Goal: Task Accomplishment & Management: Use online tool/utility

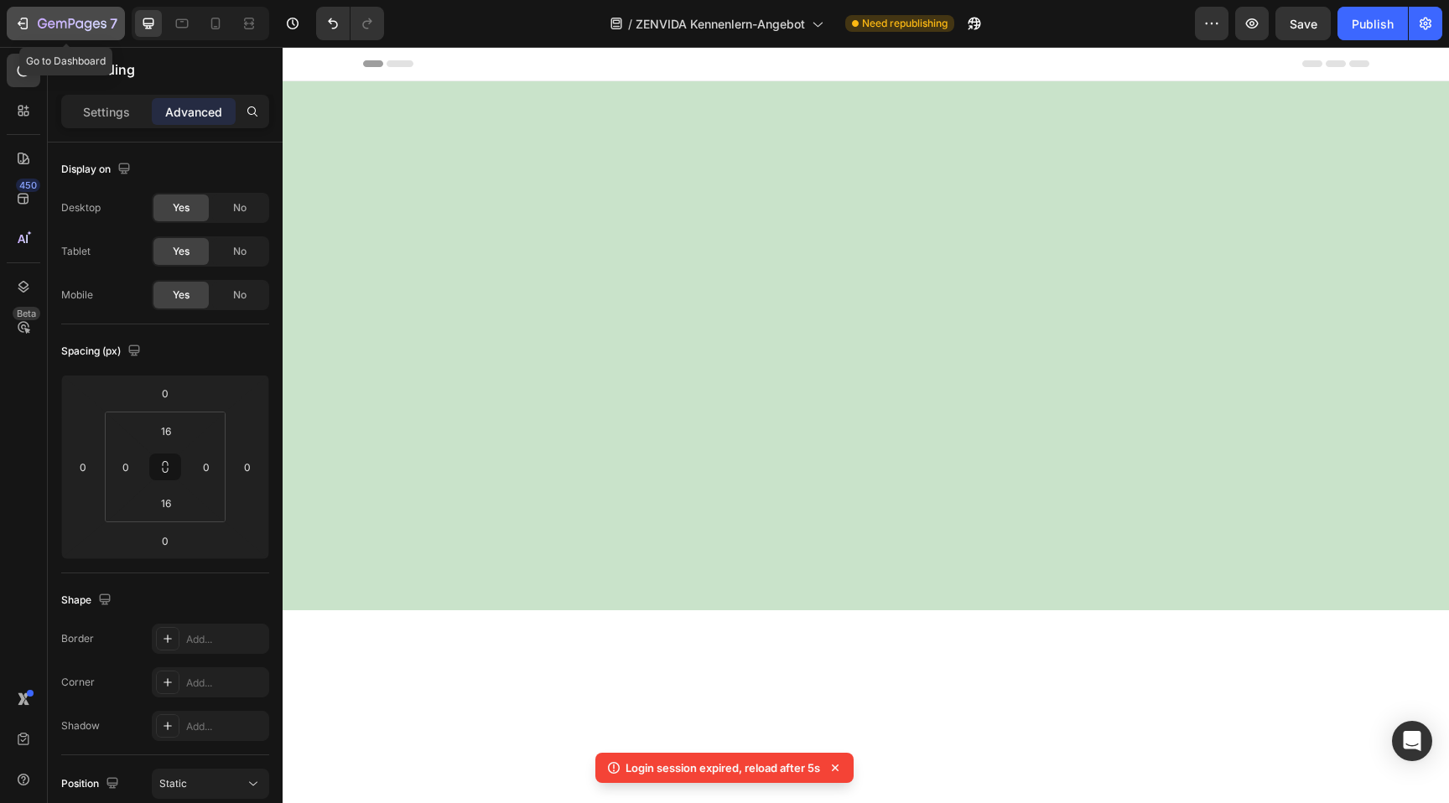
scroll to position [1946, 0]
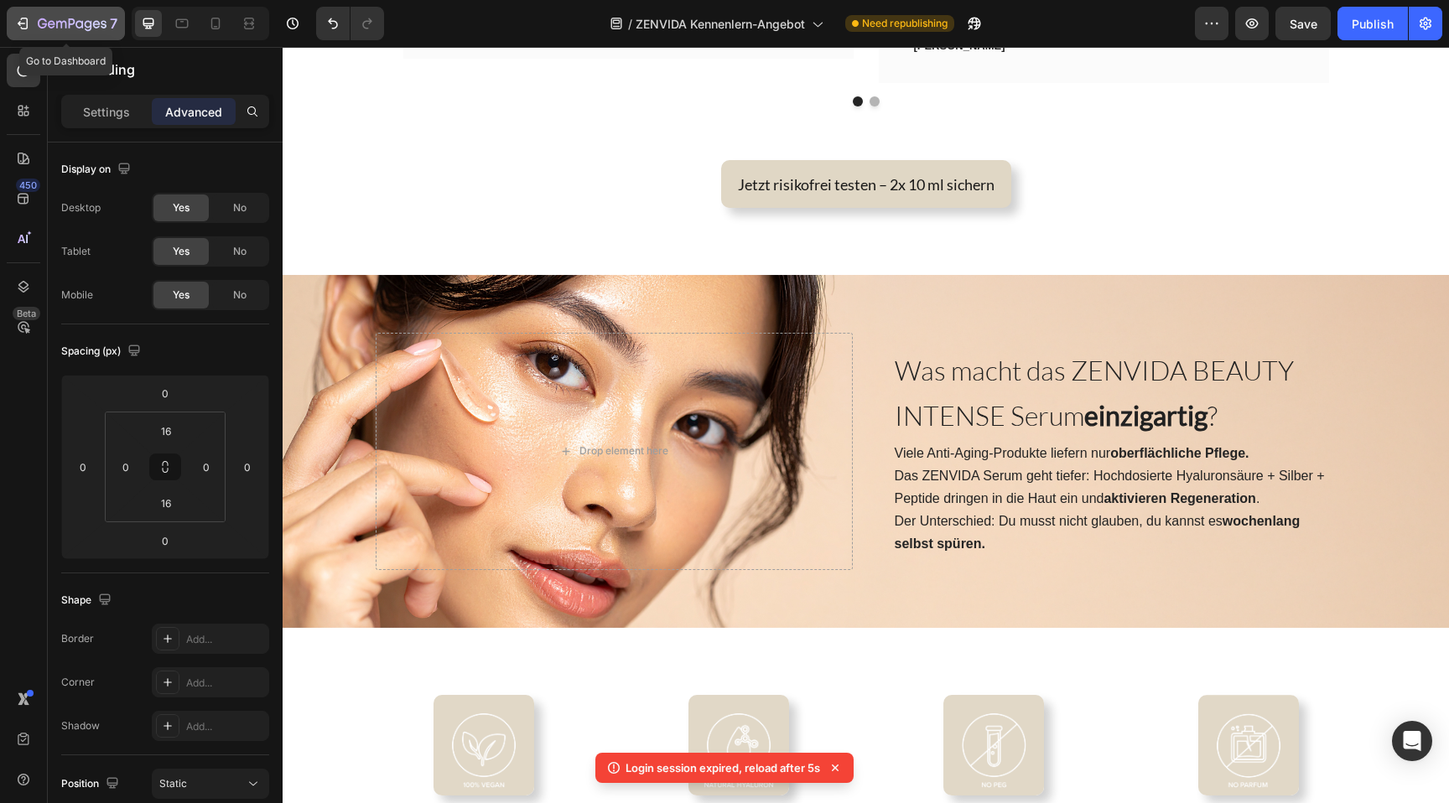
click at [34, 27] on div "7" at bounding box center [65, 23] width 103 height 20
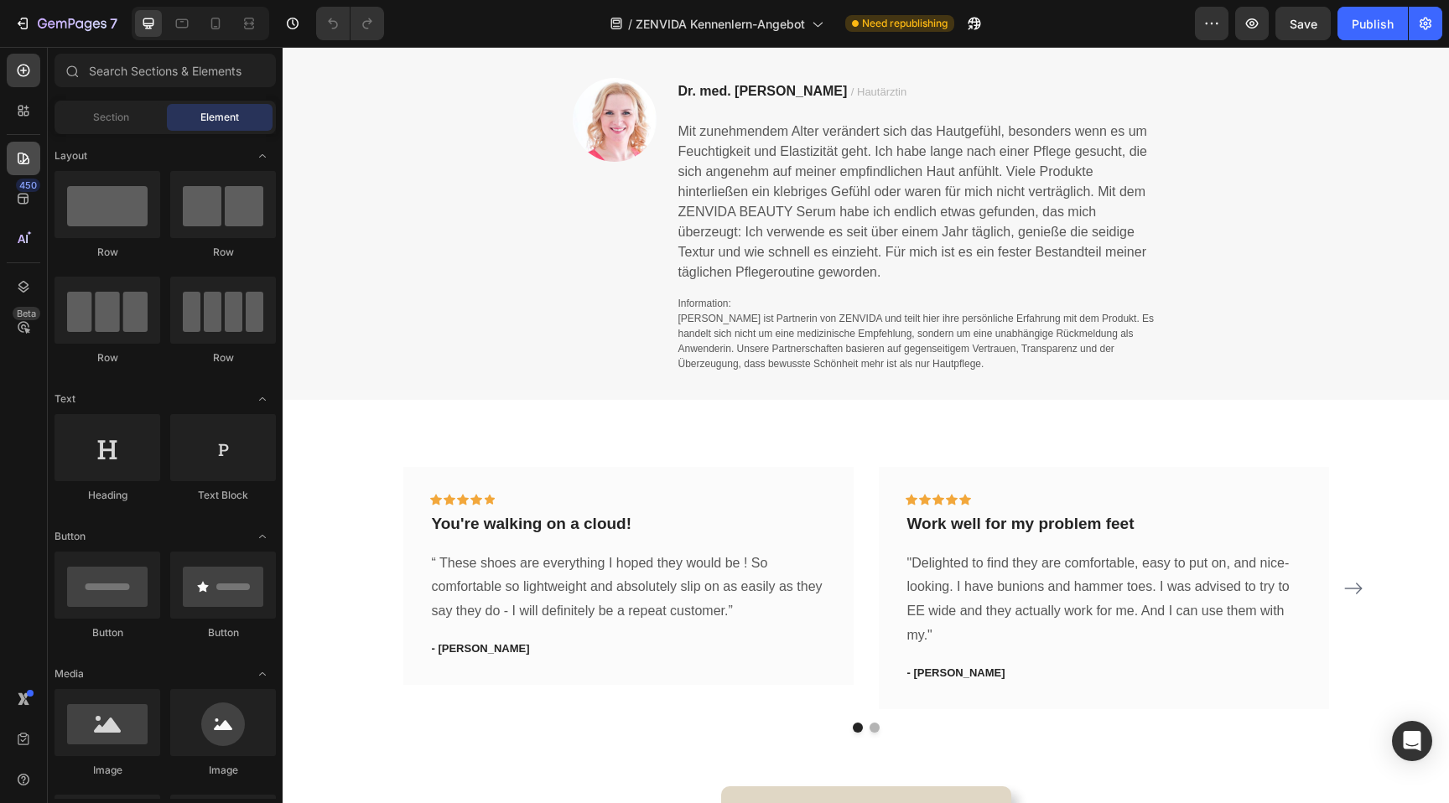
scroll to position [1465, 0]
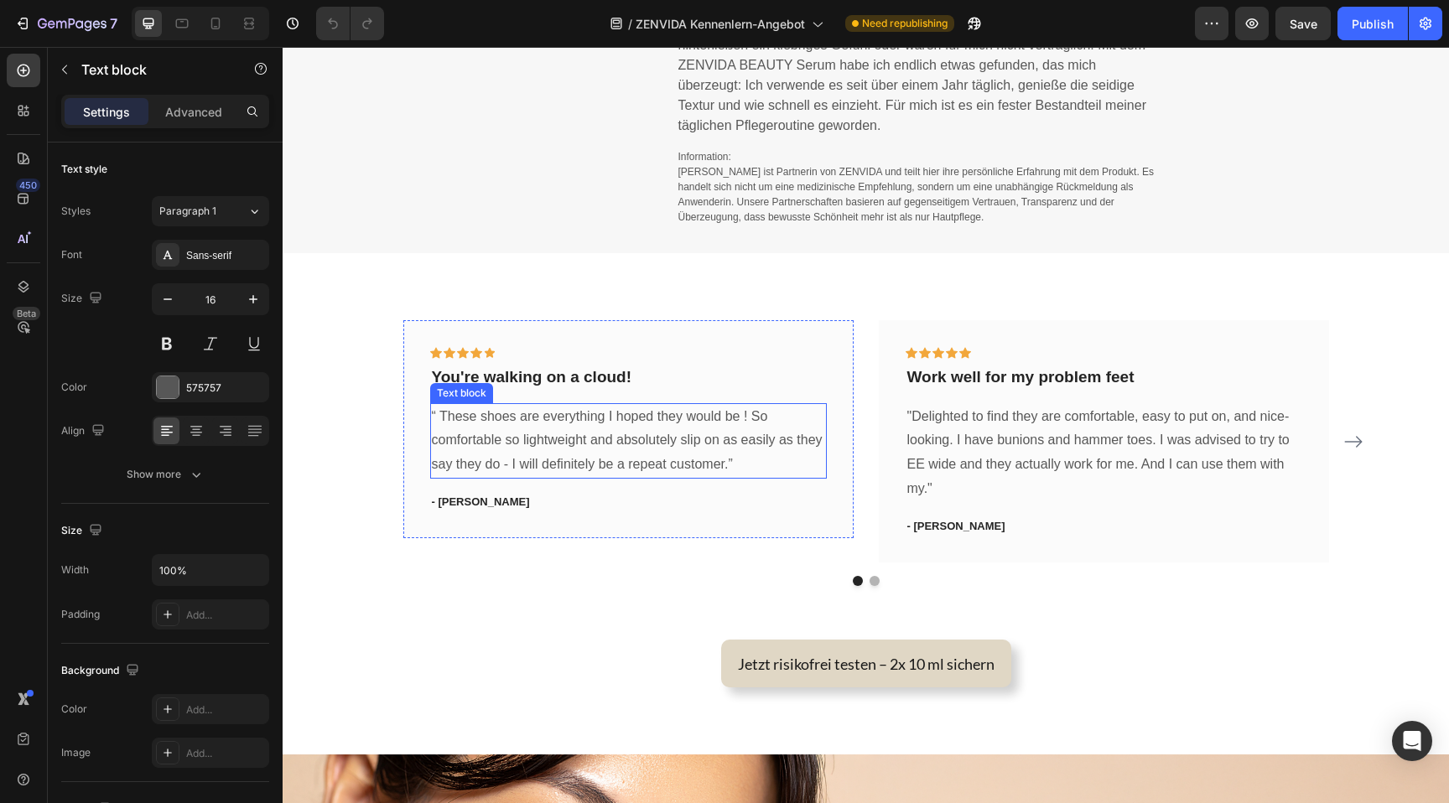
click at [611, 452] on p "“ These shoes are everything I hoped they would be ! So comfortable so lightwei…" at bounding box center [628, 441] width 393 height 72
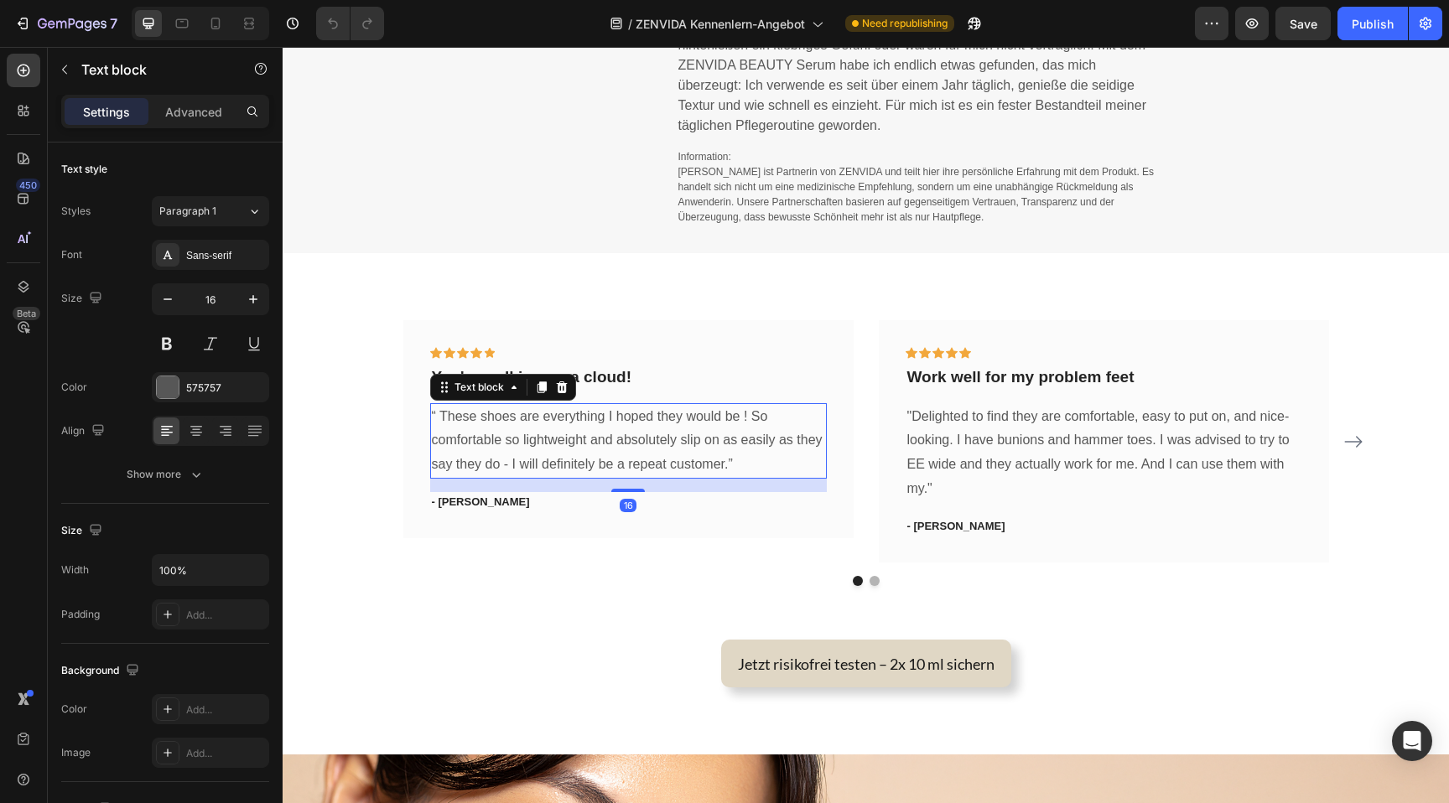
click at [611, 452] on p "“ These shoes are everything I hoped they would be ! So comfortable so lightwei…" at bounding box center [628, 441] width 393 height 72
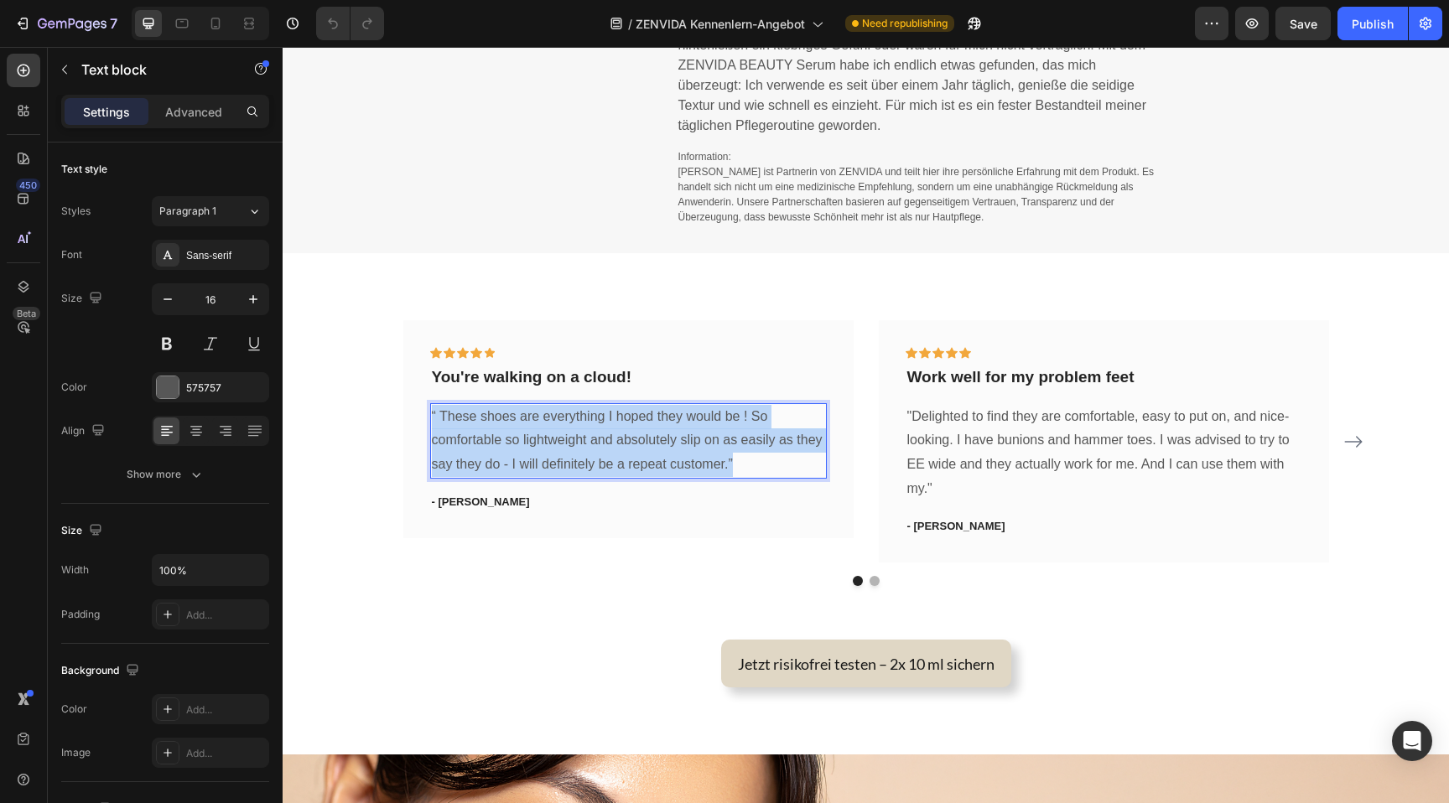
click at [611, 452] on p "“ These shoes are everything I hoped they would be ! So comfortable so lightwei…" at bounding box center [628, 441] width 393 height 72
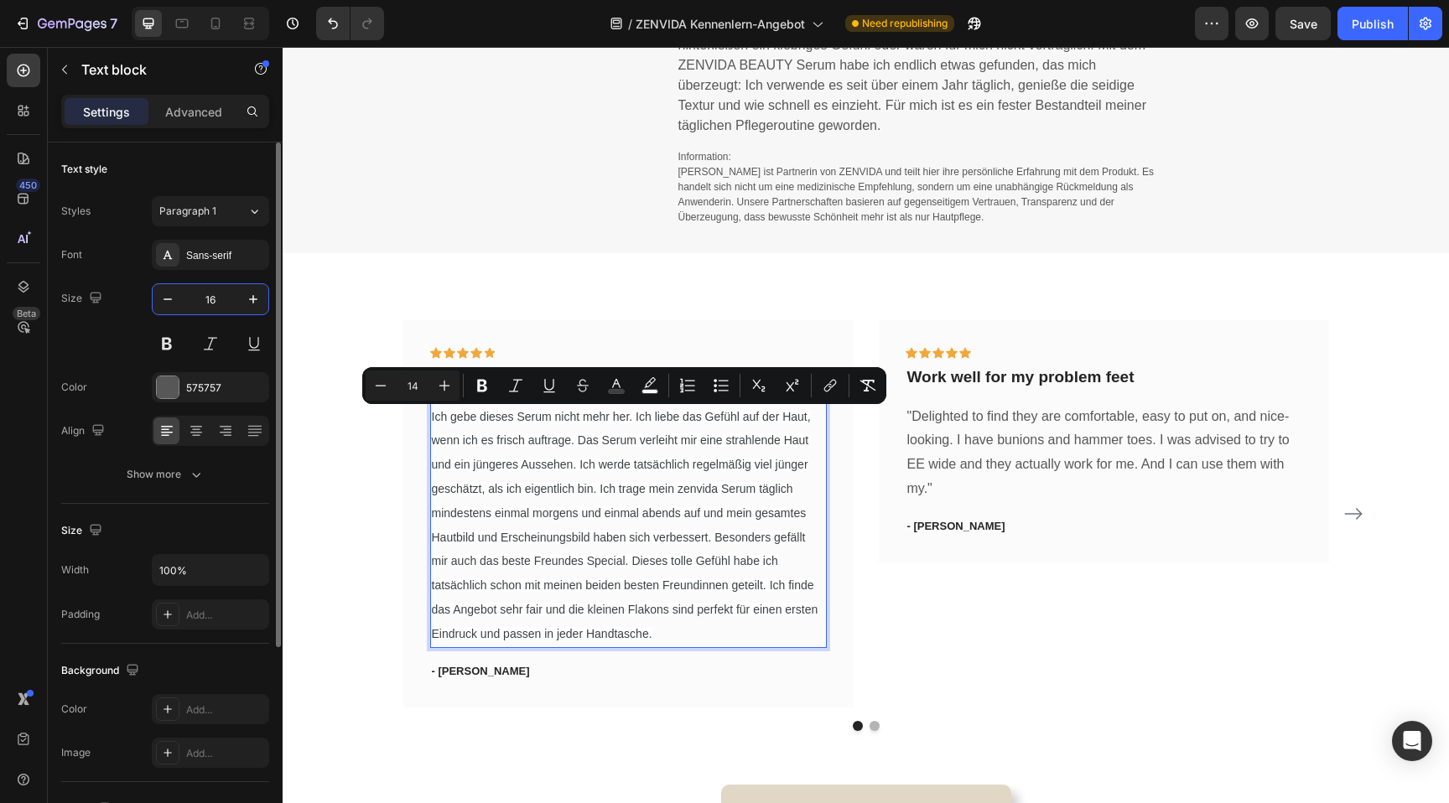
click at [208, 311] on input "16" at bounding box center [210, 299] width 55 height 30
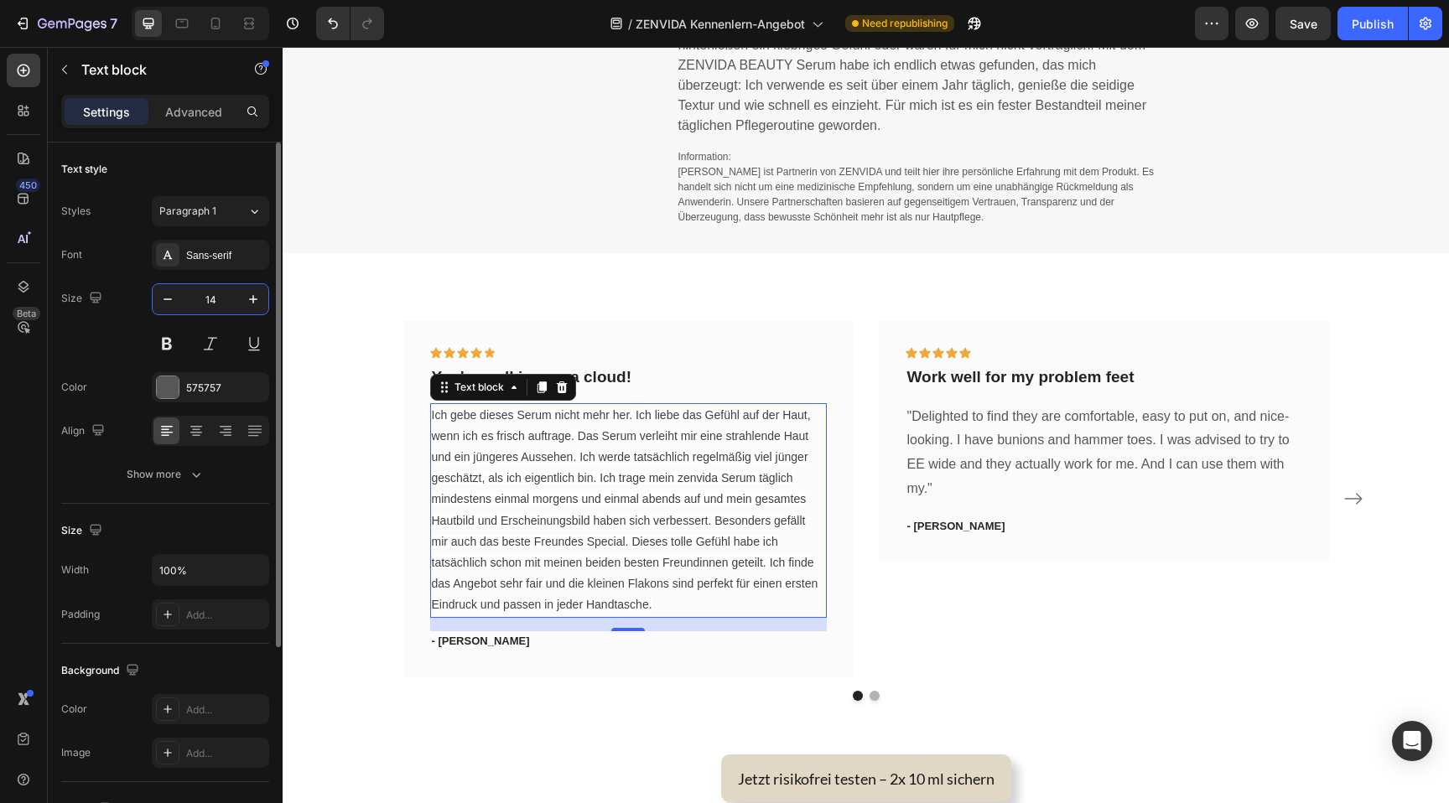
type input "14"
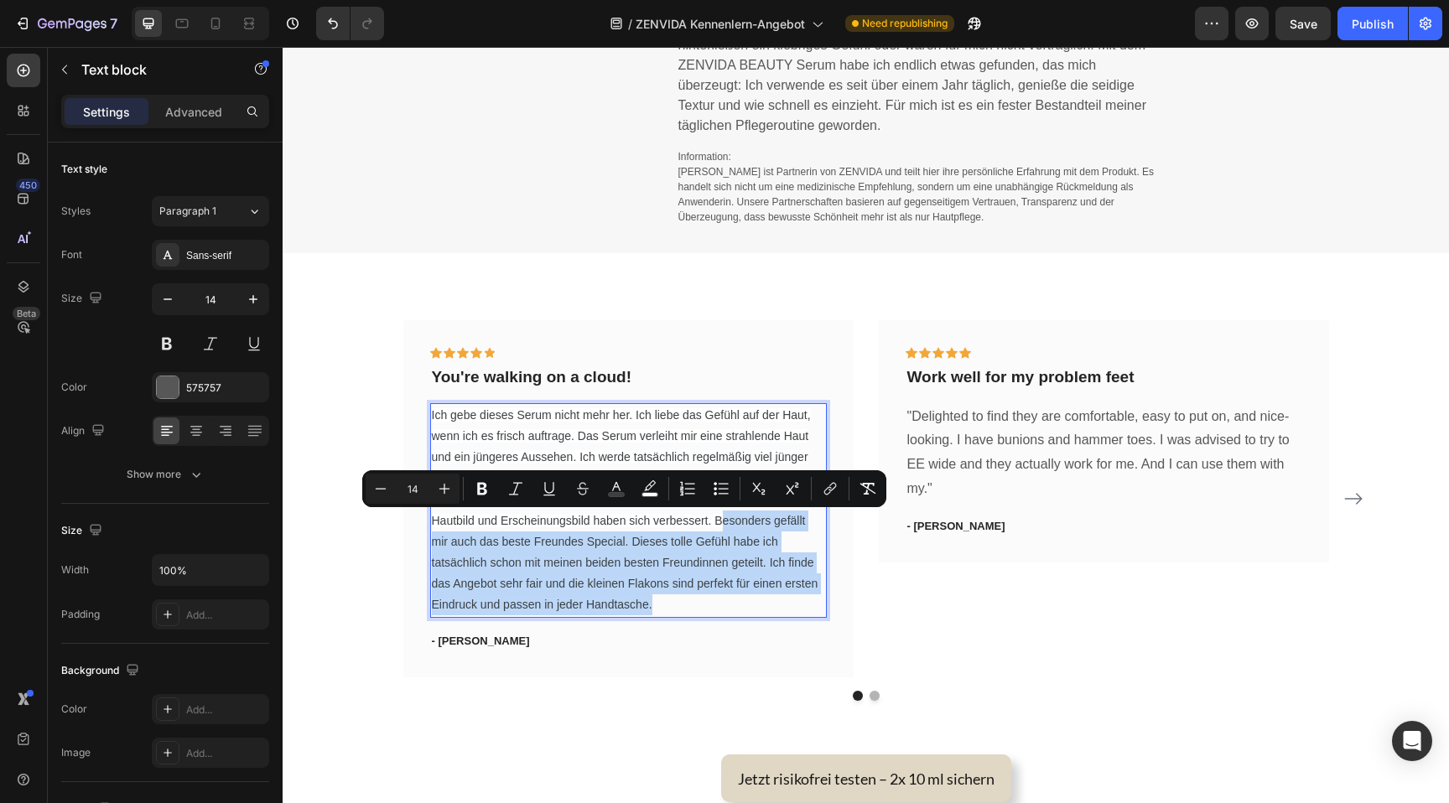
drag, startPoint x: 719, startPoint y: 522, endPoint x: 736, endPoint y: 614, distance: 93.1
click at [736, 614] on p "Ich gebe dieses Serum nicht mehr her. Ich liebe das Gefühl auf der Haut, wenn i…" at bounding box center [628, 510] width 393 height 211
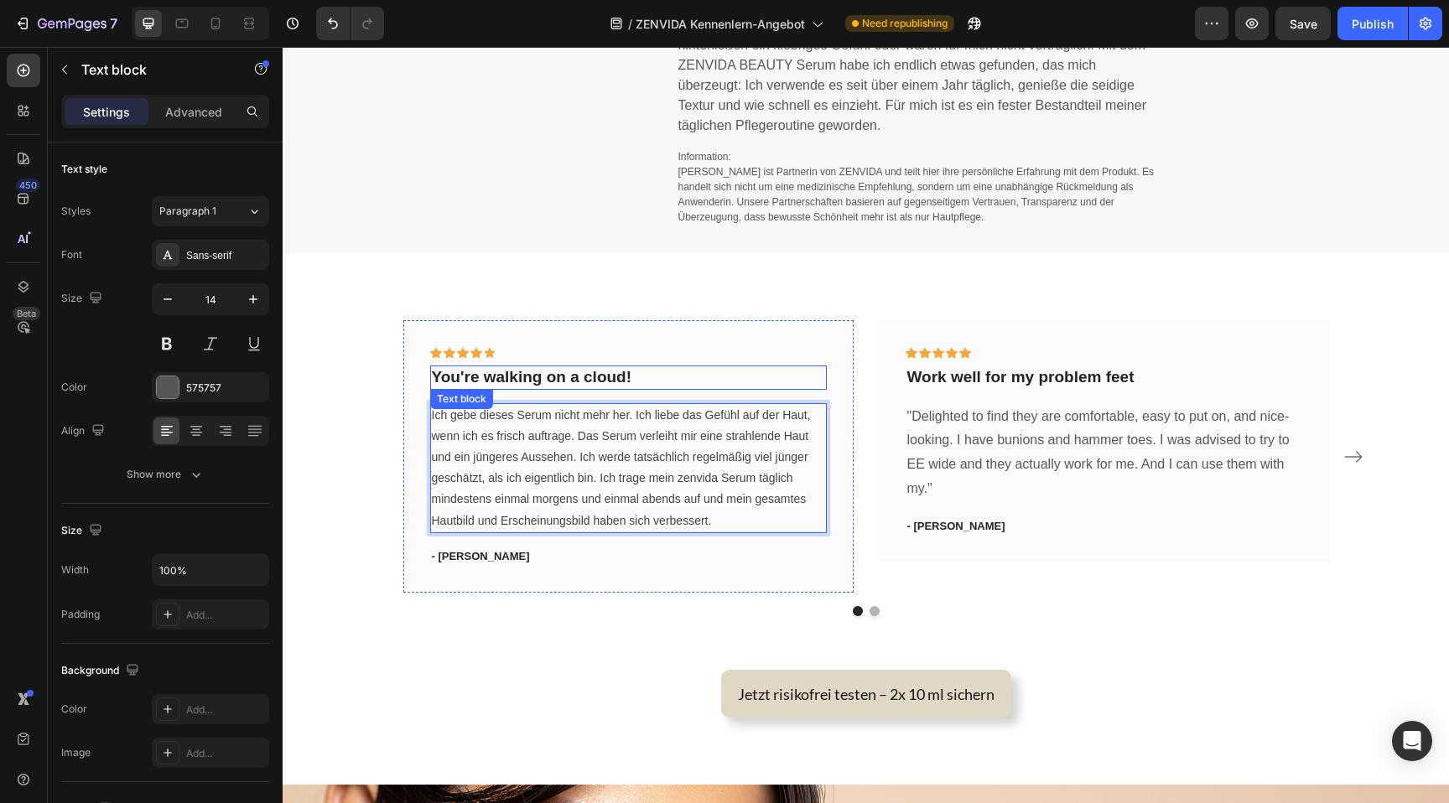
click at [490, 382] on p "You're walking on a cloud!" at bounding box center [628, 377] width 393 height 21
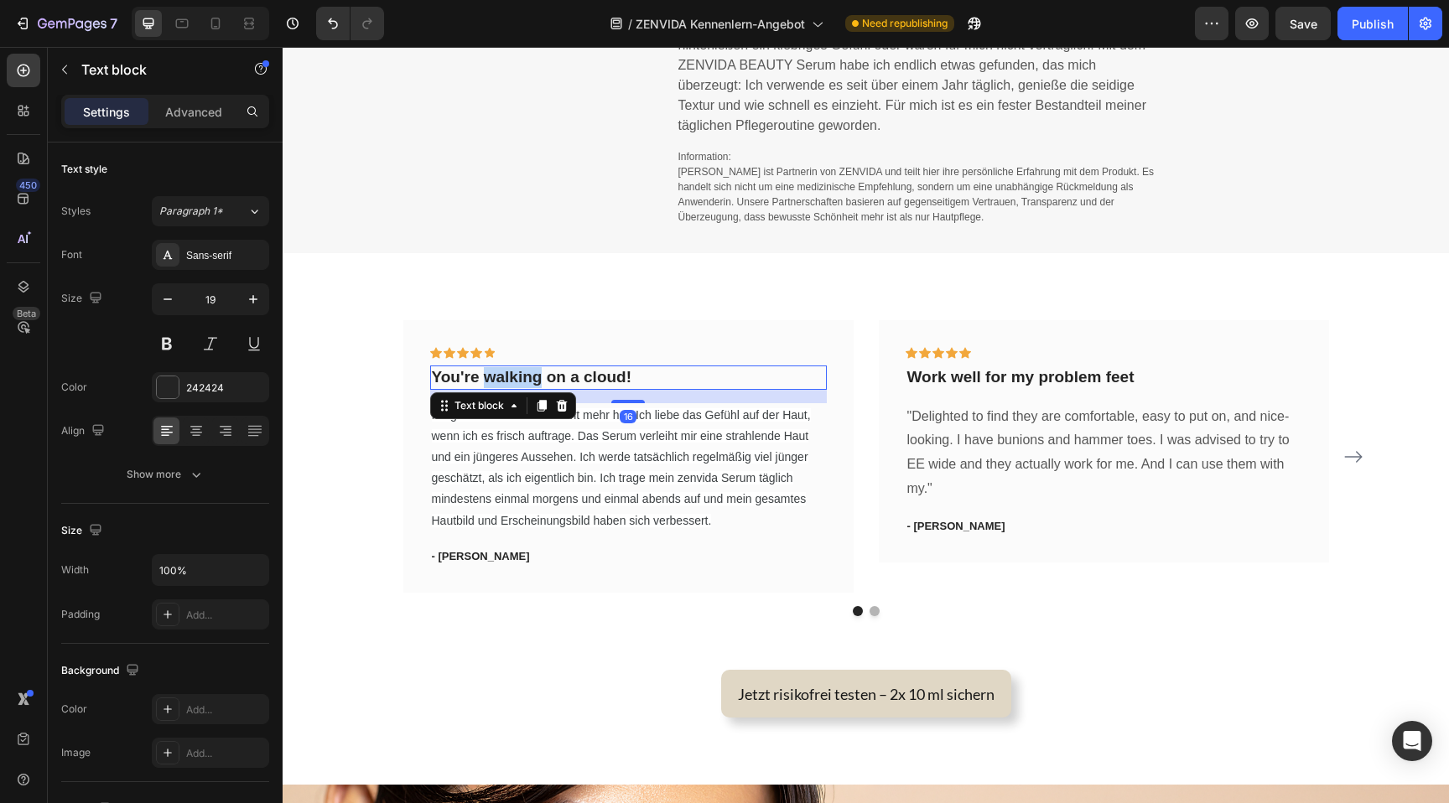
click at [490, 382] on p "You're walking on a cloud!" at bounding box center [628, 377] width 393 height 21
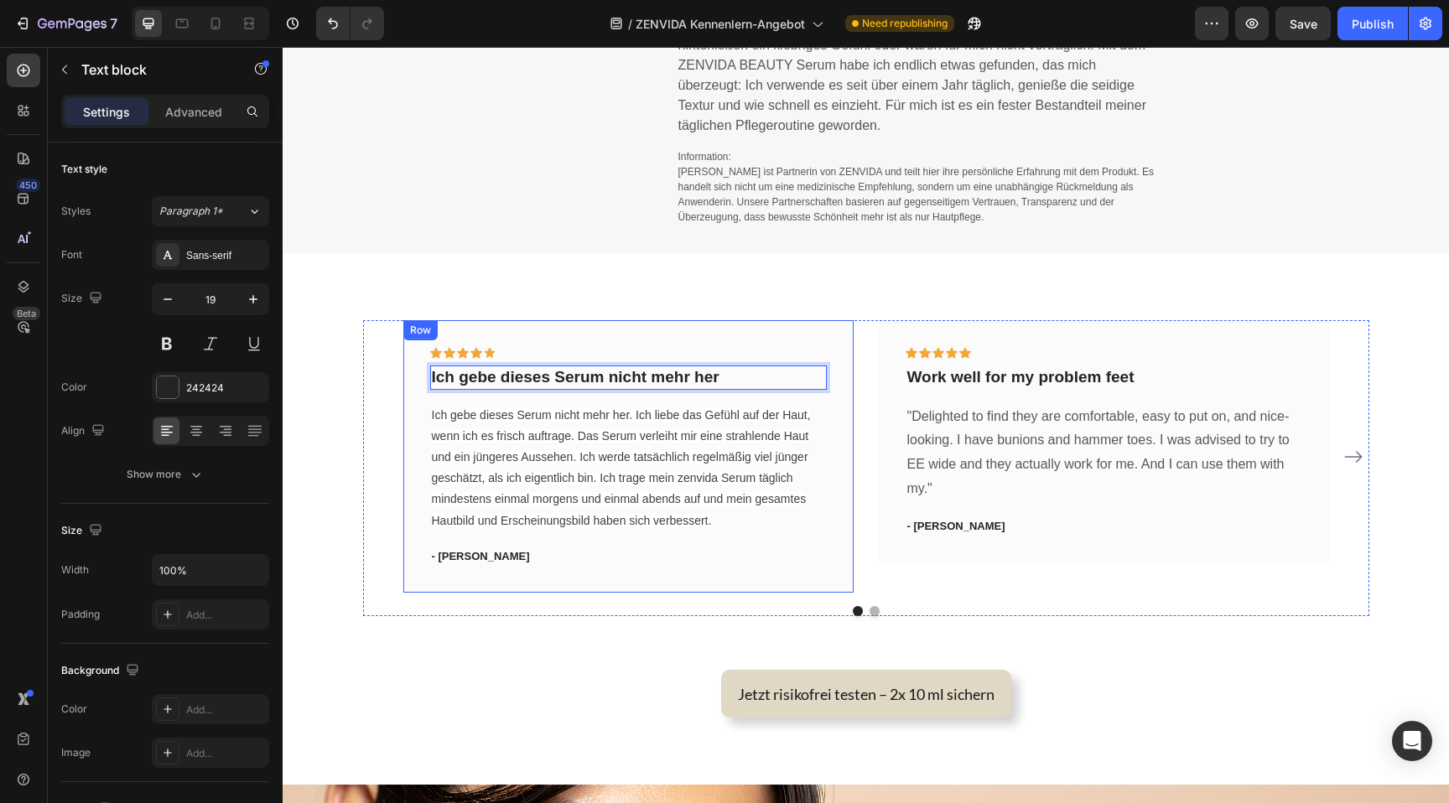
click at [453, 543] on div "Icon Icon Icon Icon Icon Row Ich gebe dieses Serum nicht mehr her Text block 16…" at bounding box center [628, 456] width 397 height 219
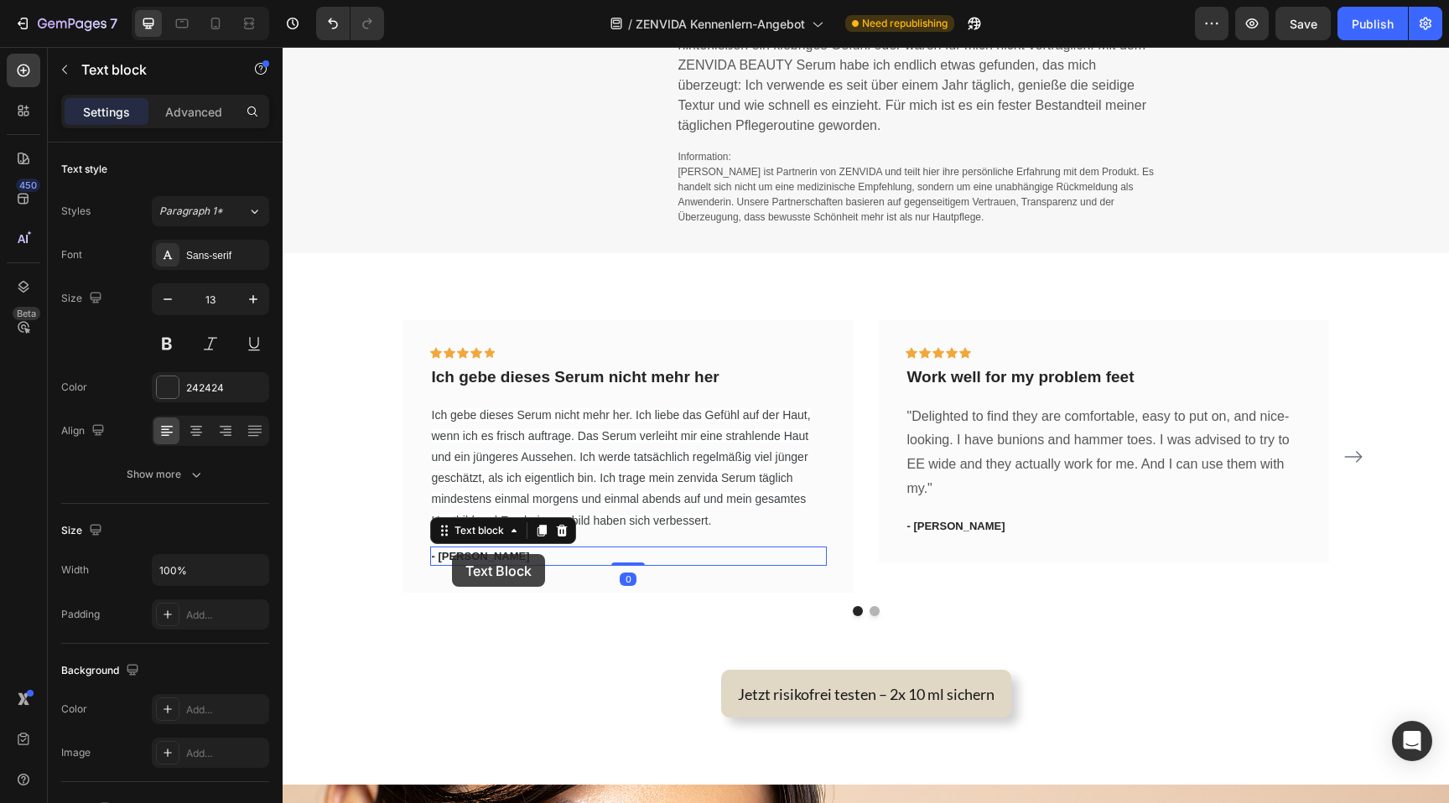
click at [452, 555] on p "- Ryan S." at bounding box center [628, 556] width 393 height 17
click at [1063, 440] on p ""Delighted to find they are comfortable, easy to put on, and nice-looking. I ha…" at bounding box center [1103, 453] width 393 height 96
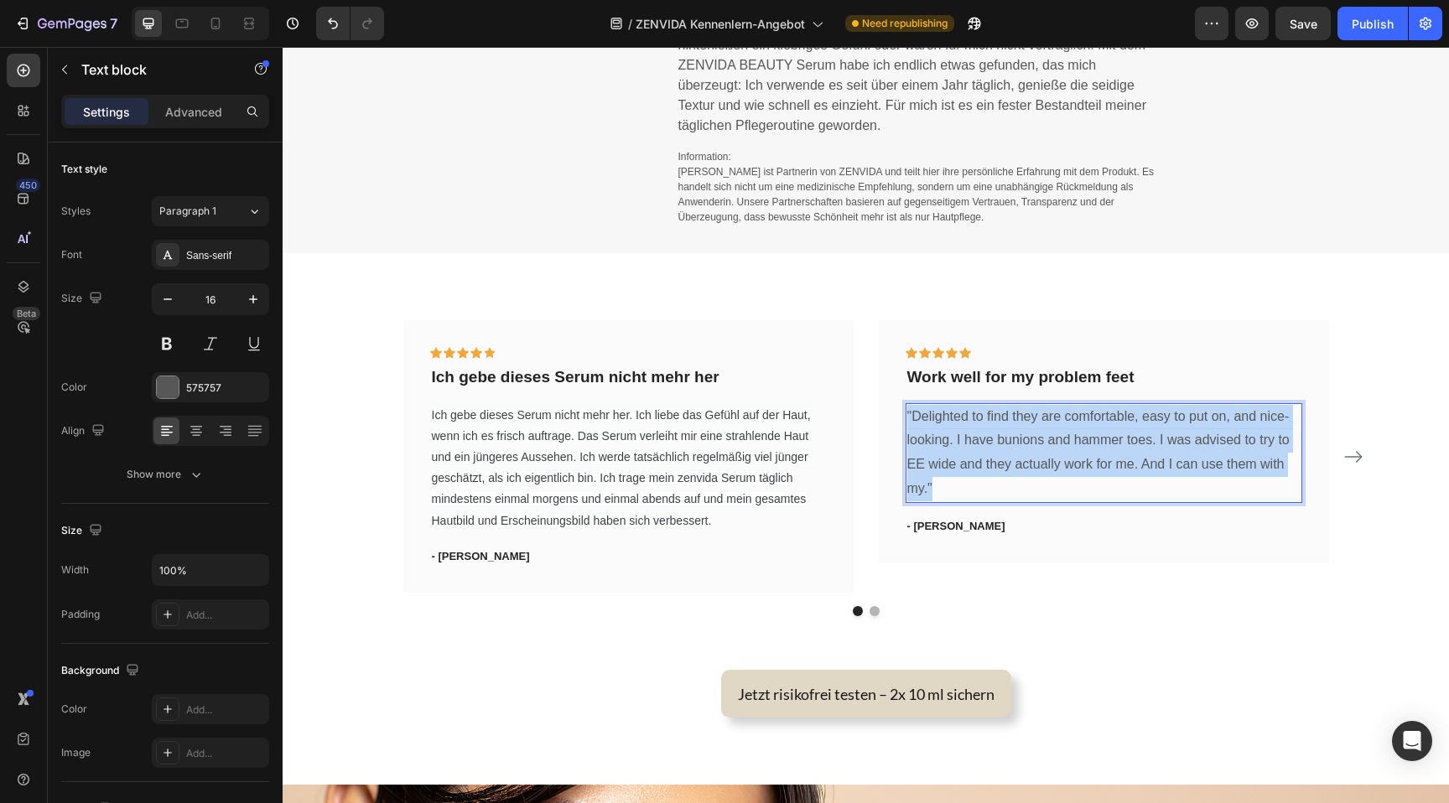
click at [1063, 440] on p ""Delighted to find they are comfortable, easy to put on, and nice-looking. I ha…" at bounding box center [1103, 453] width 393 height 96
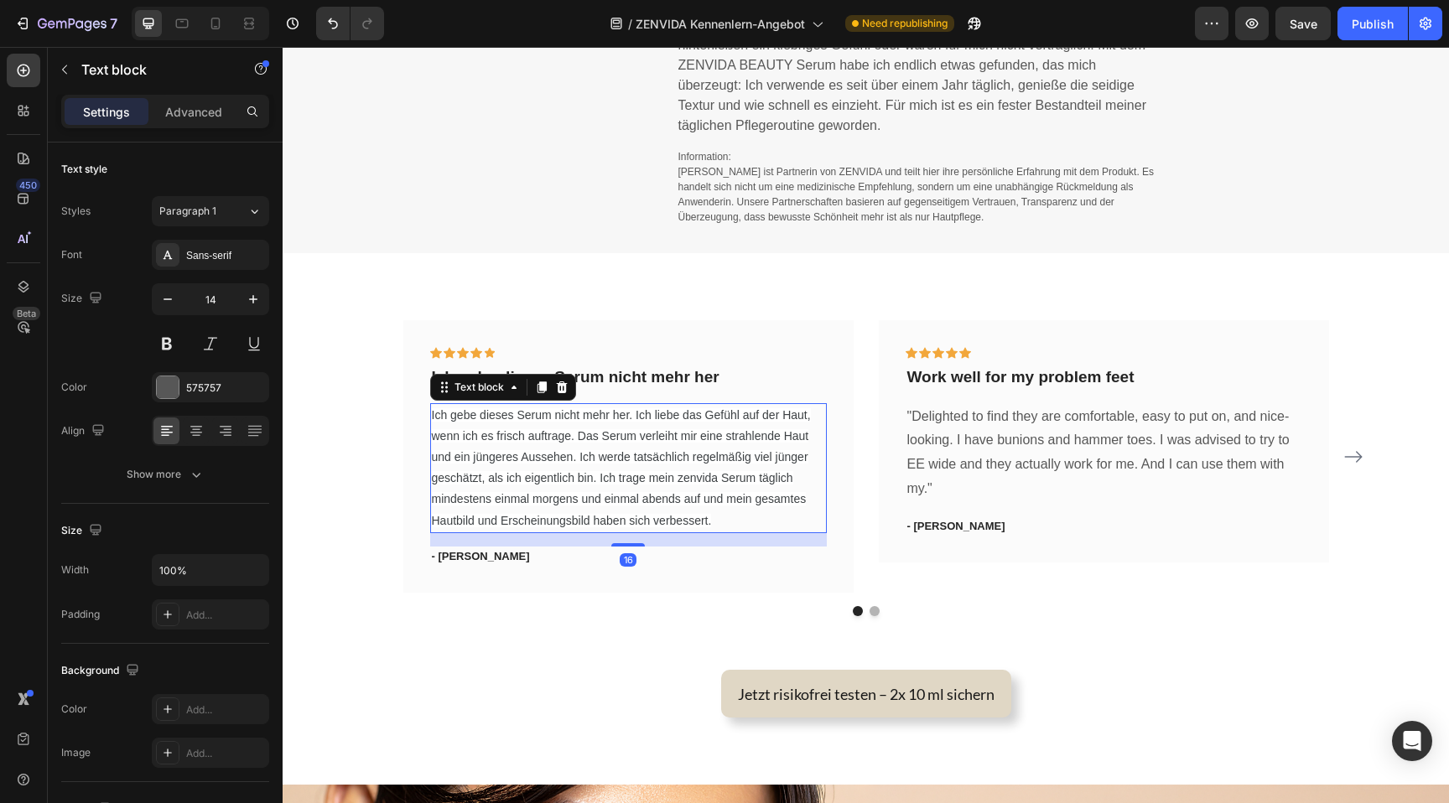
click at [469, 438] on span "Ich gebe dieses Serum nicht mehr her. Ich liebe das Gefühl auf der Haut, wenn i…" at bounding box center [621, 467] width 379 height 119
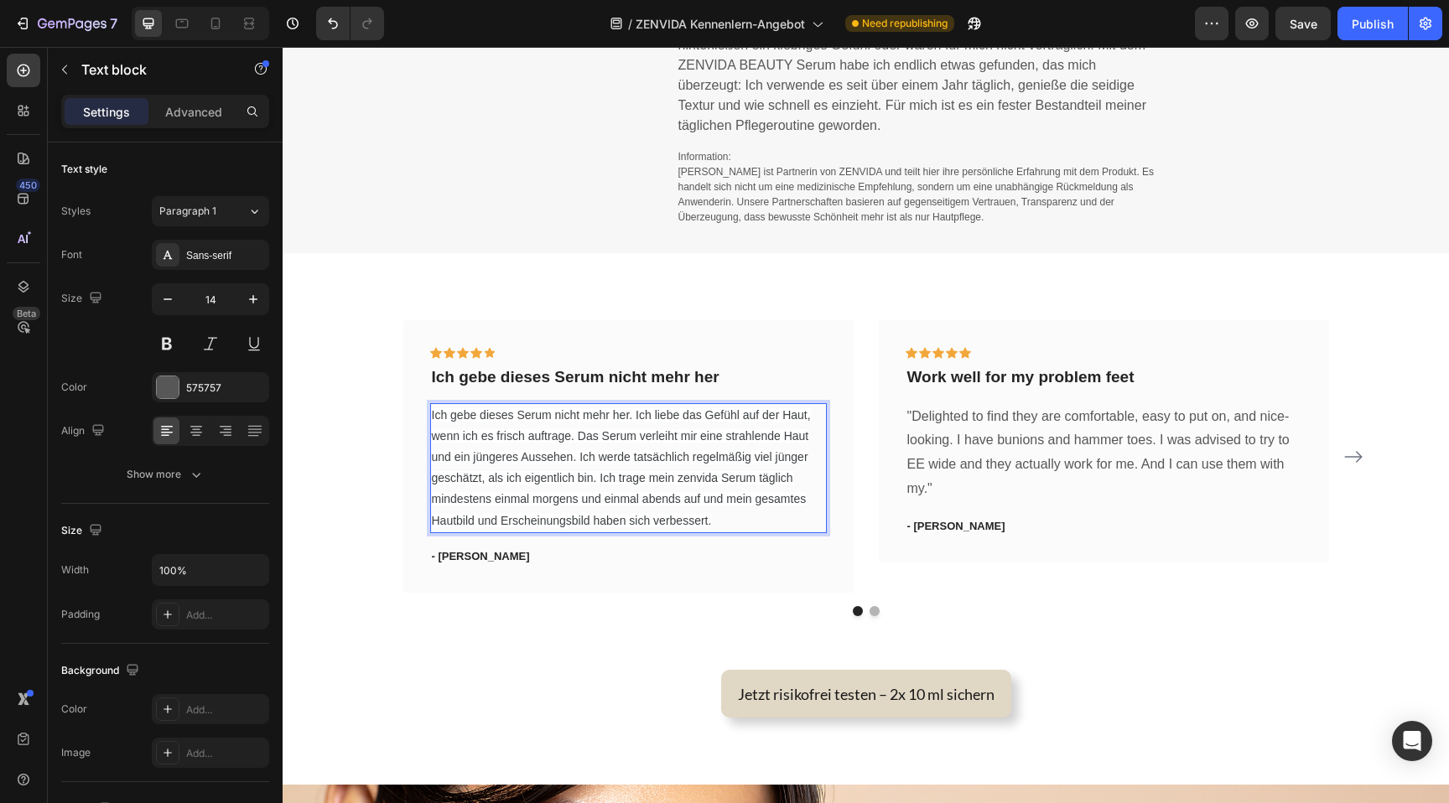
click at [437, 421] on span "Ich gebe dieses Serum nicht mehr her. Ich liebe das Gefühl auf der Haut, wenn i…" at bounding box center [621, 467] width 379 height 119
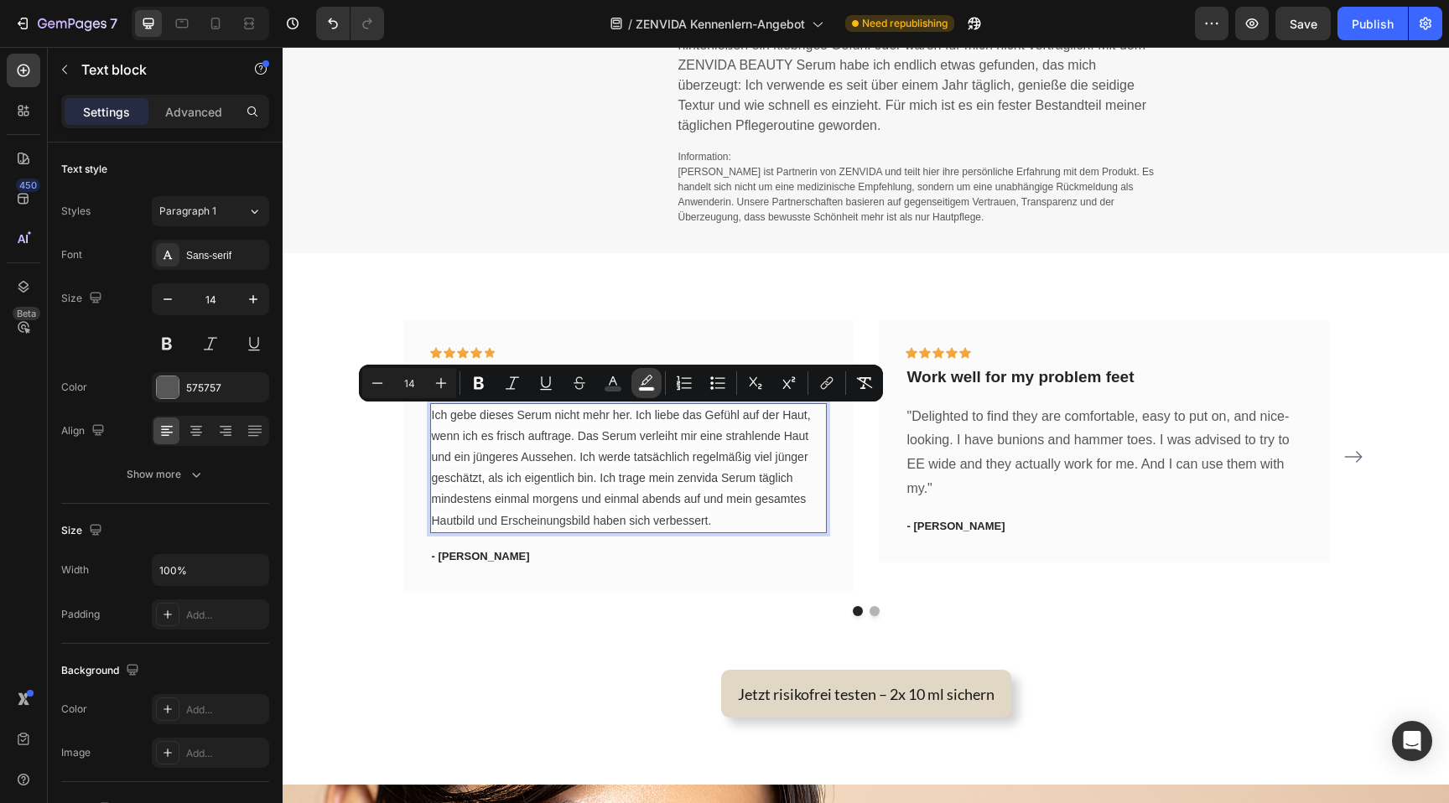
click at [638, 382] on icon "Editor contextual toolbar" at bounding box center [646, 383] width 17 height 17
type input "FFFFFF"
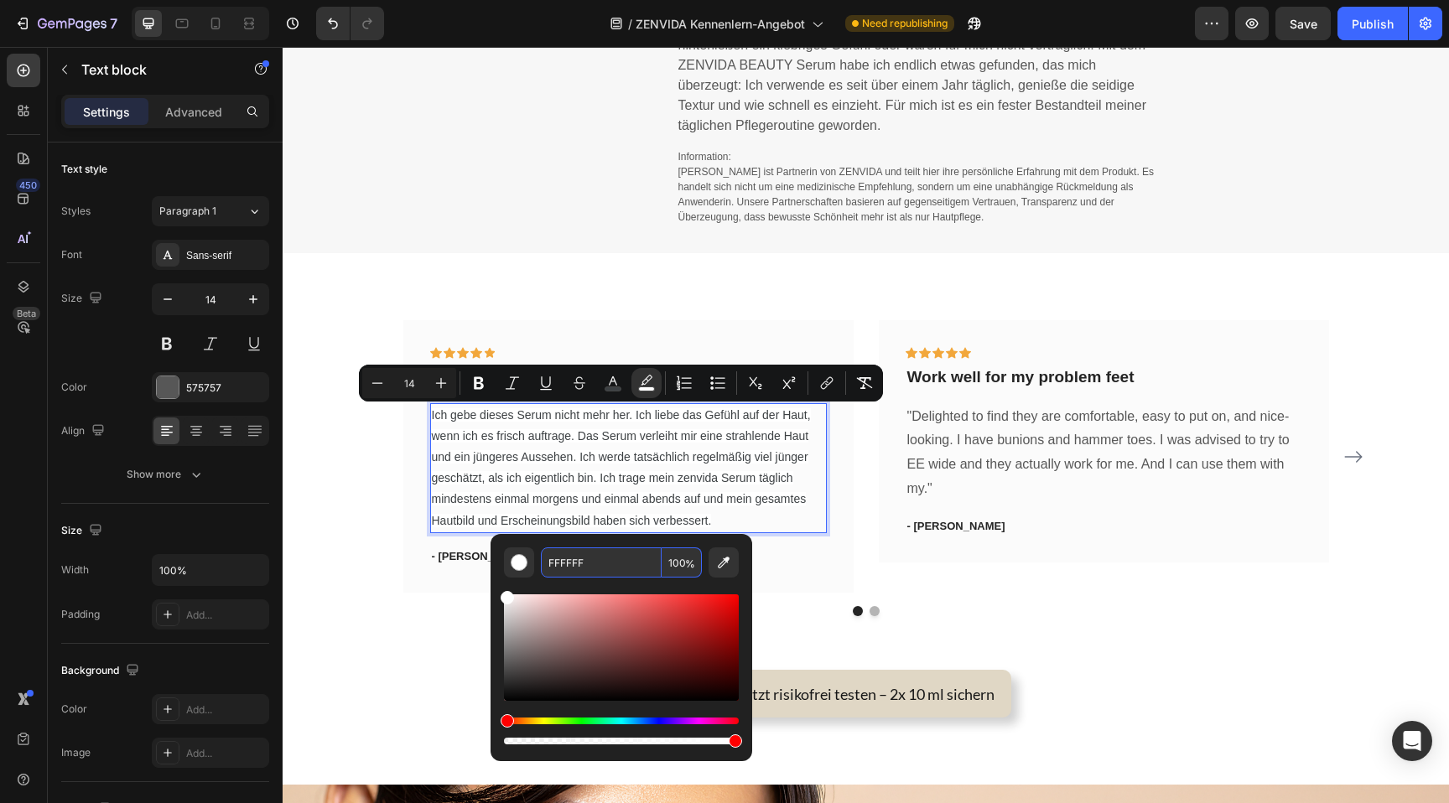
click at [655, 562] on input "FFFFFF" at bounding box center [601, 563] width 121 height 30
type input "FFFFFF"
click at [442, 477] on span "Ich gebe dieses Serum nicht mehr her. Ich liebe das Gefühl auf der Haut, wenn i…" at bounding box center [621, 467] width 379 height 119
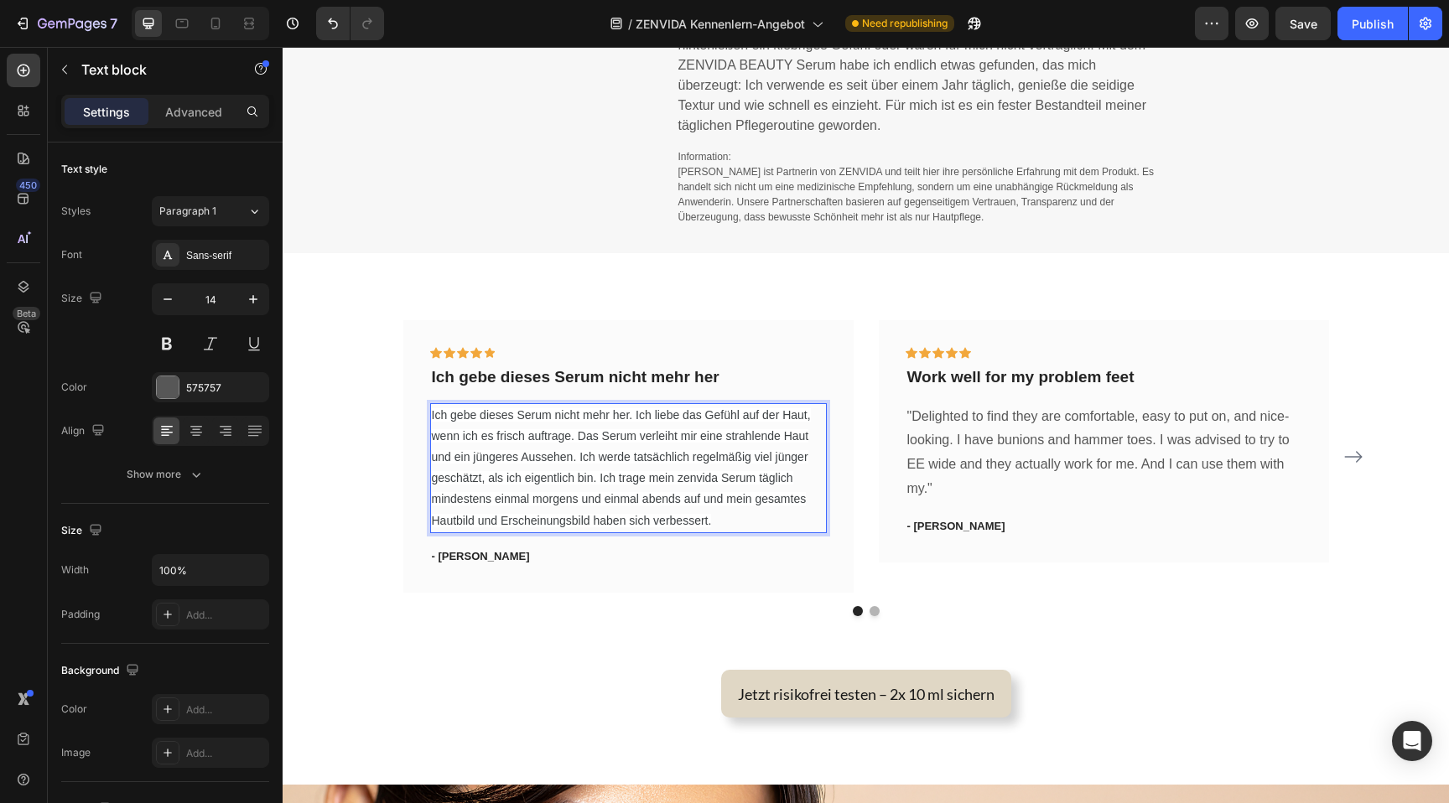
click at [434, 413] on span "Ich gebe dieses Serum nicht mehr her. Ich liebe das Gefühl auf der Haut, wenn i…" at bounding box center [621, 467] width 379 height 119
click at [717, 518] on p ""Ich gebe dieses Serum nicht mehr her. Ich liebe das Gefühl auf der Haut, wenn …" at bounding box center [628, 468] width 393 height 127
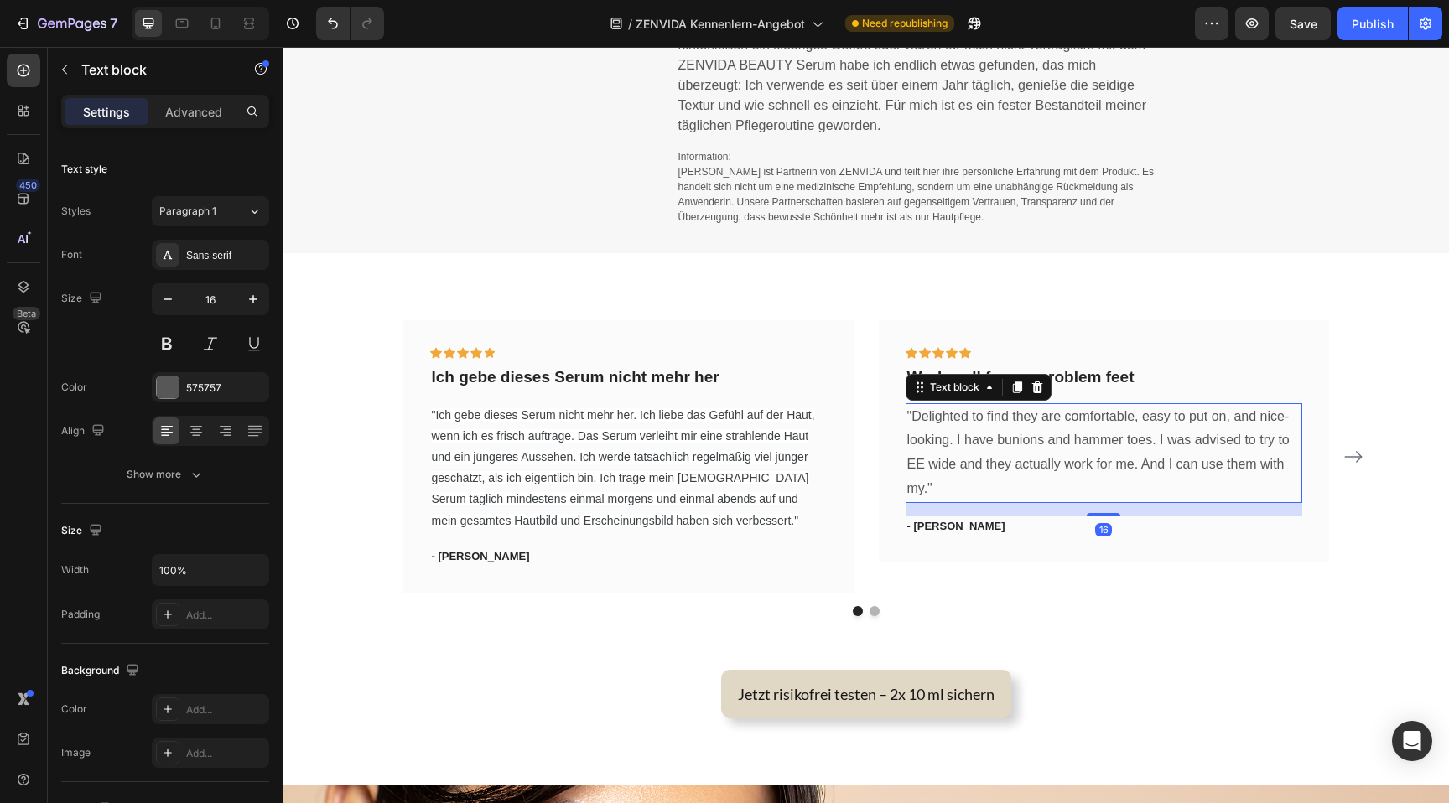
click at [1015, 438] on p ""Delighted to find they are comfortable, easy to put on, and nice-looking. I ha…" at bounding box center [1103, 453] width 393 height 96
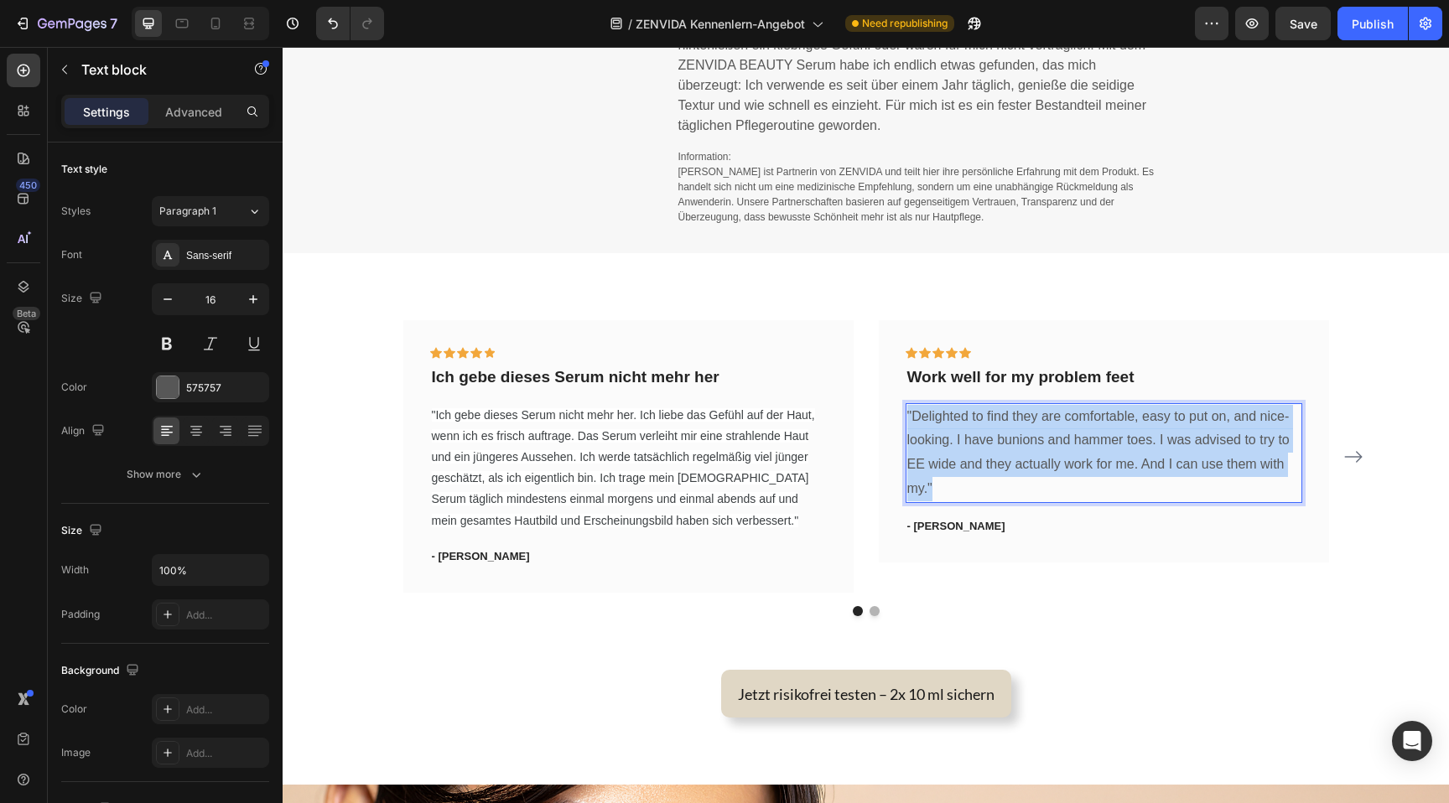
click at [1015, 438] on p ""Delighted to find they are comfortable, easy to put on, and nice-looking. I ha…" at bounding box center [1103, 453] width 393 height 96
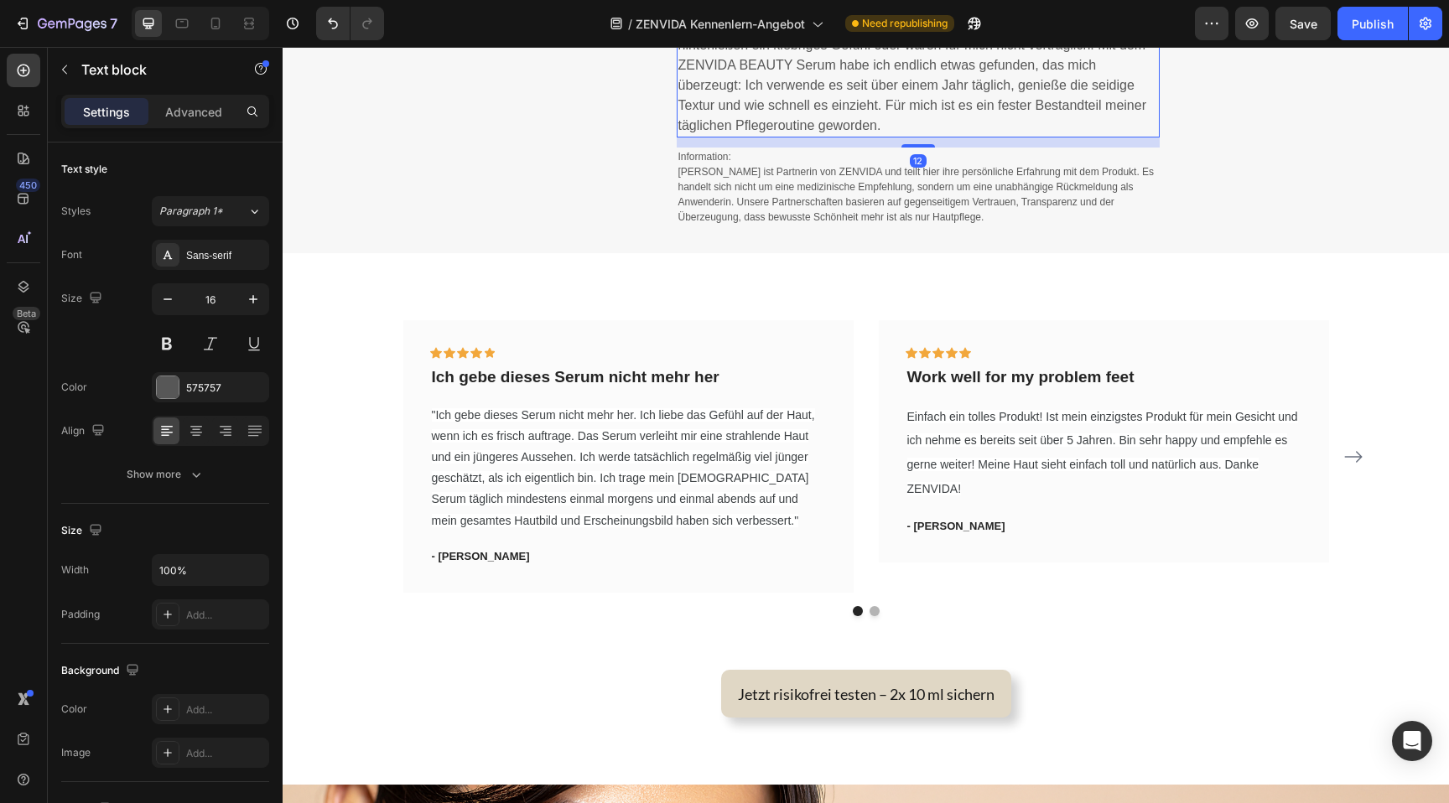
click at [752, 135] on p "Mit zunehmendem Alter verändert sich das Hautgefühl, besonders wenn es um Feuch…" at bounding box center [918, 55] width 480 height 161
click at [752, 119] on span "Mit zunehmendem Alter verändert sich das Hautgefühl, besonders wenn es um Feuch…" at bounding box center [912, 54] width 469 height 155
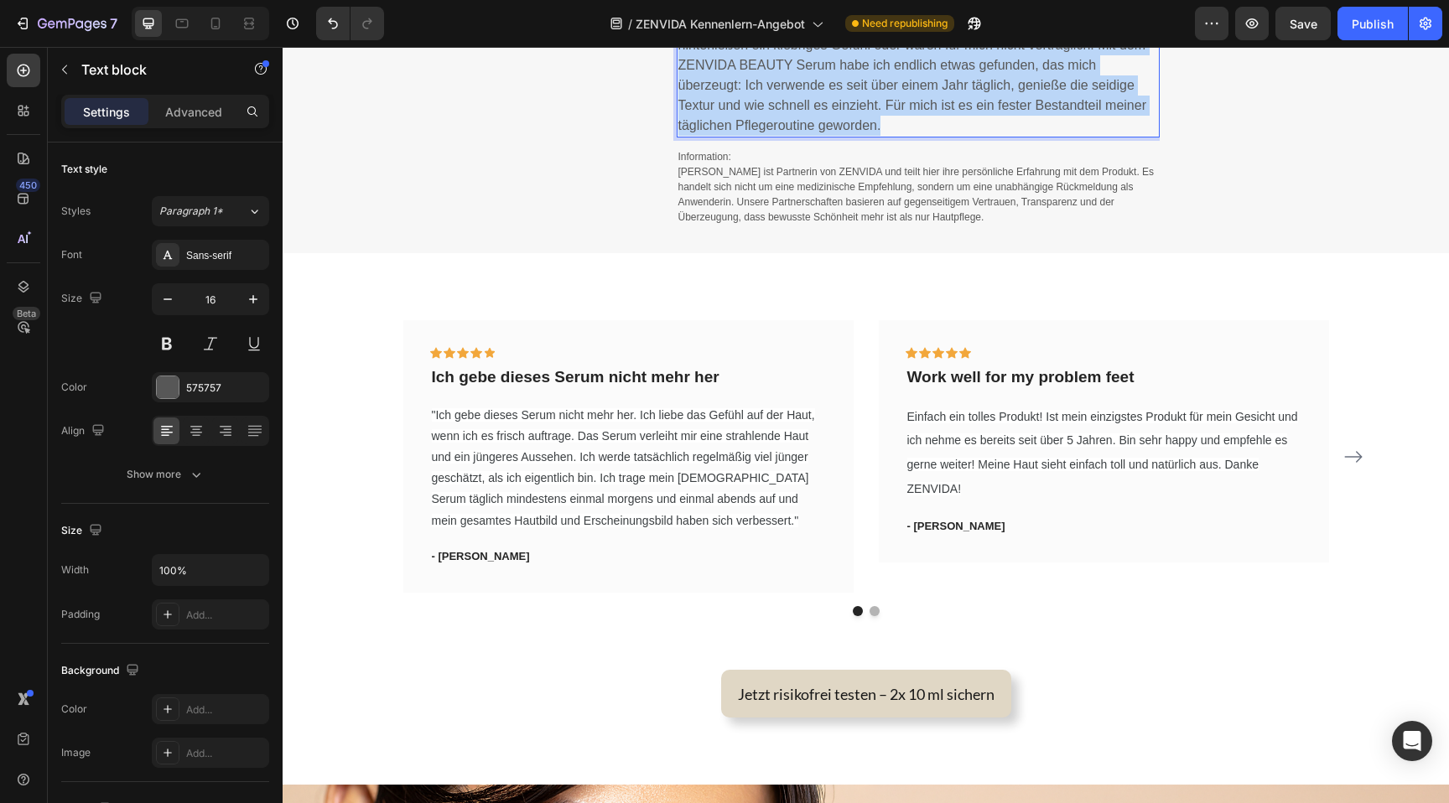
click at [752, 119] on span "Mit zunehmendem Alter verändert sich das Hautgefühl, besonders wenn es um Feuch…" at bounding box center [912, 54] width 469 height 155
click at [555, 441] on span ""Ich gebe dieses Serum nicht mehr her. Ich liebe das Gefühl auf der Haut, wenn …" at bounding box center [623, 467] width 383 height 119
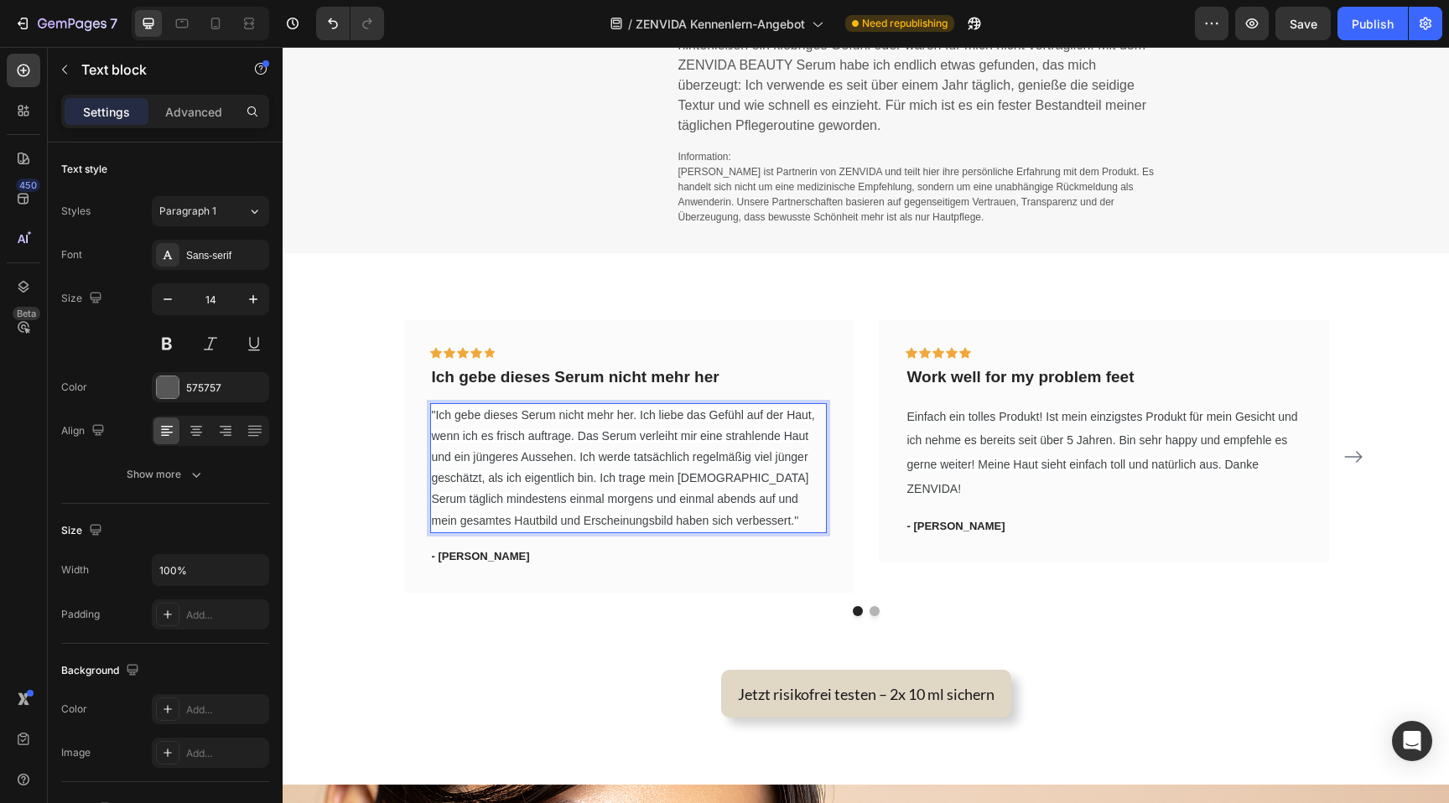
click at [555, 441] on span ""Ich gebe dieses Serum nicht mehr her. Ich liebe das Gefühl auf der Haut, wenn …" at bounding box center [623, 467] width 383 height 119
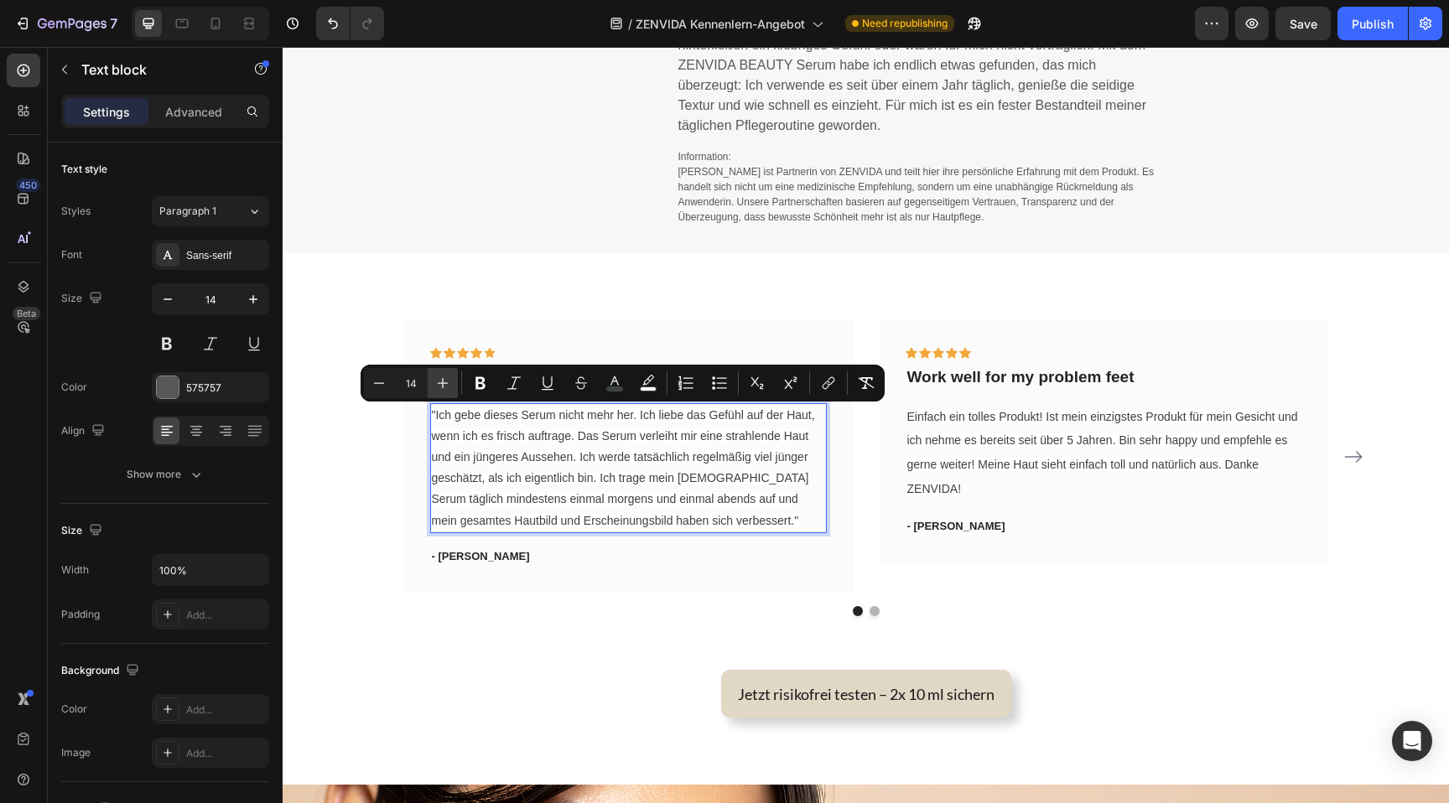
click at [455, 384] on button "Plus" at bounding box center [443, 383] width 30 height 30
type input "16"
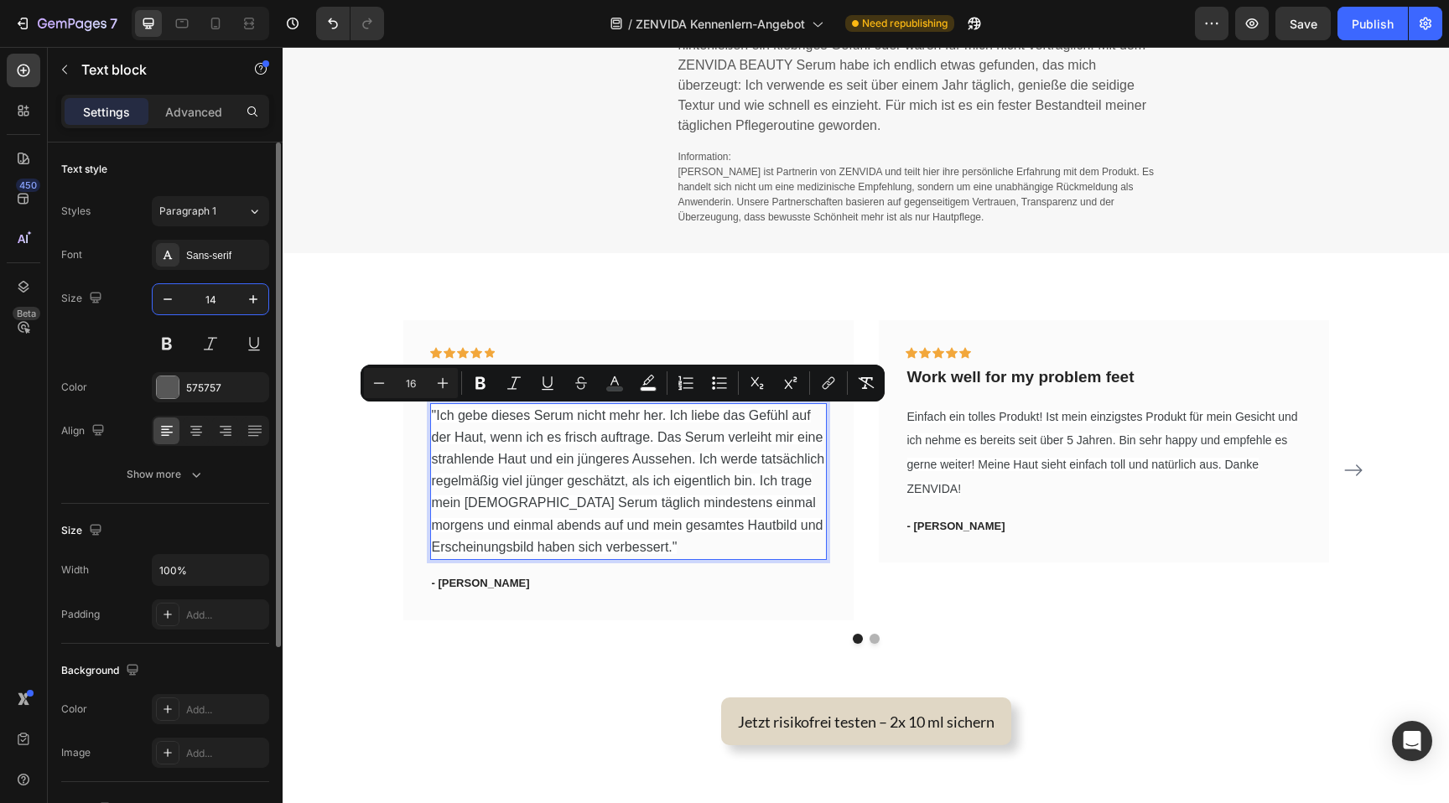
click at [208, 298] on input "14" at bounding box center [210, 299] width 55 height 30
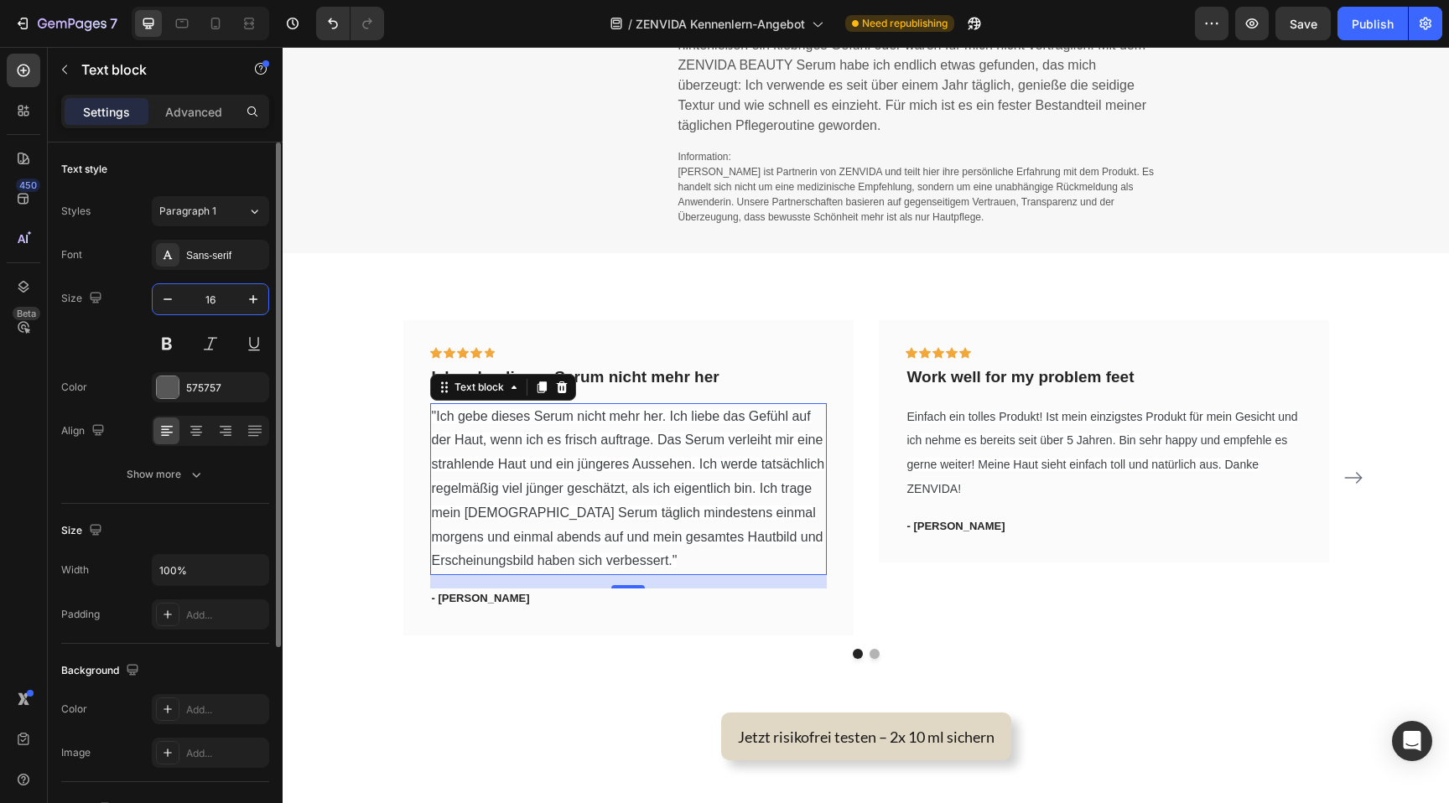
type input "16"
click at [635, 465] on span ""Ich gebe dieses Serum nicht mehr her. Ich liebe das Gefühl auf der Haut, wenn …" at bounding box center [628, 488] width 393 height 159
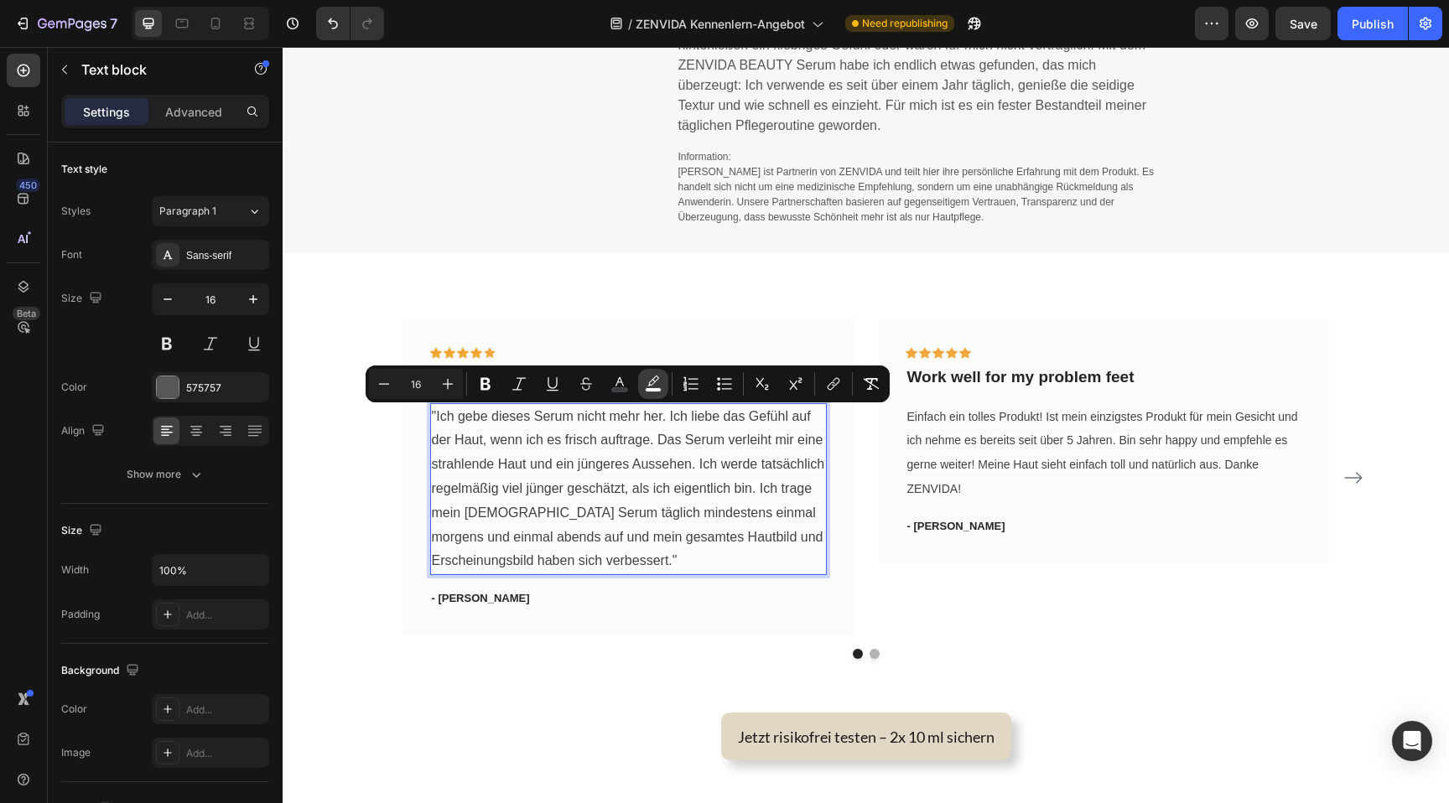
click at [653, 379] on icon "Editor contextual toolbar" at bounding box center [653, 384] width 17 height 17
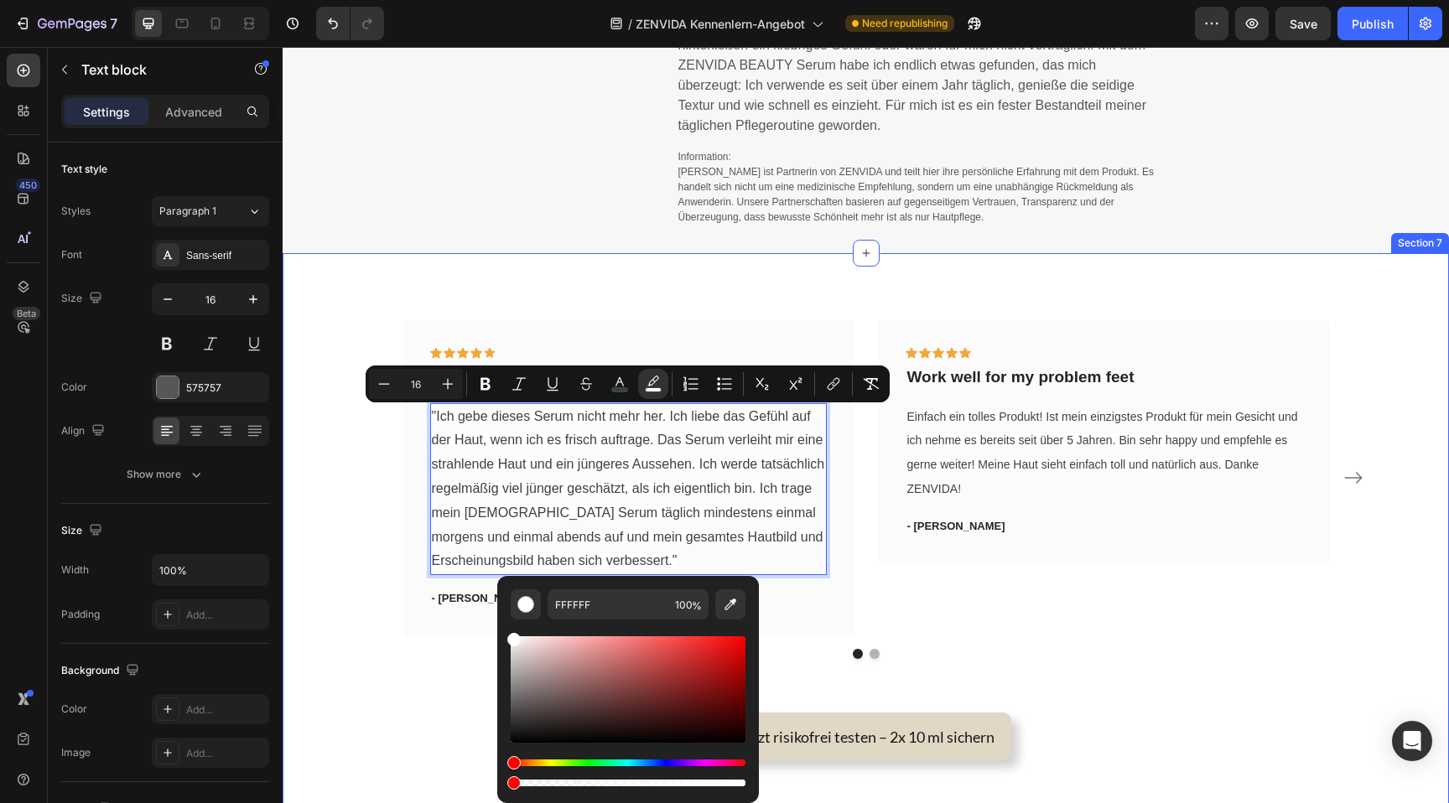
type input "0"
drag, startPoint x: 1022, startPoint y: 833, endPoint x: 486, endPoint y: 786, distance: 537.9
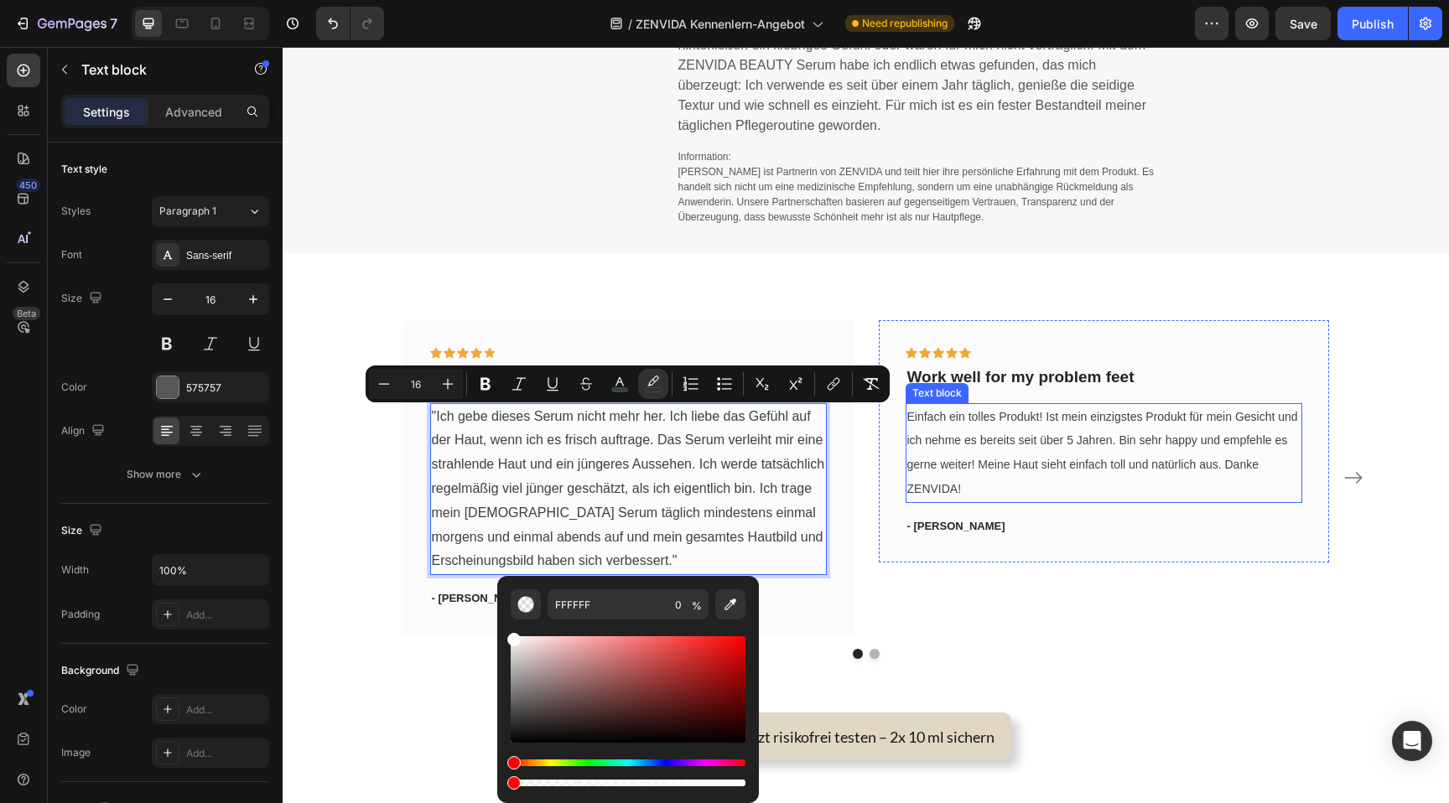
click at [986, 491] on p "Einfach ein tolles Produkt! Ist mein einzigstes Produkt für mein Gesicht und ic…" at bounding box center [1103, 453] width 393 height 96
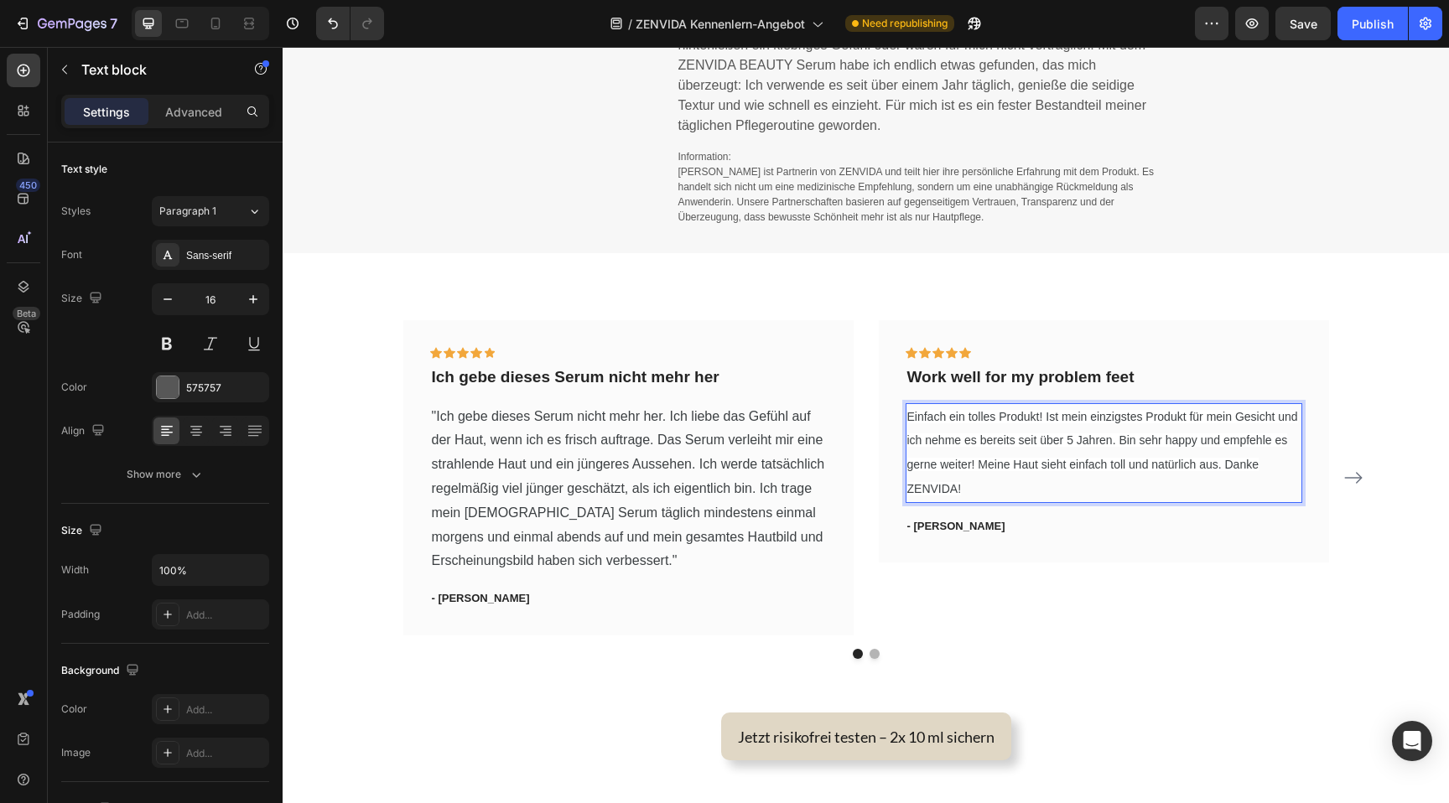
click at [986, 491] on p "Einfach ein tolles Produkt! Ist mein einzigstes Produkt für mein Gesicht und ic…" at bounding box center [1103, 453] width 393 height 96
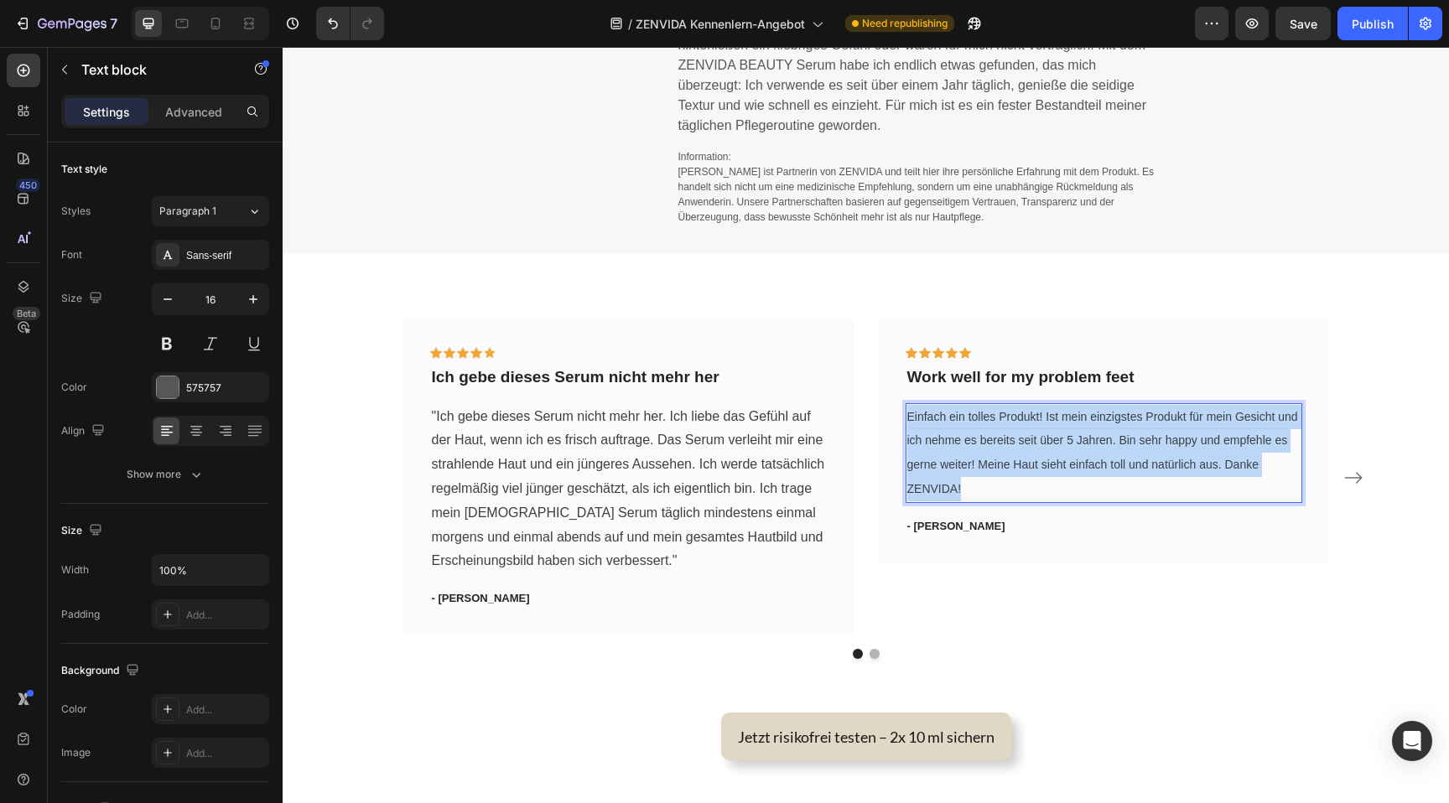
click at [986, 491] on p "Einfach ein tolles Produkt! Ist mein einzigstes Produkt für mein Gesicht und ic…" at bounding box center [1103, 453] width 393 height 96
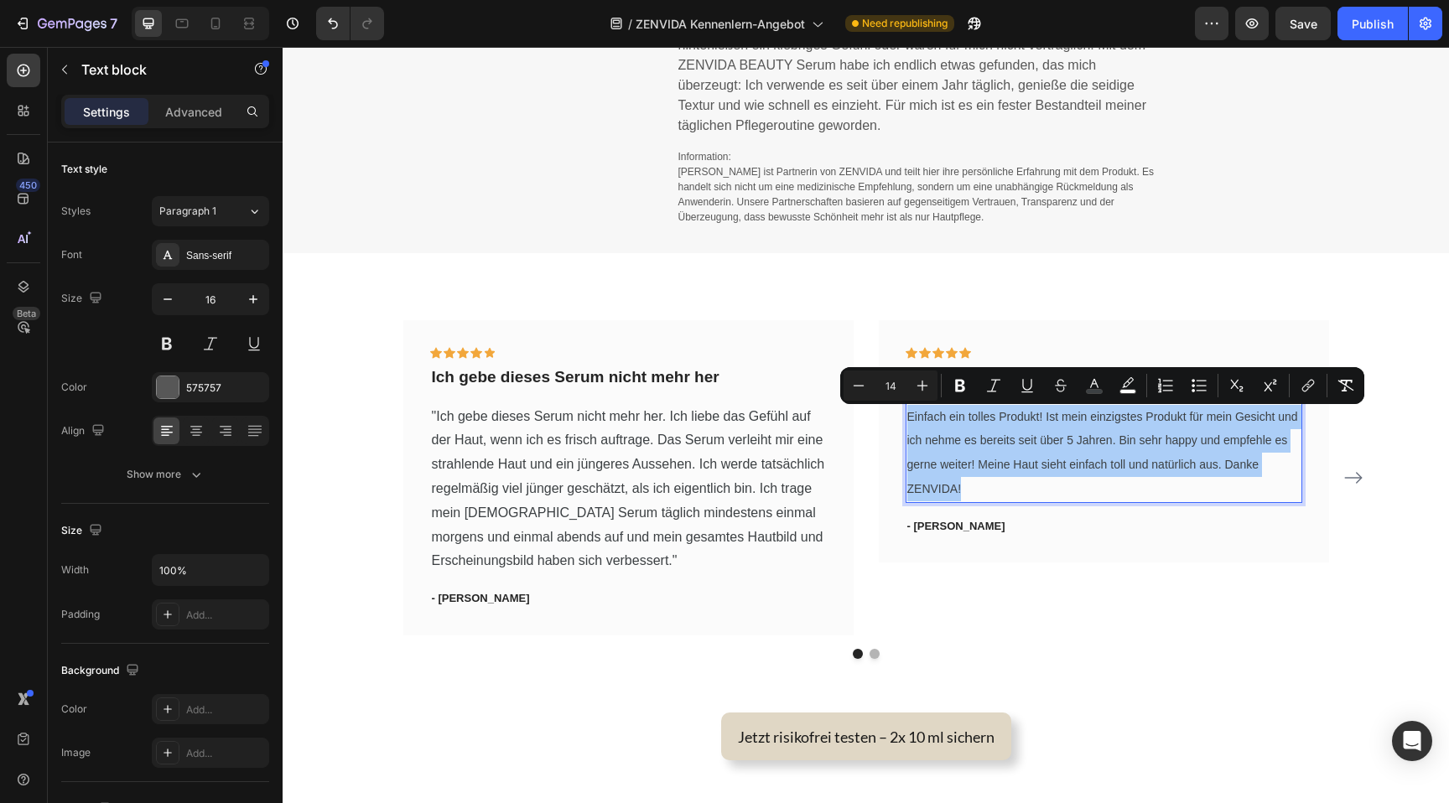
click at [894, 383] on input "14" at bounding box center [891, 386] width 34 height 20
type input "16"
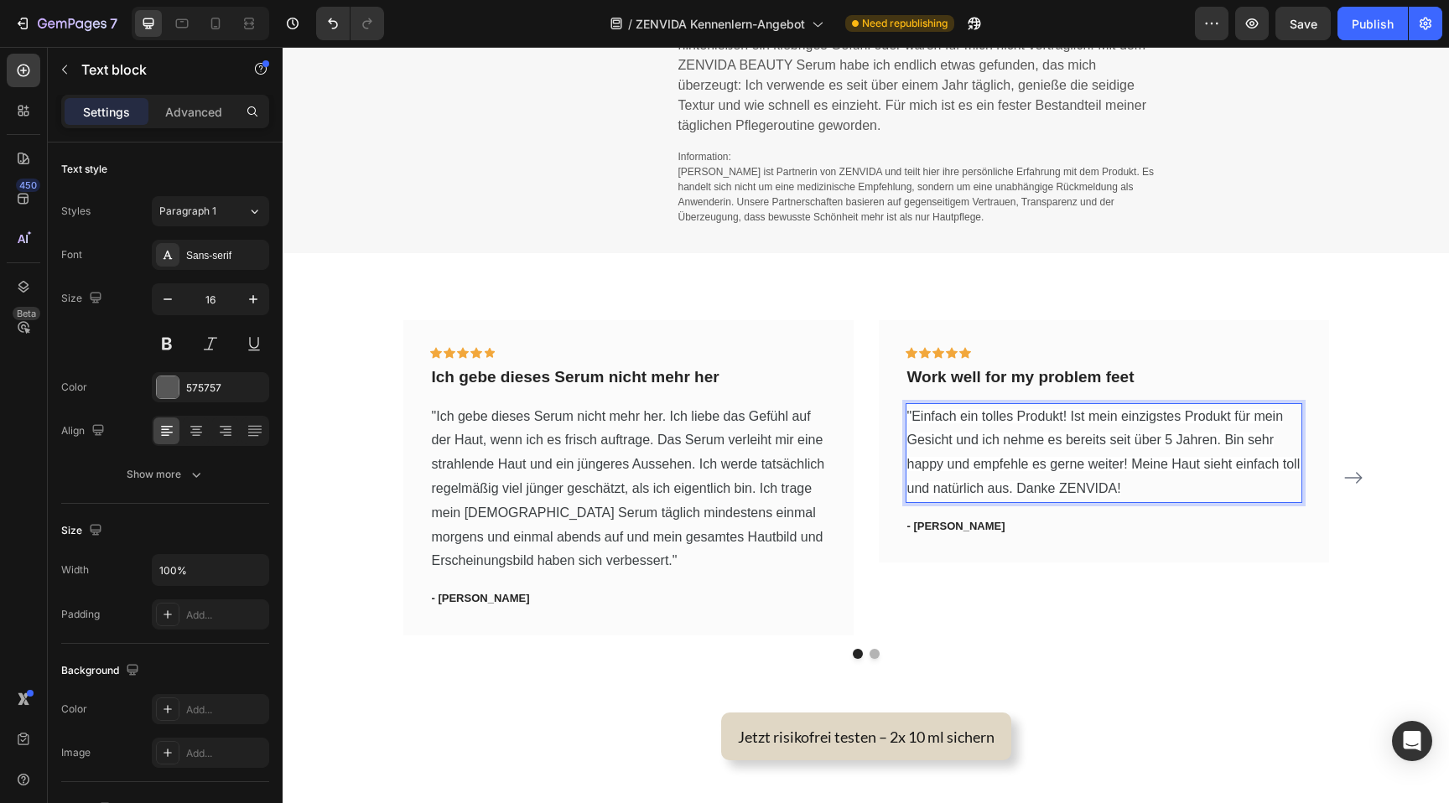
click at [1128, 482] on p ""Einfach ein tolles Produkt! Ist mein einzigstes Produkt für mein Gesicht und i…" at bounding box center [1103, 453] width 393 height 96
click at [954, 520] on p "- Travis J." at bounding box center [1103, 526] width 393 height 17
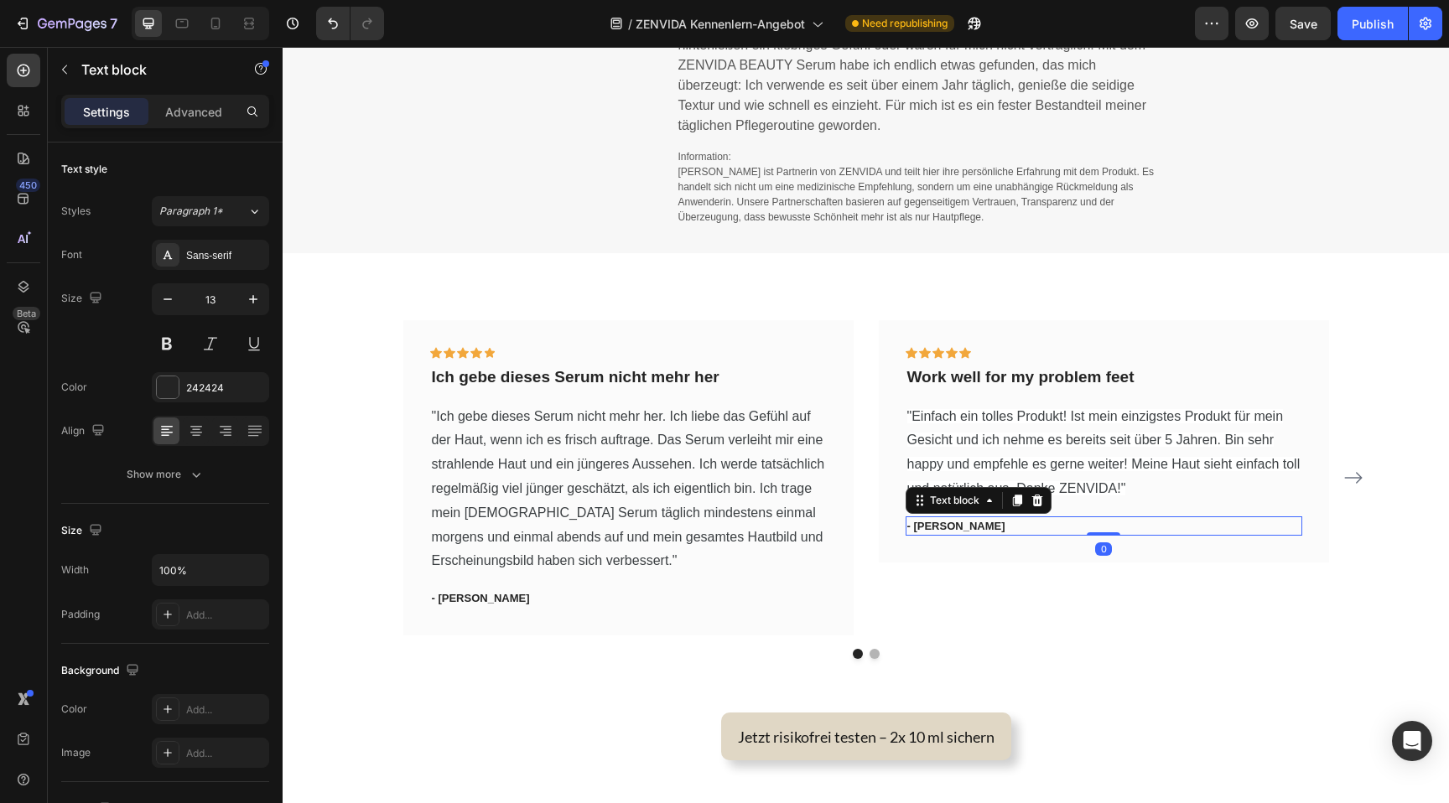
click at [954, 520] on p "- Travis J." at bounding box center [1103, 526] width 393 height 17
click at [927, 524] on p "- Travis J." at bounding box center [1103, 526] width 393 height 17
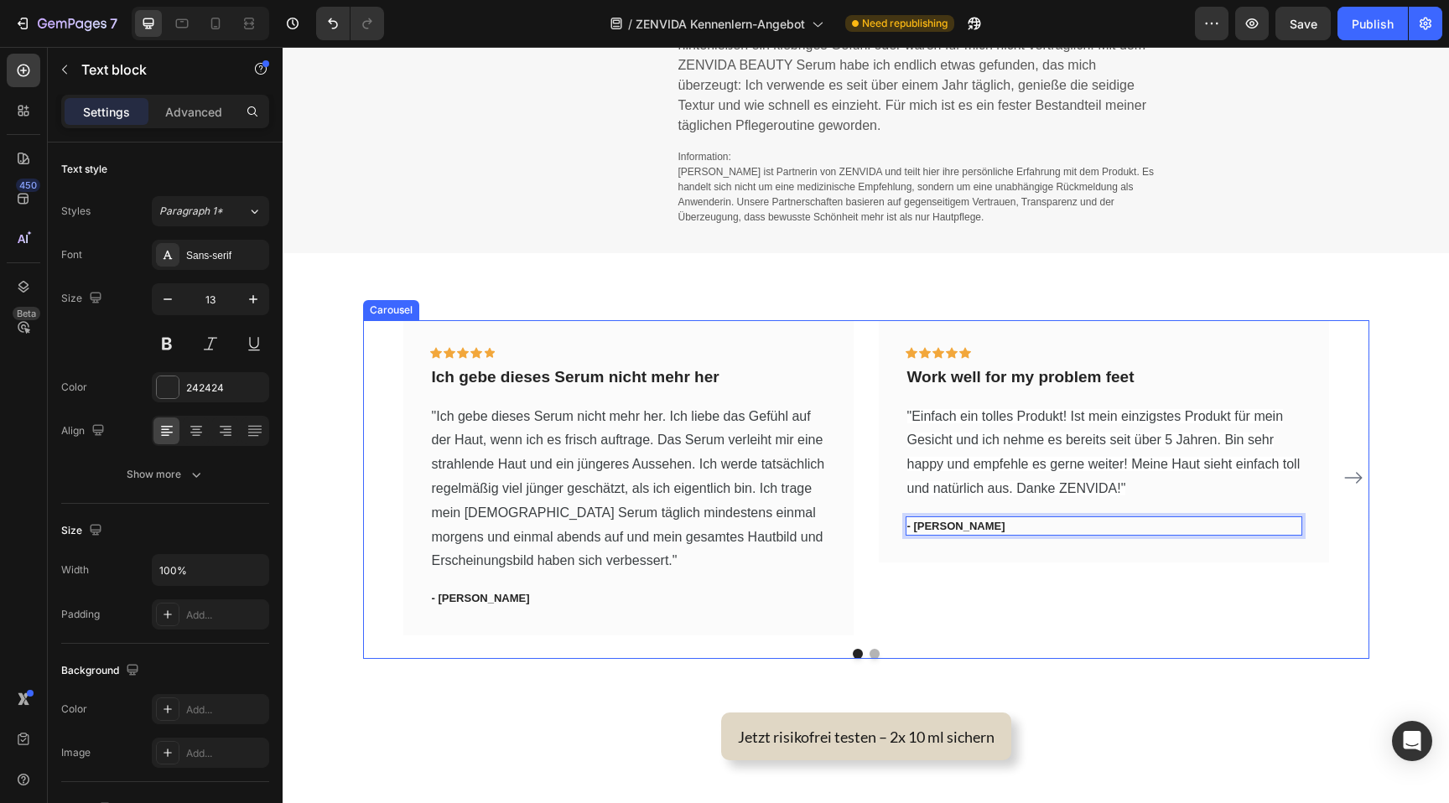
click at [1359, 475] on icon "Carousel Next Arrow" at bounding box center [1353, 478] width 20 height 20
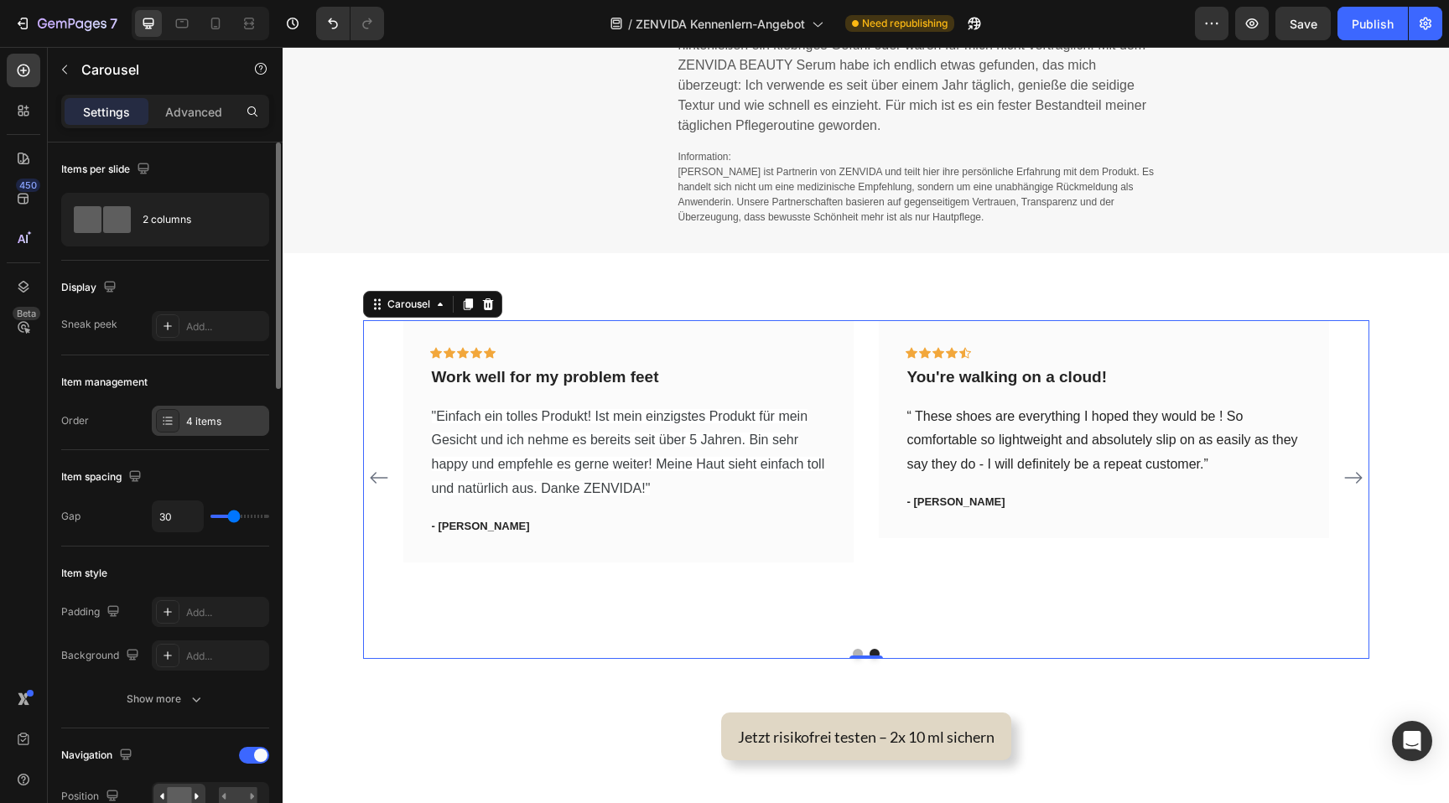
click at [210, 430] on div "4 items" at bounding box center [210, 421] width 117 height 30
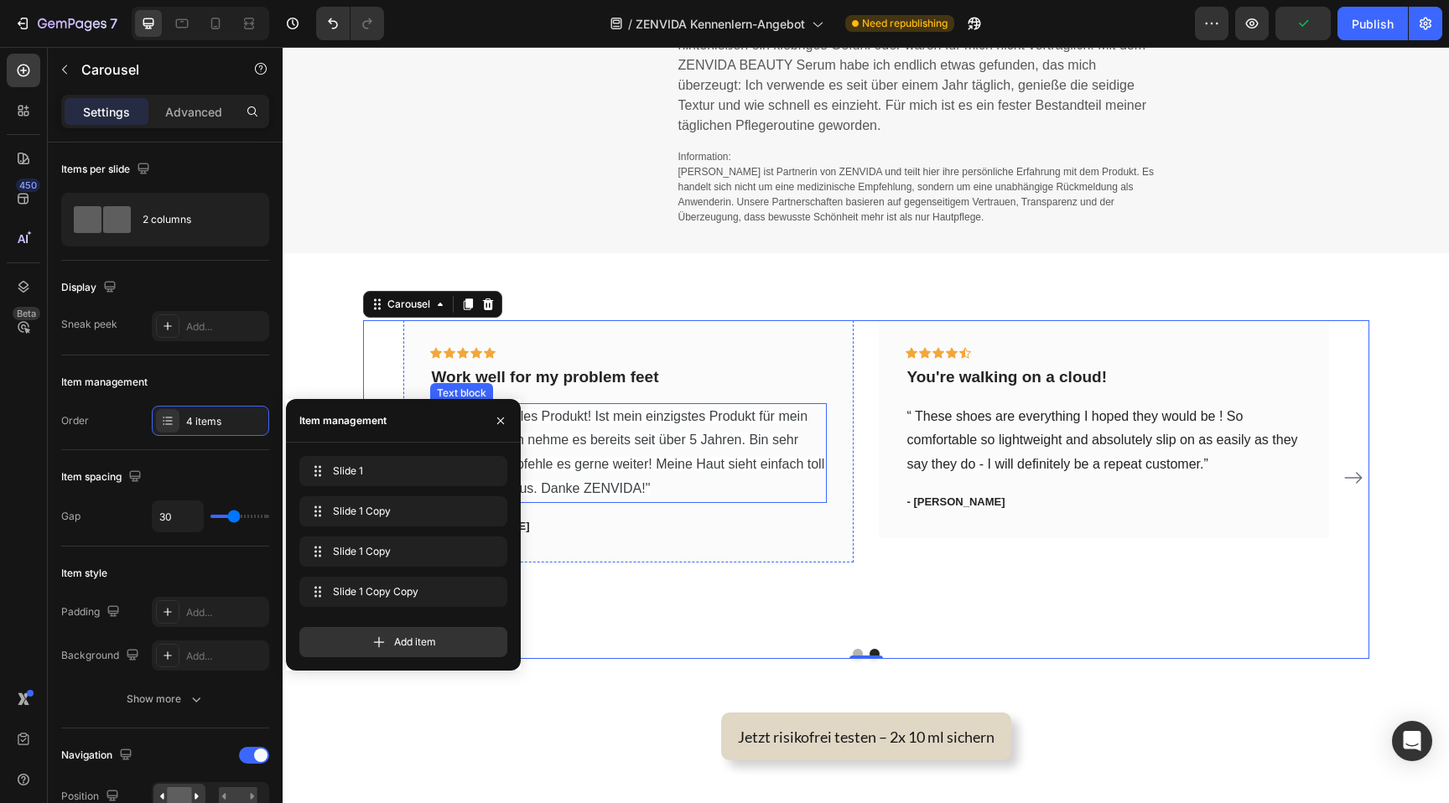
click at [717, 497] on p ""Einfach ein tolles Produkt! Ist mein einzigstes Produkt für mein Gesicht und i…" at bounding box center [628, 453] width 393 height 96
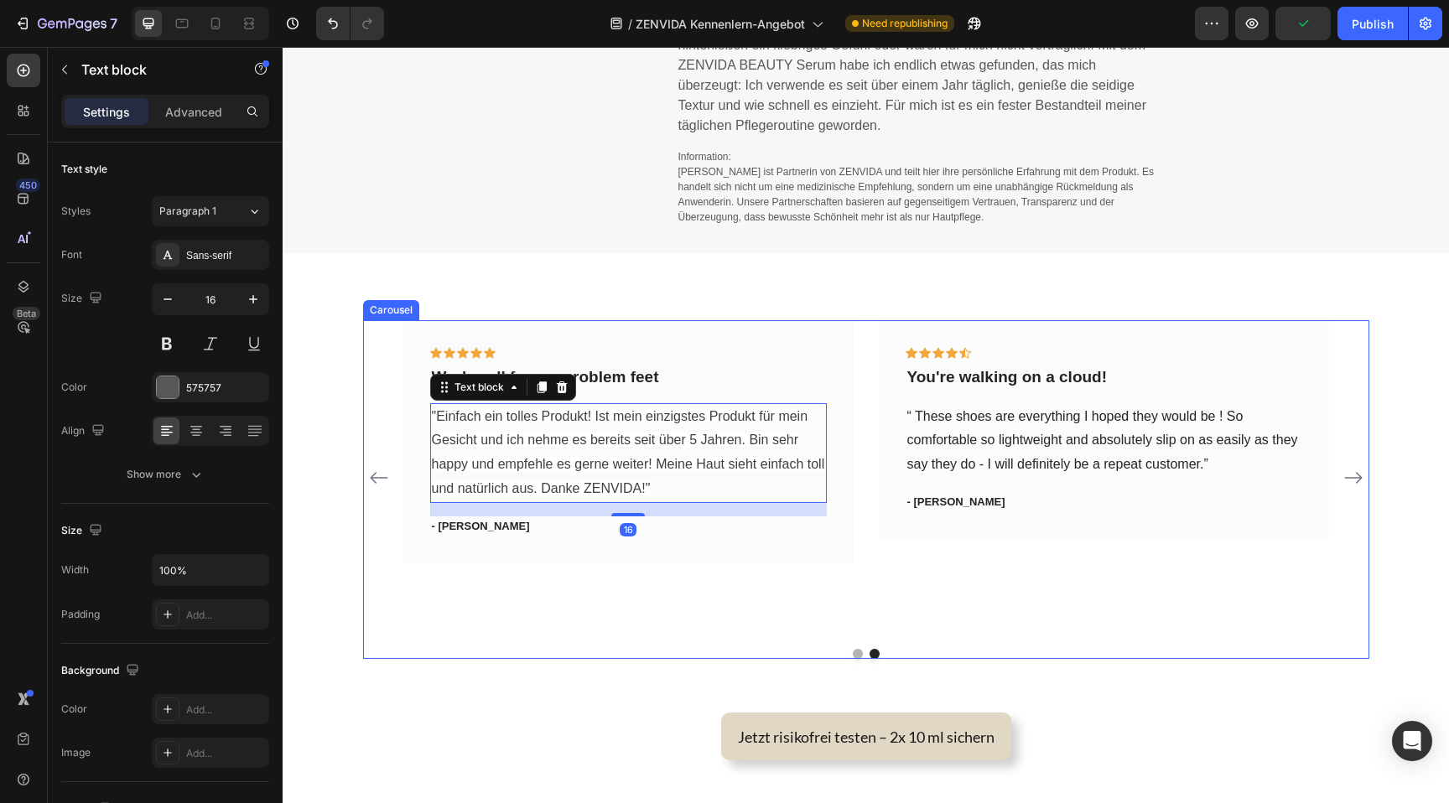
click at [372, 476] on icon "Carousel Back Arrow" at bounding box center [379, 478] width 18 height 12
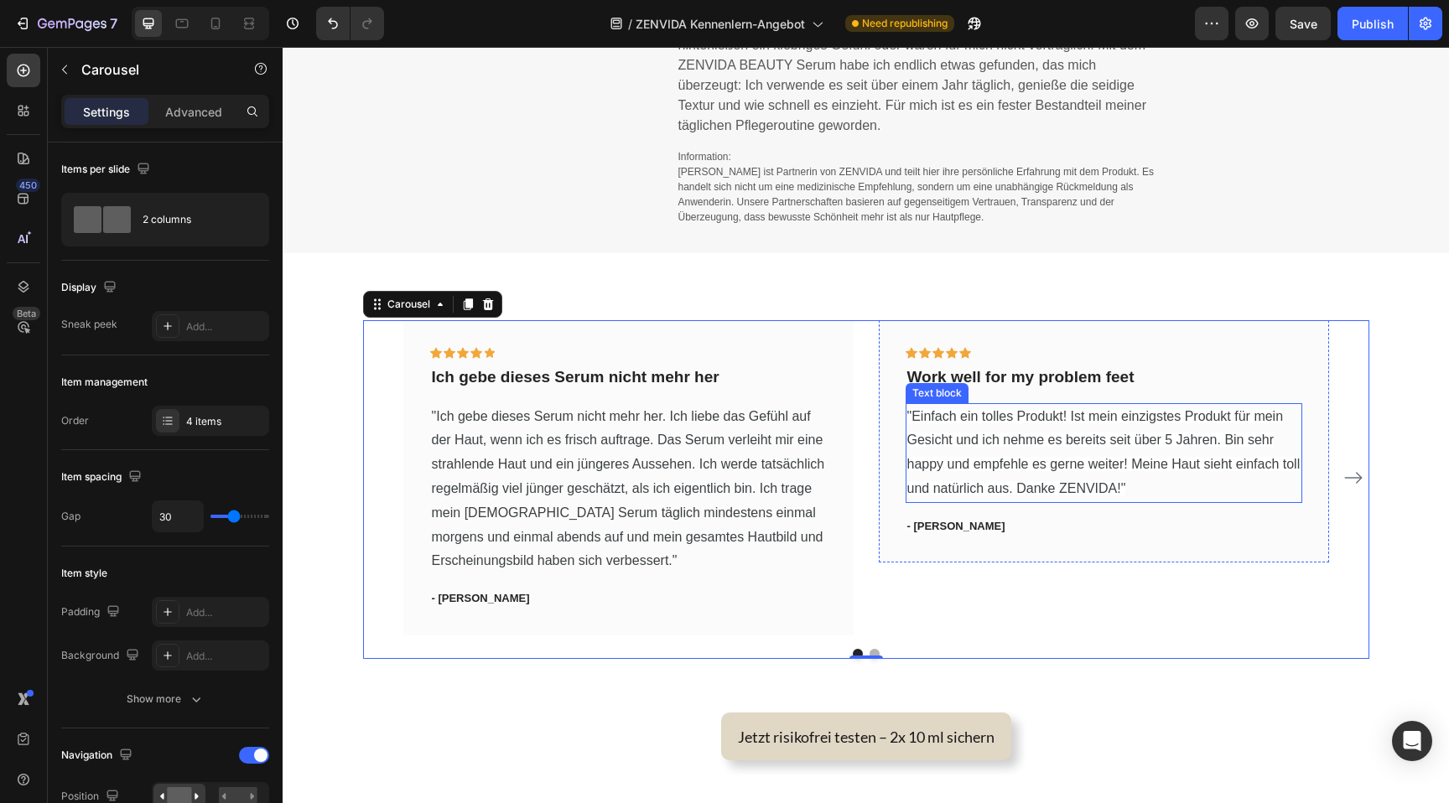
click at [1112, 443] on span ""Einfach ein tolles Produkt! Ist mein einzigstes Produkt für mein Gesicht und i…" at bounding box center [1103, 452] width 393 height 86
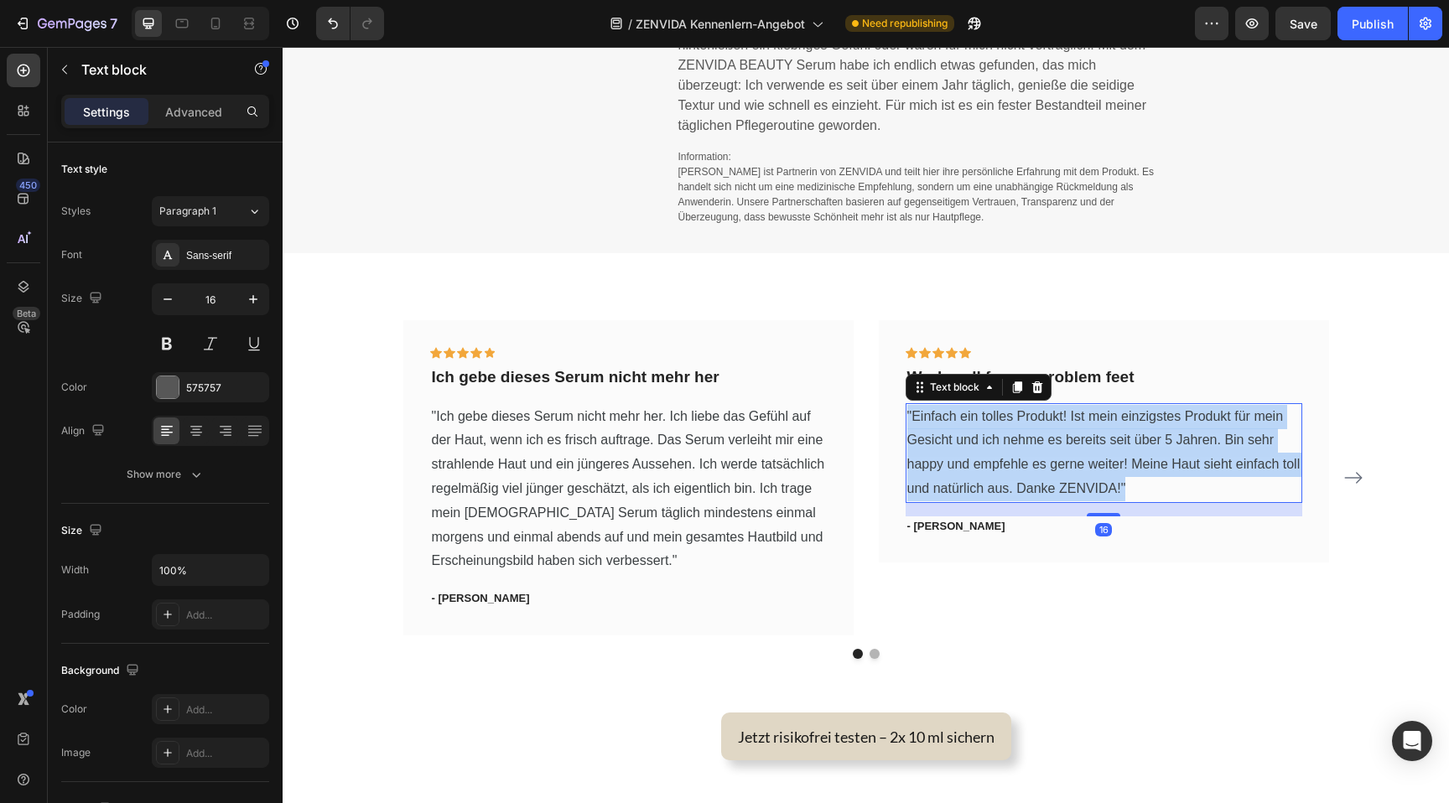
click at [1112, 443] on span ""Einfach ein tolles Produkt! Ist mein einzigstes Produkt für mein Gesicht und i…" at bounding box center [1103, 452] width 393 height 86
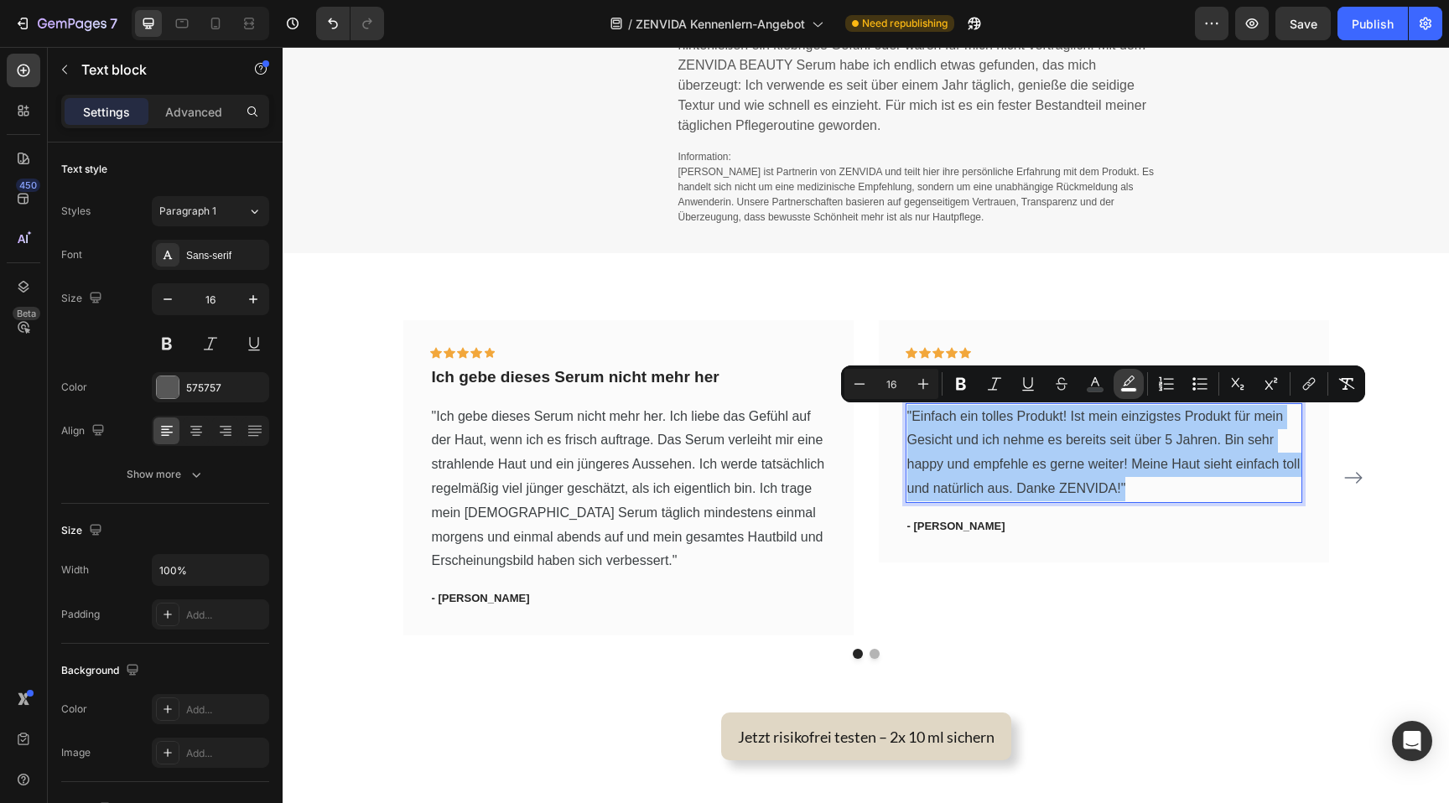
click at [1126, 377] on icon "Editor contextual toolbar" at bounding box center [1128, 384] width 17 height 17
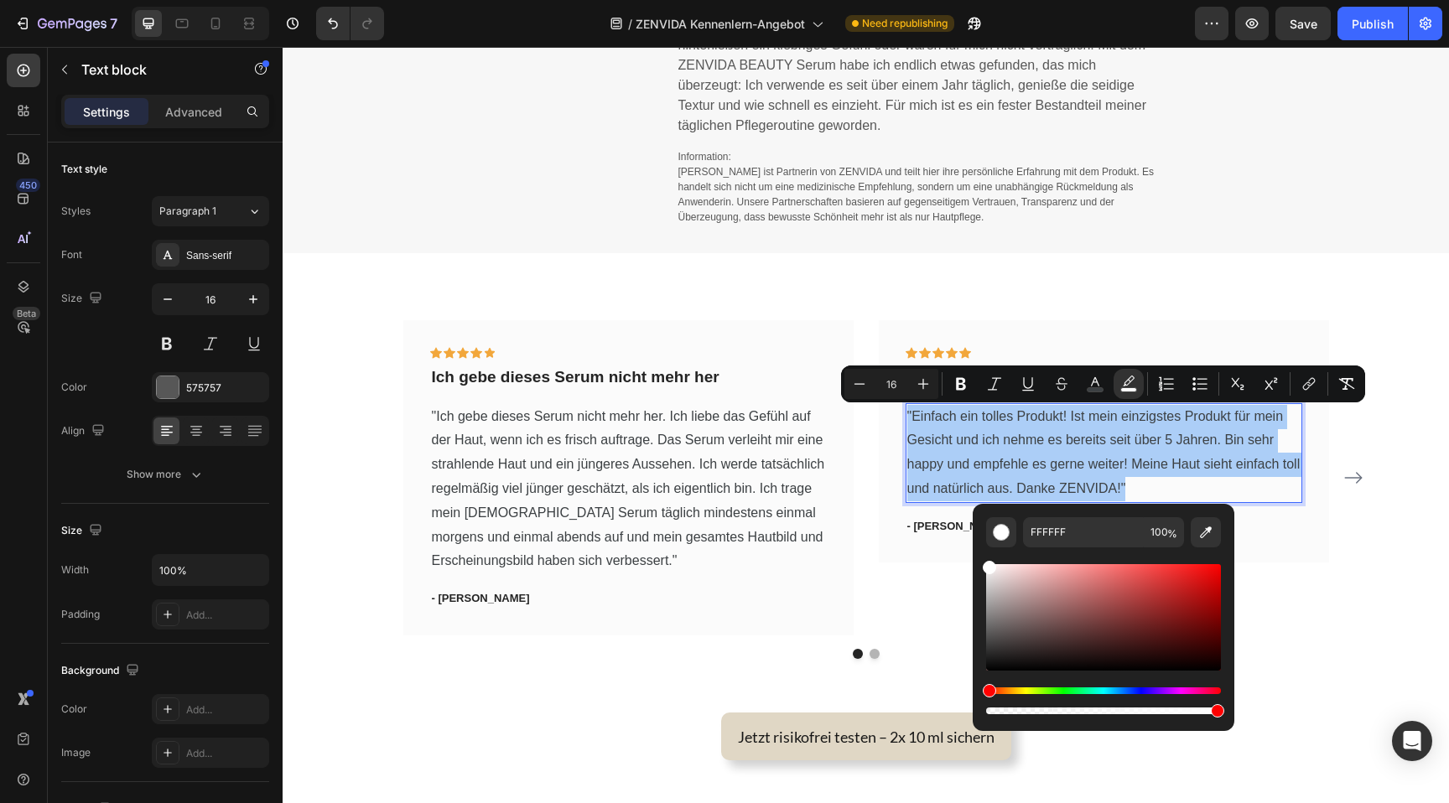
click at [1224, 714] on div "FFFFFF 100 %" at bounding box center [1104, 611] width 262 height 214
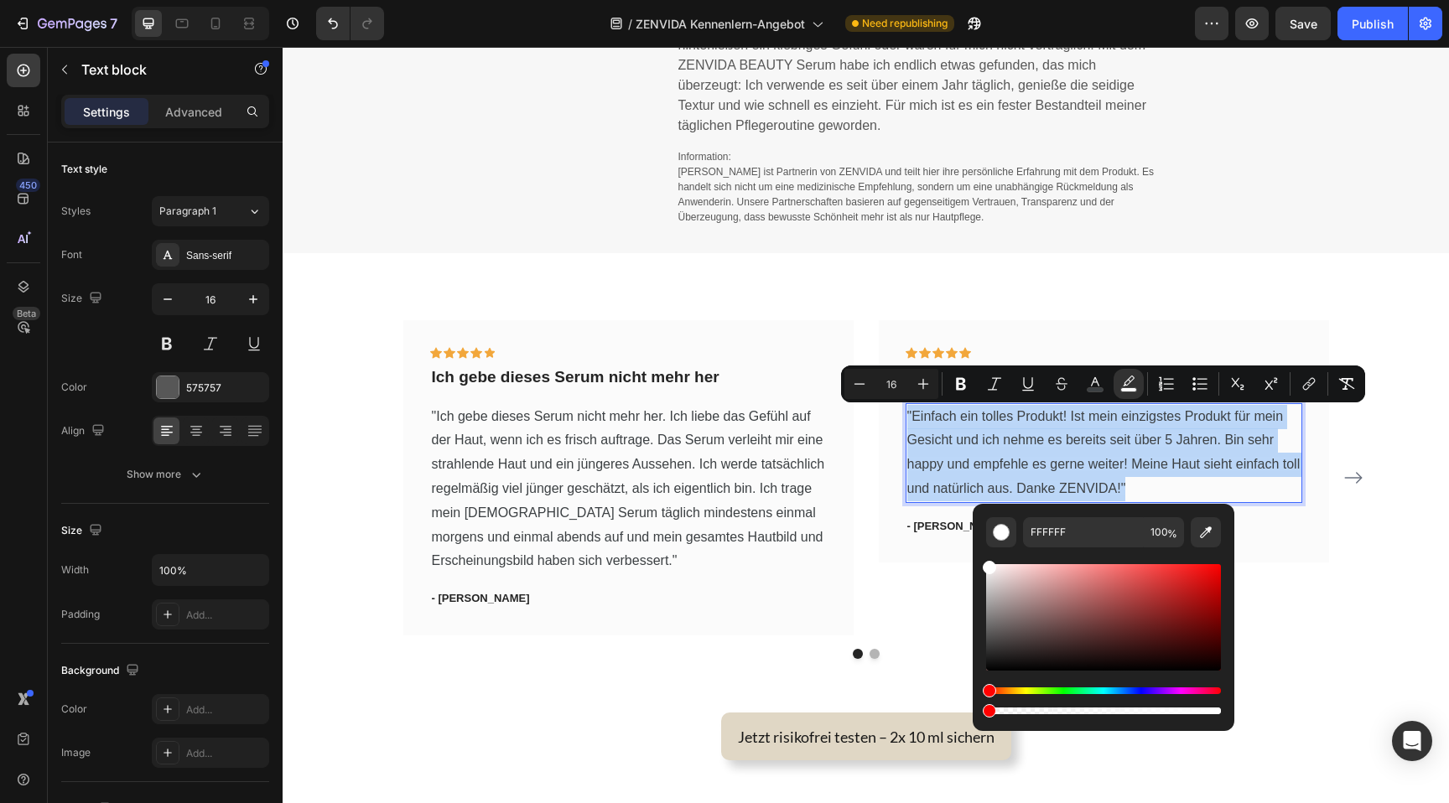
type input "0"
drag, startPoint x: 1505, startPoint y: 761, endPoint x: 935, endPoint y: 683, distance: 575.6
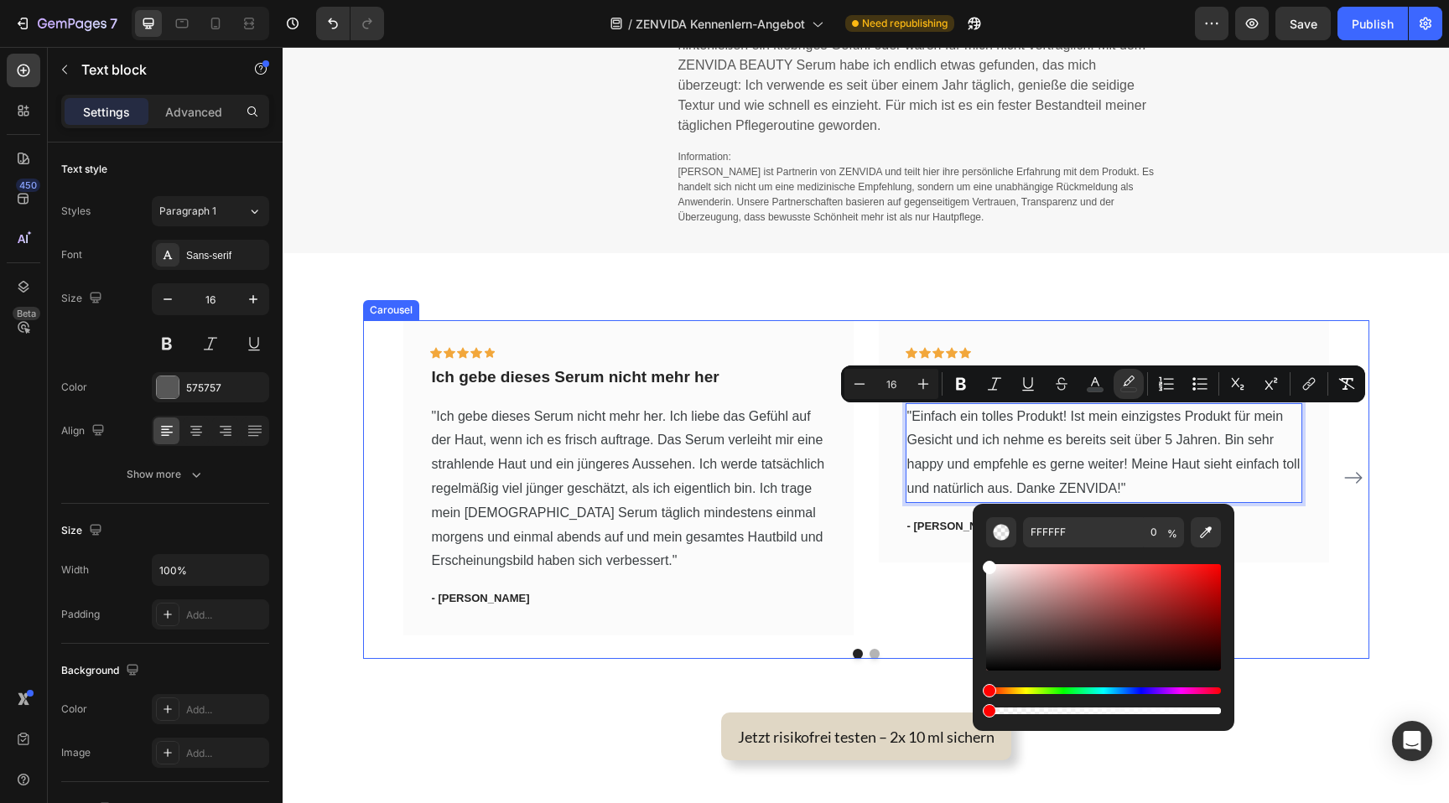
click at [943, 581] on div "Icon Icon Icon Icon Icon Row Work well for my problem feet Text block "Einfach …" at bounding box center [1104, 477] width 450 height 315
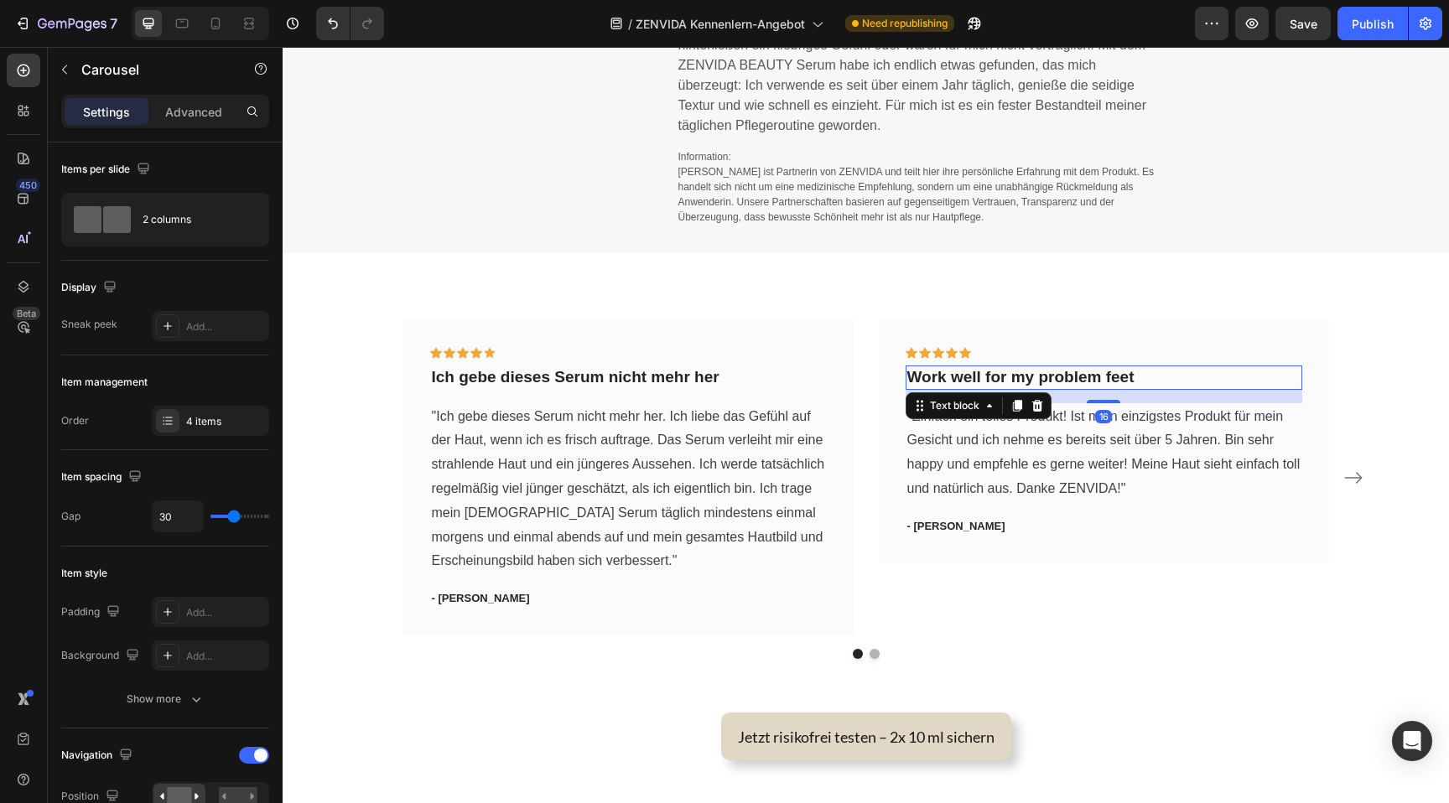
click at [954, 377] on p "Work well for my problem feet" at bounding box center [1103, 377] width 393 height 21
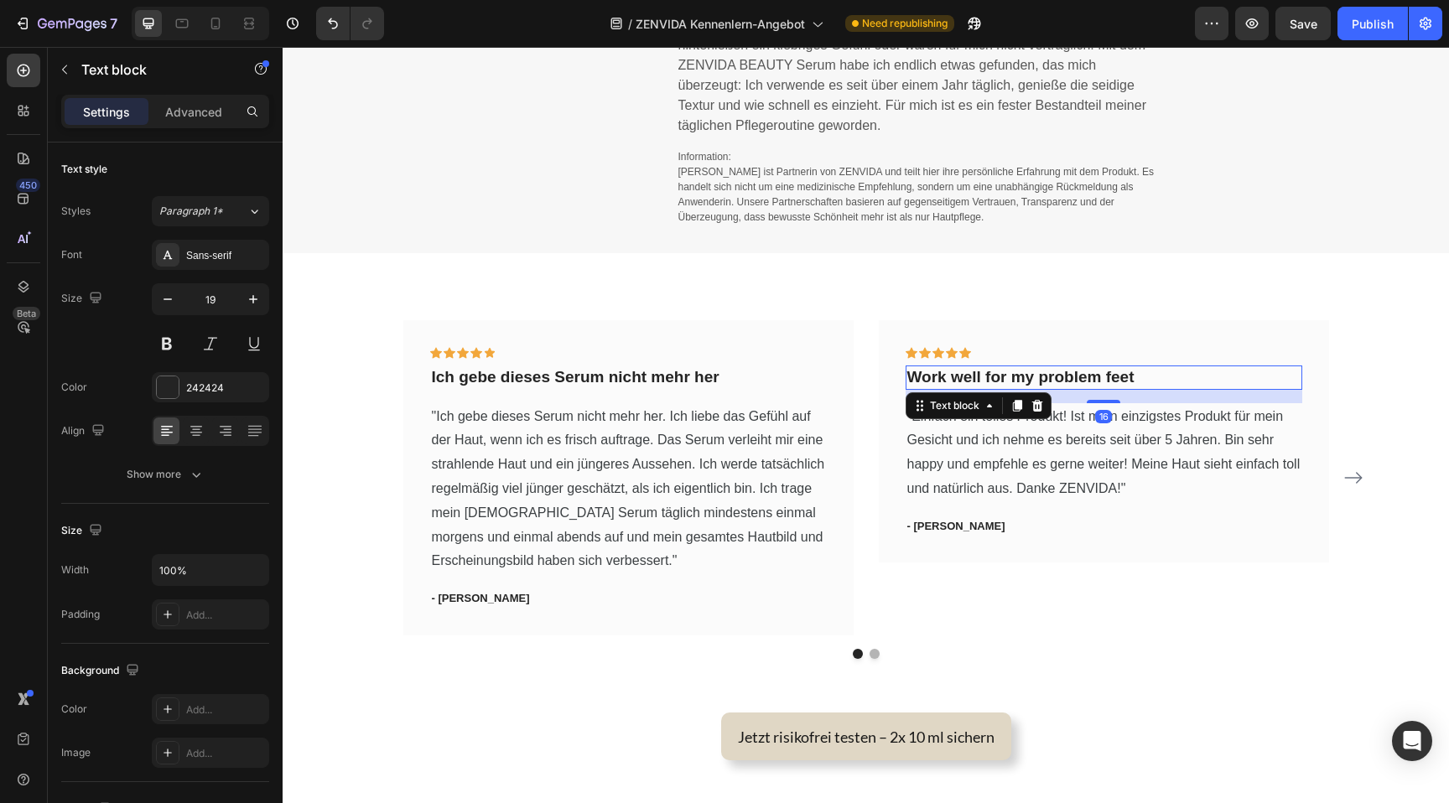
click at [954, 377] on p "Work well for my problem feet" at bounding box center [1103, 377] width 393 height 21
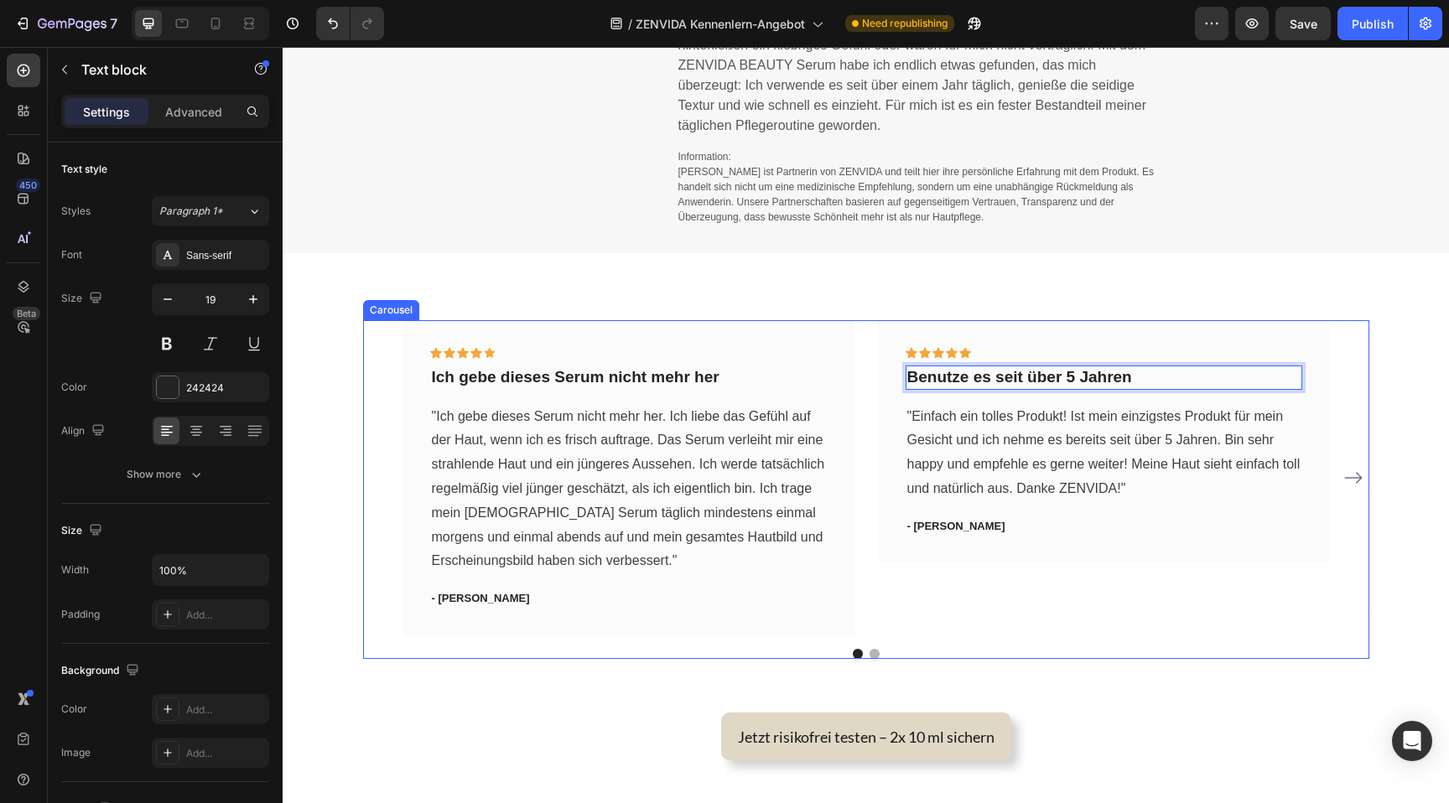
click at [1359, 481] on icon "Carousel Next Arrow" at bounding box center [1353, 478] width 20 height 20
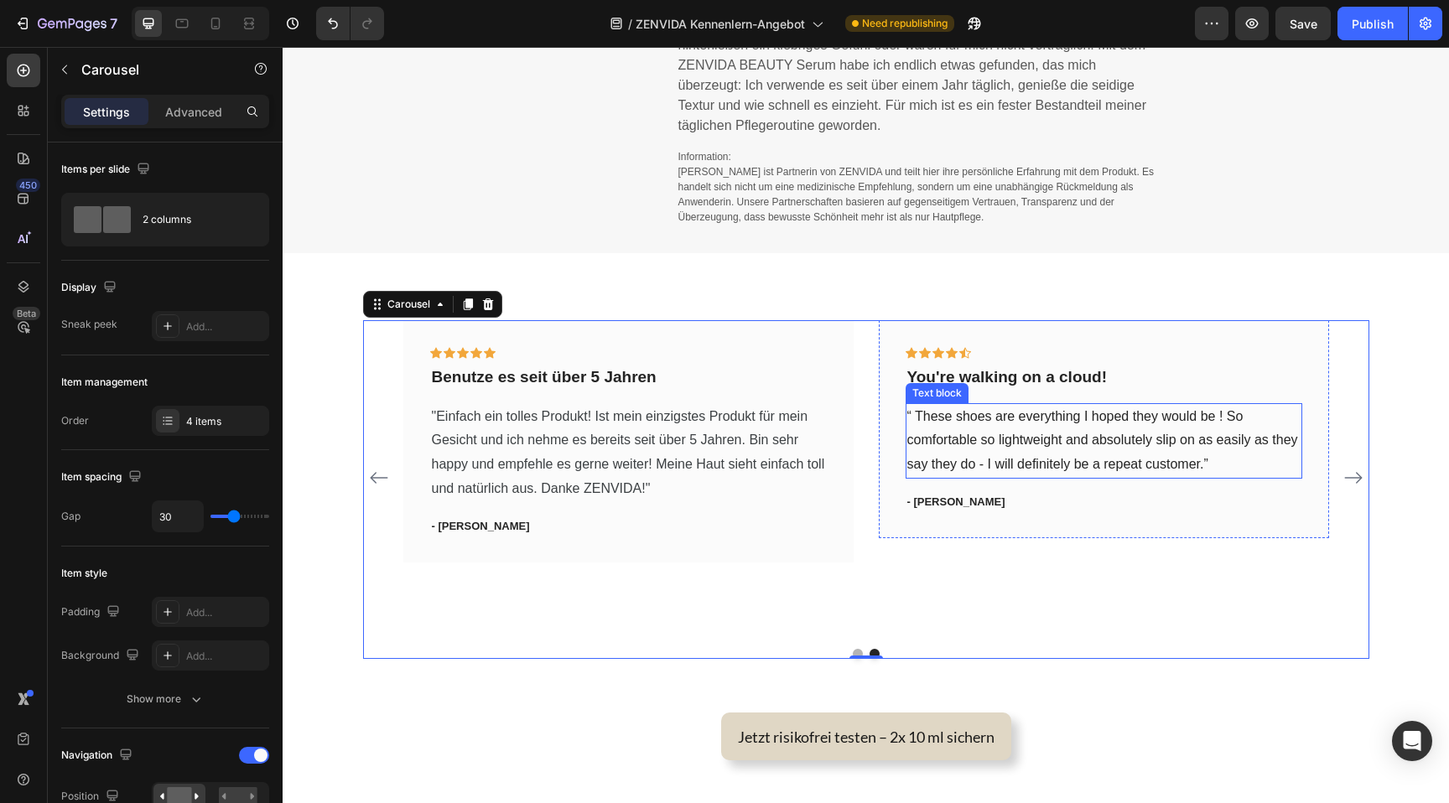
click at [948, 423] on p "“ These shoes are everything I hoped they would be ! So comfortable so lightwei…" at bounding box center [1103, 441] width 393 height 72
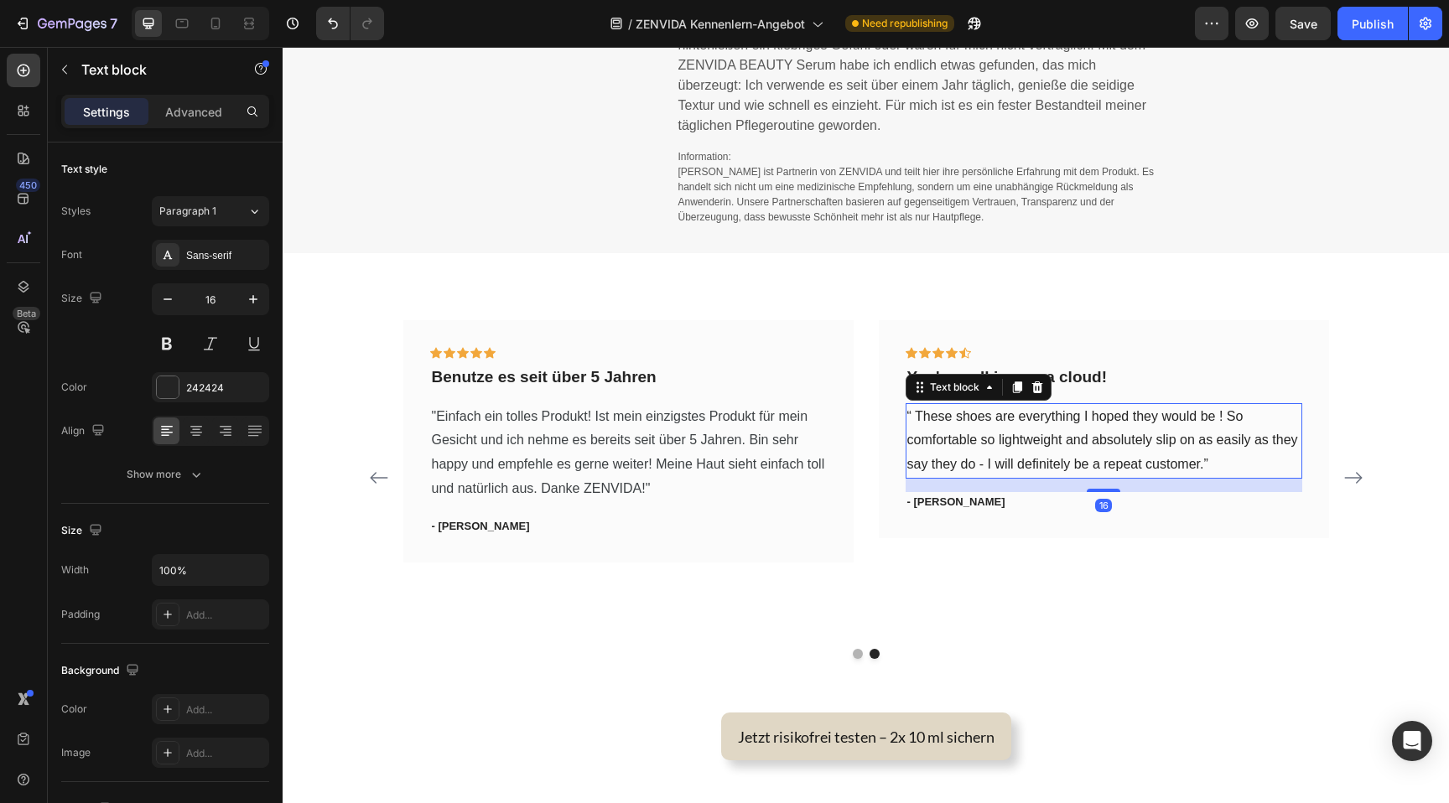
click at [948, 423] on p "“ These shoes are everything I hoped they would be ! So comfortable so lightwei…" at bounding box center [1103, 441] width 393 height 72
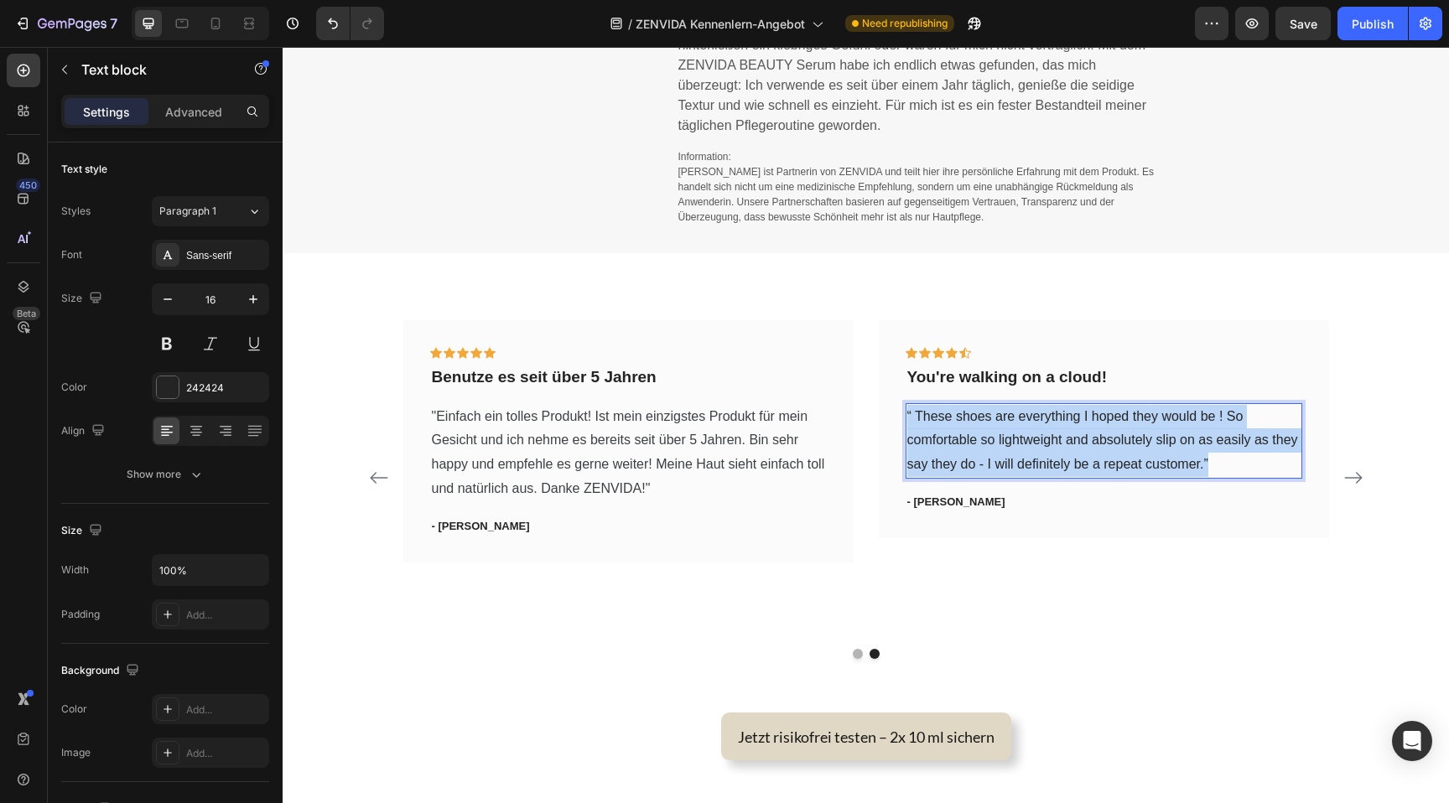
click at [948, 423] on p "“ These shoes are everything I hoped they would be ! So comfortable so lightwei…" at bounding box center [1103, 441] width 393 height 72
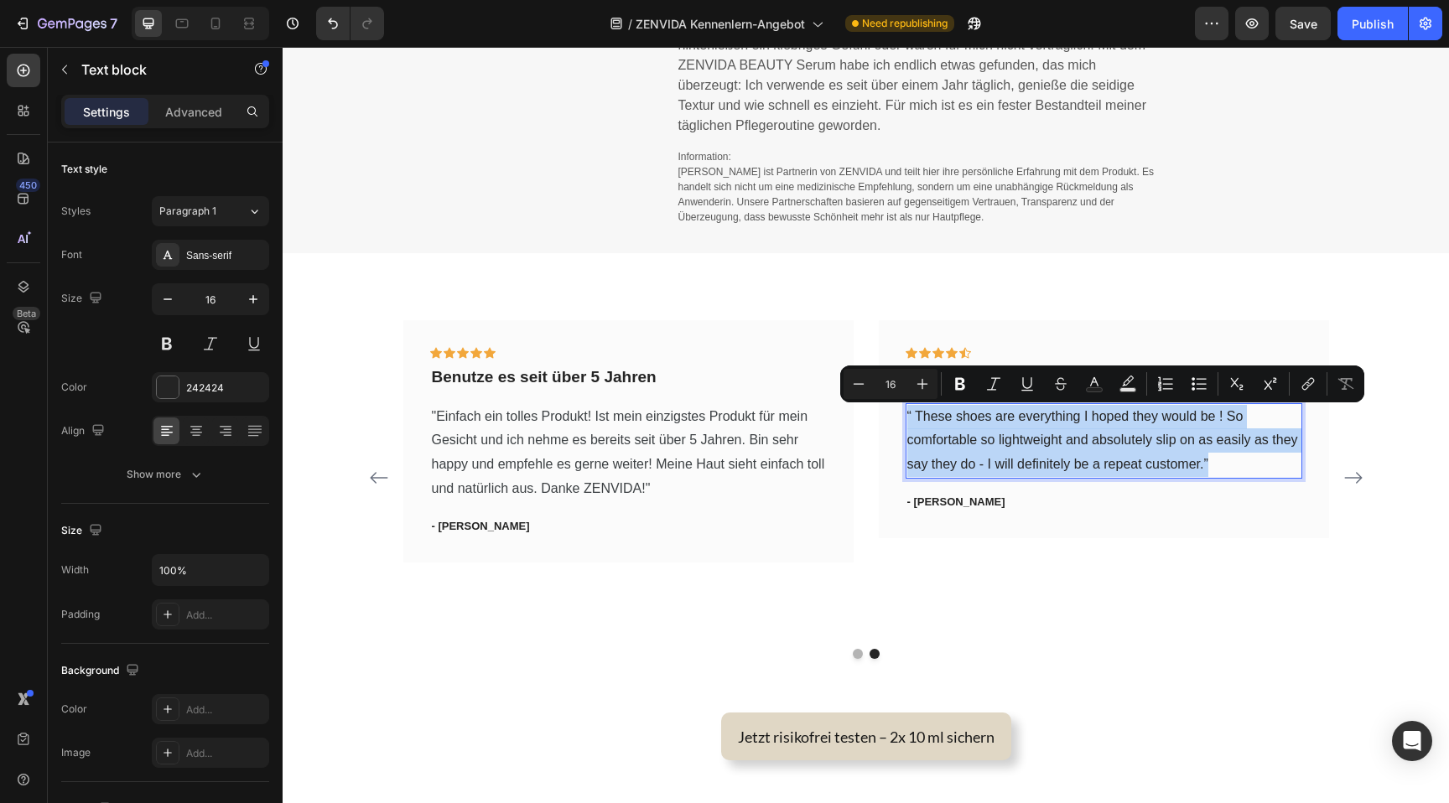
click at [995, 462] on p "“ These shoes are everything I hoped they would be ! So comfortable so lightwei…" at bounding box center [1103, 441] width 393 height 72
type input "14"
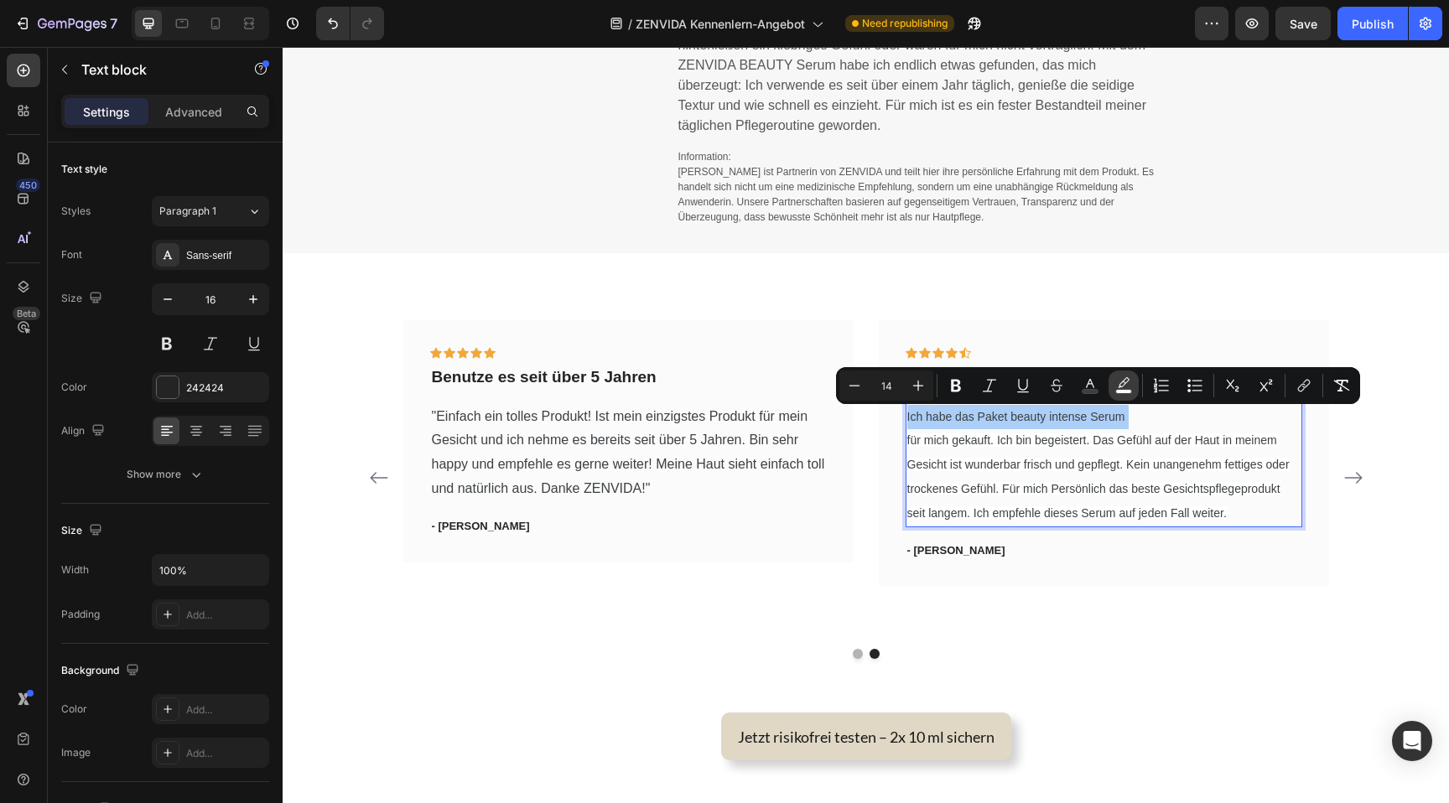
click at [1128, 390] on rect "Editor contextual toolbar" at bounding box center [1124, 392] width 16 height 4
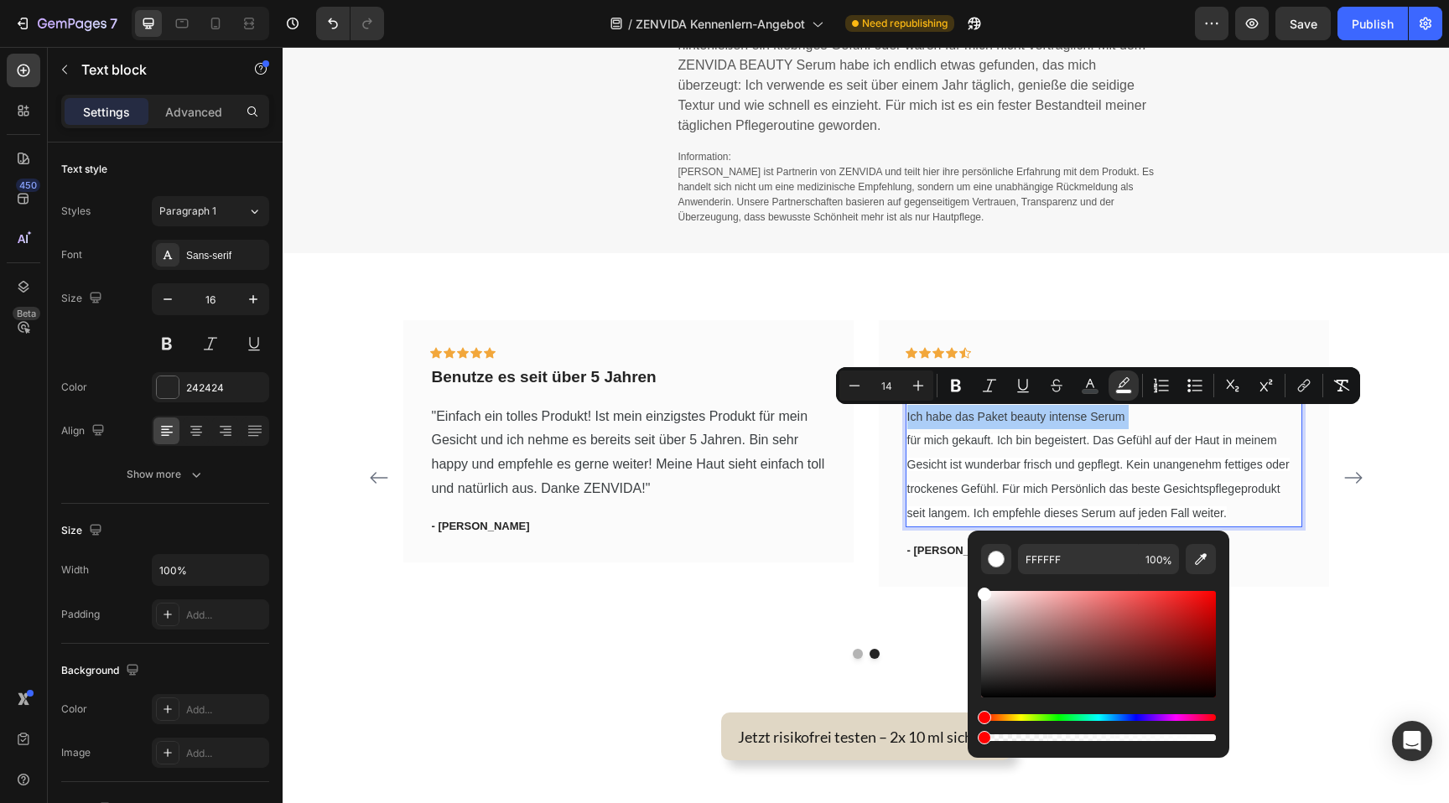
drag, startPoint x: 1210, startPoint y: 738, endPoint x: 967, endPoint y: 730, distance: 243.3
click at [968, 730] on div "FFFFFF 100 %" at bounding box center [1099, 638] width 262 height 214
type input "0"
click at [957, 470] on span "für mich gekauft. Ich bin begeistert. Das Gefühl auf der Haut in meinem Gesicht…" at bounding box center [1098, 477] width 382 height 86
click at [891, 381] on input "14" at bounding box center [887, 386] width 34 height 20
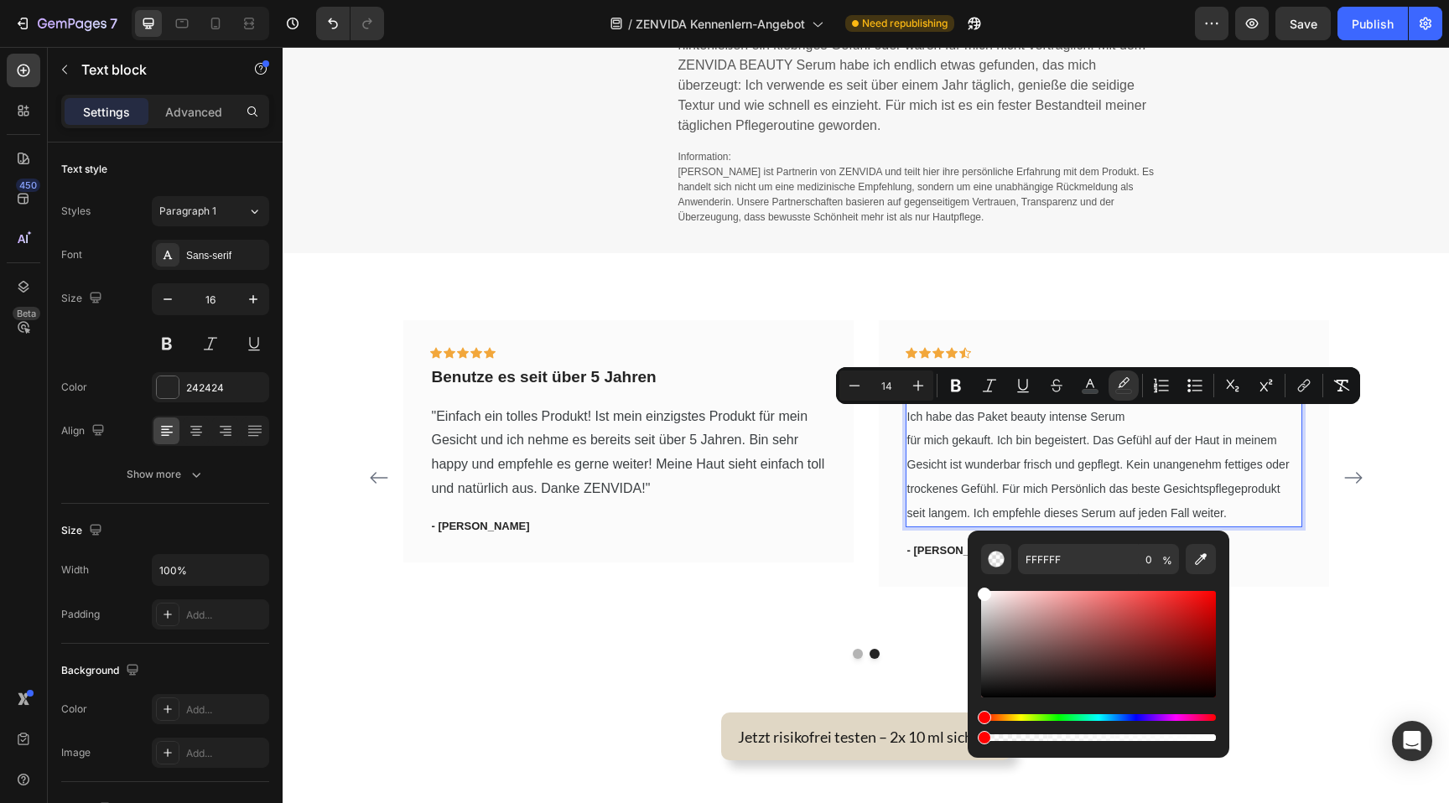
click at [891, 381] on input "14" at bounding box center [887, 386] width 34 height 20
type input "16"
click at [931, 432] on p "Ich habe das Paket beauty intense Serum für mich gekauft. Ich bin begeistert. D…" at bounding box center [1103, 477] width 393 height 145
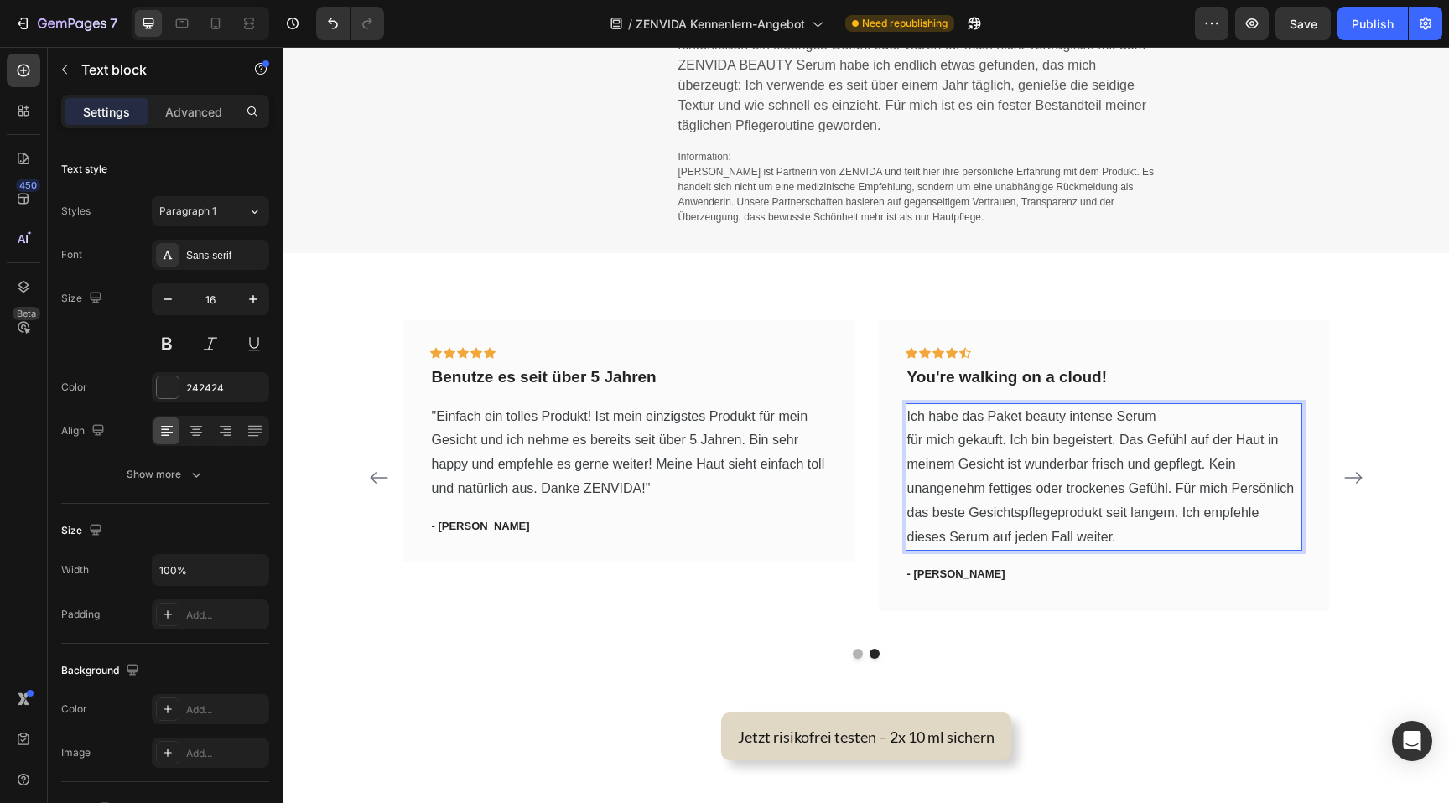
click at [911, 417] on span "Ich habe das Paket beauty intense Serum" at bounding box center [1031, 416] width 249 height 14
click at [1137, 539] on p ""Ich habe das Paket beauty intense Serum für mich gekauft. Ich bin begeistert. …" at bounding box center [1103, 477] width 393 height 145
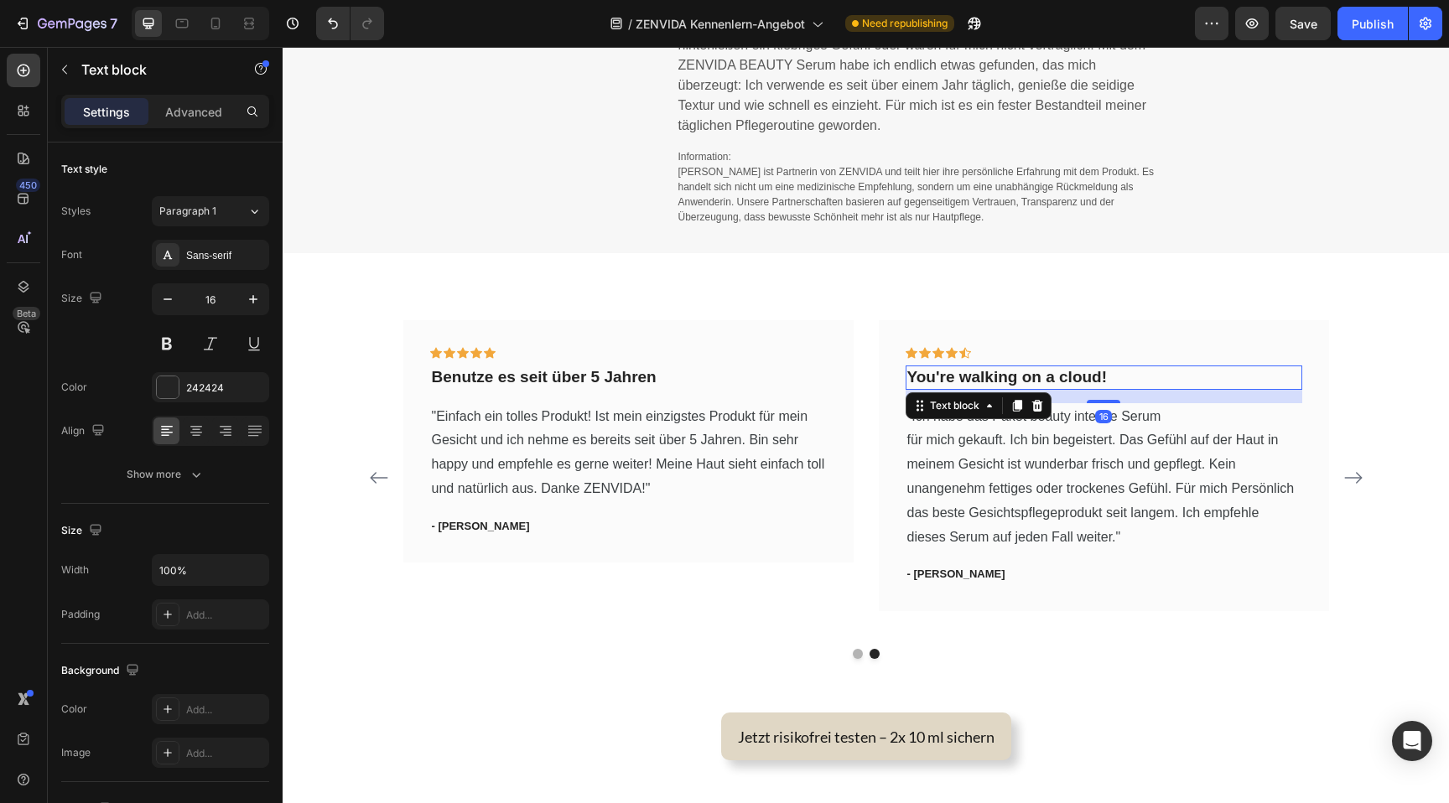
click at [1026, 377] on p "You're walking on a cloud!" at bounding box center [1103, 377] width 393 height 21
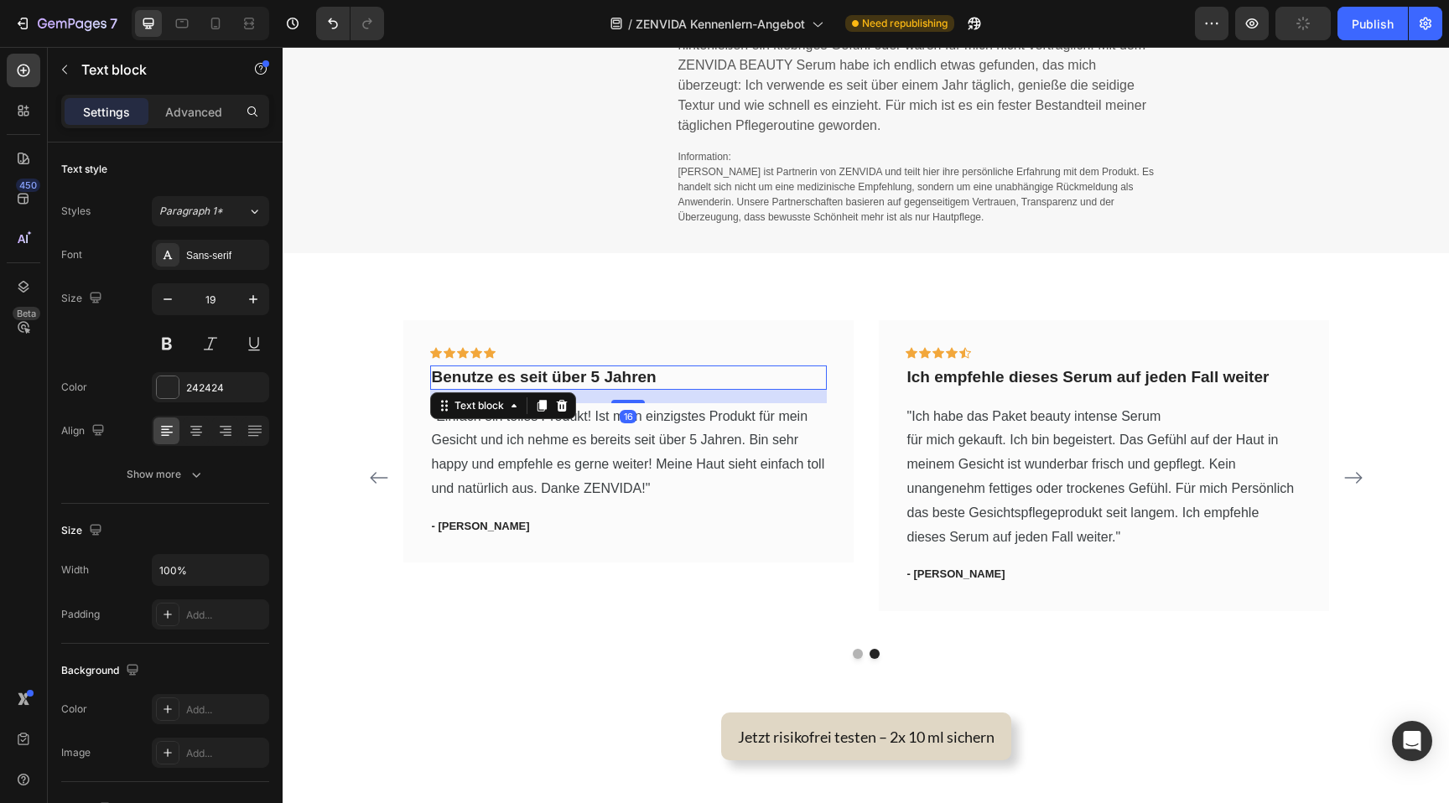
click at [439, 379] on p "Benutze es seit über 5 Jahren" at bounding box center [628, 377] width 393 height 21
click at [668, 380] on p ""Benutze es seit über 5 Jahren" at bounding box center [628, 377] width 393 height 21
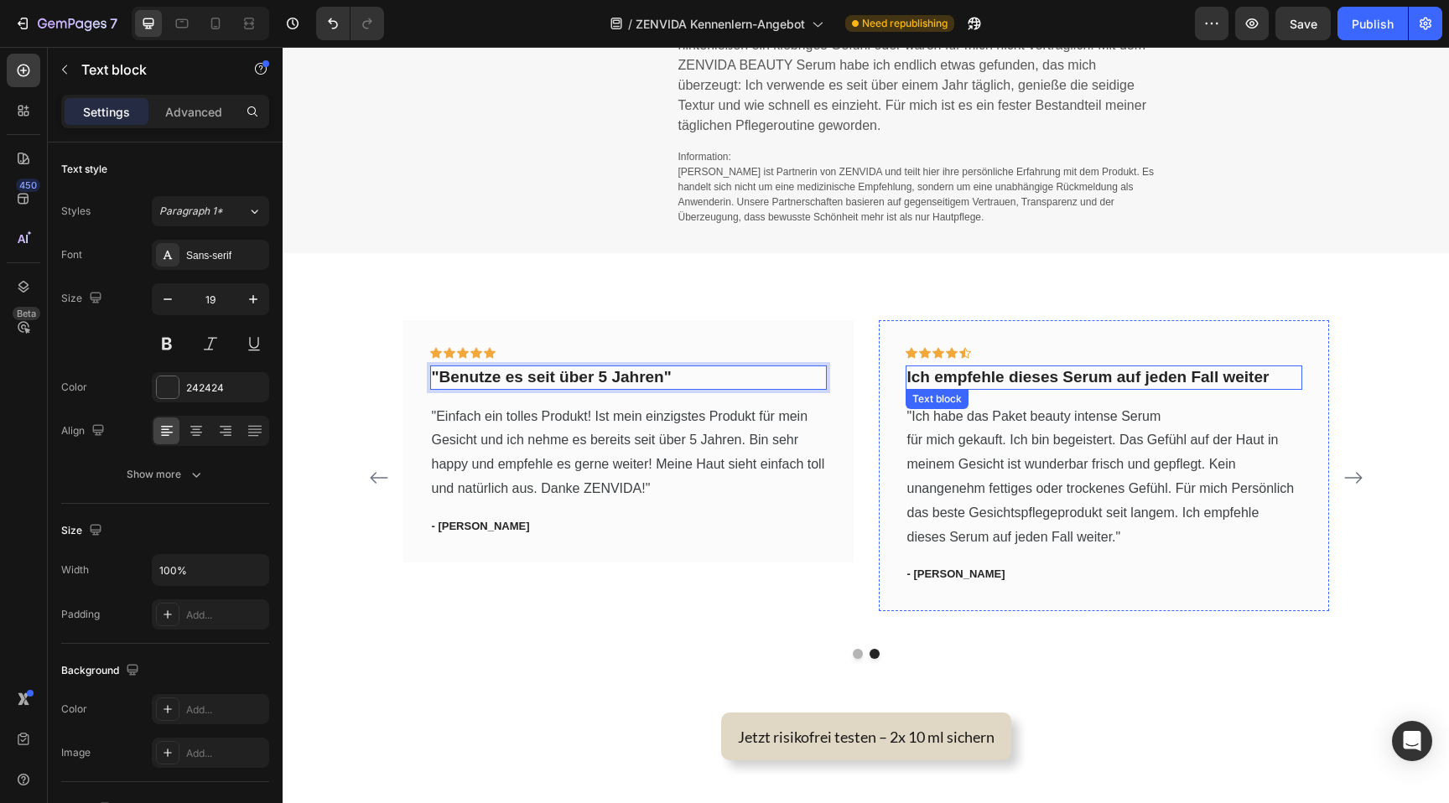
click at [912, 376] on p "Ich empfehle dieses Serum auf jeden Fall weiter" at bounding box center [1103, 377] width 393 height 21
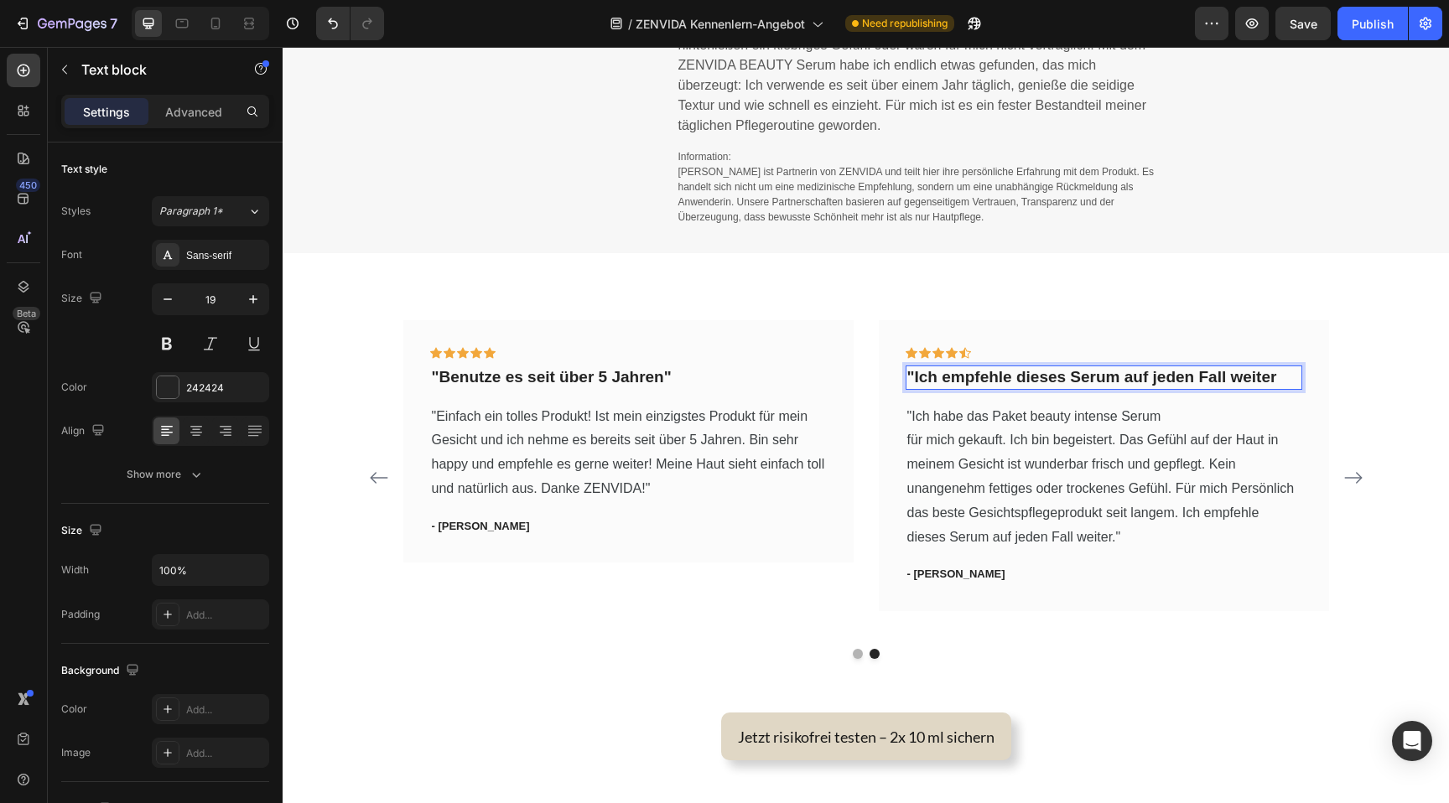
click at [1286, 384] on p ""Ich empfehle dieses Serum auf jeden Fall weiter" at bounding box center [1103, 377] width 393 height 21
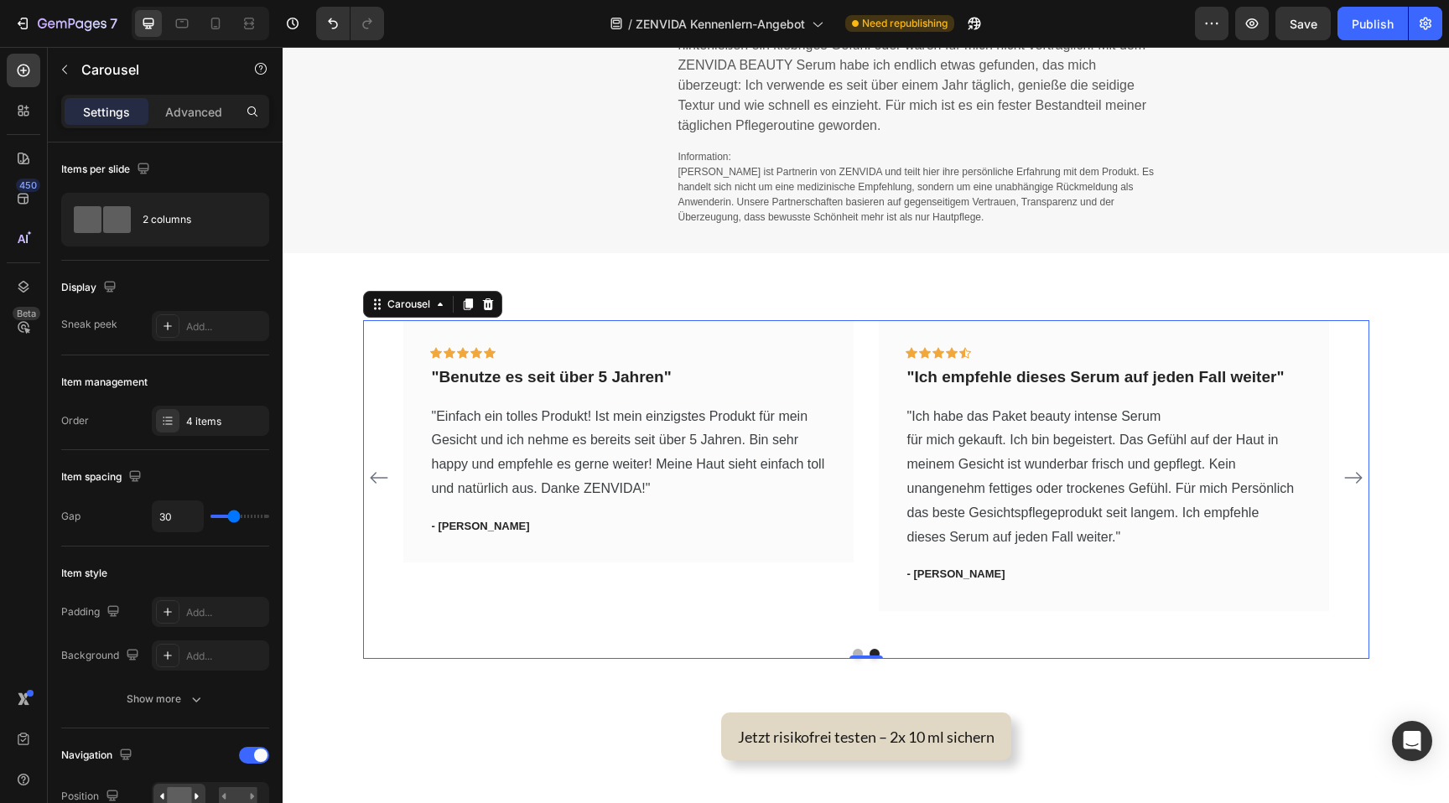
click at [384, 479] on icon "Carousel Back Arrow" at bounding box center [379, 478] width 20 height 20
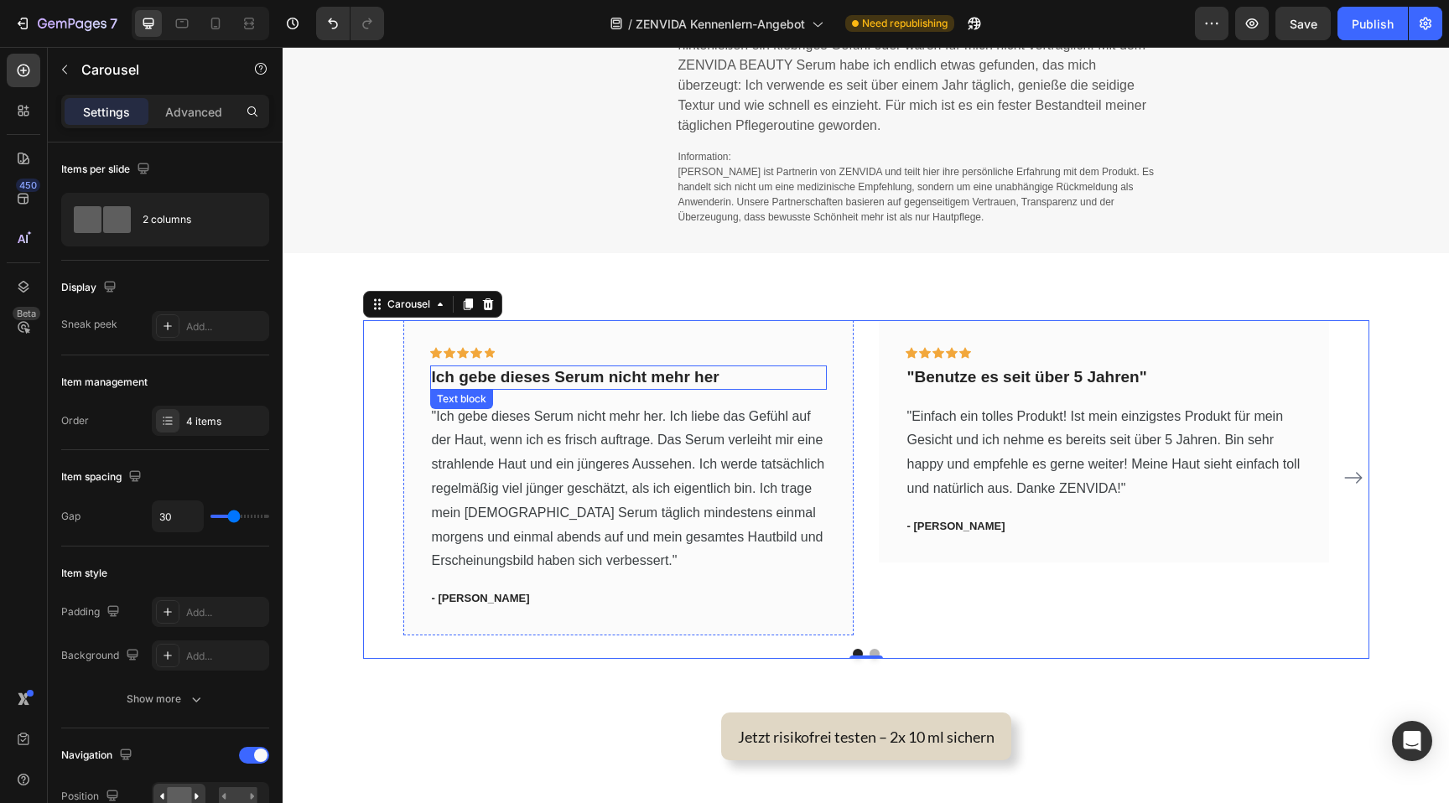
click at [455, 381] on p "Ich gebe dieses Serum nicht mehr her" at bounding box center [628, 377] width 393 height 21
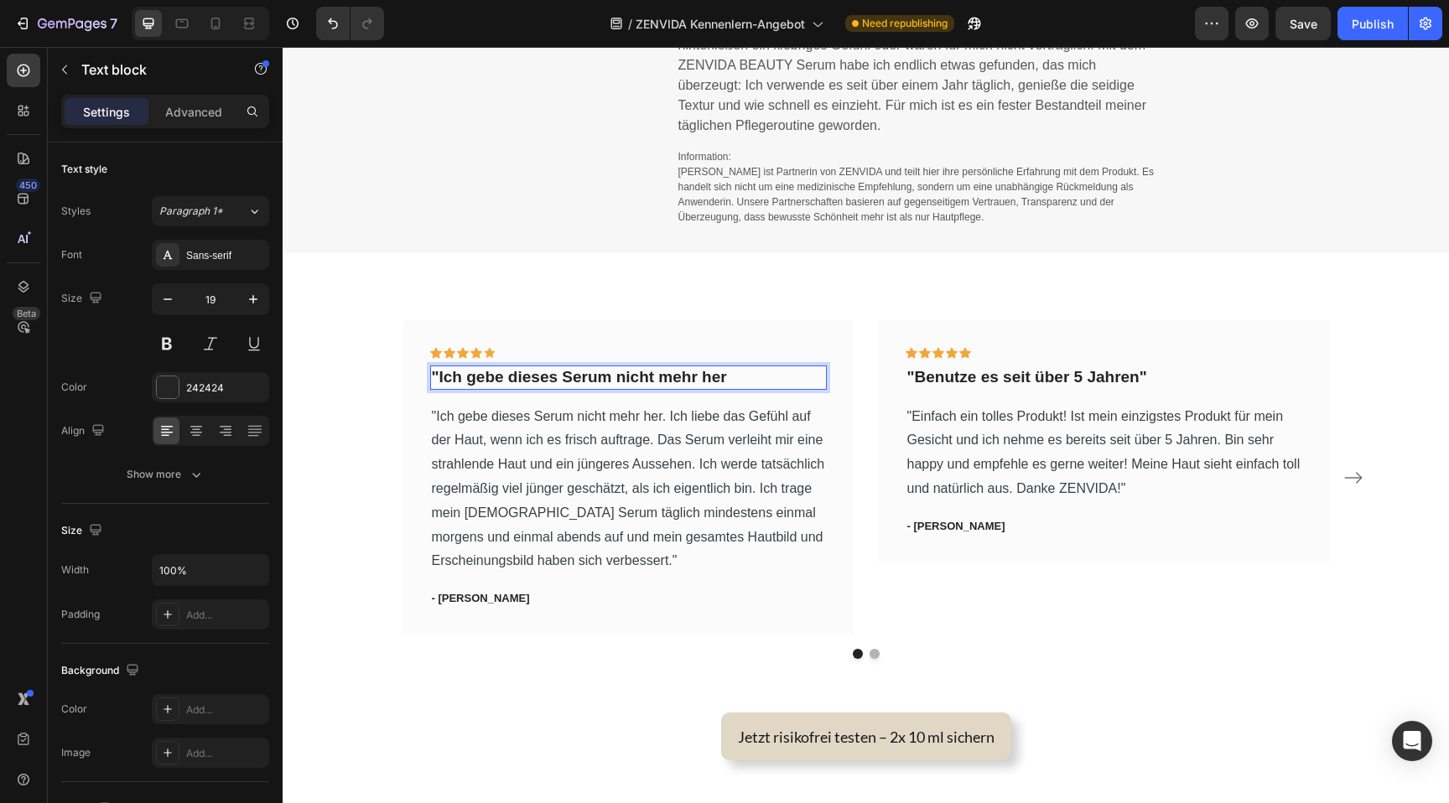
click at [731, 380] on p ""Ich gebe dieses Serum nicht mehr her" at bounding box center [628, 377] width 393 height 21
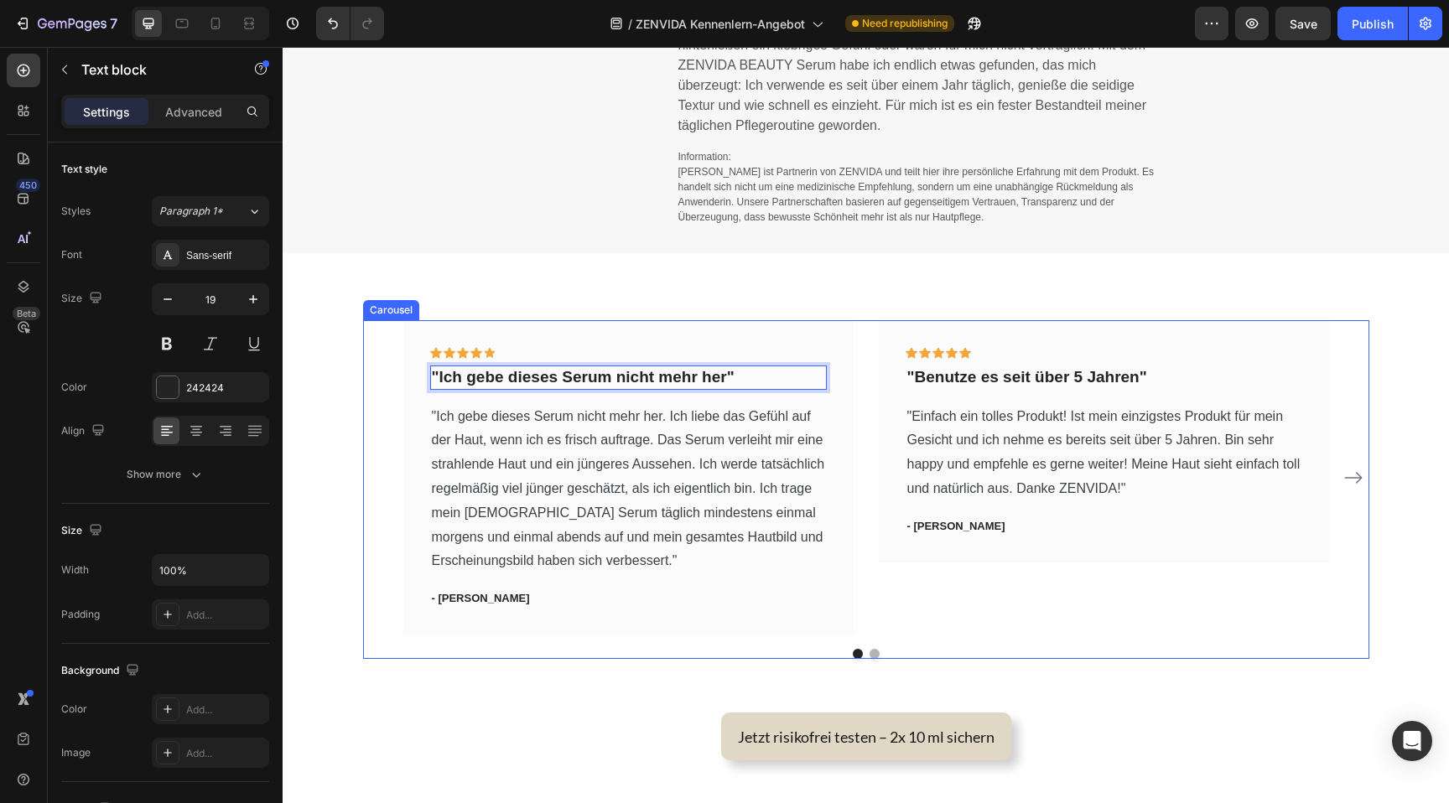
click at [1356, 475] on icon "Carousel Next Arrow" at bounding box center [1353, 478] width 20 height 20
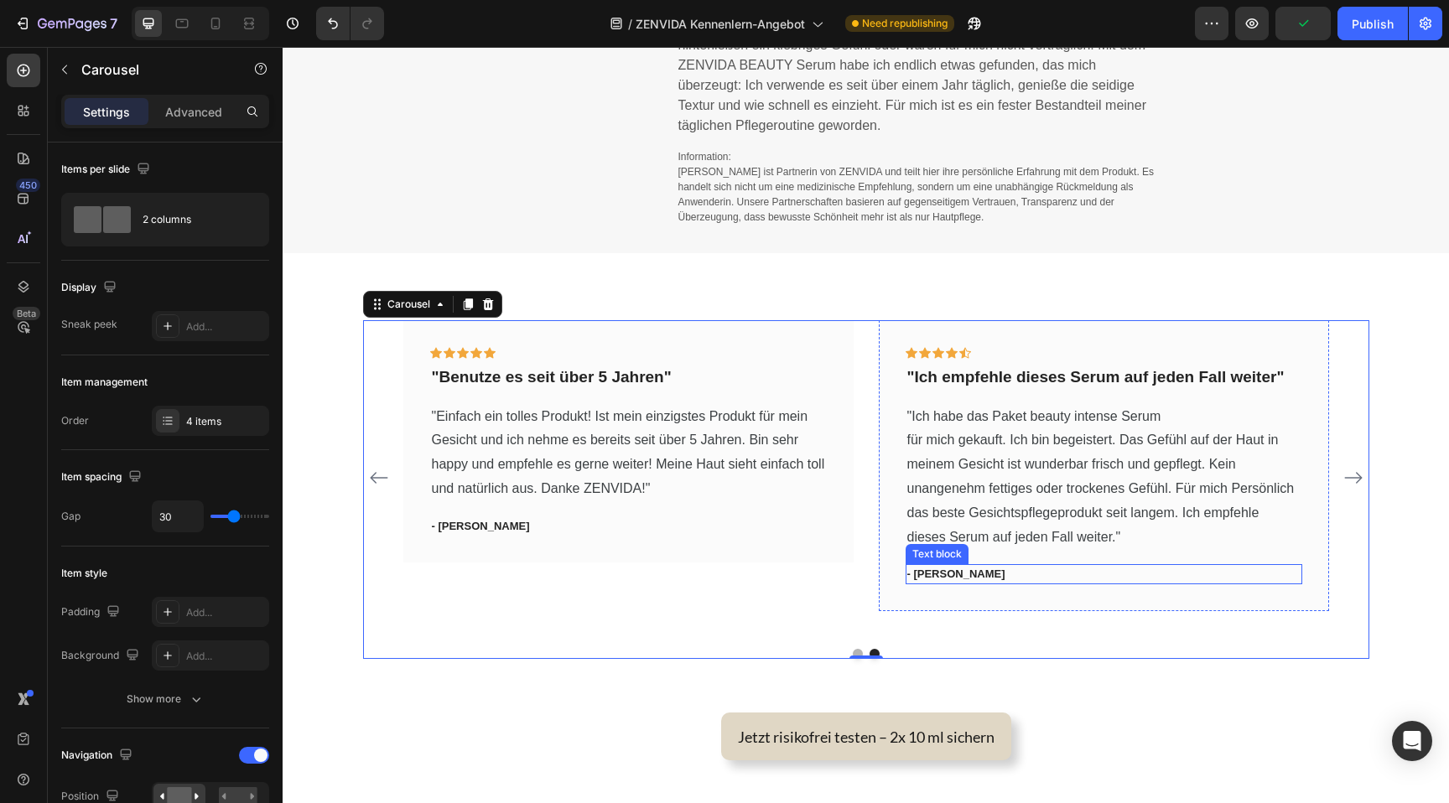
click at [942, 577] on p "- Ryan S." at bounding box center [1103, 574] width 393 height 17
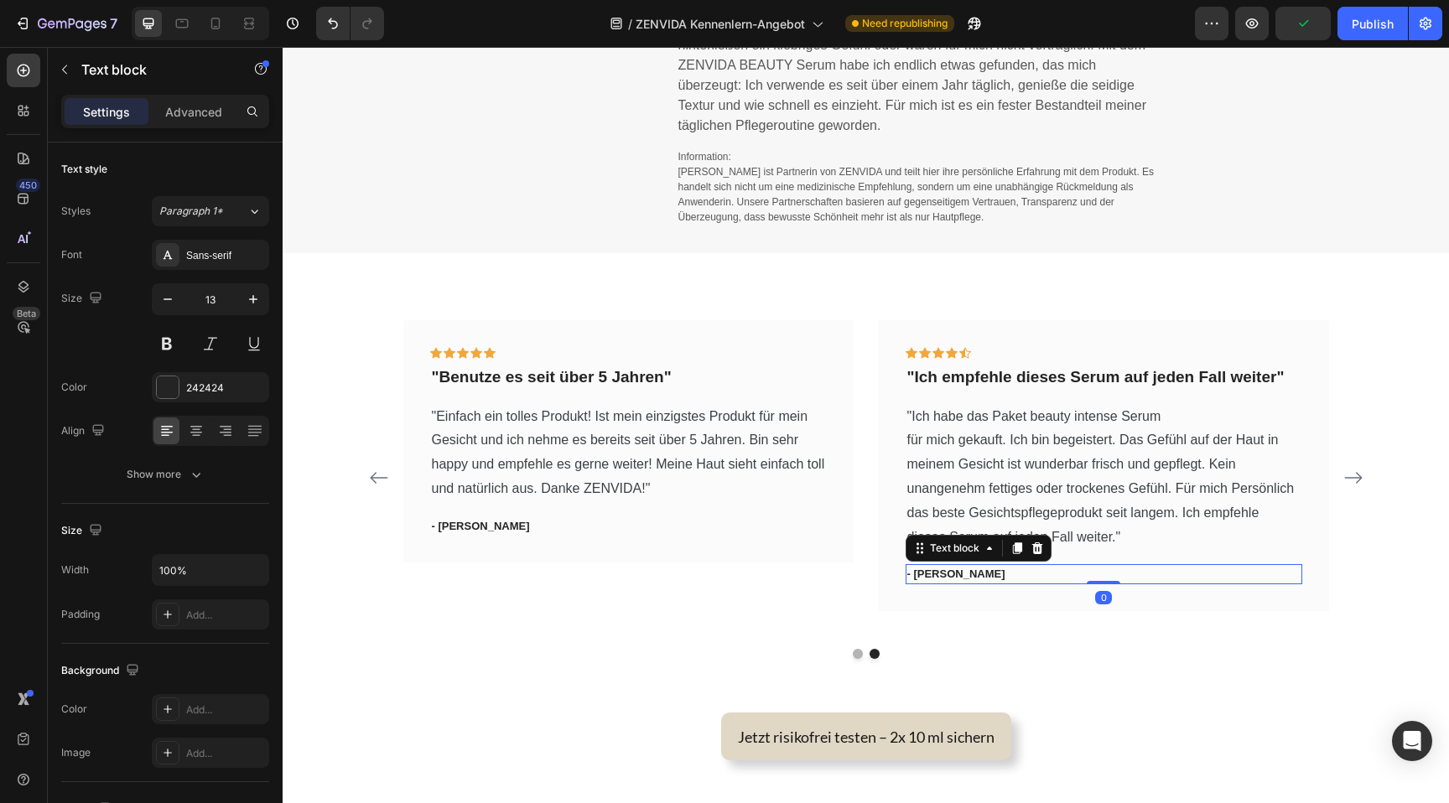
click at [942, 577] on p "- Ryan S." at bounding box center [1103, 574] width 393 height 17
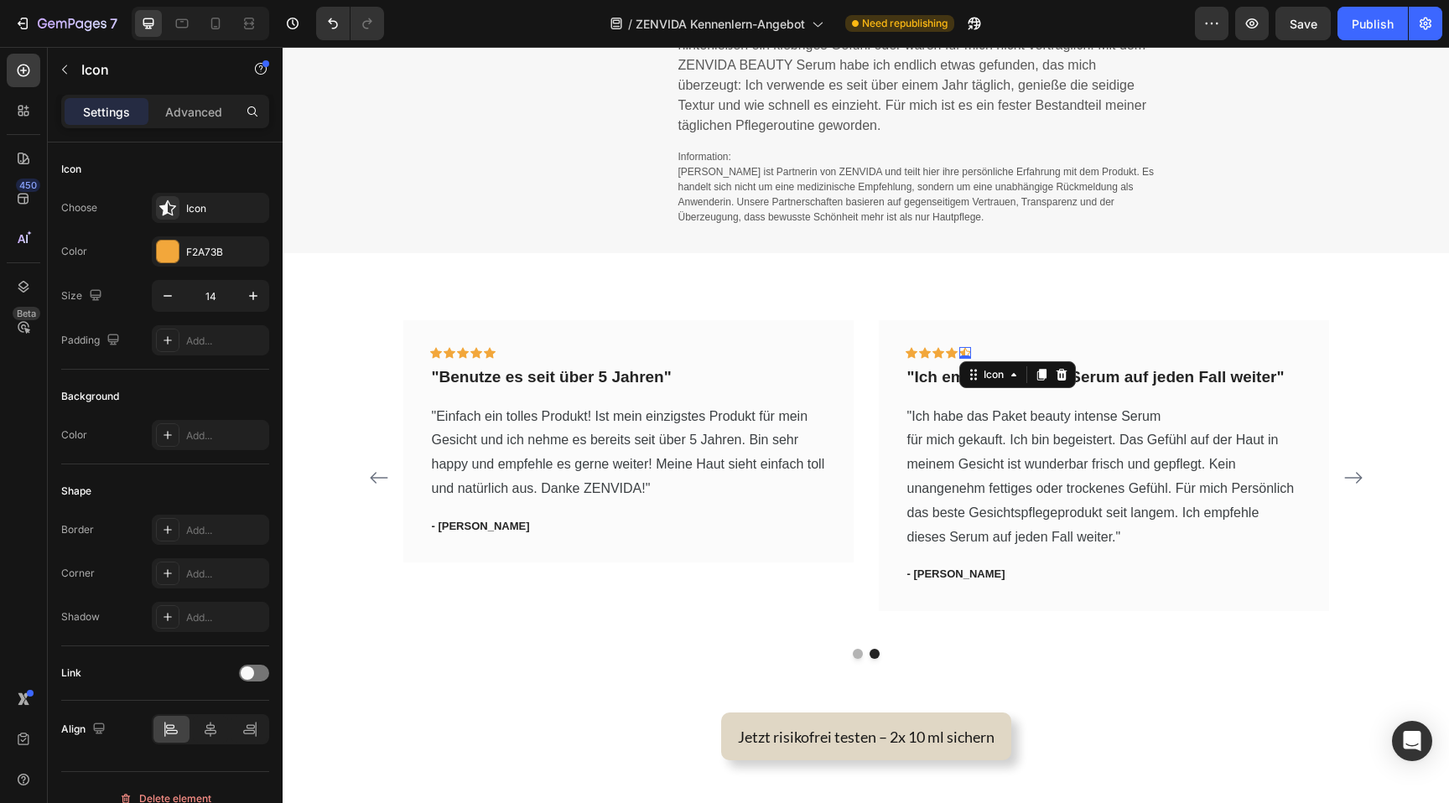
click at [969, 356] on div "Icon 0" at bounding box center [965, 353] width 12 height 12
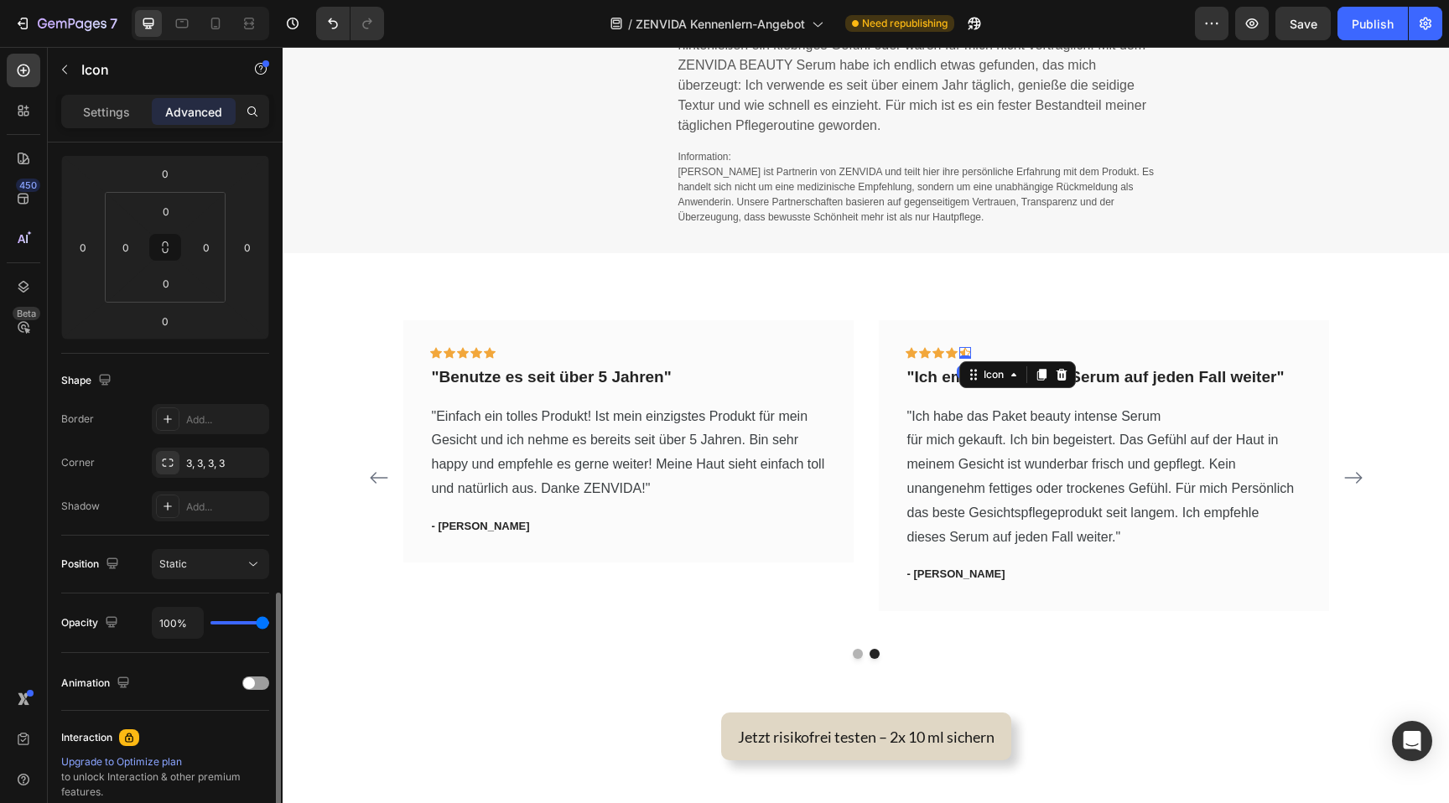
scroll to position [410, 0]
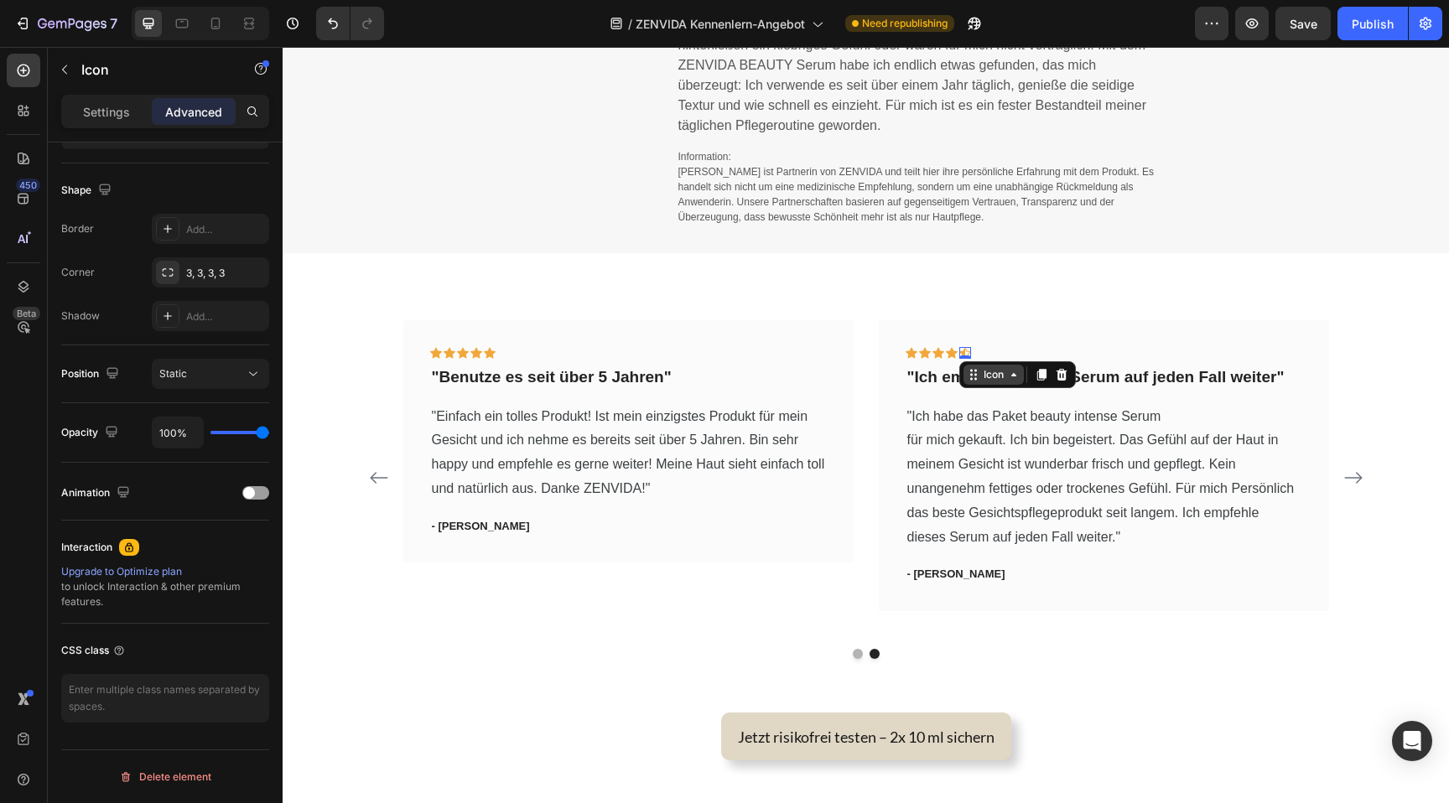
click at [1015, 379] on icon at bounding box center [1013, 374] width 13 height 13
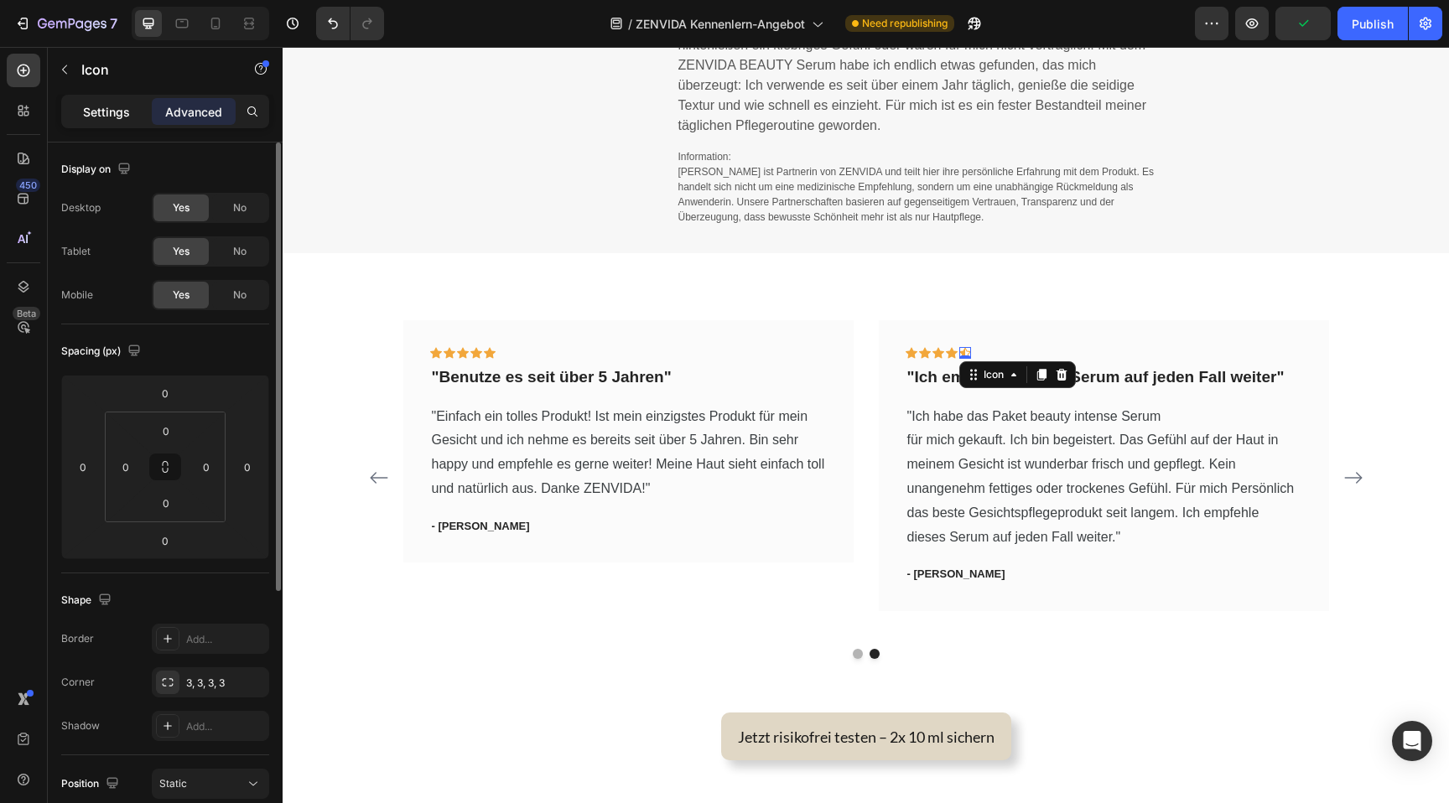
click at [102, 123] on div "Settings" at bounding box center [107, 111] width 84 height 27
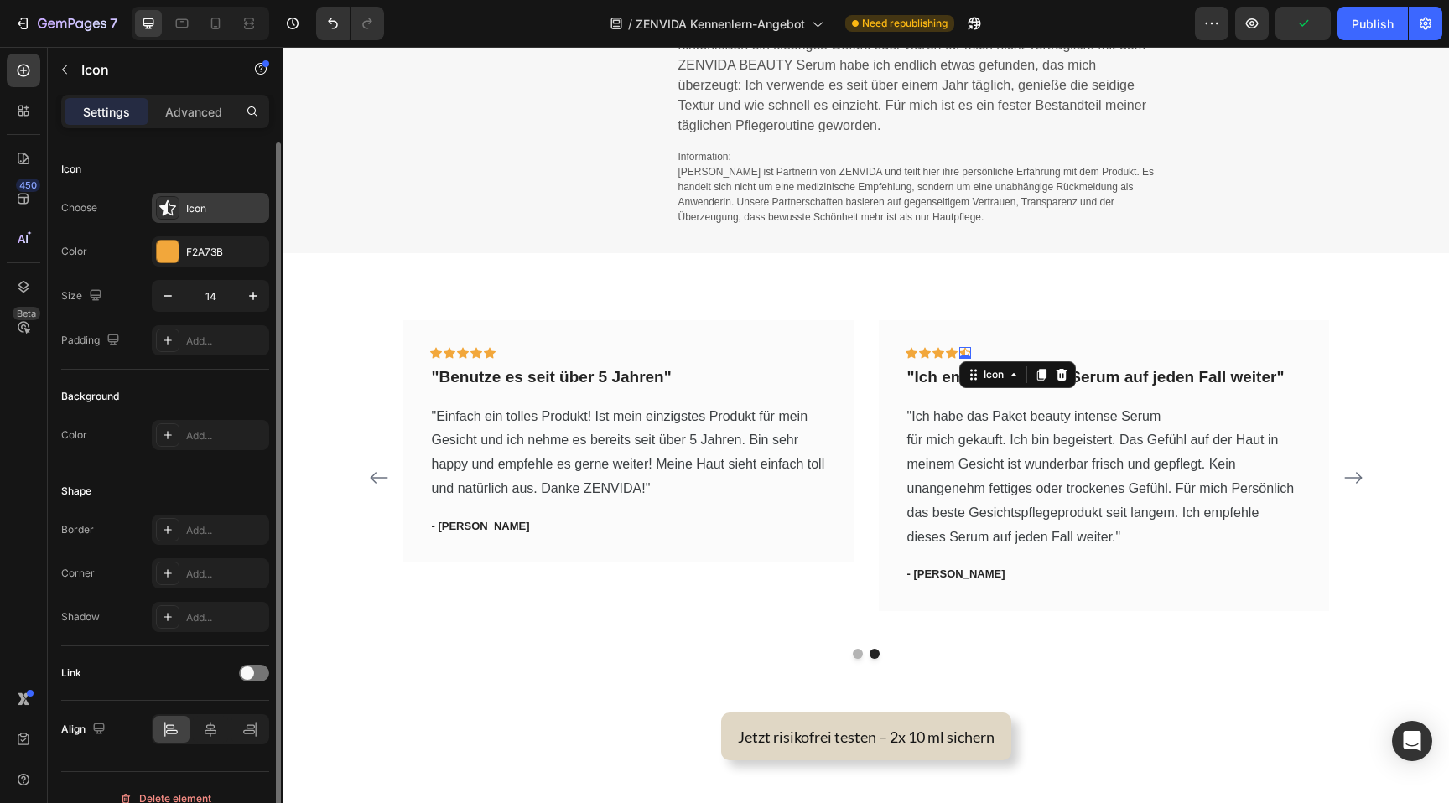
click at [209, 217] on div "Icon" at bounding box center [210, 208] width 117 height 30
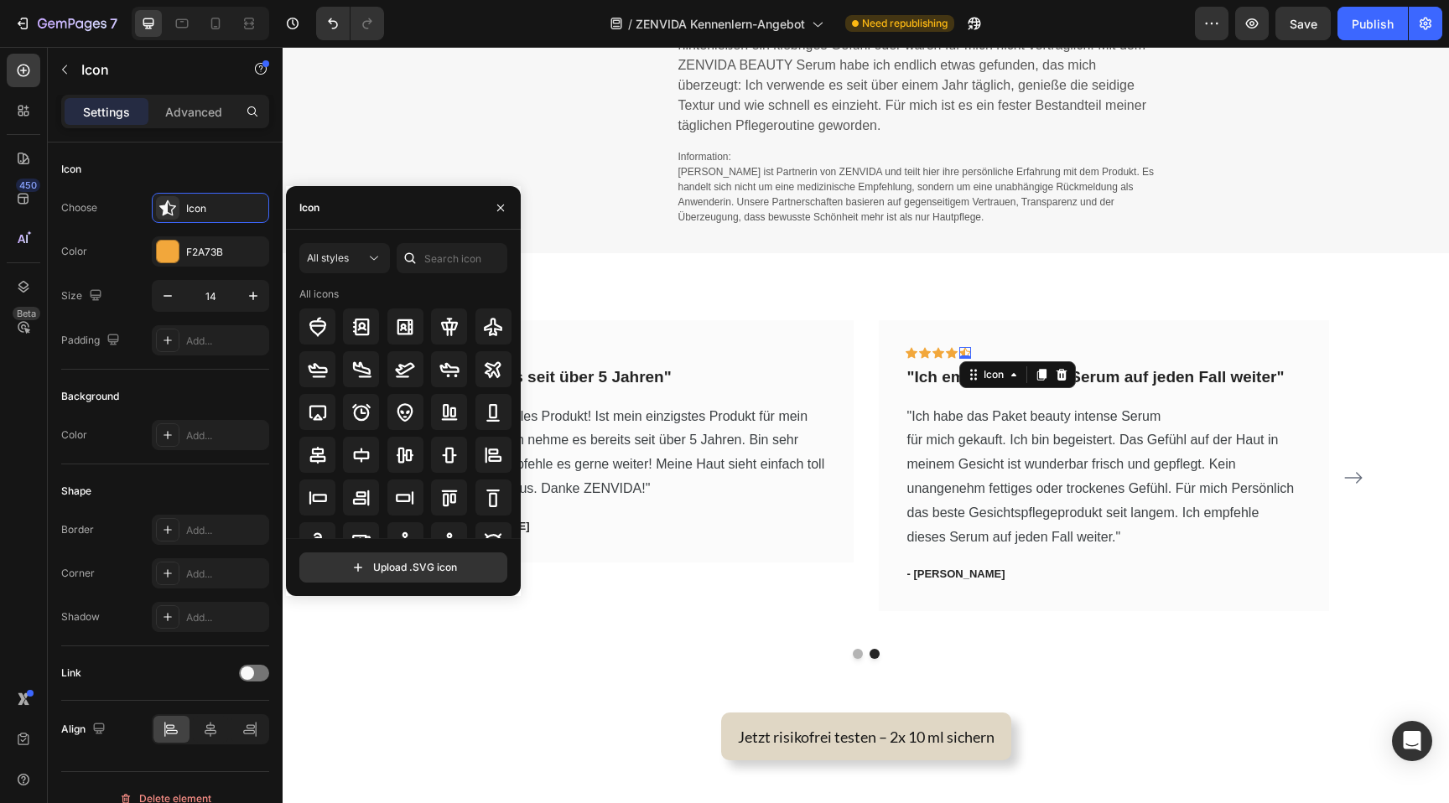
click at [343, 203] on div "Icon" at bounding box center [403, 208] width 235 height 44
click at [400, 242] on div "All styles All icons Upload .SVG icon" at bounding box center [403, 413] width 235 height 366
click at [434, 253] on input "text" at bounding box center [452, 258] width 111 height 30
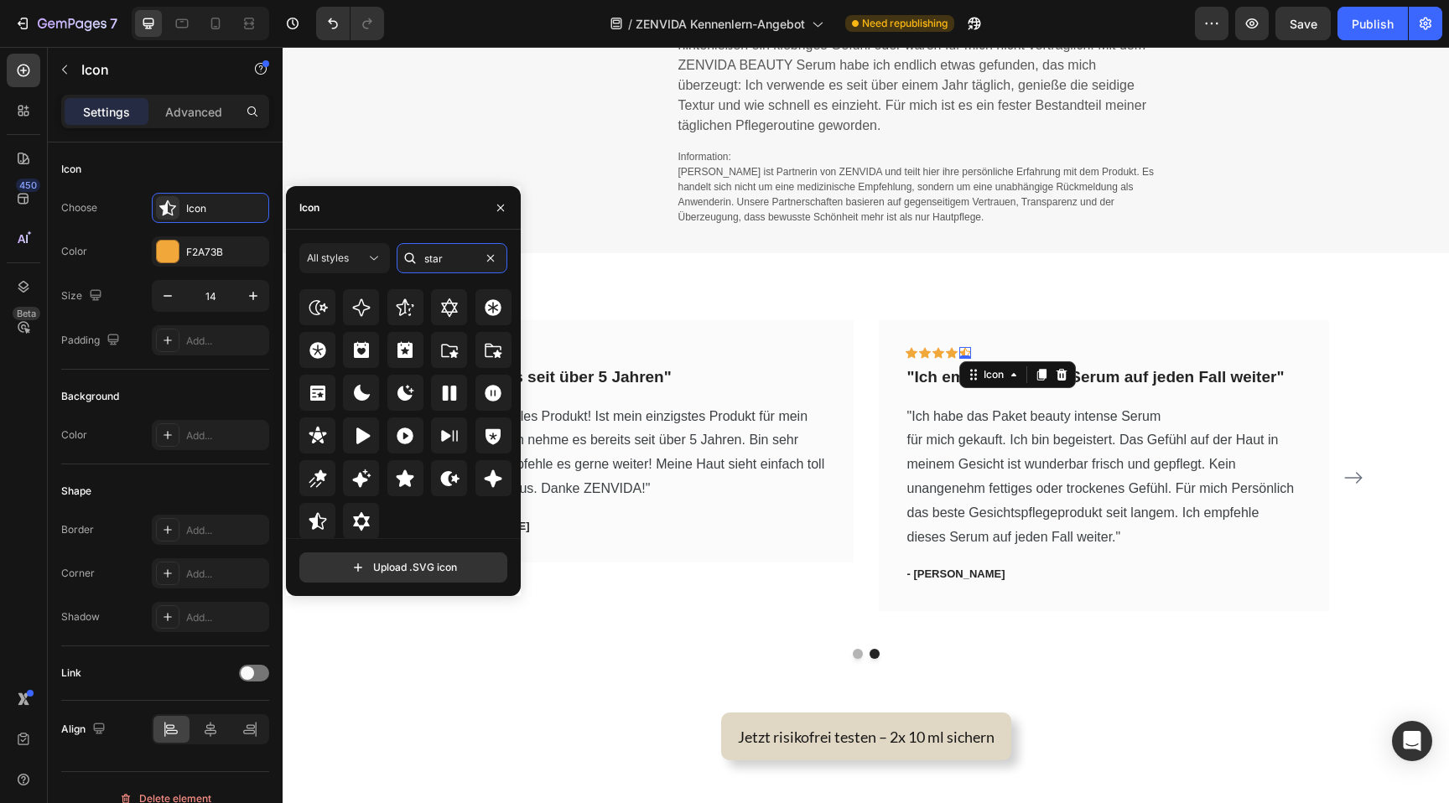
scroll to position [509, 0]
type input "star"
click at [412, 478] on icon at bounding box center [405, 478] width 20 height 20
click at [1217, 531] on p ""Ich habe das Paket beauty intense Serum für mich gekauft. Ich bin begeistert. …" at bounding box center [1103, 477] width 393 height 145
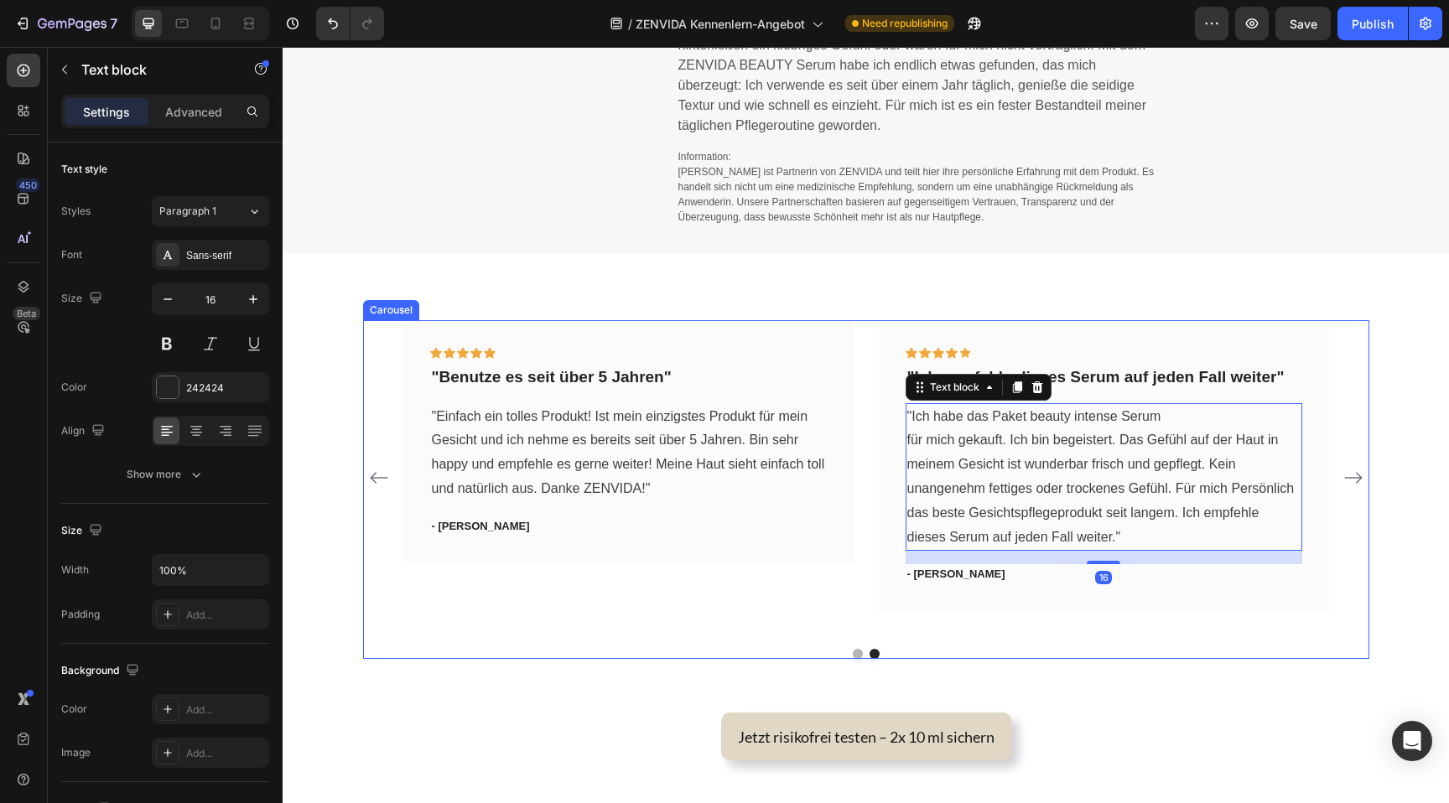
click at [1351, 477] on icon "Carousel Next Arrow" at bounding box center [1353, 478] width 18 height 12
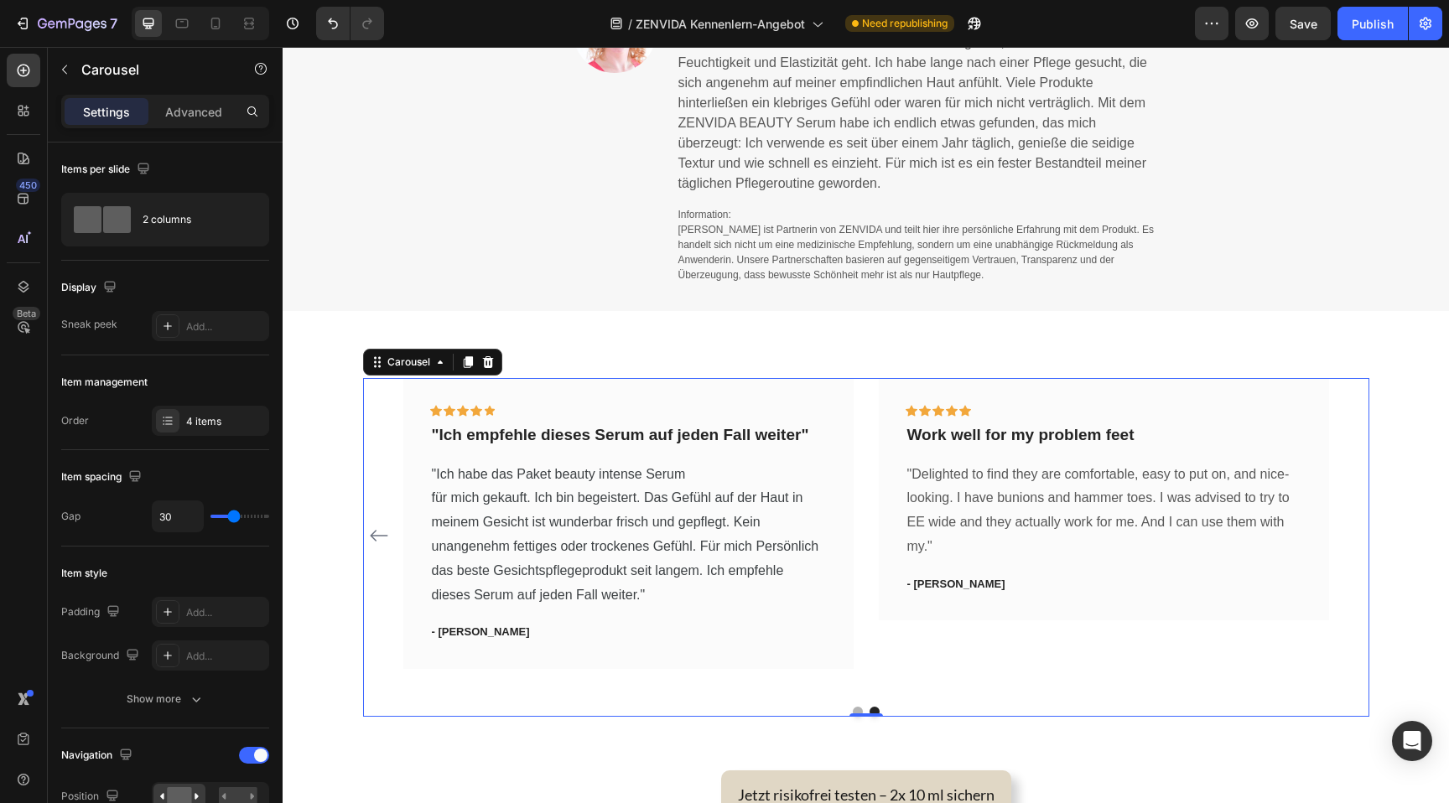
scroll to position [1413, 0]
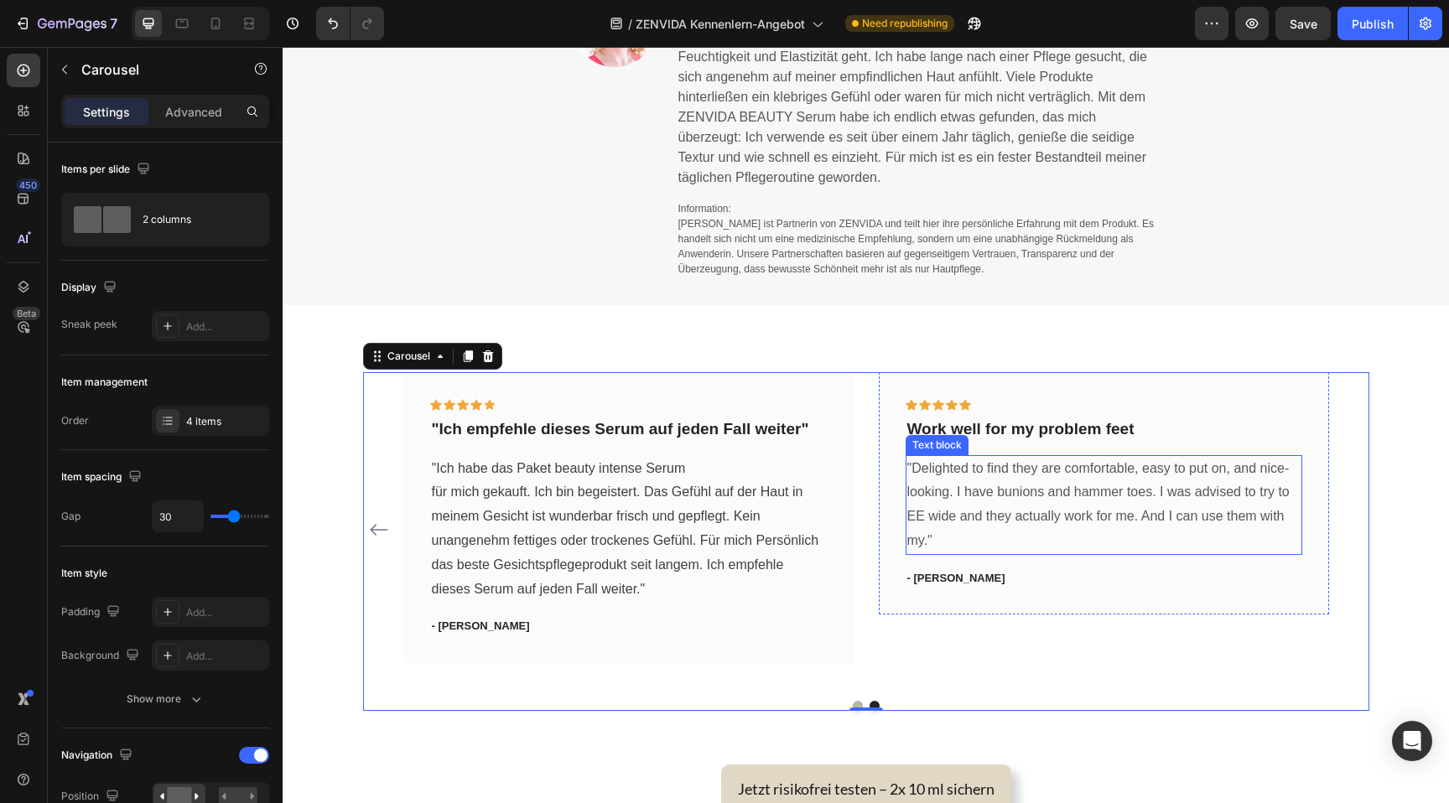
click at [982, 478] on p ""Delighted to find they are comfortable, easy to put on, and nice-looking. I ha…" at bounding box center [1103, 505] width 393 height 96
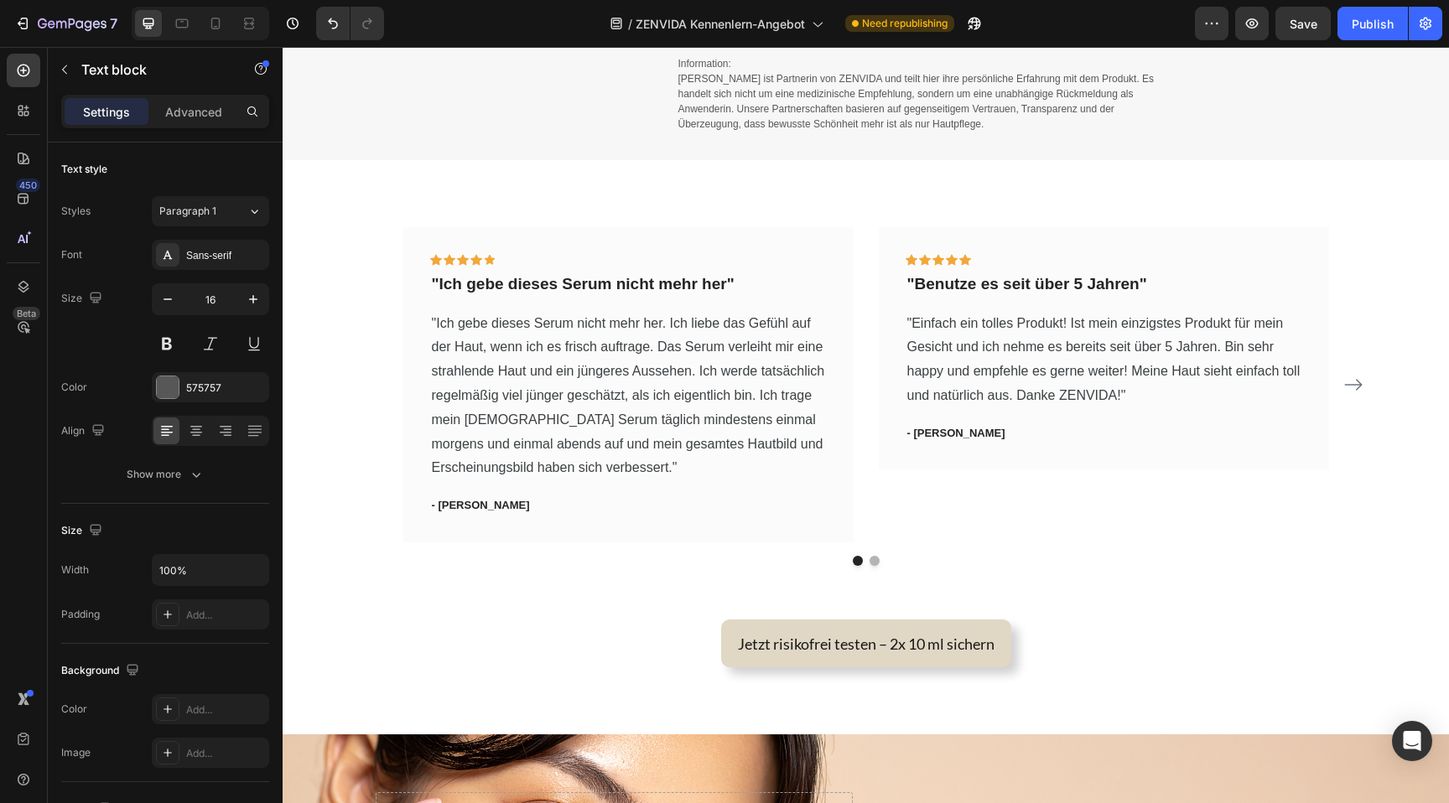
scroll to position [1509, 0]
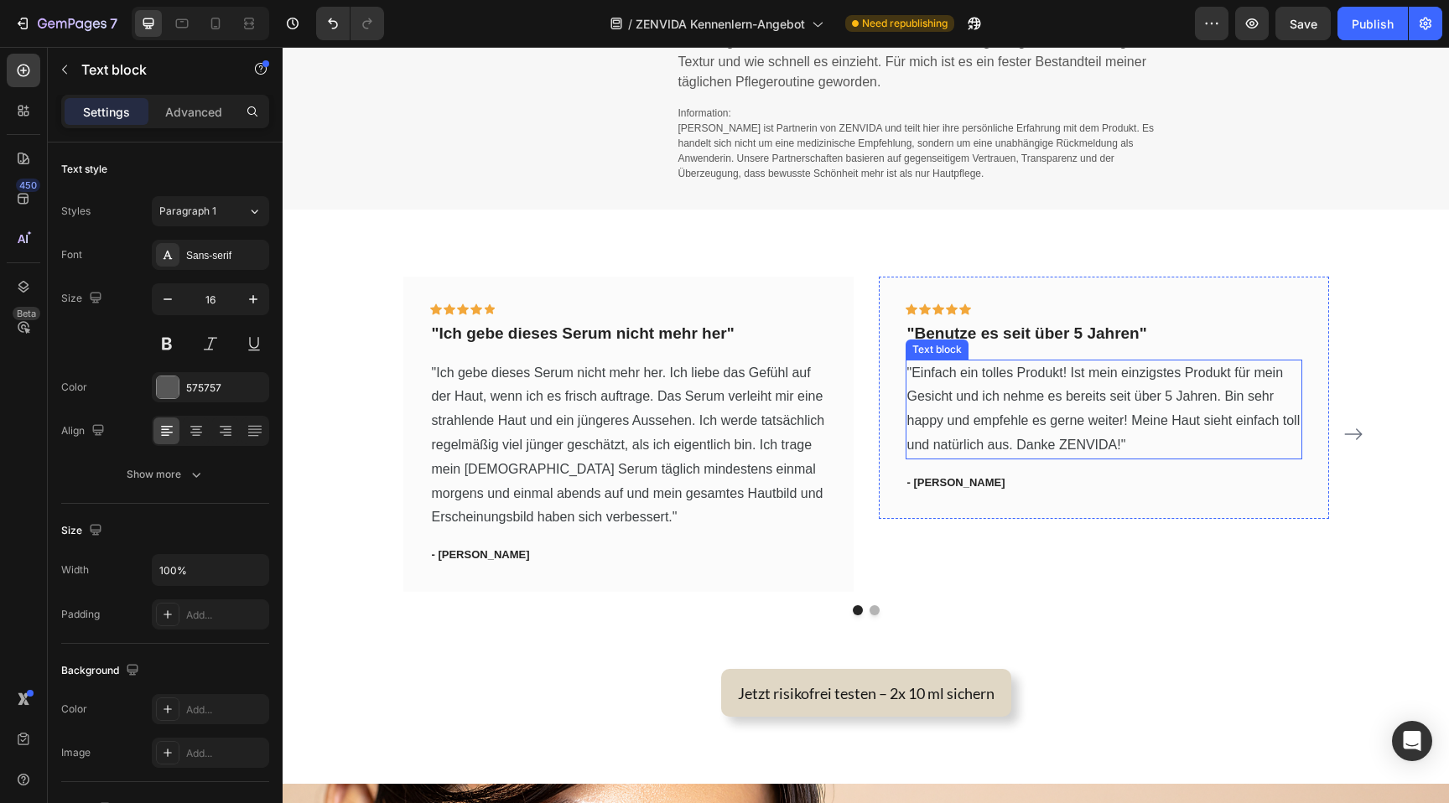
click at [1030, 403] on span ""Einfach ein tolles Produkt! Ist mein einzigstes Produkt für mein Gesicht und i…" at bounding box center [1103, 409] width 393 height 86
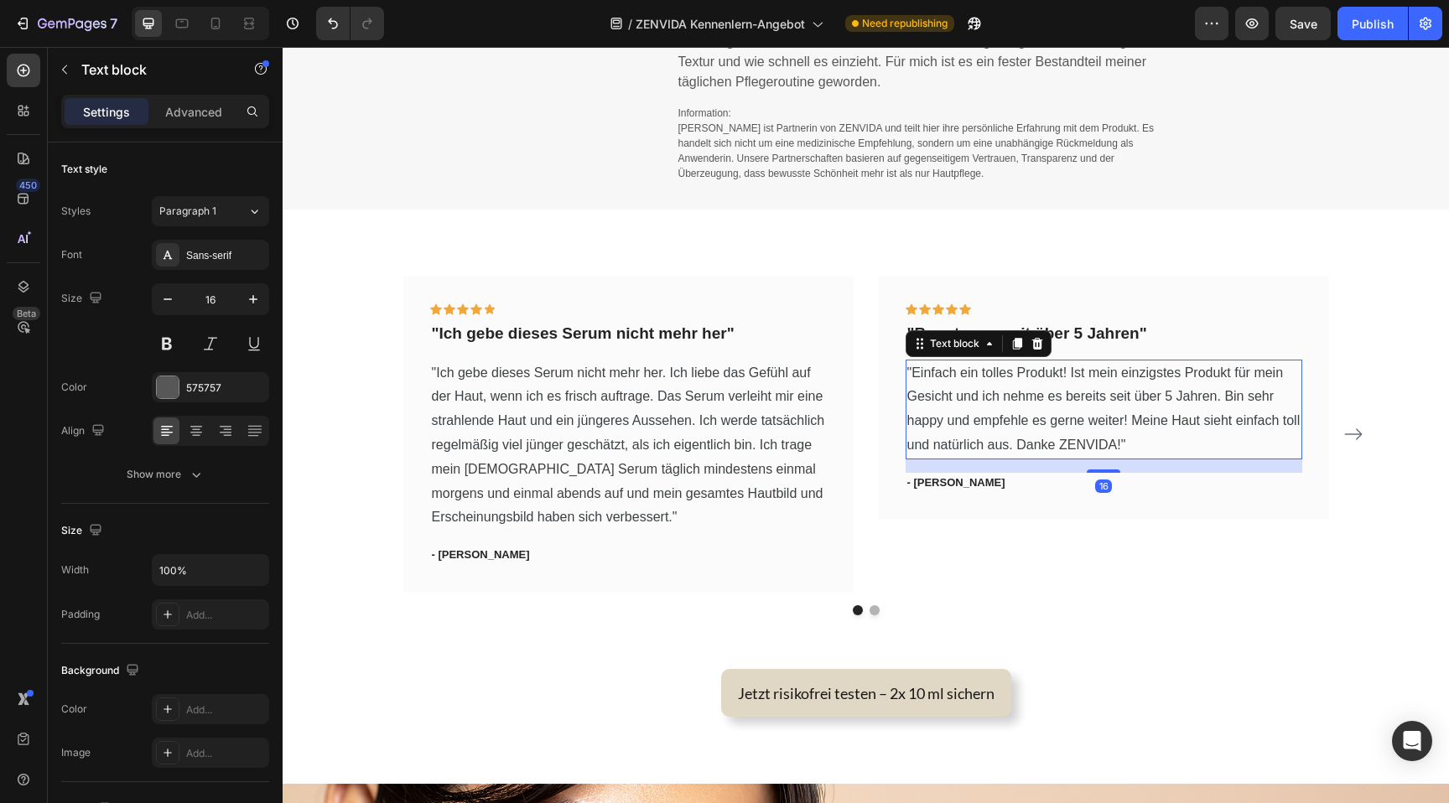
click at [1030, 403] on span ""Einfach ein tolles Produkt! Ist mein einzigstes Produkt für mein Gesicht und i…" at bounding box center [1103, 409] width 393 height 86
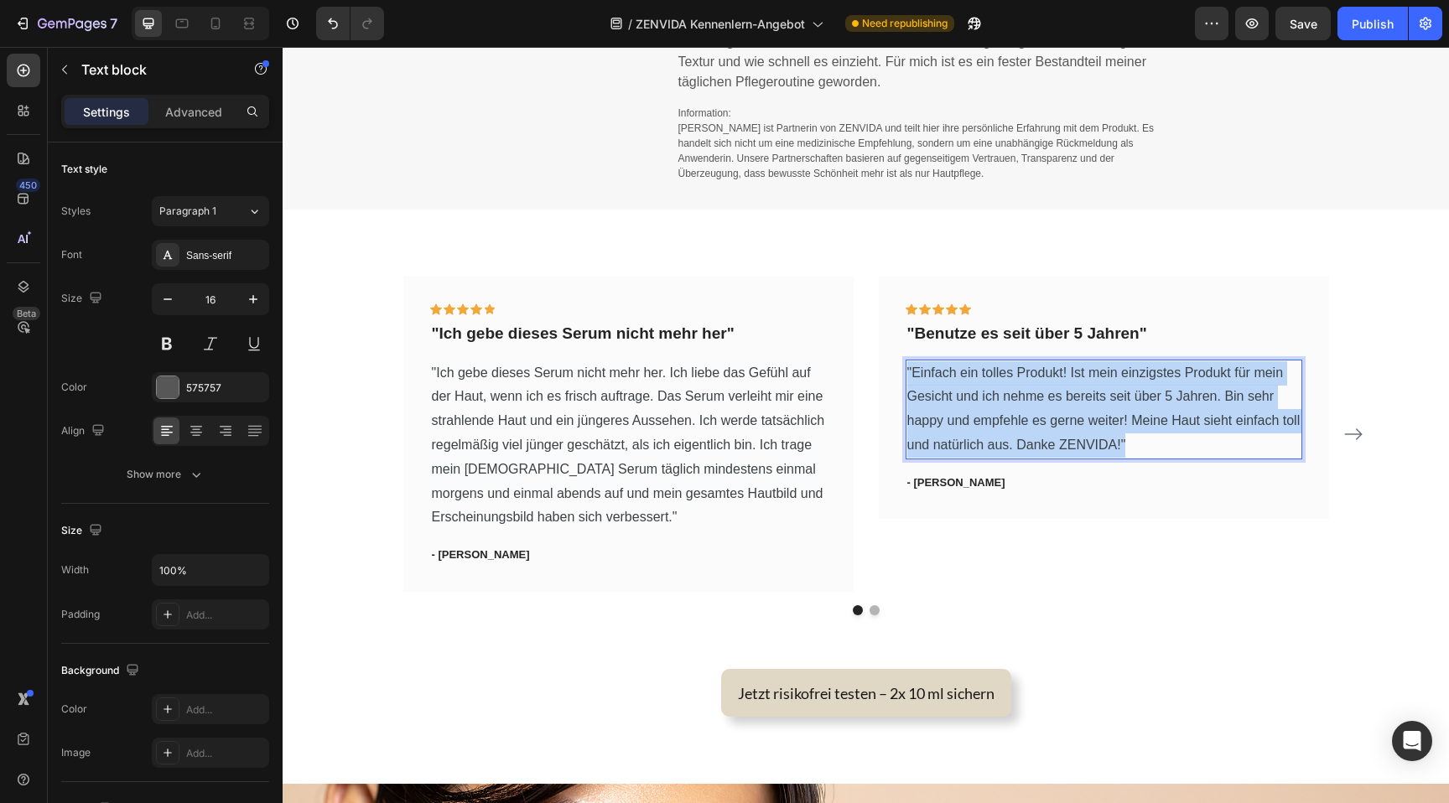
click at [1030, 403] on span ""Einfach ein tolles Produkt! Ist mein einzigstes Produkt für mein Gesicht und i…" at bounding box center [1103, 409] width 393 height 86
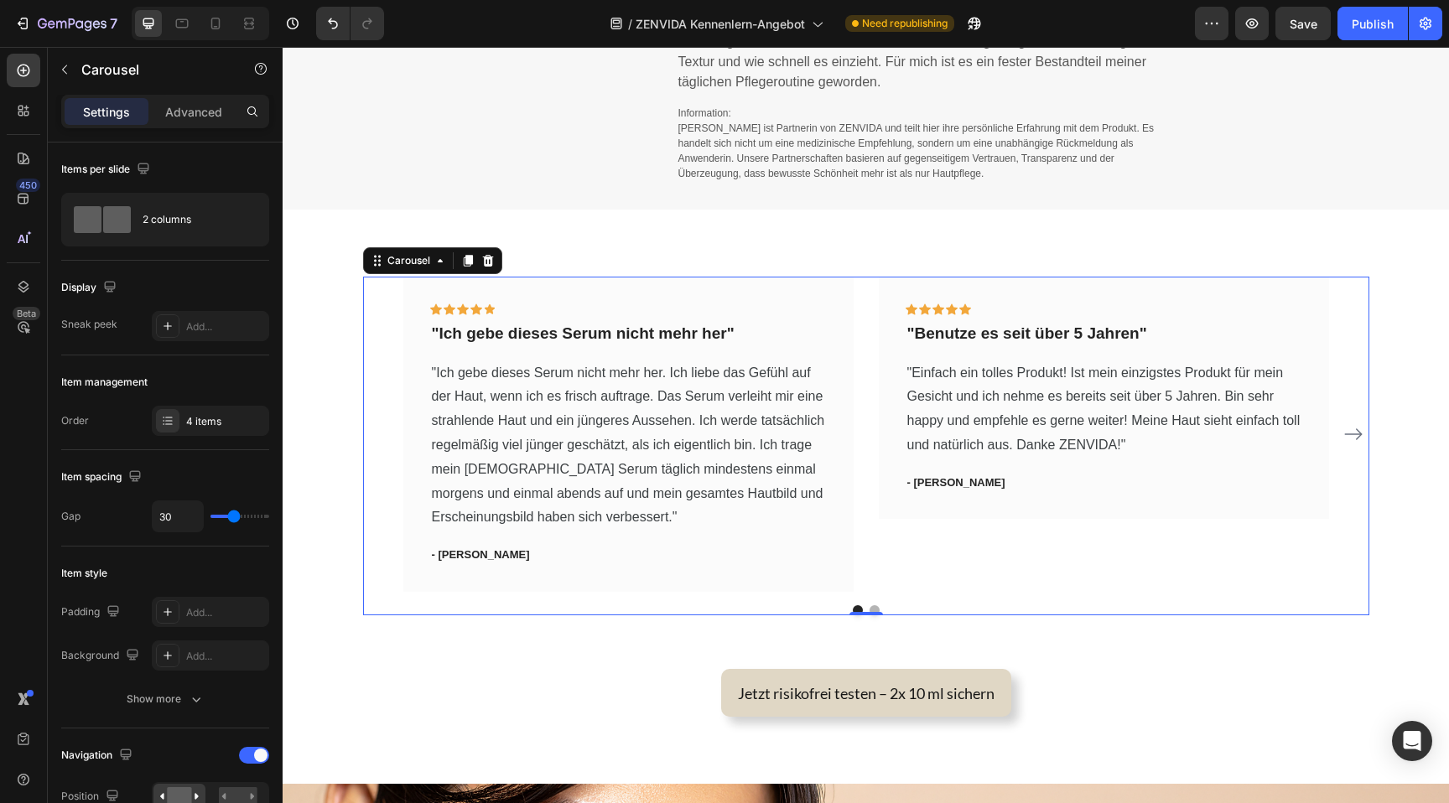
click at [1357, 438] on icon "Carousel Next Arrow" at bounding box center [1353, 435] width 18 height 12
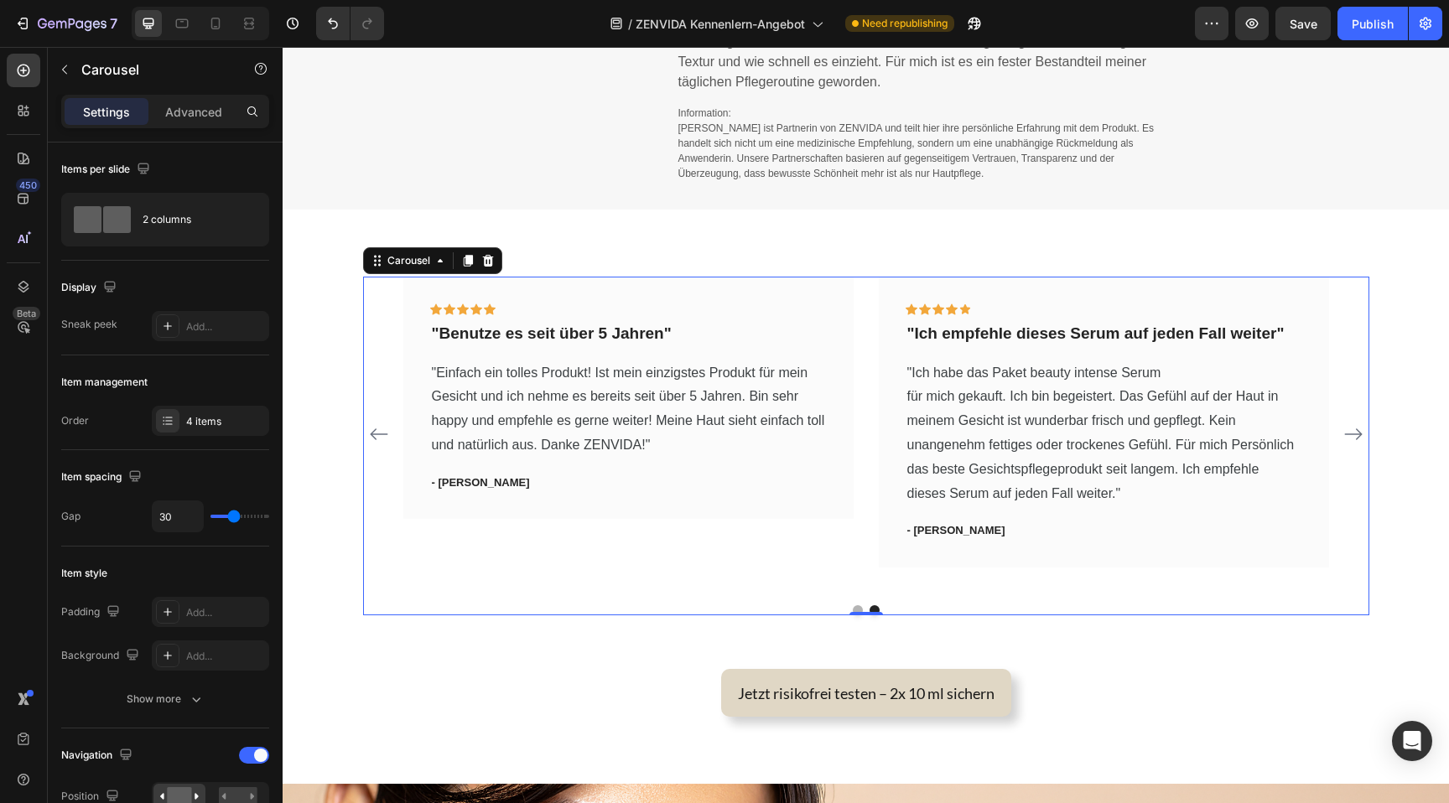
click at [1357, 438] on icon "Carousel Next Arrow" at bounding box center [1353, 435] width 18 height 12
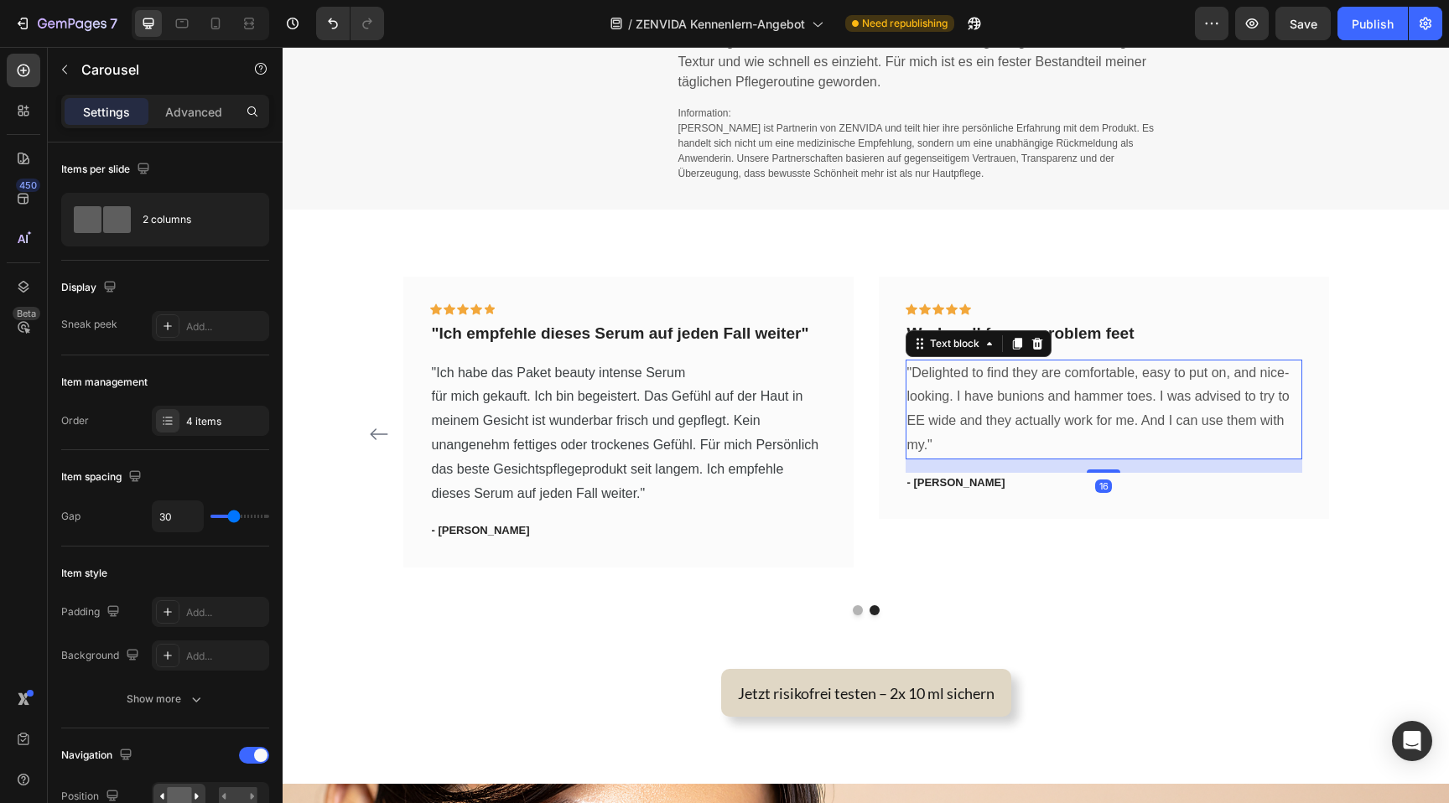
click at [1051, 405] on p ""Delighted to find they are comfortable, easy to put on, and nice-looking. I ha…" at bounding box center [1103, 409] width 393 height 96
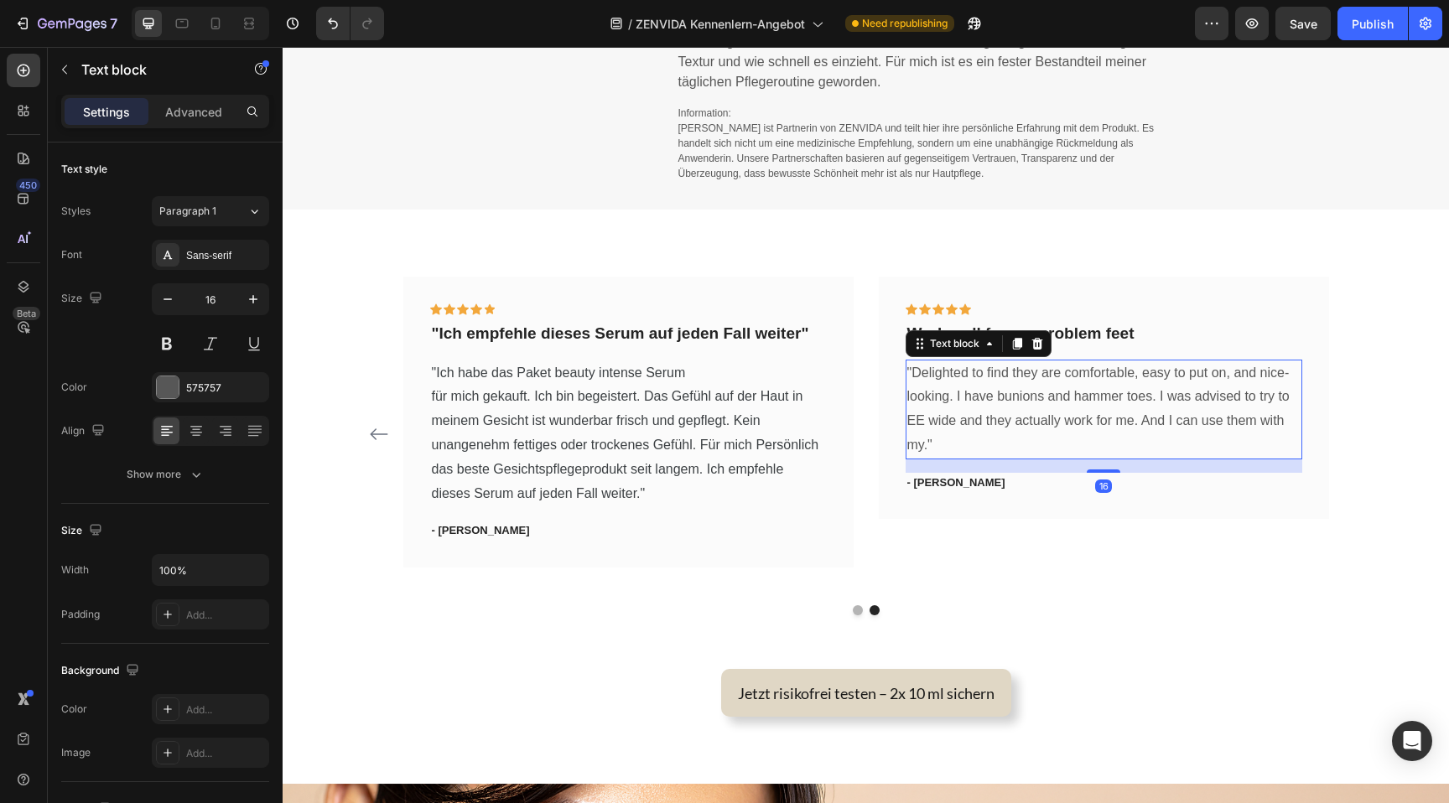
click at [1051, 405] on p ""Delighted to find they are comfortable, easy to put on, and nice-looking. I ha…" at bounding box center [1103, 409] width 393 height 96
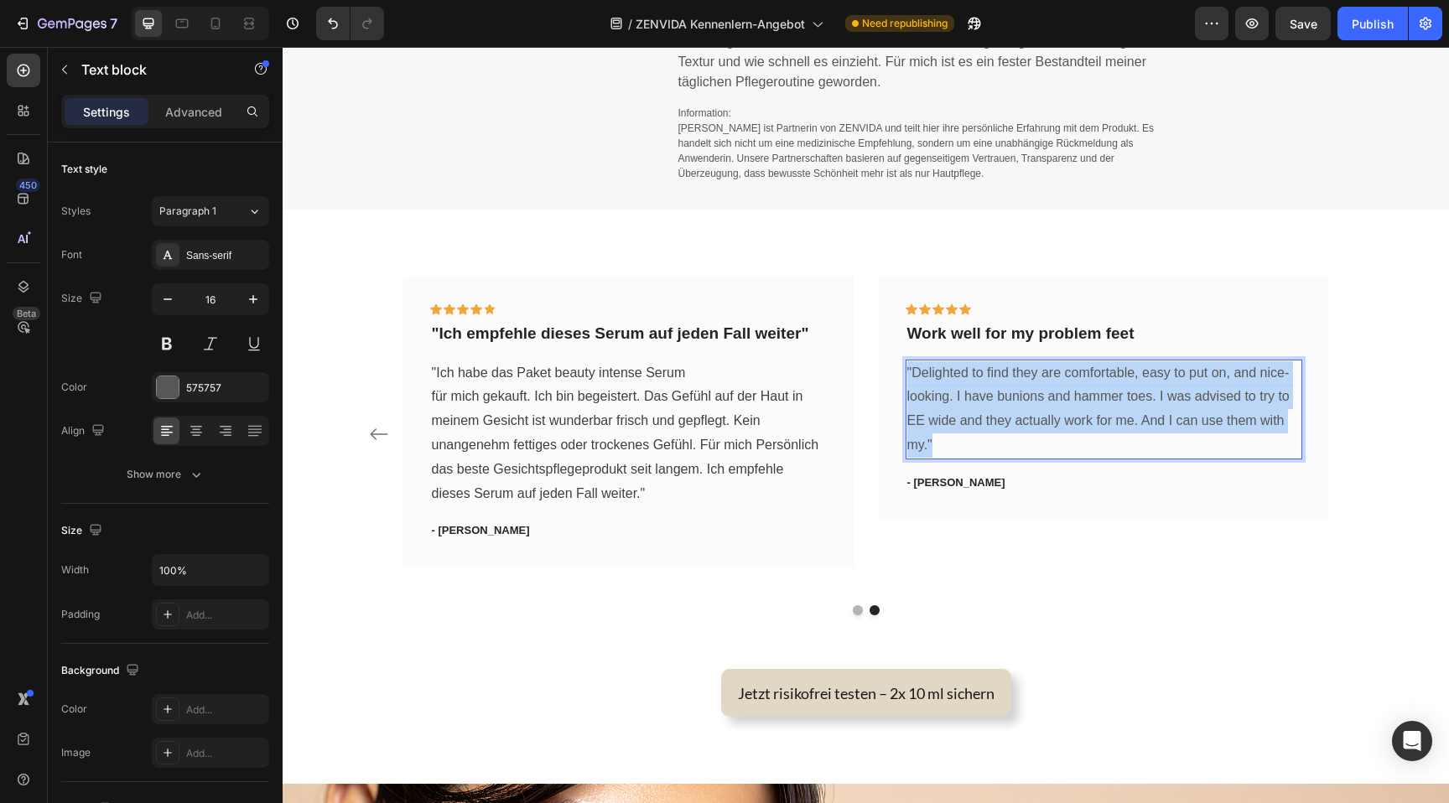
click at [1051, 405] on p ""Delighted to find they are comfortable, easy to put on, and nice-looking. I ha…" at bounding box center [1103, 409] width 393 height 96
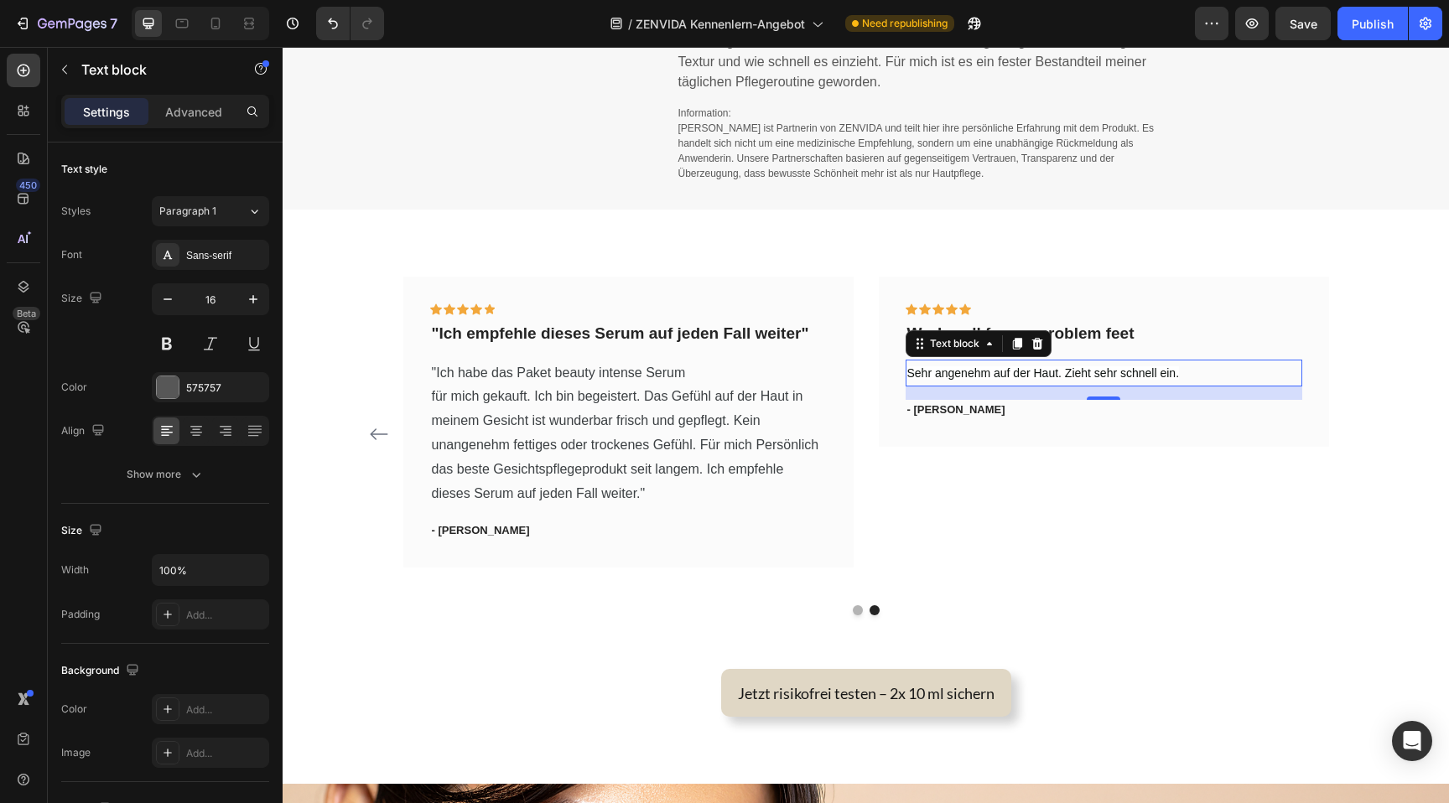
click at [1051, 375] on span "Sehr angenehm auf der Haut. Zieht sehr schnell ein." at bounding box center [1043, 372] width 273 height 13
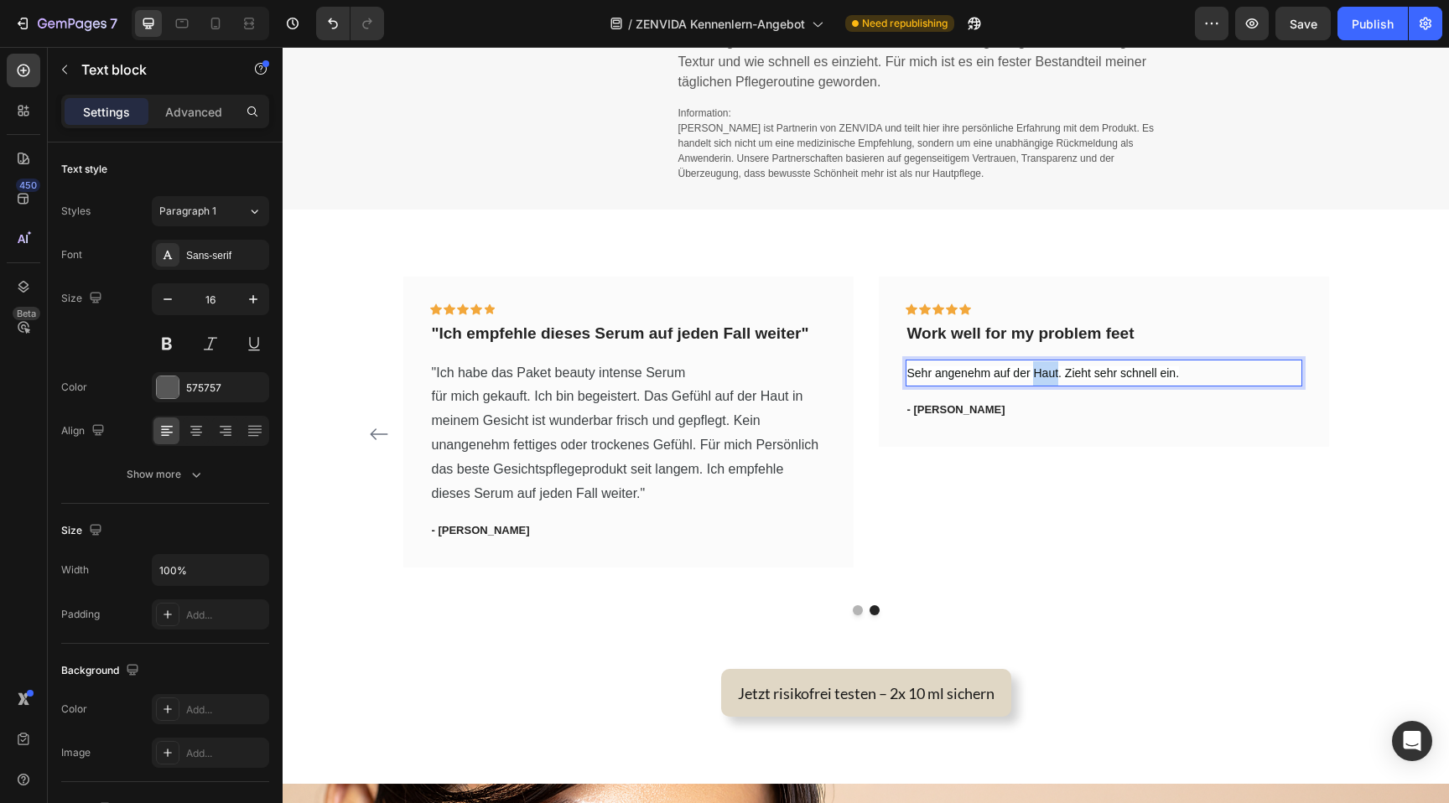
click at [1051, 375] on span "Sehr angenehm auf der Haut. Zieht sehr schnell ein." at bounding box center [1043, 372] width 273 height 13
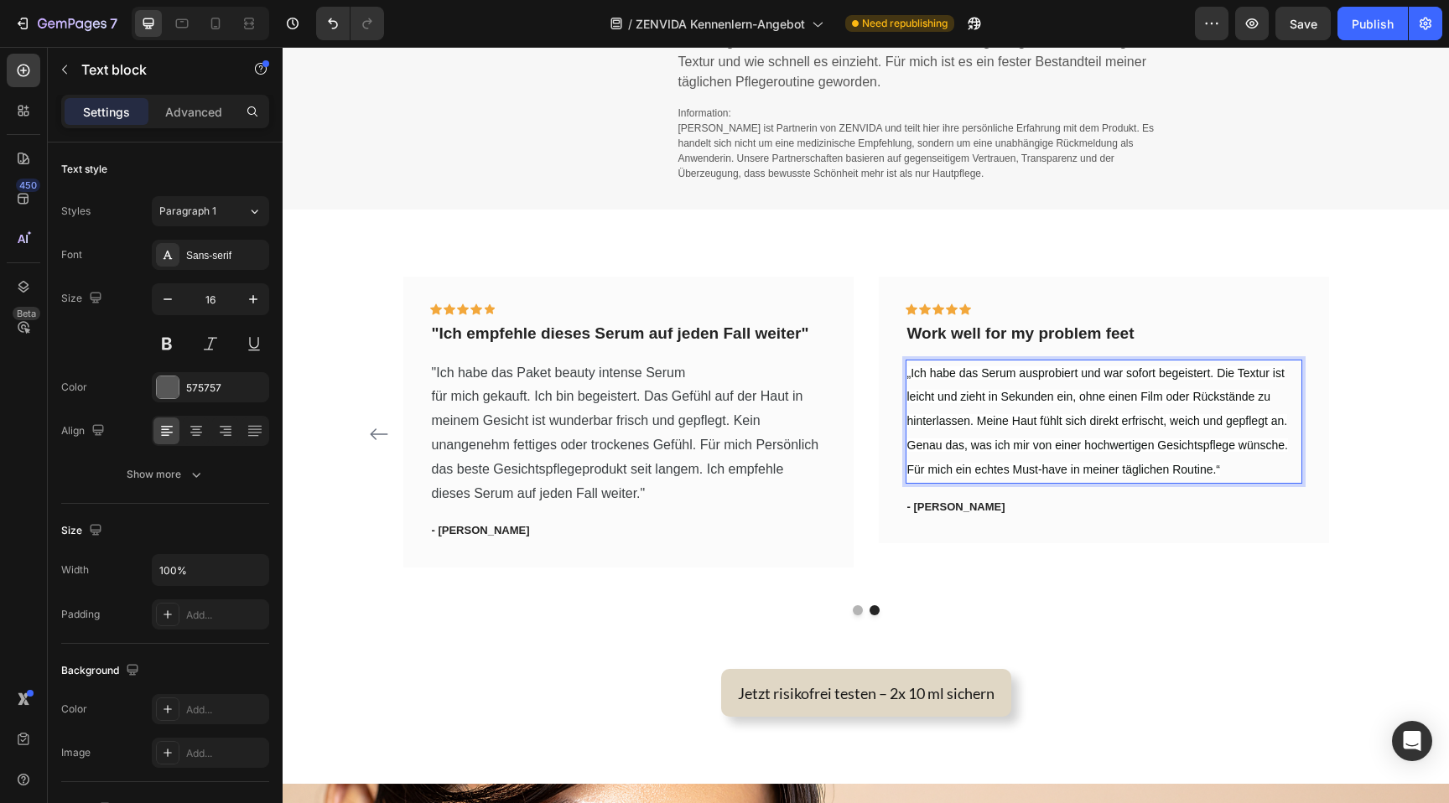
click at [912, 373] on span "„Ich habe das Serum ausprobiert und war sofort begeistert. Die Textur ist leich…" at bounding box center [1097, 421] width 381 height 110
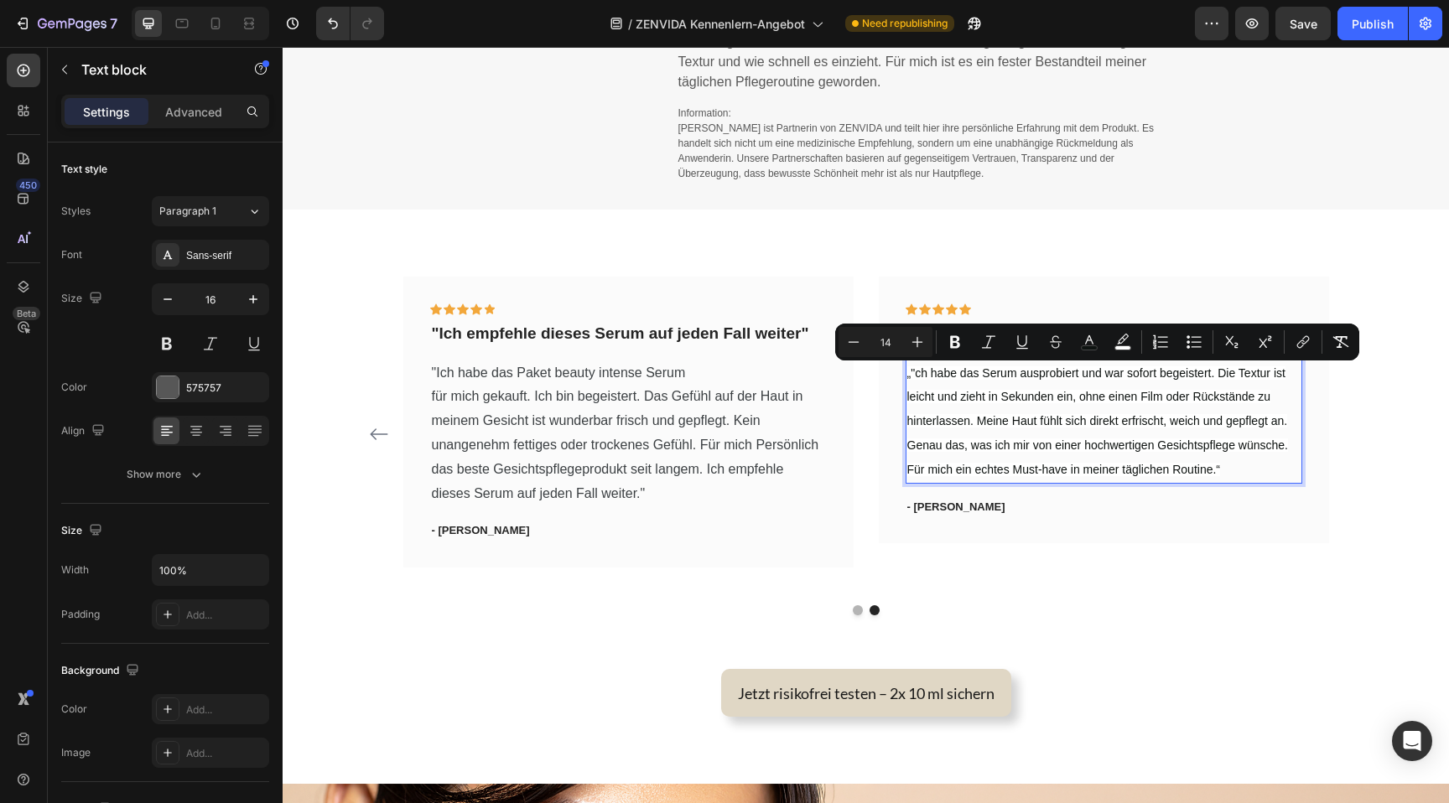
click at [879, 336] on input "14" at bounding box center [886, 342] width 34 height 20
type input "16"
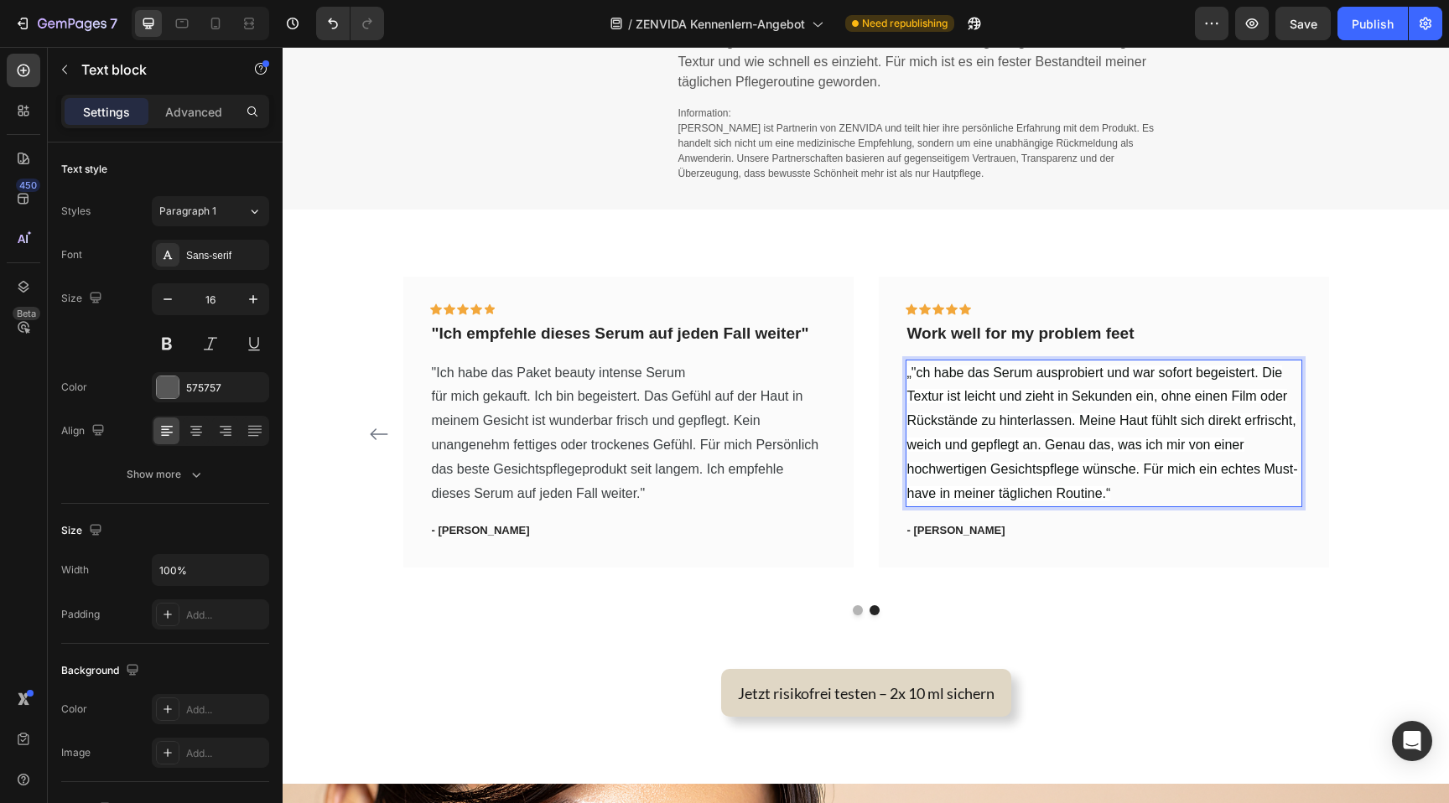
click at [934, 411] on p "„"ch habe das Serum ausprobiert und war sofort begeistert. Die Textur ist leich…" at bounding box center [1103, 433] width 393 height 145
click at [913, 371] on span "„"ch habe das Serum ausprobiert und war sofort begeistert. Die Textur ist leich…" at bounding box center [1102, 433] width 391 height 135
click at [1111, 497] on p "„Ich habe das Serum ausprobiert und war sofort begeistert. Die Textur ist leich…" at bounding box center [1103, 433] width 393 height 145
click at [941, 533] on p "- Travis J." at bounding box center [1103, 530] width 393 height 17
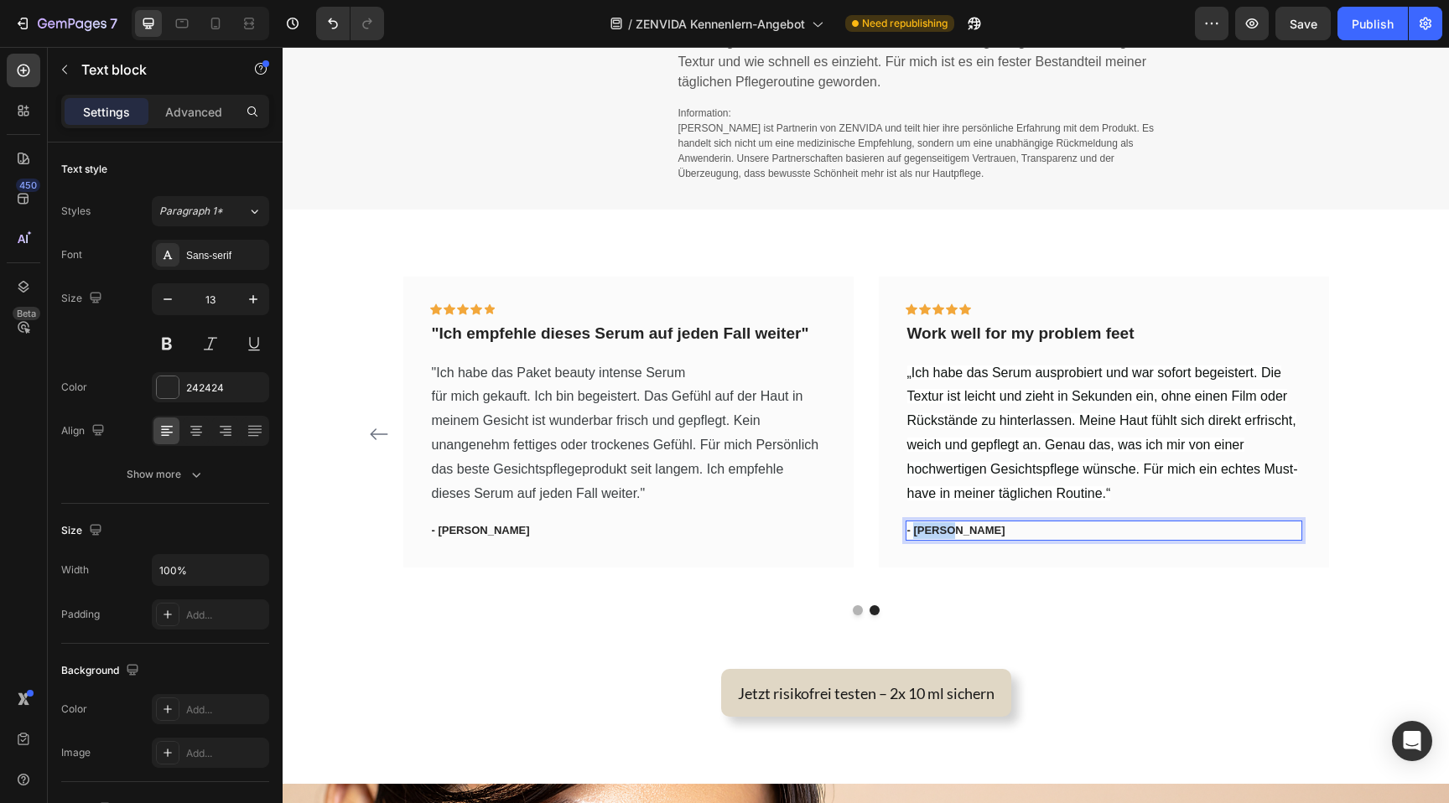
click at [941, 533] on p "- Travis J." at bounding box center [1103, 530] width 393 height 17
click at [1015, 422] on span "„Ich habe das Serum ausprobiert und war sofort begeistert. Die Textur ist leich…" at bounding box center [1102, 433] width 391 height 135
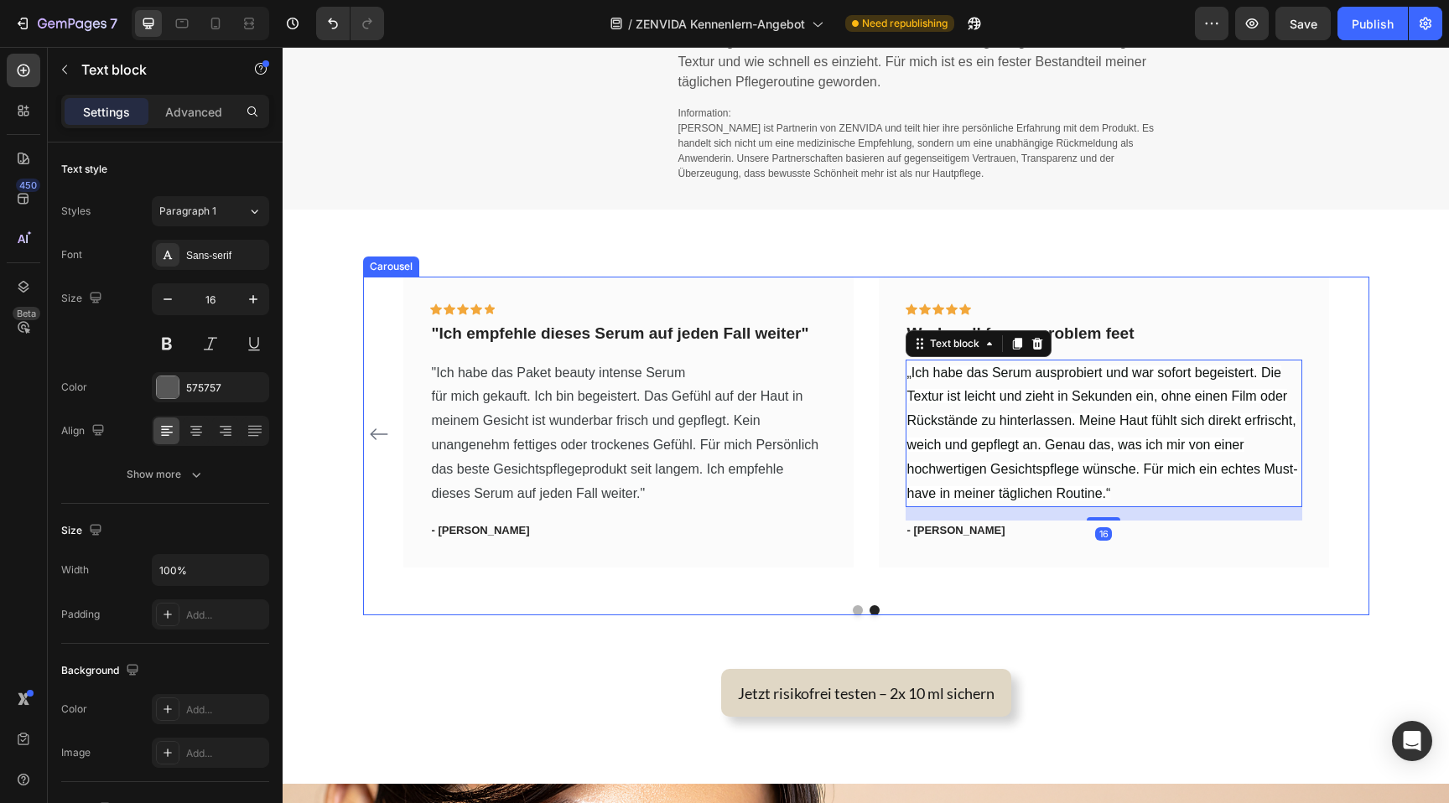
click at [1000, 594] on div "Icon Icon Icon Icon Icon Row "Ich gebe dieses Serum nicht mehr her" Text block …" at bounding box center [866, 446] width 1006 height 339
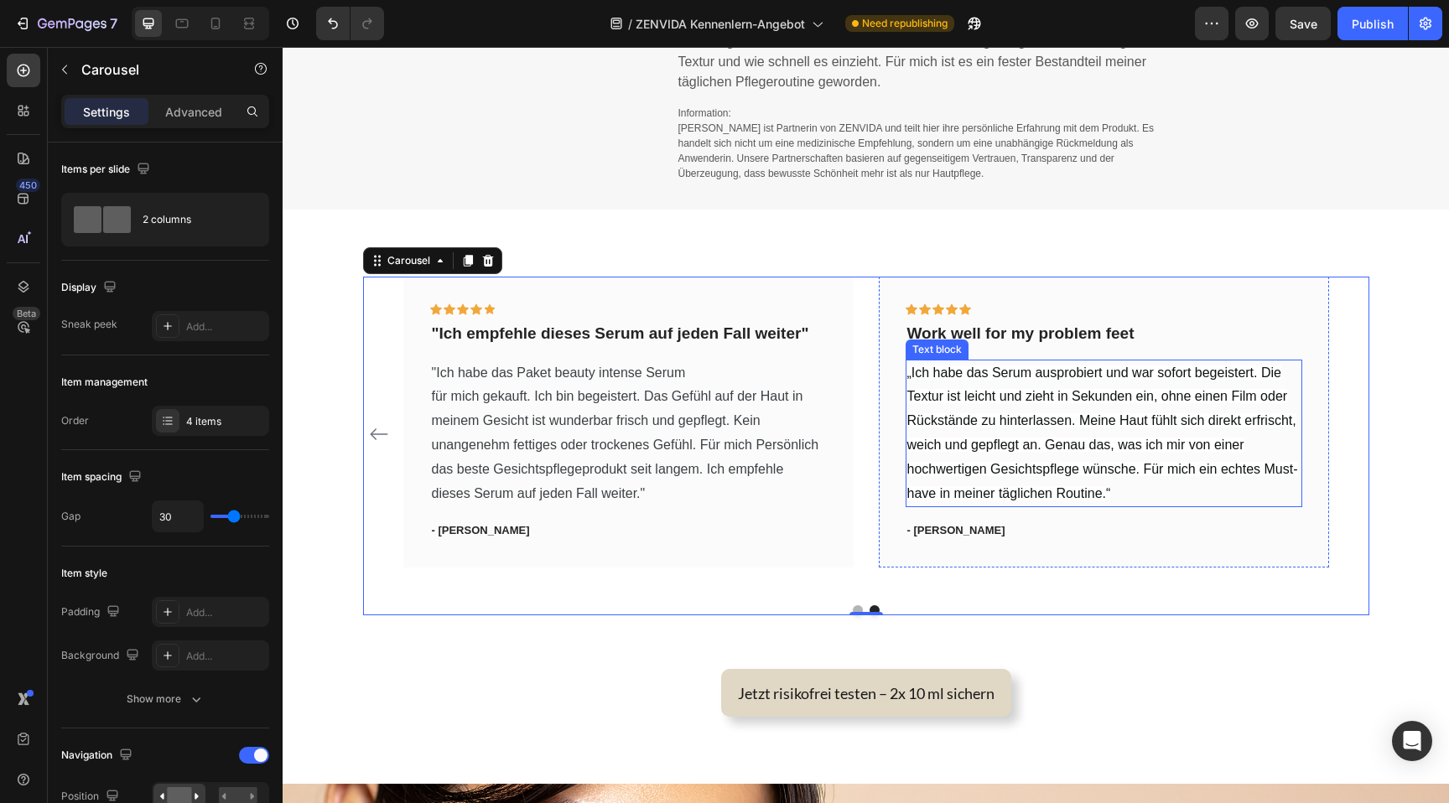
click at [975, 418] on span "„Ich habe das Serum ausprobiert und war sofort begeistert. Die Textur ist leich…" at bounding box center [1102, 433] width 391 height 135
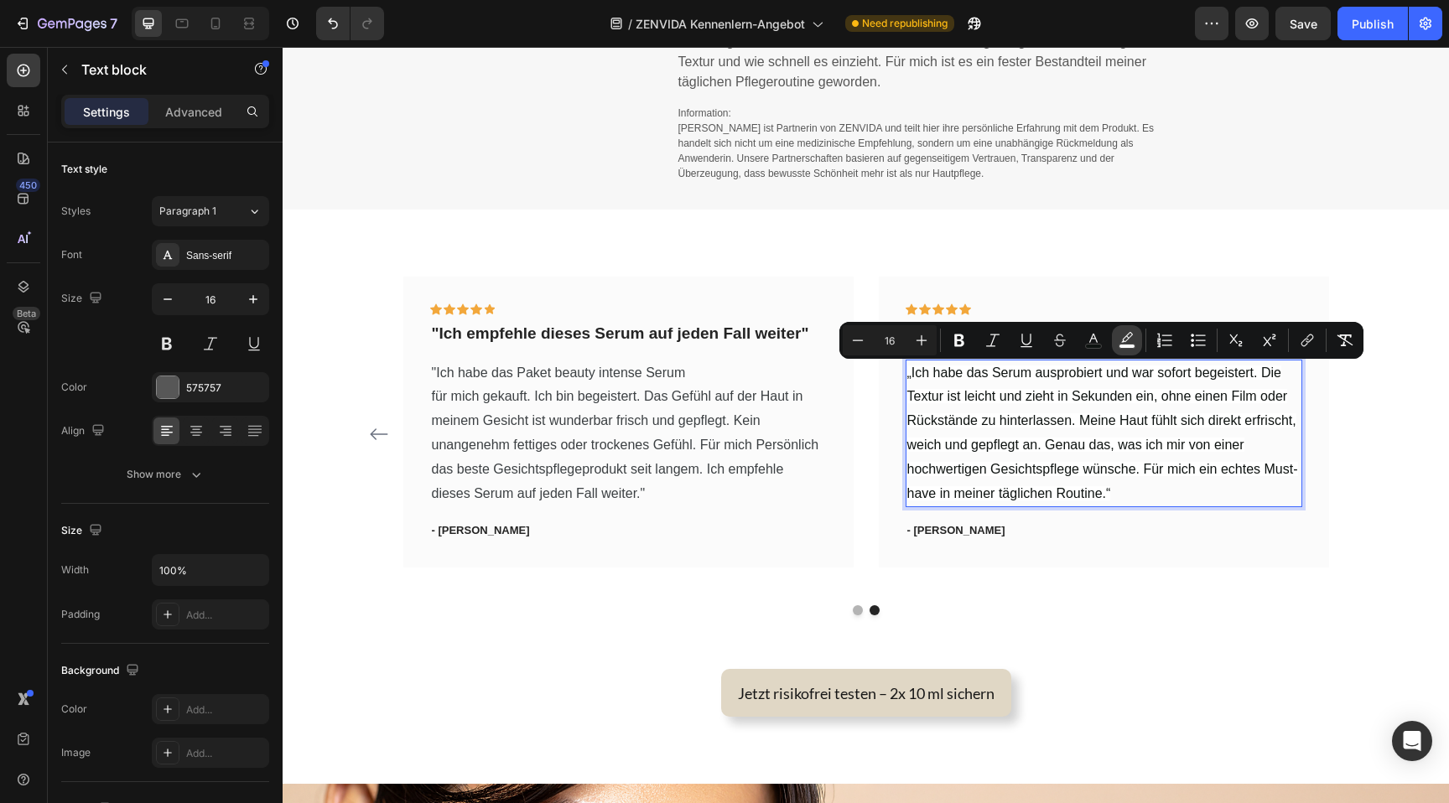
click at [1113, 335] on button "color" at bounding box center [1127, 340] width 30 height 30
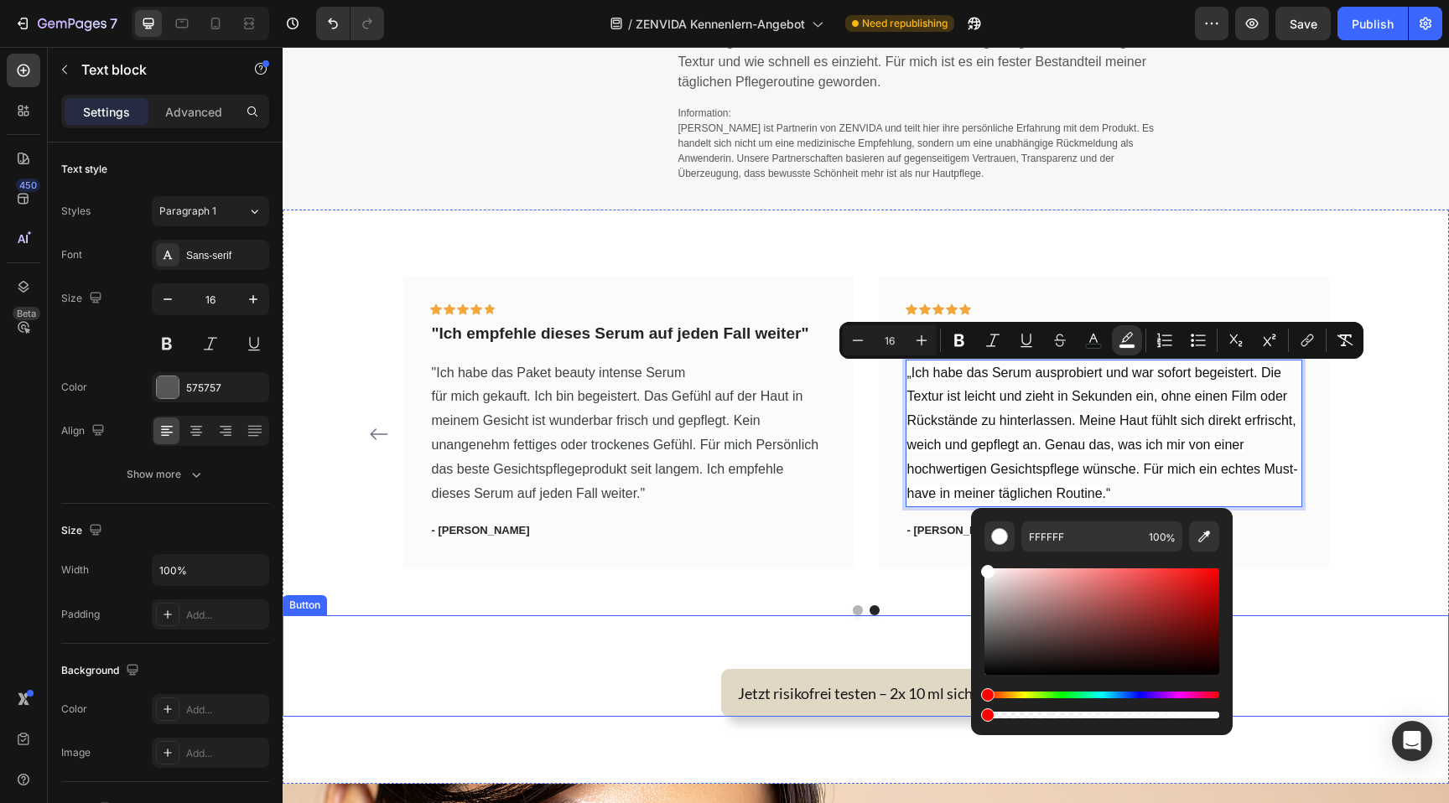
type input "0"
drag, startPoint x: 1499, startPoint y: 764, endPoint x: 912, endPoint y: 710, distance: 589.5
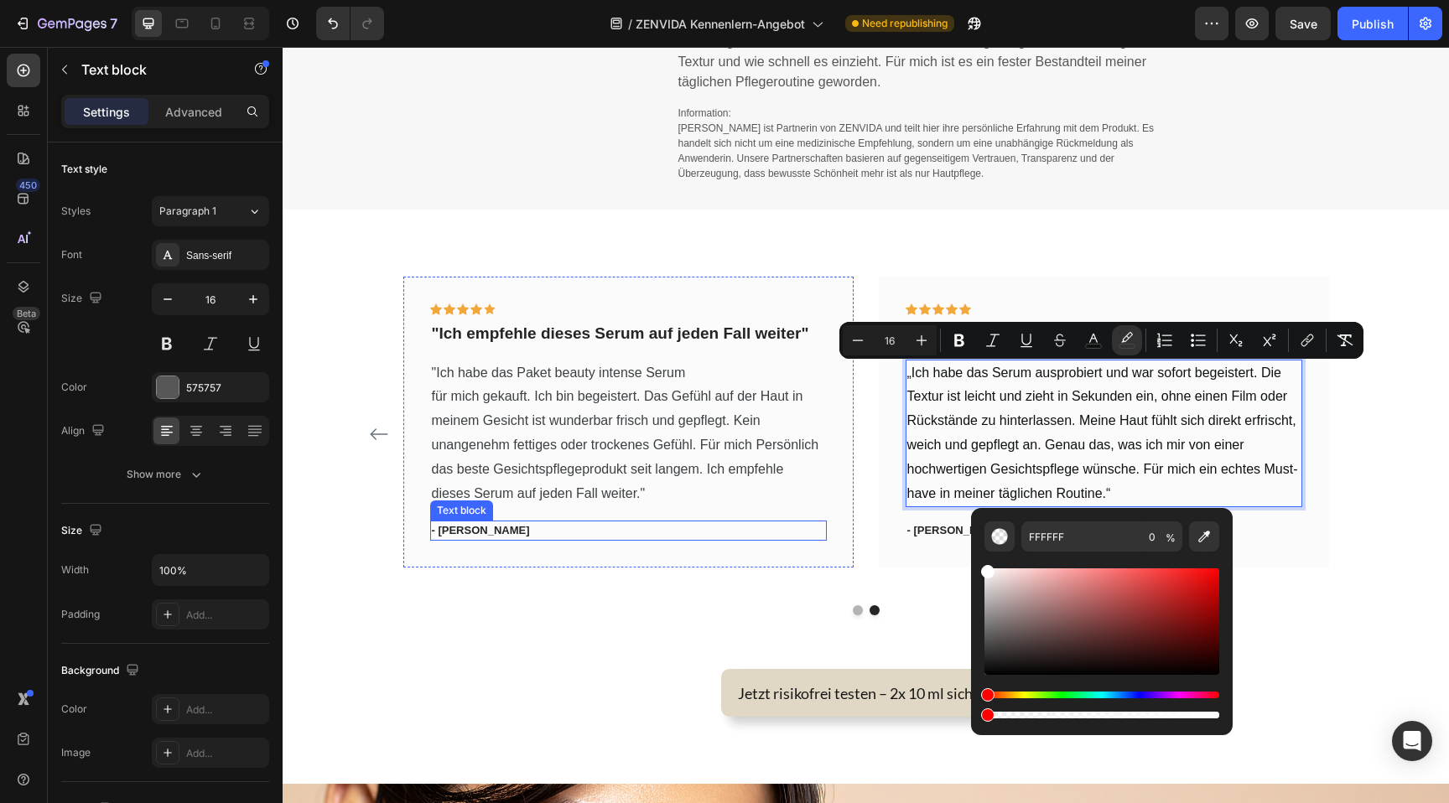
click at [649, 527] on p "- [PERSON_NAME]" at bounding box center [628, 530] width 393 height 17
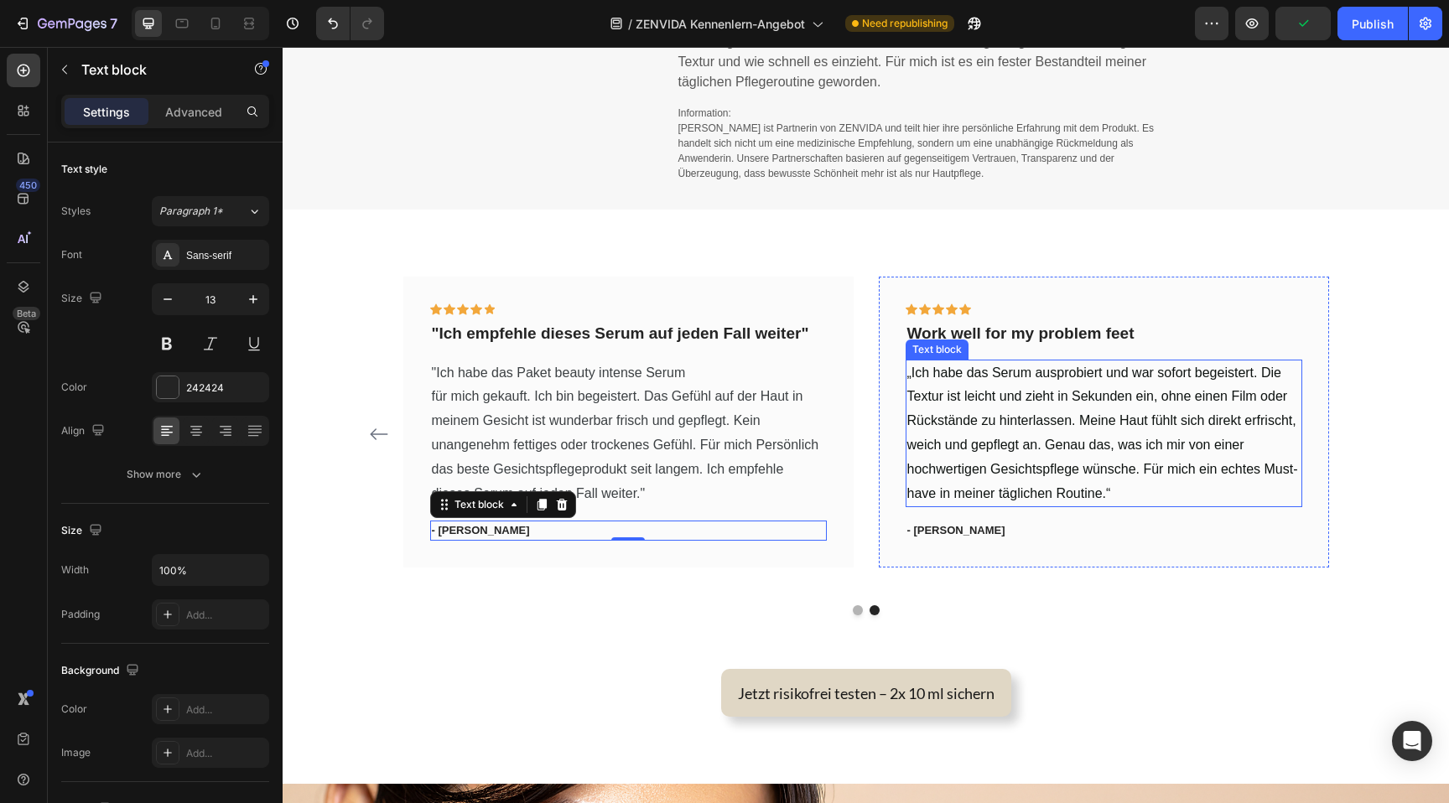
click at [924, 362] on p "„Ich habe das Serum ausprobiert und war sofort begeistert. Die Textur ist leich…" at bounding box center [1103, 433] width 393 height 145
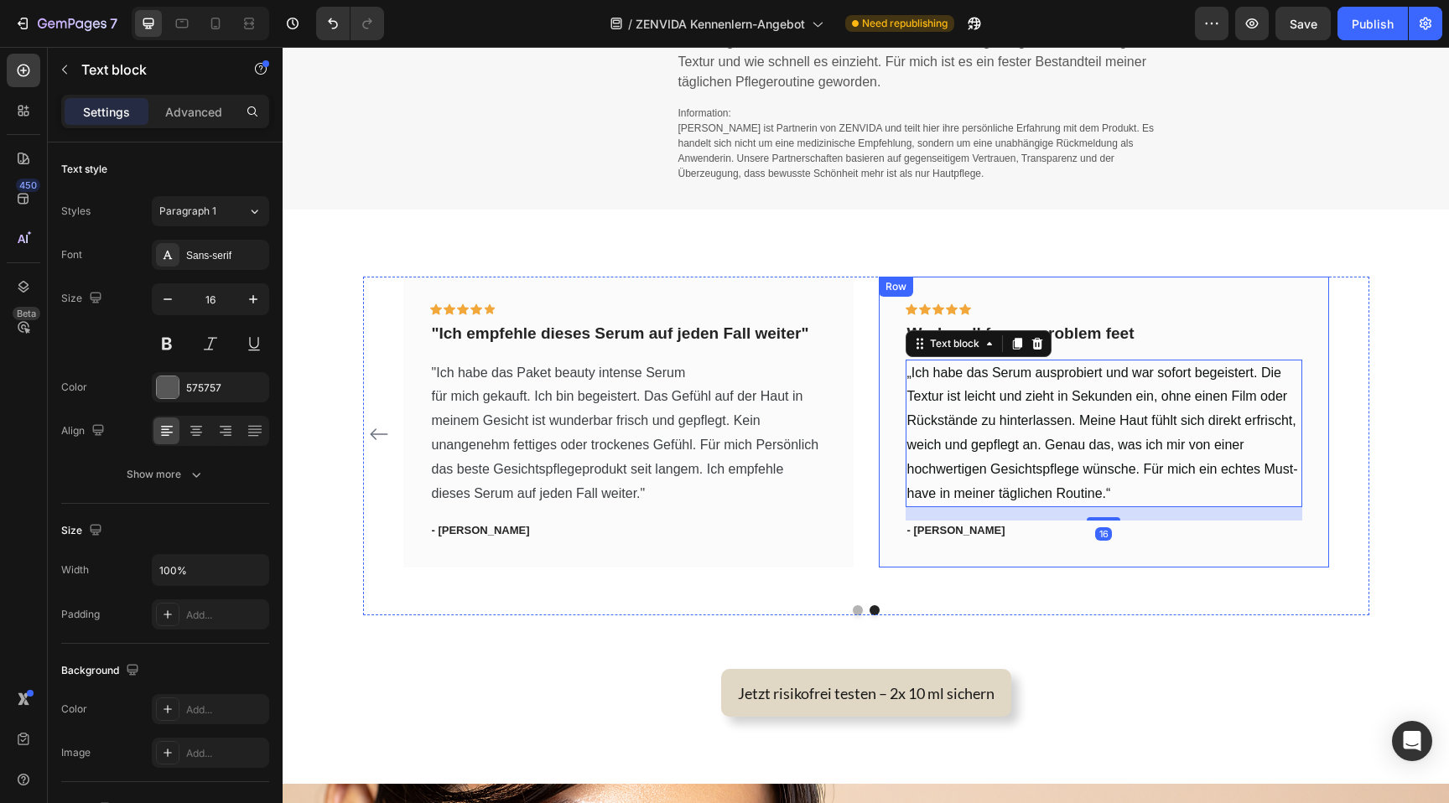
click at [1051, 282] on div "Icon Icon Icon Icon Icon Row Work well for my problem feet Text block „Ich habe…" at bounding box center [1104, 422] width 450 height 291
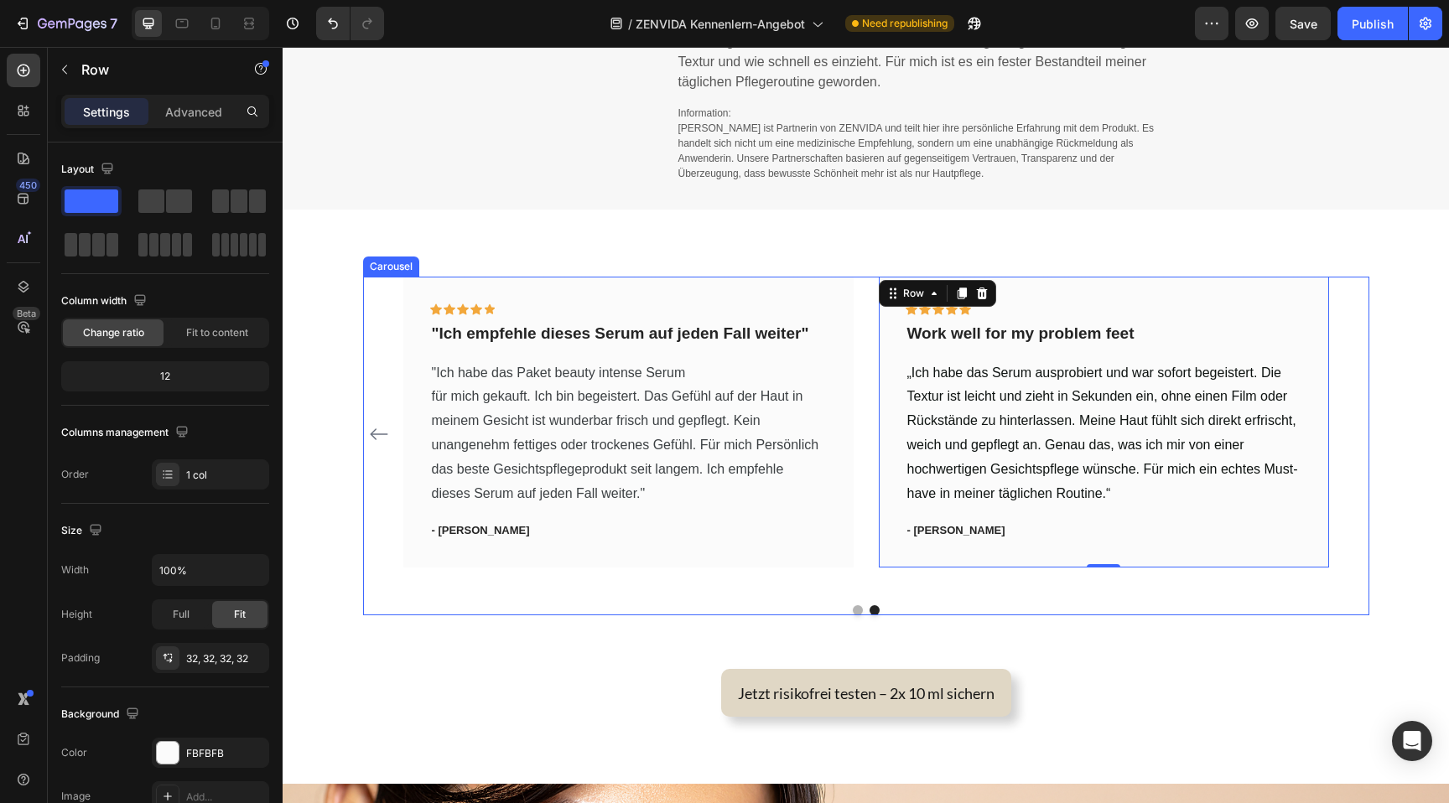
click at [373, 444] on icon "Carousel Back Arrow" at bounding box center [379, 434] width 20 height 20
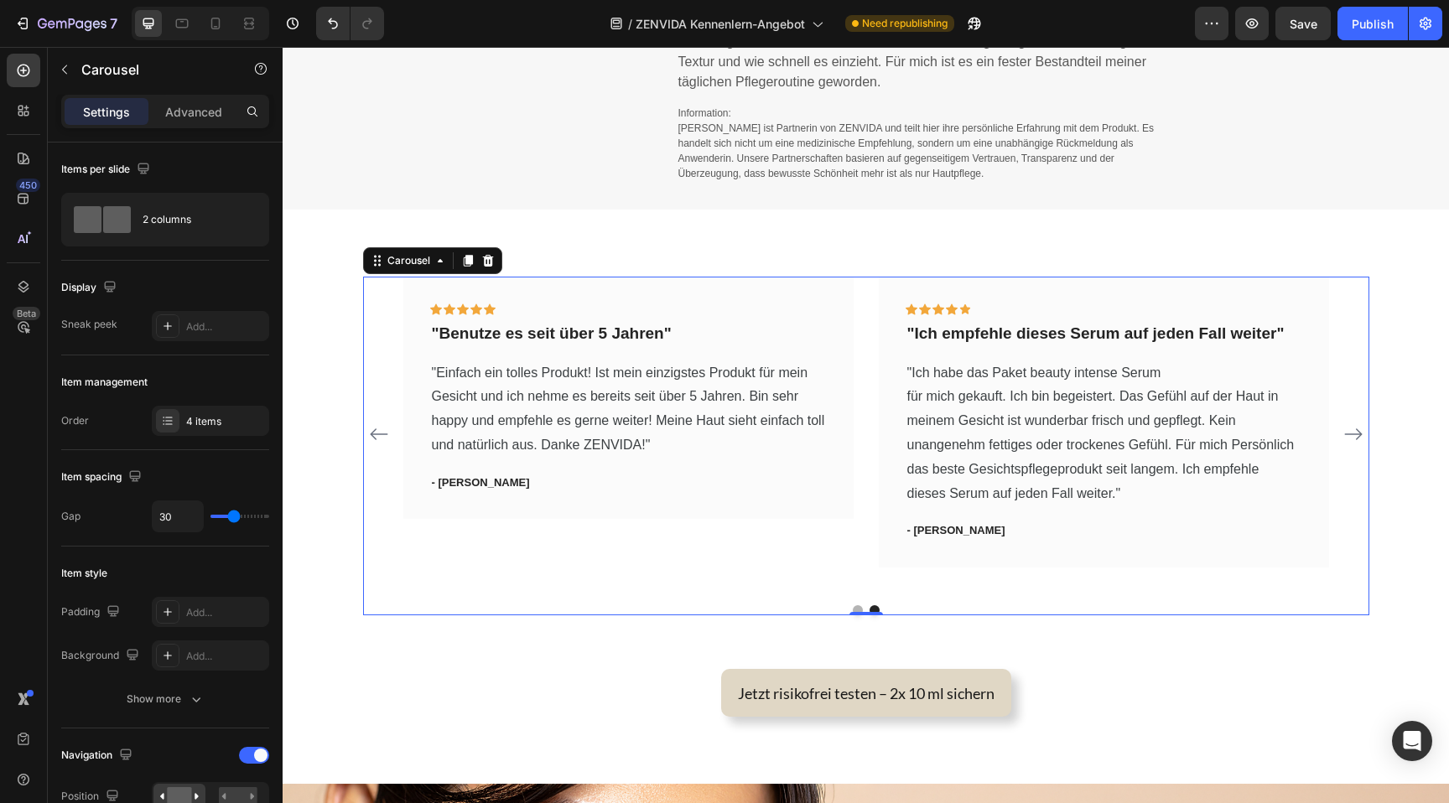
click at [372, 442] on icon "Carousel Back Arrow" at bounding box center [379, 434] width 20 height 20
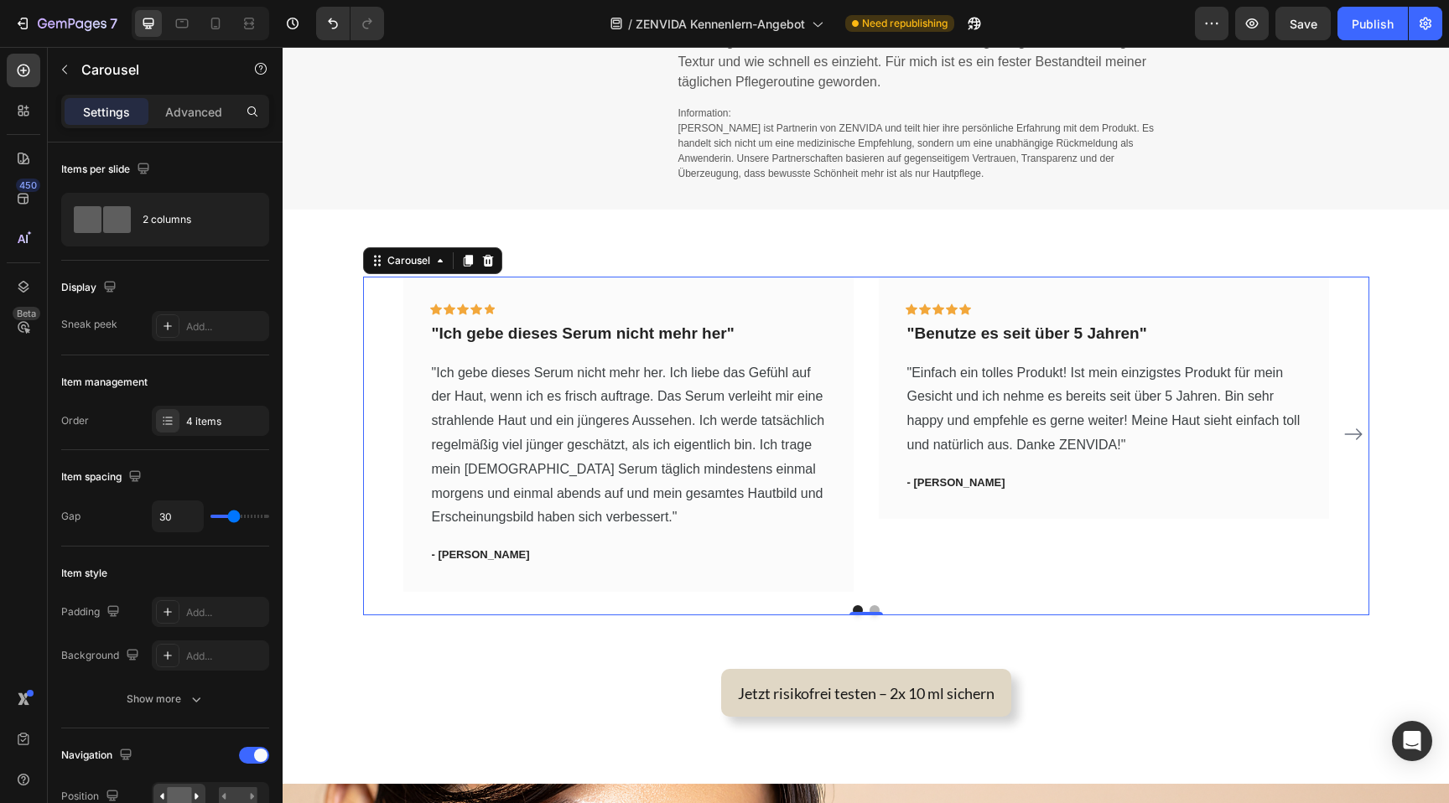
click at [1351, 432] on icon "Carousel Next Arrow" at bounding box center [1353, 434] width 20 height 20
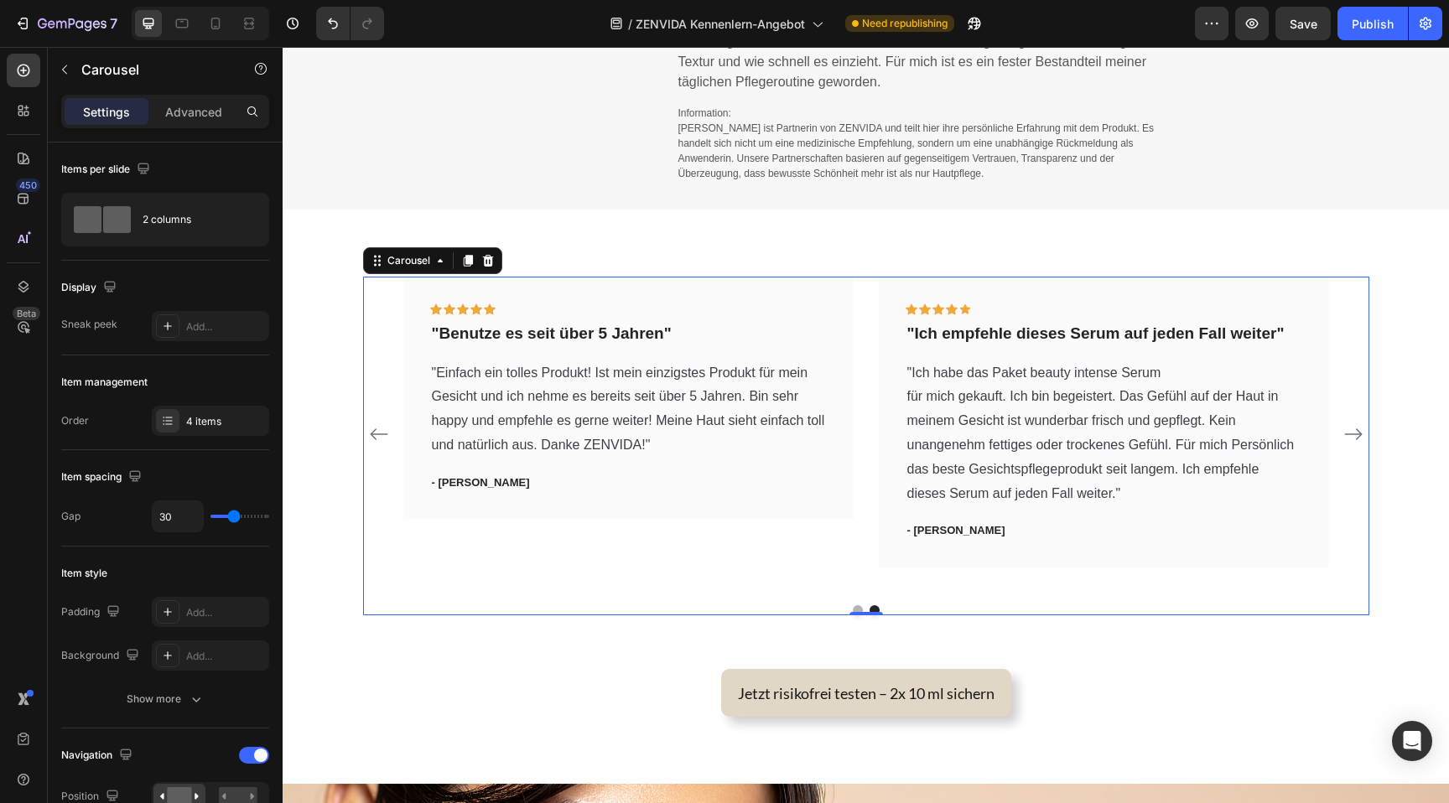
click at [1351, 432] on icon "Carousel Next Arrow" at bounding box center [1353, 434] width 20 height 20
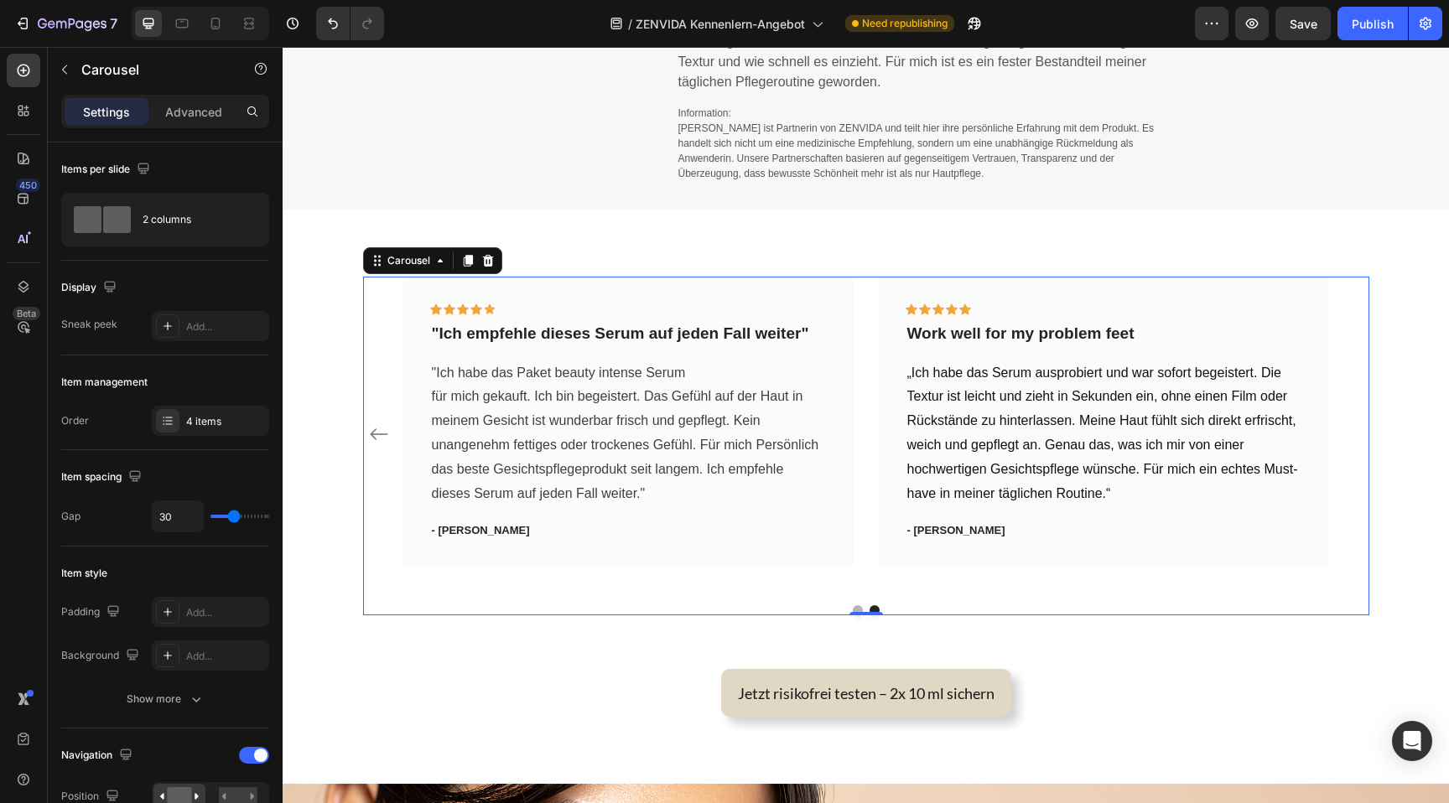
click at [1351, 432] on div "Icon Icon Icon Icon Icon Row "Ich gebe dieses Serum nicht mehr her" Text block …" at bounding box center [866, 434] width 1006 height 315
click at [1207, 362] on p "„Ich habe das Serum ausprobiert und war sofort begeistert. Die Textur ist leich…" at bounding box center [1103, 433] width 393 height 145
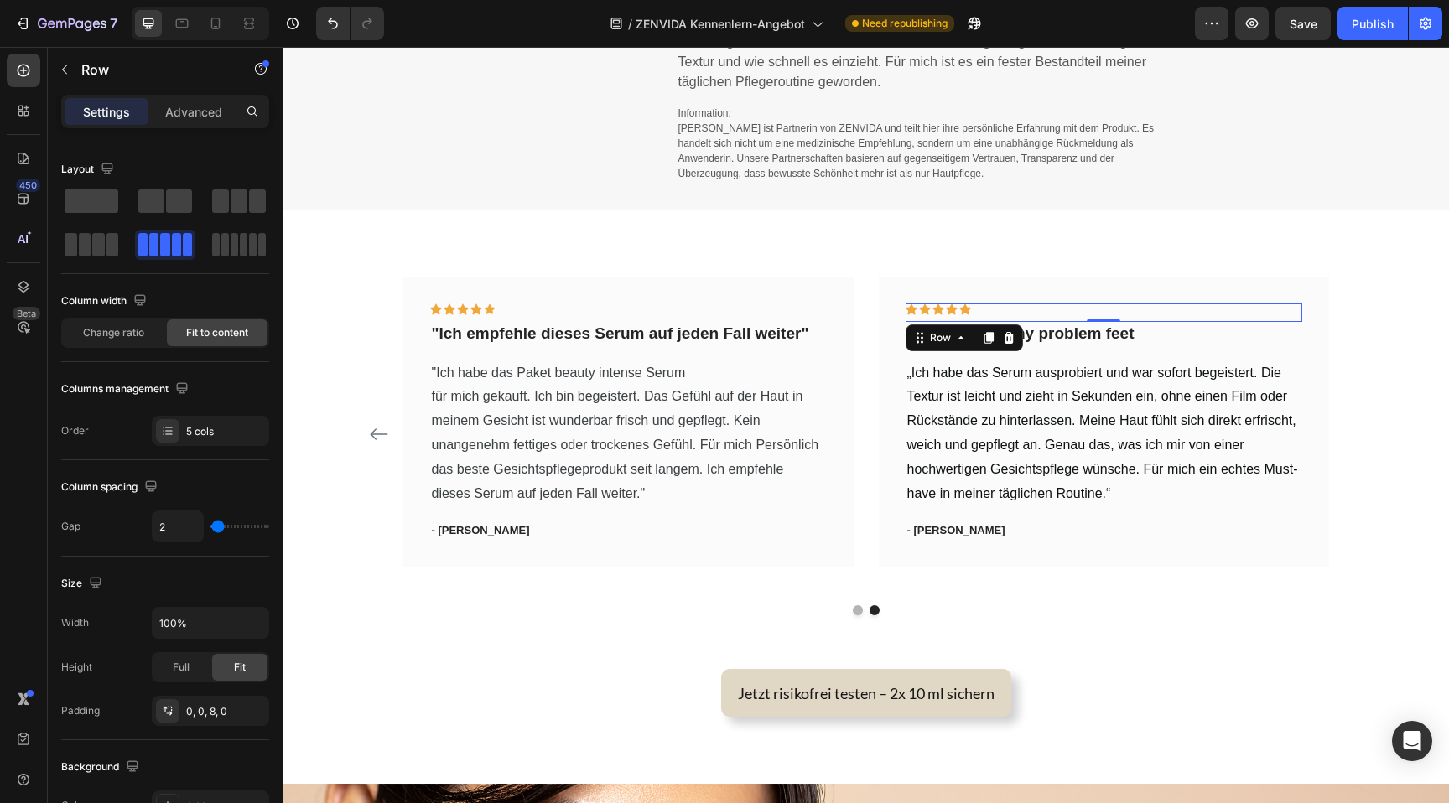
click at [1205, 309] on div "Icon Icon Icon Icon Icon Row 0" at bounding box center [1104, 313] width 397 height 18
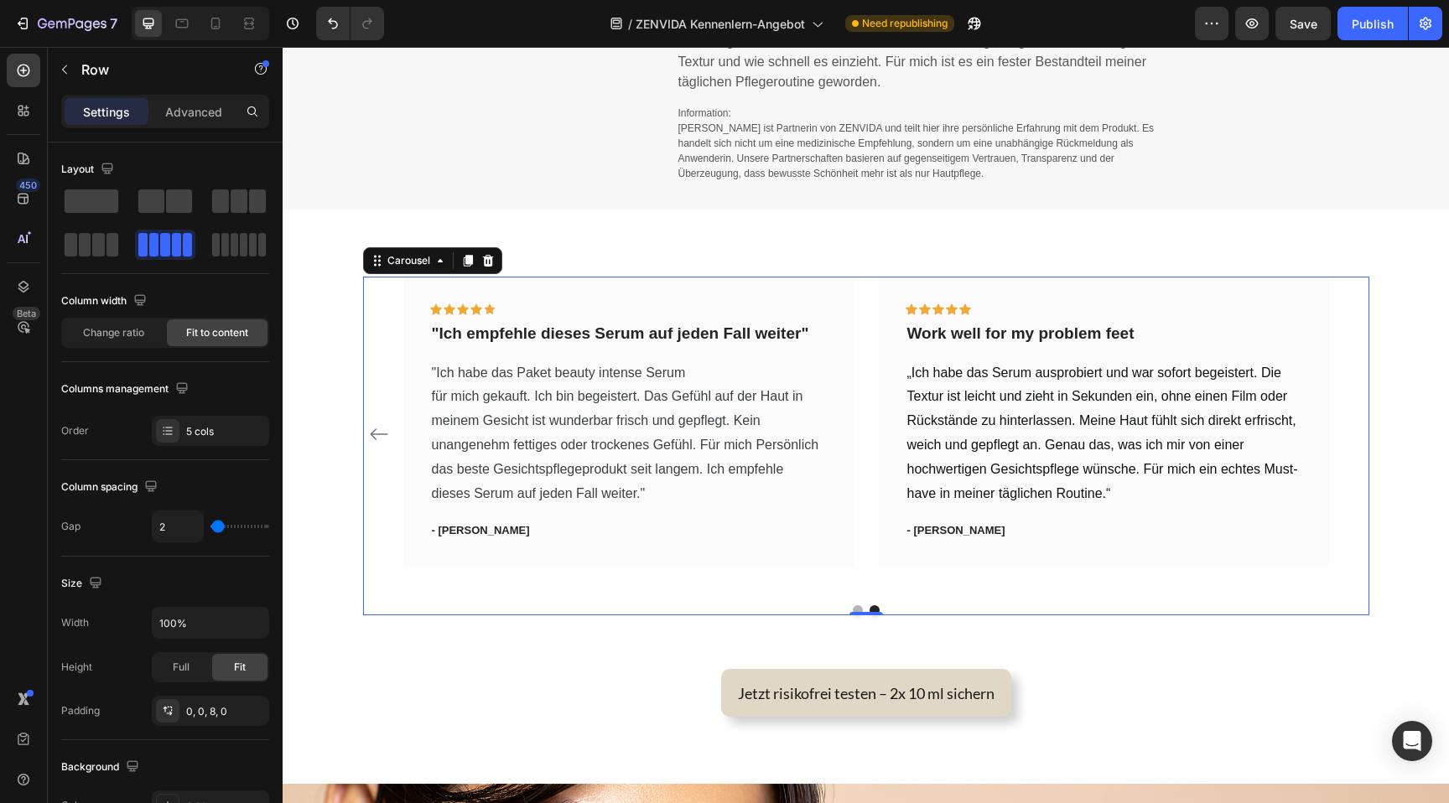
click at [870, 301] on div "Icon Icon Icon Icon Icon Row "Ich gebe dieses Serum nicht mehr her" Text block …" at bounding box center [866, 434] width 926 height 315
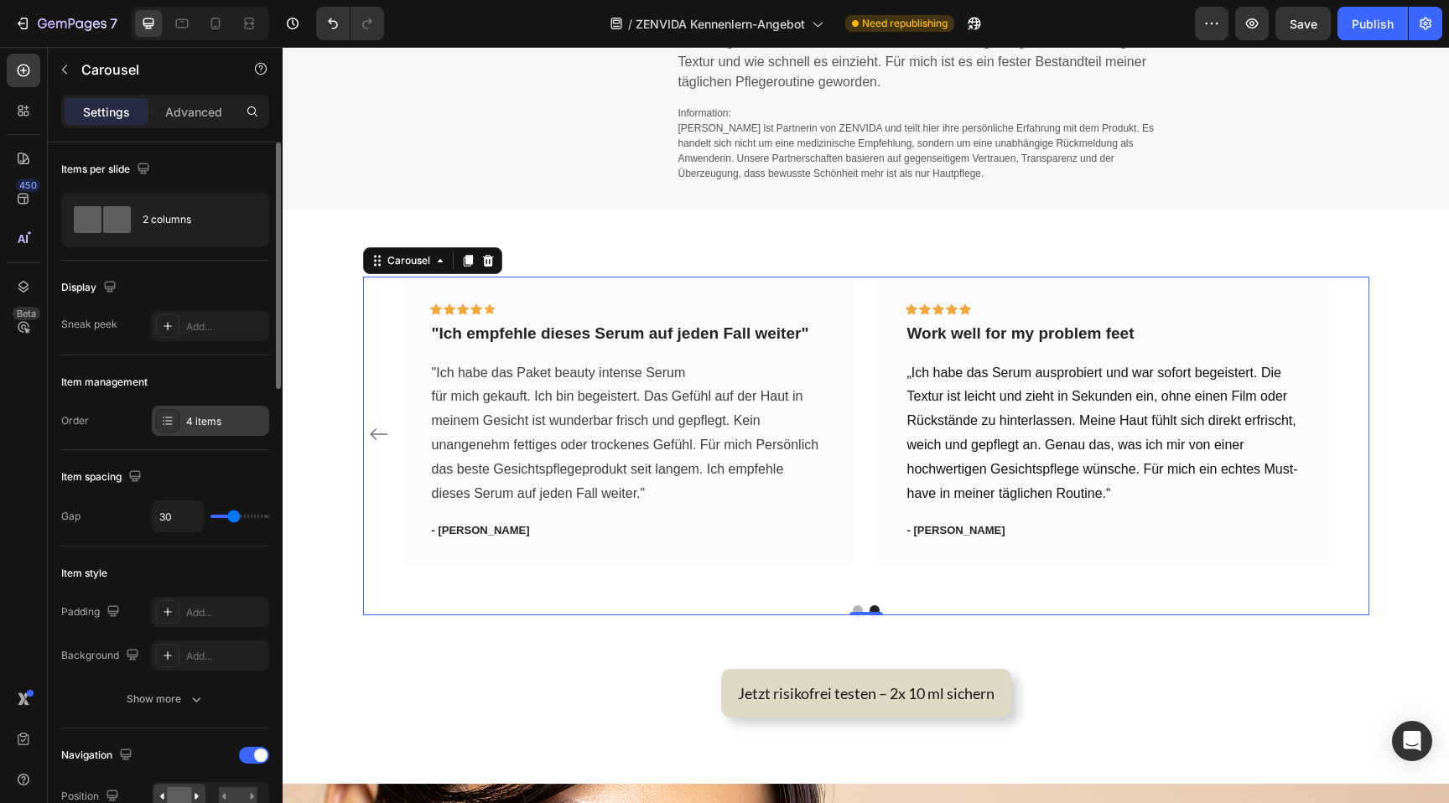
click at [204, 418] on div "4 items" at bounding box center [225, 421] width 79 height 15
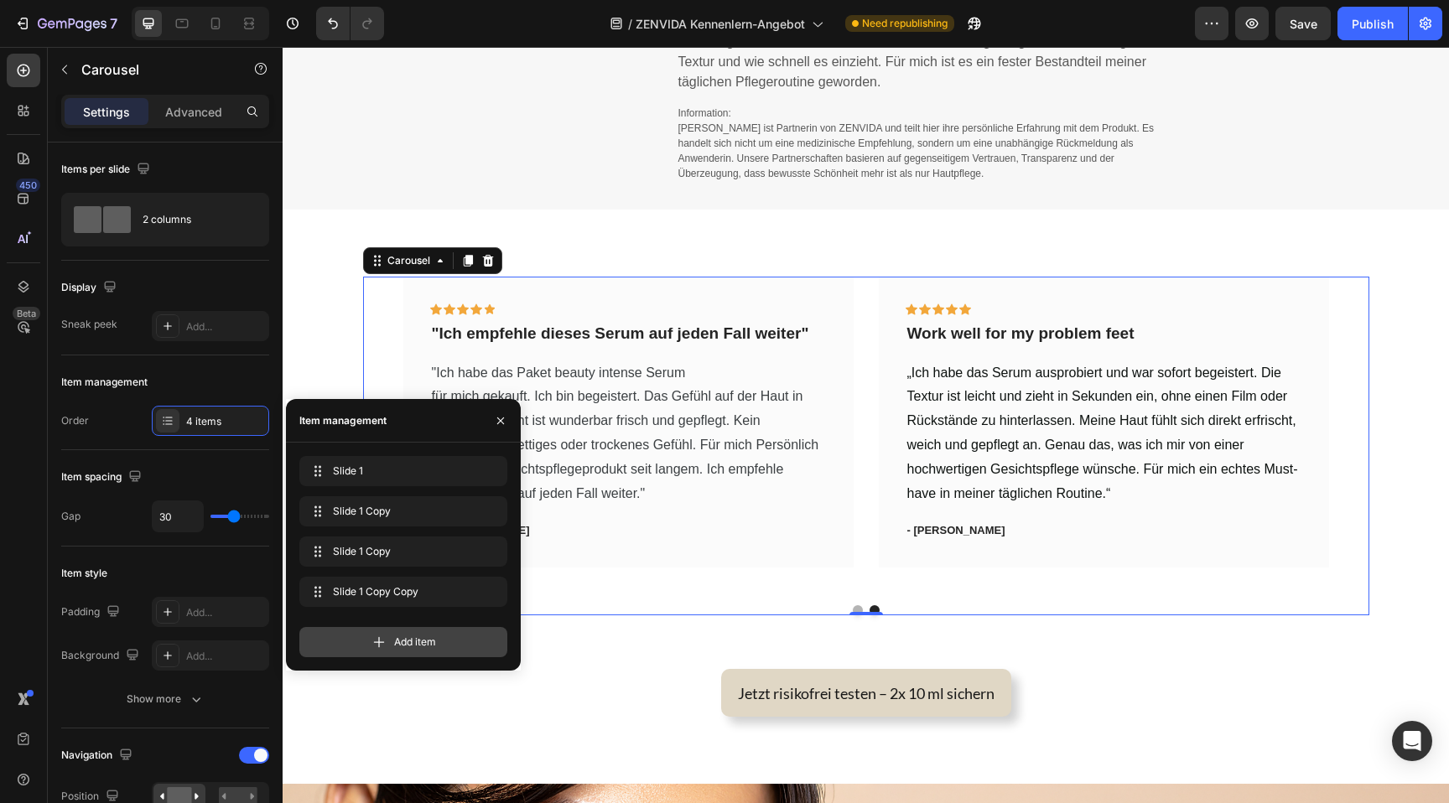
click at [431, 634] on div "Add item" at bounding box center [403, 642] width 208 height 30
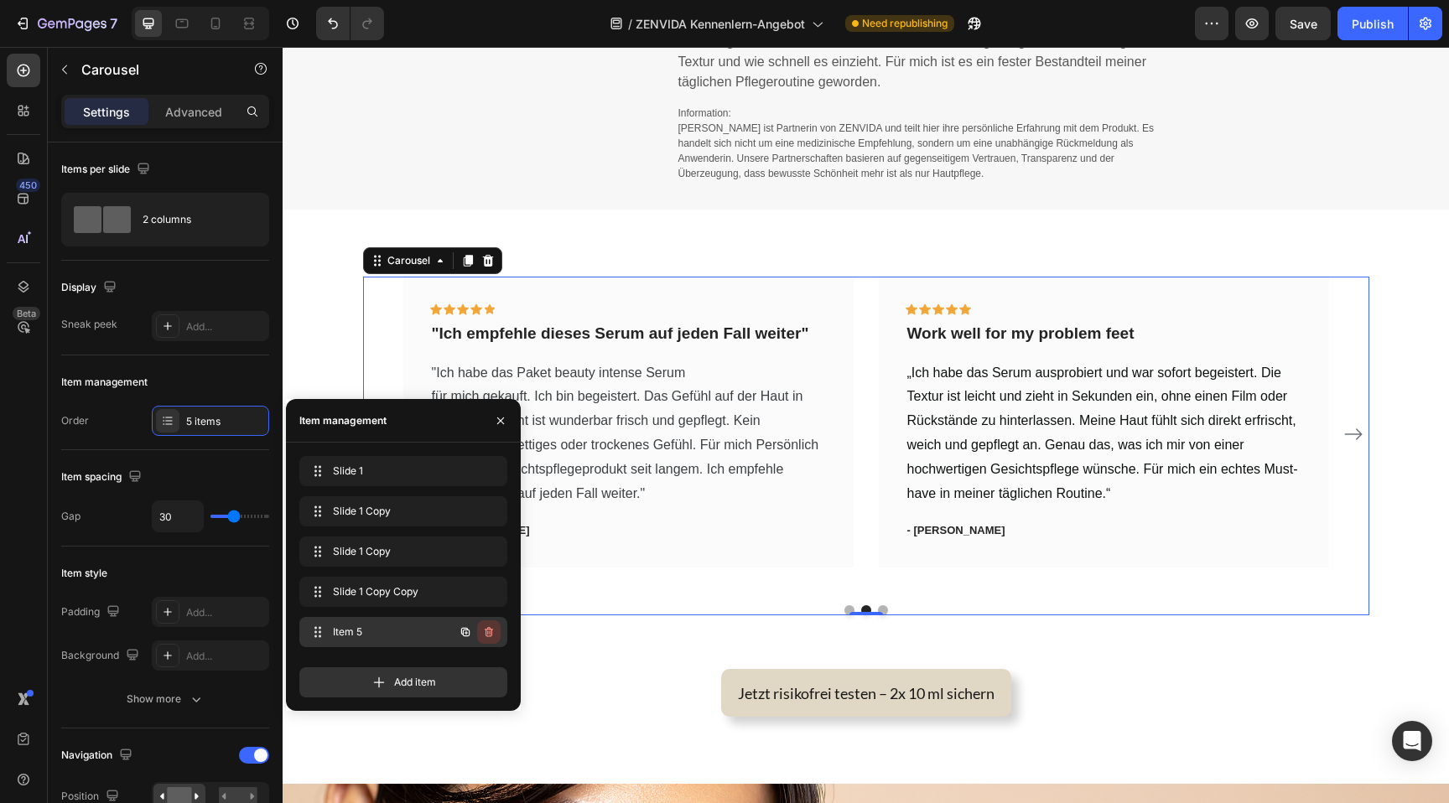
click at [489, 635] on icon "button" at bounding box center [488, 632] width 13 height 13
click at [494, 625] on button "Delete" at bounding box center [478, 632] width 46 height 23
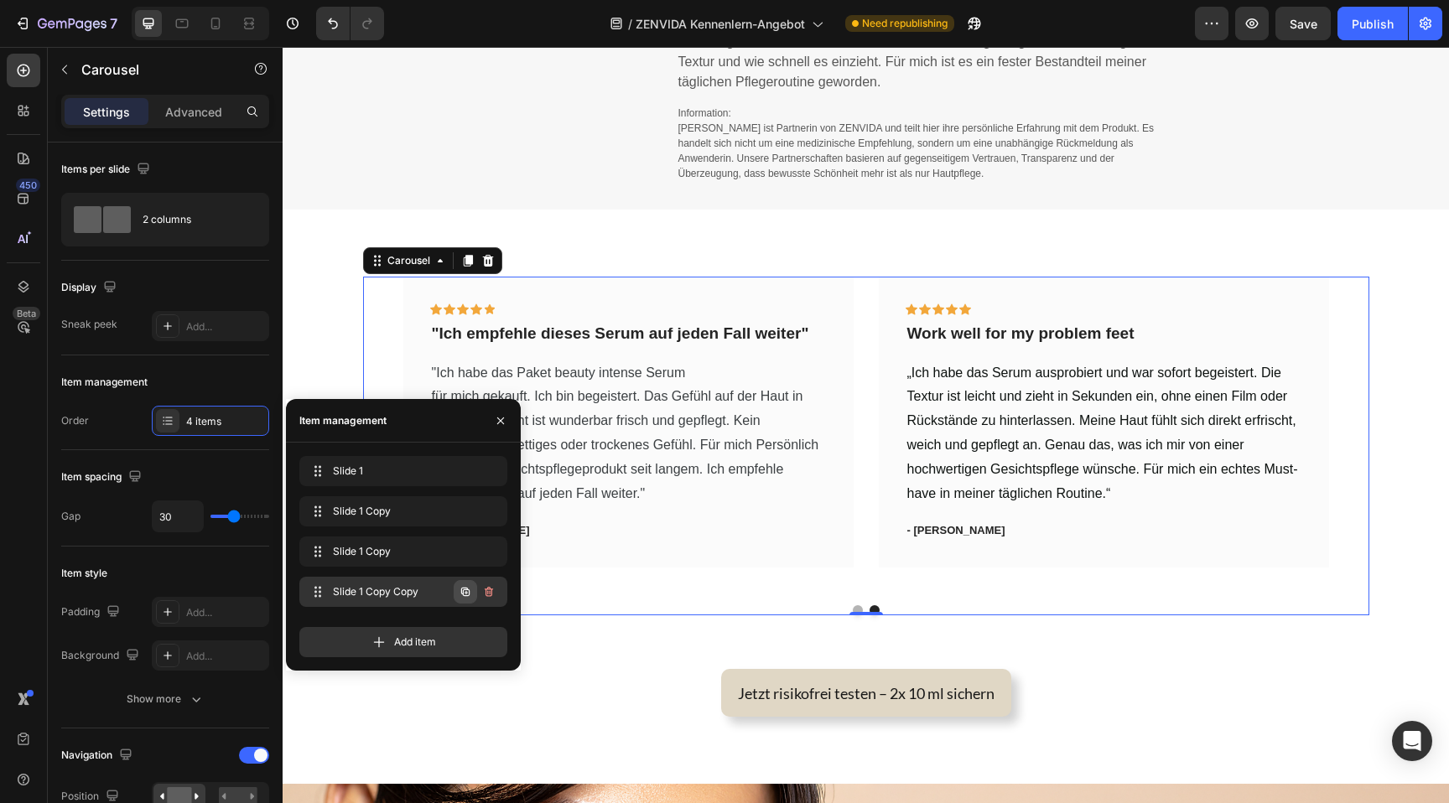
click at [467, 597] on icon "button" at bounding box center [465, 591] width 13 height 13
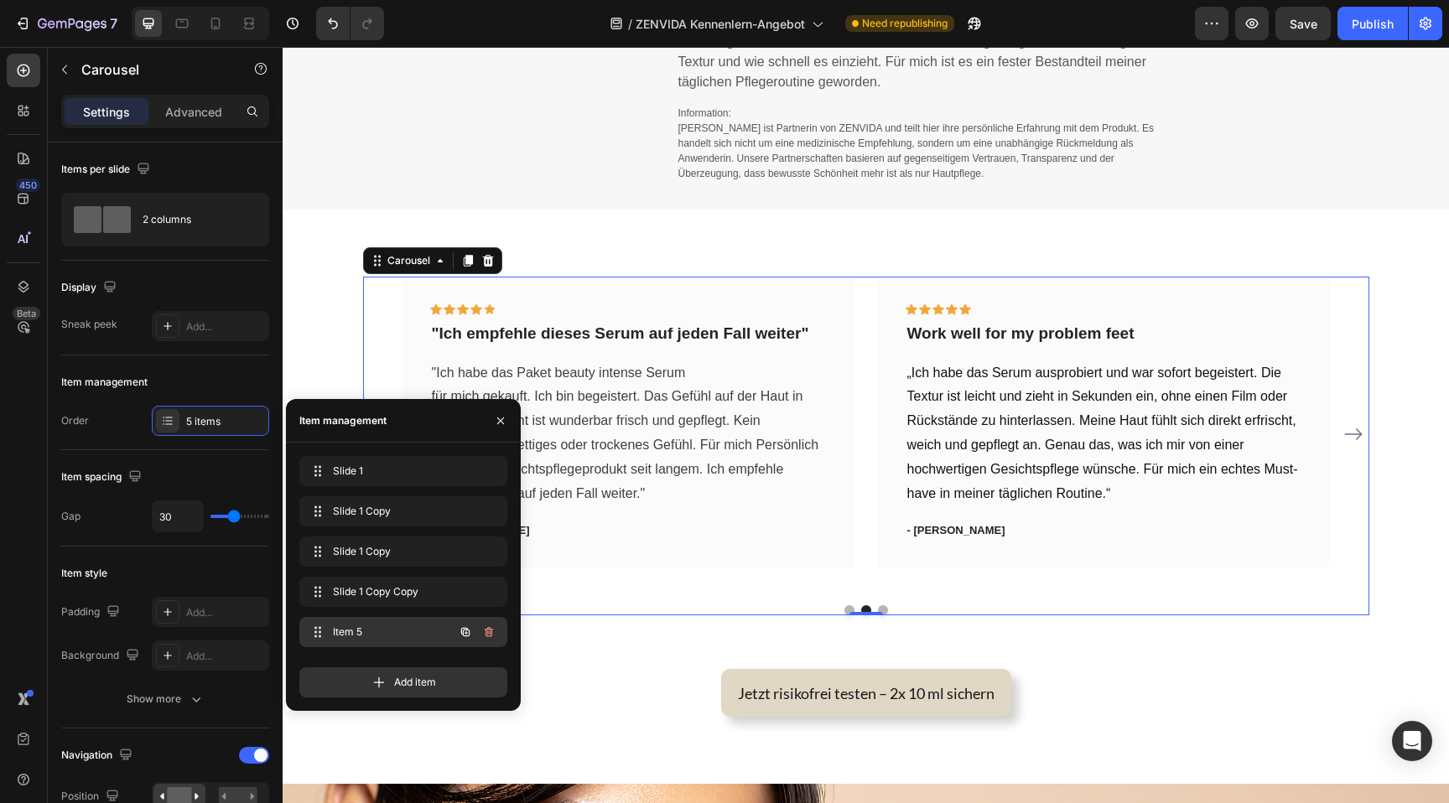
click at [422, 635] on span "Item 5" at bounding box center [380, 632] width 95 height 15
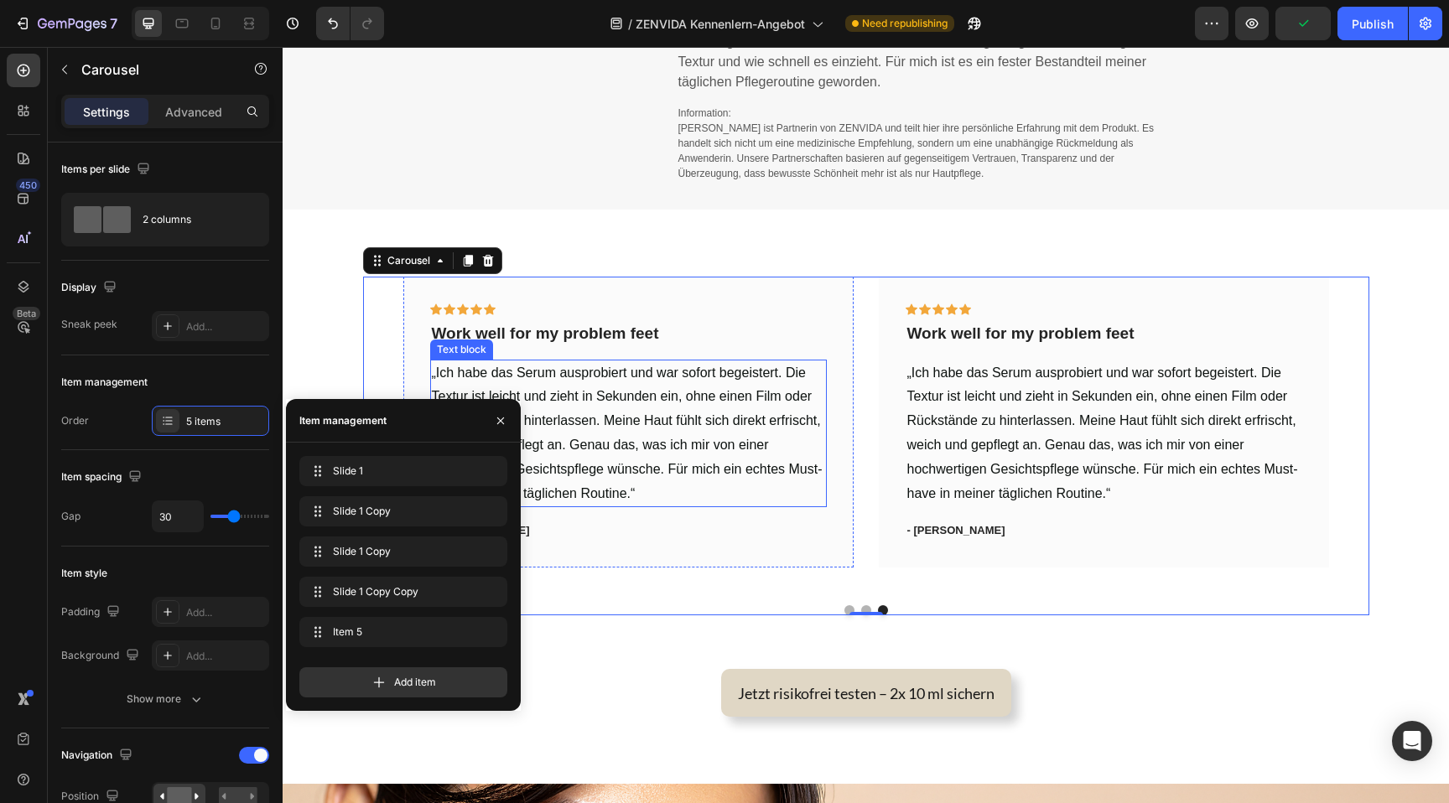
click at [683, 381] on span "„Ich habe das Serum ausprobiert und war sofort begeistert. Die Textur ist leich…" at bounding box center [627, 433] width 391 height 135
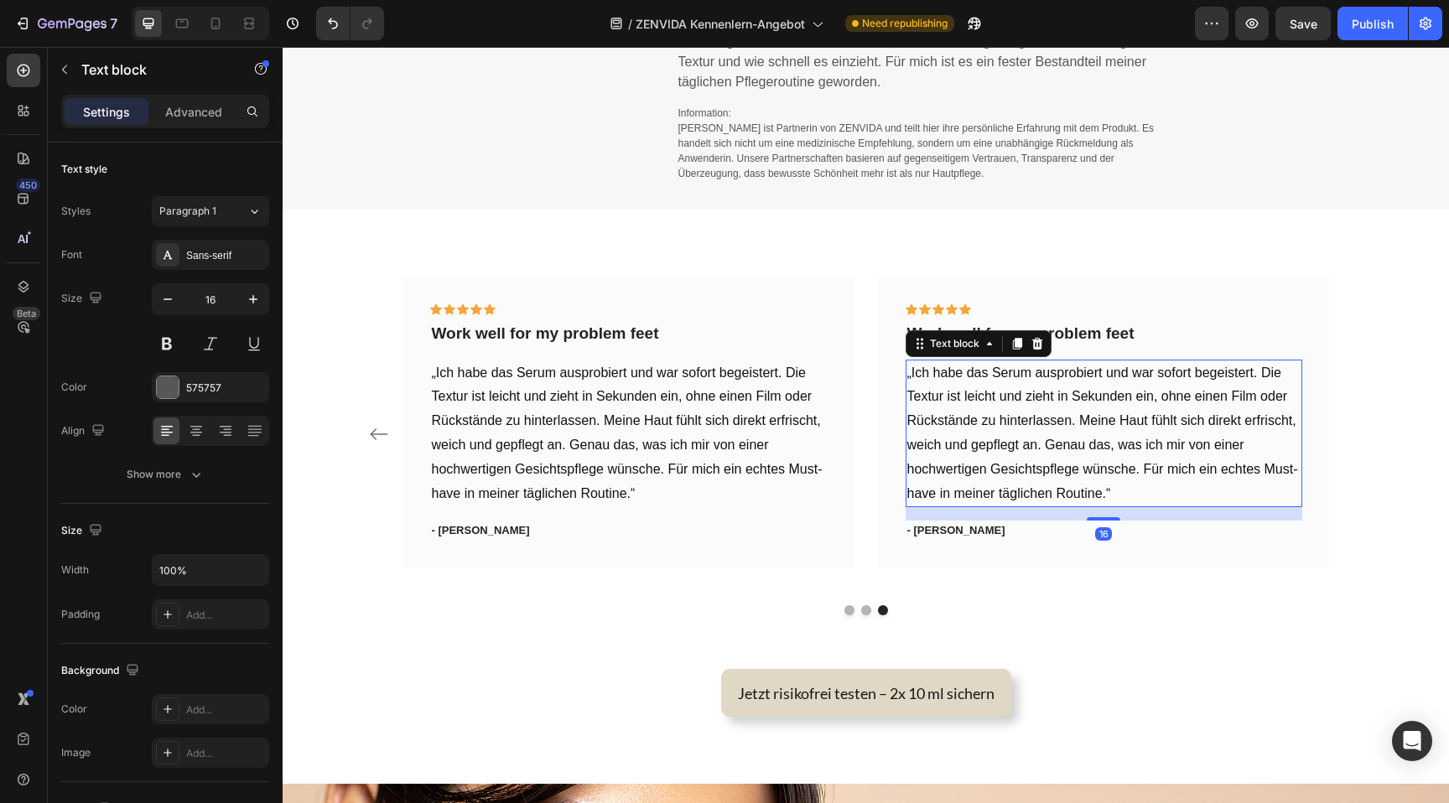
click at [1012, 398] on span "„Ich habe das Serum ausprobiert und war sofort begeistert. Die Textur ist leich…" at bounding box center [1102, 433] width 391 height 135
click at [610, 340] on p "Work well for my problem feet" at bounding box center [628, 334] width 393 height 21
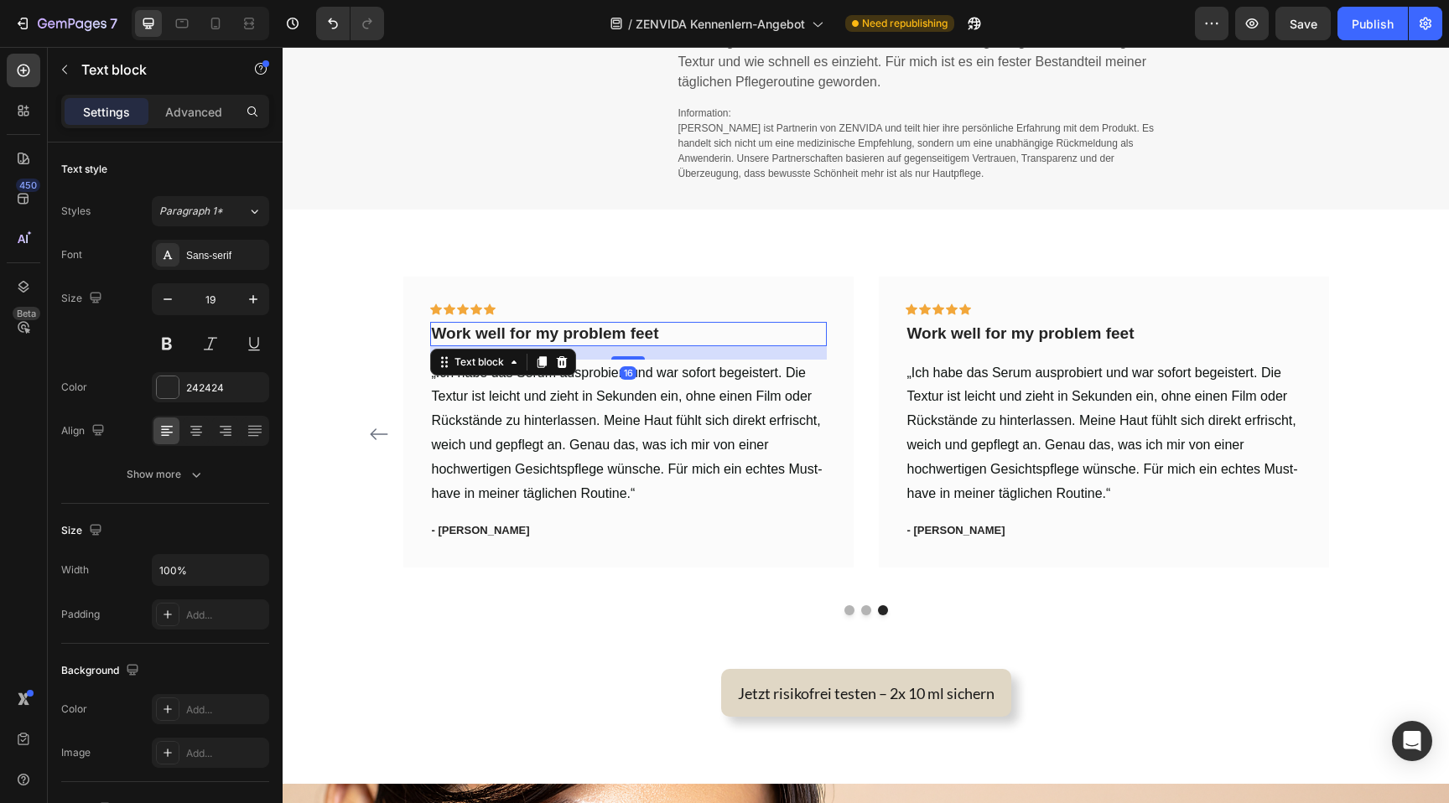
click at [611, 330] on p "Work well for my problem feet" at bounding box center [628, 334] width 393 height 21
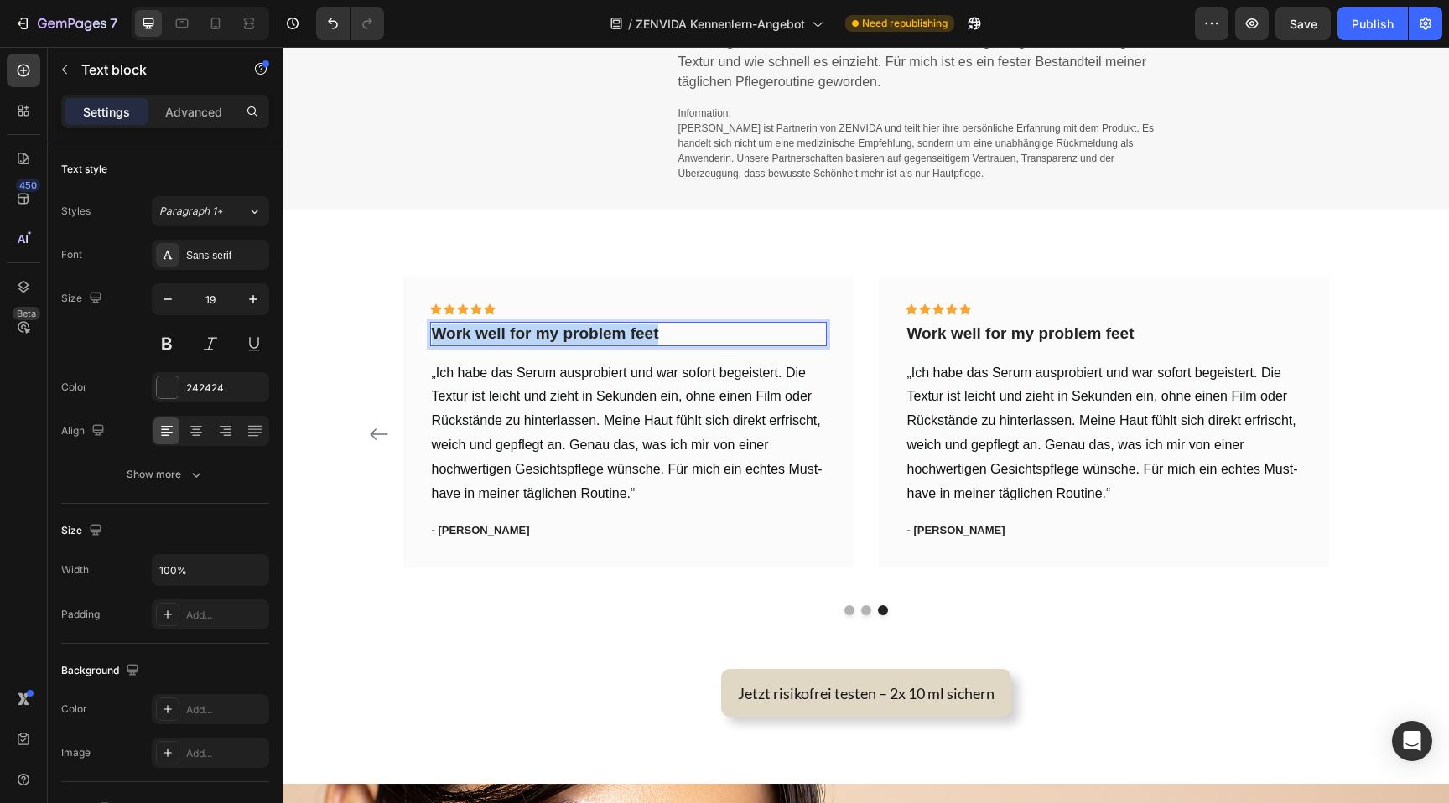
click at [611, 330] on p "Work well for my problem feet" at bounding box center [628, 334] width 393 height 21
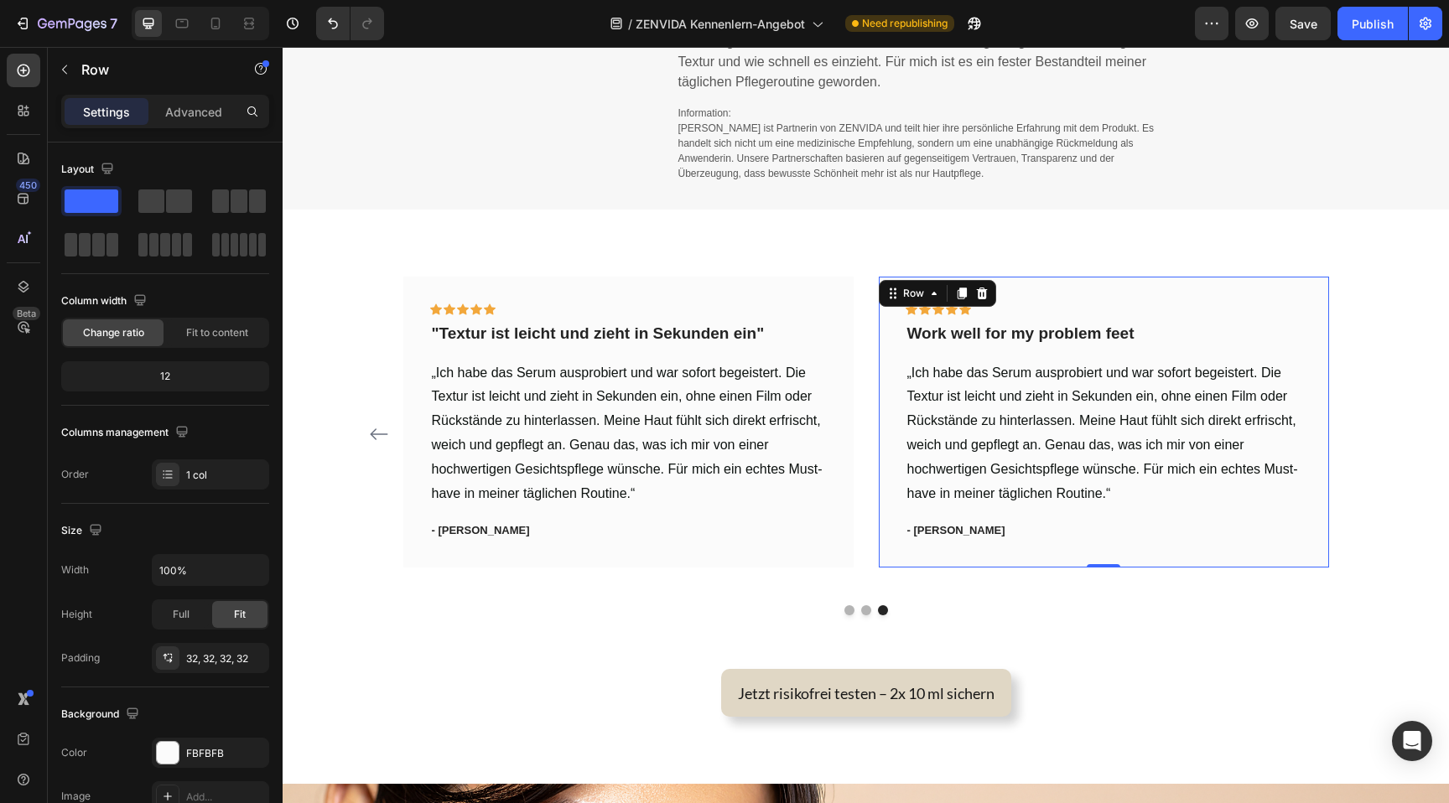
click at [1146, 356] on div "Icon Icon Icon Icon Icon Row Work well for my problem feet Text block „Ich habe…" at bounding box center [1104, 422] width 397 height 237
click at [1041, 397] on span "„Ich habe das Serum ausprobiert und war sofort begeistert. Die Textur ist leich…" at bounding box center [1102, 433] width 391 height 135
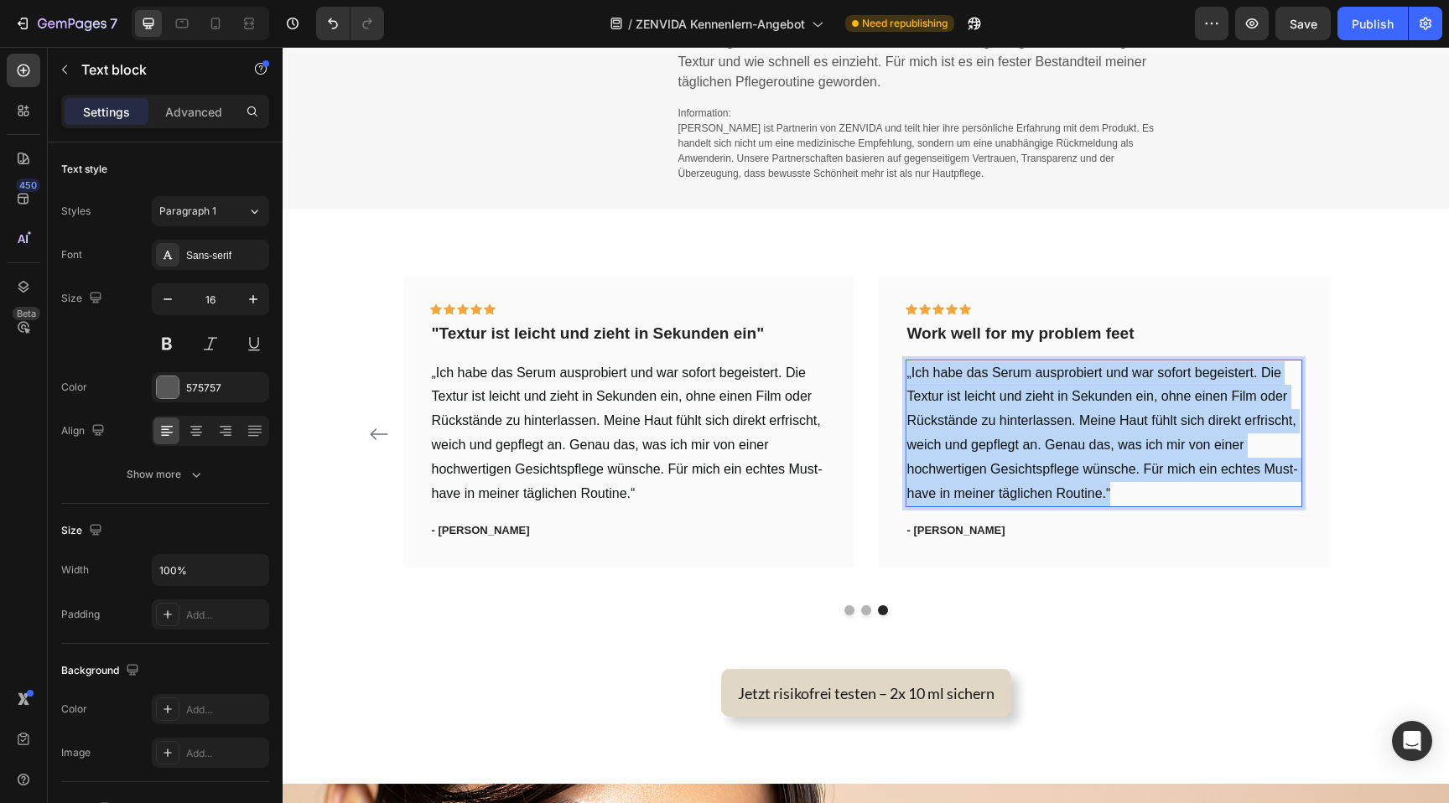
click at [1041, 397] on span "„Ich habe das Serum ausprobiert und war sofort begeistert. Die Textur ist leich…" at bounding box center [1102, 433] width 391 height 135
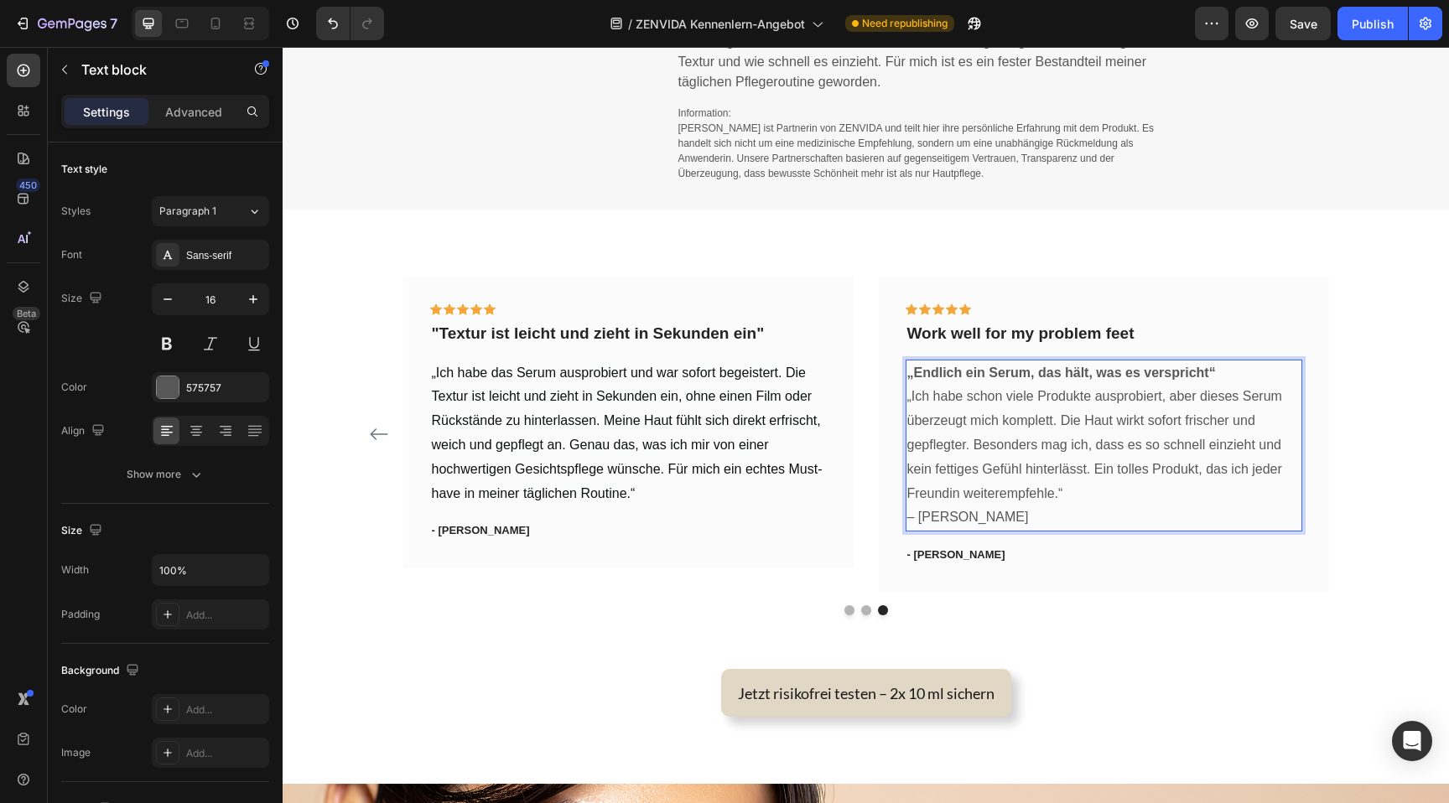
click at [1026, 392] on p "„Ich habe schon viele Produkte ausprobiert, aber dieses Serum überzeugt mich ko…" at bounding box center [1103, 445] width 393 height 121
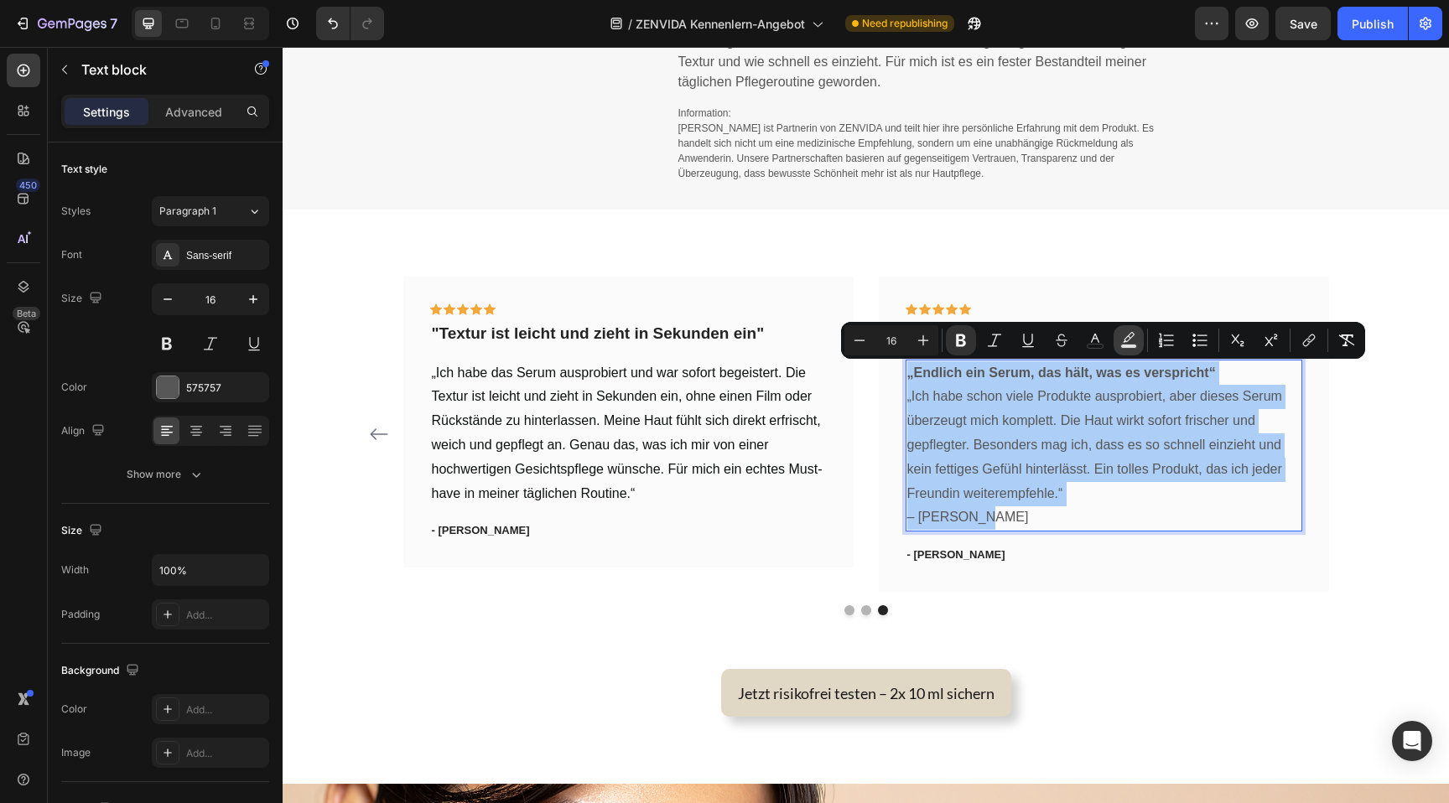
click at [1131, 346] on rect "Editor contextual toolbar" at bounding box center [1129, 347] width 16 height 4
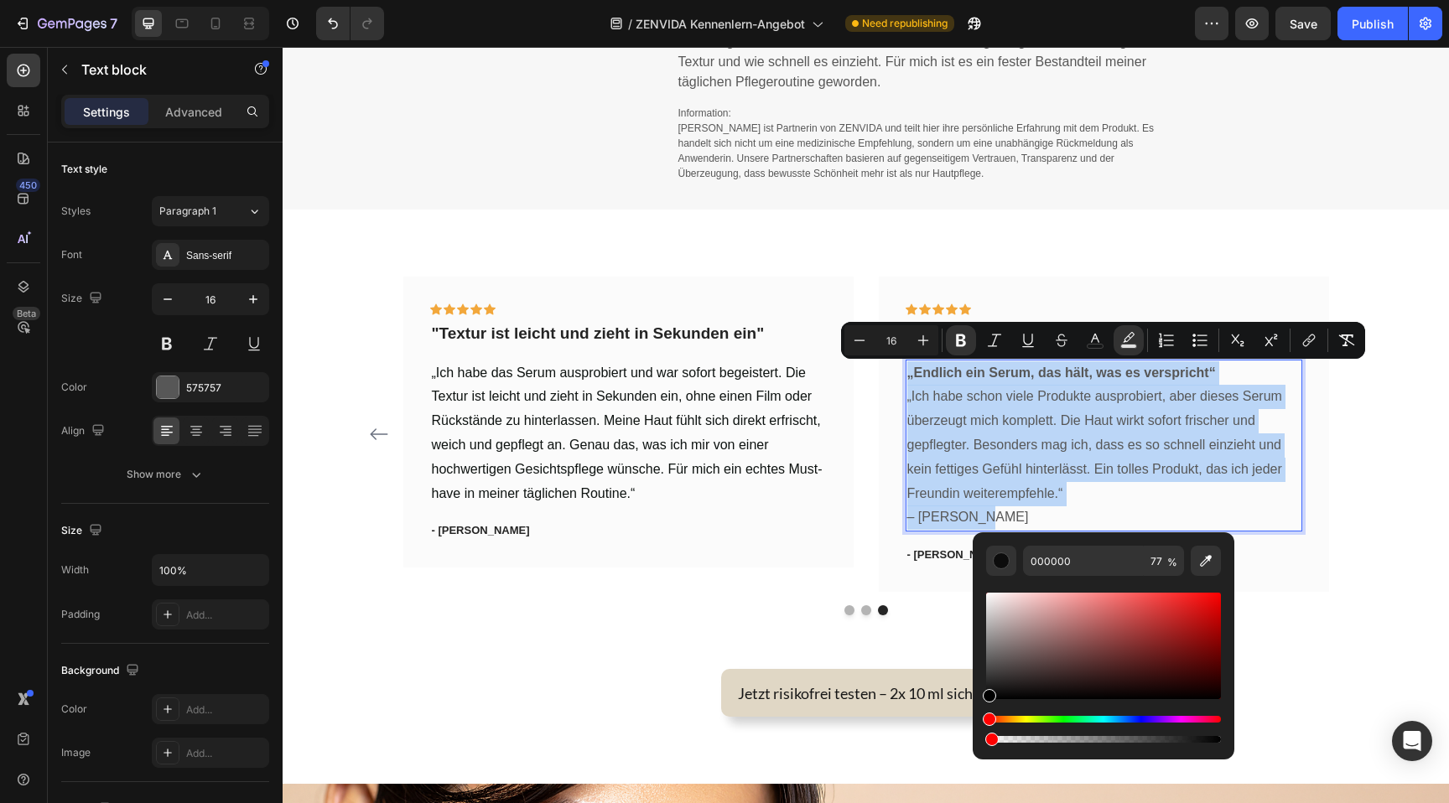
type input "0"
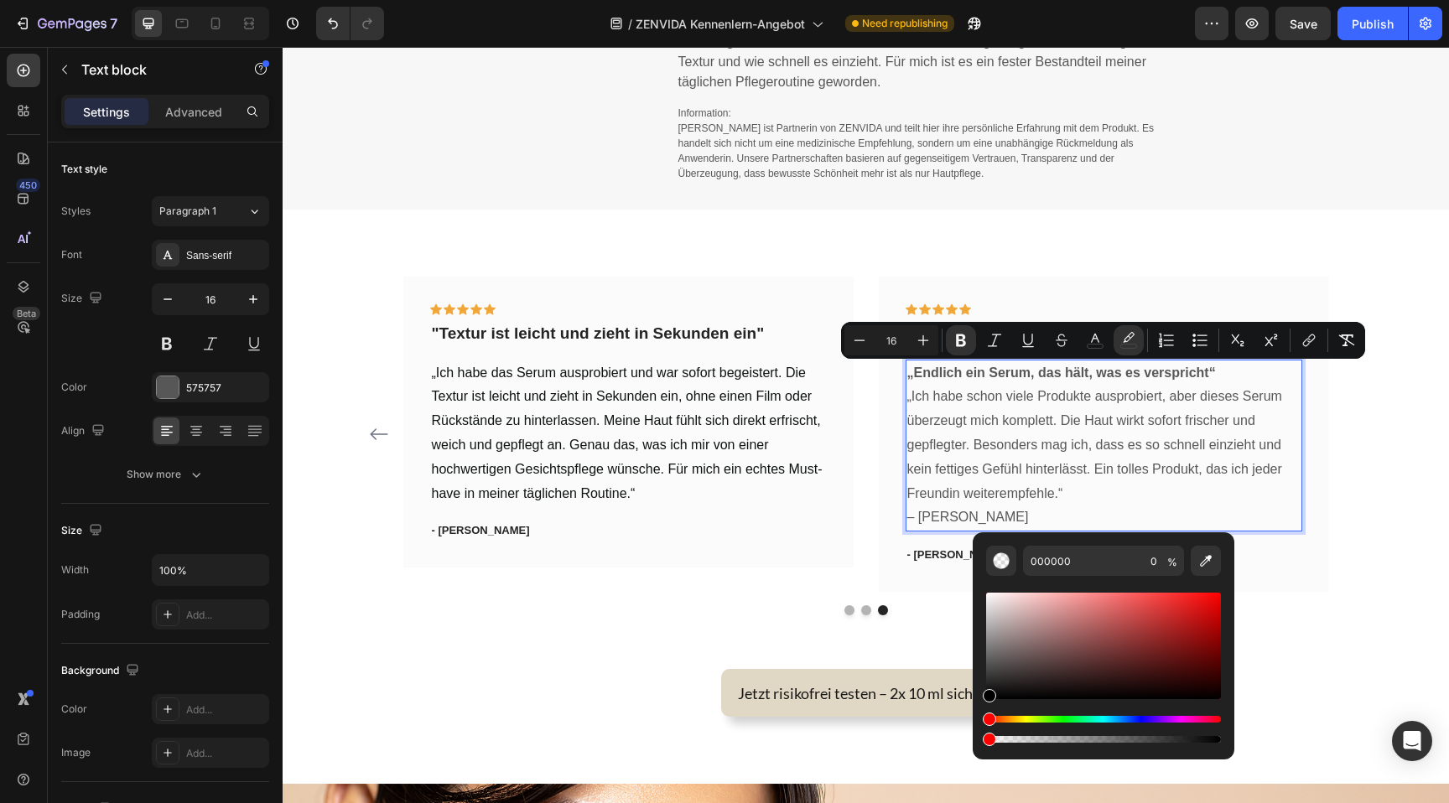
drag, startPoint x: 1169, startPoint y: 739, endPoint x: 972, endPoint y: 735, distance: 197.1
click at [973, 735] on div "000000 0 %" at bounding box center [1104, 640] width 262 height 214
click at [1083, 340] on button "color" at bounding box center [1095, 340] width 30 height 30
type input "575757"
type input "F2F2F2"
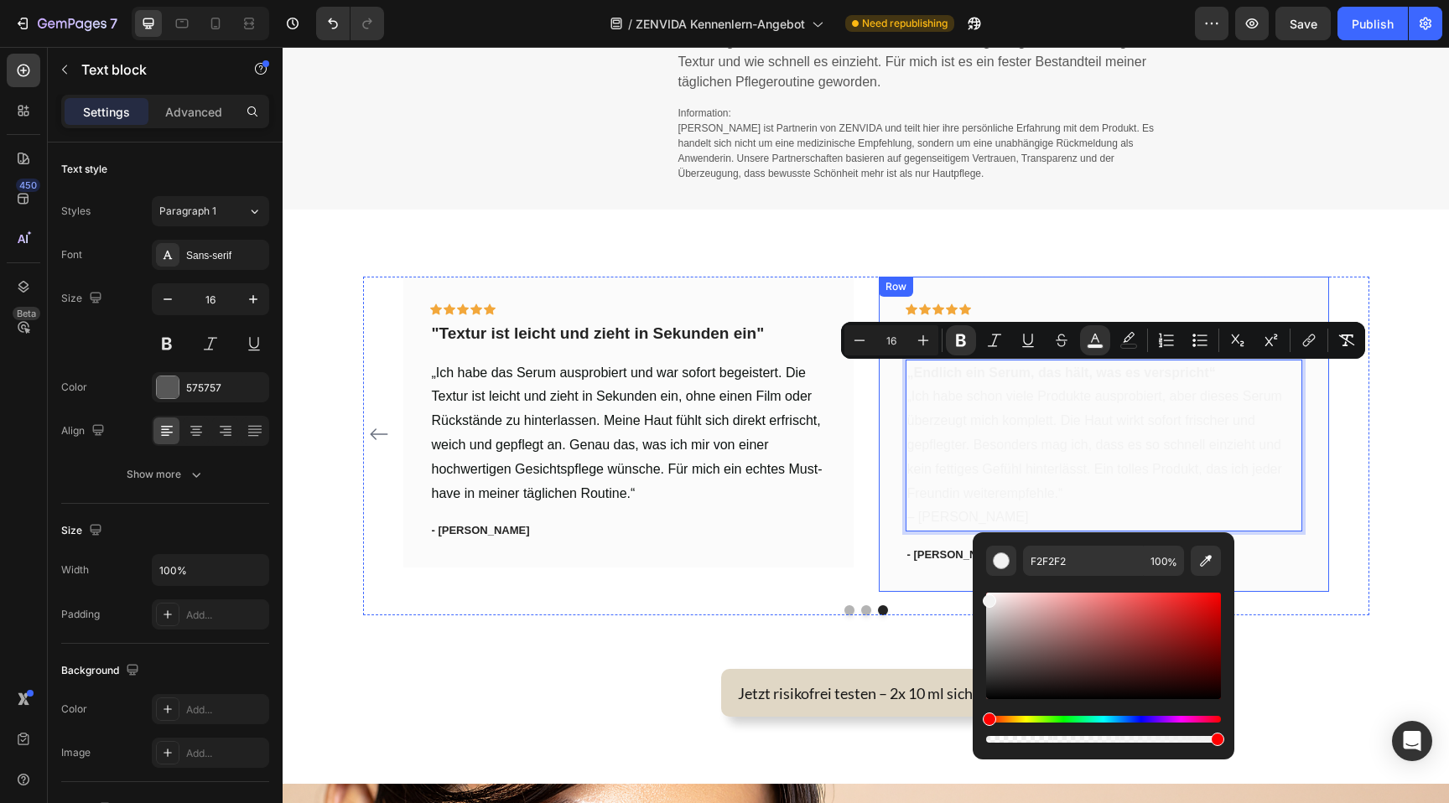
drag, startPoint x: 1357, startPoint y: 671, endPoint x: 925, endPoint y: 573, distance: 442.9
click at [951, 447] on span "„Ich habe schon viele Produkte ausprobiert, aber dieses Serum überzeugt mich ko…" at bounding box center [1094, 444] width 375 height 111
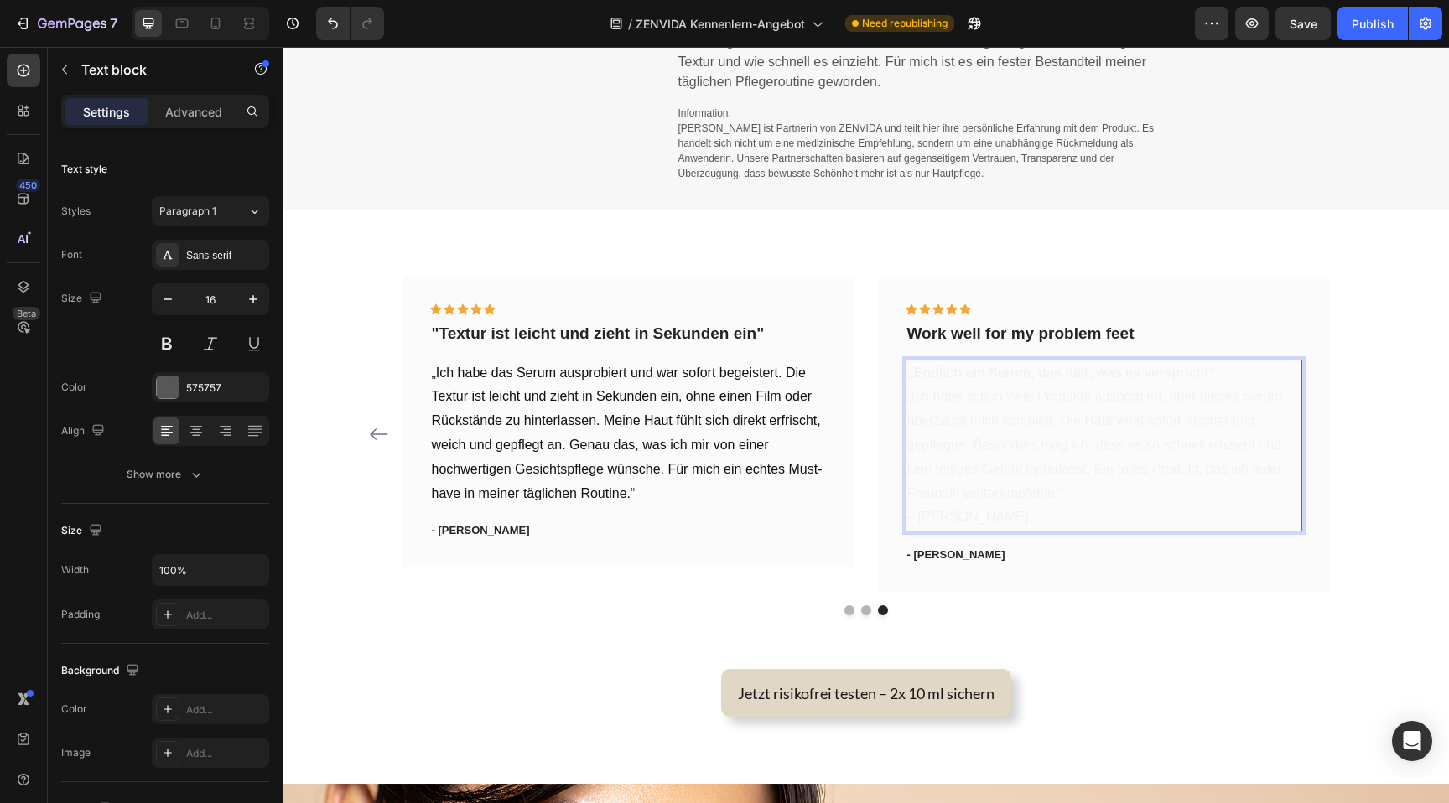
click at [971, 419] on span "„Ich habe schon viele Produkte ausprobiert, aber dieses Serum überzeugt mich ko…" at bounding box center [1094, 444] width 375 height 111
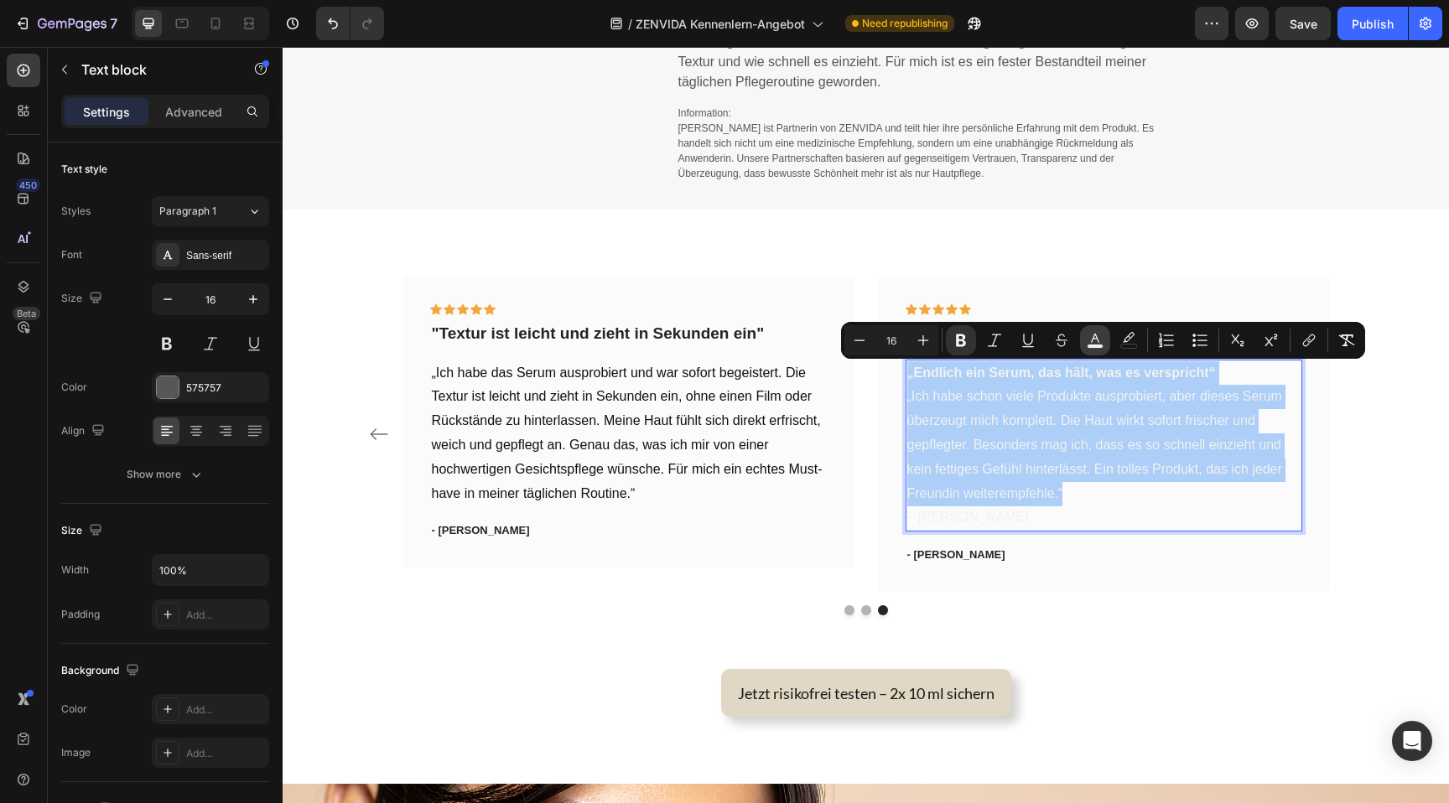
click at [1092, 347] on rect "Editor contextual toolbar" at bounding box center [1096, 347] width 16 height 4
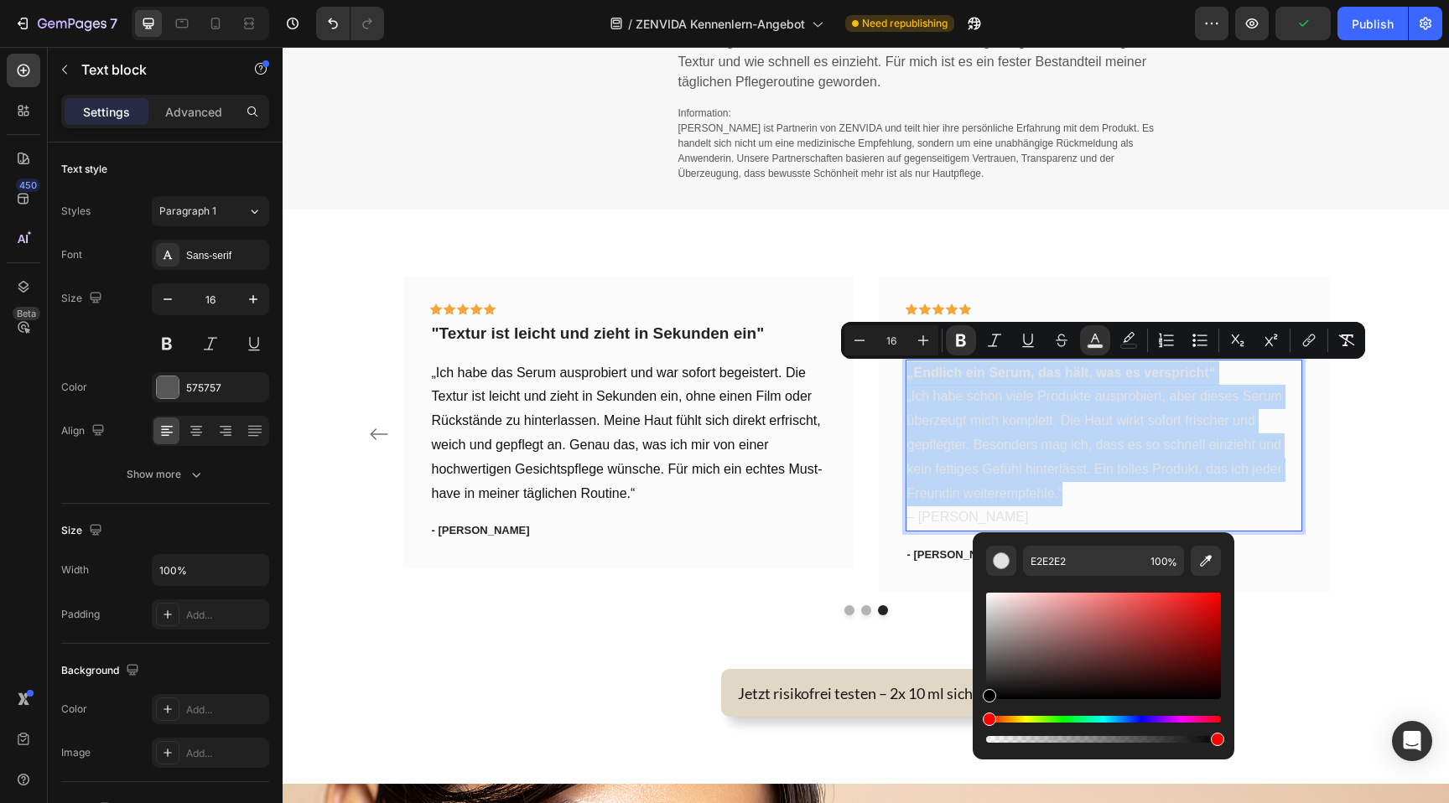
type input "000000"
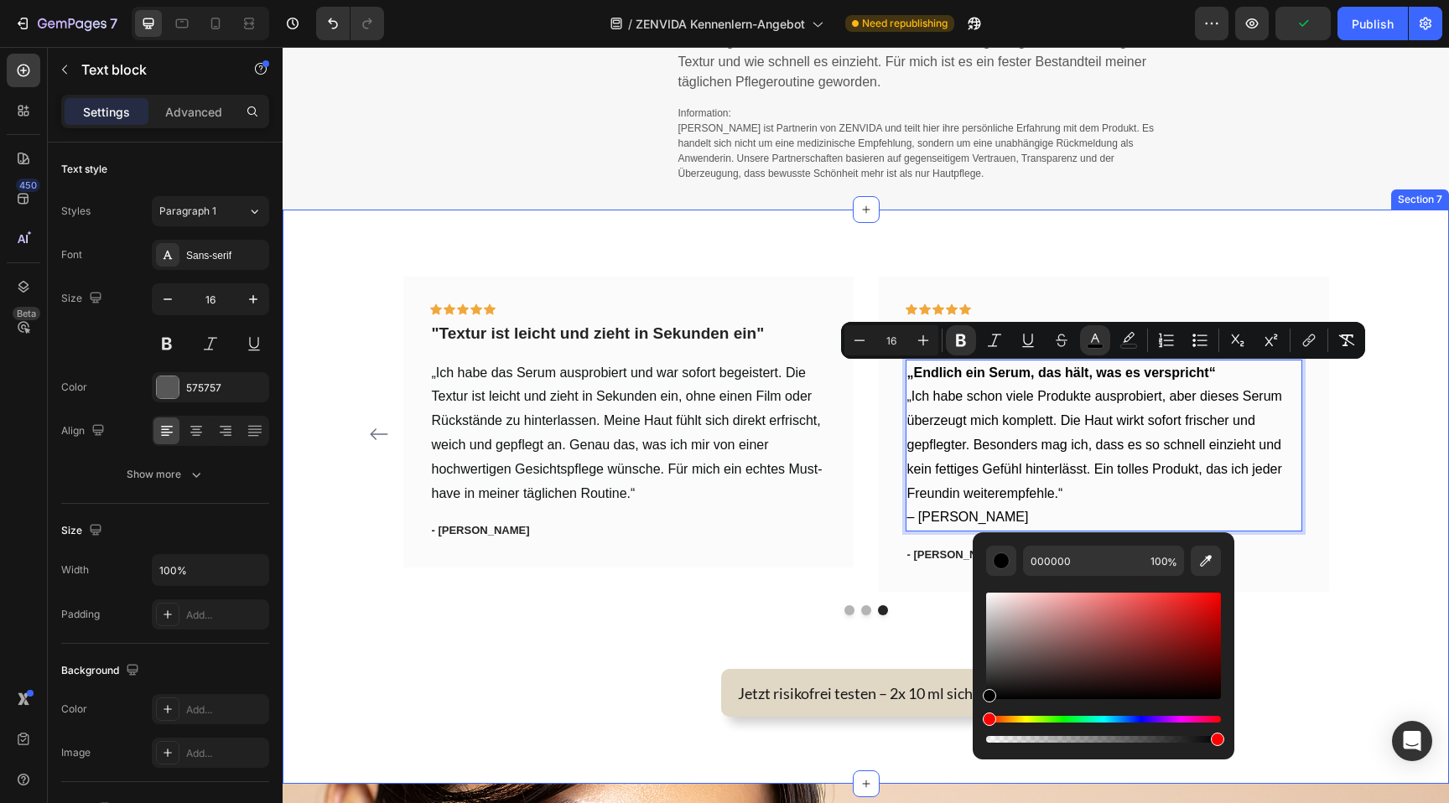
drag, startPoint x: 1267, startPoint y: 651, endPoint x: 966, endPoint y: 748, distance: 316.4
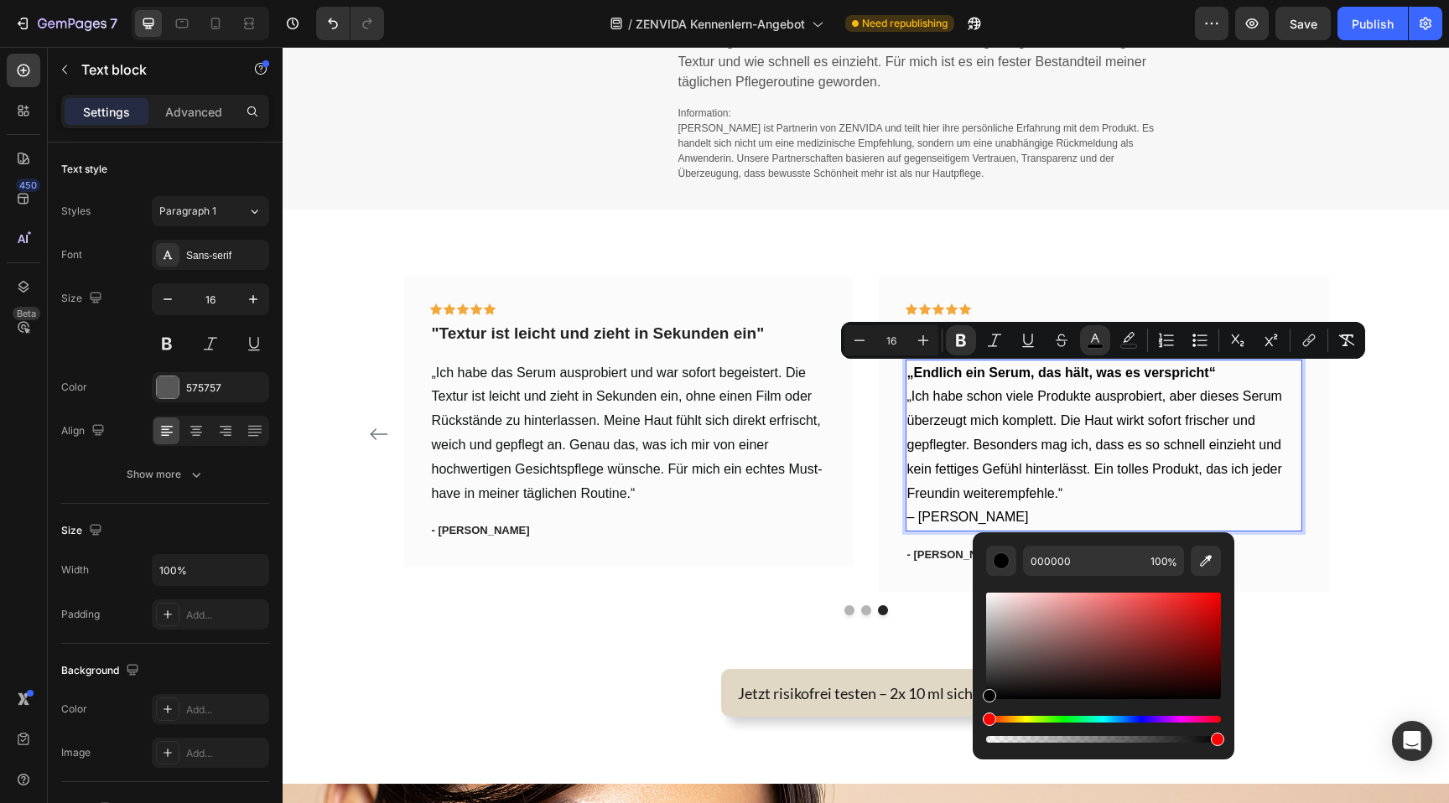
click at [1010, 392] on span "„Ich habe schon viele Produkte ausprobiert, aber dieses Serum überzeugt mich ko…" at bounding box center [1094, 444] width 375 height 111
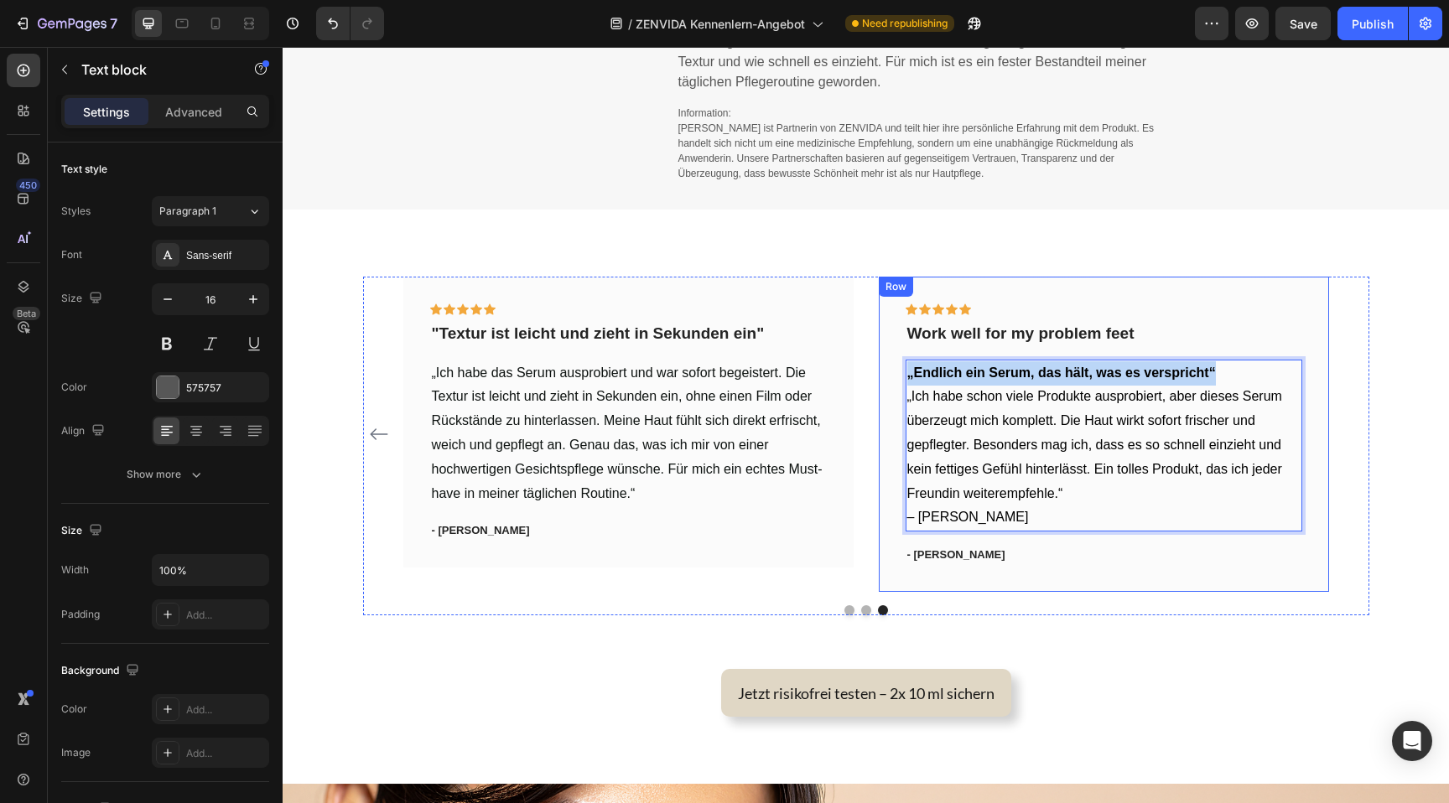
drag, startPoint x: 1217, startPoint y: 368, endPoint x: 885, endPoint y: 375, distance: 332.2
click at [885, 375] on div "Icon Icon Icon Icon Icon Row Work well for my problem feet Text block „Endlich …" at bounding box center [1104, 434] width 450 height 315
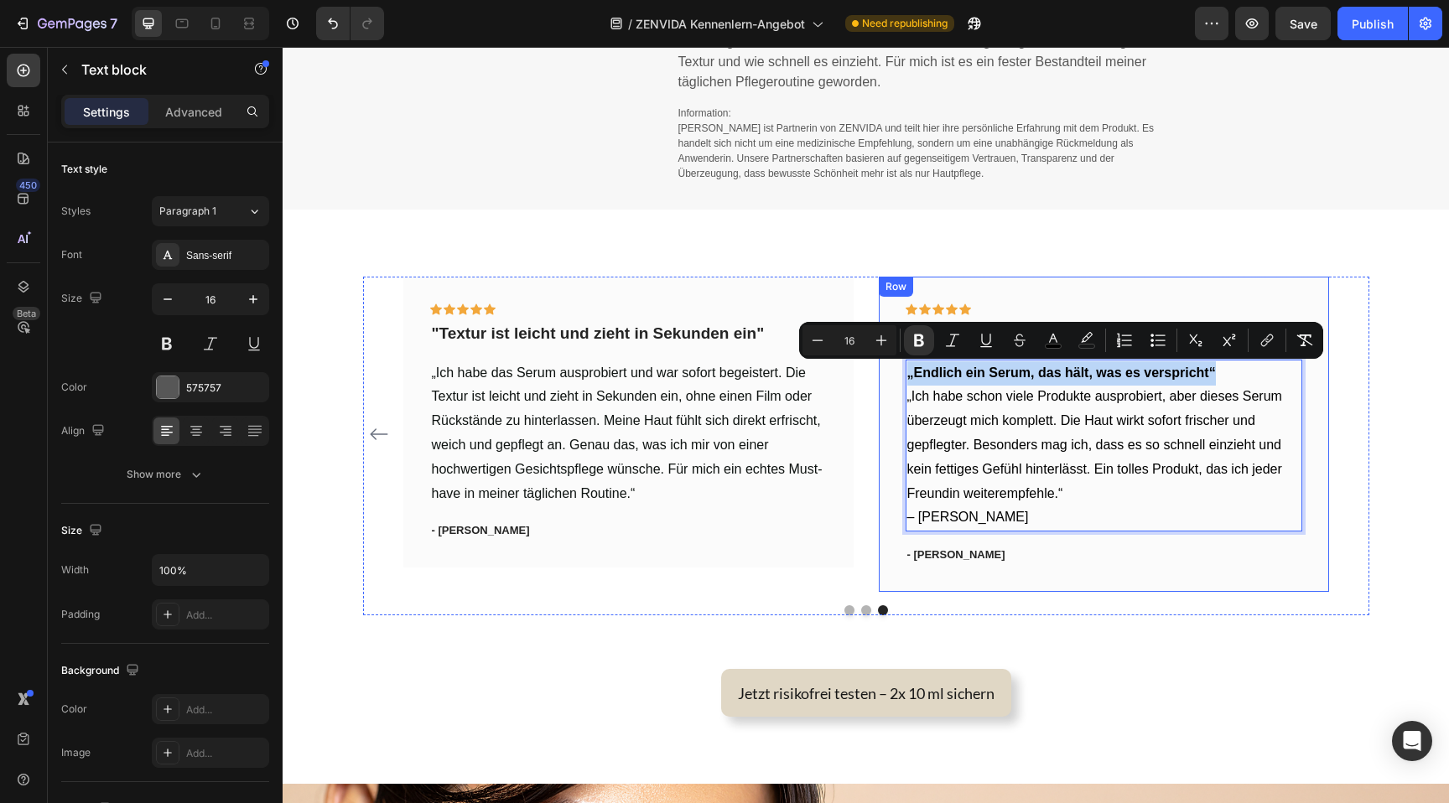
copy strong "„Endlich ein Serum, das hält, was es verspricht“"
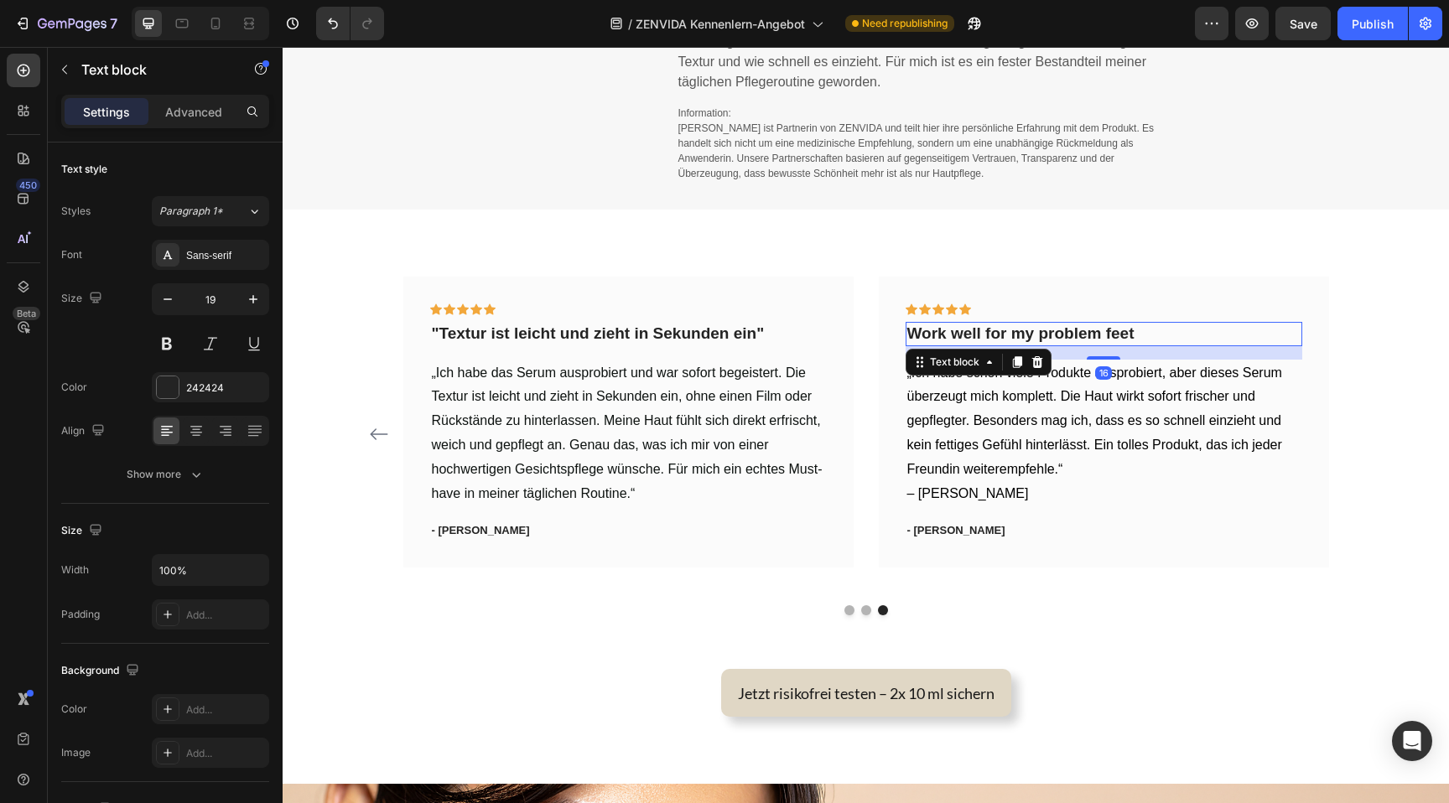
click at [1047, 340] on p "Work well for my problem feet" at bounding box center [1103, 334] width 393 height 21
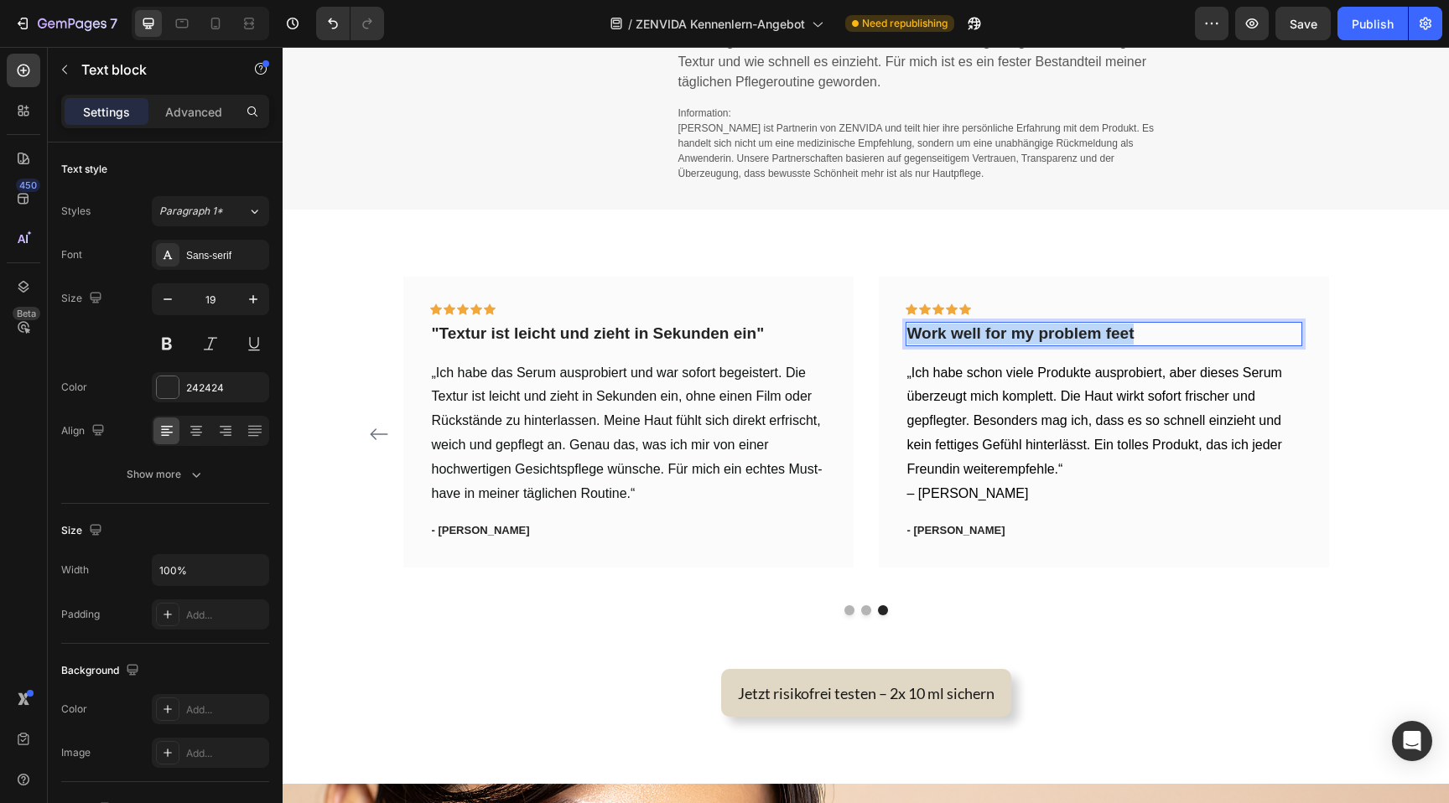
click at [1047, 340] on p "Work well for my problem feet" at bounding box center [1103, 334] width 393 height 21
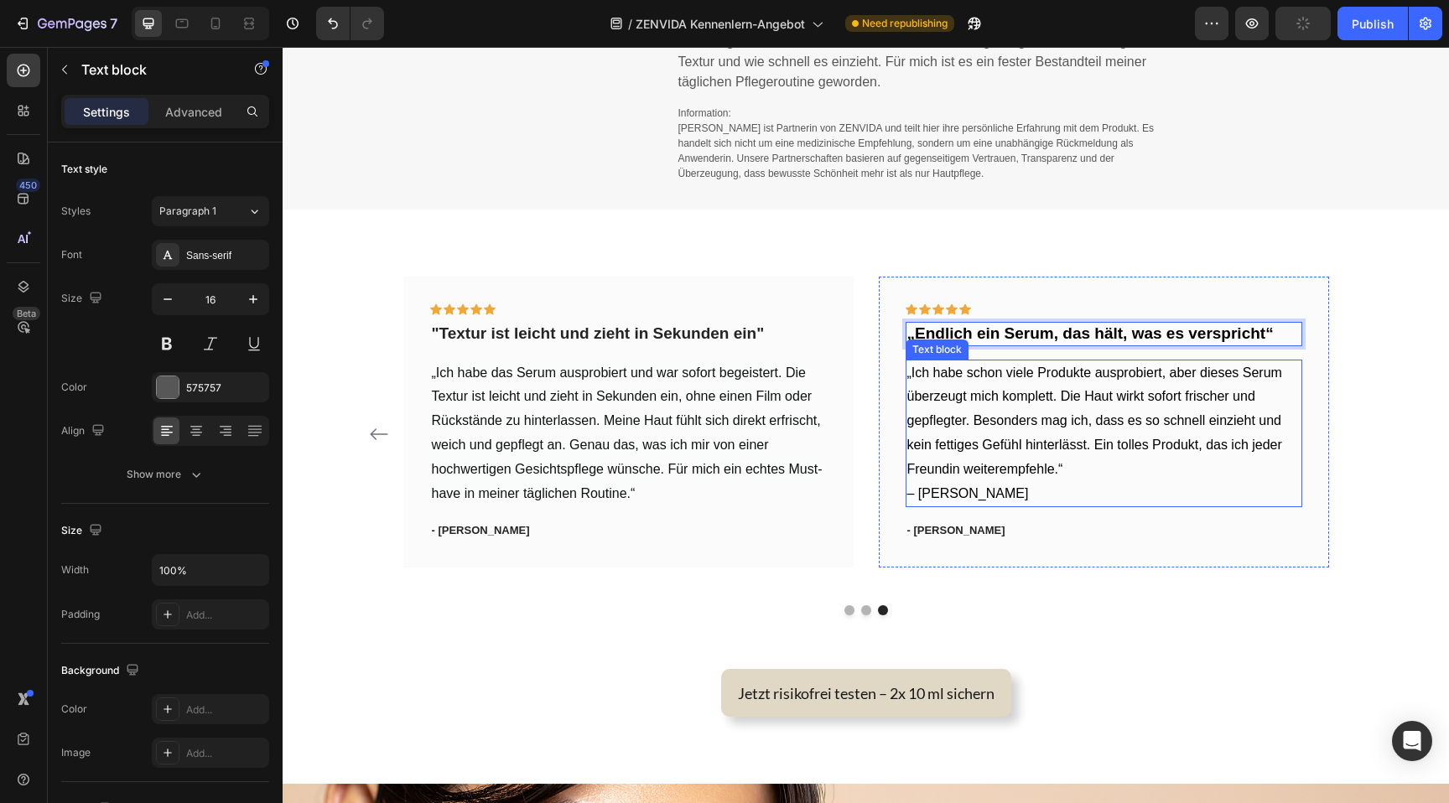
click at [954, 496] on span "– Sandra L." at bounding box center [968, 493] width 122 height 14
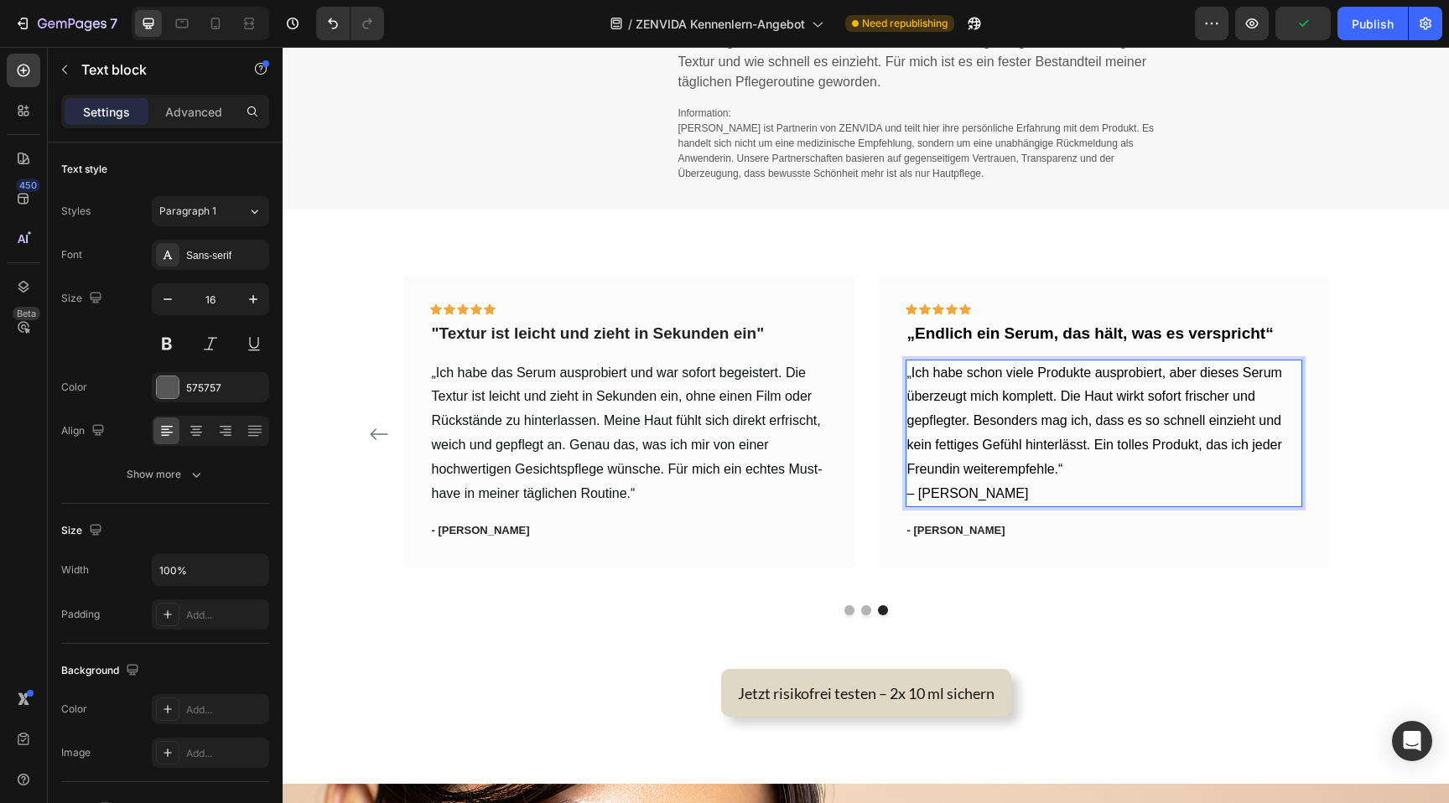
click at [979, 496] on p "– Sandra L." at bounding box center [1103, 494] width 393 height 24
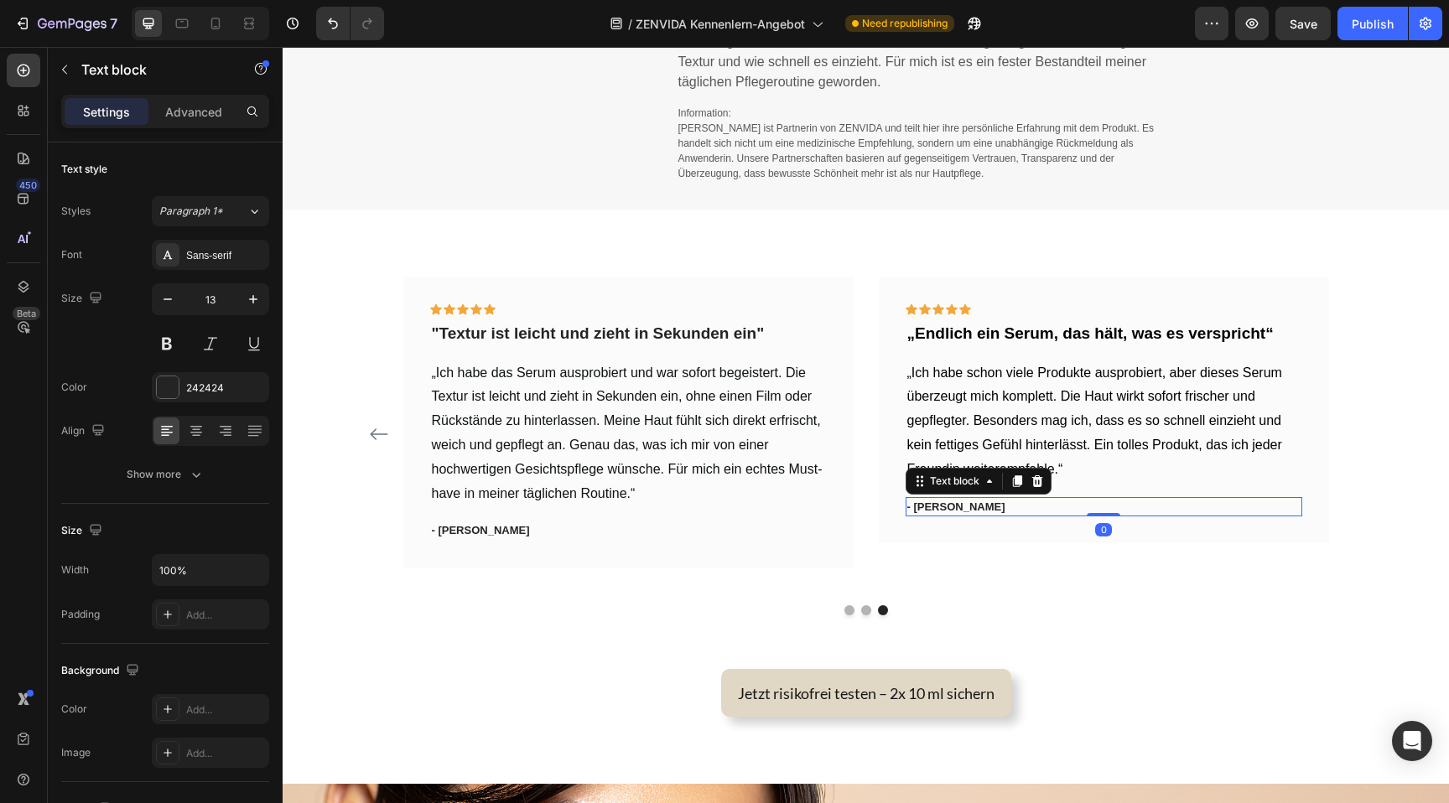
click at [937, 517] on div "- [PERSON_NAME]" at bounding box center [1104, 507] width 397 height 20
click at [936, 509] on p "- [PERSON_NAME]" at bounding box center [1103, 507] width 393 height 17
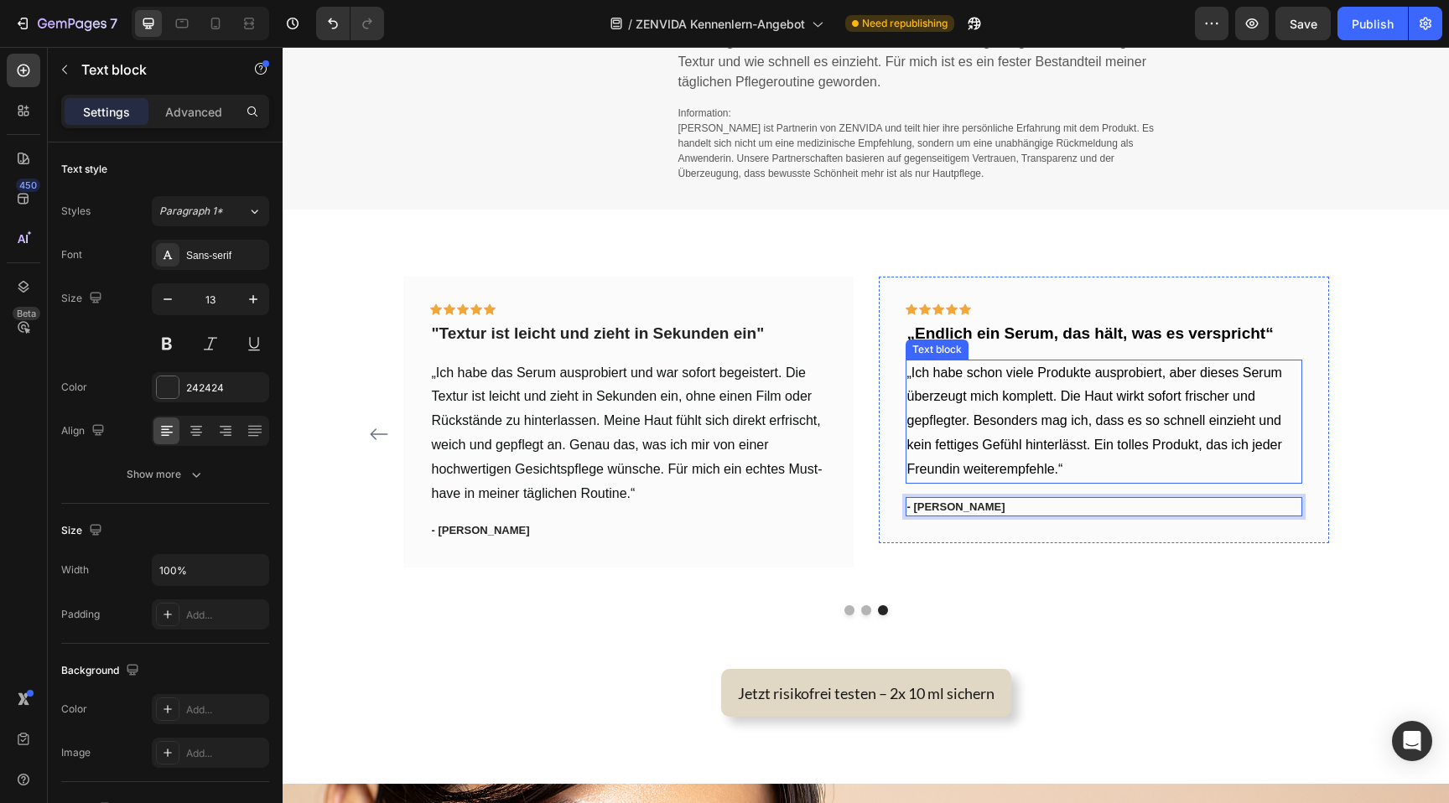
click at [1141, 434] on p "„Ich habe schon viele Produkte ausprobiert, aber dieses Serum überzeugt mich ko…" at bounding box center [1103, 421] width 393 height 121
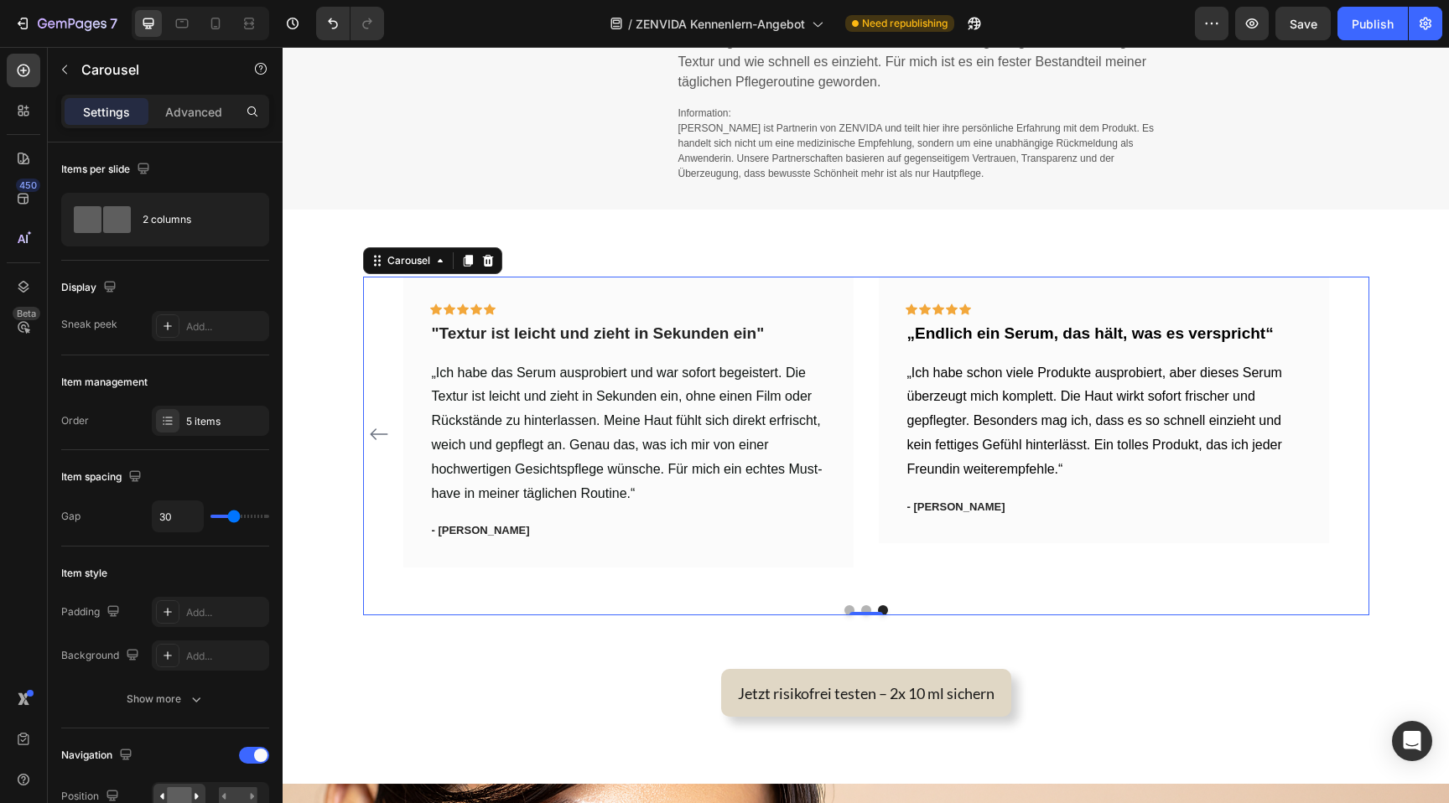
click at [1172, 552] on div "Icon Icon Icon Icon Icon Row „Endlich ein Serum, das hält, was es verspricht“ T…" at bounding box center [1104, 434] width 450 height 315
click at [210, 412] on div "5 items" at bounding box center [210, 421] width 117 height 30
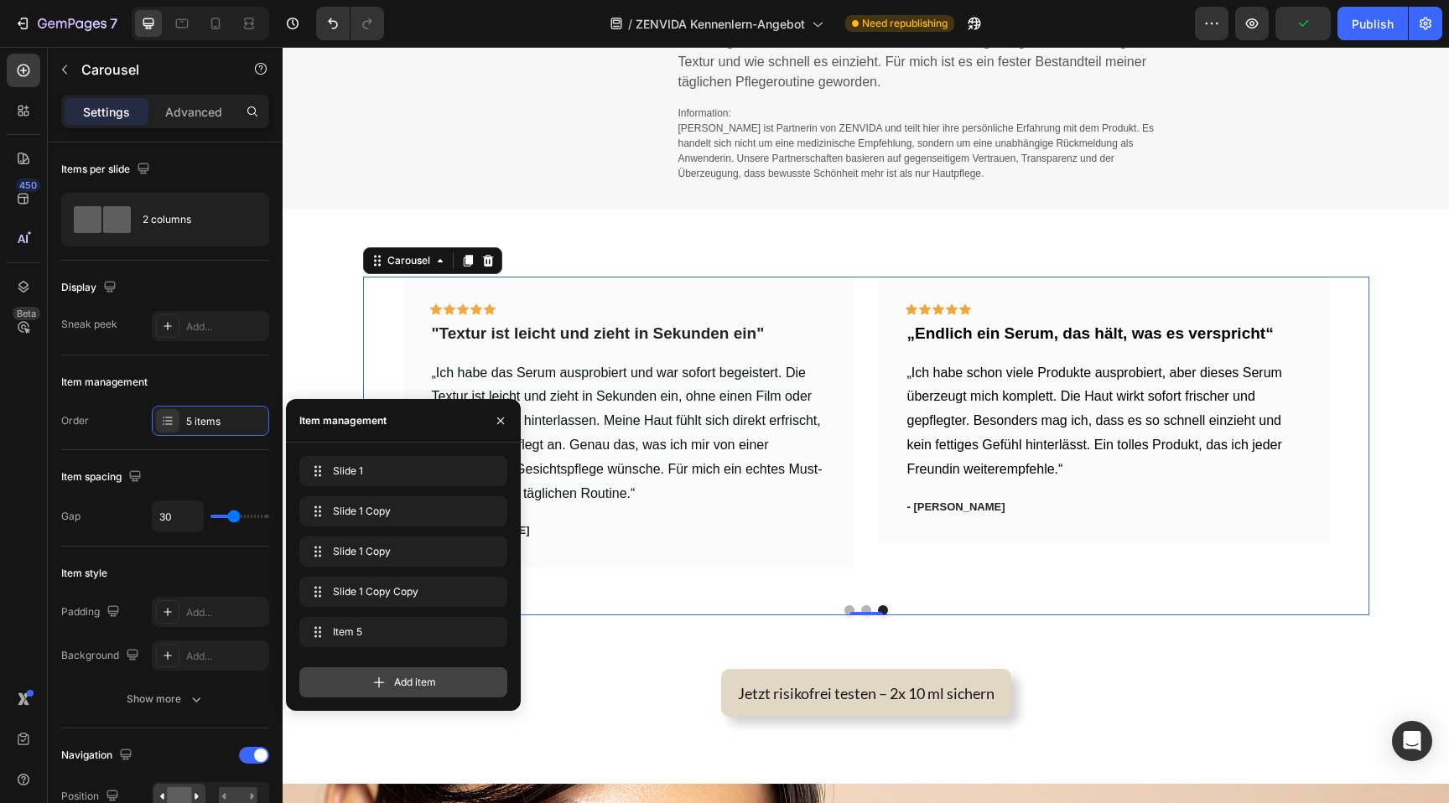
click at [366, 675] on div "Add item" at bounding box center [403, 683] width 208 height 30
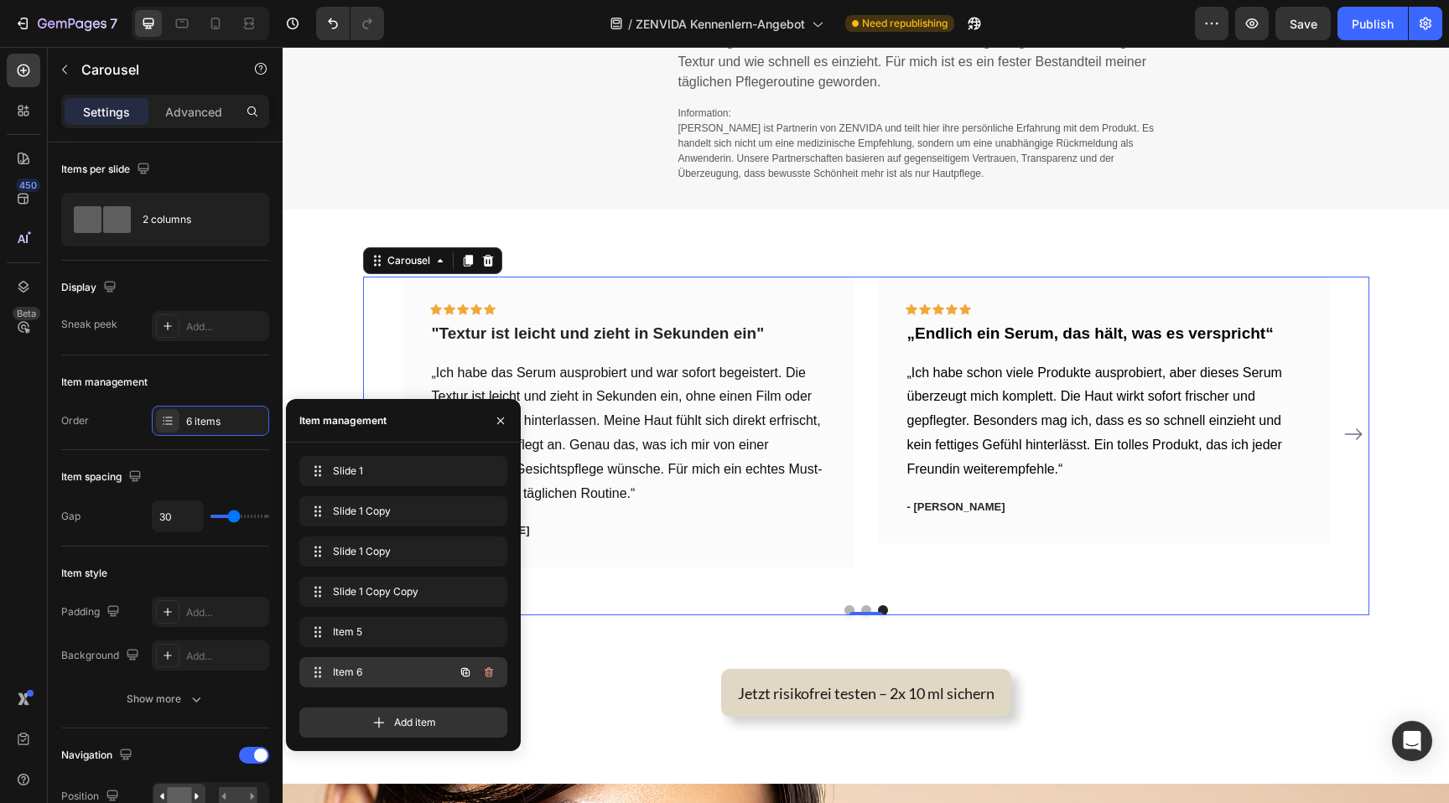
click at [366, 675] on span "Item 6" at bounding box center [380, 672] width 95 height 15
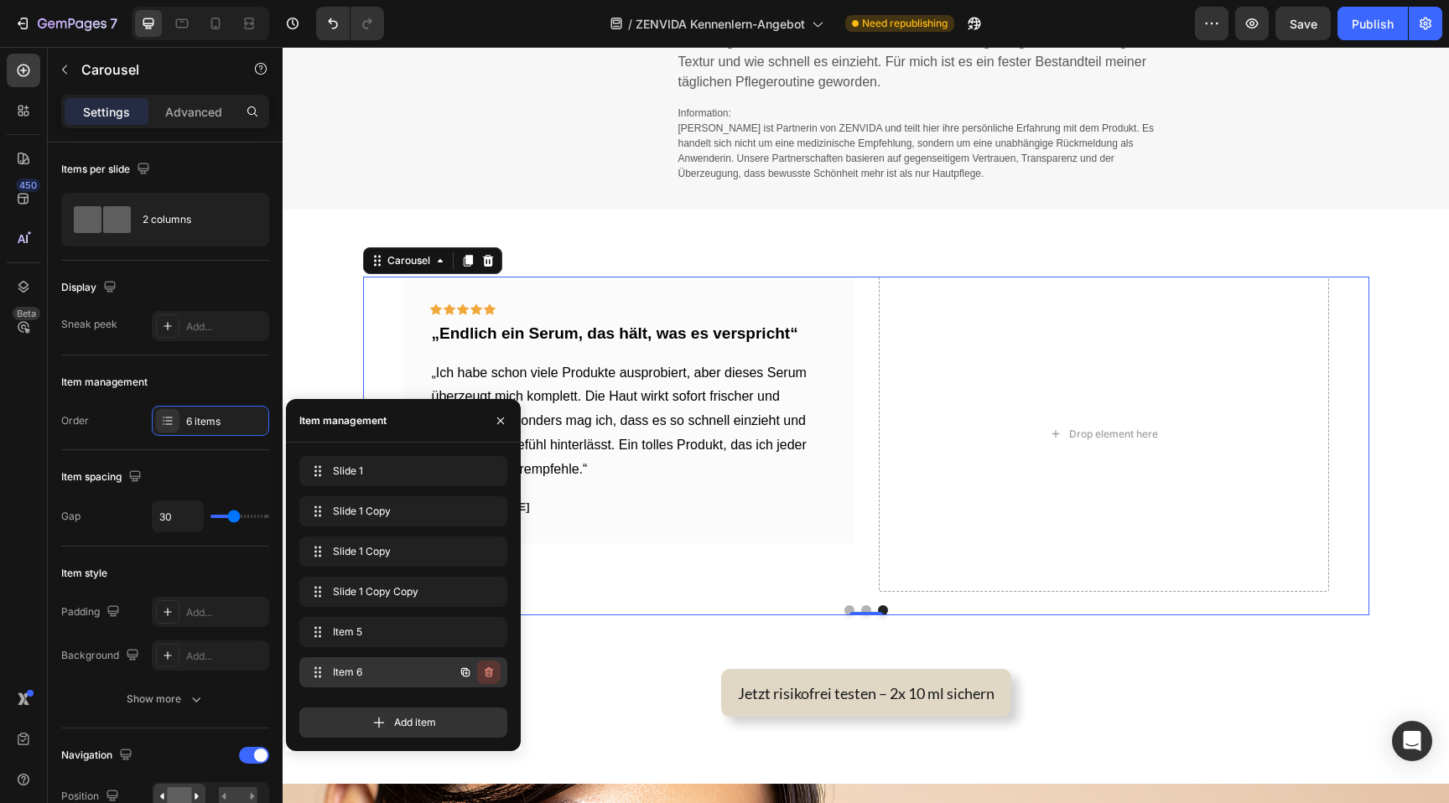
click at [485, 667] on icon "button" at bounding box center [488, 672] width 13 height 13
click at [485, 667] on div "Delete" at bounding box center [477, 672] width 31 height 15
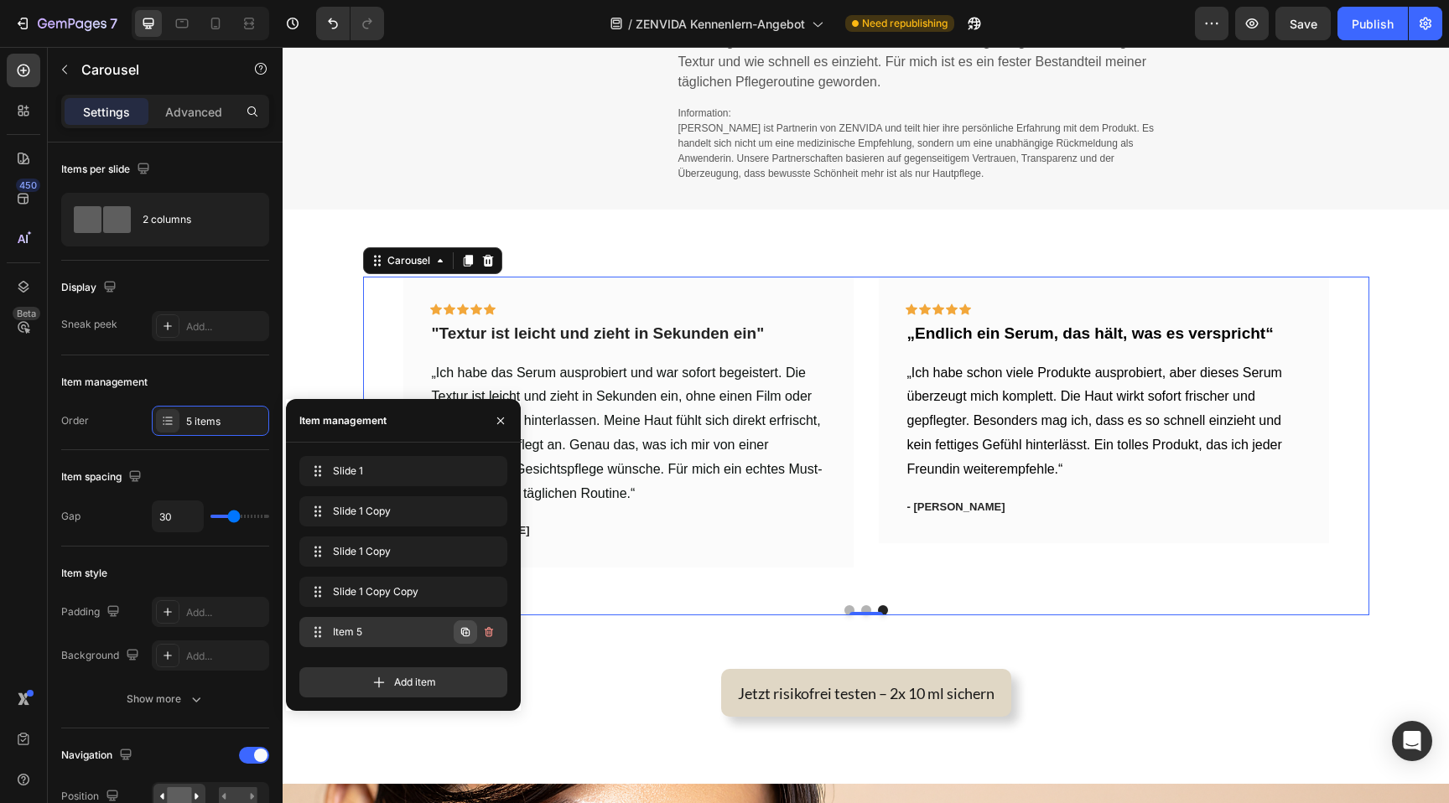
click at [469, 634] on icon "button" at bounding box center [465, 632] width 8 height 8
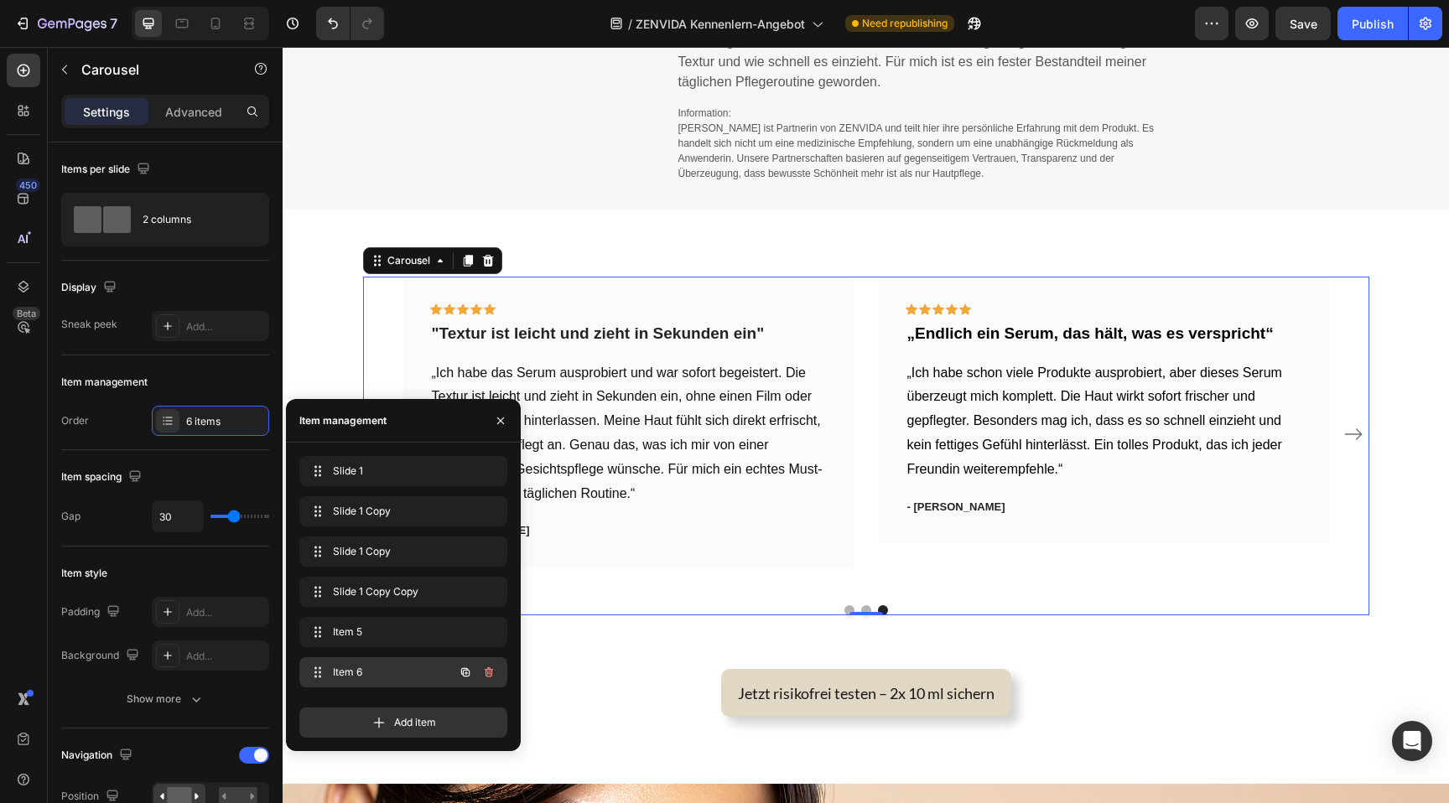
click at [403, 672] on span "Item 6" at bounding box center [380, 672] width 95 height 15
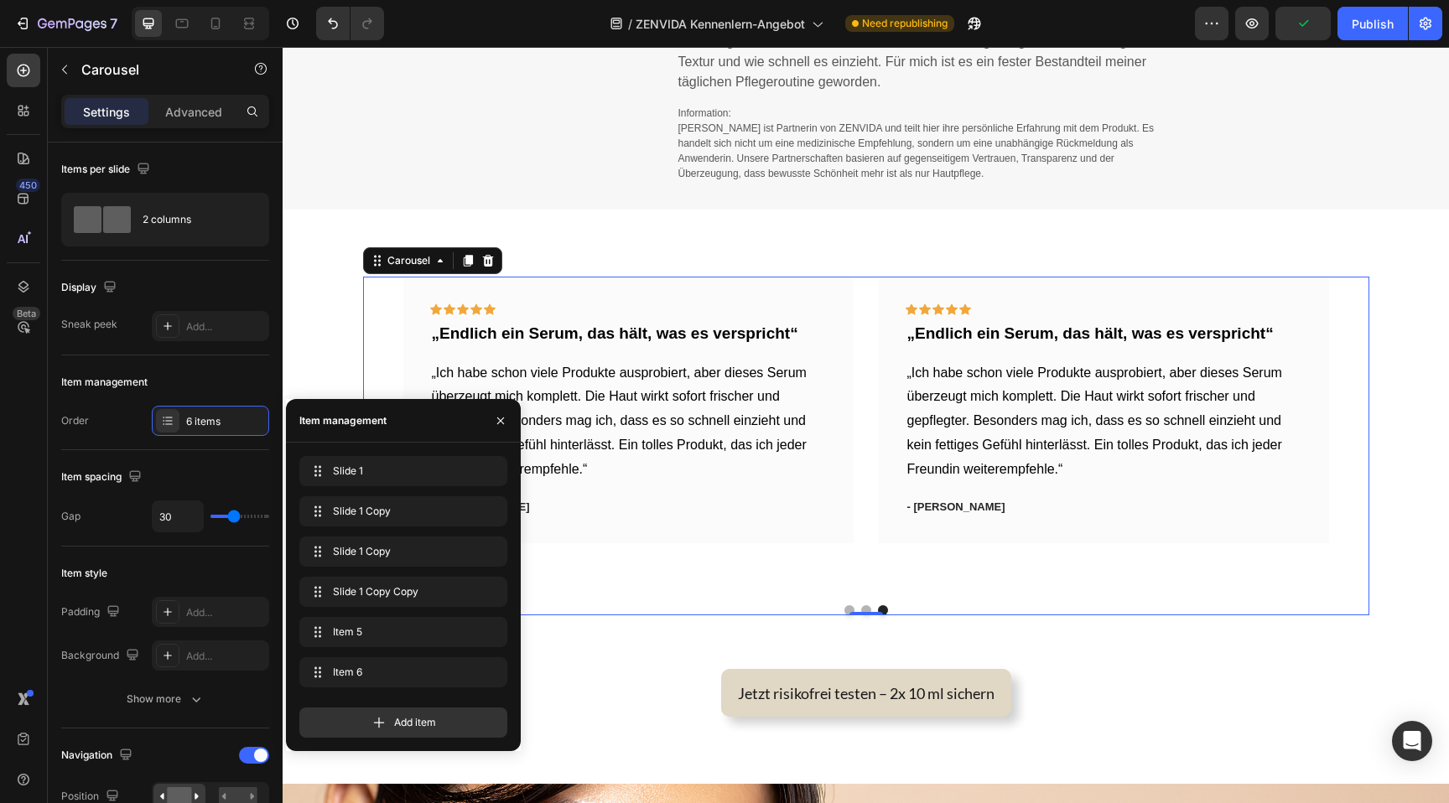
click at [1098, 389] on span "„Ich habe schon viele Produkte ausprobiert, aber dieses Serum überzeugt mich ko…" at bounding box center [1094, 421] width 375 height 111
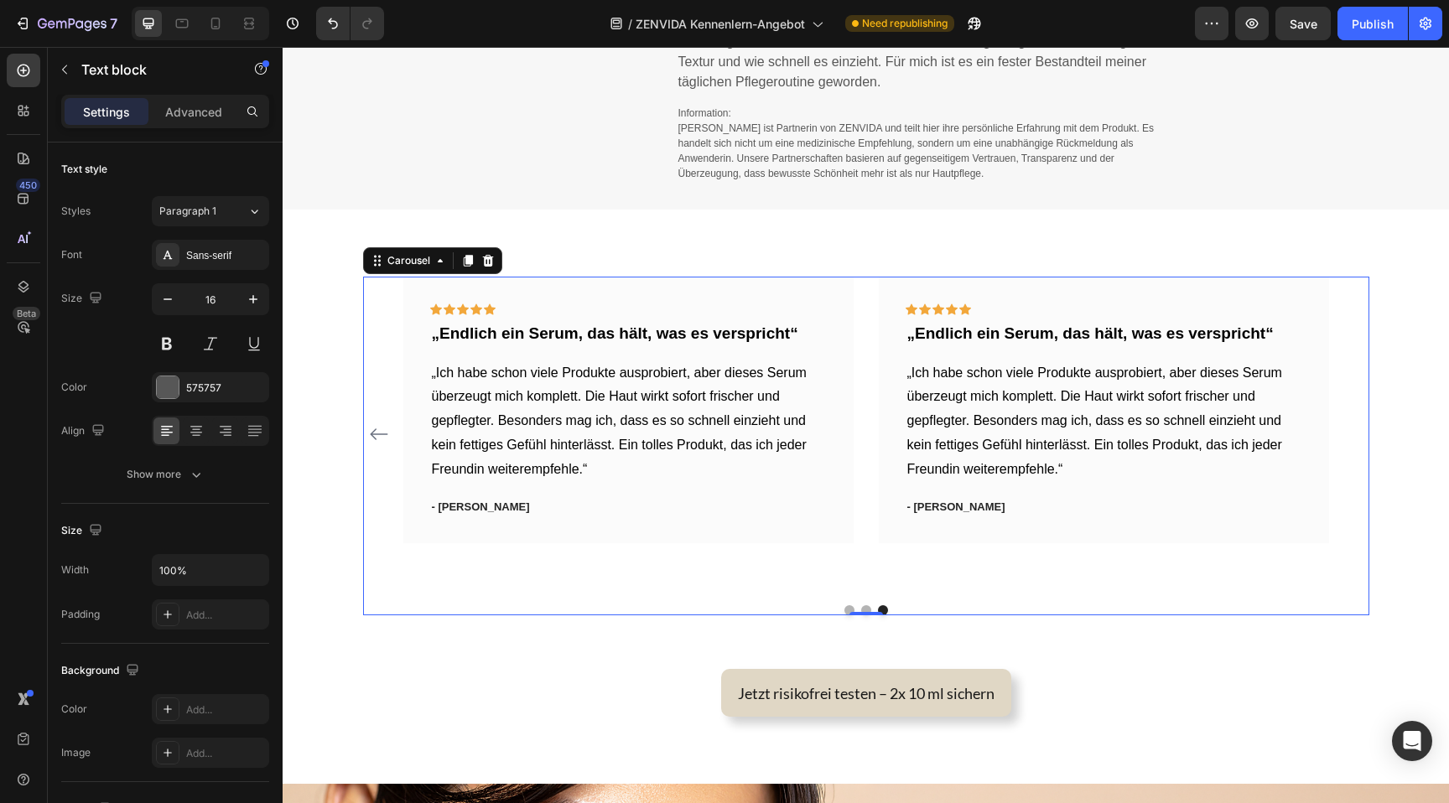
click at [1098, 389] on span "„Ich habe schon viele Produkte ausprobiert, aber dieses Serum überzeugt mich ko…" at bounding box center [1094, 421] width 375 height 111
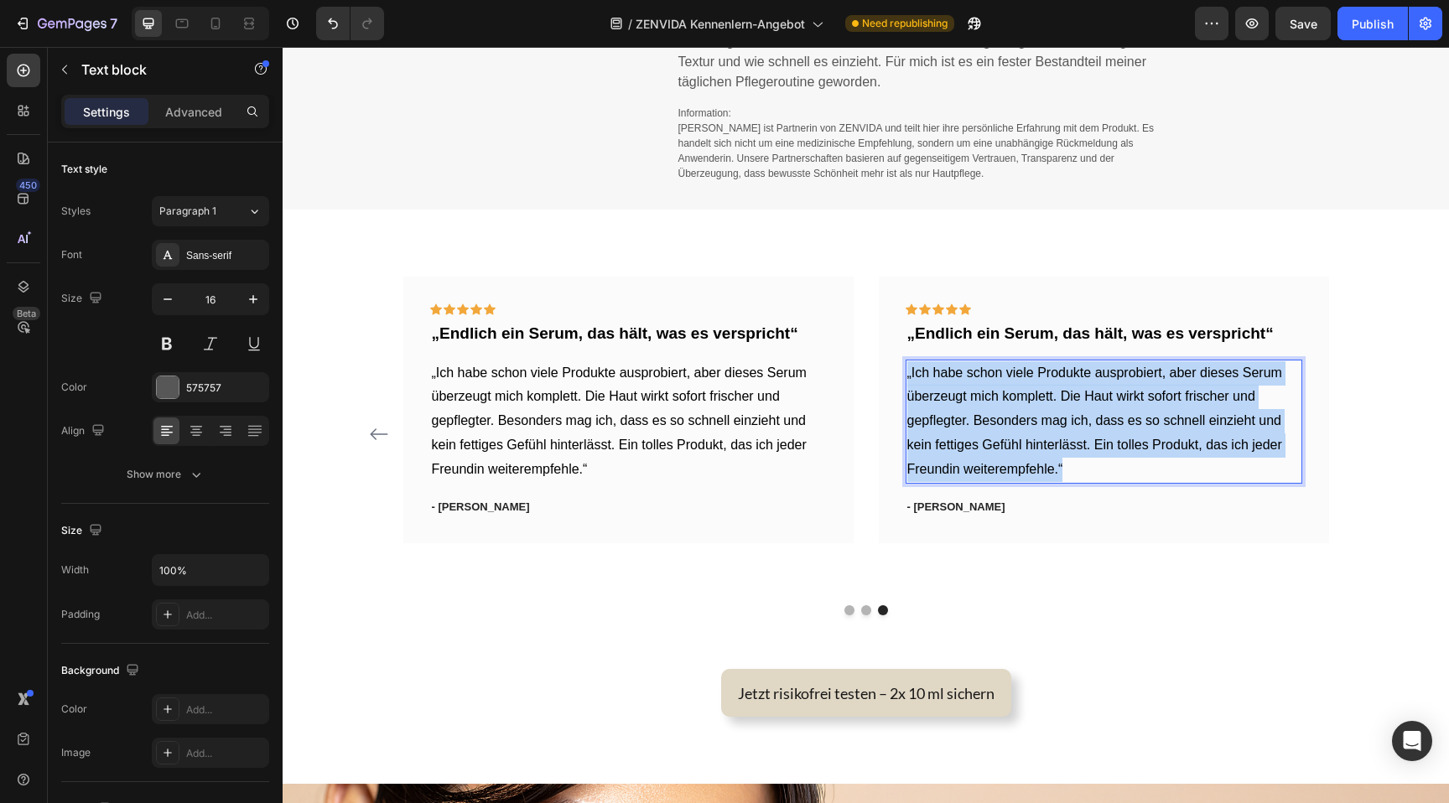
click at [1098, 389] on span "„Ich habe schon viele Produkte ausprobiert, aber dieses Serum überzeugt mich ko…" at bounding box center [1094, 421] width 375 height 111
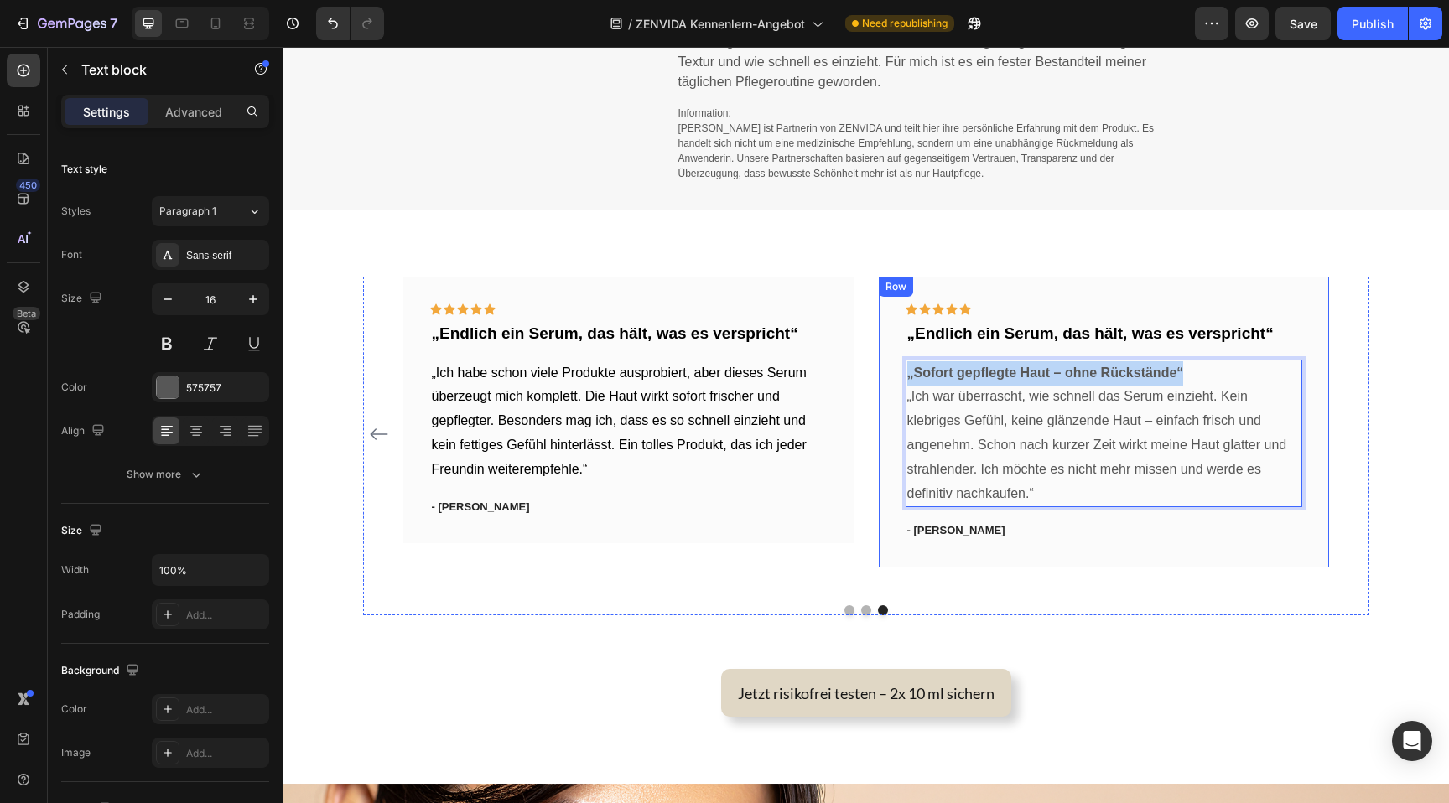
drag, startPoint x: 1190, startPoint y: 366, endPoint x: 883, endPoint y: 351, distance: 307.3
click at [883, 351] on div "Icon Icon Icon Icon Icon Row „Endlich ein Serum, das hält, was es verspricht“ T…" at bounding box center [1104, 422] width 450 height 291
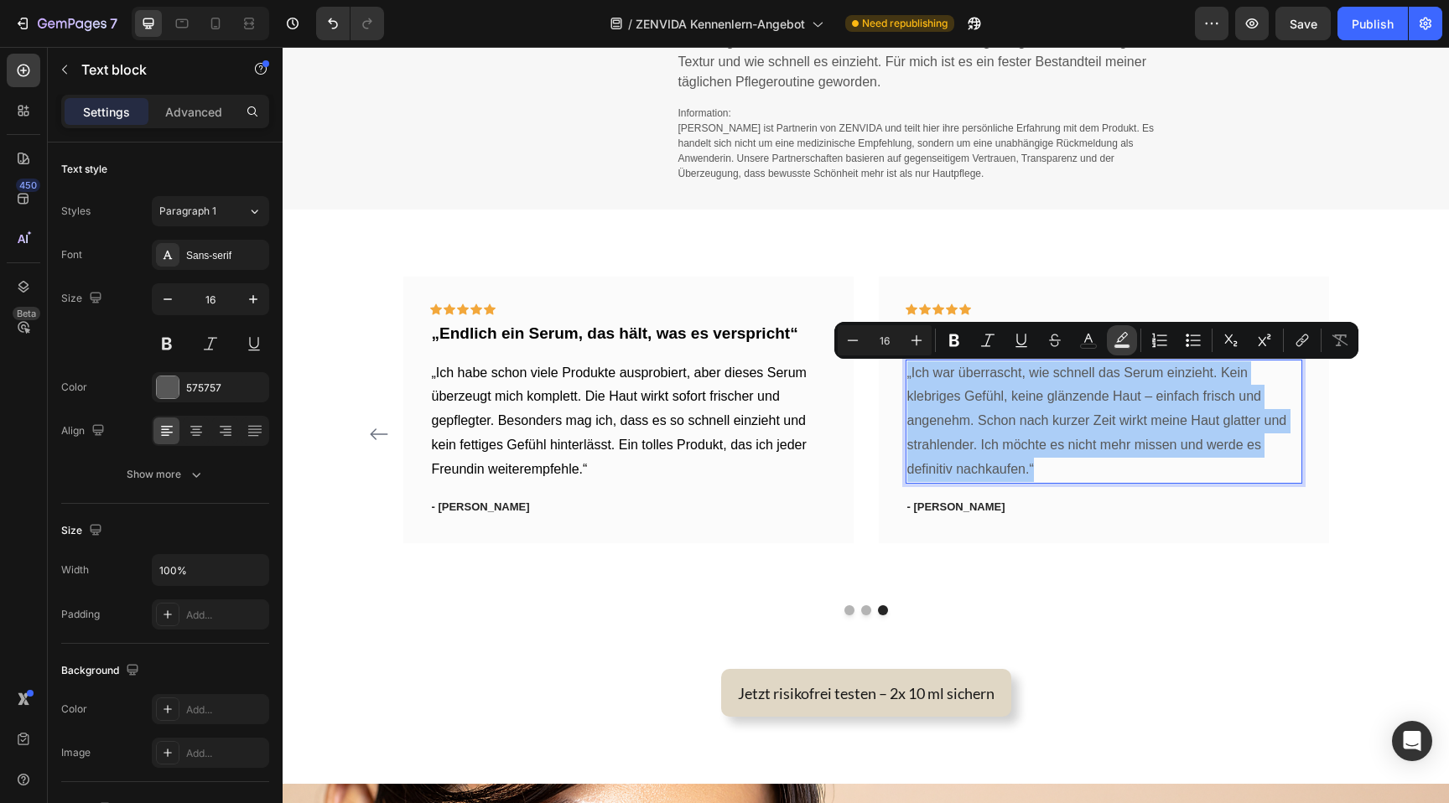
click at [1123, 330] on button "color" at bounding box center [1122, 340] width 30 height 30
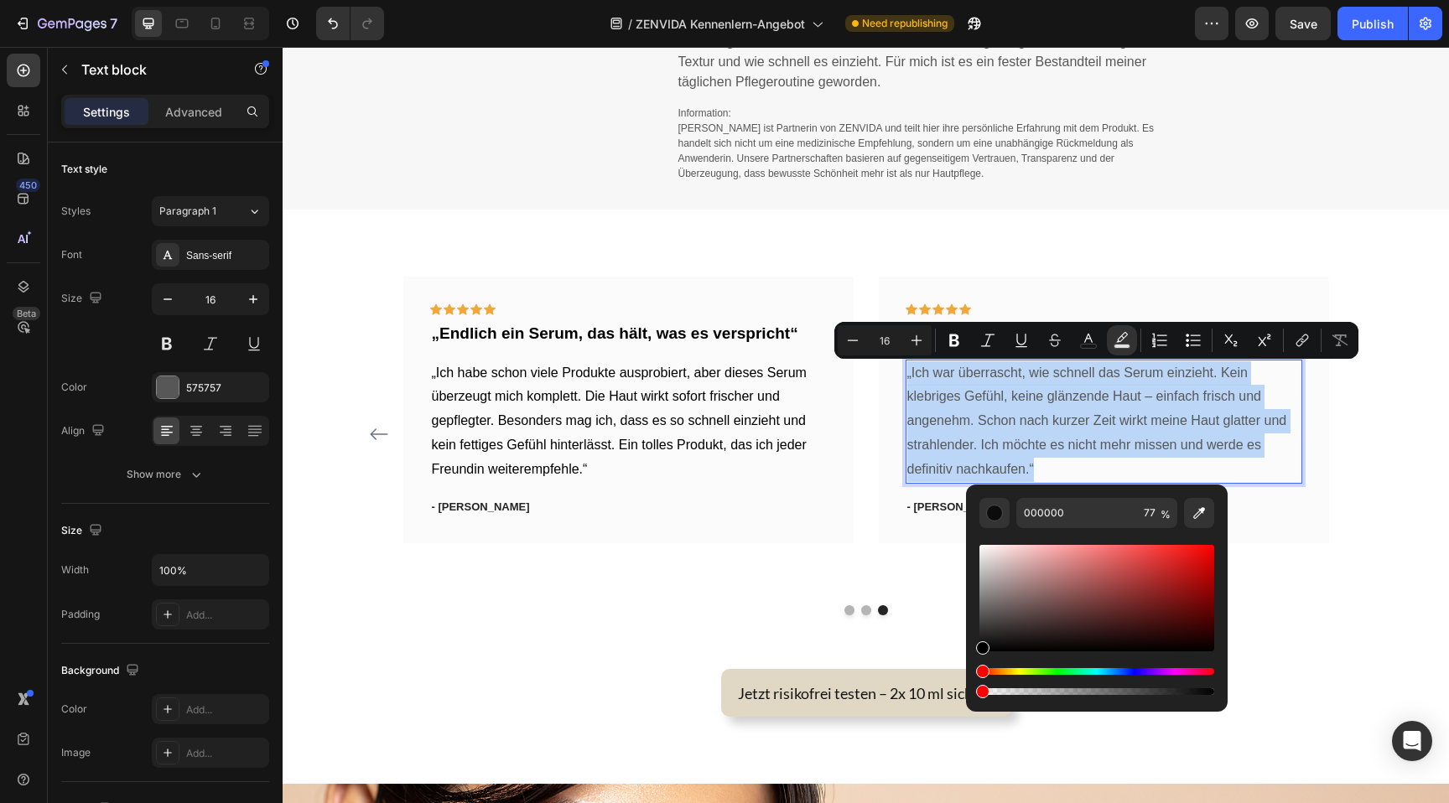
type input "0"
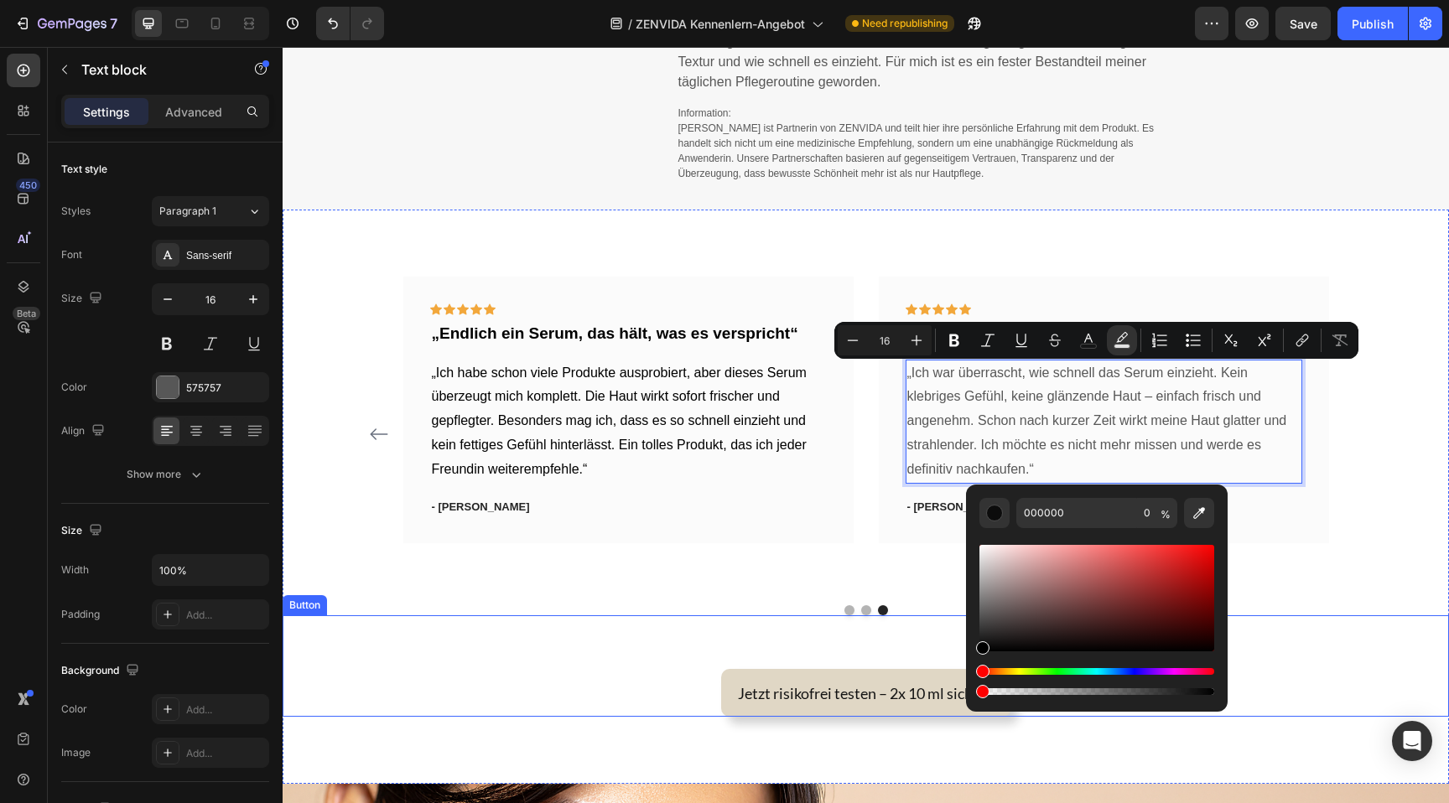
drag, startPoint x: 1445, startPoint y: 740, endPoint x: 951, endPoint y: 671, distance: 498.7
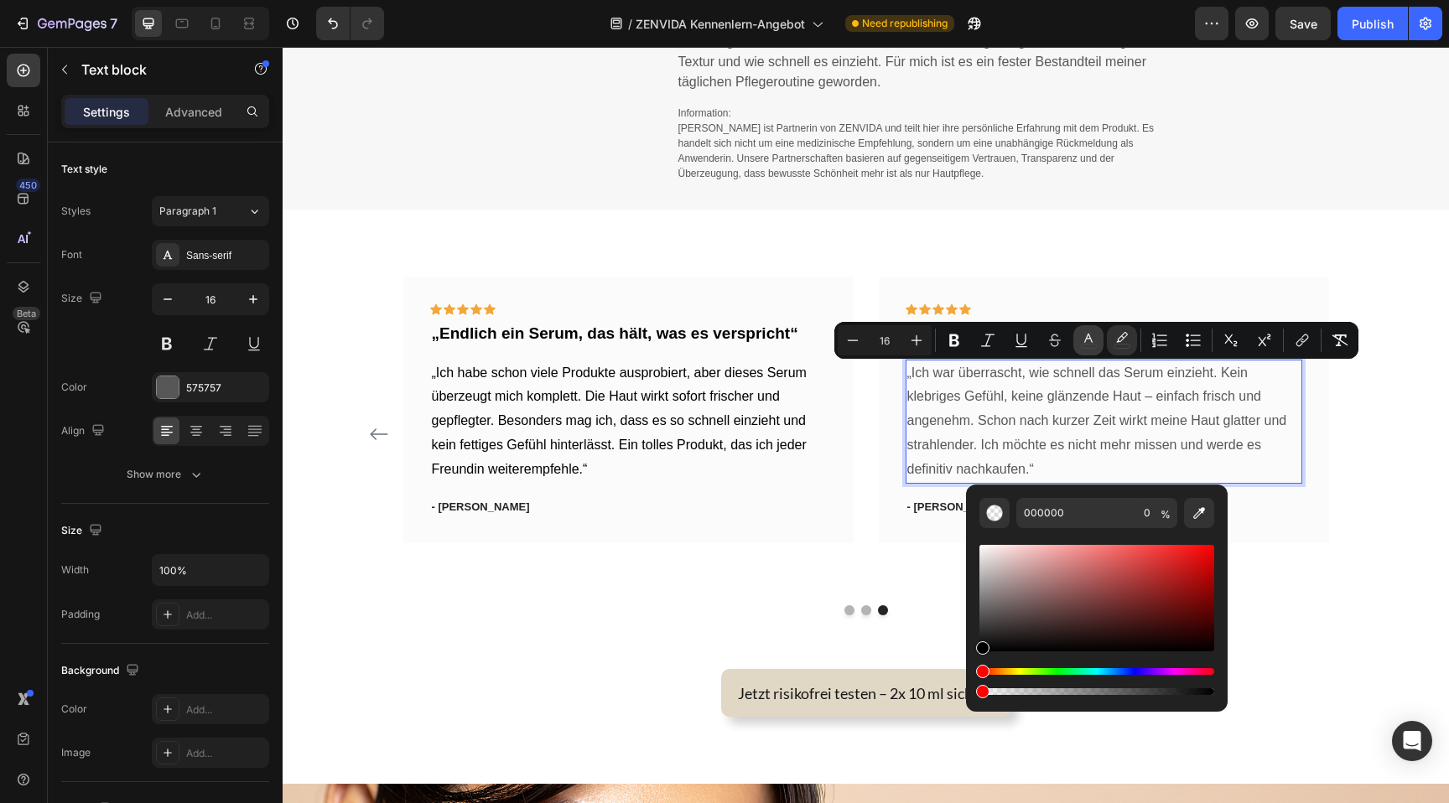
click at [1094, 351] on button "color" at bounding box center [1088, 340] width 30 height 30
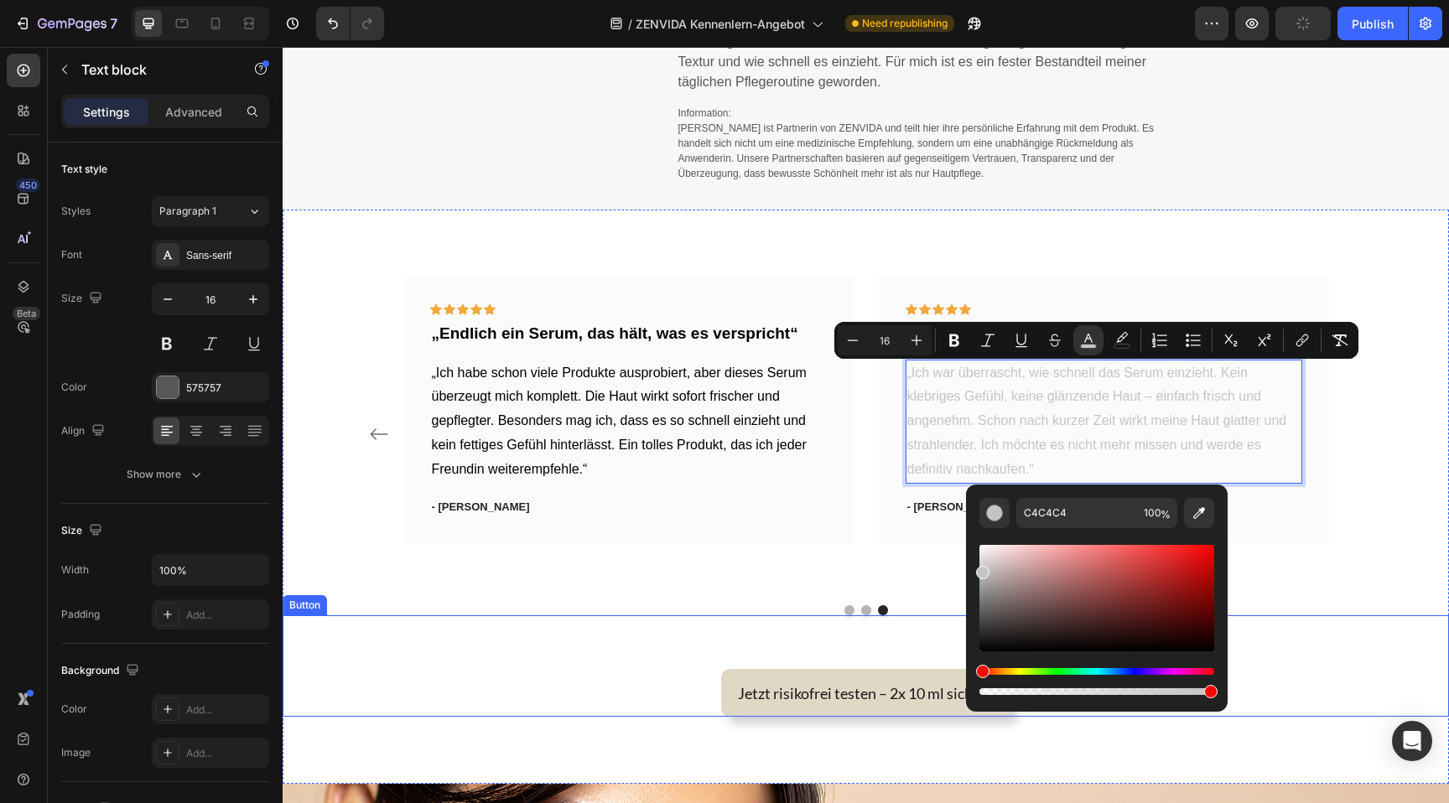
drag, startPoint x: 1333, startPoint y: 659, endPoint x: 932, endPoint y: 666, distance: 400.9
type input "000000"
drag, startPoint x: 1286, startPoint y: 677, endPoint x: 950, endPoint y: 660, distance: 336.7
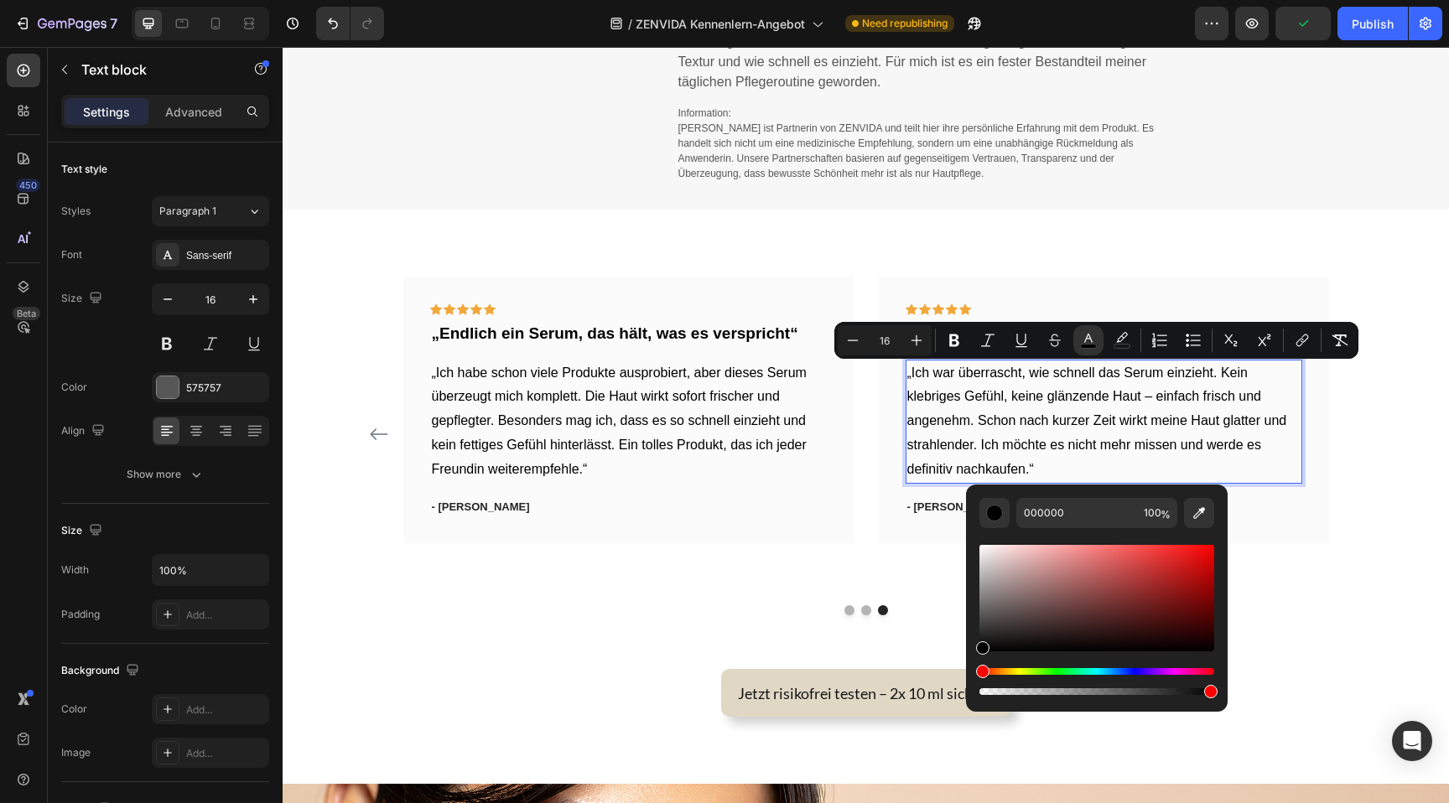
click at [959, 438] on span "„Ich war überrascht, wie schnell das Serum einzieht. Kein klebriges Gefühl, kei…" at bounding box center [1097, 421] width 380 height 111
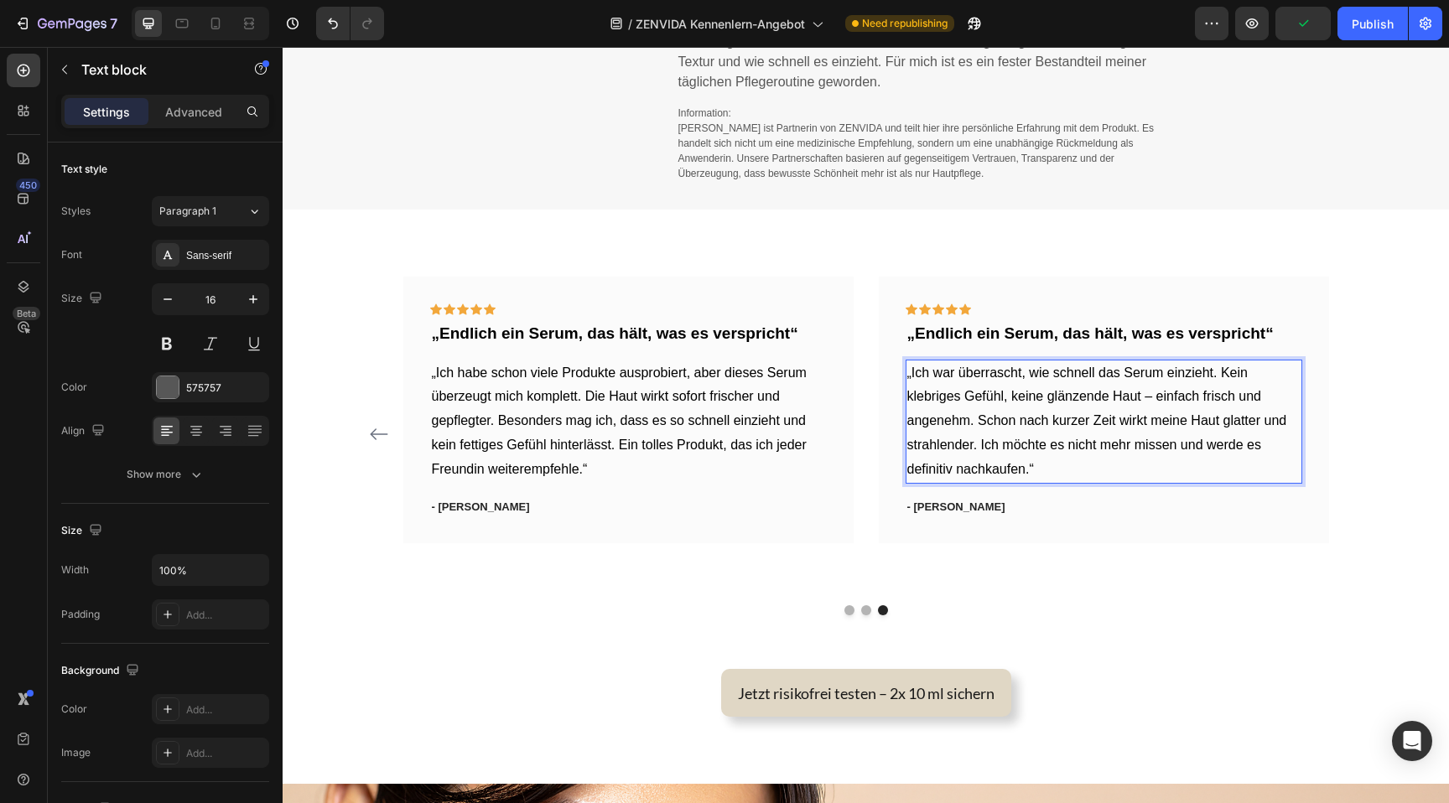
click at [959, 418] on span "„Ich war überrascht, wie schnell das Serum einzieht. Kein klebriges Gefühl, kei…" at bounding box center [1097, 421] width 380 height 111
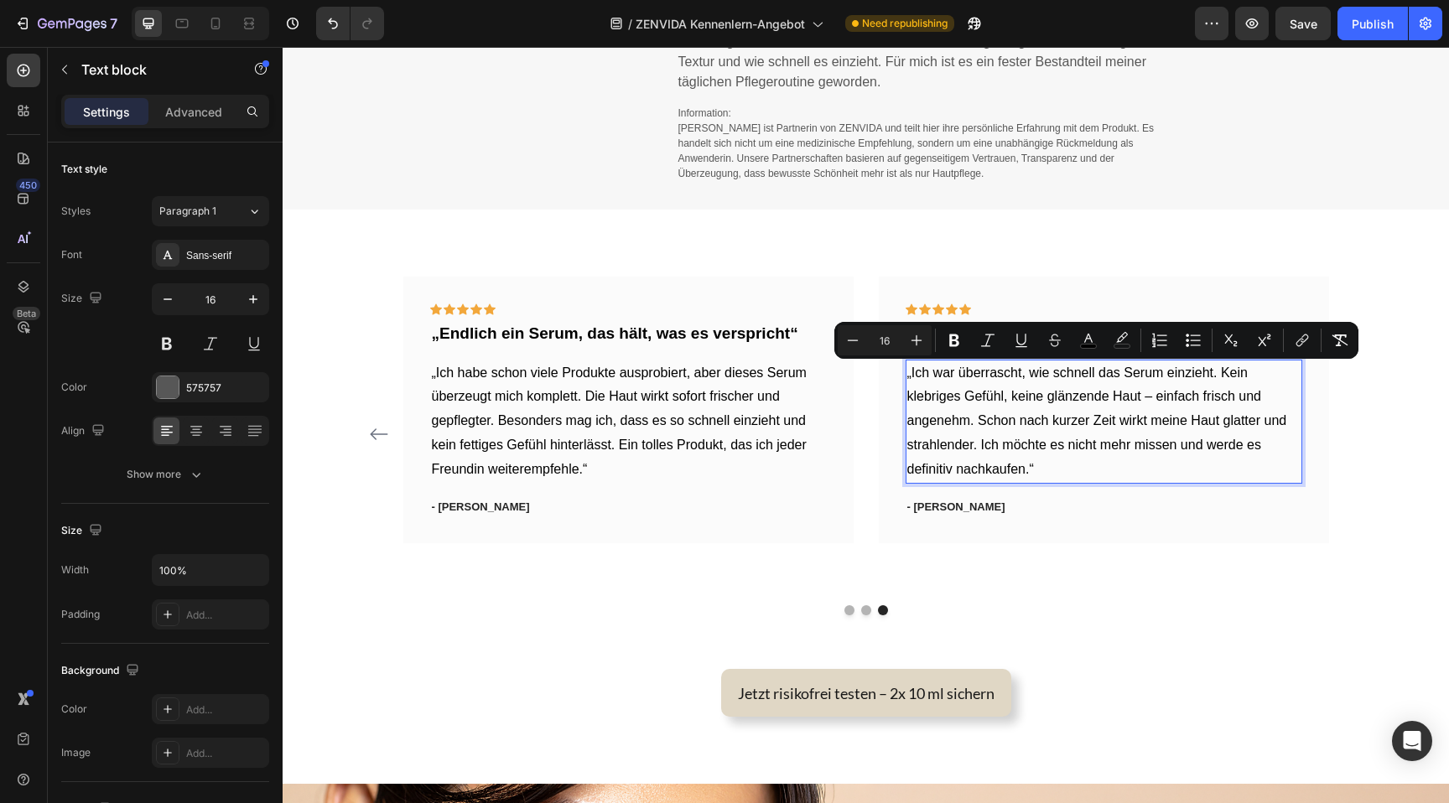
click at [959, 418] on span "„Ich war überrascht, wie schnell das Serum einzieht. Kein klebriges Gefühl, kei…" at bounding box center [1097, 421] width 380 height 111
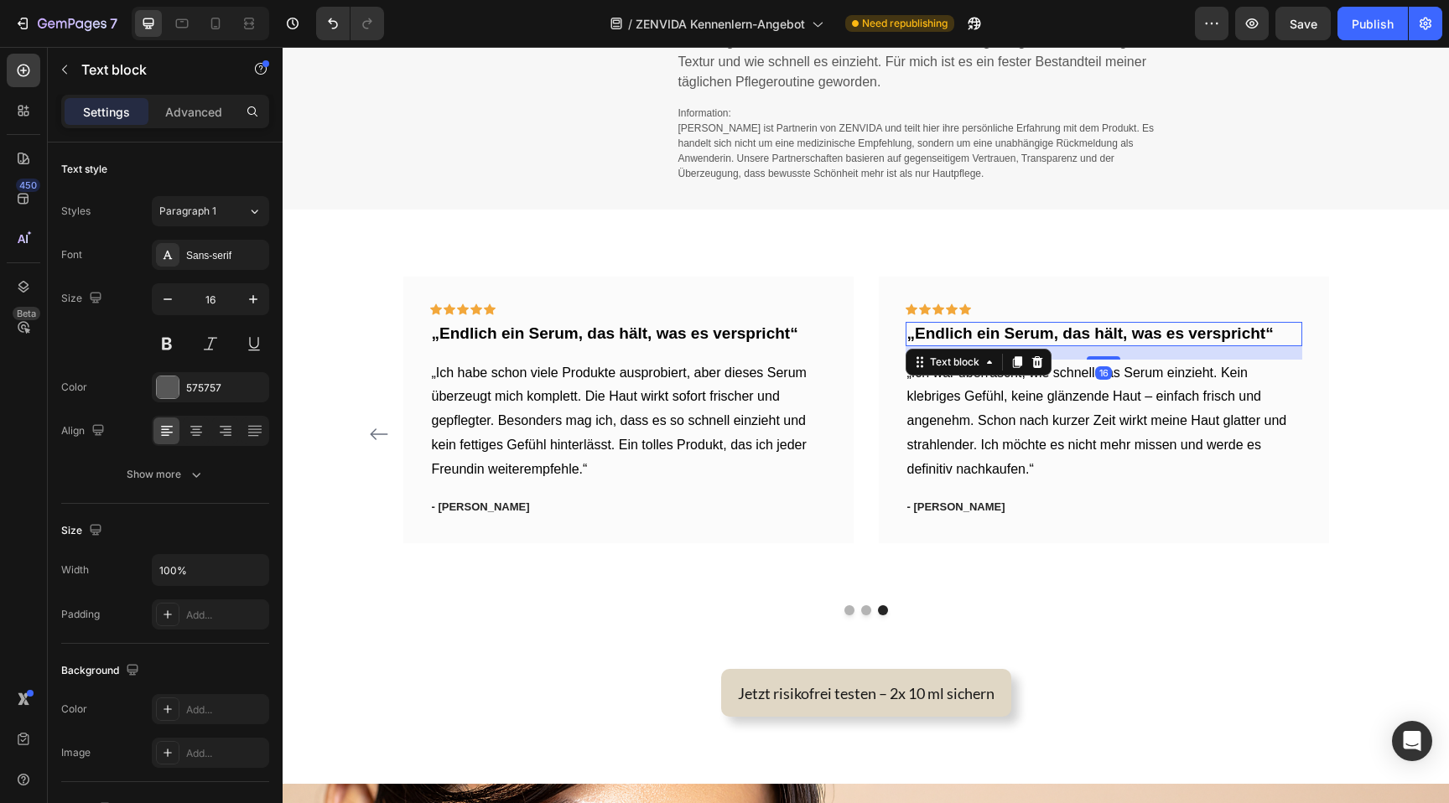
click at [971, 327] on strong "„Endlich ein Serum, das hält, was es verspricht“" at bounding box center [1090, 334] width 366 height 18
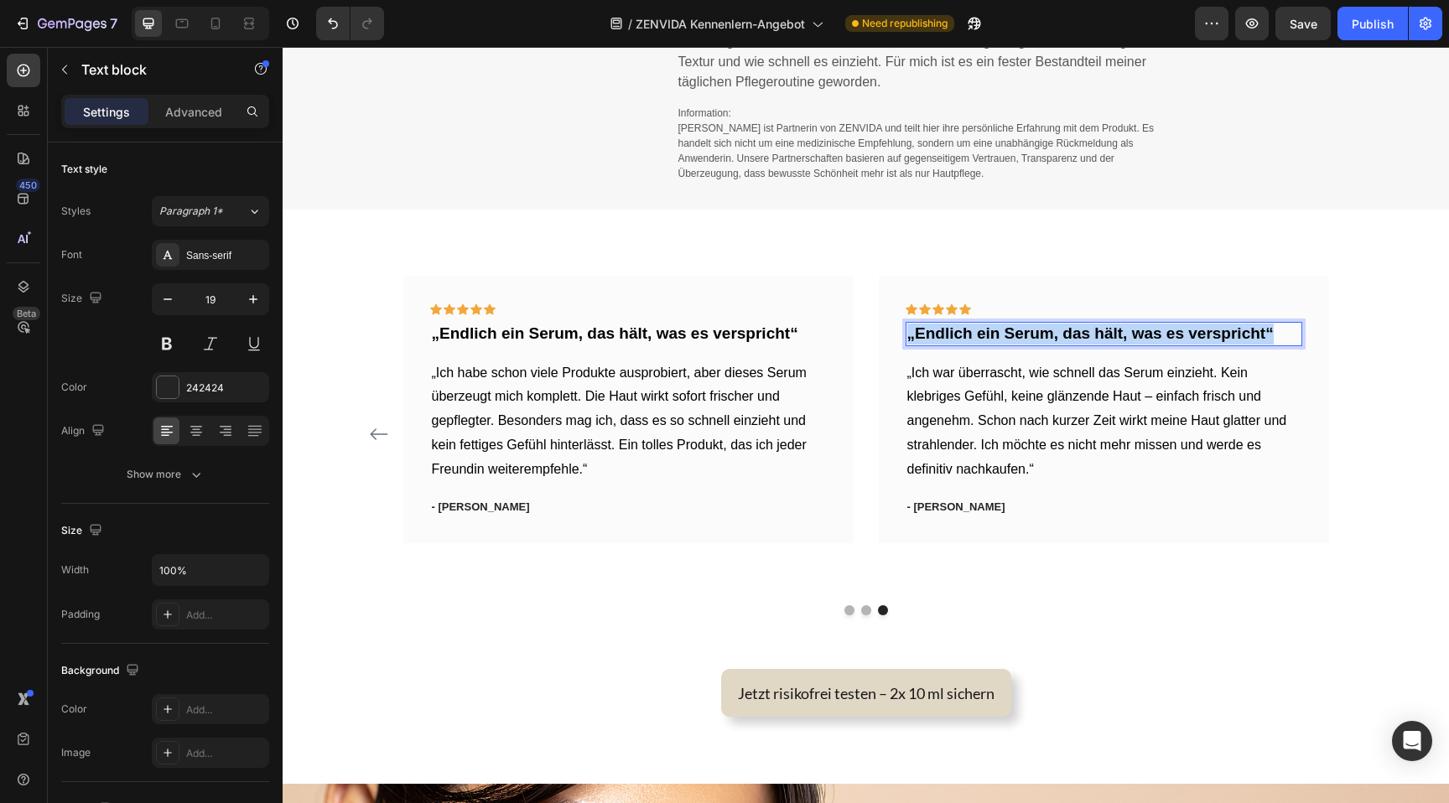
click at [971, 327] on strong "„Endlich ein Serum, das hält, was es verspricht“" at bounding box center [1090, 334] width 366 height 18
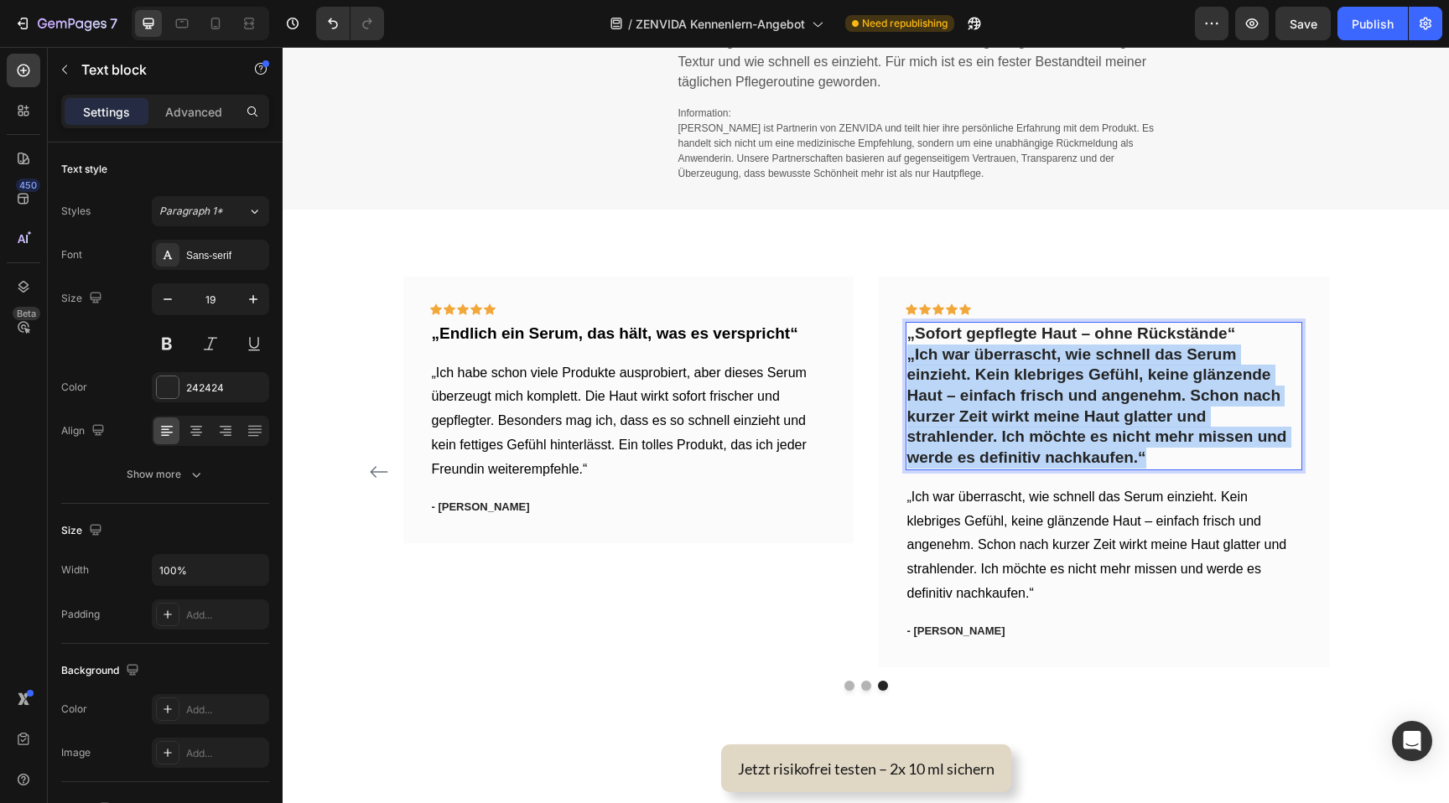
drag, startPoint x: 1150, startPoint y: 449, endPoint x: 904, endPoint y: 354, distance: 263.4
click at [904, 354] on div "Icon Icon Icon Icon Icon Row „Sofort gepflegte Haut – ohne Rückstände“ „Ich war…" at bounding box center [1104, 472] width 450 height 391
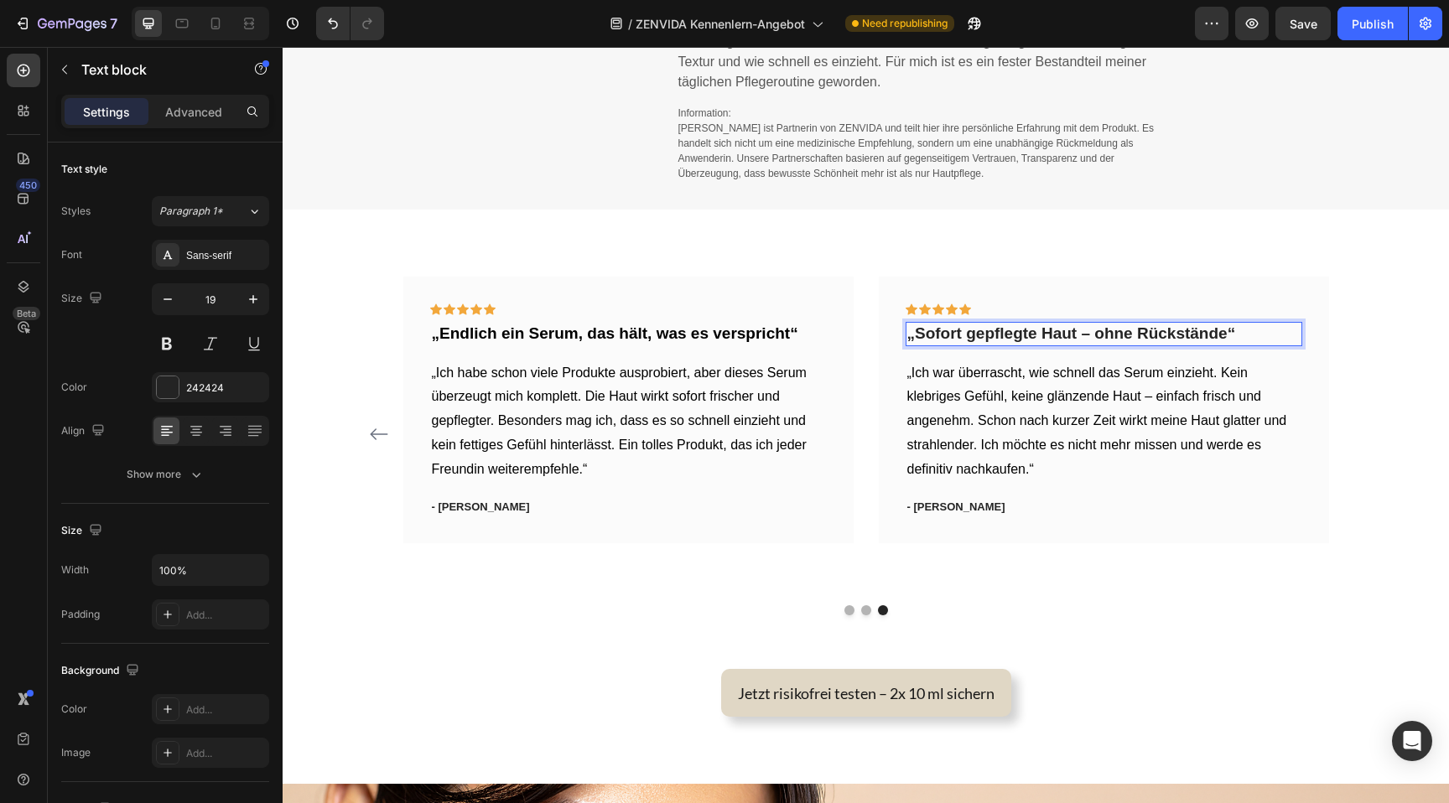
click at [1088, 330] on strong "„Sofort gepflegte Haut – ohne Rückstände“" at bounding box center [1071, 334] width 329 height 18
click at [1094, 382] on p "„Ich war überrascht, wie schnell das Serum einzieht. Kein klebriges Gefühl, kei…" at bounding box center [1103, 421] width 393 height 121
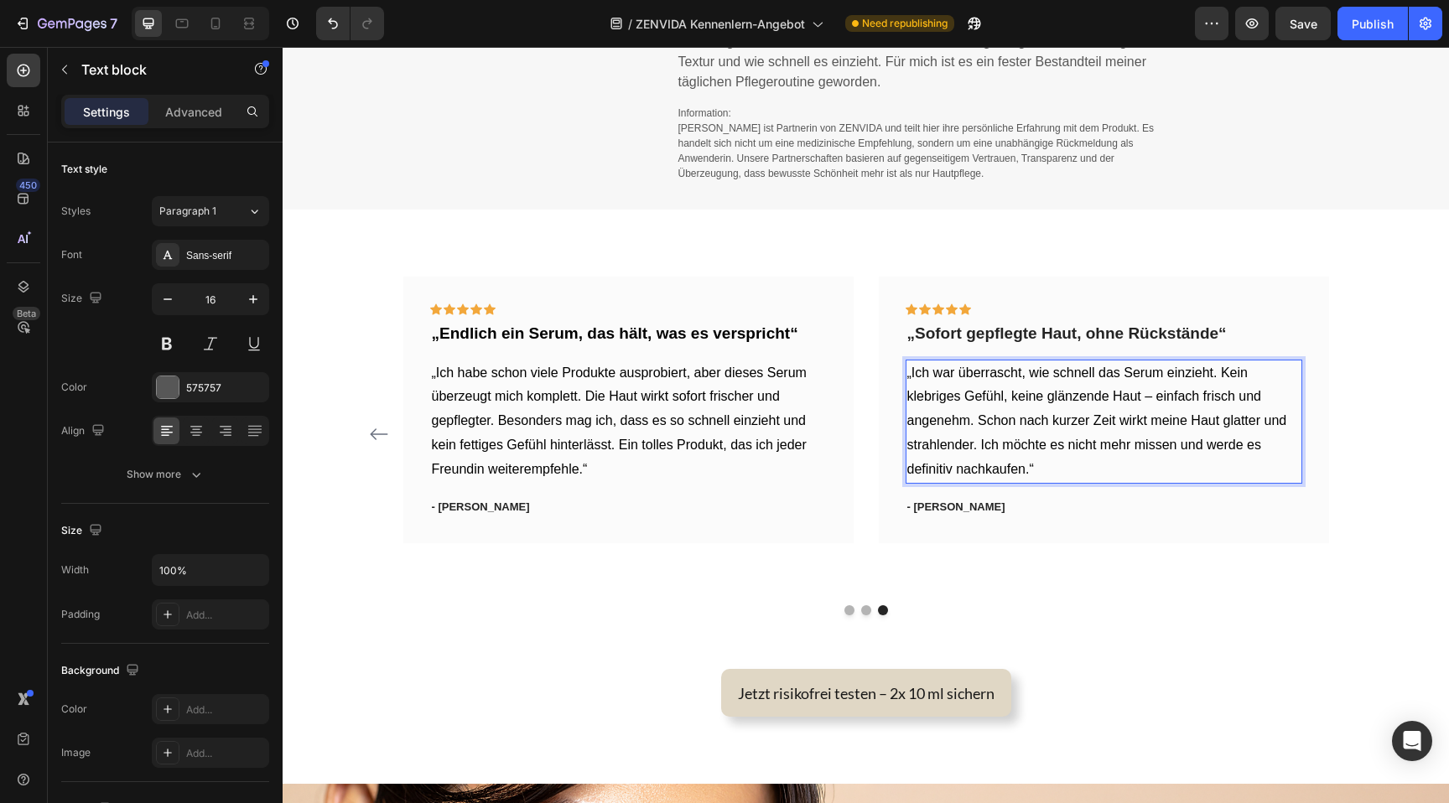
click at [1149, 397] on span "„Ich war überrascht, wie schnell das Serum einzieht. Kein klebriges Gefühl, kei…" at bounding box center [1097, 421] width 380 height 111
click at [1132, 470] on p "„Ich war überrascht, wie schnell das Serum einzieht. Kein klebriges Gefühl, kei…" at bounding box center [1103, 421] width 393 height 121
click at [1167, 444] on span "„Ich war überrascht, wie schnell das Serum einzieht. Kein klebriges Gefühl, kei…" at bounding box center [1097, 421] width 380 height 111
click at [1116, 460] on p "„Ich war überrascht, wie schnell das Serum einzieht. Kein klebriges Gefühl, kei…" at bounding box center [1103, 421] width 393 height 121
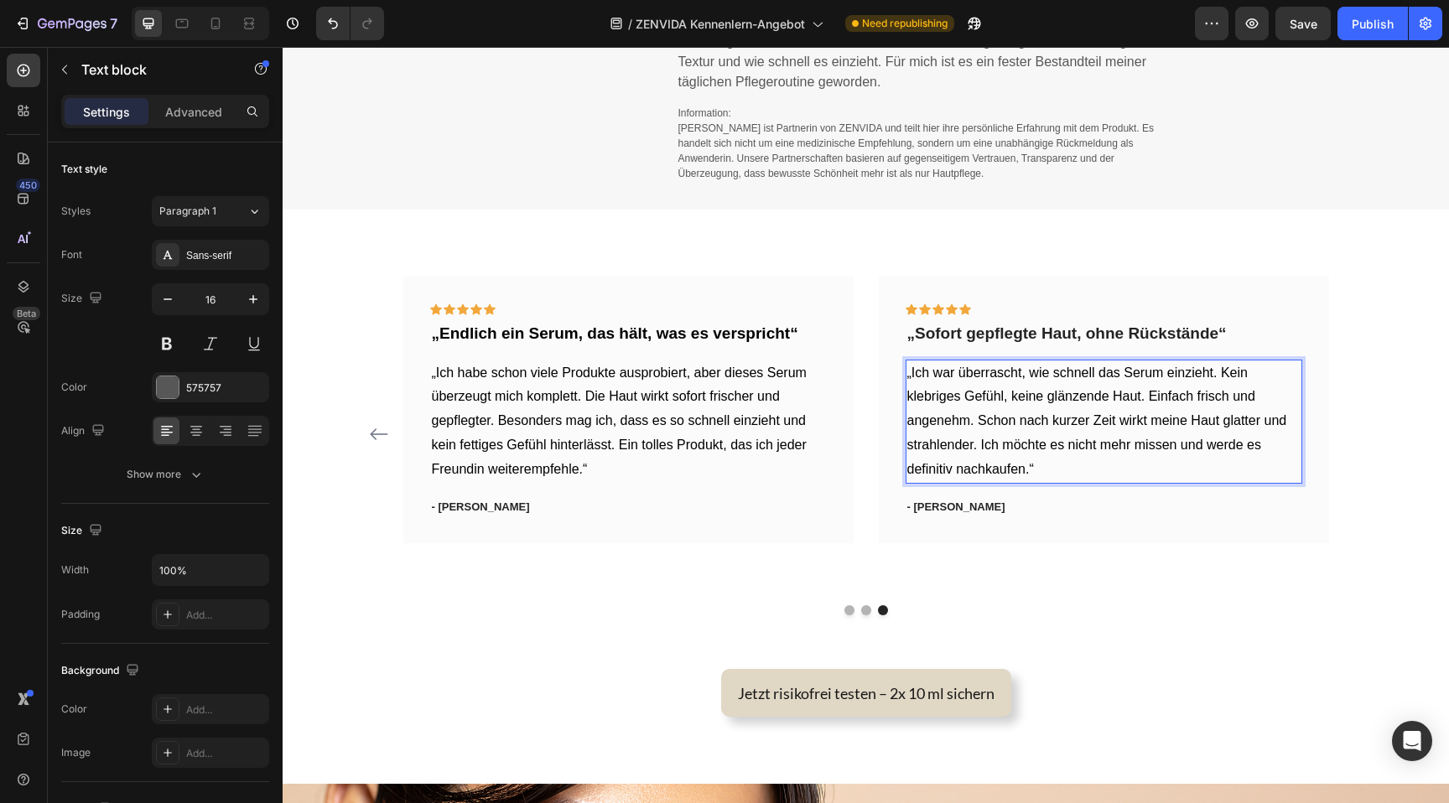
click at [1172, 448] on span "„Ich war überrascht, wie schnell das Serum einzieht. Kein klebriges Gefühl, kei…" at bounding box center [1097, 421] width 380 height 111
click at [1162, 448] on span "„Ich war überrascht, wie schnell das Serum einzieht. Kein klebriges Gefühl, kei…" at bounding box center [1097, 421] width 380 height 111
click at [1159, 465] on p "„Ich war überrascht, wie schnell das Serum einzieht. Kein klebriges Gefühl, kei…" at bounding box center [1103, 421] width 393 height 121
click at [1124, 516] on div "- [PERSON_NAME]" at bounding box center [1104, 507] width 397 height 20
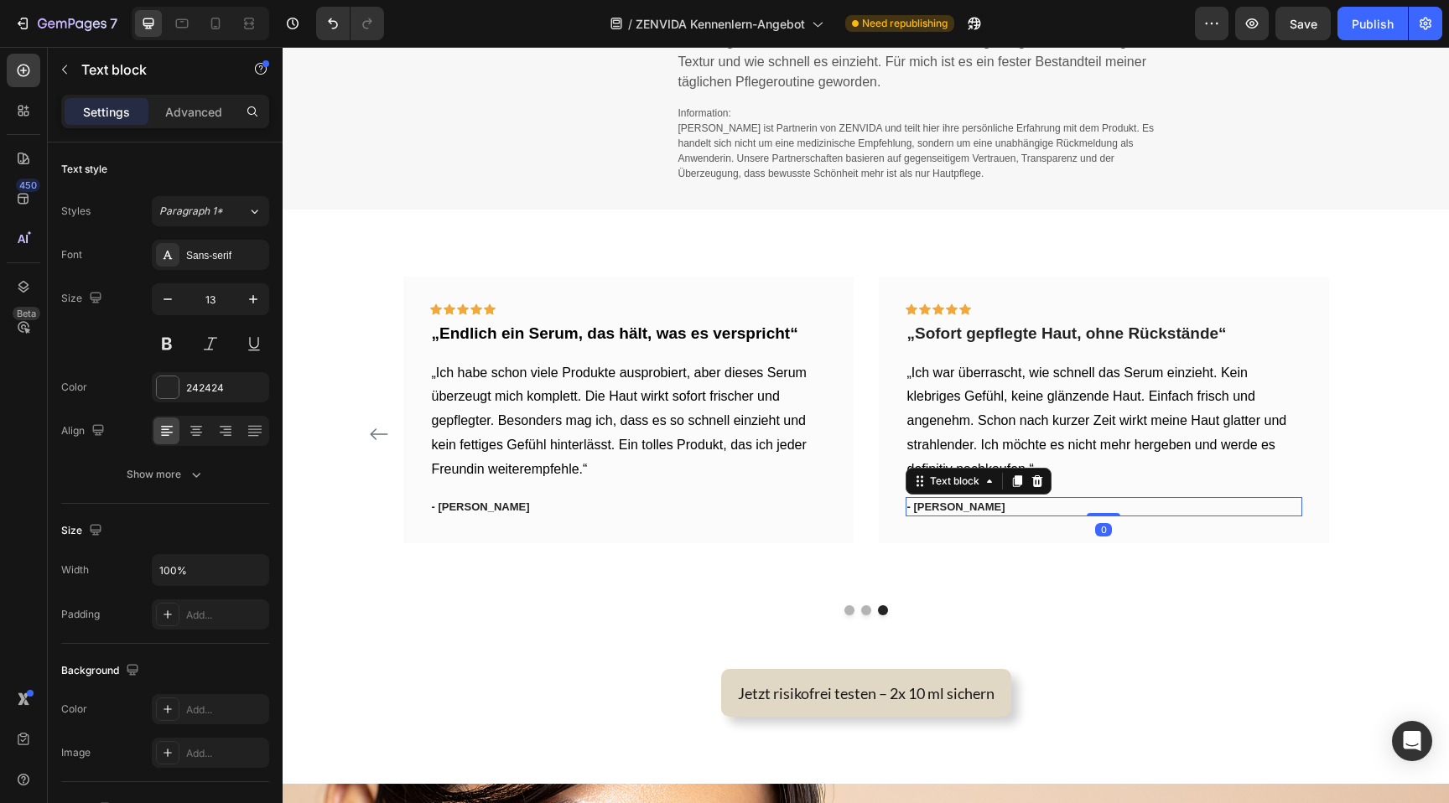
click at [1017, 509] on p "- [PERSON_NAME]" at bounding box center [1103, 507] width 393 height 17
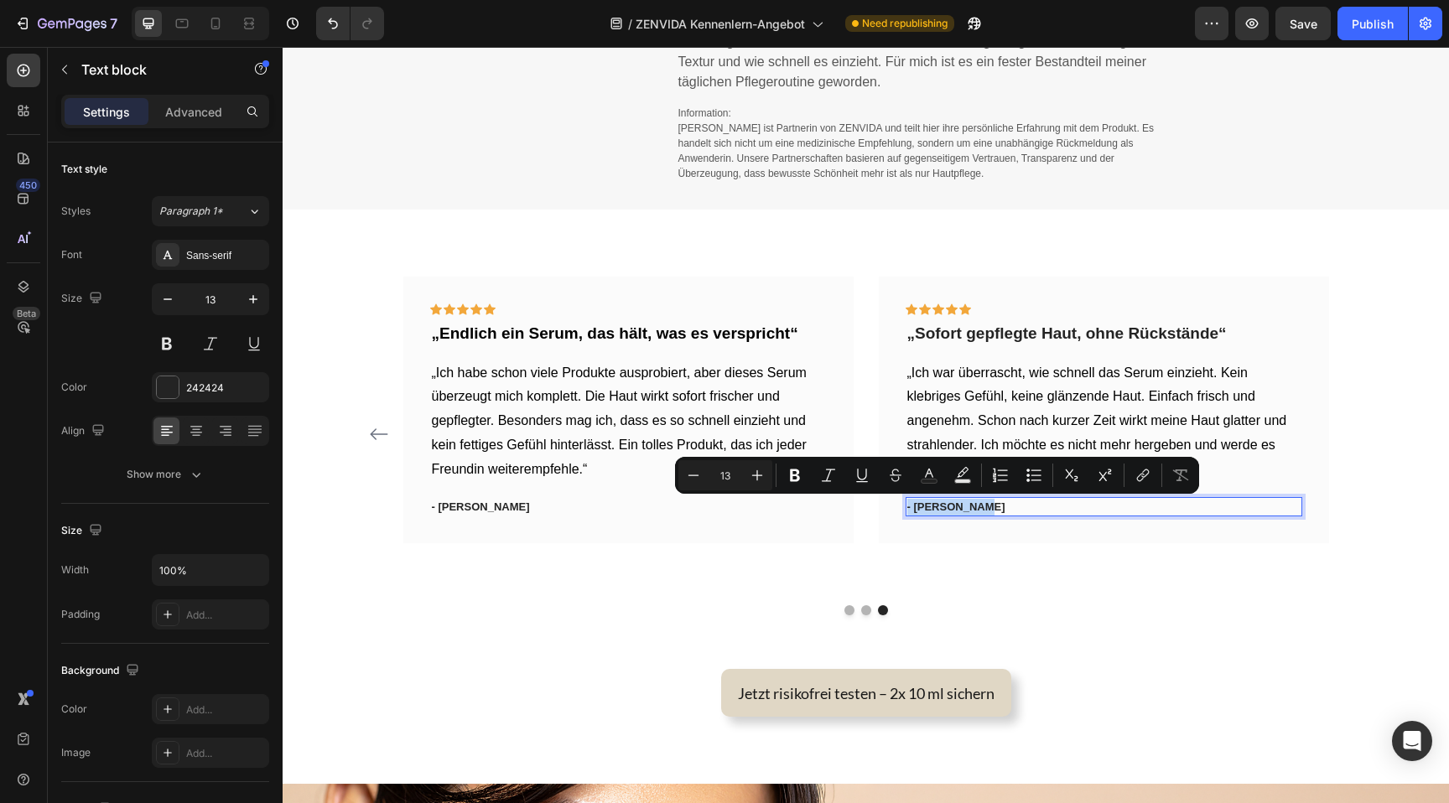
click at [935, 509] on p "- [PERSON_NAME]" at bounding box center [1103, 507] width 393 height 17
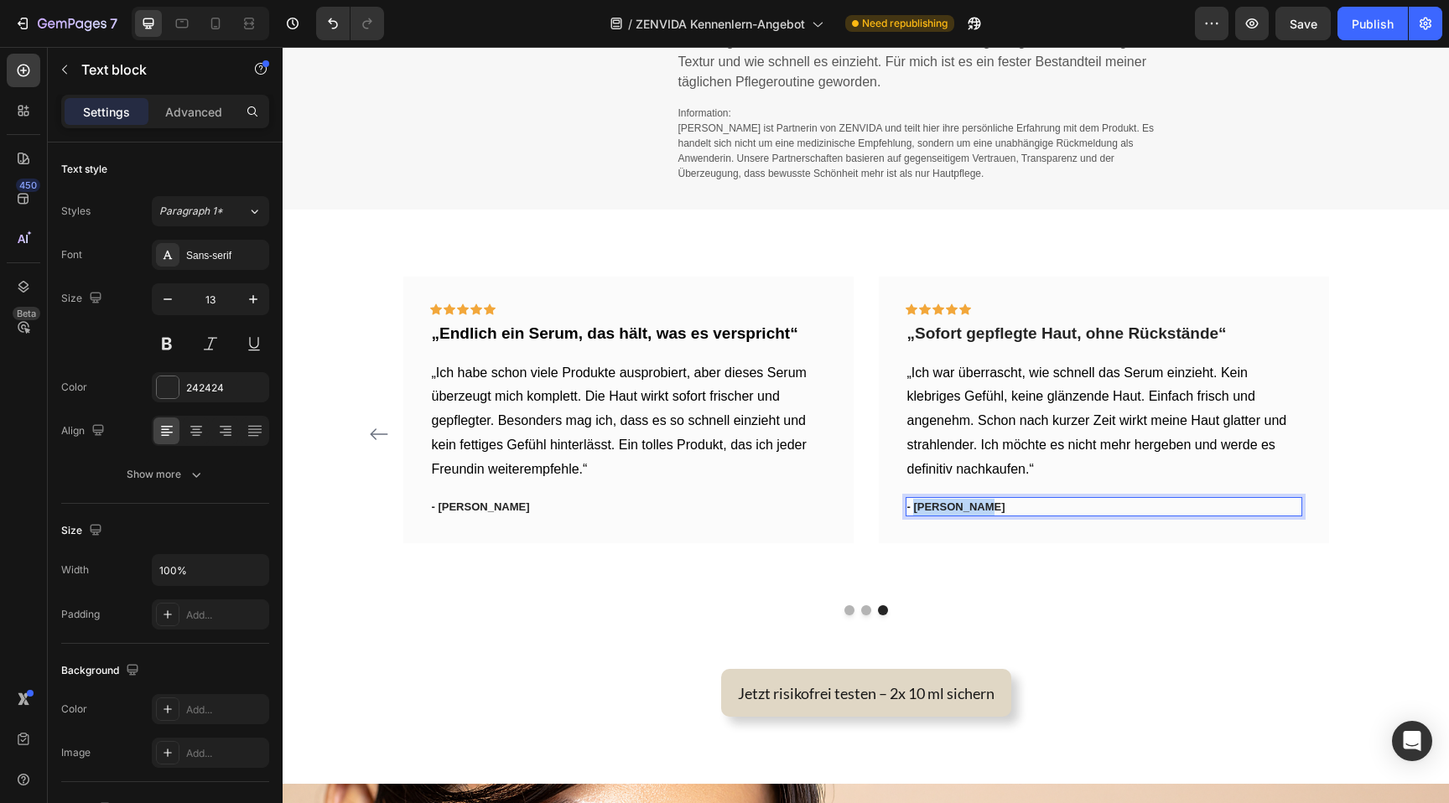
drag, startPoint x: 915, startPoint y: 507, endPoint x: 995, endPoint y: 509, distance: 80.5
click at [995, 509] on p "- [PERSON_NAME]" at bounding box center [1103, 507] width 393 height 17
click at [1073, 393] on span "„Ich war überrascht, wie schnell das Serum einzieht. Kein klebriges Gefühl, kei…" at bounding box center [1097, 421] width 380 height 111
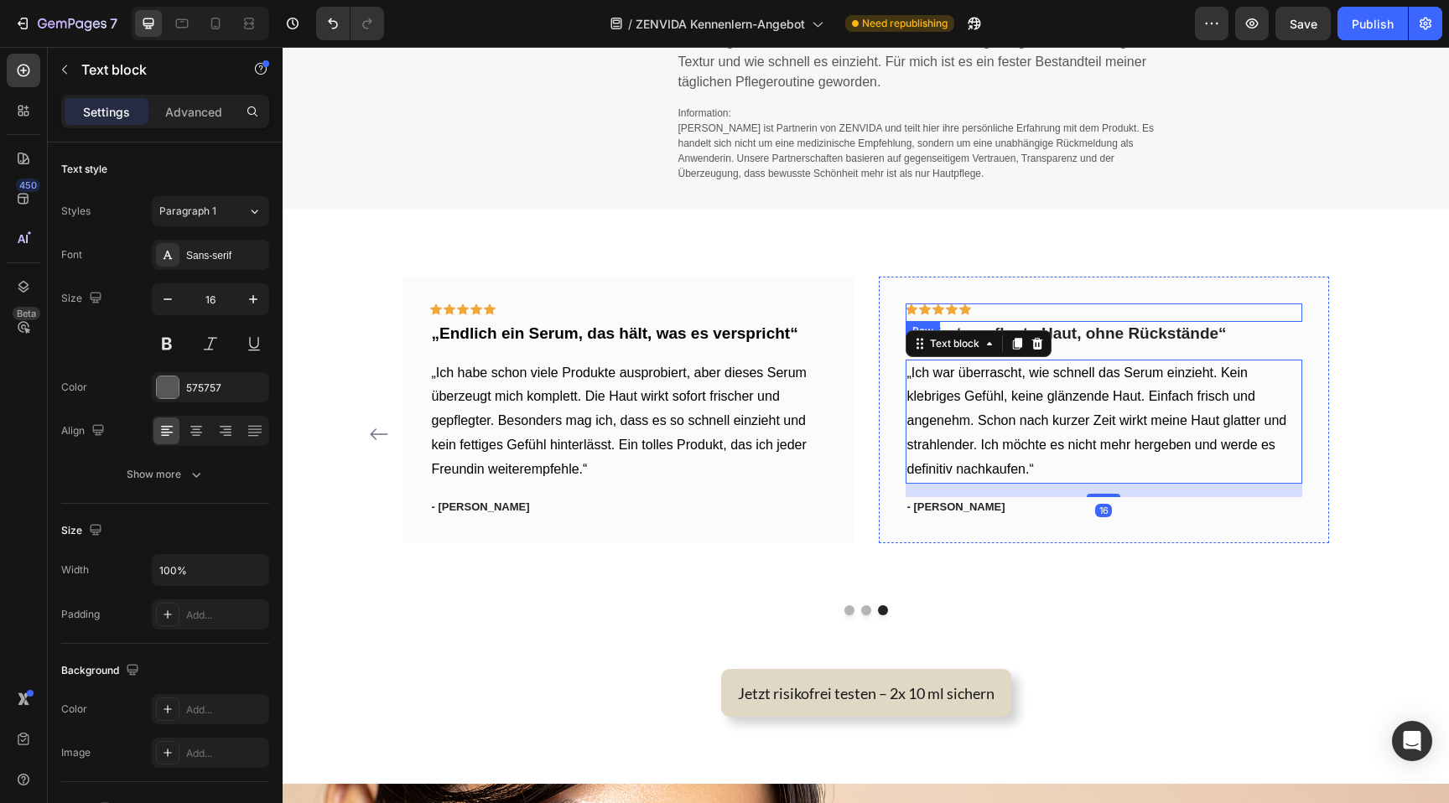
click at [1106, 304] on div "Icon Icon Icon Icon Icon Row" at bounding box center [1104, 313] width 397 height 18
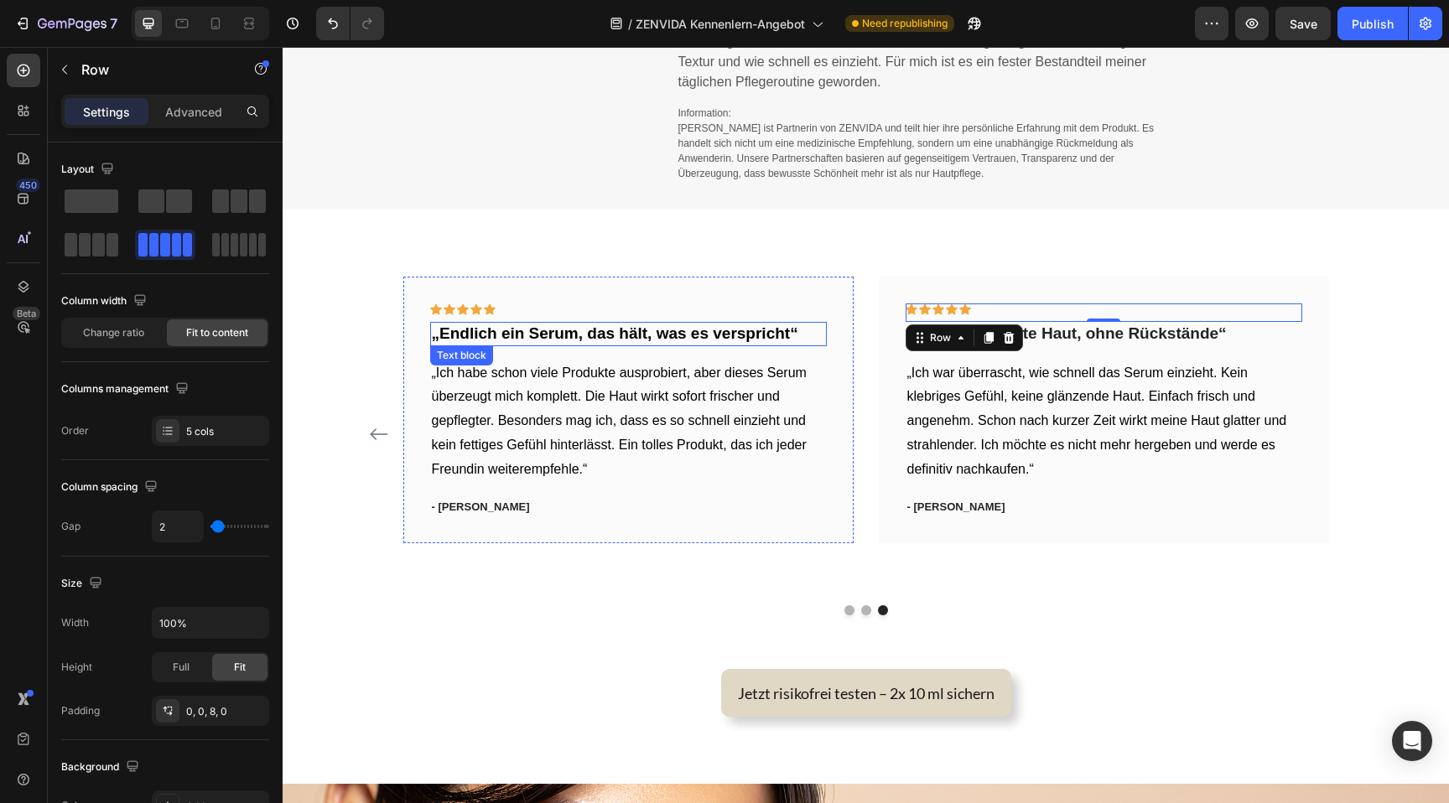
click at [772, 326] on strong "„Endlich ein Serum, das hält, was es verspricht“" at bounding box center [615, 334] width 366 height 18
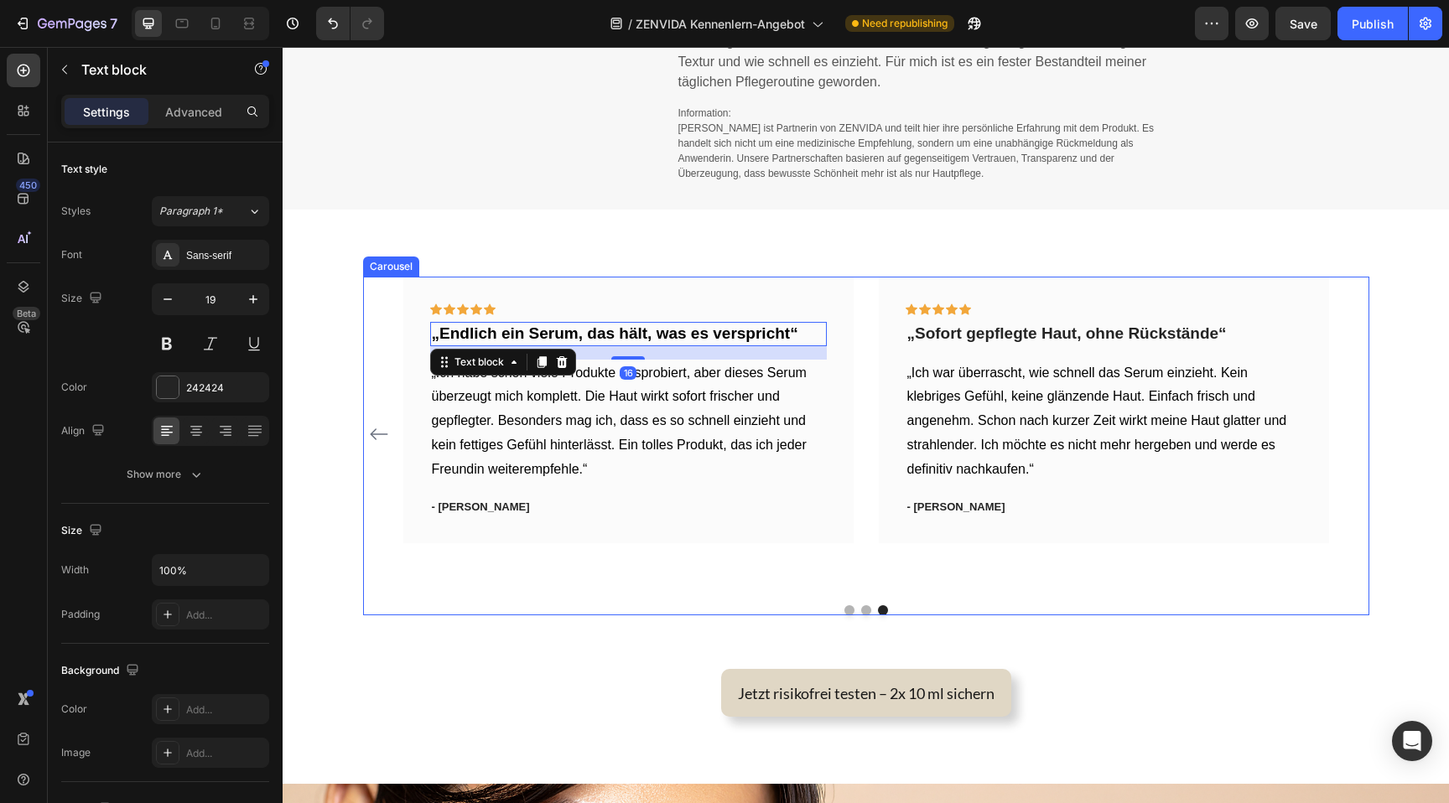
click at [367, 431] on button "Carousel Back Arrow" at bounding box center [379, 434] width 27 height 27
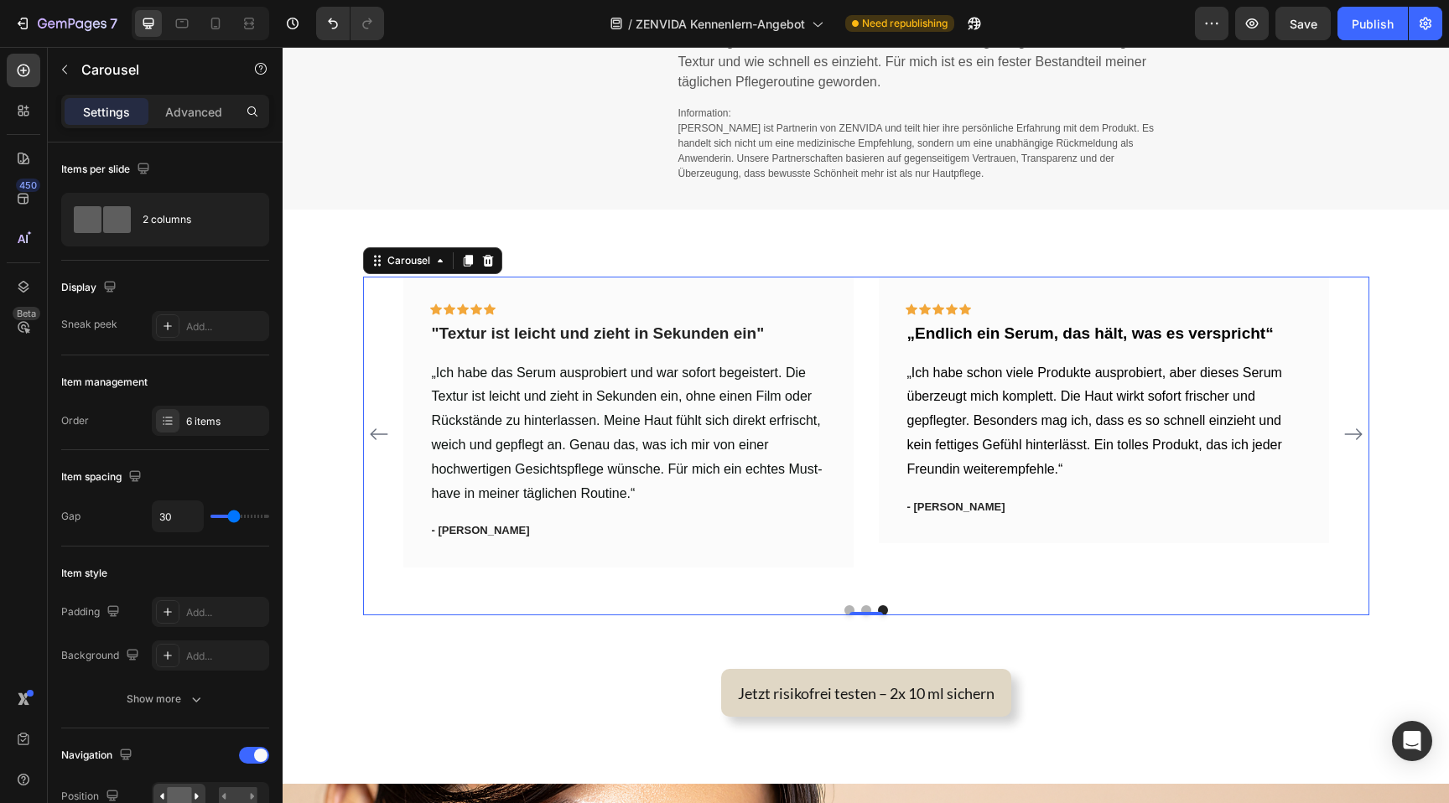
click at [367, 431] on button "Carousel Back Arrow" at bounding box center [379, 434] width 27 height 27
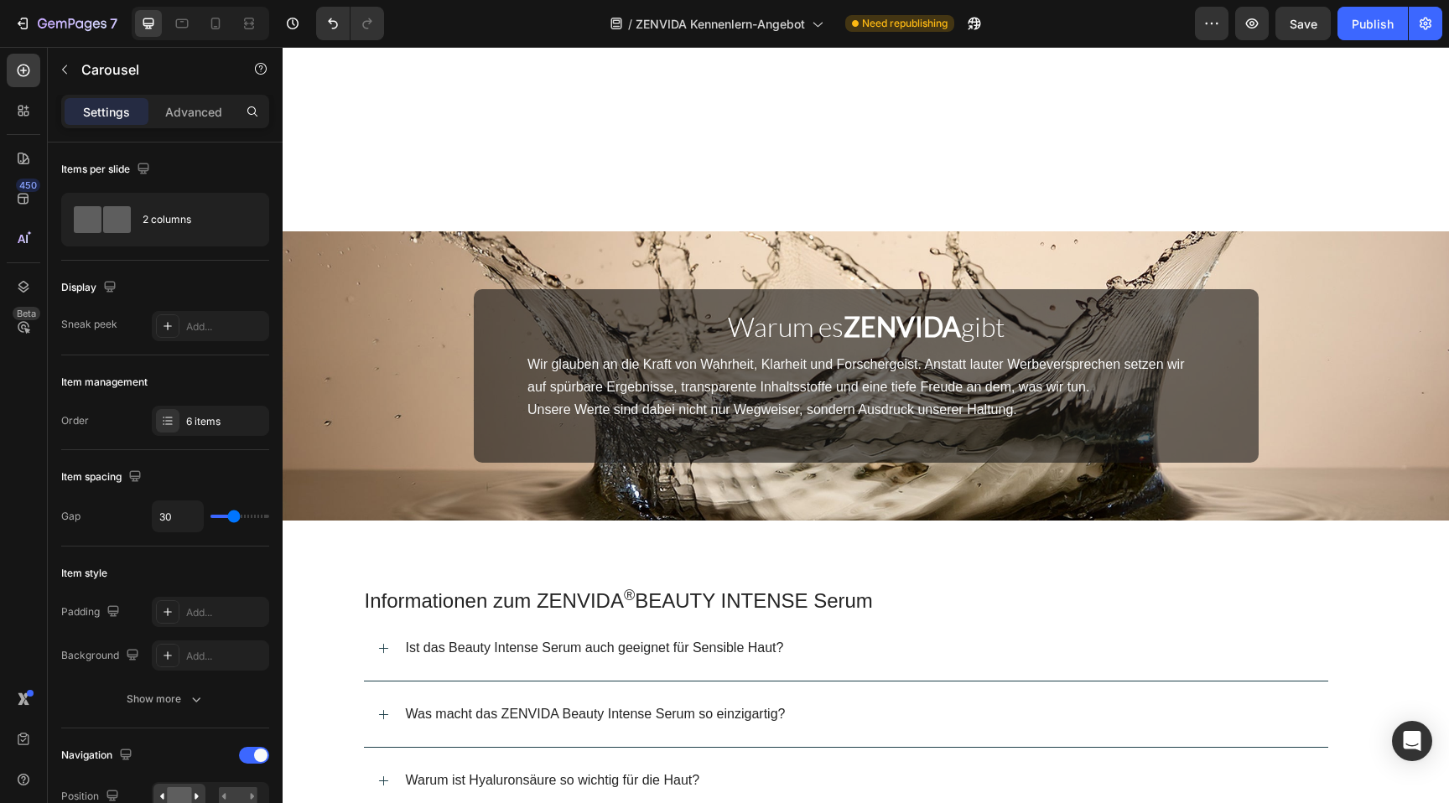
scroll to position [4004, 0]
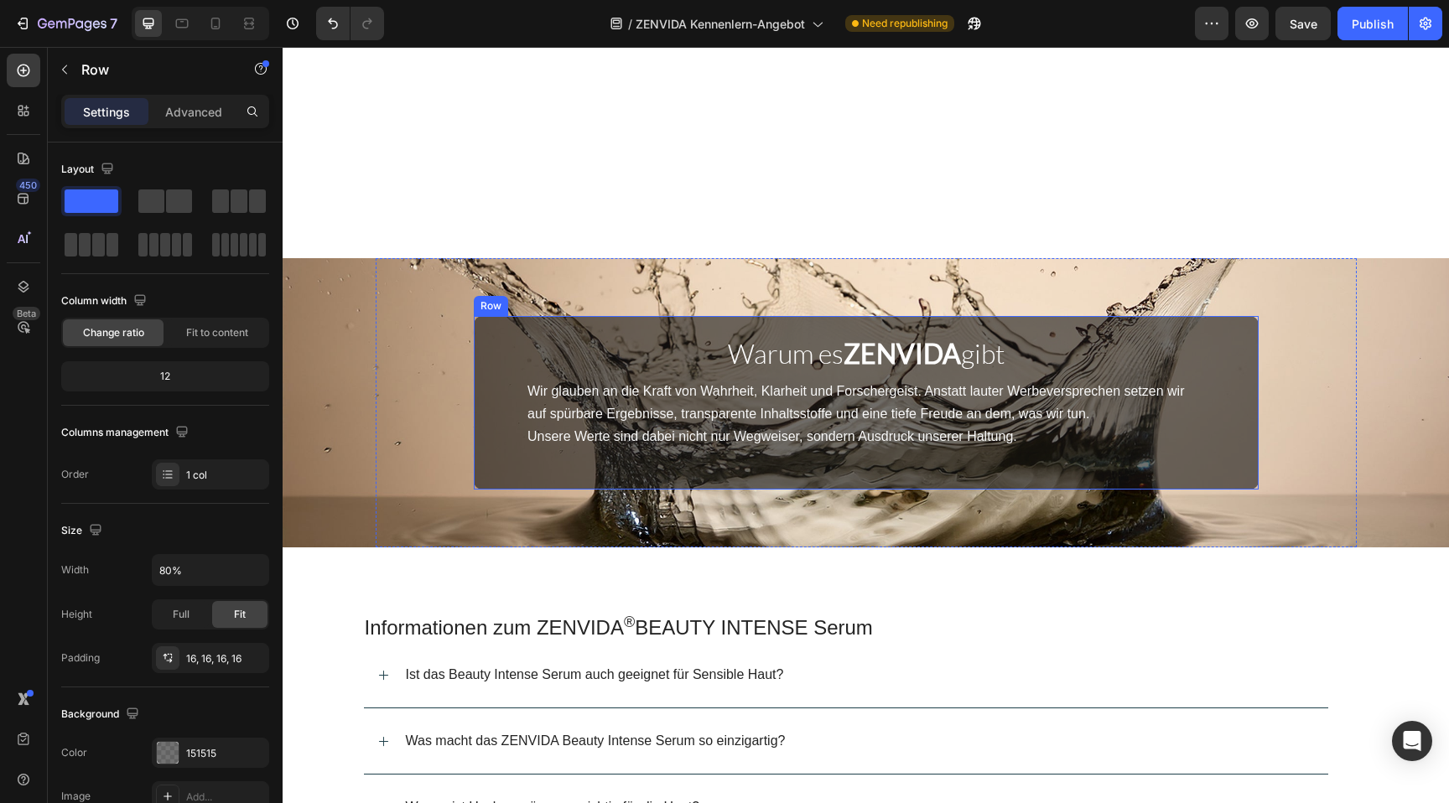
click at [1256, 425] on div "Warum es ZENVIDA gibt Heading Wir glauben an die Kraft von Wahrheit, Klarheit u…" at bounding box center [866, 403] width 785 height 174
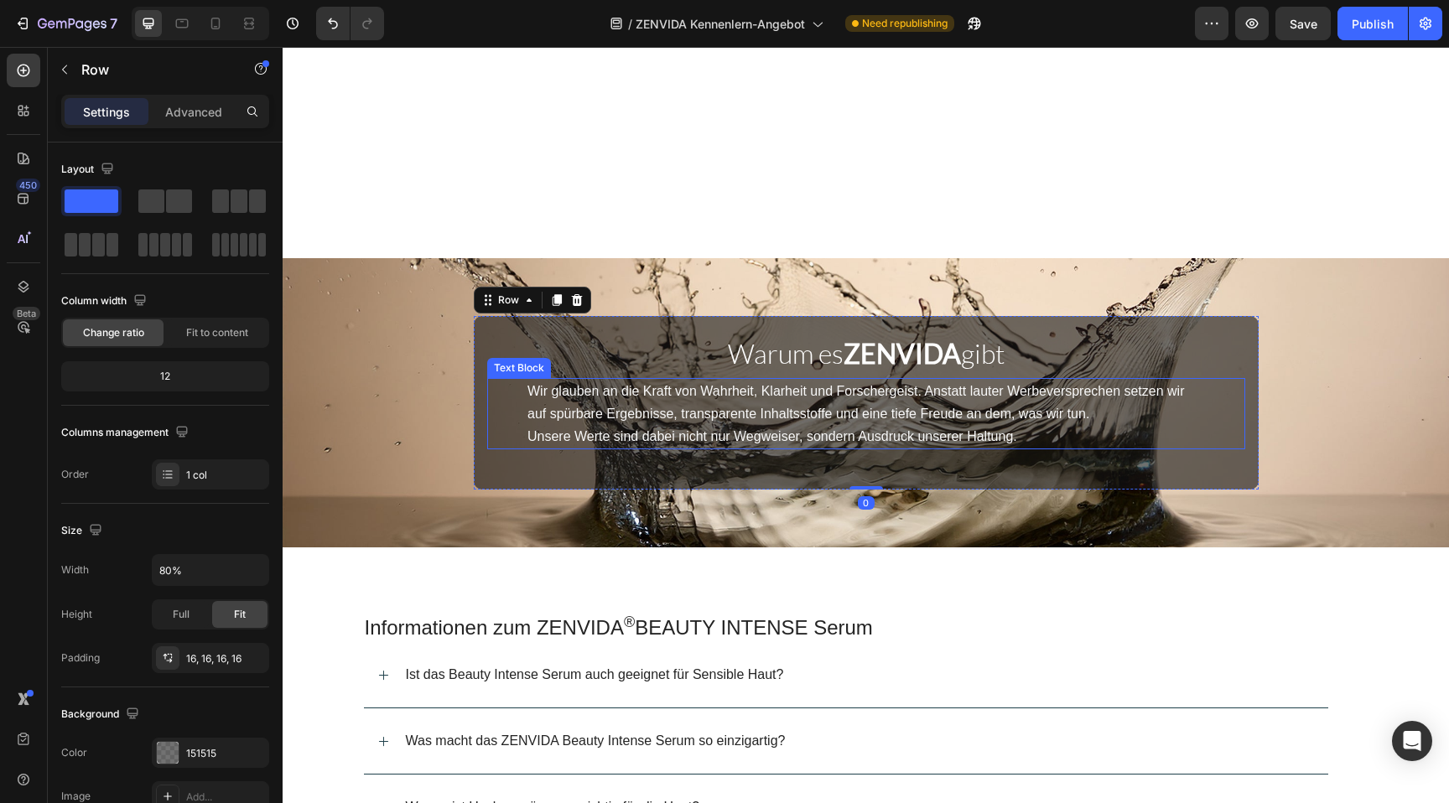
click at [816, 385] on span "Wir glauben an die Kraft von Wahrheit, Klarheit und Forschergeist. Anstatt laut…" at bounding box center [855, 402] width 657 height 37
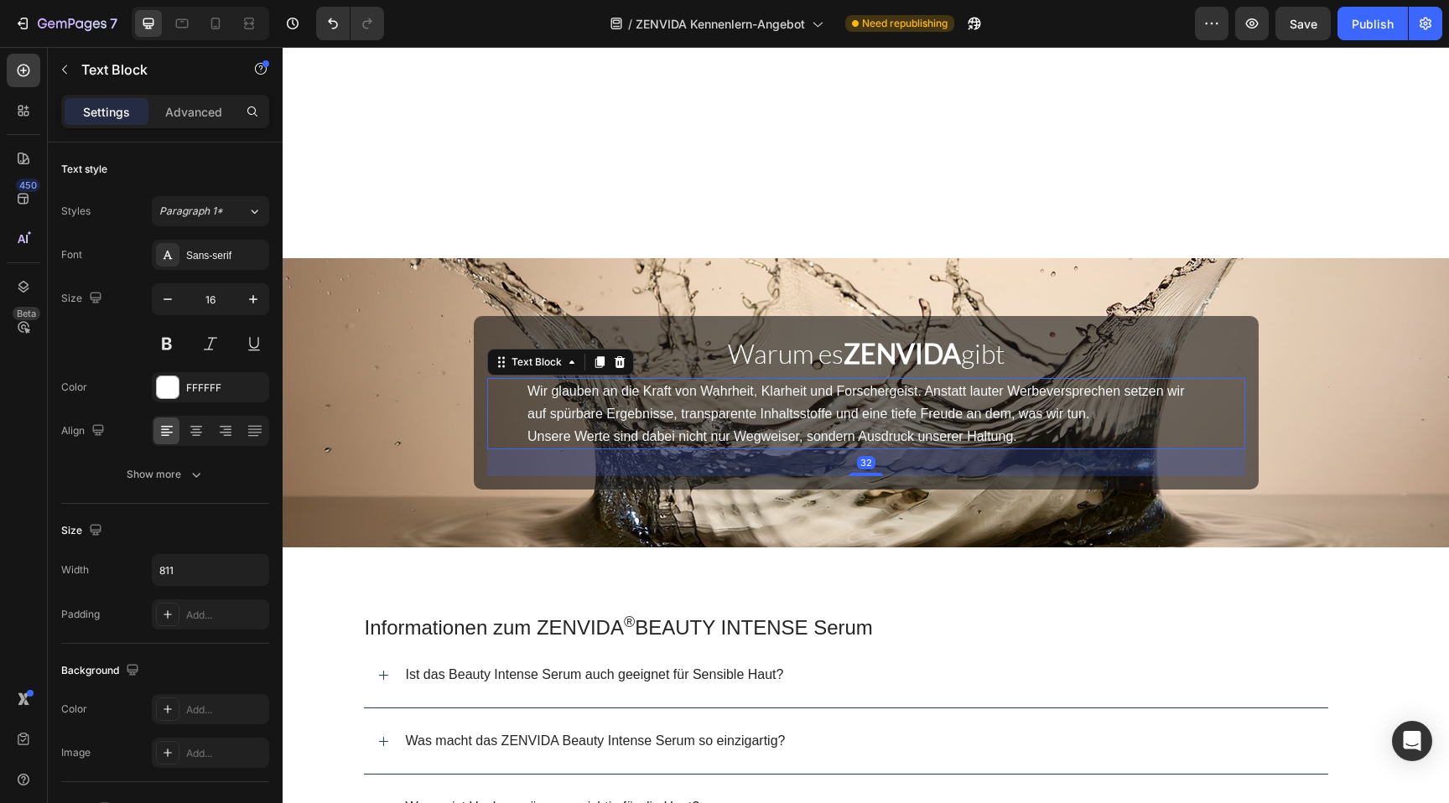
click at [741, 385] on span "Wir glauben an die Kraft von Wahrheit, Klarheit und Forschergeist. Anstatt laut…" at bounding box center [855, 402] width 657 height 37
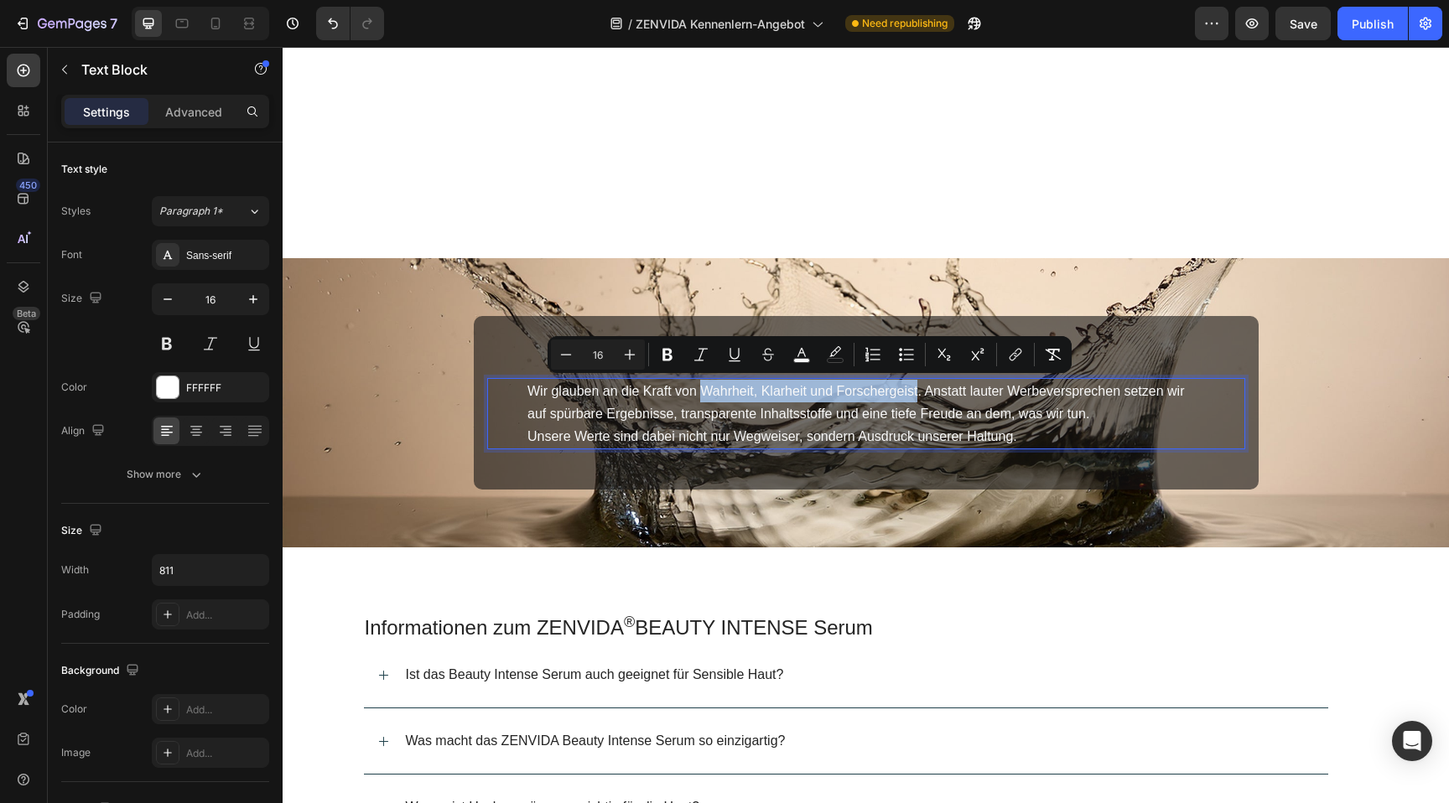
drag, startPoint x: 704, startPoint y: 390, endPoint x: 917, endPoint y: 388, distance: 212.2
click at [917, 388] on span "Wir glauben an die Kraft von Wahrheit, Klarheit und Forschergeist. Anstatt laut…" at bounding box center [855, 402] width 657 height 37
click at [671, 352] on icon "Editor contextual toolbar" at bounding box center [668, 355] width 10 height 13
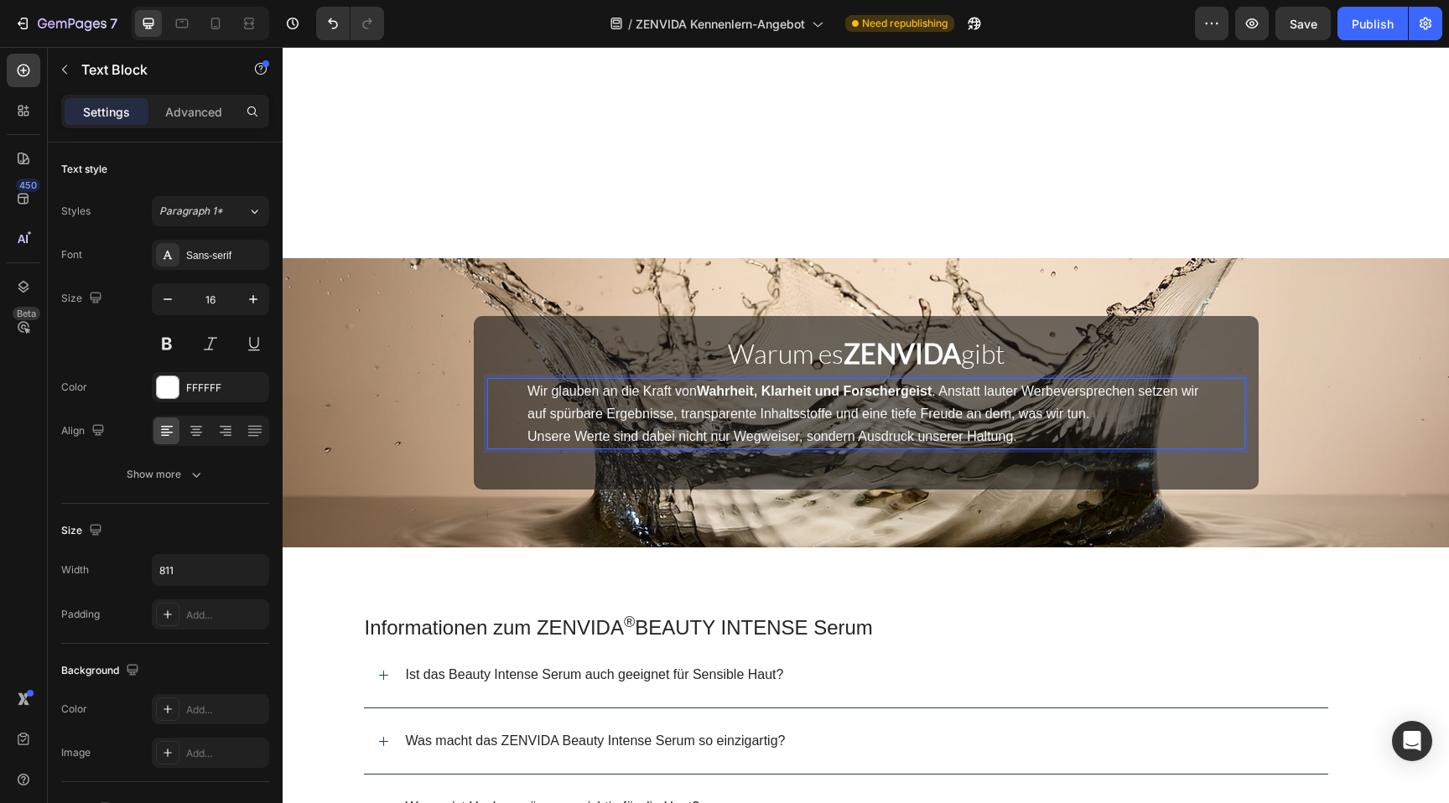
click at [996, 429] on span "Unsere Werte sind dabei nicht nur Wegweiser, sondern Ausdruck unserer Haltung." at bounding box center [772, 436] width 490 height 14
drag, startPoint x: 578, startPoint y: 413, endPoint x: 692, endPoint y: 413, distance: 114.1
click at [692, 413] on span "Wir glauben an die Kraft von Wahrheit, Klarheit und Forschergeist . Anstatt lau…" at bounding box center [862, 402] width 671 height 37
click at [688, 416] on span "Wir glauben an die Kraft von Wahrheit, Klarheit und Forschergeist . Anstatt lau…" at bounding box center [862, 402] width 671 height 37
click at [831, 432] on span "Unsere Werte sind dabei nicht nur Wegweiser, sondern Ausdruck unserer Haltung." at bounding box center [772, 436] width 490 height 14
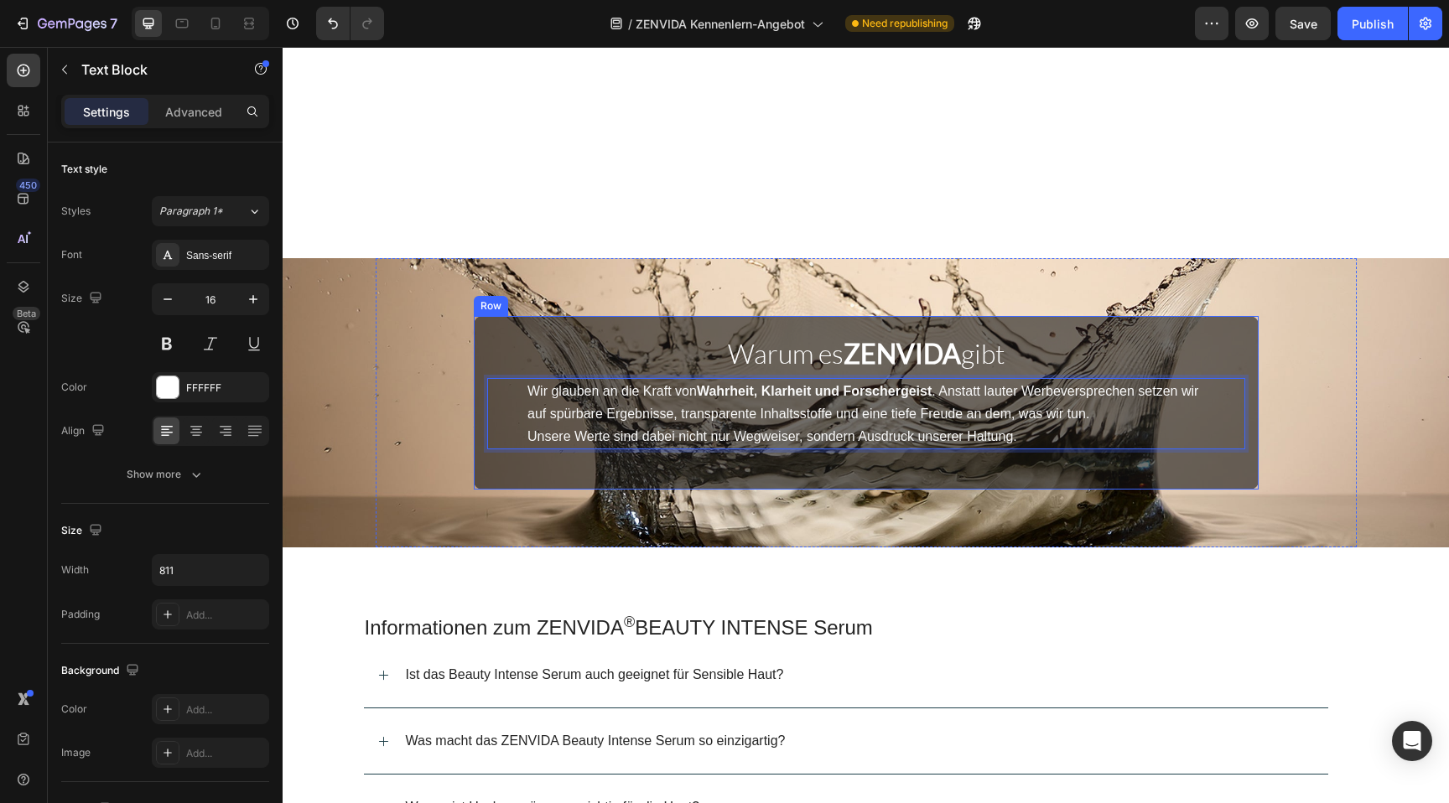
click at [836, 479] on div "Warum es ZENVIDA gibt Heading Wir glauben an die Kraft von Wahrheit, Klarheit u…" at bounding box center [866, 403] width 785 height 174
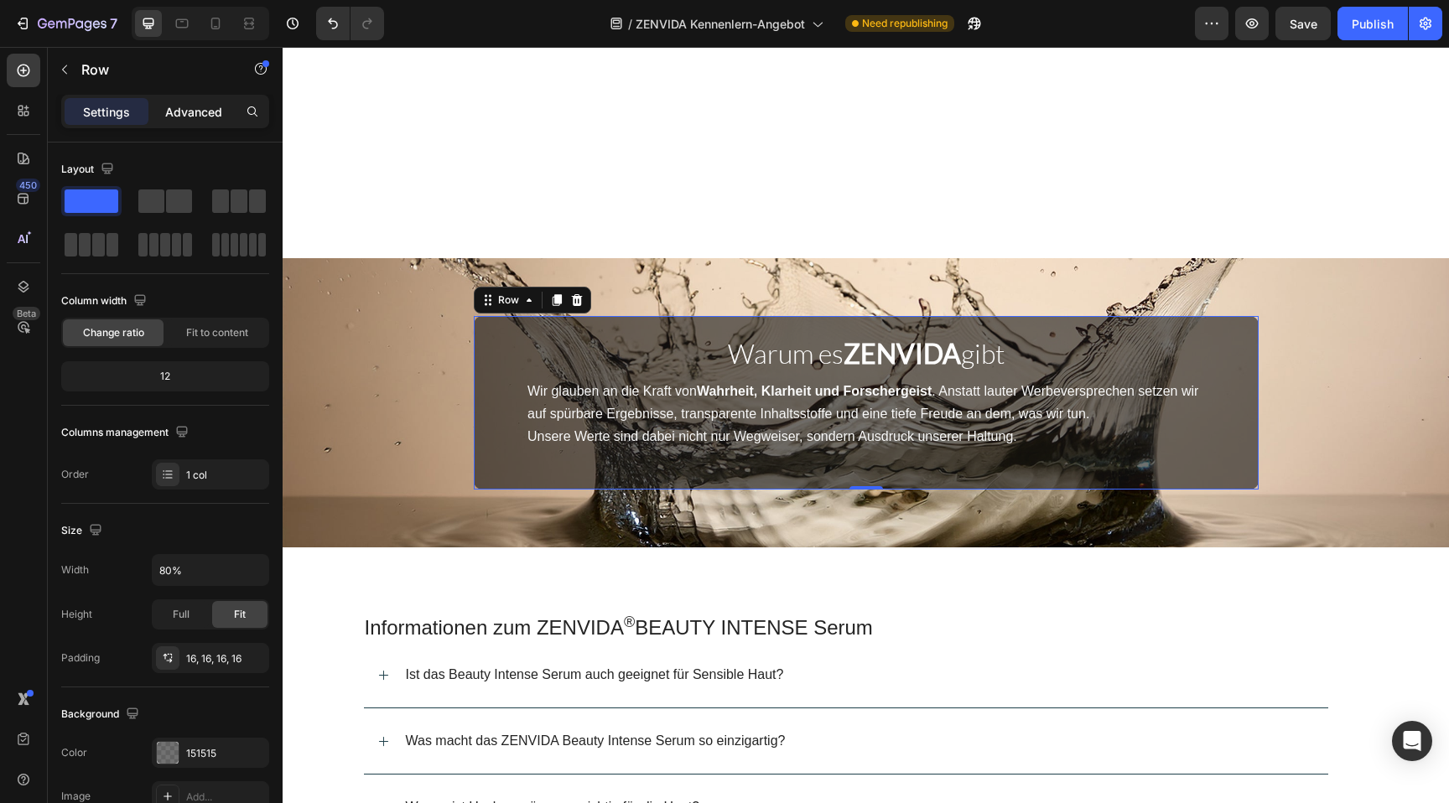
click at [180, 103] on p "Advanced" at bounding box center [193, 112] width 57 height 18
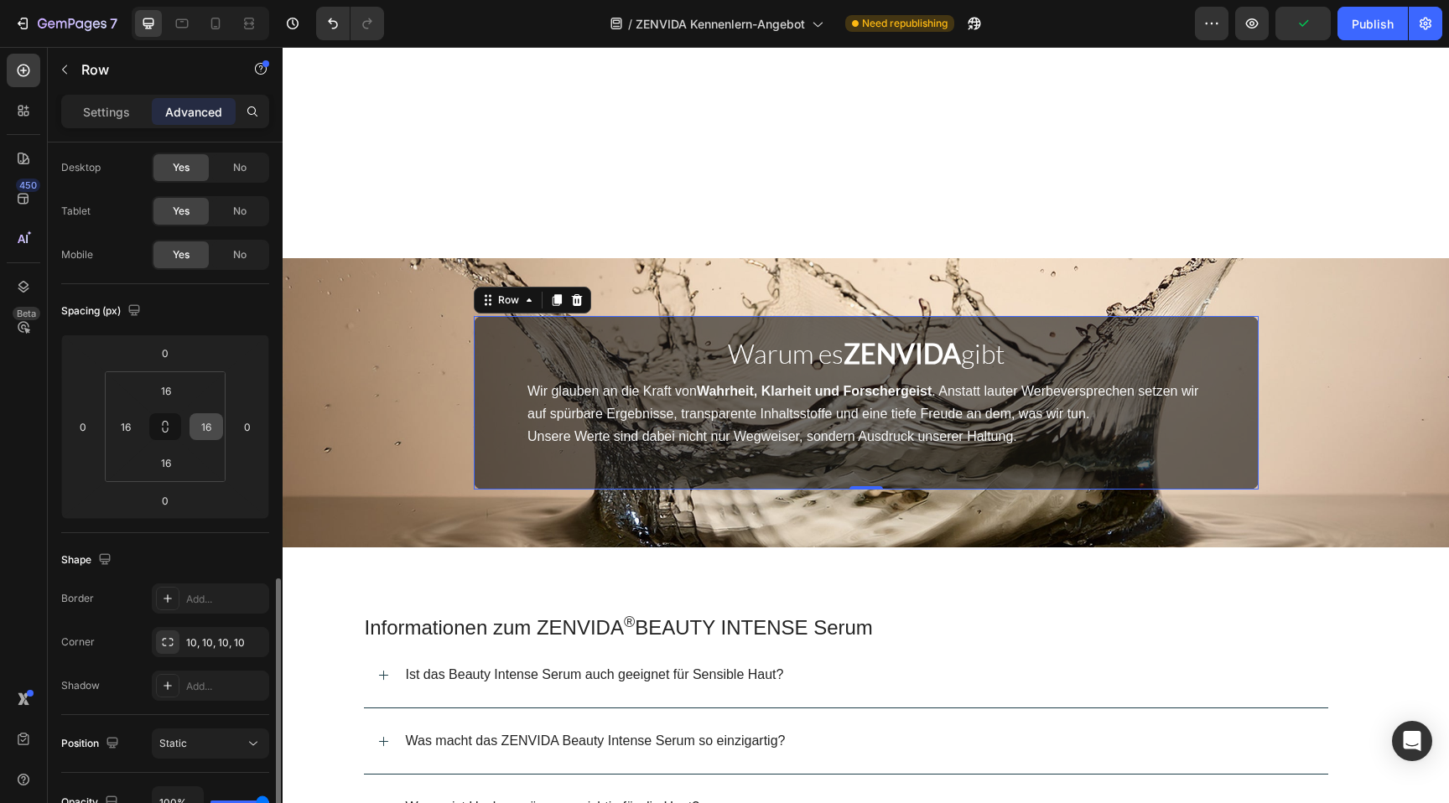
scroll to position [0, 0]
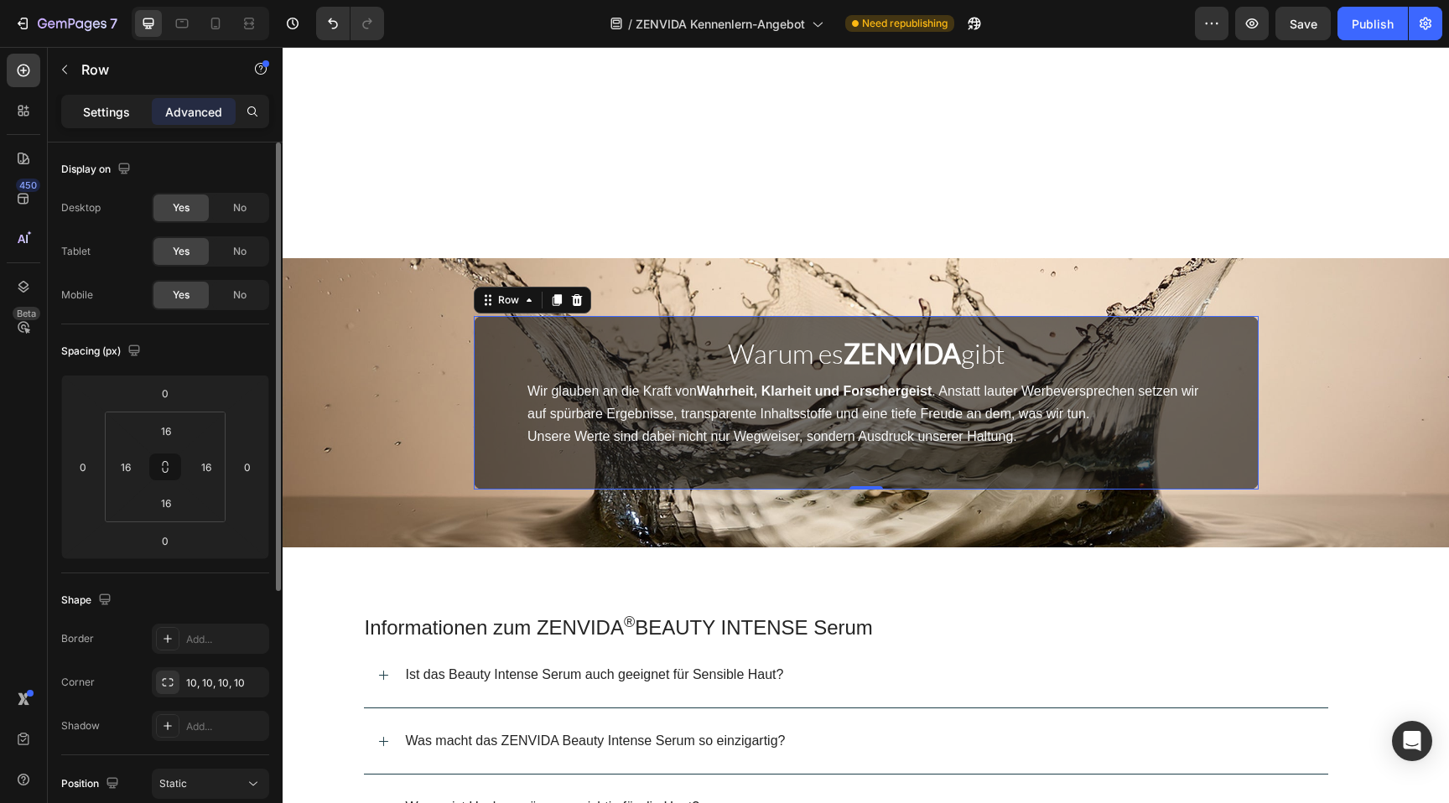
click at [118, 117] on p "Settings" at bounding box center [106, 112] width 47 height 18
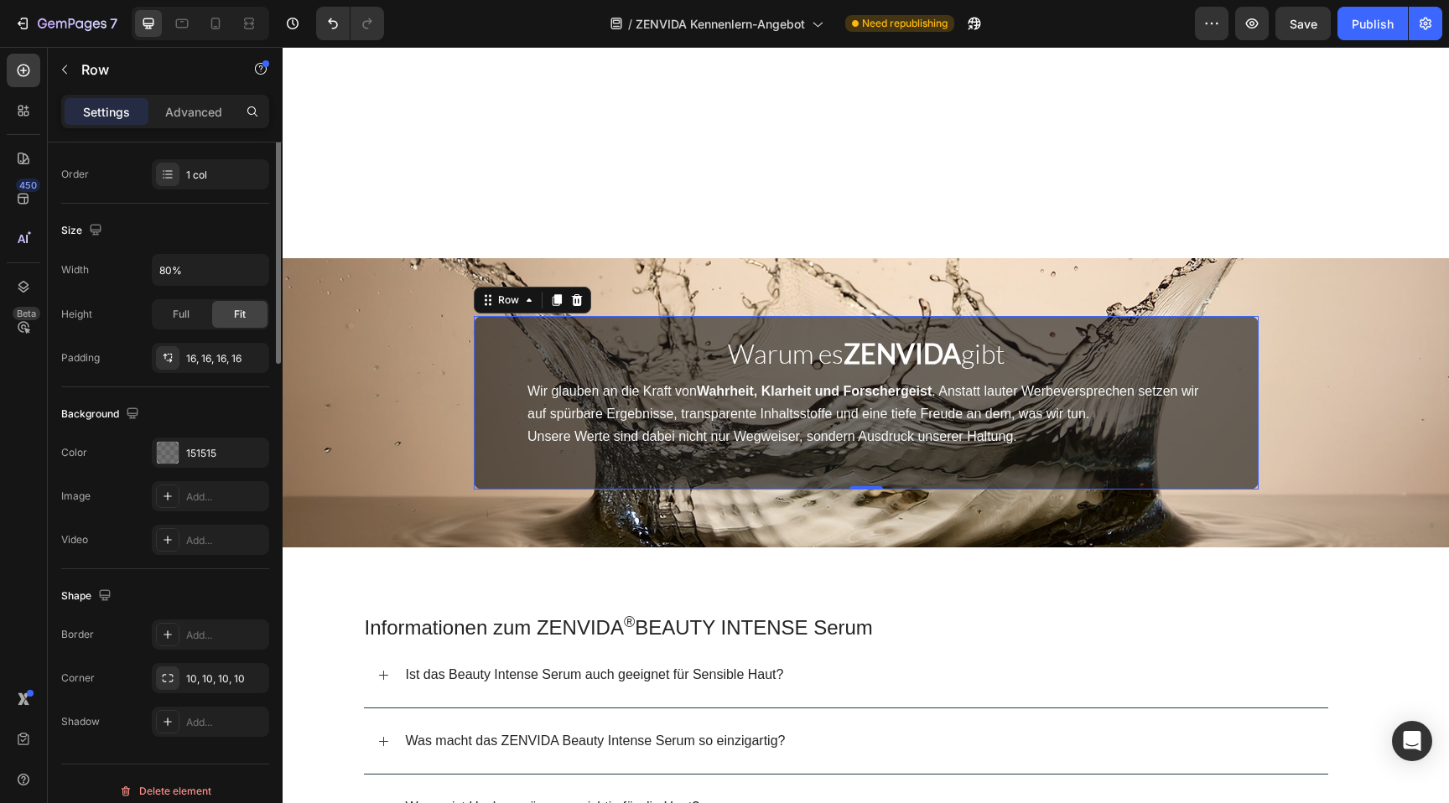
scroll to position [314, 0]
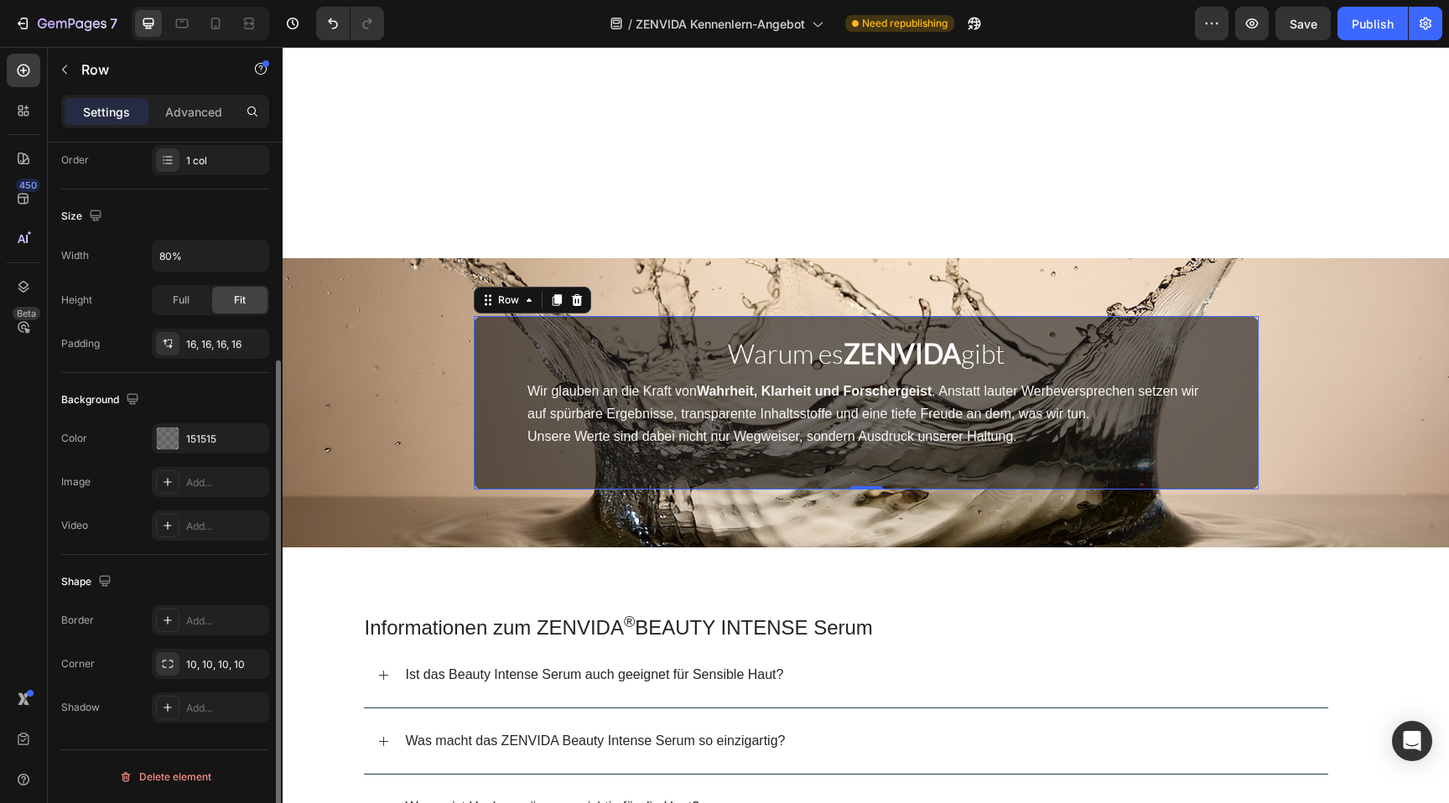
click at [213, 461] on div "The changes might be hidden by the video. Color 151515 Image Add... Video Add..." at bounding box center [165, 482] width 208 height 117
click at [213, 446] on div "151515" at bounding box center [210, 439] width 49 height 15
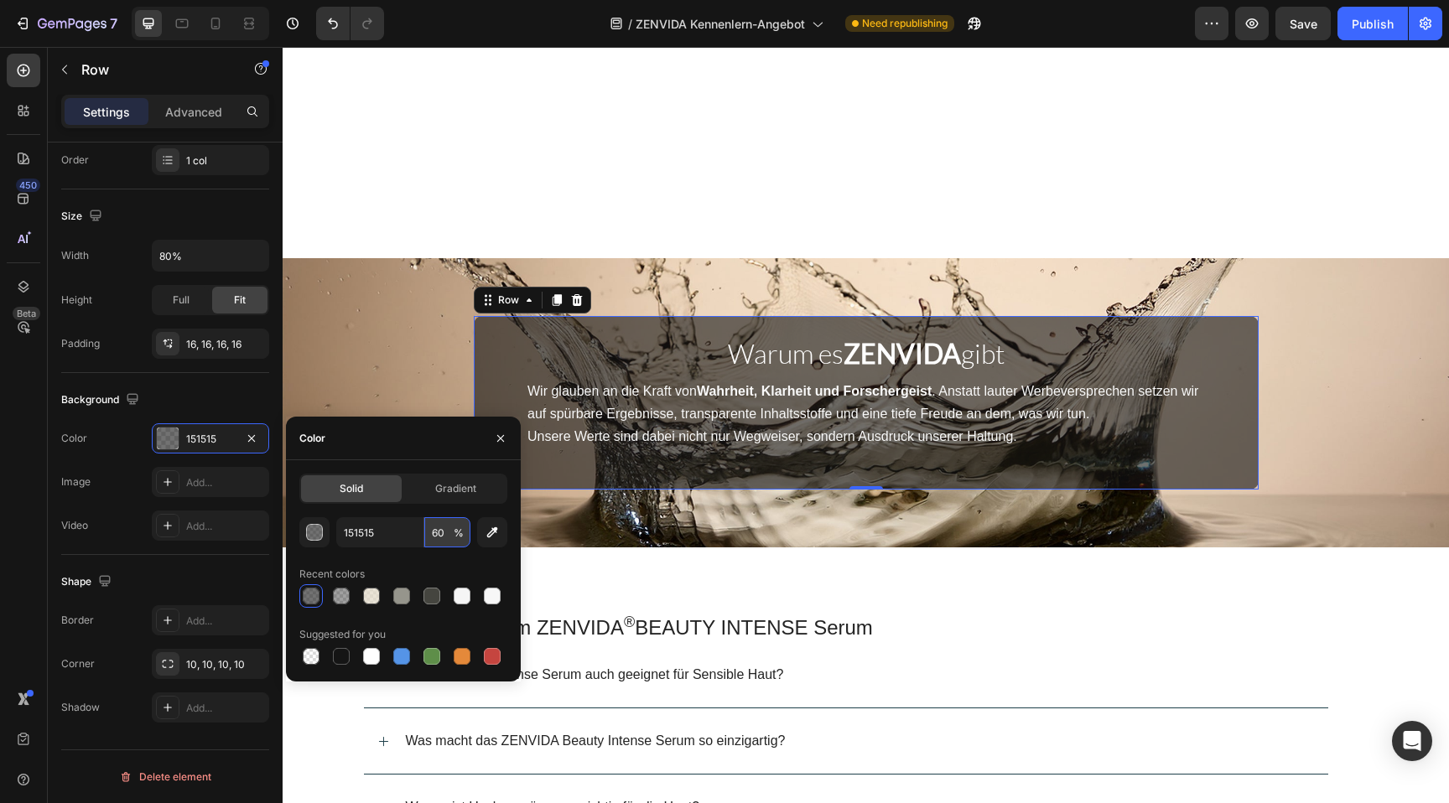
click at [438, 530] on input "60" at bounding box center [447, 532] width 46 height 30
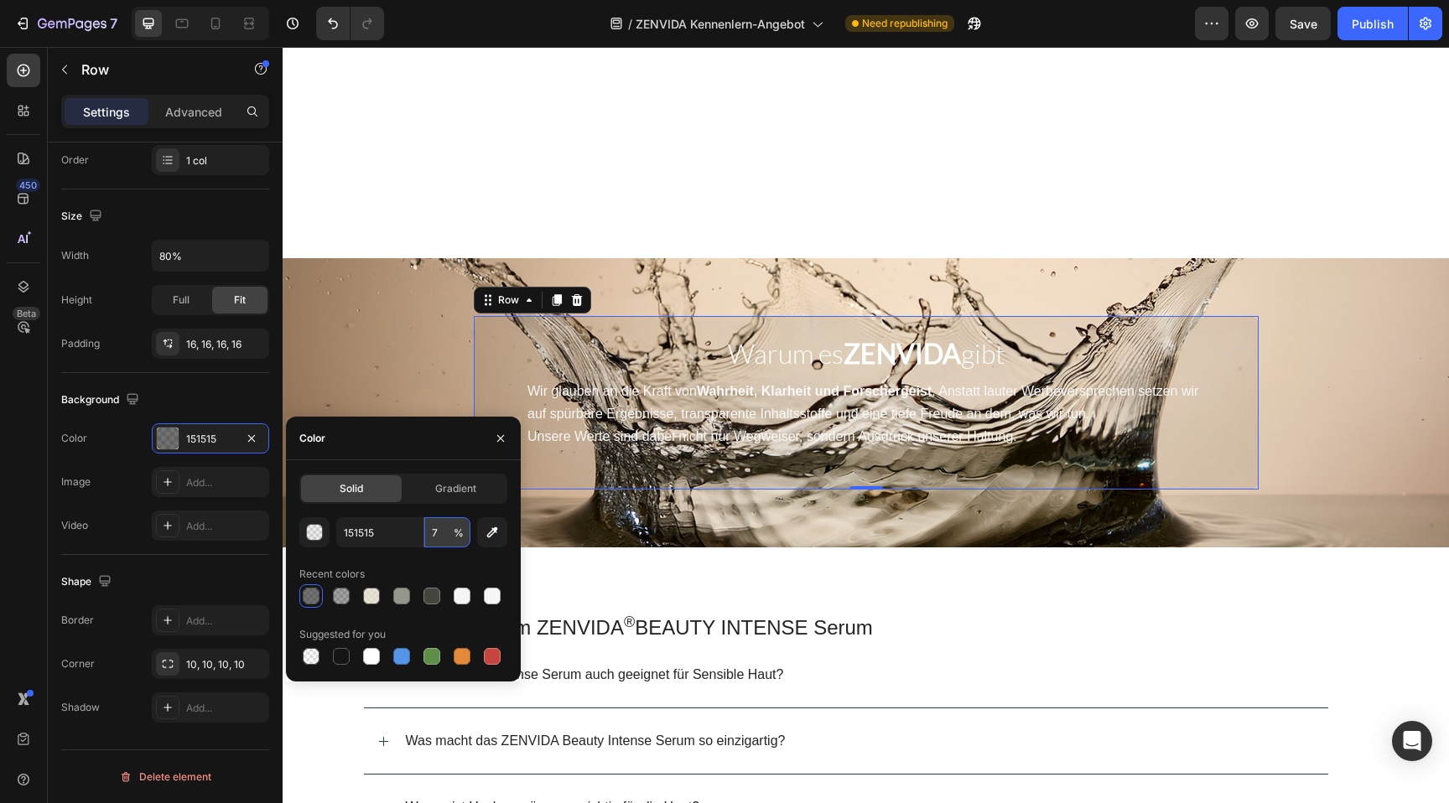
type input "75"
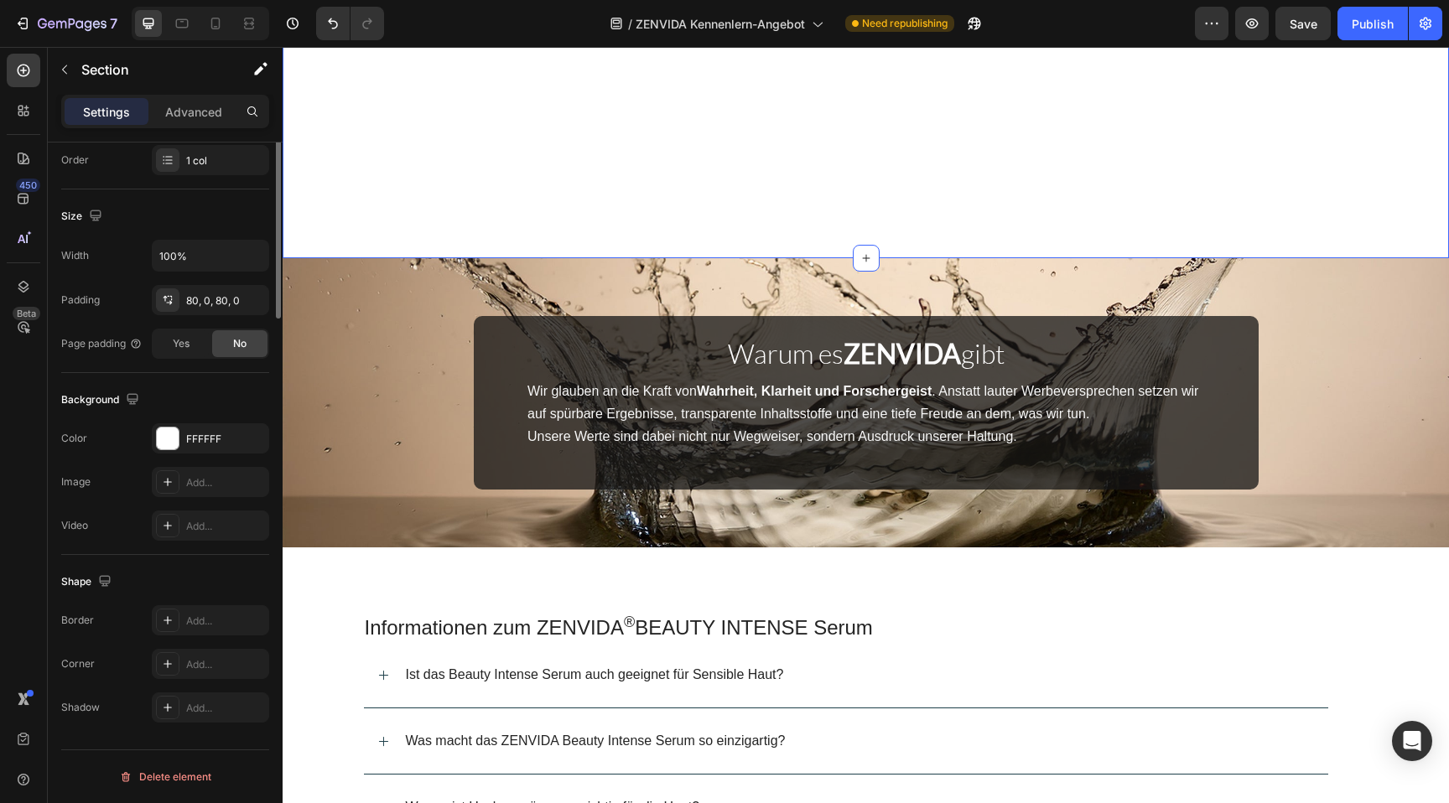
scroll to position [0, 0]
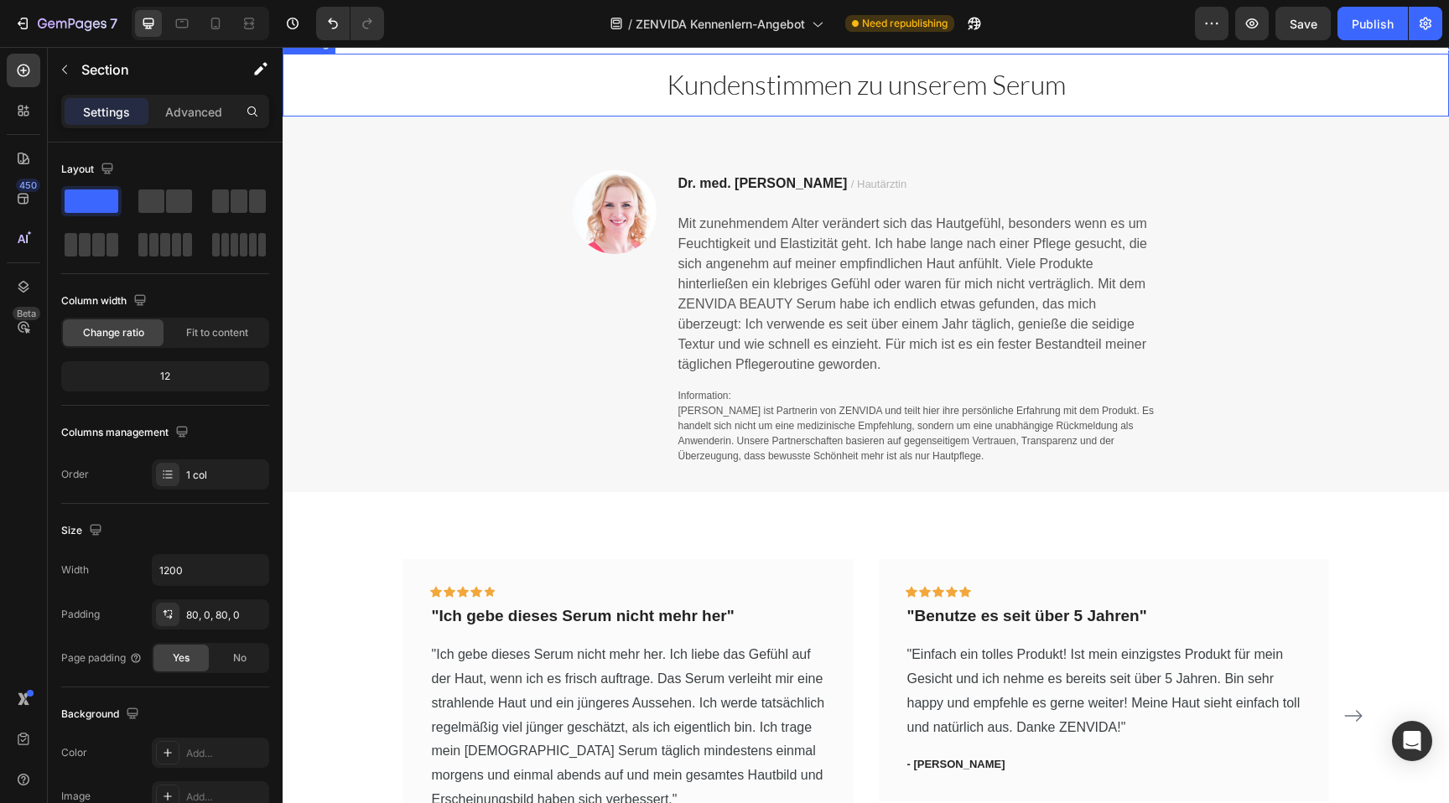
scroll to position [1177, 0]
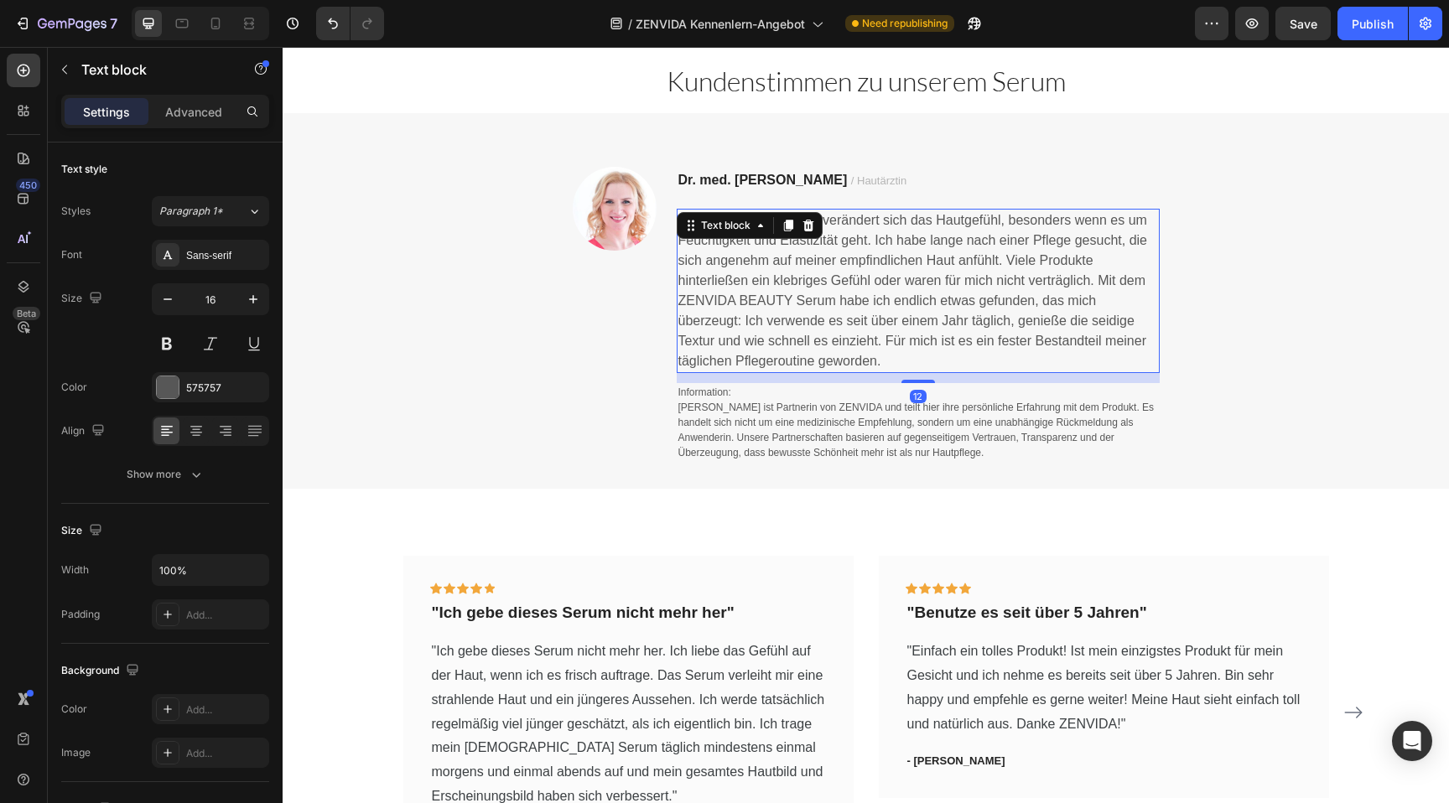
click at [715, 299] on span "Mit zunehmendem Alter verändert sich das Hautgefühl, besonders wenn es um Feuch…" at bounding box center [912, 290] width 469 height 155
click at [893, 372] on p "Mit zunehmendem Alter verändert sich das Hautgefühl, besonders wenn es um Feuch…" at bounding box center [918, 290] width 480 height 161
click at [681, 276] on span "Mit zunehmendem Alter verändert sich das Hautgefühl, besonders wenn es um Feuch…" at bounding box center [912, 290] width 469 height 155
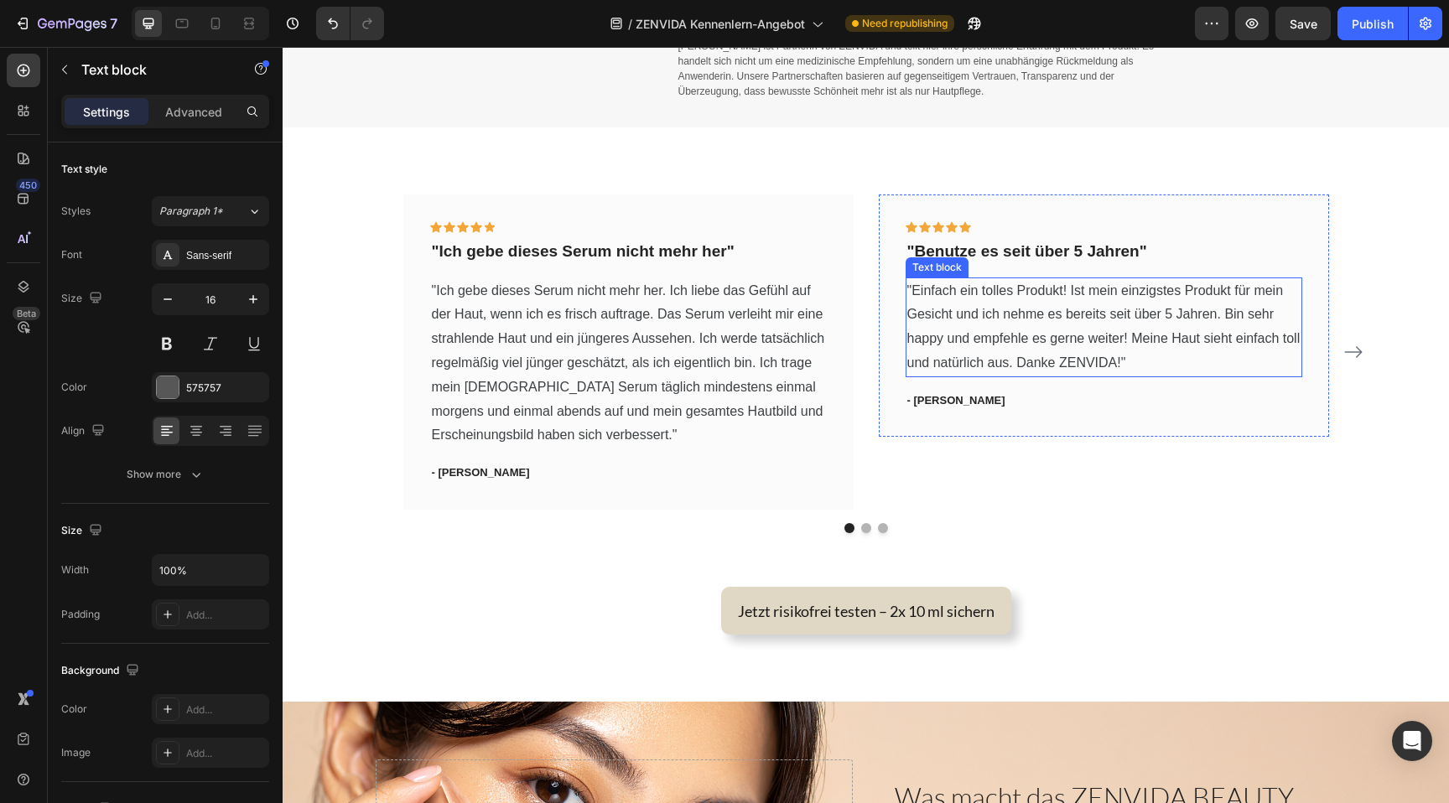
scroll to position [1598, 0]
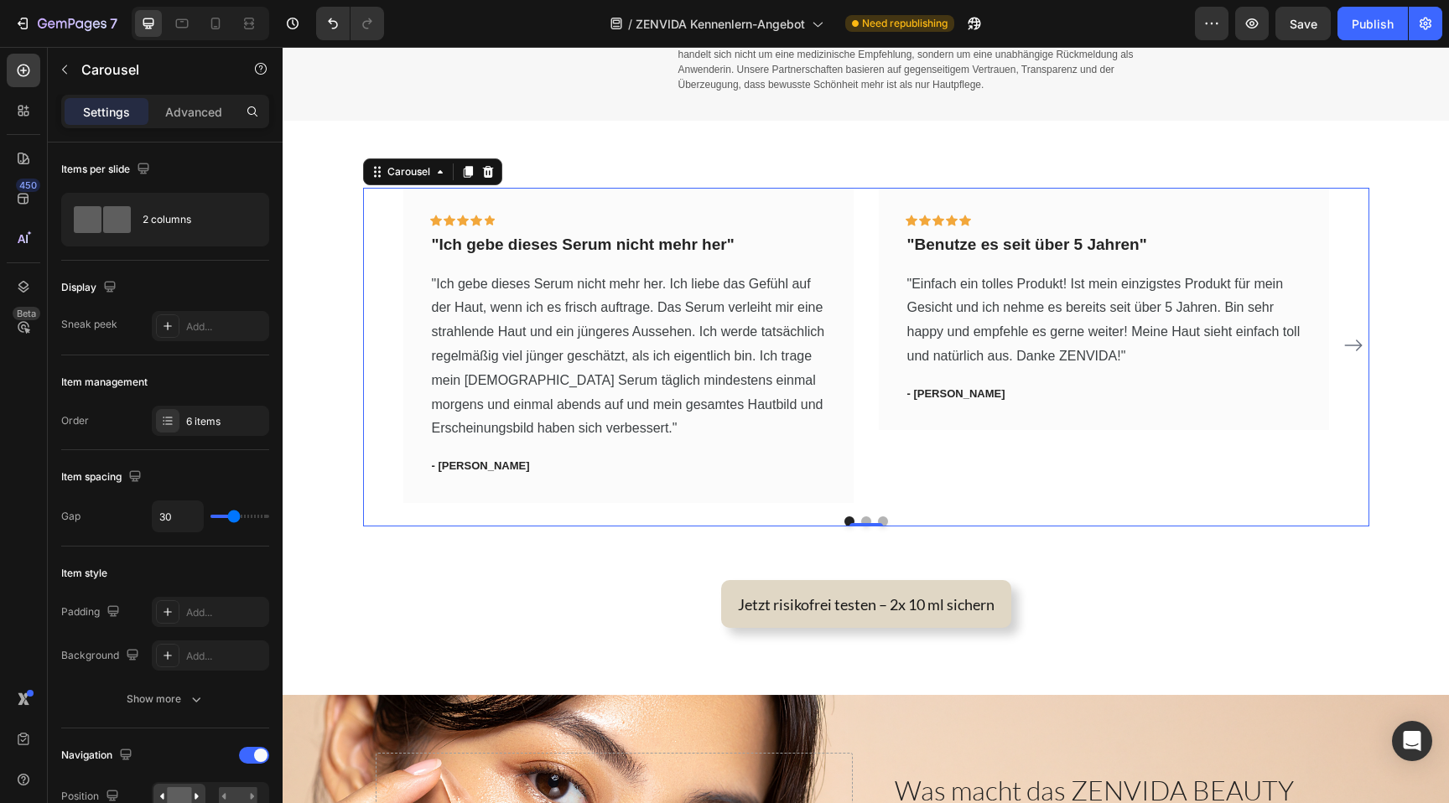
click at [860, 246] on div "Icon Icon Icon Icon Icon Row "Ich gebe dieses Serum nicht mehr her" Text block …" at bounding box center [866, 345] width 926 height 315
click at [194, 314] on div "Add..." at bounding box center [210, 326] width 117 height 30
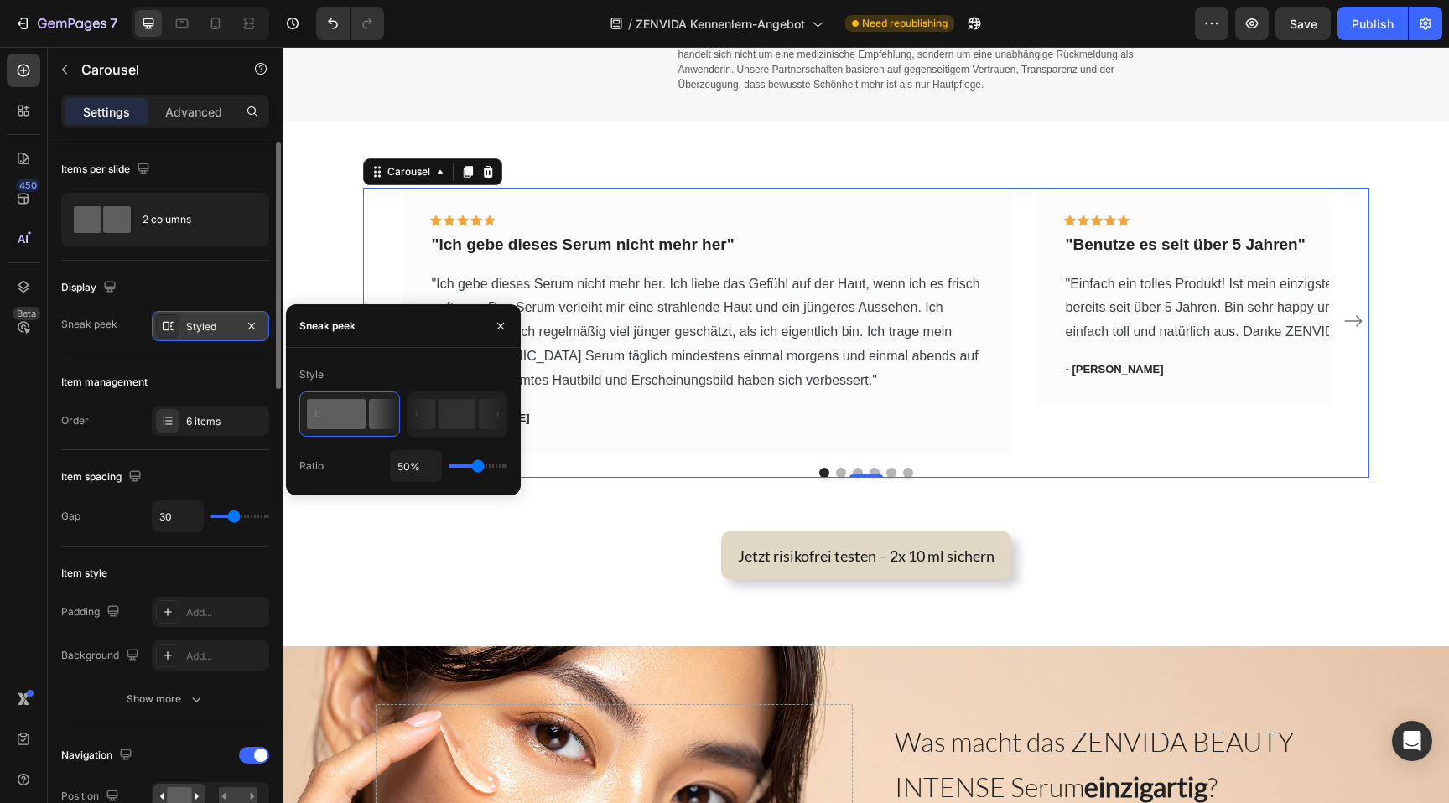
click at [194, 314] on div "Styled" at bounding box center [210, 326] width 117 height 30
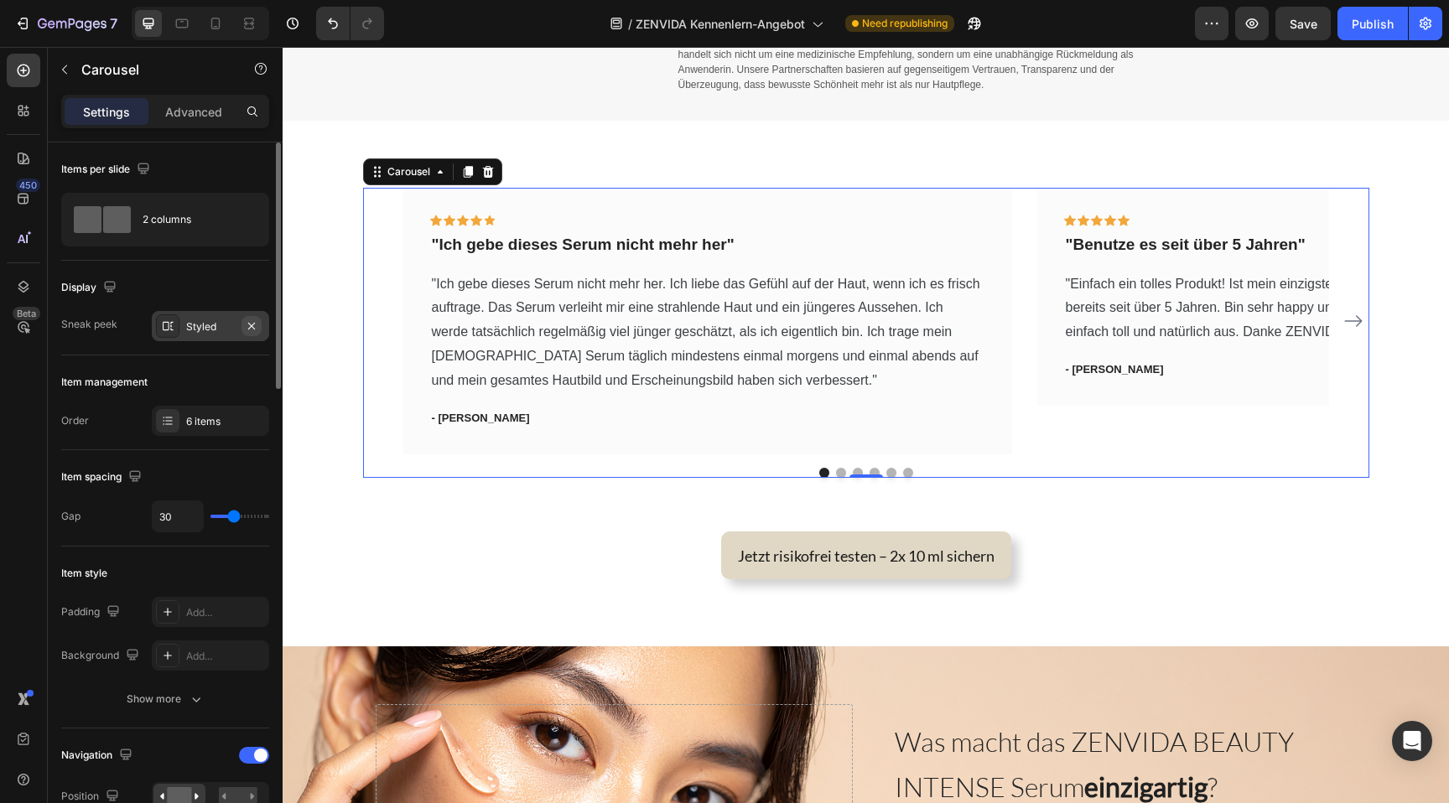
click at [251, 324] on icon "button" at bounding box center [251, 326] width 13 height 13
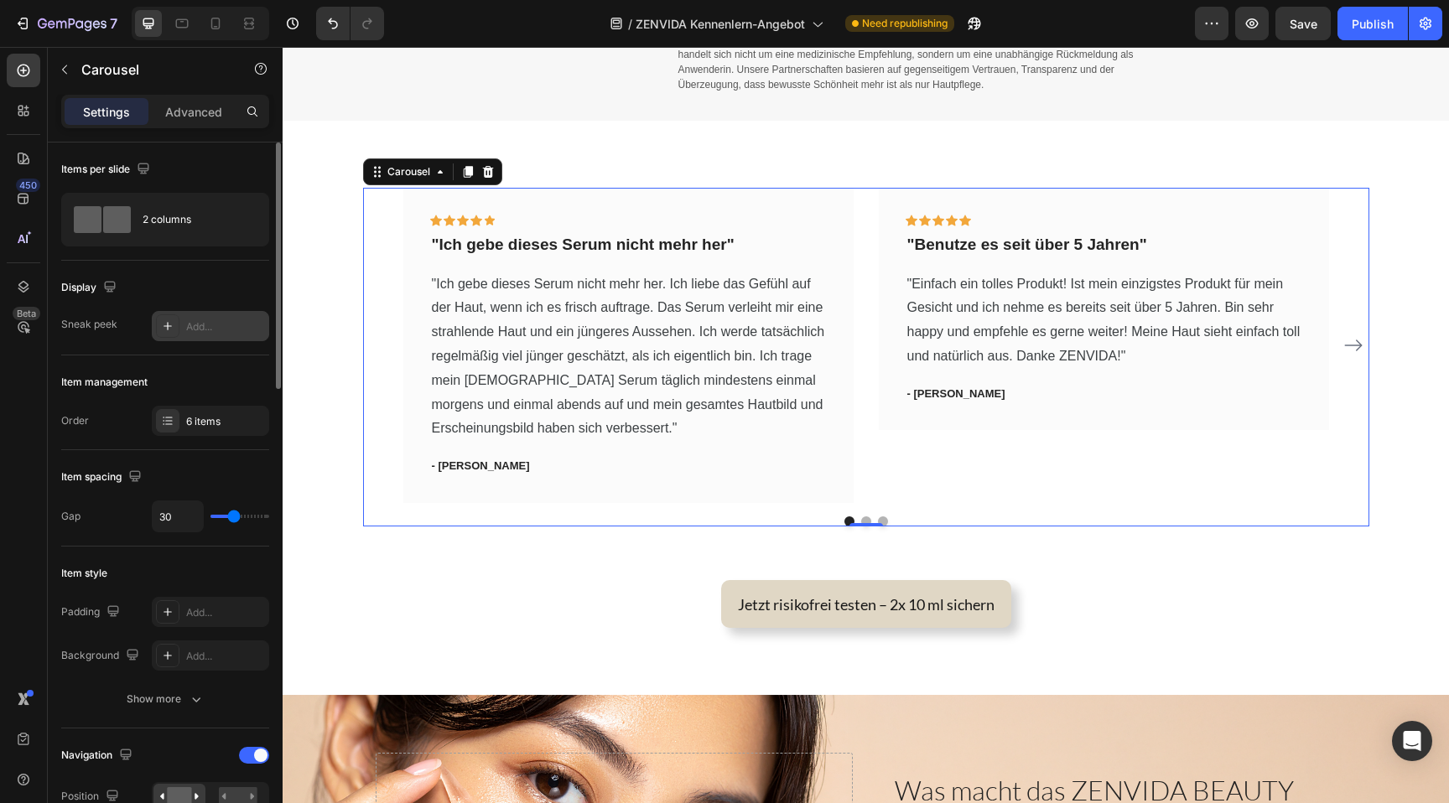
click at [217, 325] on div "Add..." at bounding box center [225, 327] width 79 height 15
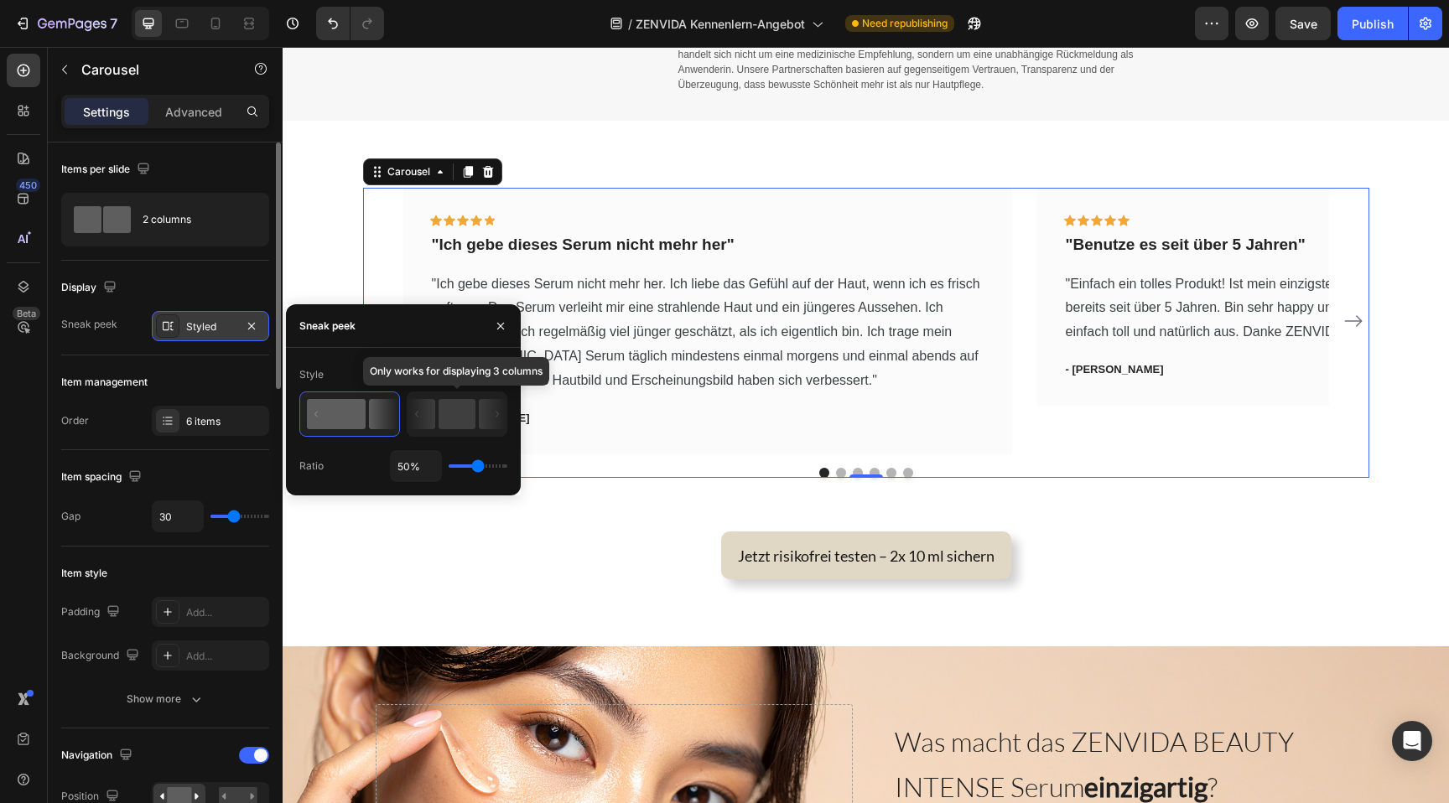
click at [430, 408] on icon at bounding box center [422, 414] width 28 height 30
click at [365, 413] on rect at bounding box center [336, 414] width 59 height 30
click at [249, 324] on icon "button" at bounding box center [251, 326] width 13 height 13
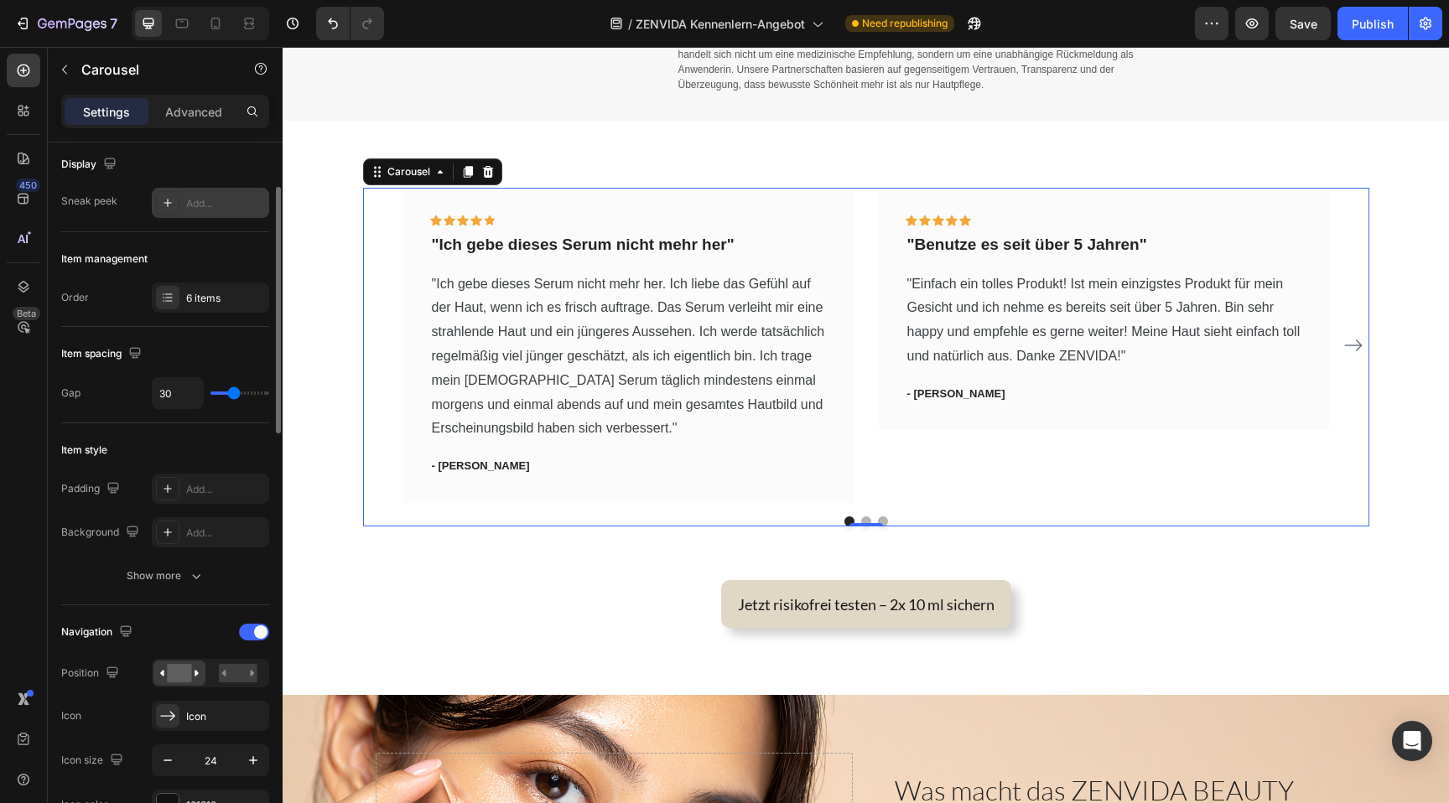
scroll to position [134, 0]
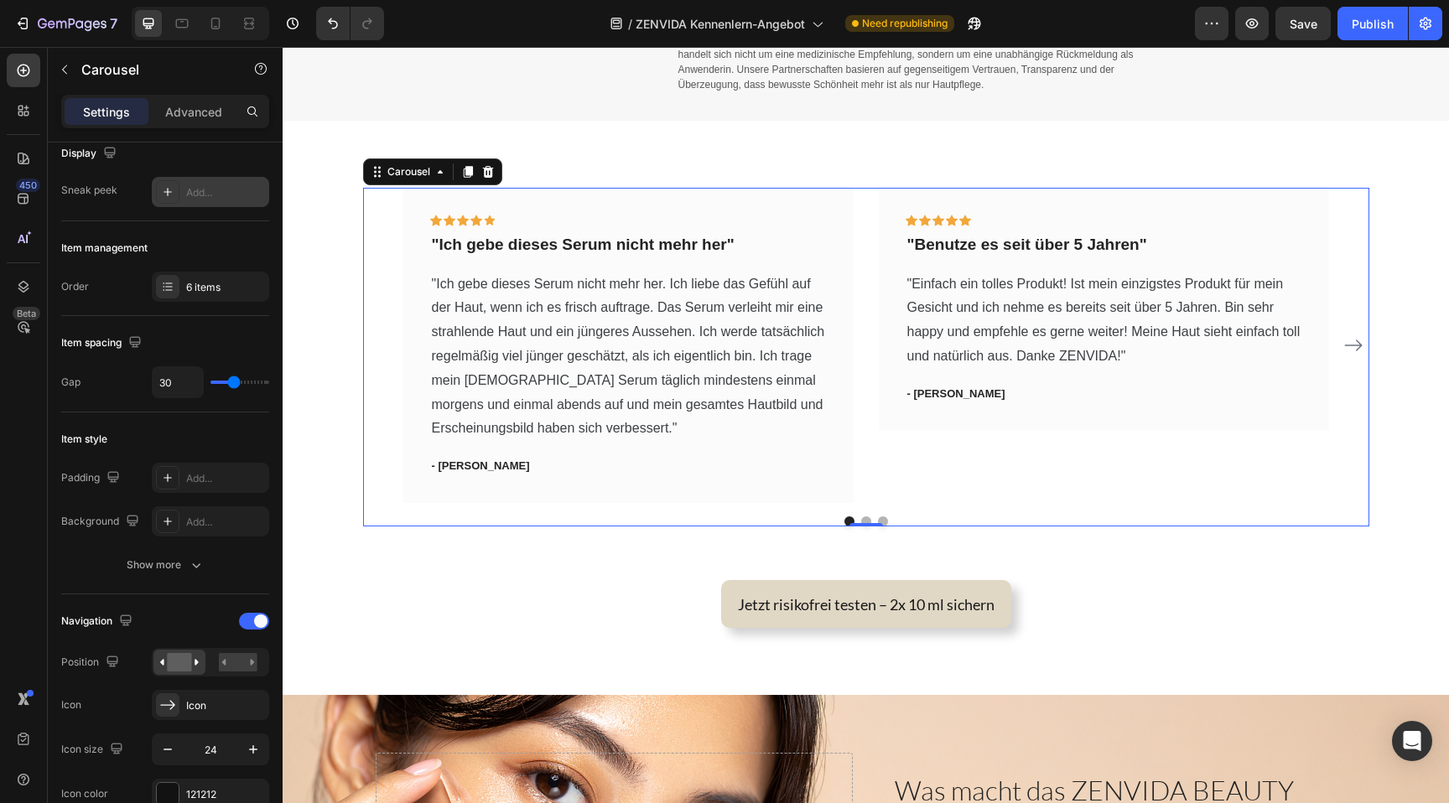
click at [1356, 346] on icon "Carousel Next Arrow" at bounding box center [1353, 346] width 18 height 12
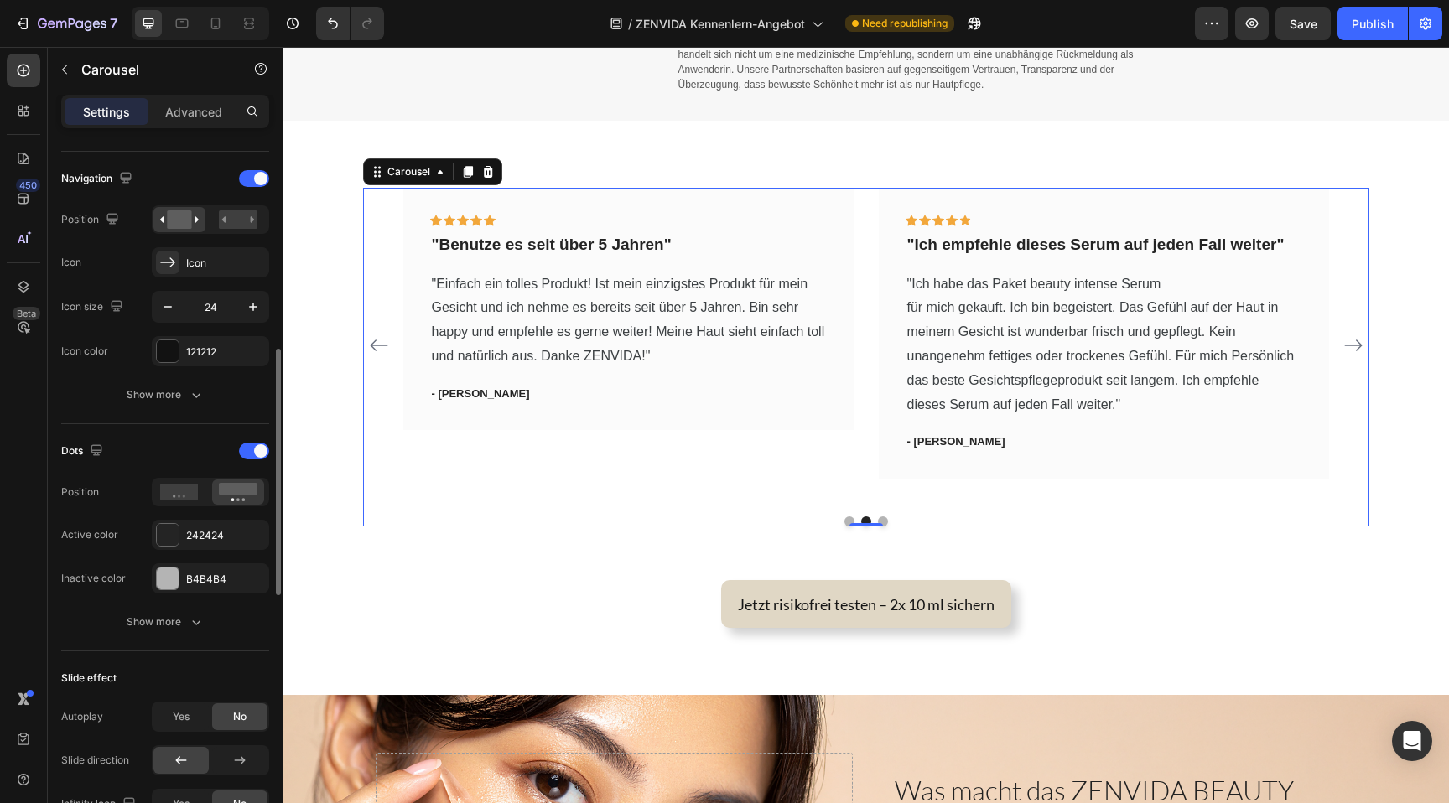
scroll to position [582, 0]
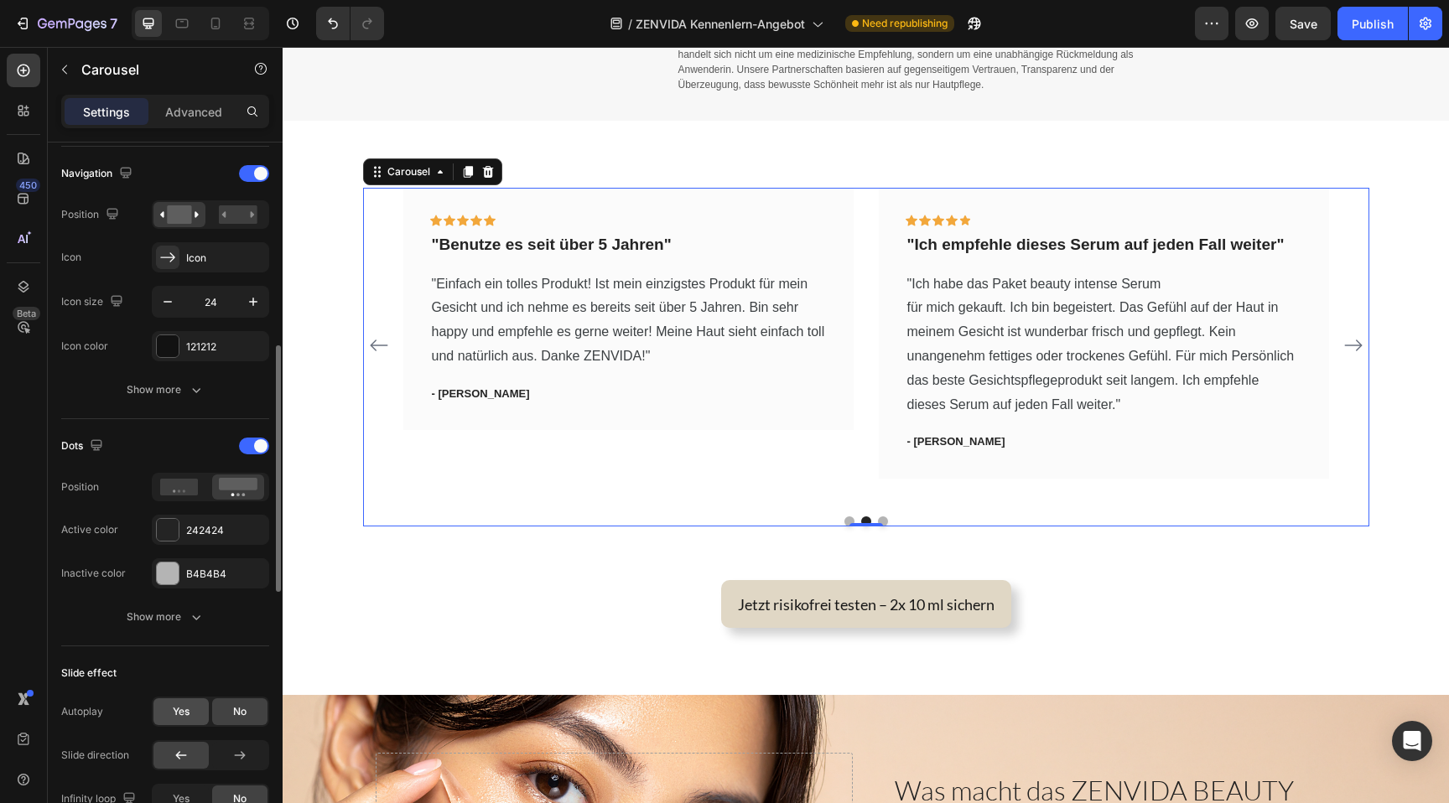
click at [173, 708] on span "Yes" at bounding box center [181, 711] width 17 height 15
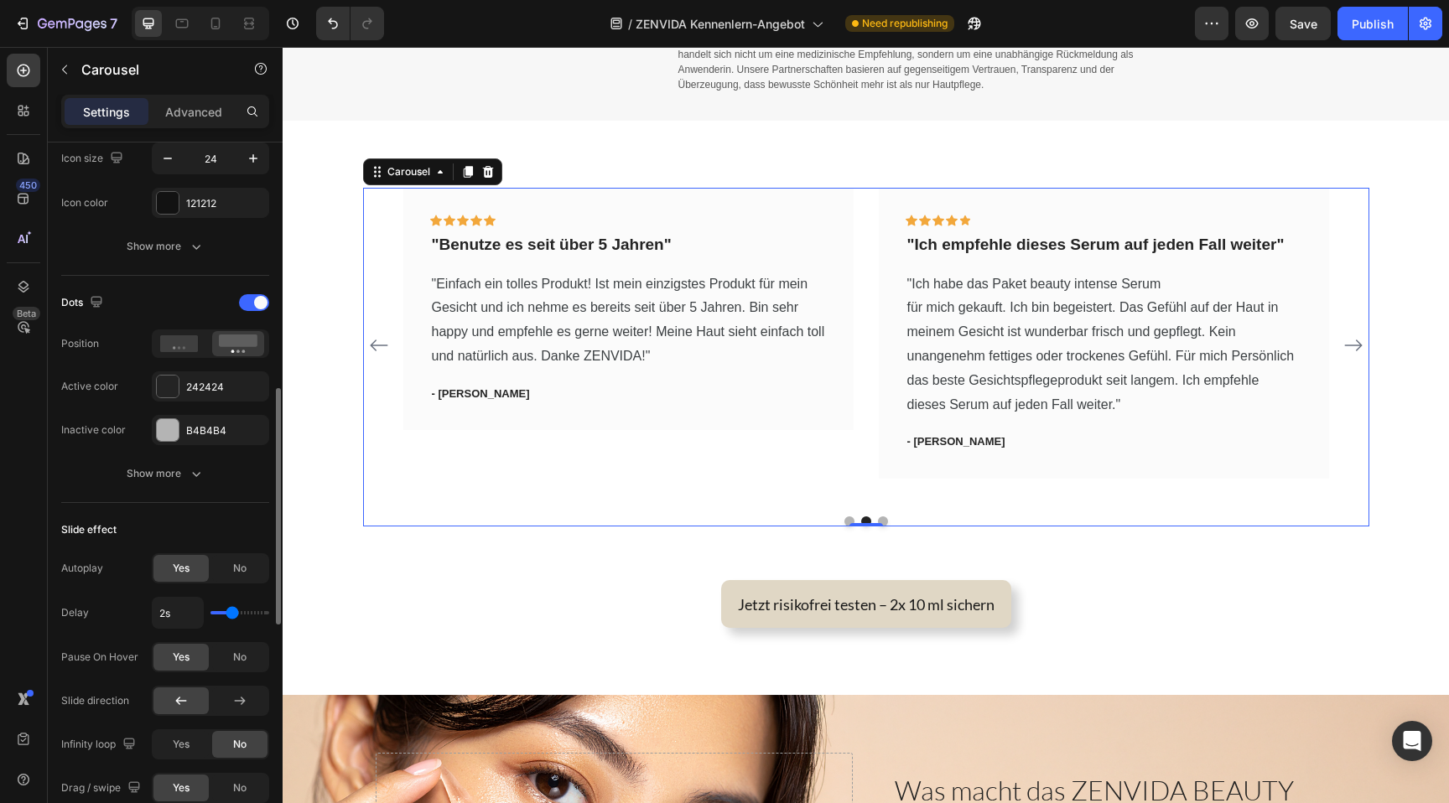
scroll to position [728, 0]
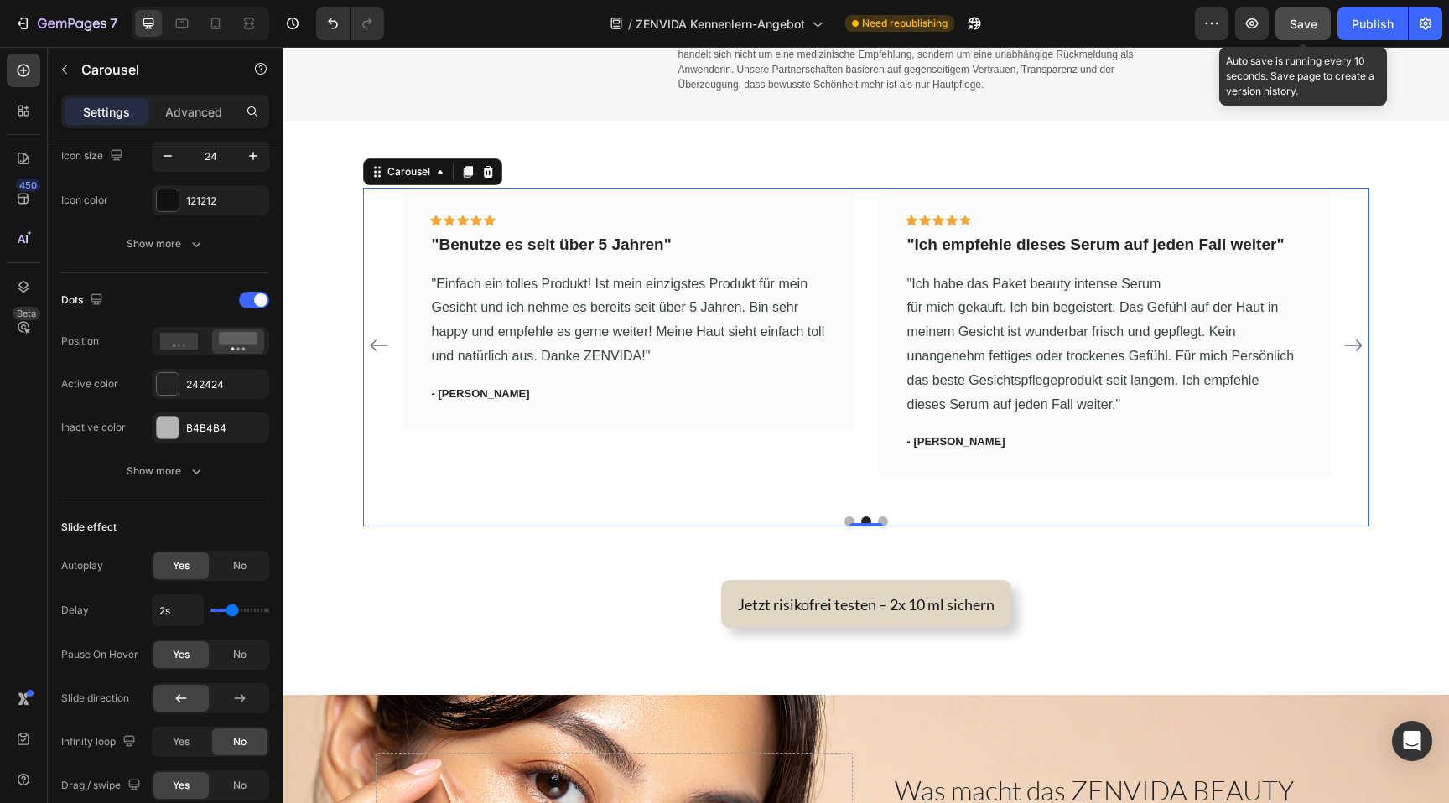
click at [1307, 32] on button "Save" at bounding box center [1303, 24] width 55 height 34
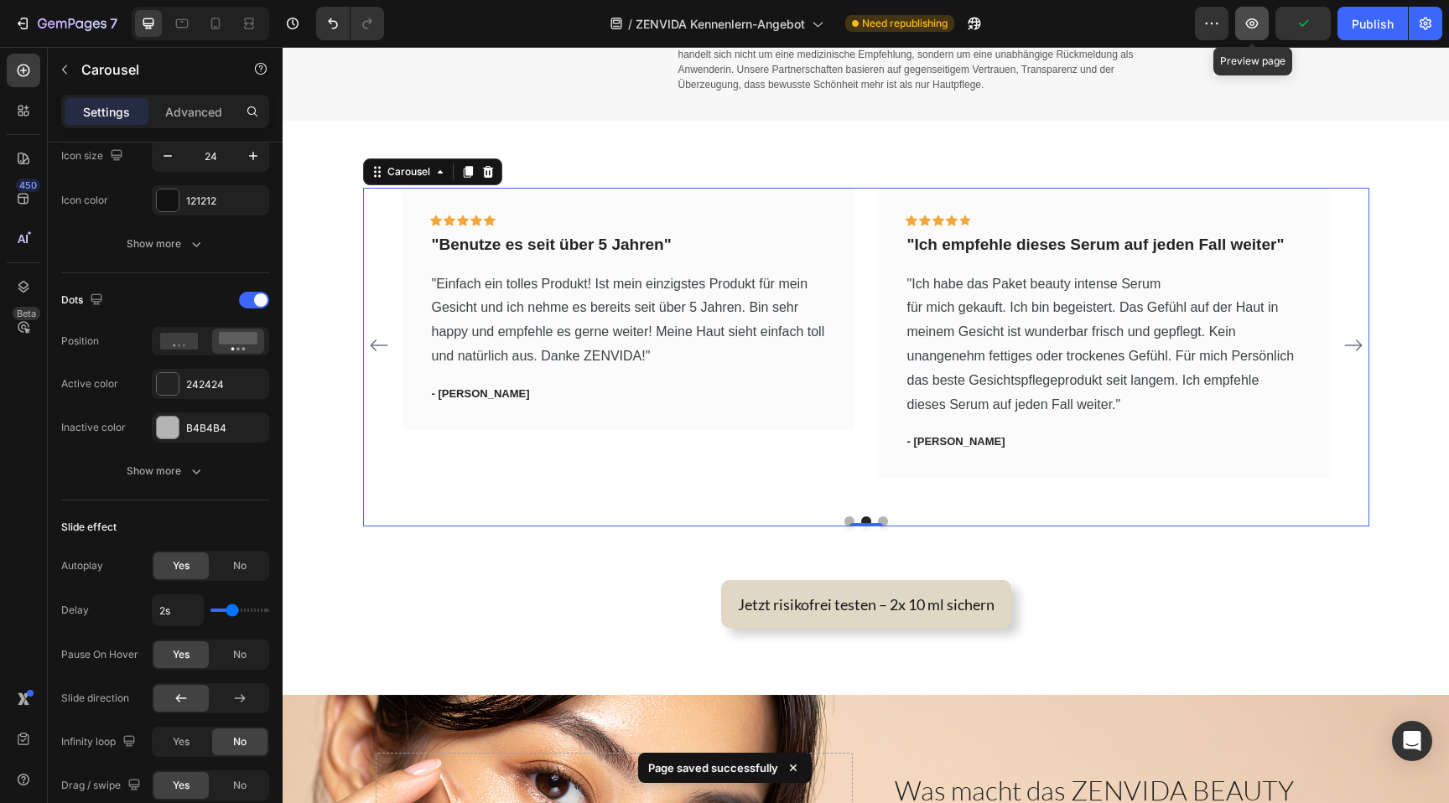
click at [1244, 37] on button "button" at bounding box center [1252, 24] width 34 height 34
click at [1260, 23] on icon "button" at bounding box center [1252, 23] width 17 height 17
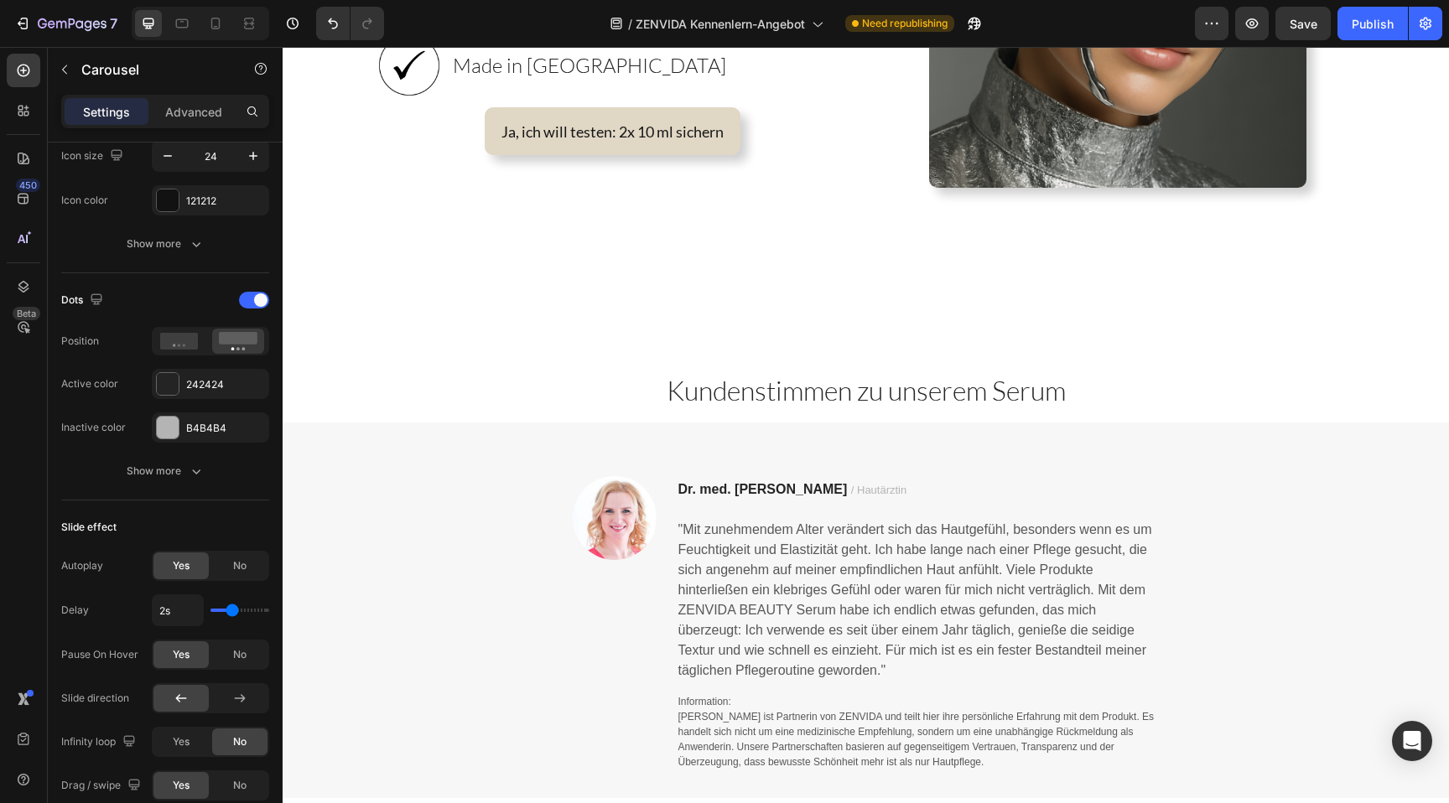
scroll to position [709, 0]
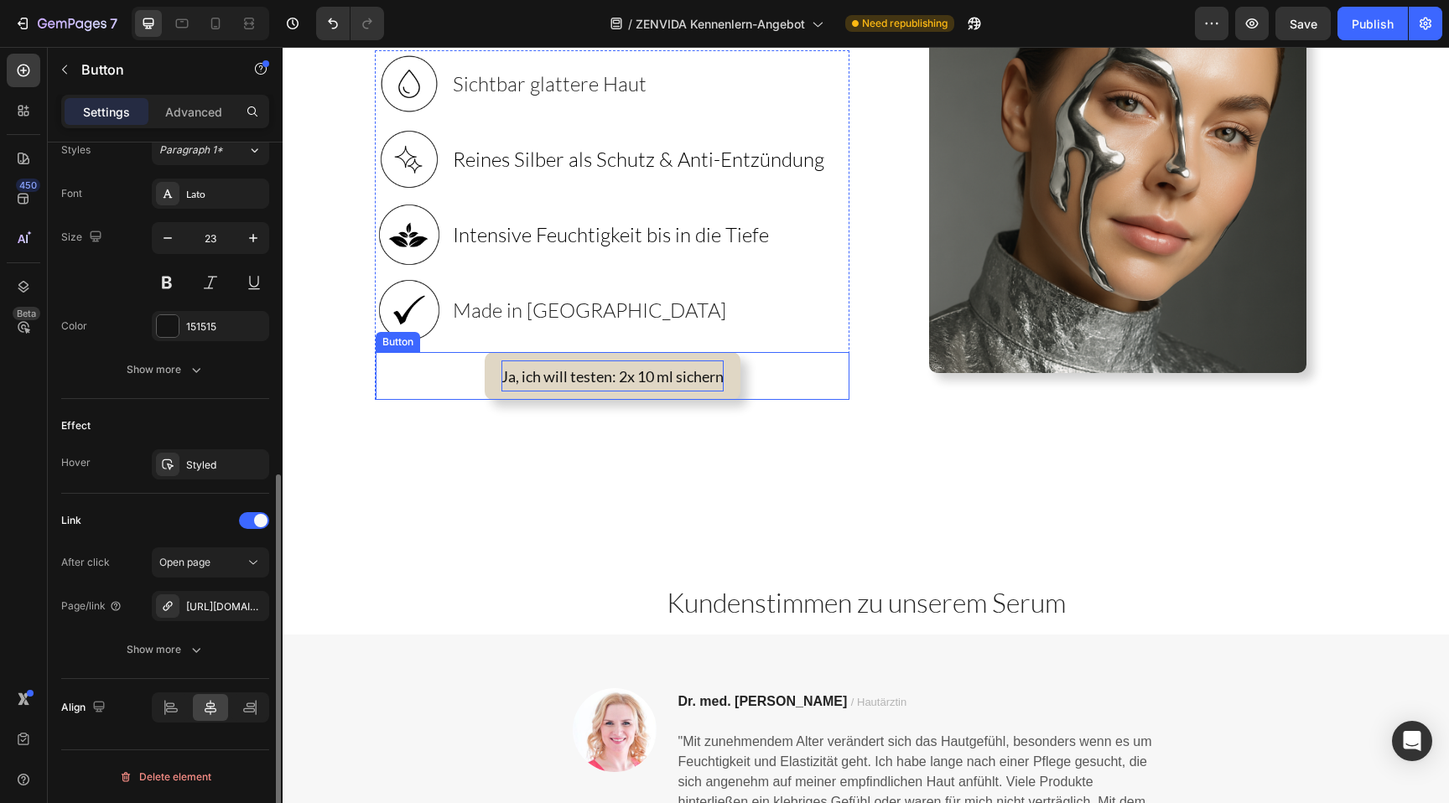
click at [588, 386] on p "Ja, ich will testen: 2x 10 ml sichern" at bounding box center [613, 376] width 222 height 31
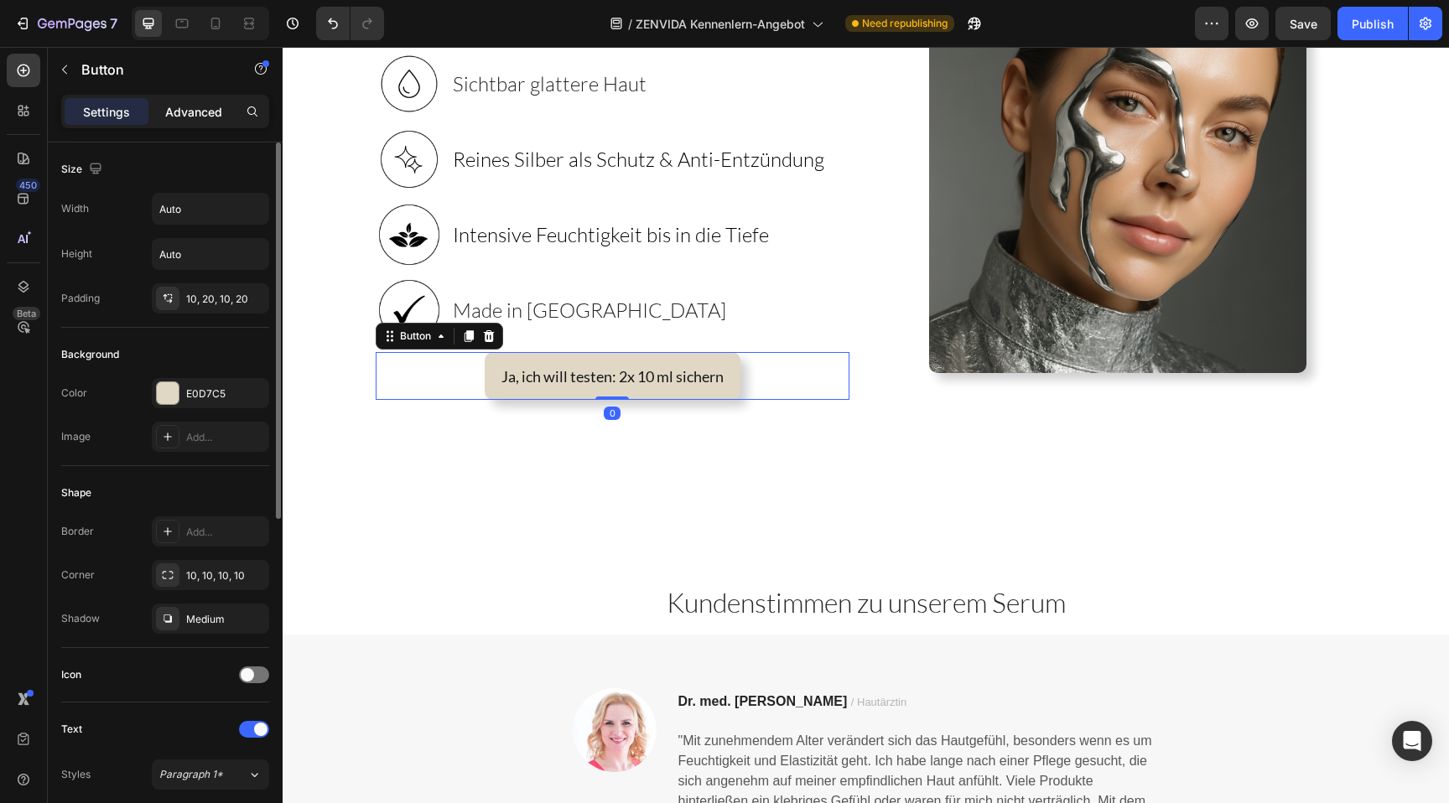
click at [182, 112] on p "Advanced" at bounding box center [193, 112] width 57 height 18
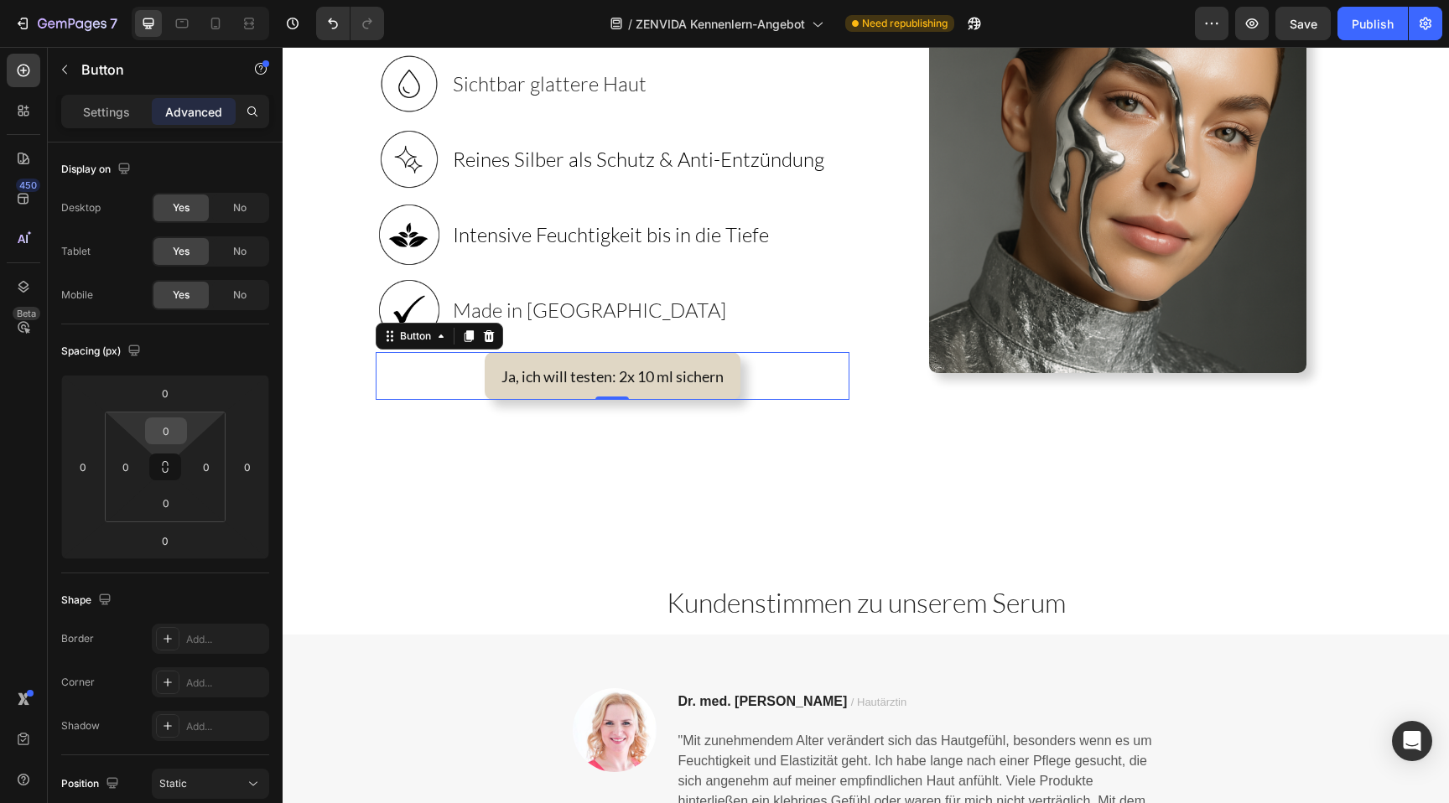
click at [173, 437] on input "0" at bounding box center [166, 430] width 34 height 25
type input "16"
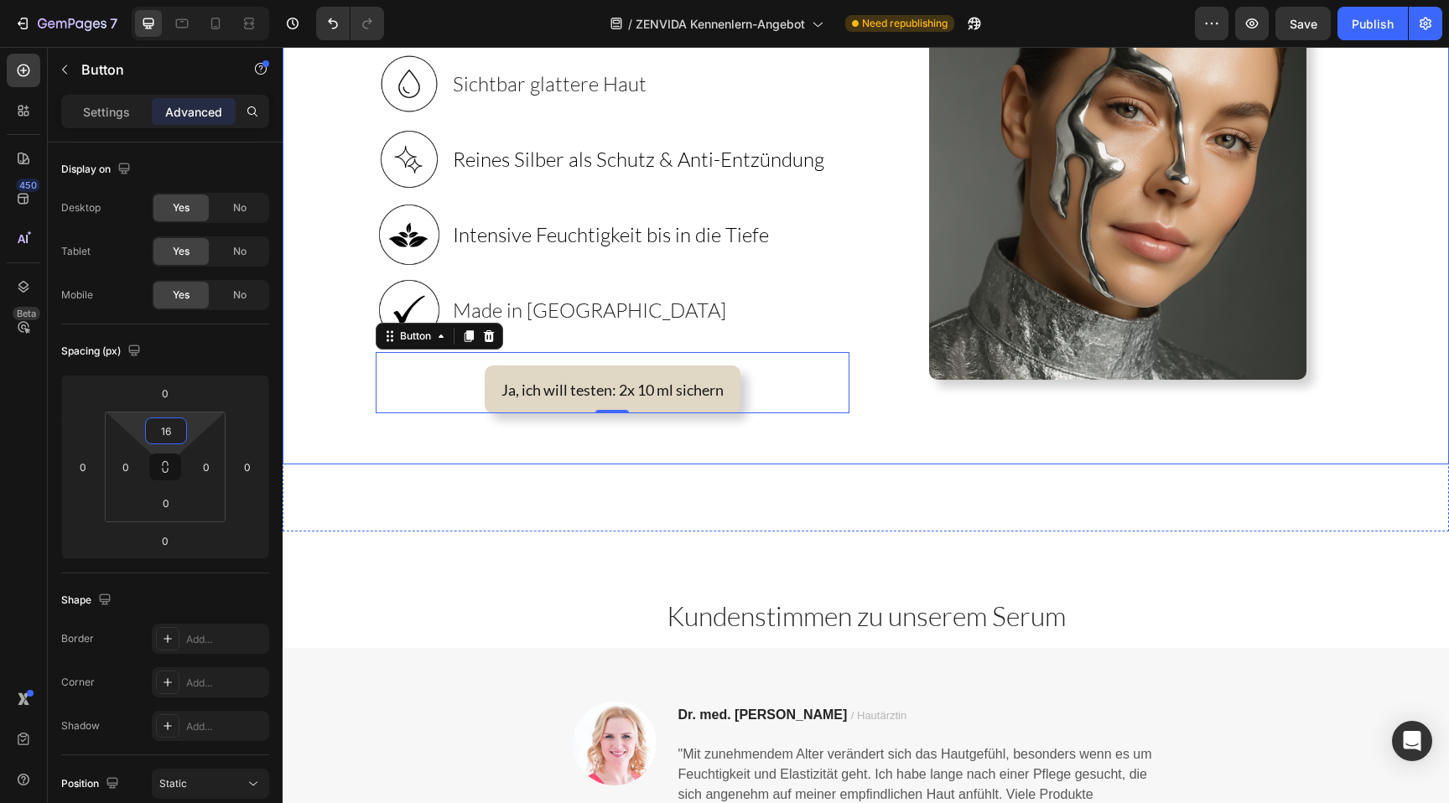
click at [728, 537] on div "Kundenstimmen zu unserem Serum Heading Section 5" at bounding box center [866, 590] width 1167 height 116
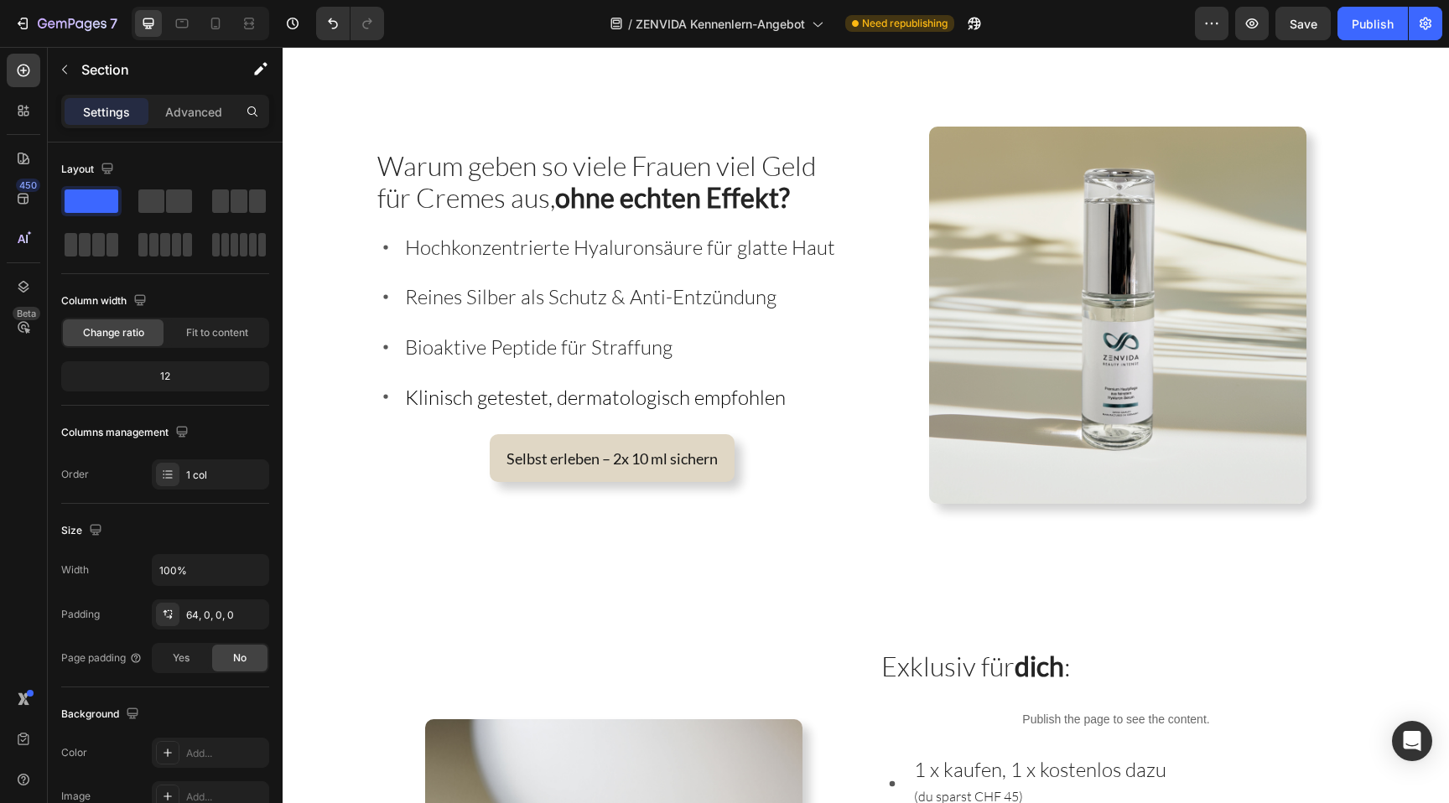
scroll to position [3058, 0]
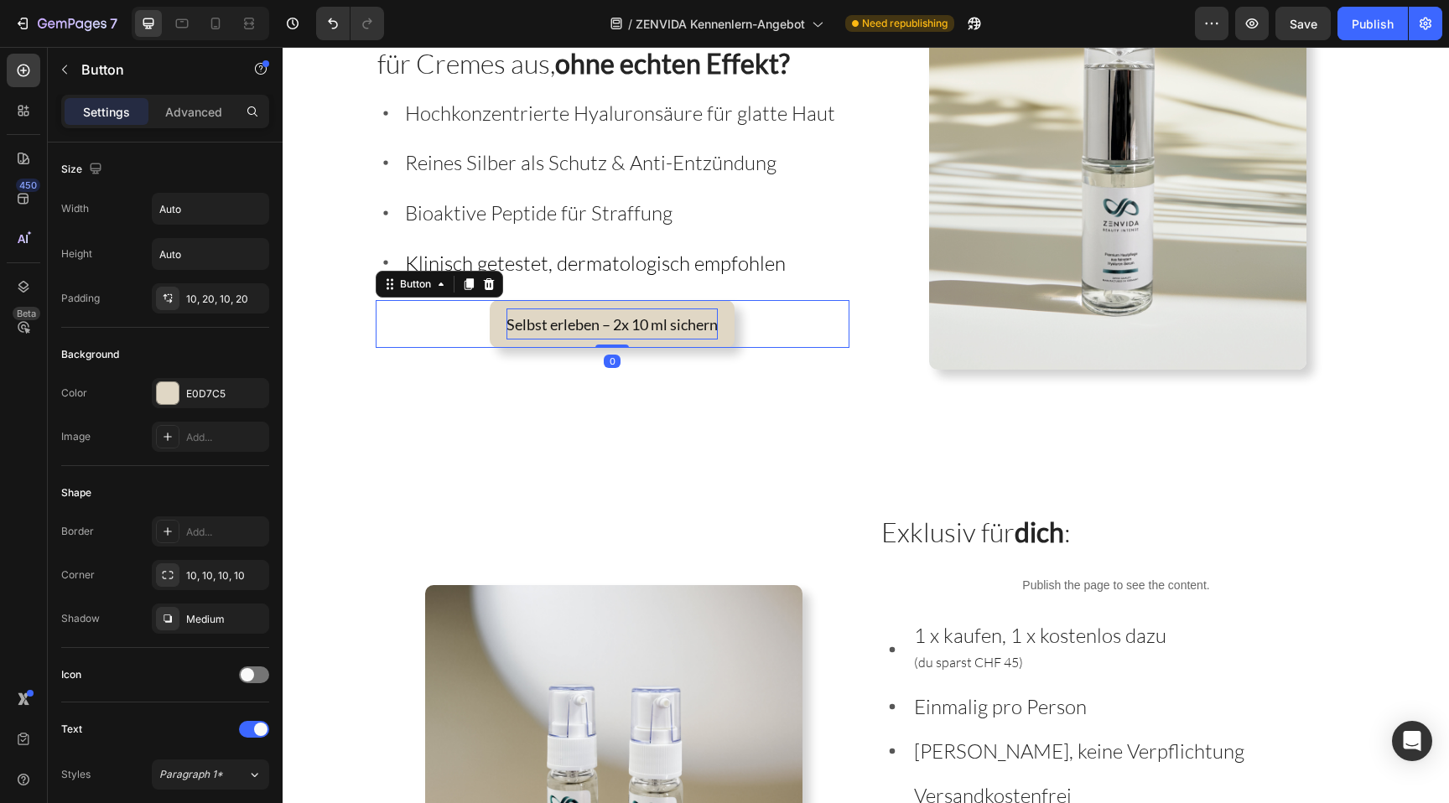
click at [589, 332] on span "Selbst erleben – 2x 10 ml sichern" at bounding box center [612, 324] width 211 height 18
click at [200, 105] on p "Advanced" at bounding box center [193, 112] width 57 height 18
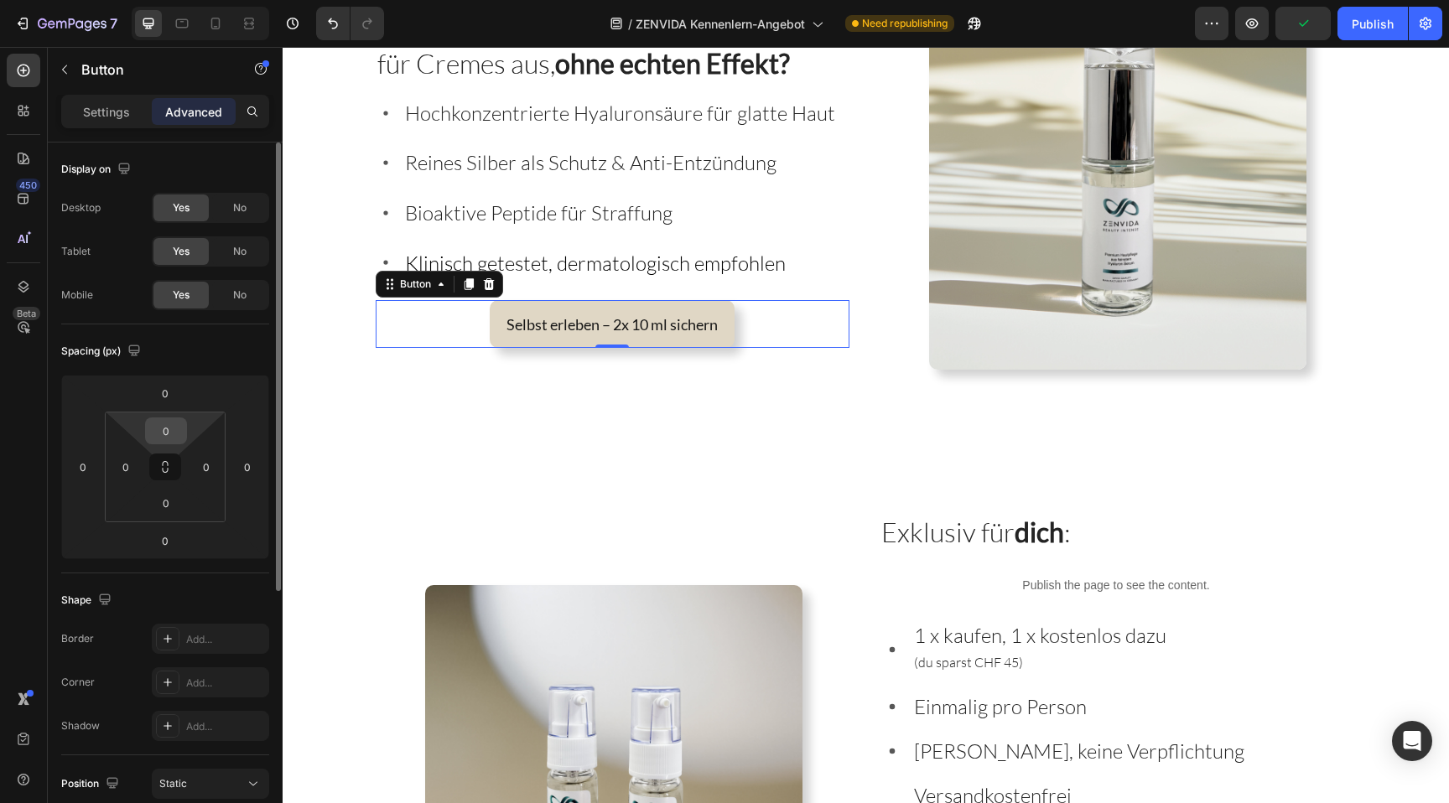
click at [164, 430] on input "0" at bounding box center [166, 430] width 34 height 25
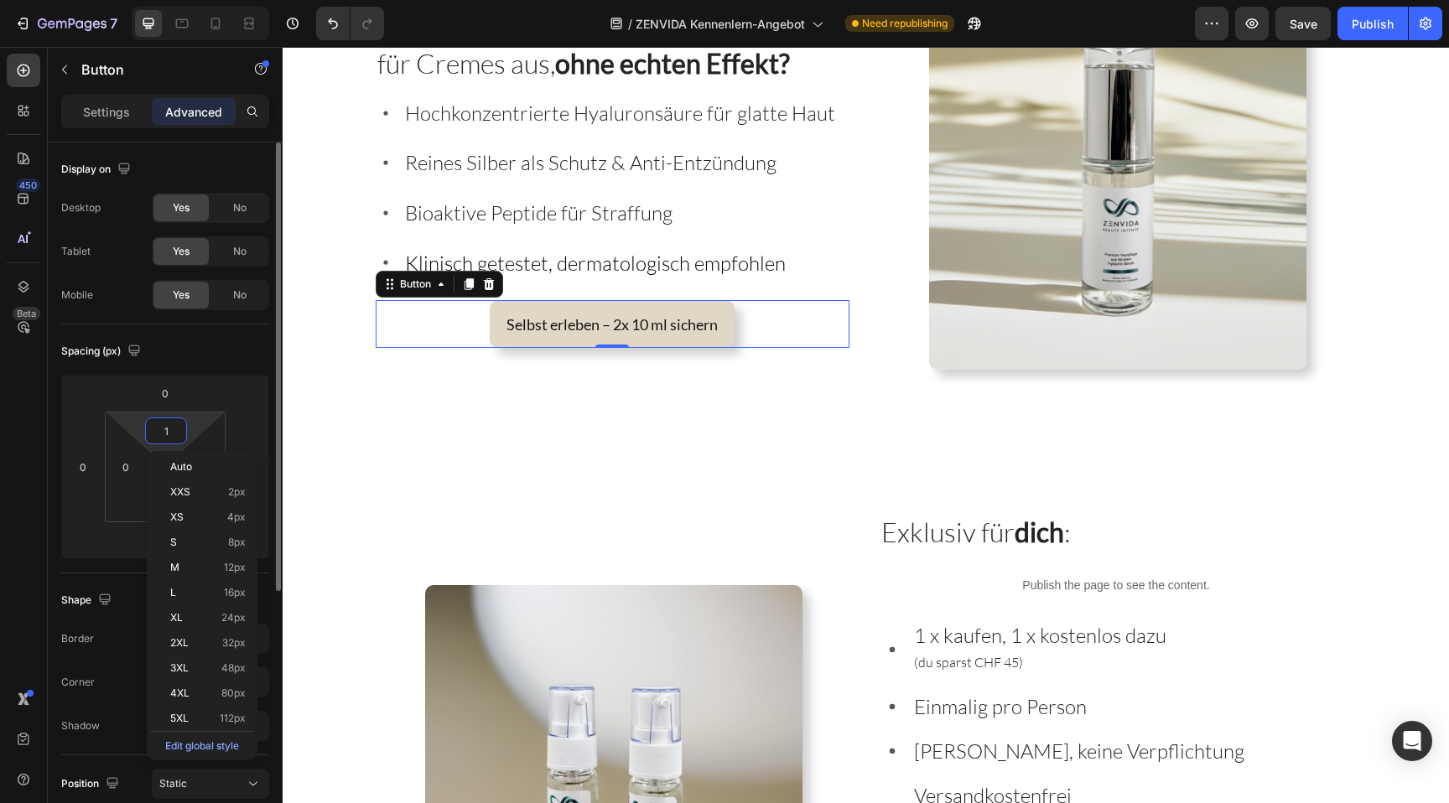
type input "16"
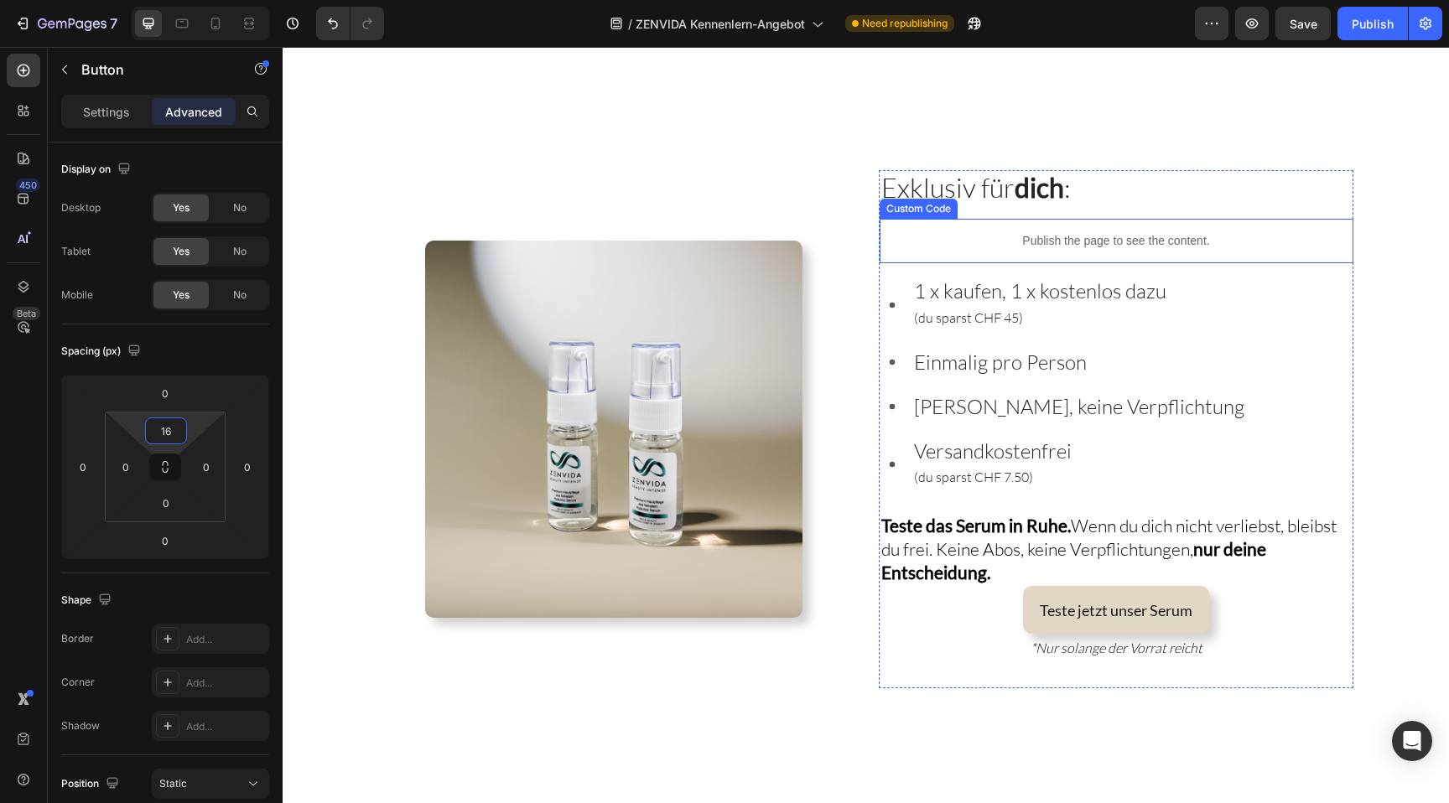
scroll to position [3412, 0]
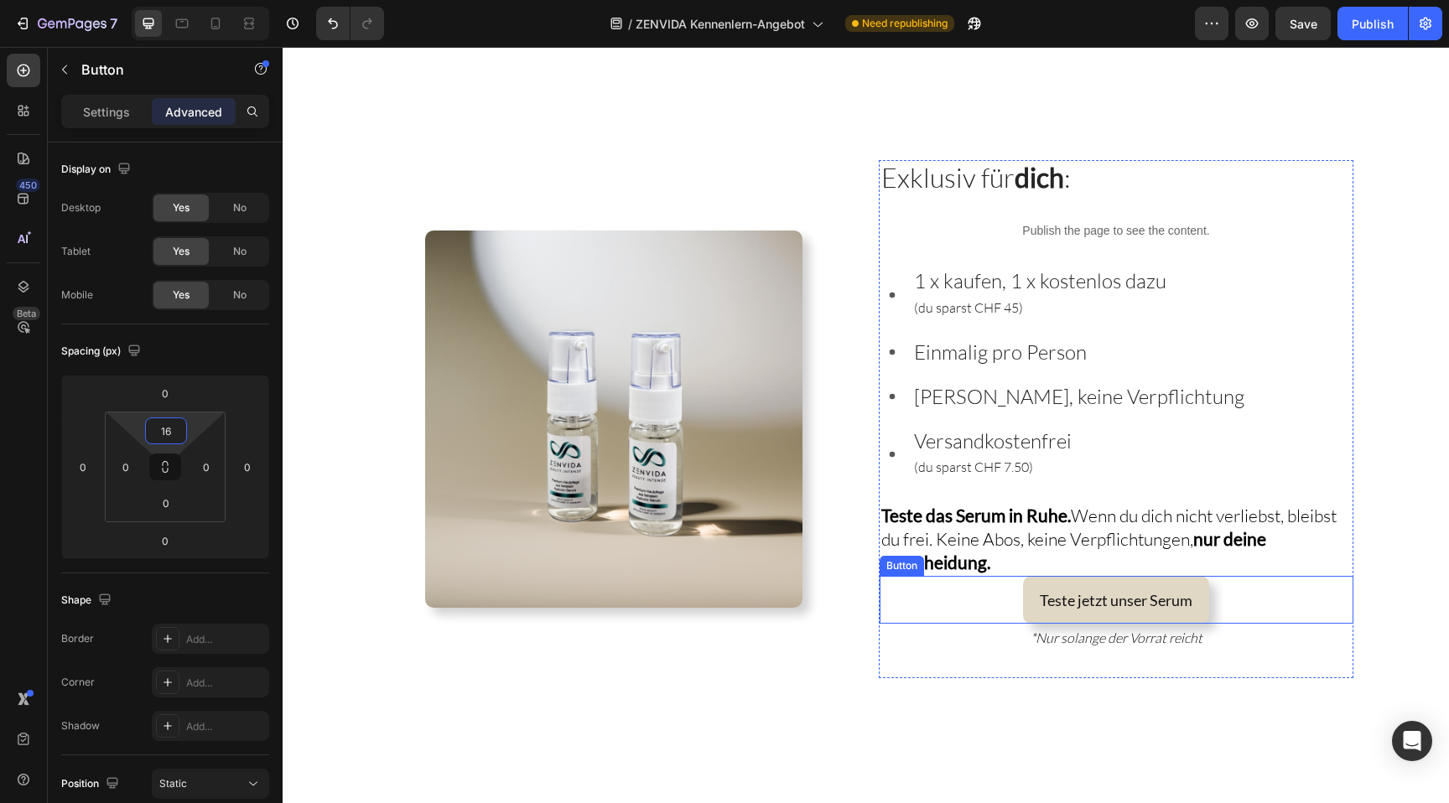
click at [1032, 582] on link "Teste jetzt unser Serum" at bounding box center [1116, 600] width 186 height 48
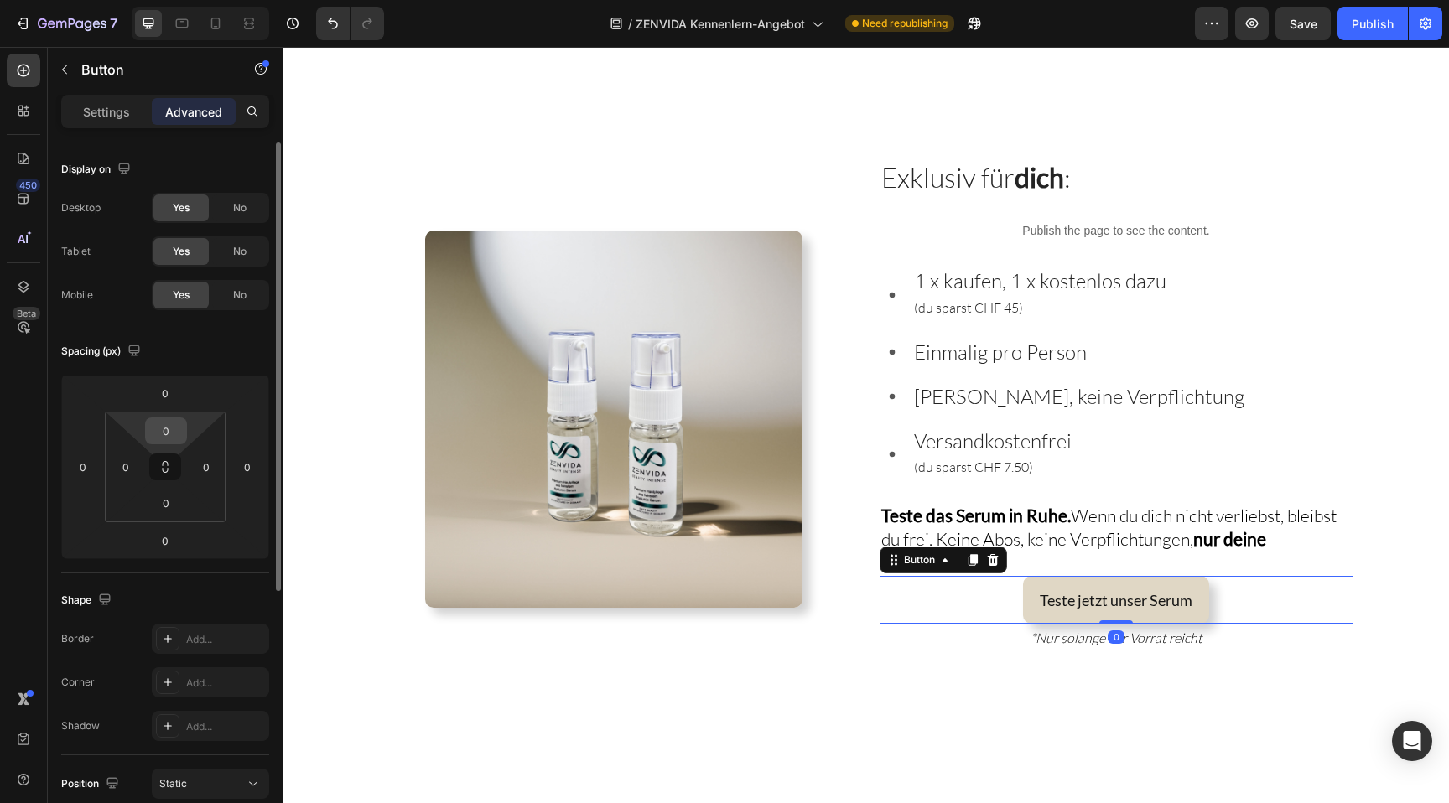
click at [164, 430] on input "0" at bounding box center [166, 430] width 34 height 25
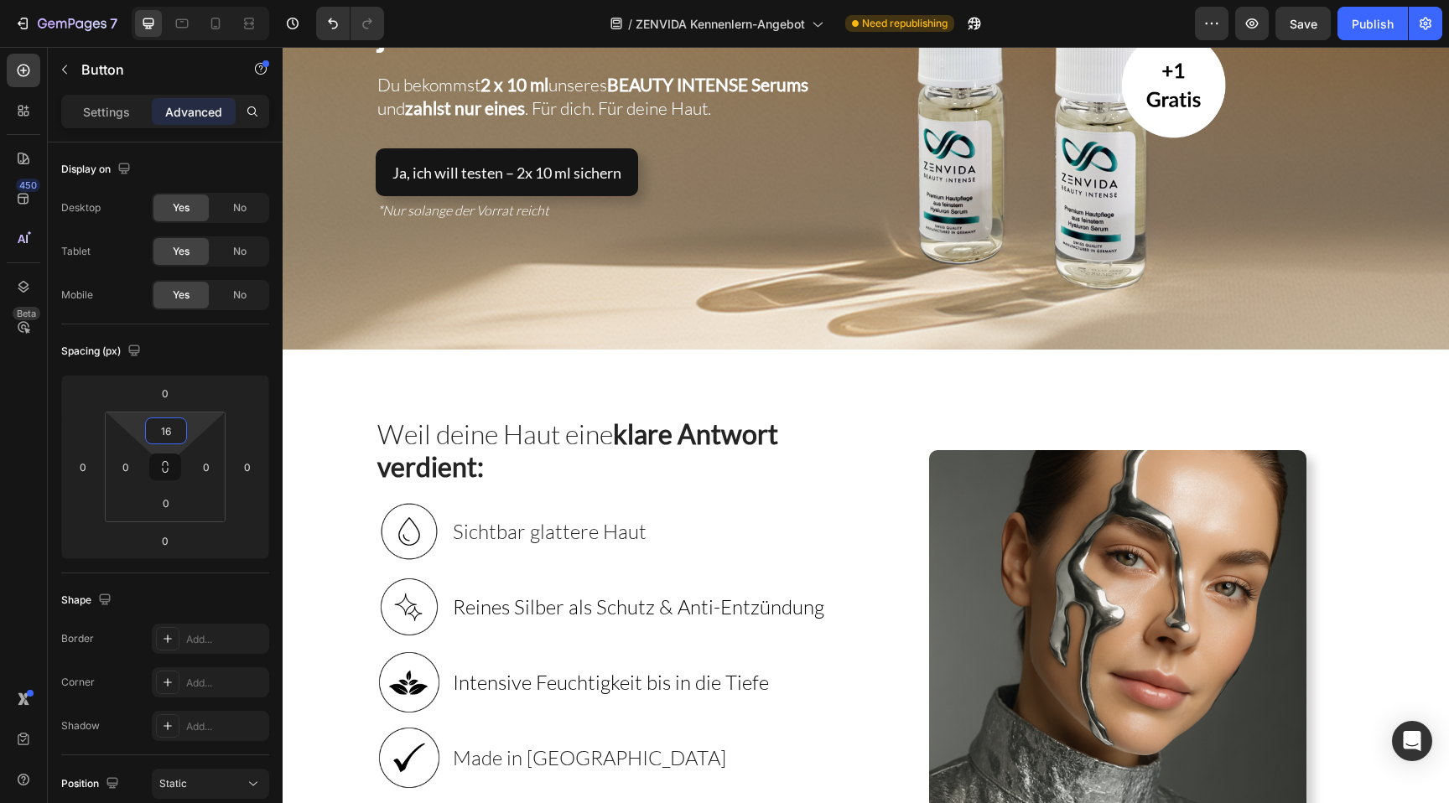
scroll to position [0, 0]
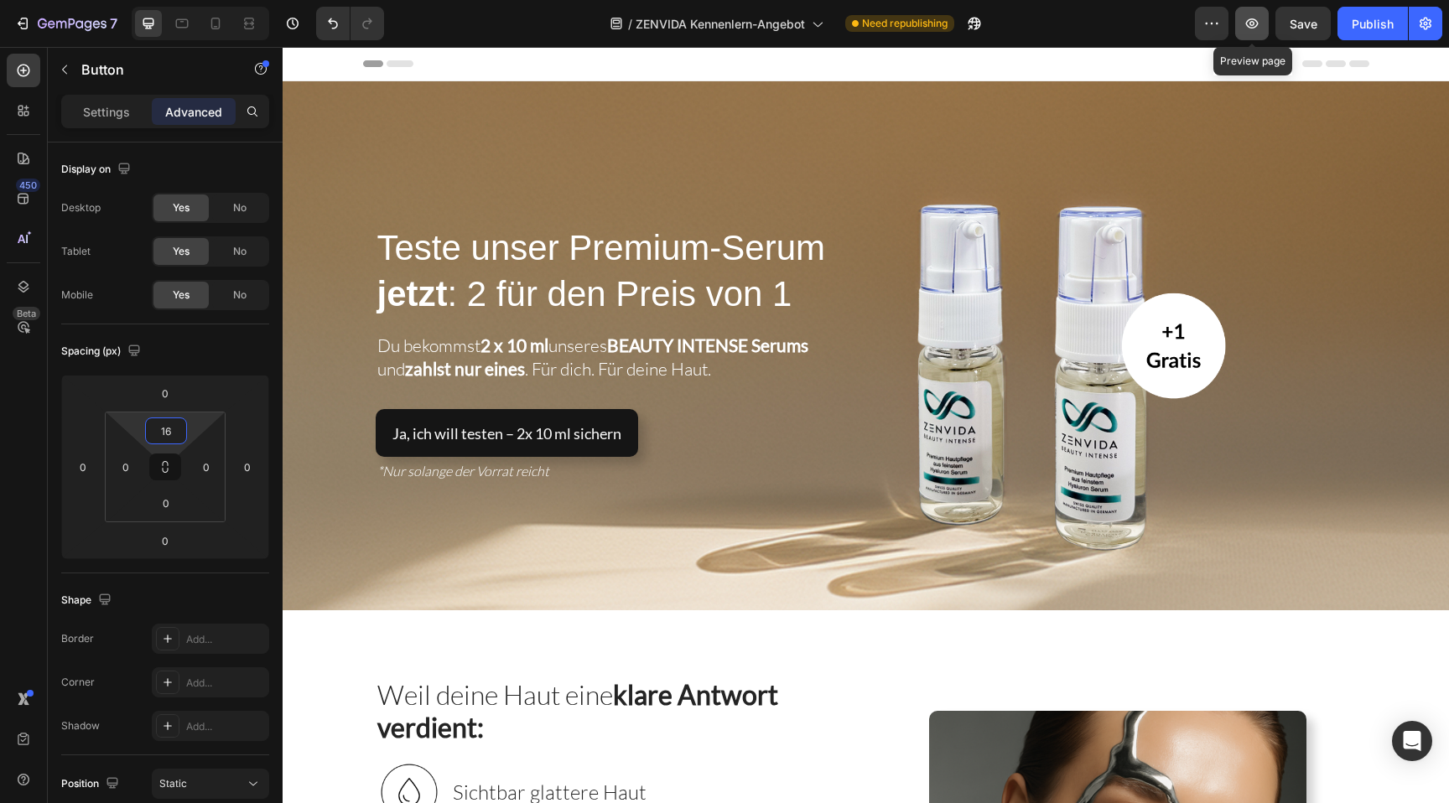
click at [1246, 15] on icon "button" at bounding box center [1252, 23] width 17 height 17
click at [219, 26] on icon at bounding box center [215, 24] width 9 height 12
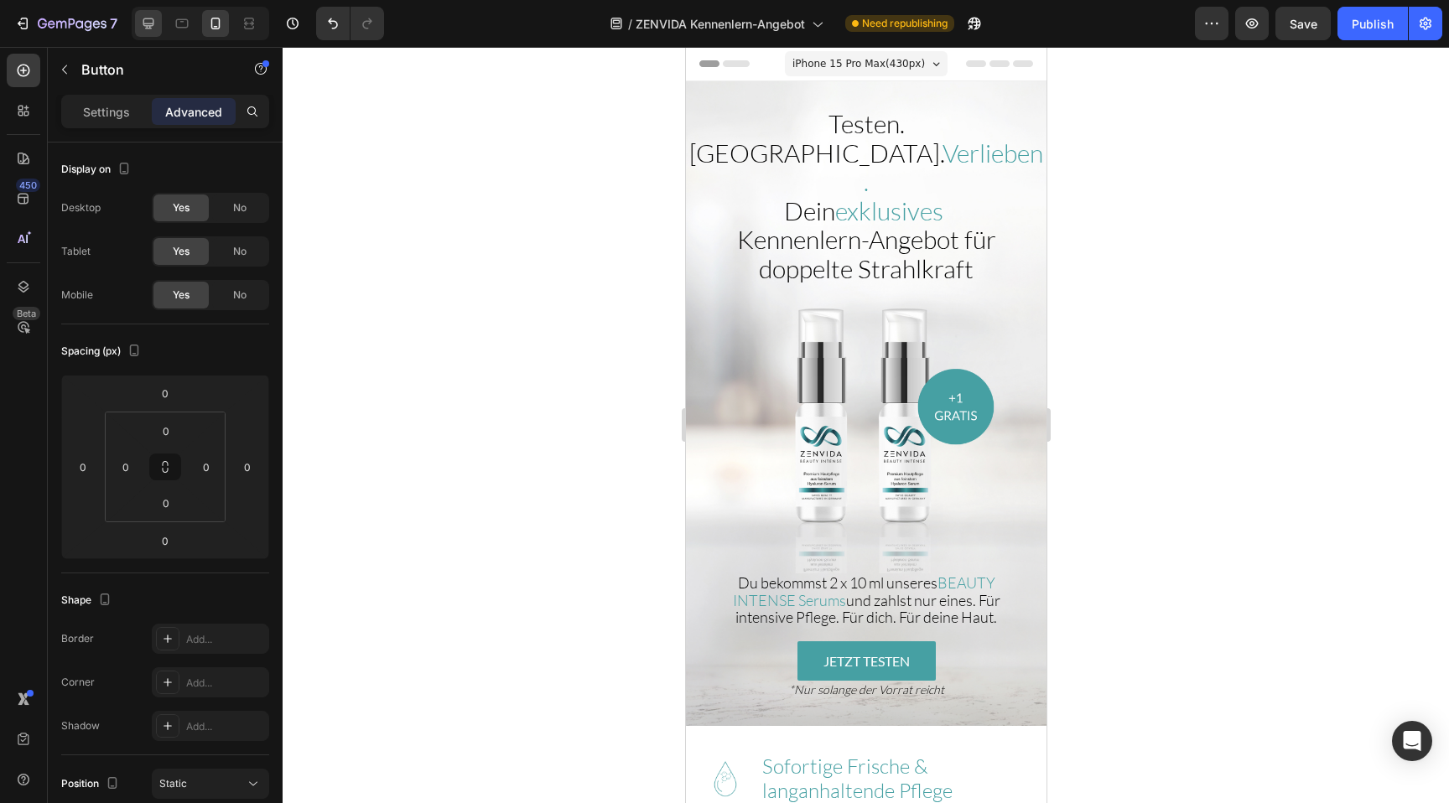
click at [147, 22] on icon at bounding box center [148, 23] width 17 height 17
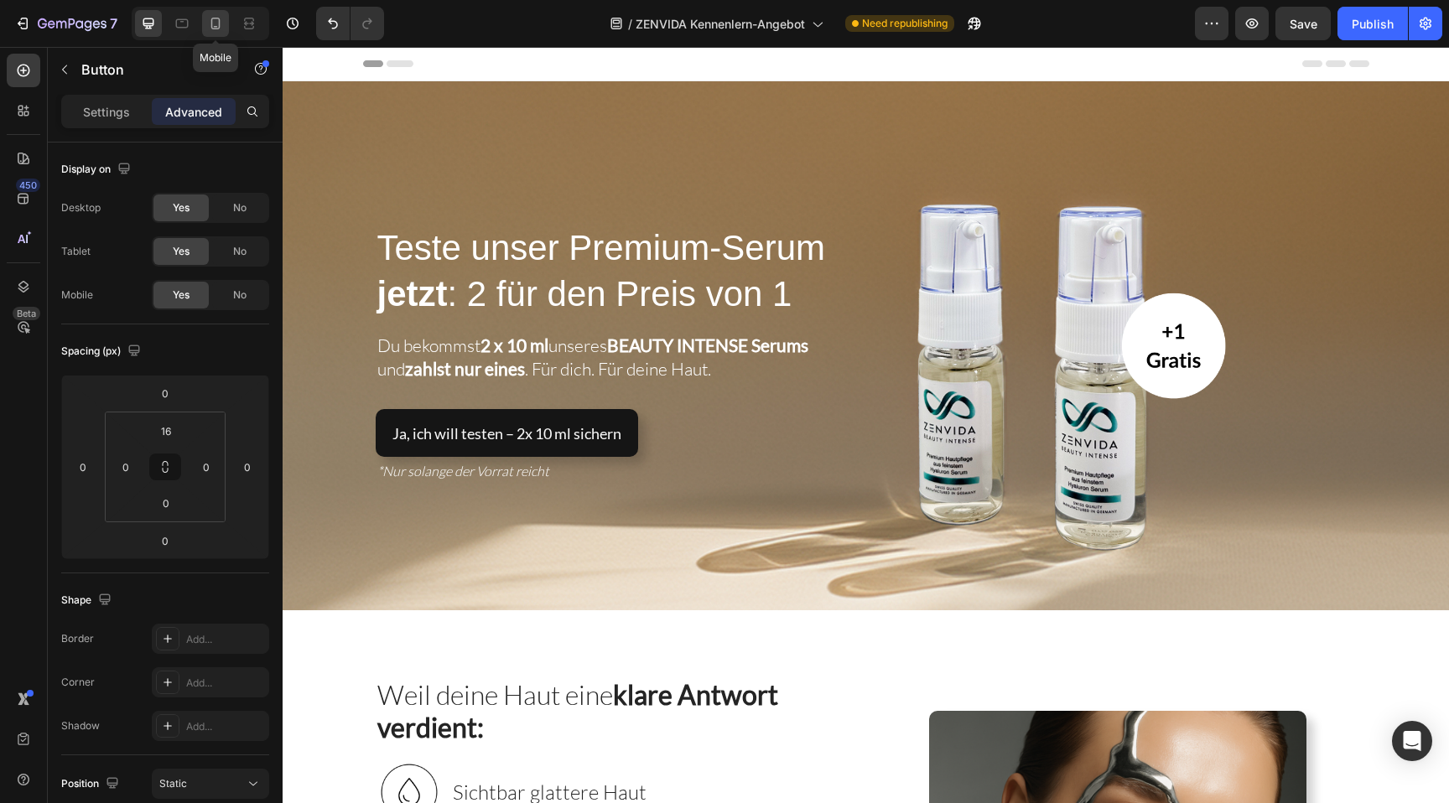
click at [219, 30] on icon at bounding box center [215, 23] width 17 height 17
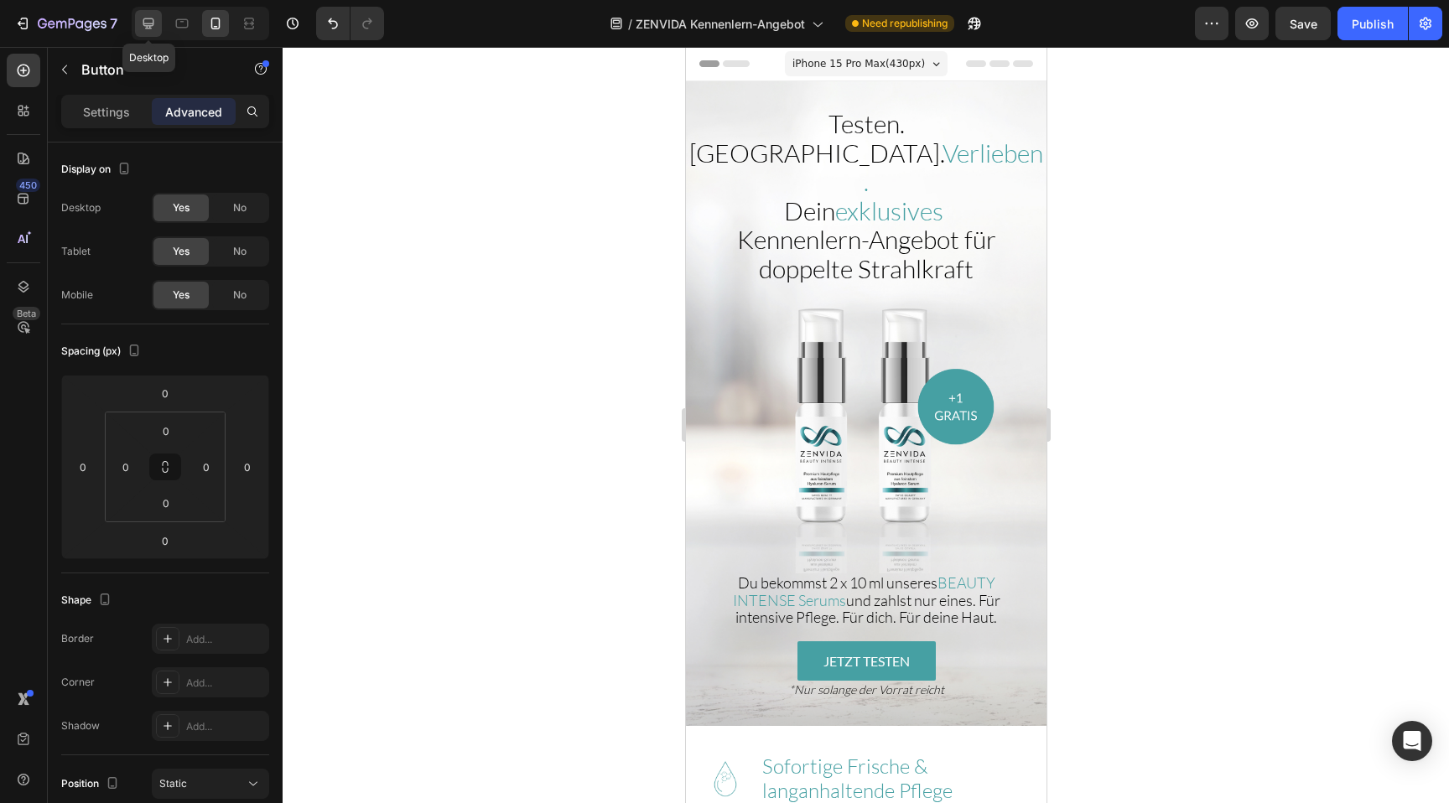
click at [148, 30] on icon at bounding box center [148, 23] width 17 height 17
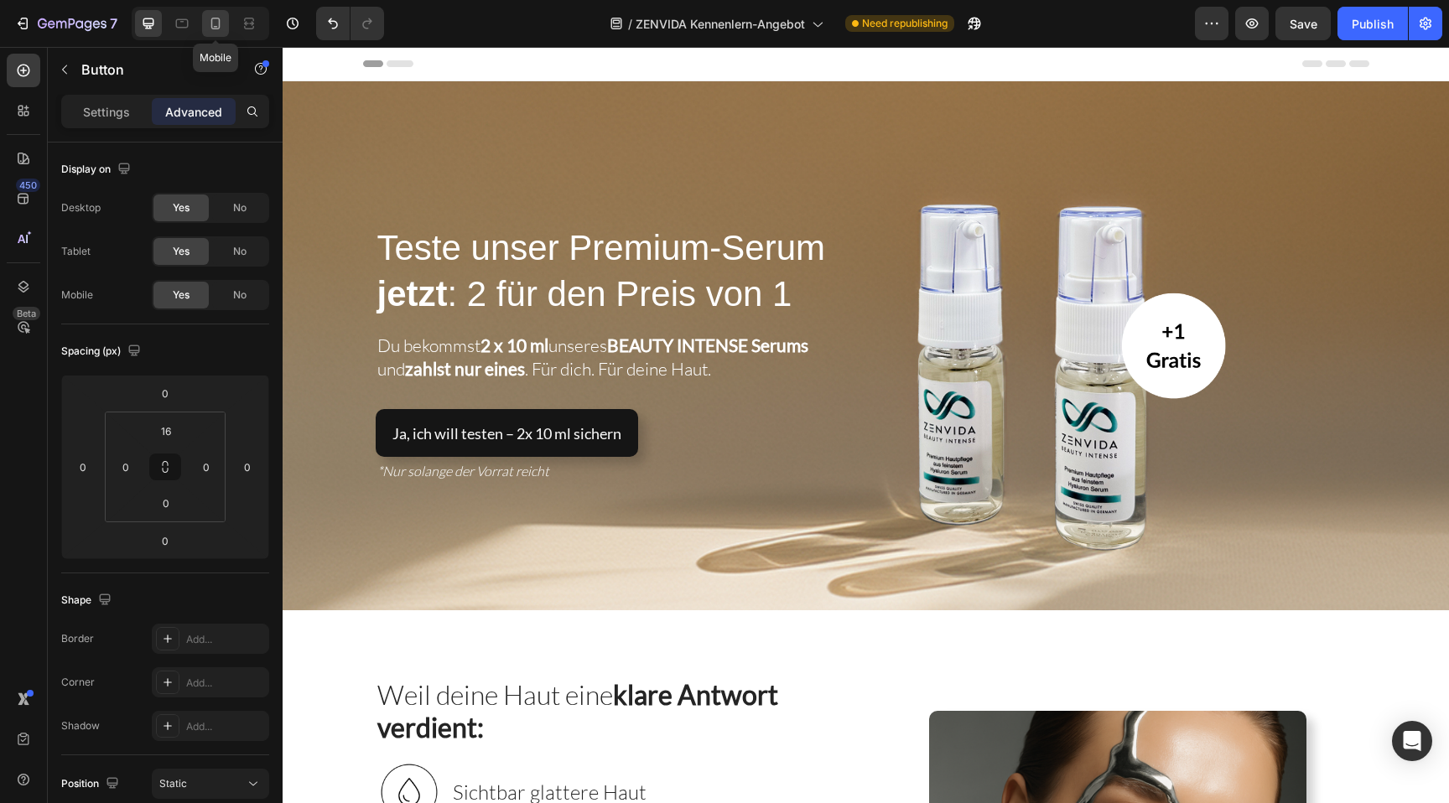
click at [216, 30] on icon at bounding box center [215, 23] width 17 height 17
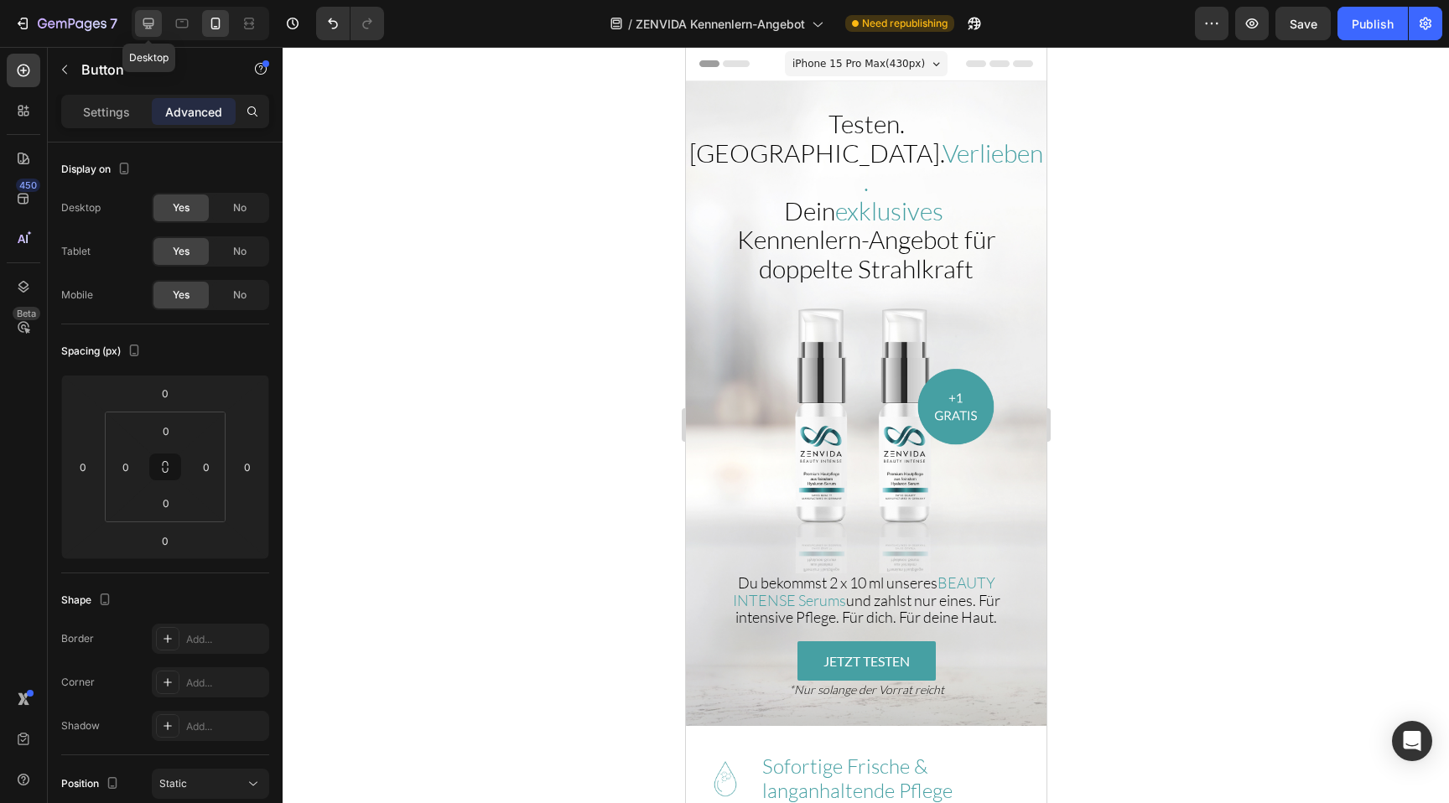
click at [153, 25] on icon at bounding box center [148, 23] width 11 height 11
type input "16"
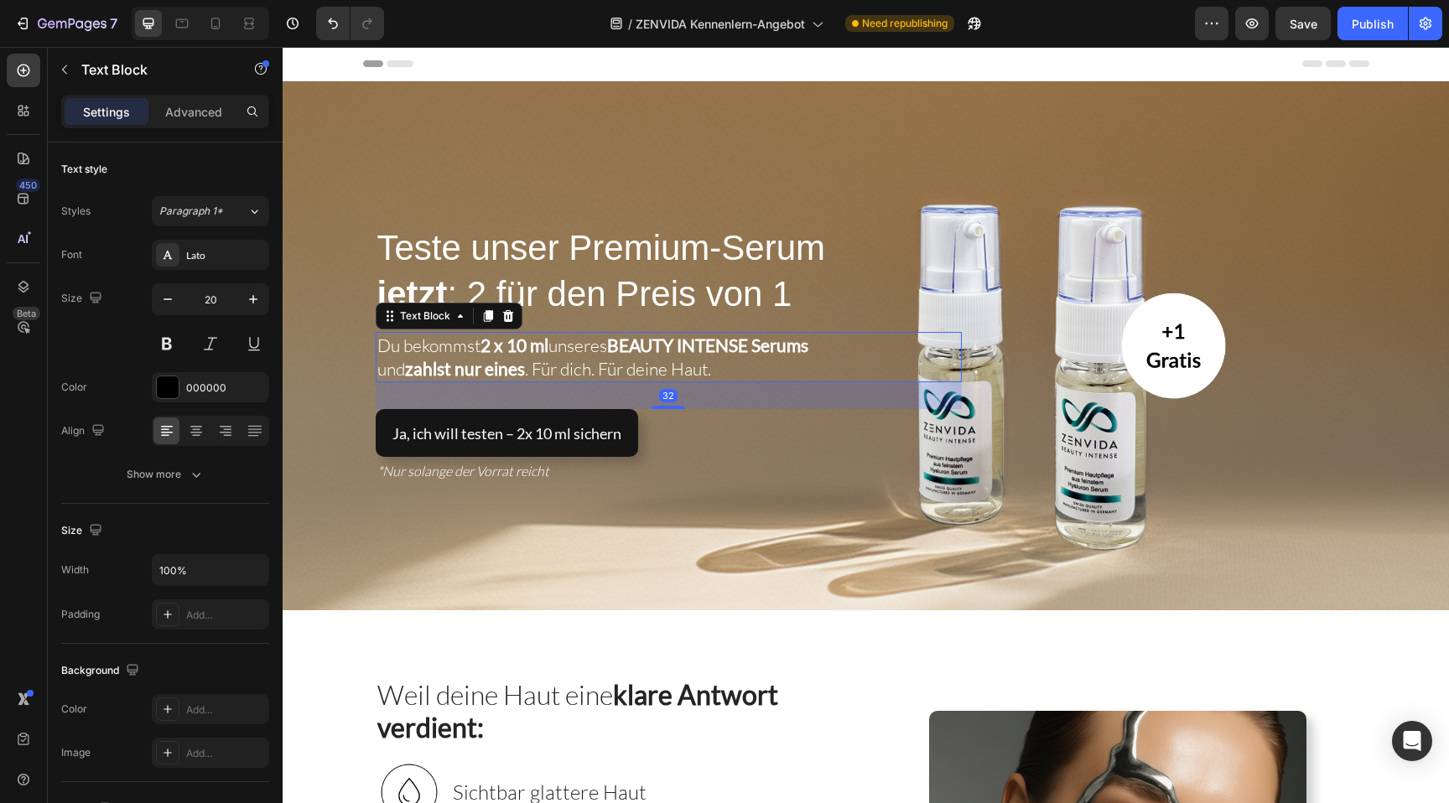
click at [410, 351] on span "Du bekommst 2 x 10 ml unseres BEAUTY INTENSE Serums" at bounding box center [594, 346] width 434 height 22
click at [592, 294] on span "jetzt : 2 für den Preis von 1" at bounding box center [584, 293] width 415 height 39
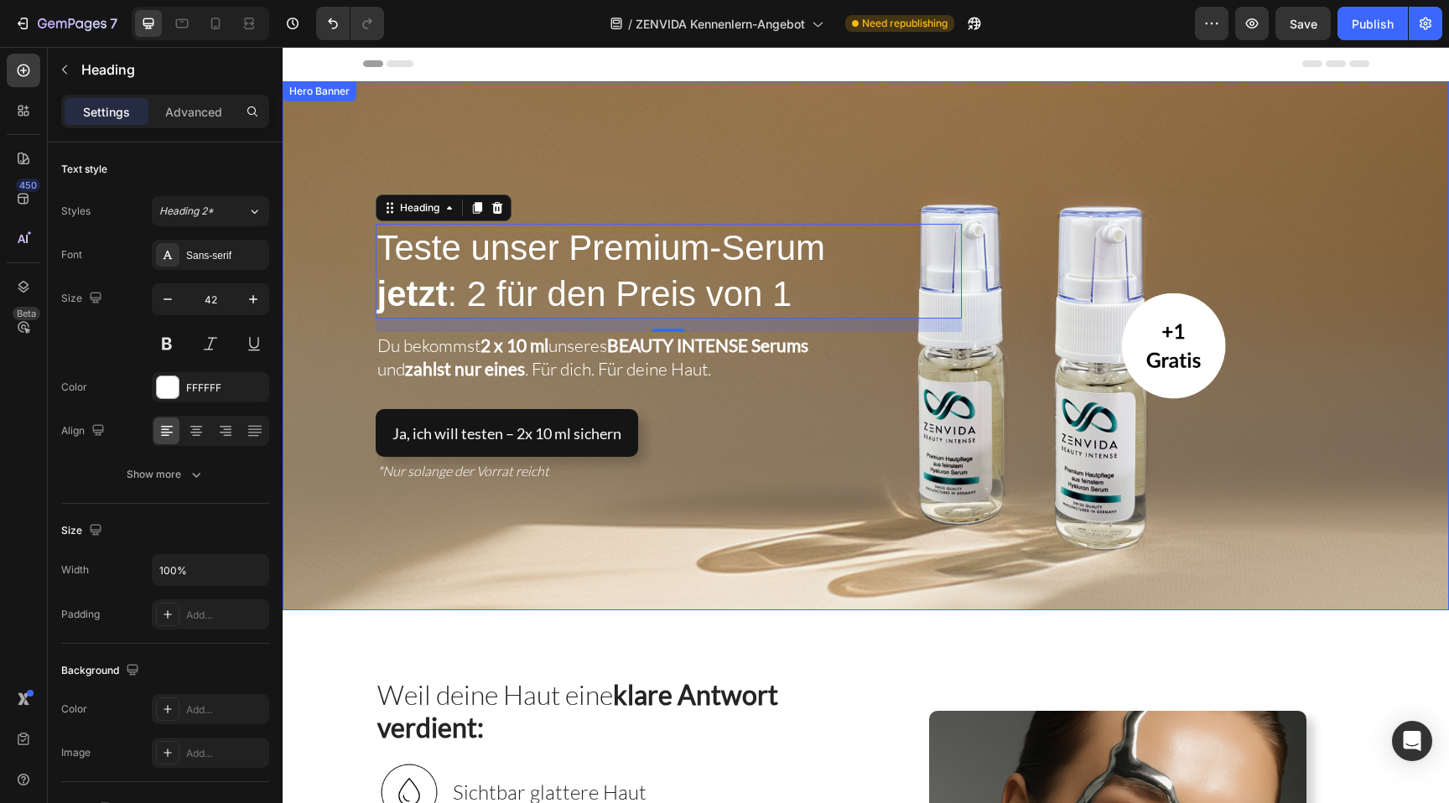
click at [896, 131] on div "Overlay" at bounding box center [866, 345] width 1167 height 529
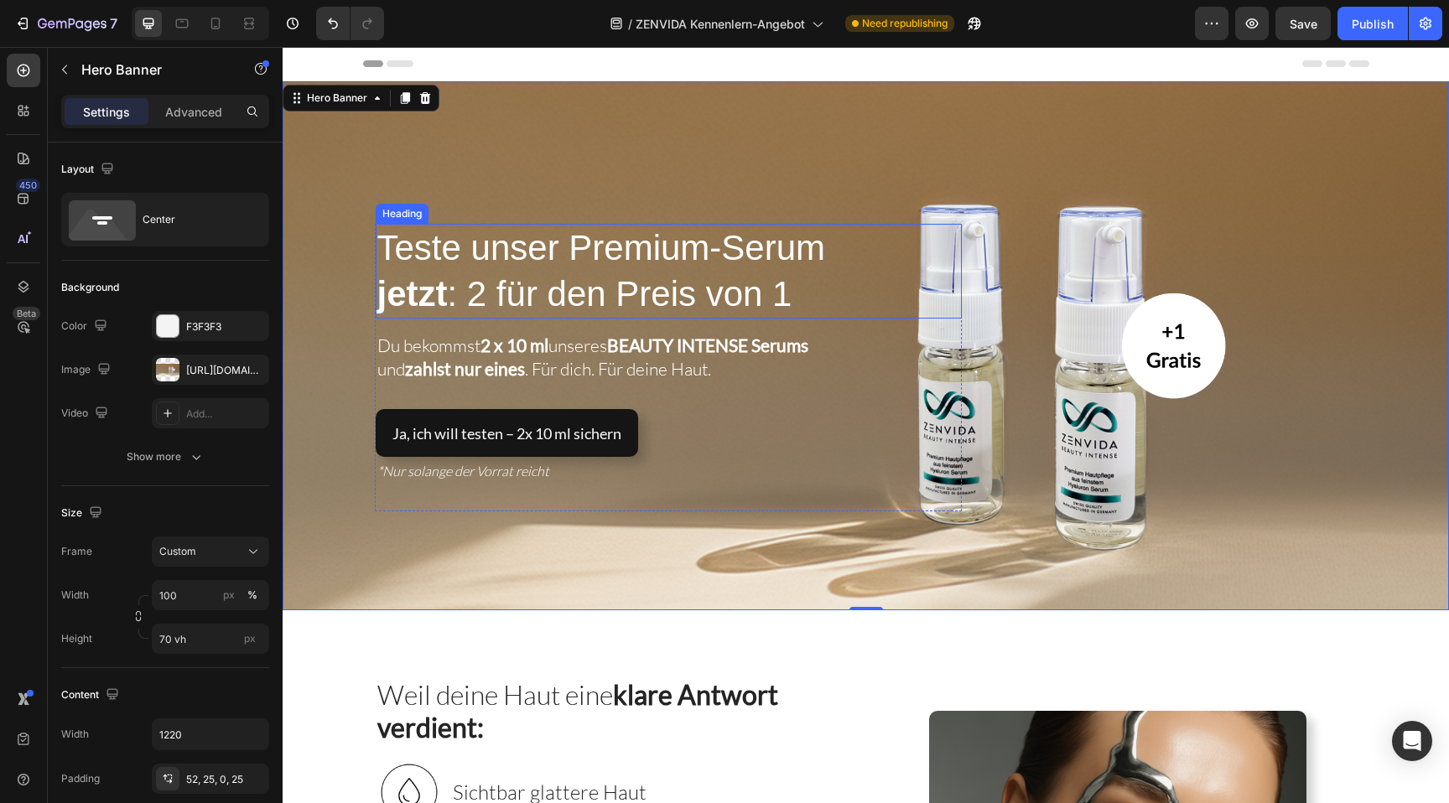
click at [564, 277] on span "jetzt : 2 für den Preis von 1" at bounding box center [584, 293] width 415 height 39
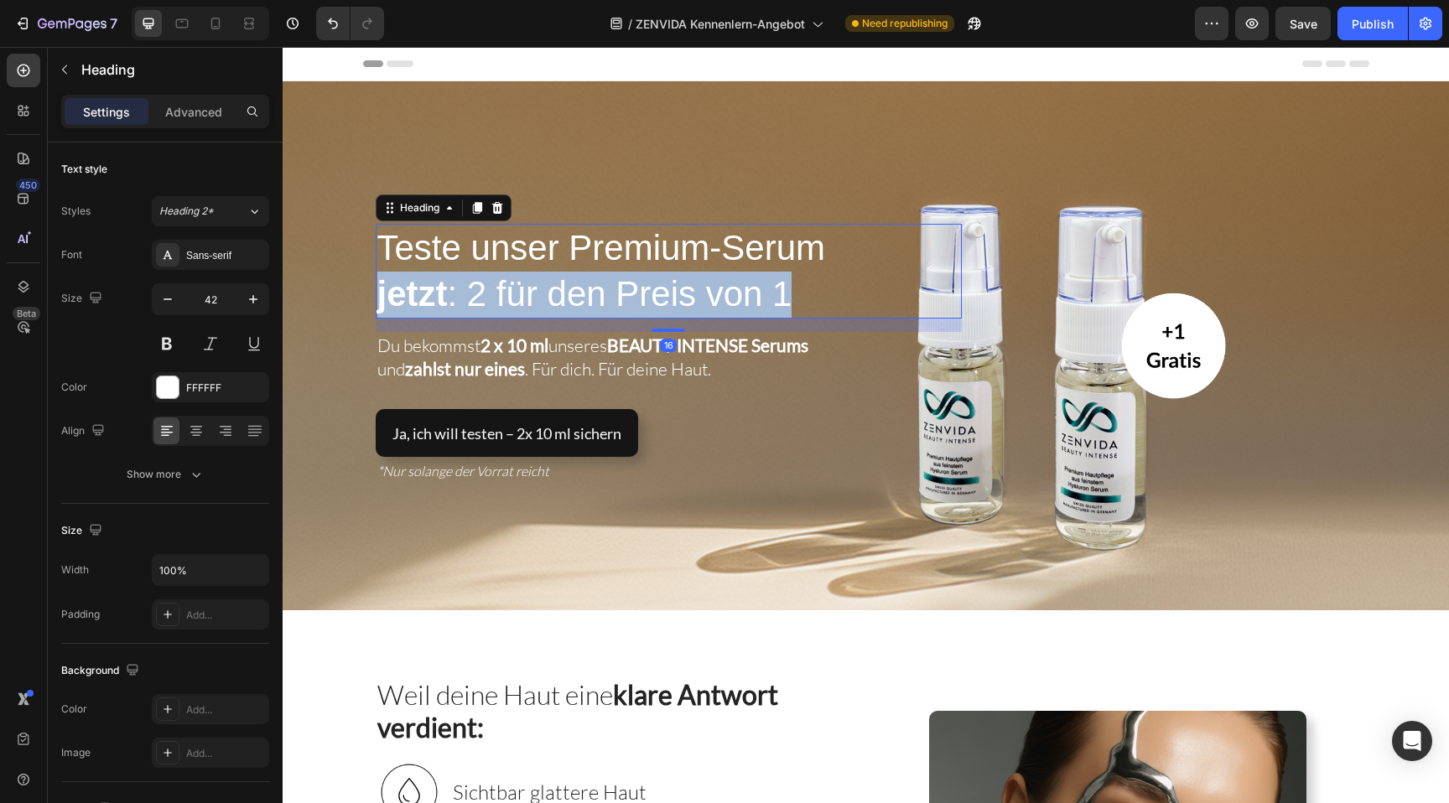
click at [564, 277] on span "jetzt : 2 für den Preis von 1" at bounding box center [584, 293] width 415 height 39
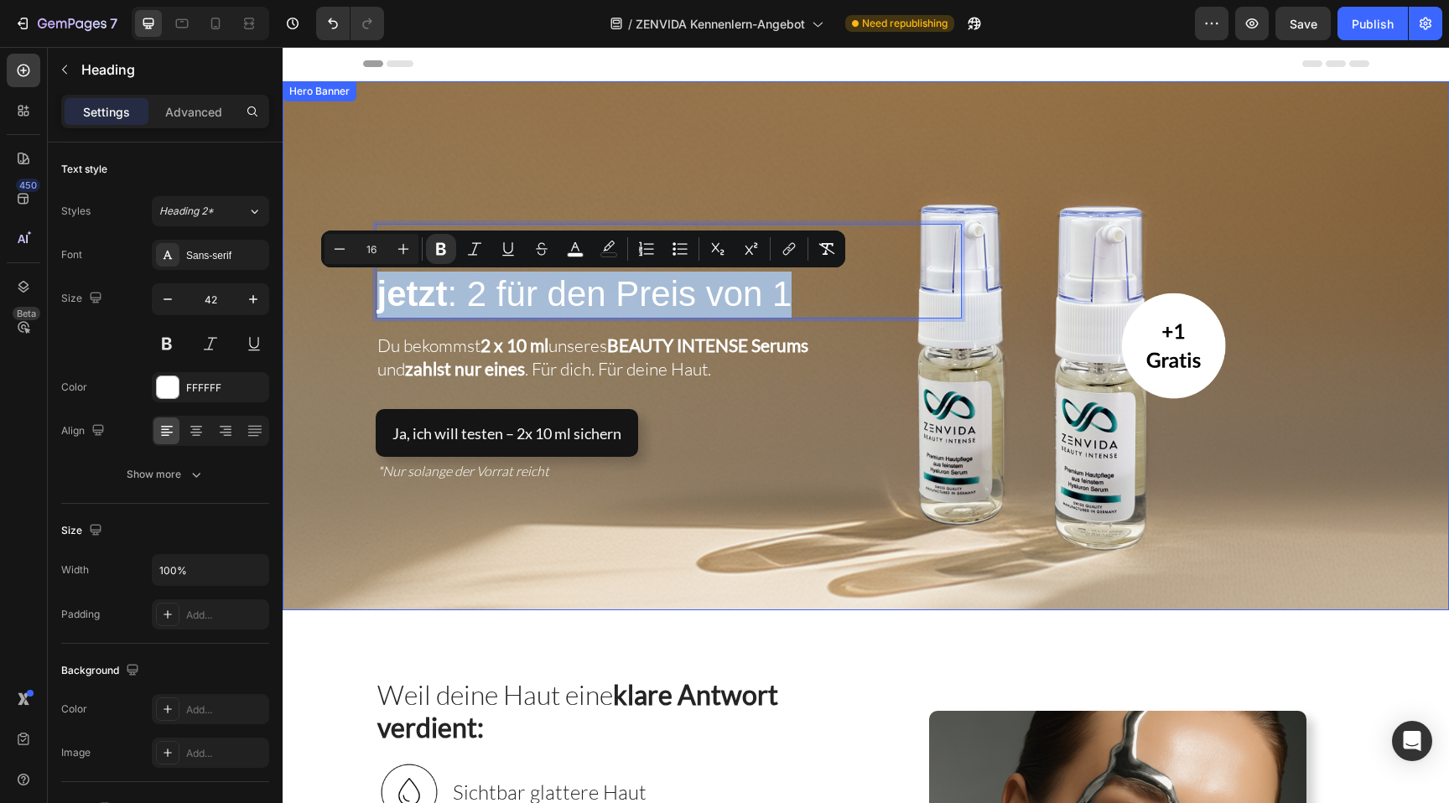
click at [534, 190] on div "Teste unser Premium-Serum jetzt : 2 für den Preis von 1 Heading 16 Du bekommst …" at bounding box center [866, 345] width 1023 height 331
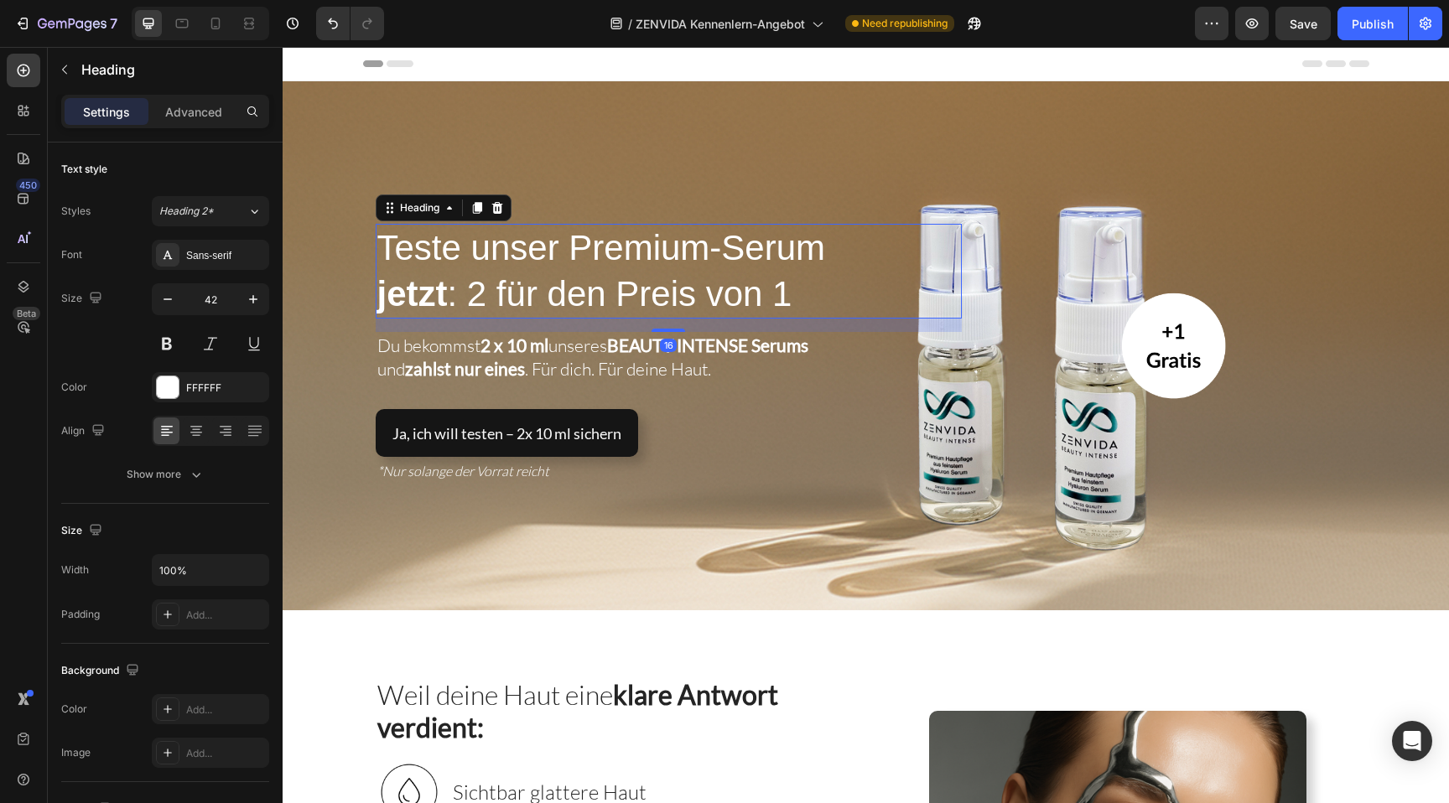
click at [509, 237] on span "Teste unser Premium-Serum" at bounding box center [601, 247] width 449 height 39
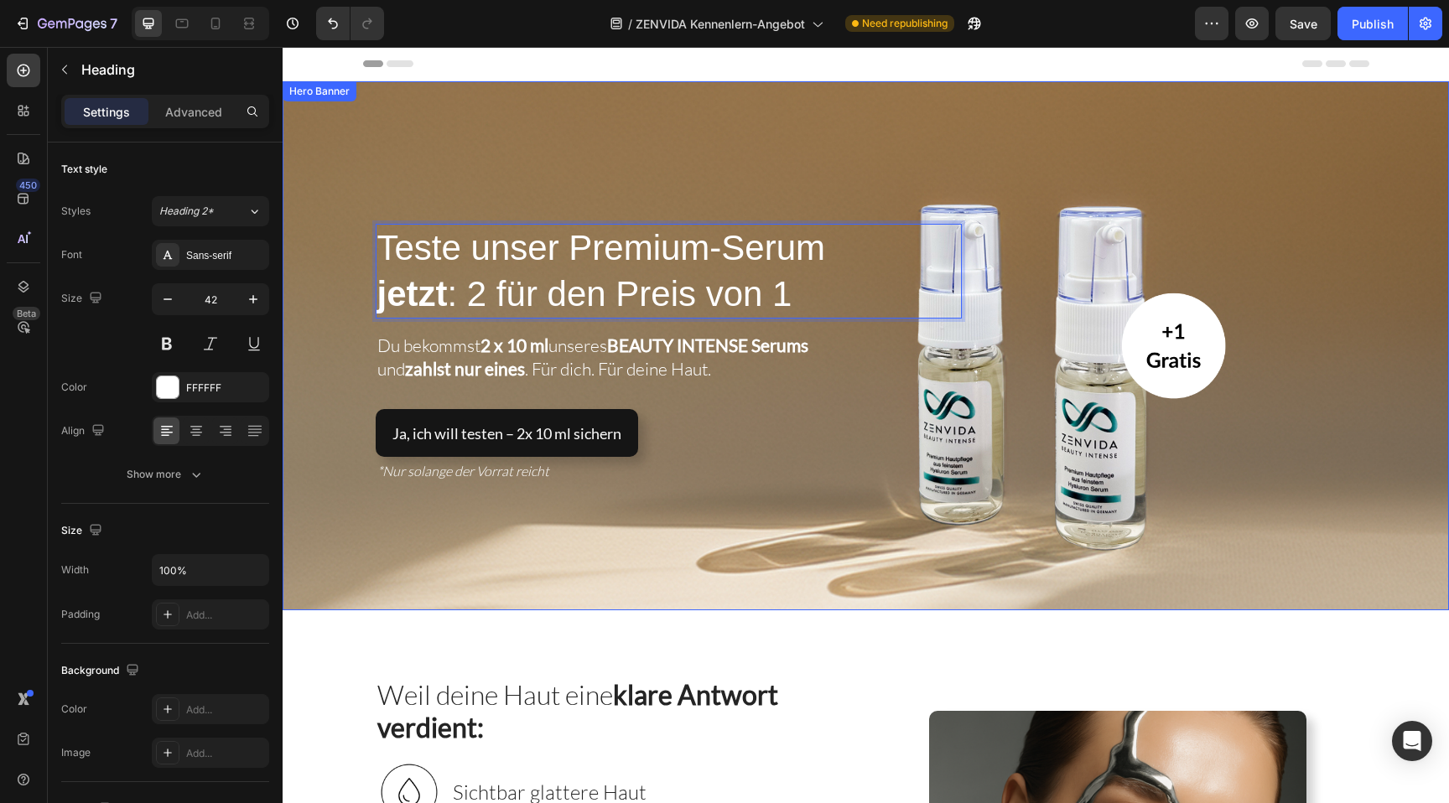
click at [555, 178] on div "Overlay" at bounding box center [866, 345] width 1167 height 529
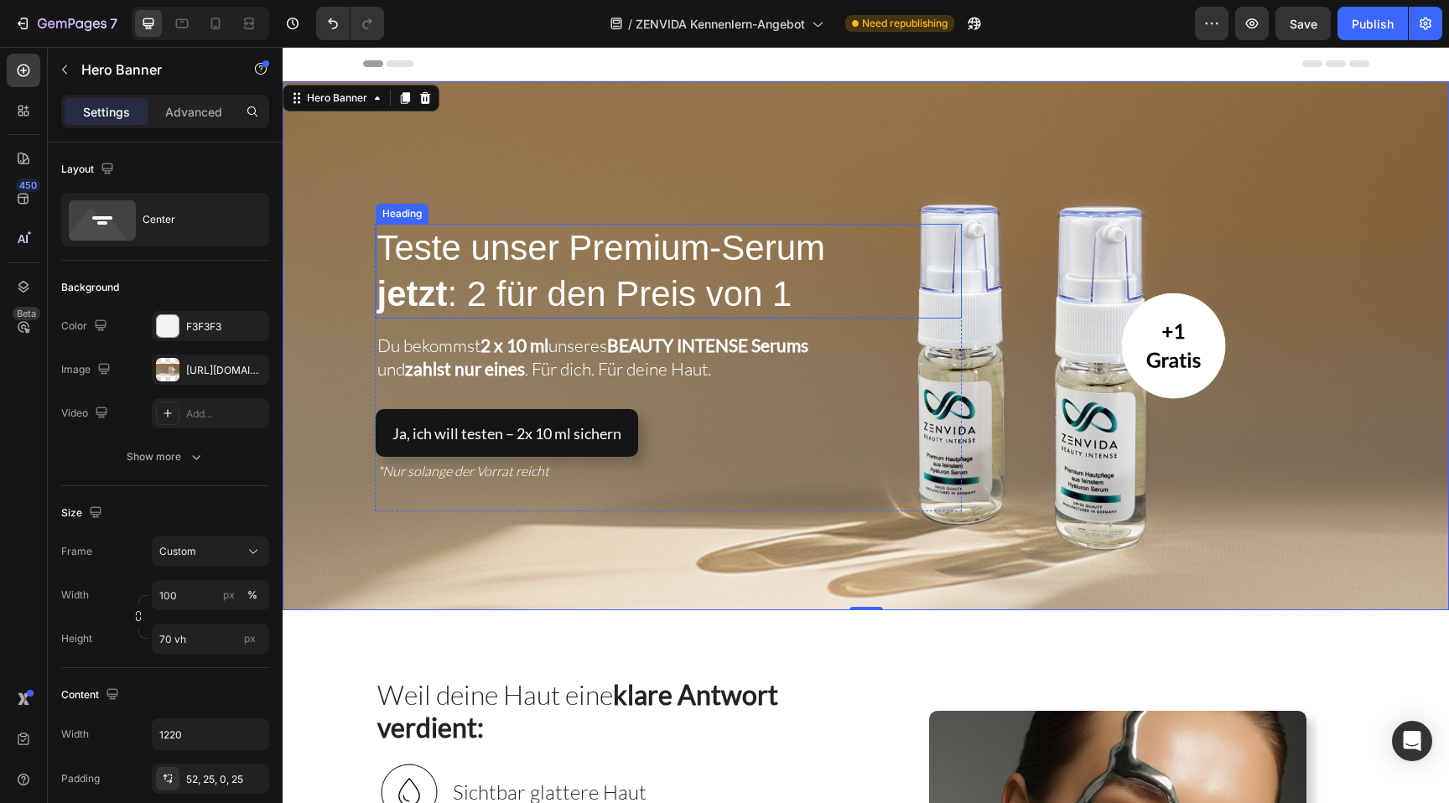
click at [660, 304] on span "jetzt : 2 für den Preis von 1" at bounding box center [584, 293] width 415 height 39
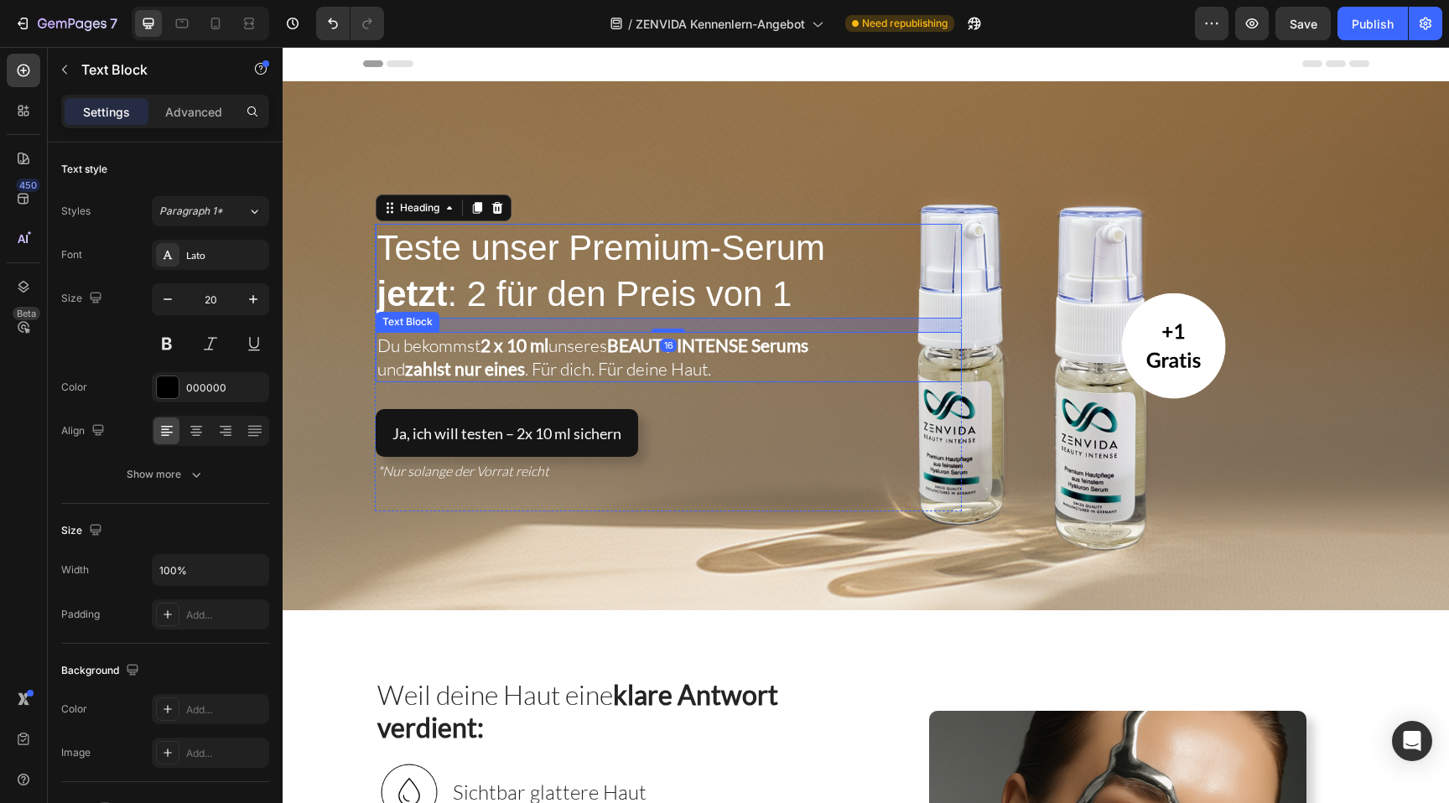
click at [462, 357] on p "Du bekommst 2 x 10 ml unseres BEAUTY INTENSE Serums und zahlst nur eines . Für …" at bounding box center [668, 357] width 583 height 47
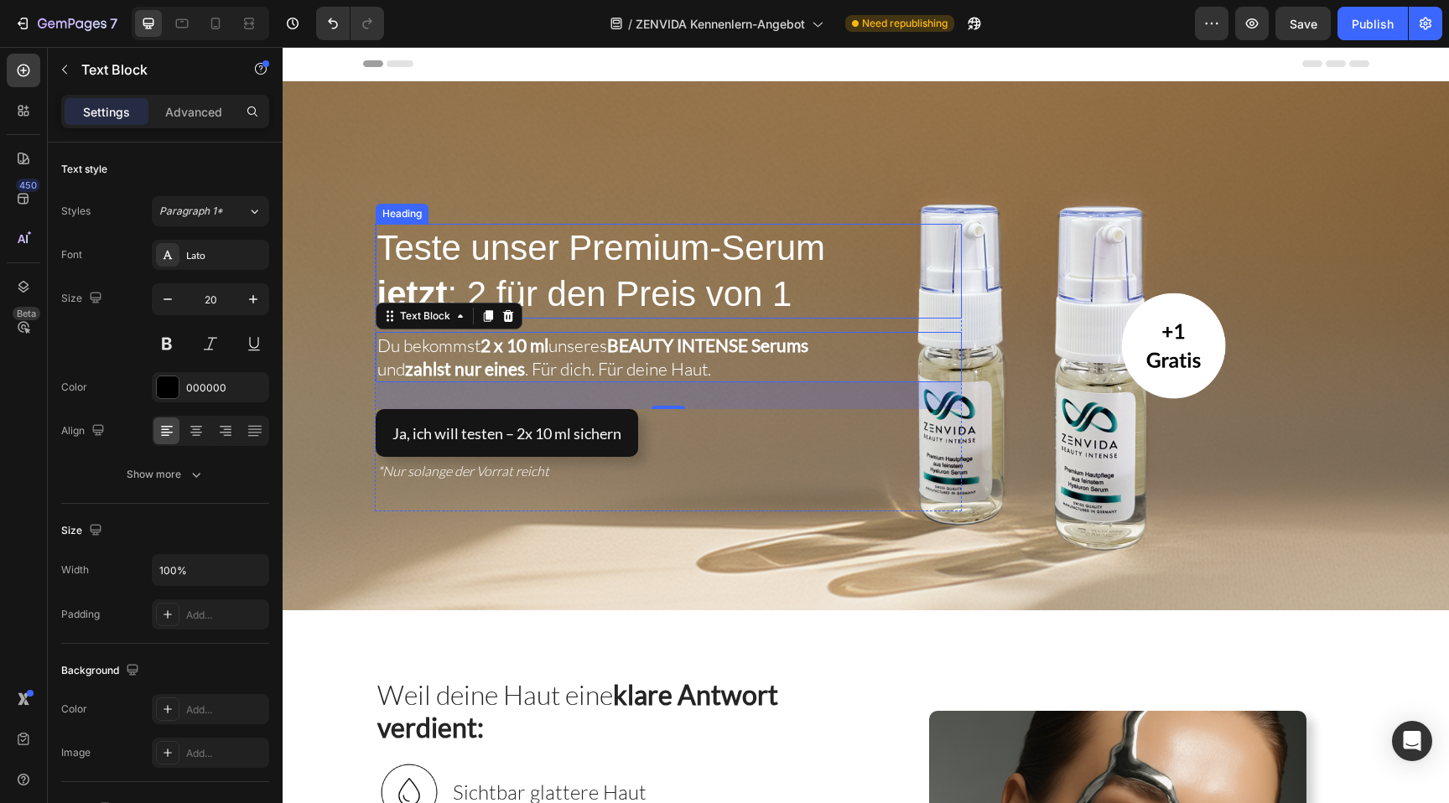
click at [800, 286] on p "⁠⁠⁠⁠⁠⁠⁠ Teste unser Premium-Serum jetzt : 2 für den Preis von 1" at bounding box center [668, 271] width 583 height 91
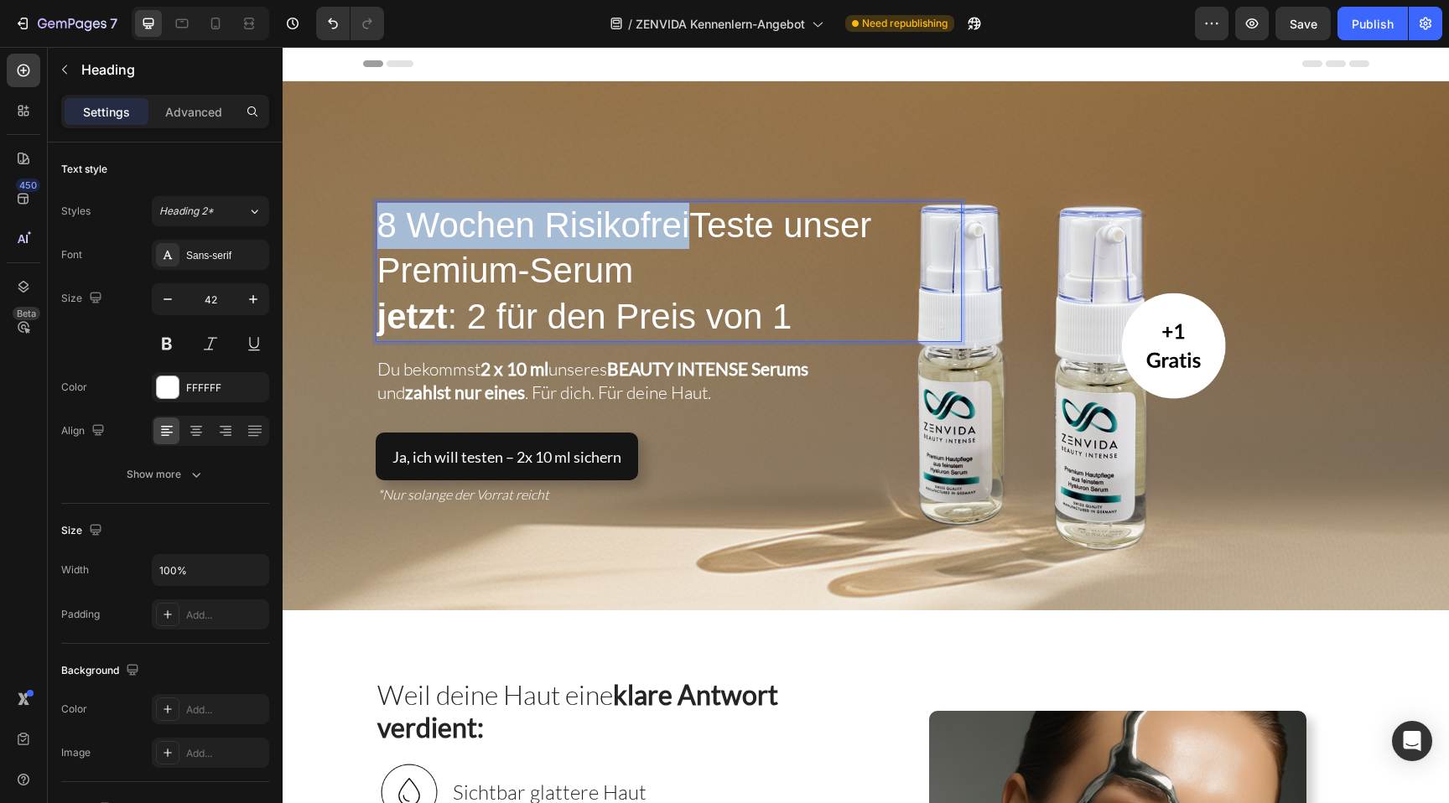
drag, startPoint x: 686, startPoint y: 236, endPoint x: 382, endPoint y: 226, distance: 303.8
click at [382, 226] on span "8 Wochen RisikofreiTeste unser Premium-Serum" at bounding box center [624, 248] width 495 height 86
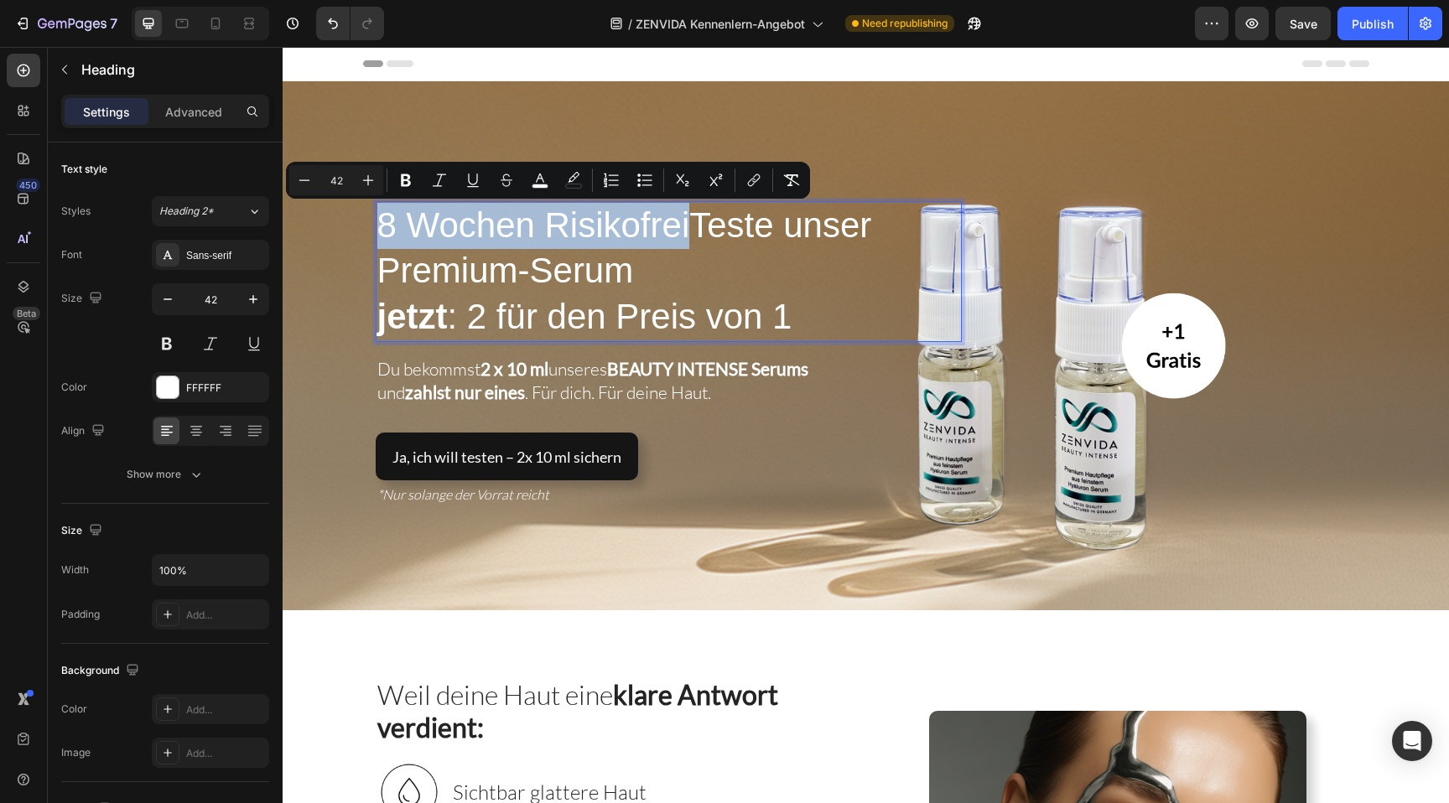
copy span "8 Wochen Risikofrei"
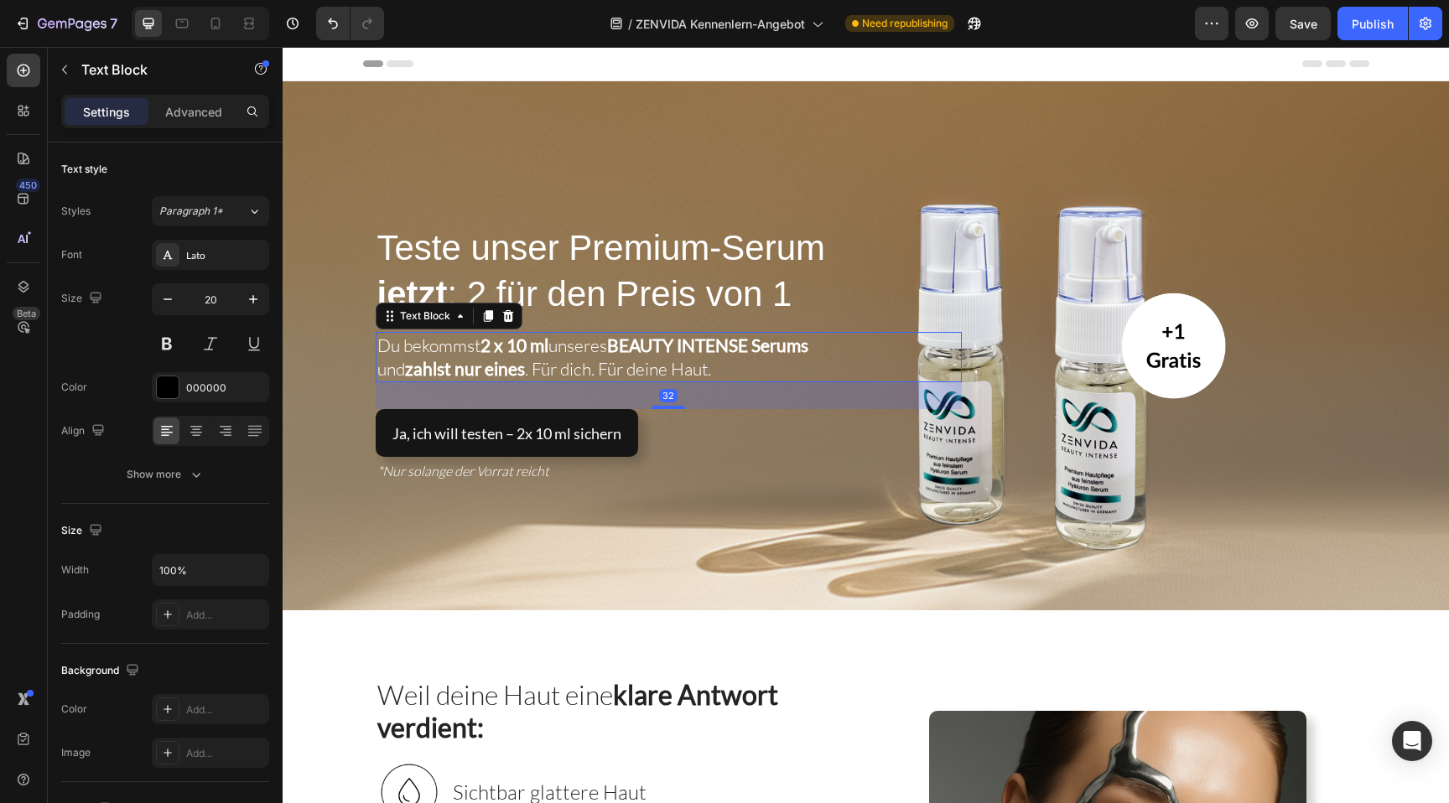
click at [456, 343] on span "Du bekommst 2 x 10 ml unseres BEAUTY INTENSE Serums" at bounding box center [594, 346] width 434 height 22
click at [385, 356] on span "Du bekommst 2 x 10 ml unseres BEAUTY INTENSE Serums" at bounding box center [594, 346] width 434 height 22
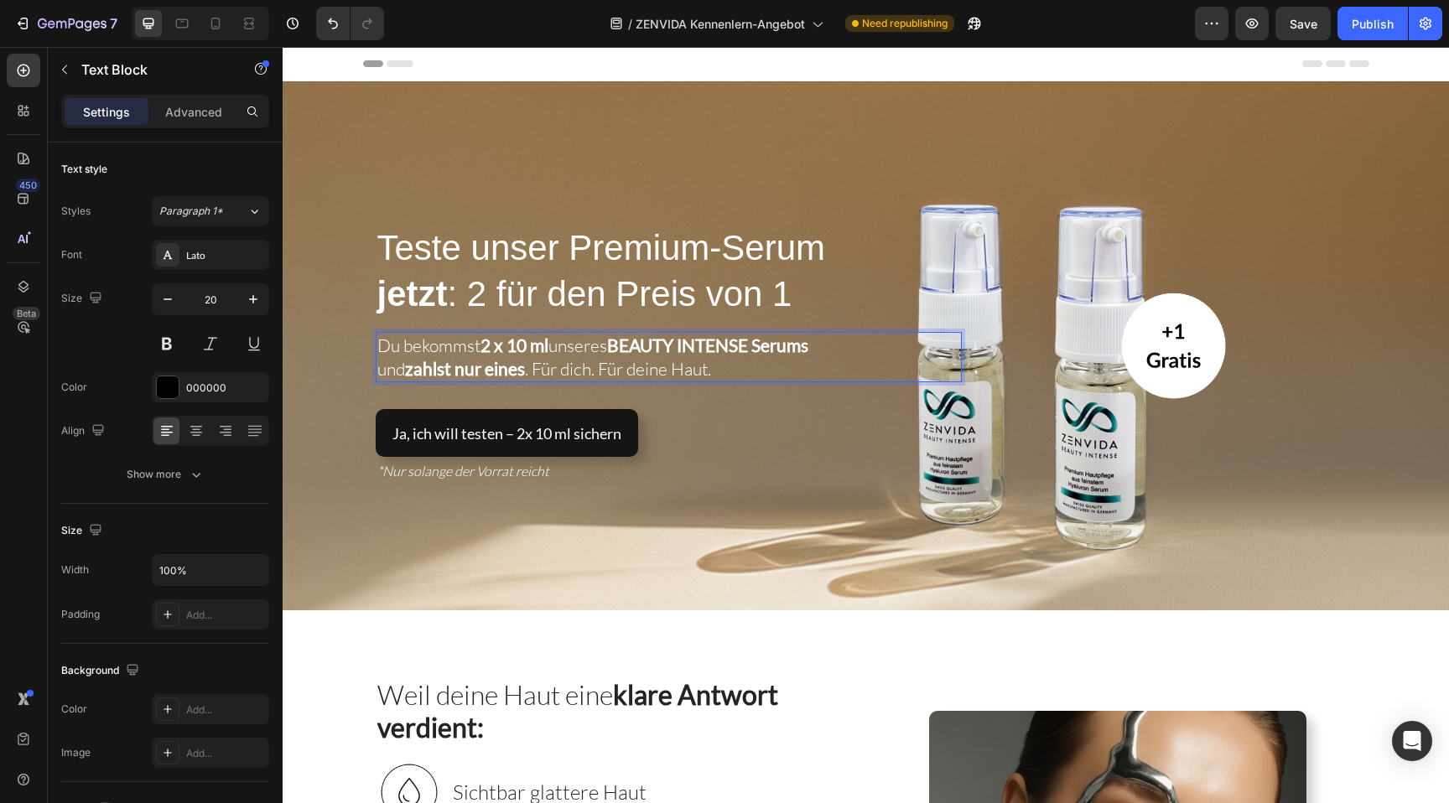
click at [380, 353] on span "Du bekommst 2 x 10 ml unseres BEAUTY INTENSE Serums" at bounding box center [594, 346] width 434 height 22
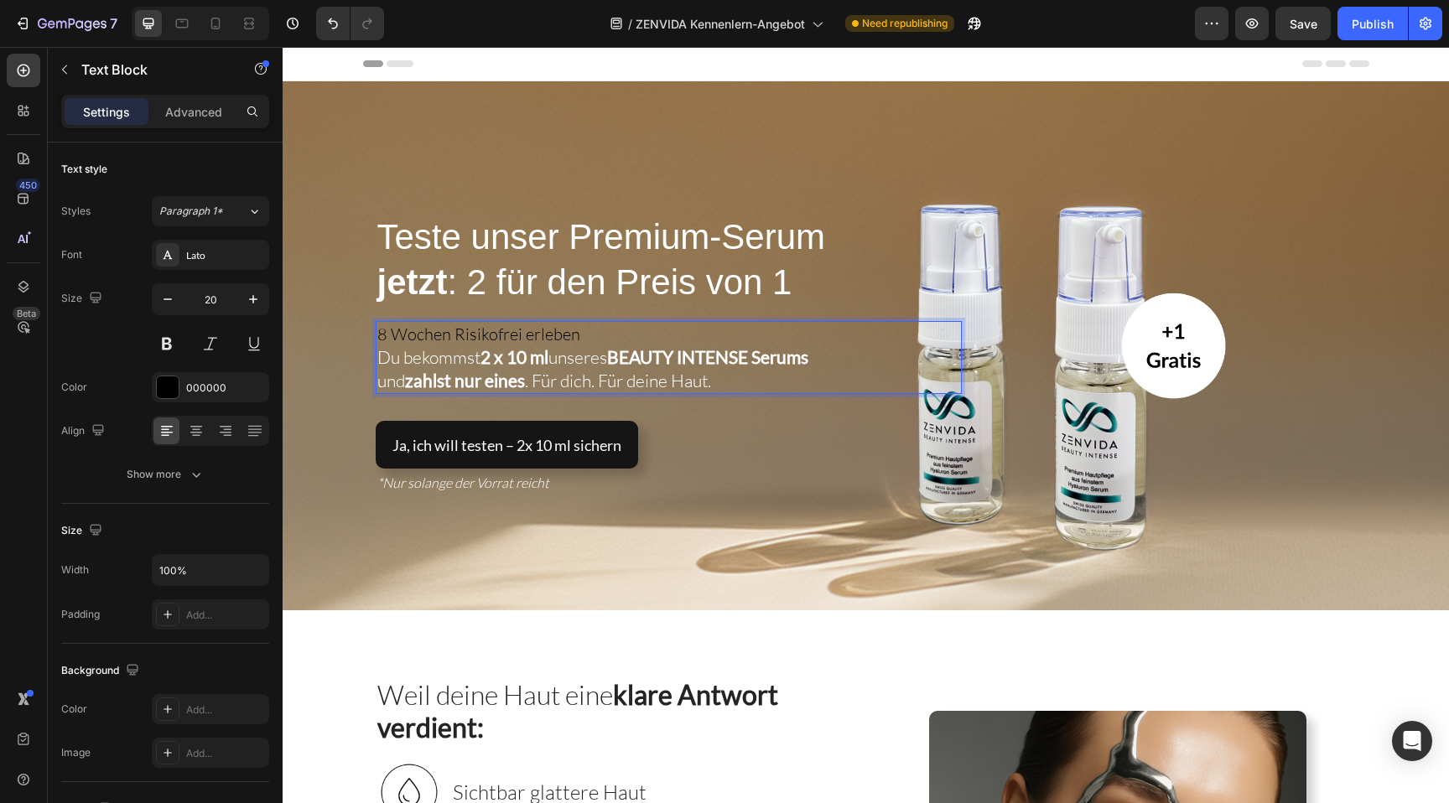
click at [380, 363] on span "Du bekommst 2 x 10 ml unseres BEAUTY INTENSE Serums" at bounding box center [594, 357] width 434 height 22
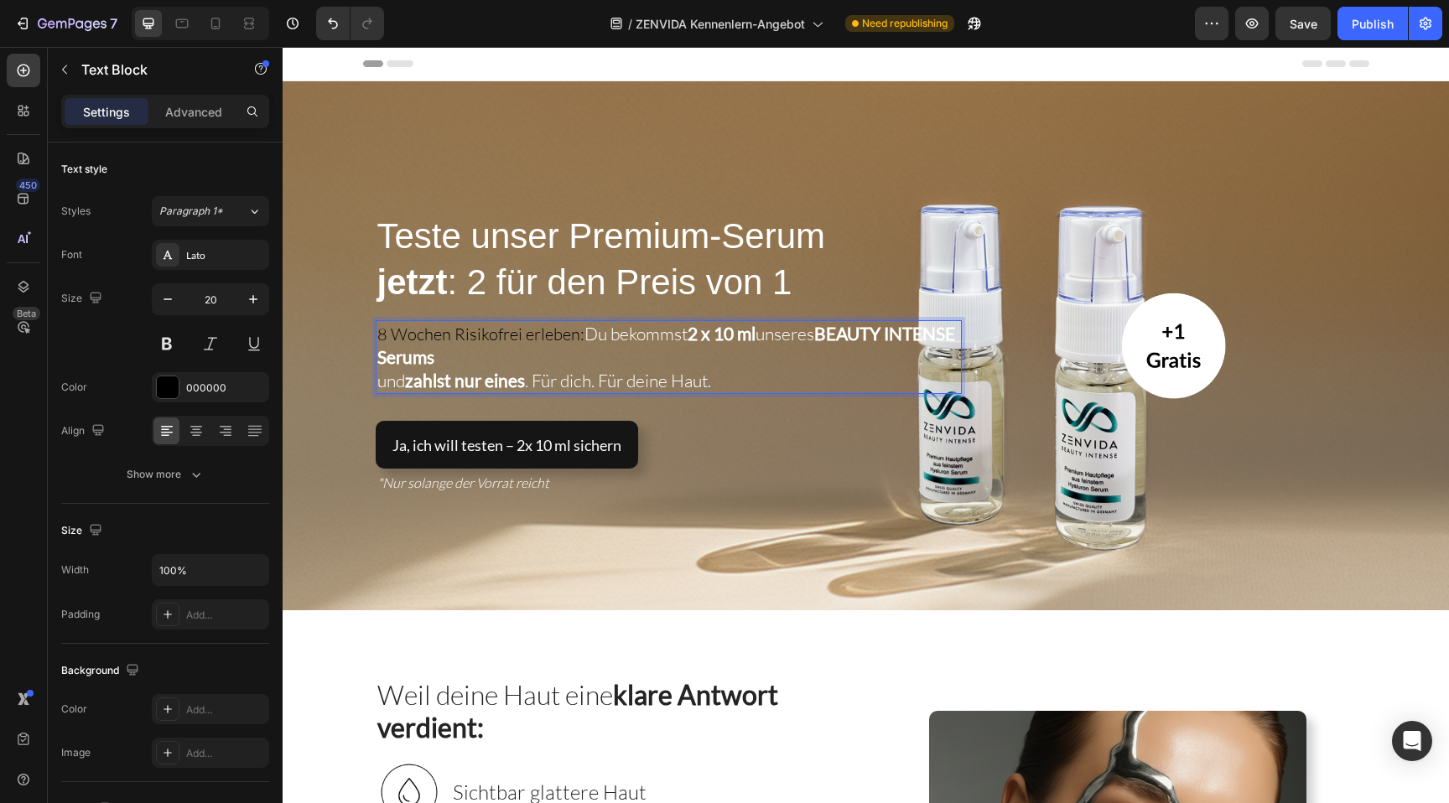
click at [382, 386] on span "und zahlst nur eines . Für dich. Für deine Haut." at bounding box center [544, 381] width 334 height 22
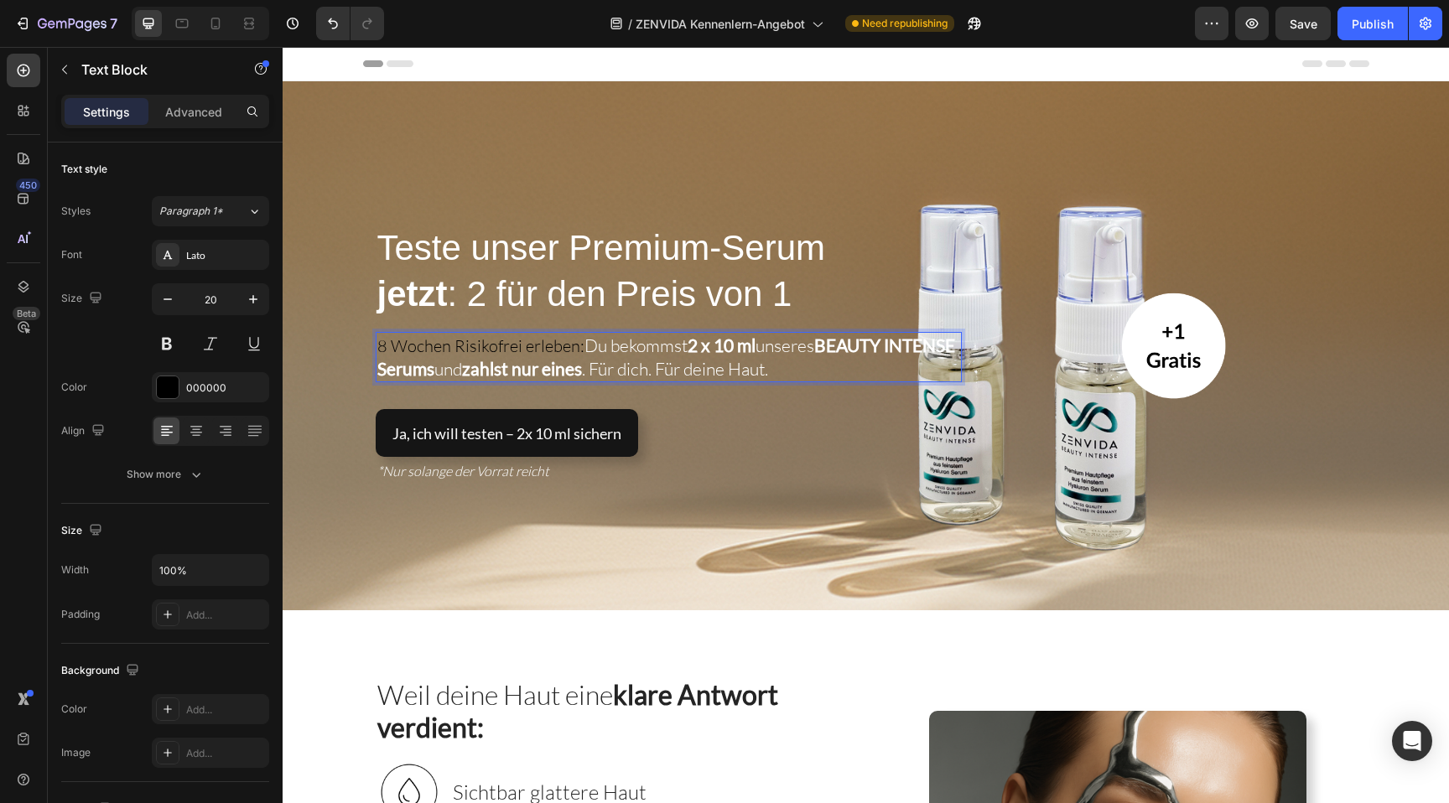
click at [585, 348] on span "Du bekommst 2 x 10 ml unseres BEAUTY INTENSE Serums und zahlst nur eines . Für …" at bounding box center [666, 357] width 578 height 45
click at [561, 348] on p "8 Wochen Risikofrei erleben: Du bekommst 2 x 10 ml unseres BEAUTY INTENSE Serum…" at bounding box center [668, 357] width 583 height 47
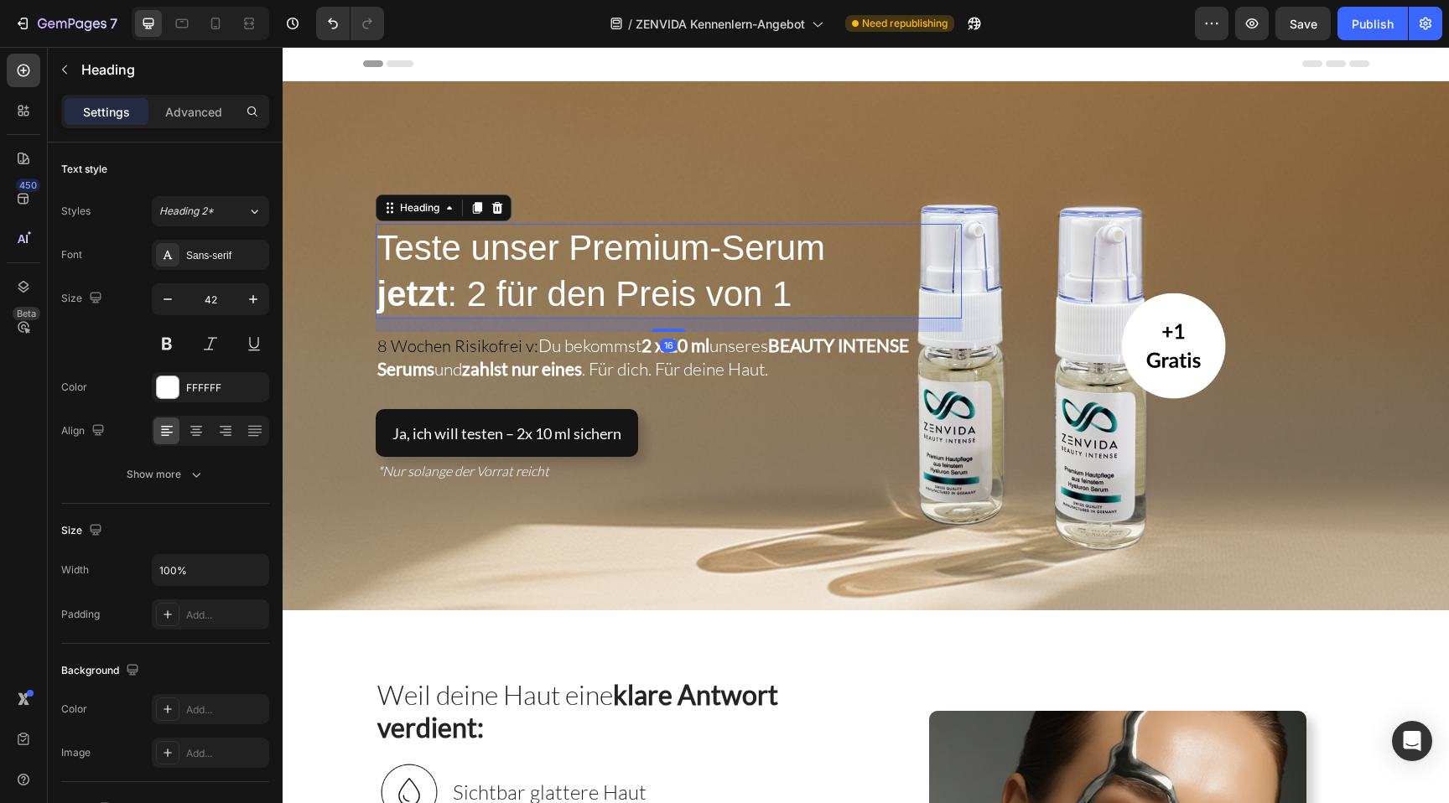
click at [627, 276] on span "jetzt : 2 für den Preis von 1" at bounding box center [584, 293] width 415 height 39
click at [524, 362] on strong "zahlst nur eines" at bounding box center [522, 368] width 120 height 21
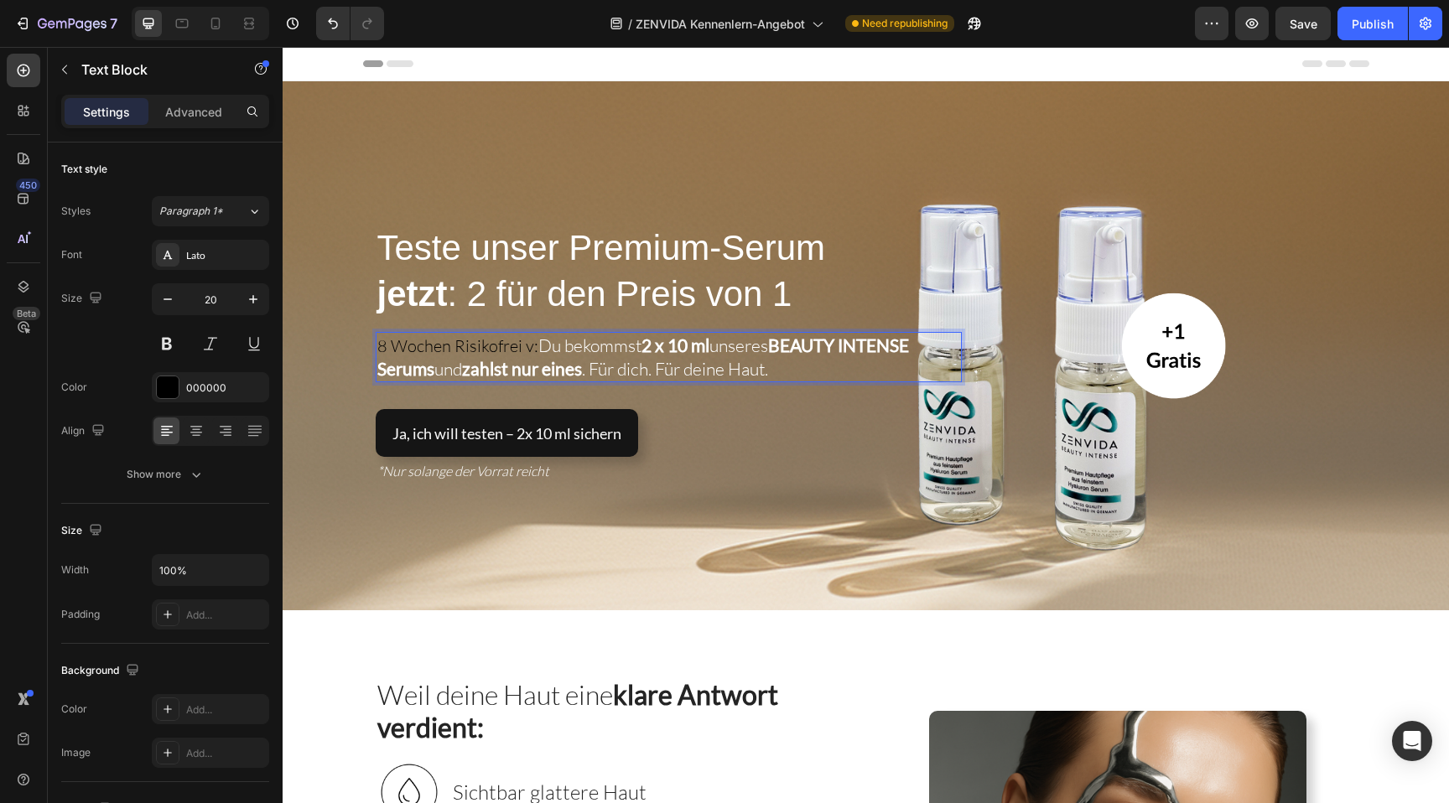
click at [530, 350] on p "8 Wochen Risikofrei v: Du bekommst 2 x 10 ml unseres BEAUTY INTENSE Serums und …" at bounding box center [668, 357] width 583 height 47
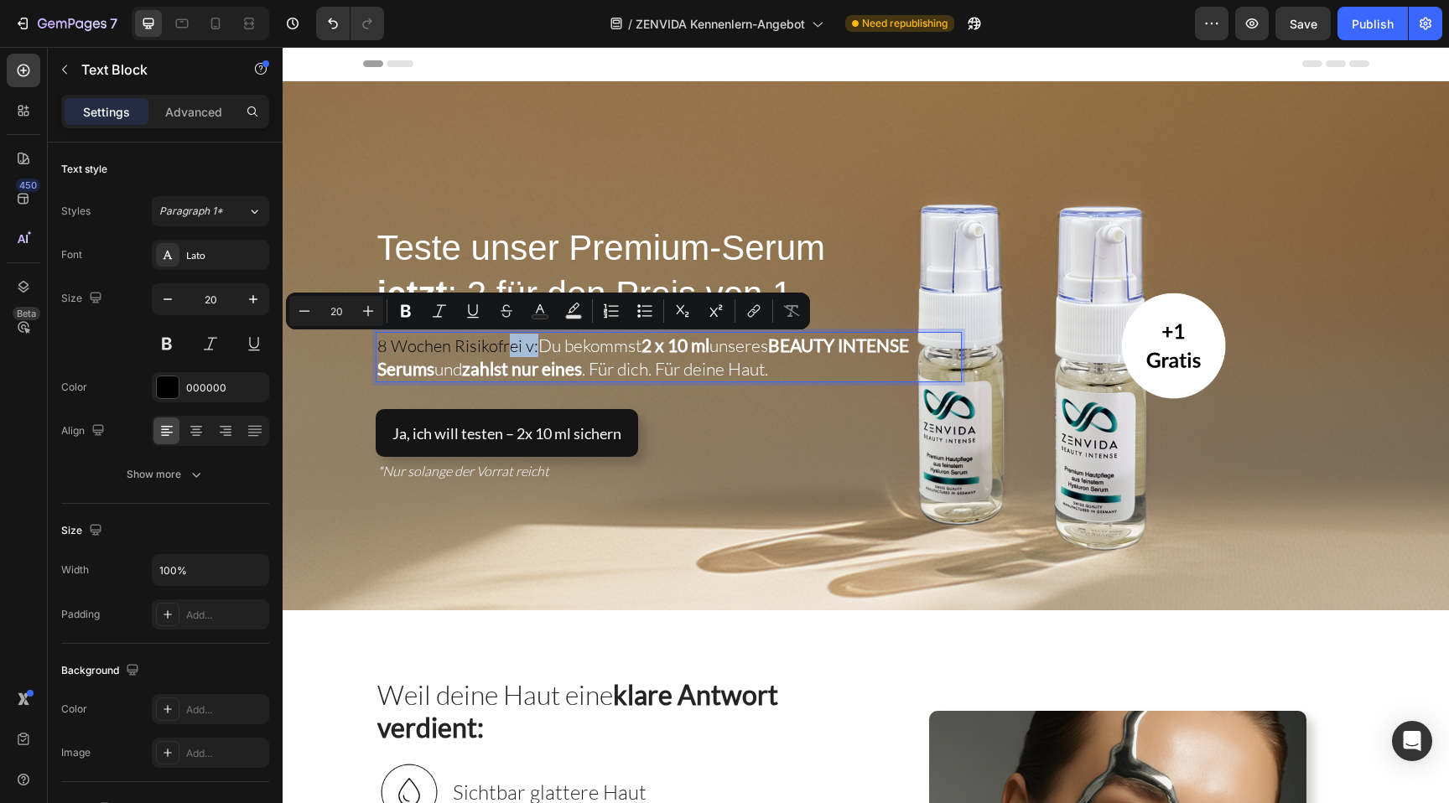
drag, startPoint x: 534, startPoint y: 349, endPoint x: 507, endPoint y: 349, distance: 27.7
click at [507, 349] on p "8 Wochen Risikofrei v: Du bekommst 2 x 10 ml unseres BEAUTY INTENSE Serums und …" at bounding box center [668, 357] width 583 height 47
click at [534, 350] on p "8 Wochen Risikofrei v: Du bekommst 2 x 10 ml unseres BEAUTY INTENSE Serums und …" at bounding box center [668, 357] width 583 height 47
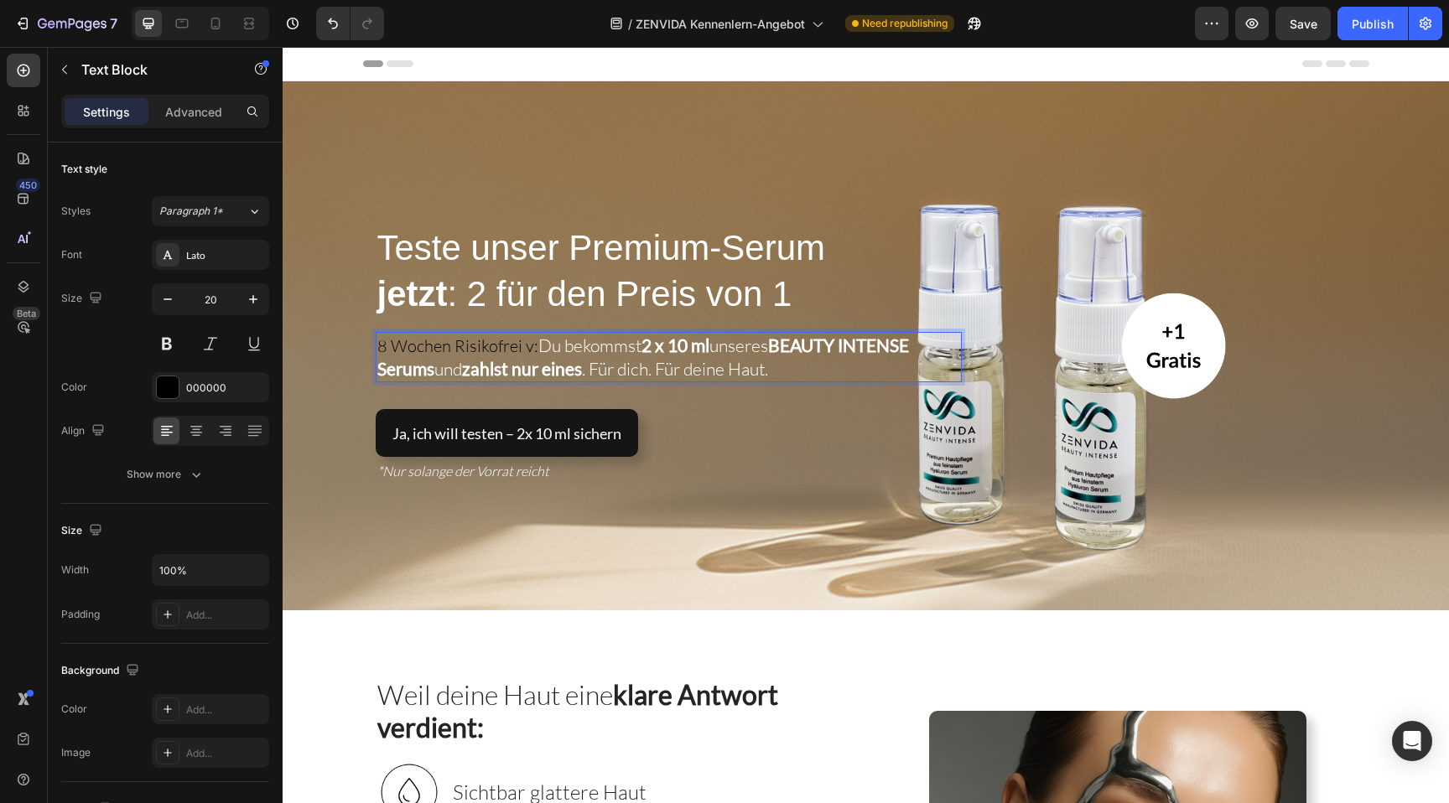
click at [597, 362] on span "Du bekommst 2 x 10 ml unseres BEAUTY INTENSE Serums und zahlst nur eines . Für …" at bounding box center [643, 357] width 532 height 45
click at [540, 347] on span "Du bekommst 2 x 10 ml unseres BEAUTY INTENSE Serums und zahlst nur eines . Für …" at bounding box center [643, 357] width 532 height 45
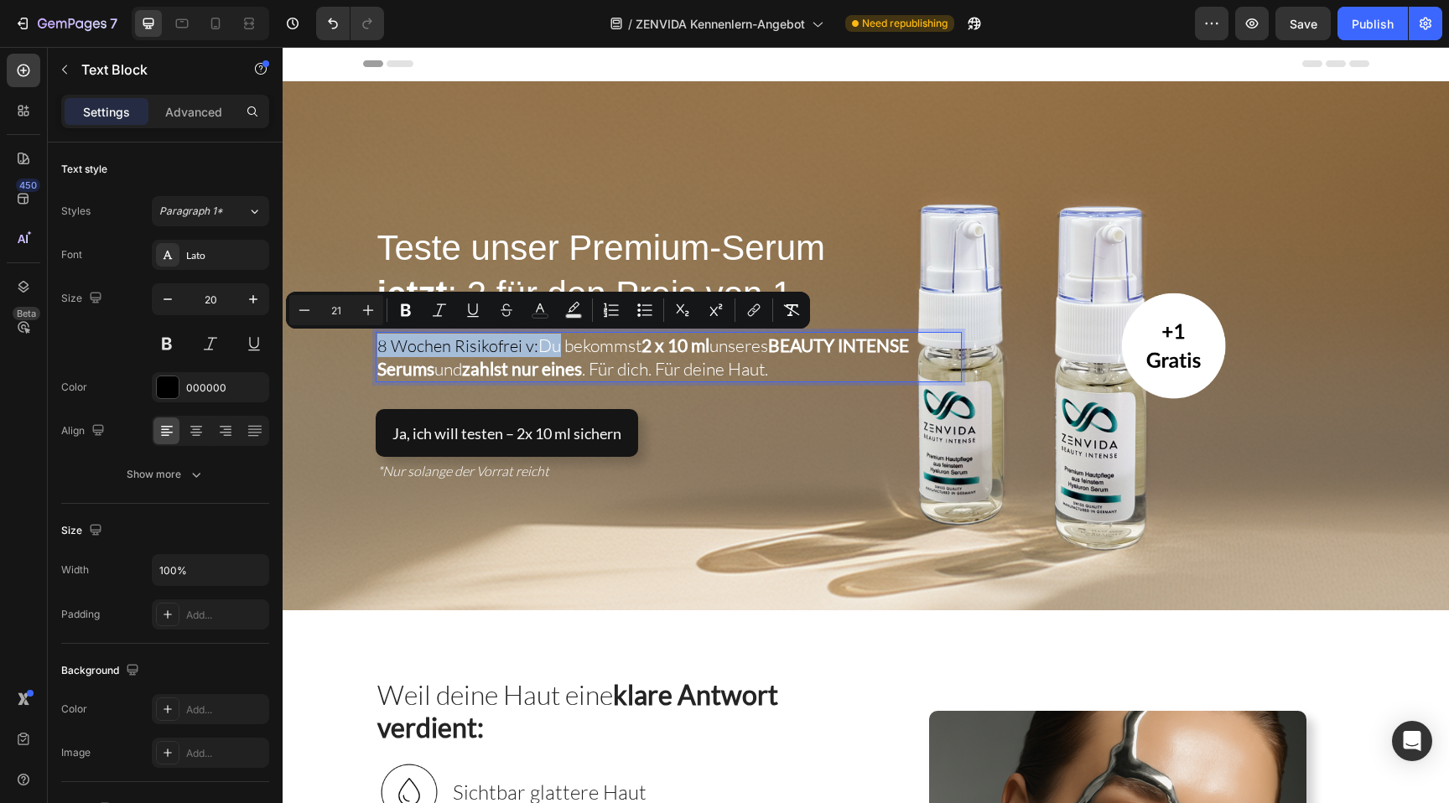
drag, startPoint x: 540, startPoint y: 347, endPoint x: 362, endPoint y: 347, distance: 177.8
click at [361, 347] on div "⁠⁠⁠⁠⁠⁠⁠ Teste unser Premium-Serum jetzt : 2 für den Preis von 1 Heading 8 Woche…" at bounding box center [866, 345] width 1023 height 331
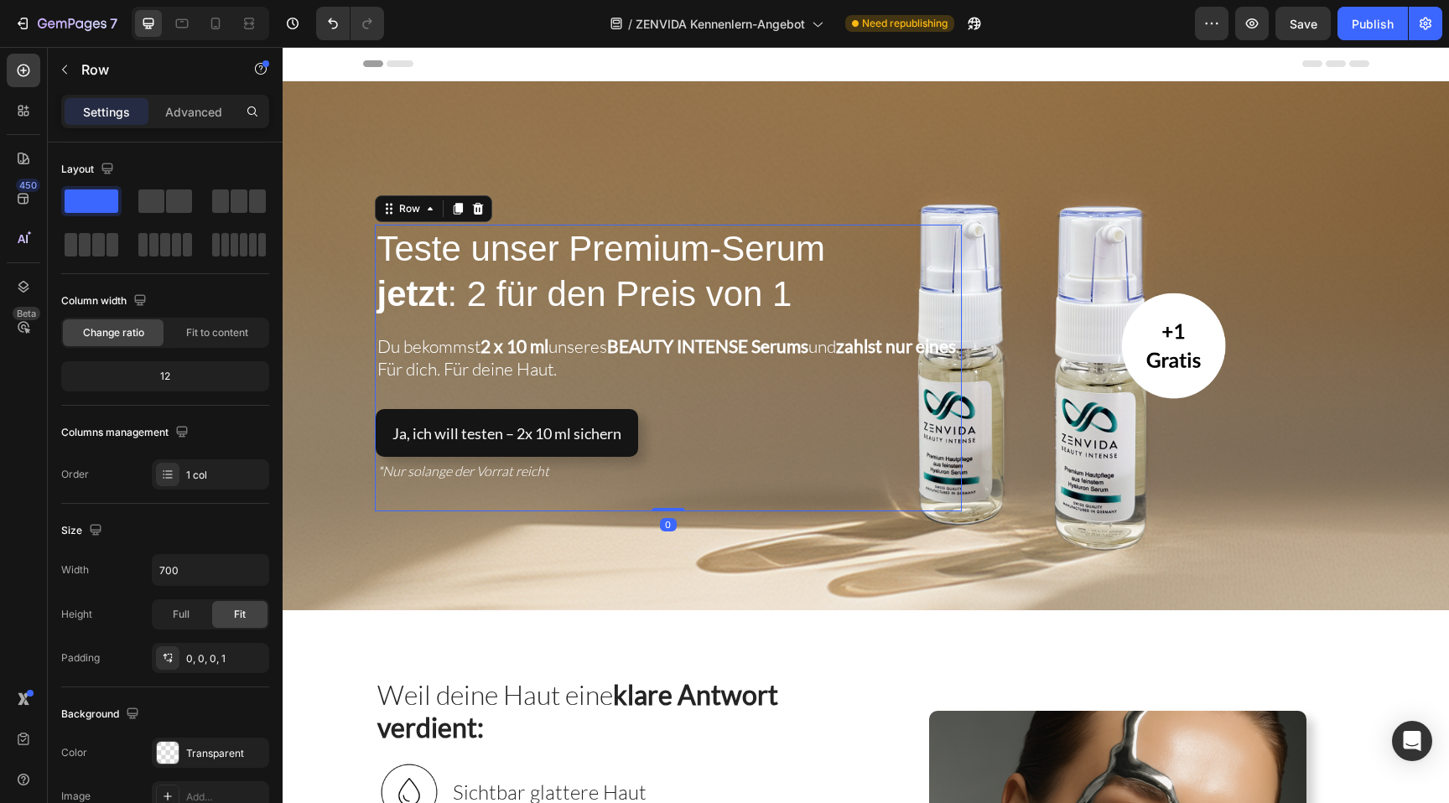
click at [714, 394] on div "⁠⁠⁠⁠⁠⁠⁠ Teste unser Premium-Serum jetzt : 2 für den Preis von 1 Heading Du beko…" at bounding box center [669, 368] width 586 height 287
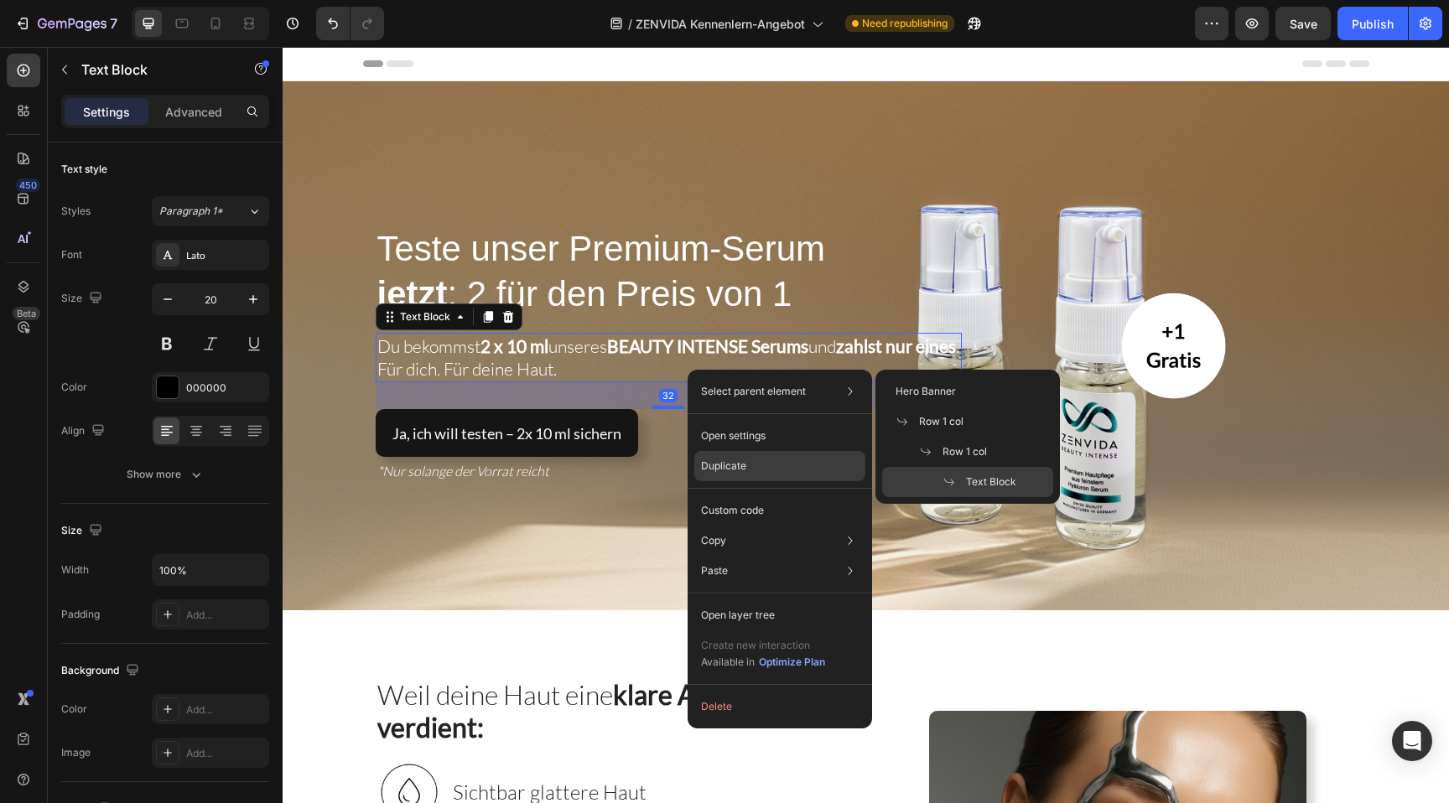
click at [740, 470] on p "Duplicate" at bounding box center [723, 466] width 45 height 15
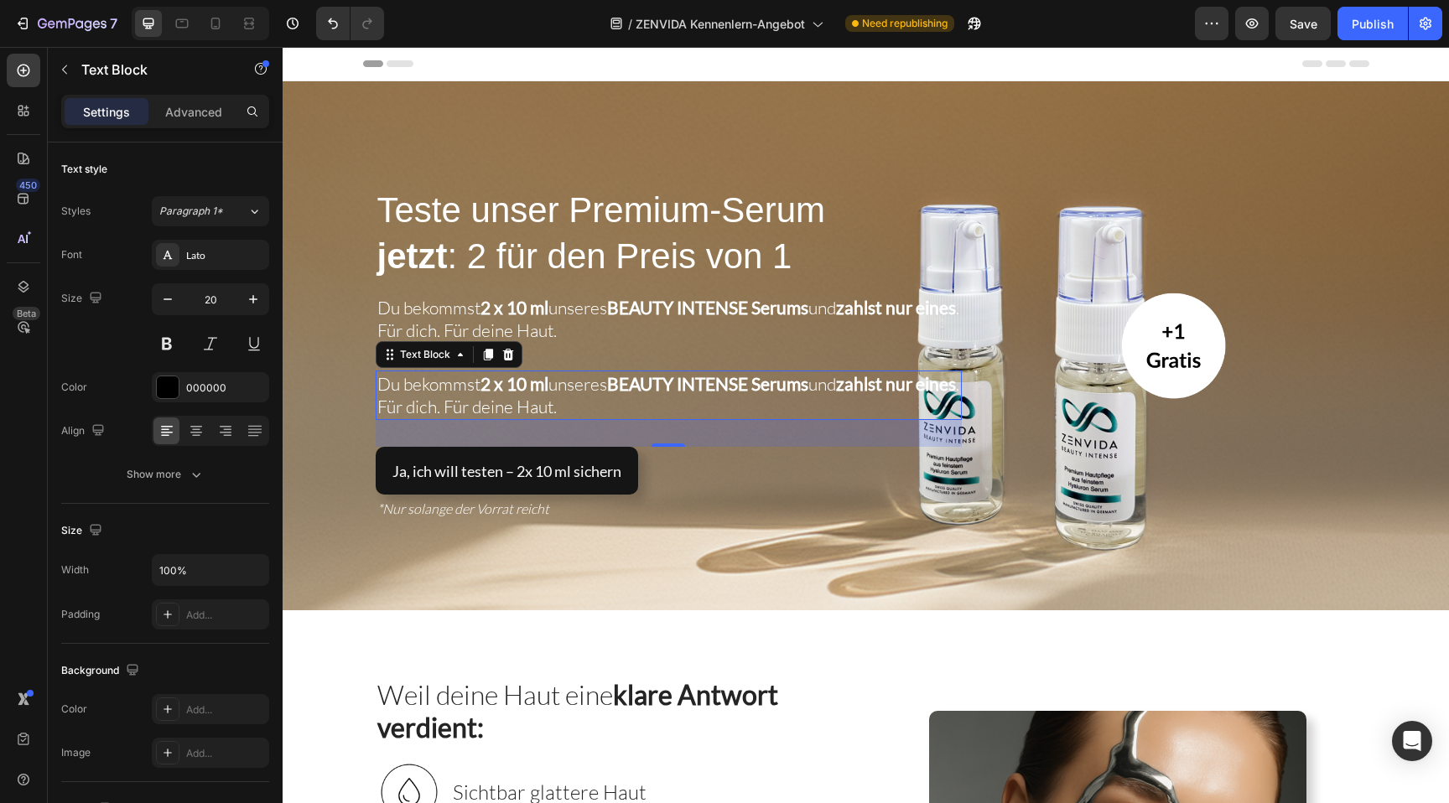
click at [522, 380] on strong "2 x 10 ml" at bounding box center [515, 383] width 68 height 21
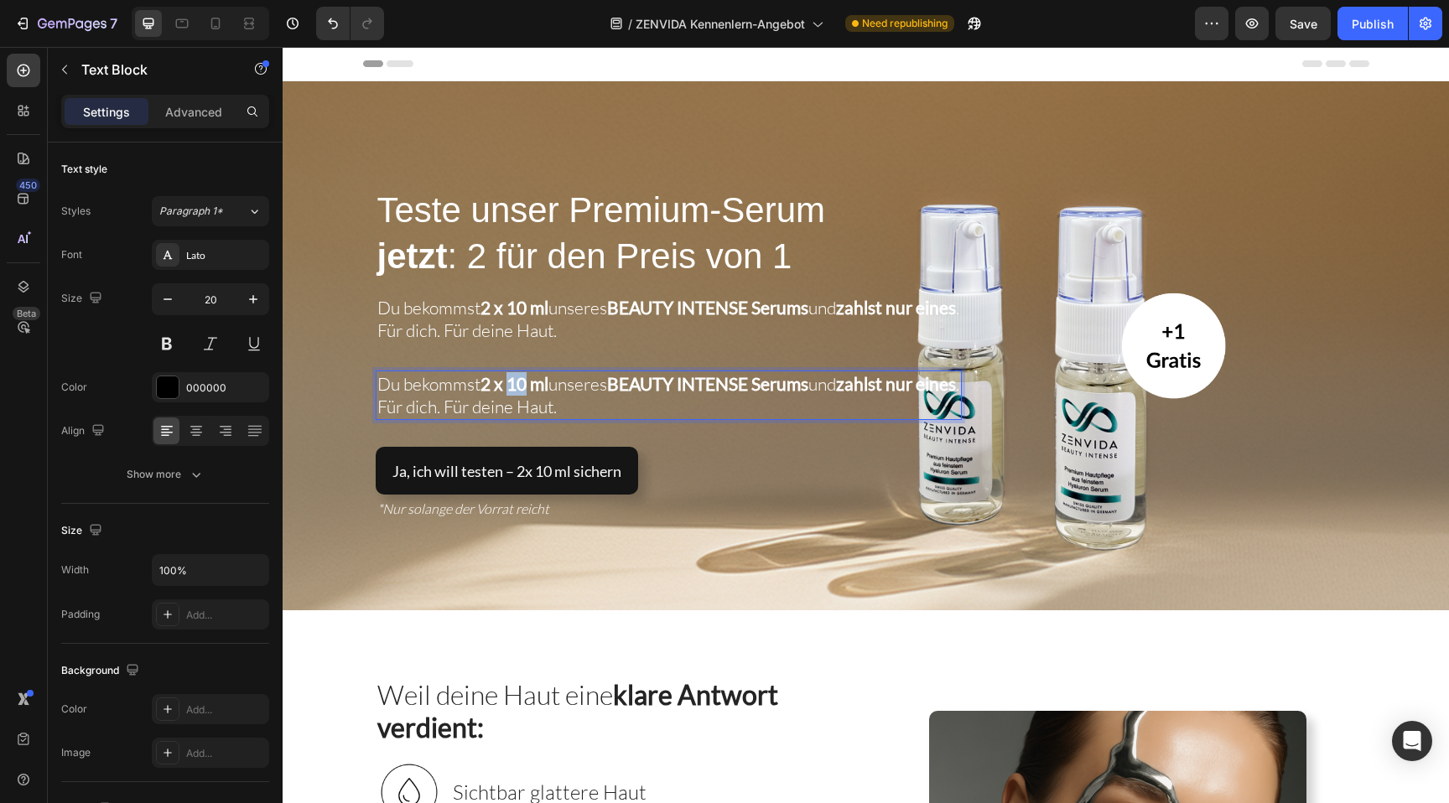
click at [522, 380] on strong "2 x 10 ml" at bounding box center [515, 383] width 68 height 21
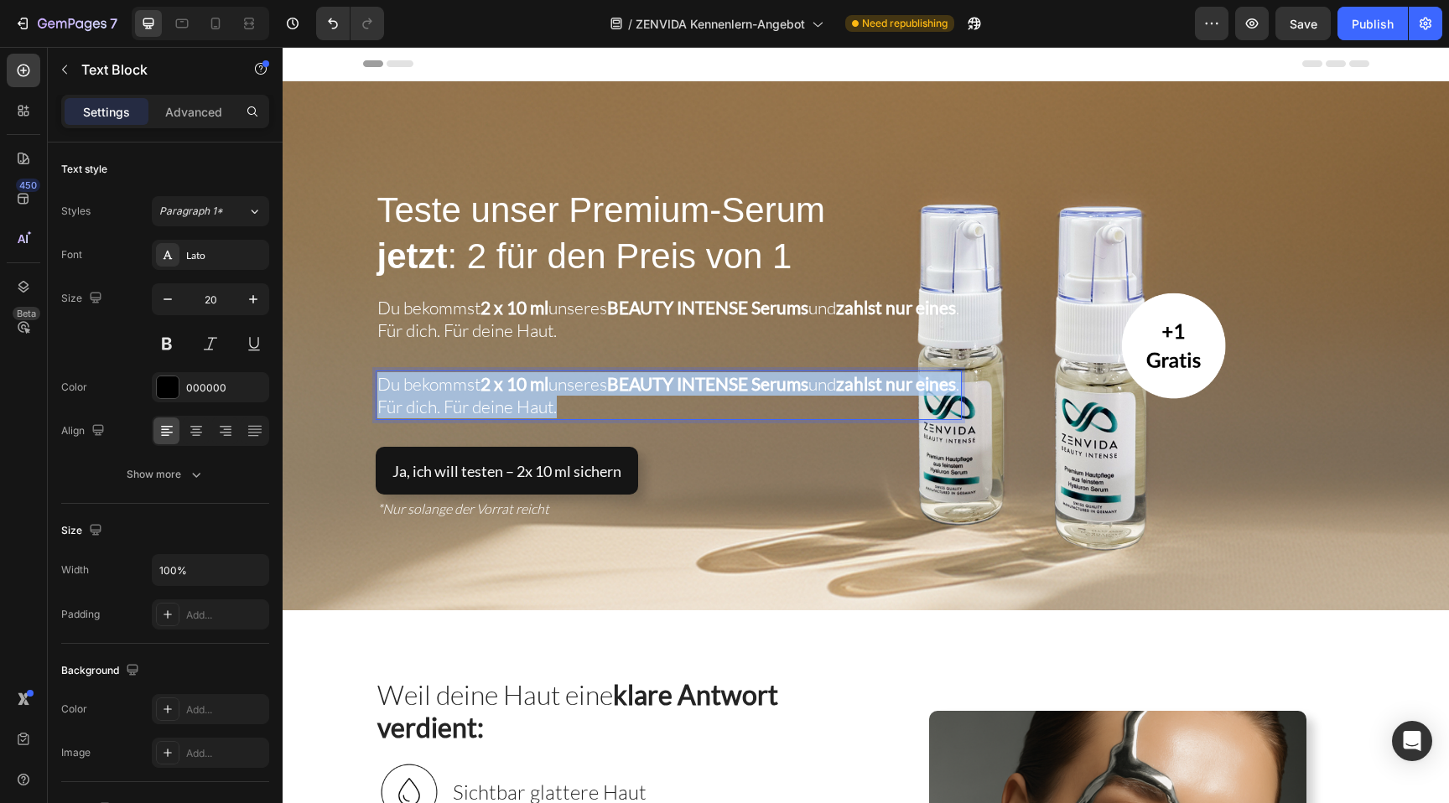
click at [522, 380] on strong "2 x 10 ml" at bounding box center [515, 383] width 68 height 21
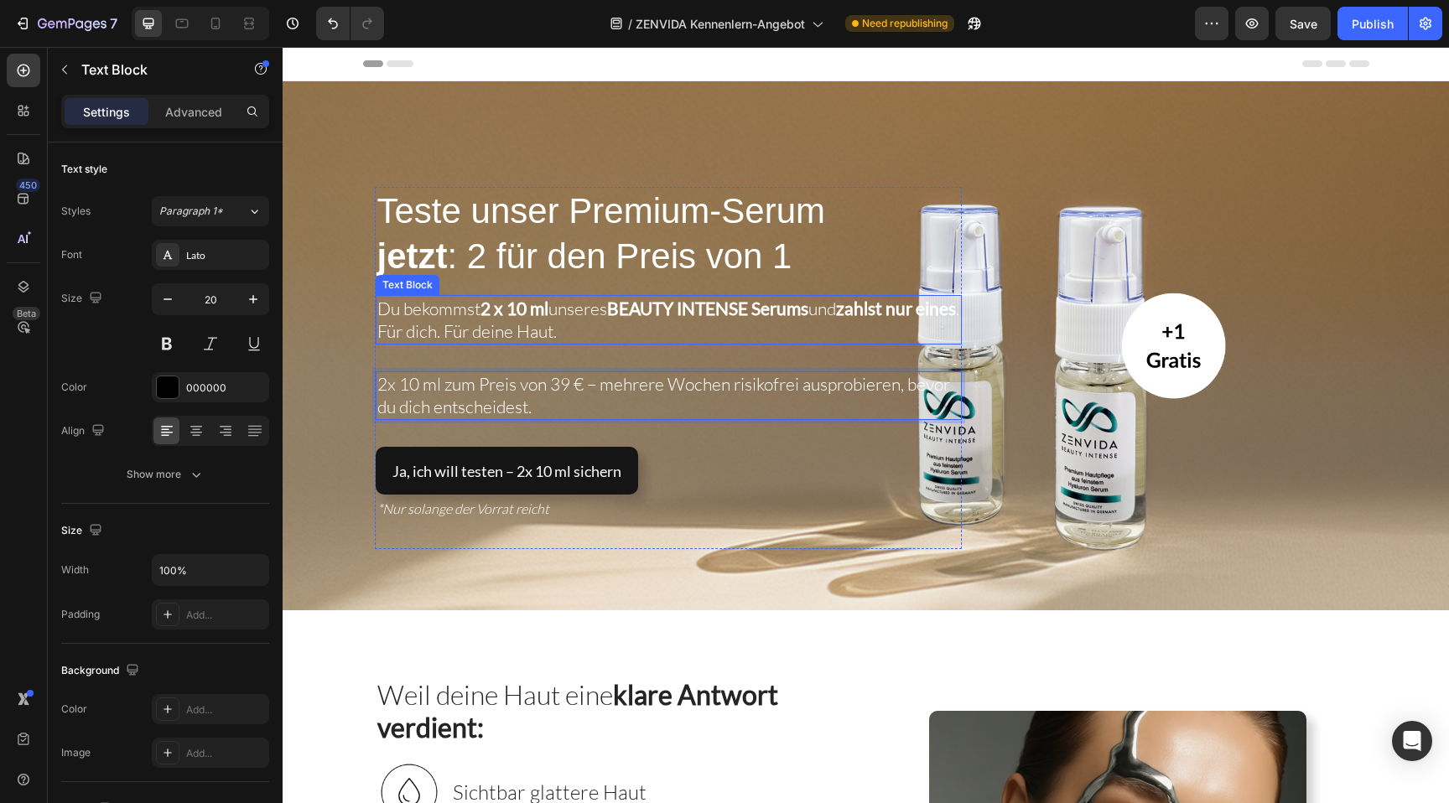
click at [670, 309] on strong "BEAUTY INTENSE Serums" at bounding box center [707, 308] width 201 height 21
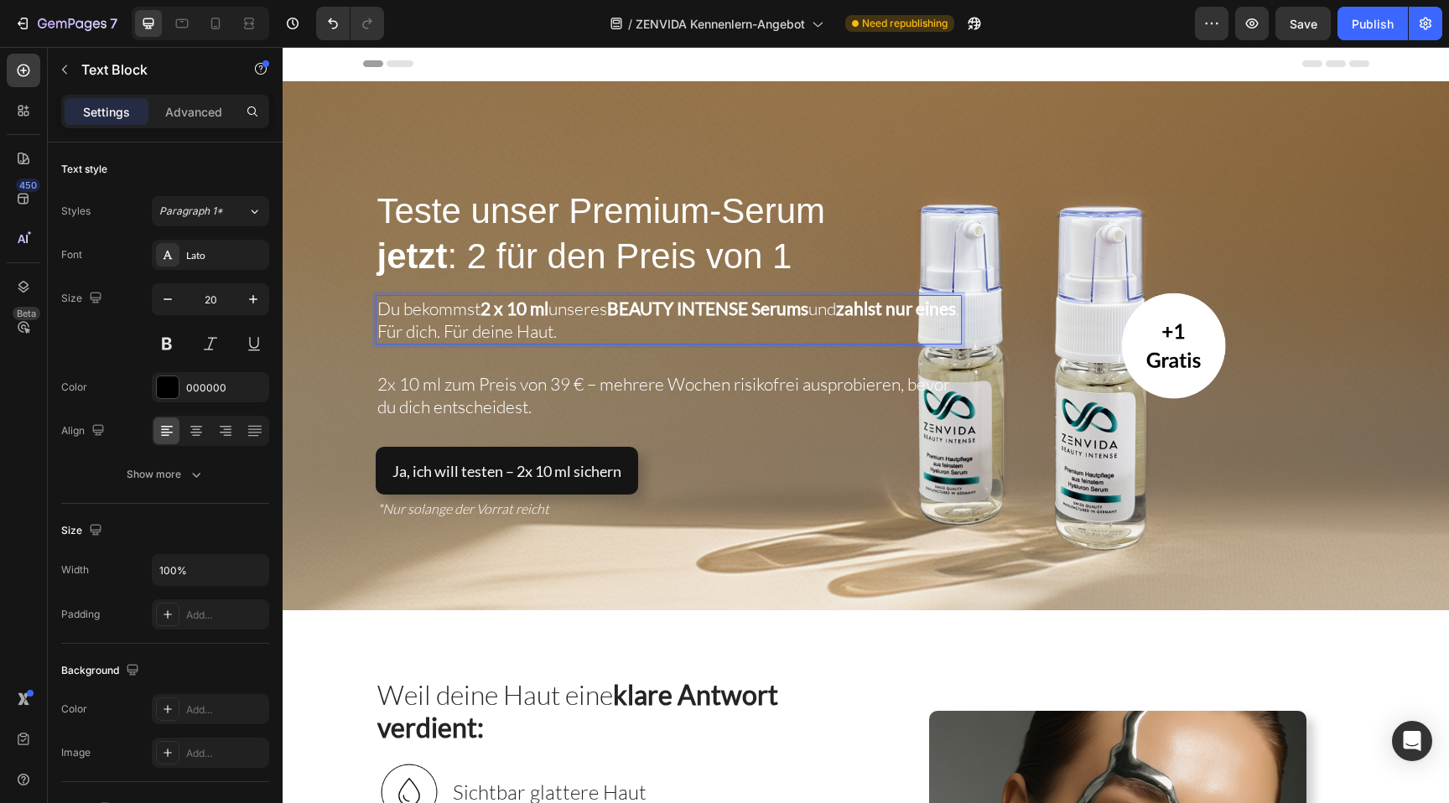
click at [670, 309] on strong "BEAUTY INTENSE Serums" at bounding box center [707, 308] width 201 height 21
click at [607, 314] on span "2x 10 ml zum Preis von 39 € – mehrere Wochen risikofrei ausprobieren, bevor du …" at bounding box center [663, 319] width 573 height 44
click at [801, 304] on span "2x 10 ml zum Preis von 39 € - mehrere Wochen risikofrei ausprobieren, bevor du …" at bounding box center [661, 319] width 569 height 44
click at [594, 309] on span "2x 10 ml zum Preis von 39 € - mehrere Wochen risikofrei" at bounding box center [586, 308] width 418 height 22
click at [431, 313] on span "2x 10 ml zum Preis von 39 €: Mehrere Wochen risikofrei" at bounding box center [584, 308] width 415 height 22
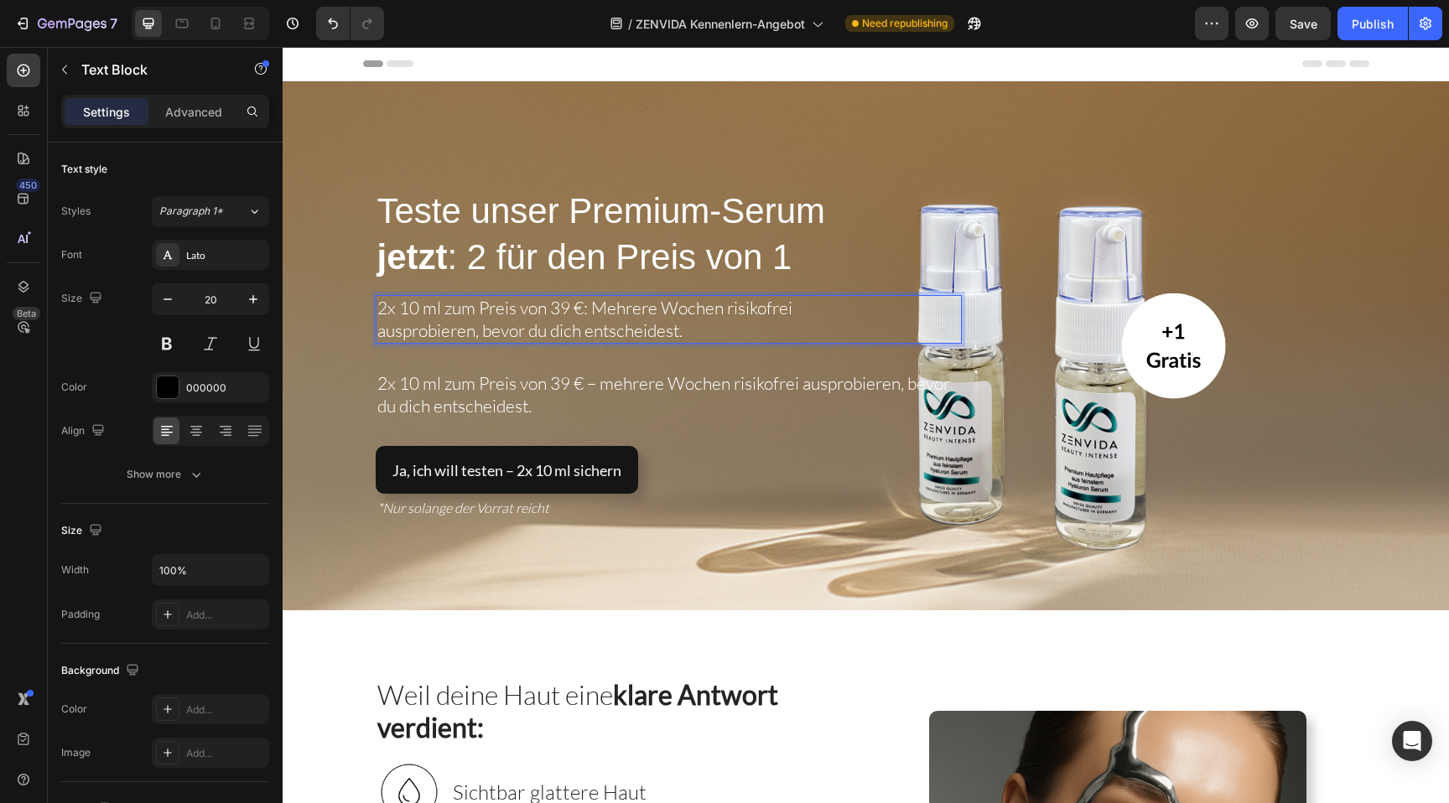
click at [662, 339] on span "ausprobieren, bevor du dich entscheidest." at bounding box center [529, 331] width 305 height 22
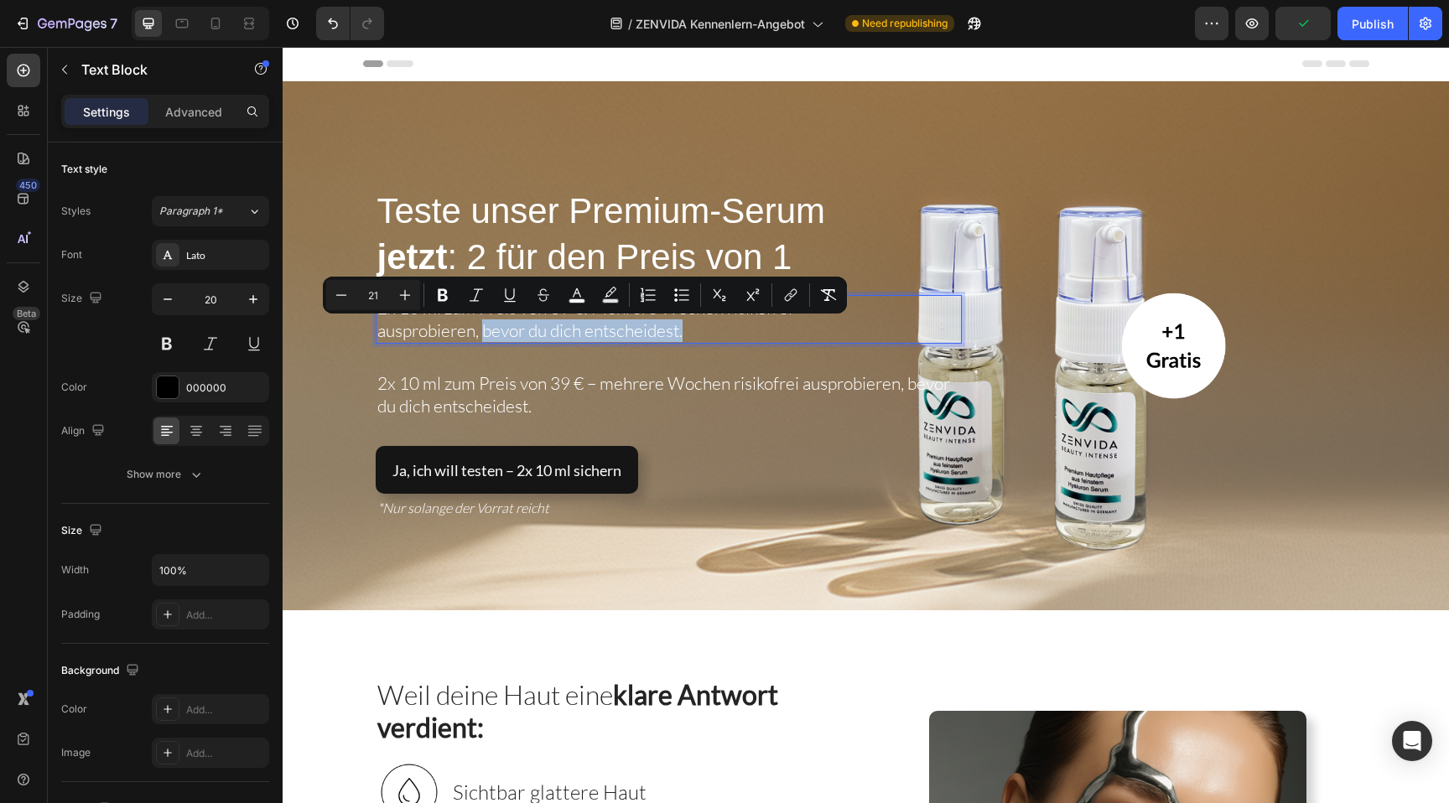
drag, startPoint x: 690, startPoint y: 337, endPoint x: 488, endPoint y: 340, distance: 202.1
click at [488, 340] on p "2x 10 ml zum Preis von 39 €: Mehrere Wochen risikofrei ausprobieren, bevor du d…" at bounding box center [668, 319] width 583 height 45
click at [442, 304] on button "Bold" at bounding box center [443, 295] width 30 height 30
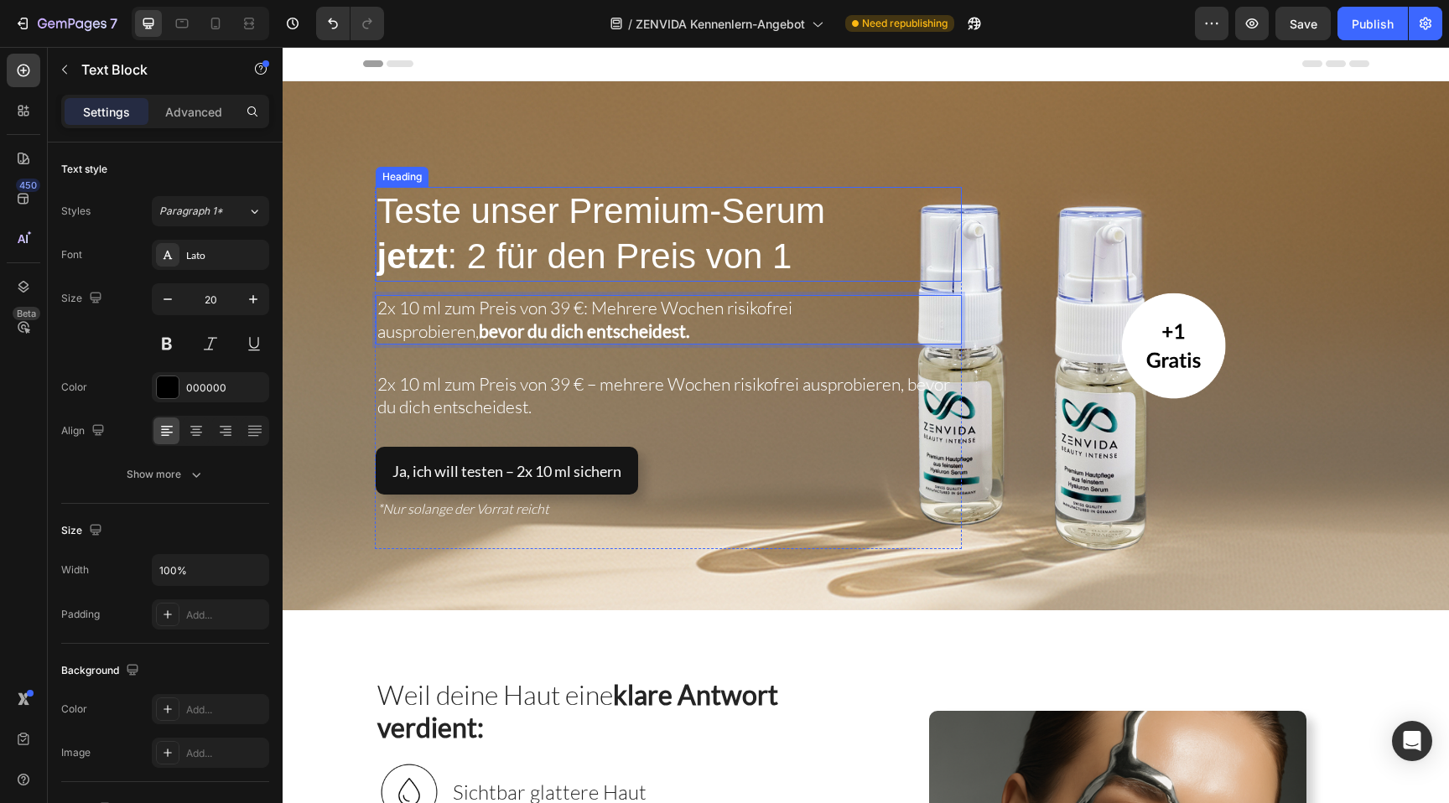
click at [495, 217] on span "Teste unser Premium-Serum" at bounding box center [601, 210] width 449 height 39
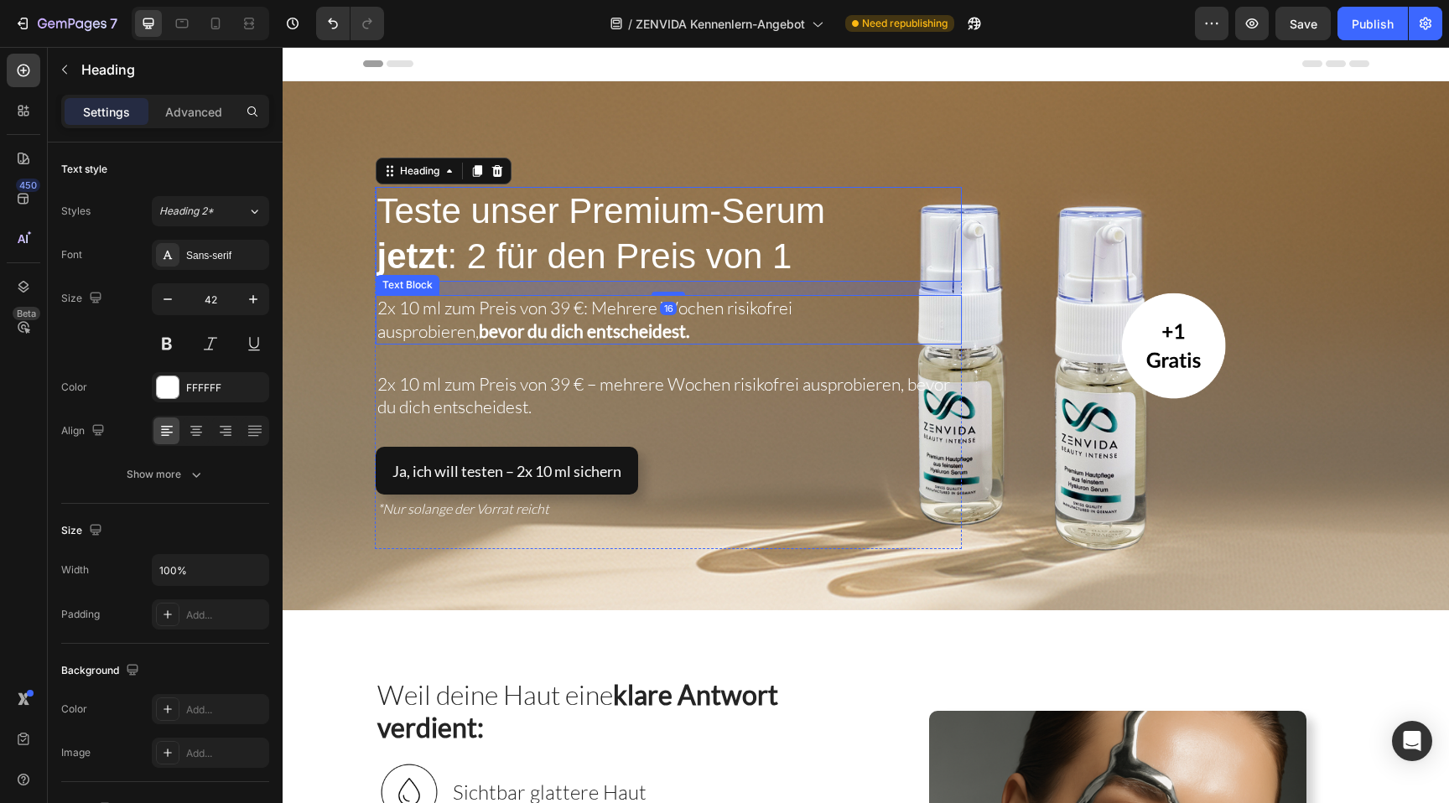
click at [434, 309] on span "2x 10 ml zum Preis von 39 €: Mehrere Wochen risikofrei" at bounding box center [584, 308] width 415 height 22
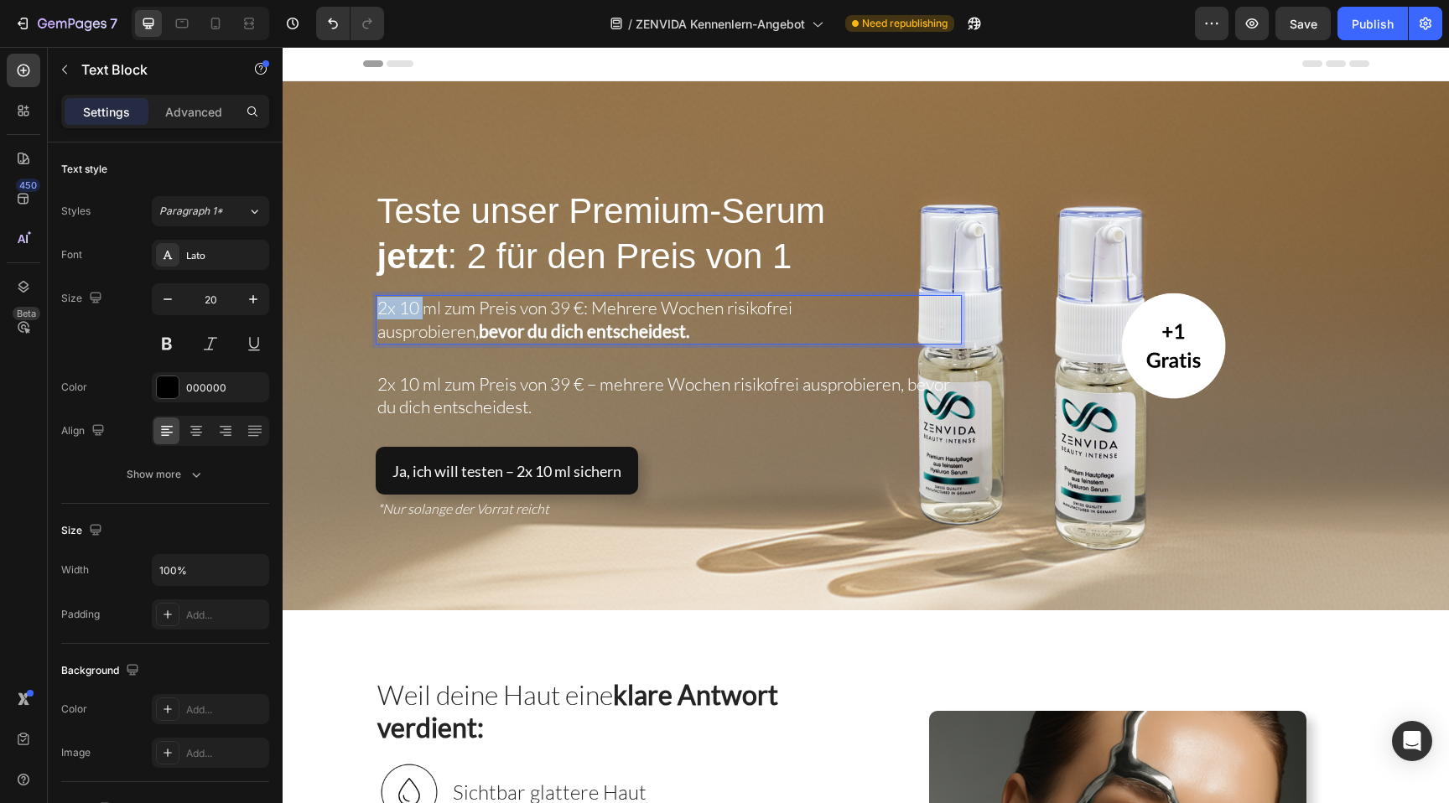
drag, startPoint x: 421, startPoint y: 312, endPoint x: 379, endPoint y: 311, distance: 41.9
click at [379, 311] on span "2x 10 ml zum Preis von 39 €: Mehrere Wochen risikofrei" at bounding box center [584, 308] width 415 height 22
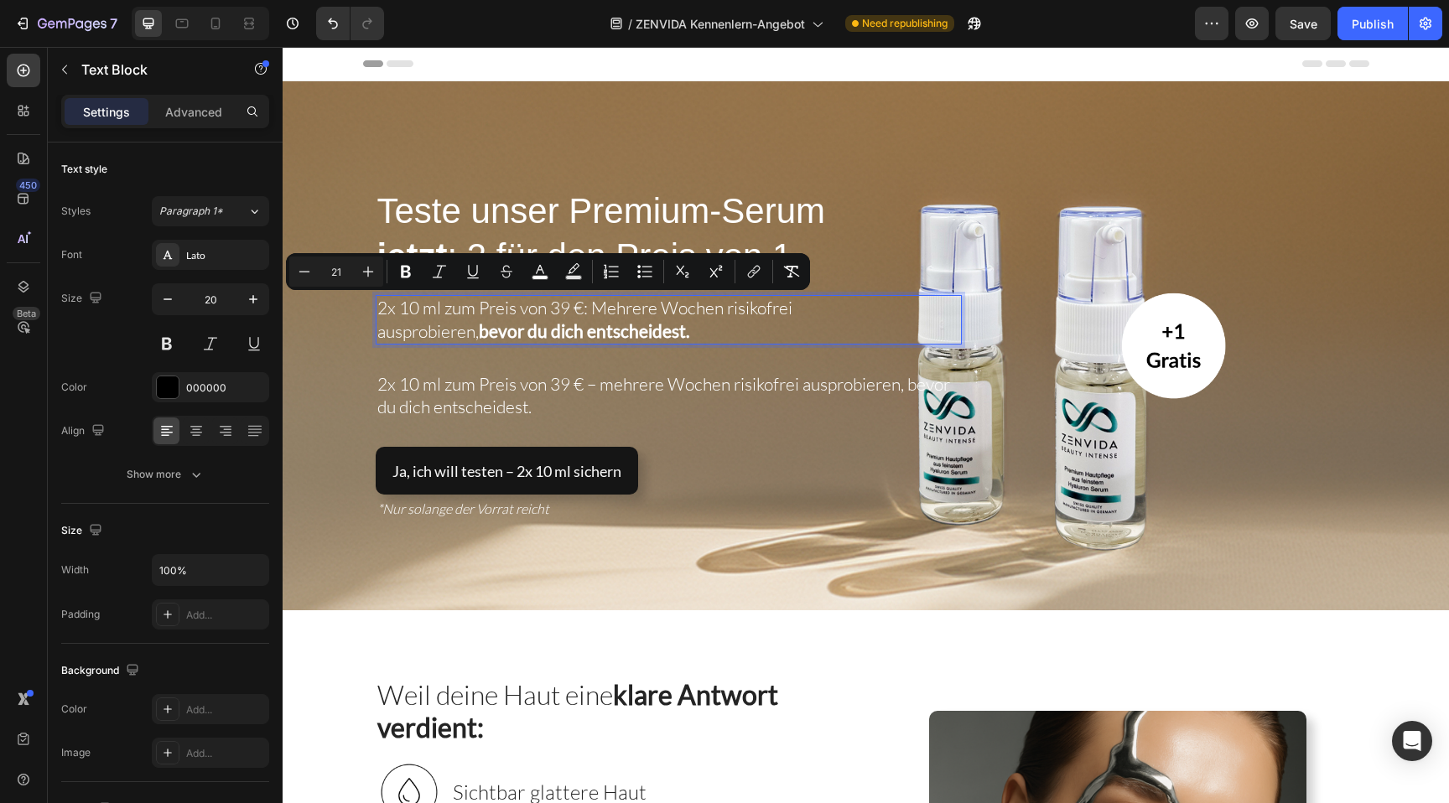
click at [429, 310] on span "2x 10 ml zum Preis von 39 €: Mehrere Wochen risikofrei" at bounding box center [584, 308] width 415 height 22
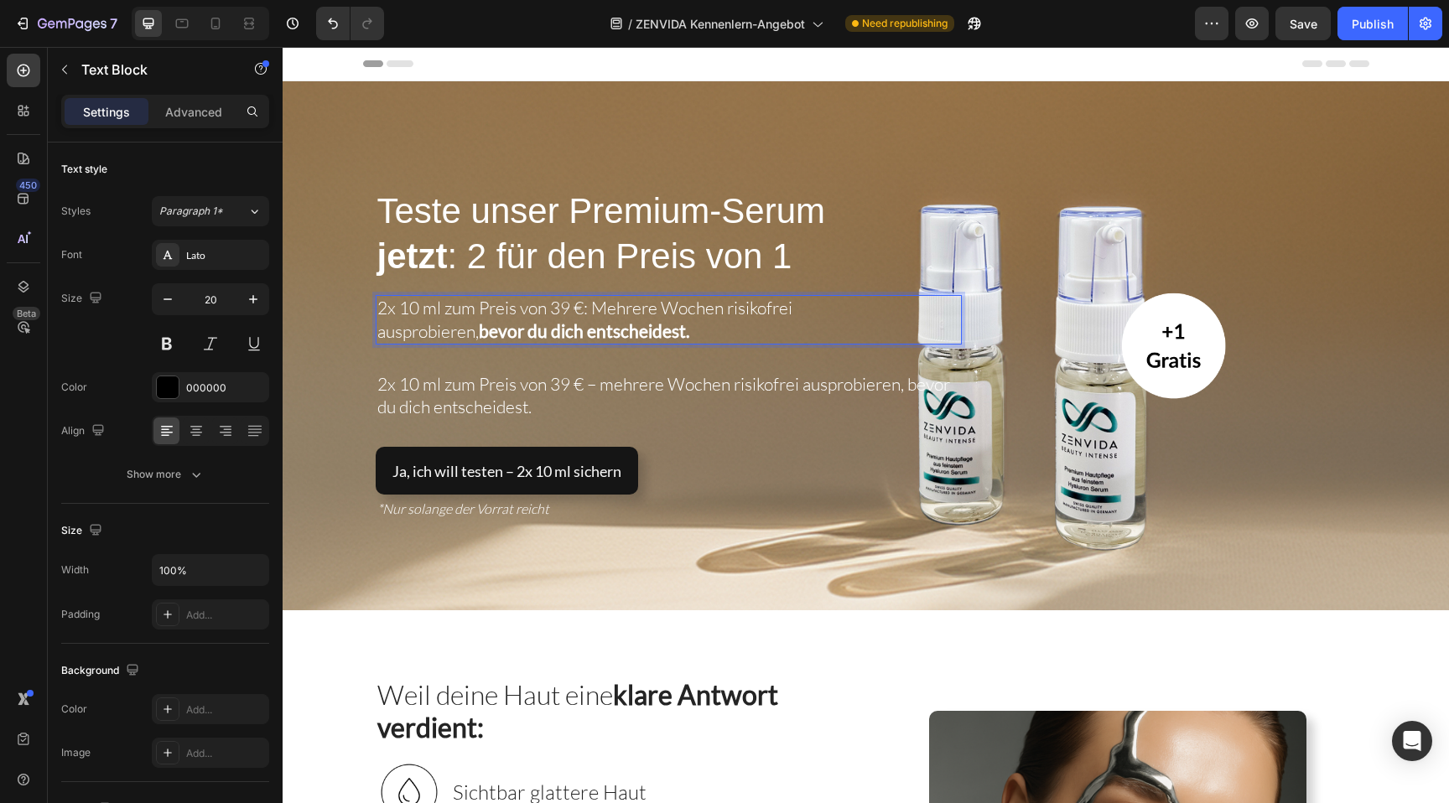
click at [589, 312] on span "2x 10 ml zum Preis von 39 €: Mehrere Wochen risikofrei" at bounding box center [584, 308] width 415 height 22
click at [591, 309] on span "2x 10 ml zum Preis von 39 €: Mehrere Wochen risikofrei" at bounding box center [584, 308] width 415 height 22
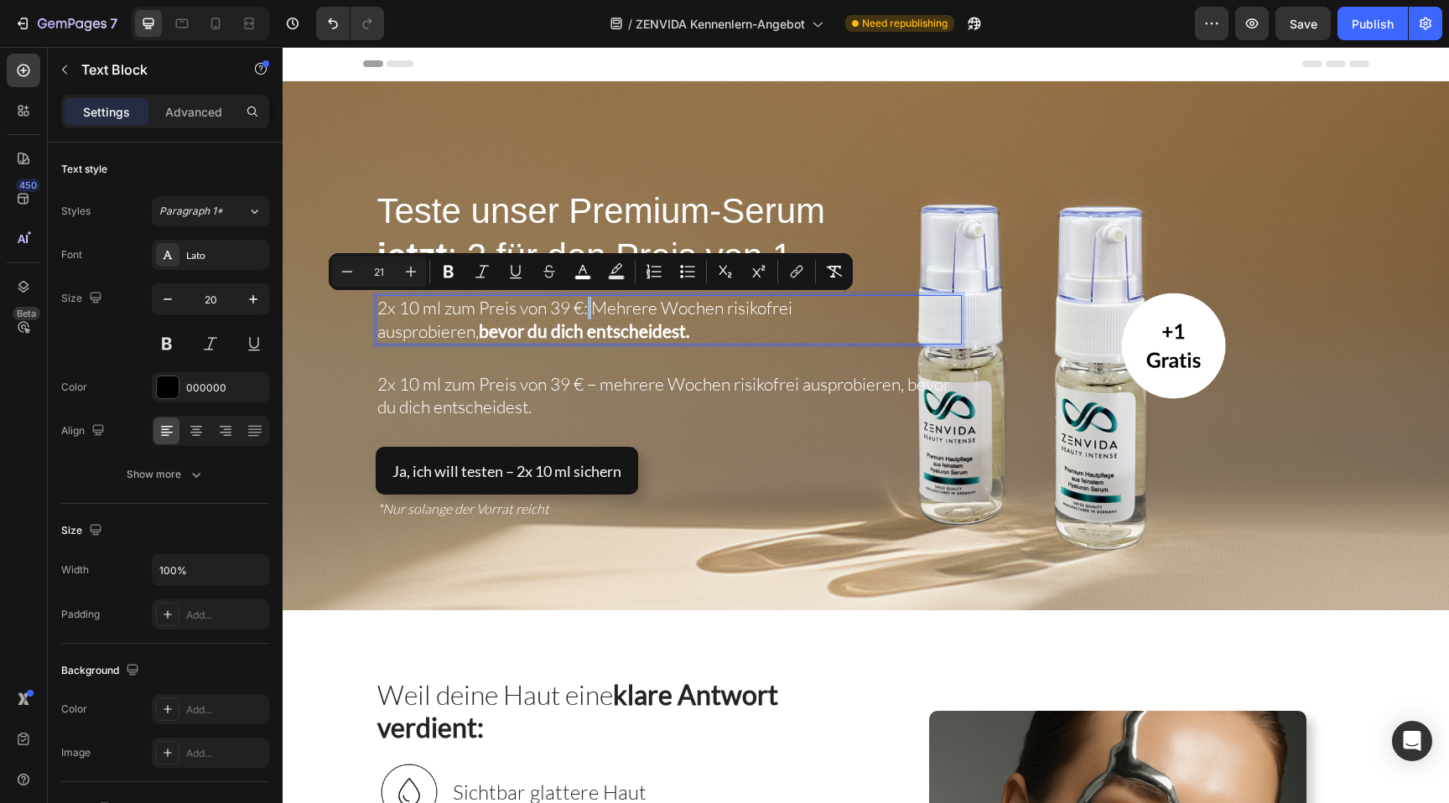
click at [591, 309] on span "2x 10 ml zum Preis von 39 €: Mehrere Wochen risikofrei" at bounding box center [584, 308] width 415 height 22
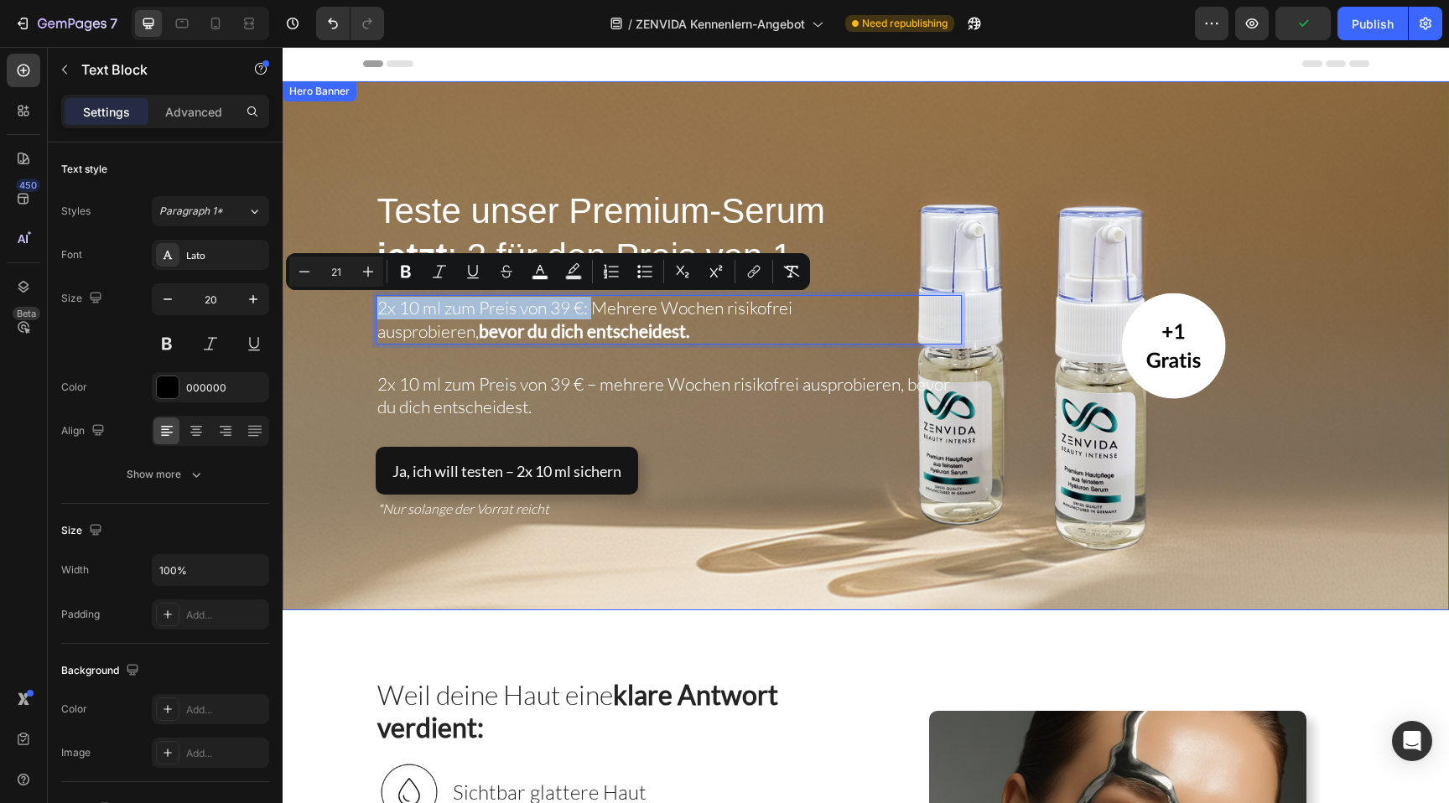
drag, startPoint x: 594, startPoint y: 309, endPoint x: 352, endPoint y: 312, distance: 241.5
click at [352, 311] on div "⁠⁠⁠⁠⁠⁠⁠ Teste unser Premium-Serum jetzt : 2 für den Preis von 1 Heading 2x 10 m…" at bounding box center [866, 345] width 1167 height 529
copy span "2x 10 ml zum Preis von 39 €:"
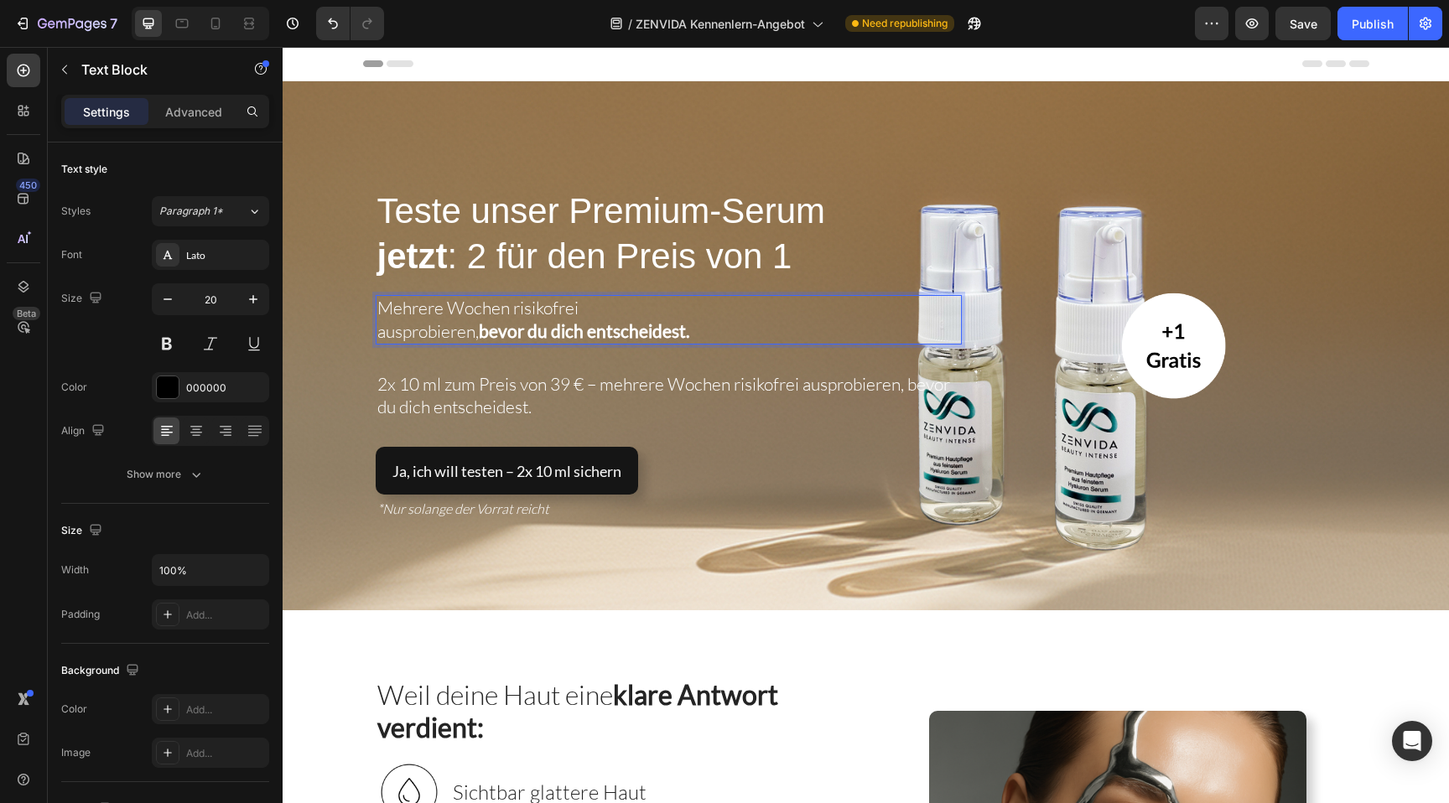
click at [381, 334] on span "ausprobieren, bevor du dich entscheidest." at bounding box center [533, 331] width 312 height 22
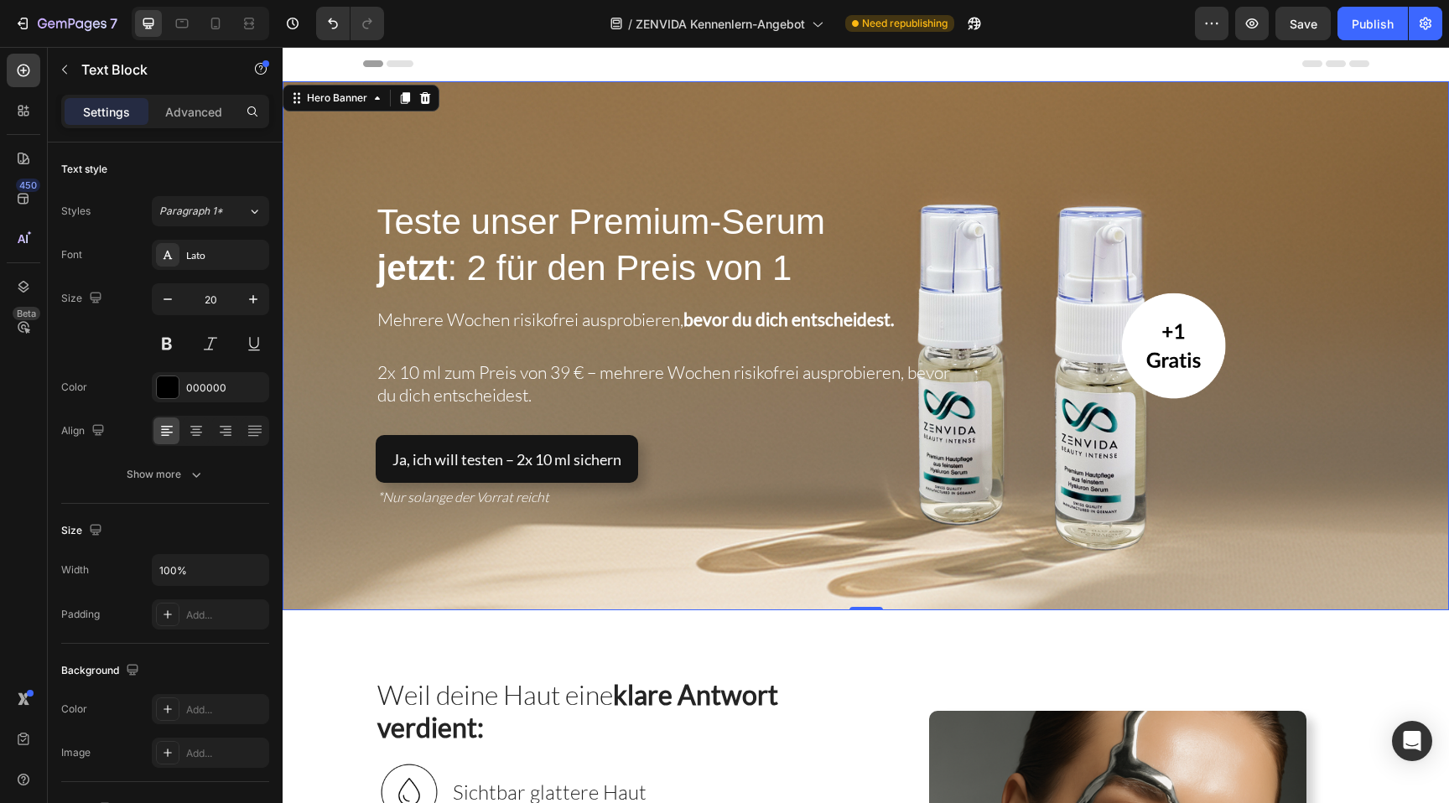
click at [780, 127] on div "Overlay" at bounding box center [866, 345] width 1167 height 529
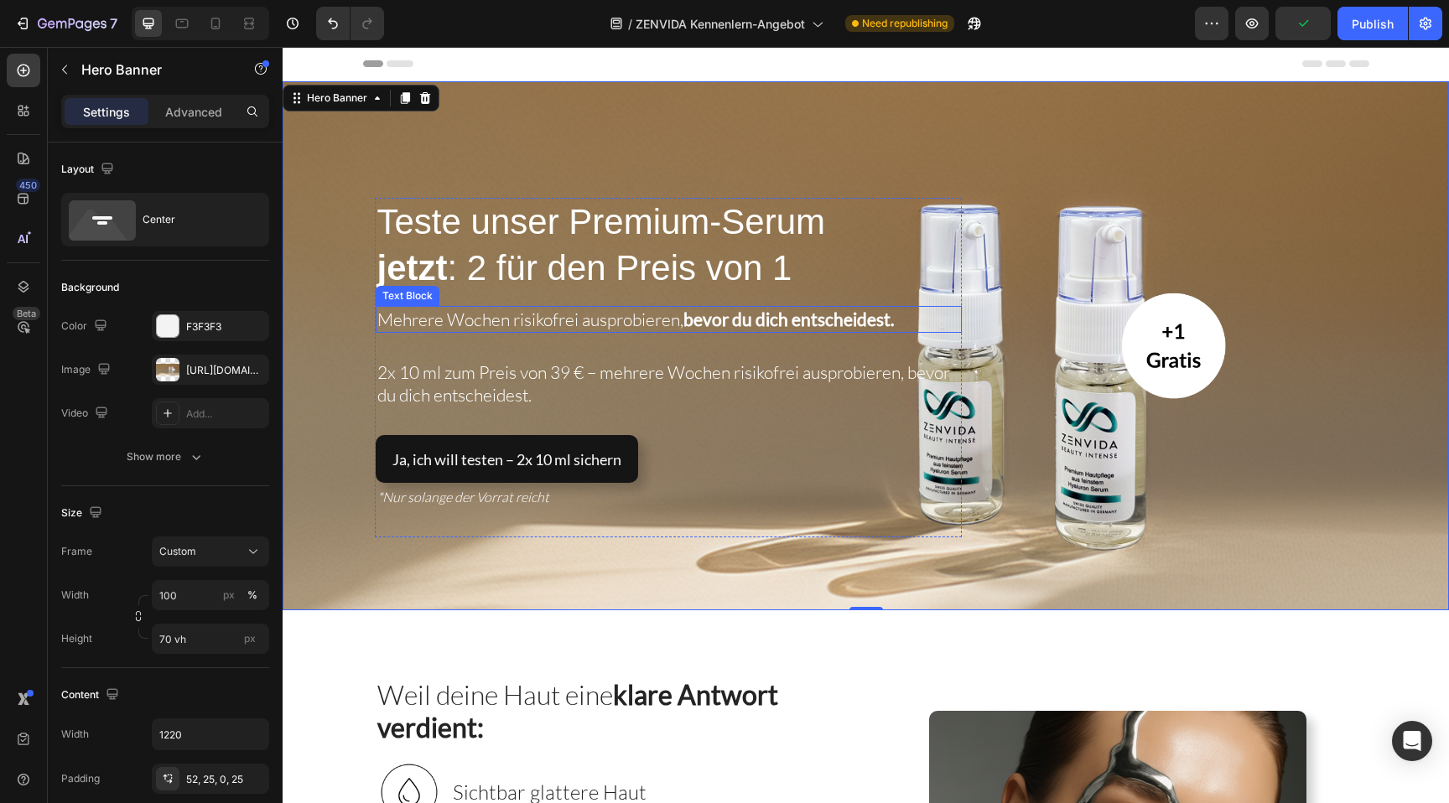
click at [637, 325] on span "Mehrere Wochen risikofrei ausprobieren, bevor du dich entscheidest." at bounding box center [635, 320] width 517 height 22
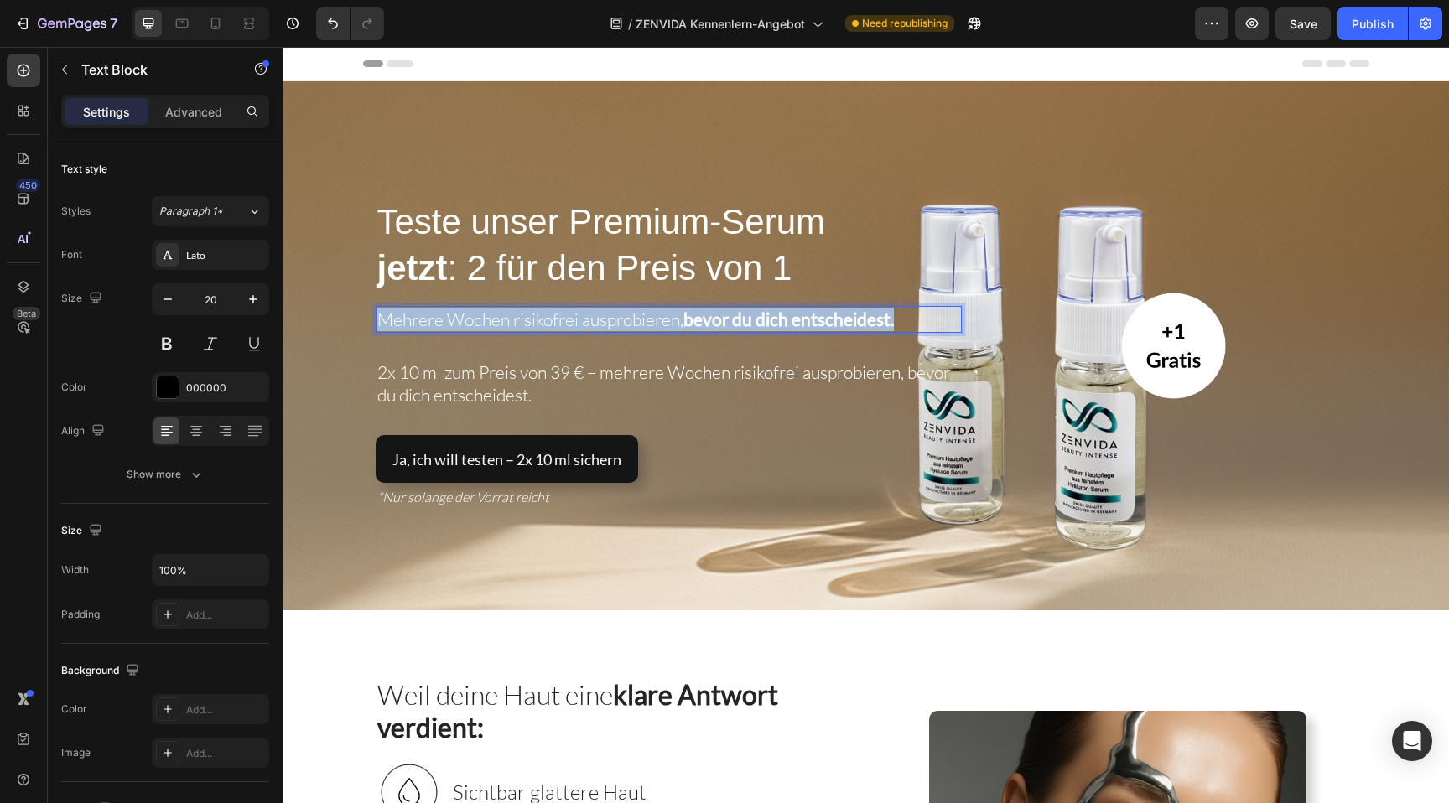
click at [637, 325] on span "Mehrere Wochen risikofrei ausprobieren, bevor du dich entscheidest." at bounding box center [635, 320] width 517 height 22
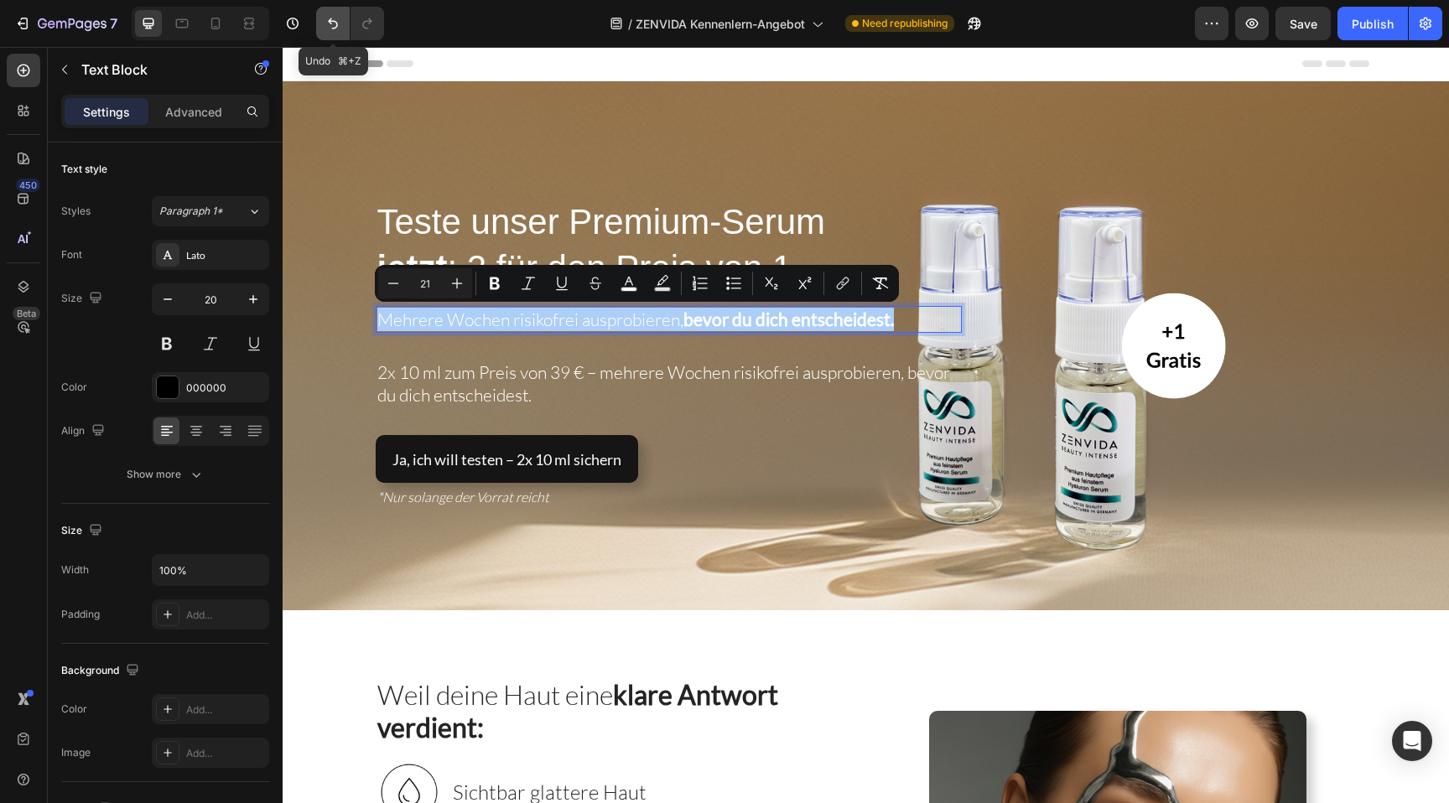
click at [321, 22] on button "Undo/Redo" at bounding box center [333, 24] width 34 height 34
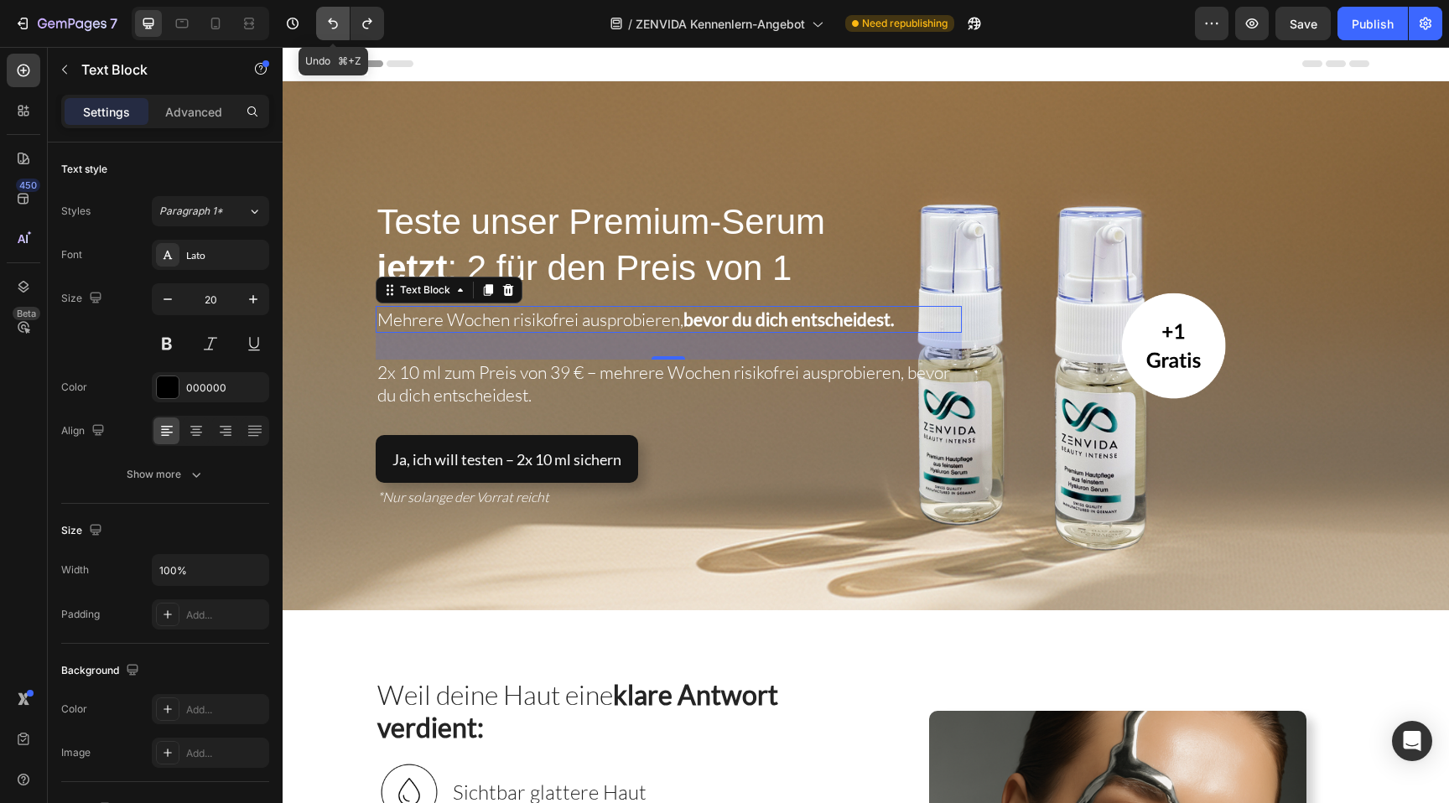
click at [321, 22] on button "Undo/Redo" at bounding box center [333, 24] width 34 height 34
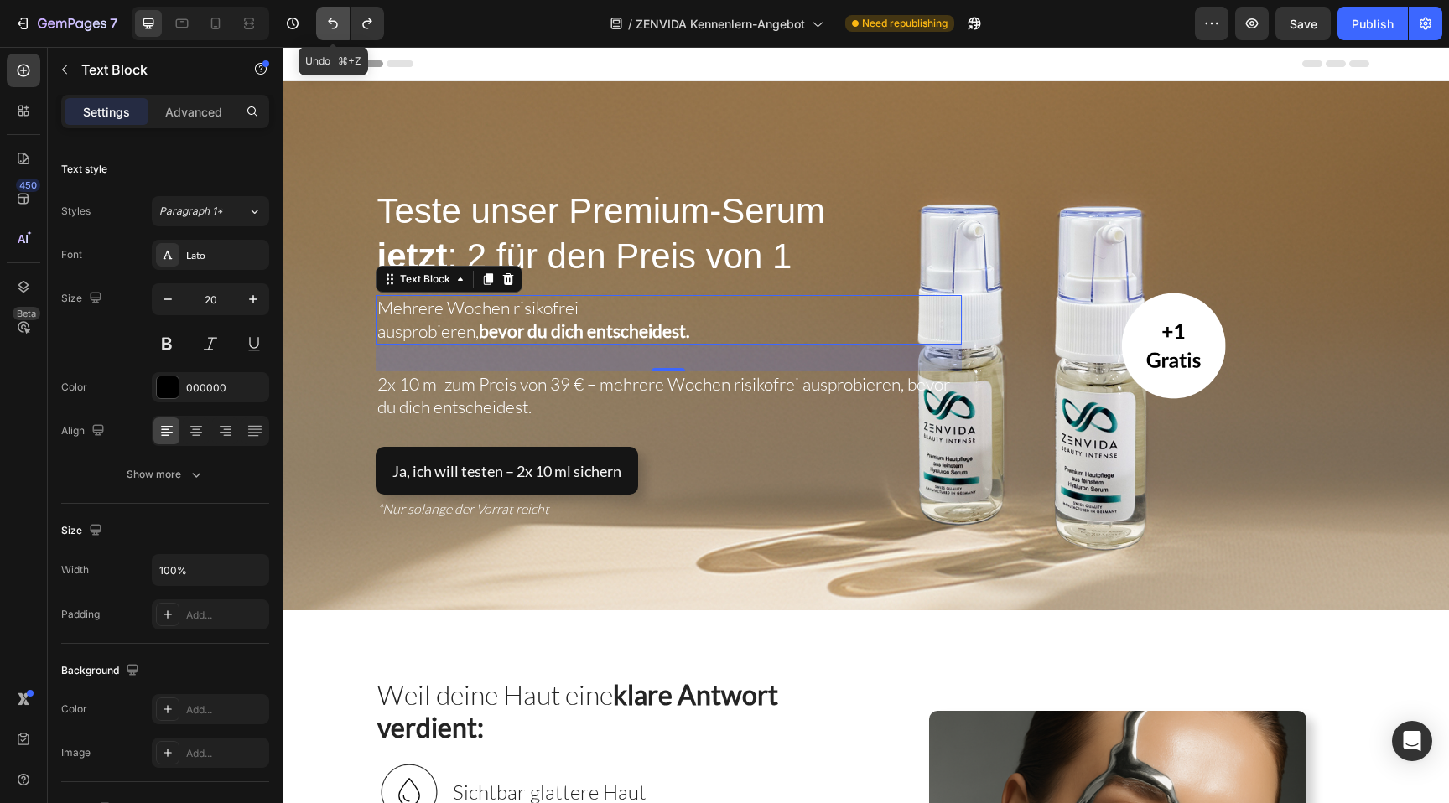
click at [321, 22] on button "Undo/Redo" at bounding box center [333, 24] width 34 height 34
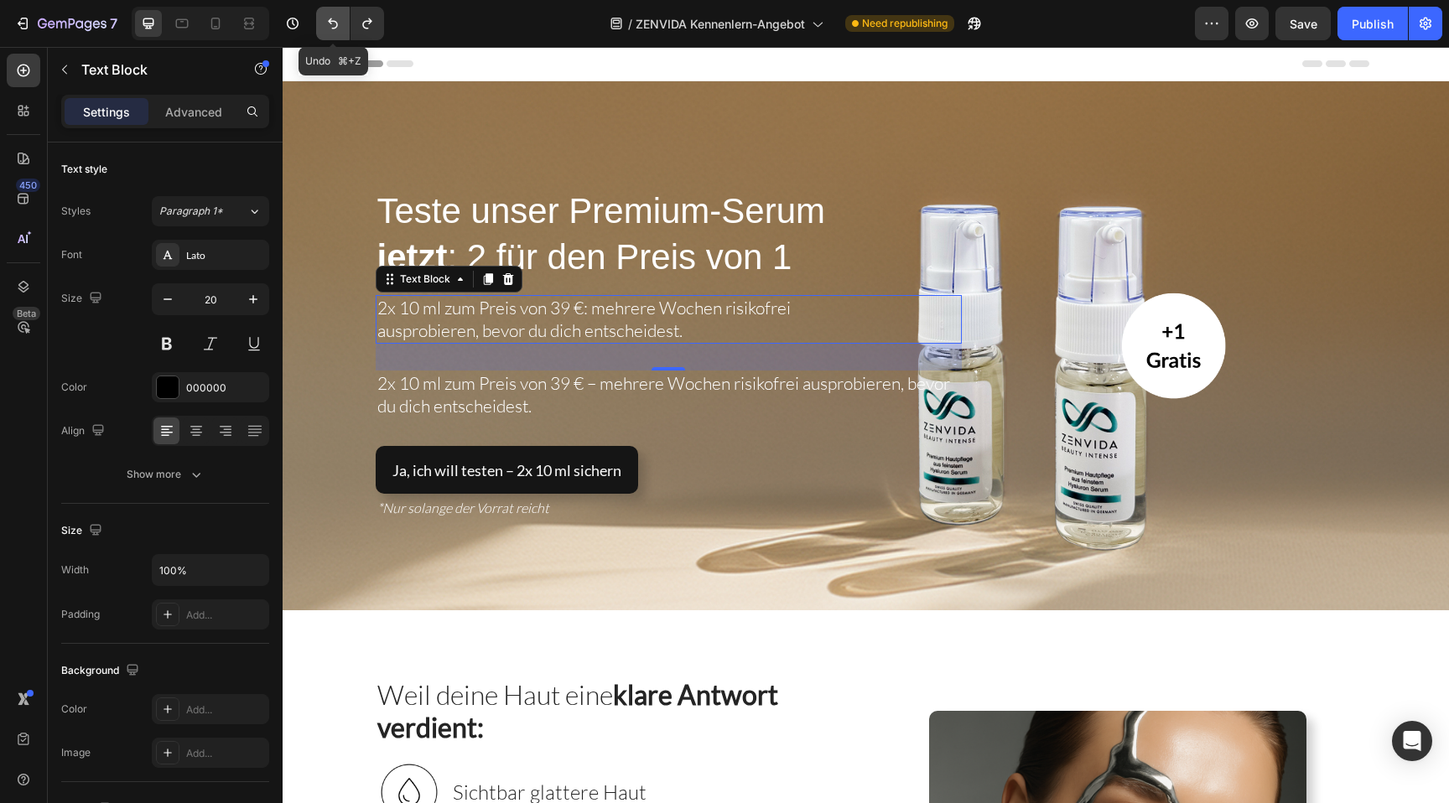
click at [321, 22] on button "Undo/Redo" at bounding box center [333, 24] width 34 height 34
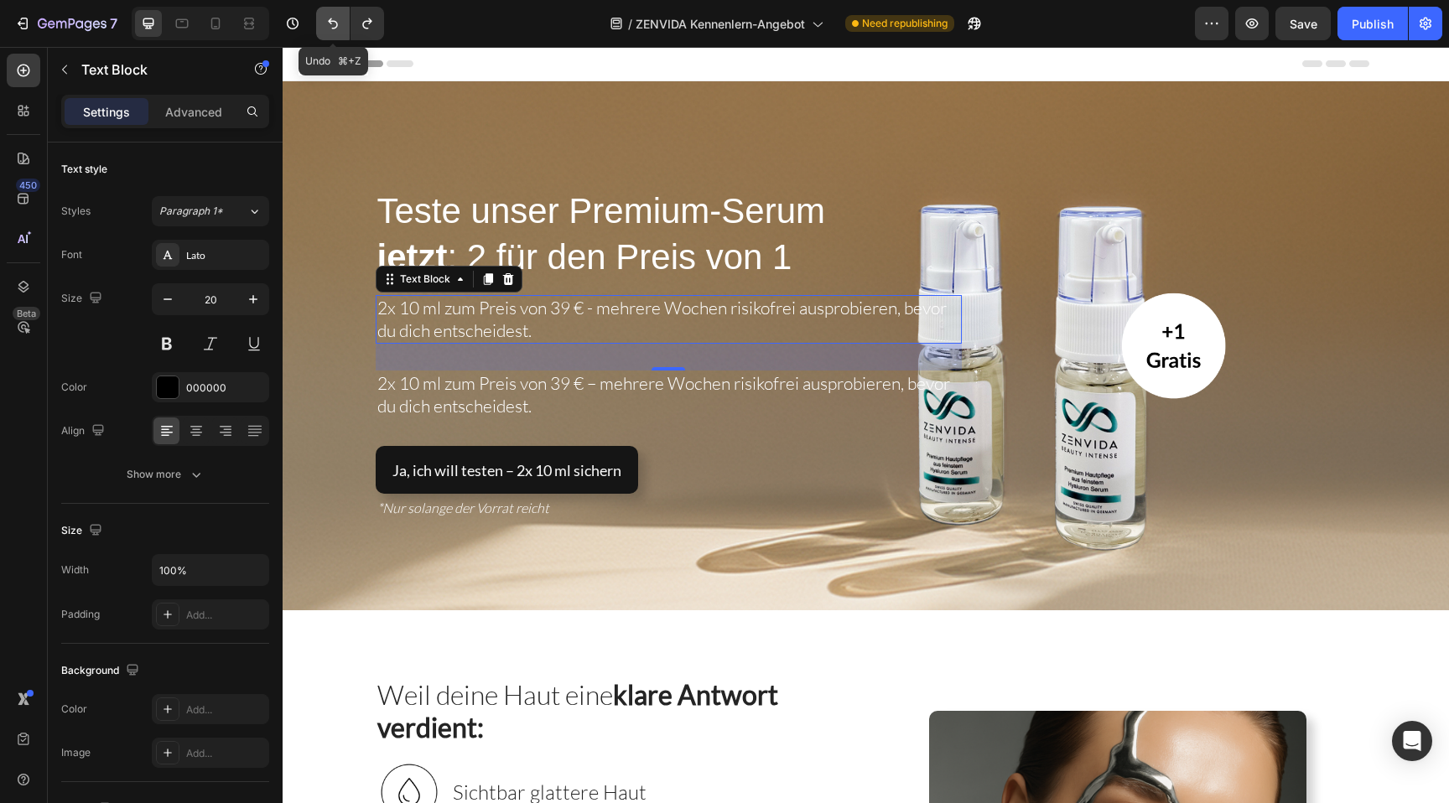
click at [321, 22] on button "Undo/Redo" at bounding box center [333, 24] width 34 height 34
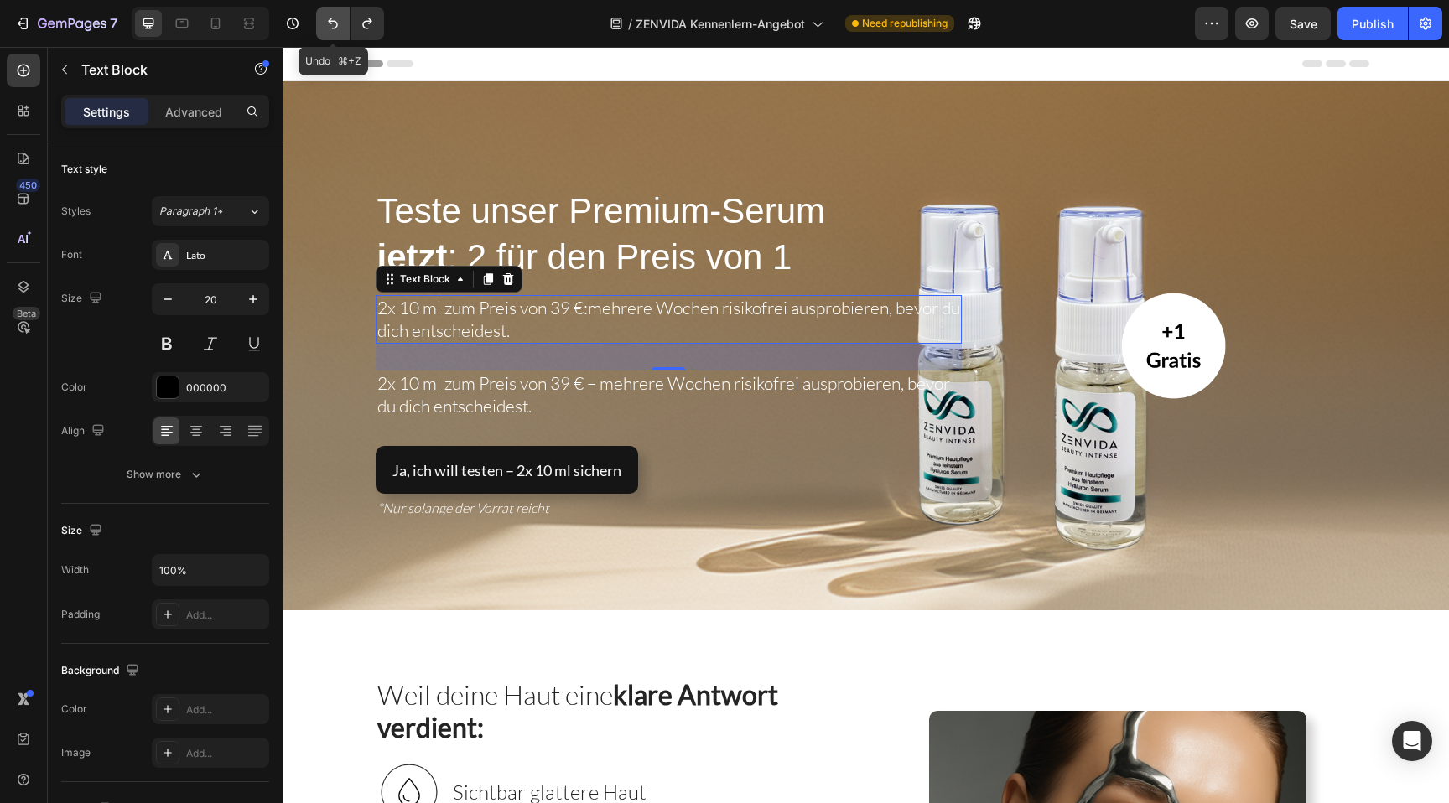
click at [321, 22] on button "Undo/Redo" at bounding box center [333, 24] width 34 height 34
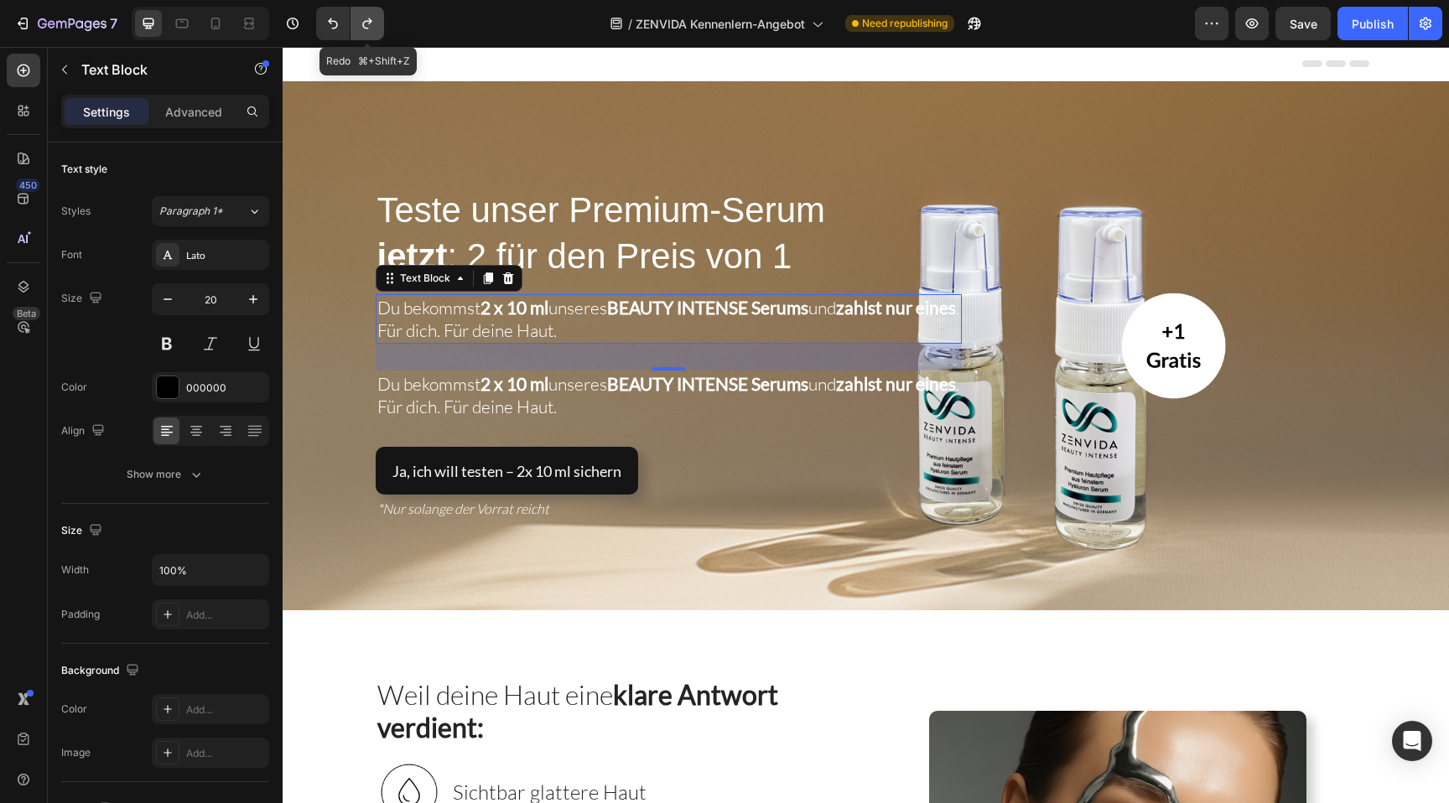
click at [368, 22] on icon "Undo/Redo" at bounding box center [367, 23] width 17 height 17
click at [557, 310] on span "Du bekommst 2 x 10 ml unseres BEAUTY INTENSE Serums und zahlst nur eines . Für …" at bounding box center [668, 320] width 582 height 44
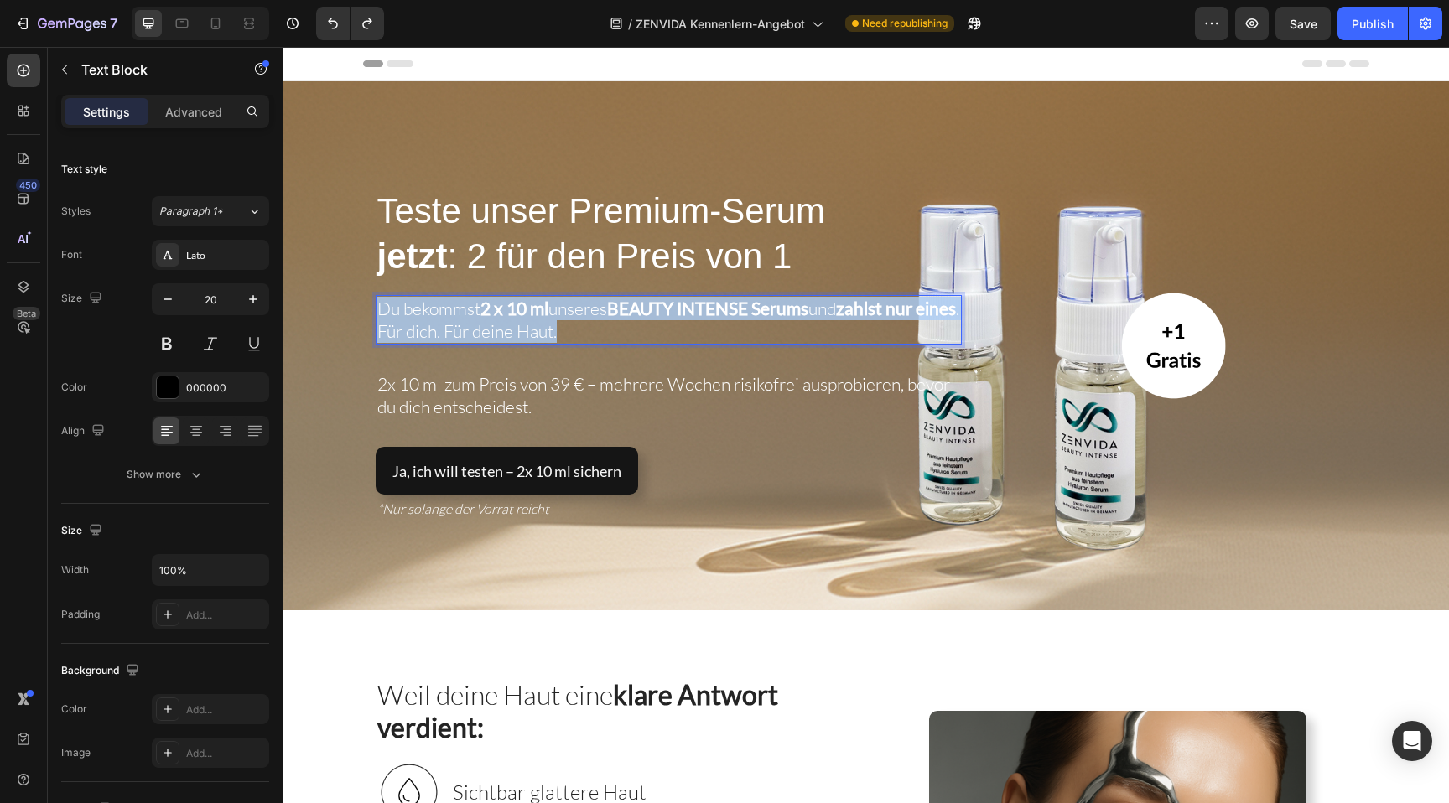
click at [557, 310] on span "Du bekommst 2 x 10 ml unseres BEAUTY INTENSE Serums und zahlst nur eines . Für …" at bounding box center [668, 320] width 582 height 44
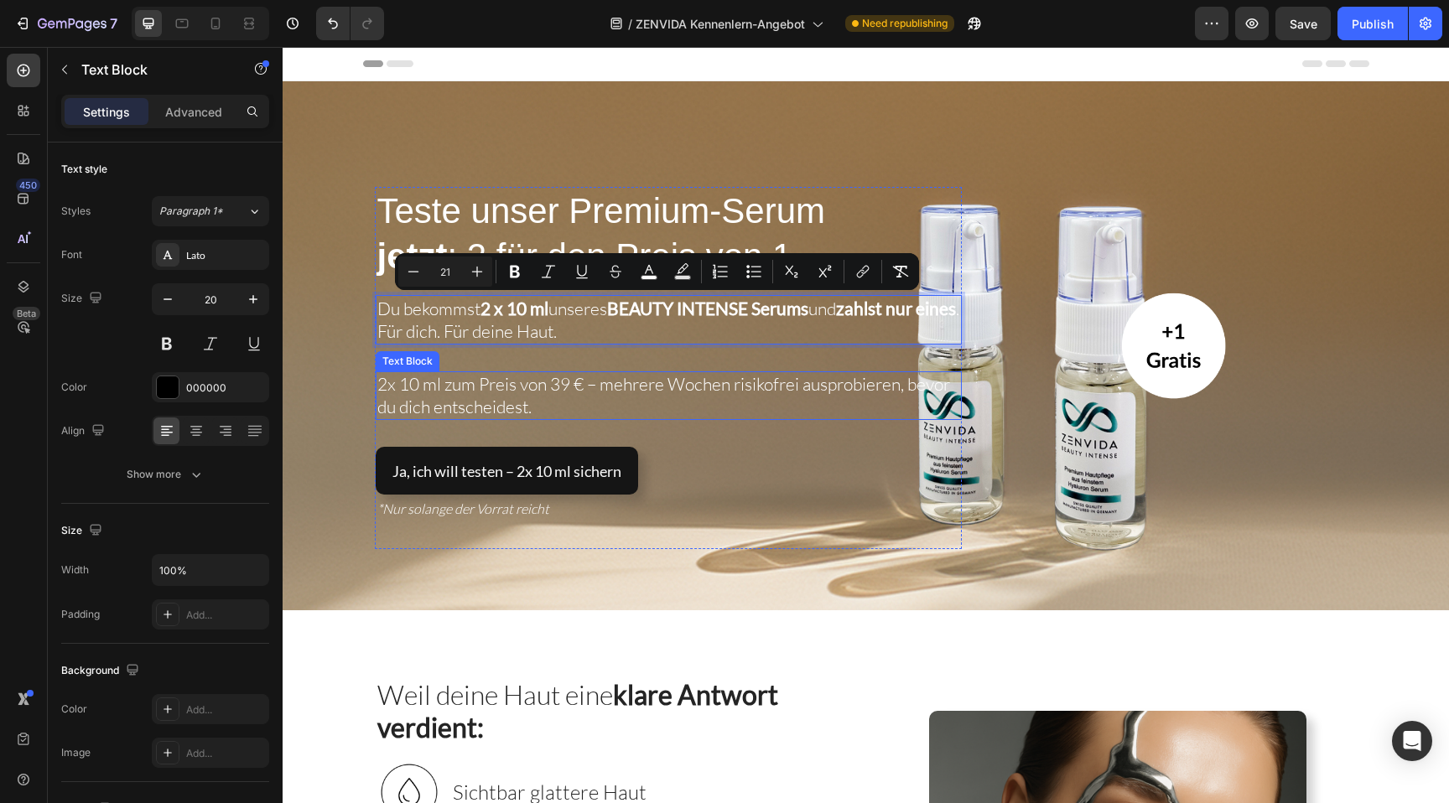
click at [543, 375] on span "2x 10 ml zum Preis von 39 € – mehrere Wochen risikofrei ausprobieren, bevor du …" at bounding box center [663, 395] width 573 height 44
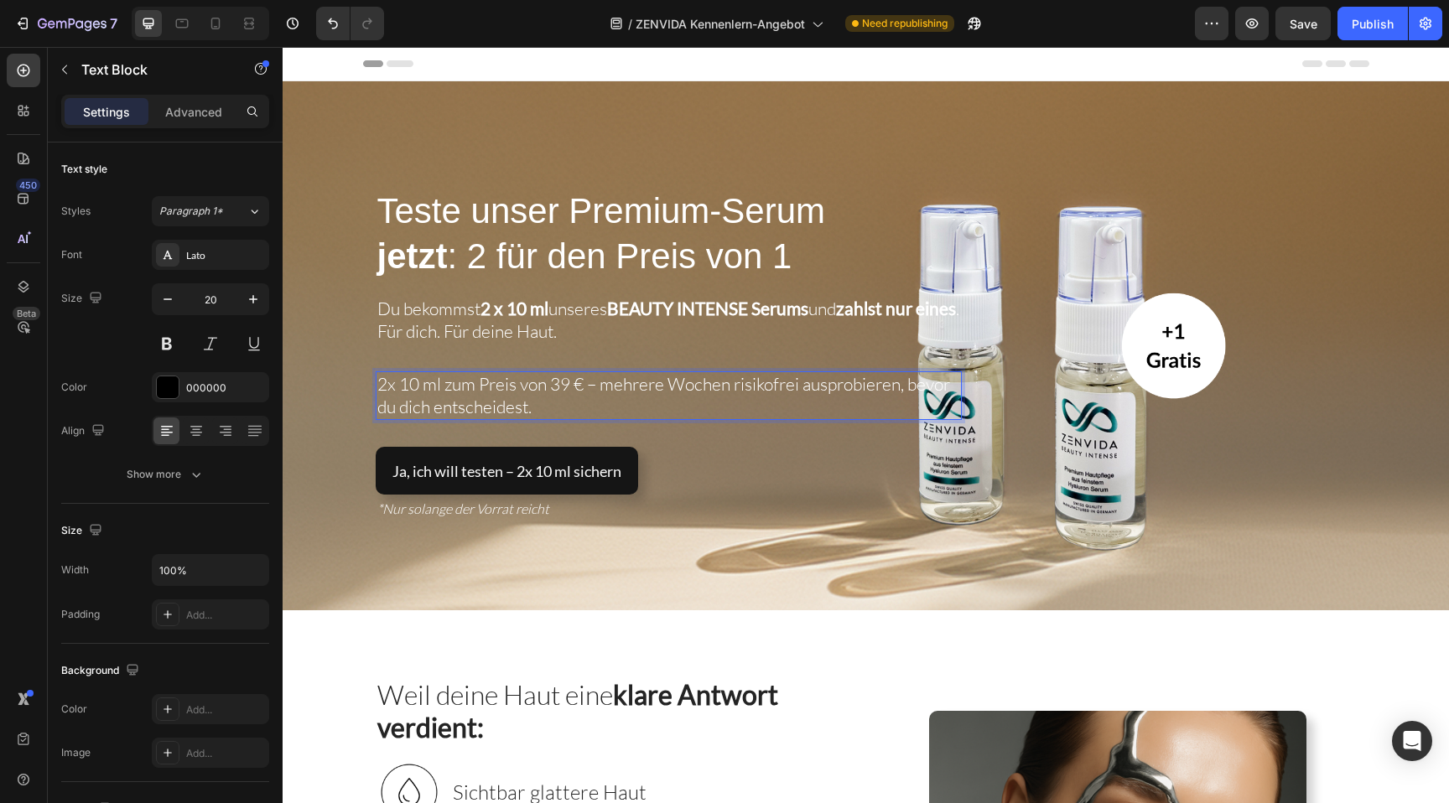
click at [583, 402] on p "2x 10 ml zum Preis von 39 € – mehrere Wochen risikofrei ausprobieren, bevor du …" at bounding box center [668, 395] width 583 height 45
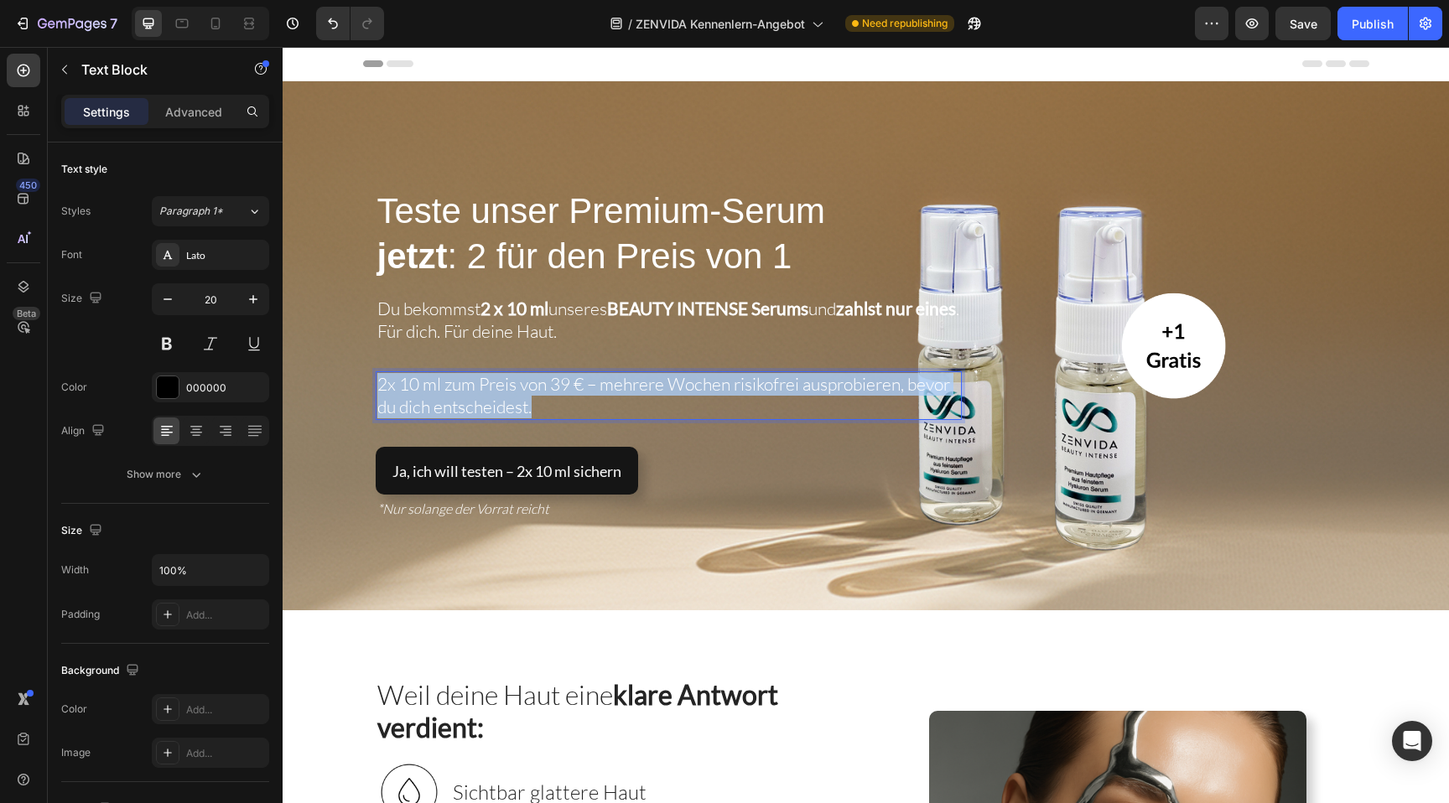
click at [583, 402] on p "2x 10 ml zum Preis von 39 € – mehrere Wochen risikofrei ausprobieren, bevor du …" at bounding box center [668, 395] width 583 height 45
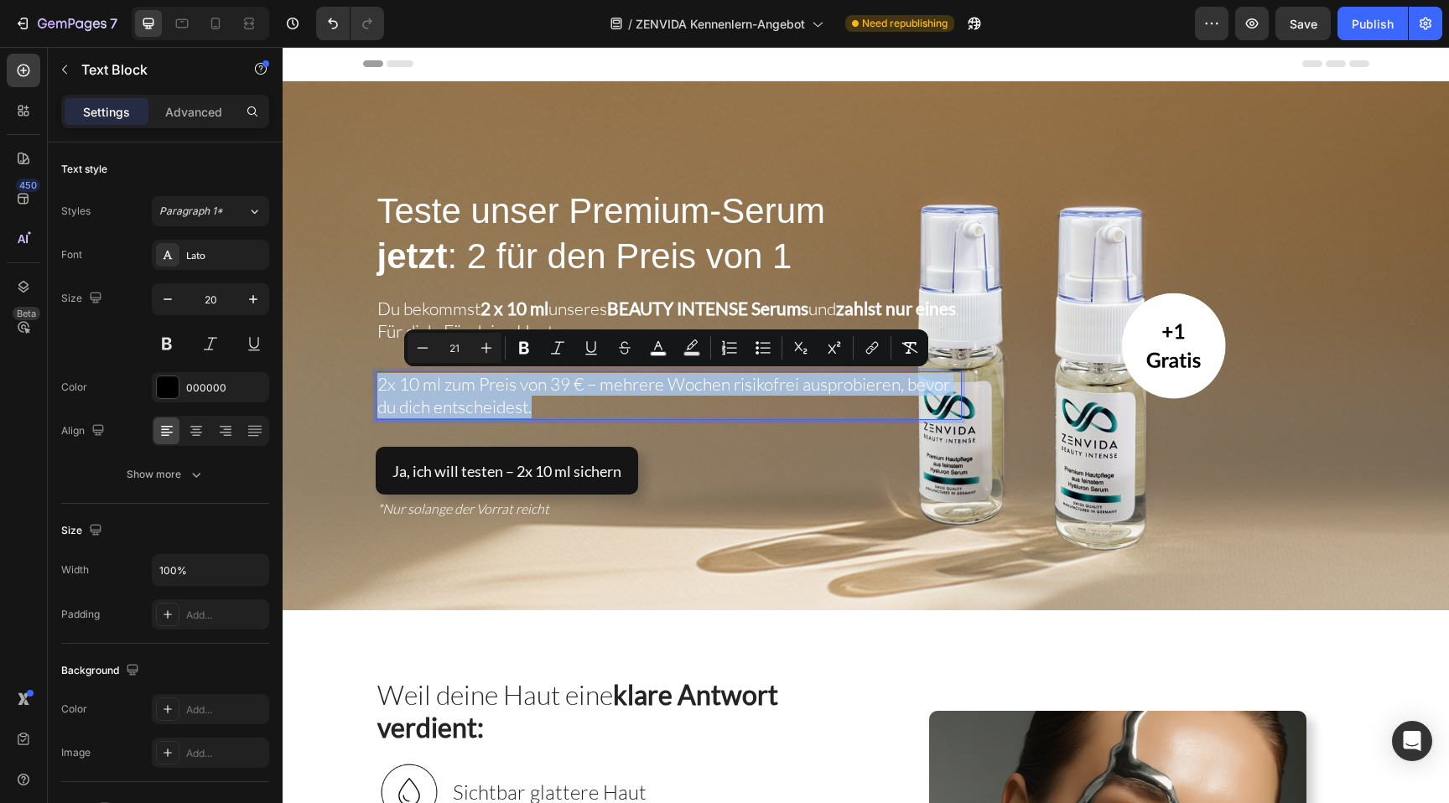
click at [589, 389] on span "2x 10 ml zum Preis von 39 € – mehrere Wochen risikofrei ausprobieren, bevor du …" at bounding box center [663, 395] width 573 height 44
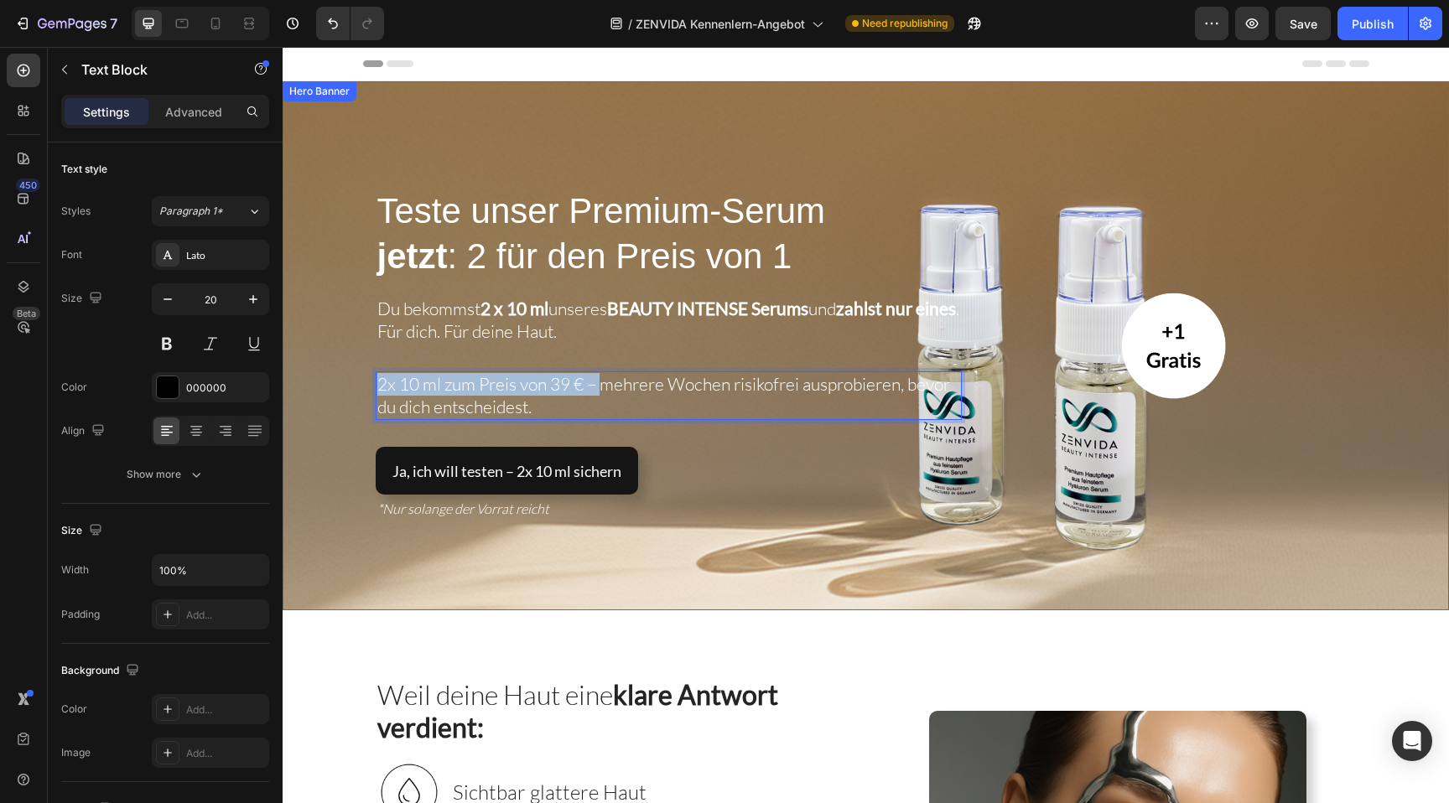
drag, startPoint x: 601, startPoint y: 388, endPoint x: 338, endPoint y: 380, distance: 263.5
click at [338, 380] on div "⁠⁠⁠⁠⁠⁠⁠ Teste unser Premium-Serum jetzt : 2 für den Preis von 1 Heading Du beko…" at bounding box center [866, 345] width 1167 height 529
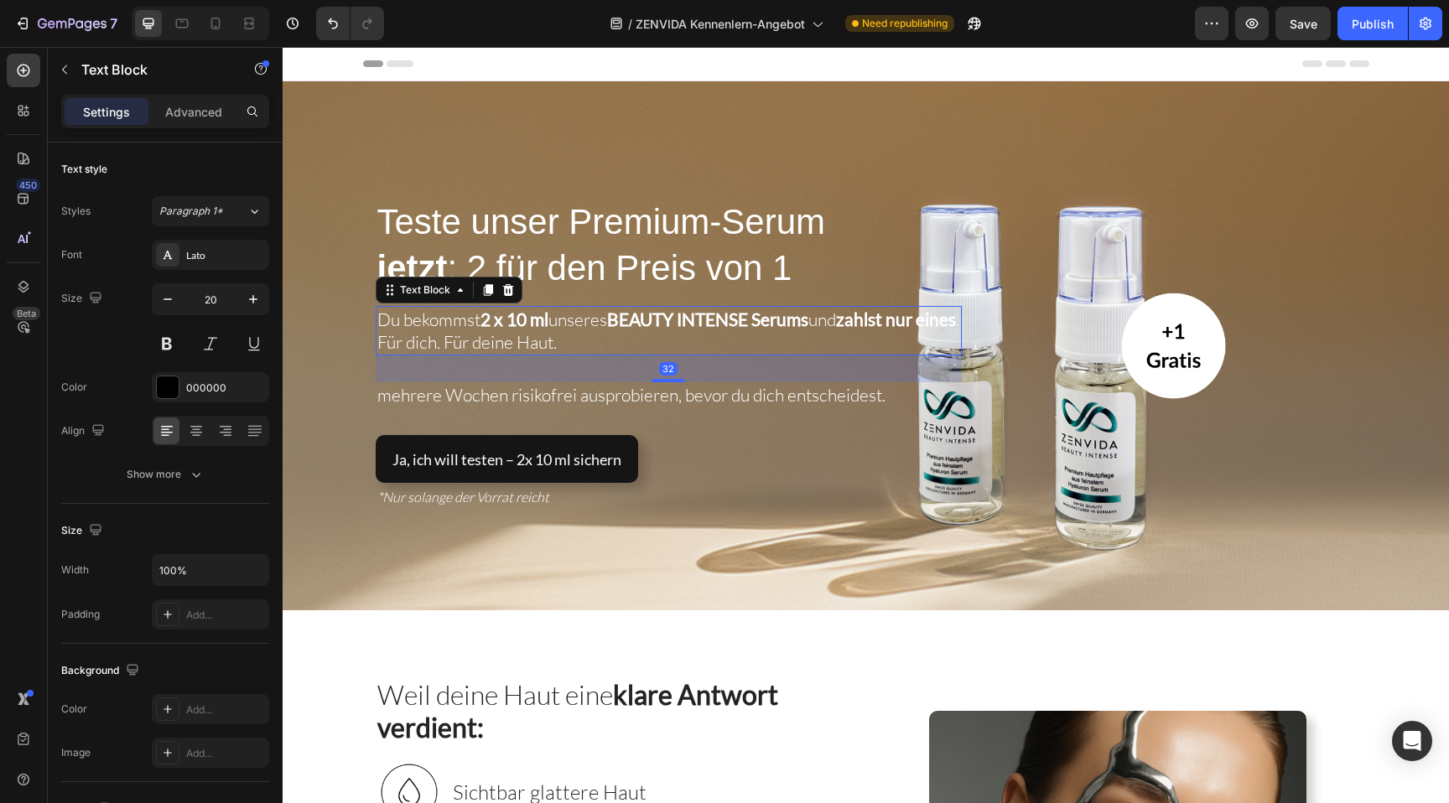
click at [567, 320] on span "Du bekommst 2 x 10 ml unseres BEAUTY INTENSE Serums und zahlst nur eines . Für …" at bounding box center [668, 331] width 582 height 44
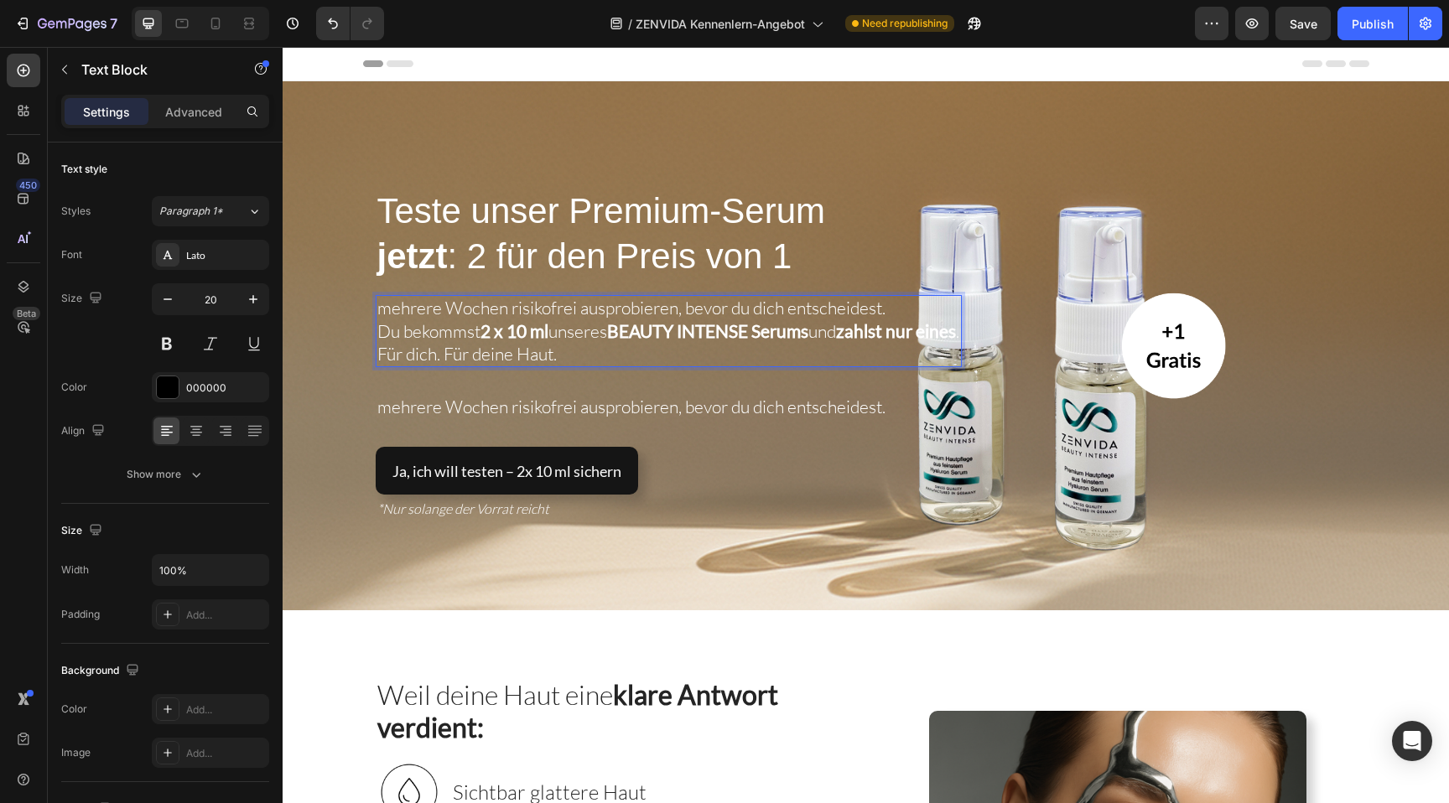
click at [831, 338] on span "Du bekommst 2 x 10 ml unseres BEAUTY INTENSE Serums und zahlst nur eines . Für …" at bounding box center [668, 342] width 582 height 44
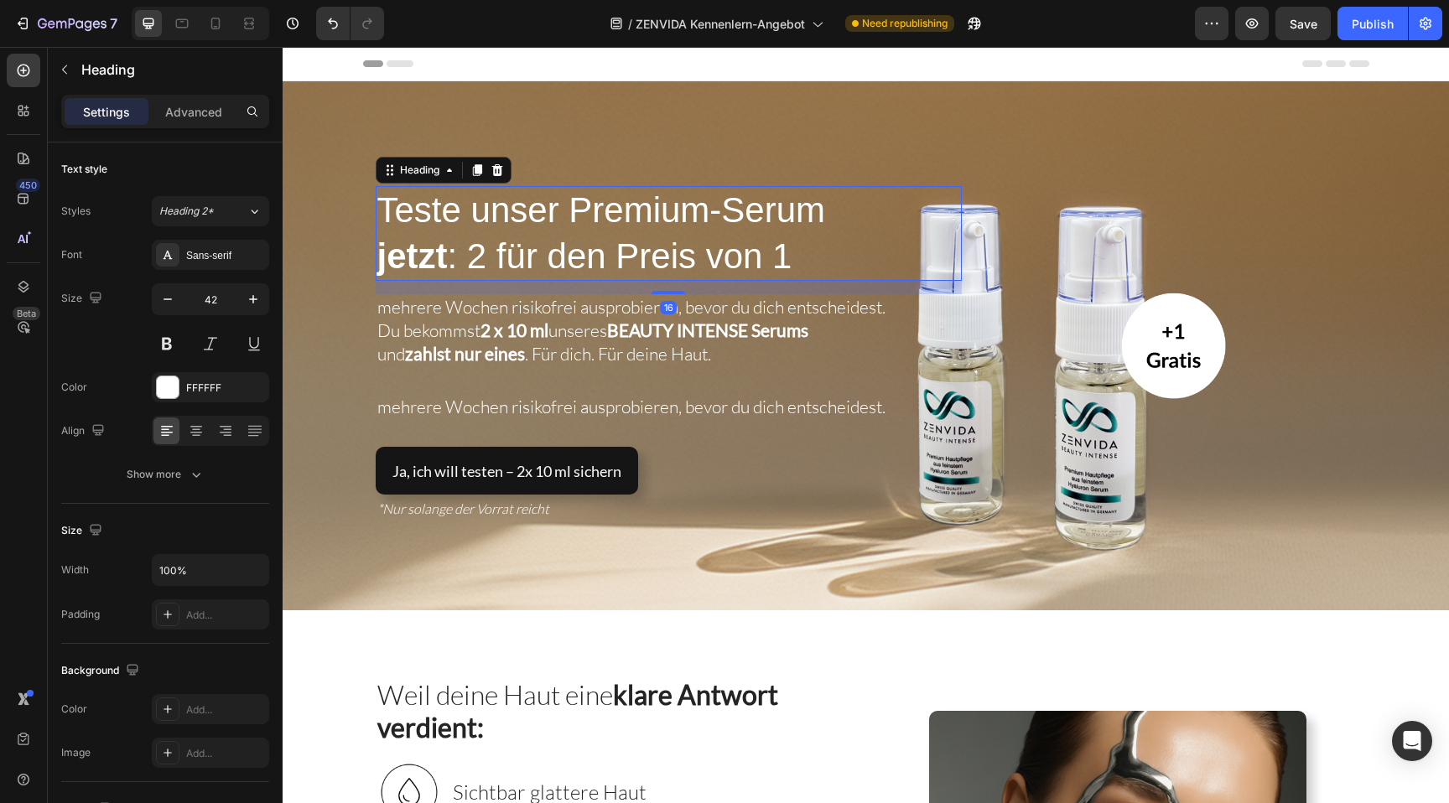
click at [782, 259] on span "jetzt : 2 für den Preis von 1" at bounding box center [584, 255] width 415 height 39
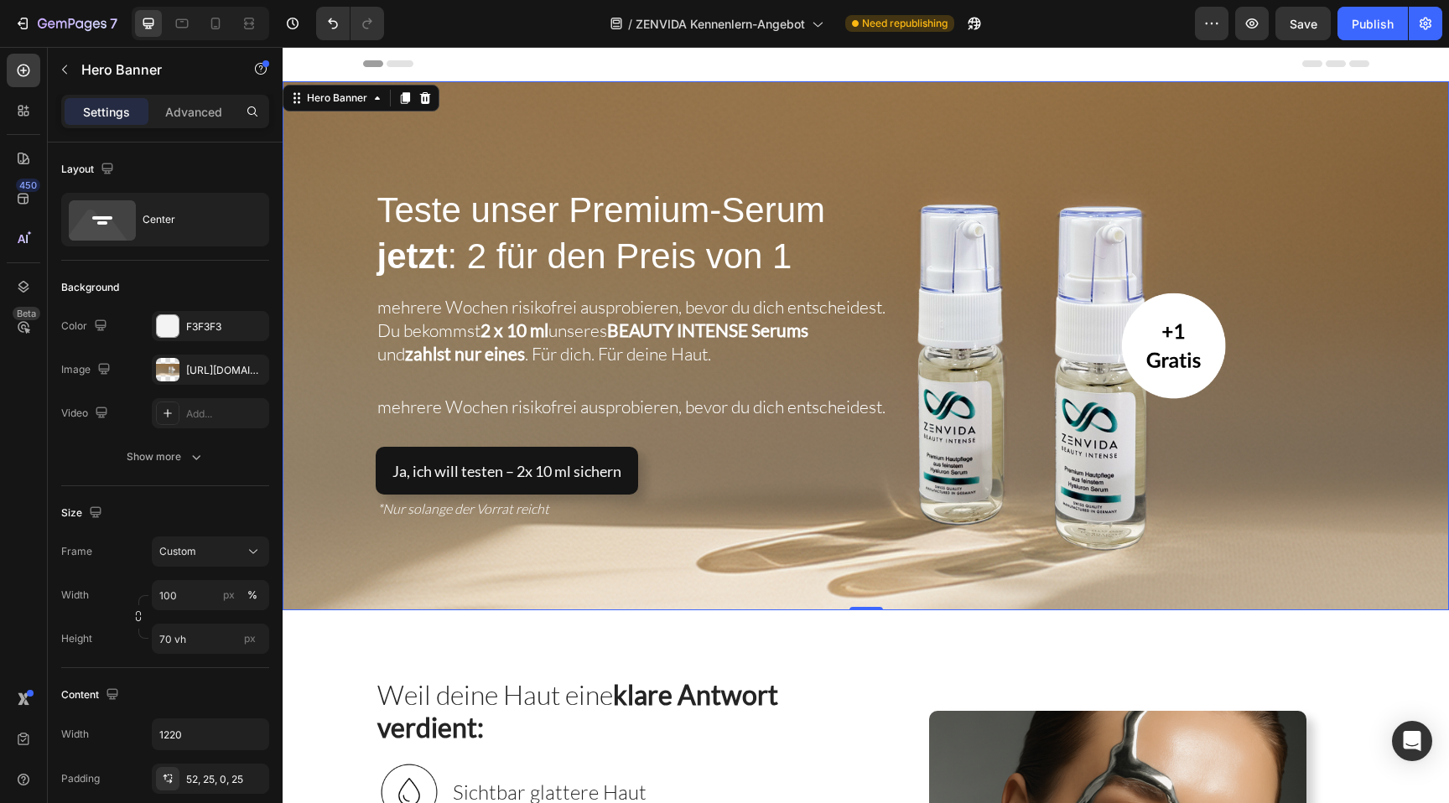
click at [822, 140] on div "Overlay" at bounding box center [866, 345] width 1167 height 529
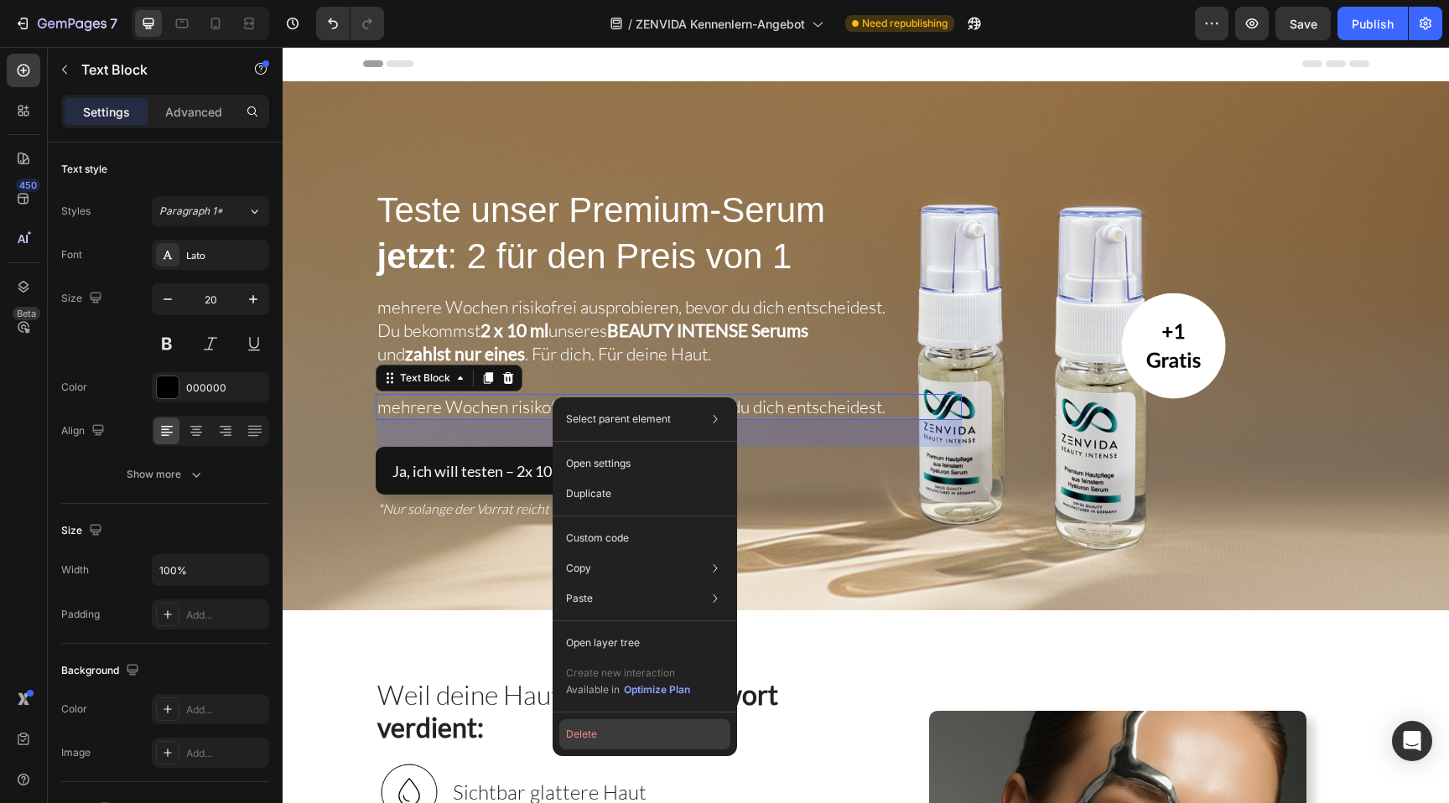
click at [604, 725] on button "Delete" at bounding box center [644, 735] width 171 height 30
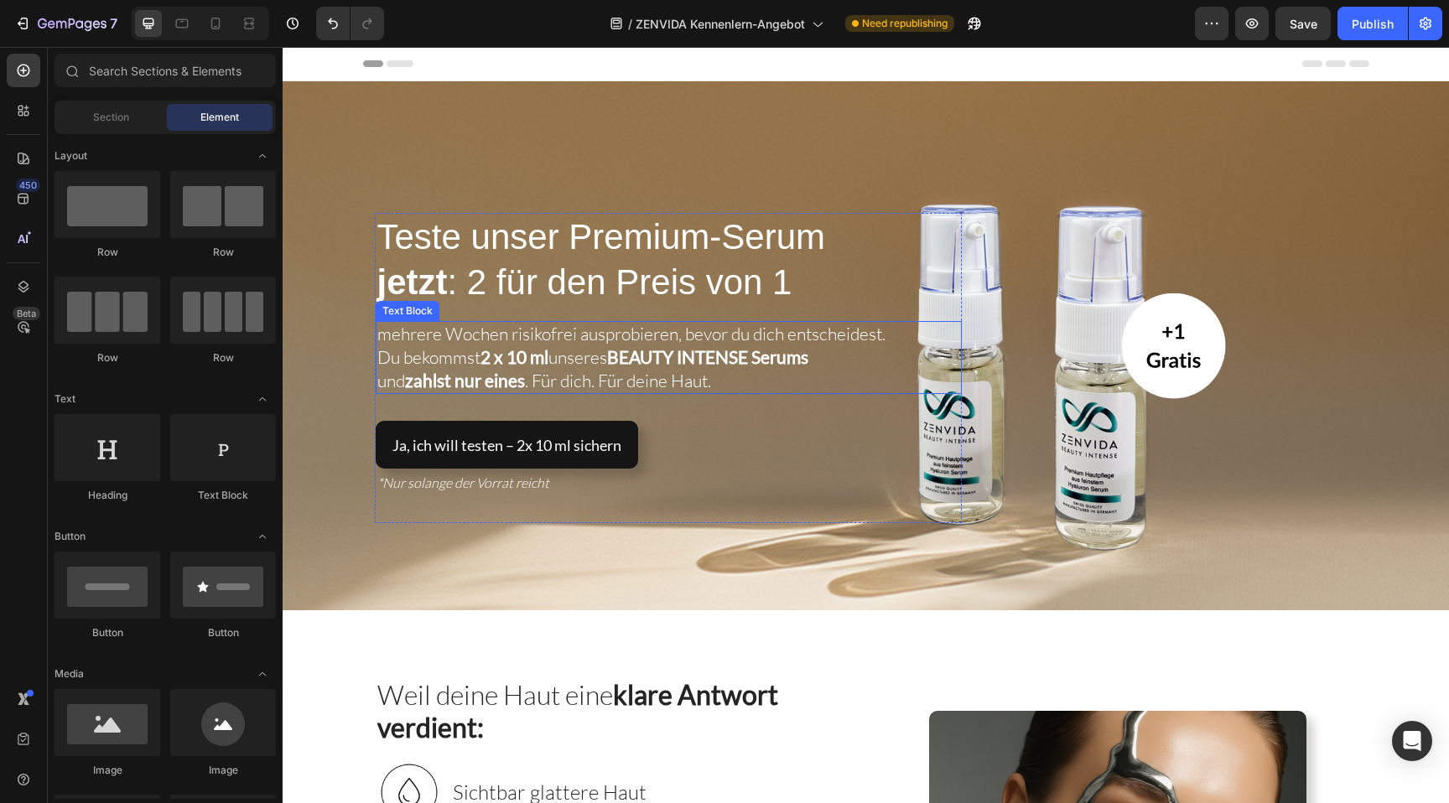
click at [659, 367] on strong "BEAUTY INTENSE Serums" at bounding box center [707, 356] width 201 height 21
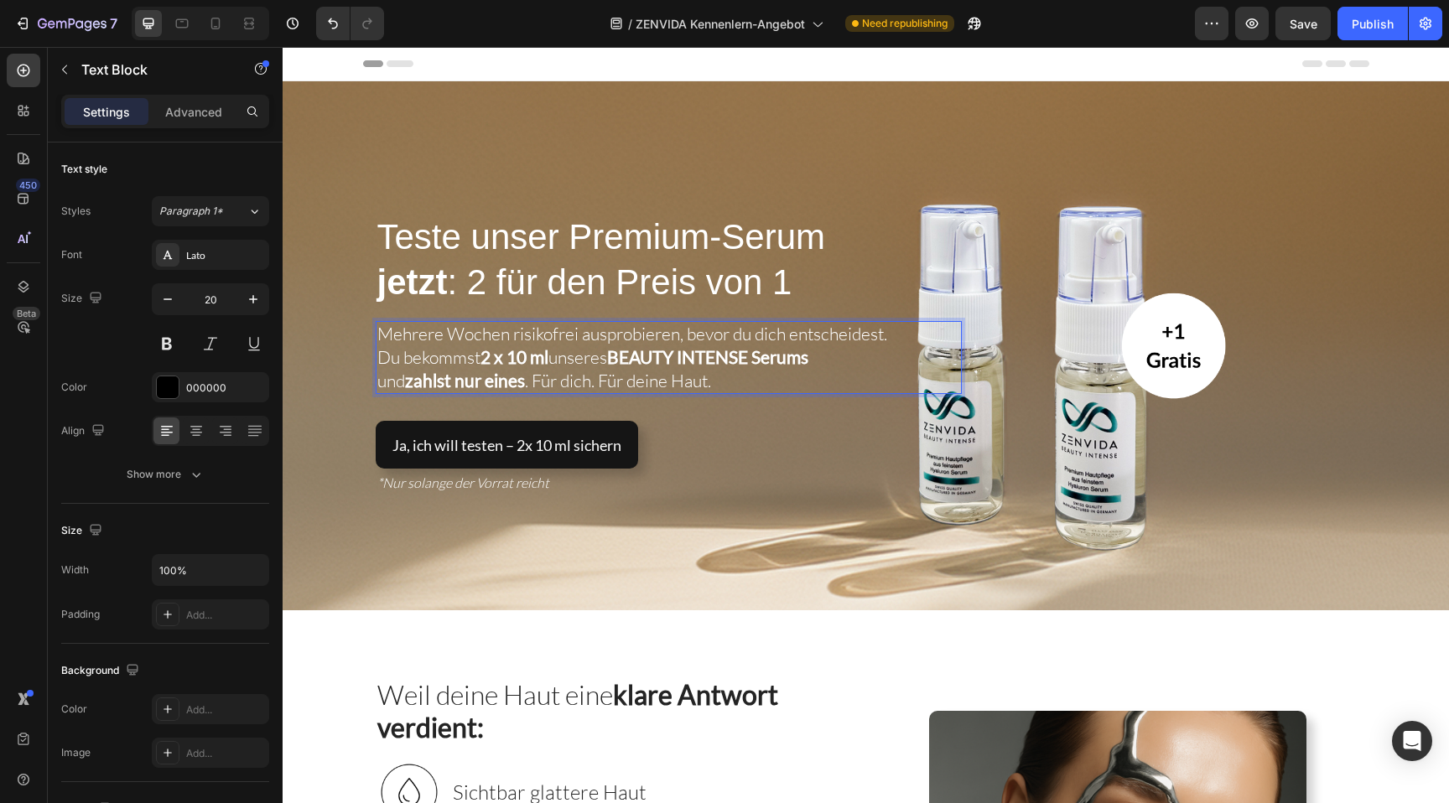
click at [480, 363] on span "Du bekommst 2 x 10 ml unseres BEAUTY INTENSE Serums" at bounding box center [596, 357] width 438 height 22
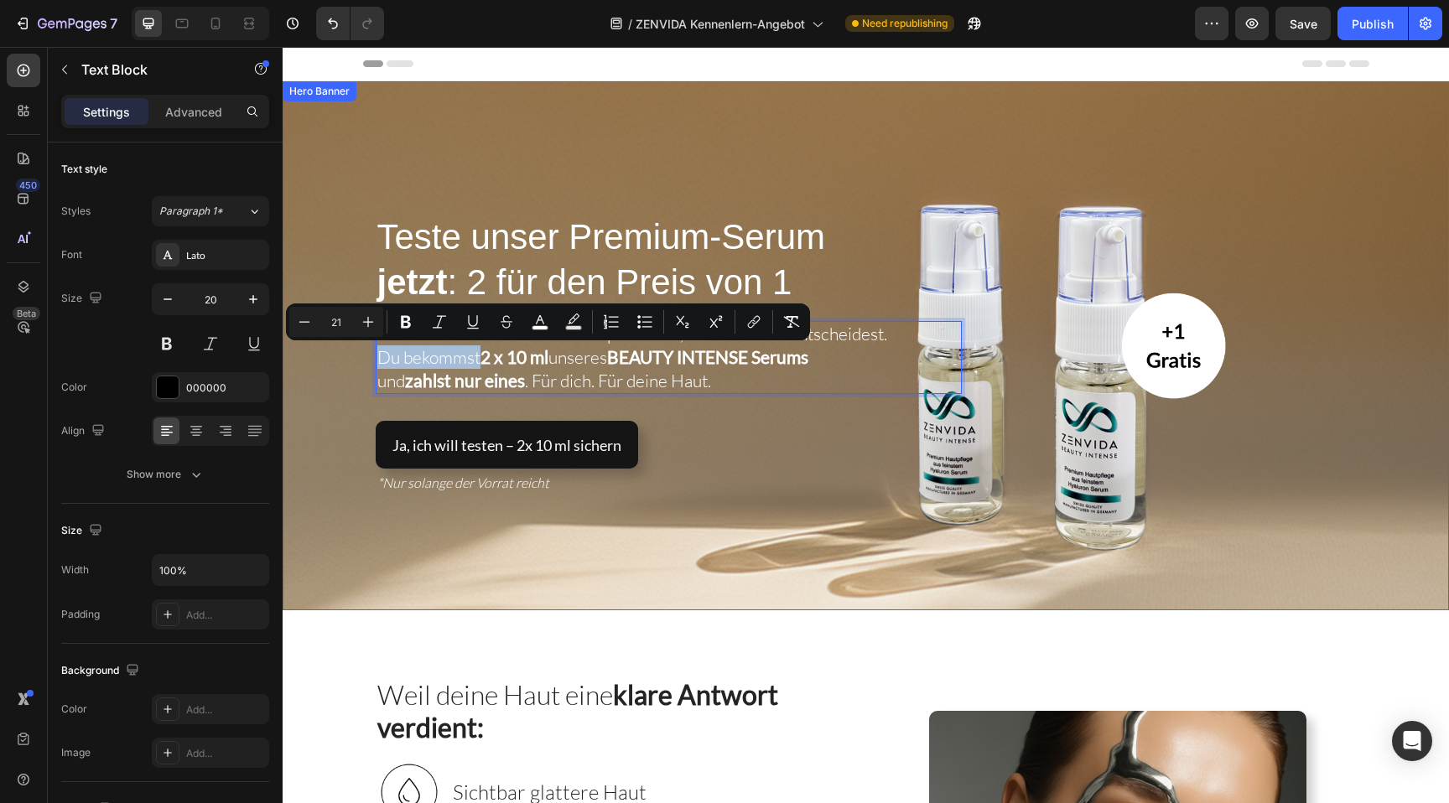
drag, startPoint x: 482, startPoint y: 363, endPoint x: 355, endPoint y: 363, distance: 127.5
click at [355, 363] on div "⁠⁠⁠⁠⁠⁠⁠ Teste unser Premium-Serum jetzt : 2 für den Preis von 1 Heading Mehrere…" at bounding box center [866, 346] width 1023 height 354
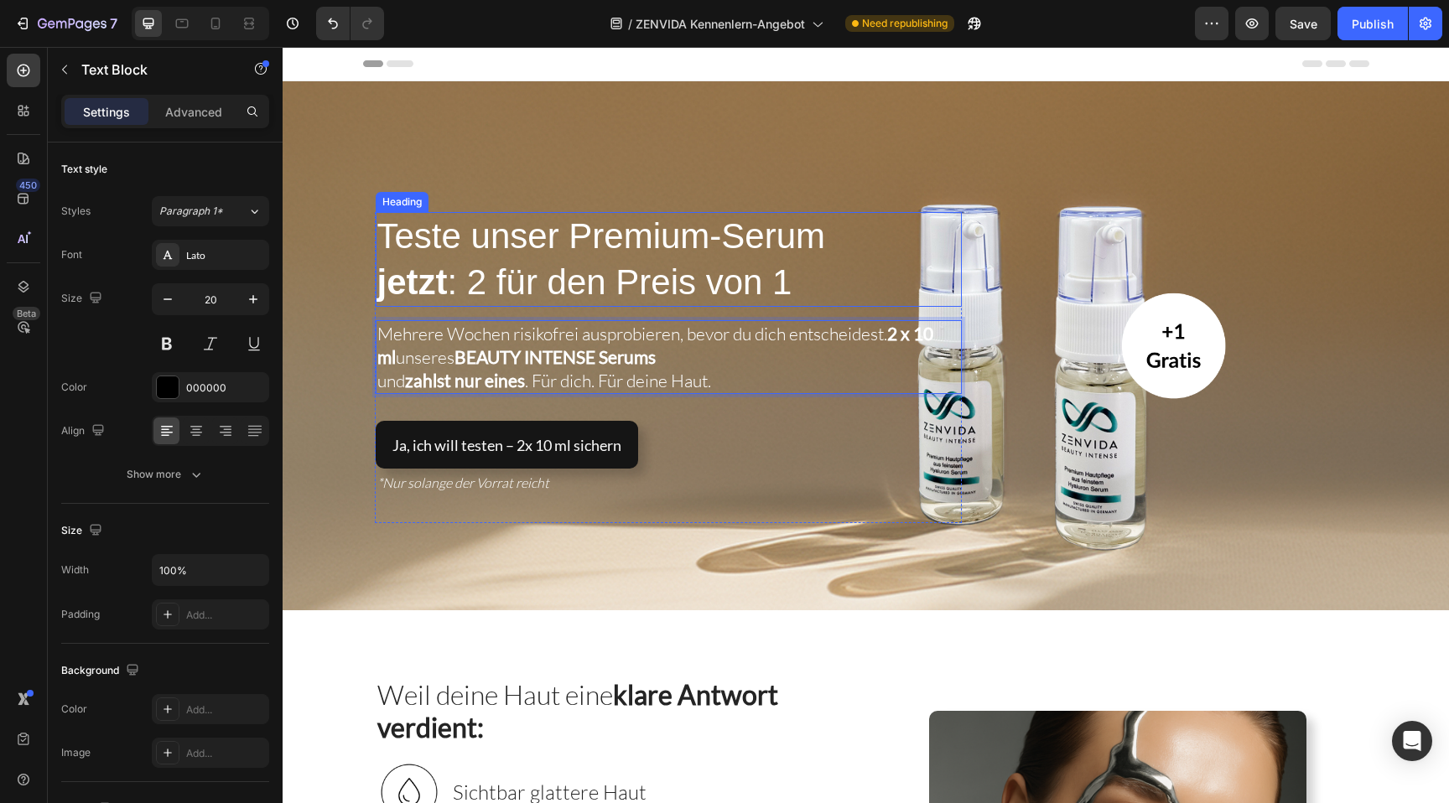
click at [430, 241] on span "Teste unser Premium-Serum" at bounding box center [601, 235] width 449 height 39
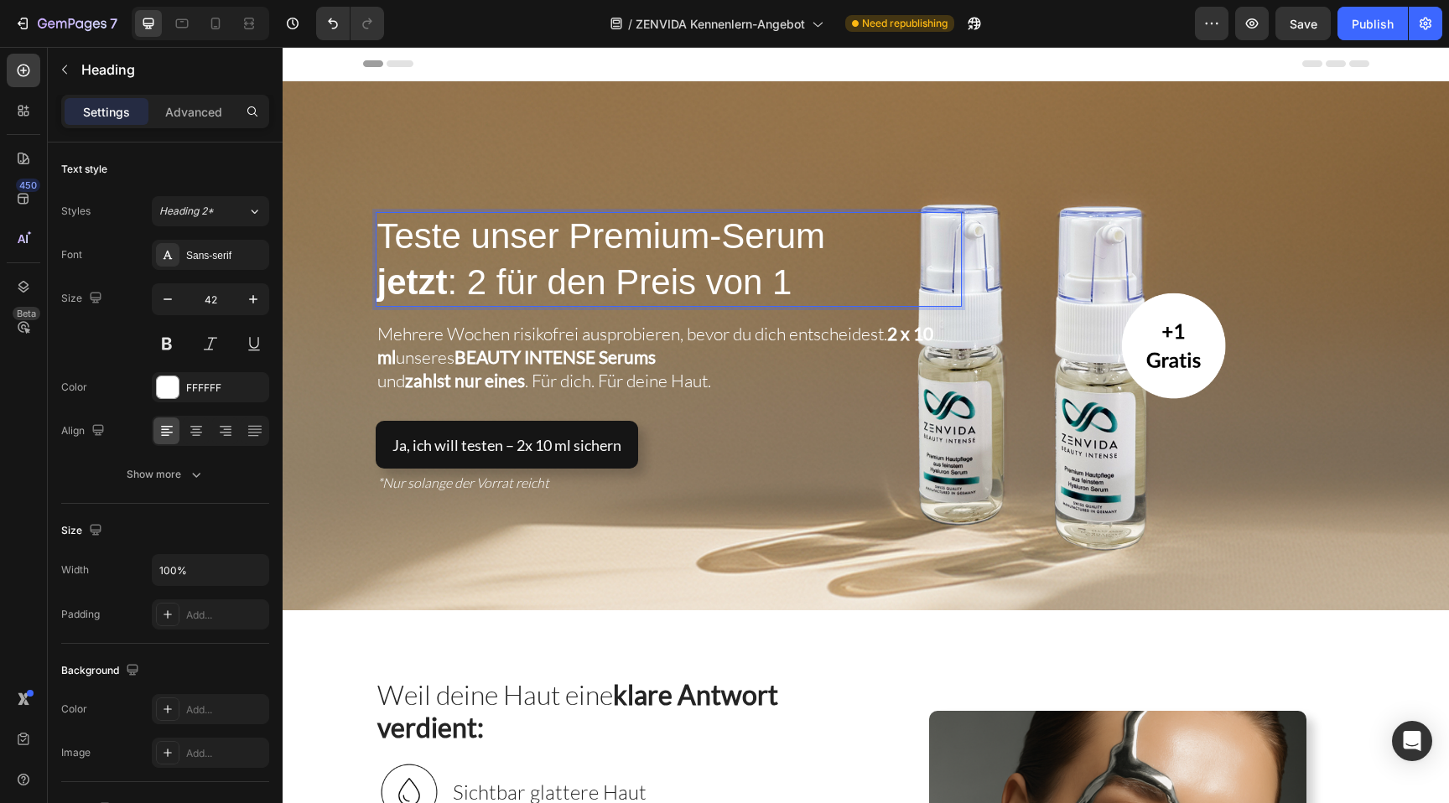
click at [430, 241] on span "Teste unser Premium-Serum" at bounding box center [601, 235] width 449 height 39
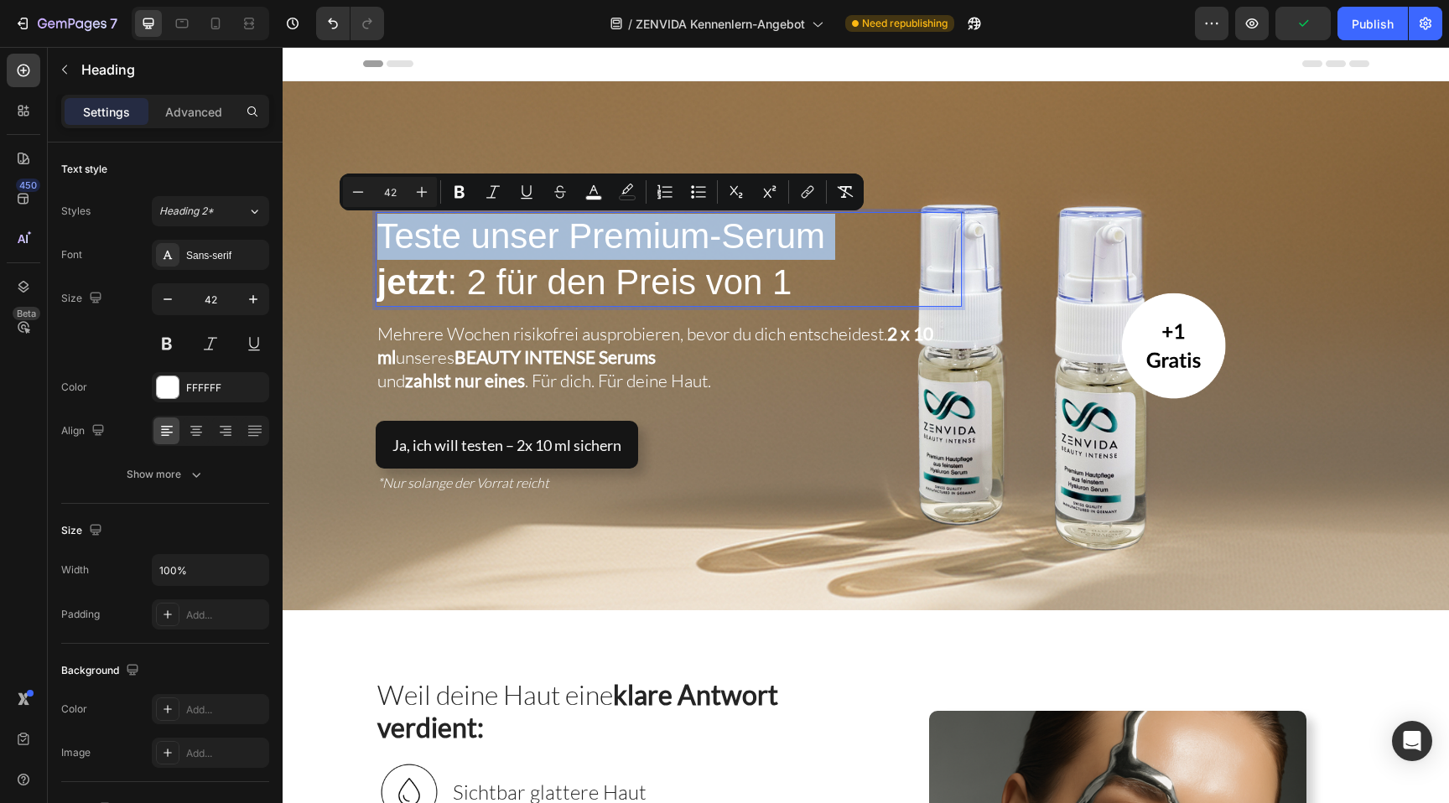
click at [430, 241] on span "Teste unser Premium-Serum" at bounding box center [601, 235] width 449 height 39
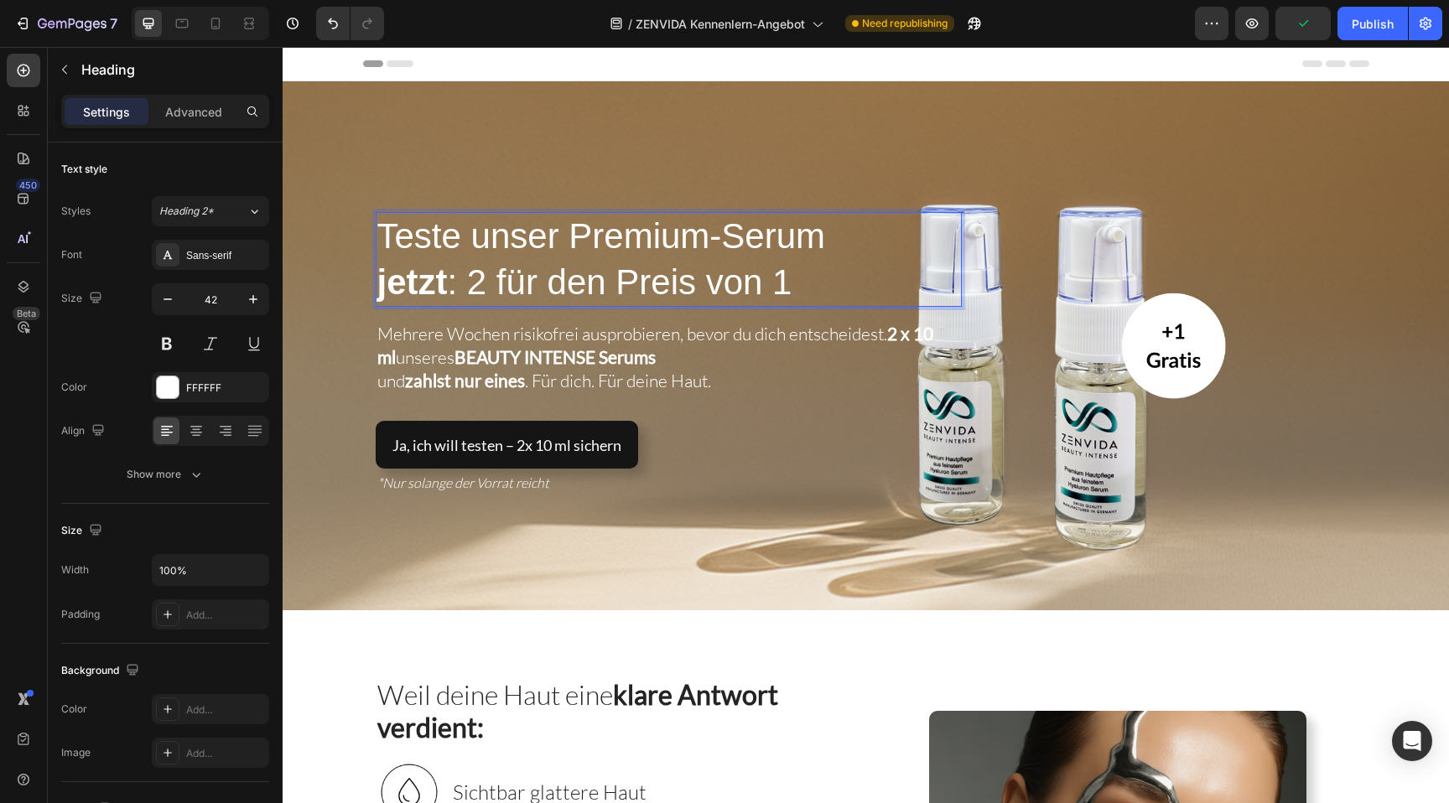
click at [430, 241] on span "Teste unser Premium-Serum" at bounding box center [601, 235] width 449 height 39
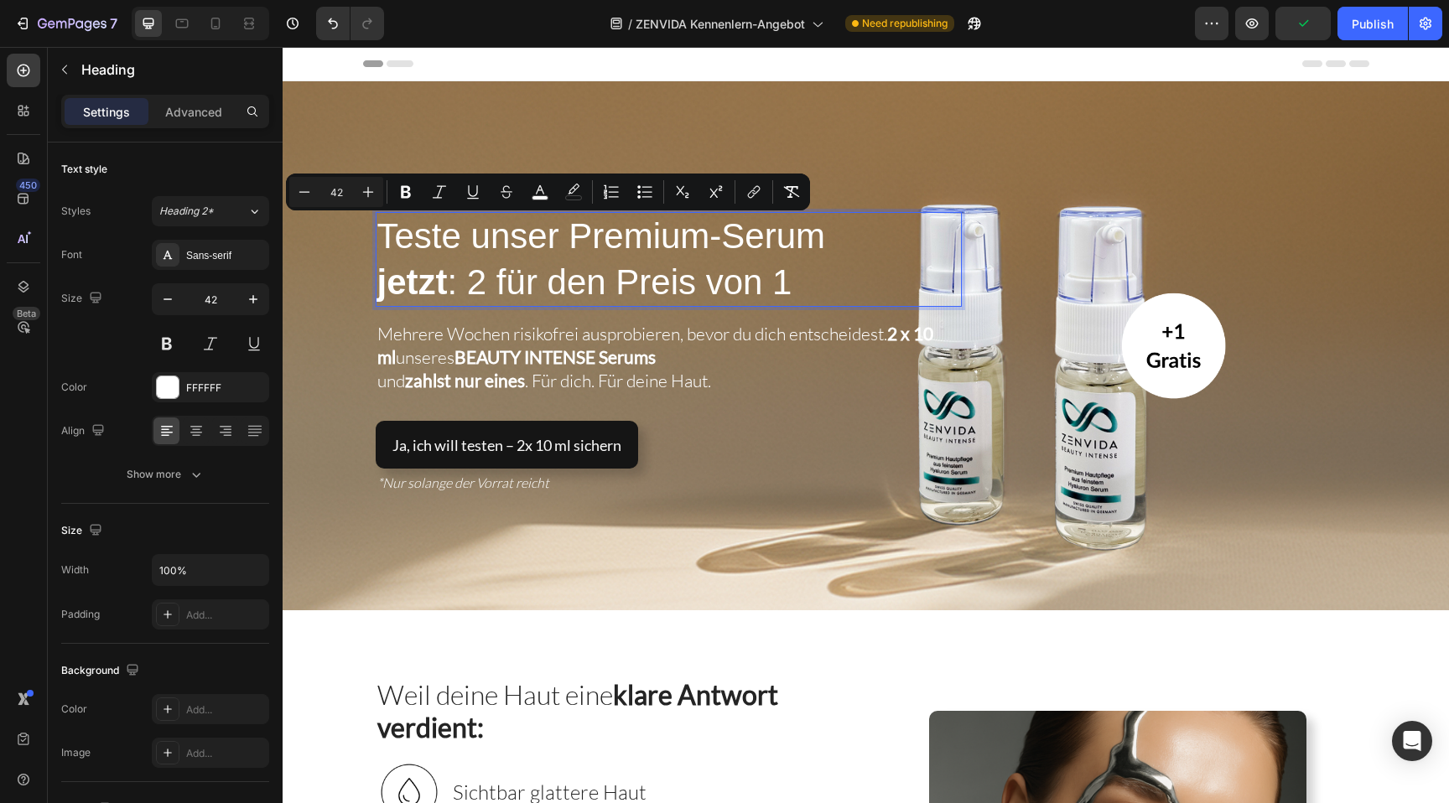
click at [474, 238] on span "Teste unser Premium-Serum" at bounding box center [601, 235] width 449 height 39
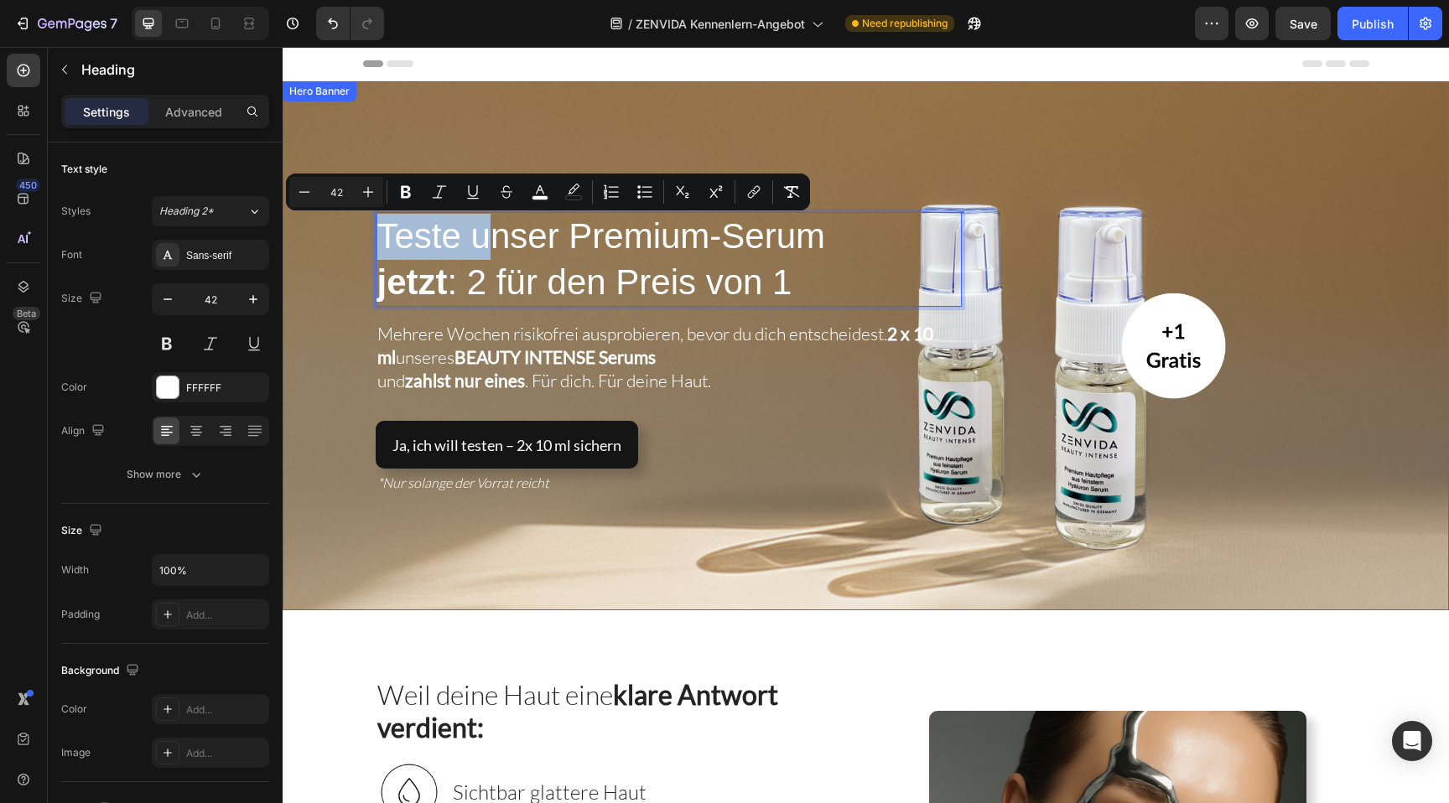
drag, startPoint x: 483, startPoint y: 238, endPoint x: 346, endPoint y: 233, distance: 137.6
click at [346, 233] on div "Teste unser Premium-Serum jetzt : 2 für den Preis von 1 Heading 16 Mehrere Woch…" at bounding box center [866, 345] width 1167 height 529
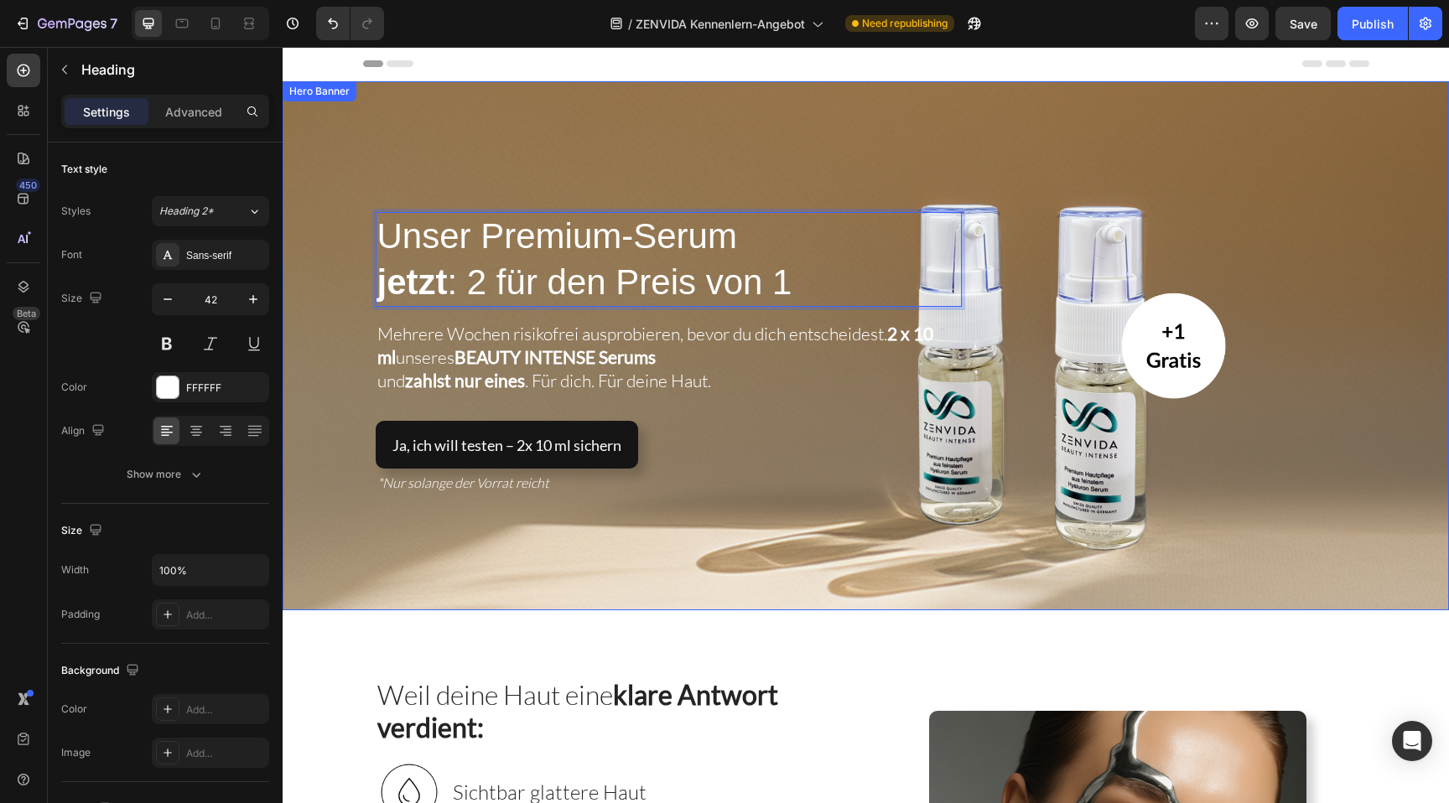
click at [517, 164] on div "Overlay" at bounding box center [866, 345] width 1167 height 529
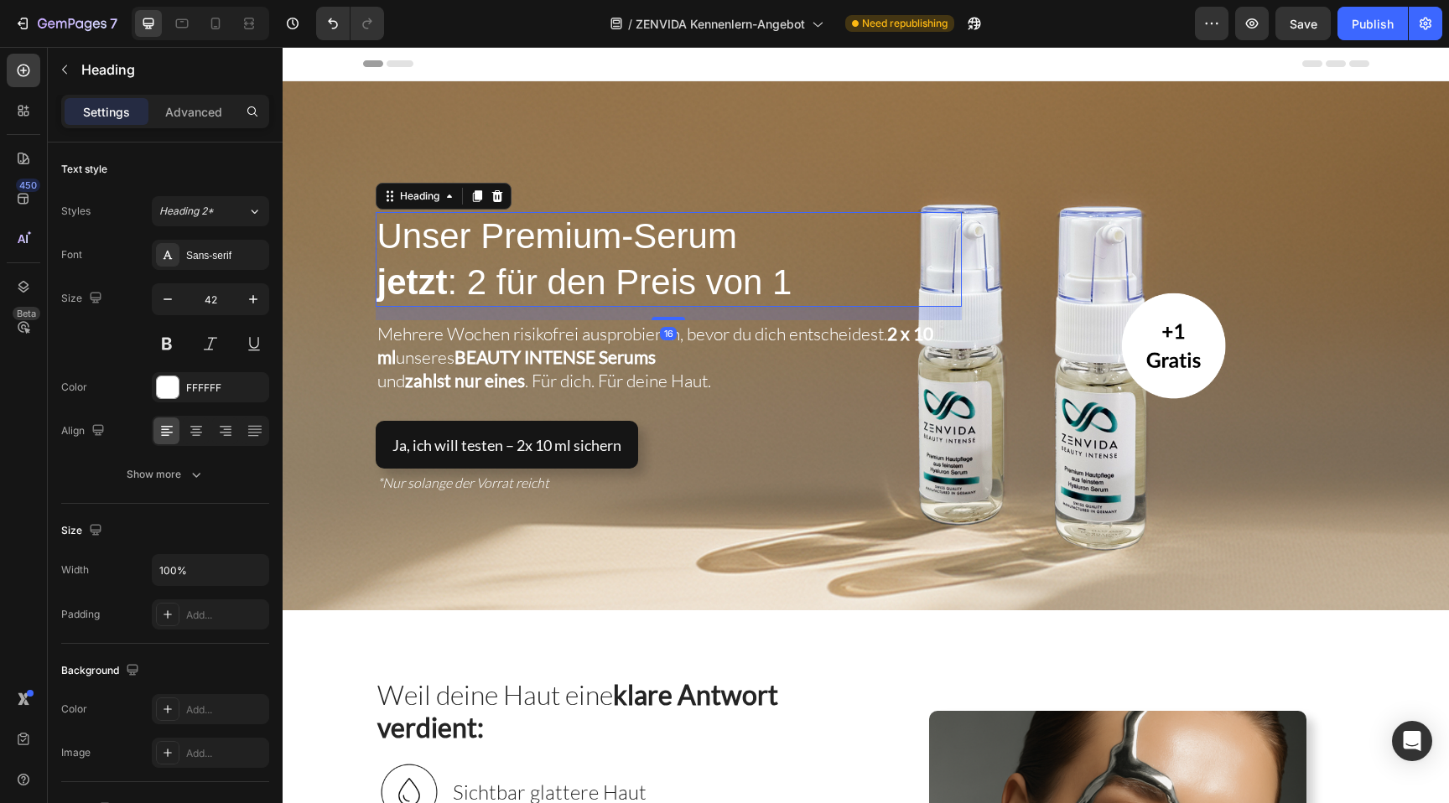
click at [822, 284] on p "⁠⁠⁠⁠⁠⁠⁠ Unser Premium-Serum jetzt : 2 für den Preis von 1" at bounding box center [668, 259] width 583 height 91
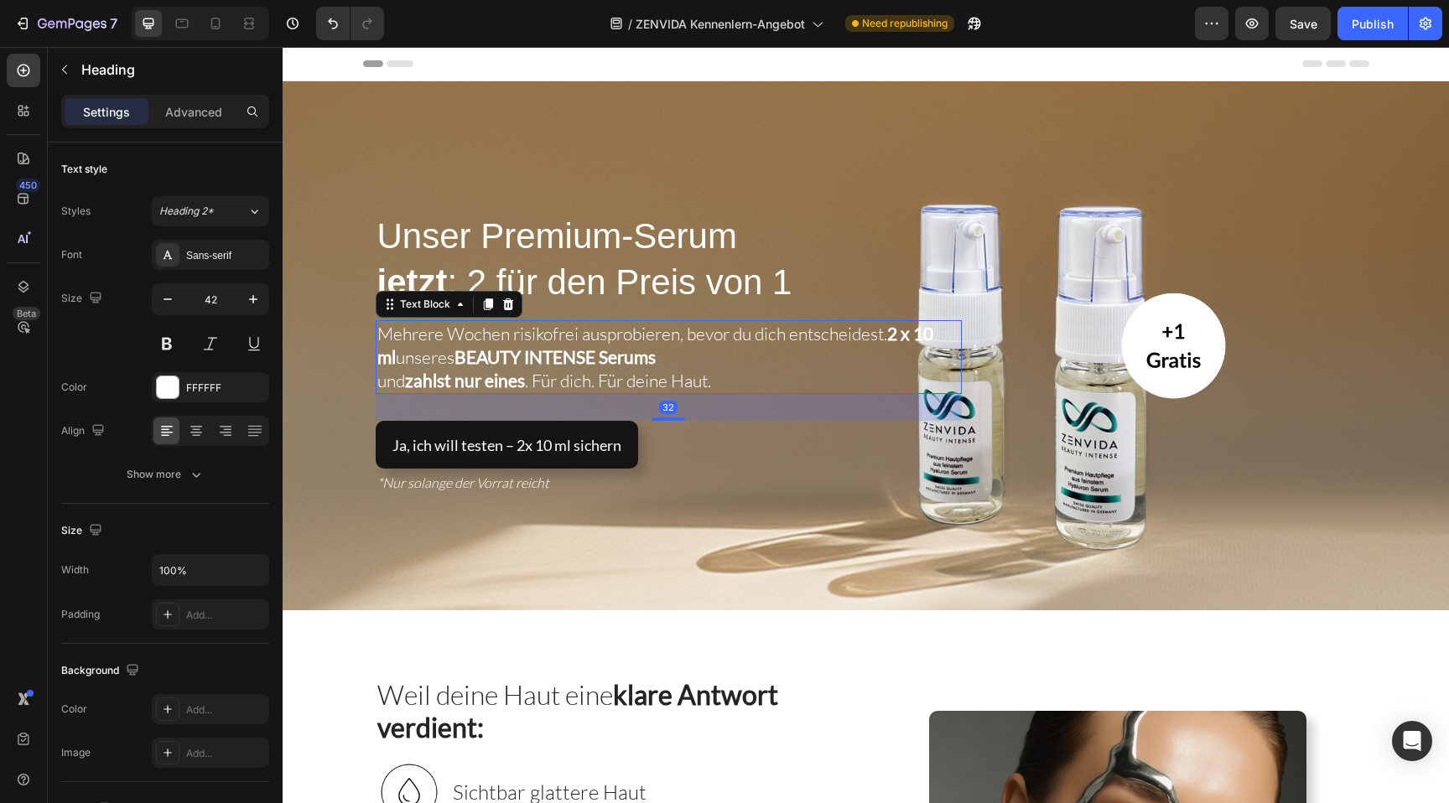
click at [514, 337] on span "Mehrere Wochen risikofrei ausprobieren, bevor du dich entscheidest. 2 x 10 ml u…" at bounding box center [655, 345] width 556 height 45
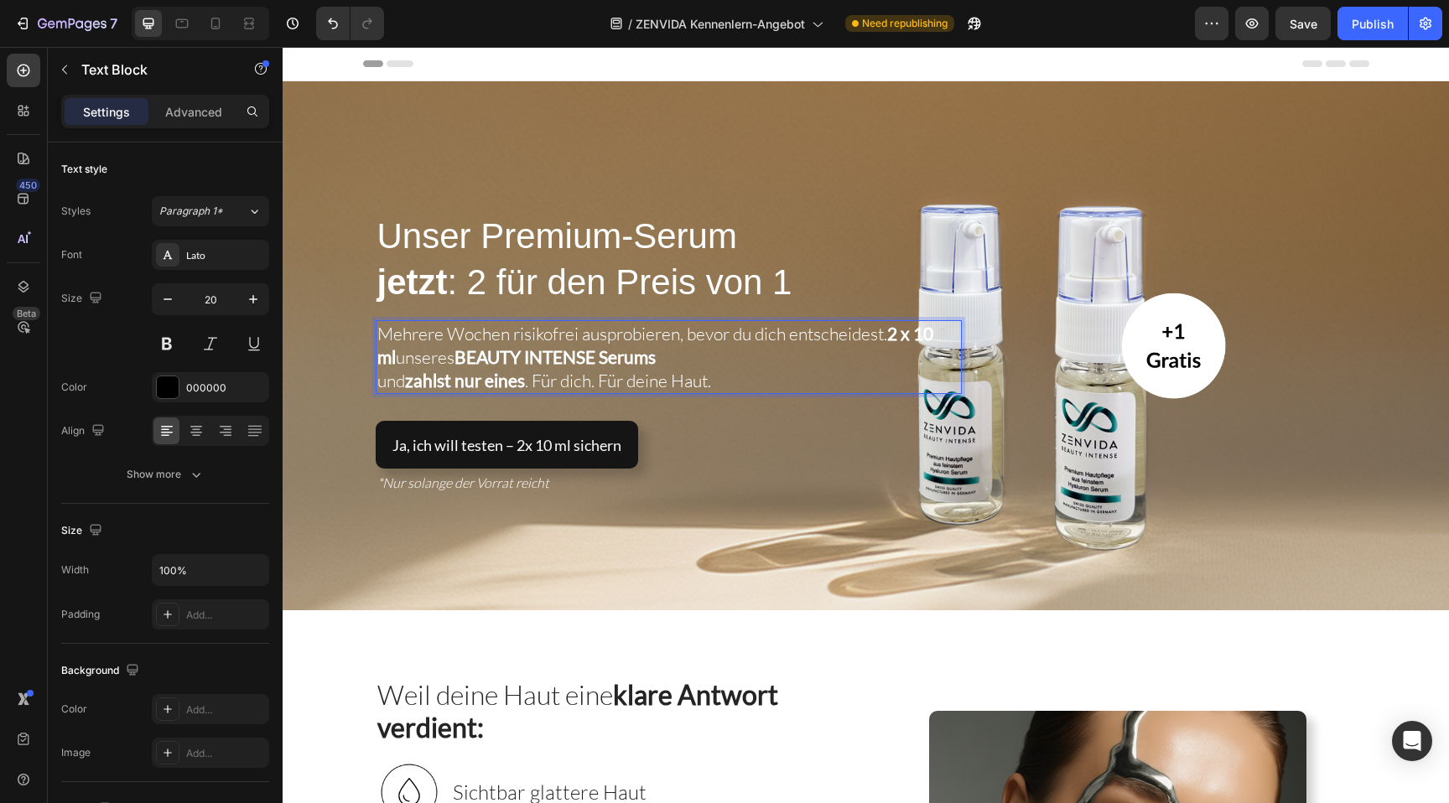
click at [691, 335] on span "Mehrere Wochen risikofrei ausprobieren, bevor du dich entscheidest. 2 x 10 ml u…" at bounding box center [655, 345] width 556 height 45
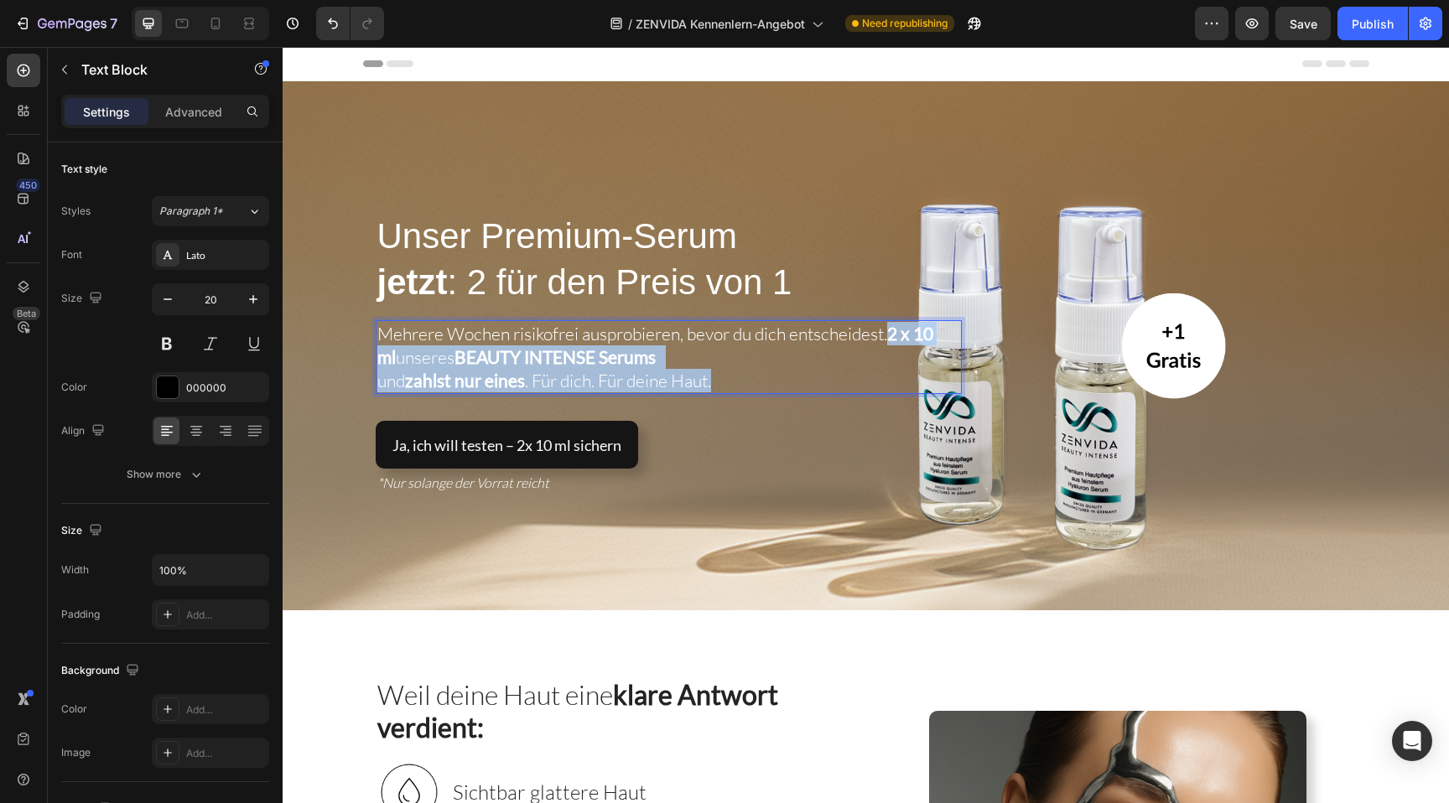
drag, startPoint x: 901, startPoint y: 336, endPoint x: 893, endPoint y: 382, distance: 46.7
click at [893, 383] on p "Mehrere Wochen risikofrei ausprobieren, bevor du dich entscheidest. 2 x 10 ml u…" at bounding box center [668, 357] width 583 height 70
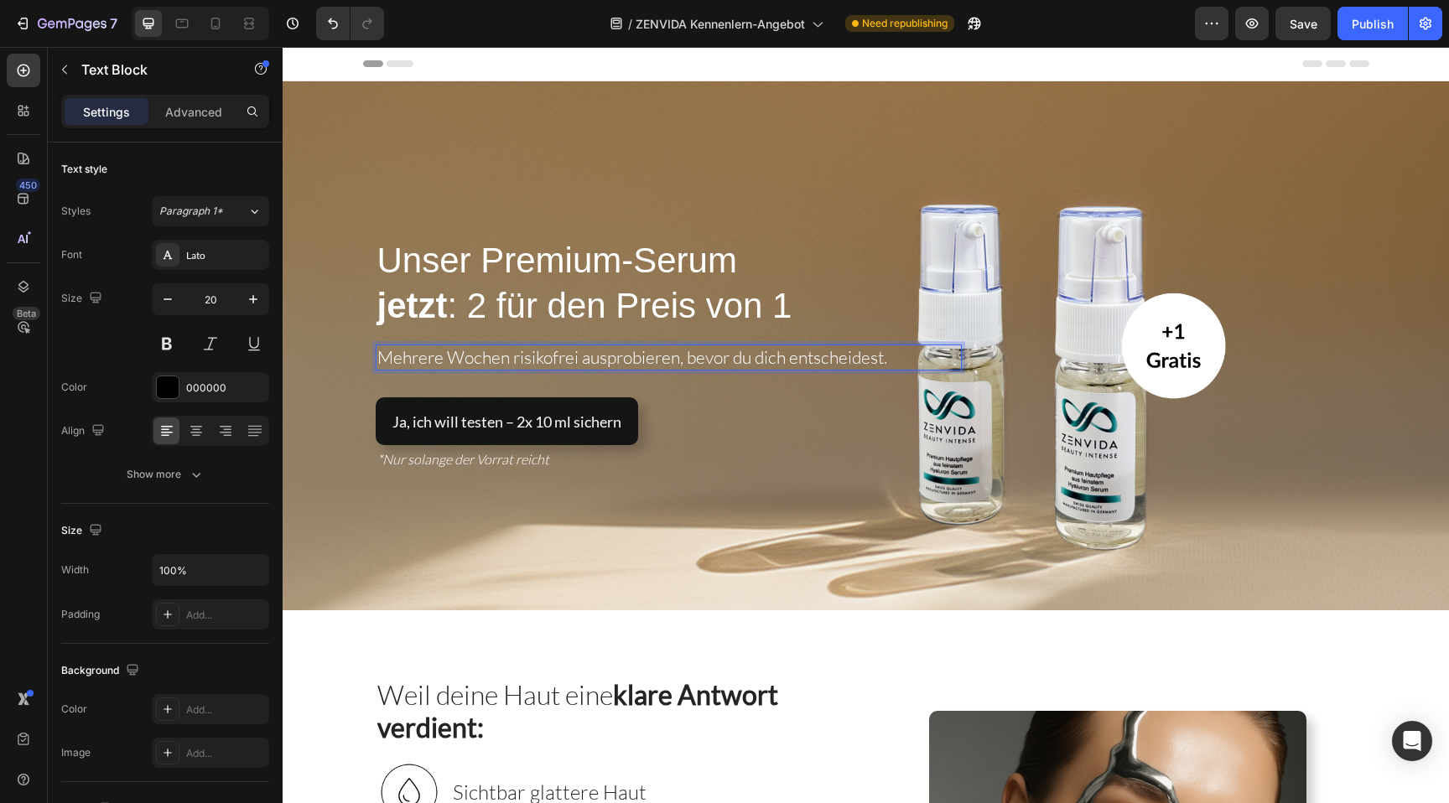
click at [694, 362] on span "Mehrere Wochen risikofrei ausprobieren, bevor du dich entscheidest." at bounding box center [632, 357] width 510 height 22
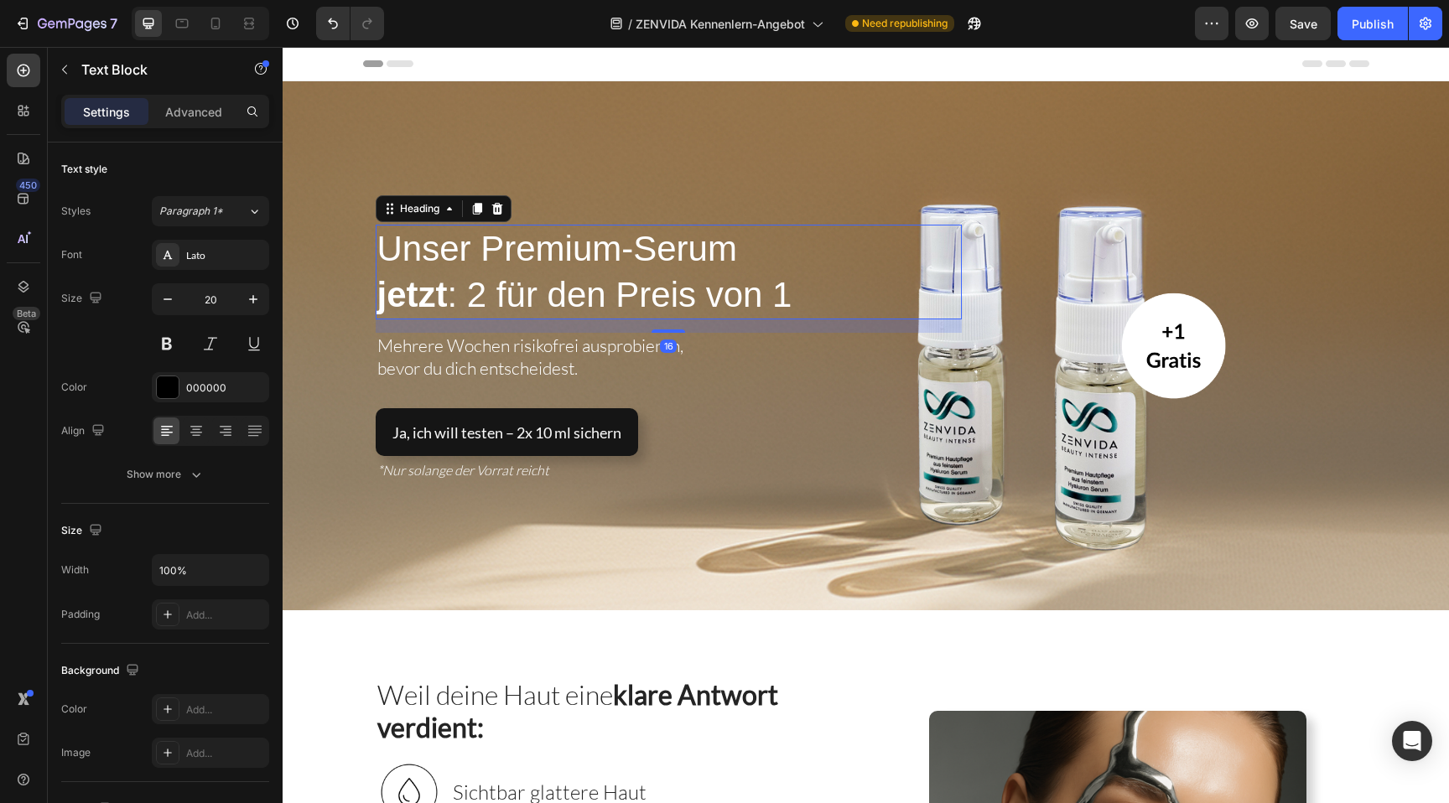
click at [677, 311] on span "jetzt : 2 für den Preis von 1" at bounding box center [584, 294] width 415 height 39
click at [790, 439] on div "Ja, ich will testen – 2x 10 ml sichern Button" at bounding box center [669, 432] width 586 height 48
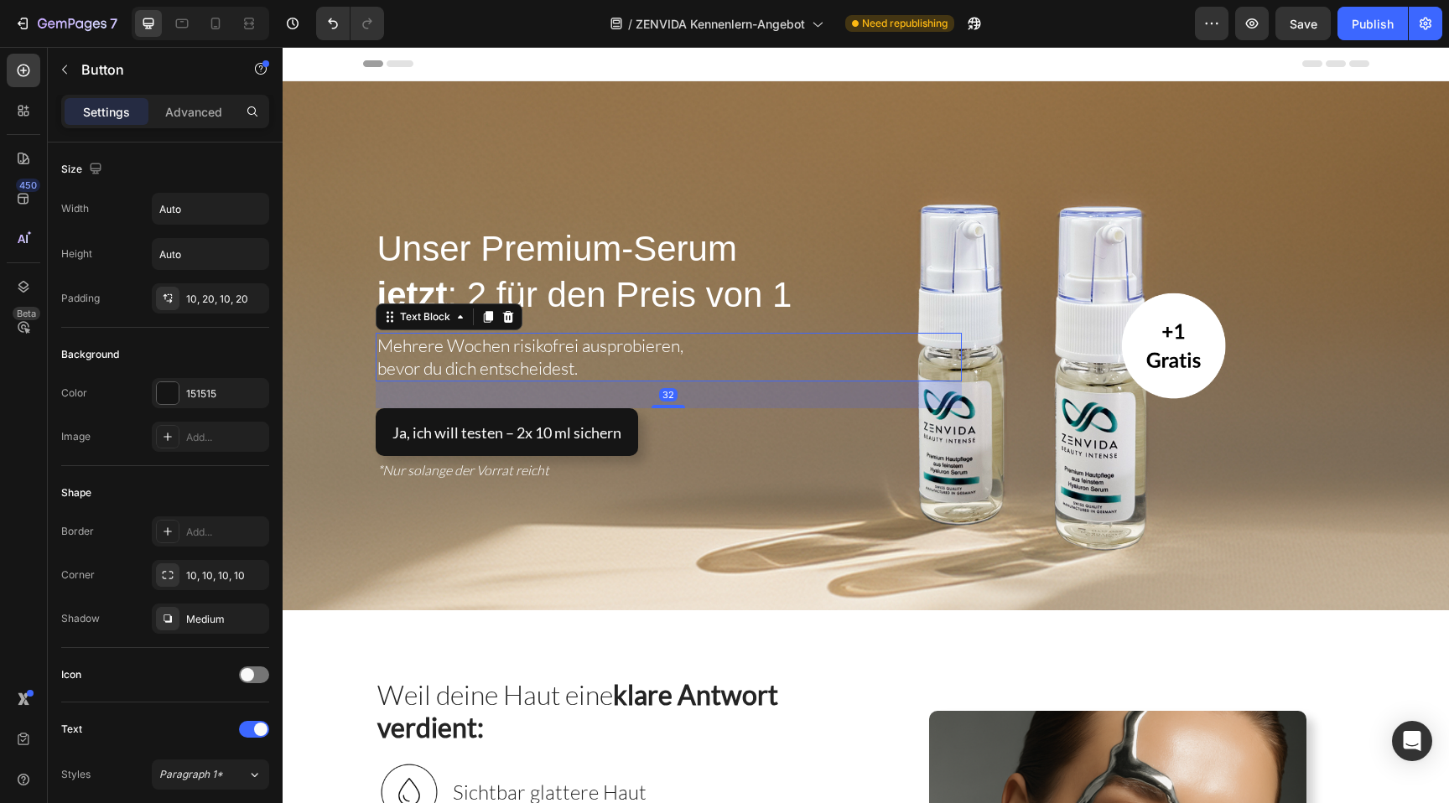
click at [782, 374] on p "bevor du dich entscheidest." at bounding box center [668, 368] width 583 height 23
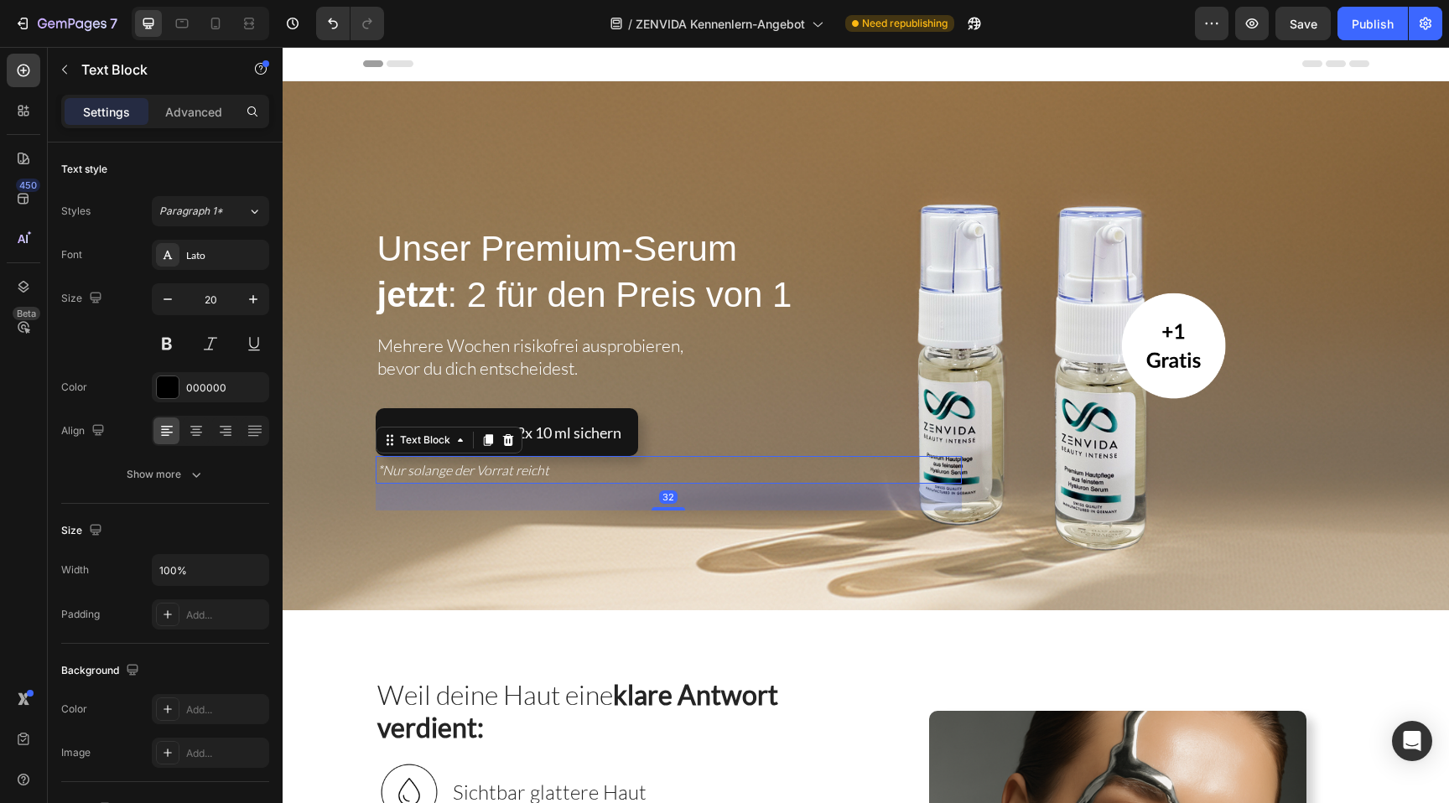
click at [785, 470] on p "*Nur solange der Vorrat reicht" at bounding box center [668, 470] width 583 height 24
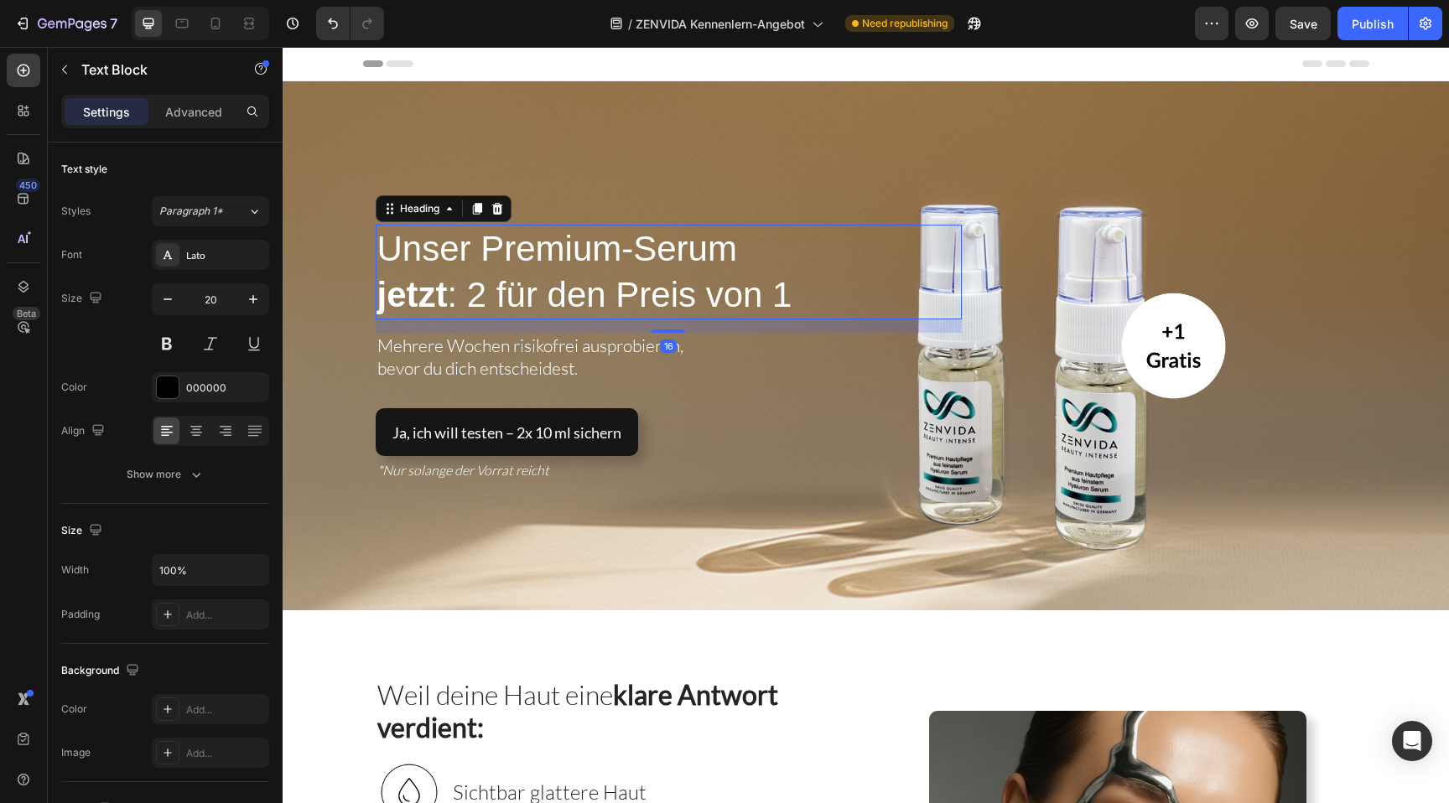
click at [382, 245] on span "Unser Premium-Serum" at bounding box center [557, 248] width 360 height 39
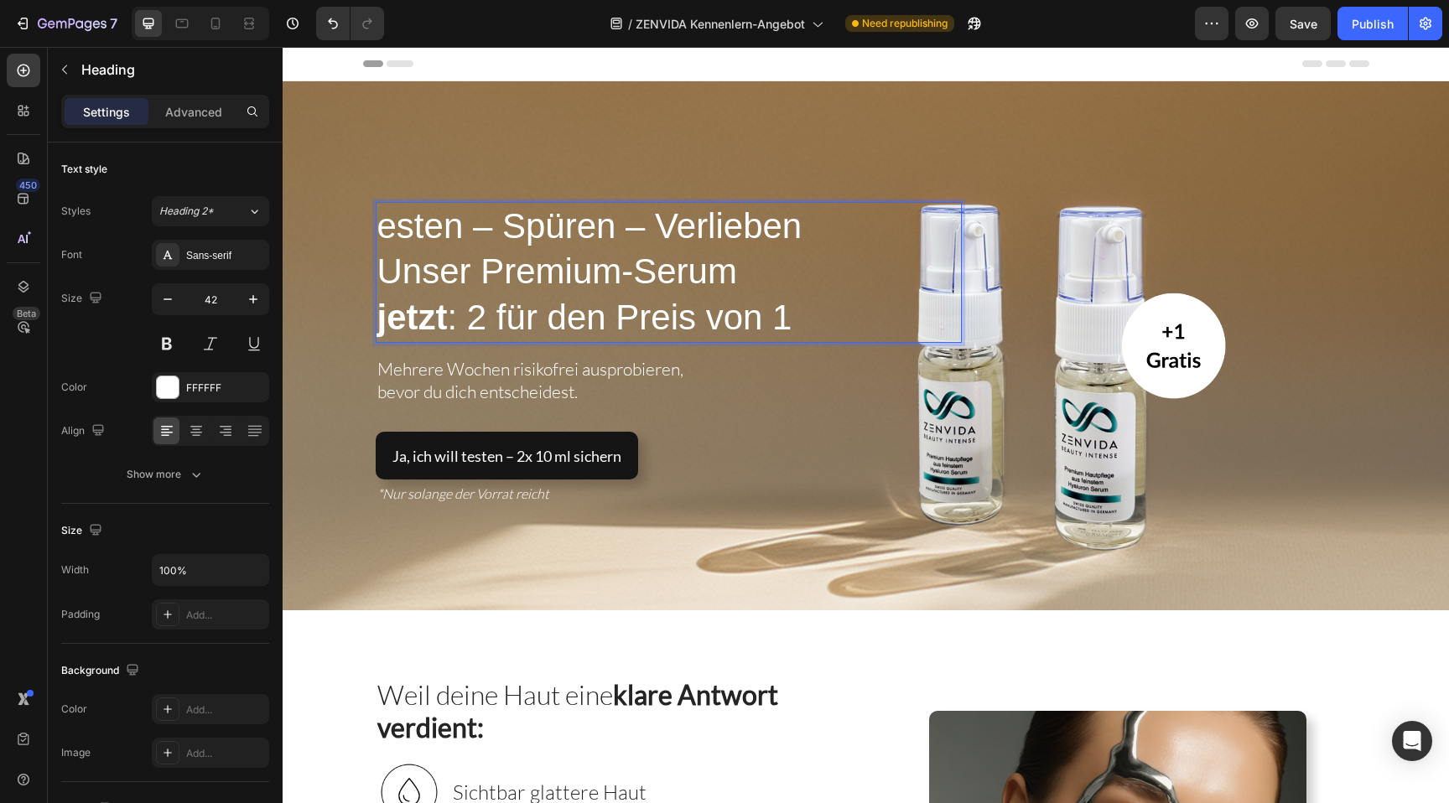
click at [382, 232] on p "esten – Spüren – Verlieben Unser Premium-Serum jetzt : 2 für den Preis von 1" at bounding box center [668, 273] width 583 height 138
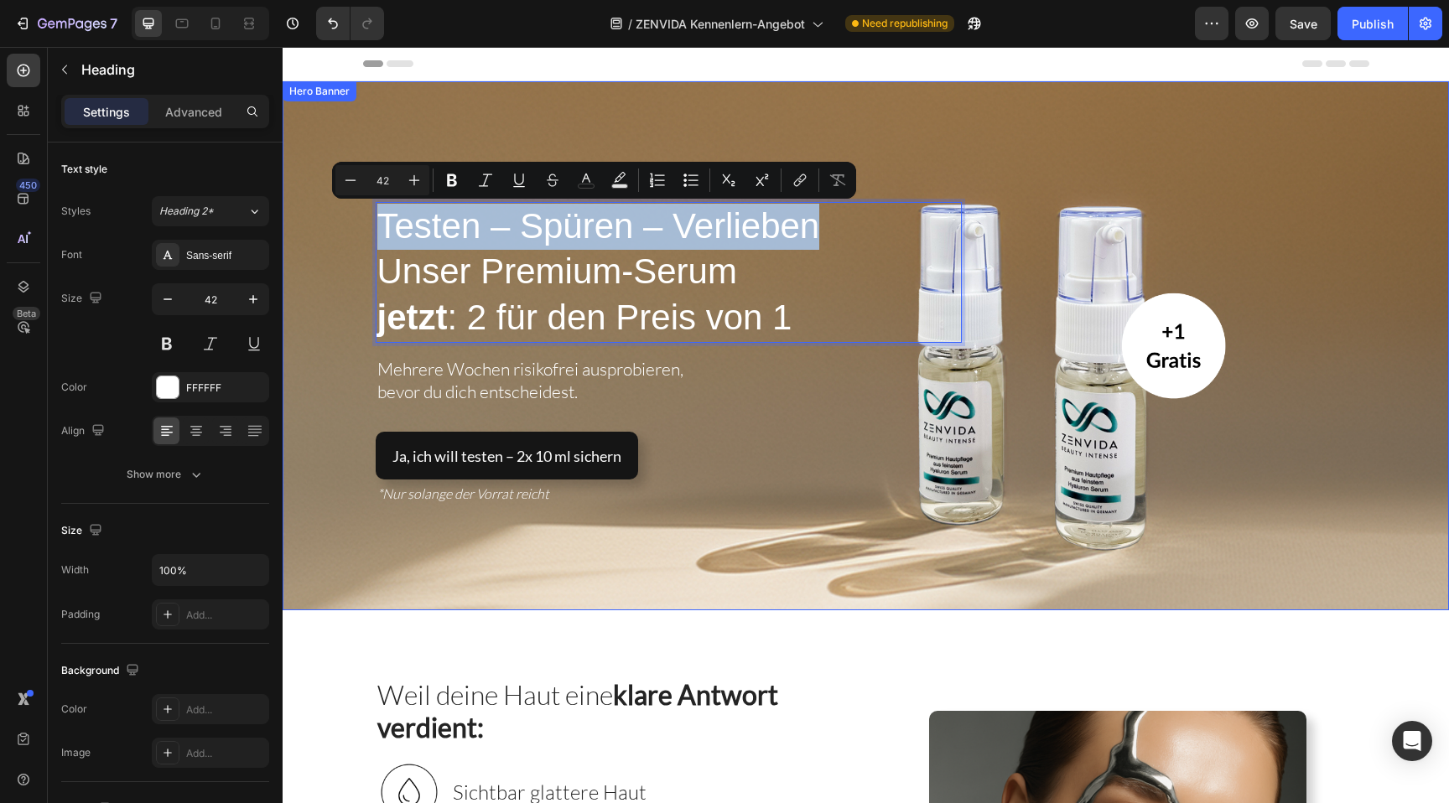
drag, startPoint x: 841, startPoint y: 231, endPoint x: 372, endPoint y: 210, distance: 470.1
click at [372, 210] on div "Testen – Spüren – Verlieben Unser Premium-Serum jetzt : 2 für den Preis von 1 H…" at bounding box center [866, 347] width 1023 height 376
copy p "Testen – Spüren – Verlieben"
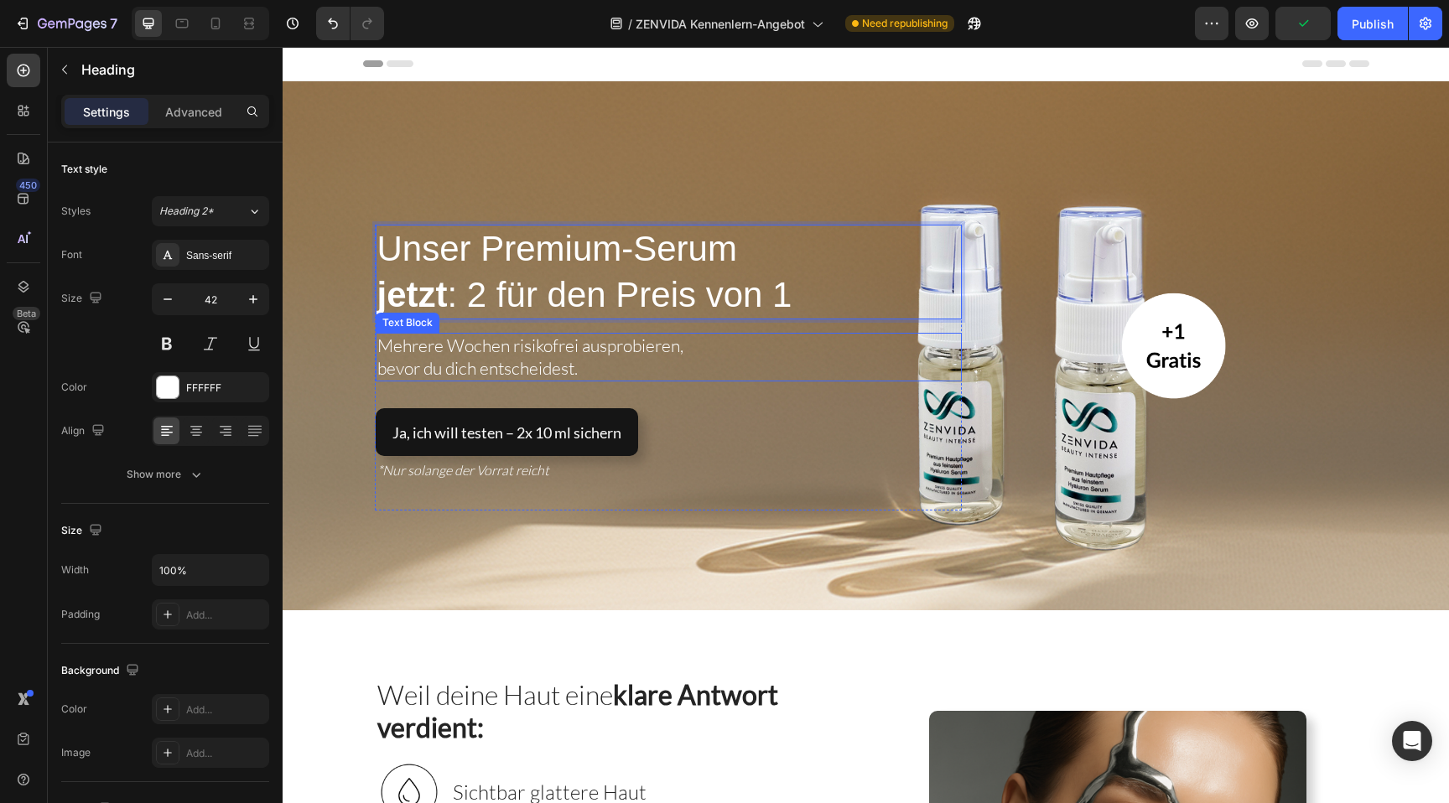
click at [378, 373] on span "bevor du dich entscheidest." at bounding box center [477, 368] width 200 height 22
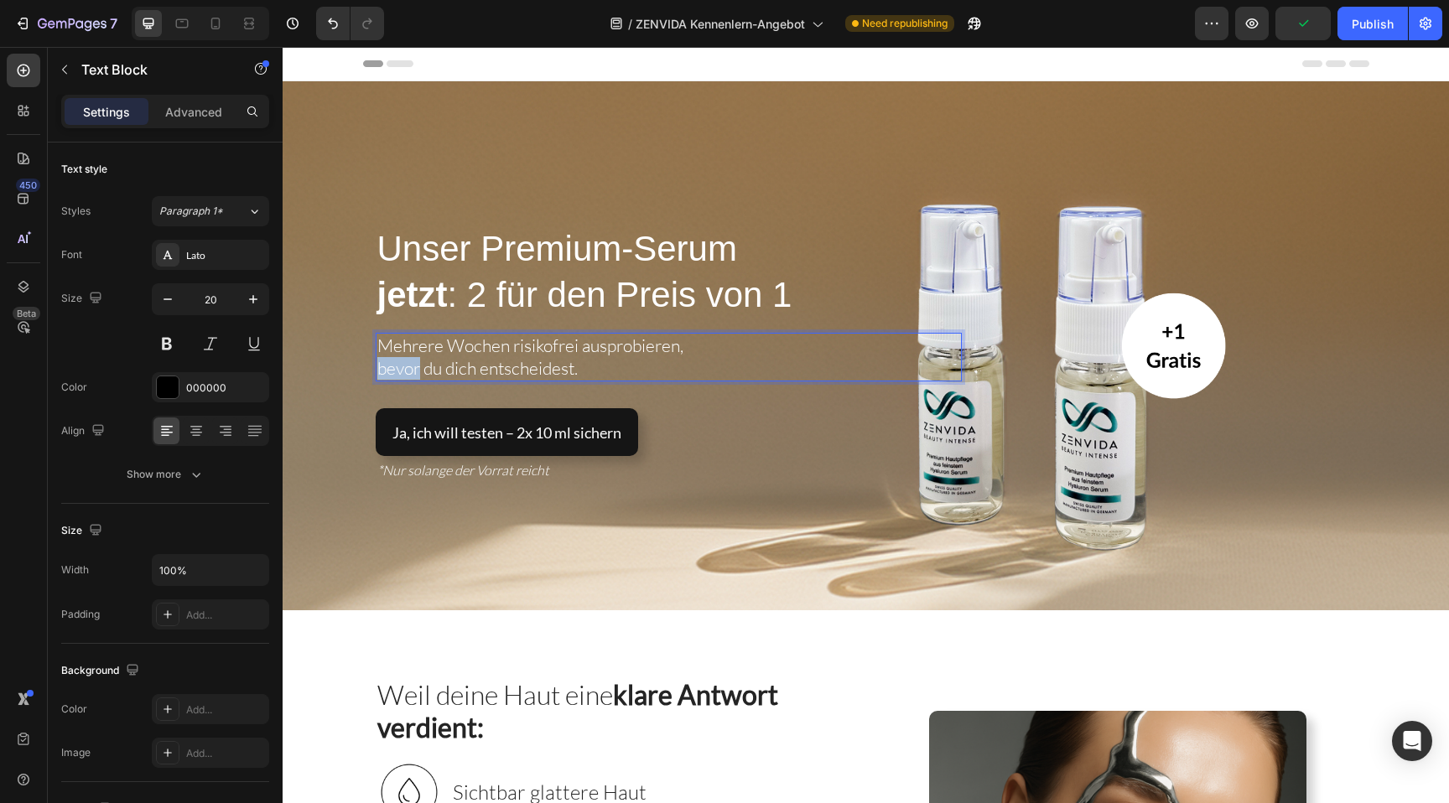
click at [378, 373] on span "bevor du dich entscheidest." at bounding box center [477, 368] width 200 height 22
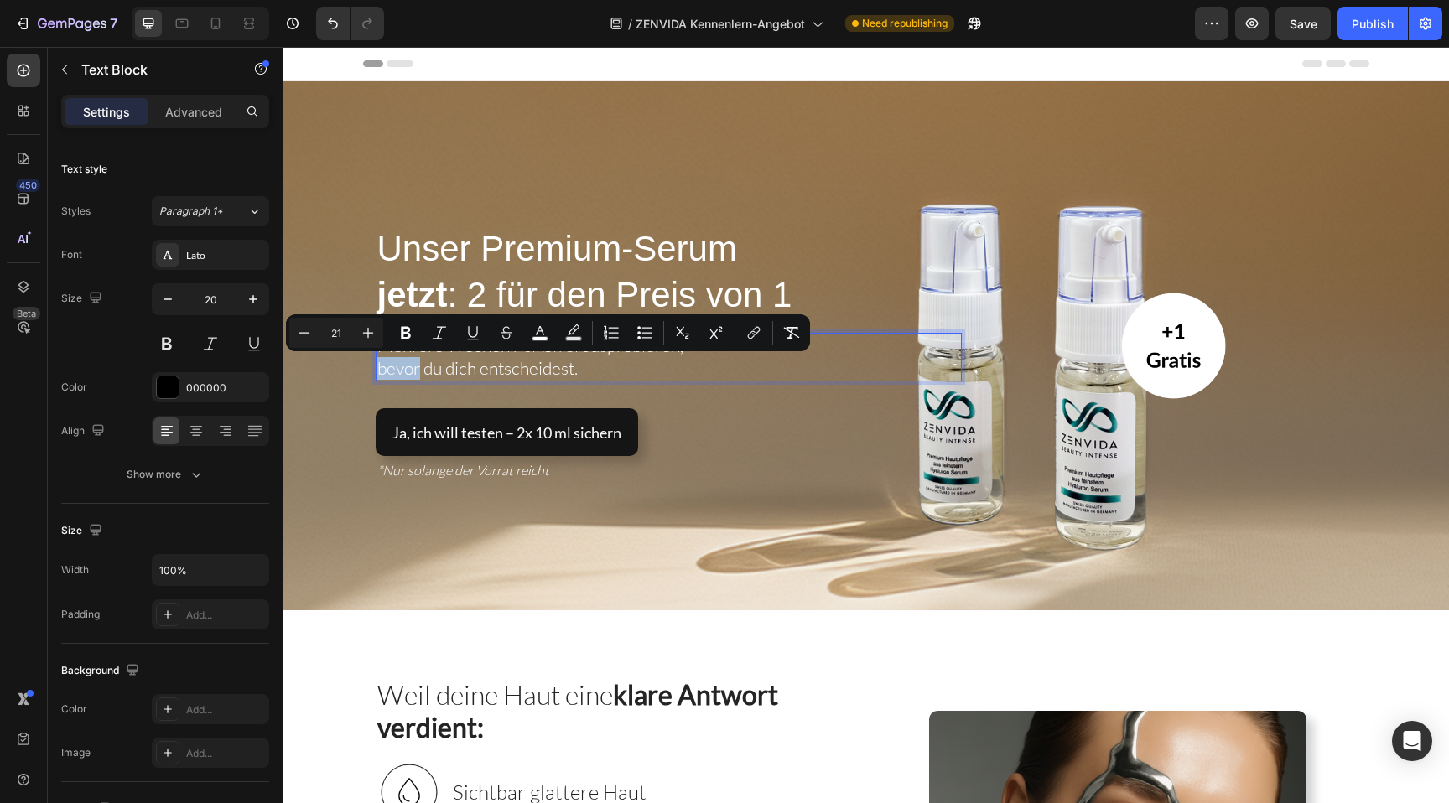
click at [378, 373] on span "bevor du dich entscheidest." at bounding box center [477, 368] width 200 height 22
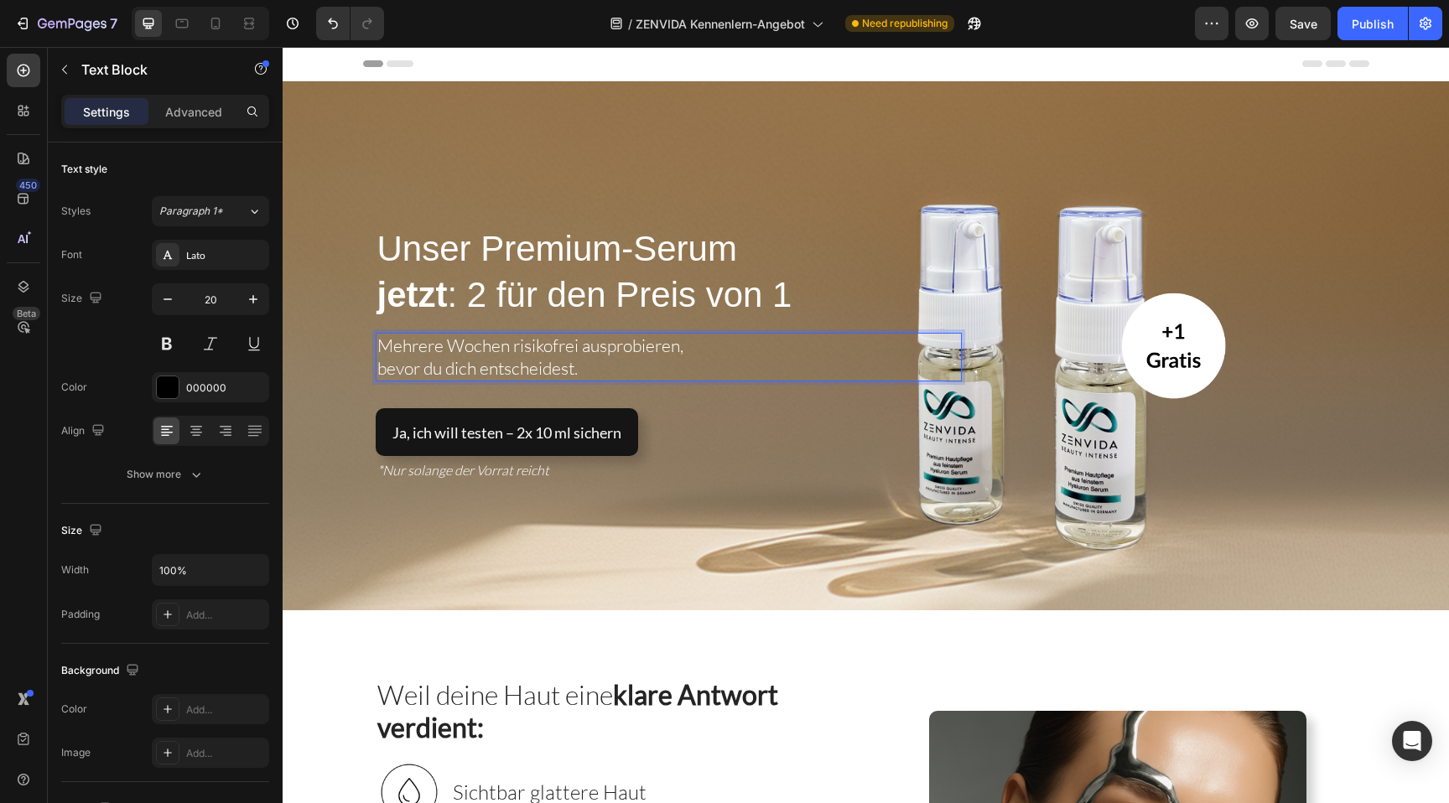
click at [481, 375] on span "bevor du dich entscheidest." at bounding box center [477, 368] width 200 height 22
click at [623, 372] on p "bevor du dich entscheidest." at bounding box center [668, 368] width 583 height 23
drag, startPoint x: 612, startPoint y: 364, endPoint x: 589, endPoint y: 370, distance: 24.2
click at [590, 370] on p "bevor du dich entscheidest." at bounding box center [668, 368] width 583 height 23
click at [606, 249] on span "Unser Premium-Serum" at bounding box center [557, 248] width 360 height 39
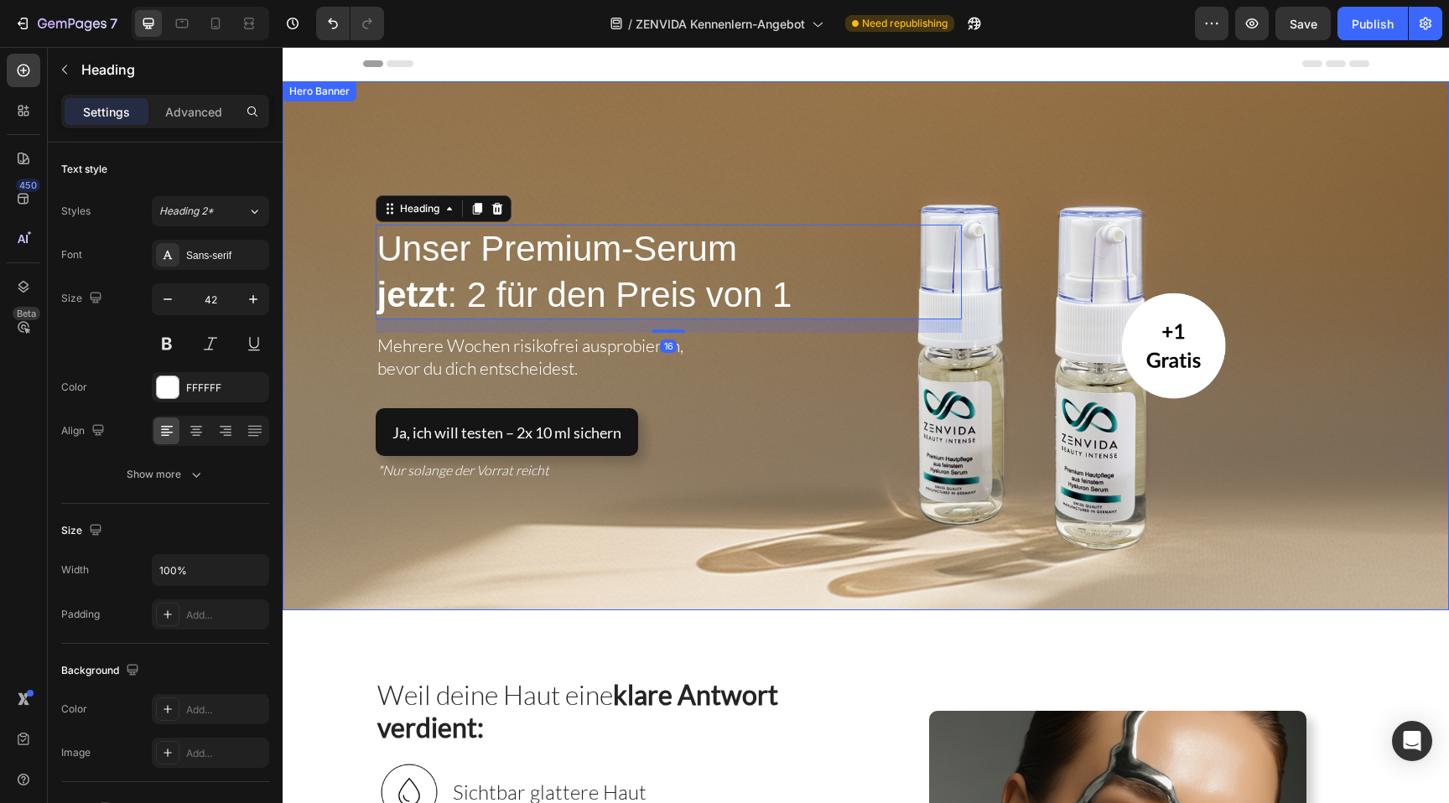
click at [650, 201] on div "⁠⁠⁠⁠⁠⁠⁠ Unser Premium-Serum jetzt : 2 für den Preis von 1 Heading 16 Mehrere Wo…" at bounding box center [866, 346] width 1023 height 330
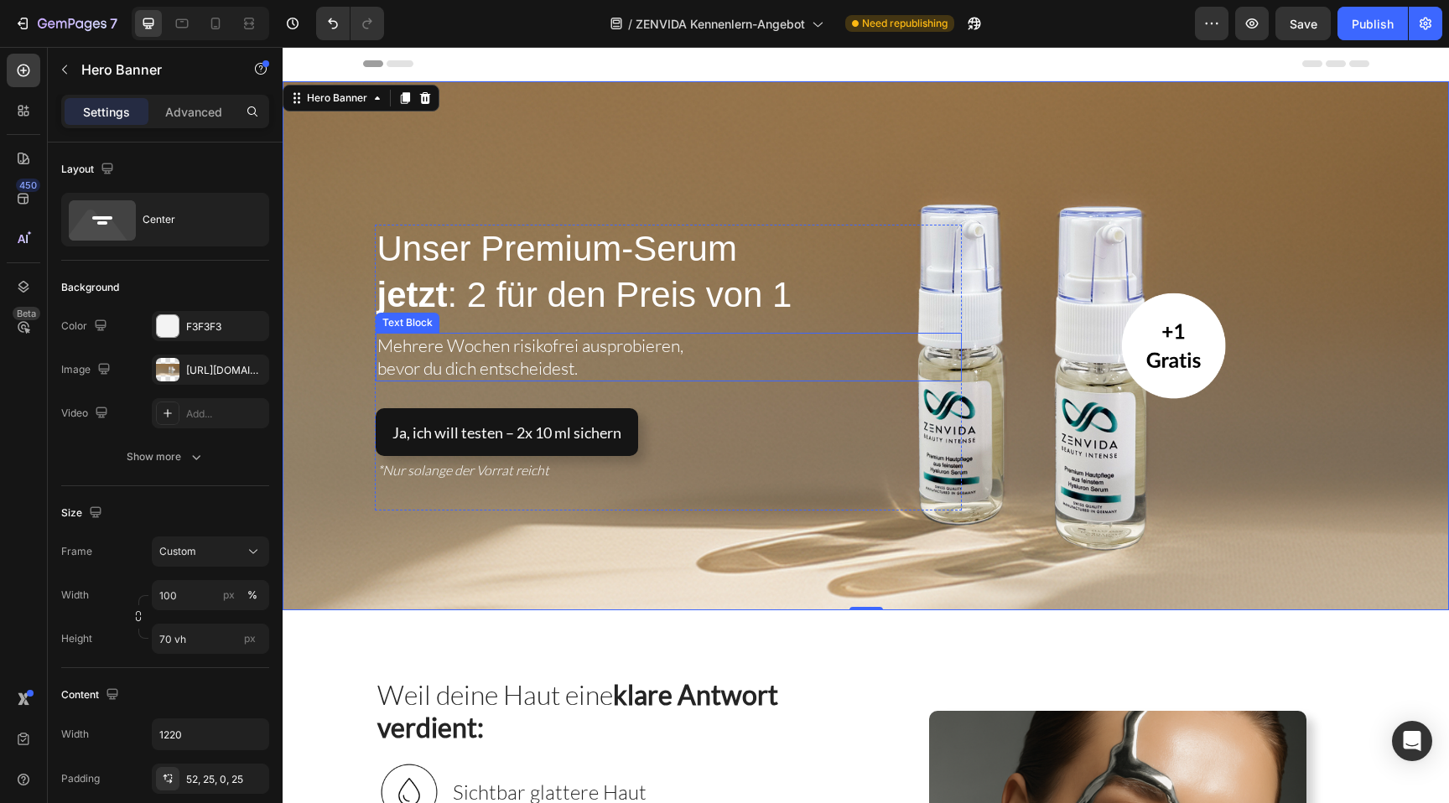
click at [515, 373] on span "bevor du dich entscheidest." at bounding box center [477, 368] width 200 height 22
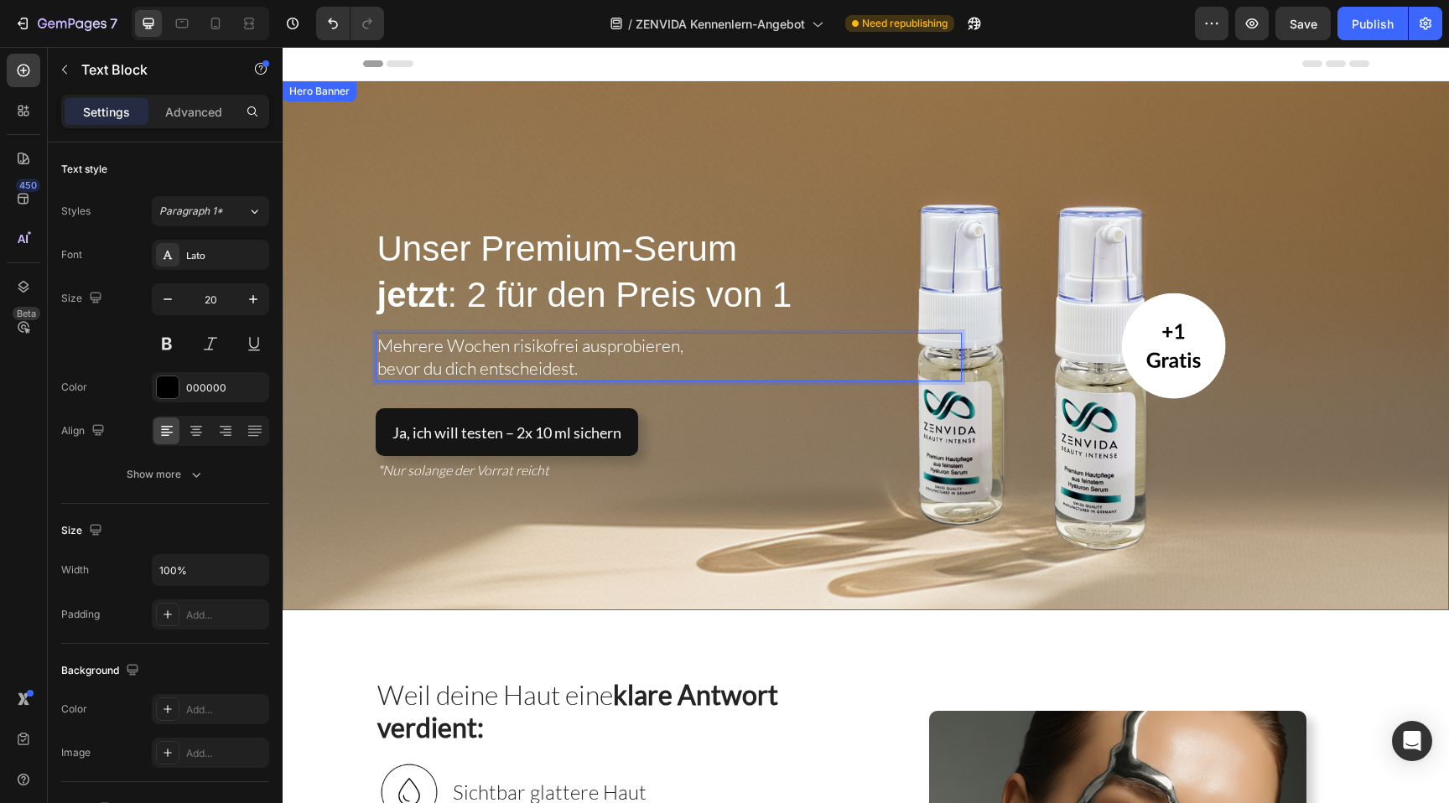
drag, startPoint x: 583, startPoint y: 370, endPoint x: 361, endPoint y: 372, distance: 222.3
click at [361, 372] on div "⁠⁠⁠⁠⁠⁠⁠ Unser Premium-Serum jetzt : 2 für den Preis von 1 Heading Mehrere Woche…" at bounding box center [866, 346] width 1023 height 330
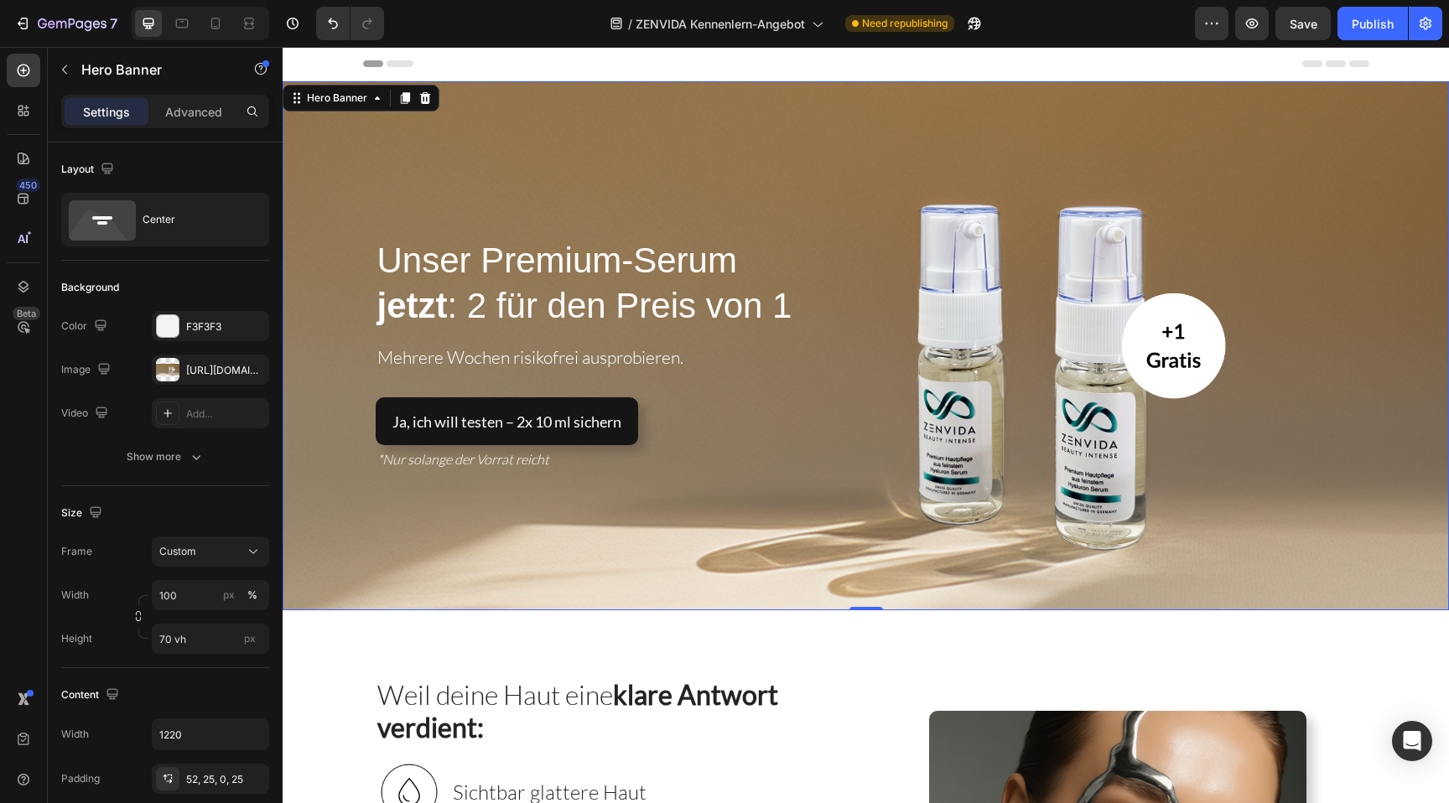
click at [484, 226] on div "⁠⁠⁠⁠⁠⁠⁠ Unser Premium-Serum jetzt : 2 für den Preis von 1 Heading Mehrere Woche…" at bounding box center [866, 346] width 1023 height 307
click at [777, 308] on span "jetzt : 2 für den Preis von 1" at bounding box center [584, 305] width 415 height 39
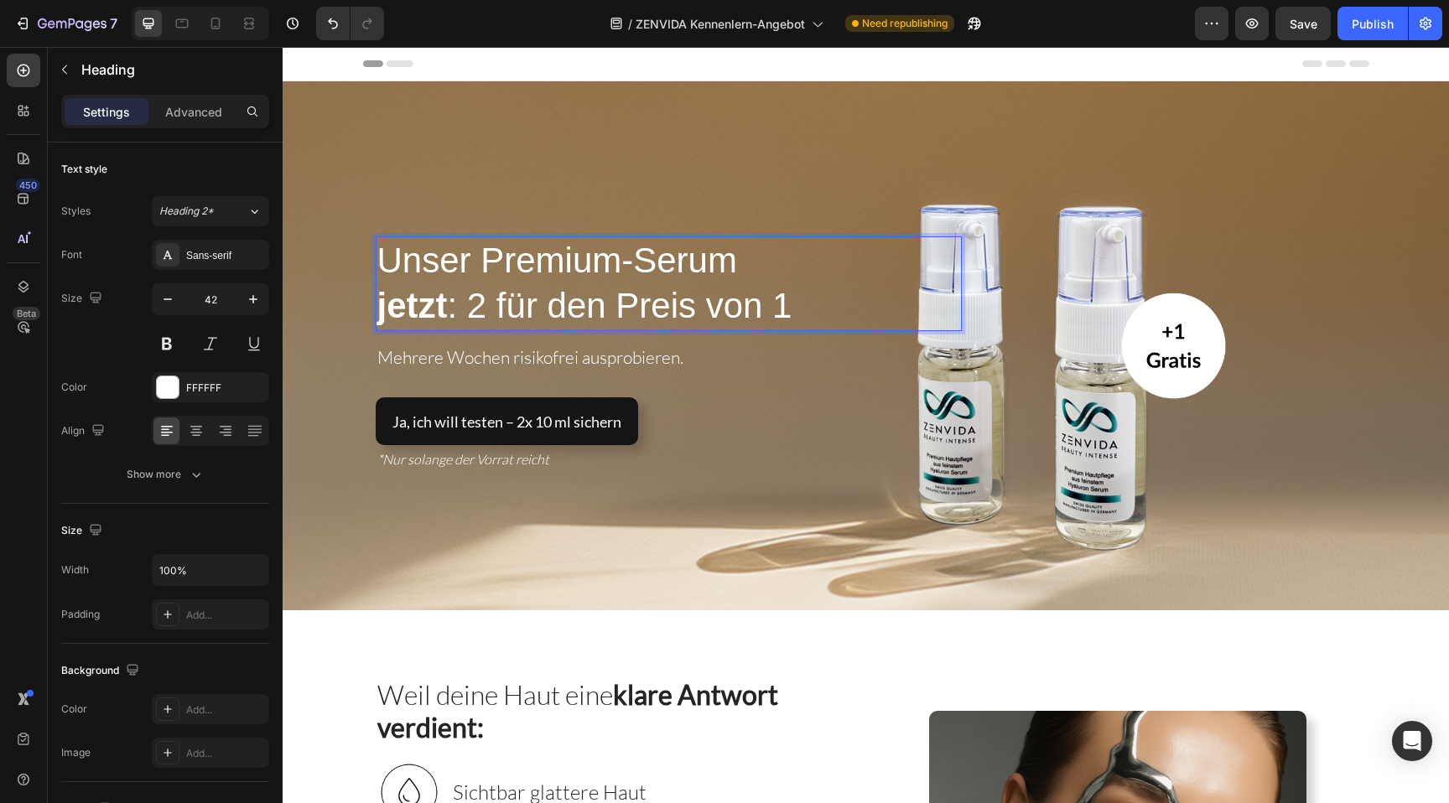
click at [387, 306] on strong "jetzt" at bounding box center [412, 305] width 70 height 39
click at [834, 259] on span "Unser Premium-Serum jetzt : 2 für den Preis von 1" at bounding box center [637, 284] width 521 height 86
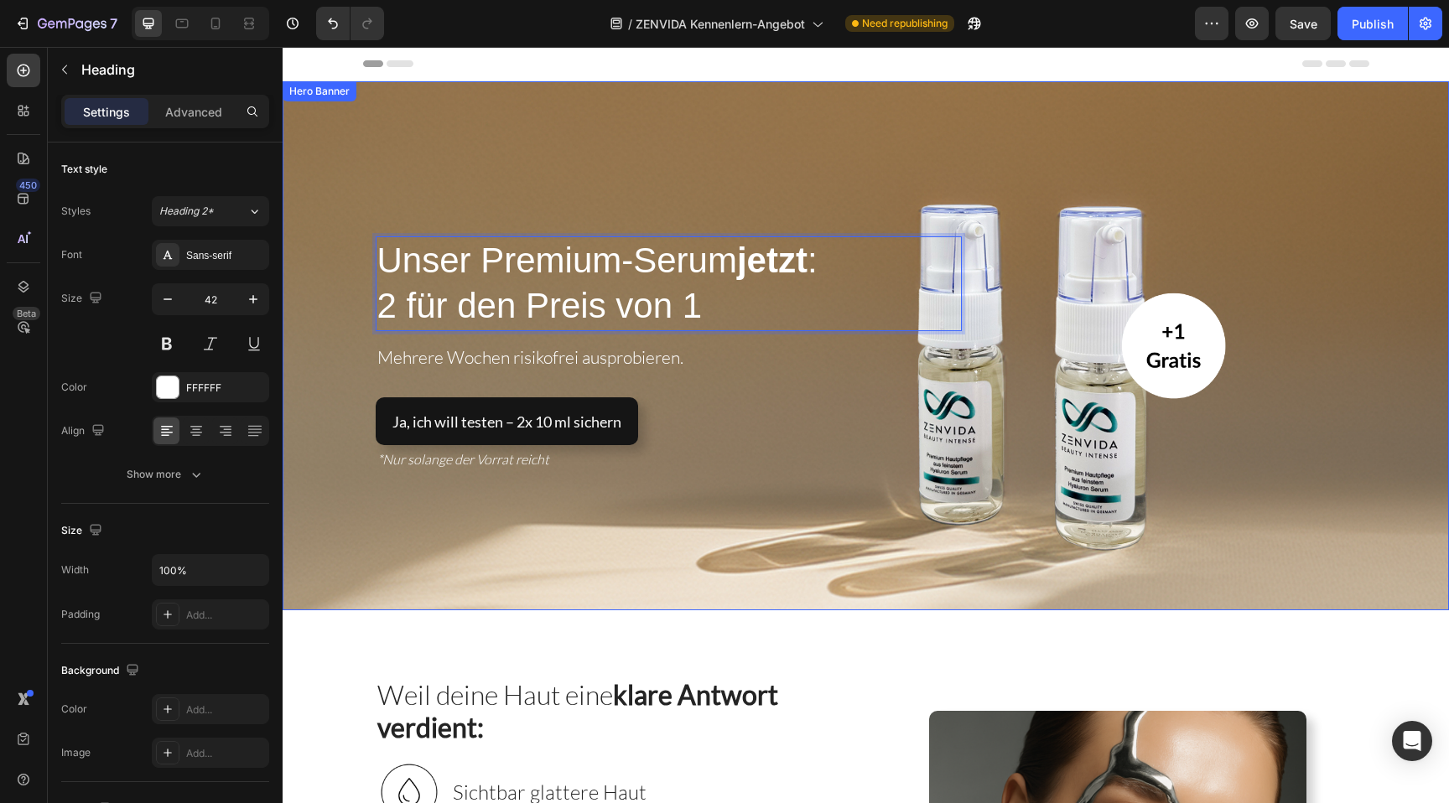
click at [763, 145] on div "Overlay" at bounding box center [866, 345] width 1167 height 529
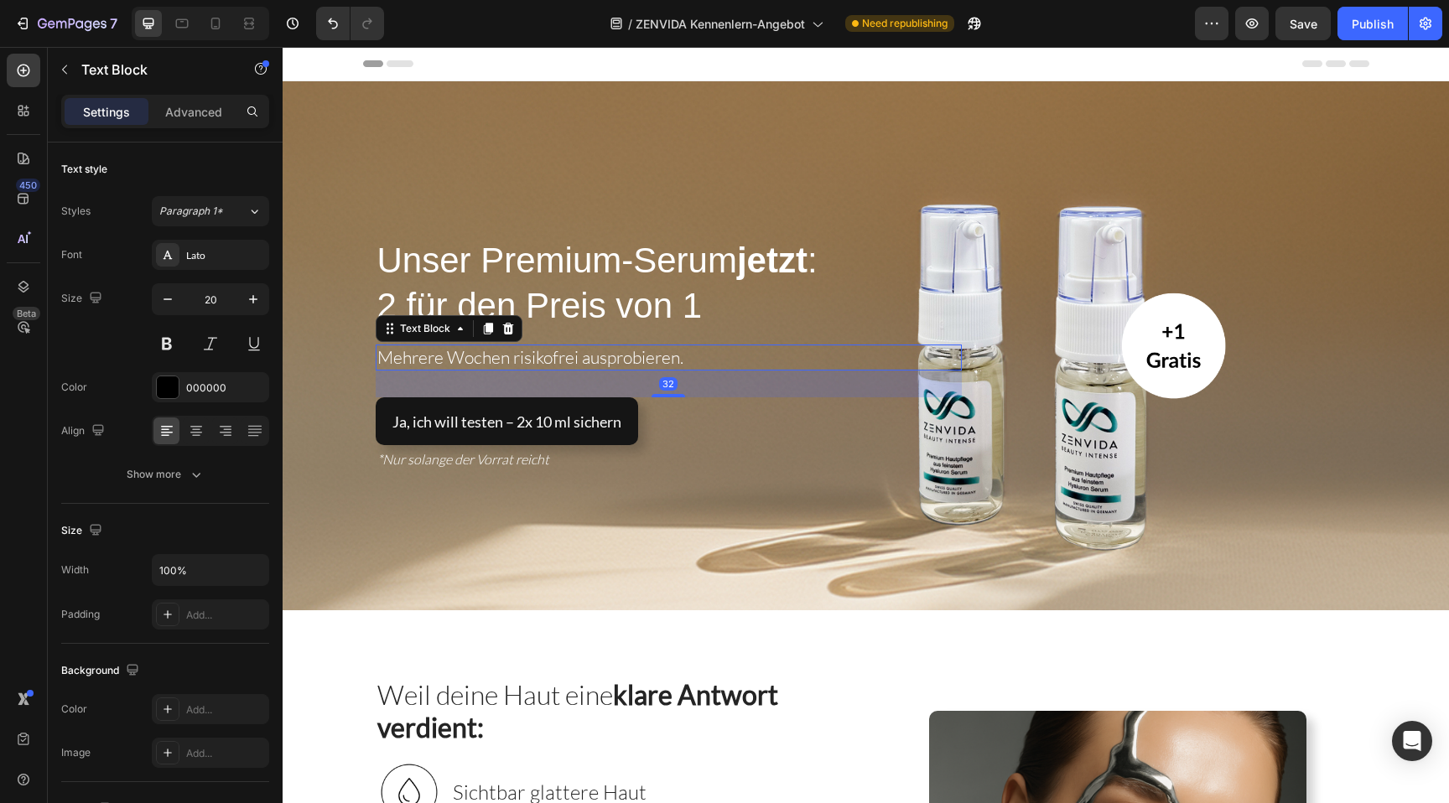
click at [405, 363] on span "Mehrere Wochen risikofrei ausprobieren." at bounding box center [530, 357] width 306 height 22
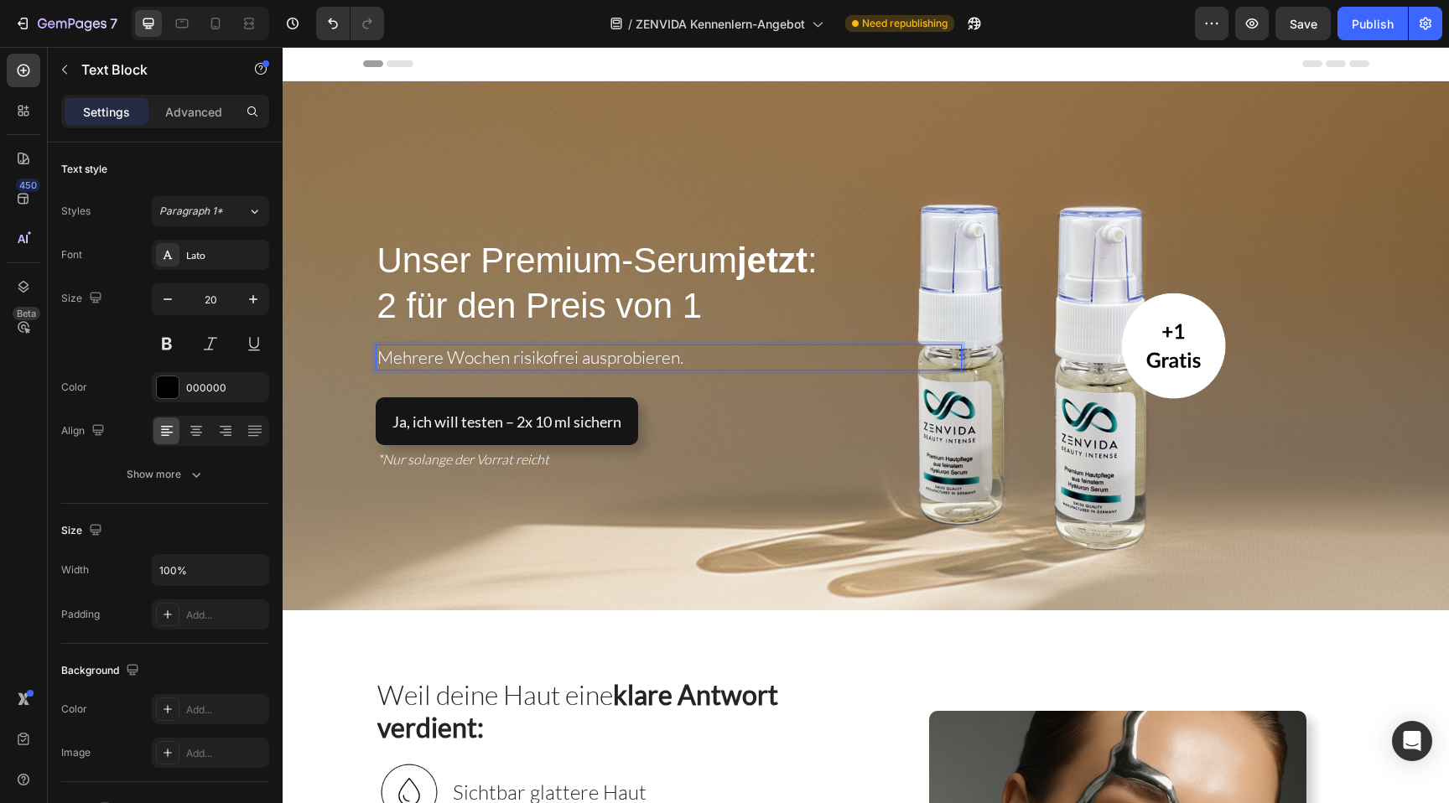
click at [704, 354] on p "Mehrere Wochen risikofrei ausprobieren." at bounding box center [668, 357] width 583 height 23
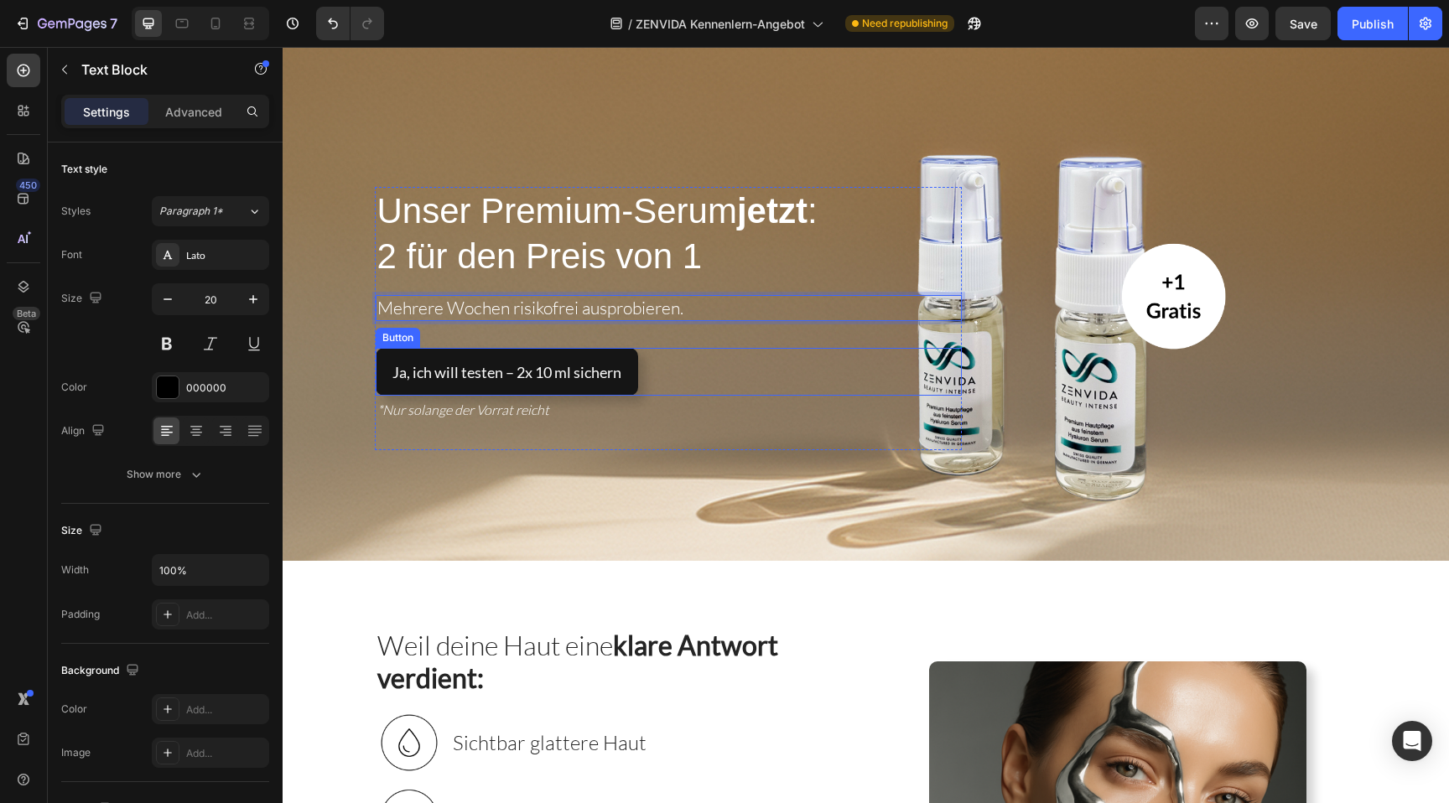
scroll to position [46, 0]
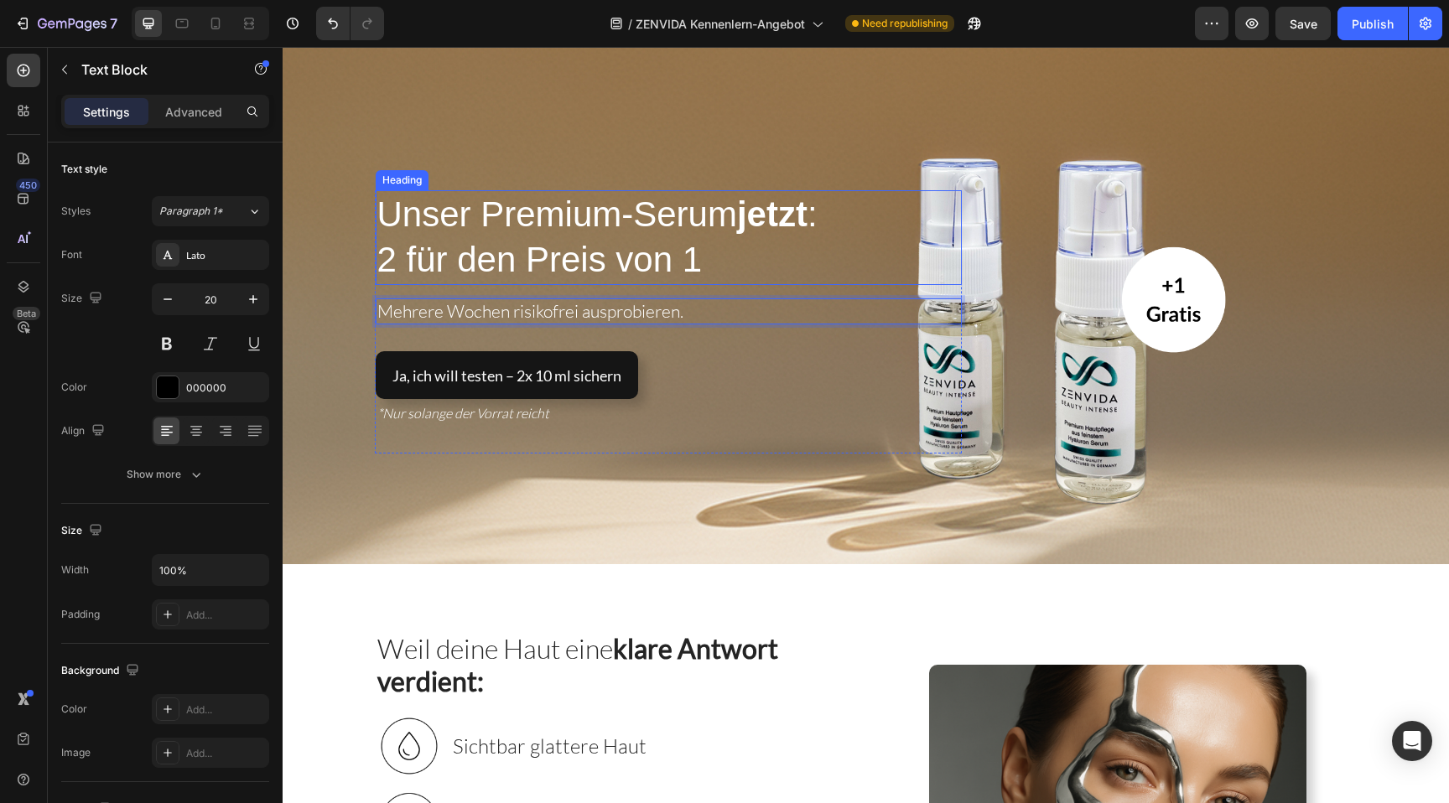
click at [628, 226] on span "Unser Premium-Serum jetzt :" at bounding box center [597, 214] width 440 height 39
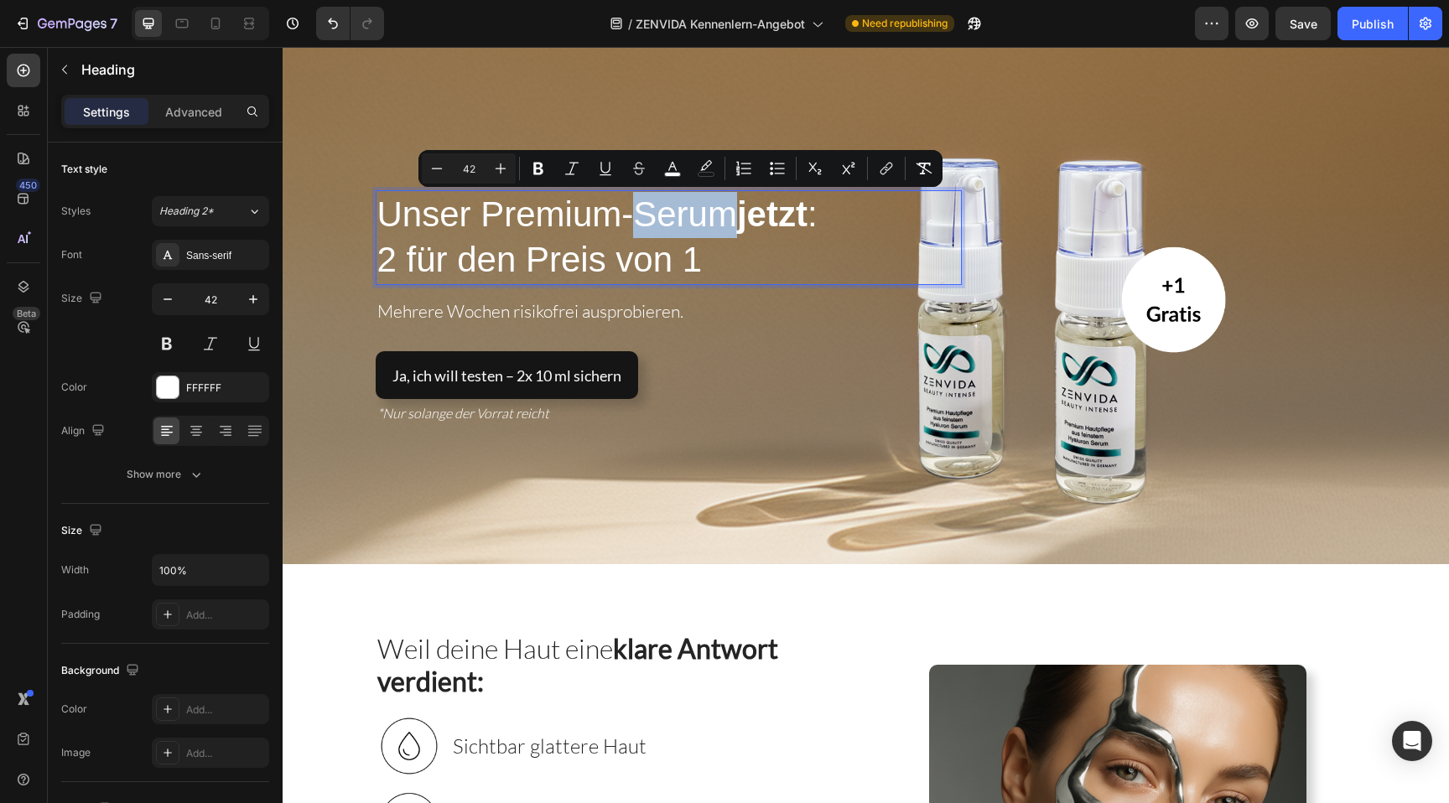
click at [628, 210] on span "Unser Premium-Serum jetzt :" at bounding box center [597, 214] width 440 height 39
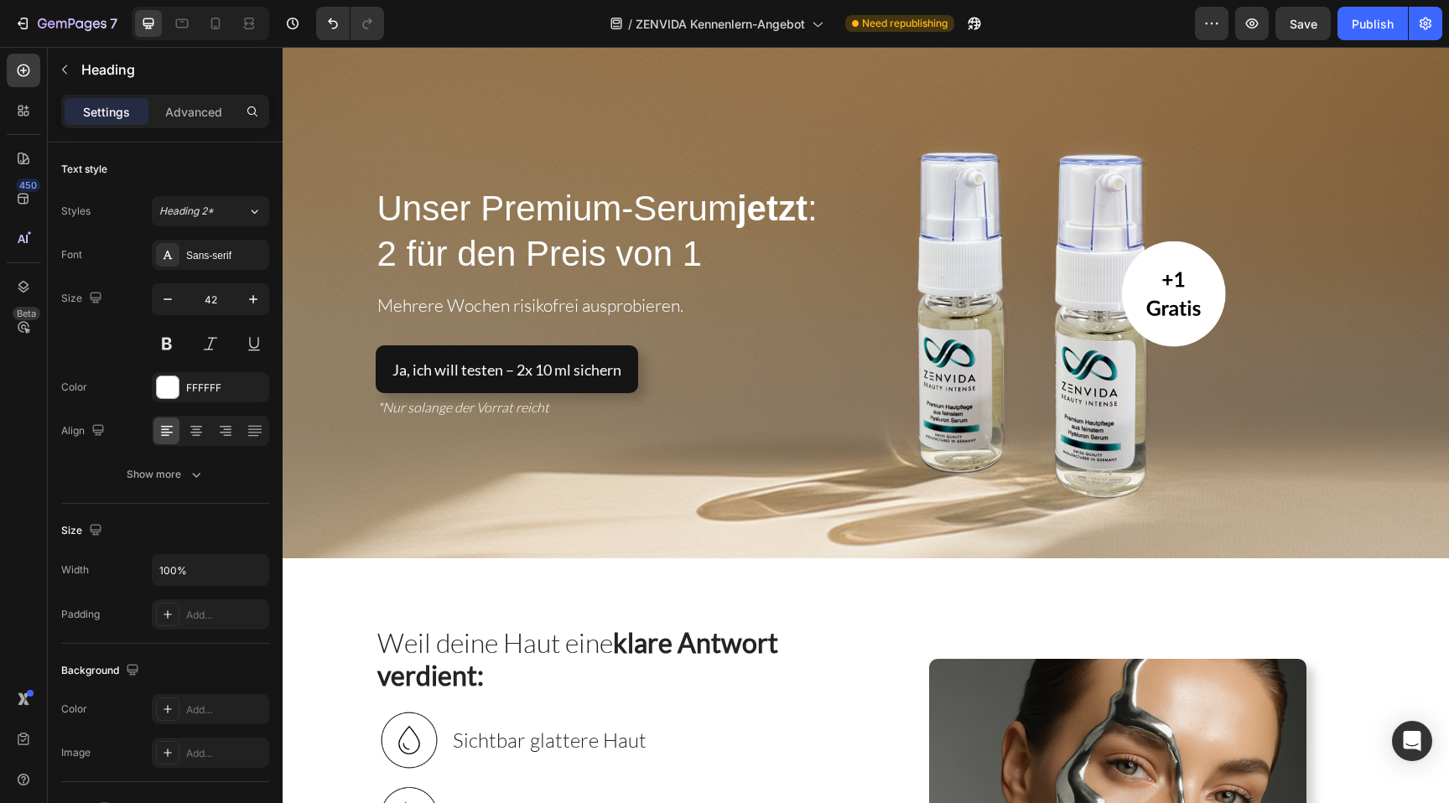
scroll to position [0, 0]
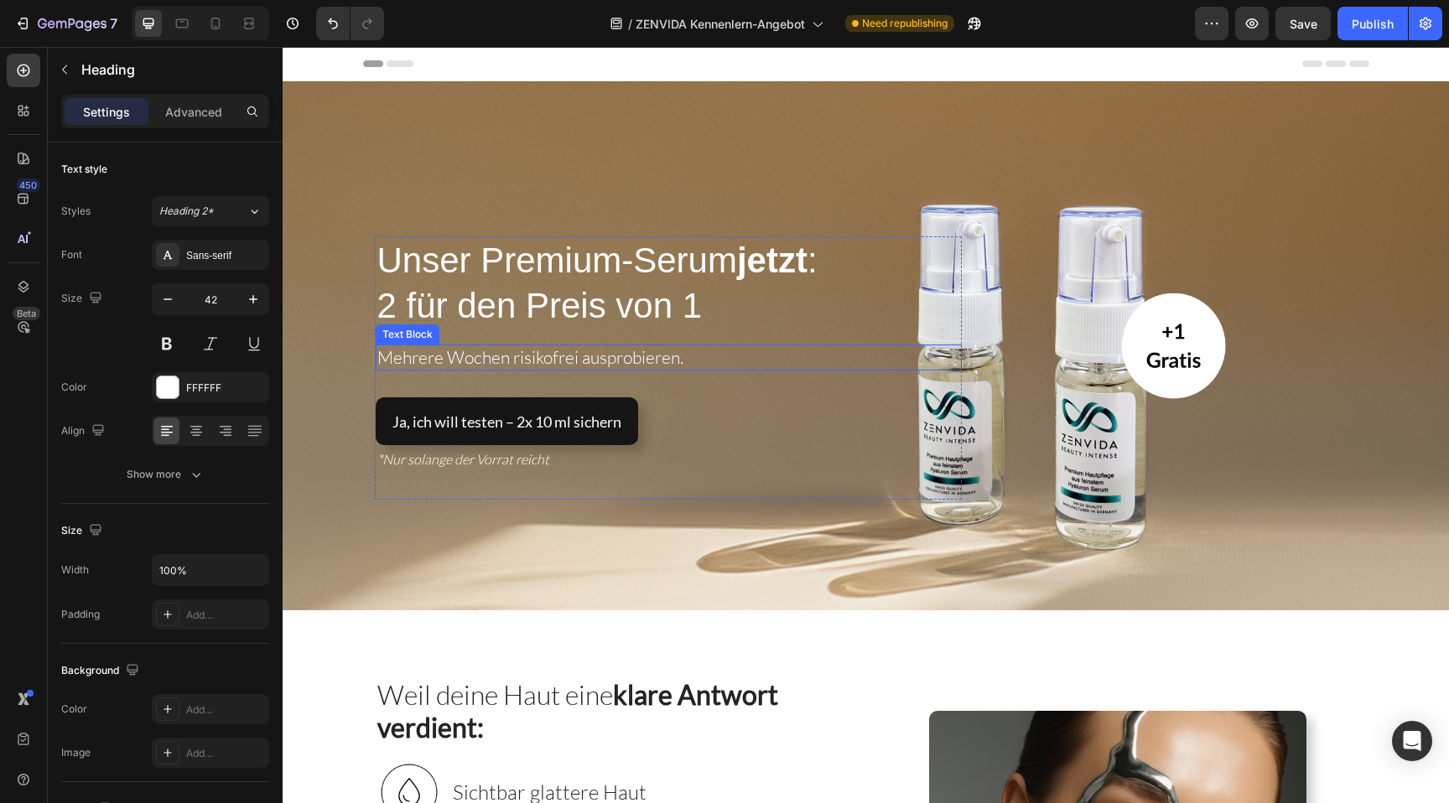
click at [614, 369] on p "Mehrere Wochen risikofrei ausprobieren." at bounding box center [668, 357] width 583 height 23
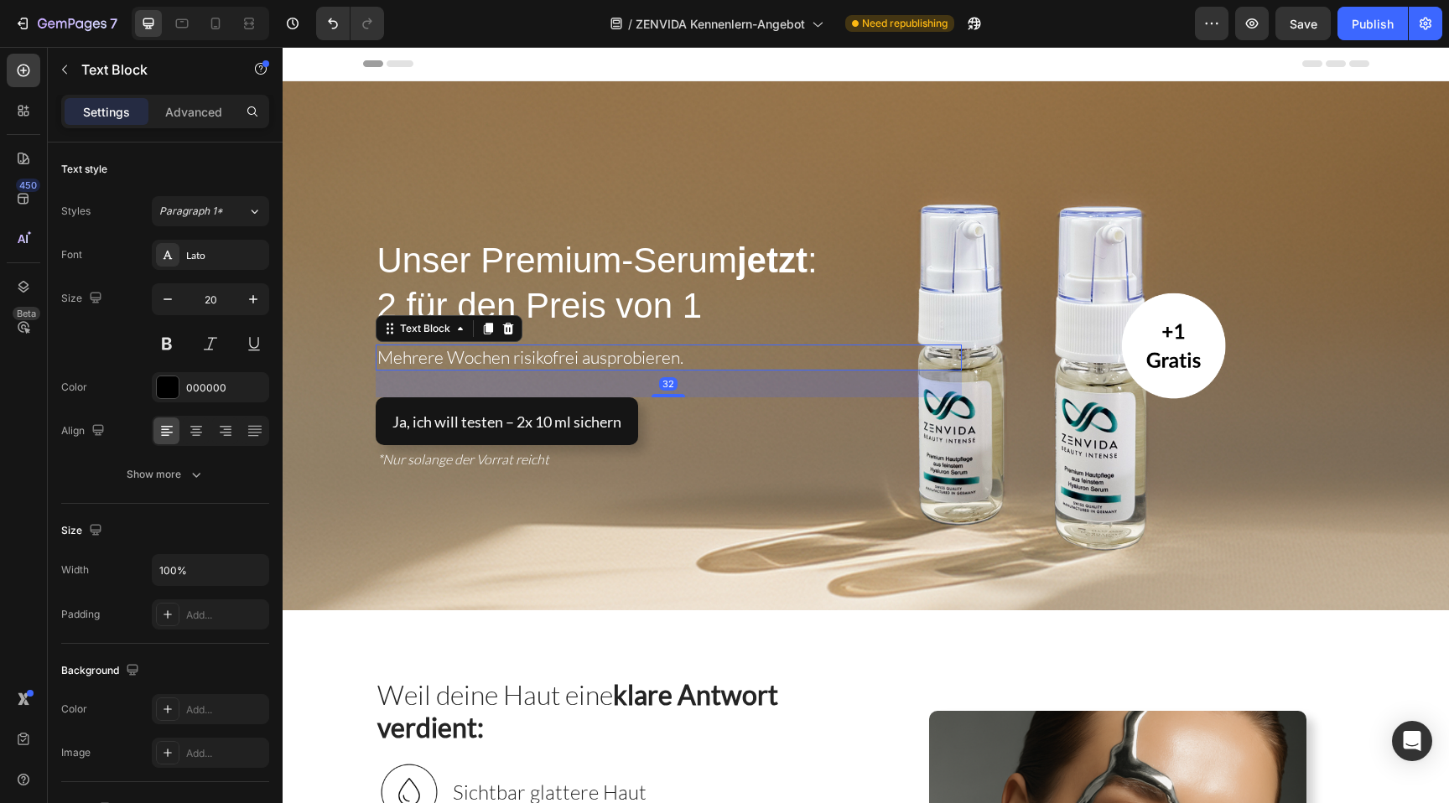
click at [709, 365] on p "Mehrere Wochen risikofrei ausprobieren." at bounding box center [668, 357] width 583 height 23
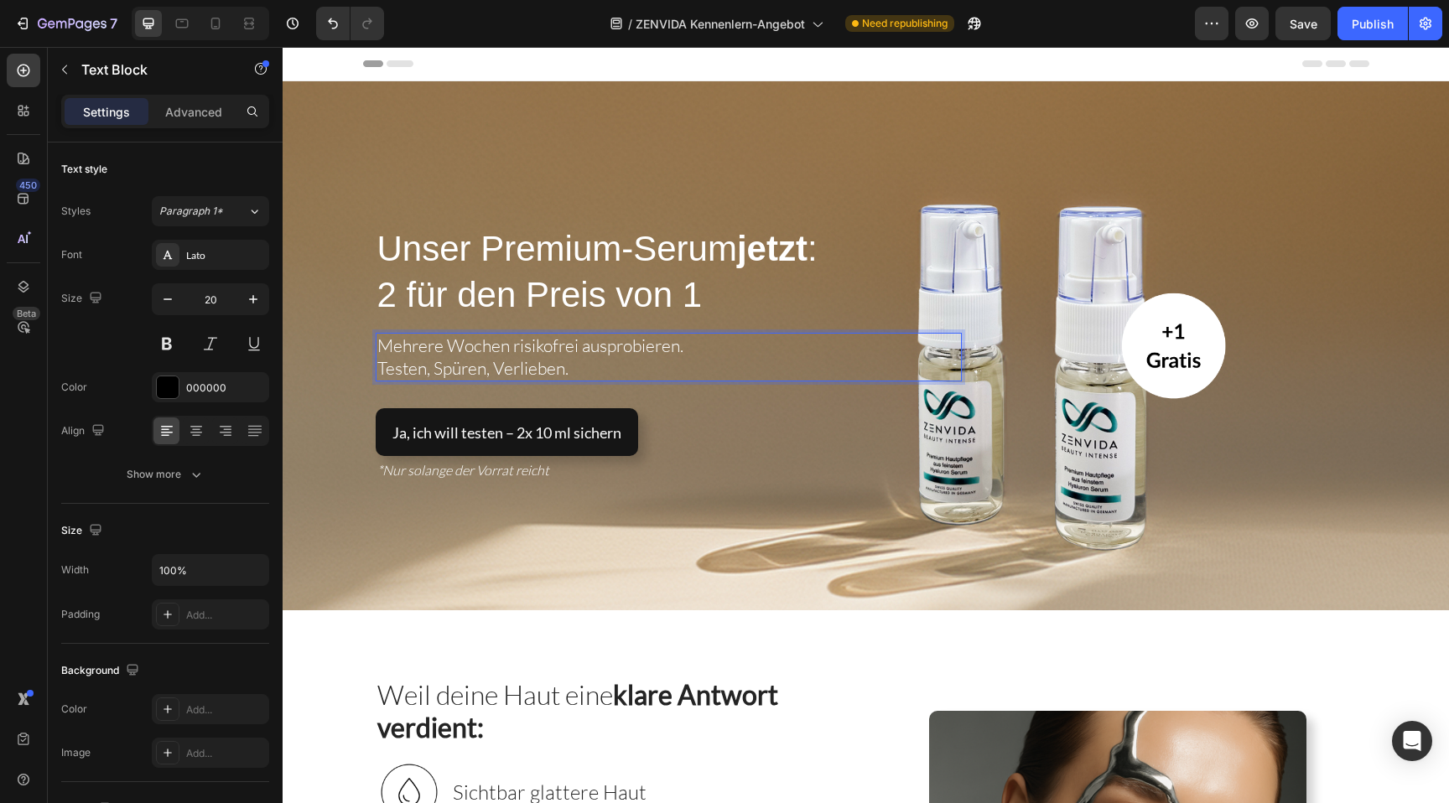
click at [434, 375] on span "Testen, Spüren, Verlieben." at bounding box center [472, 368] width 191 height 22
click at [499, 375] on span "Testen - Spüren, Verlieben." at bounding box center [475, 368] width 197 height 22
click at [435, 374] on span "Testen - Spüren - Verlieben." at bounding box center [478, 368] width 203 height 22
click at [432, 371] on span "Testen - Spüren - Verlieben." at bounding box center [478, 368] width 203 height 22
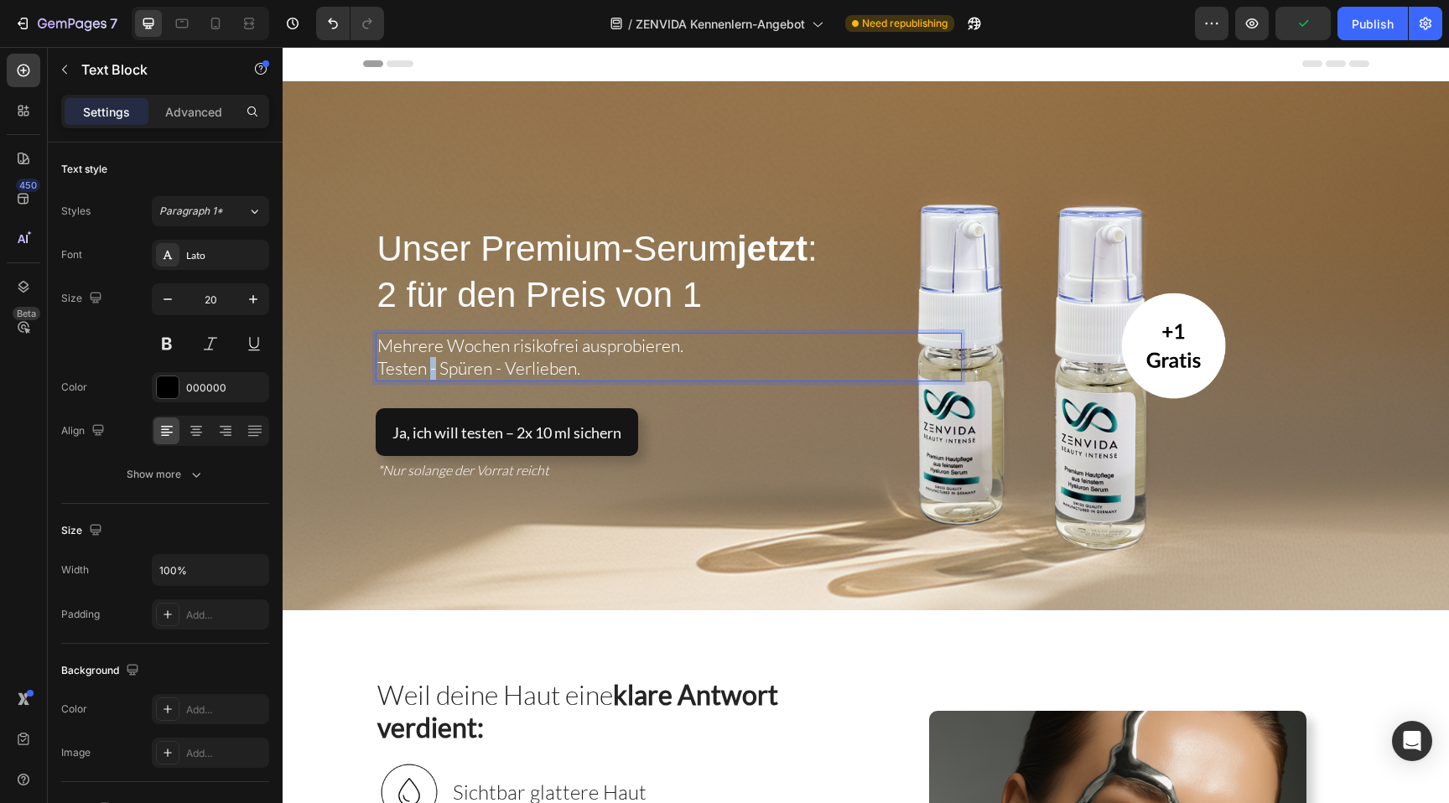
click at [432, 371] on span "Testen - Spüren - Verlieben." at bounding box center [478, 368] width 203 height 22
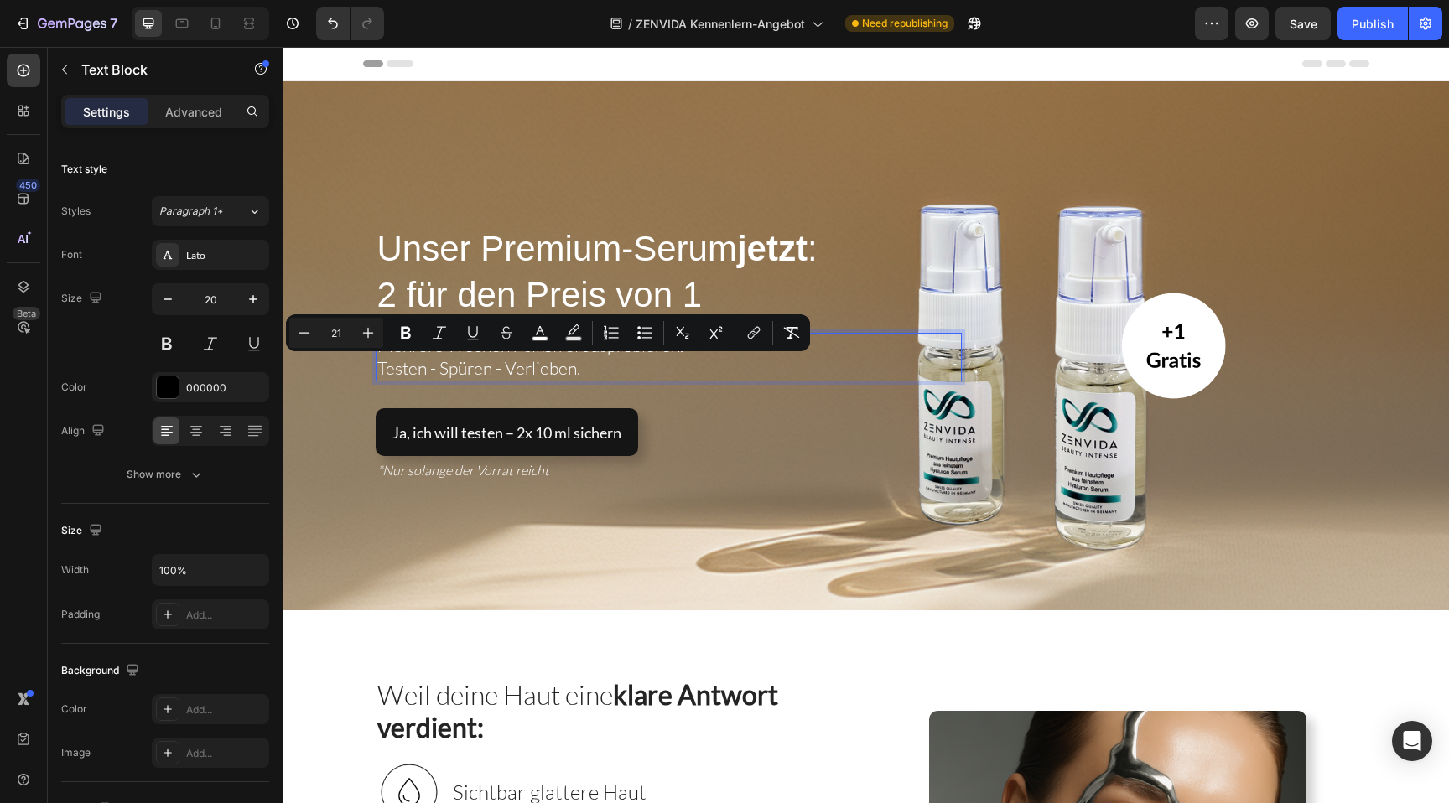
click at [481, 370] on span "Testen - Spüren - Verlieben." at bounding box center [478, 368] width 203 height 22
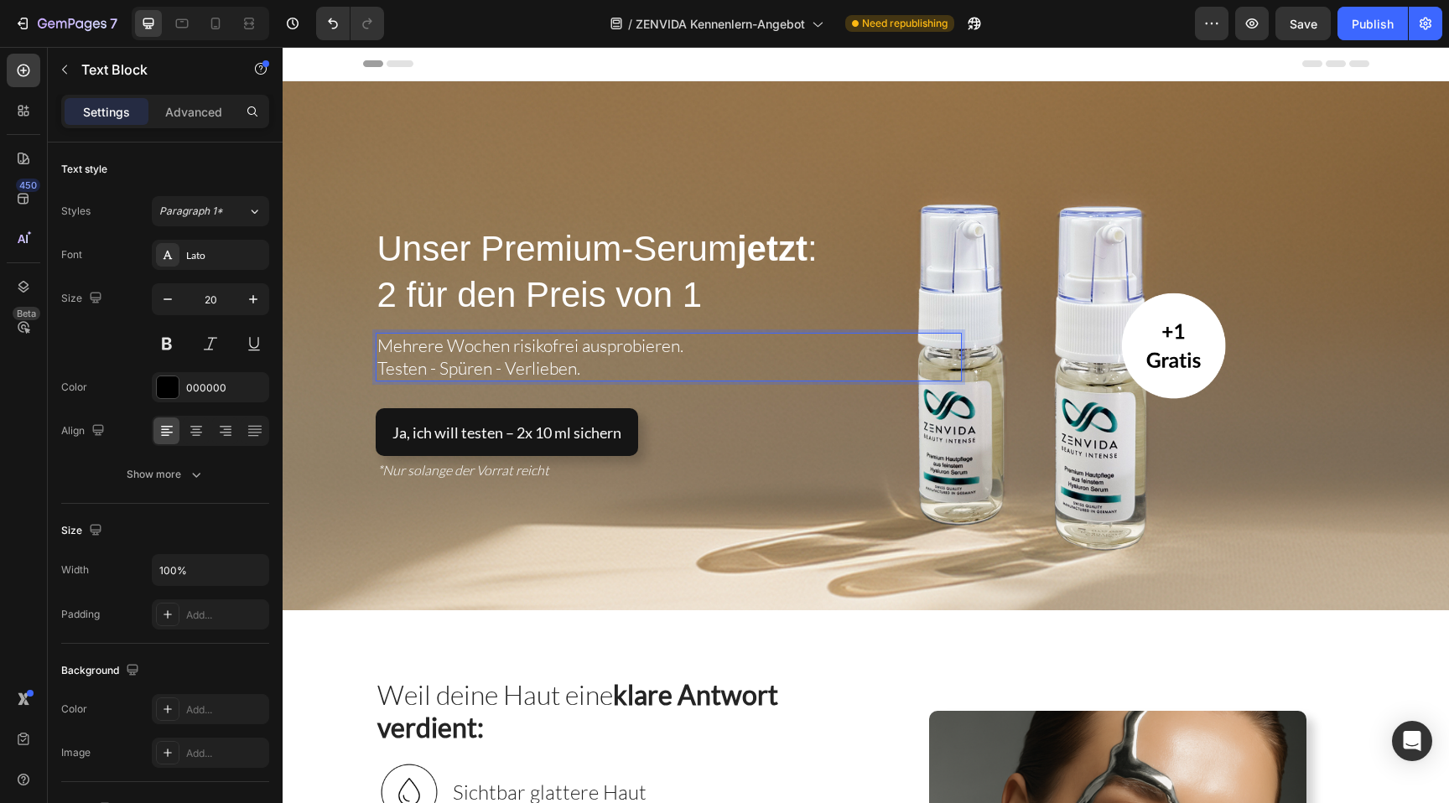
click at [495, 366] on span "Testen - Spüren - Verlieben." at bounding box center [478, 368] width 203 height 22
click at [582, 361] on p "Testen - Spüren - Verlieben." at bounding box center [668, 368] width 583 height 23
click at [437, 369] on span "Testen - Spüren - Verlieben." at bounding box center [478, 368] width 203 height 22
click at [496, 374] on span "Testen. Spüren - Verlieben." at bounding box center [590, 368] width 426 height 22
click at [597, 377] on p "Testen. [GEOGRAPHIC_DATA]. [GEOGRAPHIC_DATA]." at bounding box center [668, 368] width 583 height 23
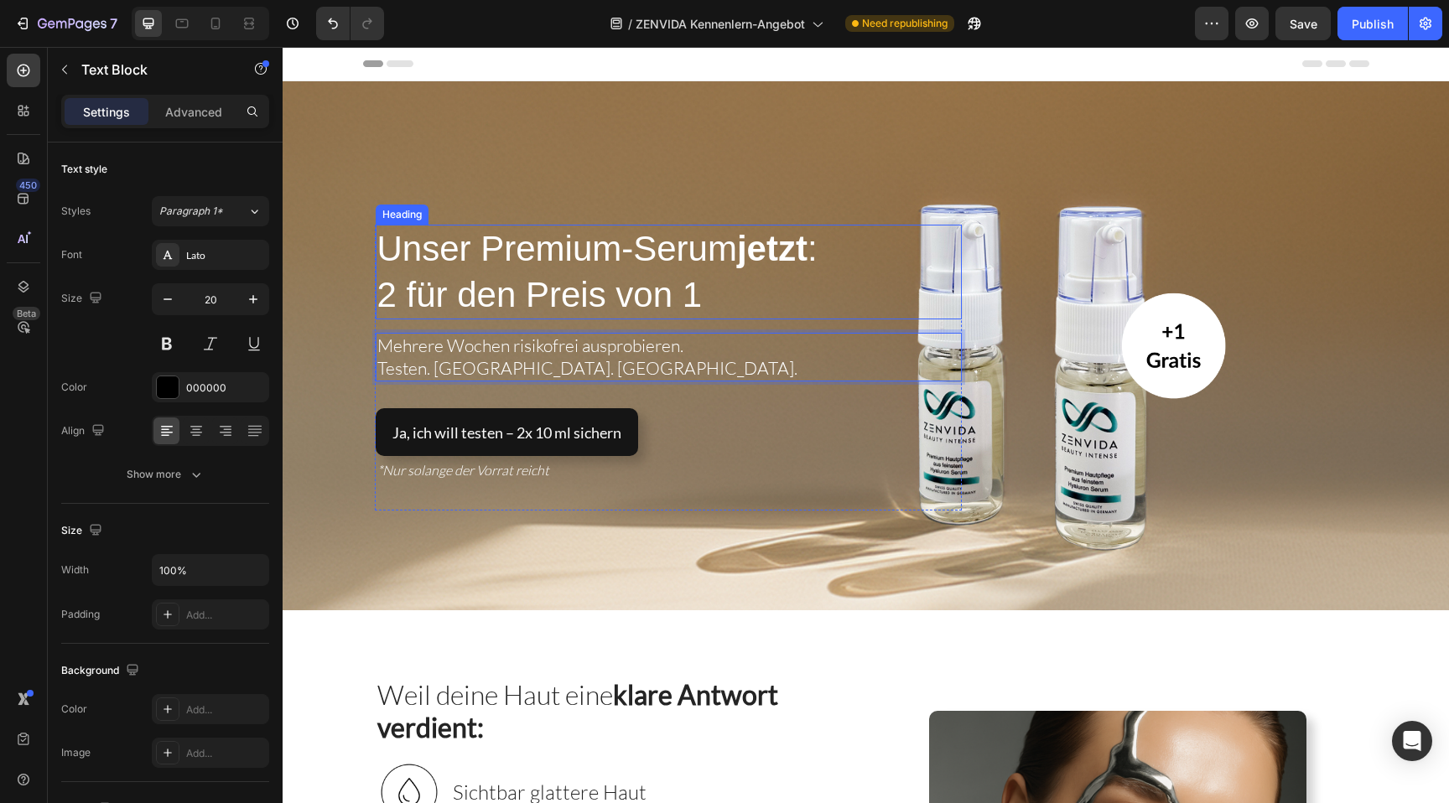
click at [689, 280] on span "2 für den Preis von 1" at bounding box center [539, 294] width 325 height 39
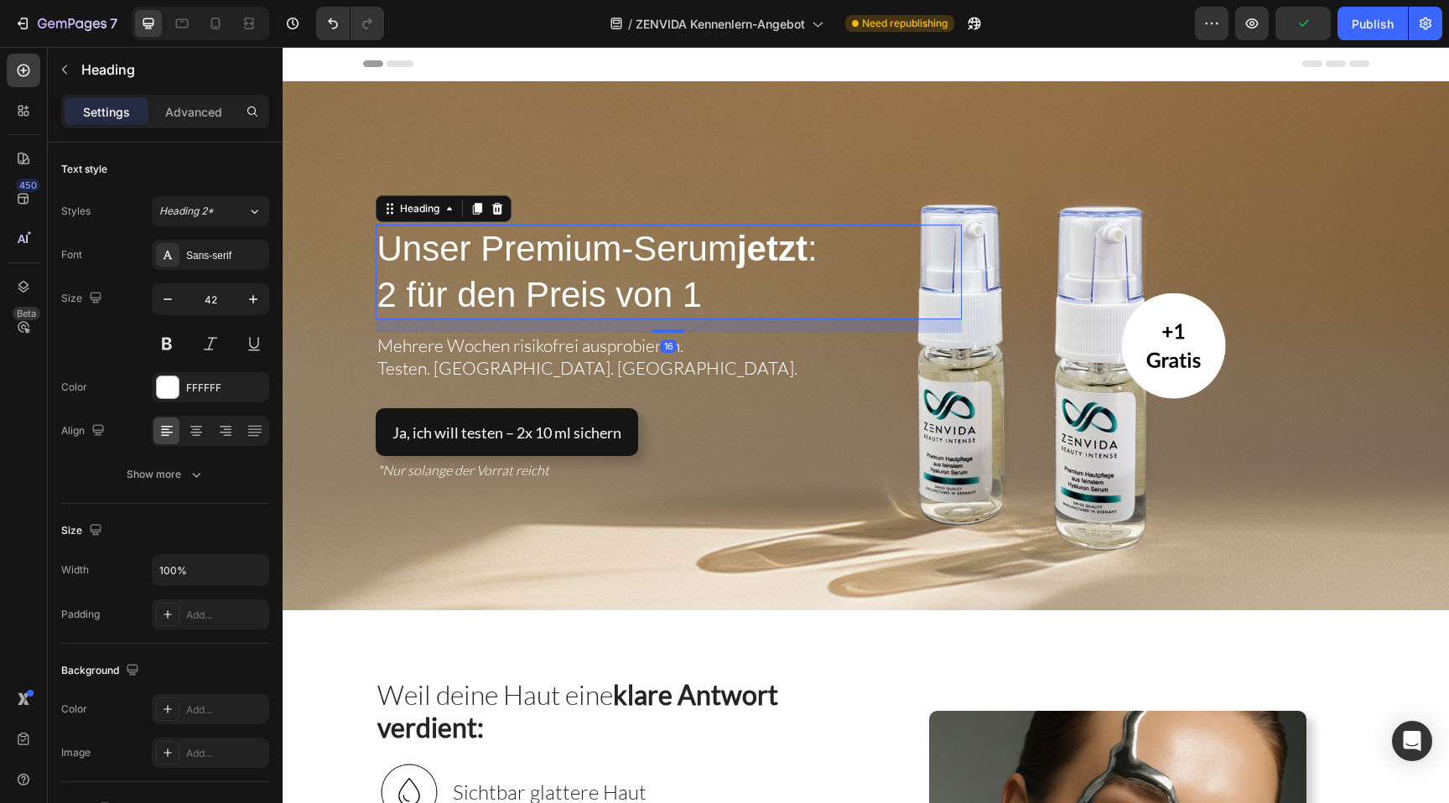
click at [735, 307] on h1 "Unser Premium-Serum jetzt : 2 für den Preis von 1" at bounding box center [669, 272] width 586 height 95
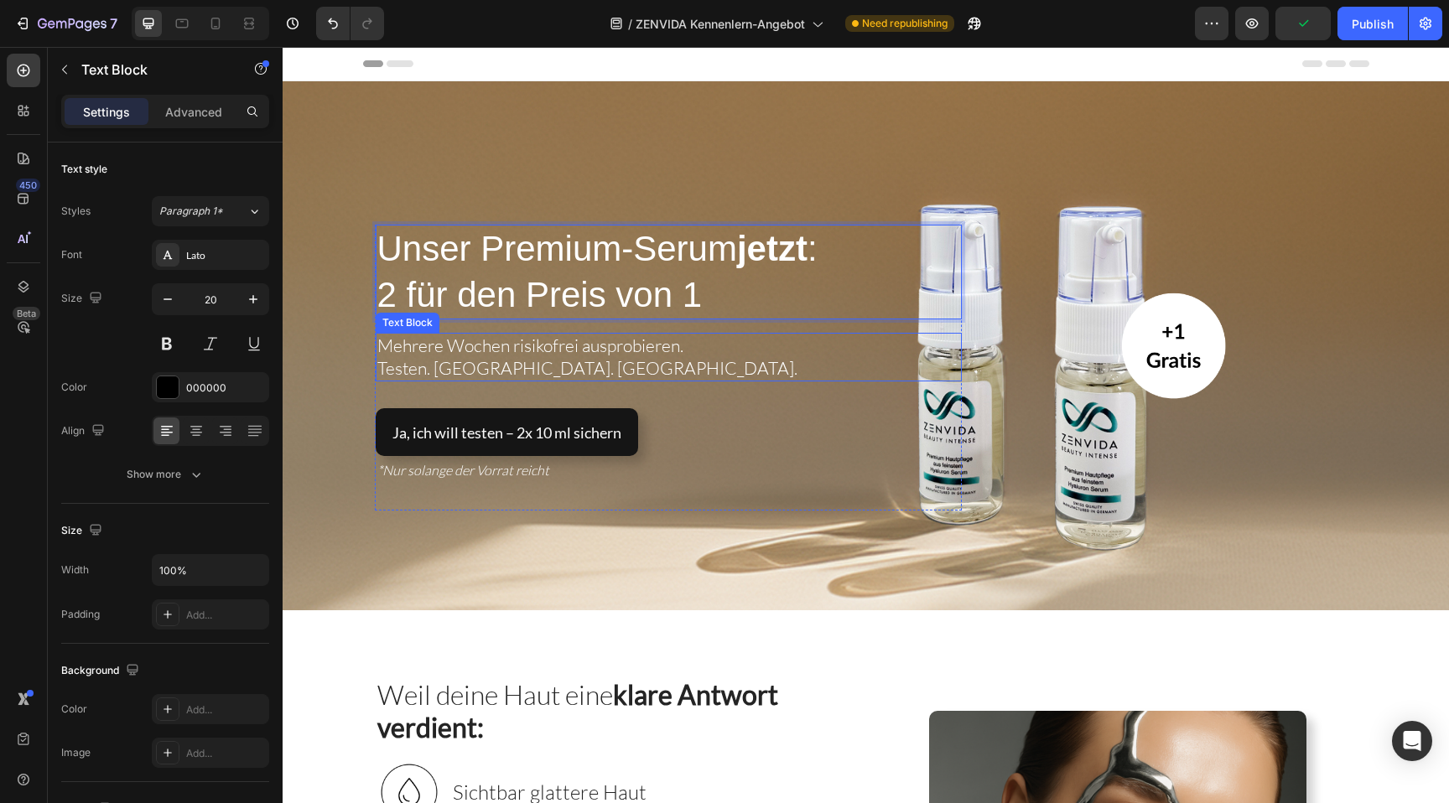
click at [472, 372] on span "Testen. [GEOGRAPHIC_DATA]. [GEOGRAPHIC_DATA]." at bounding box center [587, 368] width 420 height 22
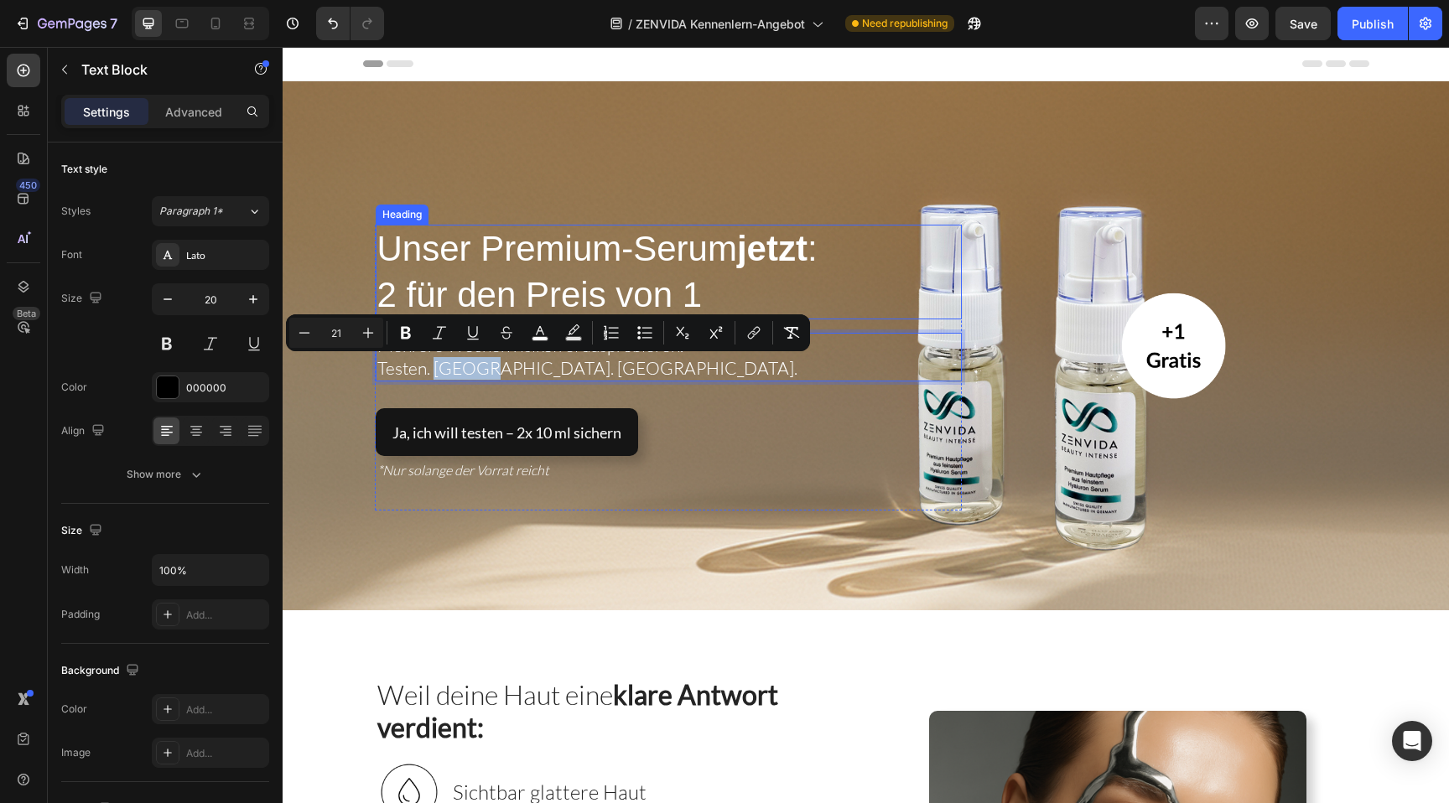
click at [628, 266] on span "Unser Premium-Serum jetzt :" at bounding box center [597, 248] width 440 height 39
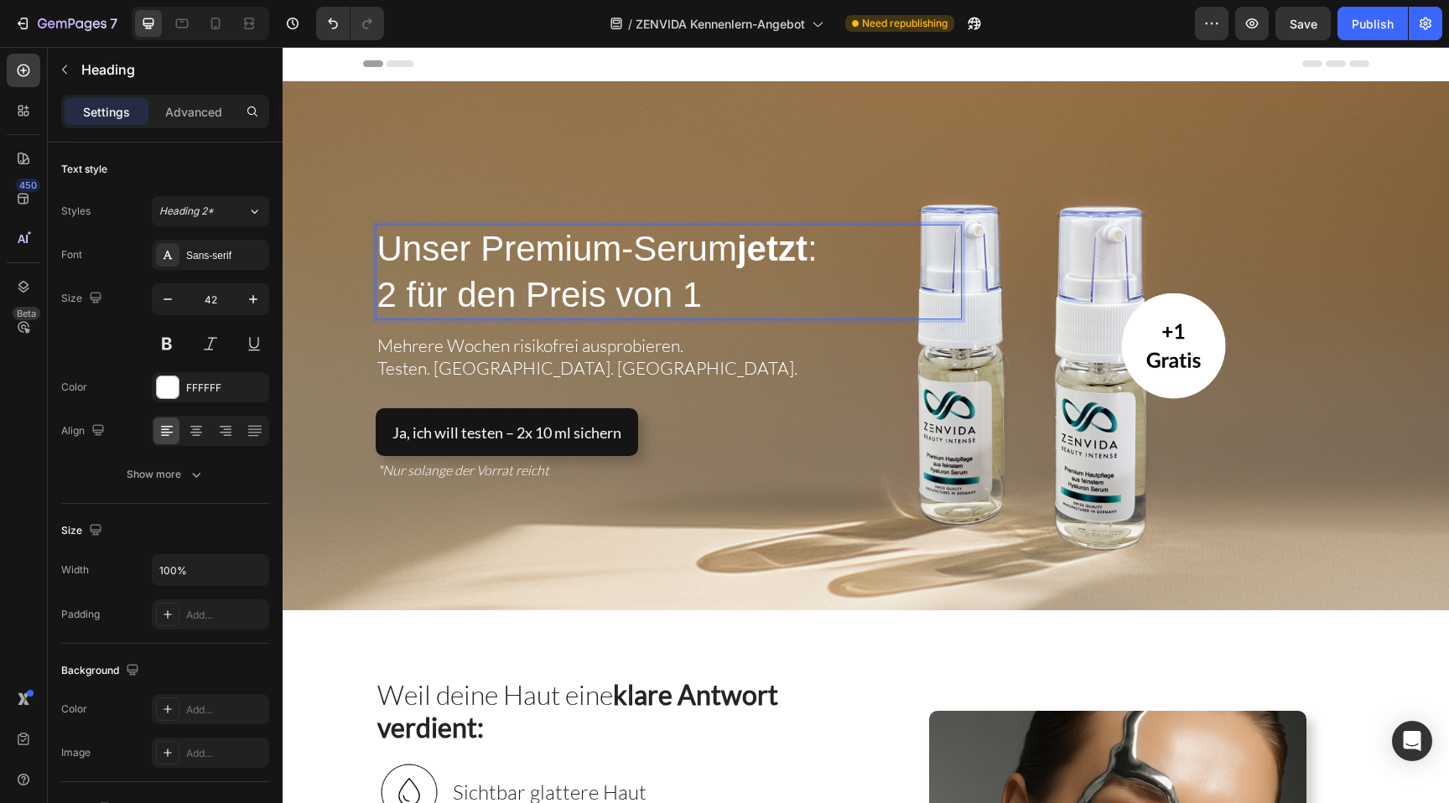
click at [631, 251] on span "Unser Premium-Serum jetzt :" at bounding box center [597, 248] width 440 height 39
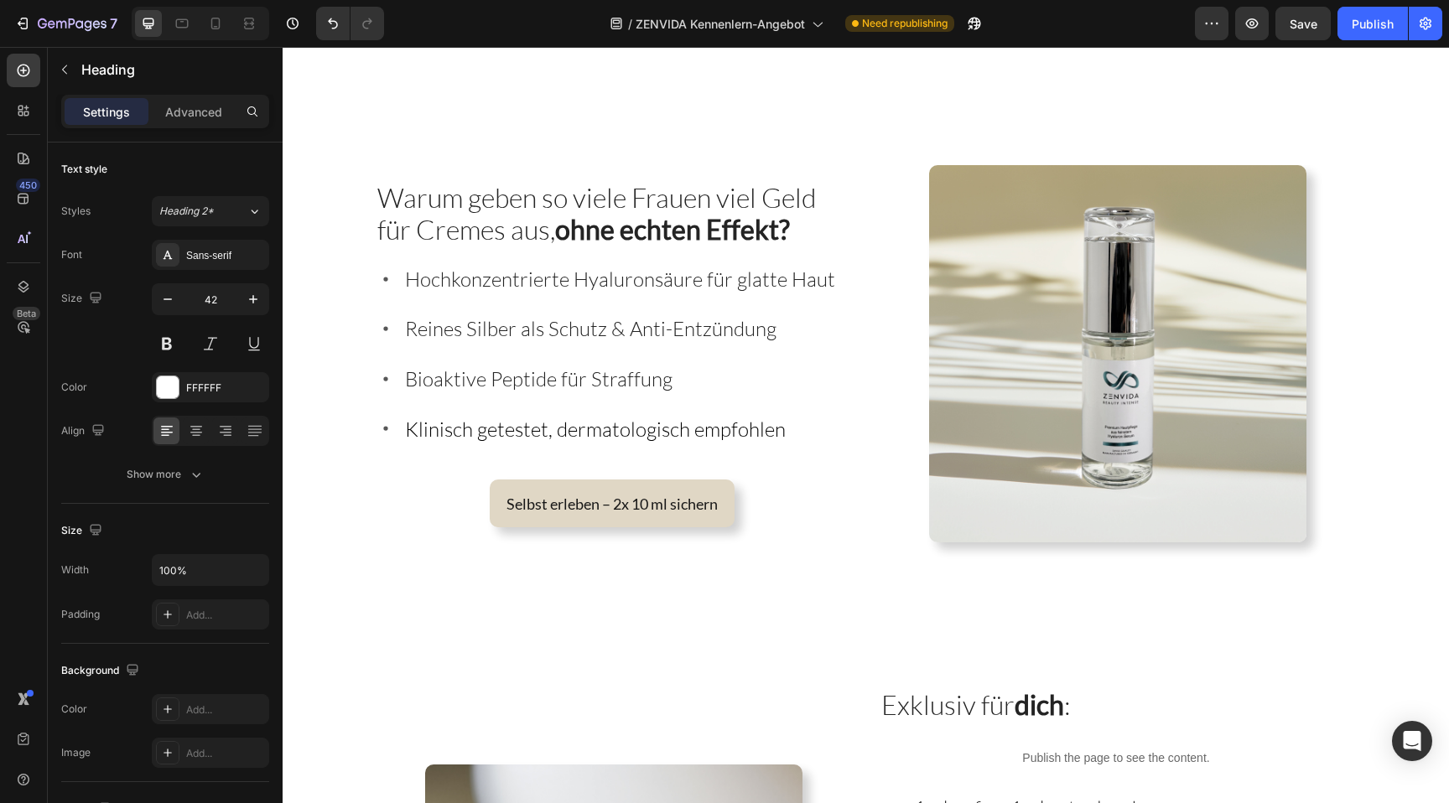
scroll to position [2876, 0]
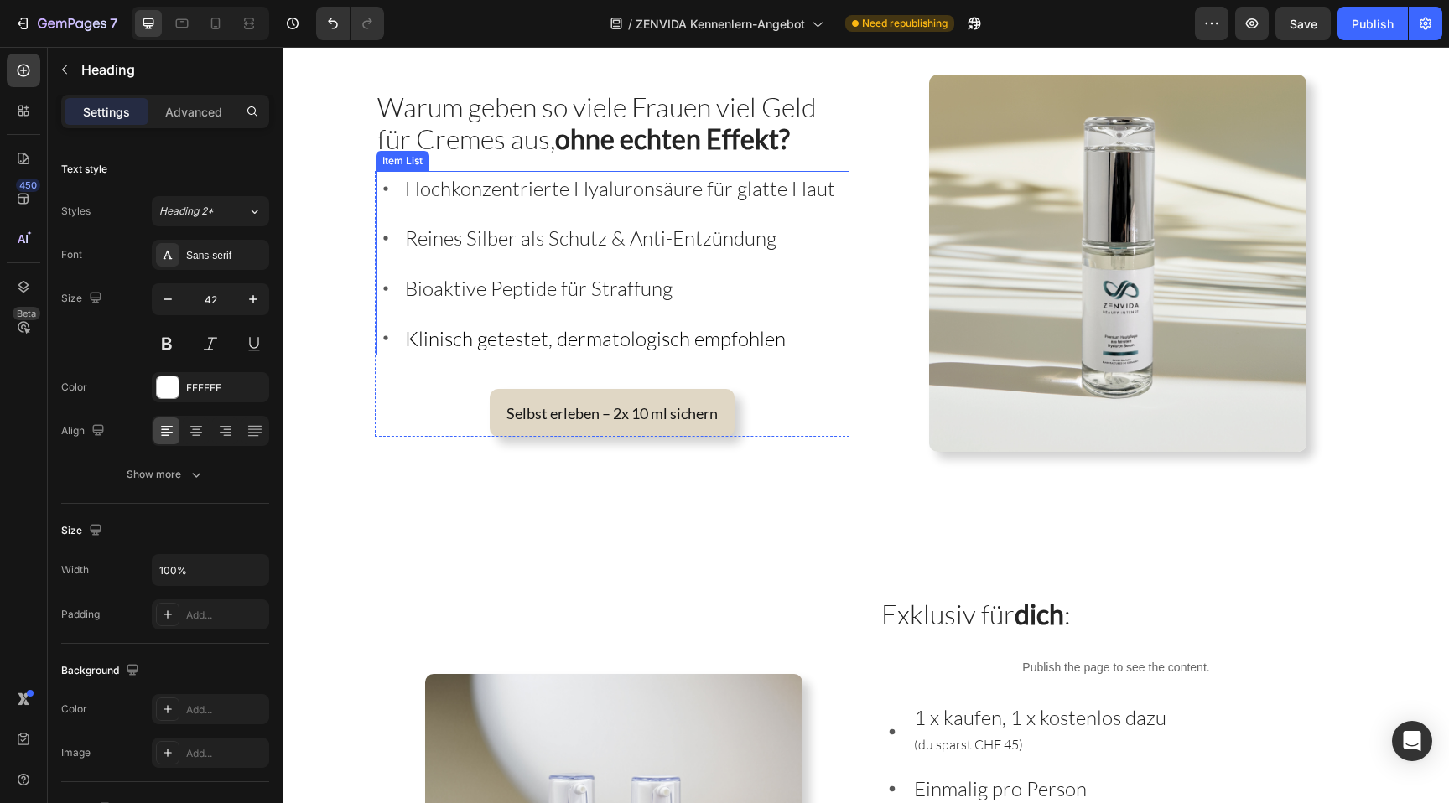
click at [460, 313] on div "Hochkonzentrierte Hyaluronsäure für glatte Haut Reines Silber als Schutz & Anti…" at bounding box center [607, 263] width 462 height 184
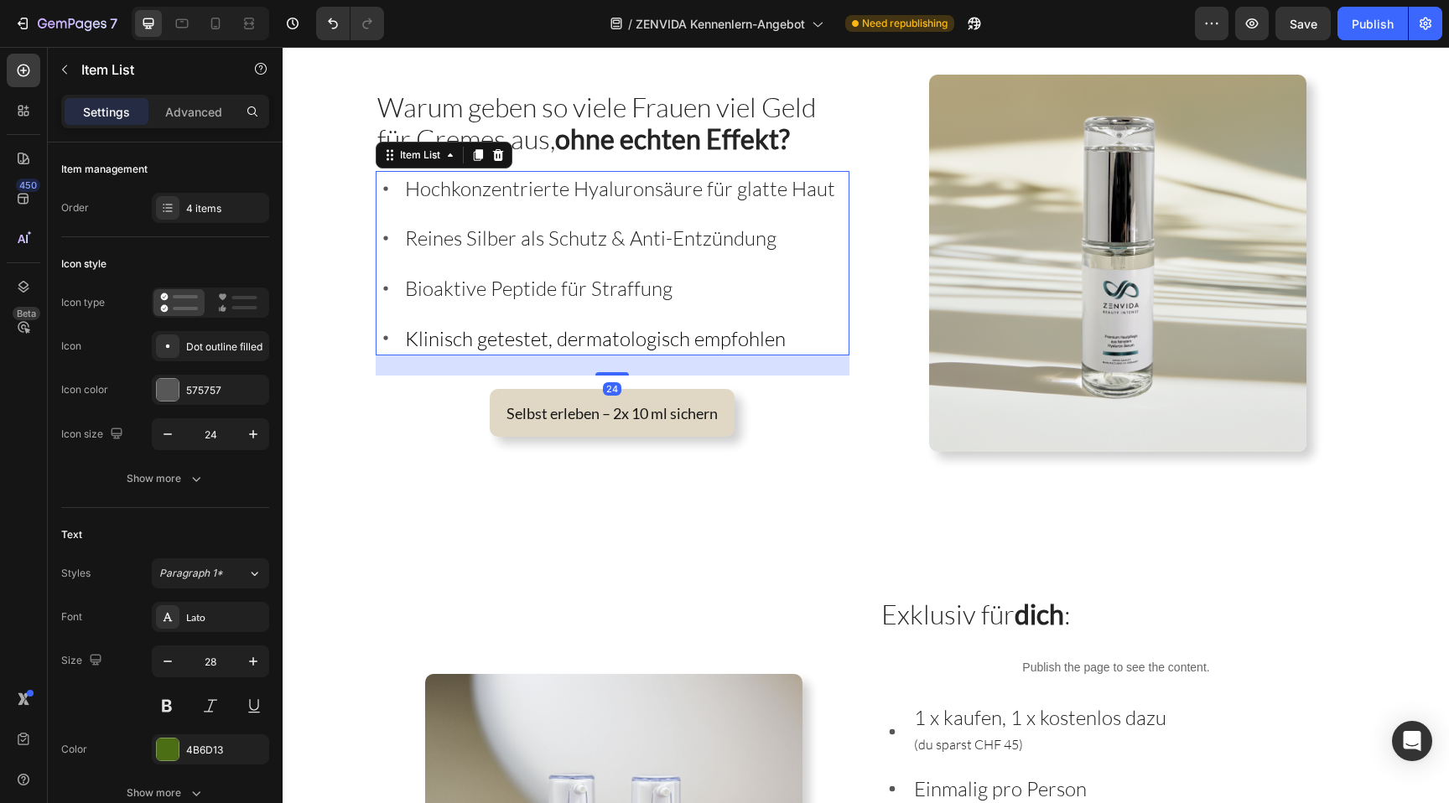
click at [611, 201] on span "Hochkonzentrierte Hyaluronsäure für glatte Haut" at bounding box center [620, 188] width 430 height 25
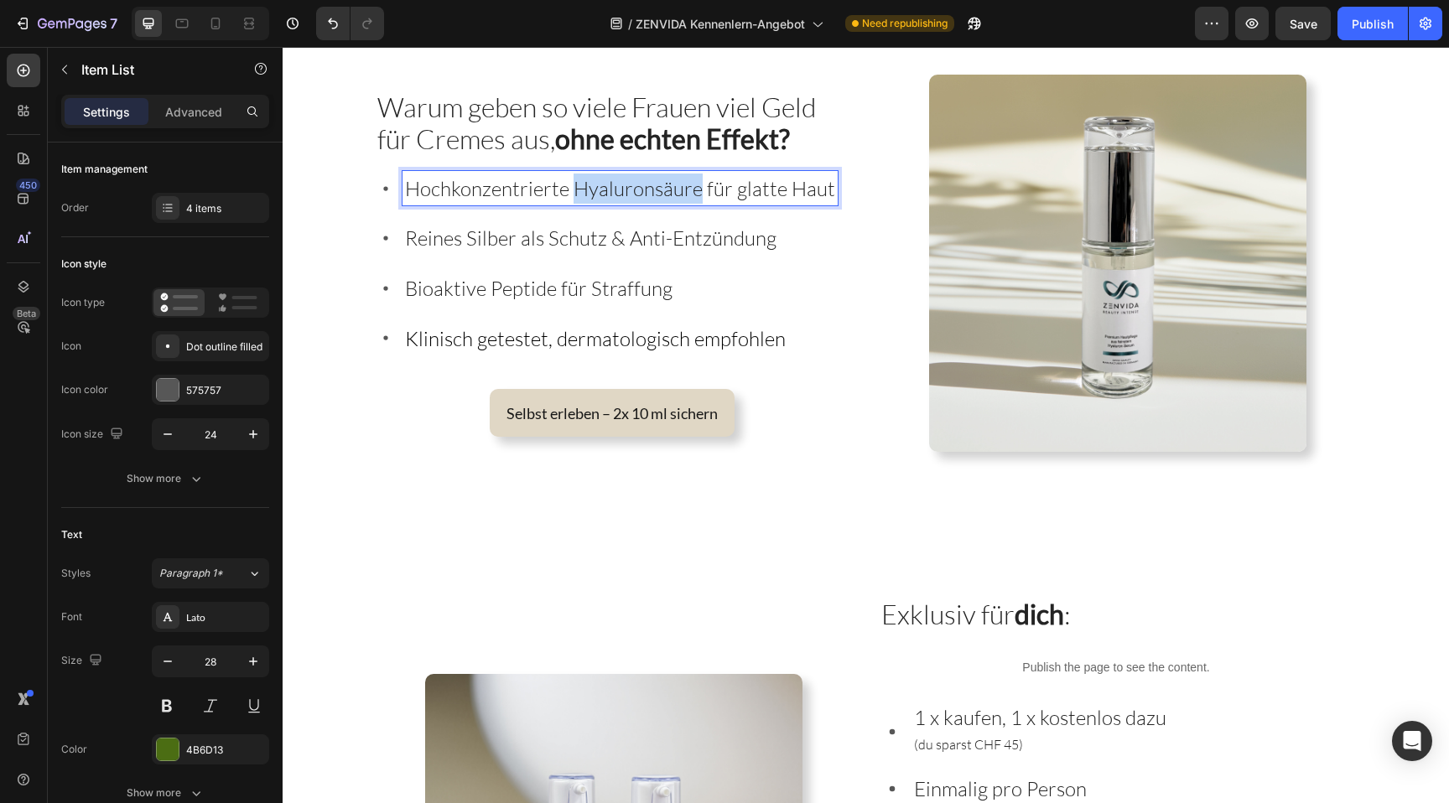
click at [611, 201] on span "Hochkonzentrierte Hyaluronsäure für glatte Haut" at bounding box center [620, 188] width 430 height 25
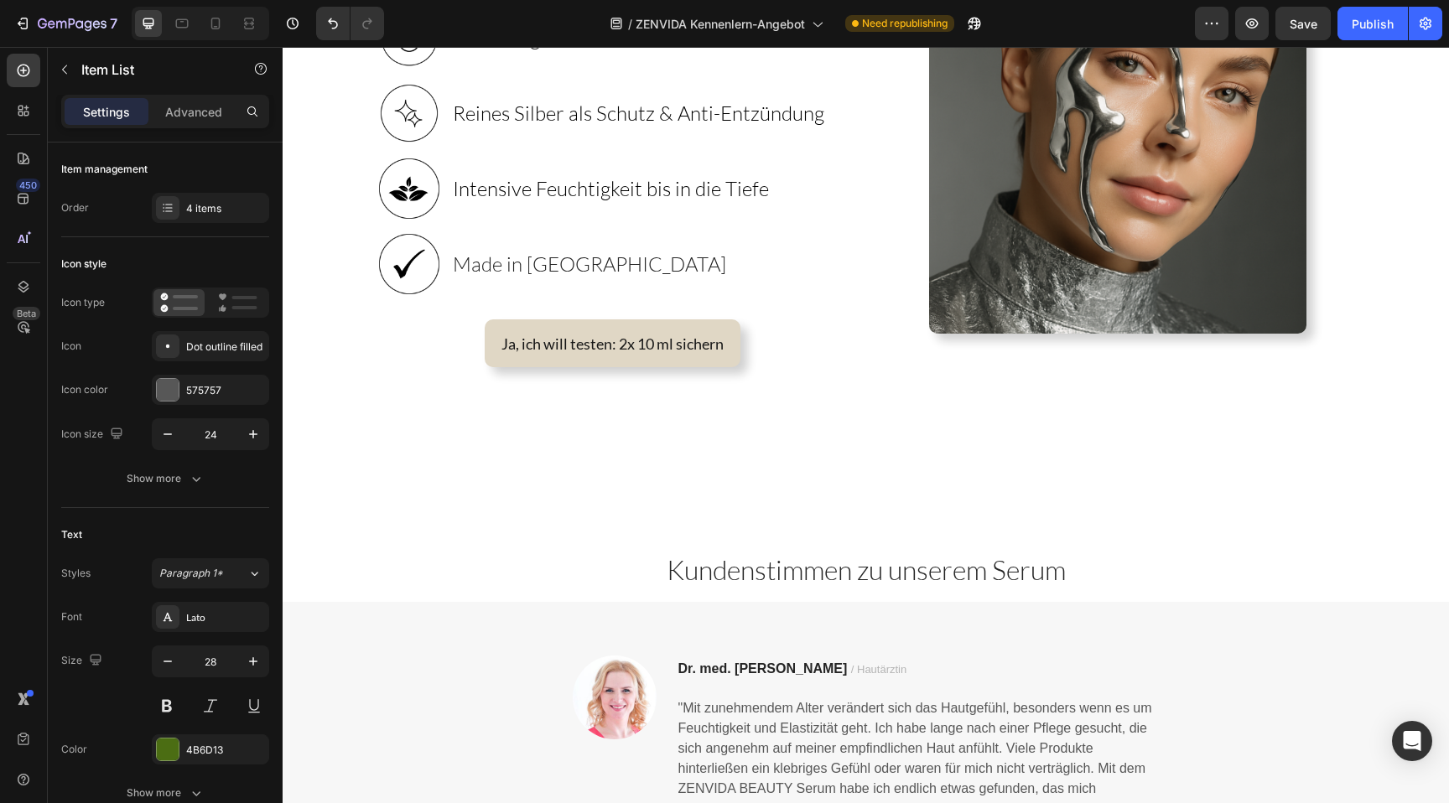
scroll to position [0, 0]
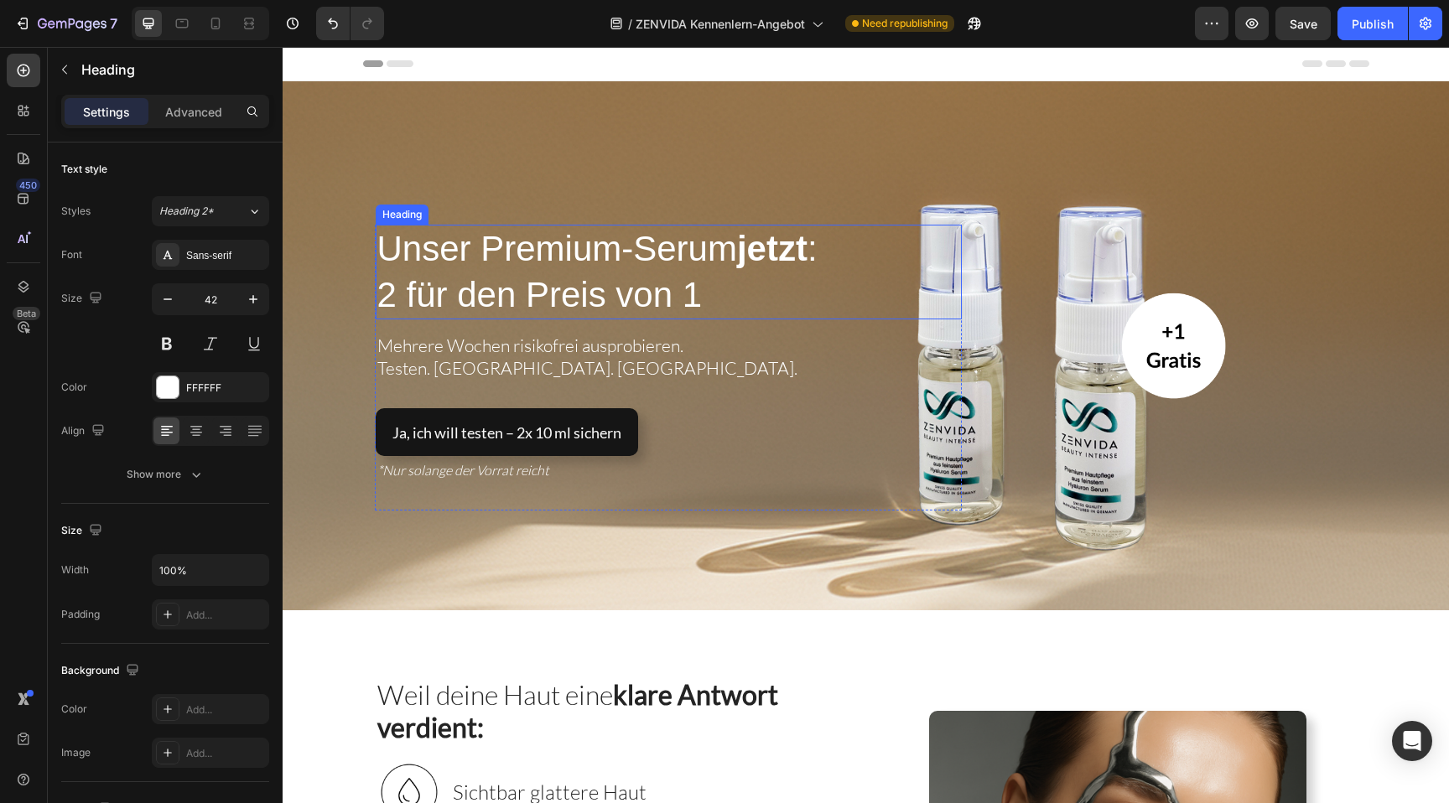
click at [629, 247] on span "Unser Premium-Serum jetzt :" at bounding box center [597, 248] width 440 height 39
click at [631, 246] on span "Unser Premium-Serum jetzt :" at bounding box center [597, 248] width 440 height 39
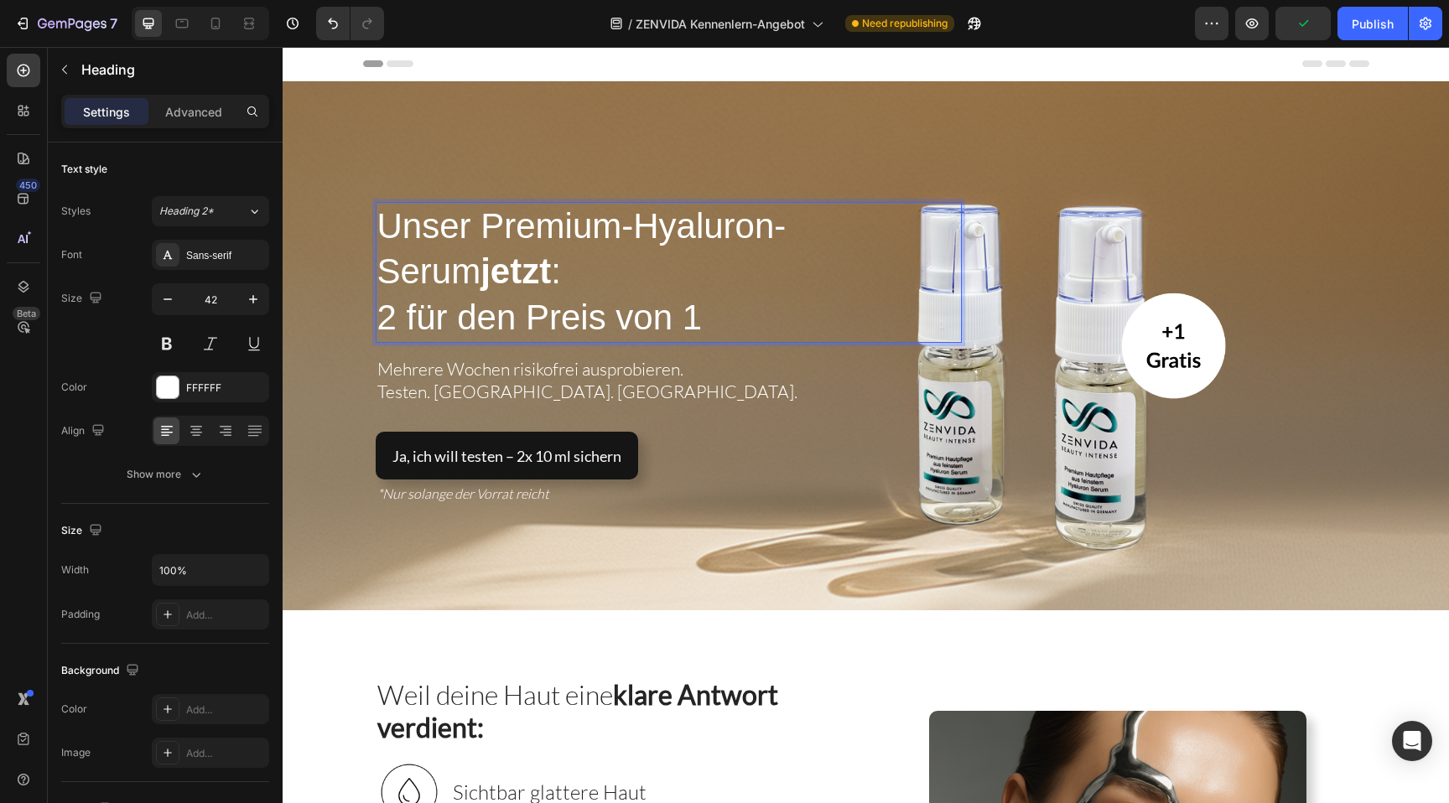
click at [642, 227] on span "Unser Premium-Hyaluron-Serum jetzt :" at bounding box center [581, 249] width 409 height 86
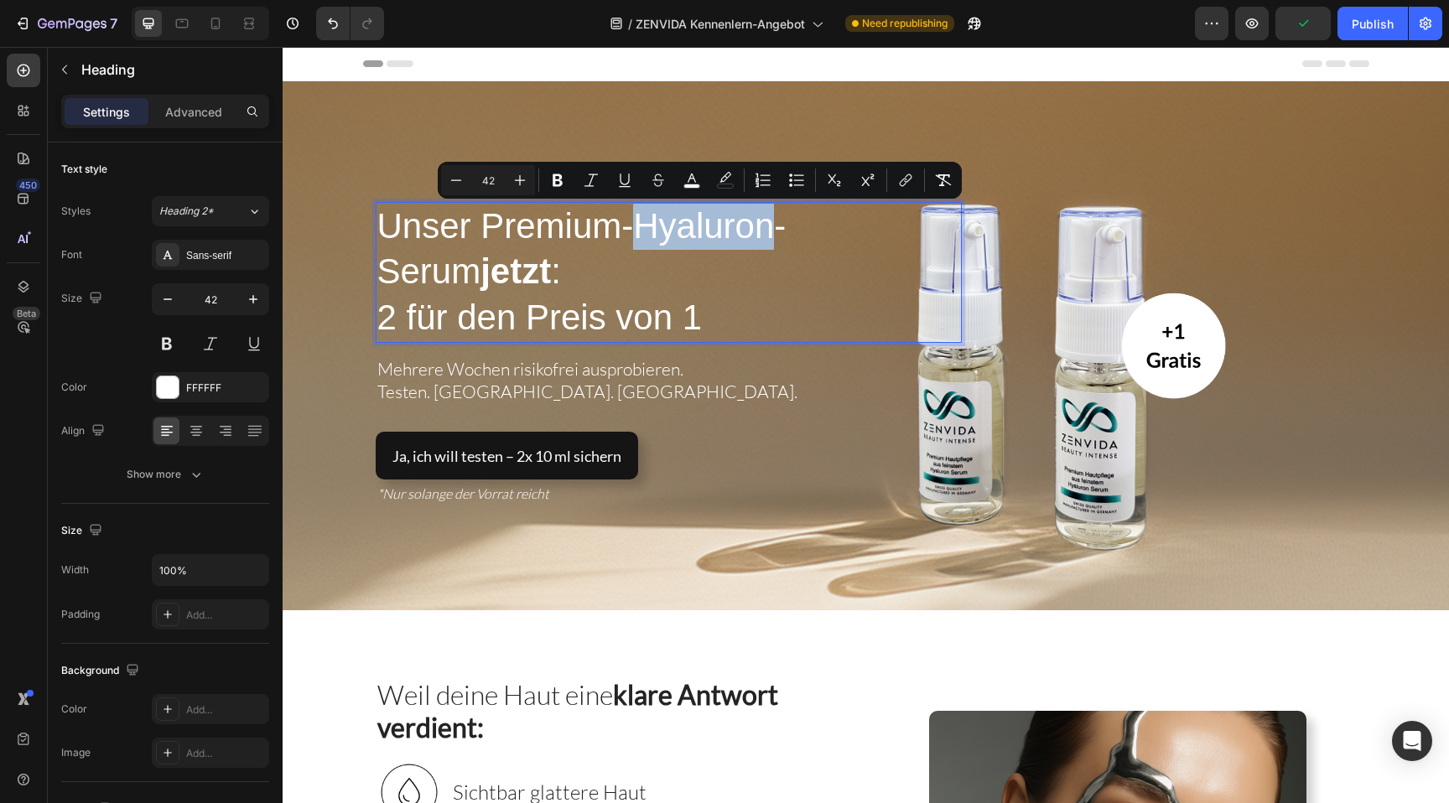
copy span "Hyaluron"
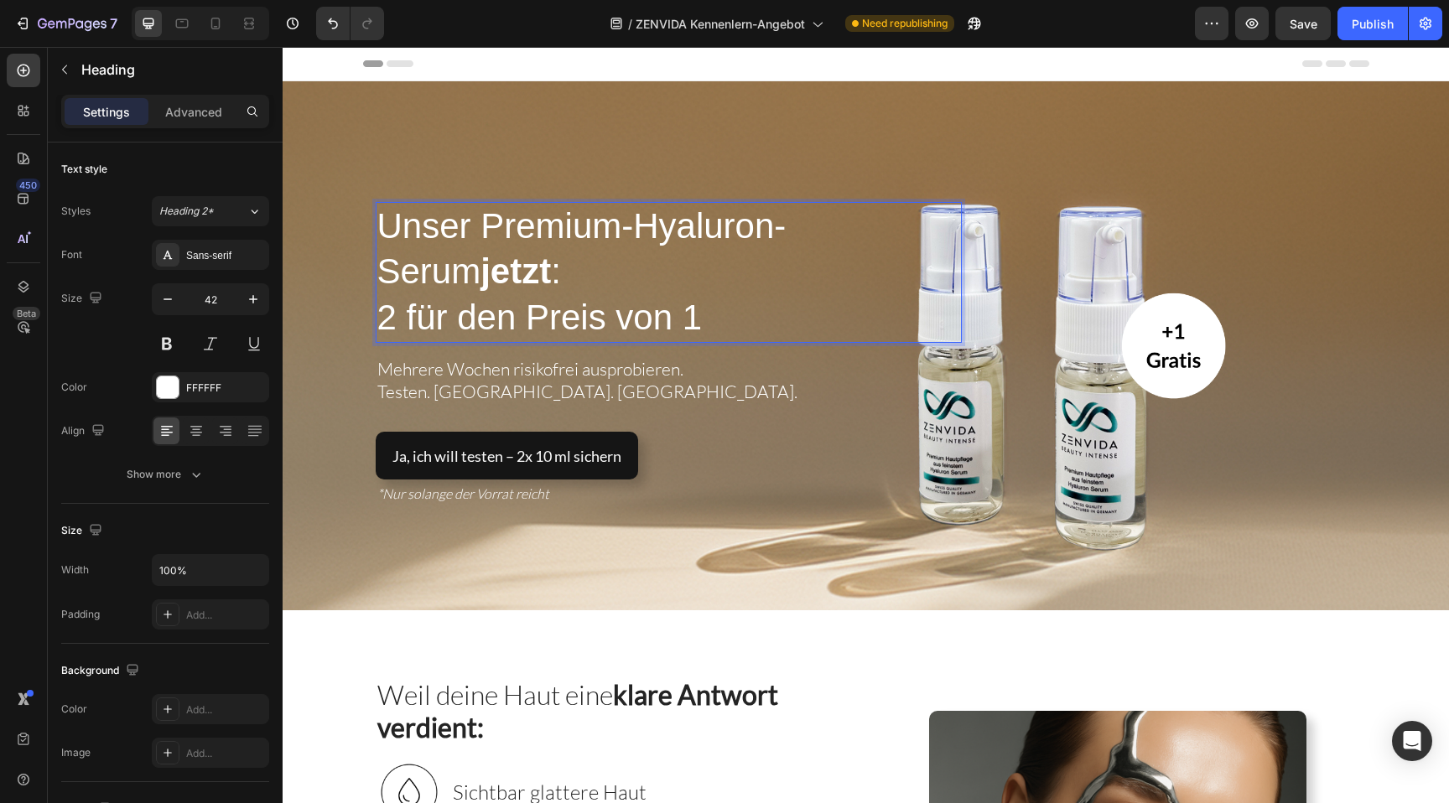
click at [798, 221] on p "Unser Premium-Hyaluron-Serum jetzt : 2 für den Preis von 1" at bounding box center [668, 273] width 583 height 138
click at [730, 221] on span "Unser Premium-Hyaluron-Serum jetzt :" at bounding box center [581, 249] width 409 height 86
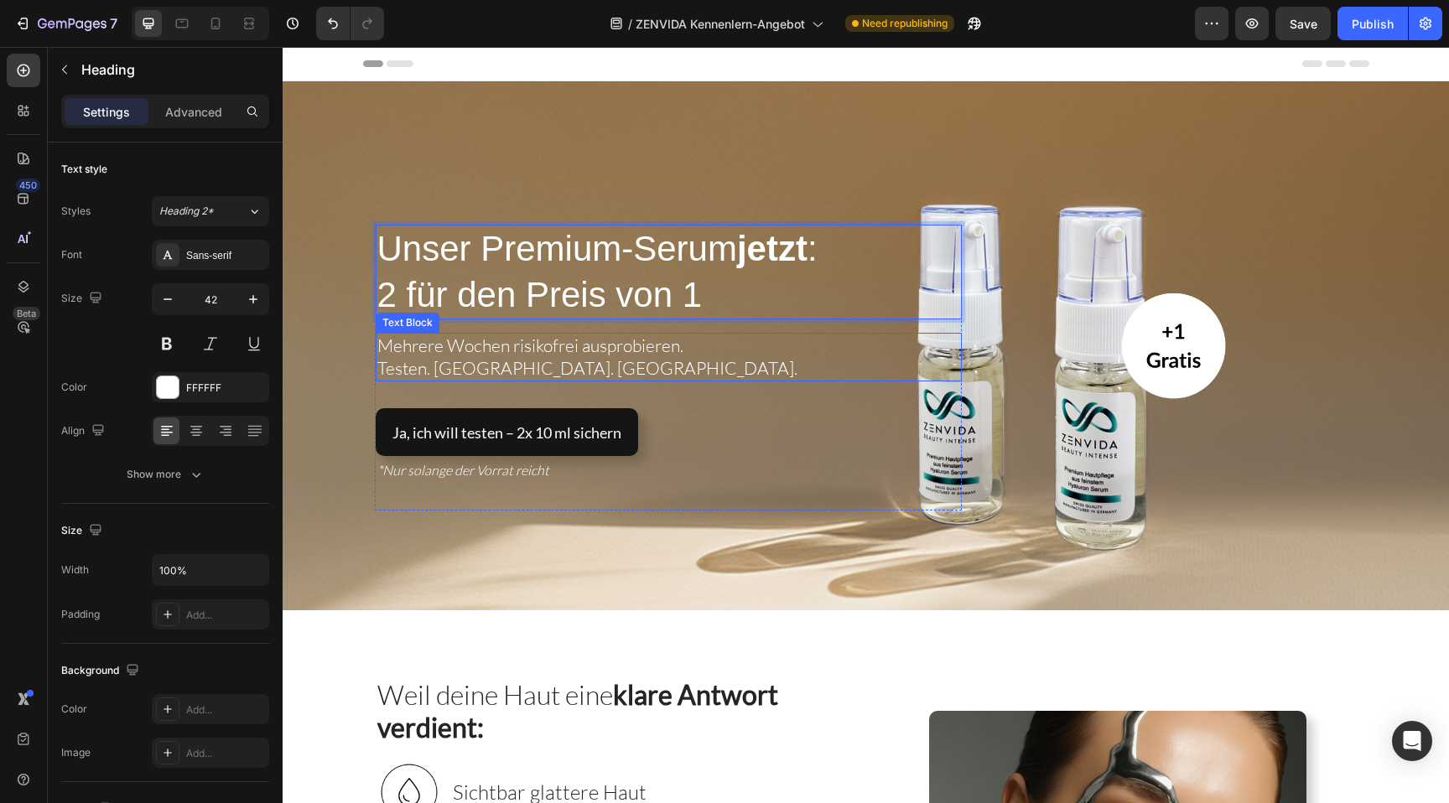
click at [688, 353] on p "Mehrere Wochen risikofrei ausprobieren." at bounding box center [668, 346] width 583 height 23
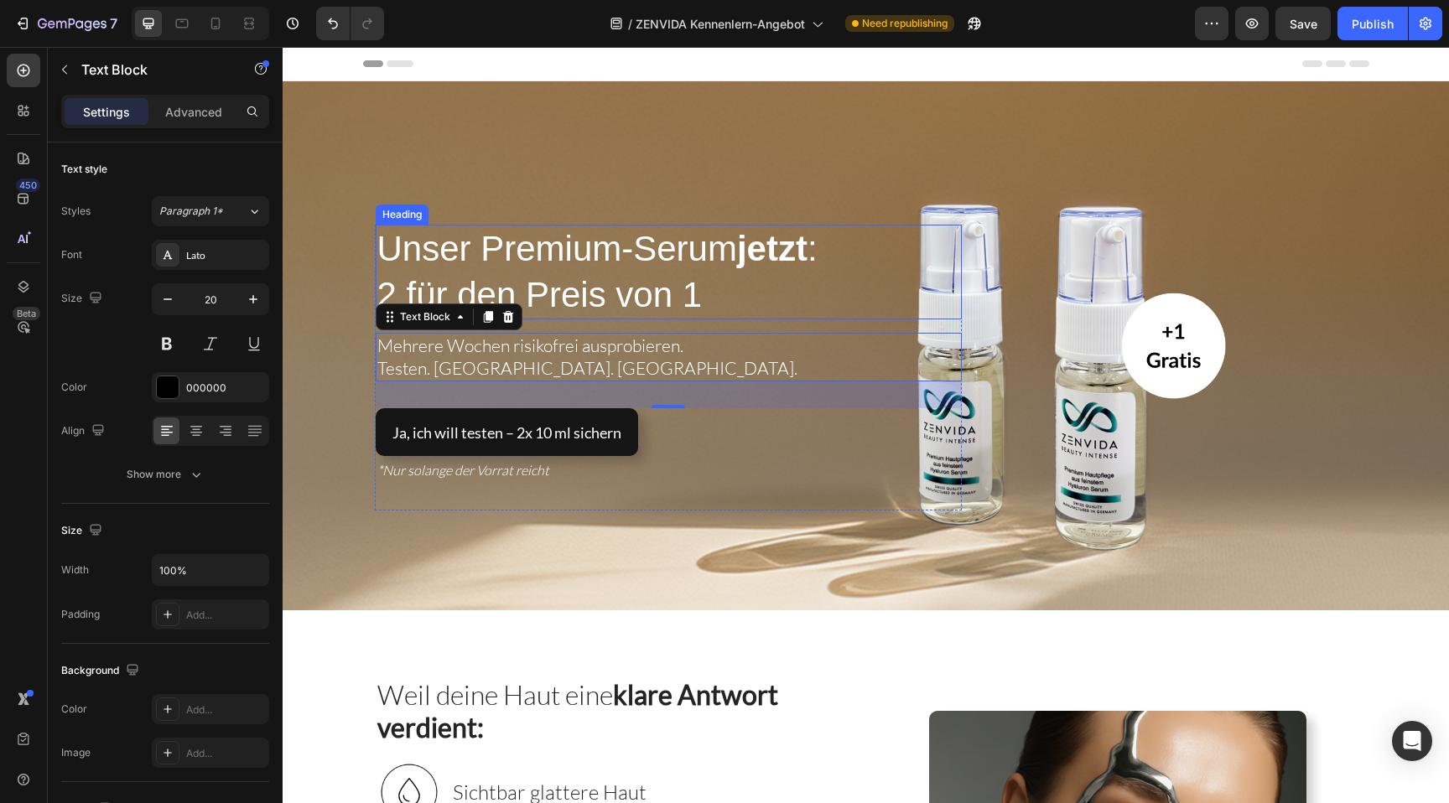
click at [689, 260] on span "Unser Premium-Serum jetzt :" at bounding box center [597, 248] width 440 height 39
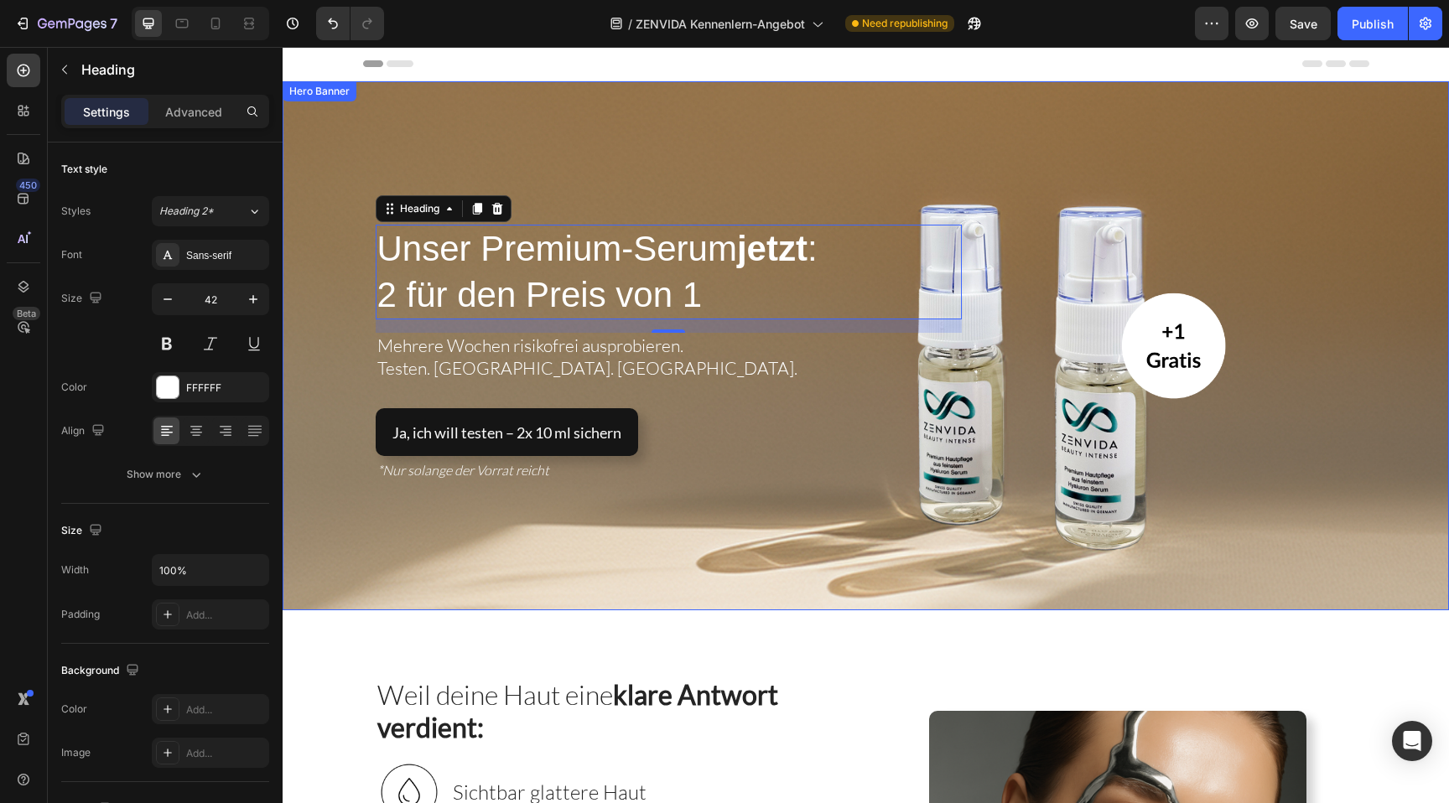
click at [688, 191] on div "⁠⁠⁠⁠⁠⁠⁠ Unser Premium-Serum jetzt : 2 für den Preis von 1 Heading 16 Mehrere Wo…" at bounding box center [866, 346] width 1023 height 330
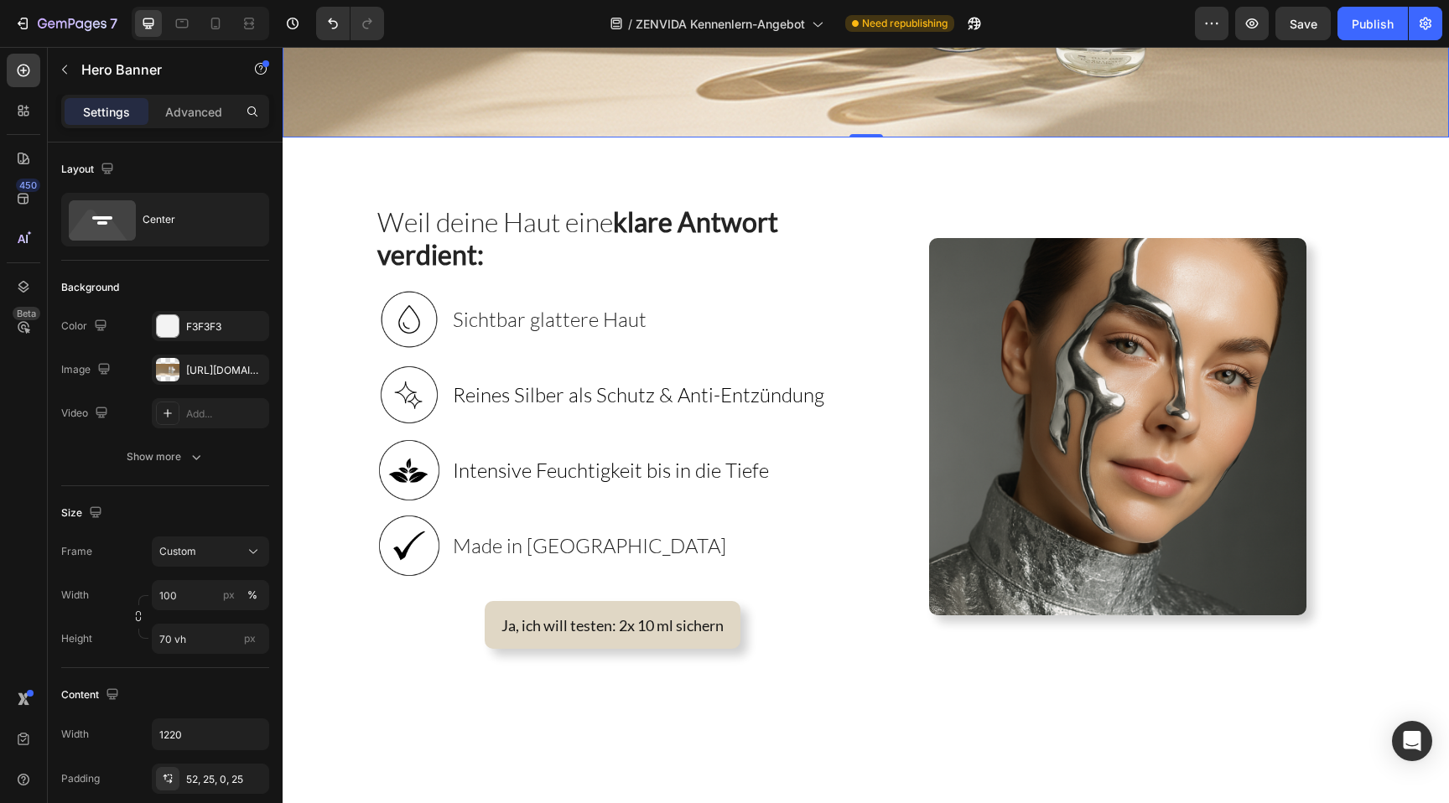
scroll to position [474, 0]
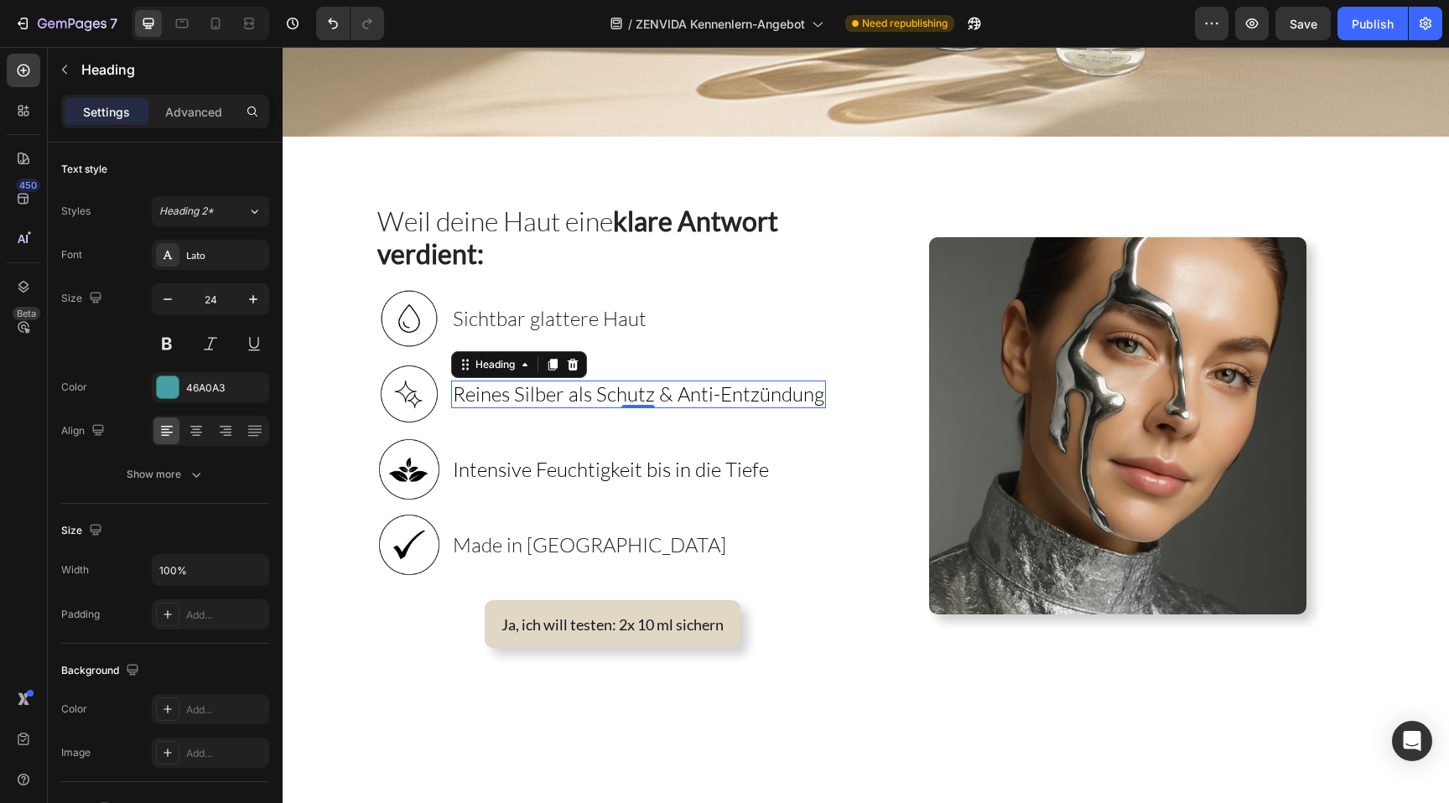
click at [684, 392] on span "Reines Silber als Schutz & Anti-Entzündung" at bounding box center [639, 394] width 372 height 25
click at [648, 396] on span "Reines Silber als Schutz & Anti-Entzündung" at bounding box center [639, 394] width 372 height 25
click at [657, 395] on span "Reines Silber als Schutz & Anti-Entzündung" at bounding box center [639, 394] width 372 height 25
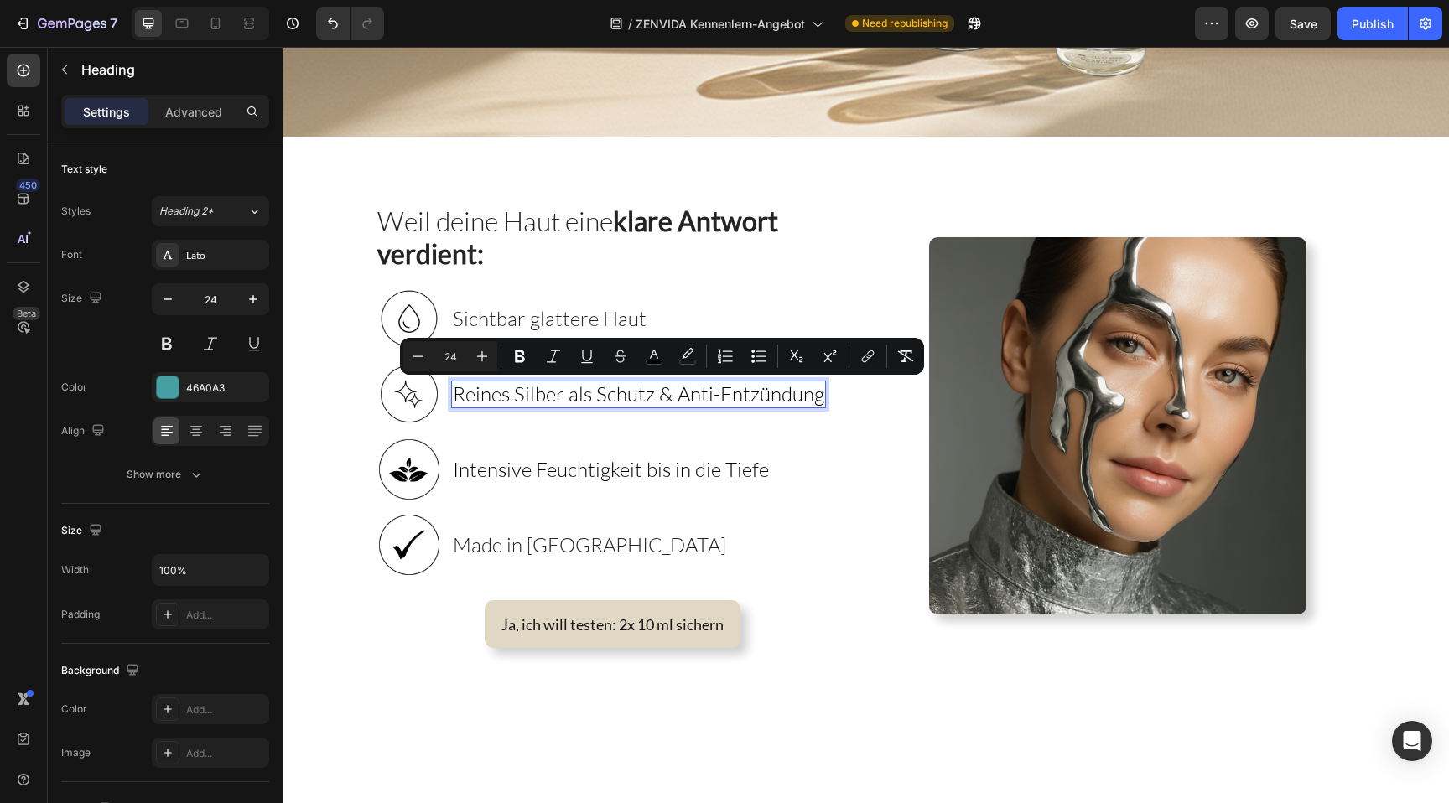
click at [689, 396] on span "Reines Silber als Schutz & Anti-Entzündung" at bounding box center [639, 394] width 372 height 25
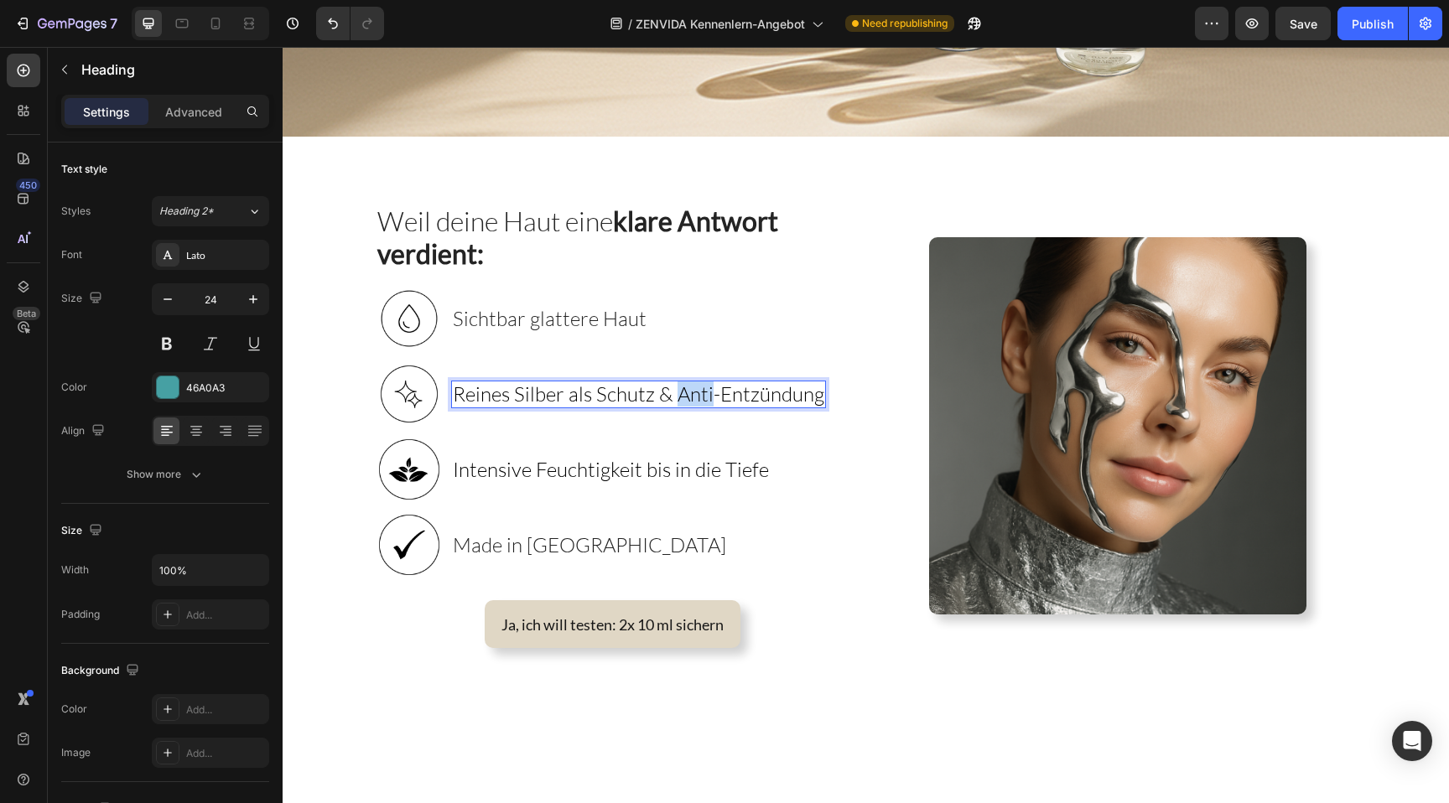
click at [689, 396] on span "Reines Silber als Schutz & Anti-Entzündung" at bounding box center [639, 394] width 372 height 25
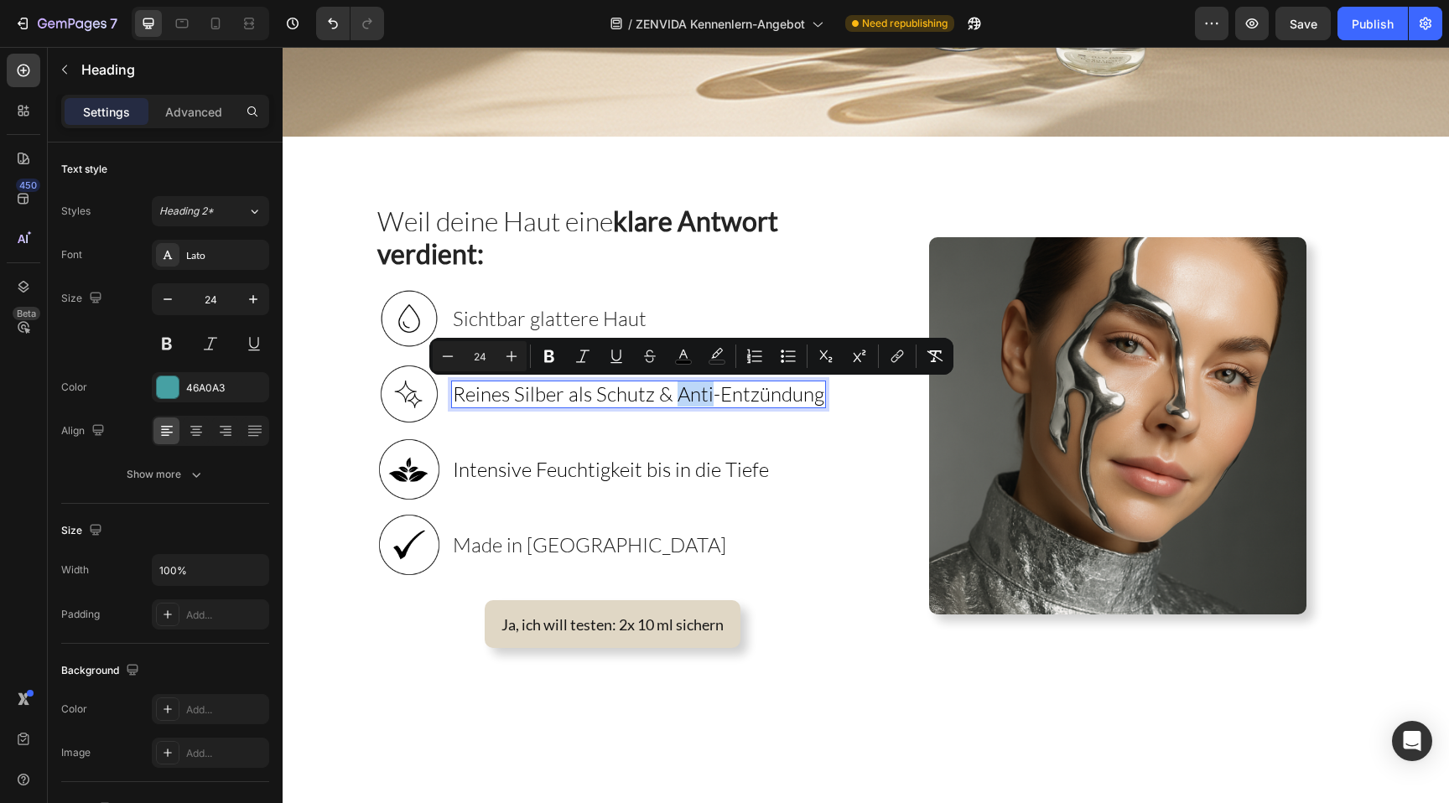
click at [689, 396] on span "Reines Silber als Schutz & Anti-Entzündung" at bounding box center [639, 394] width 372 height 25
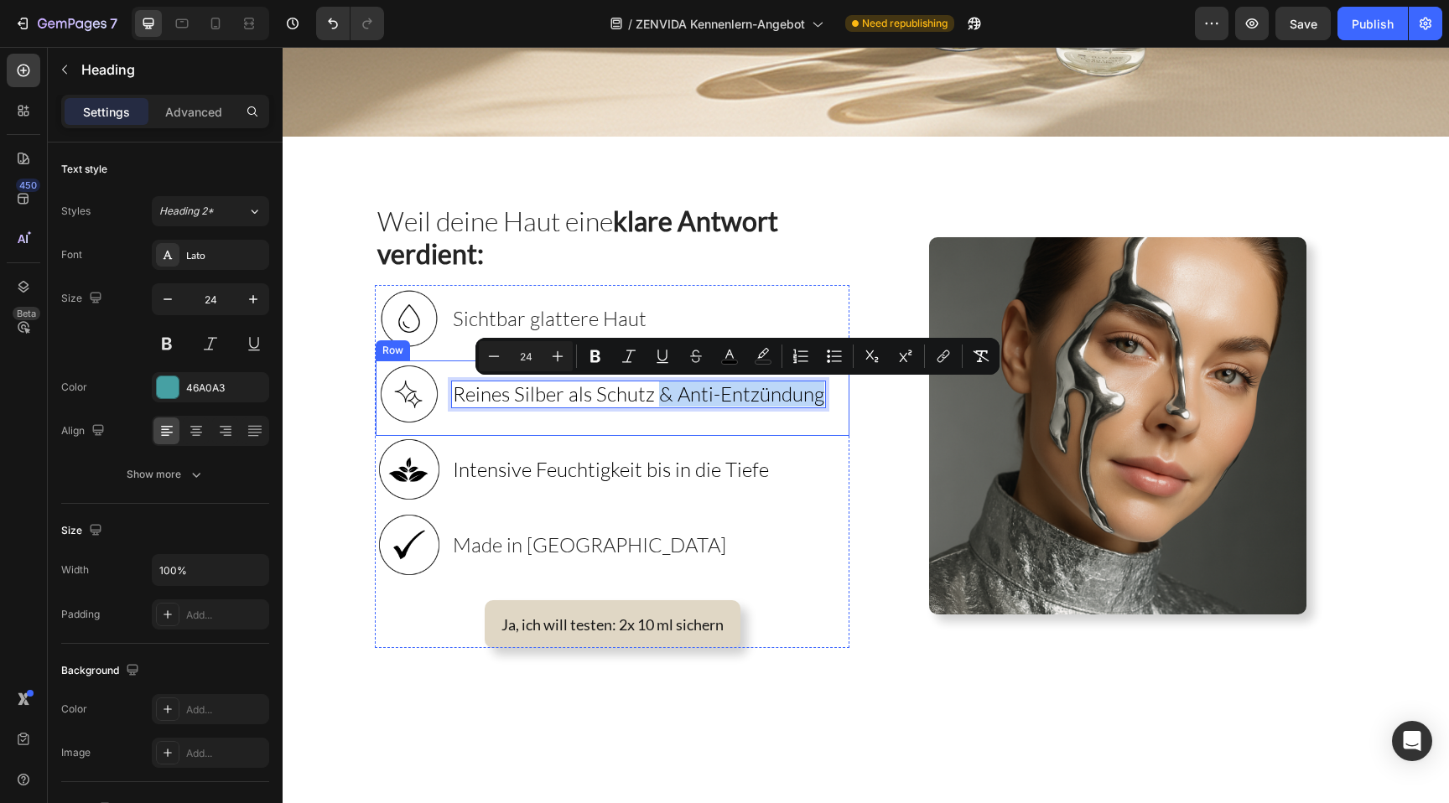
drag, startPoint x: 675, startPoint y: 398, endPoint x: 839, endPoint y: 398, distance: 163.5
click at [839, 398] on div "Image Reines Silber als Schutz & Anti-Entzündung Heading 0 Row" at bounding box center [613, 398] width 474 height 75
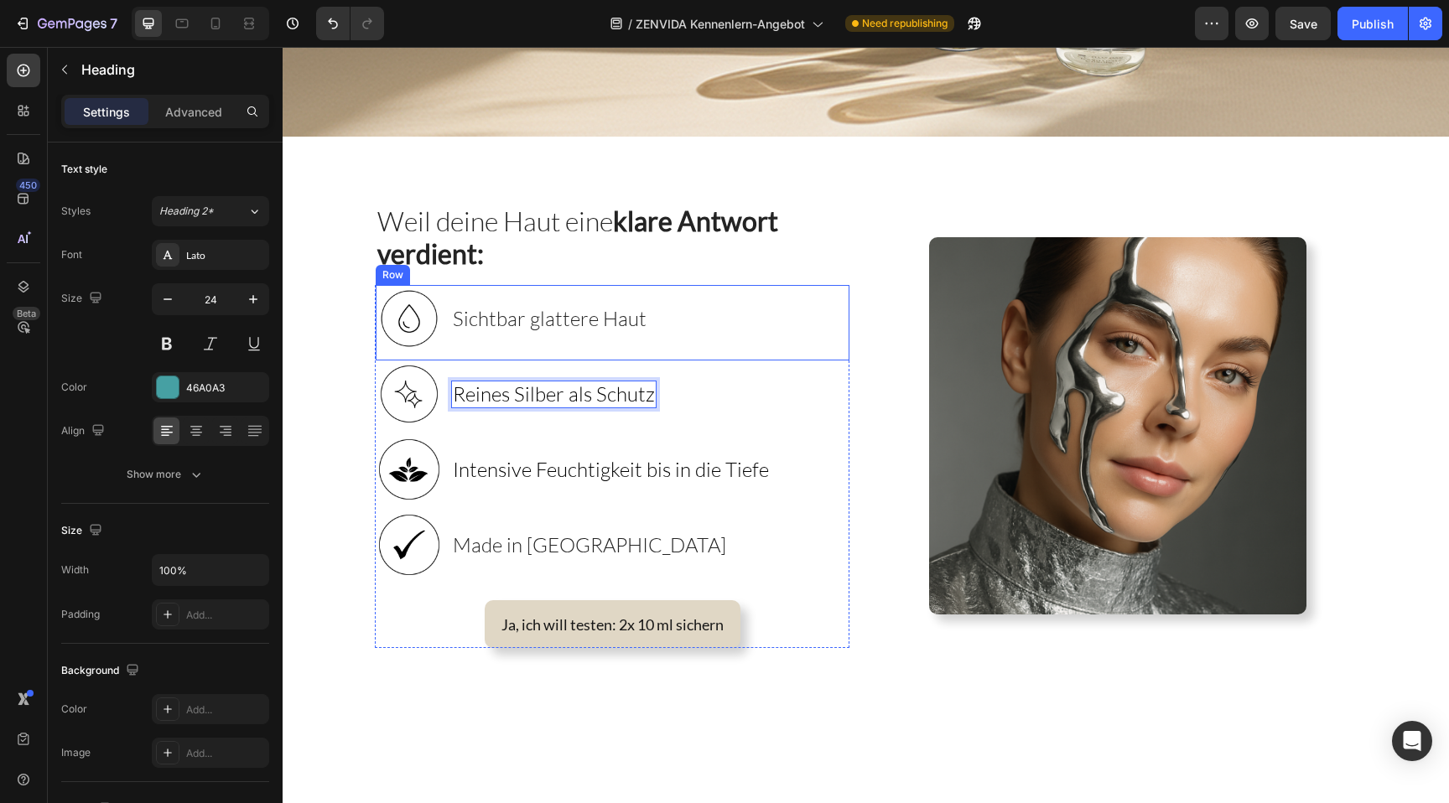
click at [686, 347] on div "Image Sichtbar glattere Haut Heading Row" at bounding box center [613, 322] width 474 height 75
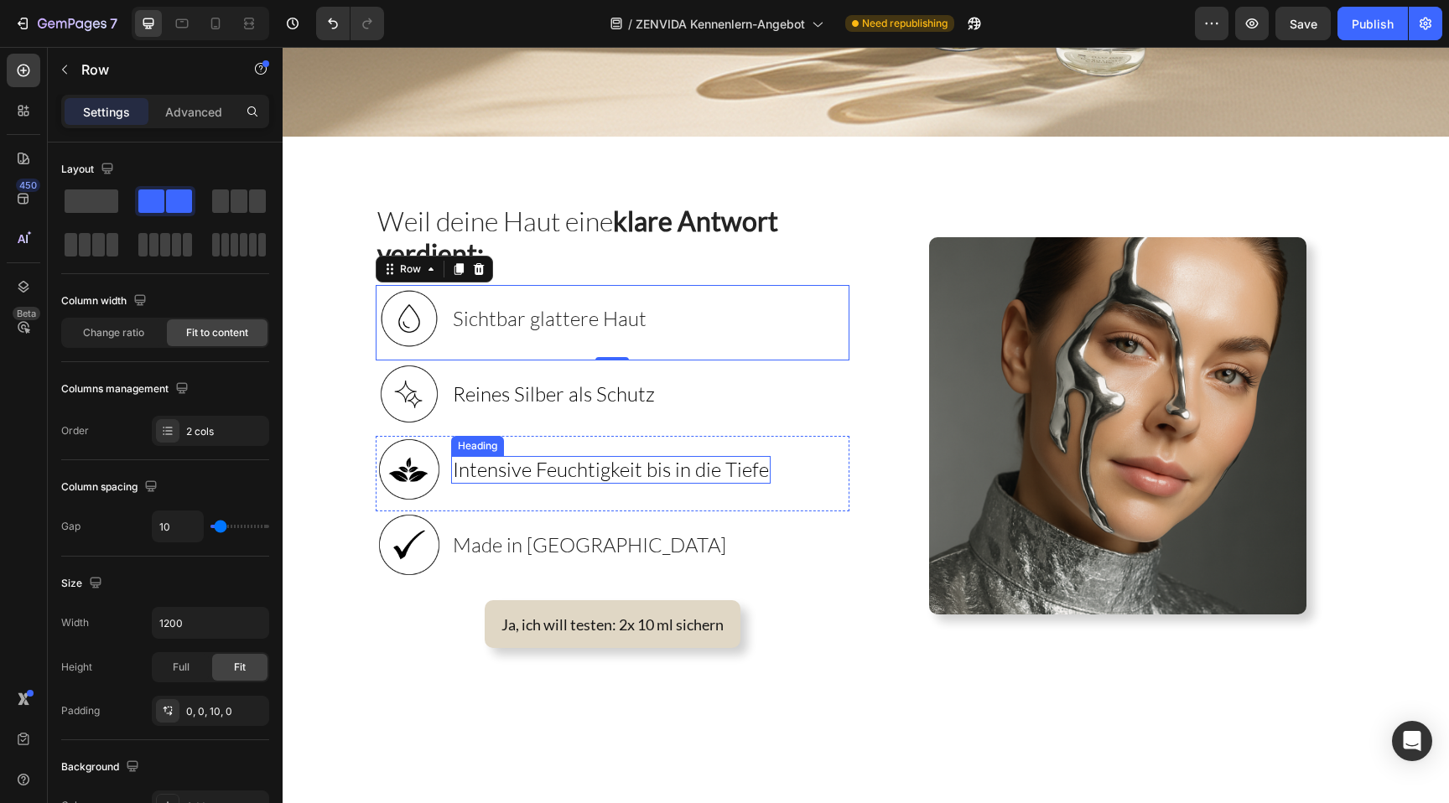
click at [657, 471] on span "Intensive Feuchtigkeit bis in die Tiefe" at bounding box center [611, 469] width 316 height 25
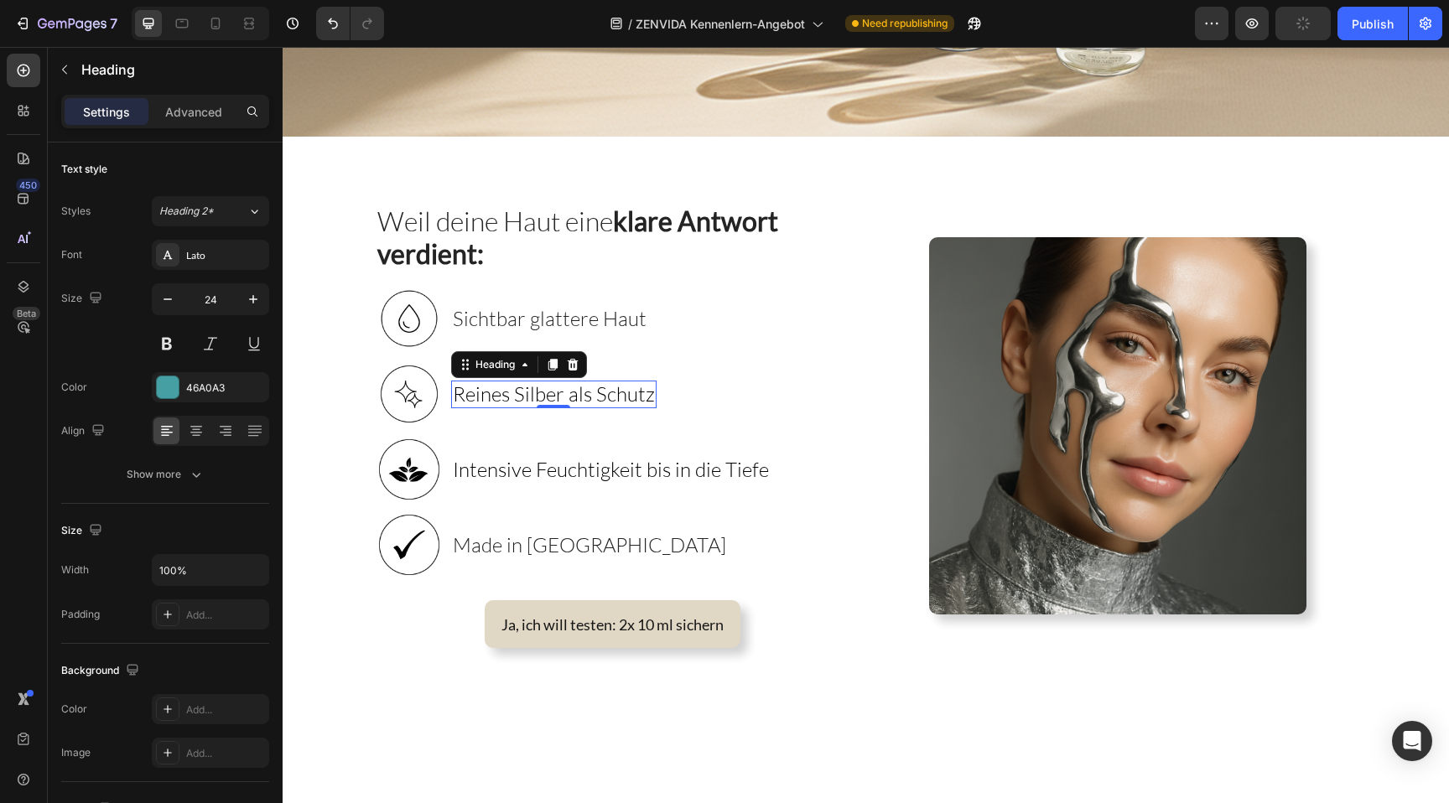
click at [533, 404] on span "Reines Silber als Schutz" at bounding box center [554, 394] width 202 height 25
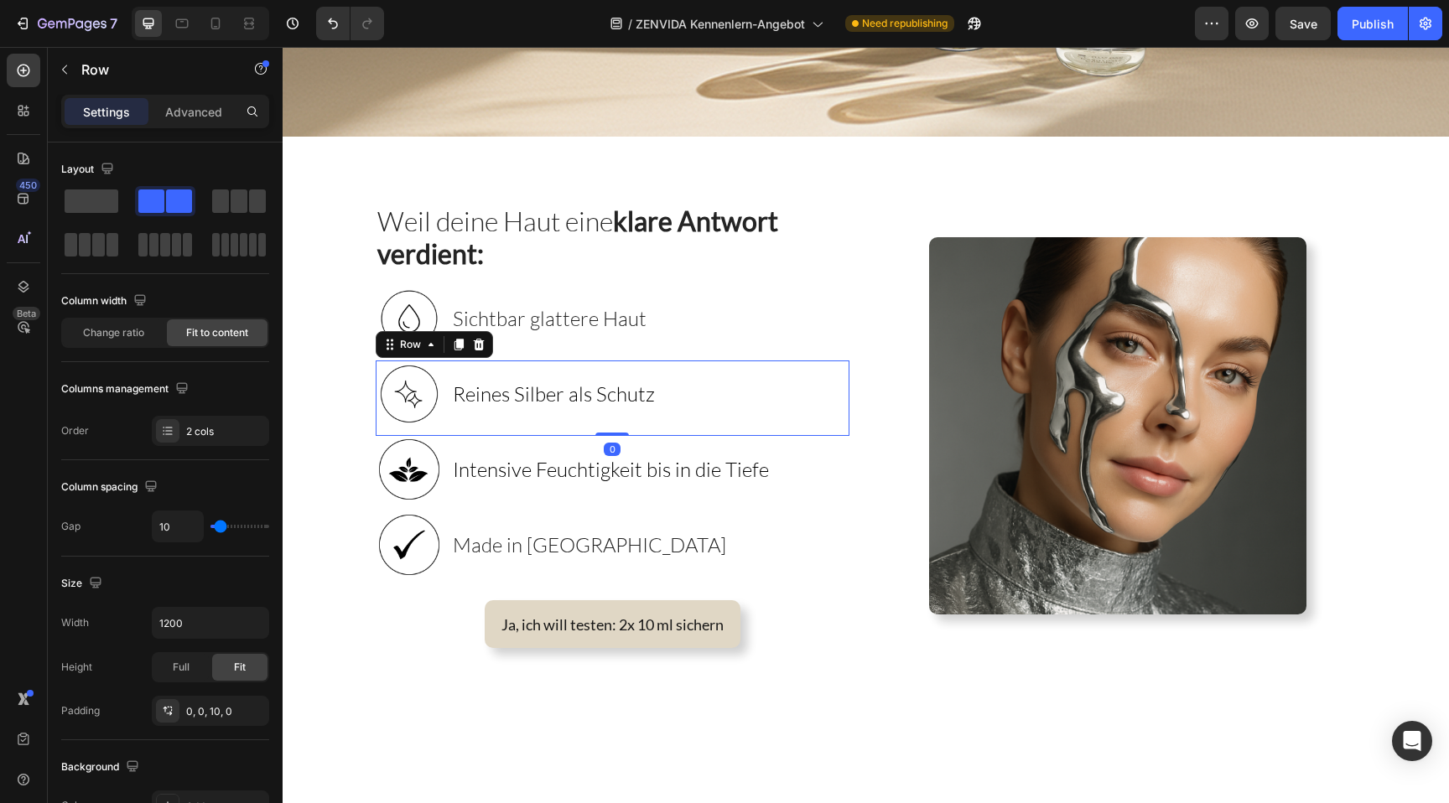
click at [541, 425] on div "⁠⁠⁠⁠⁠⁠⁠ Reines Silber als Schutz Heading" at bounding box center [553, 394] width 205 height 67
click at [537, 386] on span "Reines Silber als Schutz" at bounding box center [554, 394] width 202 height 25
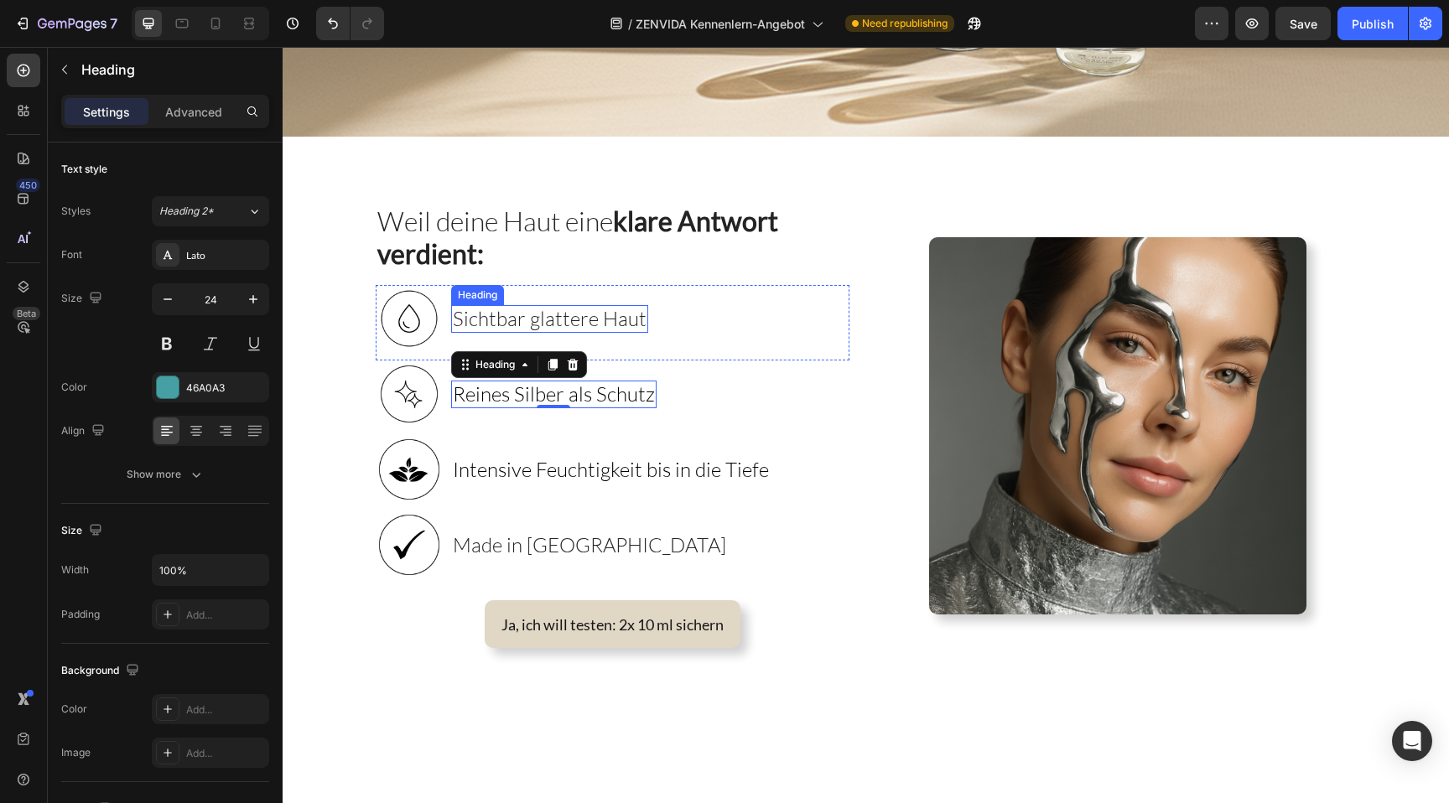
click at [631, 324] on span "Sichtbar glattere Haut" at bounding box center [550, 318] width 194 height 25
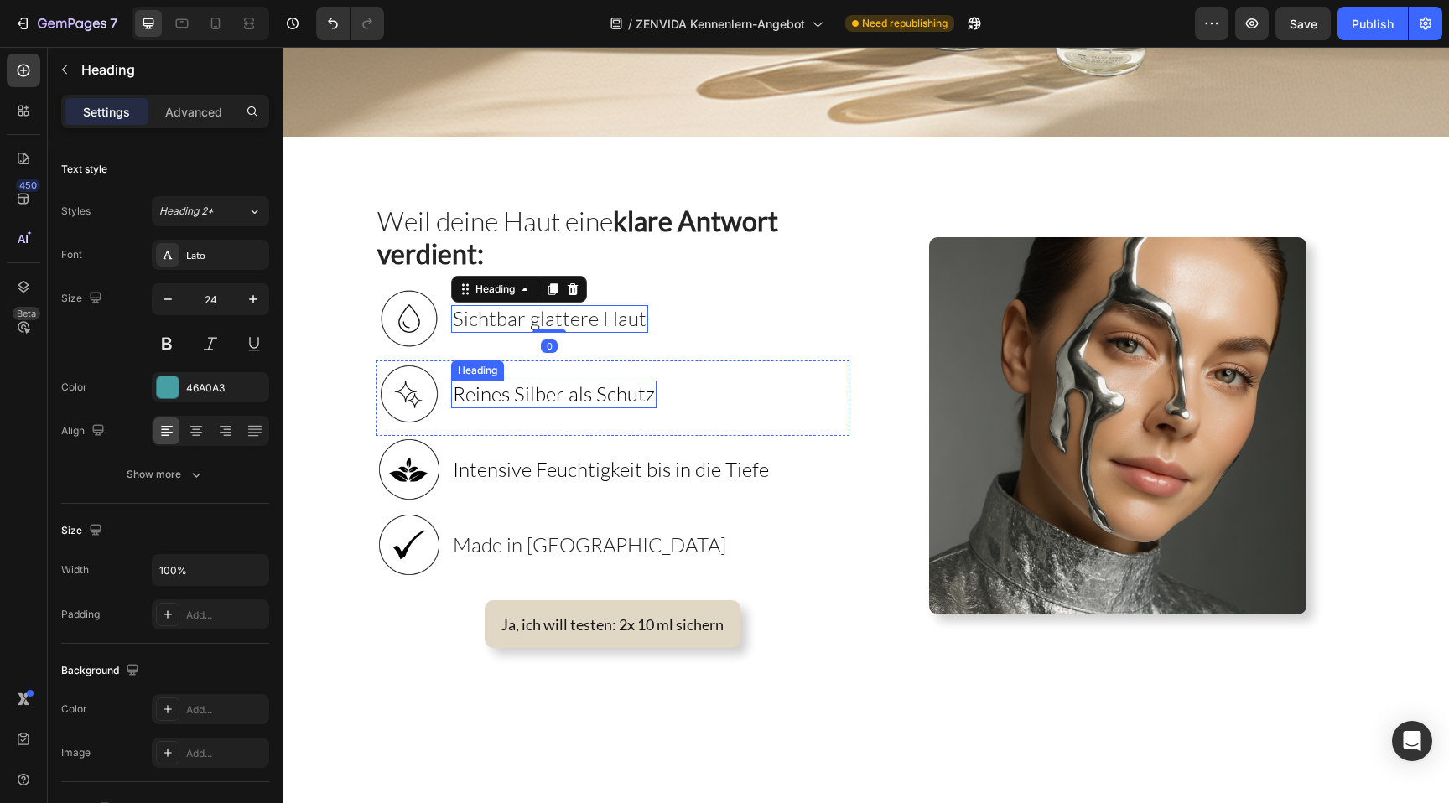
click at [621, 395] on span "Reines Silber als Schutz" at bounding box center [554, 394] width 202 height 25
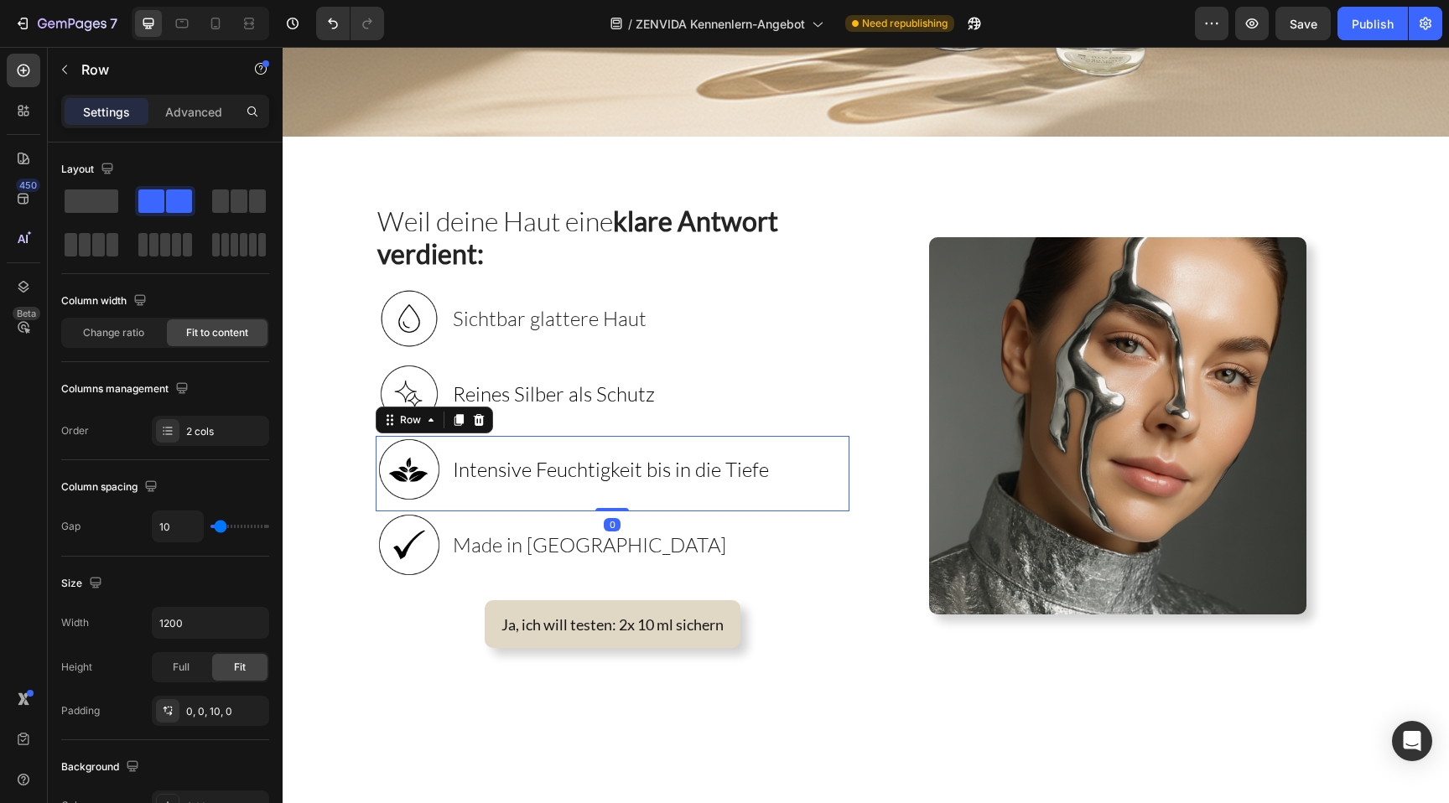
click at [619, 449] on div "⁠⁠⁠⁠⁠⁠⁠ Intensive Feuchtigkeit bis in die Tiefe Heading" at bounding box center [611, 469] width 320 height 67
click at [619, 463] on span "Intensive Feuchtigkeit bis in die Tiefe" at bounding box center [611, 469] width 316 height 25
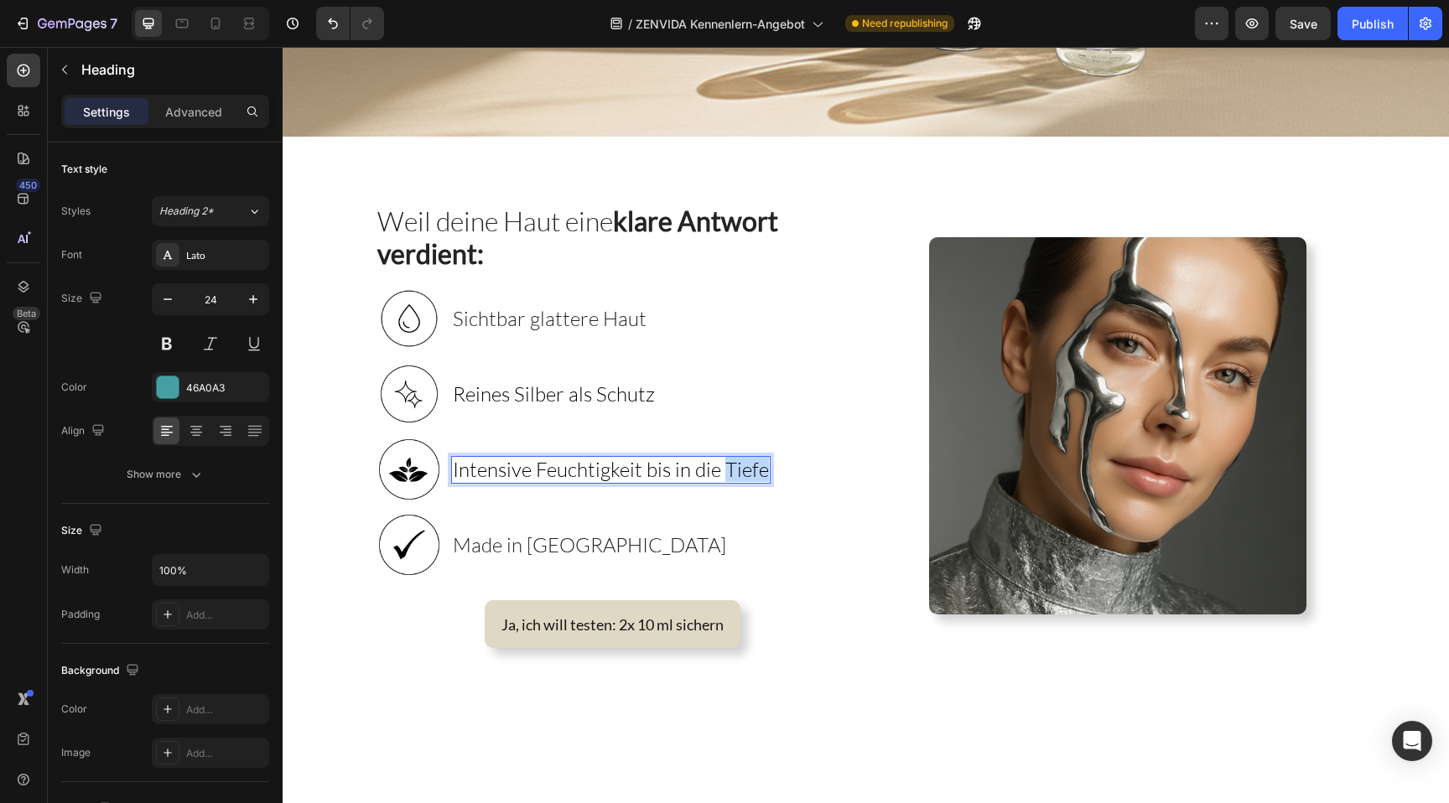
click at [738, 471] on span "Intensive Feuchtigkeit bis in die Tiefe" at bounding box center [611, 469] width 316 height 25
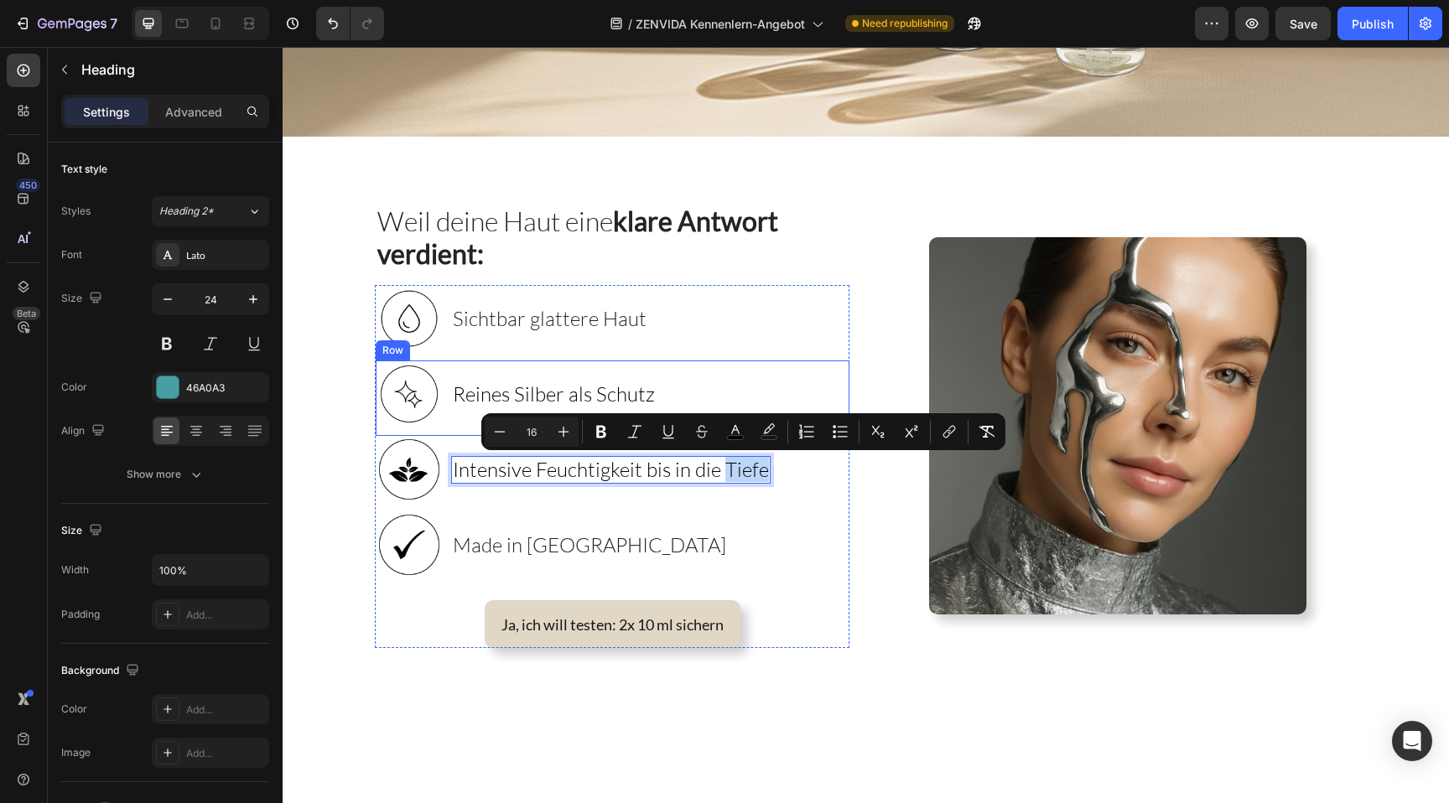
click at [668, 375] on div "Image ⁠⁠⁠⁠⁠⁠⁠ Reines Silber als Schutz Heading Row" at bounding box center [613, 398] width 474 height 75
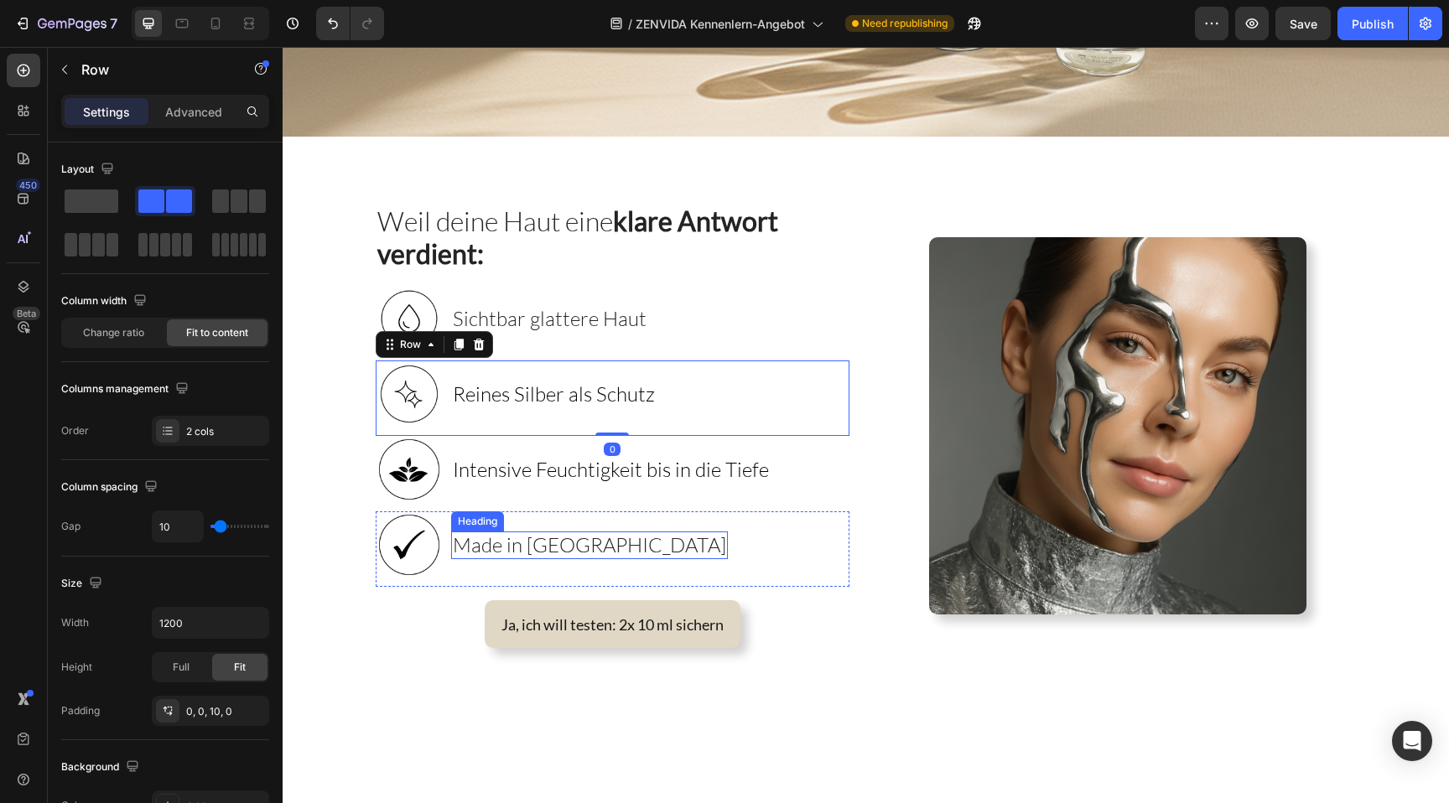
click at [548, 548] on span "Made in [GEOGRAPHIC_DATA]" at bounding box center [589, 545] width 273 height 25
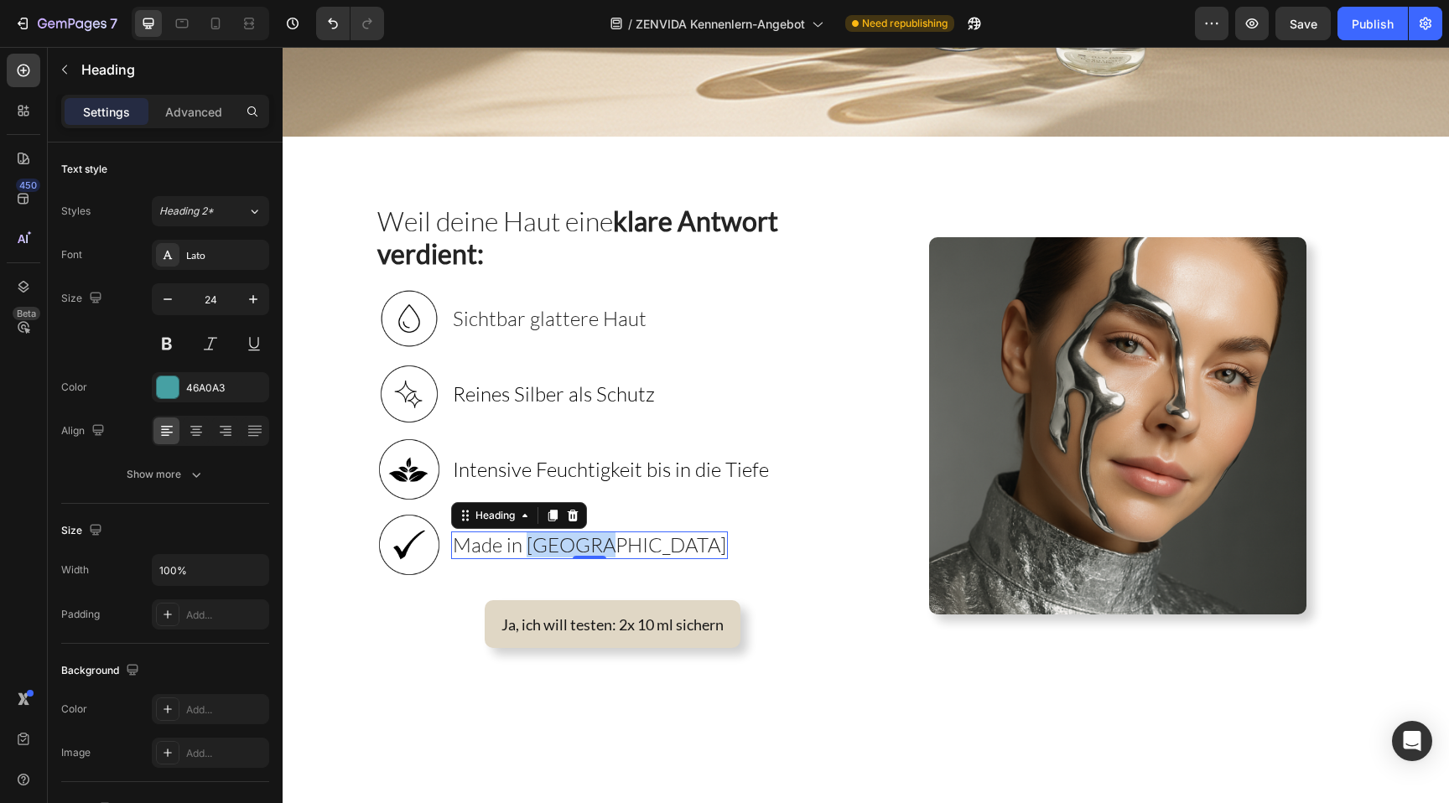
click at [548, 548] on span "Made in [GEOGRAPHIC_DATA]" at bounding box center [589, 545] width 273 height 25
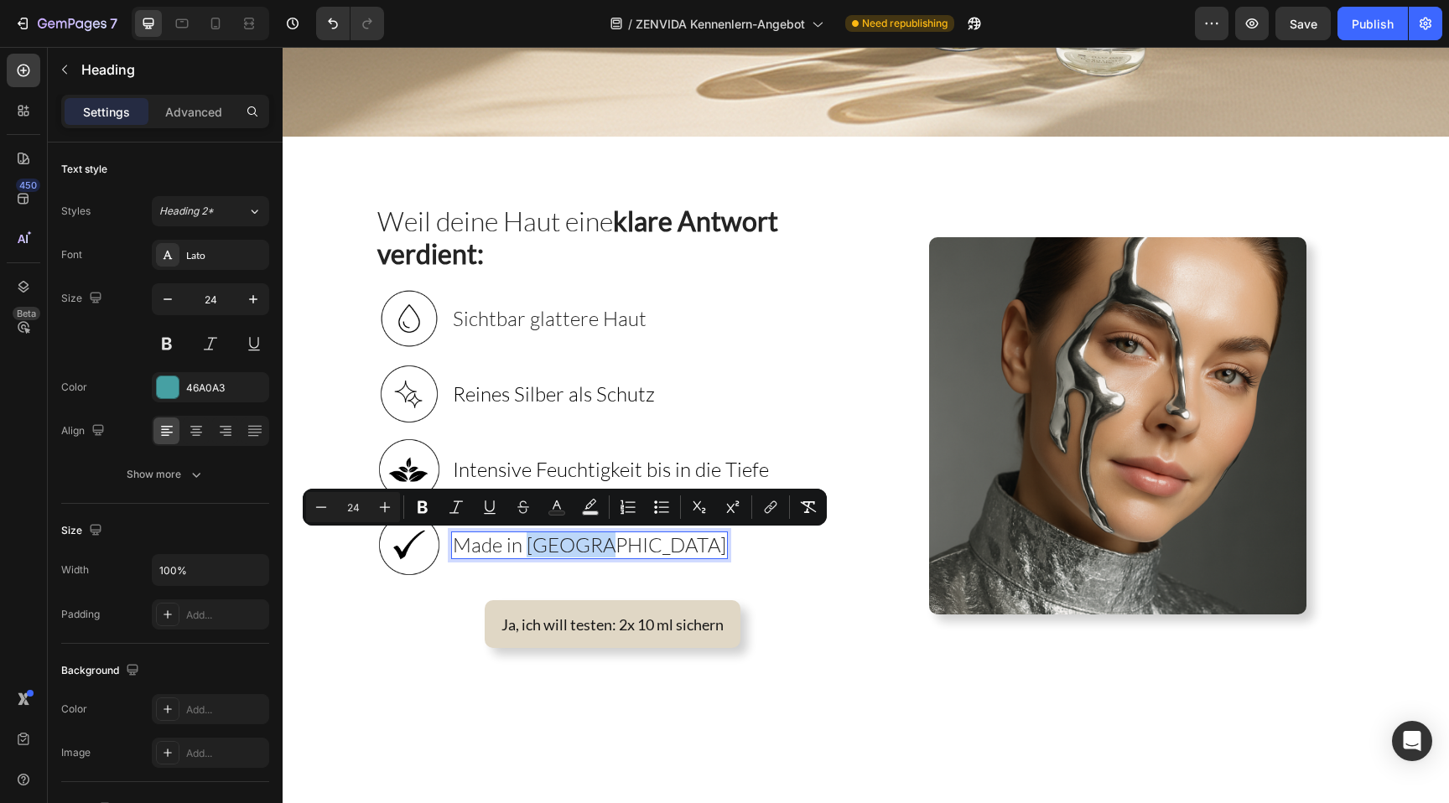
click at [548, 548] on span "Made in [GEOGRAPHIC_DATA]" at bounding box center [589, 545] width 273 height 25
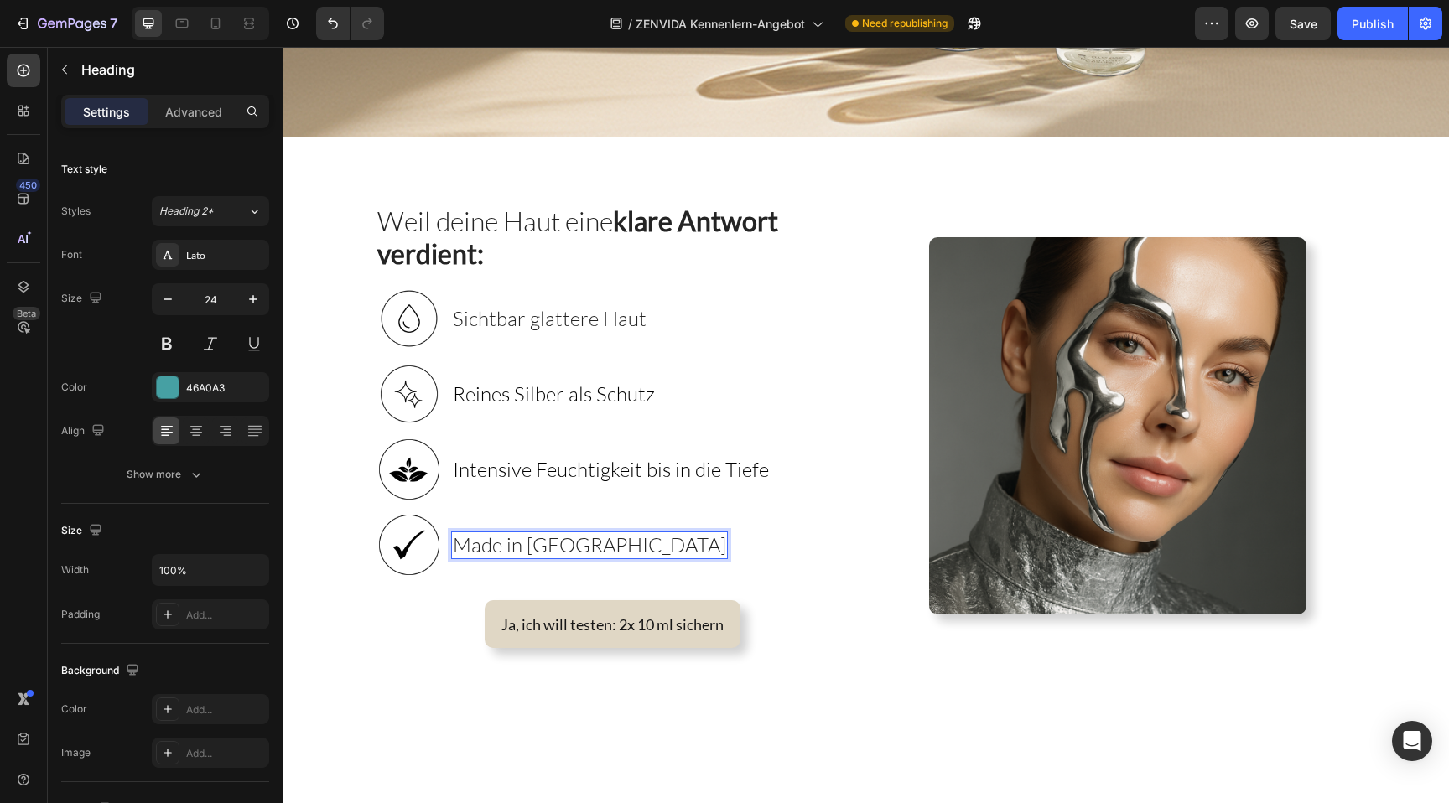
click at [548, 548] on span "Made in [GEOGRAPHIC_DATA]" at bounding box center [589, 545] width 273 height 25
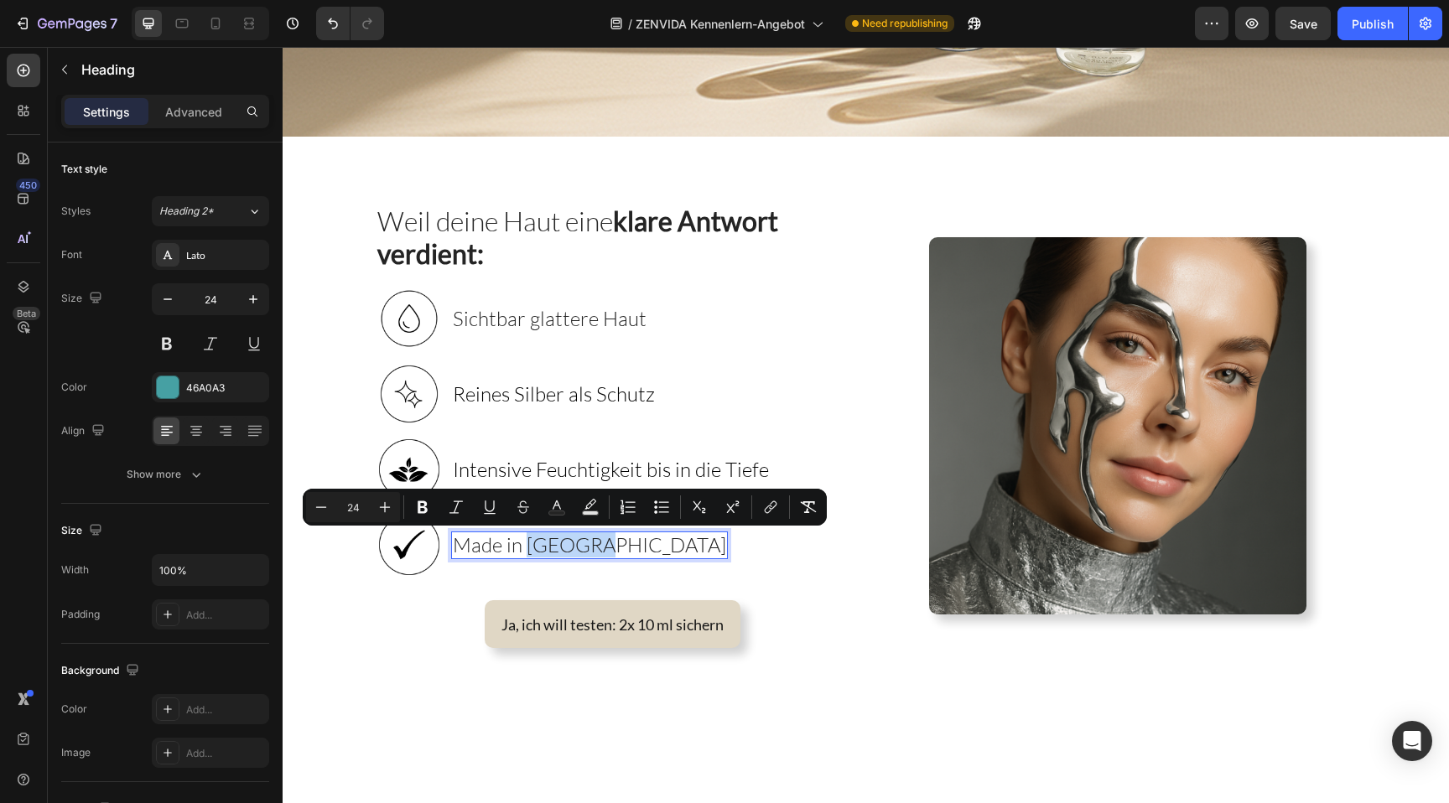
click at [548, 548] on span "Made in [GEOGRAPHIC_DATA]" at bounding box center [589, 545] width 273 height 25
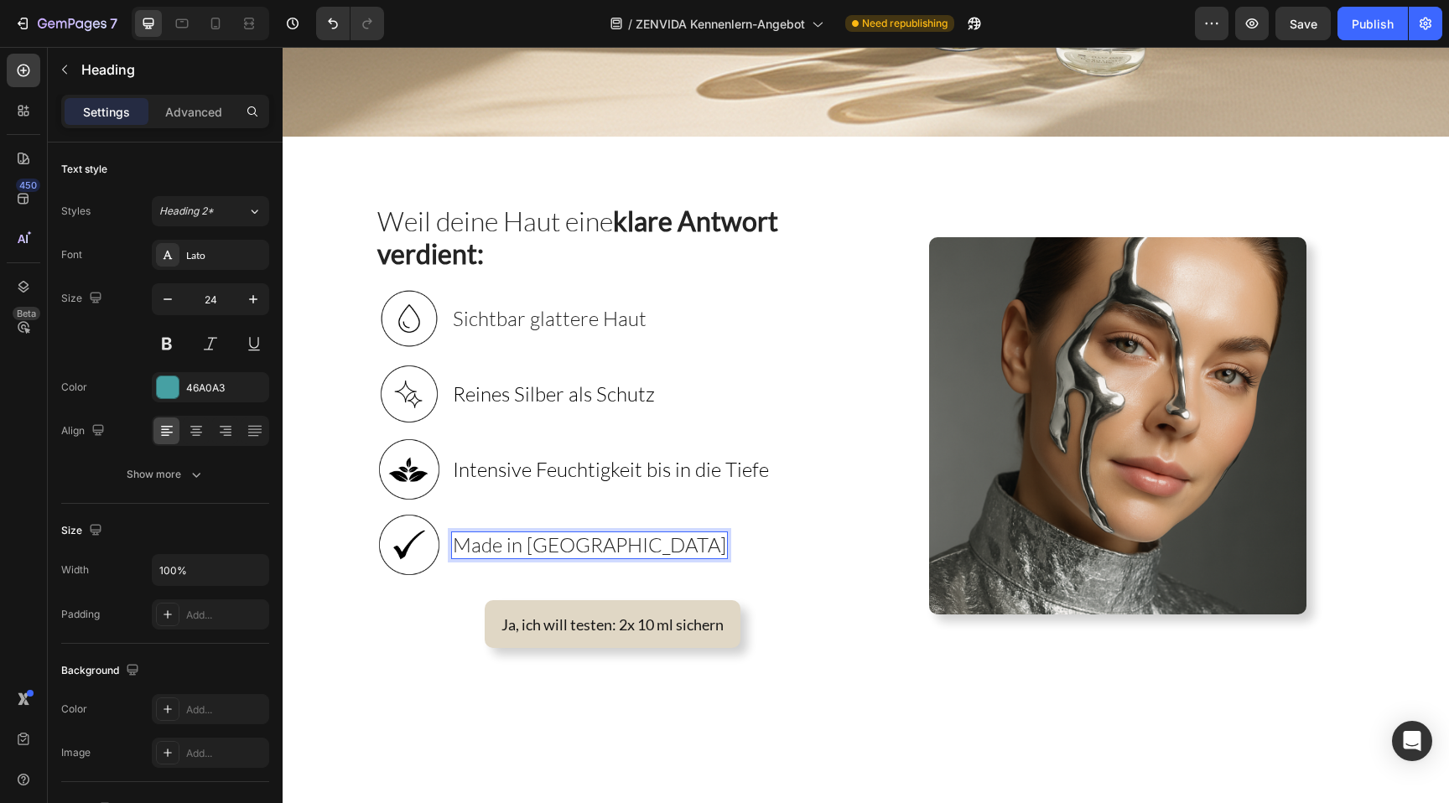
click at [548, 548] on span "Made in [GEOGRAPHIC_DATA]" at bounding box center [589, 545] width 273 height 25
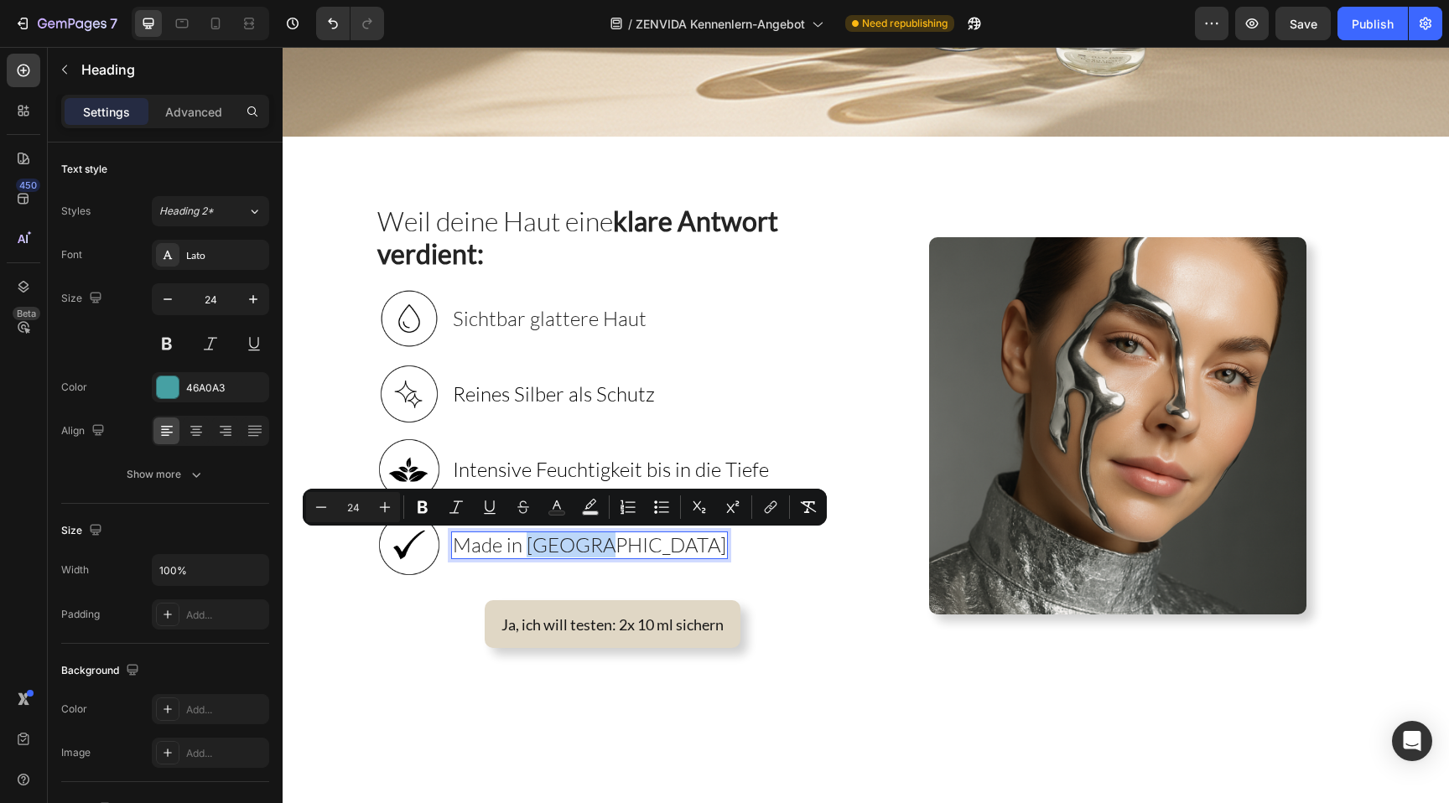
click at [548, 548] on span "Made in [GEOGRAPHIC_DATA]" at bounding box center [589, 545] width 273 height 25
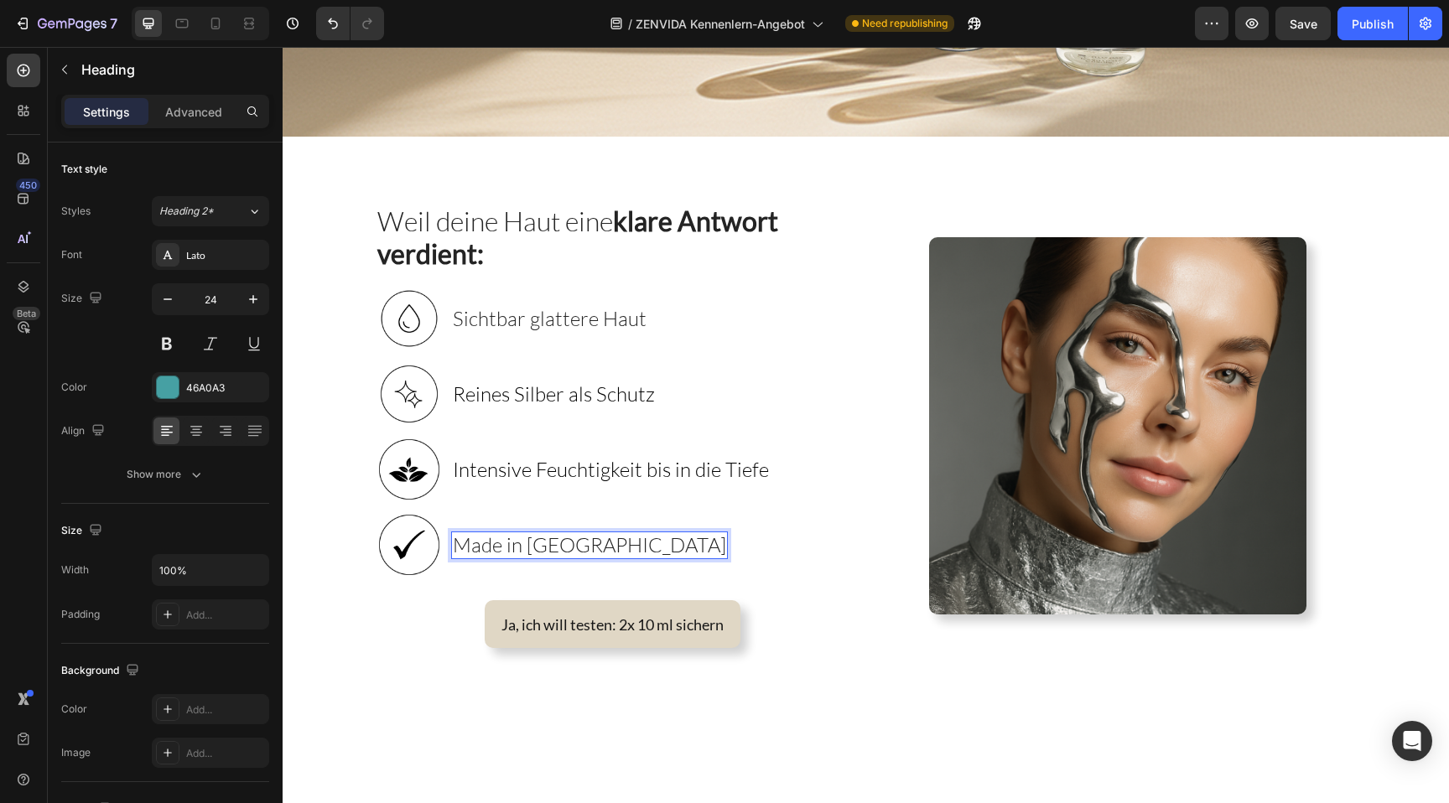
click at [548, 548] on span "Made in [GEOGRAPHIC_DATA]" at bounding box center [589, 545] width 273 height 25
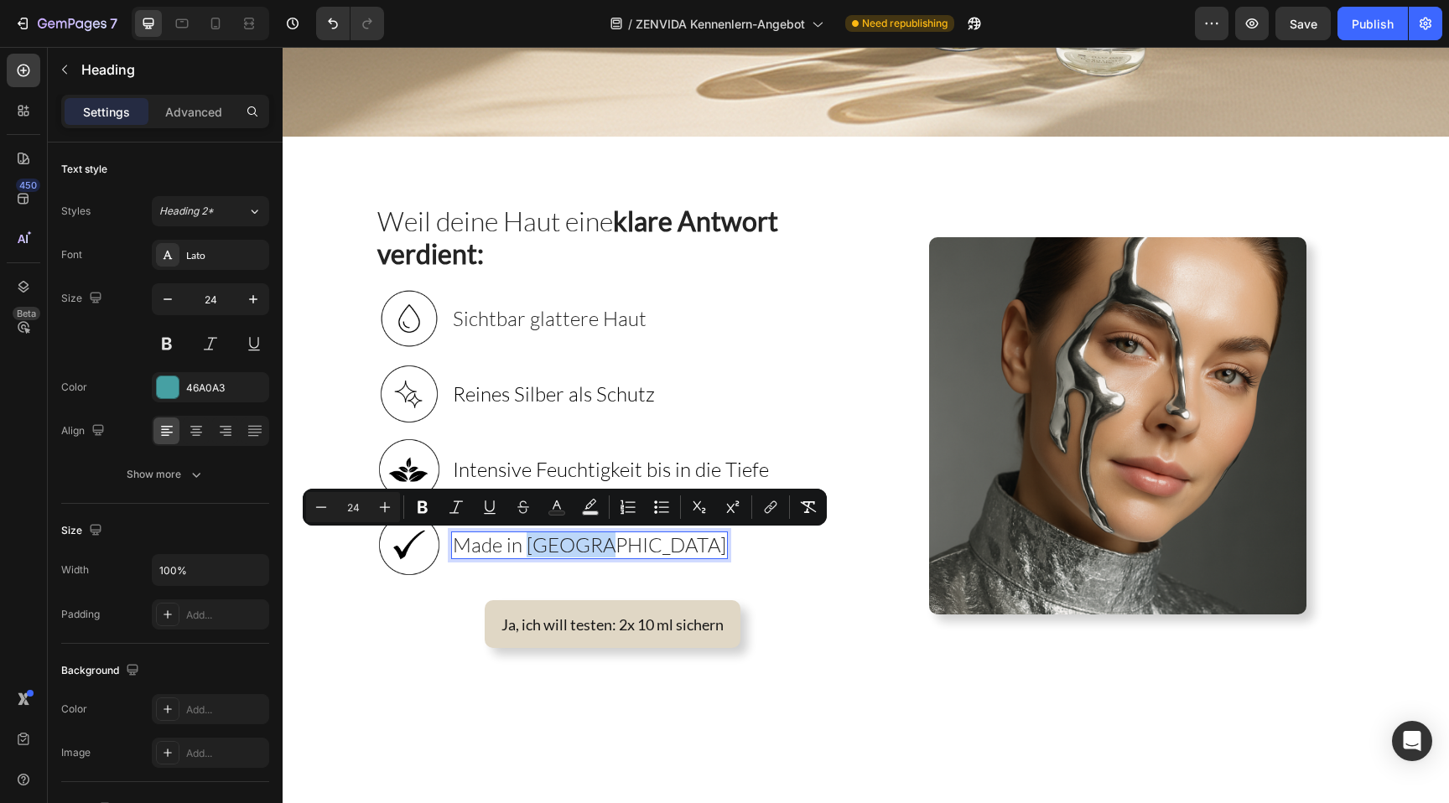
click at [548, 548] on span "Made in [GEOGRAPHIC_DATA]" at bounding box center [589, 545] width 273 height 25
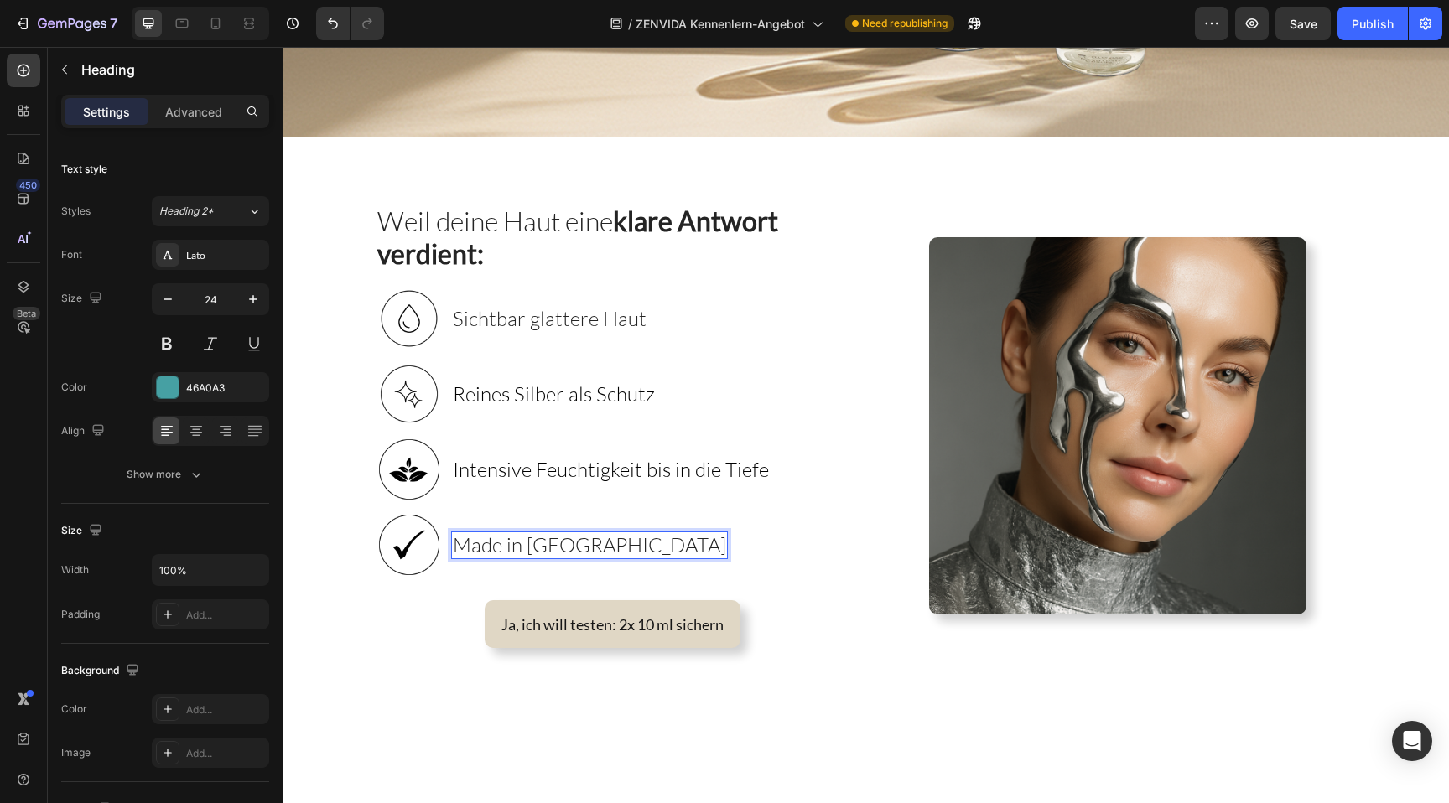
click at [532, 550] on span "Made in [GEOGRAPHIC_DATA]" at bounding box center [589, 545] width 273 height 25
click at [659, 527] on div "Image Made in Germany Heading 0 Row" at bounding box center [613, 549] width 474 height 75
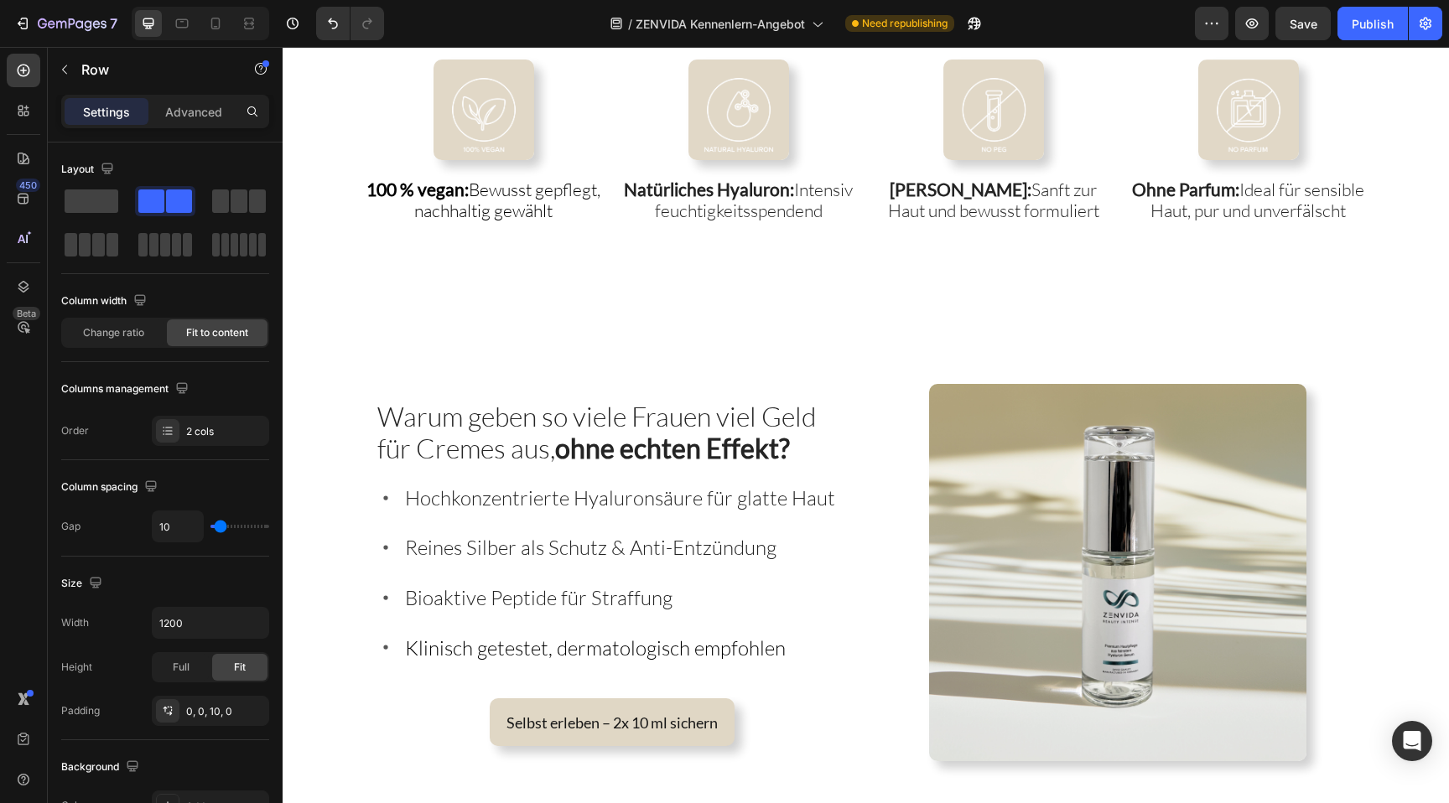
scroll to position [2675, 0]
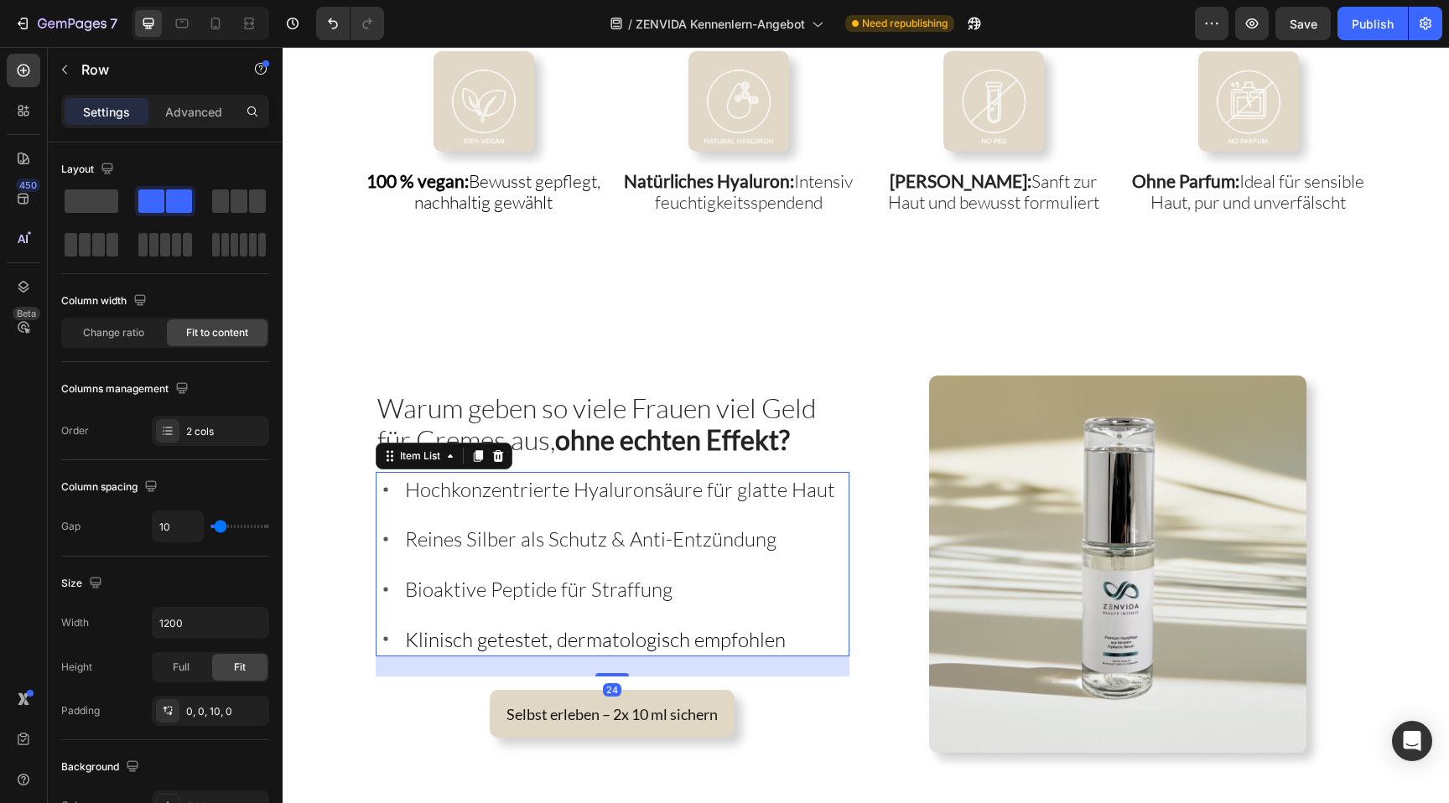
click at [619, 482] on span "Hochkonzentrierte Hyaluronsäure für glatte Haut" at bounding box center [620, 489] width 430 height 25
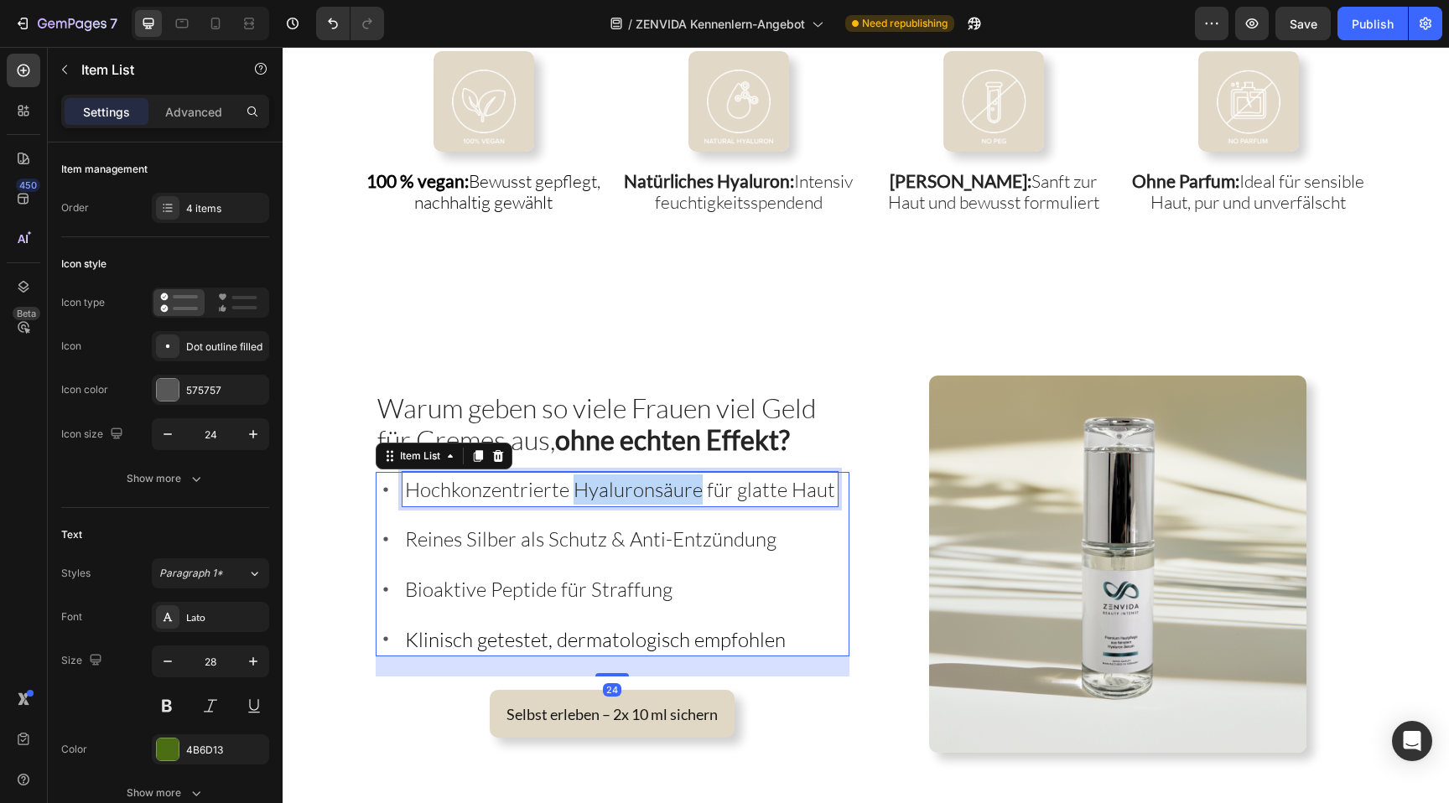
click at [619, 482] on span "Hochkonzentrierte Hyaluronsäure für glatte Haut" at bounding box center [620, 489] width 430 height 25
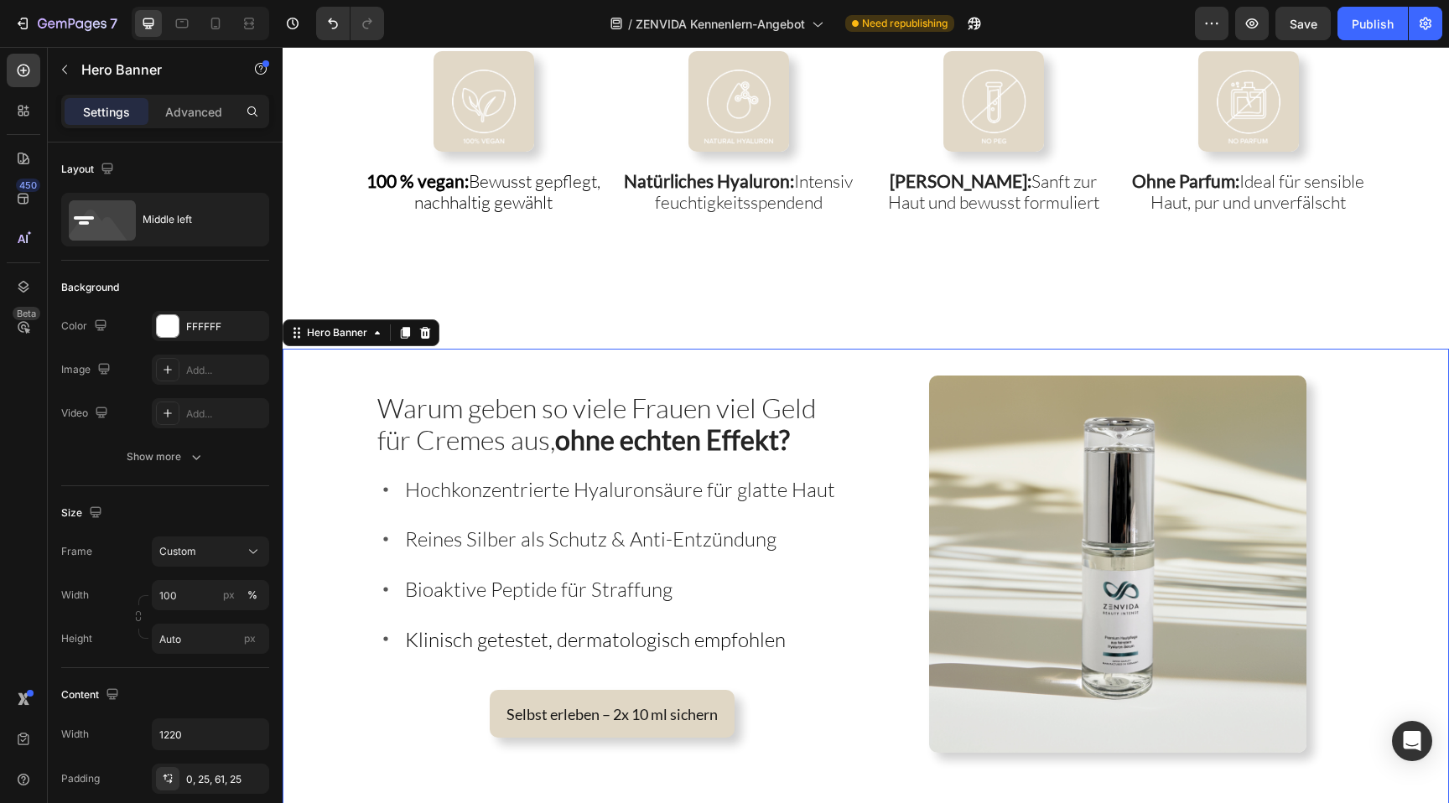
click at [579, 351] on div "Warum geben so viele Frauen viel Geld für Cremes aus, ohne echten Effekt? Headi…" at bounding box center [866, 590] width 1167 height 482
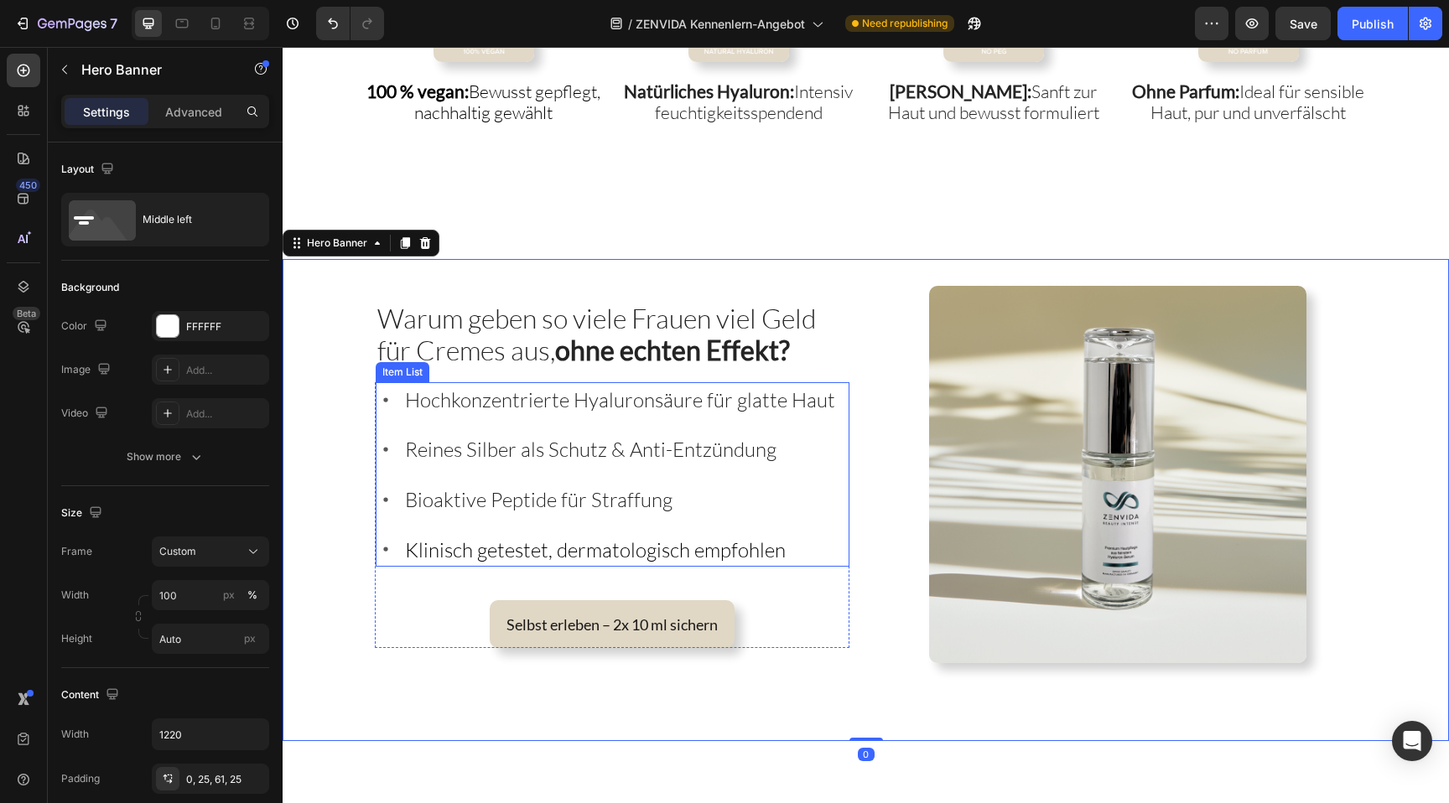
scroll to position [2772, 0]
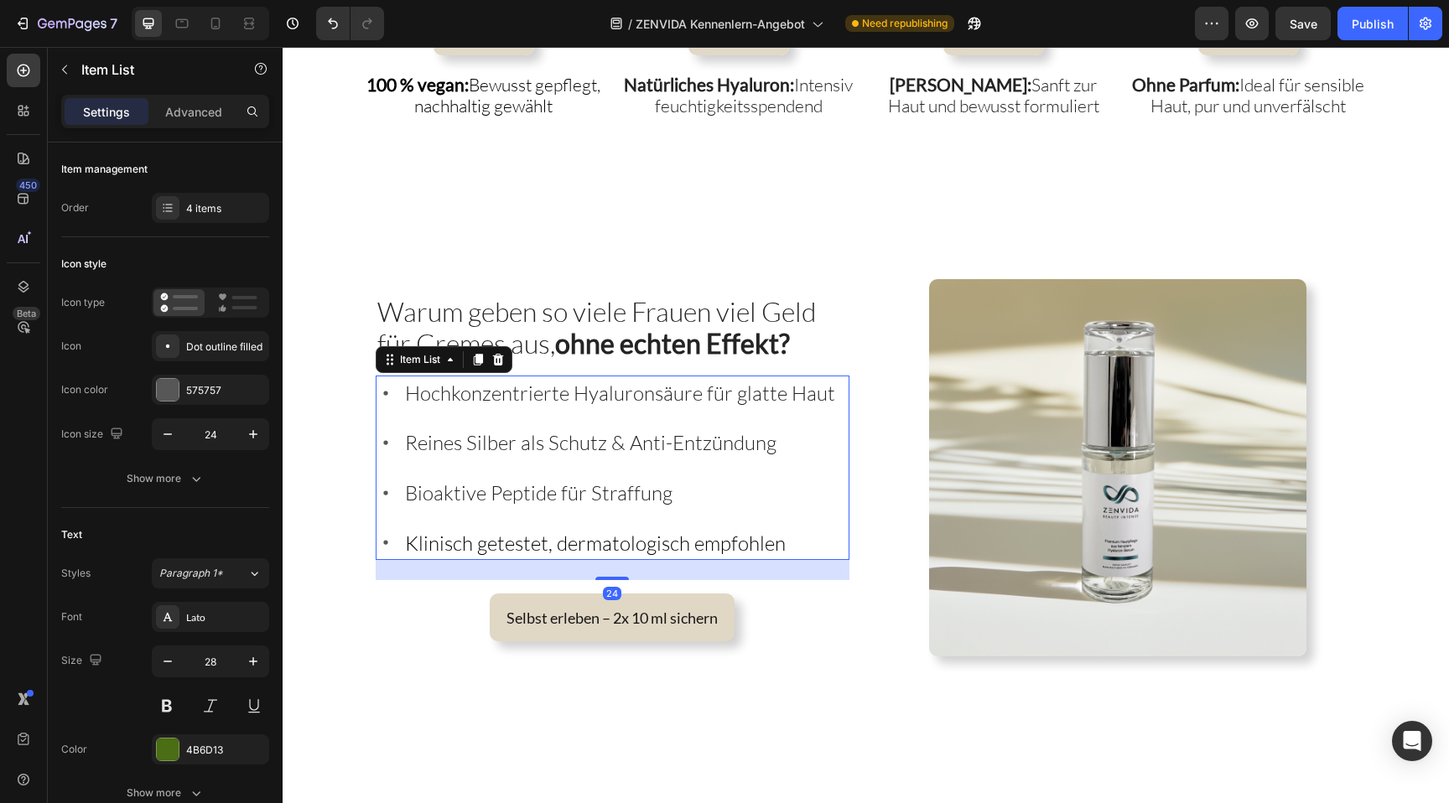
click at [578, 452] on span "Reines Silber als Schutz & Anti-Entzündung" at bounding box center [591, 442] width 372 height 25
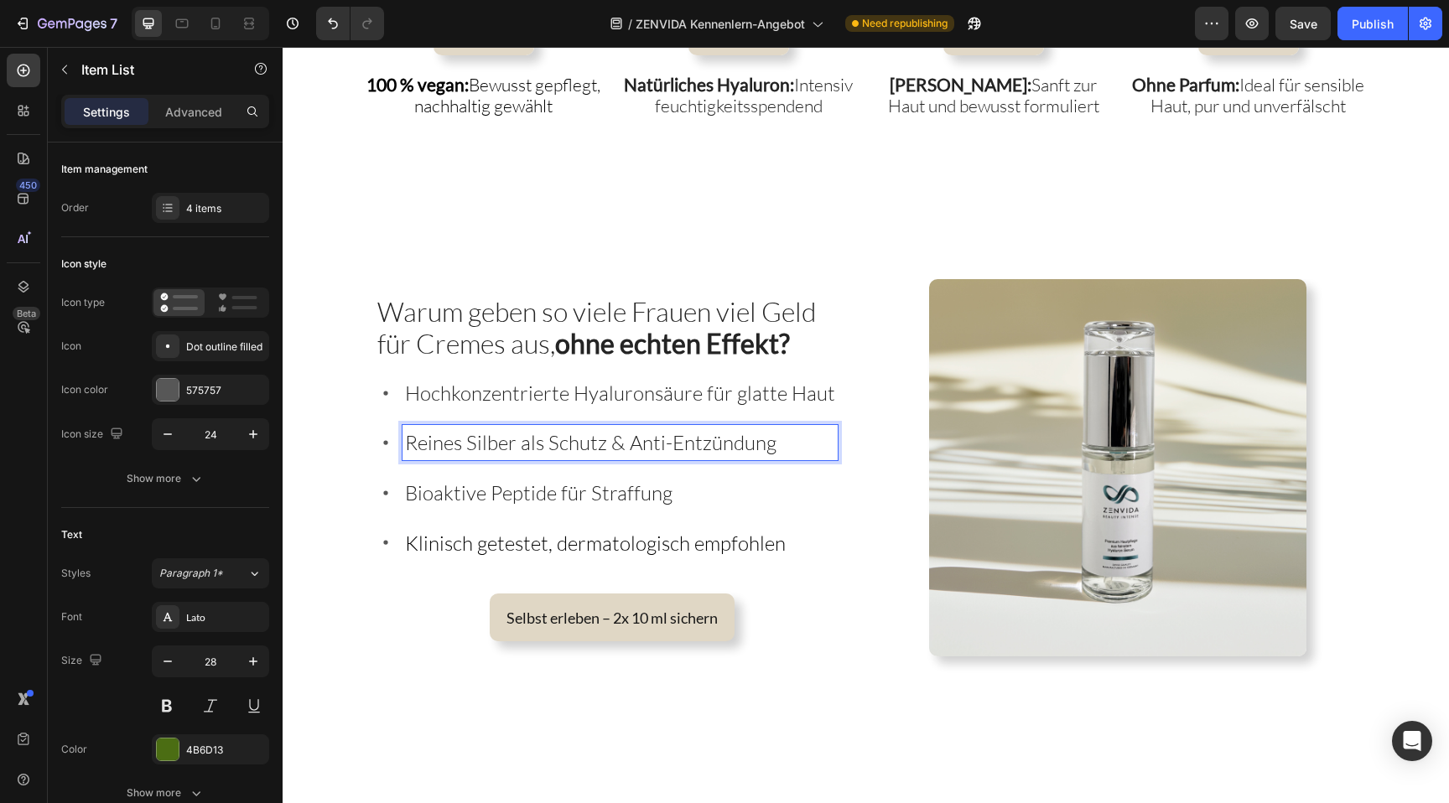
click at [636, 449] on span "Reines Silber als Schutz & Anti-Entzündung" at bounding box center [591, 442] width 372 height 25
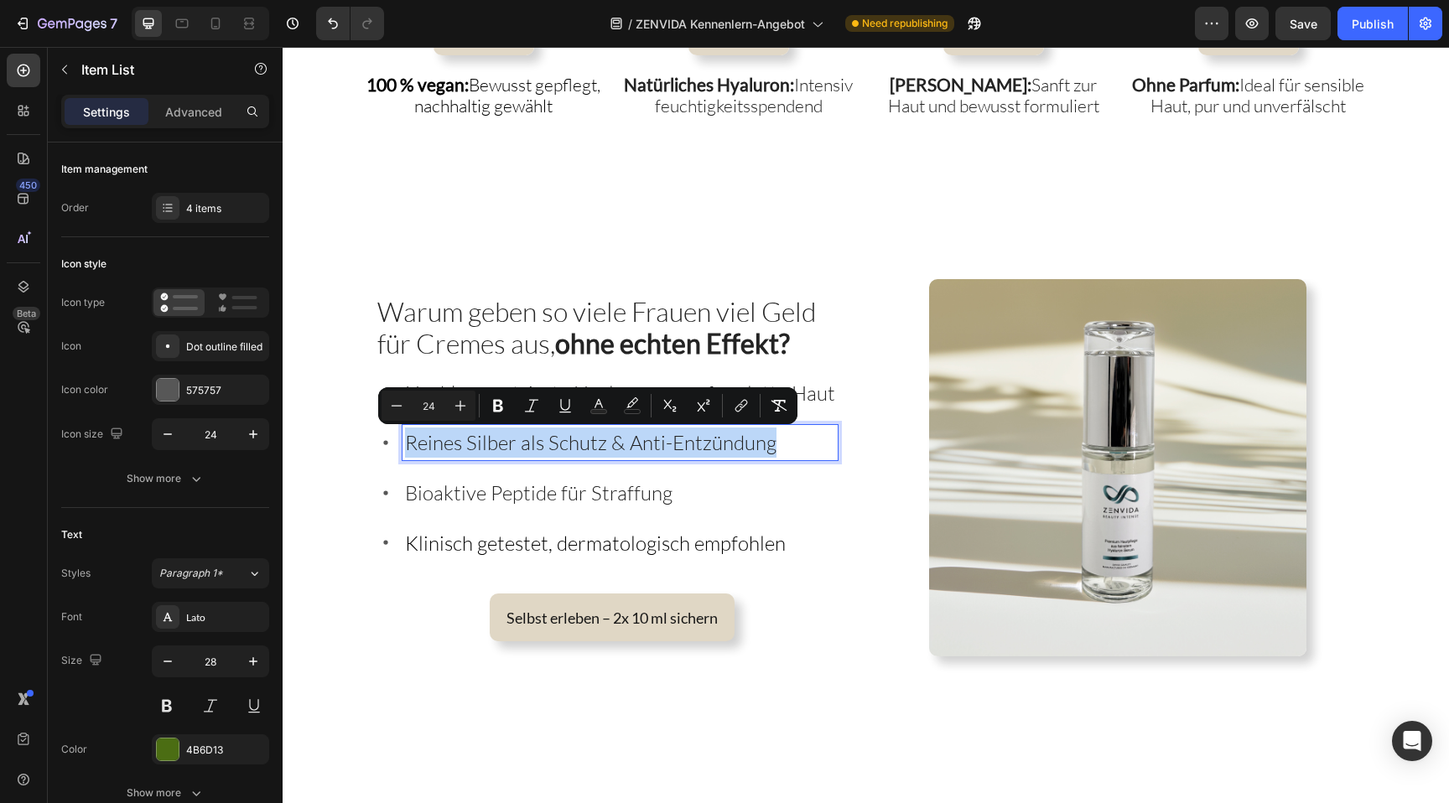
click at [636, 449] on span "Reines Silber als Schutz & Anti-Entzündung" at bounding box center [591, 442] width 372 height 25
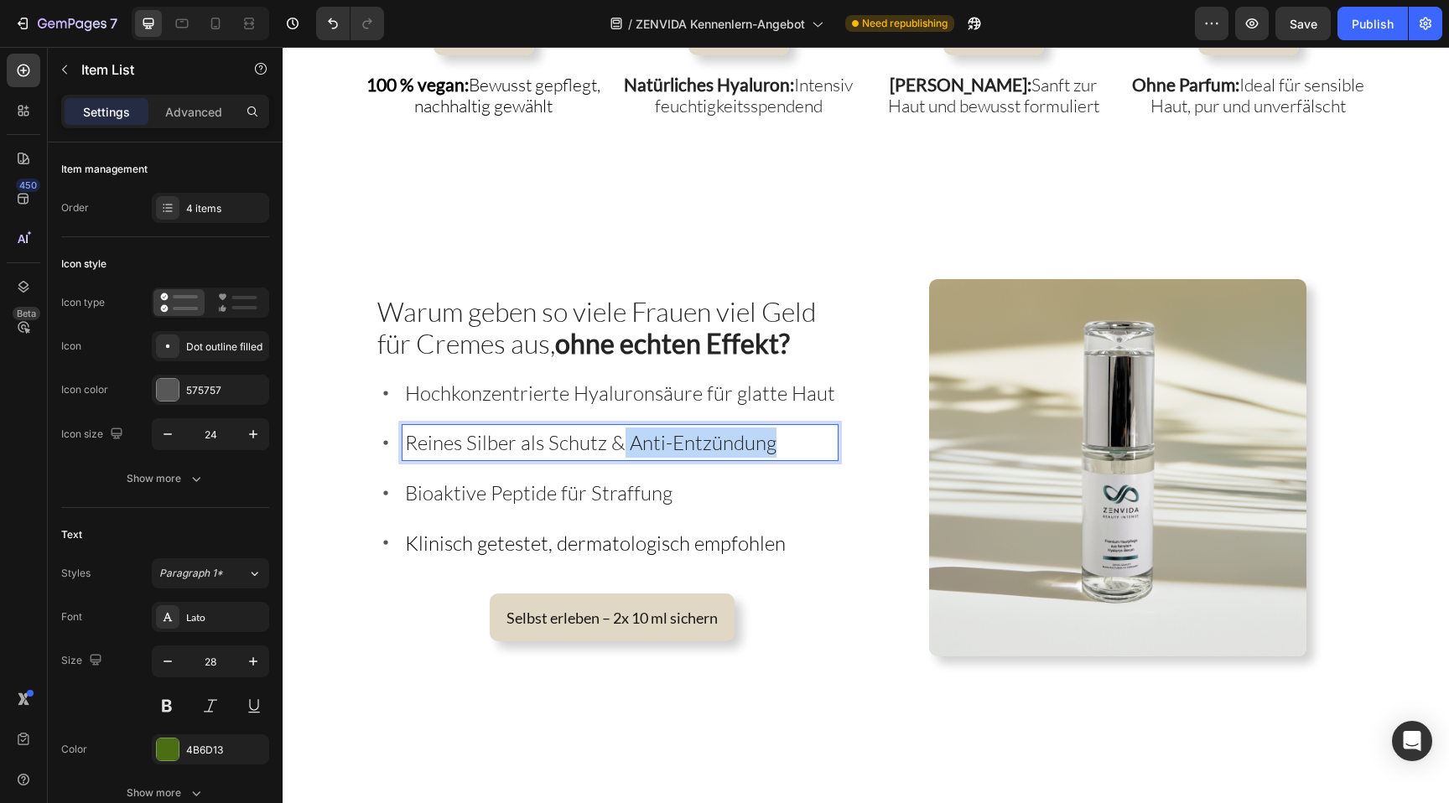
drag, startPoint x: 616, startPoint y: 448, endPoint x: 825, endPoint y: 448, distance: 208.8
click at [825, 448] on p "Reines Silber als Schutz & Anti-Entzündung" at bounding box center [620, 443] width 430 height 30
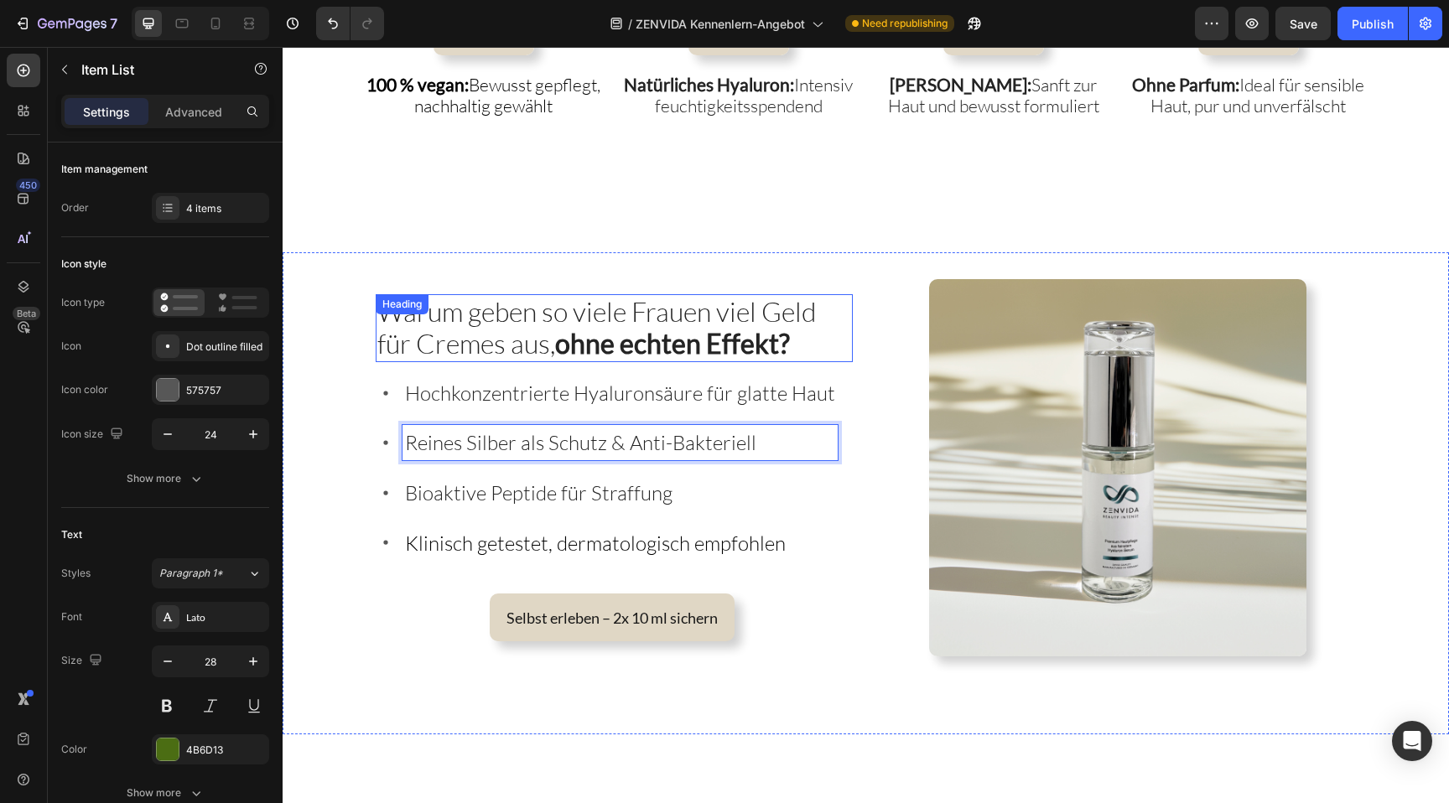
click at [731, 327] on strong "ohne echten Effekt?" at bounding box center [672, 343] width 235 height 33
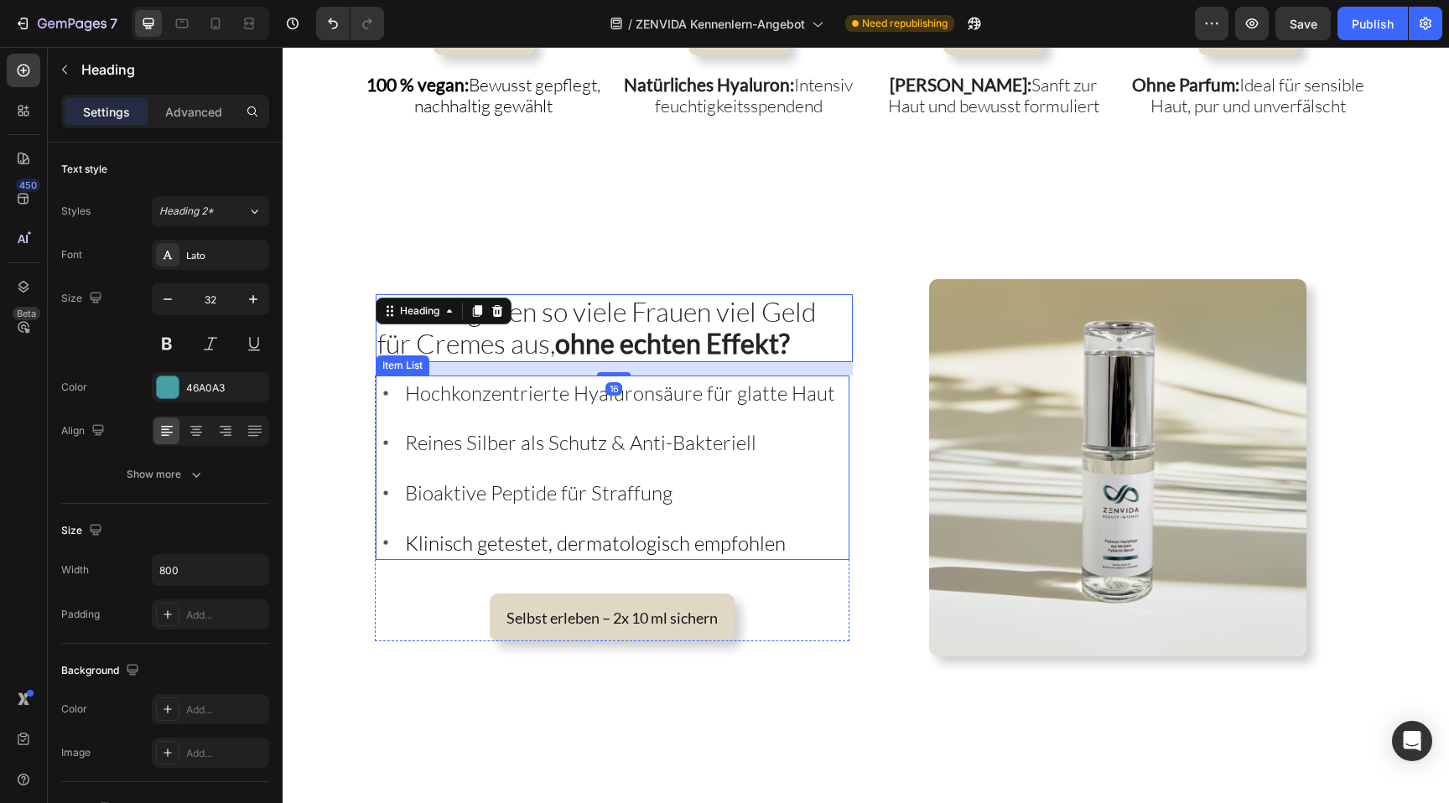
click at [591, 545] on span "Klinisch getestet, dermatologisch empfohlen" at bounding box center [595, 543] width 381 height 25
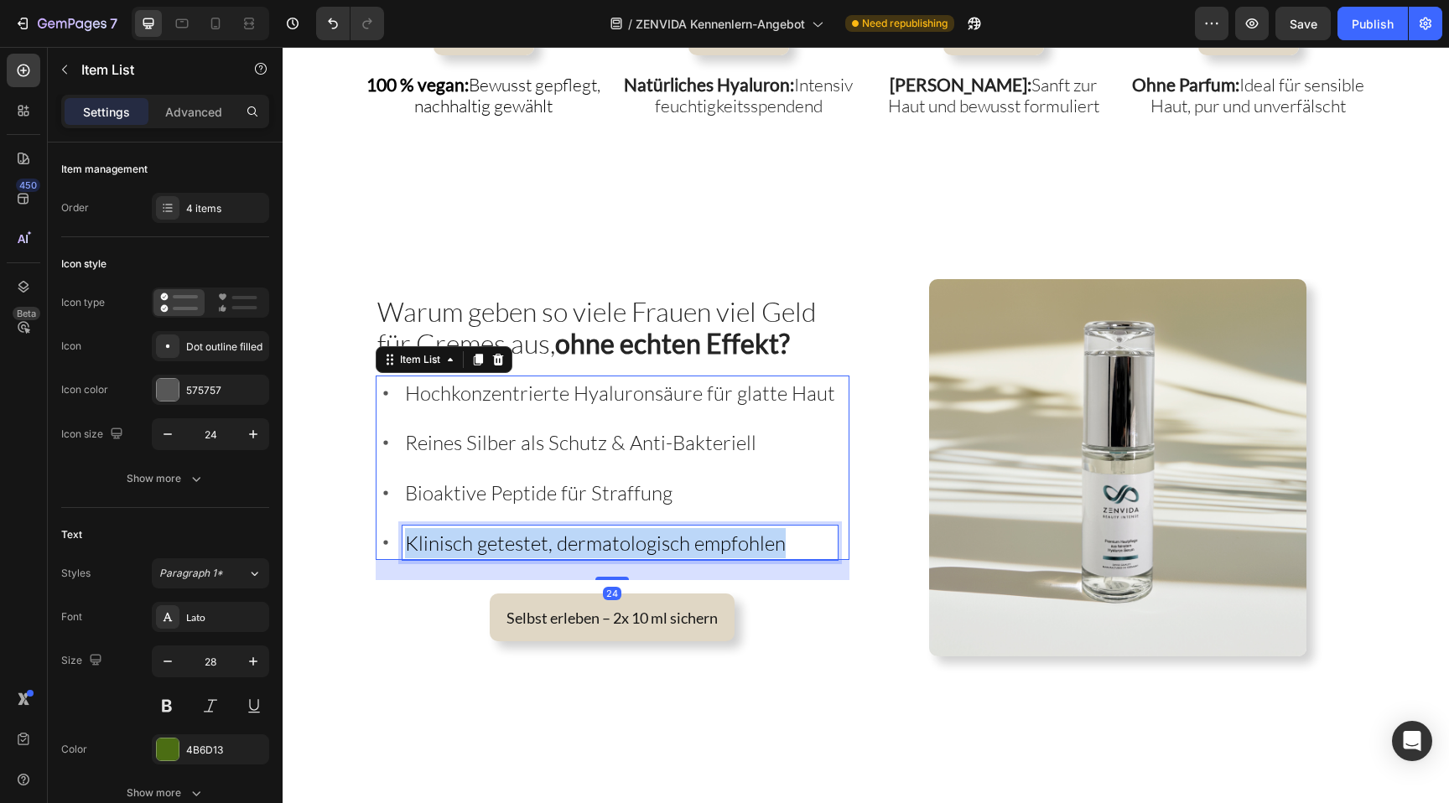
click at [591, 545] on span "Klinisch getestet, dermatologisch empfohlen" at bounding box center [595, 543] width 381 height 25
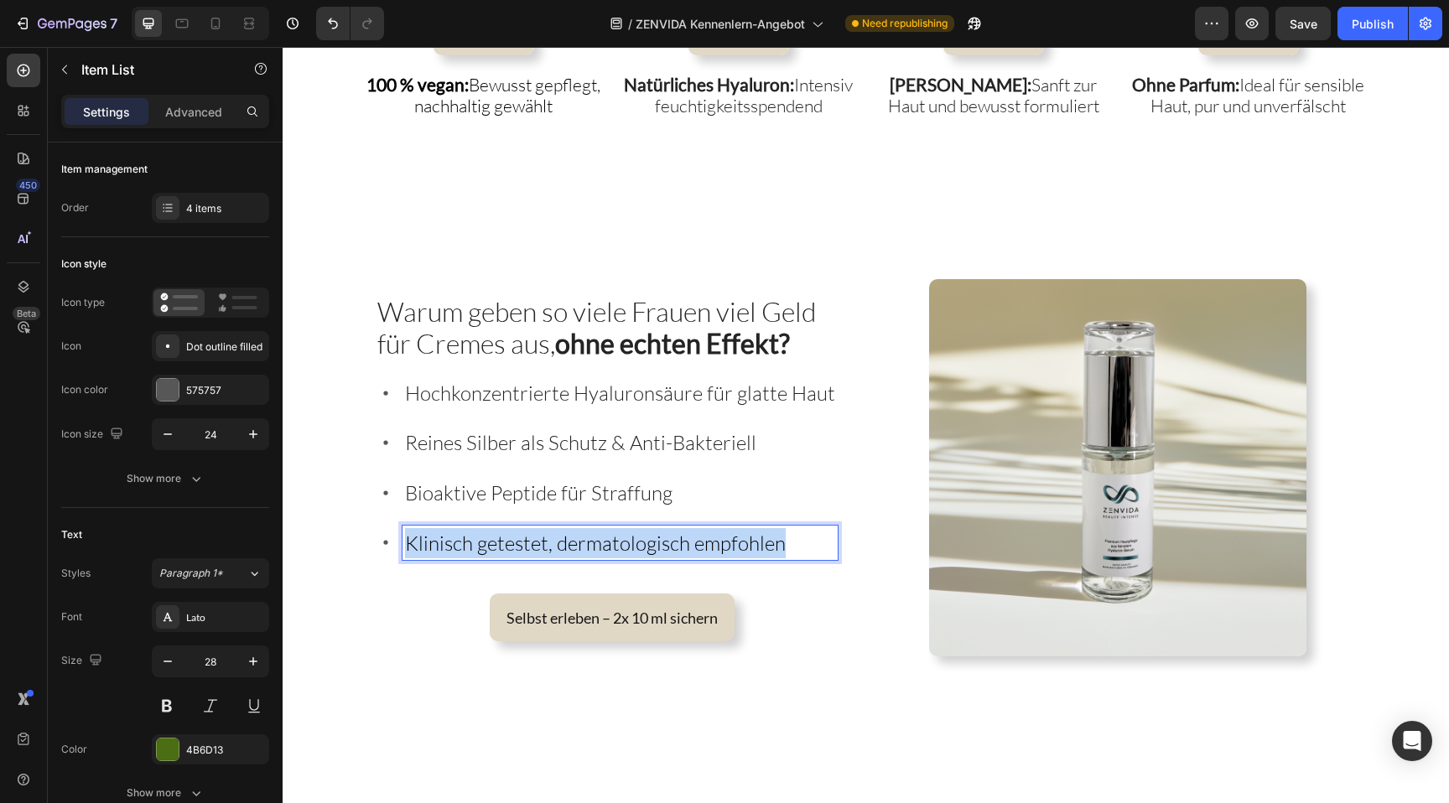
click at [591, 545] on span "Klinisch getestet, dermatologisch empfohlen" at bounding box center [595, 543] width 381 height 25
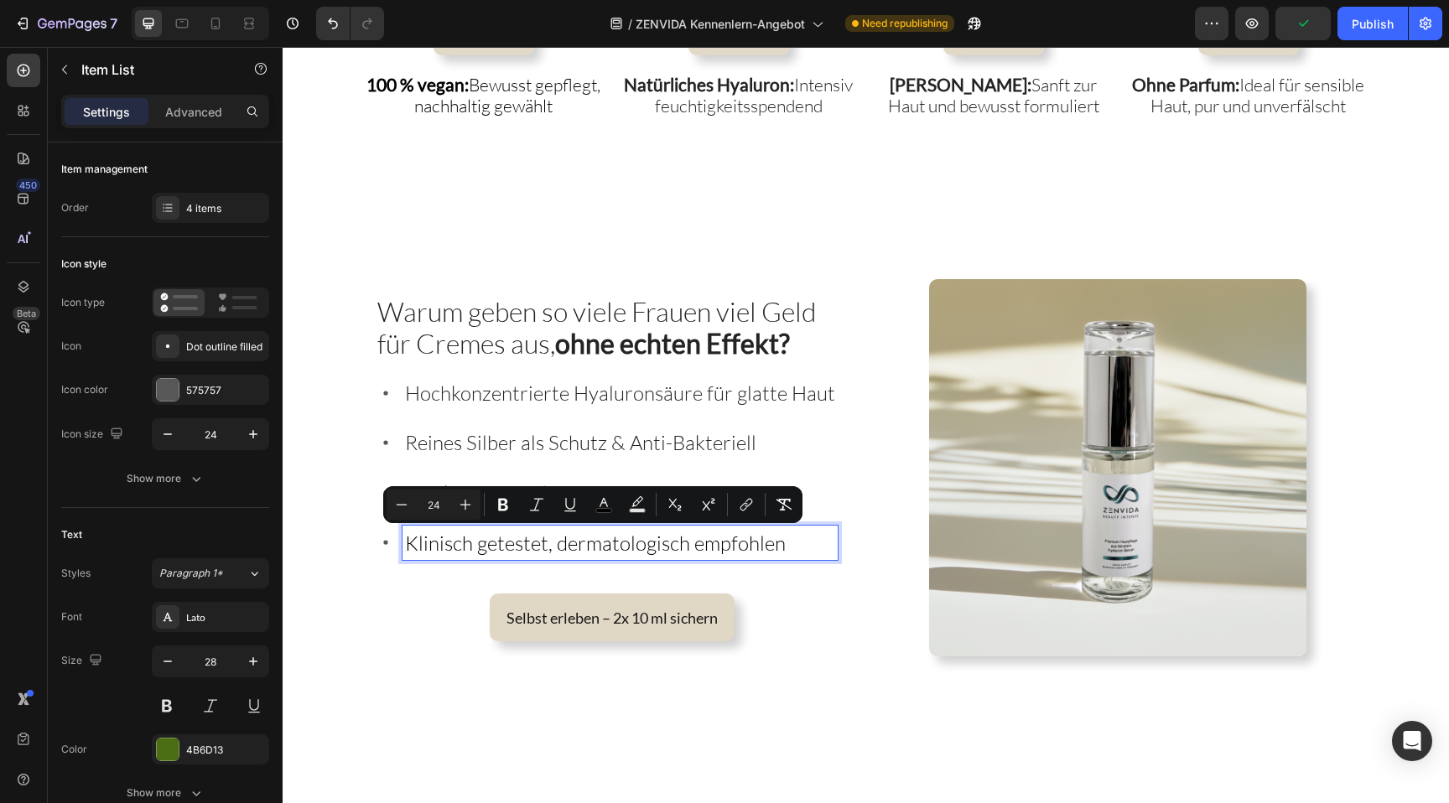
click at [551, 447] on span "Reines Silber als Schutz & Anti-Bakteriell" at bounding box center [580, 442] width 351 height 25
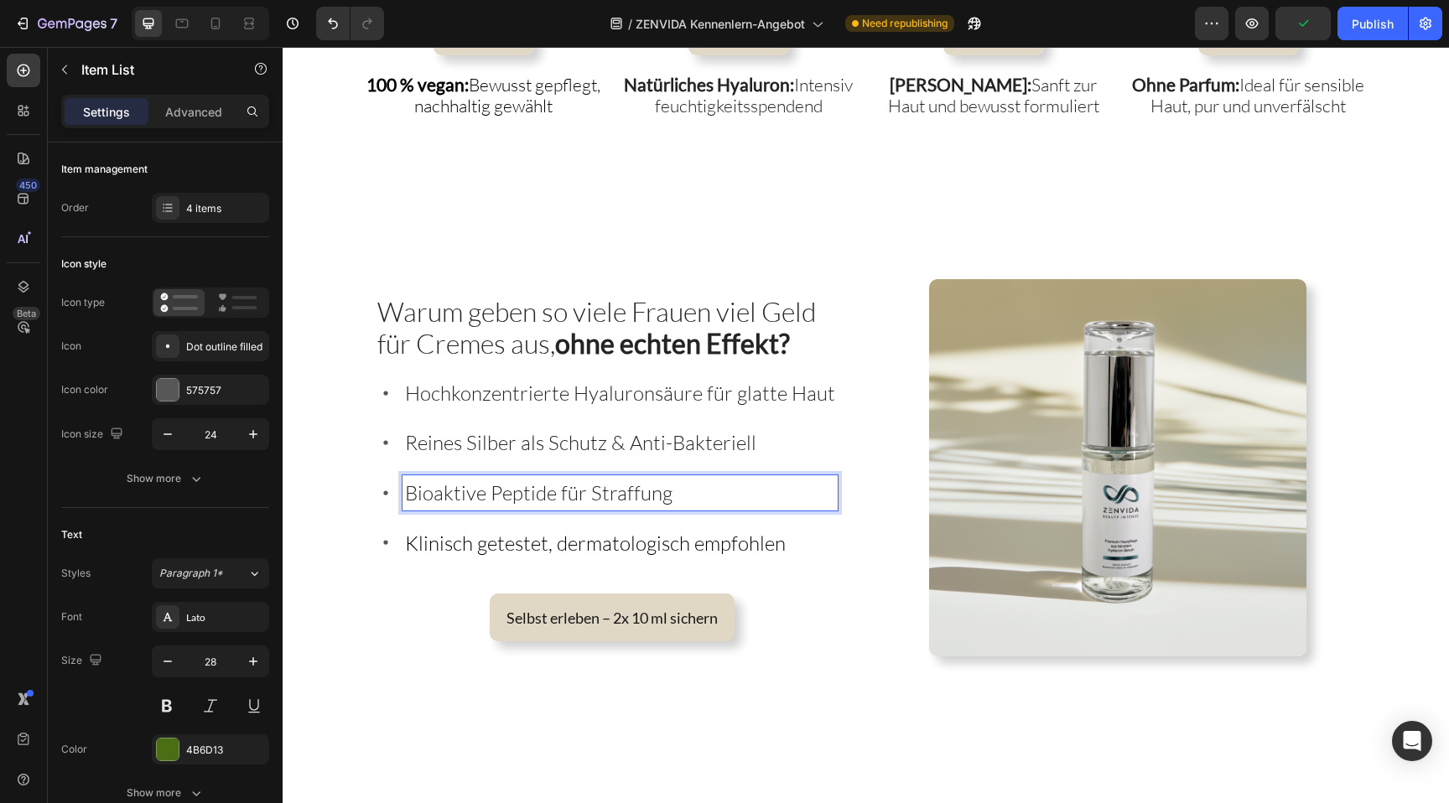
click at [550, 494] on span "Bioaktive Peptide für Straffung" at bounding box center [539, 493] width 268 height 25
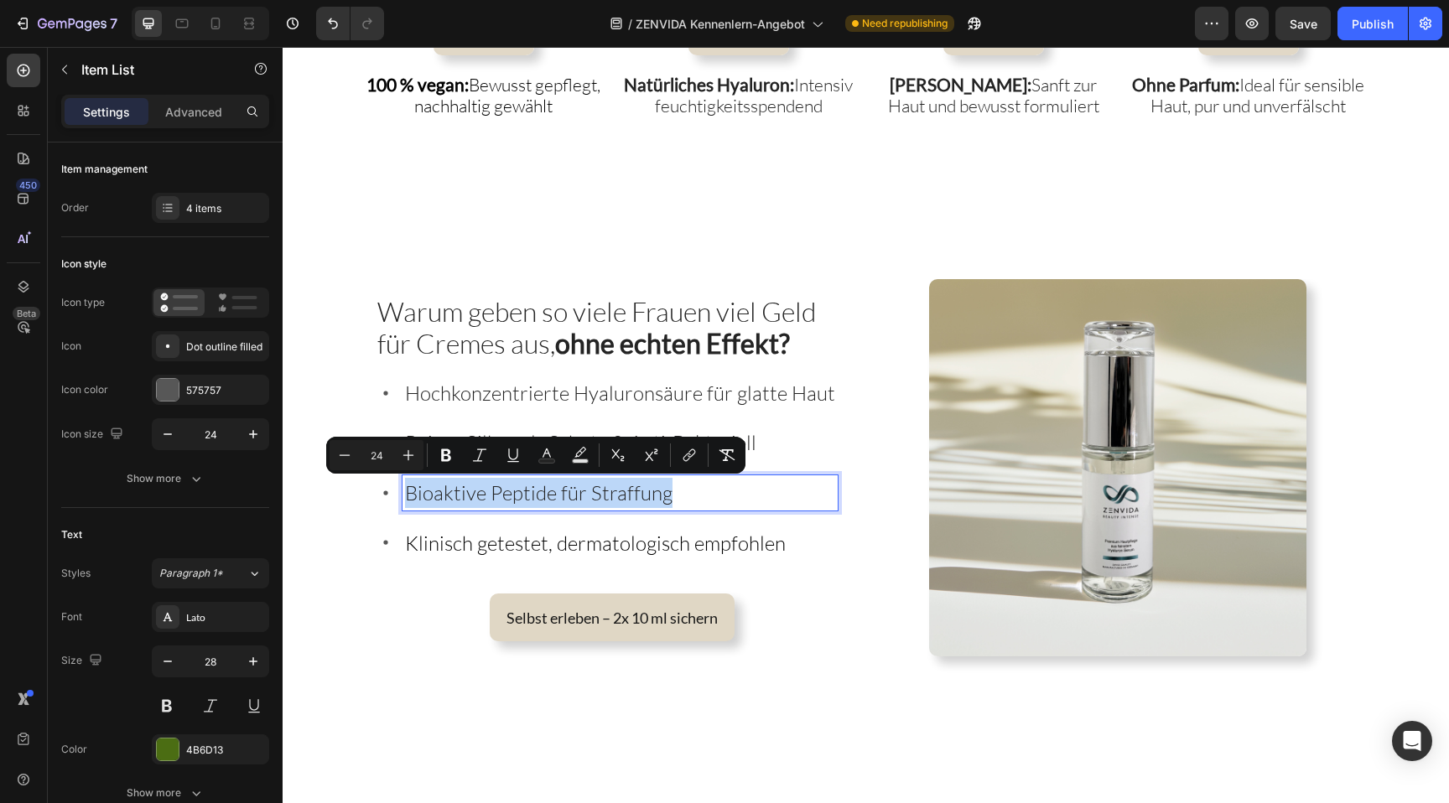
click at [550, 494] on span "Bioaktive Peptide für Straffung" at bounding box center [539, 493] width 268 height 25
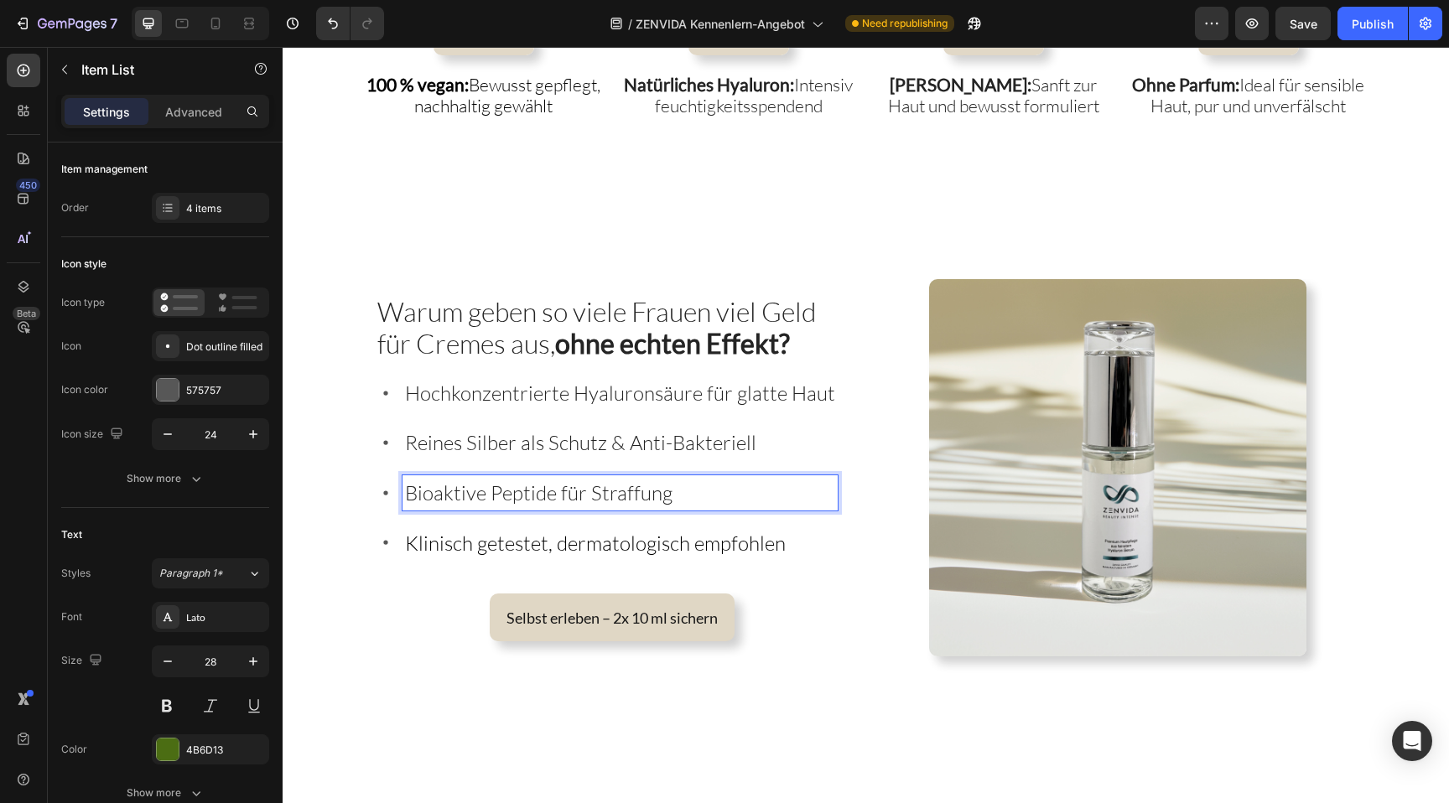
click at [550, 494] on span "Bioaktive Peptide für Straffung" at bounding box center [539, 493] width 268 height 25
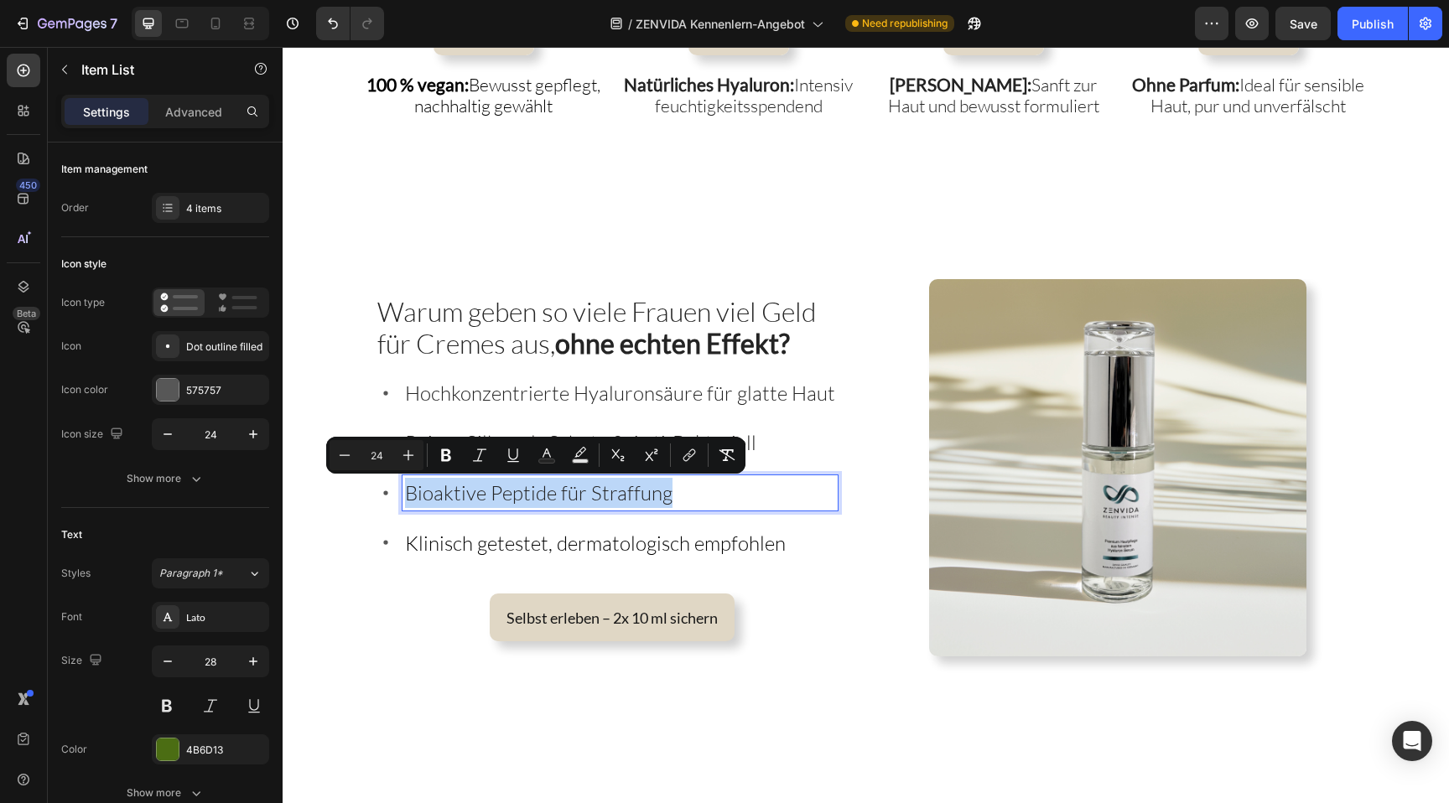
click at [550, 494] on span "Bioaktive Peptide für Straffung" at bounding box center [539, 493] width 268 height 25
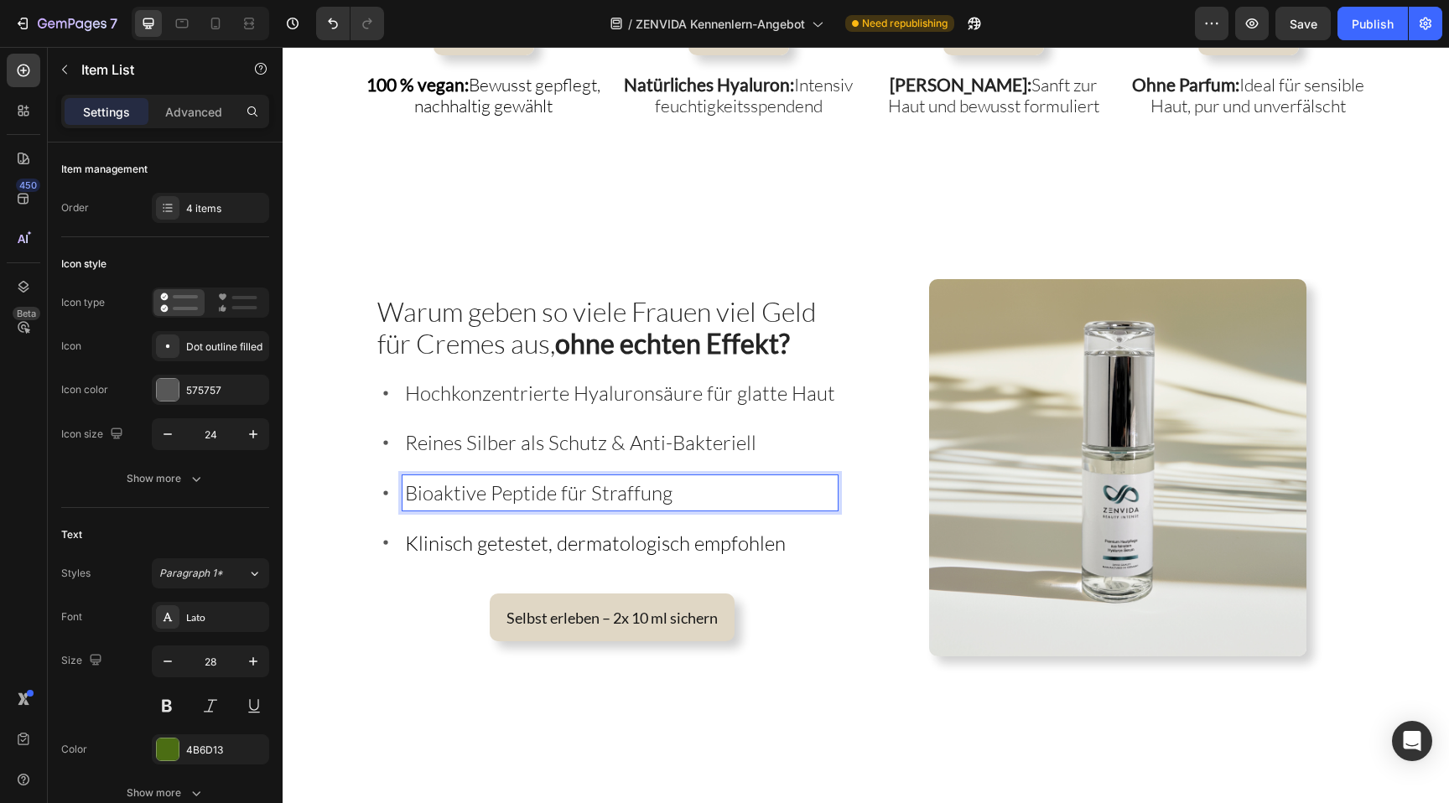
click at [550, 494] on span "Bioaktive Peptide für Straffung" at bounding box center [539, 493] width 268 height 25
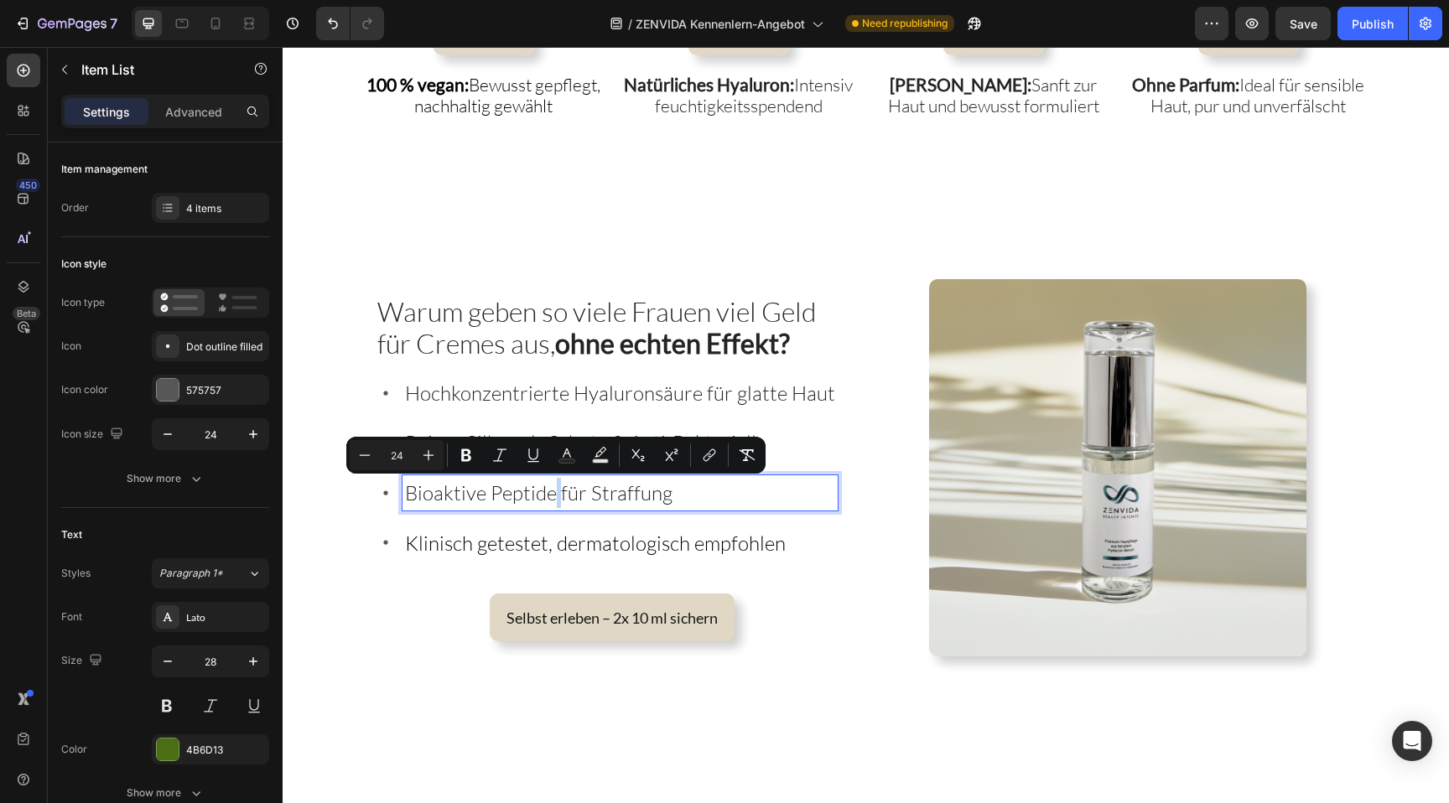
click at [550, 494] on span "Bioaktive Peptide für Straffung" at bounding box center [539, 493] width 268 height 25
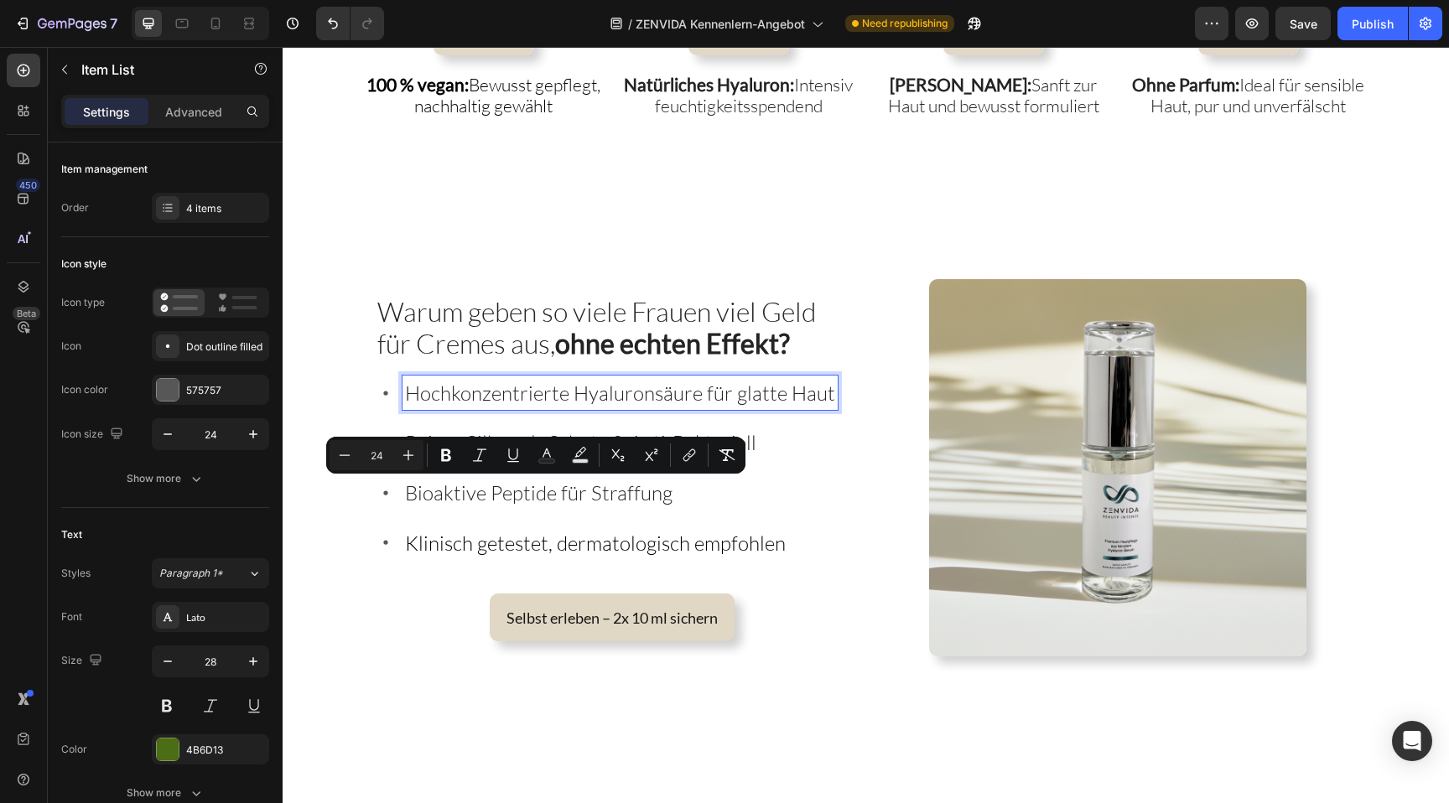
click at [611, 387] on span "Hochkonzentrierte Hyaluronsäure für glatte Haut" at bounding box center [620, 393] width 430 height 25
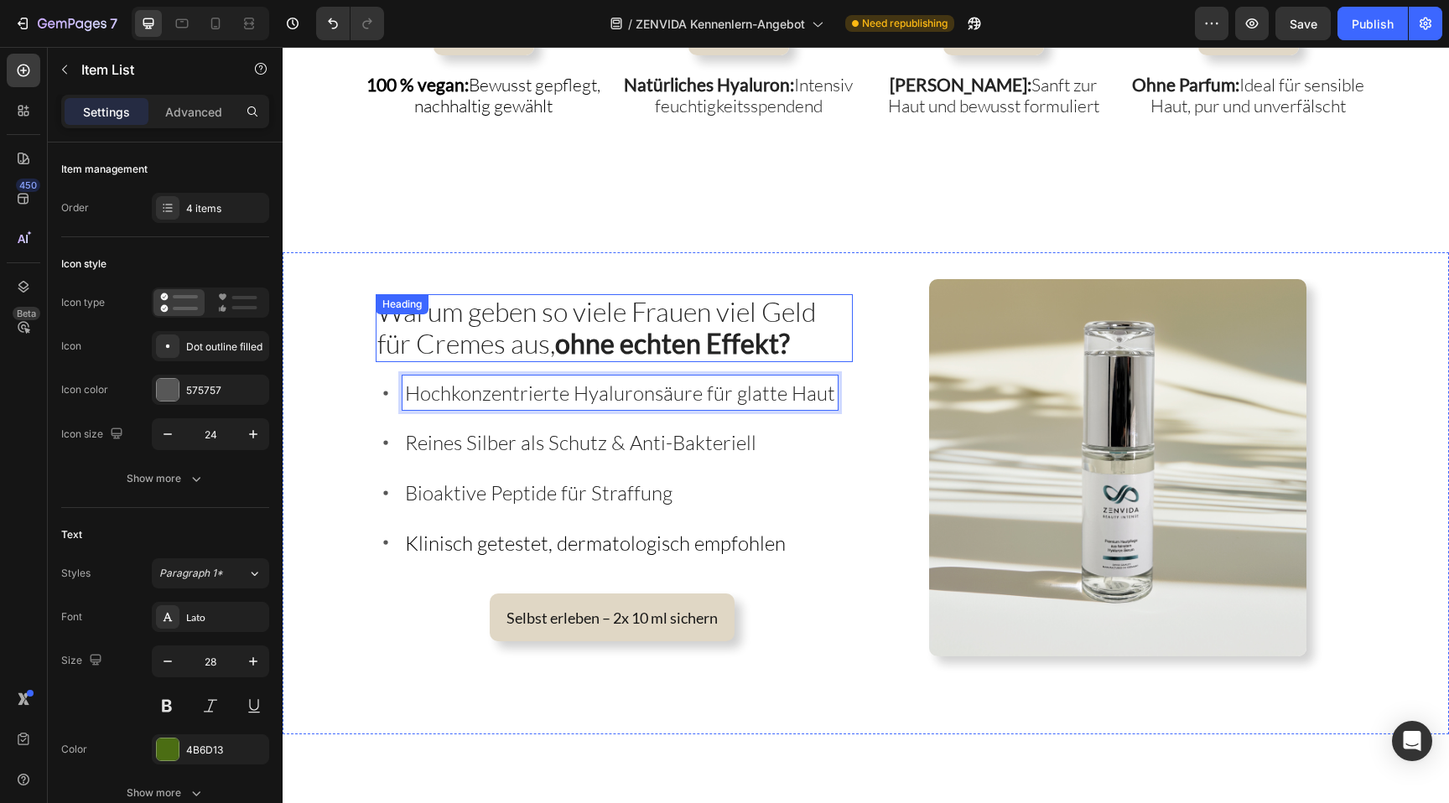
click at [558, 335] on span "Warum geben so viele Frauen viel Geld für Cremes aus, ohne echten Effekt?" at bounding box center [596, 327] width 439 height 65
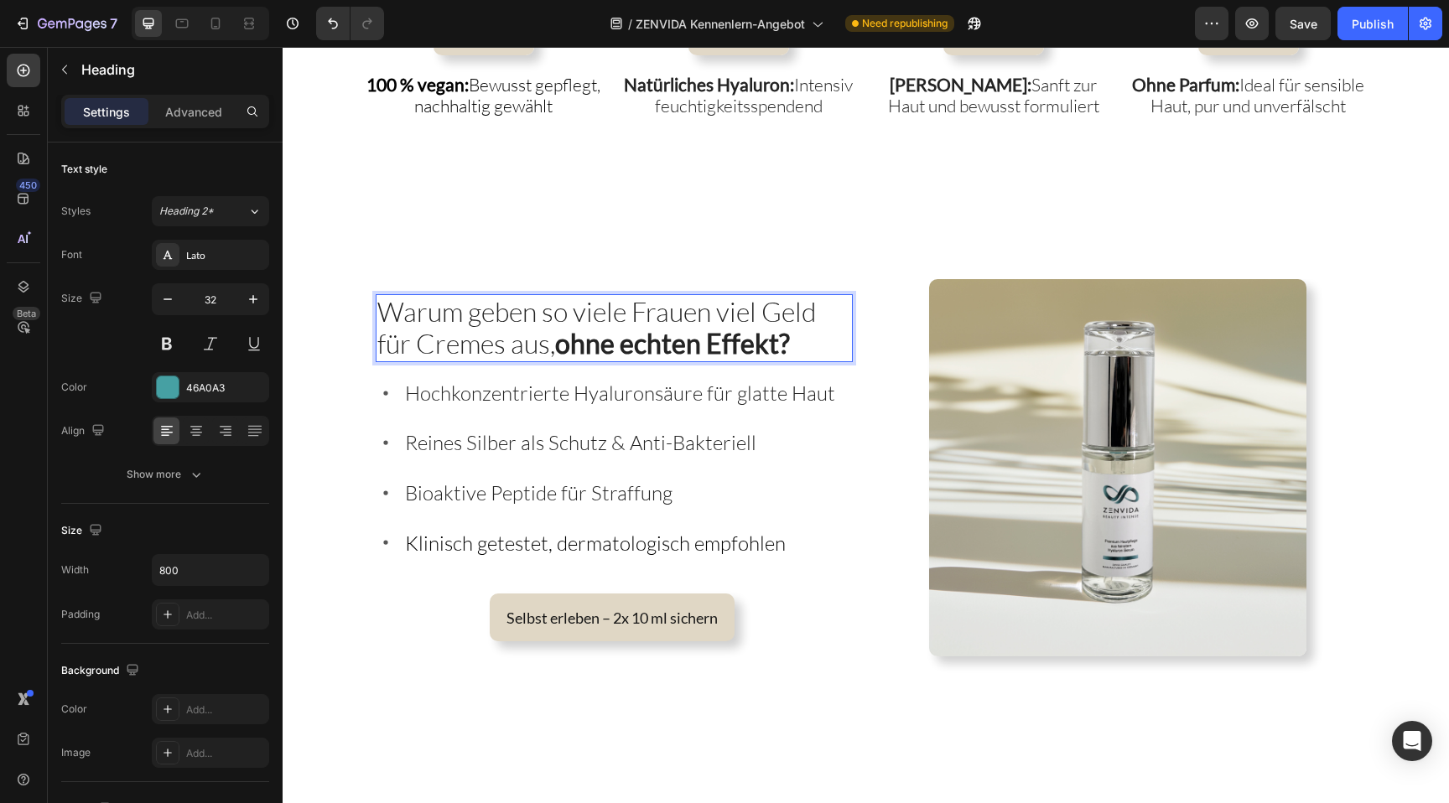
click at [558, 335] on span "Warum geben so viele Frauen viel Geld für Cremes aus, ohne echten Effekt?" at bounding box center [596, 327] width 439 height 65
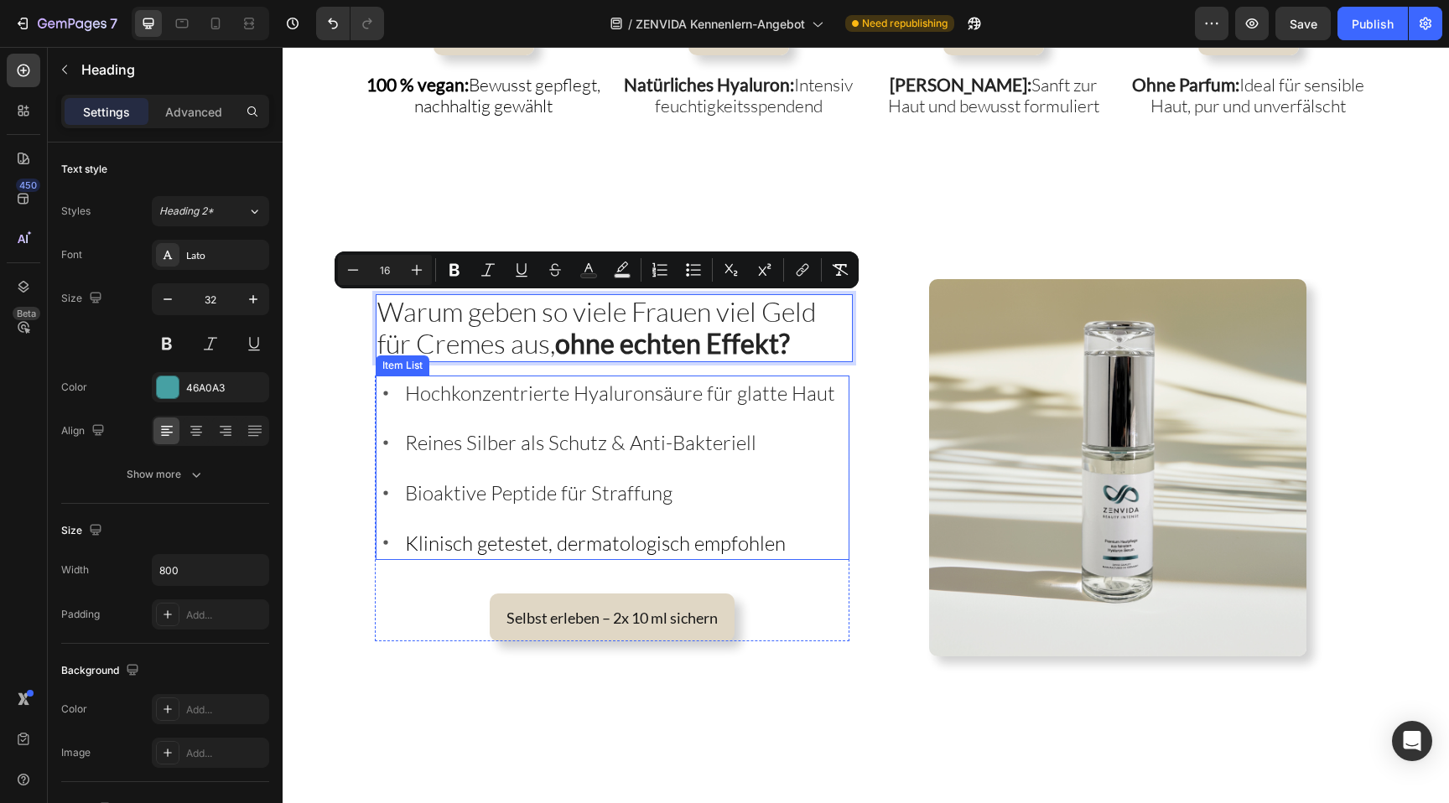
click at [536, 398] on span "Hochkonzentrierte Hyaluronsäure für glatte Haut" at bounding box center [620, 393] width 430 height 25
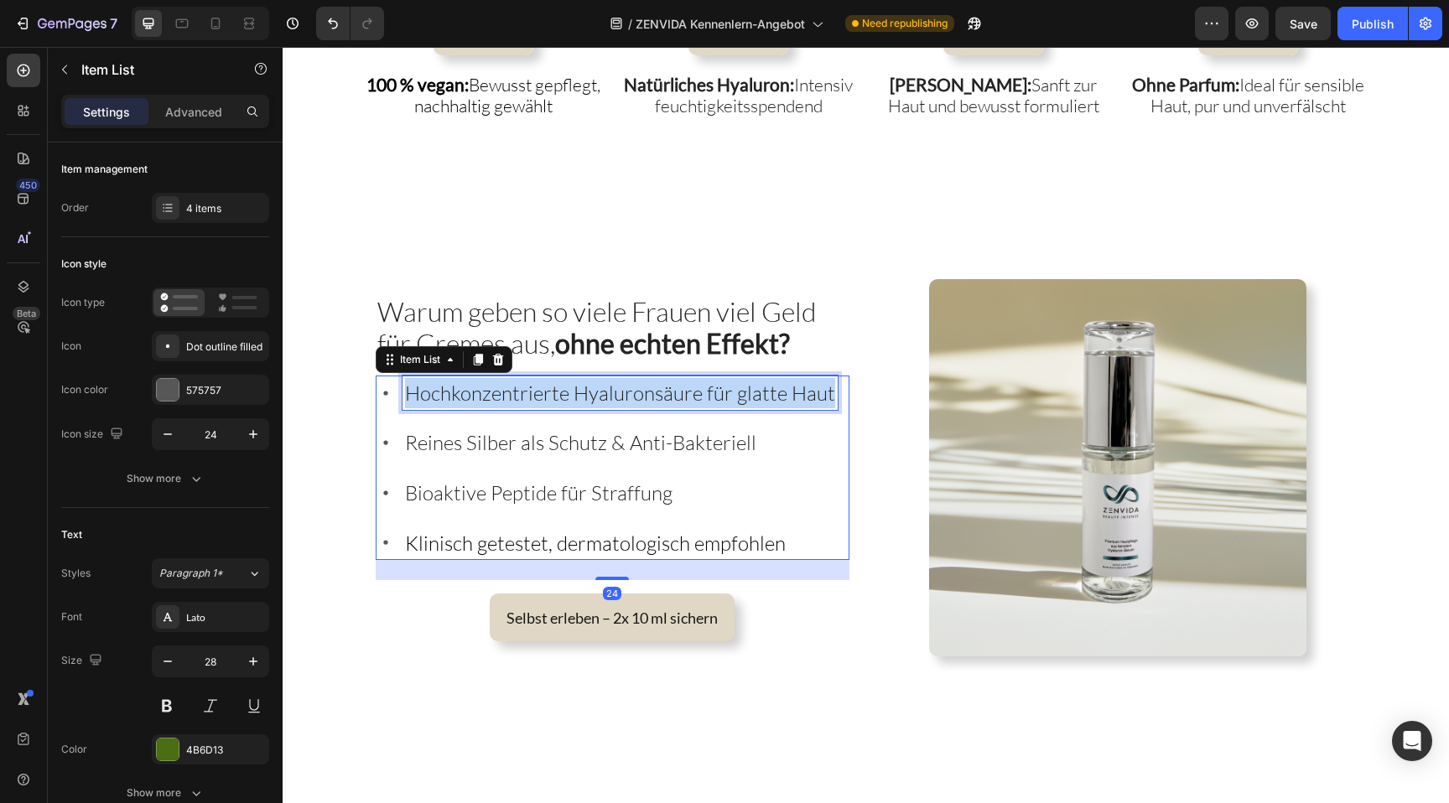
click at [536, 398] on span "Hochkonzentrierte Hyaluronsäure für glatte Haut" at bounding box center [620, 393] width 430 height 25
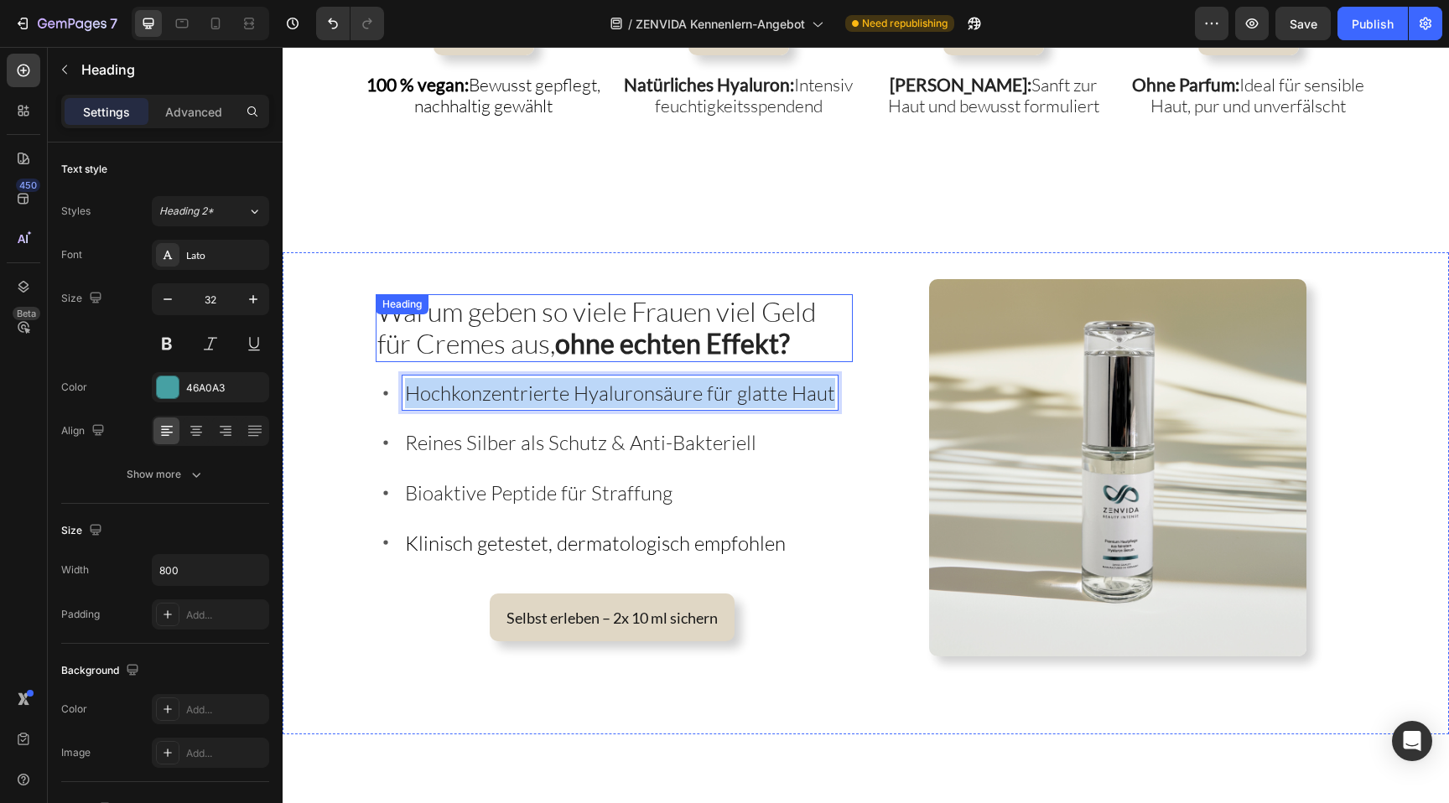
click at [605, 310] on span "Warum geben so viele Frauen viel Geld für Cremes aus, ohne echten Effekt?" at bounding box center [596, 327] width 439 height 65
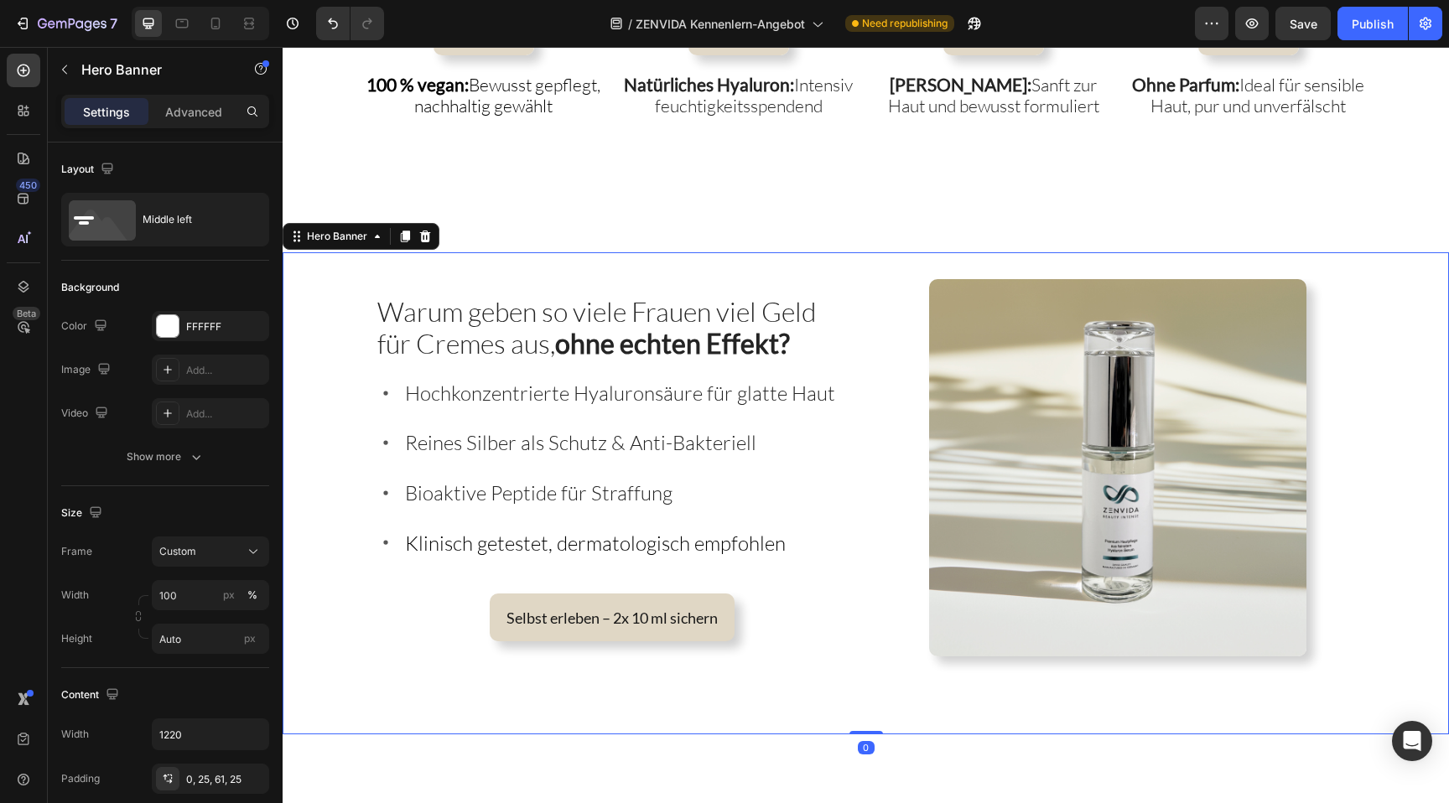
click at [683, 373] on div "⁠⁠⁠⁠⁠⁠⁠ Warum geben so viele Frauen viel Geld für Cremes aus, ohne echten Effek…" at bounding box center [614, 467] width 477 height 377
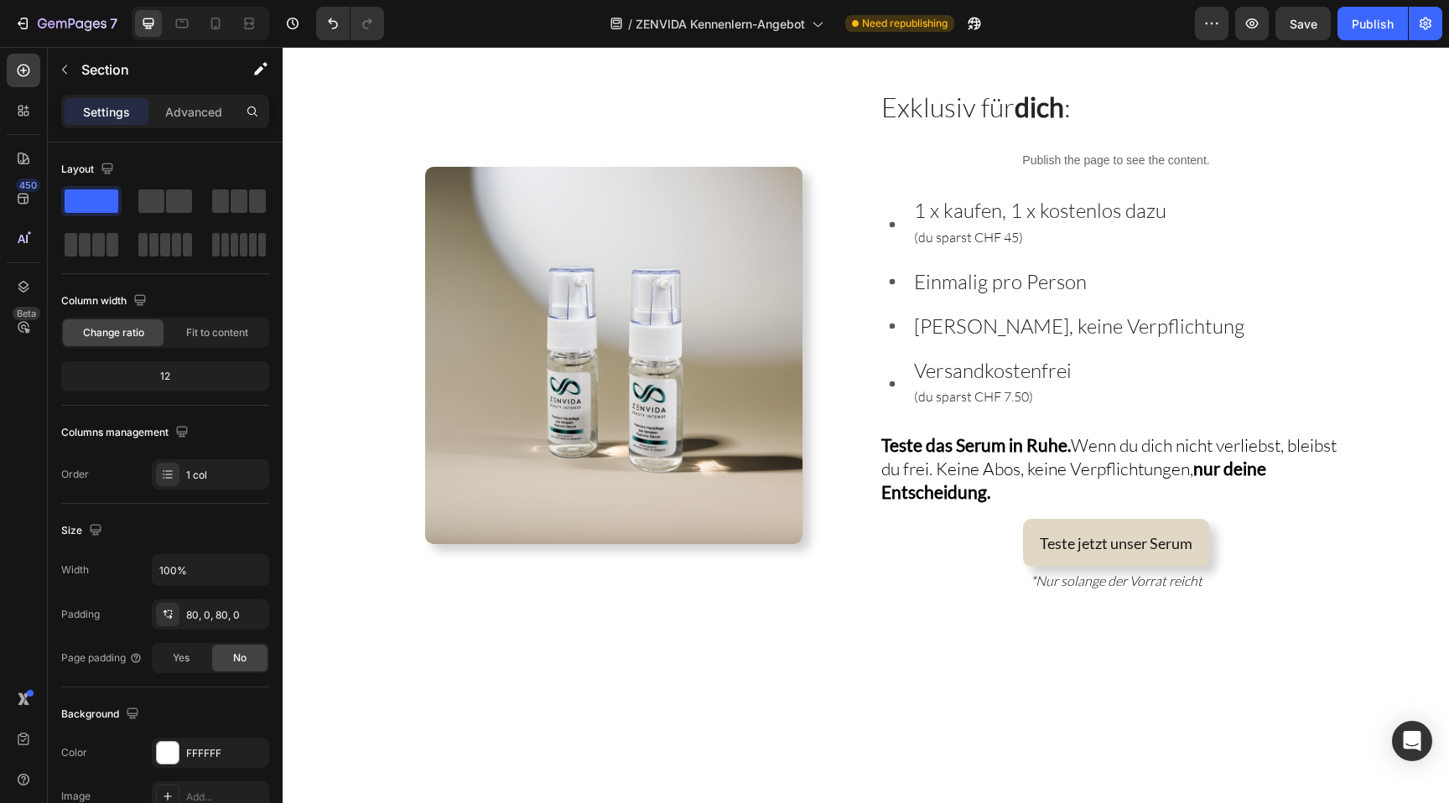
scroll to position [3508, 0]
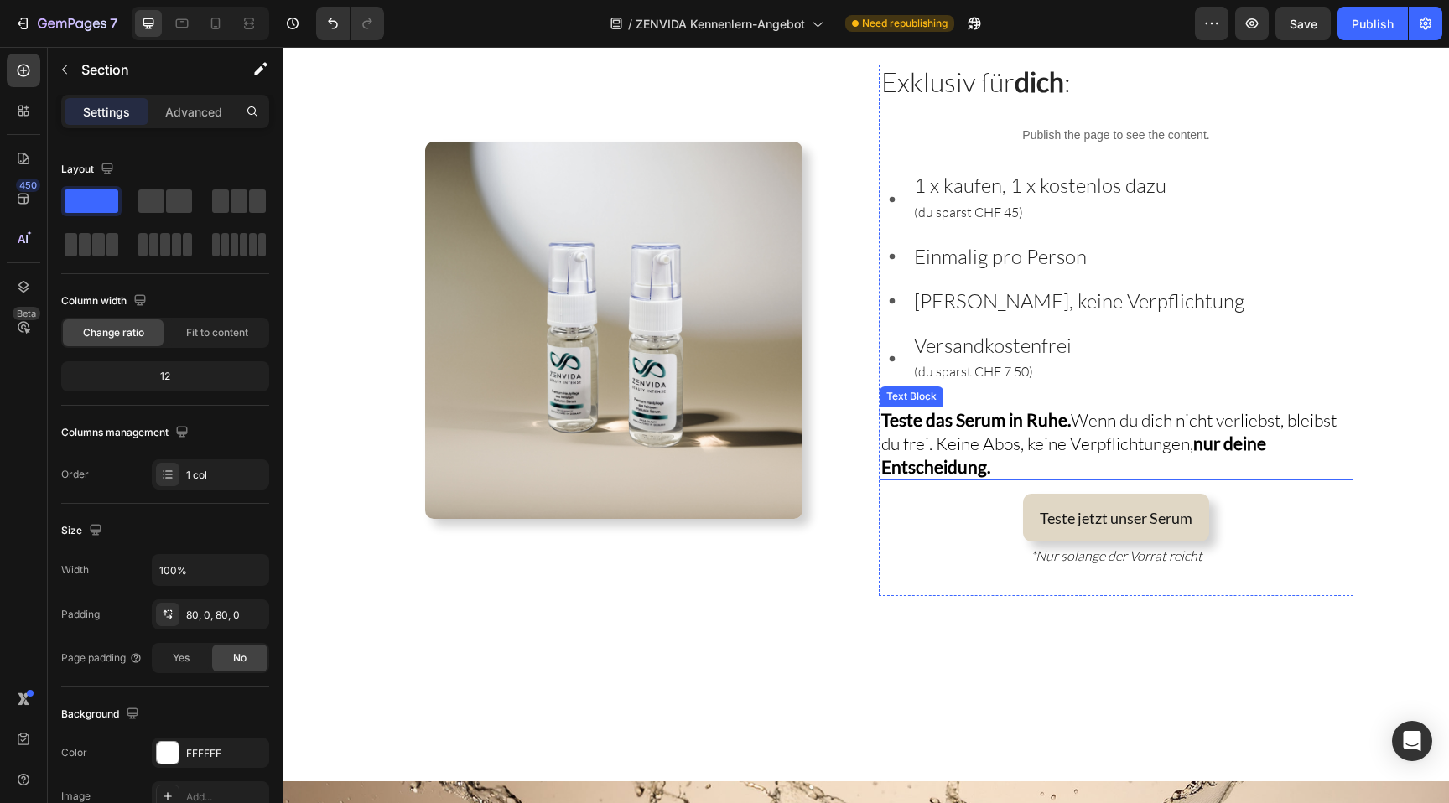
click at [1017, 428] on strong "Teste das Serum in Ruhe." at bounding box center [976, 419] width 190 height 21
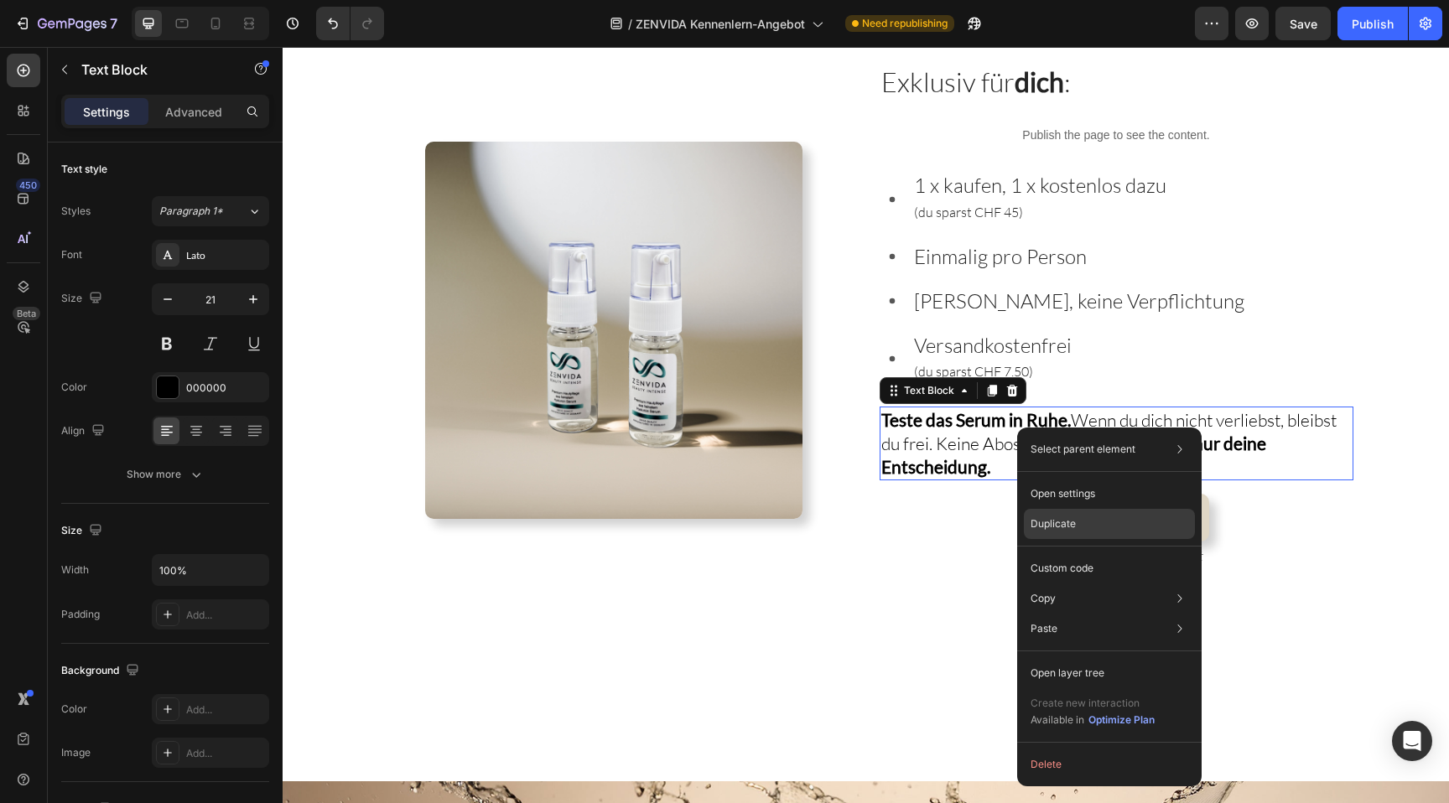
click at [1060, 524] on p "Duplicate" at bounding box center [1053, 524] width 45 height 15
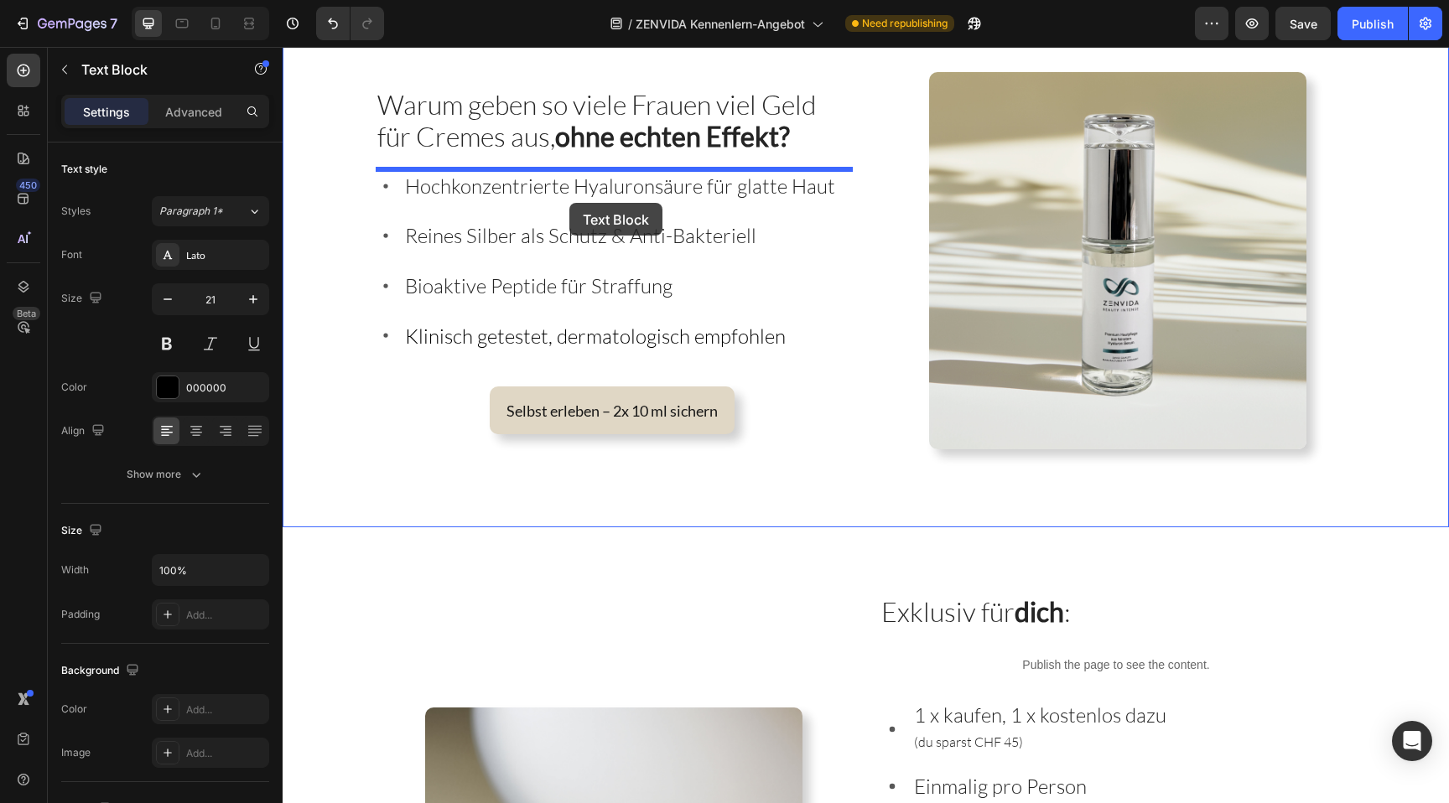
scroll to position [2748, 0]
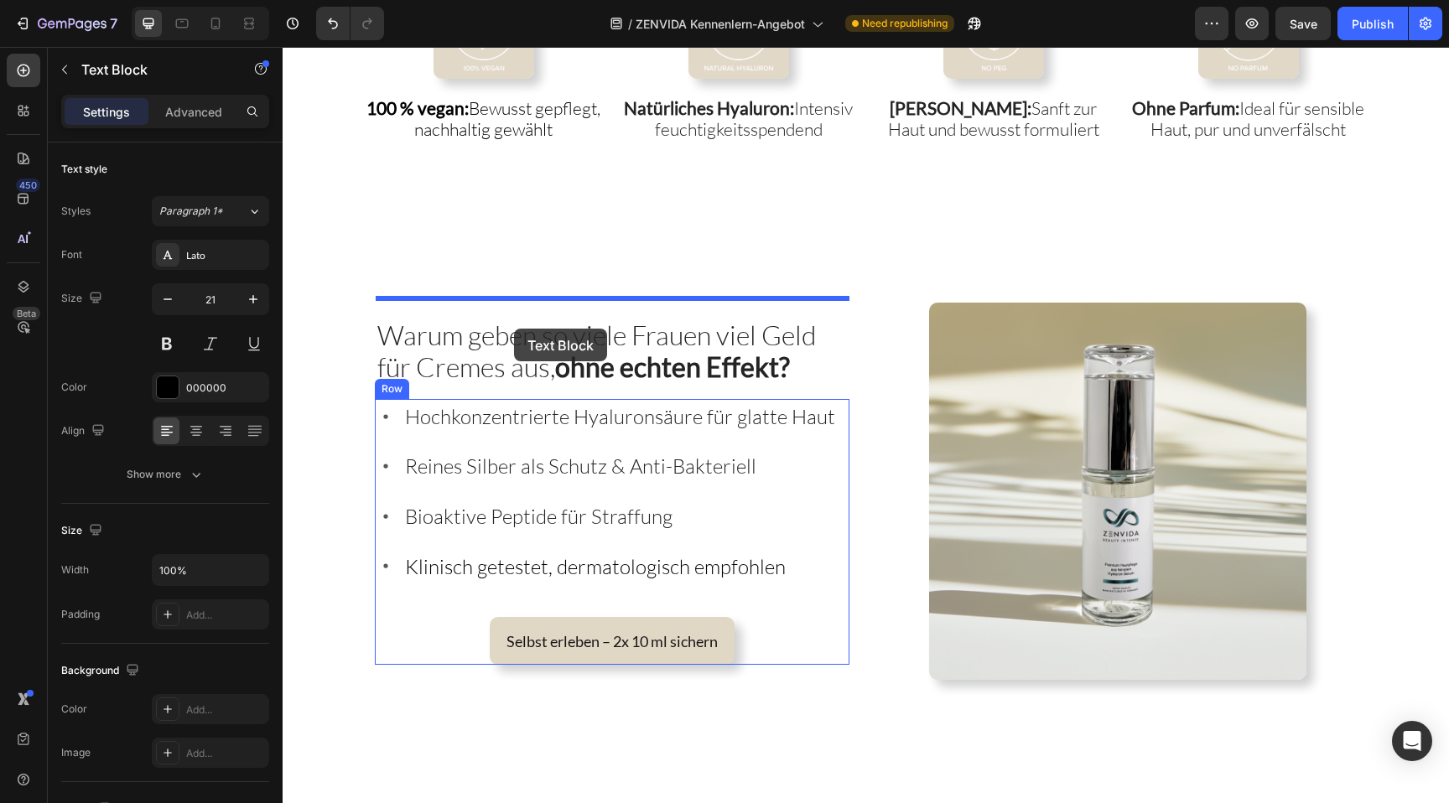
drag, startPoint x: 1078, startPoint y: 735, endPoint x: 515, endPoint y: 327, distance: 695.3
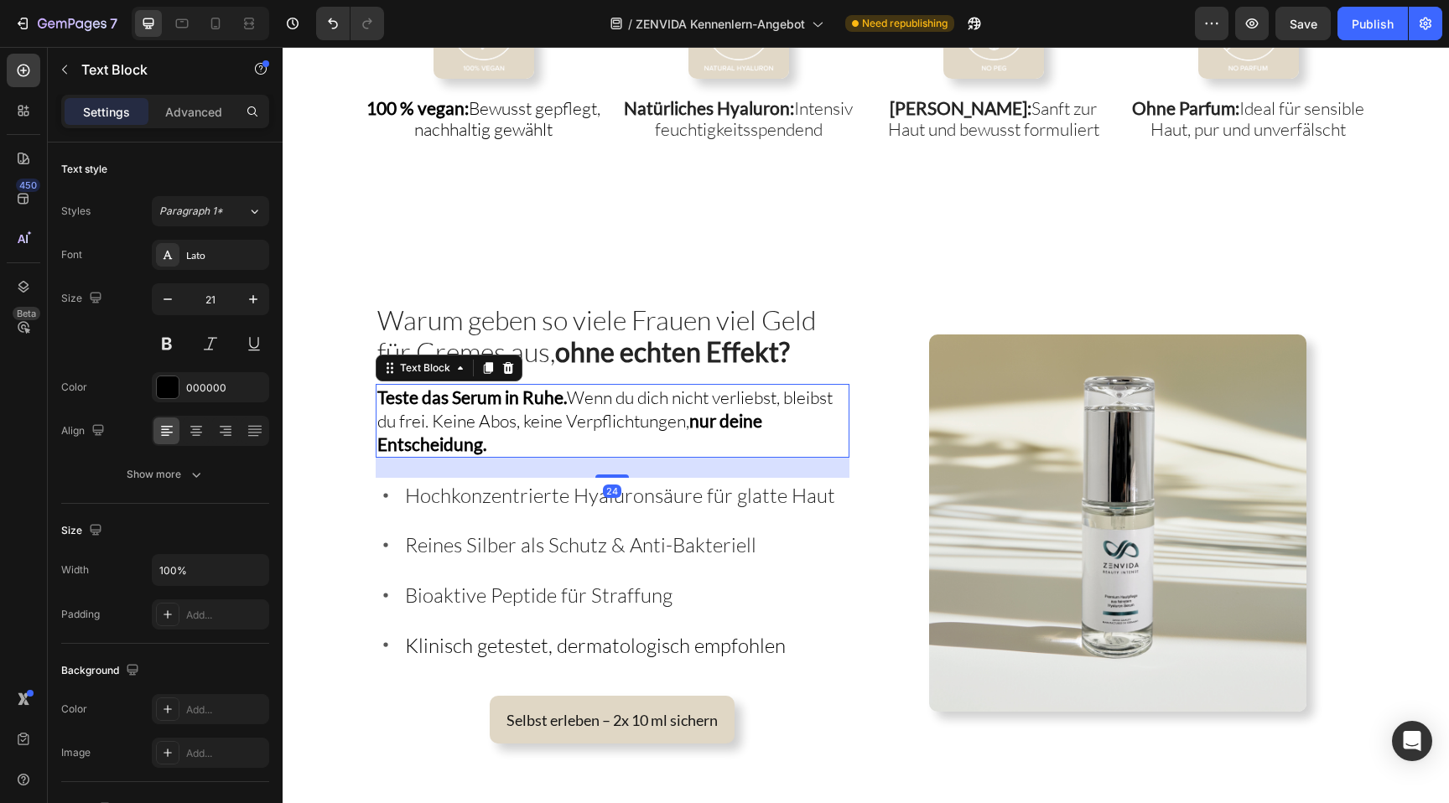
click at [543, 424] on span "Teste das Serum in Ruhe. Wenn du dich nicht verliebst, bleibst du frei. Keine A…" at bounding box center [604, 421] width 455 height 69
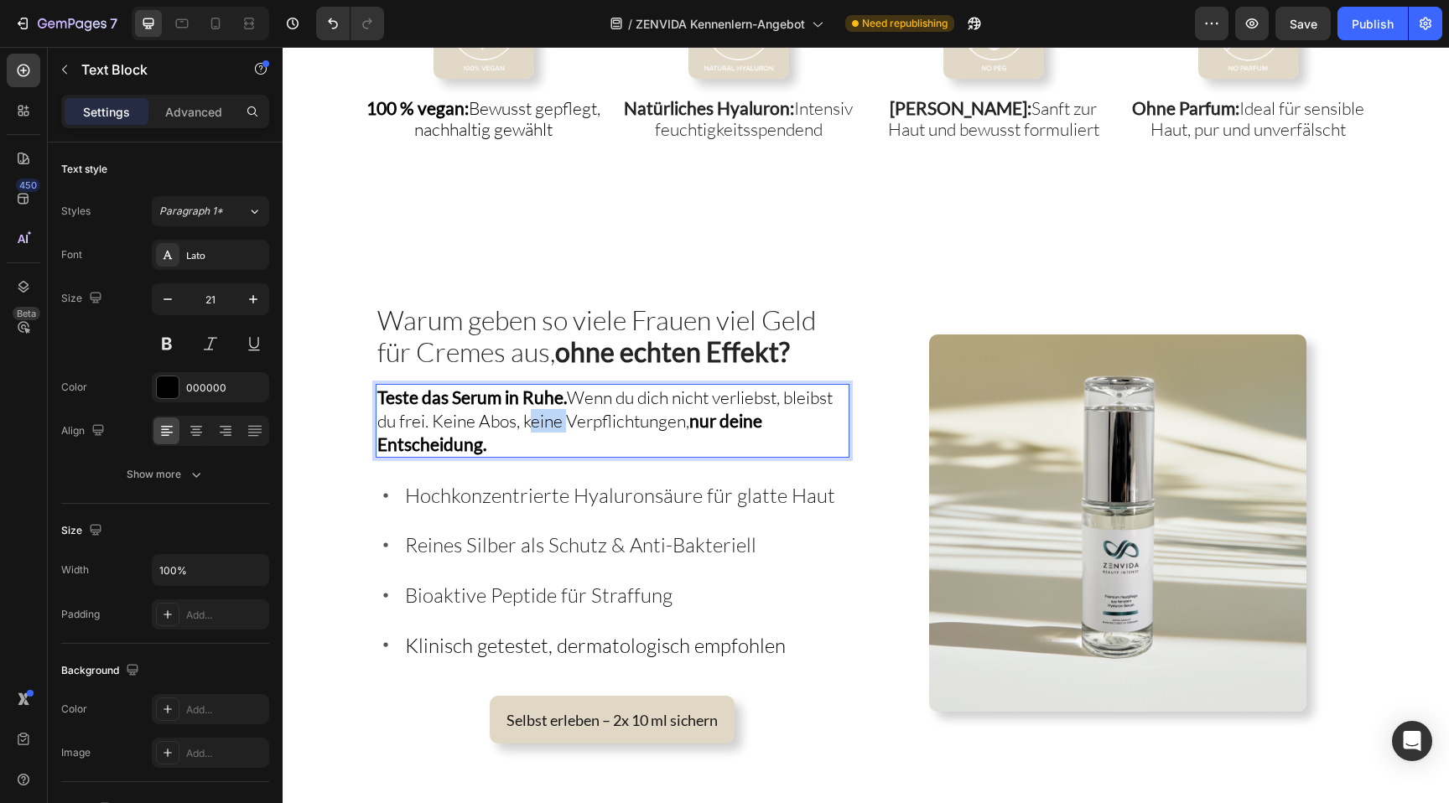
click at [543, 424] on span "Teste das Serum in Ruhe. Wenn du dich nicht verliebst, bleibst du frei. Keine A…" at bounding box center [604, 421] width 455 height 69
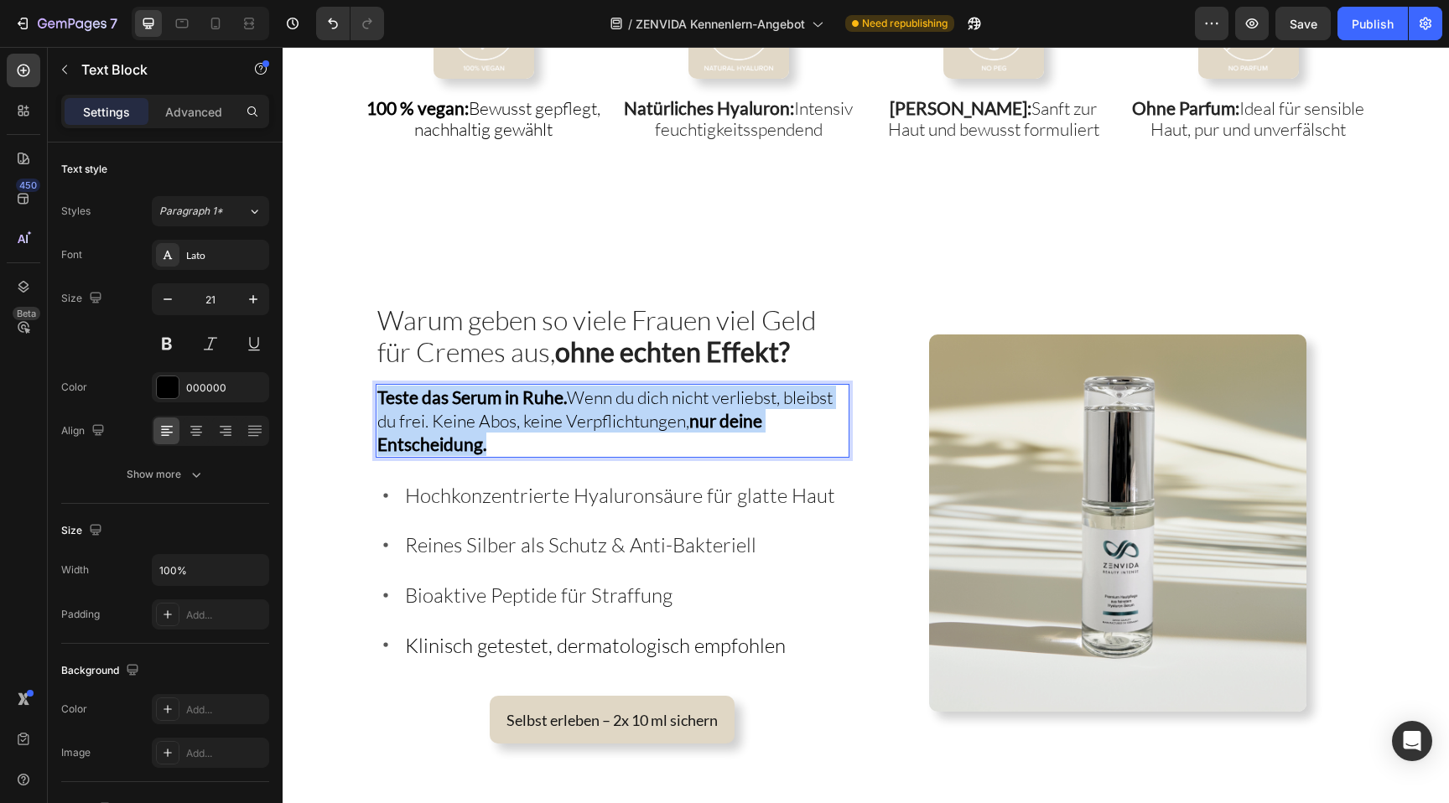
click at [543, 424] on span "Teste das Serum in Ruhe. Wenn du dich nicht verliebst, bleibst du frei. Keine A…" at bounding box center [604, 421] width 455 height 69
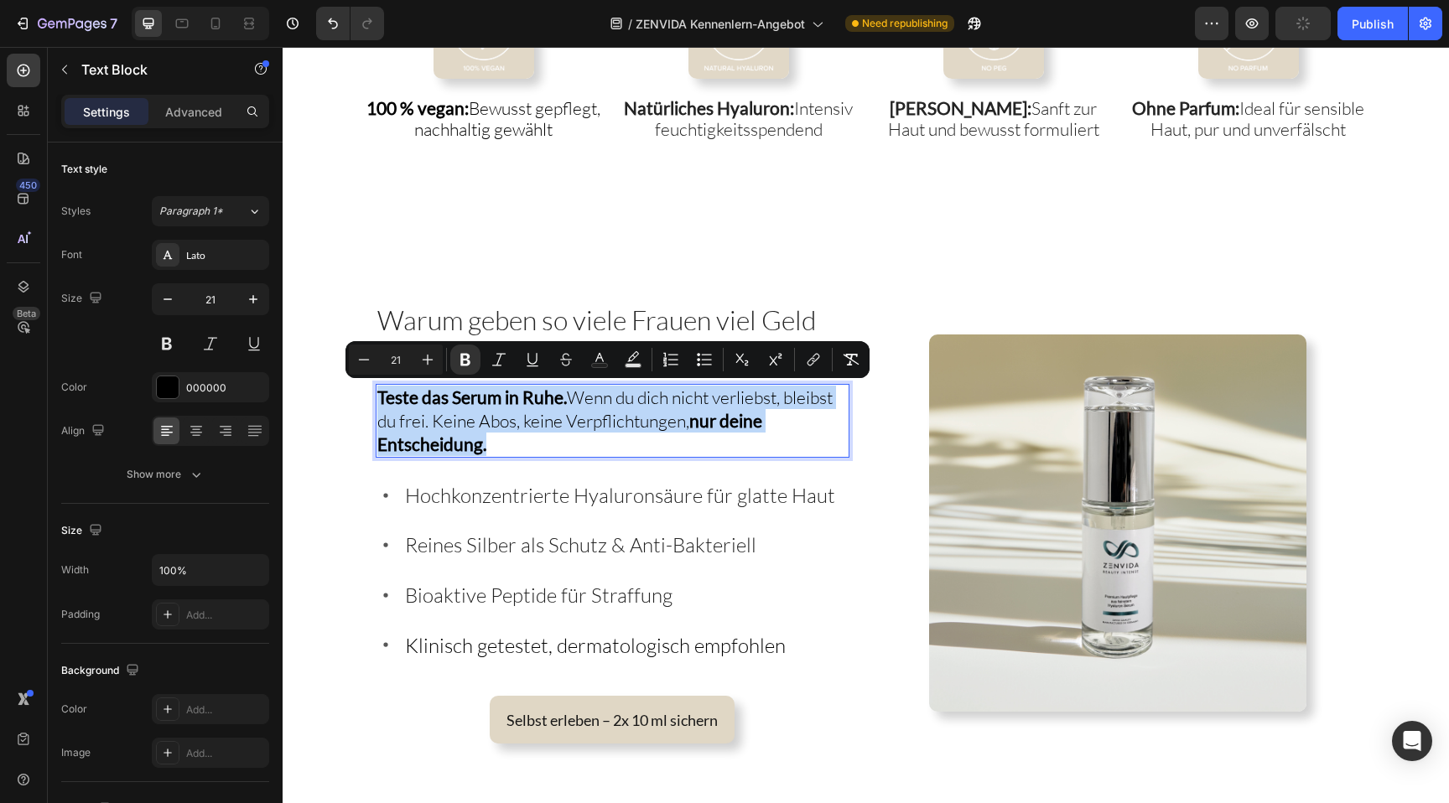
click at [543, 424] on span "Teste das Serum in Ruhe. Wenn du dich nicht verliebst, bleibst du frei. Keine A…" at bounding box center [604, 421] width 455 height 69
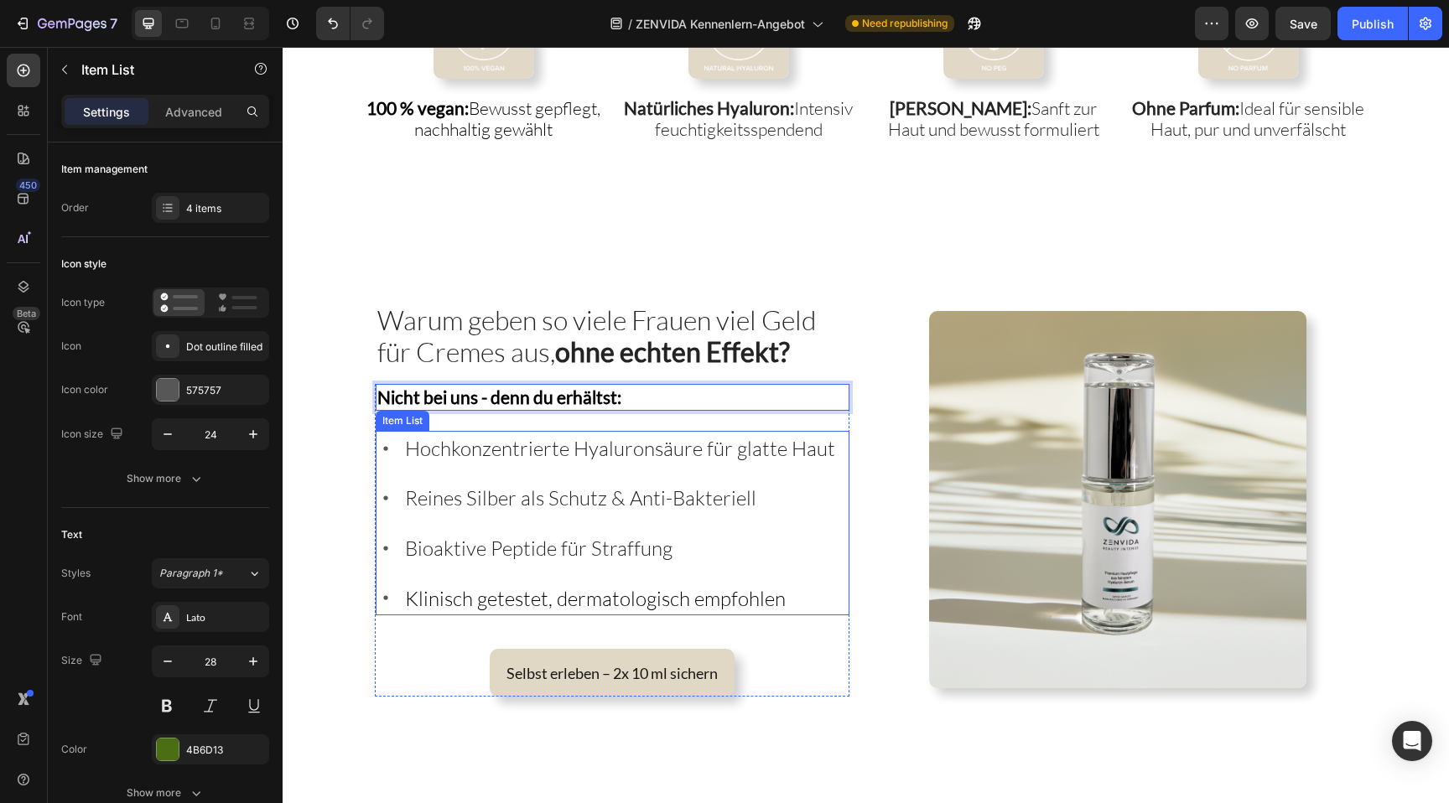
click at [564, 444] on span "Hochkonzentrierte Hyaluronsäure für glatte Haut" at bounding box center [620, 448] width 430 height 25
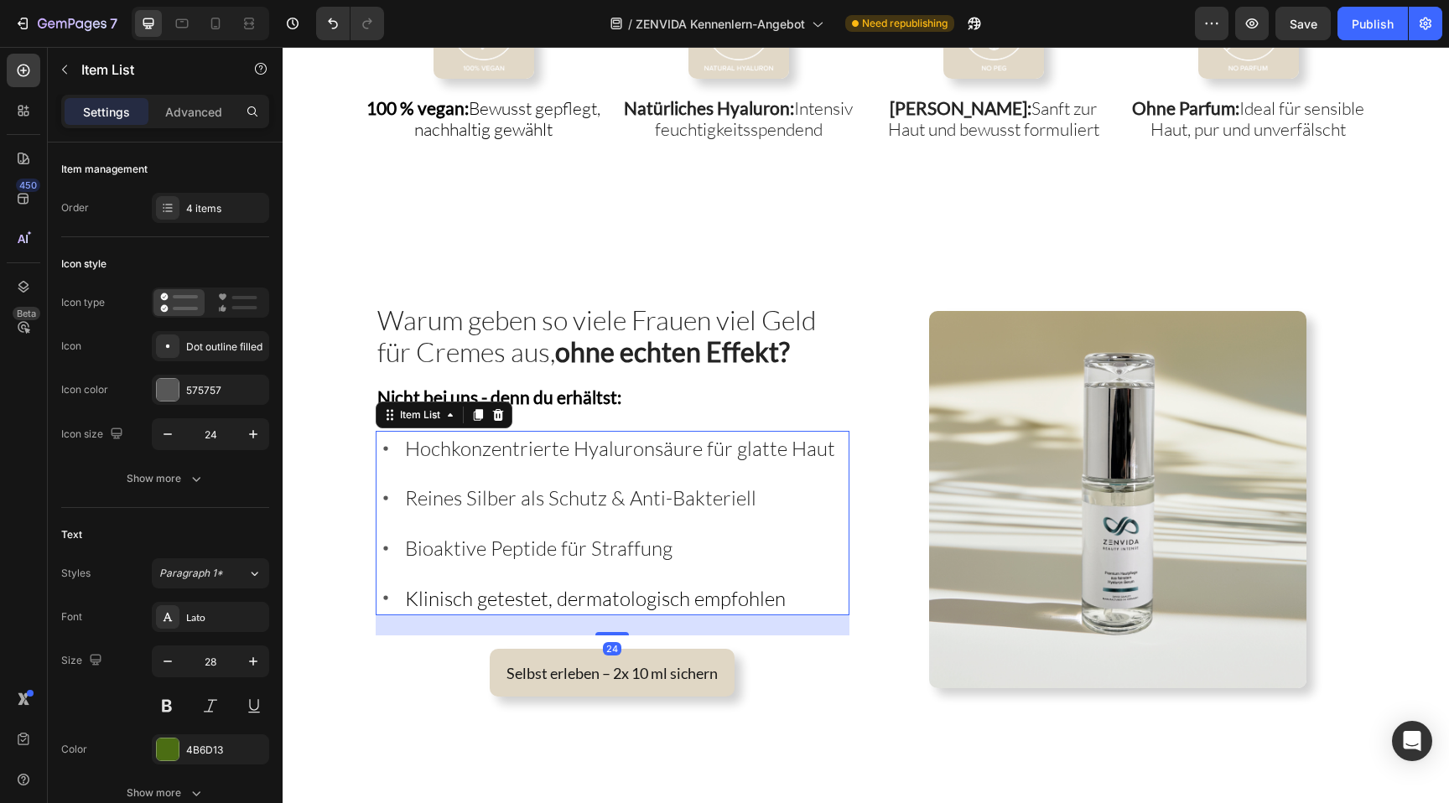
click at [564, 444] on span "Hochkonzentrierte Hyaluronsäure für glatte Haut" at bounding box center [620, 448] width 430 height 25
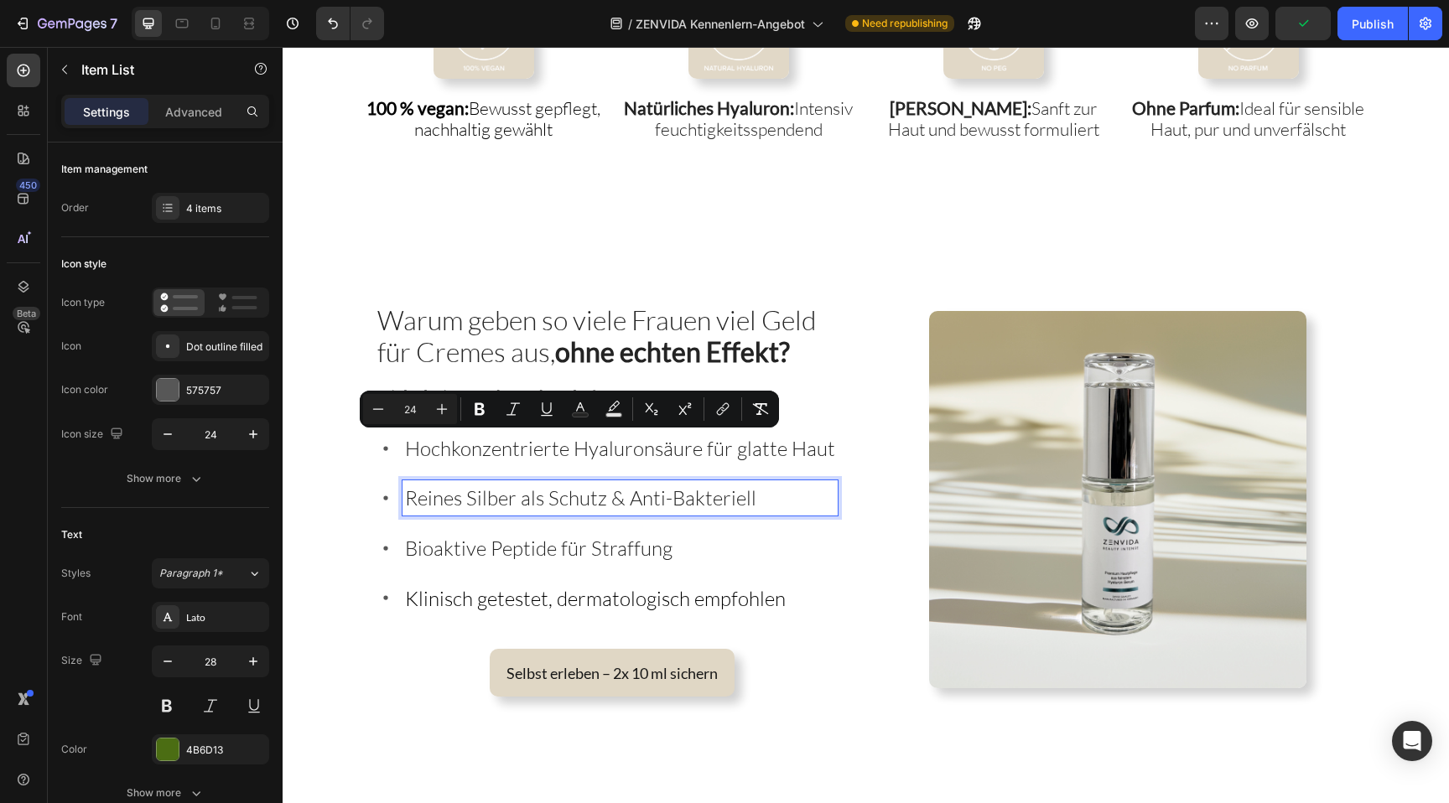
click at [532, 499] on span "Reines Silber als Schutz & Anti-Bakteriell" at bounding box center [580, 498] width 351 height 25
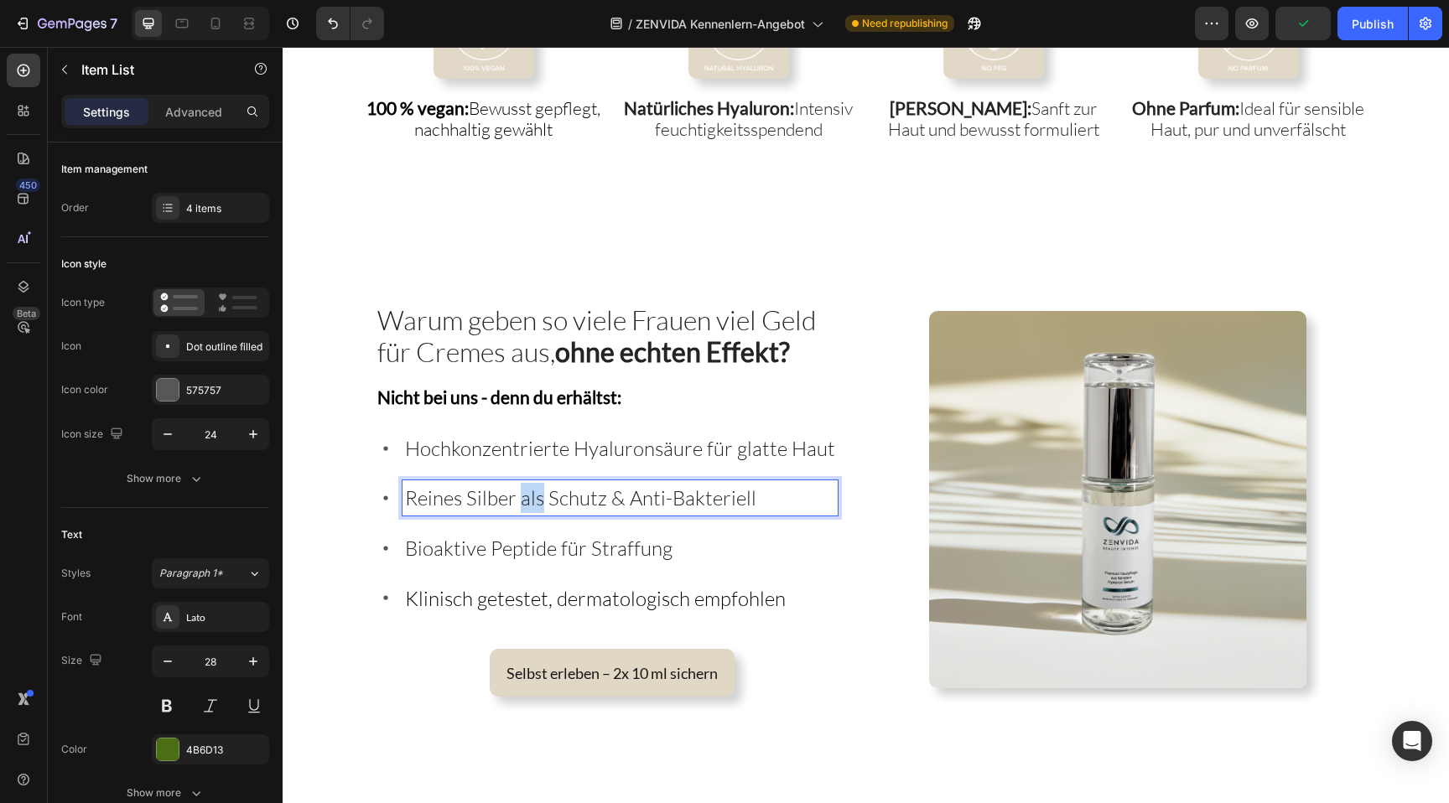
click at [532, 499] on span "Reines Silber als Schutz & Anti-Bakteriell" at bounding box center [580, 498] width 351 height 25
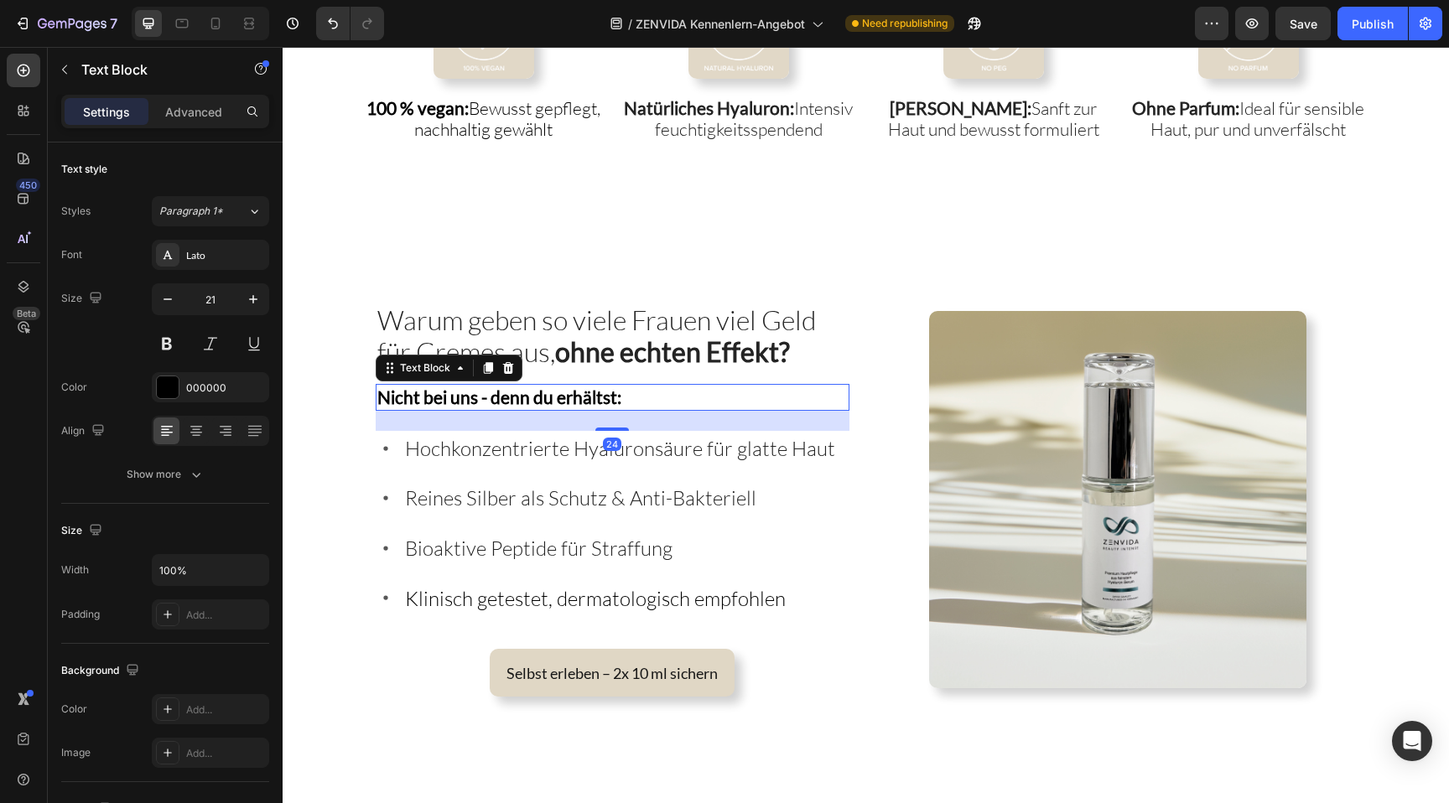
click at [564, 397] on strong "Nicht bei uns - denn du erhältst:" at bounding box center [499, 397] width 244 height 21
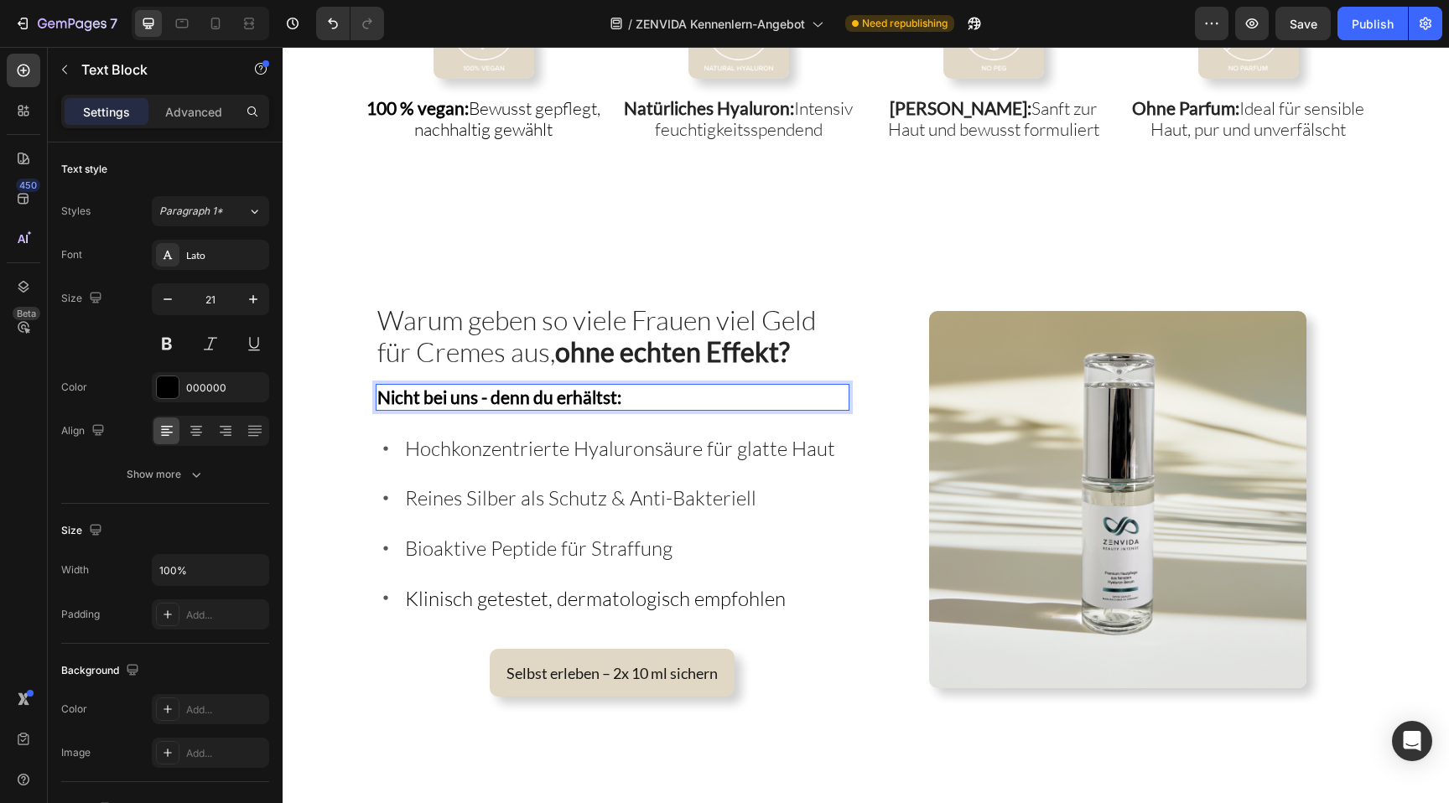
click at [485, 398] on strong "Nicht bei uns - denn du erhältst:" at bounding box center [499, 397] width 244 height 21
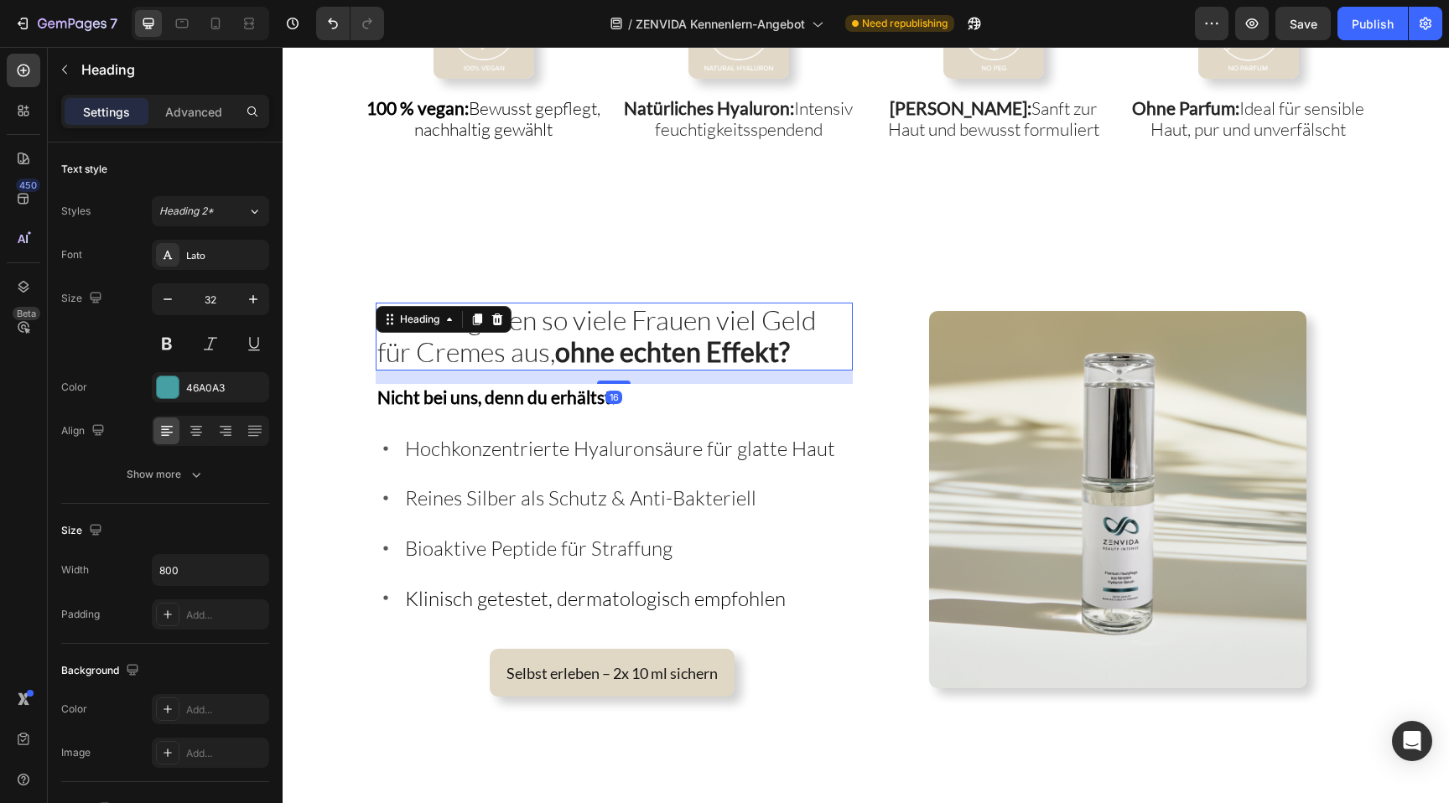
click at [544, 321] on span "Warum geben so viele Frauen viel Geld für Cremes aus, ohne echten Effekt?" at bounding box center [596, 336] width 439 height 65
click at [535, 387] on strong "Nicht bei uns, denn du erhältst:" at bounding box center [496, 397] width 238 height 21
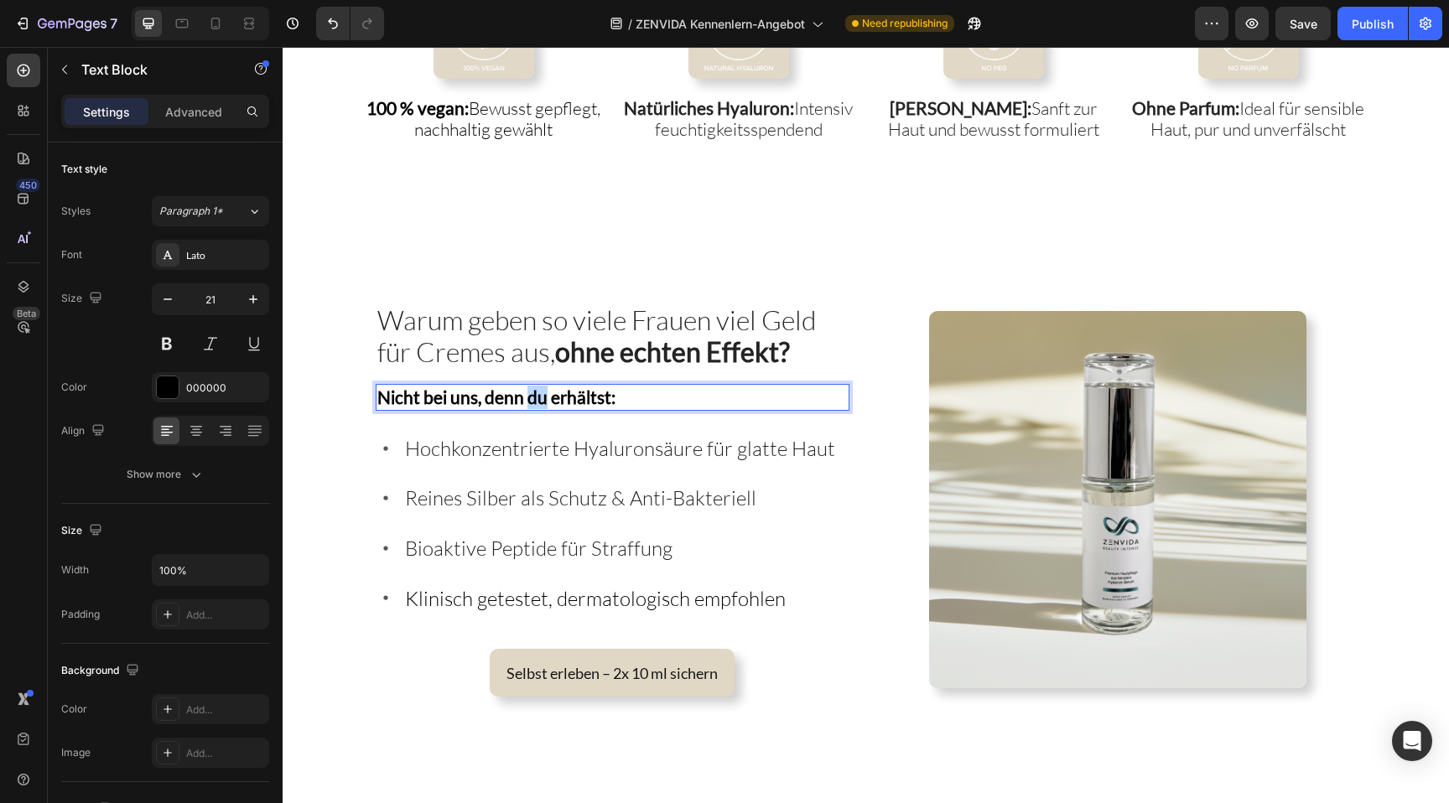
click at [535, 387] on strong "Nicht bei uns, denn du erhältst:" at bounding box center [496, 397] width 238 height 21
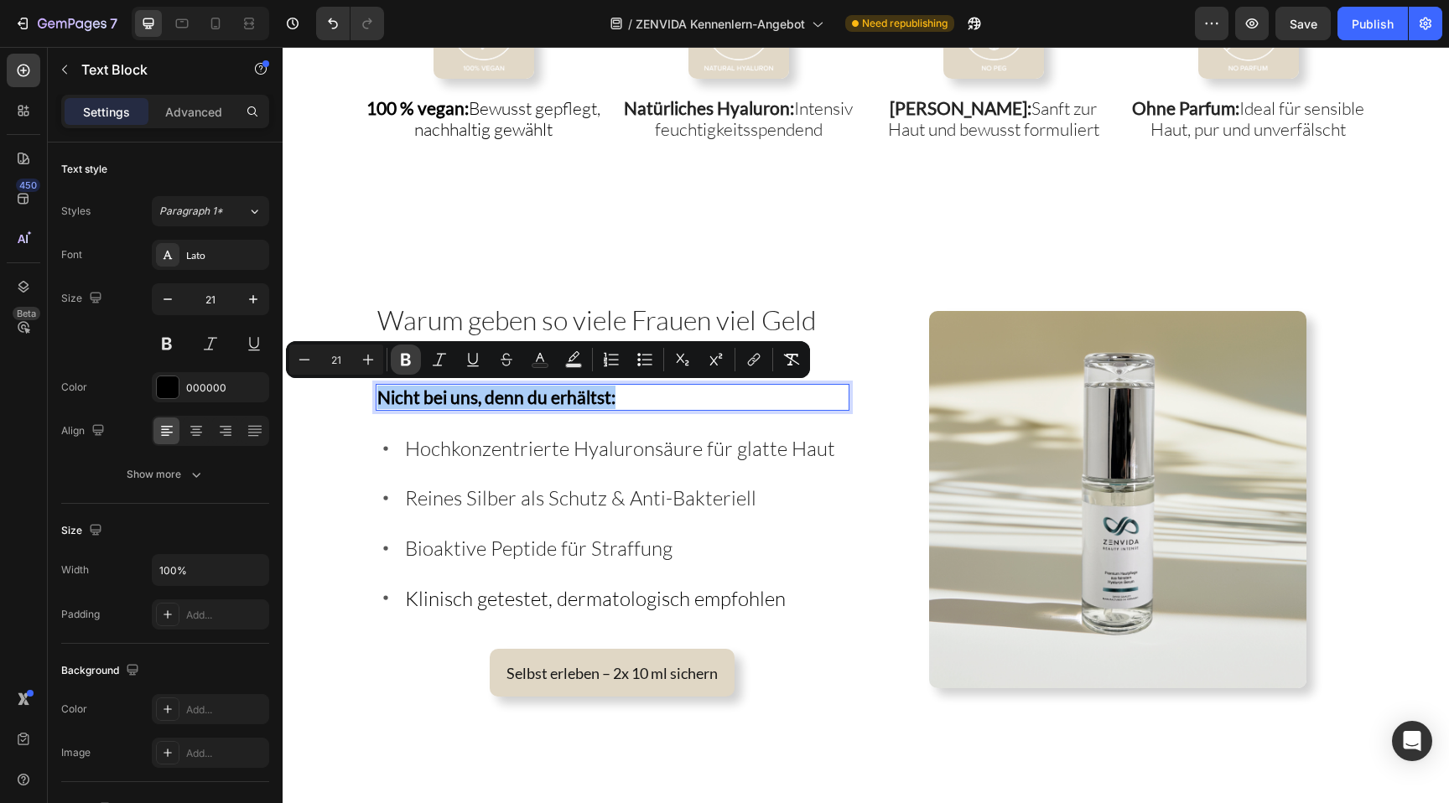
click at [409, 360] on icon "Editor contextual toolbar" at bounding box center [406, 359] width 17 height 17
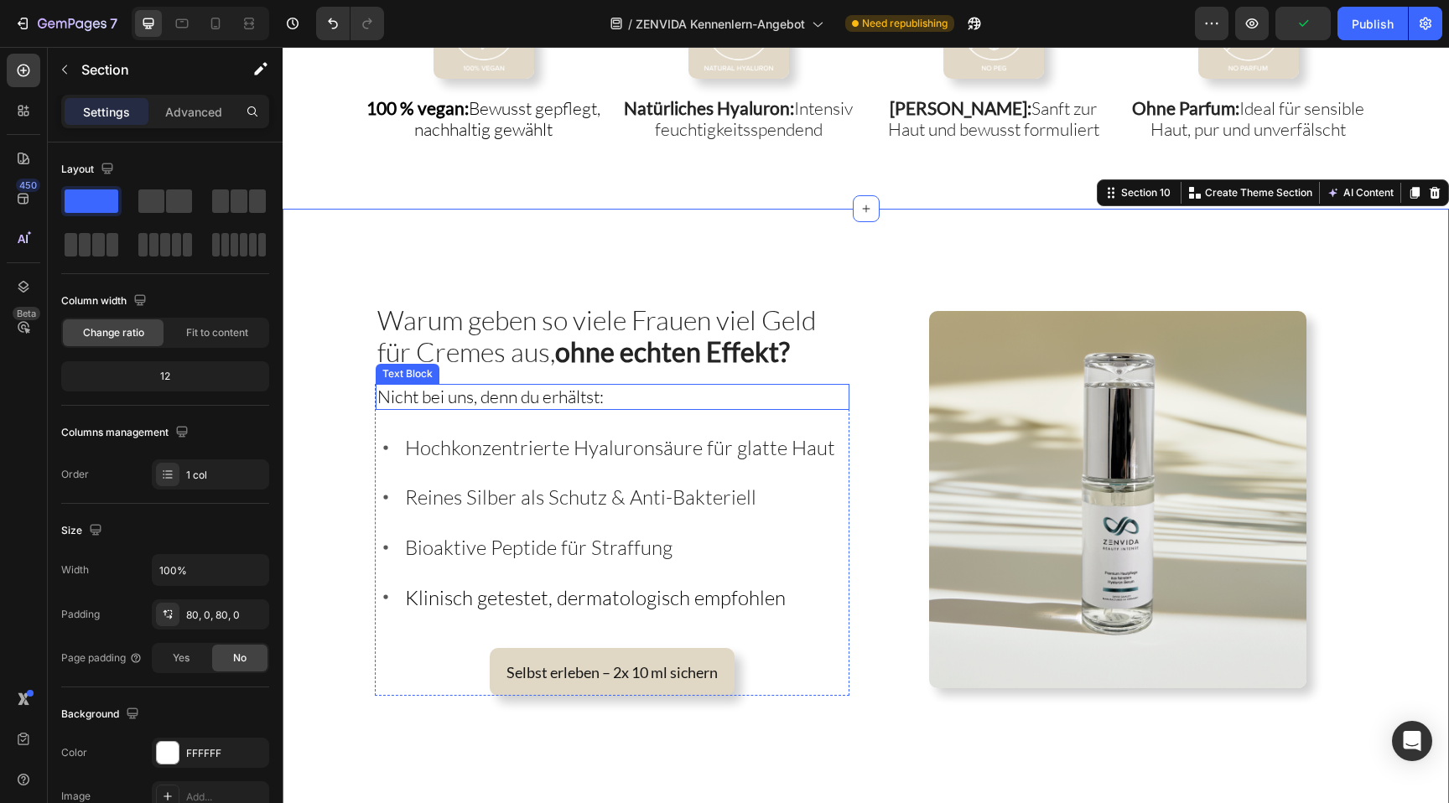
click at [502, 398] on span "Nicht bei uns, denn du erhältst:" at bounding box center [490, 397] width 226 height 22
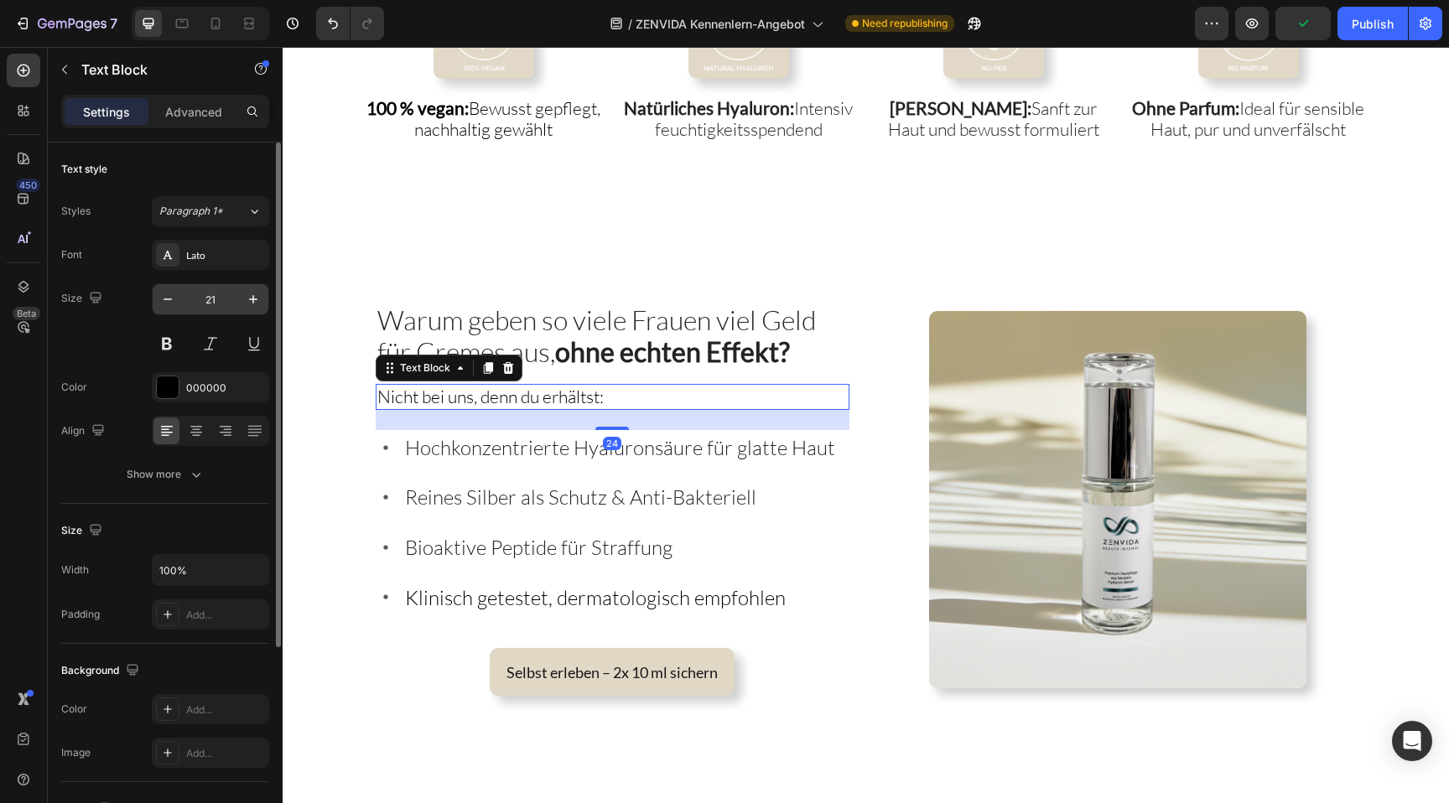
click at [219, 299] on input "21" at bounding box center [210, 299] width 55 height 30
click at [455, 410] on div "24" at bounding box center [613, 420] width 474 height 20
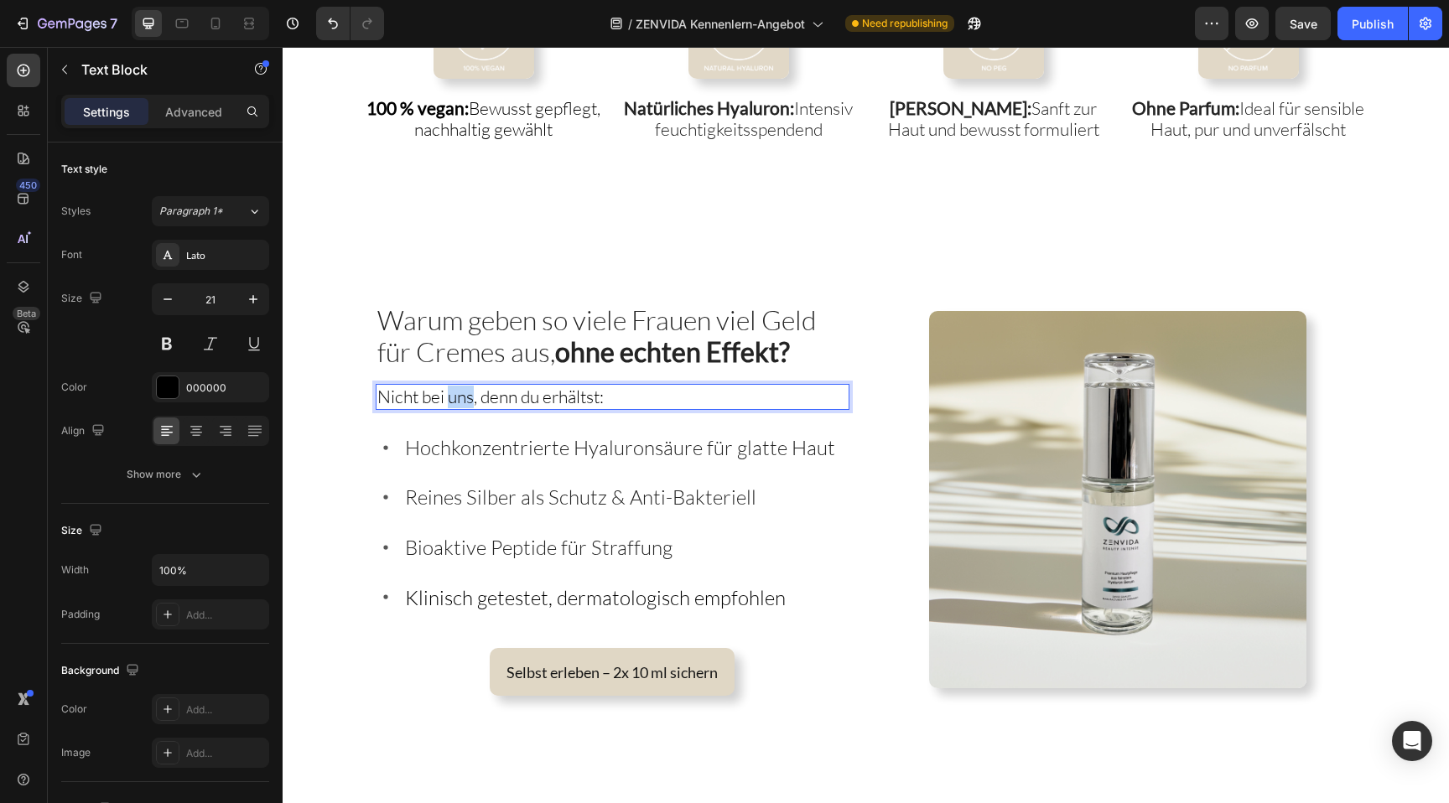
click at [455, 397] on span "Nicht bei uns, denn du erhältst:" at bounding box center [490, 397] width 226 height 22
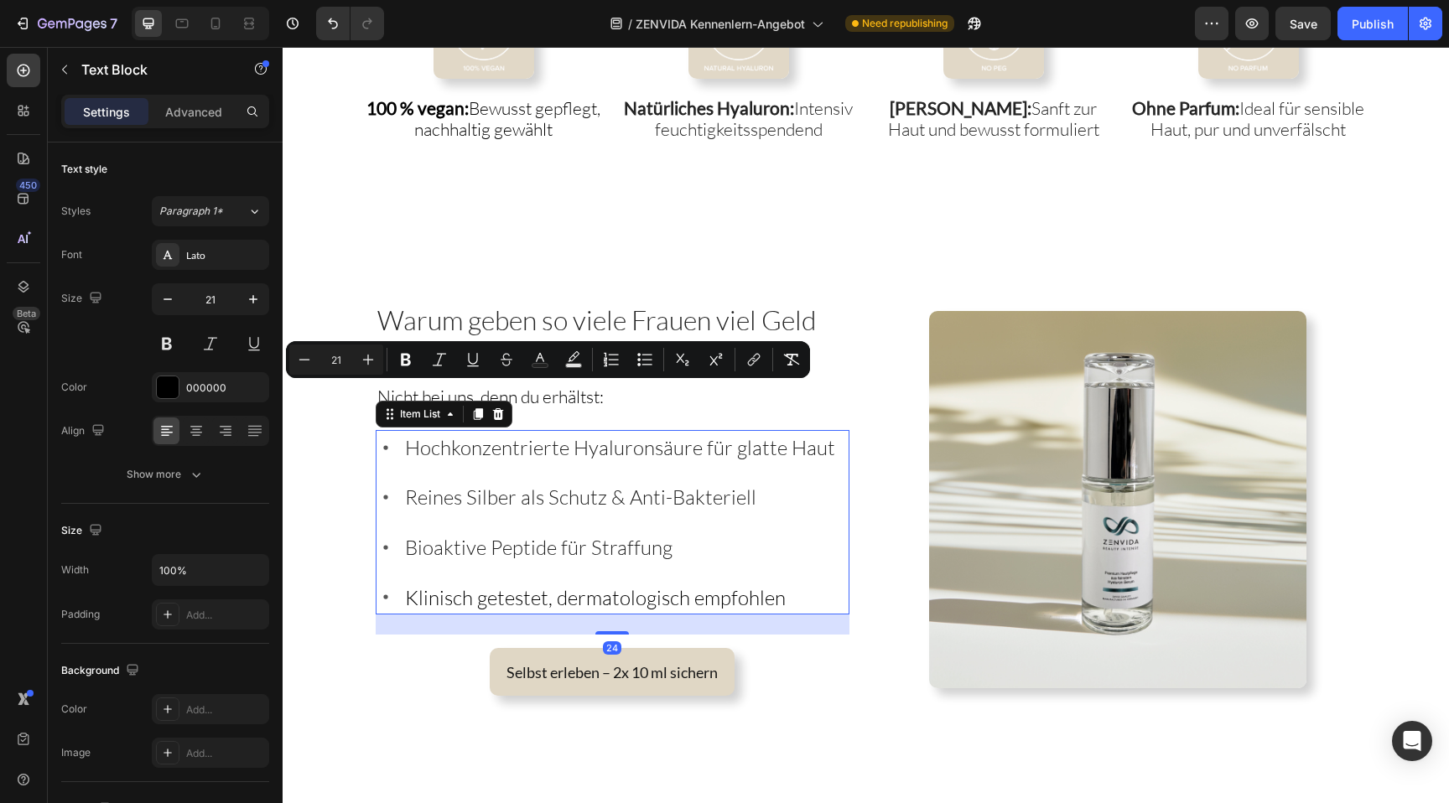
click at [492, 453] on span "Hochkonzentrierte Hyaluronsäure für glatte Haut" at bounding box center [620, 447] width 430 height 25
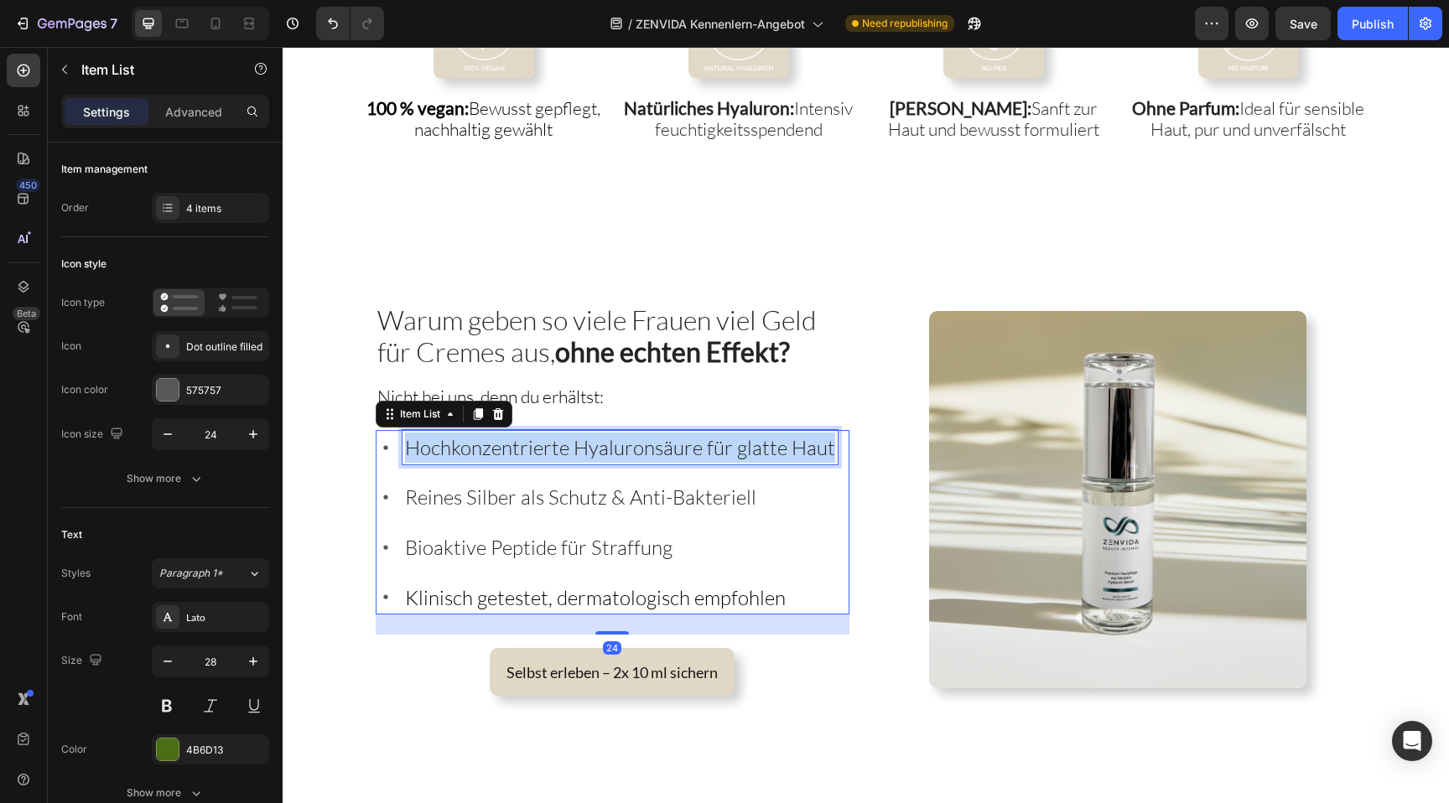
click at [492, 453] on span "Hochkonzentrierte Hyaluronsäure für glatte Haut" at bounding box center [620, 447] width 430 height 25
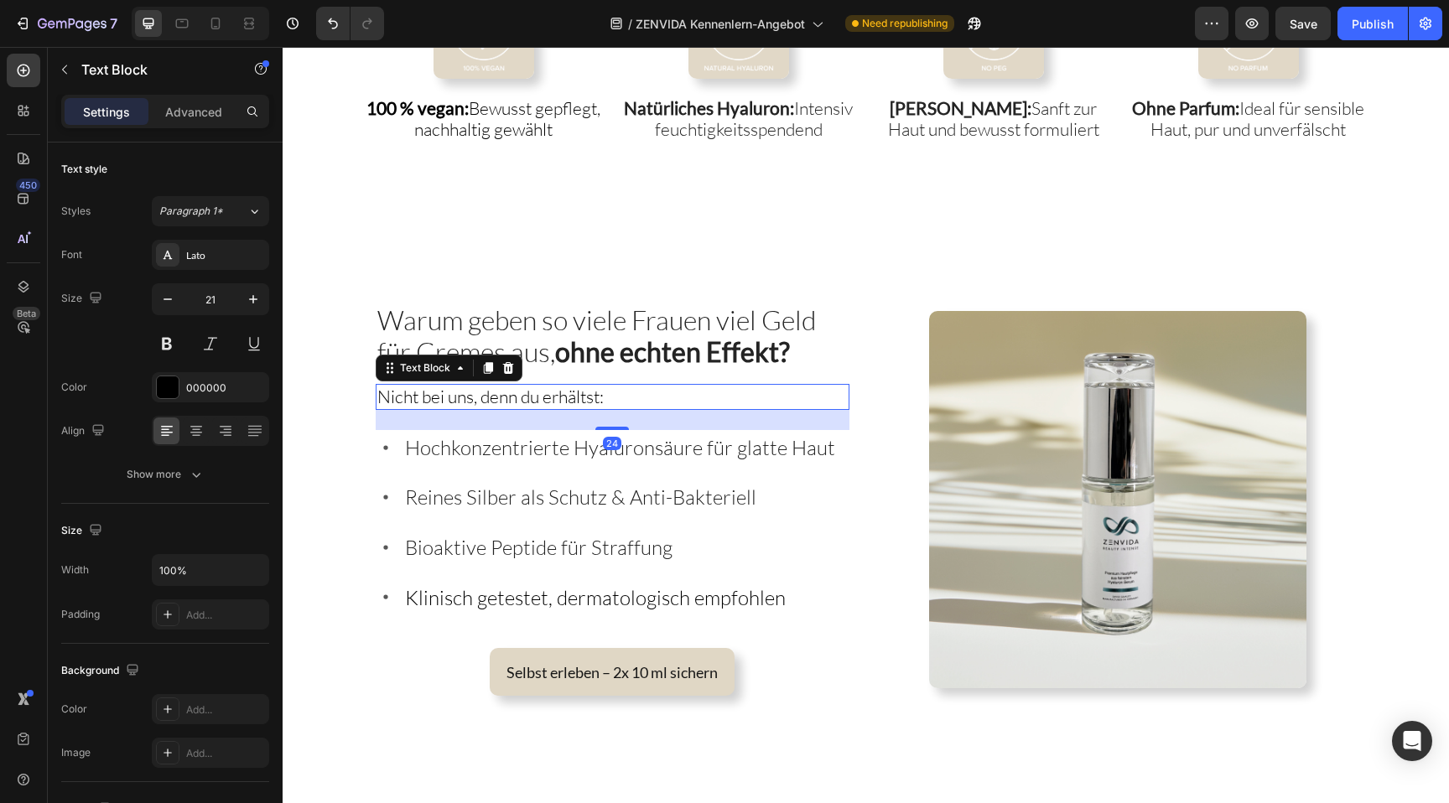
click at [387, 392] on span "Nicht bei uns, denn du erhältst:" at bounding box center [490, 397] width 226 height 22
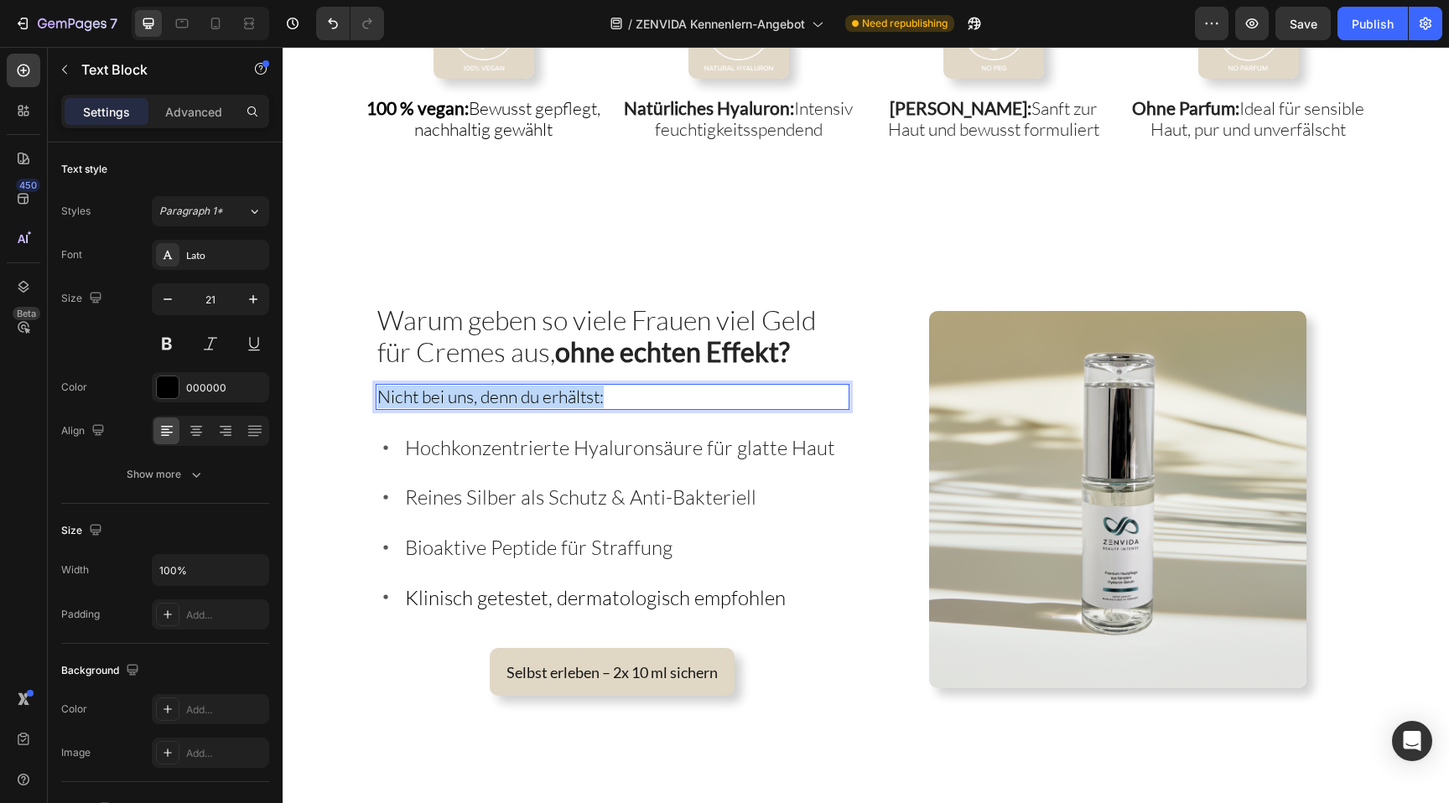
click at [387, 392] on span "Nicht bei uns, denn du erhältst:" at bounding box center [490, 397] width 226 height 22
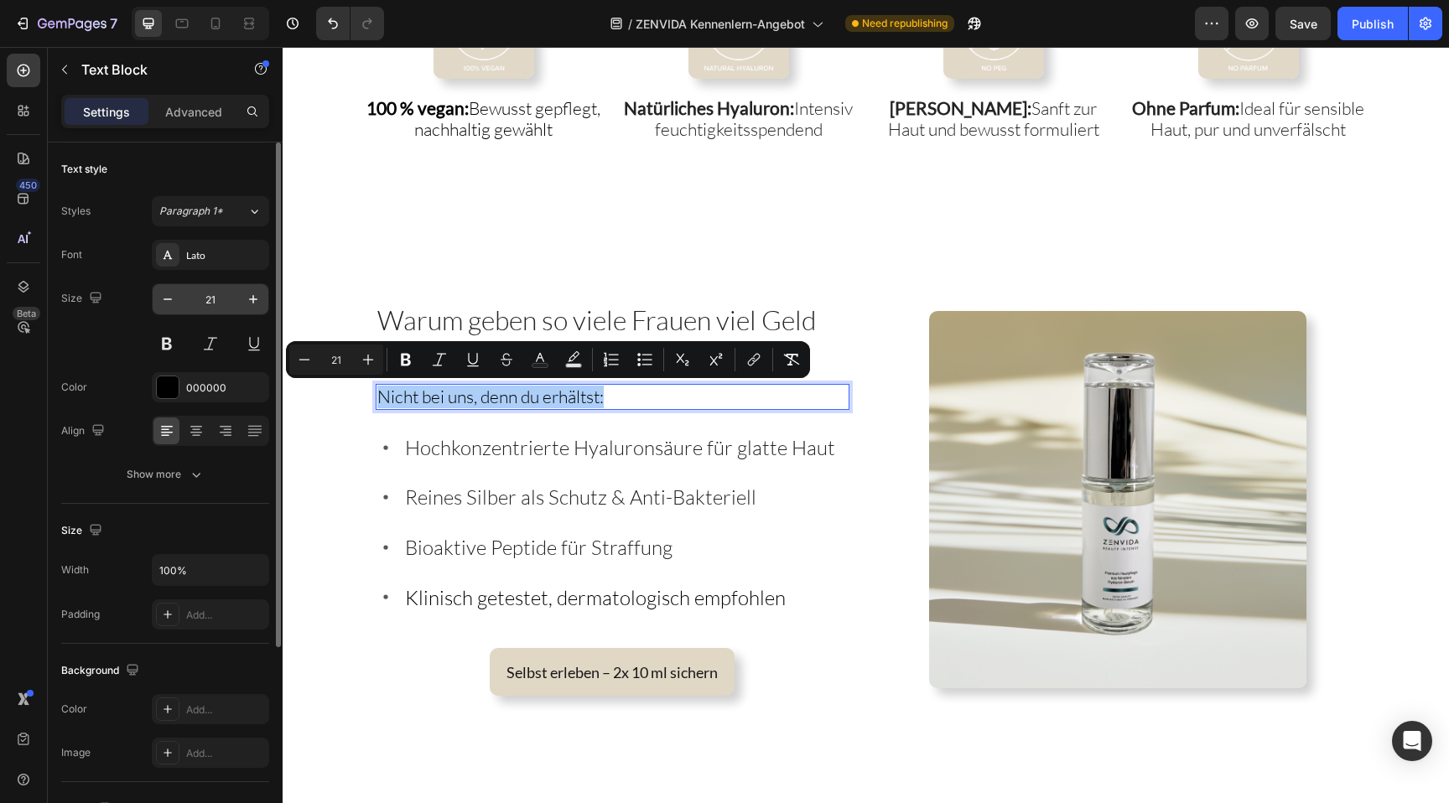
click at [195, 292] on input "21" at bounding box center [210, 299] width 55 height 30
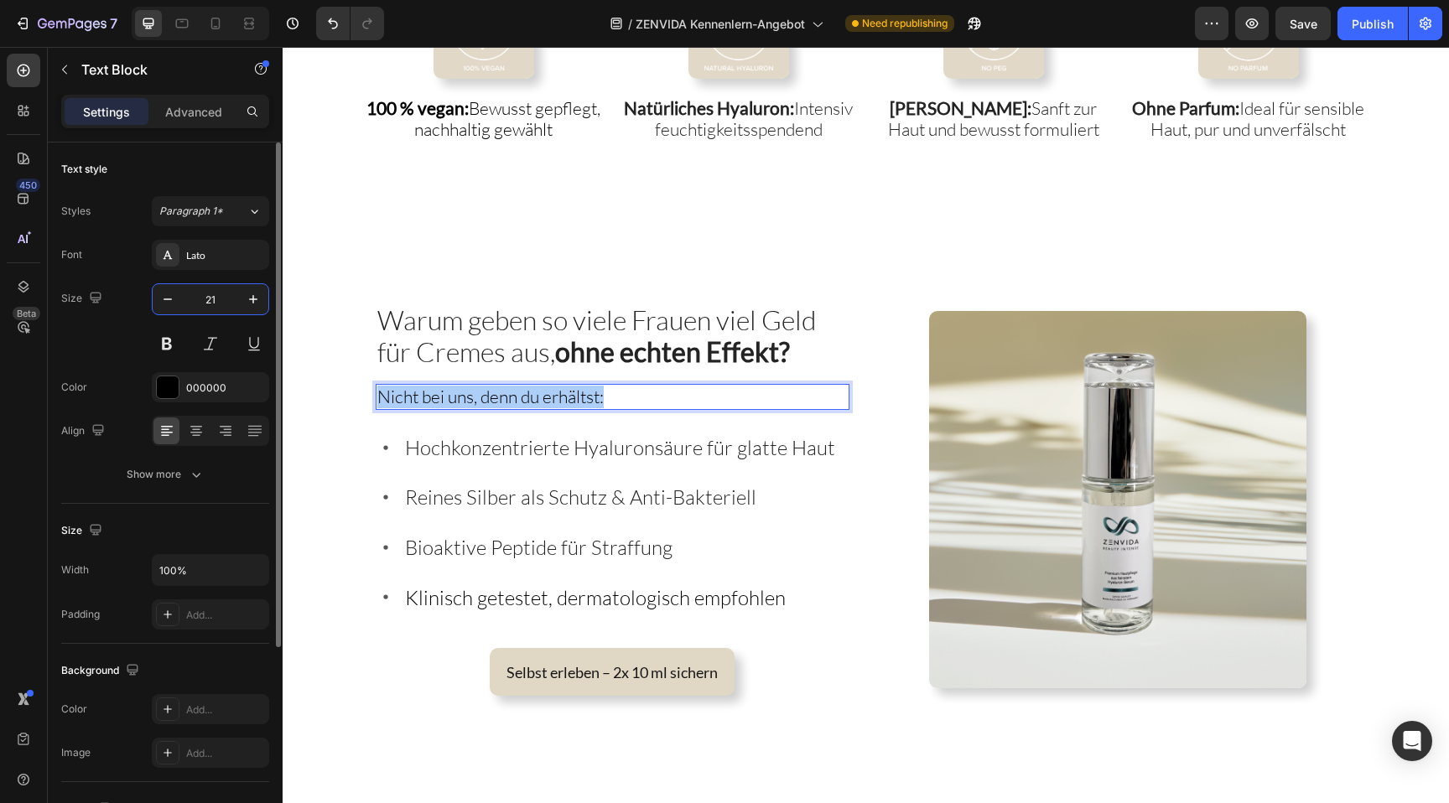
click at [195, 292] on input "21" at bounding box center [210, 299] width 55 height 30
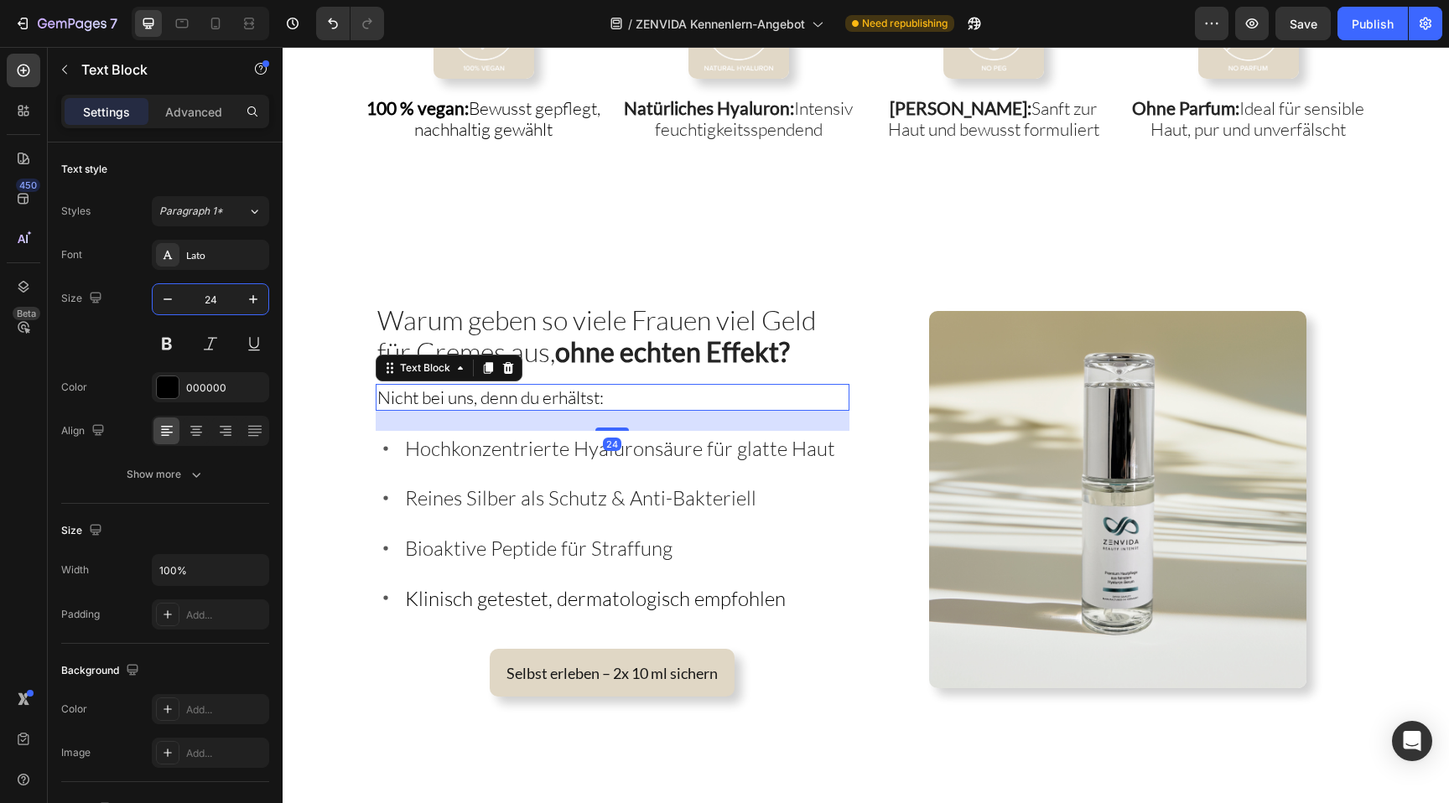
type input "24"
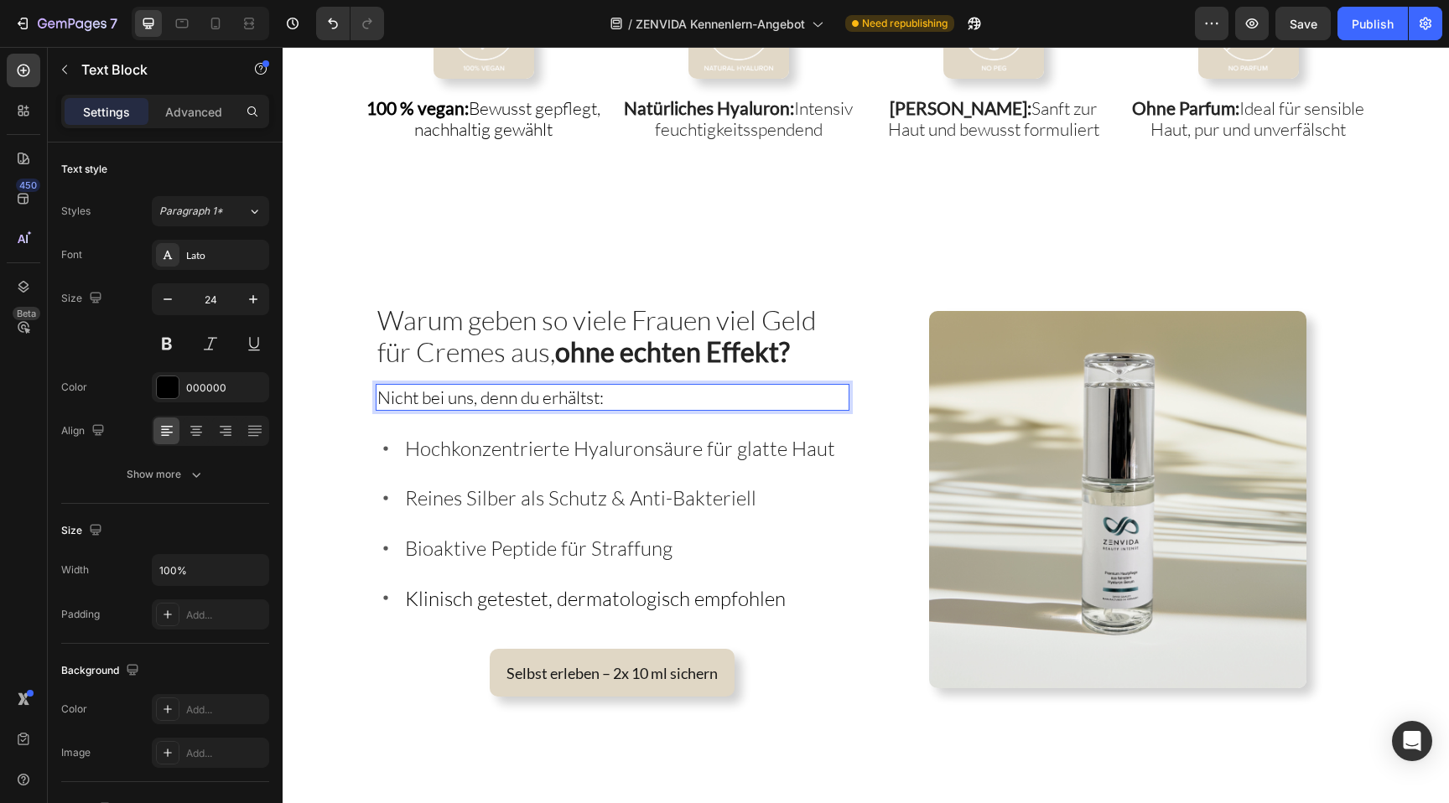
click at [499, 404] on span "Nicht bei uns, denn du erhältst:" at bounding box center [490, 398] width 226 height 22
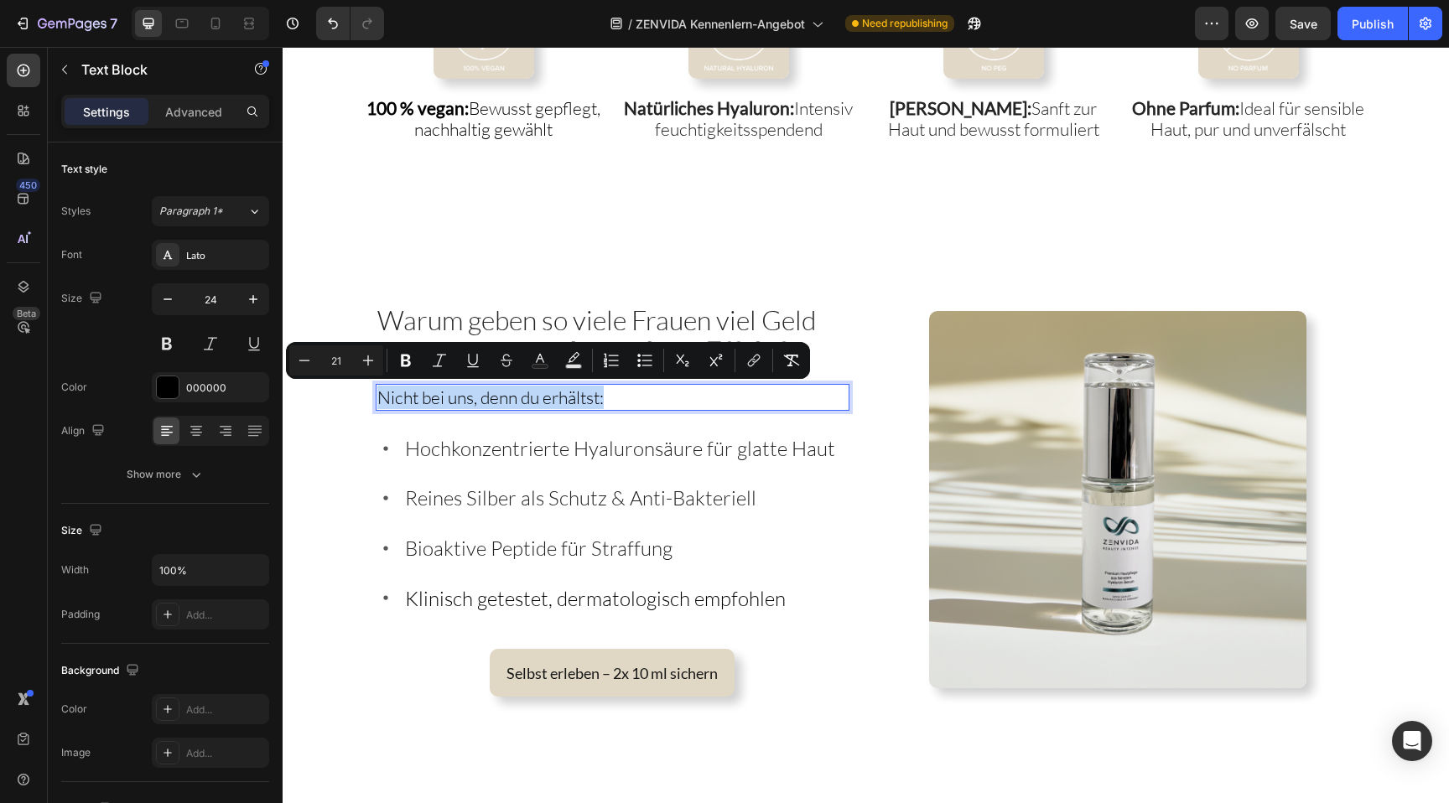
click at [499, 404] on span "Nicht bei uns, denn du erhältst:" at bounding box center [490, 398] width 226 height 22
click at [344, 365] on input "21" at bounding box center [337, 361] width 34 height 20
type input "24"
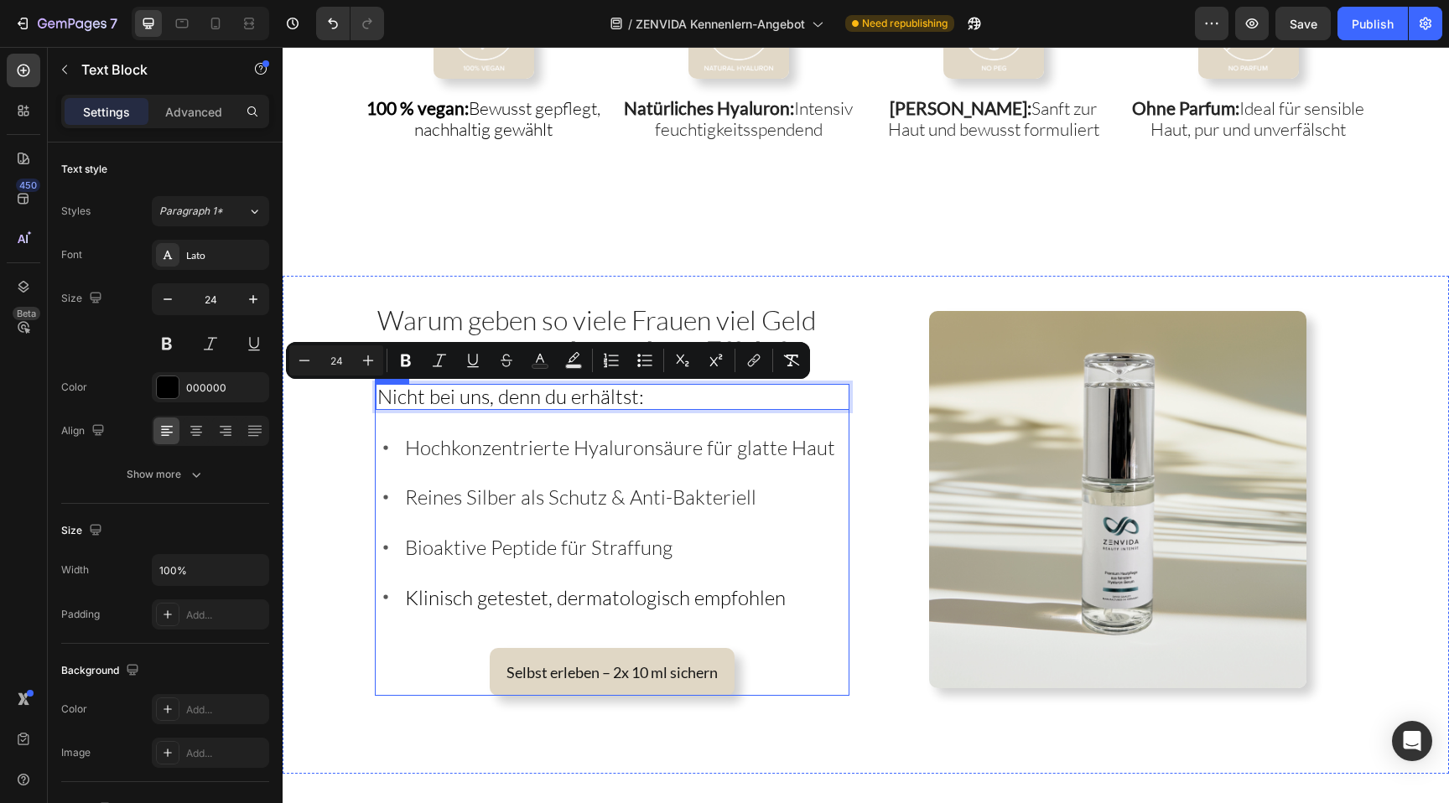
click at [663, 427] on div "Nicht bei uns, denn du erhältst: Text Block 24 Hochkonzentrierte Hyaluronsäure …" at bounding box center [613, 540] width 474 height 312
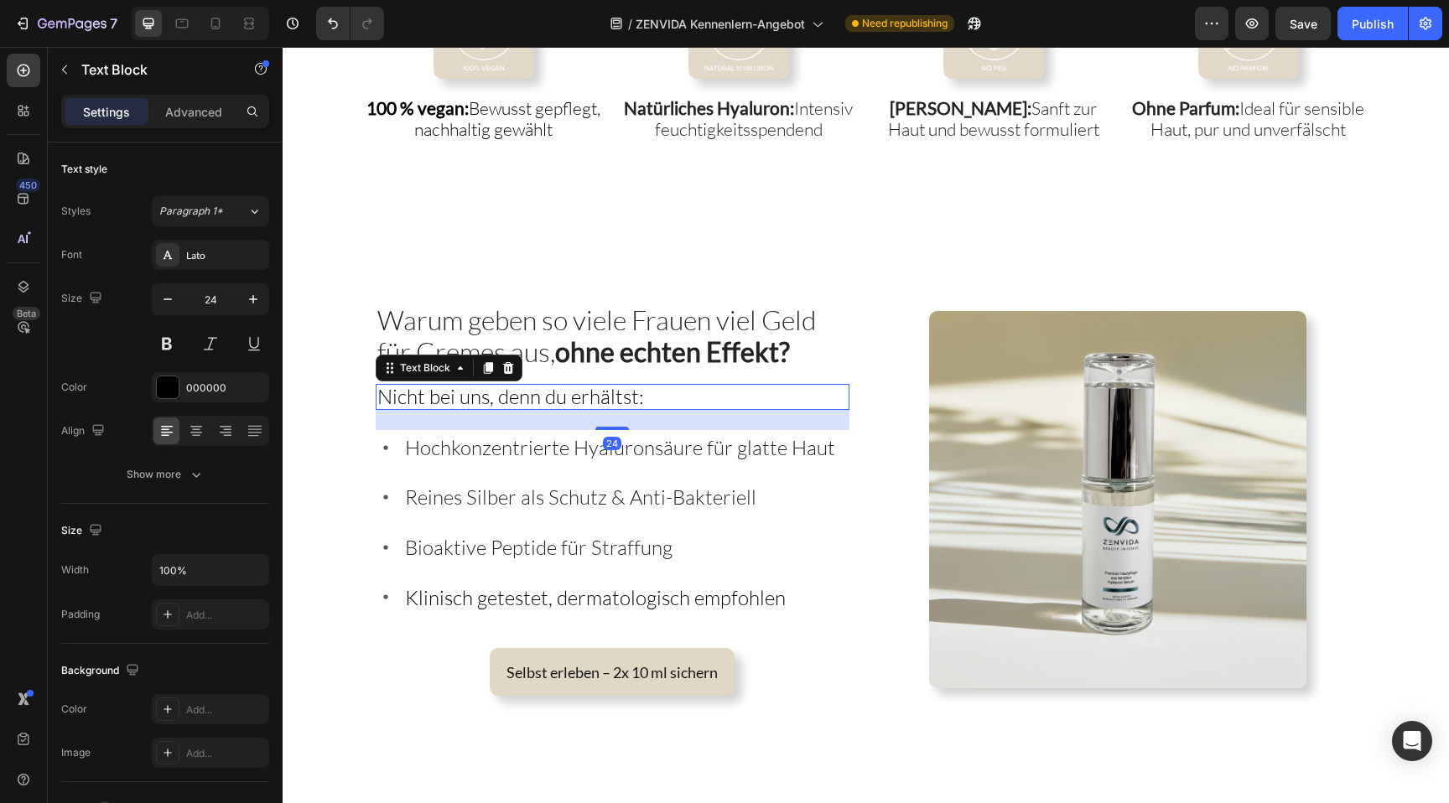
click at [647, 399] on p "Nicht bei uns, denn du erhältst:" at bounding box center [612, 397] width 470 height 23
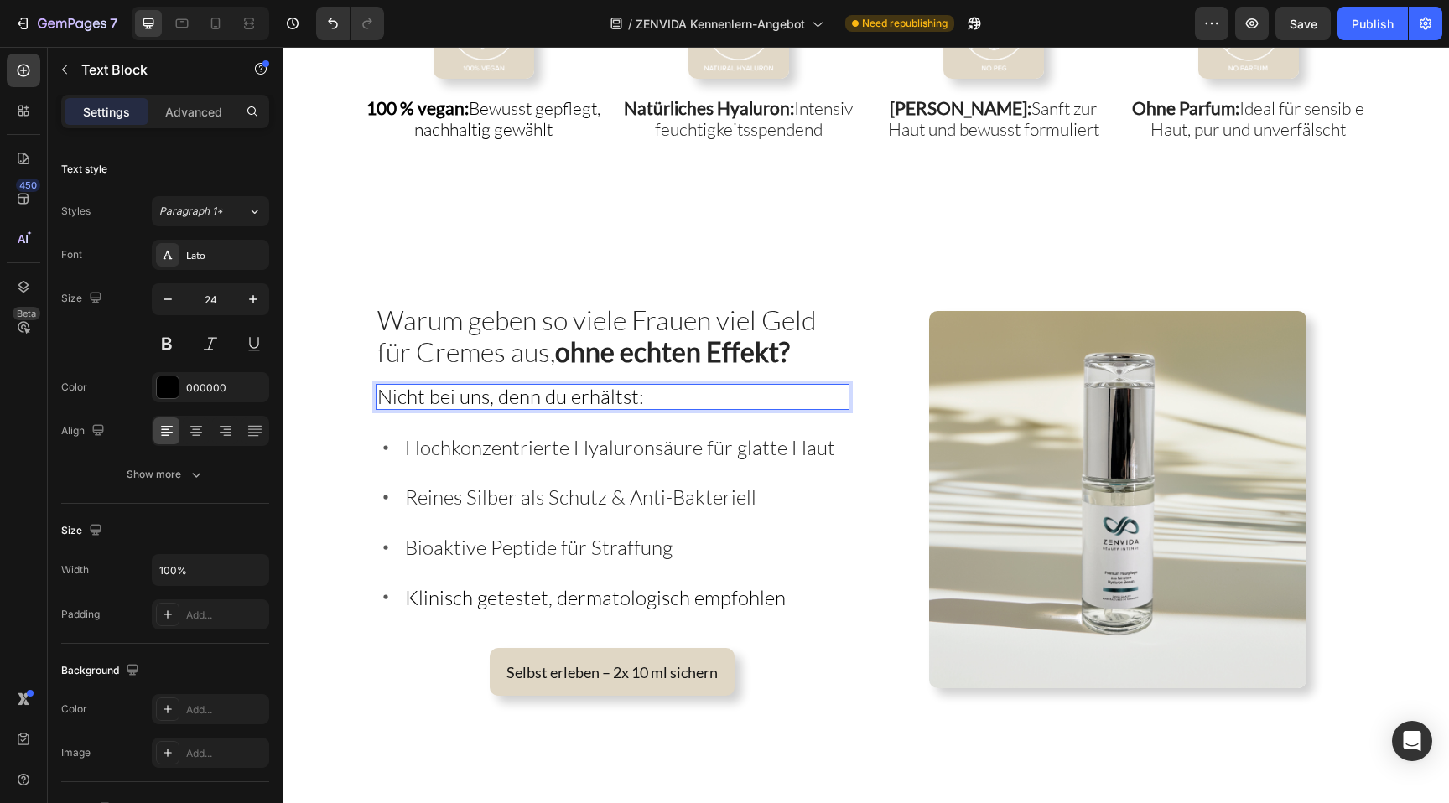
click at [647, 394] on p "Nicht bei uns, denn du erhältst:" at bounding box center [612, 397] width 470 height 23
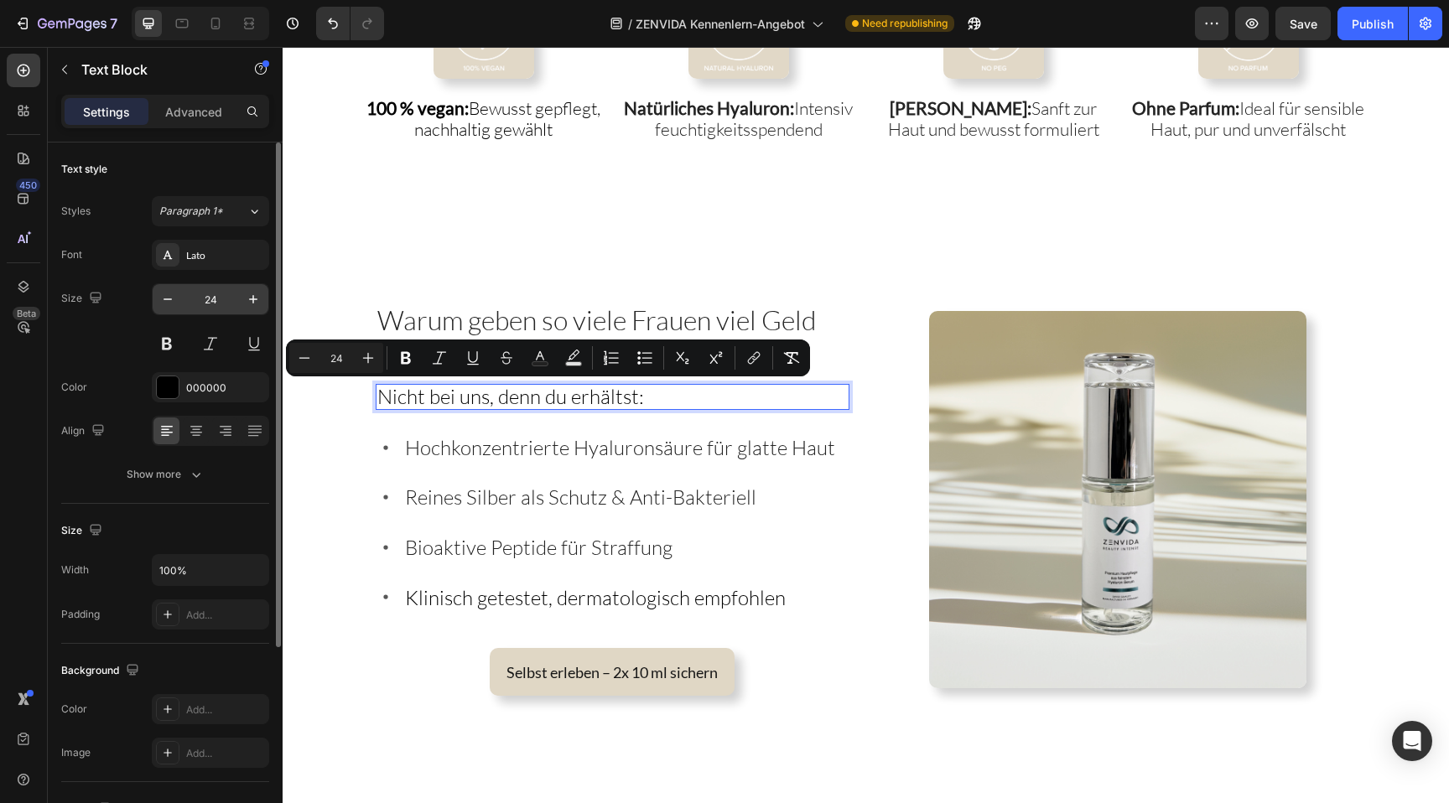
click at [222, 306] on input "24" at bounding box center [210, 299] width 55 height 30
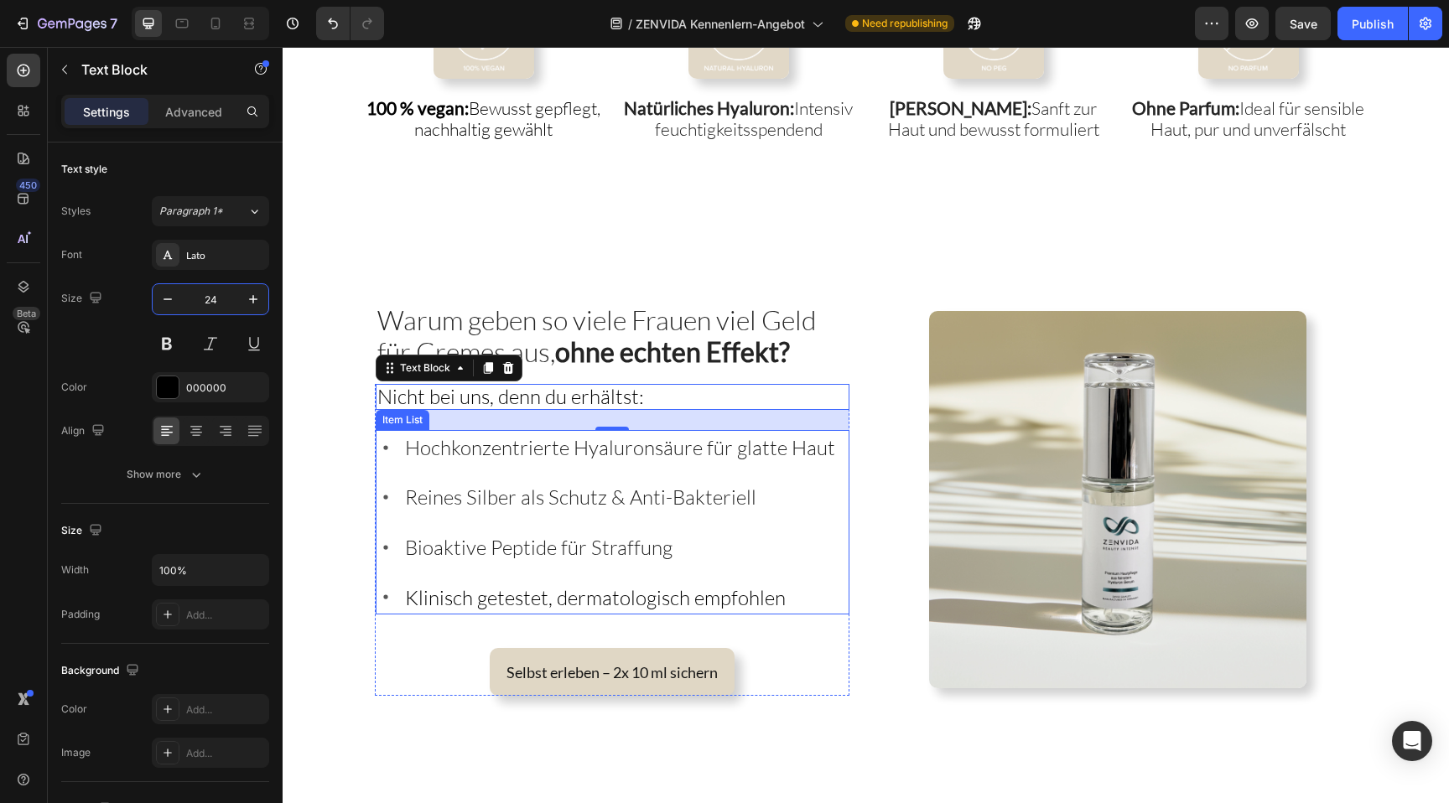
click at [524, 450] on span "Hochkonzentrierte Hyaluronsäure für glatte Haut" at bounding box center [620, 447] width 430 height 25
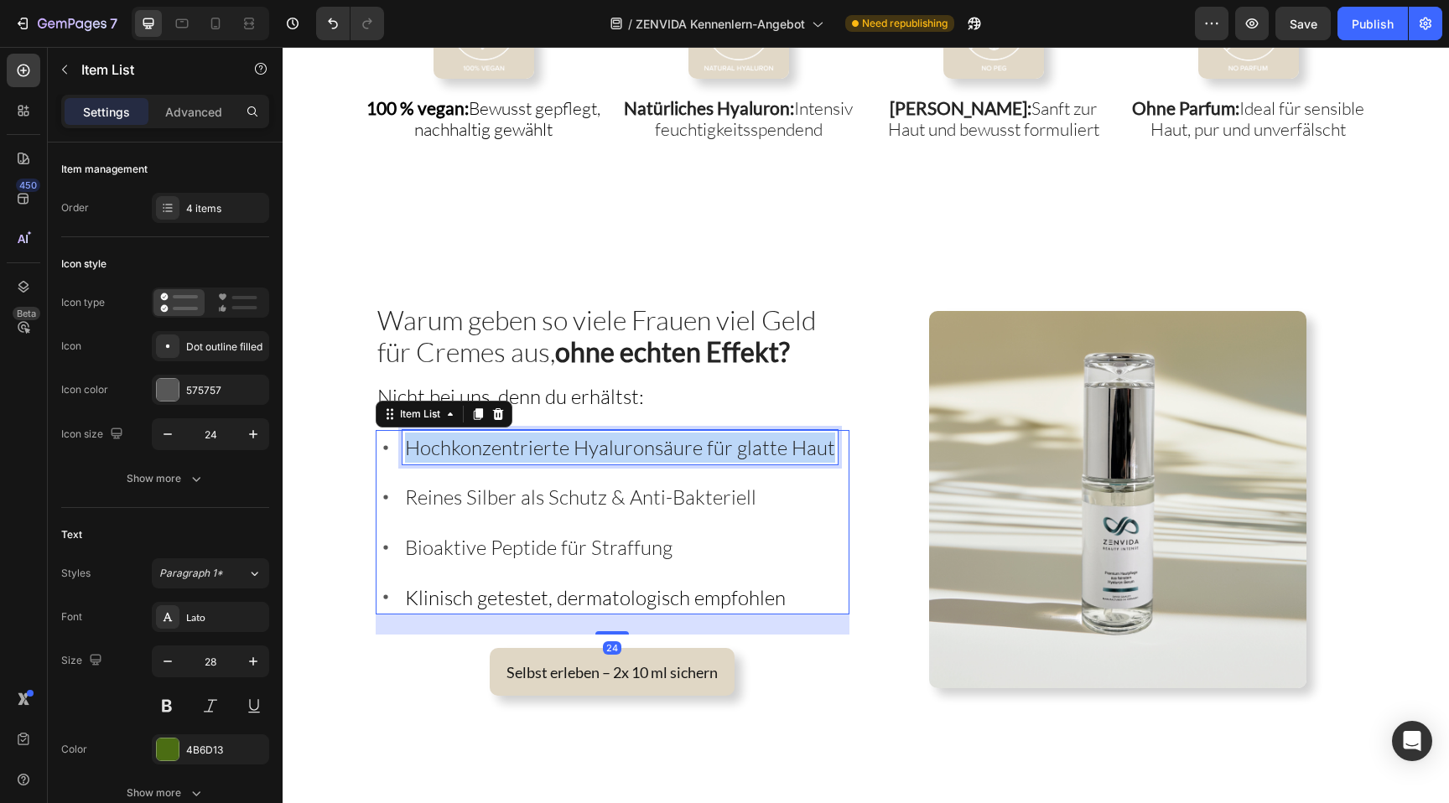
click at [524, 450] on span "Hochkonzentrierte Hyaluronsäure für glatte Haut" at bounding box center [620, 447] width 430 height 25
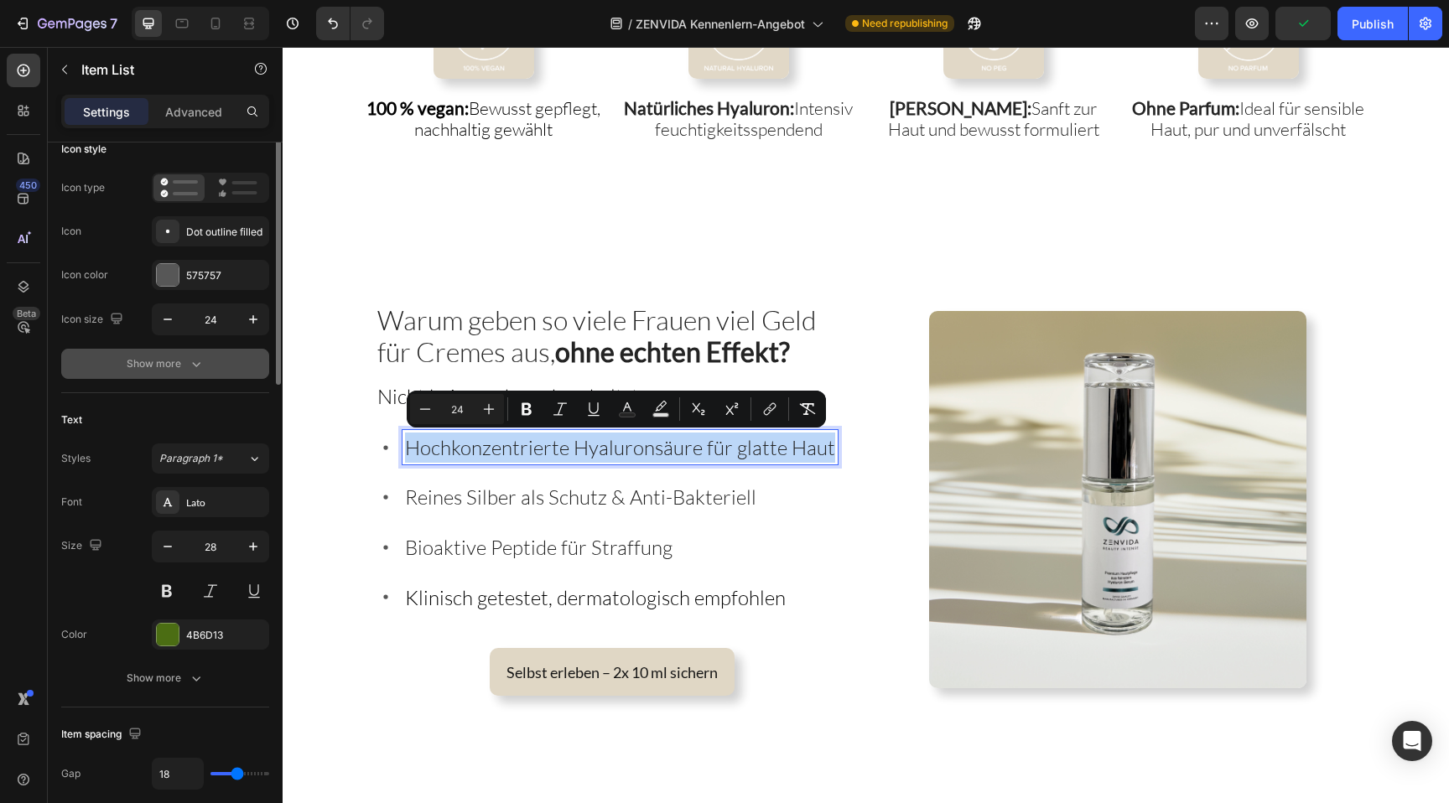
scroll to position [122, 0]
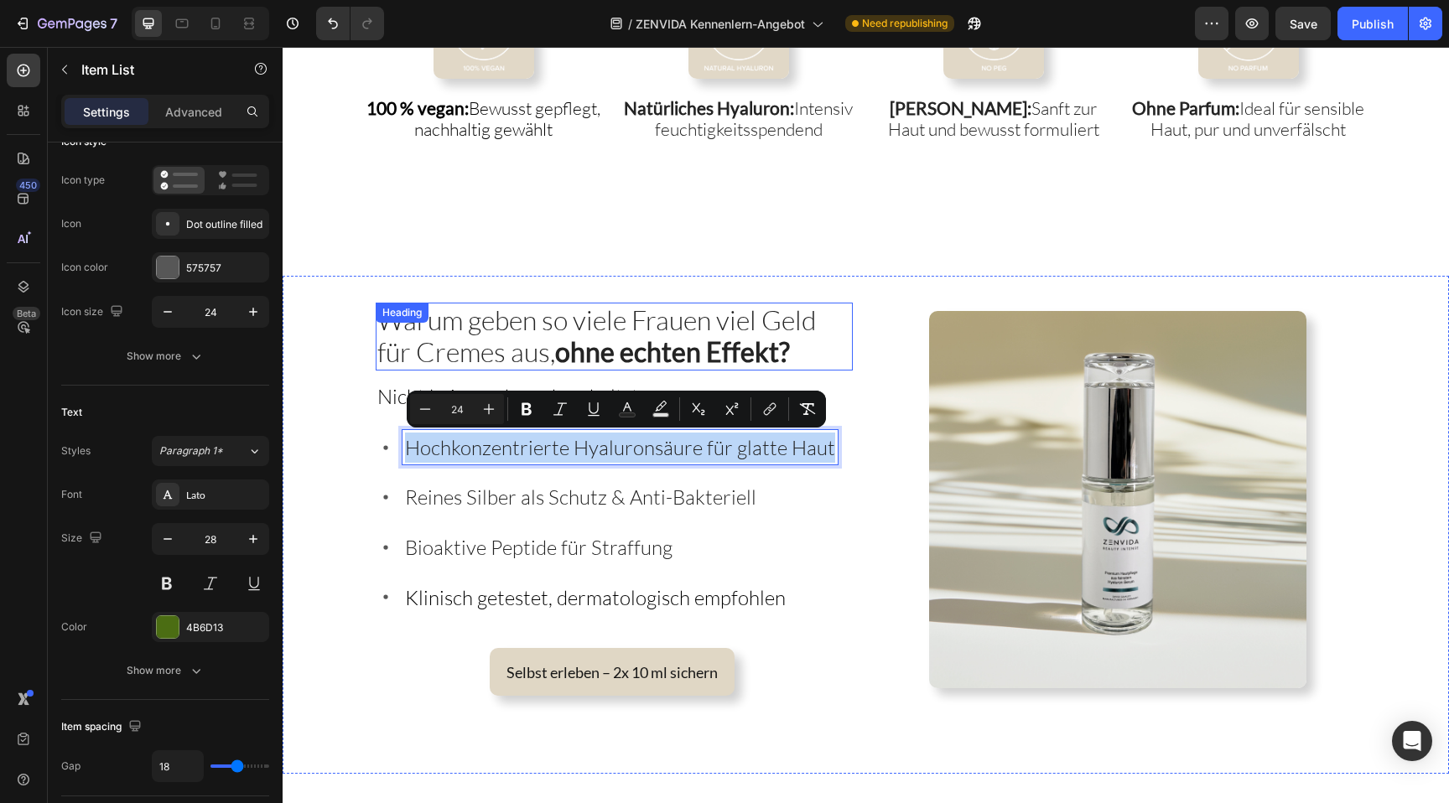
click at [498, 342] on span "Warum geben so viele Frauen viel Geld für Cremes aus, ohne echten Effekt?" at bounding box center [596, 336] width 439 height 65
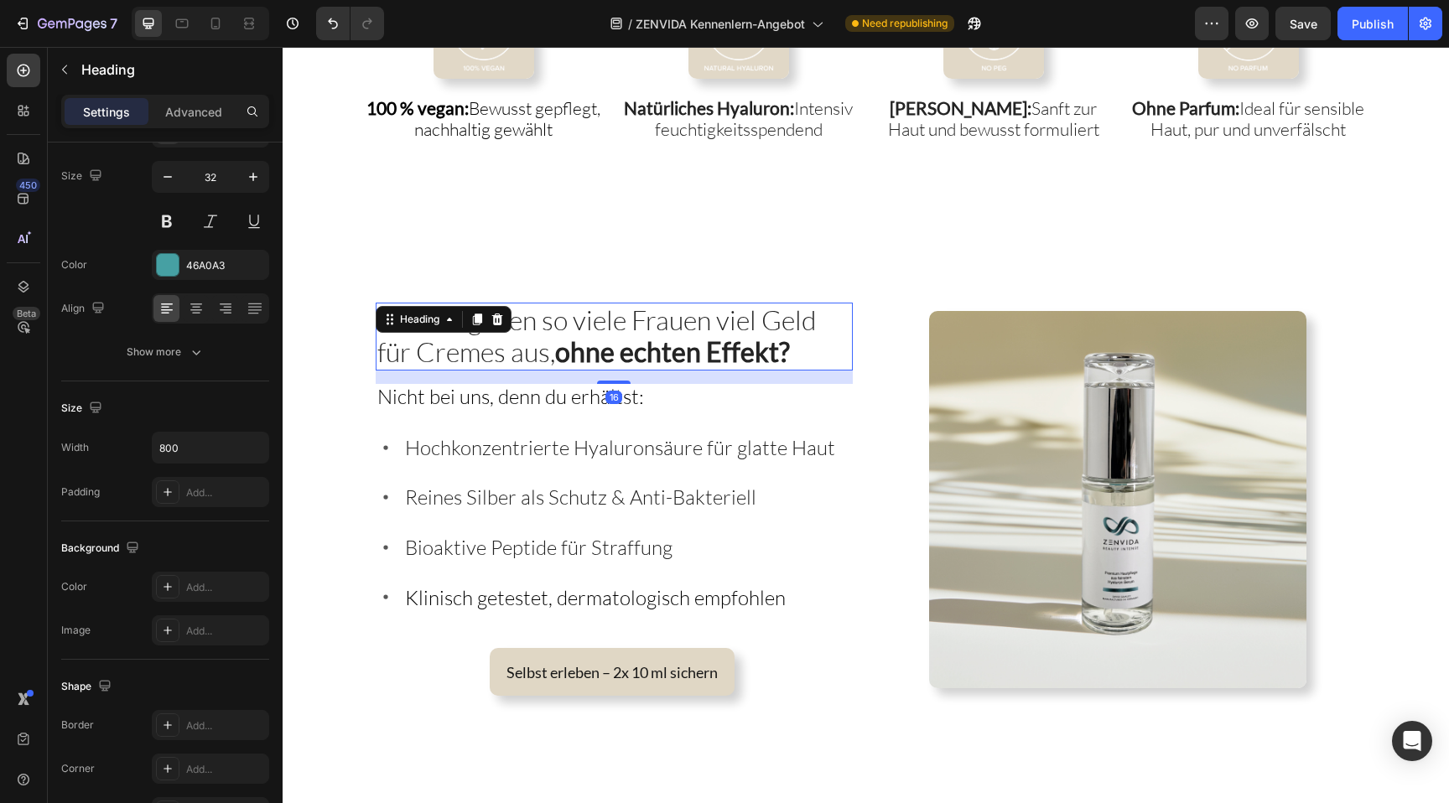
scroll to position [0, 0]
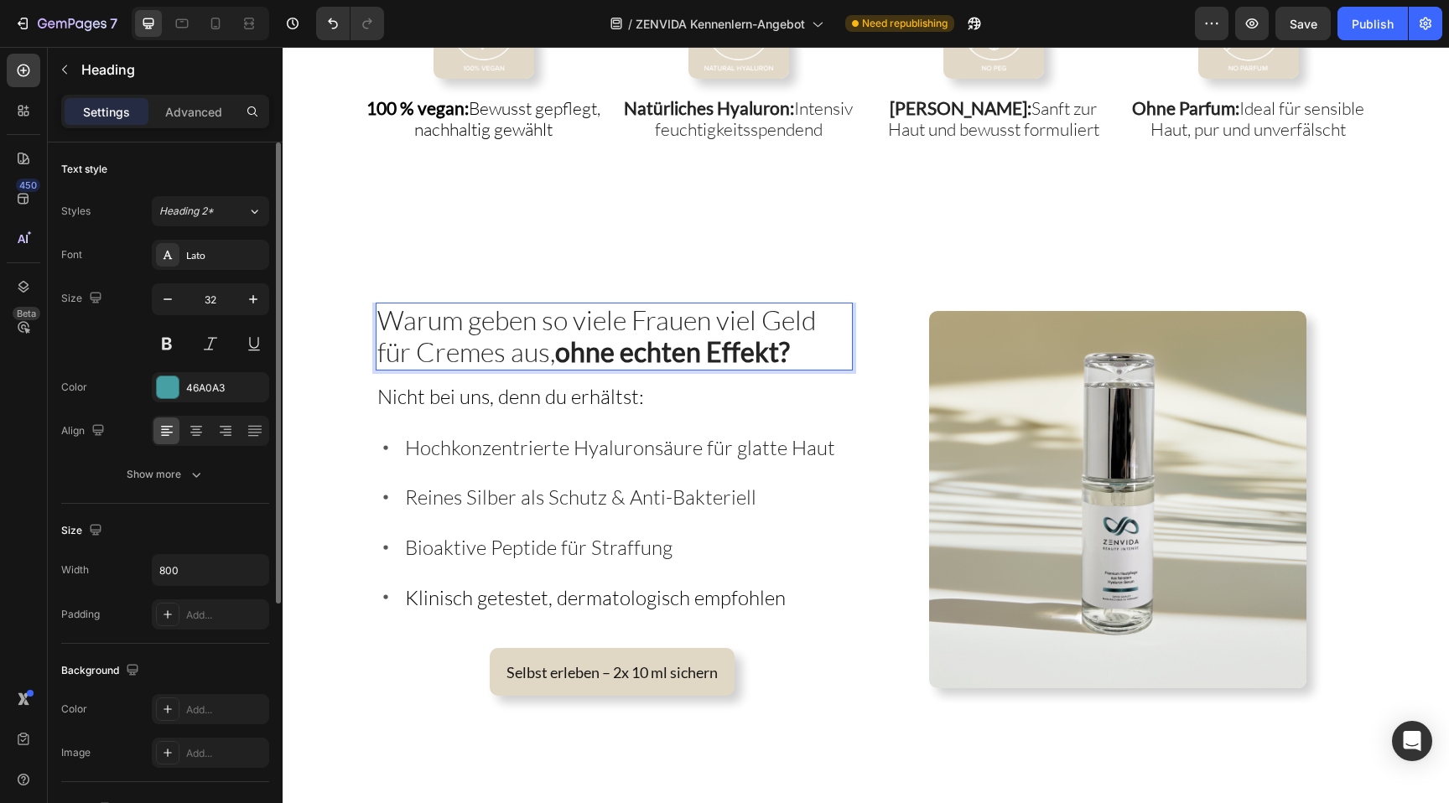
click at [498, 342] on span "Warum geben so viele Frauen viel Geld für Cremes aus, ohne echten Effekt?" at bounding box center [596, 336] width 439 height 65
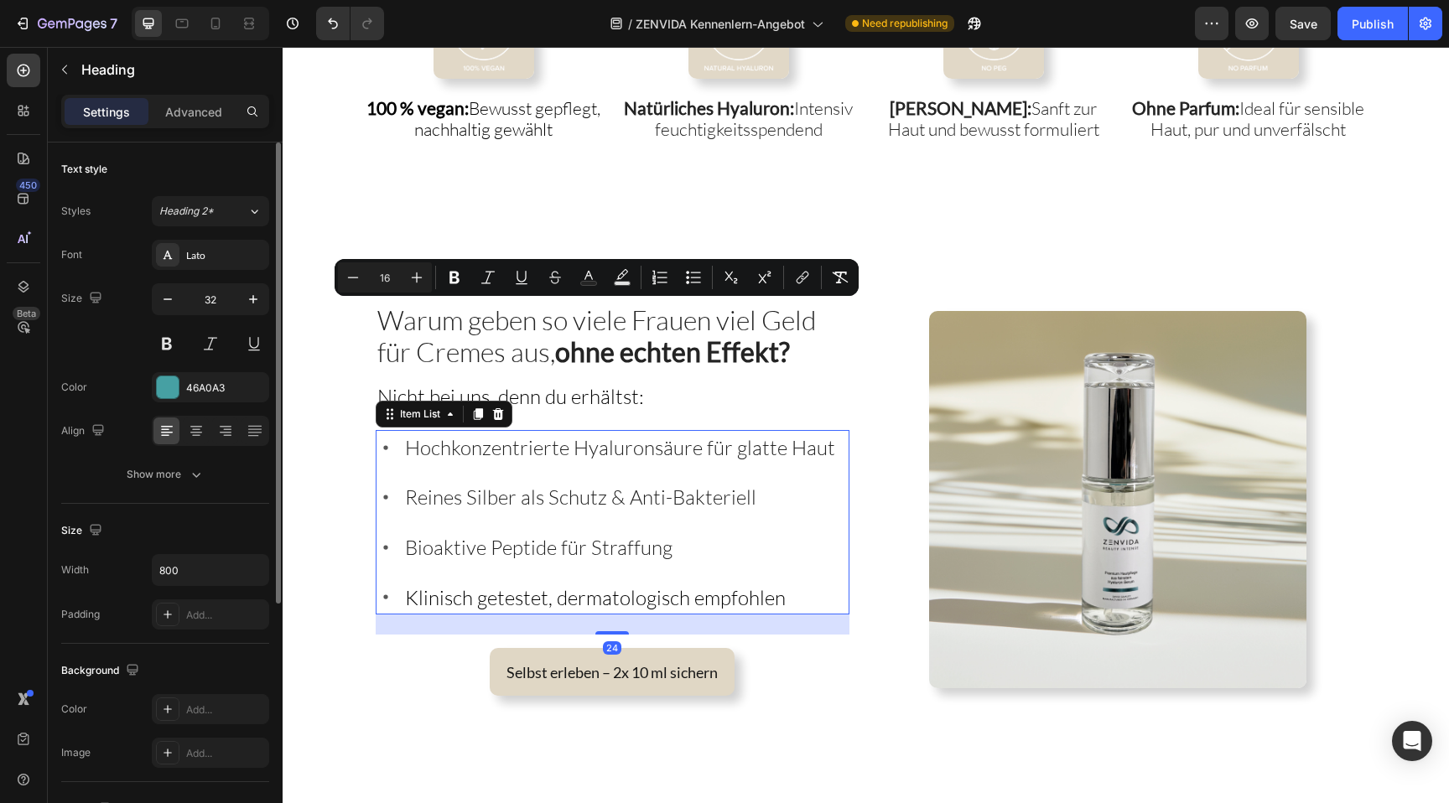
click at [507, 450] on span "Hochkonzentrierte Hyaluronsäure für glatte Haut" at bounding box center [620, 447] width 430 height 25
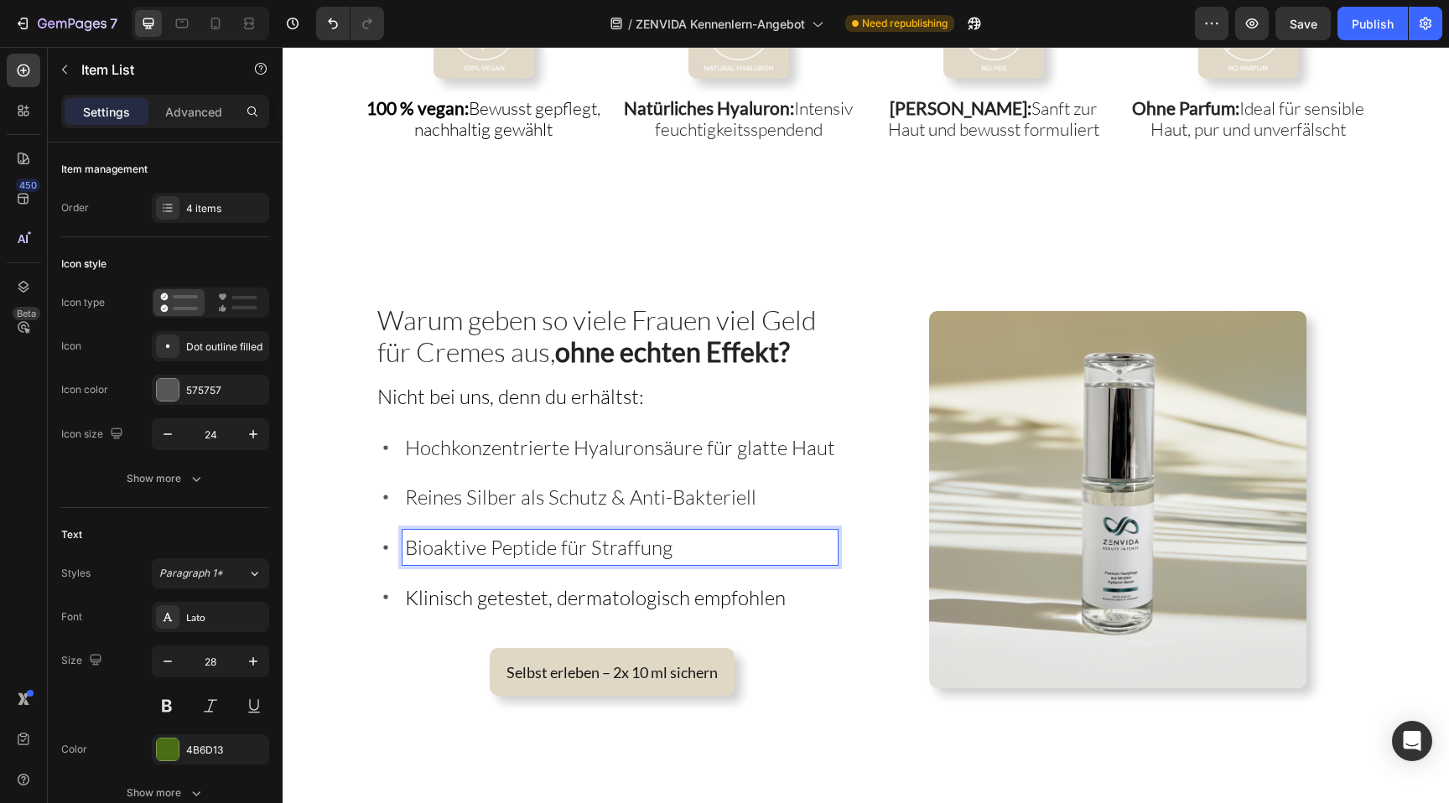
click at [499, 503] on span "Reines Silber als Schutz & Anti-Bakteriell" at bounding box center [580, 497] width 351 height 25
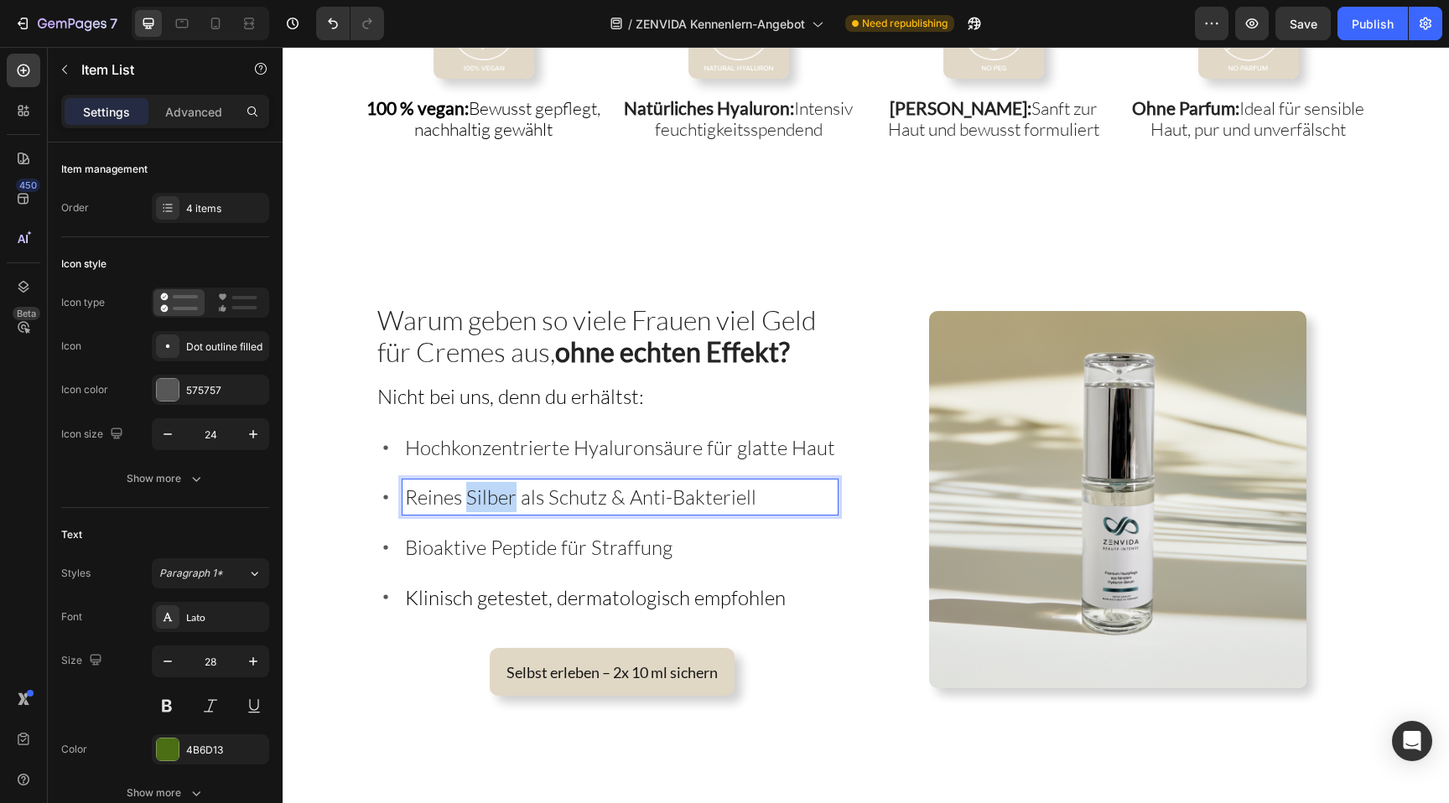
click at [499, 503] on span "Reines Silber als Schutz & Anti-Bakteriell" at bounding box center [580, 497] width 351 height 25
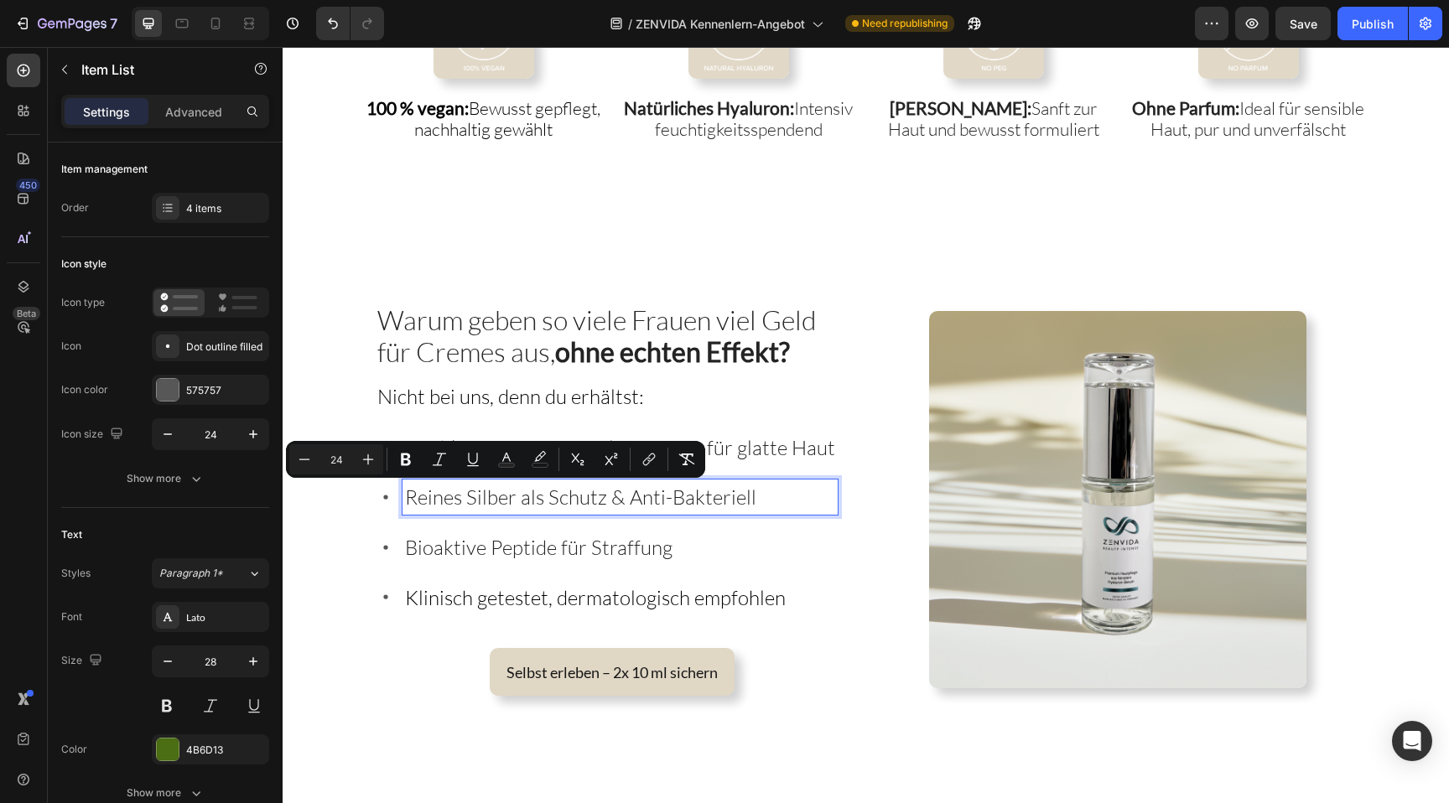
click at [569, 496] on span "Reines Silber als Schutz & Anti-Bakteriell" at bounding box center [580, 497] width 351 height 25
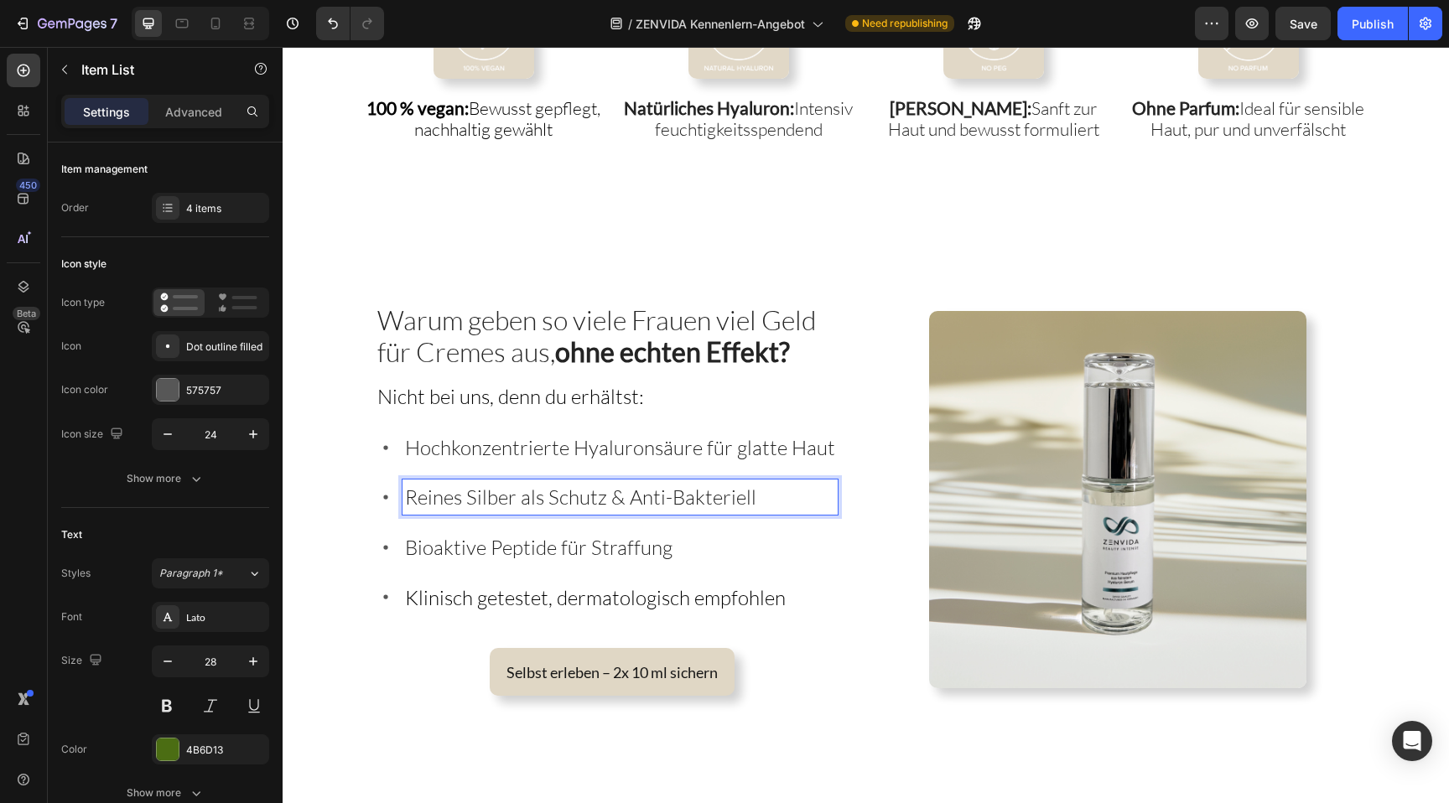
click at [490, 545] on span "Bioaktive Peptide für Straffung" at bounding box center [539, 547] width 268 height 25
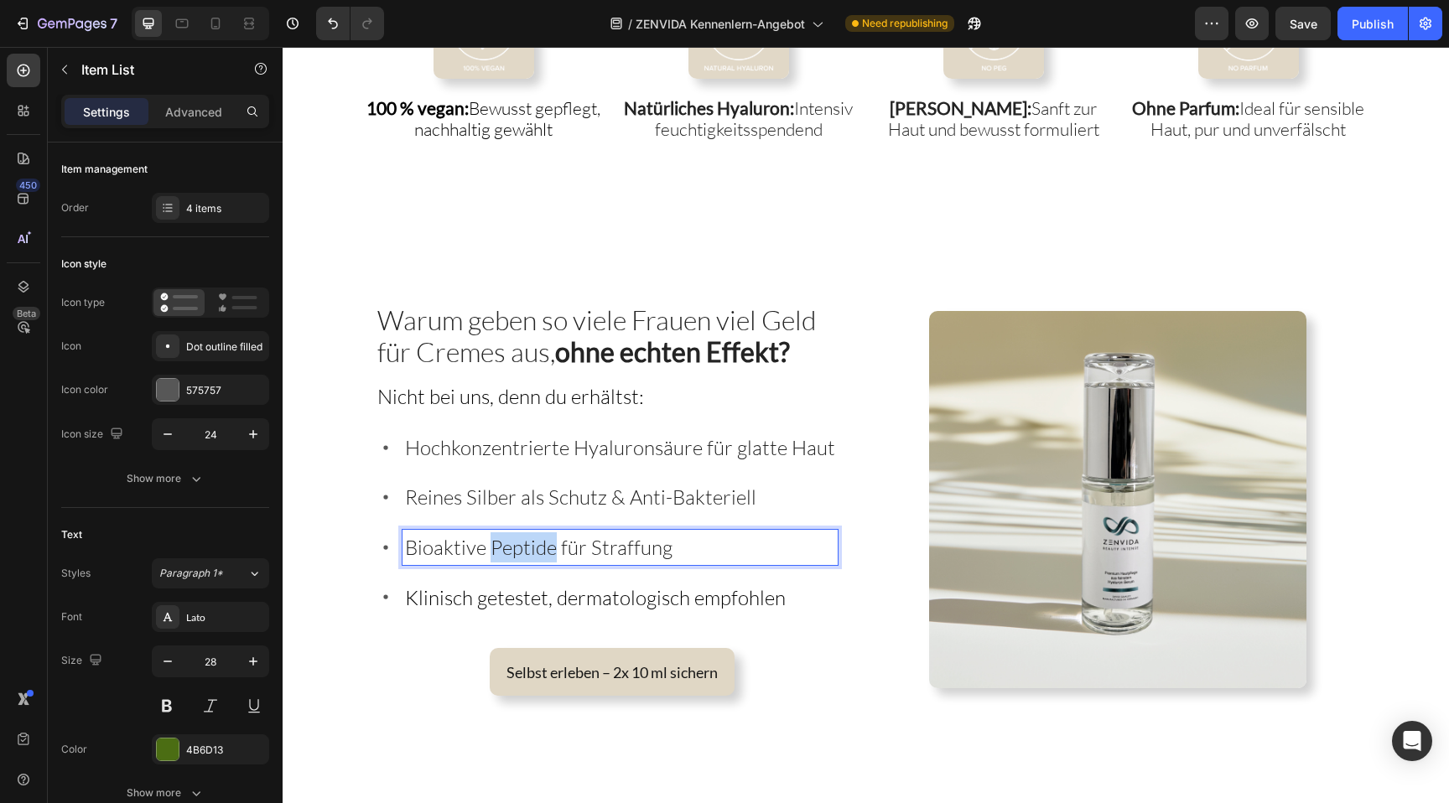
click at [490, 545] on span "Bioaktive Peptide für Straffung" at bounding box center [539, 547] width 268 height 25
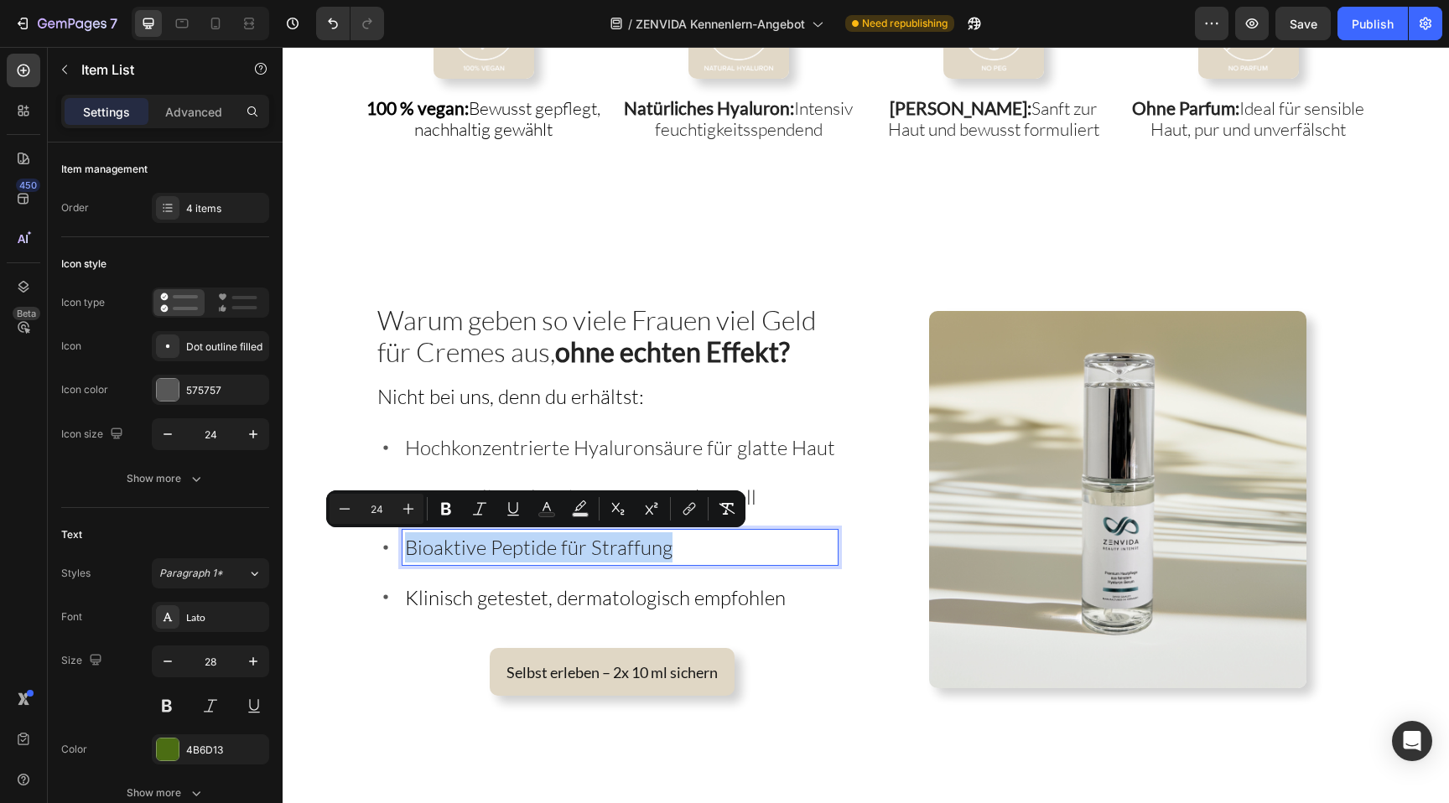
click at [482, 548] on span "Bioaktive Peptide für Straffung" at bounding box center [539, 547] width 268 height 25
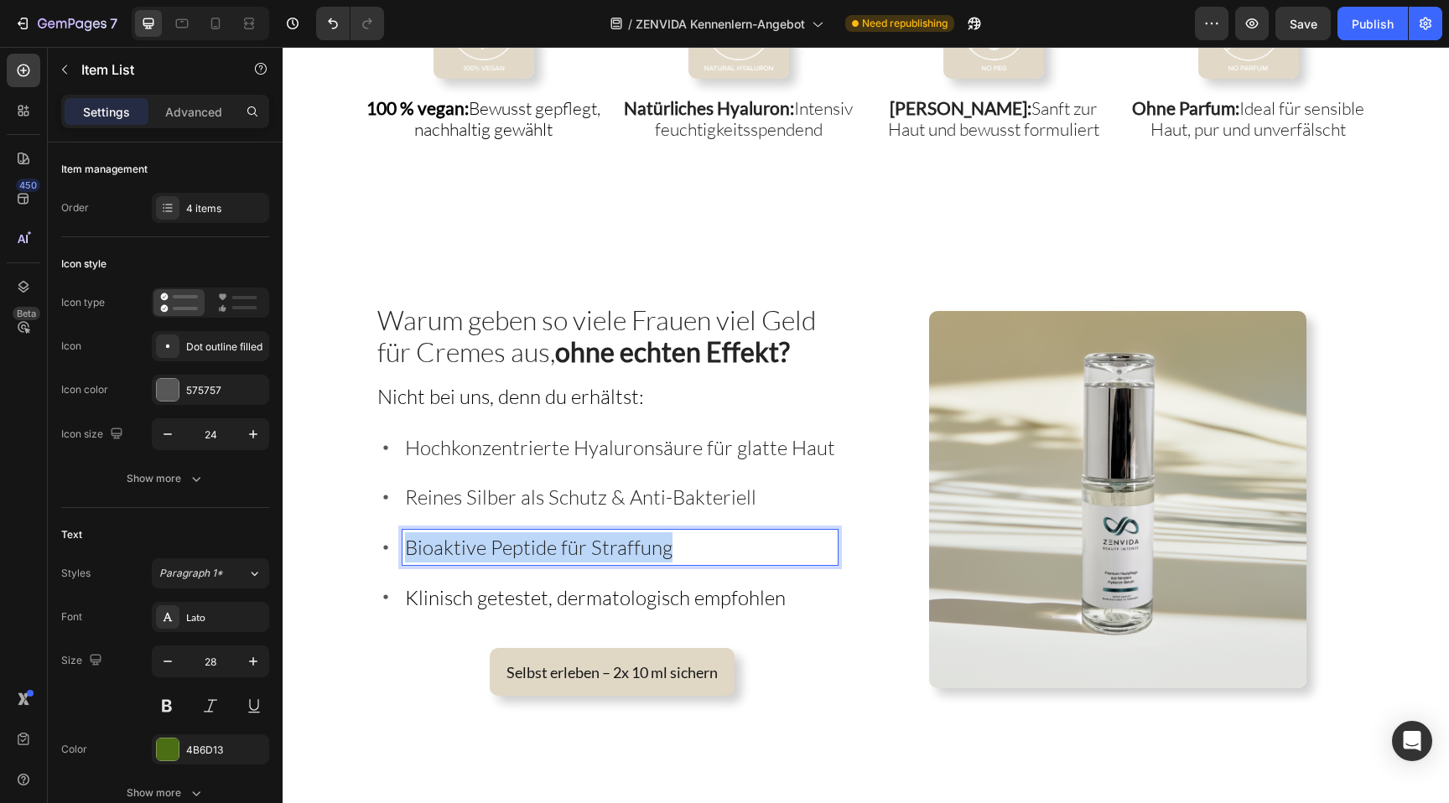
click at [482, 548] on span "Bioaktive Peptide für Straffung" at bounding box center [539, 547] width 268 height 25
click at [482, 548] on span "Sofortige Feuchtigkeitsversorgung" at bounding box center [504, 550] width 198 height 17
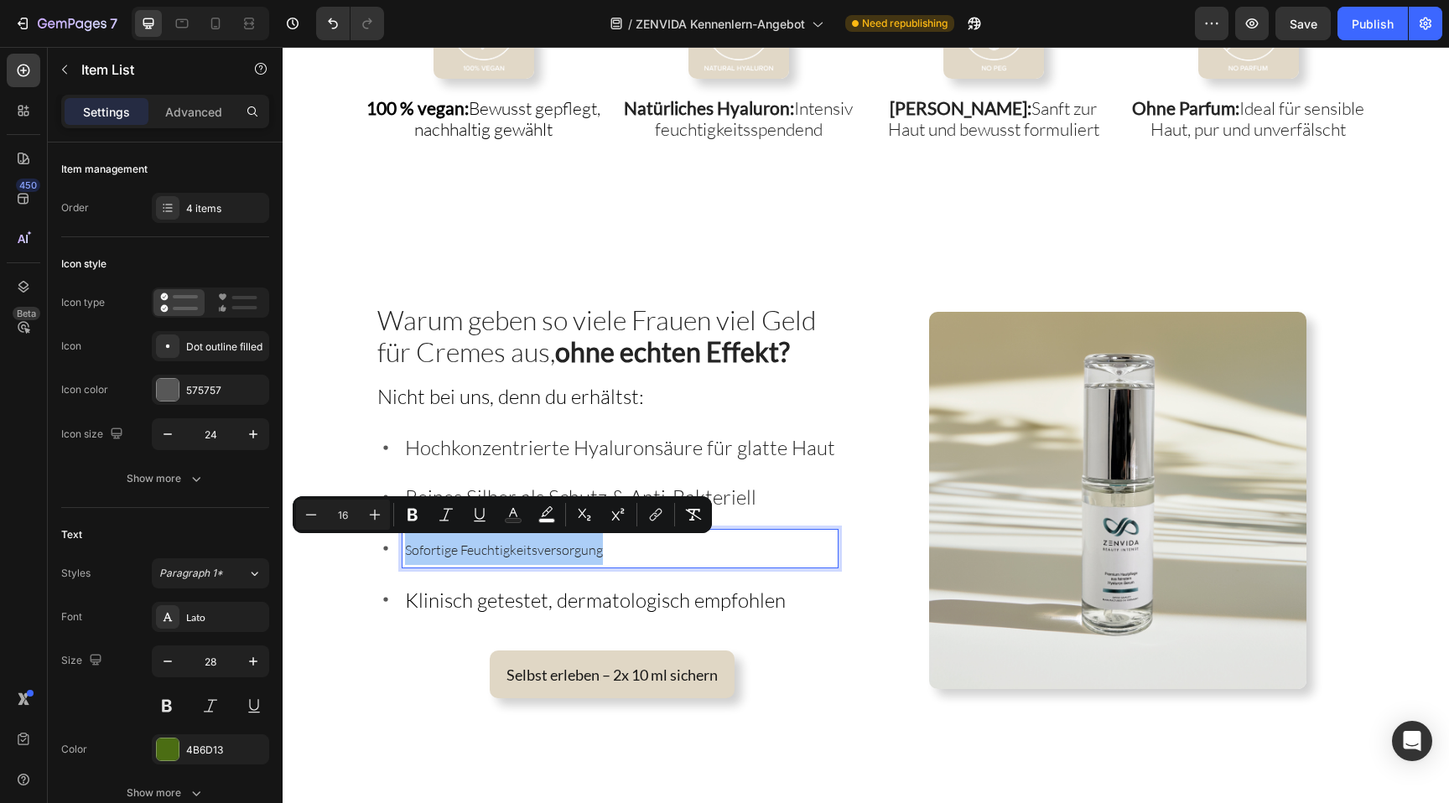
click at [343, 511] on input "16" at bounding box center [343, 515] width 34 height 20
type input "24"
click at [442, 585] on span "Klinisch getestet, dermatologisch empfohlen" at bounding box center [595, 597] width 381 height 25
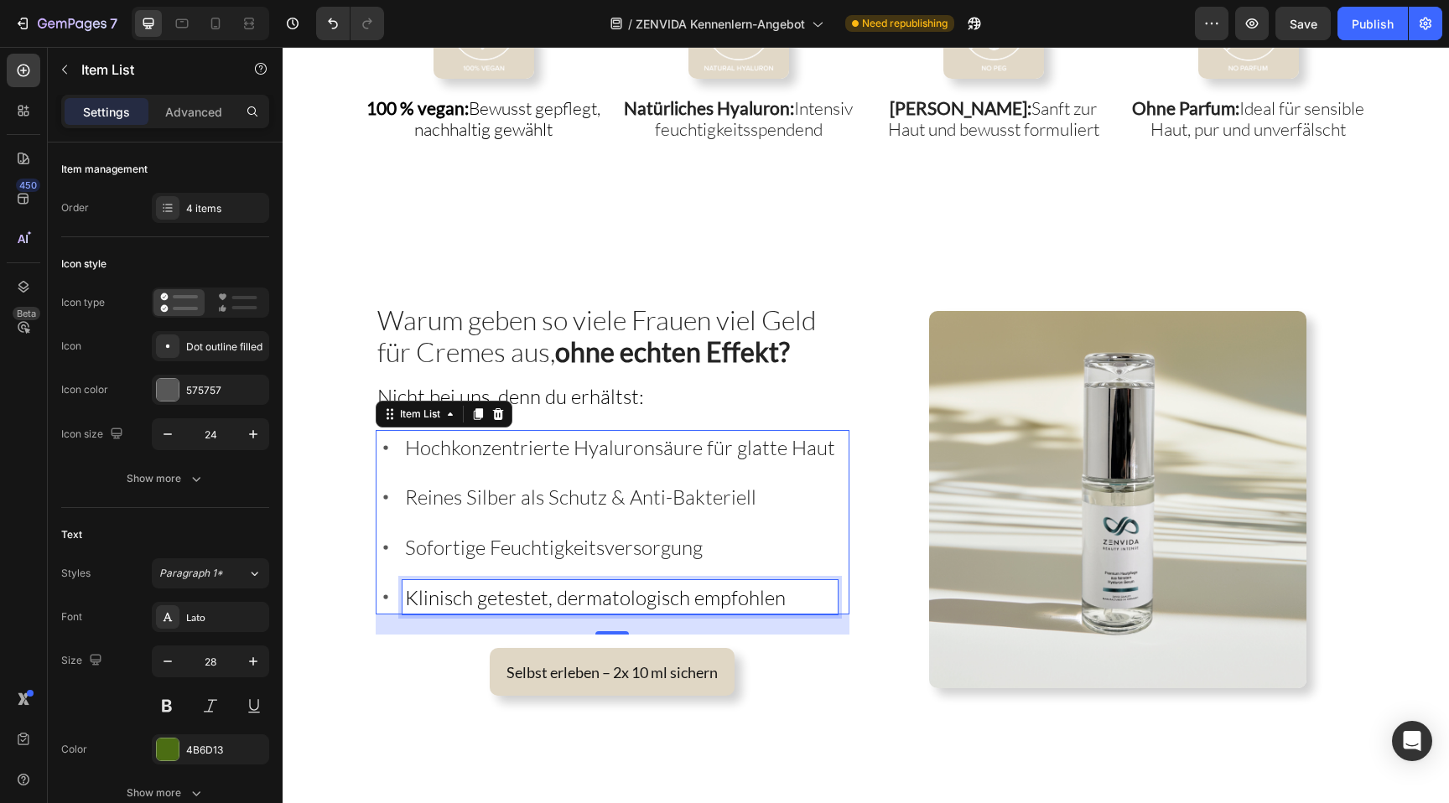
click at [527, 594] on span "Klinisch getestet, dermatologisch empfohlen" at bounding box center [595, 597] width 381 height 25
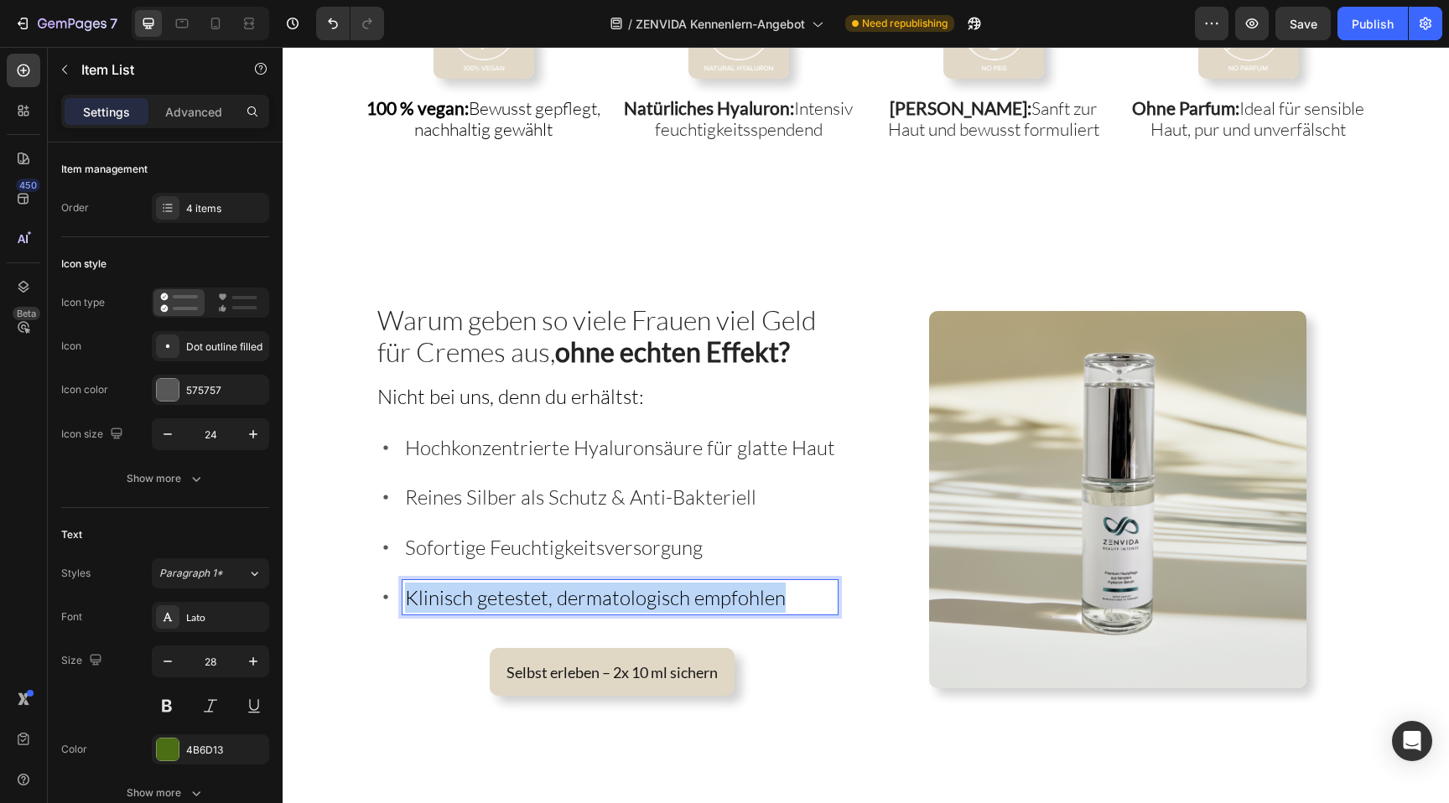
click at [527, 594] on span "Klinisch getestet, dermatologisch empfohlen" at bounding box center [595, 597] width 381 height 25
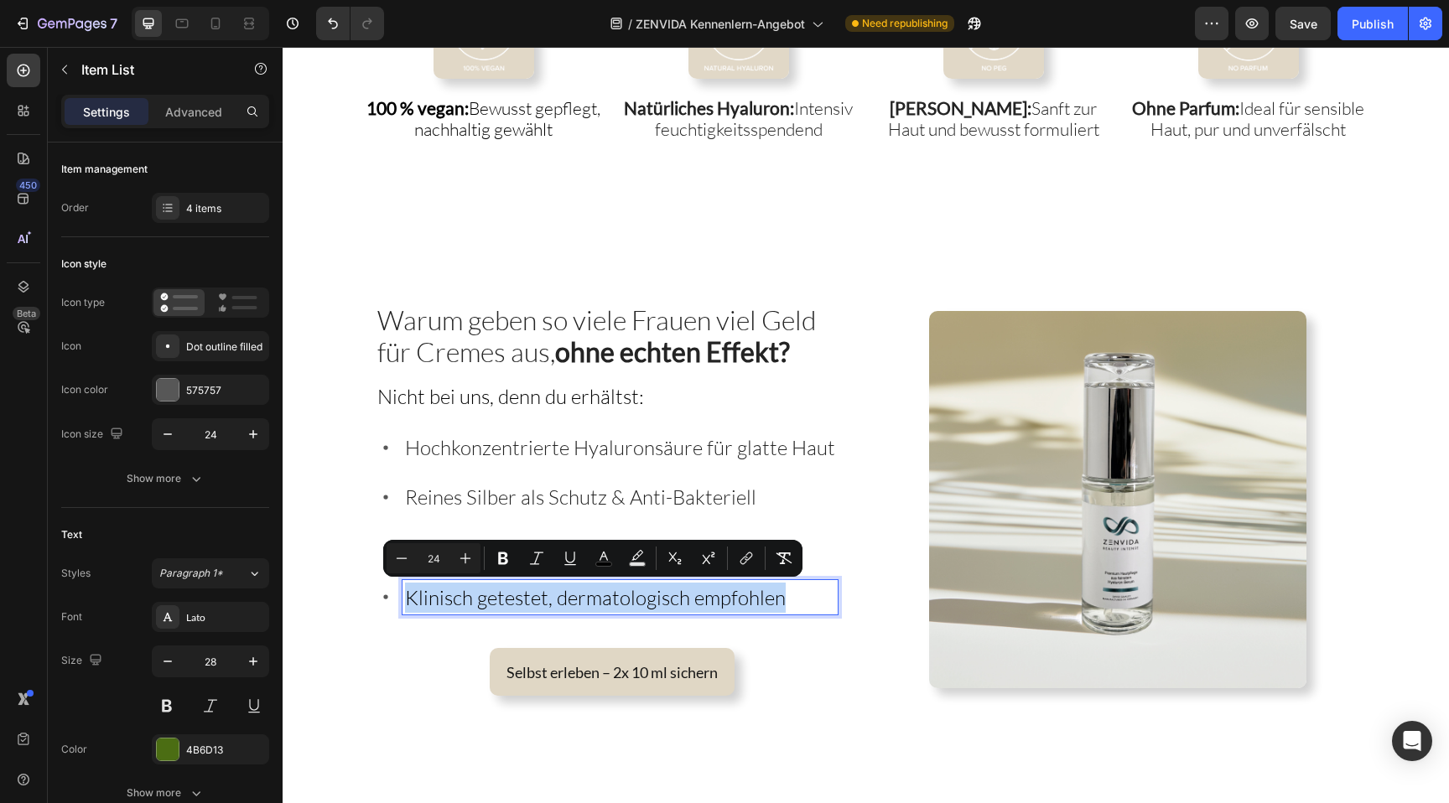
type input "16"
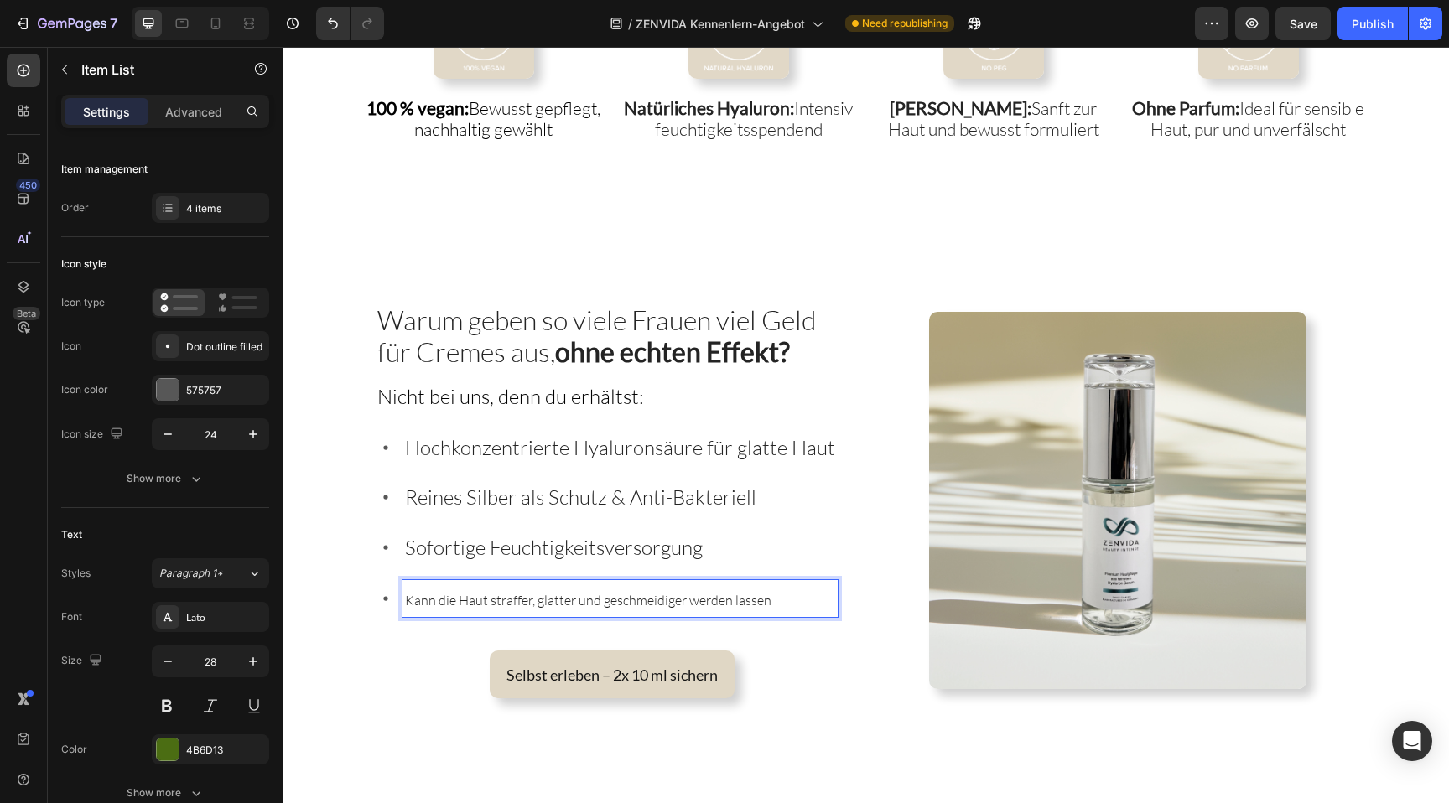
click at [509, 608] on p "Kann die Haut straffer, glatter und geschmeidiger werden lassen" at bounding box center [620, 599] width 430 height 33
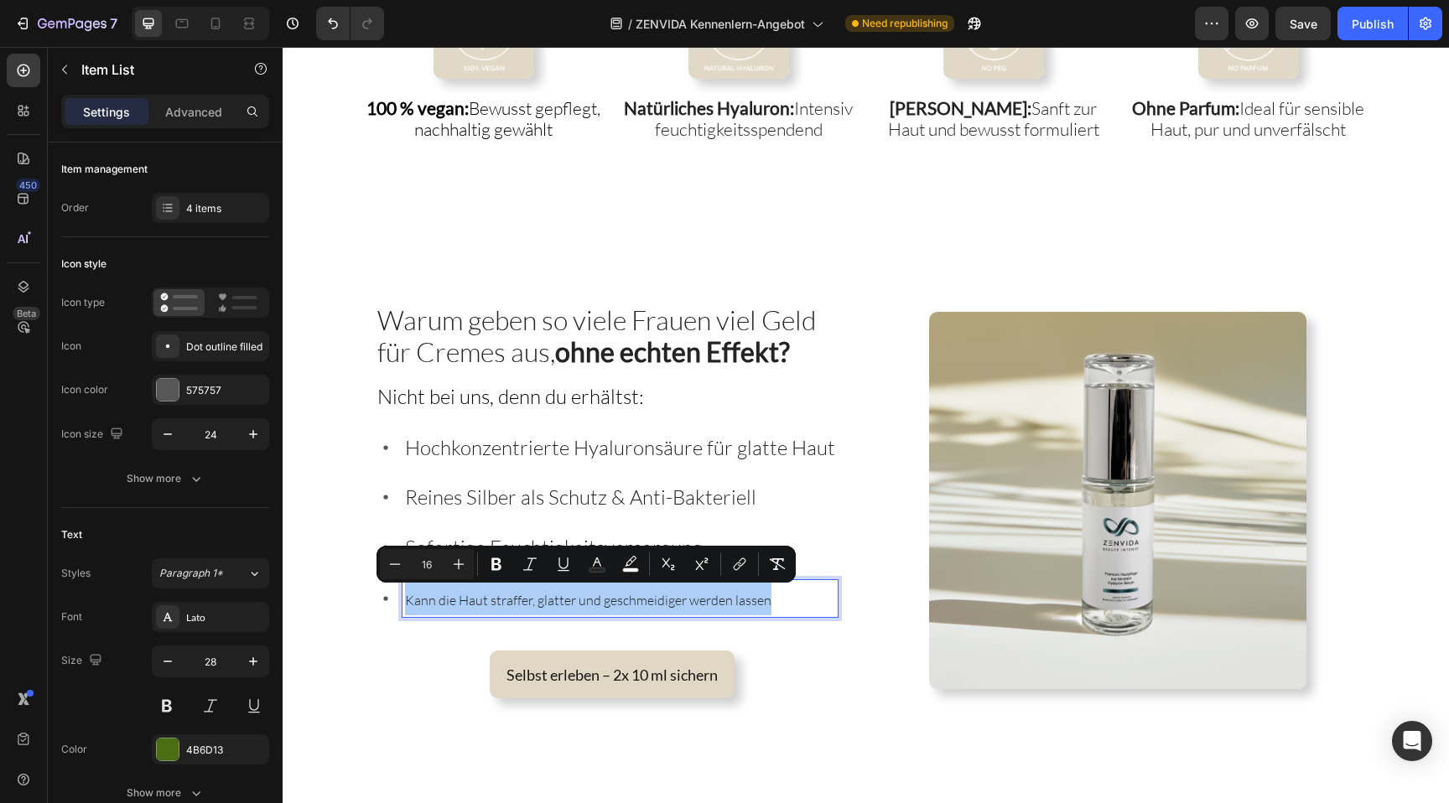
click at [411, 552] on div "Minus 16 Plus" at bounding box center [427, 564] width 94 height 30
click at [418, 552] on div "Minus 16 Plus" at bounding box center [427, 564] width 94 height 30
click at [422, 559] on input "16" at bounding box center [427, 564] width 34 height 20
type input "24"
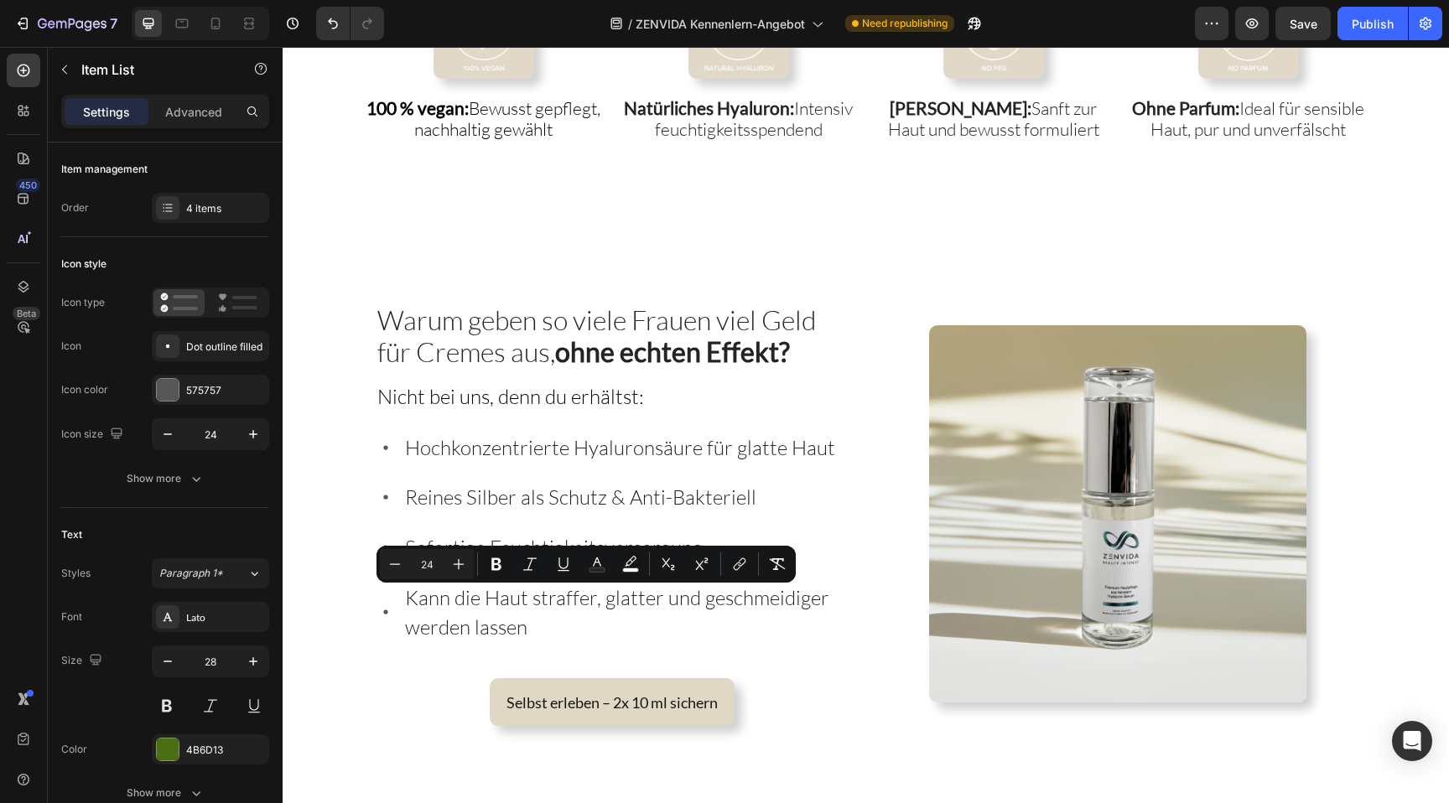
click at [564, 470] on div "Hochkonzentrierte Hyaluronsäure für glatte Haut Reines Silber als Schutz & Anti…" at bounding box center [613, 537] width 474 height 215
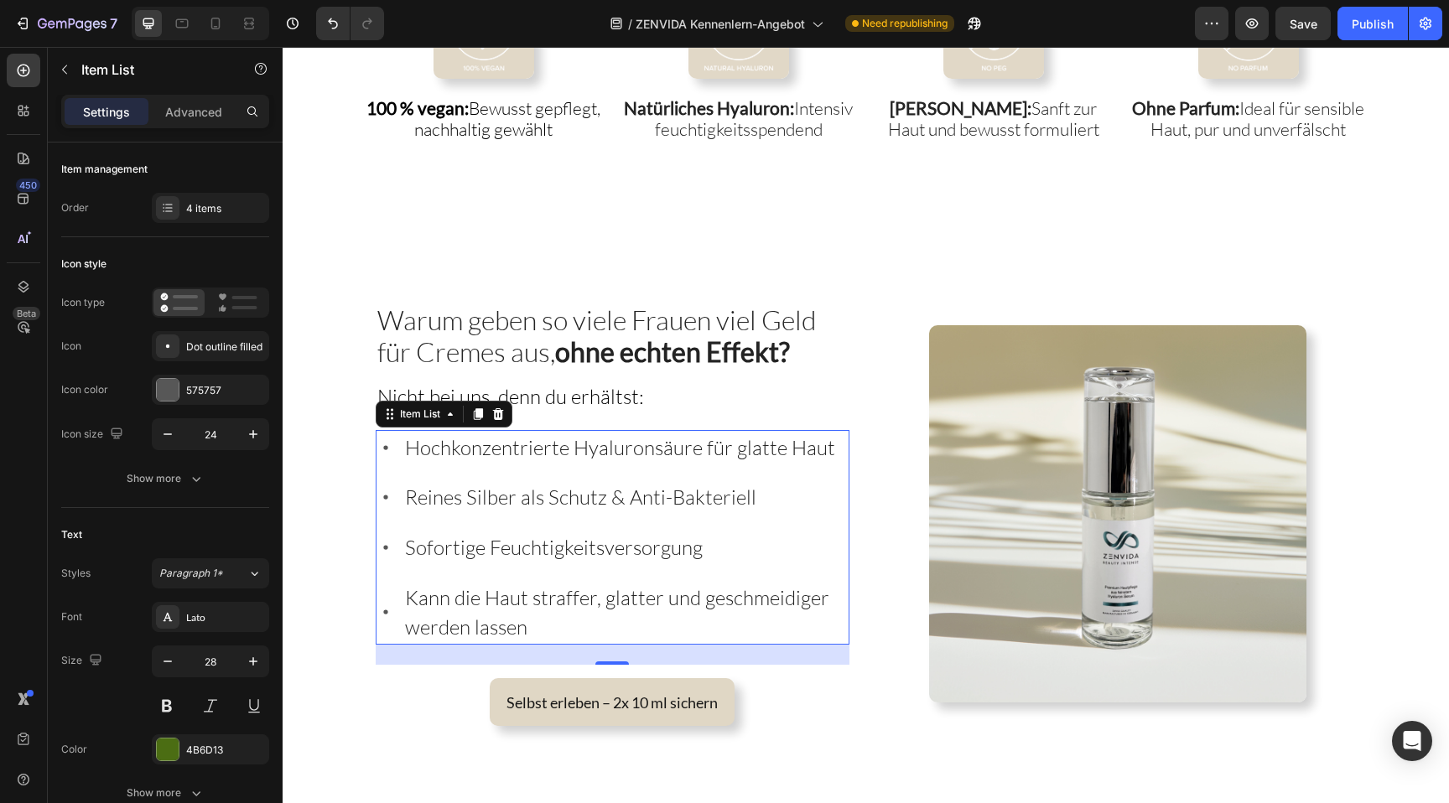
click at [624, 621] on p "Kann die Haut straffer, glatter und geschmeidiger werden lassen" at bounding box center [626, 613] width 442 height 60
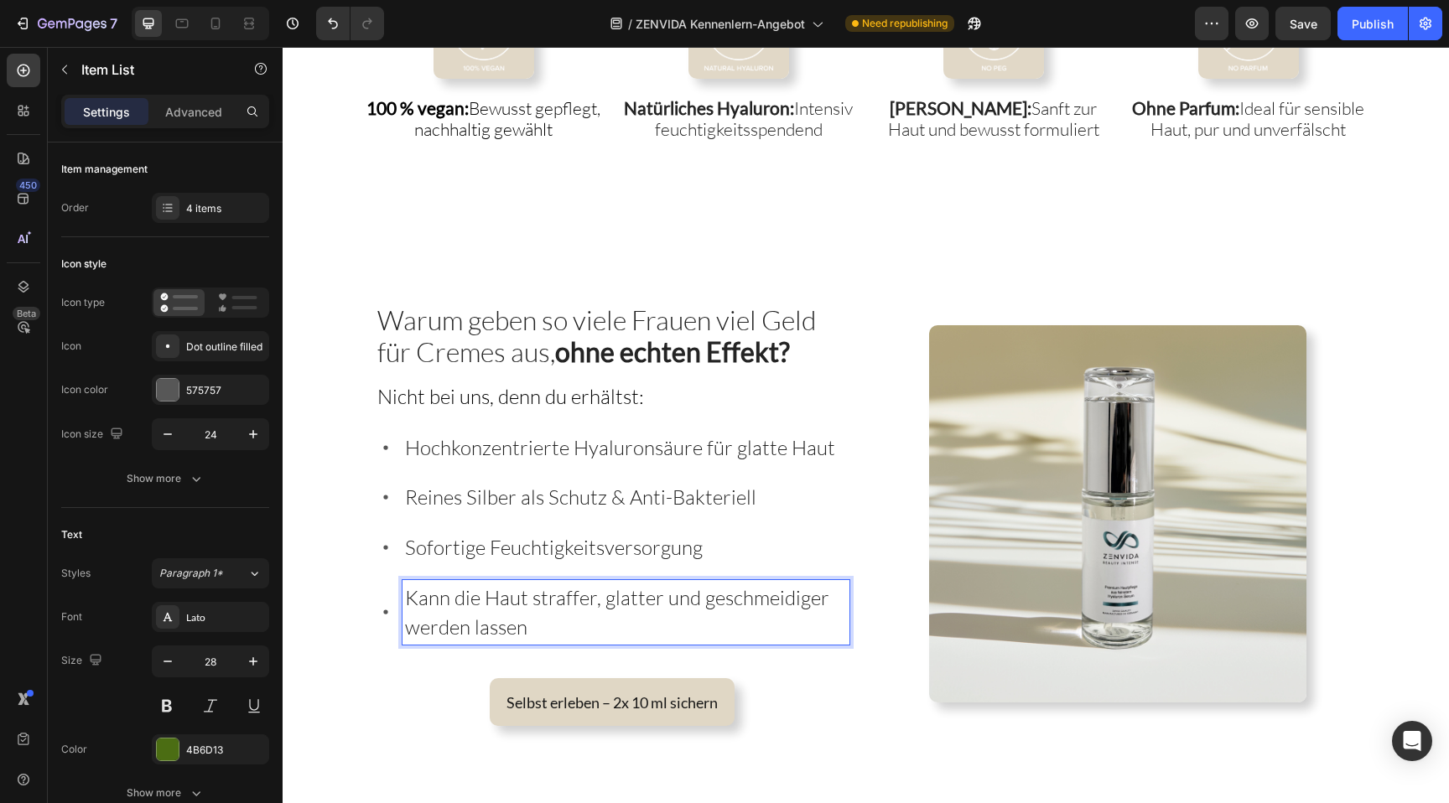
click at [624, 621] on p "Kann die Haut straffer, glatter und geschmeidiger werden lassen" at bounding box center [626, 613] width 442 height 60
click at [590, 595] on span "Kann die Haut straffer, glatter und geschmeidiger werden lassen" at bounding box center [617, 612] width 424 height 55
click at [662, 593] on span "Kann die Haut straffen, glatter und geschmeidiger werden lassen" at bounding box center [619, 612] width 428 height 55
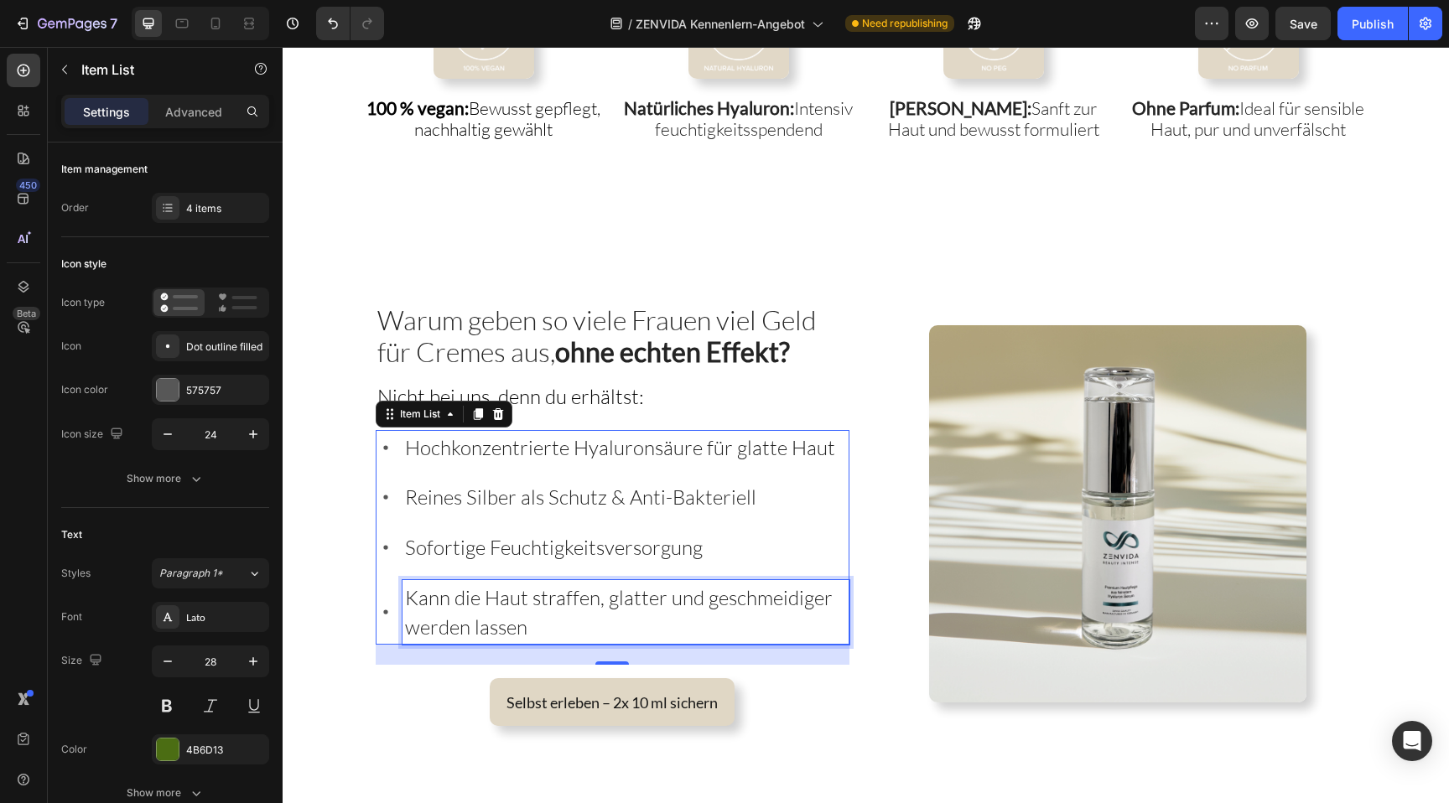
click at [557, 600] on span "Kann die Haut straffen, glatter und geschmeidiger werden lassen" at bounding box center [619, 612] width 428 height 55
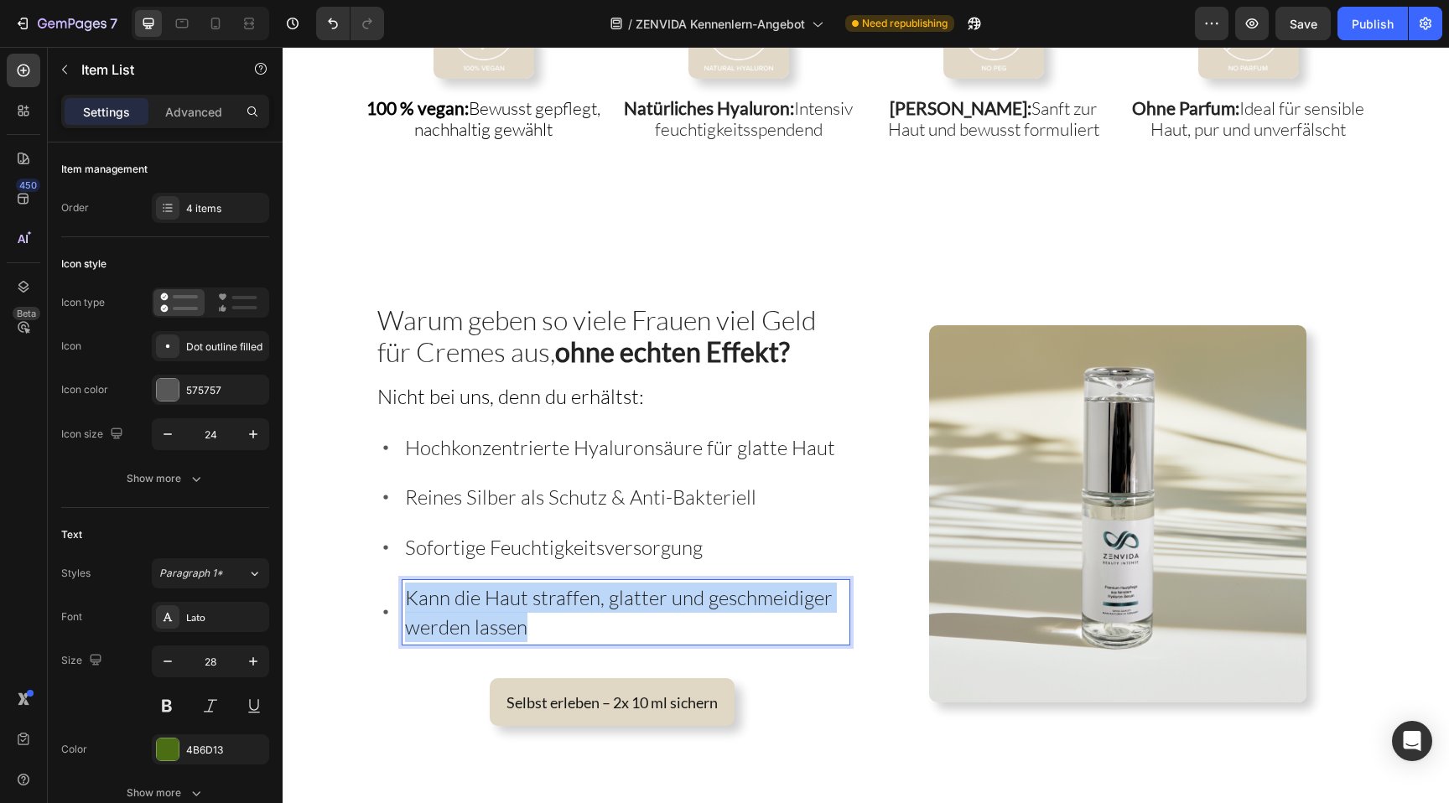
click at [557, 600] on span "Kann die Haut straffen, glatter und geschmeidiger werden lassen" at bounding box center [619, 612] width 428 height 55
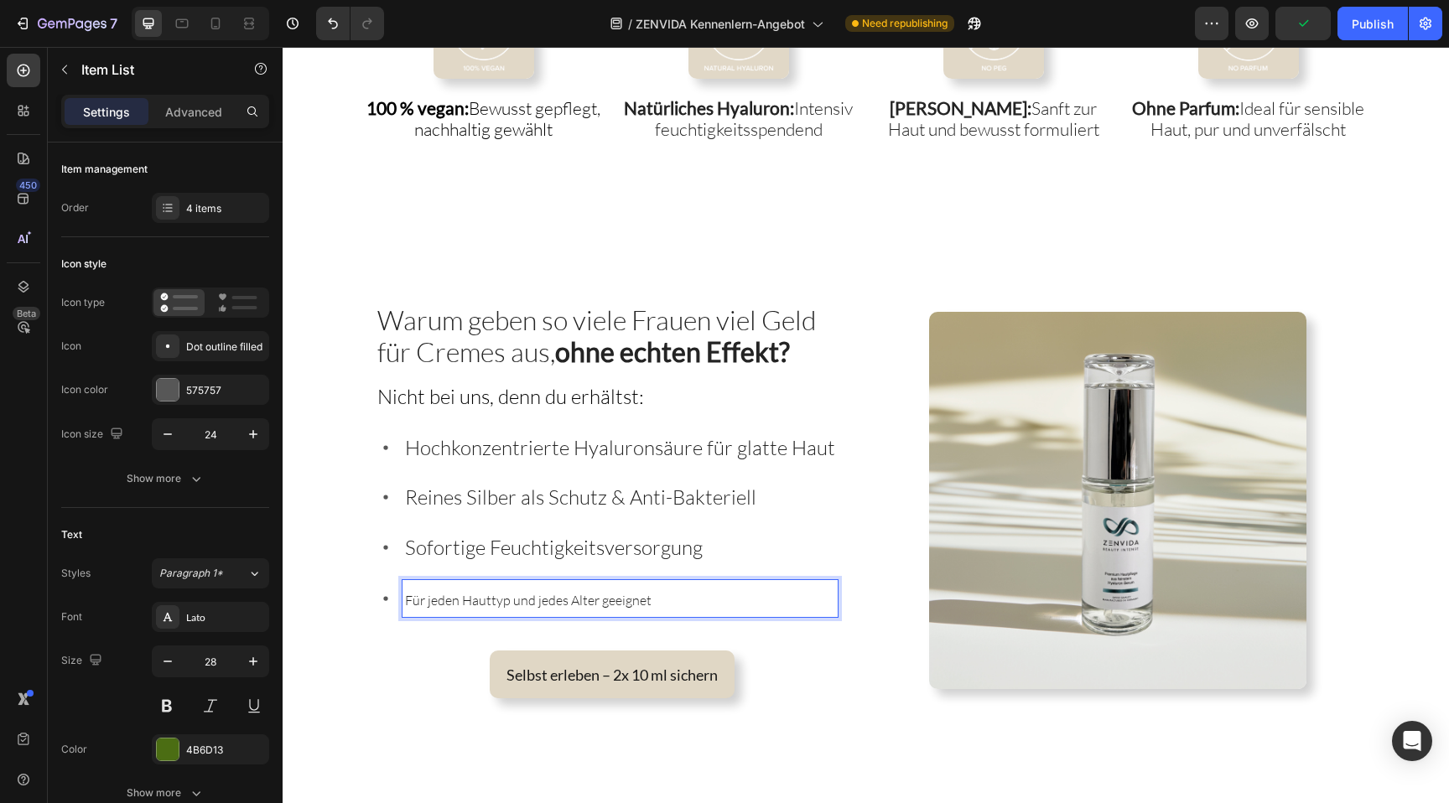
click at [557, 600] on span "Für jeden Hauttyp und jedes Alter geeignet" at bounding box center [528, 600] width 247 height 17
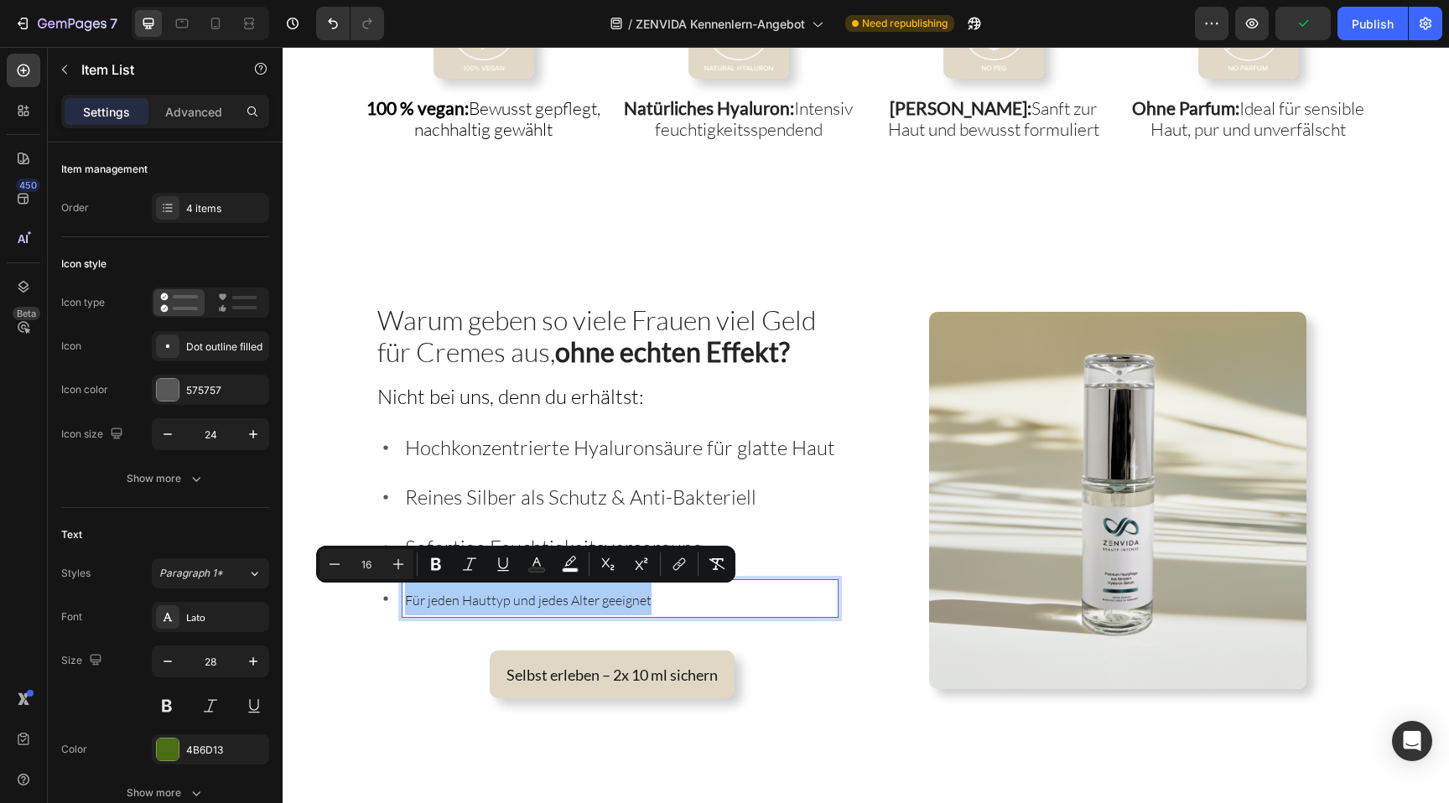
click at [359, 560] on input "16" at bounding box center [367, 564] width 34 height 20
type input "24"
click at [462, 431] on div "Hochkonzentrierte Hyaluronsäure für glatte Haut" at bounding box center [620, 447] width 435 height 35
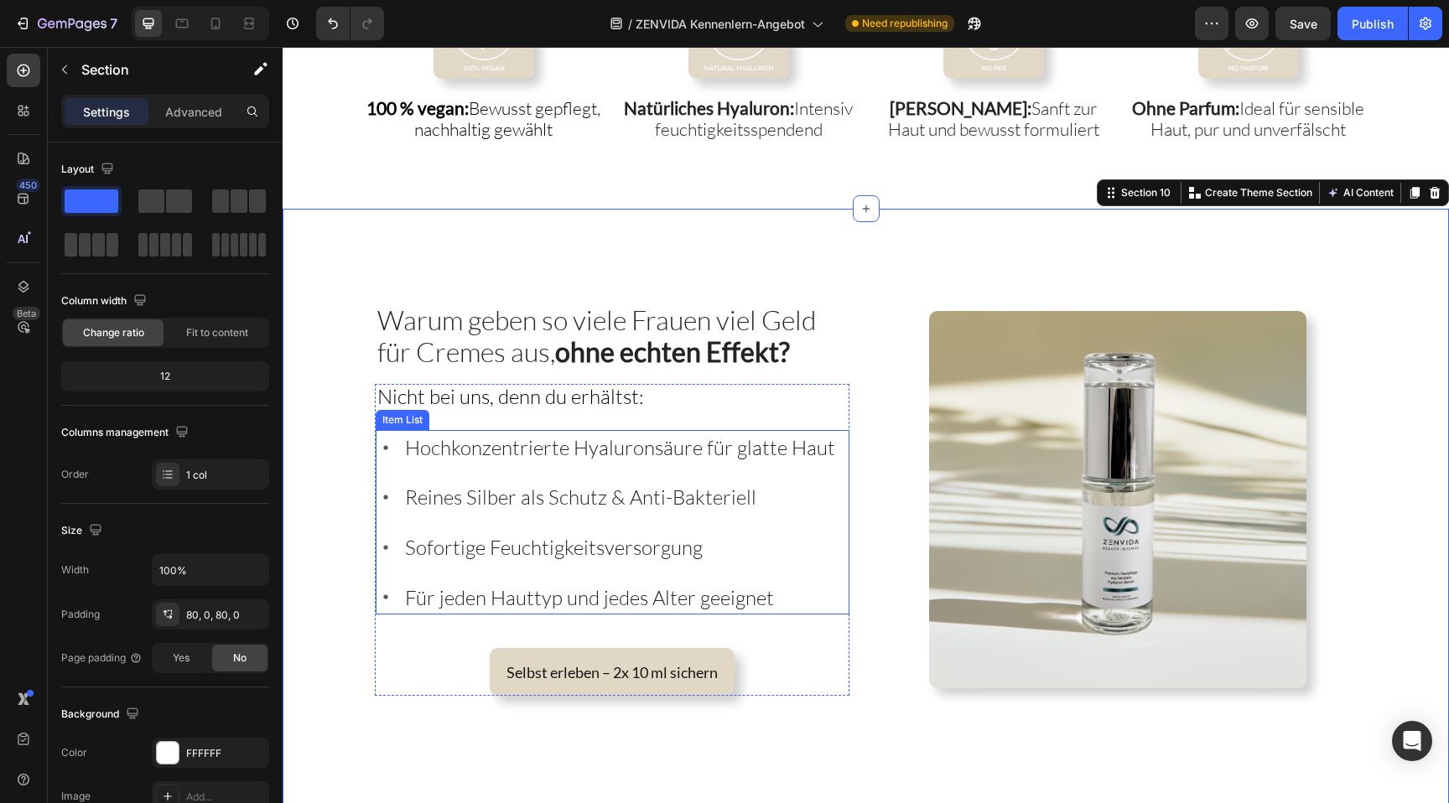
click at [644, 450] on span "Hochkonzentrierte Hyaluronsäure für glatte Haut" at bounding box center [620, 447] width 430 height 25
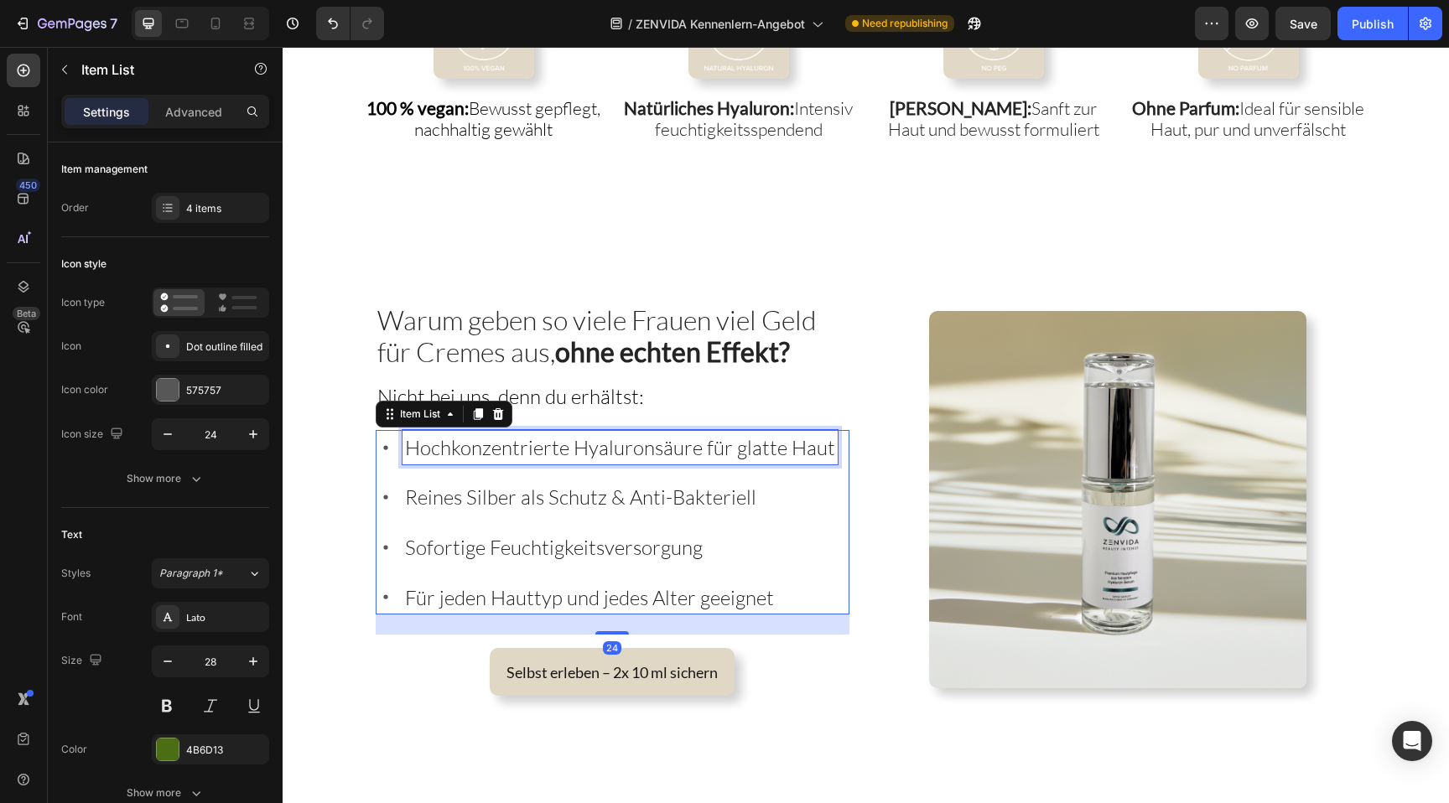
click at [644, 450] on span "Hochkonzentrierte Hyaluronsäure für glatte Haut" at bounding box center [620, 447] width 430 height 25
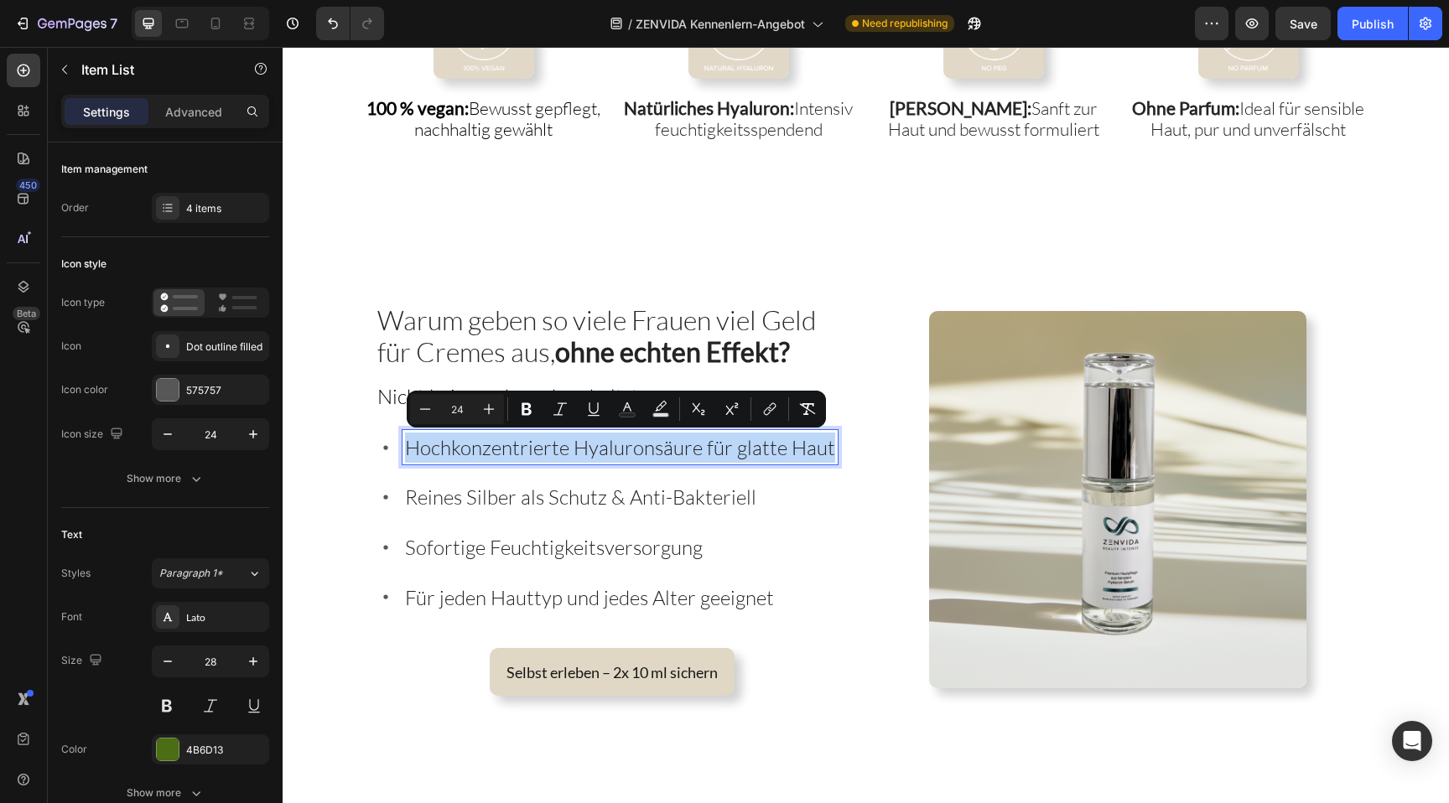
click at [644, 450] on span "Hochkonzentrierte Hyaluronsäure für glatte Haut" at bounding box center [620, 447] width 430 height 25
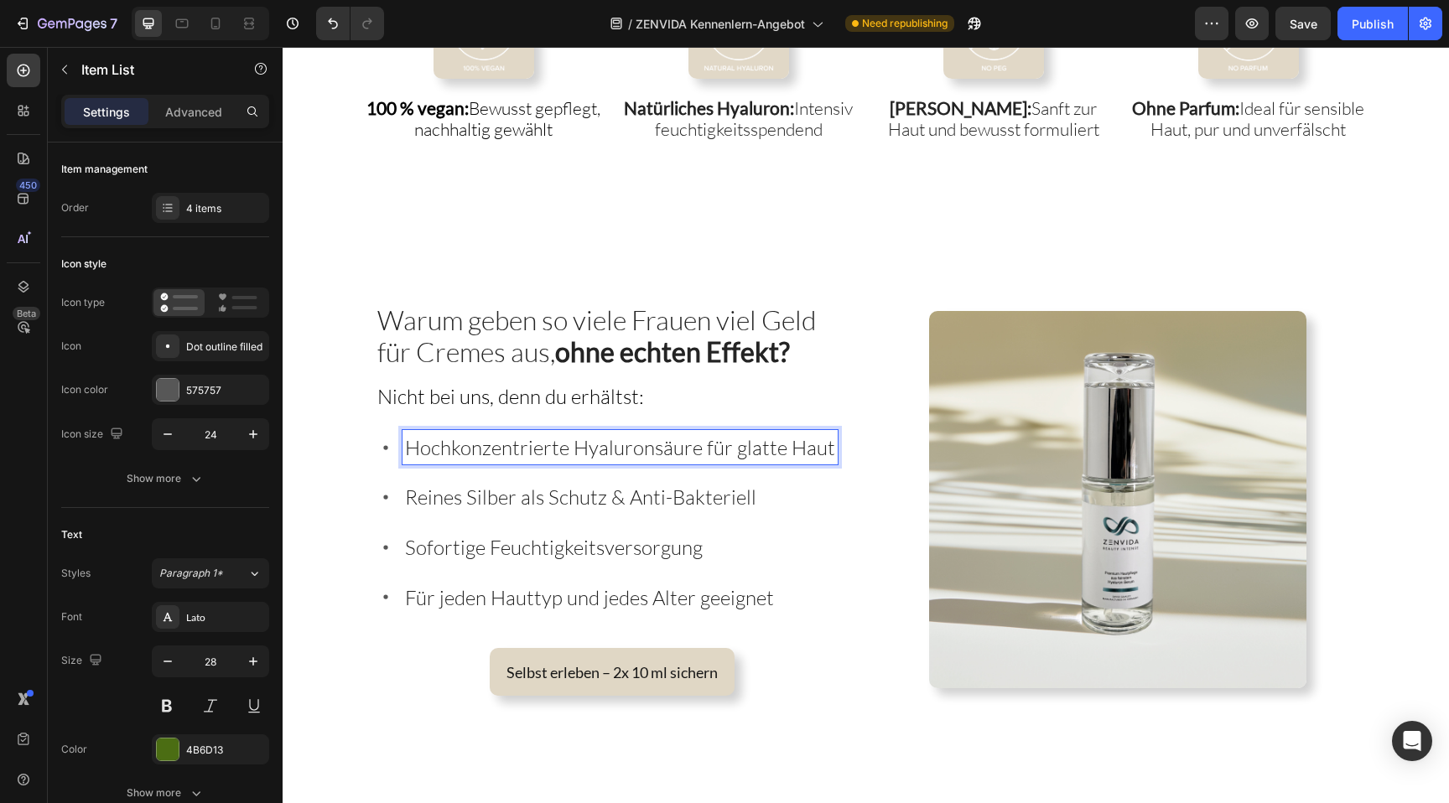
click at [645, 511] on div "Reines Silber als Schutz & Anti-Bakteriell" at bounding box center [620, 497] width 435 height 35
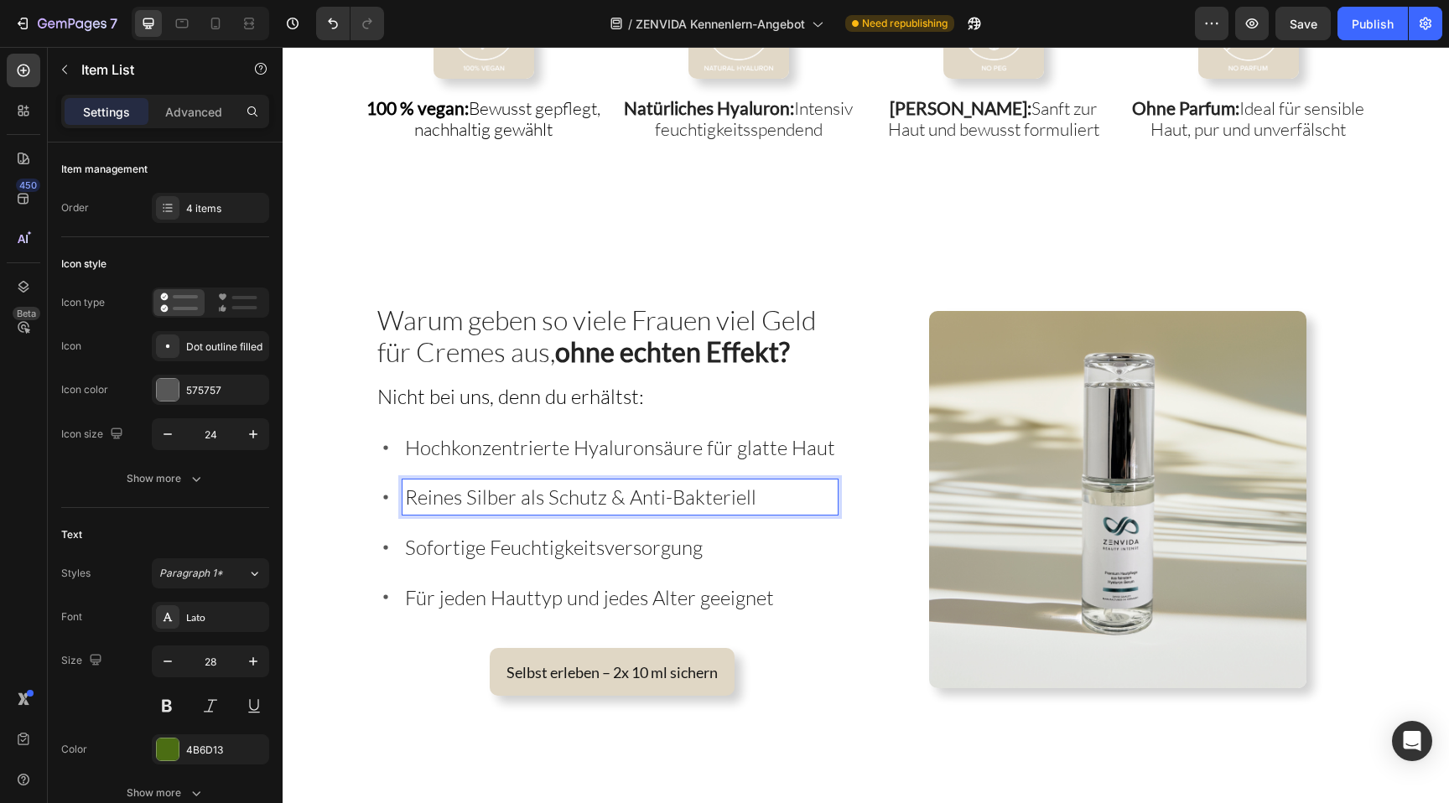
click at [645, 511] on div "Reines Silber als Schutz & Anti-Bakteriell" at bounding box center [620, 497] width 435 height 35
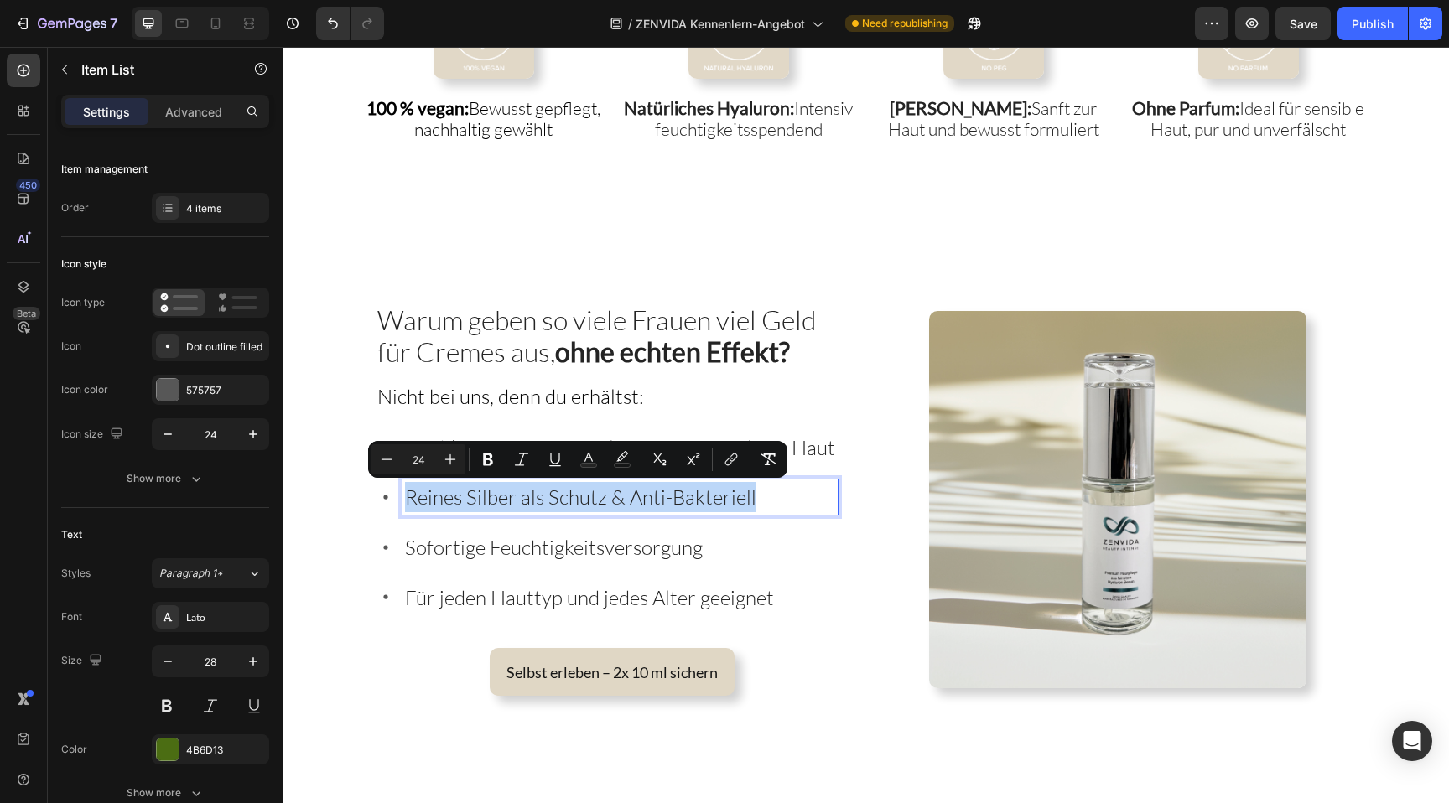
click at [645, 511] on div "Reines Silber als Schutz & Anti-Bakteriell" at bounding box center [620, 497] width 435 height 35
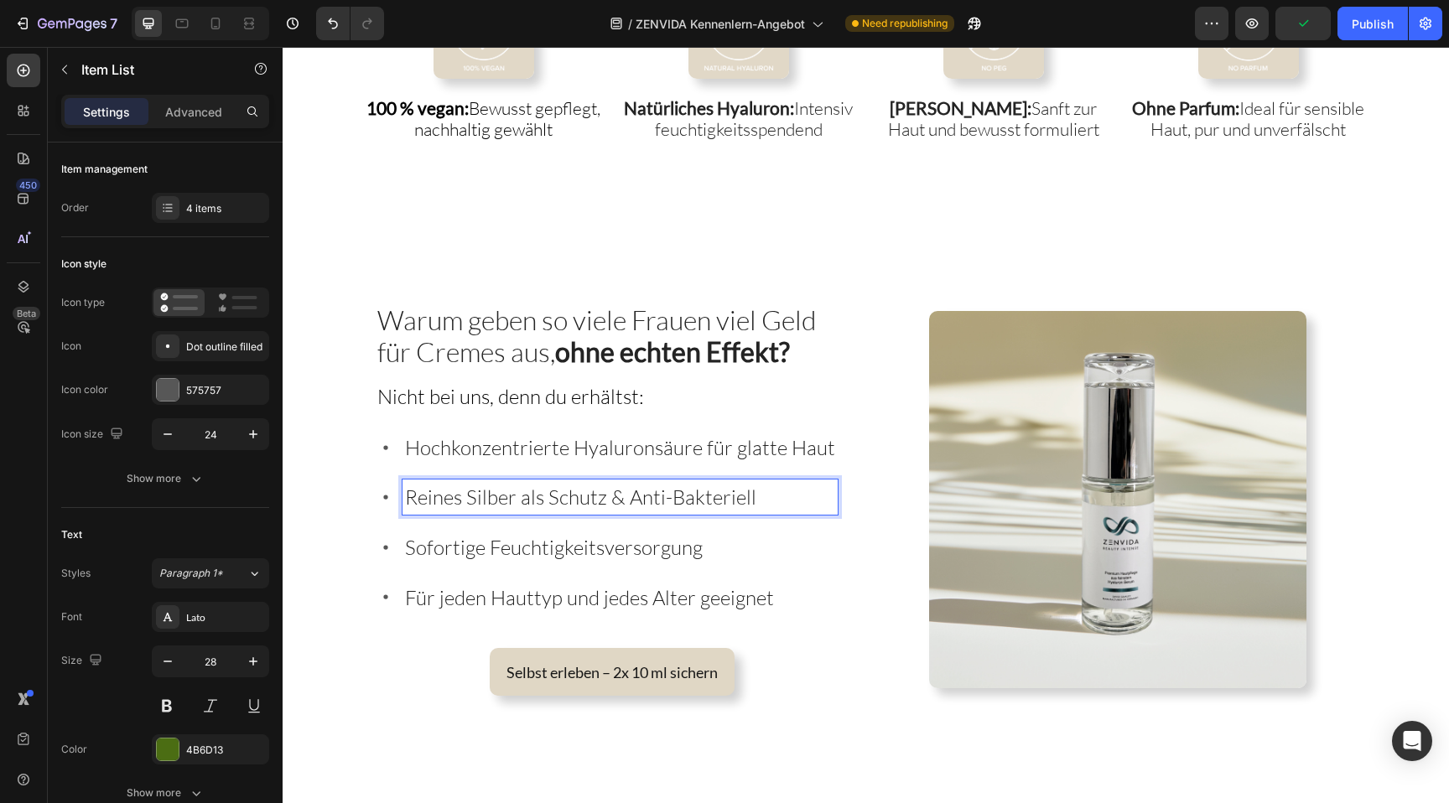
click at [637, 541] on span "Sofortige Feuchtigkeitsversorgung" at bounding box center [554, 547] width 298 height 25
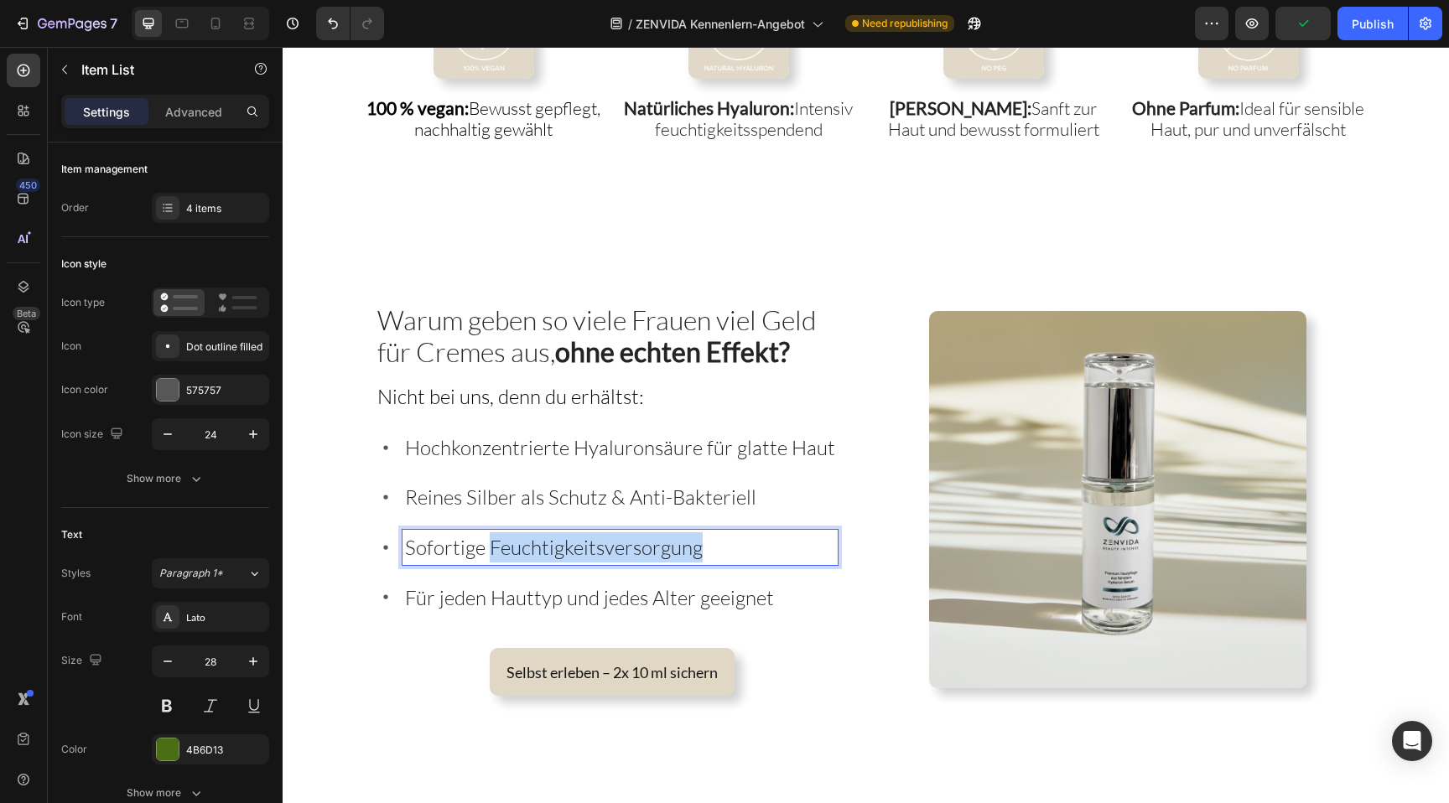
click at [637, 541] on span "Sofortige Feuchtigkeitsversorgung" at bounding box center [554, 547] width 298 height 25
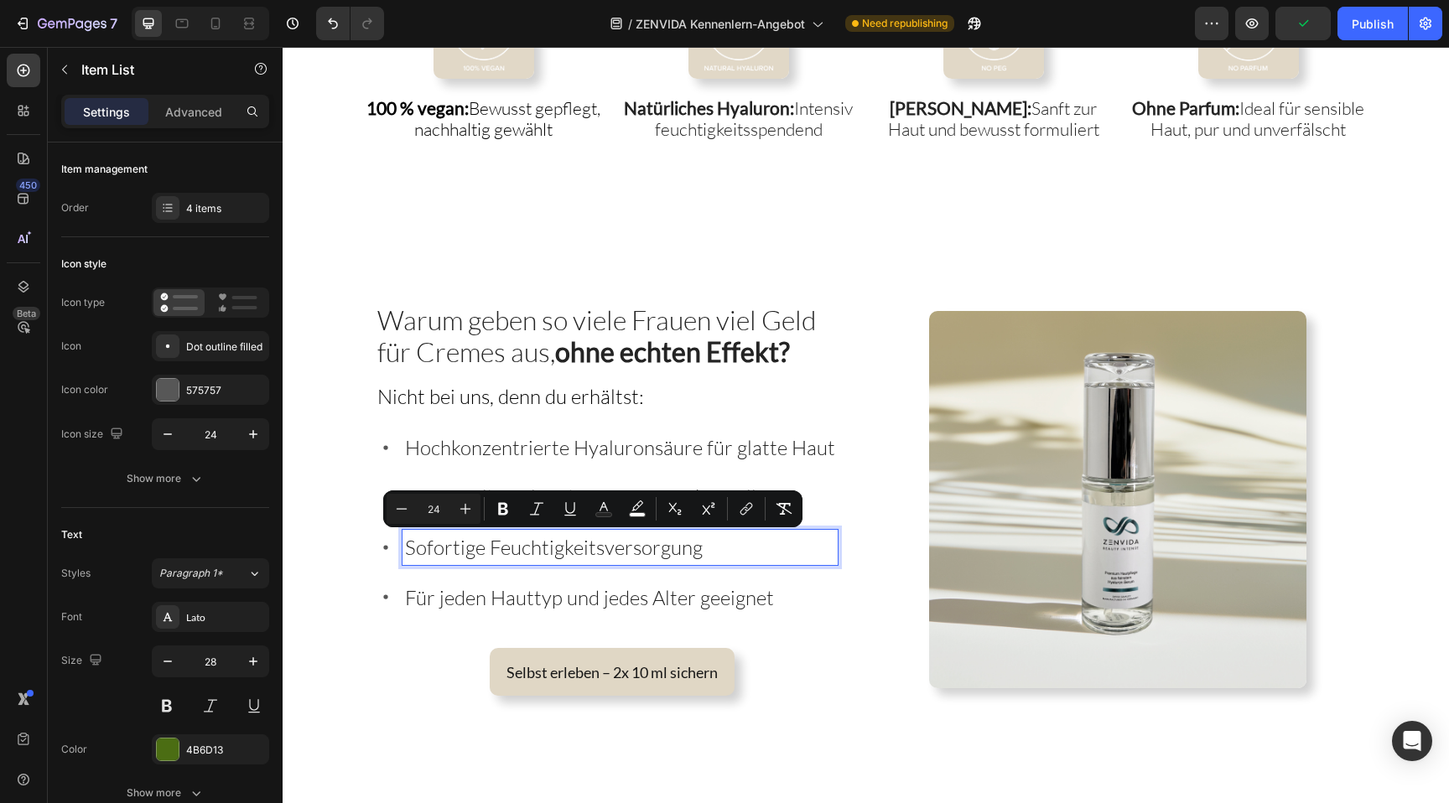
click at [574, 446] on span "Hochkonzentrierte Hyaluronsäure für glatte Haut" at bounding box center [620, 447] width 430 height 25
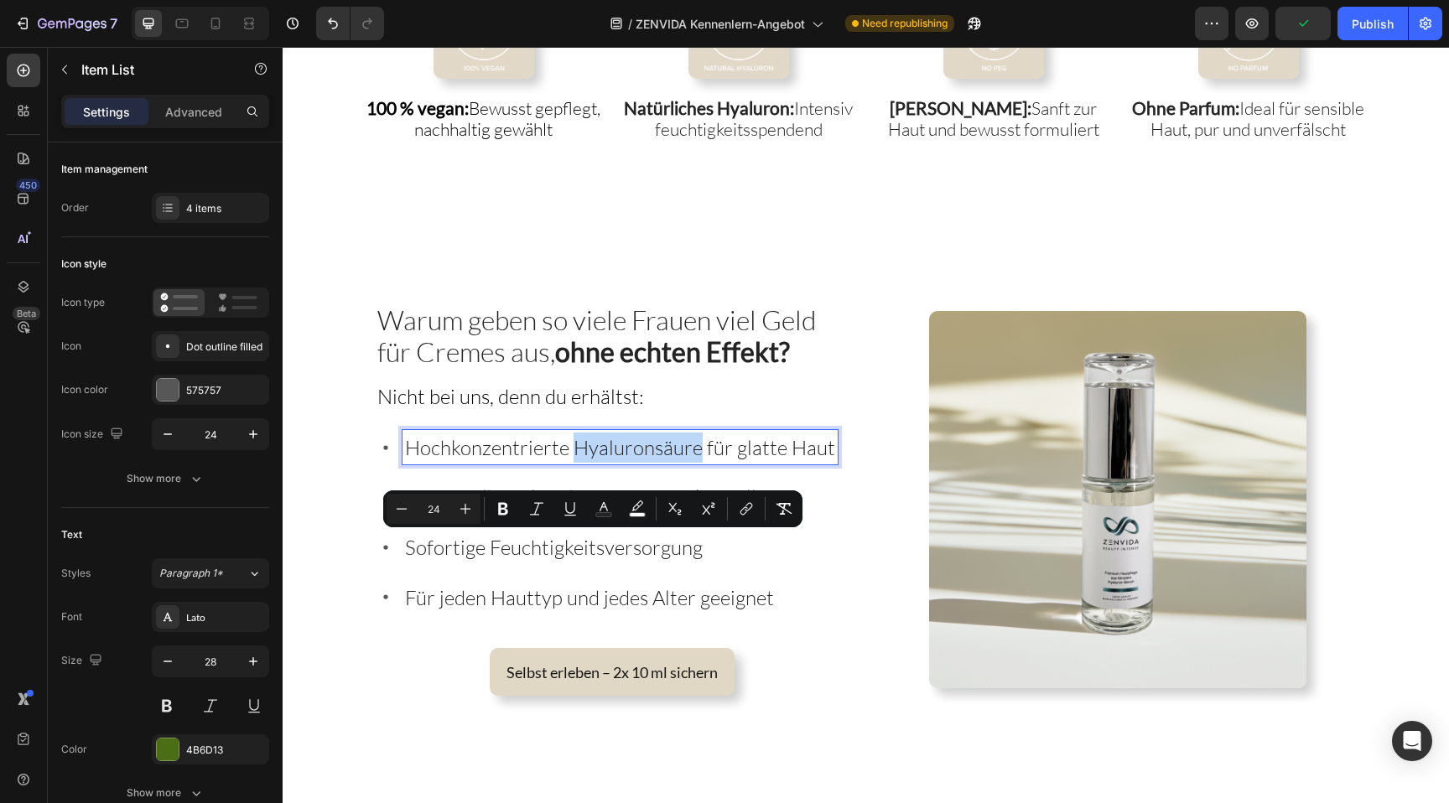
click at [574, 446] on span "Hochkonzentrierte Hyaluronsäure für glatte Haut" at bounding box center [620, 447] width 430 height 25
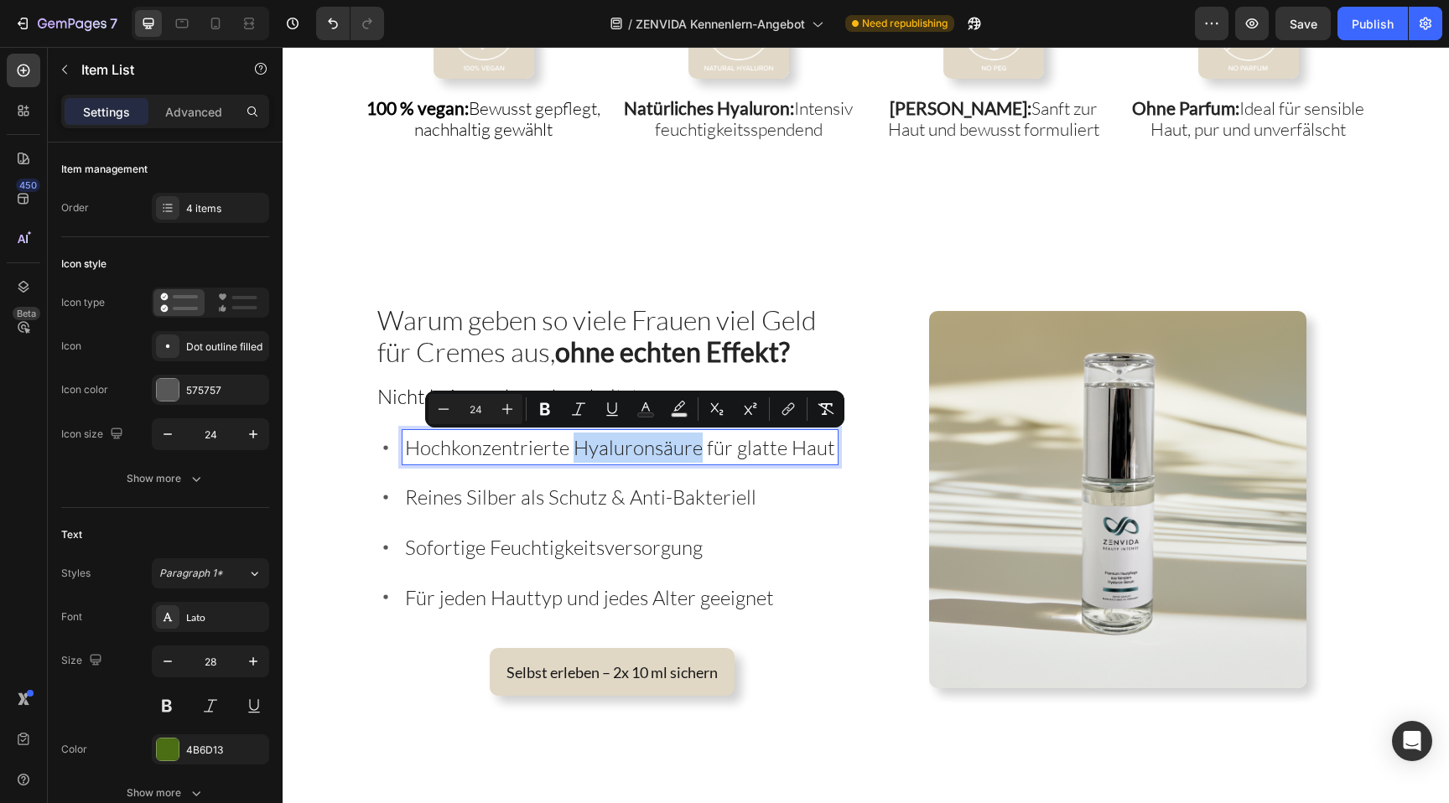
click at [574, 446] on span "Hochkonzentrierte Hyaluronsäure für glatte Haut" at bounding box center [620, 447] width 430 height 25
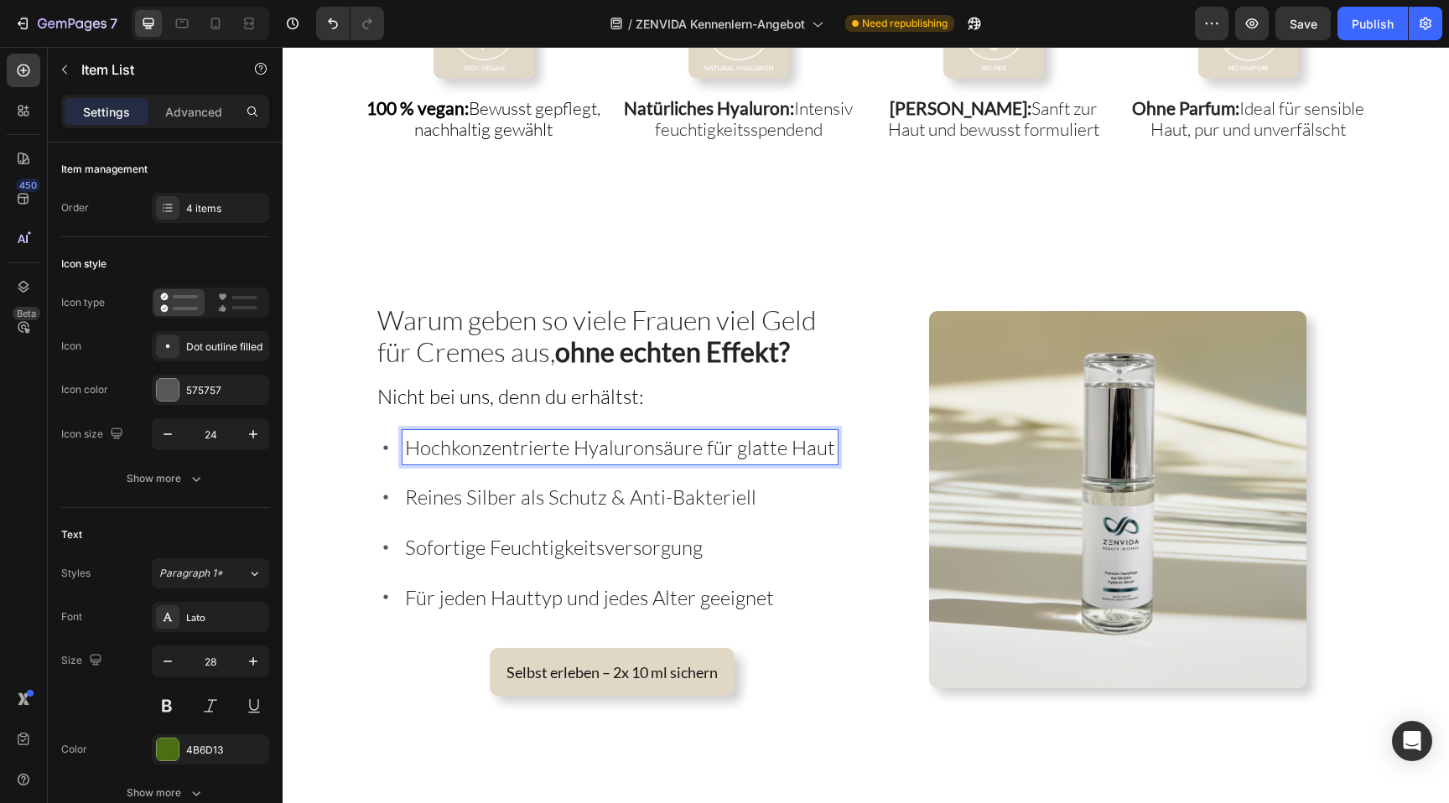
click at [536, 592] on span "Für jeden Hauttyp und jedes Alter geeignet" at bounding box center [589, 597] width 369 height 25
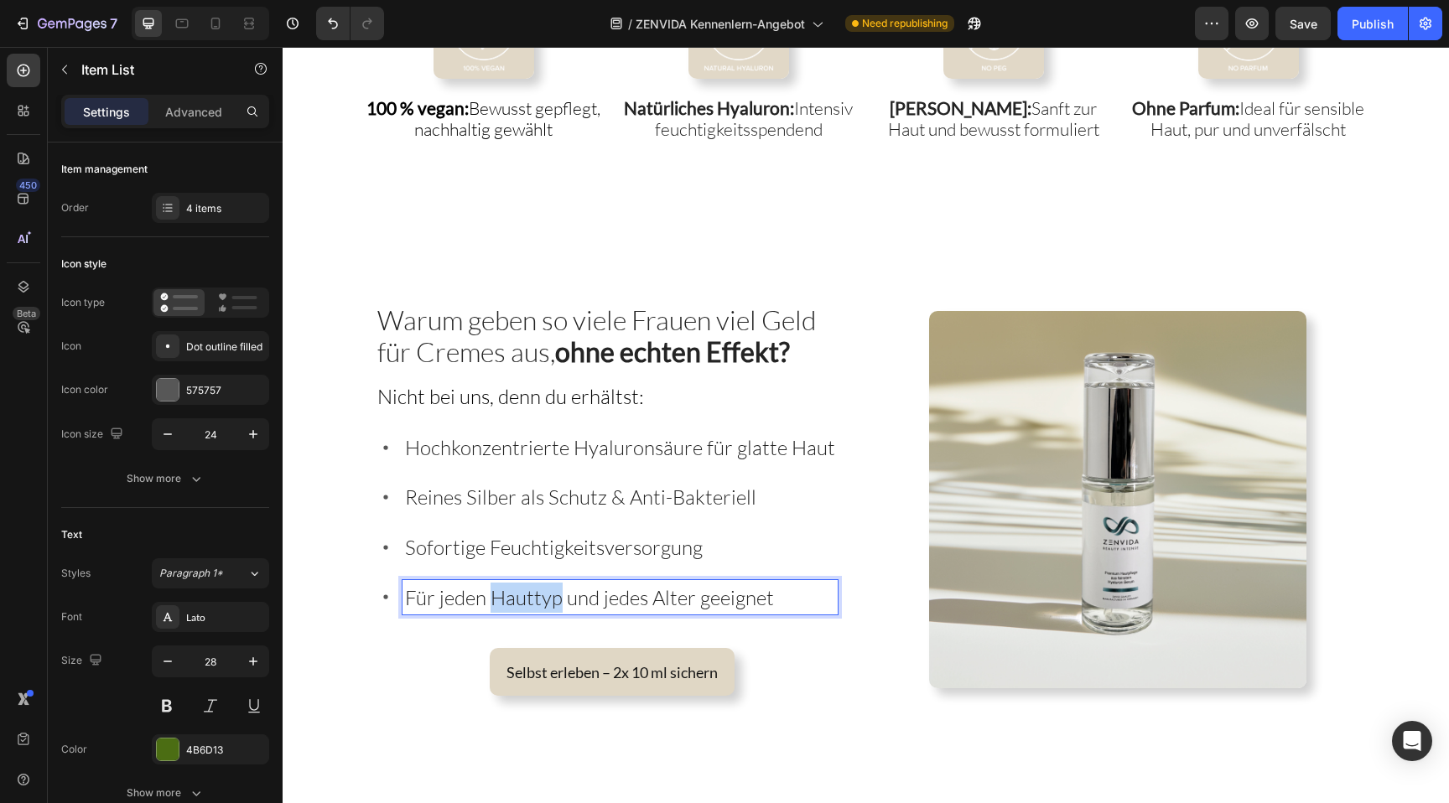
click at [536, 592] on span "Für jeden Hauttyp und jedes Alter geeignet" at bounding box center [589, 597] width 369 height 25
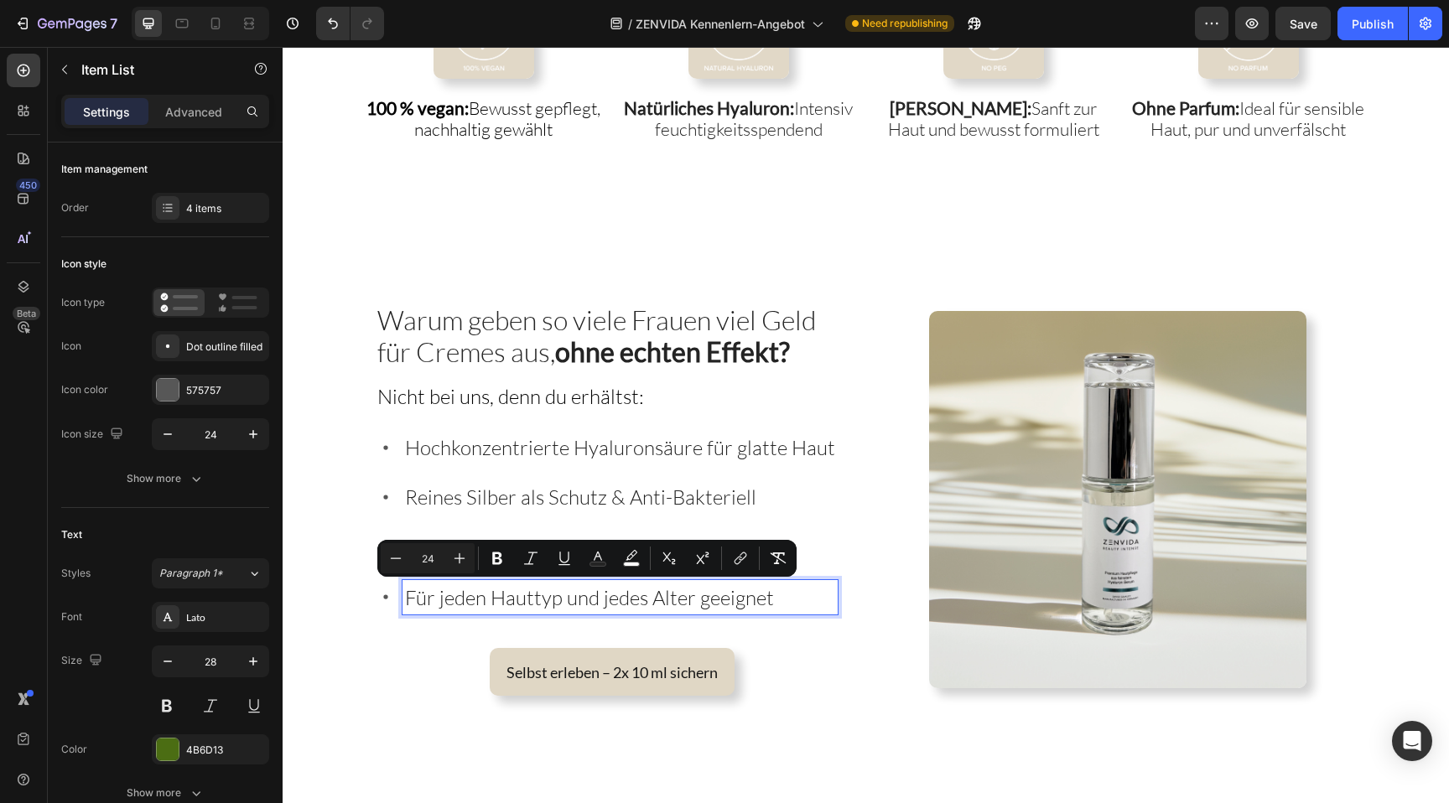
click at [518, 456] on span "Hochkonzentrierte Hyaluronsäure für glatte Haut" at bounding box center [620, 447] width 430 height 25
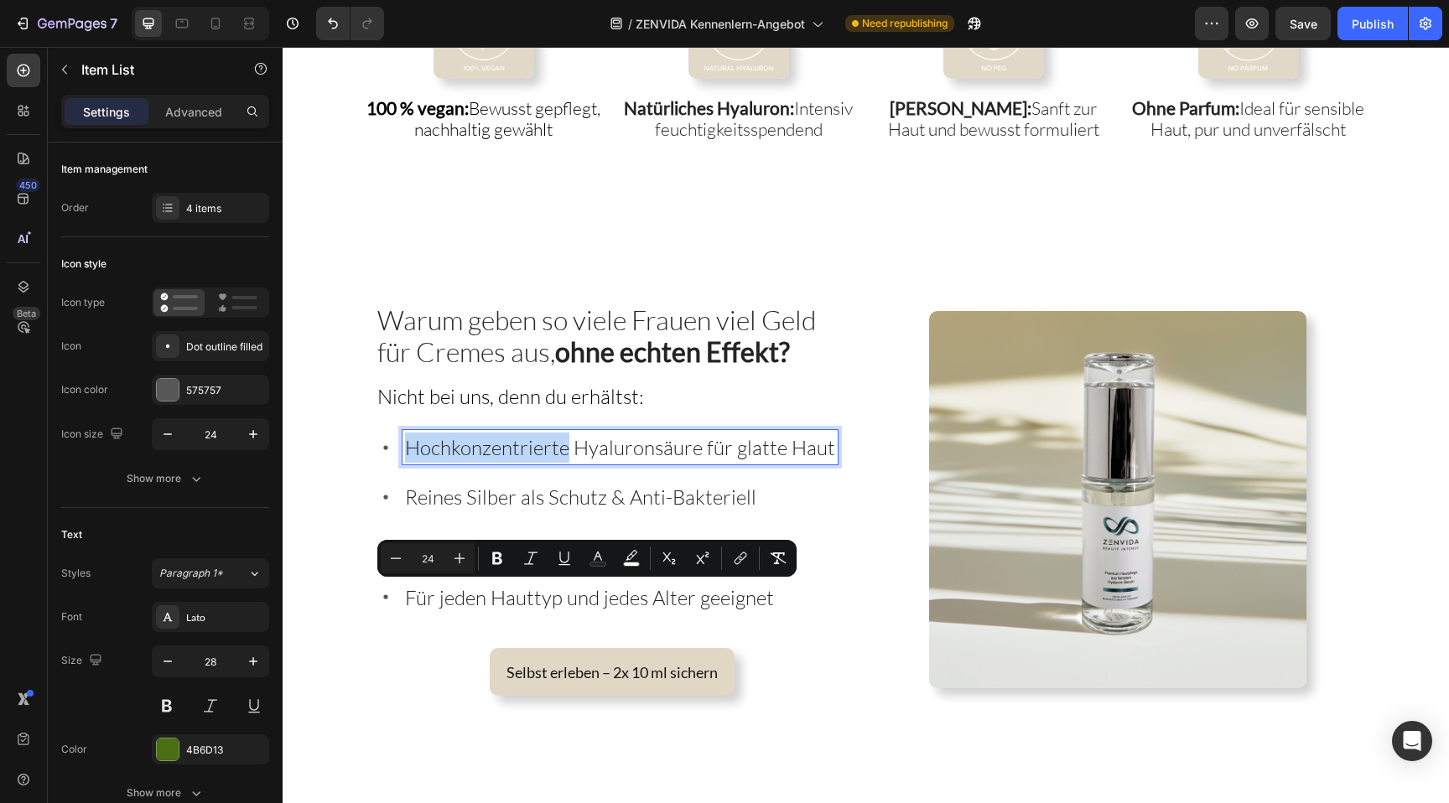
click at [518, 456] on span "Hochkonzentrierte Hyaluronsäure für glatte Haut" at bounding box center [620, 447] width 430 height 25
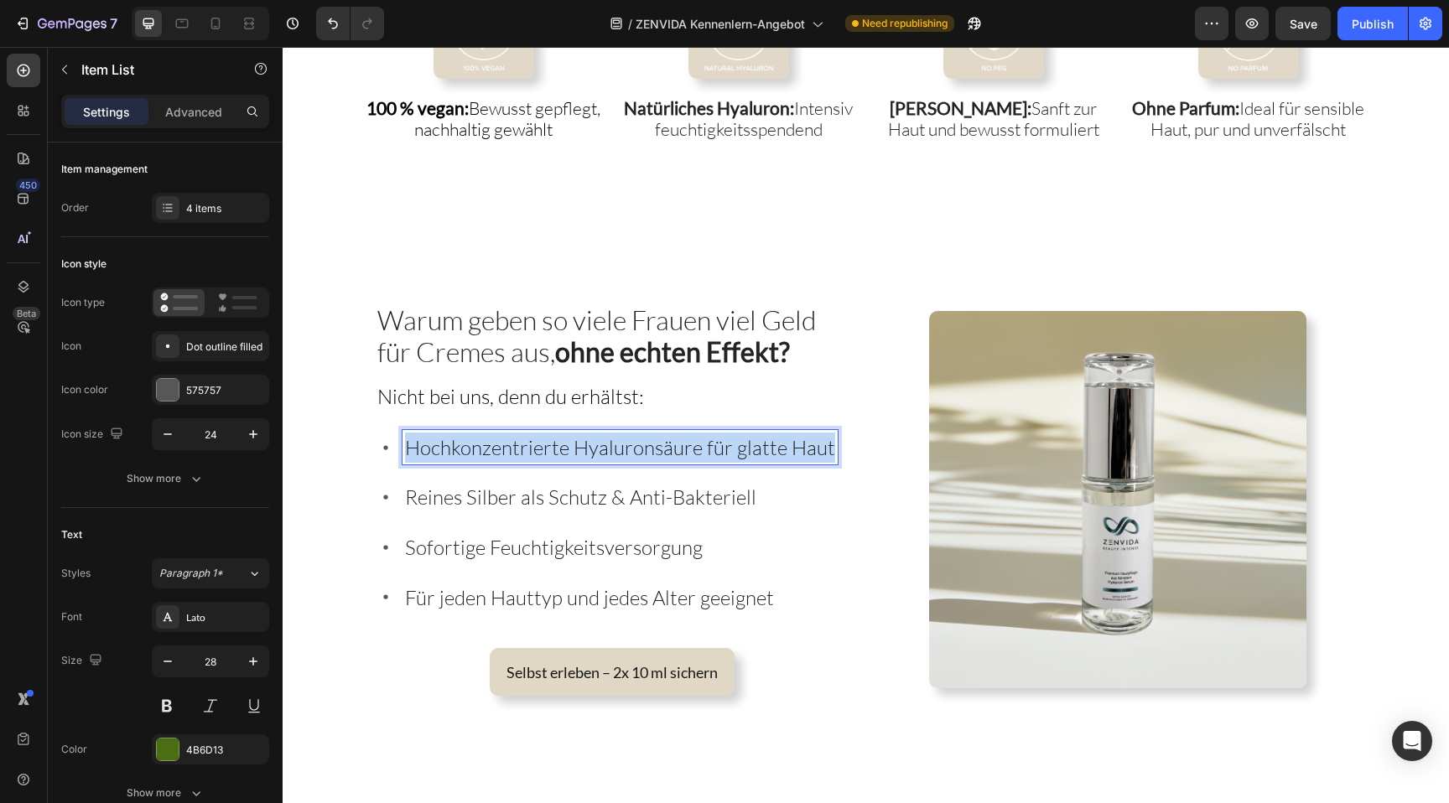
click at [518, 456] on span "Hochkonzentrierte Hyaluronsäure für glatte Haut" at bounding box center [620, 447] width 430 height 25
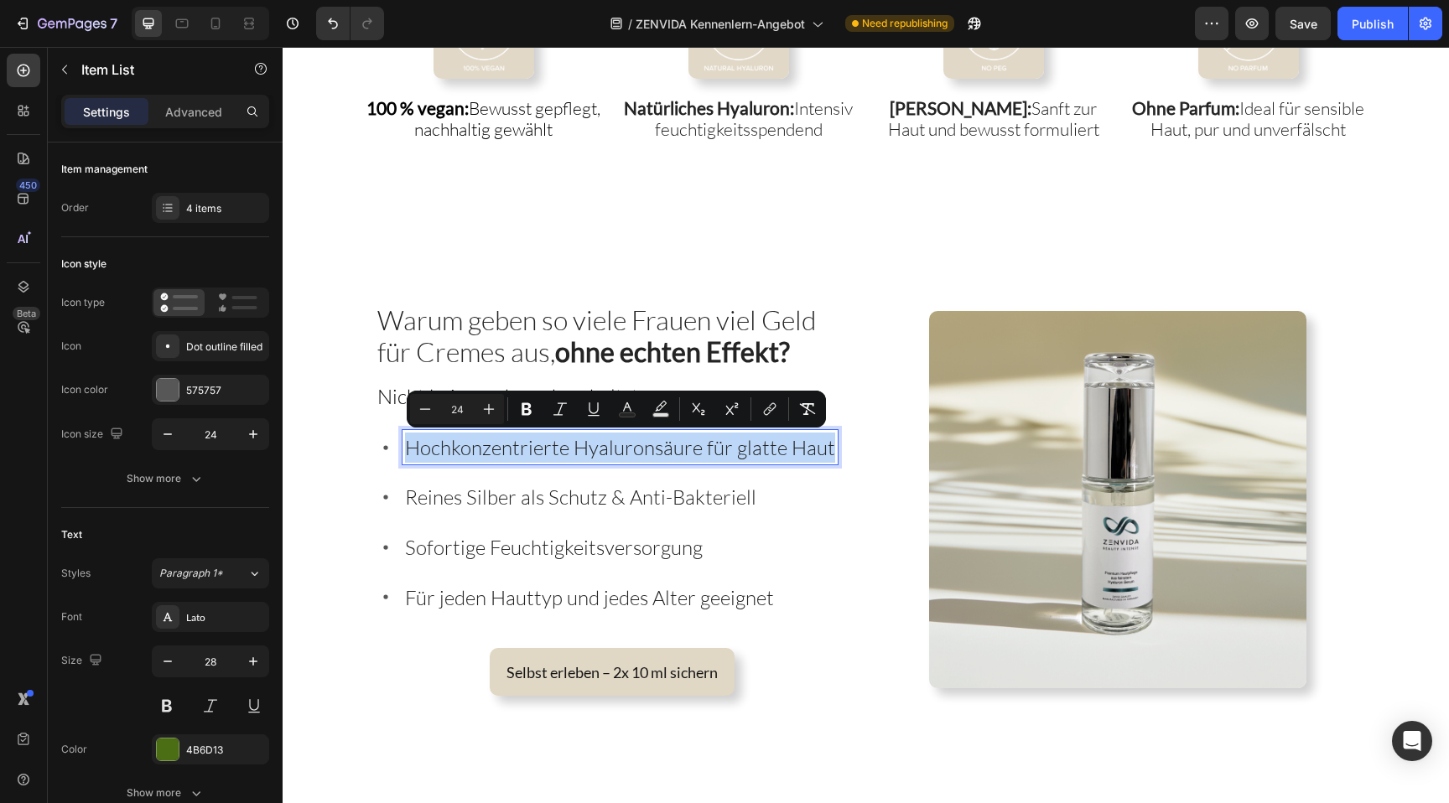
click at [518, 456] on span "Hochkonzentrierte Hyaluronsäure für glatte Haut" at bounding box center [620, 447] width 430 height 25
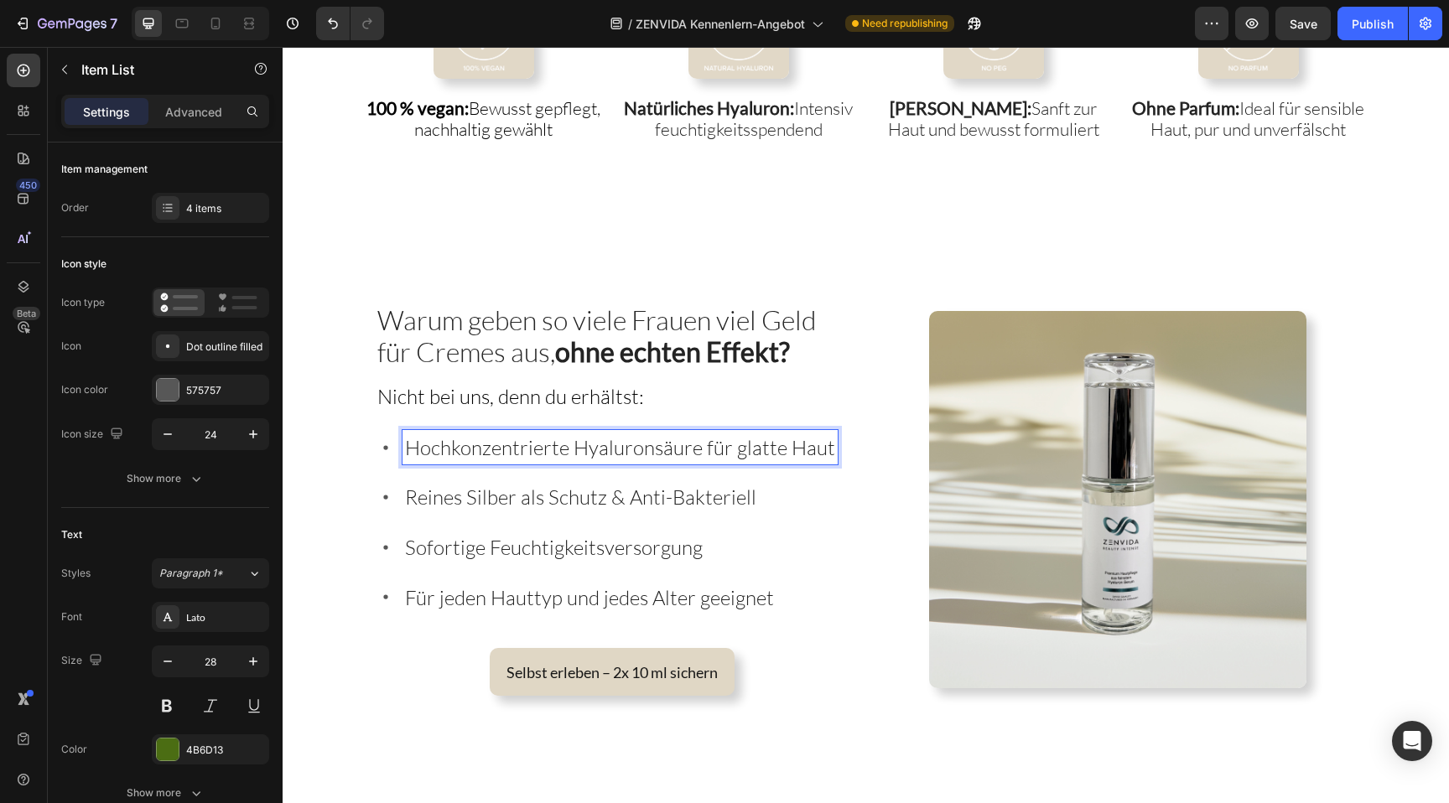
click at [518, 456] on span "Hochkonzentrierte Hyaluronsäure für glatte Haut" at bounding box center [620, 447] width 430 height 25
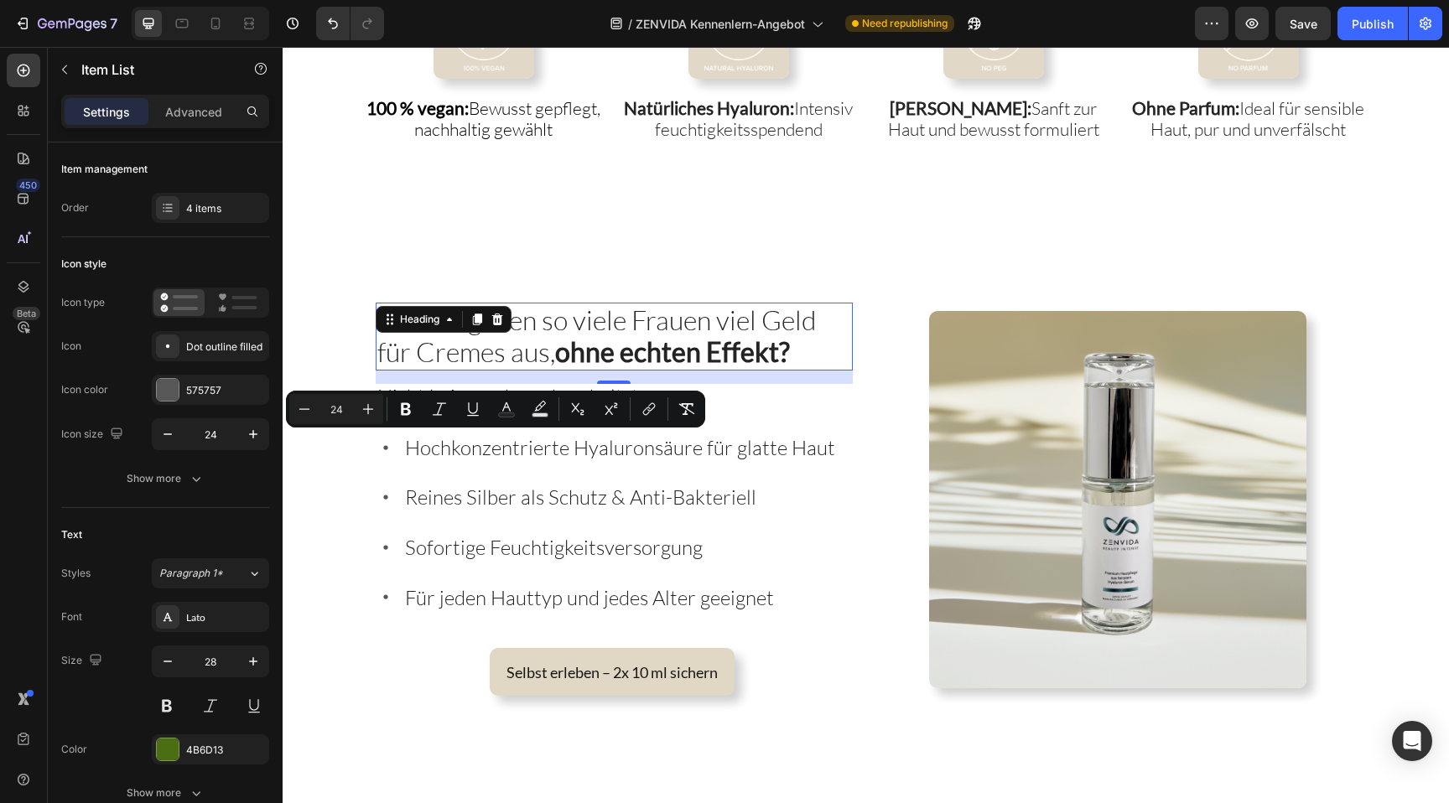
click at [506, 353] on span "Warum geben so viele Frauen viel Geld für Cremes aus, ohne echten Effekt?" at bounding box center [596, 336] width 439 height 65
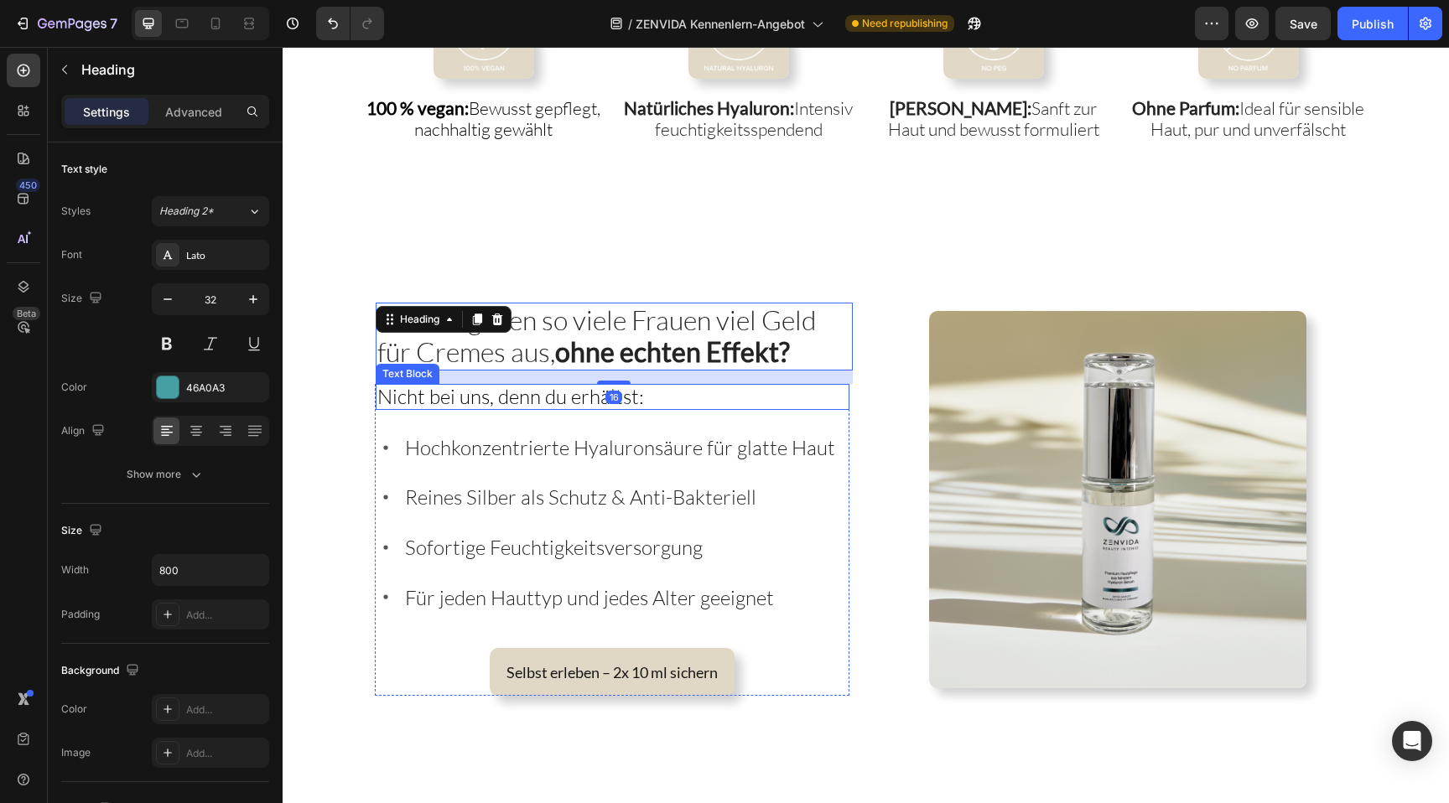
click at [399, 398] on span "Nicht bei uns, denn du erhältst:" at bounding box center [510, 396] width 267 height 25
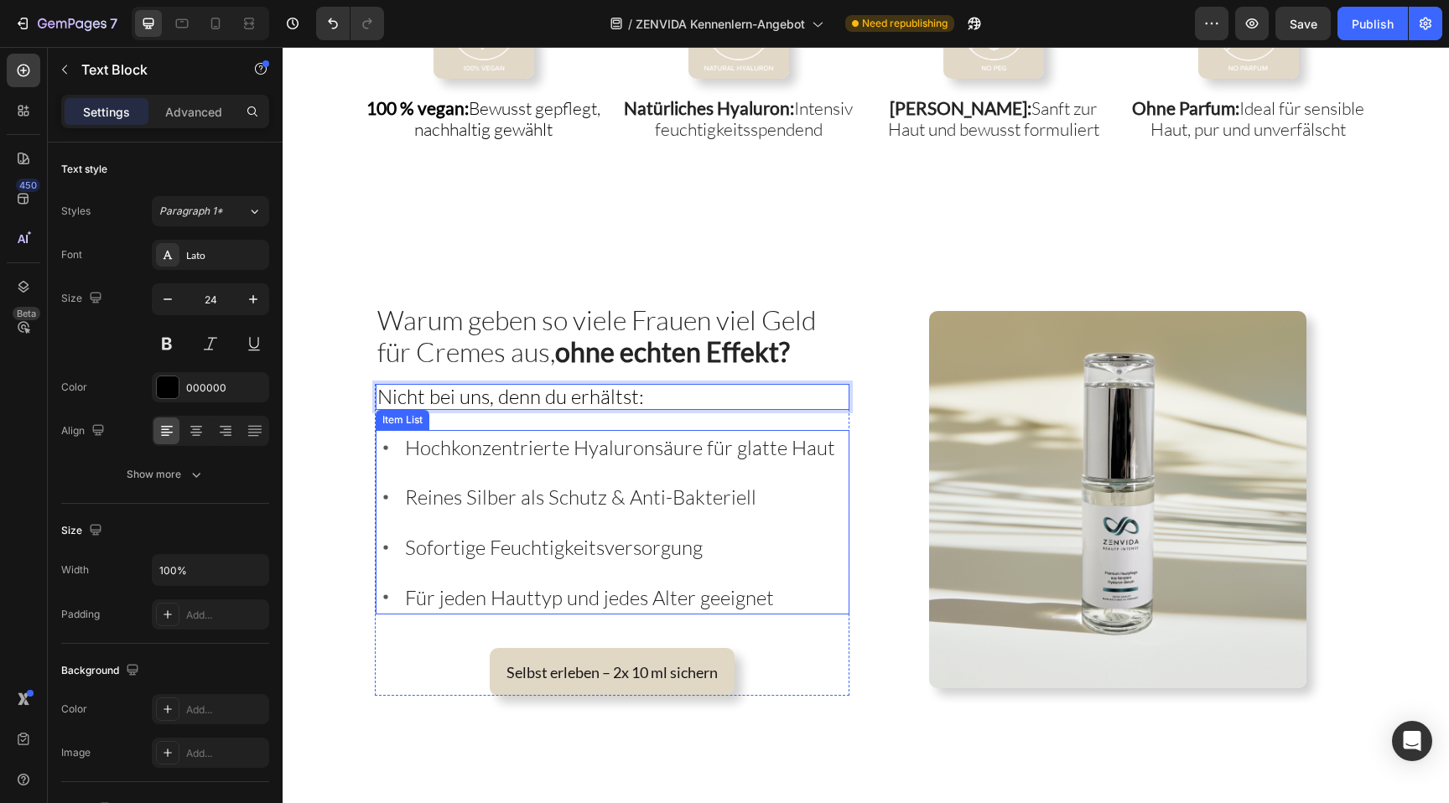
click at [496, 580] on div "Für jeden Hauttyp und jedes Alter geeignet" at bounding box center [620, 597] width 435 height 35
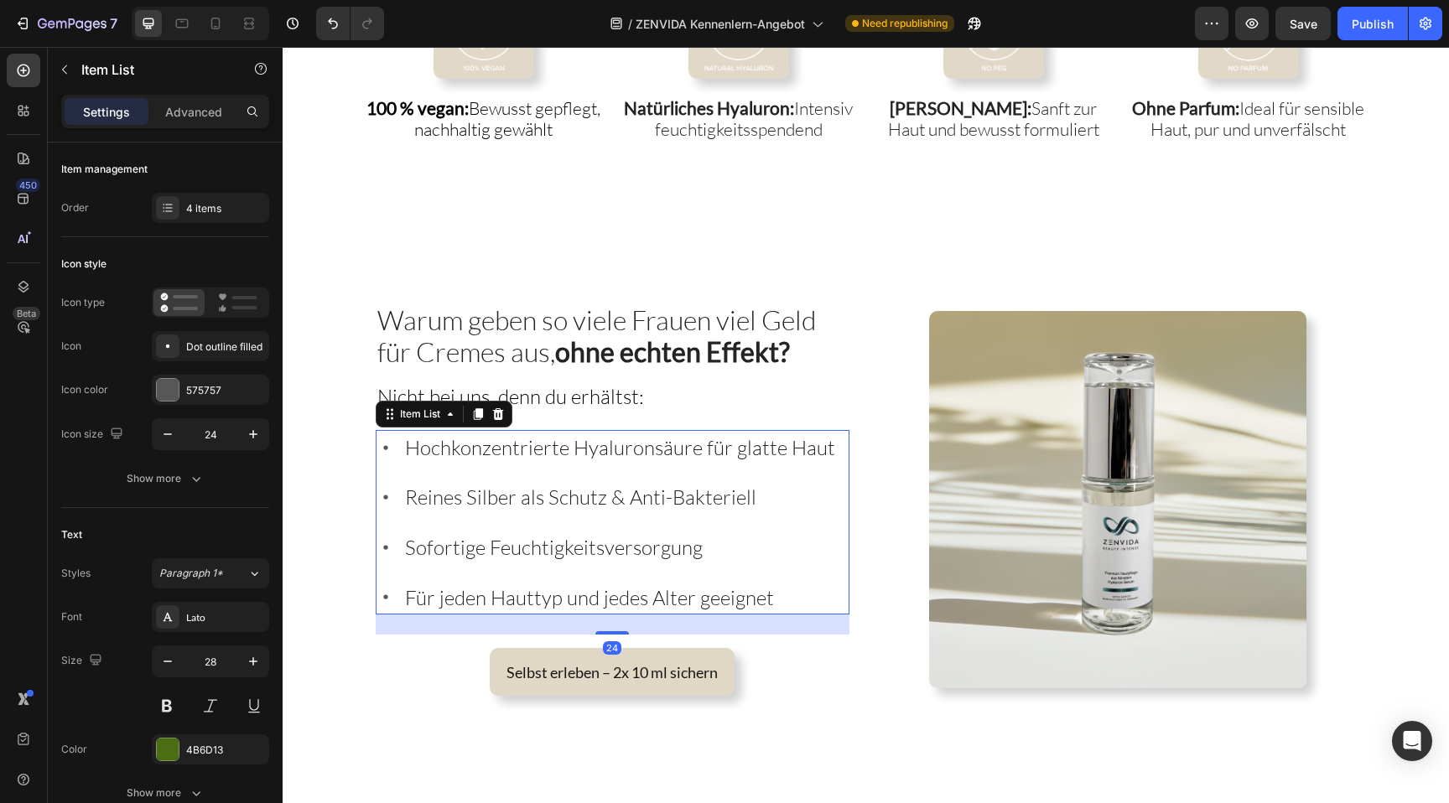
click at [496, 580] on div "Für jeden Hauttyp und jedes Alter geeignet" at bounding box center [620, 597] width 435 height 35
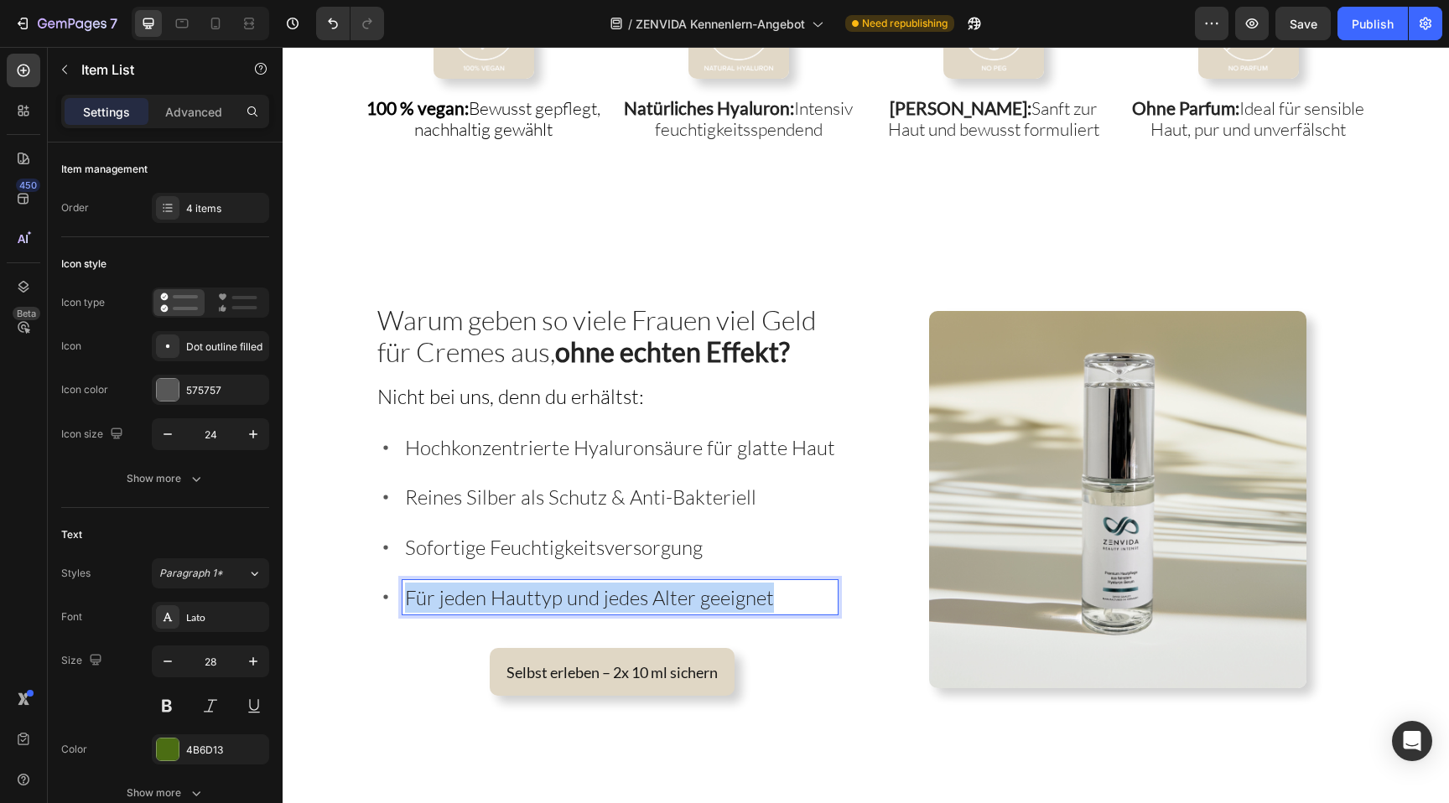
click at [496, 580] on div "Für jeden Hauttyp und jedes Alter geeignet" at bounding box center [620, 597] width 435 height 35
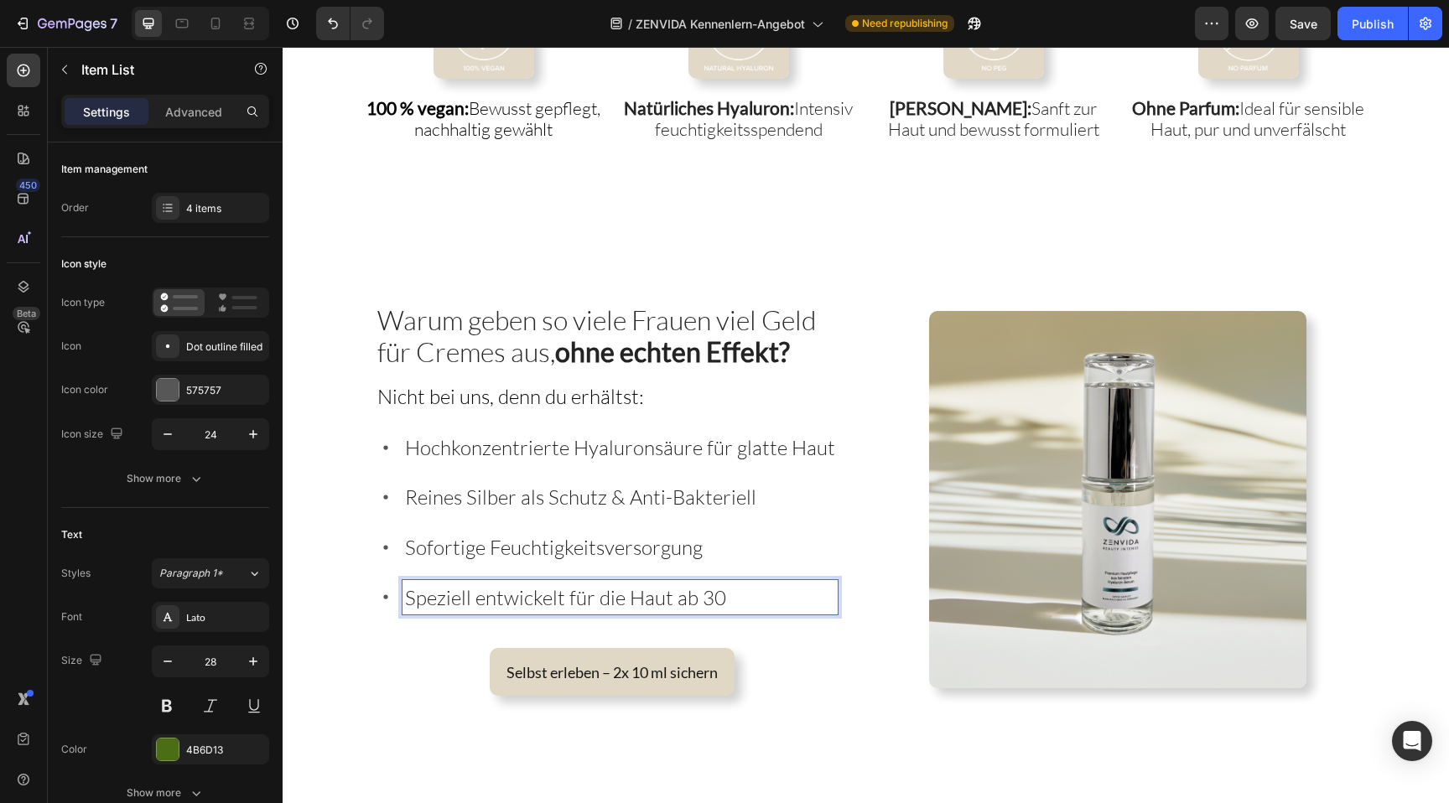
click at [629, 542] on span "Sofortige Feuchtigkeitsversorgung" at bounding box center [554, 547] width 298 height 25
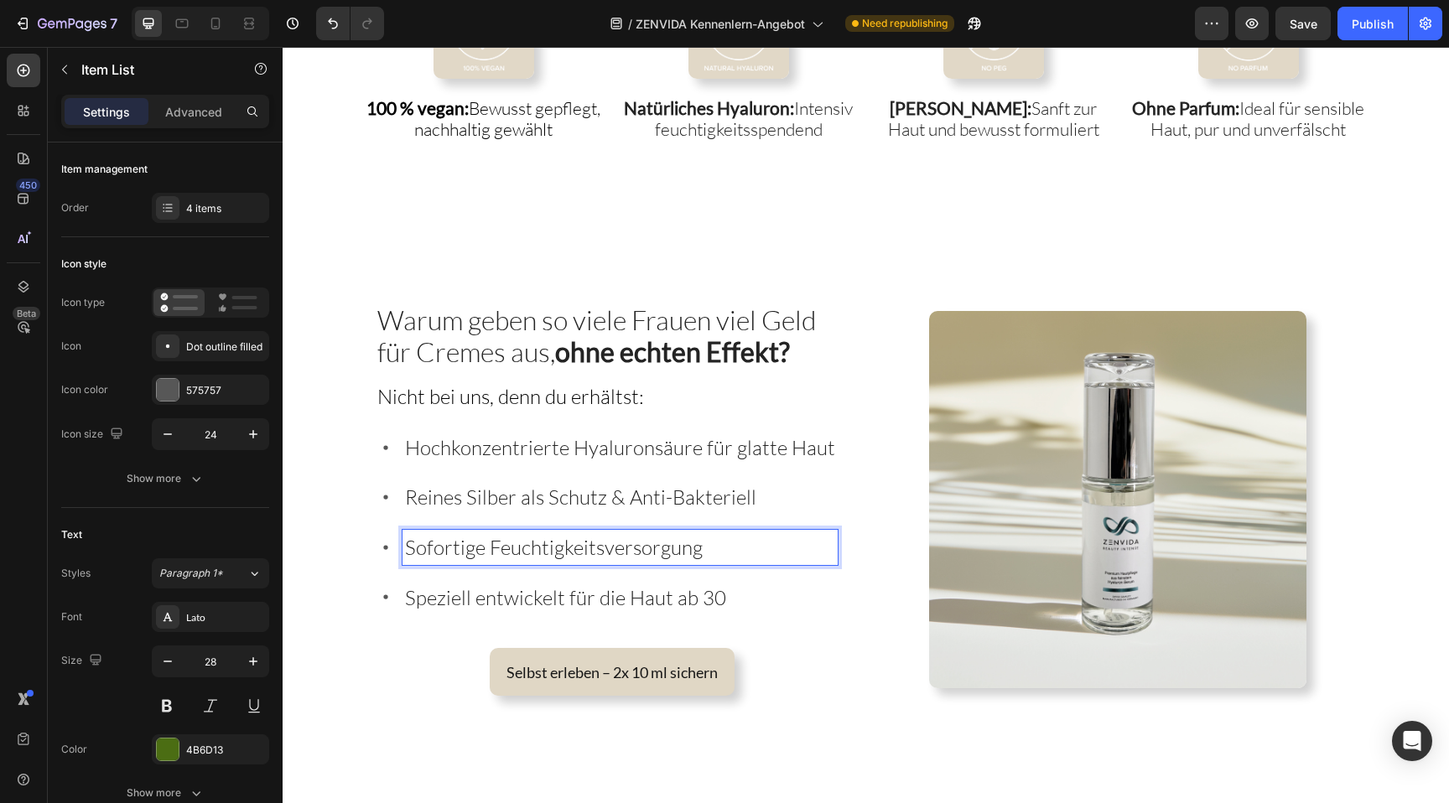
click at [574, 456] on span "Hochkonzentrierte Hyaluronsäure für glatte Haut" at bounding box center [620, 447] width 430 height 25
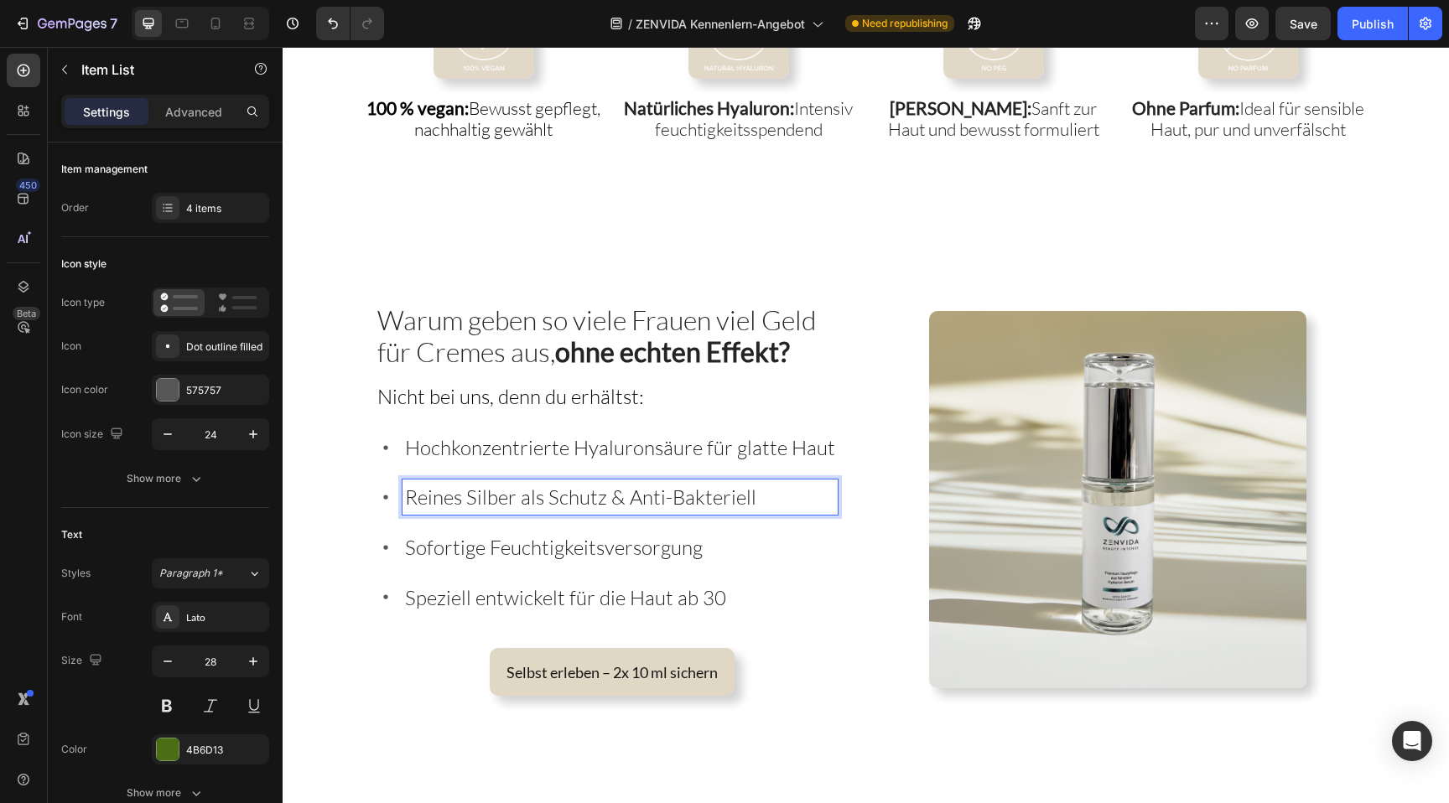
click at [556, 491] on span "Reines Silber als Schutz & Anti-Bakteriell" at bounding box center [580, 497] width 351 height 25
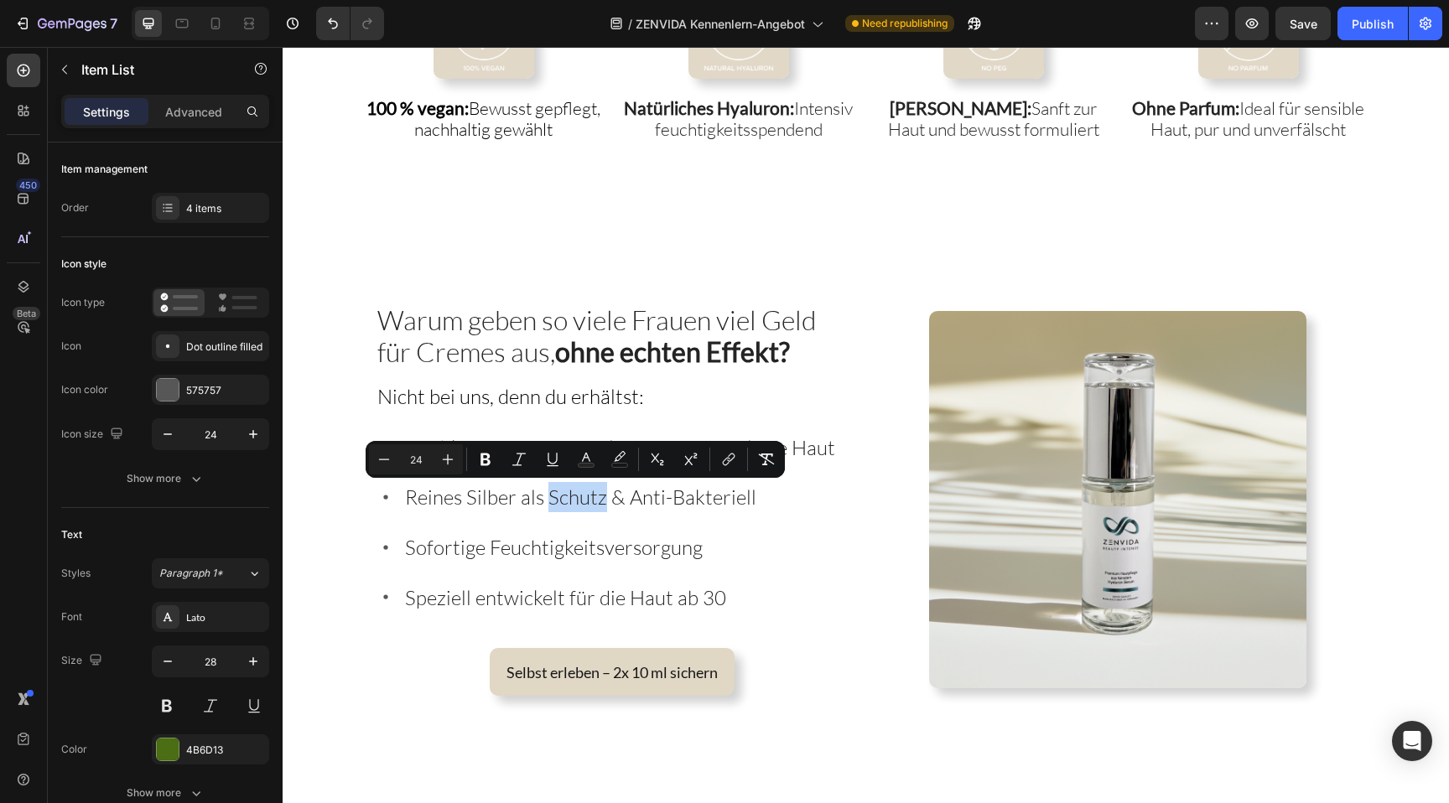
click at [629, 522] on div "Hochkonzentrierte Hyaluronsäure für glatte Haut Reines Silber als Schutz & Anti…" at bounding box center [607, 522] width 462 height 184
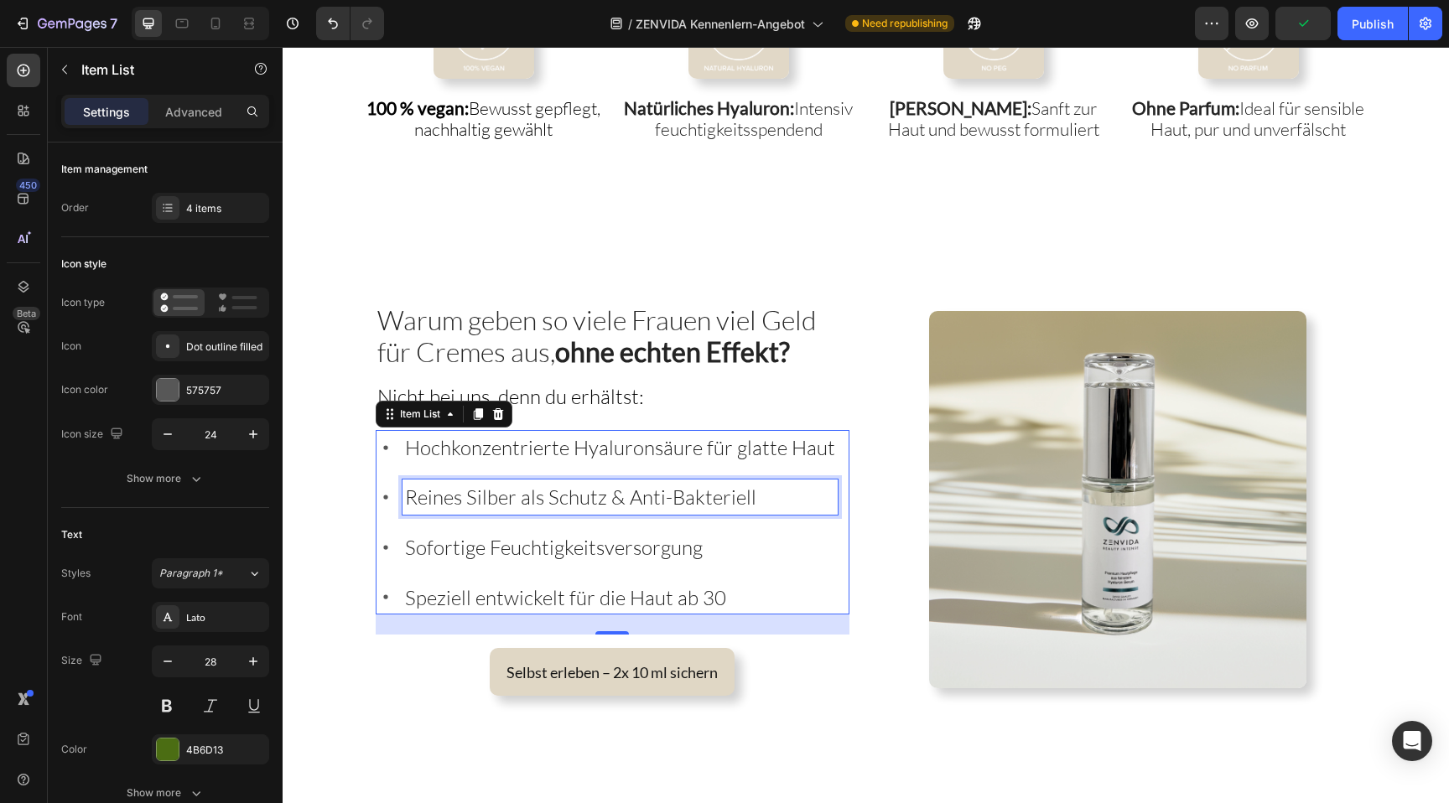
click at [624, 496] on span "Reines Silber als Schutz & Anti-Bakteriell" at bounding box center [580, 497] width 351 height 25
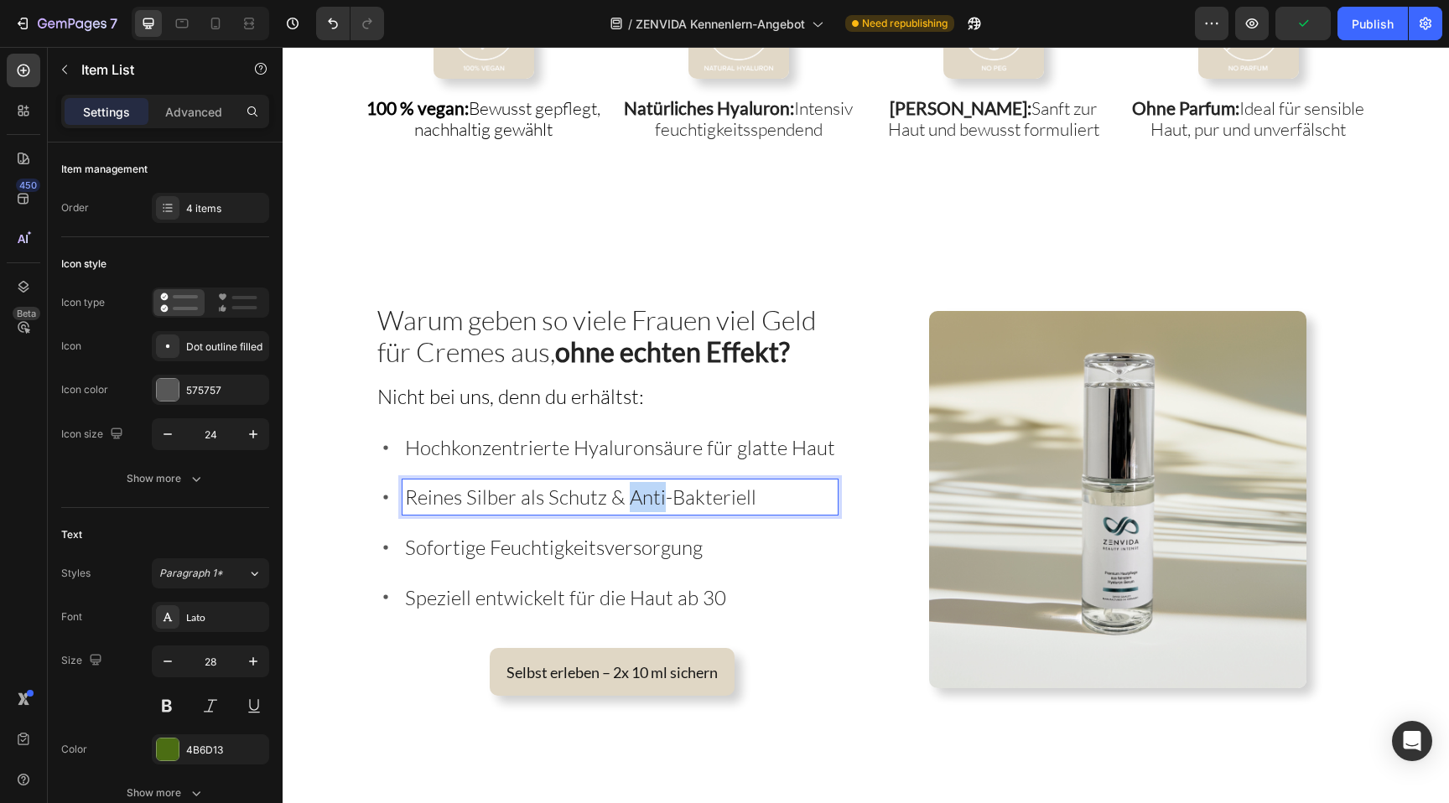
click at [624, 496] on span "Reines Silber als Schutz & Anti-Bakteriell" at bounding box center [580, 497] width 351 height 25
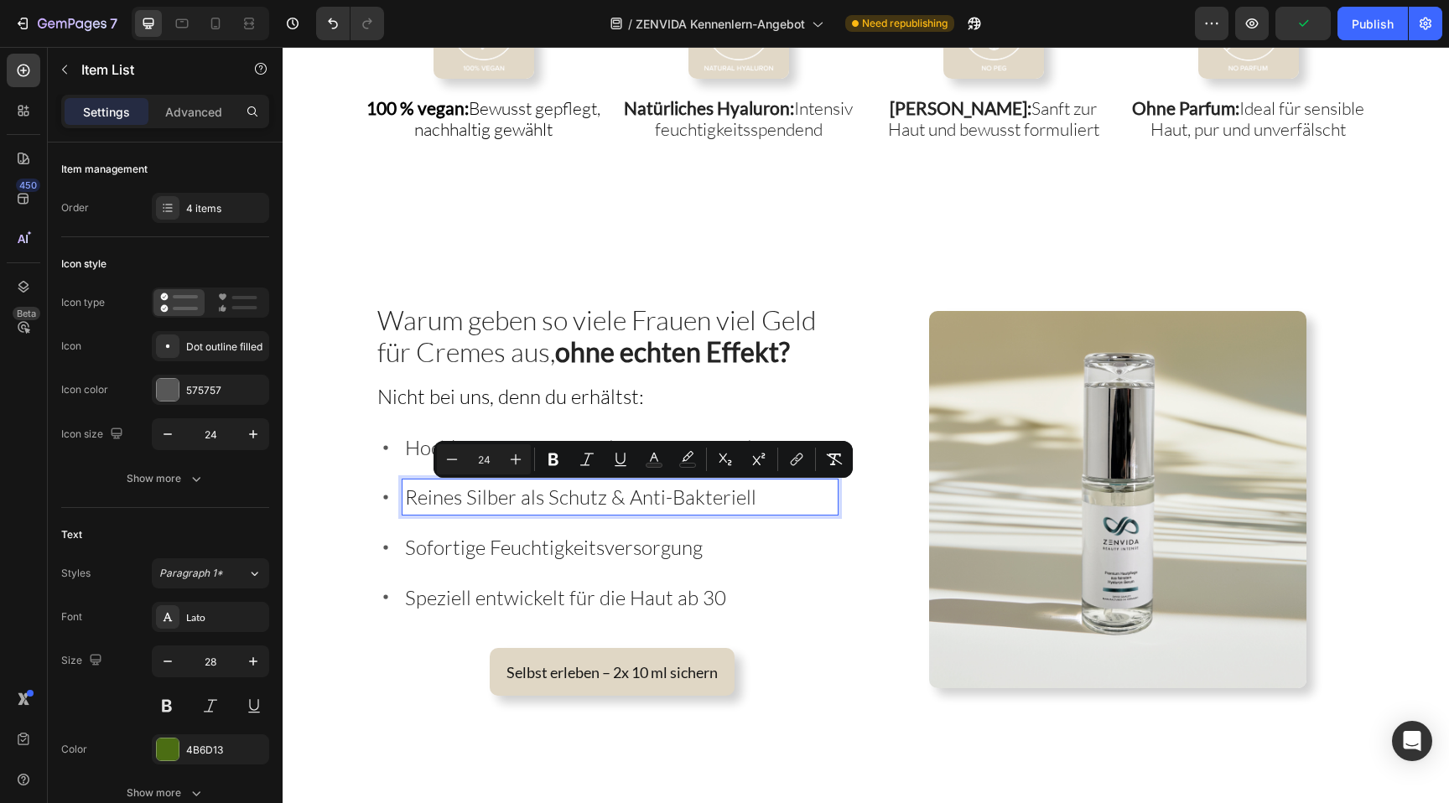
click at [695, 496] on span "Reines Silber als Schutz & Anti-Bakteriell" at bounding box center [580, 497] width 351 height 25
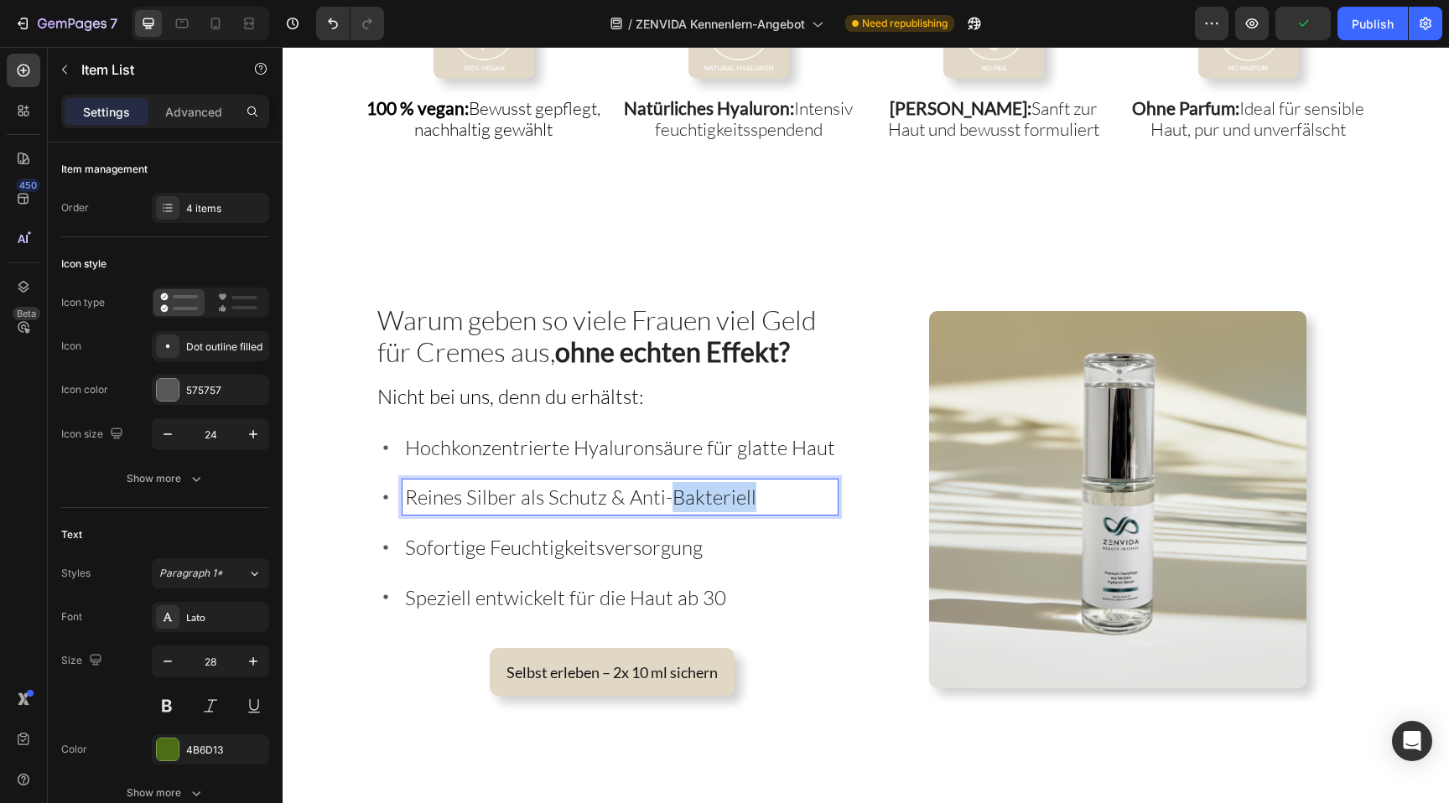
click at [695, 496] on span "Reines Silber als Schutz & Anti-Bakteriell" at bounding box center [580, 497] width 351 height 25
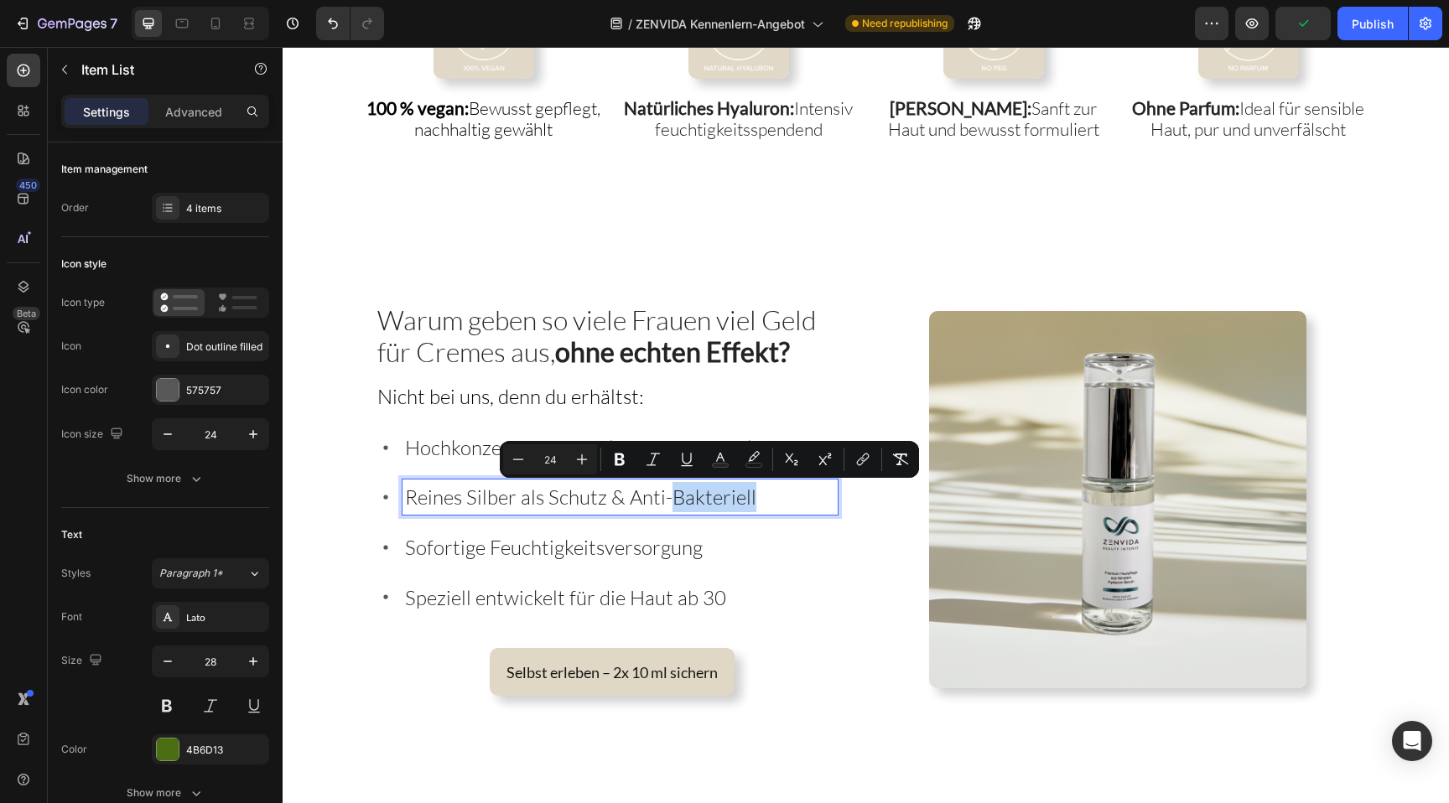
click at [756, 501] on p "Reines Silber als Schutz & Anti-Bakteriell" at bounding box center [620, 497] width 430 height 30
drag, startPoint x: 765, startPoint y: 501, endPoint x: 622, endPoint y: 500, distance: 142.6
click at [622, 500] on p "Reines Silber als Schutz & Anti-Bakteriell" at bounding box center [620, 497] width 430 height 30
click at [614, 499] on span "Reines Silber als Schutz & Anti-Bakteriell" at bounding box center [580, 497] width 351 height 25
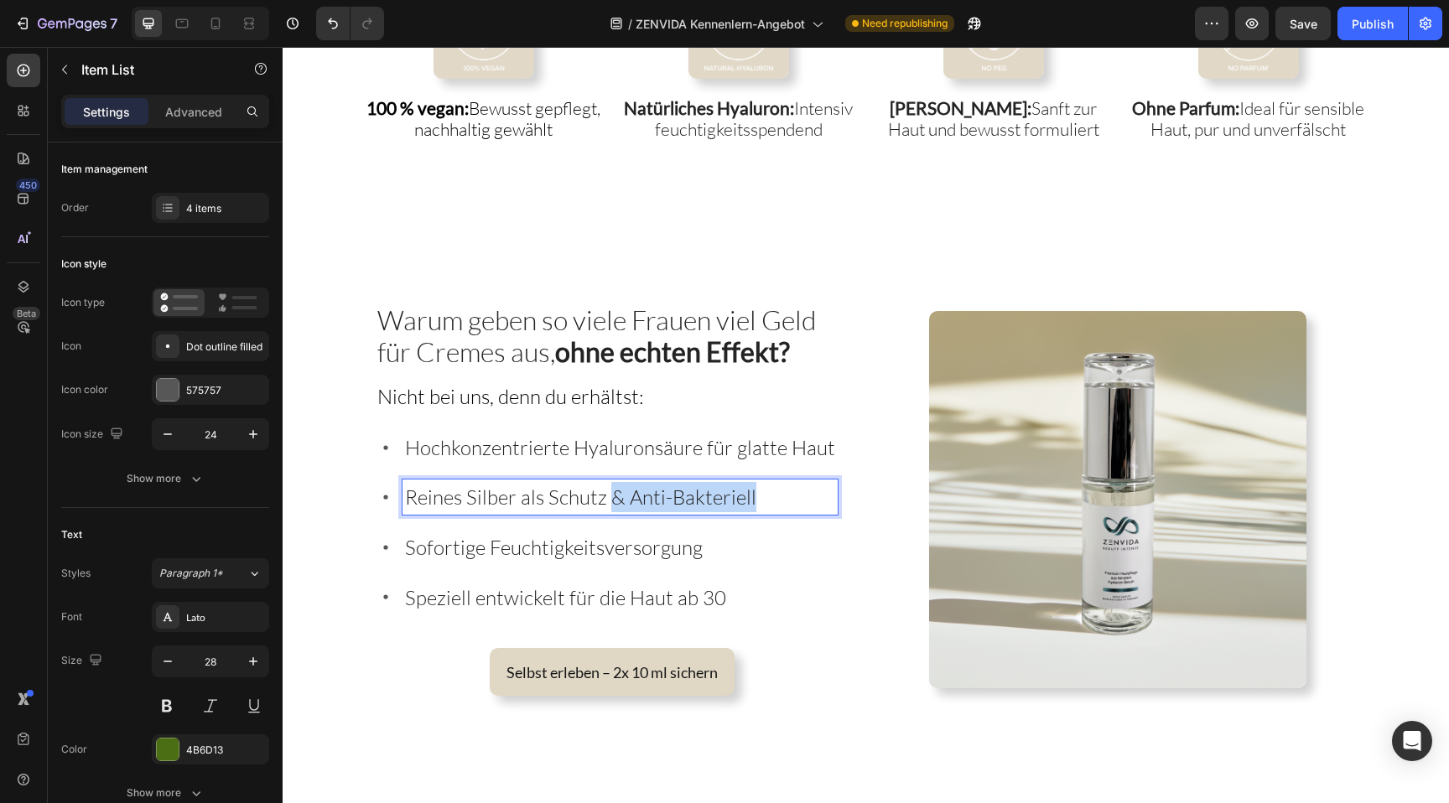
drag, startPoint x: 608, startPoint y: 499, endPoint x: 807, endPoint y: 499, distance: 198.8
click at [807, 499] on p "Reines Silber als Schutz & Anti-Bakteriell" at bounding box center [620, 497] width 430 height 30
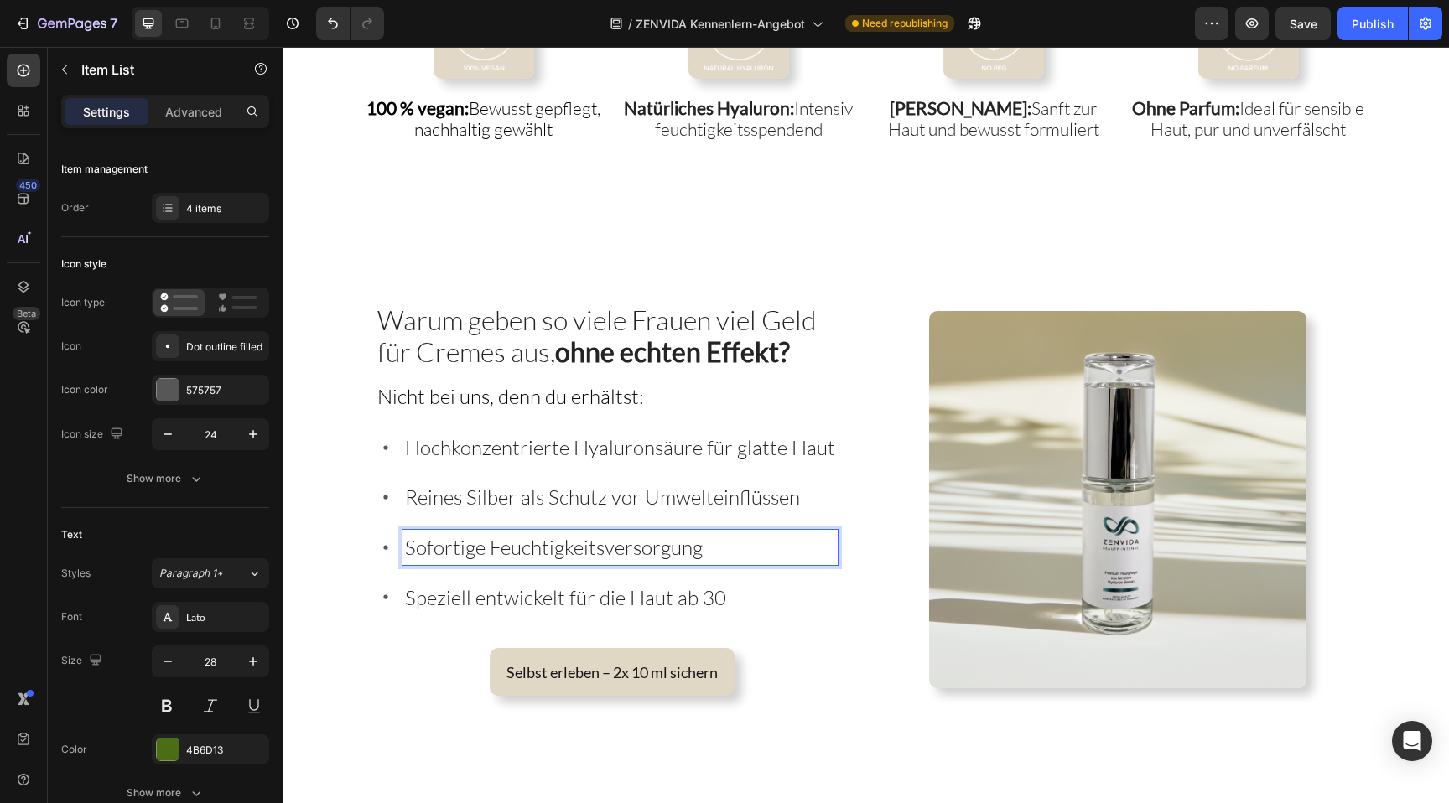
click at [662, 542] on span "Sofortige Feuchtigkeitsversorgung" at bounding box center [554, 547] width 298 height 25
click at [585, 556] on span "Sofortige Feuchtigkeitsversorgung" at bounding box center [554, 547] width 298 height 25
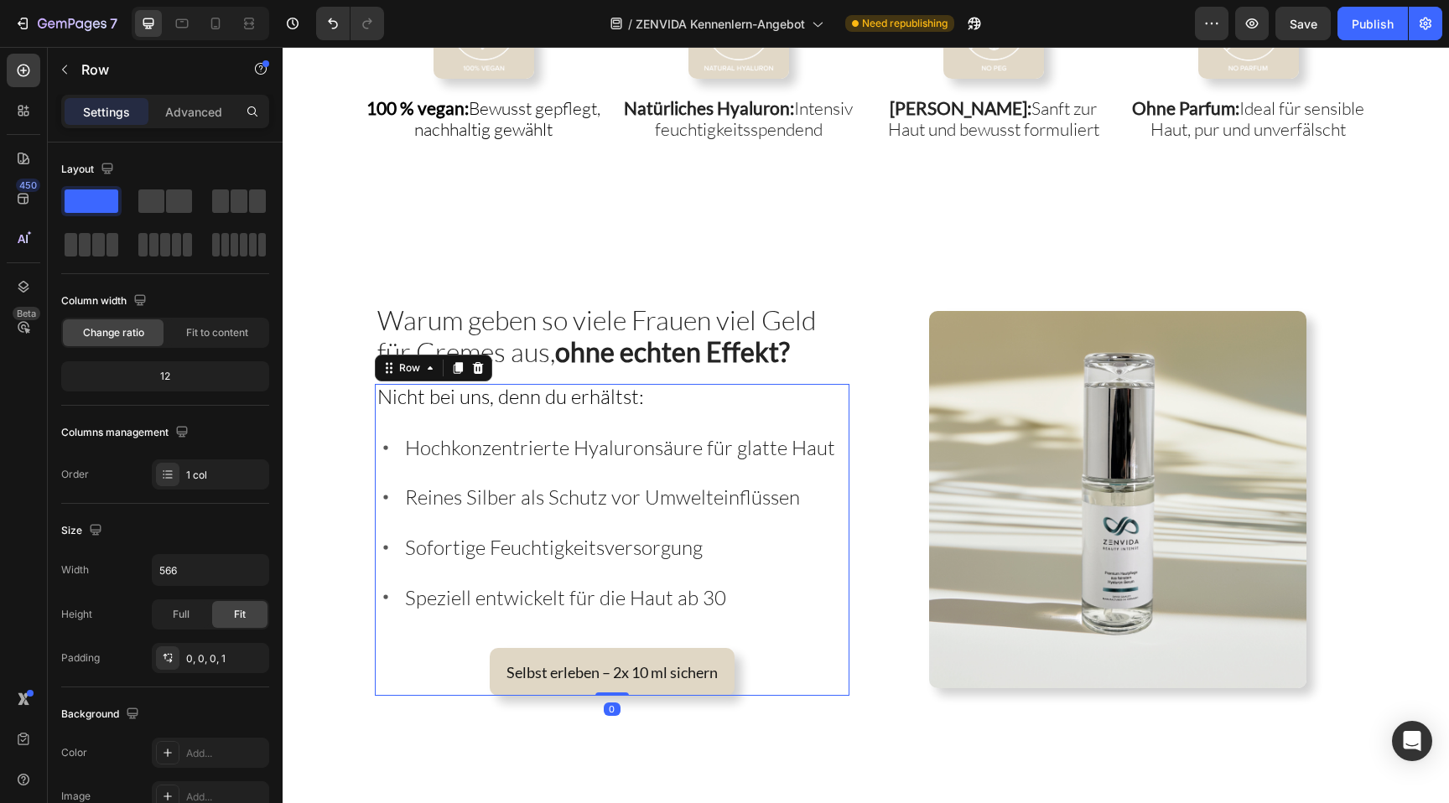
click at [485, 415] on div "Nicht bei uns, denn du erhältst: Text Block Hochkonzentrierte Hyaluronsäure für…" at bounding box center [613, 540] width 474 height 312
click at [460, 544] on span "Sofortige Feuchtigkeitsversorgung" at bounding box center [554, 547] width 298 height 25
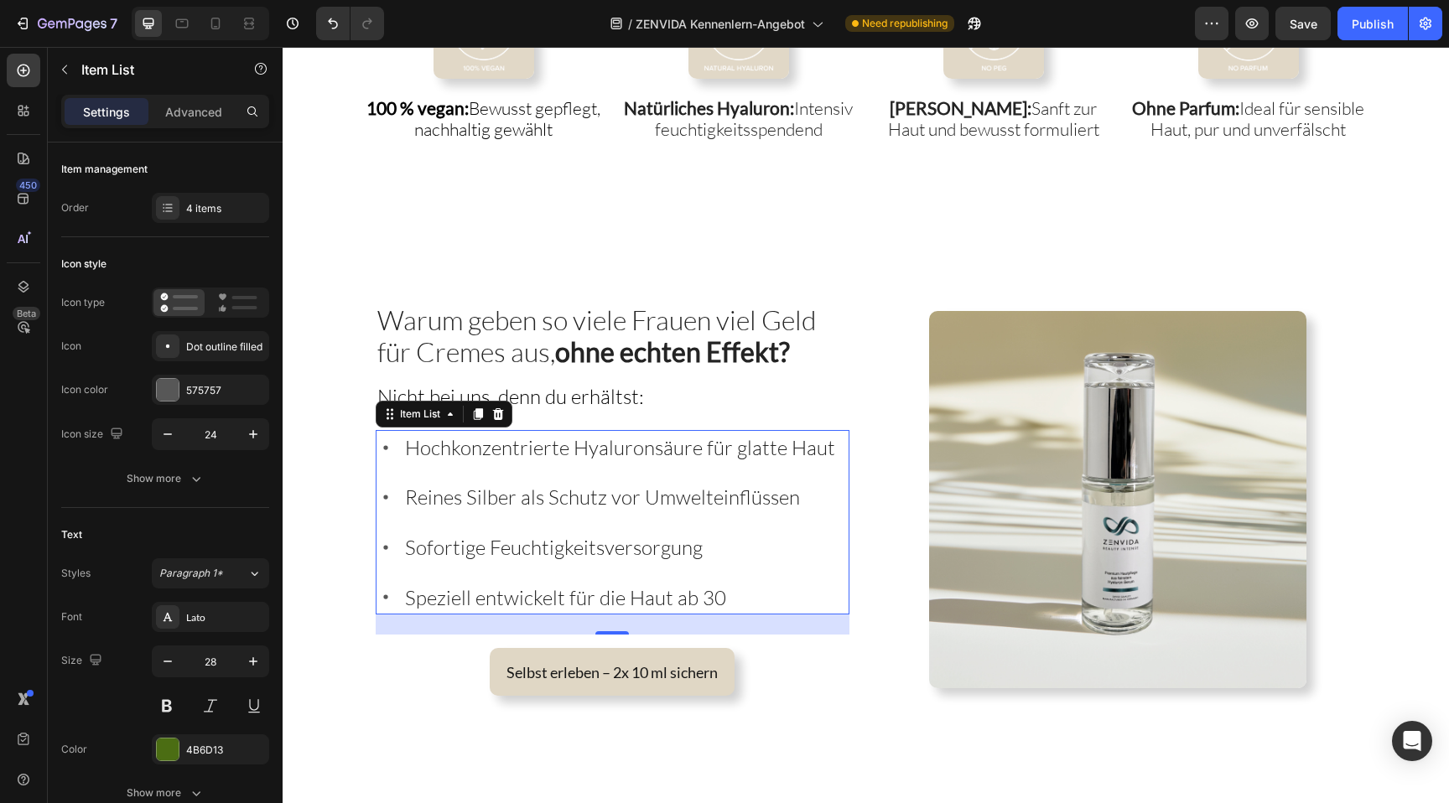
click at [452, 615] on div "24" at bounding box center [613, 625] width 474 height 20
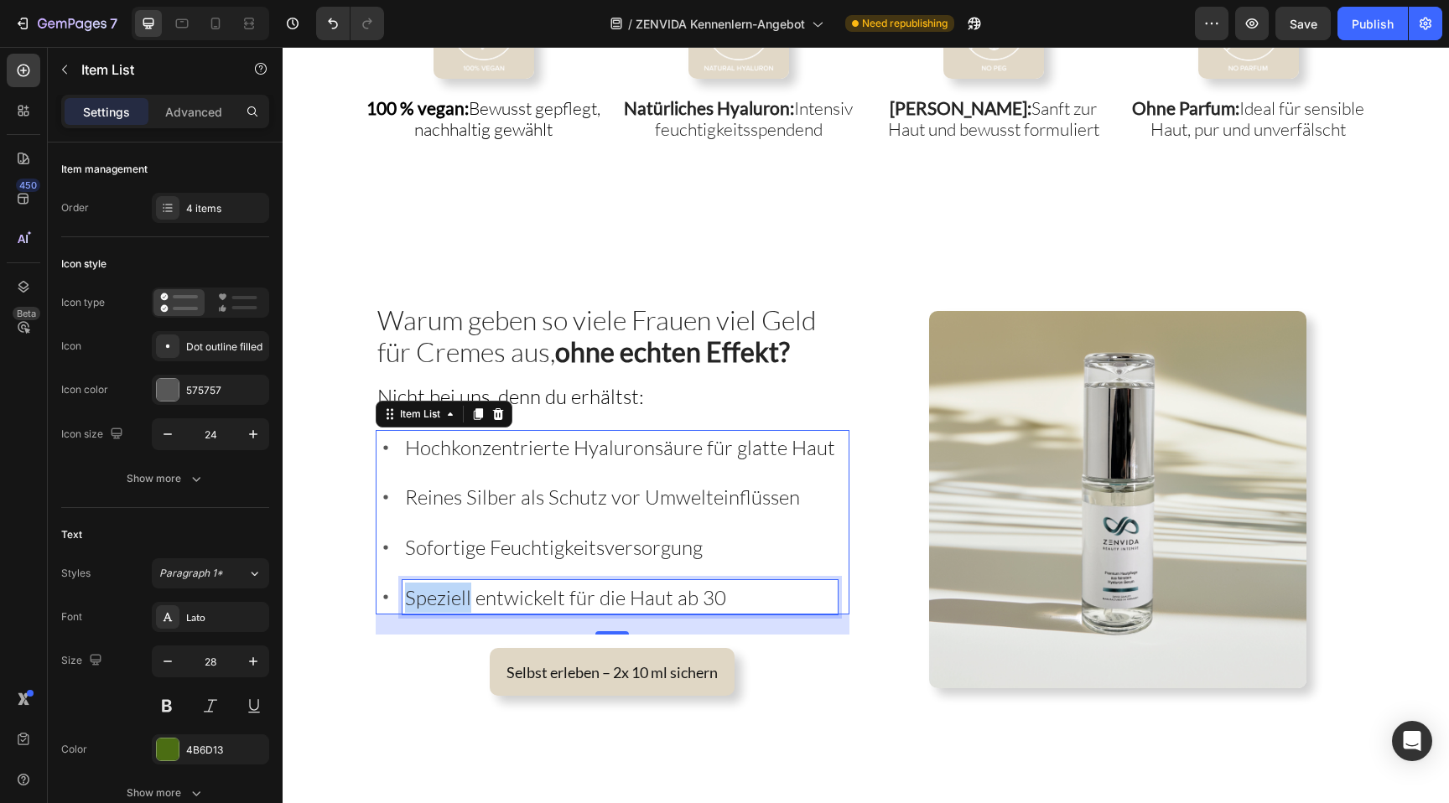
click at [452, 600] on span "Speziell entwickelt für die Haut ab 30" at bounding box center [565, 597] width 321 height 25
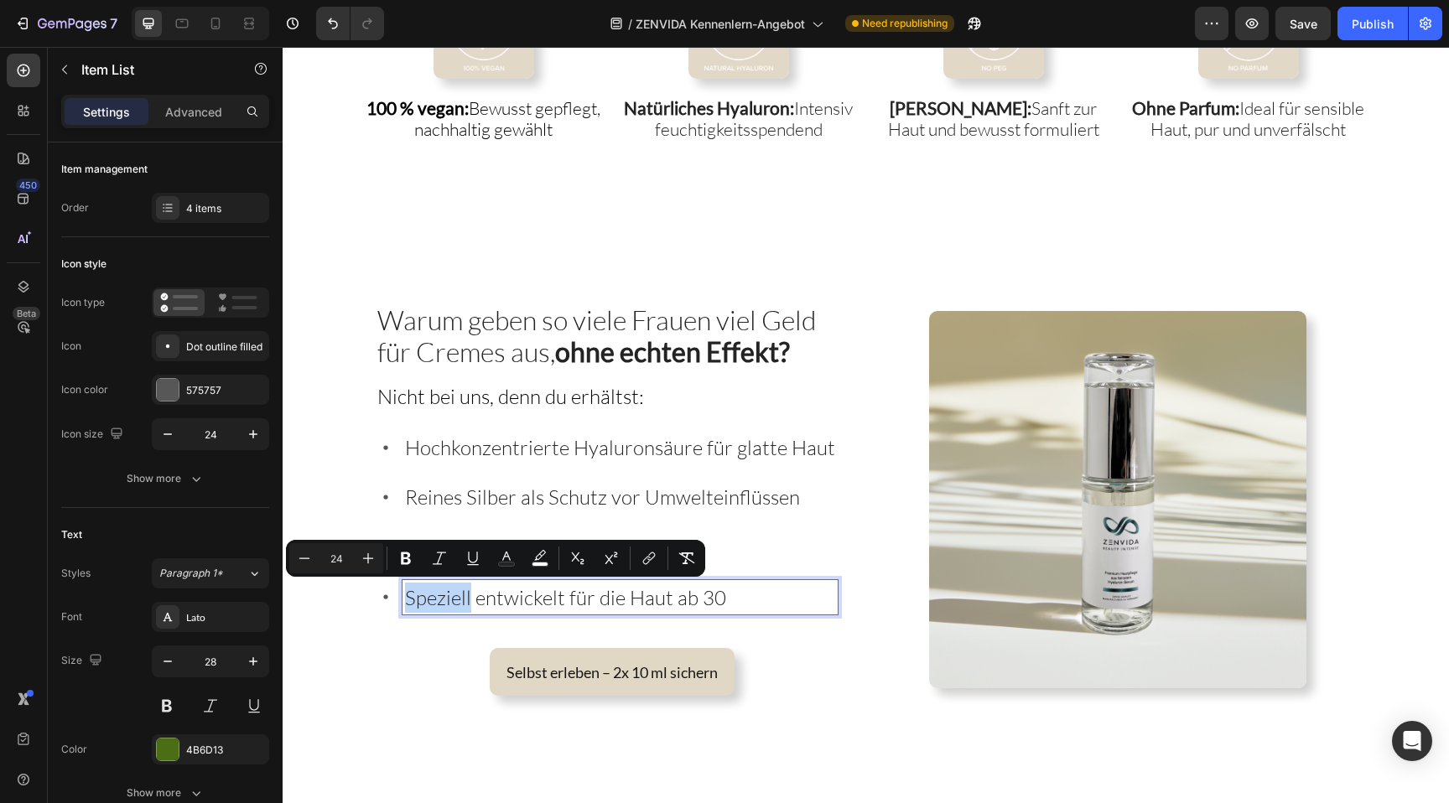
click at [644, 595] on span "Speziell entwickelt für die Haut ab 30" at bounding box center [565, 597] width 321 height 25
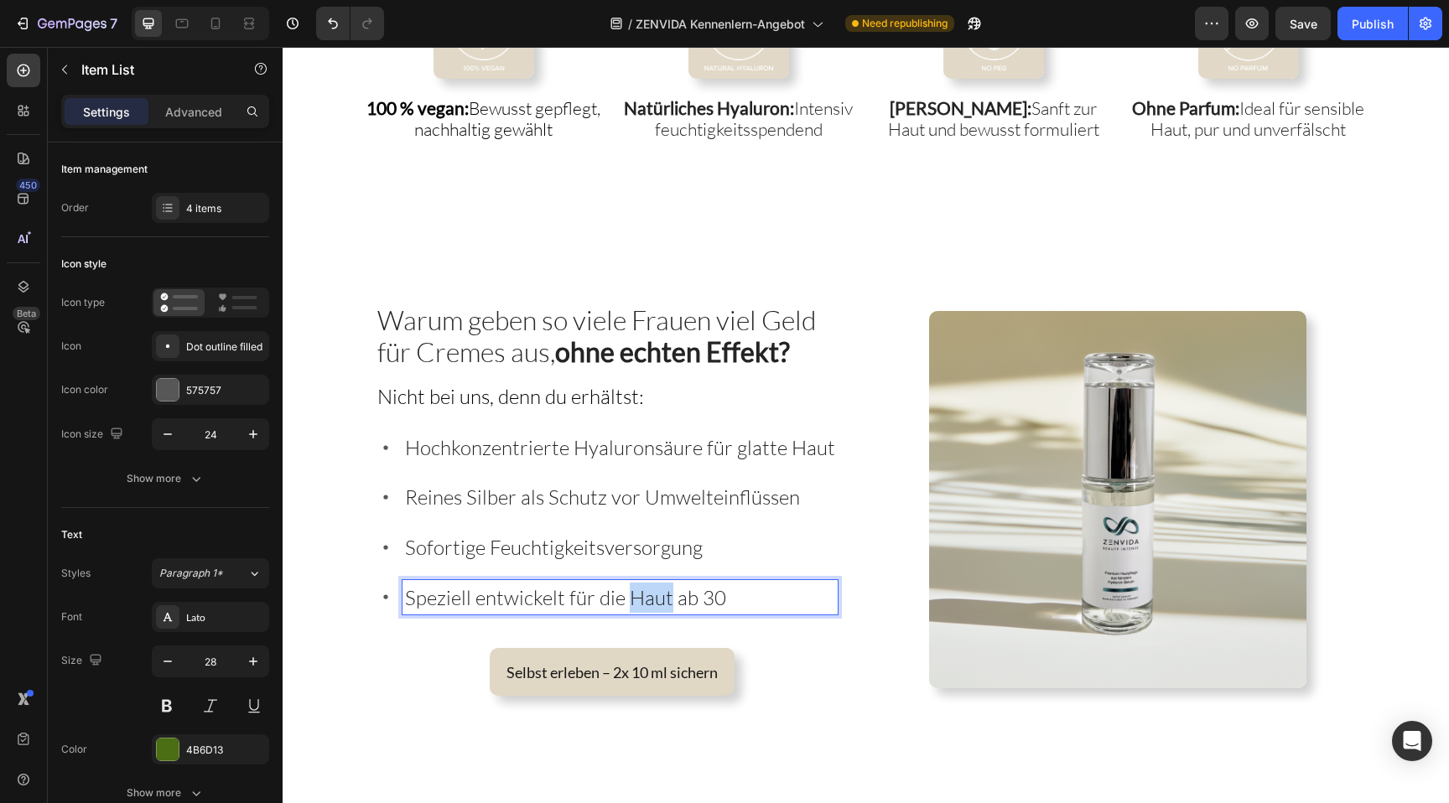
click at [644, 595] on span "Speziell entwickelt für die Haut ab 30" at bounding box center [565, 597] width 321 height 25
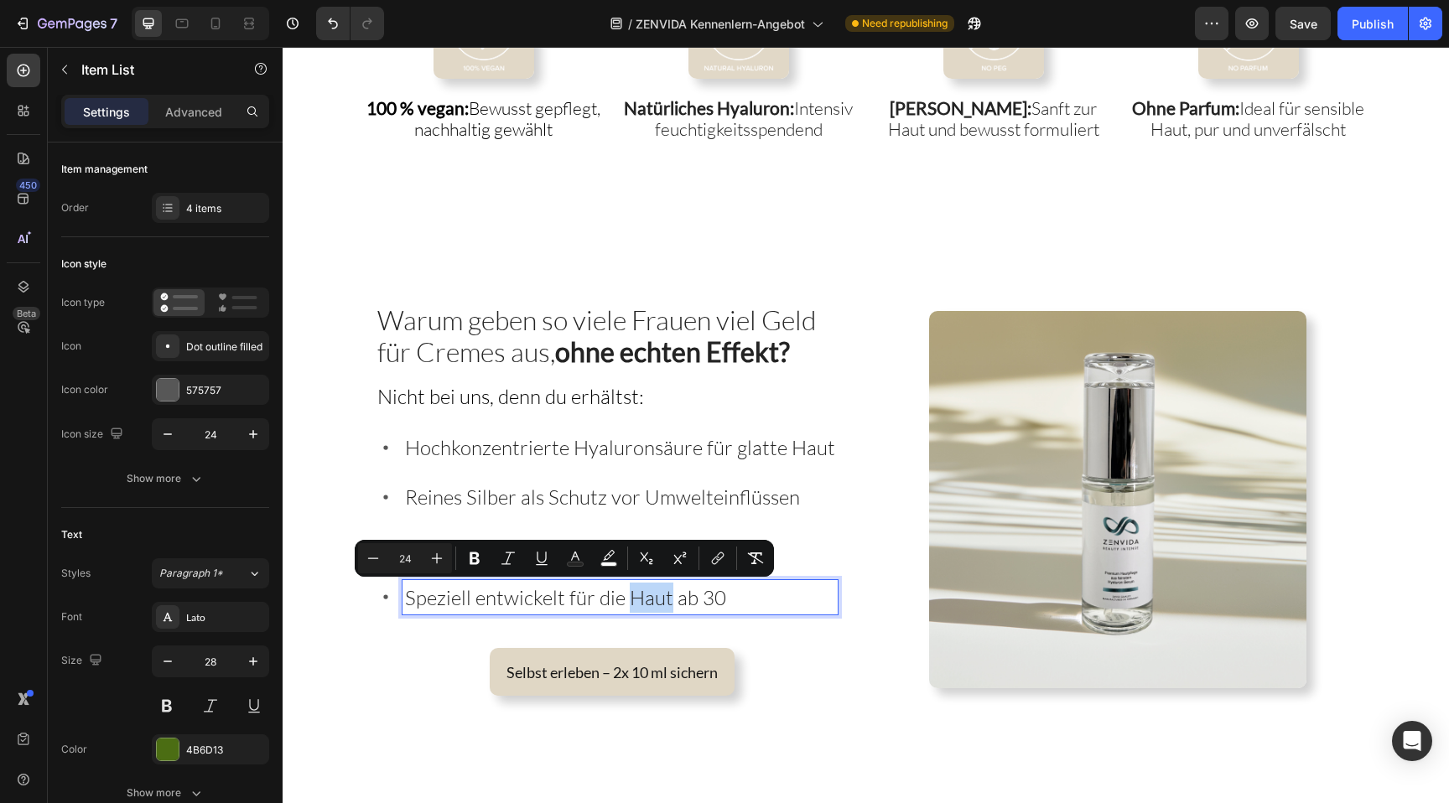
click at [576, 464] on div "Hochkonzentrierte Hyaluronsäure für glatte Haut Reines Silber als Schutz vor Um…" at bounding box center [607, 522] width 462 height 184
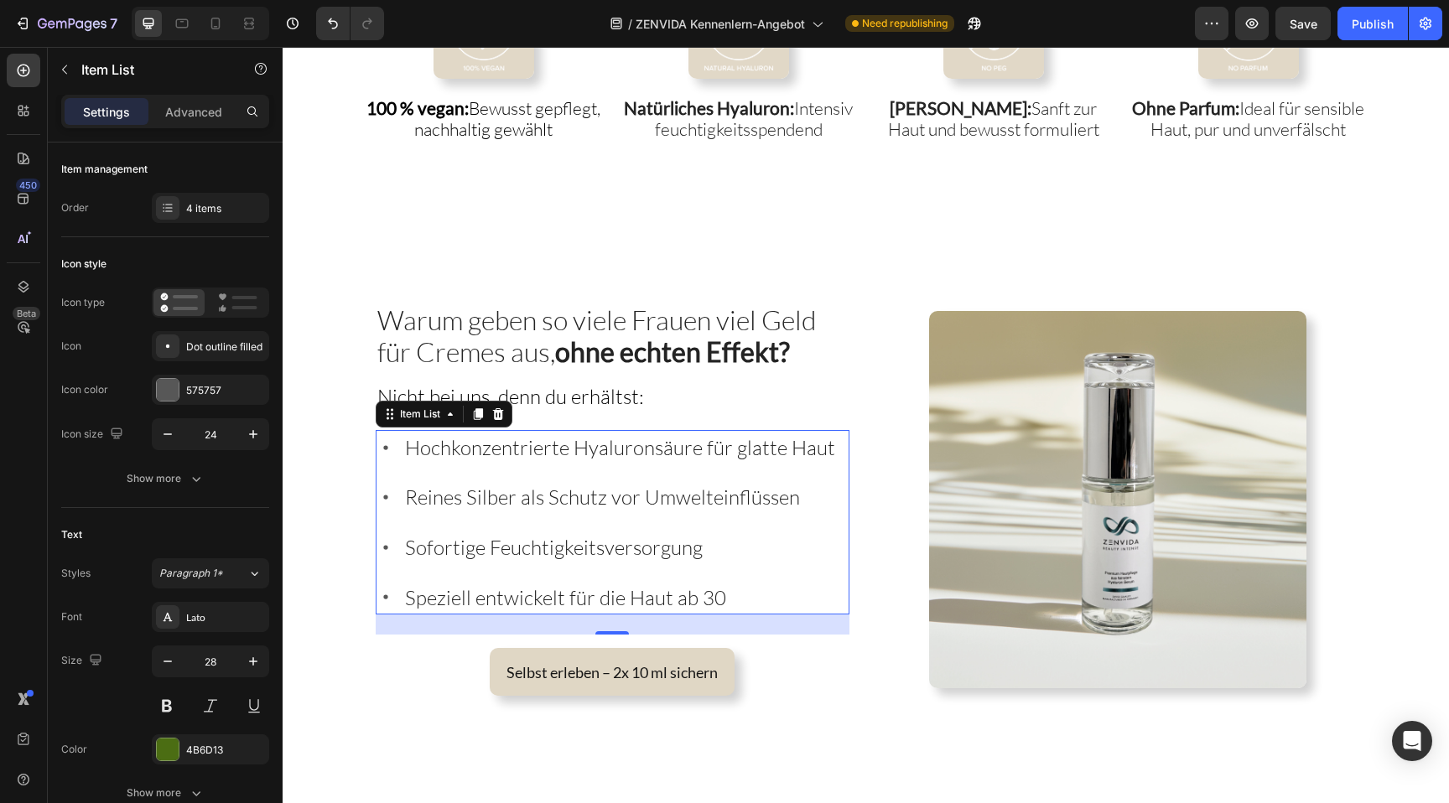
click at [576, 482] on p "Reines Silber als Schutz vor Umwelteinflüssen" at bounding box center [620, 497] width 430 height 30
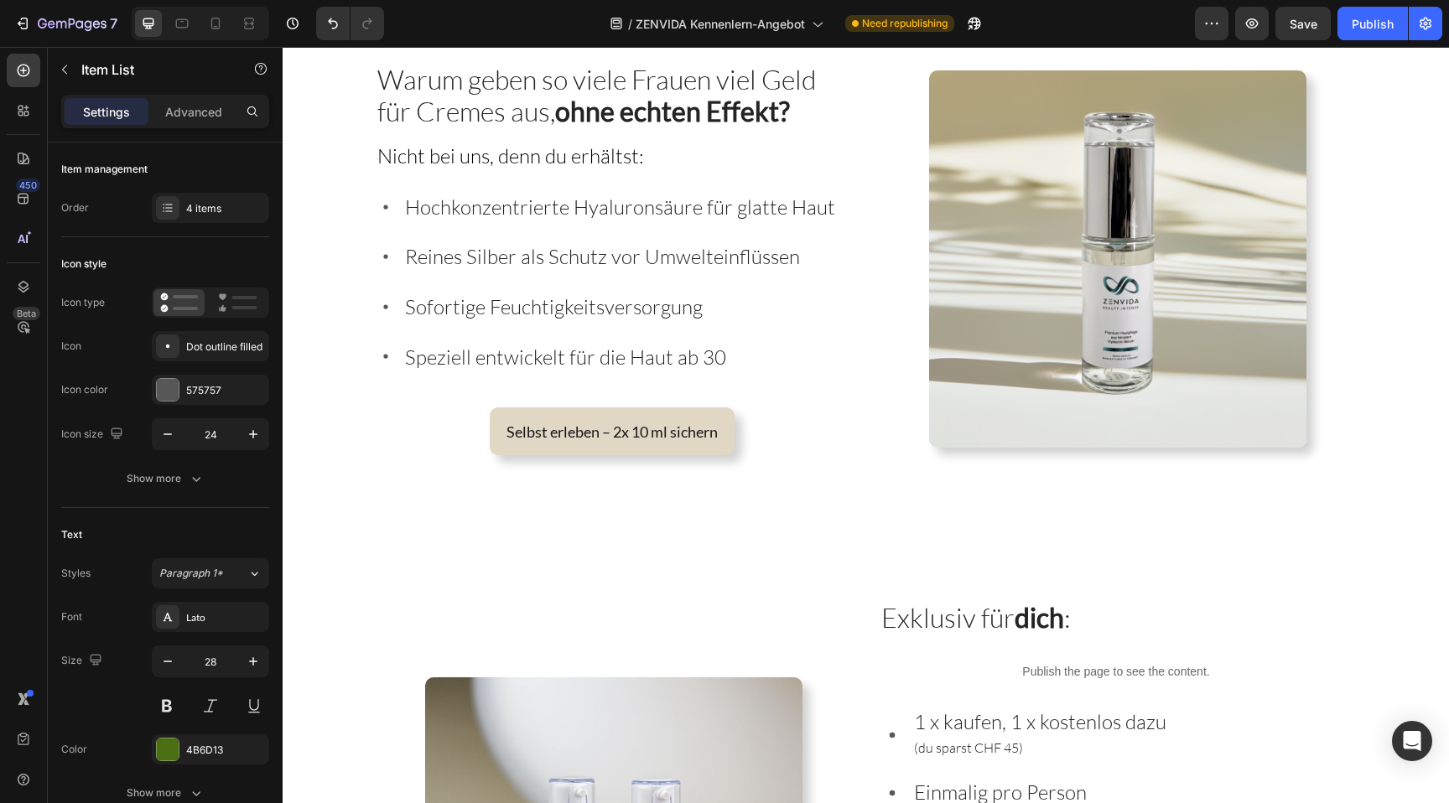
scroll to position [2977, 0]
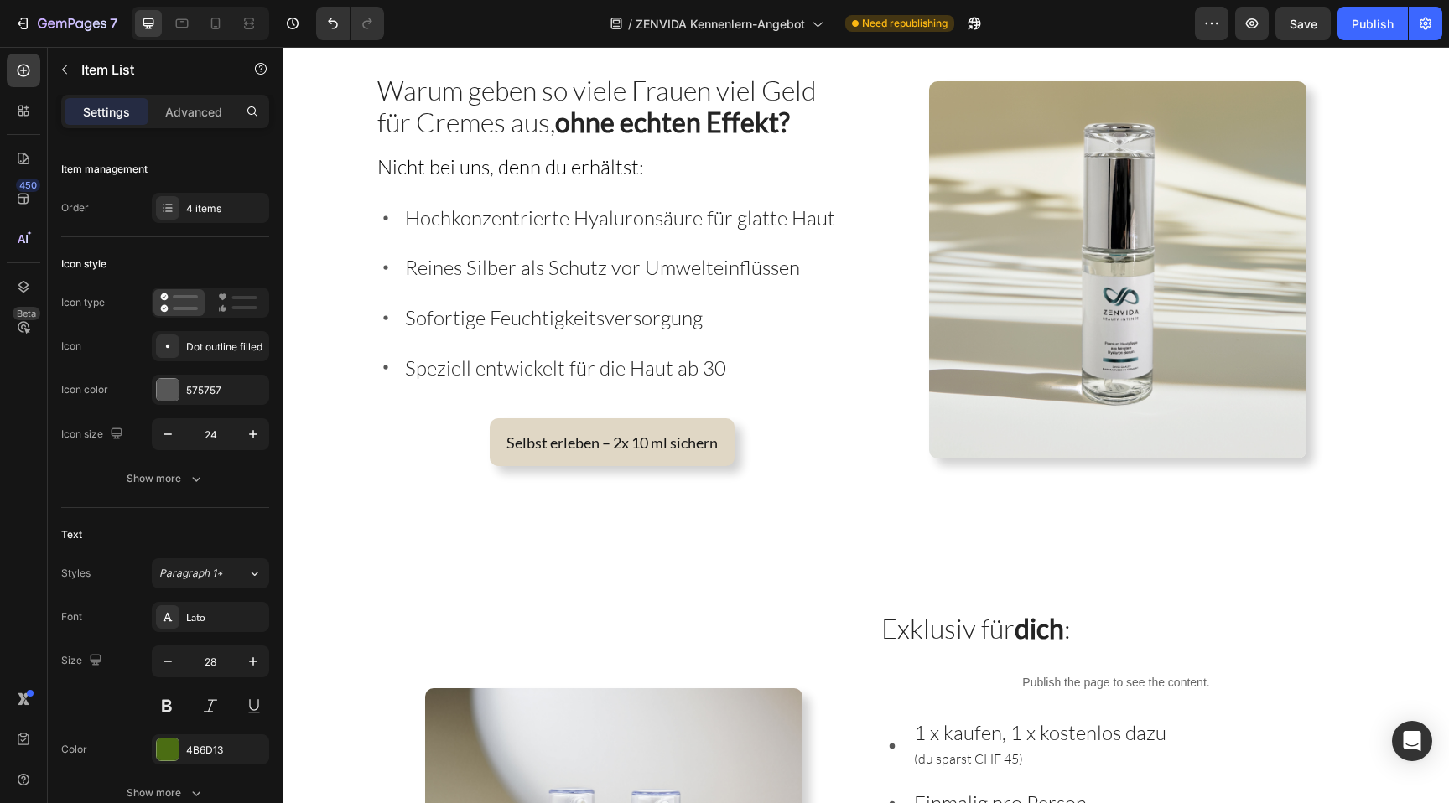
click at [512, 370] on span "Speziell entwickelt für die Haut ab 30" at bounding box center [565, 368] width 321 height 25
click at [621, 276] on span "Reines Silber als Schutz vor Umwelteinflüssen" at bounding box center [602, 267] width 395 height 25
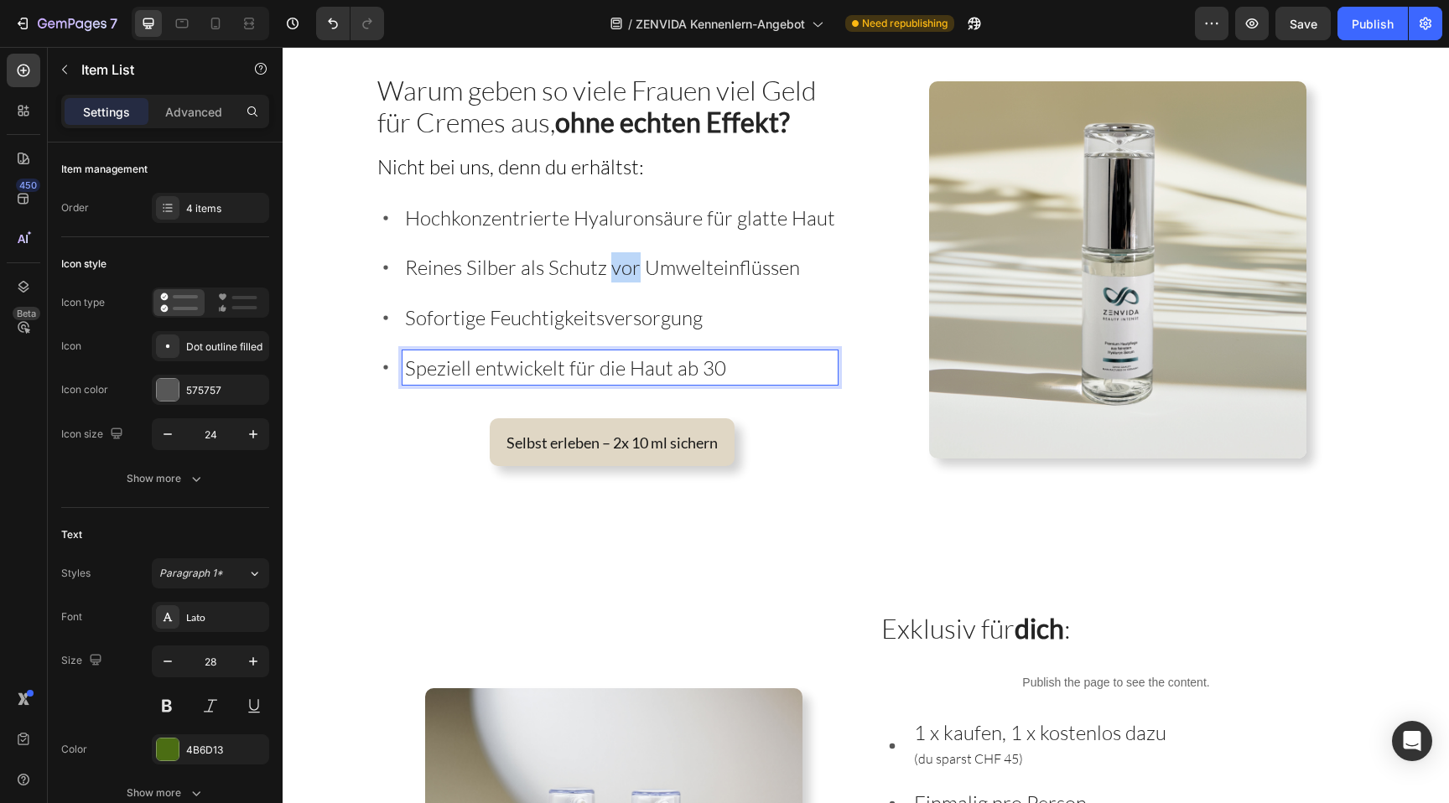
click at [621, 276] on span "Reines Silber als Schutz vor Umwelteinflüssen" at bounding box center [602, 267] width 395 height 25
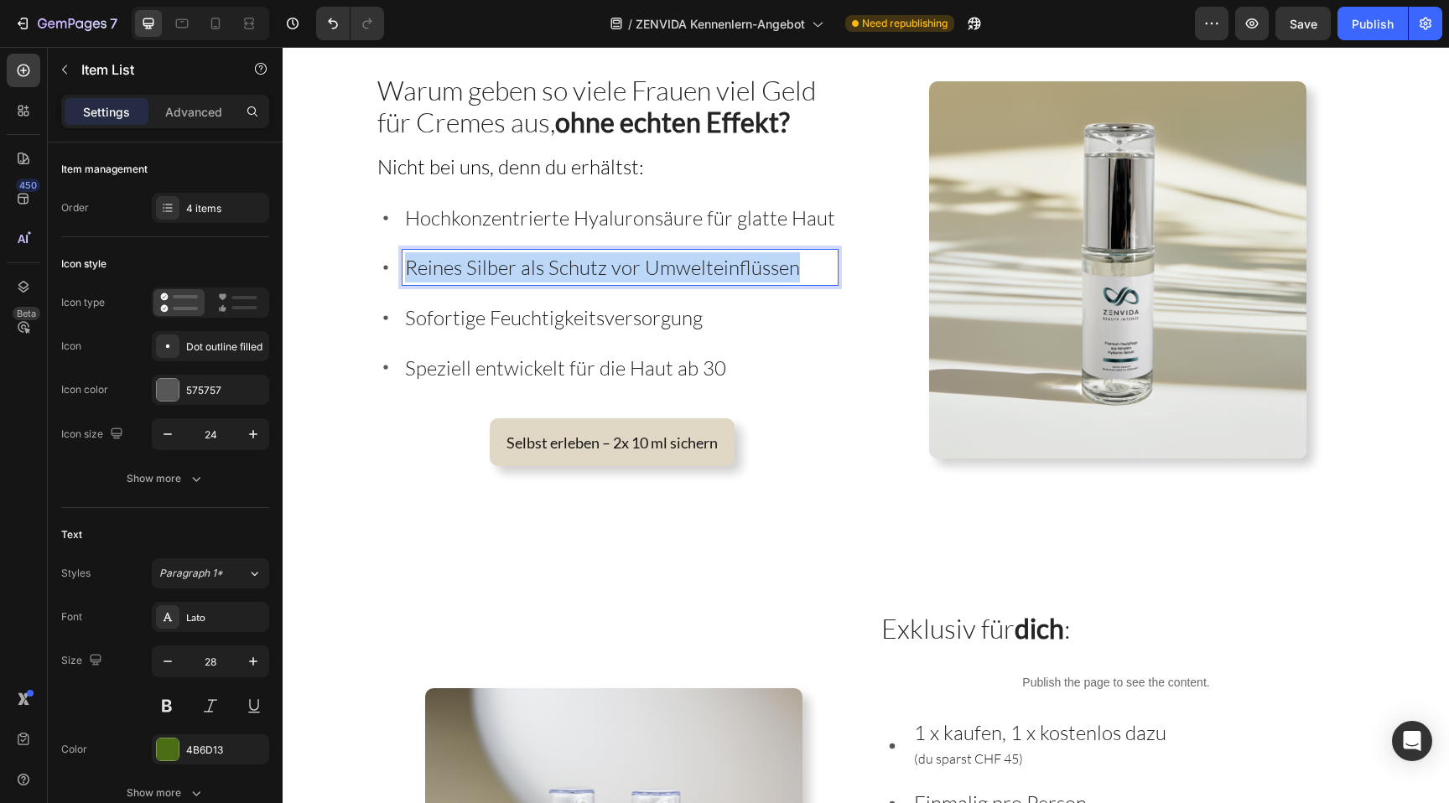
click at [621, 276] on span "Reines Silber als Schutz vor Umwelteinflüssen" at bounding box center [602, 267] width 395 height 25
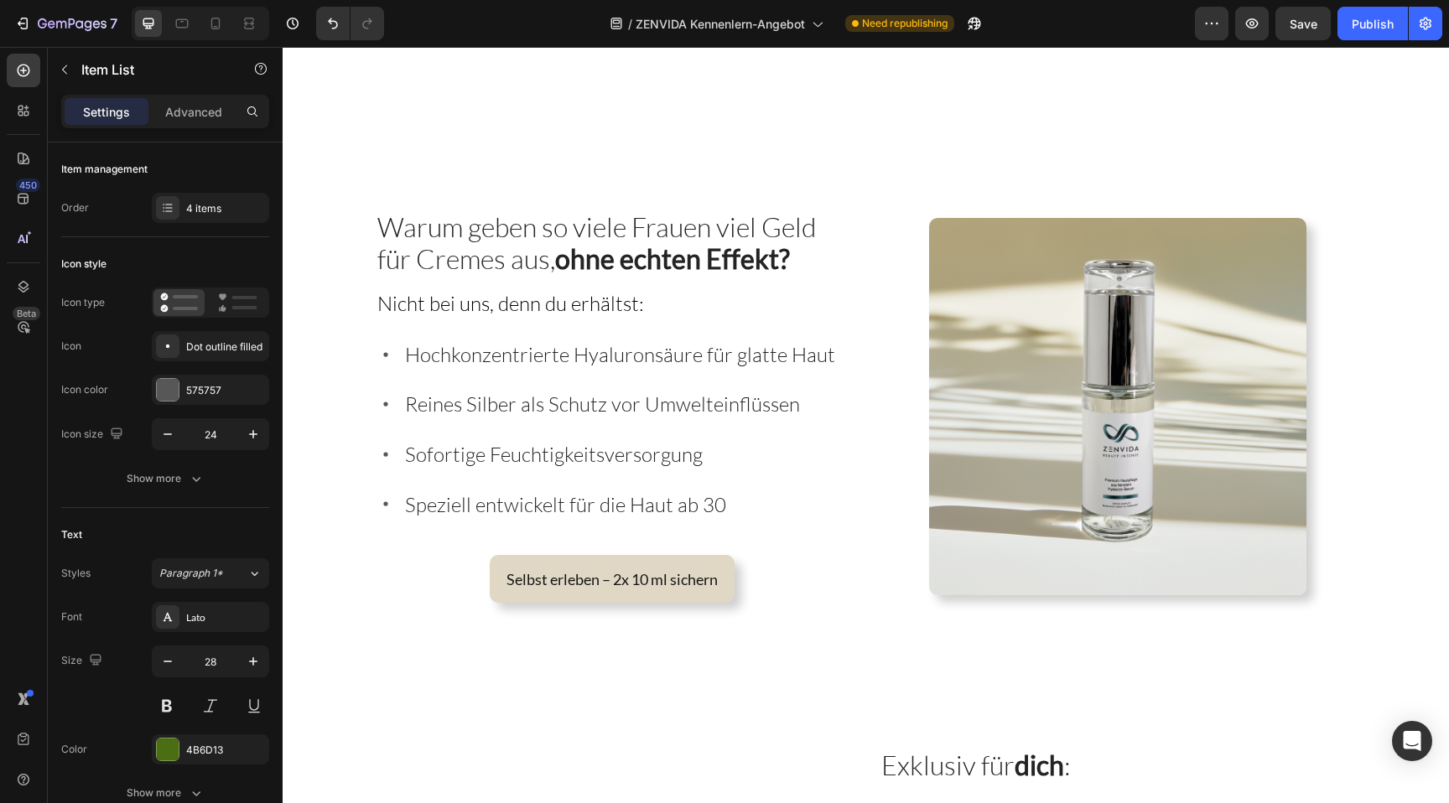
scroll to position [2840, 0]
click at [548, 411] on span "Reines Silber als Schutz vor Umwelteinflüssen" at bounding box center [602, 405] width 395 height 25
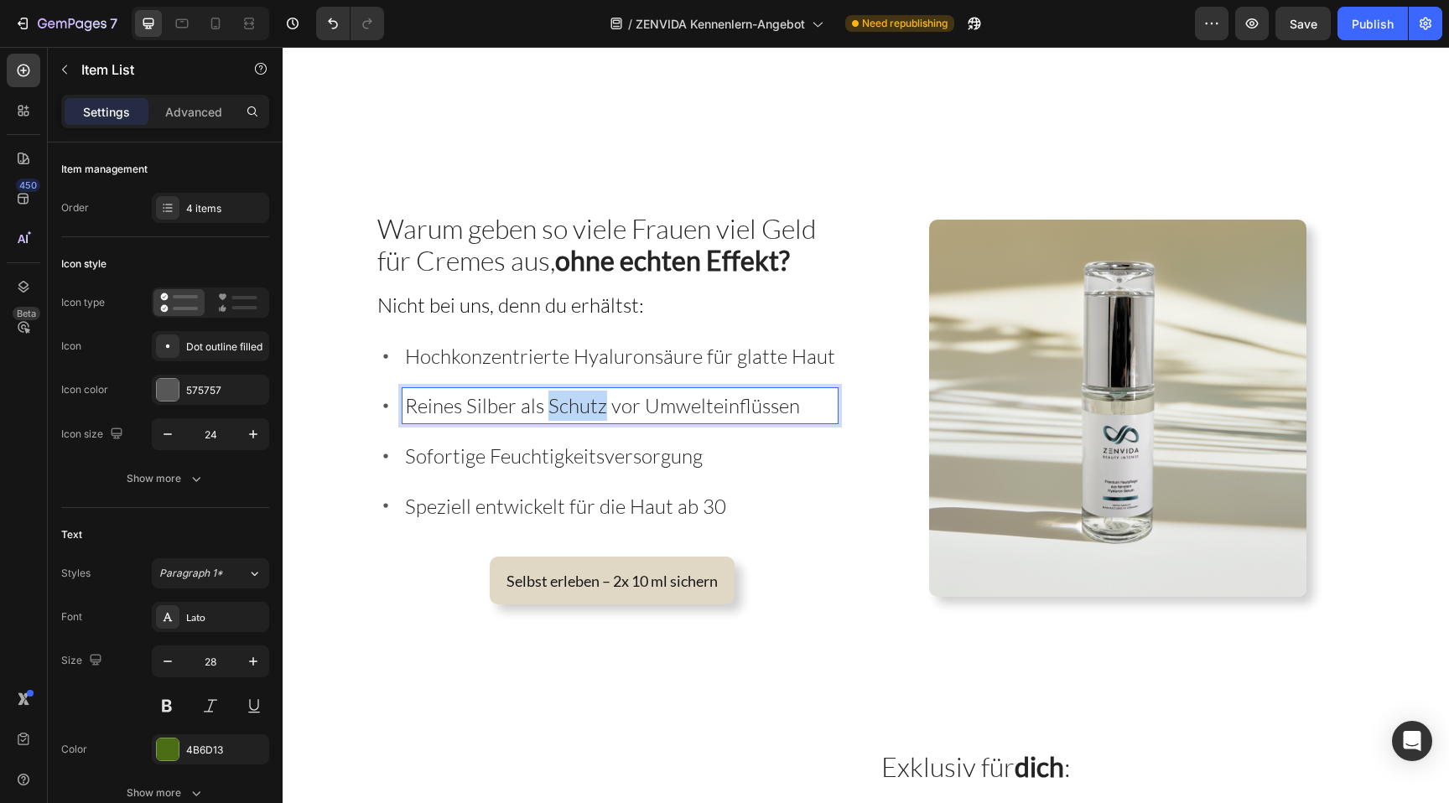
click at [548, 411] on span "Reines Silber als Schutz vor Umwelteinflüssen" at bounding box center [602, 405] width 395 height 25
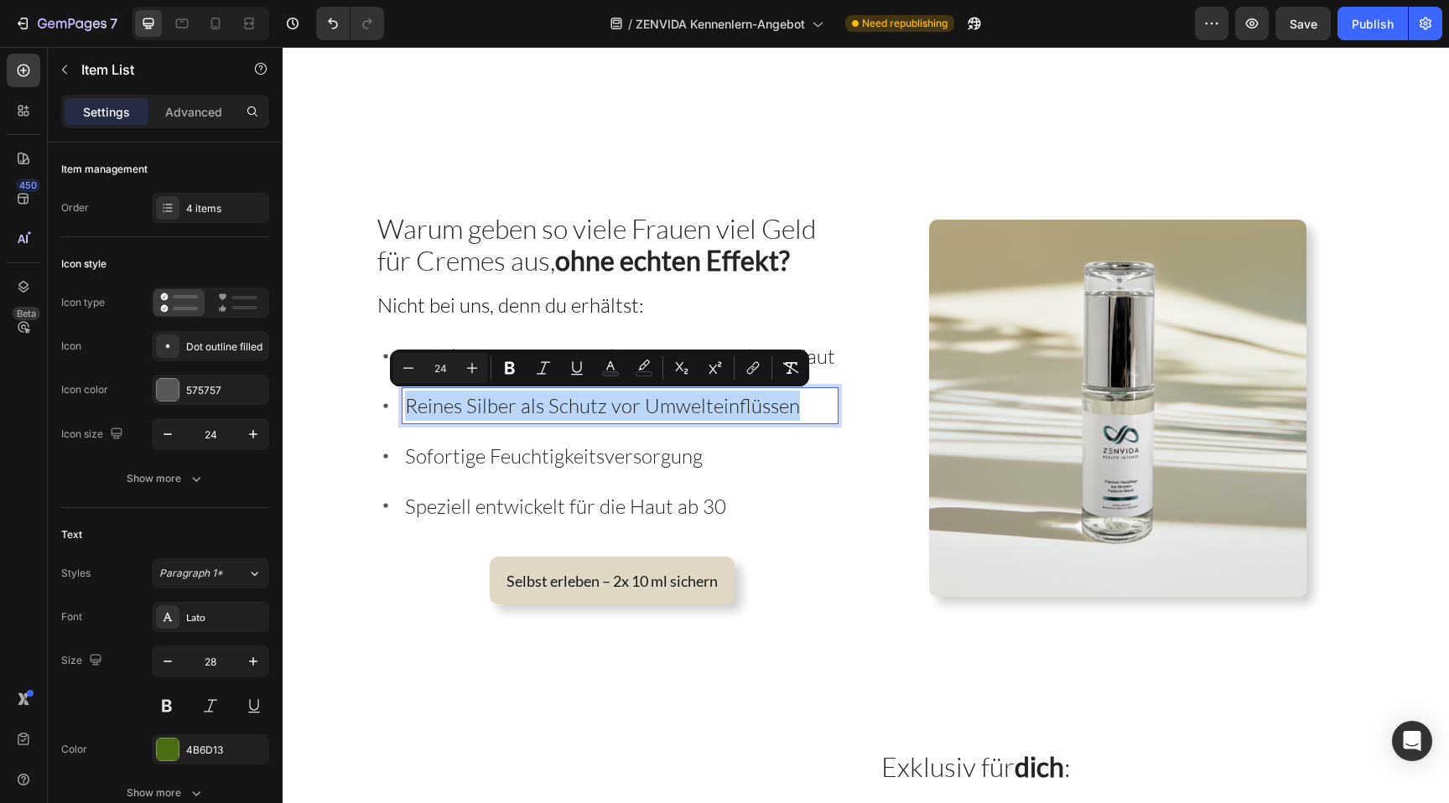
copy span "Reines Silber als Schutz vor Umwelteinflüssen"
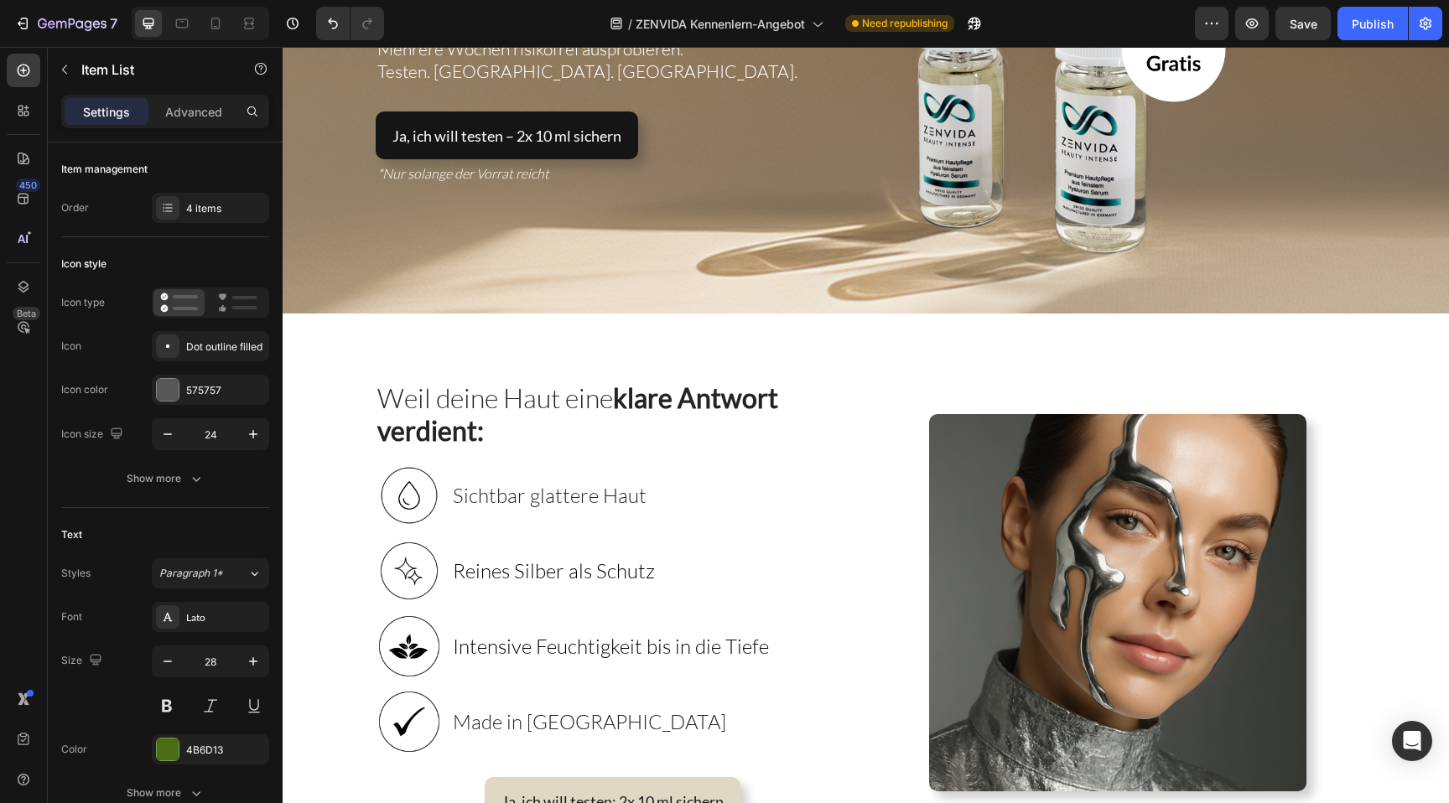
scroll to position [548, 0]
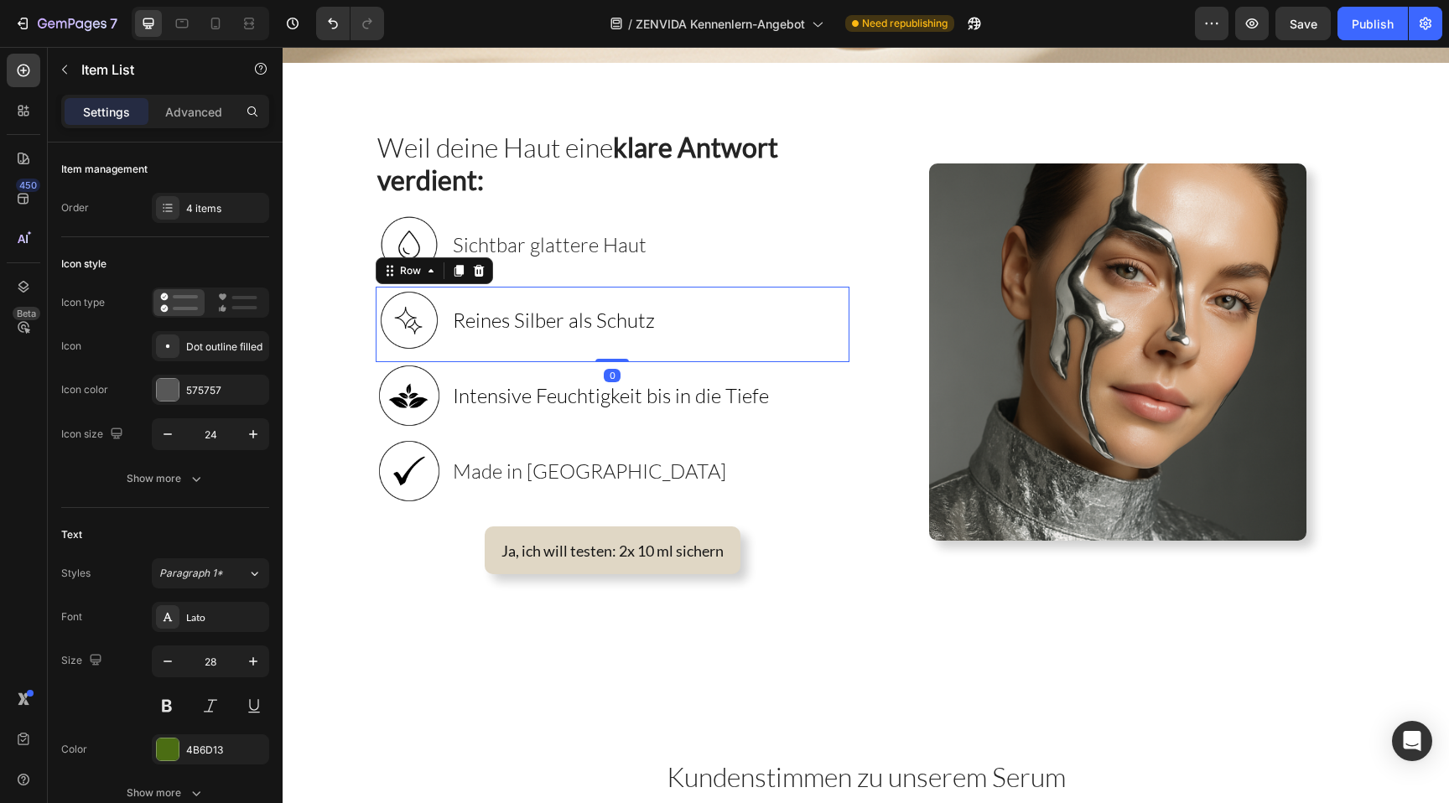
click at [530, 337] on div "Reines Silber als Schutz Heading" at bounding box center [553, 320] width 205 height 67
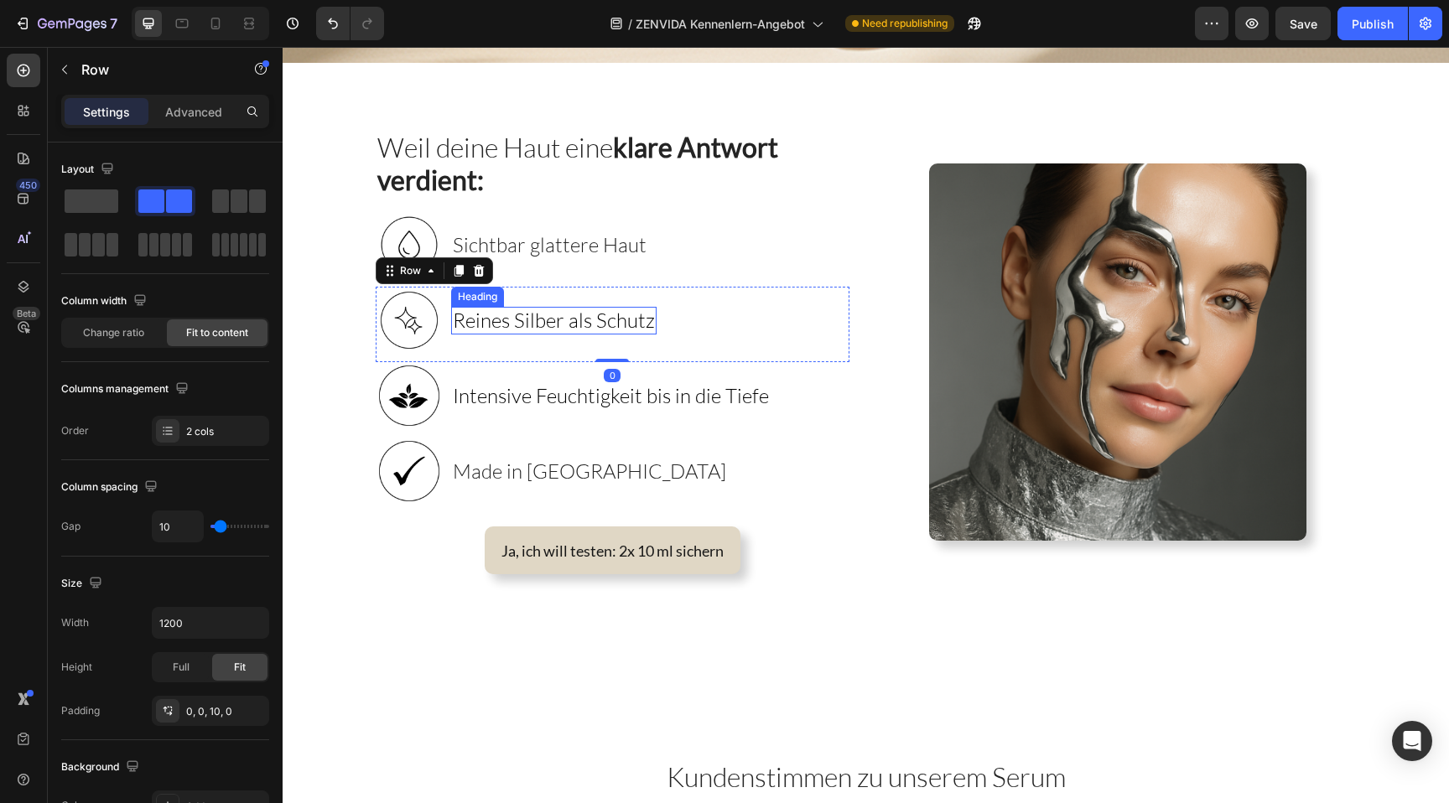
click at [530, 319] on span "Reines Silber als Schutz" at bounding box center [554, 320] width 202 height 25
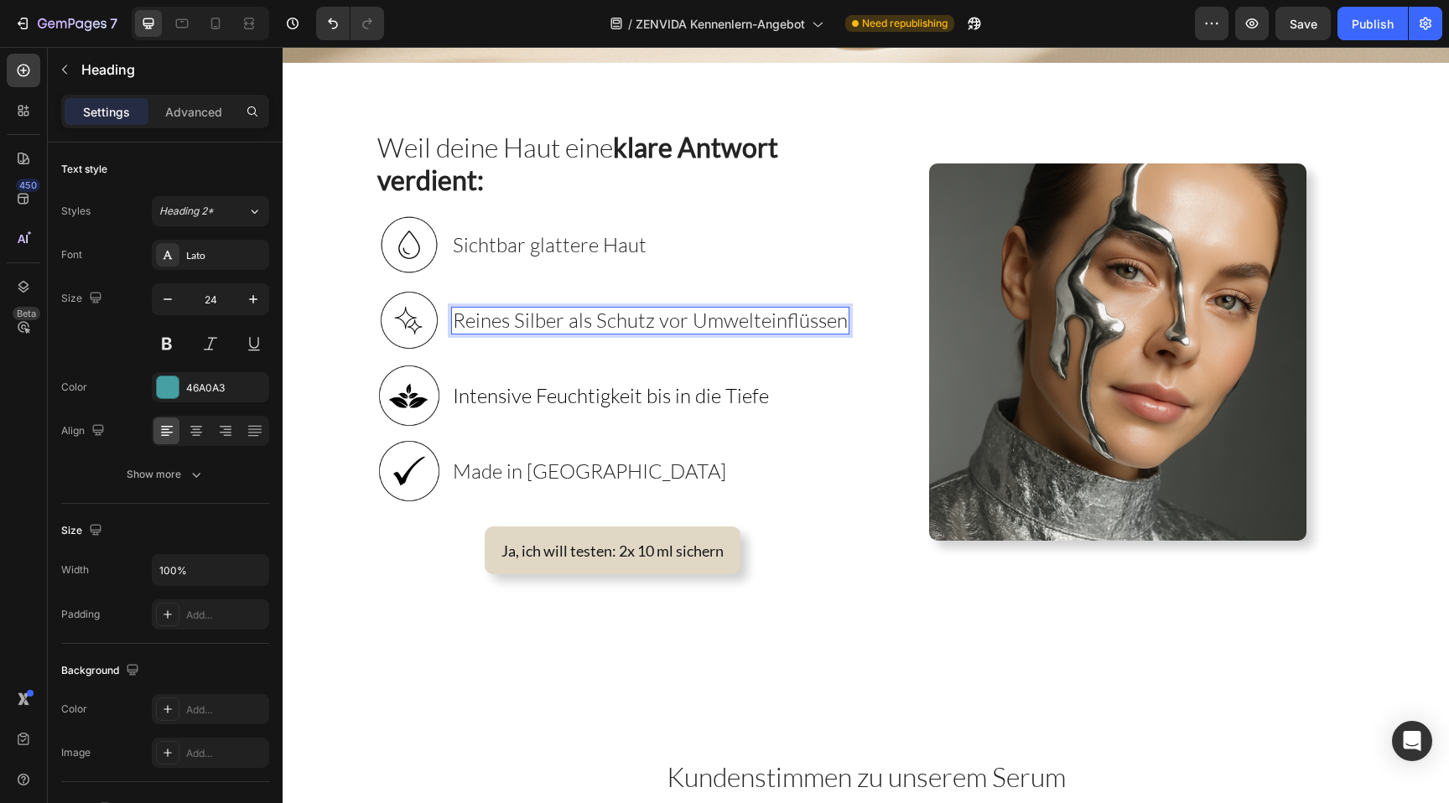
scroll to position [567, 0]
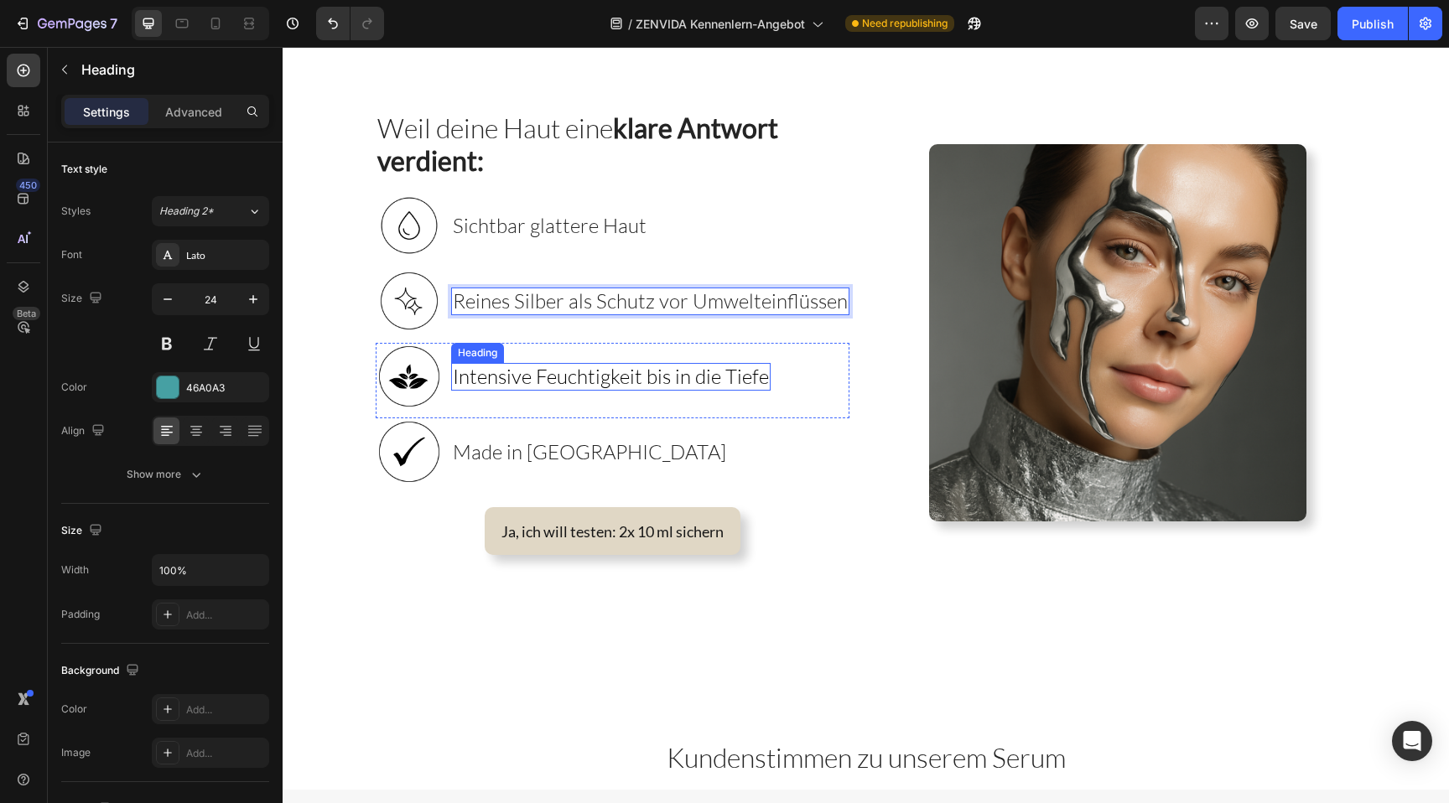
click at [683, 374] on span "Intensive Feuchtigkeit bis in die Tiefe" at bounding box center [611, 376] width 316 height 25
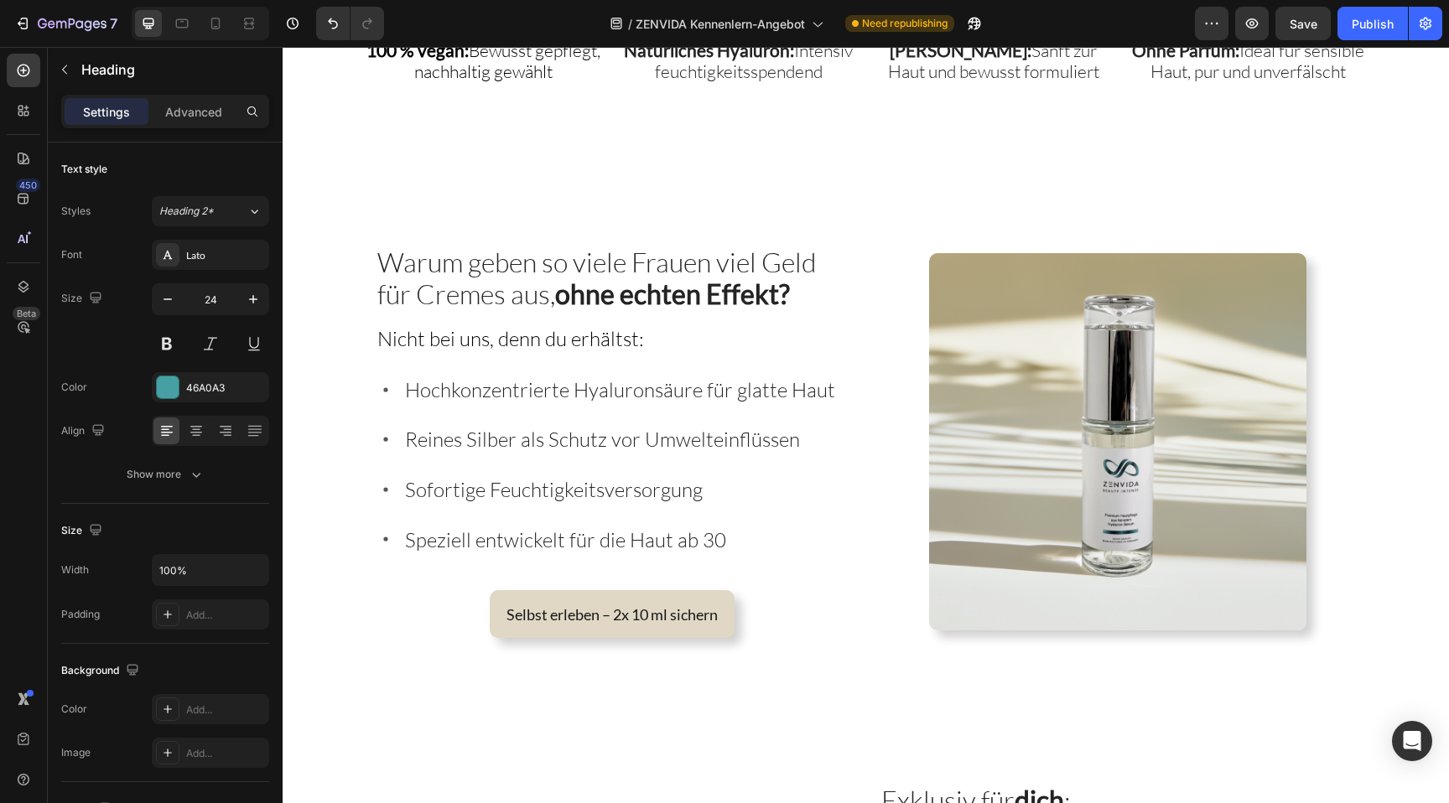
scroll to position [2960, 0]
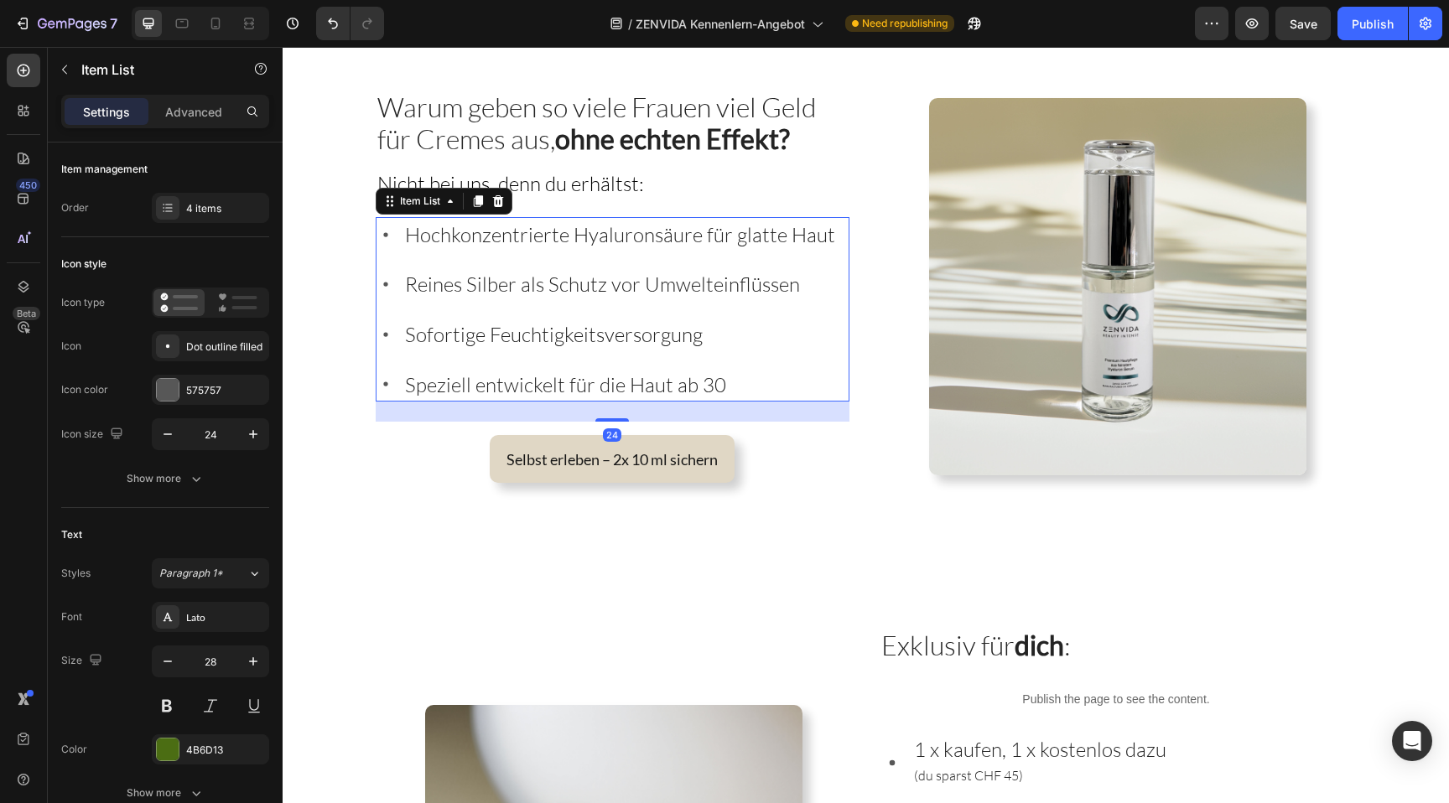
click at [611, 302] on div "Hochkonzentrierte Hyaluronsäure für glatte Haut Reines Silber als Schutz vor Um…" at bounding box center [607, 309] width 462 height 184
click at [609, 288] on span "Reines Silber als Schutz vor Umwelteinflüssen" at bounding box center [602, 284] width 395 height 25
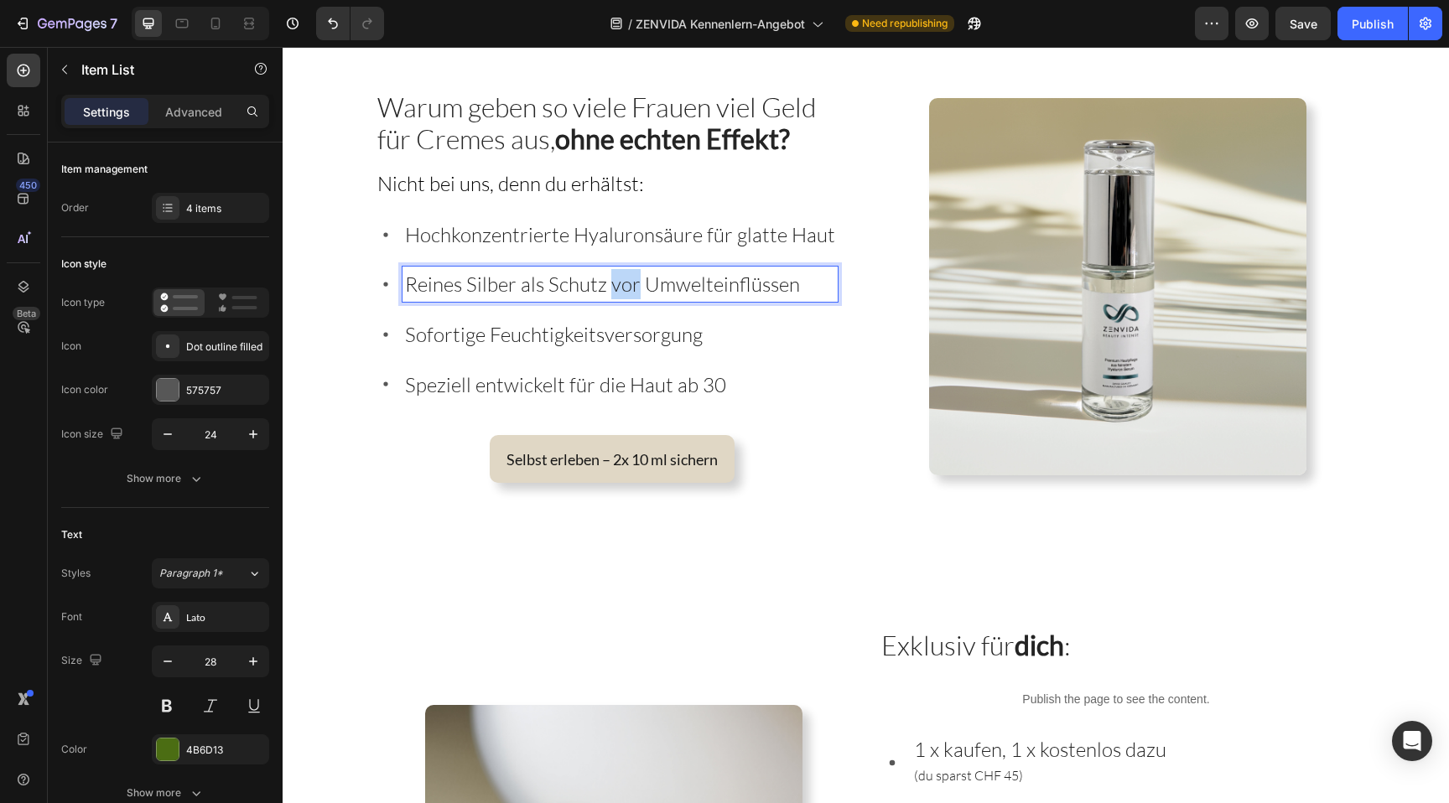
click at [609, 288] on span "Reines Silber als Schutz vor Umwelteinflüssen" at bounding box center [602, 284] width 395 height 25
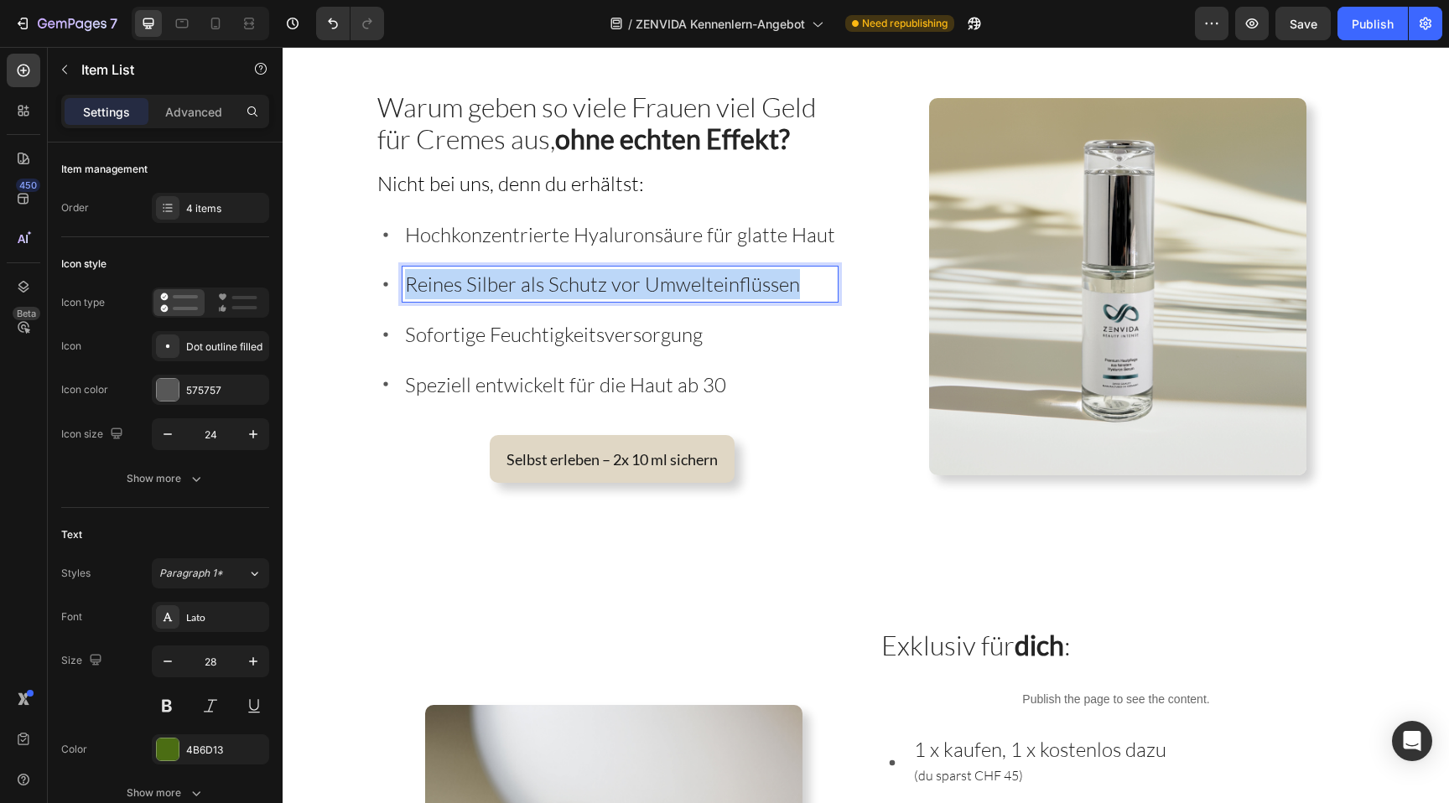
click at [609, 288] on span "Reines Silber als Schutz vor Umwelteinflüssen" at bounding box center [602, 284] width 395 height 25
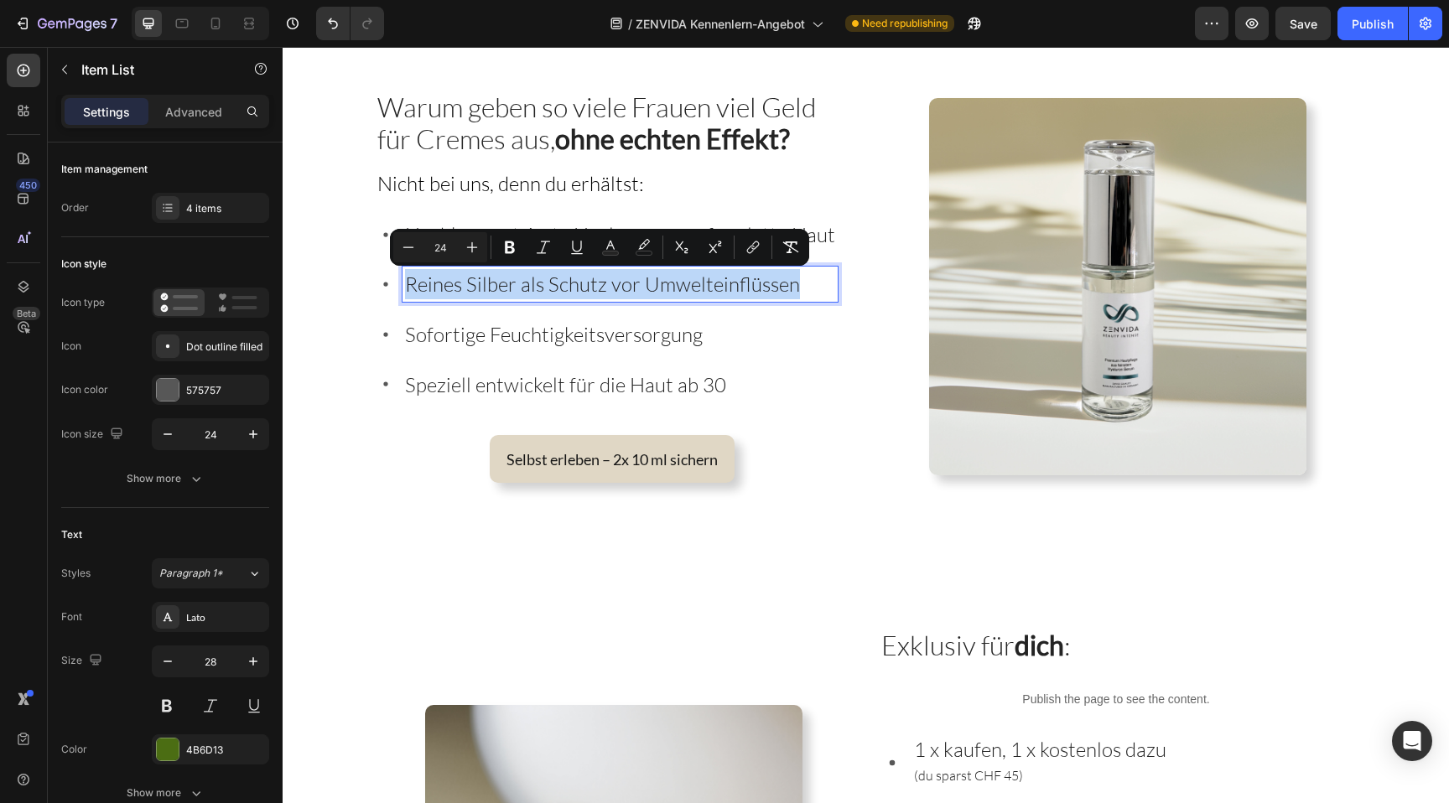
click at [543, 277] on span "Reines Silber als Schutz vor Umwelteinflüssen" at bounding box center [602, 284] width 395 height 25
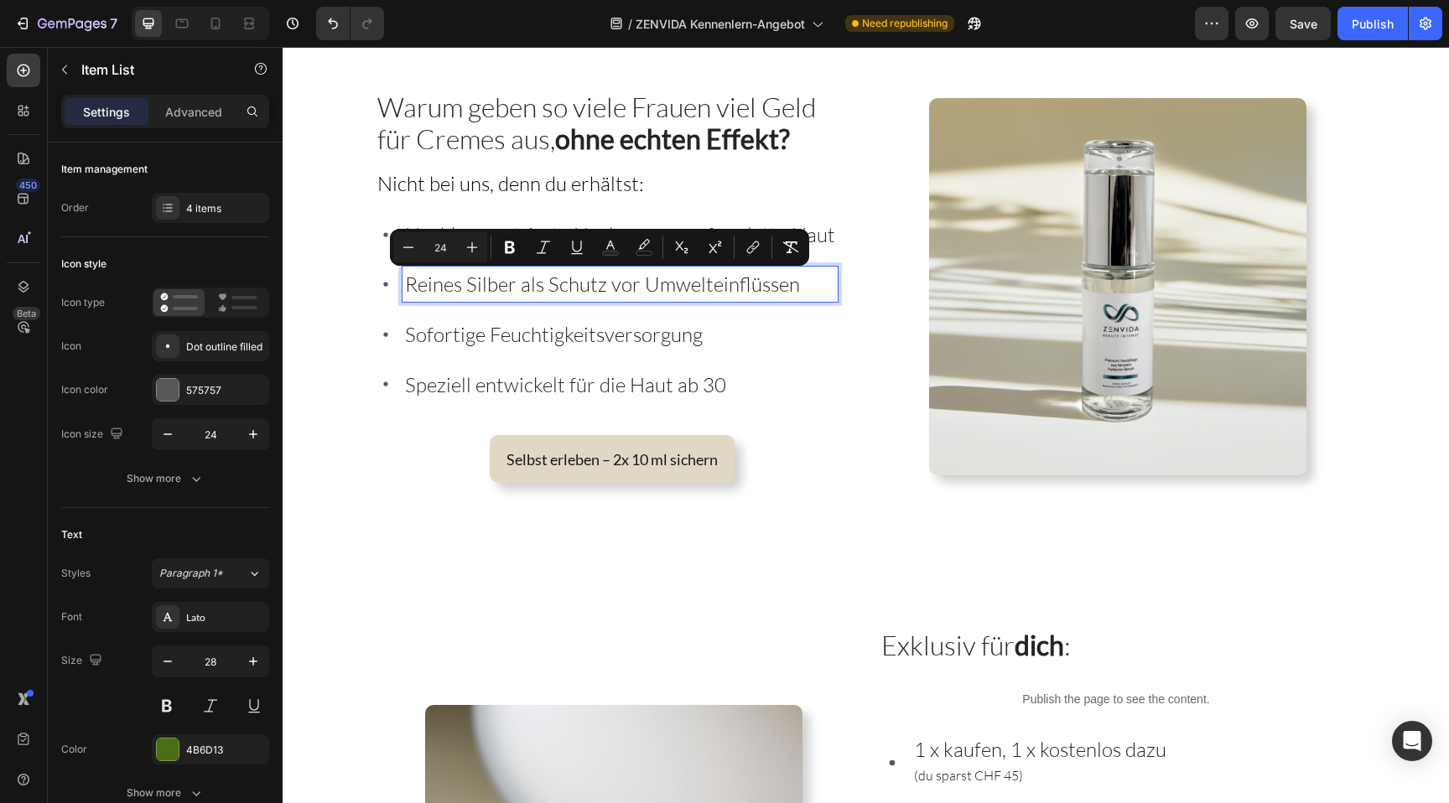
click at [543, 277] on span "Reines Silber als Schutz vor Umwelteinflüssen" at bounding box center [602, 284] width 395 height 25
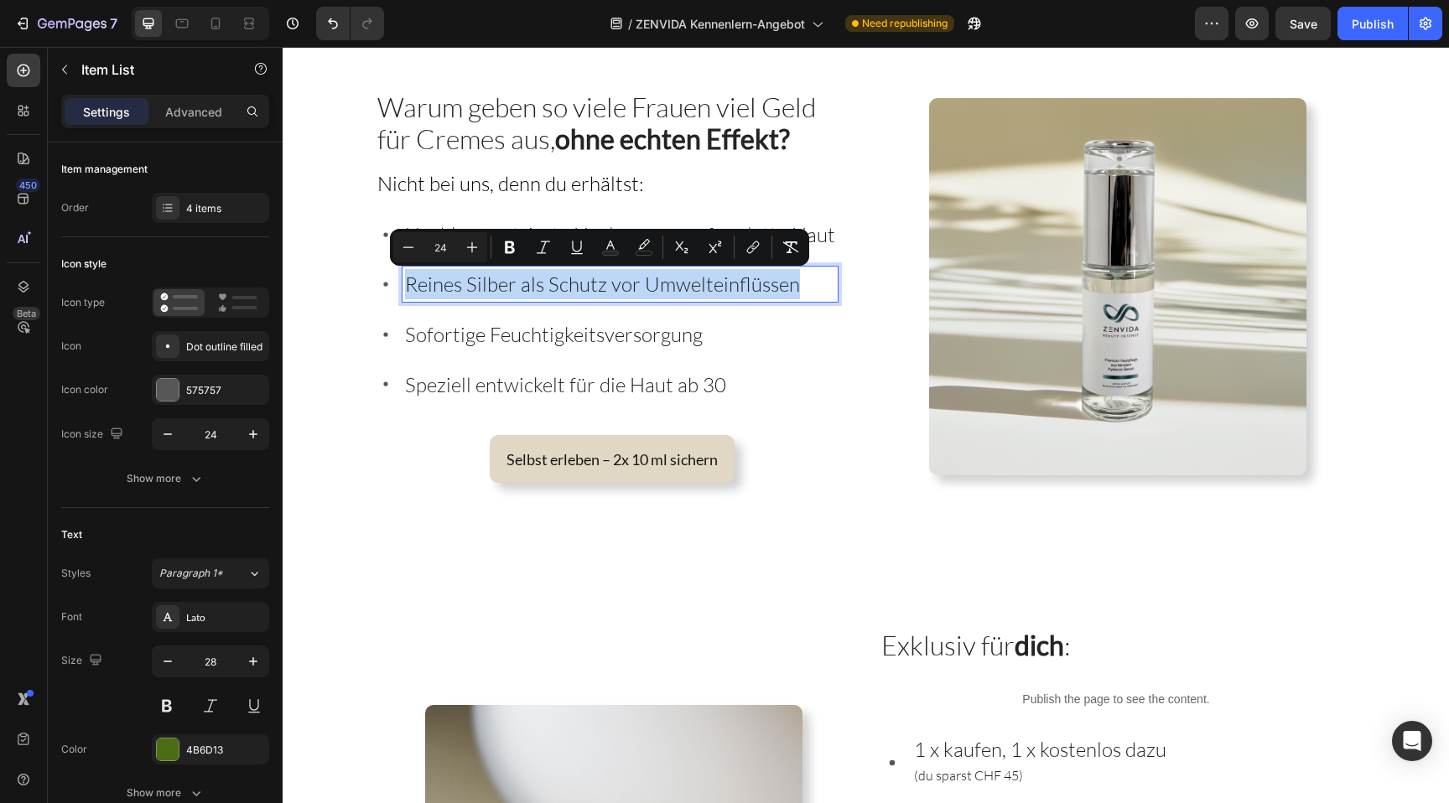
click at [543, 277] on span "Reines Silber als Schutz vor Umwelteinflüssen" at bounding box center [602, 284] width 395 height 25
click at [545, 288] on span "Reines Silber als Schutz vor Umwelteinflüssen" at bounding box center [602, 284] width 395 height 25
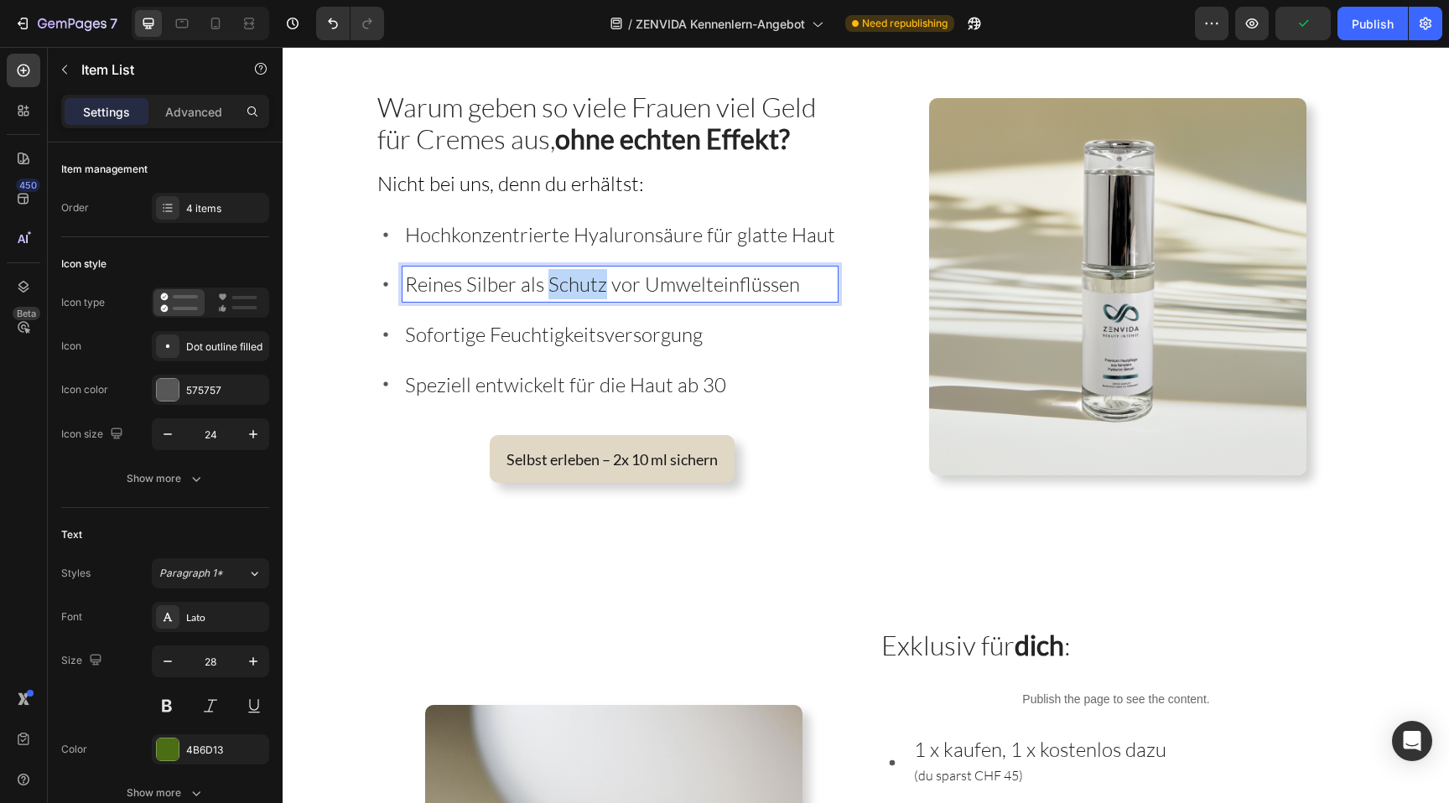
click at [545, 288] on span "Reines Silber als Schutz vor Umwelteinflüssen" at bounding box center [602, 284] width 395 height 25
click at [581, 256] on div "Hochkonzentrierte Hyaluronsäure für glatte Haut Innovative Formel mit Tiefenwir…" at bounding box center [607, 308] width 462 height 183
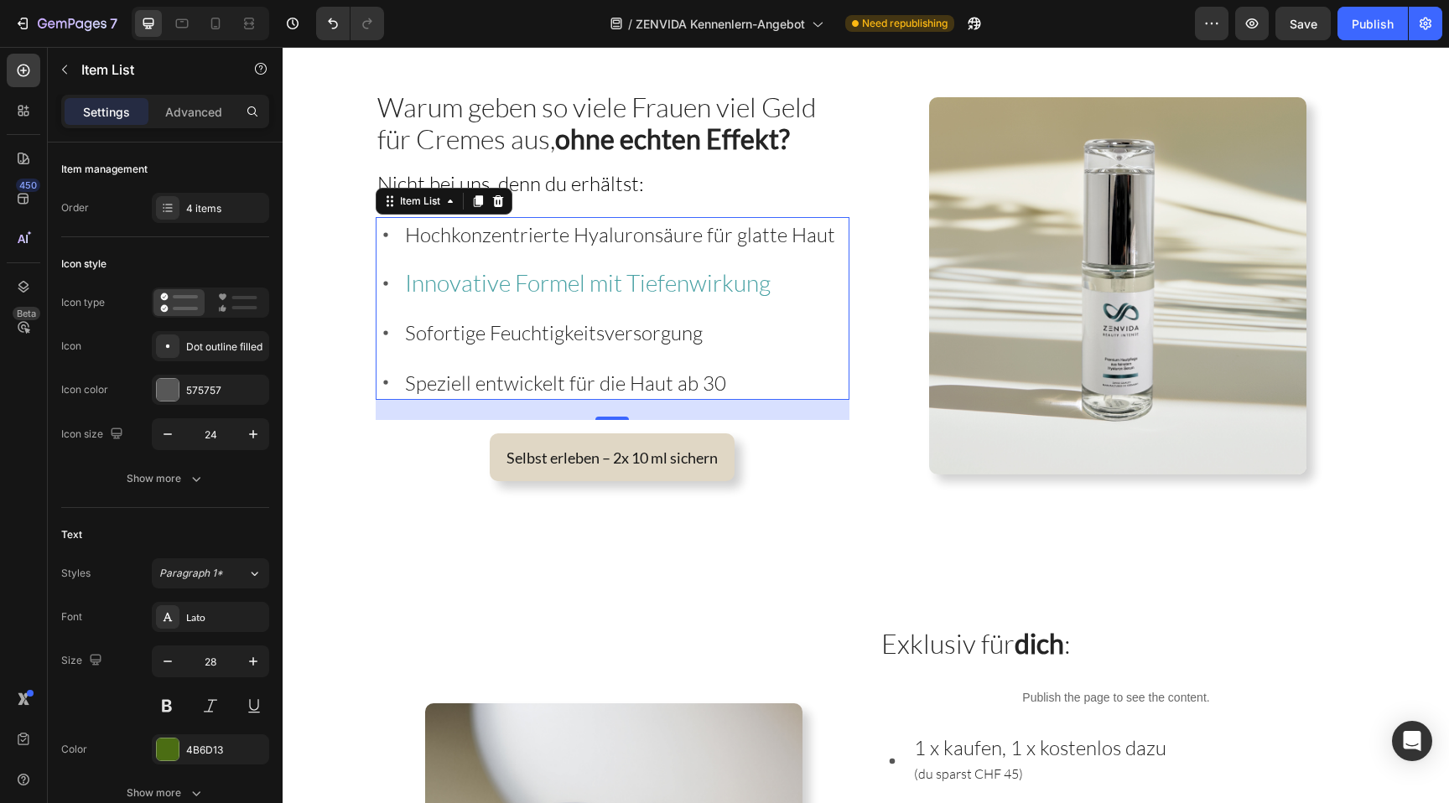
click at [568, 282] on span "Innovative Formel mit Tiefenwirkung" at bounding box center [588, 282] width 366 height 29
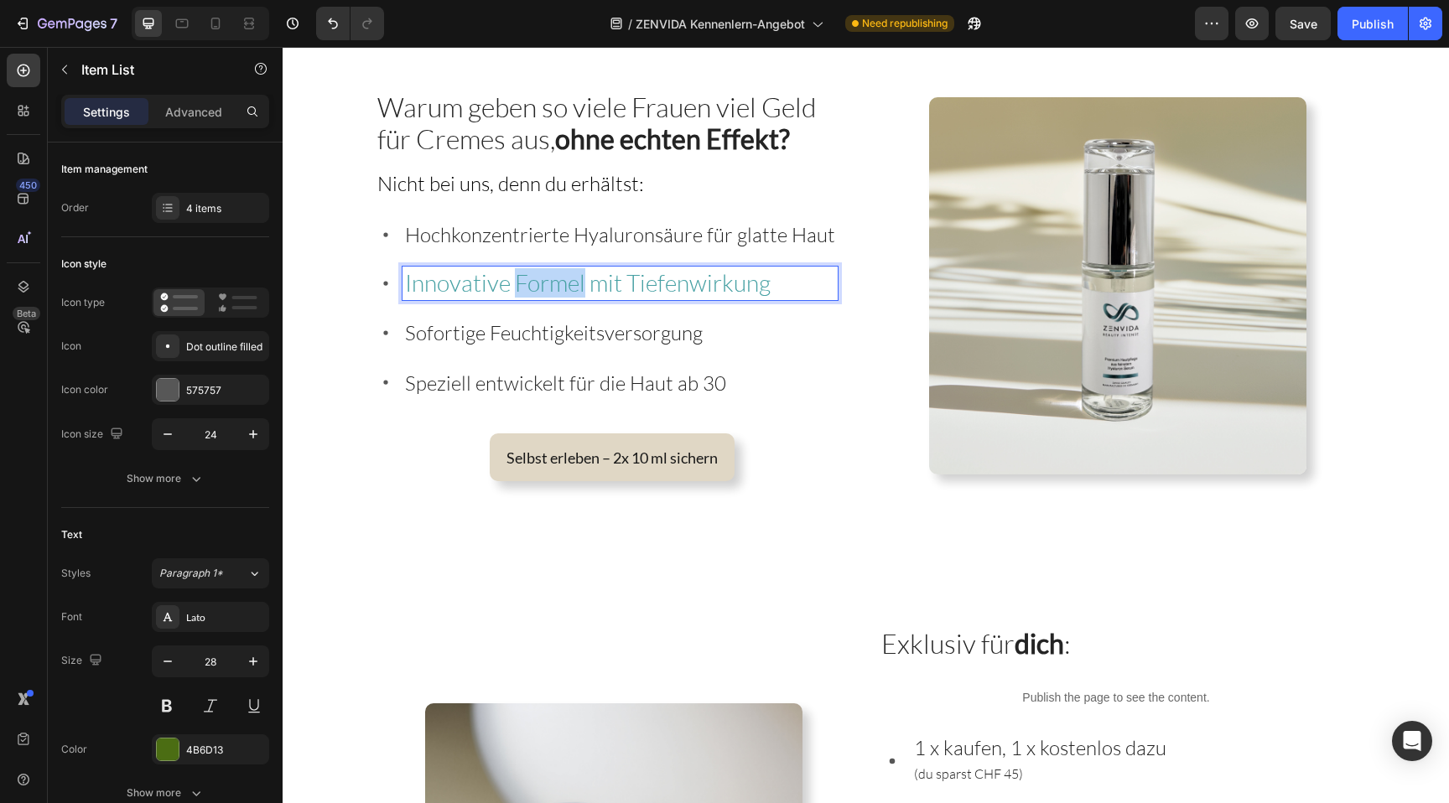
click at [568, 282] on span "Innovative Formel mit Tiefenwirkung" at bounding box center [588, 282] width 366 height 29
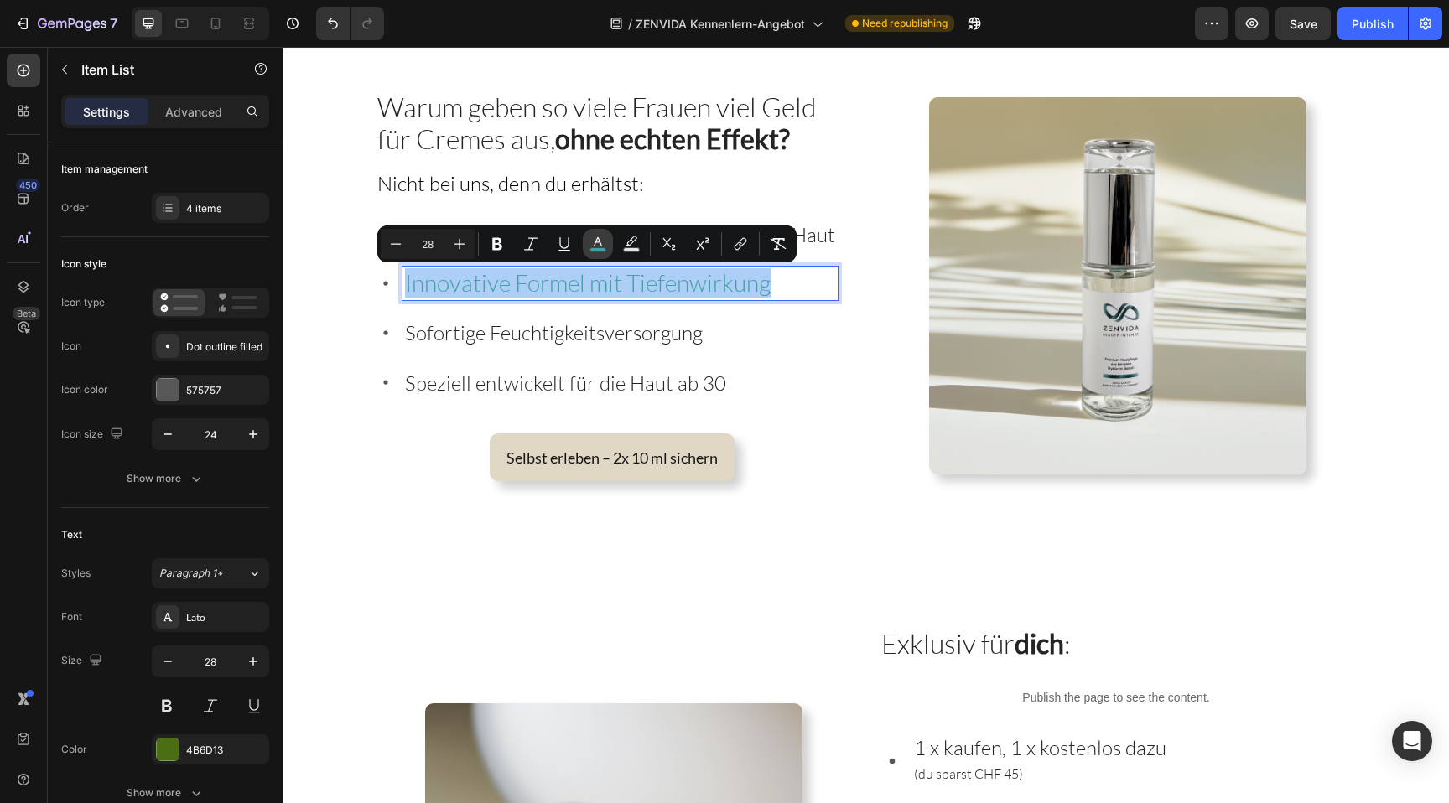
click at [595, 249] on rect "Editor contextual toolbar" at bounding box center [598, 250] width 16 height 4
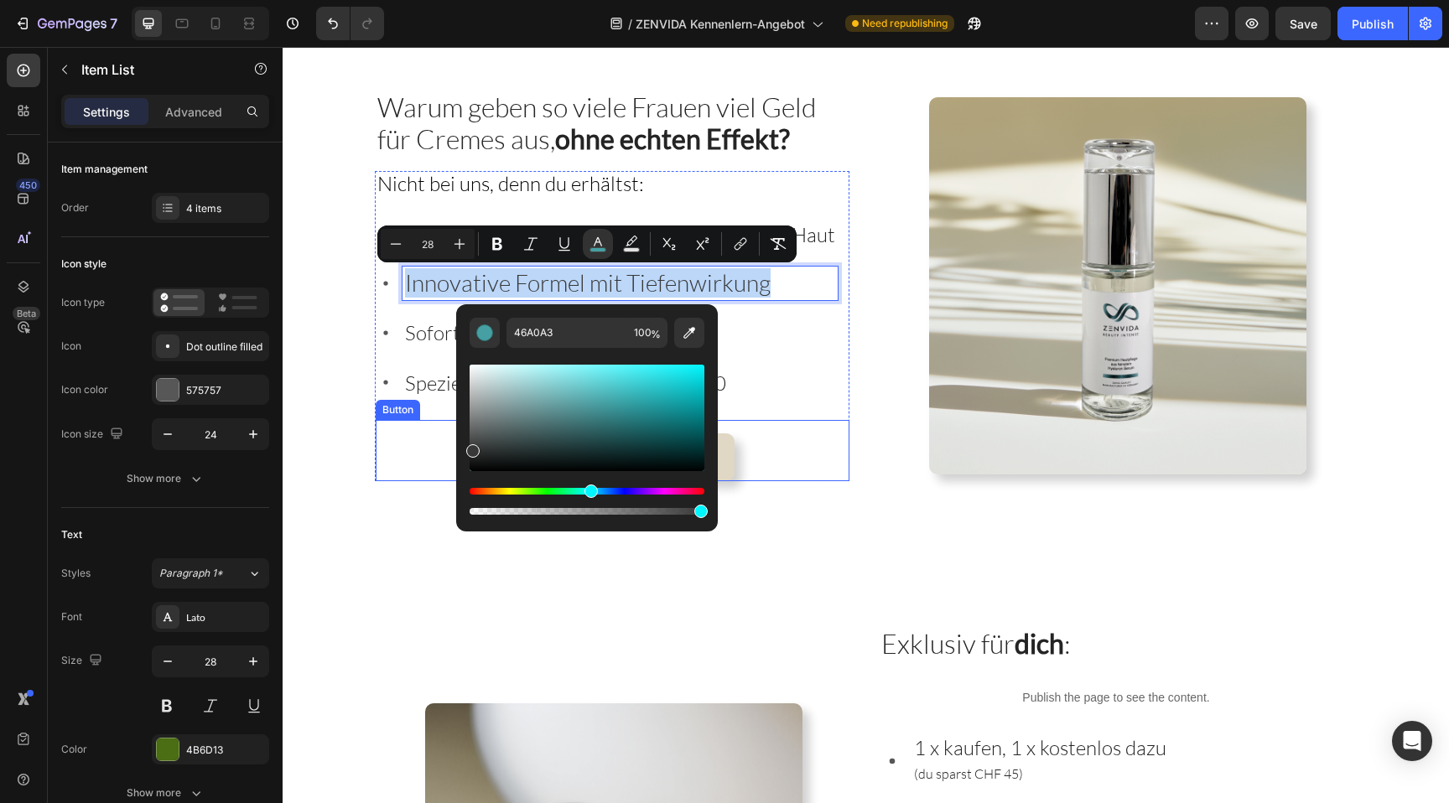
type input "383838"
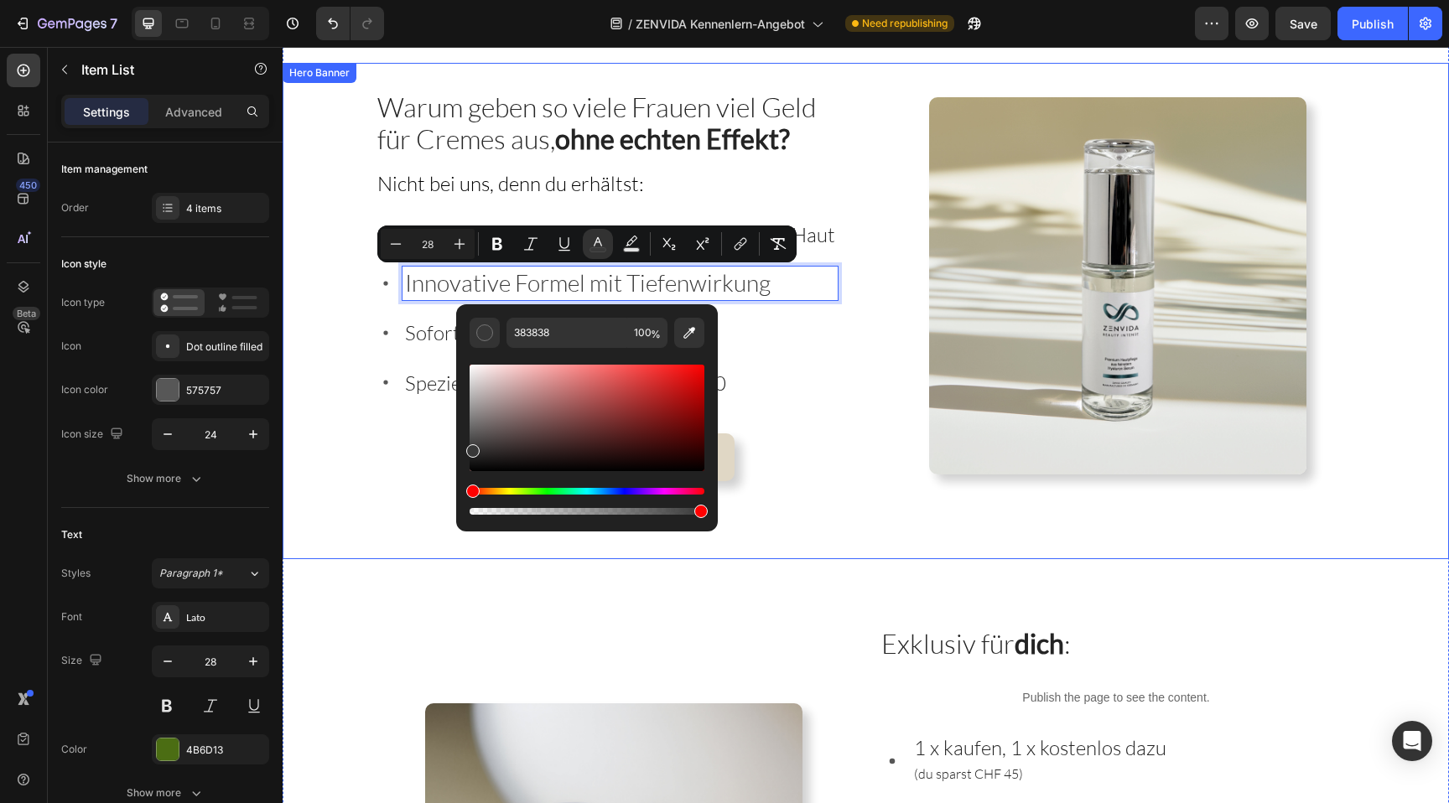
drag, startPoint x: 840, startPoint y: 494, endPoint x: 437, endPoint y: 498, distance: 403.4
click at [418, 242] on input "28" at bounding box center [428, 244] width 34 height 20
type input "24"
click at [577, 134] on strong "ohne echten Effekt?" at bounding box center [672, 138] width 235 height 33
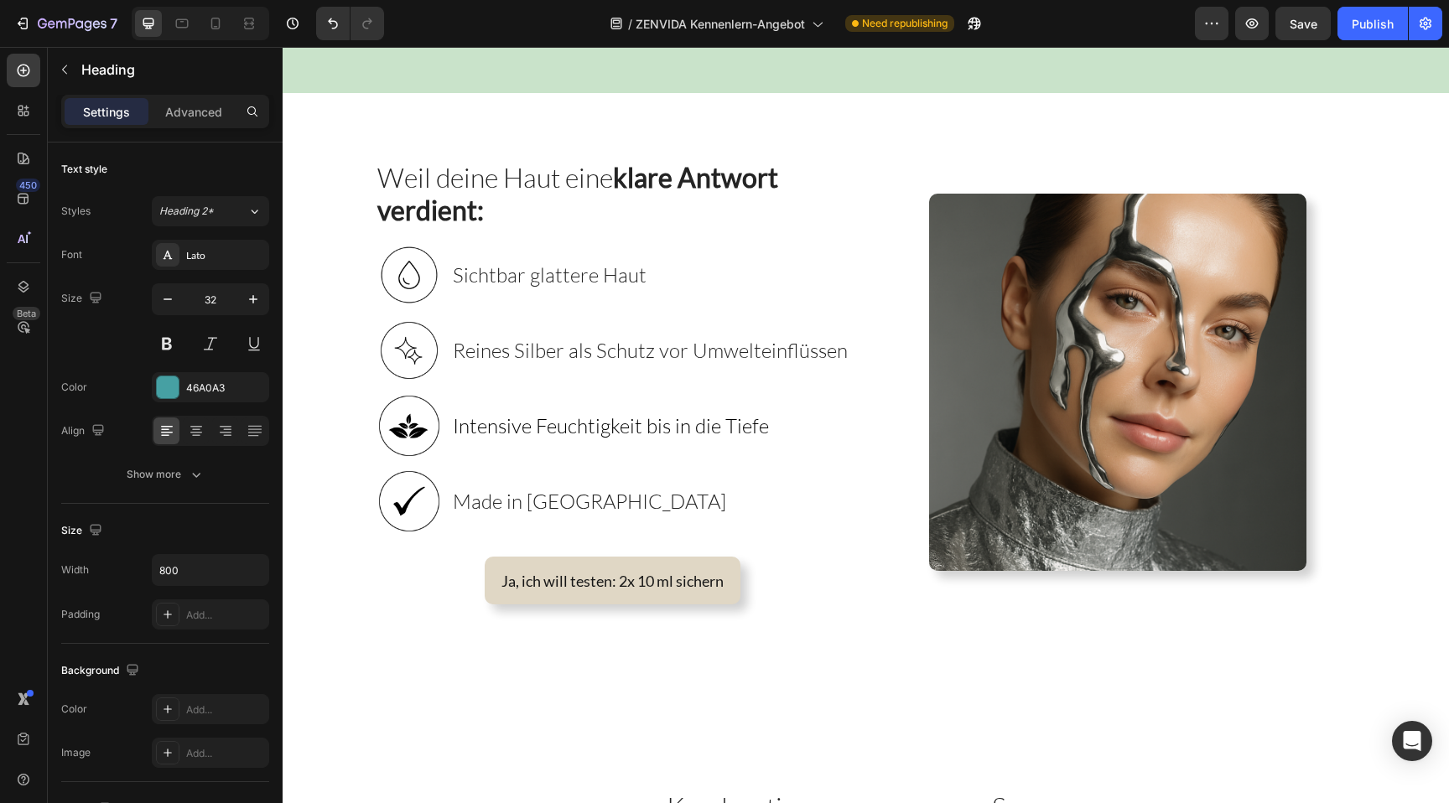
scroll to position [508, 0]
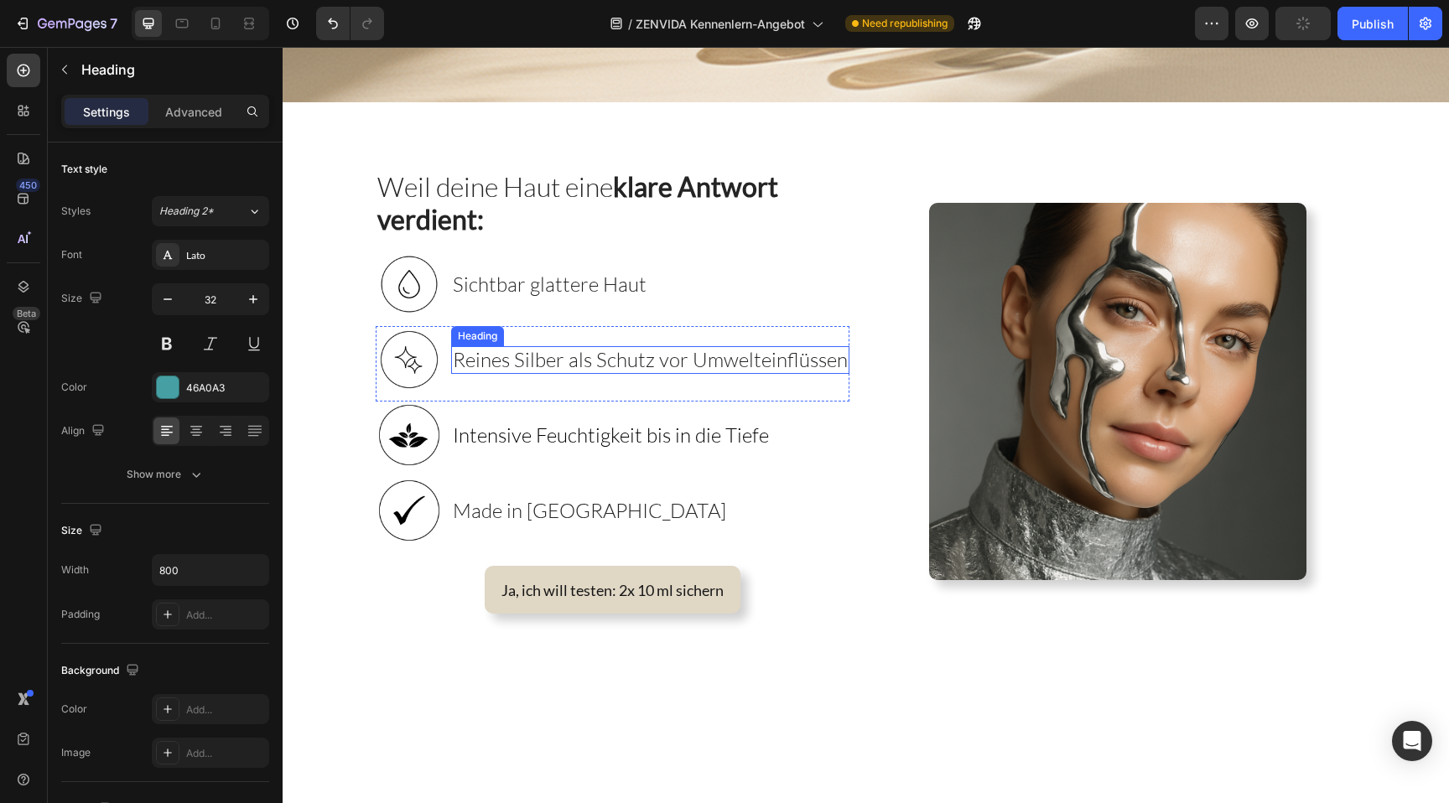
click at [563, 356] on span "Reines Silber als Schutz vor Umwelteinflüssen" at bounding box center [650, 359] width 395 height 25
click at [640, 354] on span "Reines Silber als Schutz vor Umwelteinflüssen" at bounding box center [650, 359] width 395 height 25
click at [574, 364] on span "Reines Silber als Schutz vor Umwelteinflüssen" at bounding box center [650, 359] width 395 height 25
drag, startPoint x: 657, startPoint y: 359, endPoint x: 837, endPoint y: 359, distance: 179.5
click at [837, 359] on span "Reines Silber als Schutz vor Umwelteinflüssen" at bounding box center [650, 359] width 395 height 25
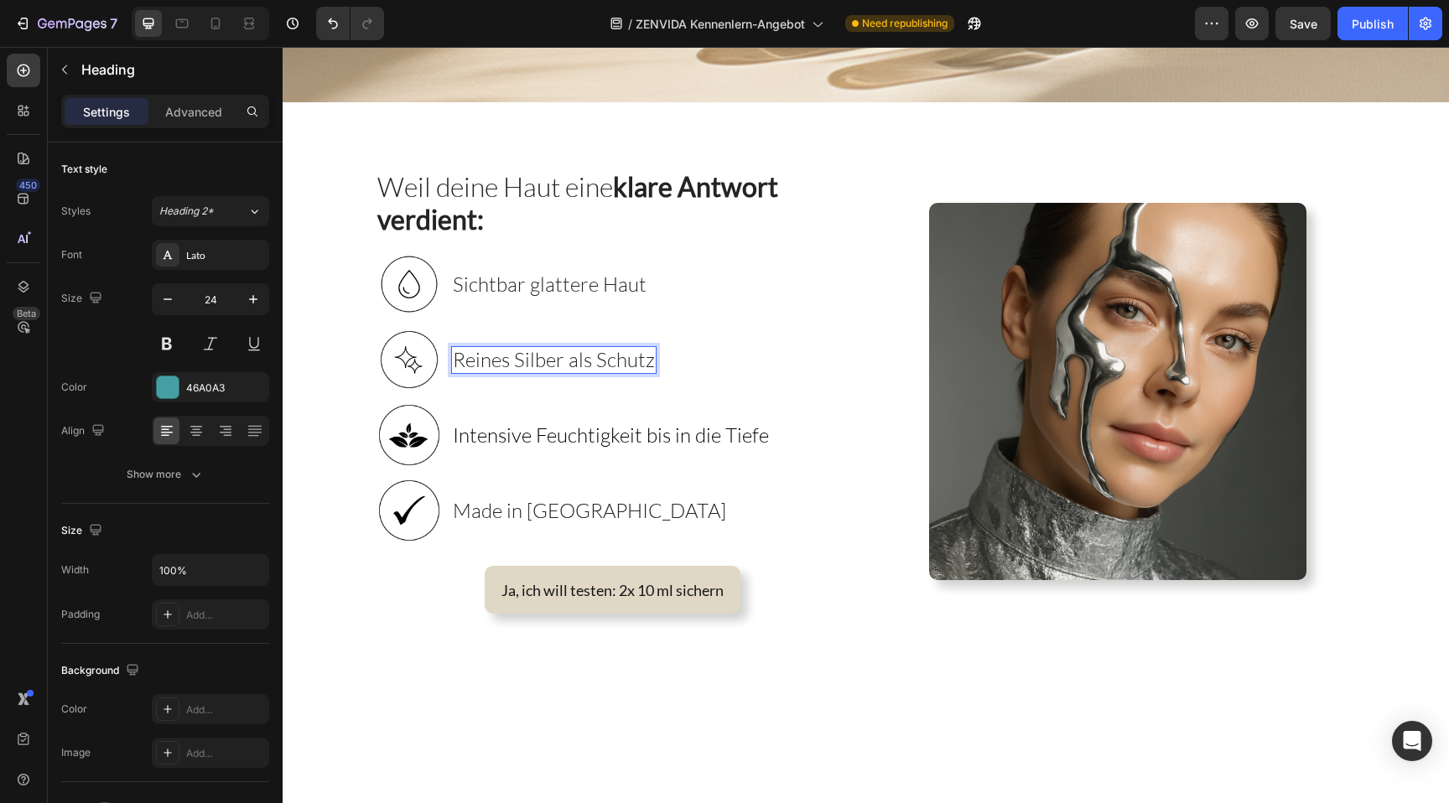
click at [553, 360] on span "Reines Silber als Schutz" at bounding box center [554, 359] width 202 height 25
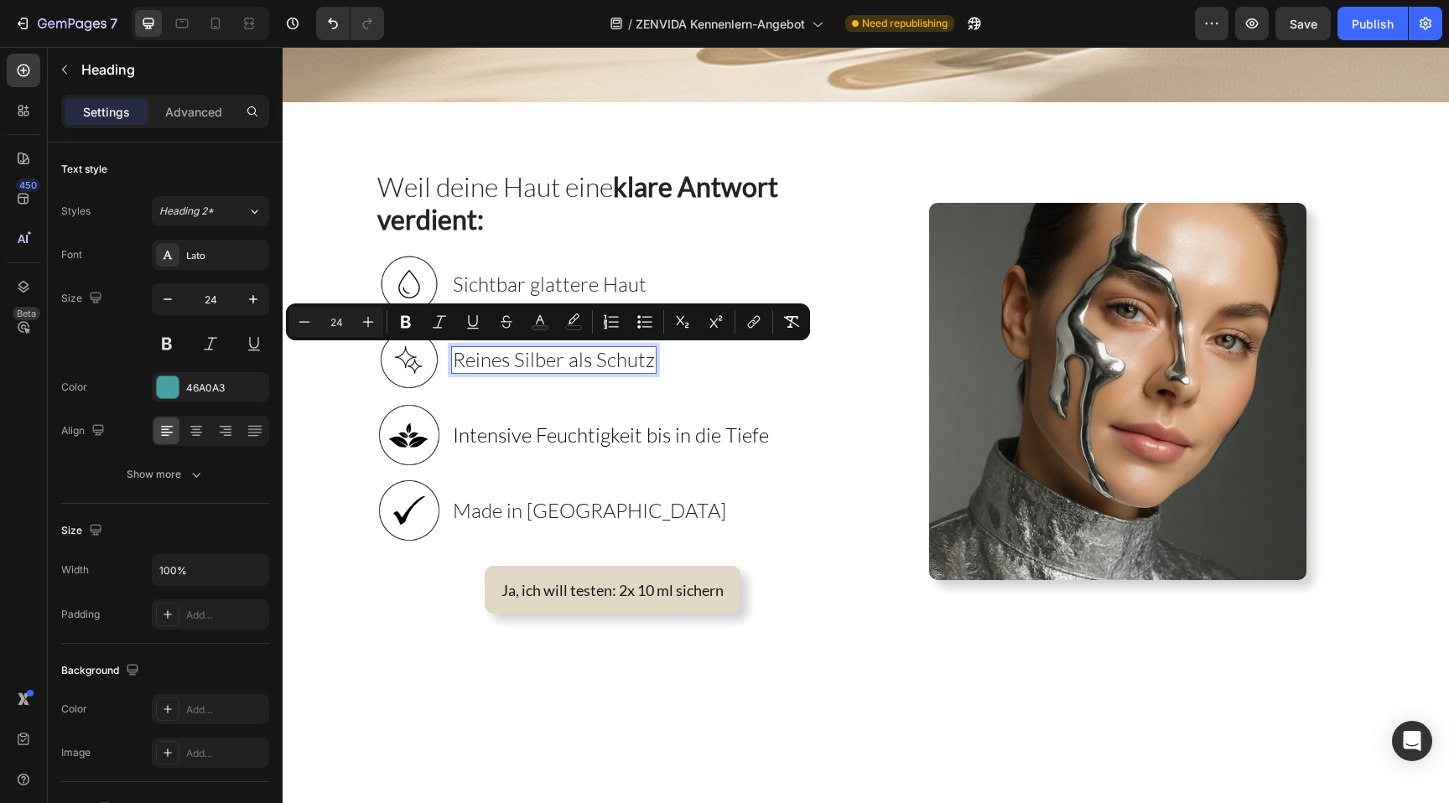
click at [598, 361] on span "Reines Silber als Schutz" at bounding box center [554, 359] width 202 height 25
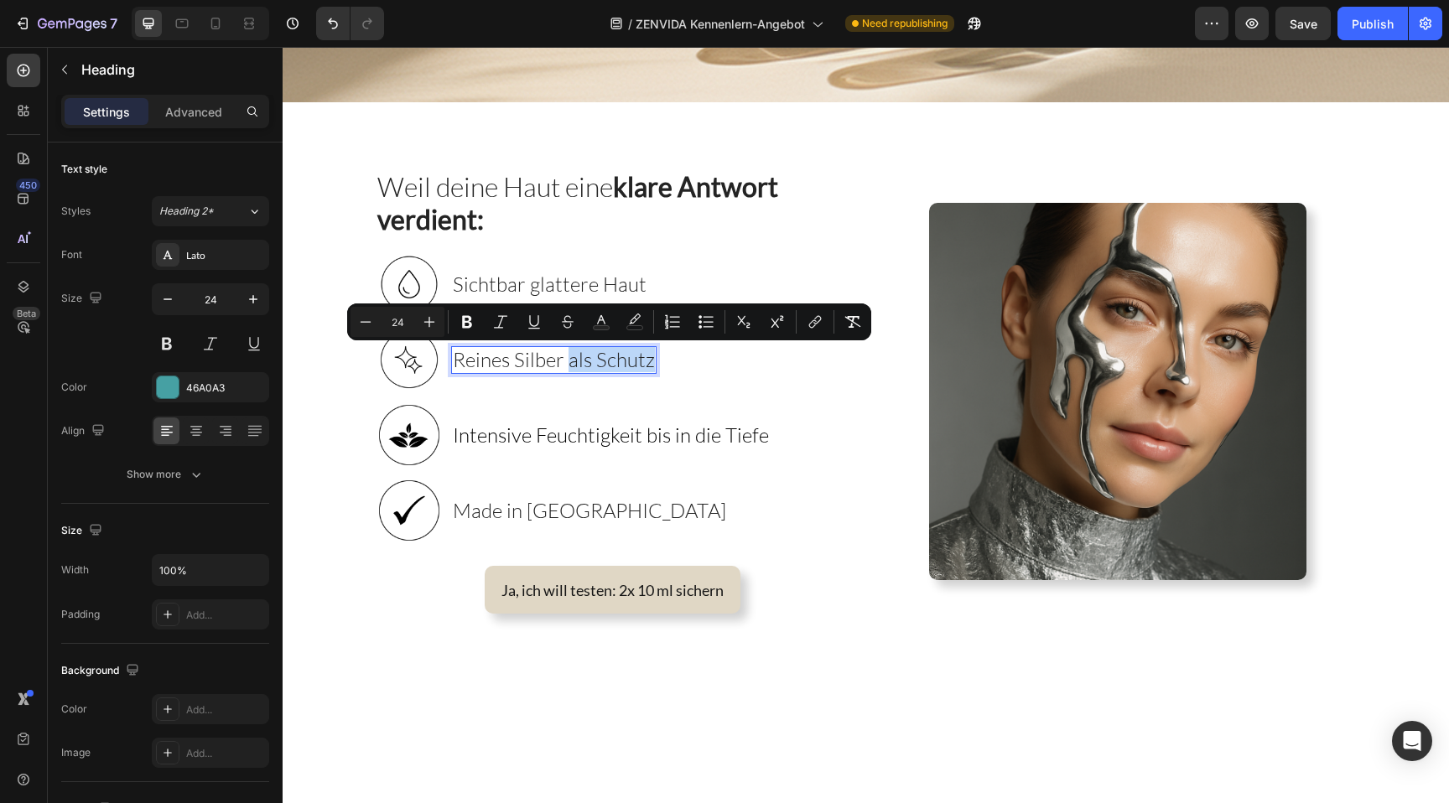
drag, startPoint x: 567, startPoint y: 361, endPoint x: 662, endPoint y: 361, distance: 94.8
click at [662, 361] on div "Image Reines Silber als Schutz Heading 0 Row" at bounding box center [613, 363] width 474 height 75
click at [460, 319] on icon "Editor contextual toolbar" at bounding box center [467, 322] width 17 height 17
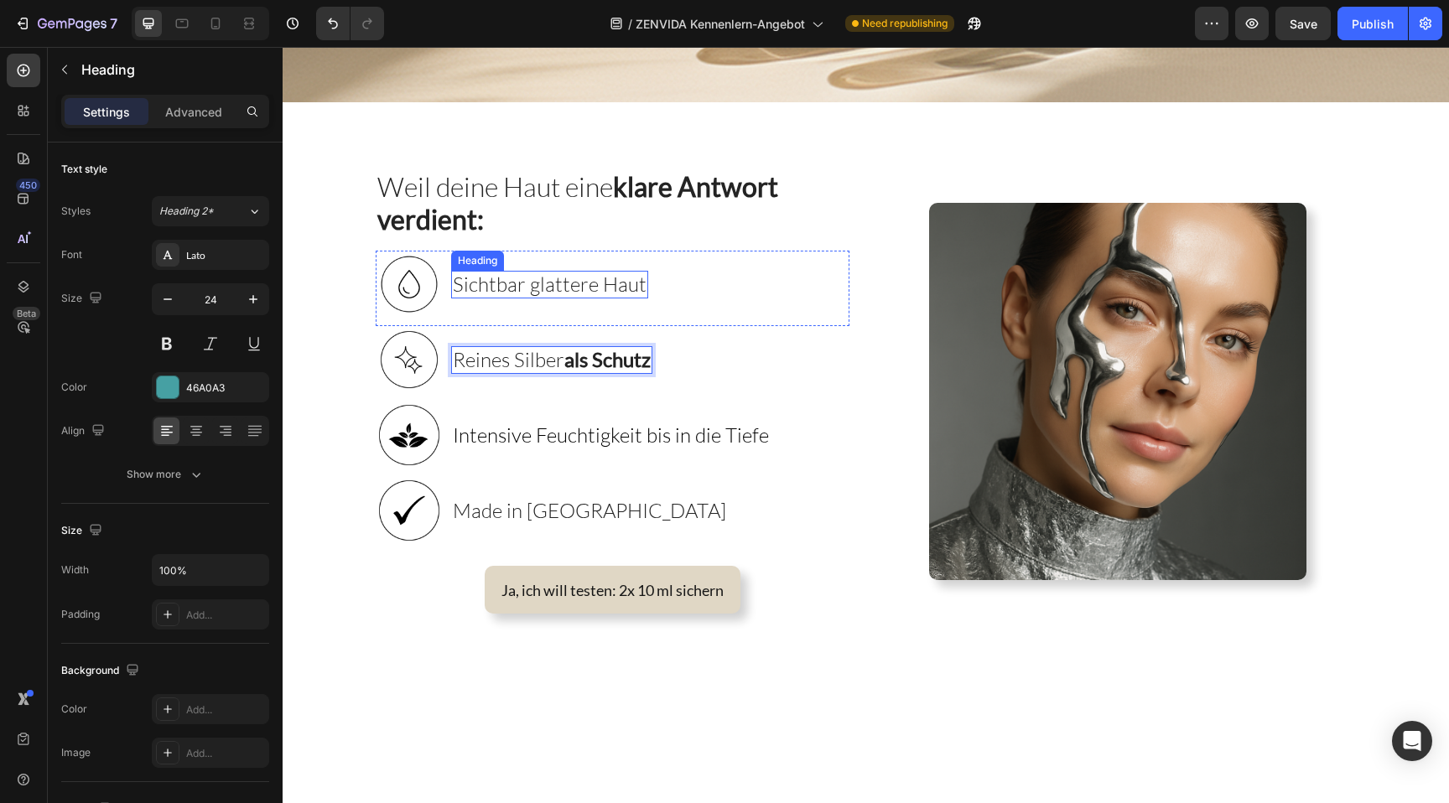
click at [508, 288] on span "Sichtbar glattere Haut" at bounding box center [550, 284] width 194 height 25
click at [491, 284] on span "Sichtbar glattere Haut" at bounding box center [550, 284] width 194 height 25
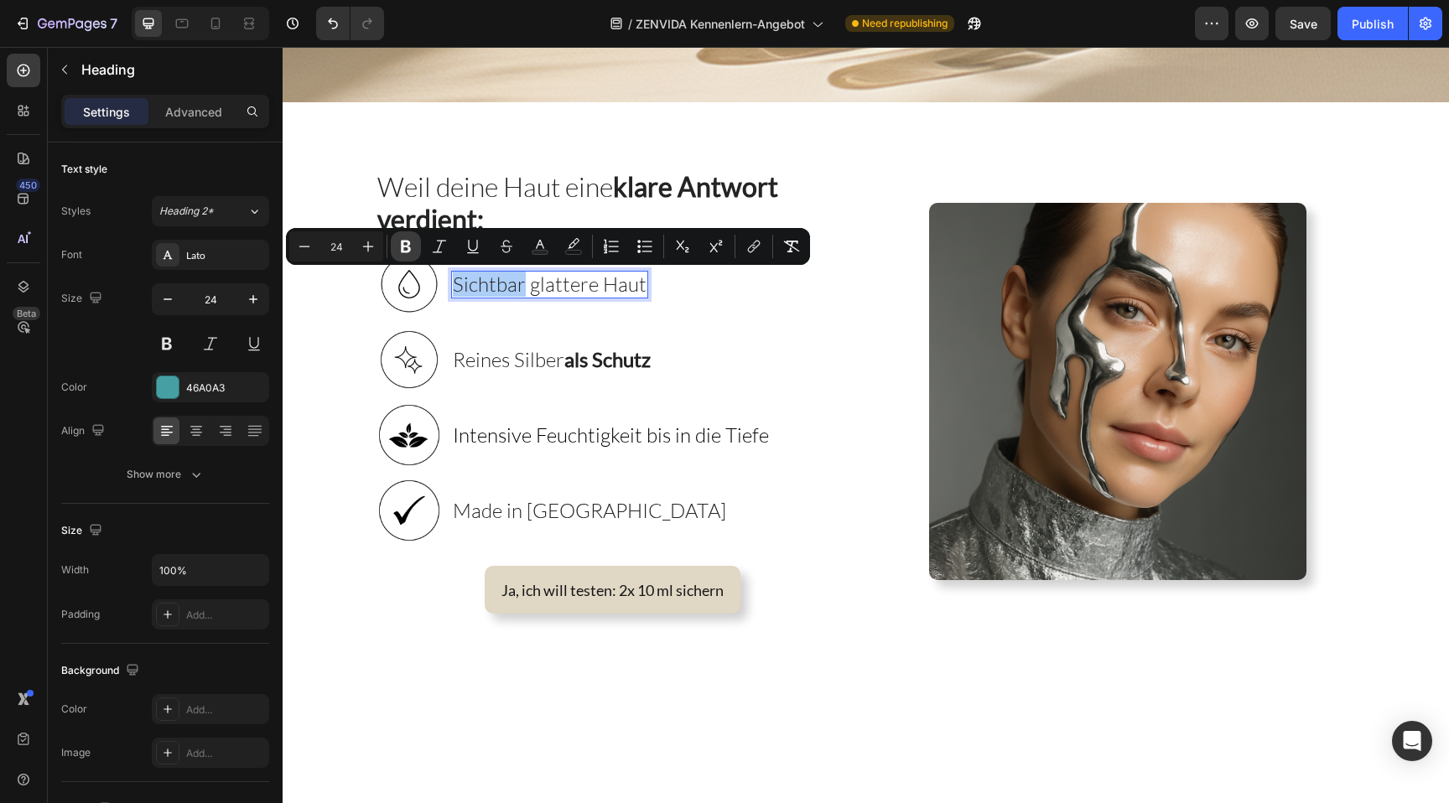
click at [408, 246] on icon "Editor contextual toolbar" at bounding box center [406, 247] width 10 height 13
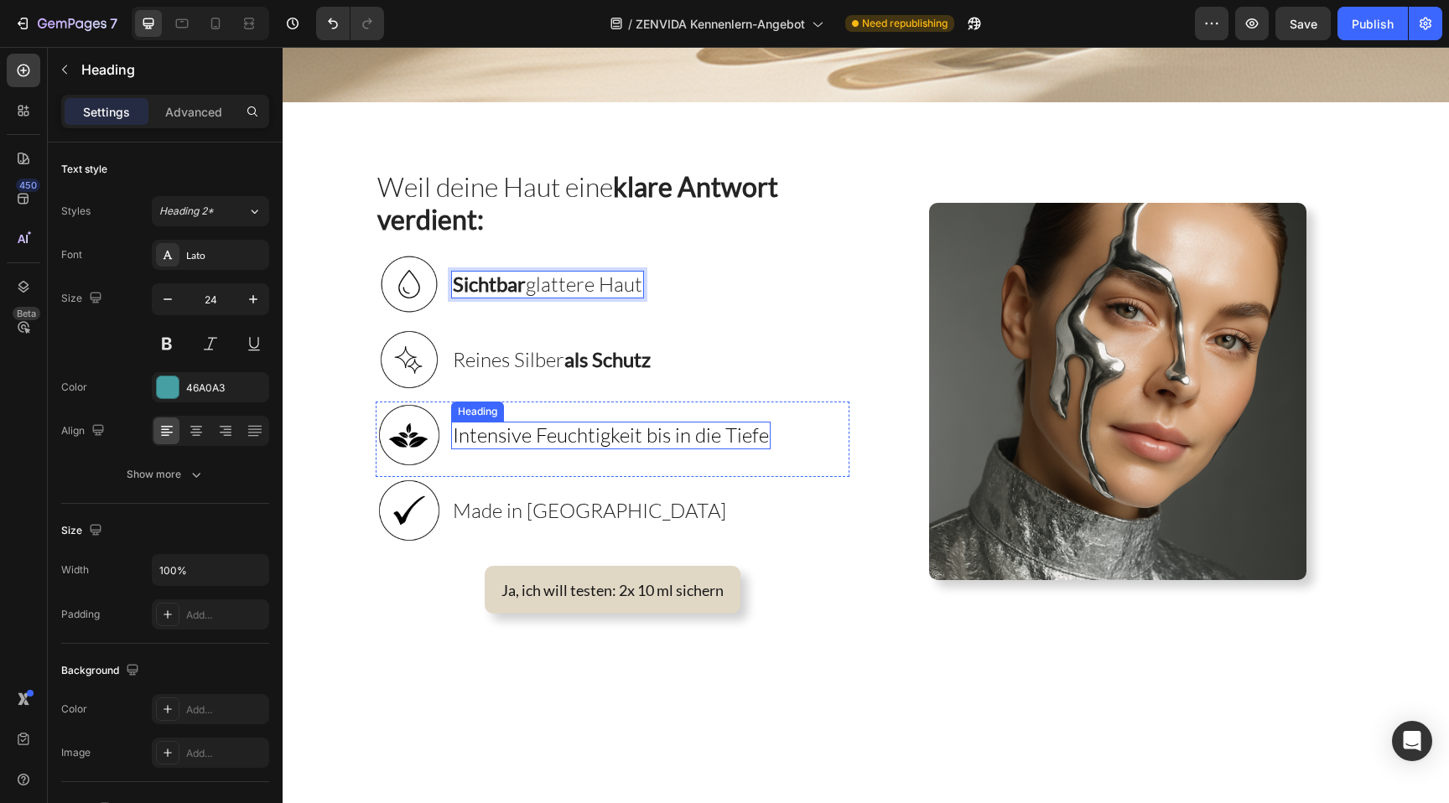
click at [538, 424] on span "Intensive Feuchtigkeit bis in die Tiefe" at bounding box center [611, 435] width 316 height 25
click at [569, 438] on span "Intensive Feuchtigkeit bis in die Tiefe" at bounding box center [611, 435] width 316 height 25
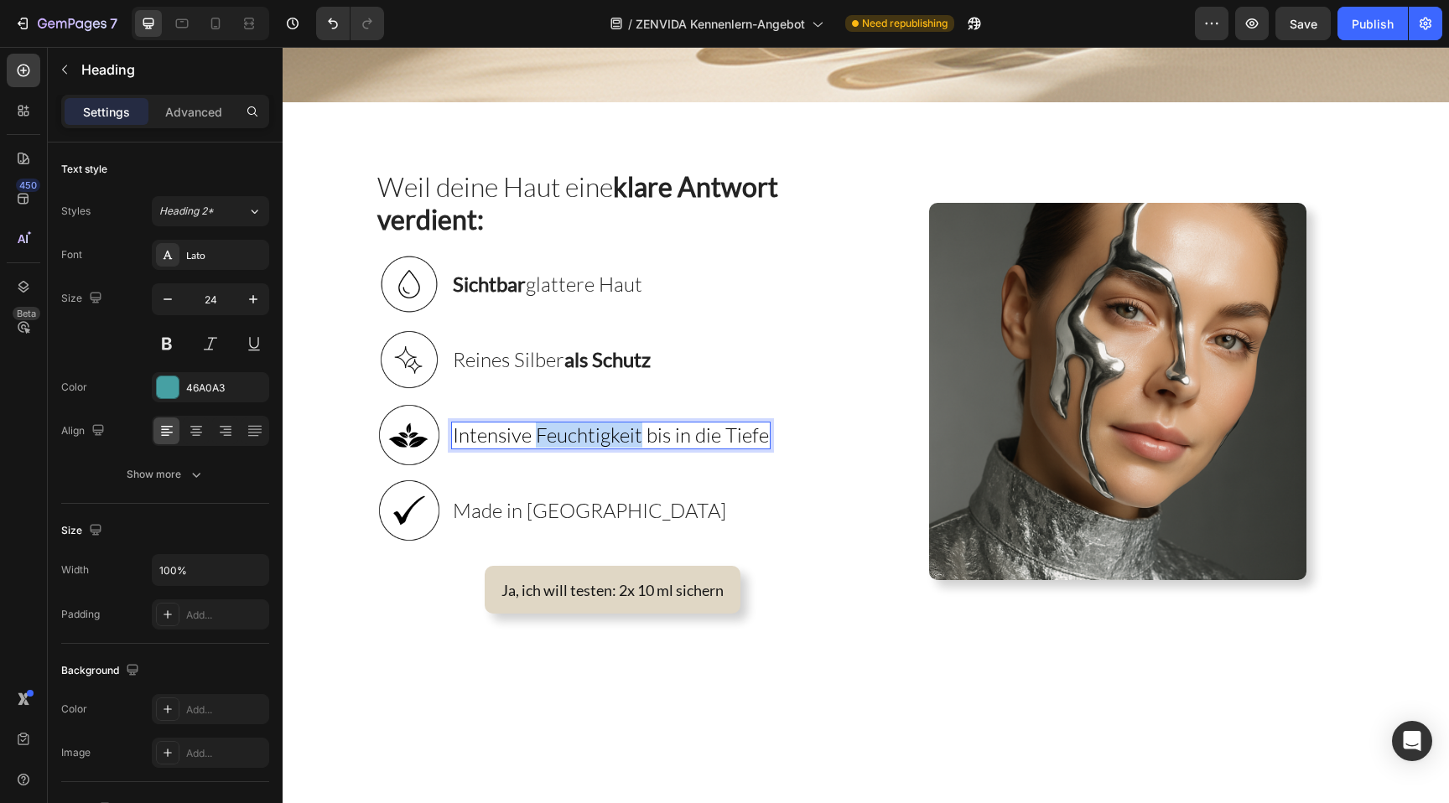
click at [569, 438] on span "Intensive Feuchtigkeit bis in die Tiefe" at bounding box center [611, 435] width 316 height 25
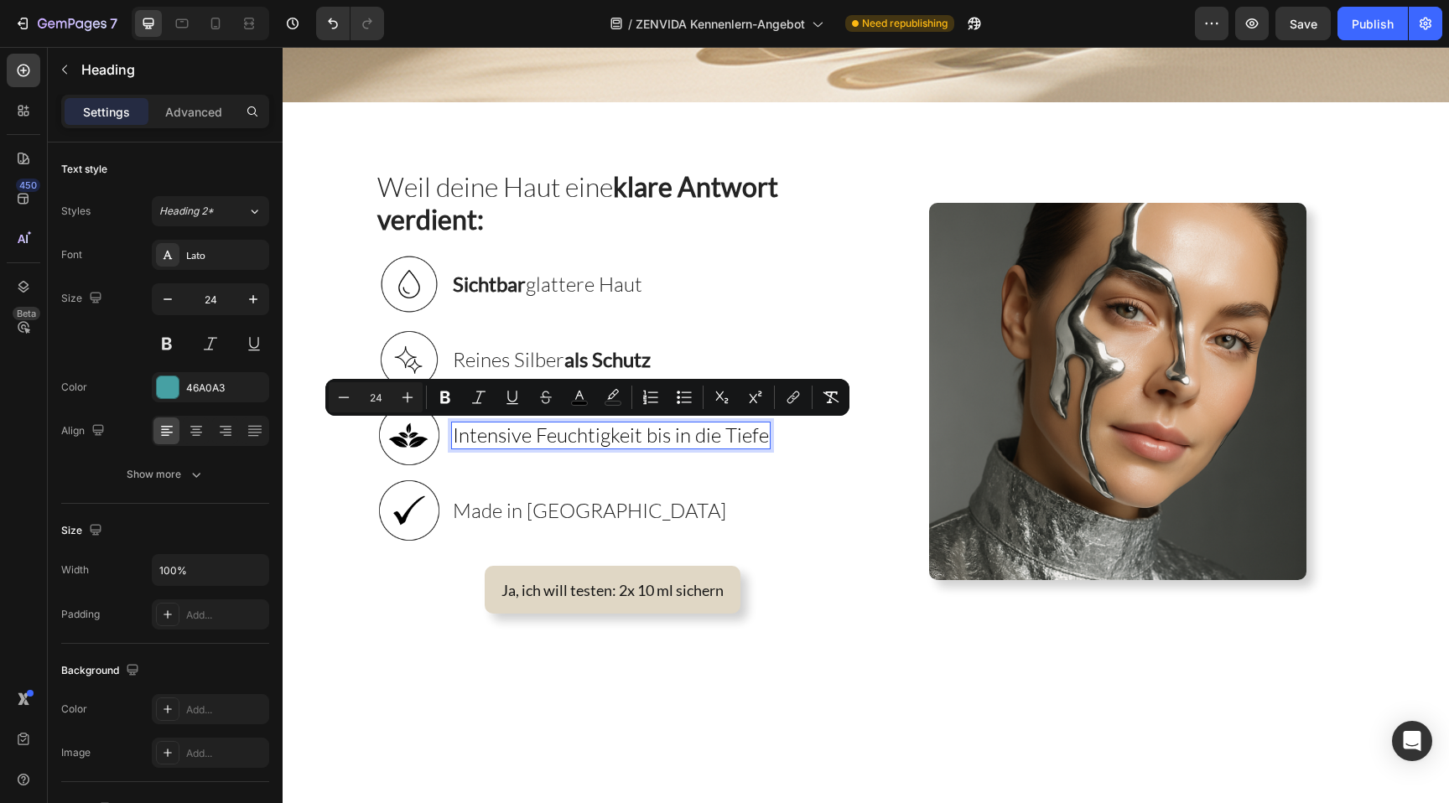
click at [653, 433] on span "Intensive Feuchtigkeit bis in die Tiefe" at bounding box center [611, 435] width 316 height 25
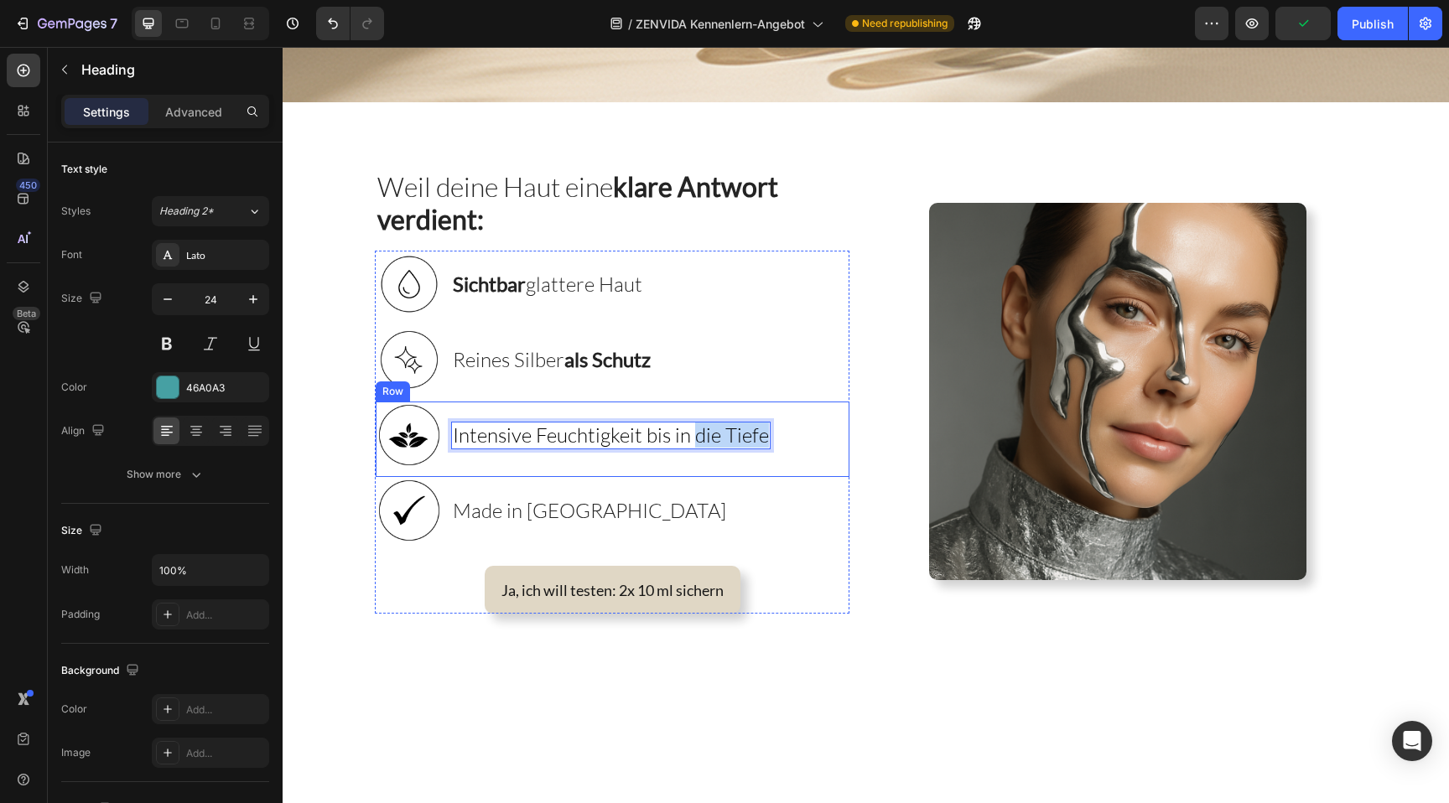
drag, startPoint x: 692, startPoint y: 437, endPoint x: 780, endPoint y: 435, distance: 88.1
click at [780, 435] on div "Image Intensive Feuchtigkeit bis in die Tiefe Heading 0 Row" at bounding box center [613, 439] width 474 height 75
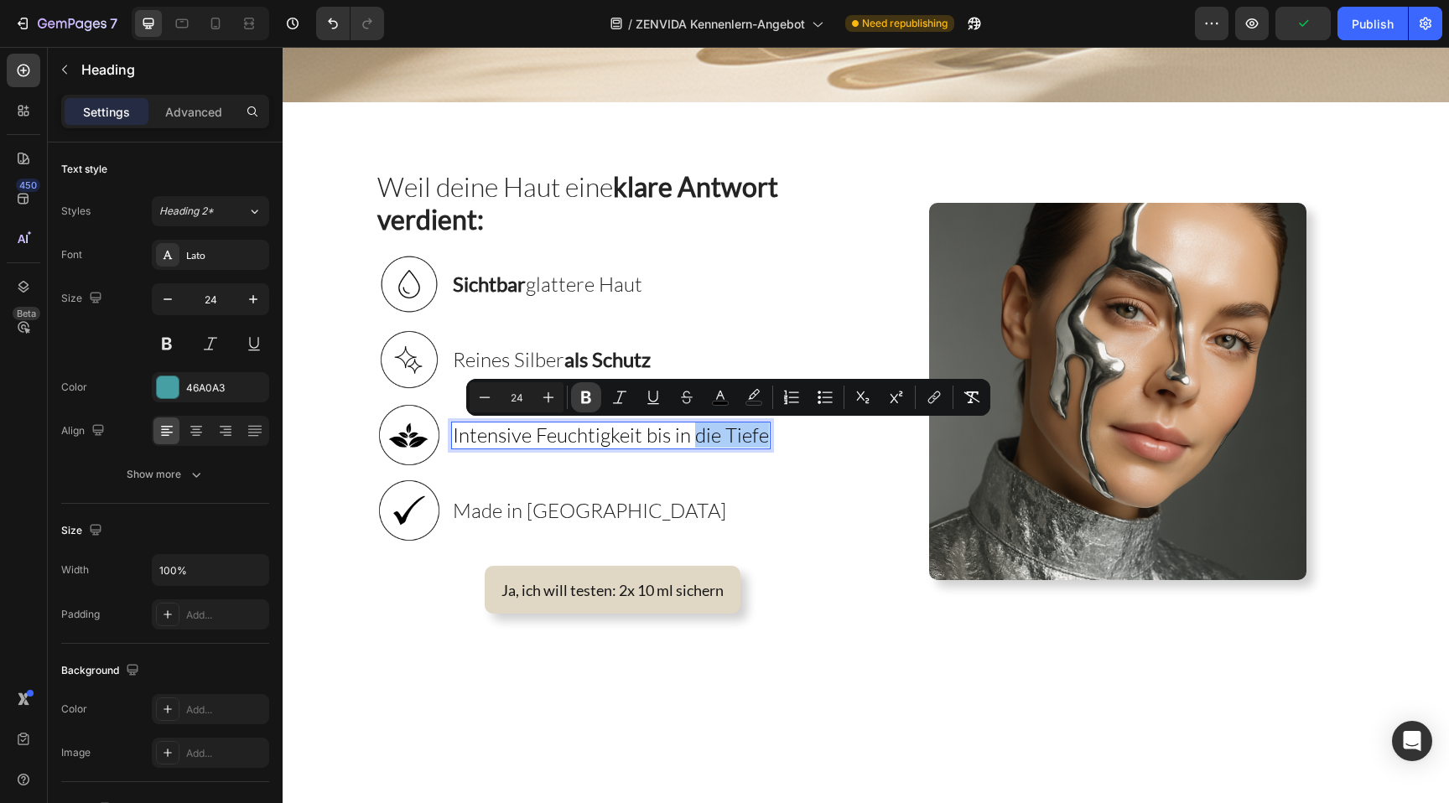
click at [582, 390] on icon "Editor contextual toolbar" at bounding box center [586, 397] width 17 height 17
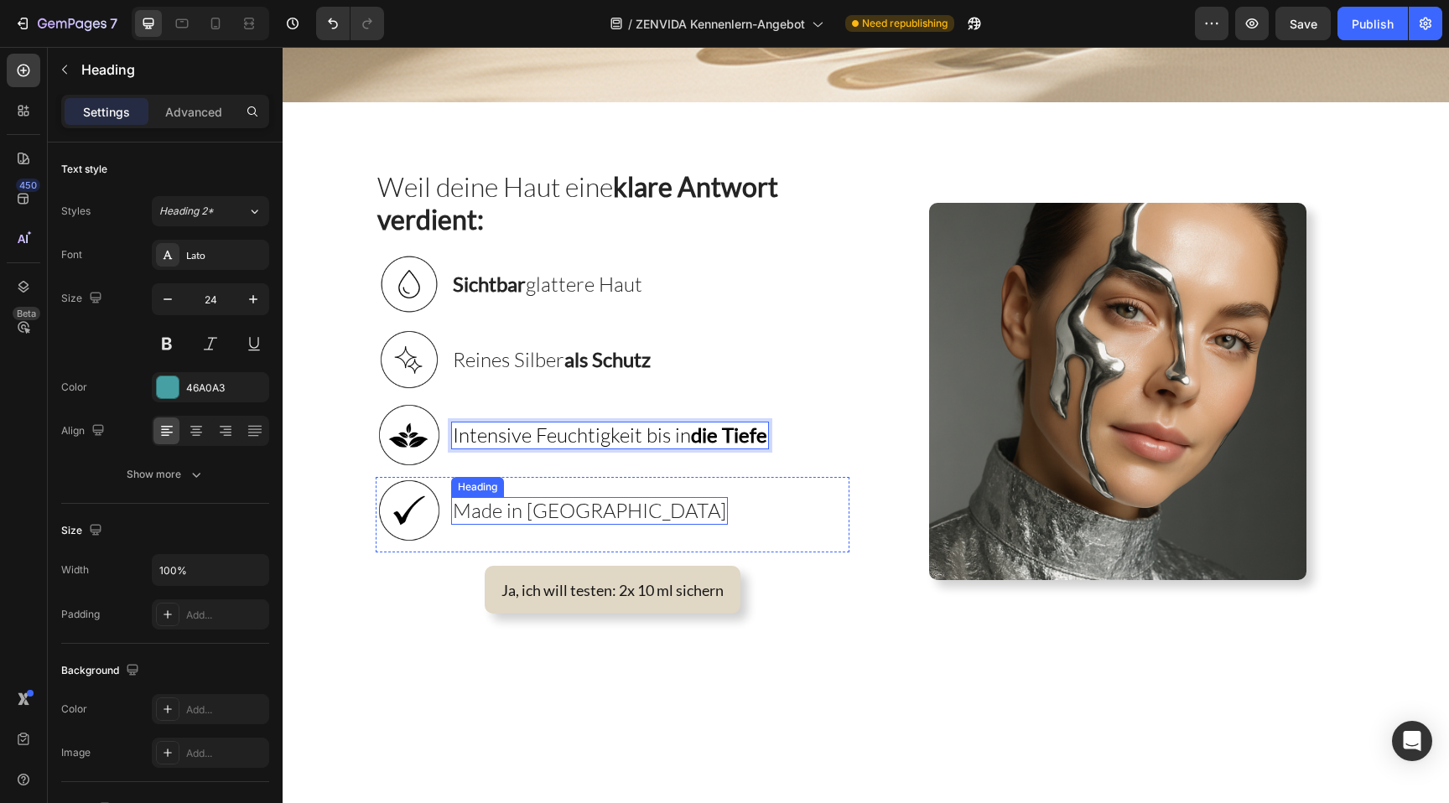
click at [555, 522] on span "Made in [GEOGRAPHIC_DATA]" at bounding box center [589, 510] width 273 height 25
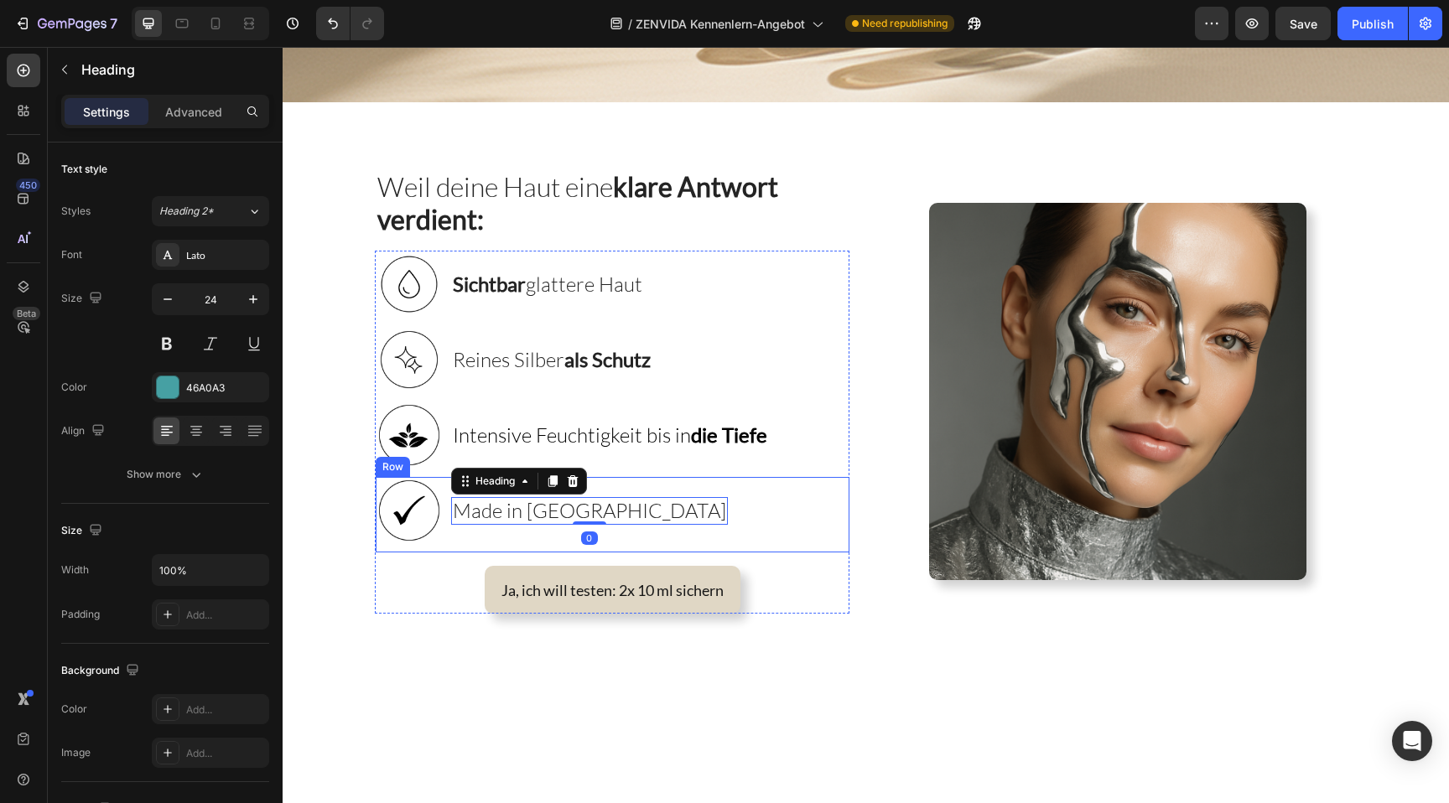
click at [756, 488] on div "Image Made in Germany Heading 0 Row" at bounding box center [613, 514] width 474 height 75
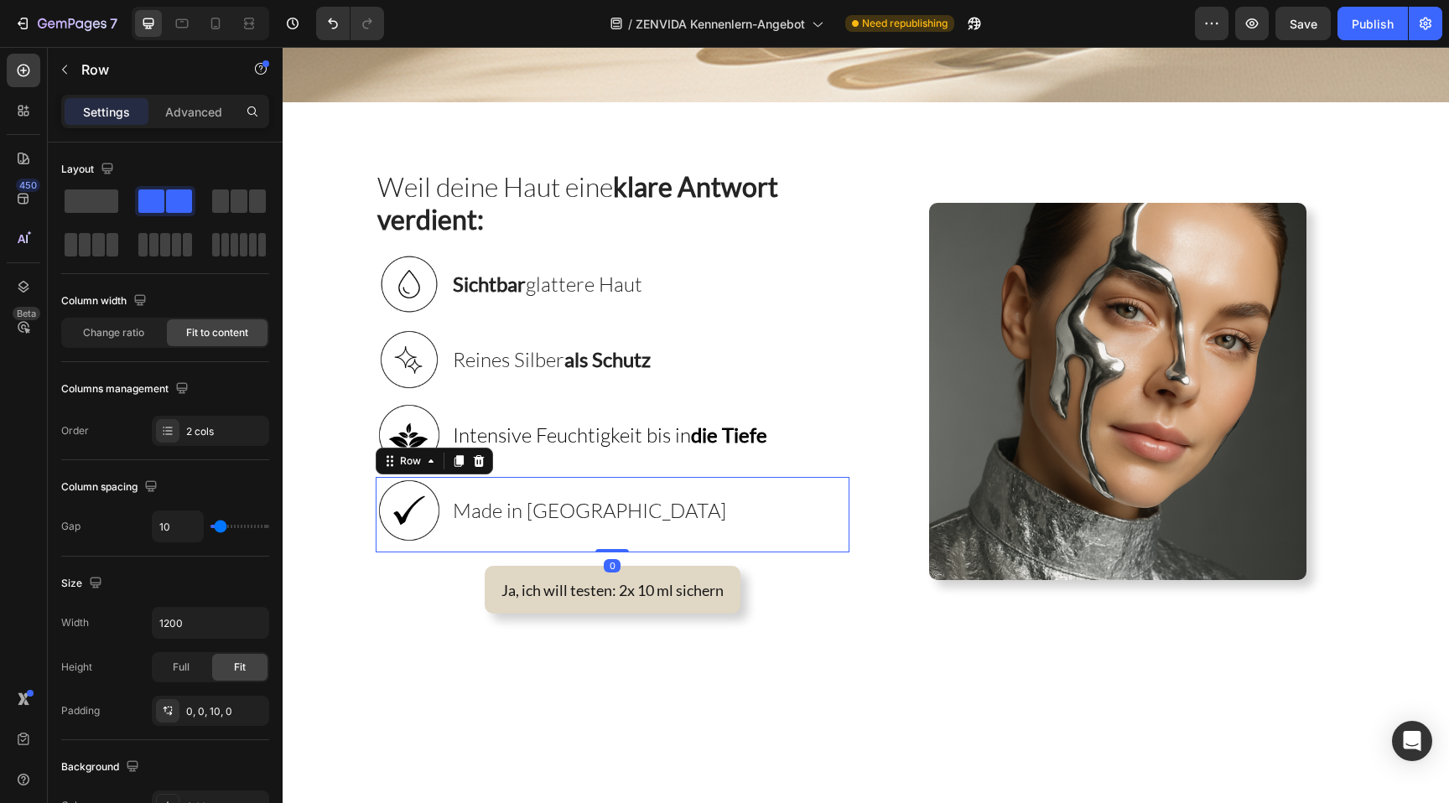
scroll to position [579, 0]
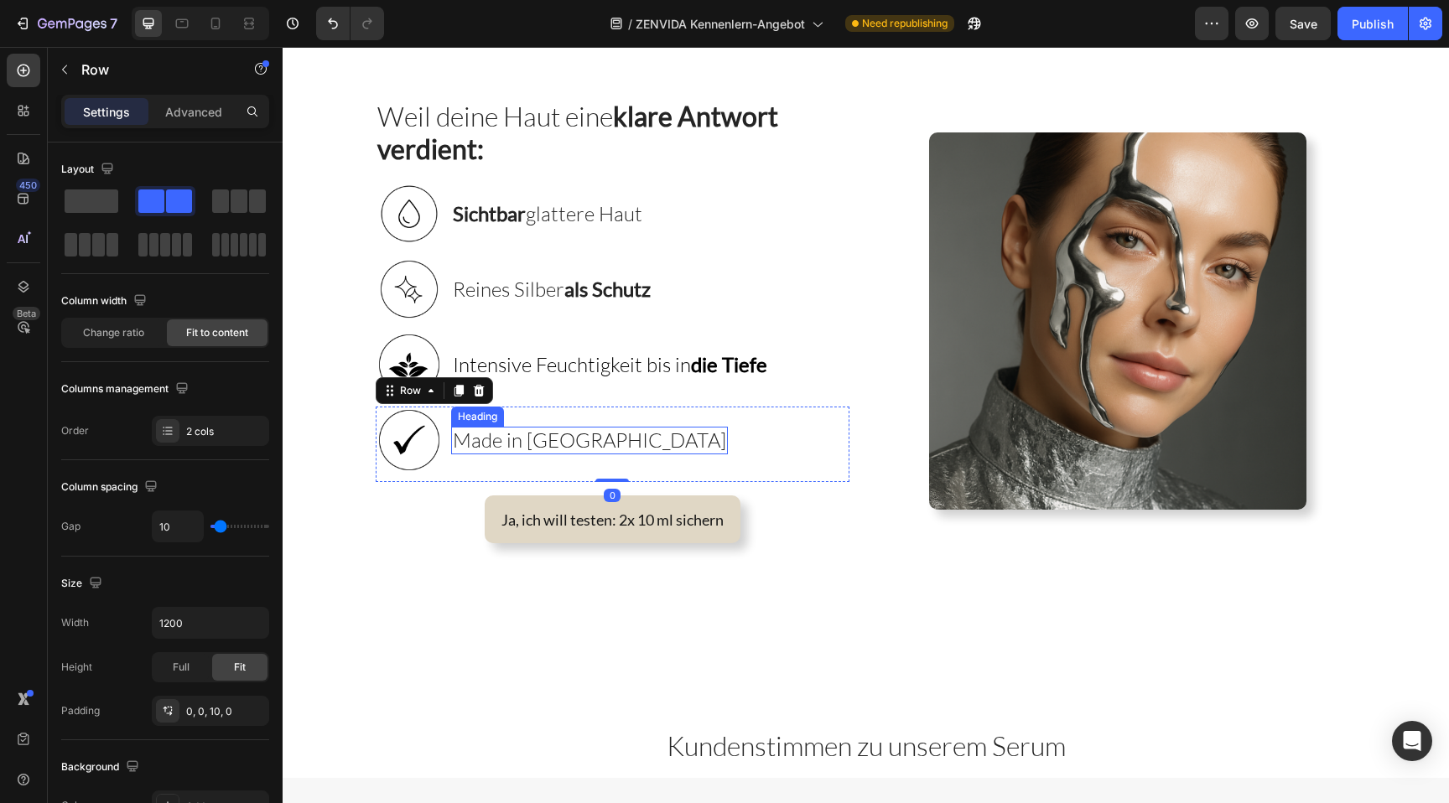
click at [564, 443] on span "Made in [GEOGRAPHIC_DATA]" at bounding box center [589, 440] width 273 height 25
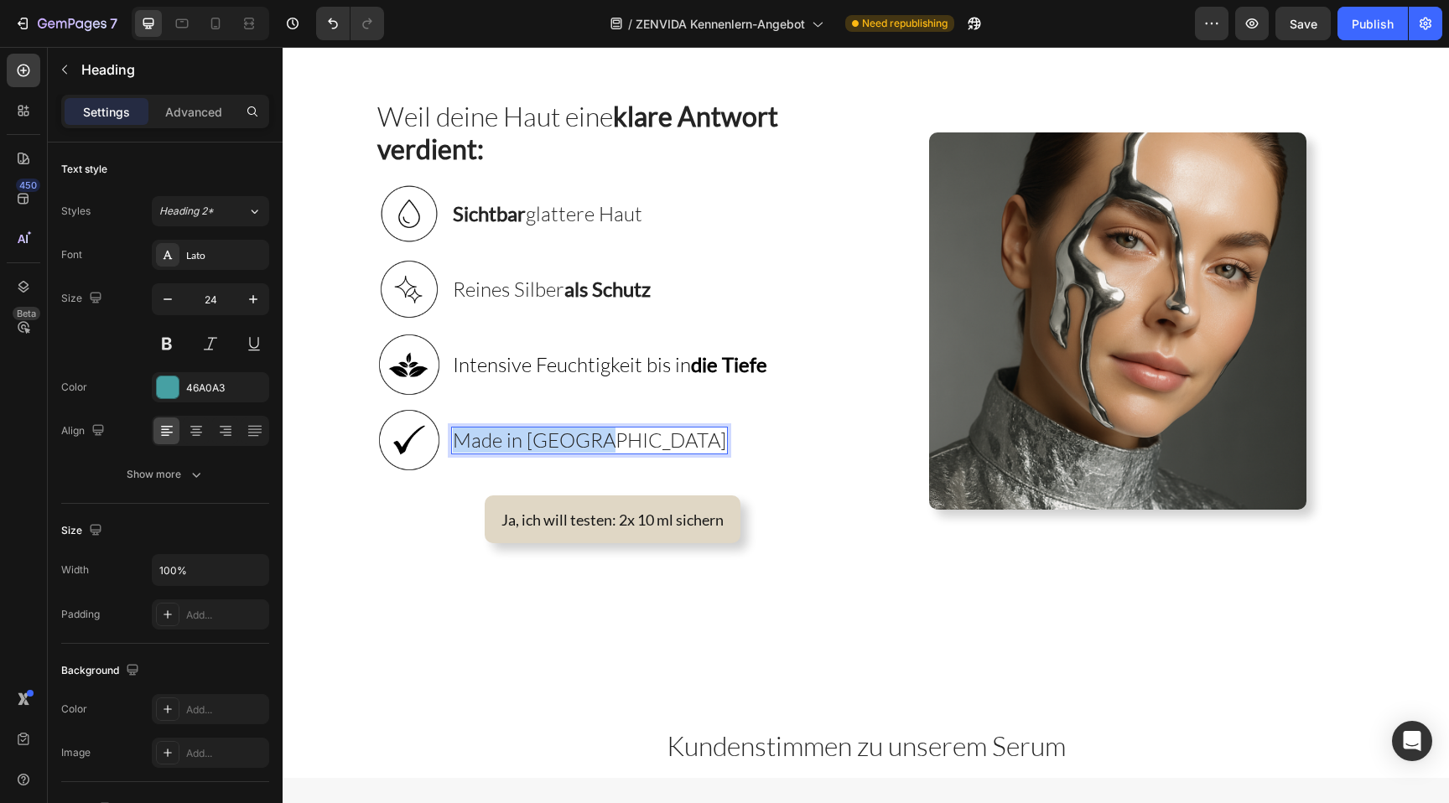
click at [564, 443] on span "Made in [GEOGRAPHIC_DATA]" at bounding box center [589, 440] width 273 height 25
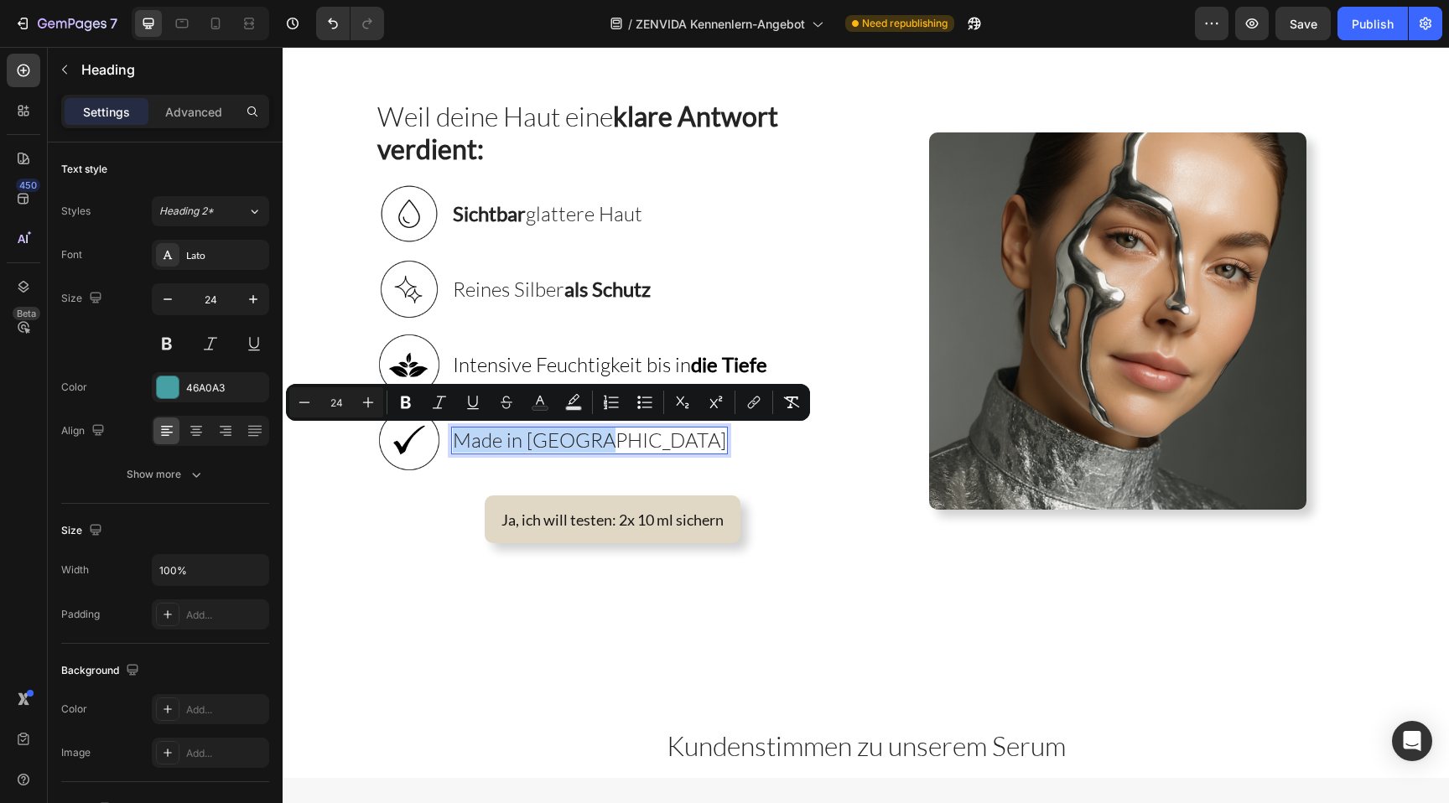
click at [564, 443] on span "Made in [GEOGRAPHIC_DATA]" at bounding box center [589, 440] width 273 height 25
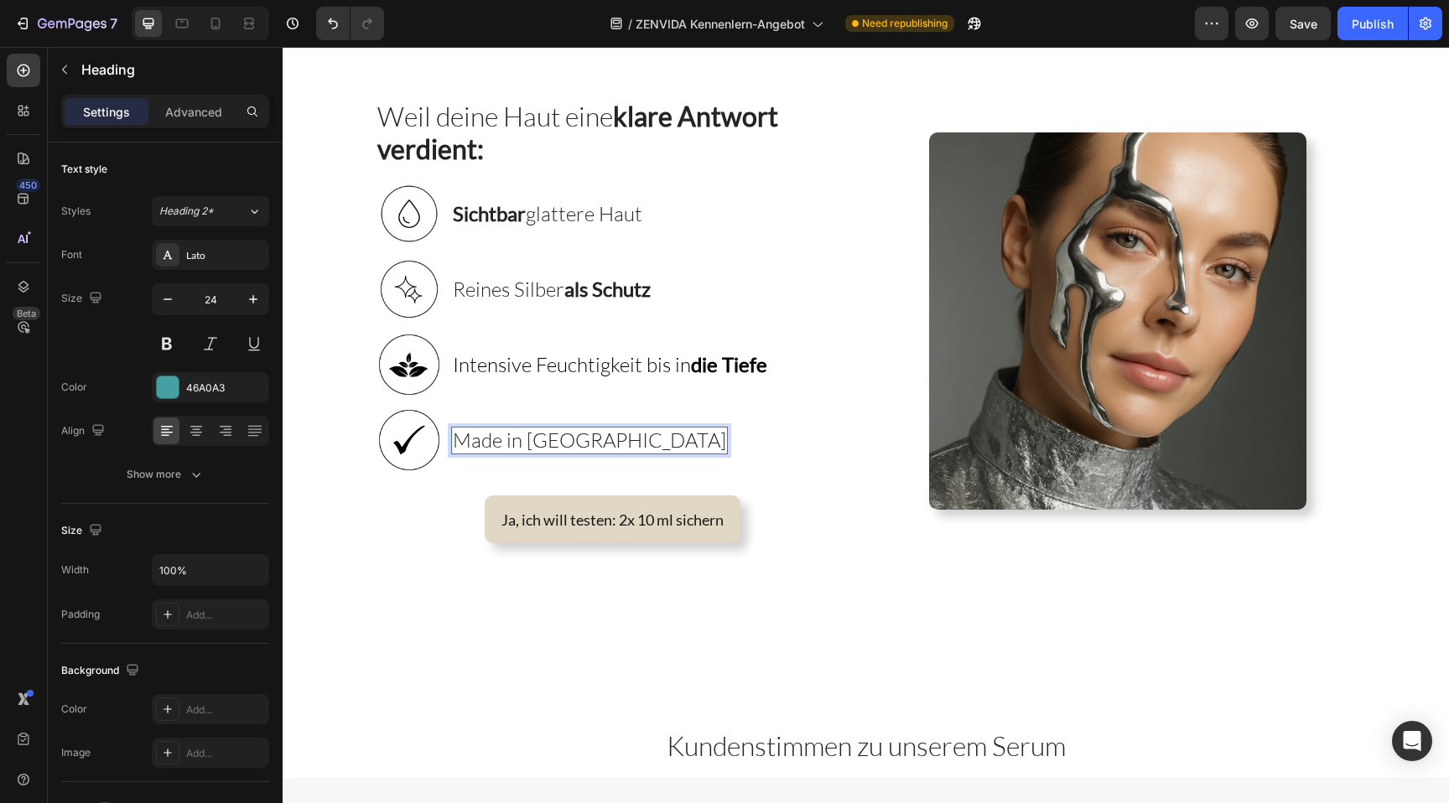
click at [549, 445] on span "Made in [GEOGRAPHIC_DATA]" at bounding box center [589, 440] width 273 height 25
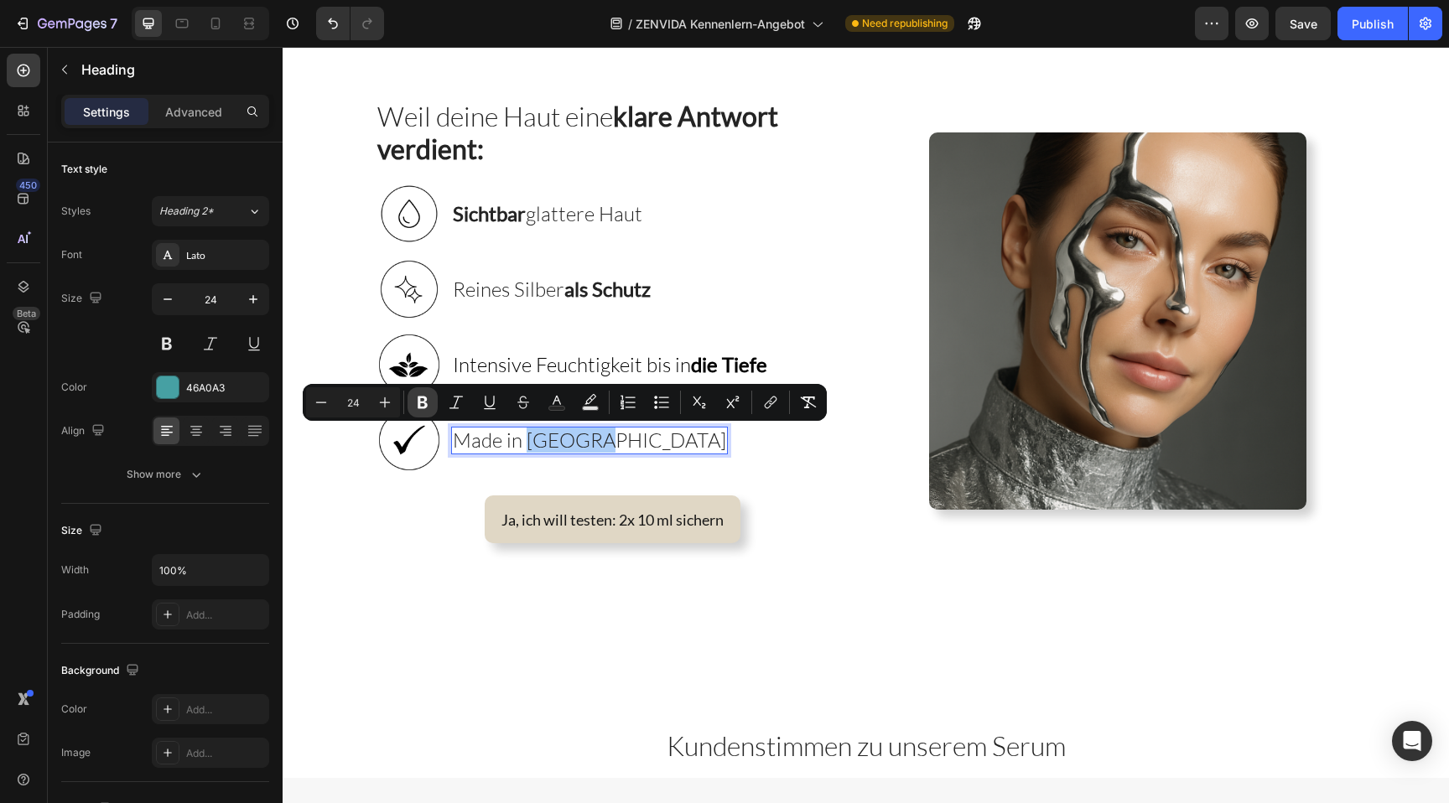
click at [420, 398] on icon "Editor contextual toolbar" at bounding box center [422, 402] width 17 height 17
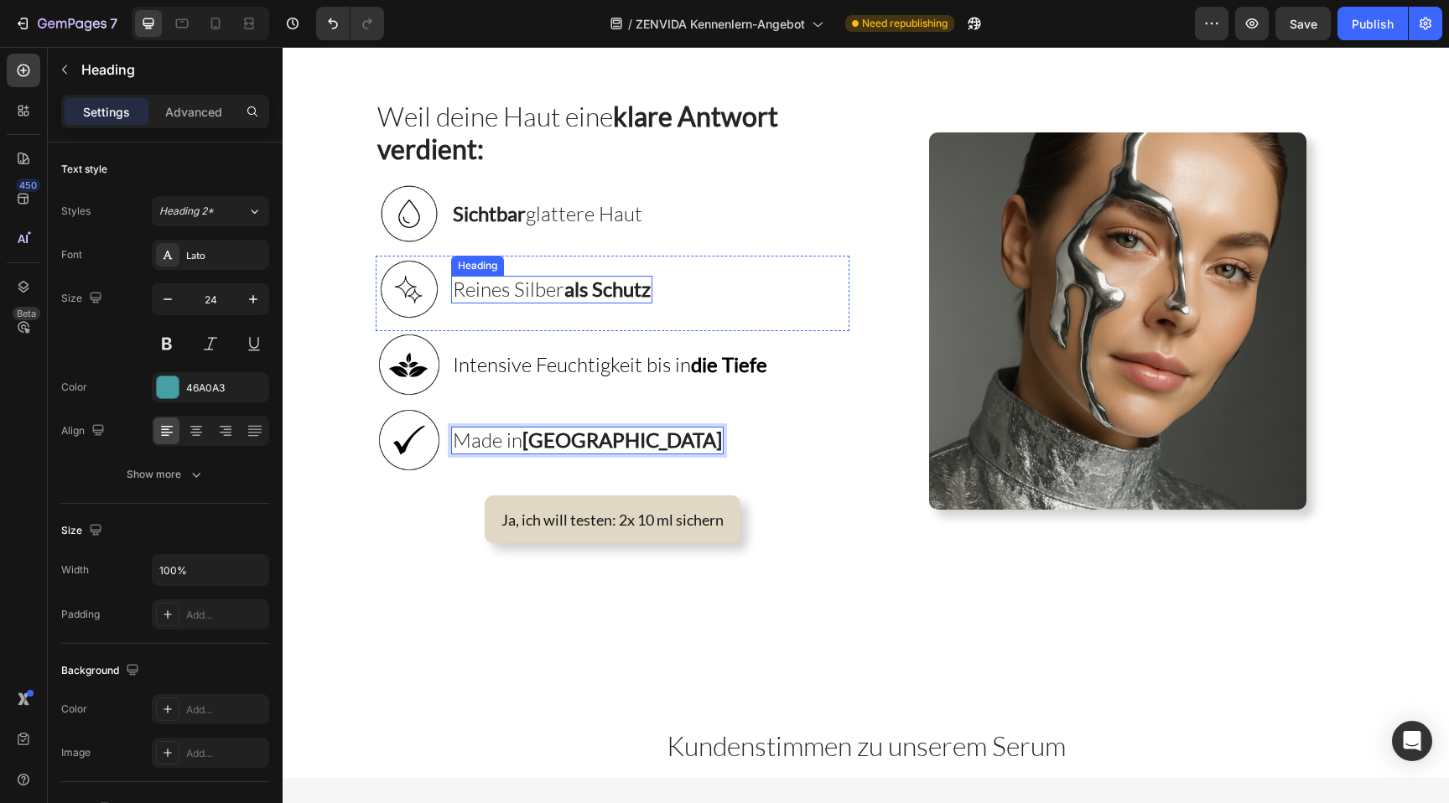
click at [543, 299] on span "Reines Silber als Schutz" at bounding box center [552, 289] width 198 height 25
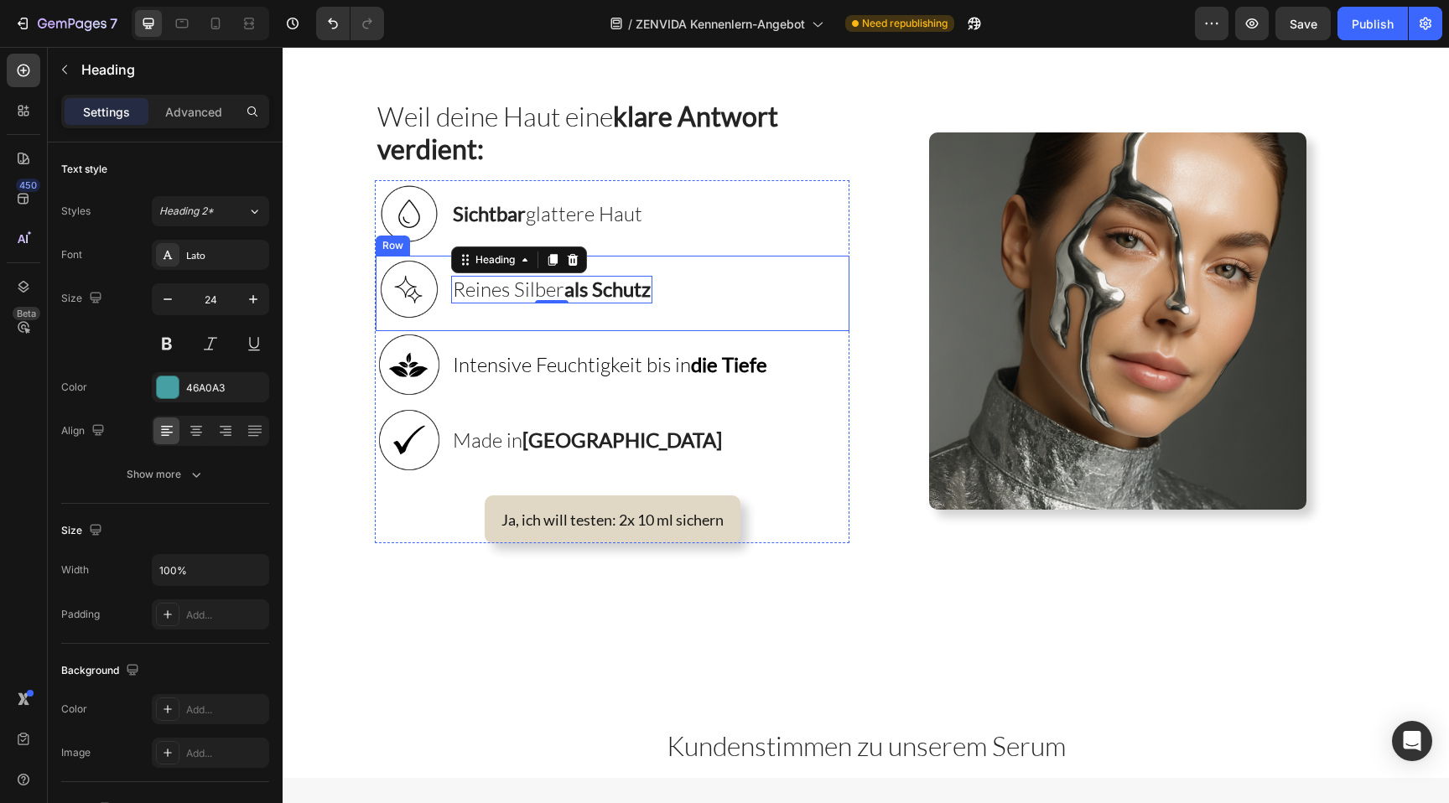
click at [772, 262] on div "Image ⁠⁠⁠⁠⁠⁠⁠ Reines Silber als Schutz Heading 0 Row" at bounding box center [613, 293] width 474 height 75
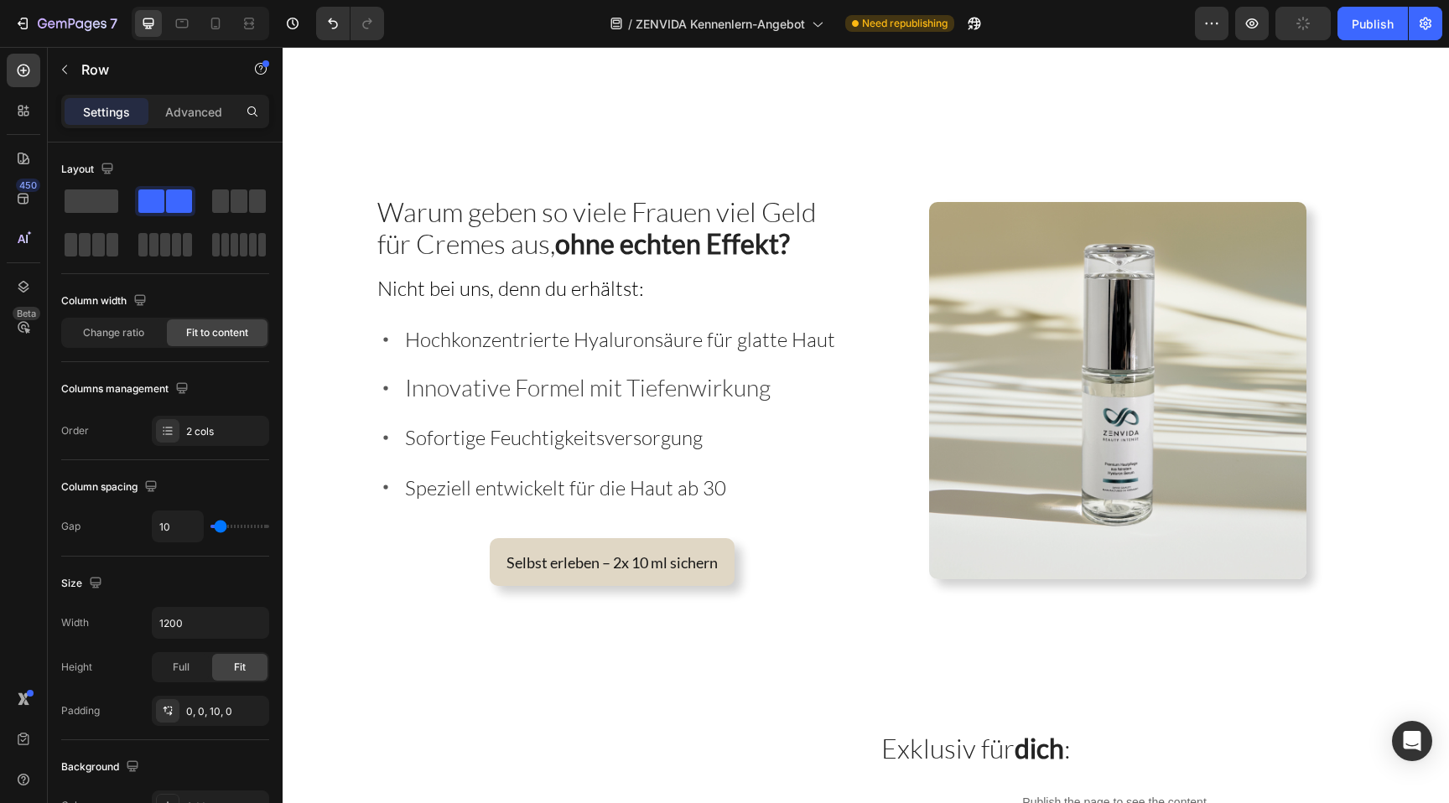
scroll to position [2876, 0]
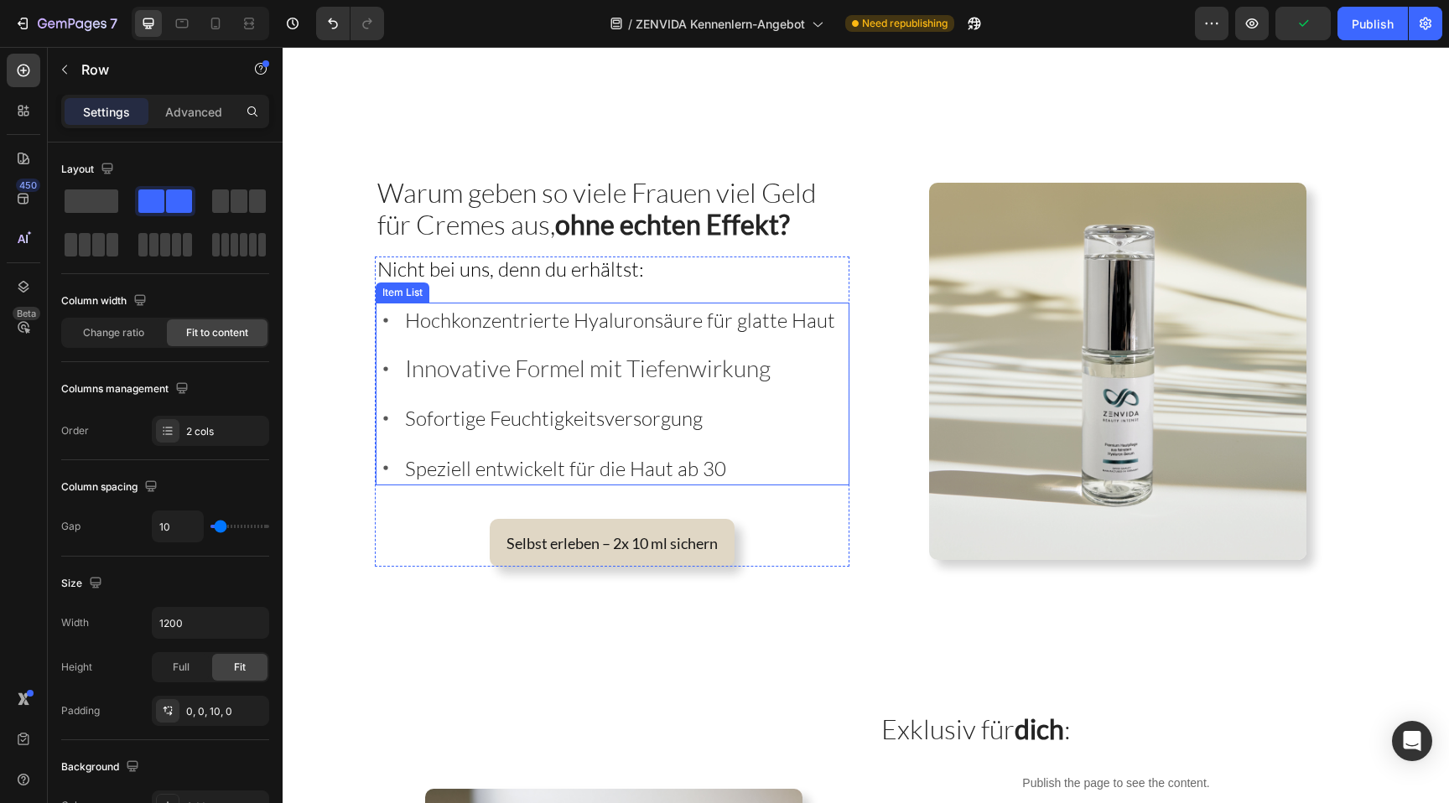
click at [600, 372] on span "Innovative Formel mit Tiefenwirkung" at bounding box center [588, 368] width 366 height 29
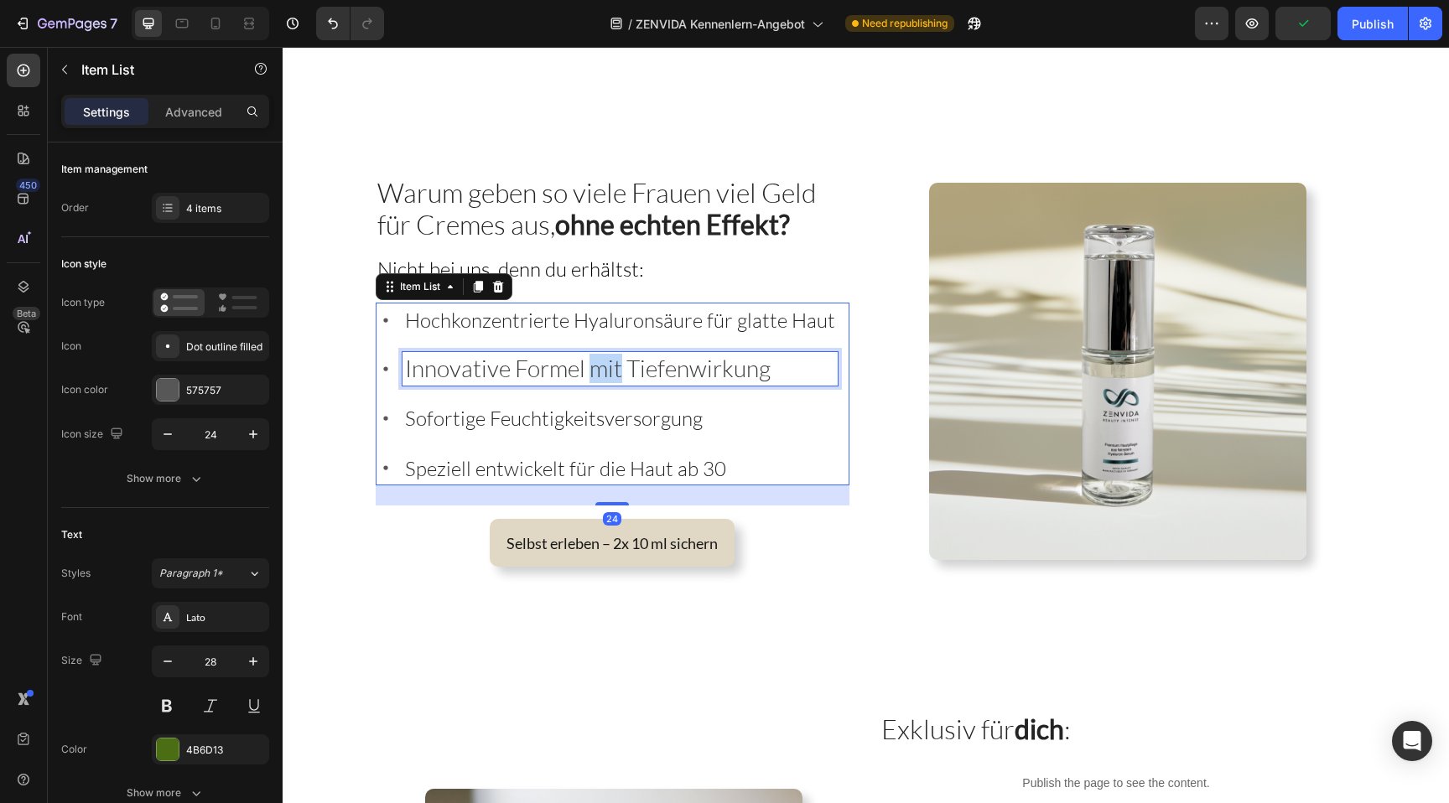
click at [600, 372] on span "Innovative Formel mit Tiefenwirkung" at bounding box center [588, 368] width 366 height 29
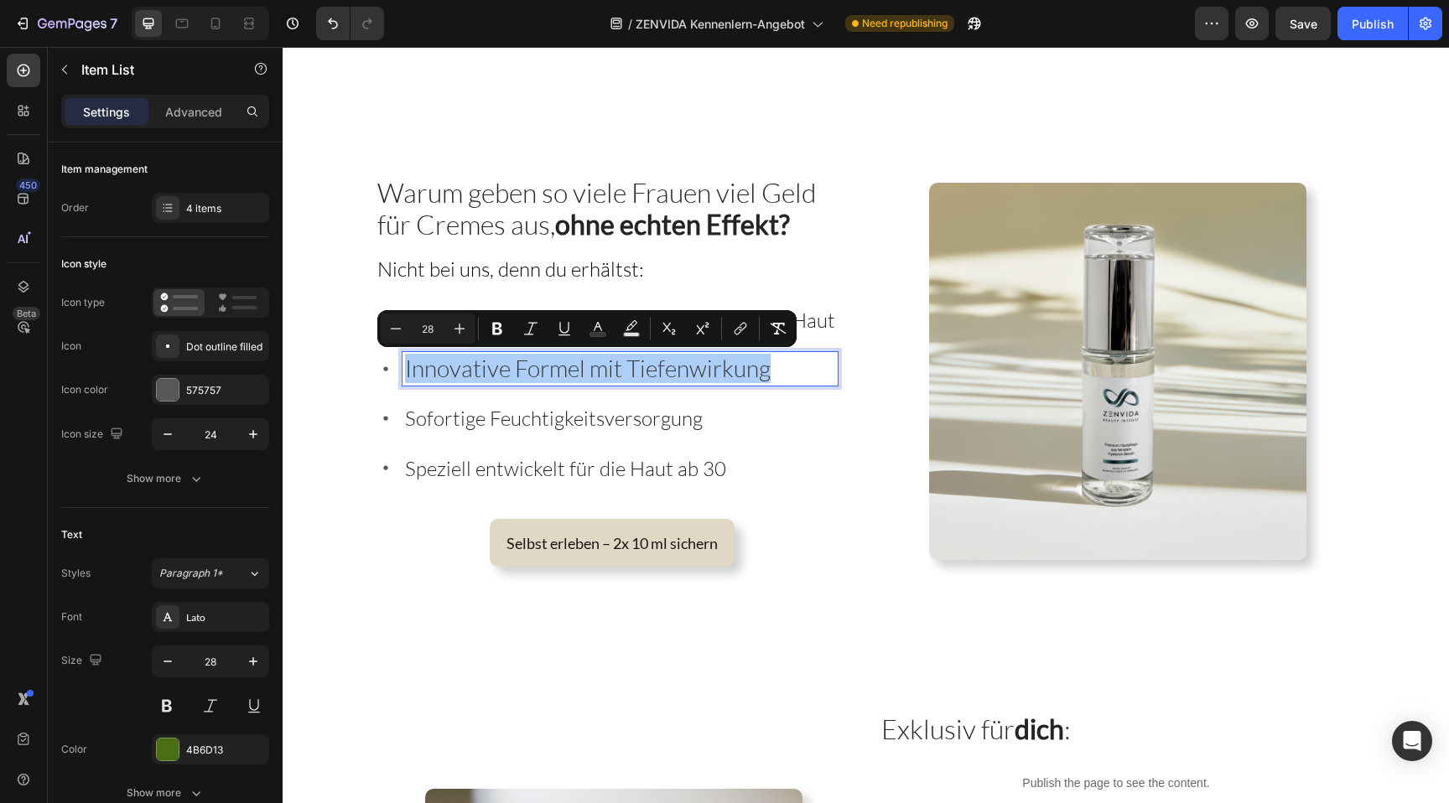
click at [420, 330] on input "28" at bounding box center [428, 329] width 34 height 20
type input "24"
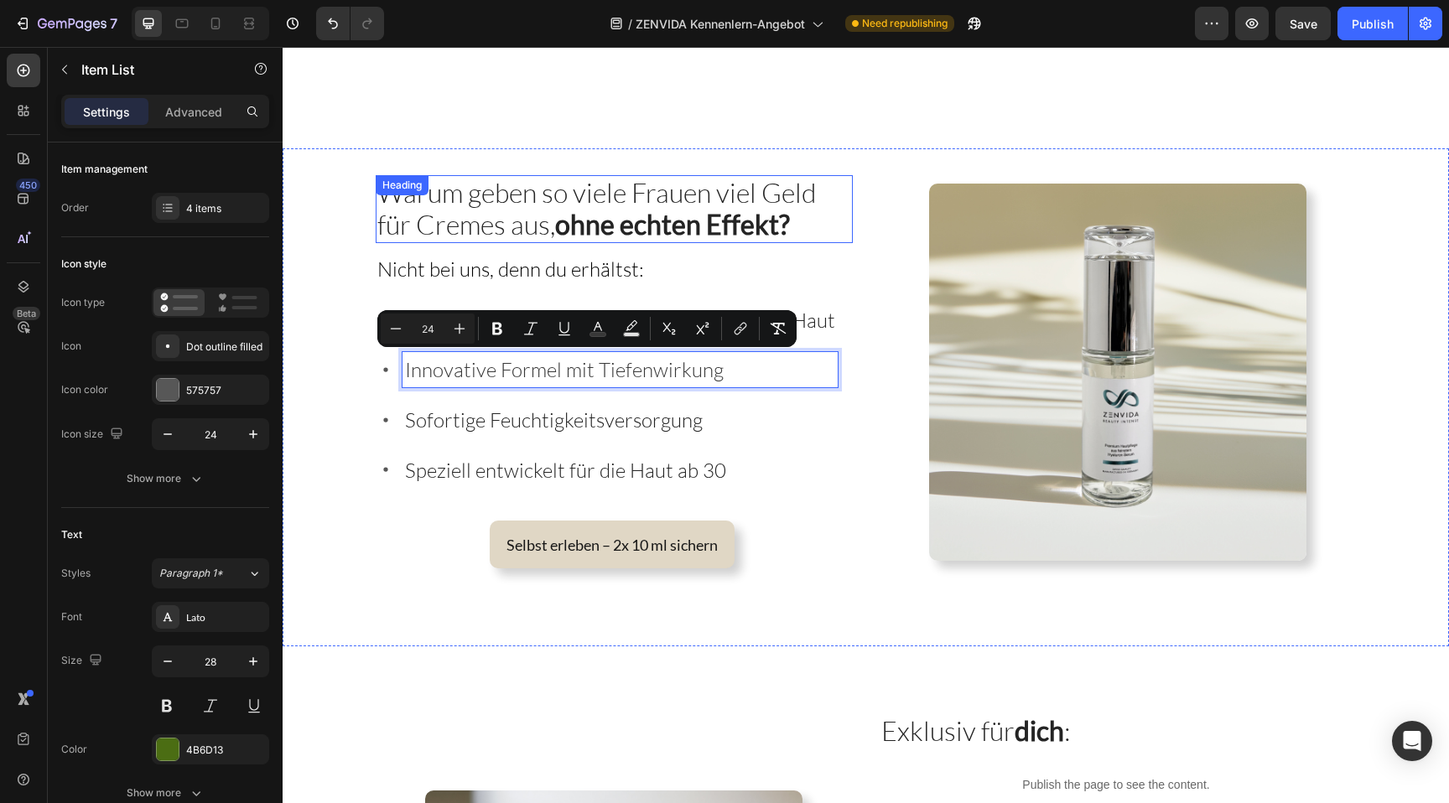
click at [491, 200] on div "Warum geben so viele Frauen viel Geld für Cremes aus, ohne echten Effekt? Headi…" at bounding box center [614, 209] width 477 height 68
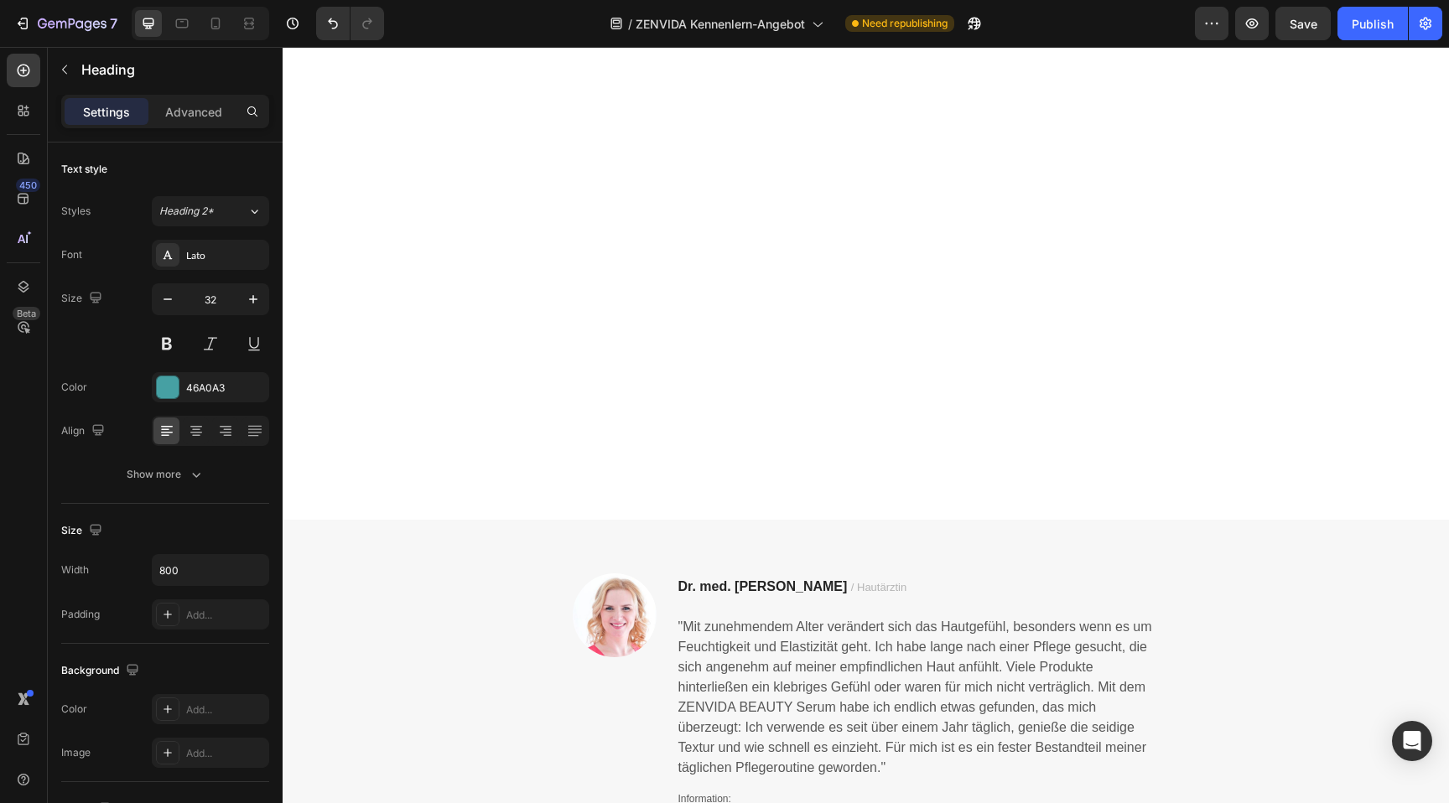
scroll to position [434, 0]
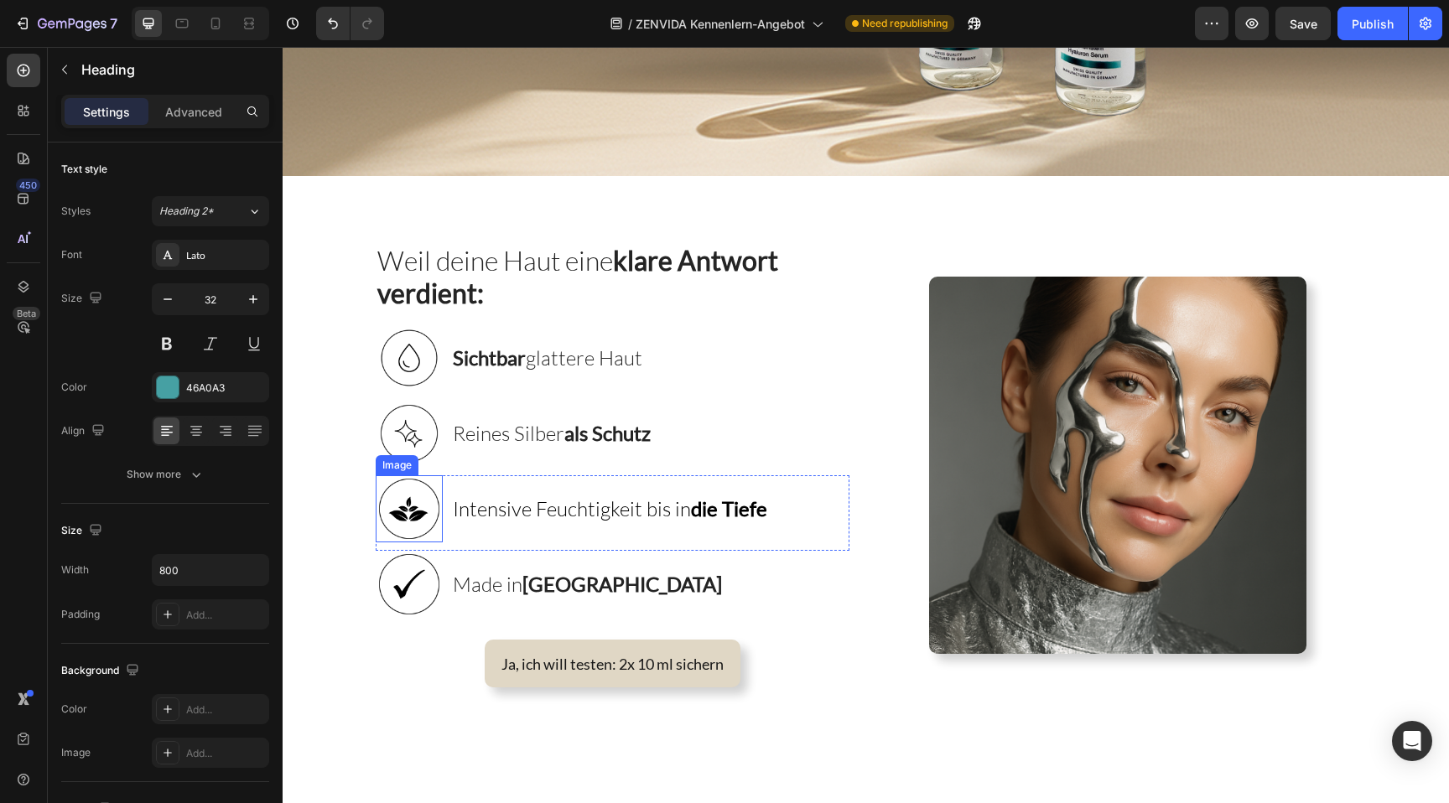
click at [406, 515] on img at bounding box center [409, 509] width 67 height 67
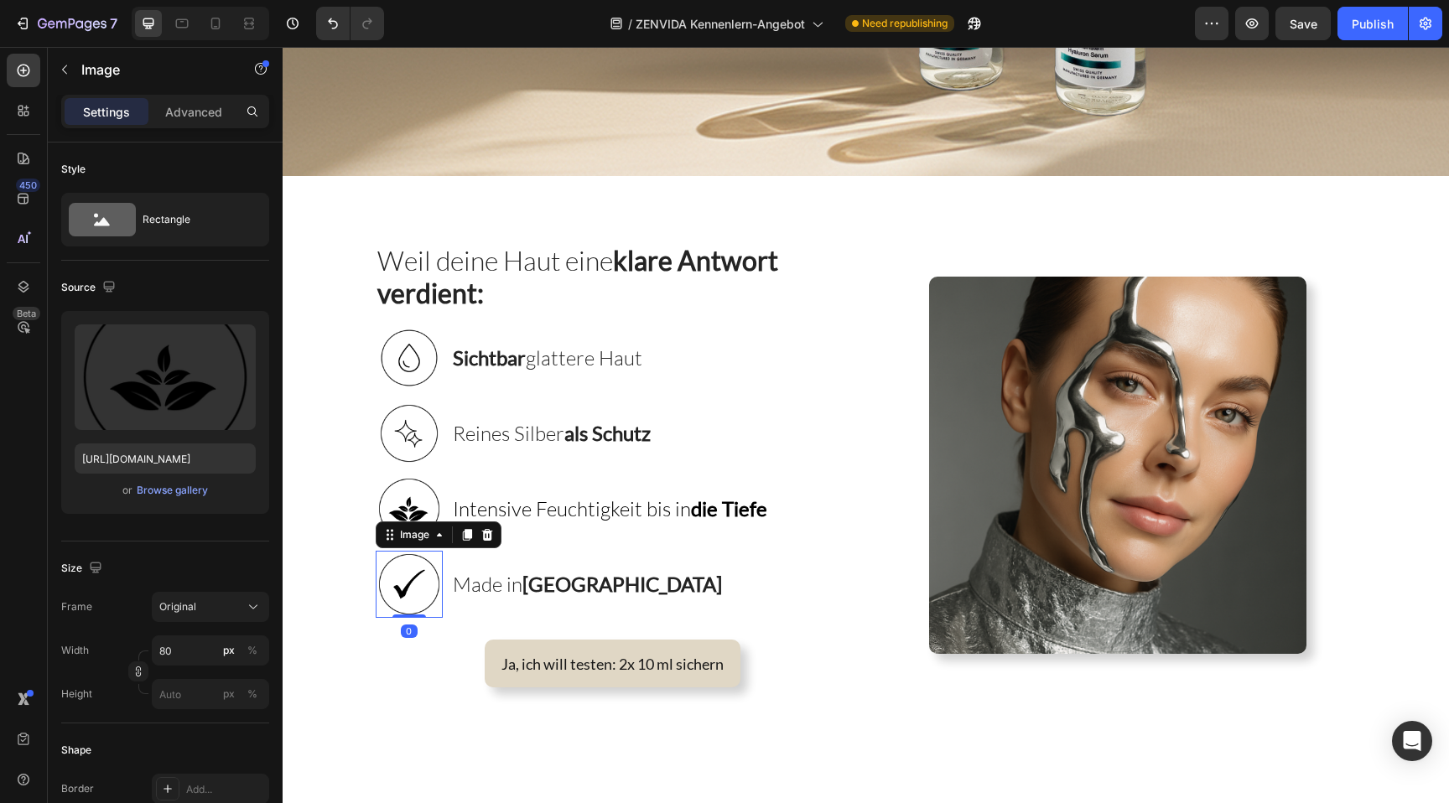
click at [412, 593] on img at bounding box center [409, 584] width 67 height 67
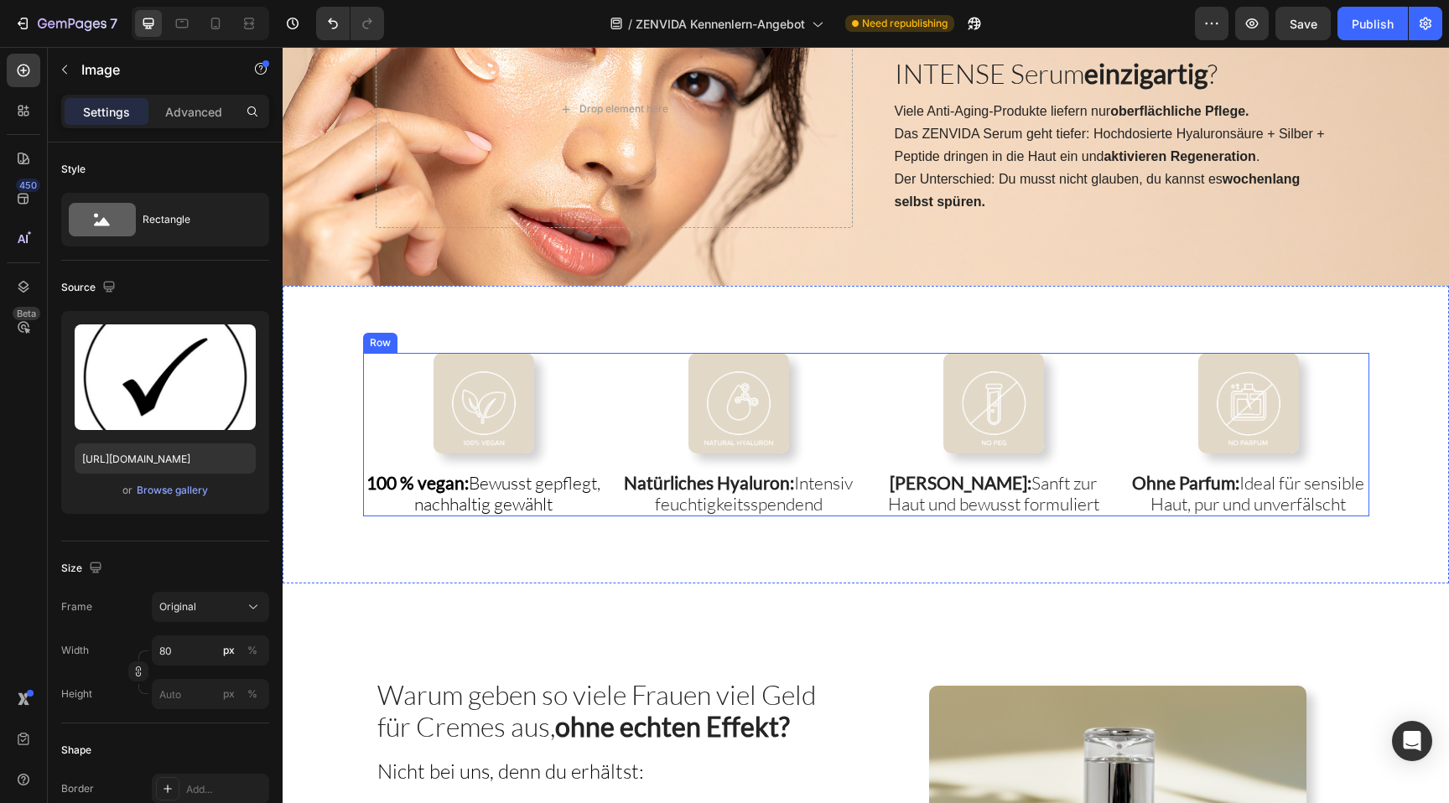
scroll to position [2370, 0]
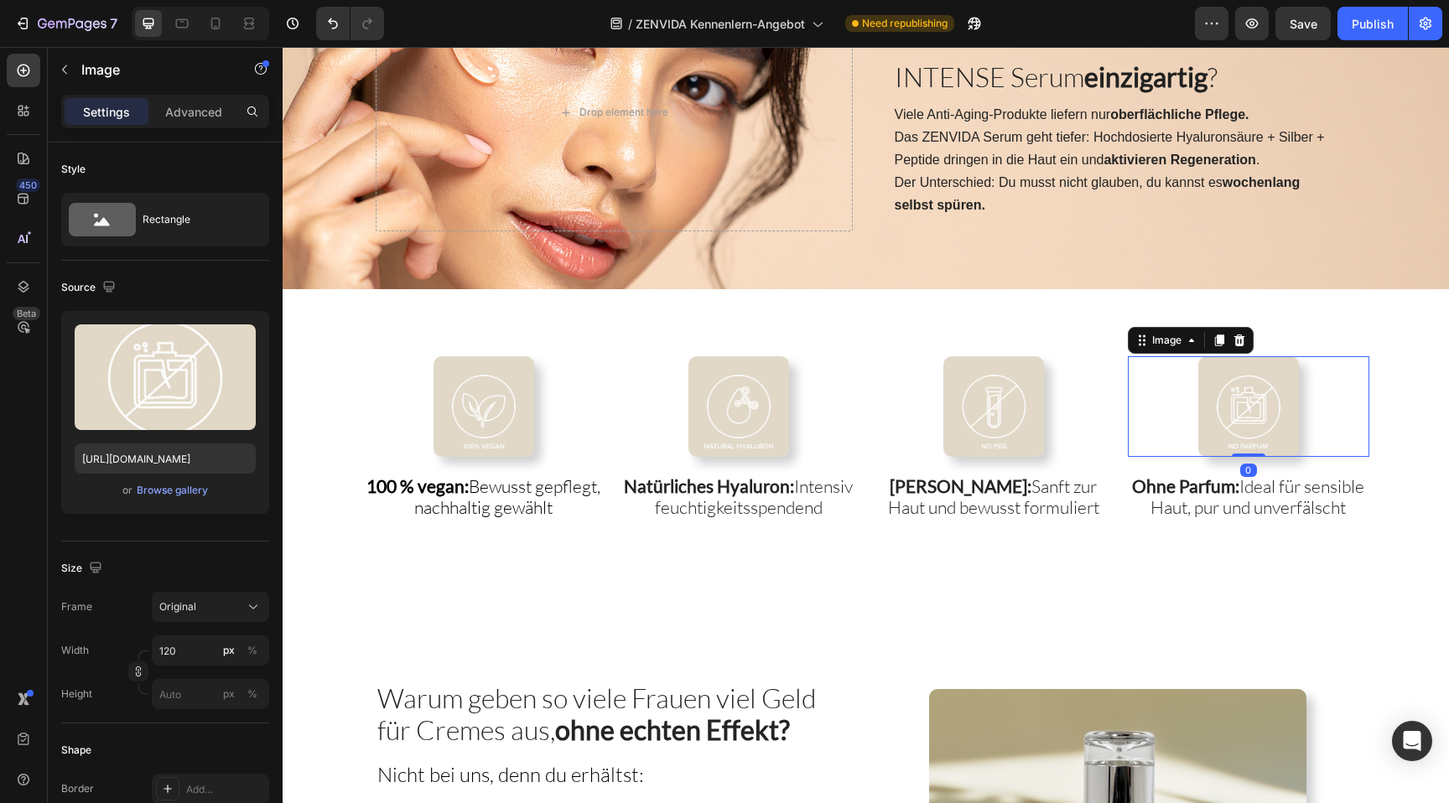
click at [1298, 432] on img at bounding box center [1248, 406] width 101 height 101
click at [1279, 431] on img at bounding box center [1248, 406] width 101 height 101
click at [189, 492] on div "Browse gallery" at bounding box center [172, 490] width 71 height 15
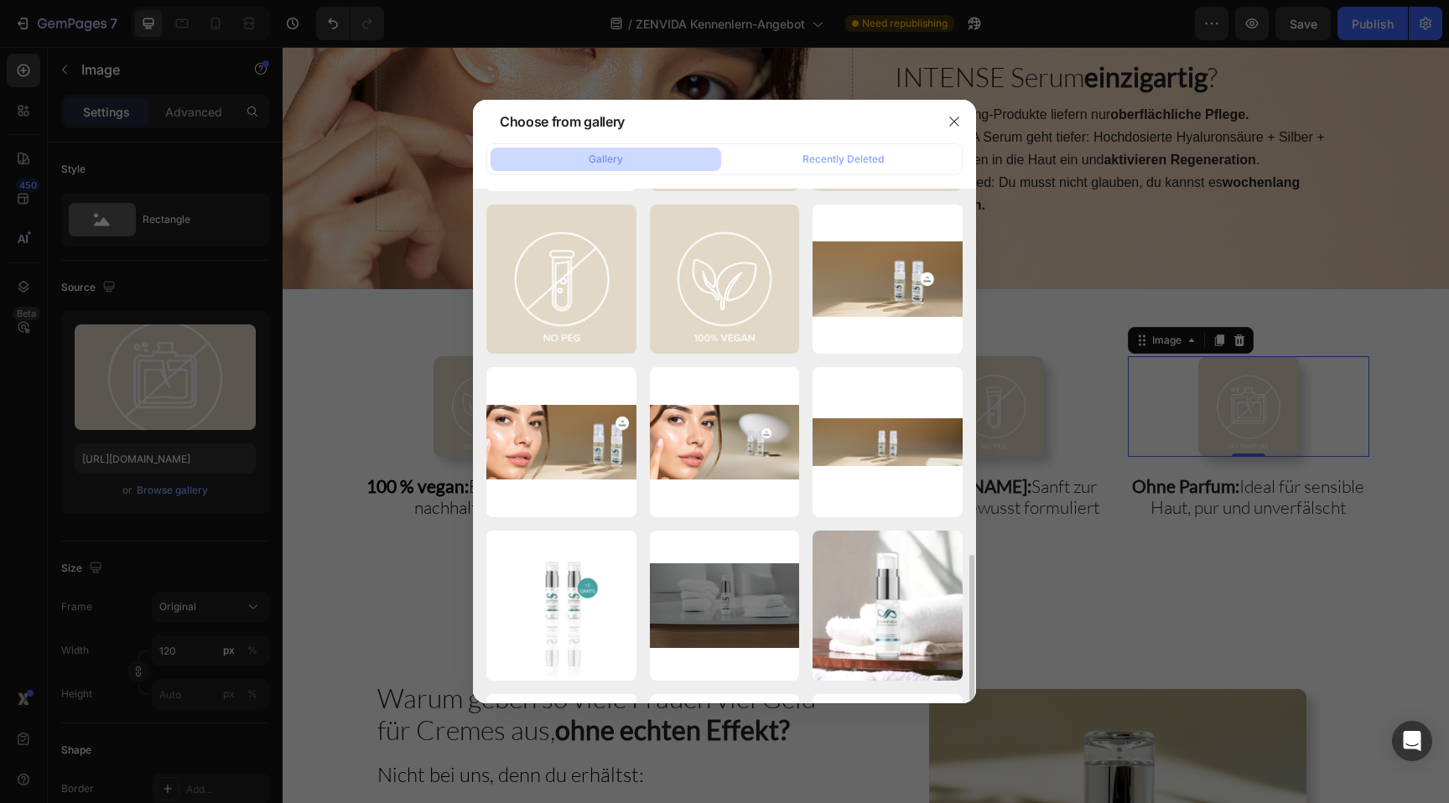
scroll to position [1173, 0]
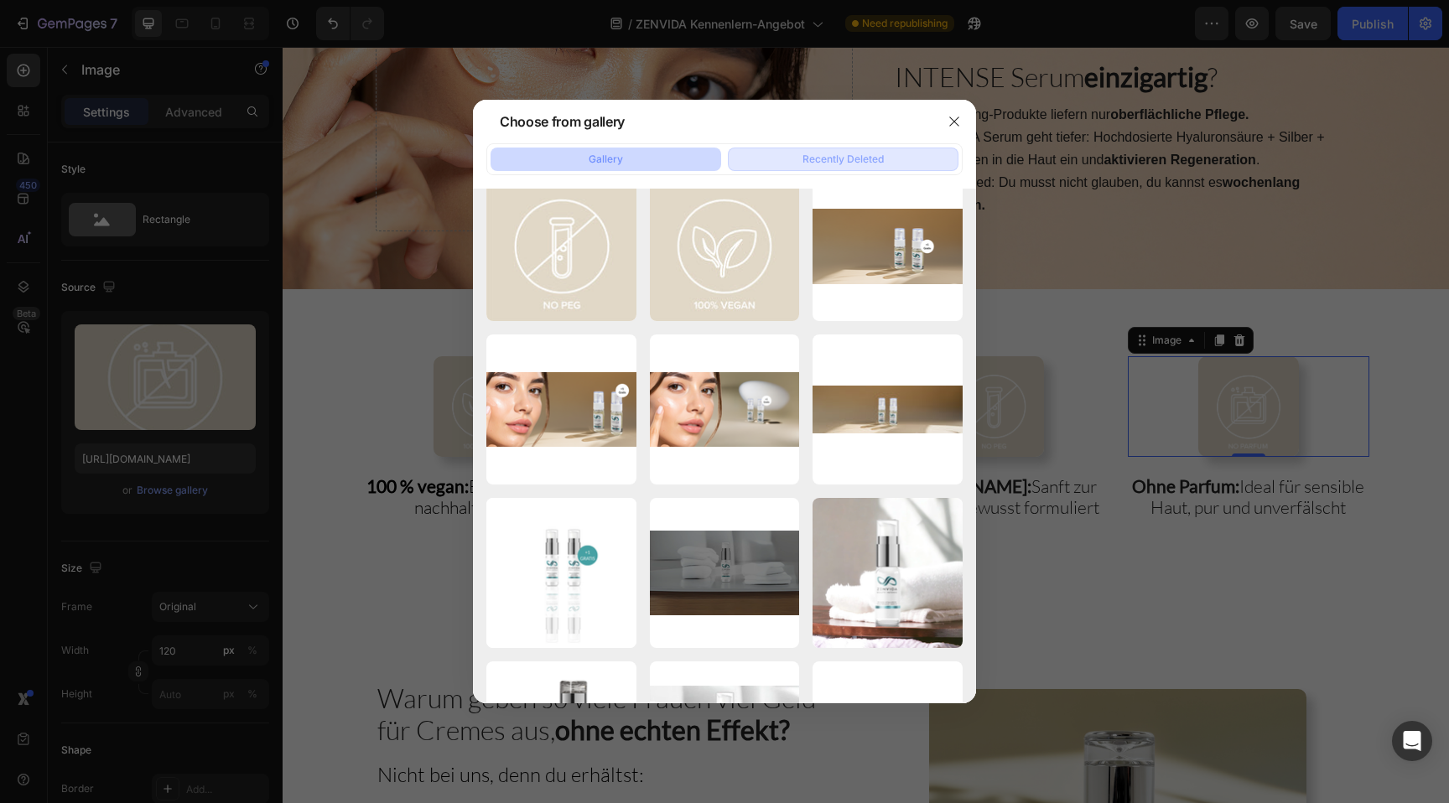
click at [920, 170] on button "Recently Deleted" at bounding box center [843, 159] width 231 height 23
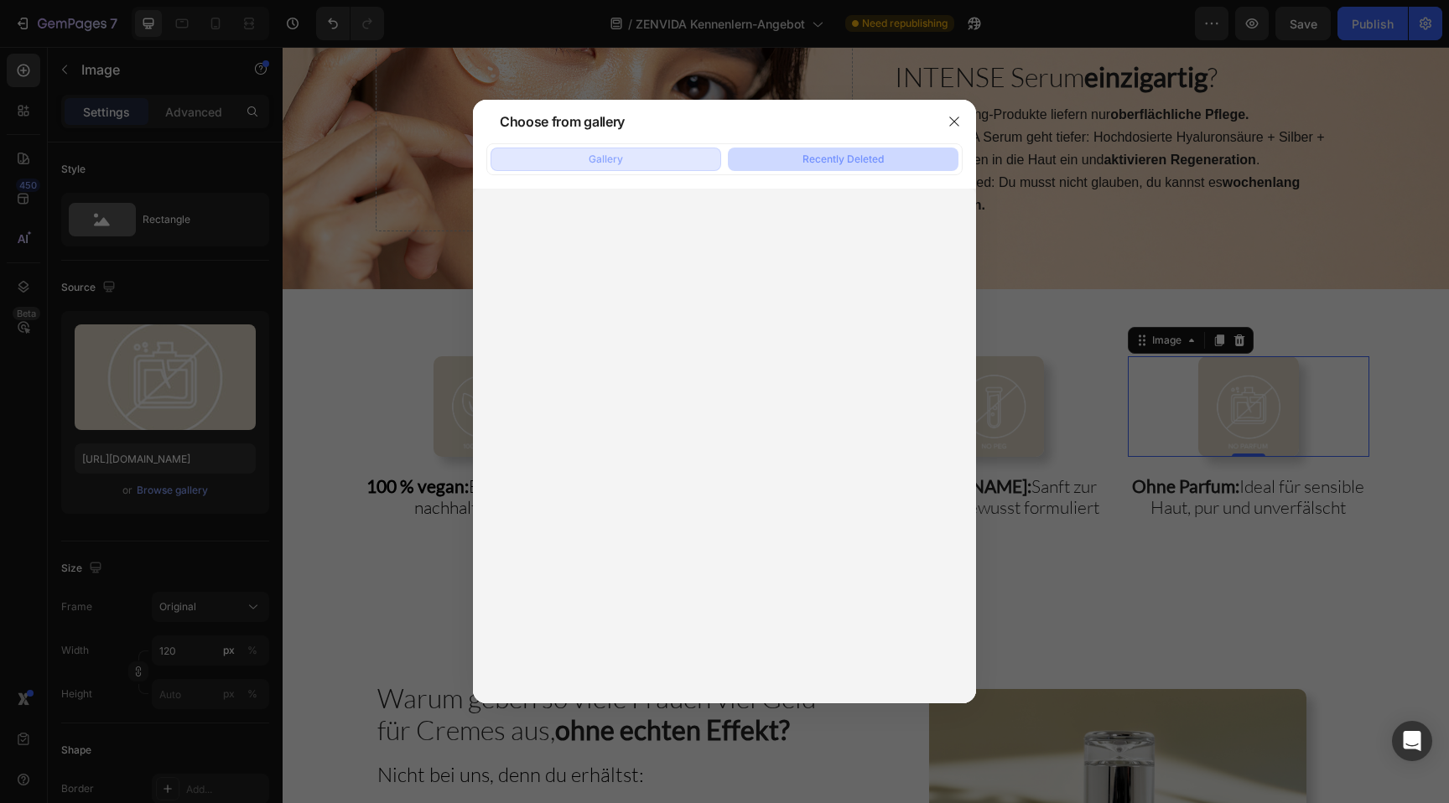
click at [648, 155] on button "Gallery" at bounding box center [606, 159] width 231 height 23
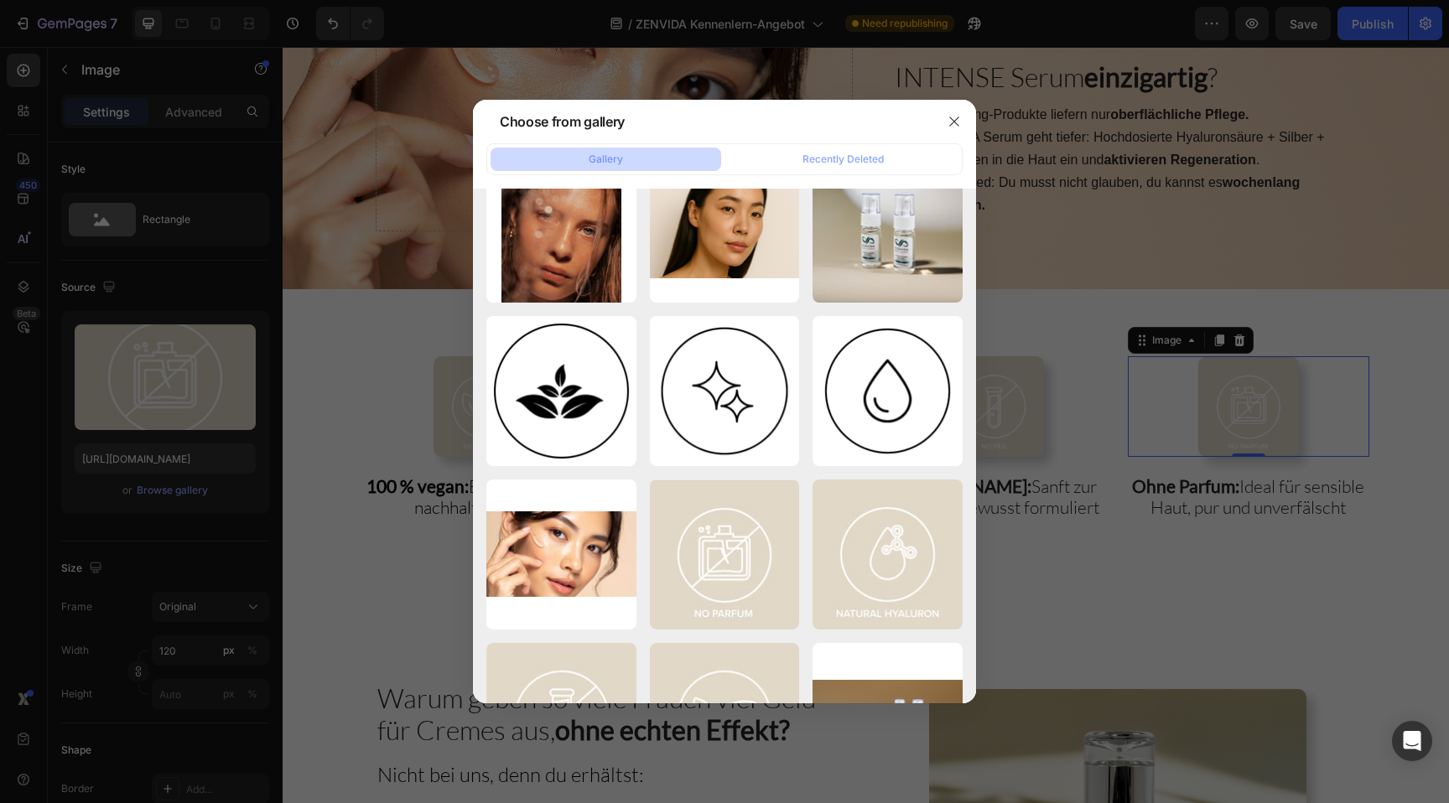
scroll to position [620, 0]
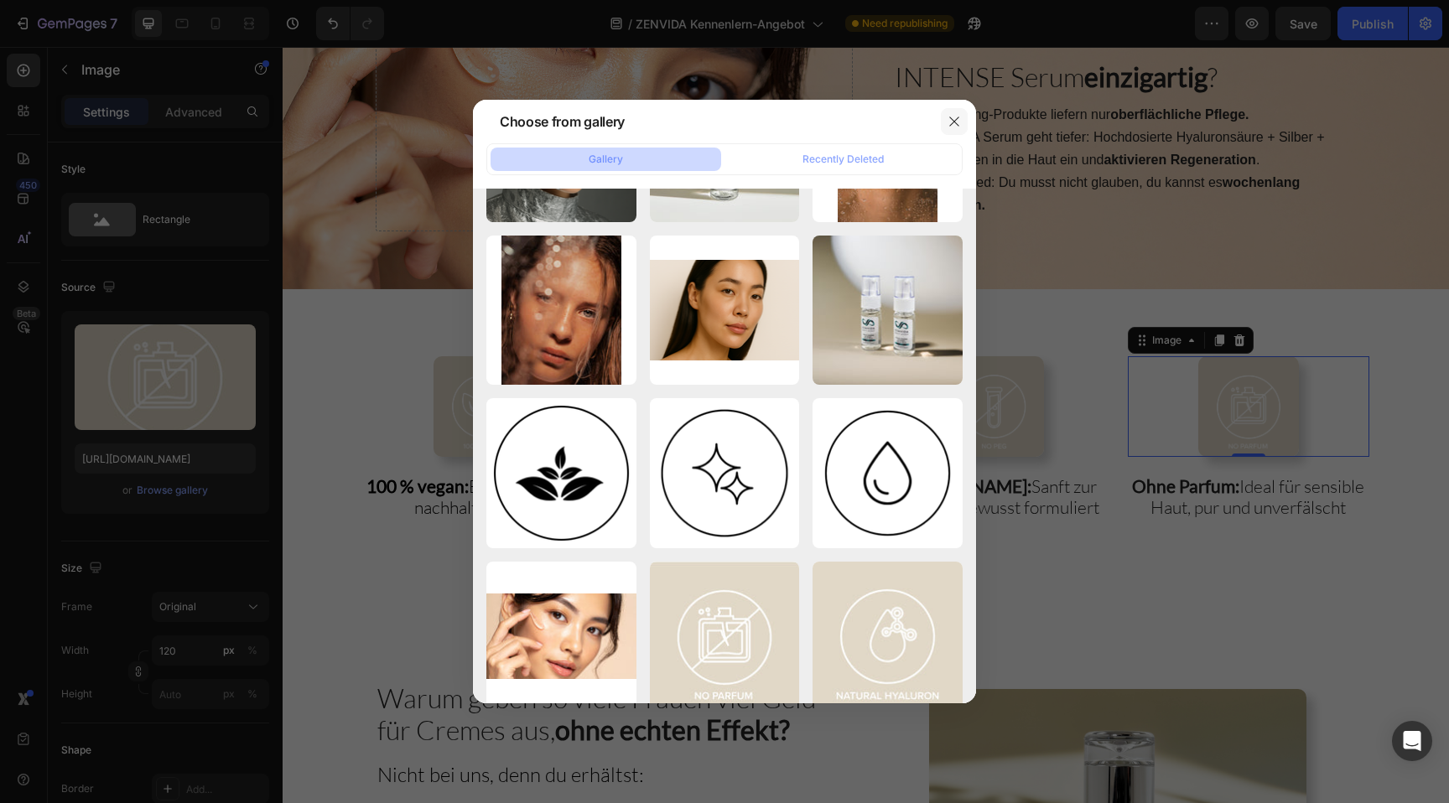
click at [962, 123] on button "button" at bounding box center [954, 121] width 27 height 27
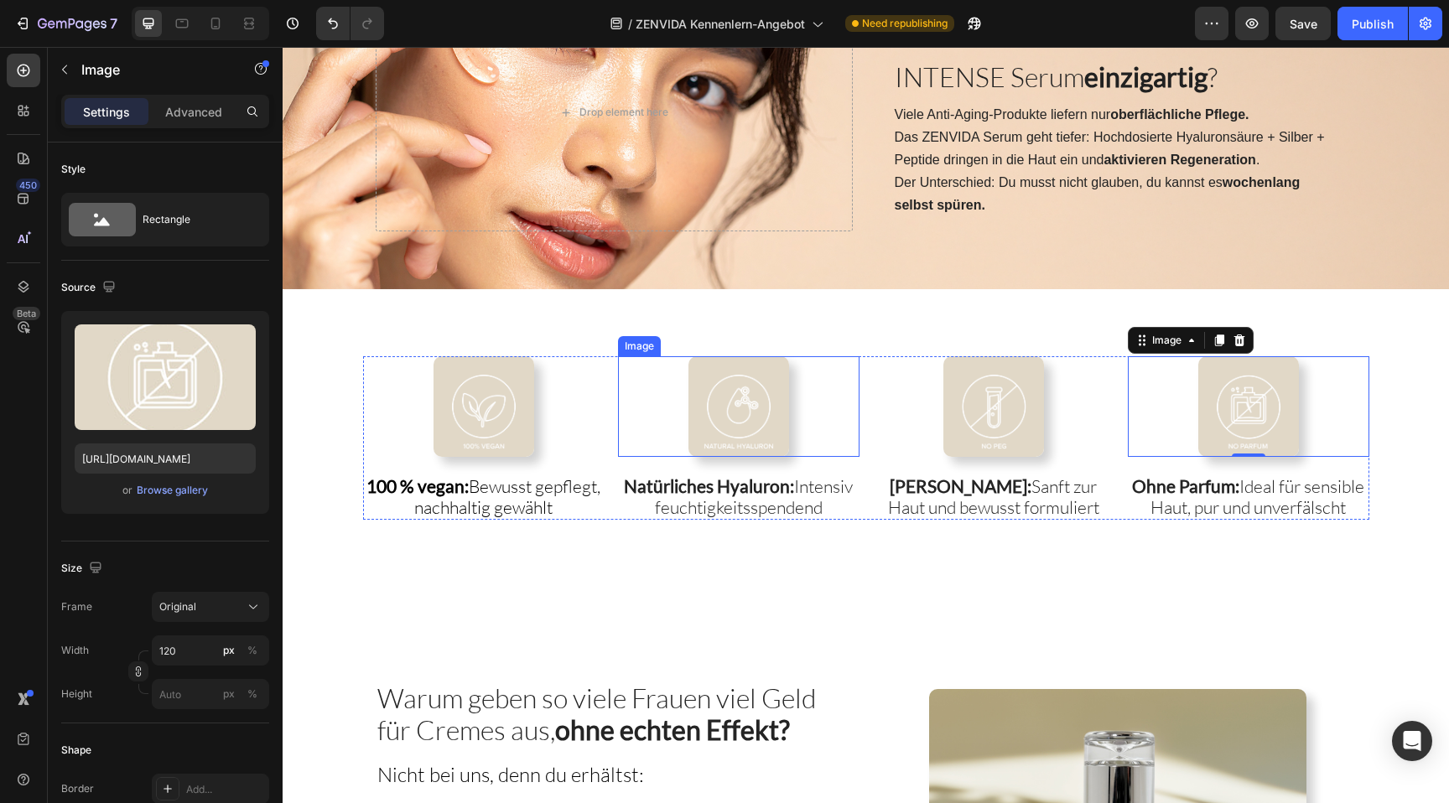
click at [740, 382] on img at bounding box center [739, 406] width 101 height 101
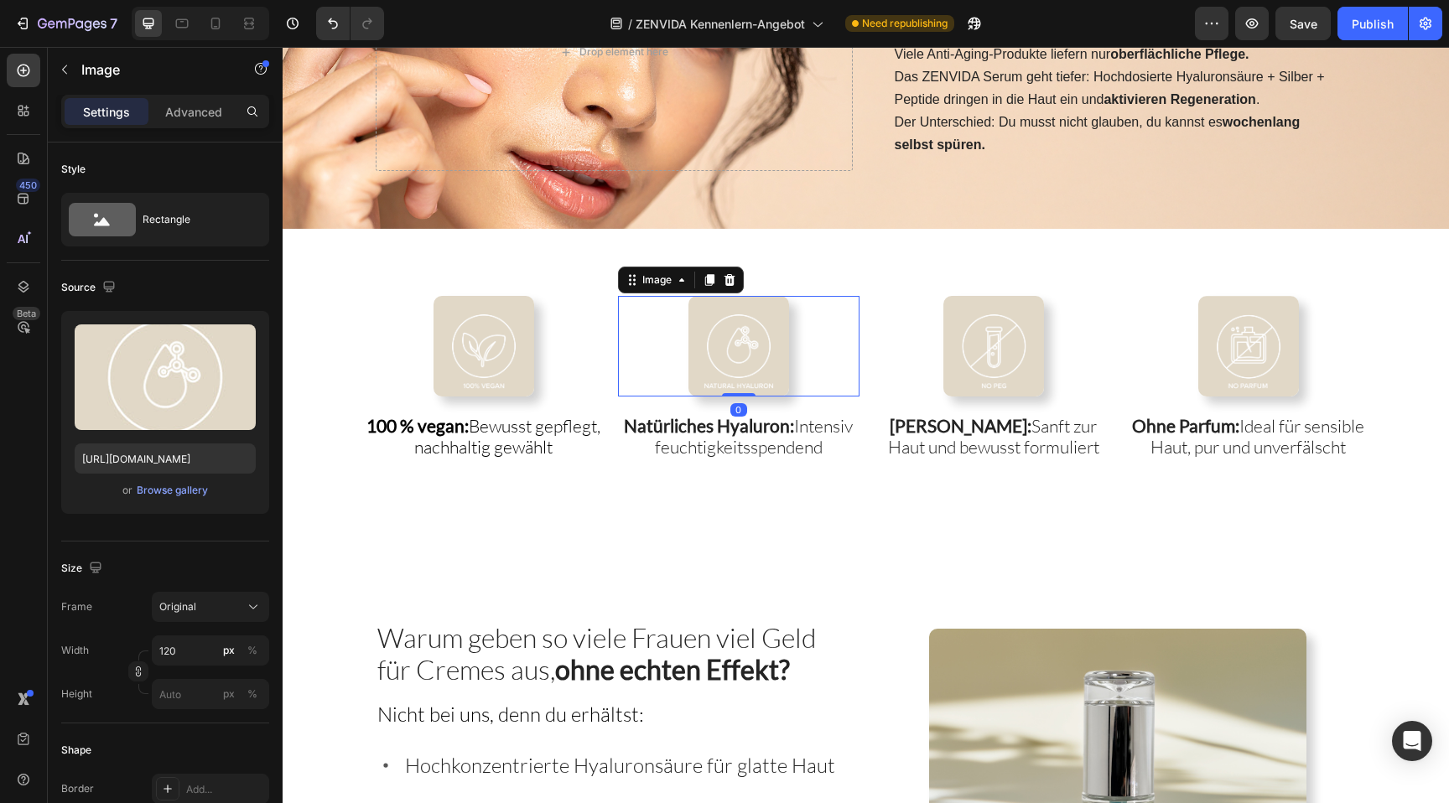
scroll to position [2913, 0]
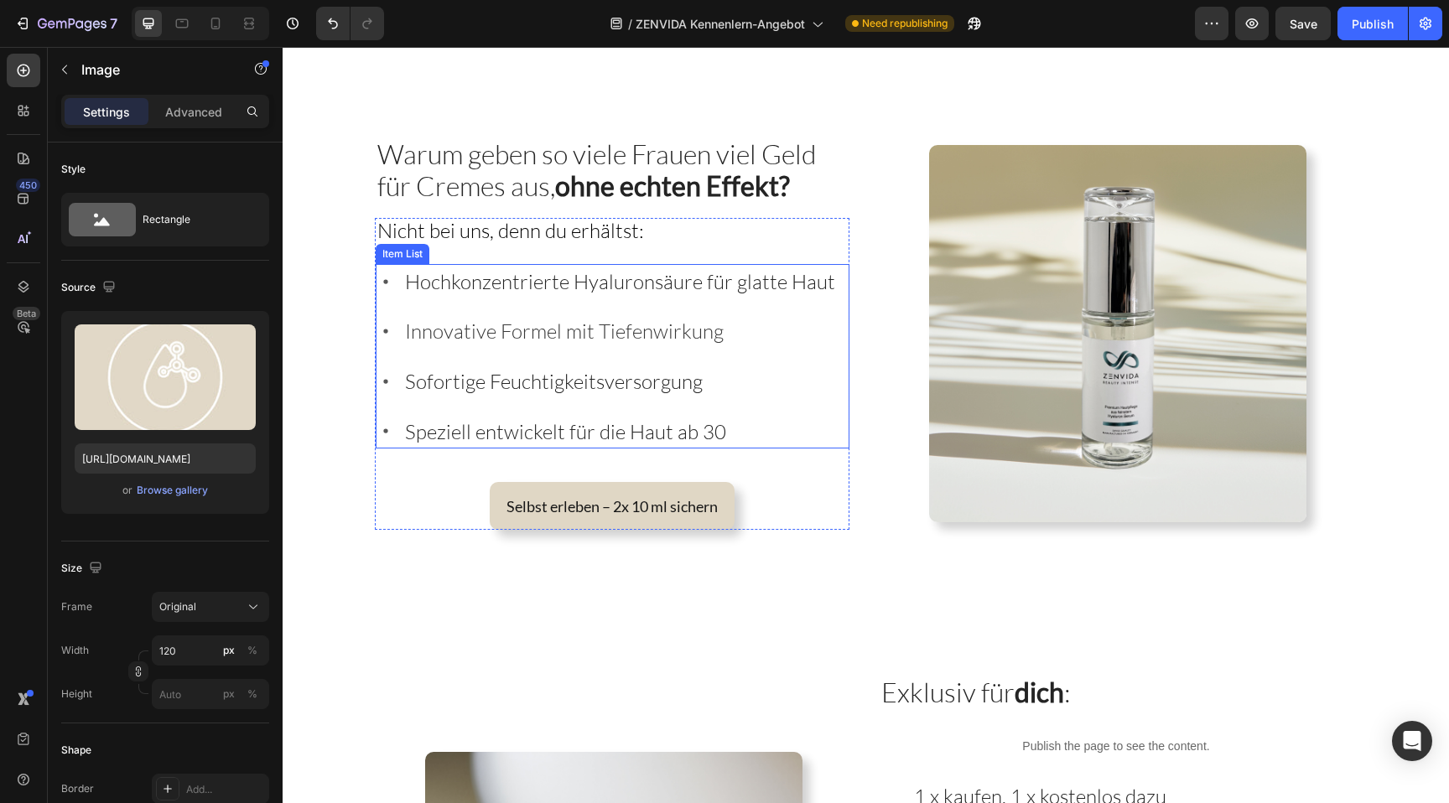
click at [664, 294] on p "Hochkonzentrierte Hyaluronsäure für glatte Haut" at bounding box center [620, 282] width 430 height 30
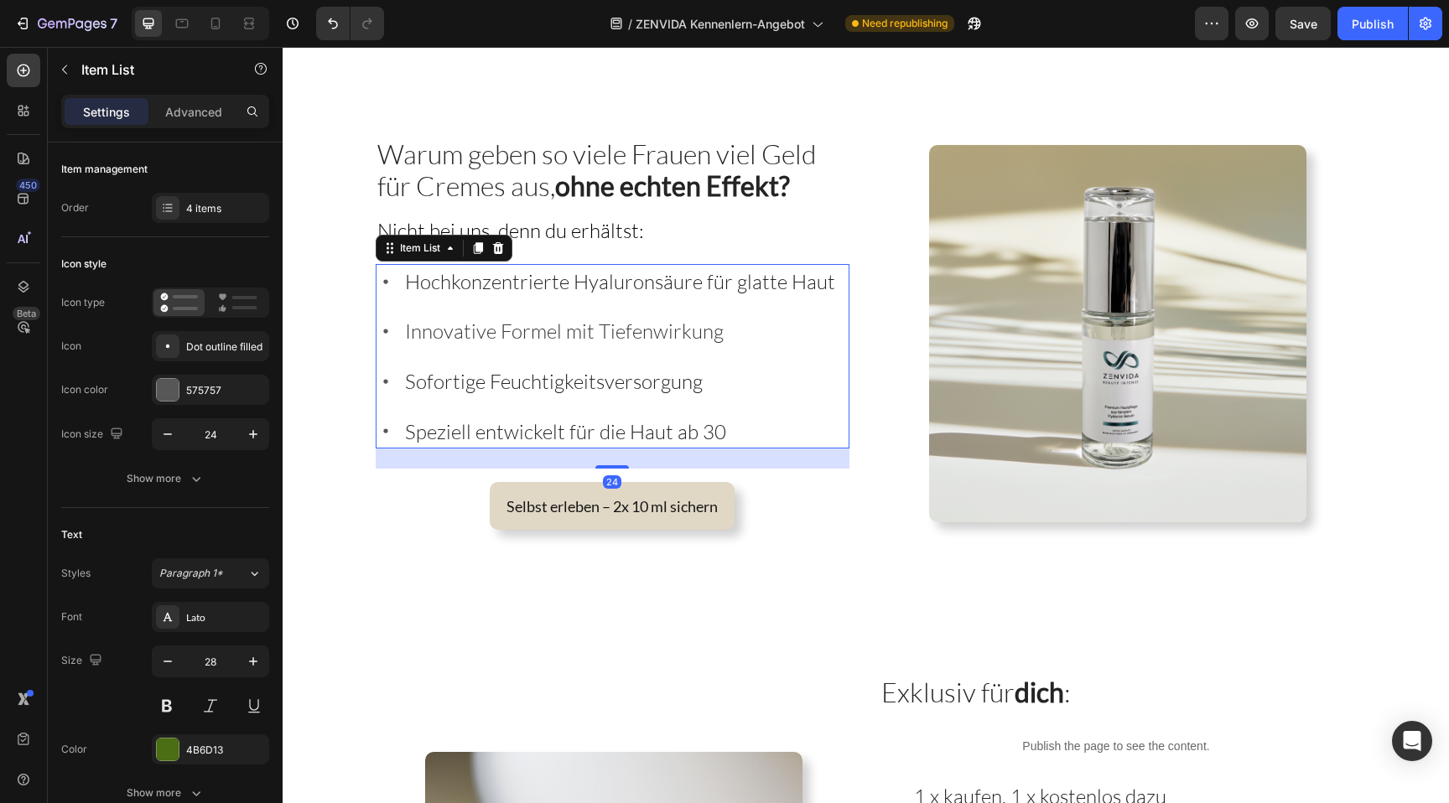
click at [578, 282] on span "Hochkonzentrierte Hyaluronsäure für glatte Haut" at bounding box center [620, 281] width 430 height 25
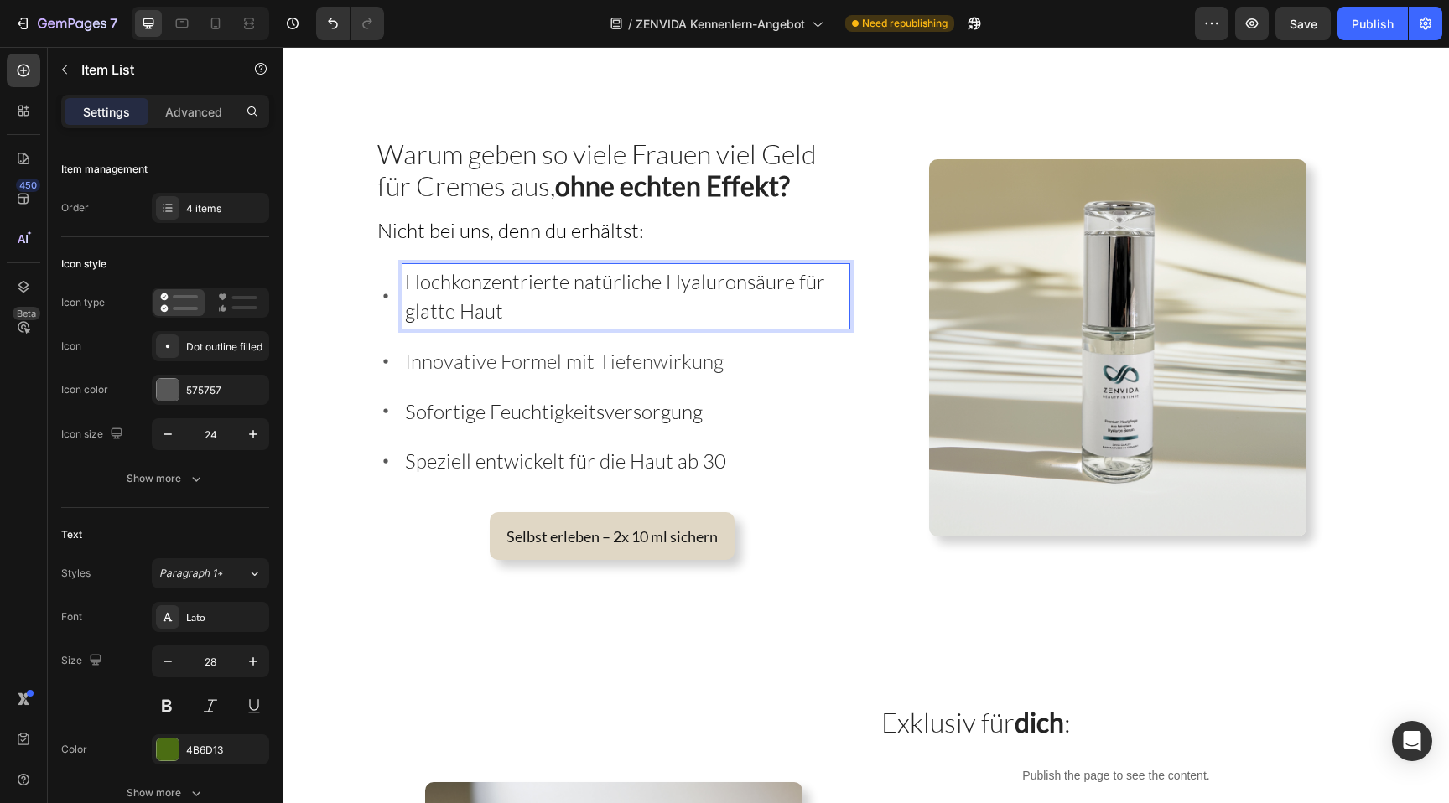
click at [507, 283] on span "Hochkonzentrierte natürliche Hyaluronsäure für glatte Haut" at bounding box center [615, 296] width 420 height 55
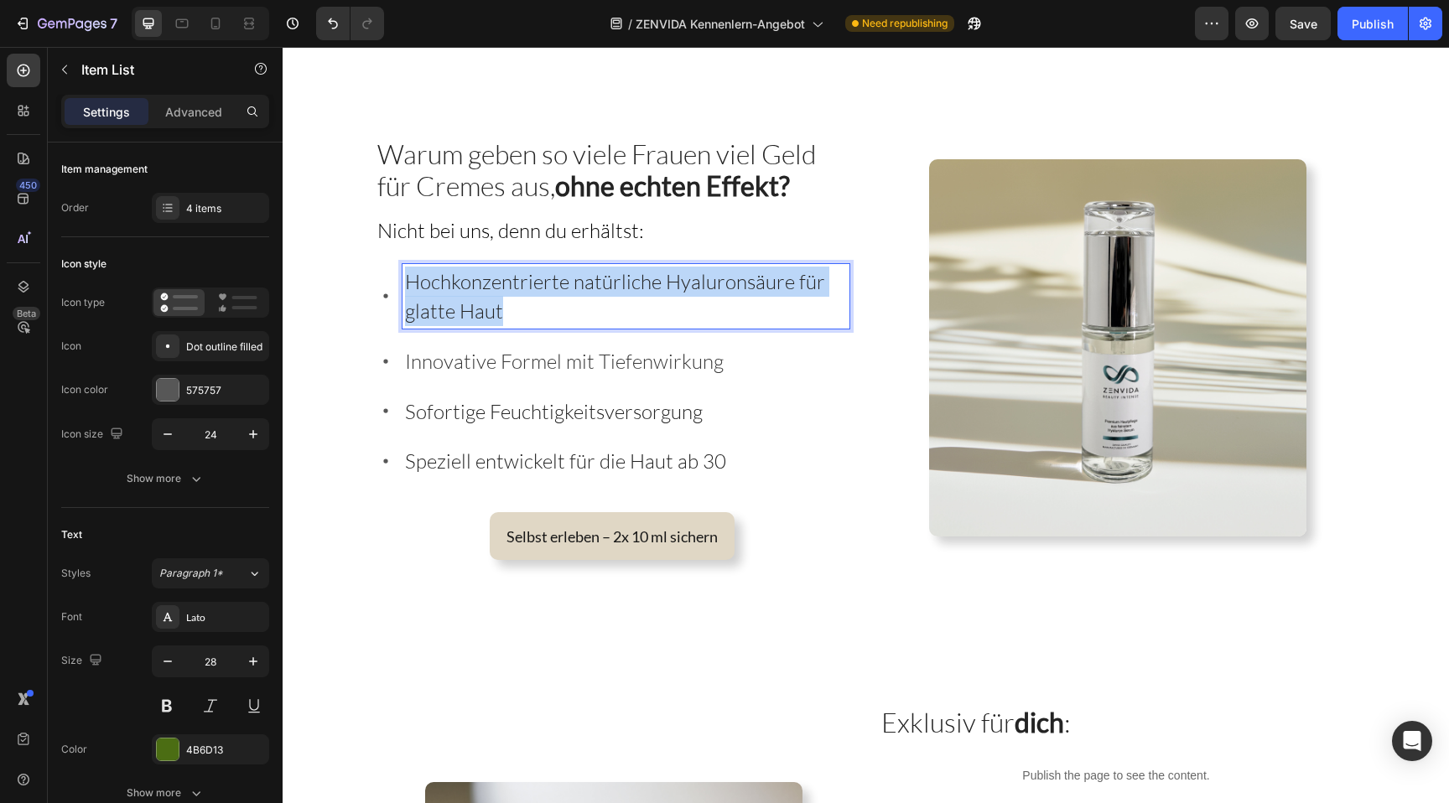
click at [507, 283] on span "Hochkonzentrierte natürliche Hyaluronsäure für glatte Haut" at bounding box center [615, 296] width 420 height 55
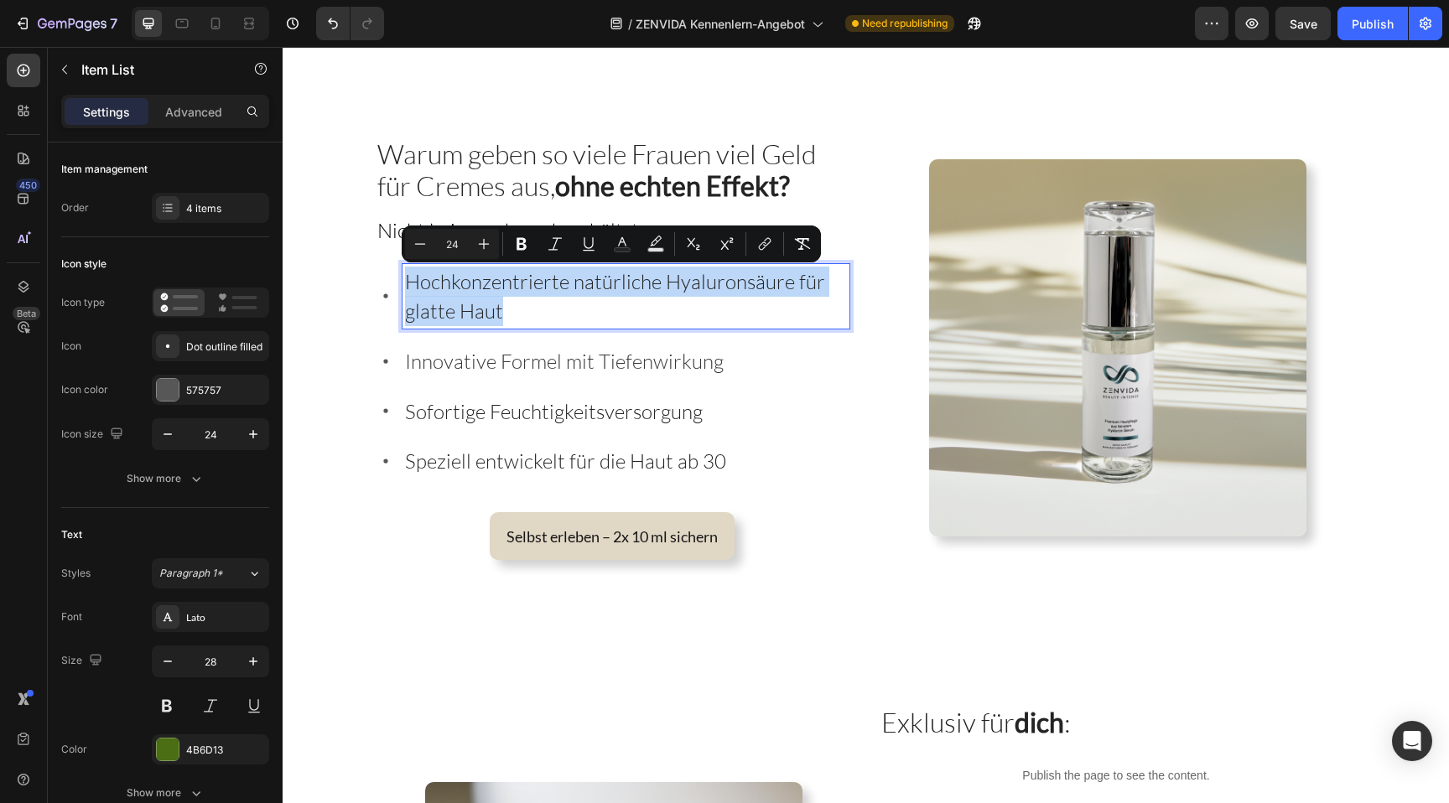
click at [538, 291] on span "Hochkonzentrierte natürliche Hyaluronsäure für glatte Haut" at bounding box center [615, 296] width 420 height 55
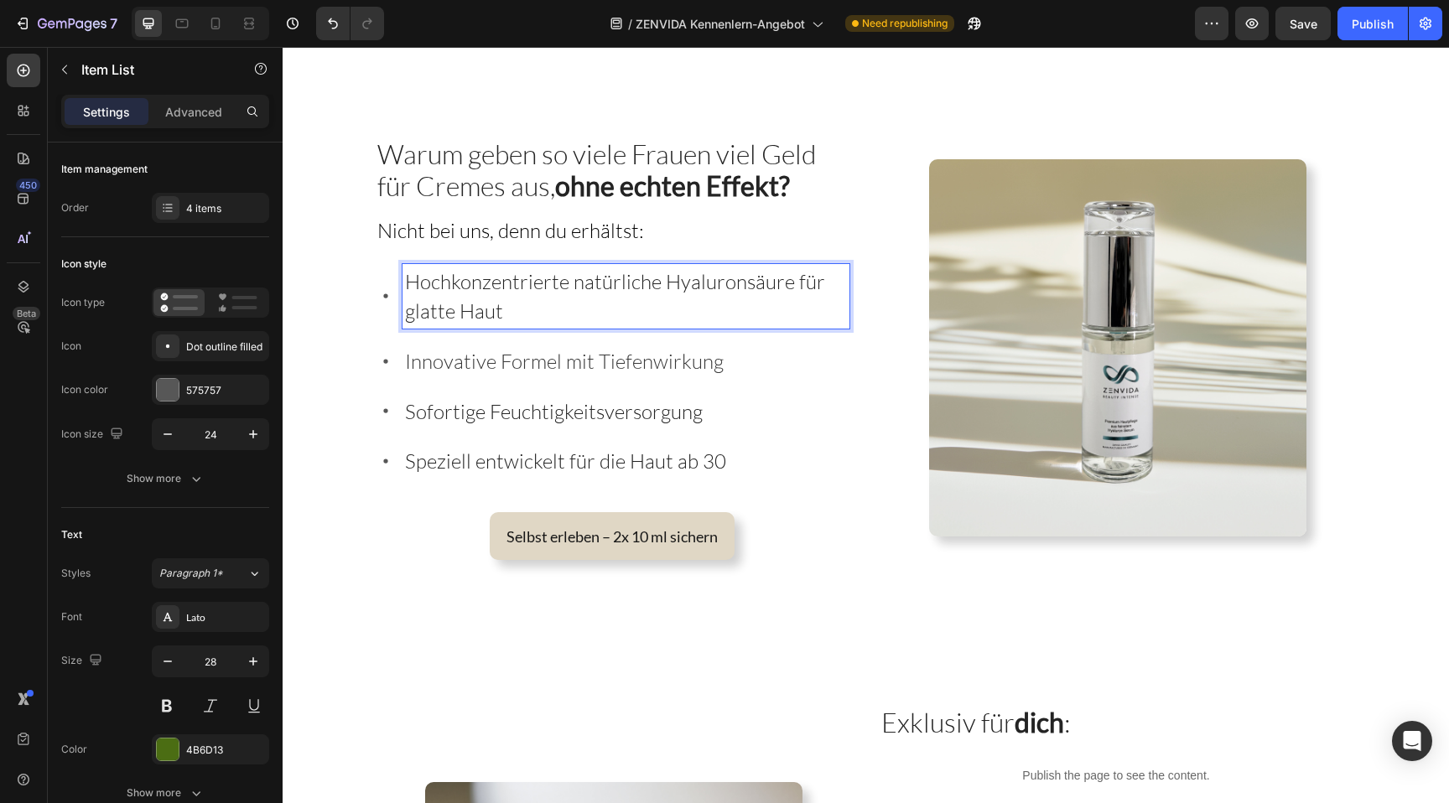
click at [585, 280] on span "Hochkonzentrierte natürliche Hyaluronsäure für glatte Haut" at bounding box center [615, 296] width 420 height 55
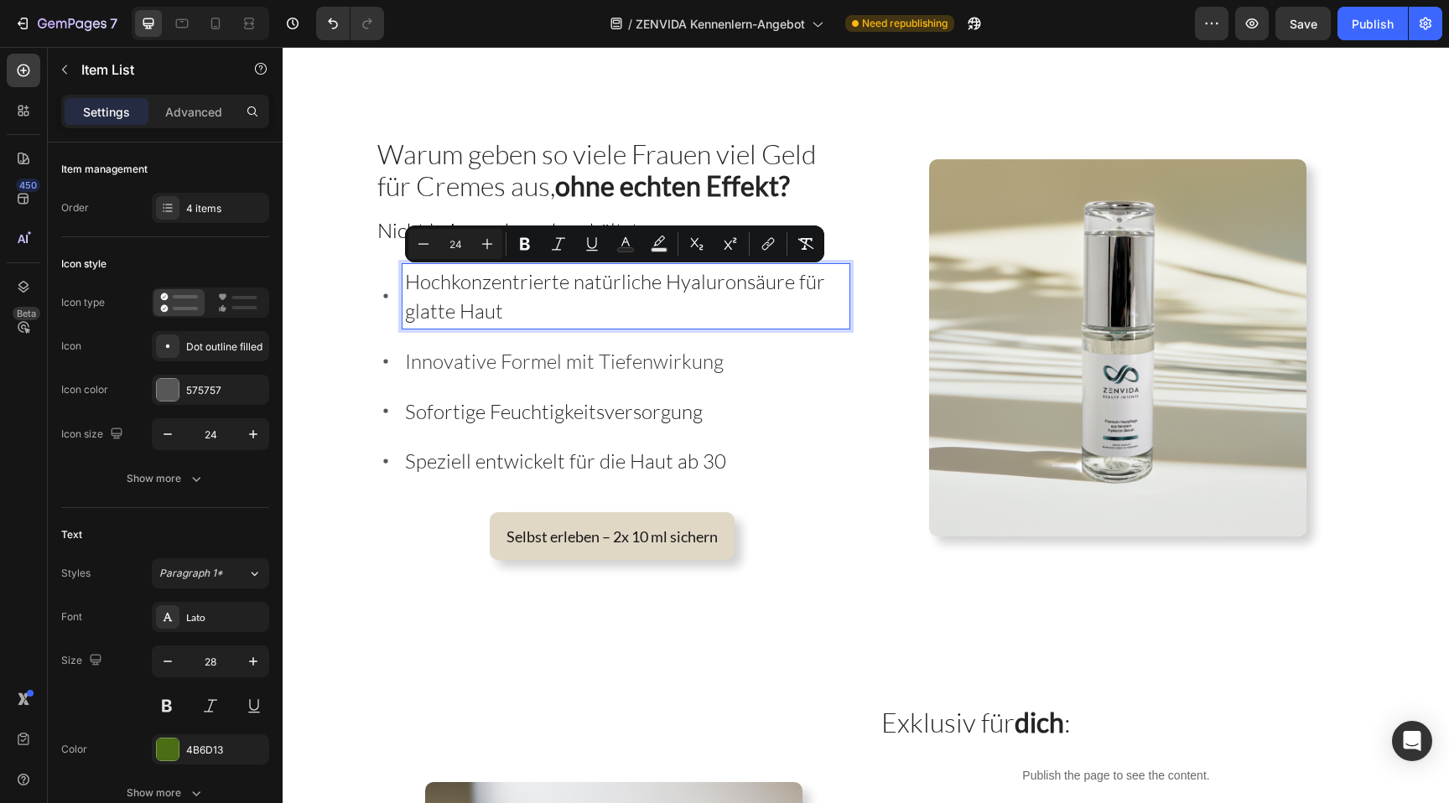
click at [581, 299] on p "Hochkonzentrierte natürliche Hyaluronsäure für glatte Haut" at bounding box center [626, 297] width 442 height 60
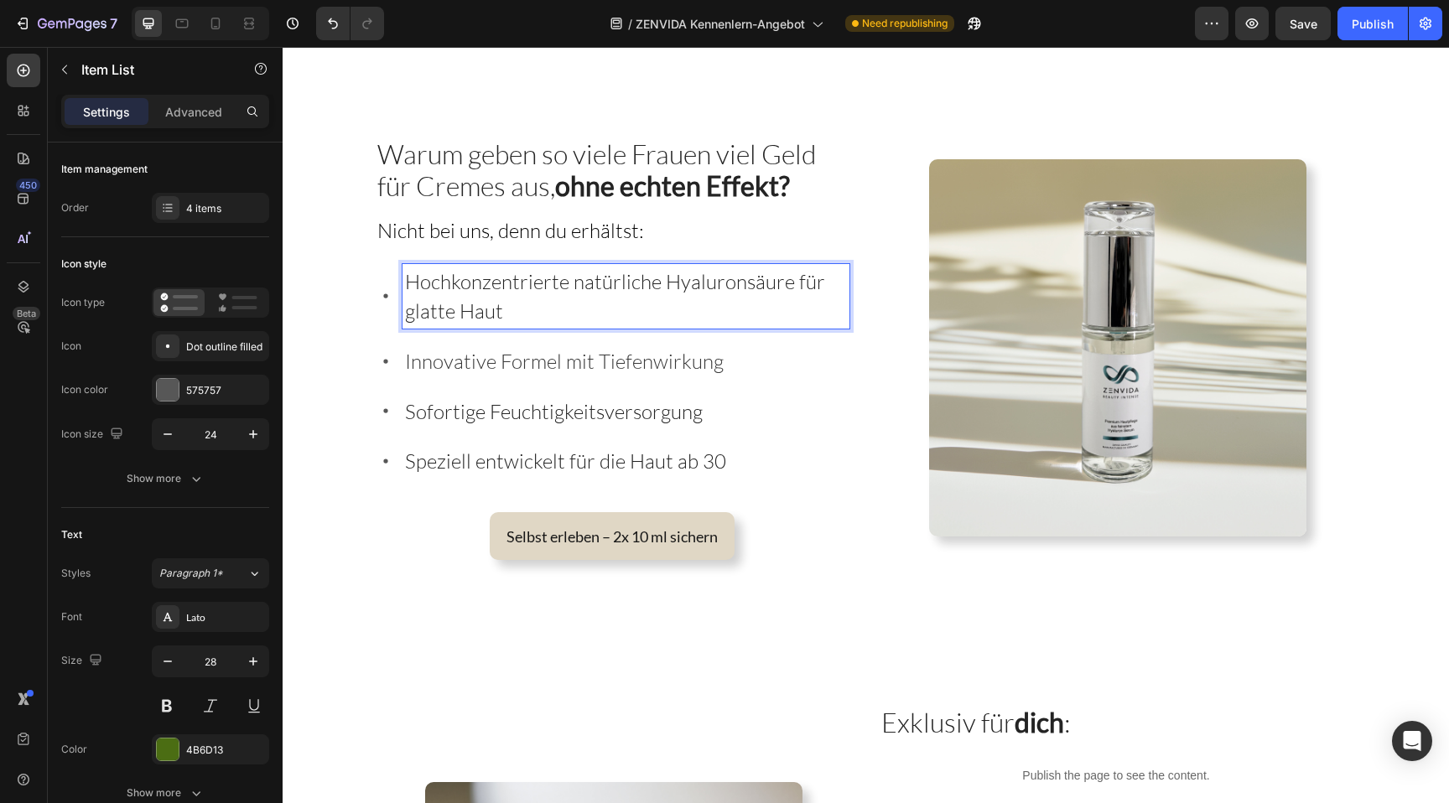
click at [626, 272] on span "Hochkonzentrierte natürliche Hyaluronsäure für glatte Haut" at bounding box center [615, 296] width 420 height 55
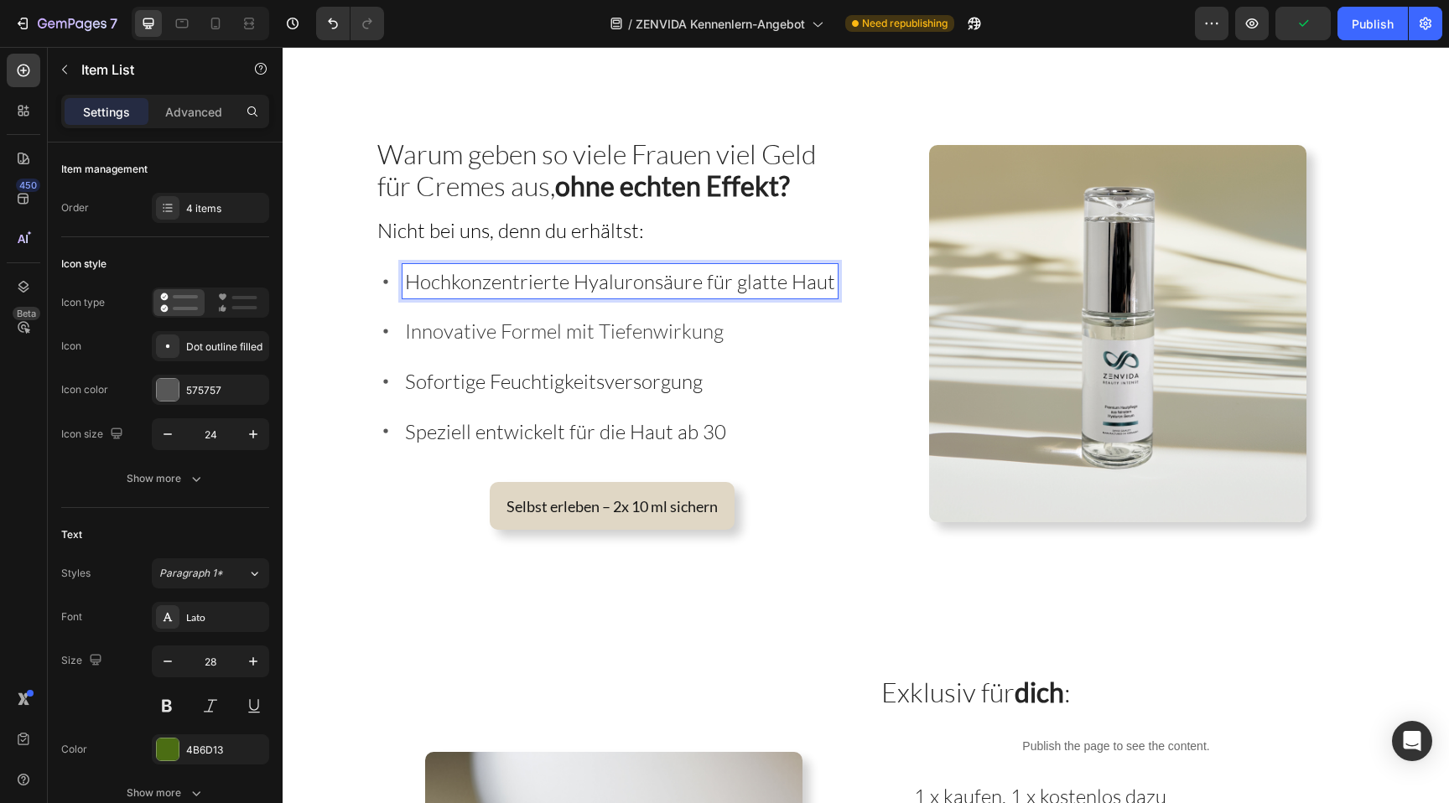
click at [461, 282] on span "Hochkonzentrierte Hyaluronsäure für glatte Haut" at bounding box center [620, 281] width 430 height 25
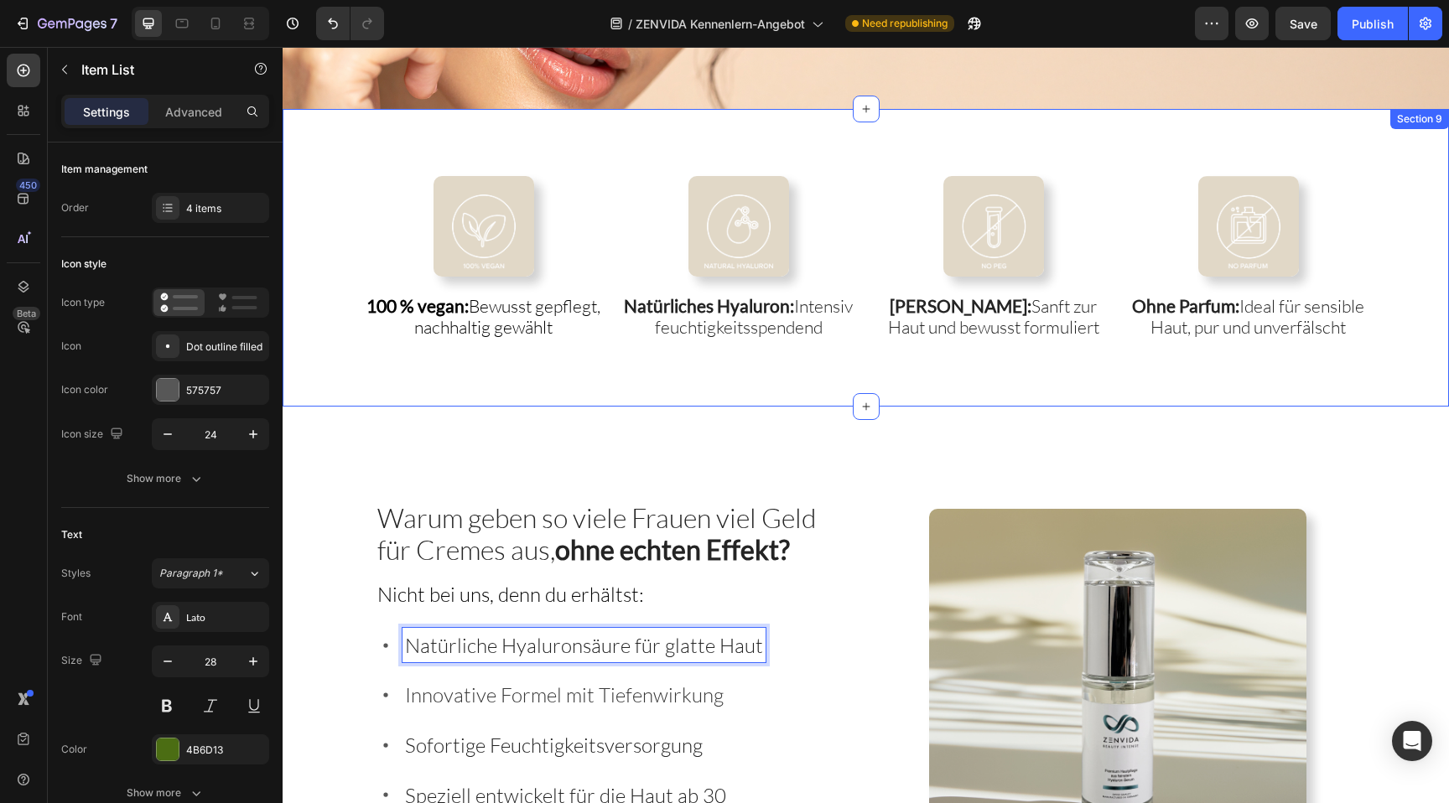
scroll to position [2375, 0]
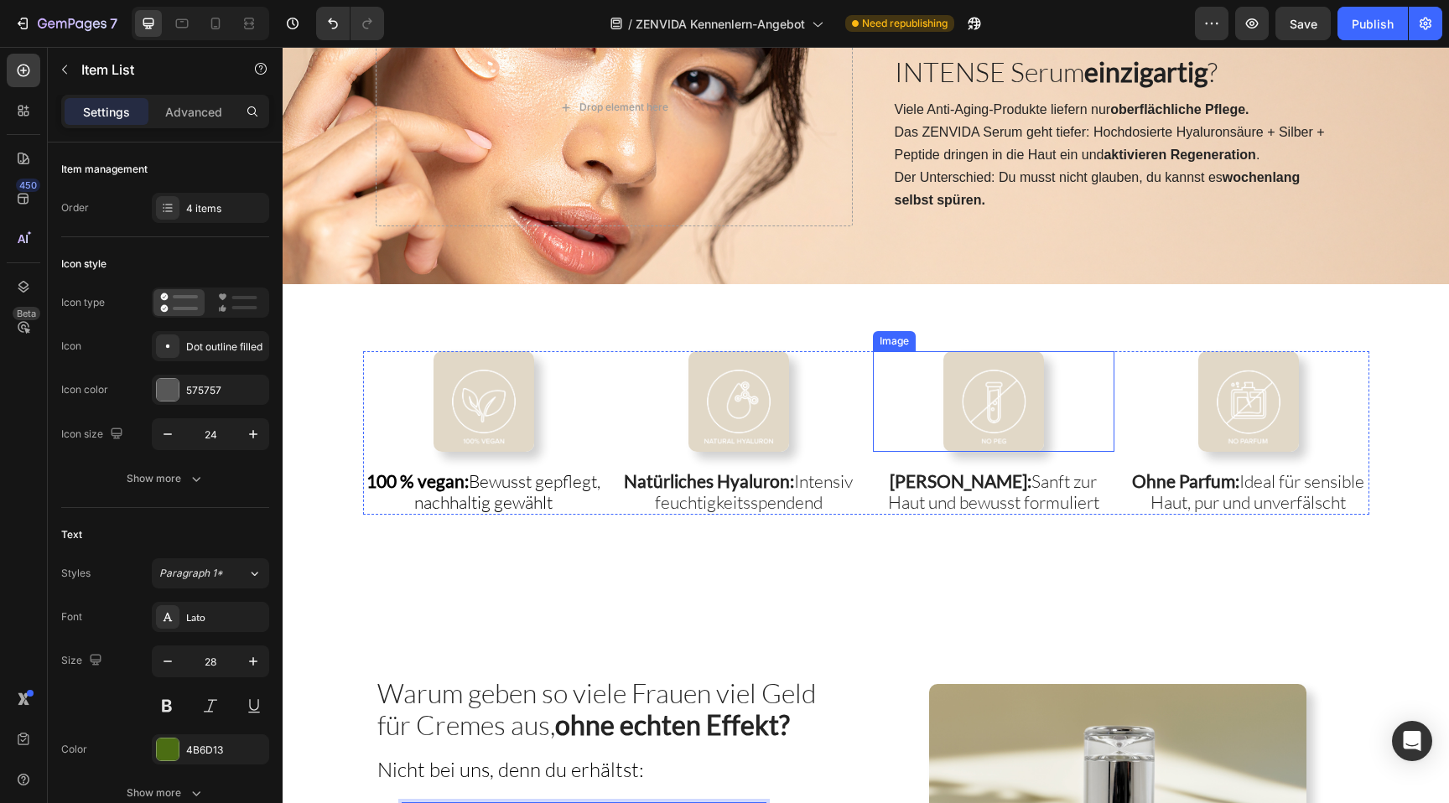
click at [1003, 403] on img at bounding box center [993, 401] width 101 height 101
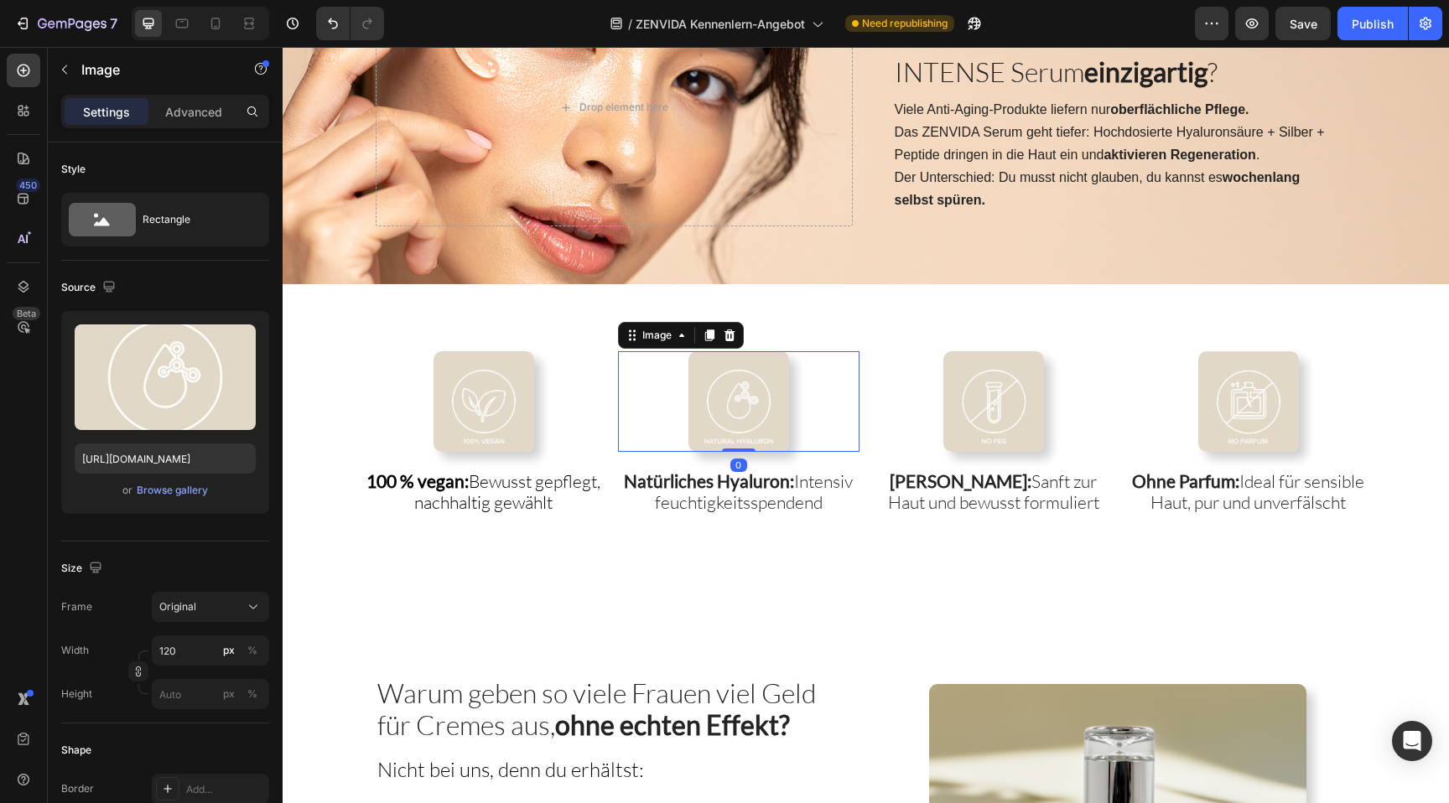
click at [716, 393] on img at bounding box center [739, 401] width 101 height 101
click at [194, 492] on div "Browse gallery" at bounding box center [172, 490] width 71 height 15
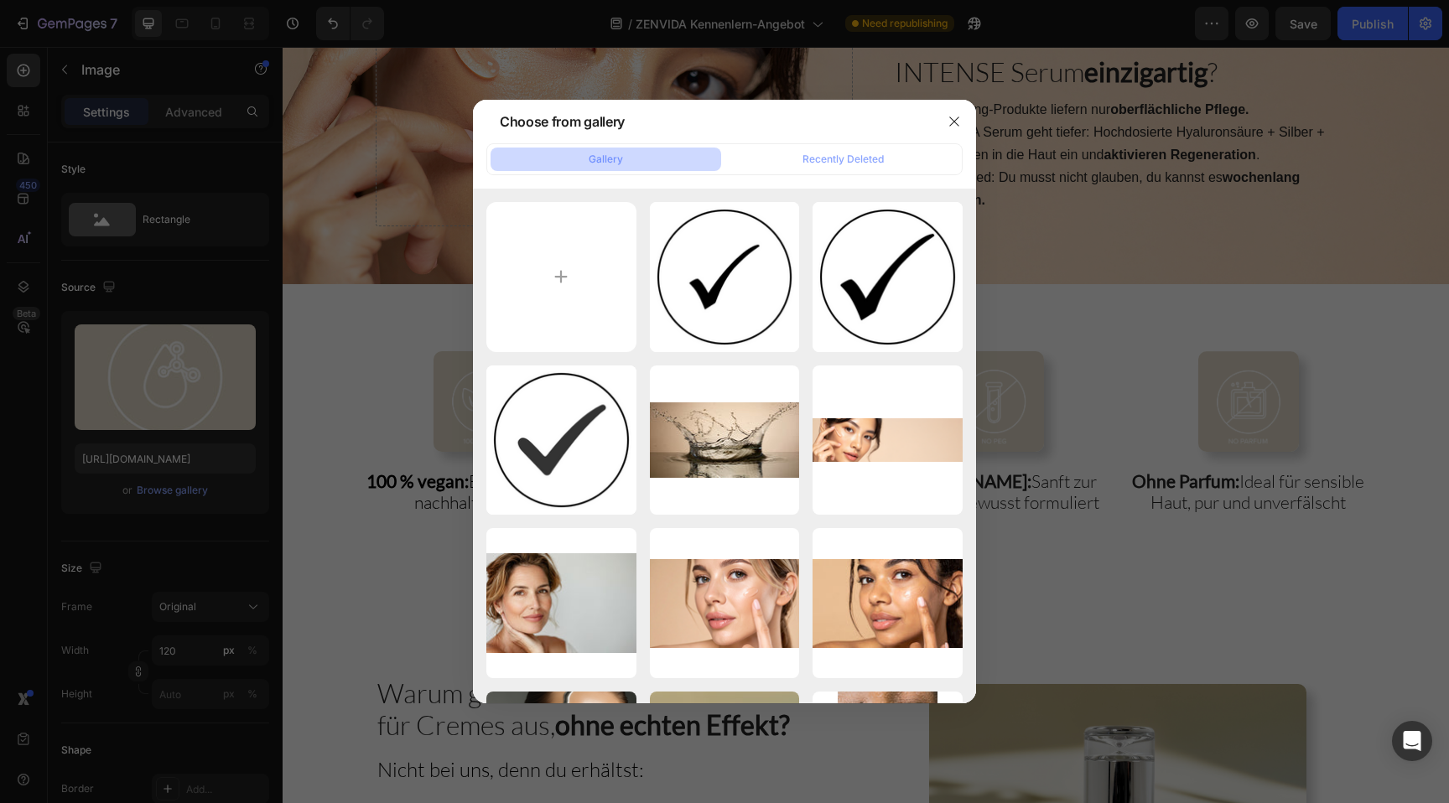
click at [1066, 466] on div at bounding box center [724, 401] width 1449 height 803
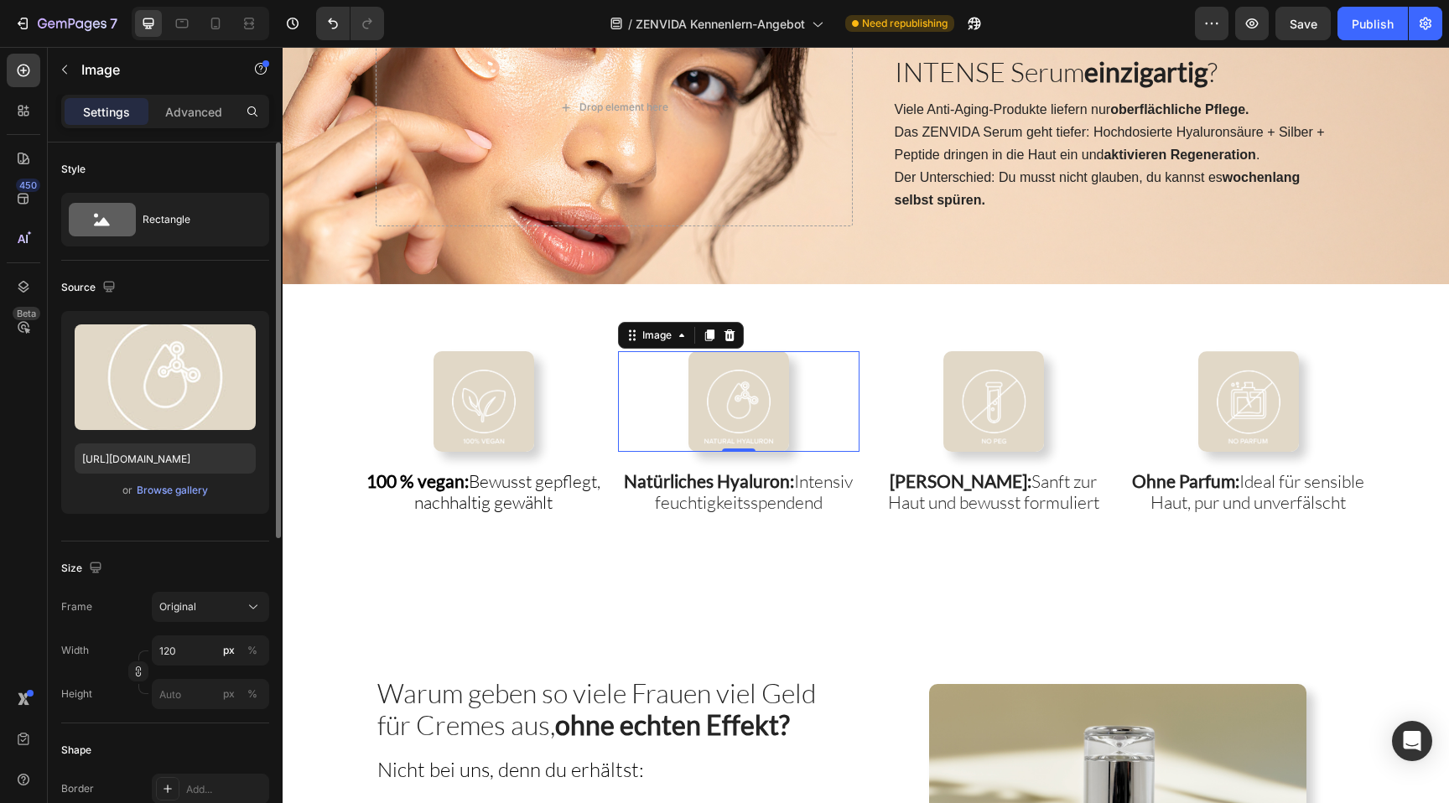
click at [184, 502] on div "Upload Image https://cdn.shopify.com/s/files/1/0881/3137/1274/files/gempages_55…" at bounding box center [165, 412] width 208 height 203
click at [183, 491] on div "Browse gallery" at bounding box center [172, 490] width 71 height 15
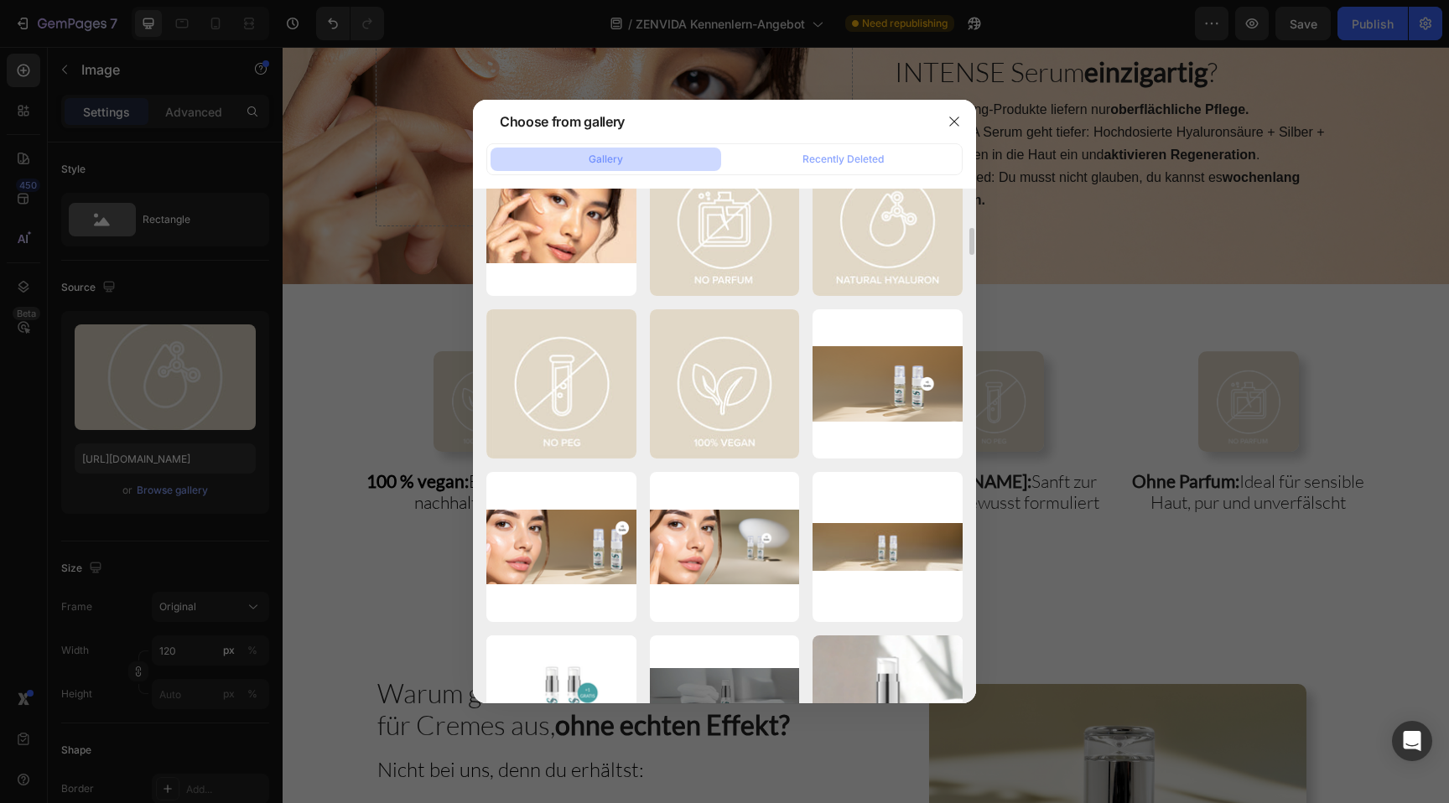
scroll to position [819, 0]
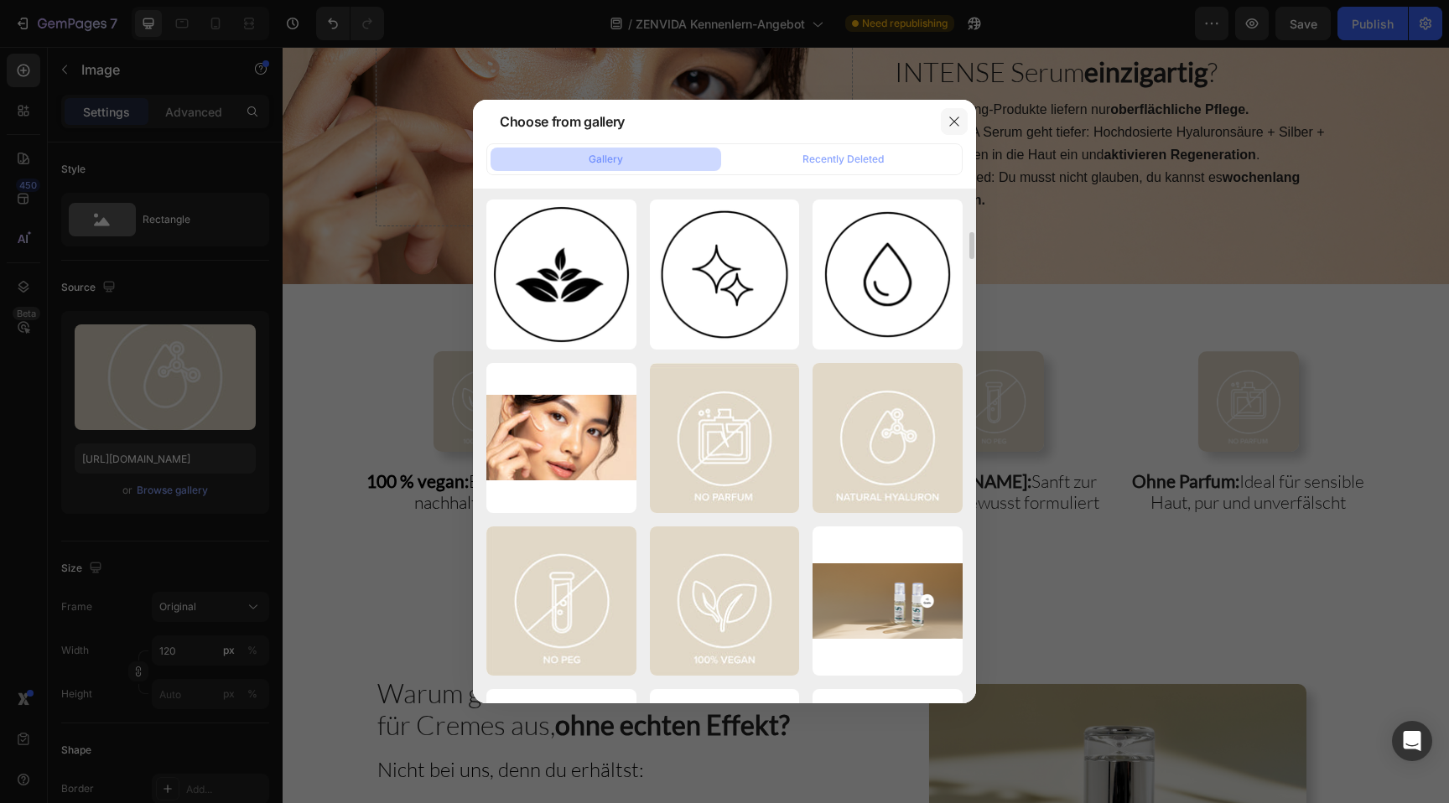
click at [961, 124] on button "button" at bounding box center [954, 121] width 27 height 27
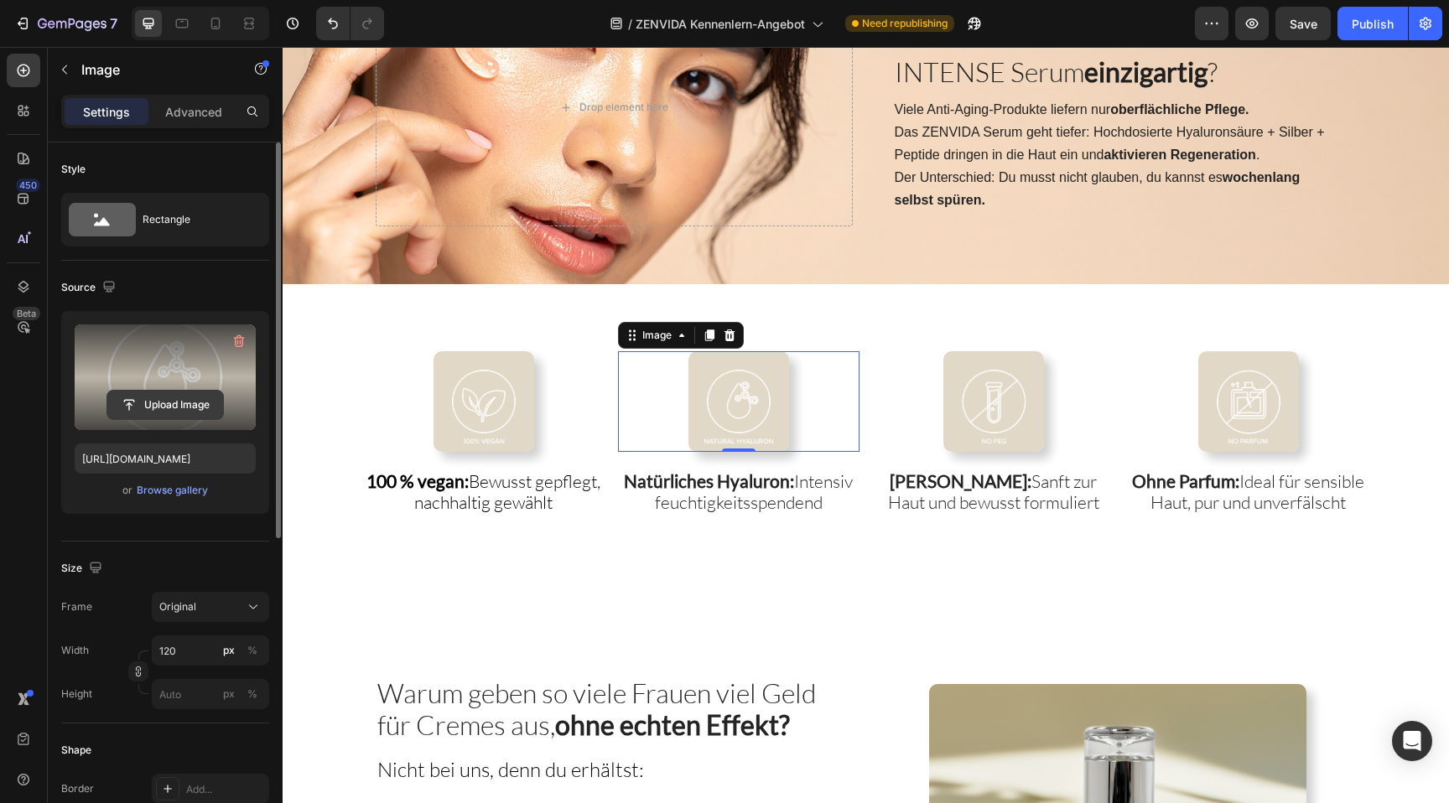
click at [180, 399] on input "file" at bounding box center [165, 405] width 116 height 29
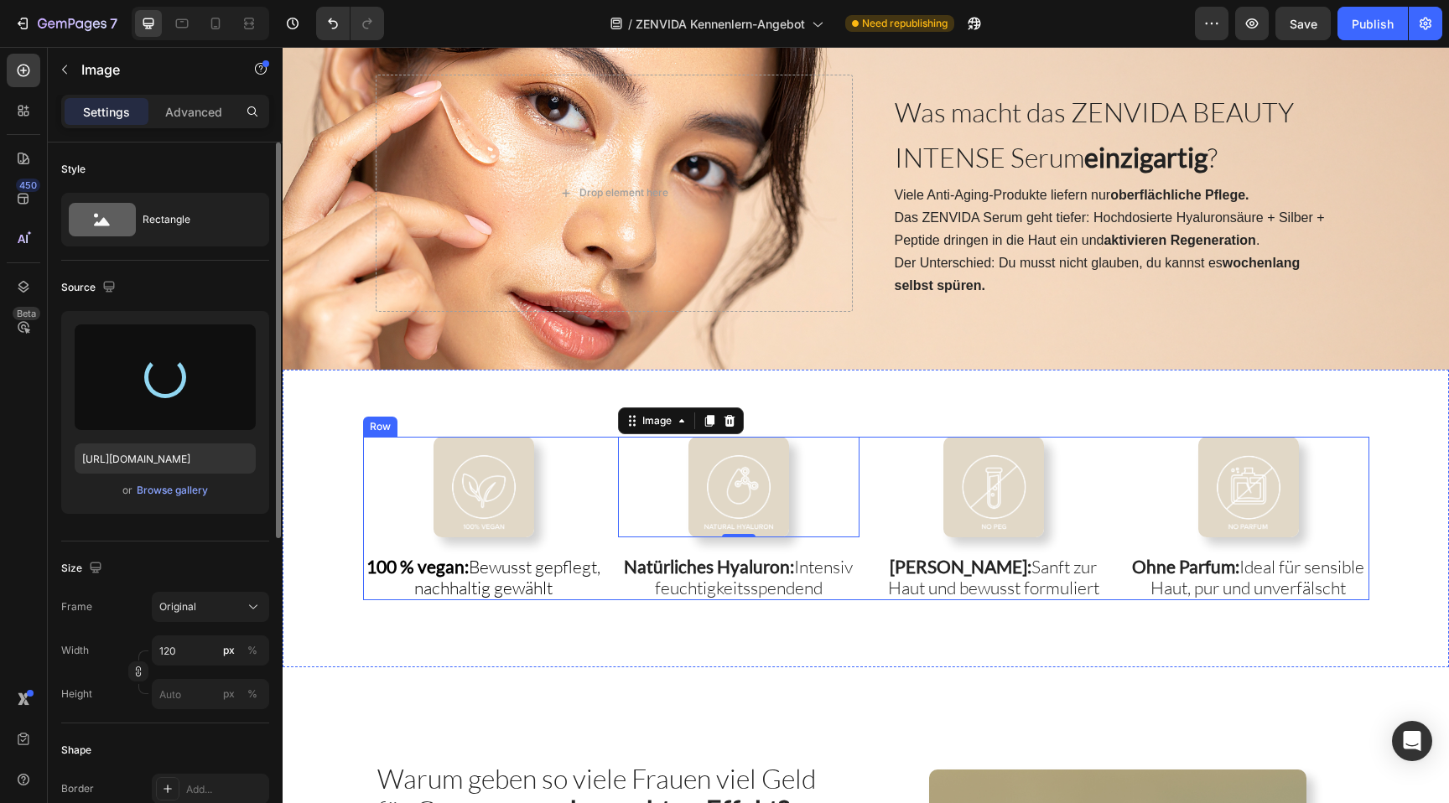
scroll to position [2289, 0]
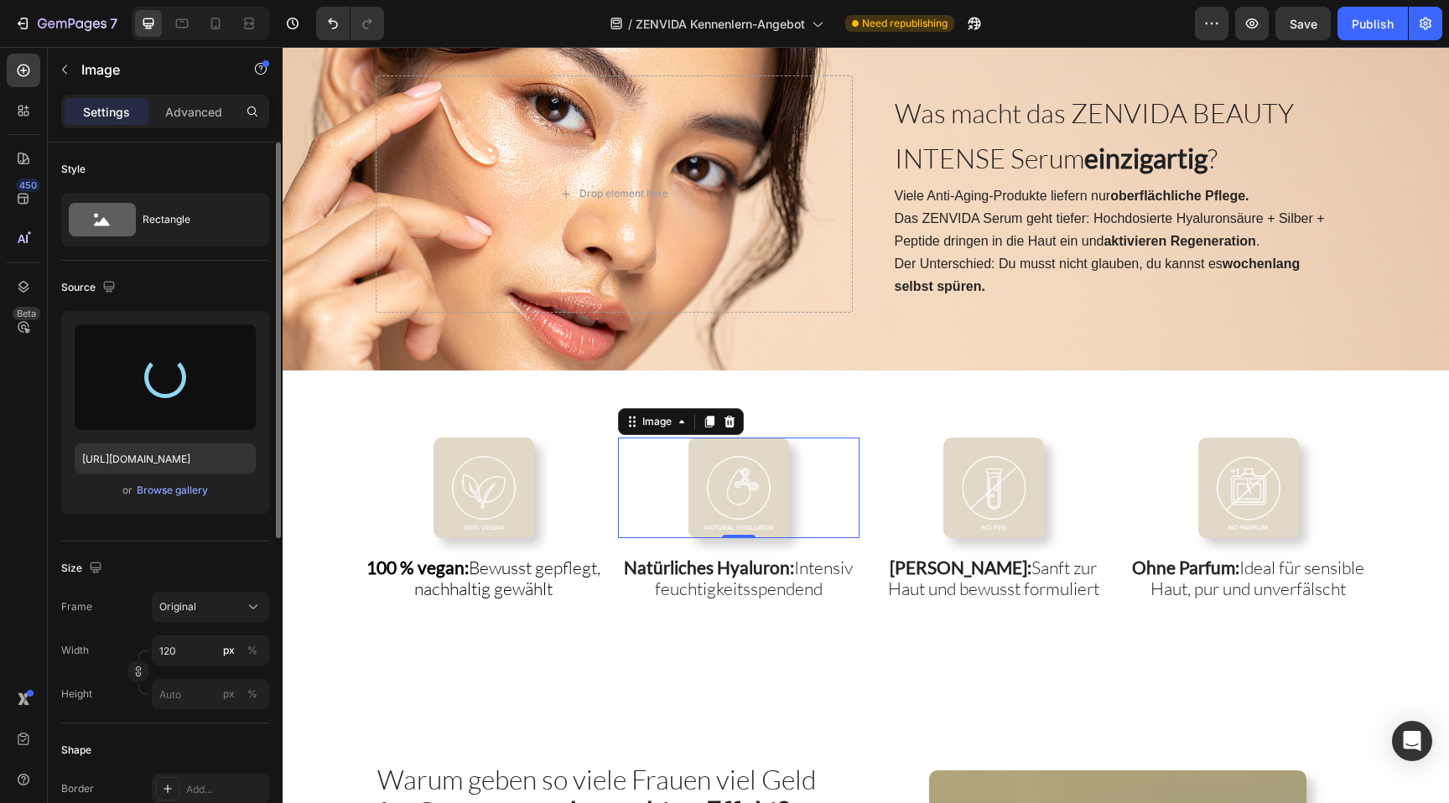
type input "https://cdn.shopify.com/s/files/1/0881/3137/1274/files/gempages_550046199009248…"
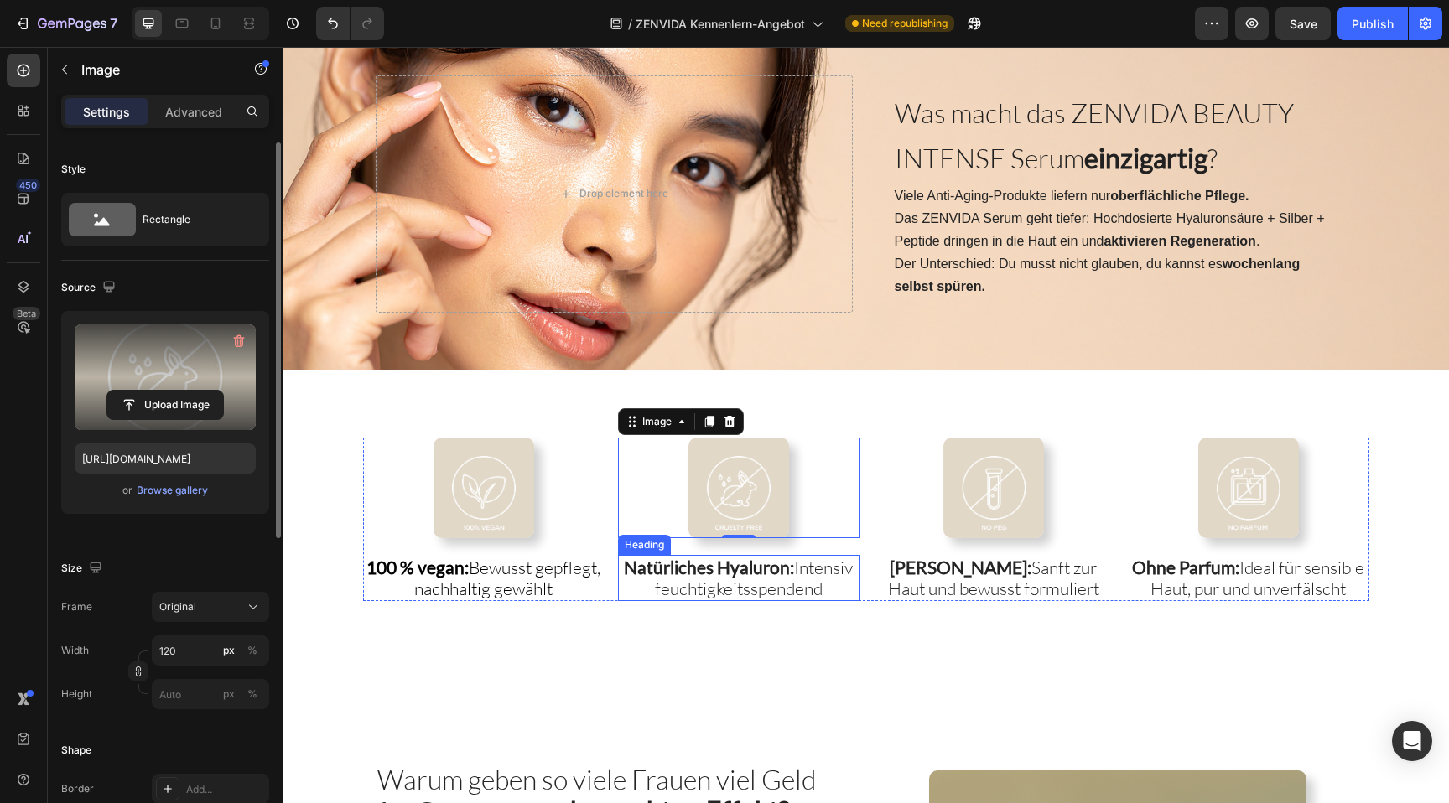
click at [766, 574] on strong "Natürliches Hyaluron:" at bounding box center [709, 567] width 170 height 21
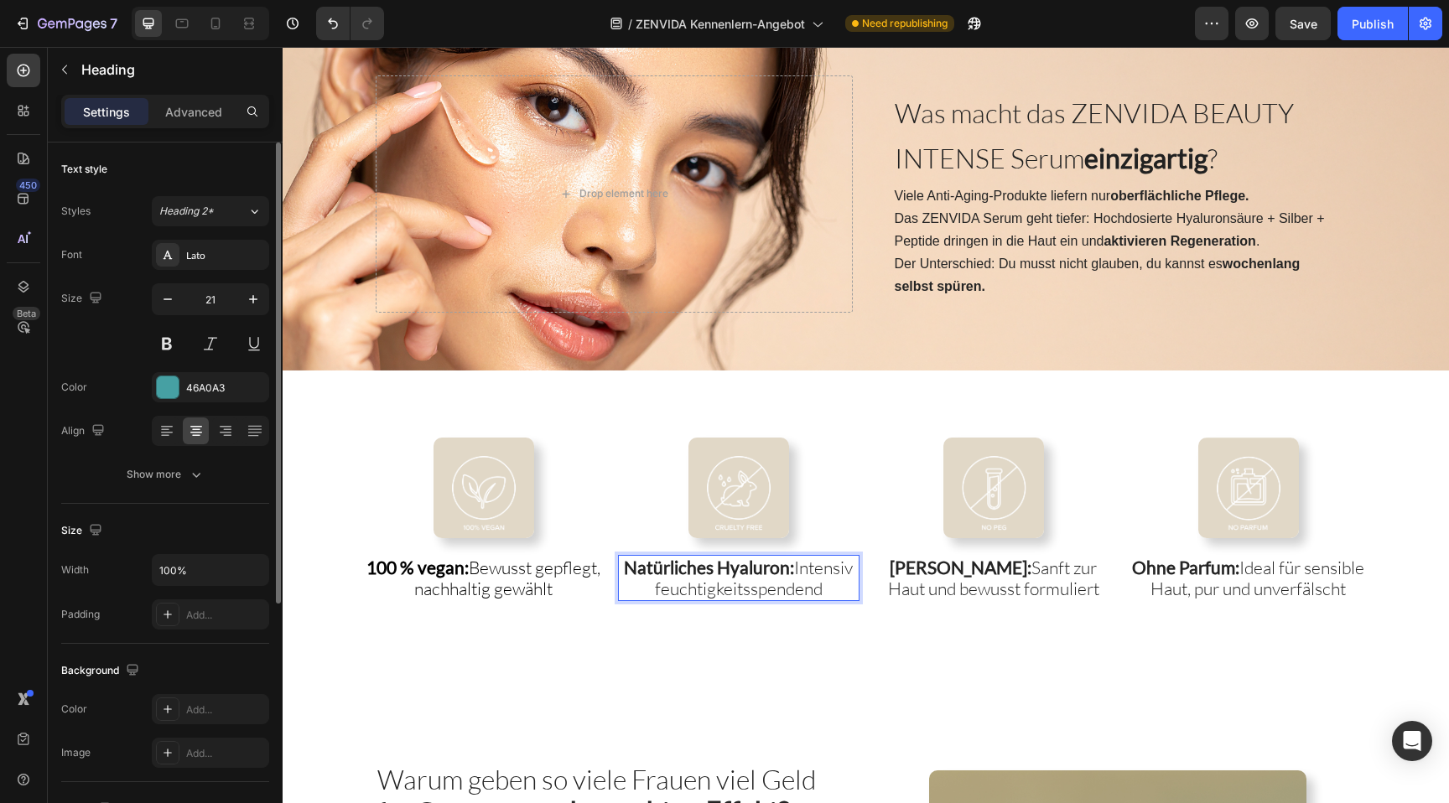
click at [766, 574] on strong "Natürliches Hyaluron:" at bounding box center [709, 567] width 170 height 21
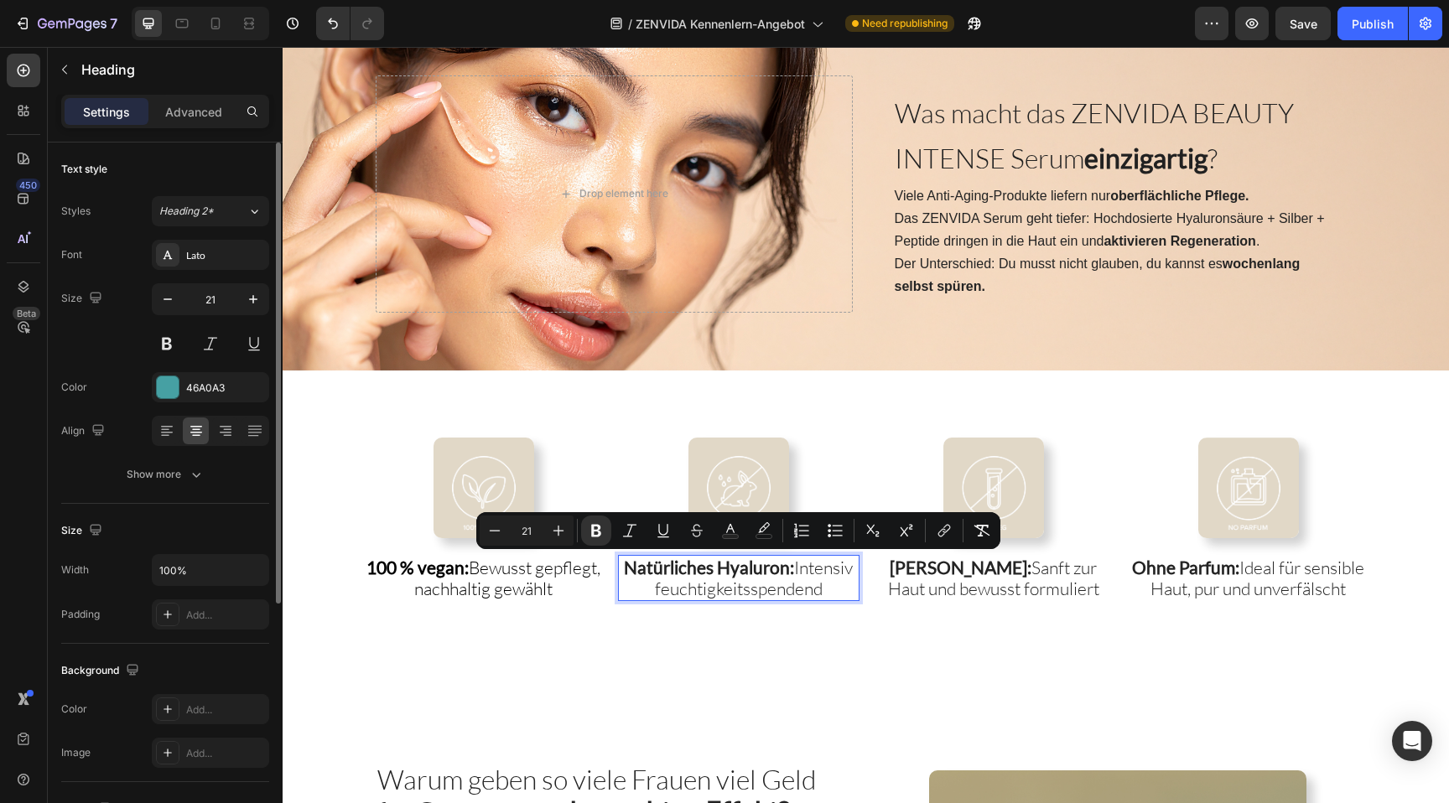
click at [782, 569] on strong "Natürliches Hyaluron:" at bounding box center [709, 567] width 170 height 21
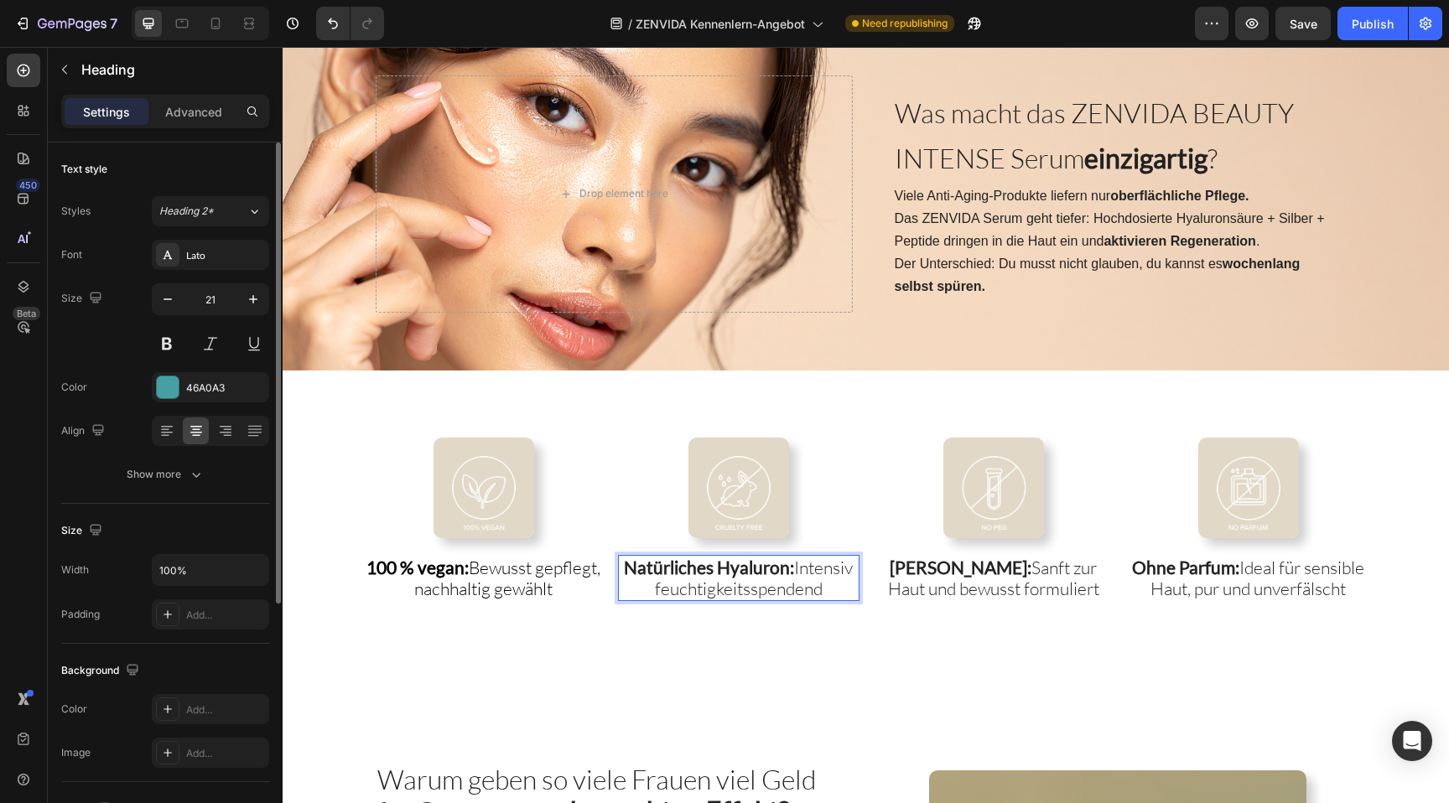
drag, startPoint x: 831, startPoint y: 585, endPoint x: 621, endPoint y: 560, distance: 211.1
click at [621, 560] on p "Natürliches Hyaluron: Intensiv feuchtigkeitsspendend" at bounding box center [739, 578] width 238 height 43
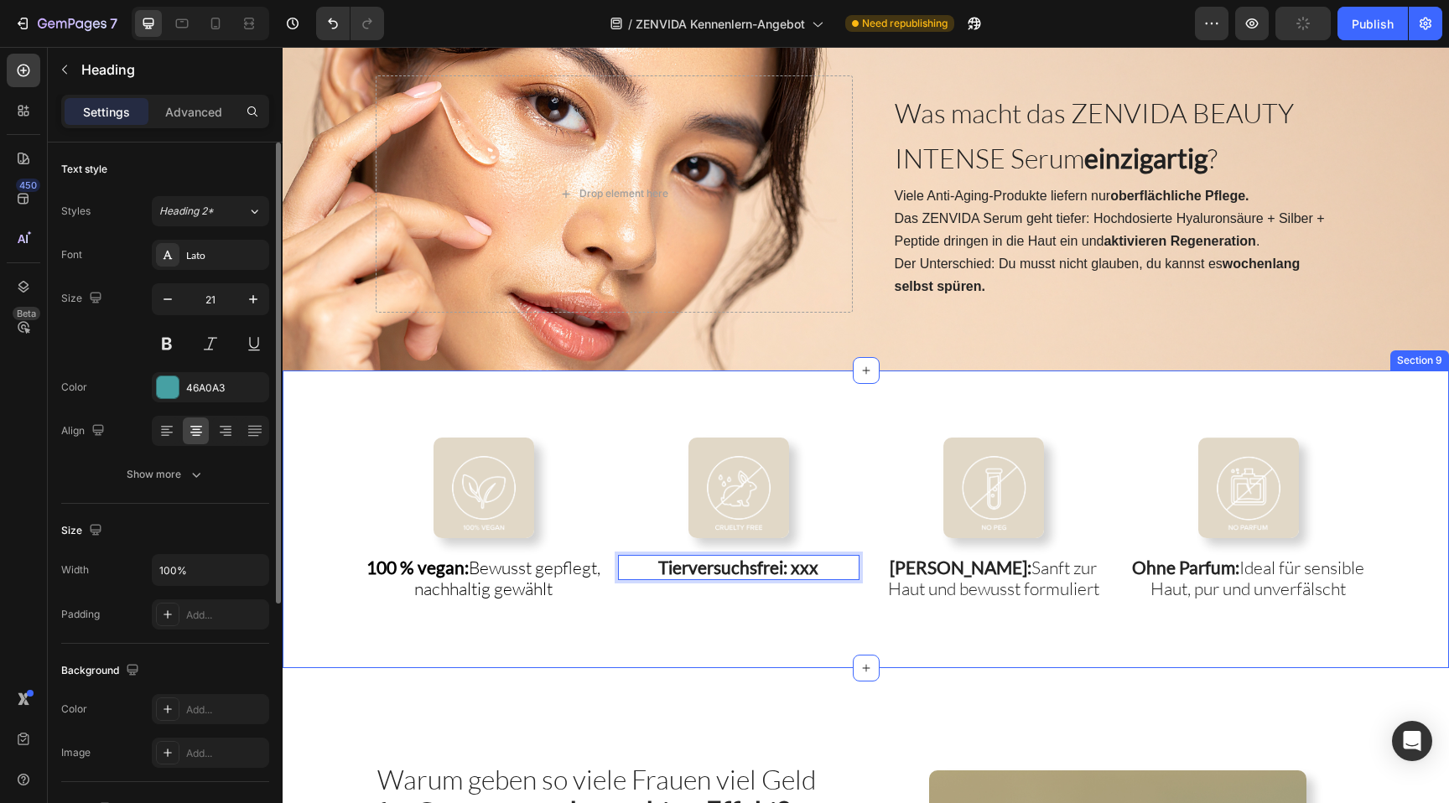
click at [779, 625] on div "Image 100 % vegan: Bewusst gepflegt, nachhaltig gewählt Heading Image Tierversu…" at bounding box center [866, 520] width 1167 height 298
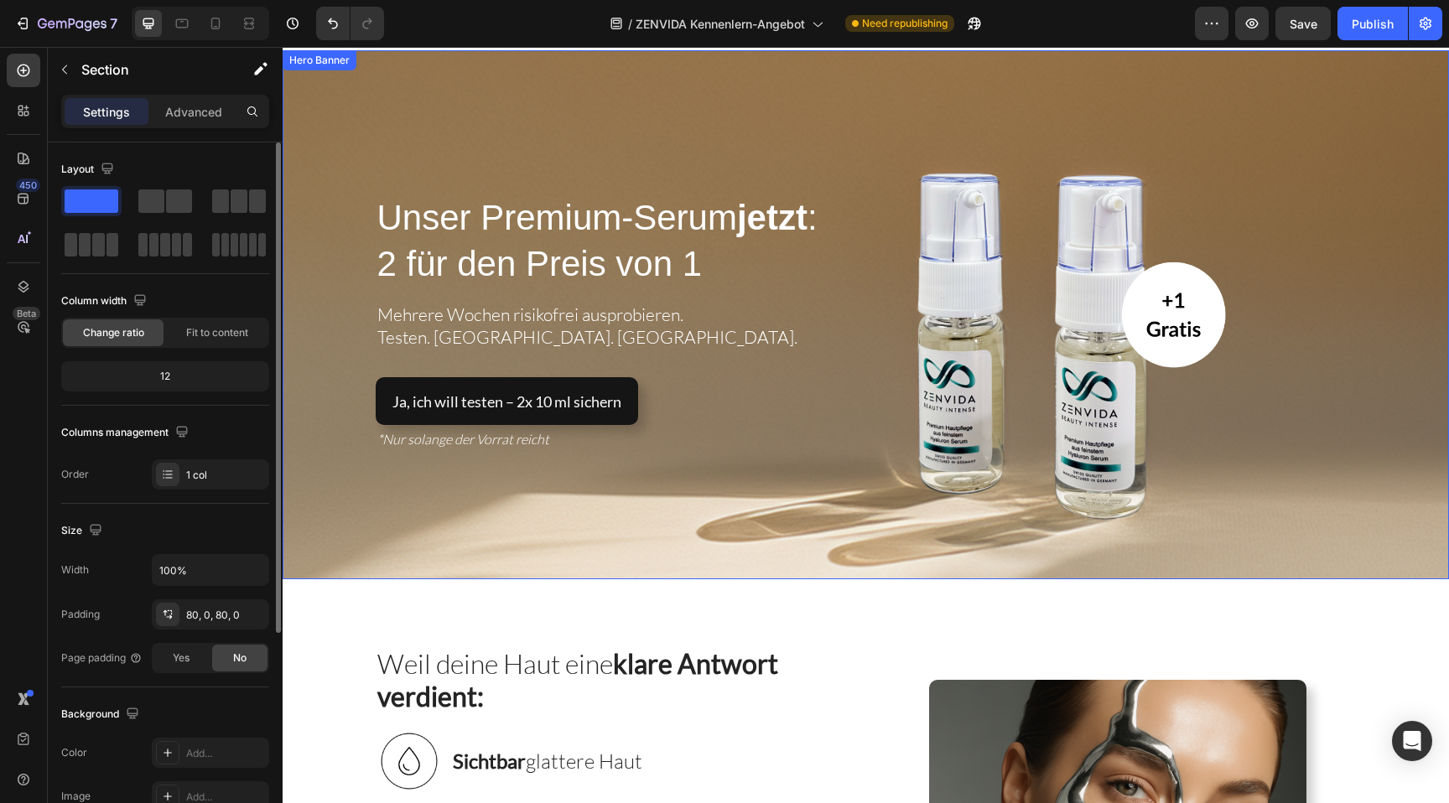
scroll to position [13, 0]
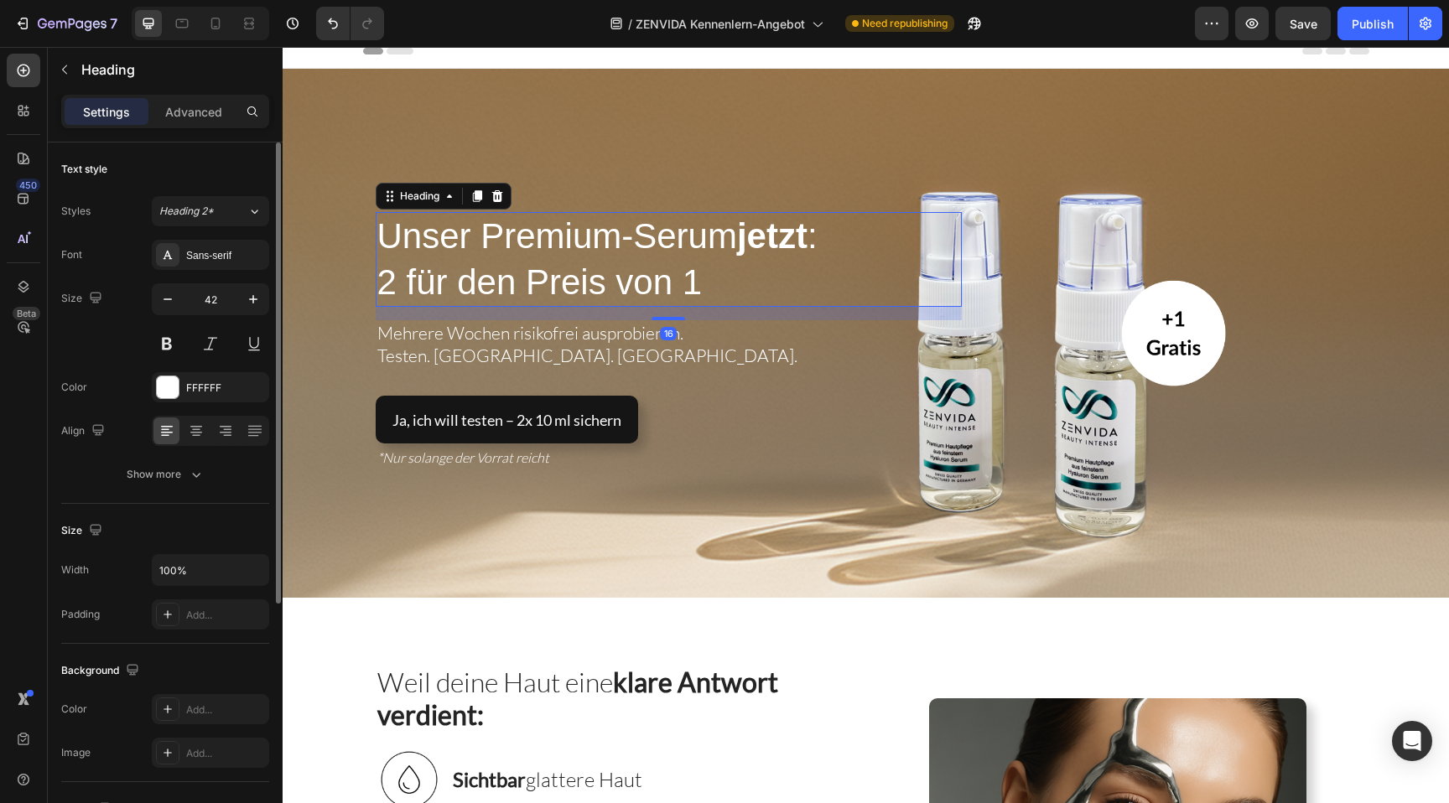
click at [613, 278] on span "2 für den Preis von 1" at bounding box center [539, 281] width 325 height 39
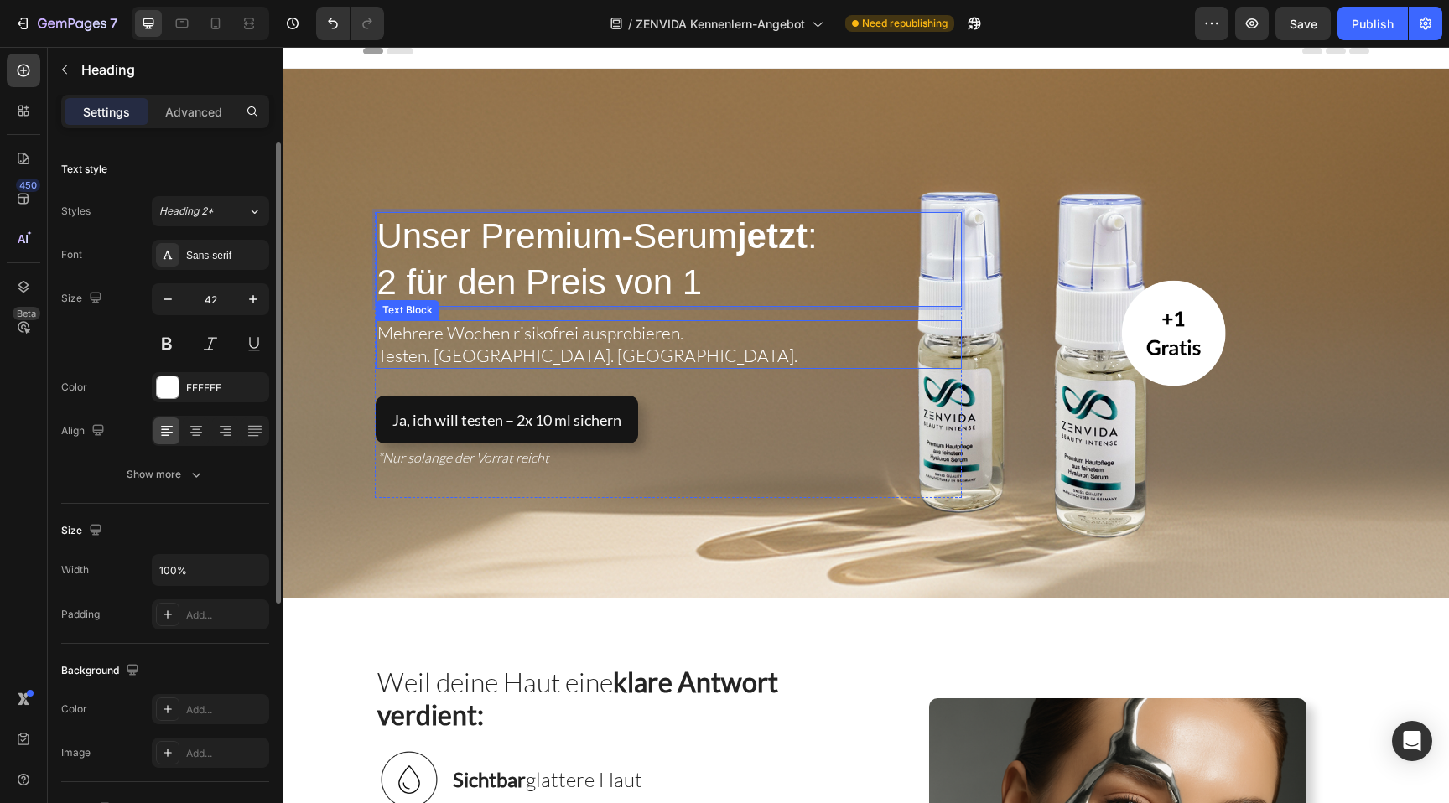
click at [478, 335] on span "Mehrere Wochen risikofrei ausprobieren." at bounding box center [530, 333] width 306 height 22
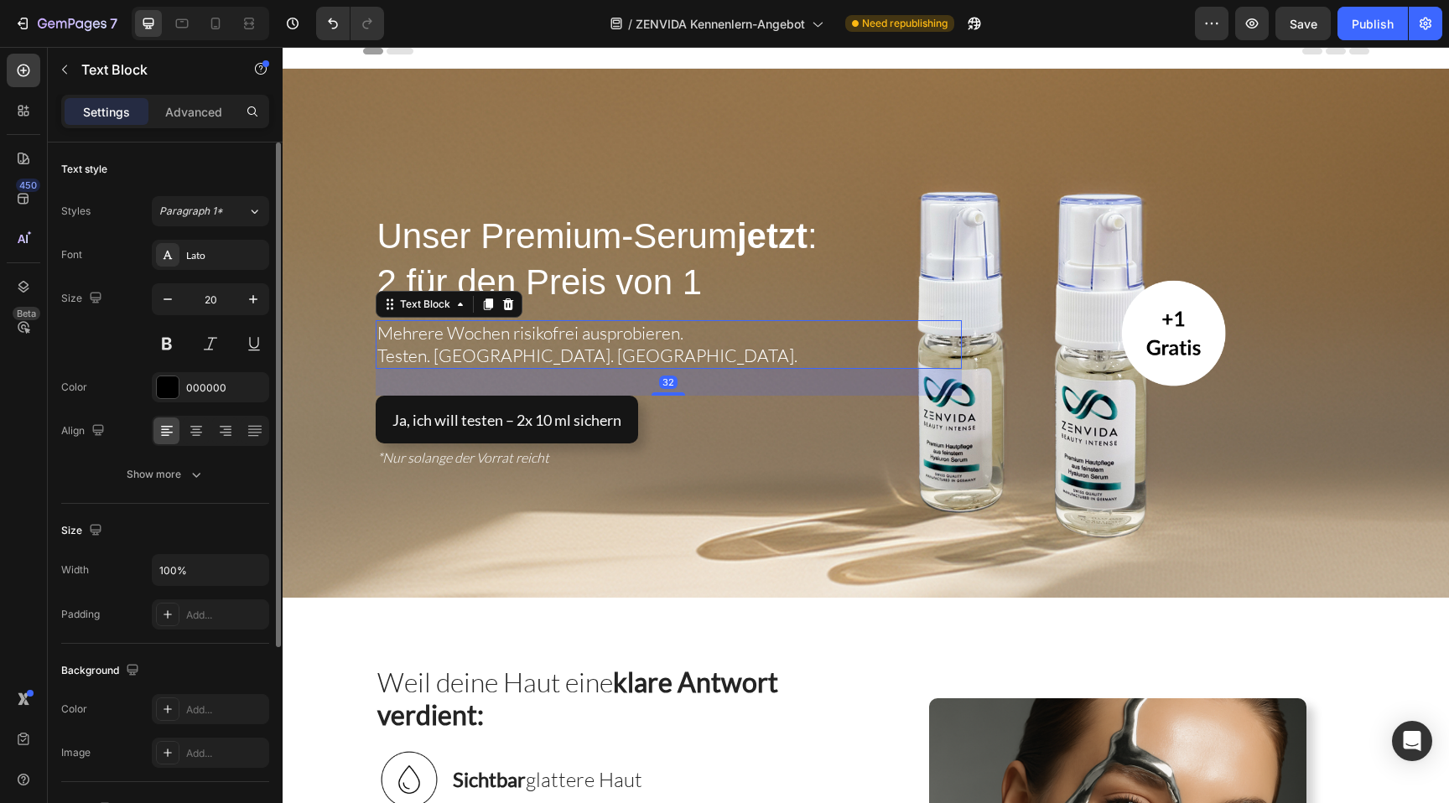
click at [478, 335] on span "Mehrere Wochen risikofrei ausprobieren." at bounding box center [530, 333] width 306 height 22
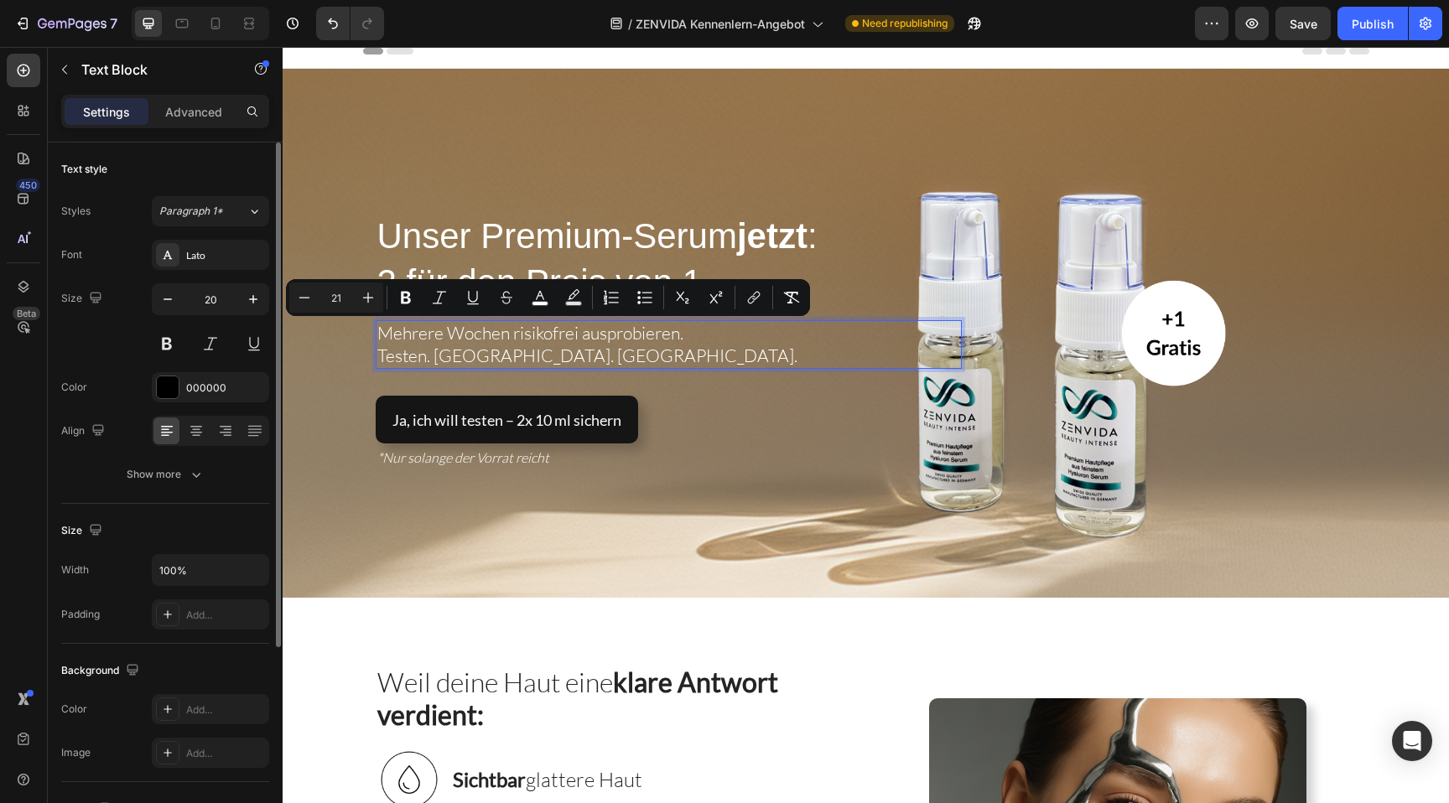
click at [521, 361] on span "Testen. [GEOGRAPHIC_DATA]. [GEOGRAPHIC_DATA]." at bounding box center [587, 356] width 420 height 22
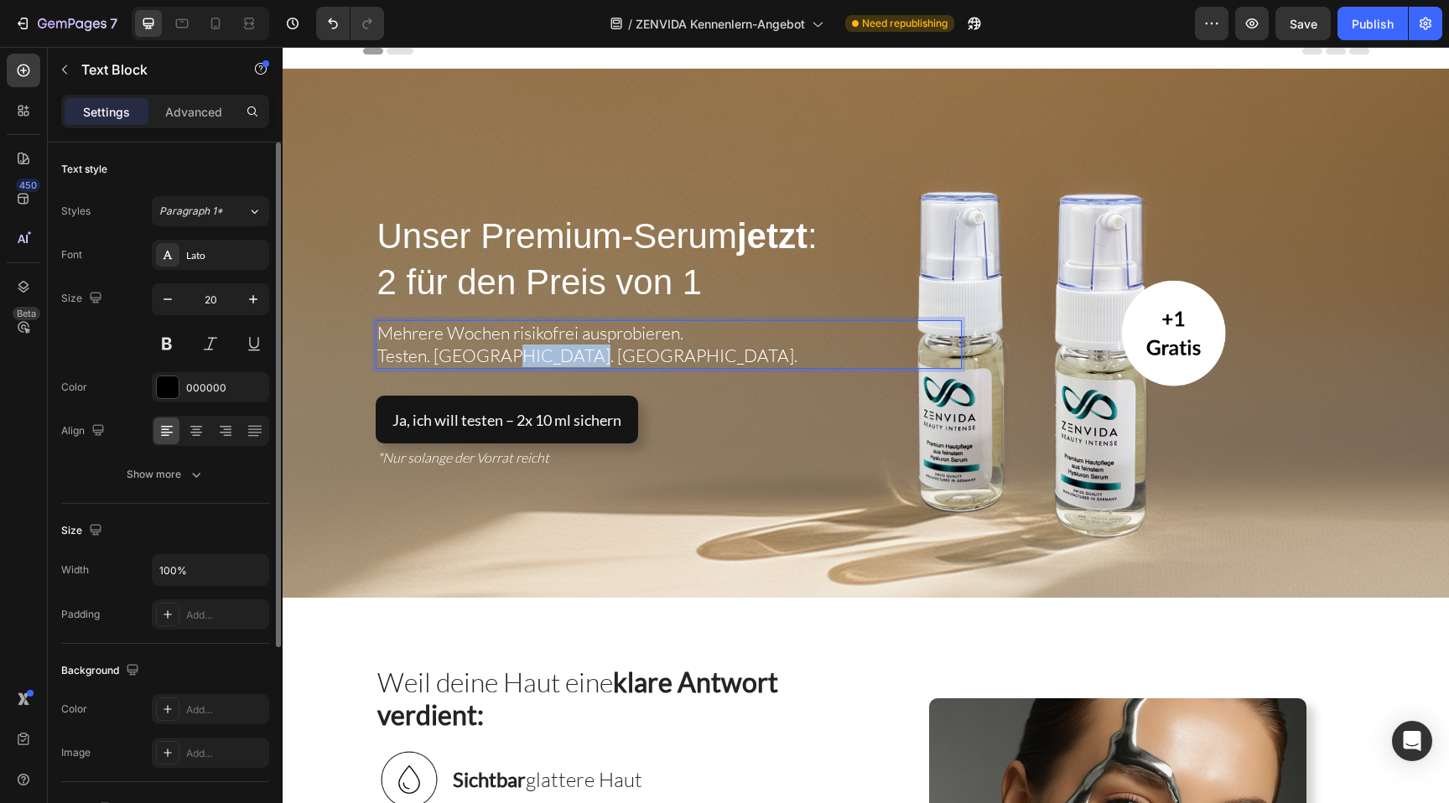
click at [521, 361] on span "Testen. [GEOGRAPHIC_DATA]. [GEOGRAPHIC_DATA]." at bounding box center [587, 356] width 420 height 22
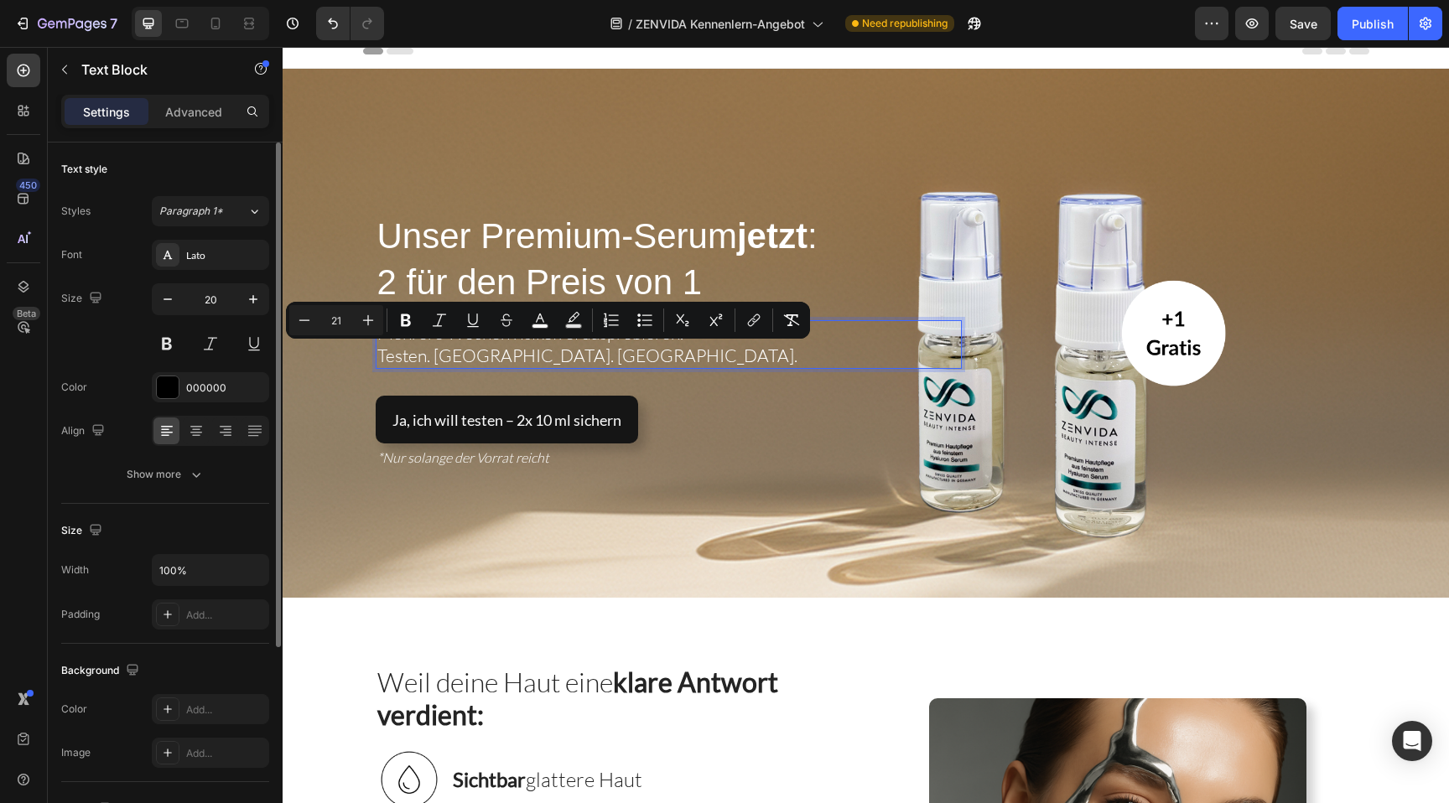
click at [573, 359] on p "Testen. [GEOGRAPHIC_DATA]. [GEOGRAPHIC_DATA]." at bounding box center [668, 356] width 583 height 23
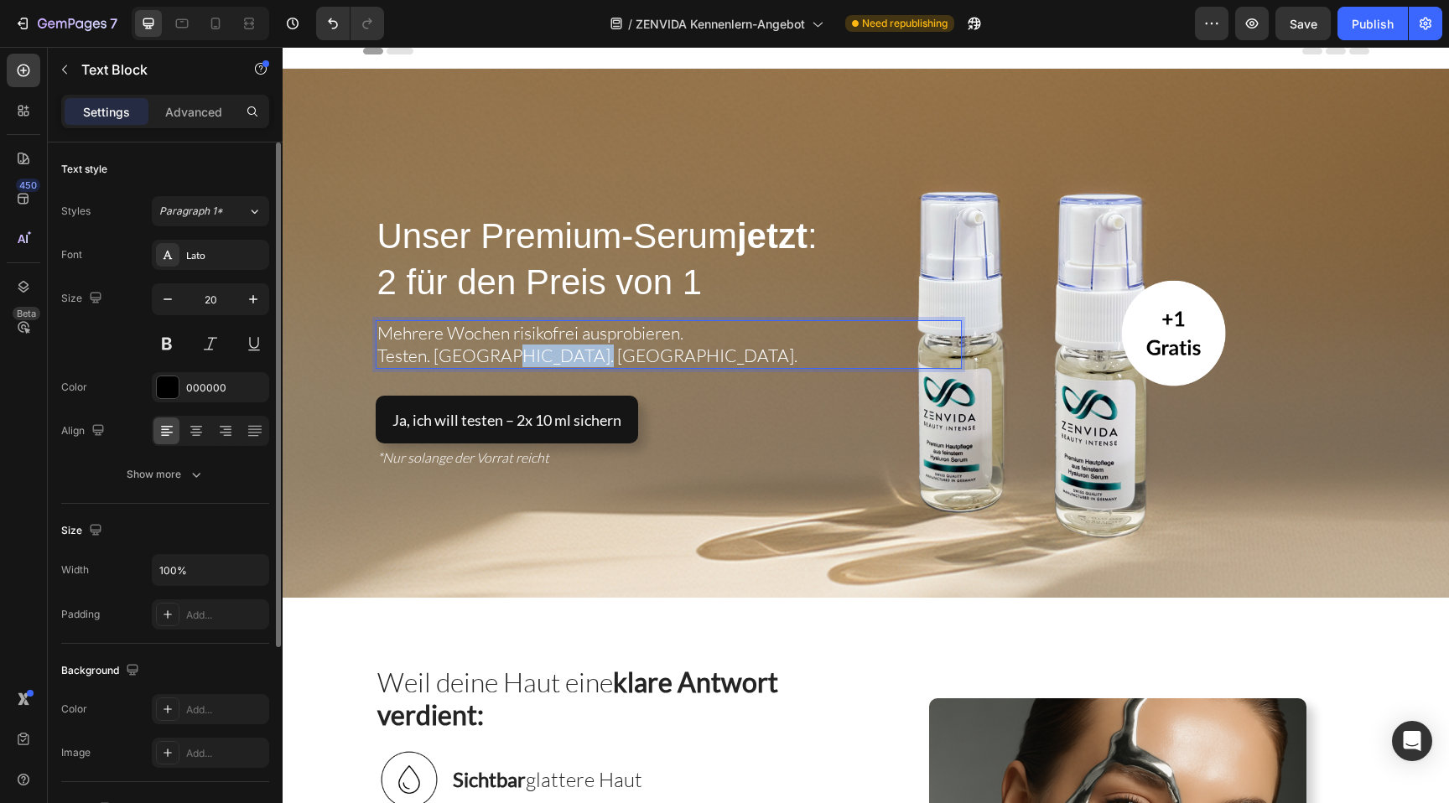
drag, startPoint x: 579, startPoint y: 359, endPoint x: 498, endPoint y: 359, distance: 80.5
click at [498, 359] on p "Testen. [GEOGRAPHIC_DATA]. [GEOGRAPHIC_DATA]." at bounding box center [668, 356] width 583 height 23
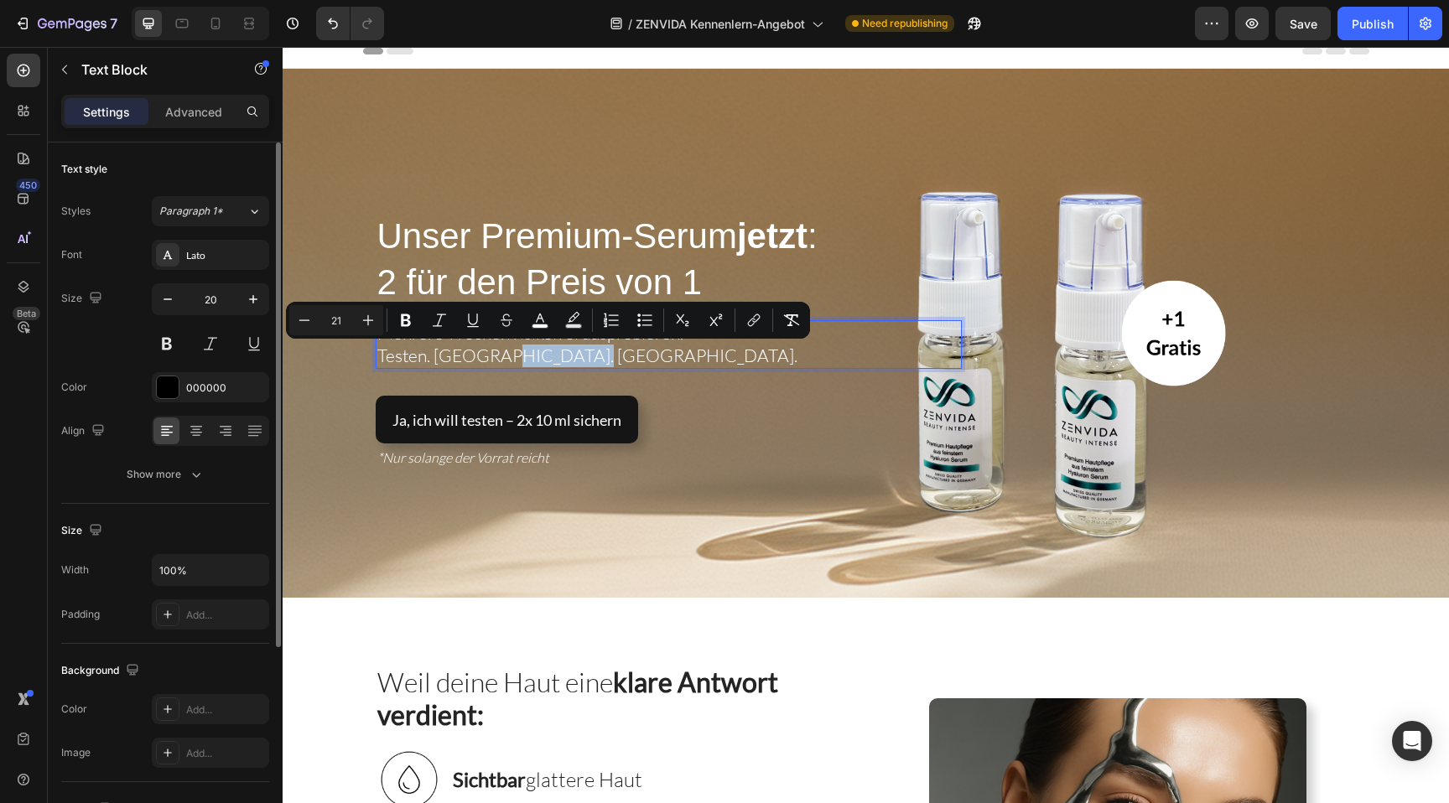
click at [498, 359] on span "Testen. [GEOGRAPHIC_DATA]. [GEOGRAPHIC_DATA]." at bounding box center [587, 356] width 420 height 22
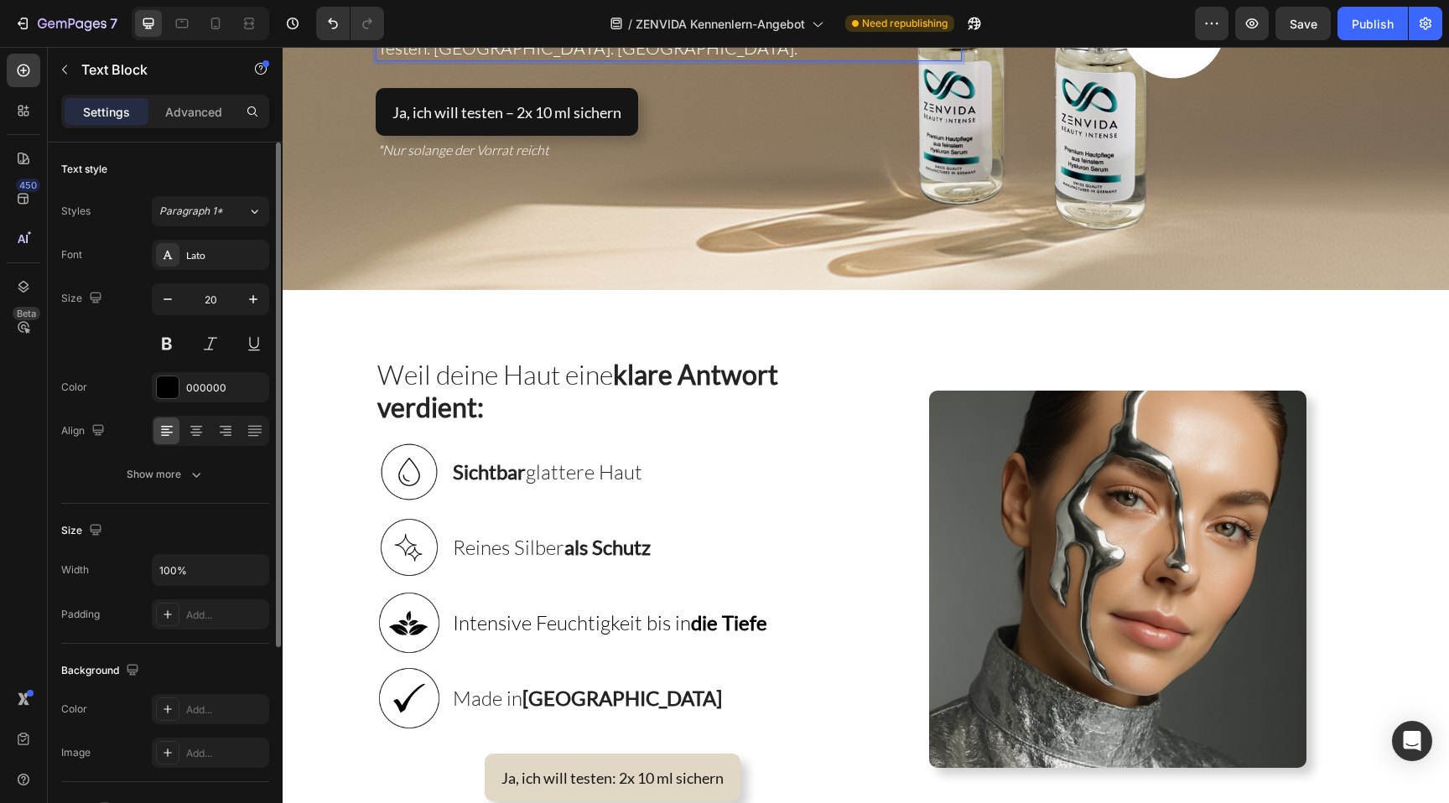
scroll to position [333, 0]
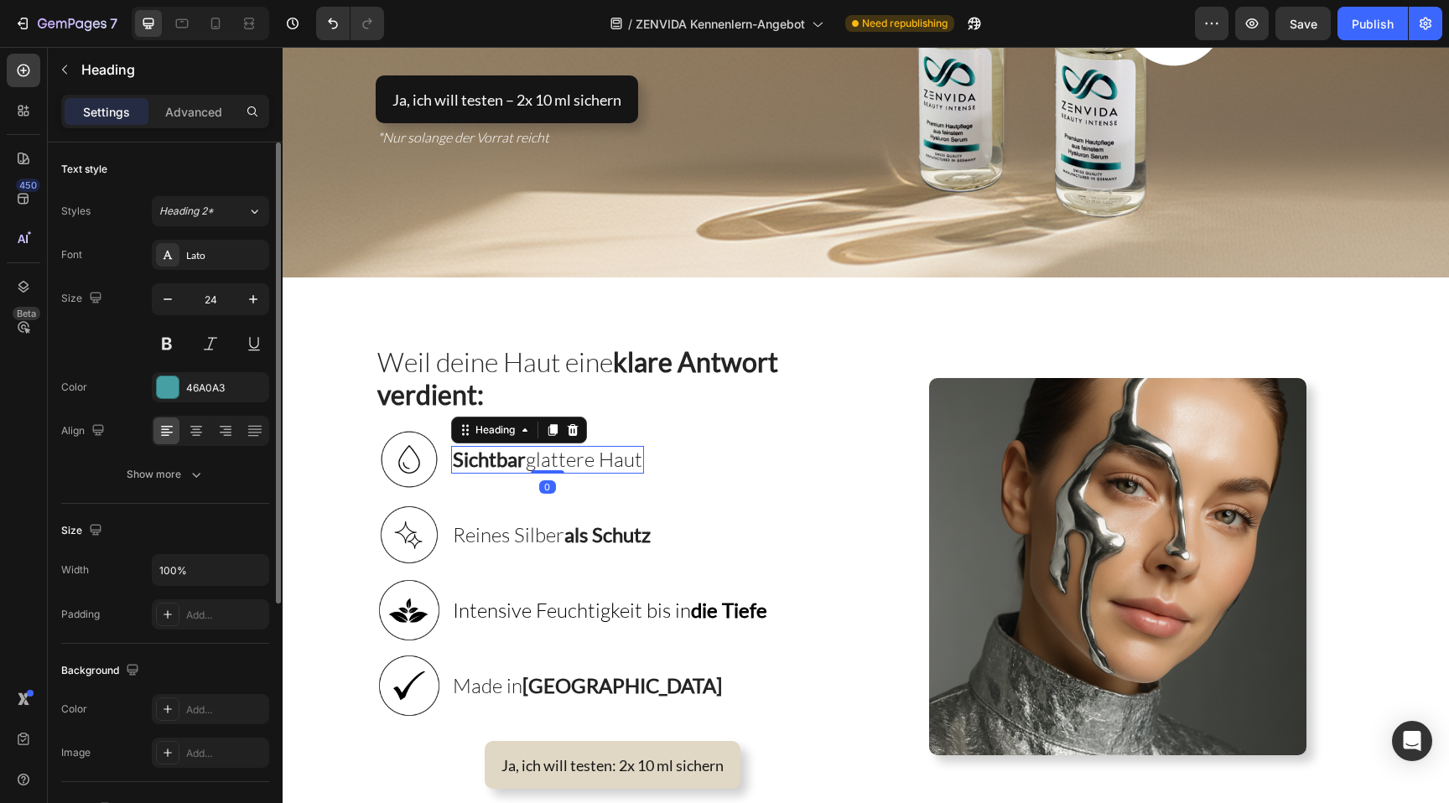
click at [491, 455] on strong "Sichtbar" at bounding box center [489, 459] width 73 height 24
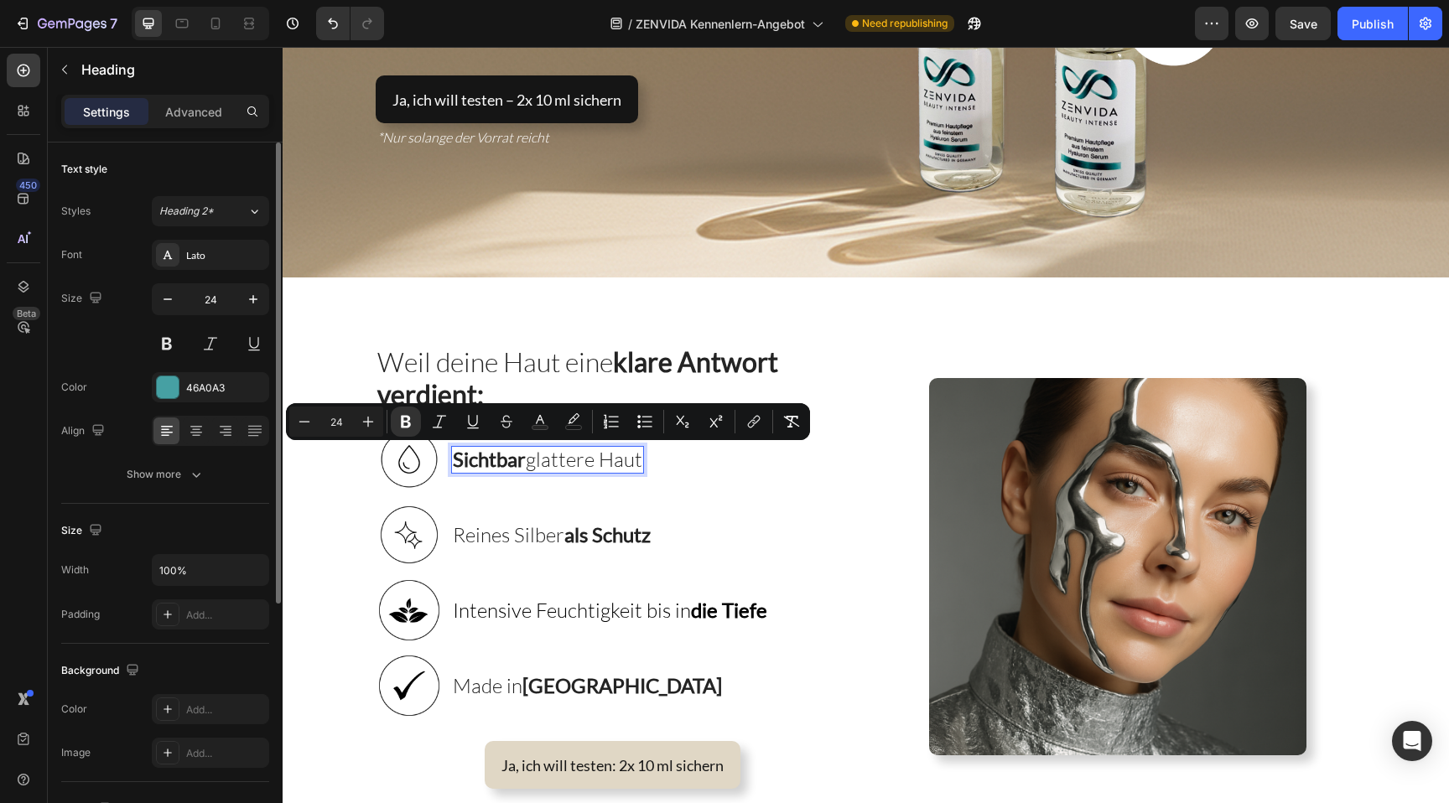
click at [481, 463] on strong "Sichtbar" at bounding box center [489, 459] width 73 height 24
click at [502, 462] on strong "Sichtbar" at bounding box center [489, 459] width 73 height 24
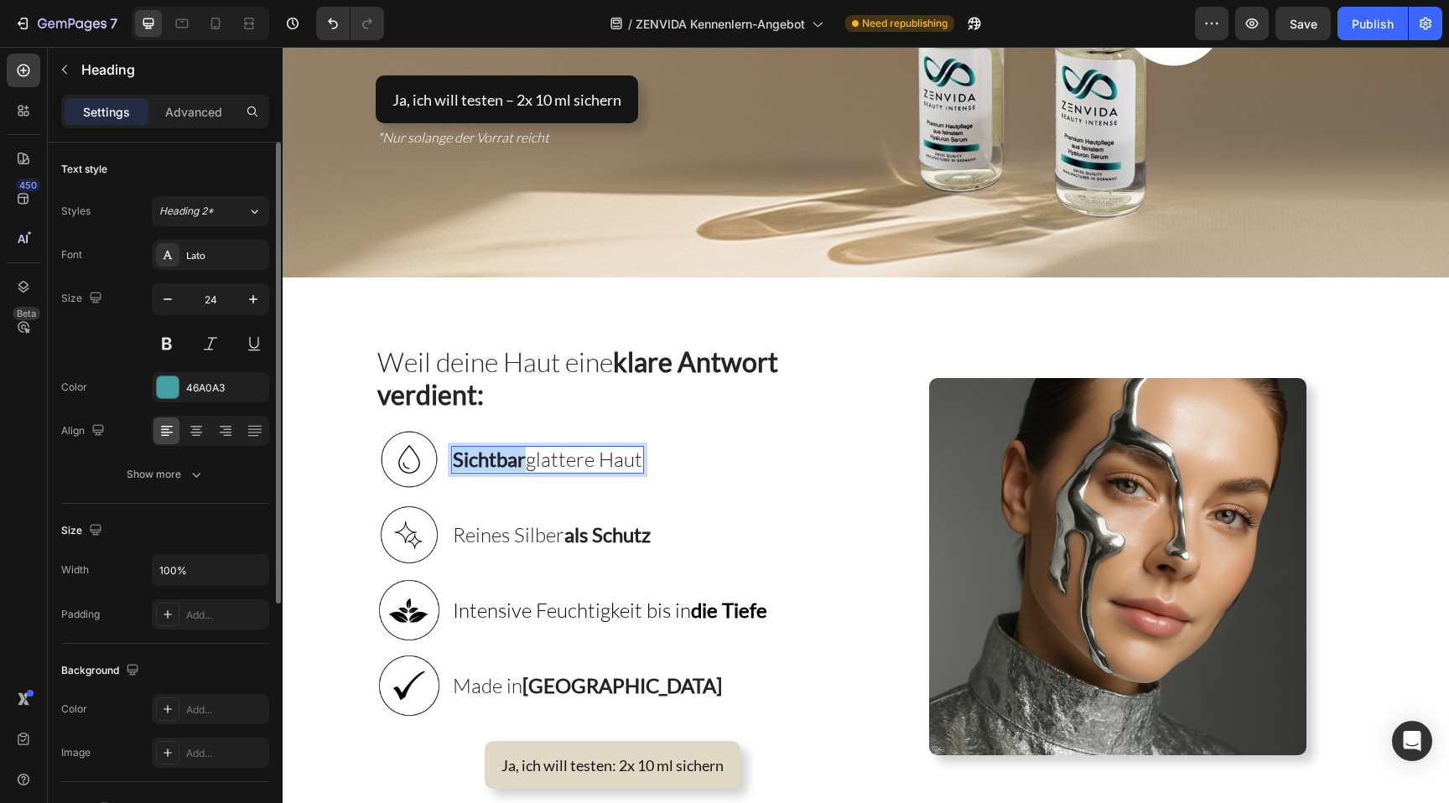
click at [502, 462] on strong "Sichtbar" at bounding box center [489, 459] width 73 height 24
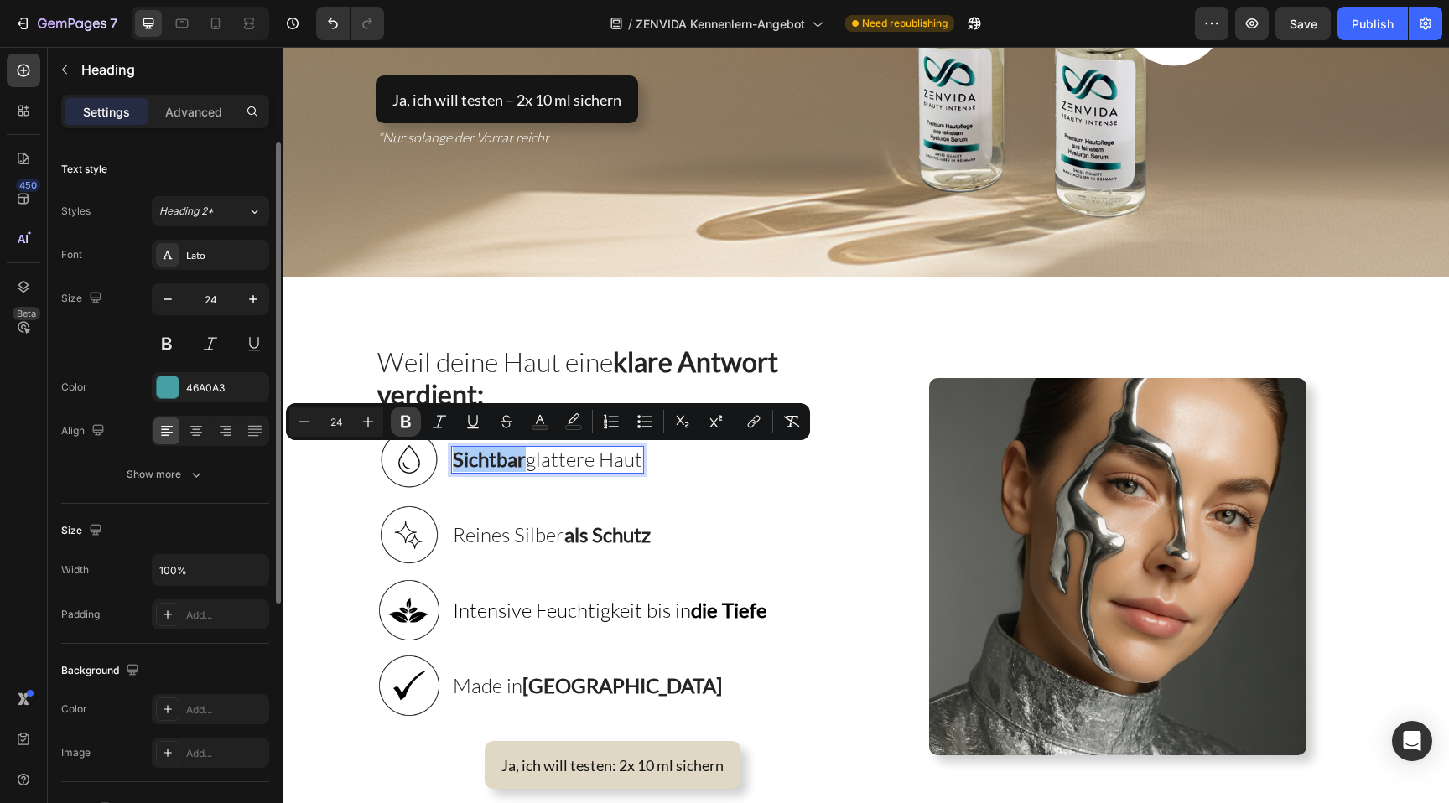
click at [405, 428] on icon "Editor contextual toolbar" at bounding box center [406, 422] width 10 height 13
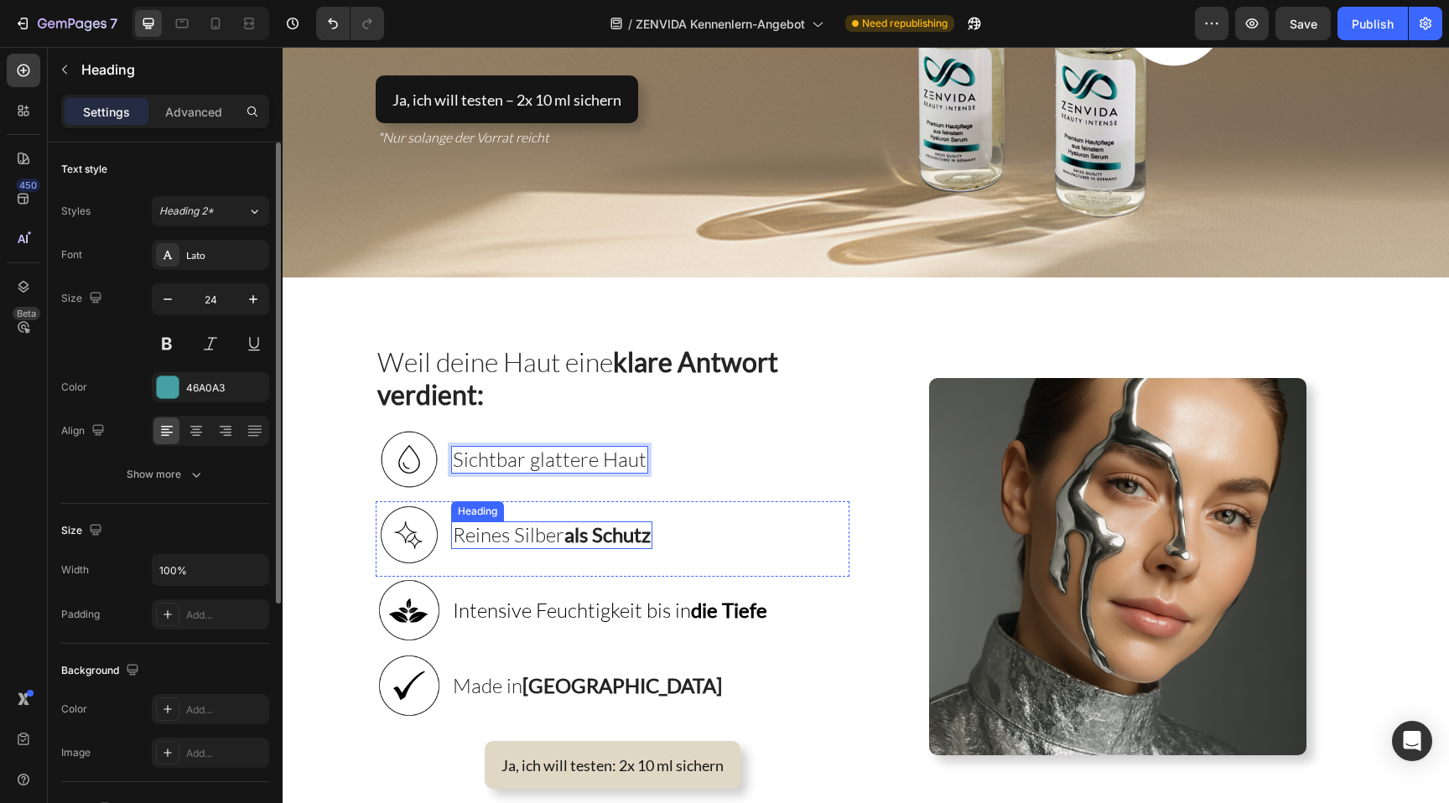
click at [608, 530] on strong "als Schutz" at bounding box center [607, 534] width 86 height 24
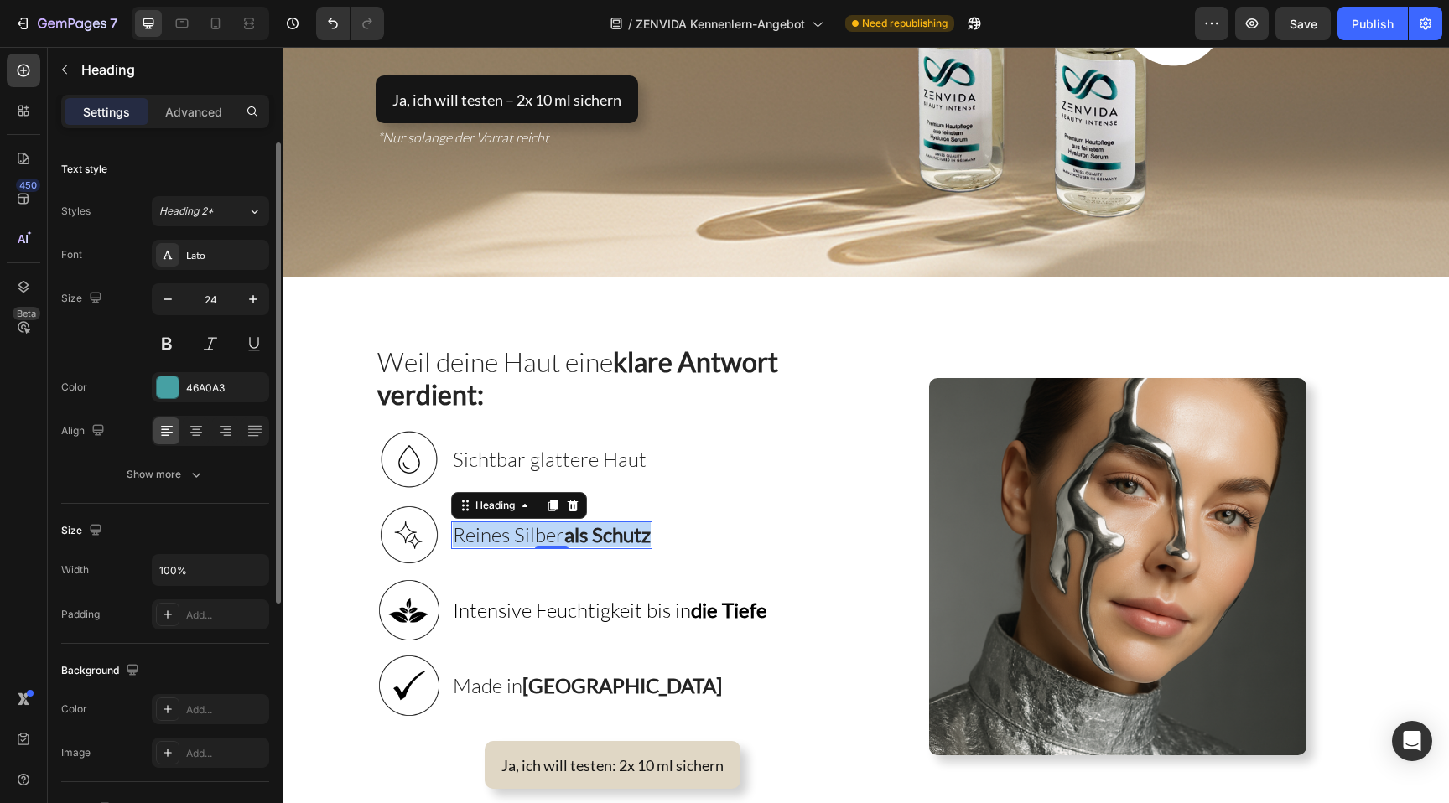
click at [608, 530] on strong "als Schutz" at bounding box center [607, 534] width 86 height 24
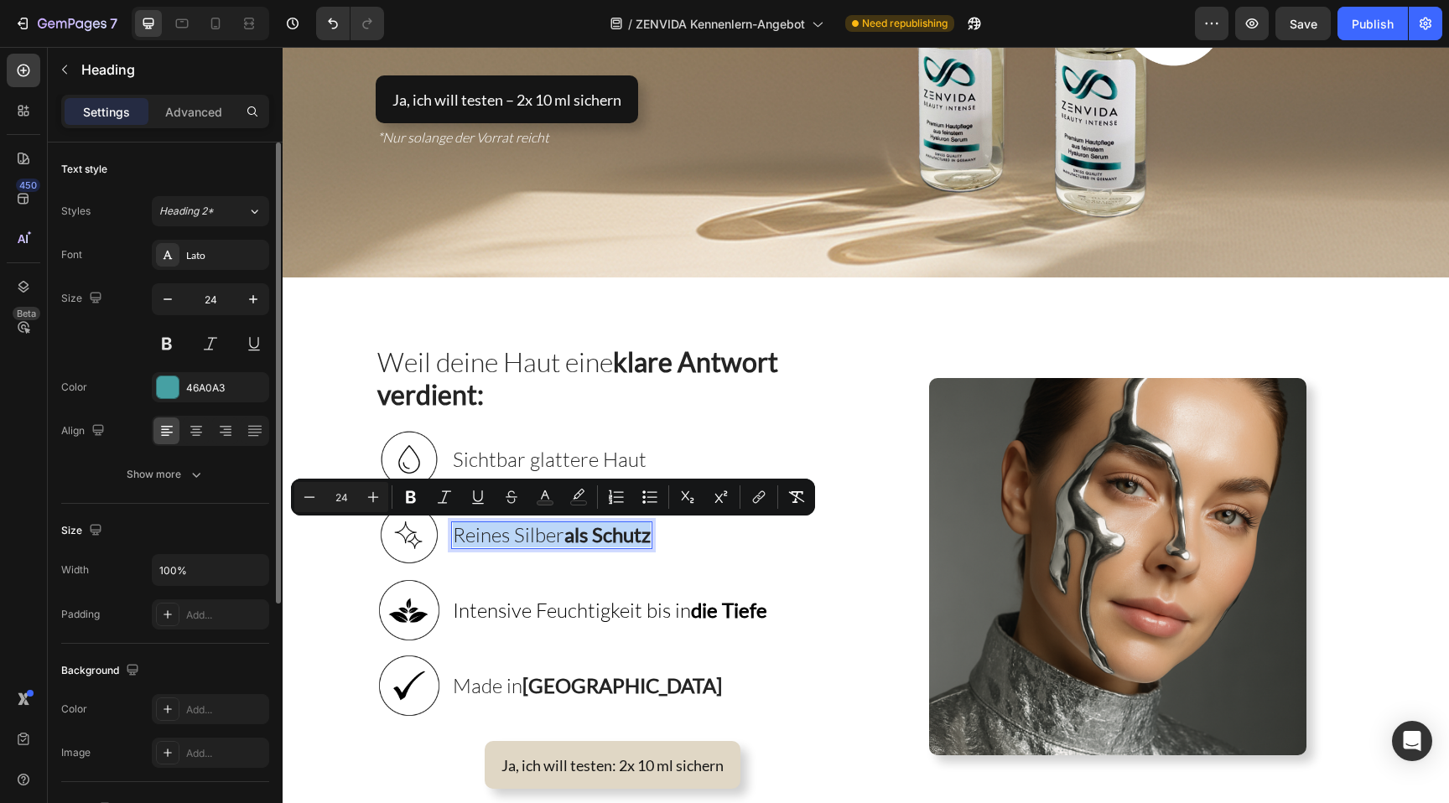
click at [564, 530] on span "Reines Silber als Schutz" at bounding box center [552, 534] width 198 height 25
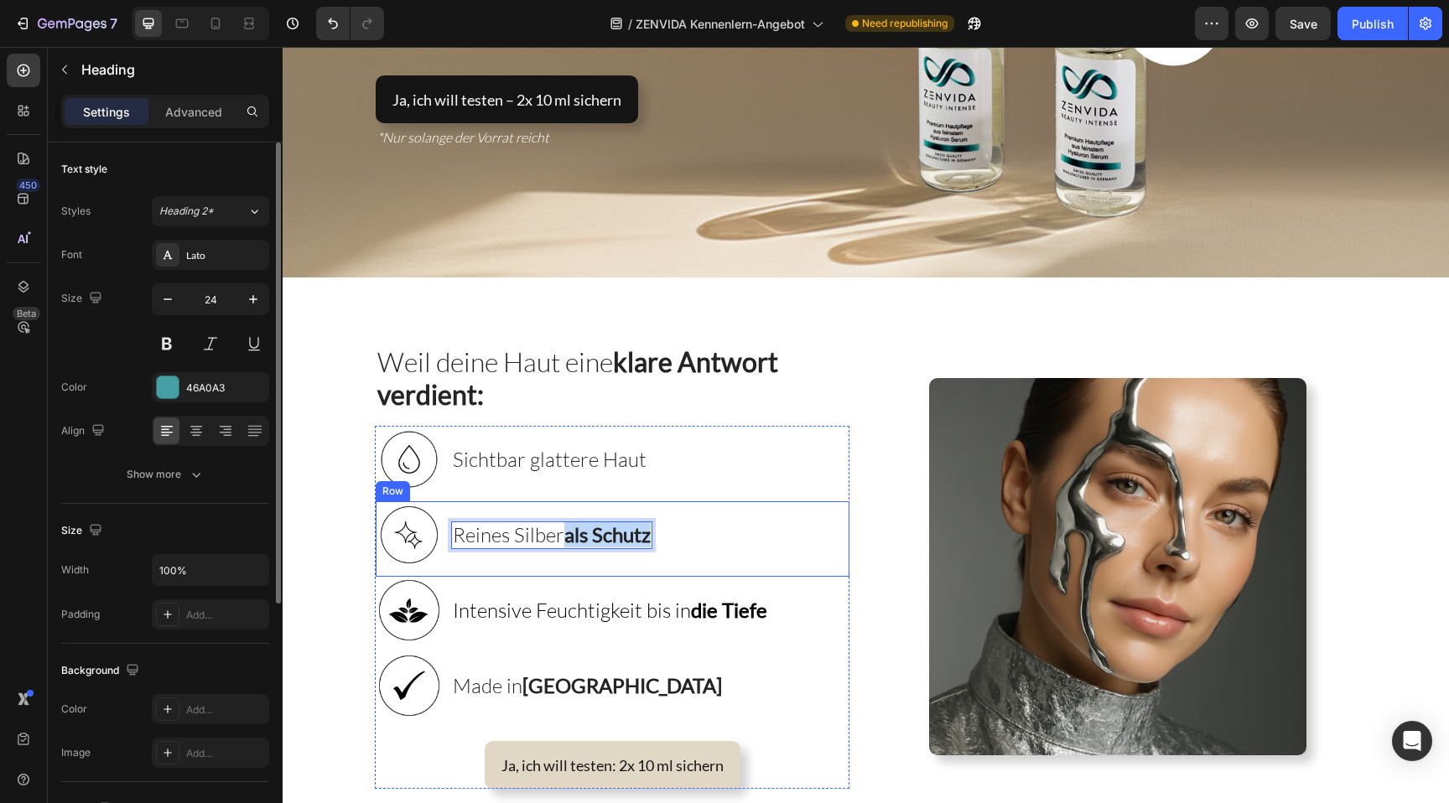
drag, startPoint x: 568, startPoint y: 535, endPoint x: 663, endPoint y: 535, distance: 95.6
click at [663, 535] on div "Image Reines Silber als Schutz Heading 0 Row" at bounding box center [613, 539] width 474 height 75
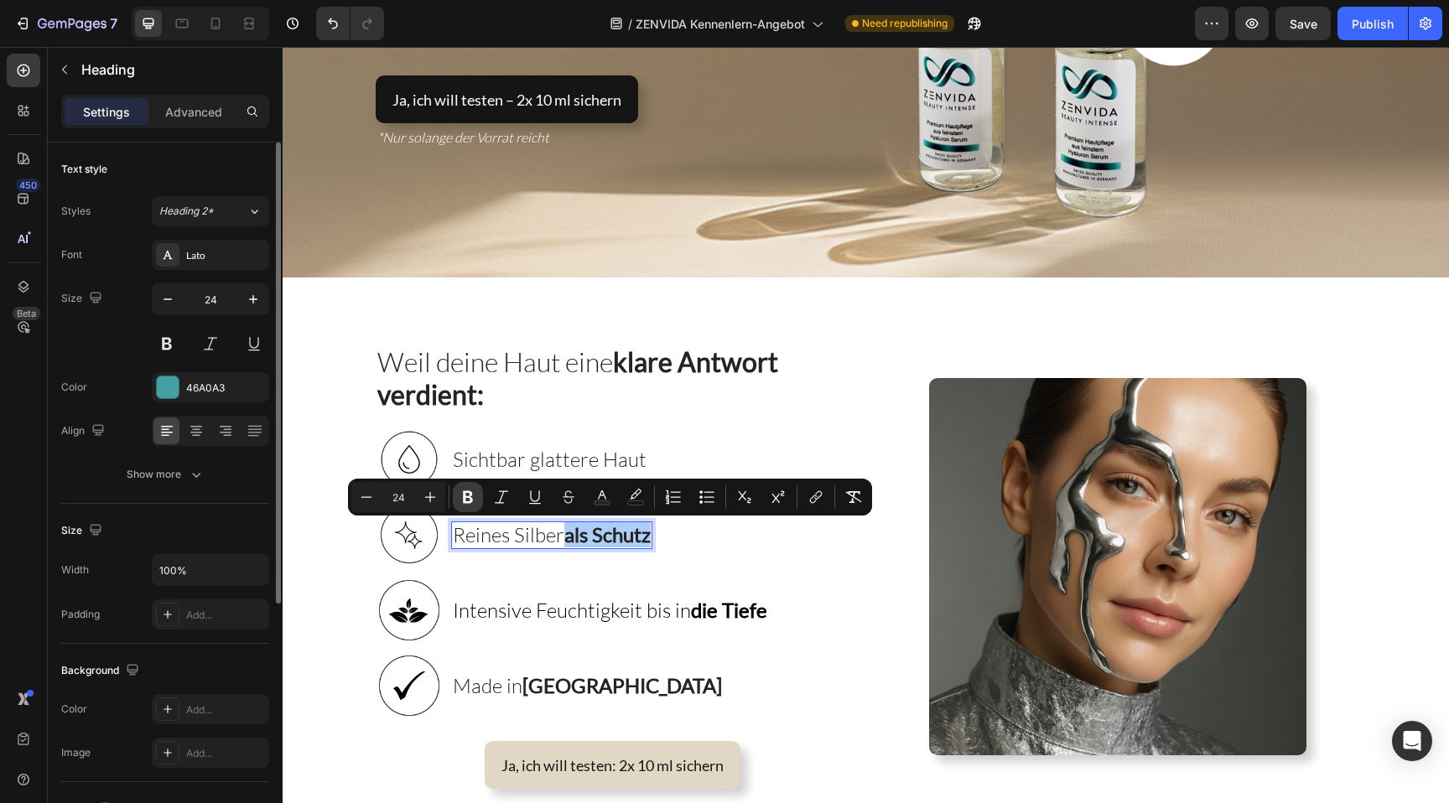
click at [476, 495] on icon "Editor contextual toolbar" at bounding box center [468, 497] width 17 height 17
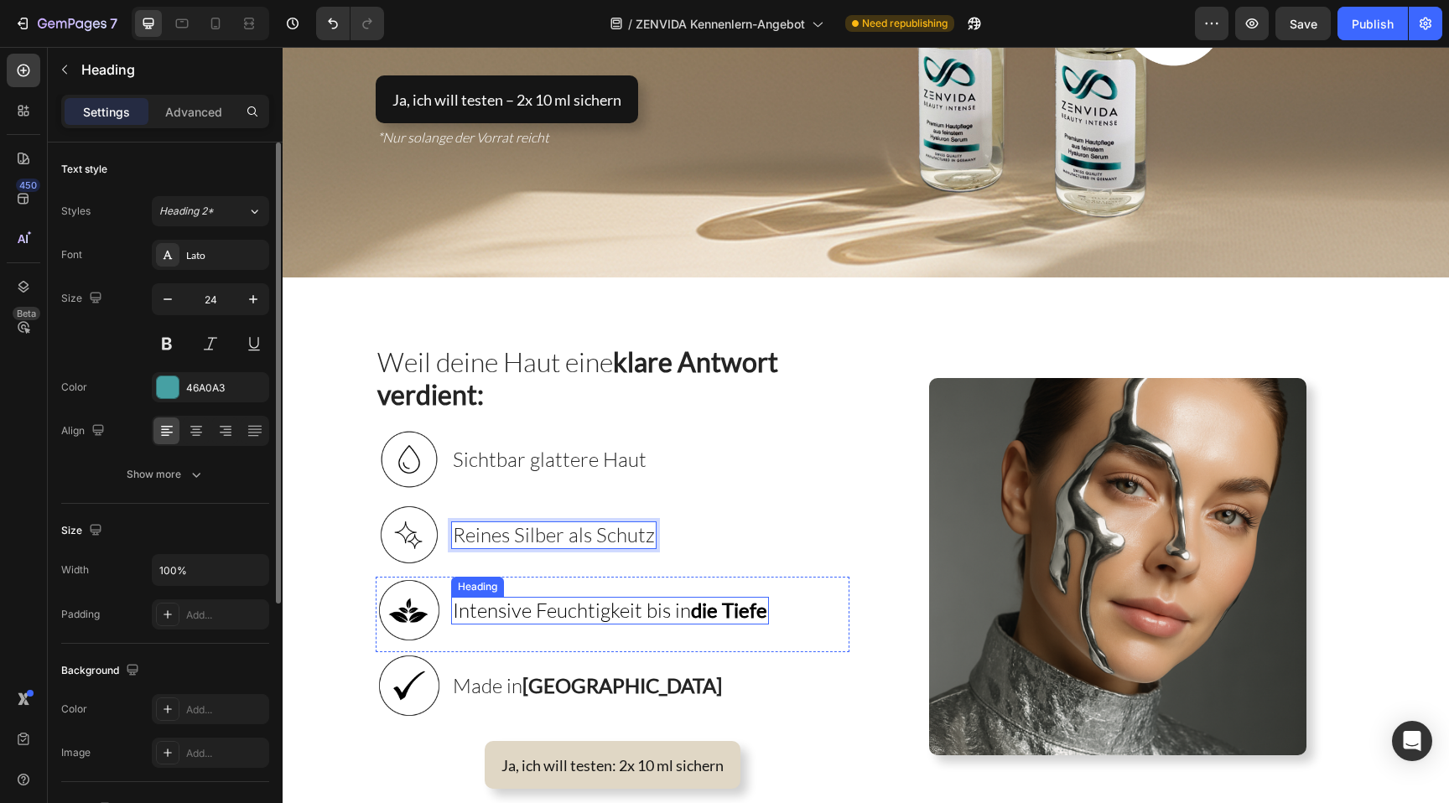
click at [713, 621] on strong "die Tiefe" at bounding box center [729, 610] width 76 height 24
click at [695, 616] on strong "die Tiefe" at bounding box center [729, 610] width 76 height 24
drag, startPoint x: 694, startPoint y: 616, endPoint x: 775, endPoint y: 616, distance: 81.3
click at [775, 616] on div "Image Intensive Feuchtigkeit bis in die Tiefe Heading 0 Row" at bounding box center [613, 614] width 474 height 75
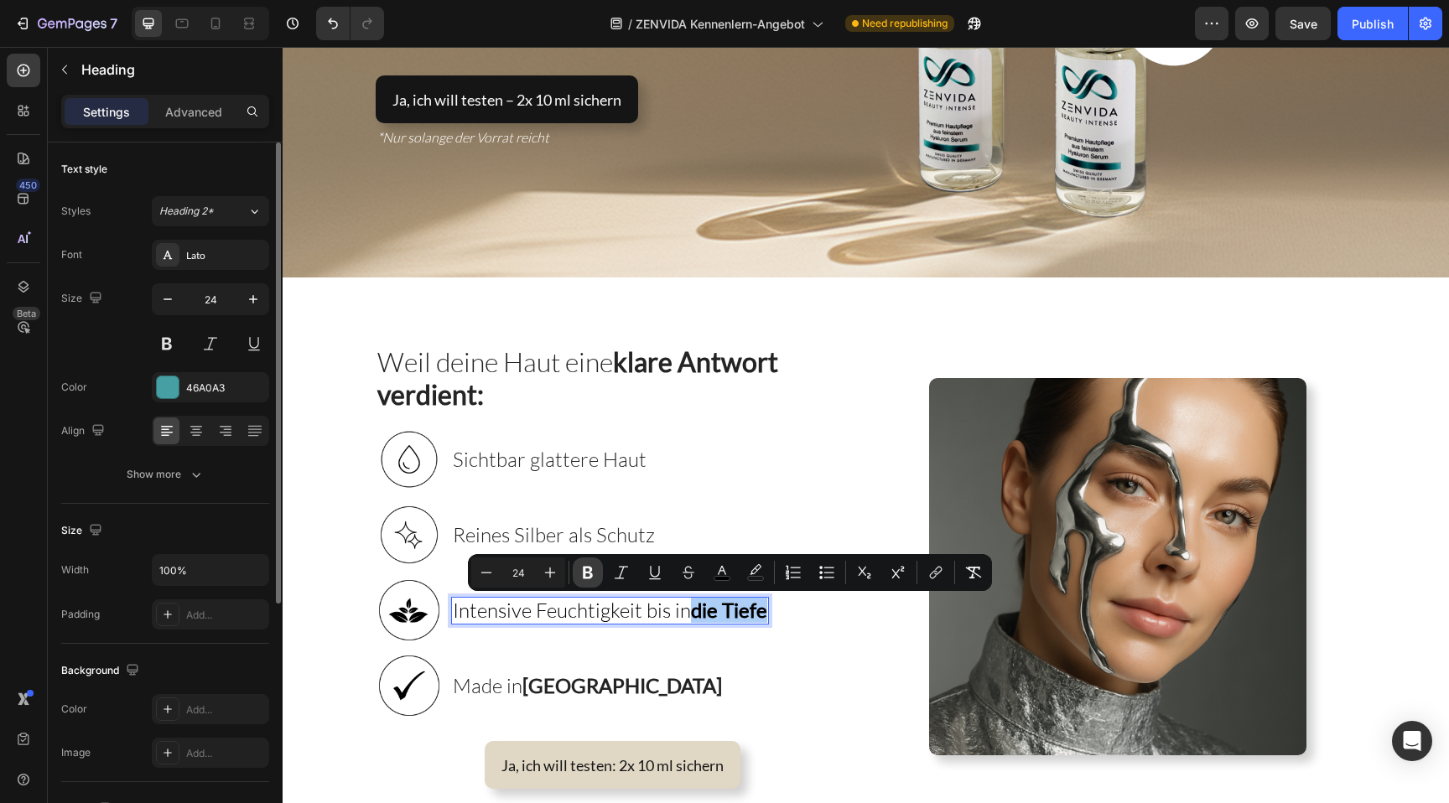
click at [591, 562] on button "Bold" at bounding box center [588, 573] width 30 height 30
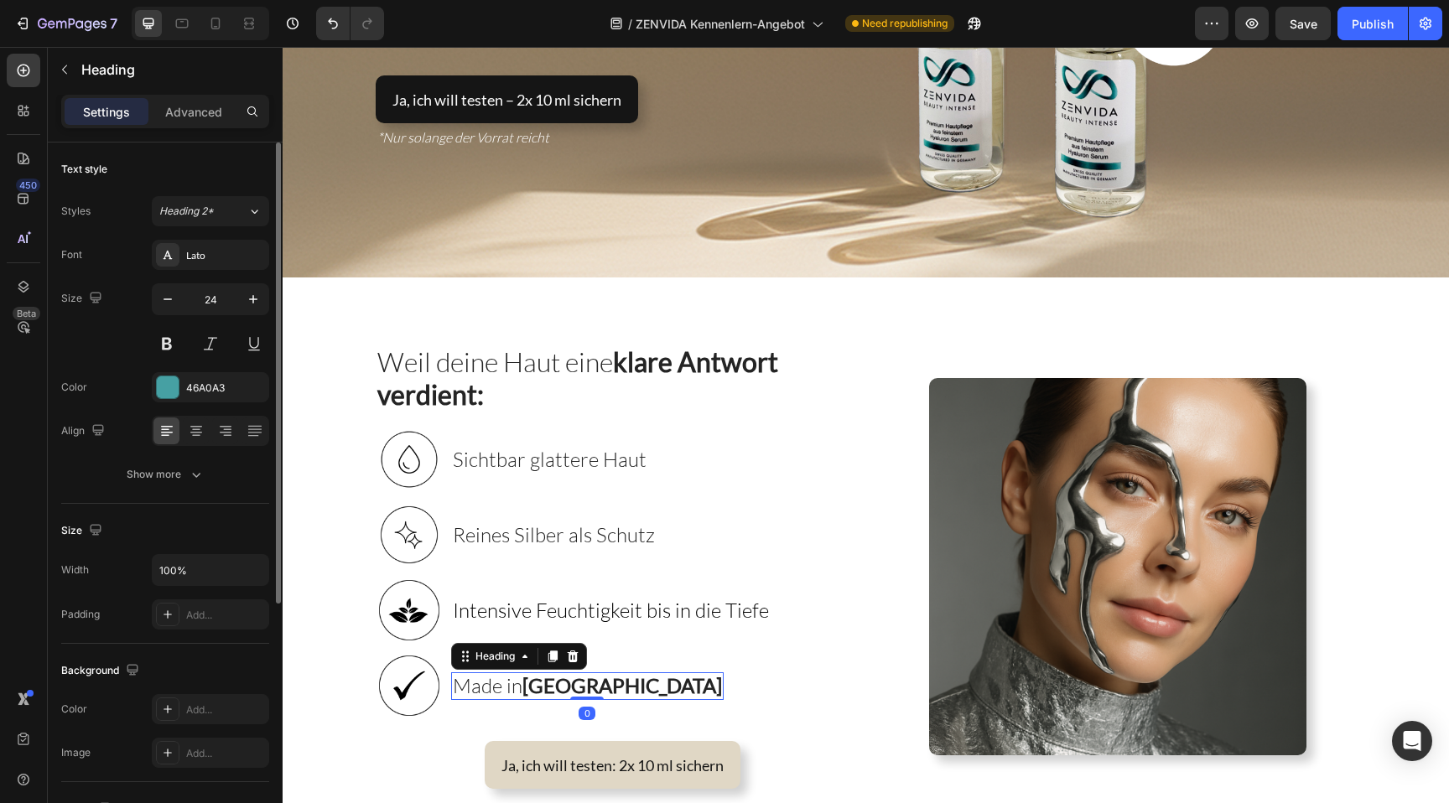
click at [580, 691] on strong "Germany" at bounding box center [622, 685] width 200 height 24
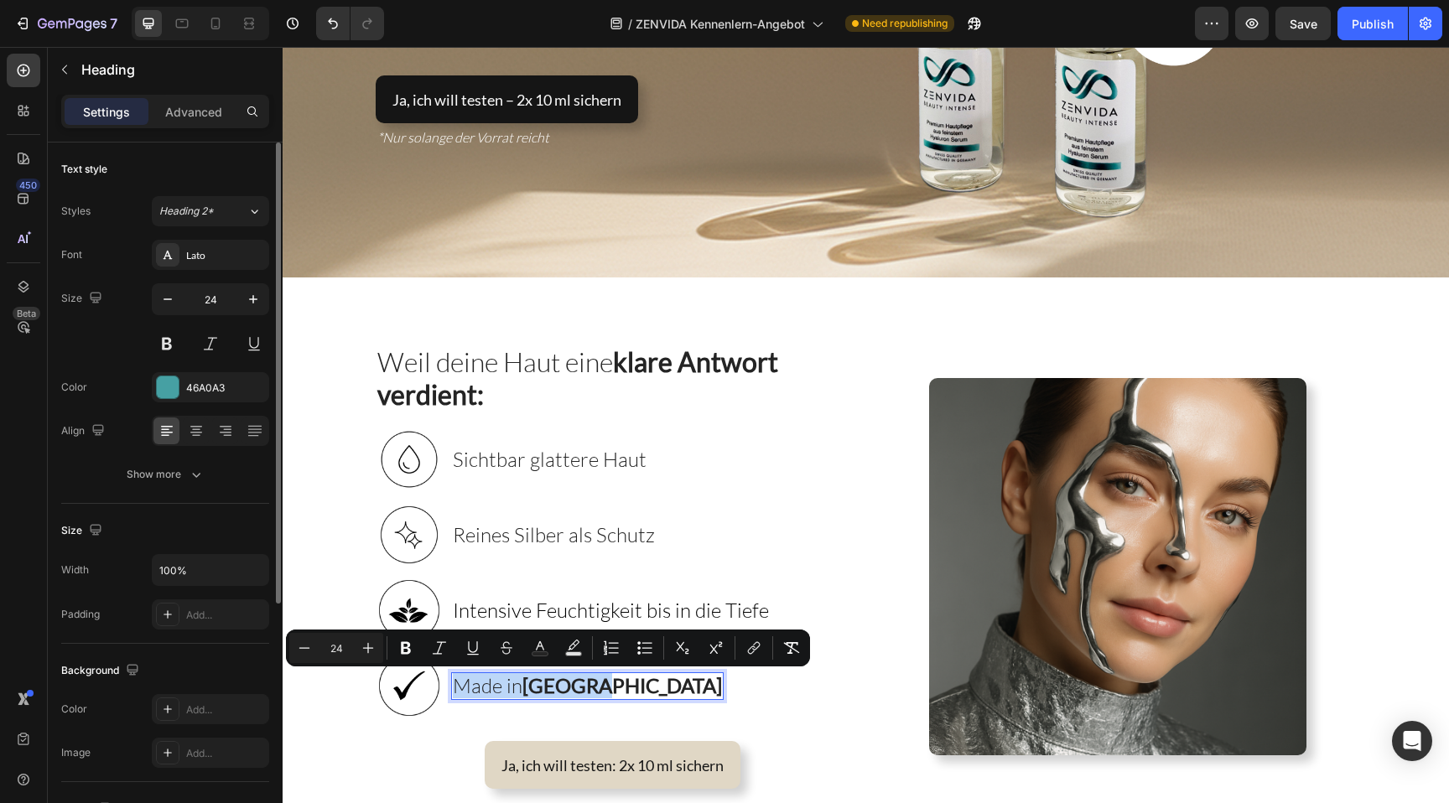
click at [564, 691] on strong "Germany" at bounding box center [622, 685] width 200 height 24
click at [521, 685] on span "Made in Germany" at bounding box center [587, 685] width 269 height 25
click at [531, 685] on strong "Germany" at bounding box center [622, 685] width 200 height 24
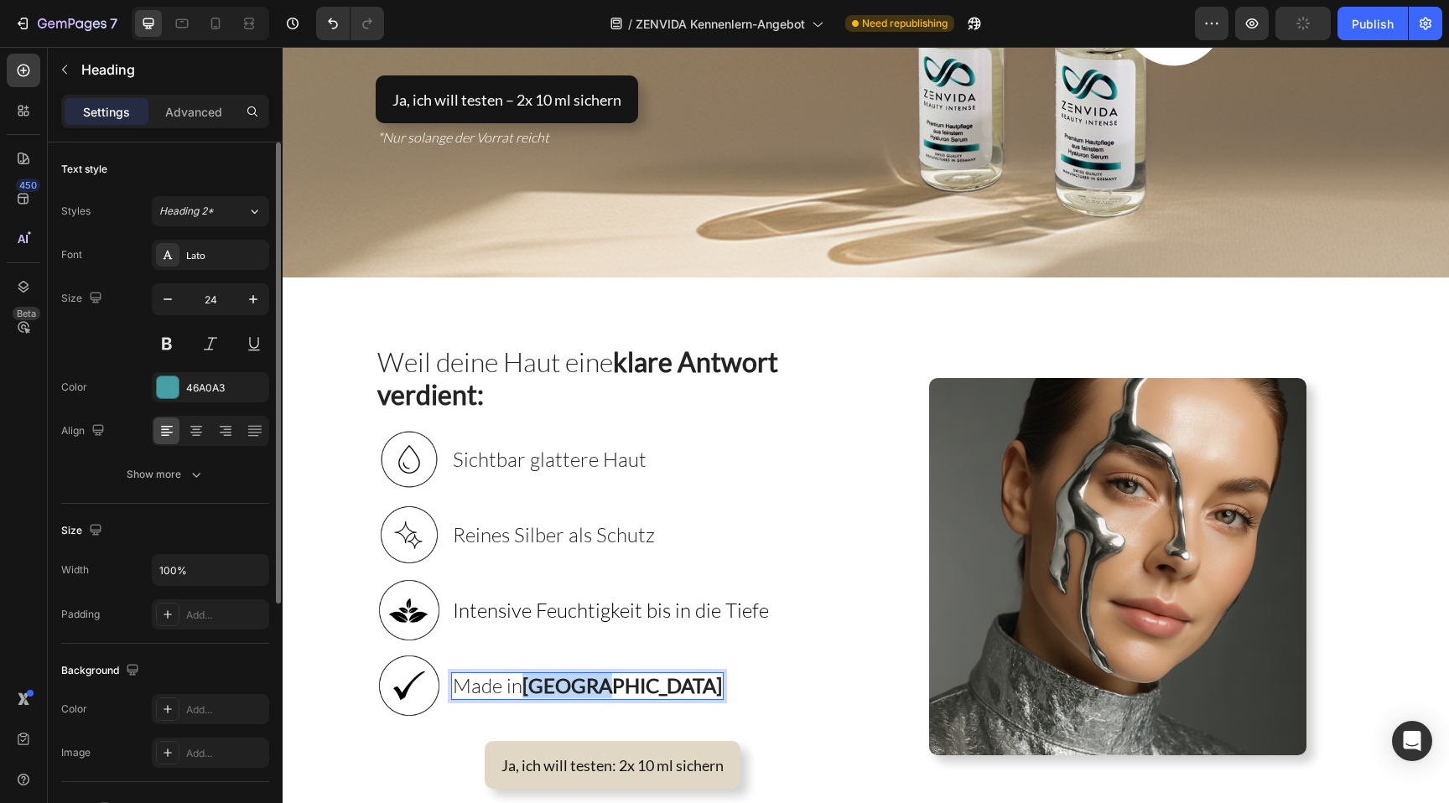
click at [531, 685] on strong "Germany" at bounding box center [622, 685] width 200 height 24
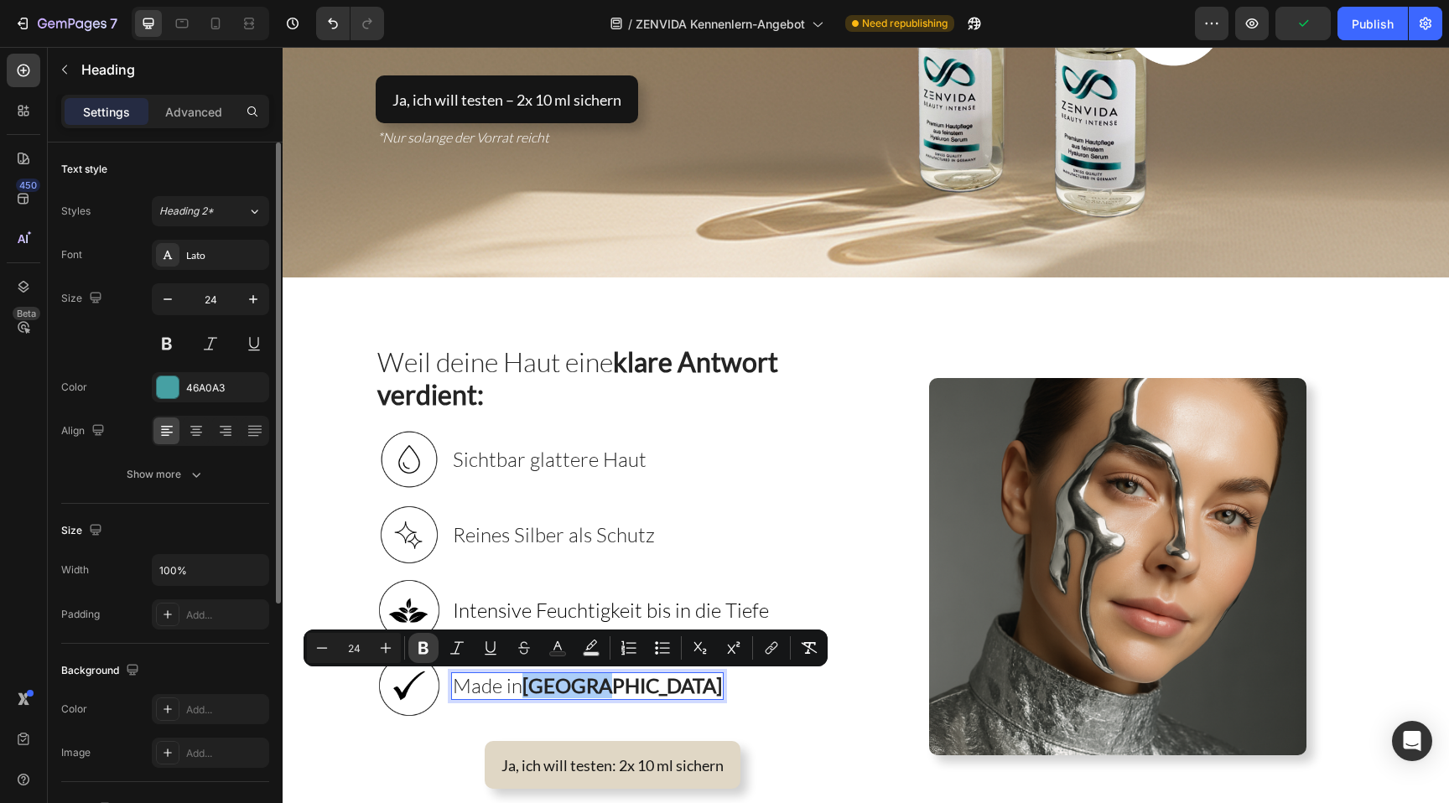
click at [420, 650] on icon "Editor contextual toolbar" at bounding box center [423, 648] width 10 height 13
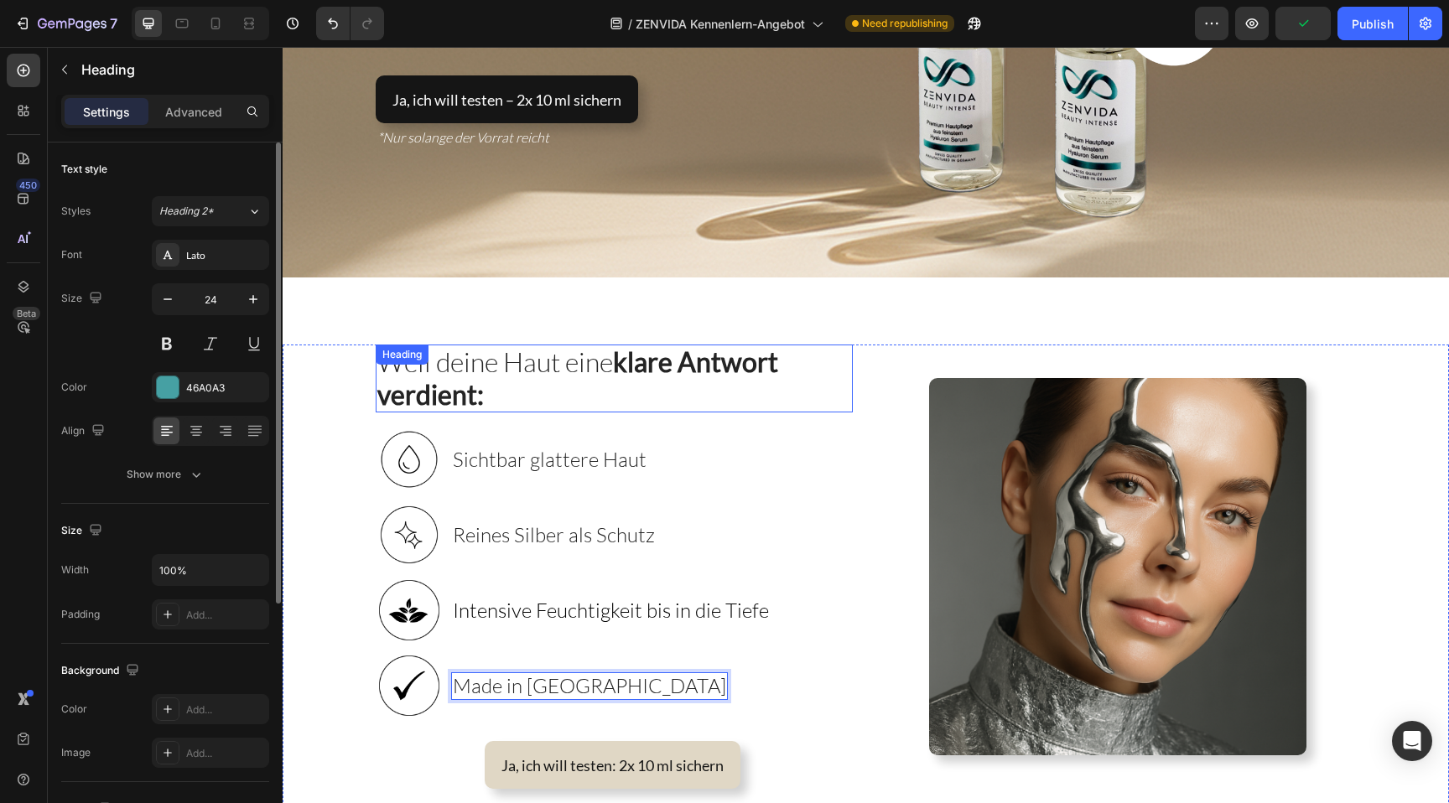
click at [656, 359] on strong "klare Antwort verdient:" at bounding box center [577, 378] width 401 height 65
click at [630, 370] on strong "klare Antwort verdient:" at bounding box center [577, 378] width 401 height 65
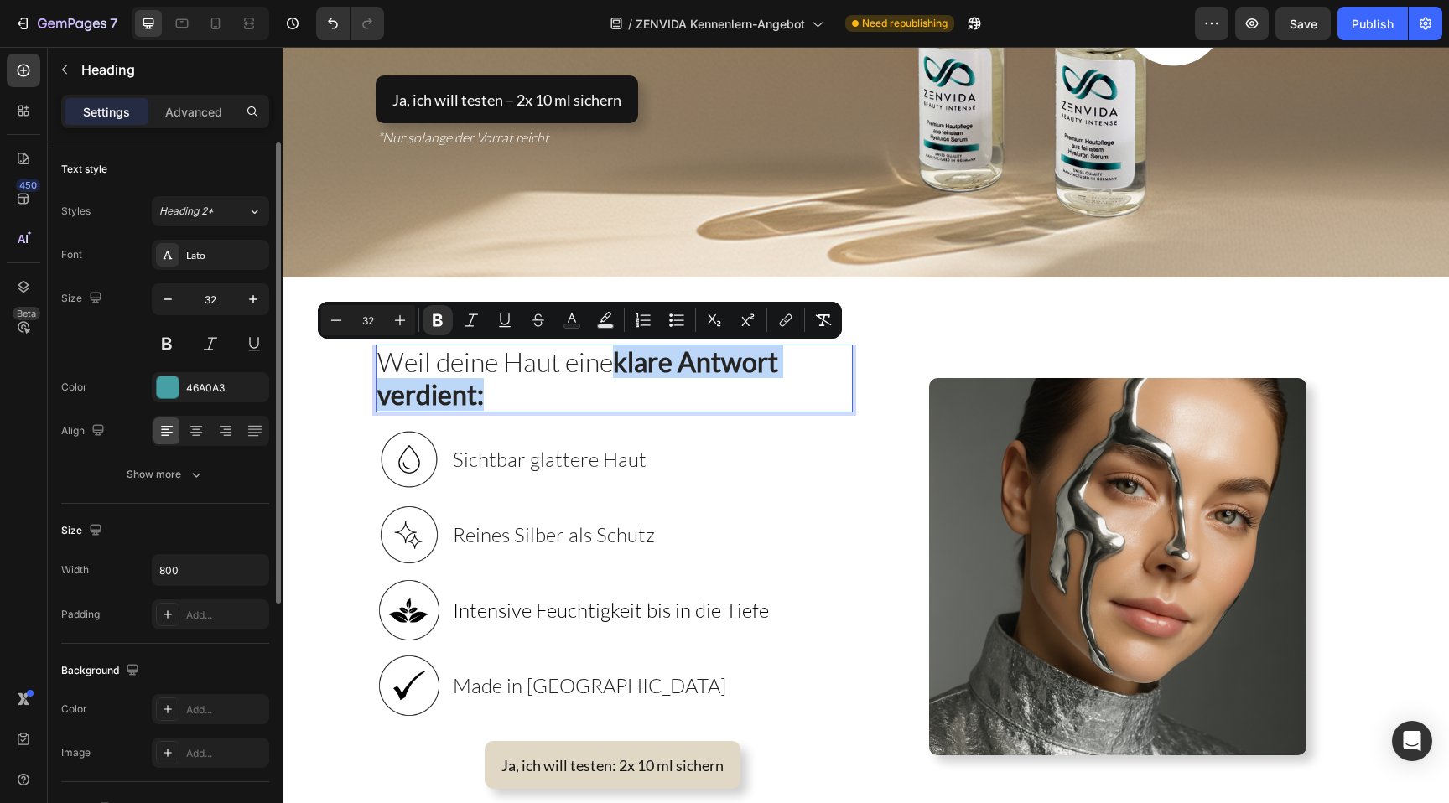
drag, startPoint x: 621, startPoint y: 370, endPoint x: 631, endPoint y: 384, distance: 17.5
click at [631, 385] on p "Weil deine Haut eine klare Antwort verdient:" at bounding box center [614, 378] width 474 height 65
click at [435, 317] on icon "Editor contextual toolbar" at bounding box center [437, 320] width 17 height 17
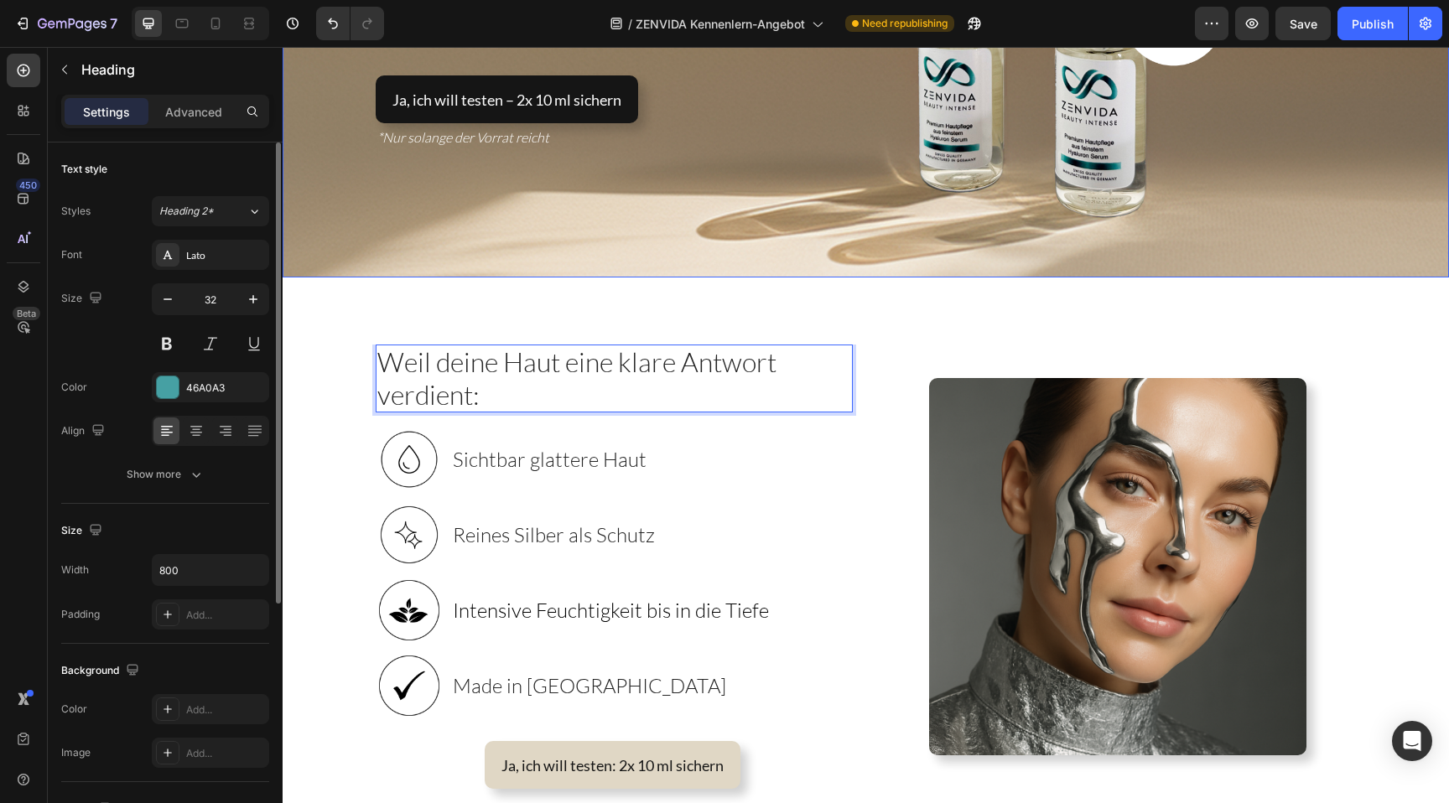
click at [562, 220] on div "Overlay" at bounding box center [866, 12] width 1167 height 529
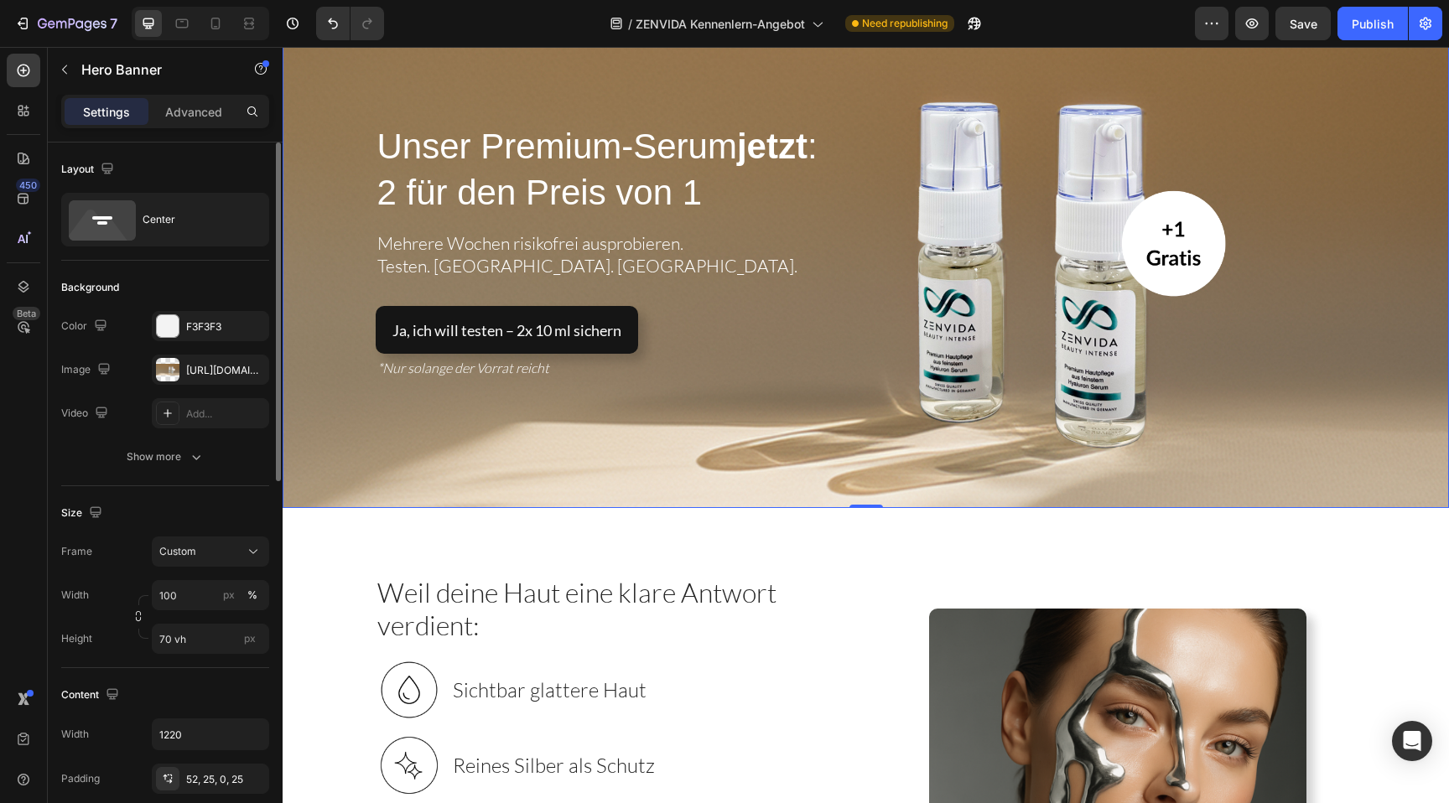
scroll to position [0, 0]
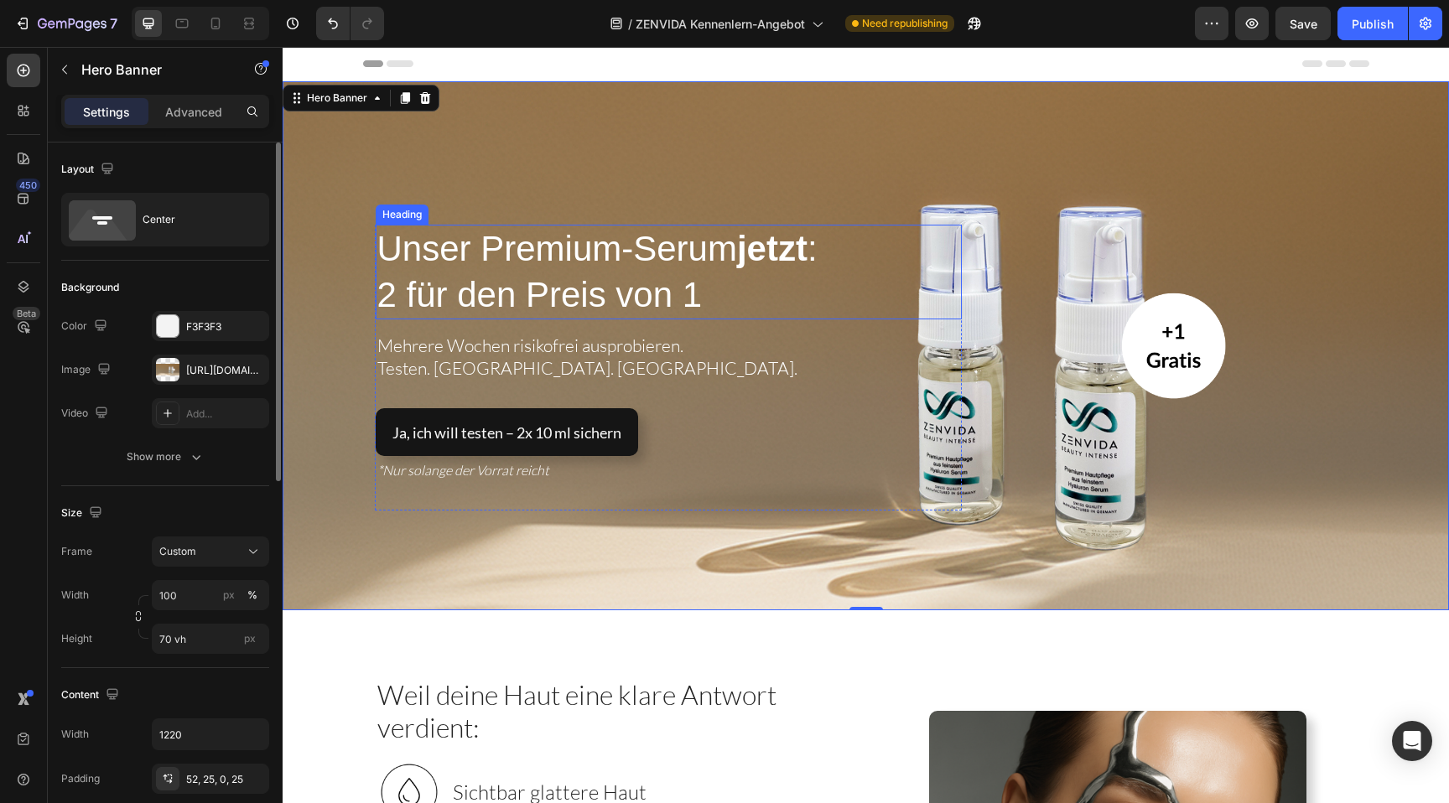
click at [769, 242] on strong "jetzt" at bounding box center [772, 248] width 70 height 39
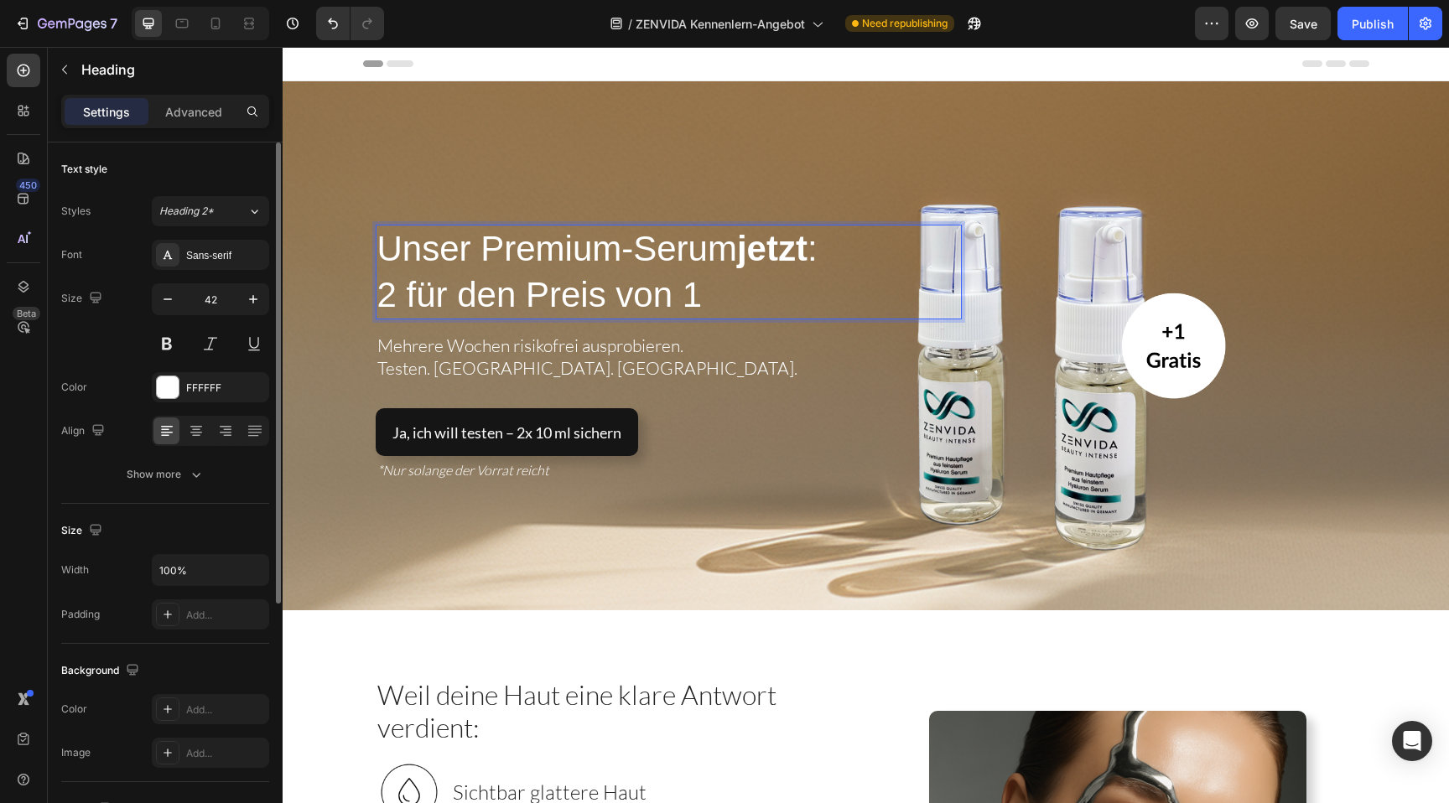
click at [769, 242] on strong "jetzt" at bounding box center [772, 248] width 70 height 39
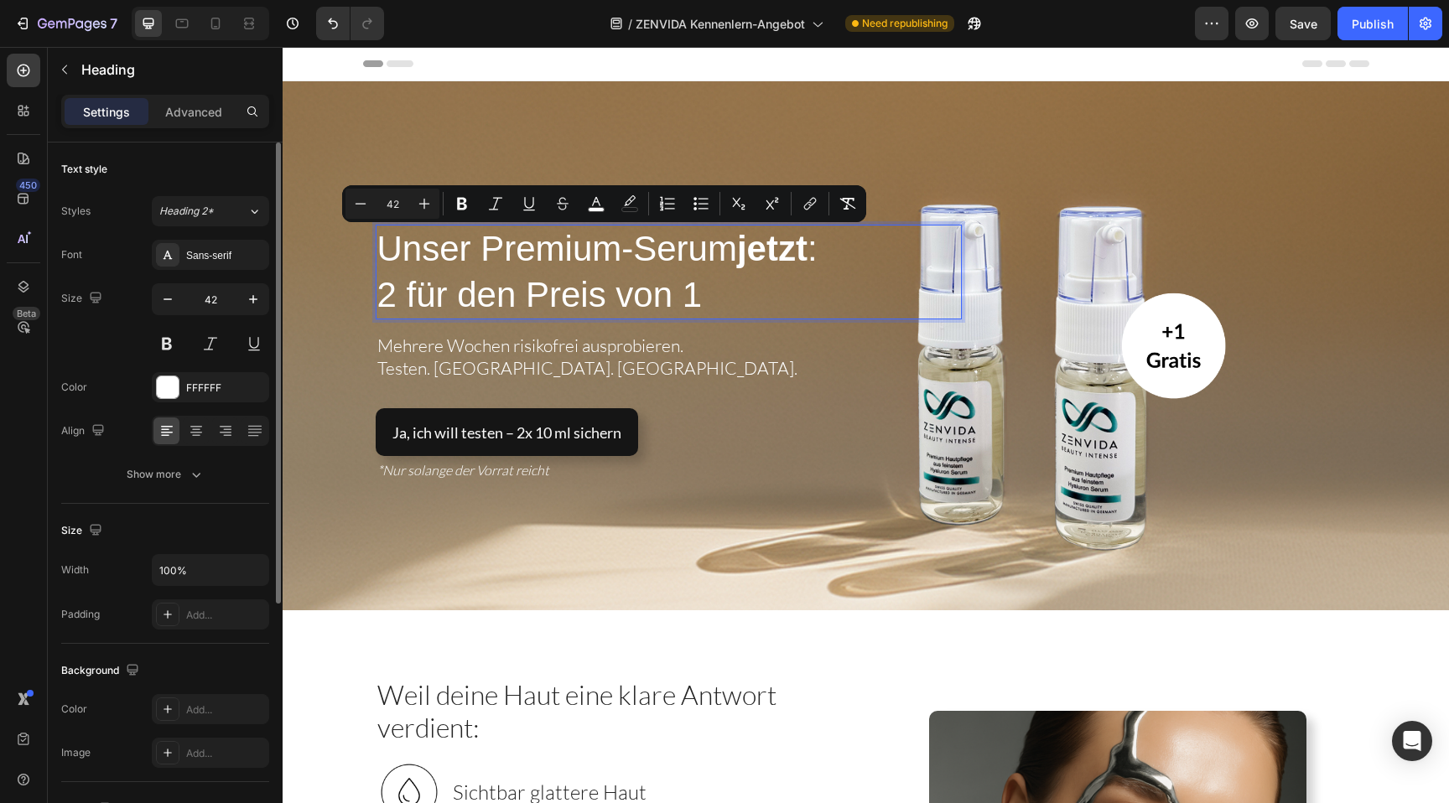
click at [756, 250] on strong "jetzt" at bounding box center [772, 248] width 70 height 39
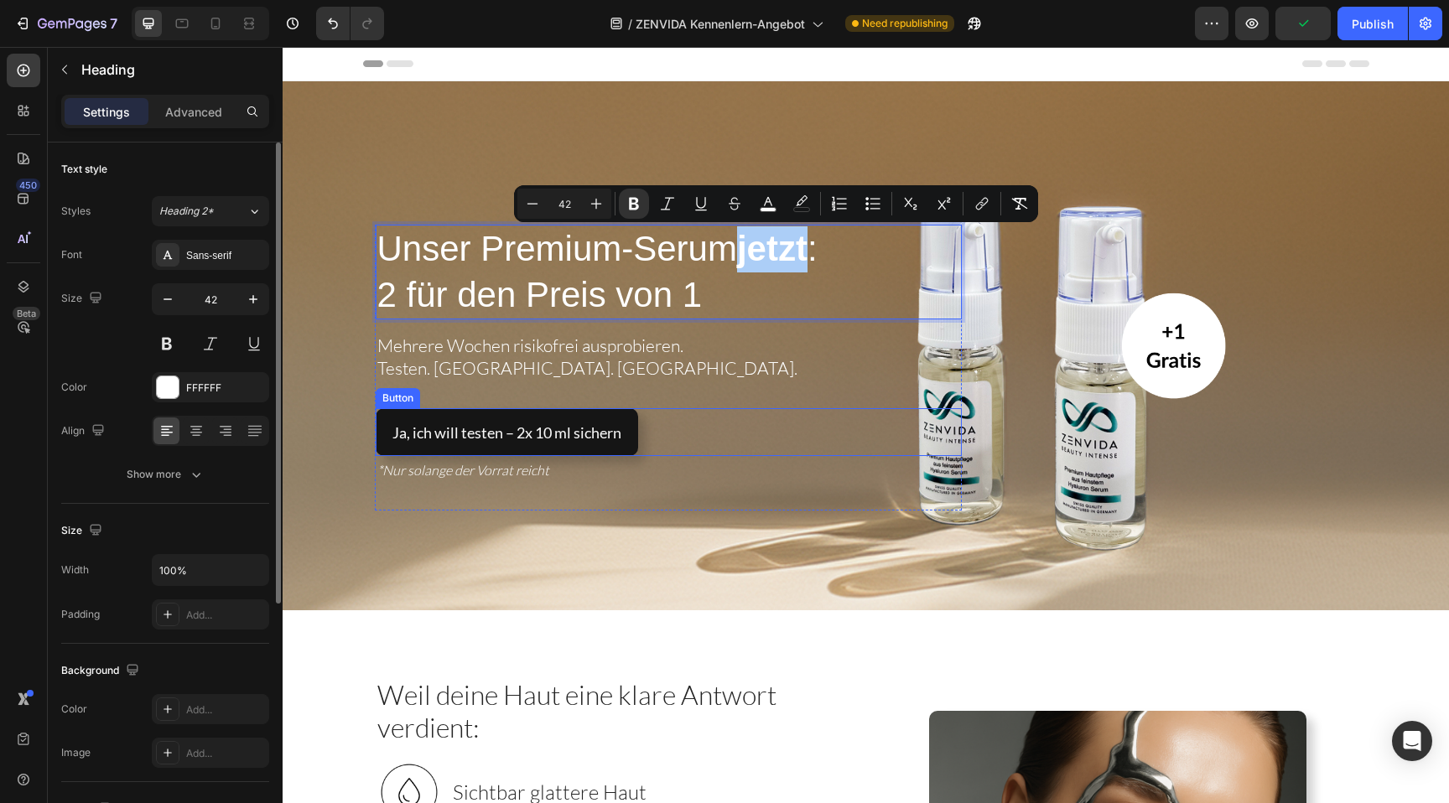
click at [792, 424] on div "Ja, ich will testen – 2x 10 ml sichern Button" at bounding box center [669, 432] width 586 height 48
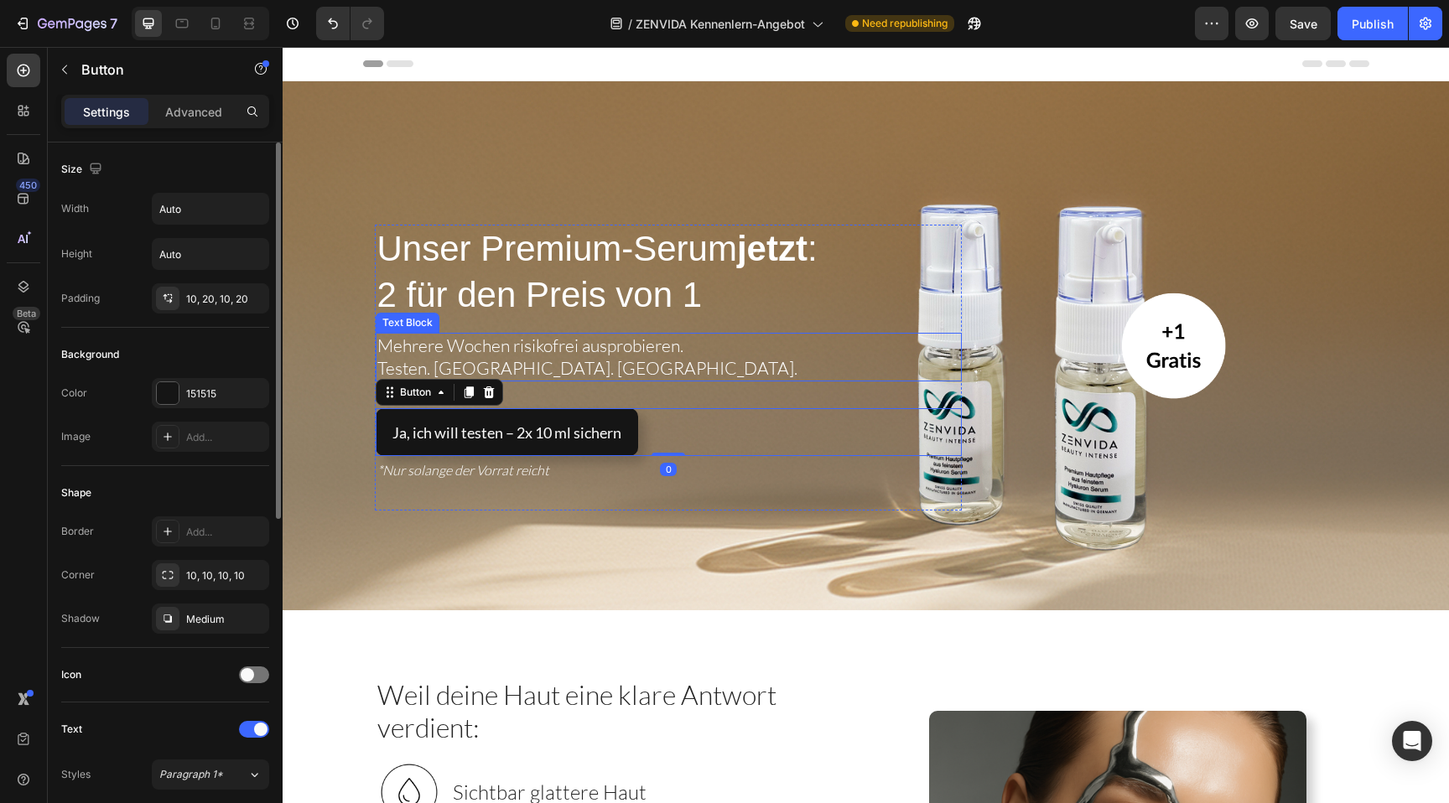
click at [624, 361] on p "Testen. [GEOGRAPHIC_DATA]. [GEOGRAPHIC_DATA]." at bounding box center [668, 368] width 583 height 23
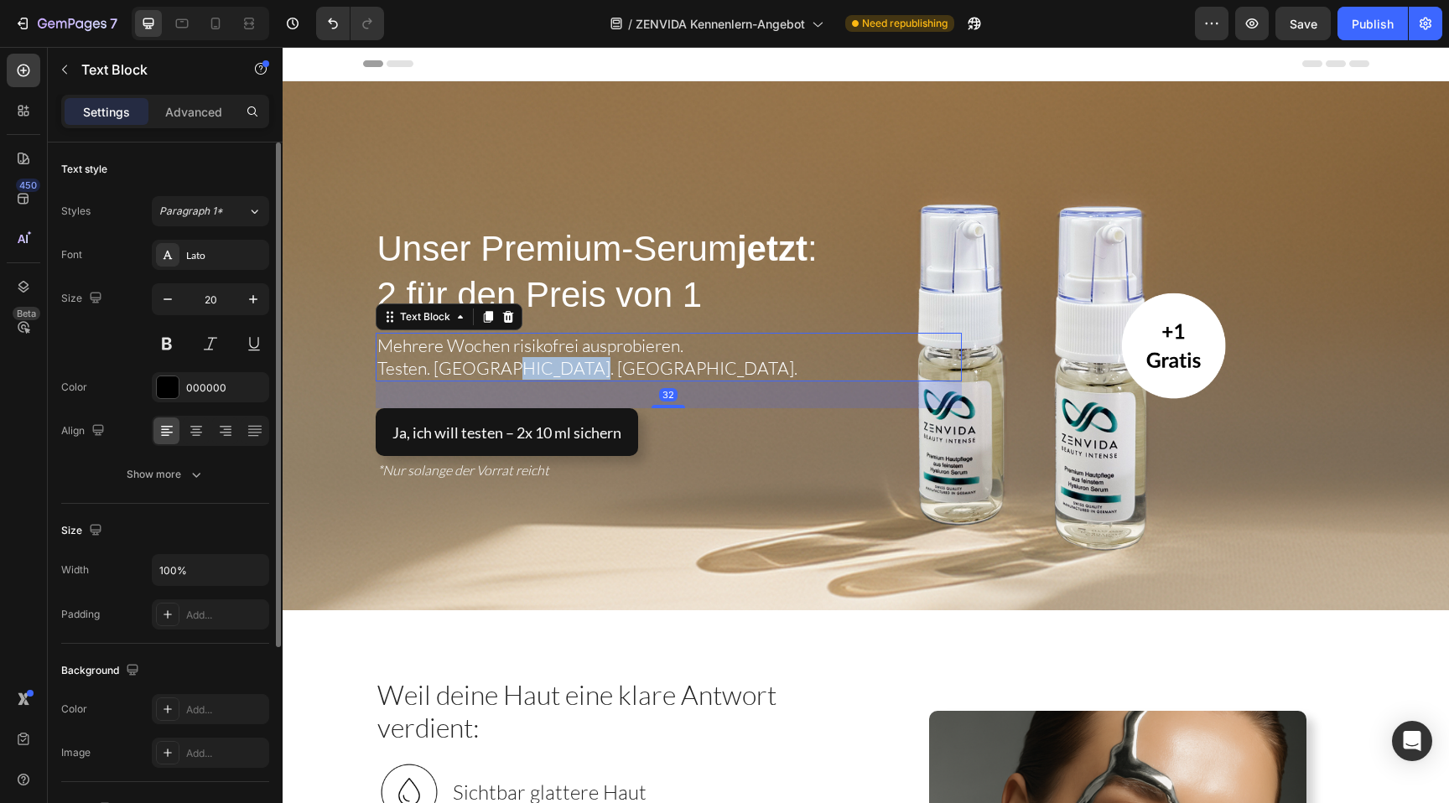
click at [533, 365] on span "Testen. [GEOGRAPHIC_DATA]. [GEOGRAPHIC_DATA]." at bounding box center [587, 368] width 420 height 22
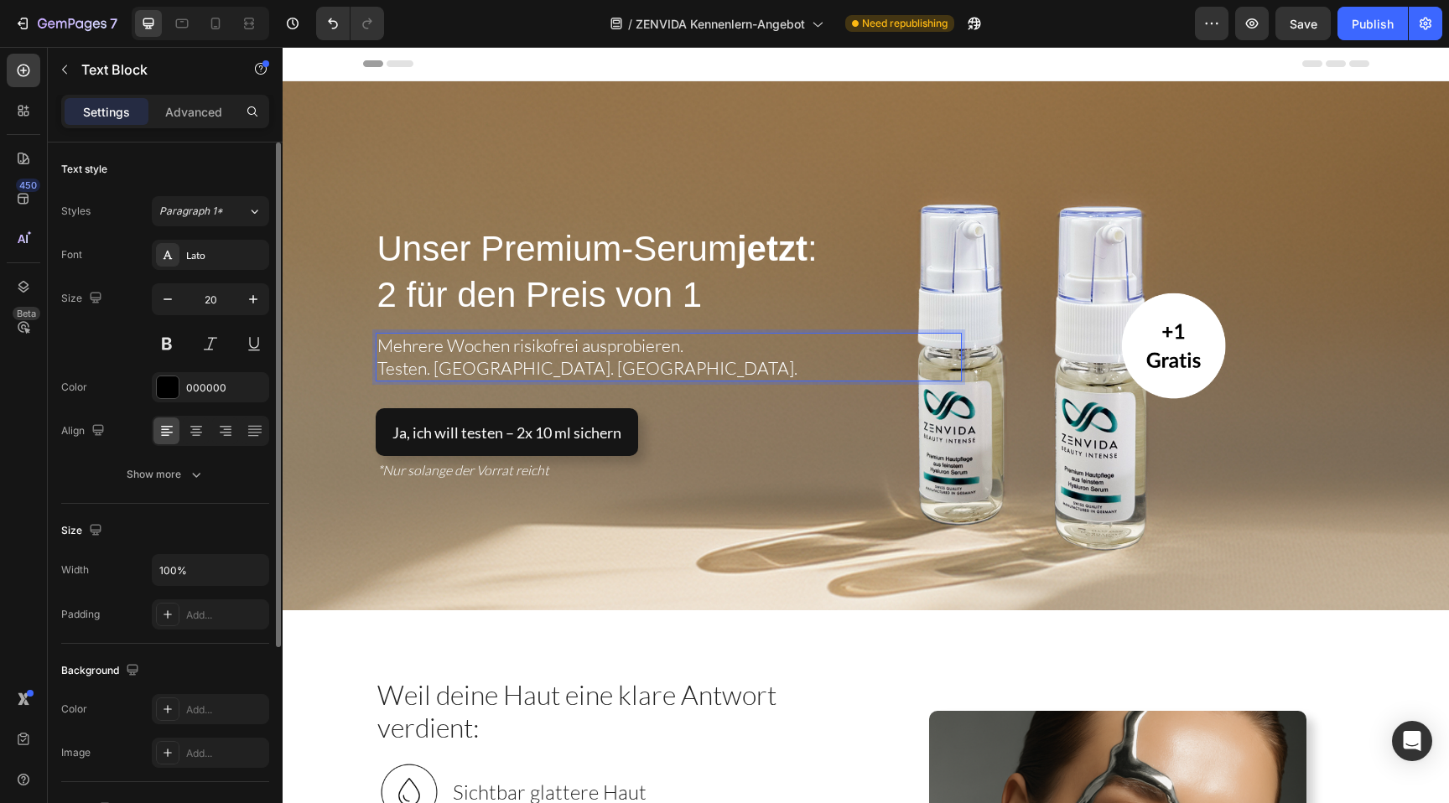
click at [641, 362] on p "Testen. [GEOGRAPHIC_DATA]. [GEOGRAPHIC_DATA]." at bounding box center [668, 368] width 583 height 23
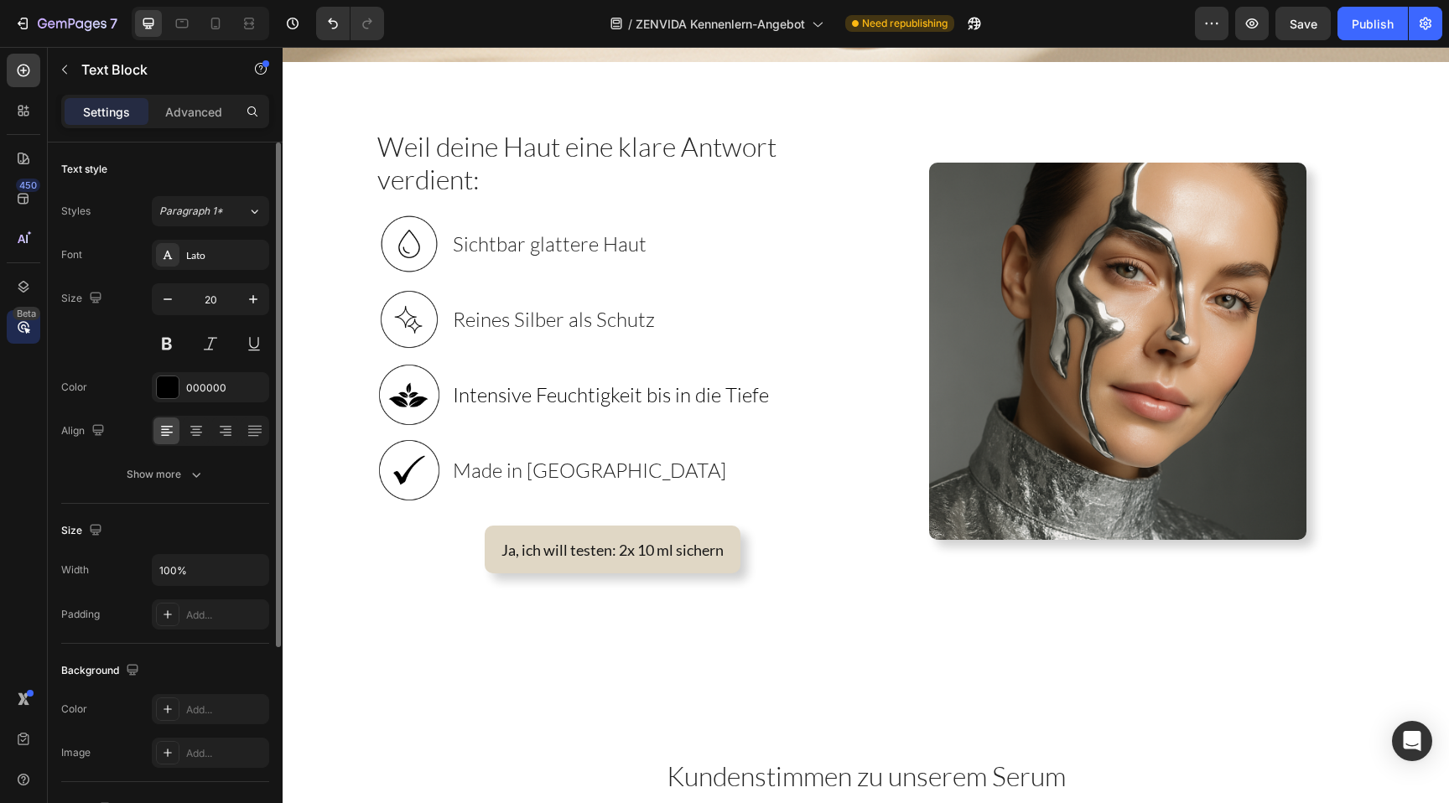
scroll to position [551, 0]
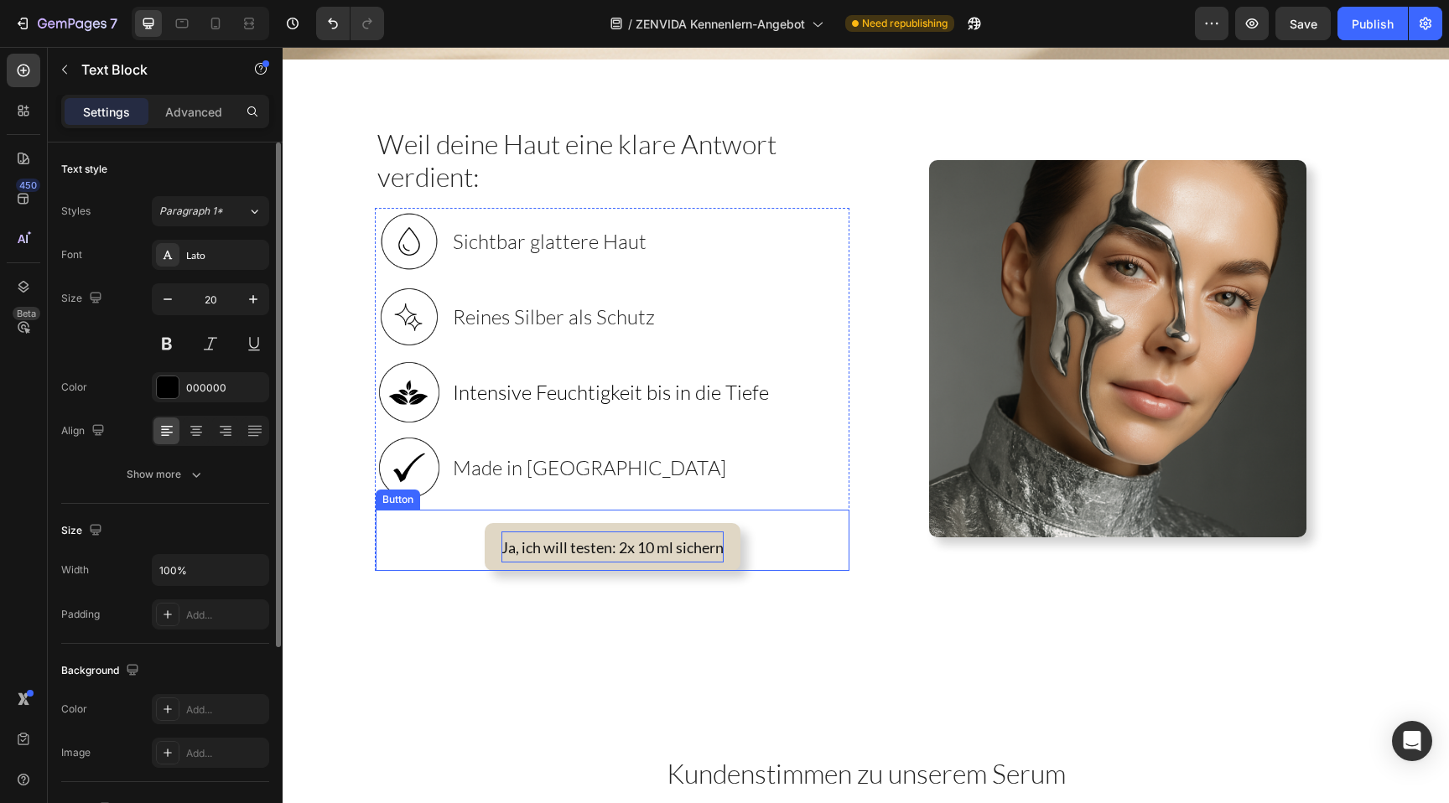
click at [533, 544] on span "Ja, ich will testen: 2x 10 ml sichern" at bounding box center [613, 547] width 222 height 18
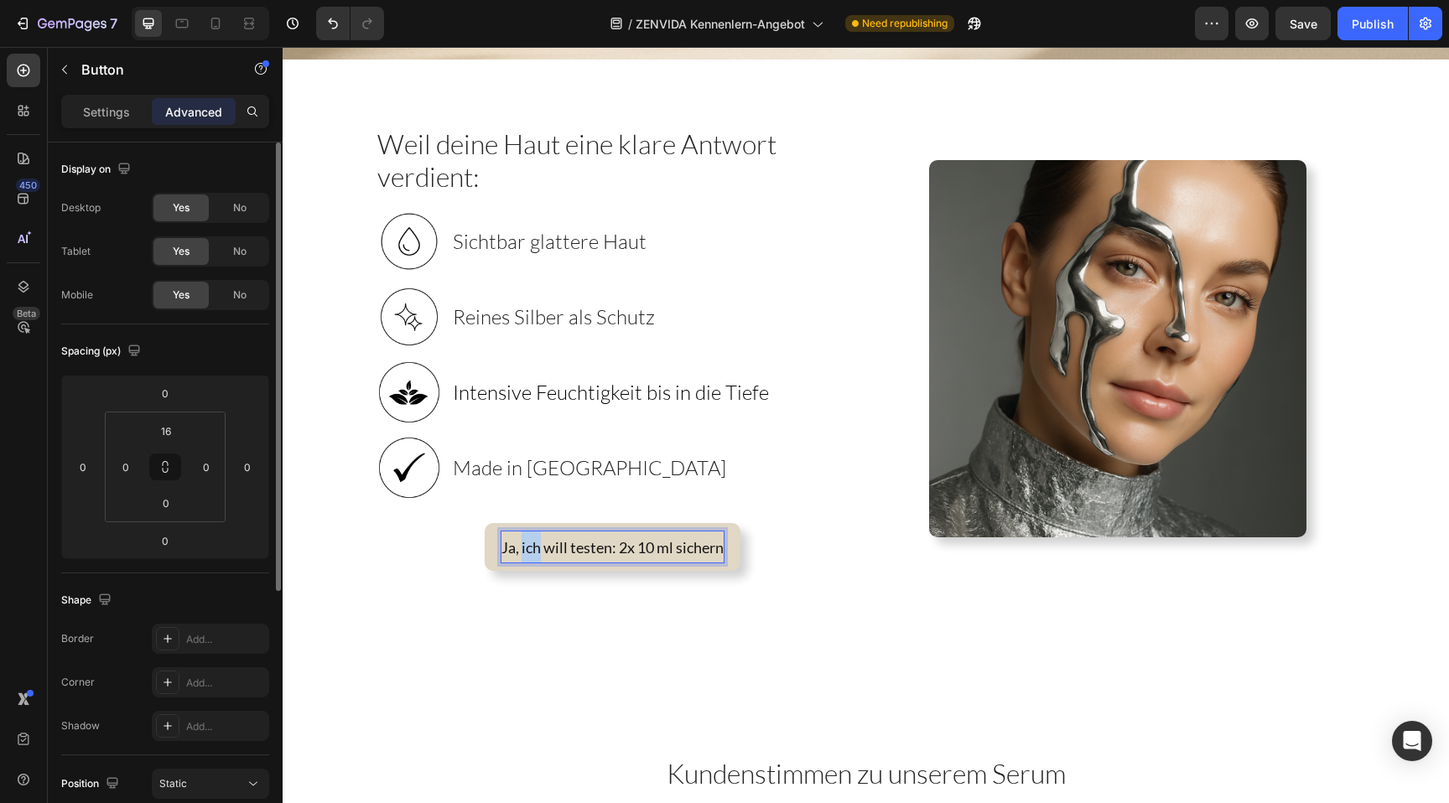
click at [533, 544] on span "Ja, ich will testen: 2x 10 ml sichern" at bounding box center [613, 547] width 222 height 18
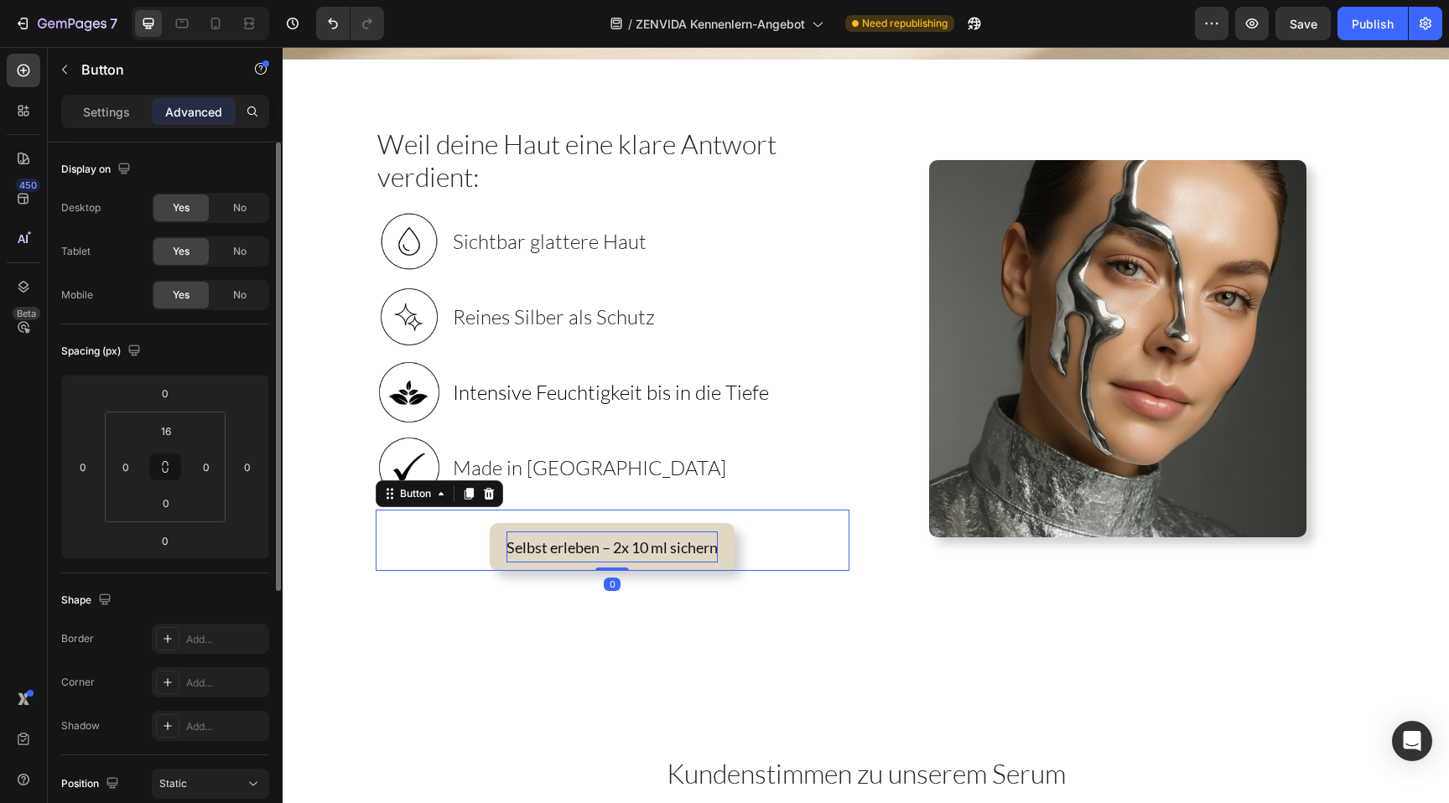
click at [795, 519] on div "Selbst erleben – 2x 10 ml sichern Button 0" at bounding box center [613, 540] width 474 height 61
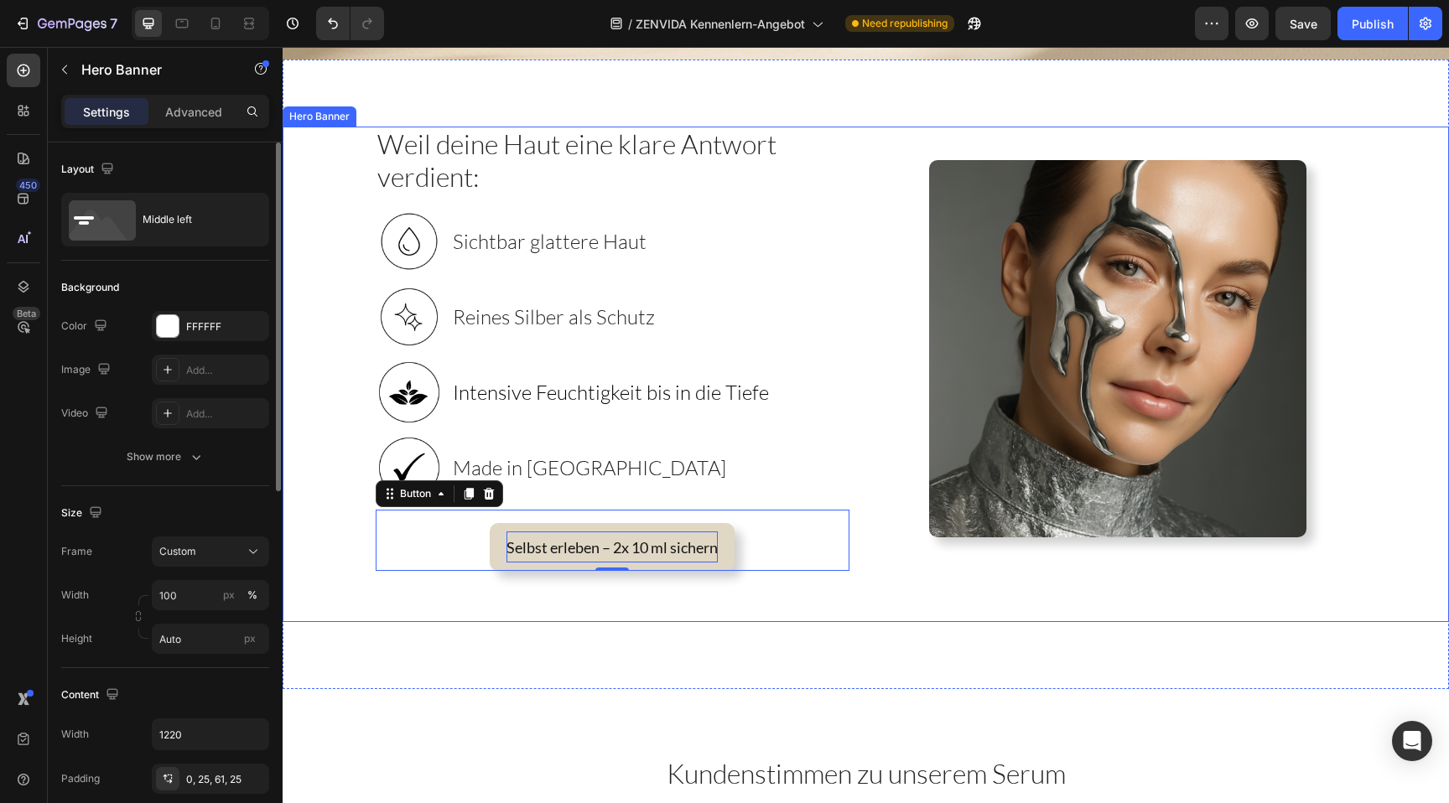
click at [980, 585] on div "Weil deine Haut eine klare Antwort verdient: Heading Image Sichtbar glattere Ha…" at bounding box center [866, 375] width 1023 height 496
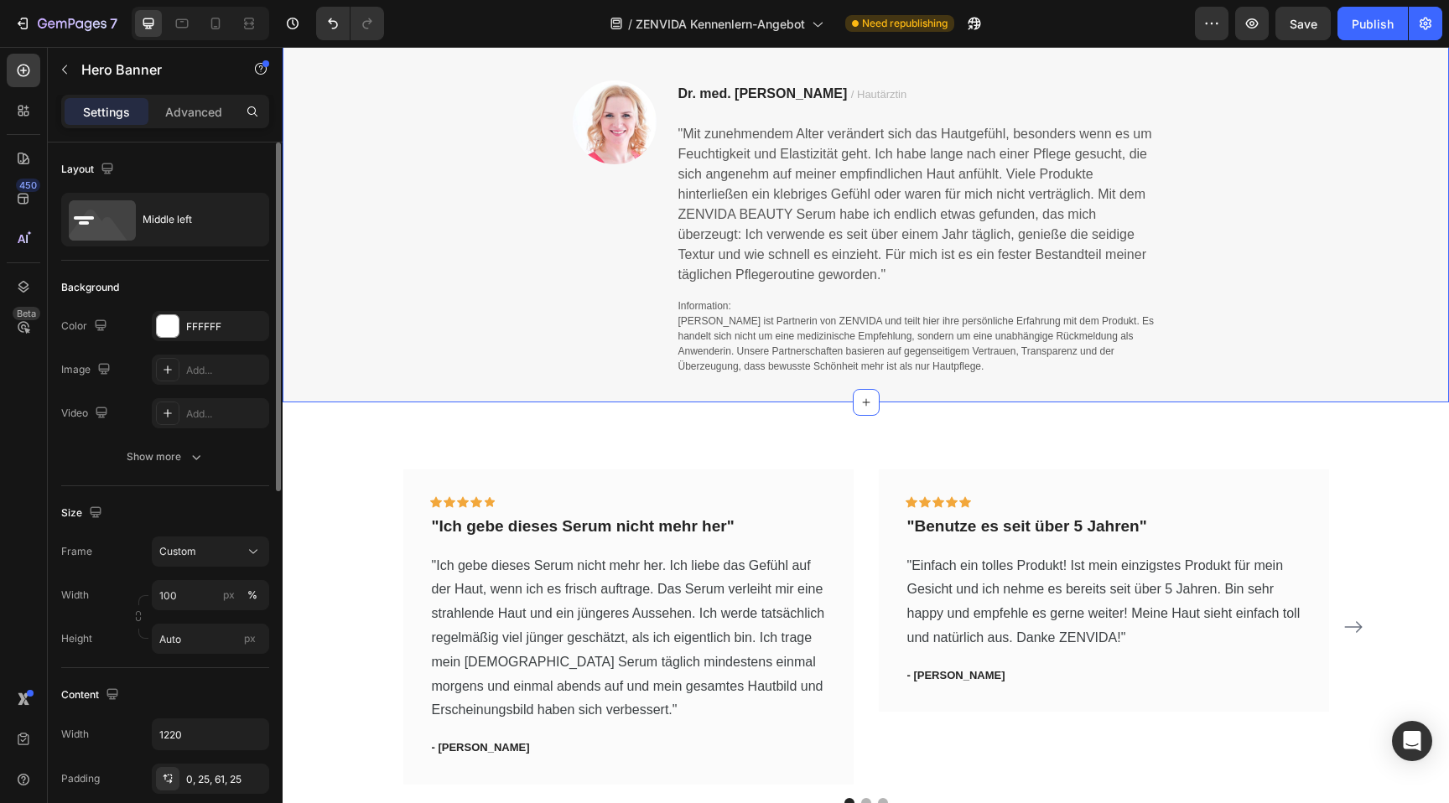
scroll to position [1331, 0]
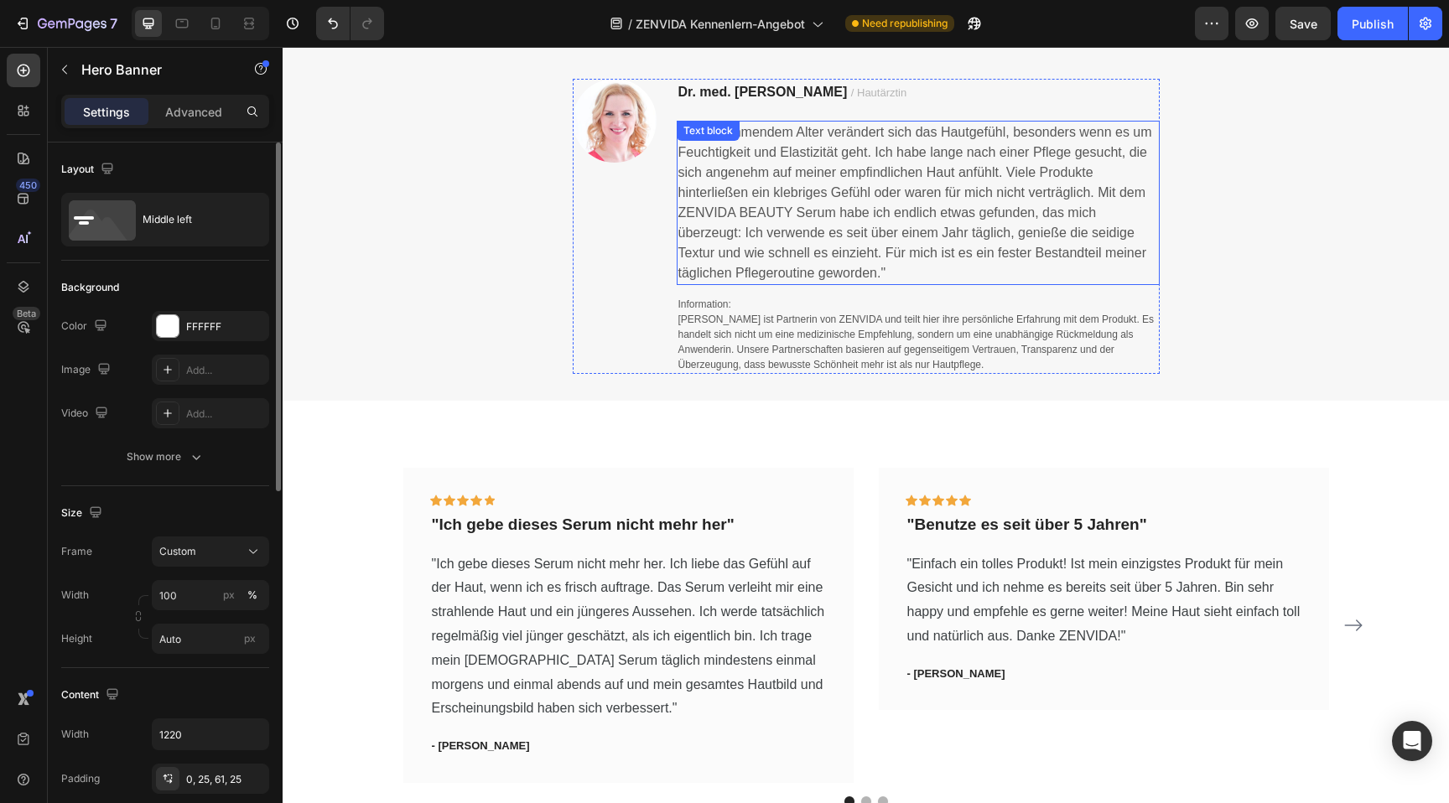
click at [912, 273] on p ""Mit zunehmendem Alter verändert sich das Hautgefühl, besonders wenn es um Feuc…" at bounding box center [918, 202] width 480 height 161
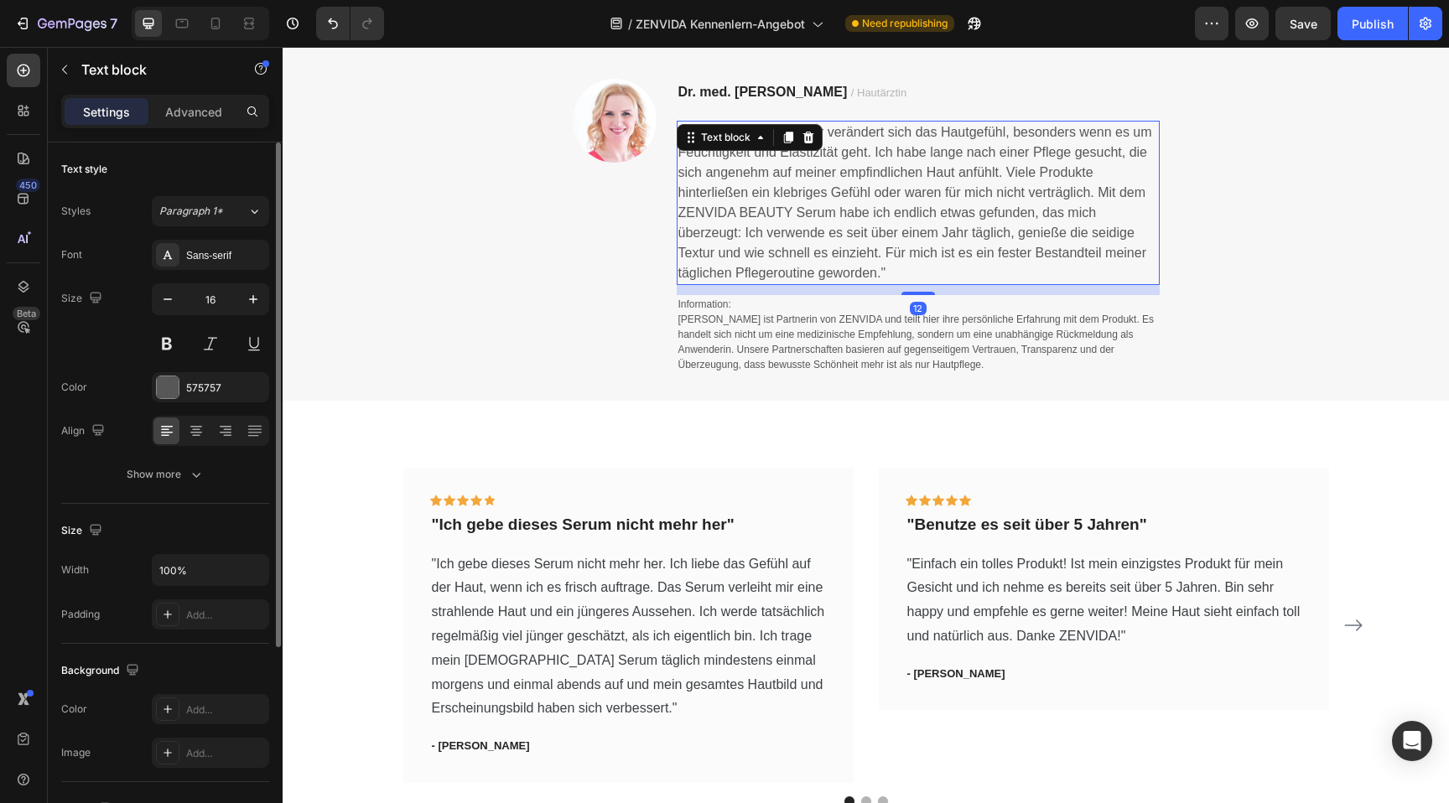
click at [912, 273] on p ""Mit zunehmendem Alter verändert sich das Hautgefühl, besonders wenn es um Feuc…" at bounding box center [918, 202] width 480 height 161
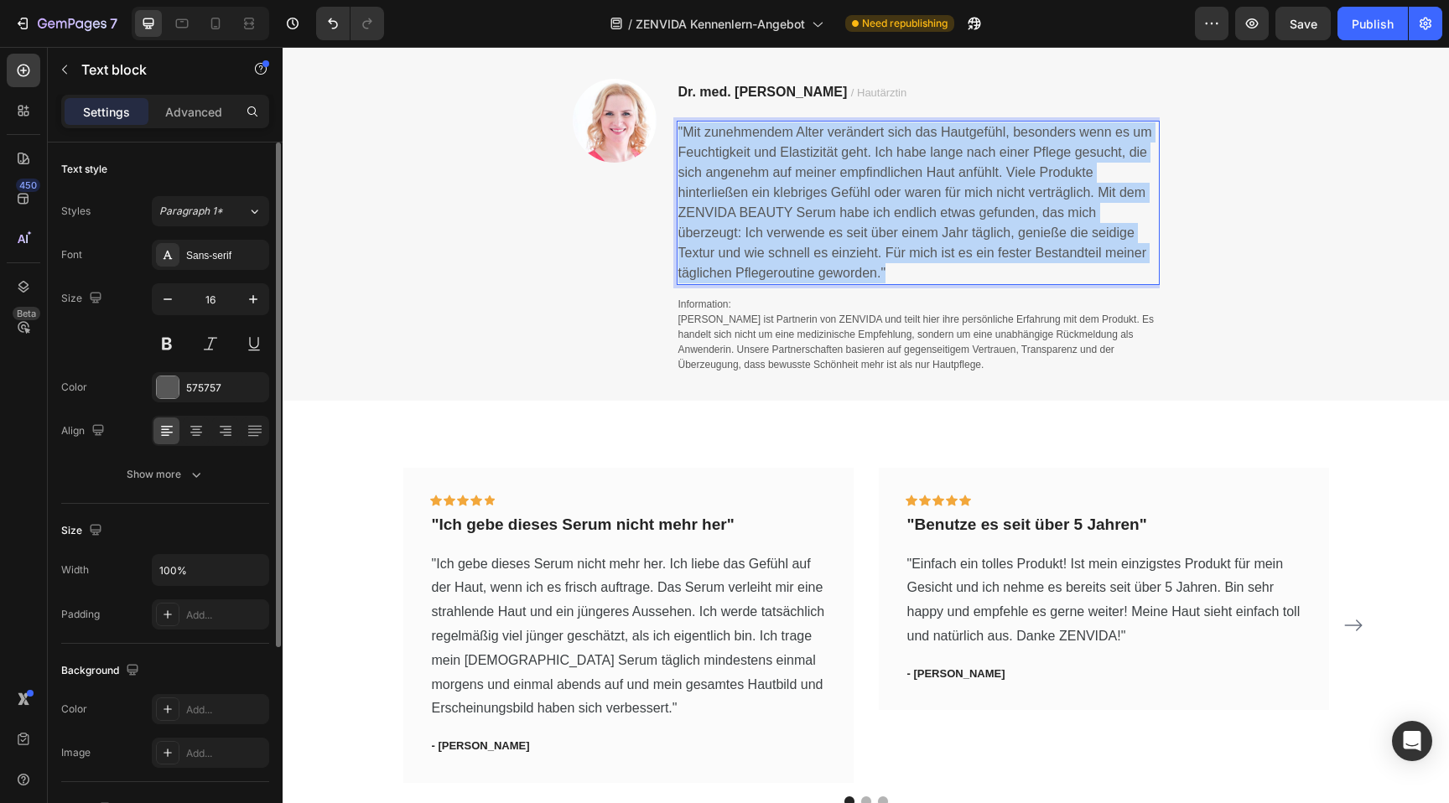
click at [912, 273] on p ""Mit zunehmendem Alter verändert sich das Hautgefühl, besonders wenn es um Feuc…" at bounding box center [918, 202] width 480 height 161
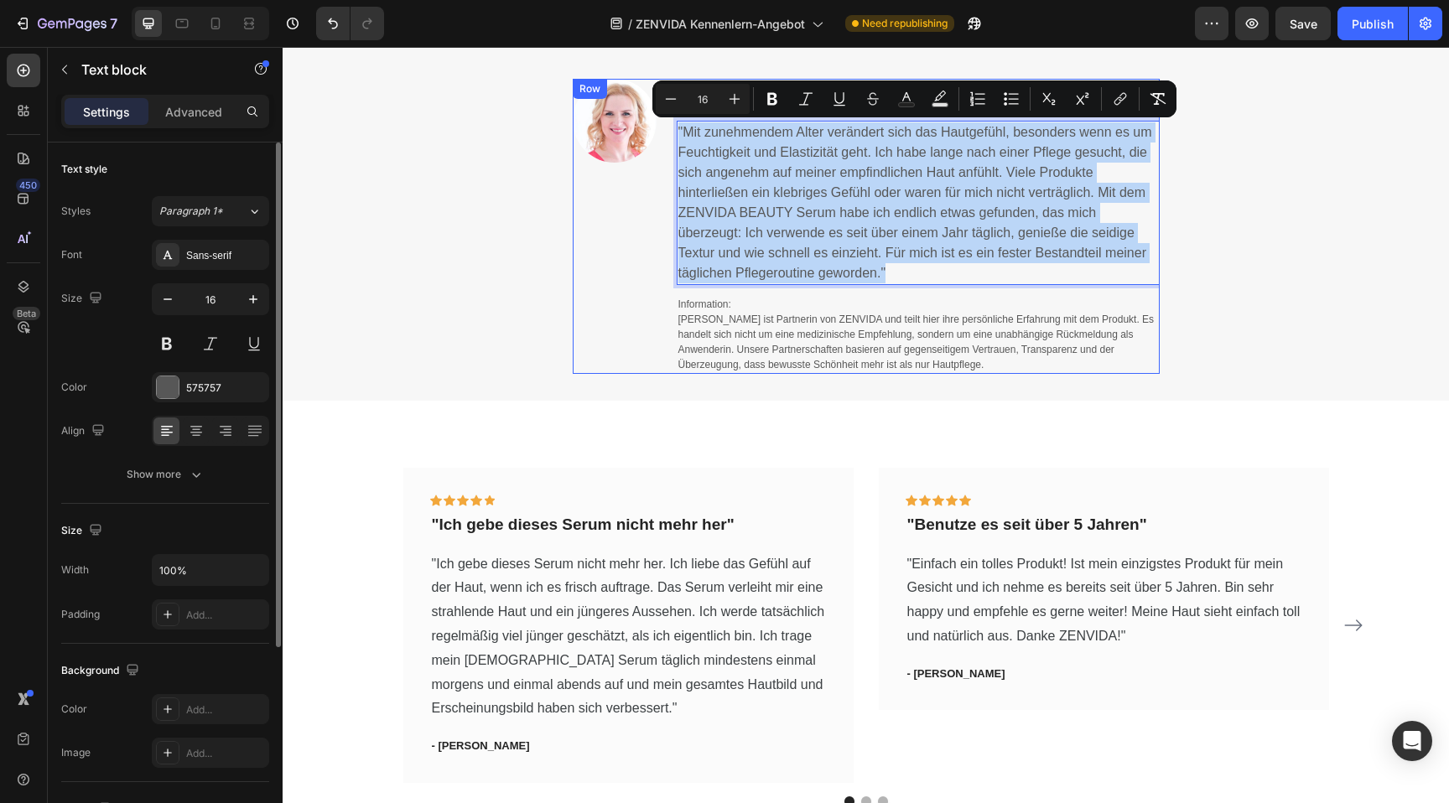
click at [911, 289] on div "Dr. med. Kerstin Haufe / Hautärztin Text block "Mit zunehmendem Alter verändert…" at bounding box center [918, 226] width 483 height 295
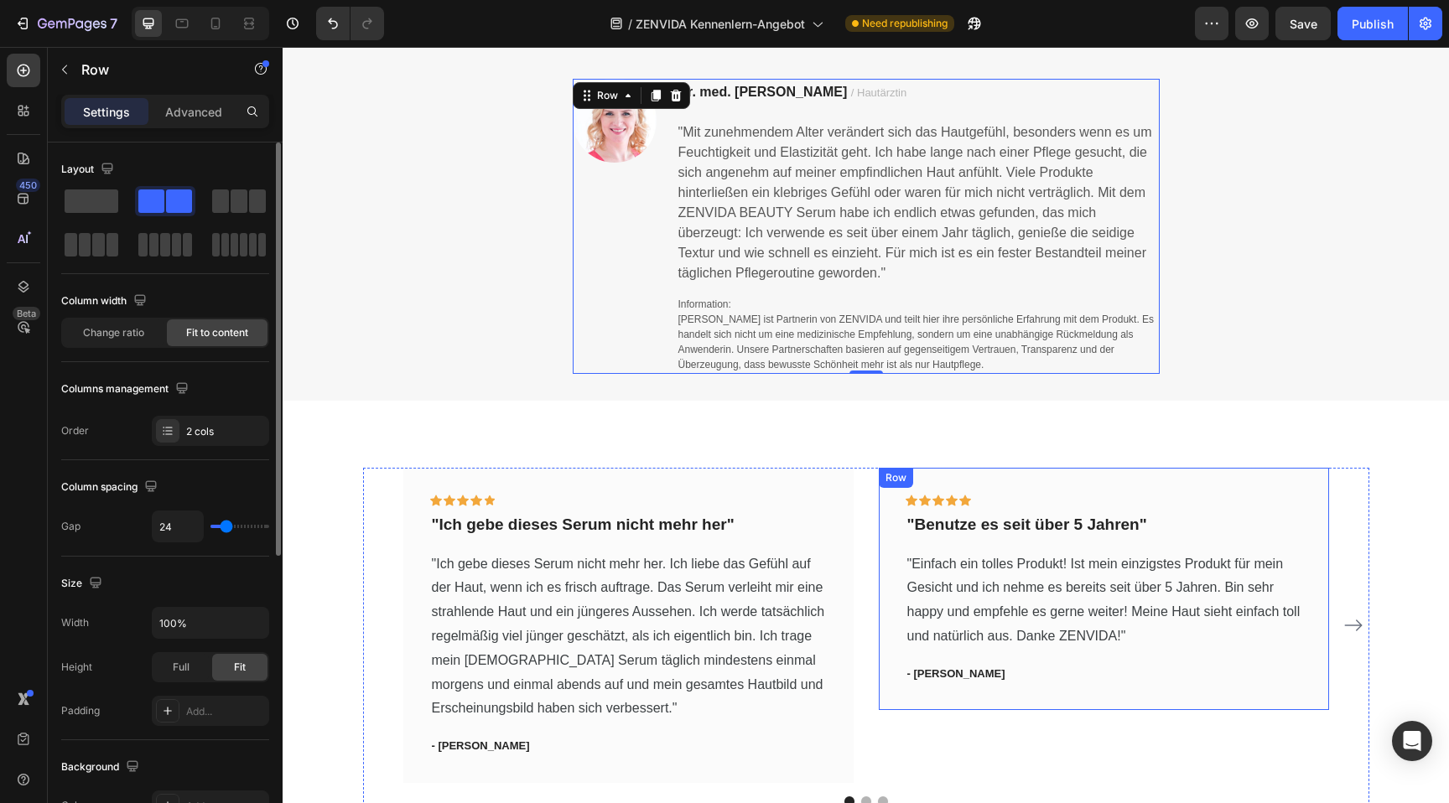
scroll to position [1539, 0]
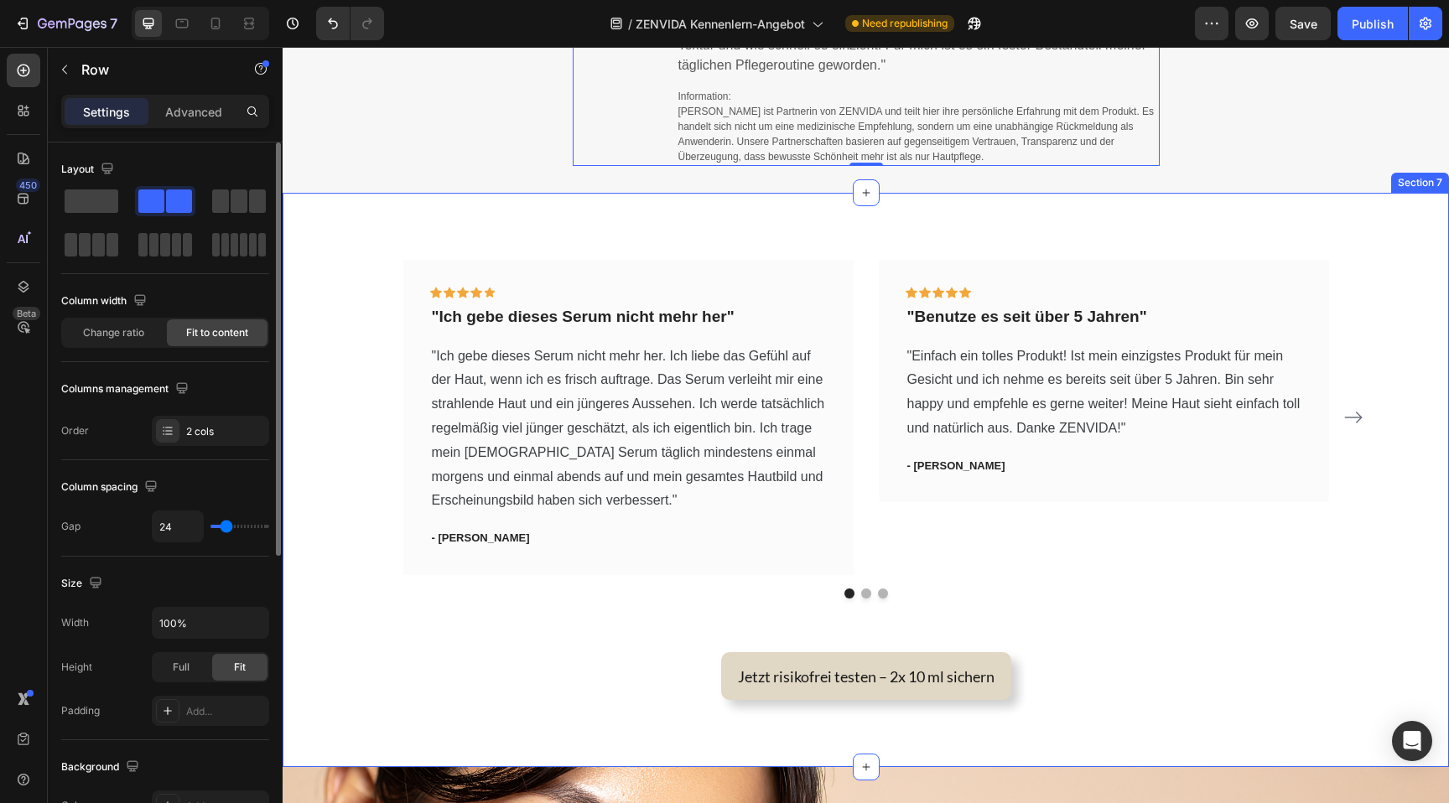
click at [598, 247] on div "Icon Icon Icon Icon Icon Row "Ich gebe dieses Serum nicht mehr her" Text block …" at bounding box center [866, 480] width 1167 height 574
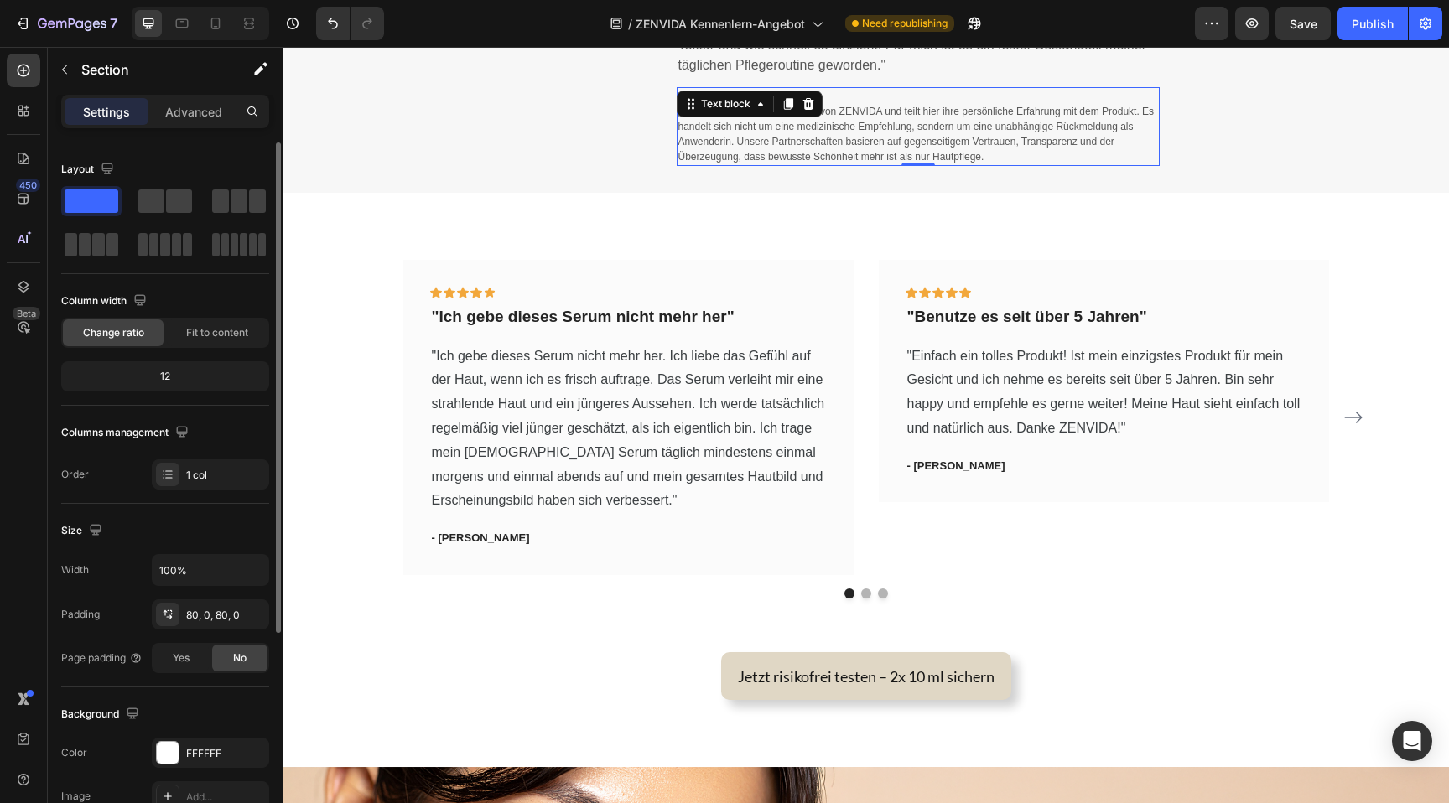
click at [717, 127] on span "[PERSON_NAME] ist Partnerin von ZENVIDA und teilt hier ihre persönliche Erfahru…" at bounding box center [916, 134] width 476 height 57
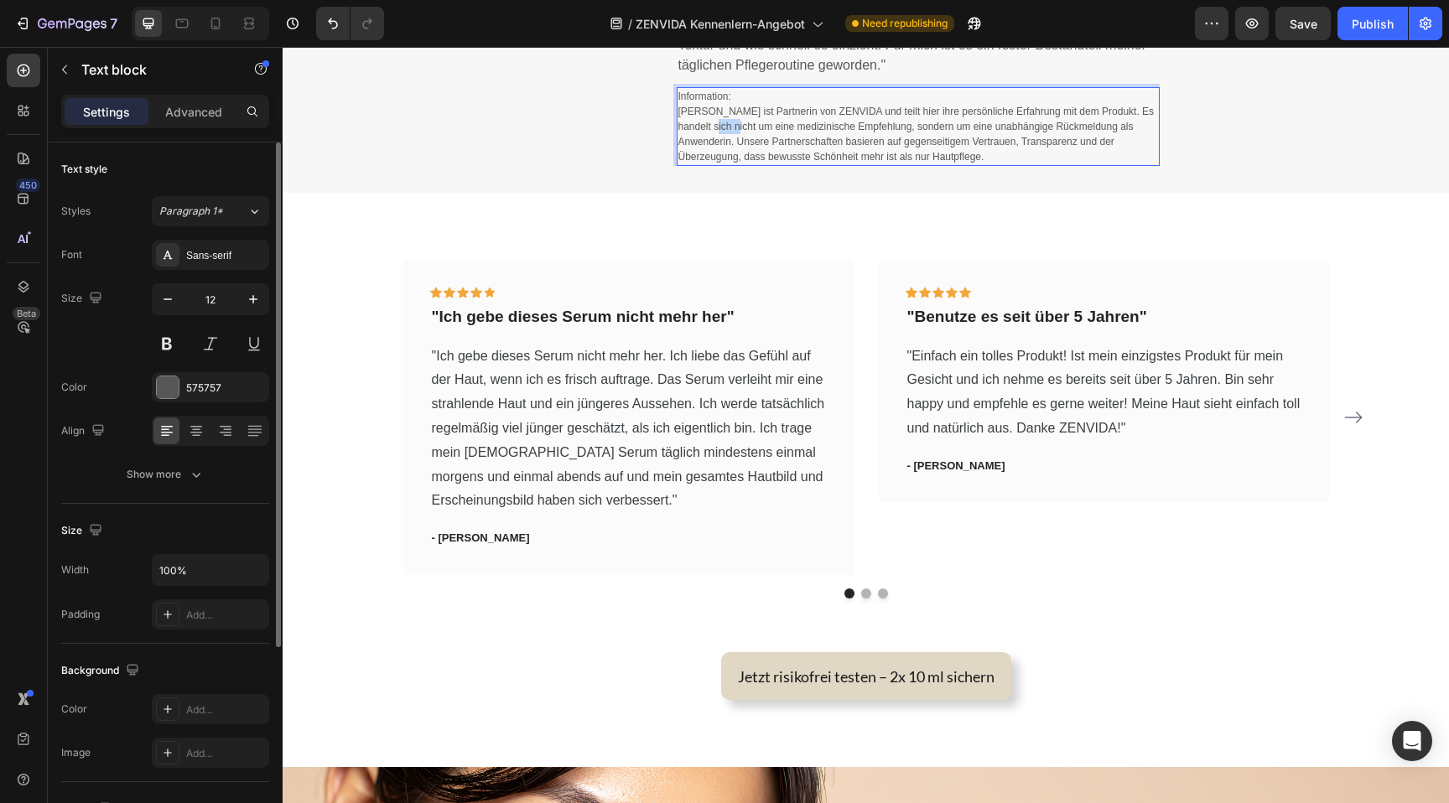
click at [717, 127] on span "[PERSON_NAME] ist Partnerin von ZENVIDA und teilt hier ihre persönliche Erfahru…" at bounding box center [916, 134] width 476 height 57
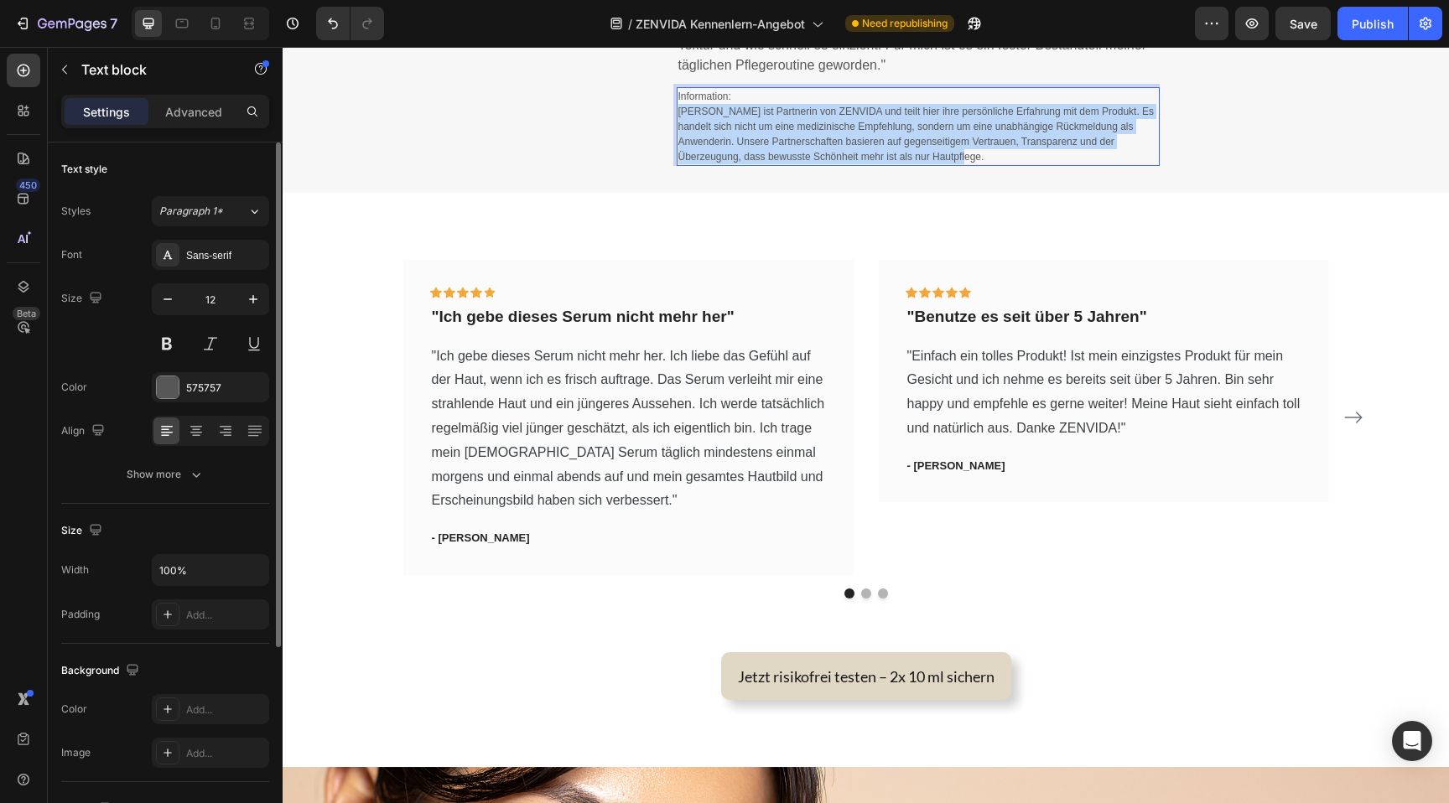
click at [717, 127] on span "[PERSON_NAME] ist Partnerin von ZENVIDA und teilt hier ihre persönliche Erfahru…" at bounding box center [916, 134] width 476 height 57
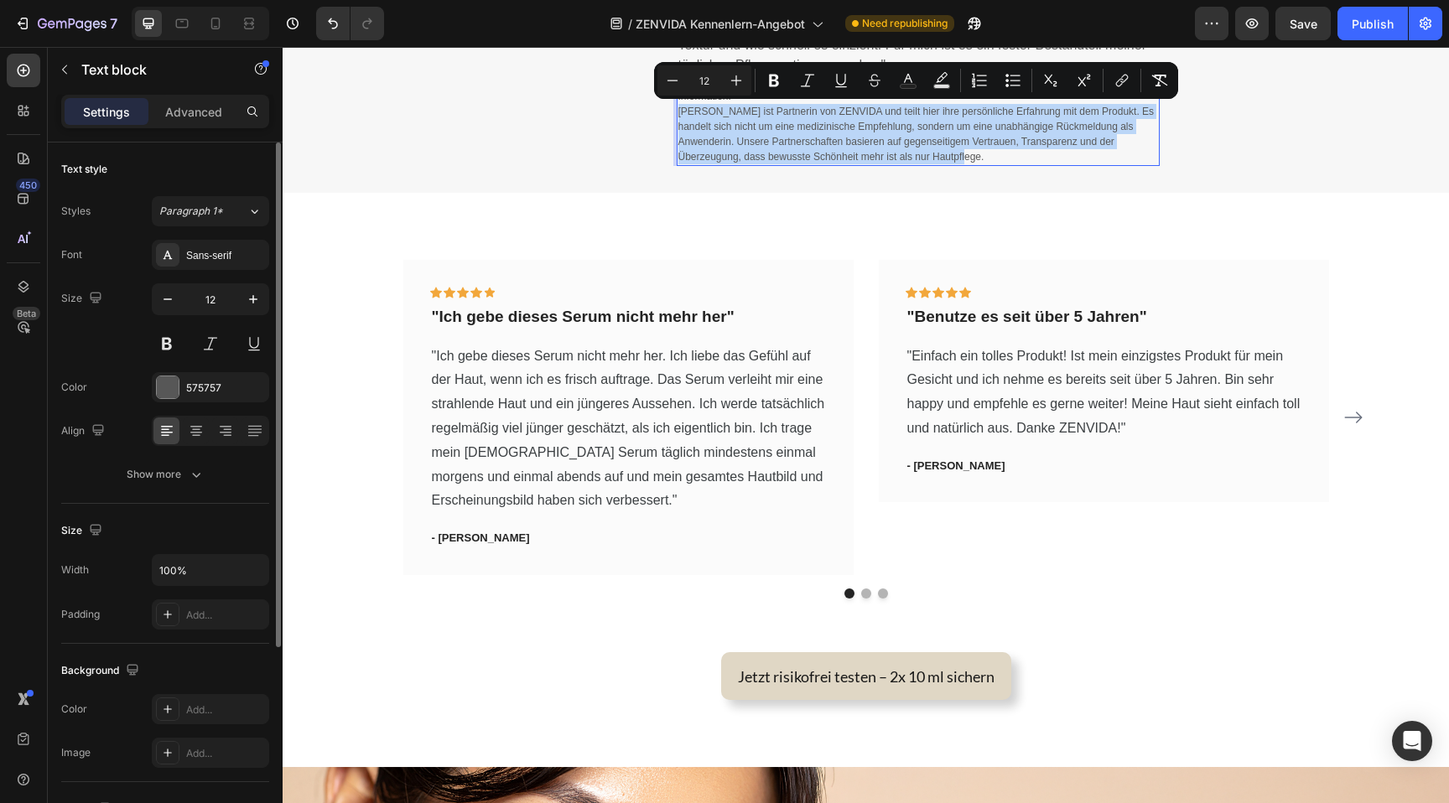
click at [717, 127] on span "[PERSON_NAME] ist Partnerin von ZENVIDA und teilt hier ihre persönliche Erfahru…" at bounding box center [916, 134] width 476 height 57
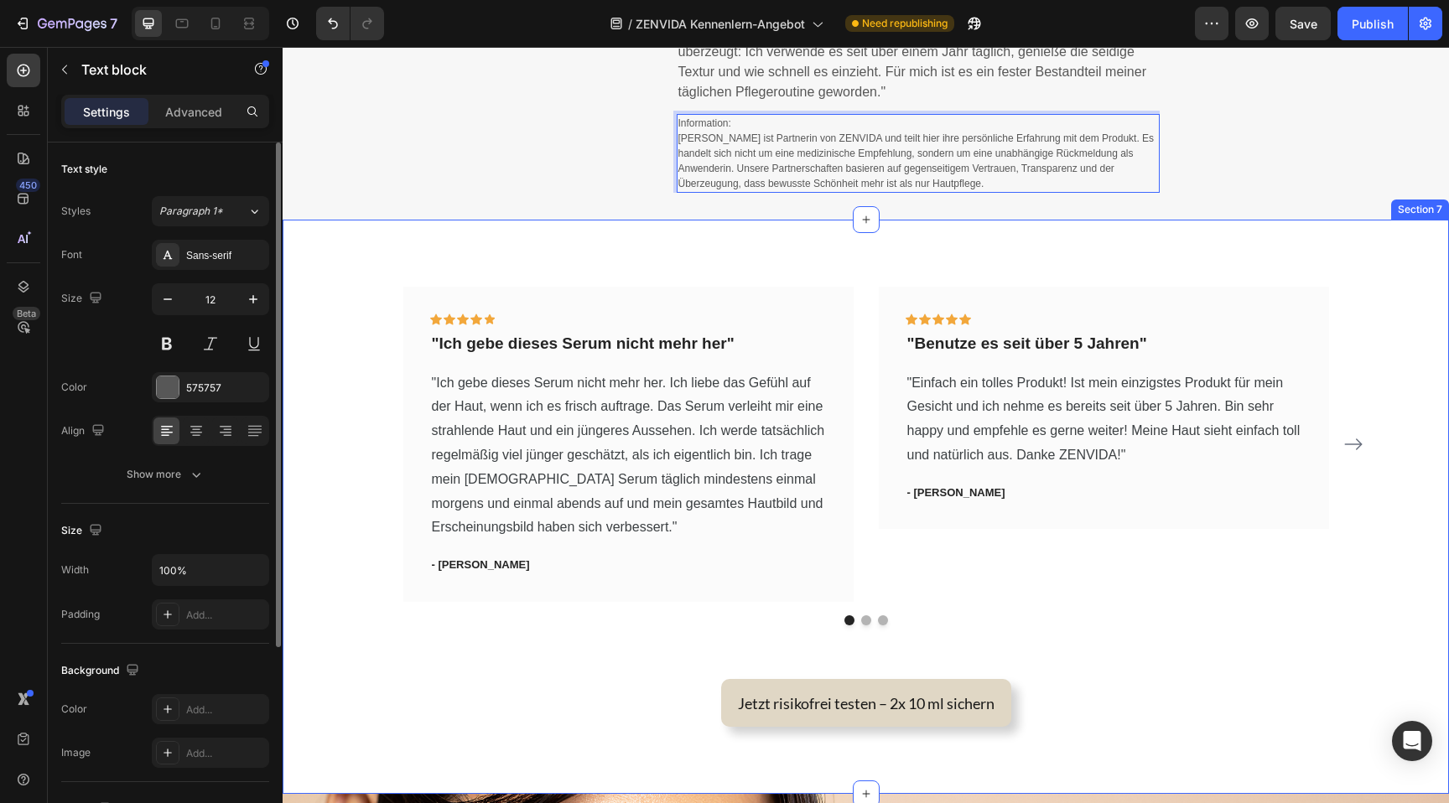
scroll to position [1591, 0]
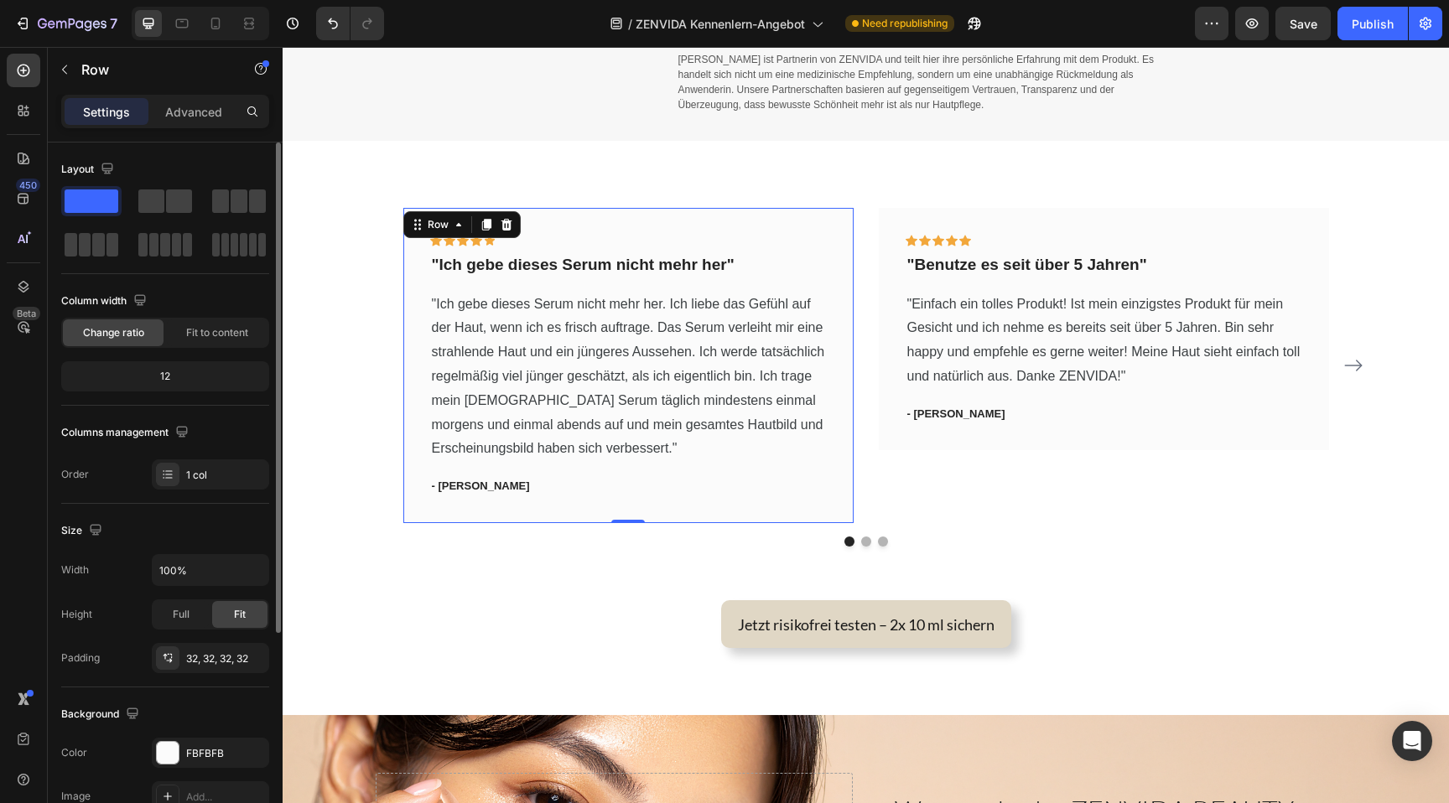
click at [817, 223] on div "Icon Icon Icon Icon Icon Row "Ich gebe dieses Serum nicht mehr her" Text block …" at bounding box center [628, 365] width 450 height 315
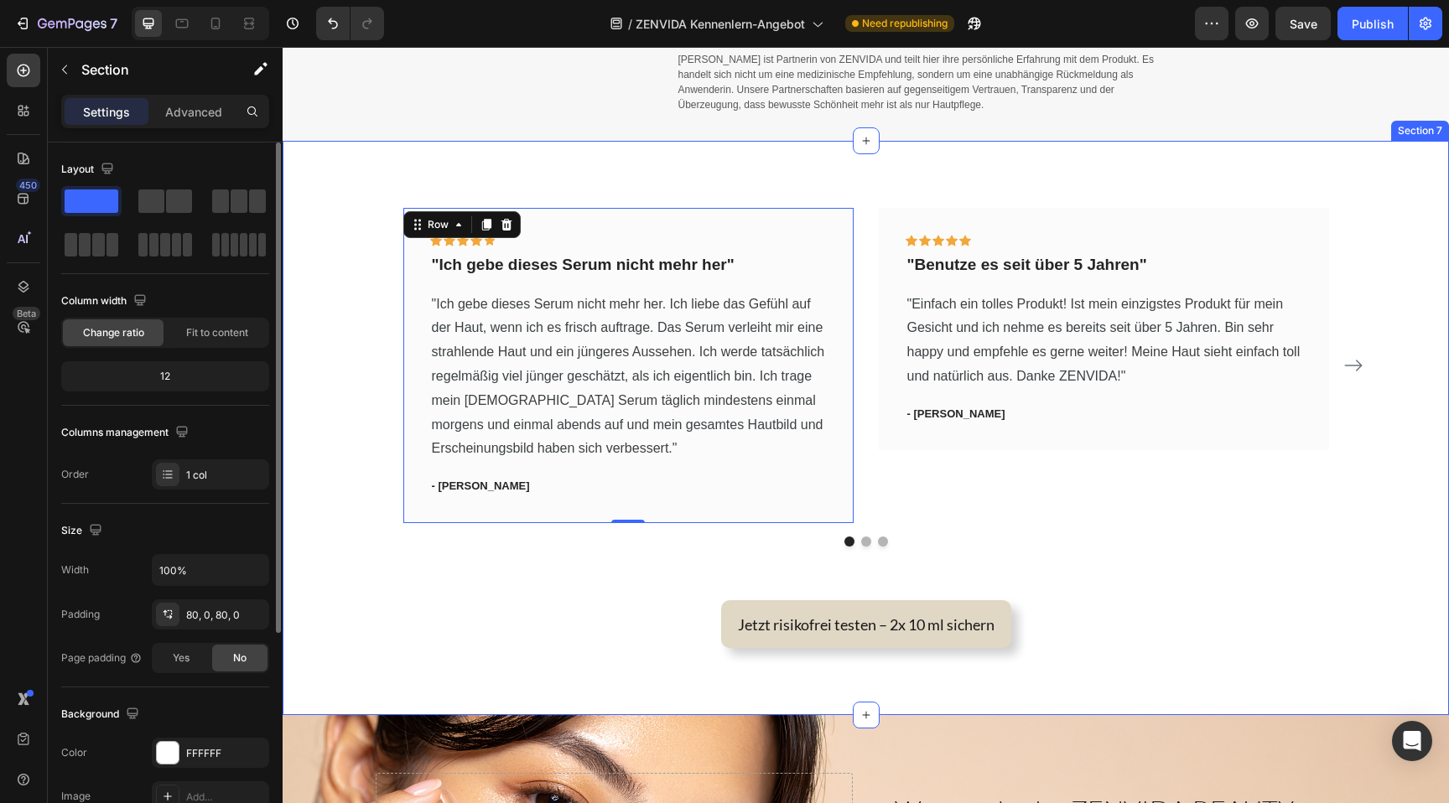
click at [741, 187] on div "Icon Icon Icon Icon Icon Row "Ich gebe dieses Serum nicht mehr her" Text block …" at bounding box center [866, 428] width 1167 height 574
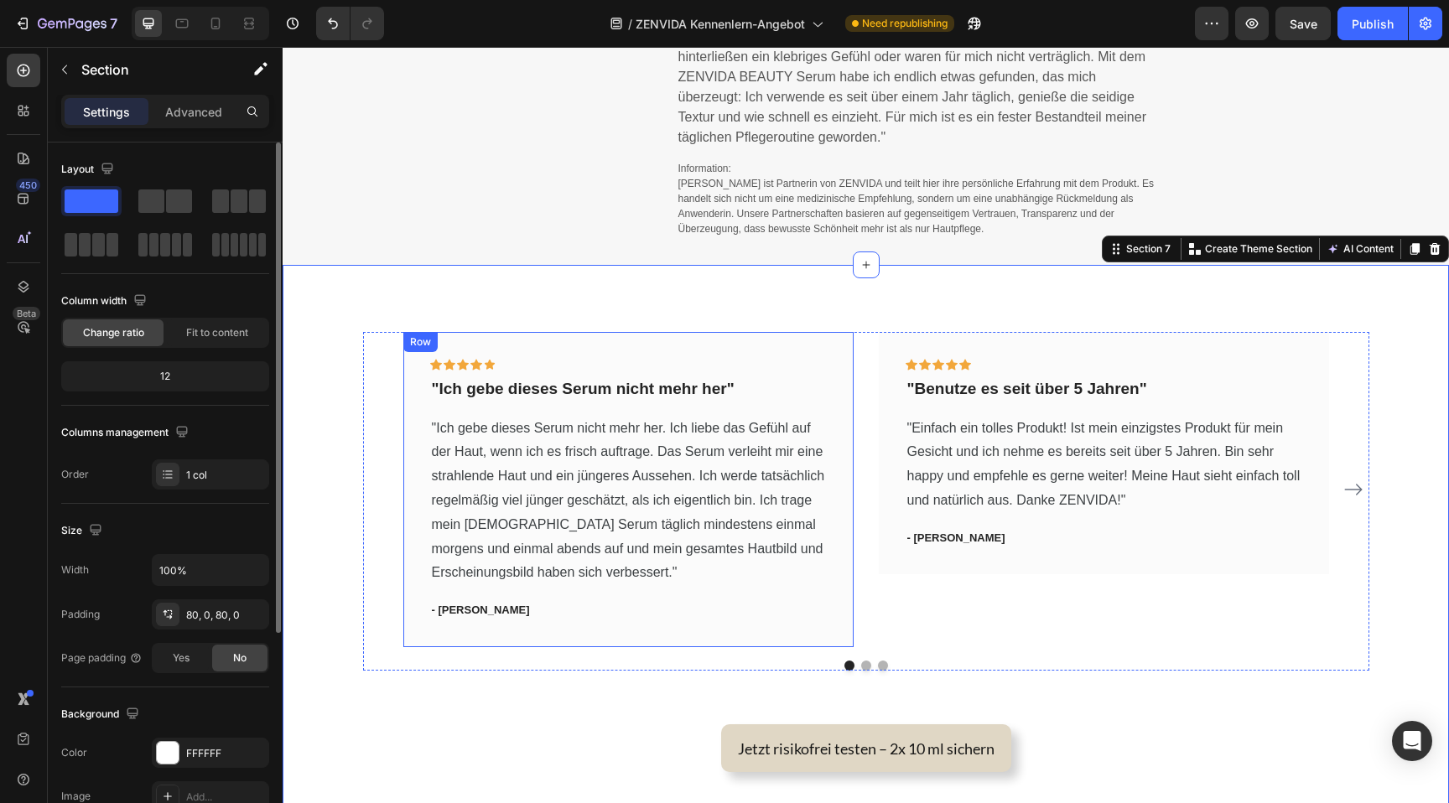
scroll to position [1458, 0]
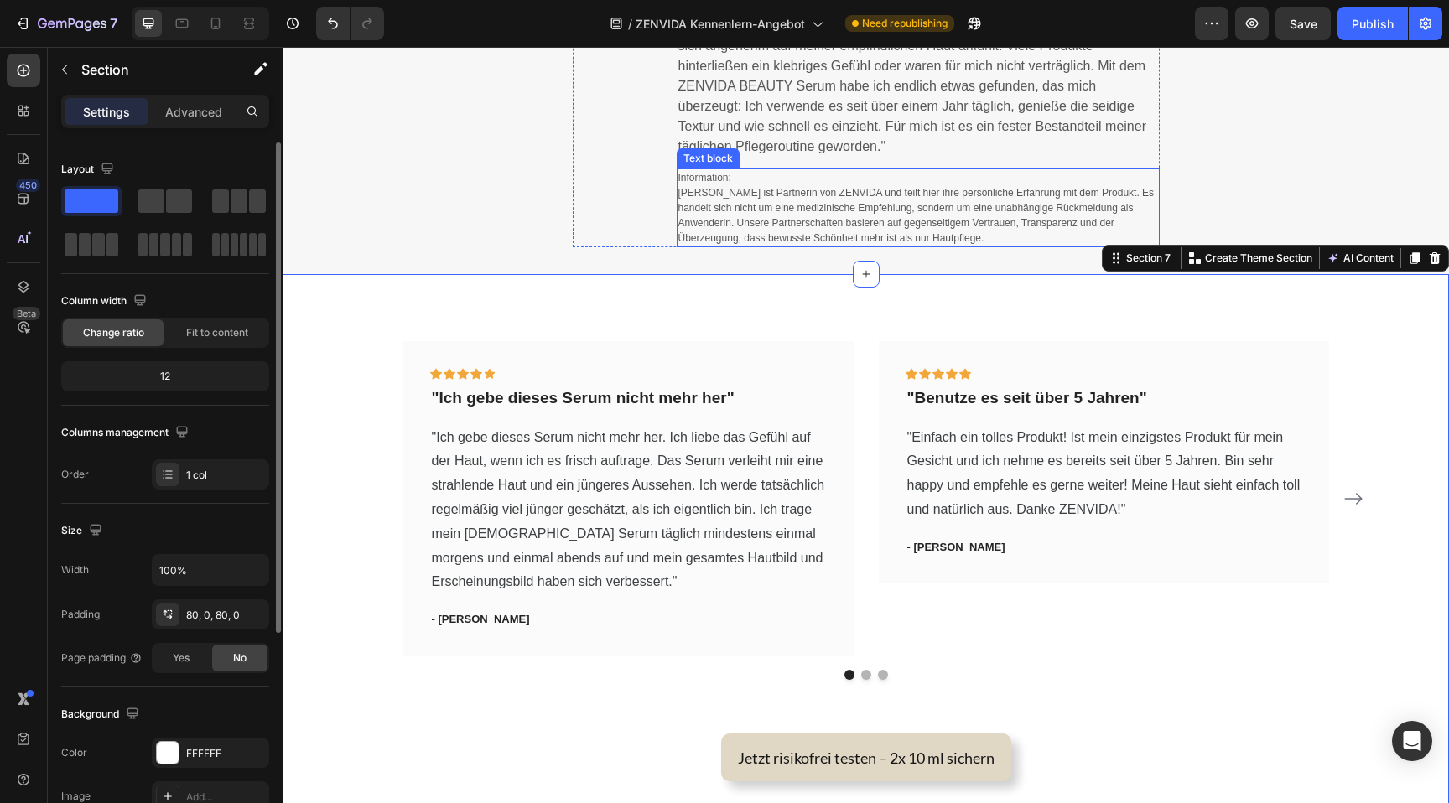
click at [810, 237] on span "[PERSON_NAME] ist Partnerin von ZENVIDA und teilt hier ihre persönliche Erfahru…" at bounding box center [916, 215] width 476 height 57
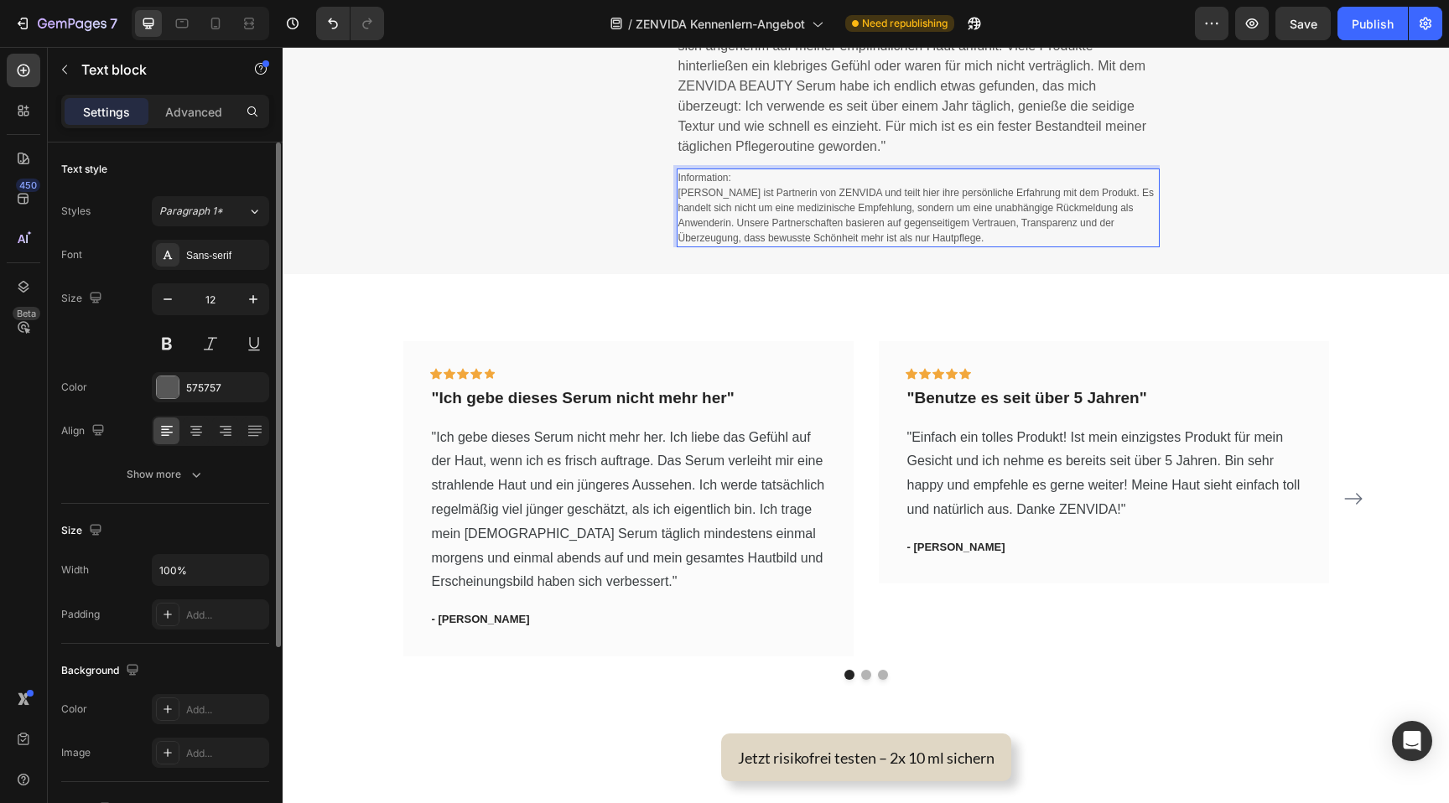
click at [810, 237] on span "[PERSON_NAME] ist Partnerin von ZENVIDA und teilt hier ihre persönliche Erfahru…" at bounding box center [916, 215] width 476 height 57
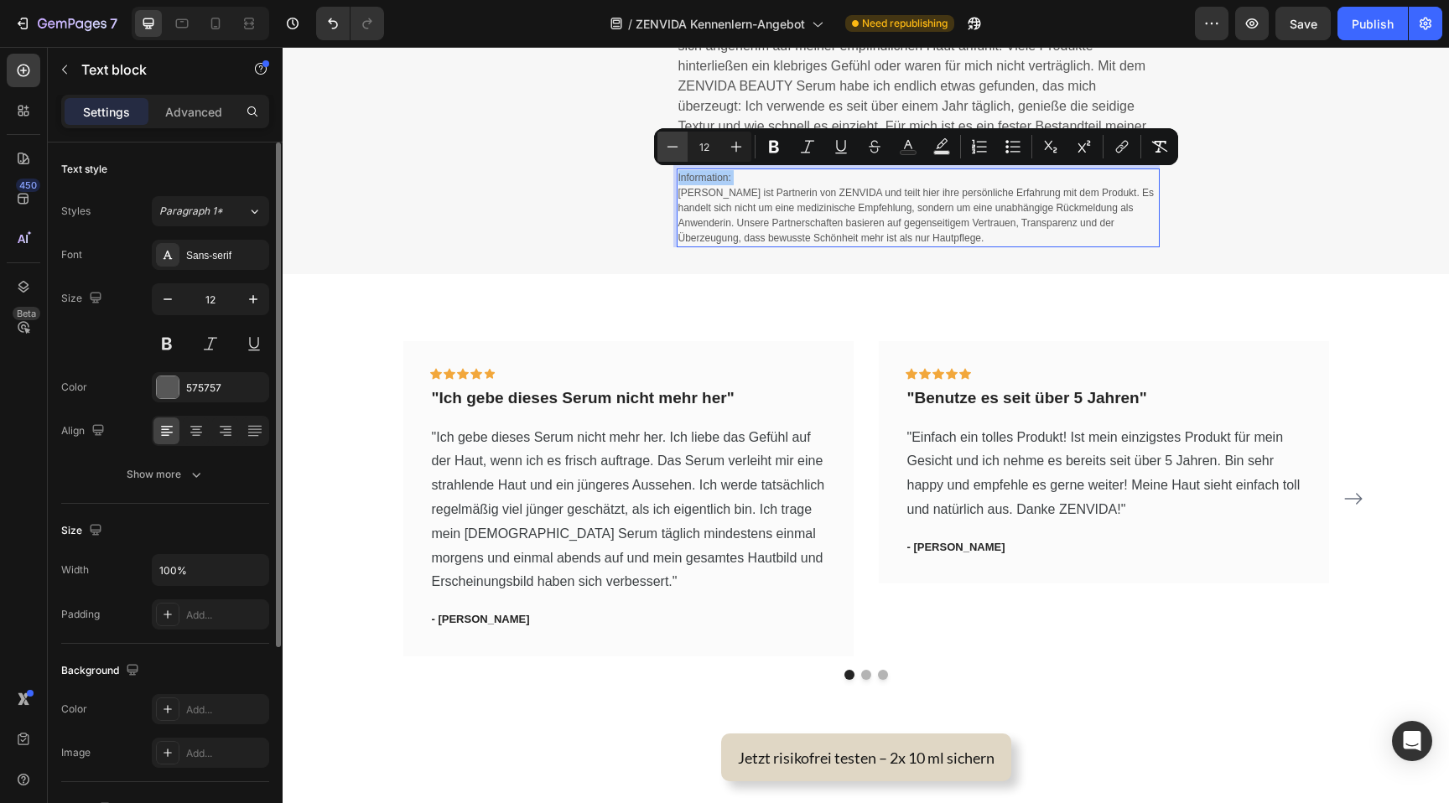
click at [676, 150] on icon "Editor contextual toolbar" at bounding box center [672, 146] width 17 height 17
click at [734, 138] on button "Plus" at bounding box center [736, 147] width 30 height 30
type input "12"
click at [773, 228] on span "[PERSON_NAME] ist Partnerin von ZENVIDA und teilt hier ihre persönliche Erfahru…" at bounding box center [916, 215] width 476 height 57
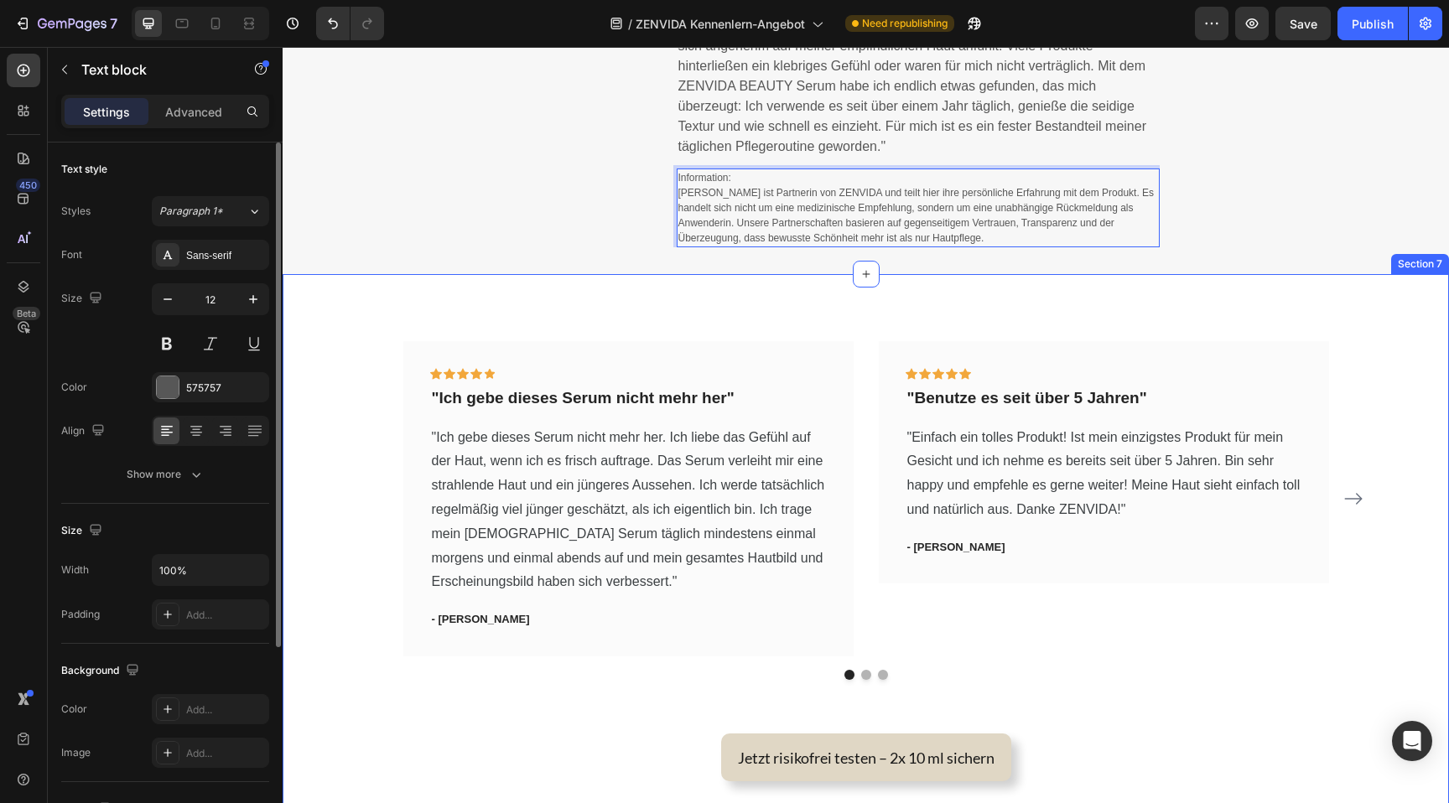
click at [798, 300] on div "Icon Icon Icon Icon Icon Row "Ich gebe dieses Serum nicht mehr her" Text block …" at bounding box center [866, 561] width 1167 height 574
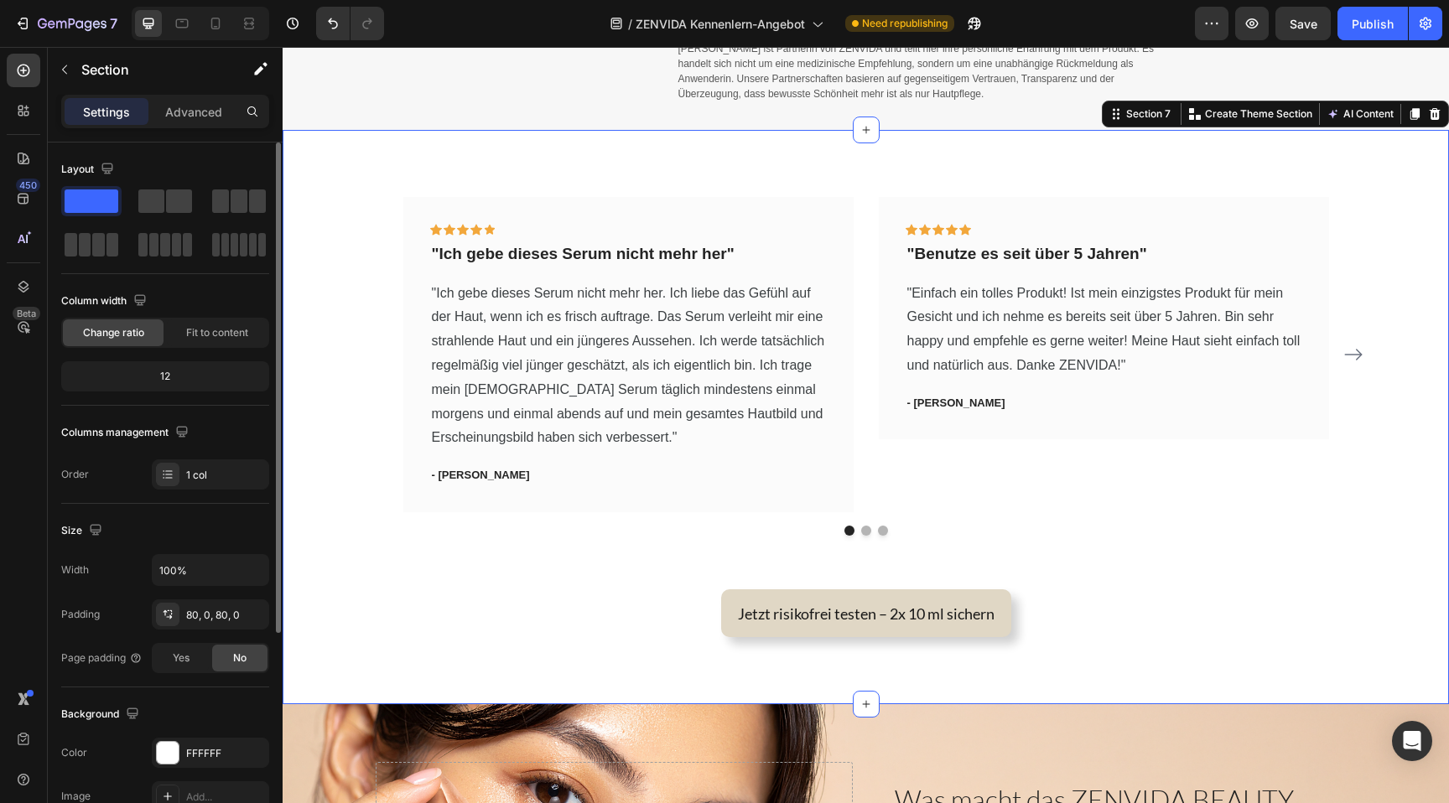
scroll to position [1603, 0]
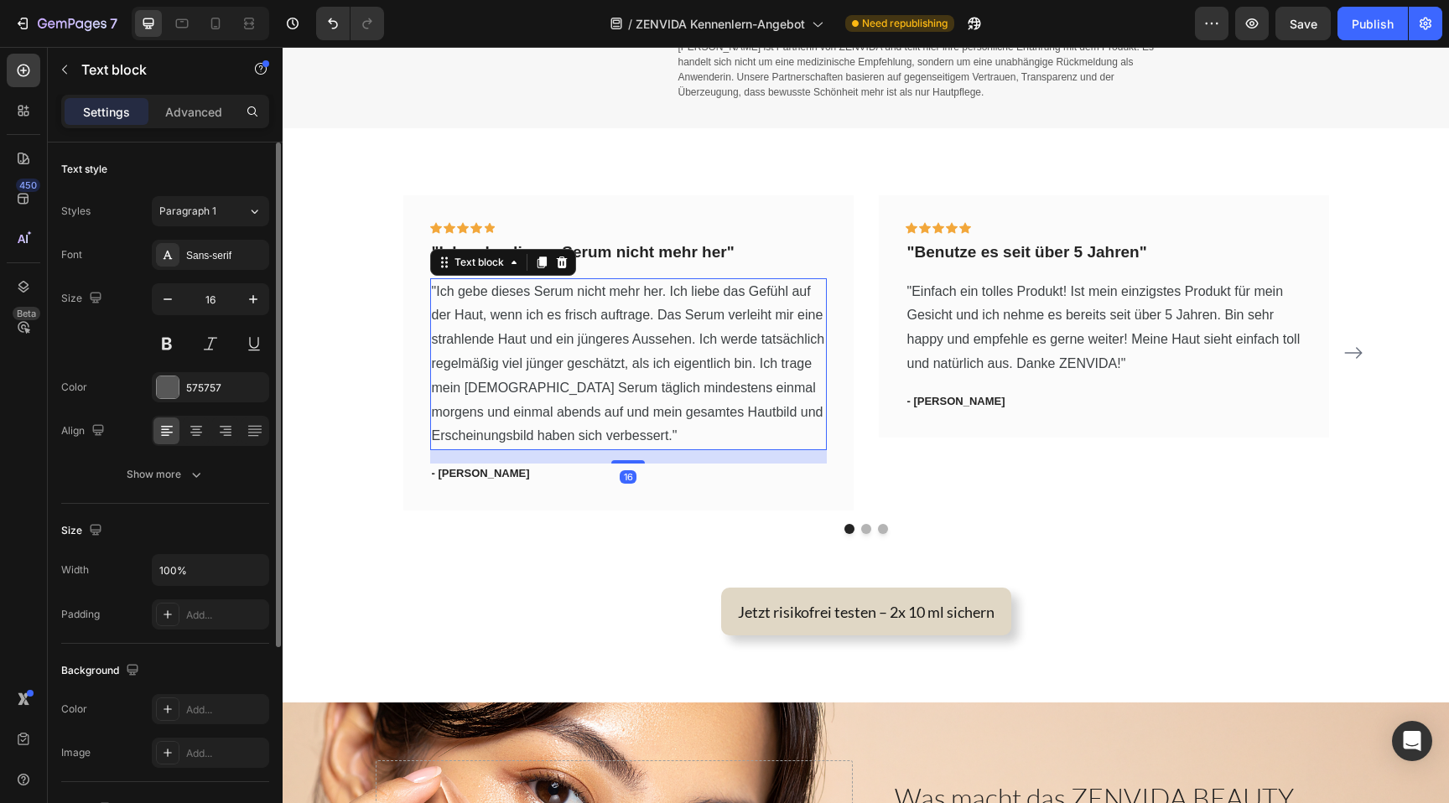
click at [518, 315] on span ""Ich gebe dieses Serum nicht mehr her. Ich liebe das Gefühl auf der Haut, wenn …" at bounding box center [628, 363] width 393 height 159
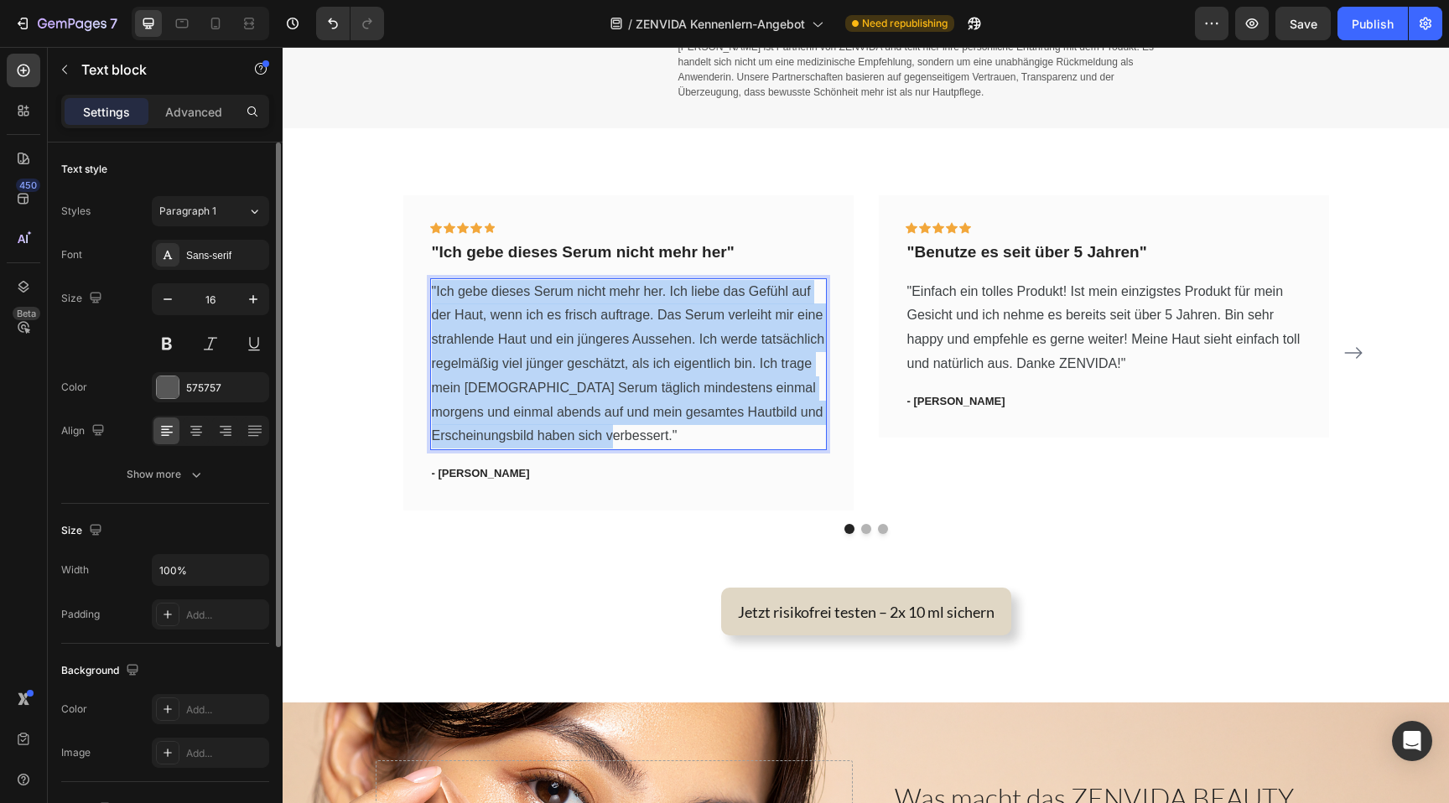
click at [518, 315] on span ""Ich gebe dieses Serum nicht mehr her. Ich liebe das Gefühl auf der Haut, wenn …" at bounding box center [628, 363] width 393 height 159
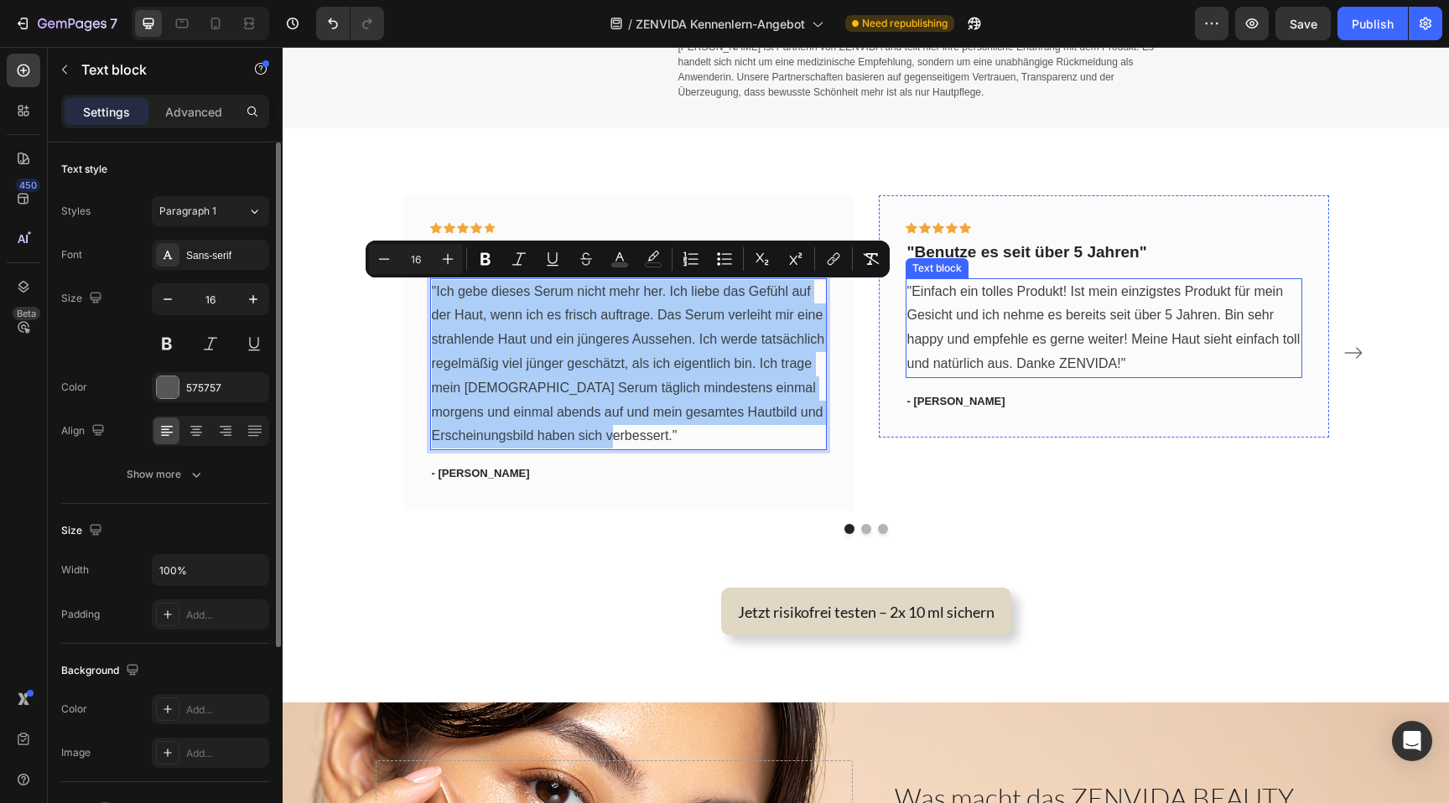
click at [933, 305] on p ""Einfach ein tolles Produkt! Ist mein einzigstes Produkt für mein Gesicht und i…" at bounding box center [1103, 328] width 393 height 96
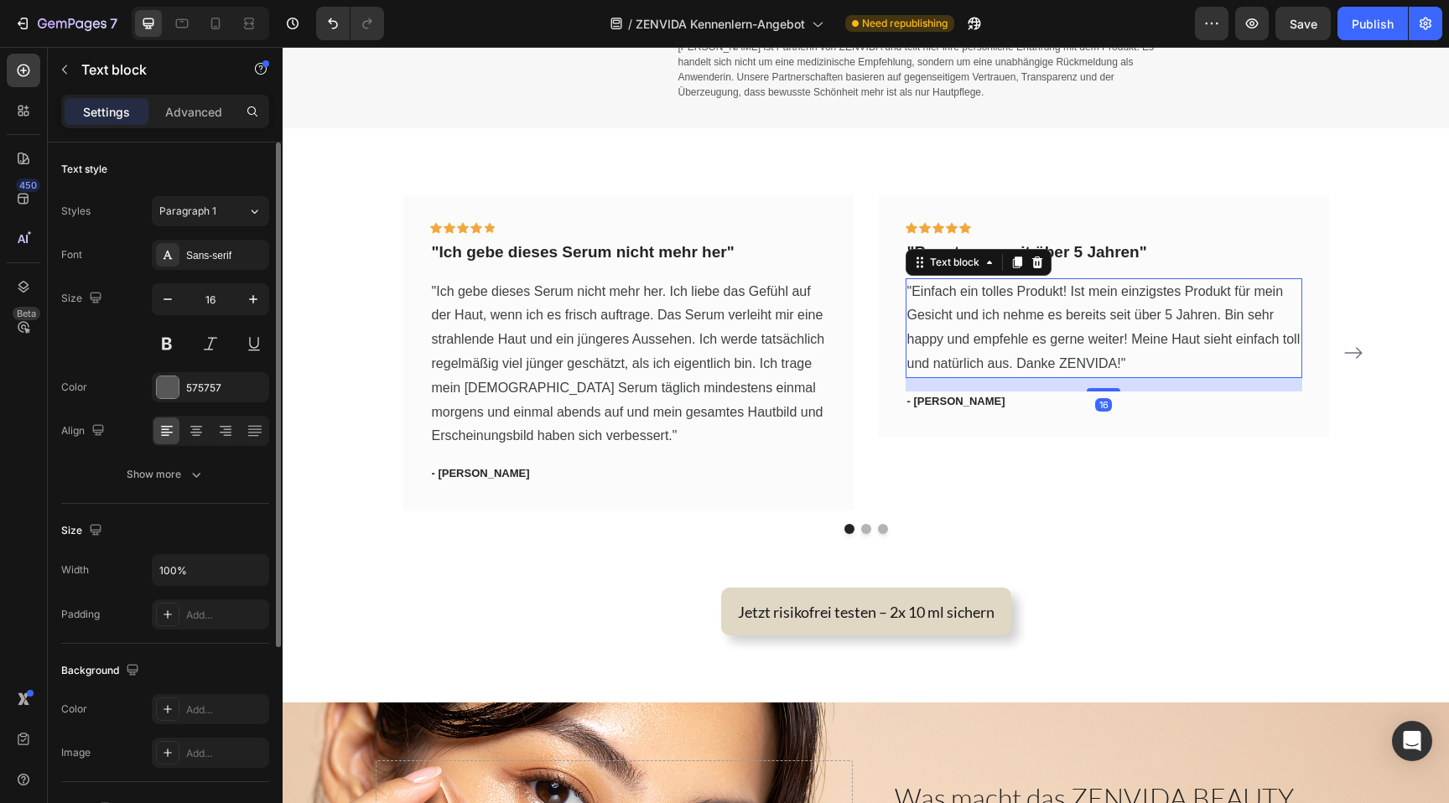
click at [933, 305] on p ""Einfach ein tolles Produkt! Ist mein einzigstes Produkt für mein Gesicht und i…" at bounding box center [1103, 328] width 393 height 96
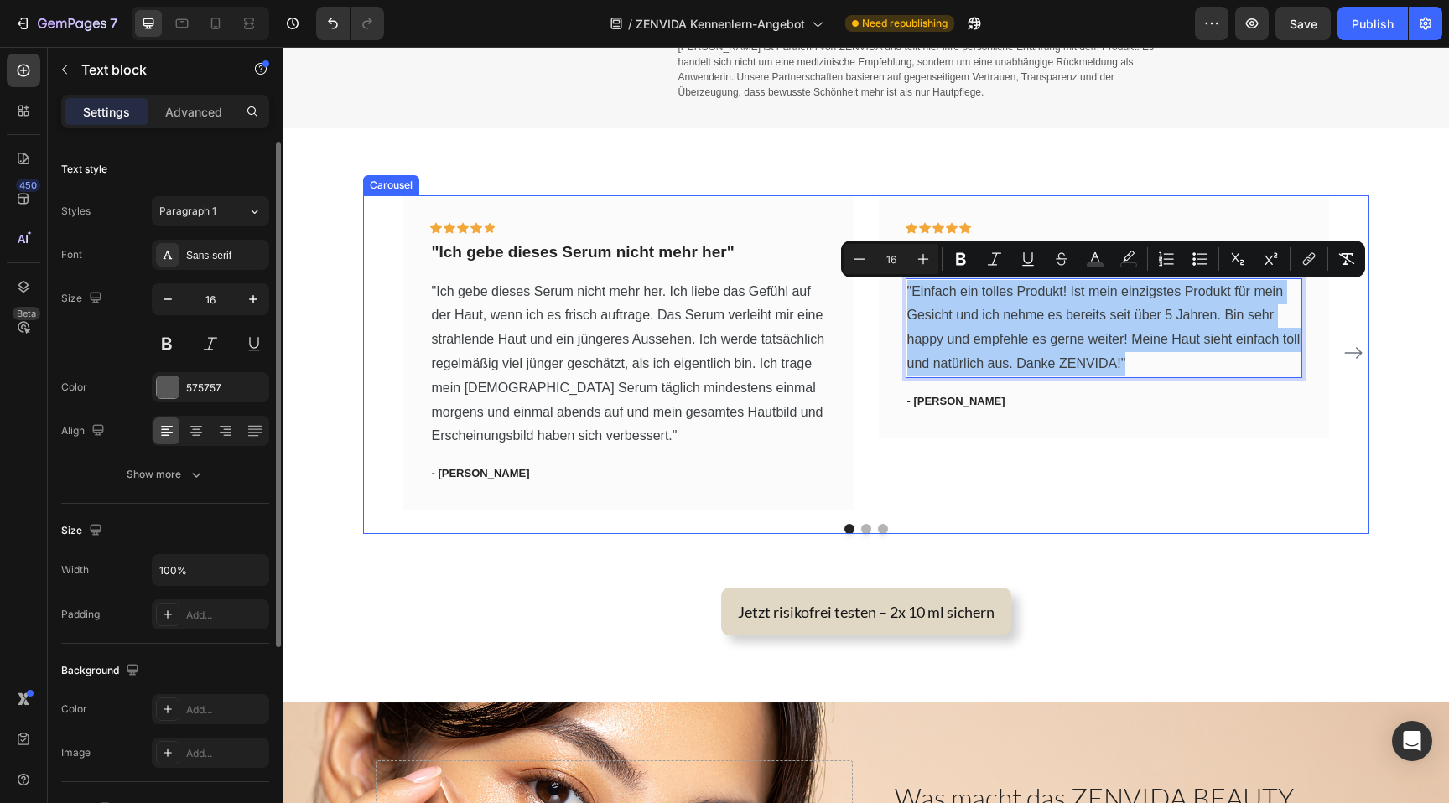
click at [1051, 485] on div "Icon Icon Icon Icon Icon Row "Benutze es seit über 5 Jahren" Text block "Einfac…" at bounding box center [1104, 352] width 450 height 315
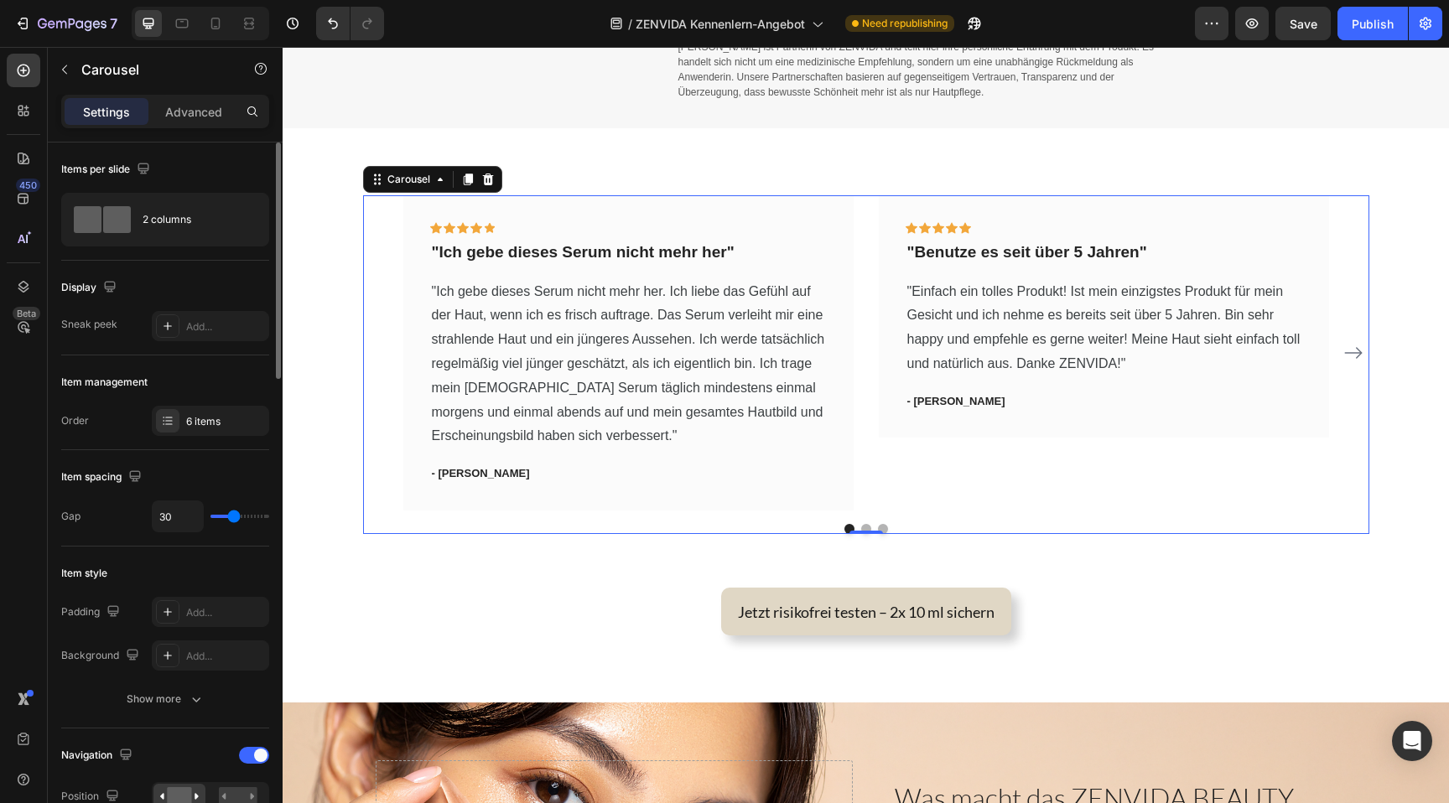
click at [1356, 346] on icon "Carousel Next Arrow" at bounding box center [1353, 353] width 20 height 20
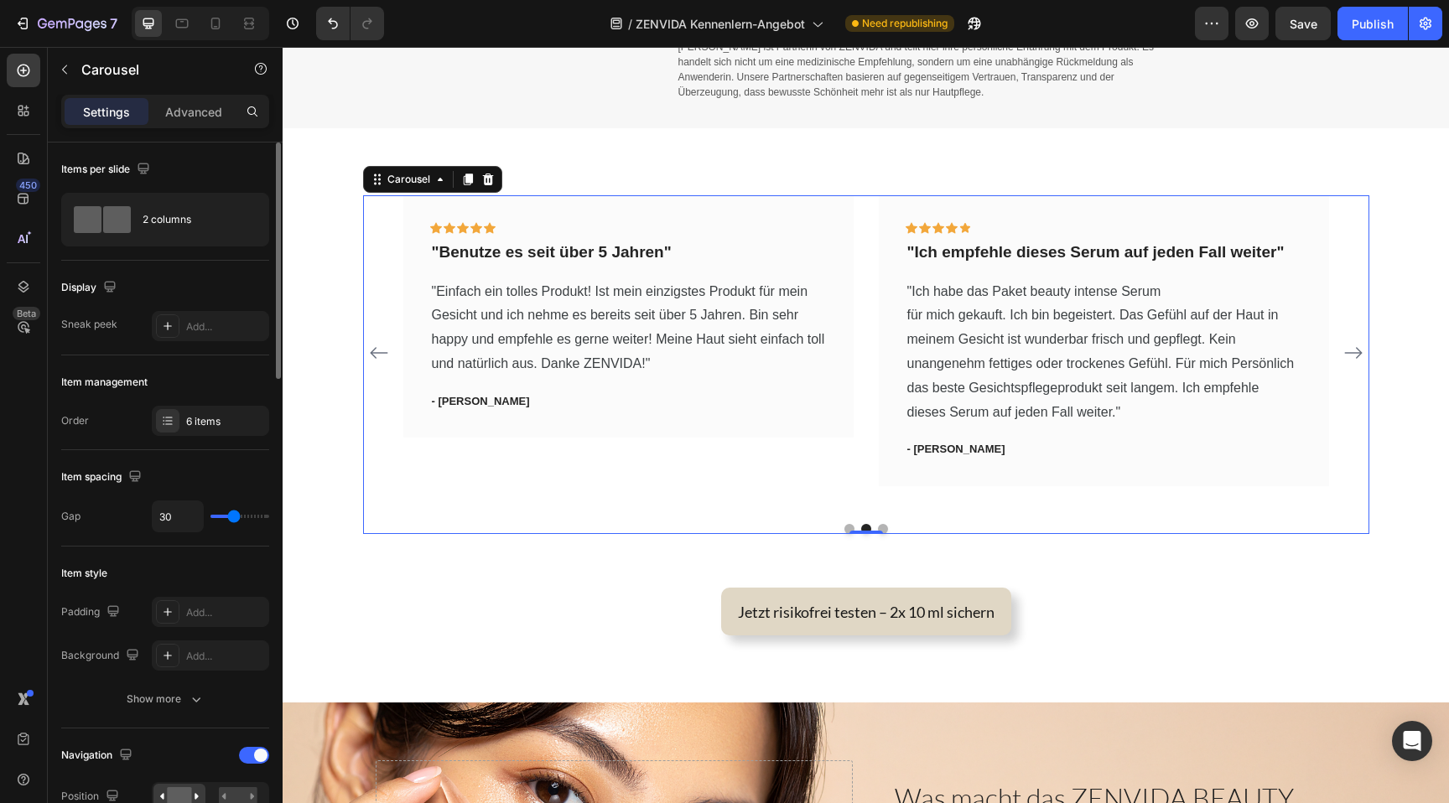
click at [1355, 361] on icon "Carousel Next Arrow" at bounding box center [1353, 353] width 20 height 20
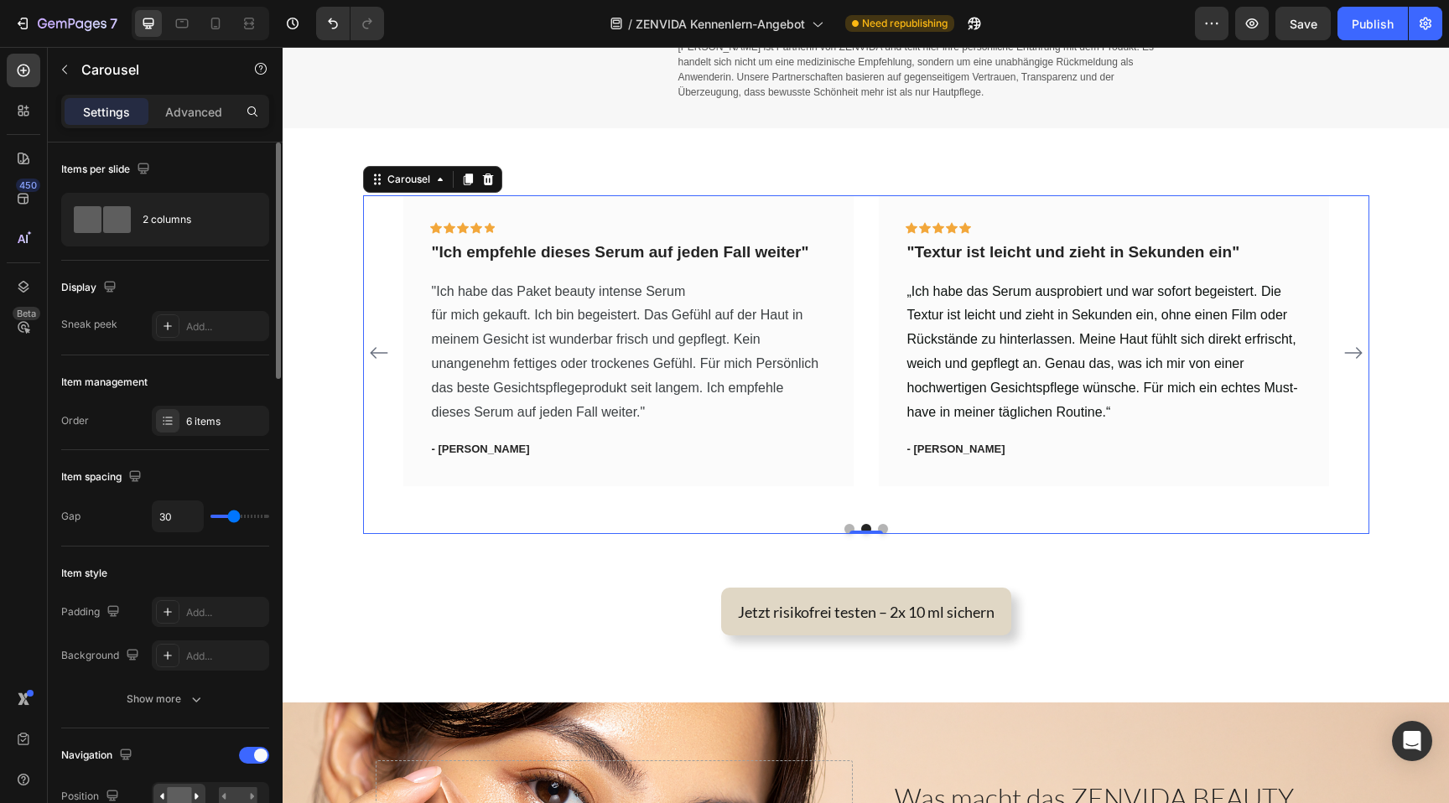
click at [1355, 361] on icon "Carousel Next Arrow" at bounding box center [1353, 353] width 20 height 20
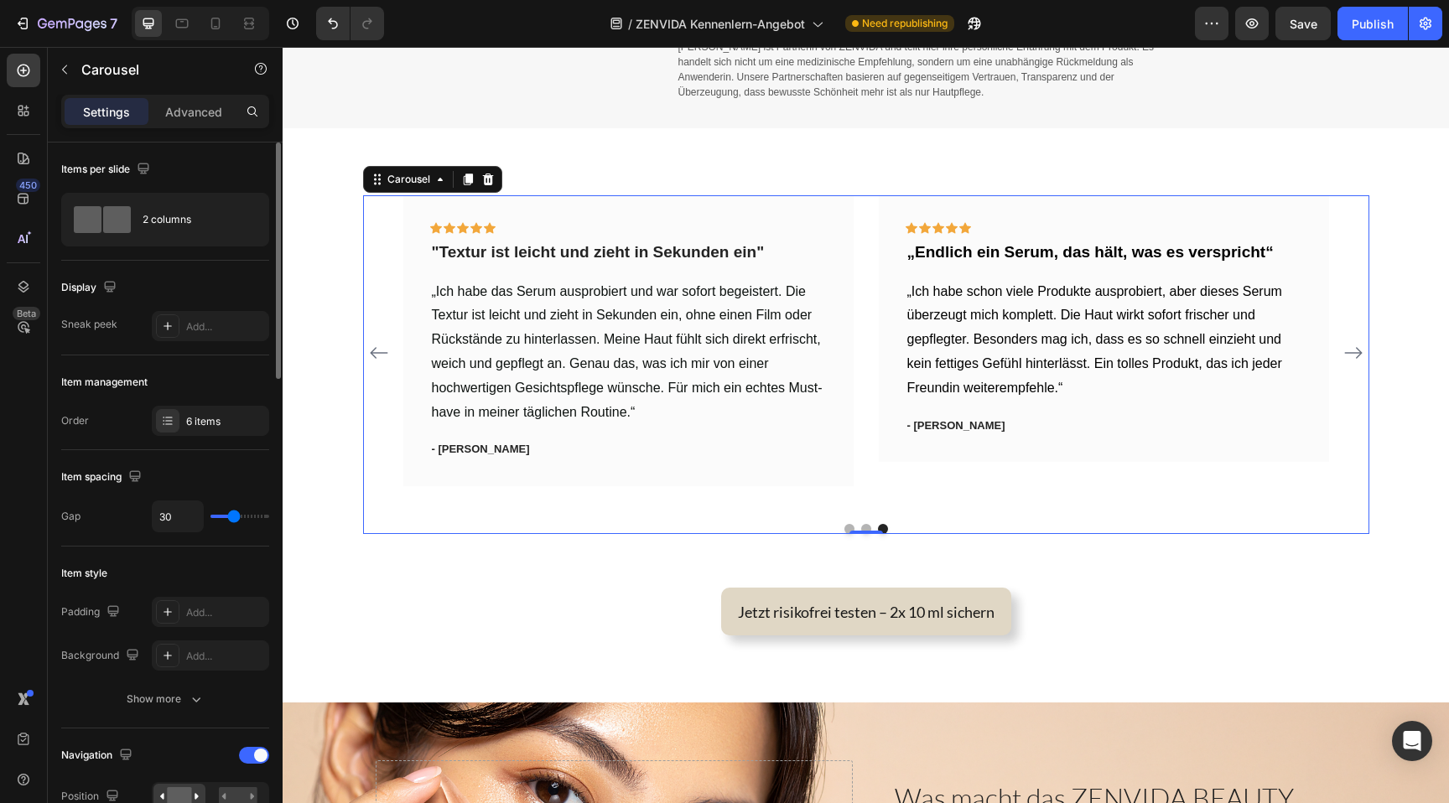
click at [1355, 361] on icon "Carousel Next Arrow" at bounding box center [1353, 353] width 20 height 20
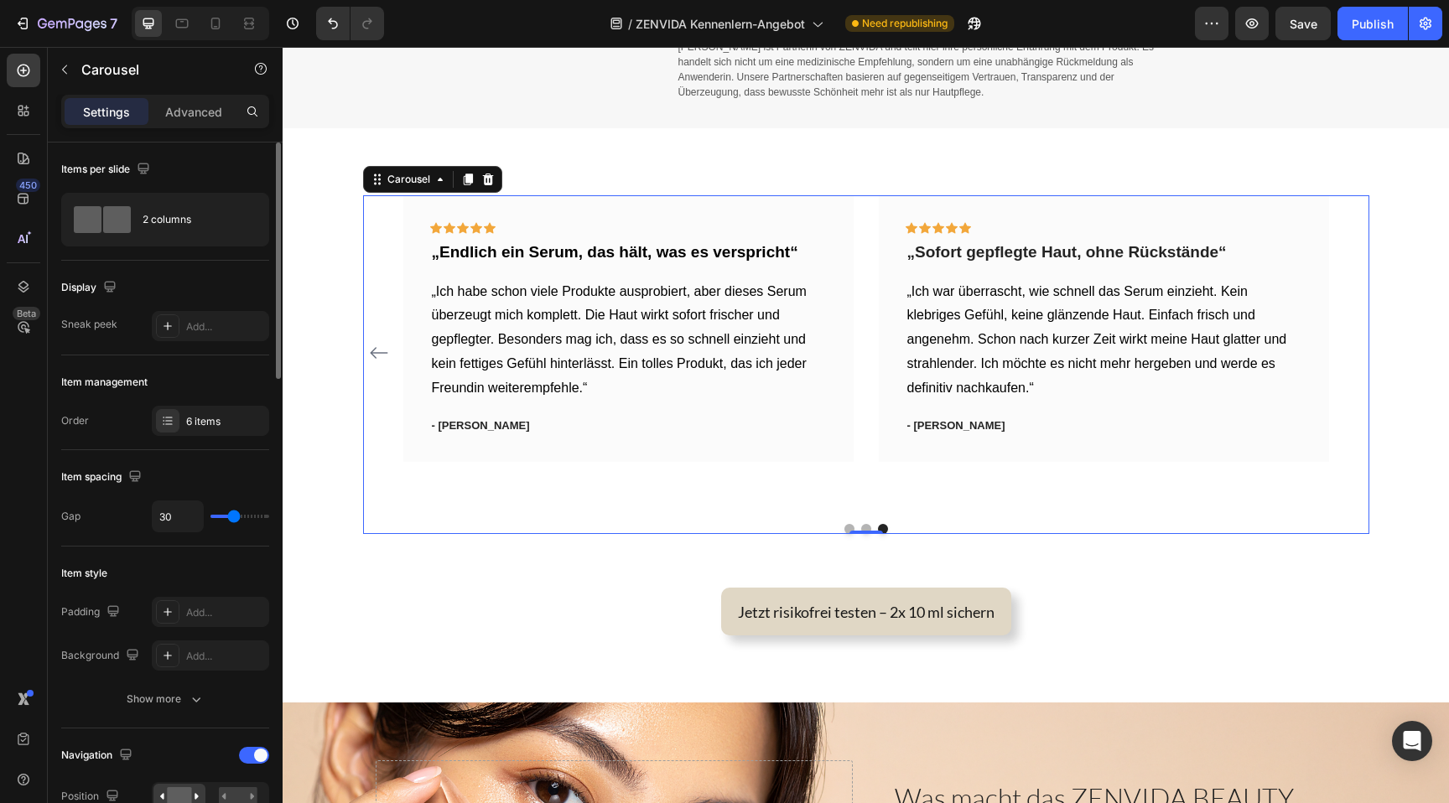
click at [377, 352] on icon "Carousel Back Arrow" at bounding box center [379, 353] width 18 height 12
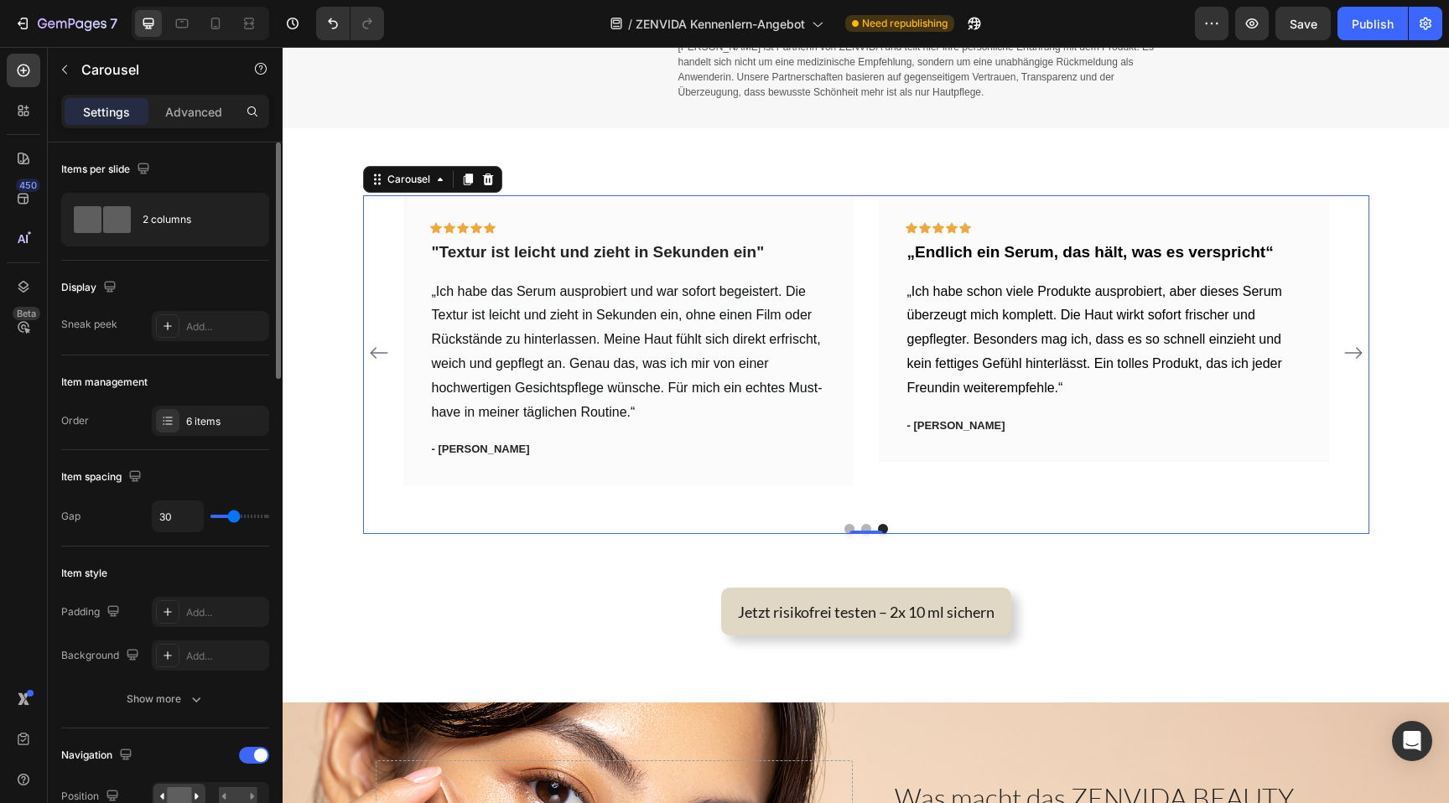
click at [377, 352] on icon "Carousel Back Arrow" at bounding box center [379, 353] width 18 height 12
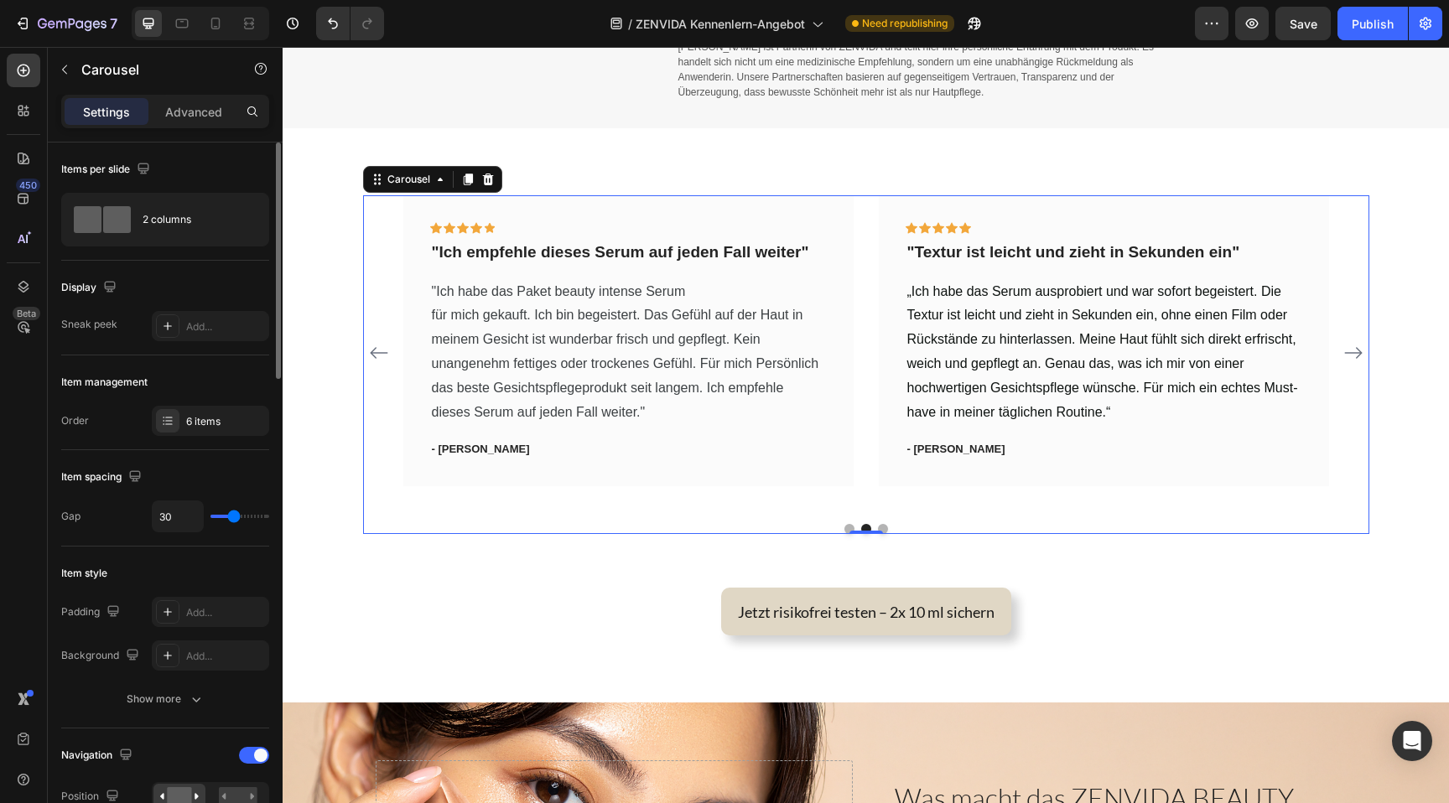
click at [377, 352] on icon "Carousel Back Arrow" at bounding box center [379, 353] width 18 height 12
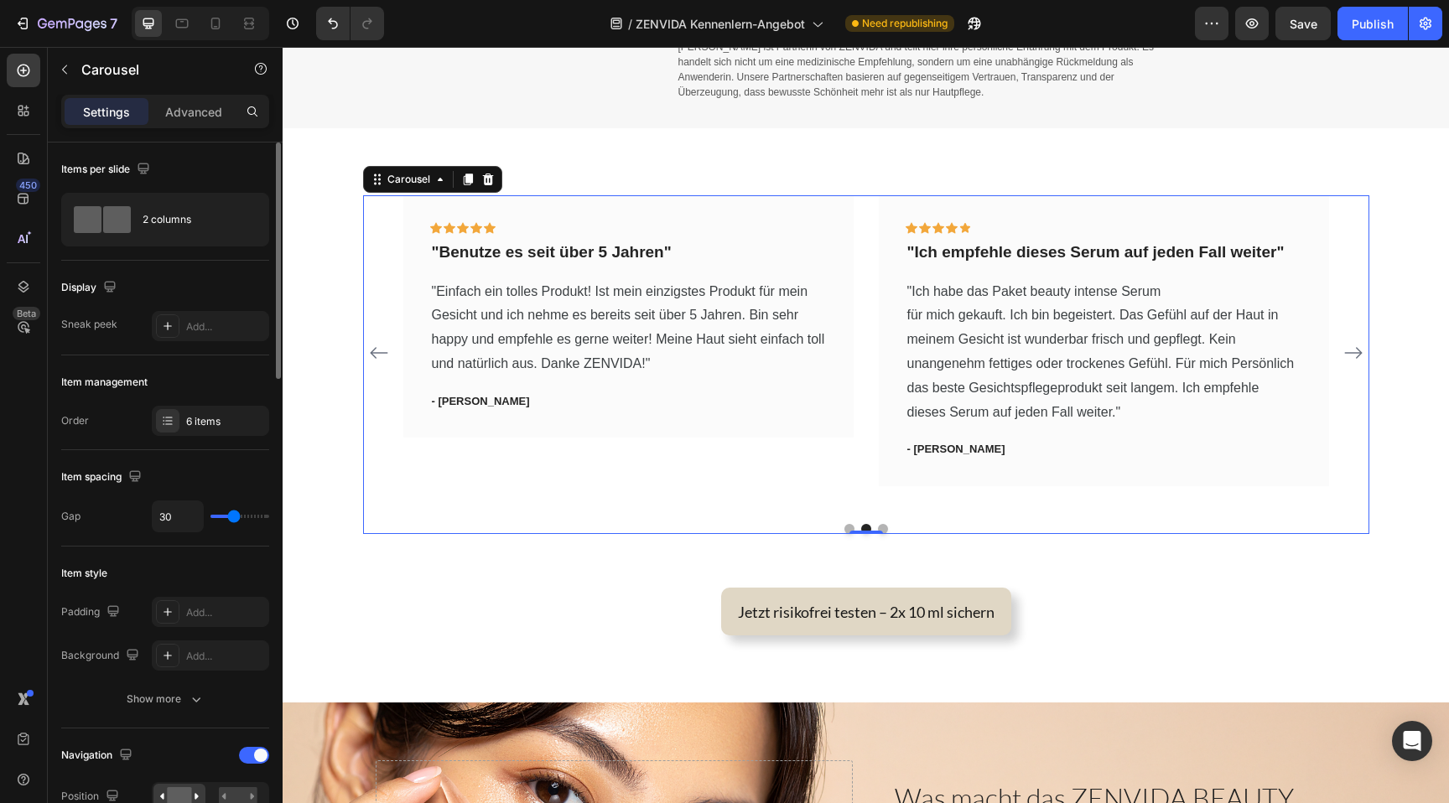
click at [1356, 352] on icon "Carousel Next Arrow" at bounding box center [1353, 353] width 20 height 20
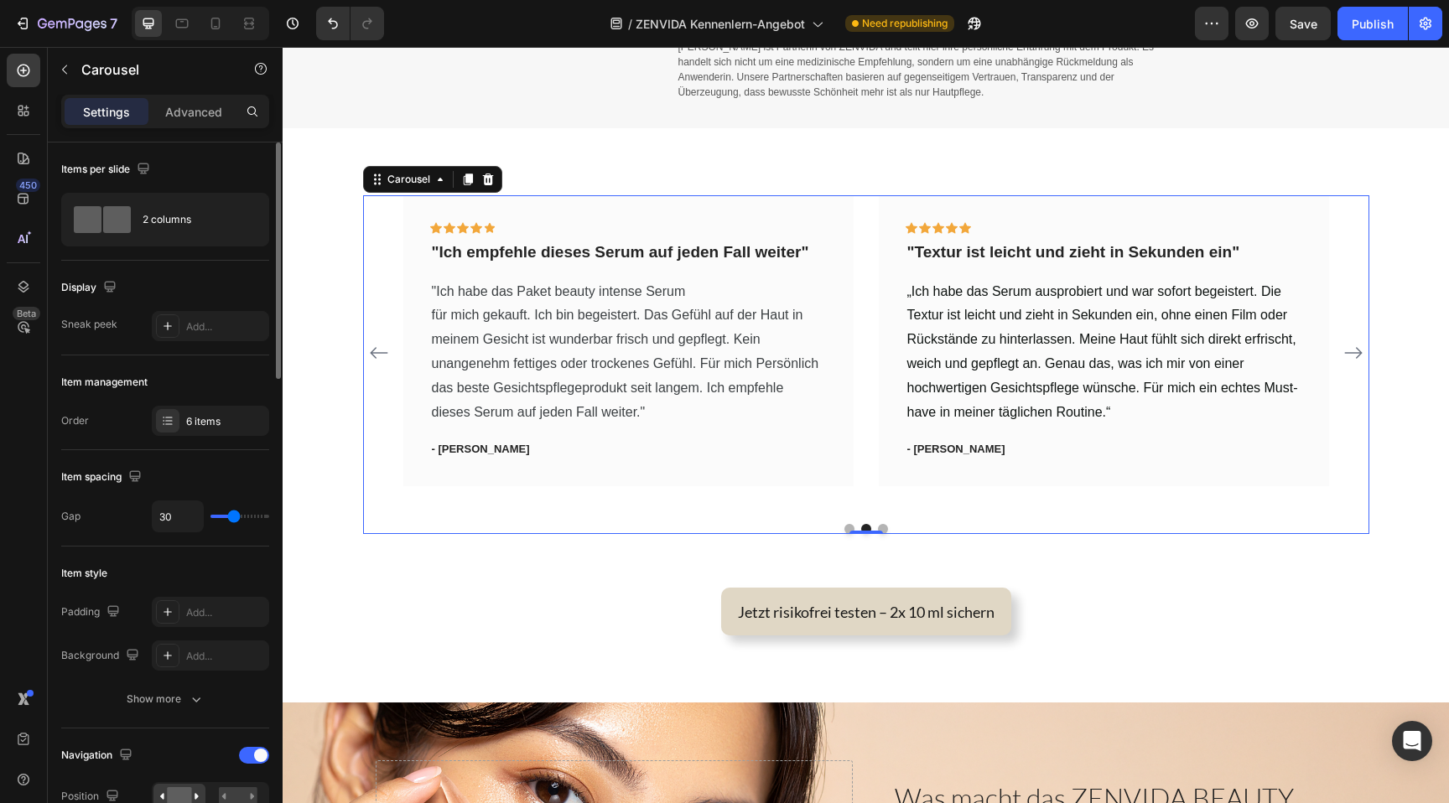
click at [1356, 352] on icon "Carousel Next Arrow" at bounding box center [1353, 353] width 20 height 20
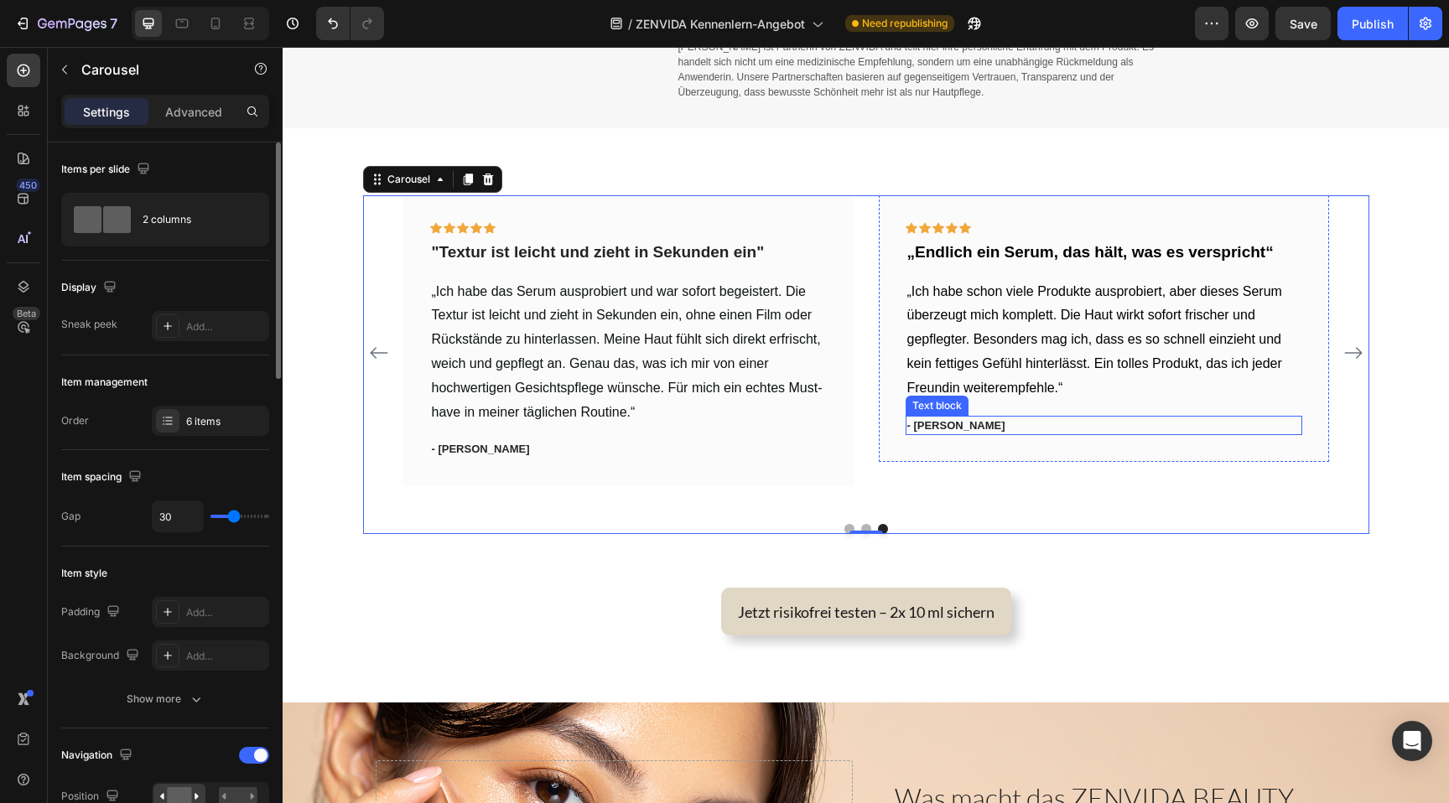
click at [933, 432] on p "- [PERSON_NAME]" at bounding box center [1103, 426] width 393 height 17
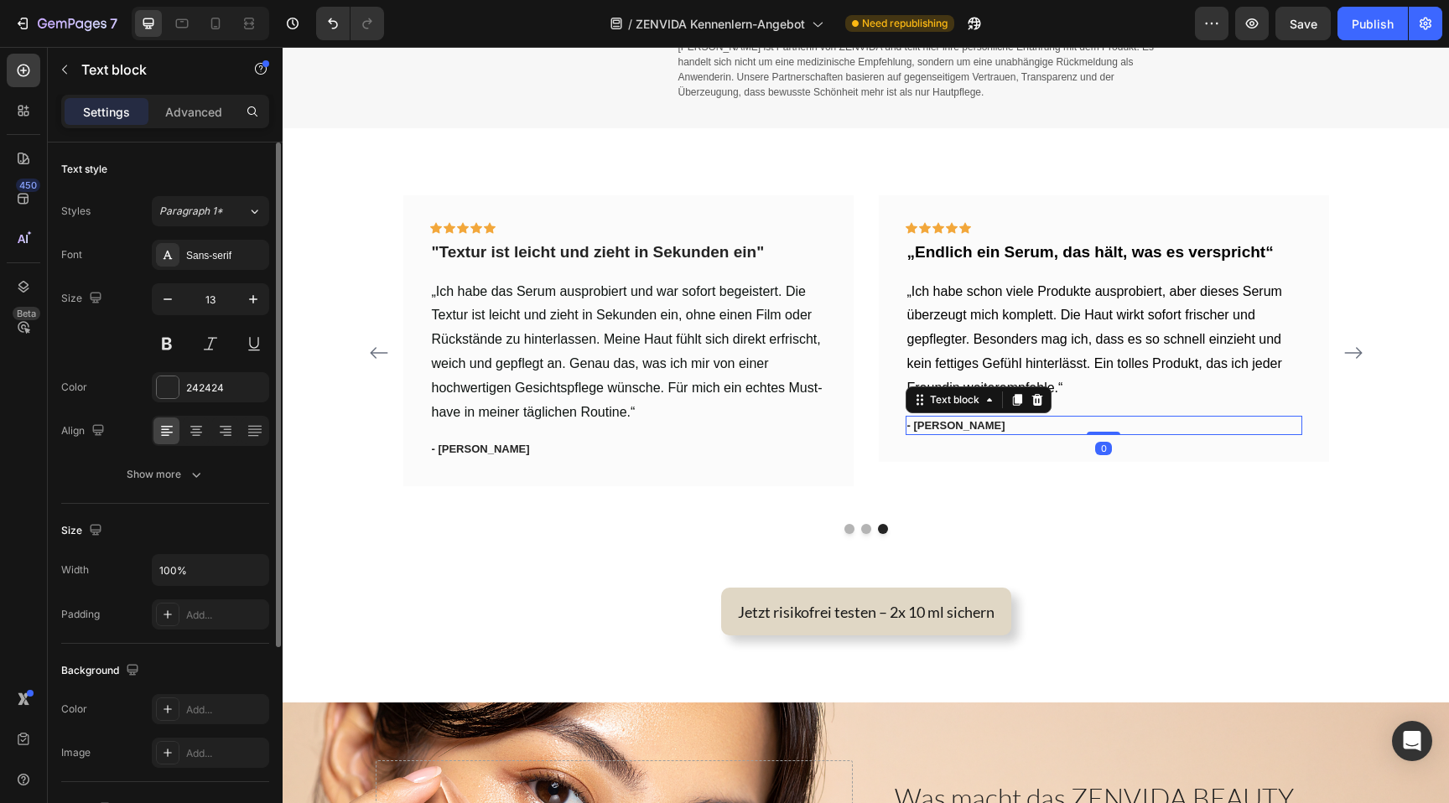
click at [933, 429] on p "- [PERSON_NAME]" at bounding box center [1103, 426] width 393 height 17
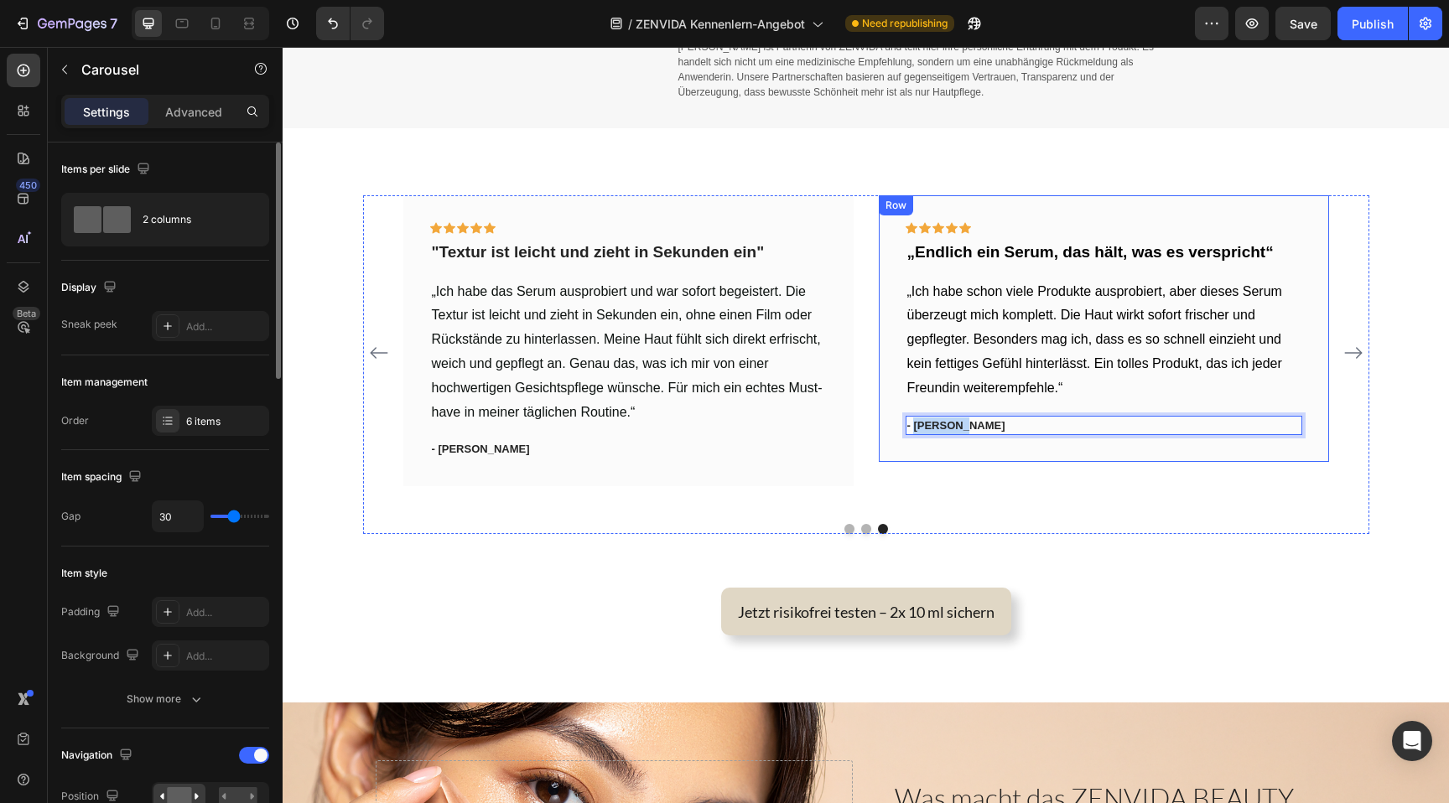
click at [964, 463] on div "Icon Icon Icon Icon Icon Row „Endlich ein Serum, das hält, was es verspricht“ T…" at bounding box center [1104, 352] width 450 height 315
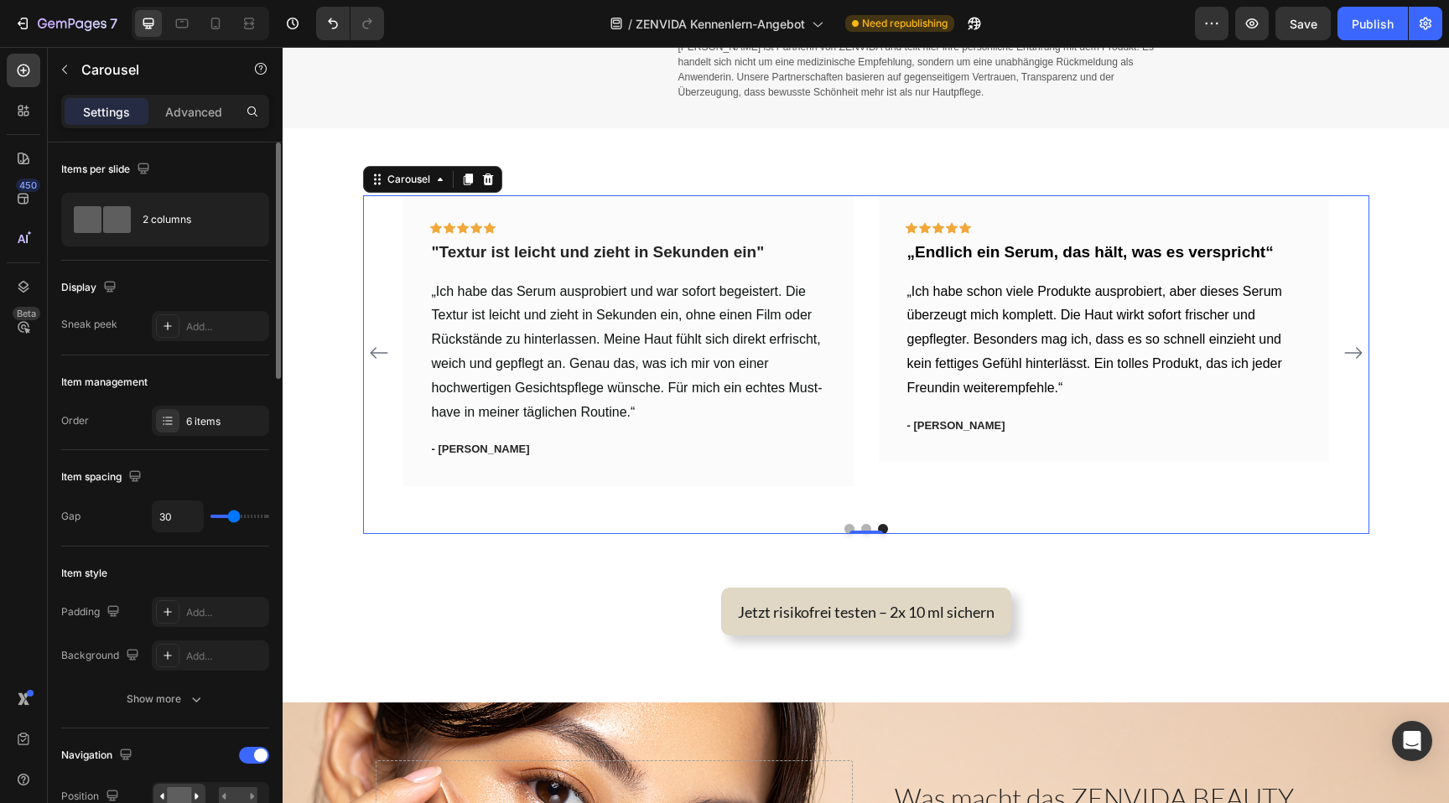
click at [1354, 353] on icon "Carousel Next Arrow" at bounding box center [1353, 353] width 18 height 12
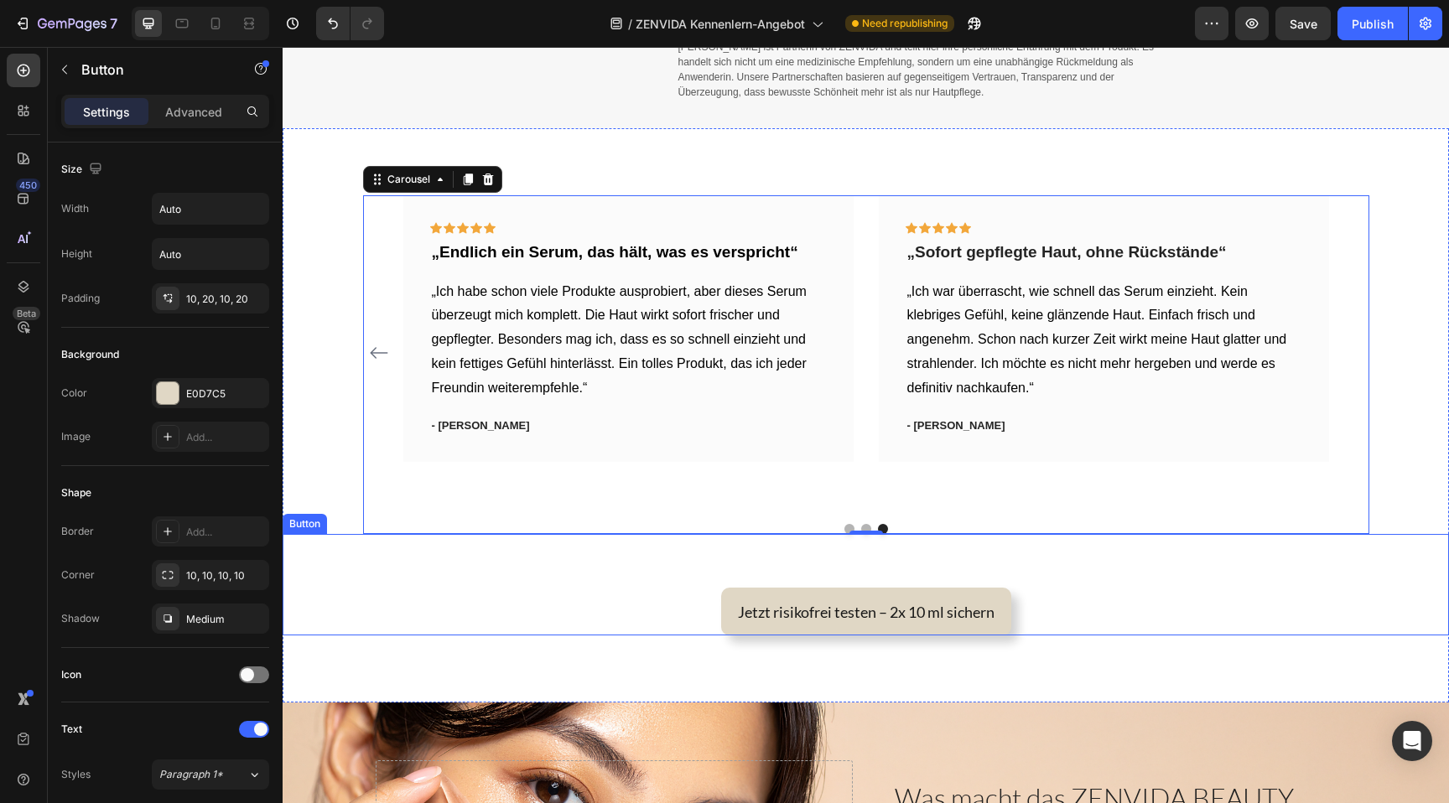
click at [1180, 569] on div "Jetzt risikofrei testen – 2x 10 ml sichern Button" at bounding box center [866, 584] width 1167 height 101
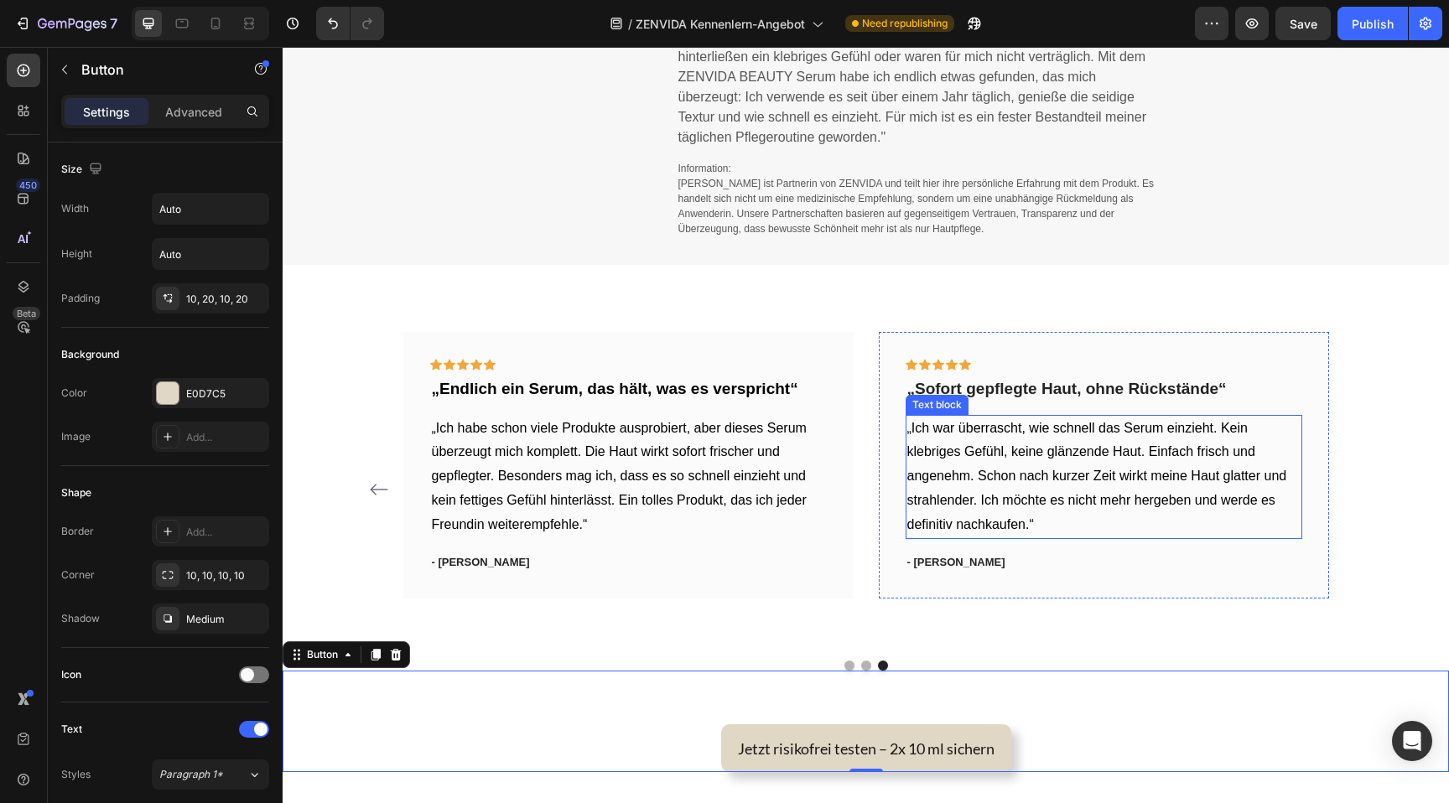
scroll to position [1494, 0]
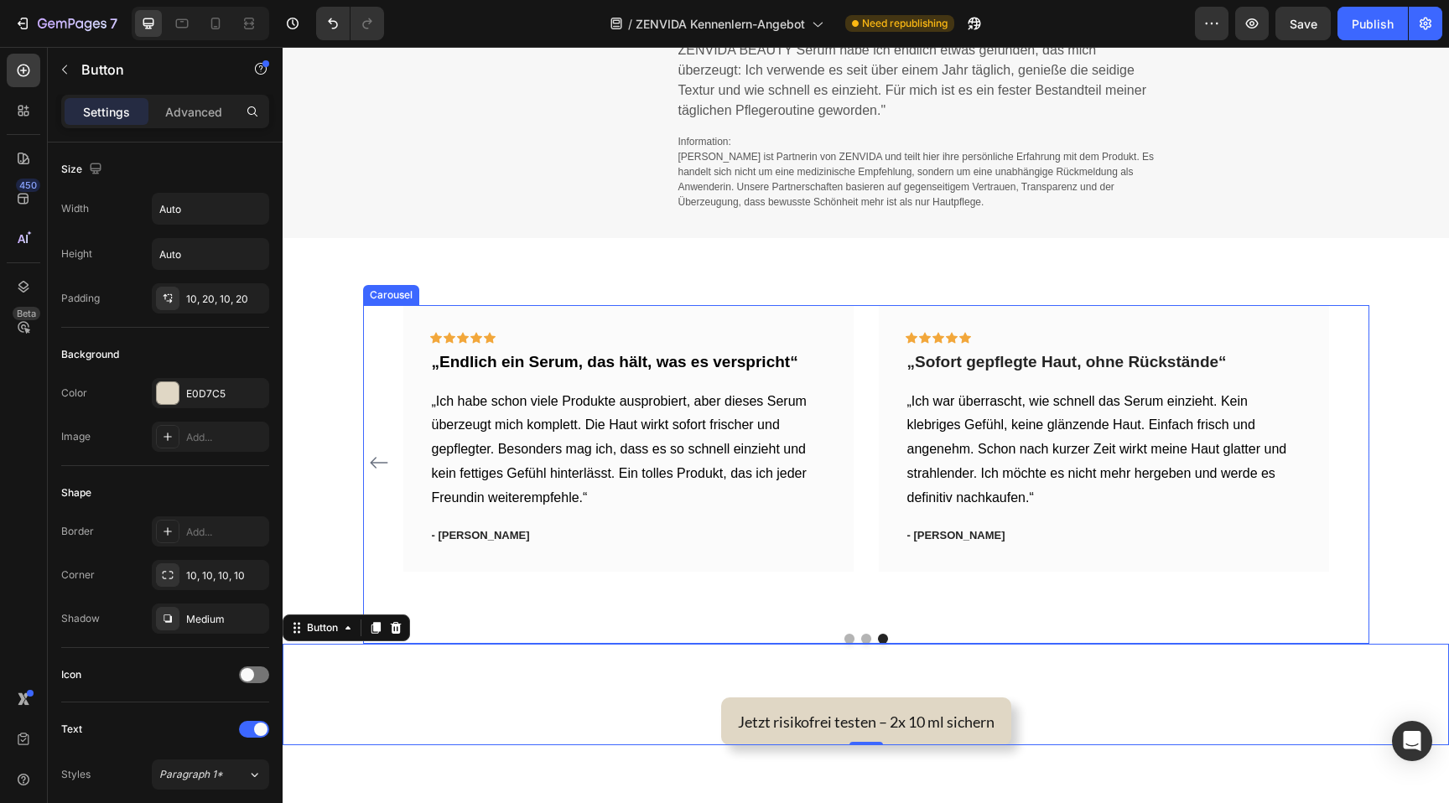
click at [379, 467] on icon "Carousel Back Arrow" at bounding box center [379, 463] width 20 height 20
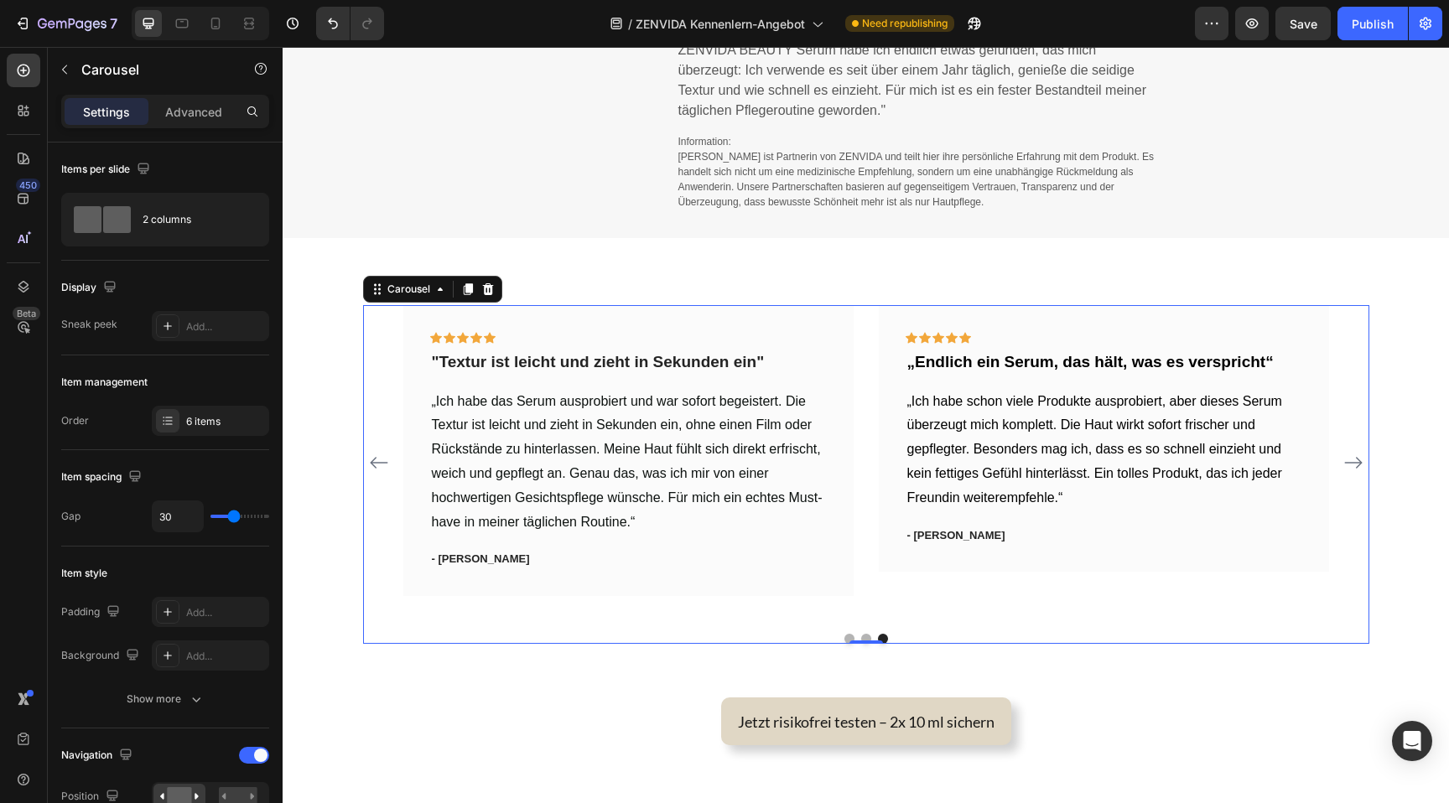
click at [379, 467] on icon "Carousel Back Arrow" at bounding box center [379, 463] width 20 height 20
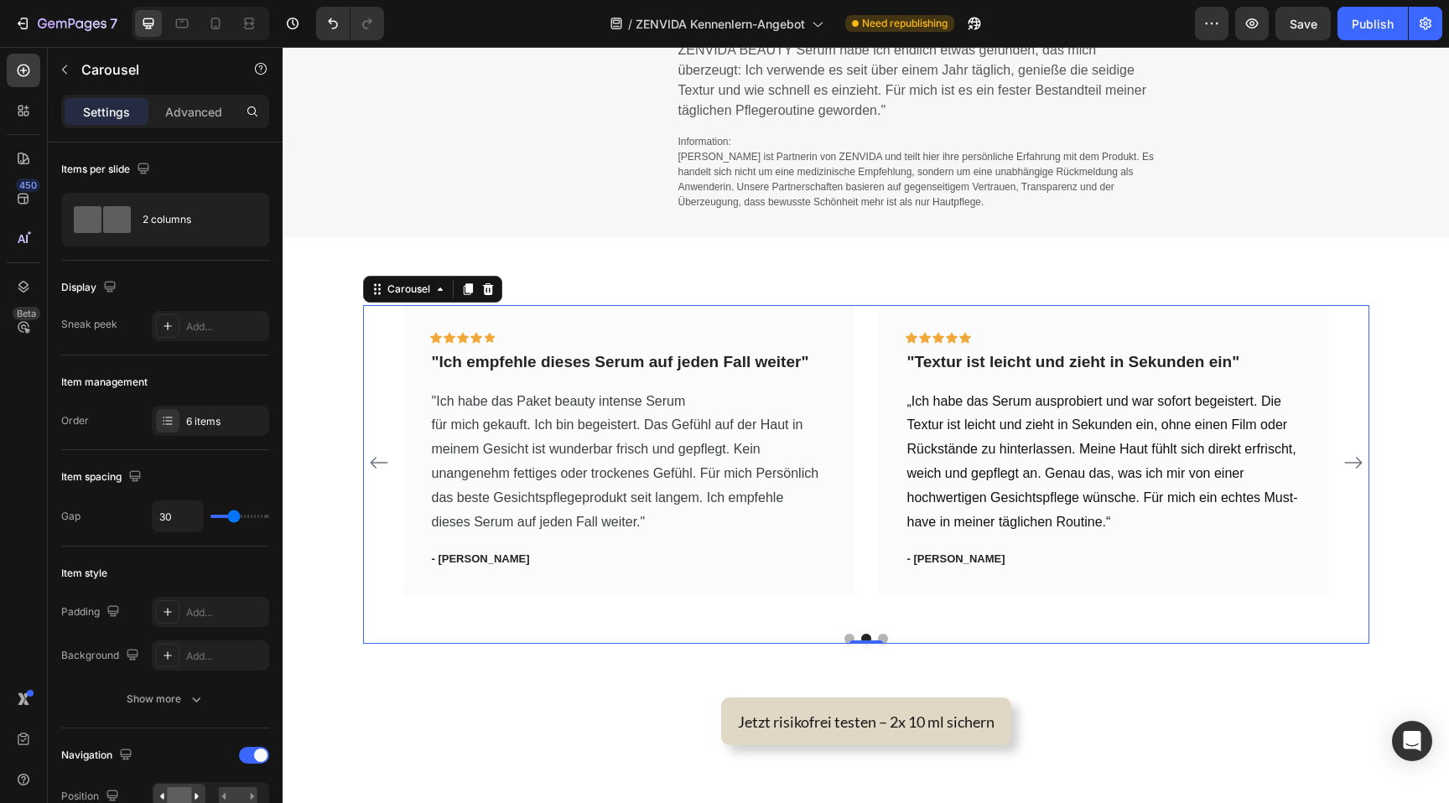
click at [388, 450] on button "Carousel Back Arrow" at bounding box center [379, 463] width 27 height 27
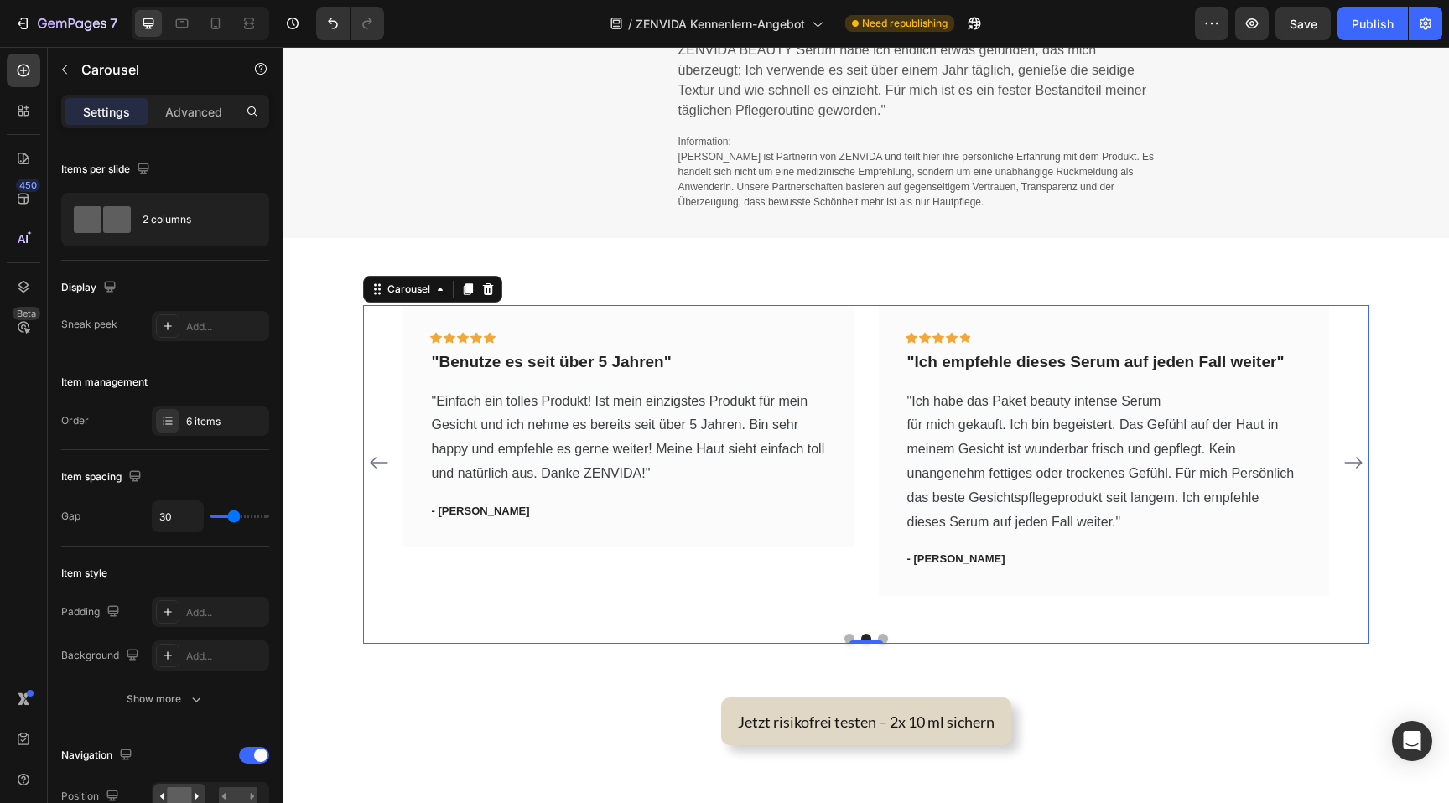
click at [388, 450] on button "Carousel Back Arrow" at bounding box center [379, 463] width 27 height 27
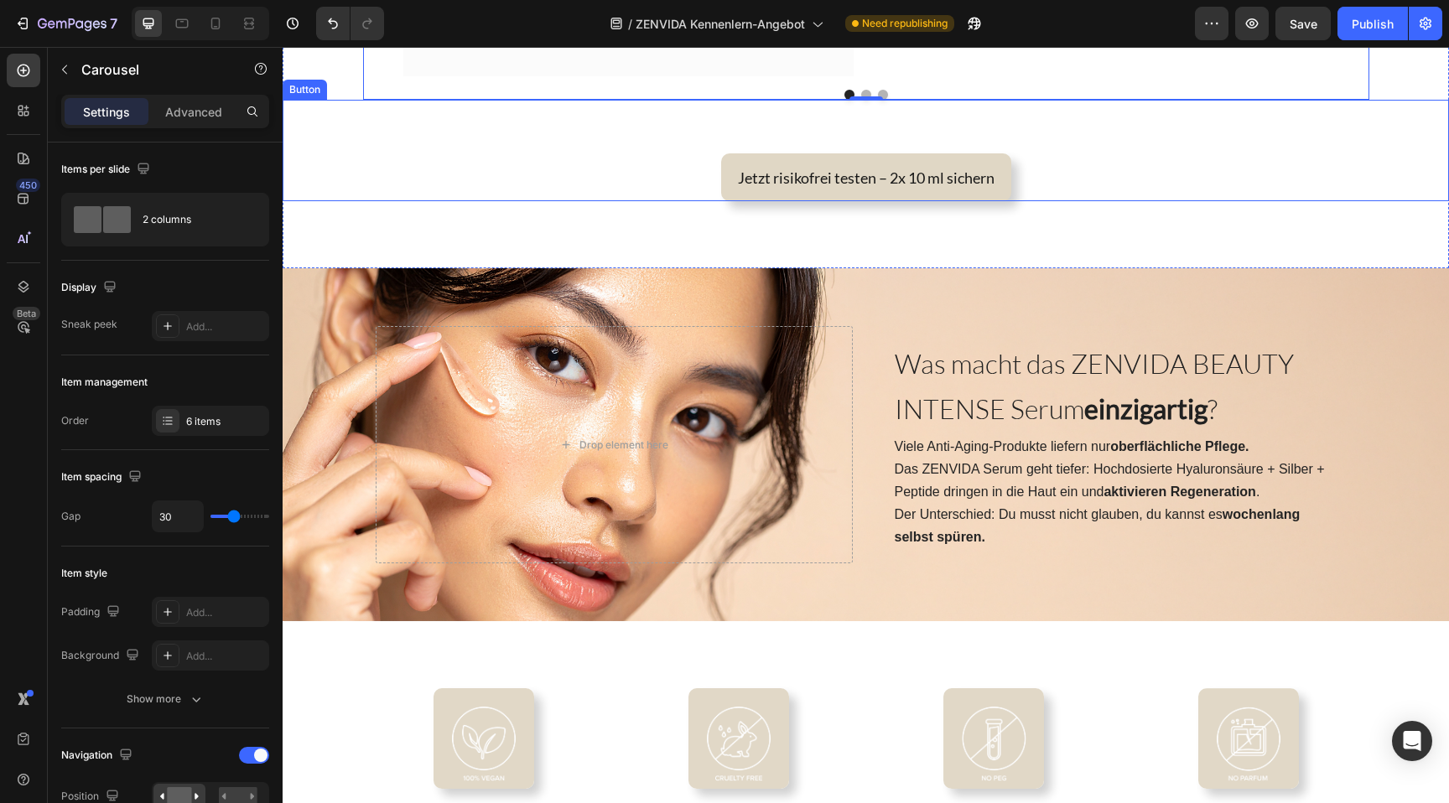
scroll to position [2050, 0]
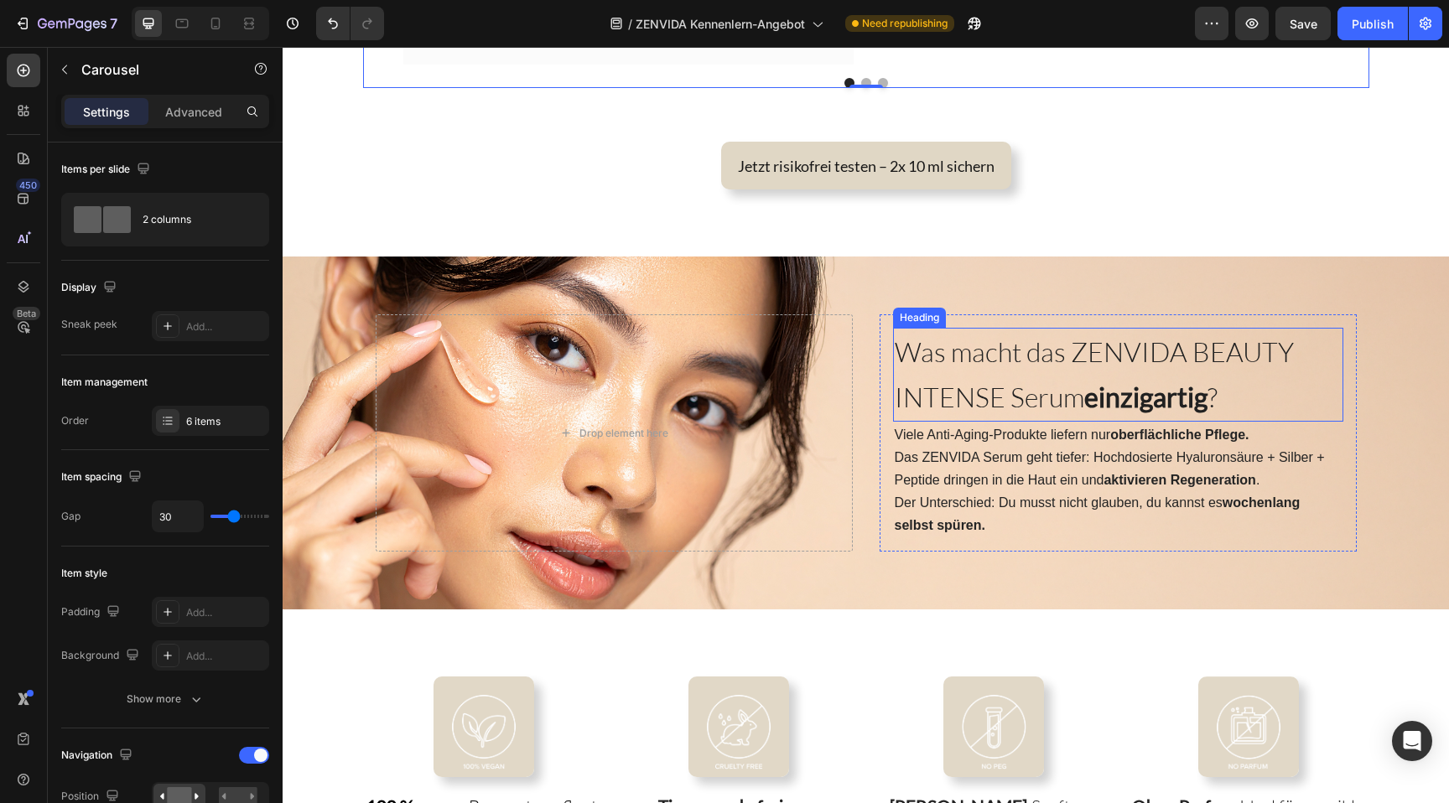
click at [1173, 401] on strong "einzigartig" at bounding box center [1145, 397] width 123 height 33
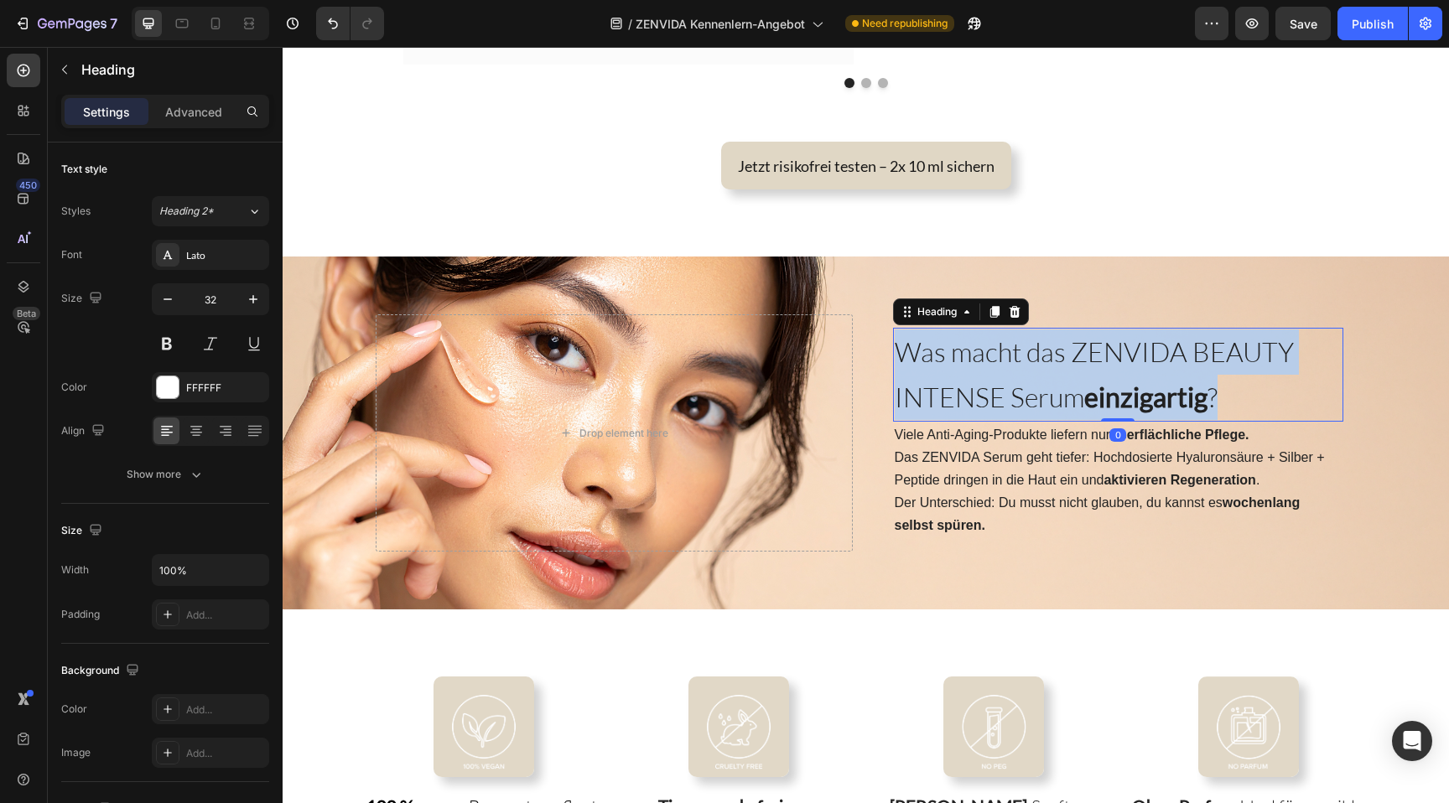
click at [1173, 401] on strong "einzigartig" at bounding box center [1145, 397] width 123 height 33
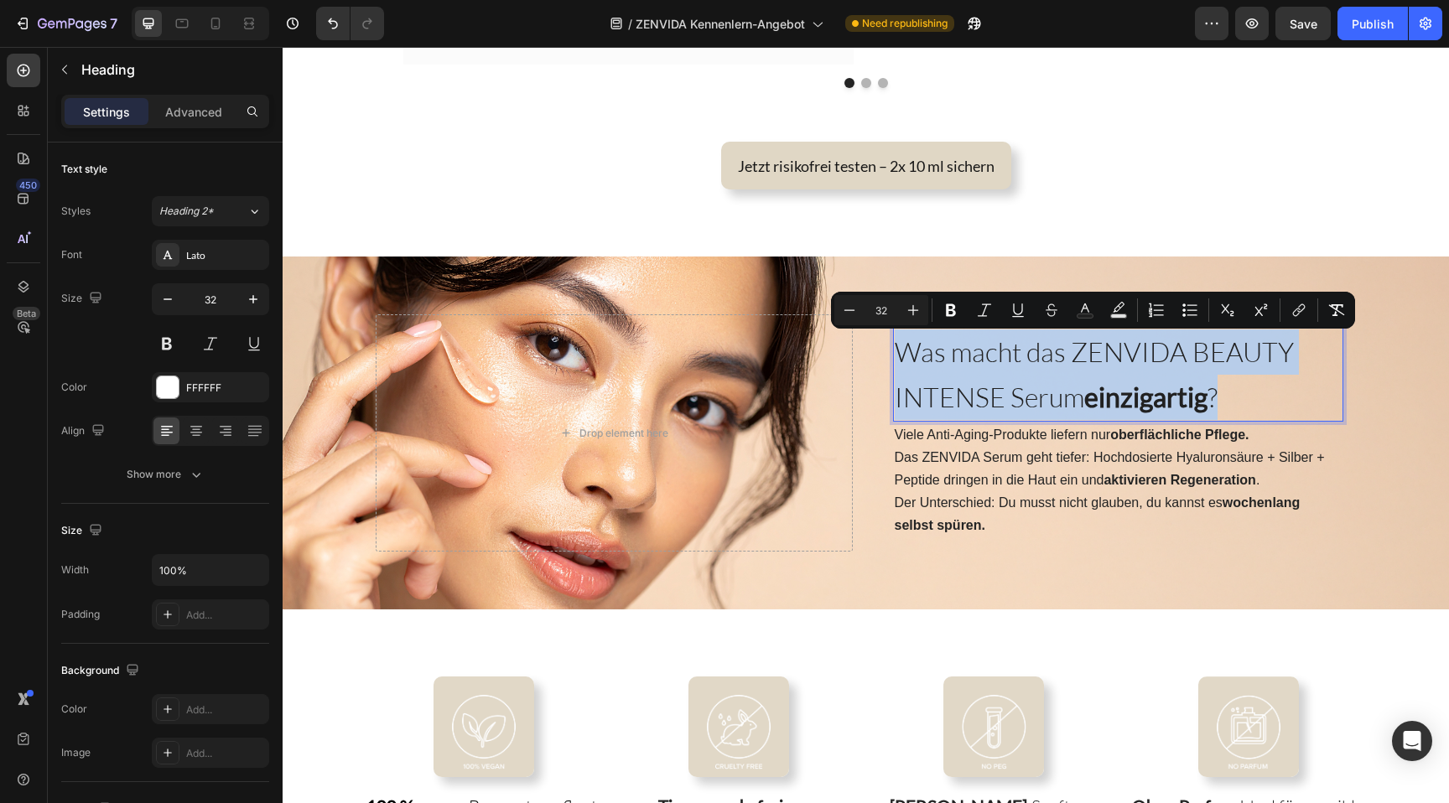
click at [1115, 409] on strong "einzigartig" at bounding box center [1145, 397] width 123 height 33
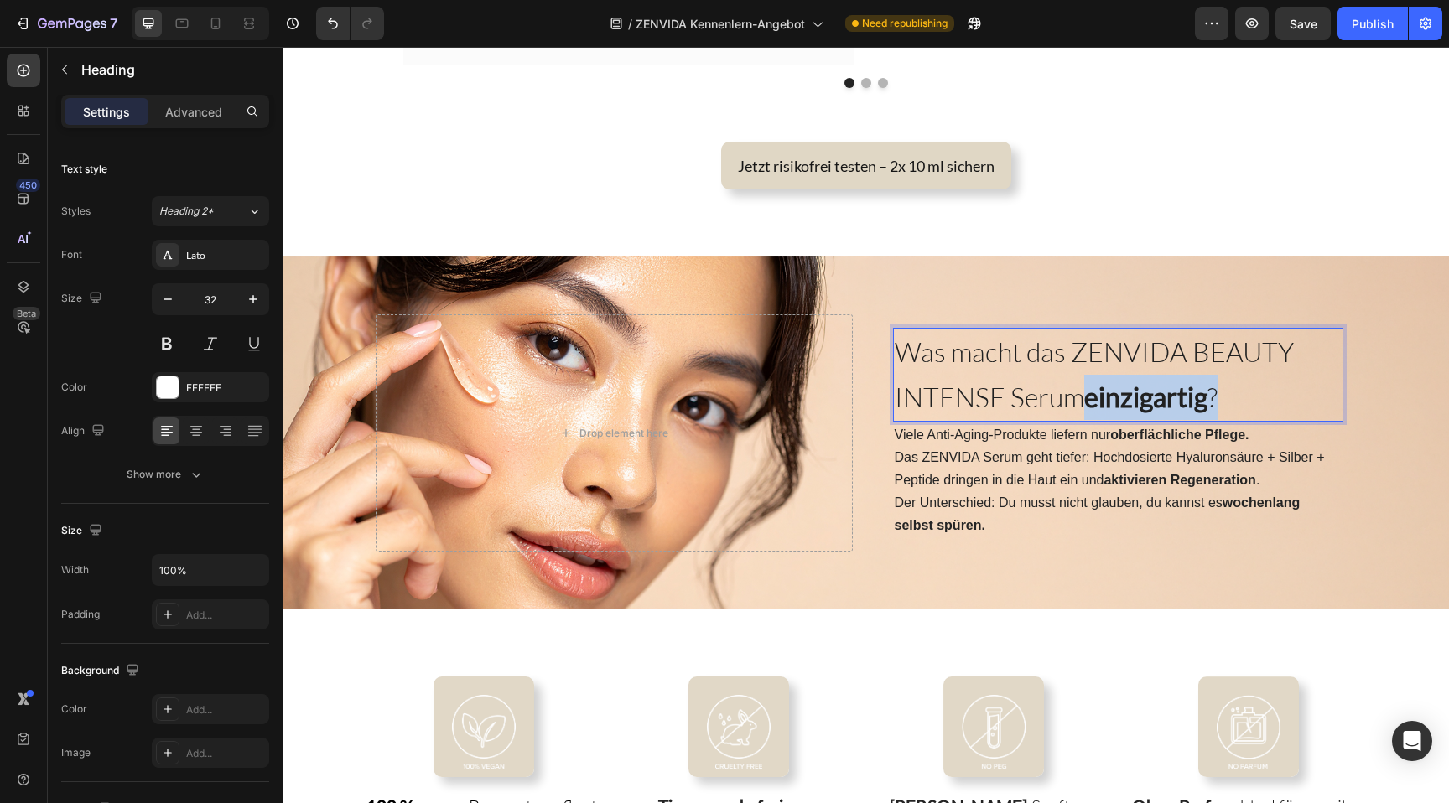
drag, startPoint x: 1089, startPoint y: 402, endPoint x: 1247, endPoint y: 404, distance: 158.5
click at [1247, 404] on p "Was macht das ZENVIDA BEAUTY INTENSE Serum einzigartig ?" at bounding box center [1118, 375] width 447 height 91
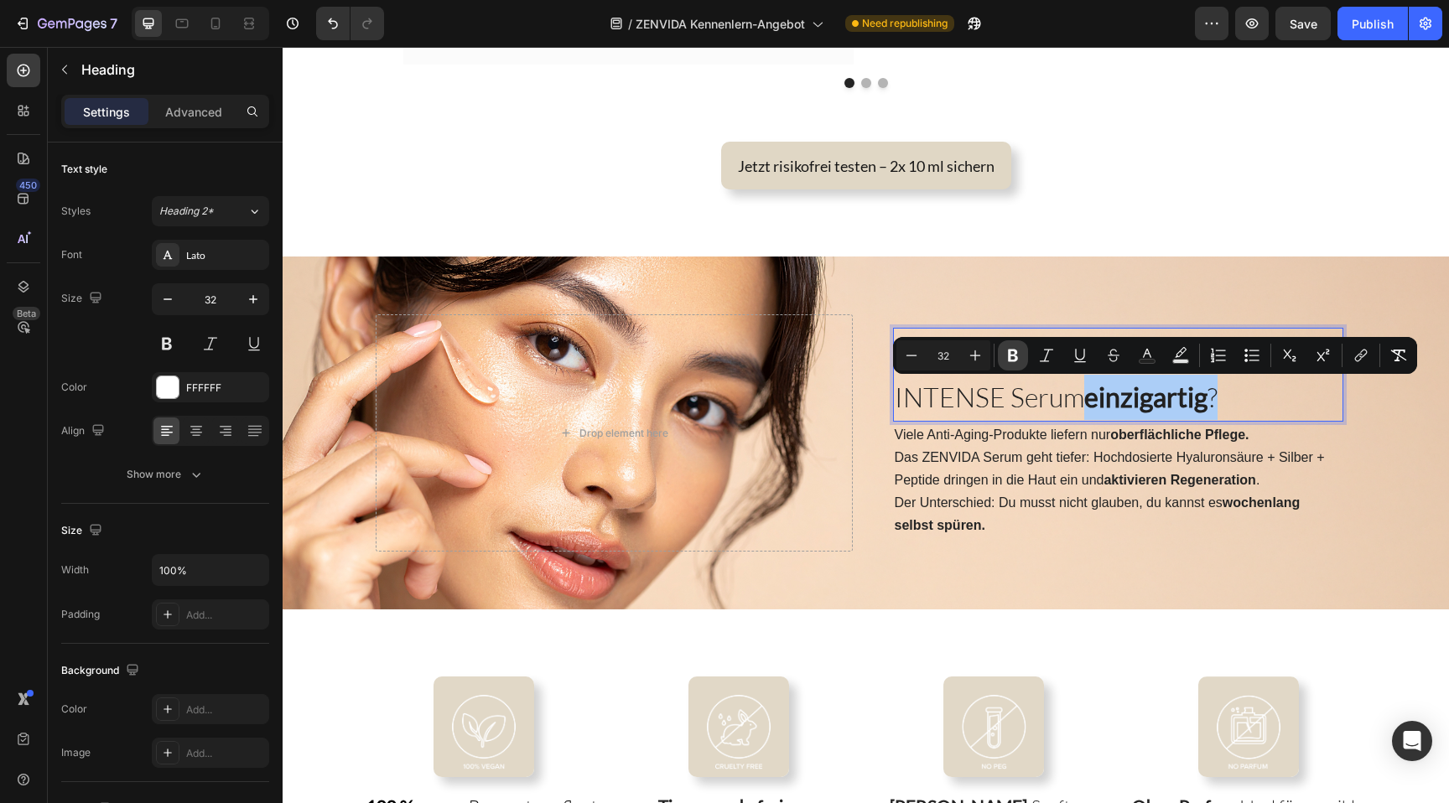
click at [1016, 353] on icon "Editor contextual toolbar" at bounding box center [1013, 356] width 10 height 13
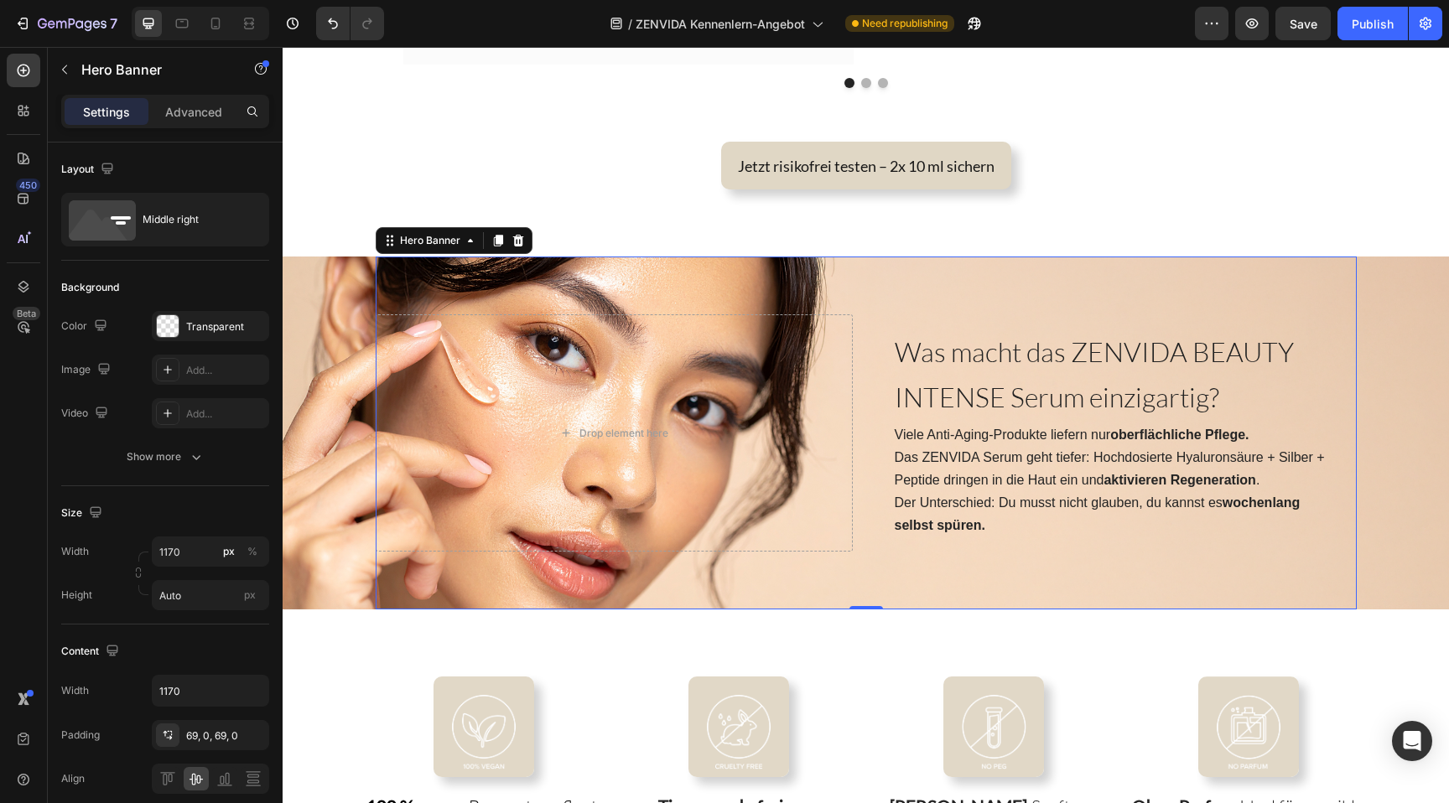
click at [1005, 294] on div "⁠⁠⁠⁠⁠⁠⁠ Was macht das ZENVIDA BEAUTY INTENSE Serum einzigartig? Heading Viele A…" at bounding box center [866, 433] width 981 height 353
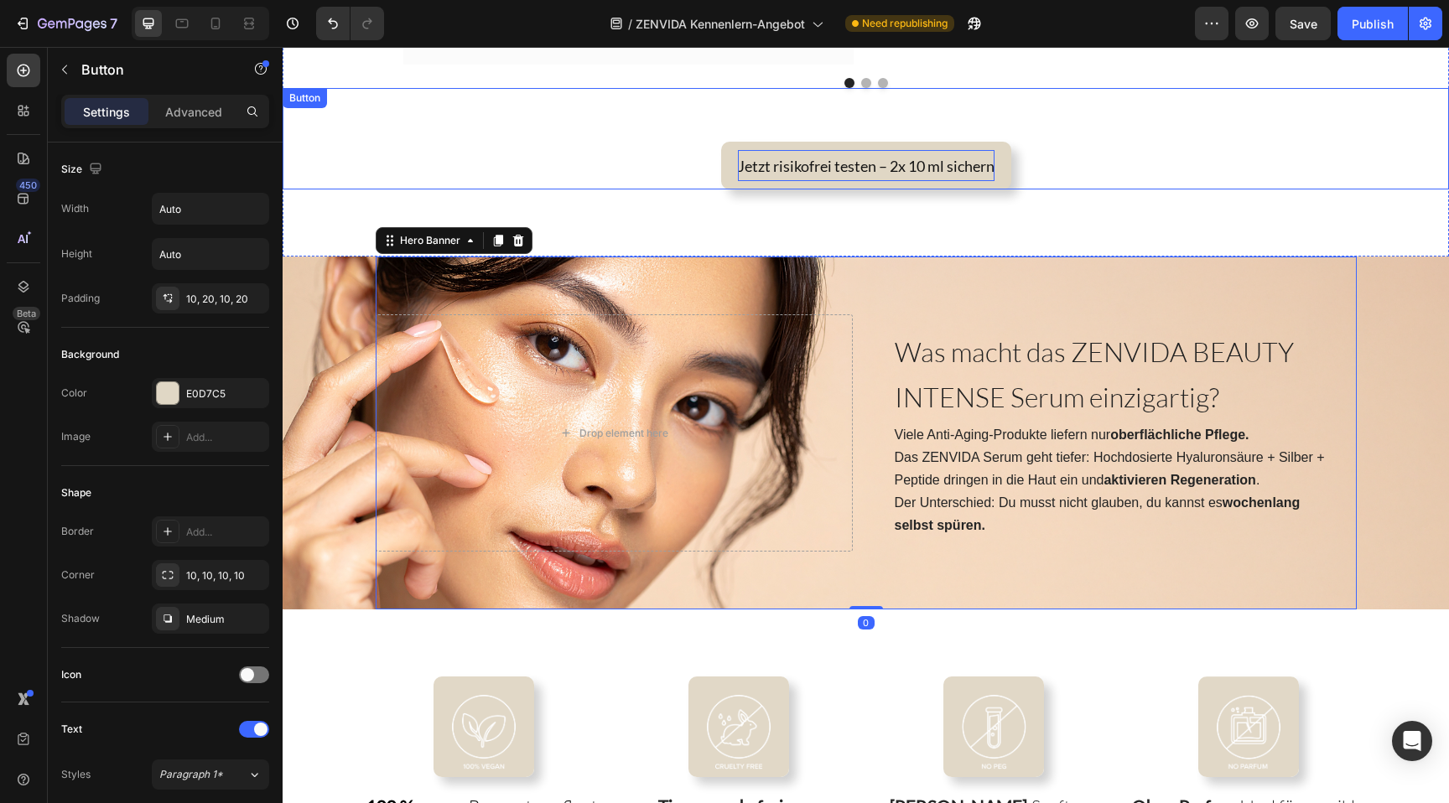
click at [791, 165] on span "Jetzt risikofrei testen – 2x 10 ml sichern" at bounding box center [866, 166] width 257 height 18
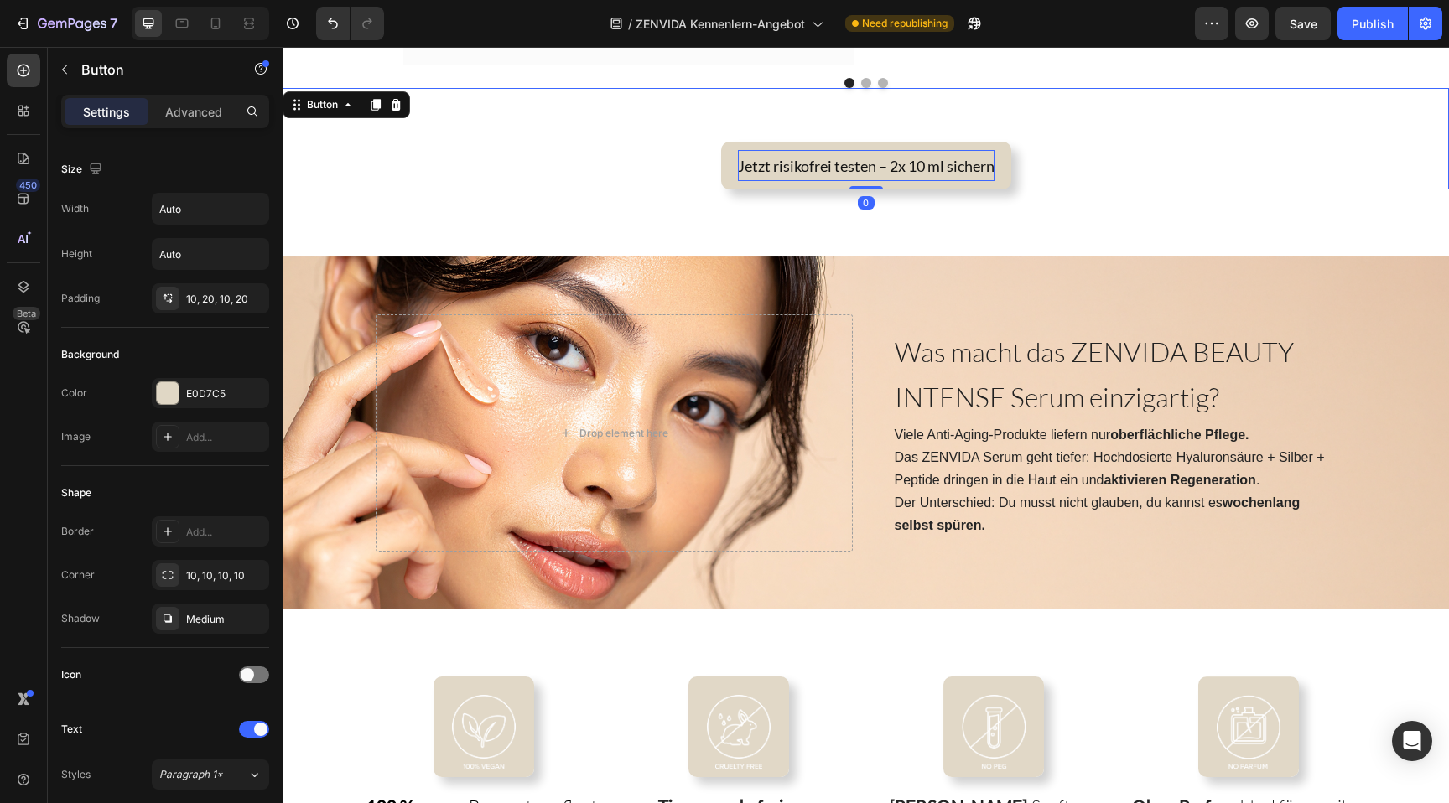
click at [760, 165] on span "Jetzt risikofrei testen – 2x 10 ml sichern" at bounding box center [866, 166] width 257 height 18
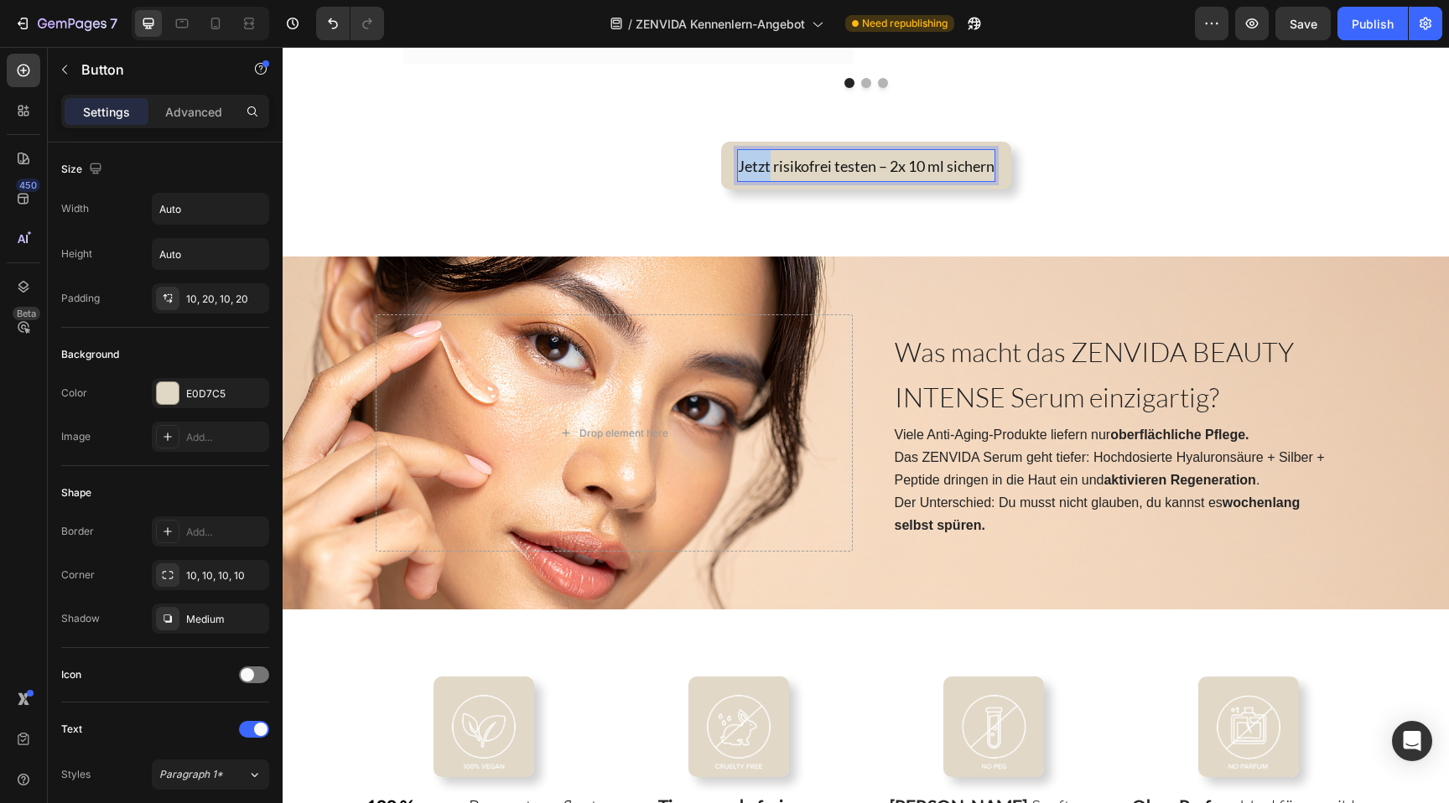
click at [760, 165] on span "Jetzt risikofrei testen – 2x 10 ml sichern" at bounding box center [866, 166] width 257 height 18
drag, startPoint x: 873, startPoint y: 168, endPoint x: 735, endPoint y: 168, distance: 138.4
click at [738, 168] on span "Jetzt risikofrei testen – 2x 10 ml sichern" at bounding box center [866, 166] width 257 height 18
drag, startPoint x: 860, startPoint y: 166, endPoint x: 979, endPoint y: 164, distance: 118.3
click at [976, 164] on span "Ja, ich will auch! – 2x 10 ml sichern" at bounding box center [866, 166] width 223 height 18
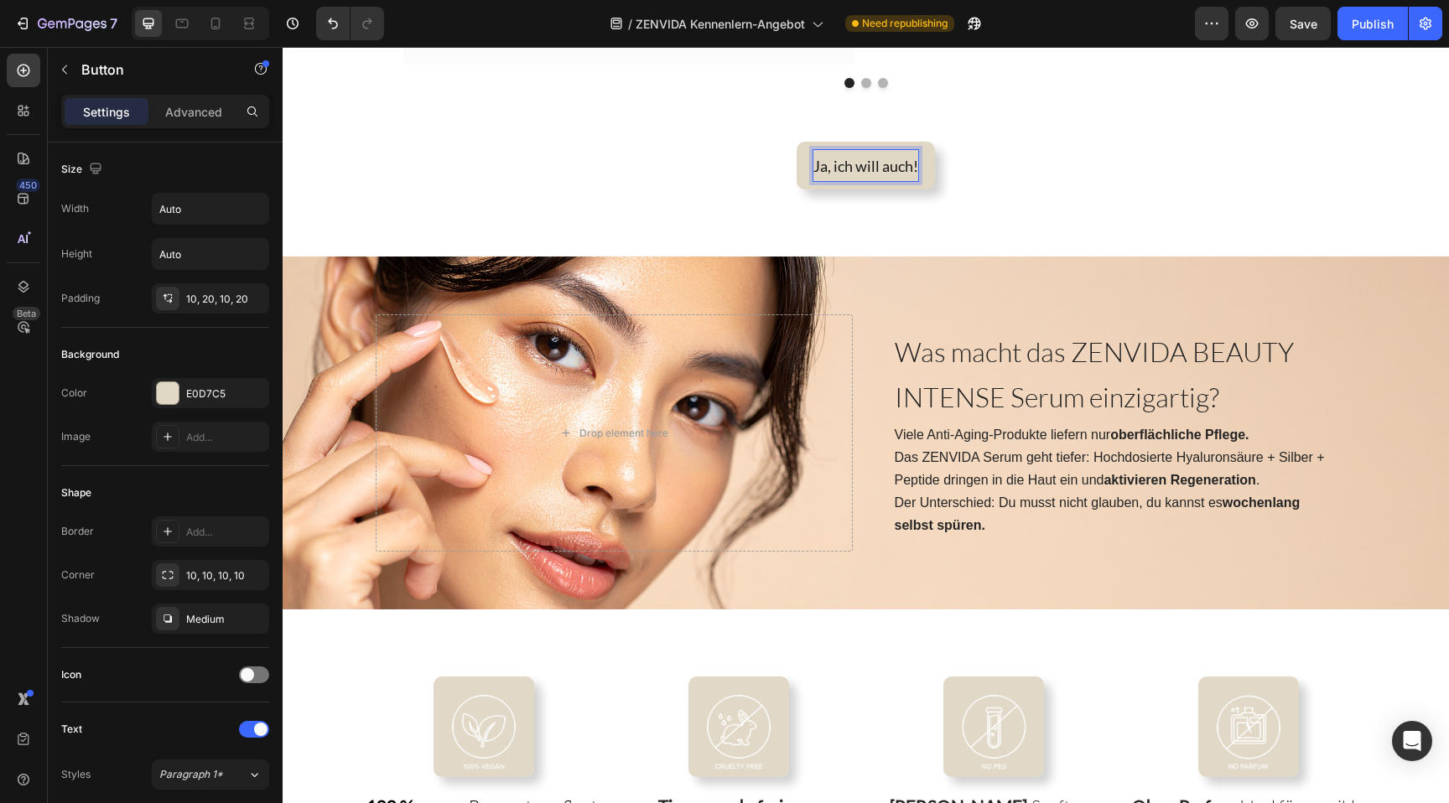
click at [1048, 184] on div "Ja, ich will auch! Button 0" at bounding box center [866, 138] width 1167 height 101
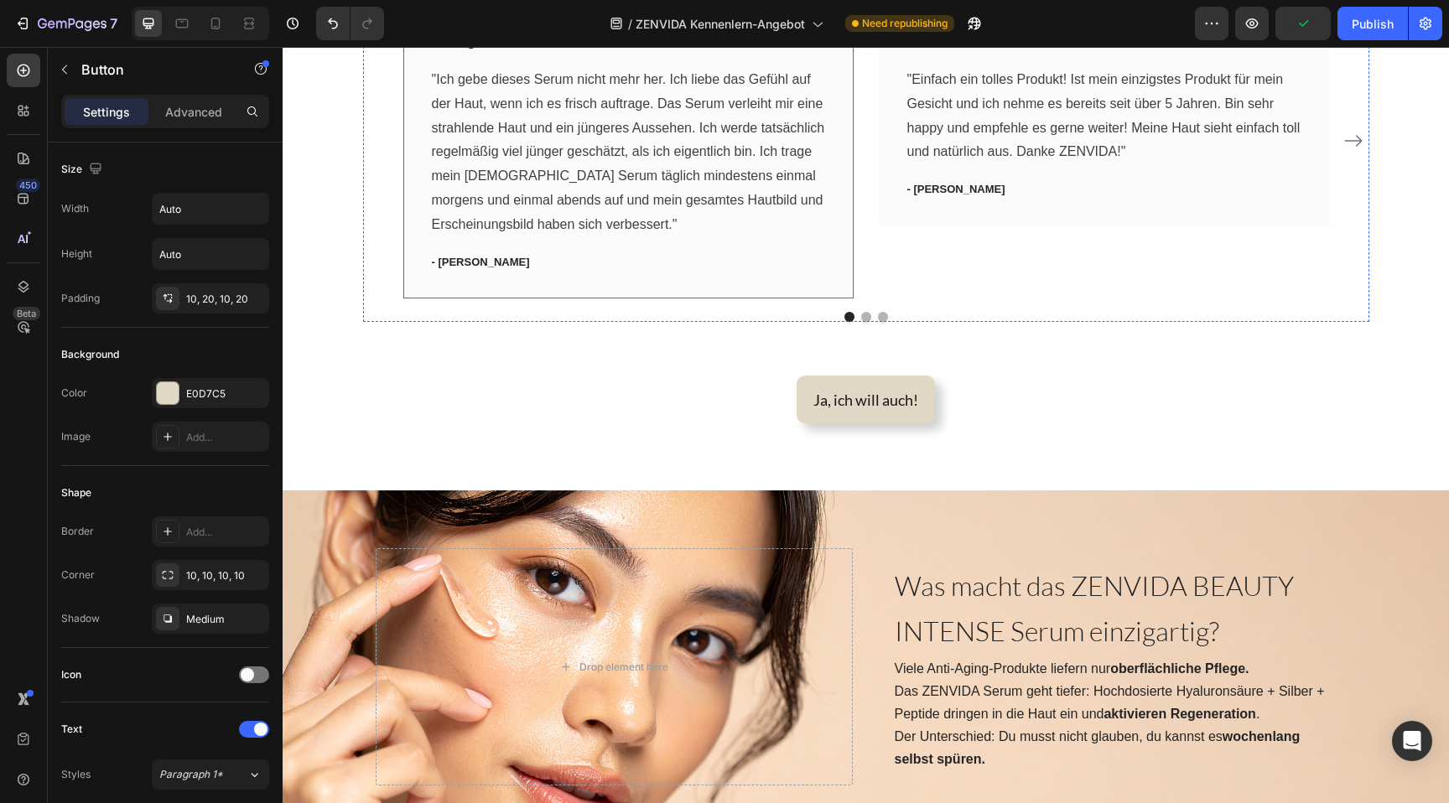
scroll to position [1798, 0]
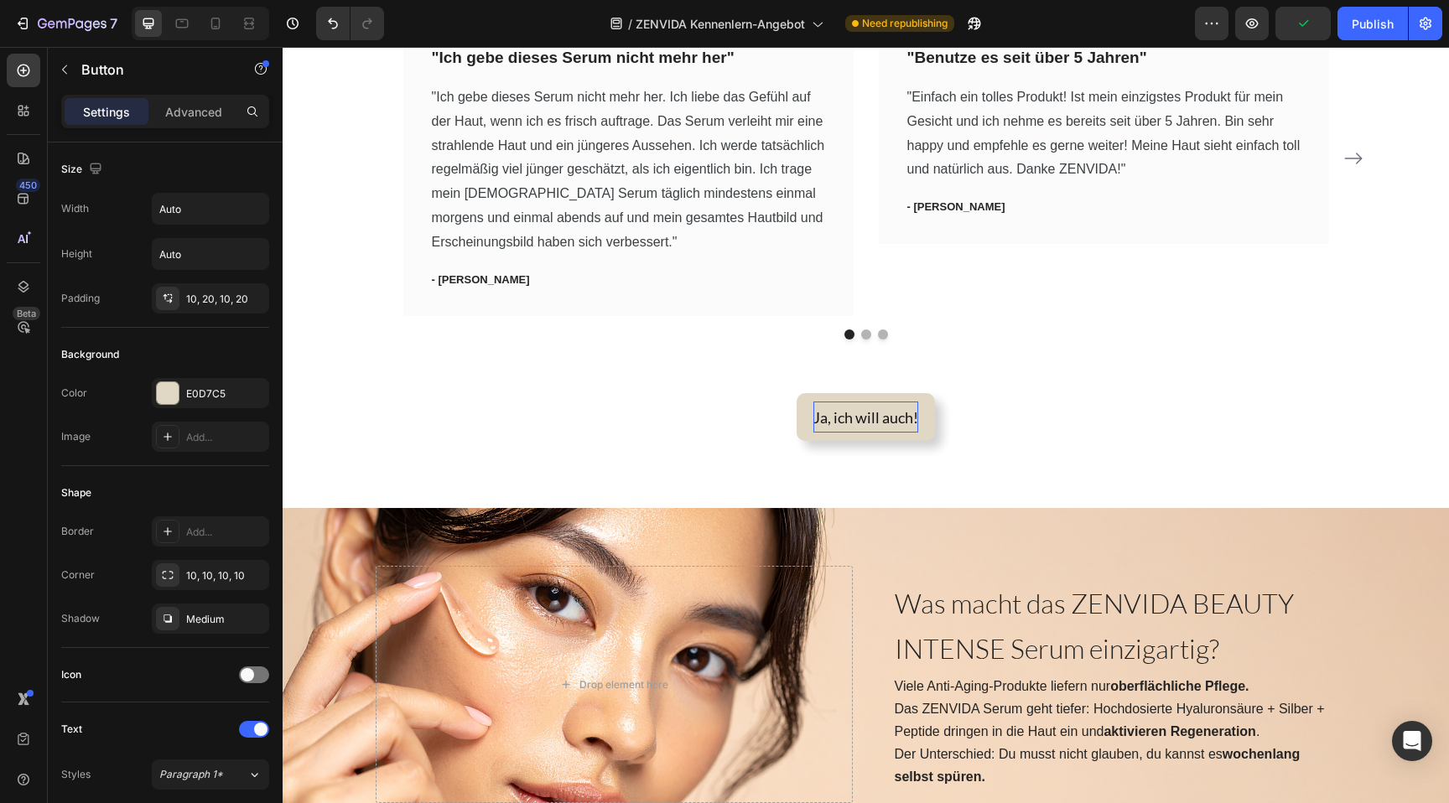
click at [891, 417] on span "Ja, ich will auch!" at bounding box center [865, 417] width 105 height 18
click at [915, 415] on span "Ja, ich will auch!" at bounding box center [865, 417] width 105 height 18
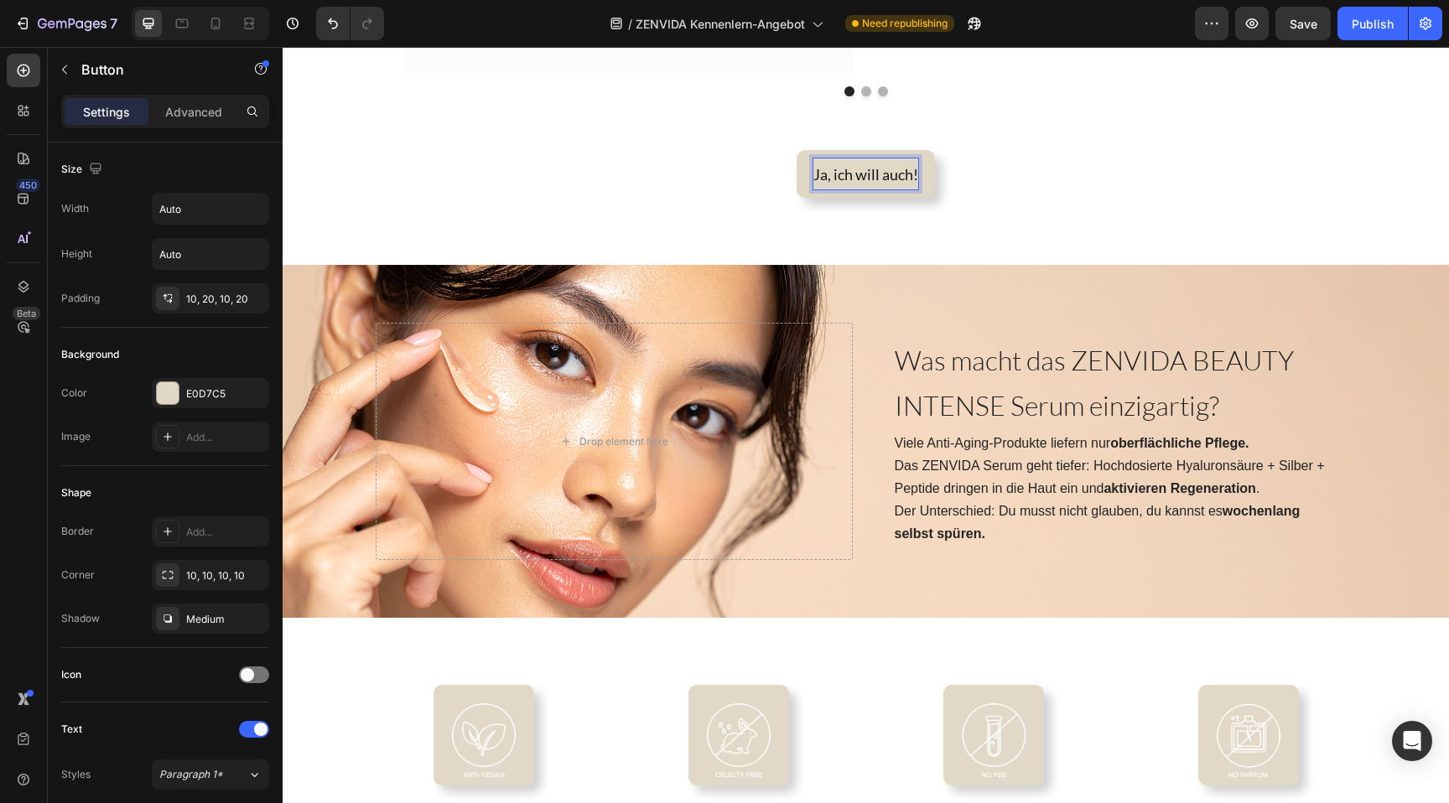
scroll to position [2038, 0]
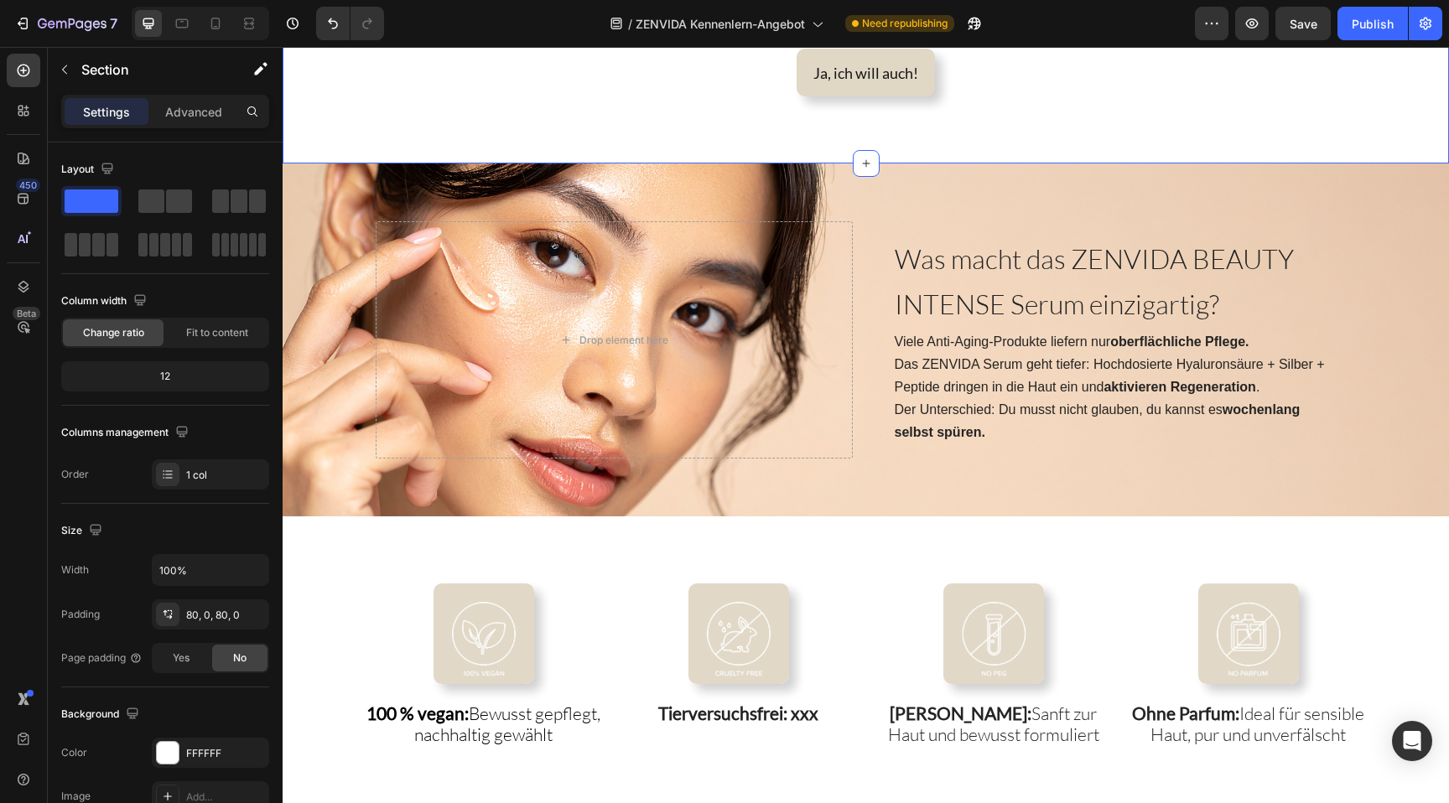
scroll to position [2145, 0]
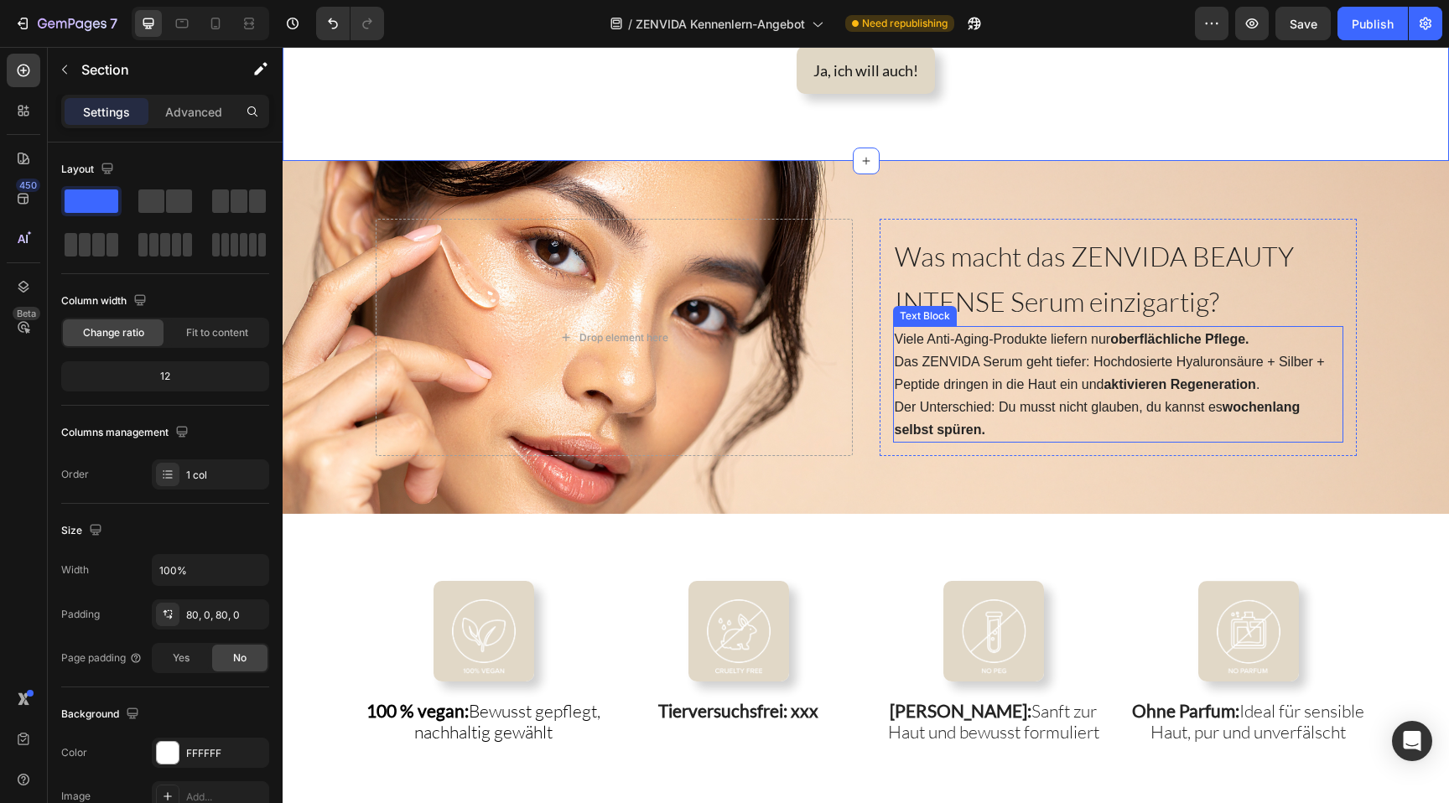
click at [1146, 346] on strong "oberflächliche Pflege." at bounding box center [1179, 339] width 138 height 14
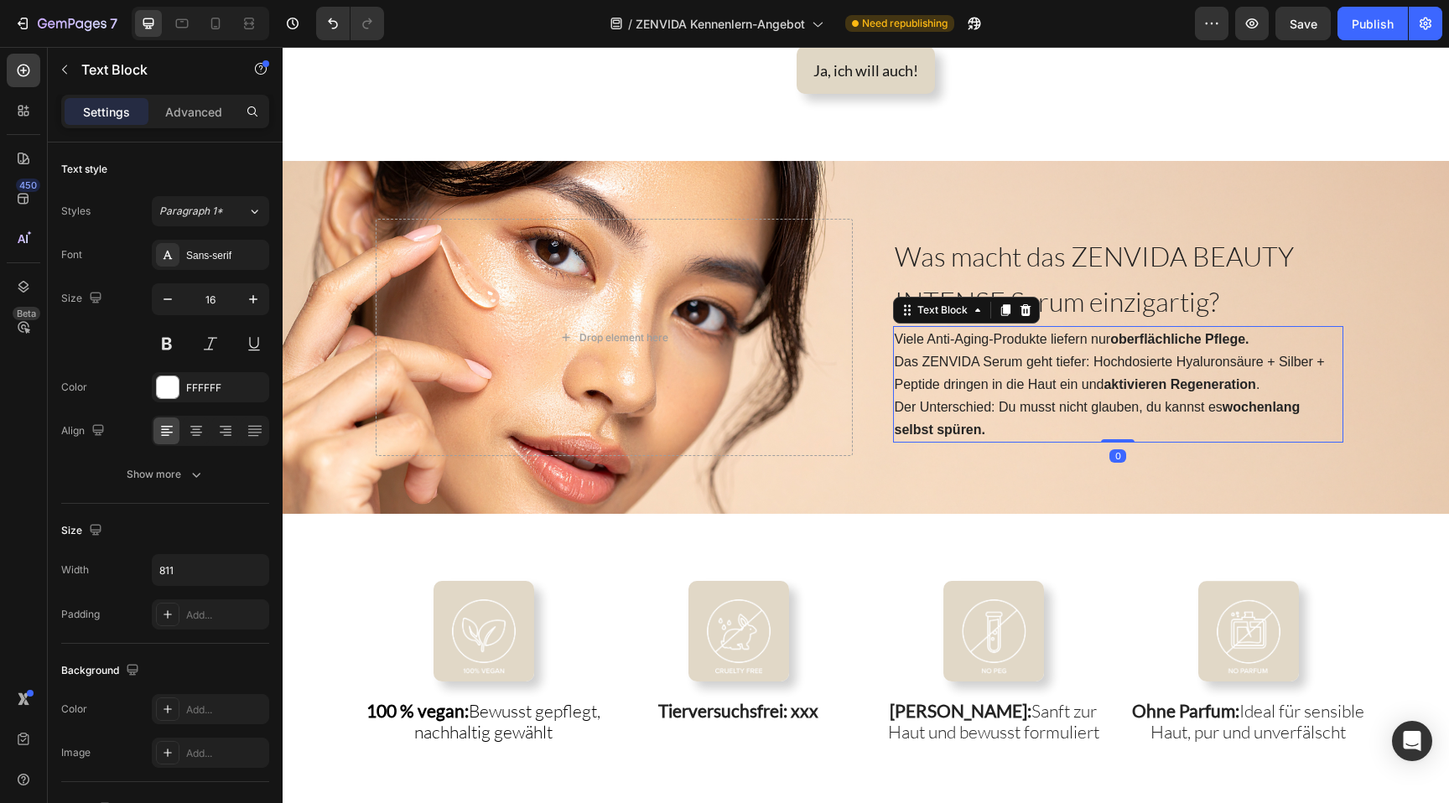
click at [1126, 346] on strong "oberflächliche Pflege." at bounding box center [1179, 339] width 138 height 14
drag, startPoint x: 1110, startPoint y: 342, endPoint x: 1290, endPoint y: 342, distance: 179.5
click at [1291, 342] on p "Viele Anti-Aging-Produkte liefern nur oberflächliche Pflege." at bounding box center [1118, 339] width 447 height 23
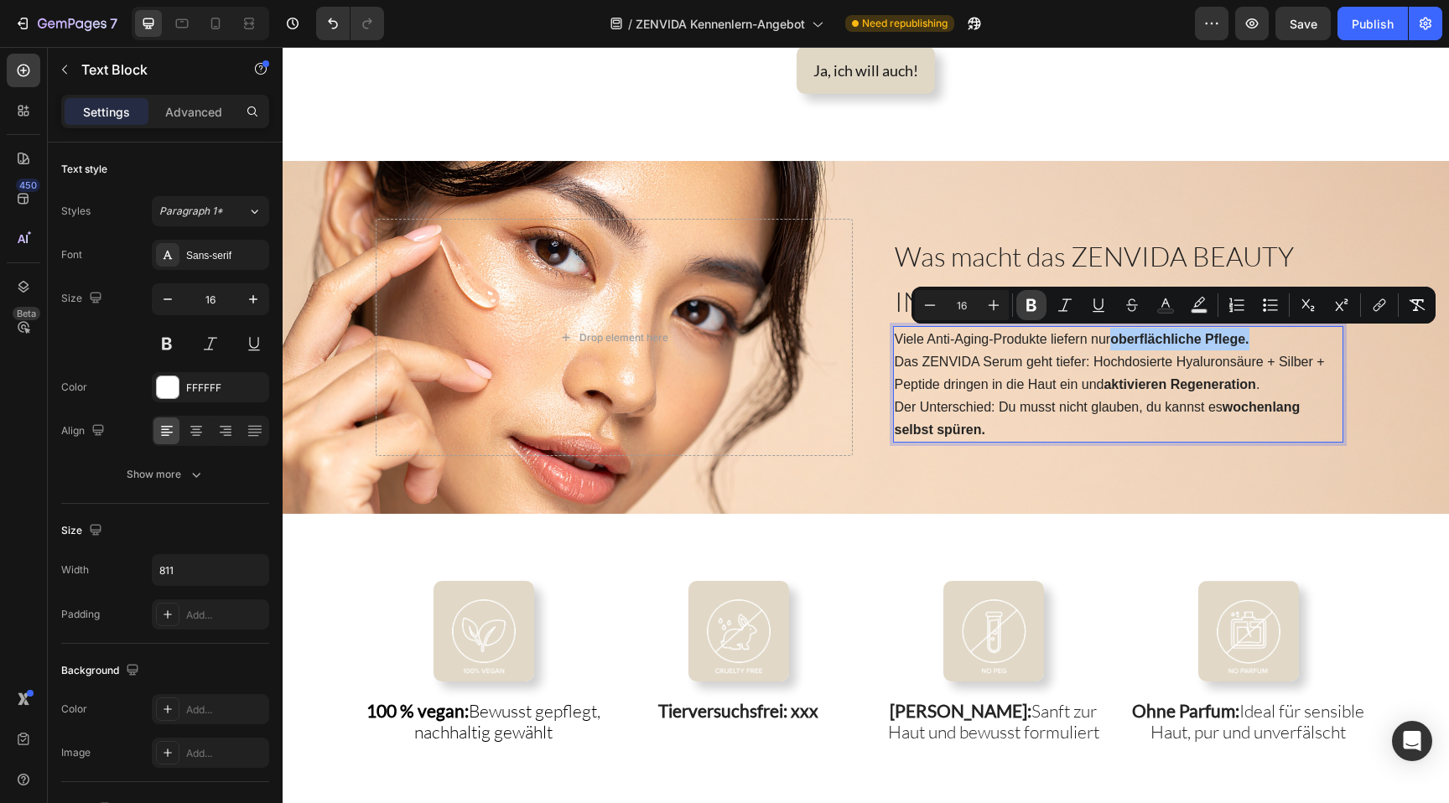
click at [1037, 312] on icon "Editor contextual toolbar" at bounding box center [1031, 305] width 17 height 17
click at [1037, 312] on span "Was macht das ZENVIDA BEAUTY INTENSE Serum einzigartig?" at bounding box center [1094, 279] width 399 height 78
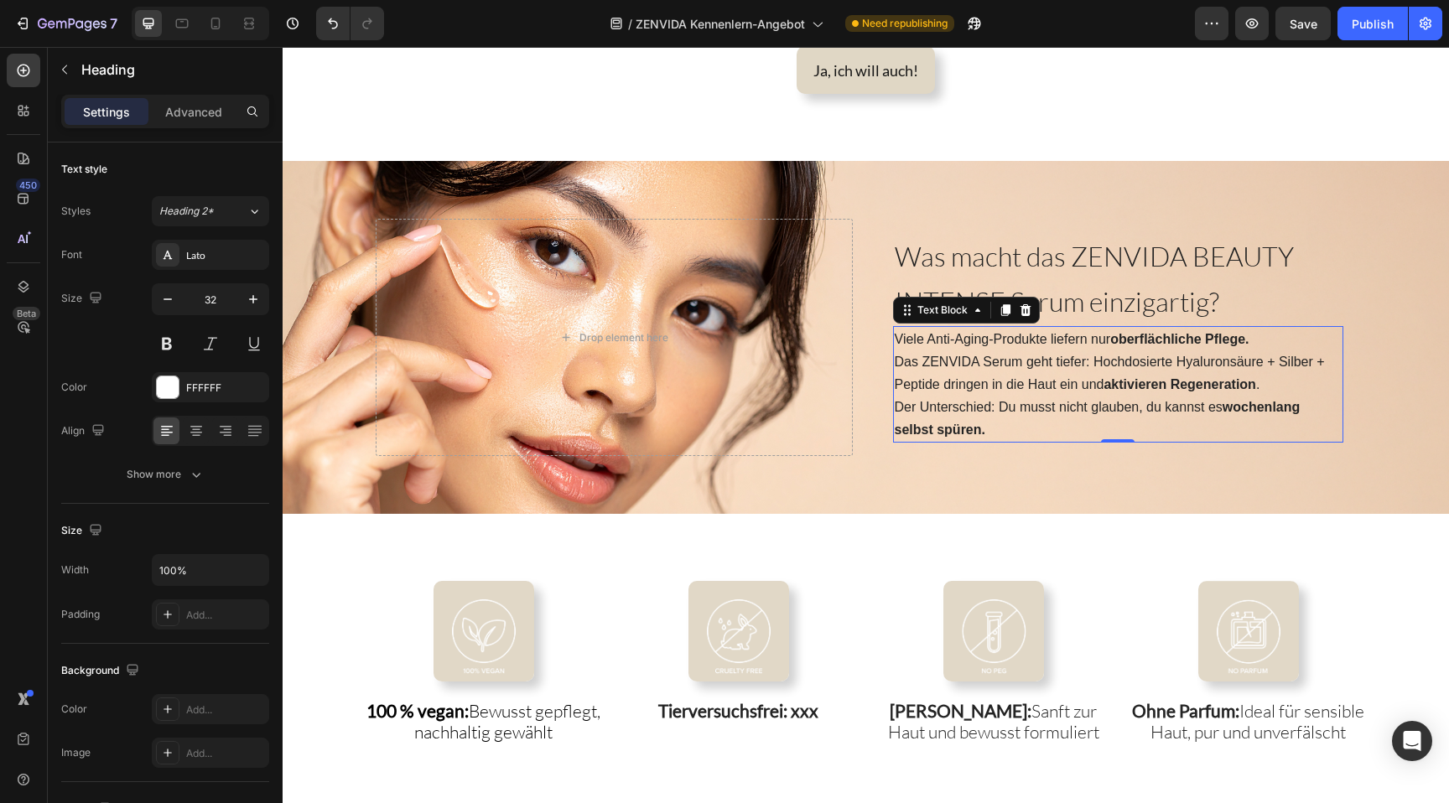
click at [1190, 340] on strong "oberflächliche Pflege." at bounding box center [1179, 339] width 138 height 14
click at [1104, 340] on span "Viele Anti-Aging-Produkte liefern nur oberflächliche Pflege." at bounding box center [1072, 339] width 355 height 14
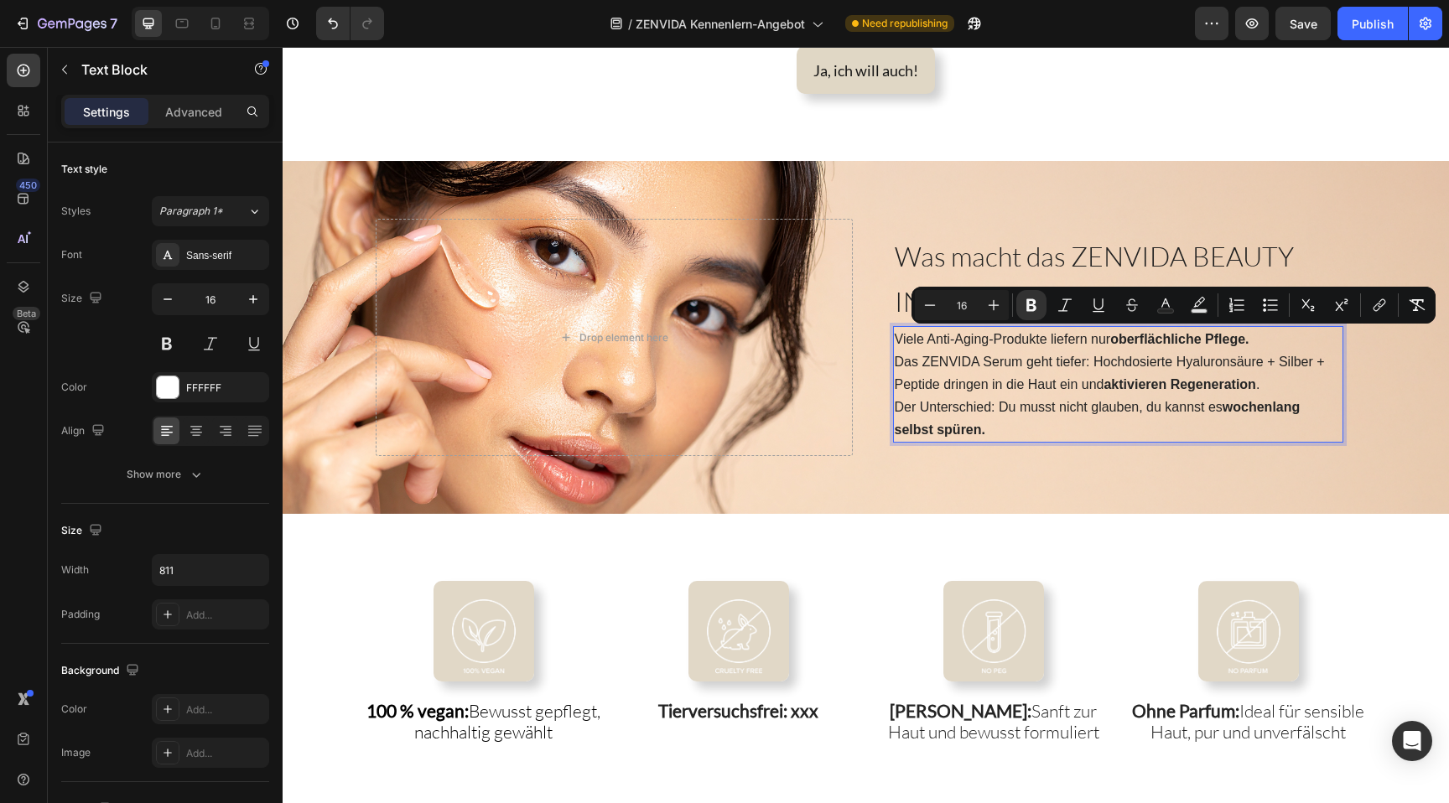
drag, startPoint x: 1114, startPoint y: 339, endPoint x: 1255, endPoint y: 335, distance: 141.8
click at [1255, 335] on p "Viele Anti-Aging-Produkte liefern nur oberflächliche Pflege." at bounding box center [1118, 339] width 447 height 23
click at [1037, 309] on icon "Editor contextual toolbar" at bounding box center [1031, 305] width 17 height 17
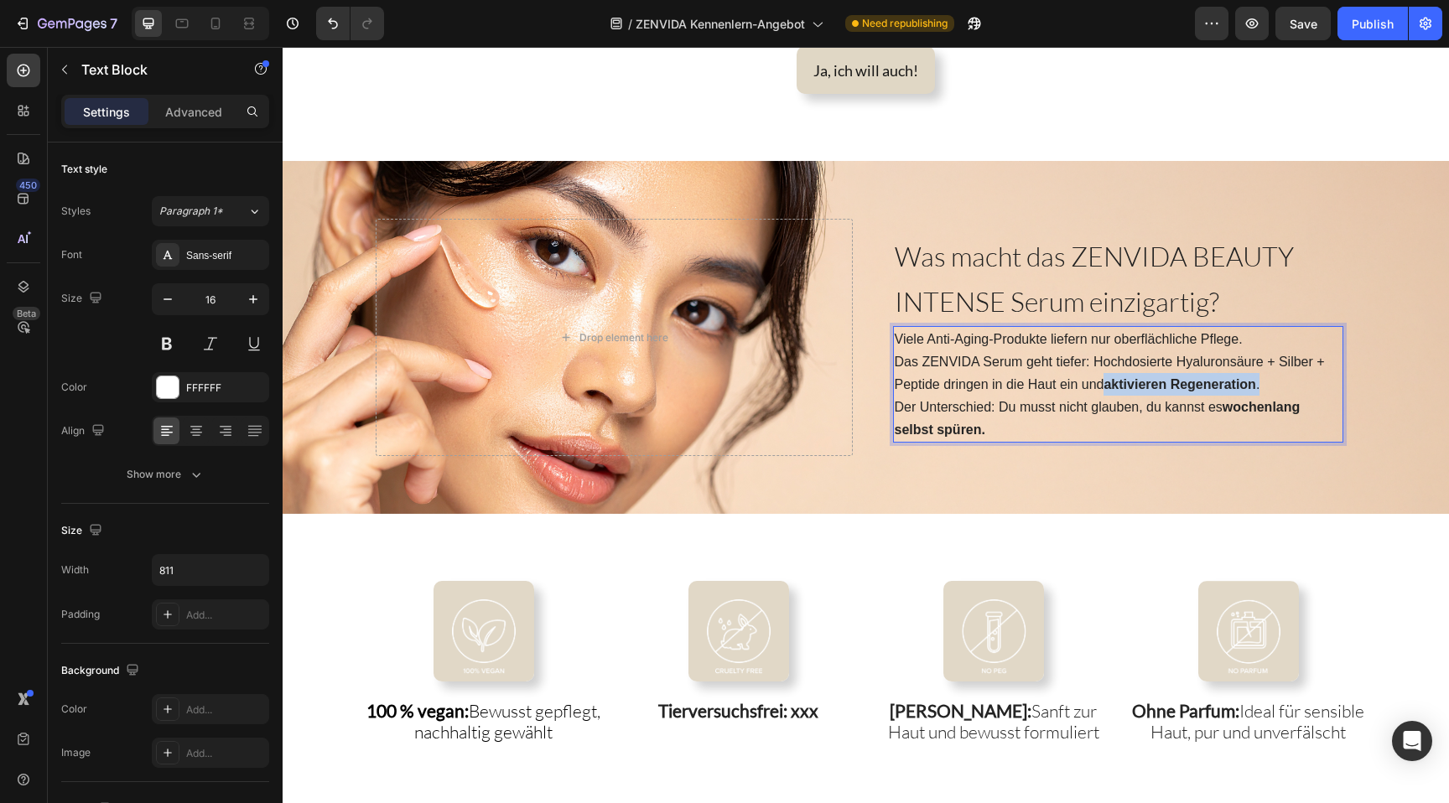
drag, startPoint x: 1112, startPoint y: 386, endPoint x: 1266, endPoint y: 388, distance: 154.3
click at [1266, 388] on span "Das ZENVIDA Serum geht tiefer: Hochdosierte Hyaluronsäure + Silber + Peptide dr…" at bounding box center [1110, 373] width 430 height 37
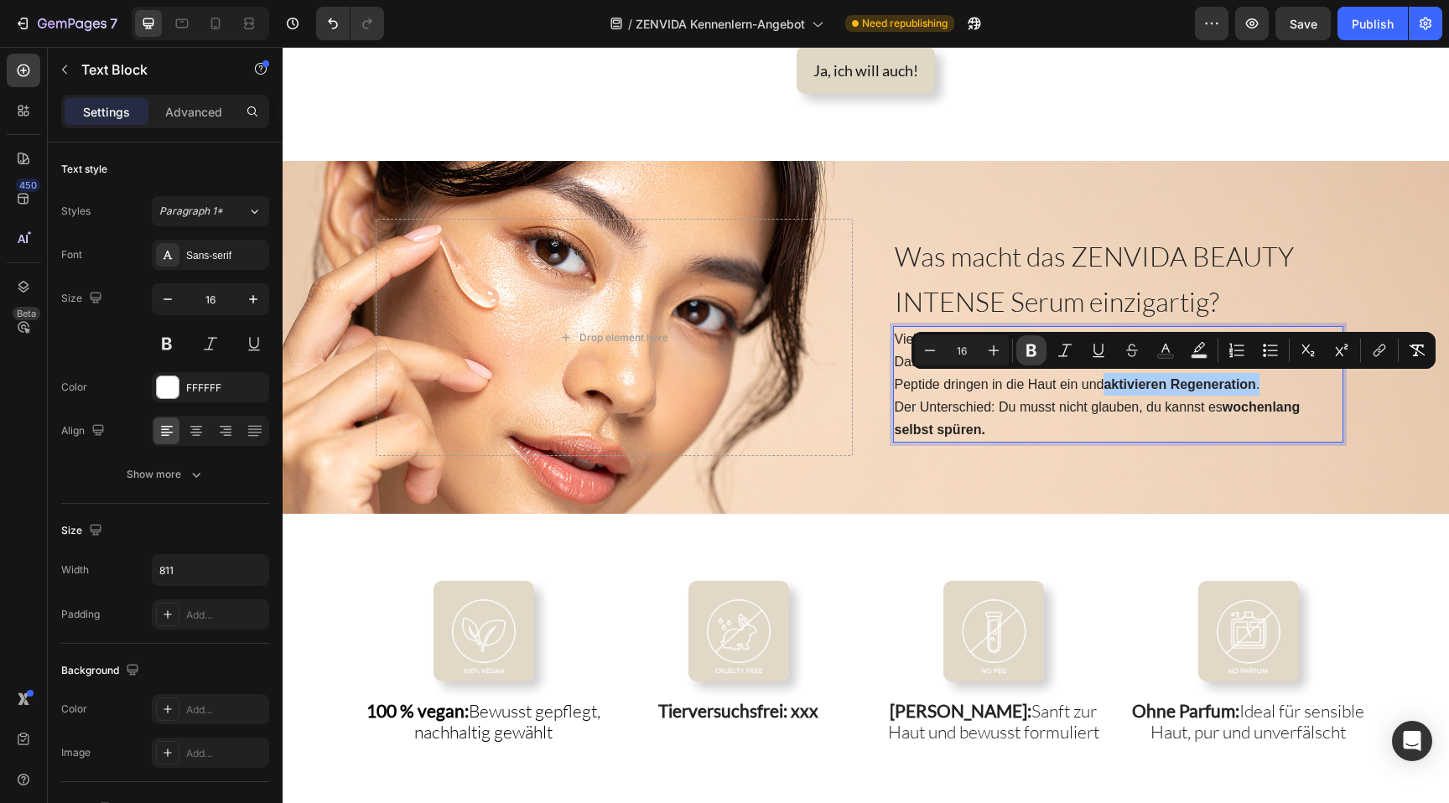
click at [1032, 349] on icon "Editor contextual toolbar" at bounding box center [1031, 350] width 17 height 17
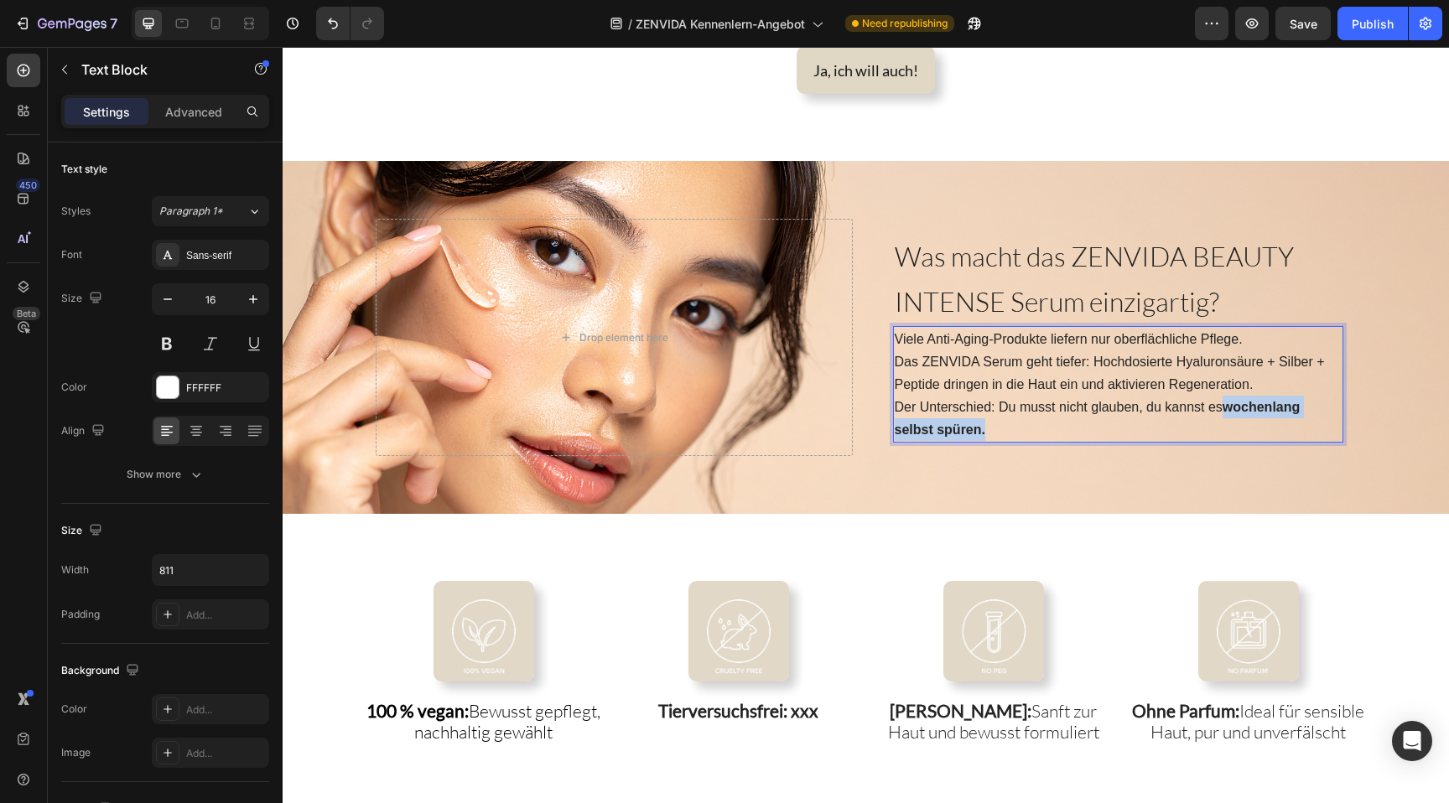
drag, startPoint x: 1229, startPoint y: 407, endPoint x: 1260, endPoint y: 422, distance: 33.8
click at [1260, 422] on p "Das ZENVIDA Serum geht tiefer: Hochdosierte Hyaluronsäure + Silber + Peptide dr…" at bounding box center [1118, 396] width 447 height 91
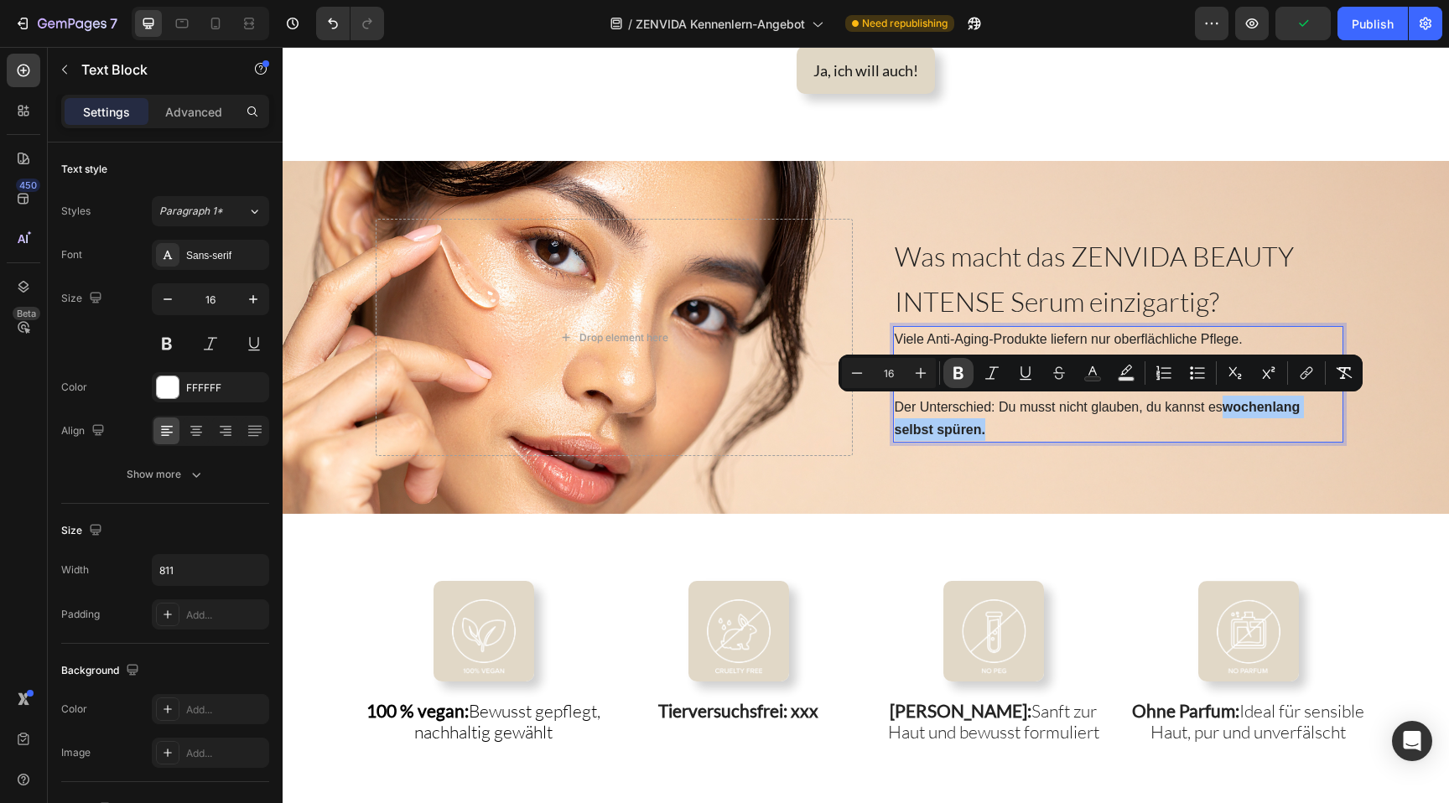
click at [967, 373] on button "Bold" at bounding box center [958, 373] width 30 height 30
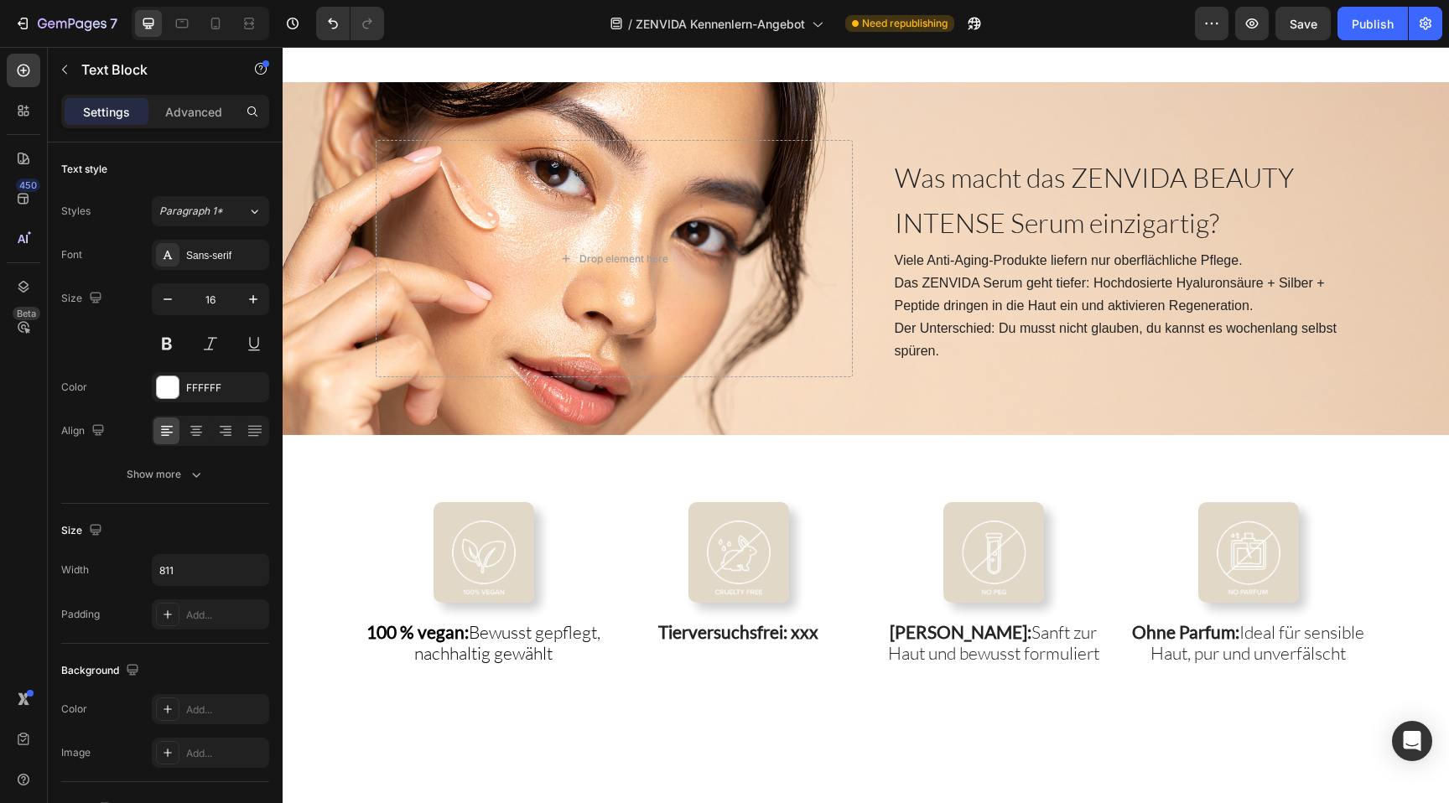
scroll to position [2196, 0]
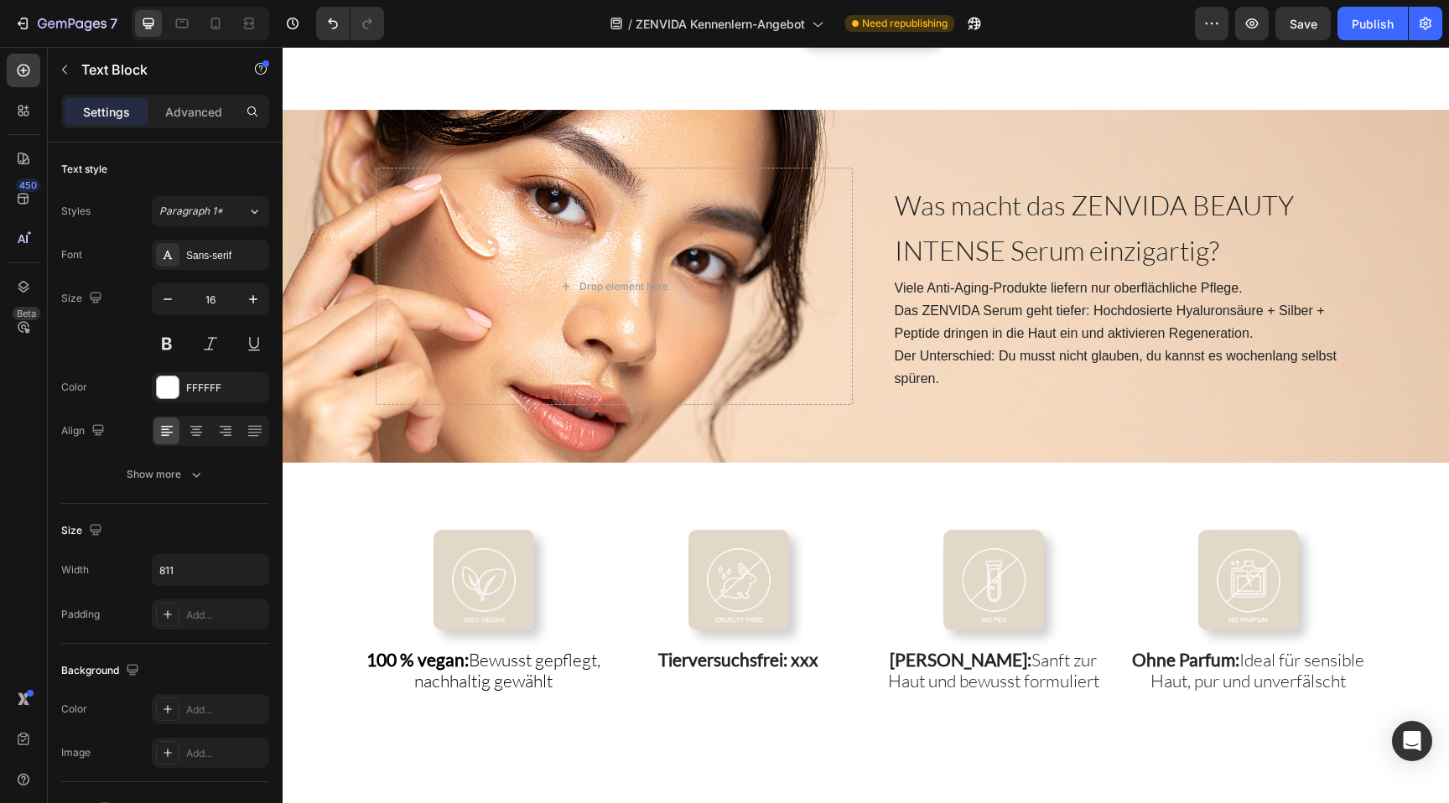
click at [1015, 316] on span "Das ZENVIDA Serum geht tiefer: Hochdosierte Hyaluronsäure + Silber + Peptide dr…" at bounding box center [1110, 322] width 430 height 37
click at [1166, 299] on p "Das ZENVIDA Serum geht tiefer: Hochdosierte Hyaluronsäure + Silber + Peptide dr…" at bounding box center [1118, 344] width 447 height 91
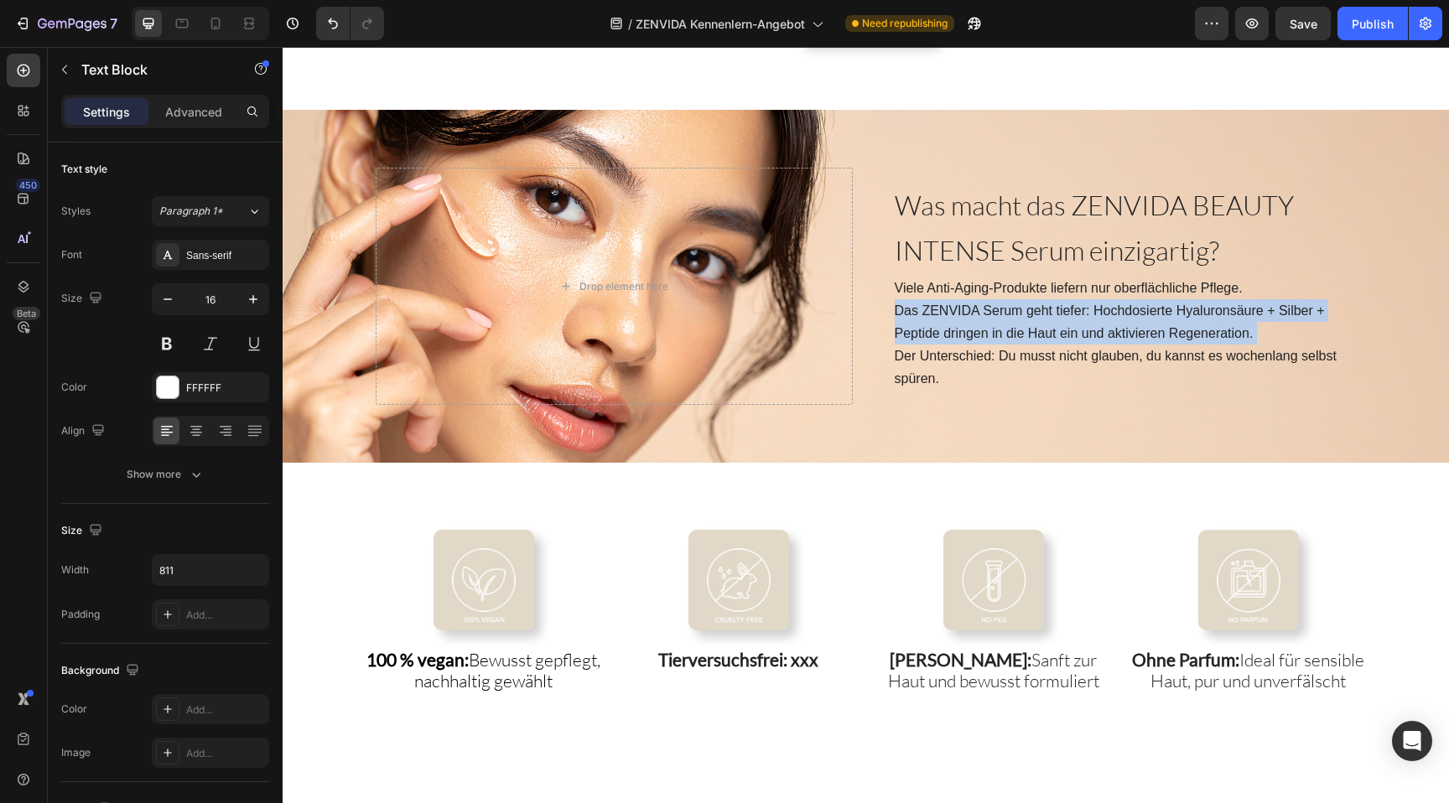
click at [1166, 299] on p "Das ZENVIDA Serum geht tiefer: Hochdosierte Hyaluronsäure + Silber + Peptide dr…" at bounding box center [1118, 344] width 447 height 91
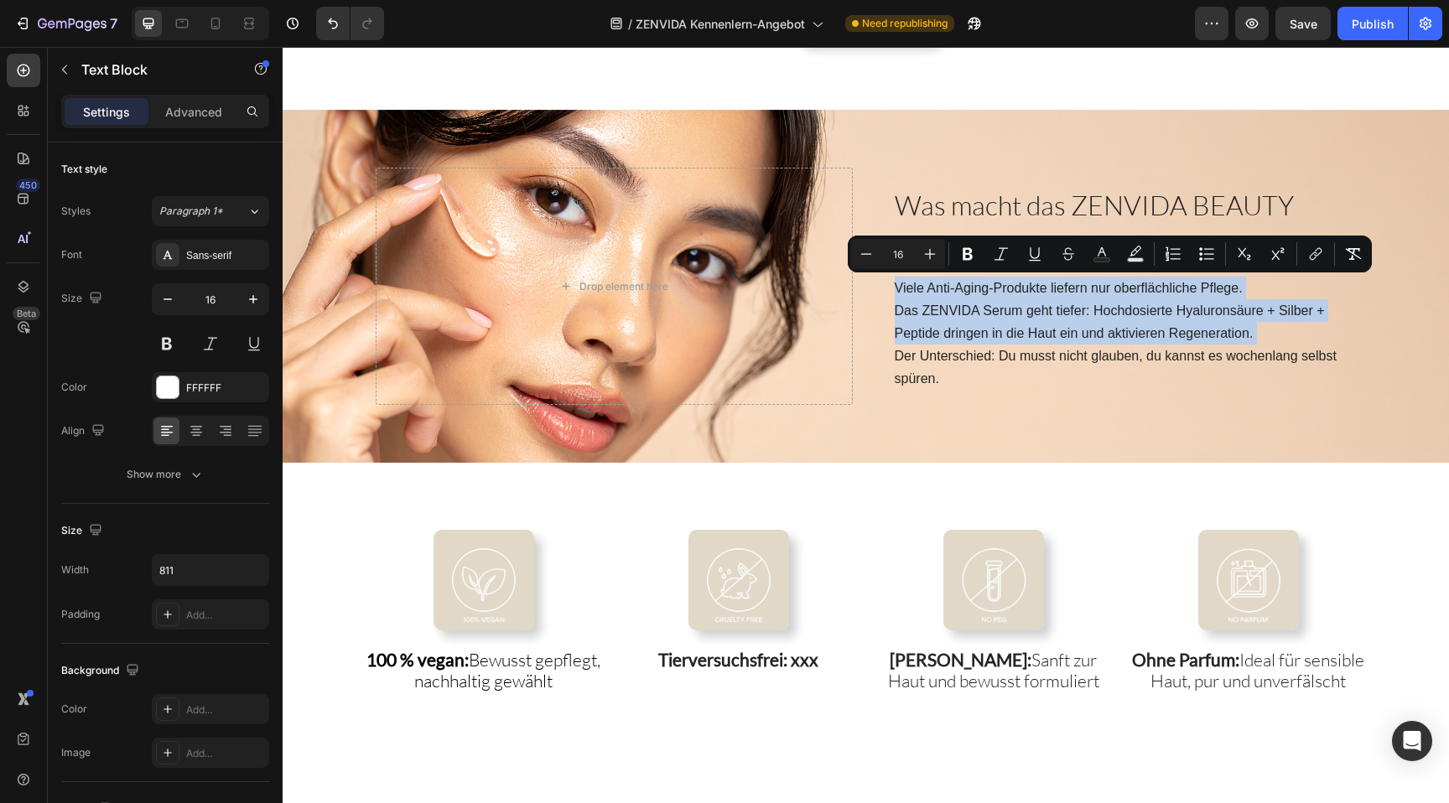
copy div "Viele Anti-Aging-Produkte liefern nur oberflächliche Pflege. Das ZENVIDA Serum …"
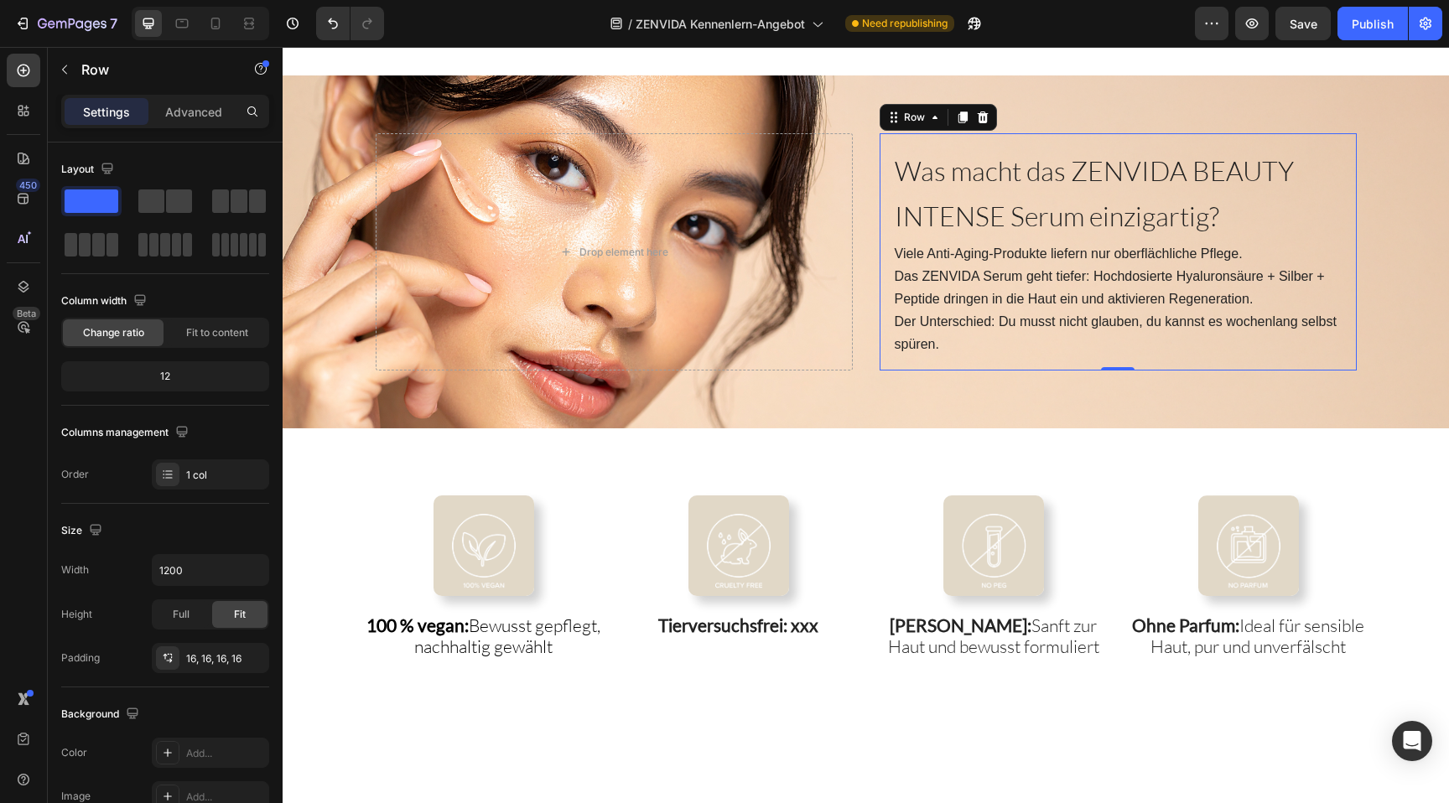
click at [1092, 369] on div "Was macht das ZENVIDA BEAUTY INTENSE Serum einzigartig? Heading Viele Anti-Agin…" at bounding box center [1118, 251] width 477 height 237
click at [1005, 248] on span "Viele Anti-Aging-Produkte liefern nur oberflächliche Pflege." at bounding box center [1069, 254] width 348 height 14
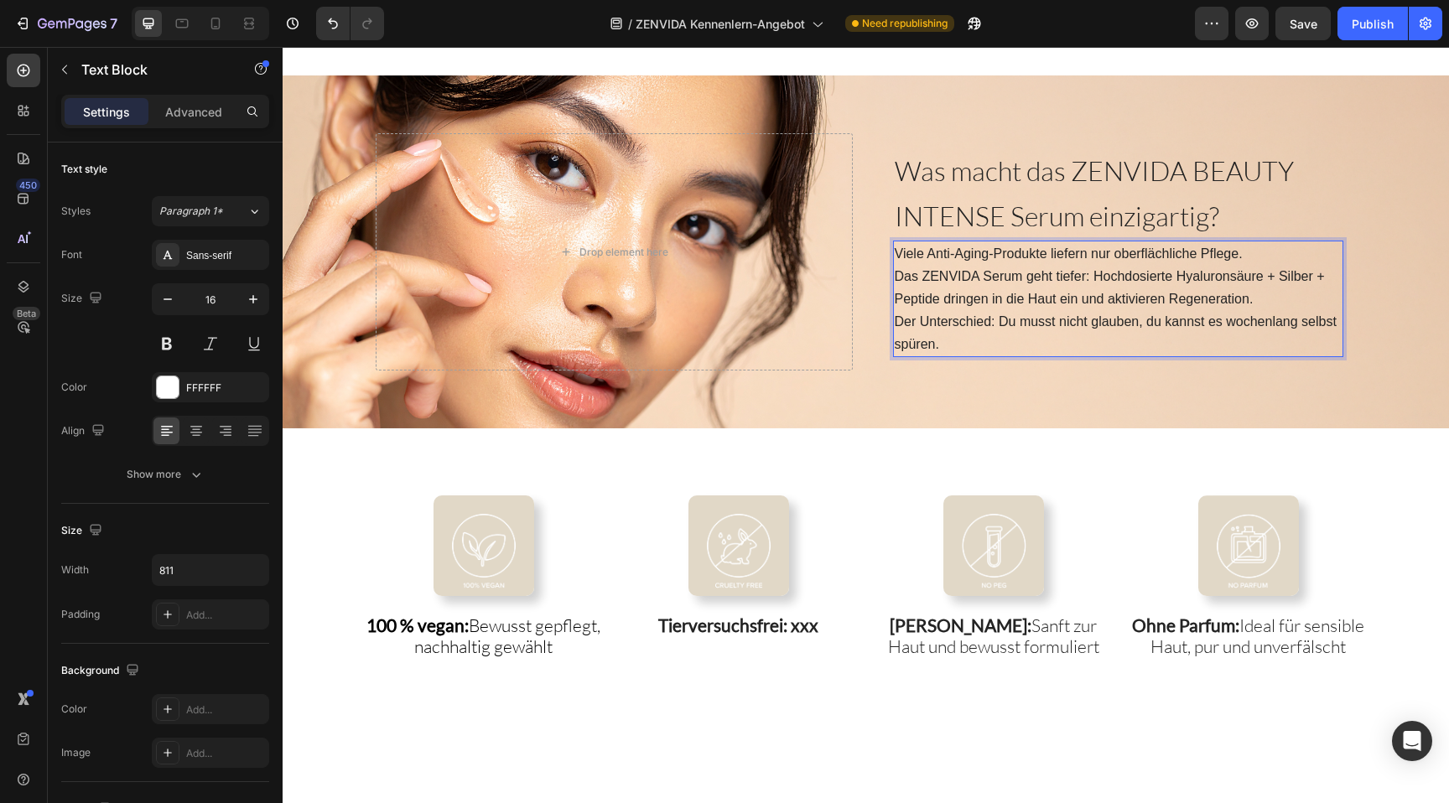
click at [1005, 248] on span "Viele Anti-Aging-Produkte liefern nur oberflächliche Pflege." at bounding box center [1069, 254] width 348 height 14
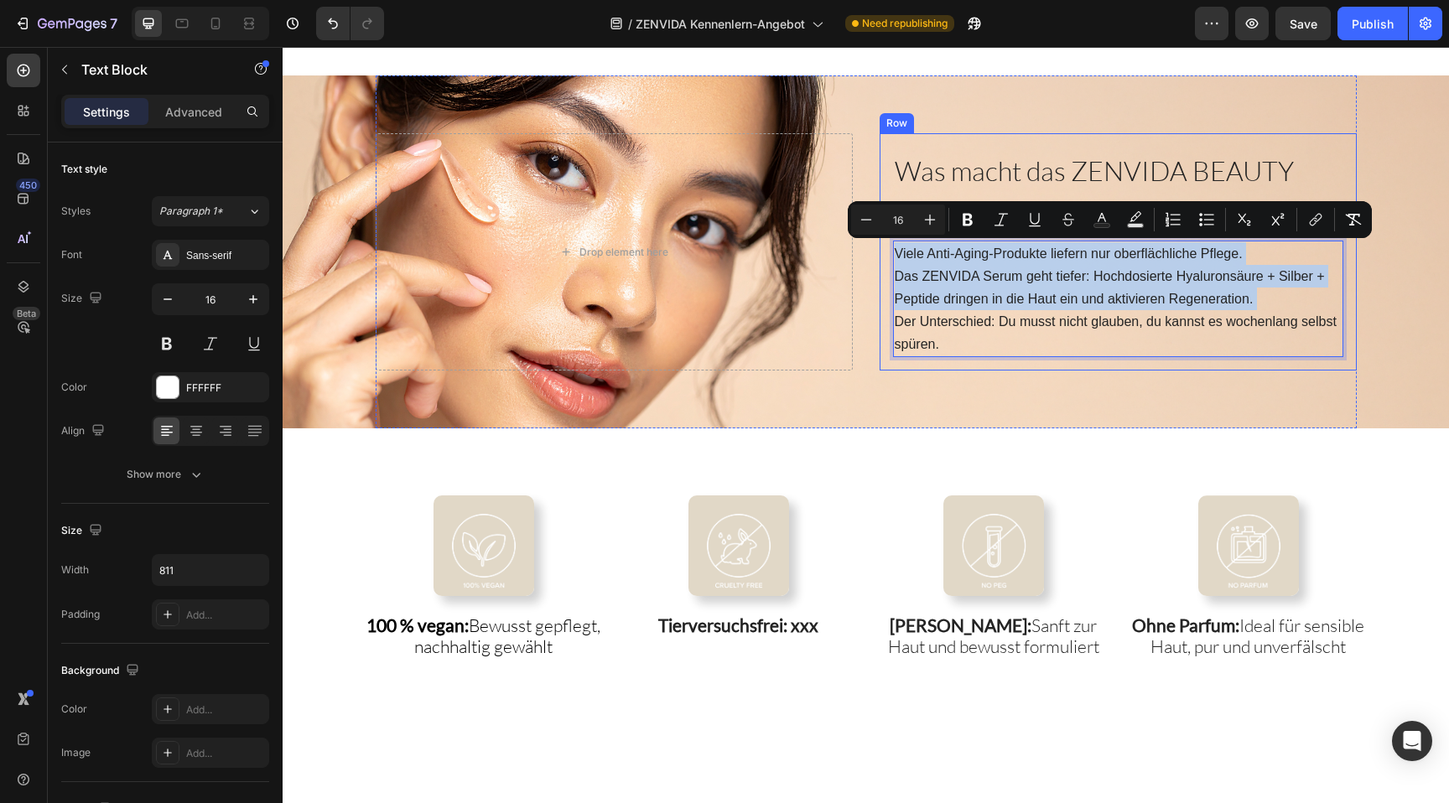
click at [1037, 381] on div "Was macht das ZENVIDA BEAUTY INTENSE Serum einzigartig? Heading Viele Anti-Agin…" at bounding box center [866, 251] width 981 height 353
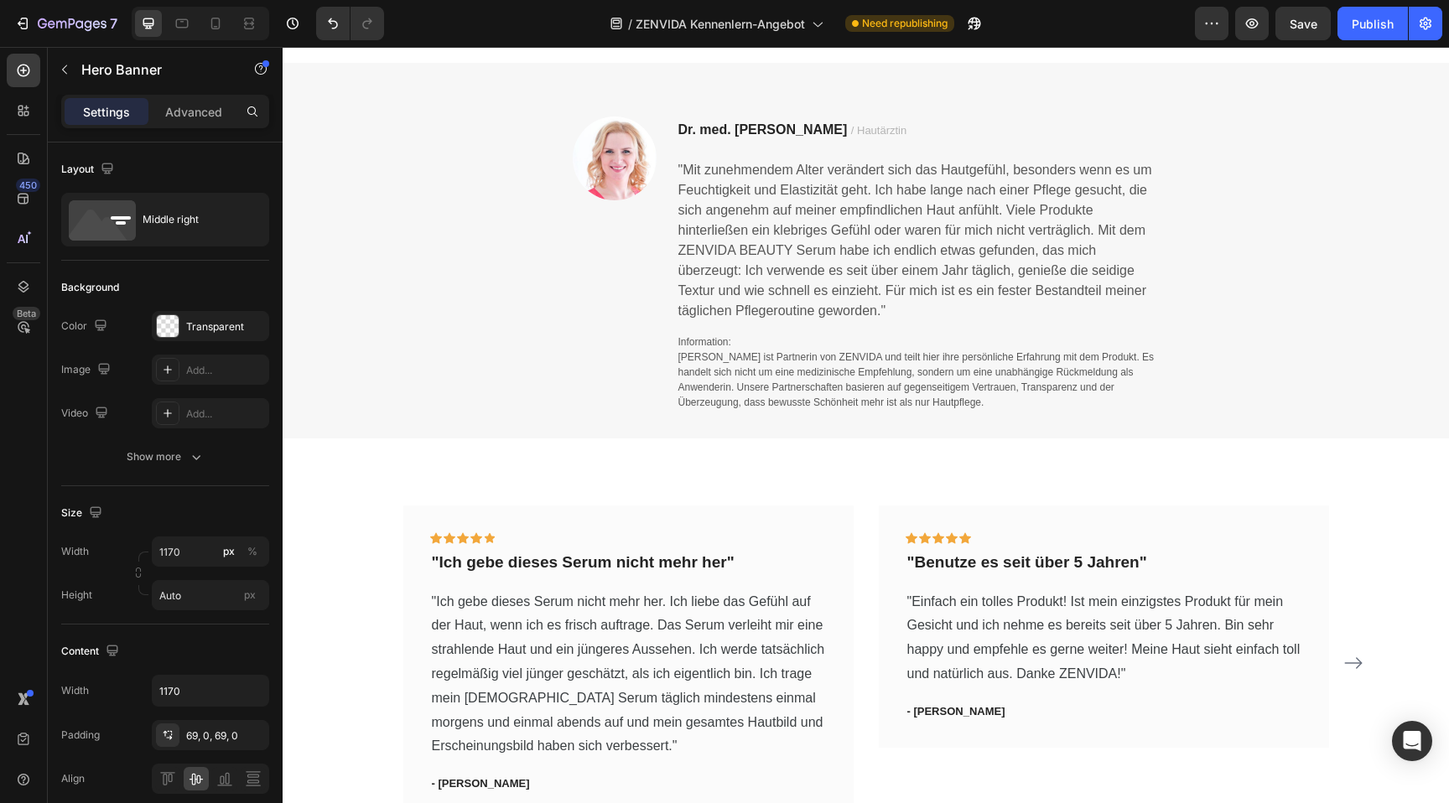
scroll to position [1229, 0]
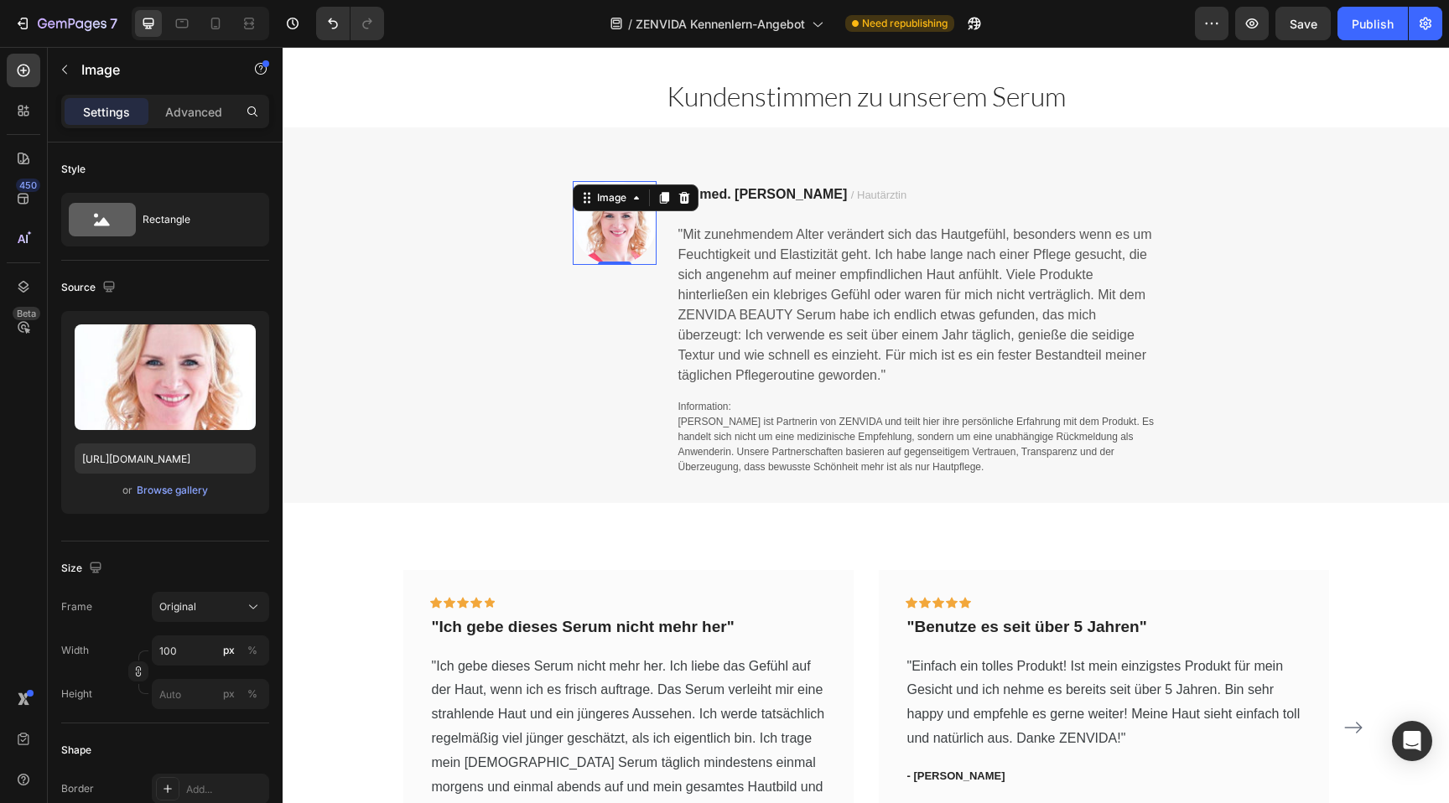
click at [628, 232] on img at bounding box center [615, 223] width 84 height 84
click at [168, 645] on input "100" at bounding box center [210, 651] width 117 height 30
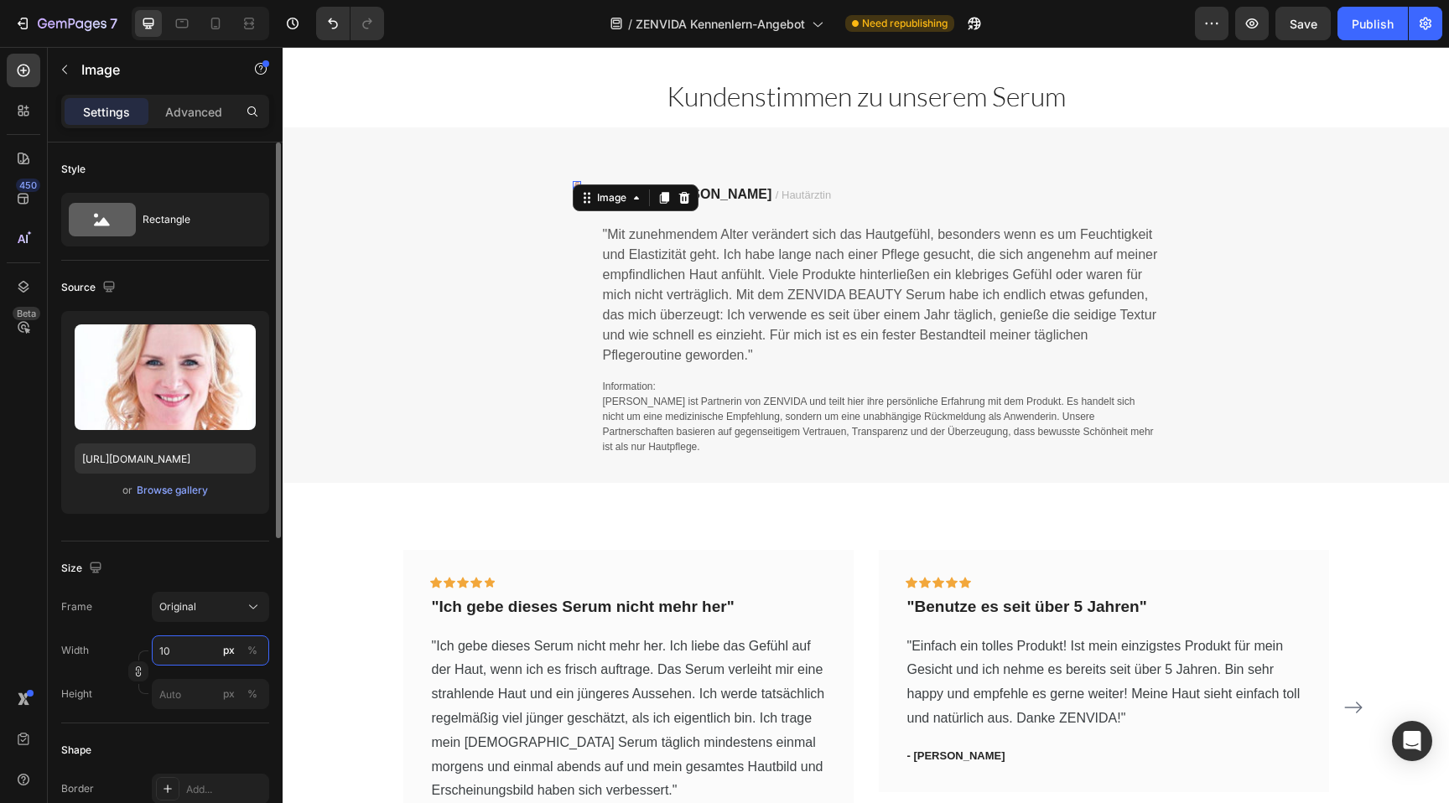
type input "150"
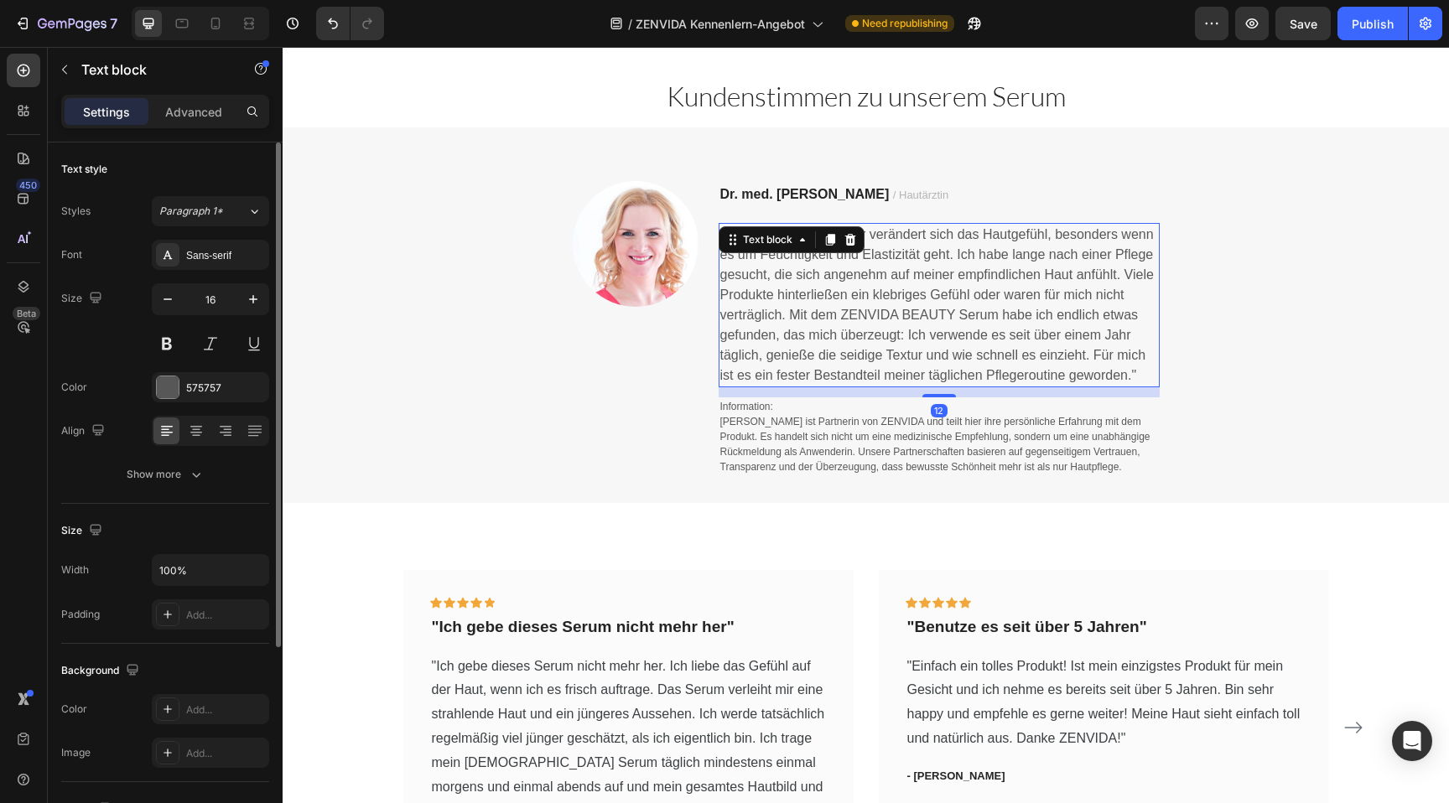
click at [995, 348] on span ""Mit zunehmendem Alter verändert sich das Hautgefühl, besonders wenn es um Feuc…" at bounding box center [937, 304] width 434 height 155
click at [1310, 315] on div "Image Dr. med. Kerstin Haufe / Hautärztin Text block "Mit zunehmendem Alter ver…" at bounding box center [866, 328] width 1167 height 295
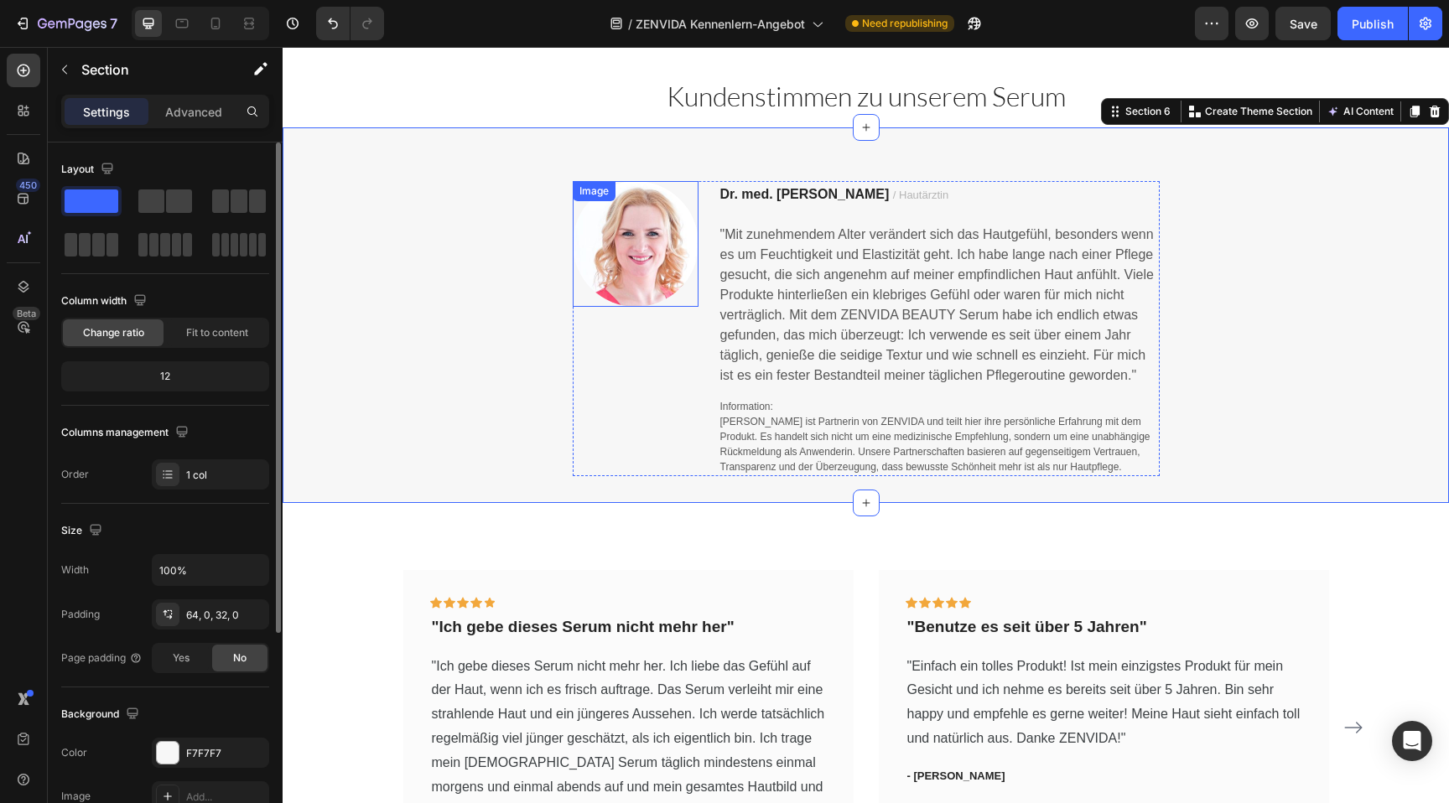
click at [655, 252] on img at bounding box center [636, 244] width 126 height 126
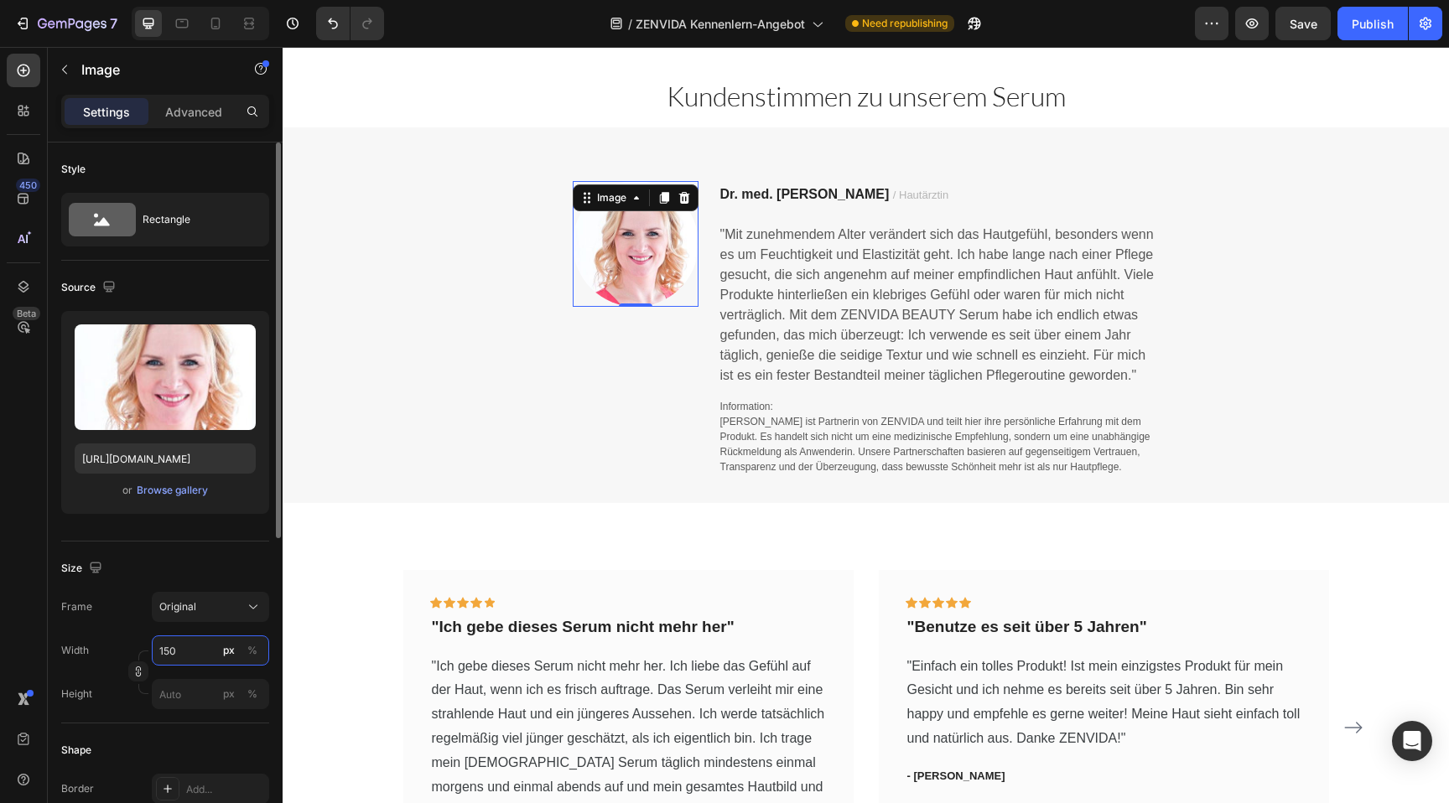
click at [162, 647] on input "150" at bounding box center [210, 651] width 117 height 30
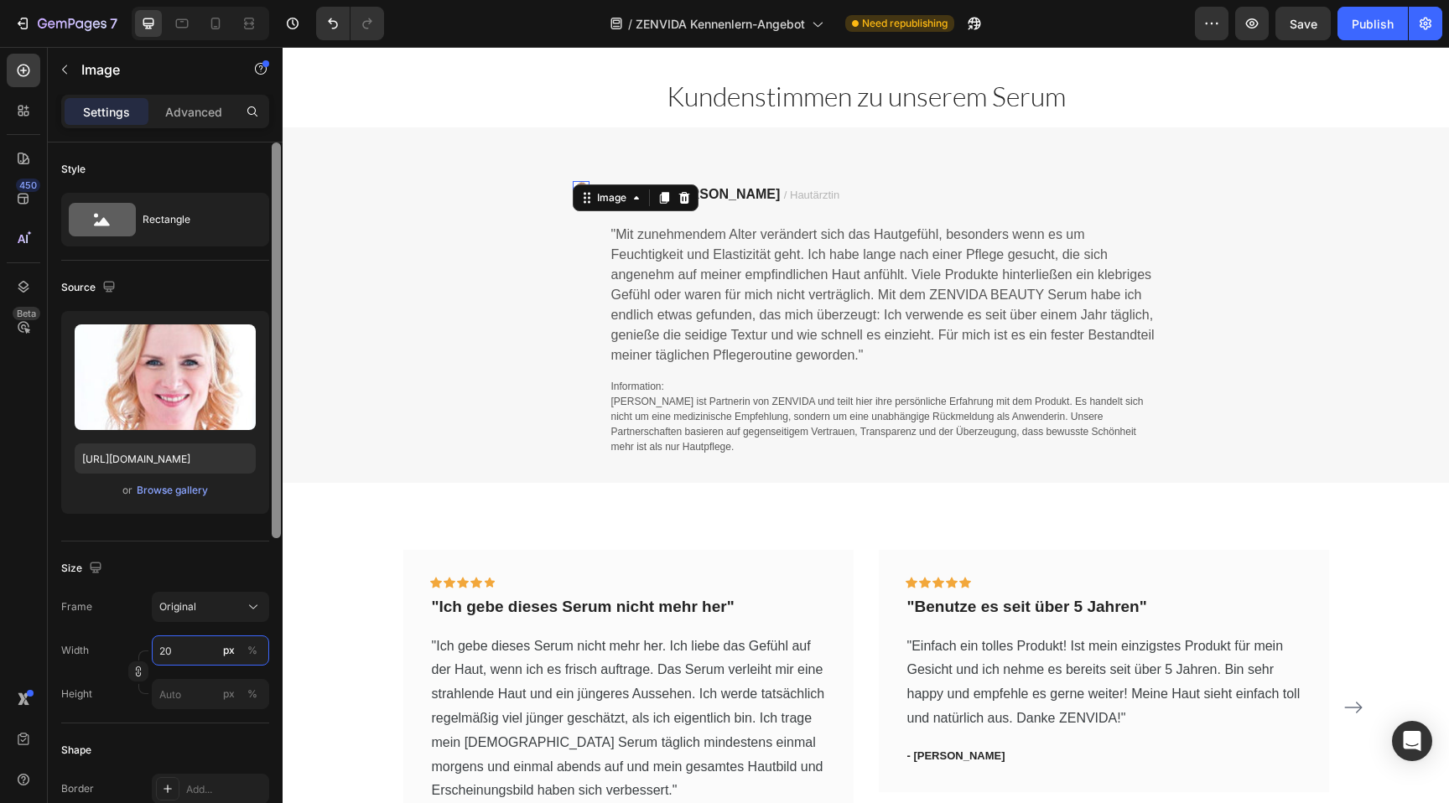
type input "2"
type input "175"
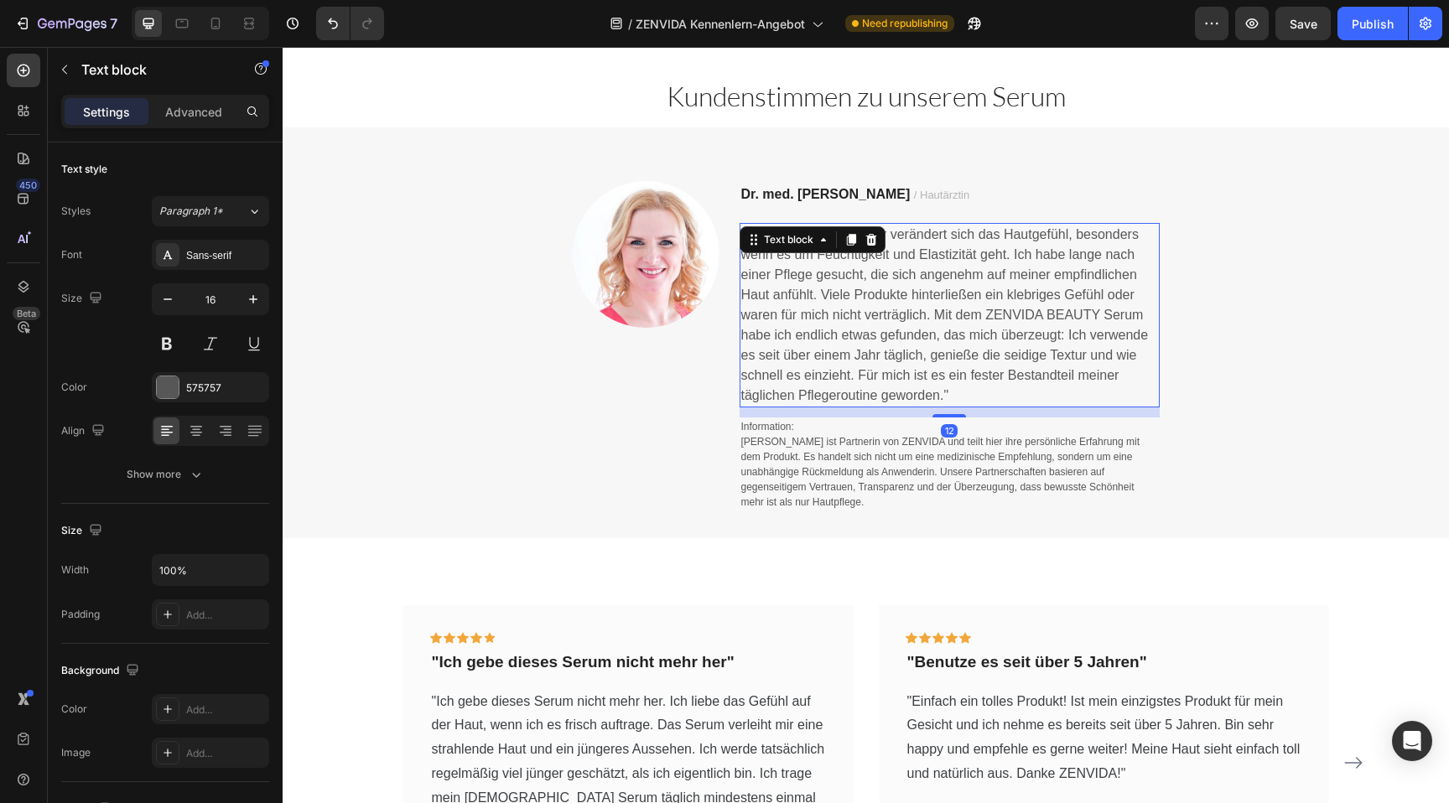
click at [957, 336] on span ""Mit zunehmendem Alter verändert sich das Hautgefühl, besonders wenn es um Feuc…" at bounding box center [945, 314] width 408 height 175
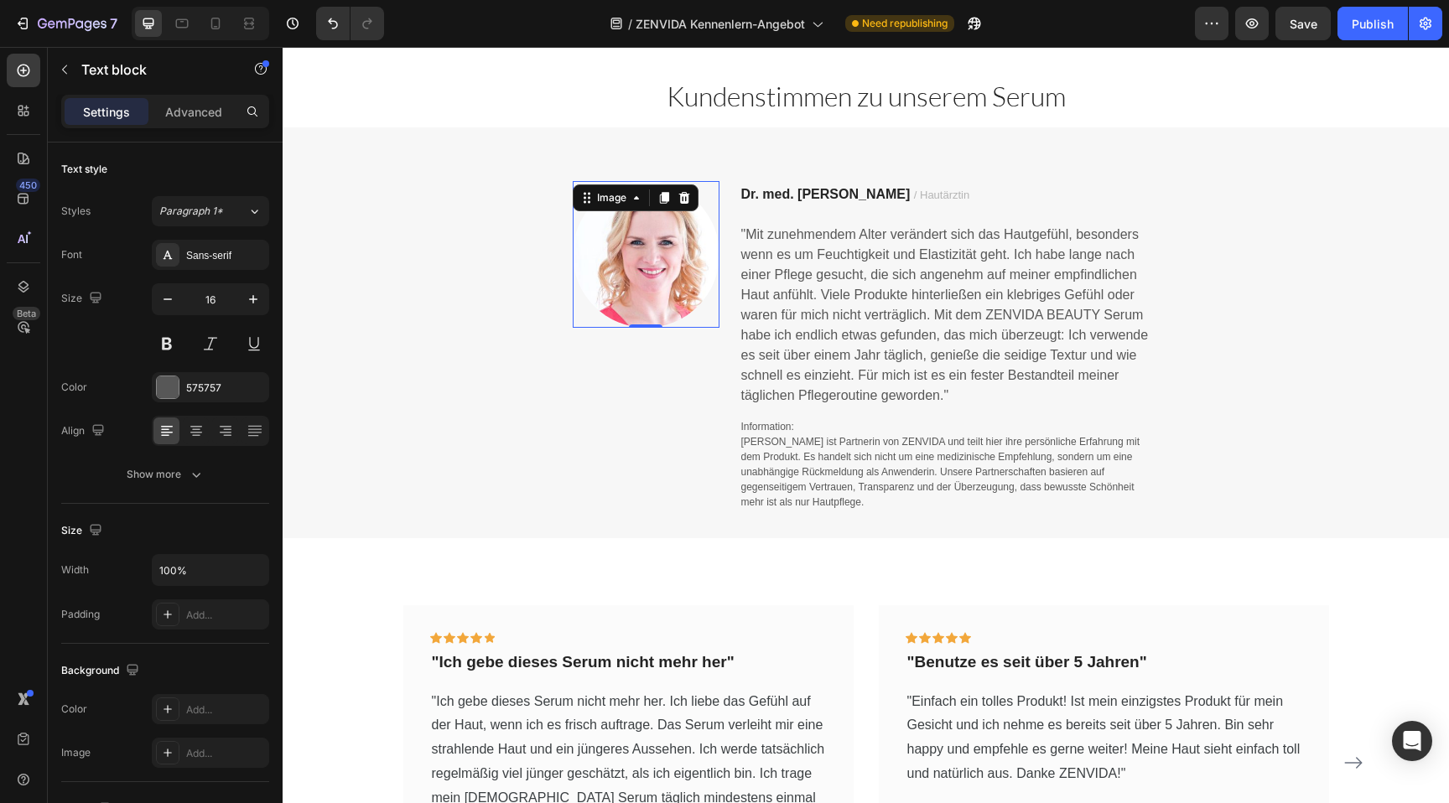
click at [640, 260] on img at bounding box center [646, 254] width 147 height 147
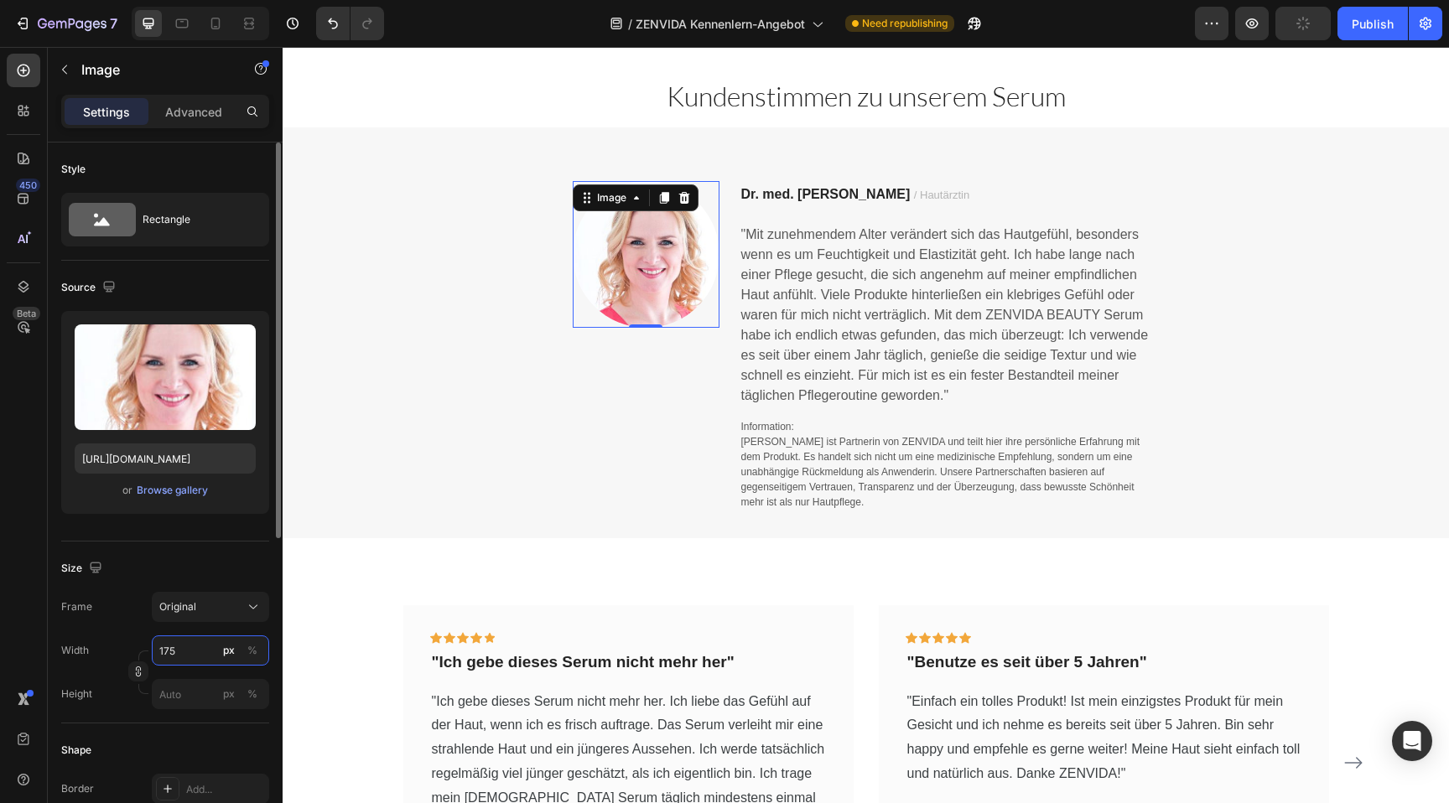
click at [181, 644] on input "175" at bounding box center [210, 651] width 117 height 30
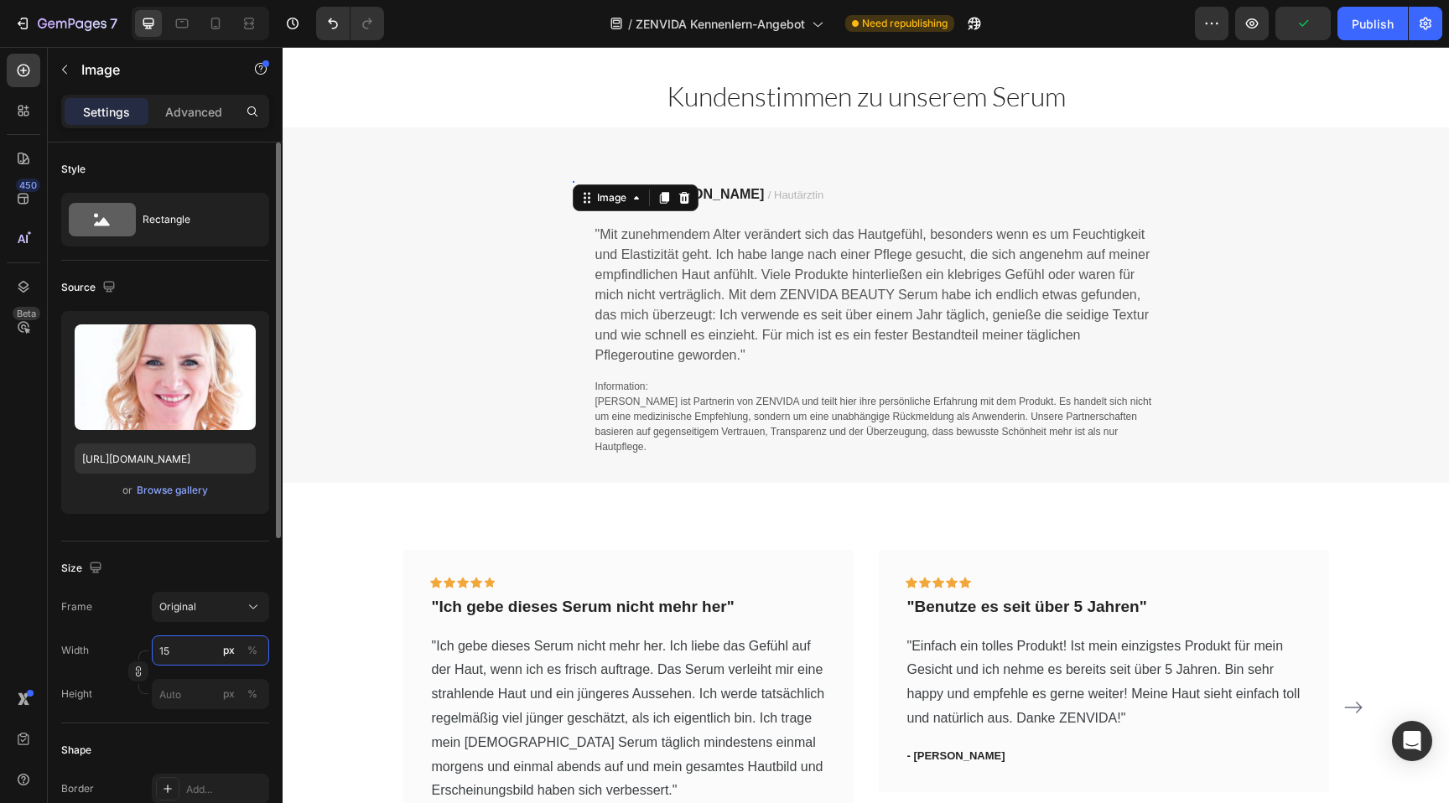
type input "150"
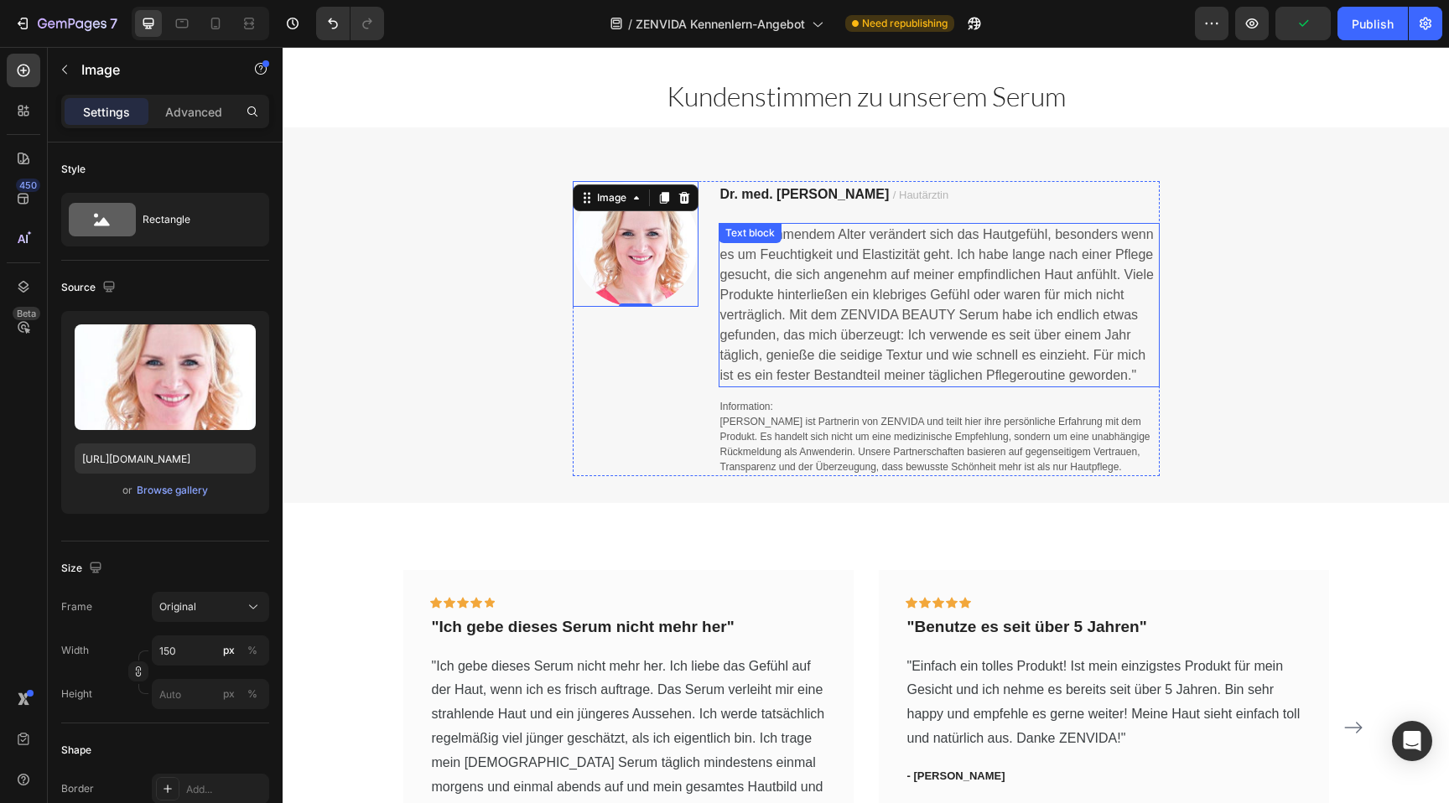
click at [849, 313] on span ""Mit zunehmendem Alter verändert sich das Hautgefühl, besonders wenn es um Feuc…" at bounding box center [937, 304] width 434 height 155
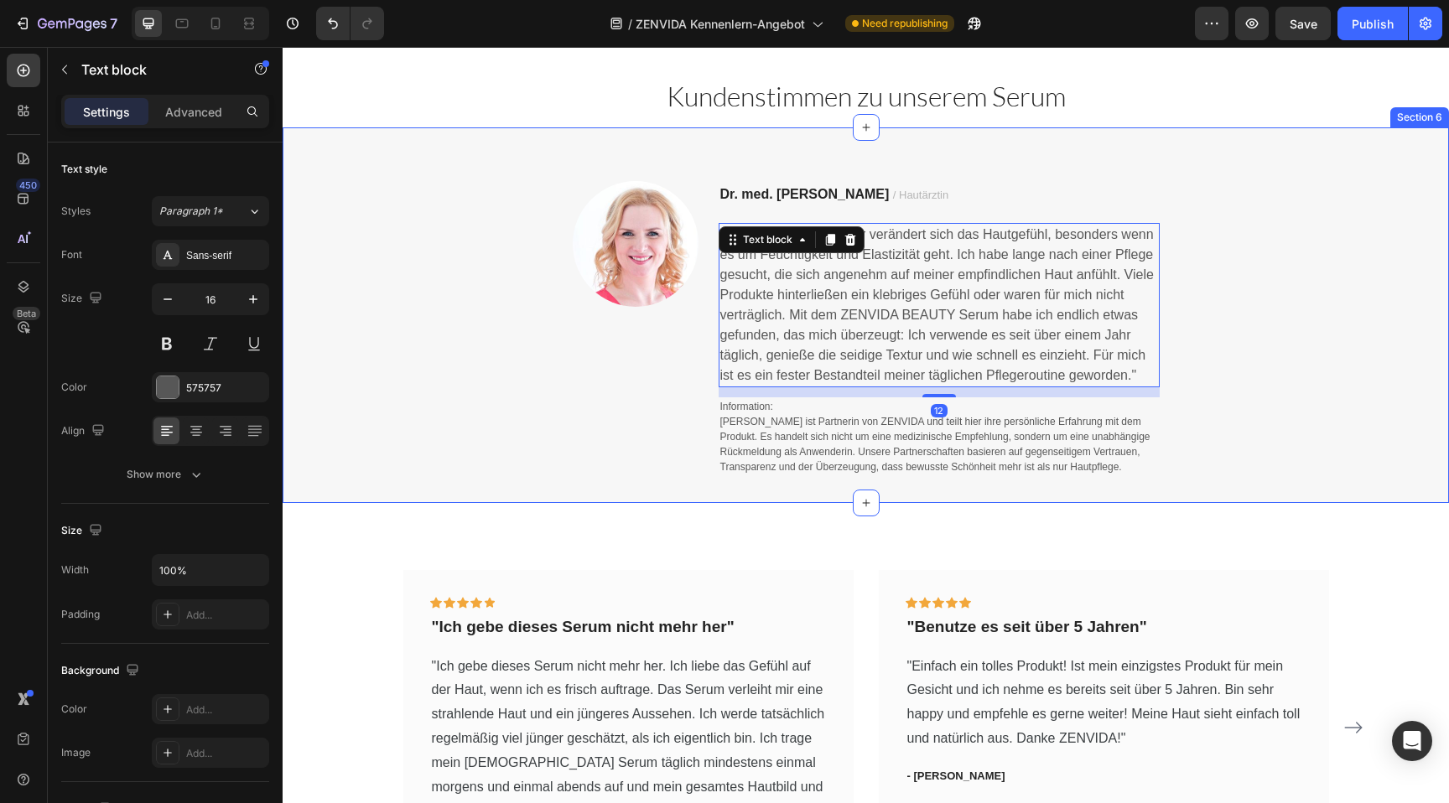
click at [1277, 289] on div "Image Dr. med. Kerstin Haufe / Hautärztin Text block "Mit zunehmendem Alter ver…" at bounding box center [866, 328] width 1167 height 295
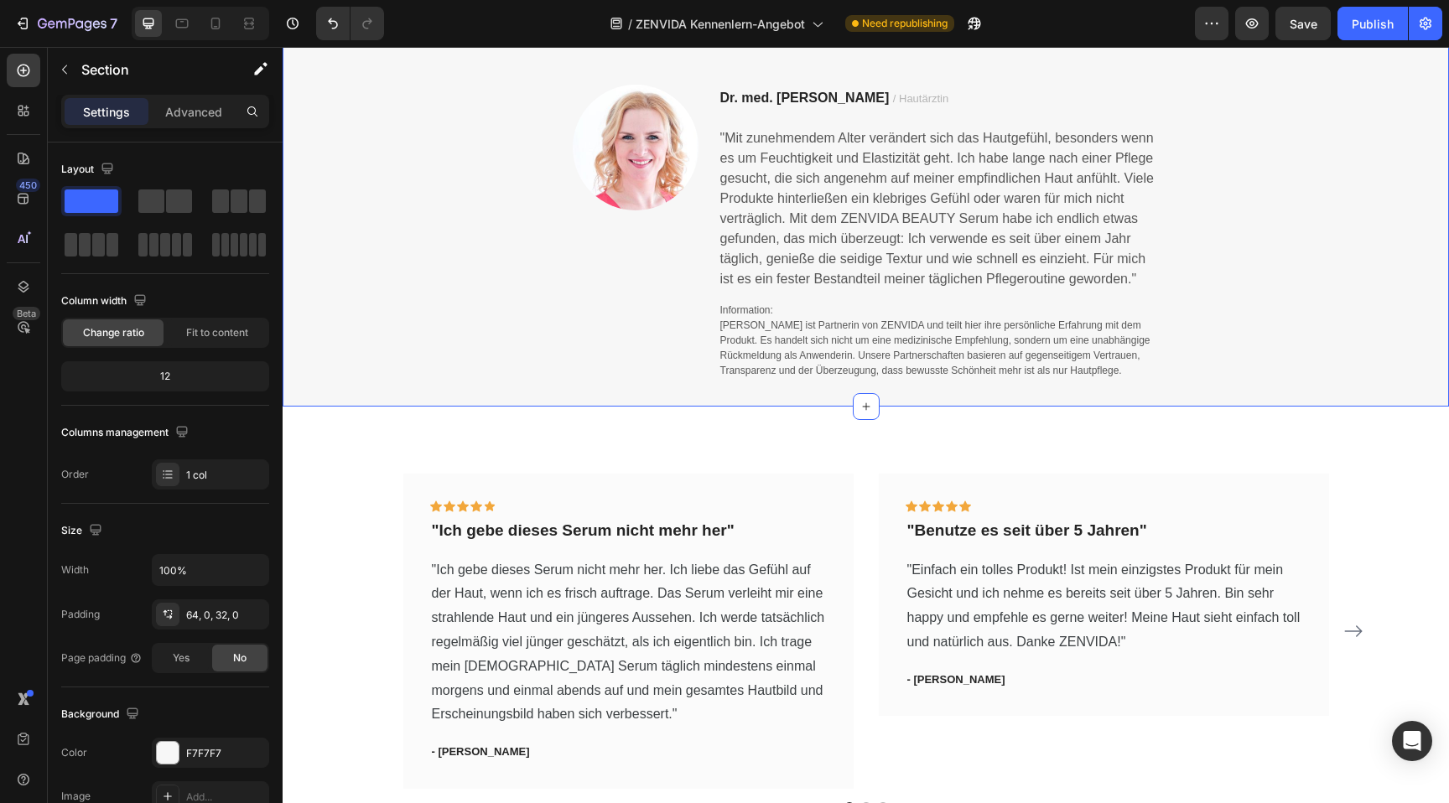
scroll to position [1327, 0]
click at [907, 99] on span "/ Hautärztin" at bounding box center [920, 97] width 55 height 13
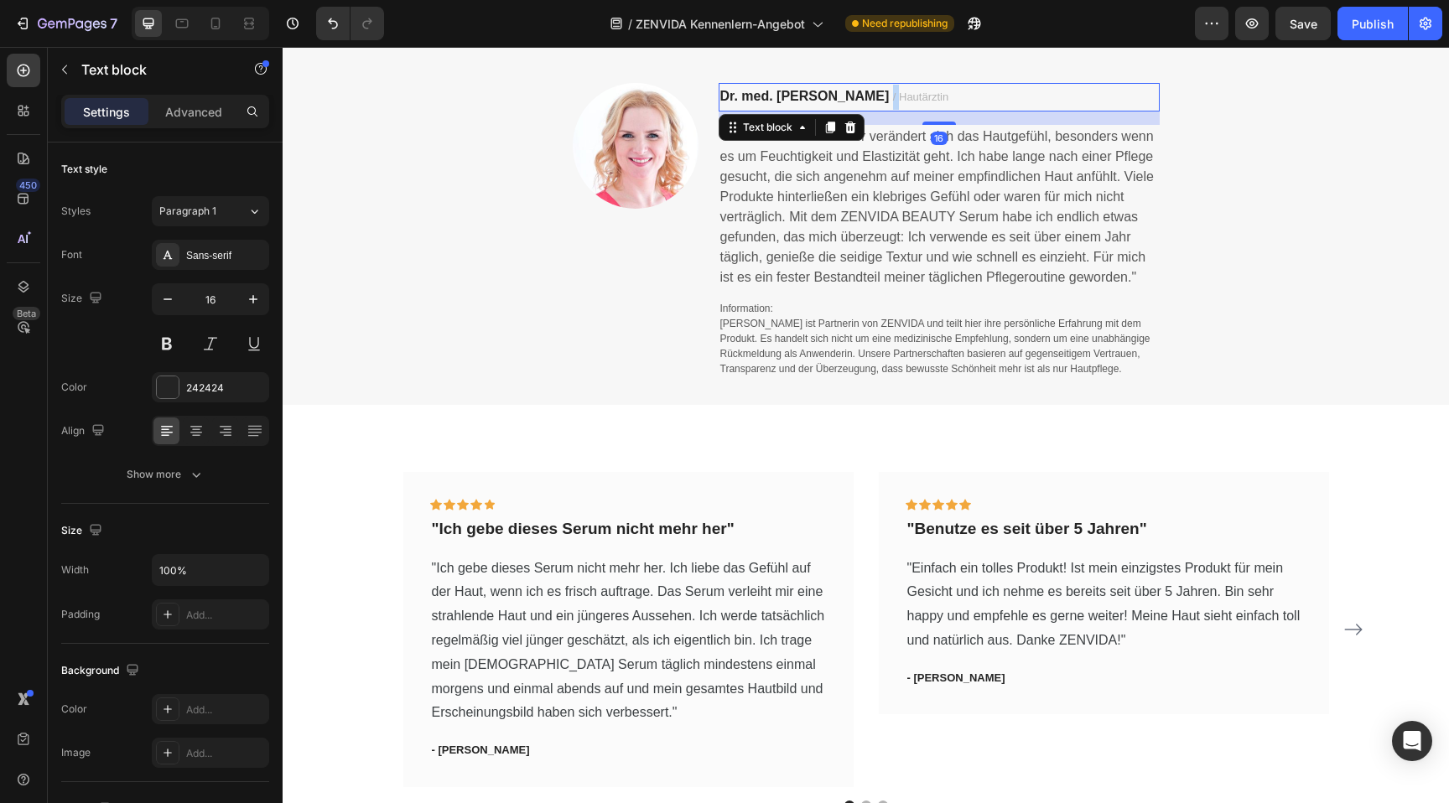
click at [907, 99] on span "/ Hautärztin" at bounding box center [920, 97] width 55 height 13
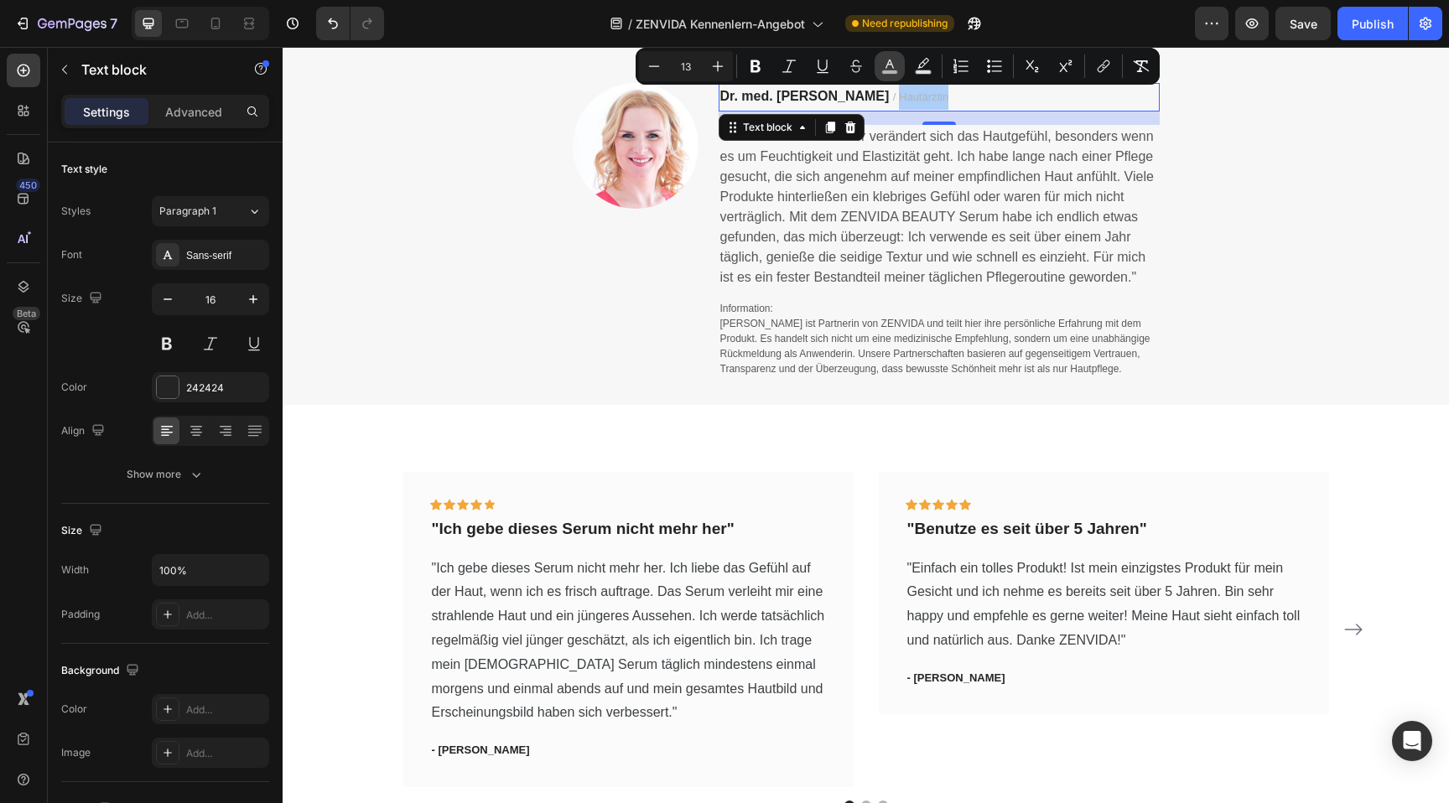
click at [886, 70] on rect "Editor contextual toolbar" at bounding box center [890, 72] width 16 height 4
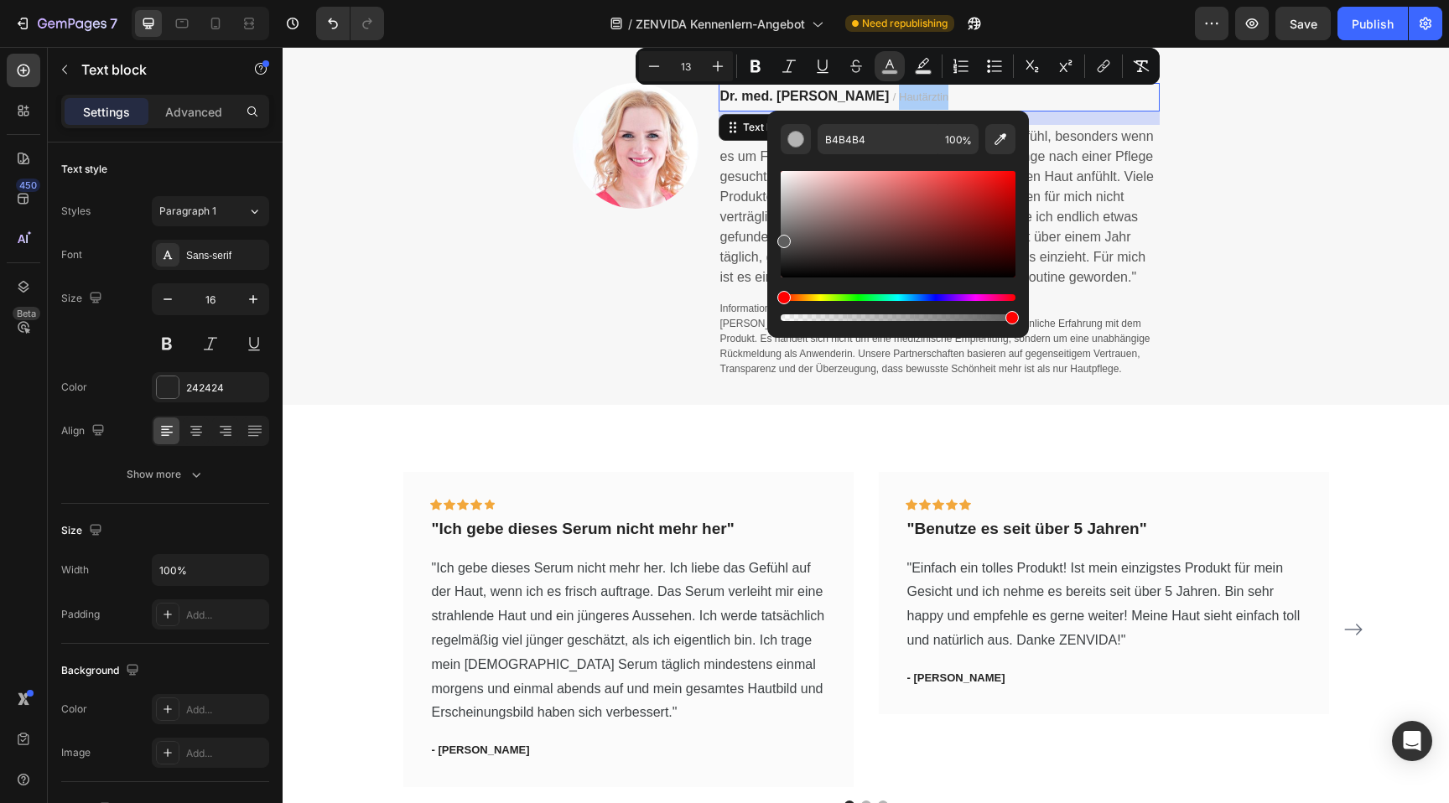
drag, startPoint x: 795, startPoint y: 221, endPoint x: 772, endPoint y: 238, distance: 28.7
click at [772, 238] on div "B4B4B4 100 %" at bounding box center [898, 218] width 262 height 214
type input "5E5E5E"
click at [670, 266] on div "Image" at bounding box center [636, 230] width 126 height 295
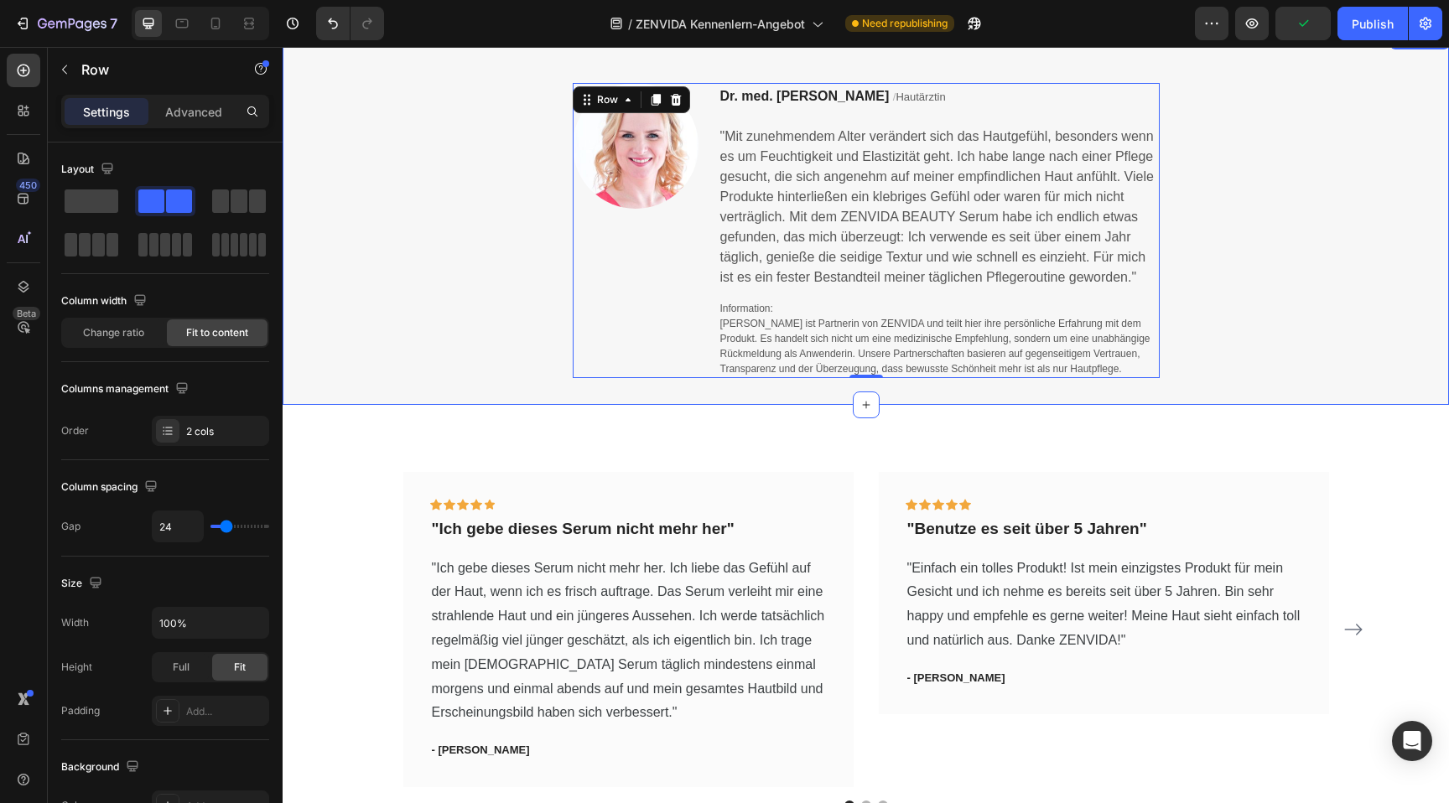
click at [1209, 272] on div "Image Dr. med. Kerstin Haufe / Hautärztin Text block "Mit zunehmendem Alter ver…" at bounding box center [866, 230] width 1167 height 295
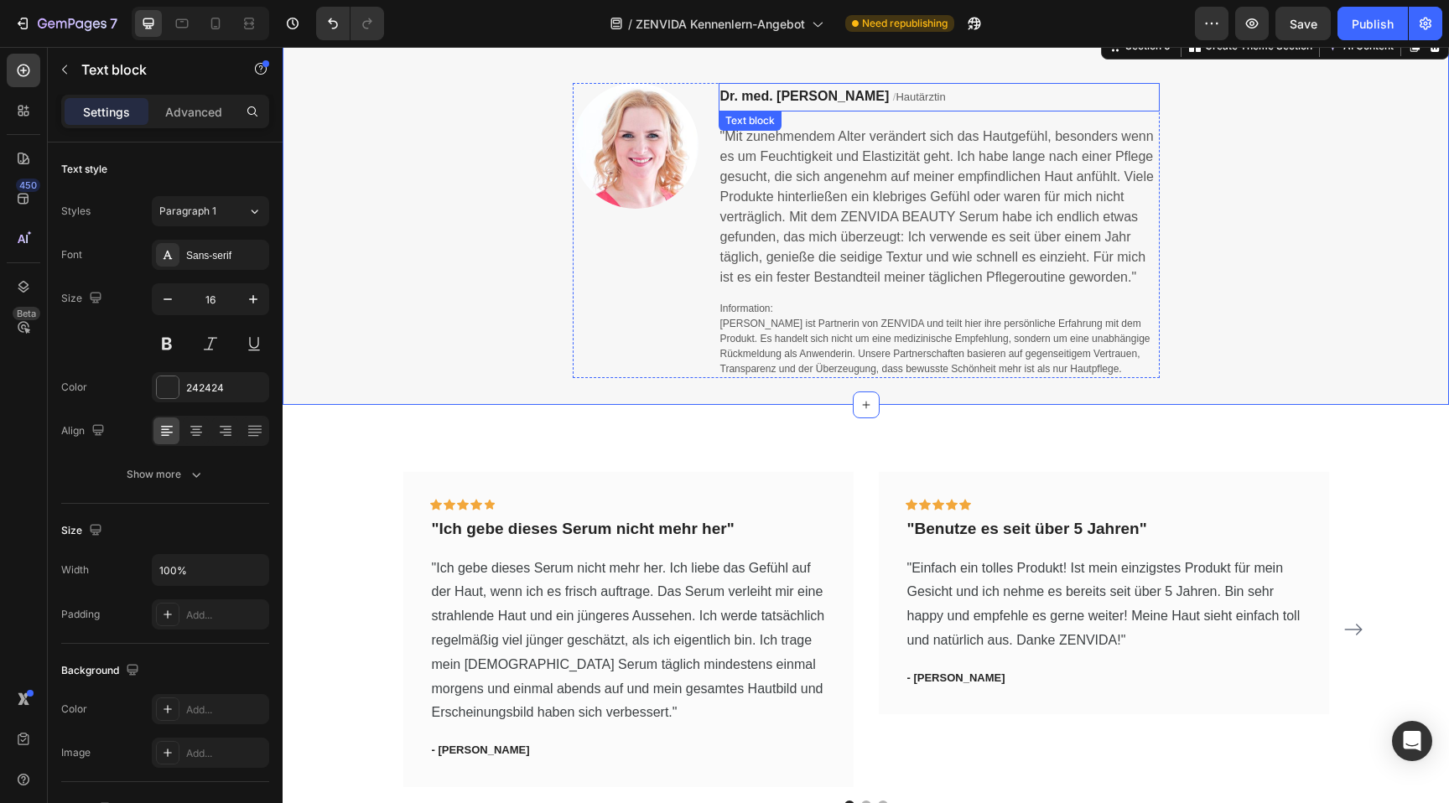
click at [913, 98] on span "Hautärztin" at bounding box center [920, 97] width 49 height 13
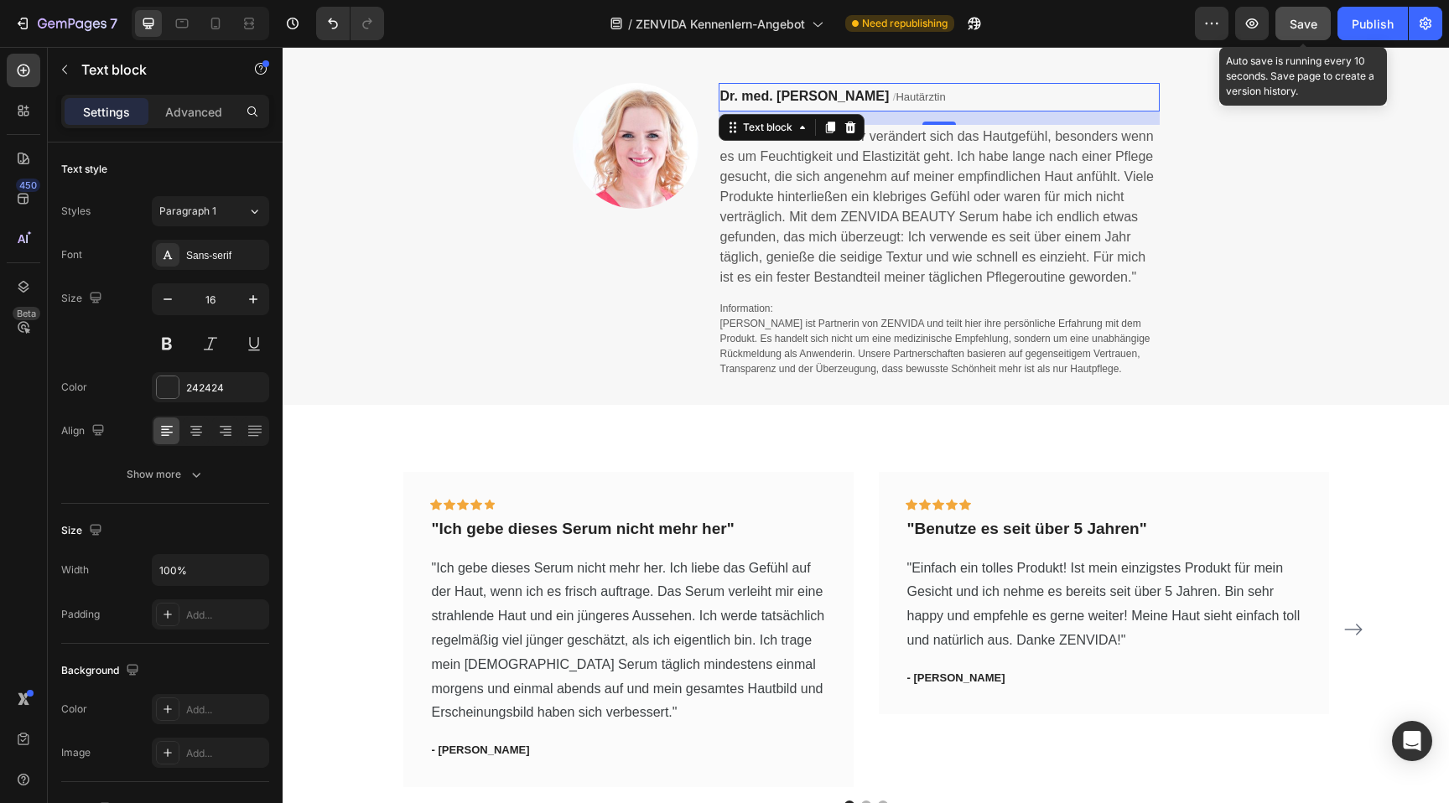
click at [1297, 21] on span "Save" at bounding box center [1304, 24] width 28 height 14
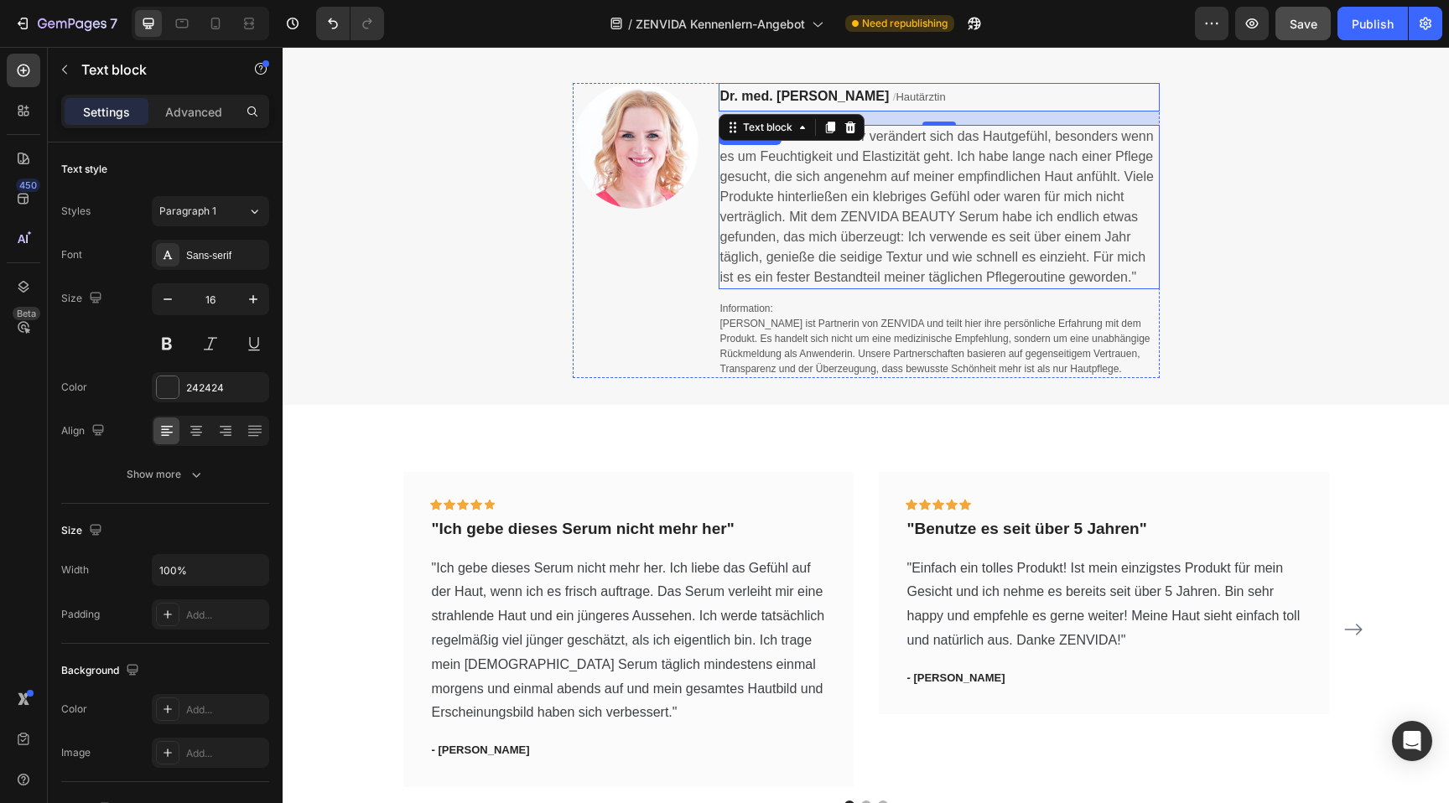
click at [787, 243] on span ""Mit zunehmendem Alter verändert sich das Hautgefühl, besonders wenn es um Feuc…" at bounding box center [937, 206] width 434 height 155
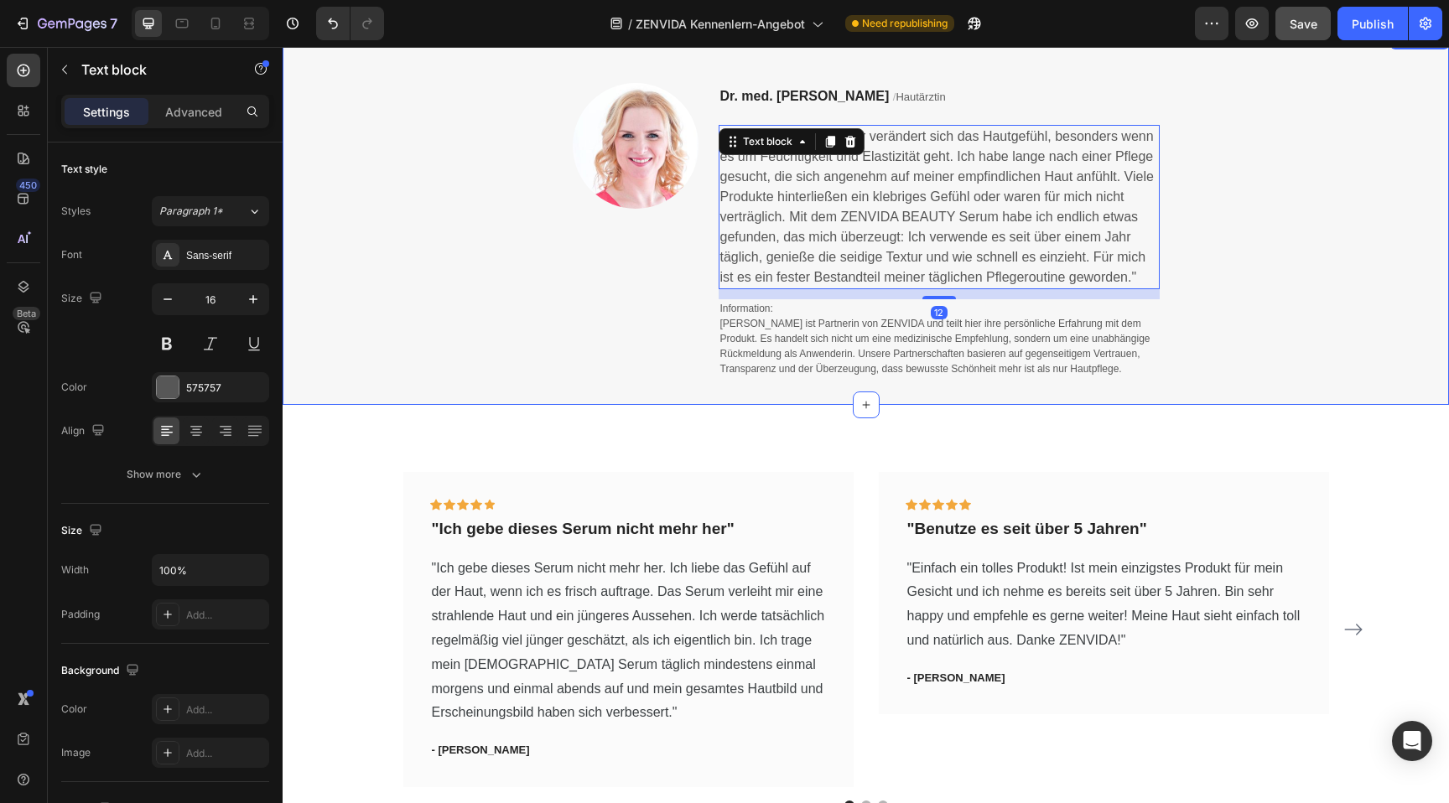
click at [486, 252] on div "Image Dr. med. Kerstin Haufe / Hautärztin Text block "Mit zunehmendem Alter ver…" at bounding box center [866, 230] width 1167 height 295
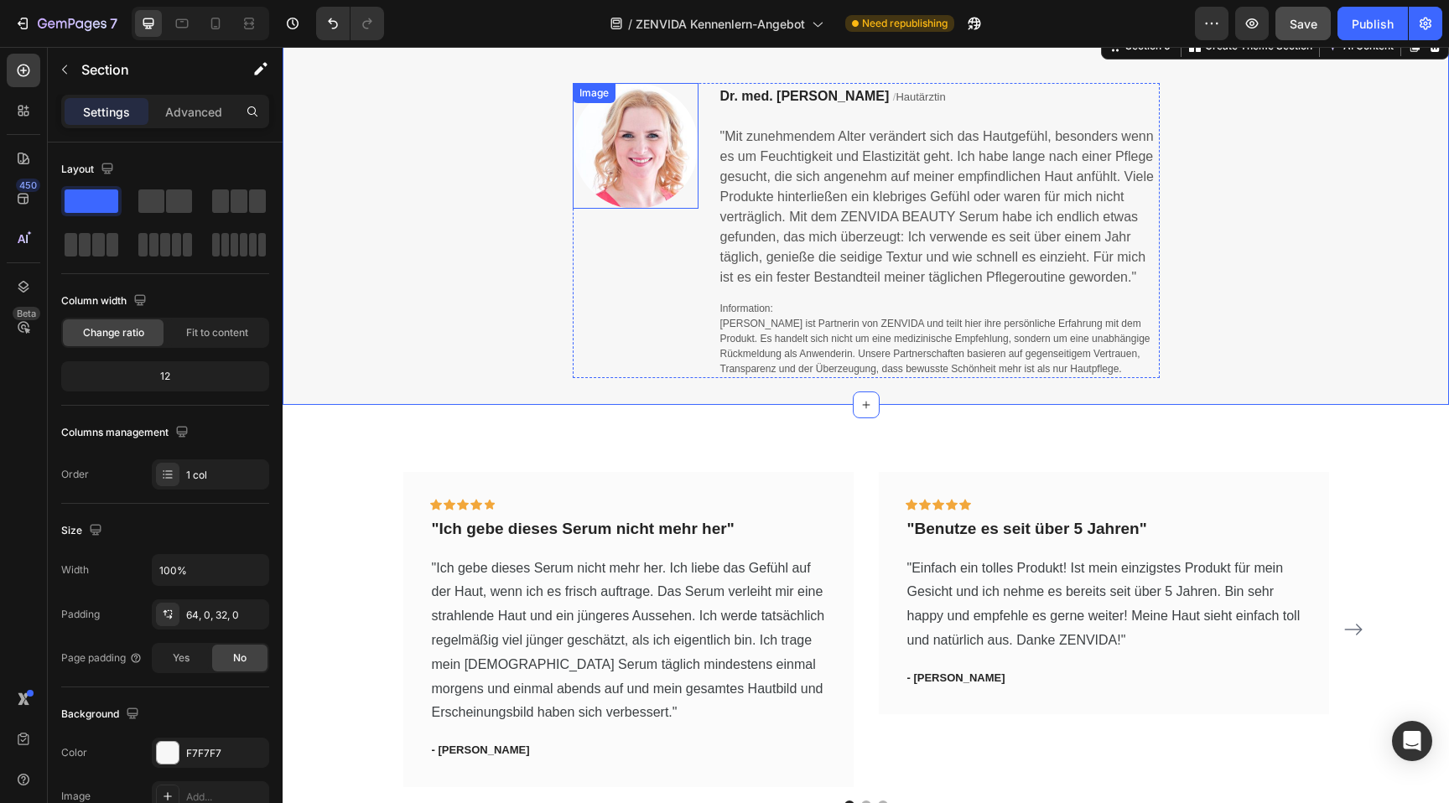
click at [590, 120] on img at bounding box center [636, 146] width 126 height 126
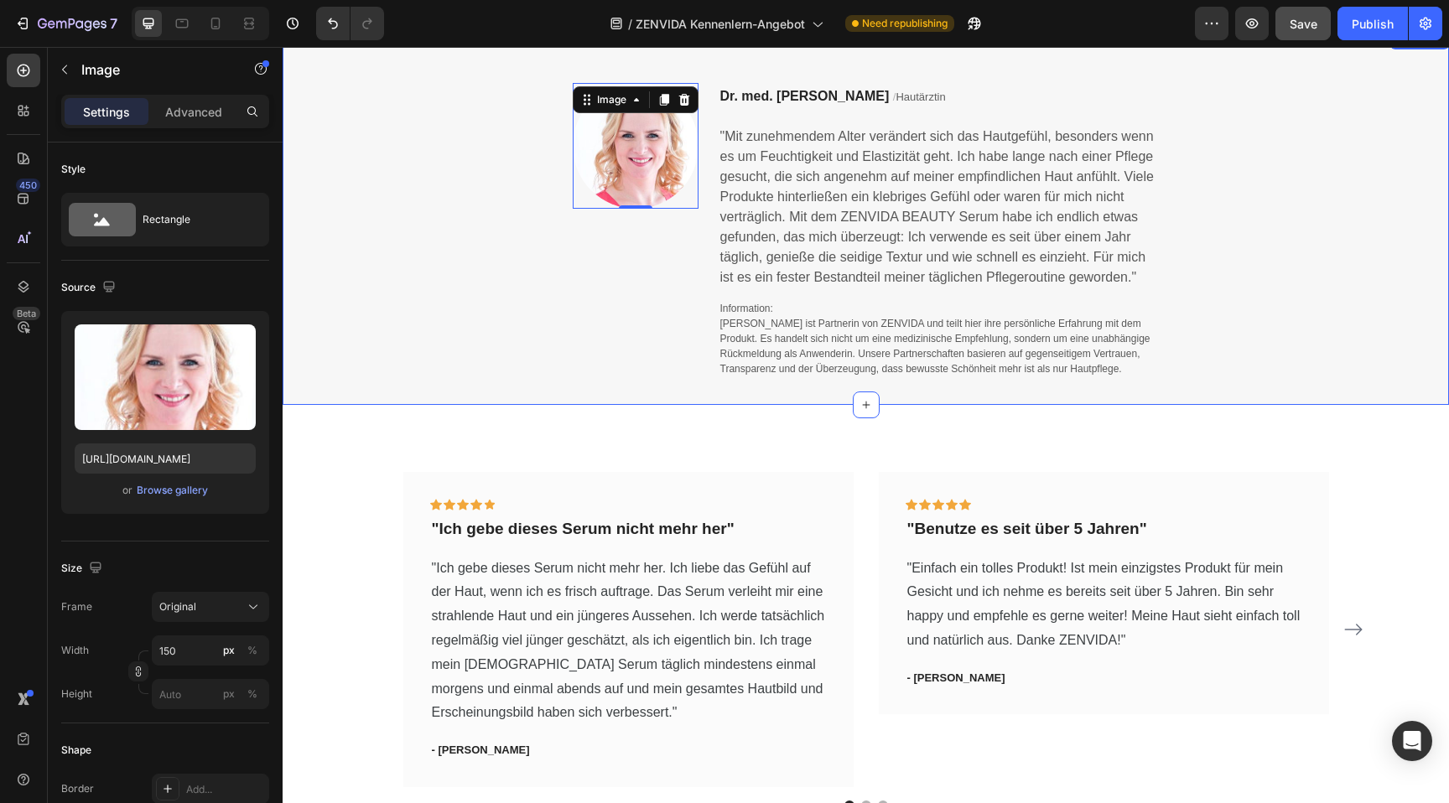
click at [433, 150] on div "Image 0 Dr. med. Kerstin Haufe / Hautärztin Text block "Mit zunehmendem Alter v…" at bounding box center [866, 230] width 1167 height 295
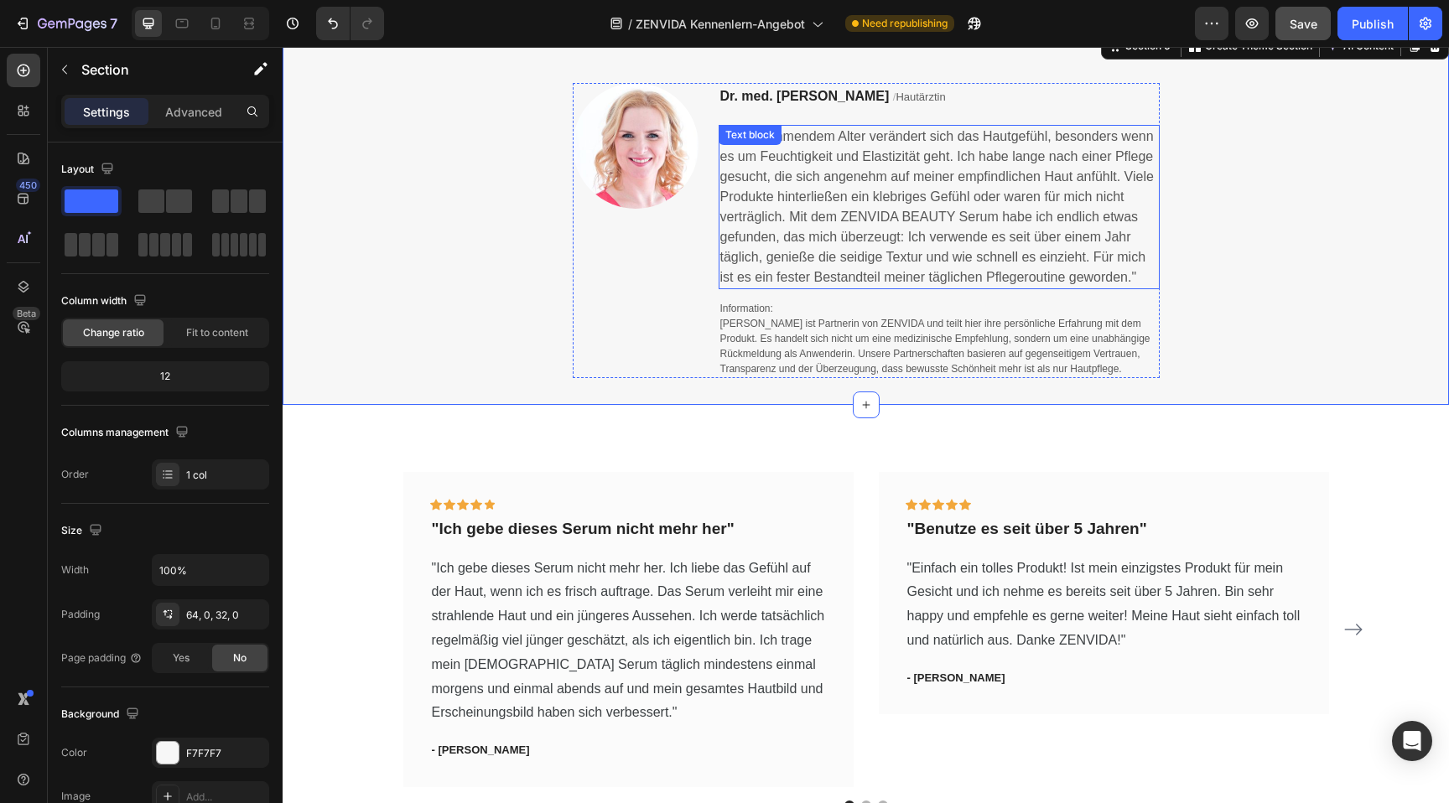
click at [861, 210] on span ""Mit zunehmendem Alter verändert sich das Hautgefühl, besonders wenn es um Feuc…" at bounding box center [937, 206] width 434 height 155
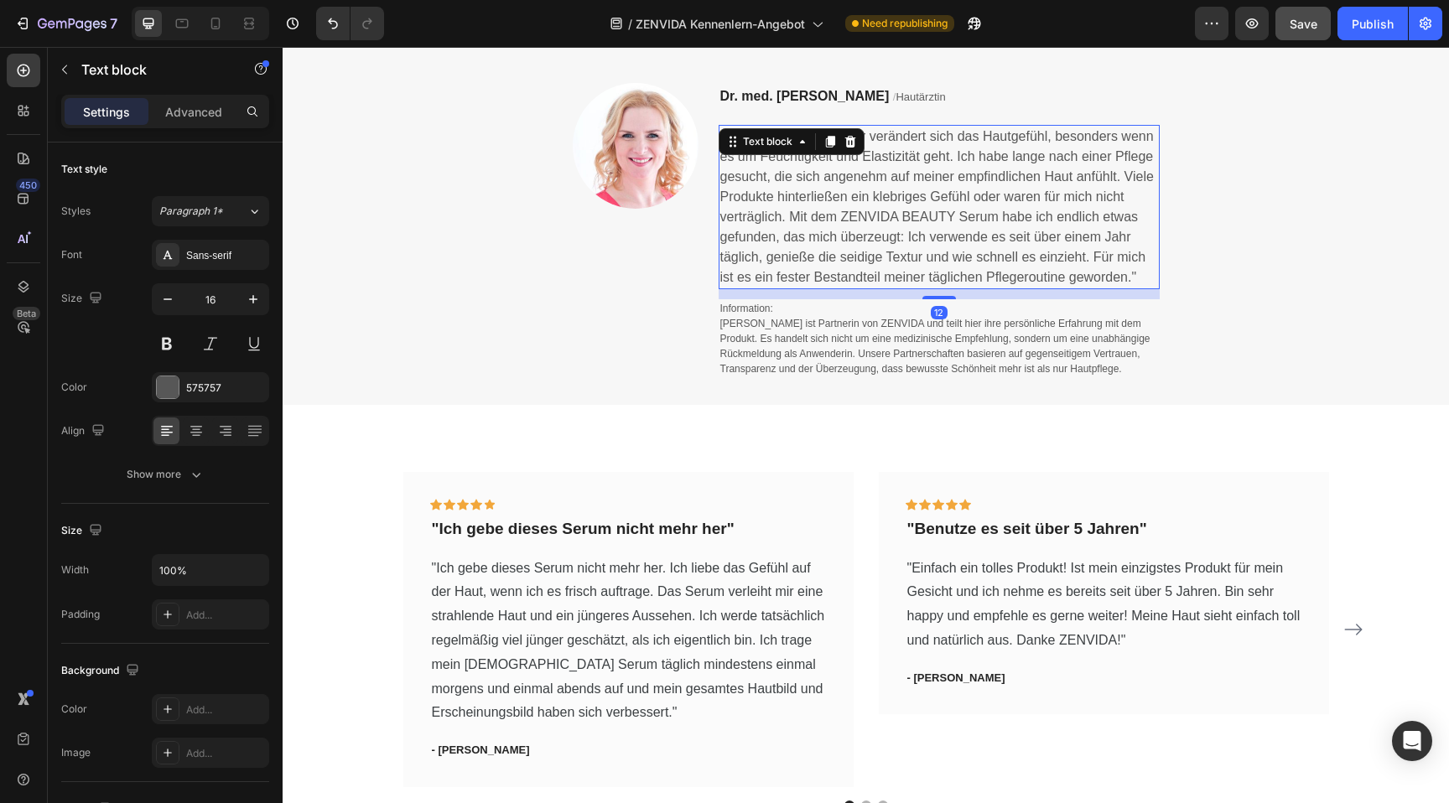
click at [861, 210] on span ""Mit zunehmendem Alter verändert sich das Hautgefühl, besonders wenn es um Feuc…" at bounding box center [937, 206] width 434 height 155
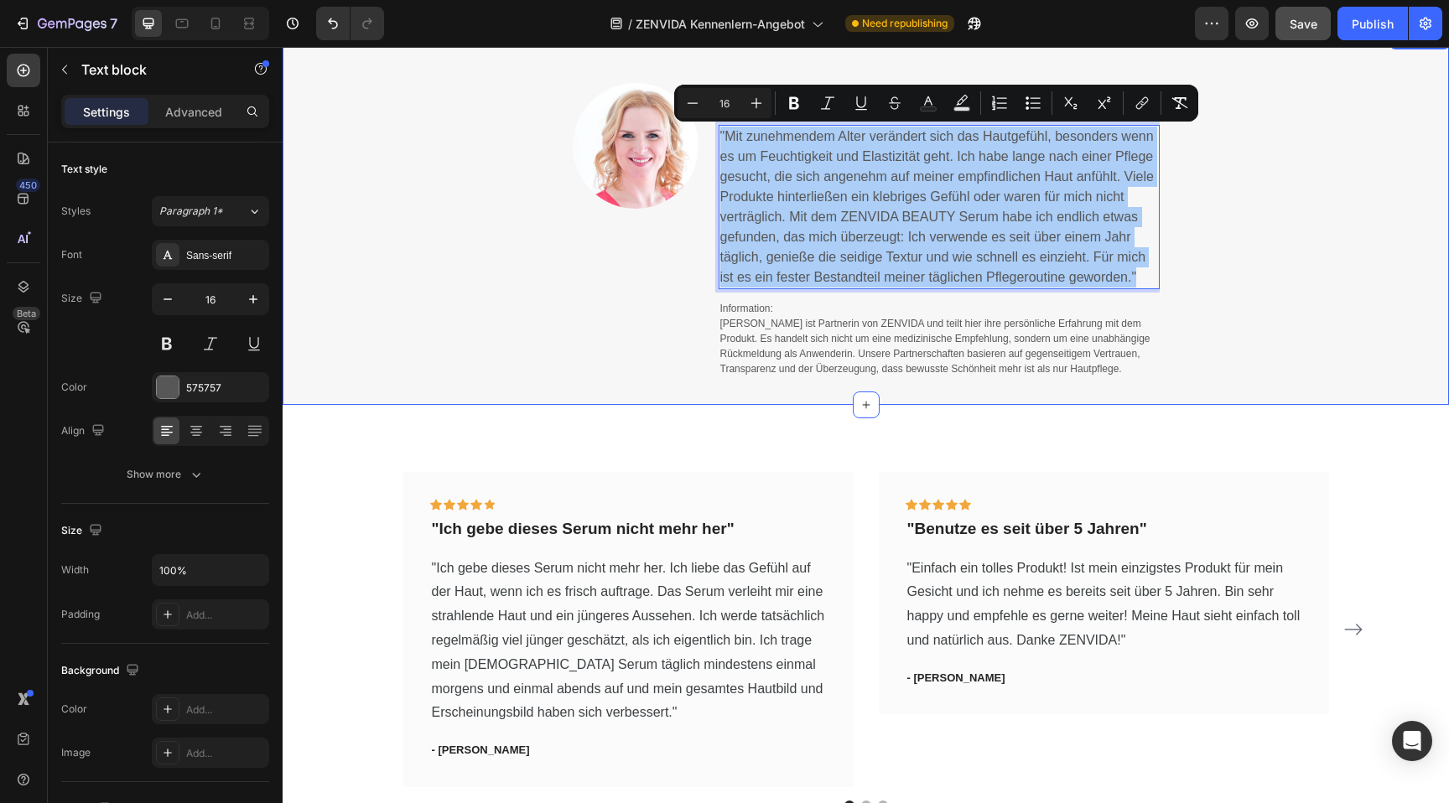
click at [424, 246] on div "Image Dr. med. Kerstin Haufe / Hautärztin Text block "Mit zunehmendem Alter ver…" at bounding box center [866, 230] width 1167 height 295
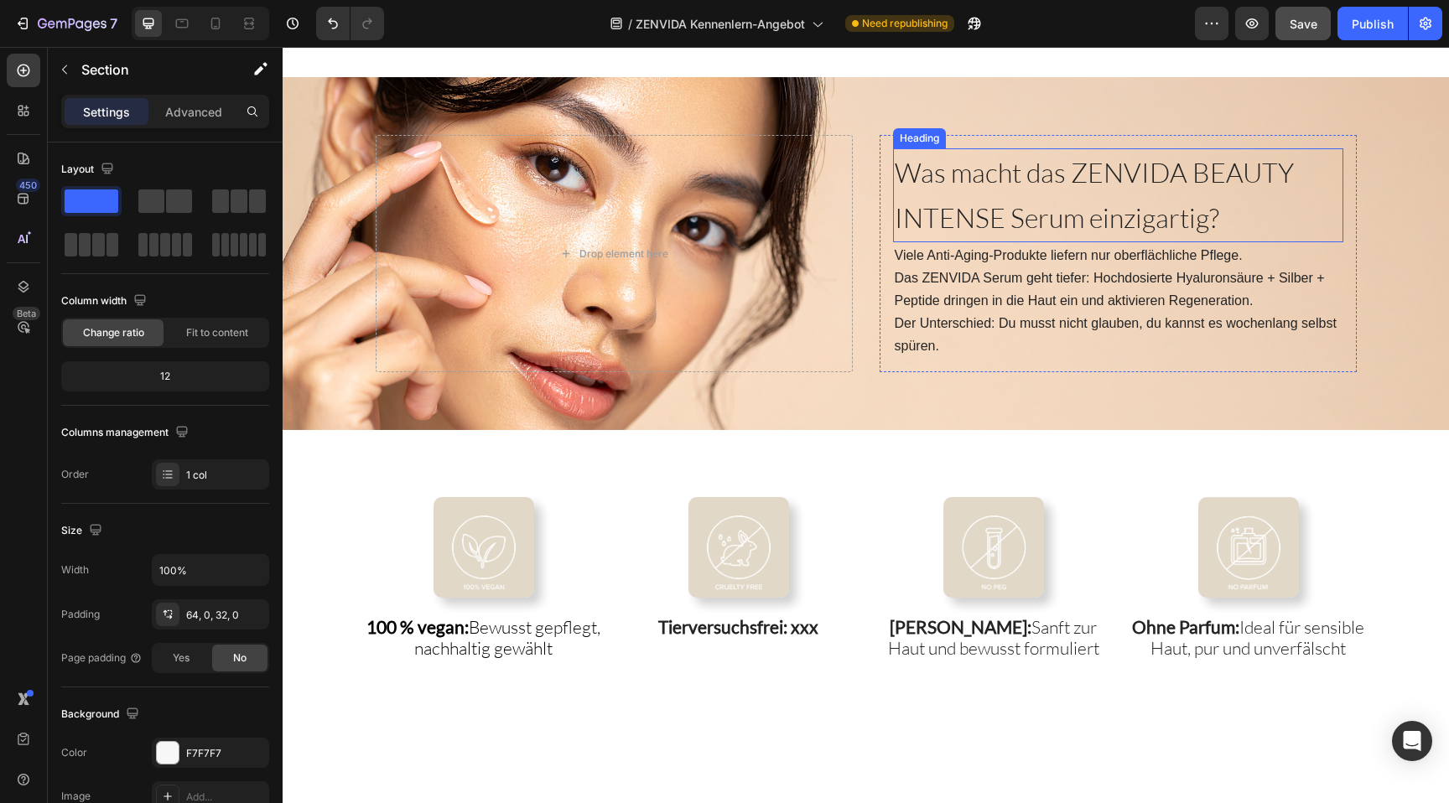
scroll to position [2234, 0]
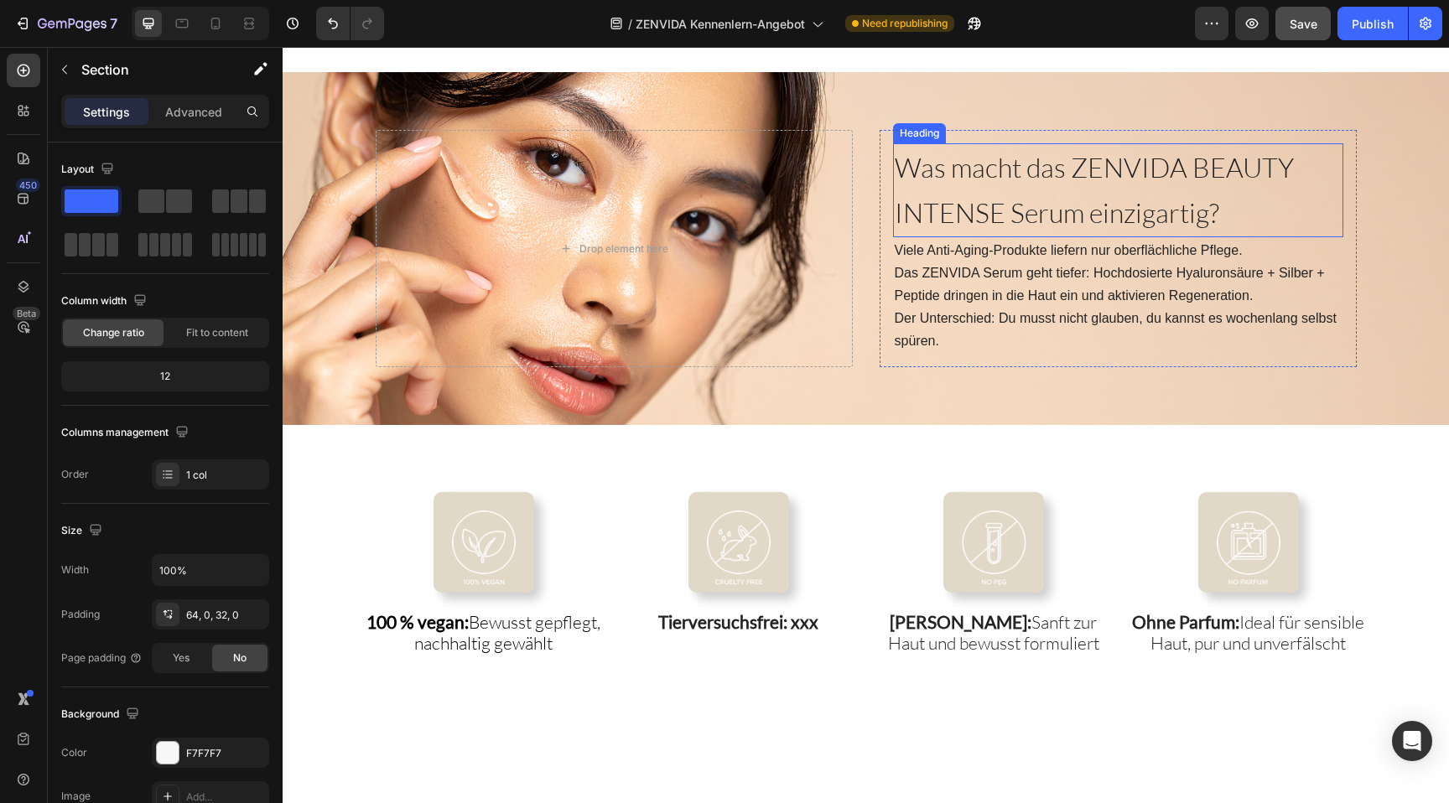
click at [1130, 222] on span "Was macht das ZENVIDA BEAUTY INTENSE Serum einzigartig?" at bounding box center [1094, 190] width 399 height 78
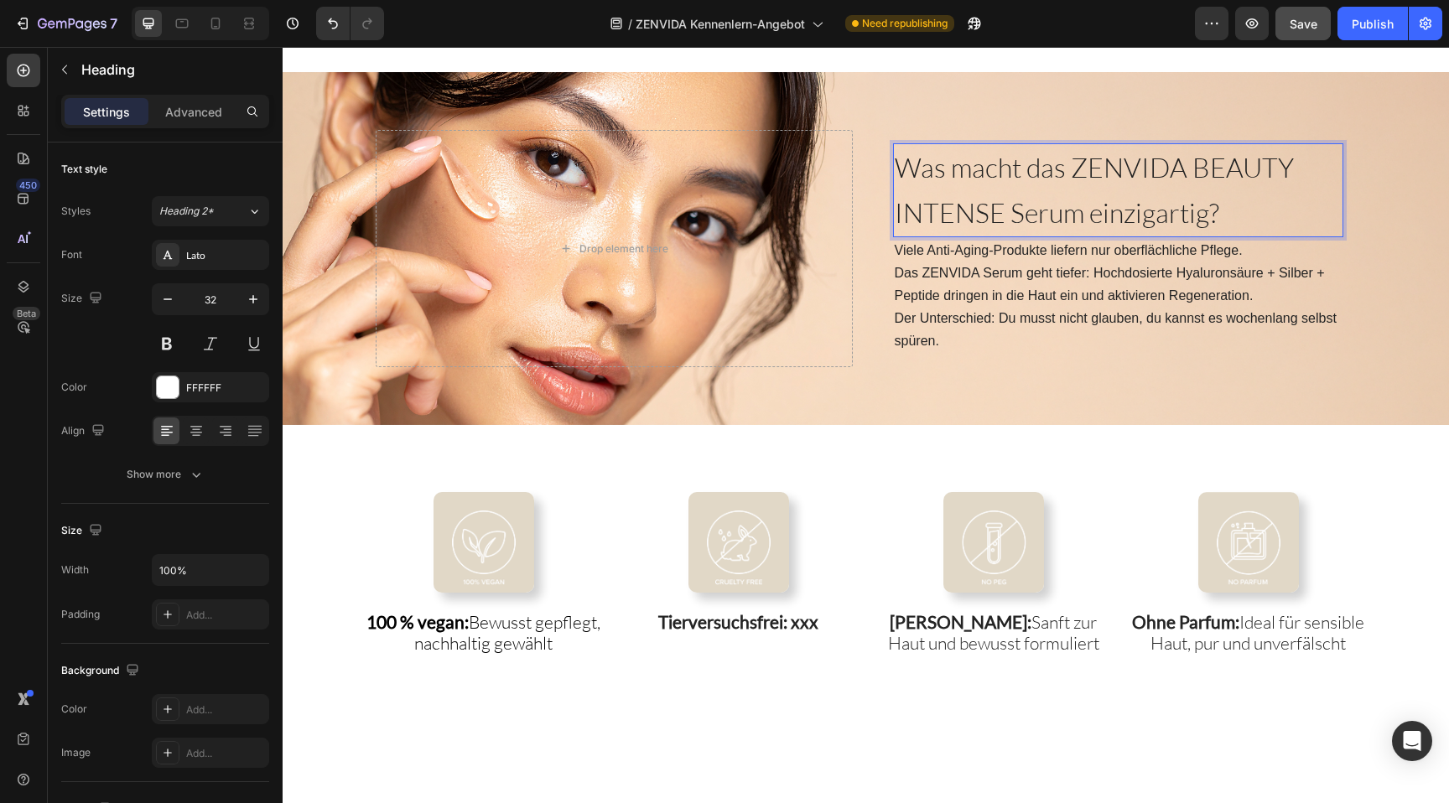
click at [1130, 222] on span "Was macht das ZENVIDA BEAUTY INTENSE Serum einzigartig?" at bounding box center [1094, 190] width 399 height 78
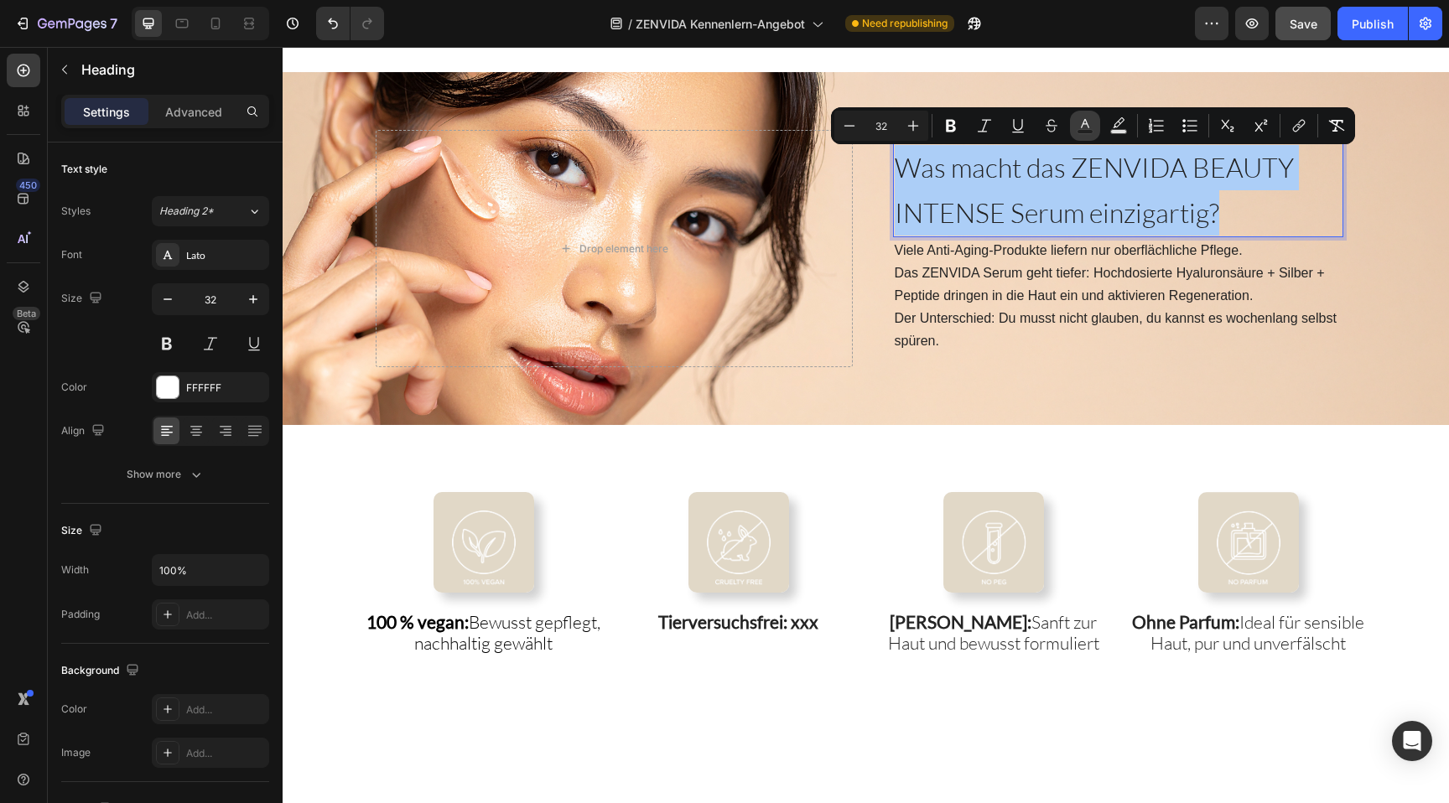
click at [1078, 128] on icon "Editor contextual toolbar" at bounding box center [1085, 125] width 17 height 17
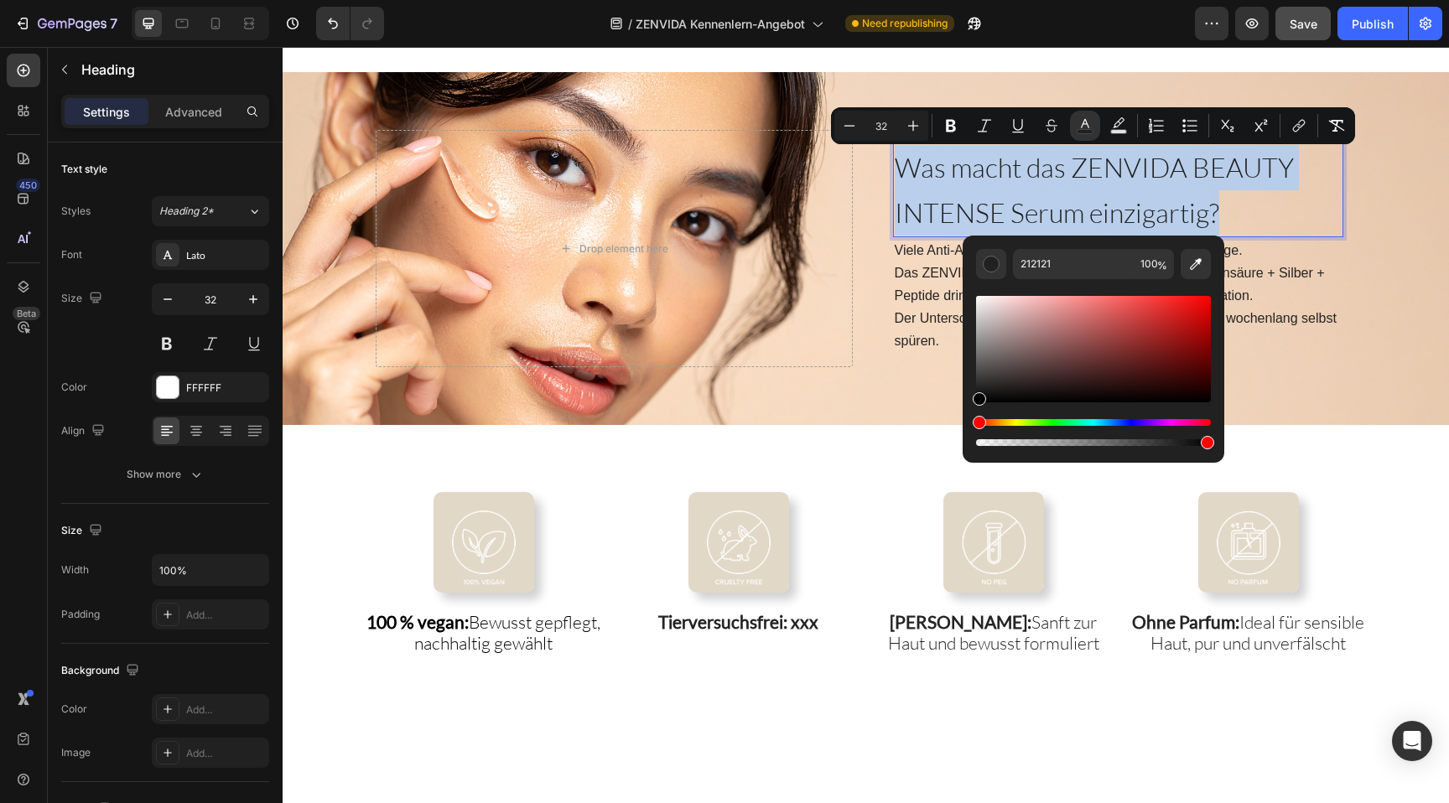
type input "000000"
drag, startPoint x: 983, startPoint y: 390, endPoint x: 969, endPoint y: 420, distance: 33.0
click at [969, 421] on div "000000 100 %" at bounding box center [1094, 343] width 262 height 214
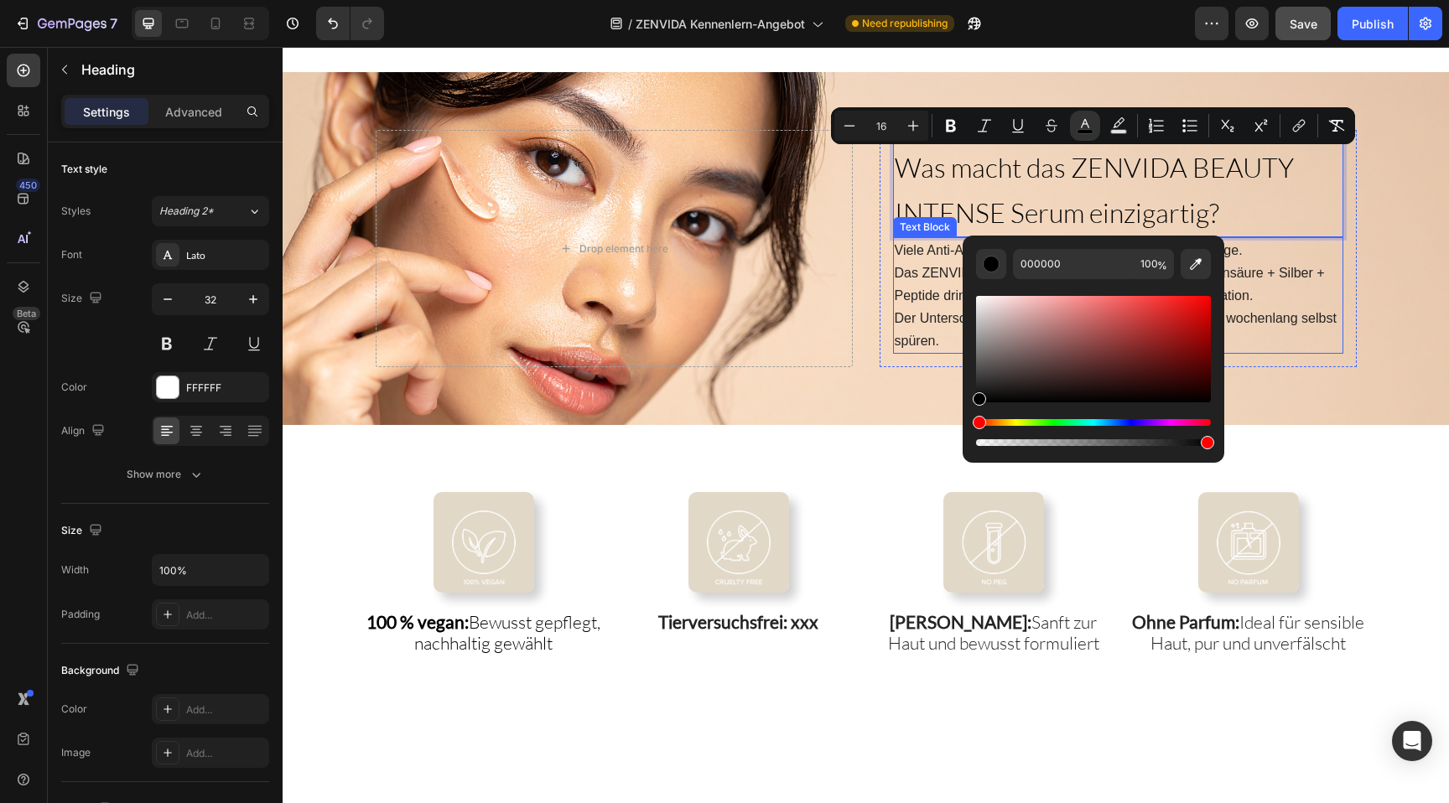
click at [928, 335] on span "Der Unterschied: Du musst nicht glauben, du kannst es wochenlang selbst spüren." at bounding box center [1116, 329] width 442 height 37
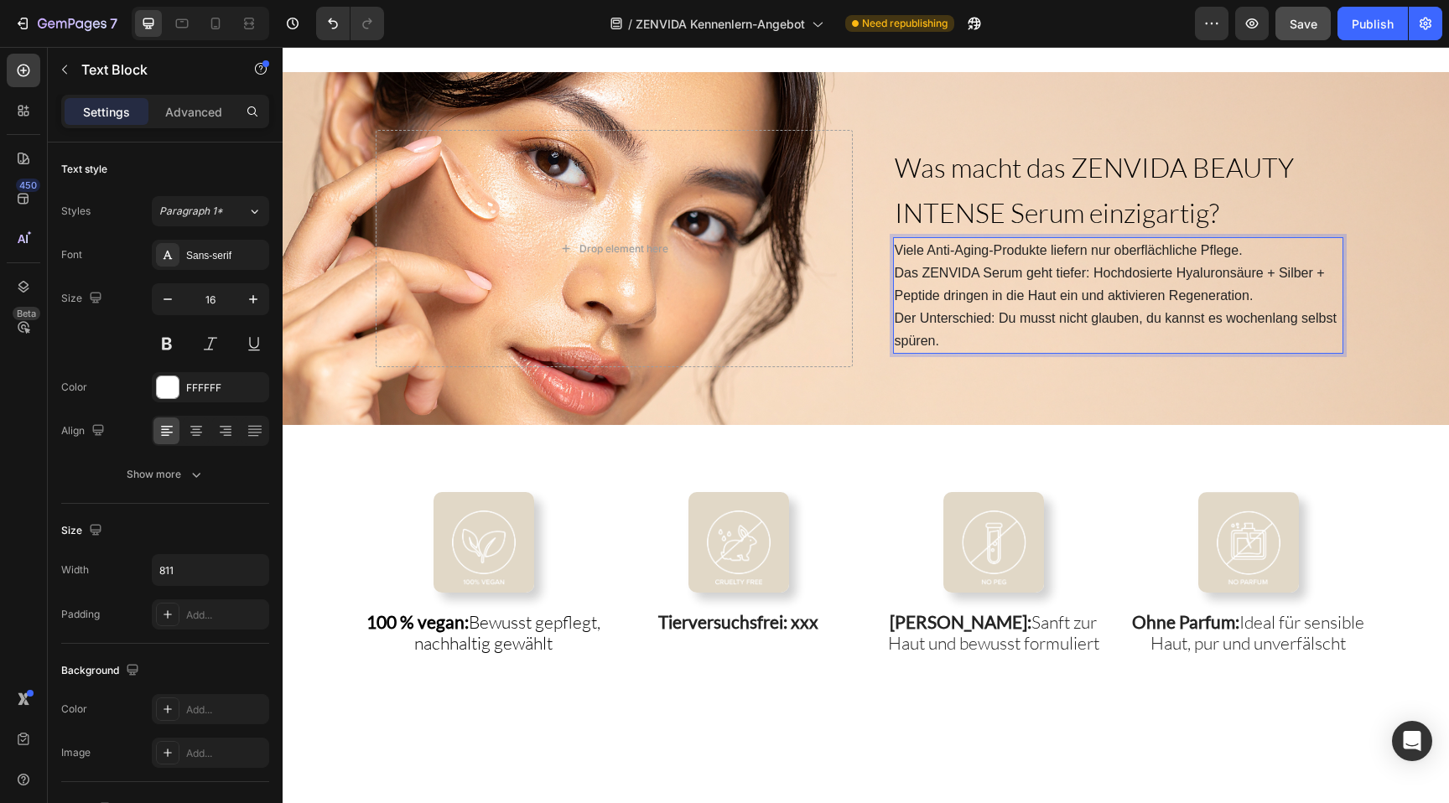
click at [928, 335] on span "Der Unterschied: Du musst nicht glauben, du kannst es wochenlang selbst spüren." at bounding box center [1116, 329] width 442 height 37
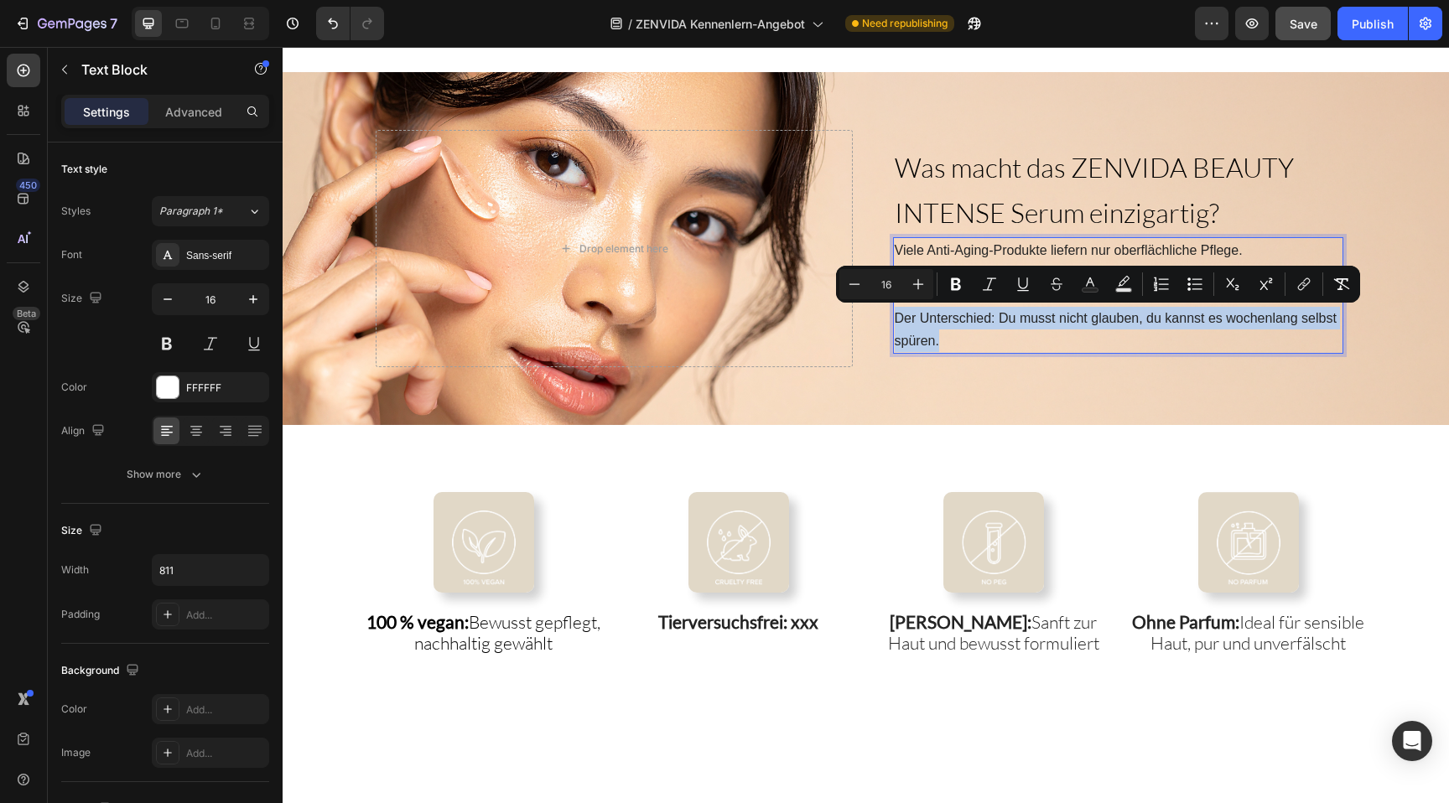
click at [928, 335] on span "Der Unterschied: Du musst nicht glauben, du kannst es wochenlang selbst spüren." at bounding box center [1116, 329] width 442 height 37
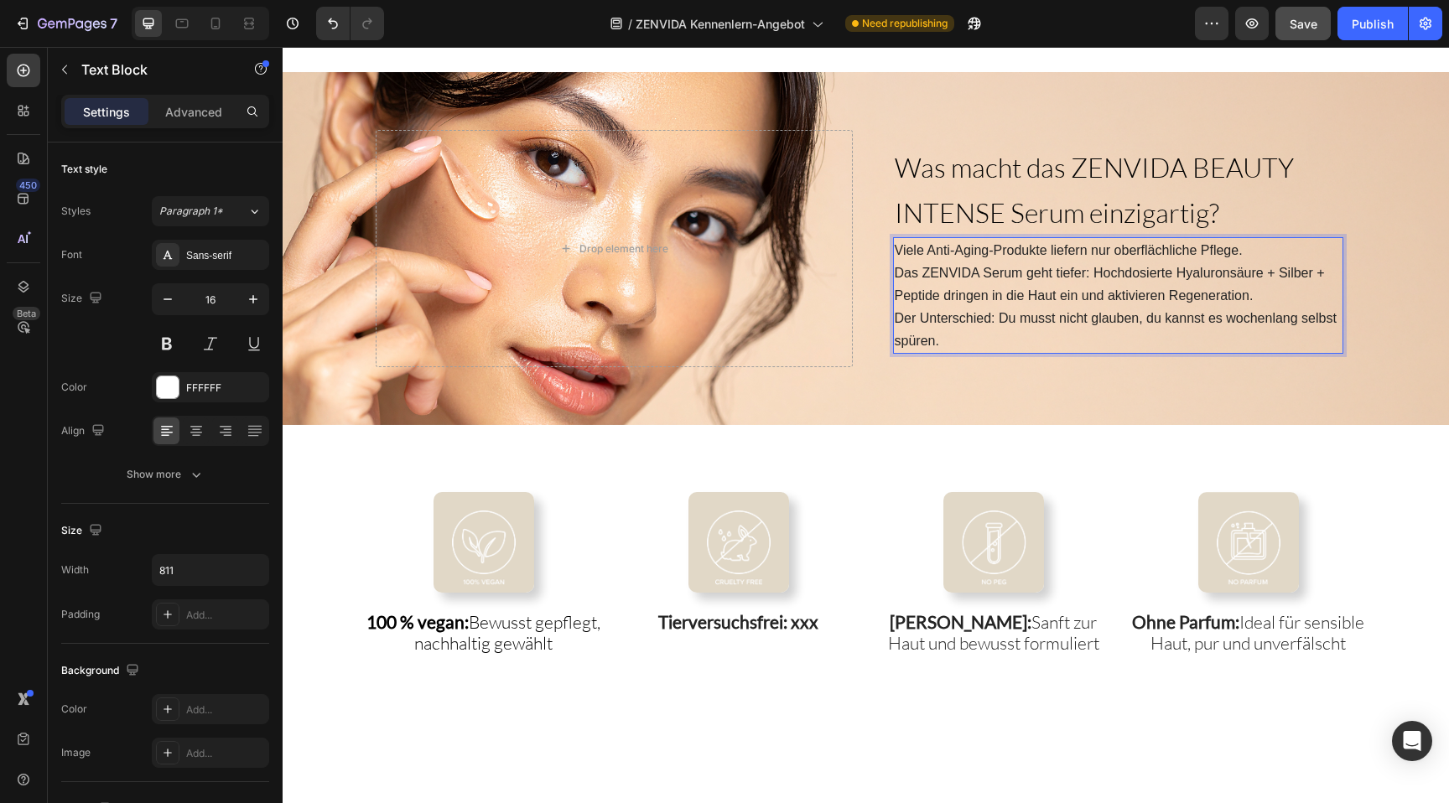
click at [928, 335] on span "Der Unterschied: Du musst nicht glauben, du kannst es wochenlang selbst spüren." at bounding box center [1116, 329] width 442 height 37
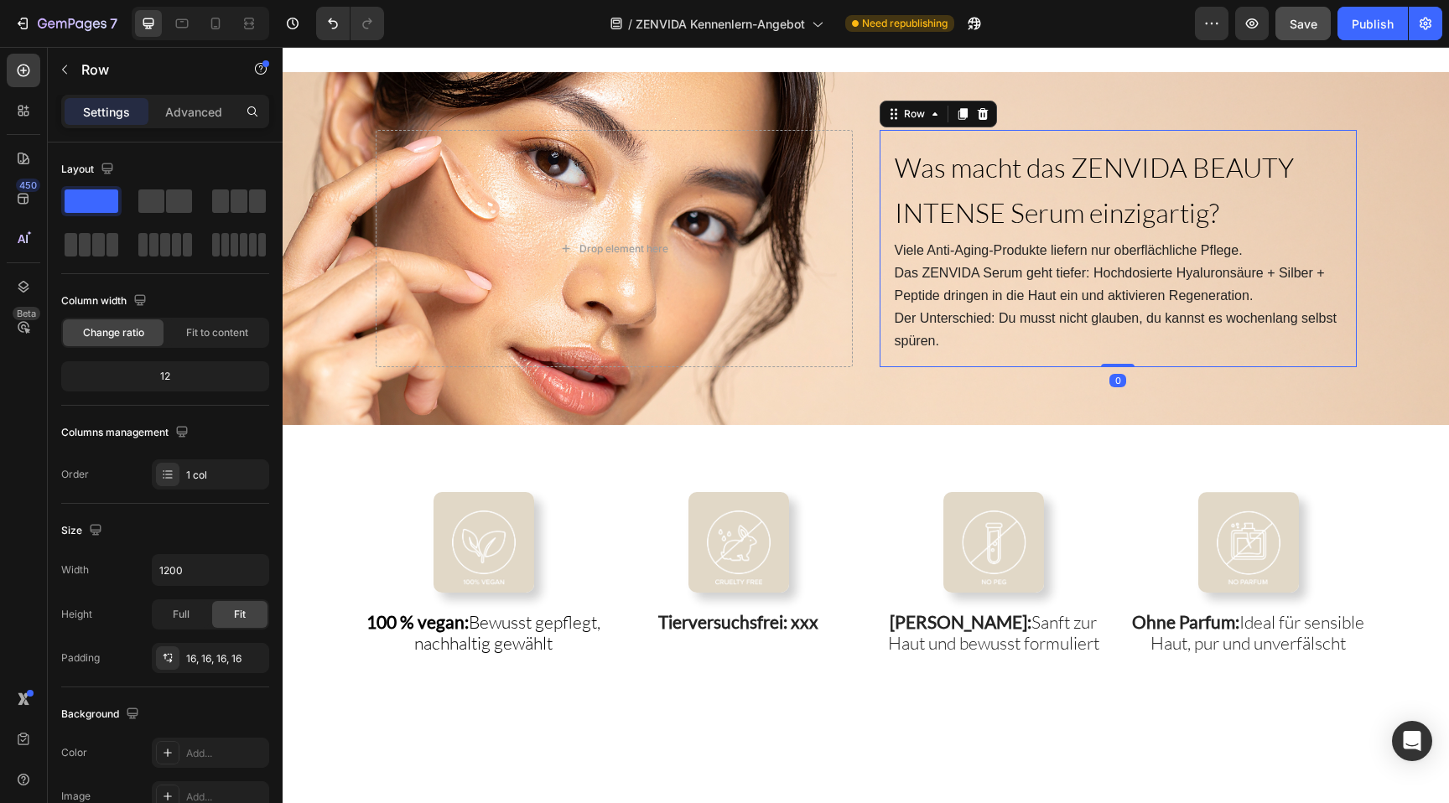
click at [1022, 136] on div "⁠⁠⁠⁠⁠⁠⁠ Was macht das ZENVIDA BEAUTY INTENSE Serum einzigartig? Heading Viele A…" at bounding box center [1118, 248] width 477 height 237
click at [183, 113] on p "Advanced" at bounding box center [193, 112] width 57 height 18
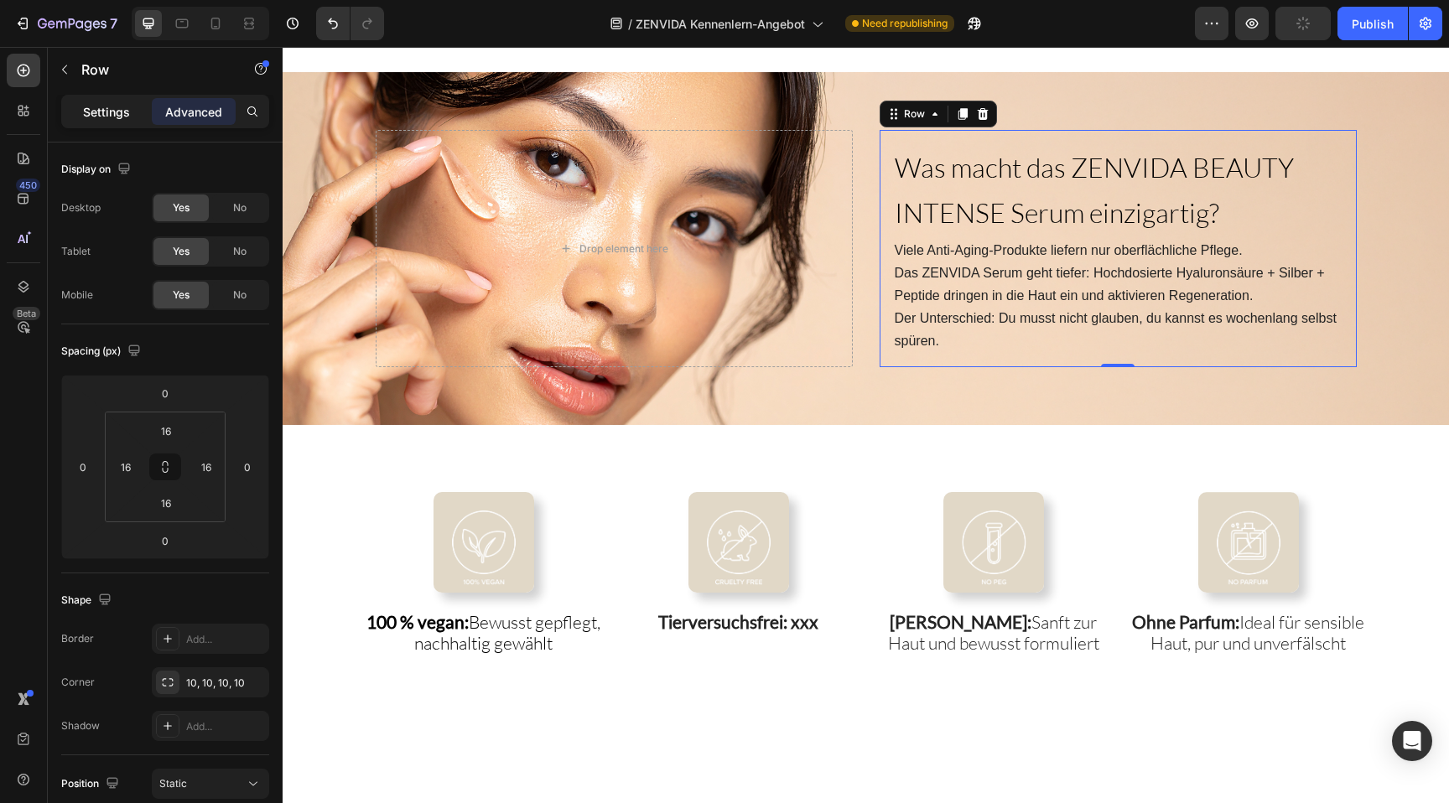
click at [119, 107] on p "Settings" at bounding box center [106, 112] width 47 height 18
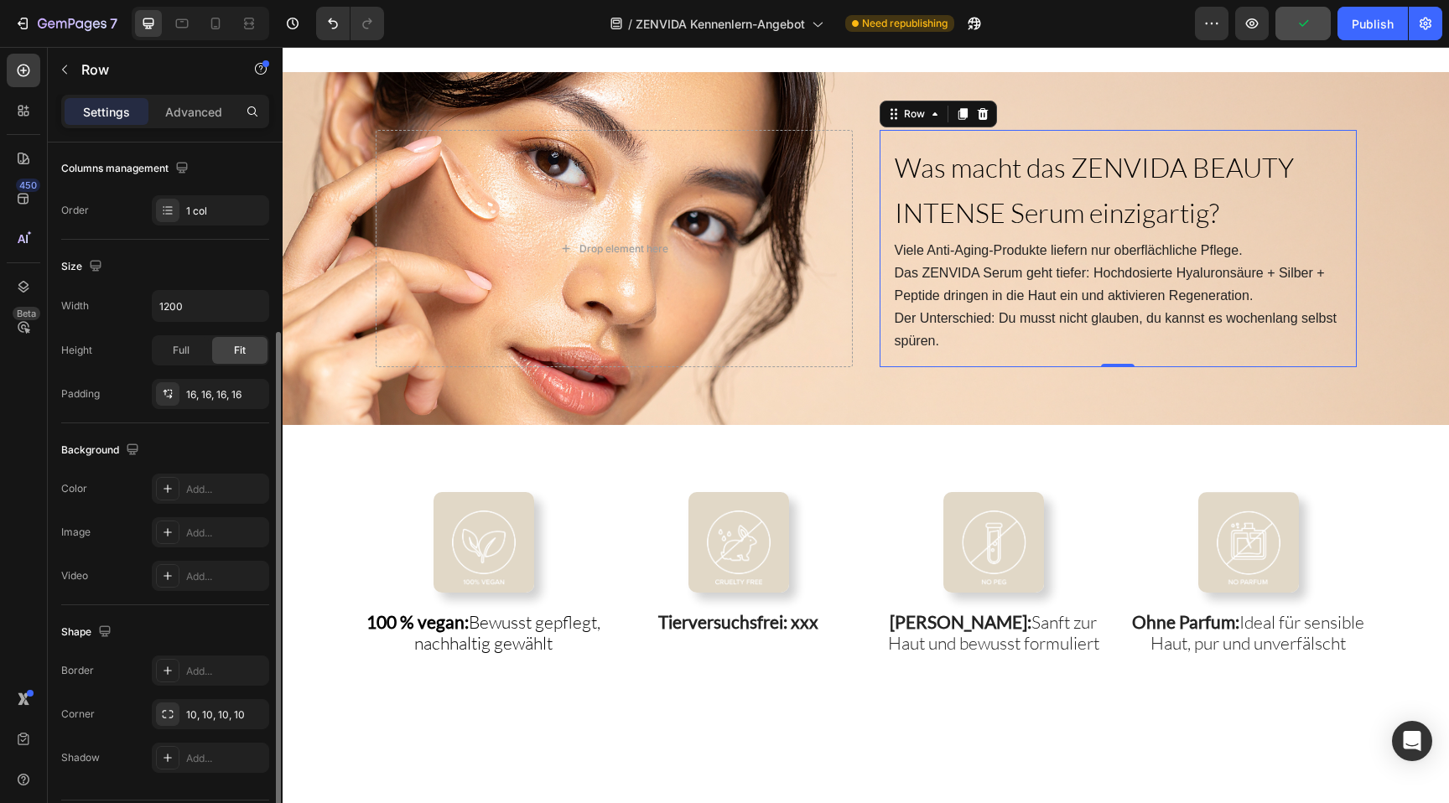
scroll to position [283, 0]
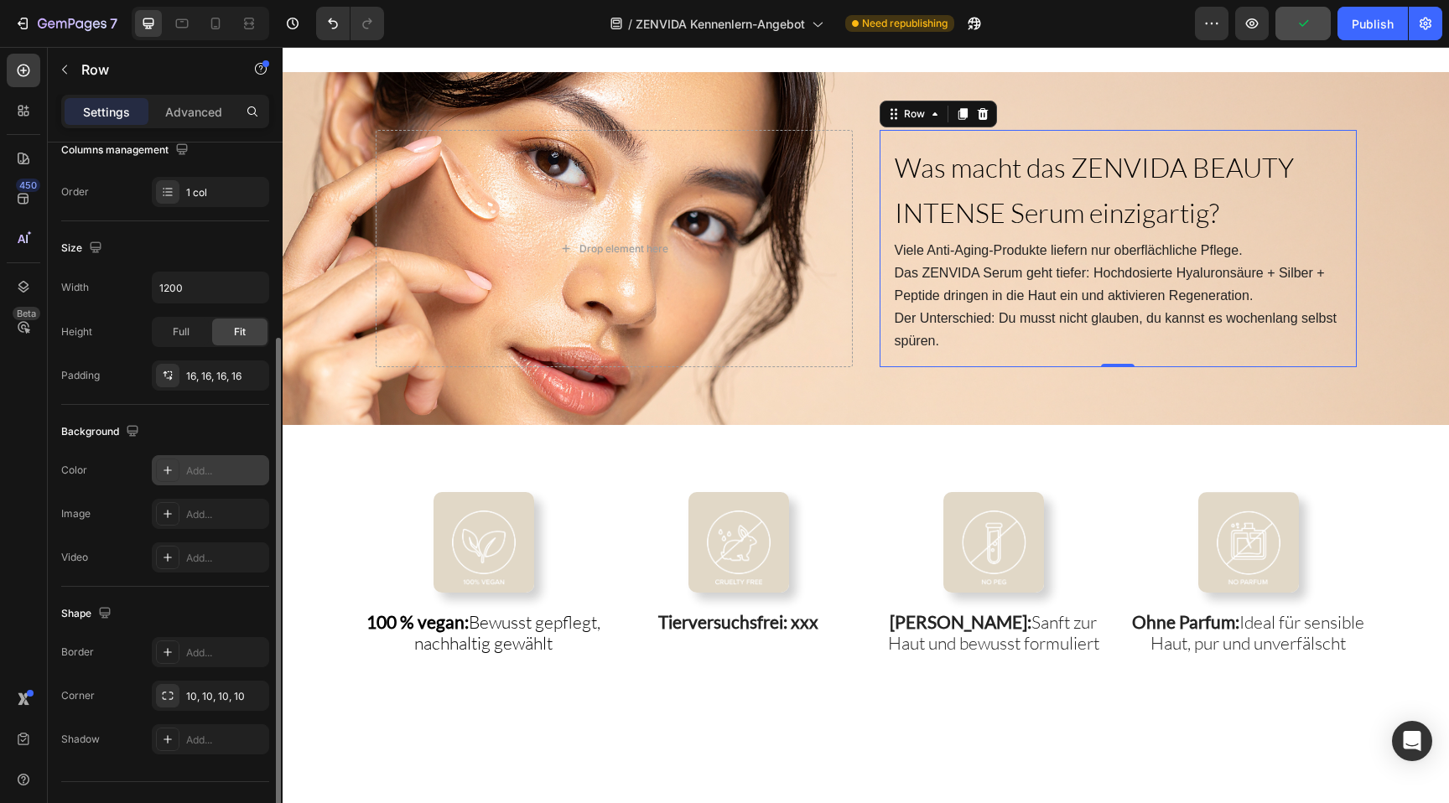
click at [197, 475] on div "Add..." at bounding box center [225, 471] width 79 height 15
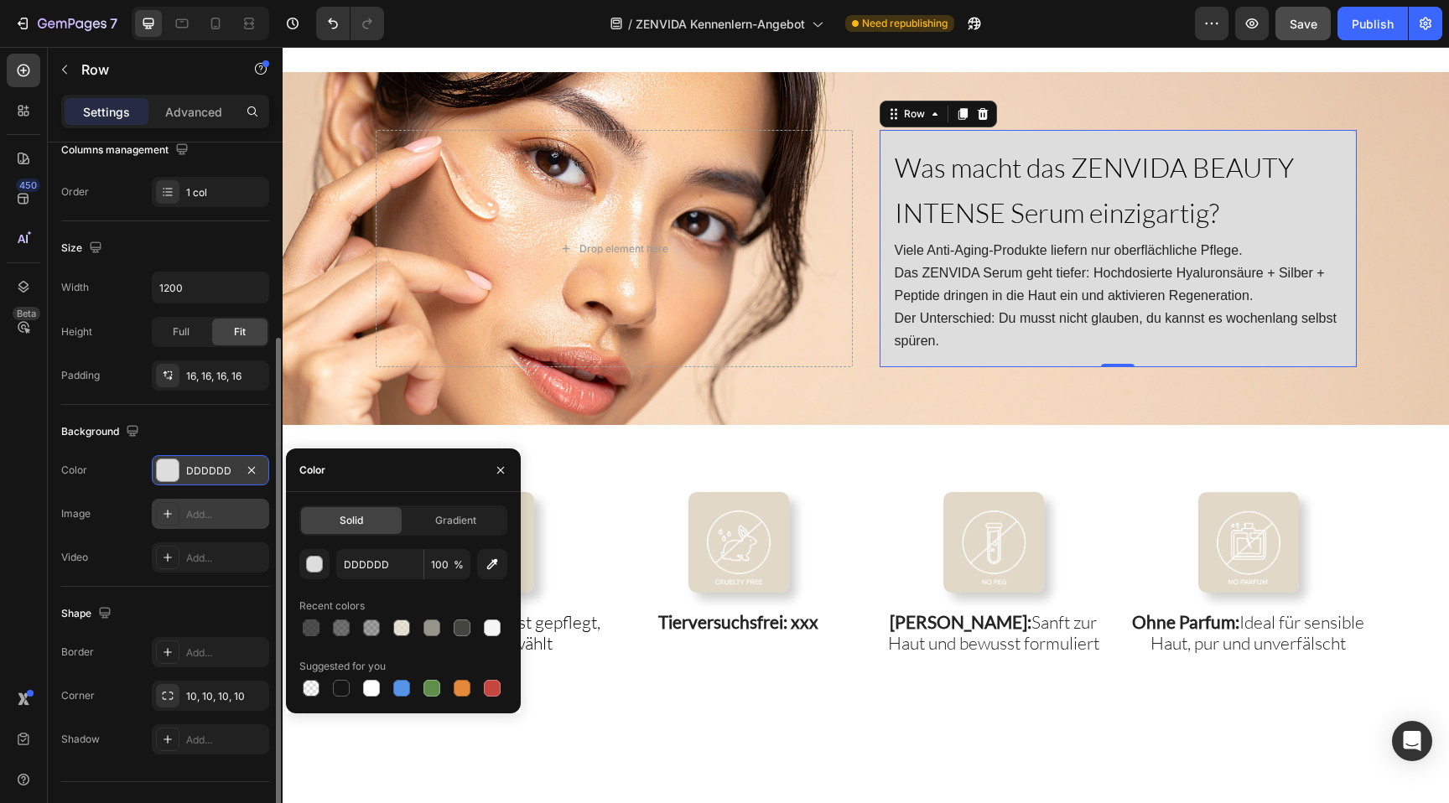
click at [180, 515] on div "Add..." at bounding box center [210, 514] width 117 height 30
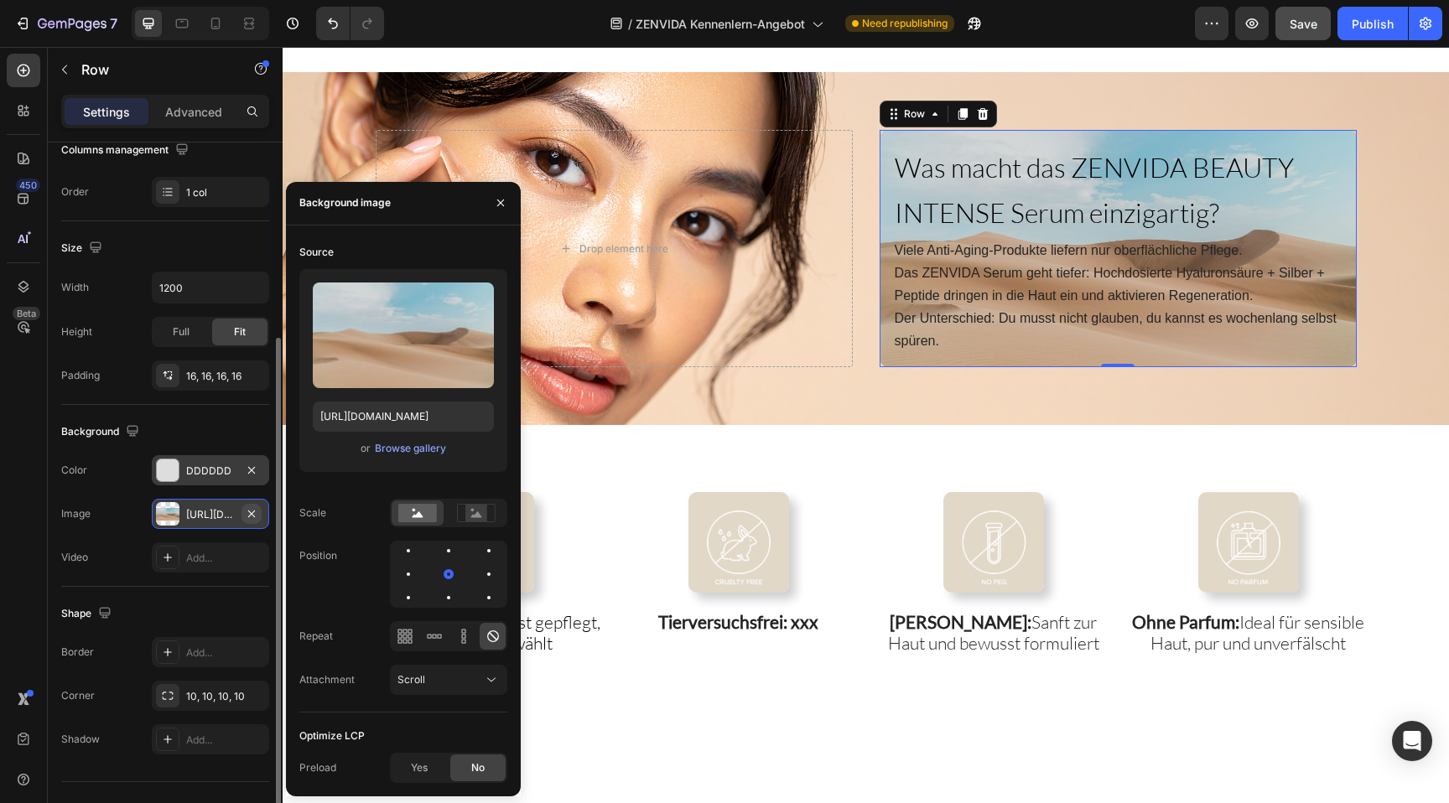
click at [252, 514] on icon "button" at bounding box center [251, 513] width 7 height 7
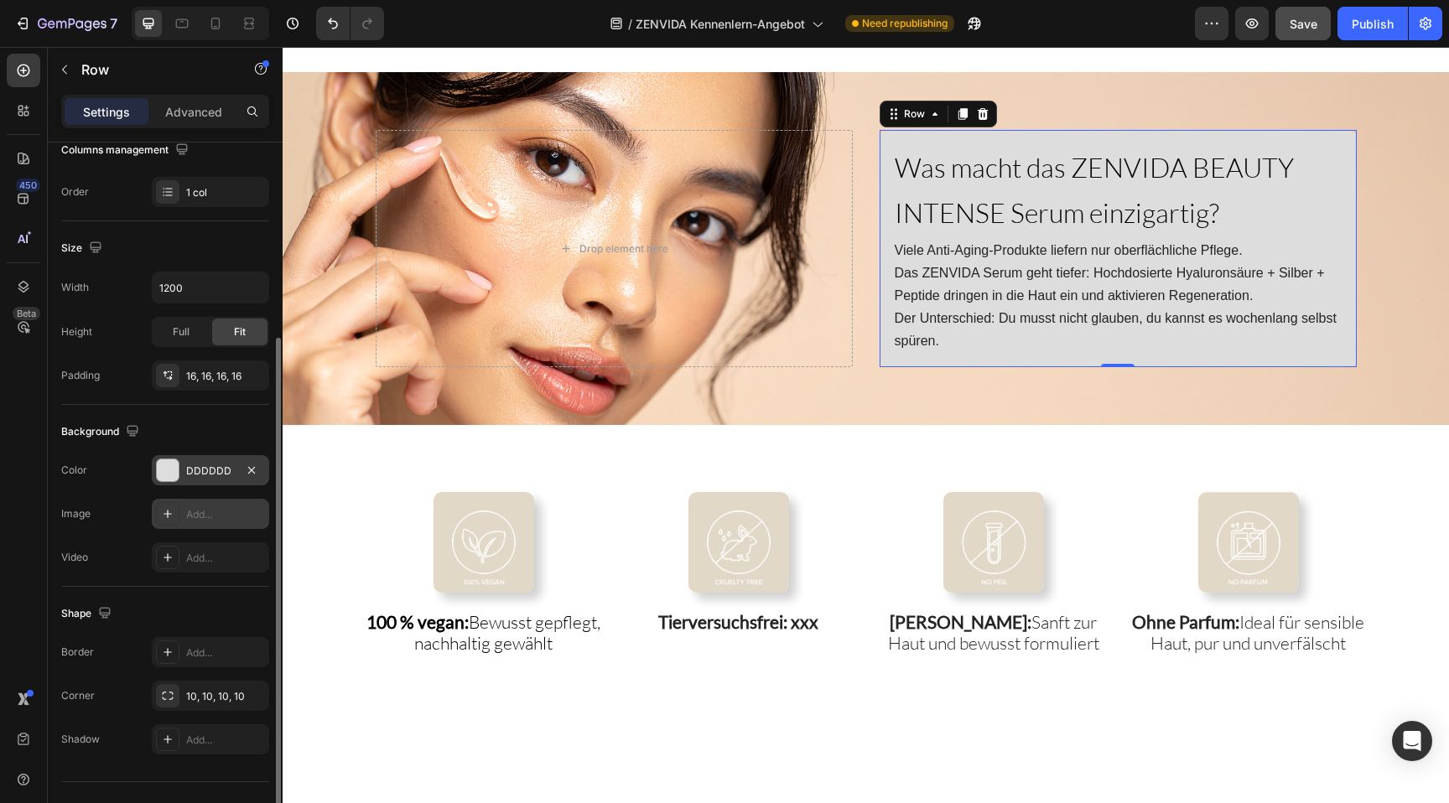
click at [198, 459] on div "DDDDDD" at bounding box center [210, 470] width 117 height 30
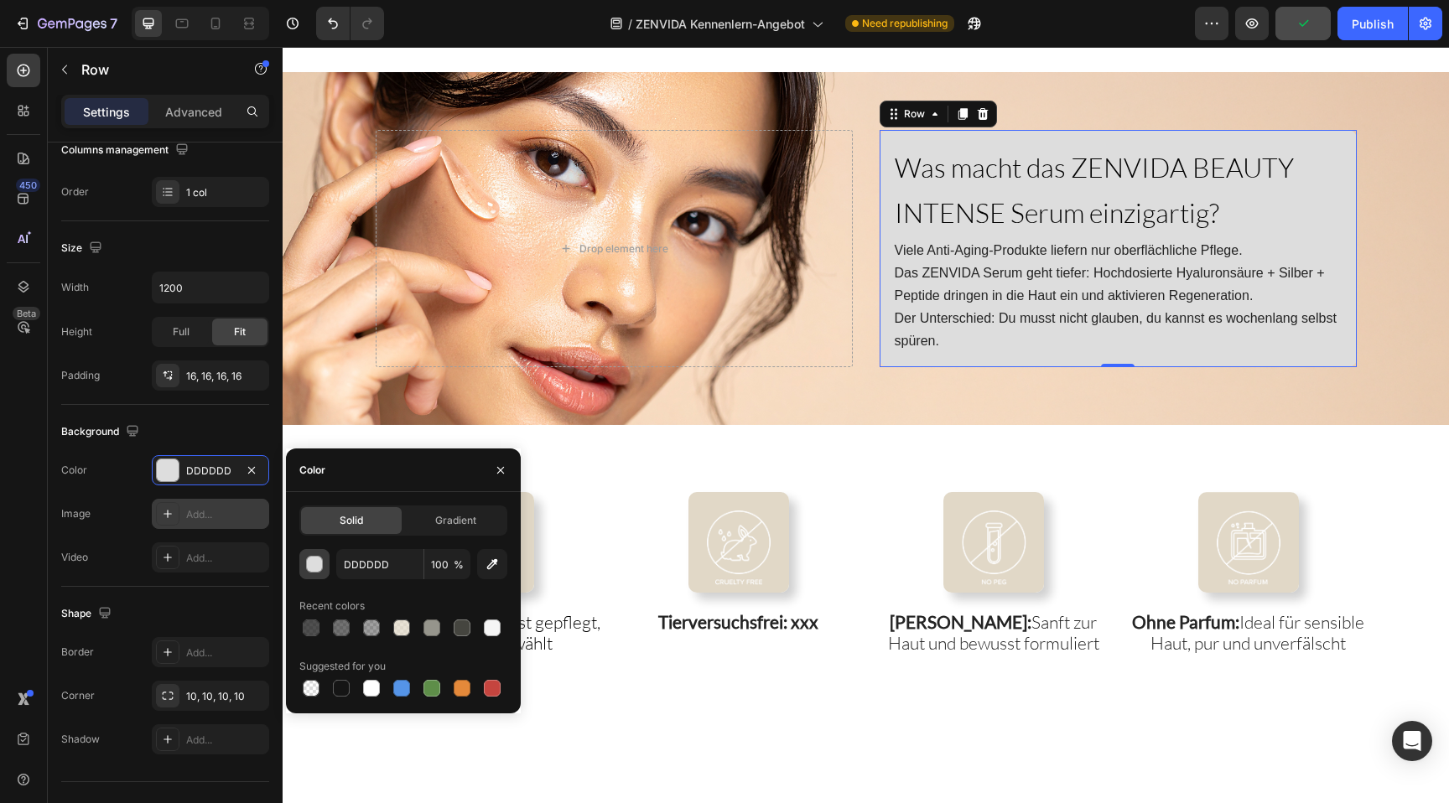
click at [320, 560] on div "button" at bounding box center [315, 565] width 17 height 17
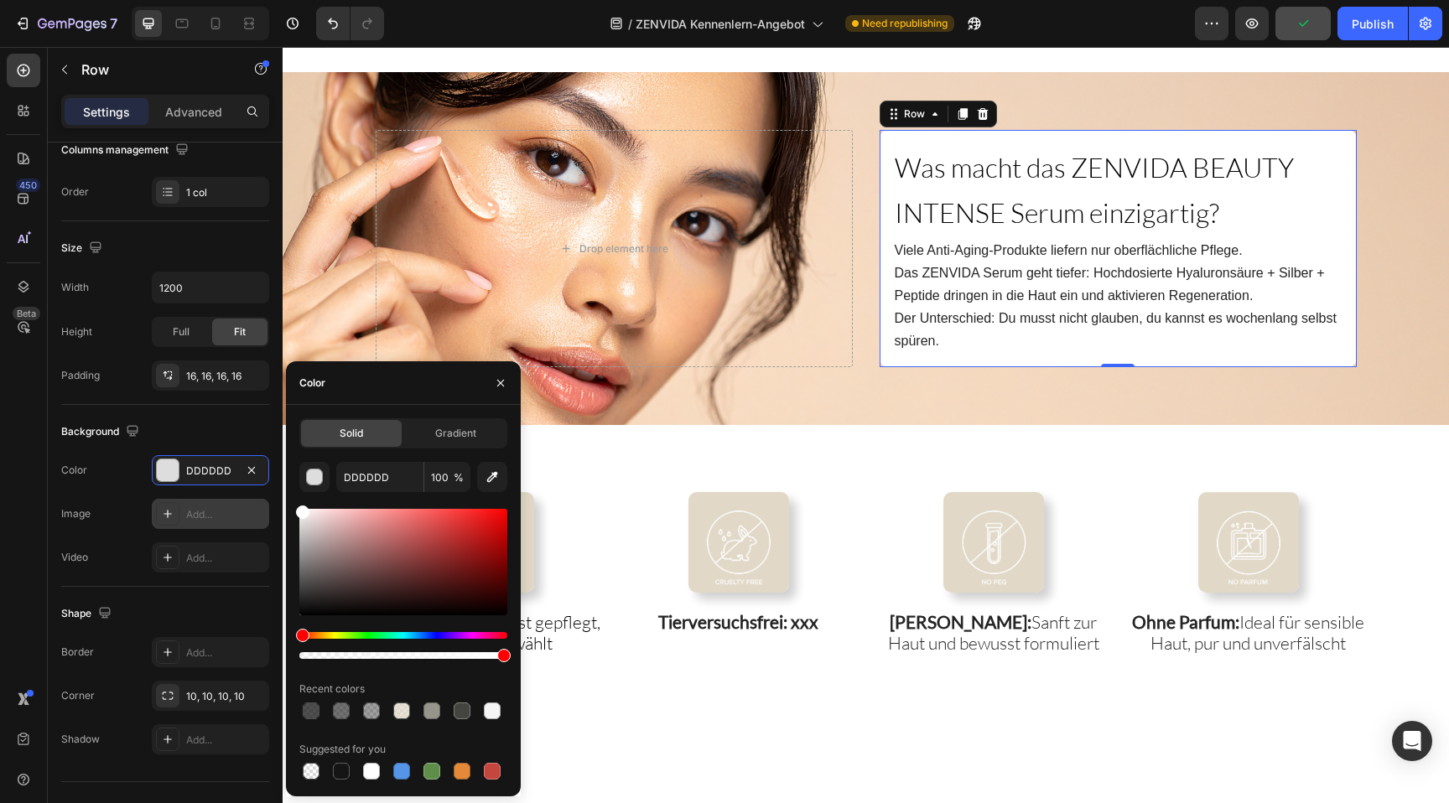
drag, startPoint x: 327, startPoint y: 555, endPoint x: 288, endPoint y: 476, distance: 88.9
click at [288, 475] on div "Solid Gradient DDDDDD 100 % Recent colors Suggested for you" at bounding box center [403, 600] width 235 height 365
type input "FFFFFF"
click at [204, 507] on div "Add..." at bounding box center [225, 514] width 79 height 15
type input "https://cdn.shopify.com/s/files/1/2005/9307/files/background_settings.jpg"
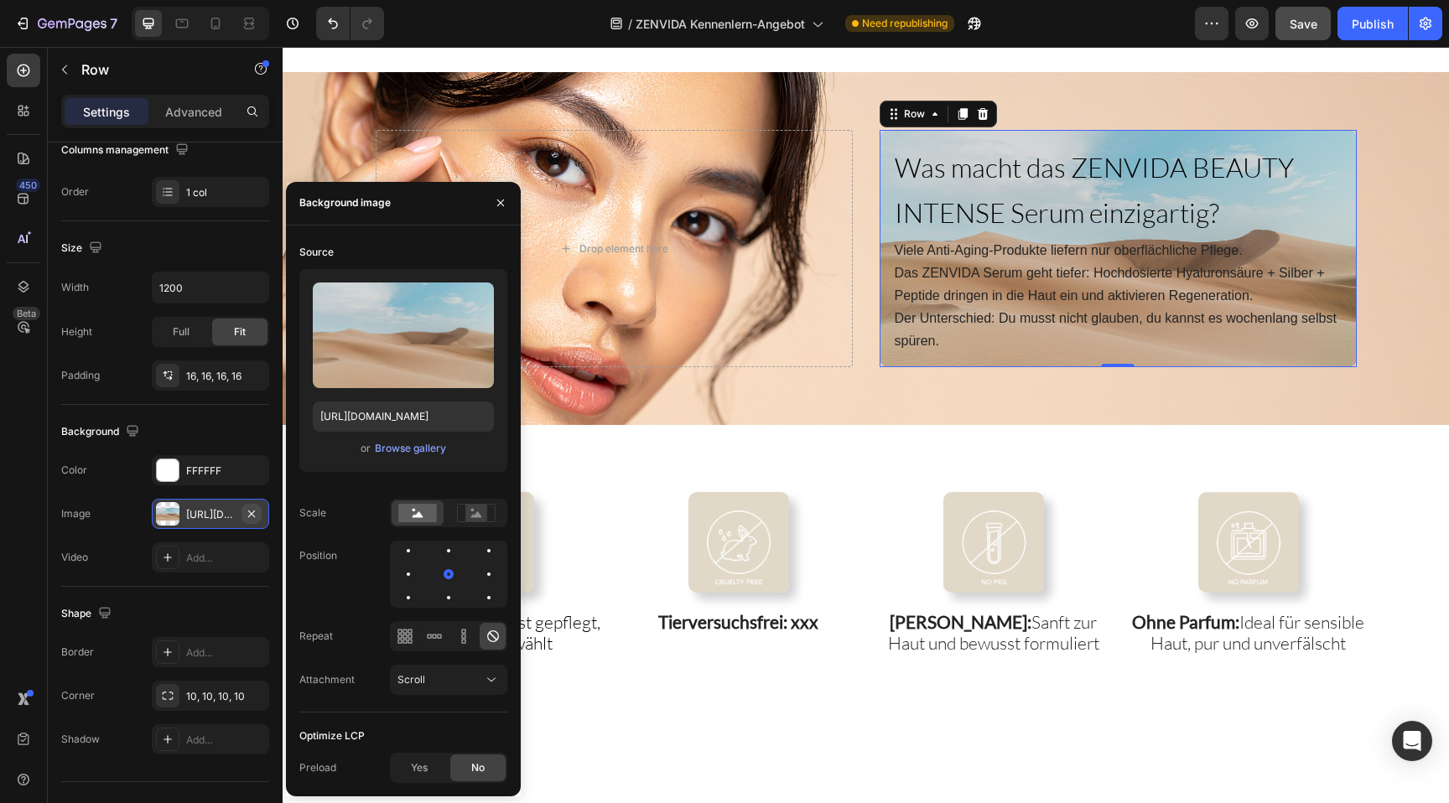
click at [252, 512] on icon "button" at bounding box center [251, 513] width 13 height 13
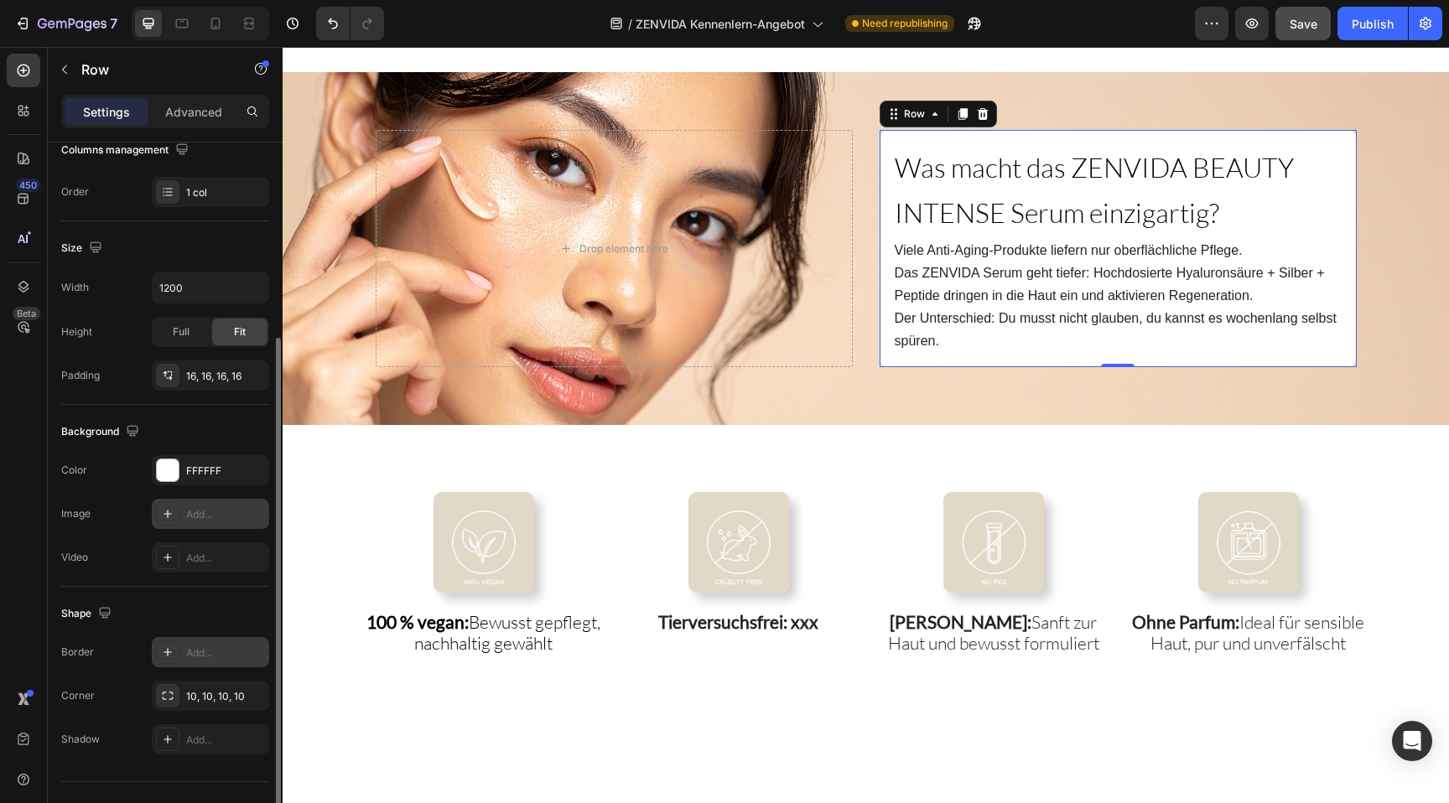
click at [218, 654] on div "Add..." at bounding box center [225, 653] width 79 height 15
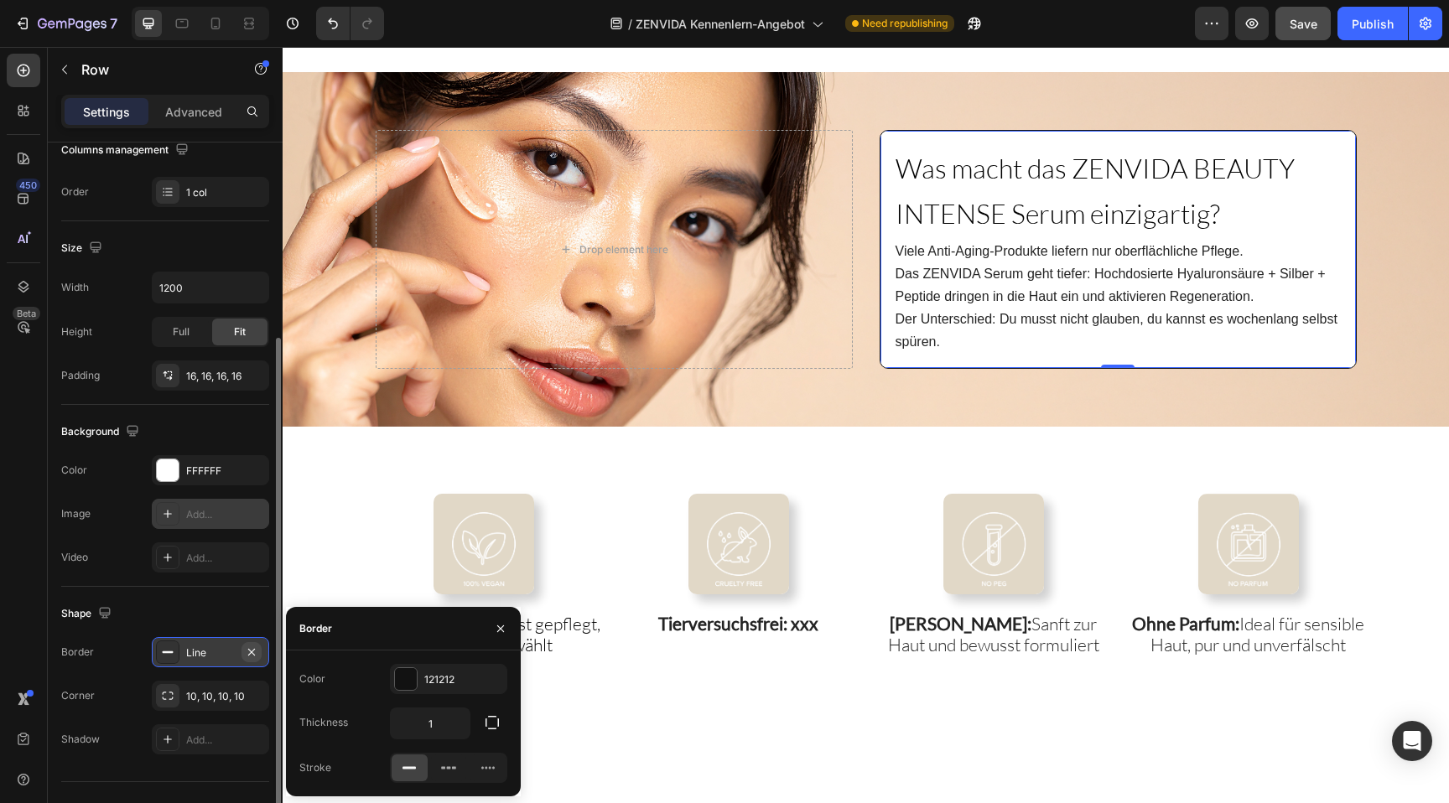
click at [258, 651] on button "button" at bounding box center [252, 652] width 20 height 20
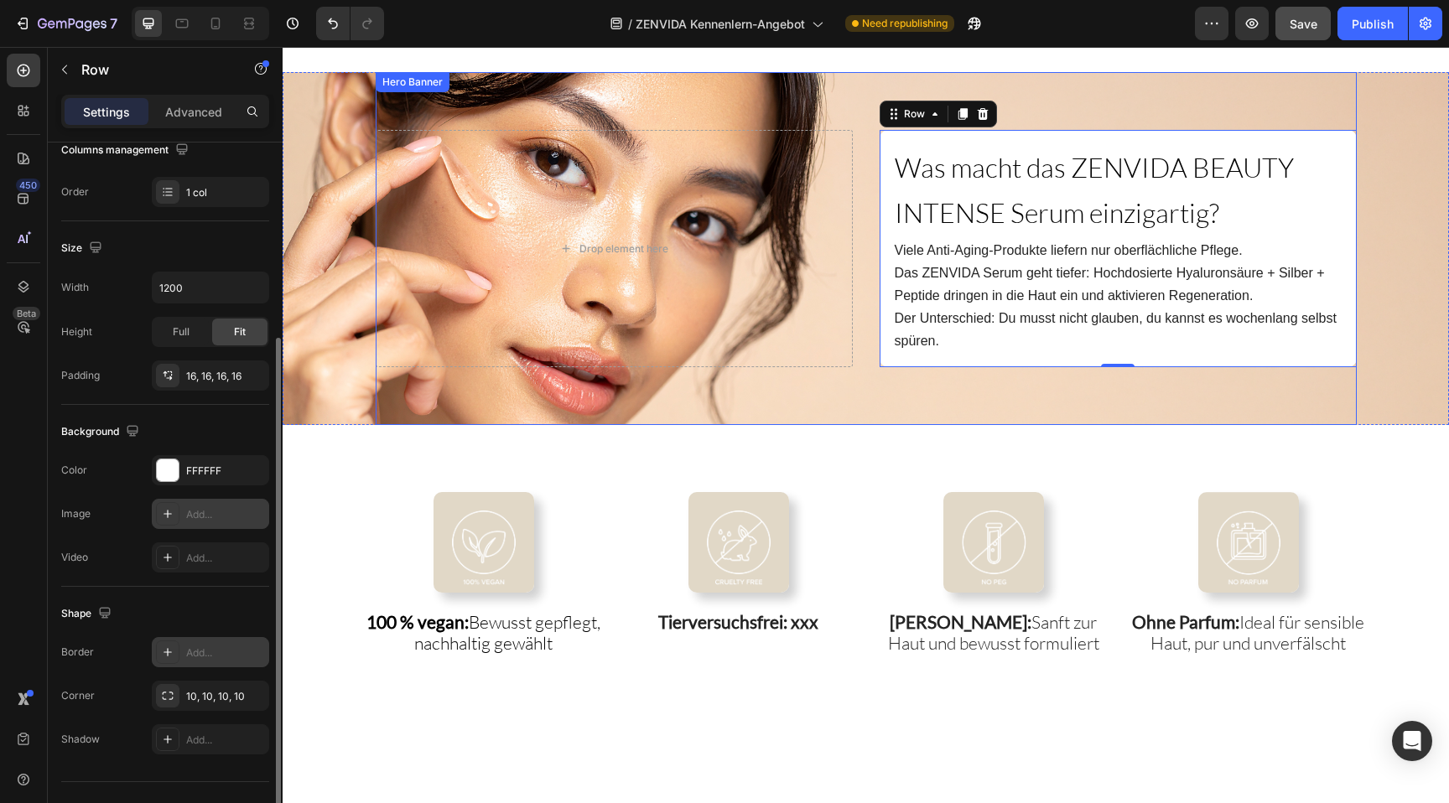
click at [850, 379] on div "⁠⁠⁠⁠⁠⁠⁠ Was macht das ZENVIDA BEAUTY INTENSE Serum einzigartig? Heading Viele A…" at bounding box center [866, 248] width 981 height 353
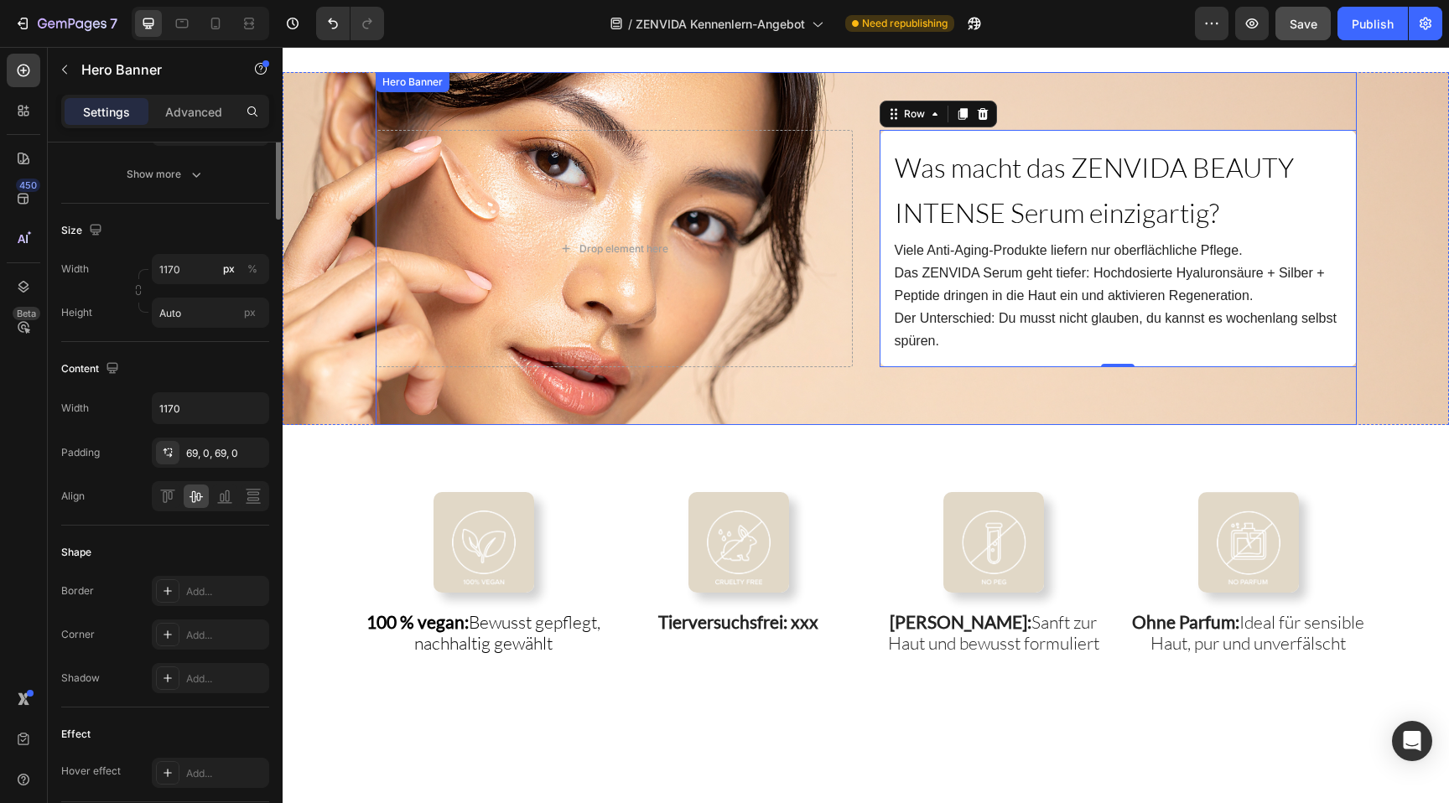
scroll to position [0, 0]
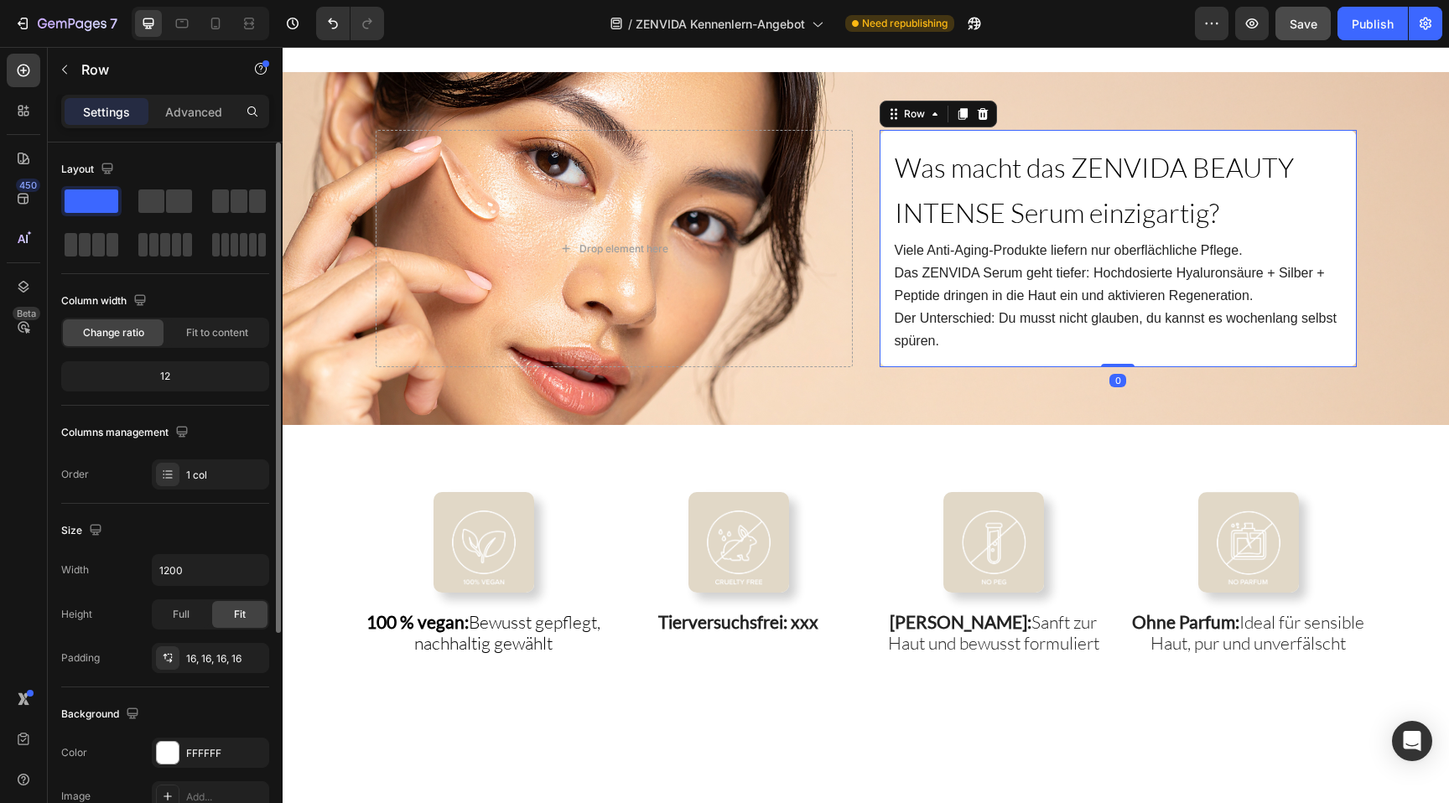
click at [884, 144] on div "⁠⁠⁠⁠⁠⁠⁠ Was macht das ZENVIDA BEAUTY INTENSE Serum einzigartig? Heading Viele A…" at bounding box center [1118, 248] width 477 height 237
click at [248, 749] on icon "button" at bounding box center [251, 752] width 13 height 13
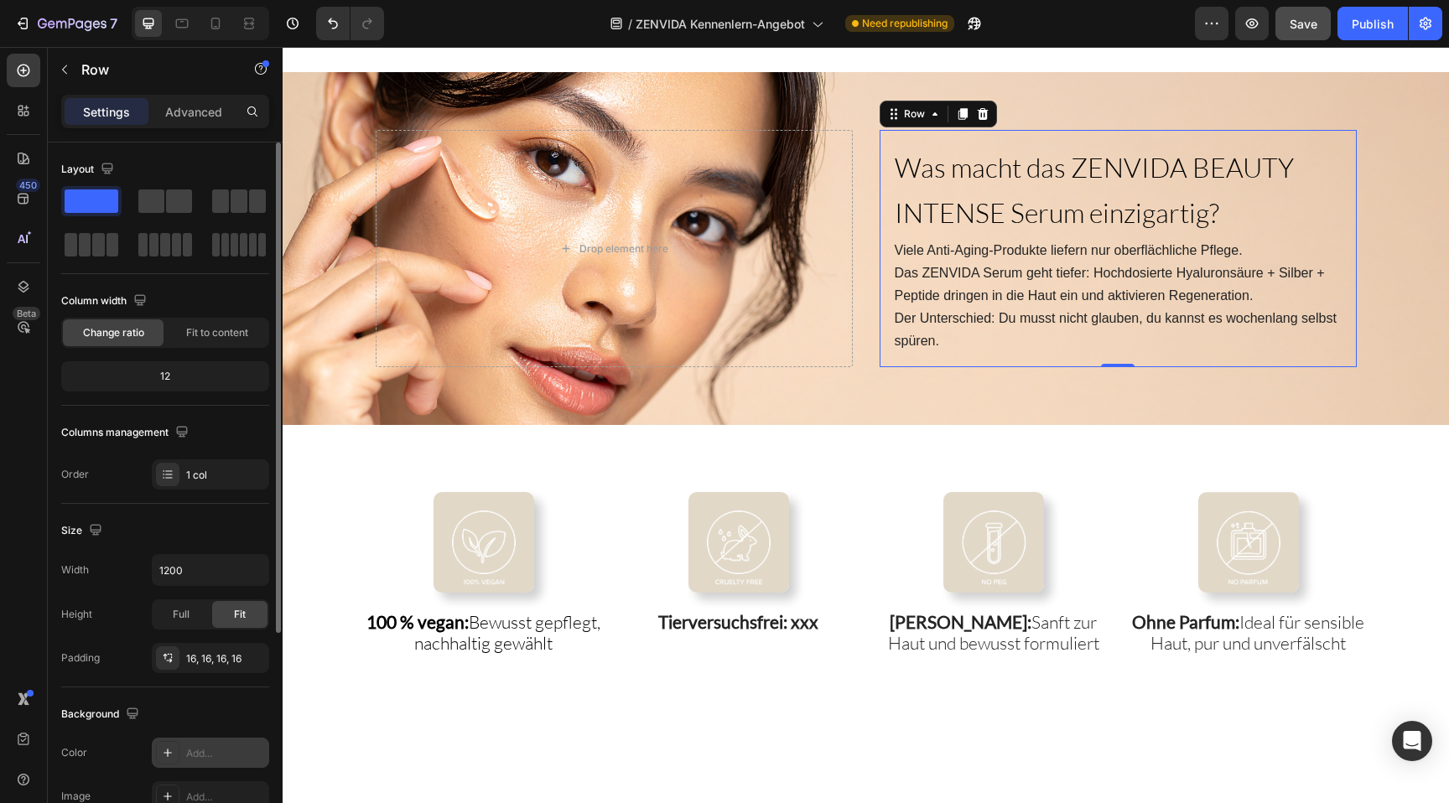
click at [183, 754] on div "Add..." at bounding box center [210, 753] width 117 height 30
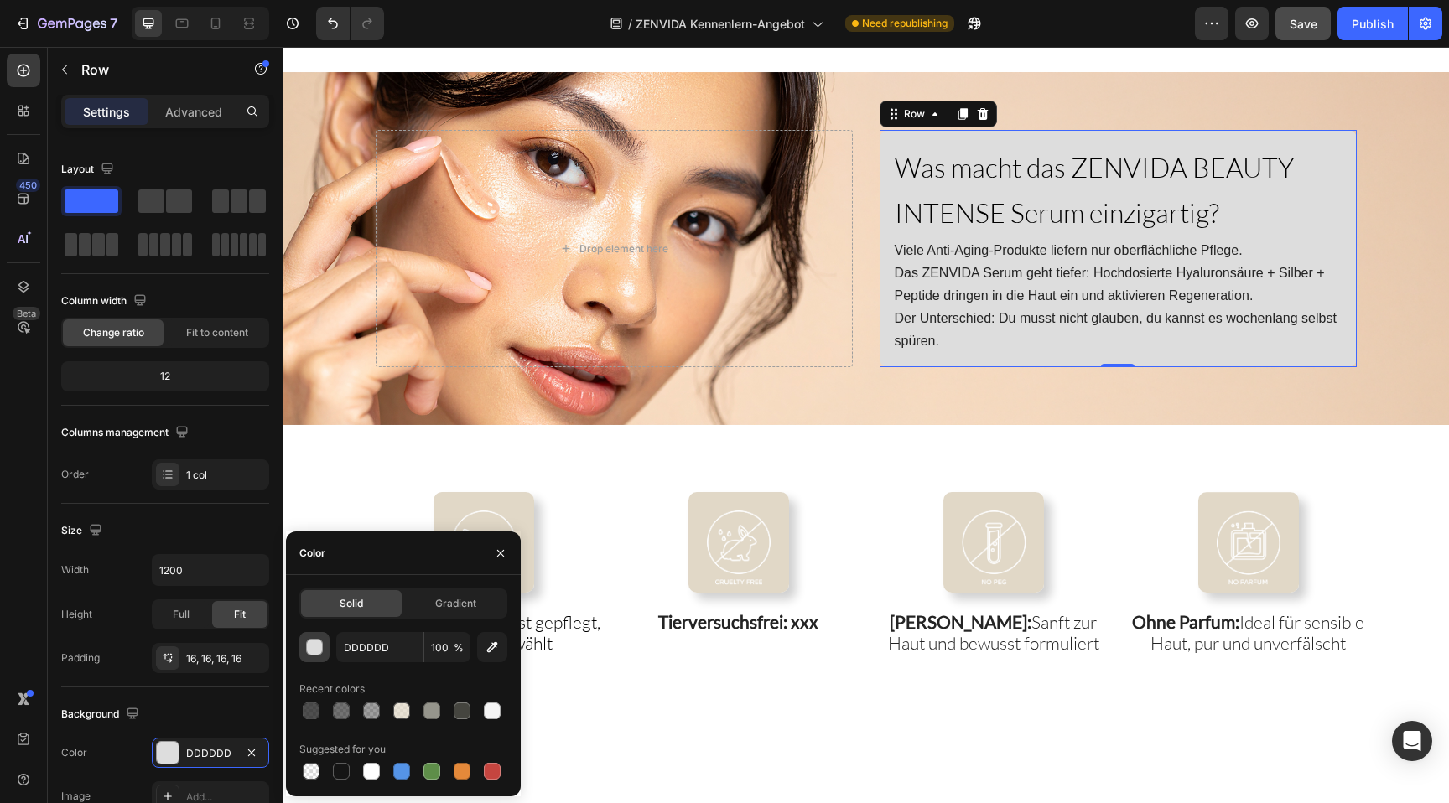
click at [319, 647] on div "button" at bounding box center [315, 648] width 17 height 17
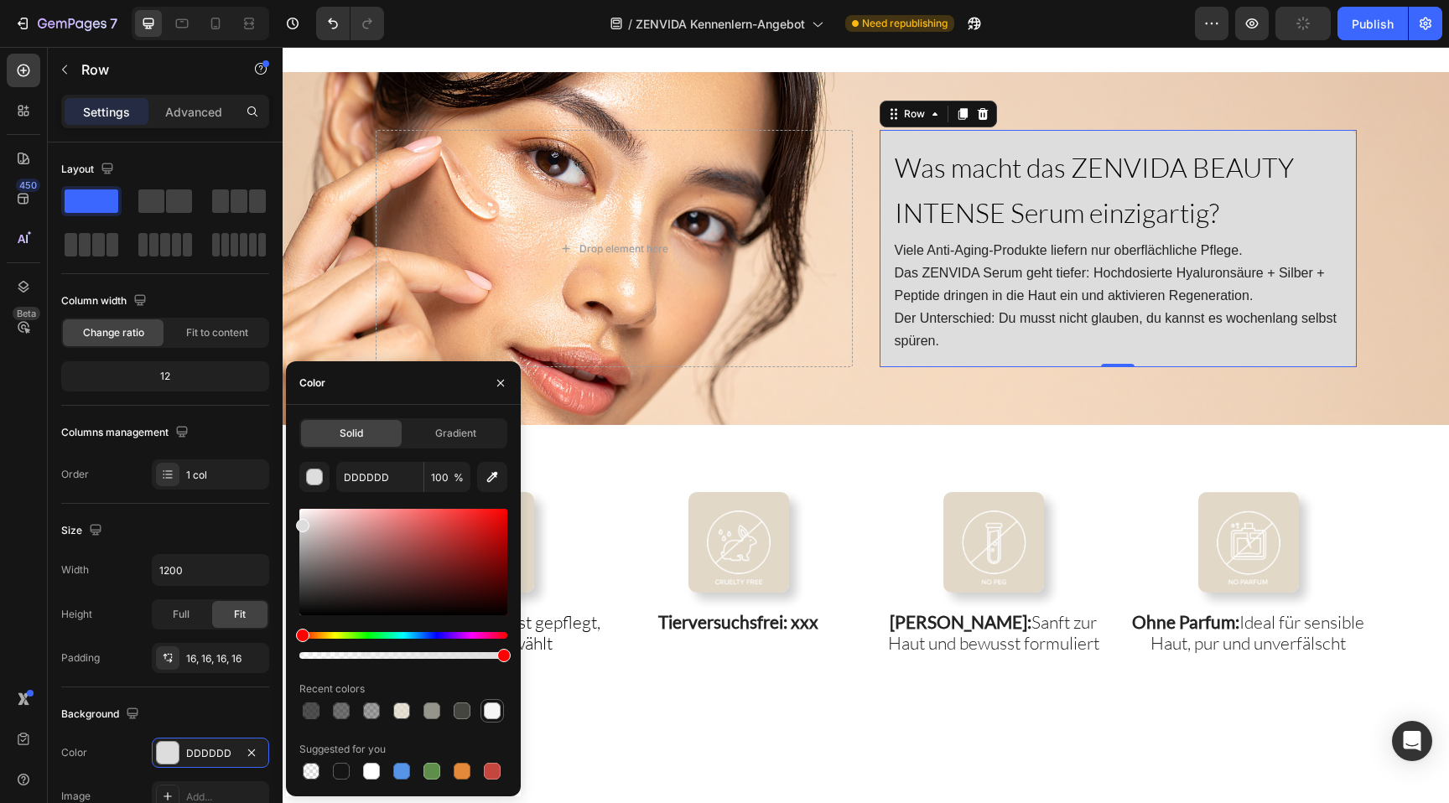
click at [495, 712] on div at bounding box center [492, 711] width 17 height 17
type input "F5F5F5"
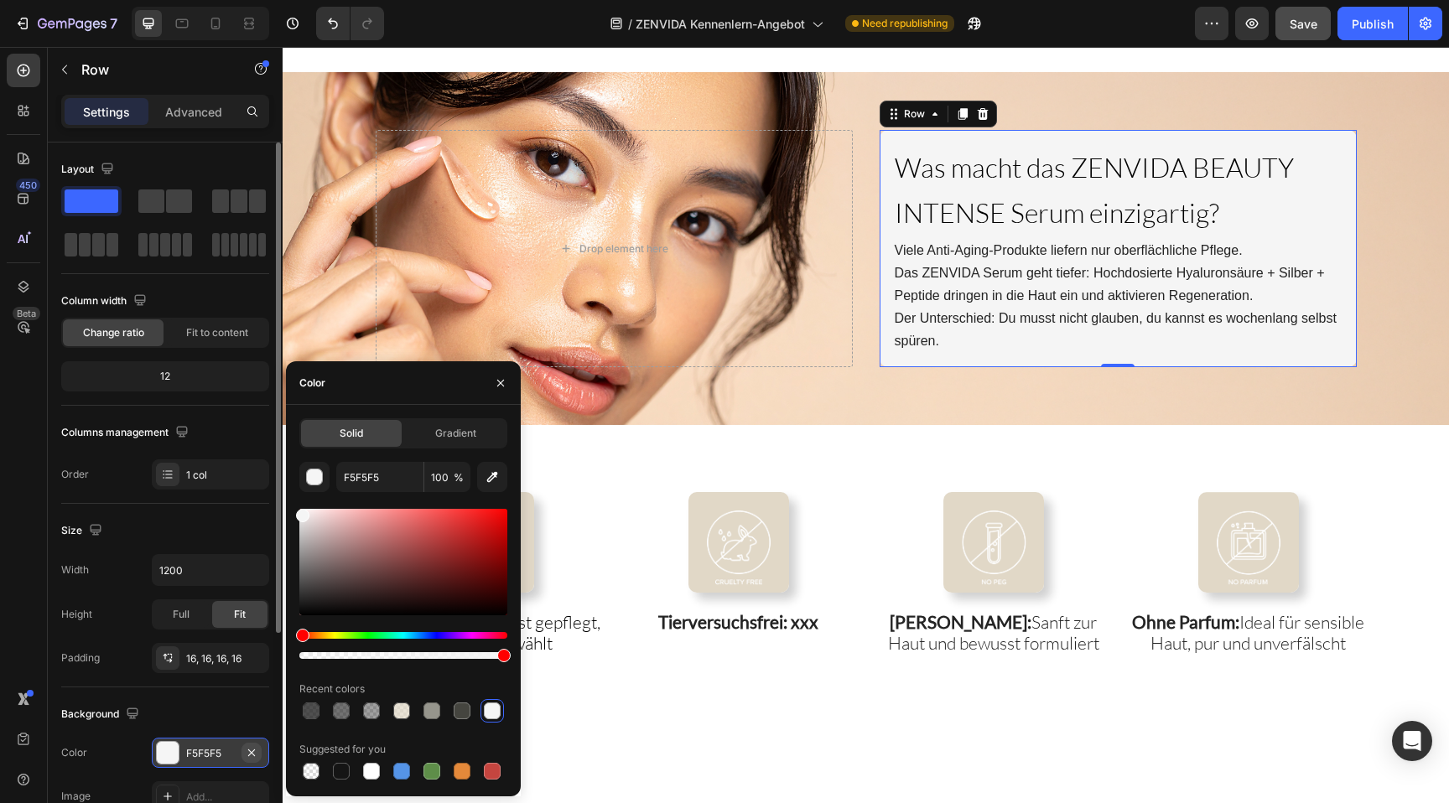
click at [252, 751] on icon "button" at bounding box center [251, 752] width 7 height 7
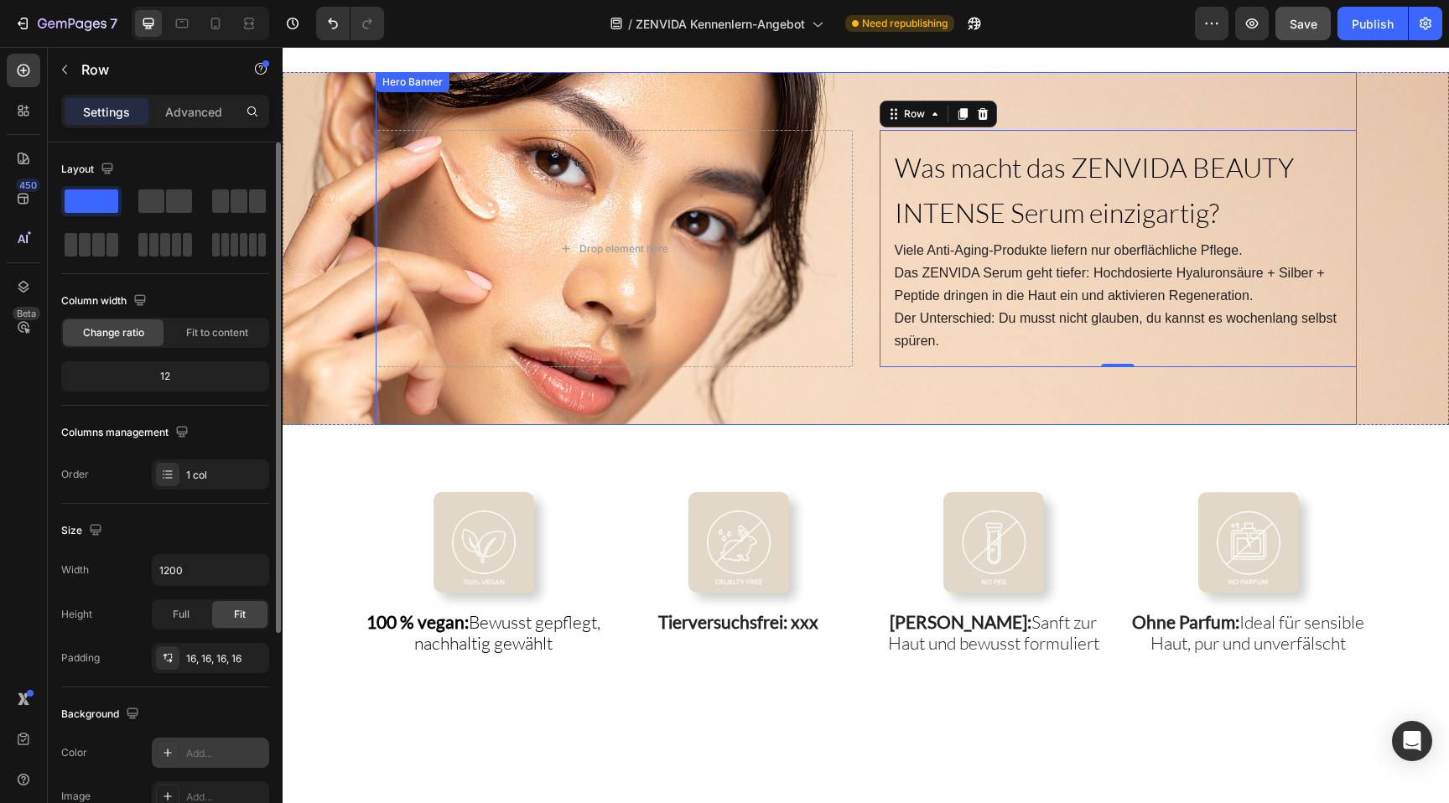
click at [1030, 409] on div "⁠⁠⁠⁠⁠⁠⁠ Was macht das ZENVIDA BEAUTY INTENSE Serum einzigartig? Heading Viele A…" at bounding box center [866, 248] width 981 height 353
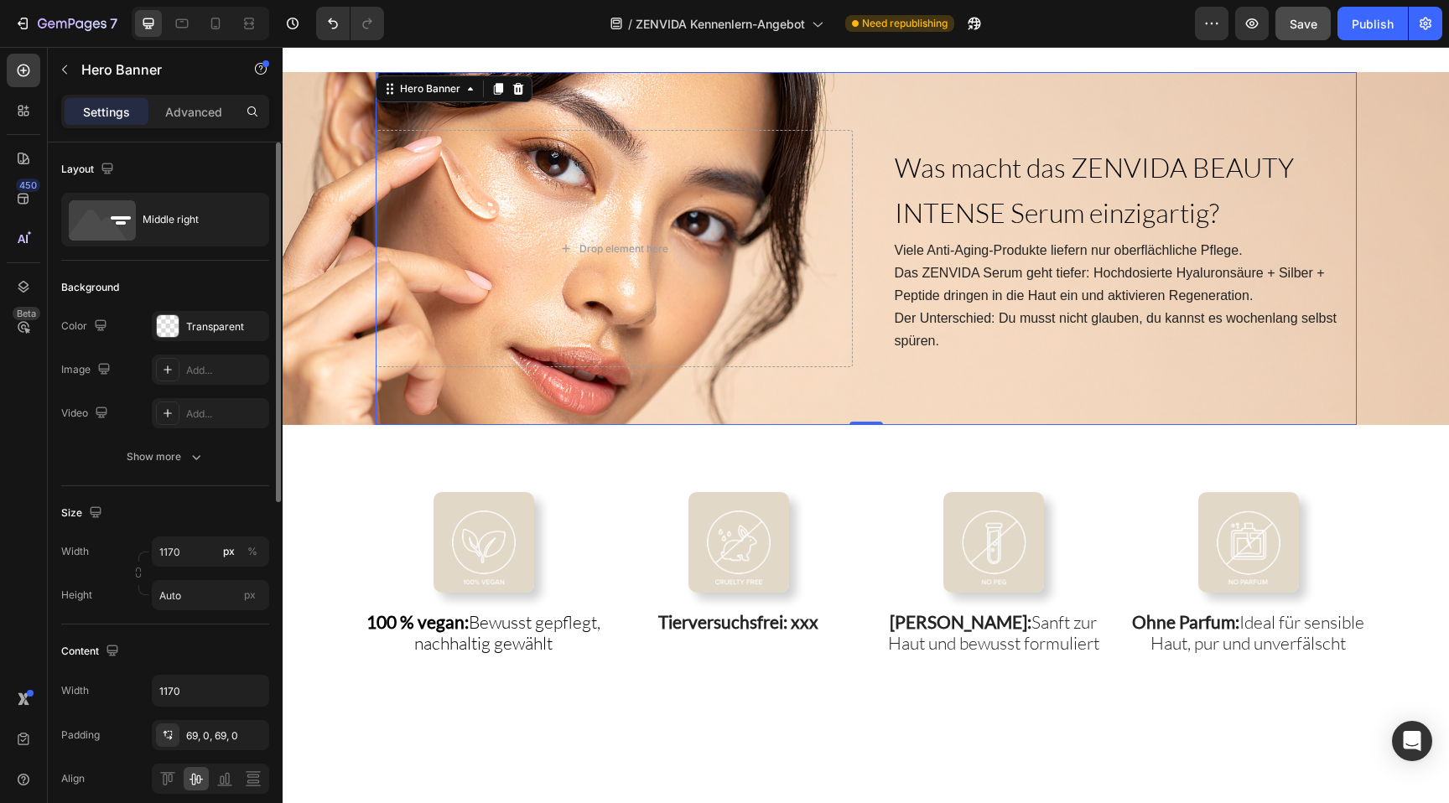
scroll to position [2164, 0]
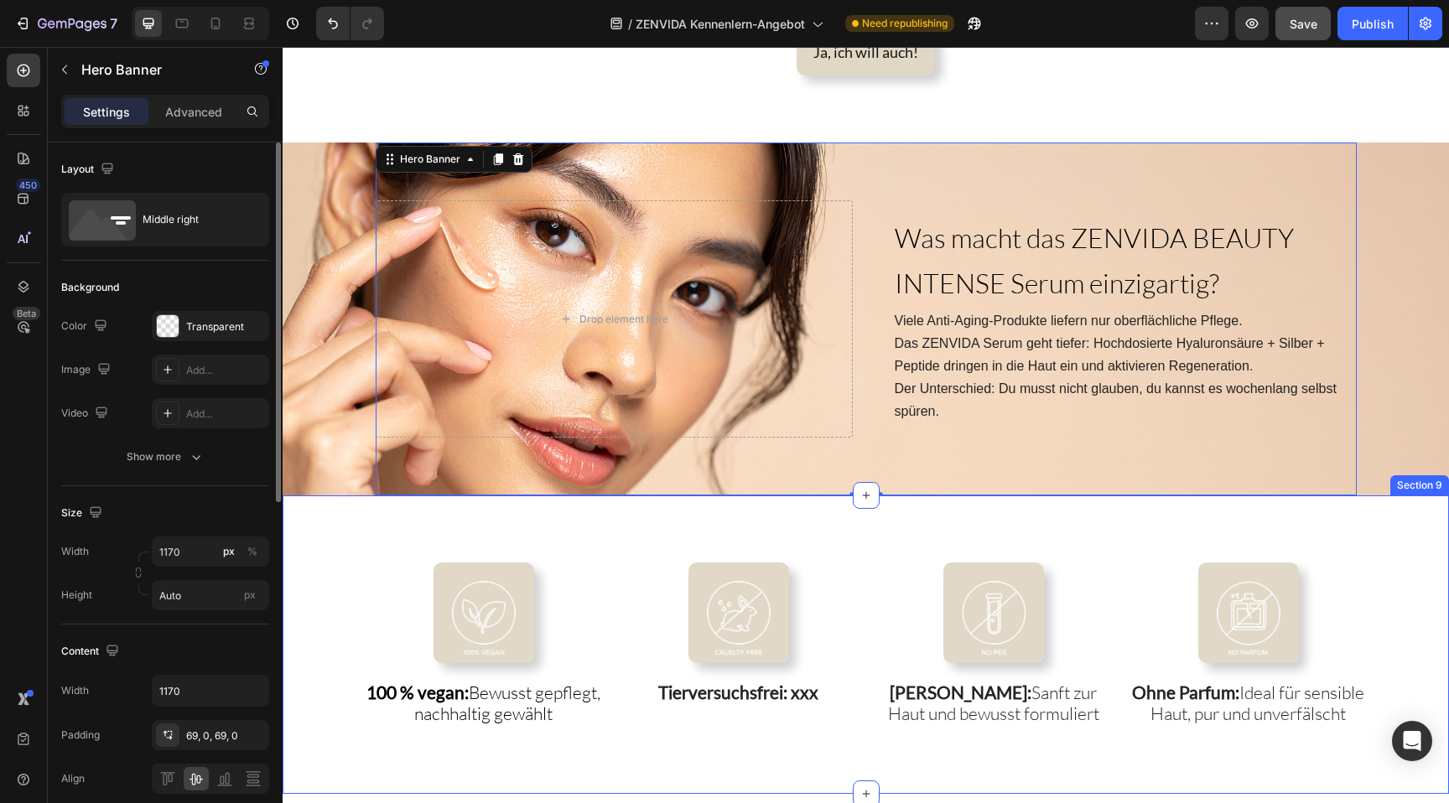
click at [954, 508] on div "Image 100 % vegan: Bewusst gepflegt, nachhaltig gewählt Heading Image Tierversu…" at bounding box center [866, 645] width 1167 height 298
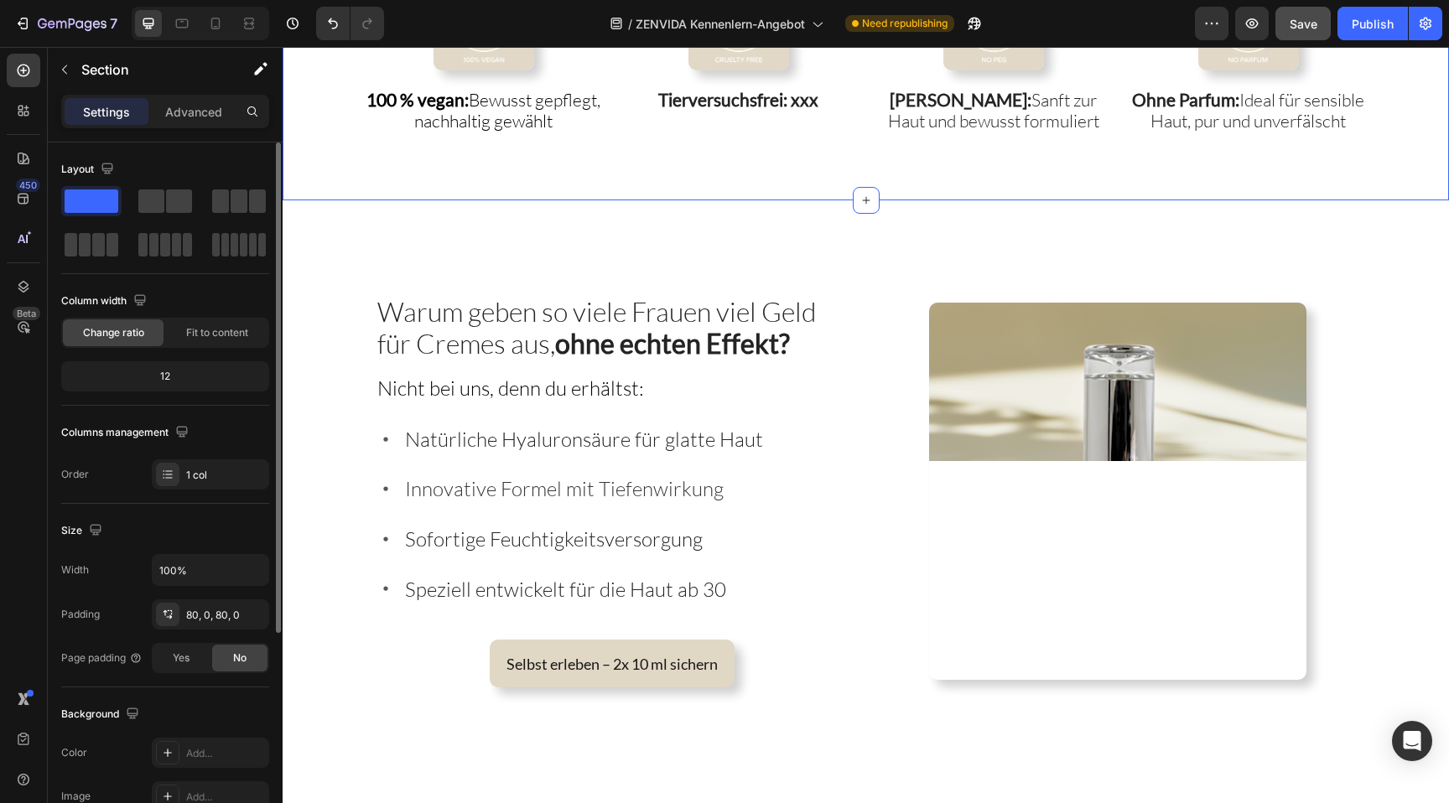
scroll to position [2773, 0]
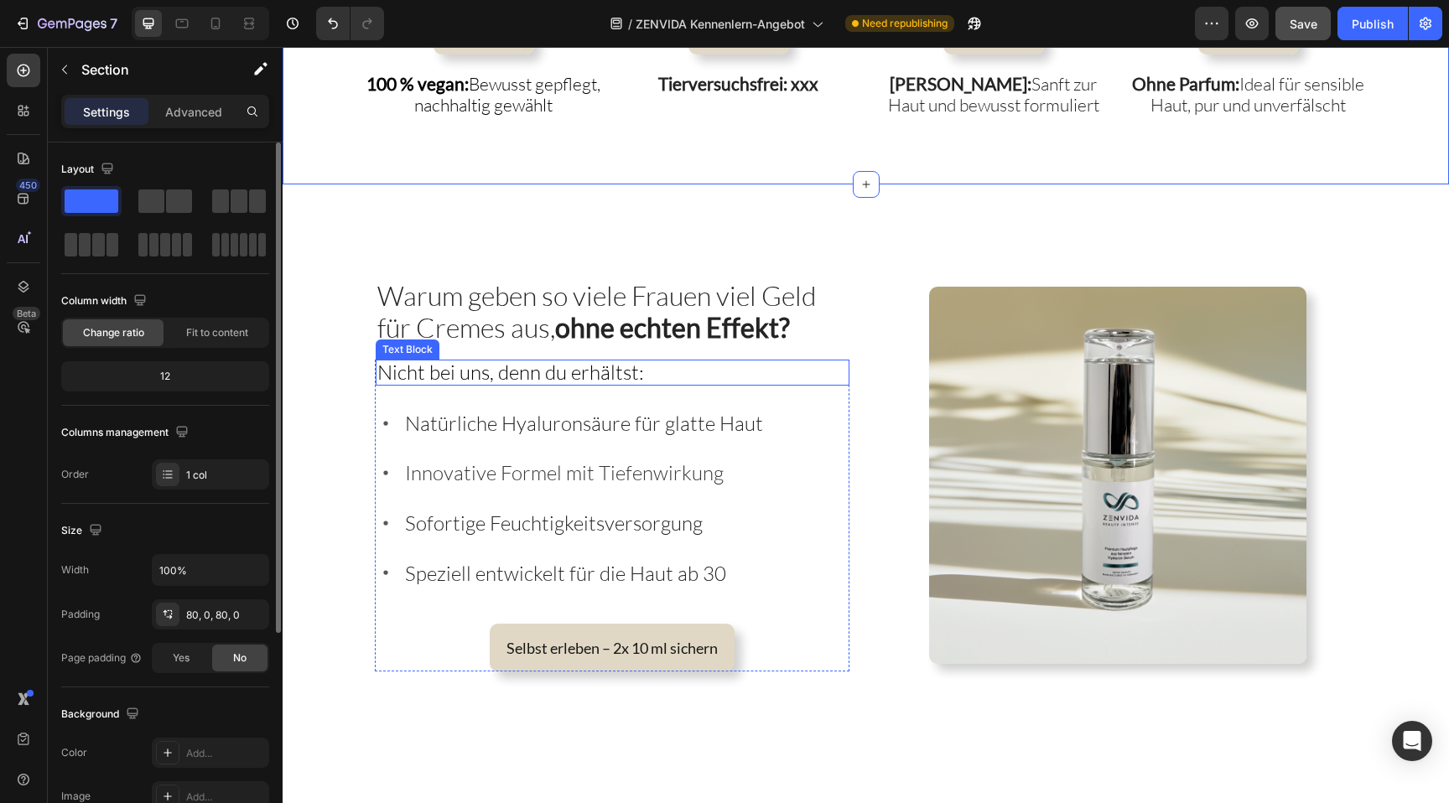
click at [439, 376] on span "Nicht bei uns, denn du erhältst:" at bounding box center [510, 372] width 267 height 25
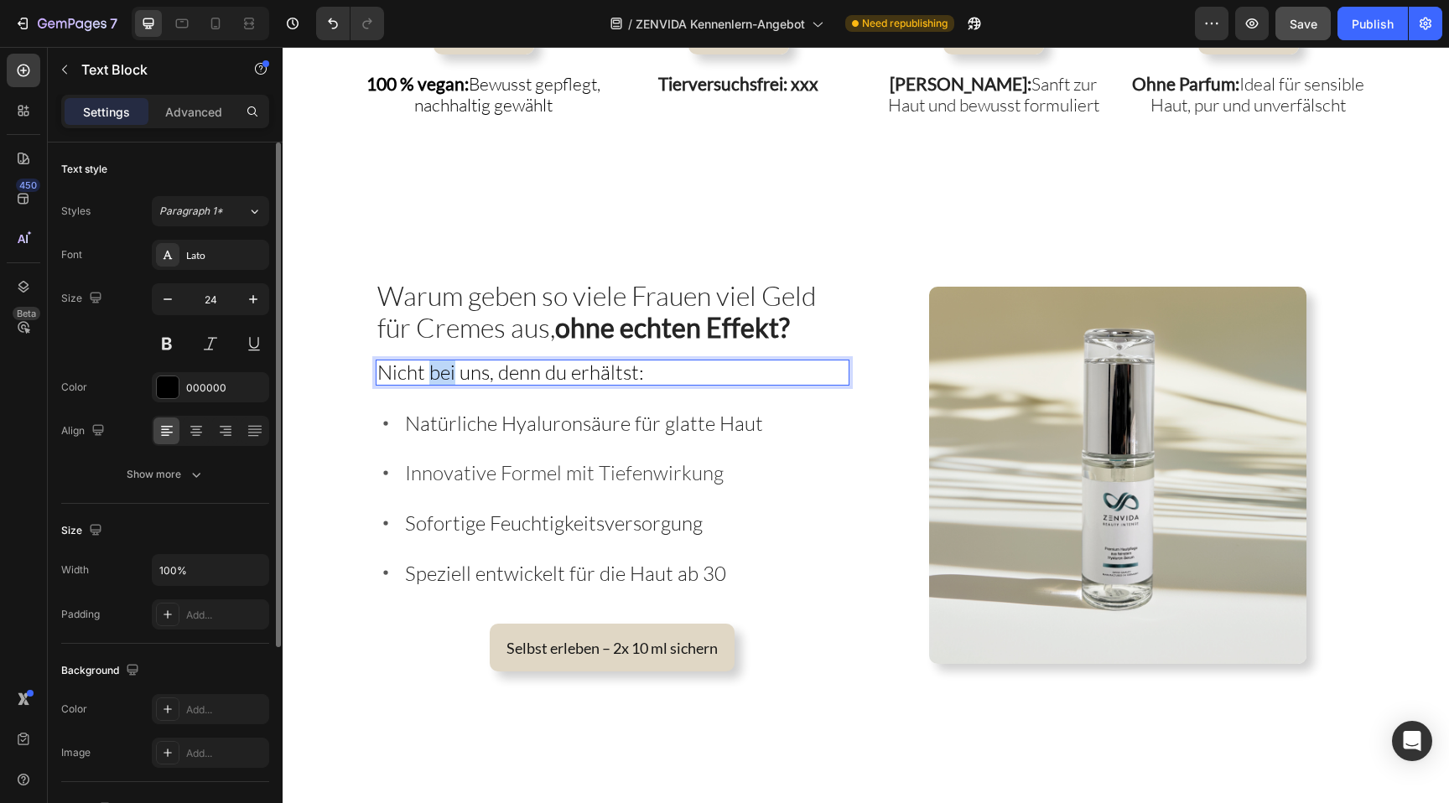
click at [439, 376] on span "Nicht bei uns, denn du erhältst:" at bounding box center [510, 372] width 267 height 25
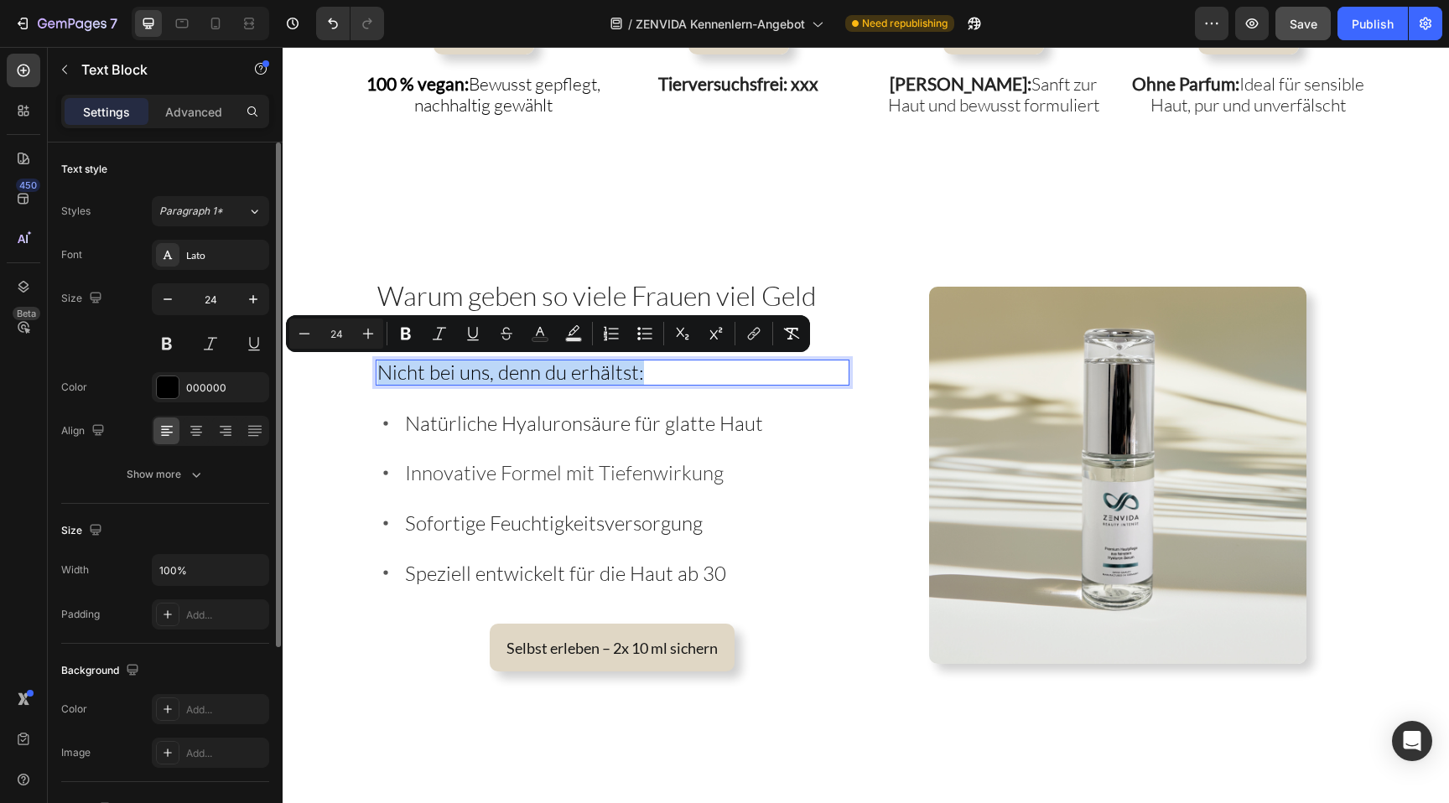
click at [439, 376] on span "Nicht bei uns, denn du erhältst:" at bounding box center [510, 372] width 267 height 25
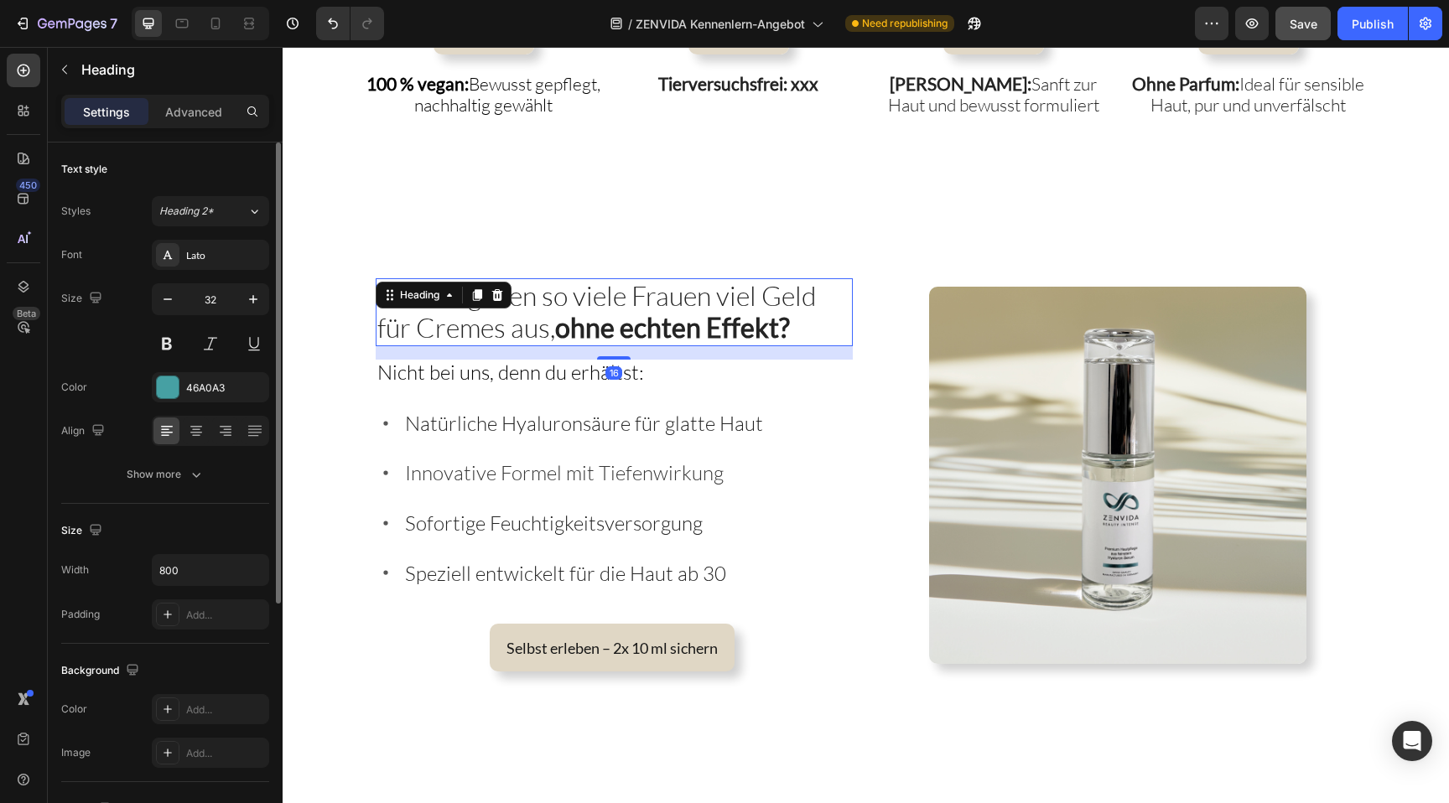
click at [606, 329] on strong "ohne echten Effekt?" at bounding box center [672, 327] width 235 height 33
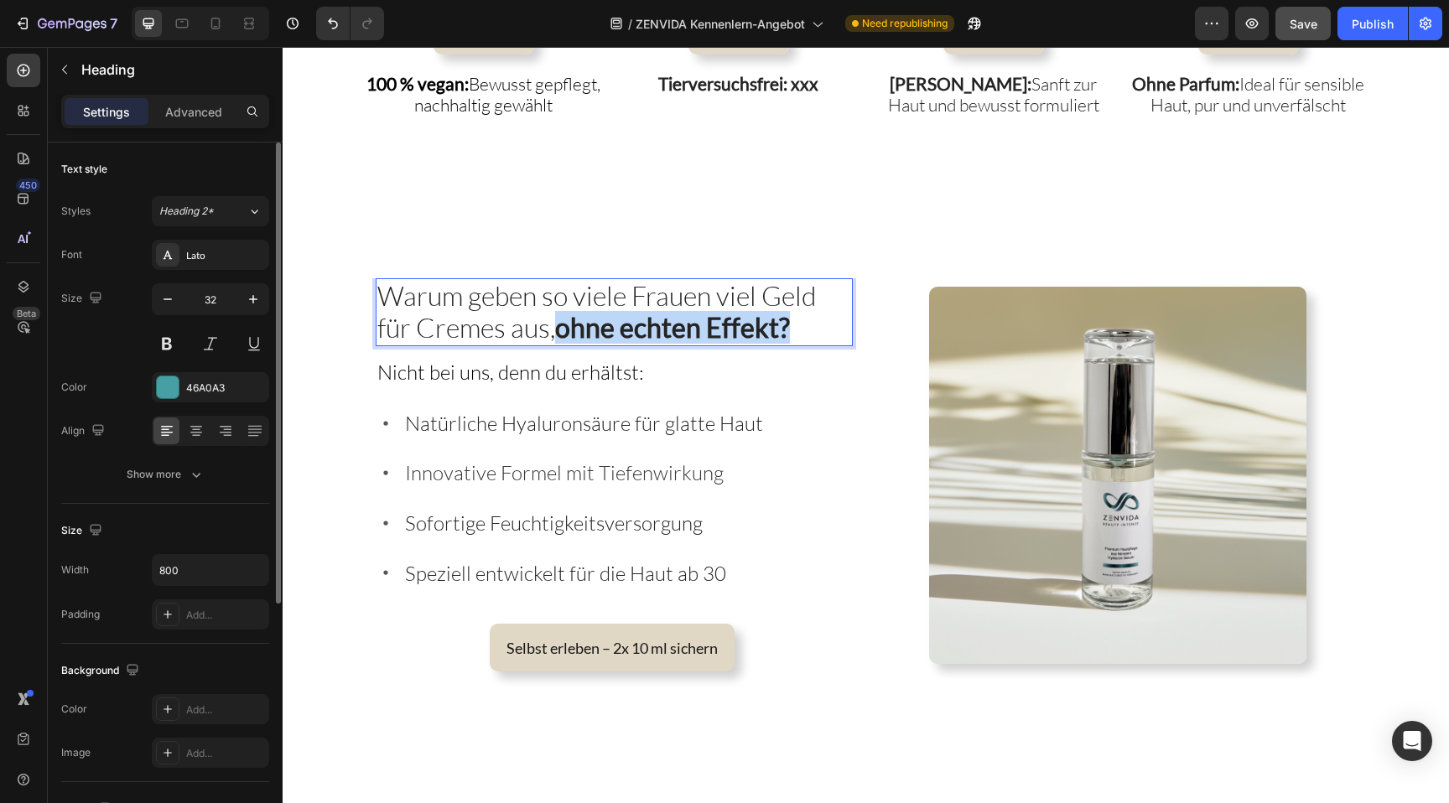
drag, startPoint x: 559, startPoint y: 329, endPoint x: 798, endPoint y: 316, distance: 238.5
click at [798, 316] on p "Warum geben so viele Frauen viel Geld für Cremes aus, ohne echten Effekt?" at bounding box center [614, 312] width 474 height 65
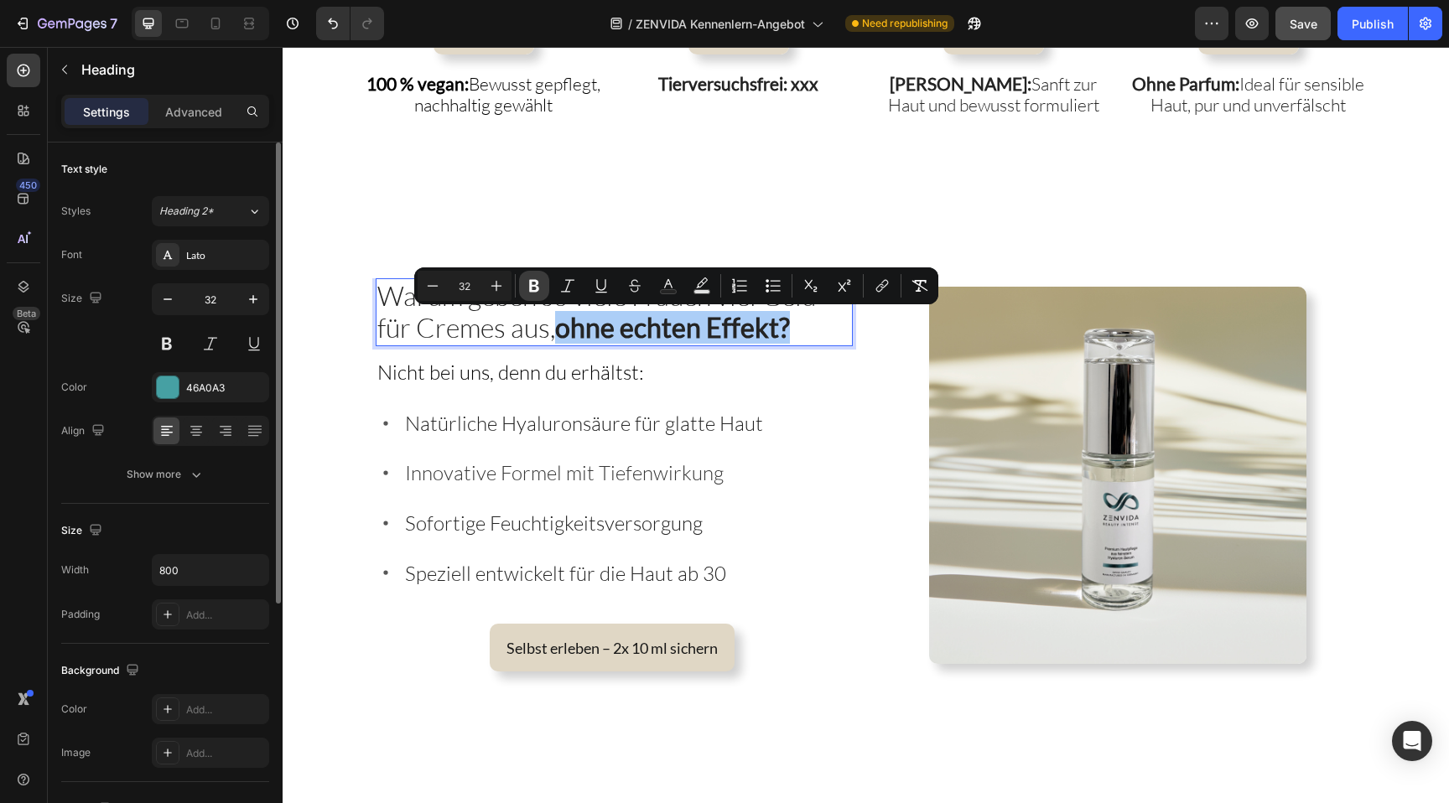
click at [534, 281] on icon "Editor contextual toolbar" at bounding box center [534, 286] width 10 height 13
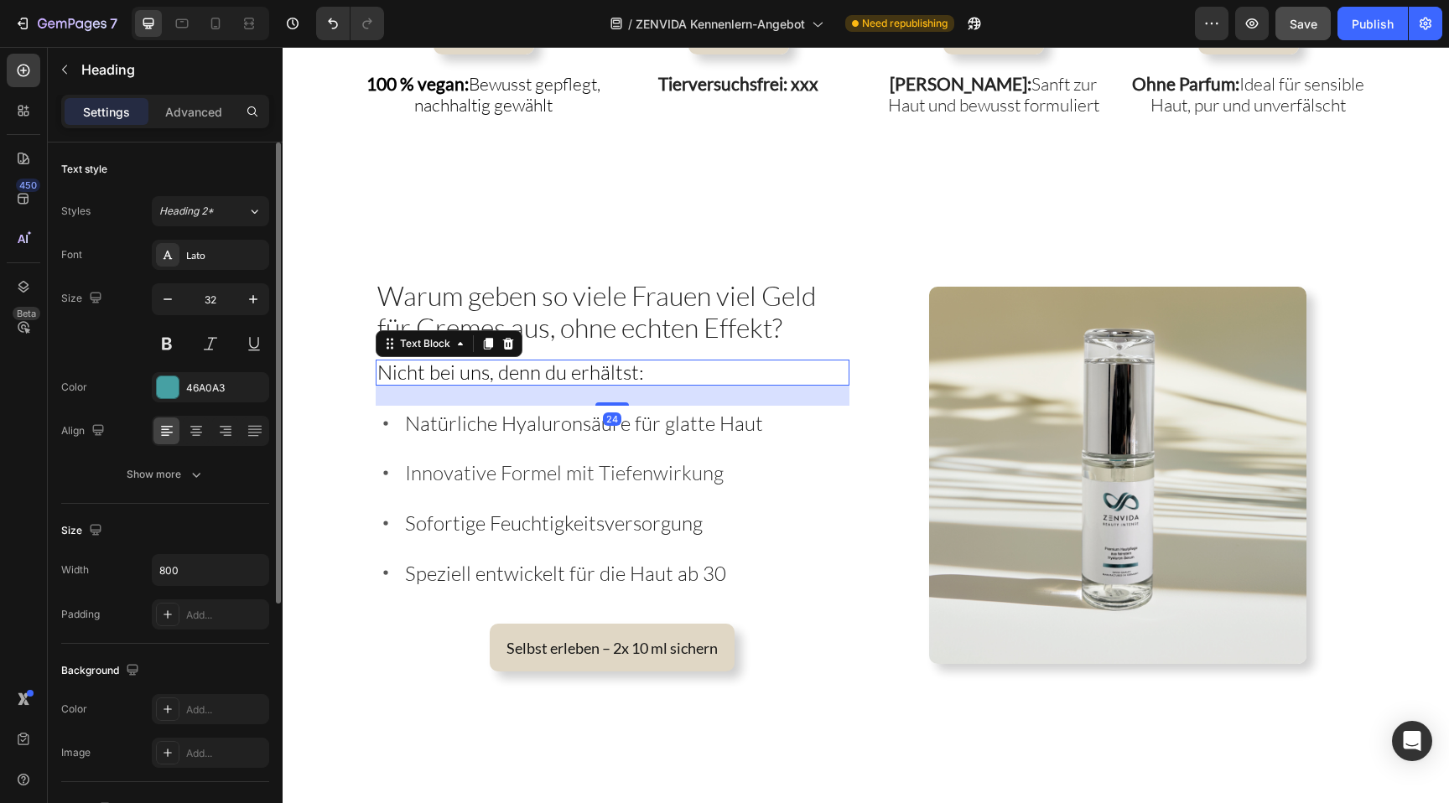
click at [454, 379] on span "Nicht bei uns, denn du erhältst:" at bounding box center [510, 372] width 267 height 25
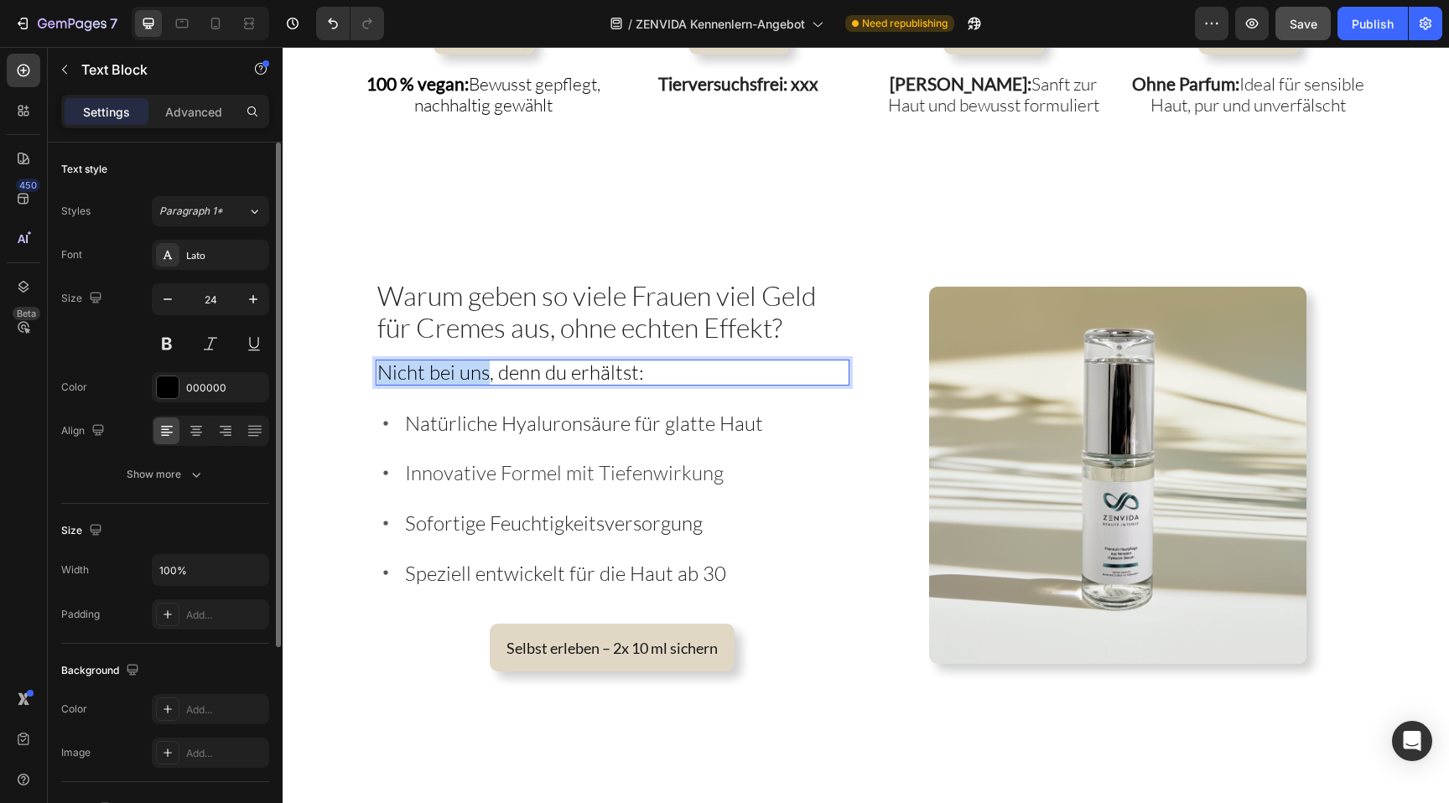
drag, startPoint x: 489, startPoint y: 374, endPoint x: 359, endPoint y: 373, distance: 130.0
click at [359, 373] on div "⁠⁠⁠⁠⁠⁠⁠ Warum geben so viele Frauen viel Geld für Cremes aus, ohne echten Effek…" at bounding box center [866, 500] width 1023 height 444
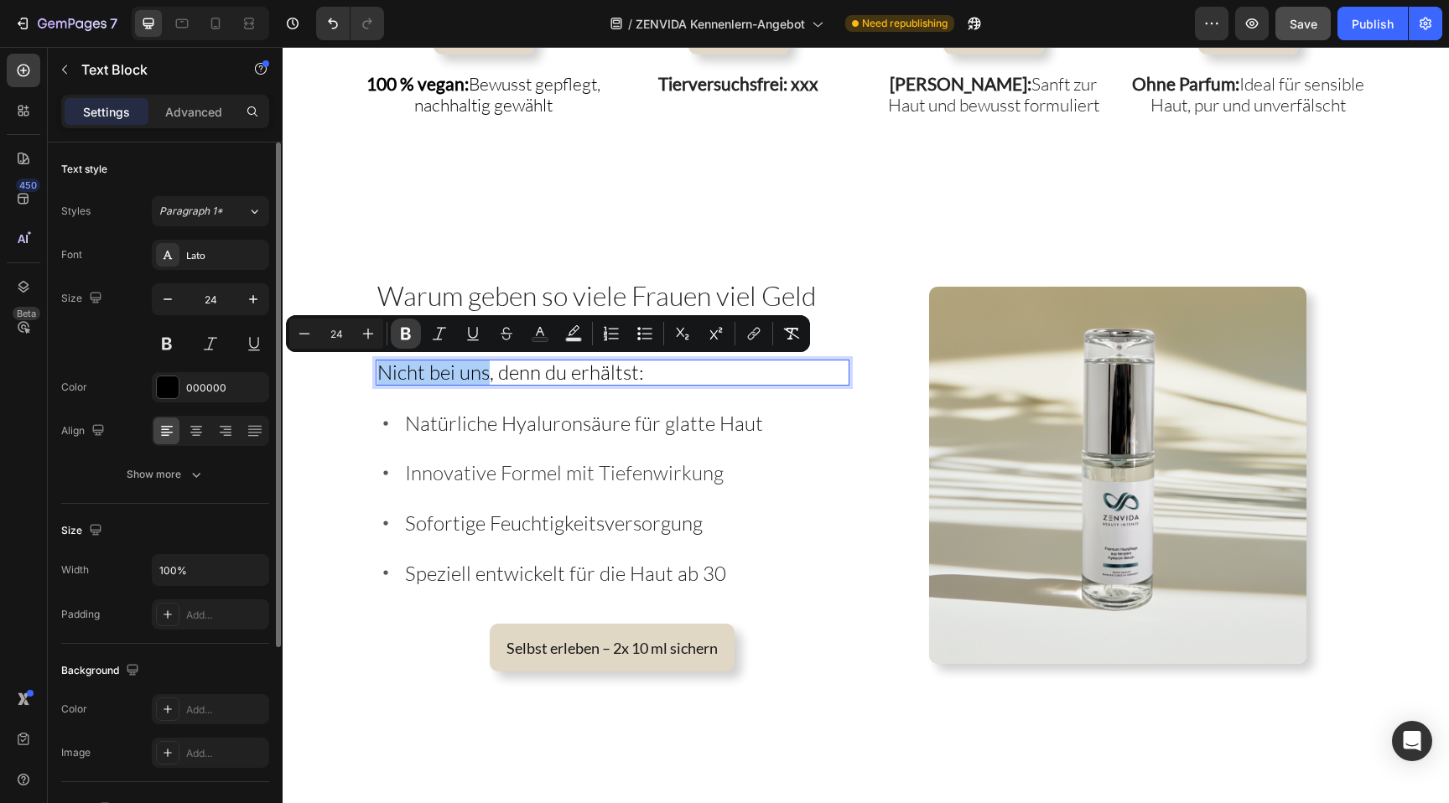
click at [404, 336] on icon "Editor contextual toolbar" at bounding box center [406, 333] width 17 height 17
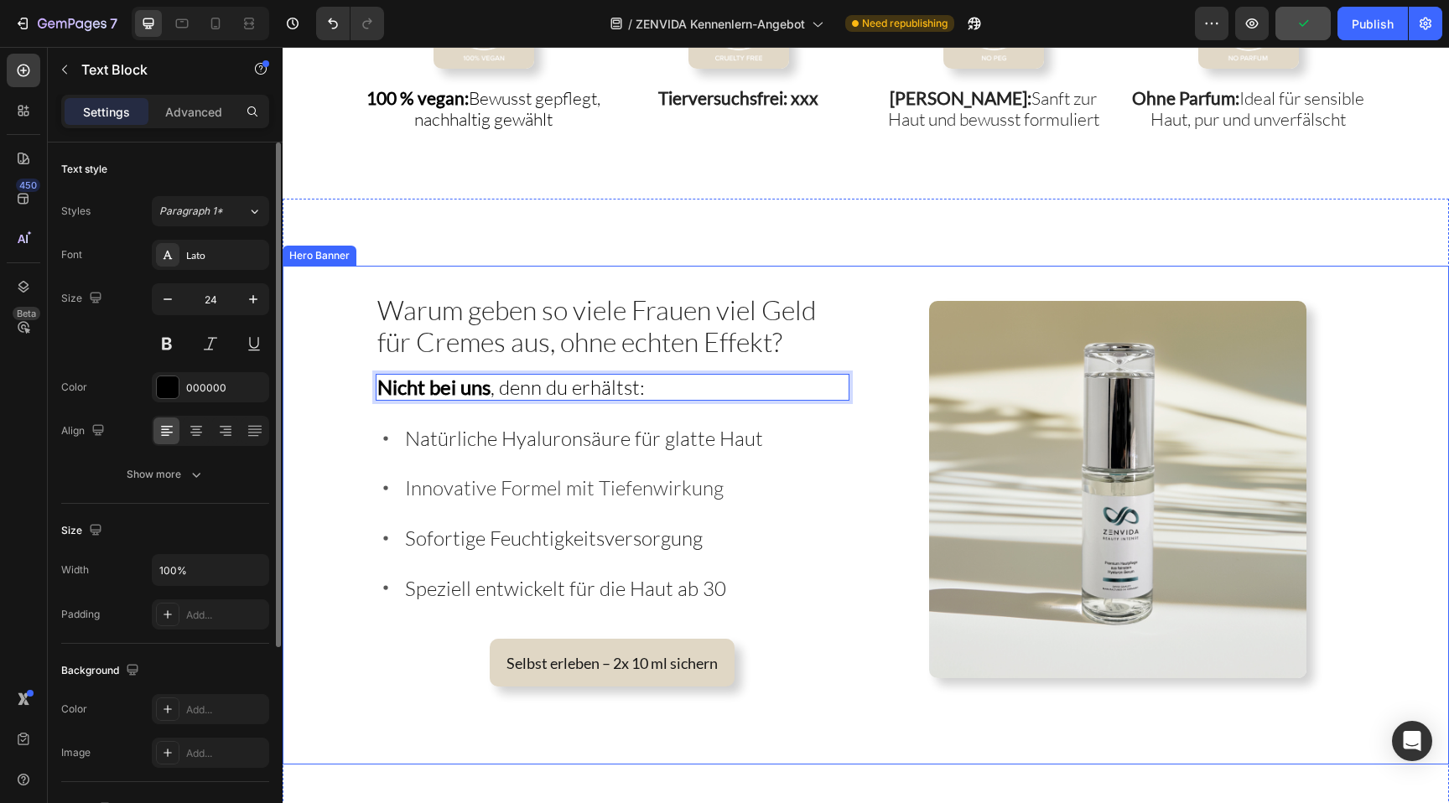
scroll to position [2756, 0]
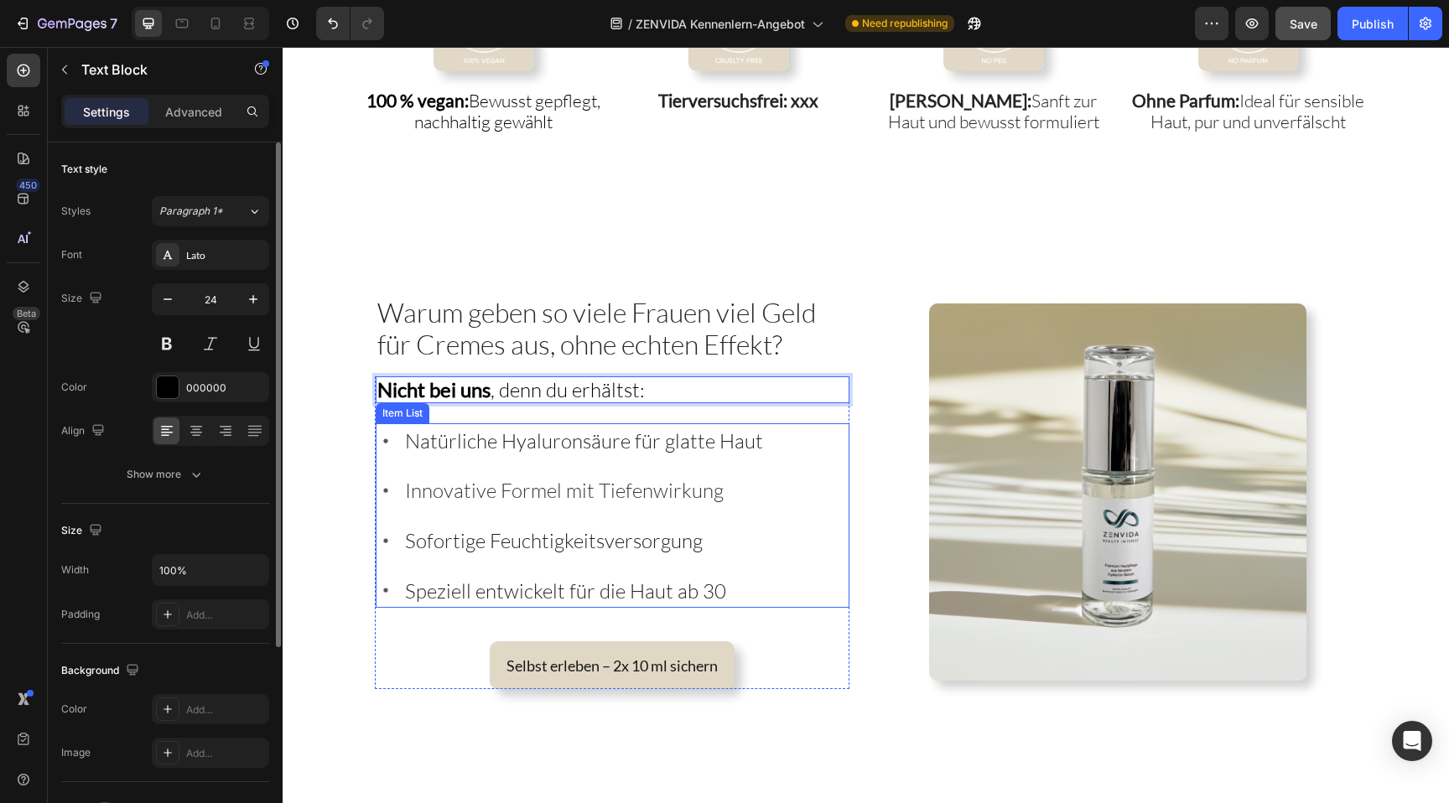
click at [686, 444] on span "Natürliche Hyaluronsäure für glatte Haut" at bounding box center [584, 441] width 358 height 25
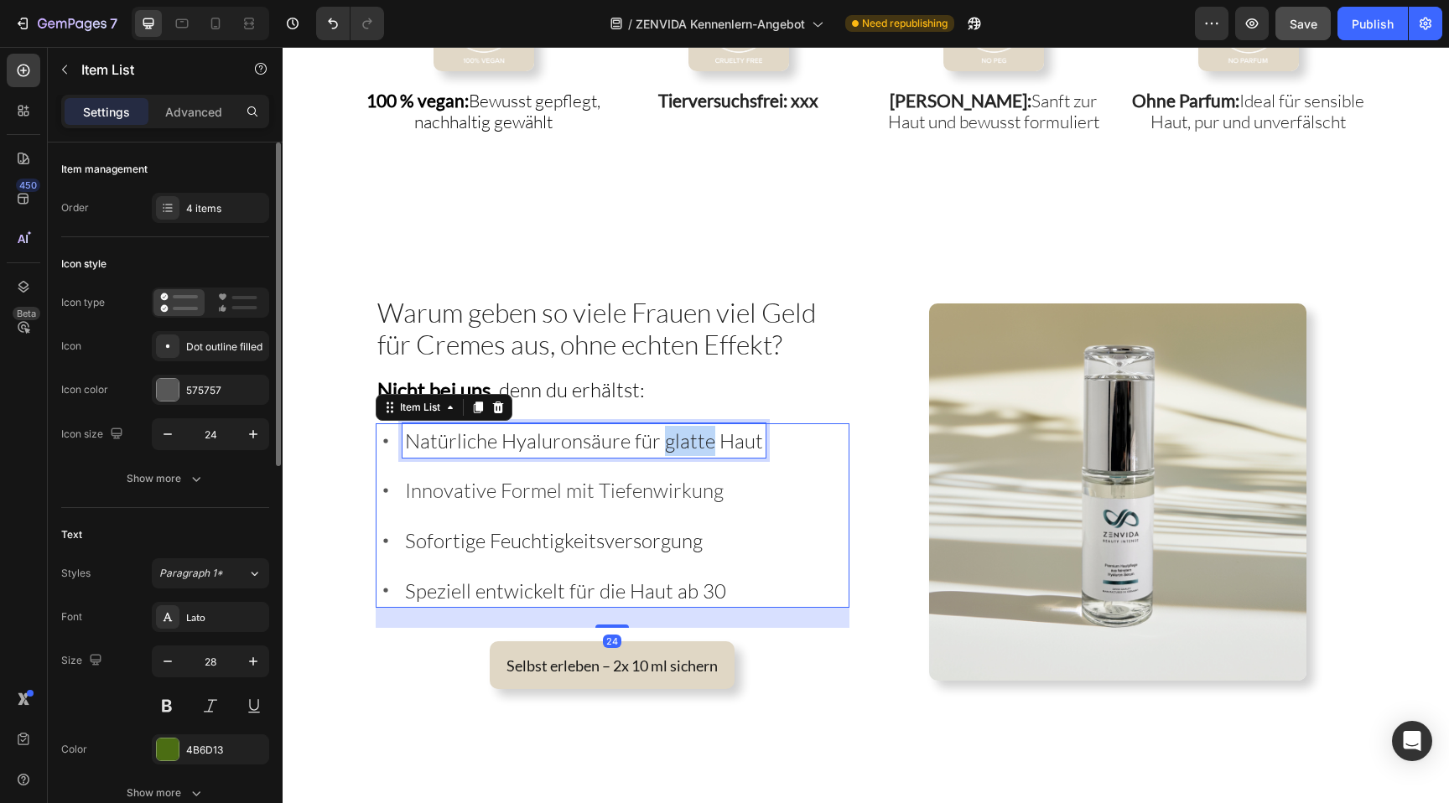
click at [686, 444] on span "Natürliche Hyaluronsäure für glatte Haut" at bounding box center [584, 441] width 358 height 25
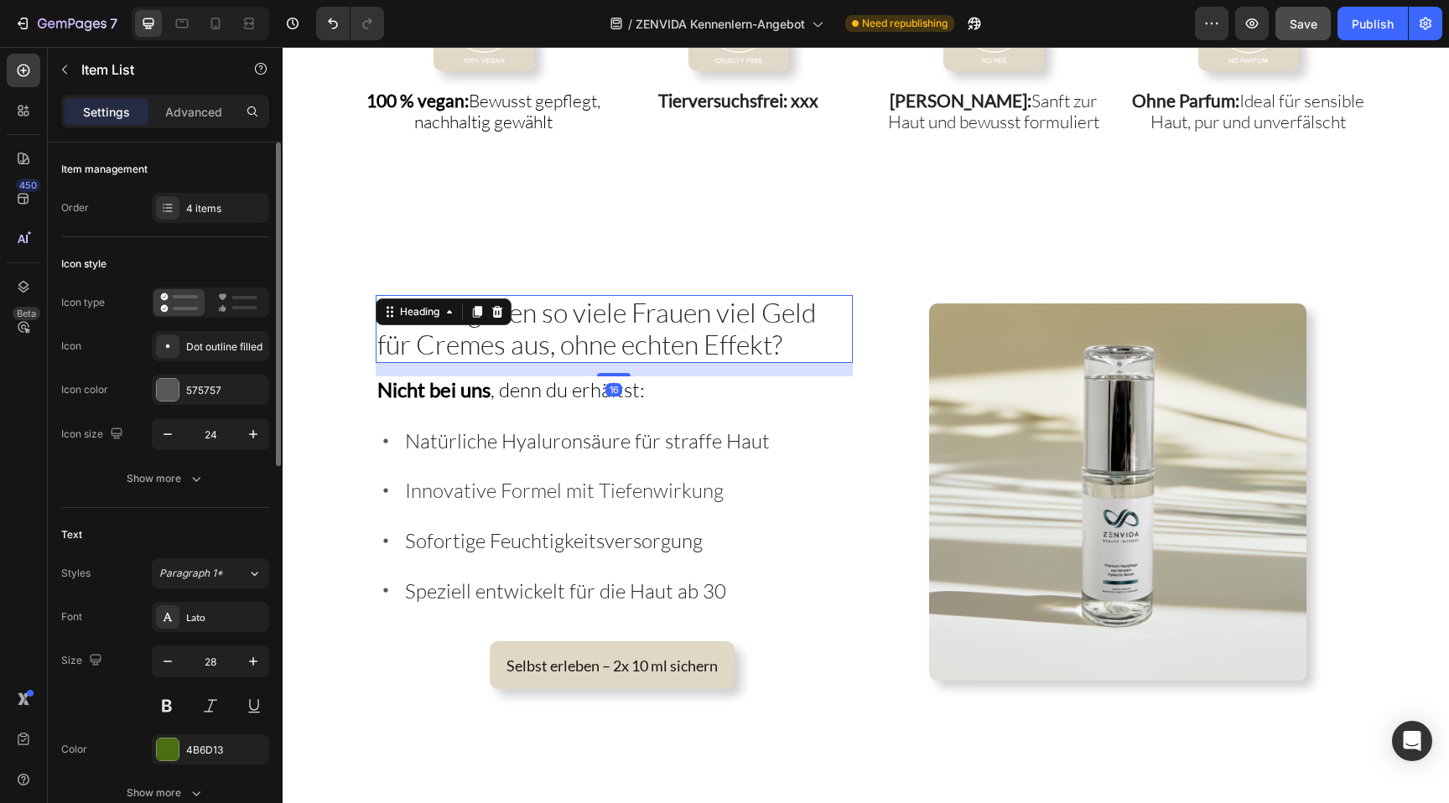
click at [738, 347] on span "Warum geben so viele Frauen viel Geld für Cremes aus, ohne echten Effekt?" at bounding box center [596, 328] width 439 height 65
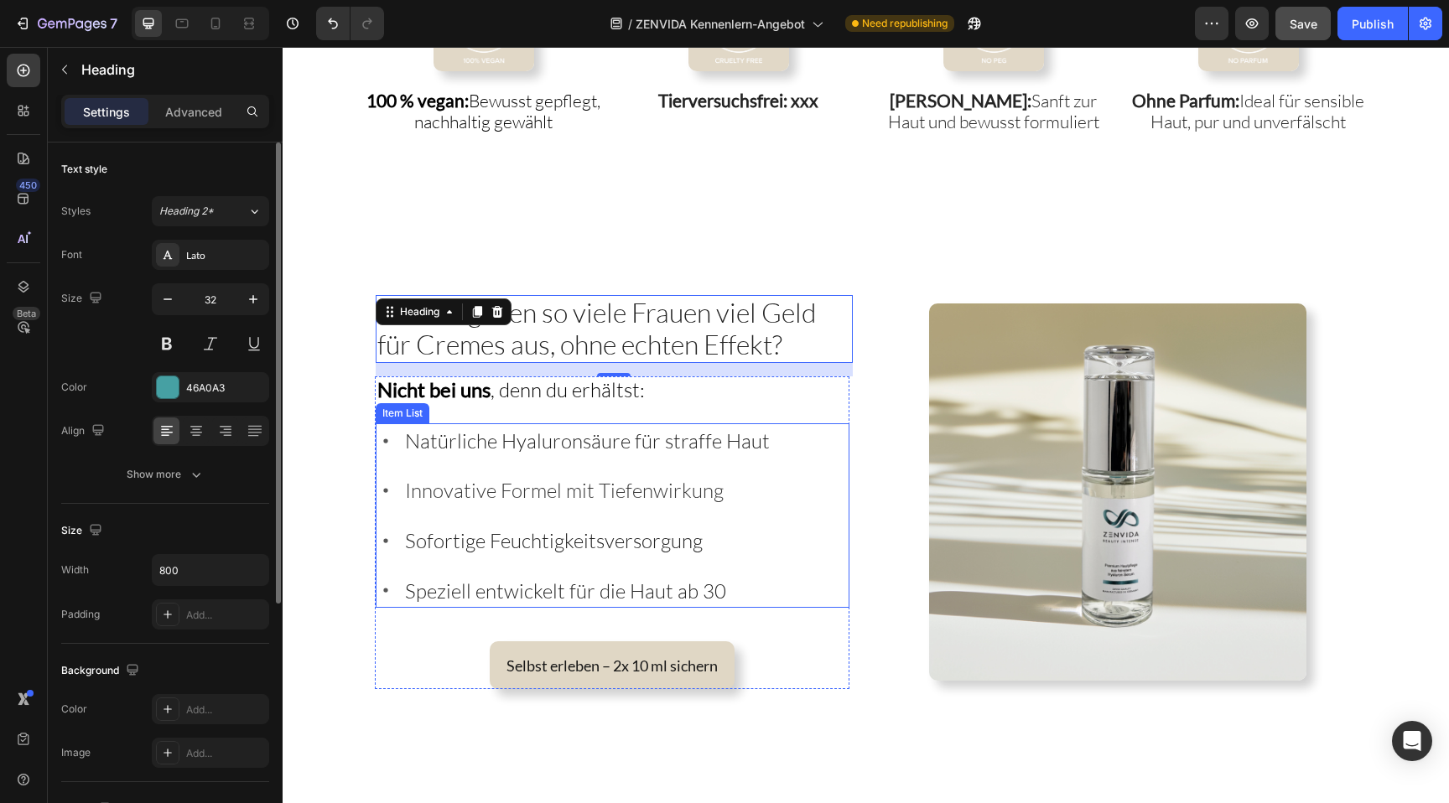
click at [680, 480] on span "Innovative Formel mit Tiefenwirkung" at bounding box center [564, 490] width 319 height 25
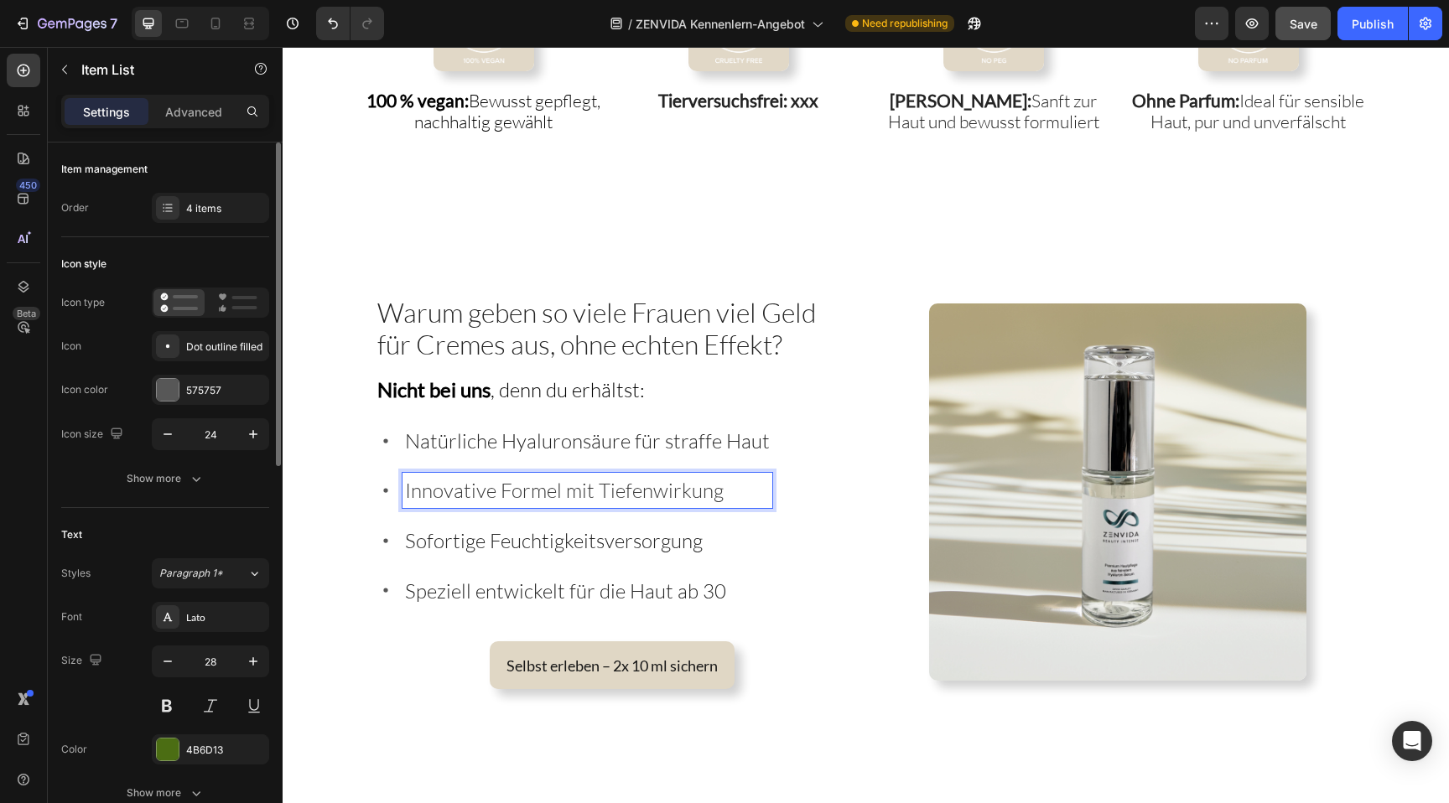
click at [525, 544] on span "Sofortige Feuchtigkeitsversorgung" at bounding box center [554, 540] width 298 height 25
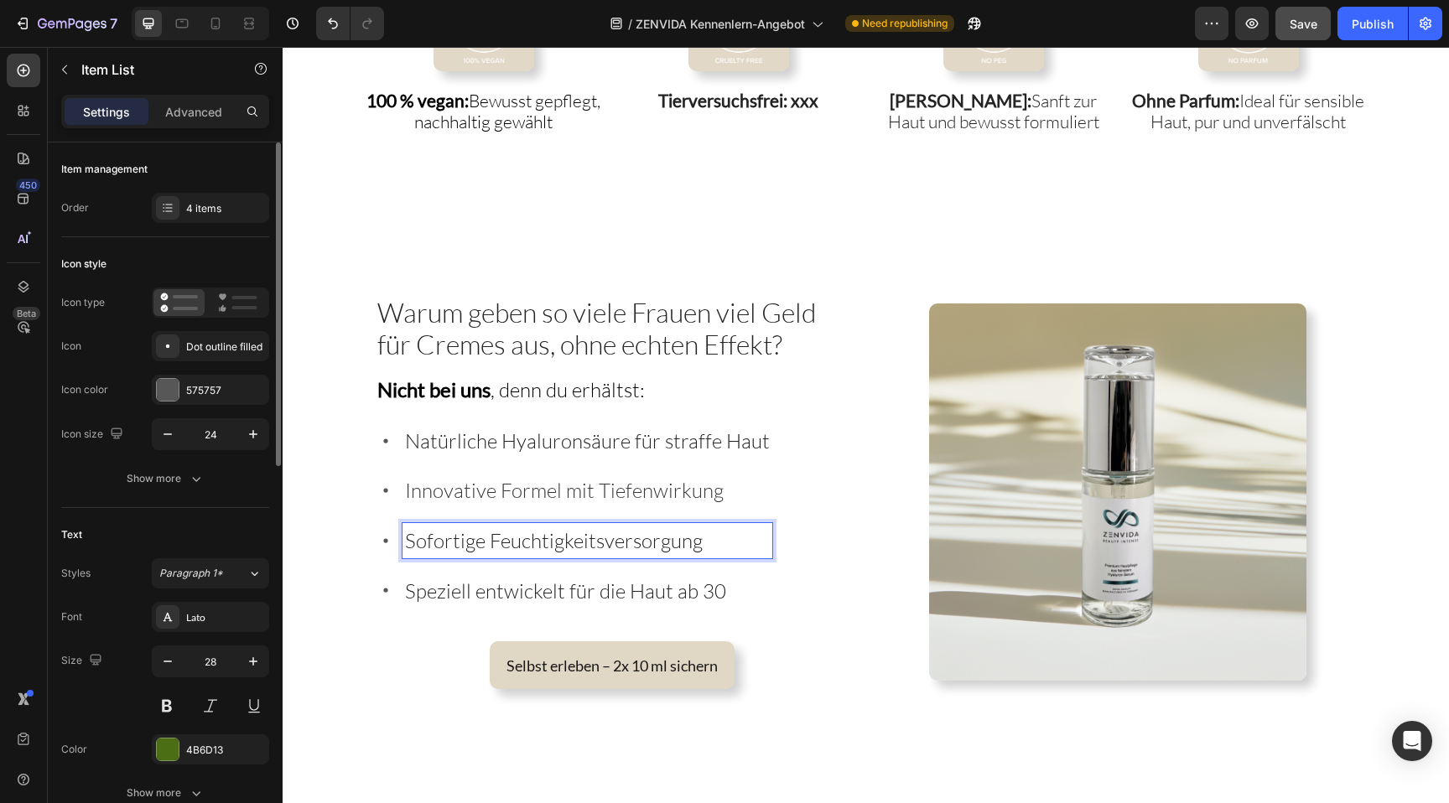
click at [513, 579] on span "Speziell entwickelt für die Haut ab 30" at bounding box center [565, 591] width 321 height 25
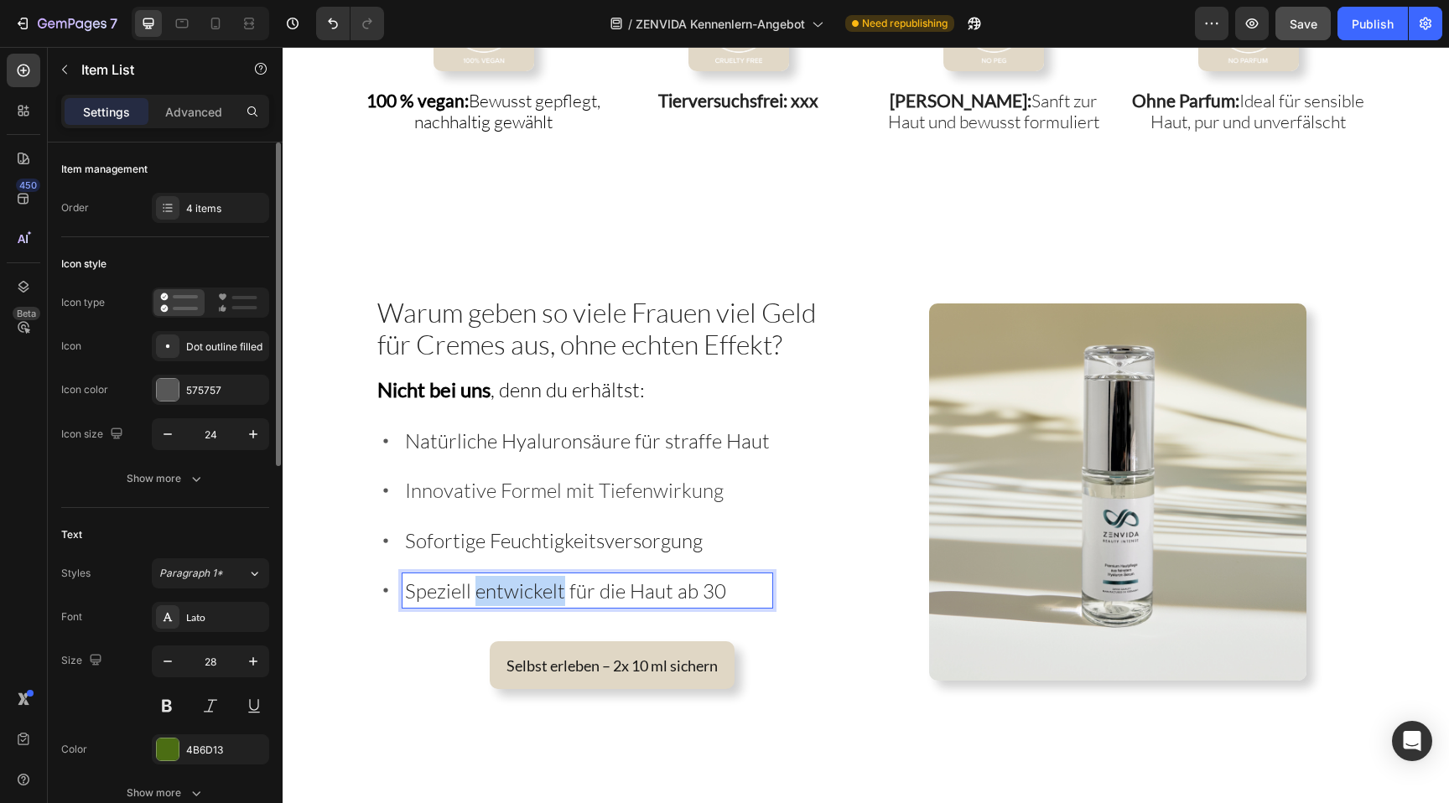
click at [513, 579] on span "Speziell entwickelt für die Haut ab 30" at bounding box center [565, 591] width 321 height 25
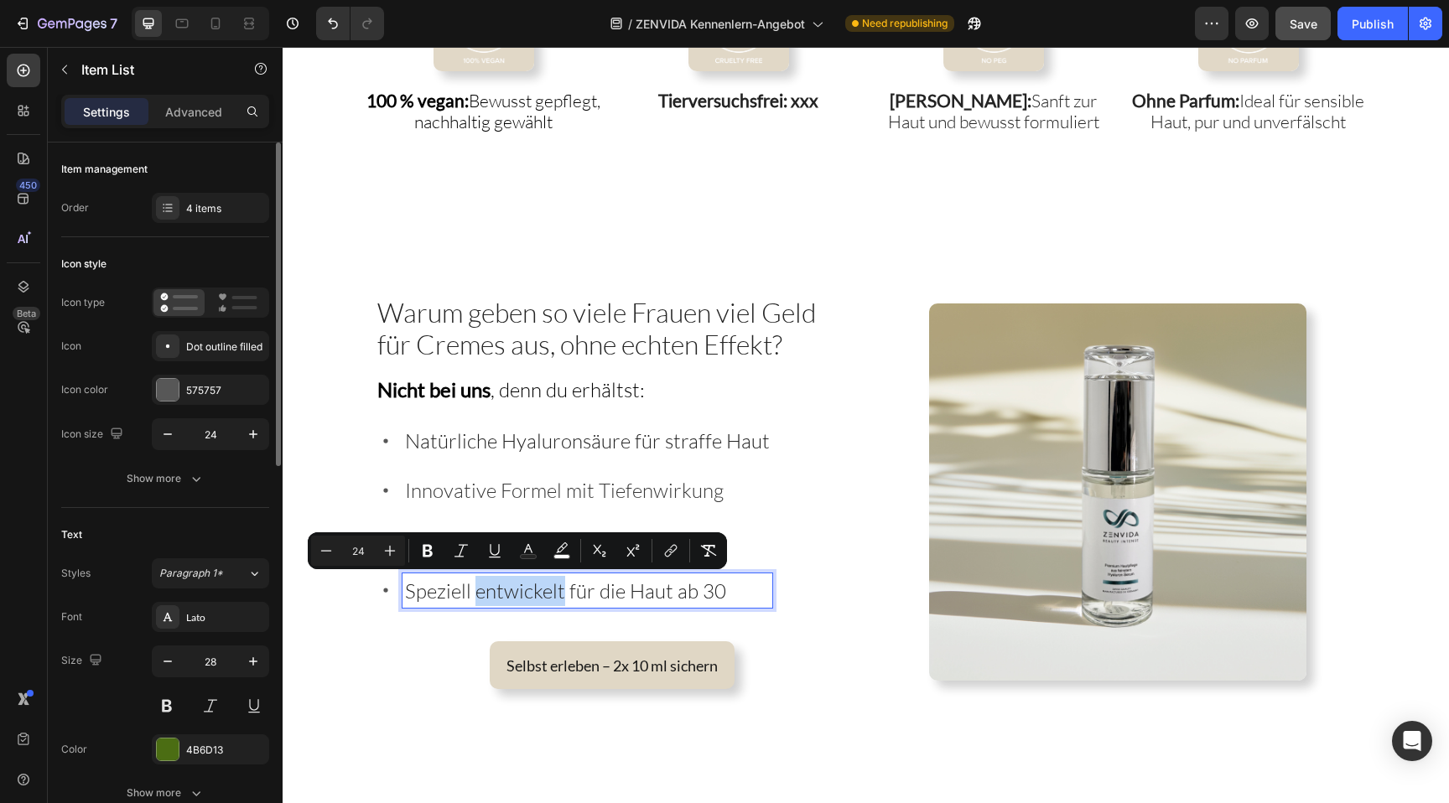
click at [506, 600] on p "Speziell entwickelt für die Haut ab 30" at bounding box center [587, 591] width 365 height 30
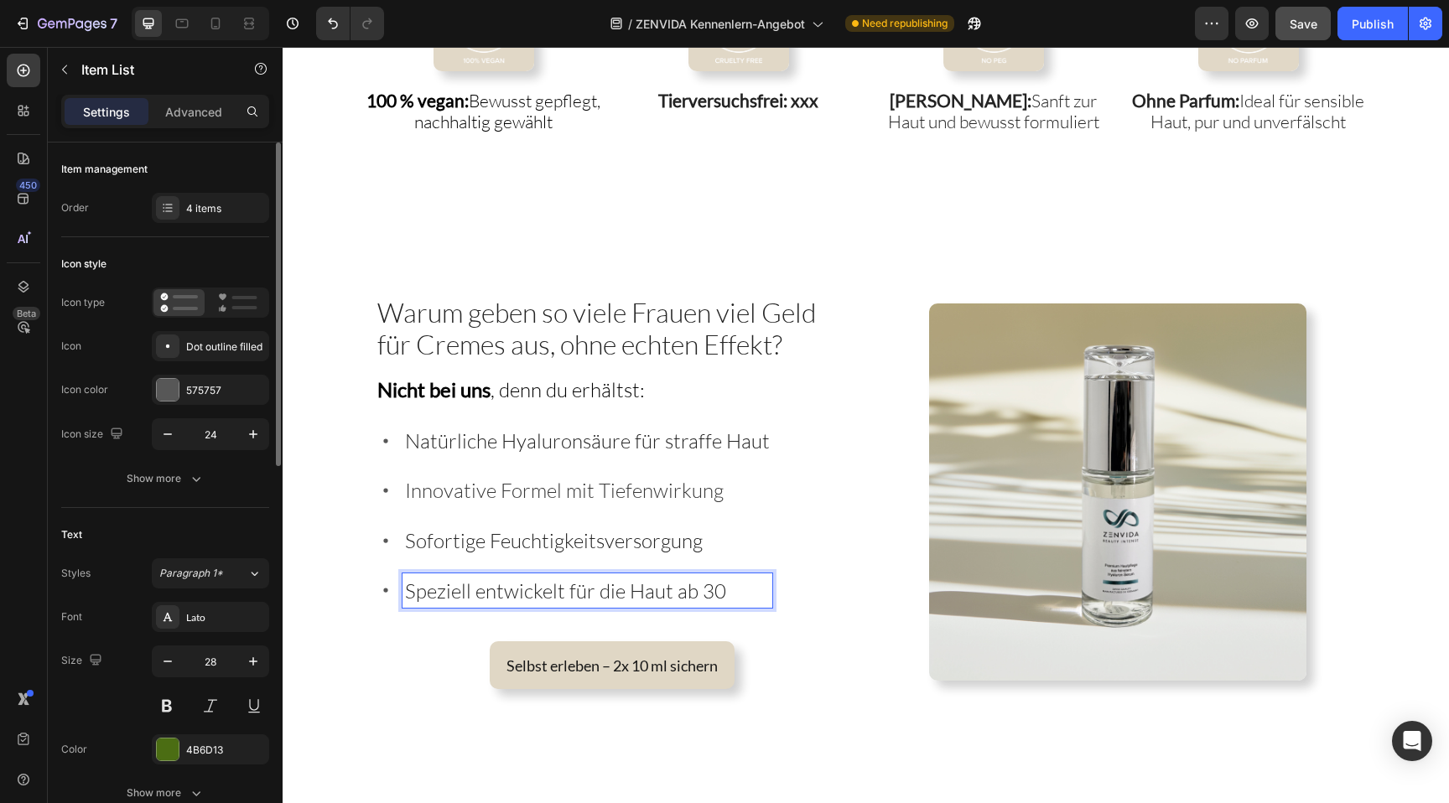
click at [731, 593] on p "Speziell entwickelt für die Haut ab 30" at bounding box center [587, 591] width 365 height 30
click at [747, 514] on div "Natürliche Hyaluronsäure für straffe Haut Innovative Formel mit Tiefenwirkung S…" at bounding box center [574, 516] width 397 height 184
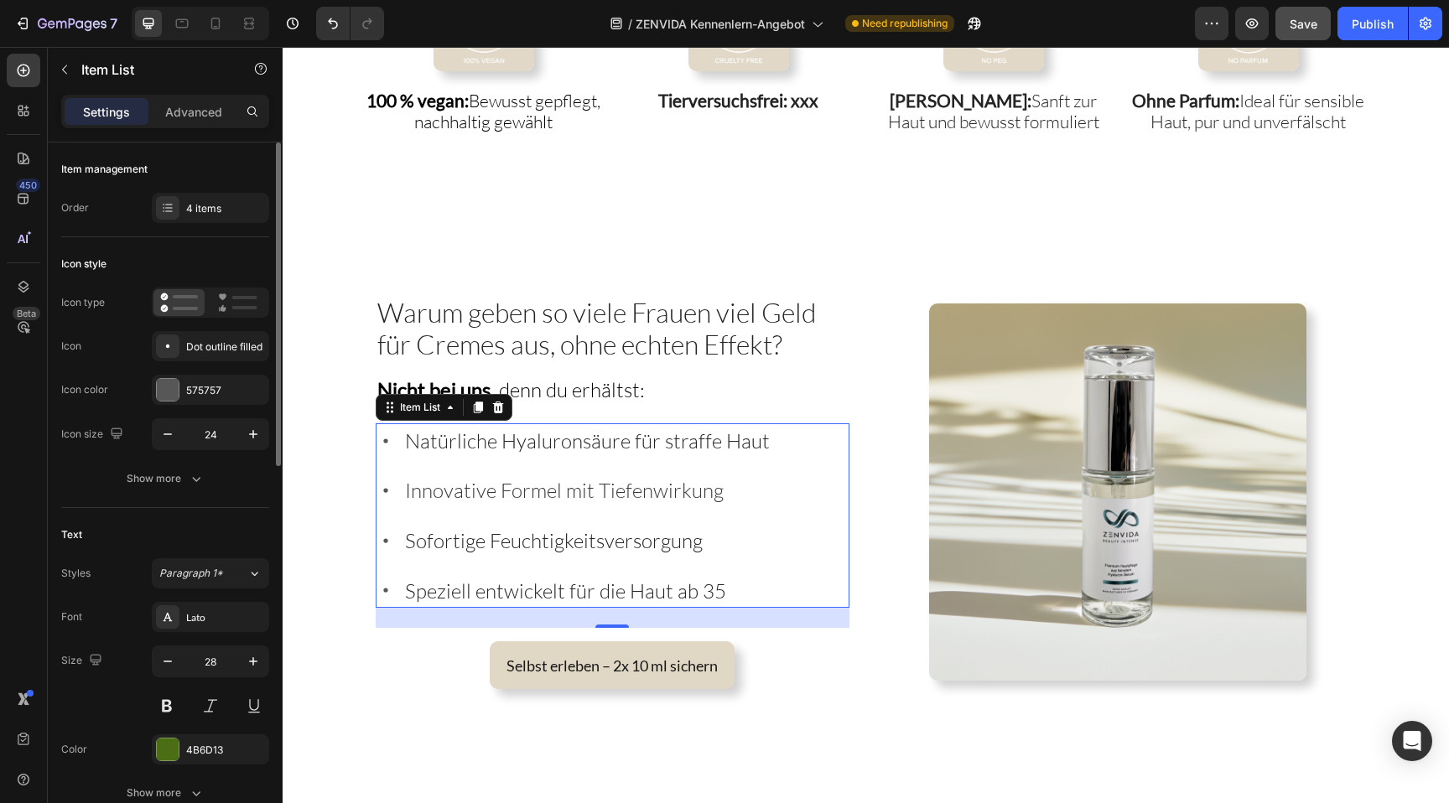
click at [739, 584] on p "Speziell entwickelt für die Haut ab 35" at bounding box center [587, 591] width 365 height 30
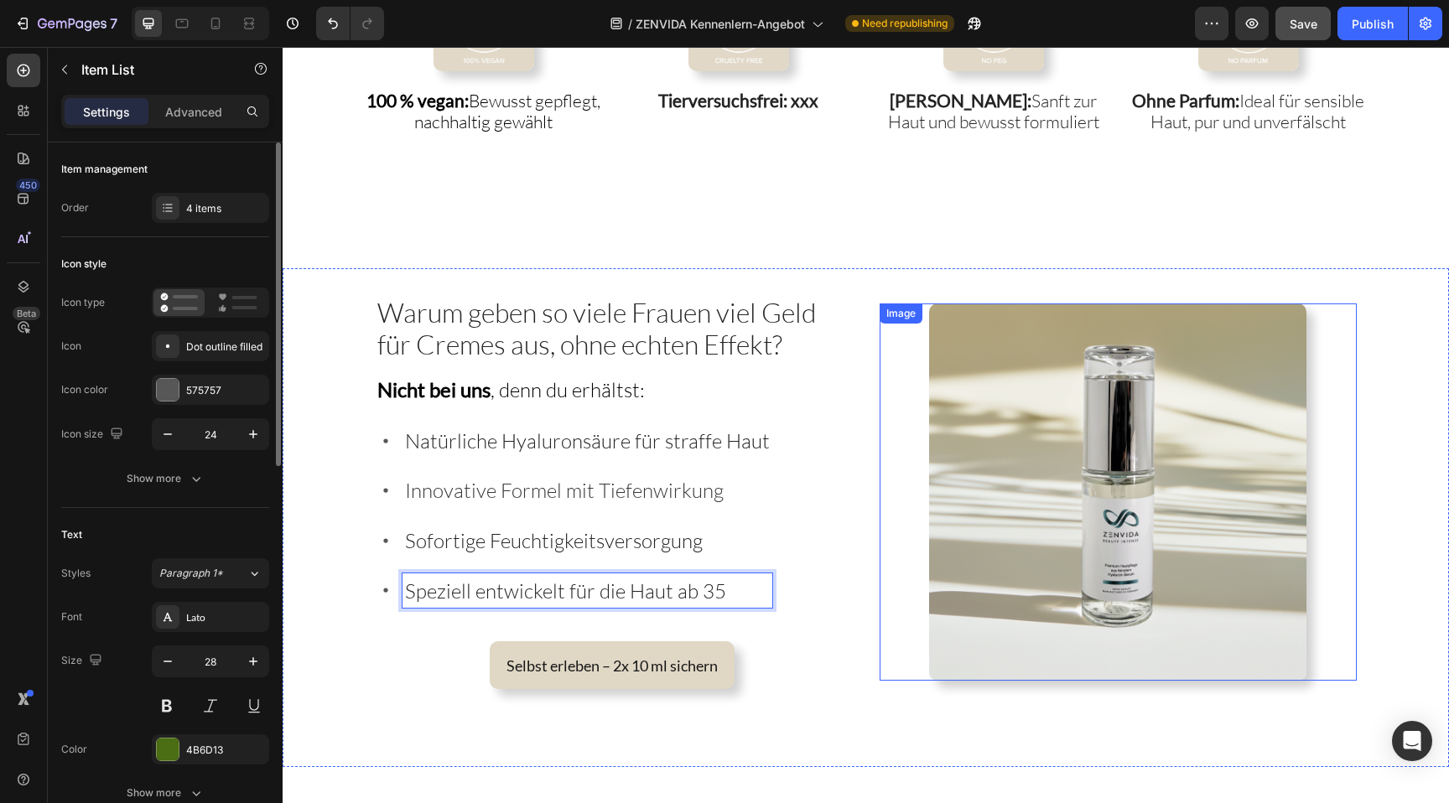
click at [880, 587] on div at bounding box center [1118, 492] width 477 height 377
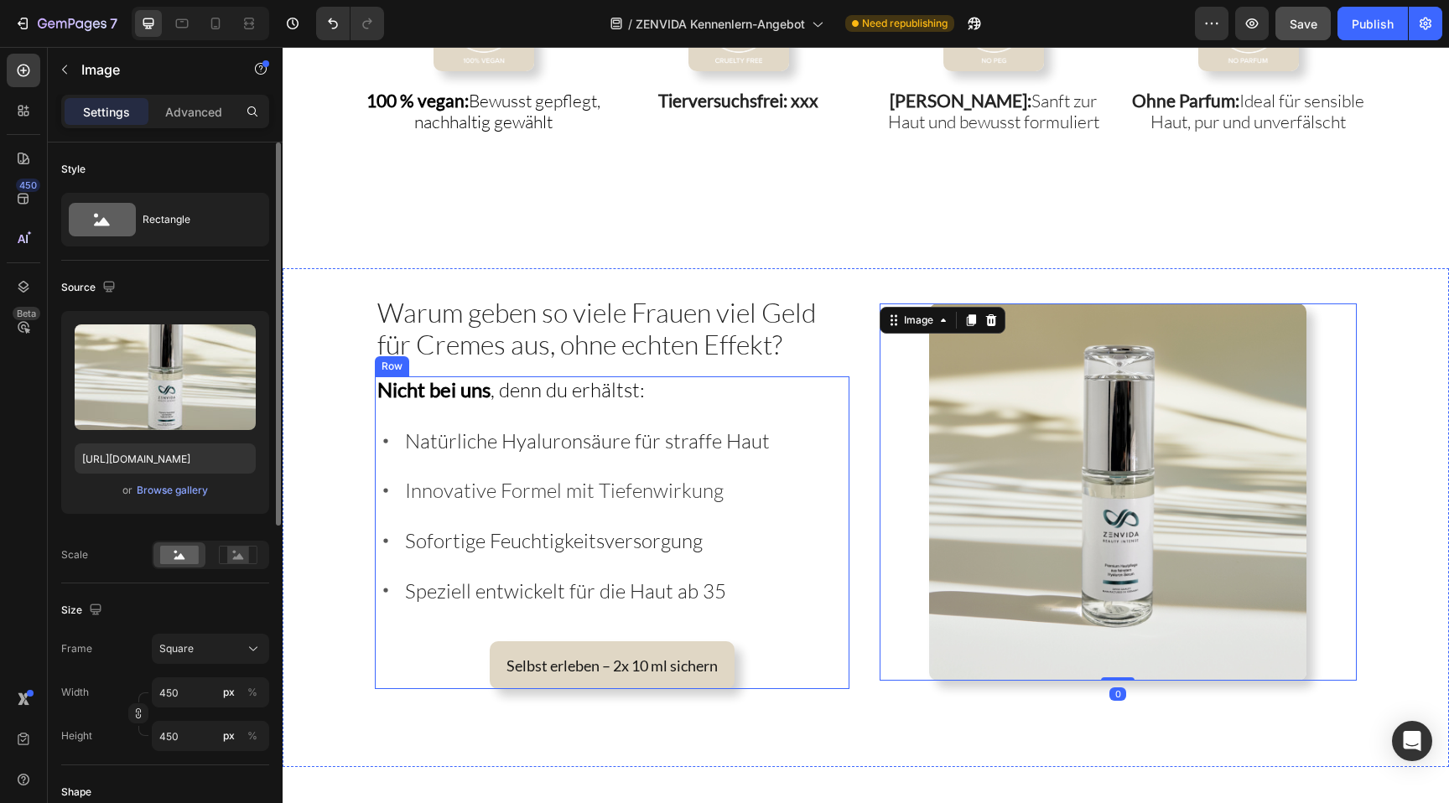
click at [842, 611] on div "Nicht bei uns , denn du erhältst: Text Block Natürliche Hyaluronsäure für straf…" at bounding box center [613, 533] width 474 height 313
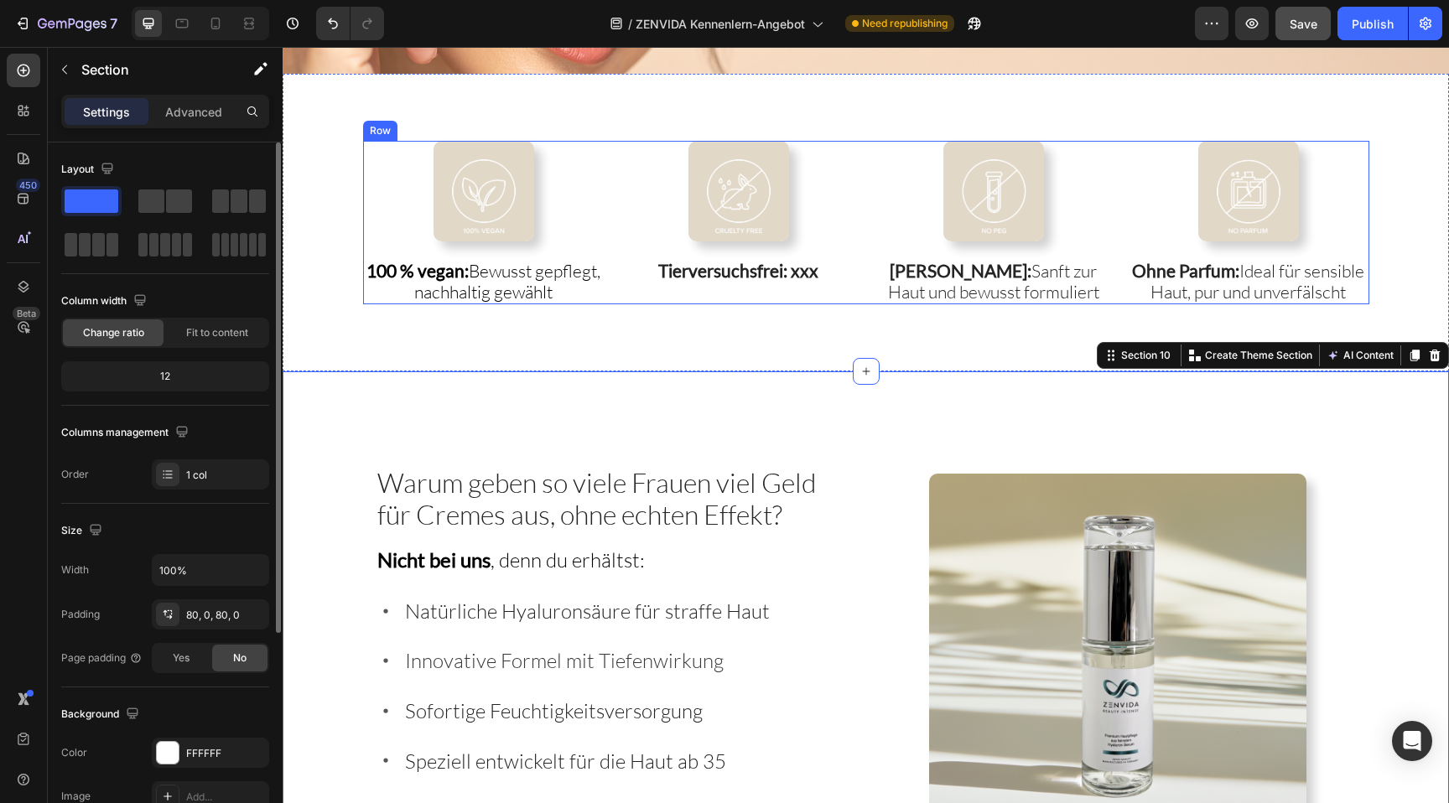
scroll to position [2610, 0]
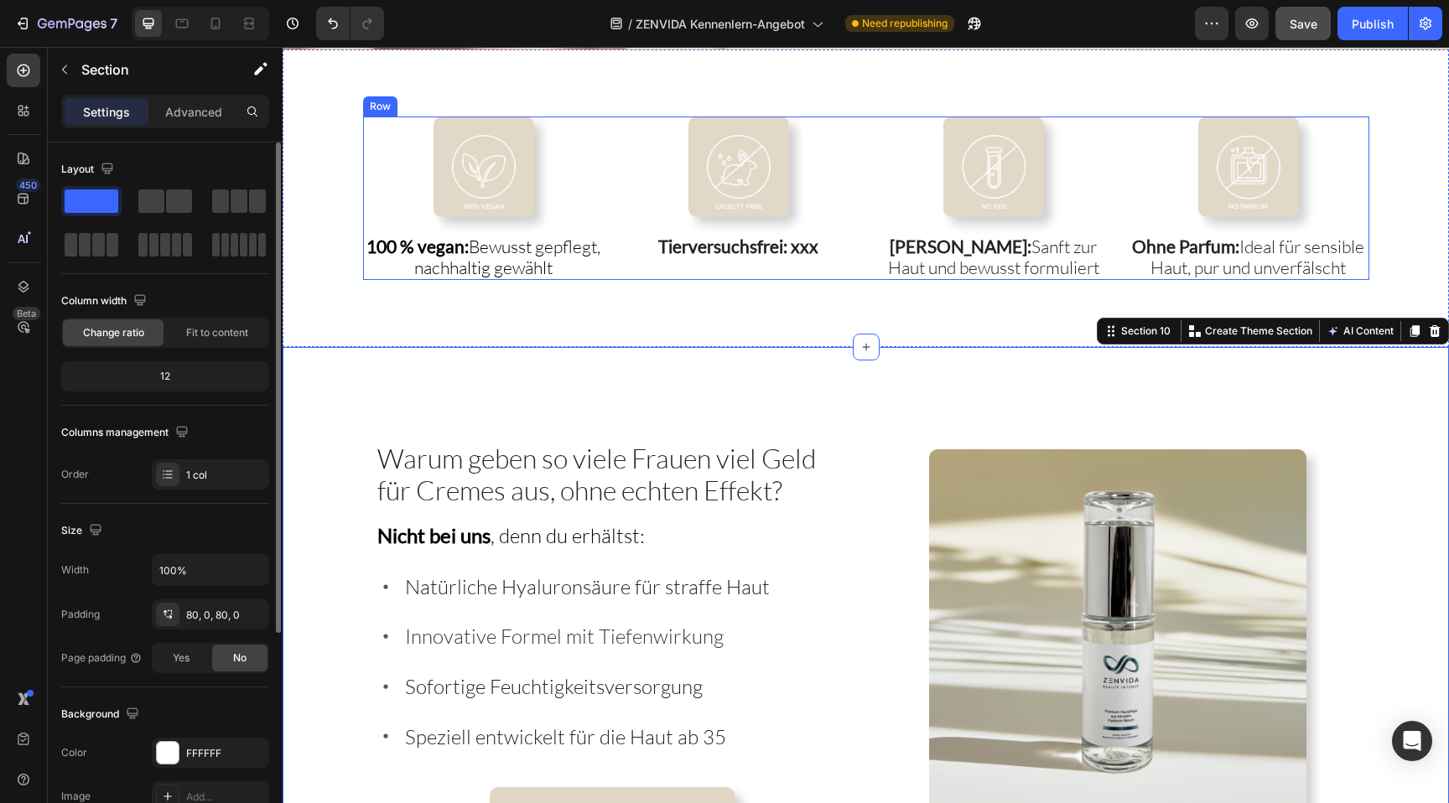
click at [864, 187] on div "Image 100 % vegan: Bewusst gepflegt, nachhaltig gewählt Heading Image Tierversu…" at bounding box center [866, 199] width 1006 height 164
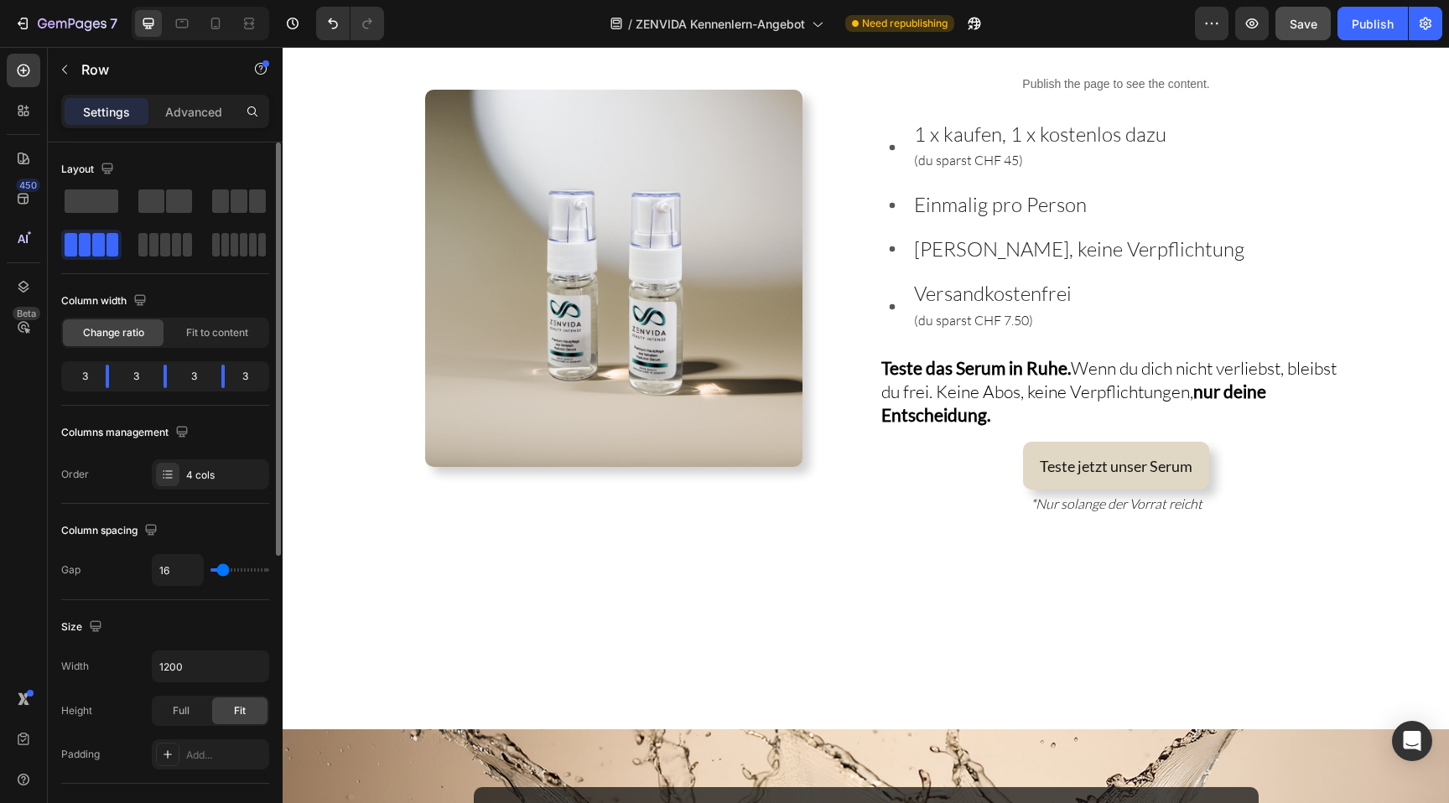
scroll to position [3475, 0]
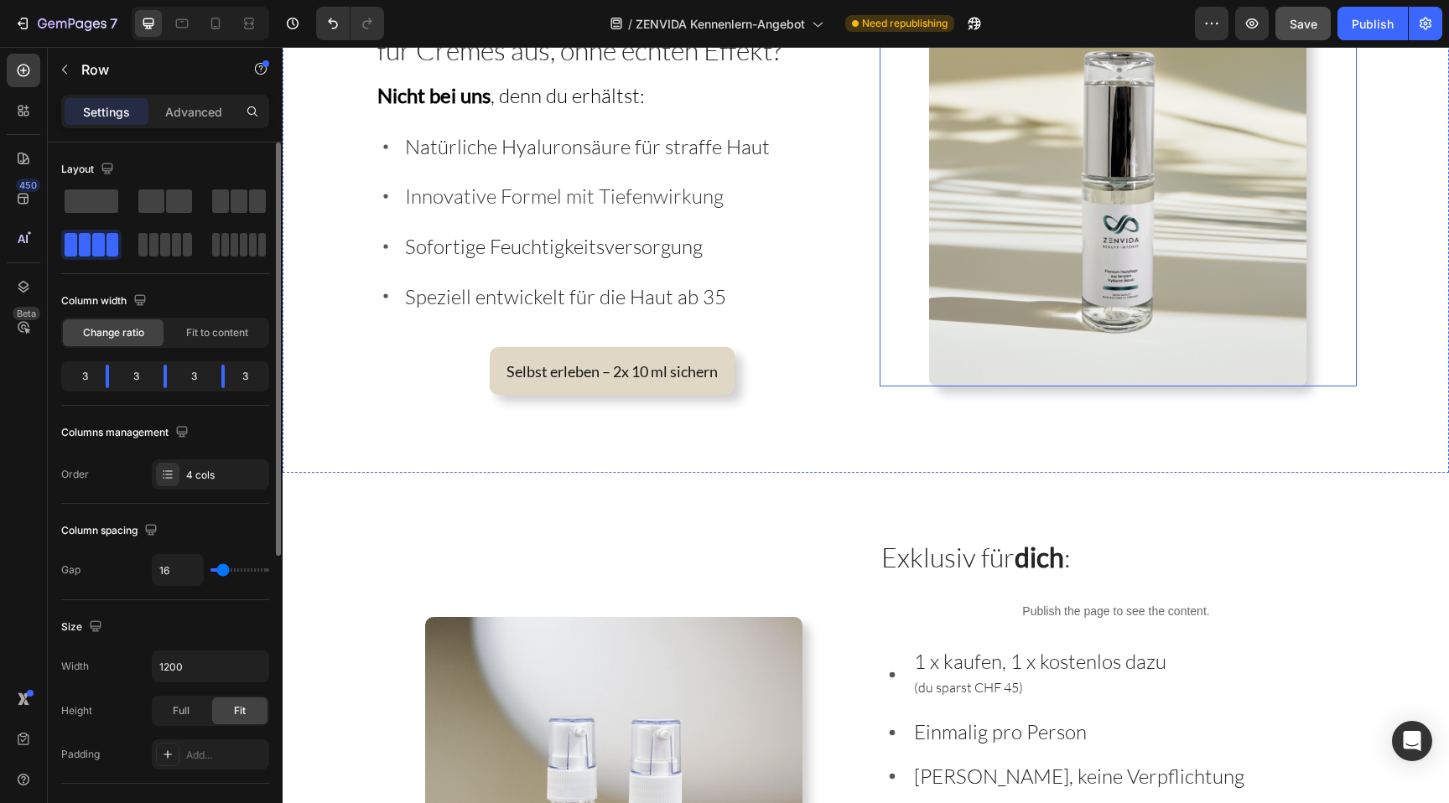
click at [1153, 201] on img at bounding box center [1117, 197] width 377 height 377
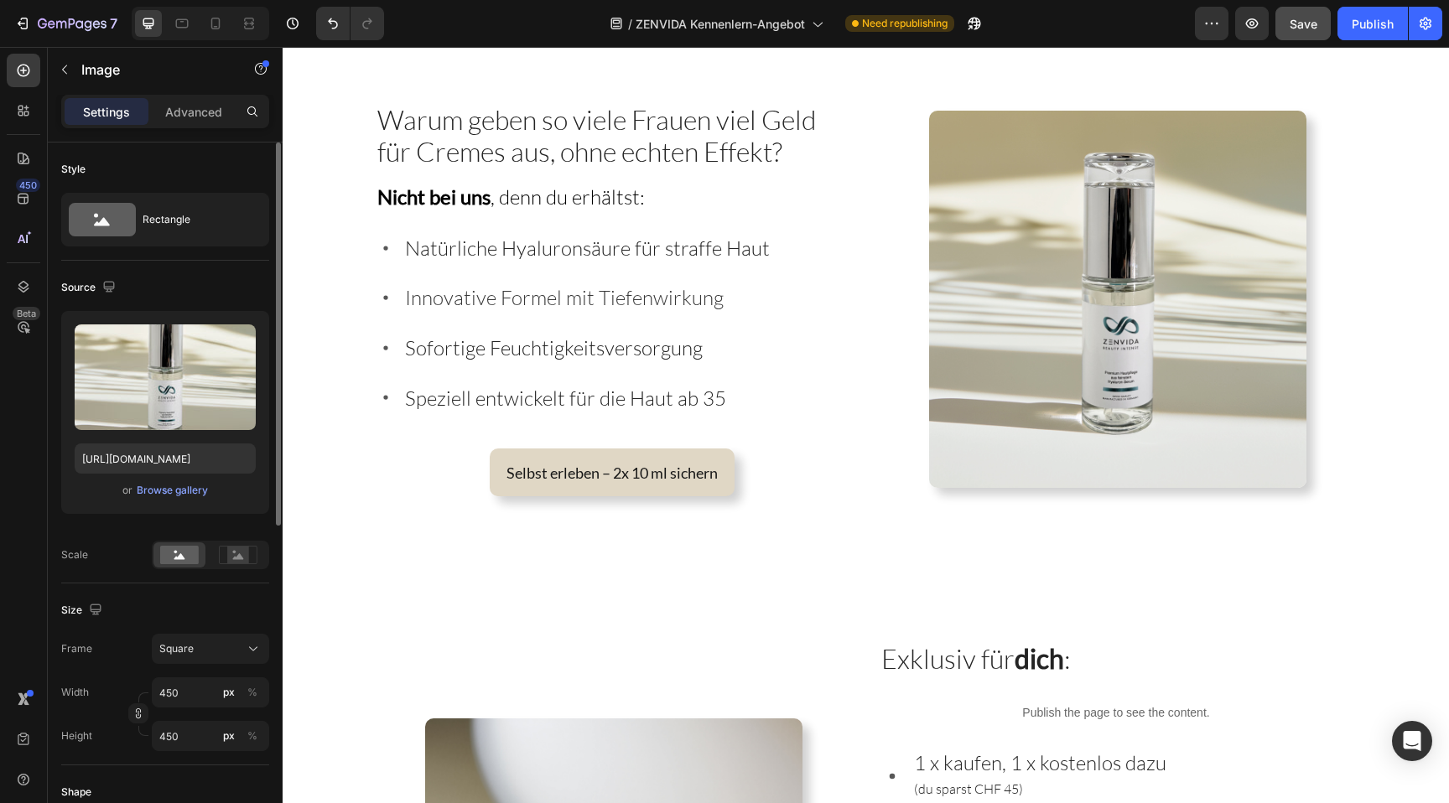
scroll to position [2942, 0]
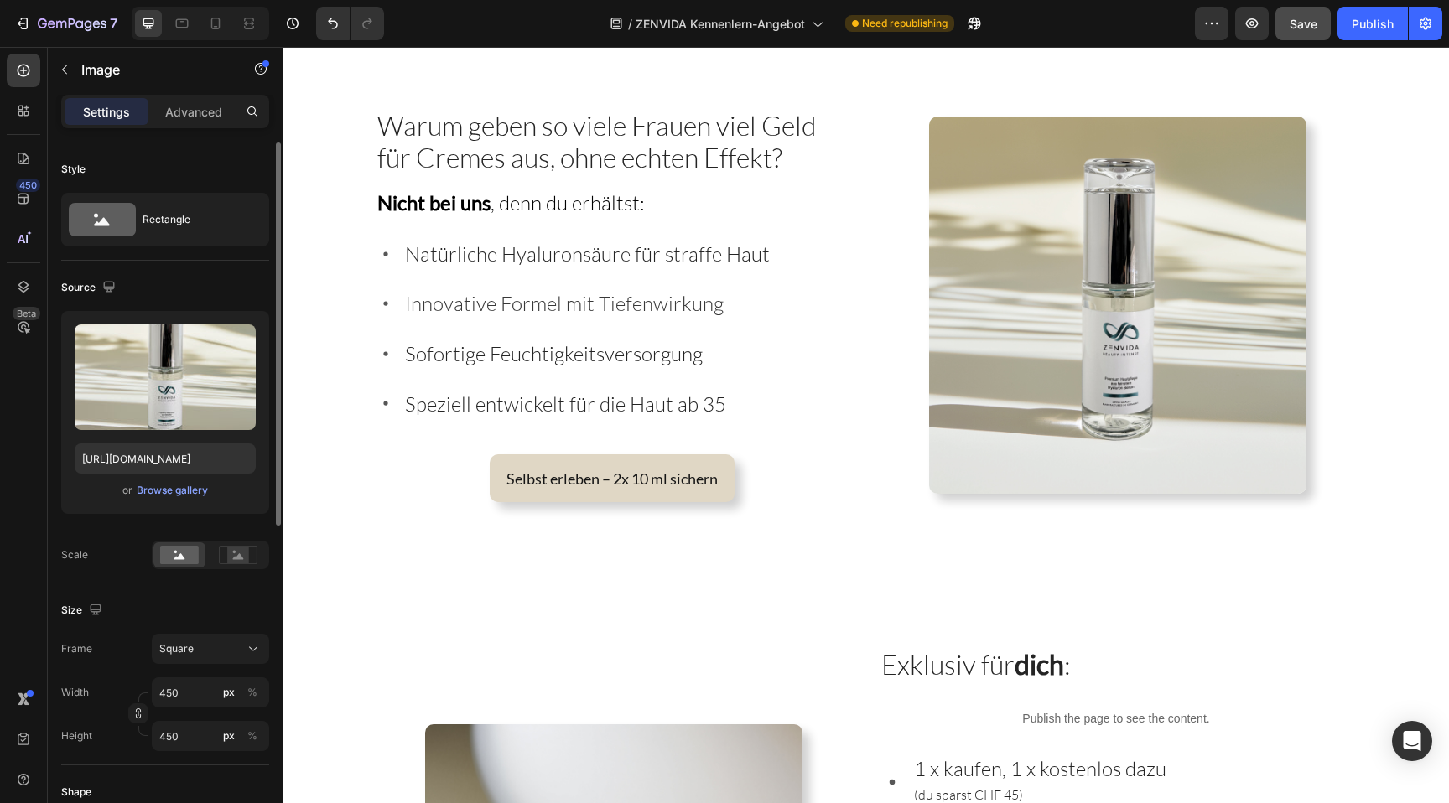
click at [1093, 308] on img at bounding box center [1117, 305] width 377 height 377
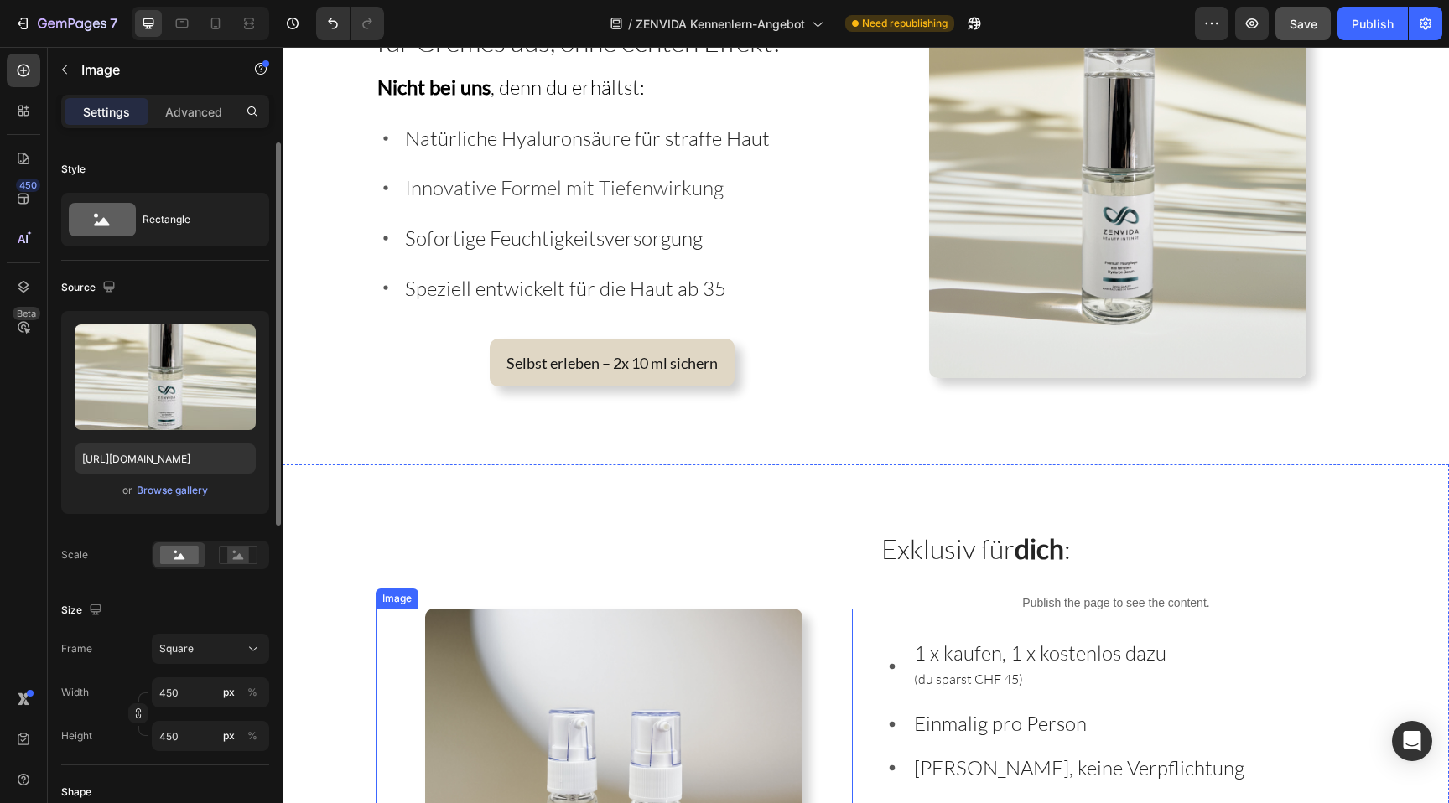
scroll to position [2805, 0]
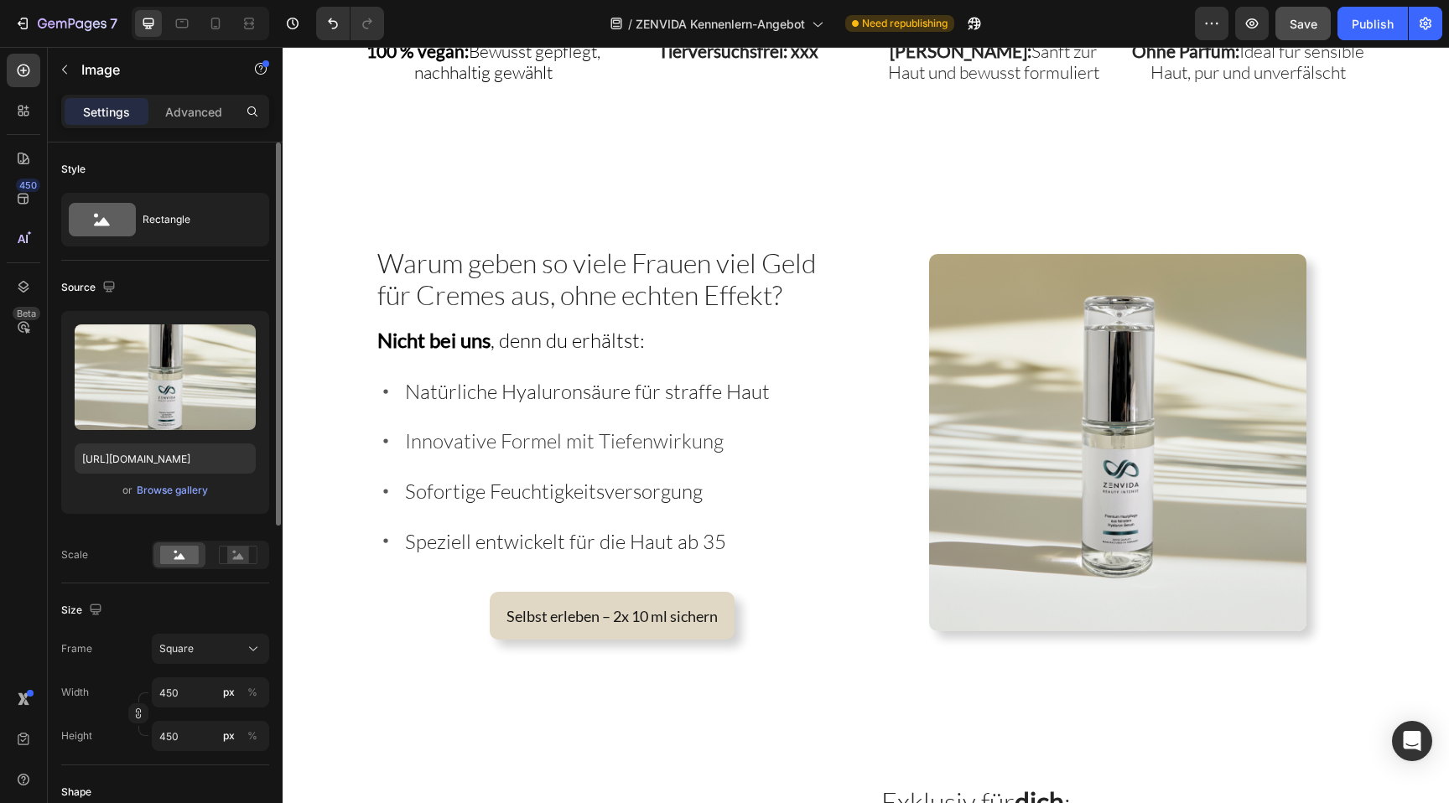
click at [1005, 415] on img at bounding box center [1117, 442] width 377 height 377
click at [179, 494] on div "Browse gallery" at bounding box center [172, 490] width 71 height 15
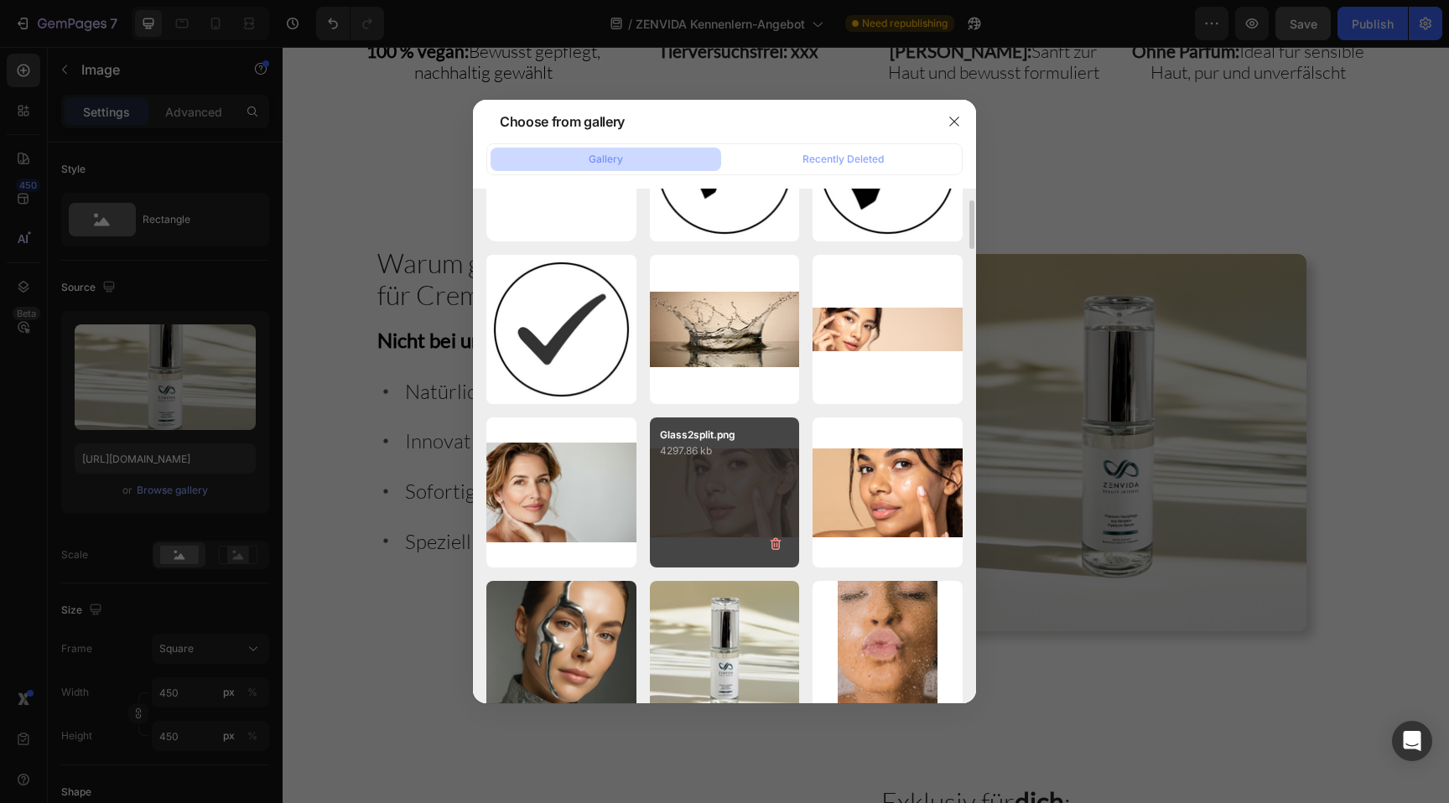
scroll to position [112, 0]
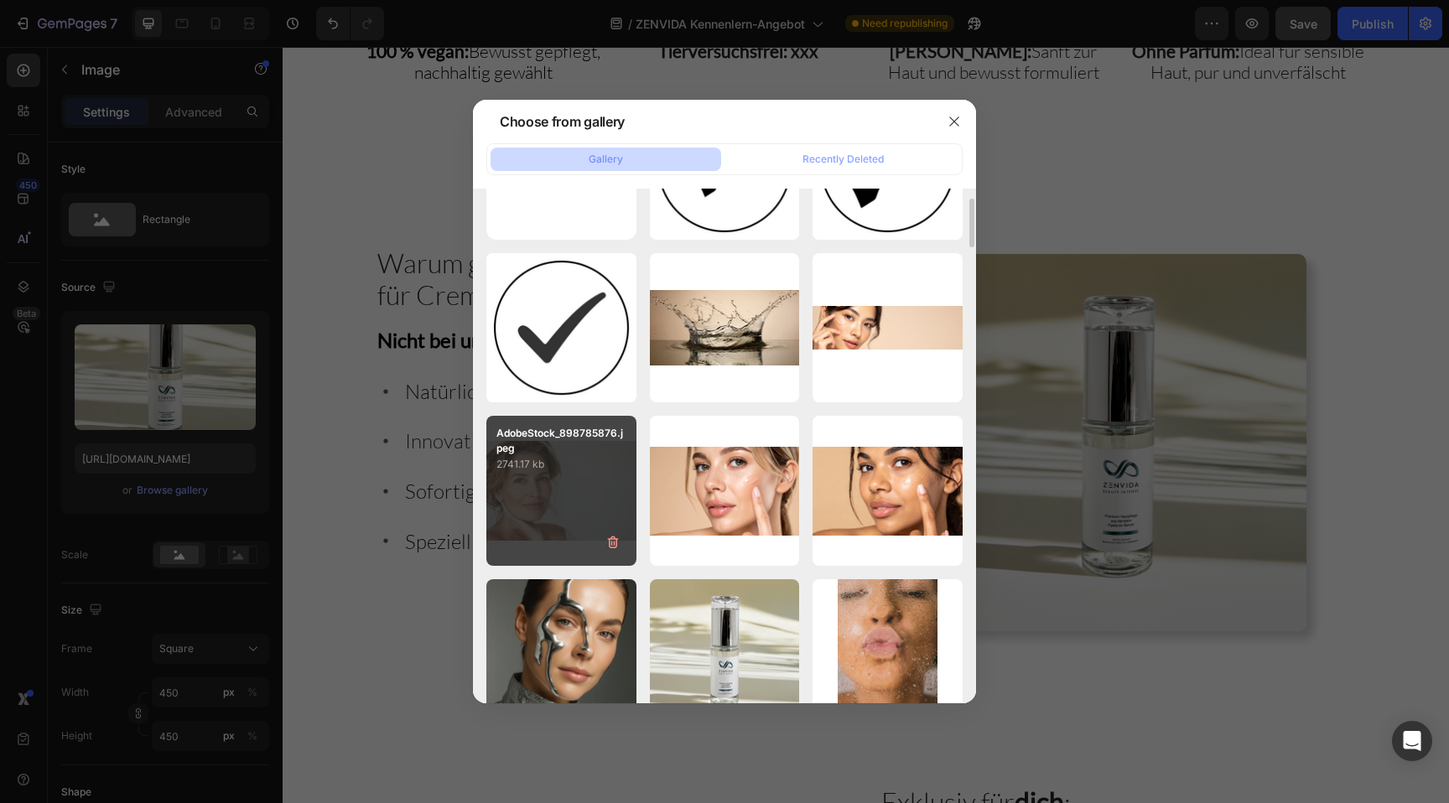
click at [558, 499] on div "AdobeStock_898785876.jpeg 2741.17 kb" at bounding box center [561, 491] width 150 height 150
type input "https://cdn.shopify.com/s/files/1/0881/3137/1274/files/gempages_550046199009248…"
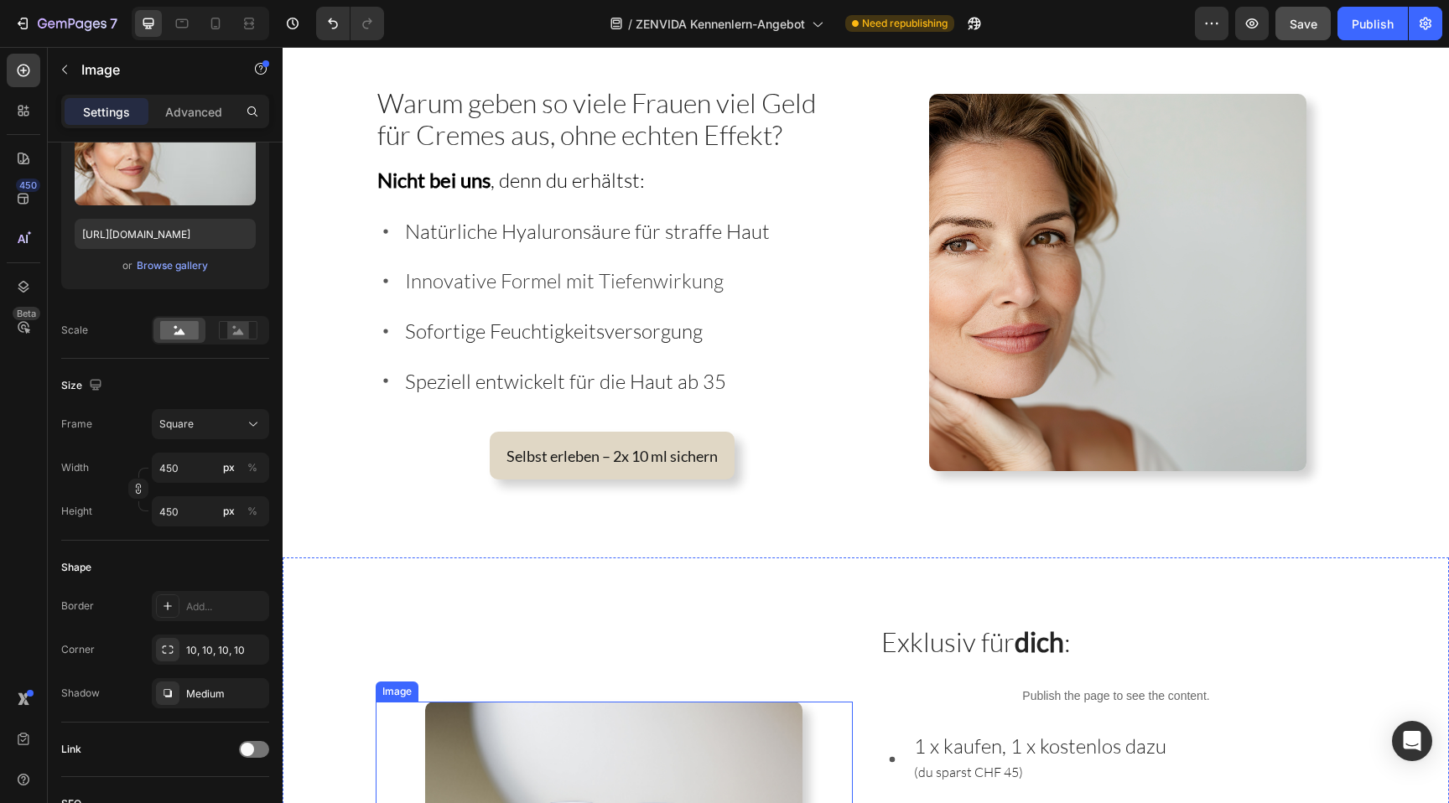
scroll to position [2954, 0]
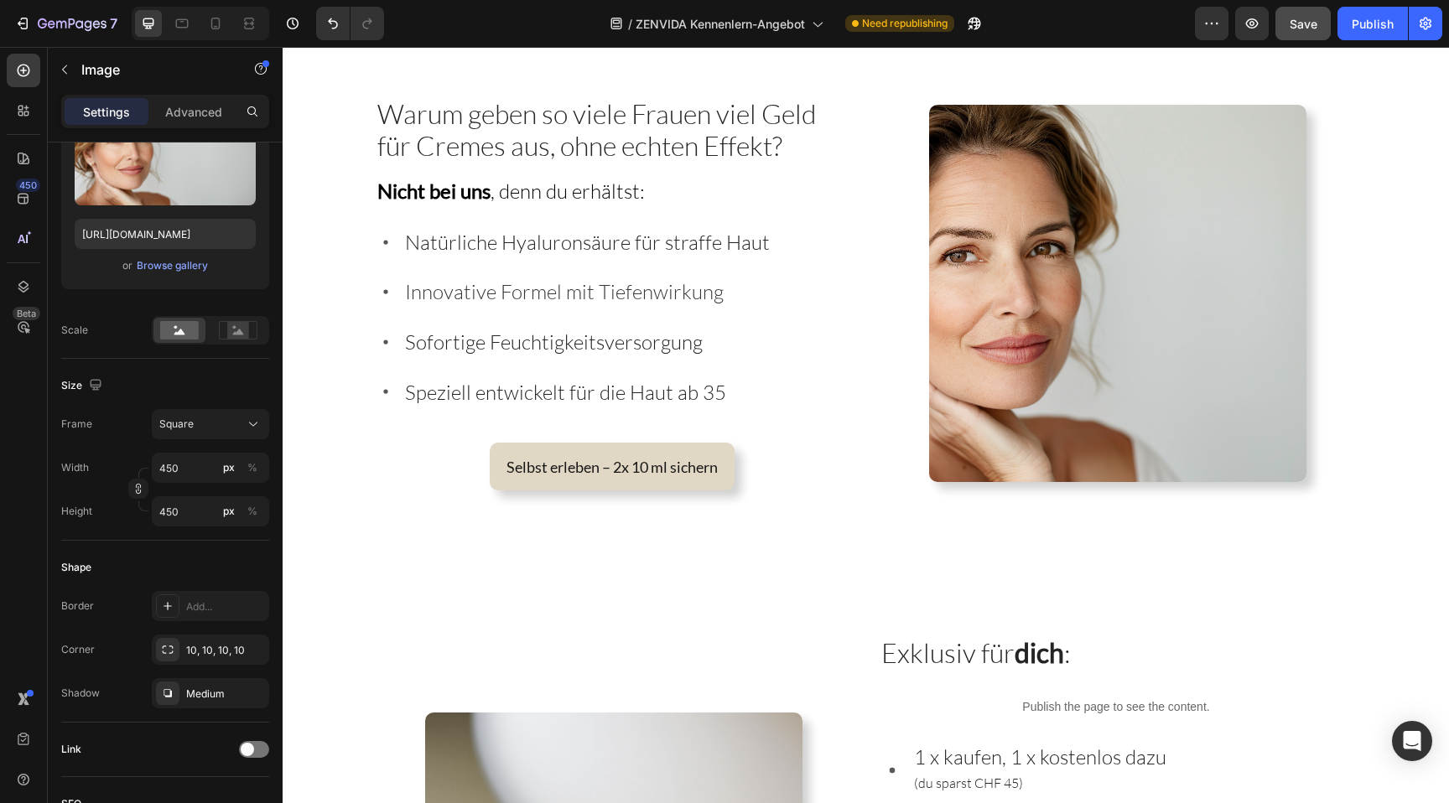
click at [1207, 213] on img at bounding box center [1117, 293] width 377 height 377
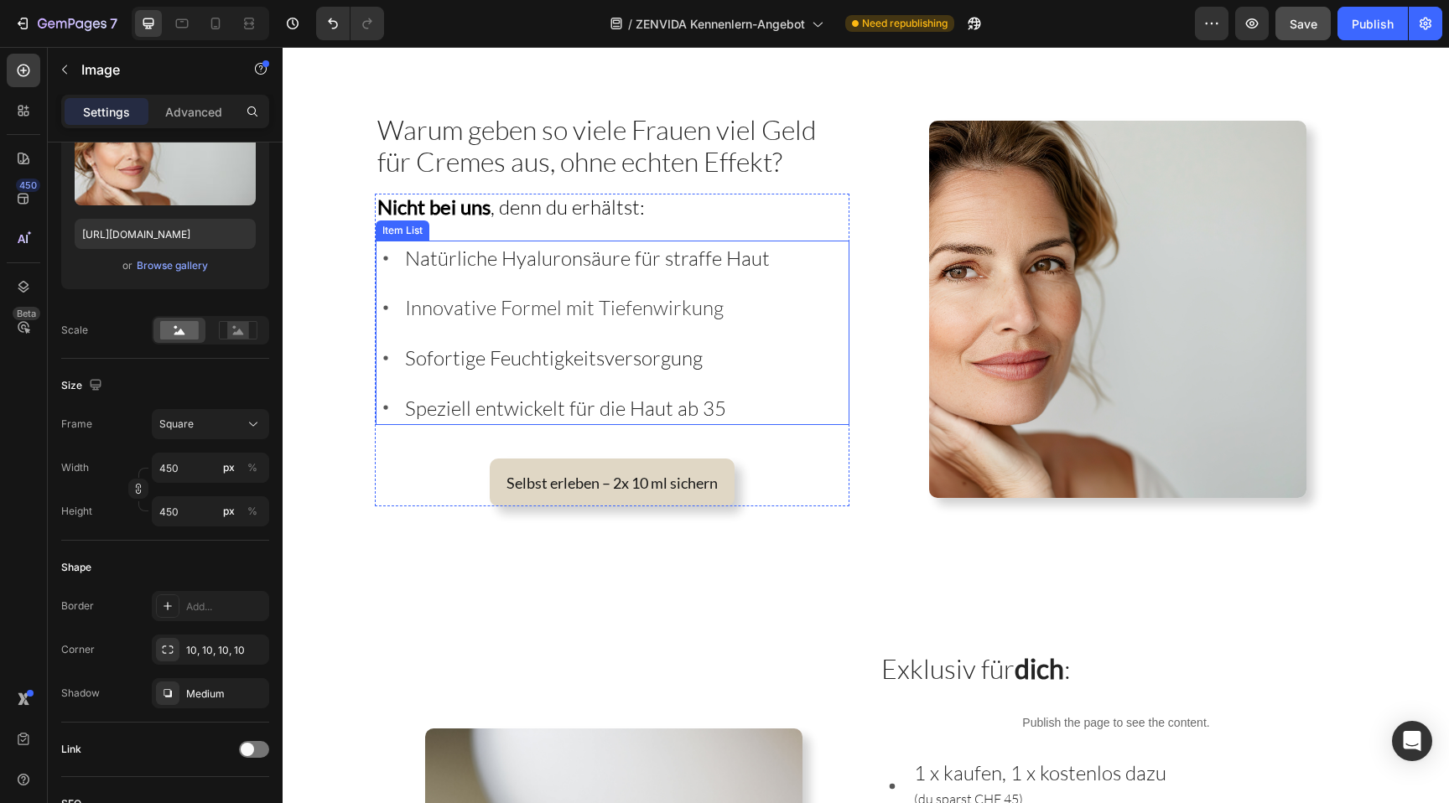
scroll to position [2934, 0]
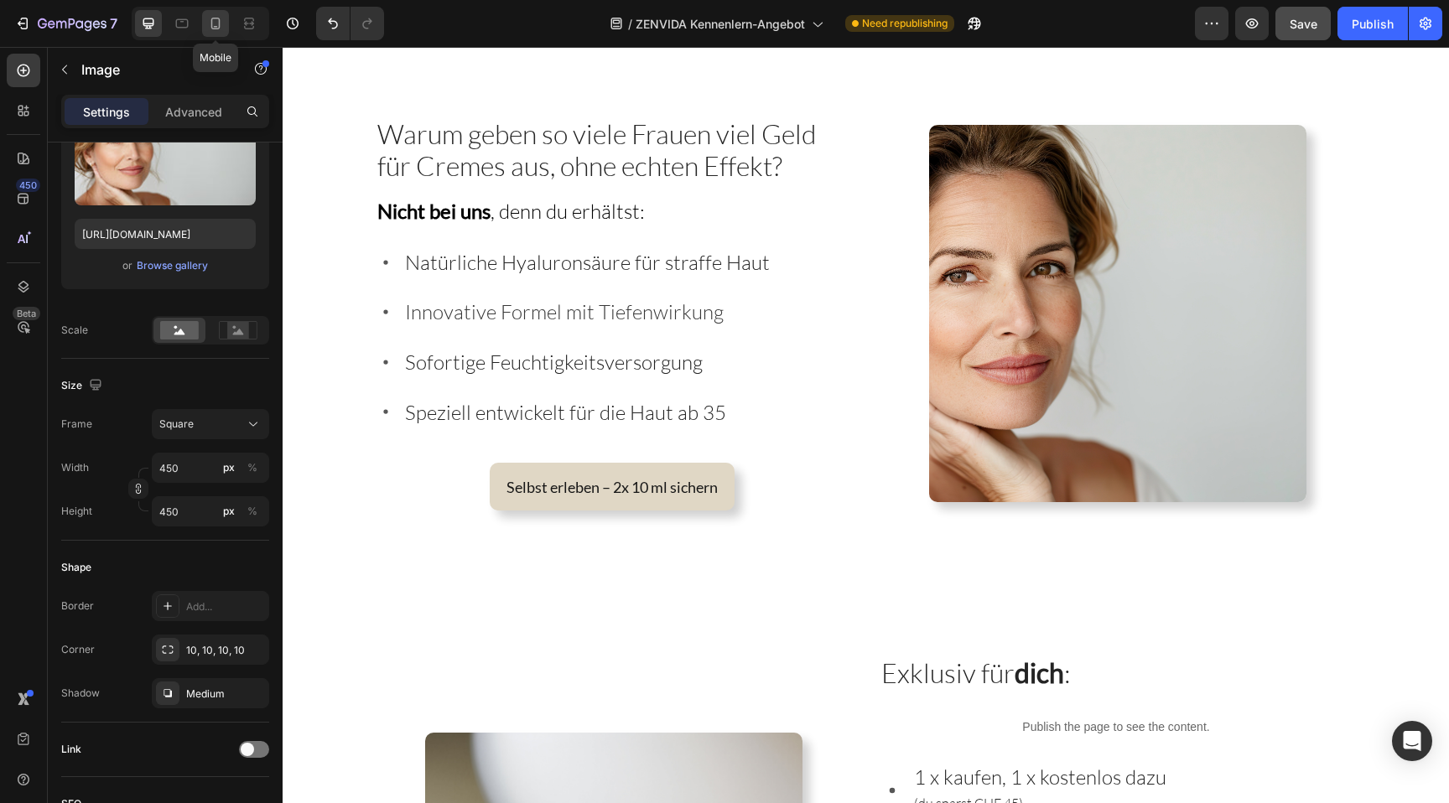
click at [211, 16] on icon at bounding box center [215, 23] width 17 height 17
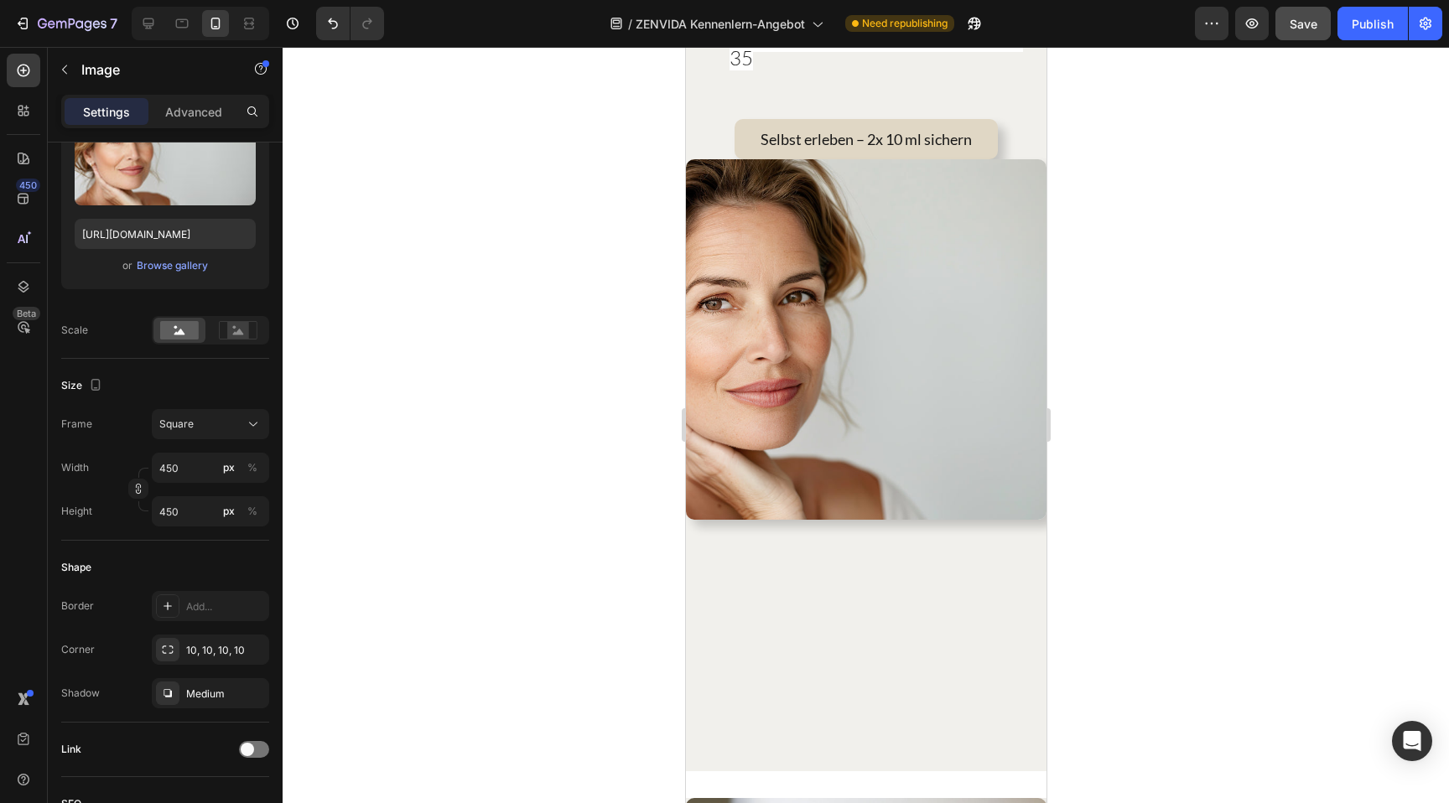
scroll to position [3692, 0]
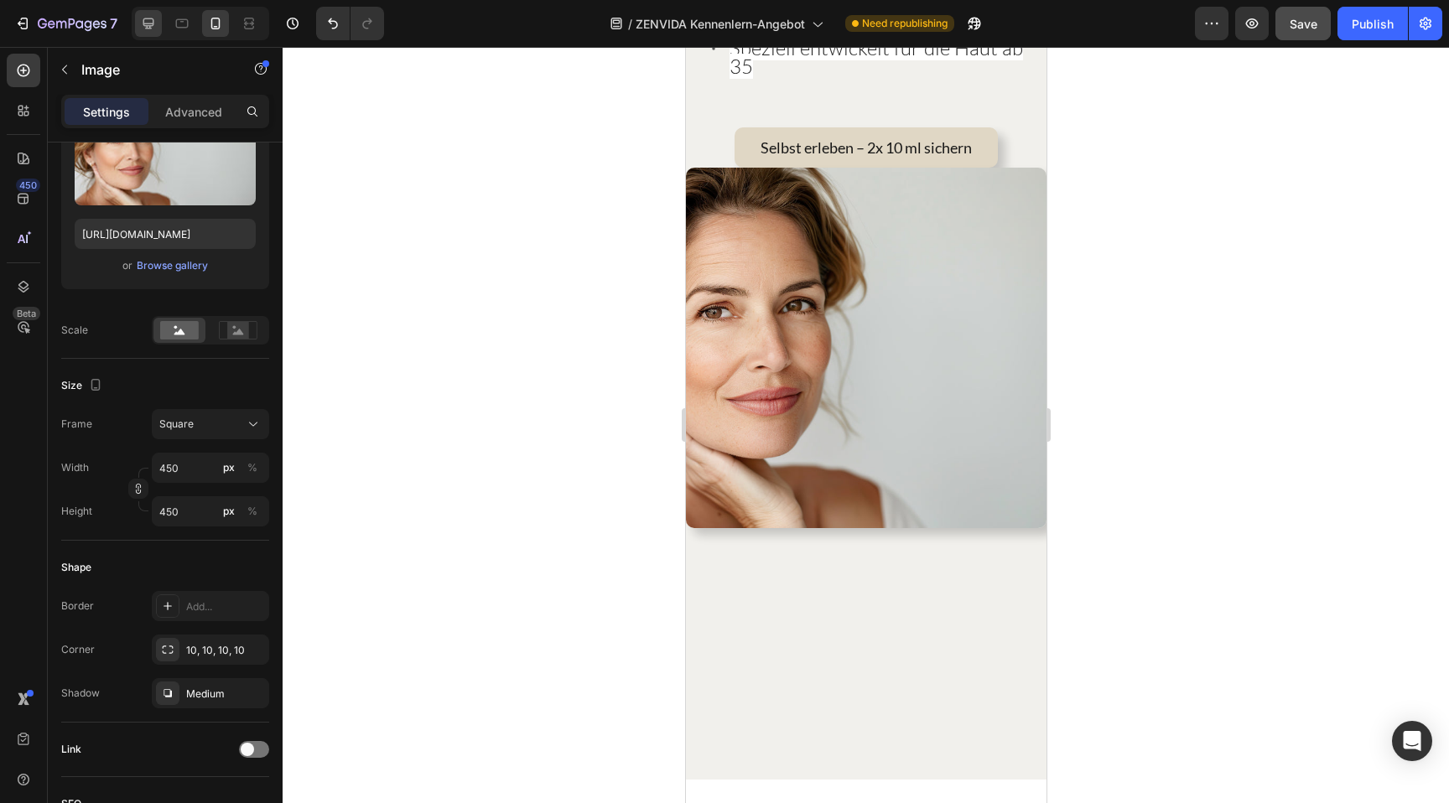
click at [150, 26] on icon at bounding box center [148, 23] width 11 height 11
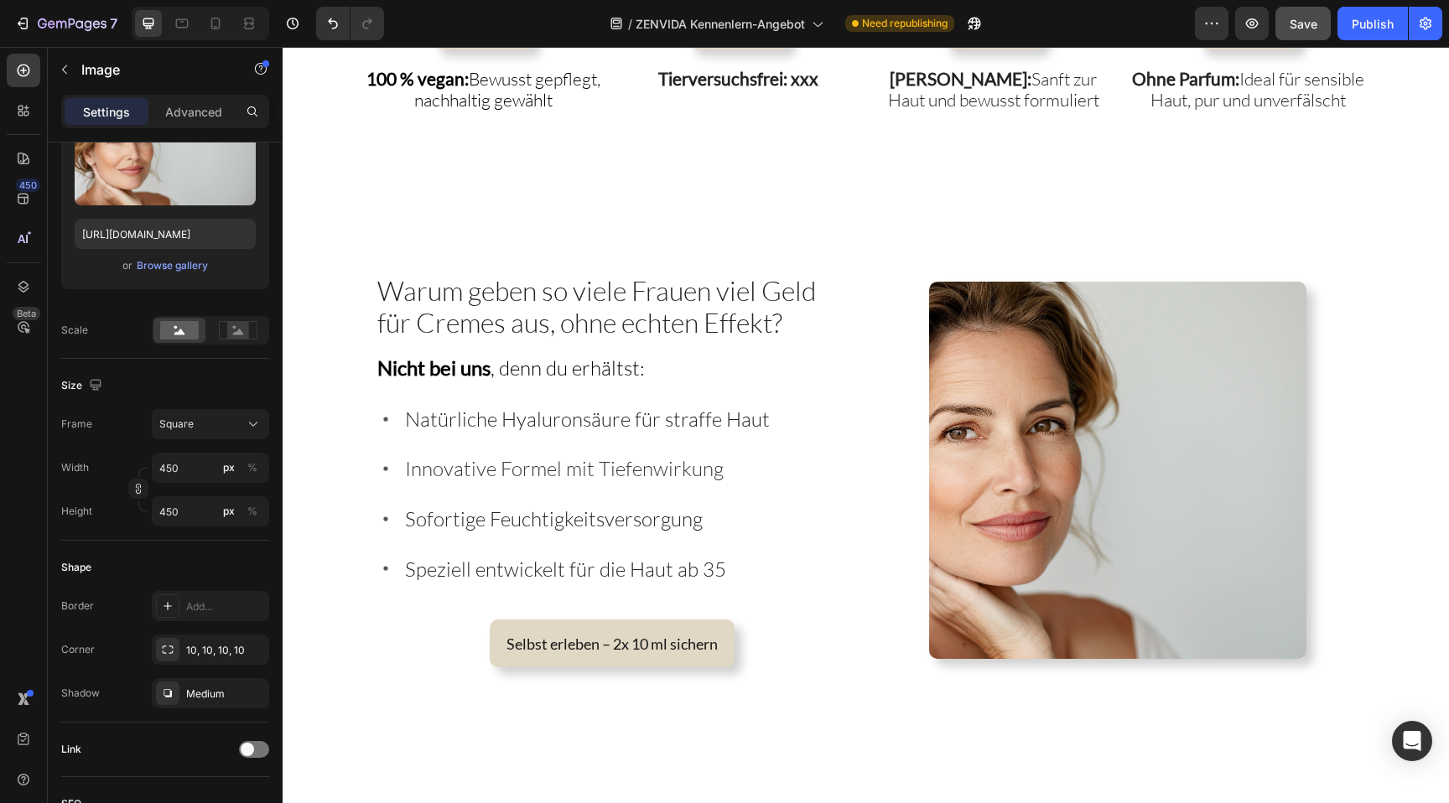
scroll to position [2778, 0]
click at [1016, 355] on img at bounding box center [1117, 469] width 377 height 377
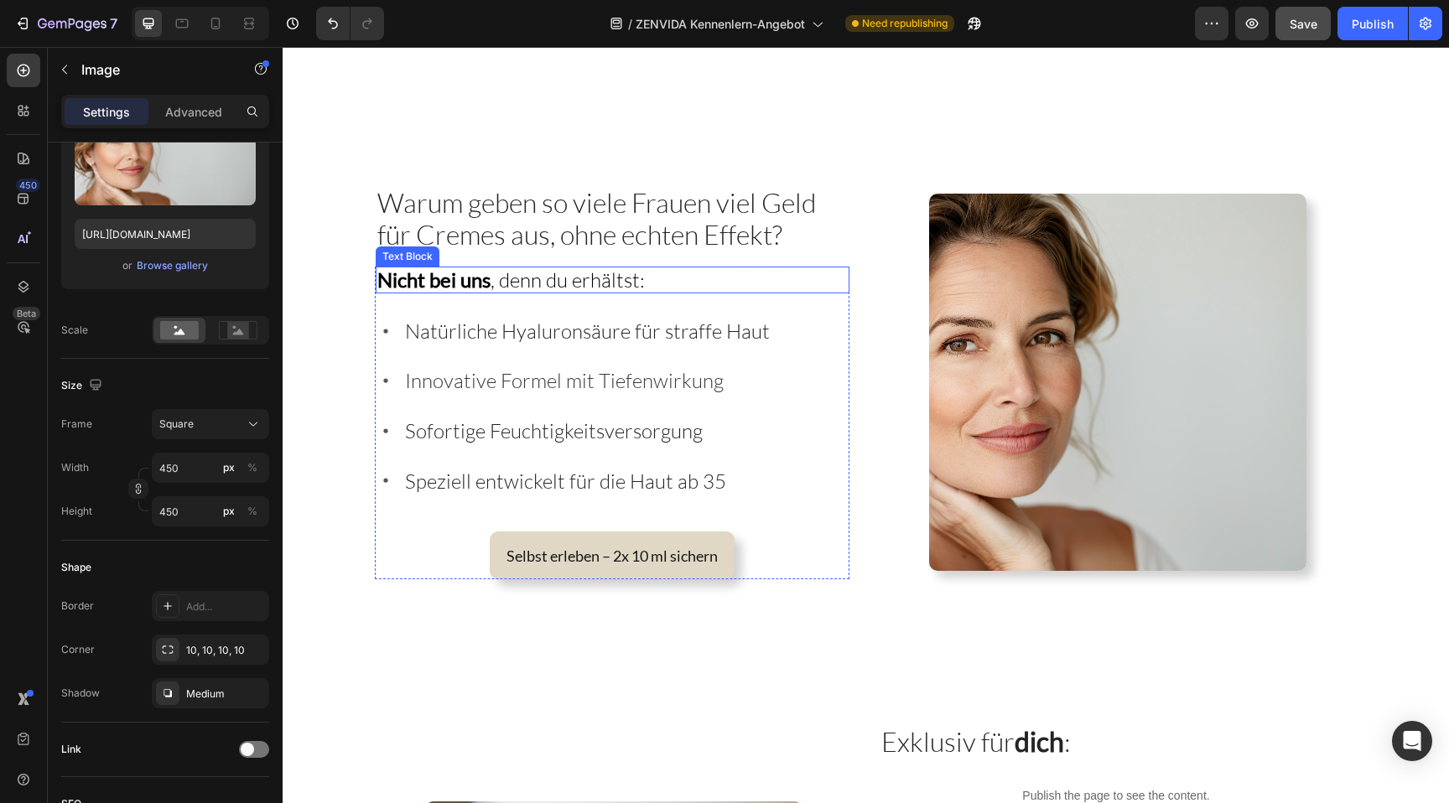
scroll to position [2866, 0]
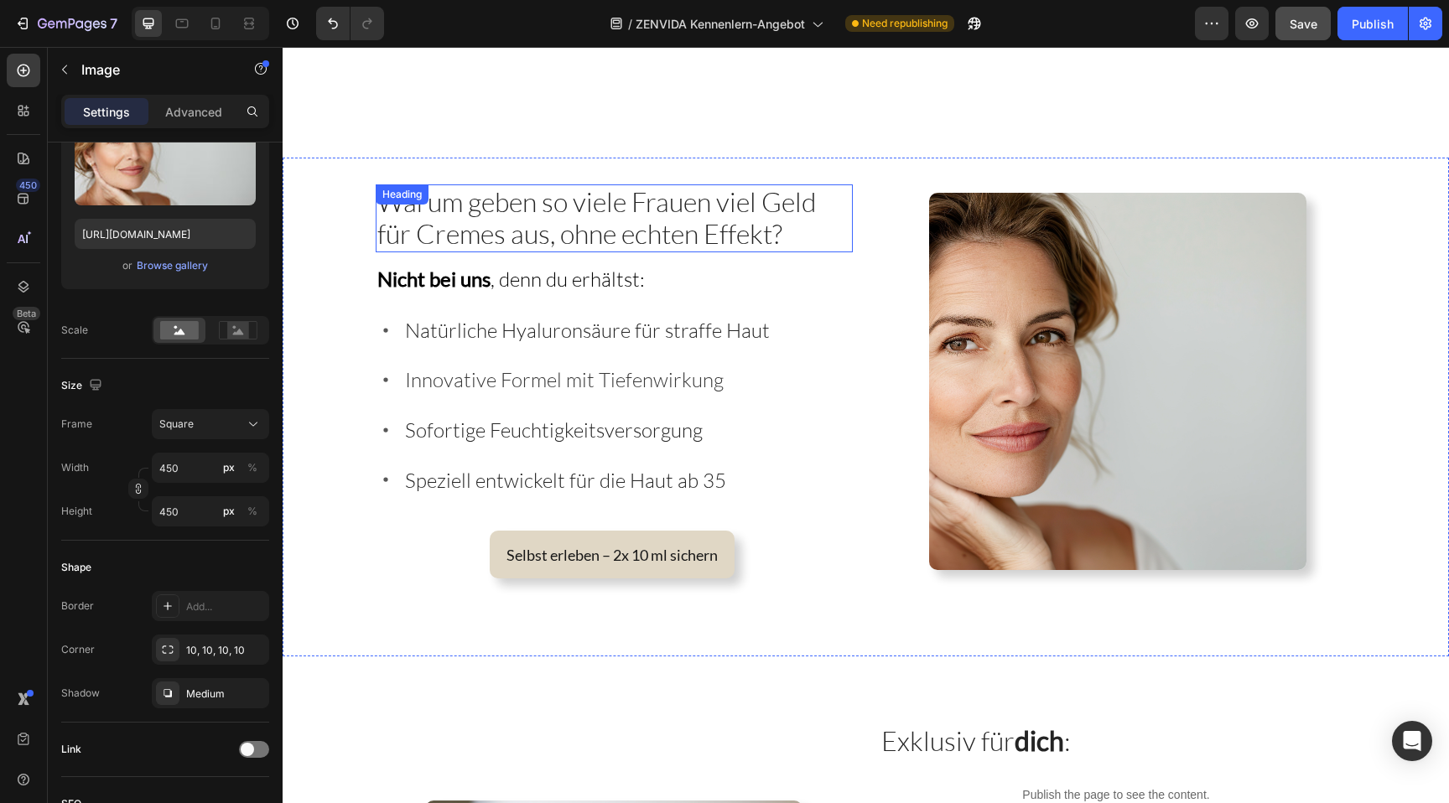
click at [738, 225] on span "Warum geben so viele Frauen viel Geld für Cremes aus, ohne echten Effekt?" at bounding box center [596, 217] width 439 height 65
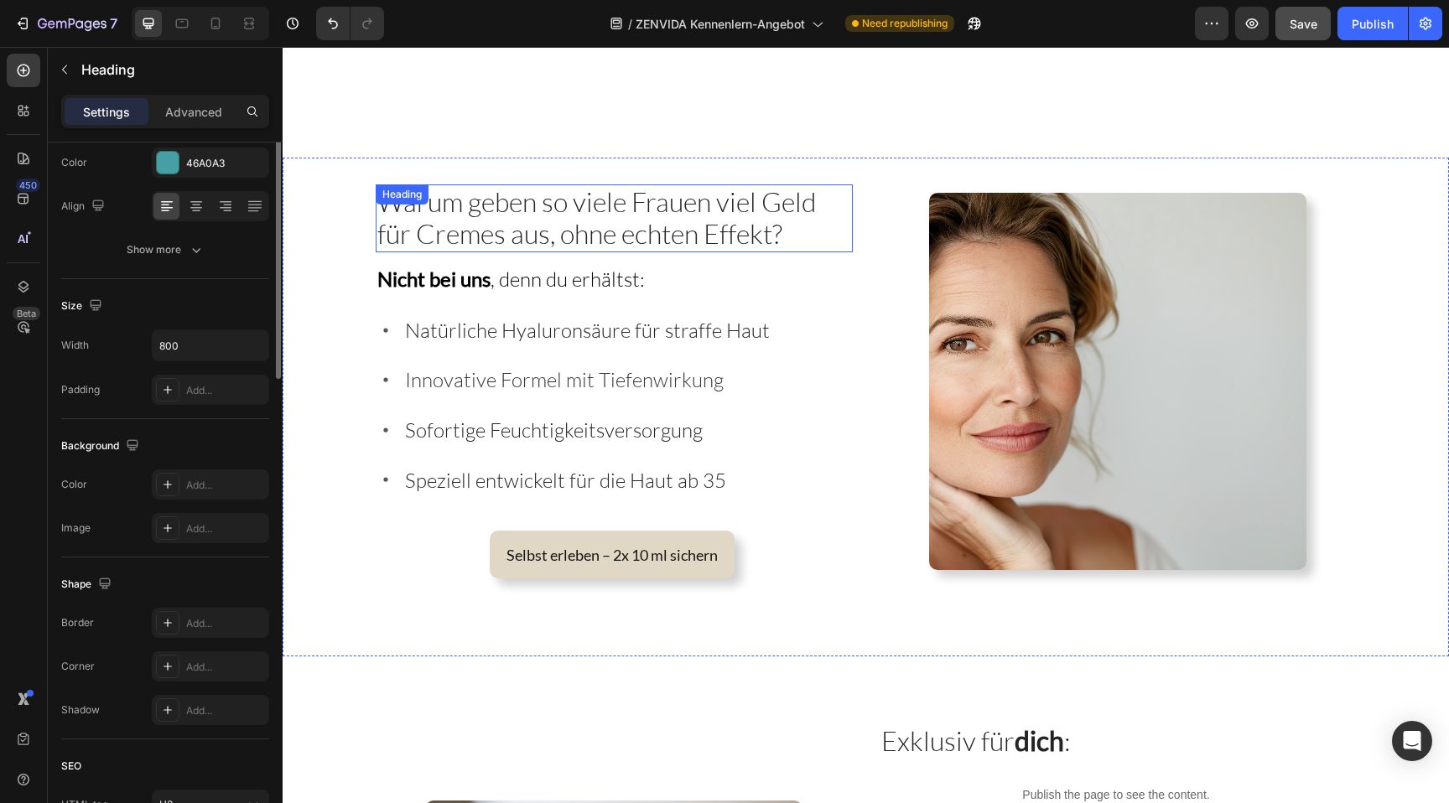
scroll to position [0, 0]
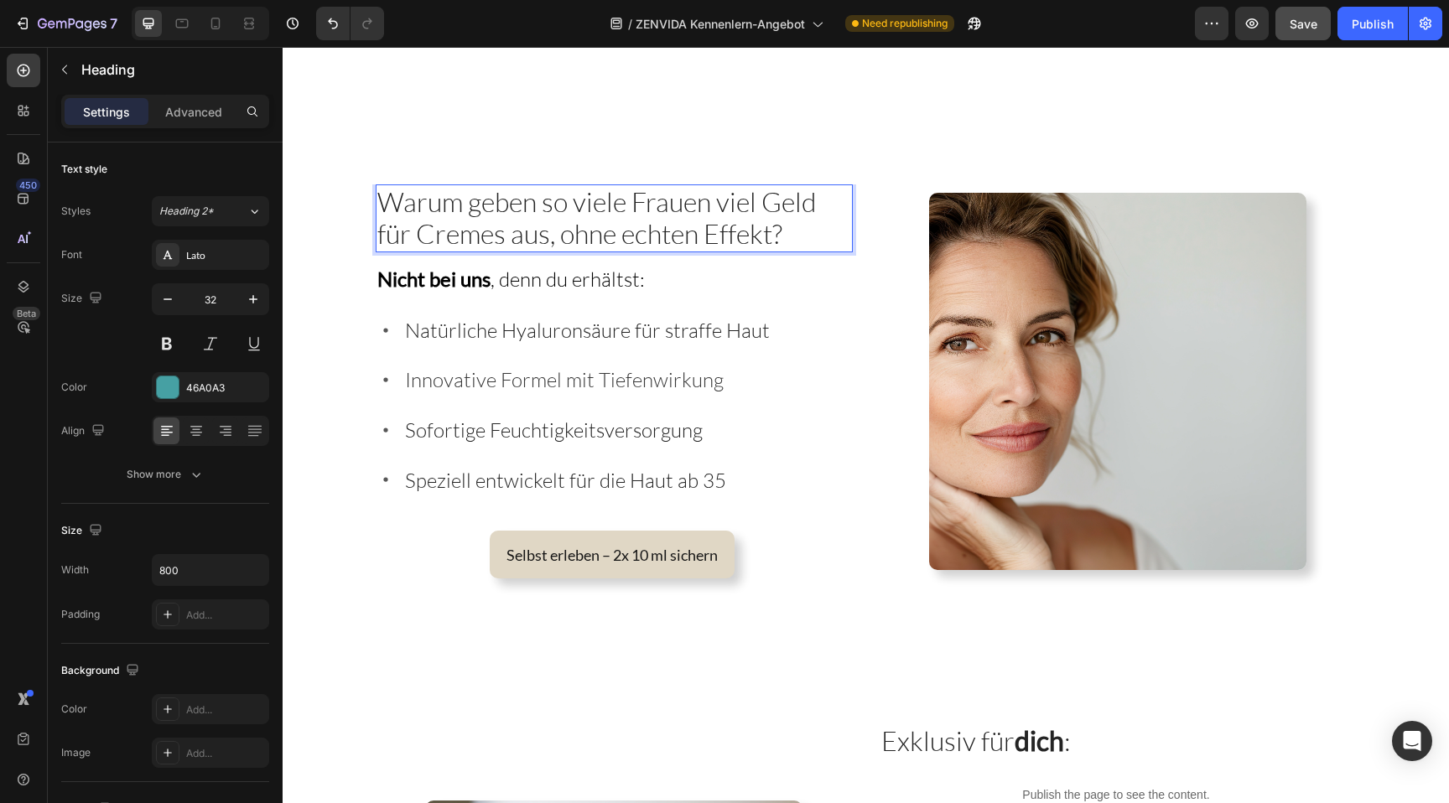
click at [738, 225] on span "Warum geben so viele Frauen viel Geld für Cremes aus, ohne echten Effekt?" at bounding box center [596, 217] width 439 height 65
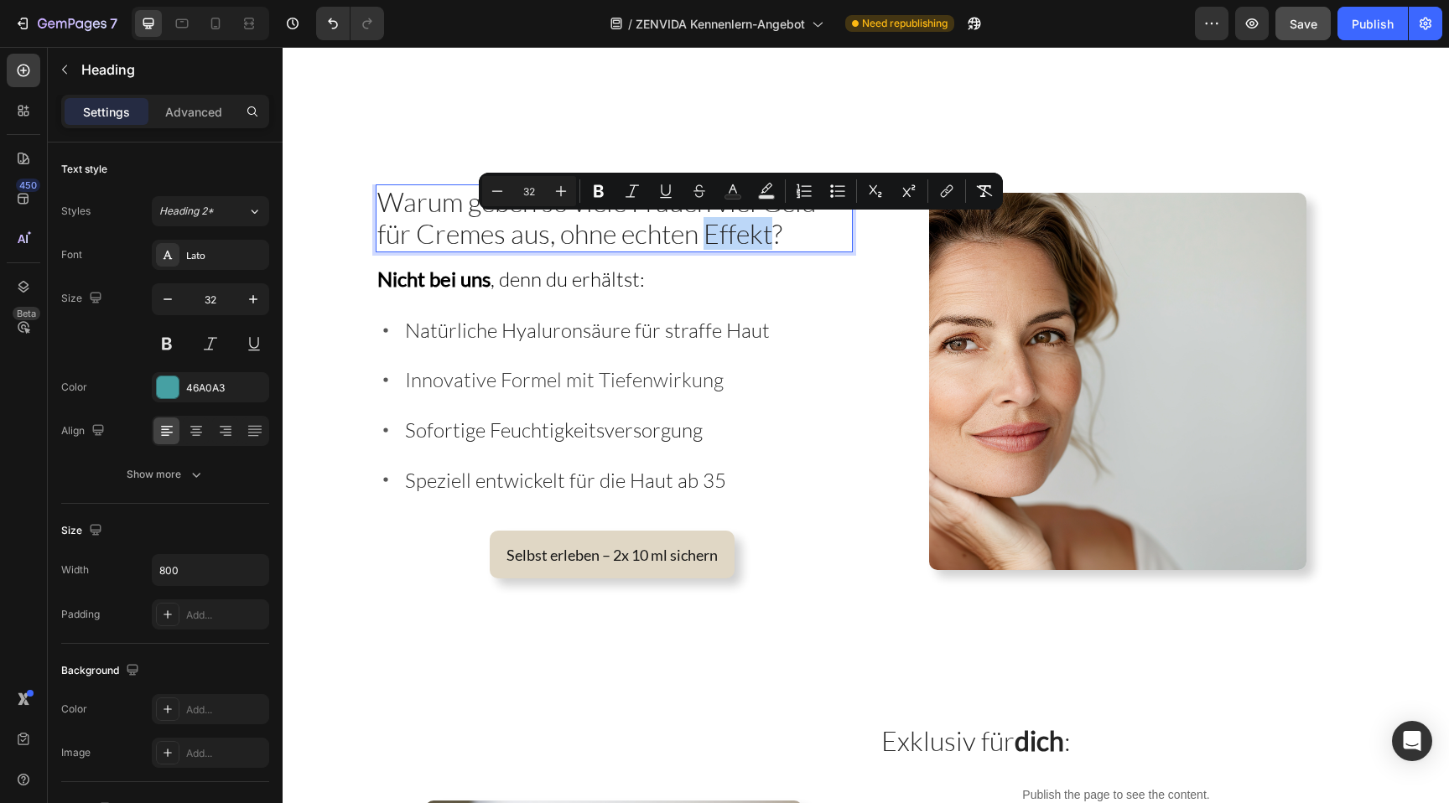
click at [738, 225] on span "Warum geben so viele Frauen viel Geld für Cremes aus, ohne echten Effekt?" at bounding box center [596, 217] width 439 height 65
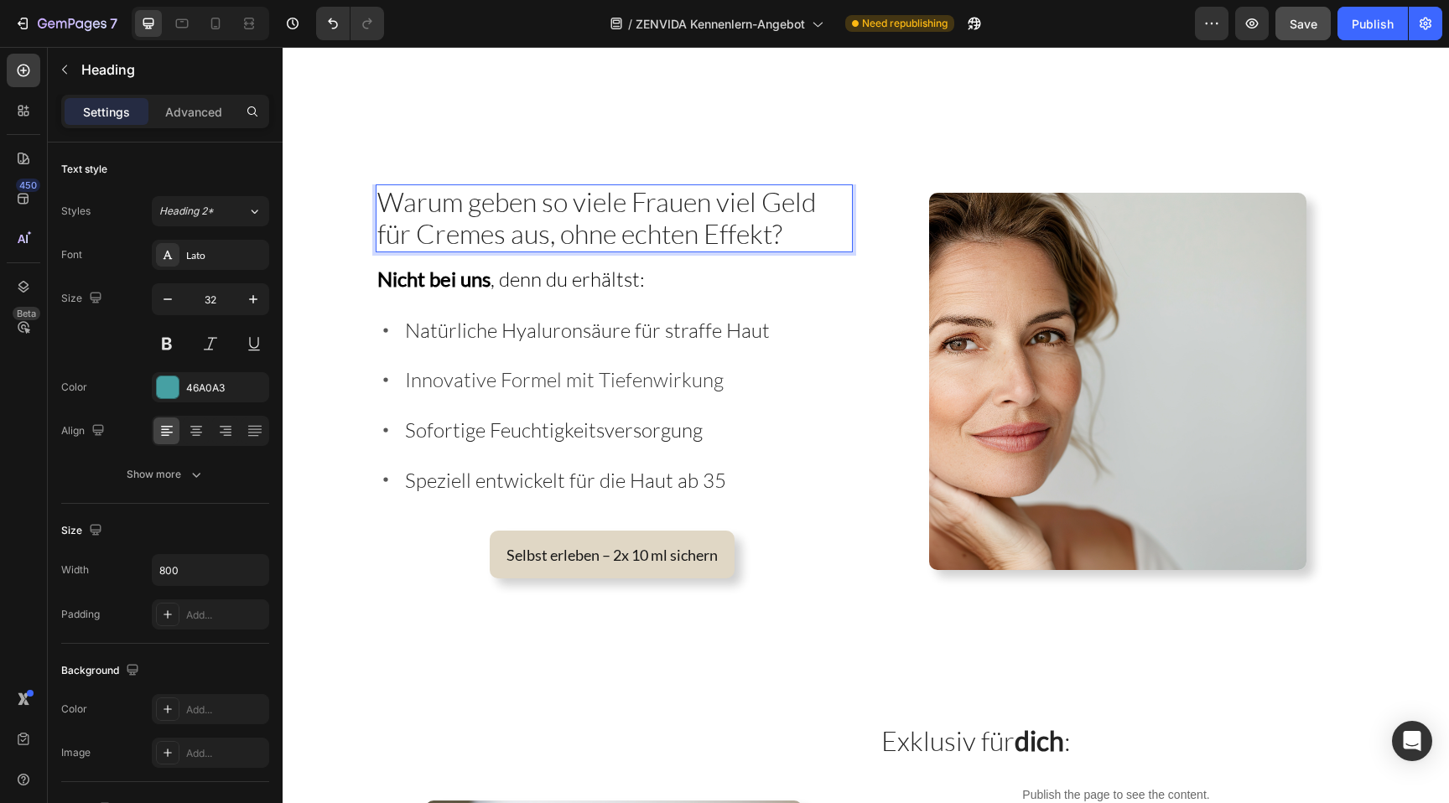
click at [738, 225] on span "Warum geben so viele Frauen viel Geld für Cremes aus, ohne echten Effekt?" at bounding box center [596, 217] width 439 height 65
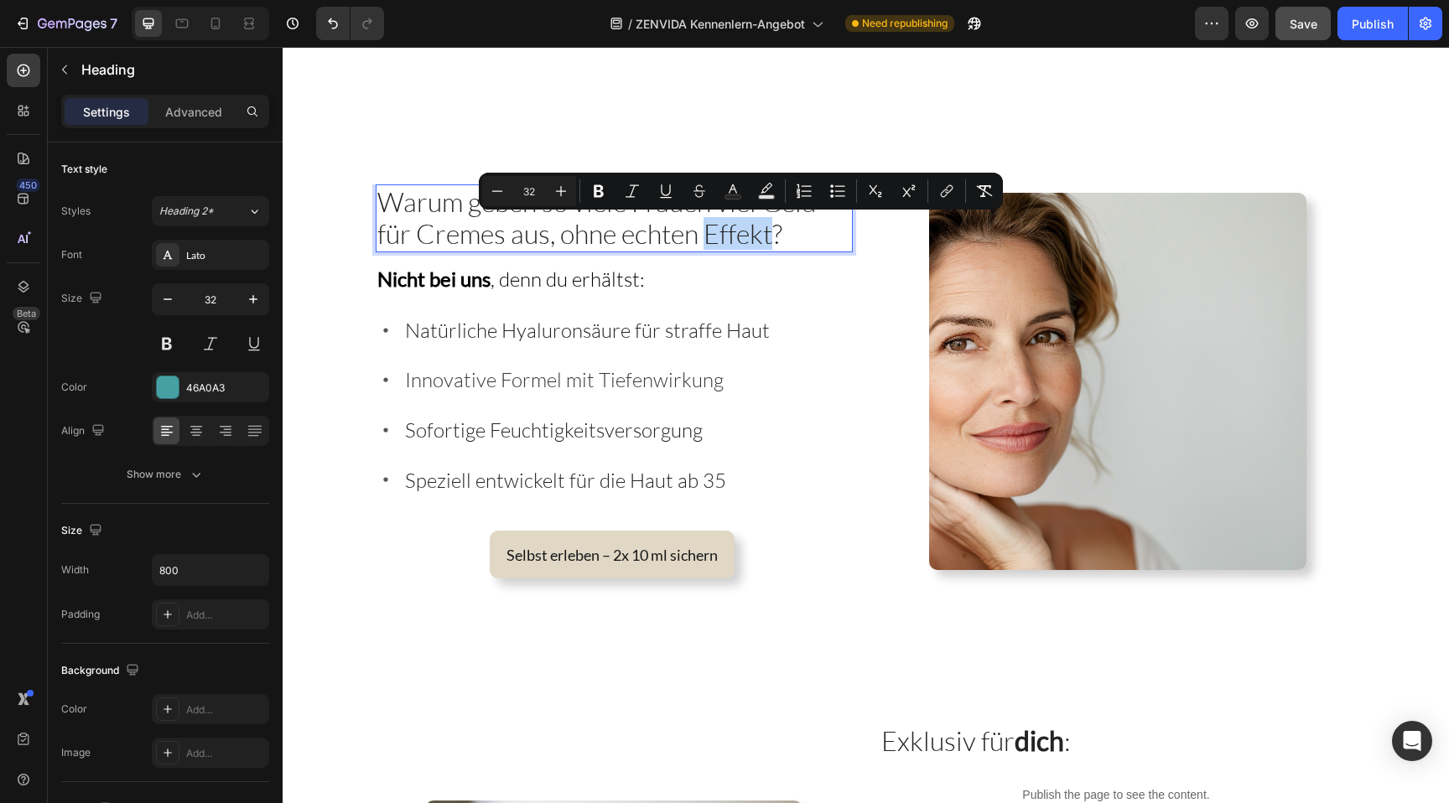
click at [738, 225] on span "Warum geben so viele Frauen viel Geld für Cremes aus, ohne echten Effekt?" at bounding box center [596, 217] width 439 height 65
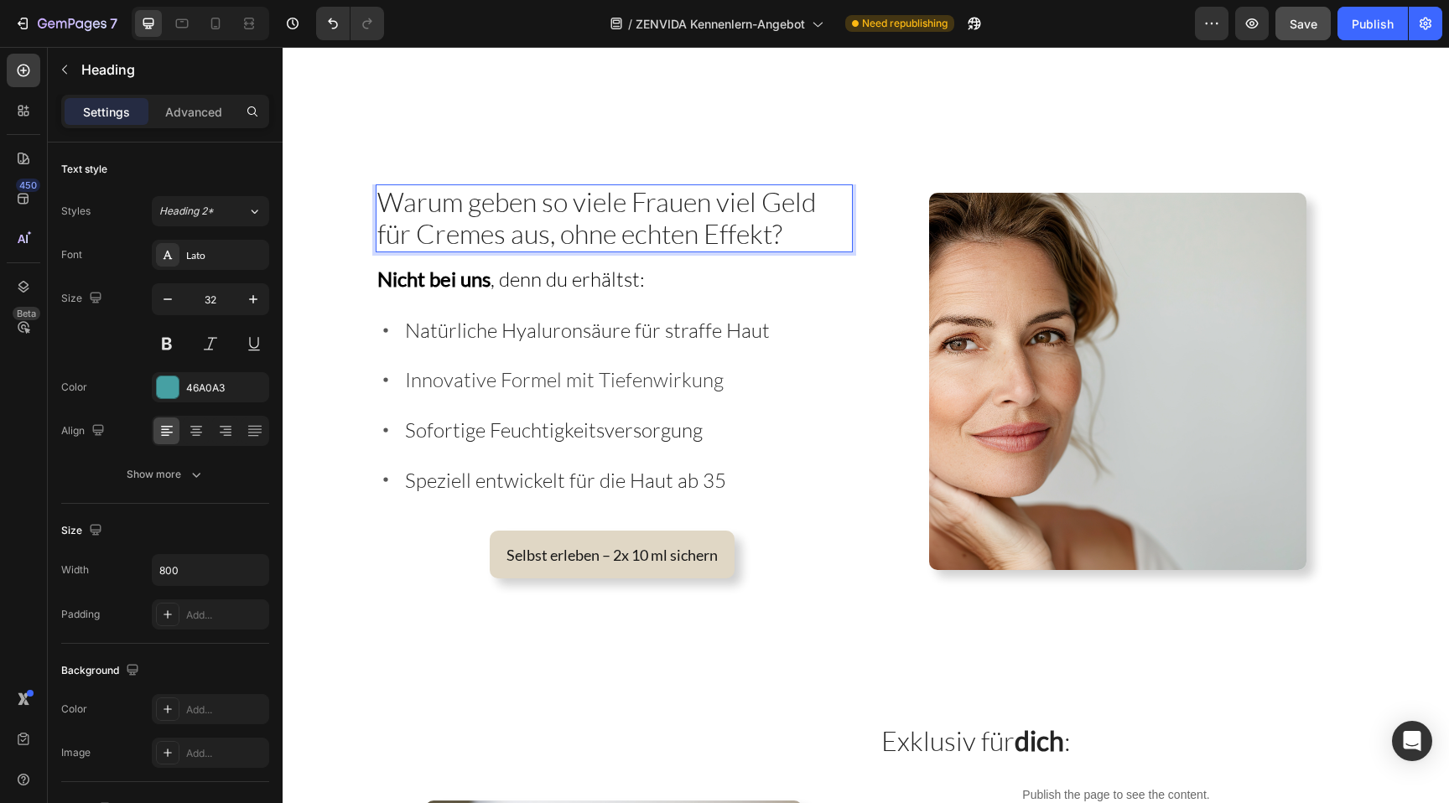
click at [770, 232] on span "Warum geben so viele Frauen viel Geld für Cremes aus, ohne echten Effekt?" at bounding box center [596, 217] width 439 height 65
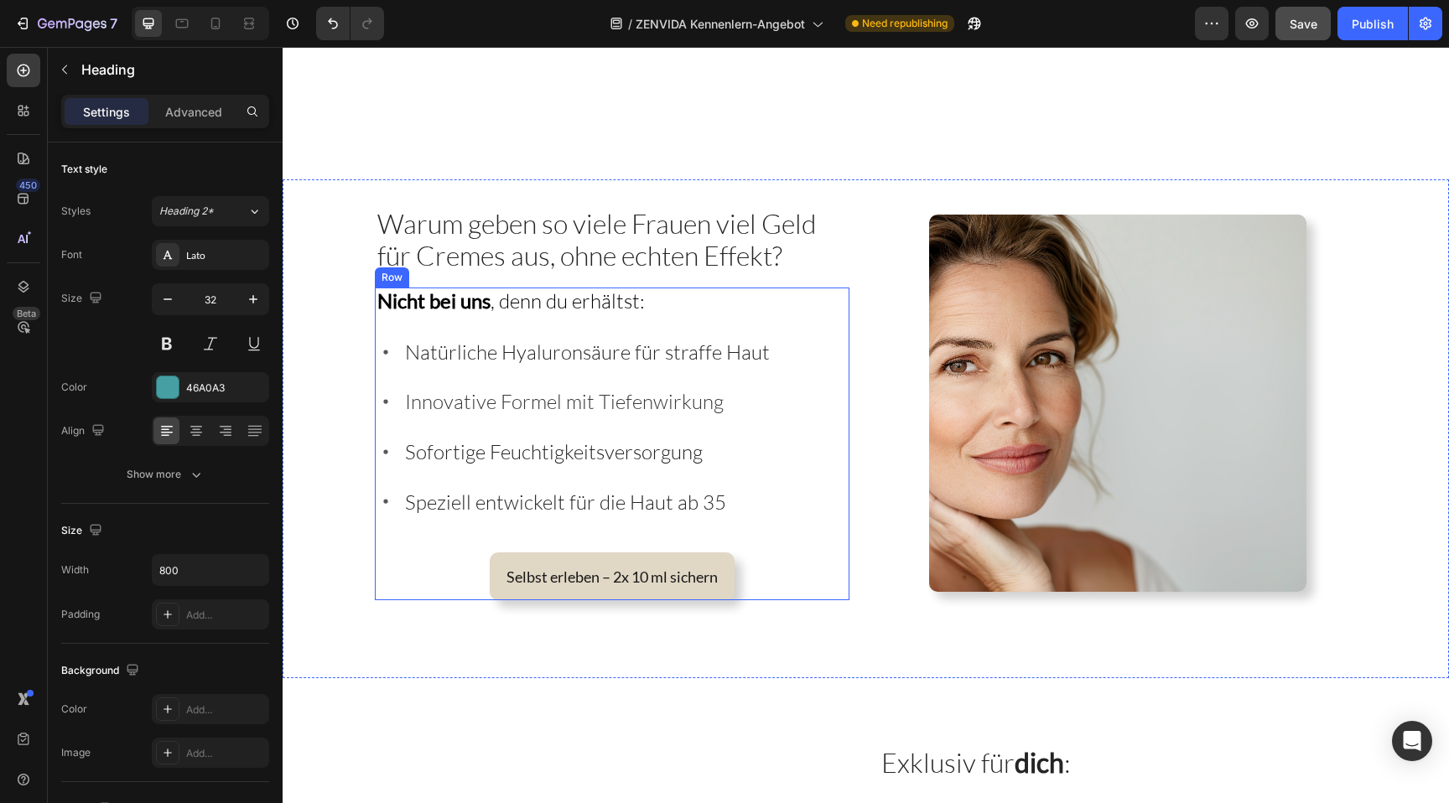
scroll to position [2844, 0]
click at [527, 304] on span "Nicht bei uns , denn du erhältst:" at bounding box center [511, 301] width 268 height 25
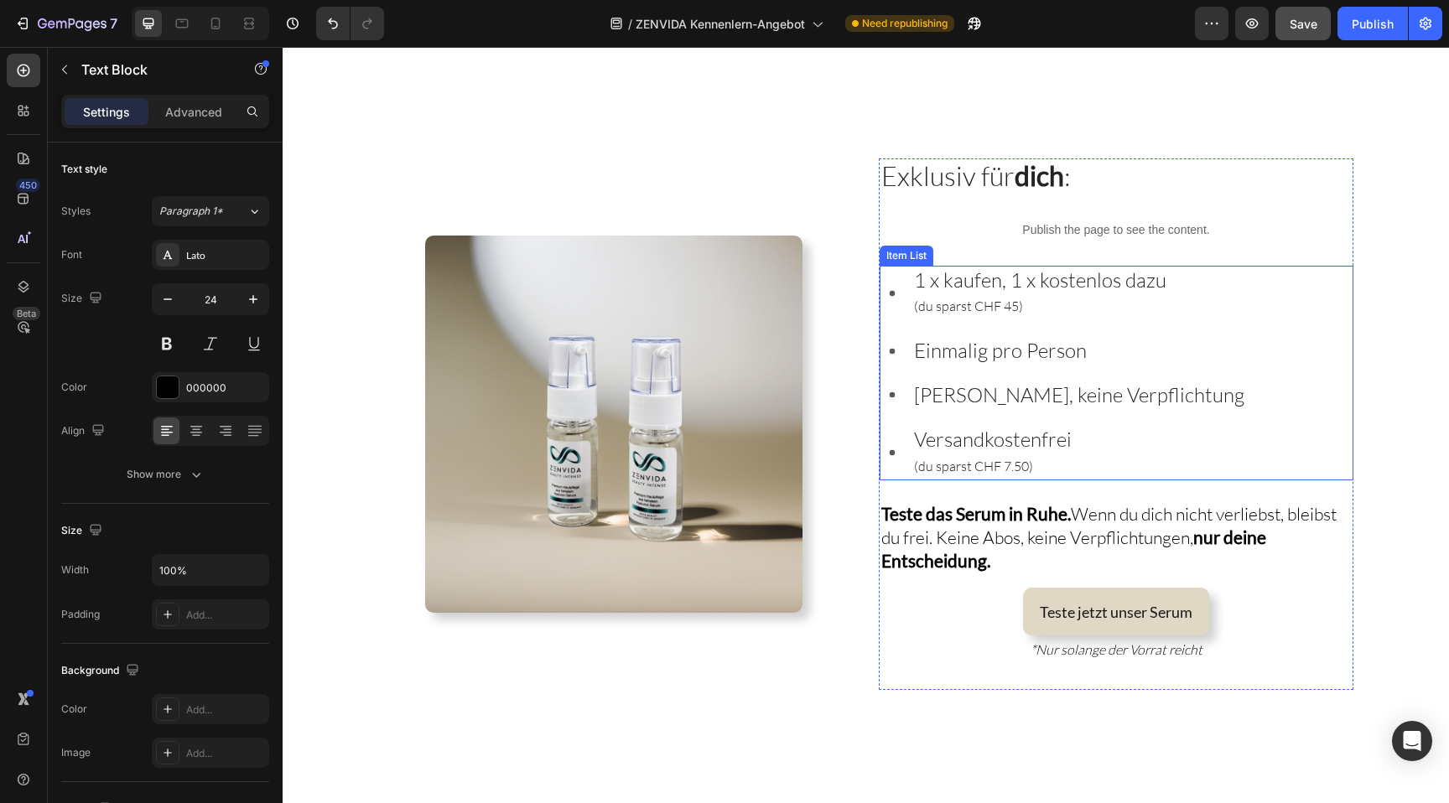
scroll to position [3442, 0]
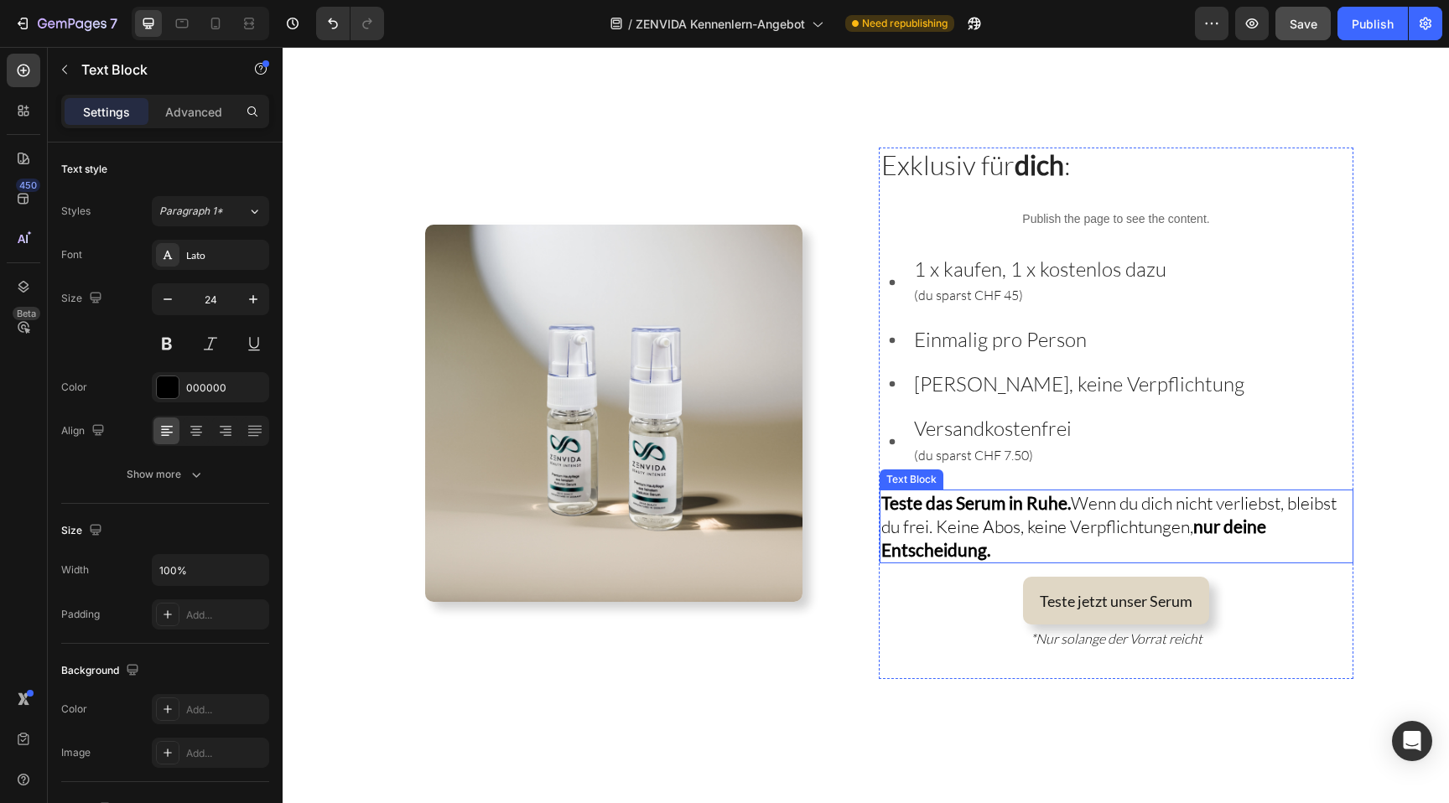
click at [967, 543] on strong "nur deine Entscheidung." at bounding box center [1073, 538] width 385 height 44
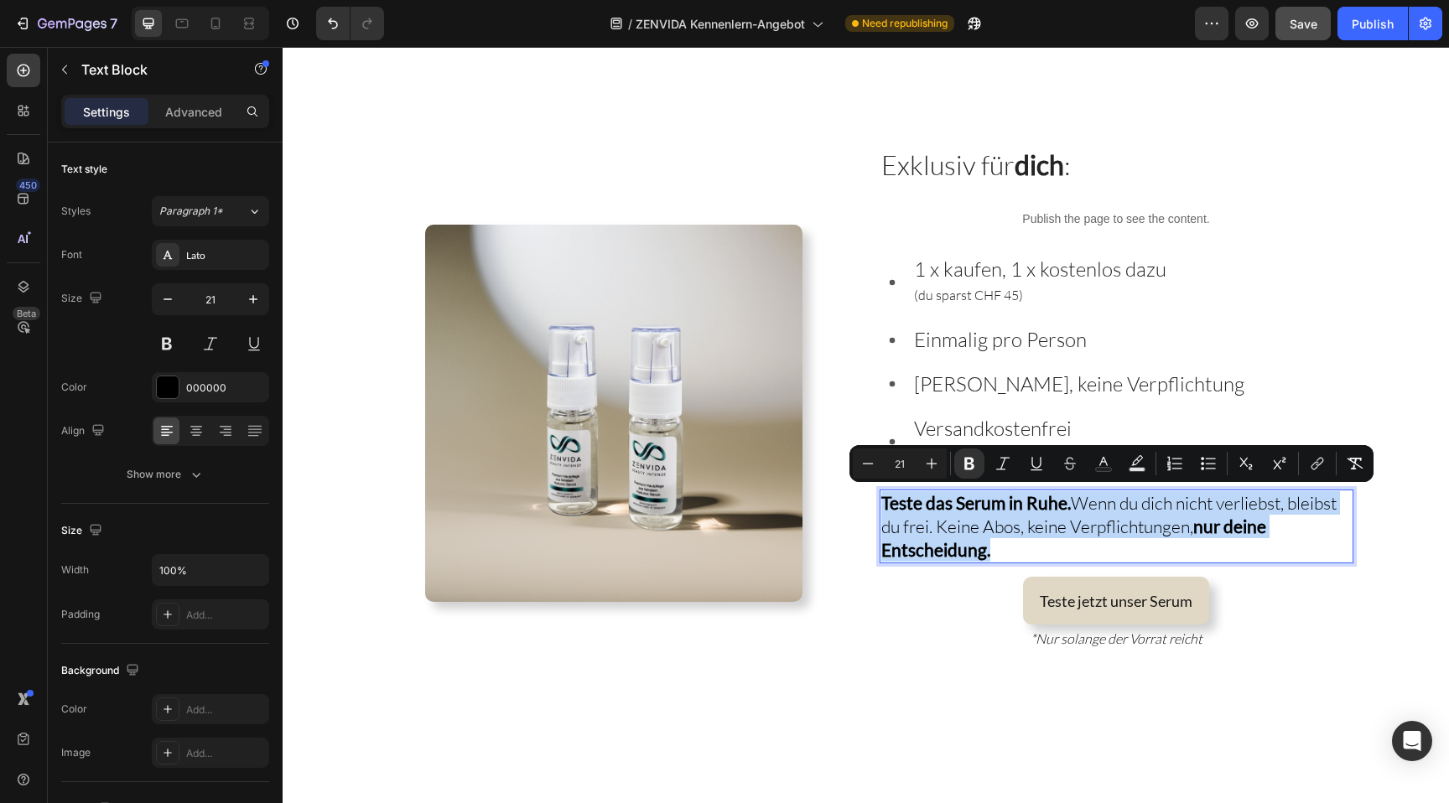
click at [967, 543] on strong "nur deine Entscheidung." at bounding box center [1073, 538] width 385 height 44
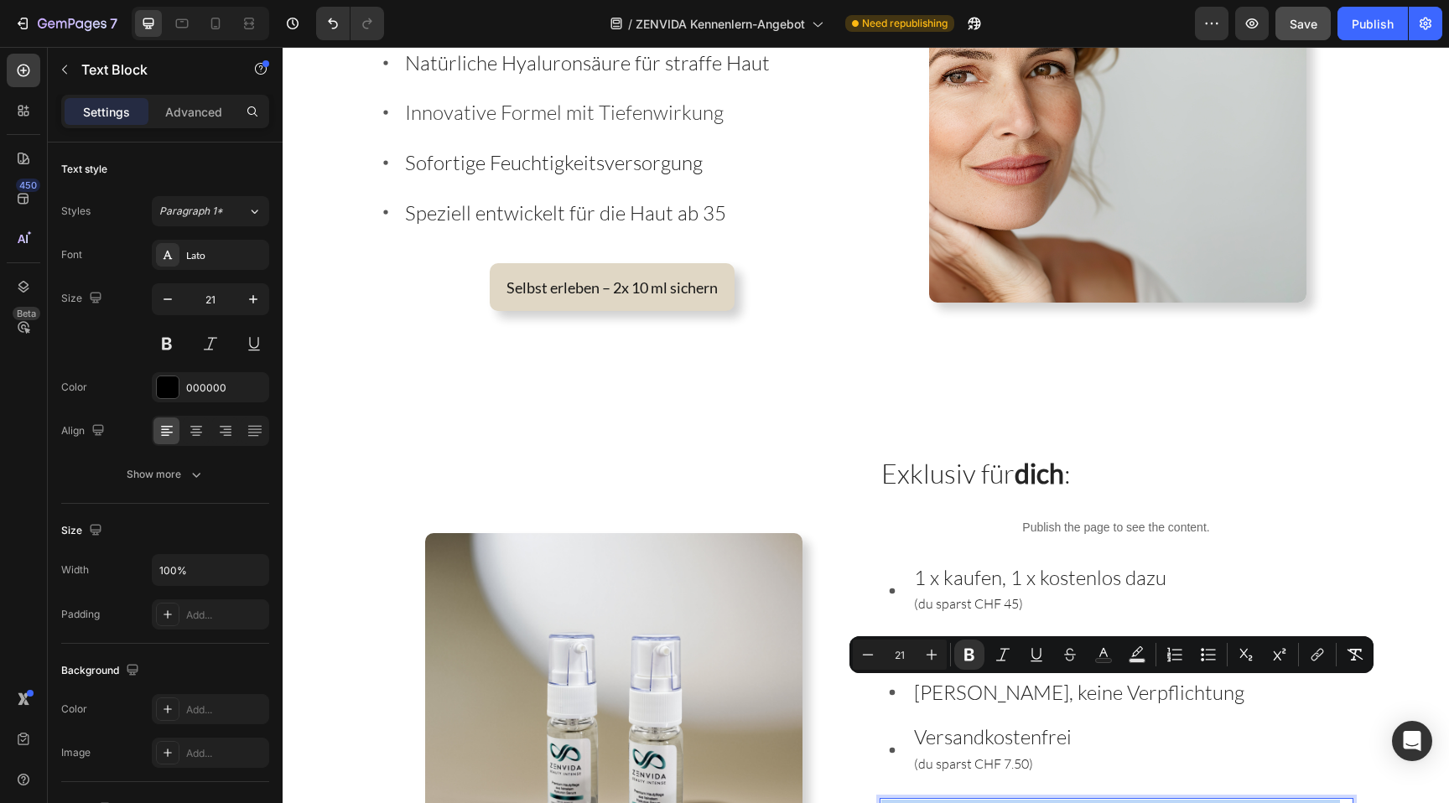
scroll to position [3017, 0]
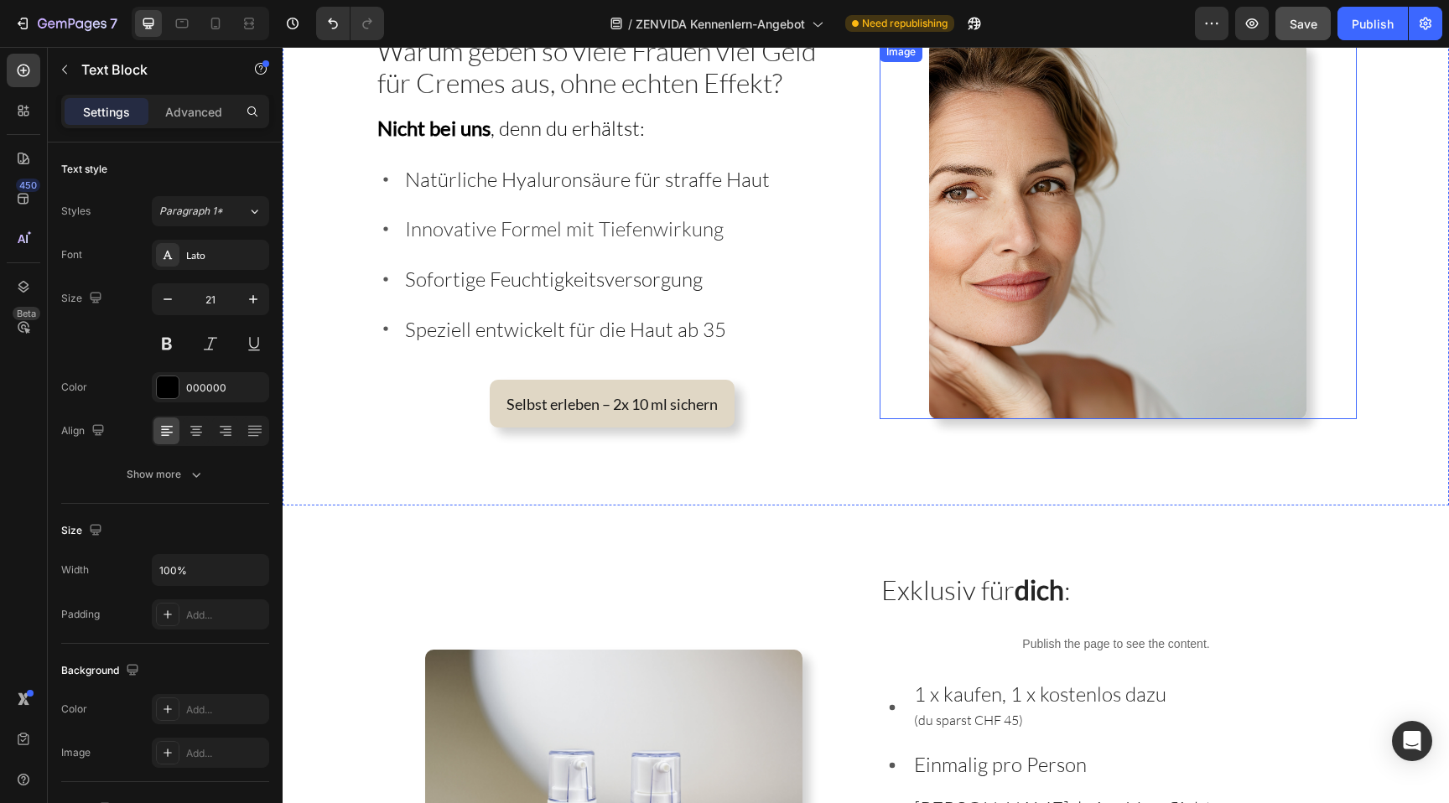
click at [989, 324] on img at bounding box center [1117, 230] width 377 height 377
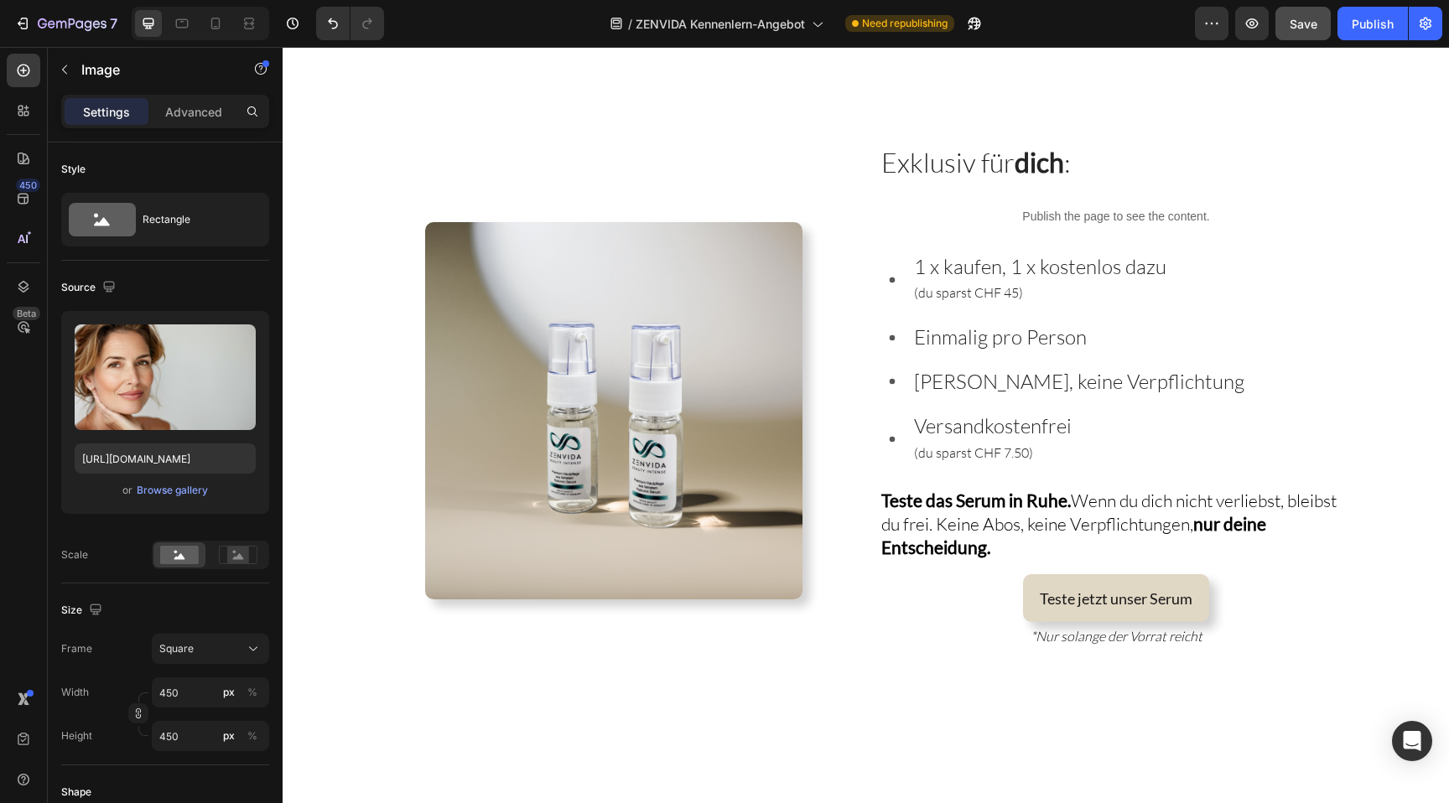
scroll to position [3439, 0]
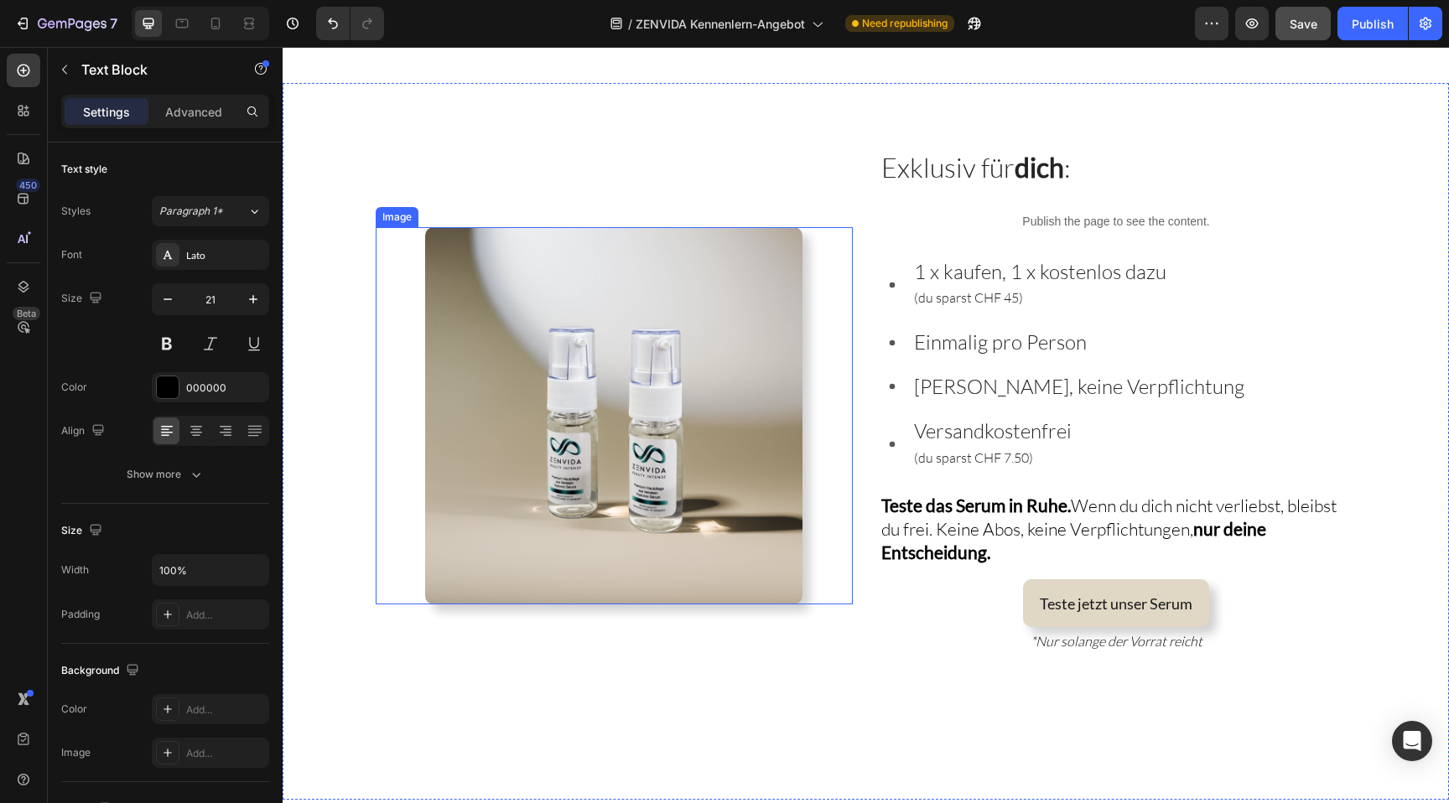
click at [921, 526] on span "Teste das Serum in Ruhe. Wenn du dich nicht verliebst, bleibst du frei. Keine A…" at bounding box center [1108, 529] width 455 height 69
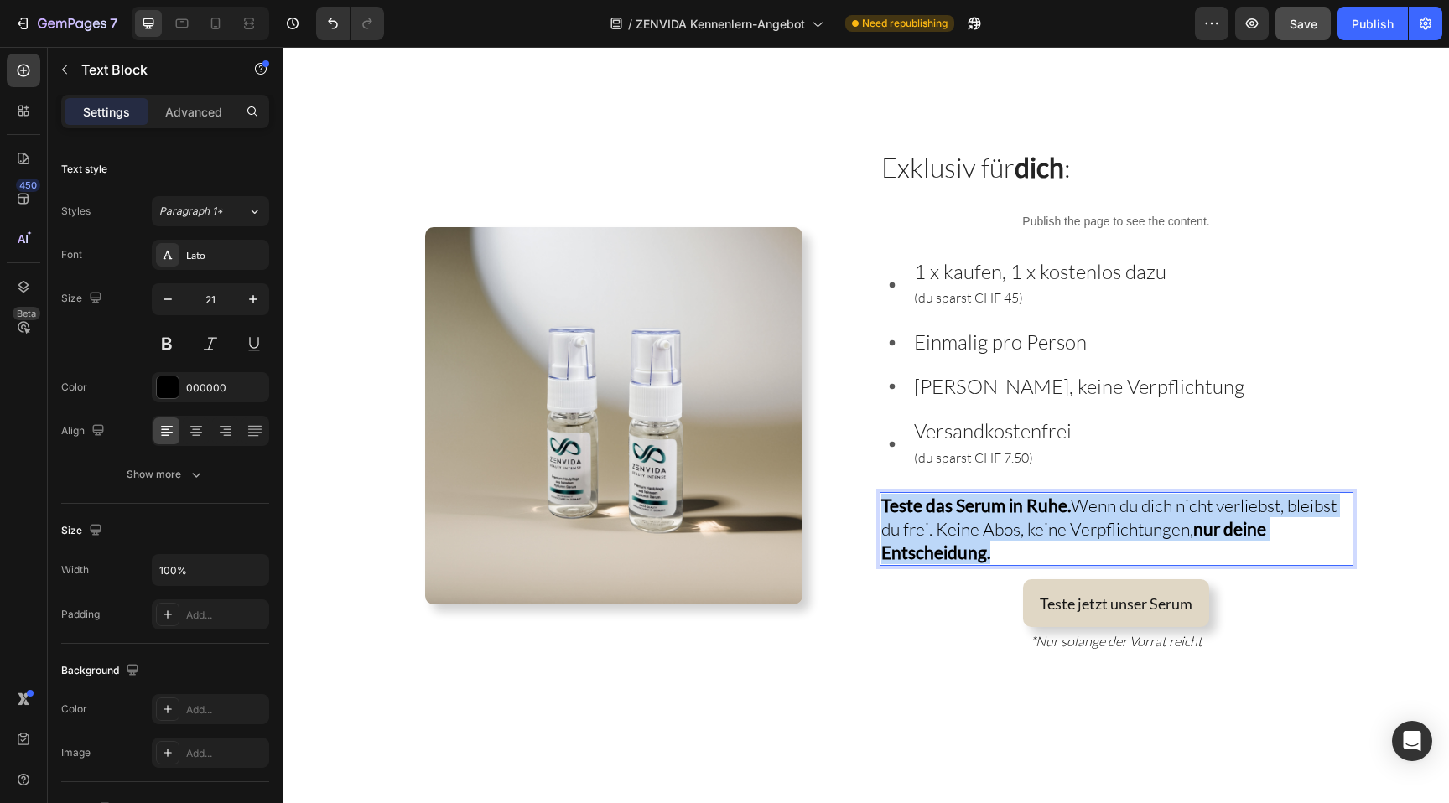
click at [921, 526] on span "Teste das Serum in Ruhe. Wenn du dich nicht verliebst, bleibst du frei. Keine A…" at bounding box center [1108, 529] width 455 height 69
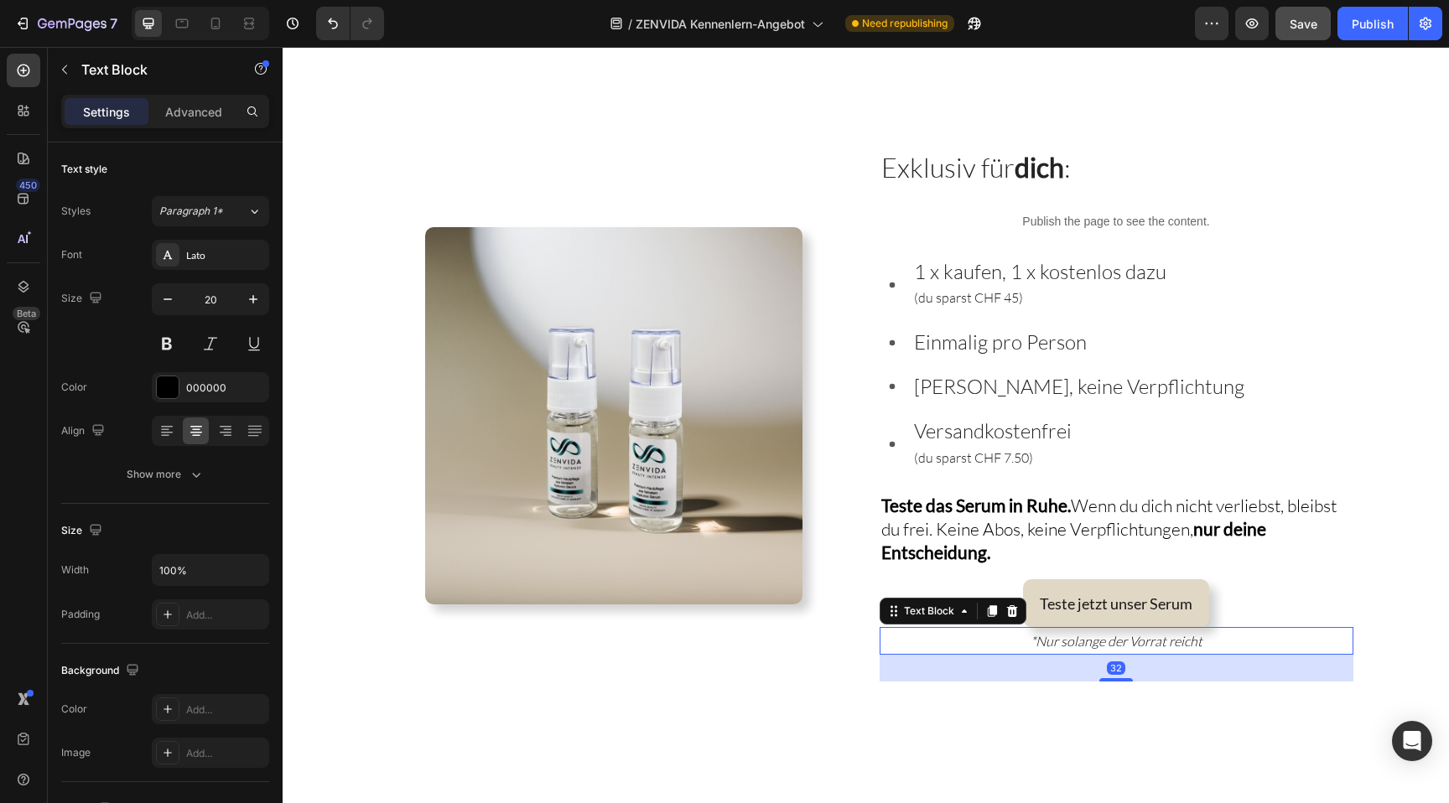
click at [940, 629] on p "*Nur solange der Vorrat reicht" at bounding box center [1116, 641] width 470 height 24
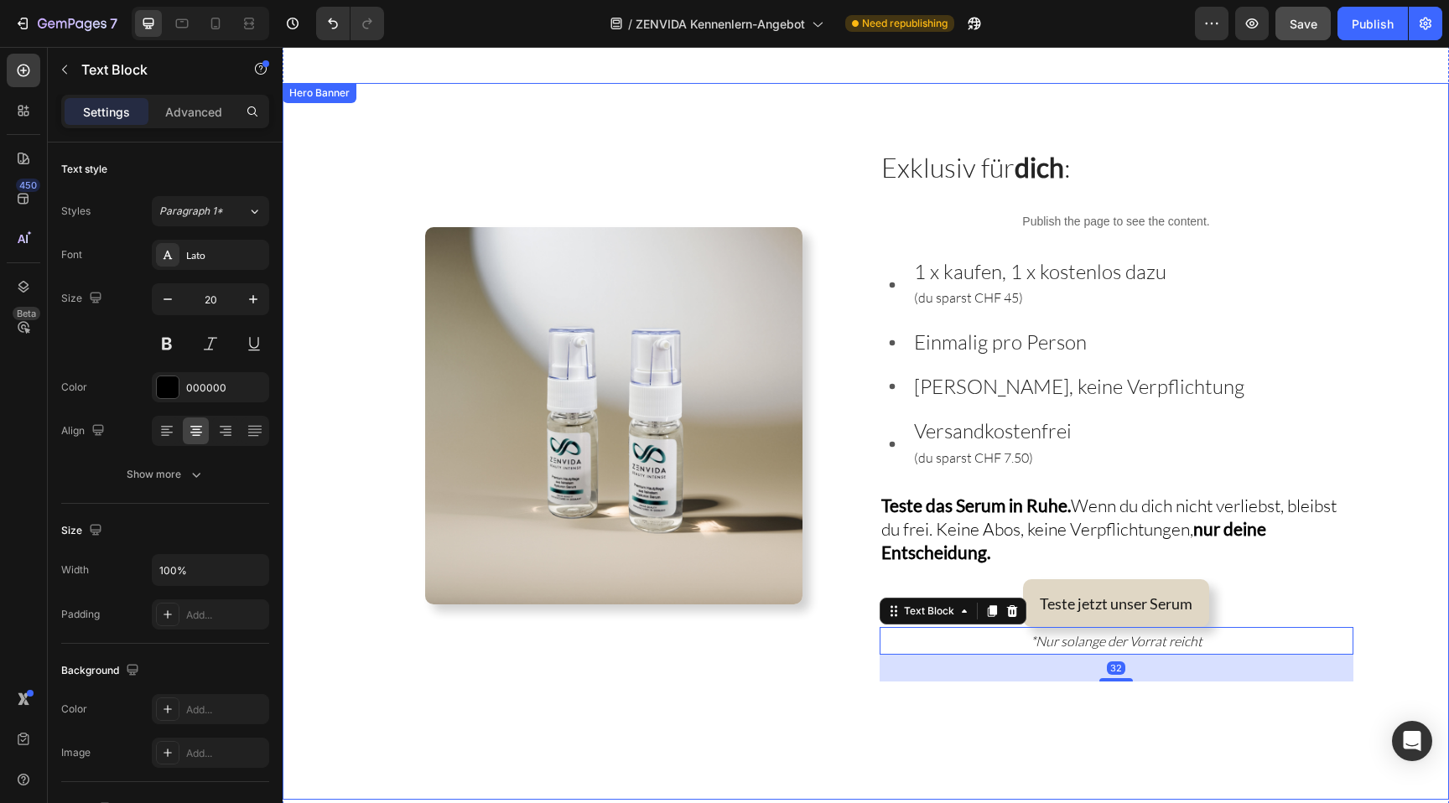
click at [910, 700] on div "Image Exklusiv für dich : Heading Publish the page to see the content. Custom C…" at bounding box center [866, 441] width 1023 height 583
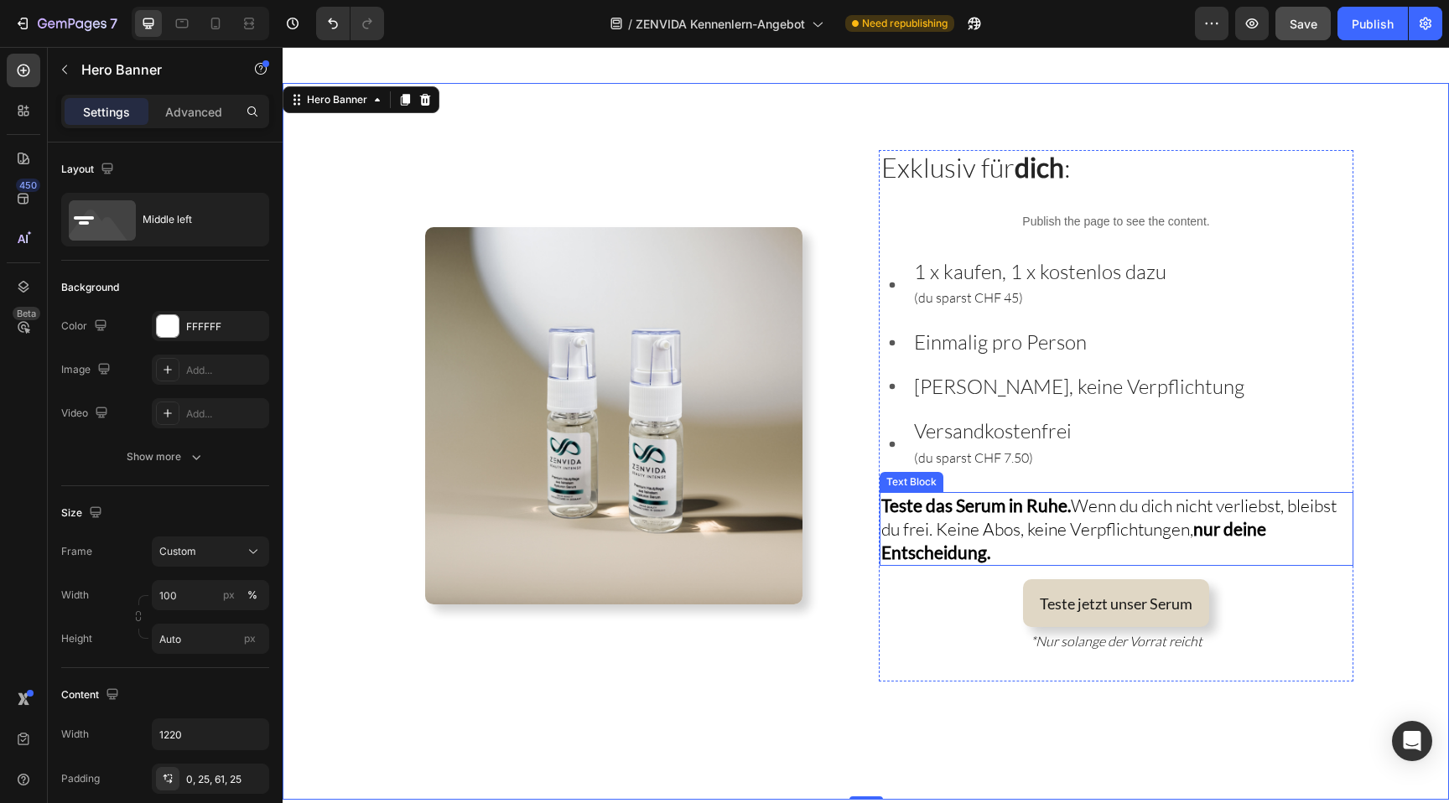
click at [1115, 514] on span "Teste das Serum in Ruhe. Wenn du dich nicht verliebst, bleibst du frei. Keine A…" at bounding box center [1108, 529] width 455 height 69
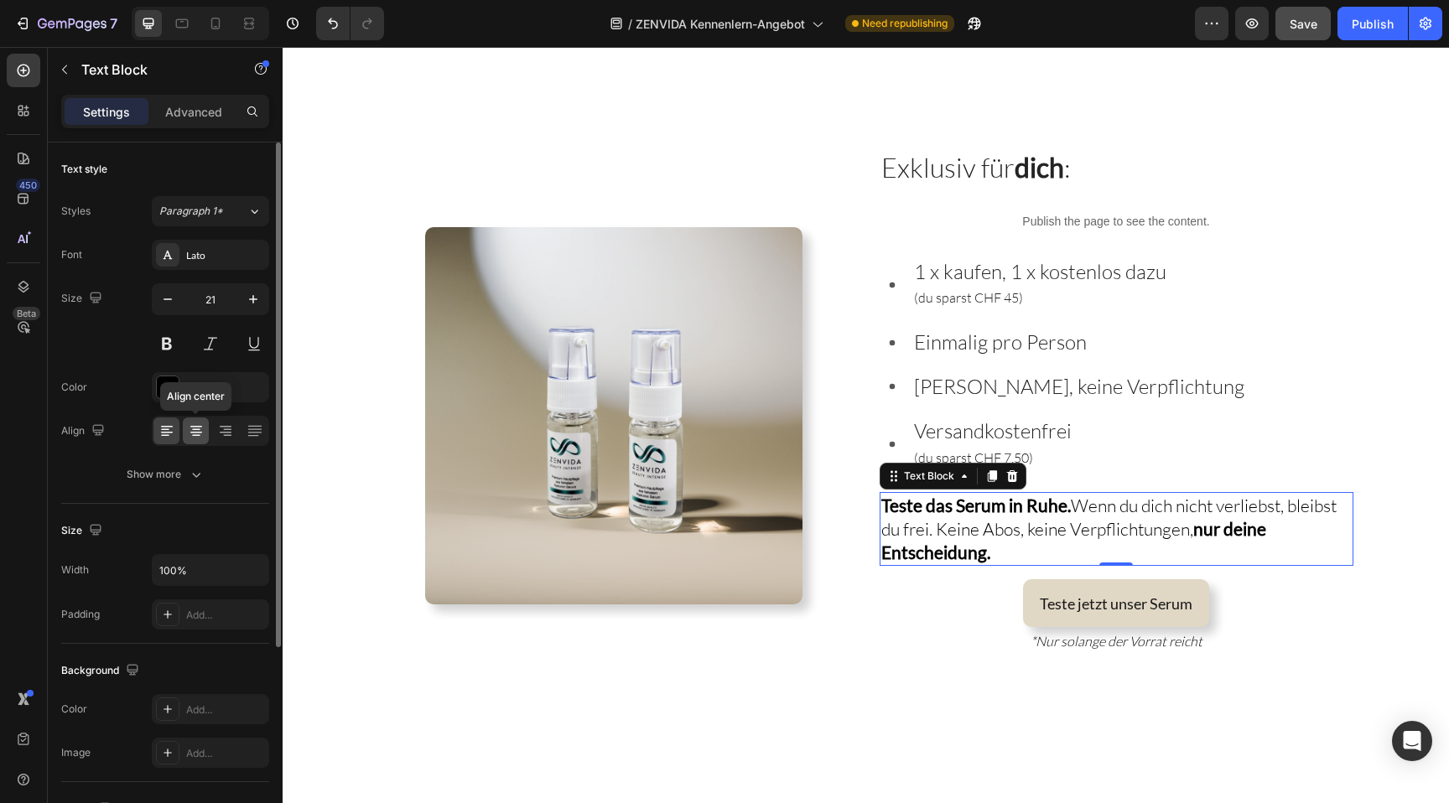
click at [206, 425] on div at bounding box center [196, 431] width 26 height 27
click at [169, 438] on icon at bounding box center [167, 431] width 17 height 17
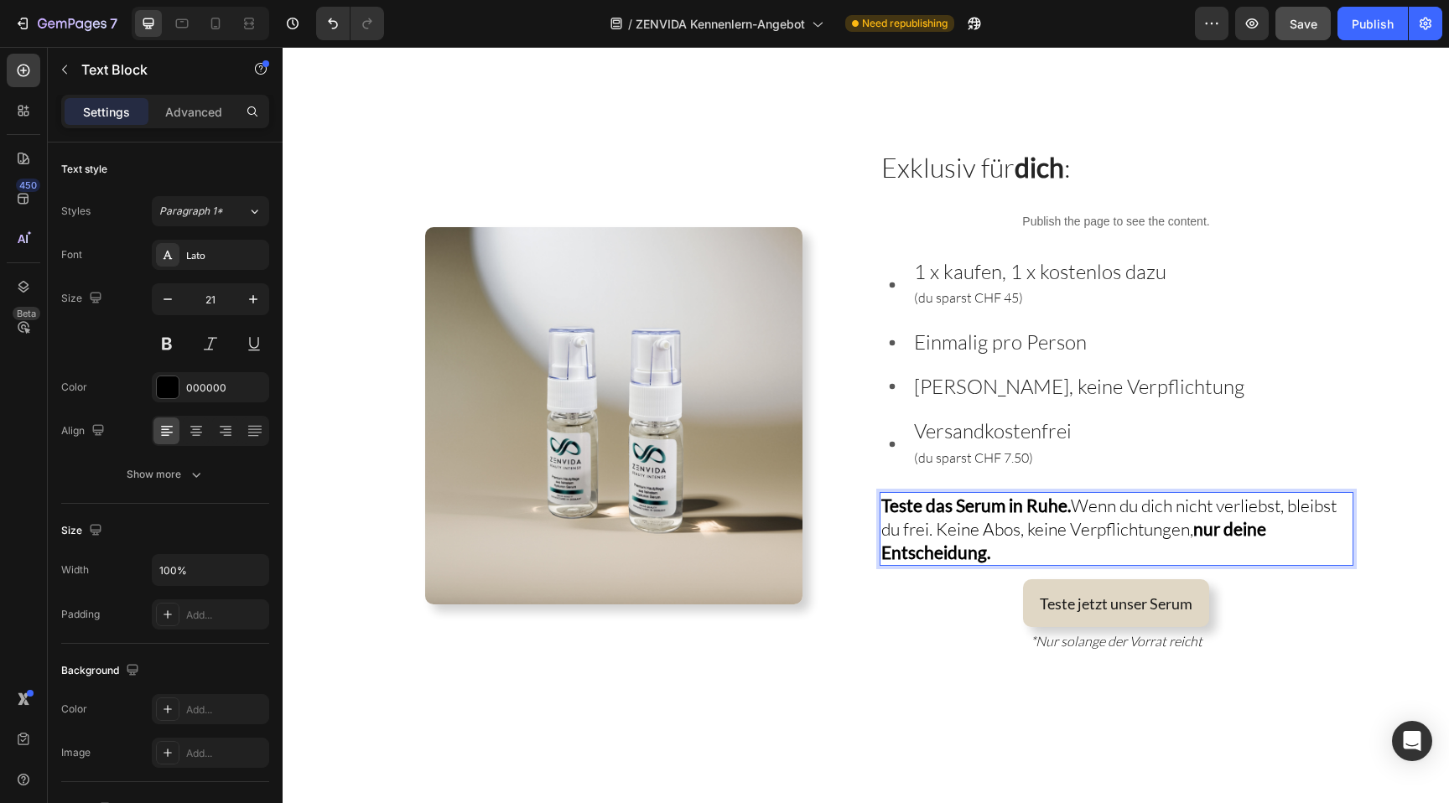
click at [1199, 526] on strong "nur deine Entscheidung." at bounding box center [1073, 540] width 385 height 44
drag, startPoint x: 1073, startPoint y: 504, endPoint x: 879, endPoint y: 496, distance: 194.7
click at [880, 496] on div "Teste das Serum in Ruhe. Wenn du dich nicht verliebst, bleibst du frei. Keine A…" at bounding box center [1117, 529] width 474 height 74
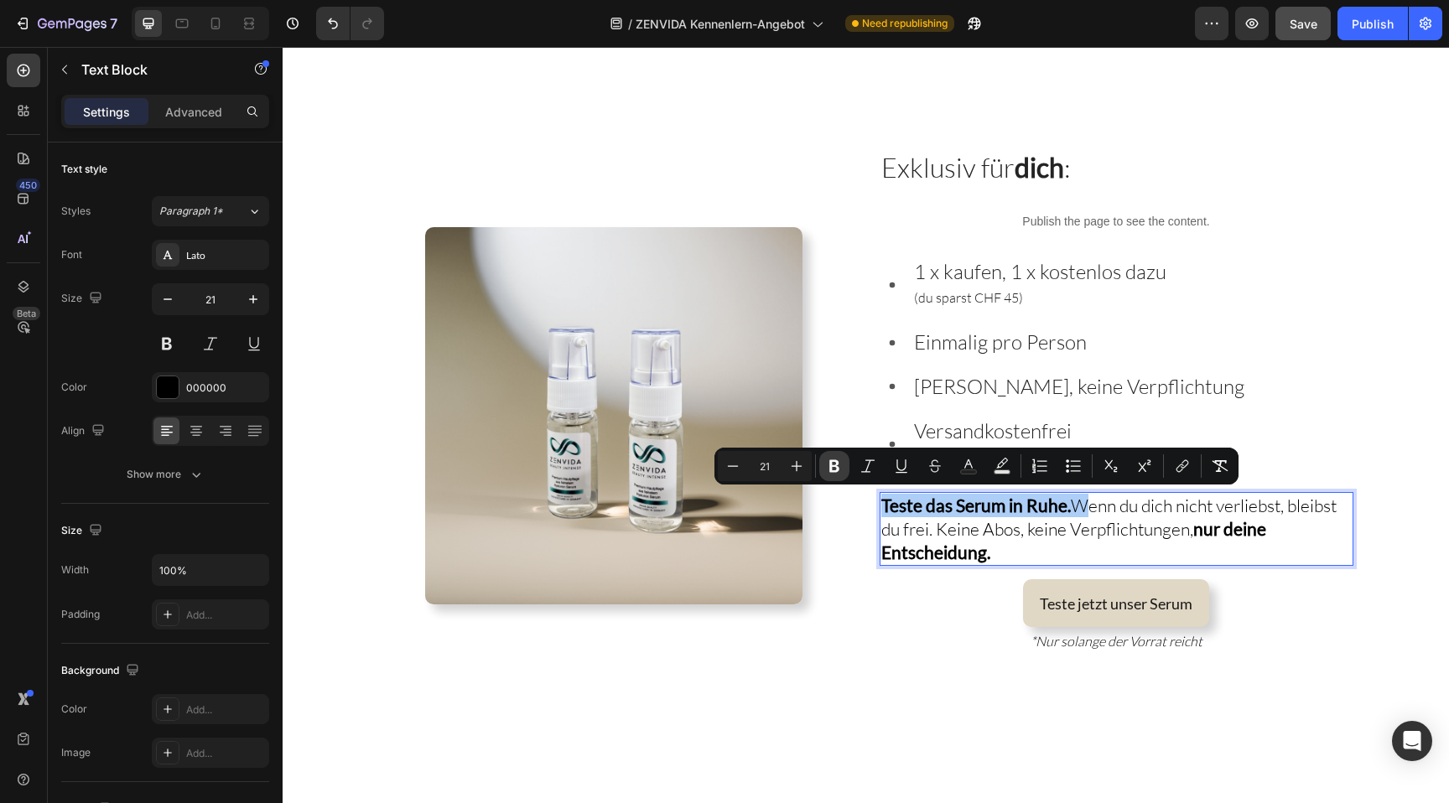
click at [829, 456] on button "Bold" at bounding box center [834, 466] width 30 height 30
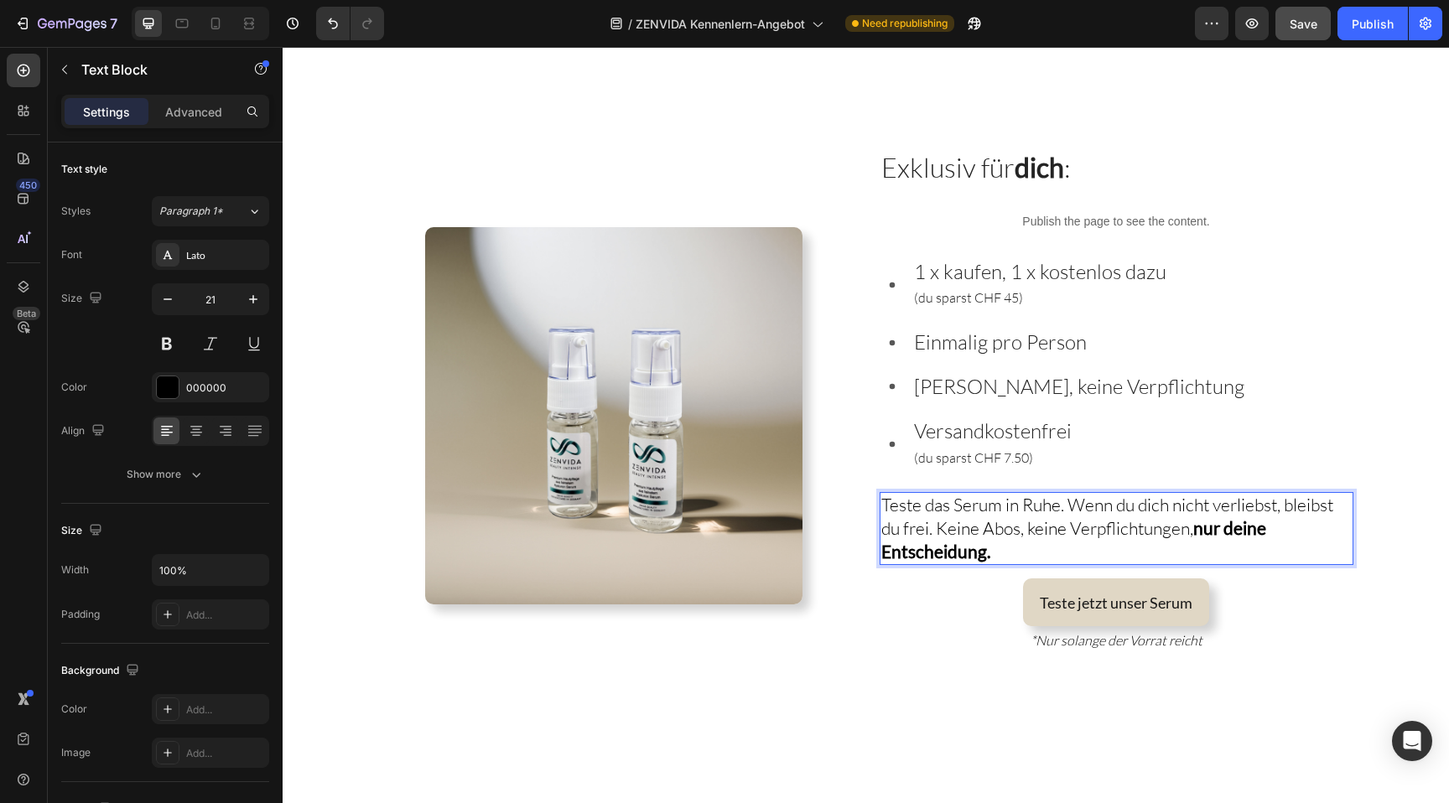
click at [1179, 533] on span "Teste das Serum in Ruhe. Wenn du dich nicht verliebst, bleibst du frei. Keine A…" at bounding box center [1107, 528] width 452 height 69
drag, startPoint x: 1058, startPoint y: 502, endPoint x: 955, endPoint y: 503, distance: 103.2
click at [955, 503] on span "Teste das Serum in Ruhe. Wenn du dich nicht verliebst, bleibst du frei. Keine A…" at bounding box center [1107, 528] width 452 height 69
click at [923, 502] on span "Teste das Serum in Ruhe. Wenn du dich nicht verliebst, bleibst du frei. Keine A…" at bounding box center [1107, 528] width 452 height 69
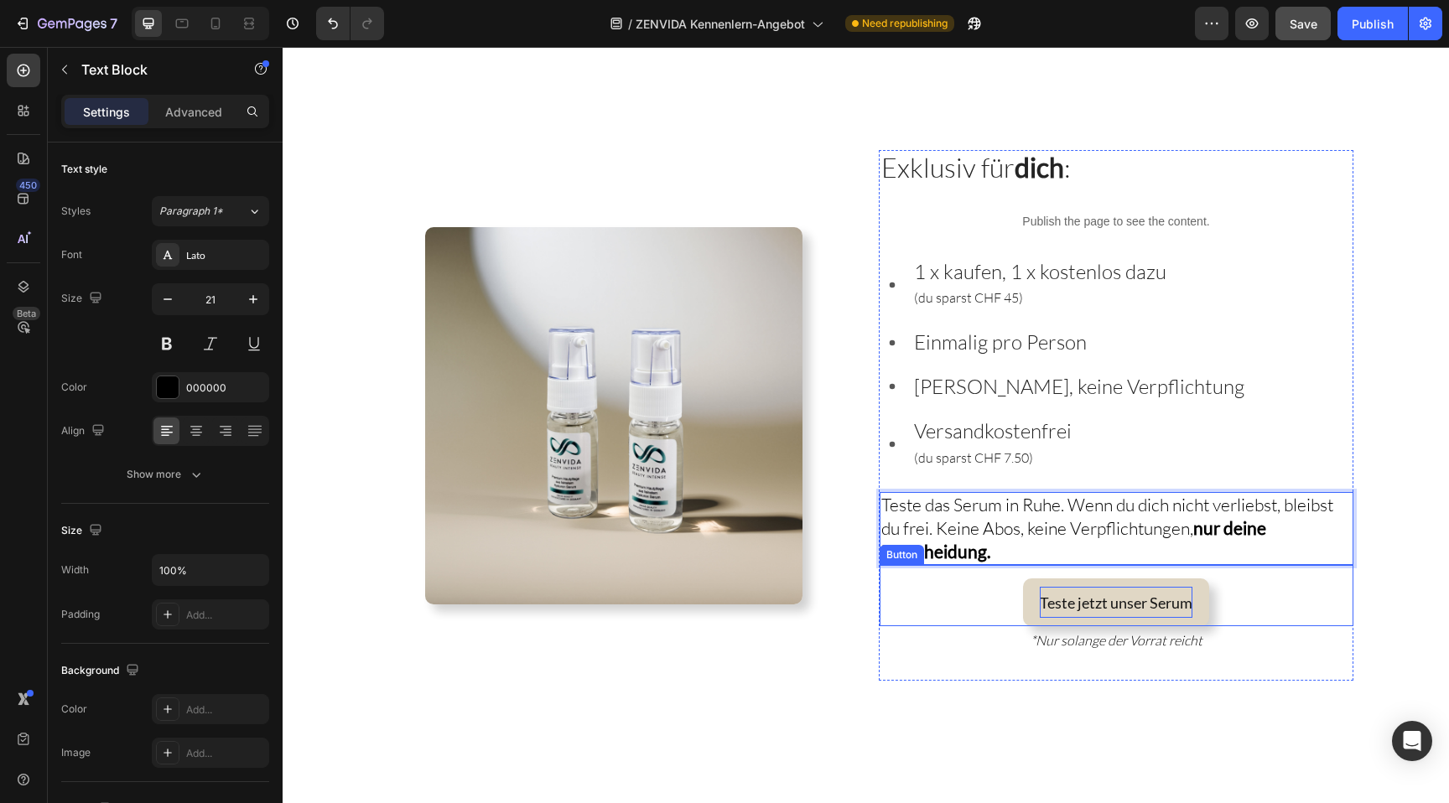
click at [1073, 597] on span "Teste jetzt unser Serum" at bounding box center [1116, 603] width 153 height 18
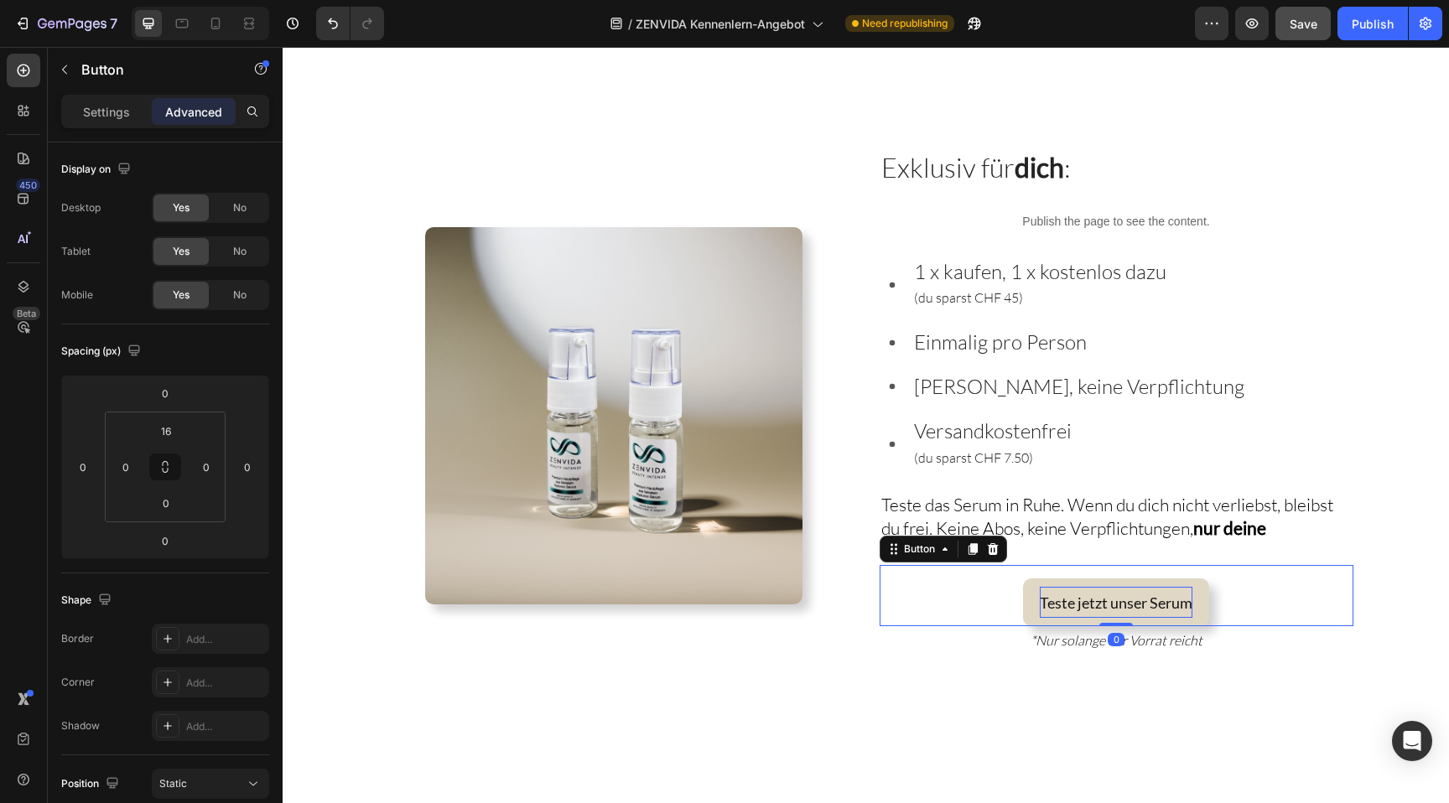
click at [1121, 596] on span "Teste jetzt unser Serum" at bounding box center [1116, 603] width 153 height 18
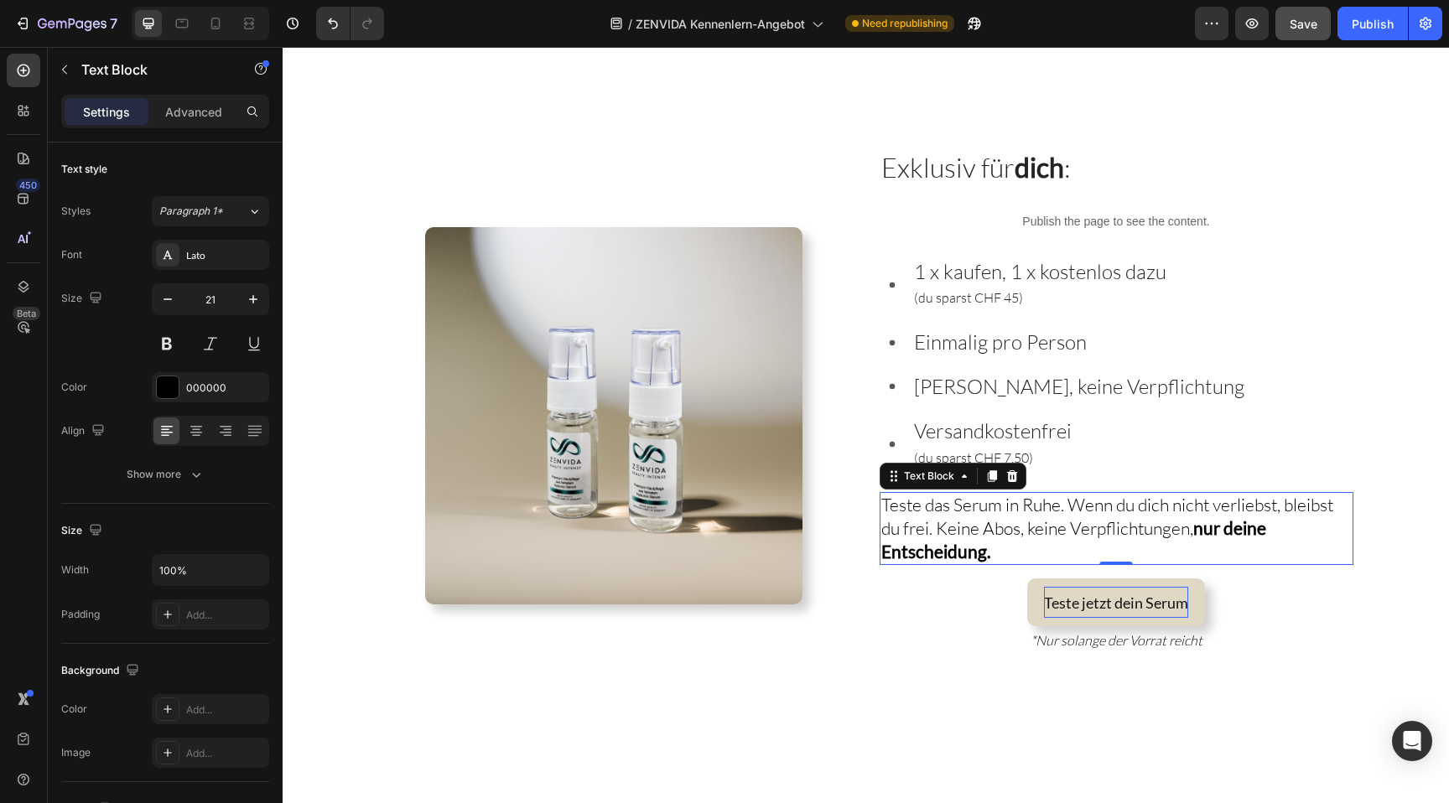
click at [1132, 519] on span "Teste das Serum in Ruhe. Wenn du dich nicht verliebst, bleibst du frei. Keine A…" at bounding box center [1107, 528] width 452 height 69
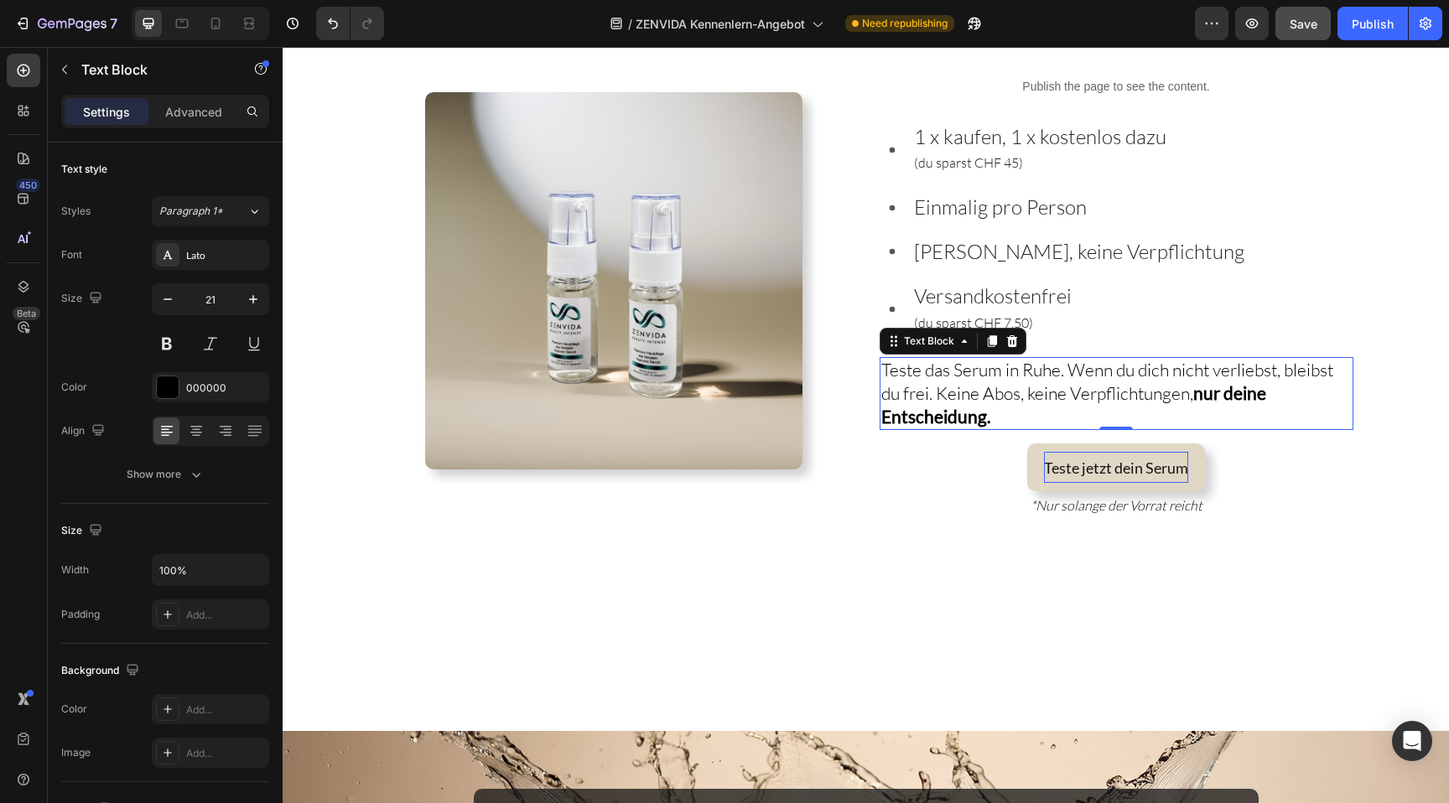
scroll to position [3576, 0]
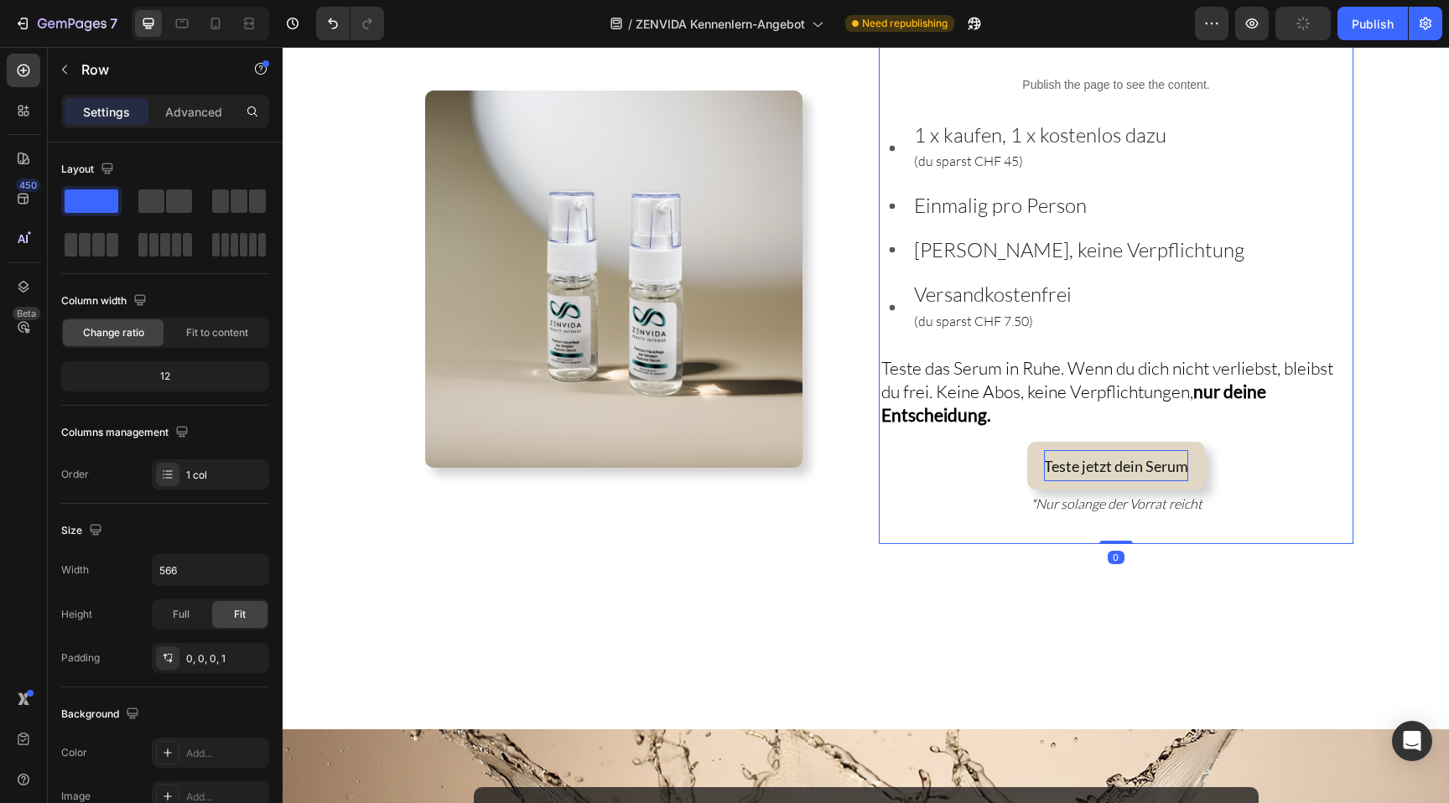
click at [1132, 528] on div "Exklusiv für dich : Heading Publish the page to see the content. Custom Code 1 …" at bounding box center [1117, 278] width 474 height 531
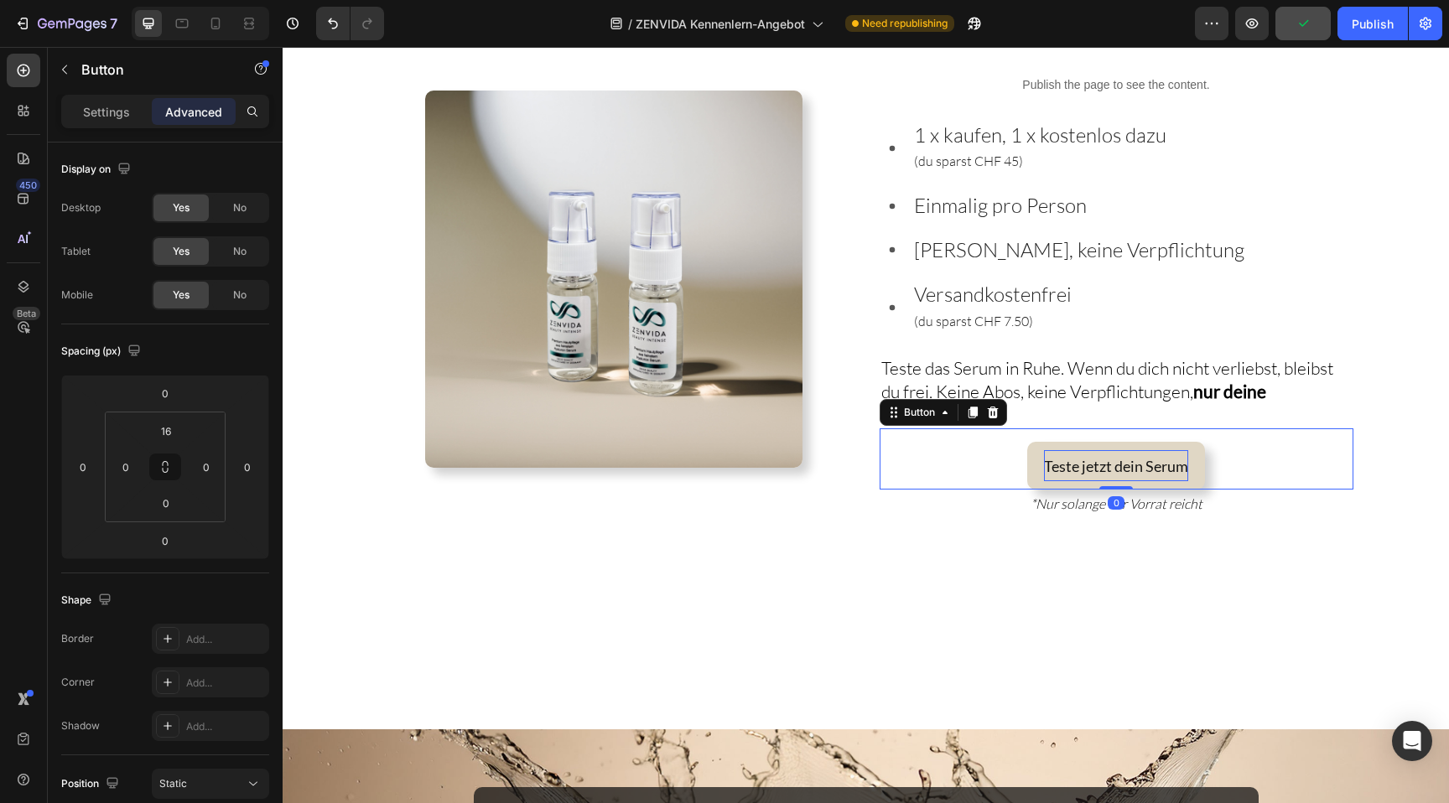
click at [1149, 460] on span "Teste jetzt dein Serum" at bounding box center [1116, 466] width 144 height 18
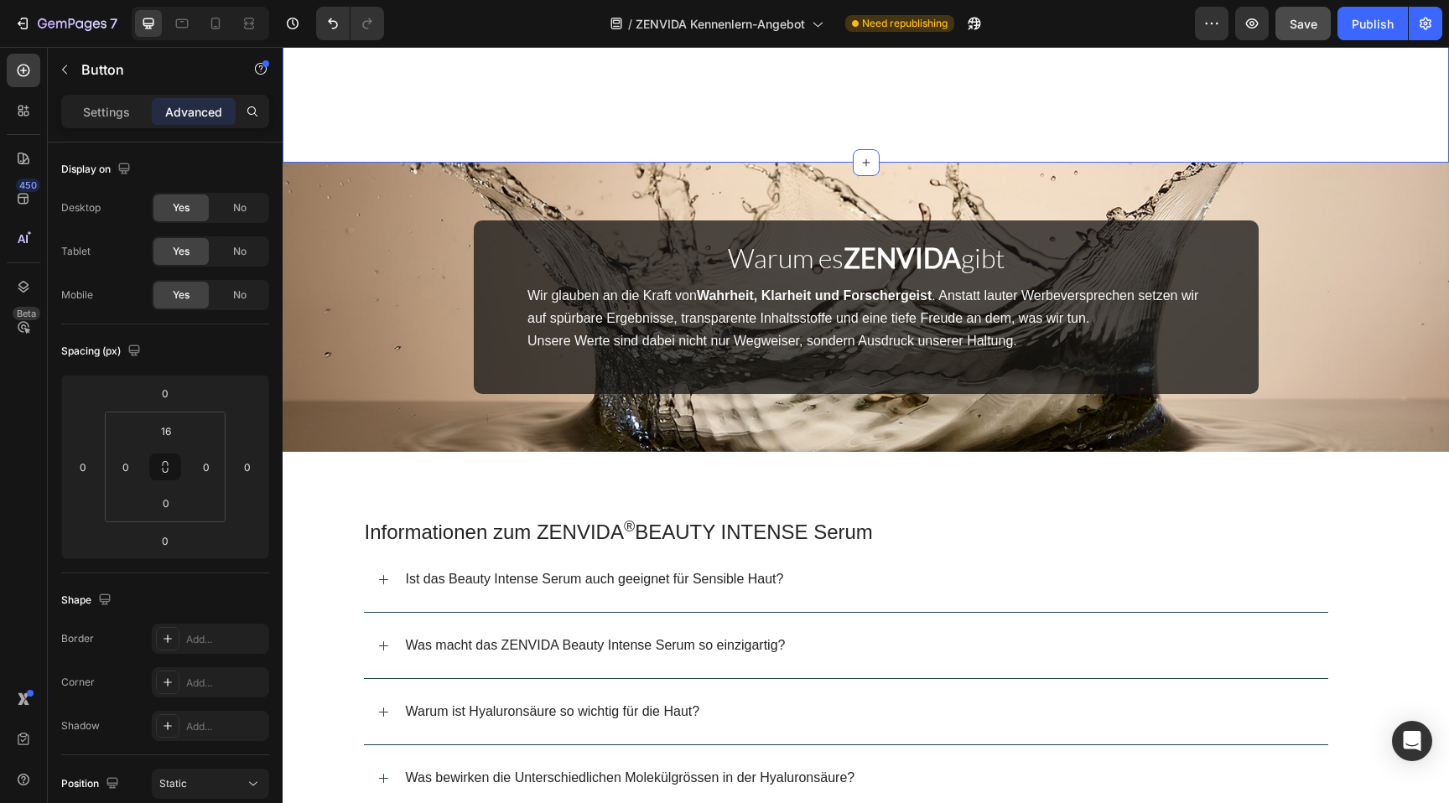
scroll to position [4146, 0]
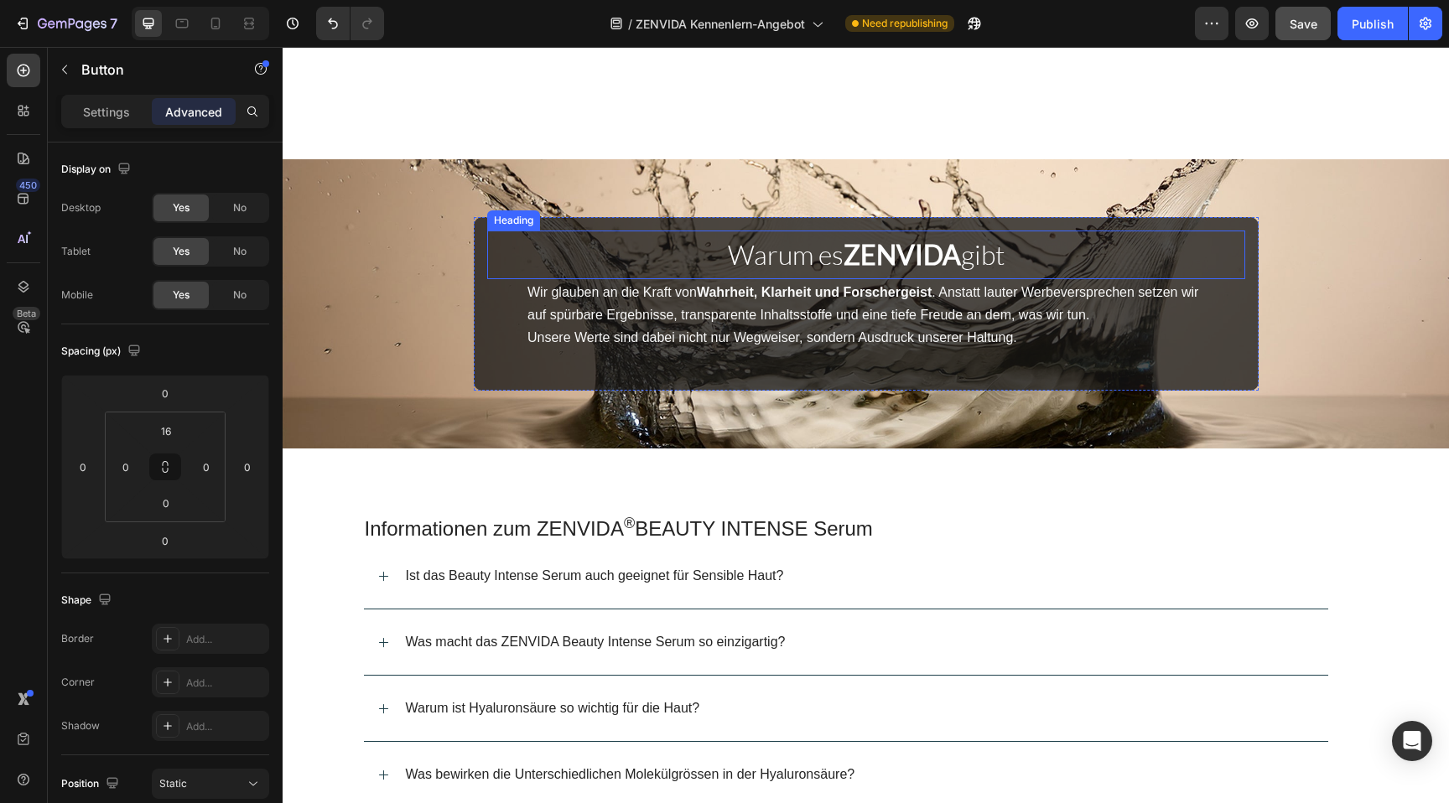
click at [902, 255] on strong "ZENVIDA" at bounding box center [902, 254] width 117 height 33
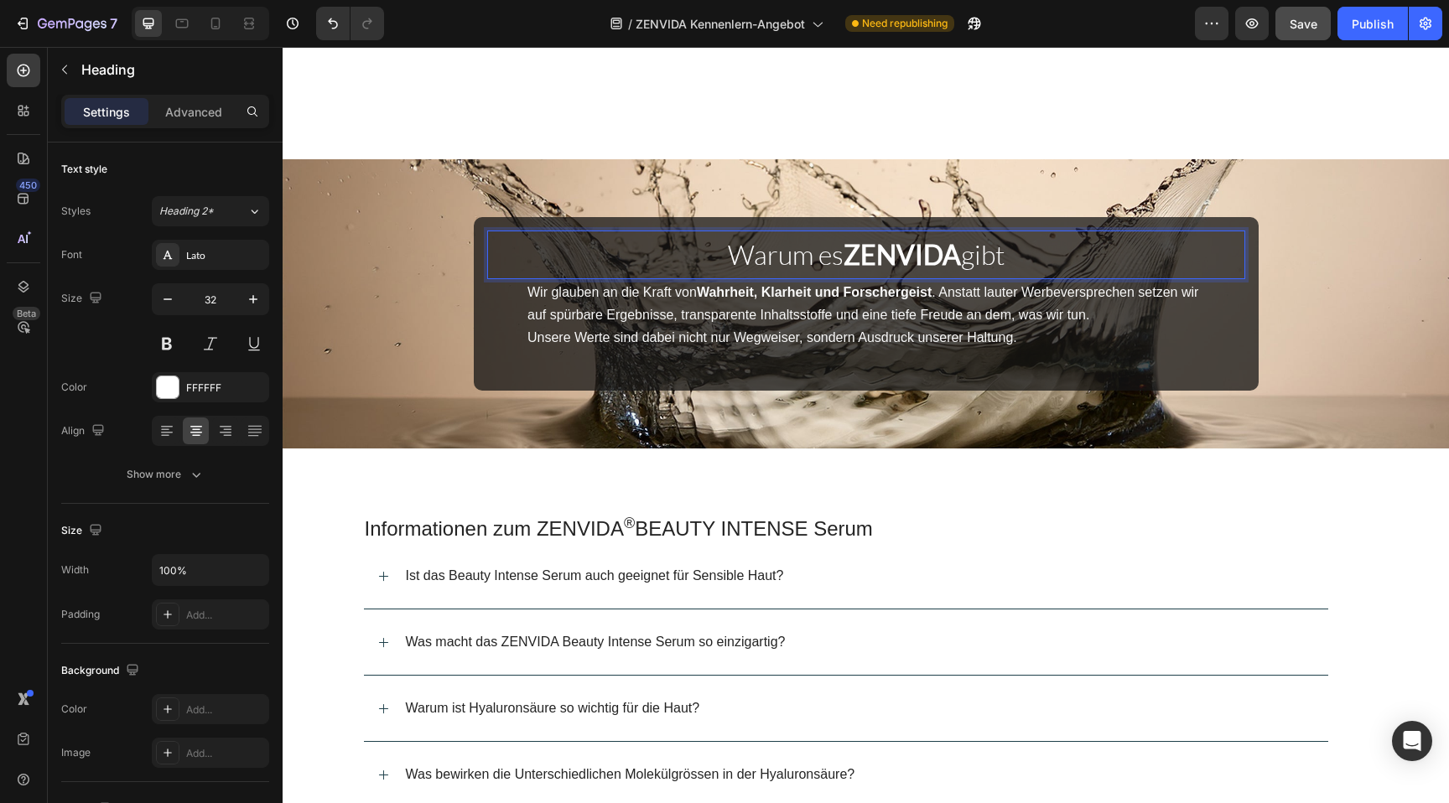
click at [902, 255] on strong "ZENVIDA" at bounding box center [902, 254] width 117 height 33
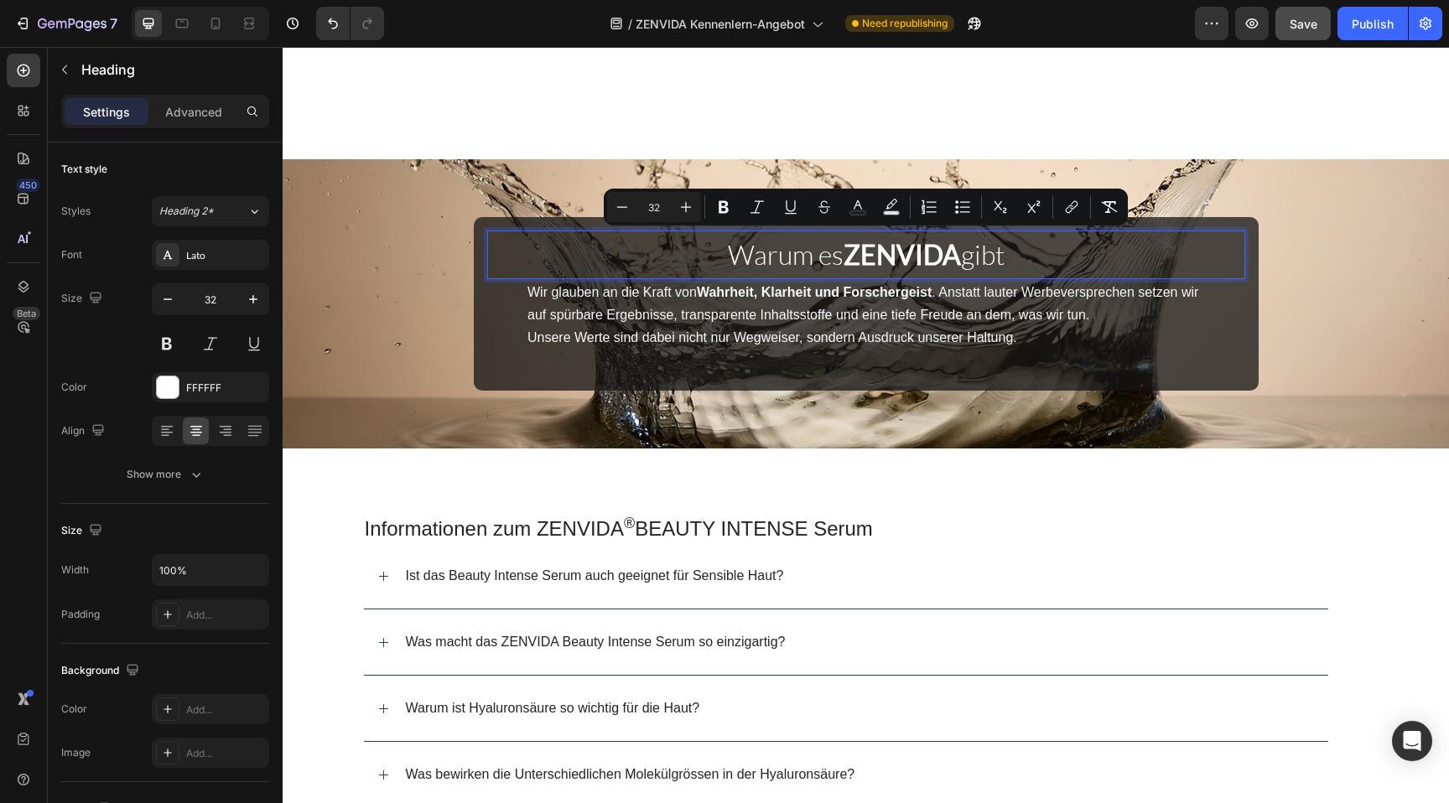
click at [880, 253] on strong "ZENVIDA" at bounding box center [902, 254] width 117 height 33
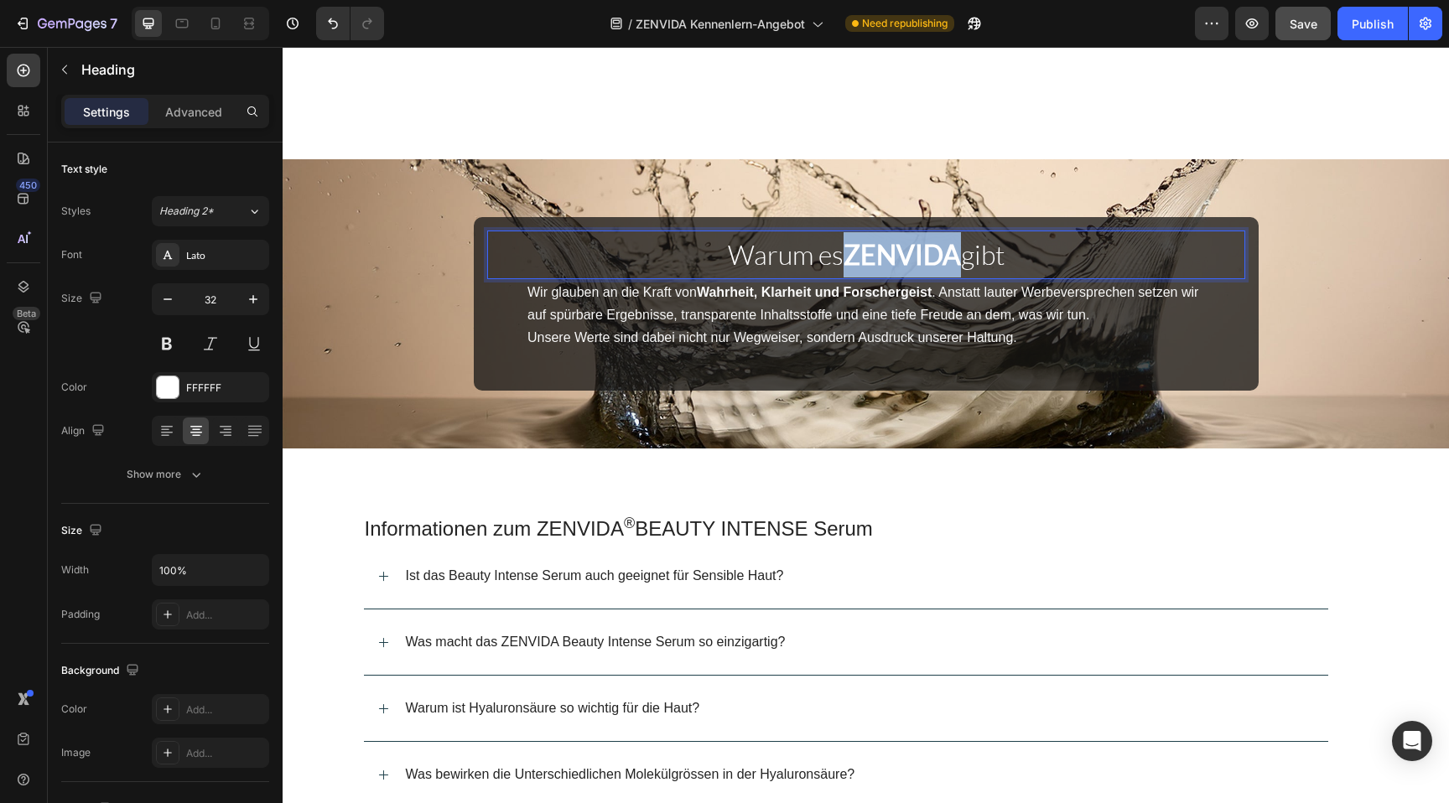
click at [880, 253] on strong "ZENVIDA" at bounding box center [902, 254] width 117 height 33
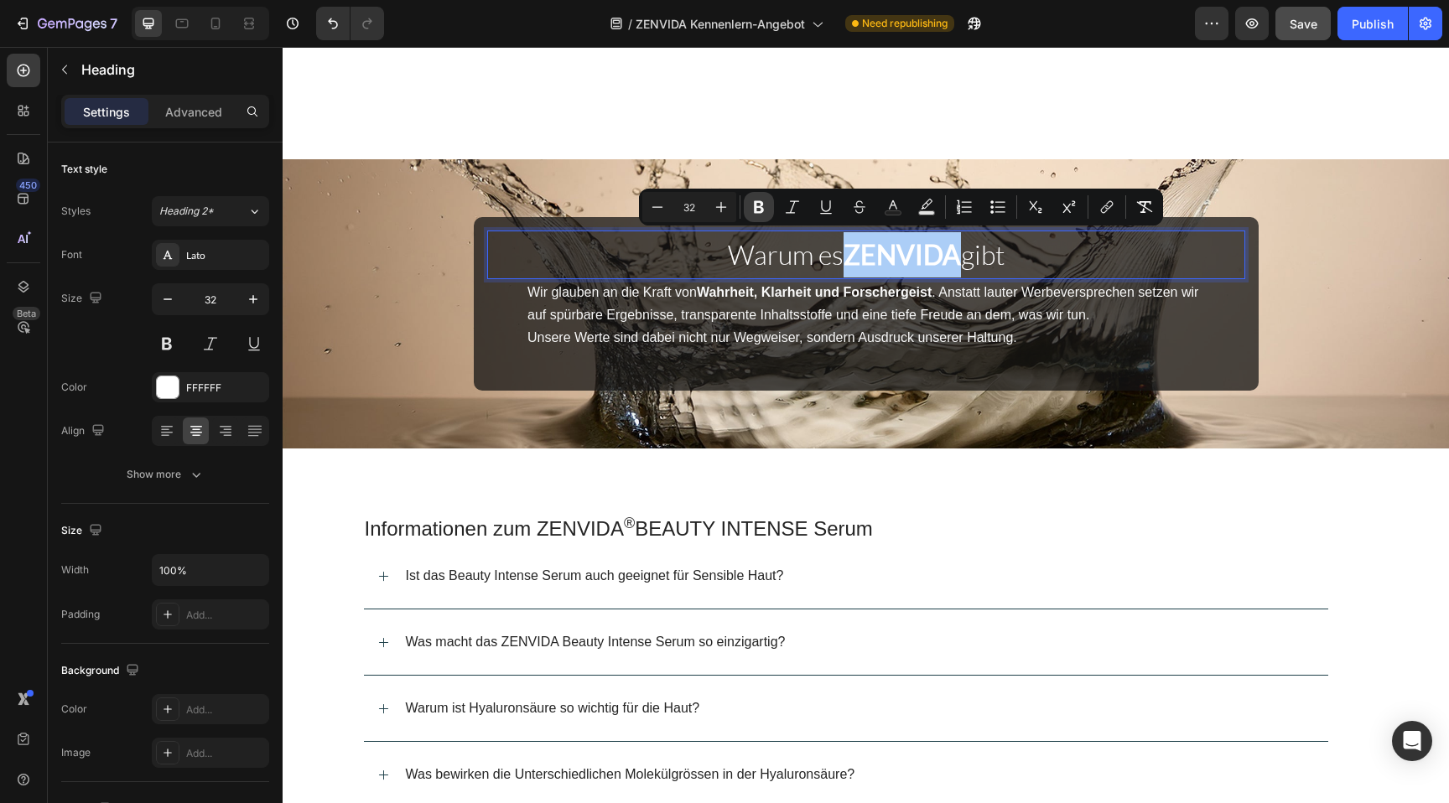
click at [762, 215] on icon "Editor contextual toolbar" at bounding box center [759, 207] width 17 height 17
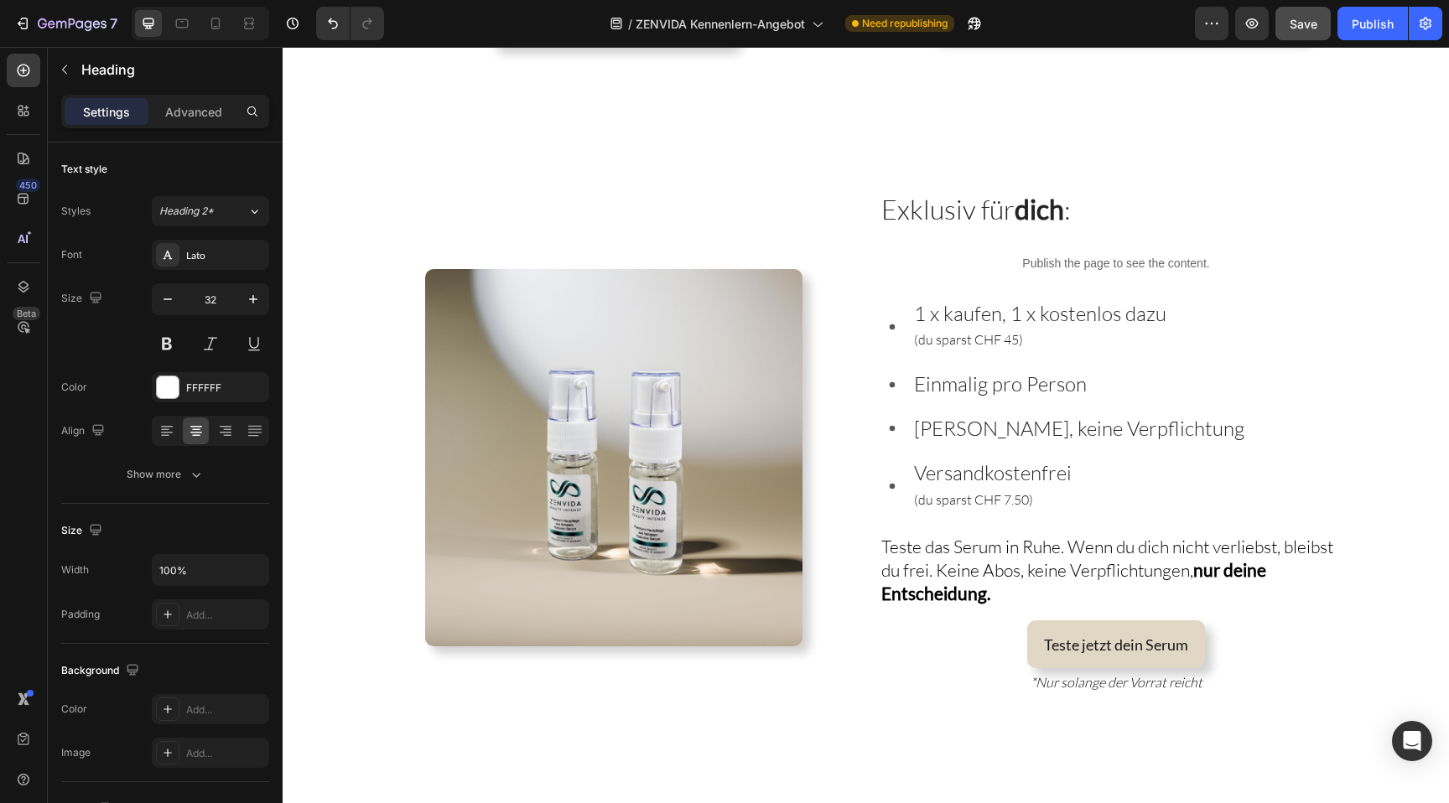
scroll to position [3337, 0]
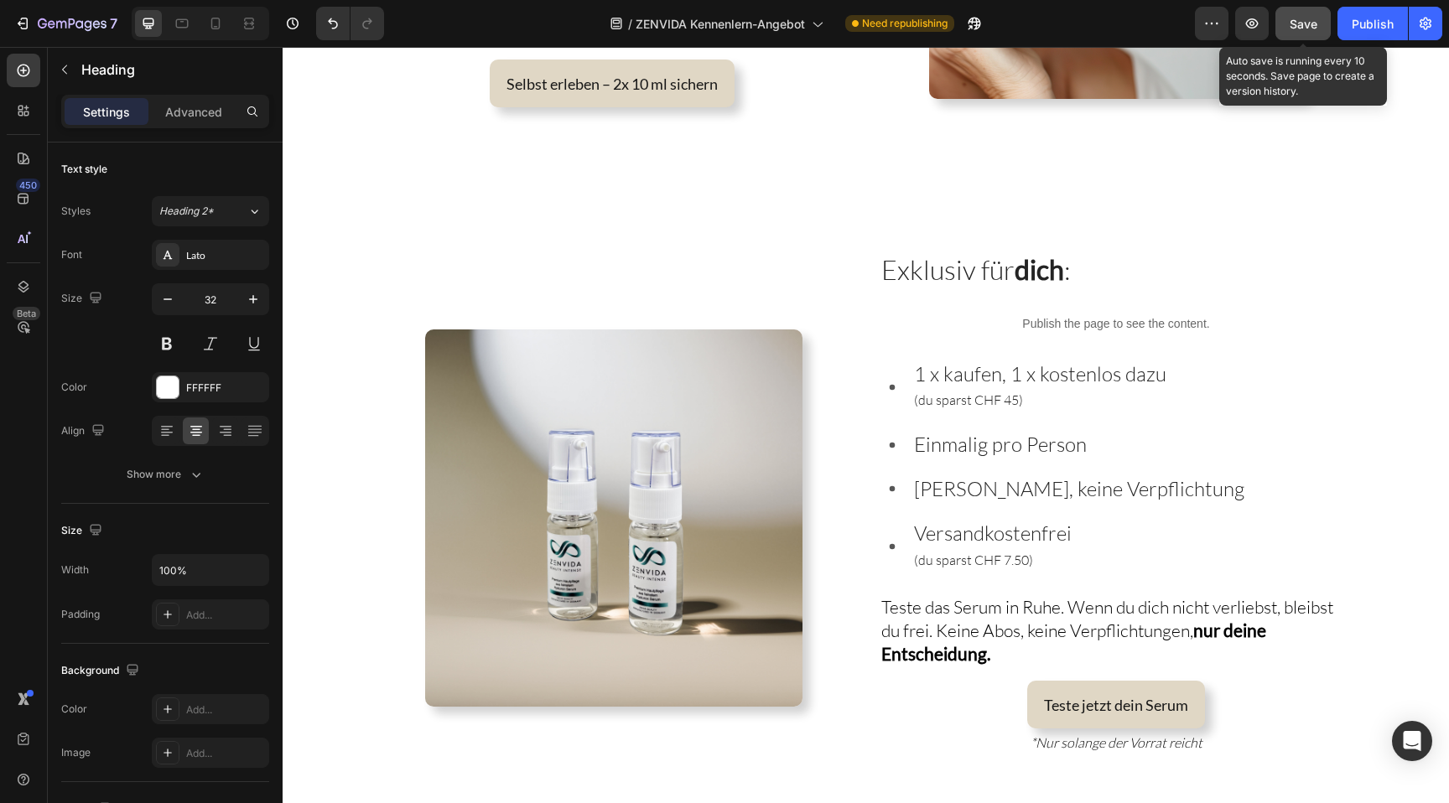
click at [1303, 22] on span "Save" at bounding box center [1304, 24] width 28 height 14
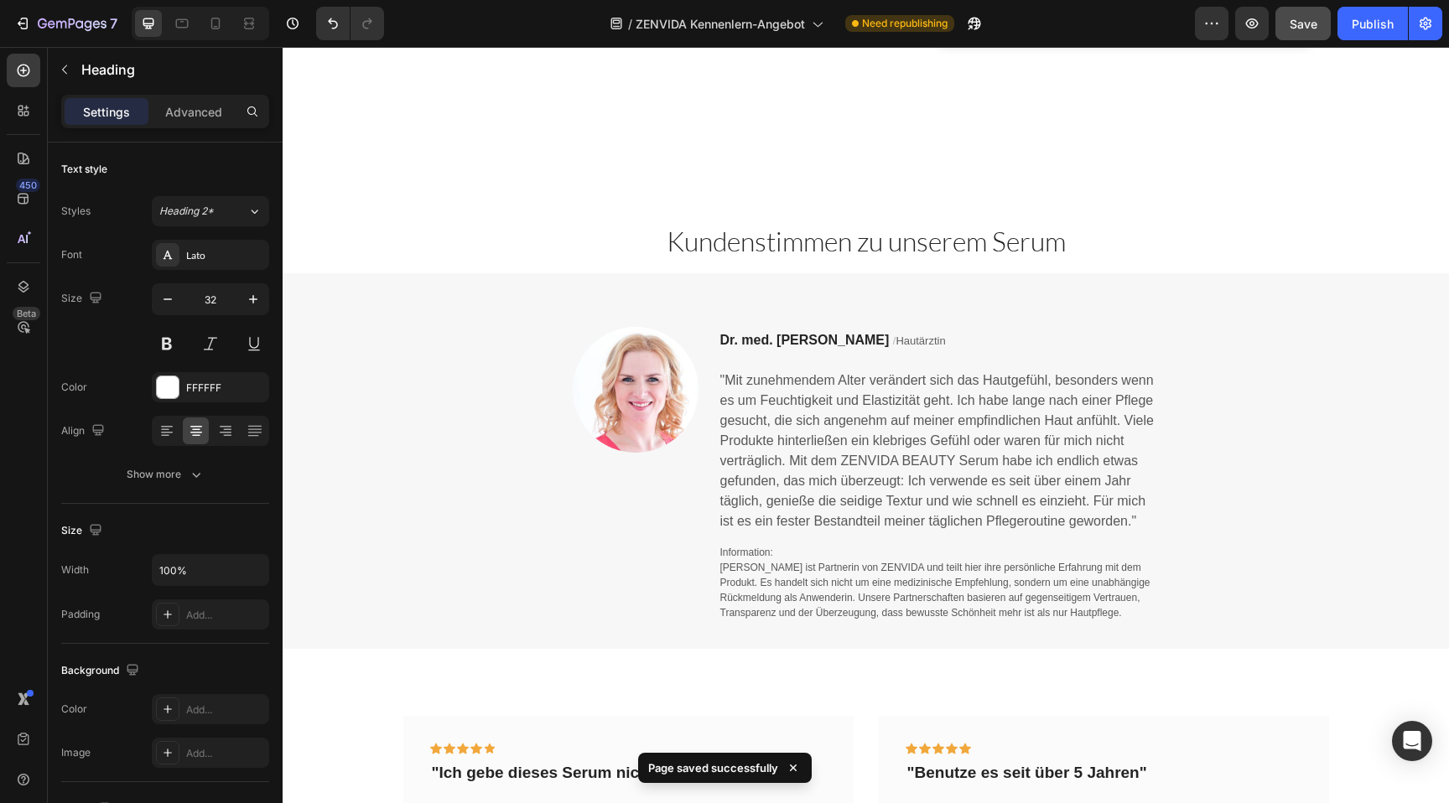
scroll to position [0, 0]
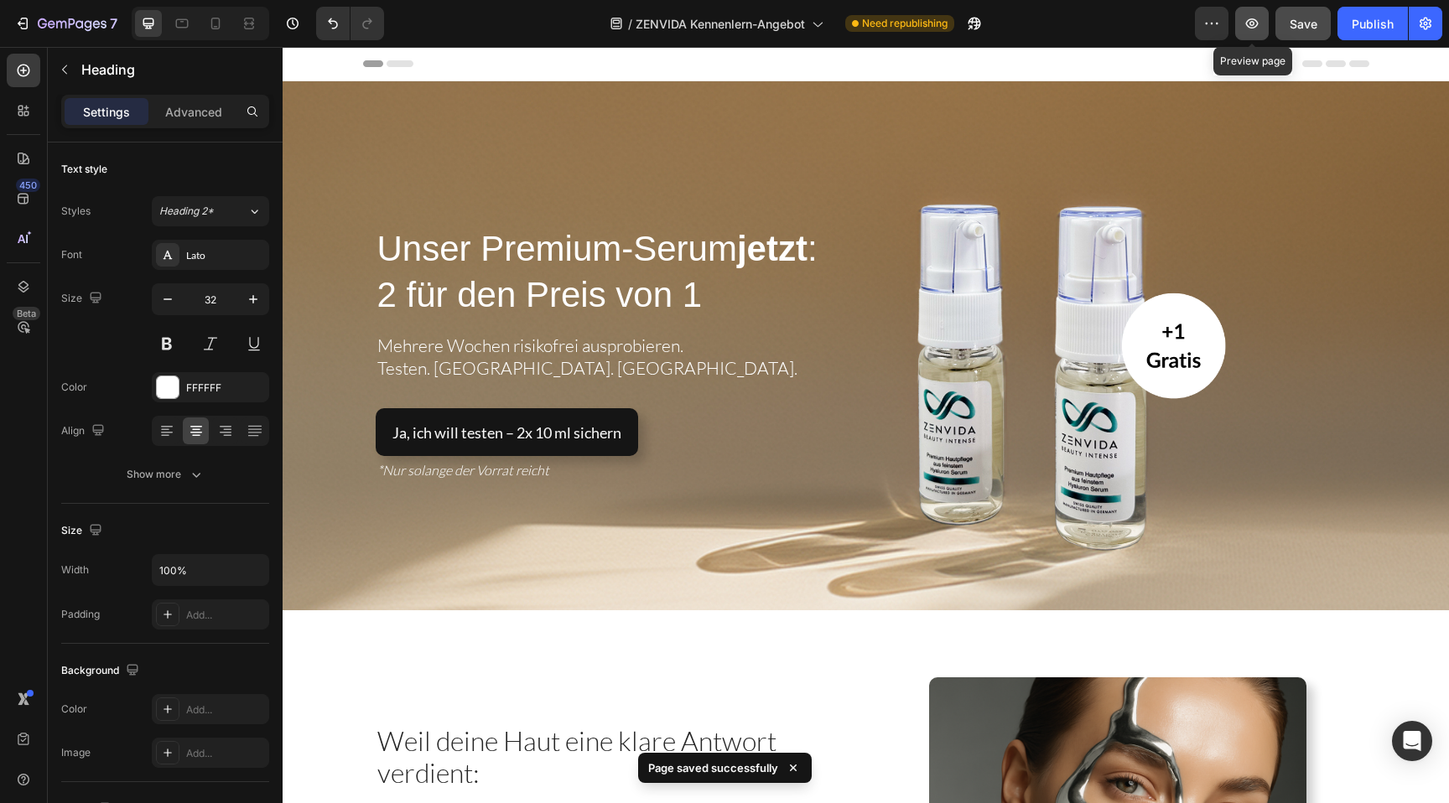
click at [1256, 17] on icon "button" at bounding box center [1252, 23] width 17 height 17
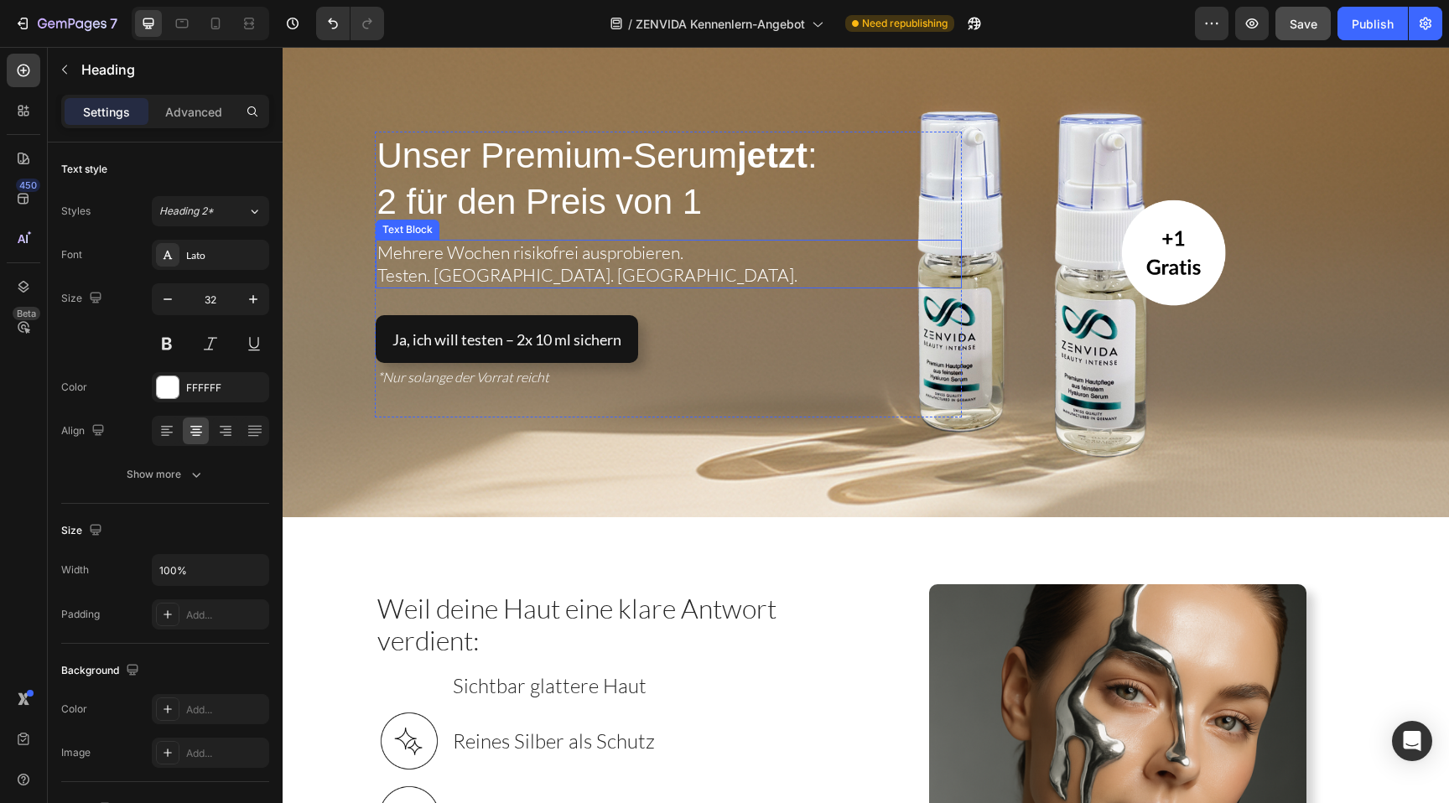
scroll to position [86, 0]
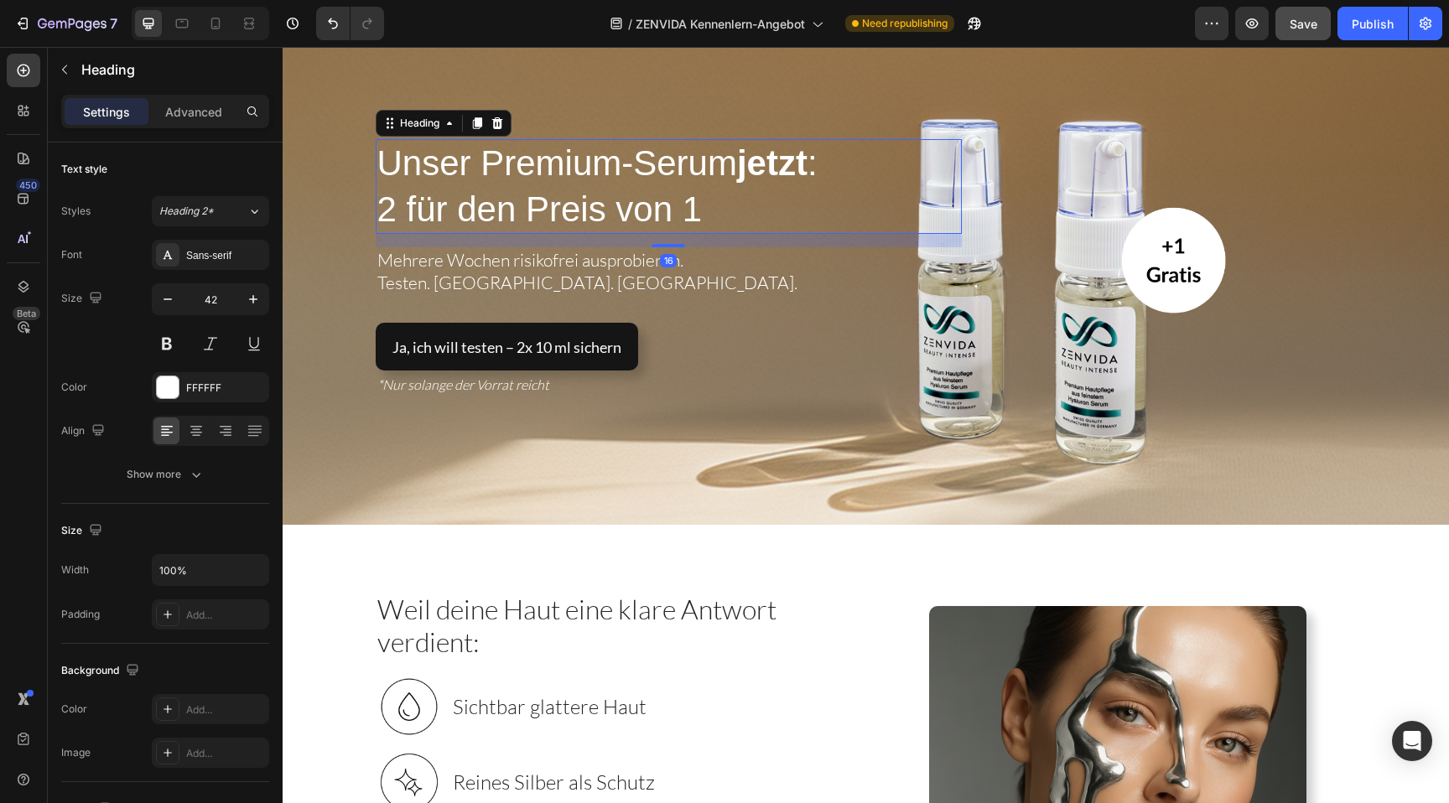
click at [735, 169] on span "Unser Premium-Serum jetzt :" at bounding box center [597, 162] width 440 height 39
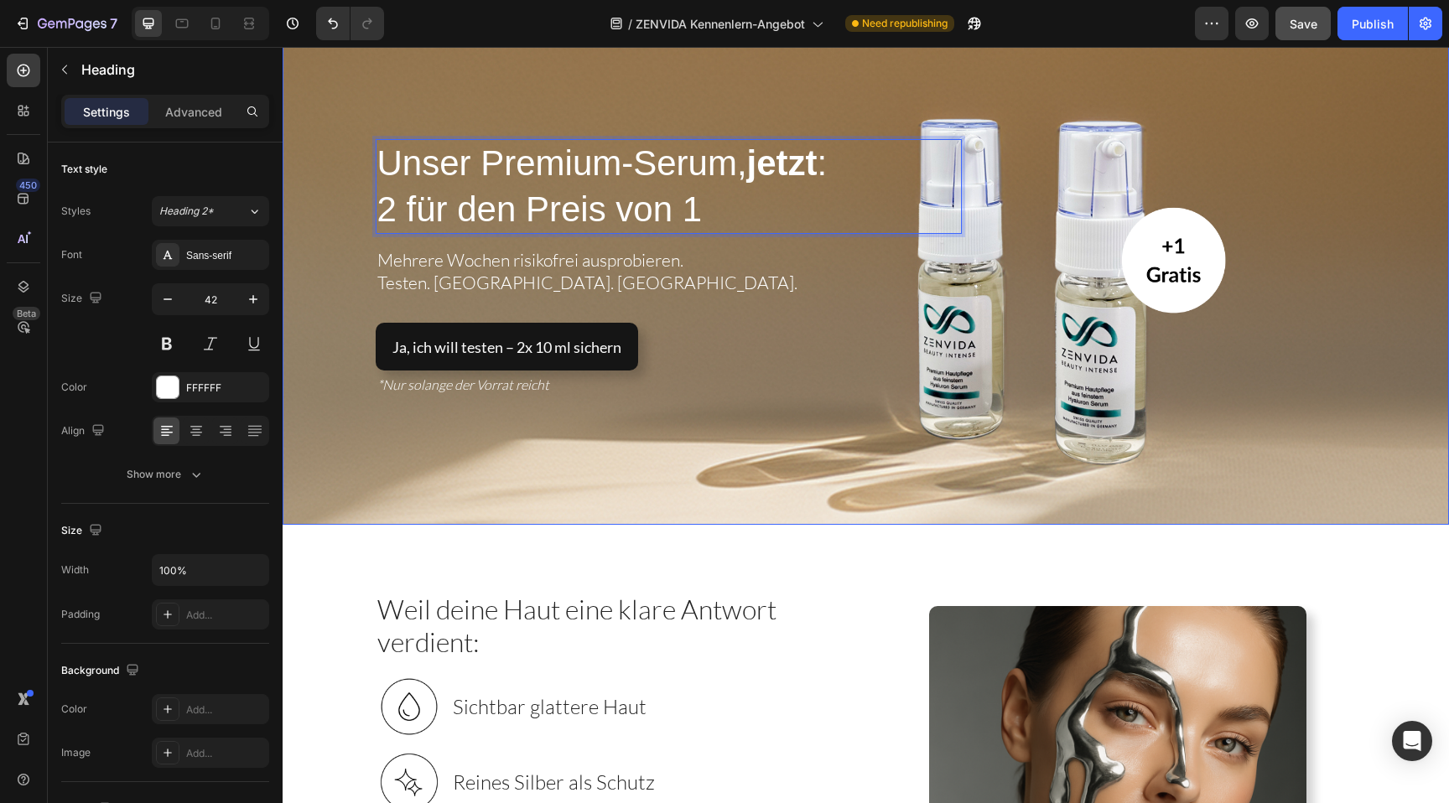
click at [917, 111] on div "Unser Premium-Serum, jetzt : 2 für den Preis von 1 Heading 16 Mehrere Wochen ri…" at bounding box center [866, 261] width 1023 height 330
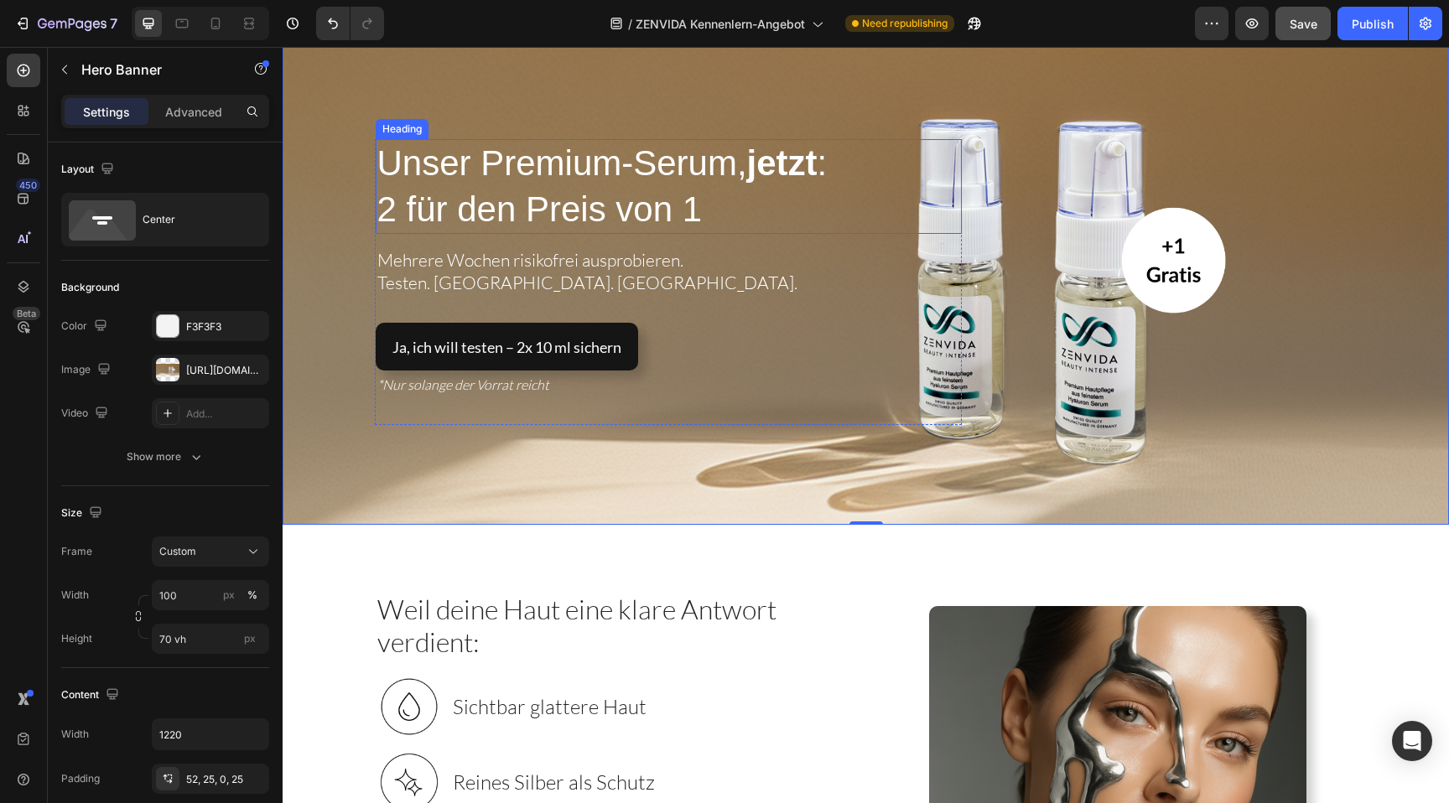
click at [748, 184] on p "⁠⁠⁠⁠⁠⁠⁠ Unser Premium-Serum, jetzt : 2 für den Preis von 1" at bounding box center [668, 186] width 583 height 91
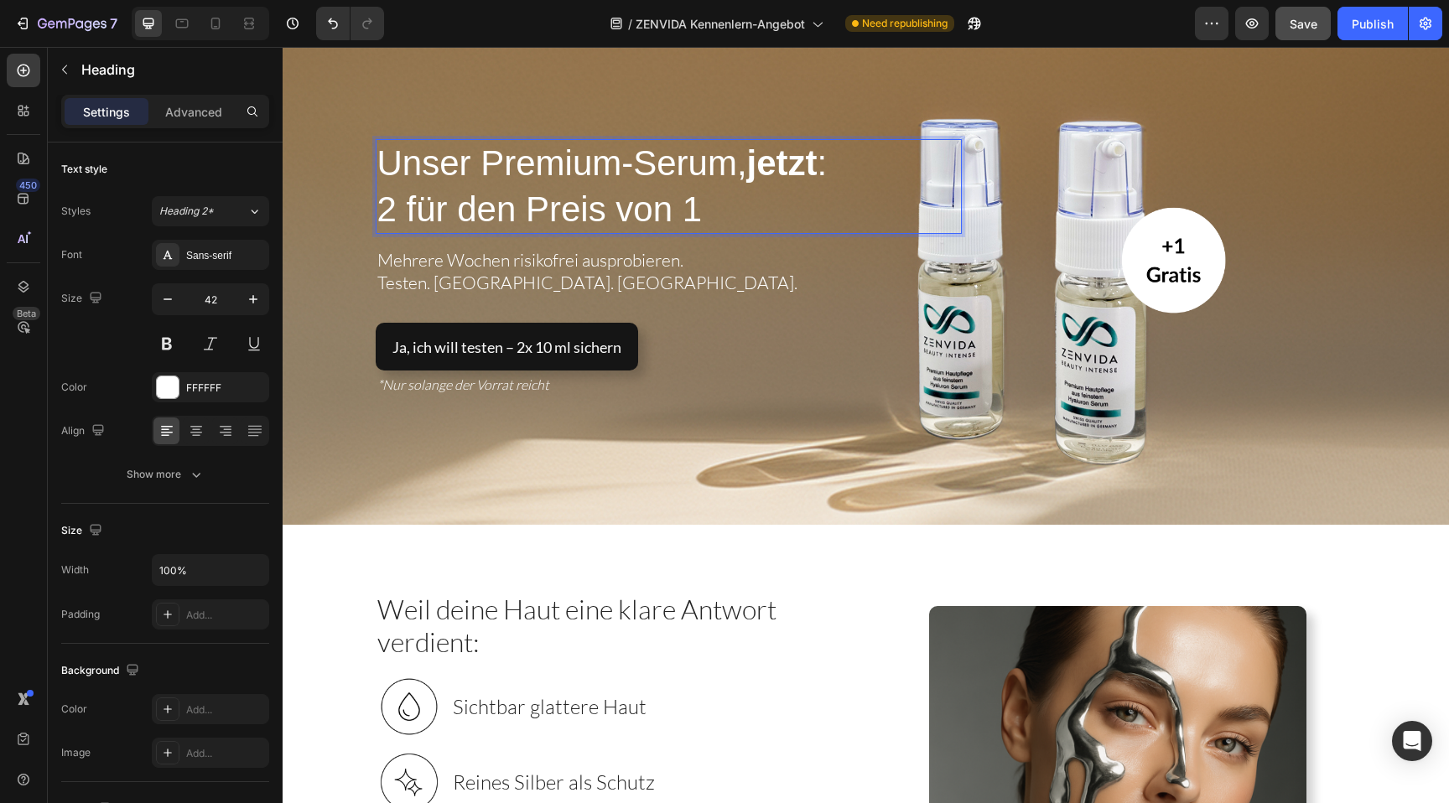
click at [733, 154] on span "Unser Premium-Serum, jetzt :" at bounding box center [602, 162] width 450 height 39
click at [755, 164] on strong "jetzt" at bounding box center [782, 162] width 70 height 39
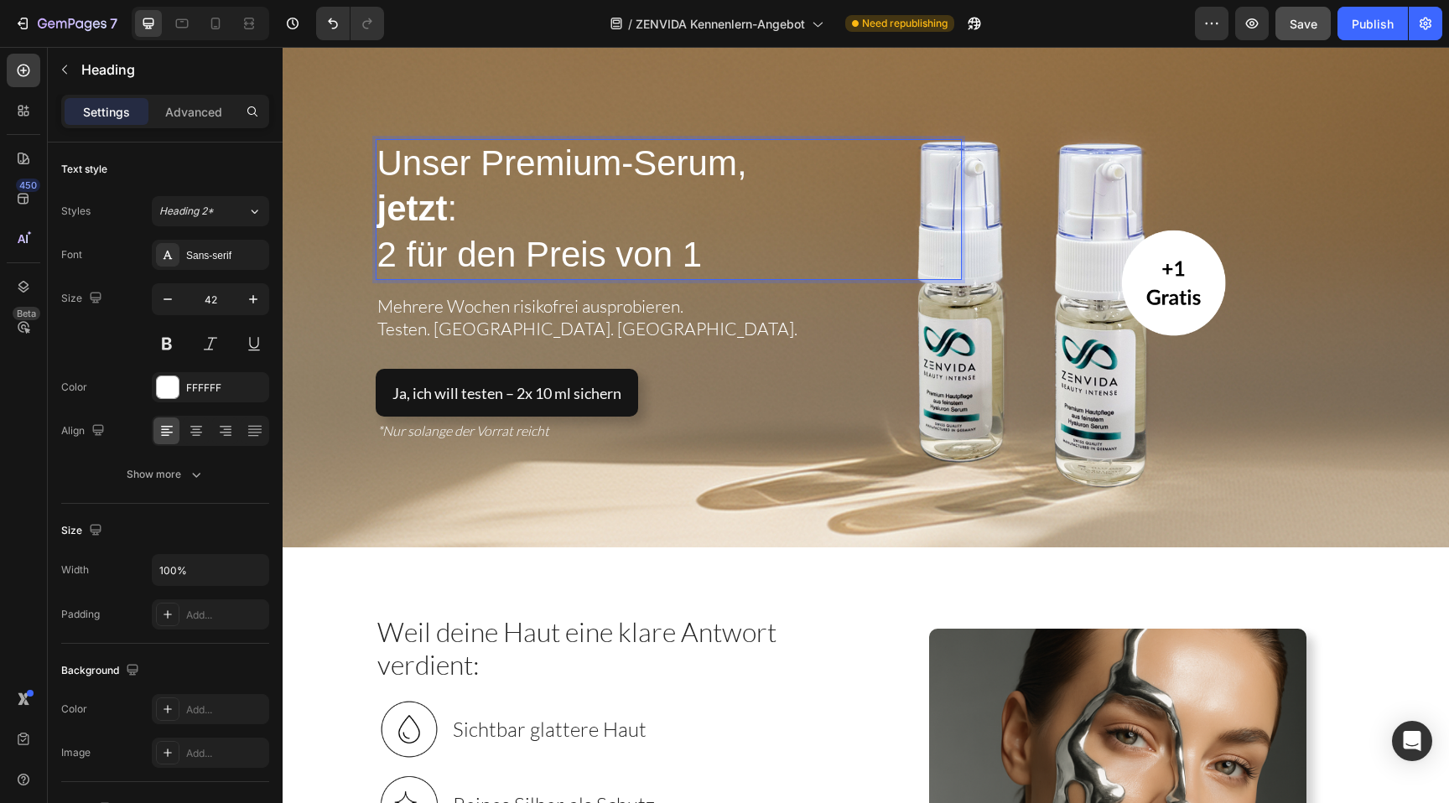
click at [387, 257] on span "2 für den Preis von 1" at bounding box center [539, 254] width 325 height 39
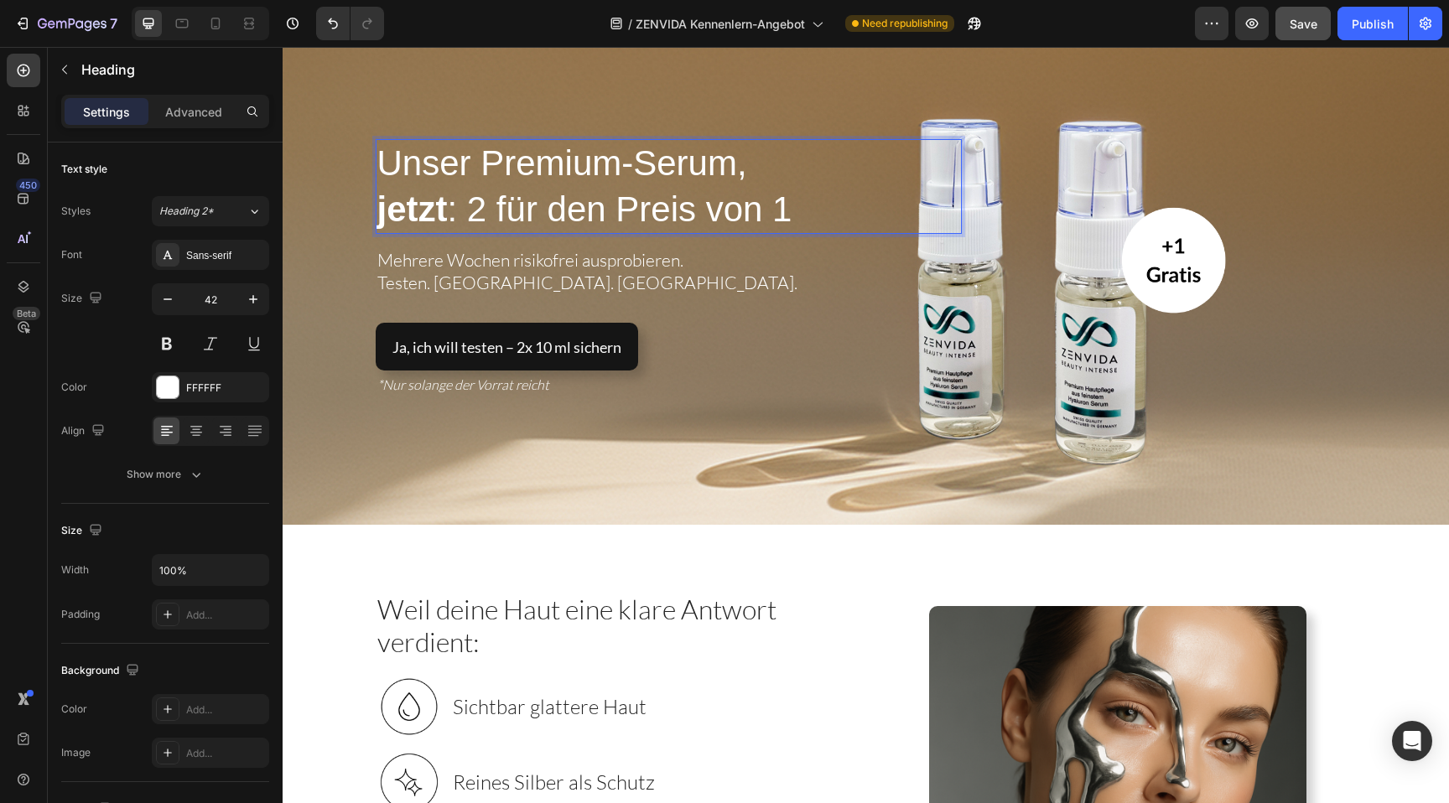
click at [394, 211] on strong "jetzt" at bounding box center [412, 209] width 70 height 39
click at [747, 174] on span "Unser Premium-Serum," at bounding box center [562, 162] width 370 height 39
click at [714, 314] on div "Unser Premium-Serum Jetzt : 2 für den Preis von 1 Heading 16 Mehrere Wochen ris…" at bounding box center [669, 282] width 586 height 286
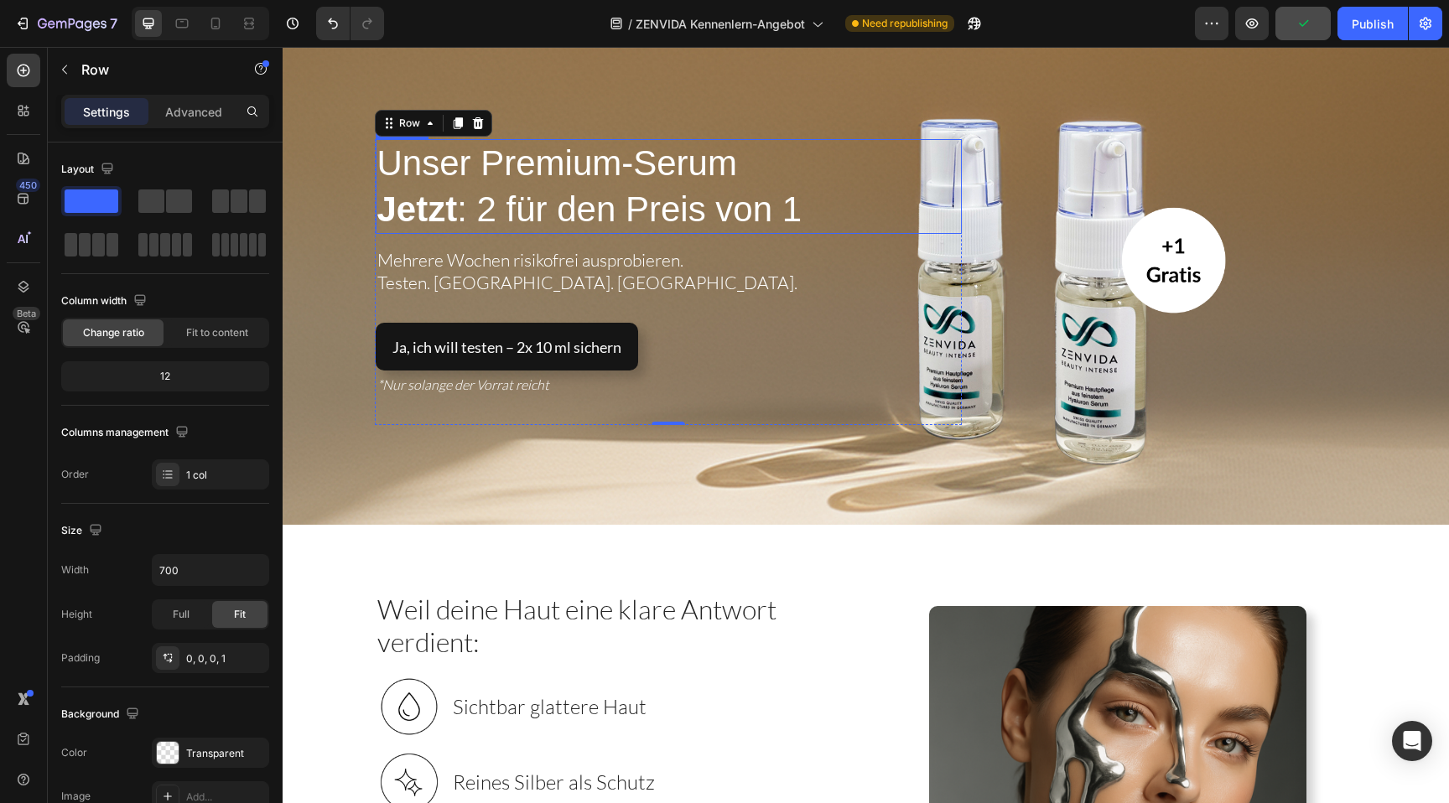
click at [585, 209] on span "Jetzt : 2 für den Preis von 1" at bounding box center [589, 209] width 425 height 39
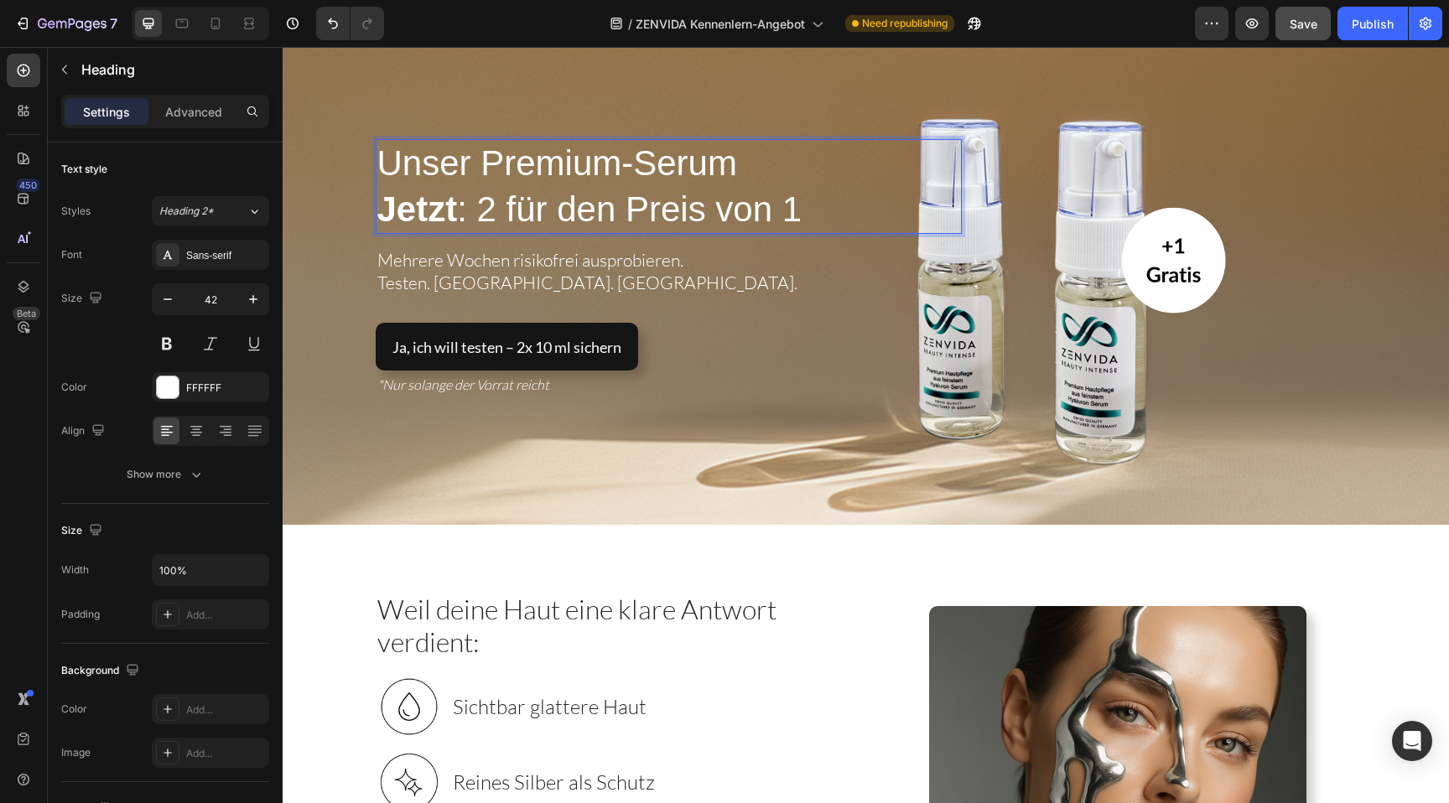
click at [585, 209] on span "Jetzt : 2 für den Preis von 1" at bounding box center [589, 209] width 425 height 39
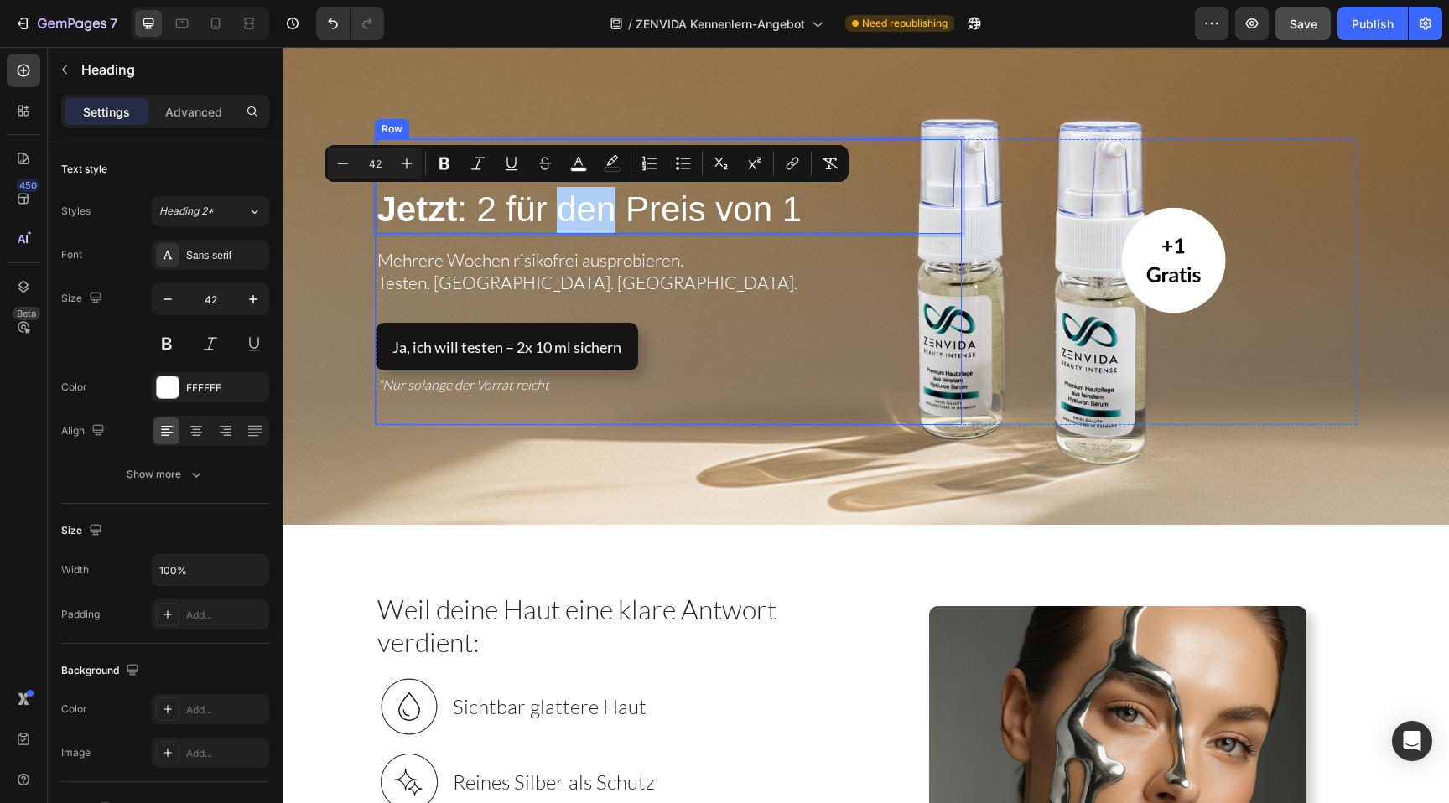
click at [686, 304] on div "Unser Premium-Serum Jetzt : 2 für den Preis von 1 Heading 16 Mehrere Wochen ris…" at bounding box center [669, 282] width 586 height 286
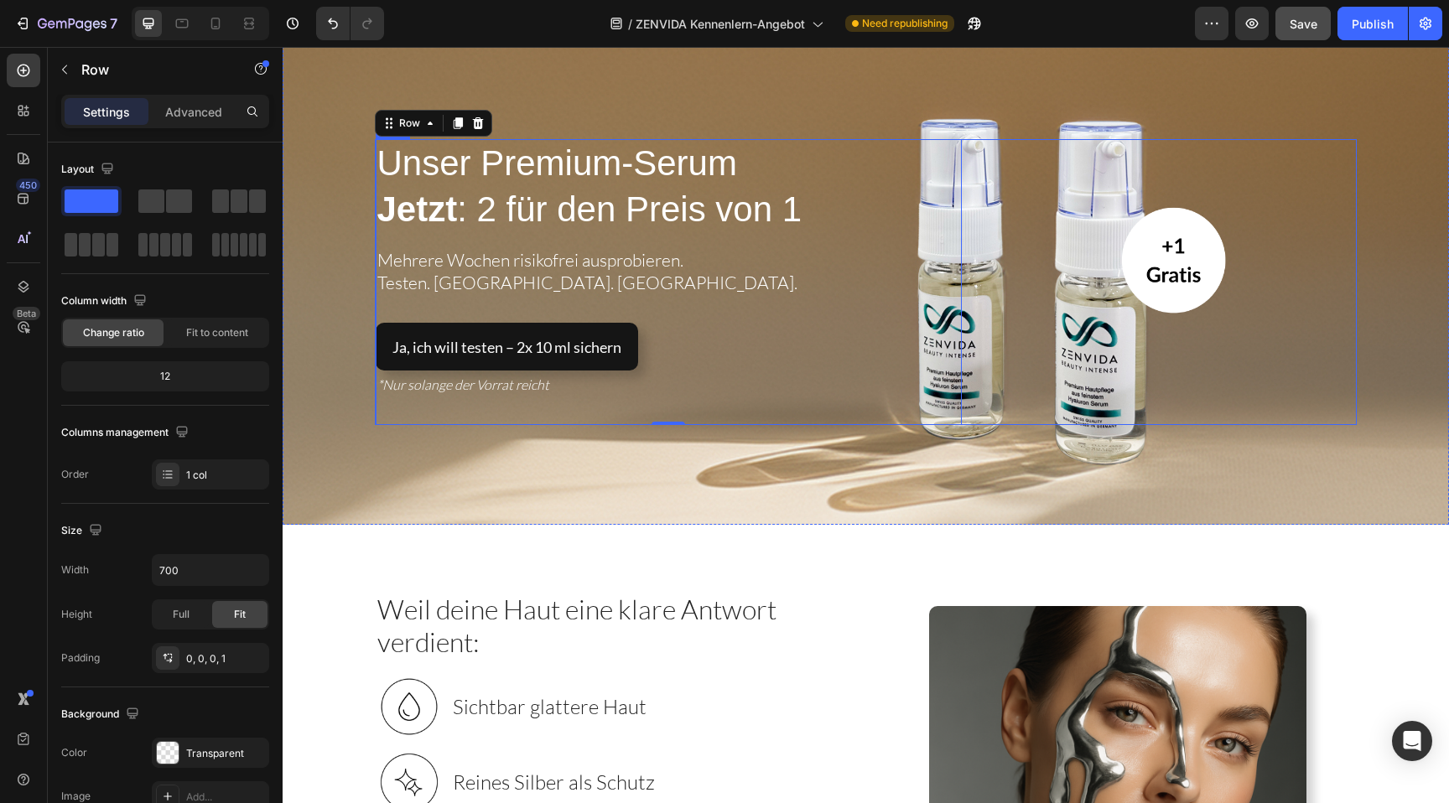
click at [1100, 284] on div "⁠⁠⁠⁠⁠⁠⁠ Unser Premium-Serum Jetzt : 2 für den Preis von 1 Heading Mehrere Woche…" at bounding box center [866, 282] width 981 height 286
click at [800, 234] on div "⁠⁠⁠⁠⁠⁠⁠ Unser Premium-Serum Jetzt : 2 für den Preis von 1 Heading Mehrere Woche…" at bounding box center [669, 282] width 586 height 286
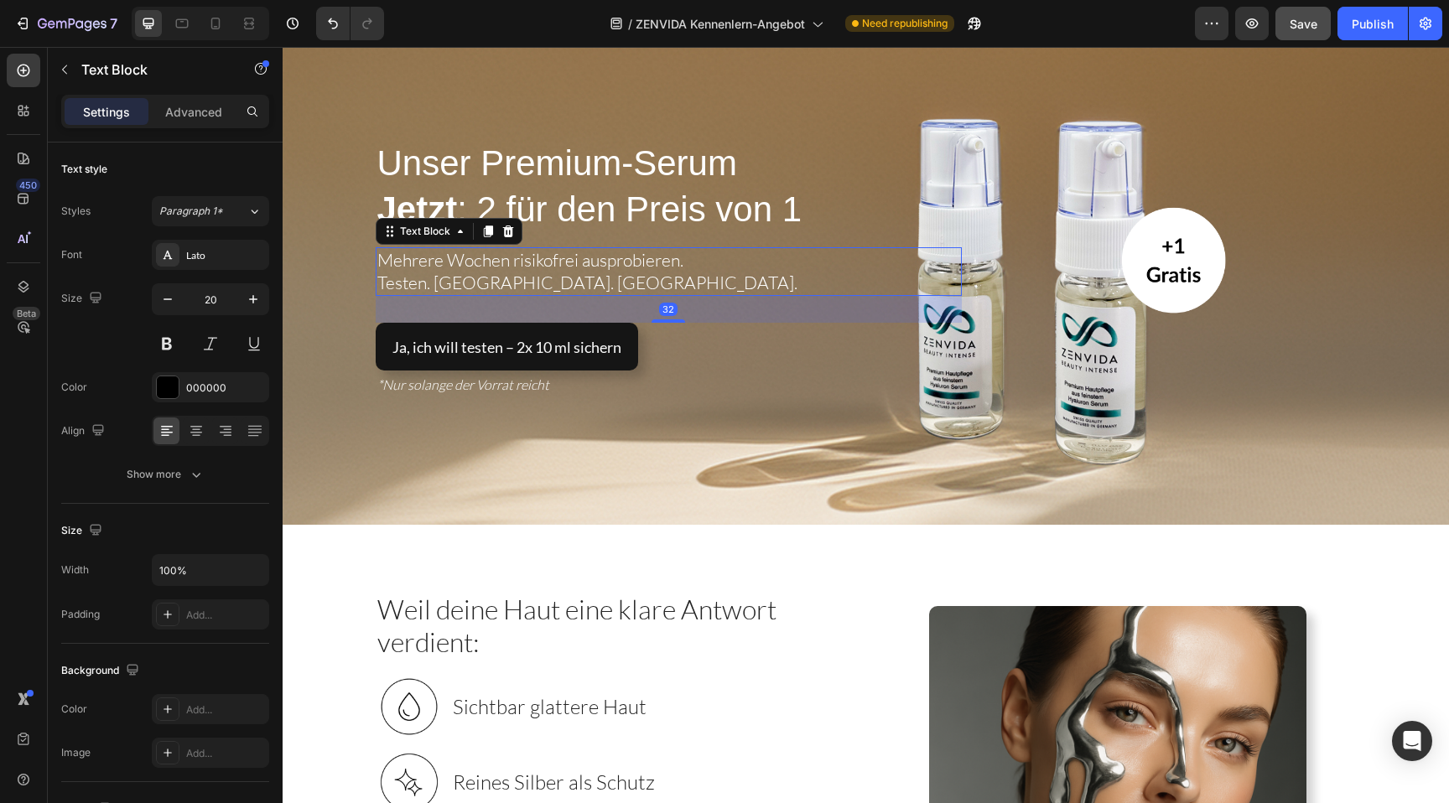
click at [491, 286] on span "Testen. [GEOGRAPHIC_DATA]. [GEOGRAPHIC_DATA]." at bounding box center [587, 283] width 420 height 22
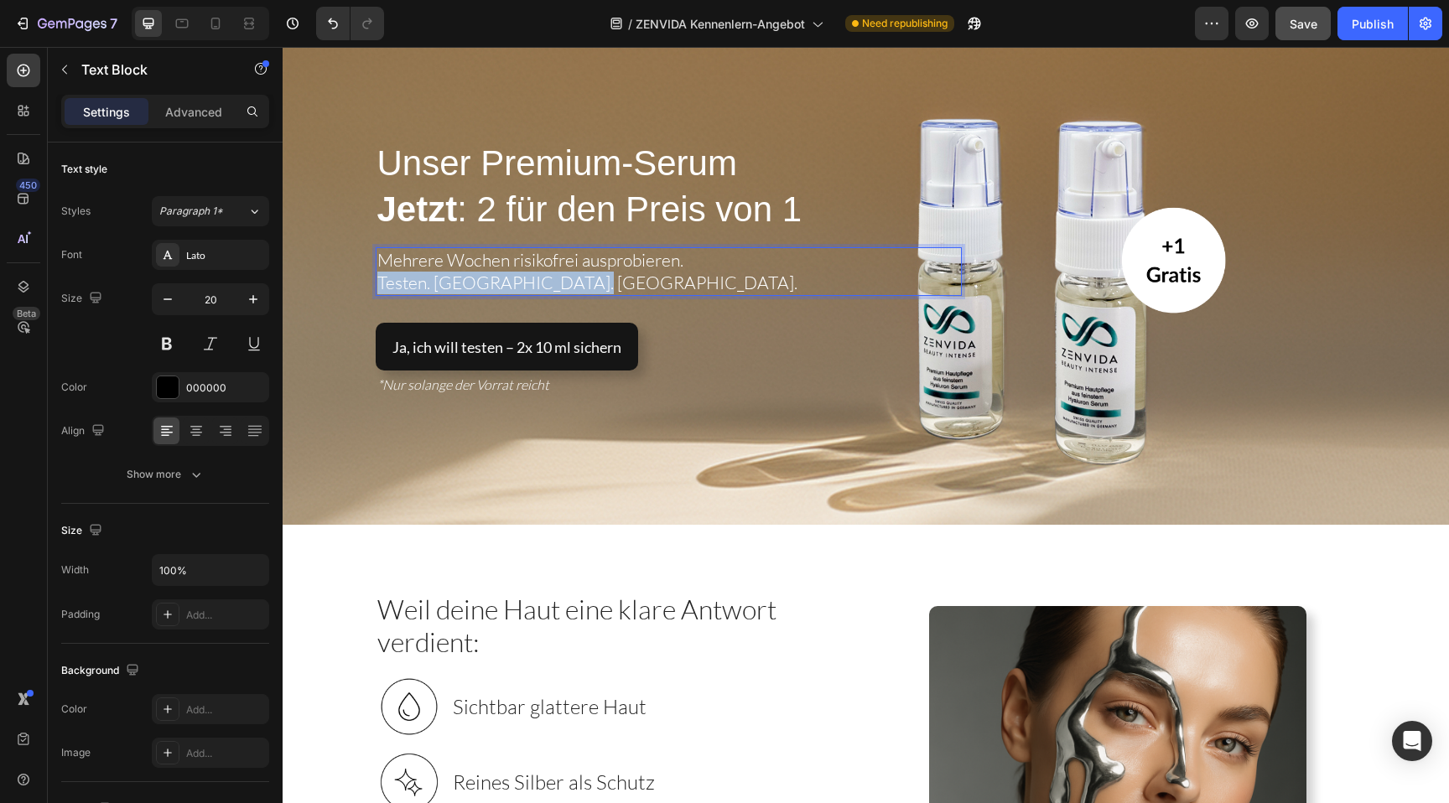
click at [491, 286] on span "Testen. [GEOGRAPHIC_DATA]. [GEOGRAPHIC_DATA]." at bounding box center [587, 283] width 420 height 22
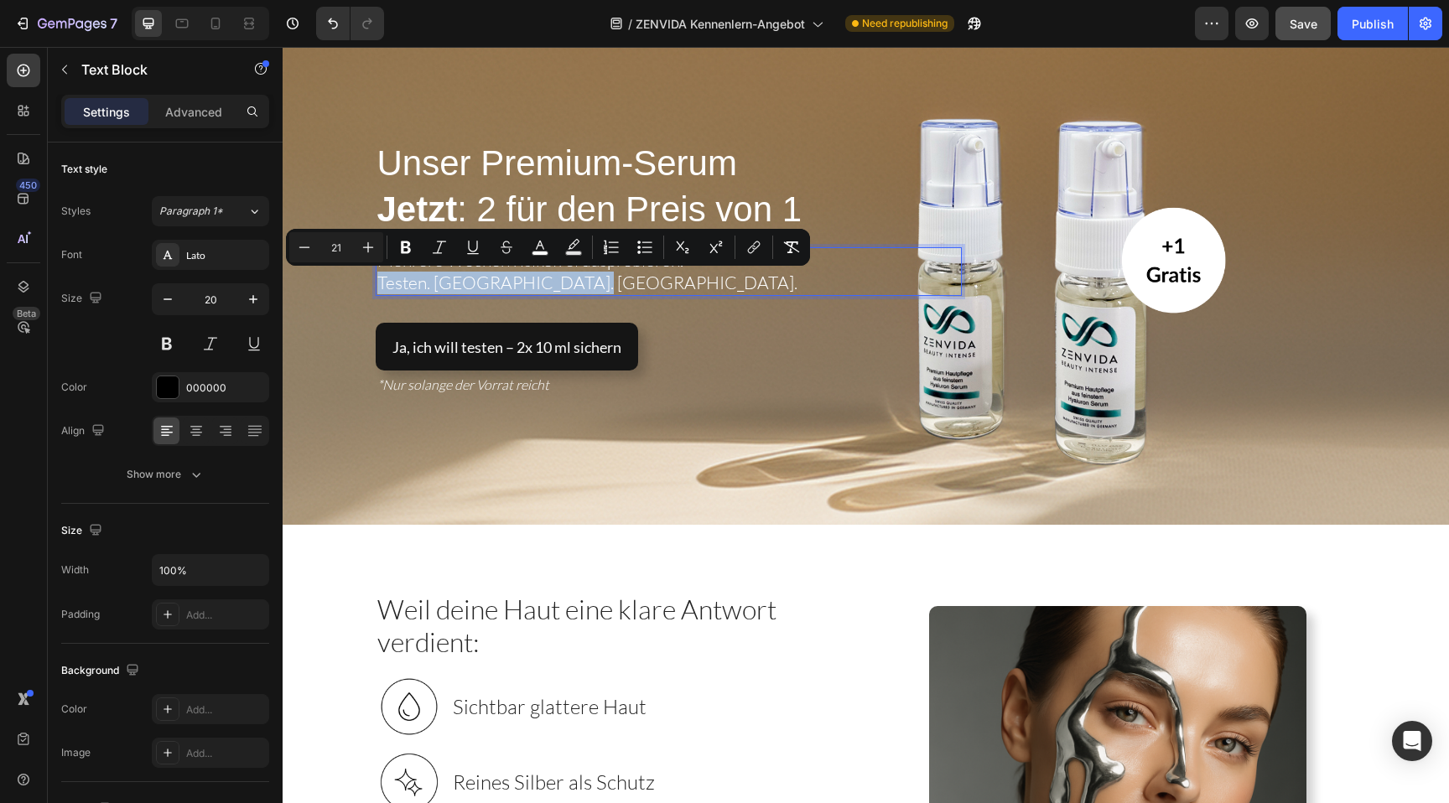
copy span "Testen. [GEOGRAPHIC_DATA]. [GEOGRAPHIC_DATA]."
click at [499, 179] on span "Unser Premium-Serum" at bounding box center [557, 162] width 360 height 39
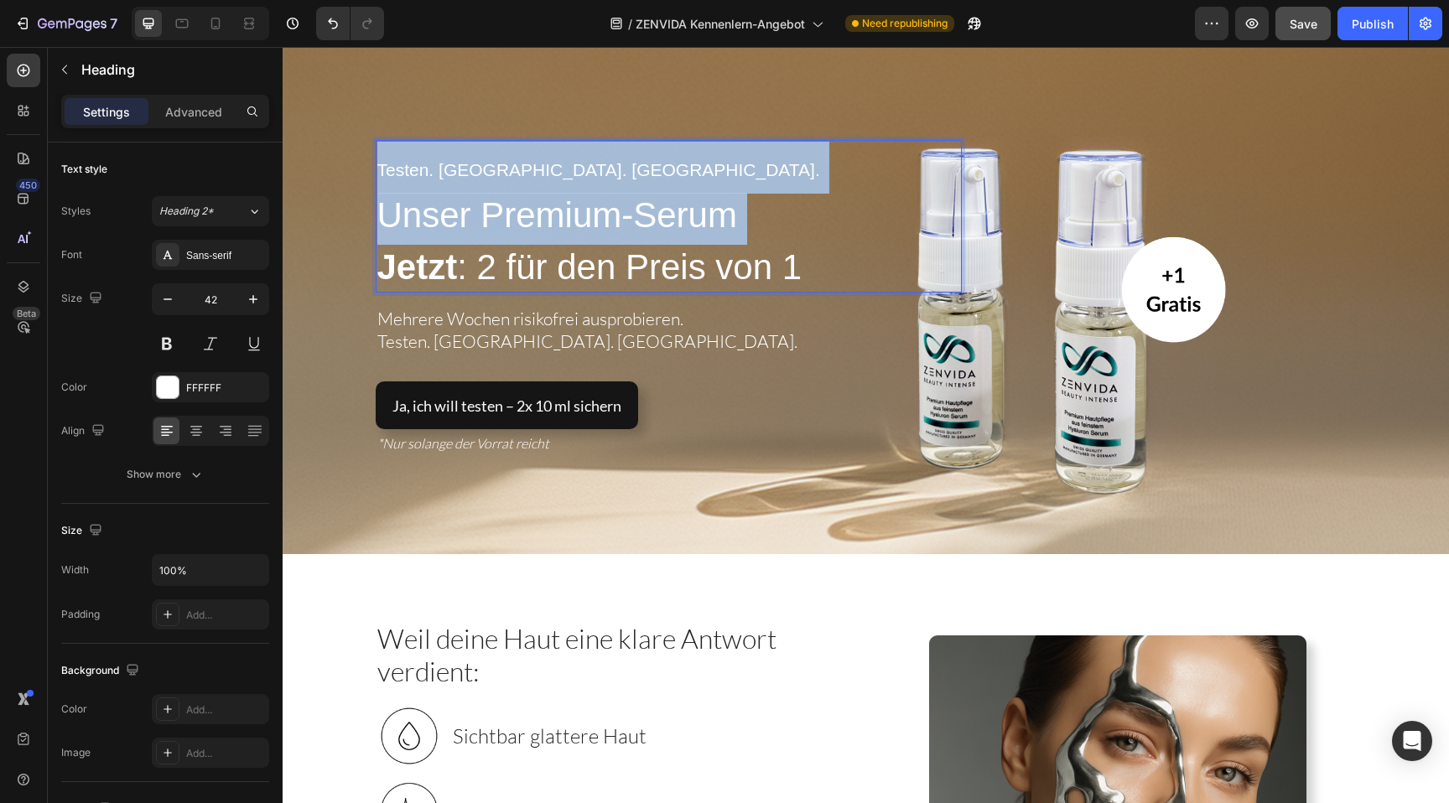
scroll to position [60, 0]
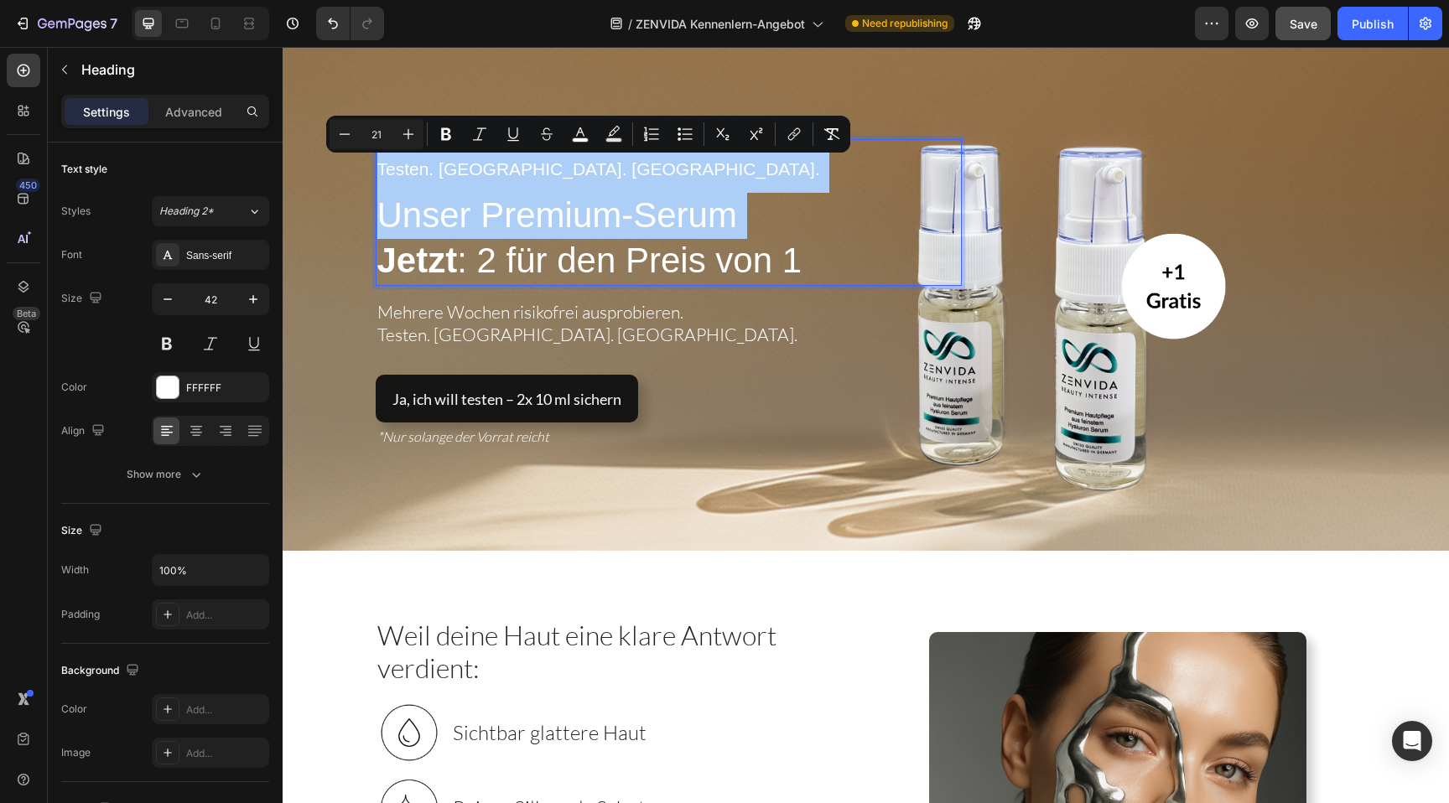
click at [370, 133] on input "21" at bounding box center [377, 134] width 34 height 20
type input "42"
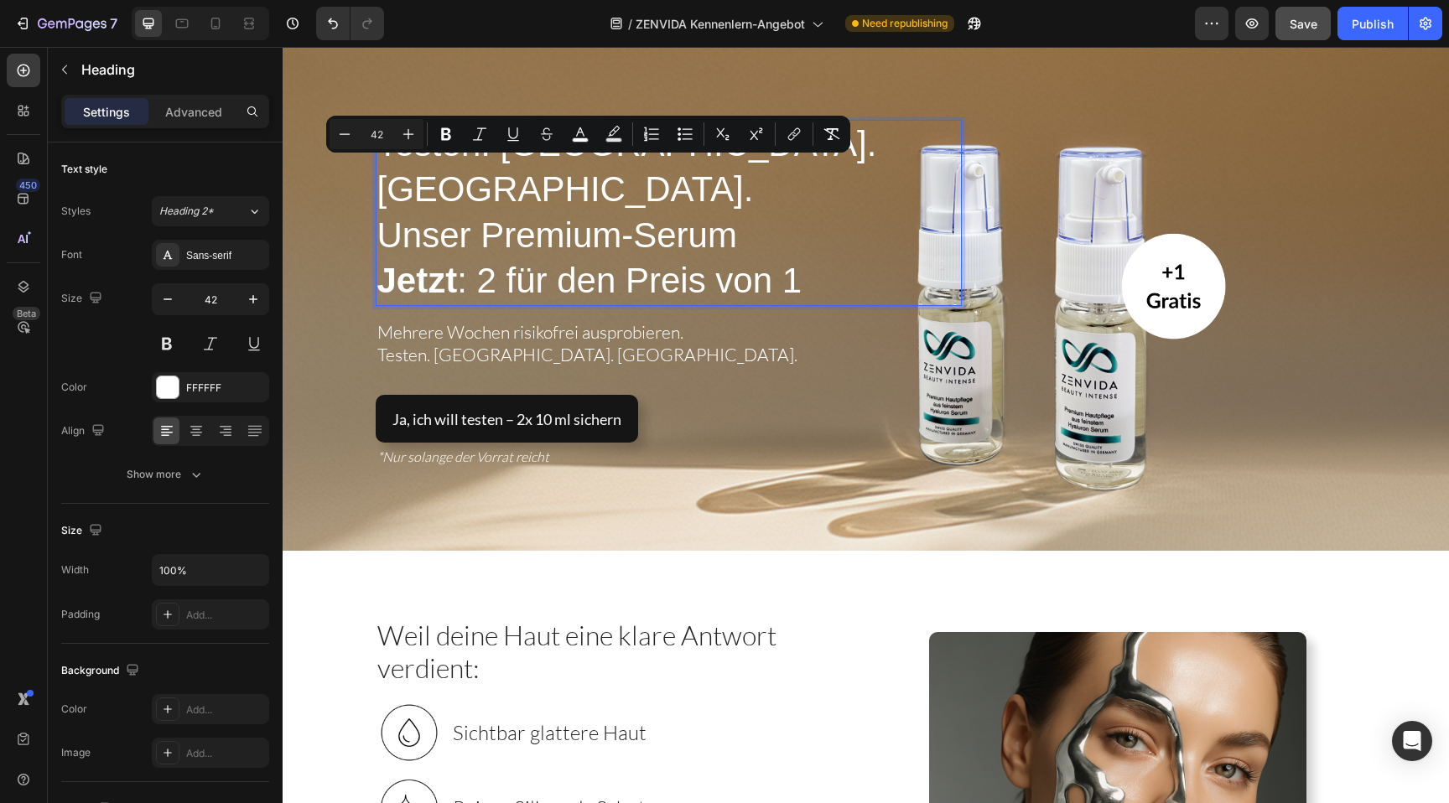
click at [445, 216] on span "Unser Premium-Serum" at bounding box center [557, 235] width 360 height 39
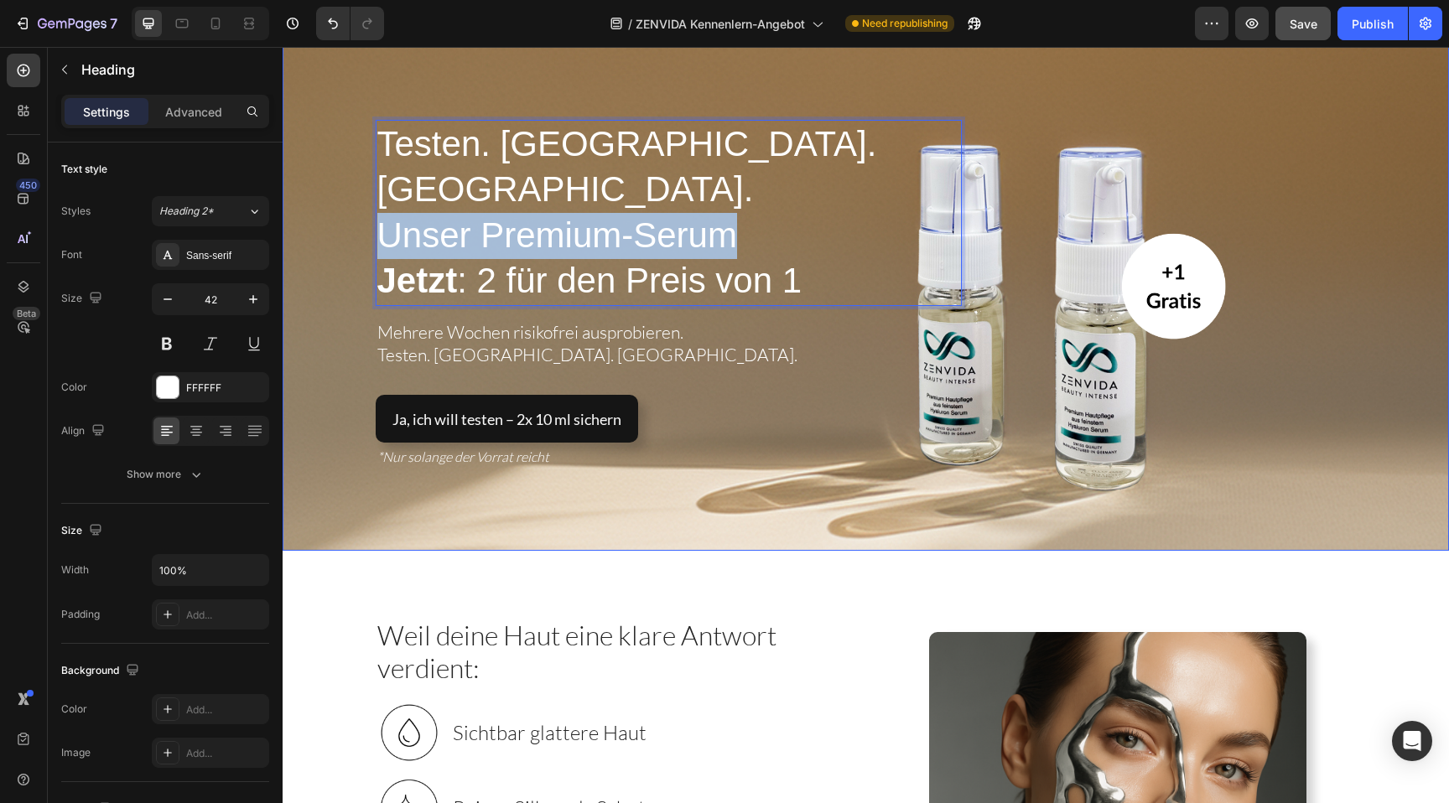
drag, startPoint x: 769, startPoint y: 212, endPoint x: 369, endPoint y: 200, distance: 400.2
click at [369, 200] on div "Testen. Spüren. Verlieben. Unser Premium-Serum Jetzt : 2 für den Preis von 1 He…" at bounding box center [866, 286] width 1023 height 421
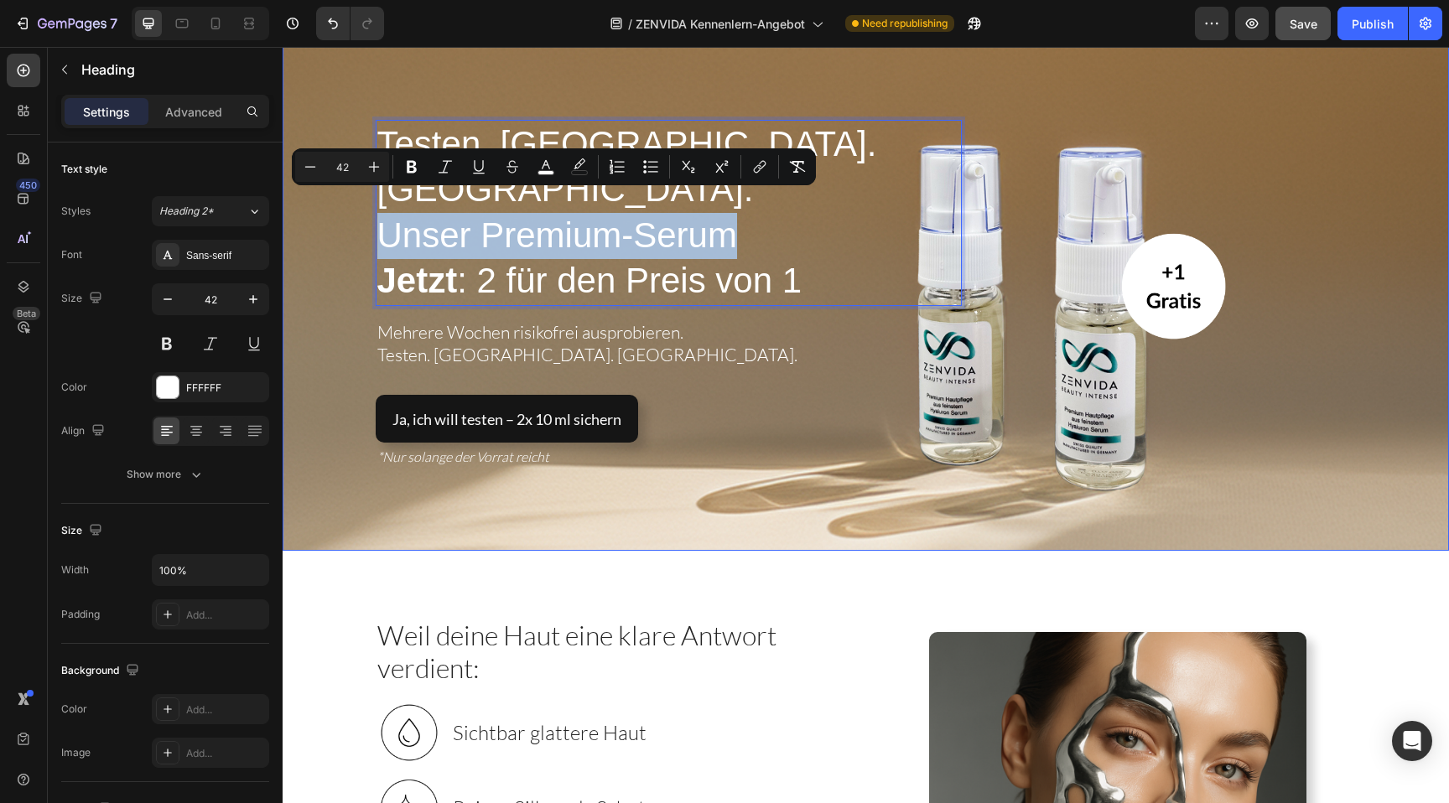
copy span "Unser Premium-Serum"
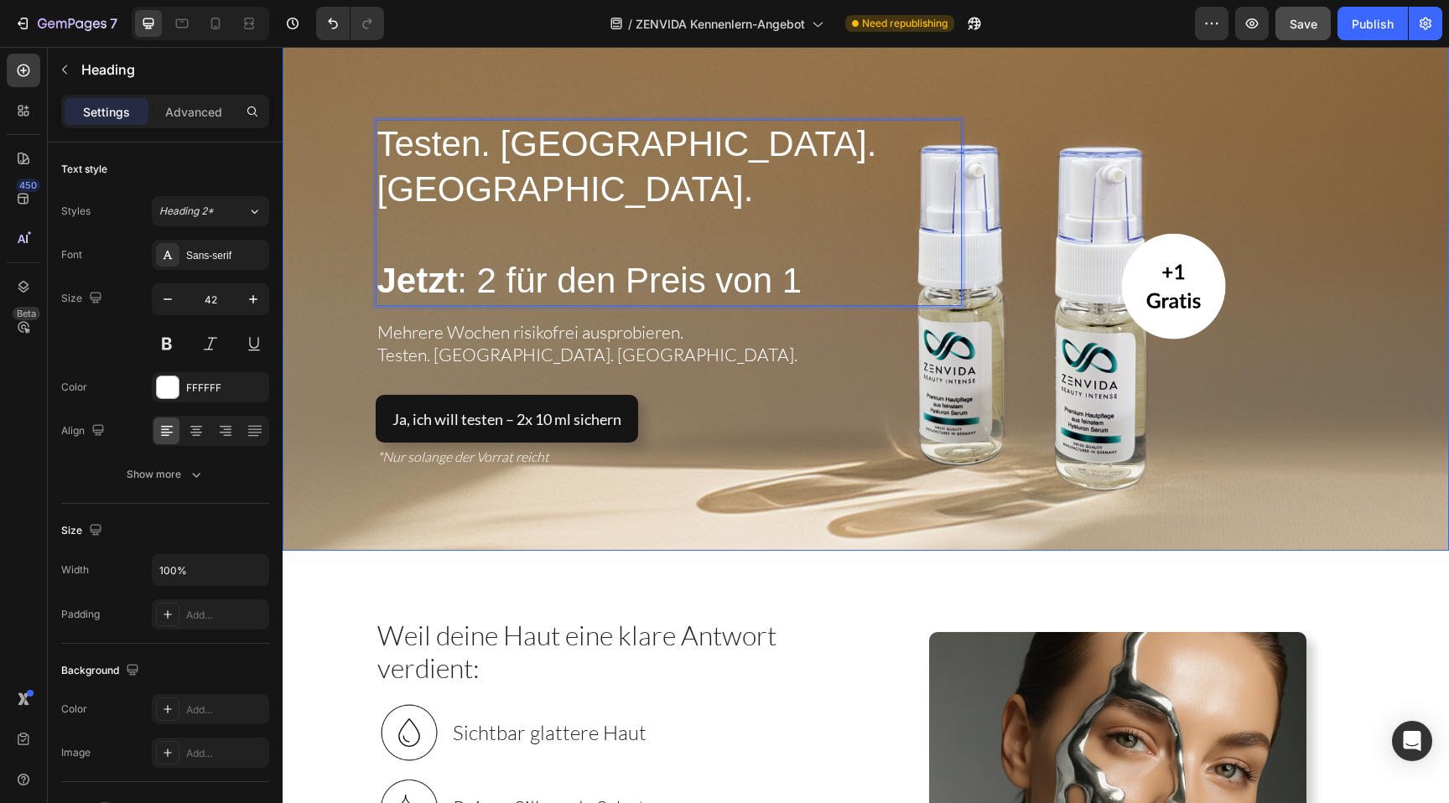
scroll to position [82, 0]
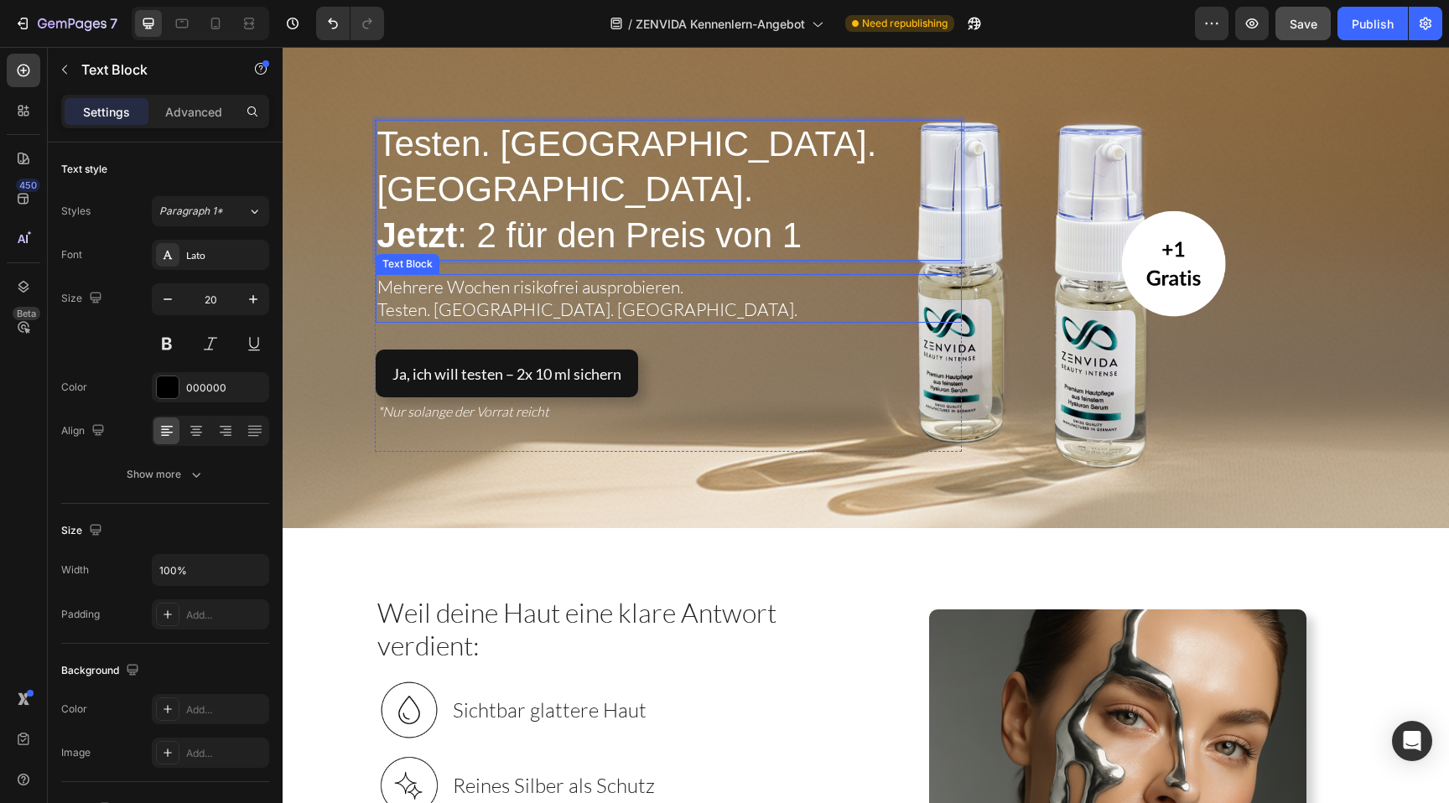
click at [397, 276] on span "Mehrere Wochen risikofrei ausprobieren." at bounding box center [530, 287] width 306 height 22
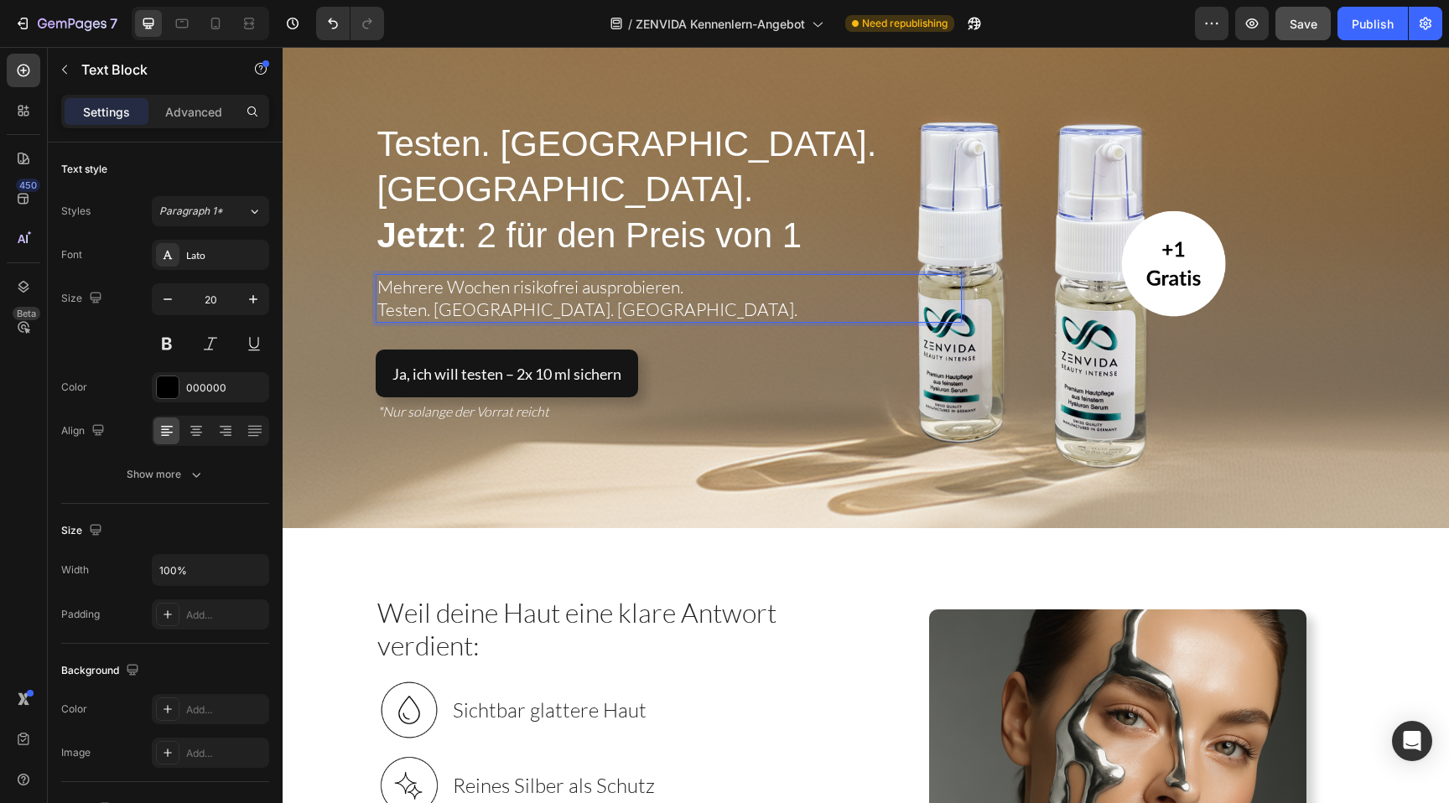
click at [446, 299] on span "Testen. [GEOGRAPHIC_DATA]. [GEOGRAPHIC_DATA]." at bounding box center [587, 310] width 420 height 22
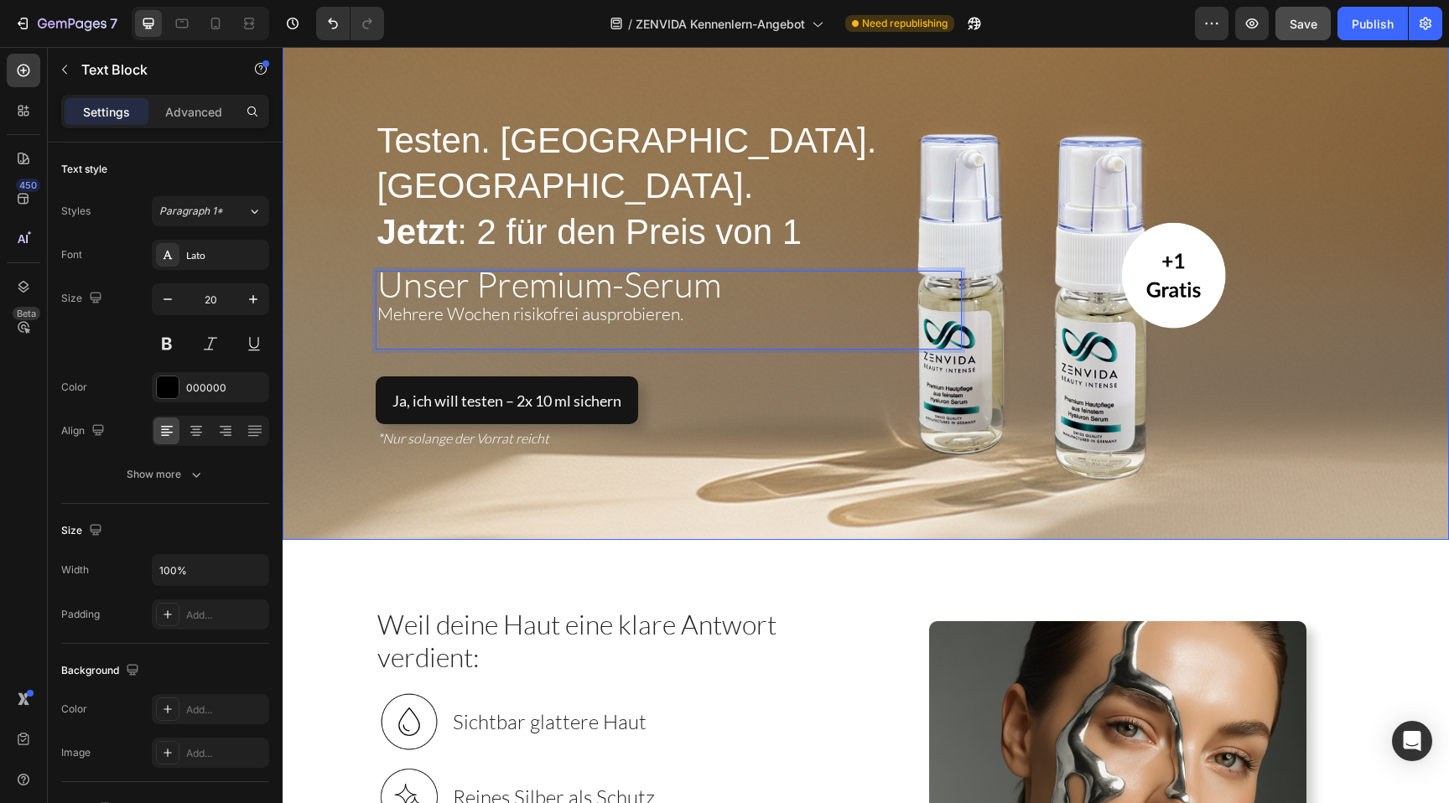
scroll to position [67, 0]
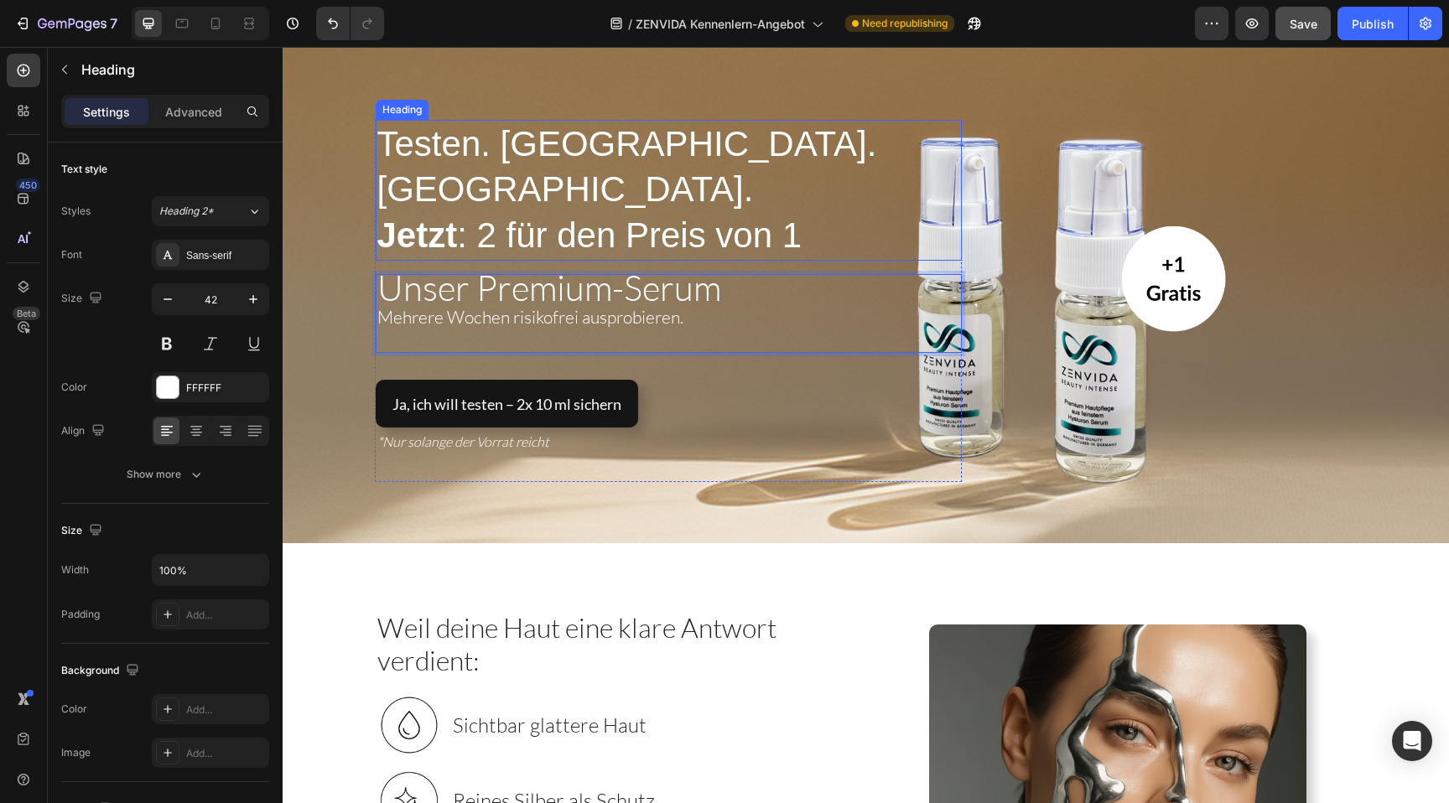
click at [625, 182] on span "Testen. [GEOGRAPHIC_DATA]. [GEOGRAPHIC_DATA]." at bounding box center [627, 167] width 500 height 86
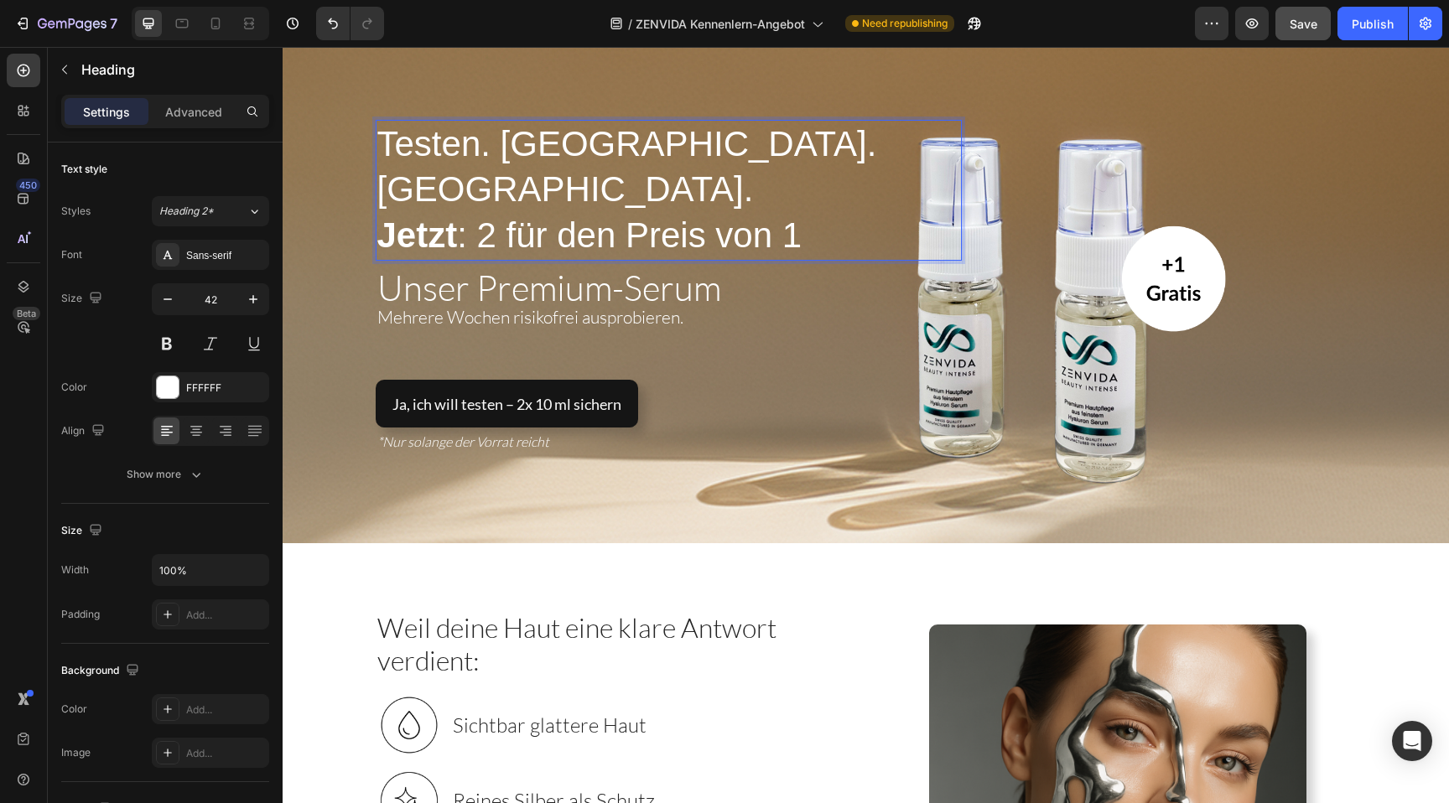
click at [620, 173] on span "Testen. [GEOGRAPHIC_DATA]. [GEOGRAPHIC_DATA]." at bounding box center [627, 167] width 500 height 86
click at [492, 266] on span "Unser Premium-Serum" at bounding box center [549, 287] width 344 height 43
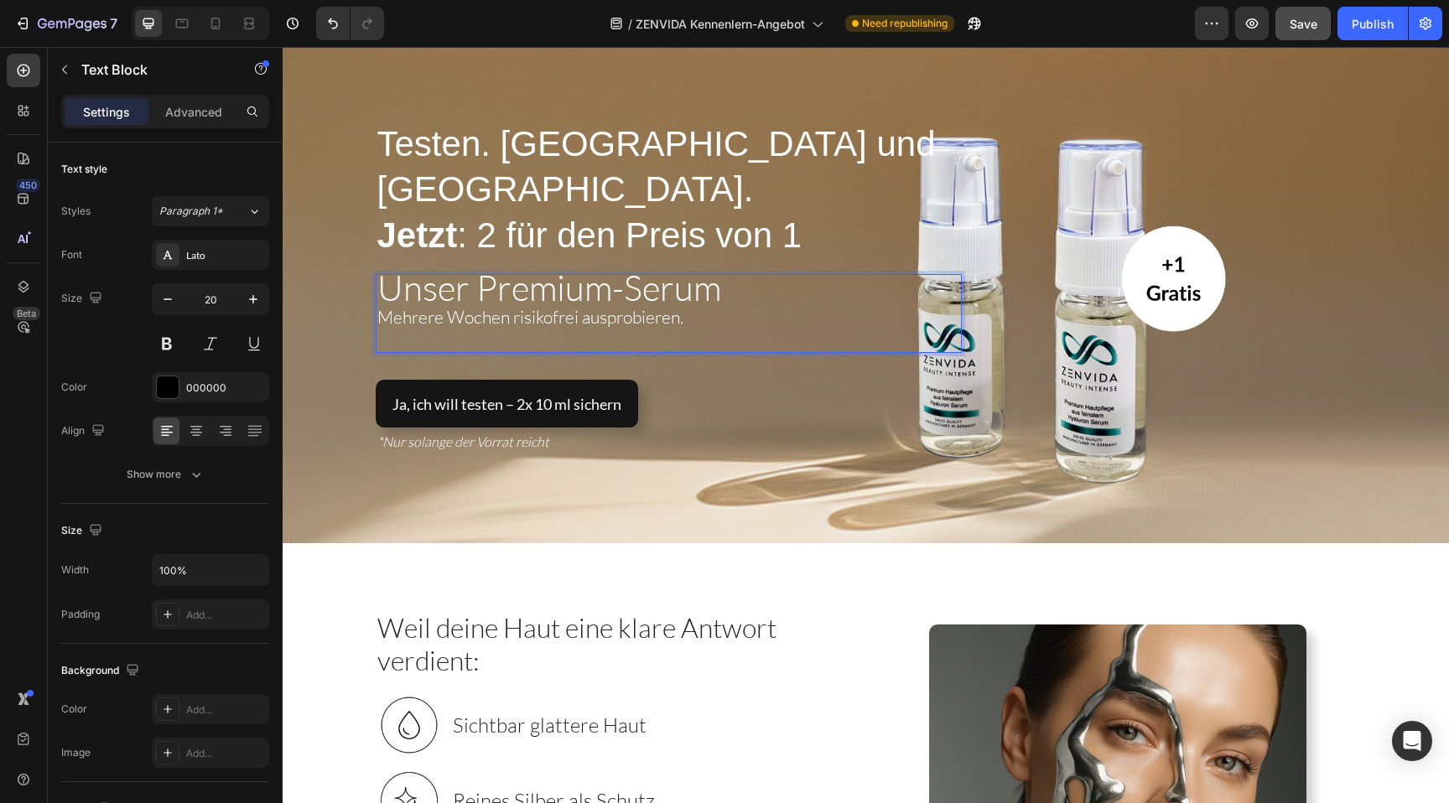
click at [492, 266] on span "Unser Premium-Serum" at bounding box center [549, 287] width 344 height 43
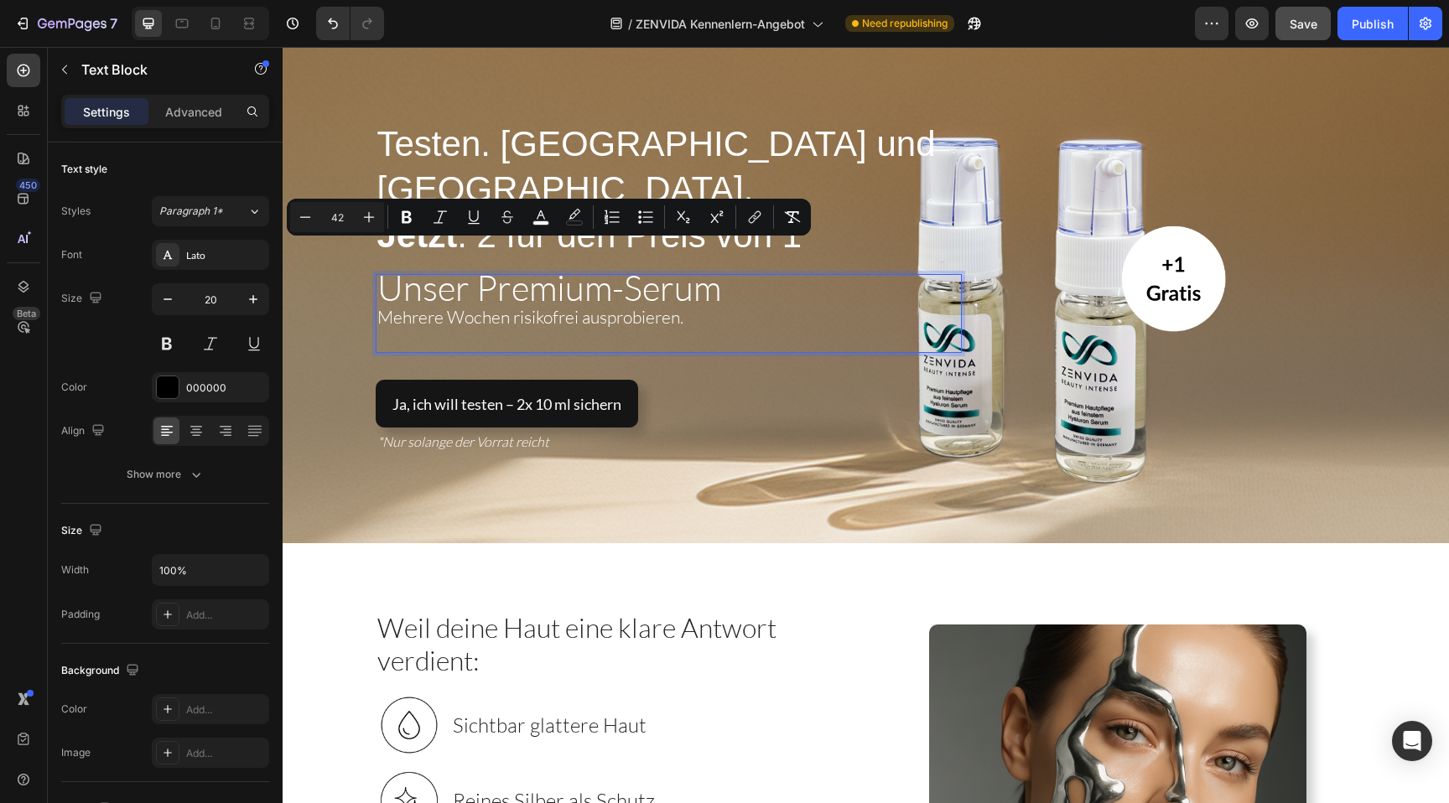
click at [347, 221] on input "42" at bounding box center [337, 217] width 34 height 20
type input "21"
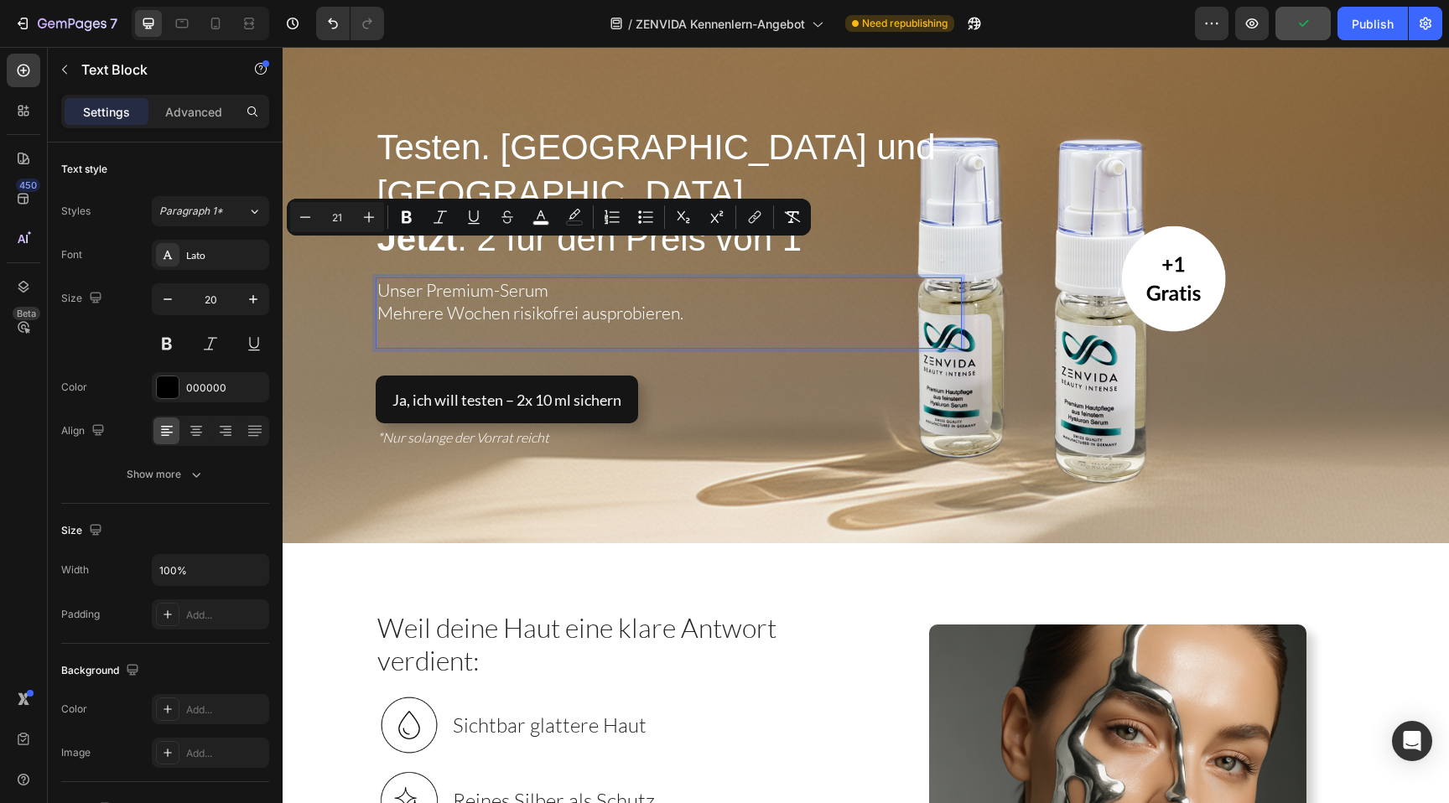
click at [431, 302] on span "Mehrere Wochen risikofrei ausprobieren." at bounding box center [530, 313] width 306 height 22
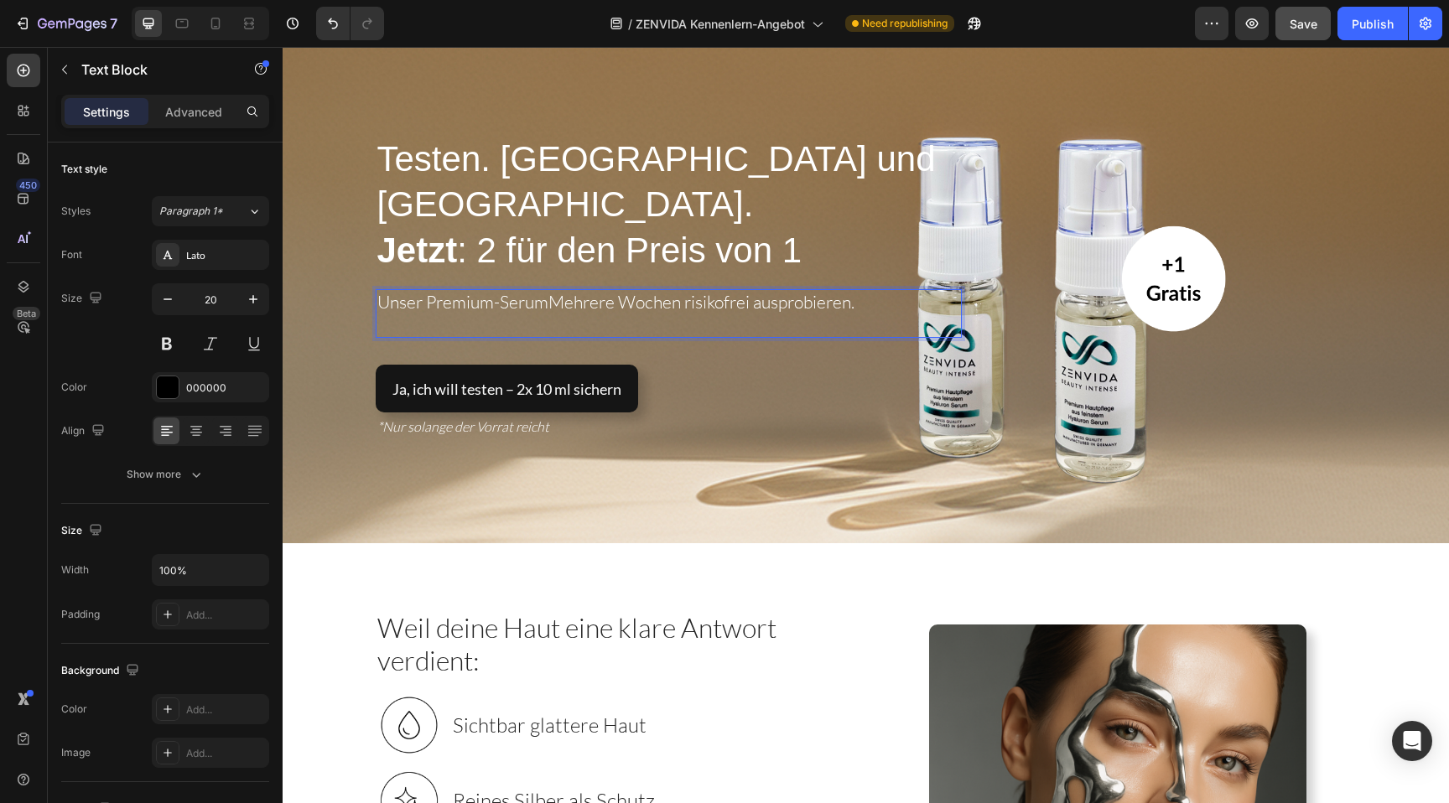
scroll to position [79, 0]
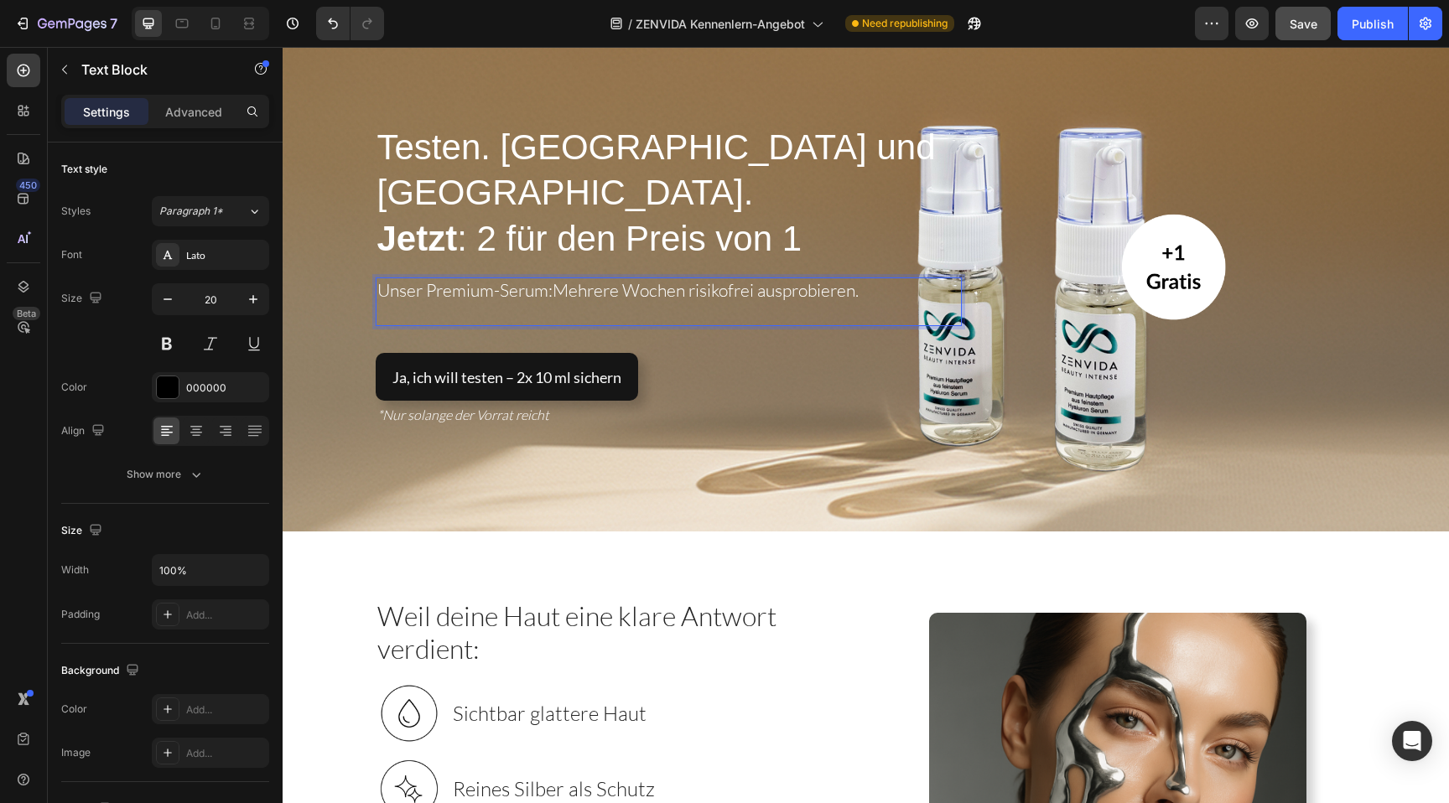
click at [500, 302] on p "Rich Text Editor. Editing area: main" at bounding box center [668, 313] width 583 height 23
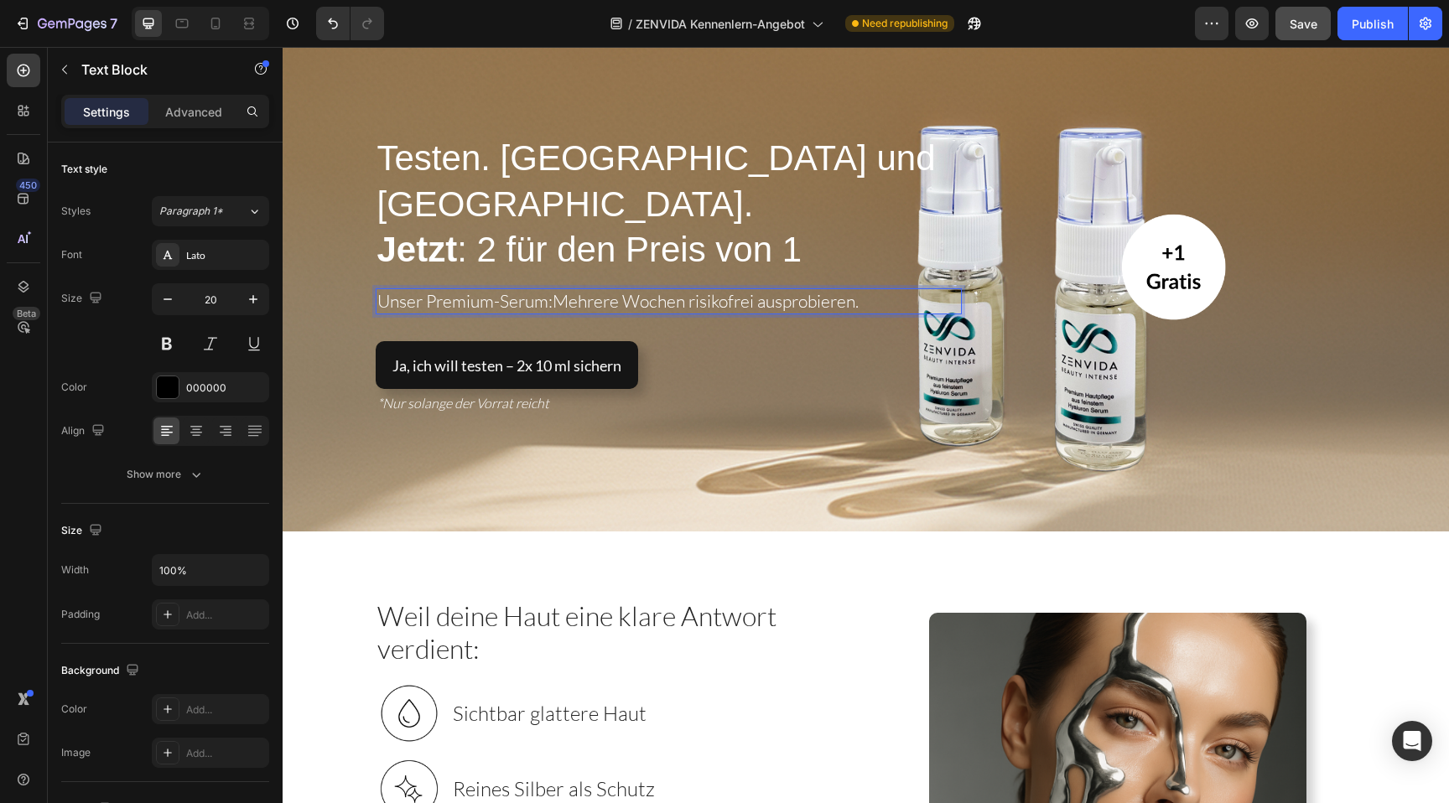
scroll to position [90, 0]
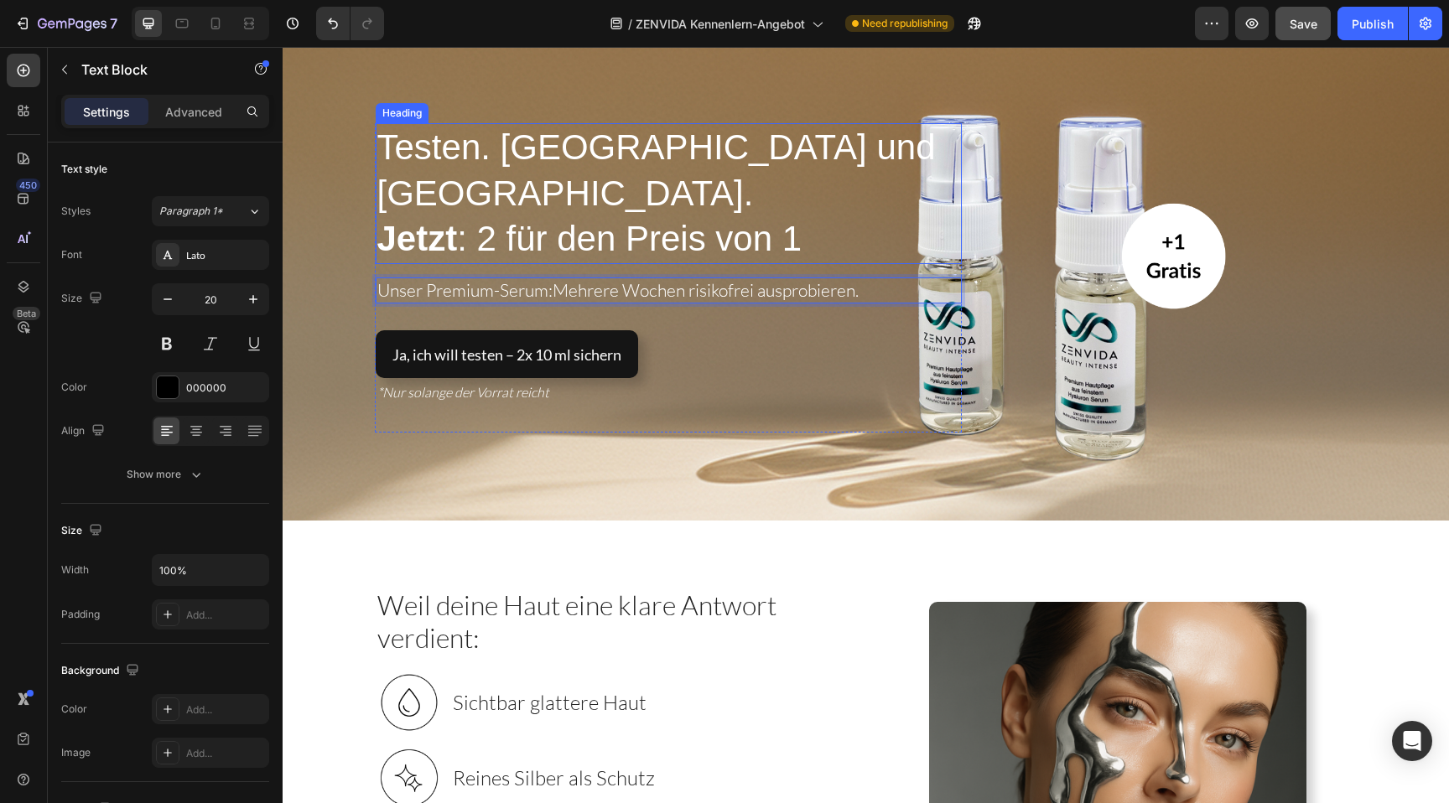
click at [708, 174] on span "Testen. Spüren und Verlieben." at bounding box center [656, 170] width 559 height 86
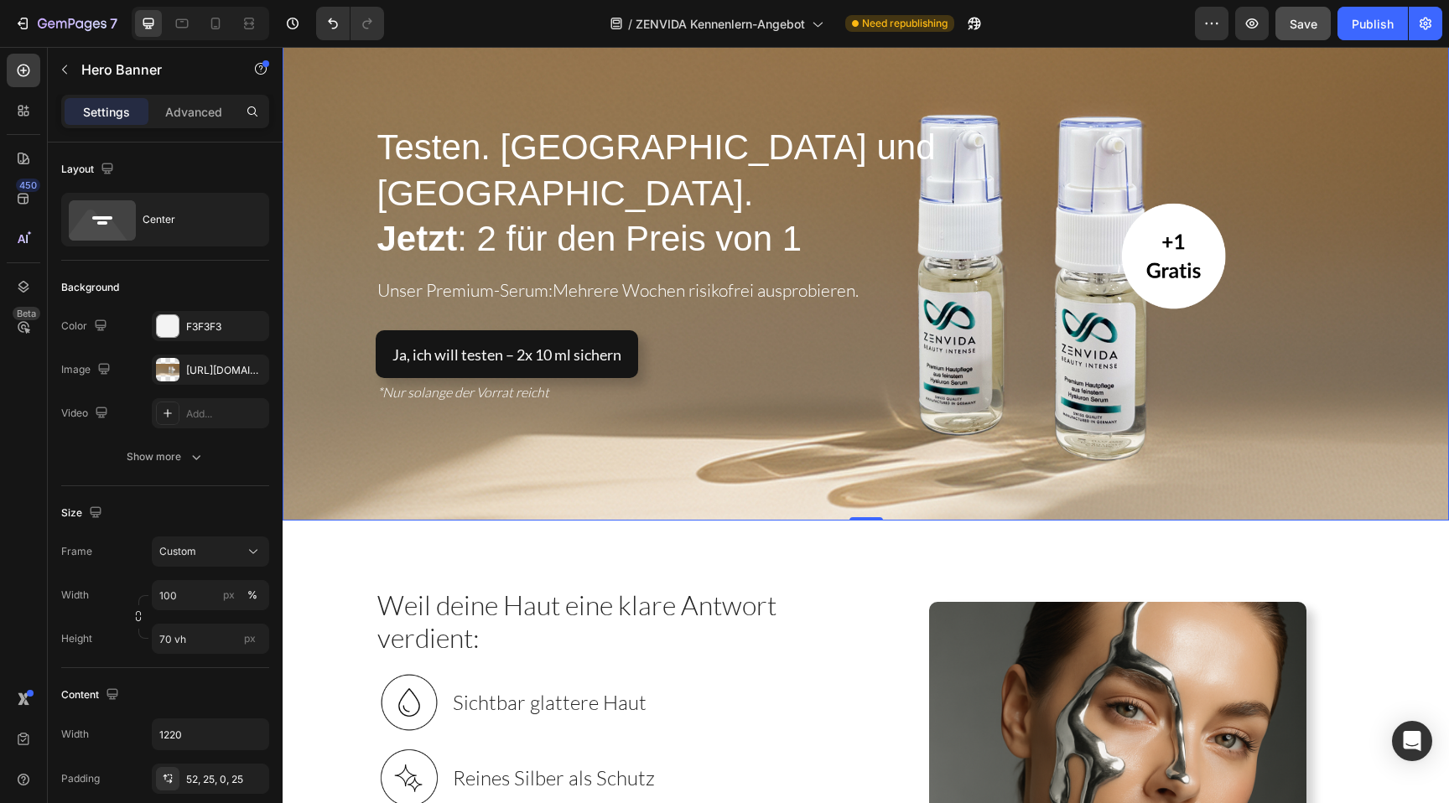
click at [749, 129] on div "⁠⁠⁠⁠⁠⁠⁠ Testen. Spüren und Verlieben. Jetzt : 2 für den Preis von 1 Heading Uns…" at bounding box center [866, 256] width 1023 height 353
click at [662, 179] on span "Testen. Spüren und Verlieben." at bounding box center [656, 170] width 559 height 86
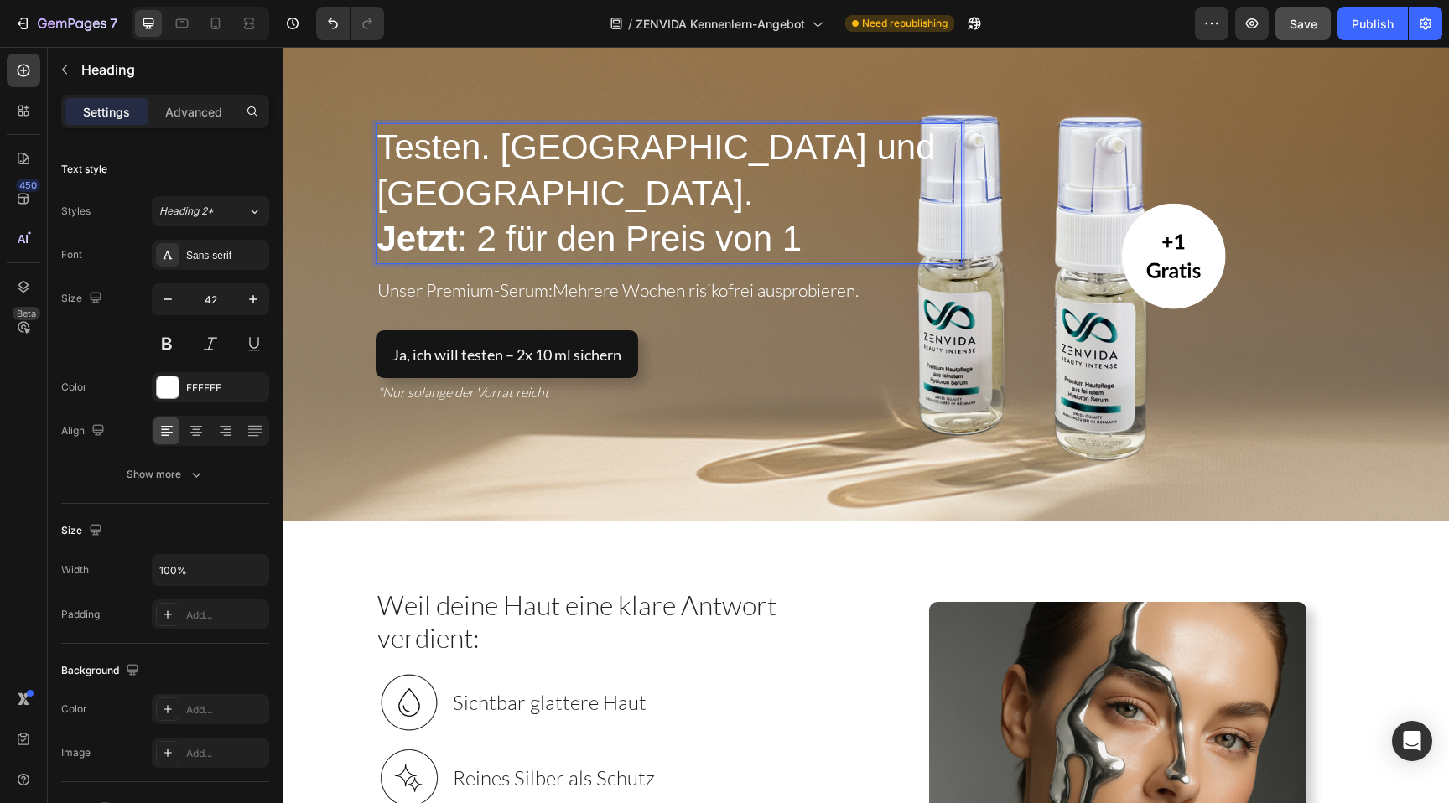
click at [662, 179] on span "Testen. Spüren und Verlieben." at bounding box center [656, 170] width 559 height 86
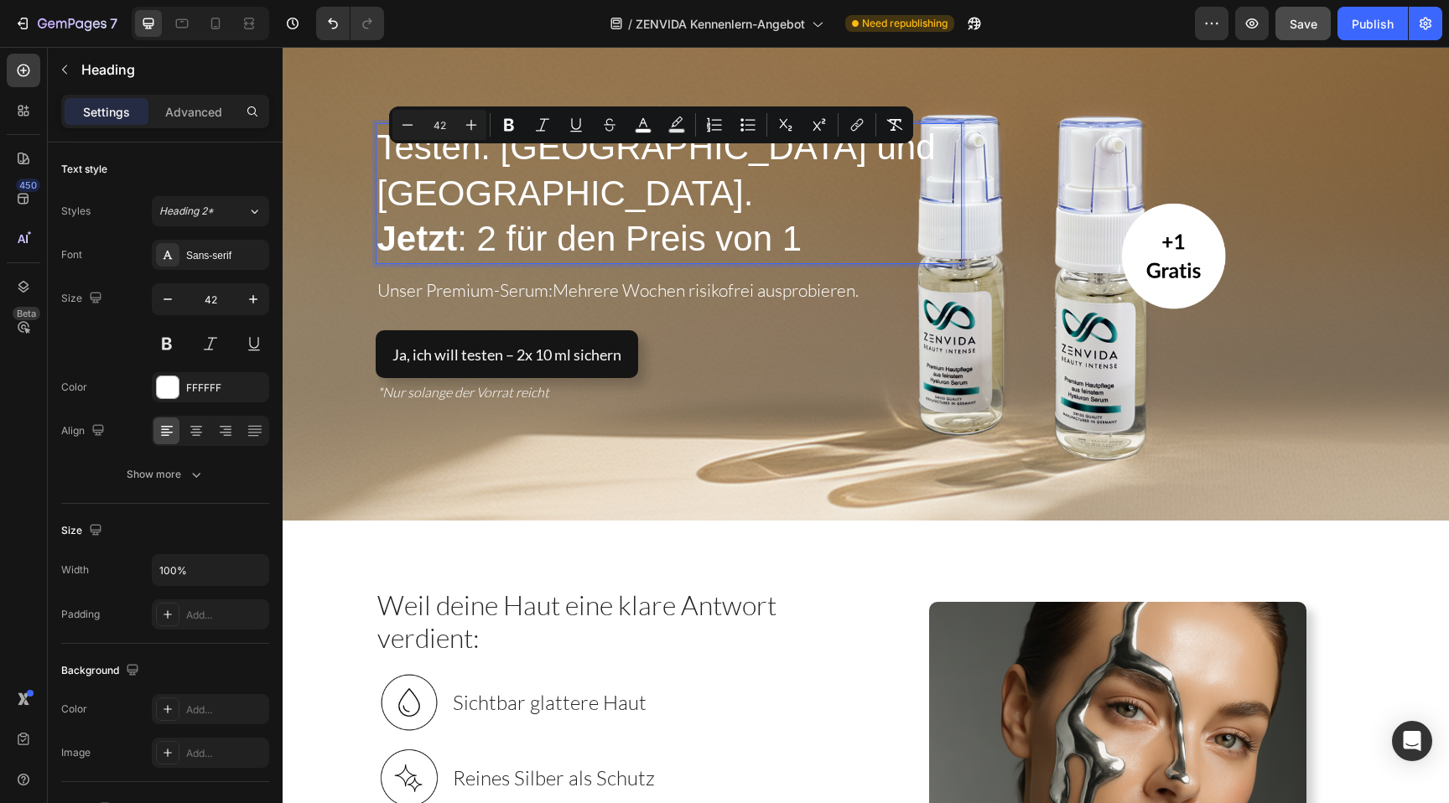
click at [692, 181] on span "Testen. Spüren und Verlieben." at bounding box center [656, 170] width 559 height 86
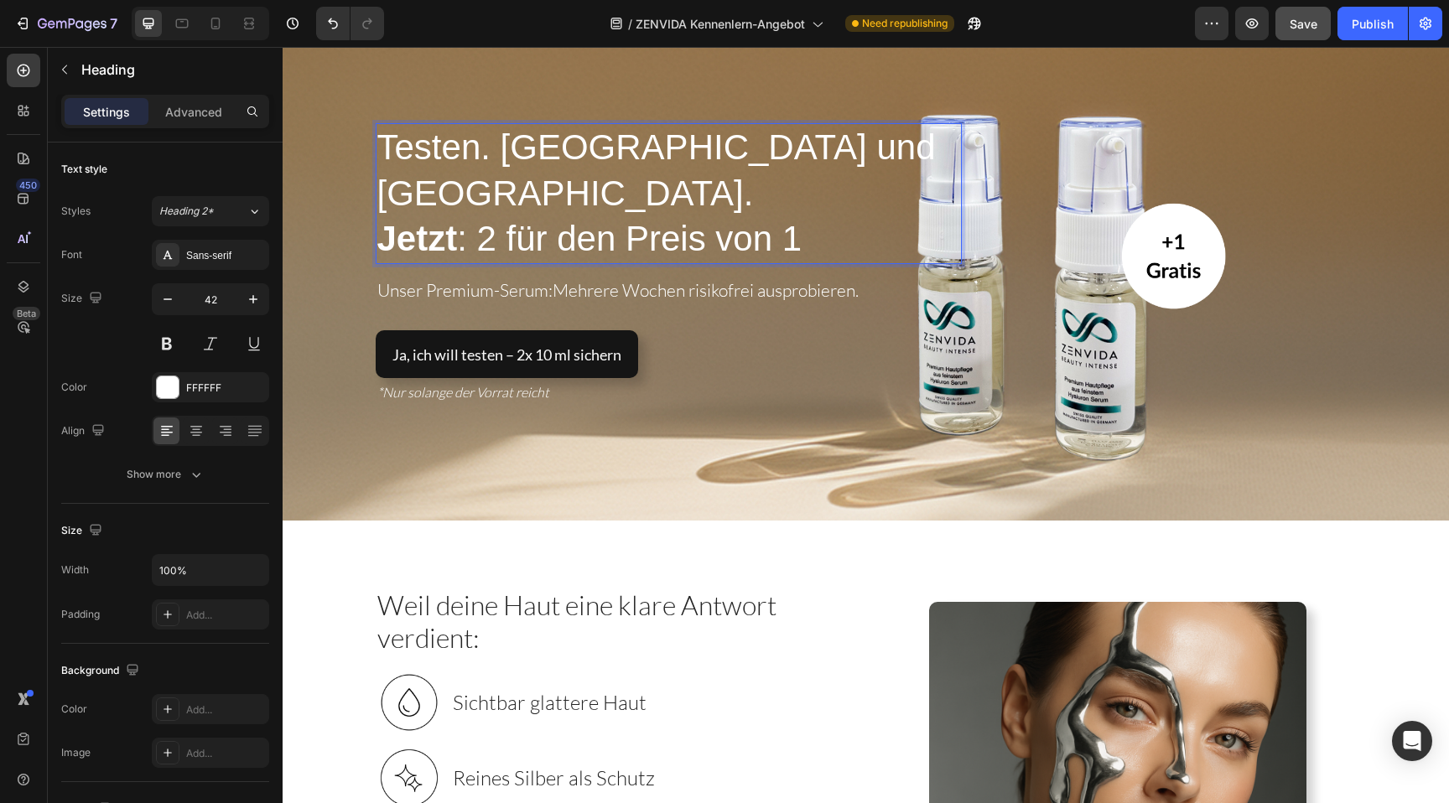
click at [669, 178] on span "Testen. Spüren und Verlieben." at bounding box center [656, 170] width 559 height 86
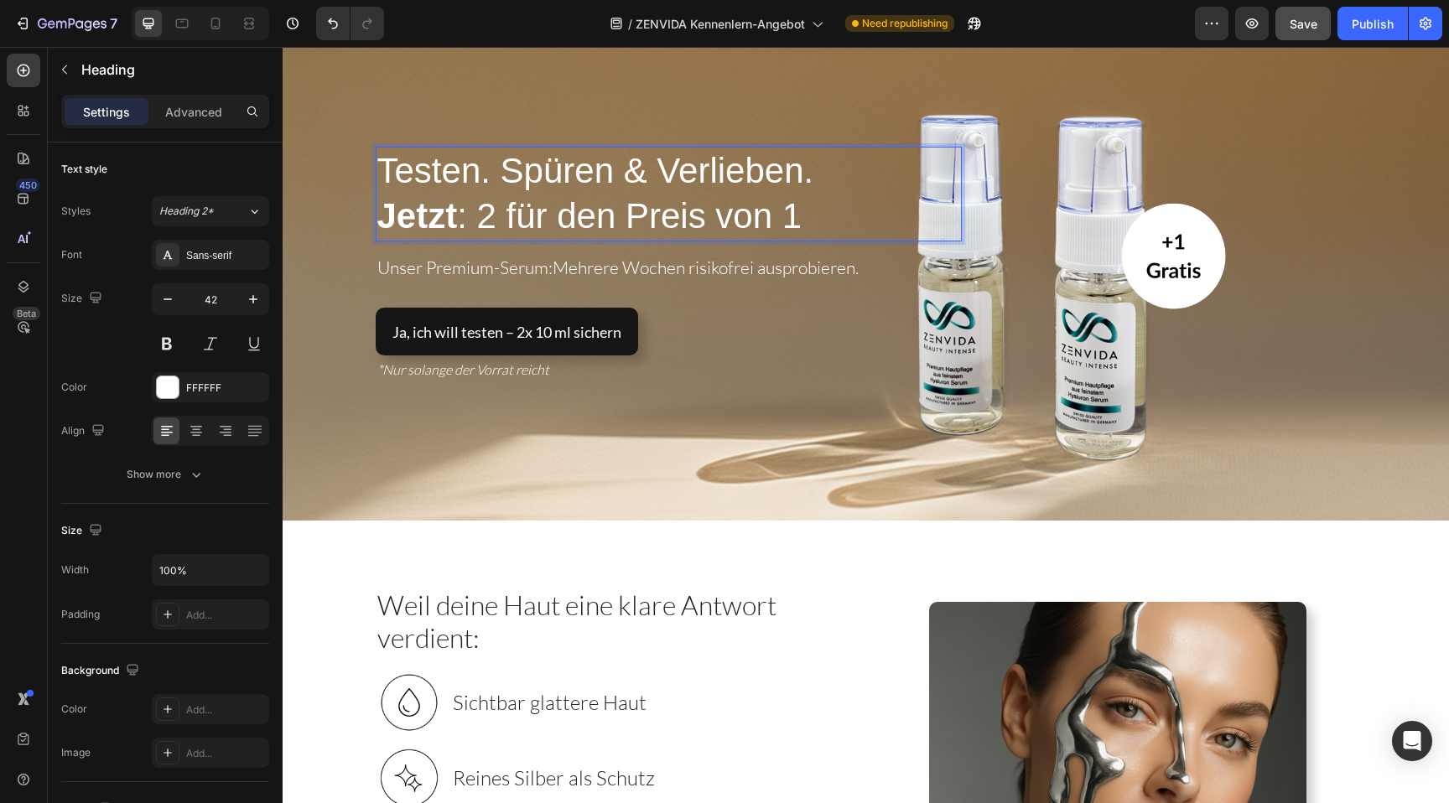
click at [729, 157] on span "Testen. Spüren & Verlieben." at bounding box center [595, 170] width 437 height 39
click at [820, 174] on p "Testen. Spüren & Verlieben. Jetzt : 2 für den Preis von 1" at bounding box center [668, 193] width 583 height 91
click at [642, 166] on span "Testen. Spüren & Verlieben." at bounding box center [595, 170] width 437 height 39
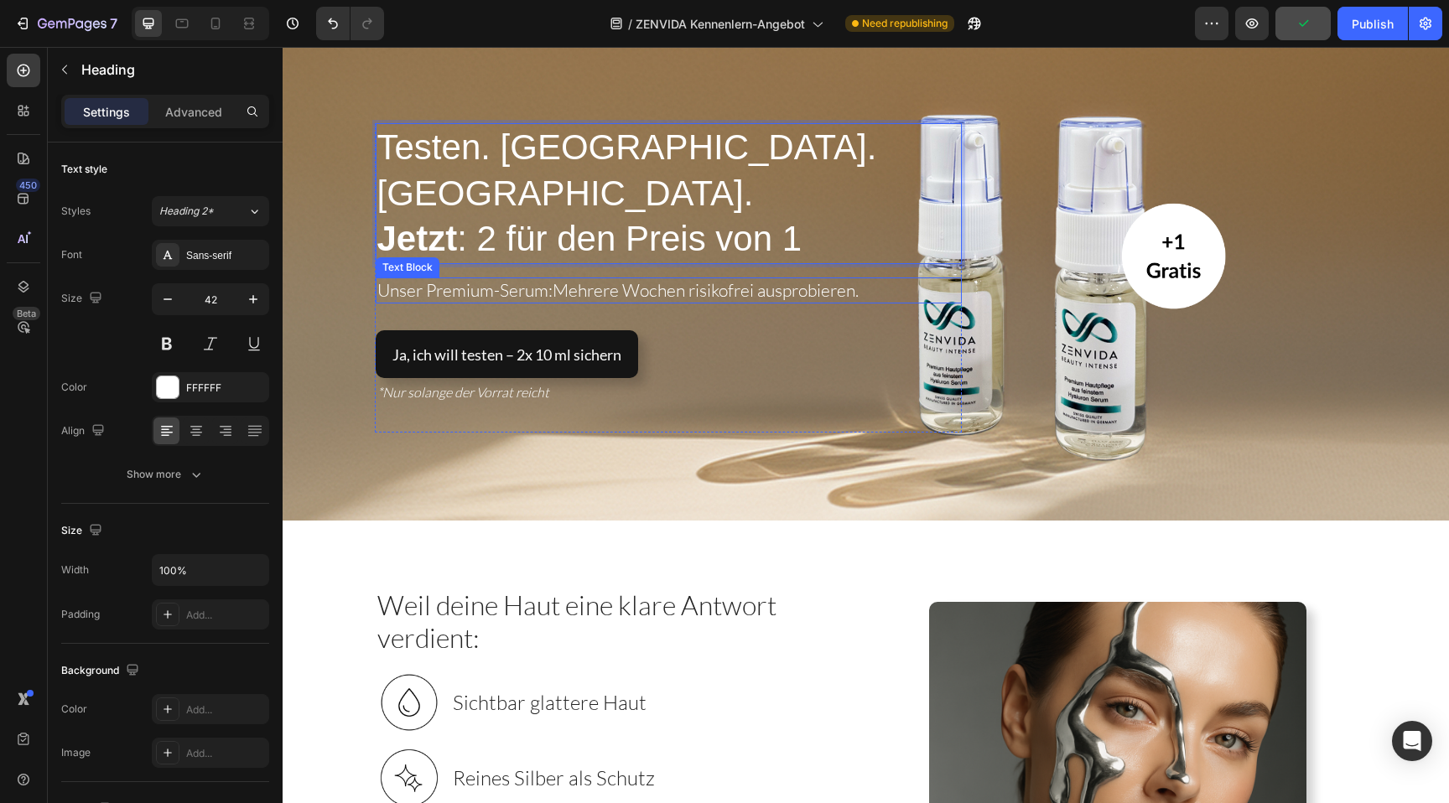
click at [689, 279] on p "Unser Premium-Serum: Mehrere Wochen risikofrei ausprobieren." at bounding box center [668, 290] width 583 height 23
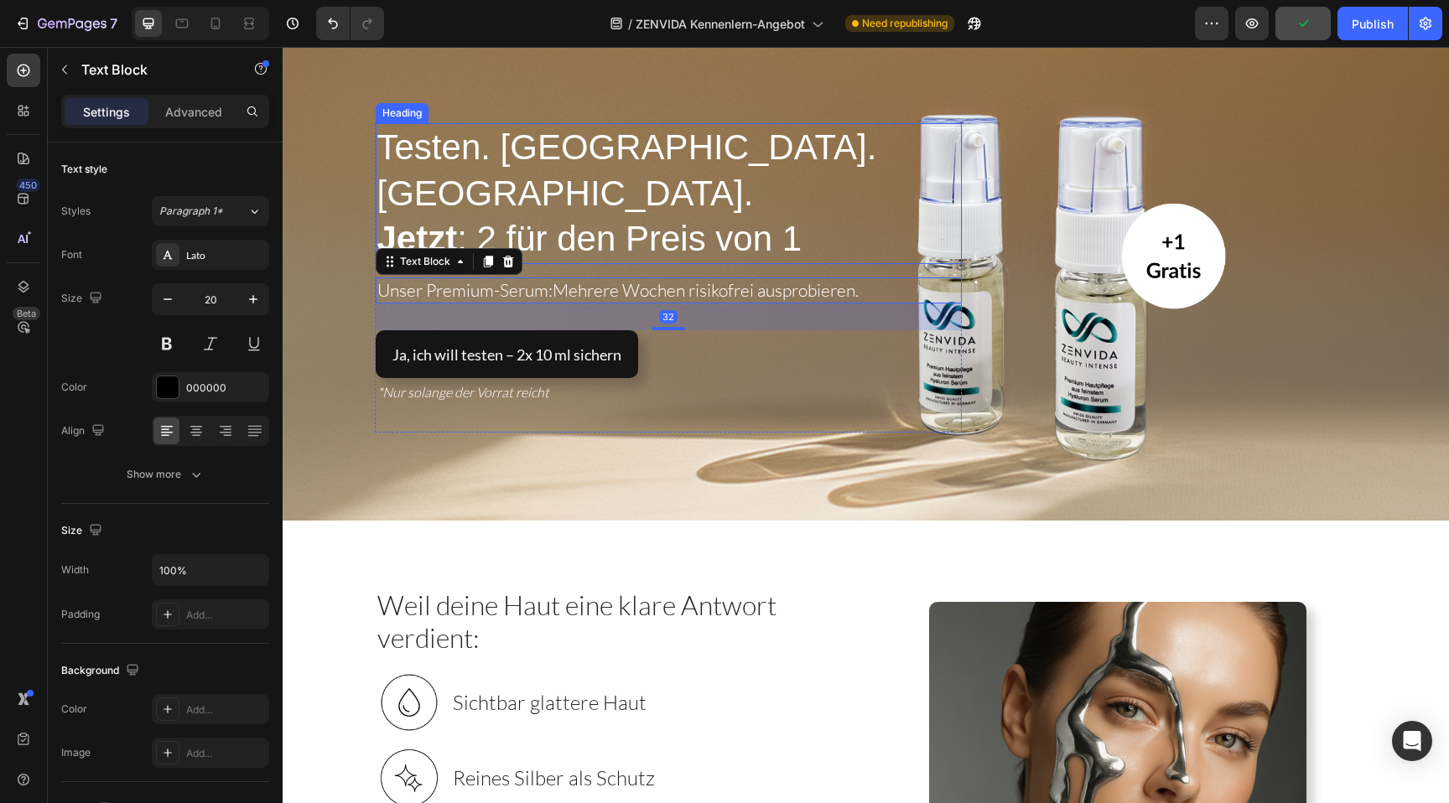
click at [717, 190] on span "Testen. [GEOGRAPHIC_DATA]. [GEOGRAPHIC_DATA]." at bounding box center [627, 170] width 500 height 86
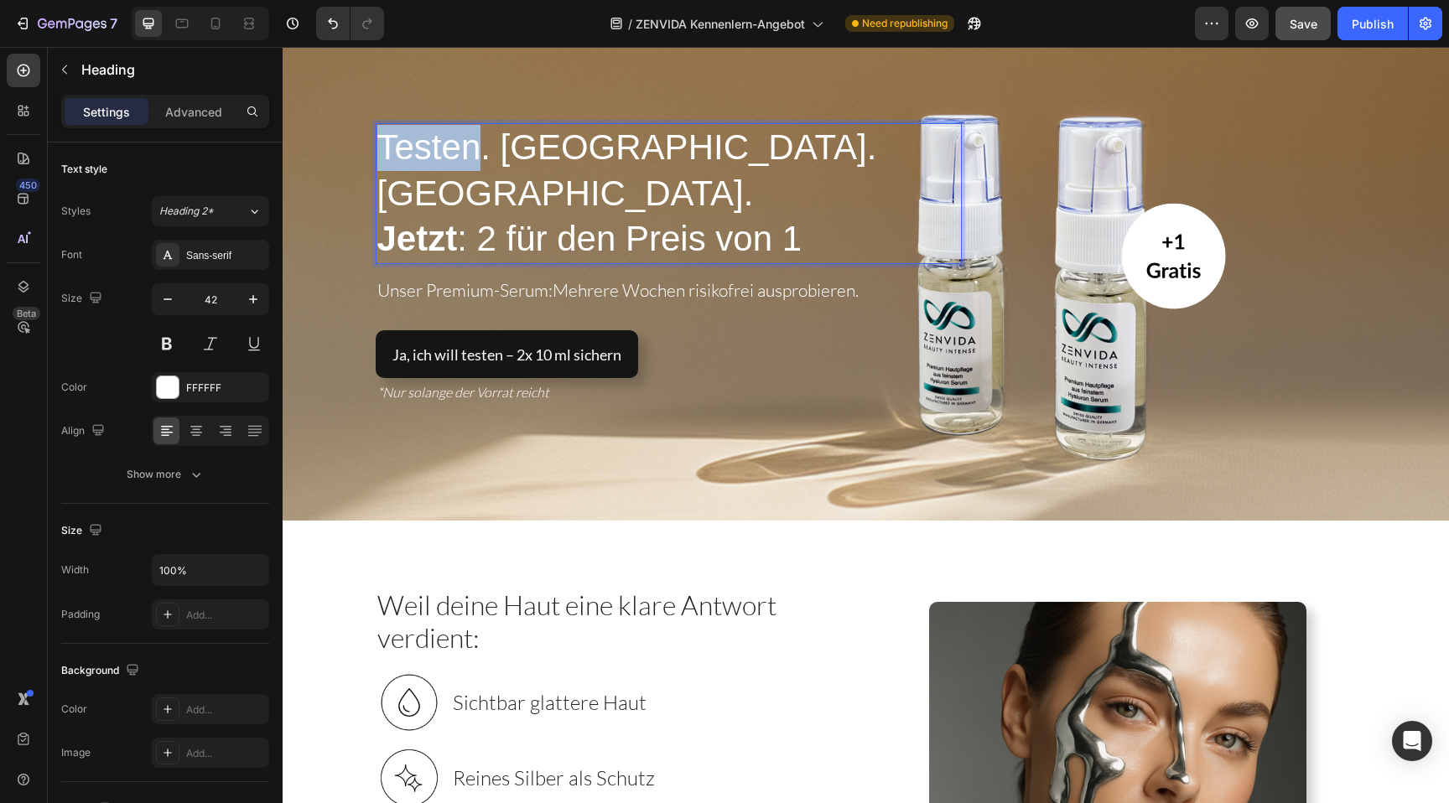
click at [439, 169] on span "Testen. [GEOGRAPHIC_DATA]. [GEOGRAPHIC_DATA]." at bounding box center [627, 170] width 500 height 86
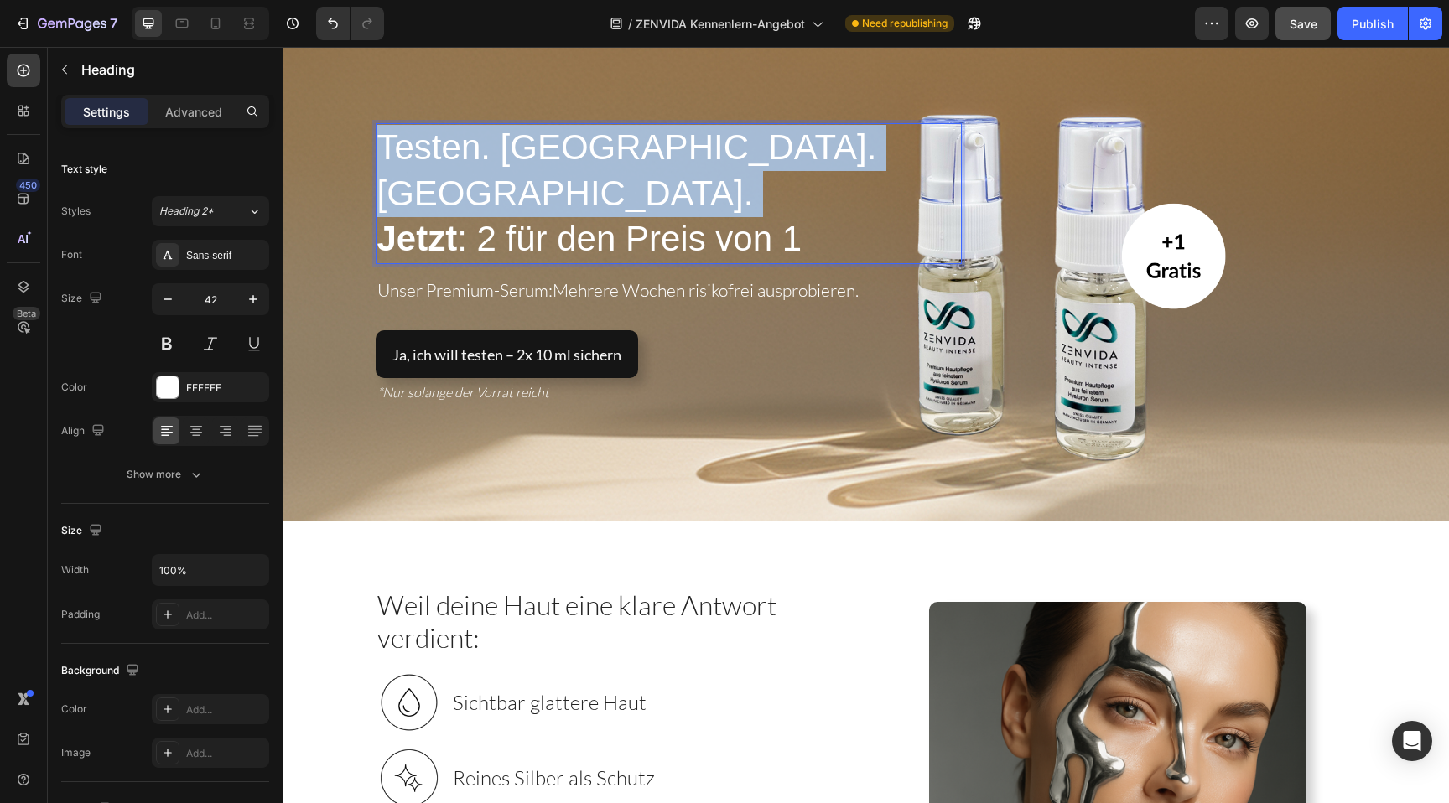
click at [439, 169] on span "Testen. [GEOGRAPHIC_DATA]. [GEOGRAPHIC_DATA]." at bounding box center [627, 170] width 500 height 86
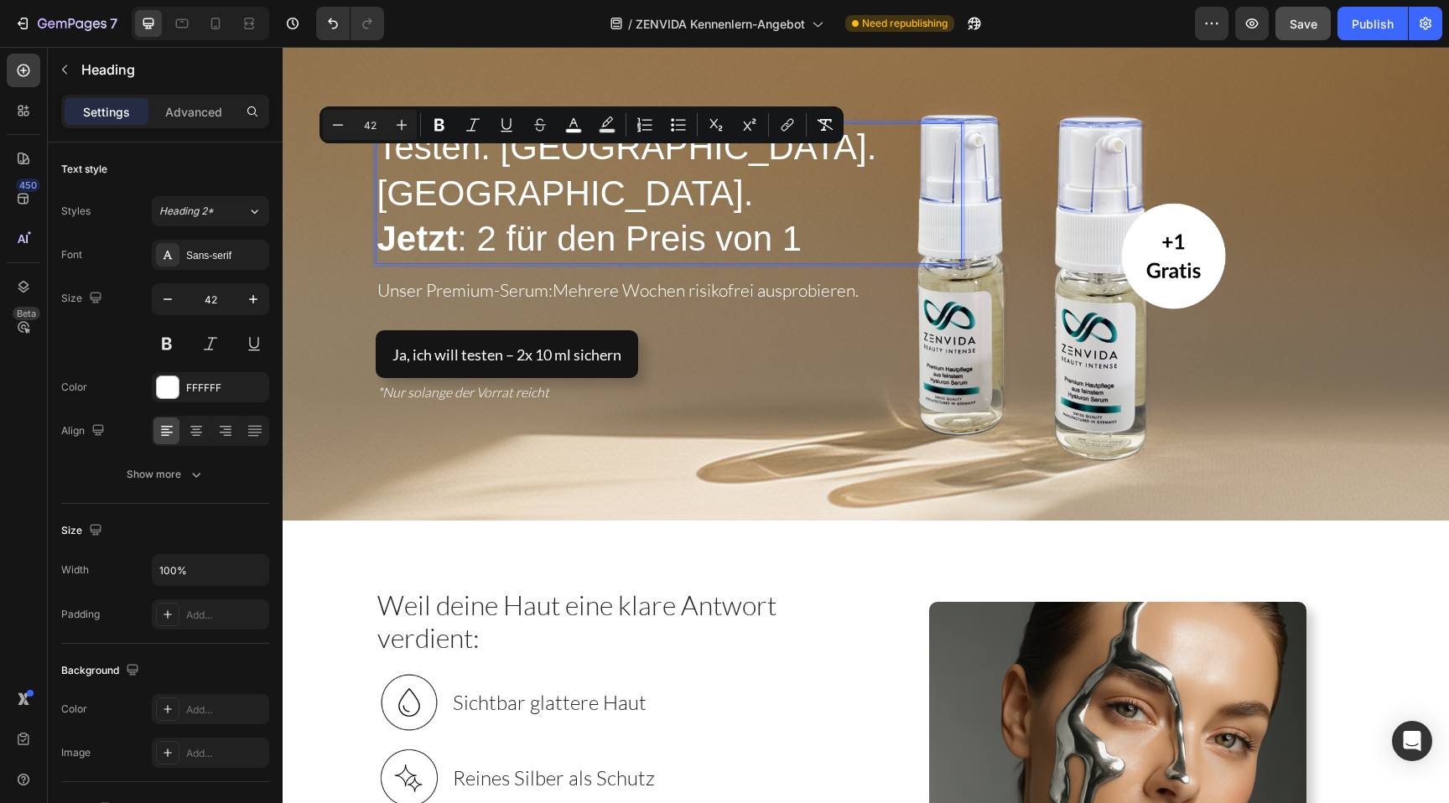
click at [429, 219] on strong "Jetzt" at bounding box center [417, 238] width 81 height 39
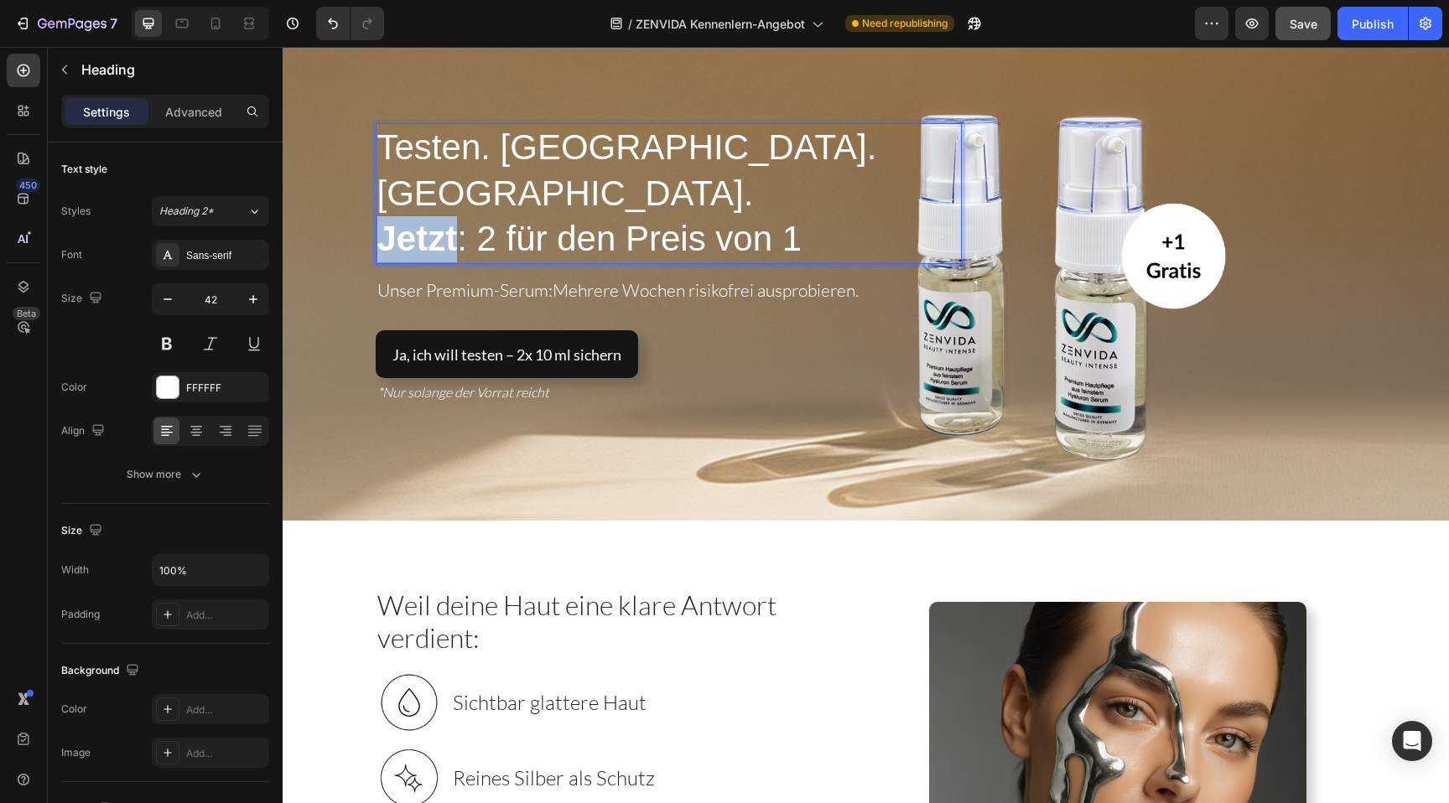
click at [429, 219] on strong "Jetzt" at bounding box center [417, 238] width 81 height 39
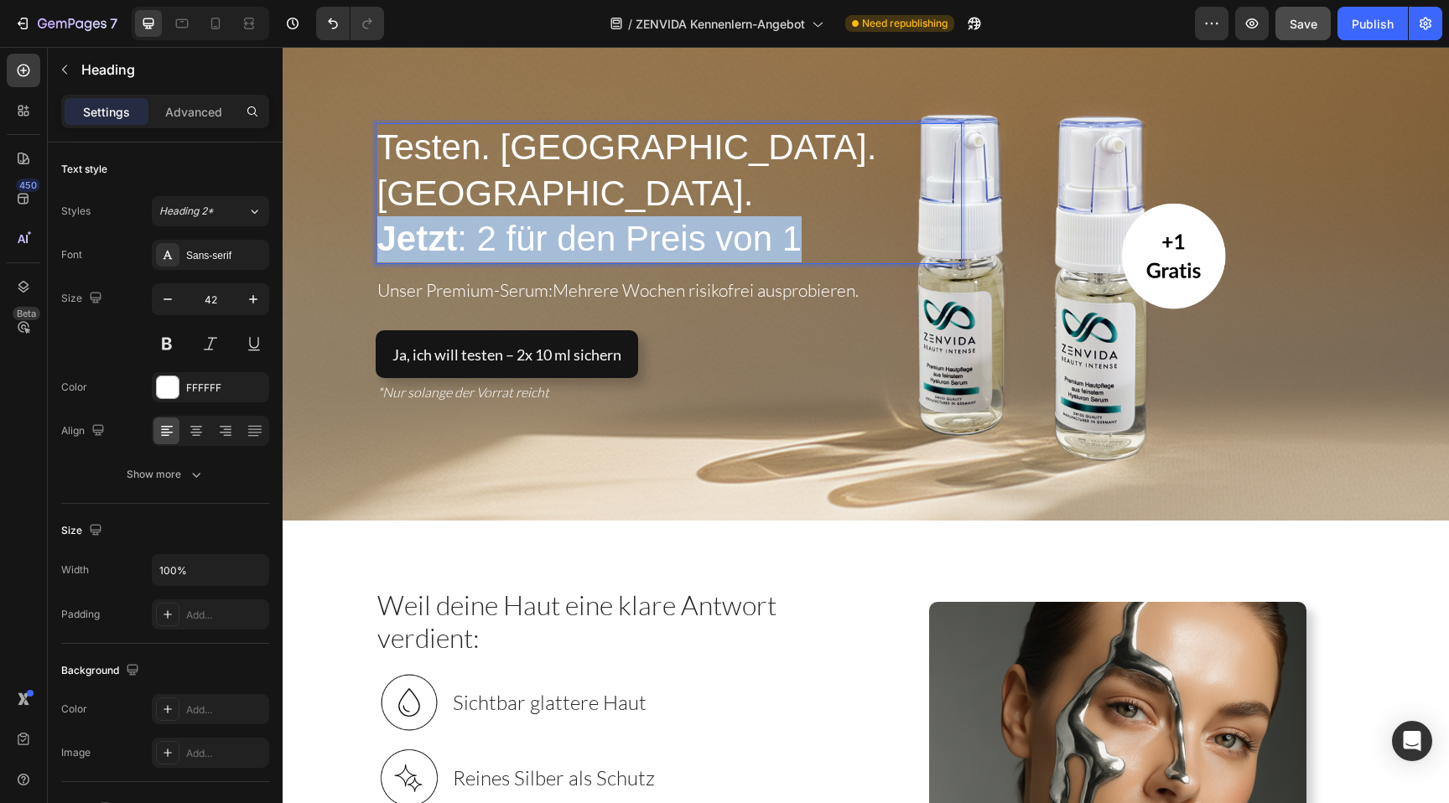
click at [429, 219] on strong "Jetzt" at bounding box center [417, 238] width 81 height 39
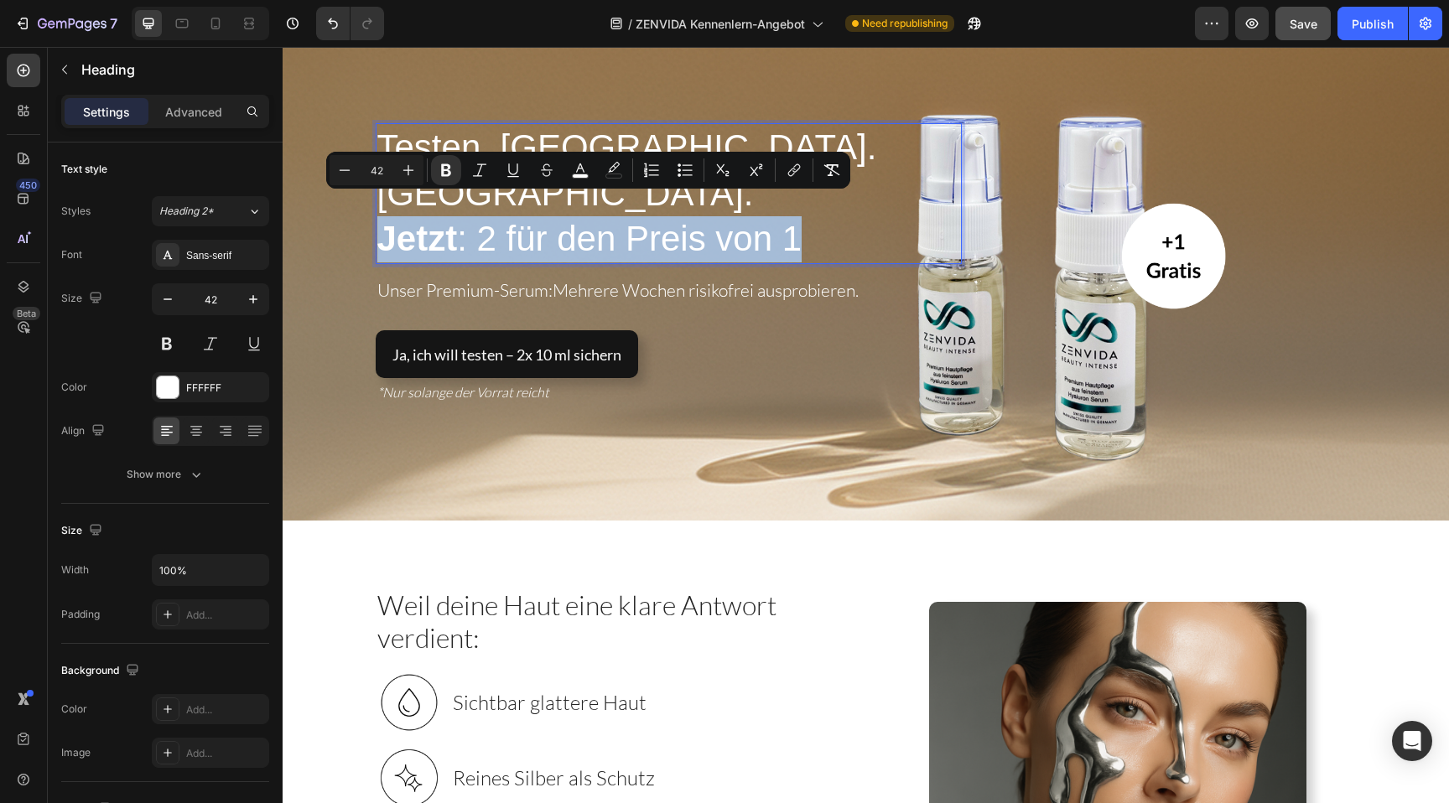
click at [429, 219] on strong "Jetzt" at bounding box center [417, 238] width 81 height 39
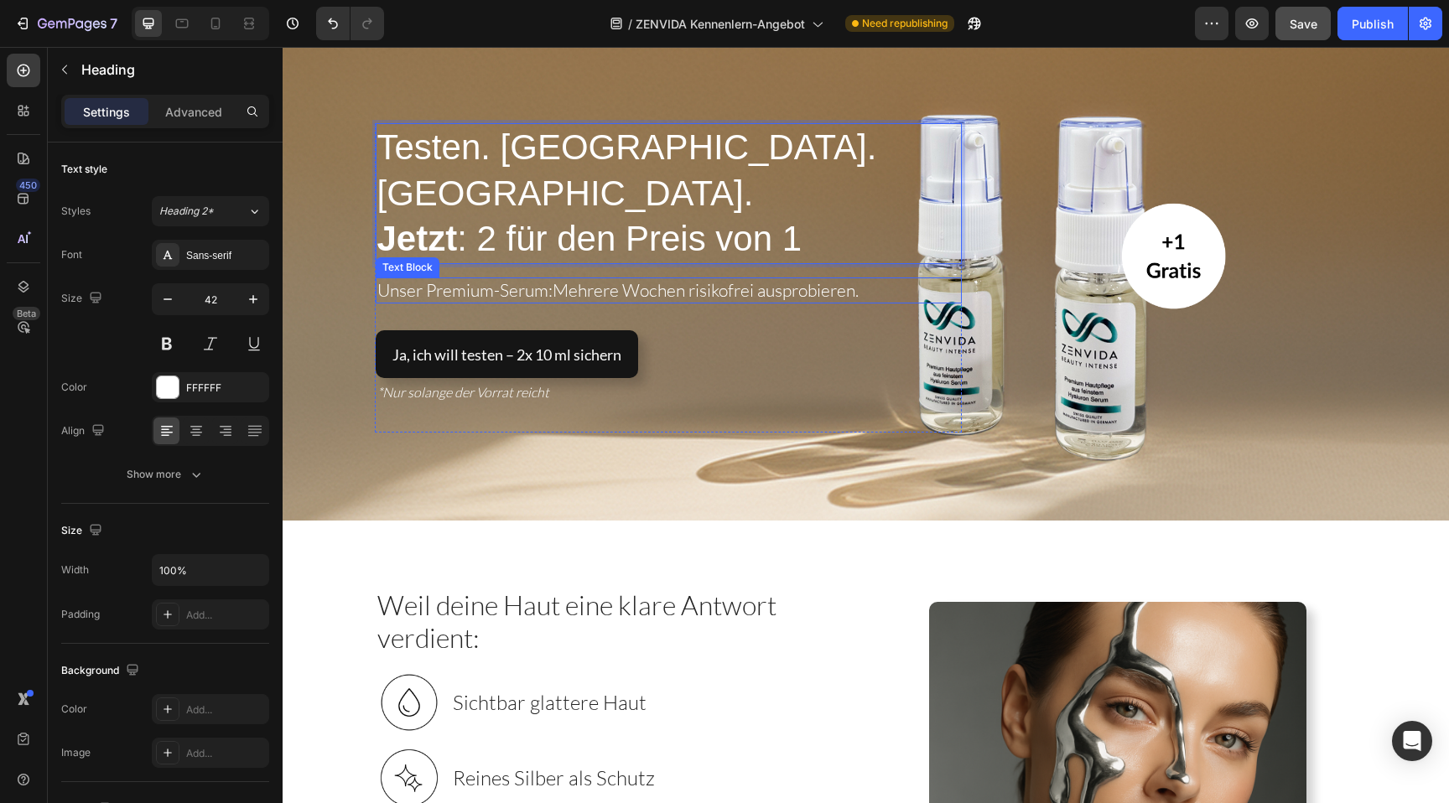
click at [433, 279] on span "Unser Premium-Serum:" at bounding box center [464, 290] width 175 height 22
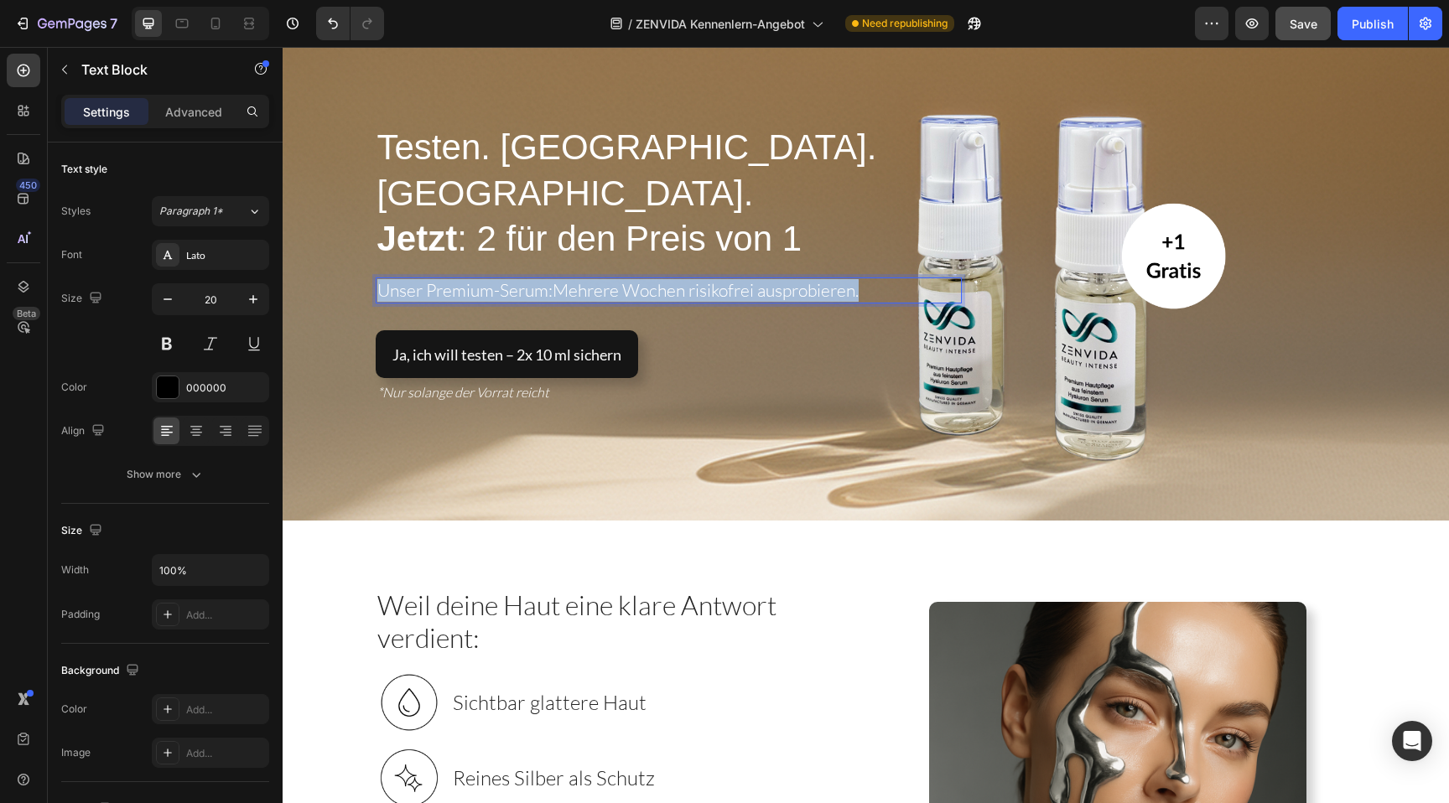
click at [433, 279] on span "Unser Premium-Serum:" at bounding box center [464, 290] width 175 height 22
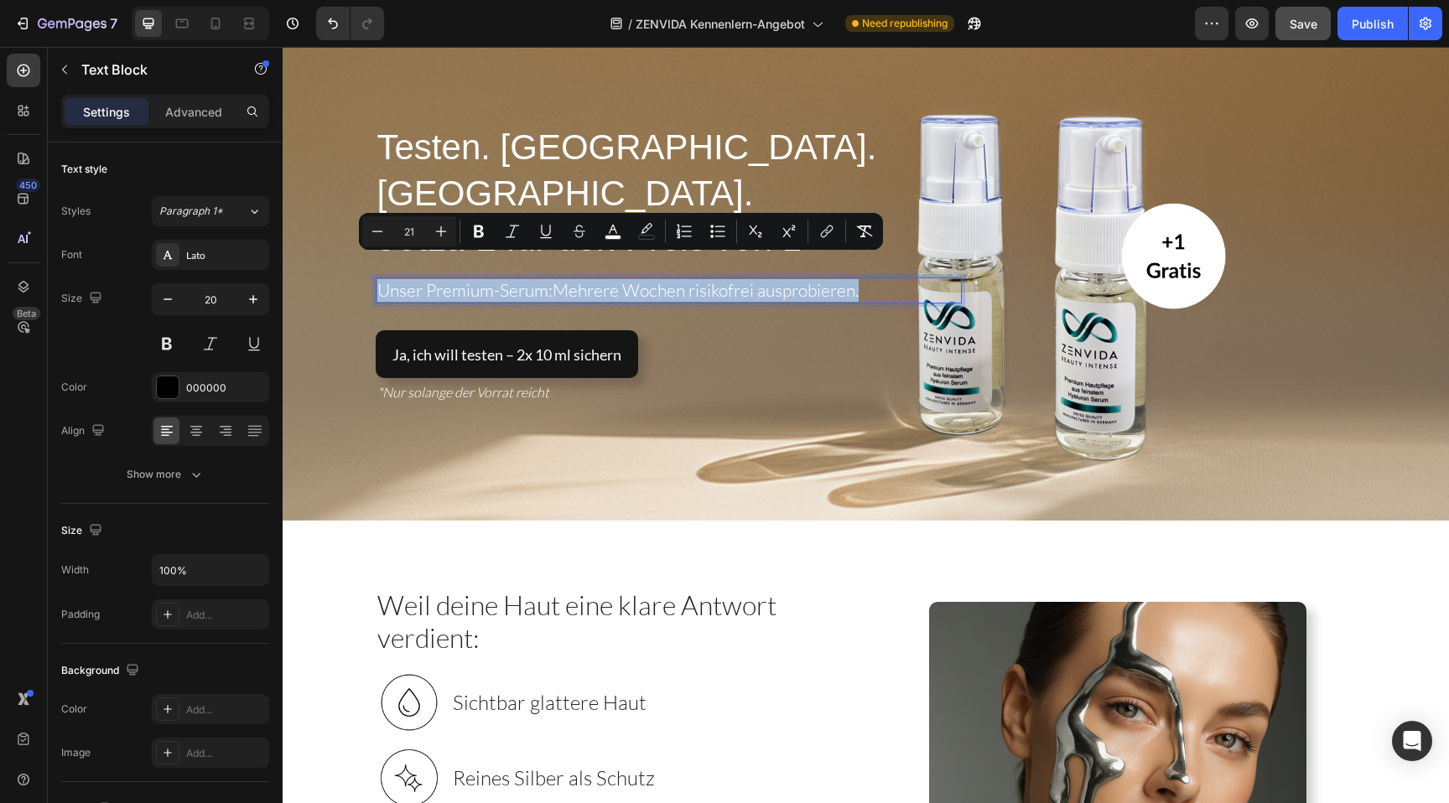
click at [599, 279] on span "Mehrere Wochen risikofrei ausprobieren." at bounding box center [706, 290] width 306 height 22
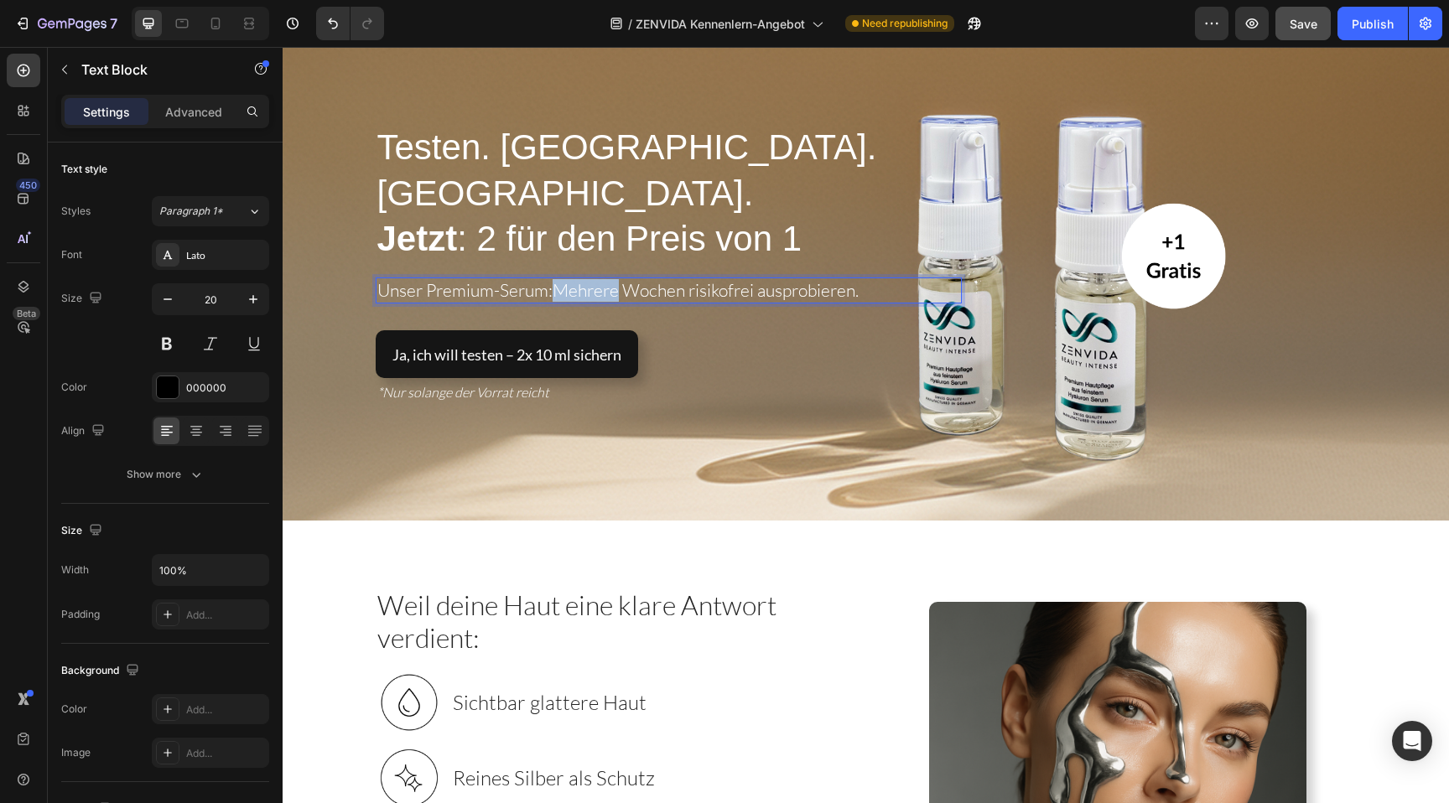
click at [599, 279] on span "Mehrere Wochen risikofrei ausprobieren." at bounding box center [706, 290] width 306 height 22
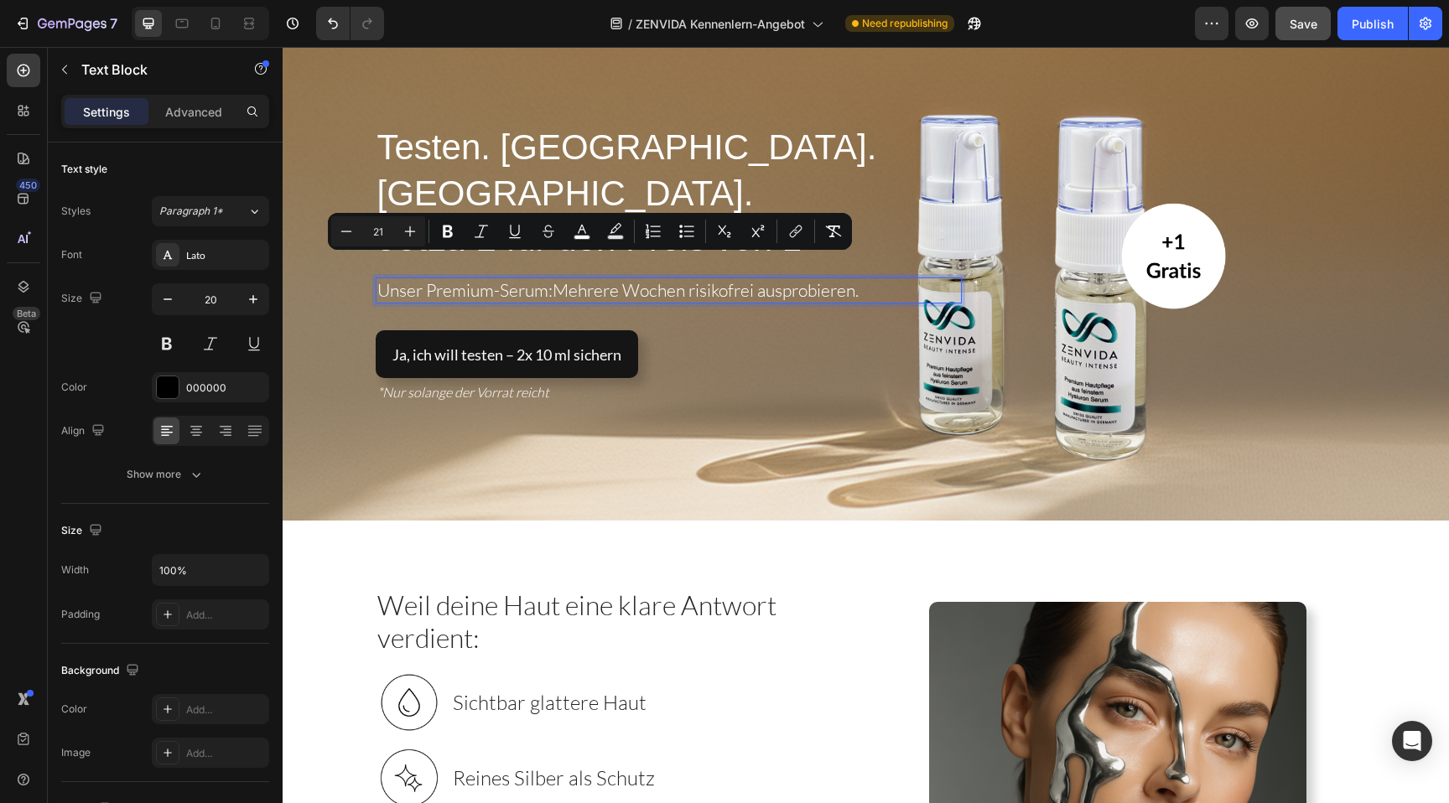
click at [671, 279] on span "Mehrere Wochen risikofrei ausprobieren." at bounding box center [706, 290] width 306 height 22
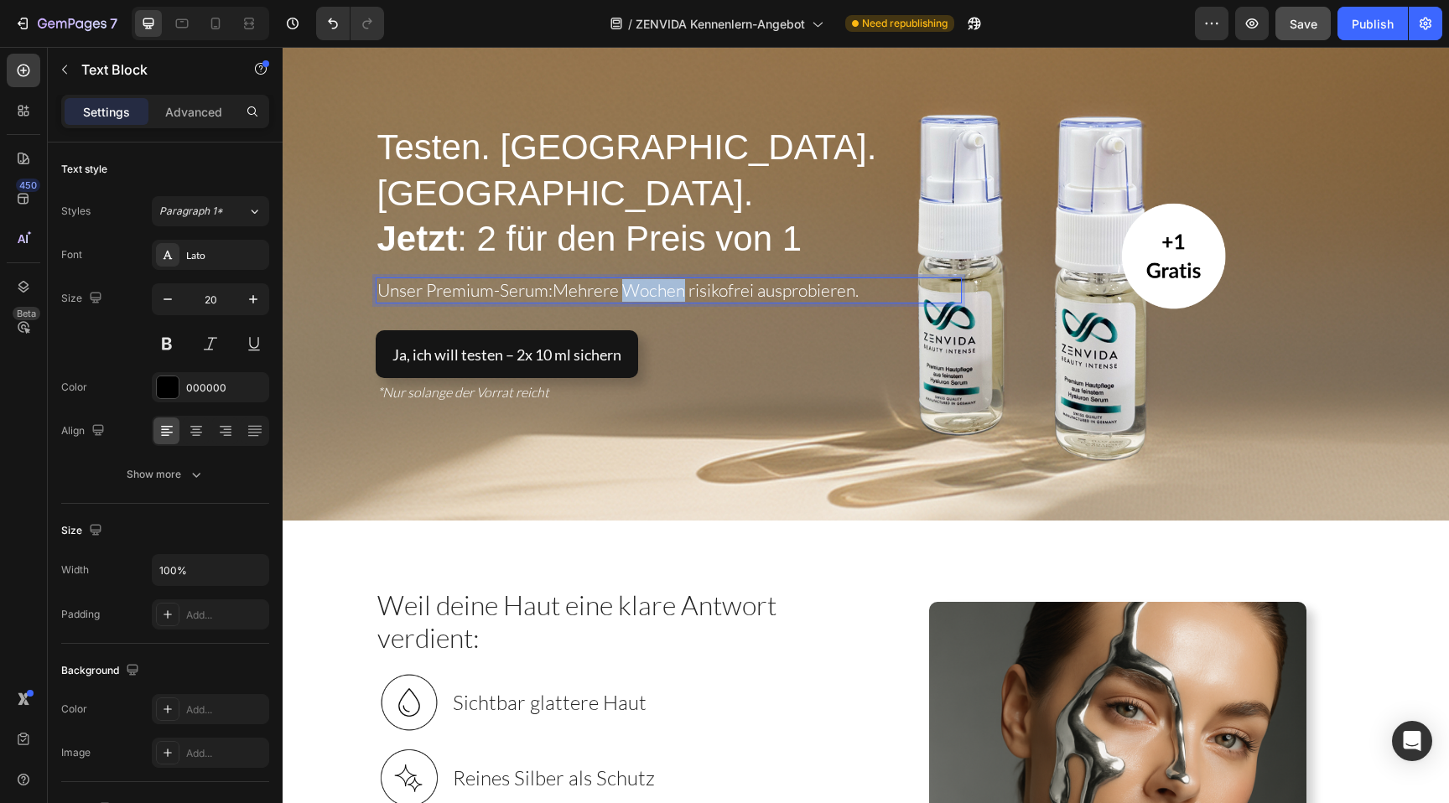
click at [671, 279] on span "Mehrere Wochen risikofrei ausprobieren." at bounding box center [706, 290] width 306 height 22
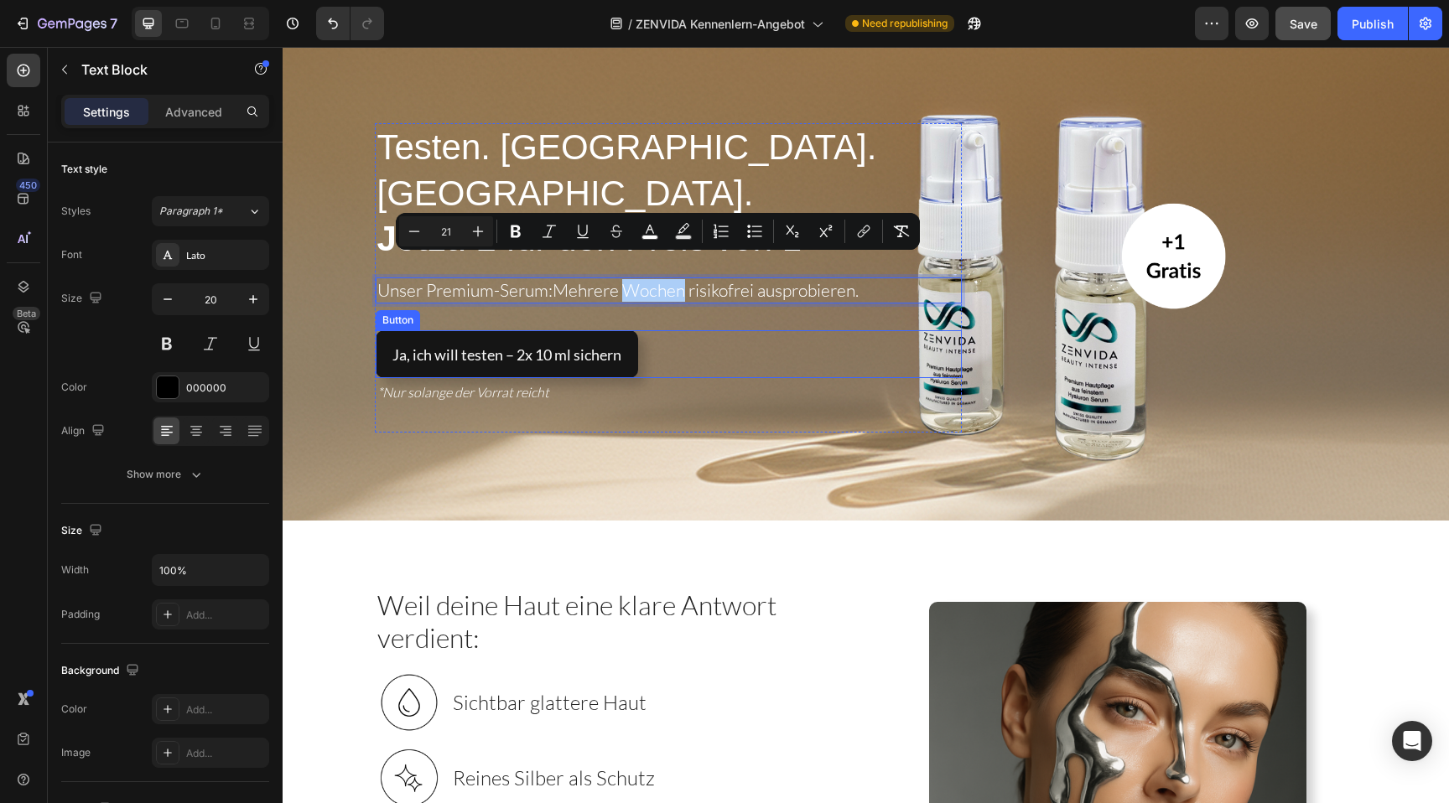
click at [751, 330] on div "Ja, ich will testen – 2x 10 ml sichern Button" at bounding box center [669, 354] width 586 height 48
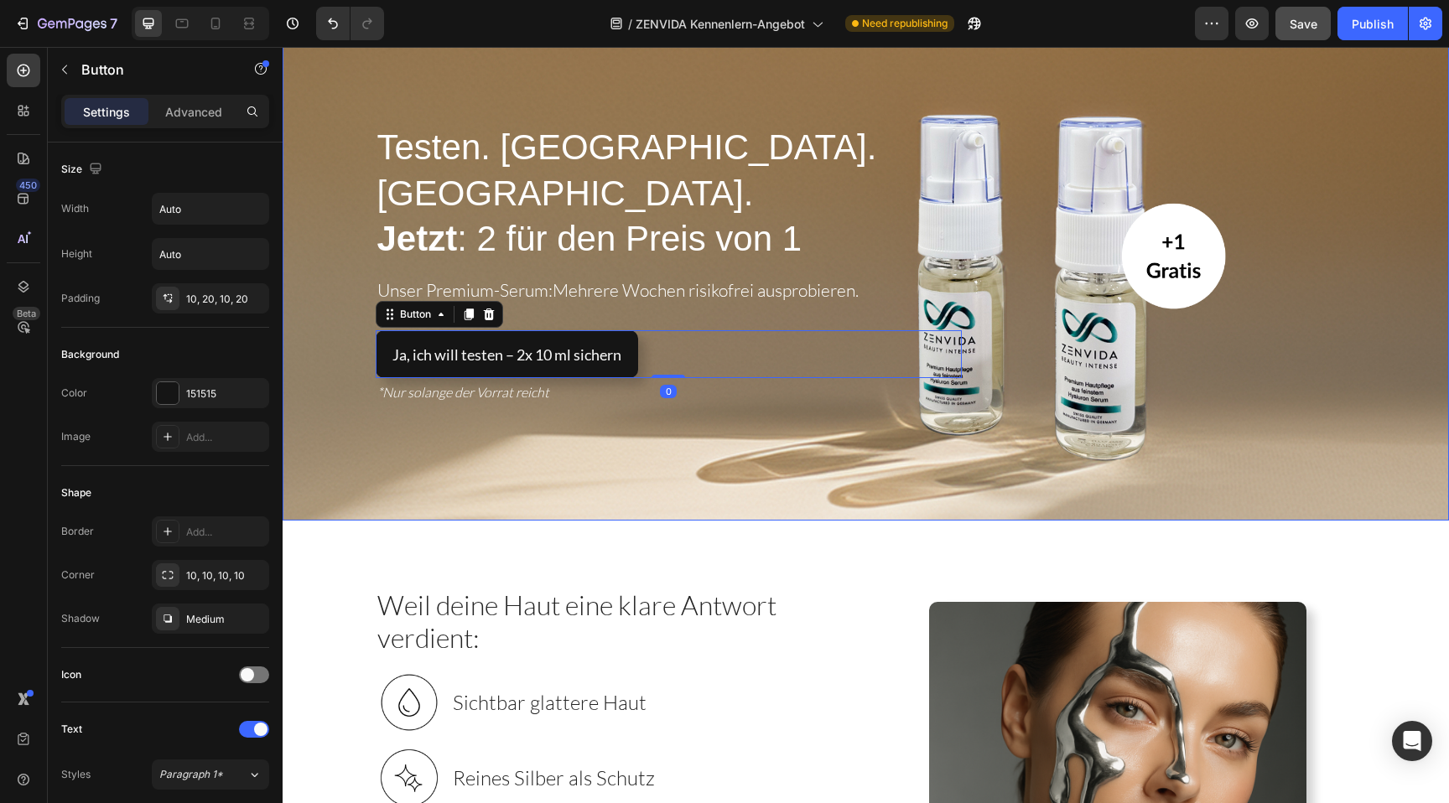
click at [748, 415] on div "Overlay" at bounding box center [866, 256] width 1167 height 529
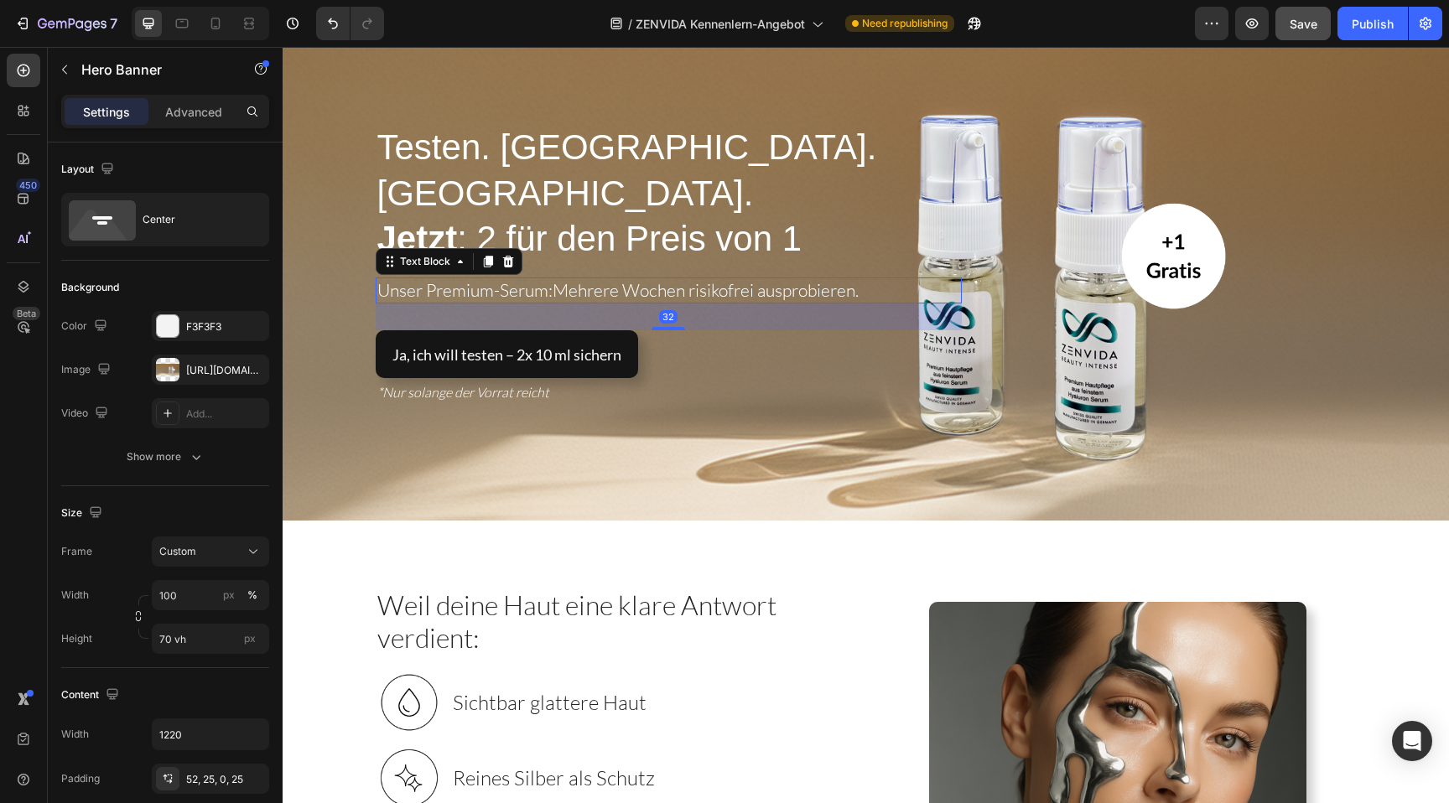
click at [580, 279] on span "Mehrere Wochen risikofrei ausprobieren." at bounding box center [706, 290] width 306 height 22
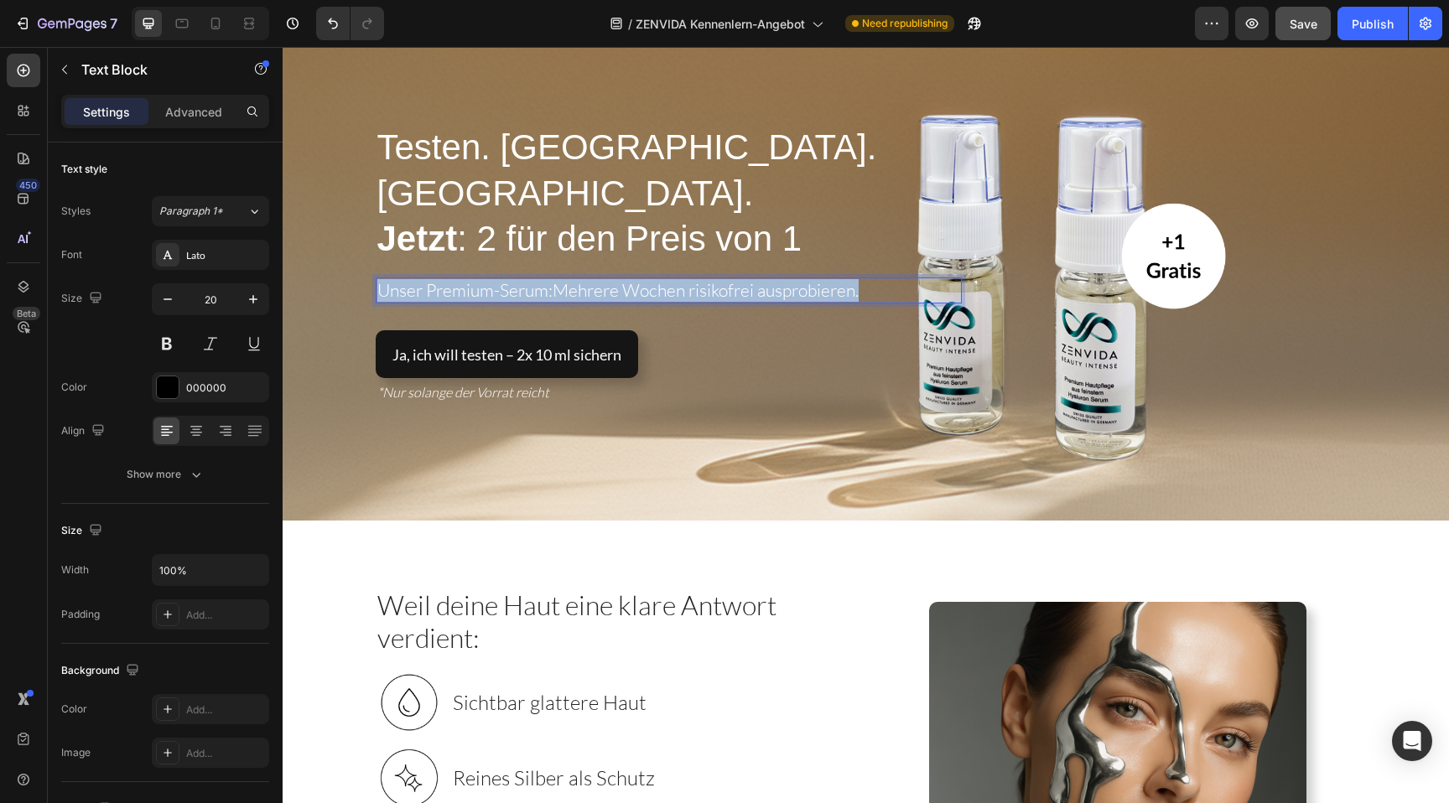
click at [580, 279] on span "Mehrere Wochen risikofrei ausprobieren." at bounding box center [706, 290] width 306 height 22
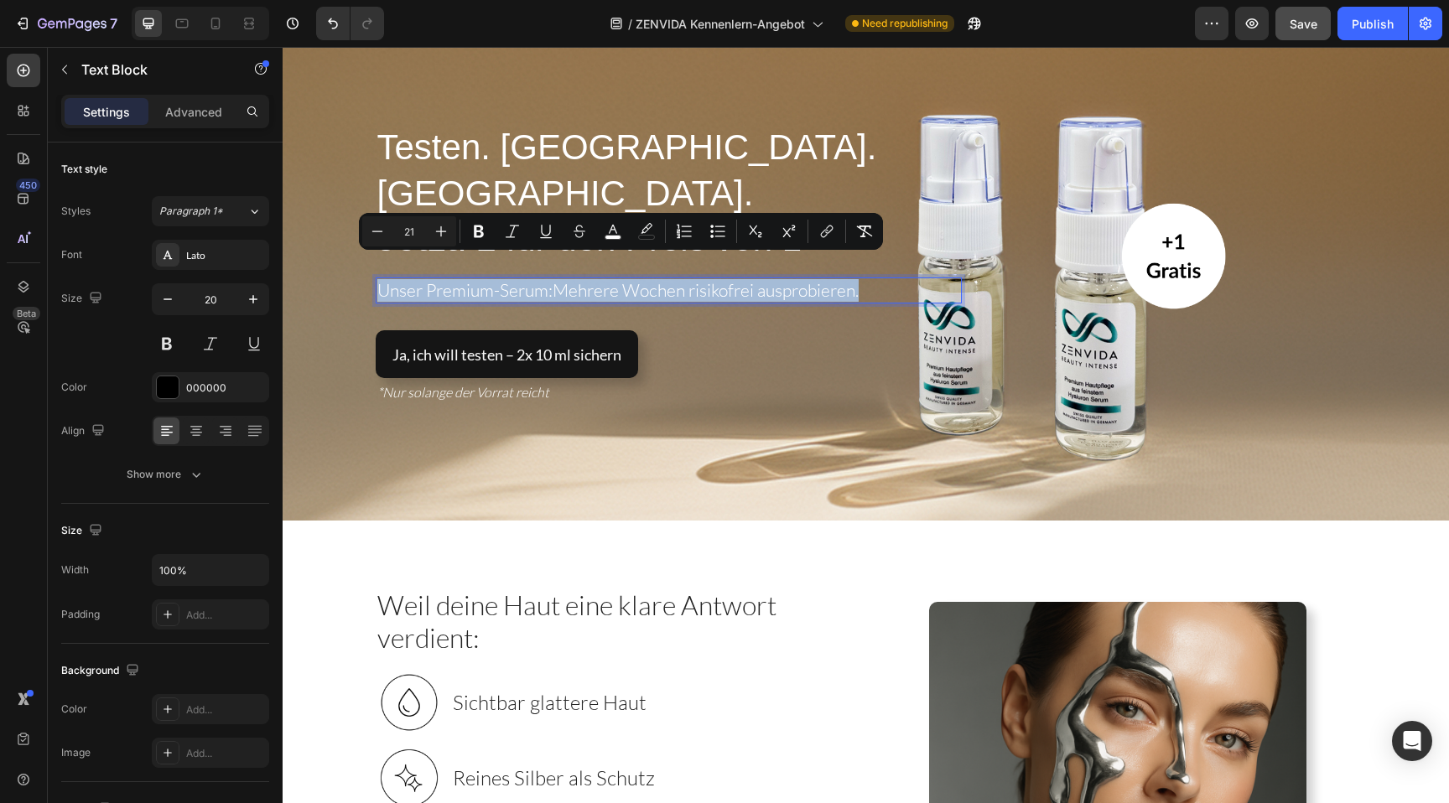
click at [605, 279] on span "Mehrere Wochen risikofrei ausprobieren." at bounding box center [706, 290] width 306 height 22
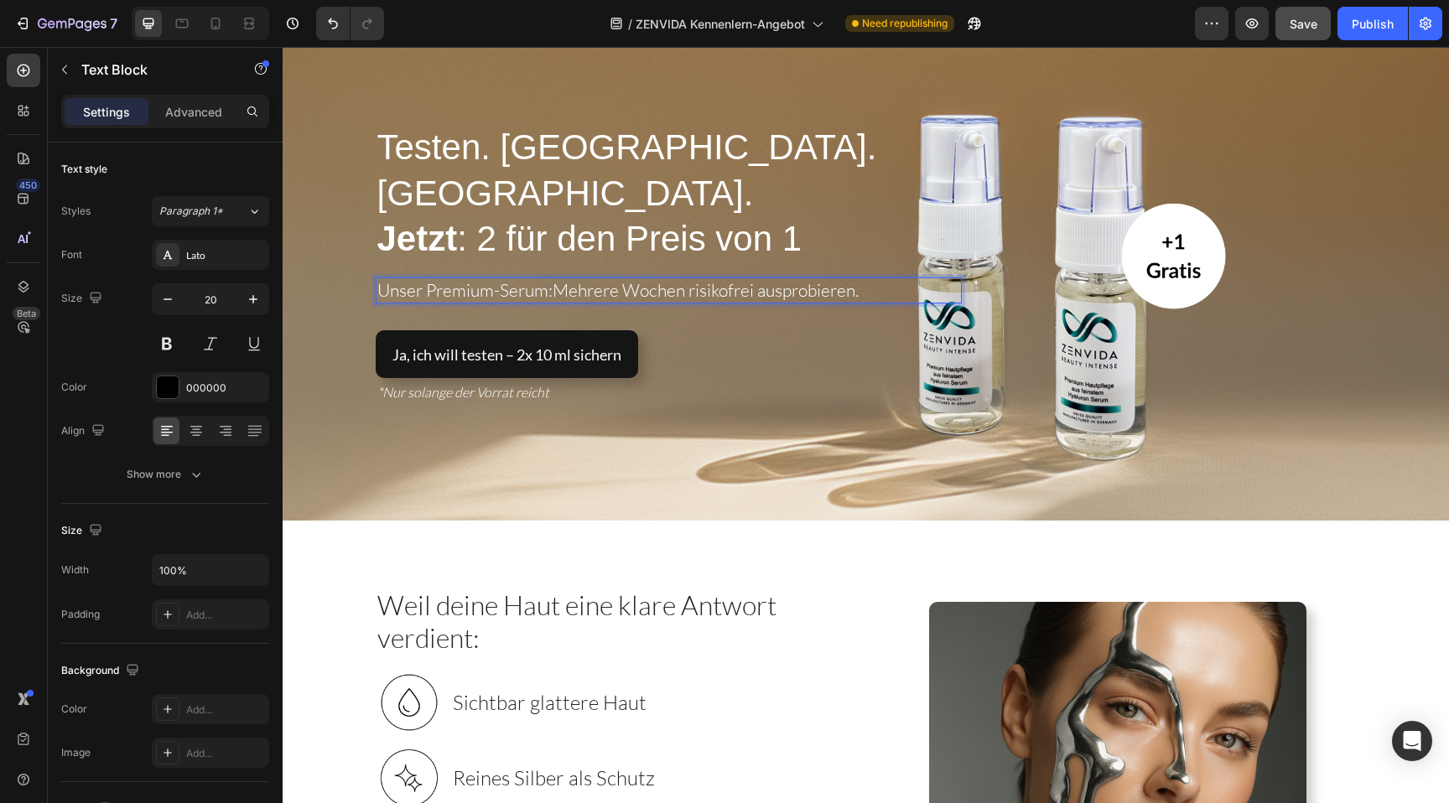
click at [728, 279] on span "Mehrere Wochen risikofrei ausprobieren." at bounding box center [706, 290] width 306 height 22
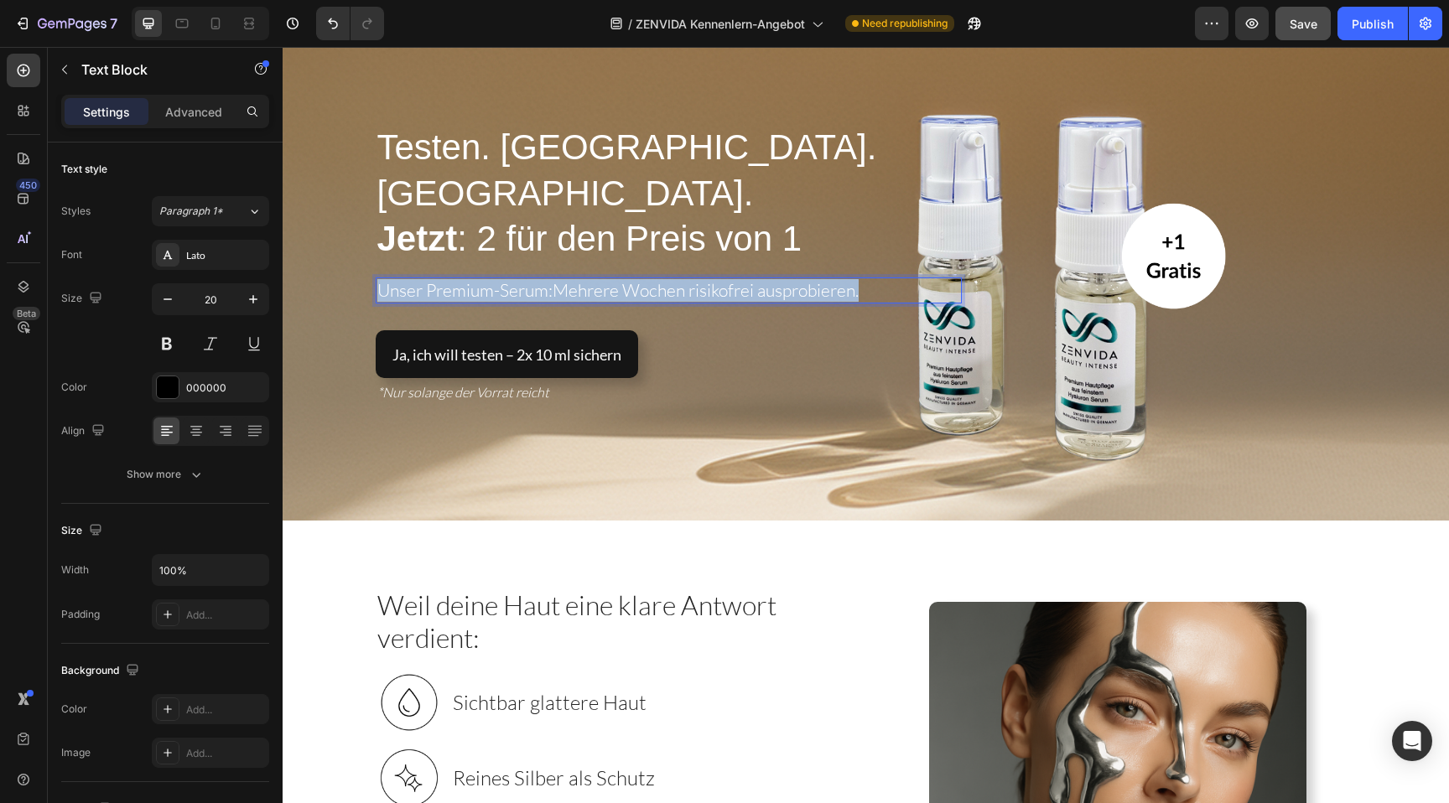
click at [728, 279] on span "Mehrere Wochen risikofrei ausprobieren." at bounding box center [706, 290] width 306 height 22
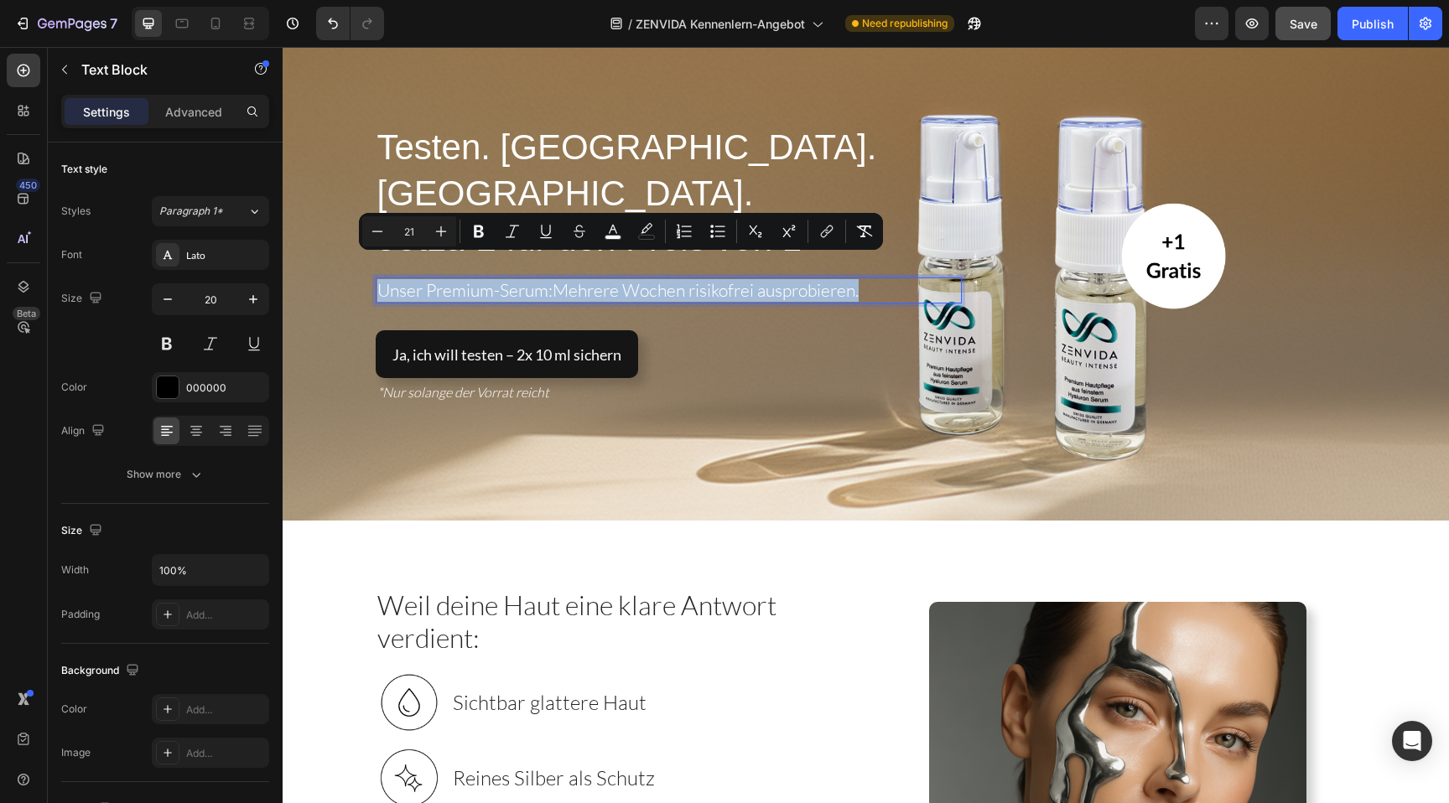
click at [770, 279] on span "Mehrere Wochen risikofrei ausprobieren." at bounding box center [706, 290] width 306 height 22
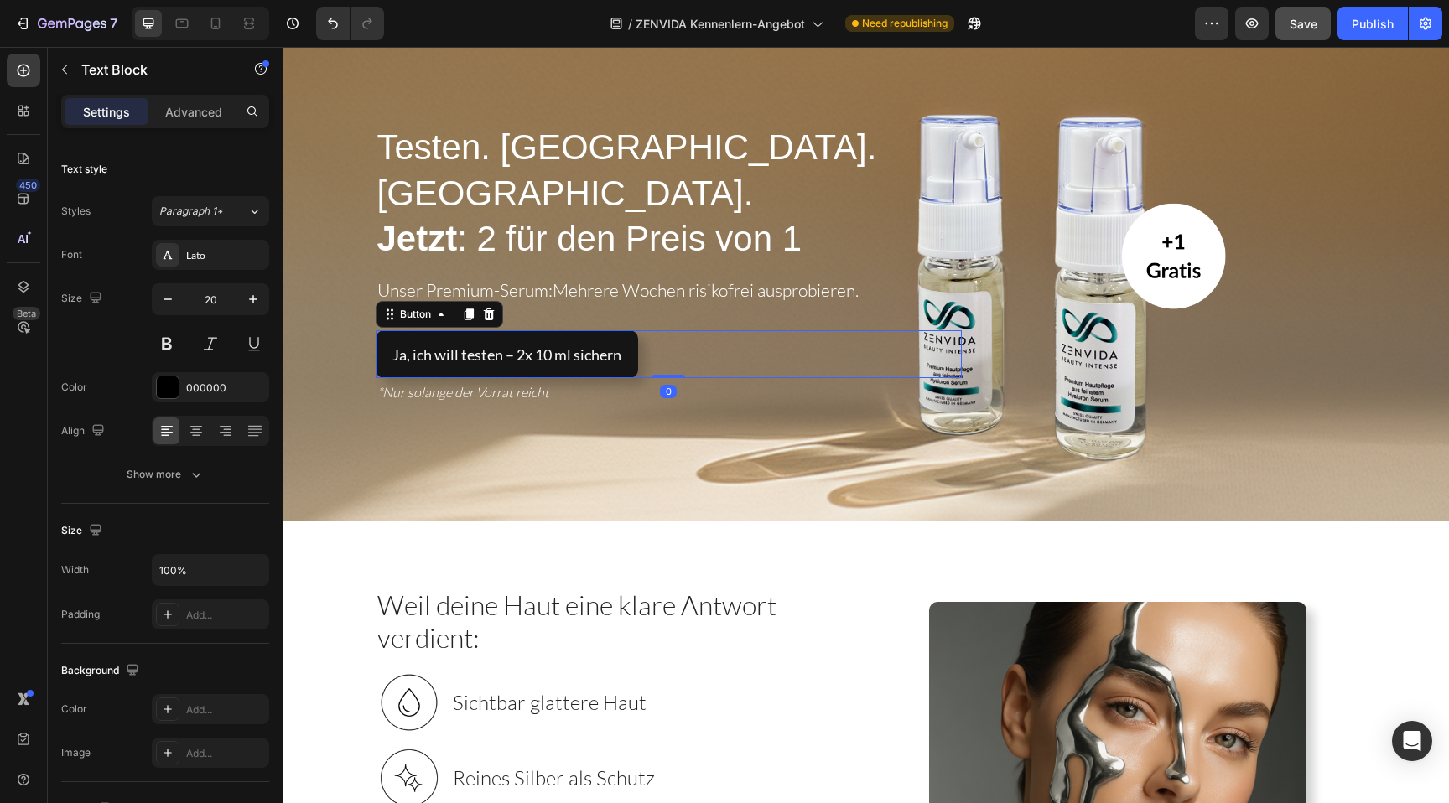
click at [770, 330] on div "Ja, ich will testen – 2x 10 ml sichern Button 0" at bounding box center [669, 354] width 586 height 48
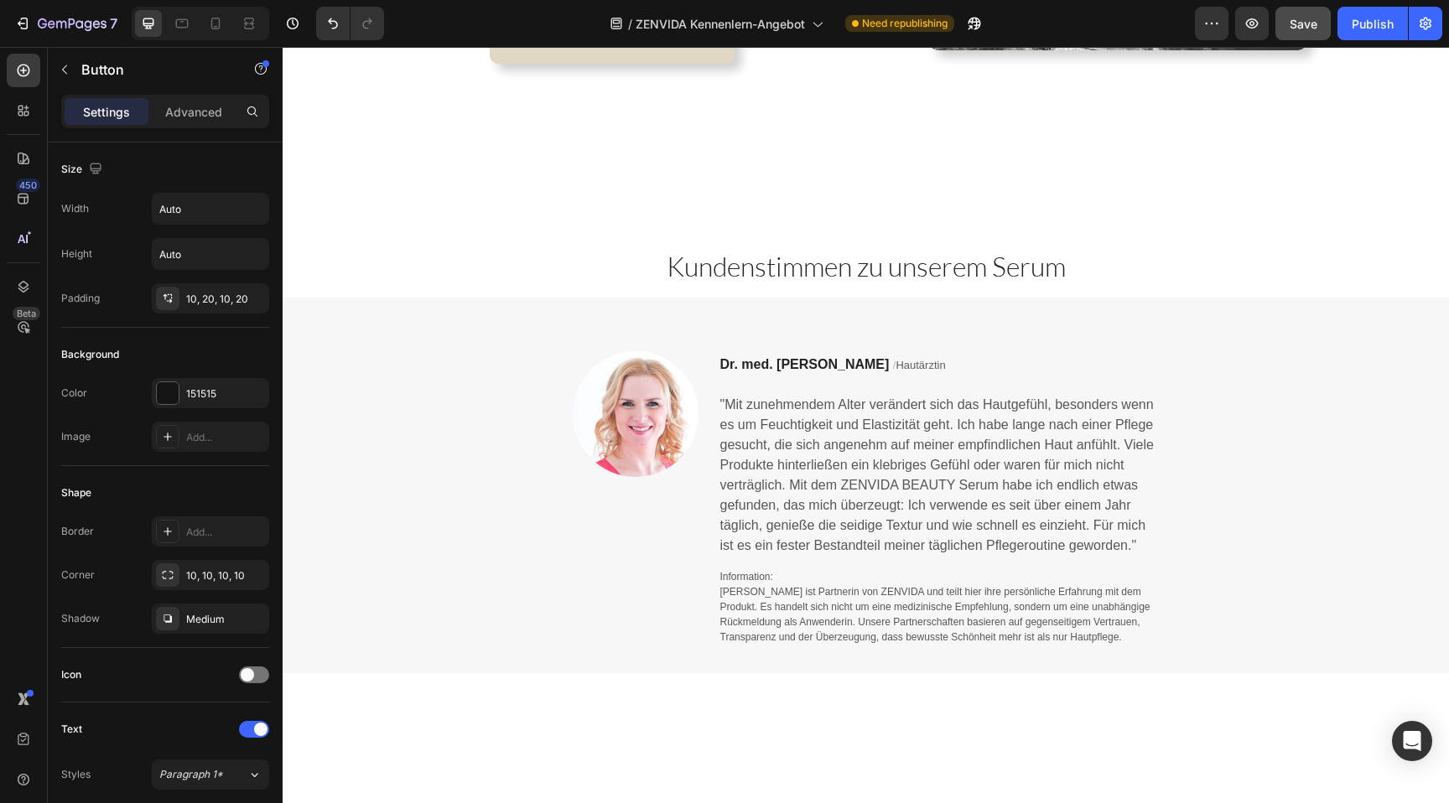
scroll to position [579, 0]
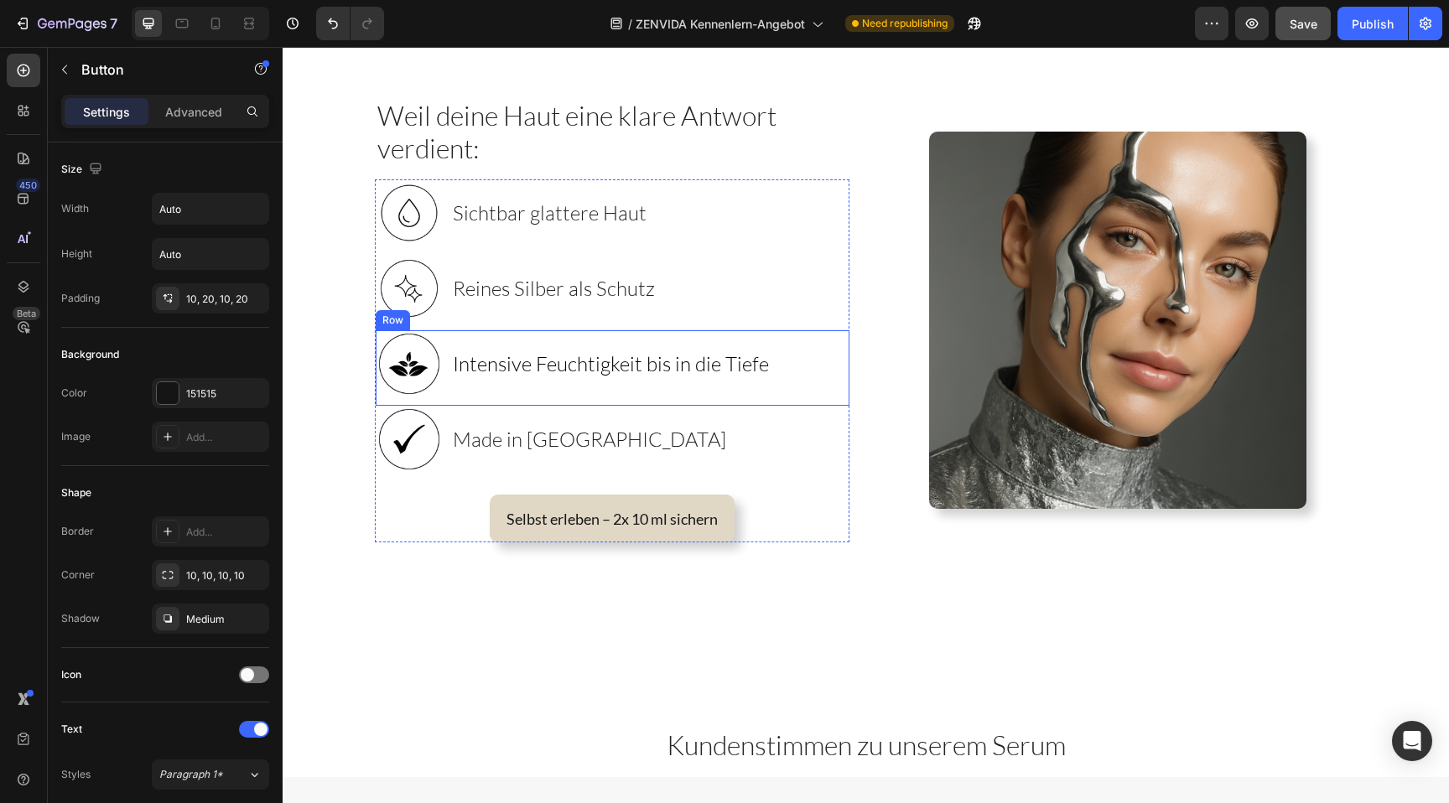
click at [532, 334] on div "Intensive Feuchtigkeit bis in die Tiefe Heading" at bounding box center [611, 363] width 320 height 67
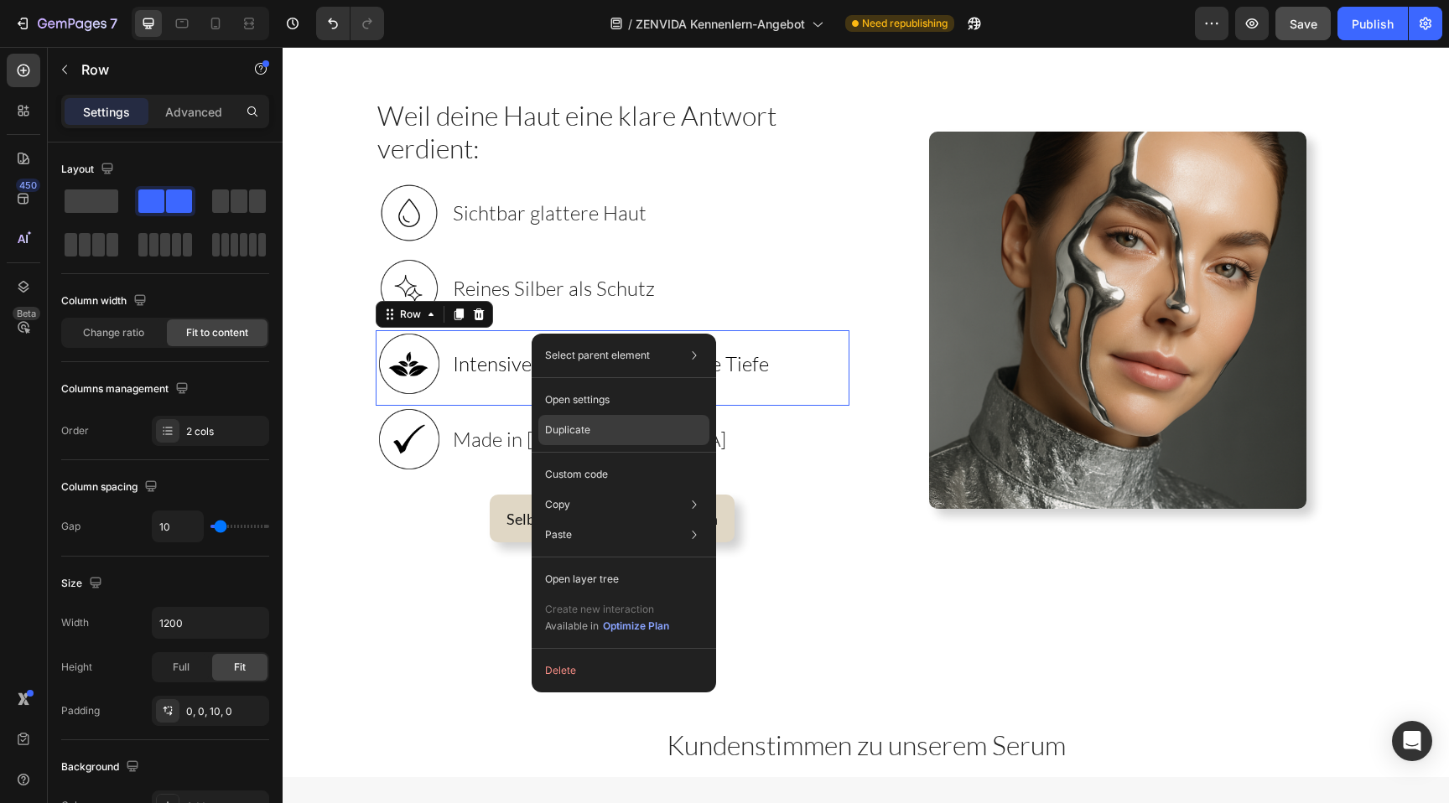
click at [605, 460] on div "Duplicate" at bounding box center [623, 475] width 171 height 30
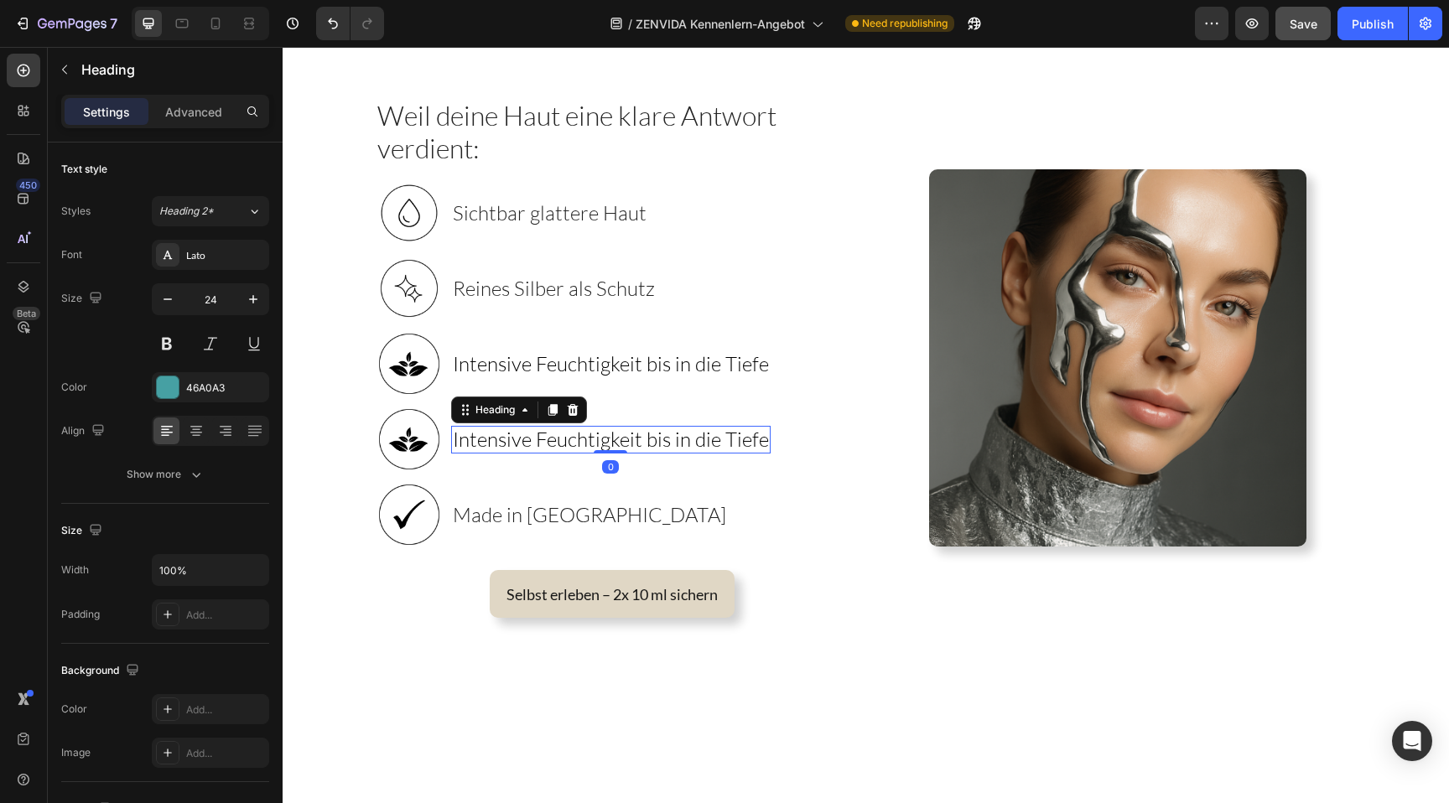
click at [488, 439] on span "Intensive Feuchtigkeit bis in die Tiefe" at bounding box center [611, 439] width 316 height 25
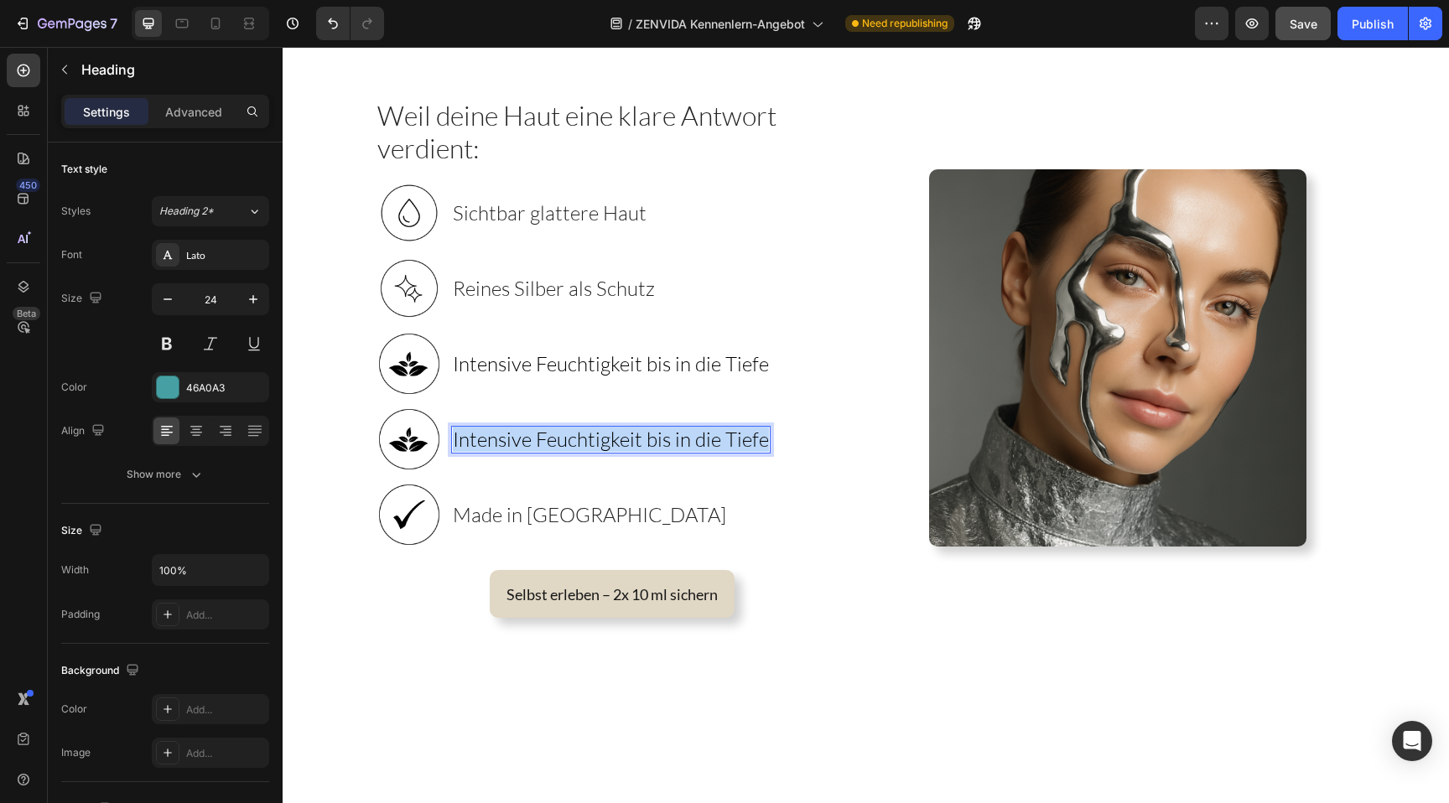
click at [488, 439] on span "Intensive Feuchtigkeit bis in die Tiefe" at bounding box center [611, 439] width 316 height 25
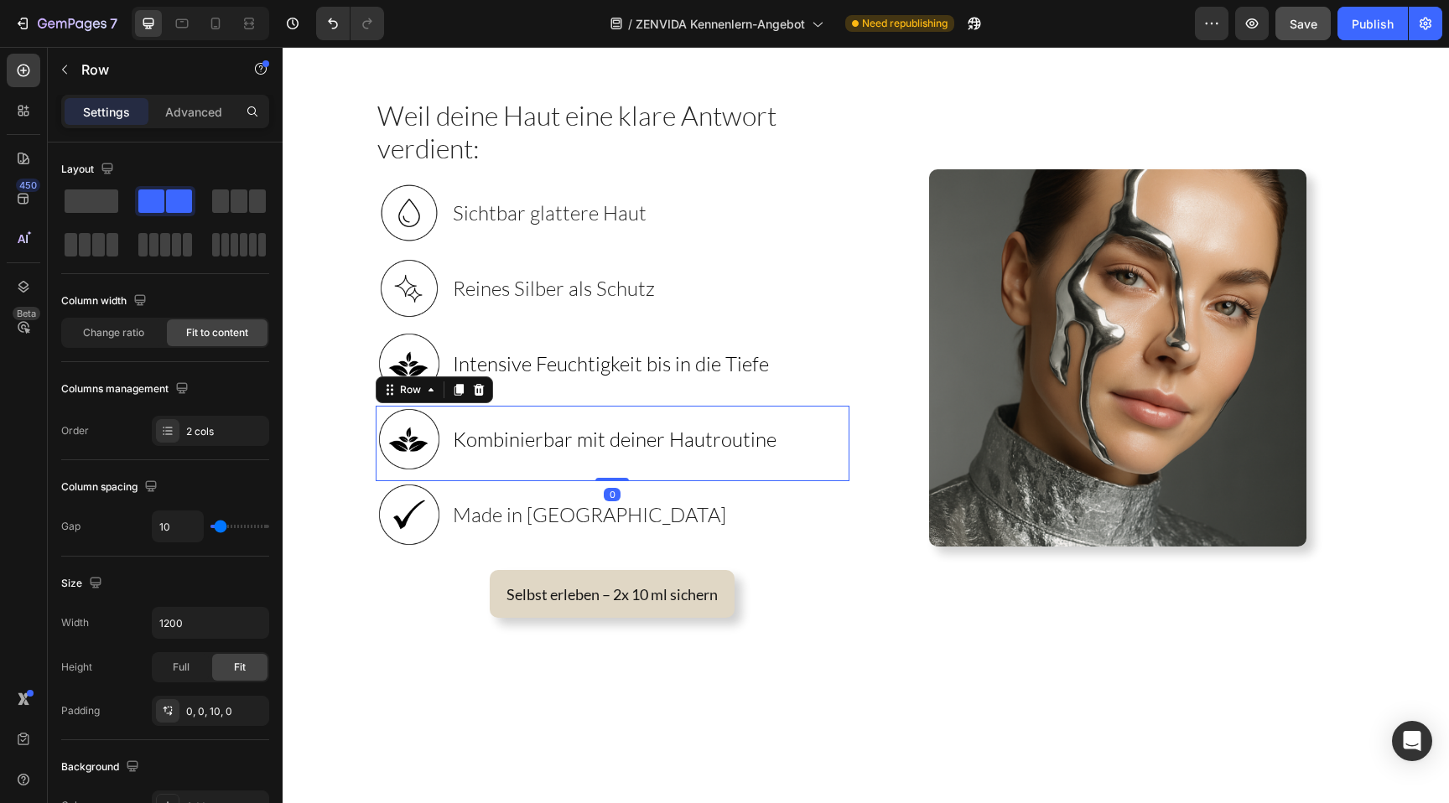
click at [663, 453] on div "⁠⁠⁠⁠⁠⁠⁠ Kombinierbar mit deiner Hautroutine Heading" at bounding box center [614, 439] width 327 height 67
click at [681, 444] on span "Kombinierbar mit deiner Hautroutine" at bounding box center [615, 439] width 324 height 25
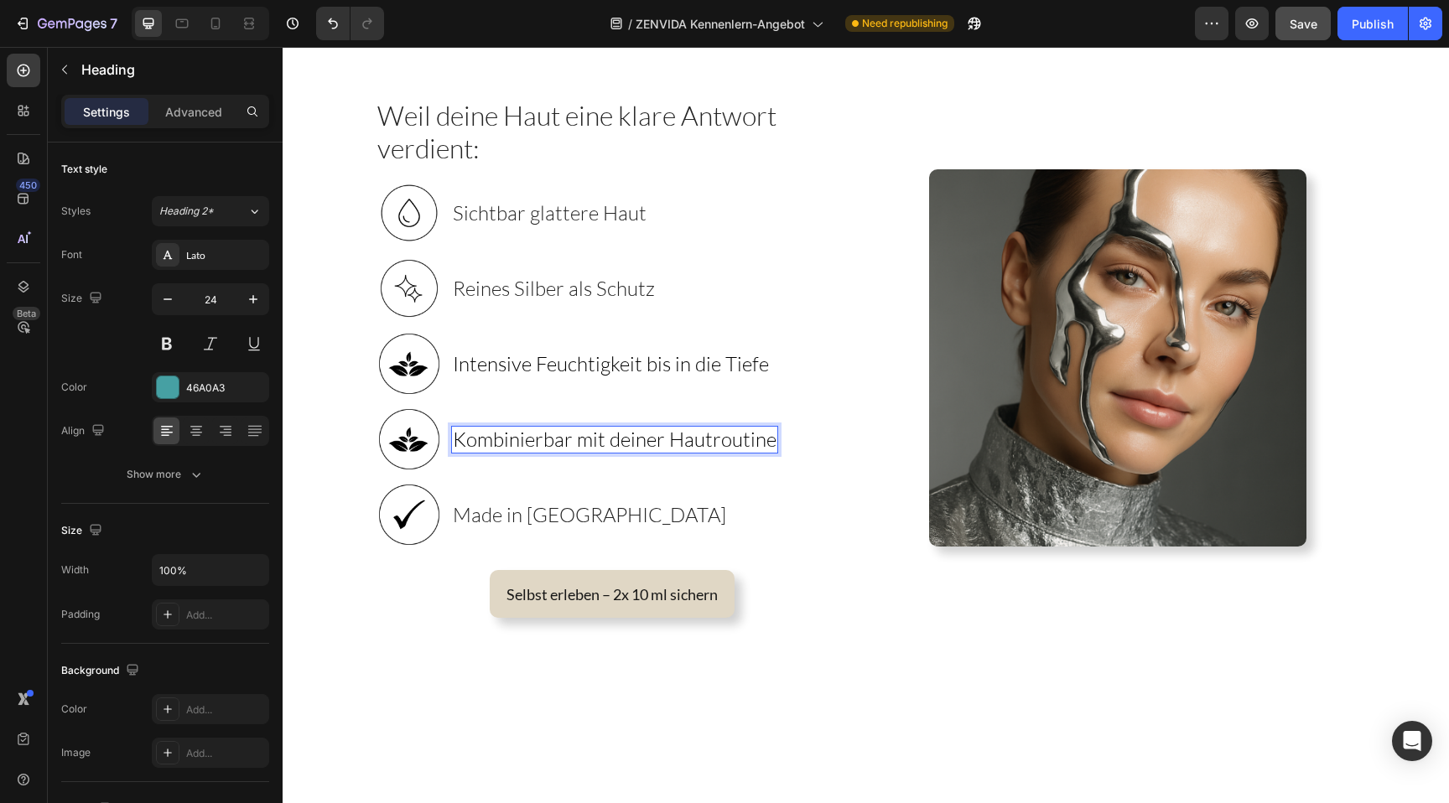
click at [681, 444] on span "Kombinierbar mit deiner Hautroutine" at bounding box center [615, 439] width 324 height 25
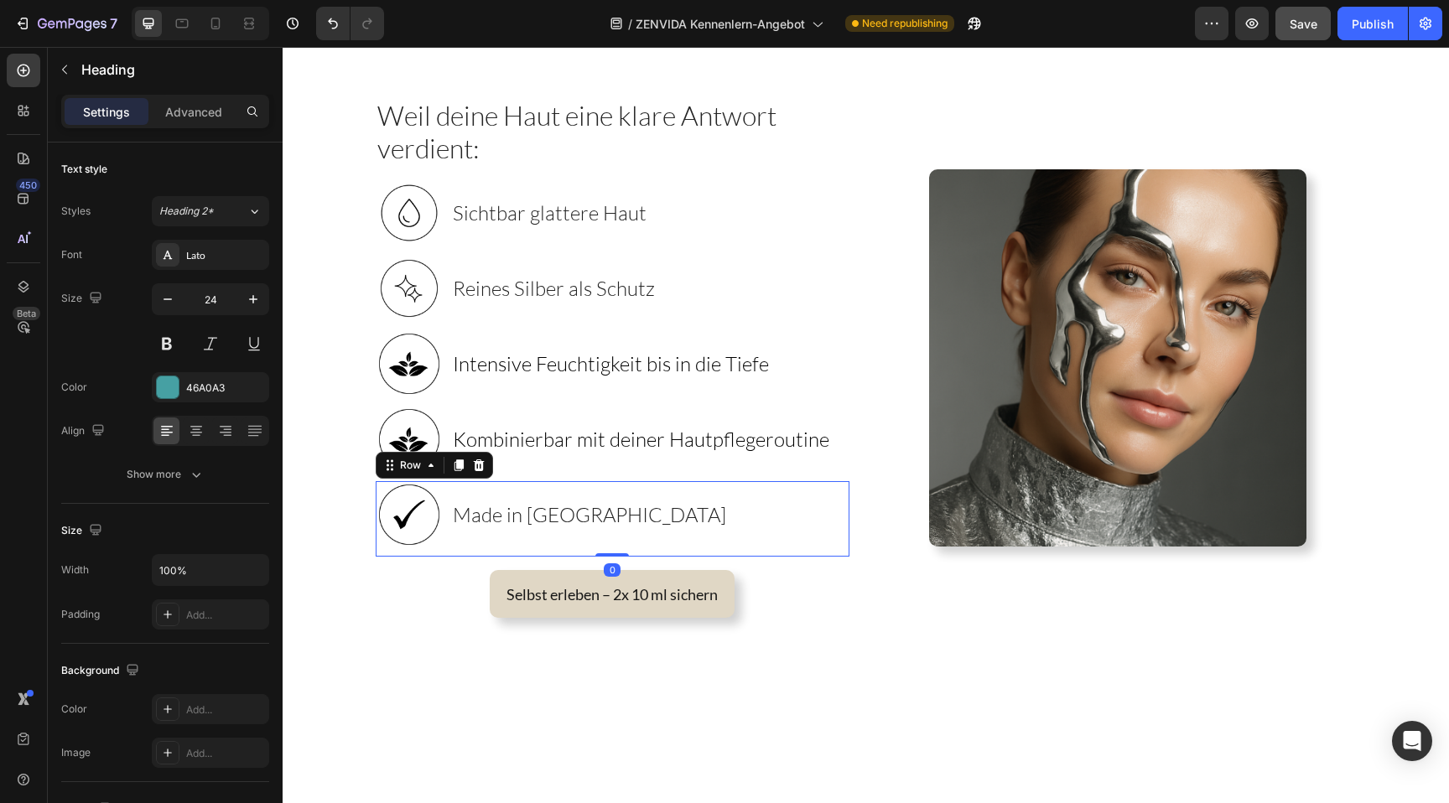
click at [814, 521] on div "Image Made in Germany Heading Row 0" at bounding box center [613, 518] width 474 height 75
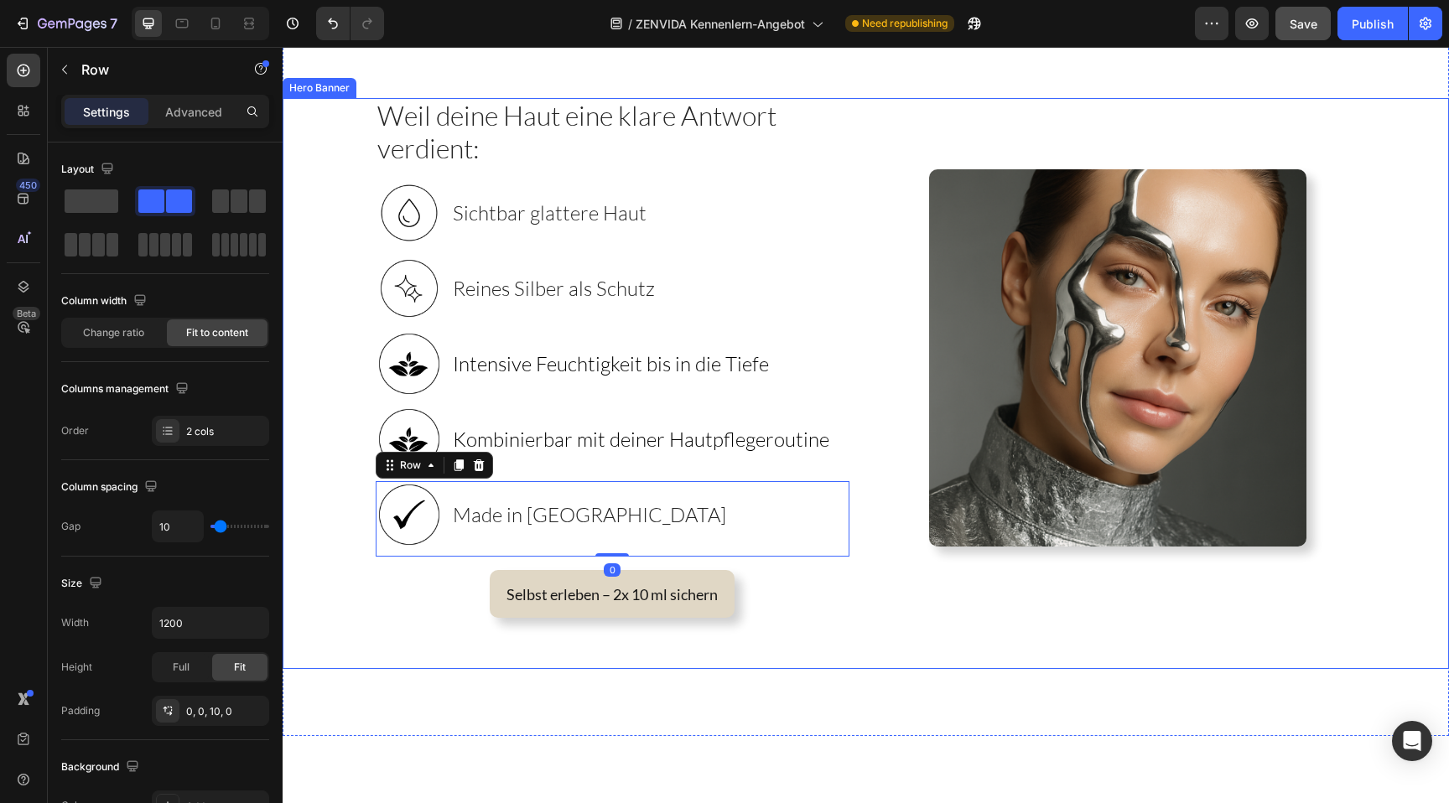
click at [903, 580] on div "Image" at bounding box center [1118, 358] width 477 height 520
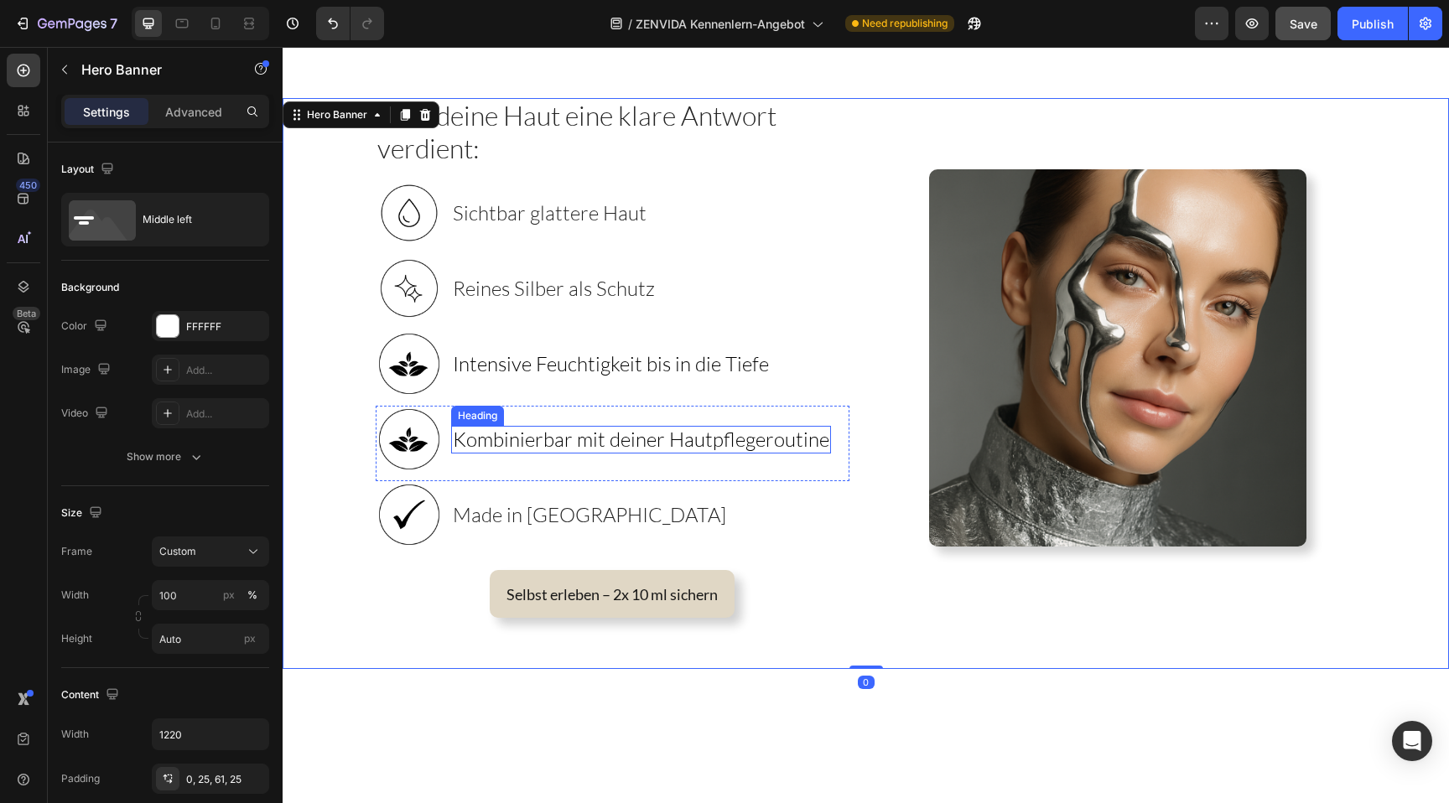
click at [596, 438] on span "Kombinierbar mit deiner Hautpflegeroutine" at bounding box center [641, 439] width 377 height 25
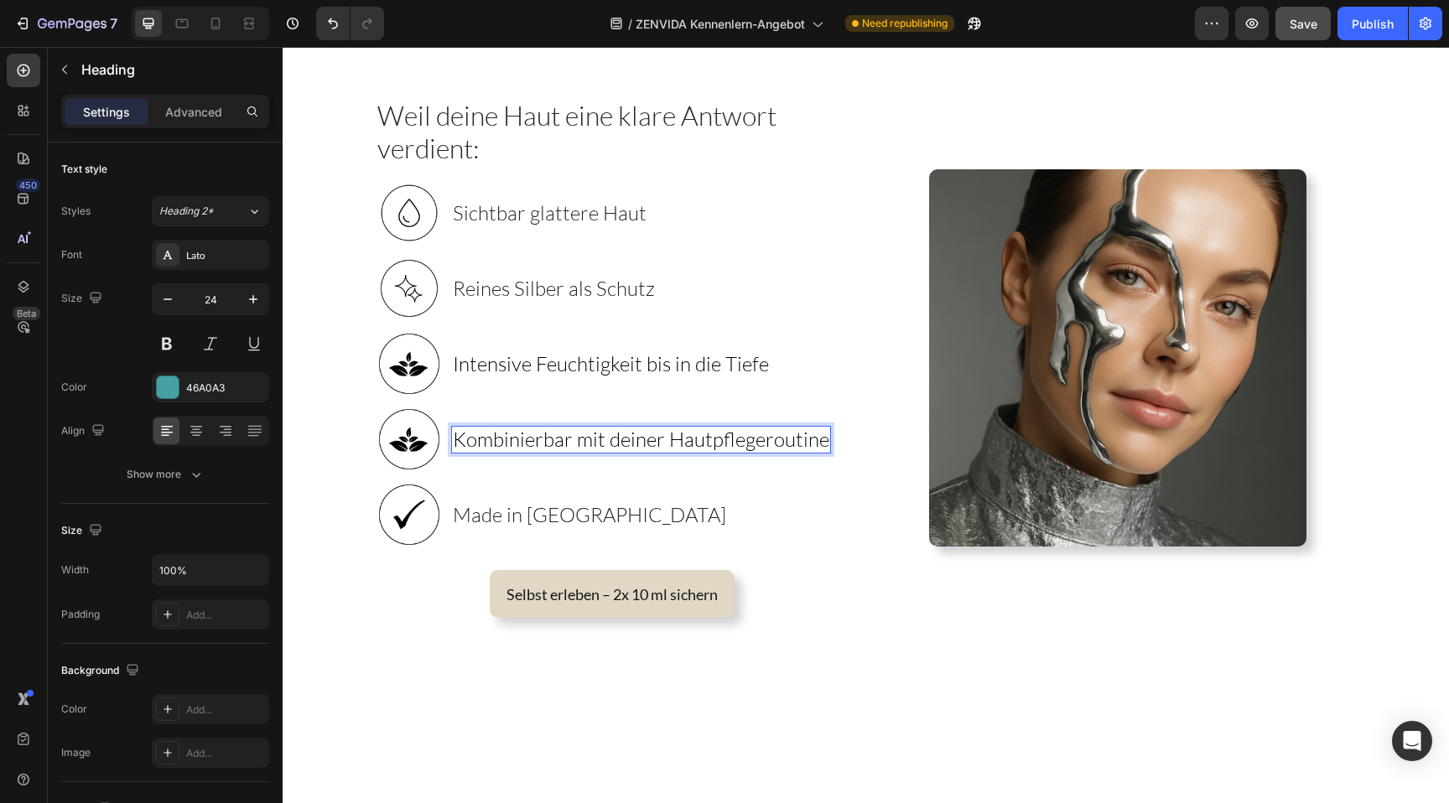
click at [622, 437] on span "Kombinierbar mit deiner Hautpflegeroutine" at bounding box center [641, 439] width 377 height 25
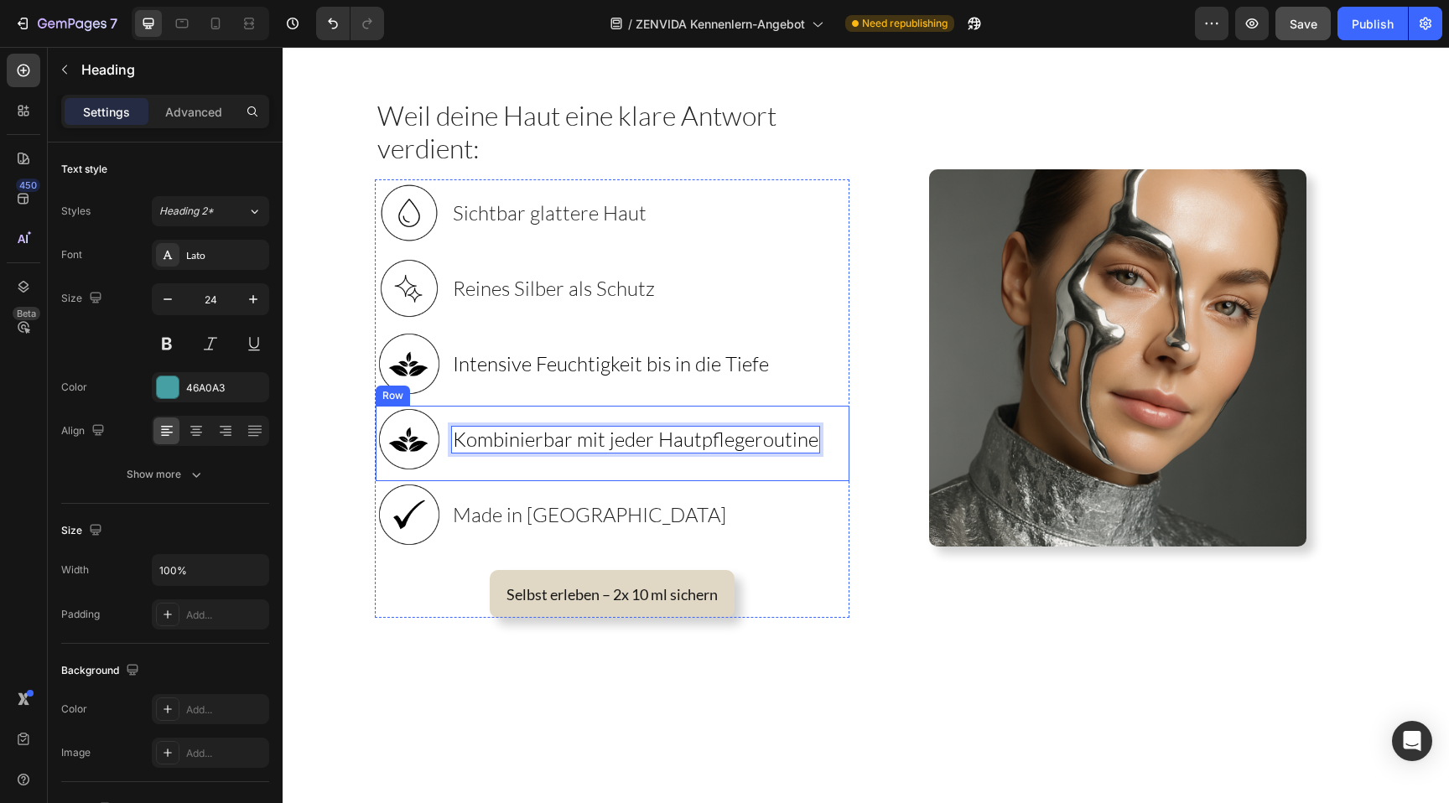
click at [793, 480] on div "Image Kombinierbar mit jeder Hautpflegeroutine Heading 0 Row" at bounding box center [613, 443] width 474 height 75
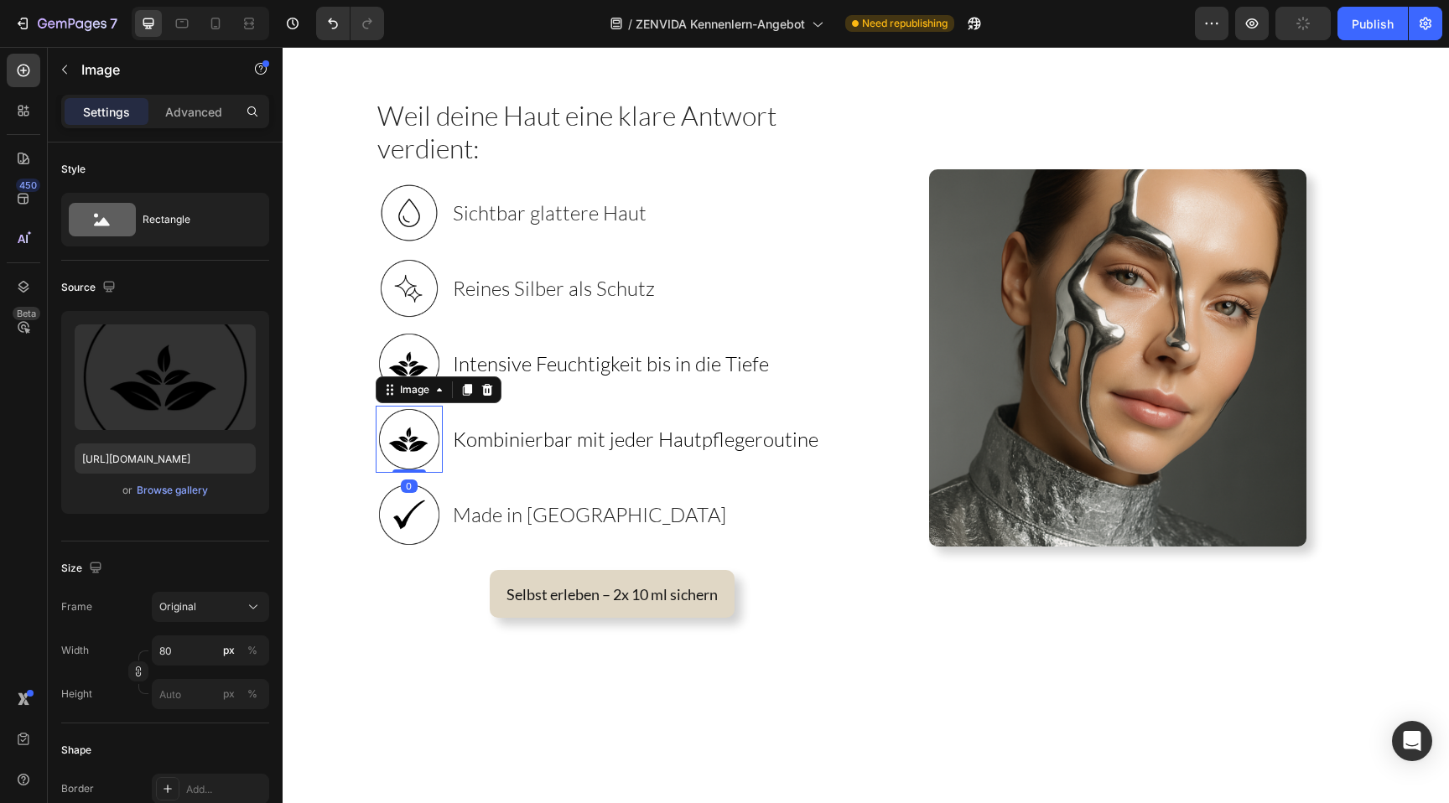
click at [413, 435] on img at bounding box center [409, 439] width 67 height 67
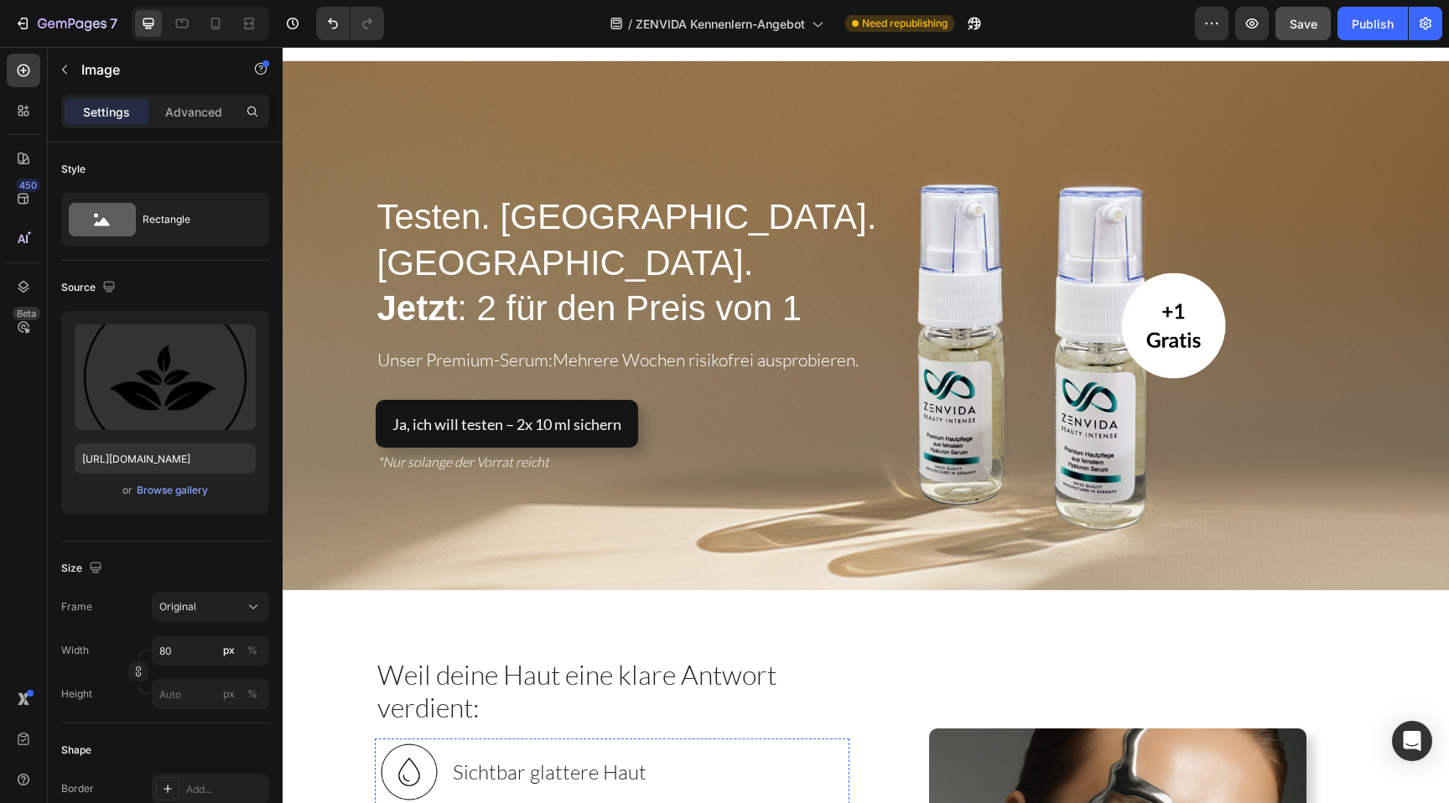
scroll to position [3, 0]
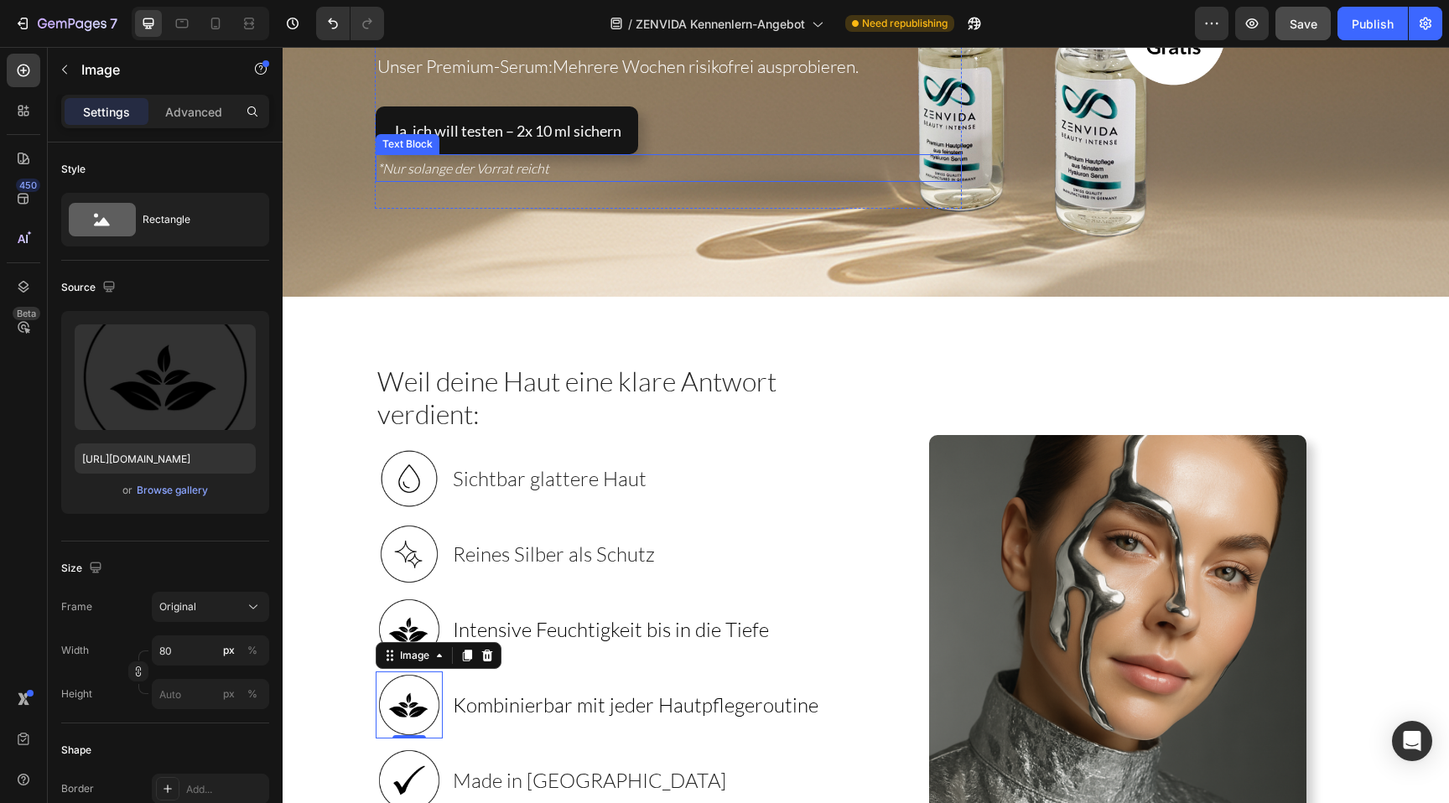
click at [782, 444] on div "Weil deine Haut eine klare Antwort verdient: Heading Image Sichtbar glattere Ha…" at bounding box center [614, 624] width 477 height 520
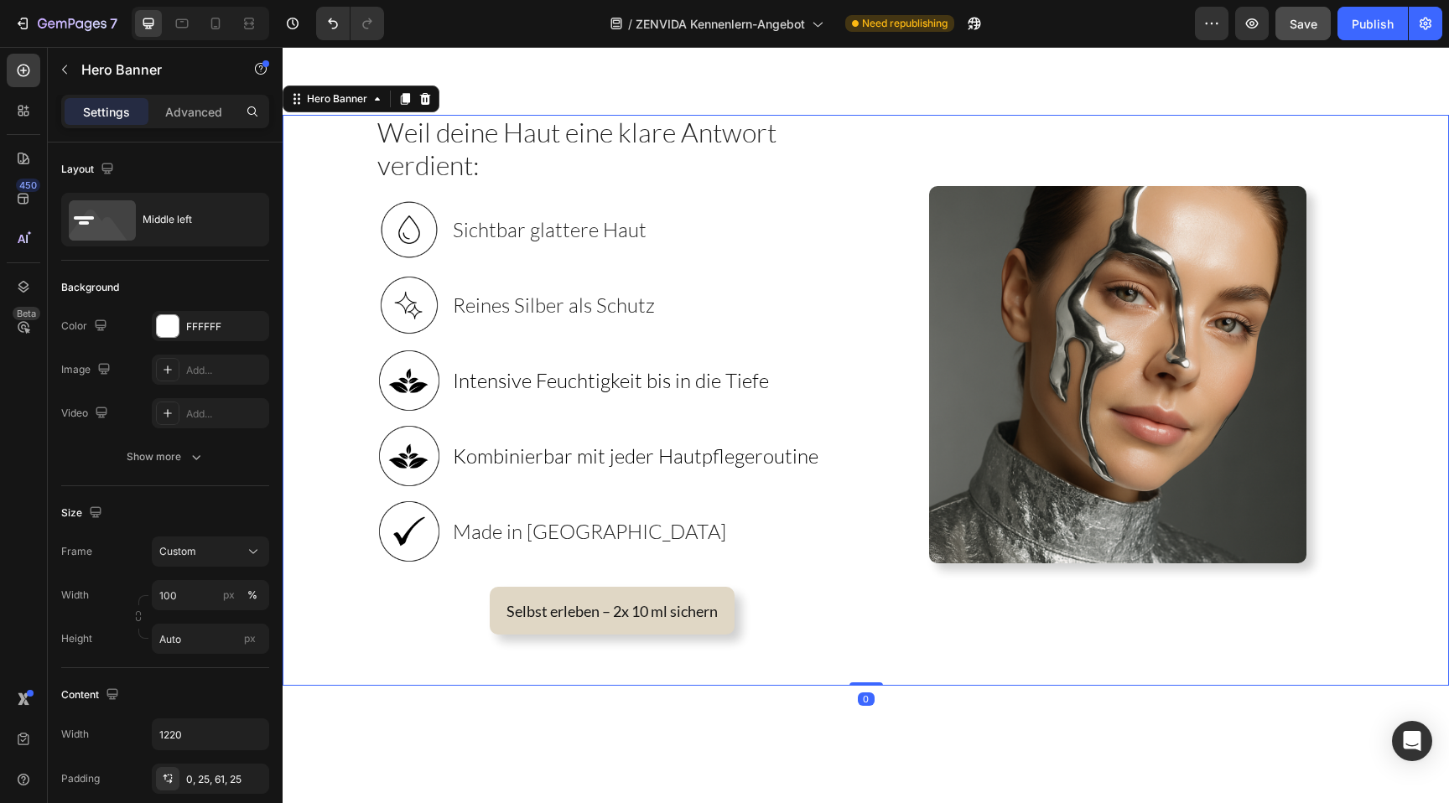
scroll to position [531, 0]
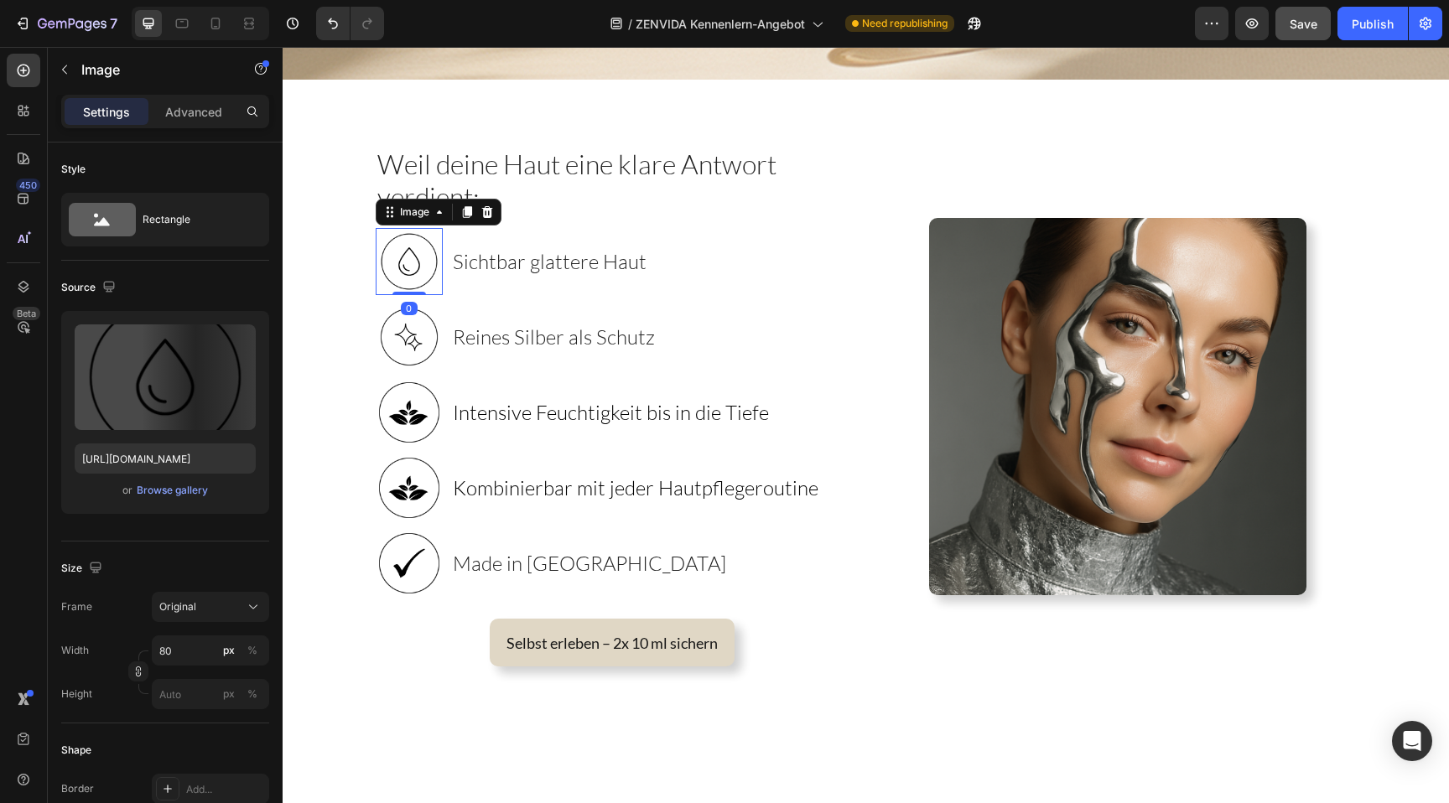
click at [420, 265] on img at bounding box center [409, 261] width 67 height 67
click at [182, 652] on input "80" at bounding box center [210, 651] width 117 height 30
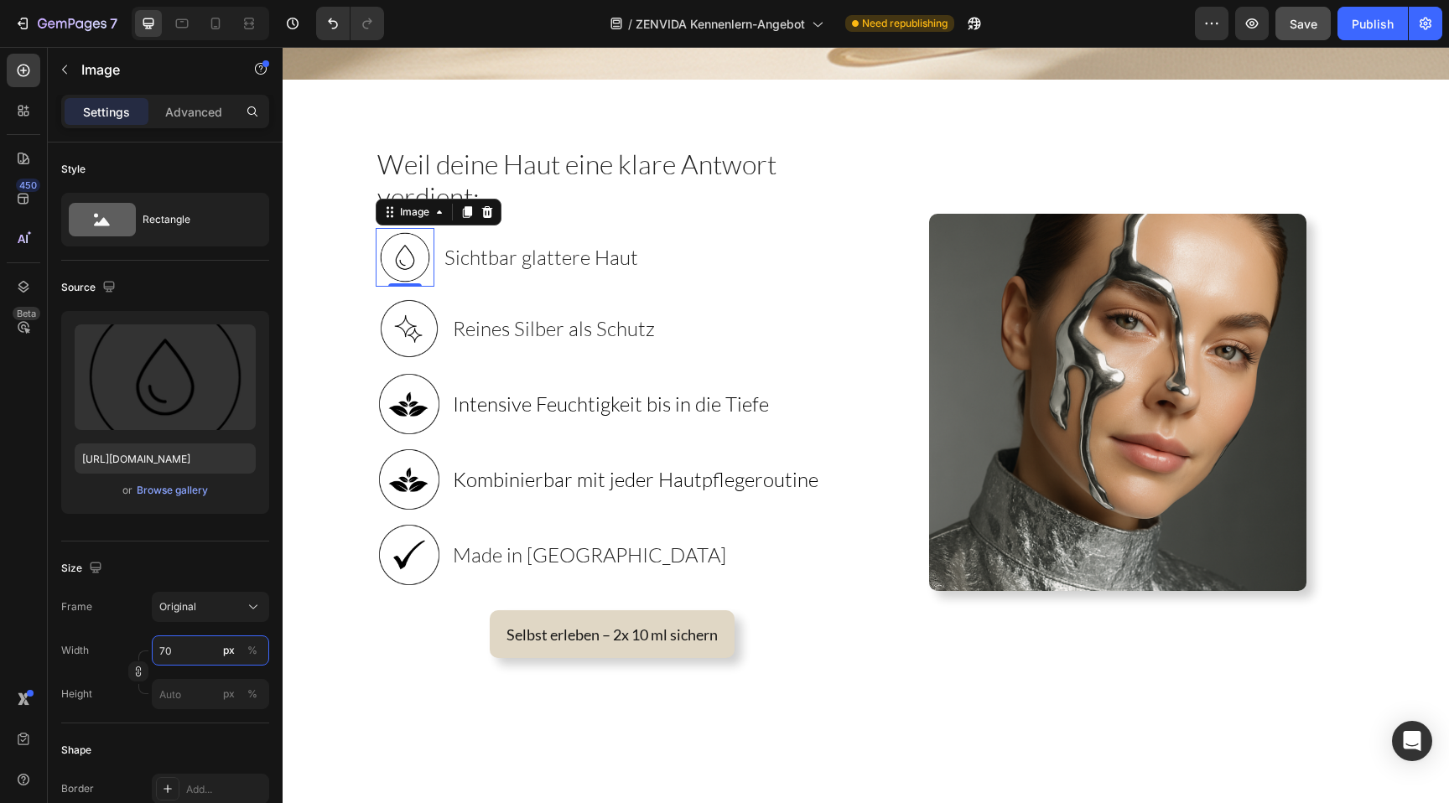
click at [170, 648] on input "70" at bounding box center [210, 651] width 117 height 30
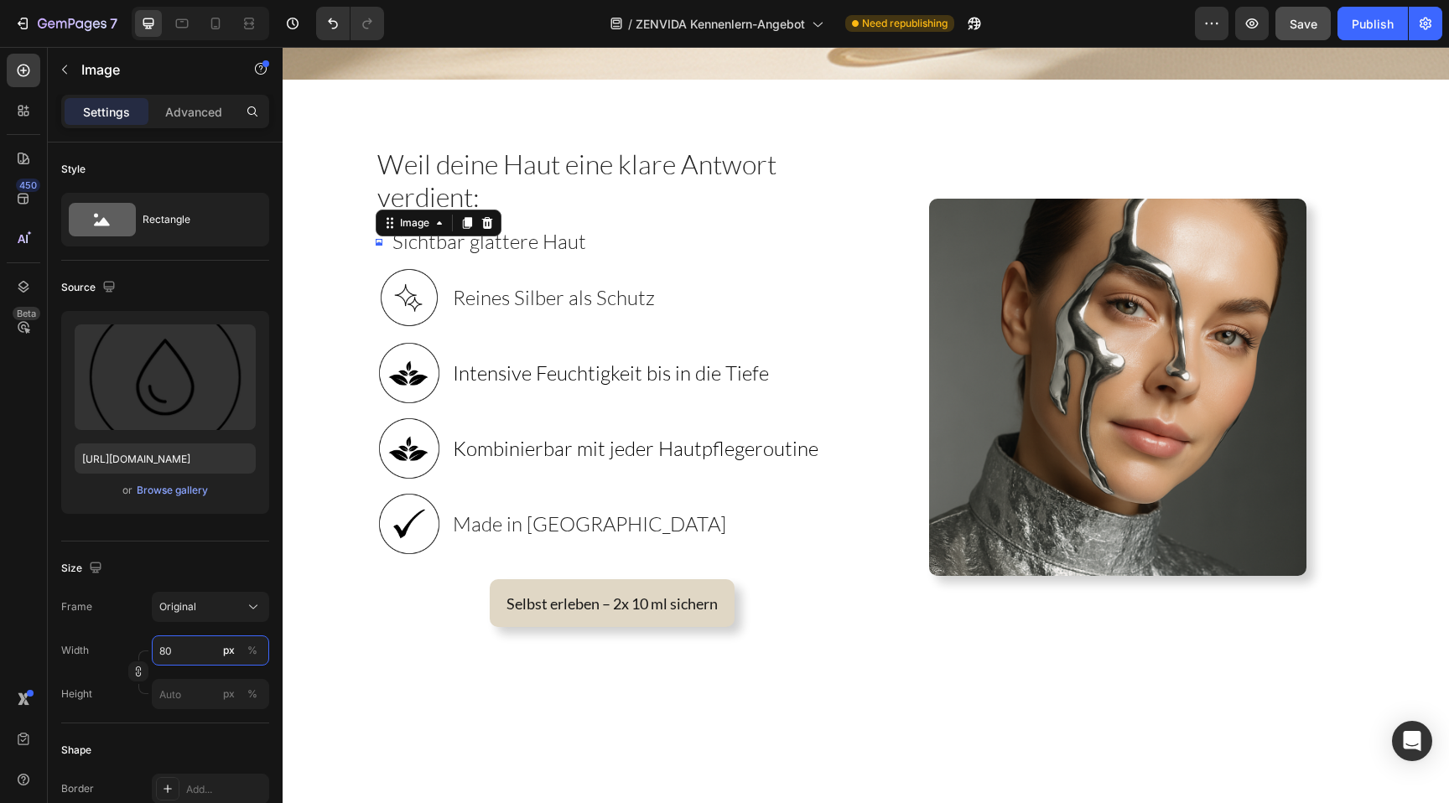
click at [184, 654] on input "80" at bounding box center [210, 651] width 117 height 30
click at [185, 675] on div "Full 100%" at bounding box center [193, 691] width 151 height 44
click at [185, 650] on input "8" at bounding box center [210, 651] width 117 height 30
type input "80"
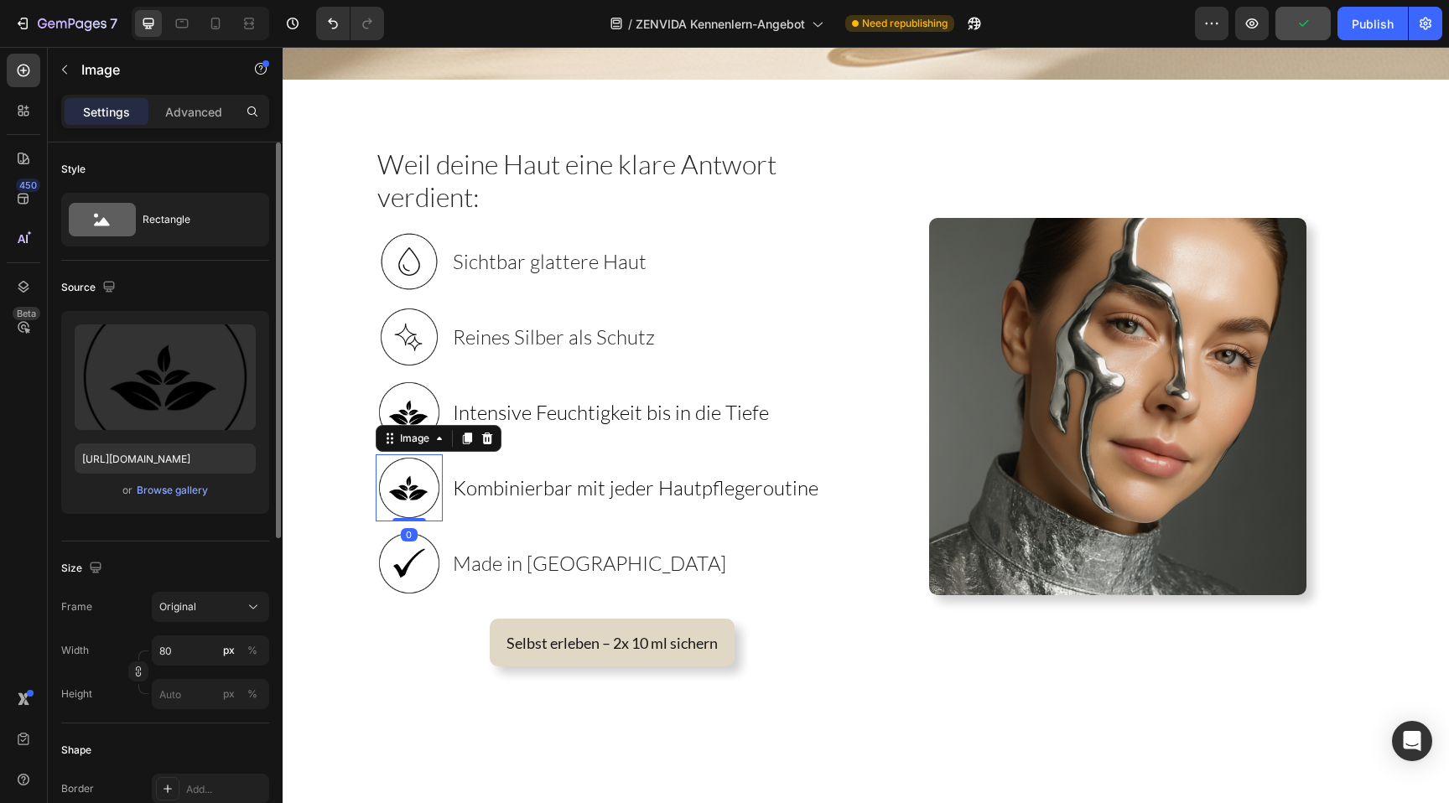
click at [418, 470] on img at bounding box center [409, 488] width 67 height 67
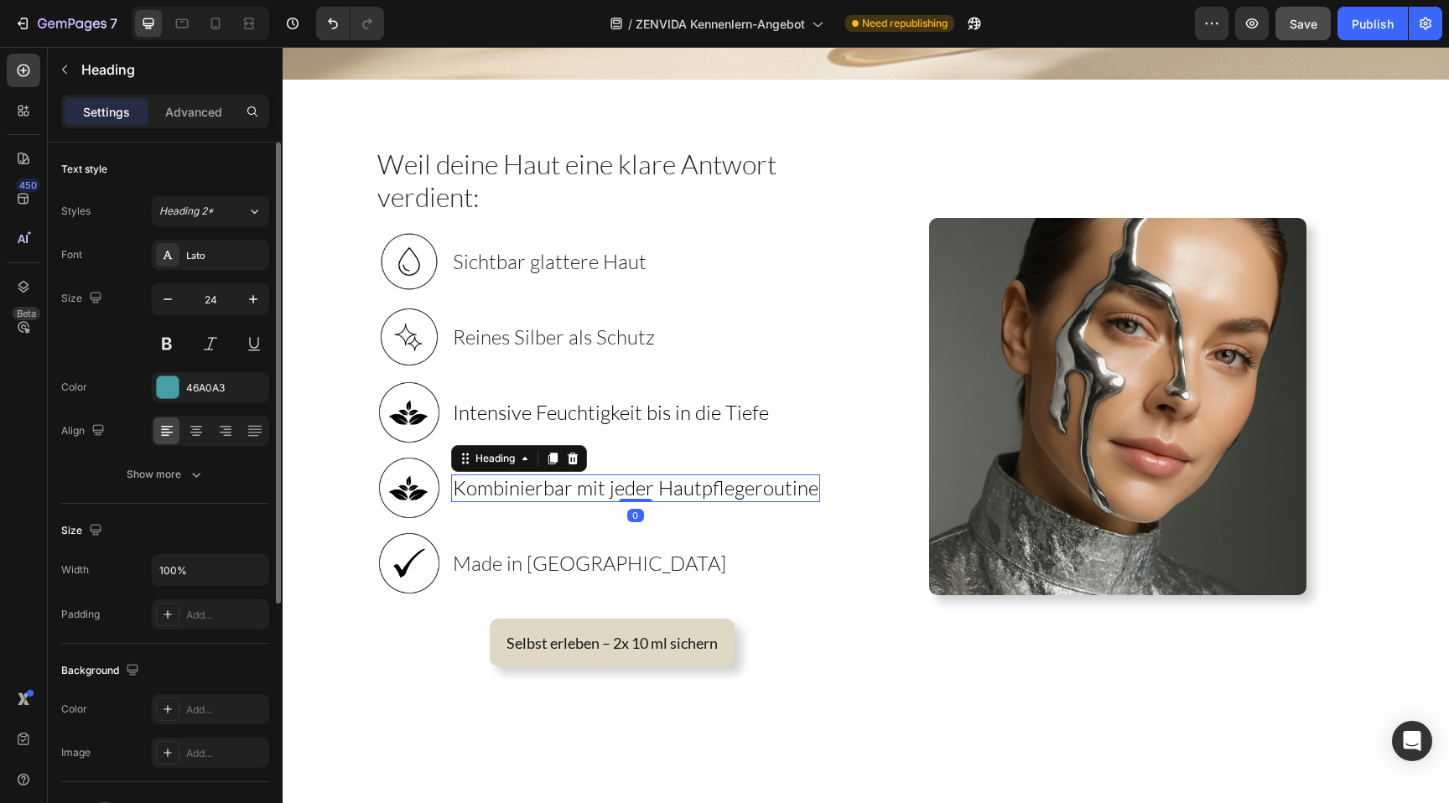
click at [542, 479] on span "Kombinierbar mit jeder Hautpflegeroutine" at bounding box center [636, 488] width 366 height 25
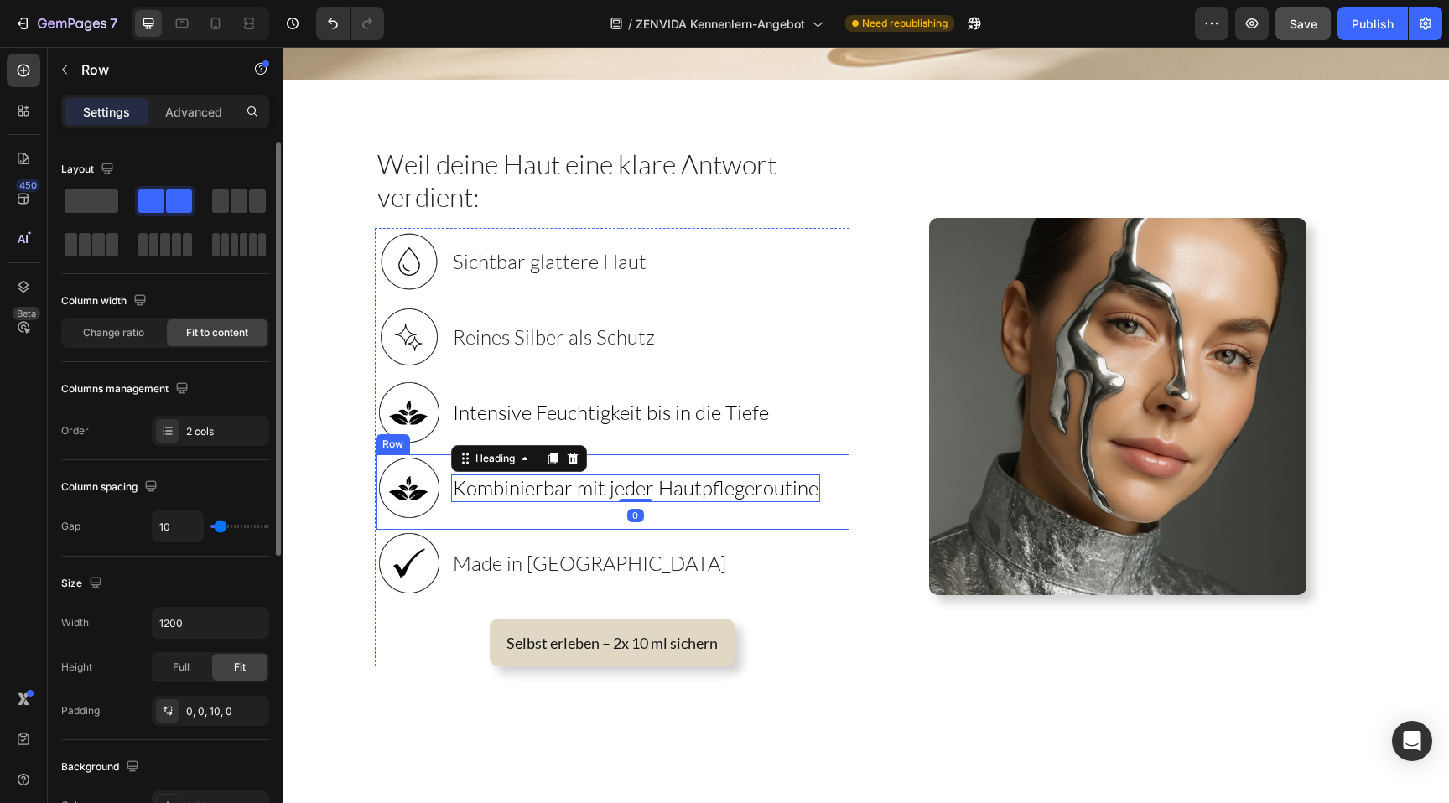
click at [663, 461] on div "⁠⁠⁠⁠⁠⁠⁠ Kombinierbar mit jeder Hautpflegeroutine Heading 0" at bounding box center [635, 488] width 369 height 67
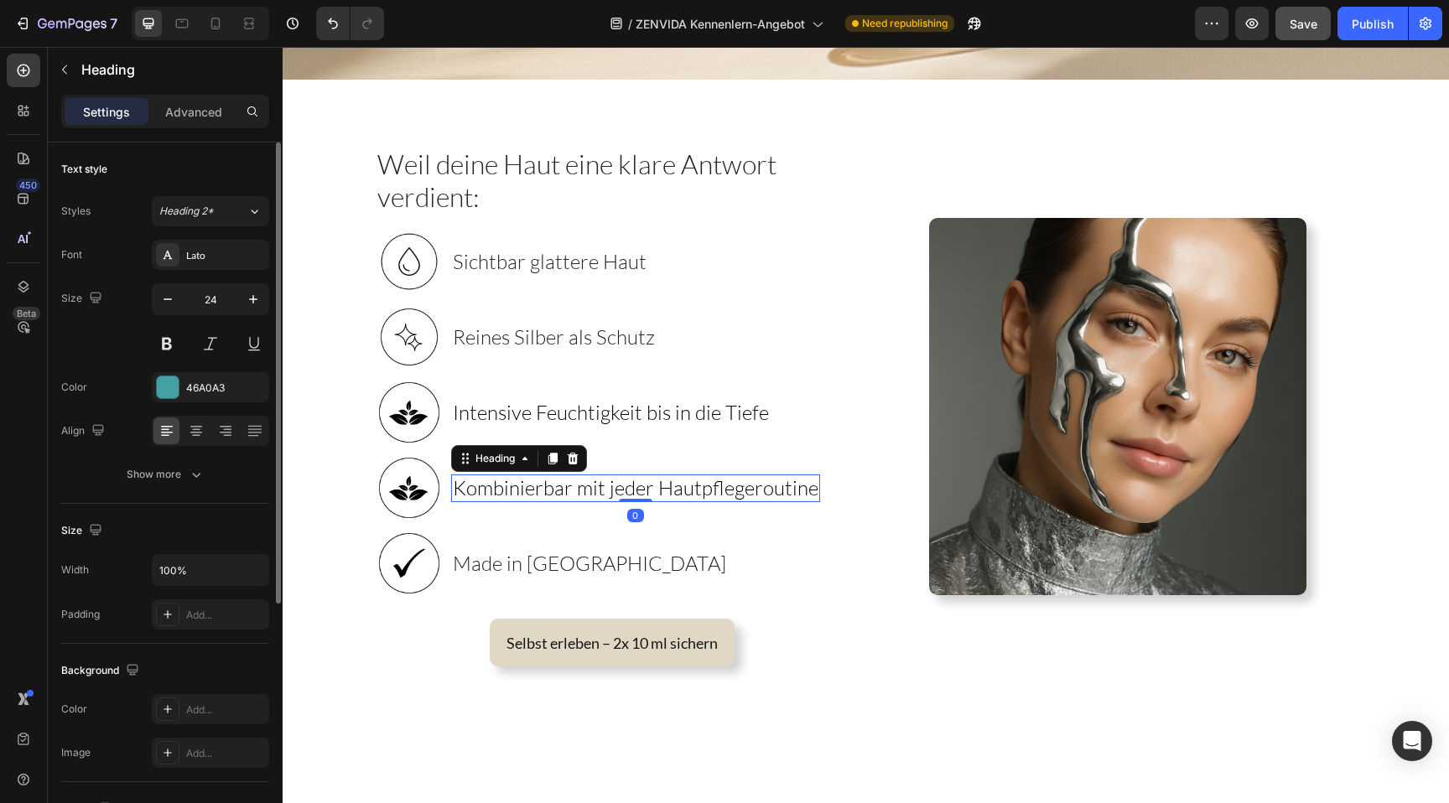
click at [639, 480] on span "Kombinierbar mit jeder Hautpflegeroutine" at bounding box center [636, 488] width 366 height 25
click at [637, 481] on span "Kombinierbar mit jeder Hautpflegeroutine" at bounding box center [636, 488] width 366 height 25
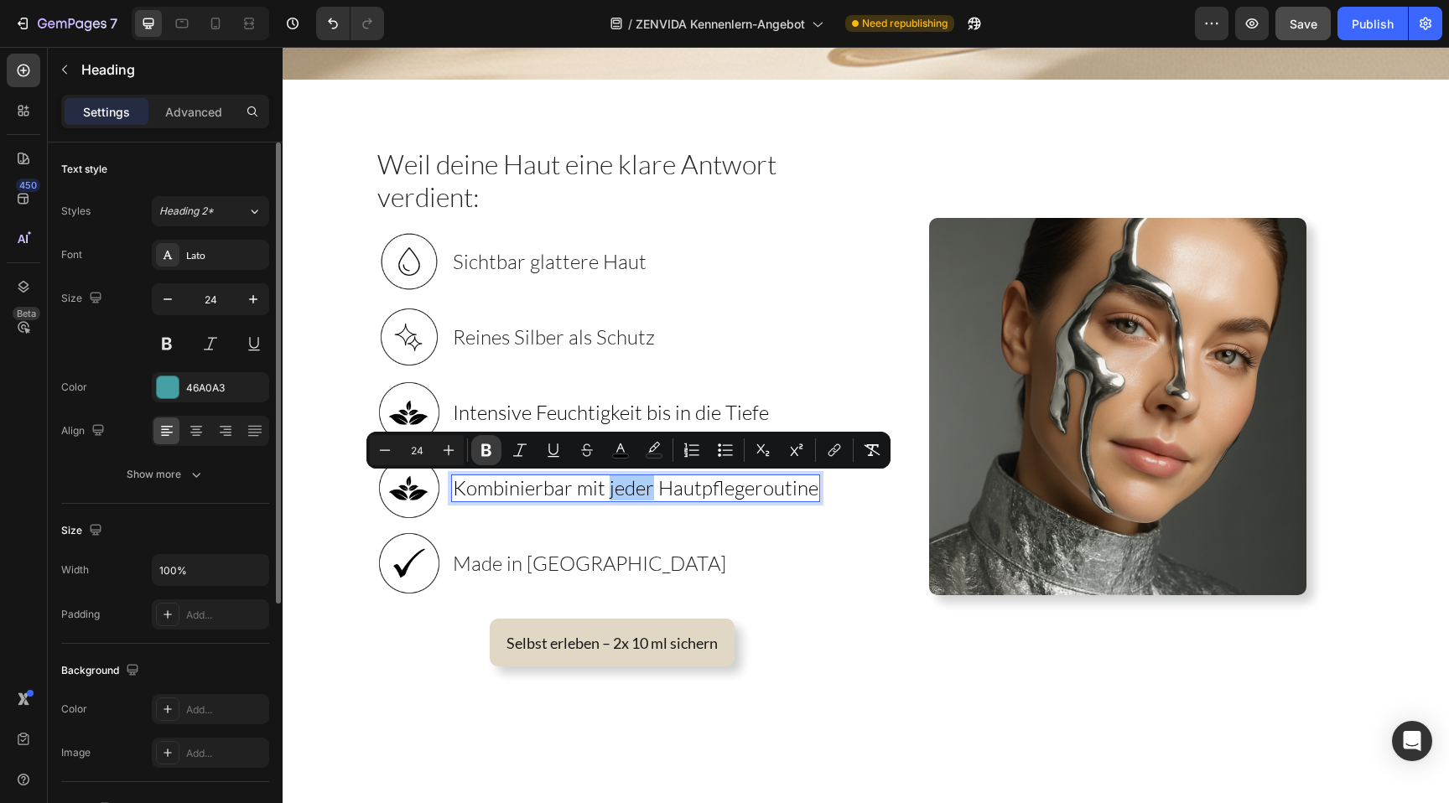
click at [481, 442] on icon "Editor contextual toolbar" at bounding box center [486, 450] width 17 height 17
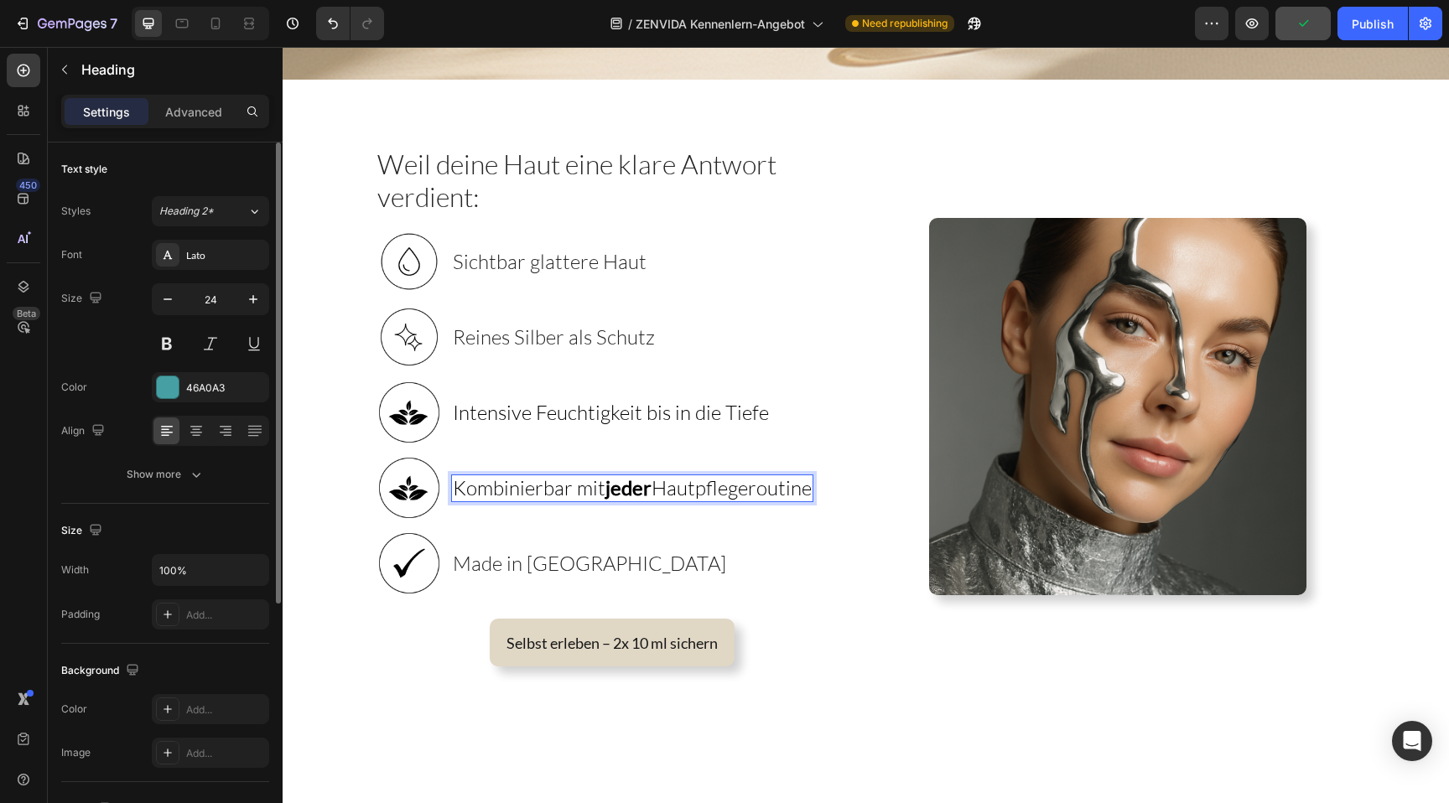
click at [626, 491] on strong "jeder" at bounding box center [628, 488] width 46 height 24
click at [616, 493] on strong "jeder" at bounding box center [628, 488] width 46 height 24
click at [614, 523] on div "Image Kombinierbar mit jeder Hautpflegeroutine Heading 0 Row" at bounding box center [613, 492] width 474 height 75
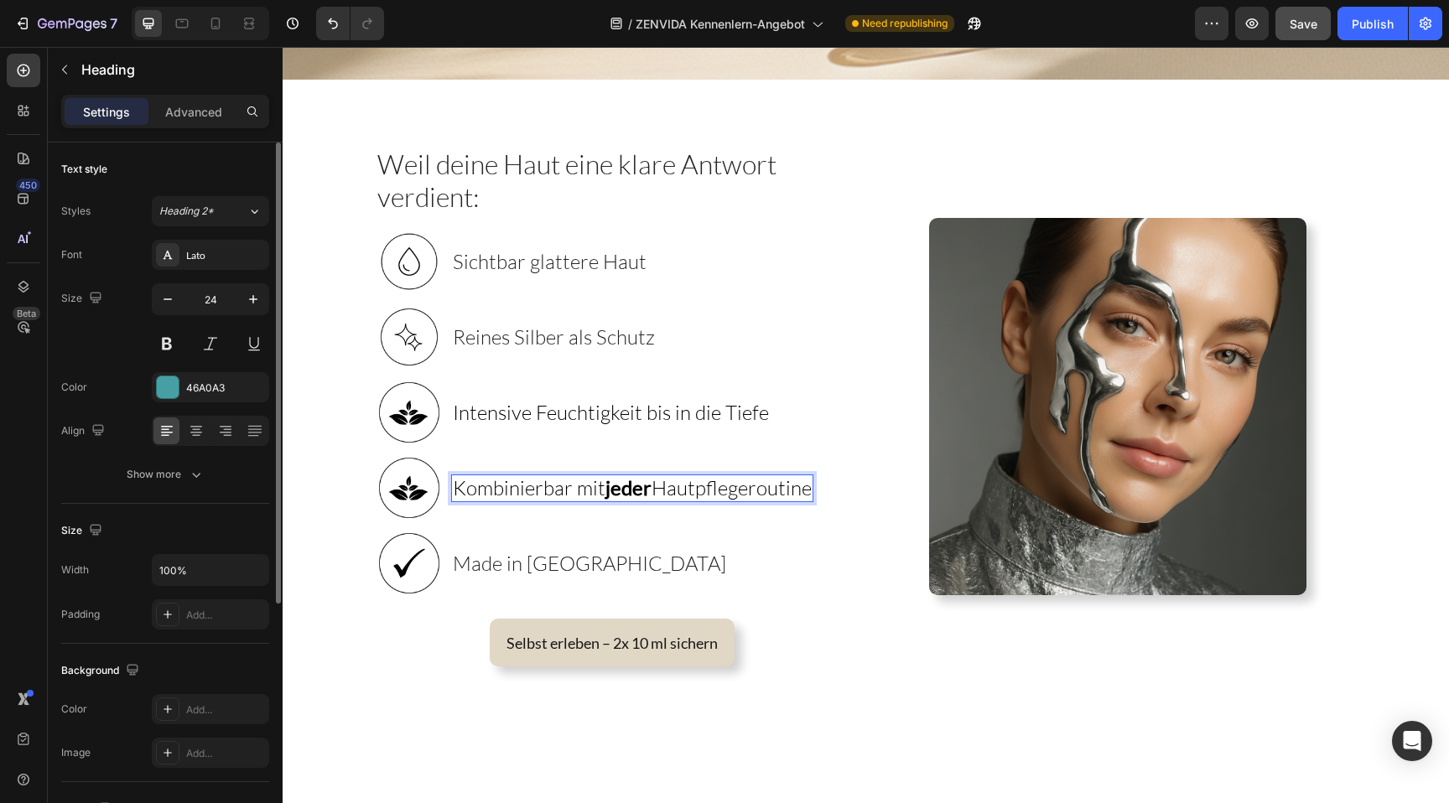
click at [615, 488] on strong "jeder" at bounding box center [628, 488] width 46 height 24
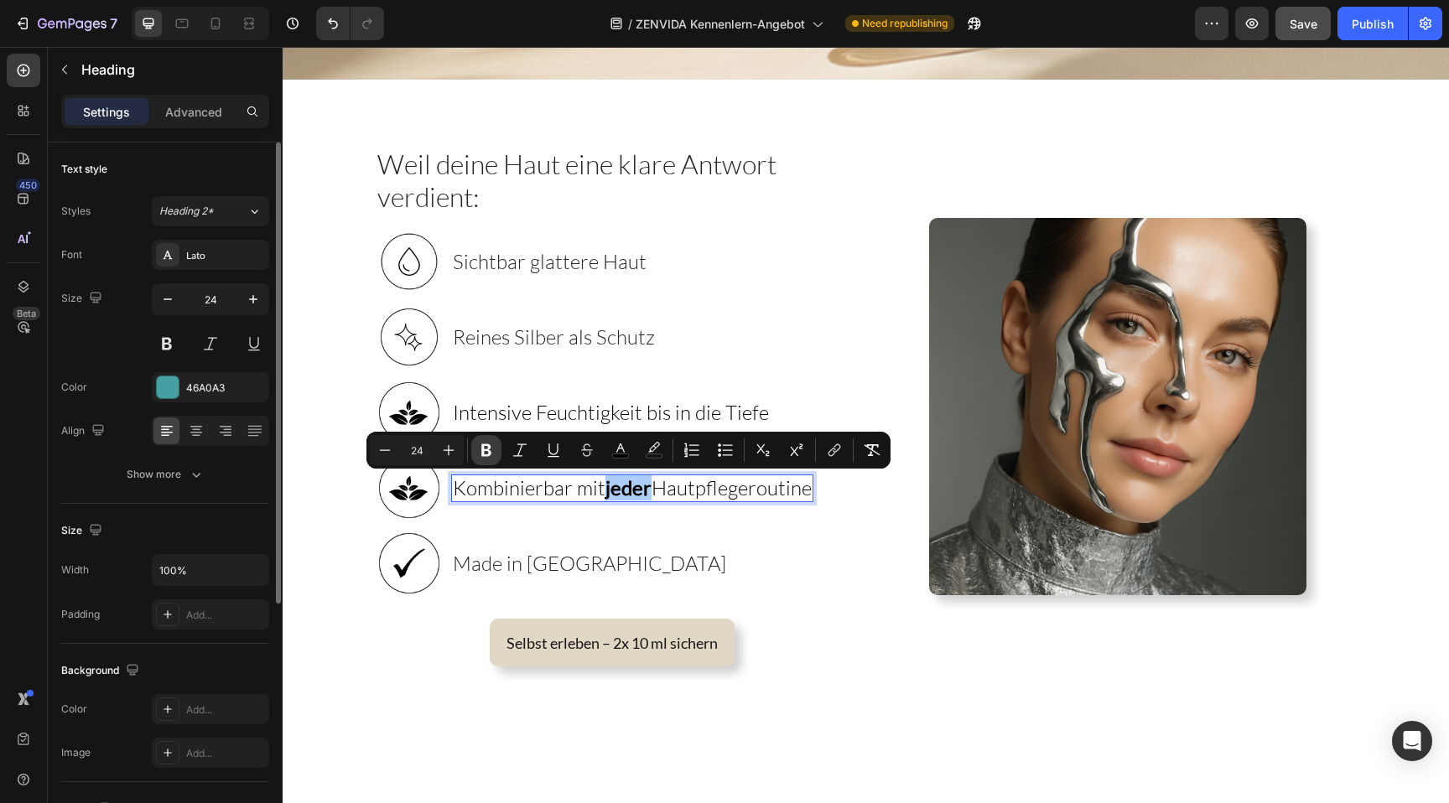
click at [491, 455] on icon "Editor contextual toolbar" at bounding box center [486, 450] width 17 height 17
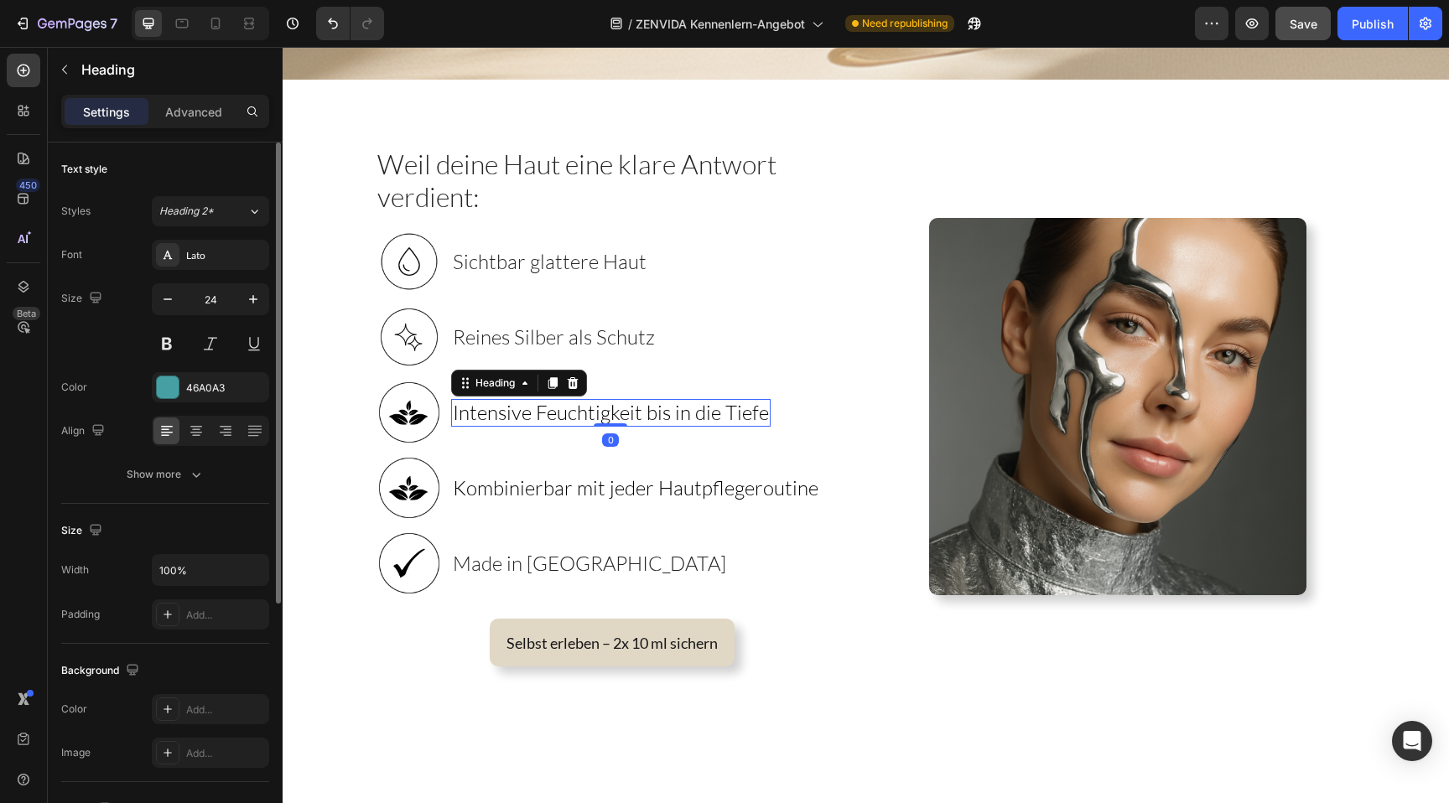
click at [512, 404] on span "Intensive Feuchtigkeit bis in die Tiefe" at bounding box center [611, 412] width 316 height 25
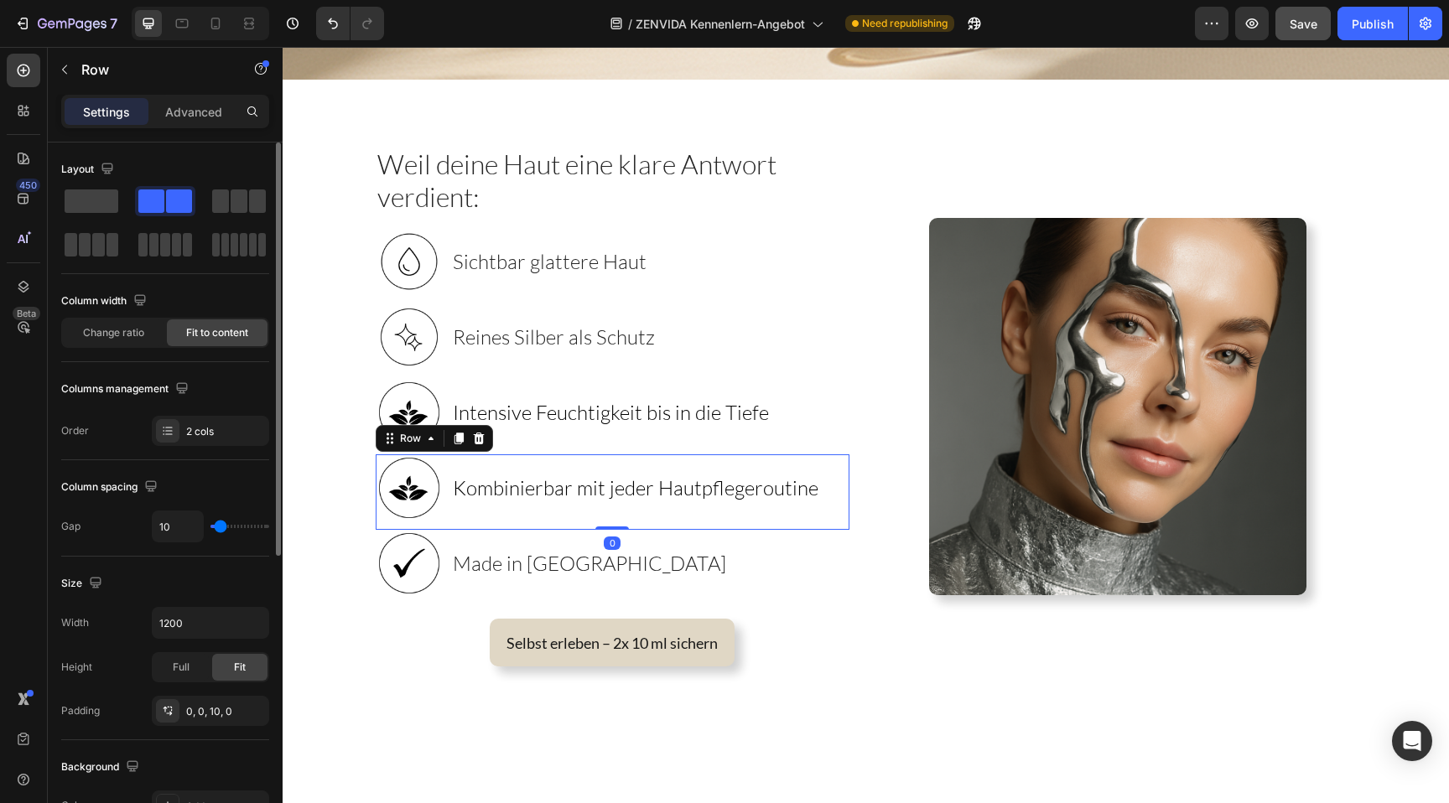
click at [601, 508] on div "⁠⁠⁠⁠⁠⁠⁠ Kombinierbar mit jeder Hautpflegeroutine Heading" at bounding box center [635, 488] width 369 height 67
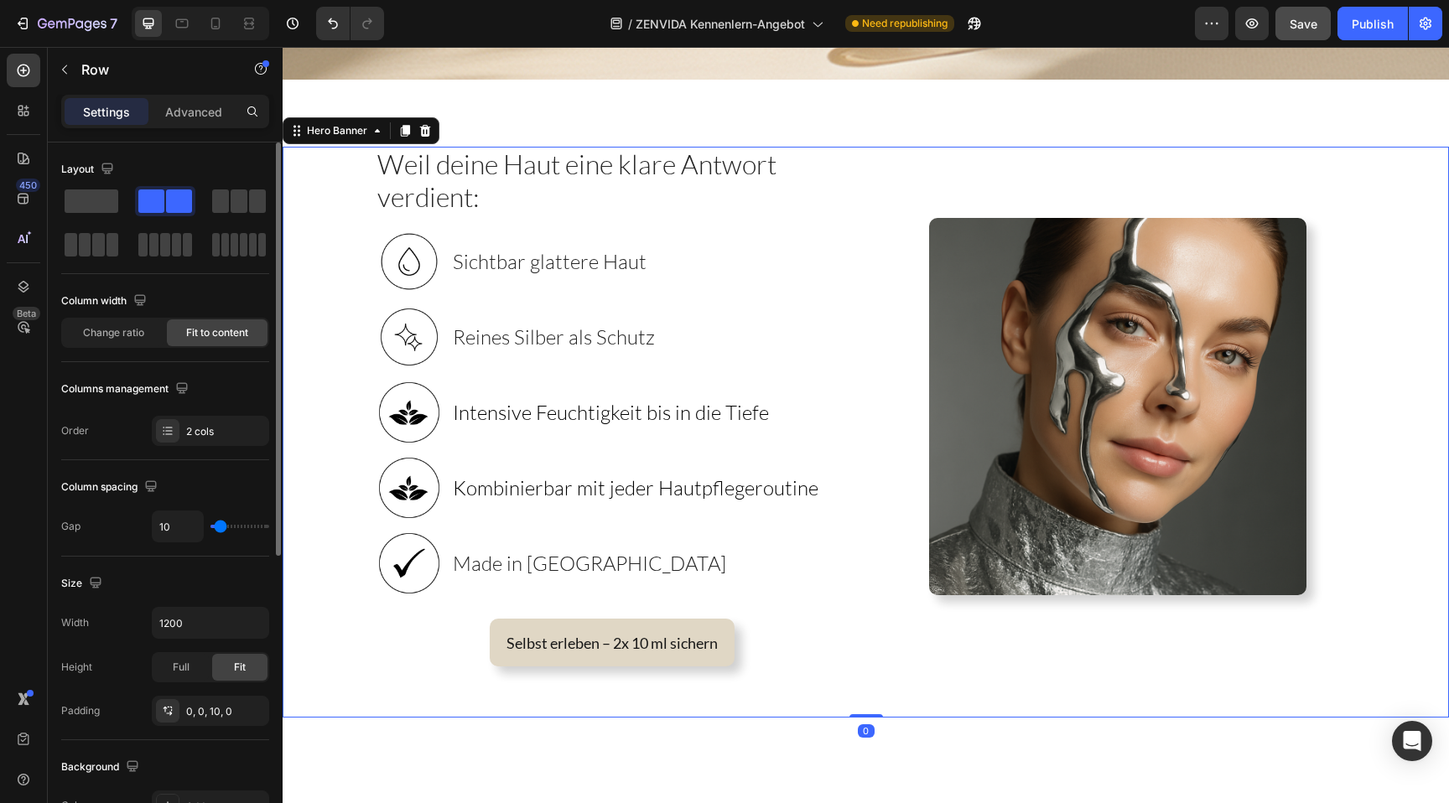
click at [900, 647] on div "Image" at bounding box center [1118, 407] width 477 height 520
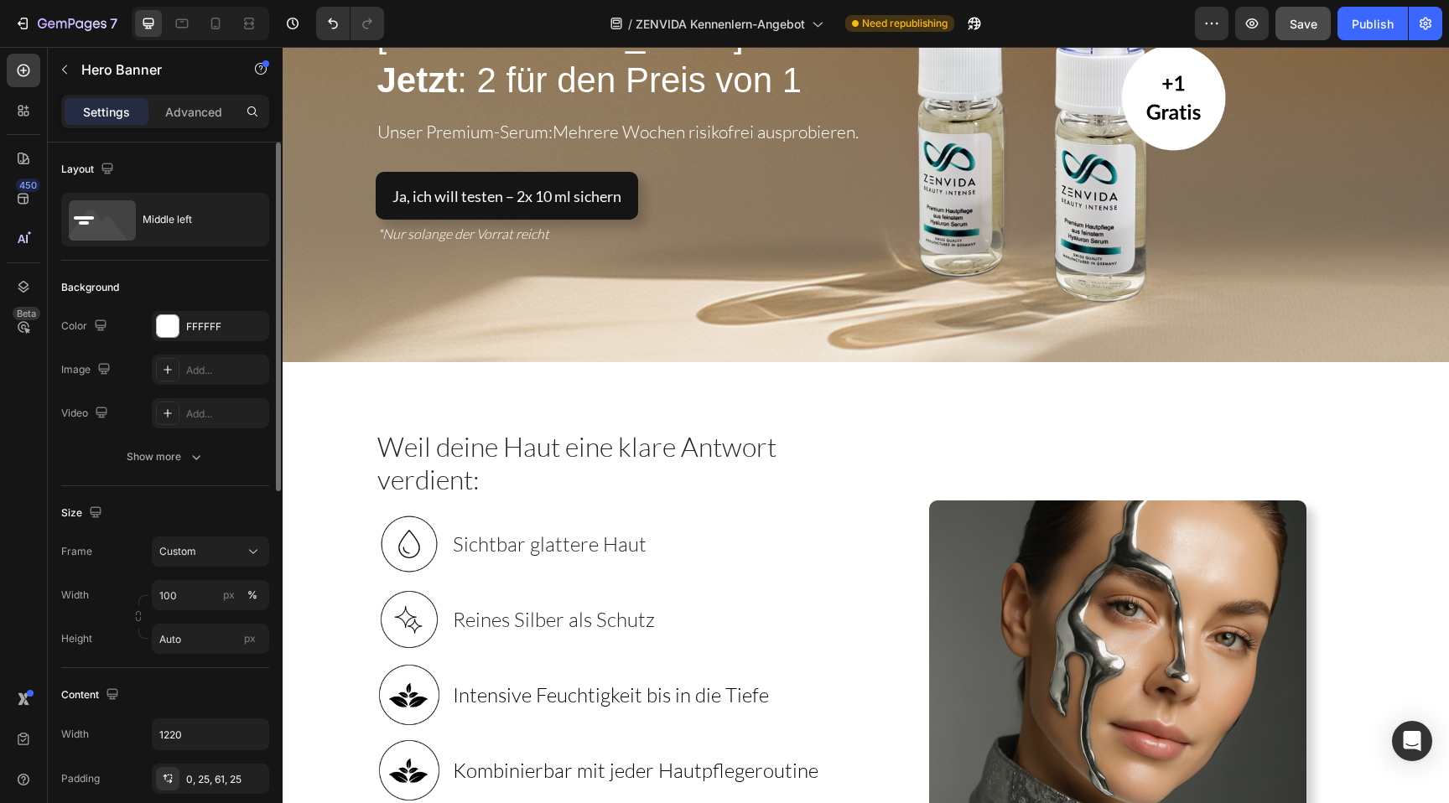
scroll to position [0, 0]
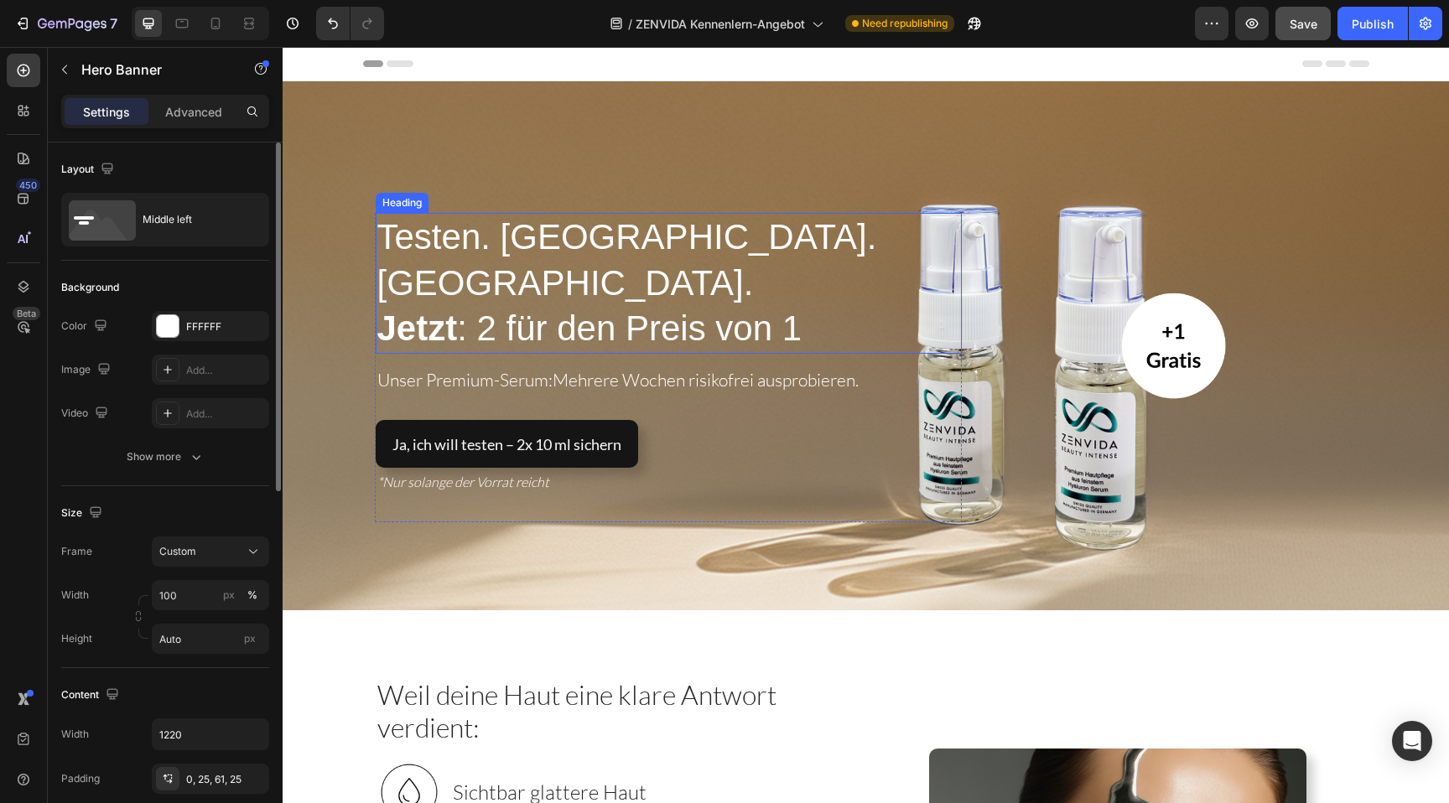
click at [619, 266] on span "Testen. [GEOGRAPHIC_DATA]. [GEOGRAPHIC_DATA]." at bounding box center [627, 260] width 500 height 86
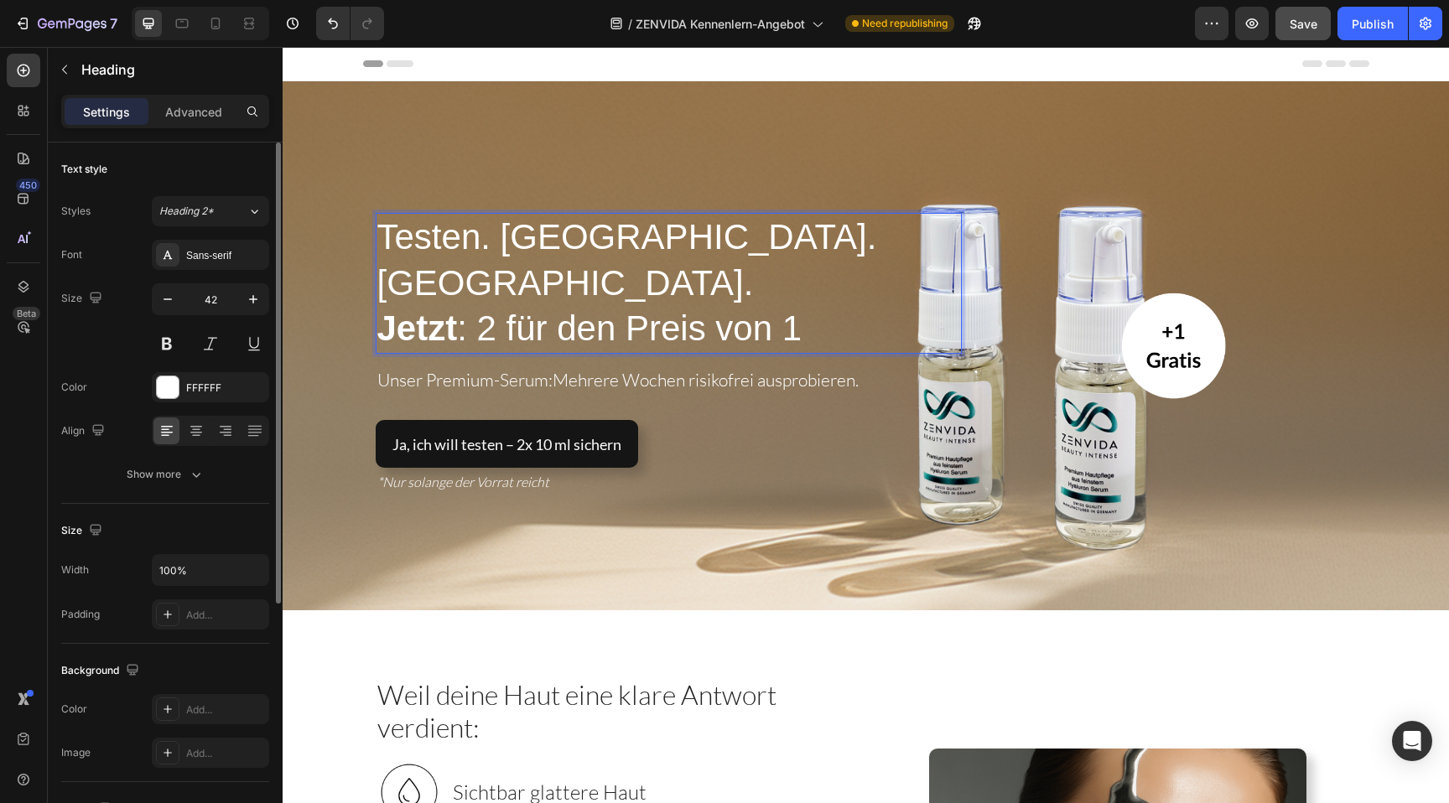
click at [619, 266] on span "Testen. [GEOGRAPHIC_DATA]. [GEOGRAPHIC_DATA]." at bounding box center [627, 260] width 500 height 86
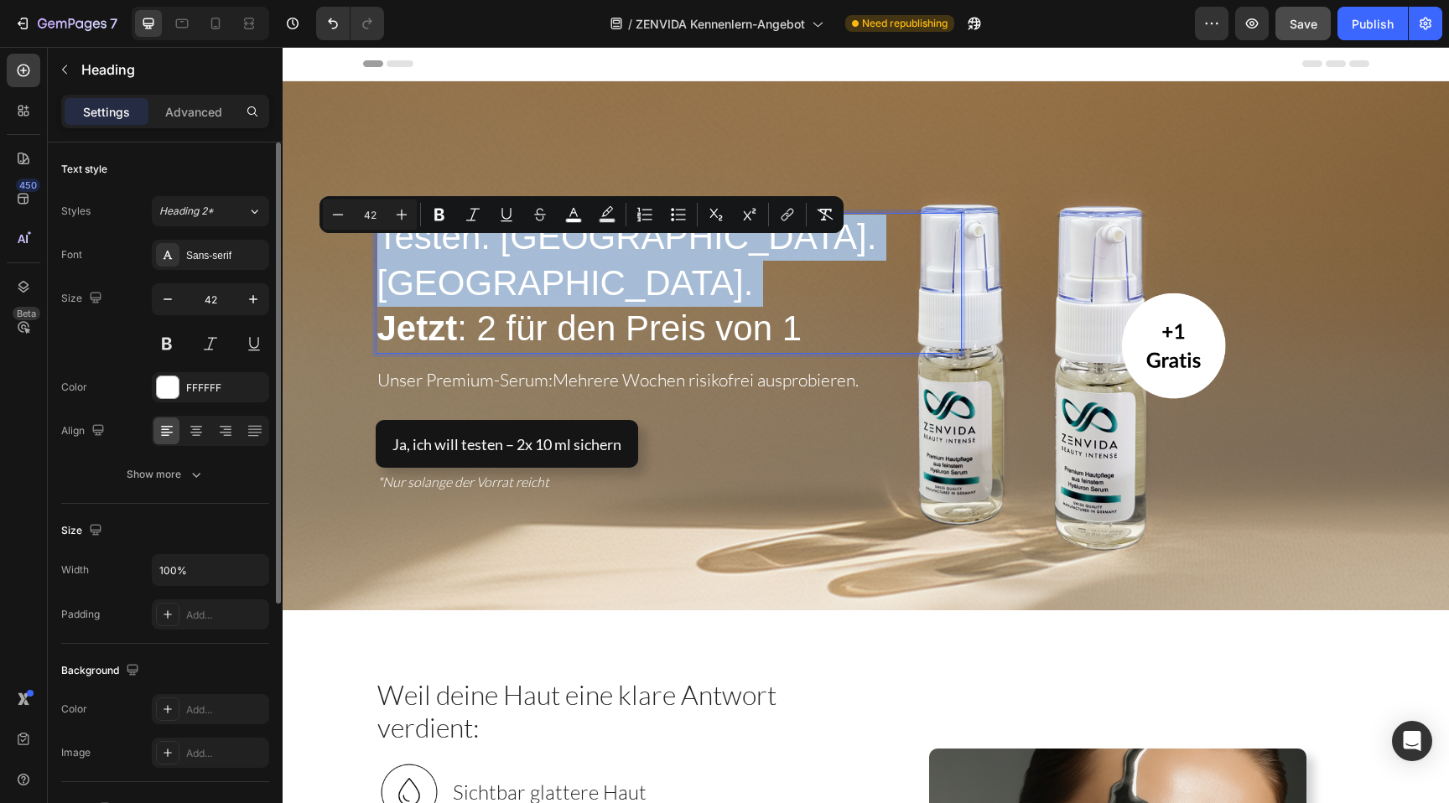
click at [619, 266] on span "Testen. [GEOGRAPHIC_DATA]. [GEOGRAPHIC_DATA]." at bounding box center [627, 260] width 500 height 86
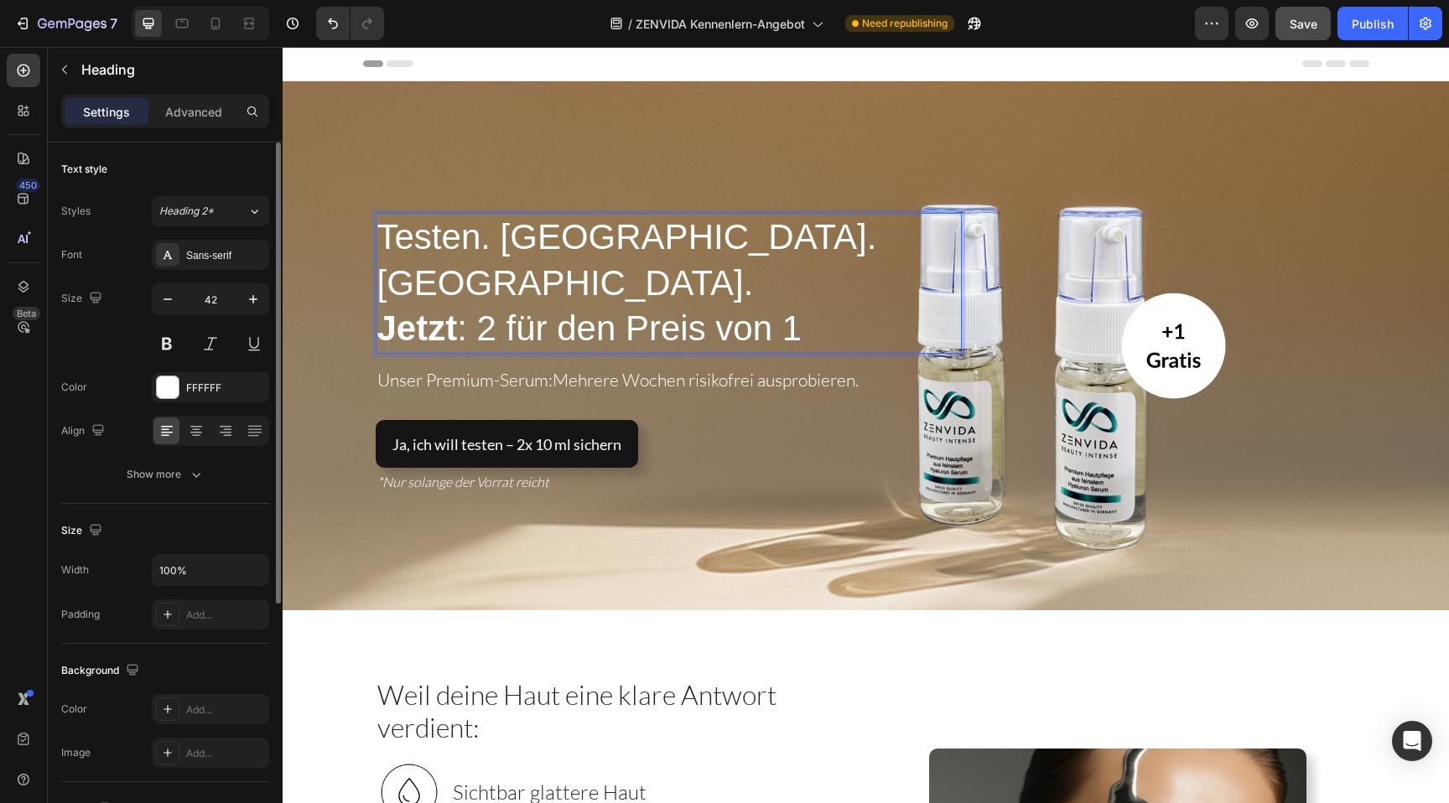
click at [610, 269] on span "Testen. [GEOGRAPHIC_DATA]. [GEOGRAPHIC_DATA]." at bounding box center [627, 260] width 500 height 86
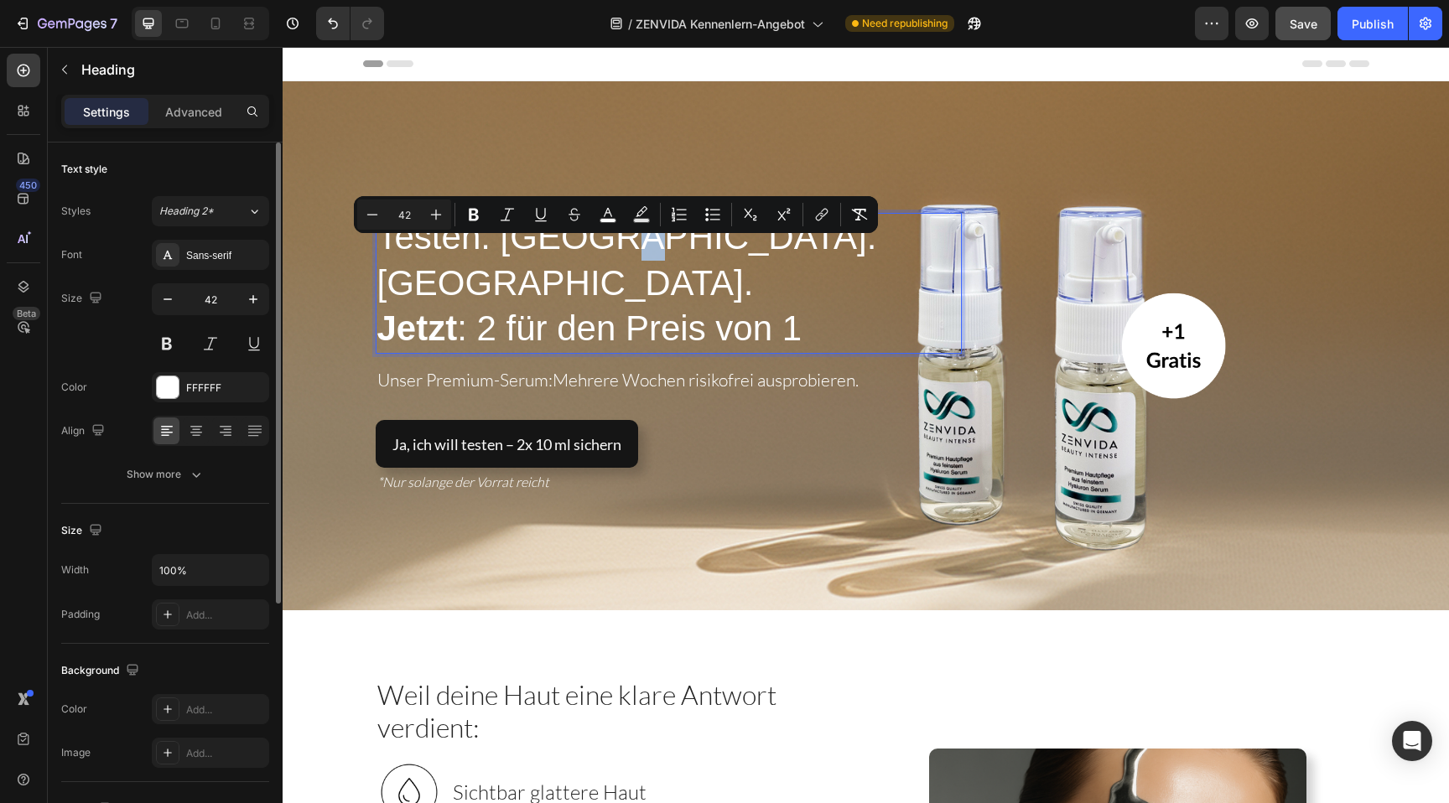
click at [610, 269] on span "Testen. [GEOGRAPHIC_DATA]. [GEOGRAPHIC_DATA]." at bounding box center [627, 260] width 500 height 86
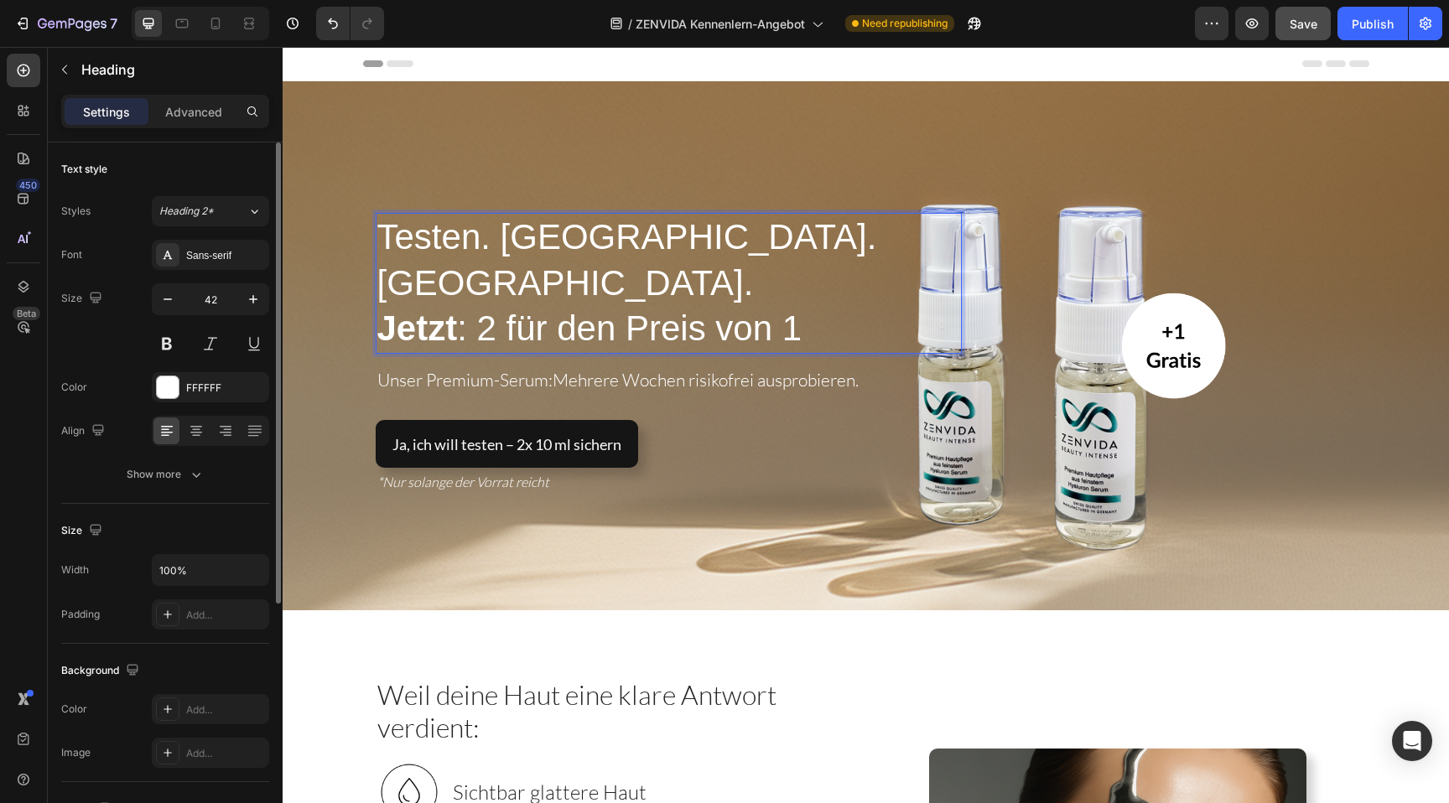
click at [610, 269] on span "Testen. [GEOGRAPHIC_DATA]. [GEOGRAPHIC_DATA]." at bounding box center [627, 260] width 500 height 86
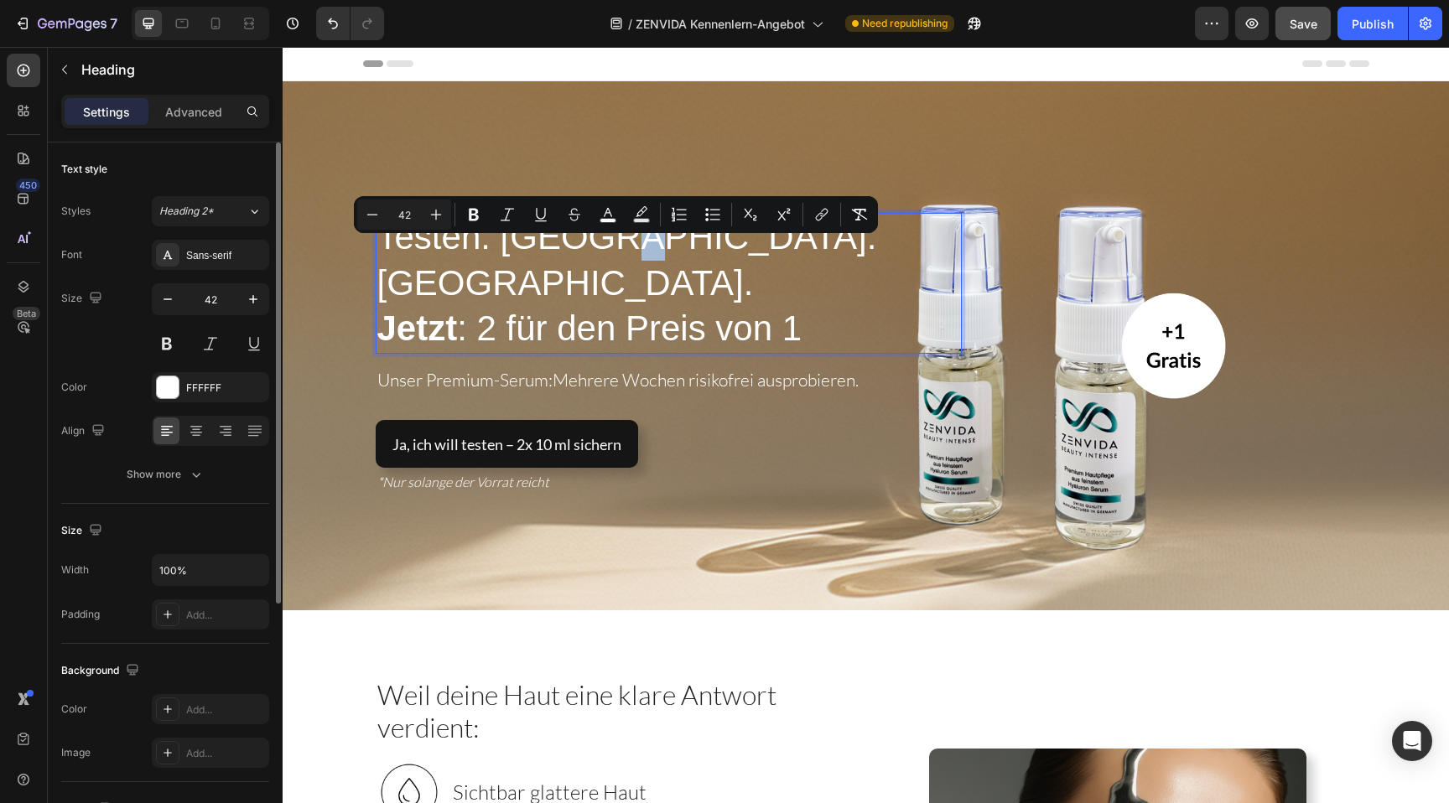
click at [608, 266] on span "Testen. [GEOGRAPHIC_DATA]. [GEOGRAPHIC_DATA]." at bounding box center [627, 260] width 500 height 86
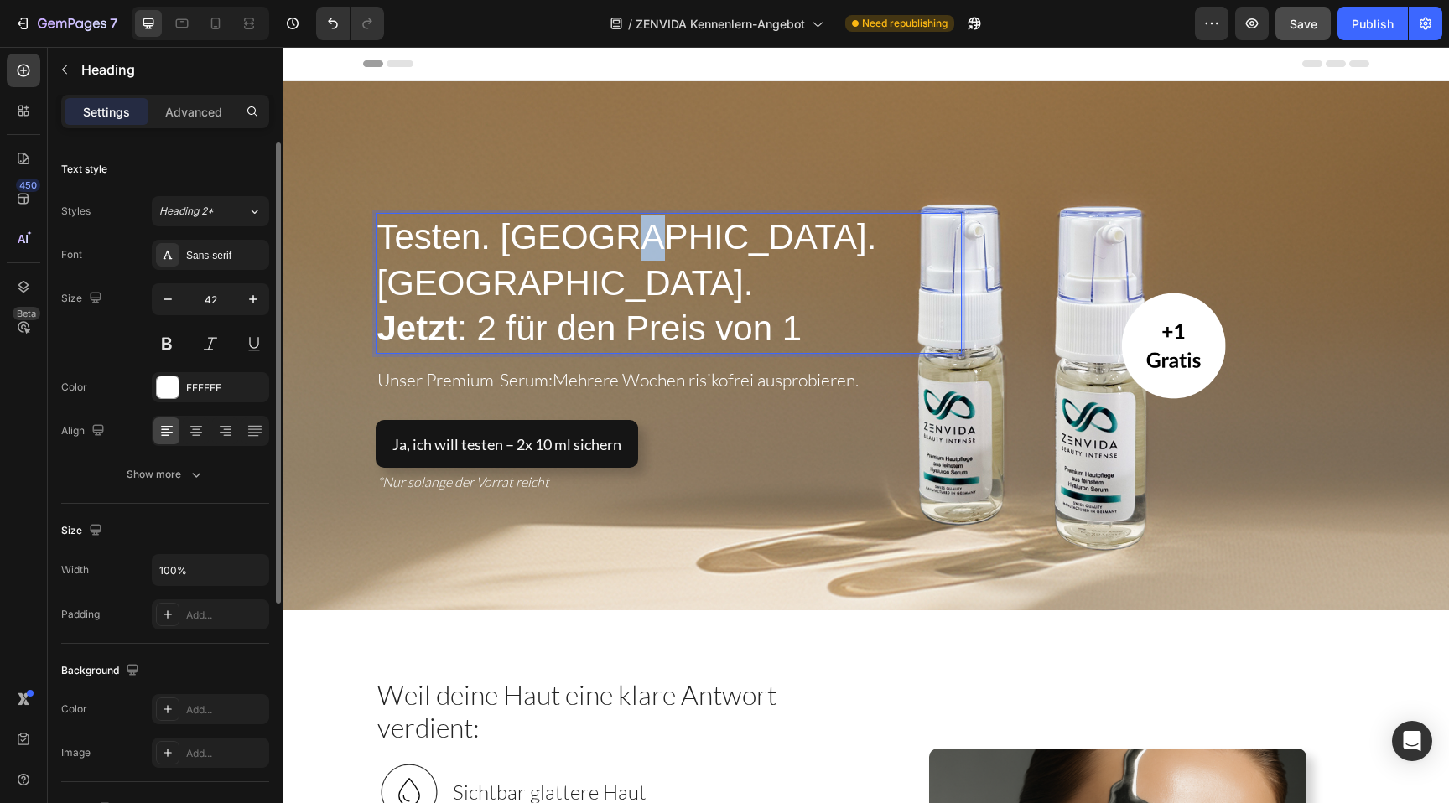
click at [608, 266] on span "Testen. [GEOGRAPHIC_DATA]. [GEOGRAPHIC_DATA]." at bounding box center [627, 260] width 500 height 86
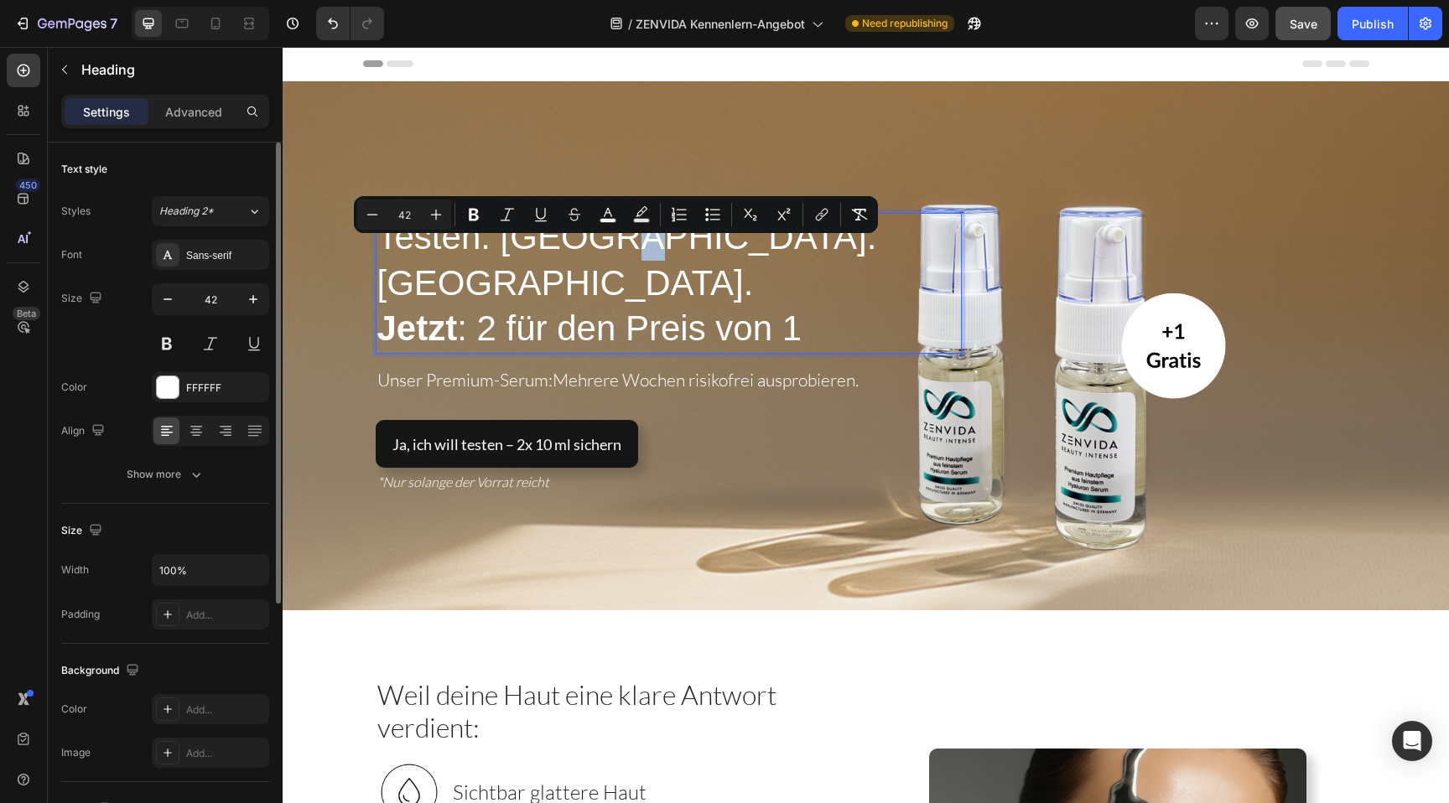
click at [608, 266] on span "Testen. [GEOGRAPHIC_DATA]. [GEOGRAPHIC_DATA]." at bounding box center [627, 260] width 500 height 86
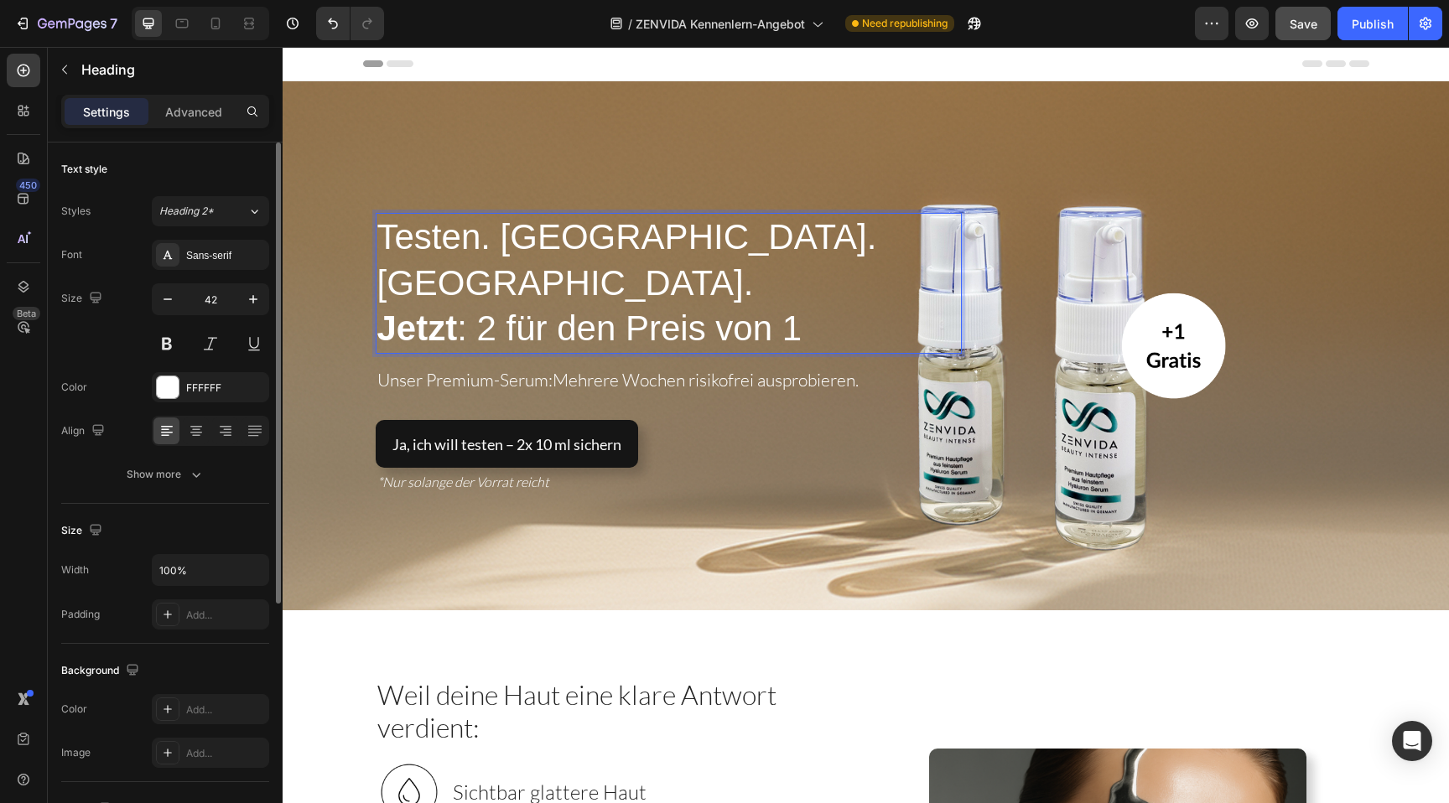
click at [608, 266] on span "Testen. [GEOGRAPHIC_DATA]. [GEOGRAPHIC_DATA]." at bounding box center [627, 260] width 500 height 86
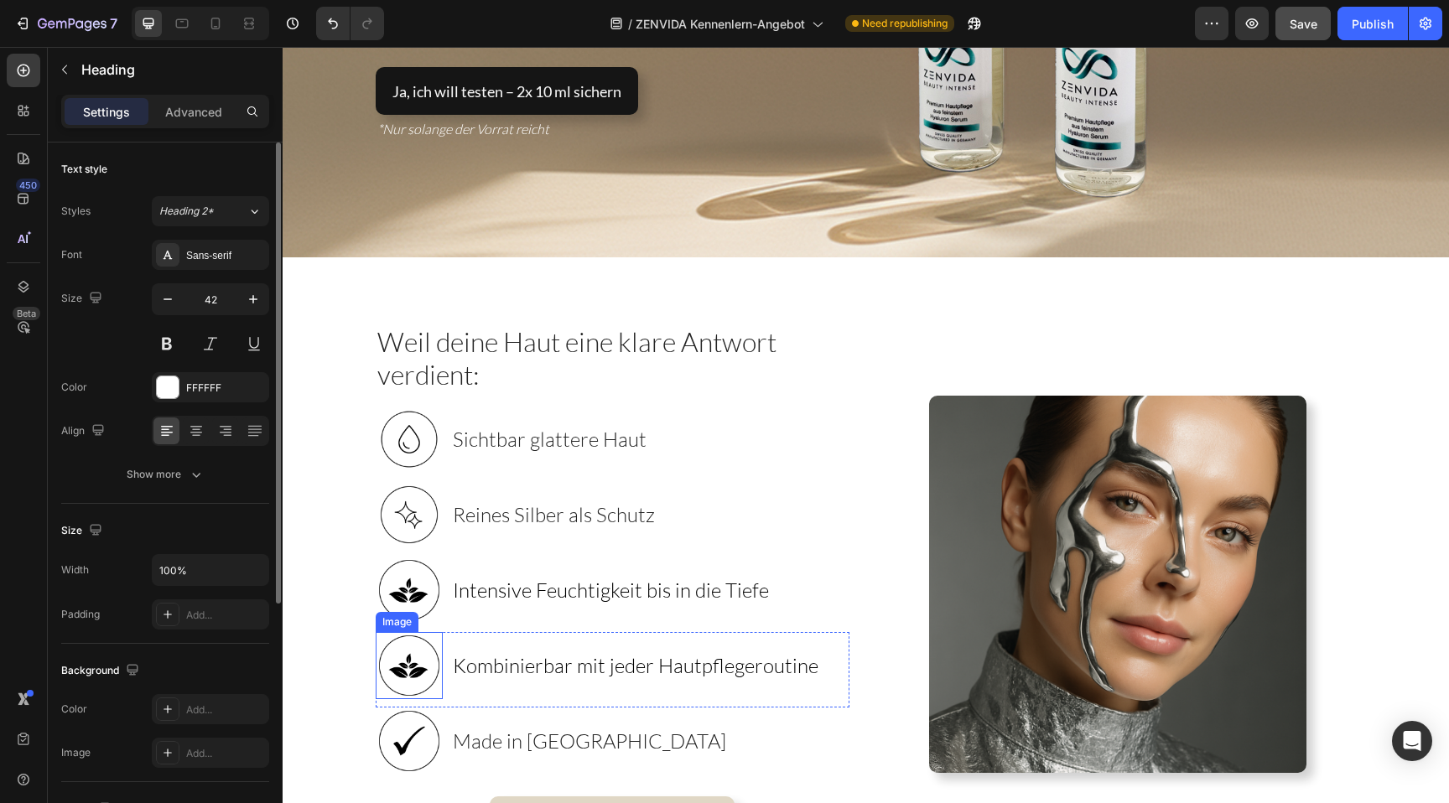
click at [415, 668] on img at bounding box center [409, 665] width 67 height 67
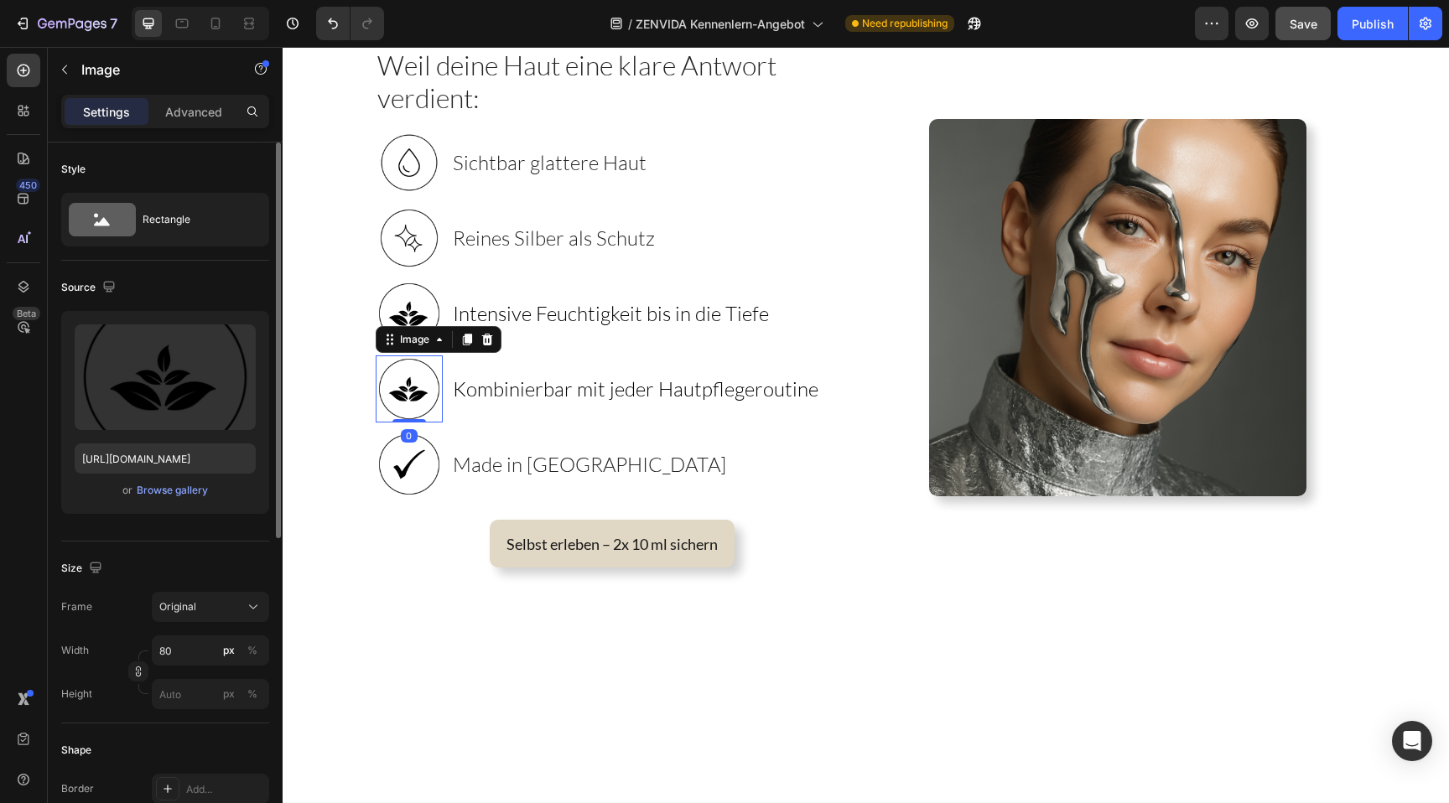
scroll to position [638, 0]
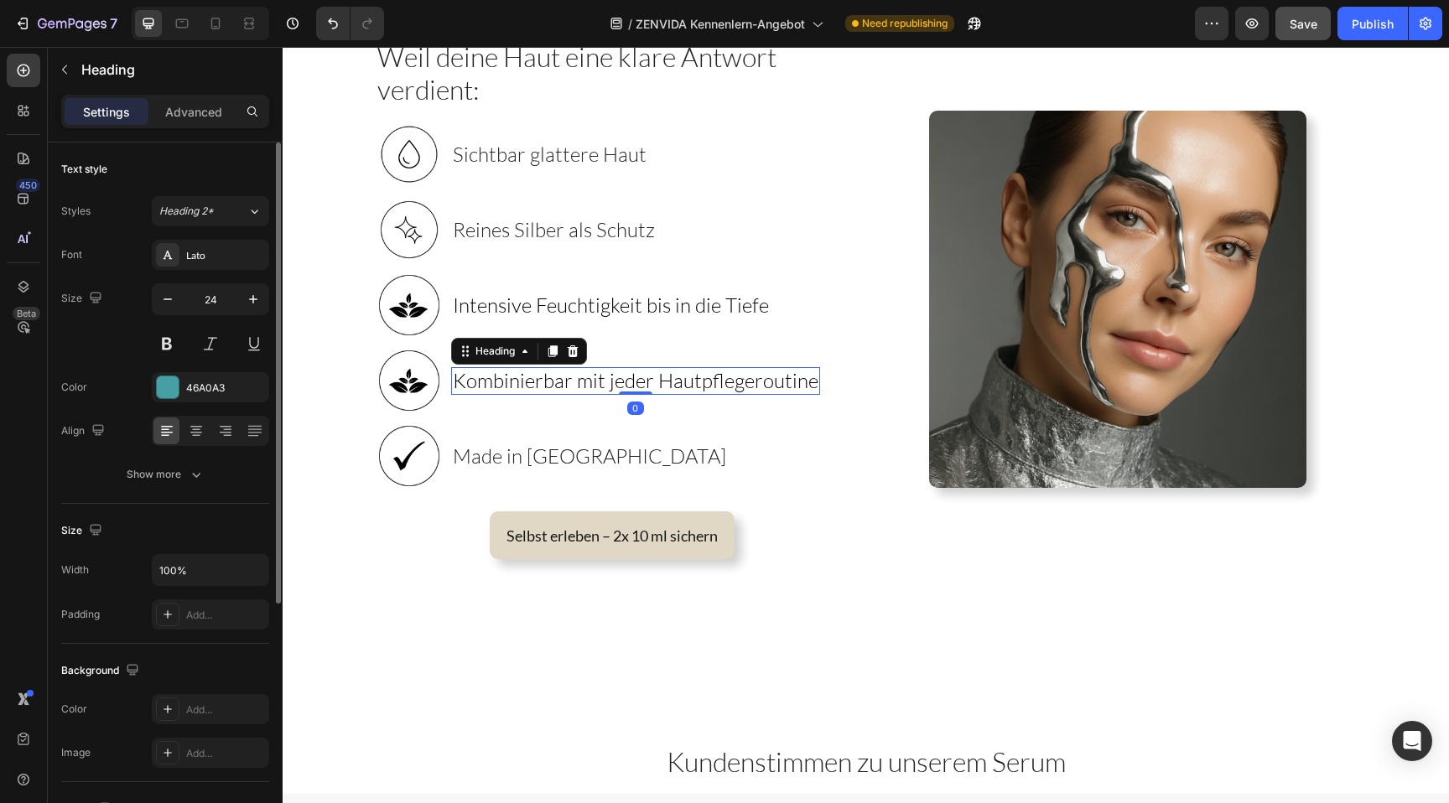
click at [497, 386] on span "Kombinierbar mit jeder Hautpflegeroutine" at bounding box center [636, 380] width 366 height 25
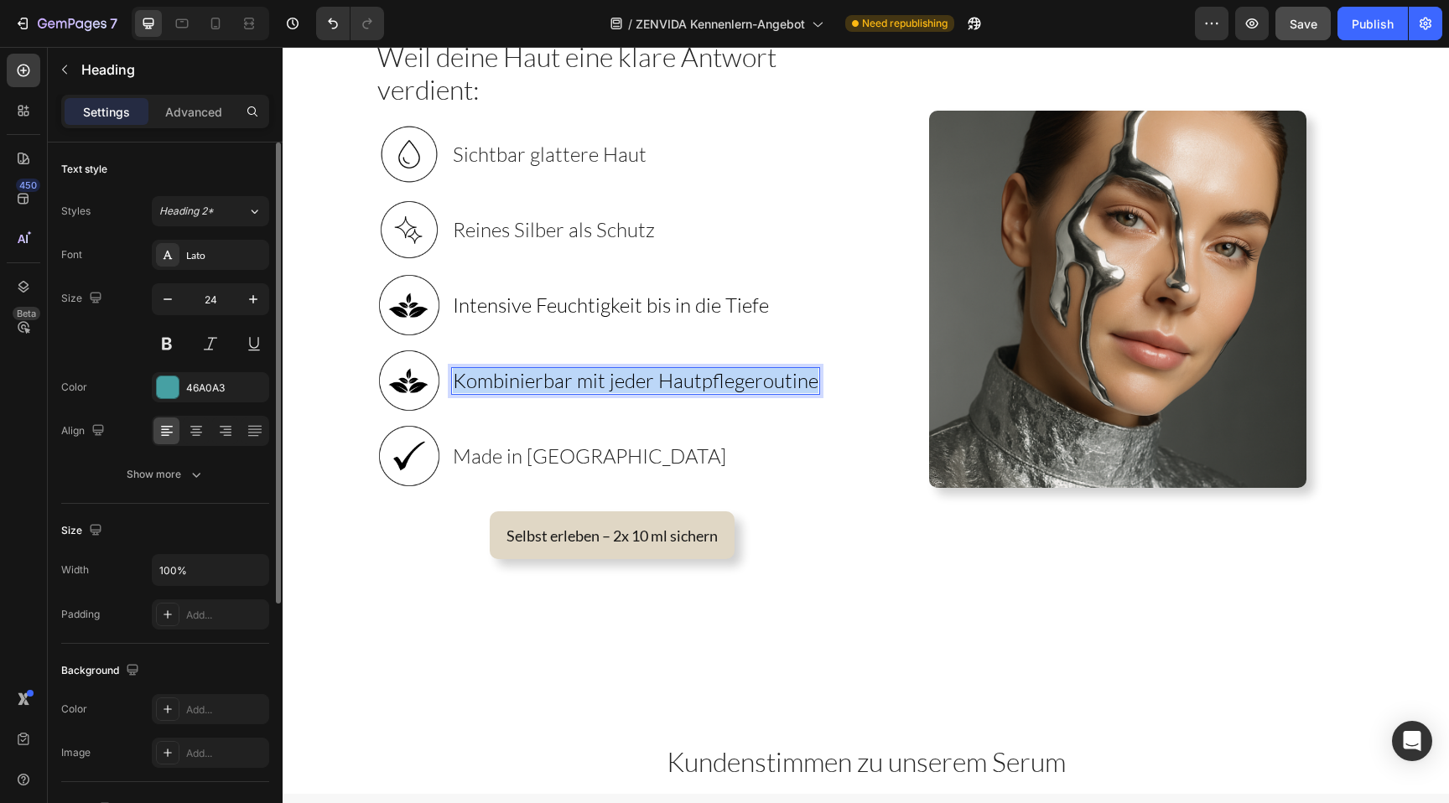
click at [497, 386] on span "Kombinierbar mit jeder Hautpflegeroutine" at bounding box center [636, 380] width 366 height 25
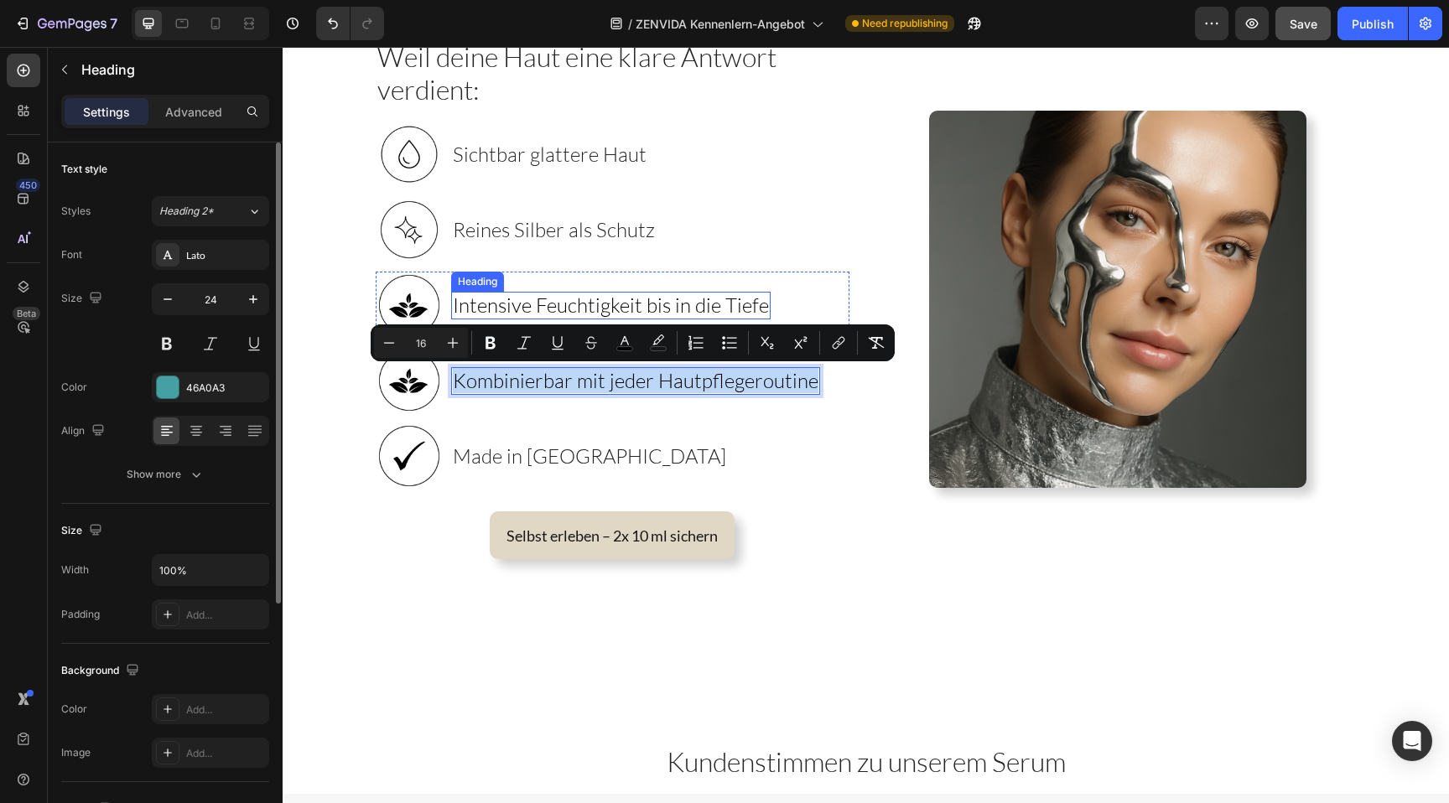
click at [514, 305] on span "Intensive Feuchtigkeit bis in die Tiefe" at bounding box center [611, 305] width 316 height 25
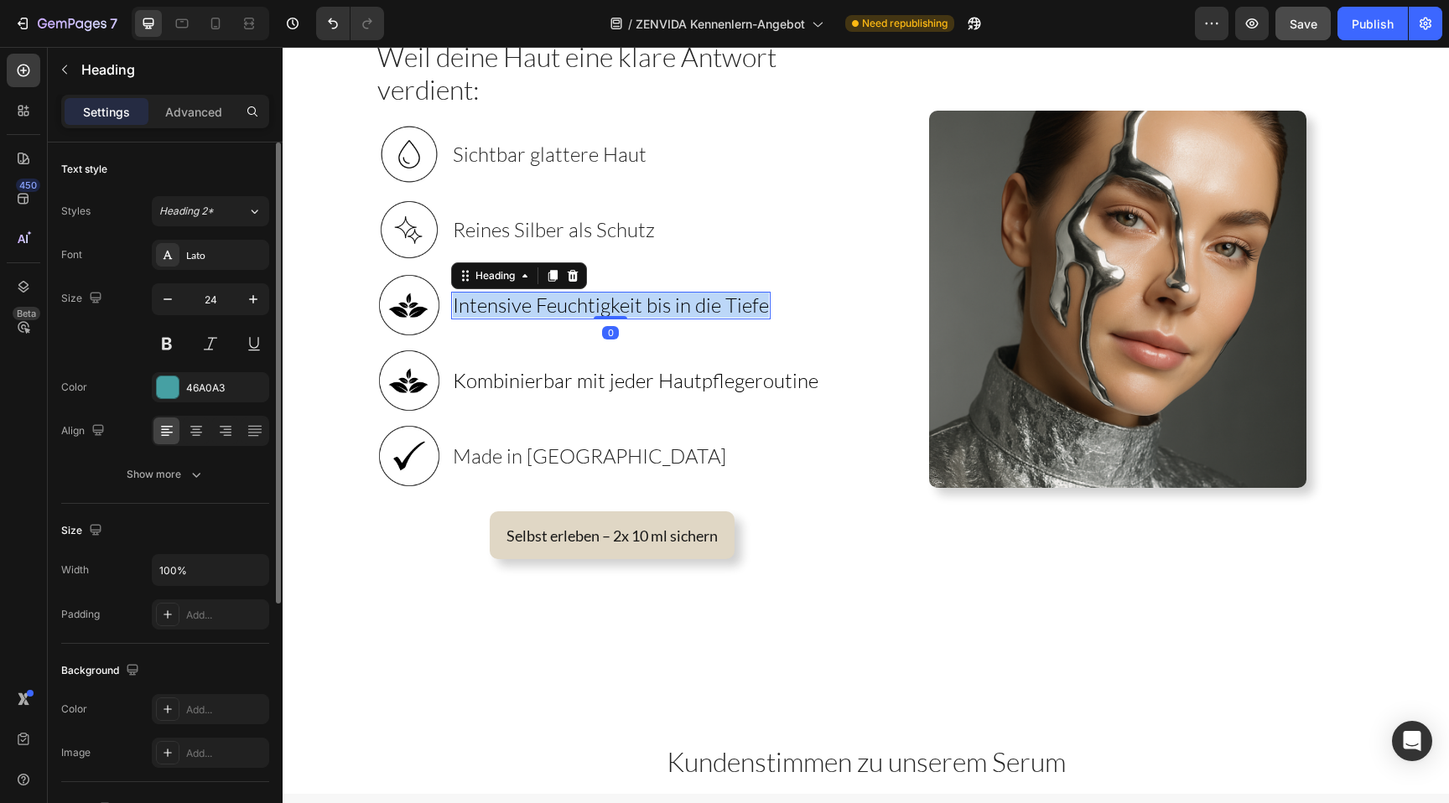
click at [514, 305] on span "Intensive Feuchtigkeit bis in die Tiefe" at bounding box center [611, 305] width 316 height 25
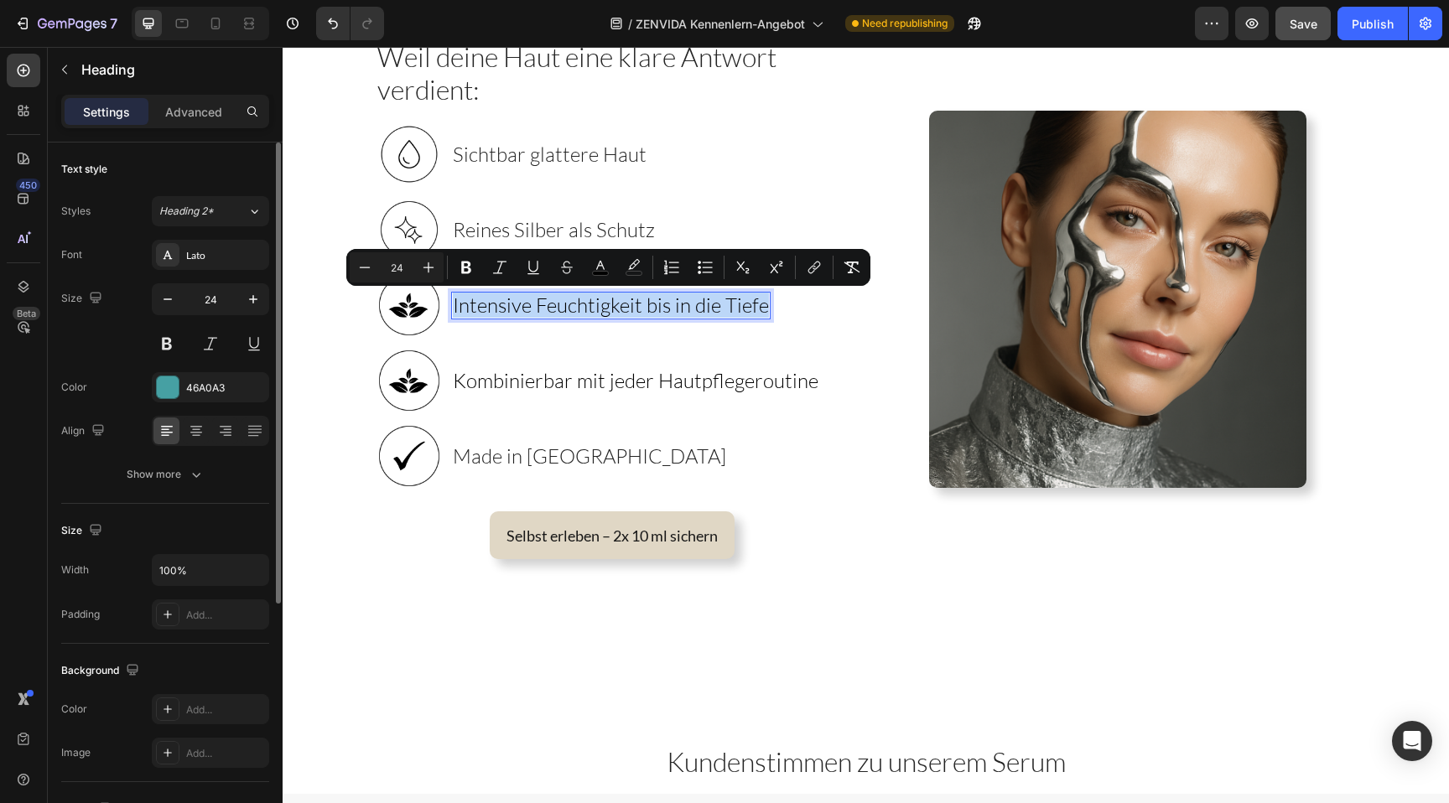
click at [514, 305] on span "Intensive Feuchtigkeit bis in die Tiefe" at bounding box center [611, 305] width 316 height 25
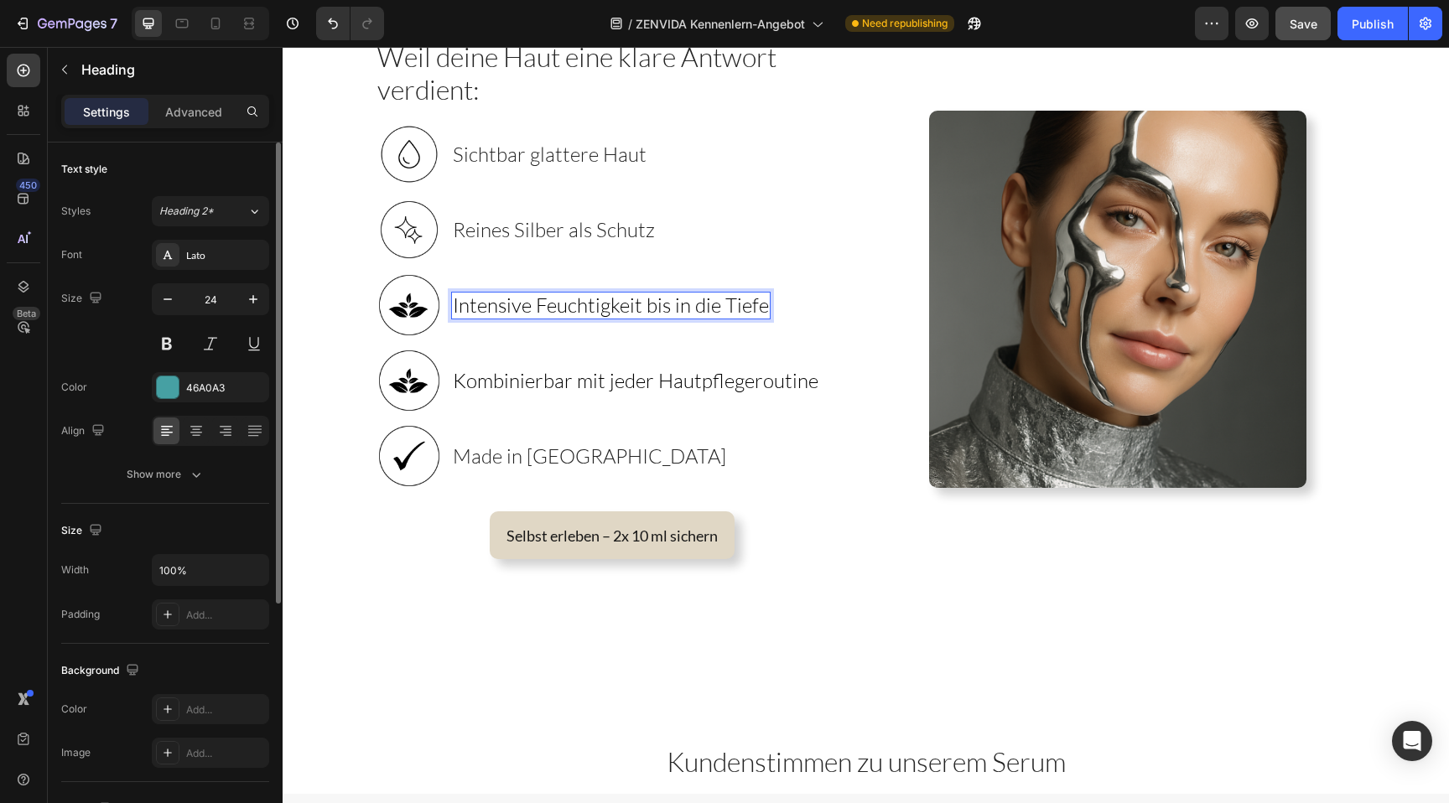
click at [514, 305] on span "Intensive Feuchtigkeit bis in die Tiefe" at bounding box center [611, 305] width 316 height 25
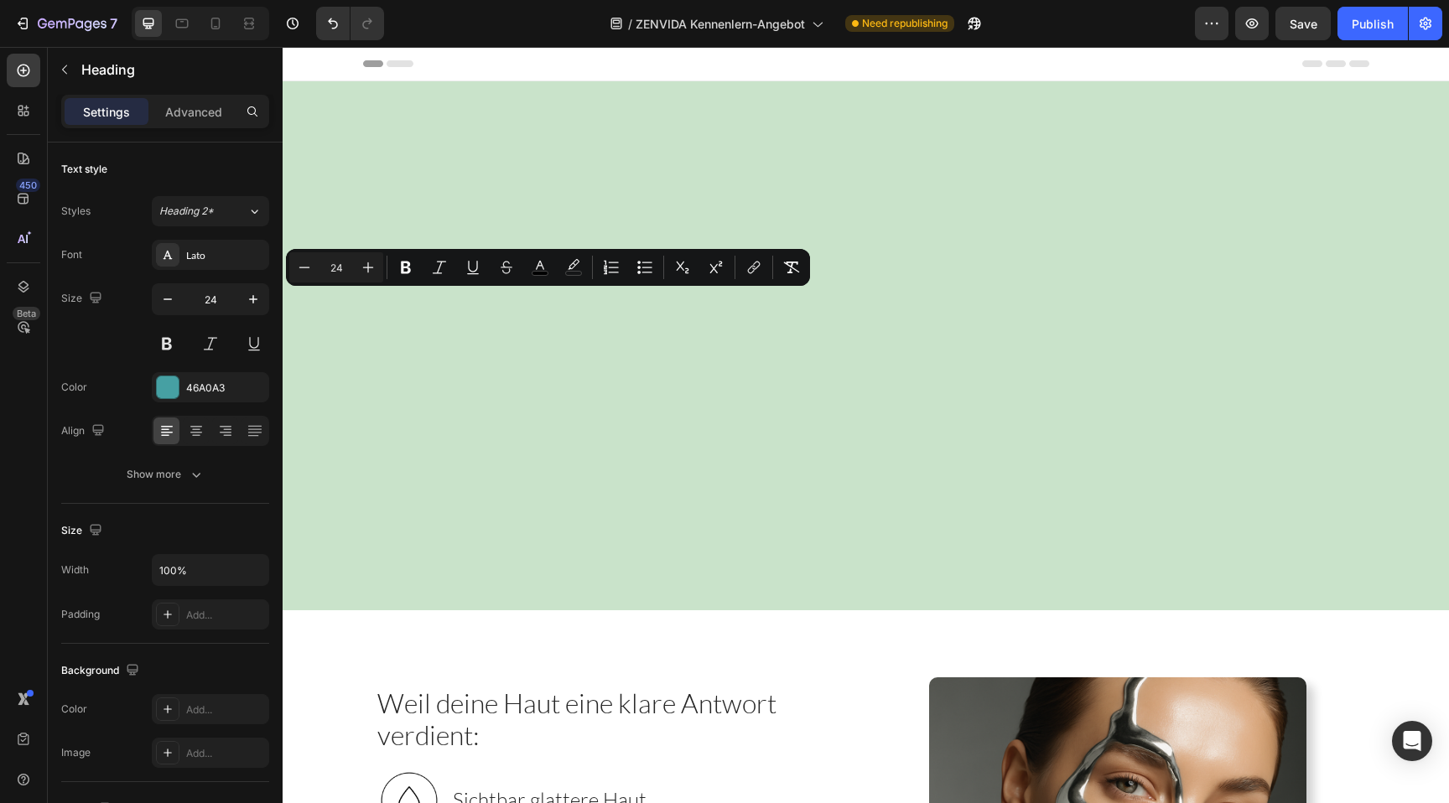
scroll to position [638, 0]
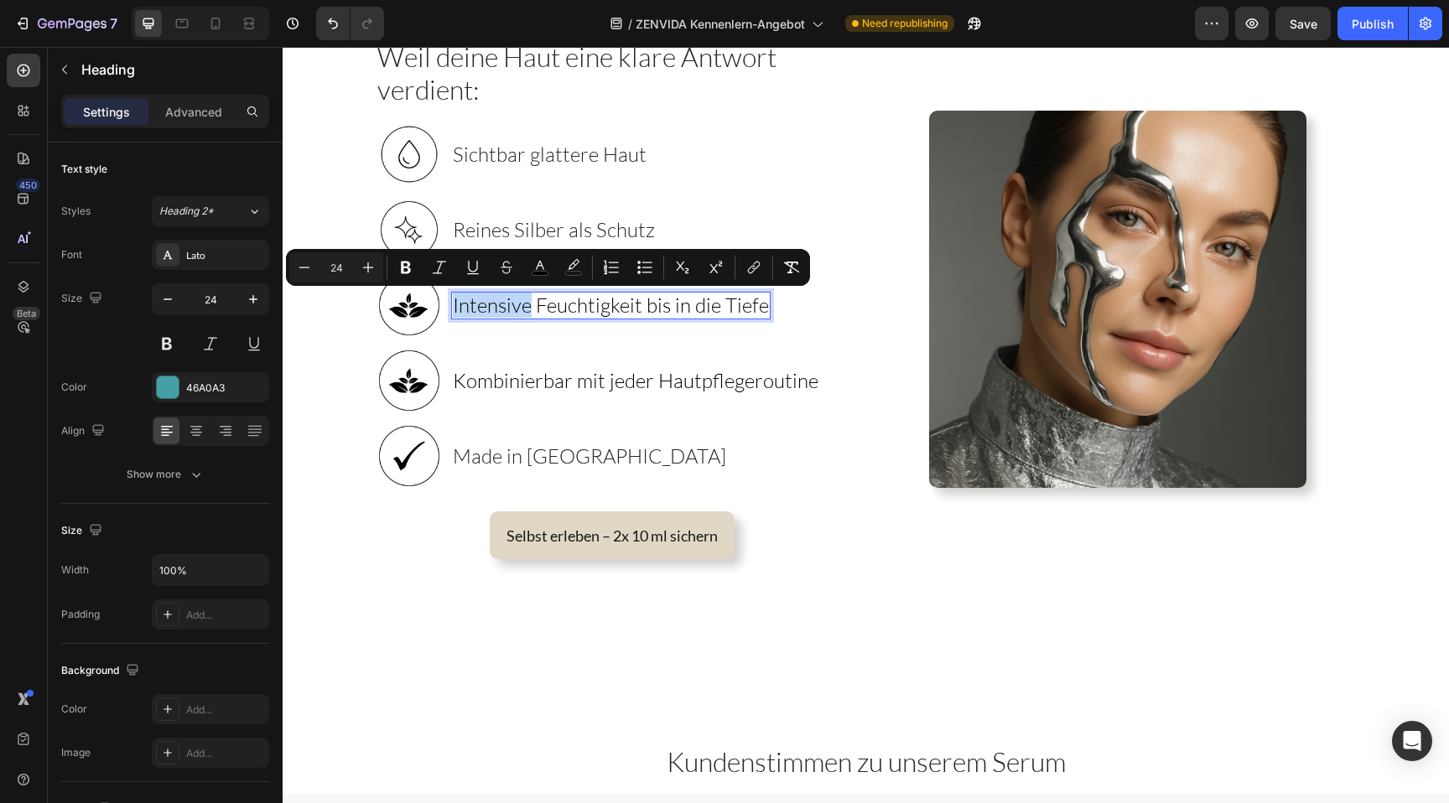
click at [514, 305] on span "Intensive Feuchtigkeit bis in die Tiefe" at bounding box center [611, 305] width 316 height 25
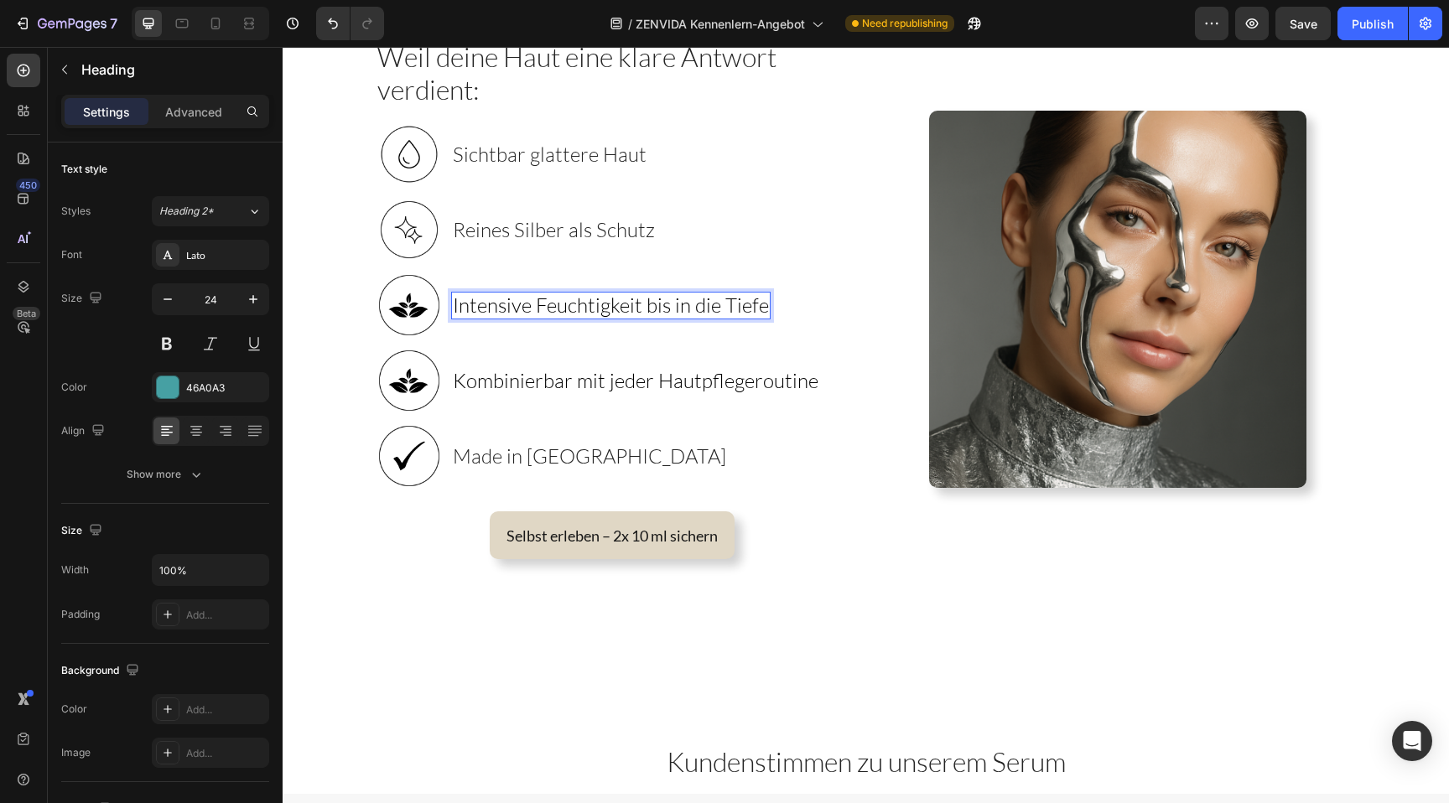
click at [514, 305] on span "Intensive Feuchtigkeit bis in die Tiefe" at bounding box center [611, 305] width 316 height 25
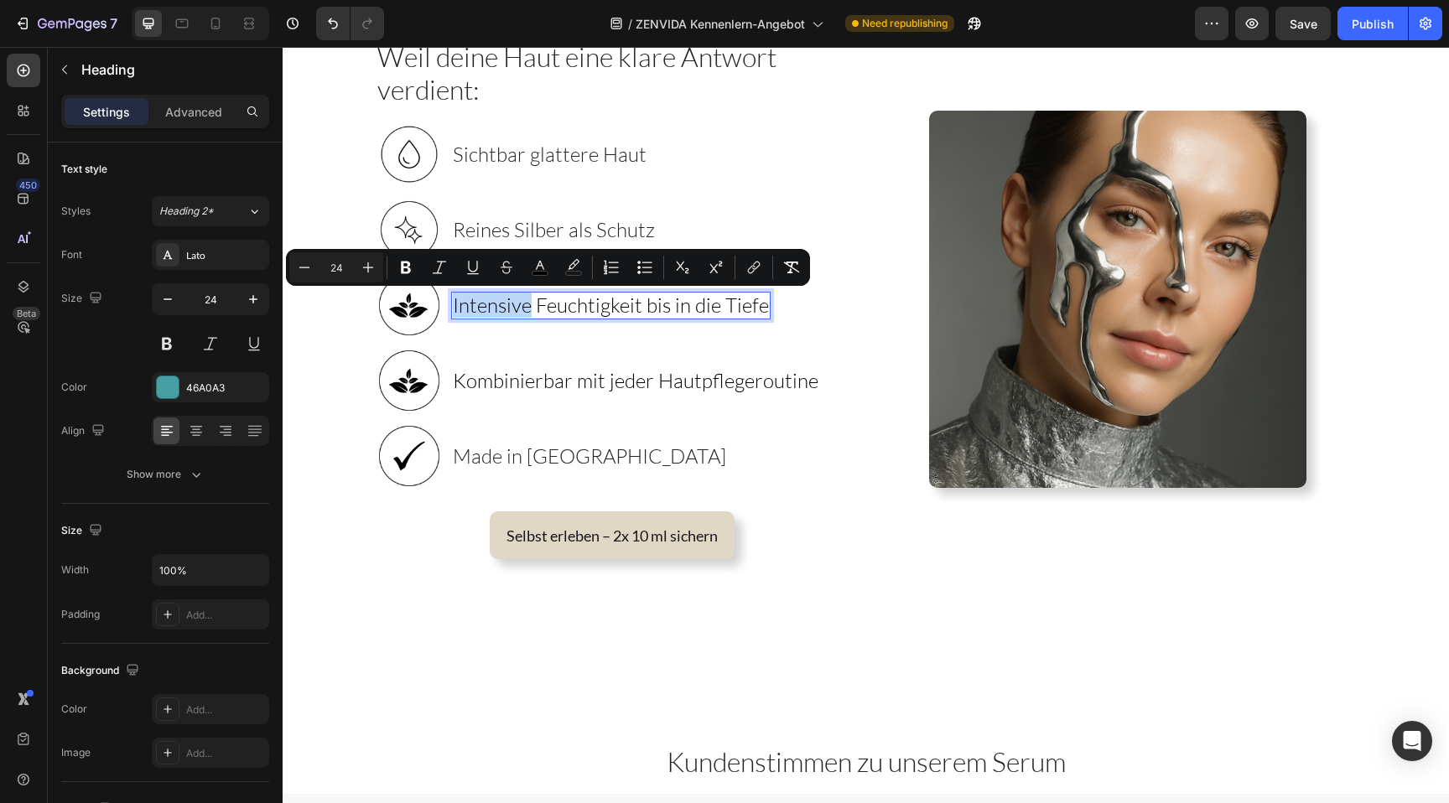
click at [514, 305] on span "Intensive Feuchtigkeit bis in die Tiefe" at bounding box center [611, 305] width 316 height 25
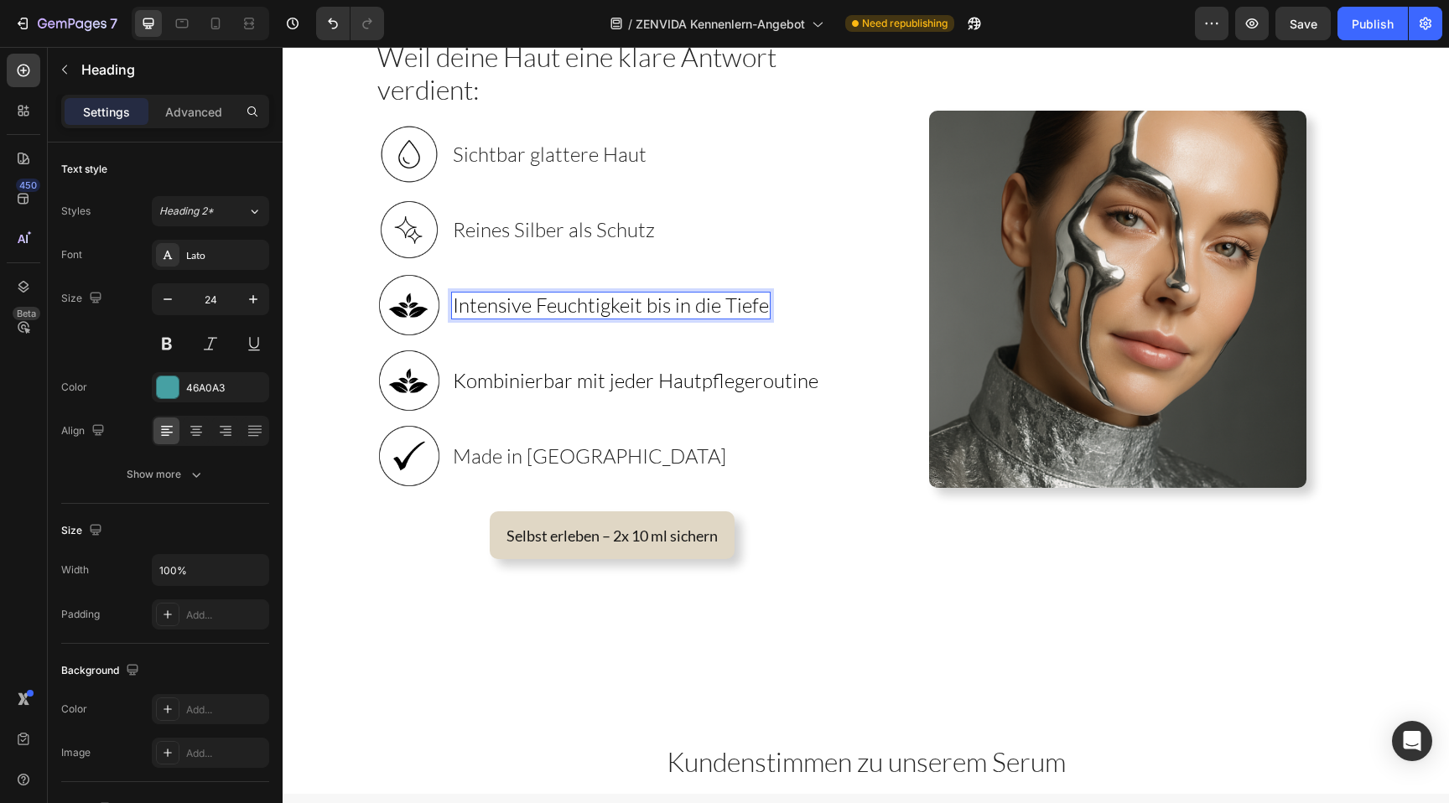
click at [514, 305] on span "Intensive Feuchtigkeit bis in die Tiefe" at bounding box center [611, 305] width 316 height 25
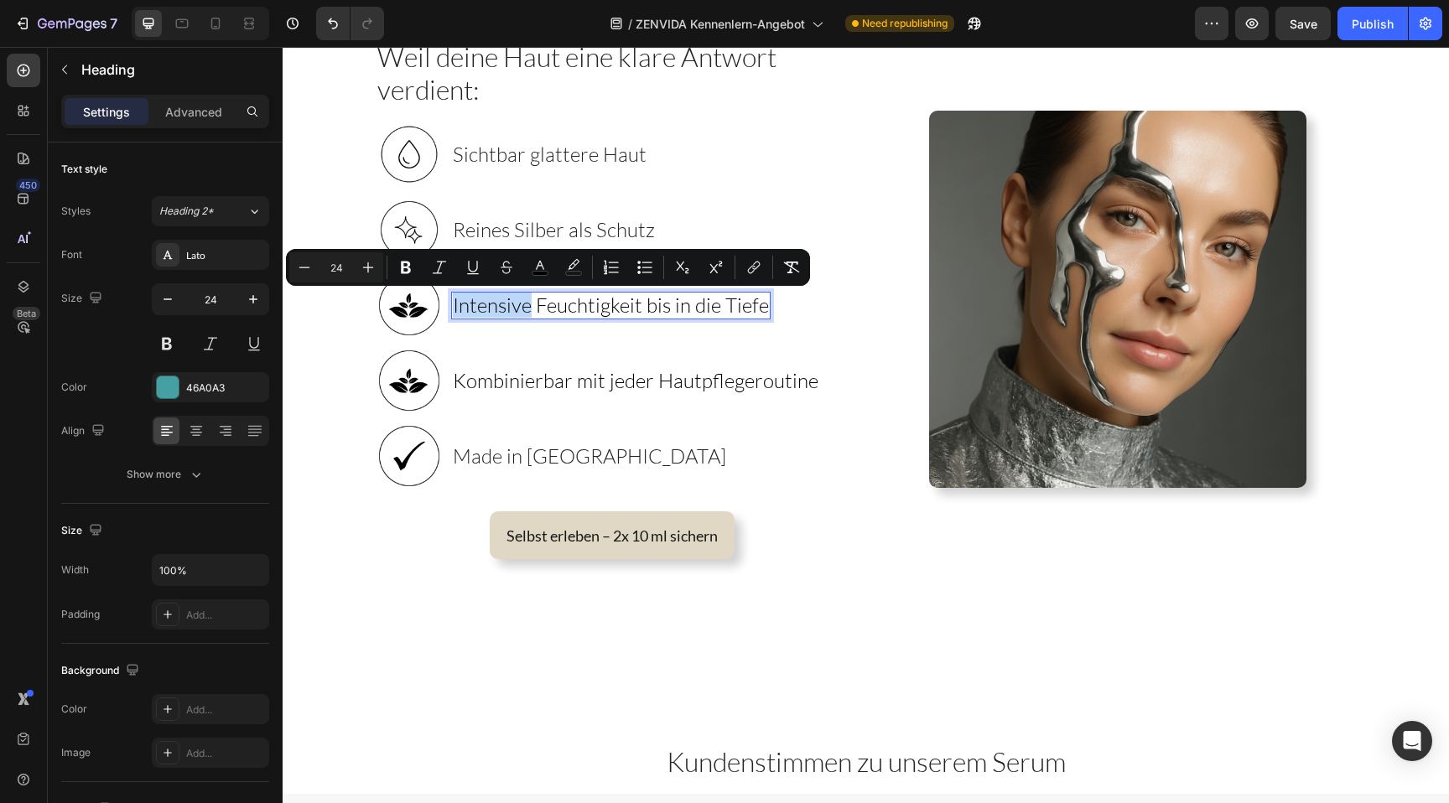
click at [514, 305] on span "Intensive Feuchtigkeit bis in die Tiefe" at bounding box center [611, 305] width 316 height 25
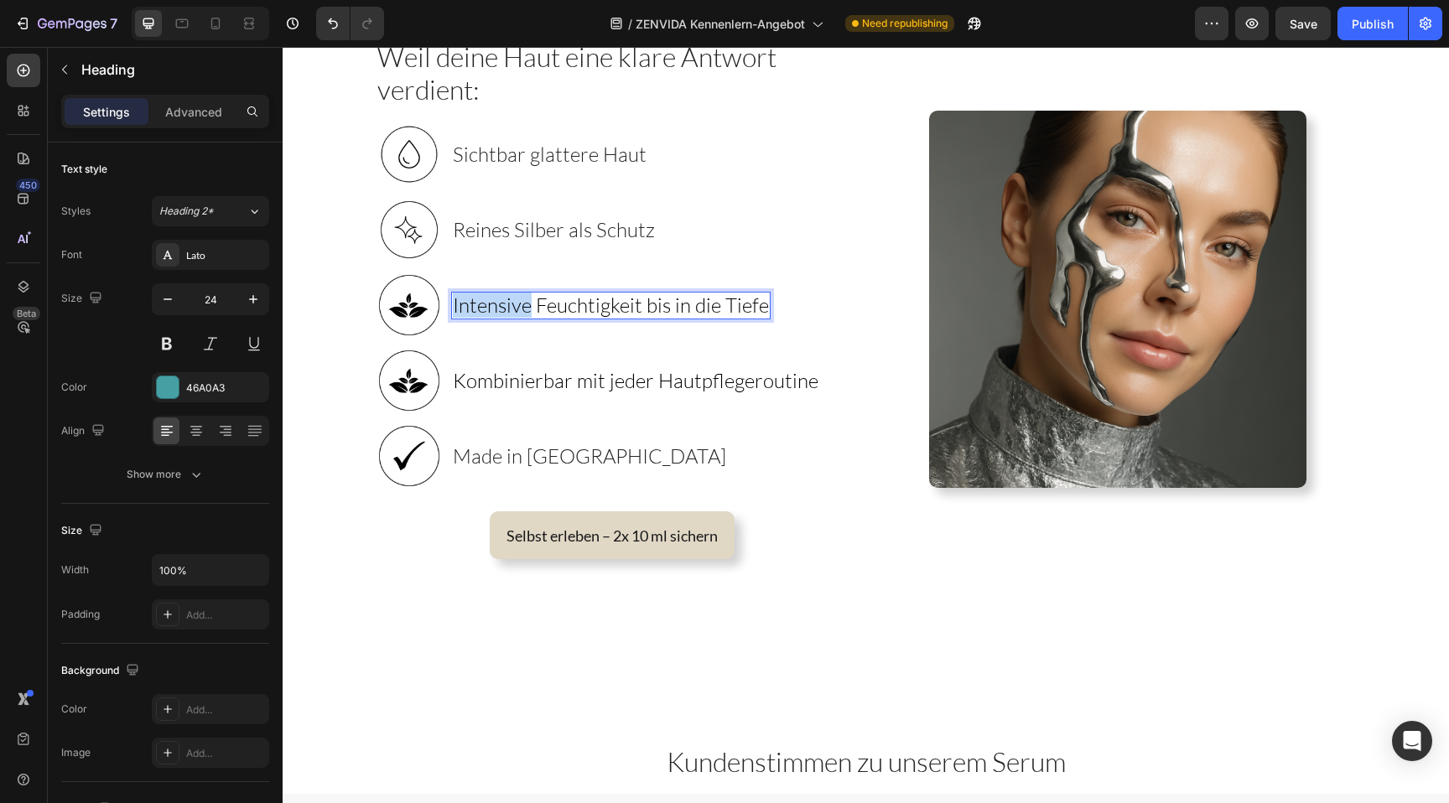
click at [514, 305] on span "Intensive Feuchtigkeit bis in die Tiefe" at bounding box center [611, 305] width 316 height 25
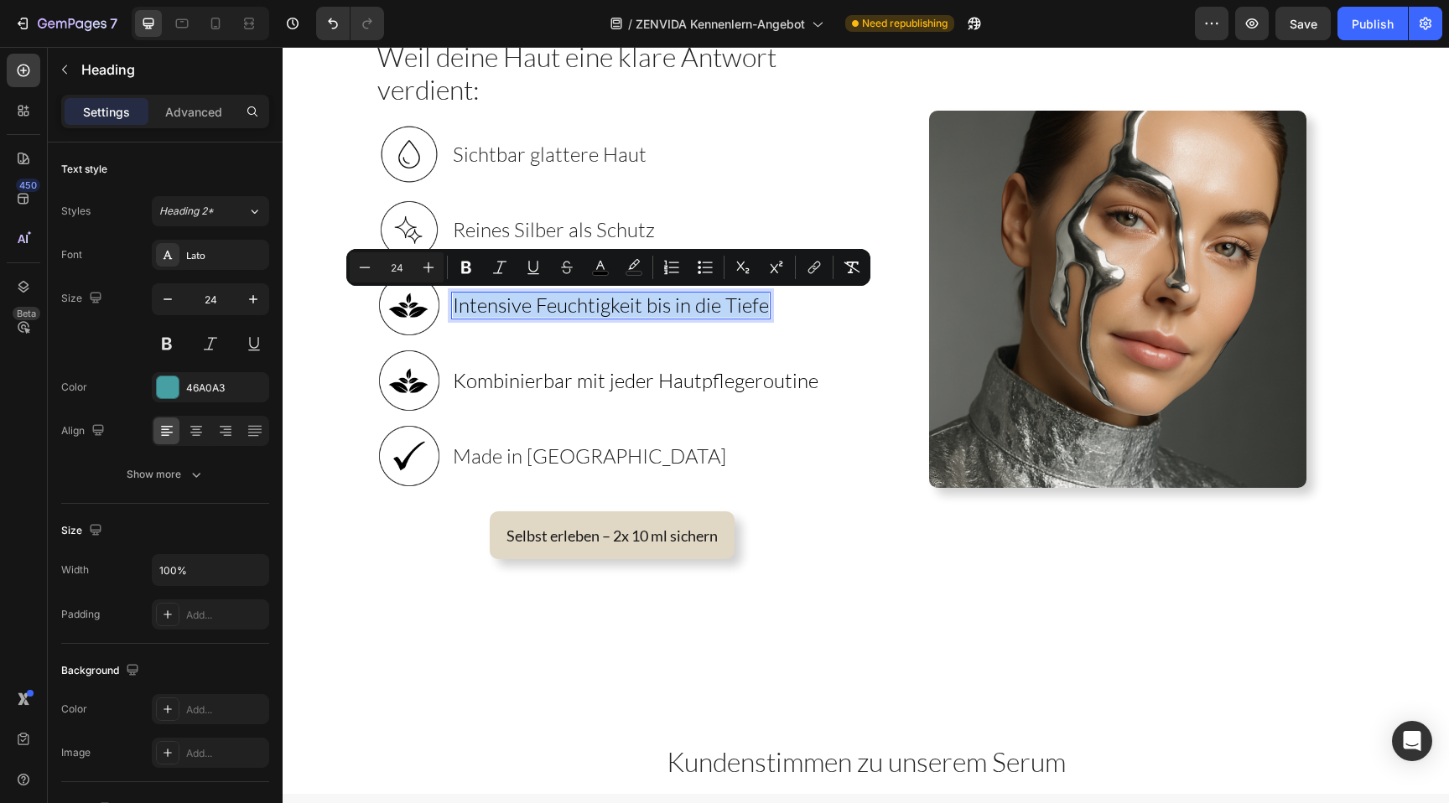
click at [514, 305] on span "Intensive Feuchtigkeit bis in die Tiefe" at bounding box center [611, 305] width 316 height 25
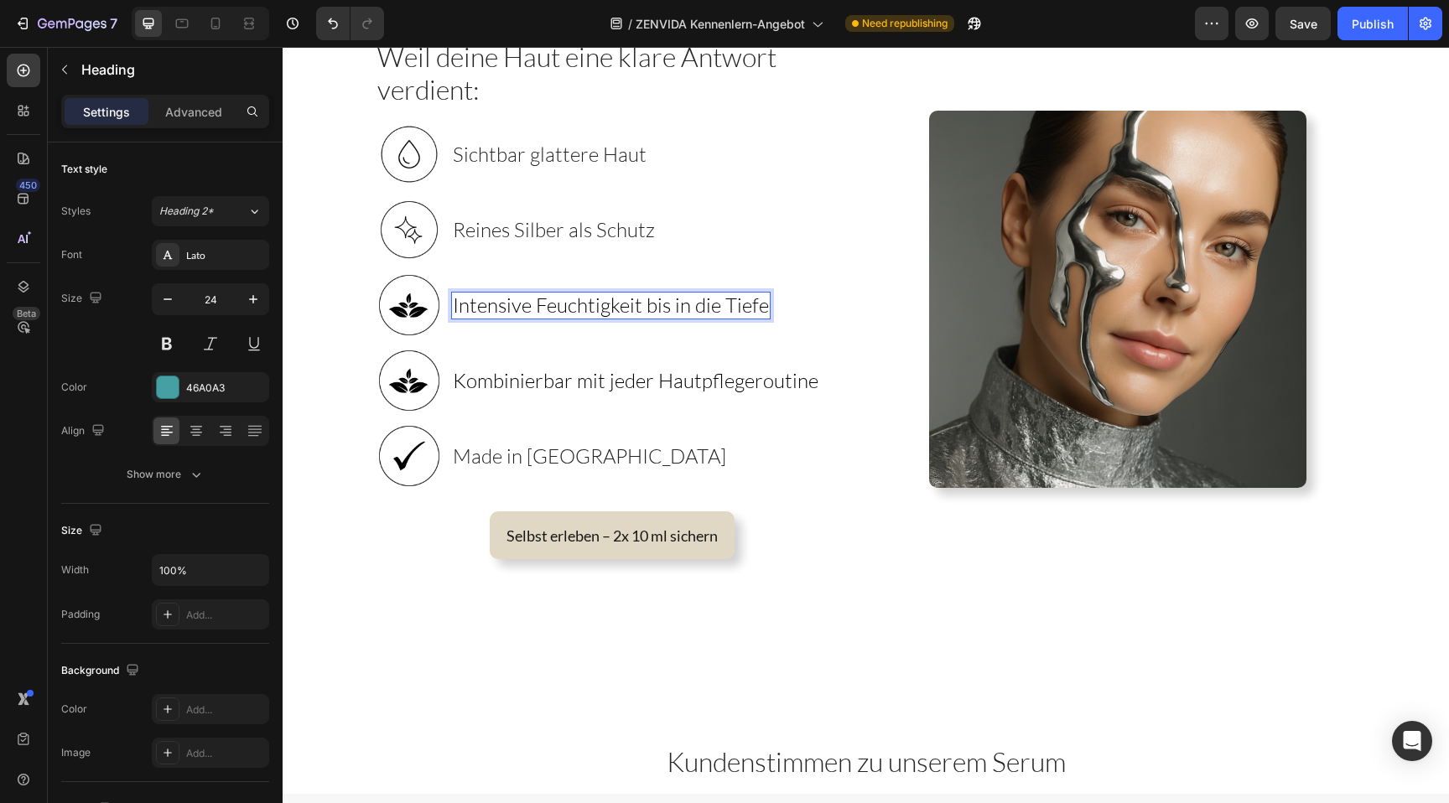
click at [514, 305] on span "Intensive Feuchtigkeit bis in die Tiefe" at bounding box center [611, 305] width 316 height 25
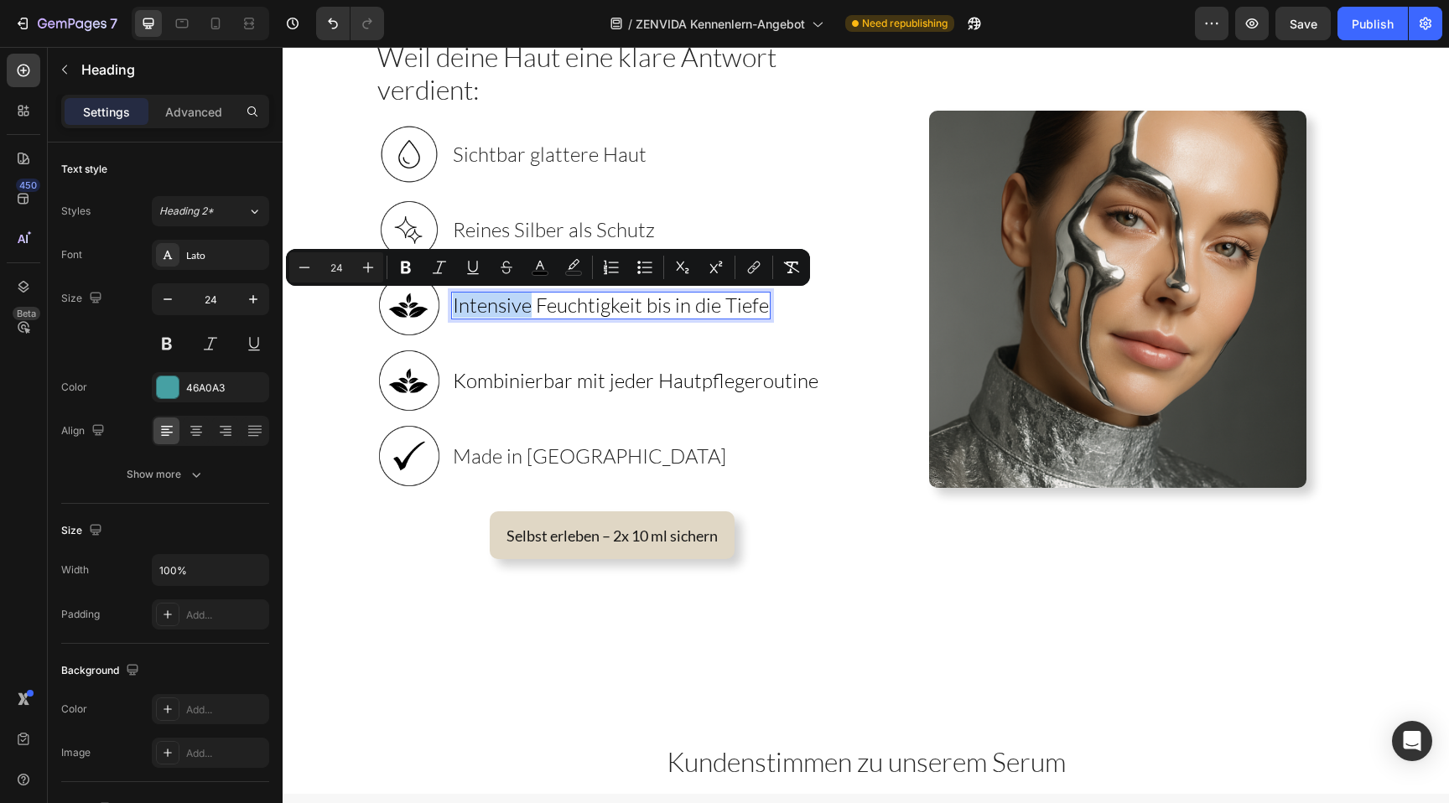
click at [530, 305] on span "Intensive Feuchtigkeit bis in die Tiefe" at bounding box center [611, 305] width 316 height 25
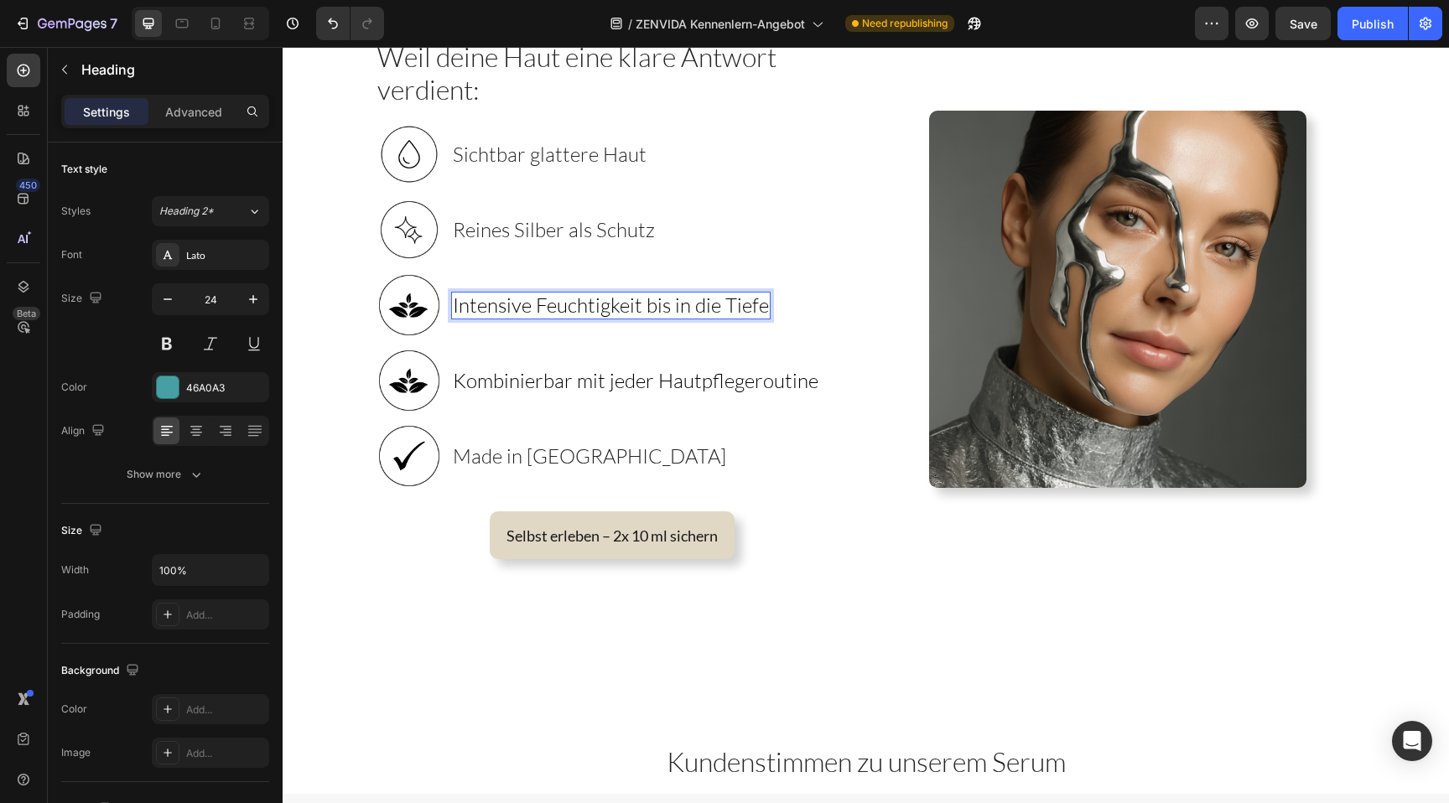
click at [530, 305] on span "Intensive Feuchtigkeit bis in die Tiefe" at bounding box center [611, 305] width 316 height 25
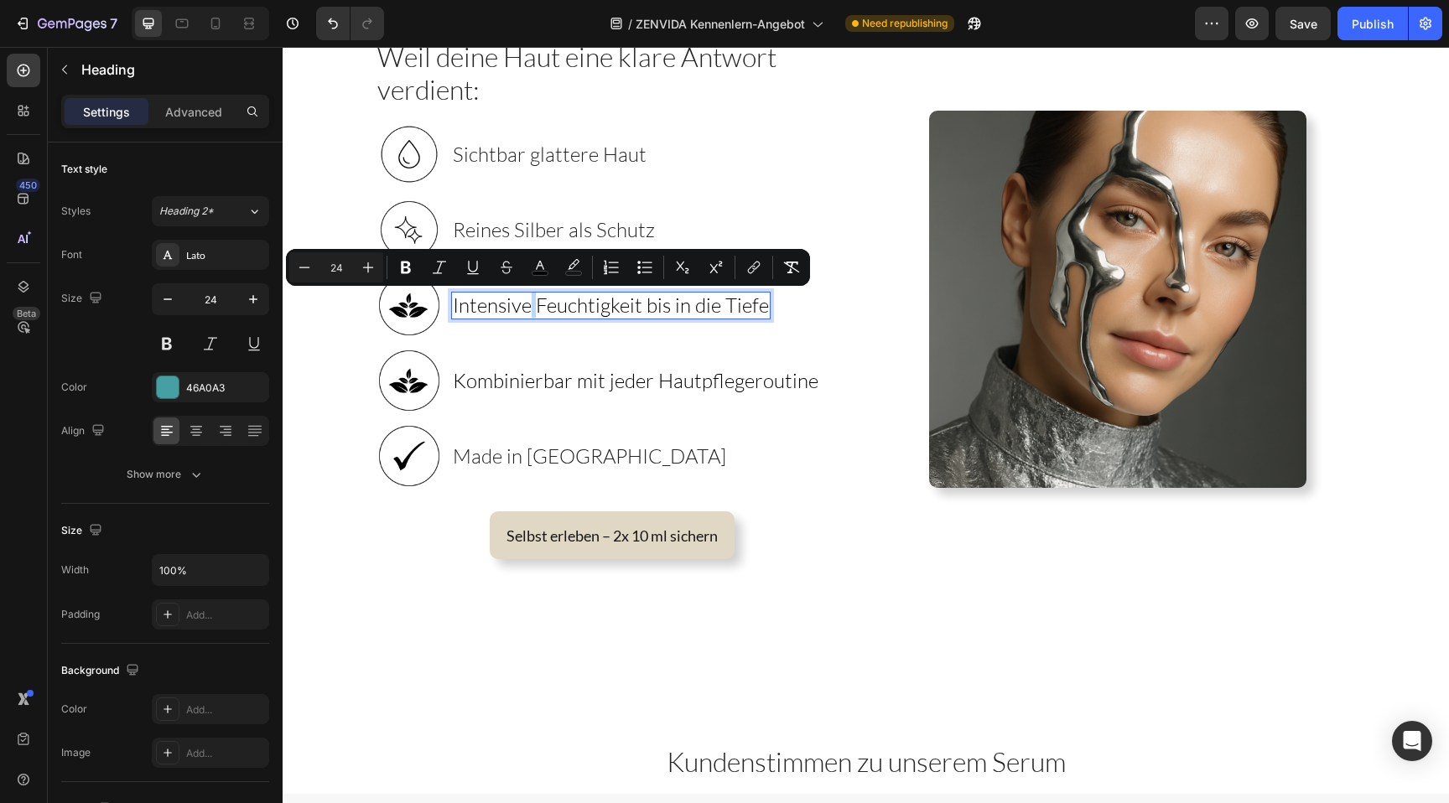
click at [530, 305] on span "Intensive Feuchtigkeit bis in die Tiefe" at bounding box center [611, 305] width 316 height 25
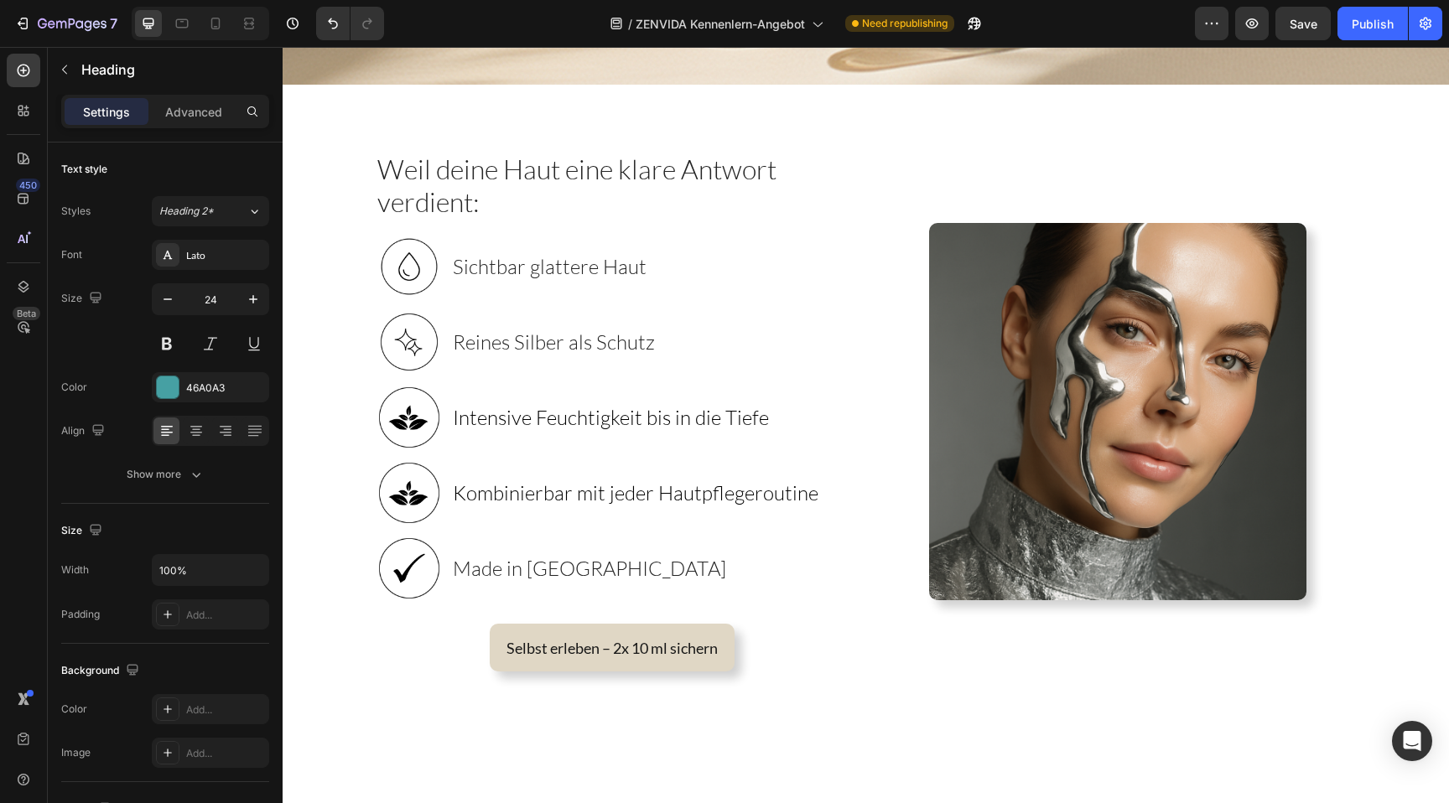
scroll to position [527, 0]
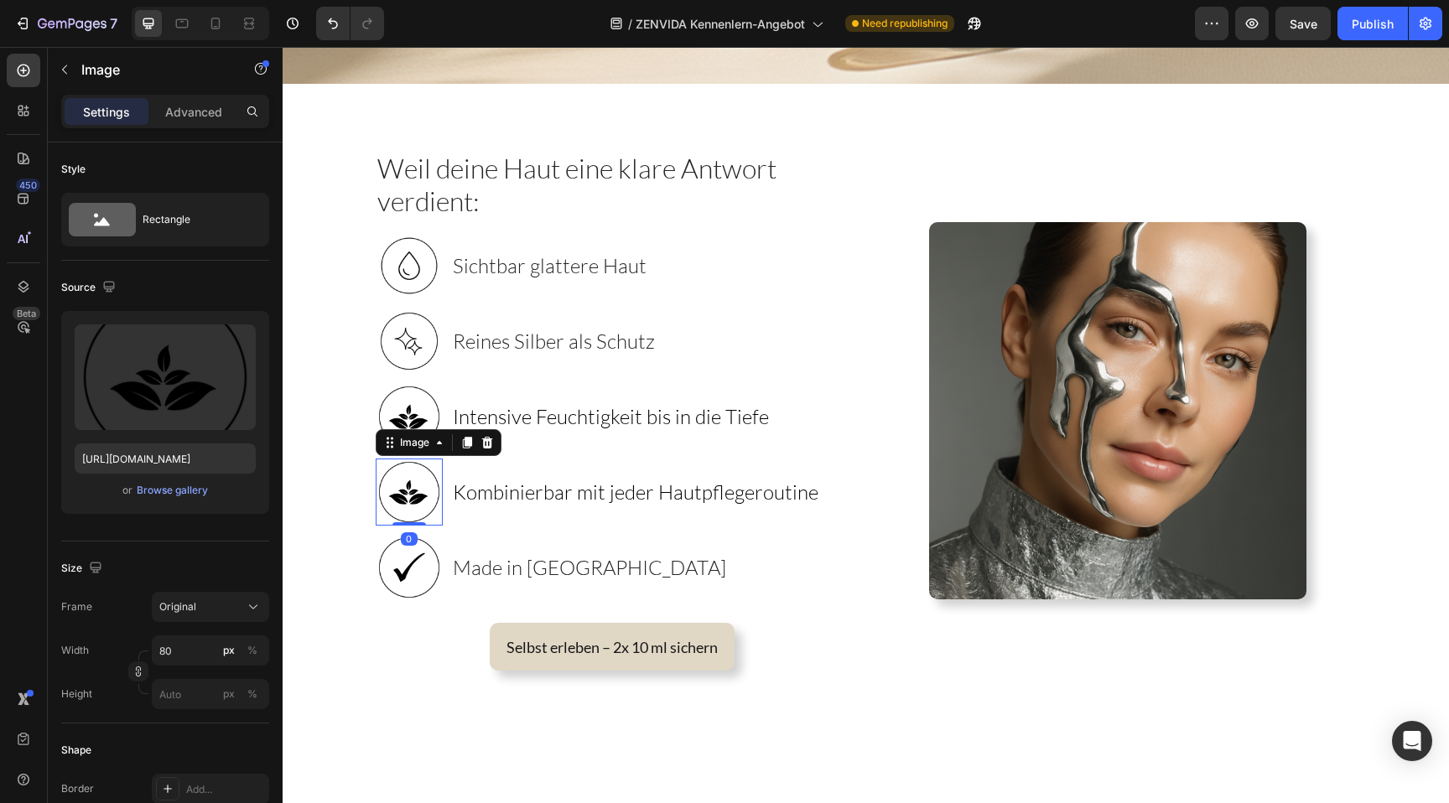
click at [397, 500] on img at bounding box center [409, 492] width 67 height 67
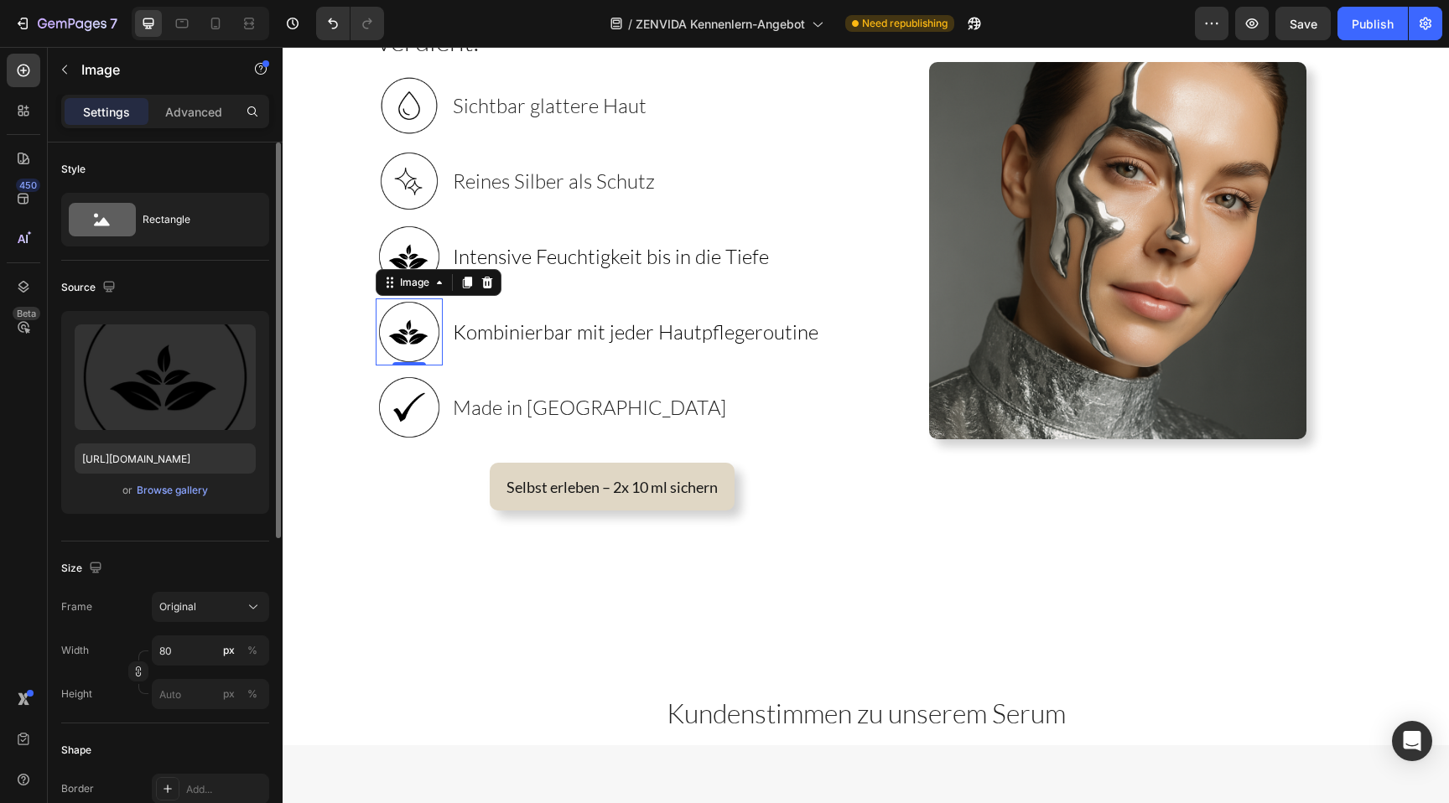
scroll to position [617, 0]
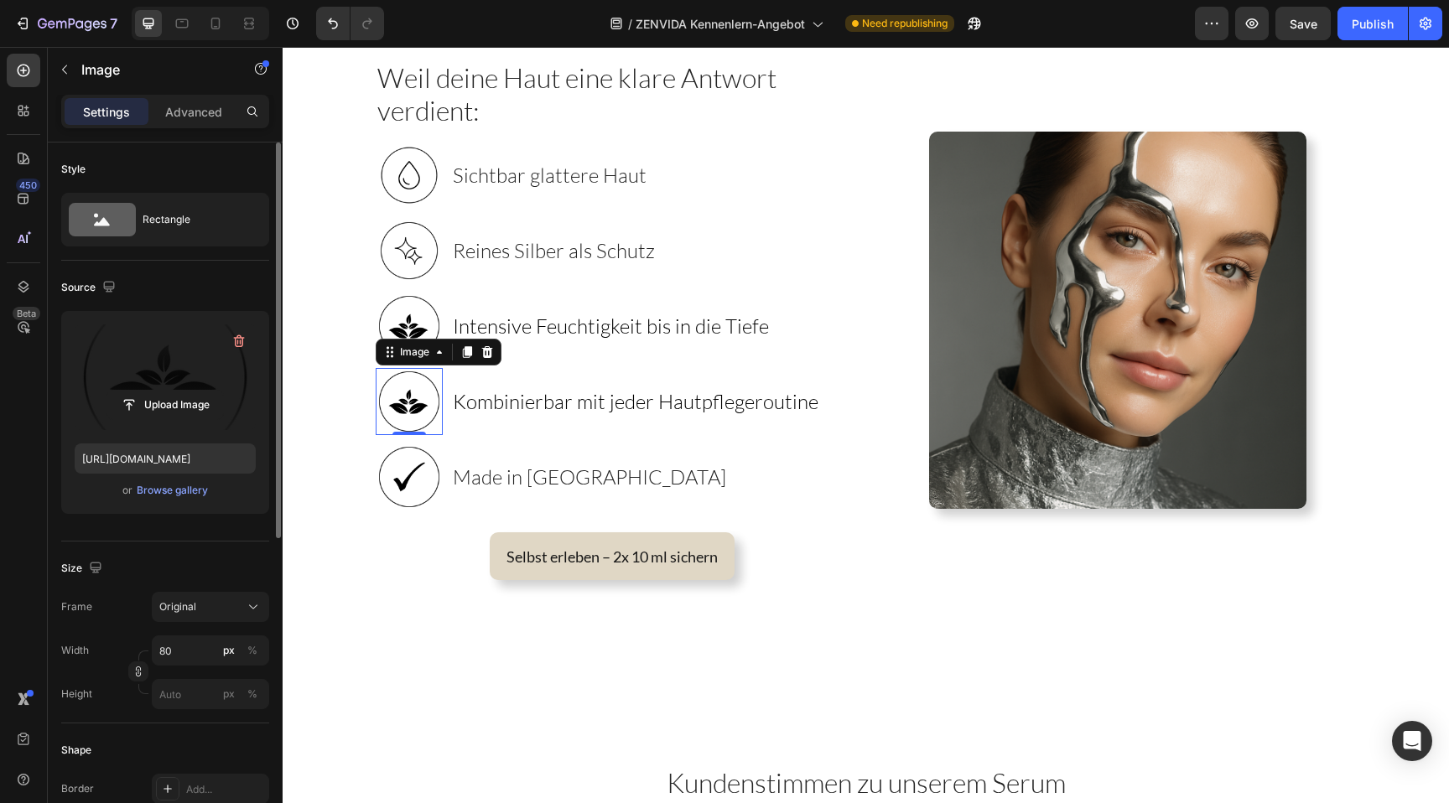
click at [176, 382] on label at bounding box center [165, 378] width 181 height 106
click at [176, 391] on input "file" at bounding box center [165, 405] width 116 height 29
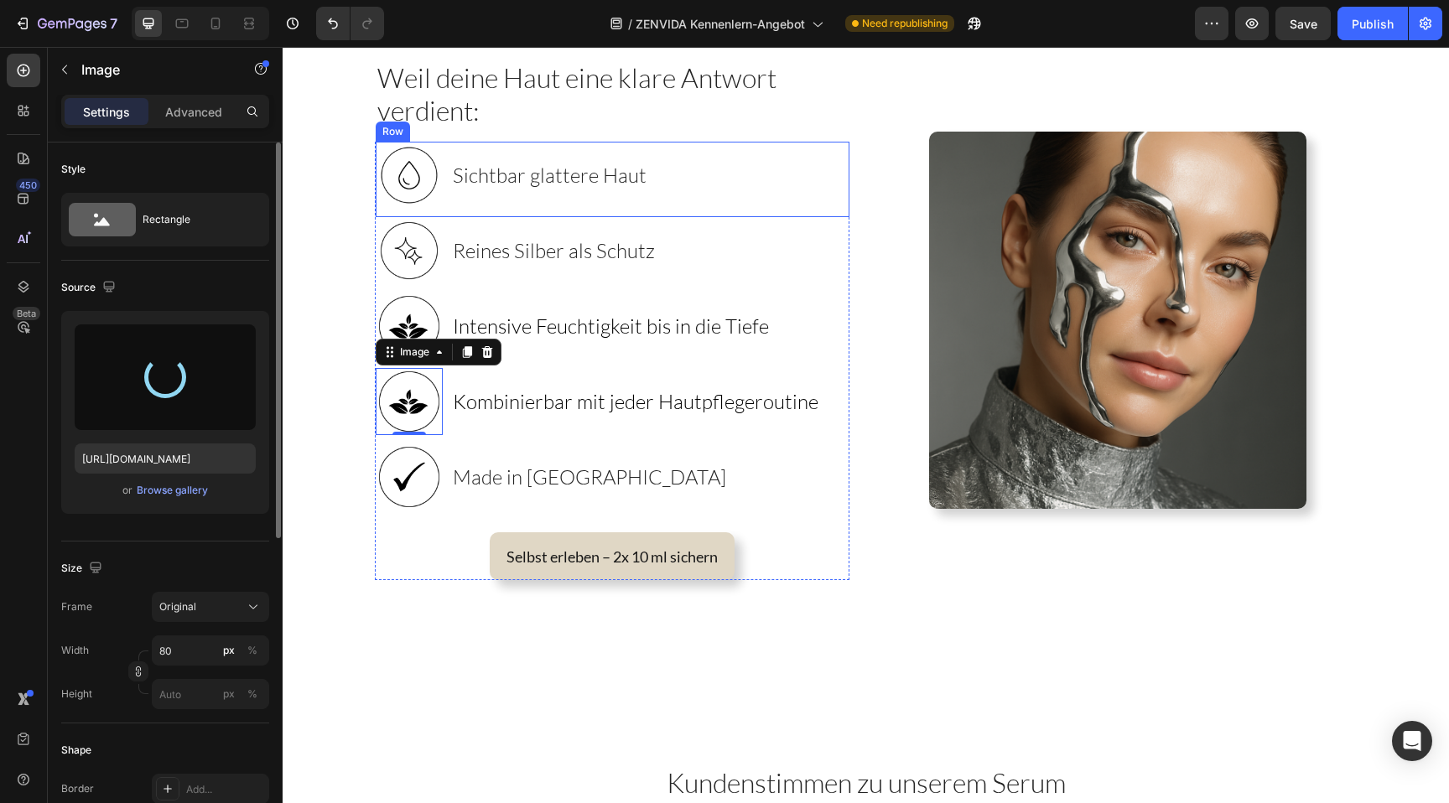
type input "[URL][DOMAIN_NAME]"
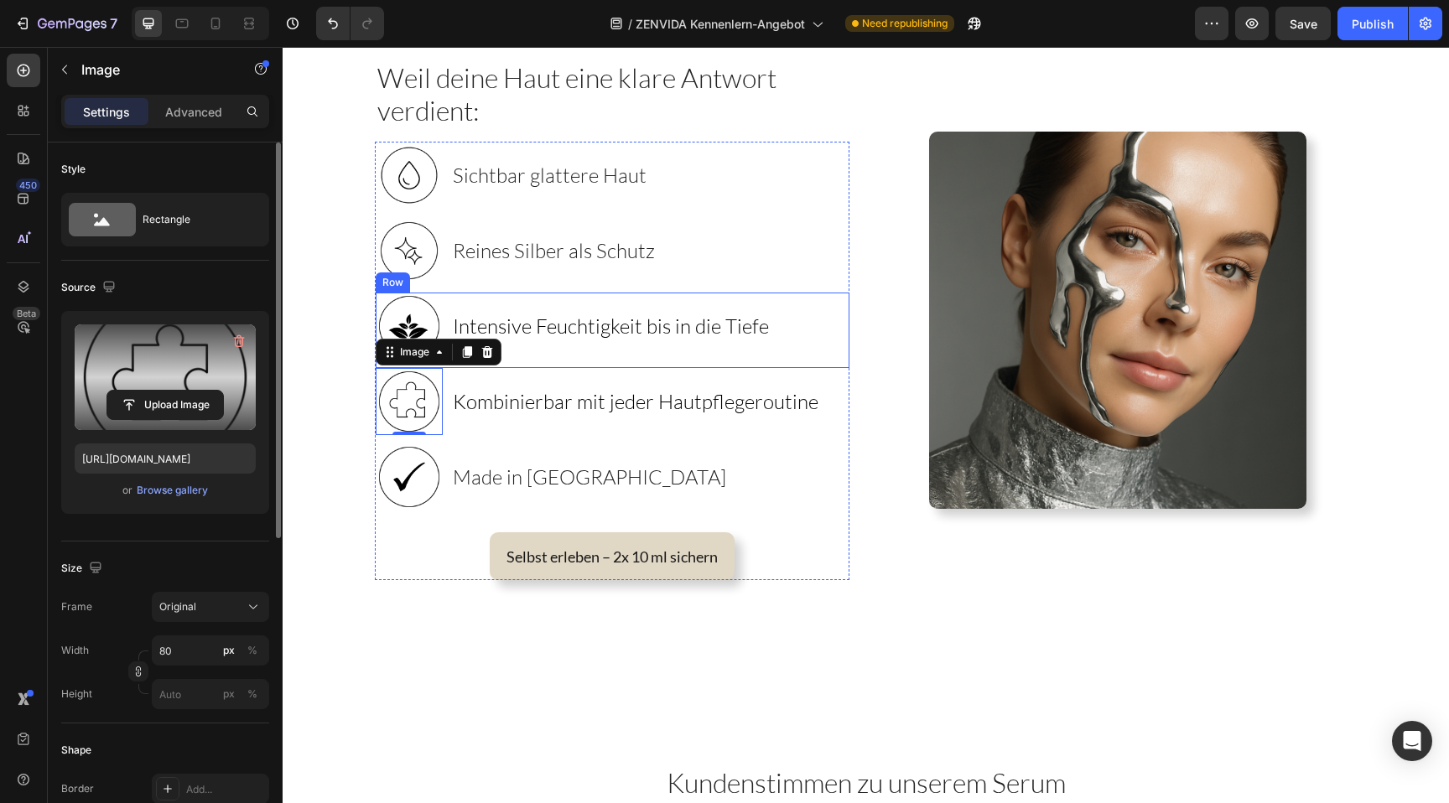
click at [535, 308] on div "Intensive Feuchtigkeit bis in die Tiefe Heading" at bounding box center [611, 326] width 320 height 67
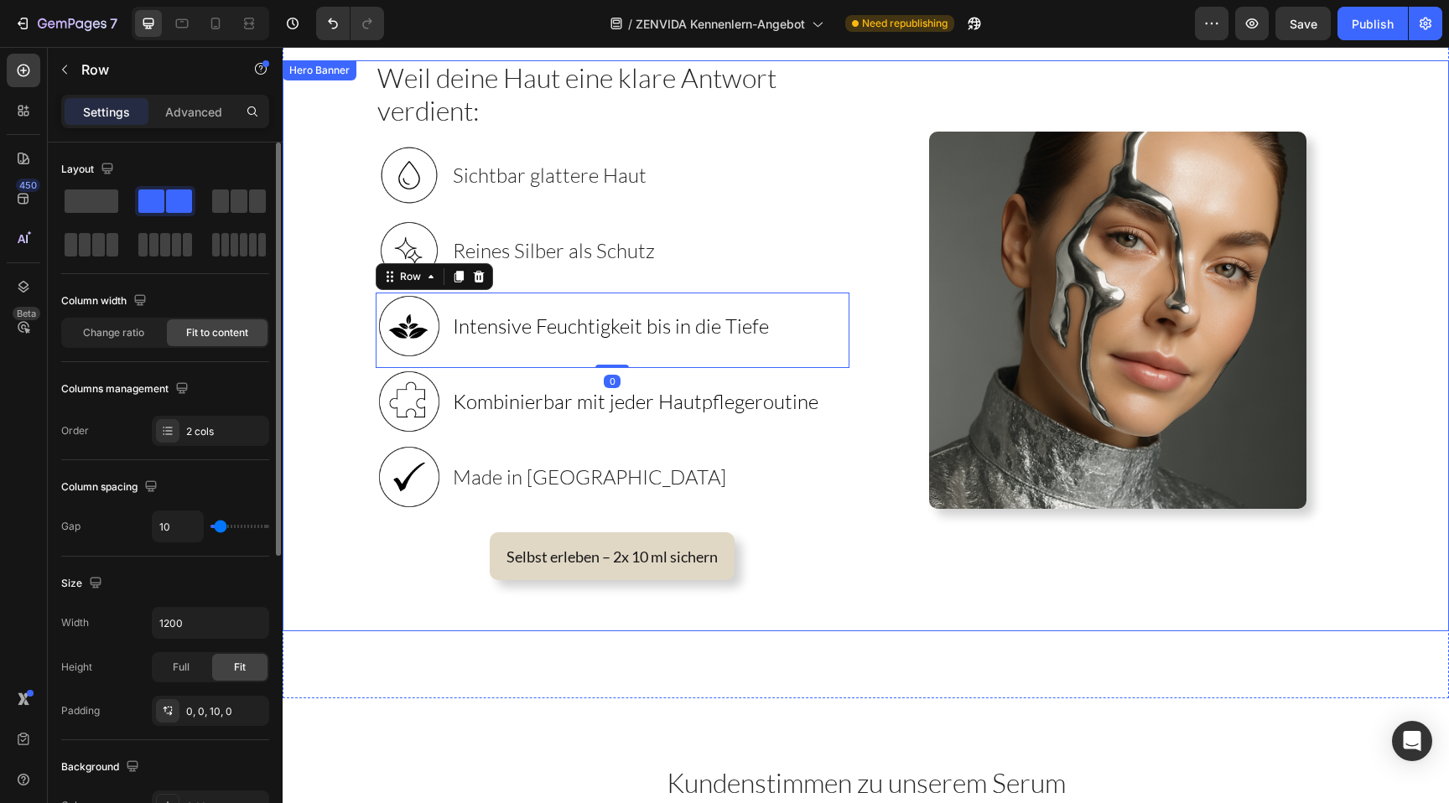
click at [897, 545] on div "Image" at bounding box center [1118, 320] width 477 height 520
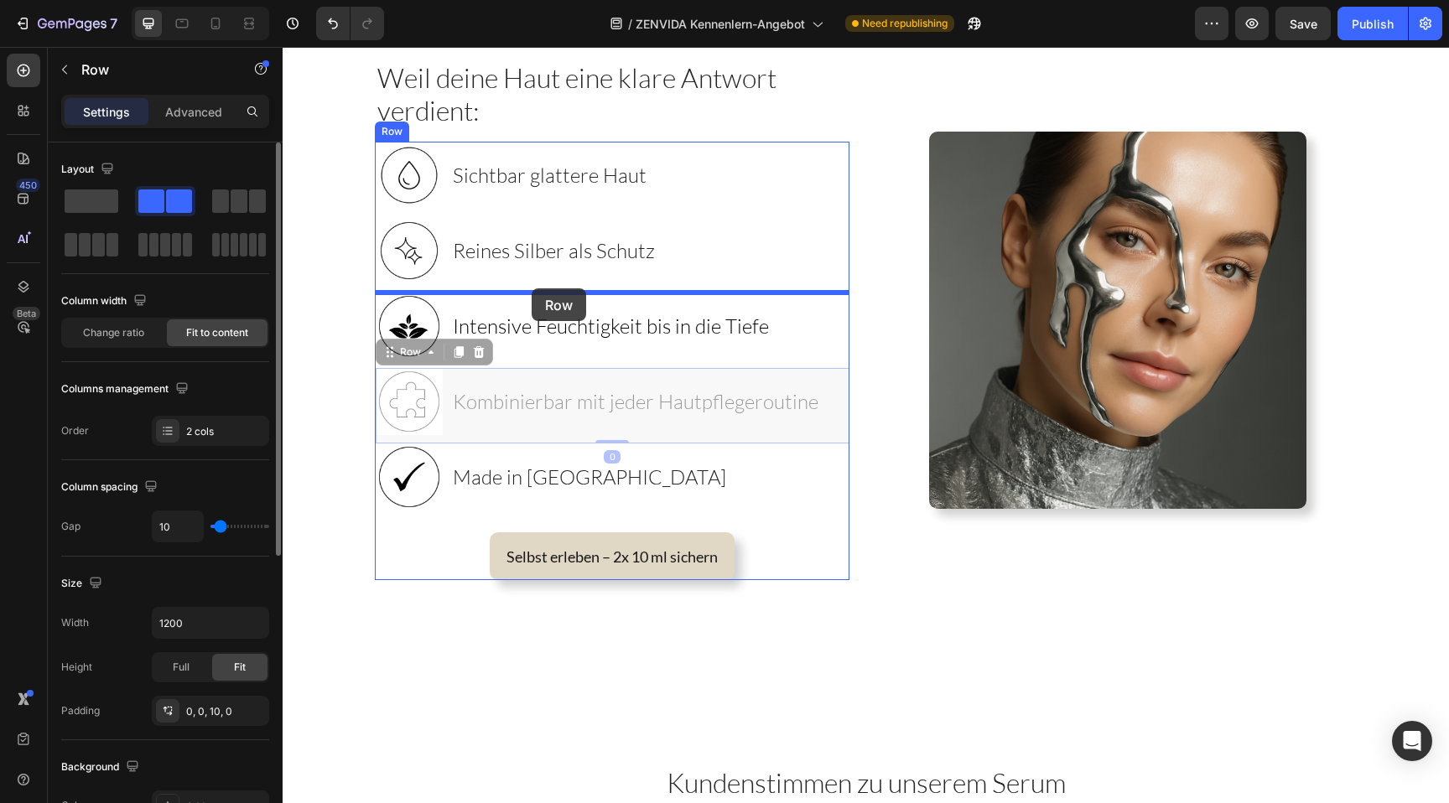
drag, startPoint x: 534, startPoint y: 375, endPoint x: 532, endPoint y: 288, distance: 86.4
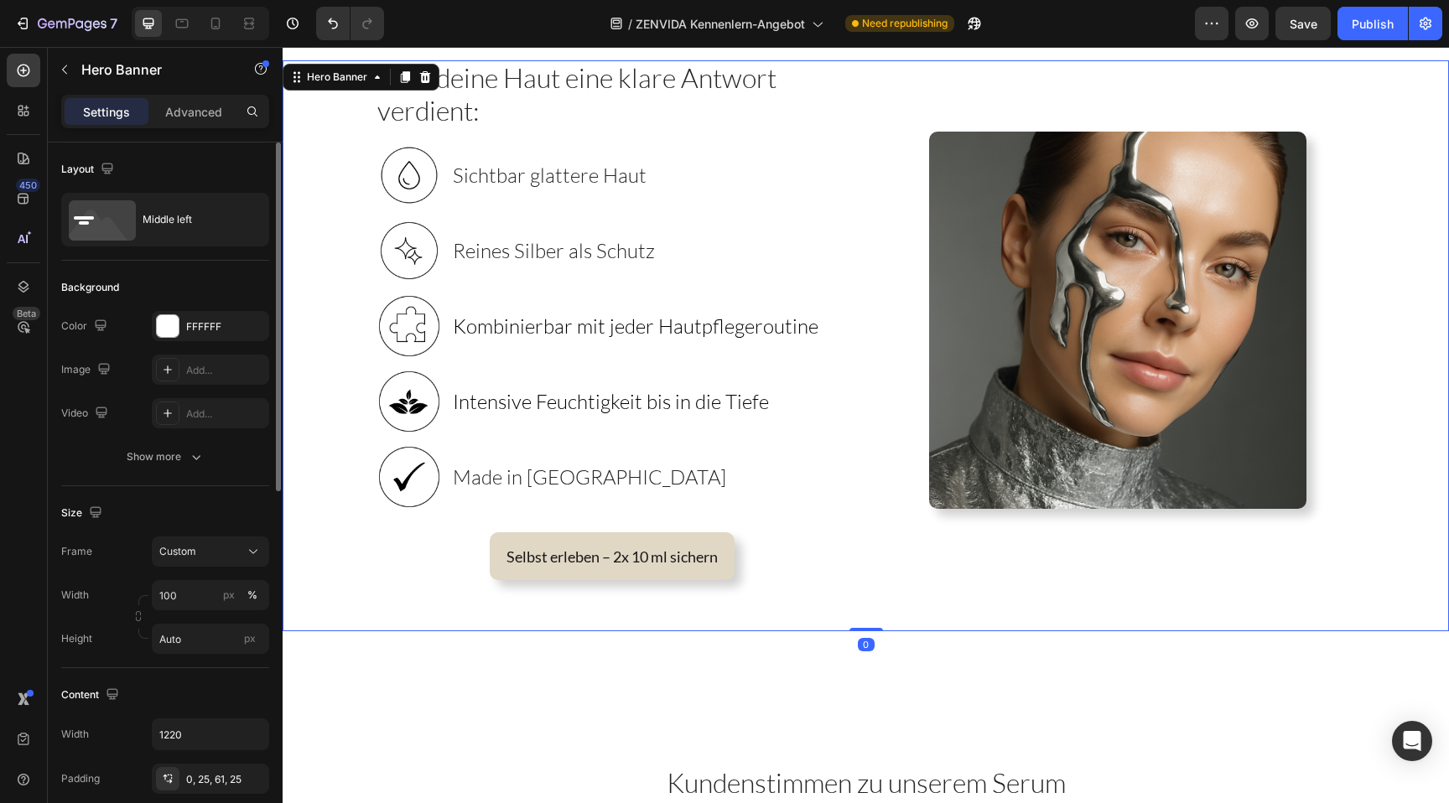
click at [301, 283] on div "Background Image" at bounding box center [866, 345] width 1167 height 571
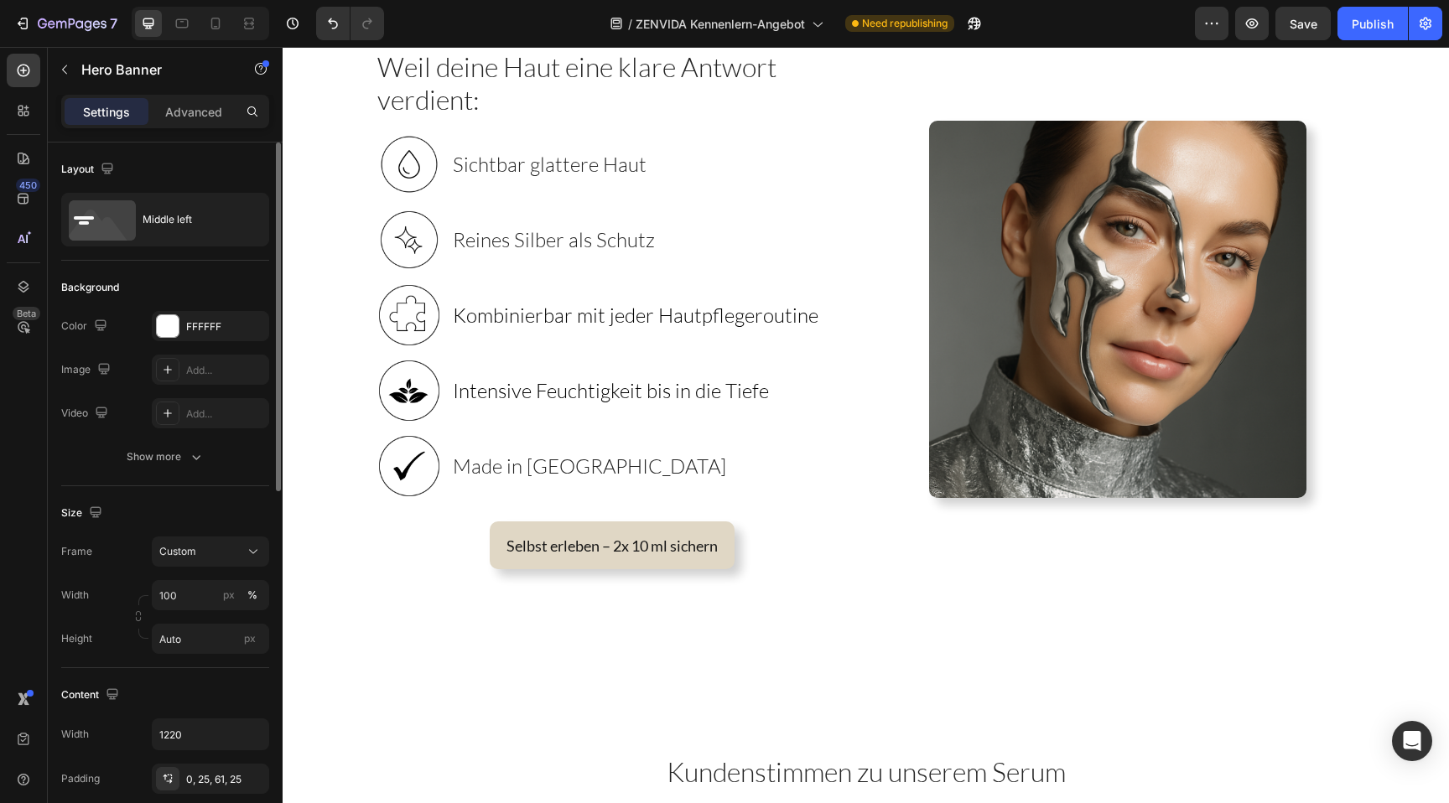
scroll to position [616, 0]
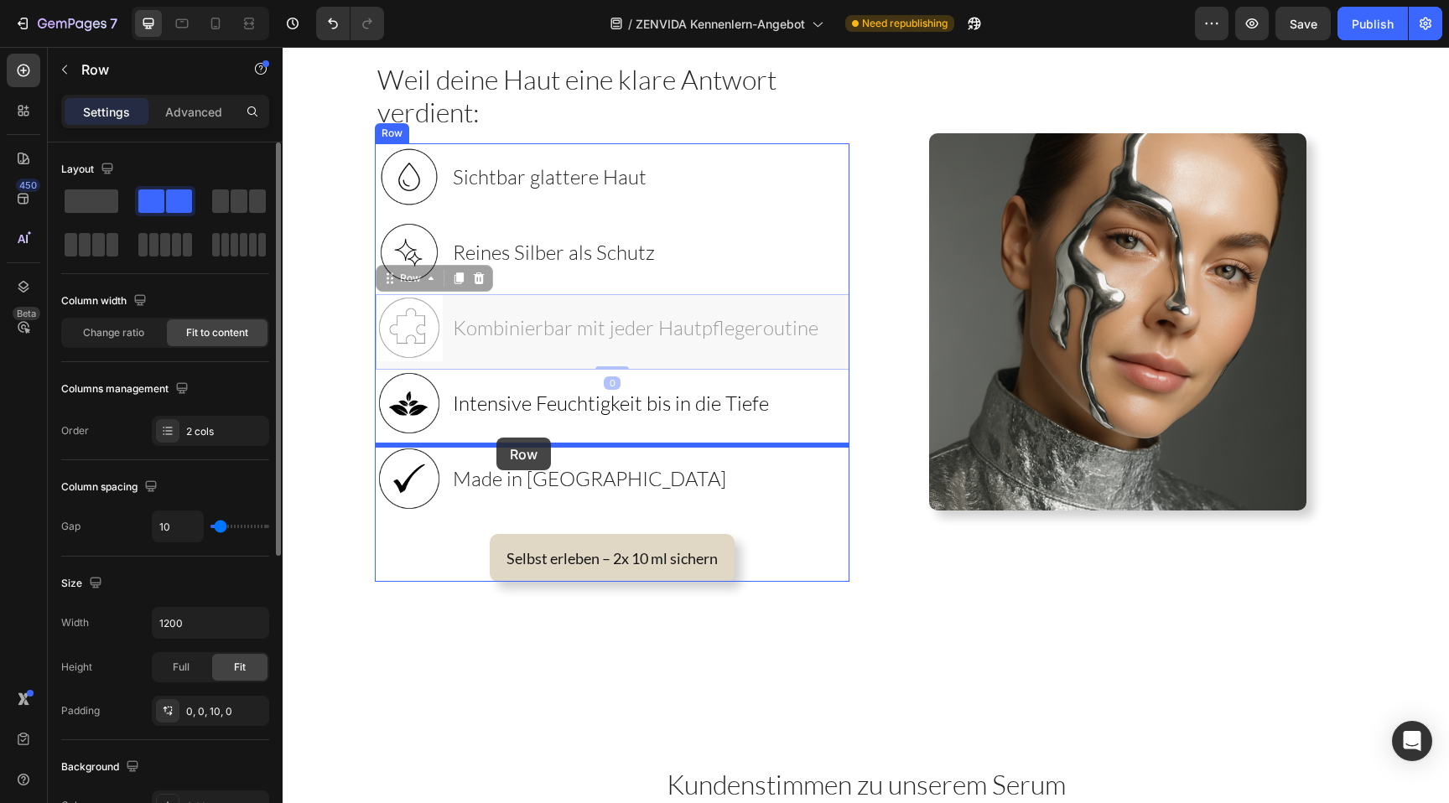
drag, startPoint x: 507, startPoint y: 306, endPoint x: 496, endPoint y: 438, distance: 132.0
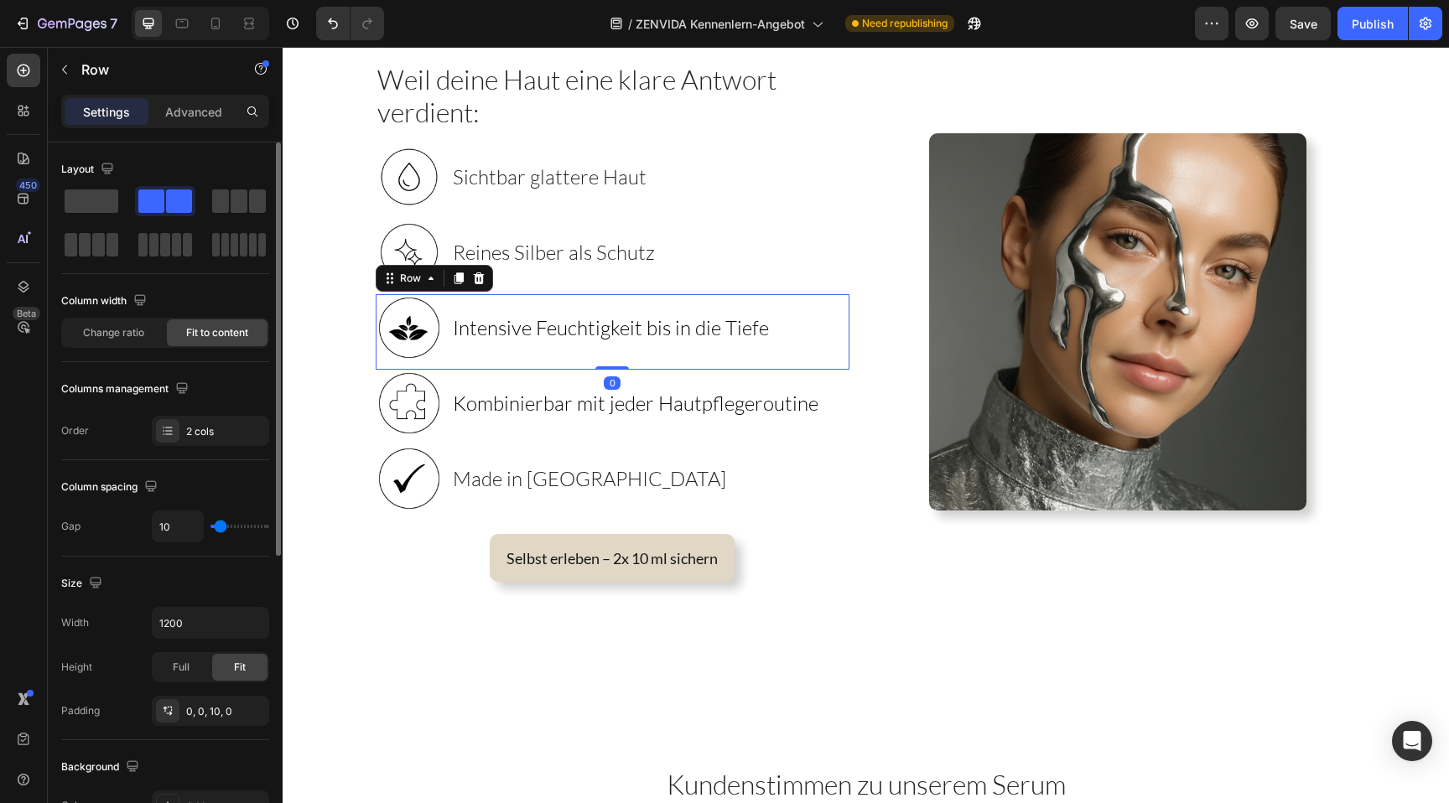
click at [522, 303] on div "Intensive Feuchtigkeit bis in die Tiefe Heading" at bounding box center [611, 327] width 320 height 67
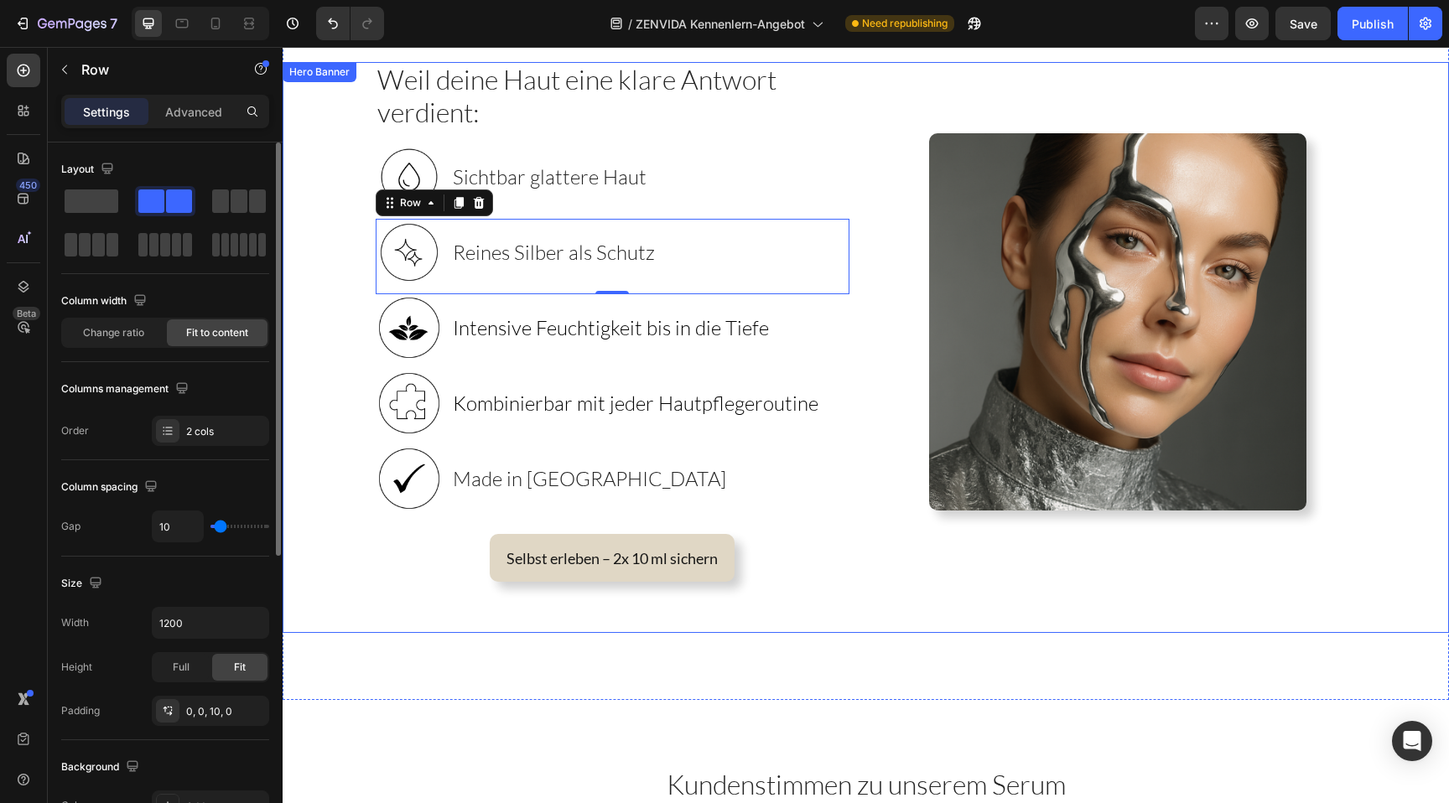
click at [335, 351] on div "Background Image" at bounding box center [866, 347] width 1167 height 571
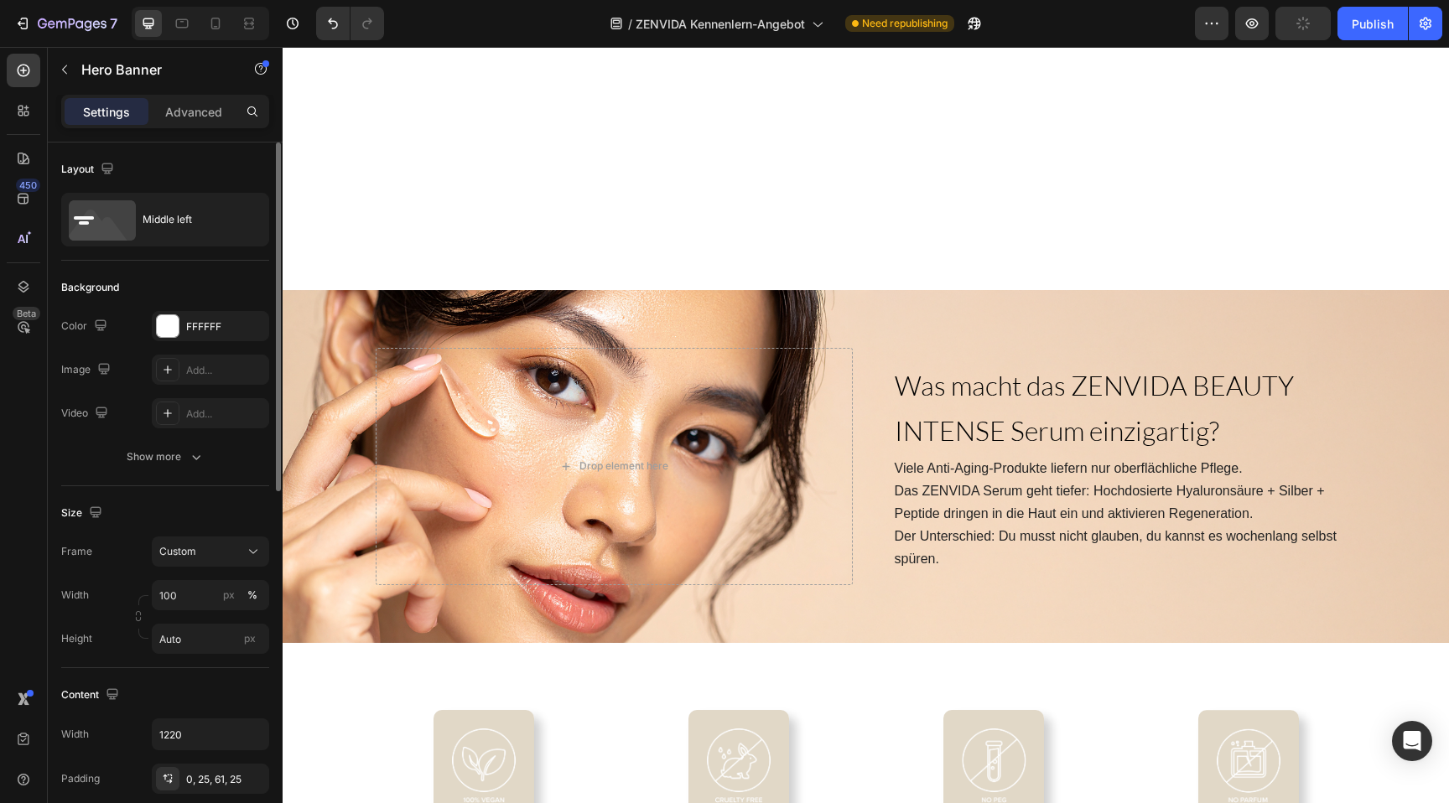
scroll to position [2405, 0]
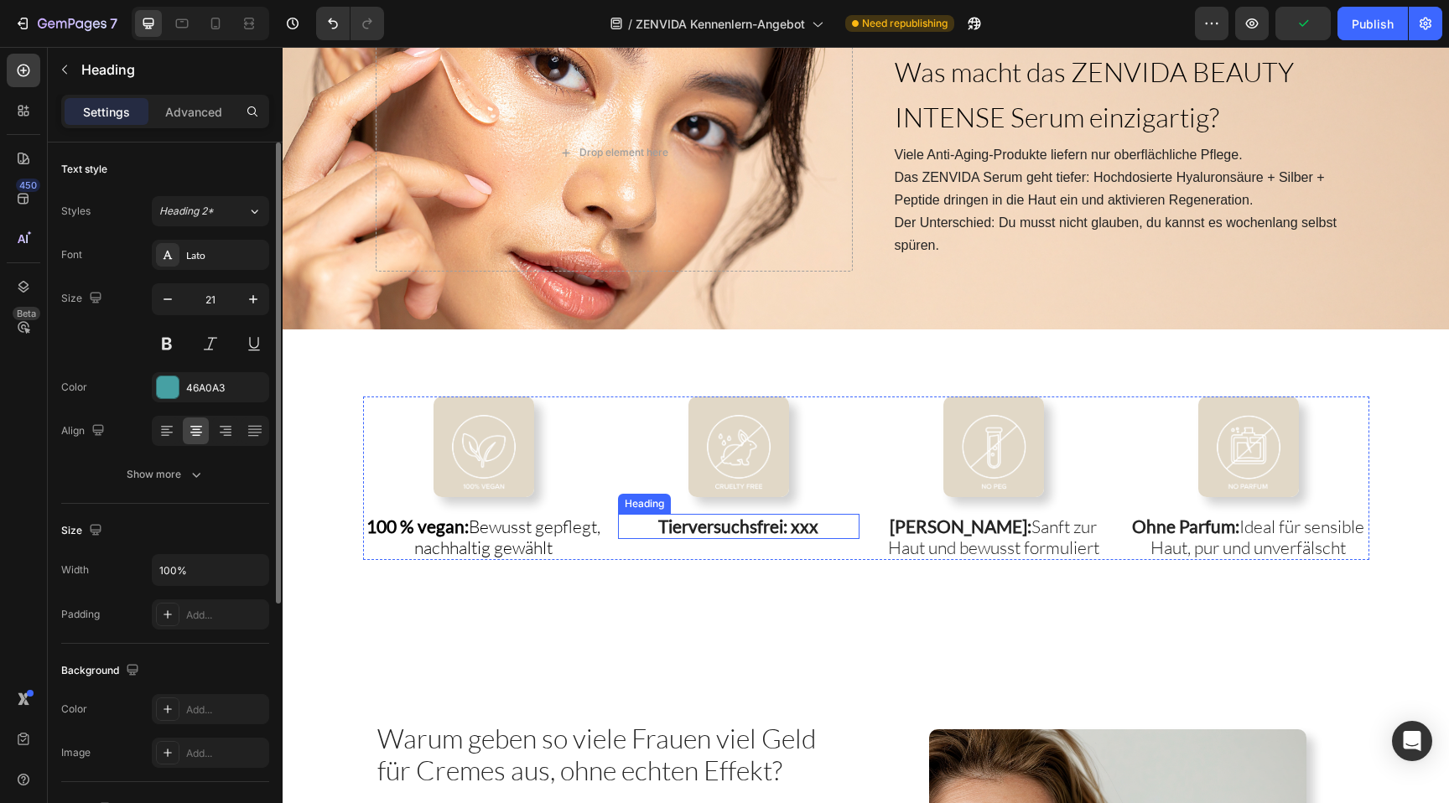
click at [700, 524] on strong "Tierversuchsfrei: xxx" at bounding box center [738, 526] width 160 height 21
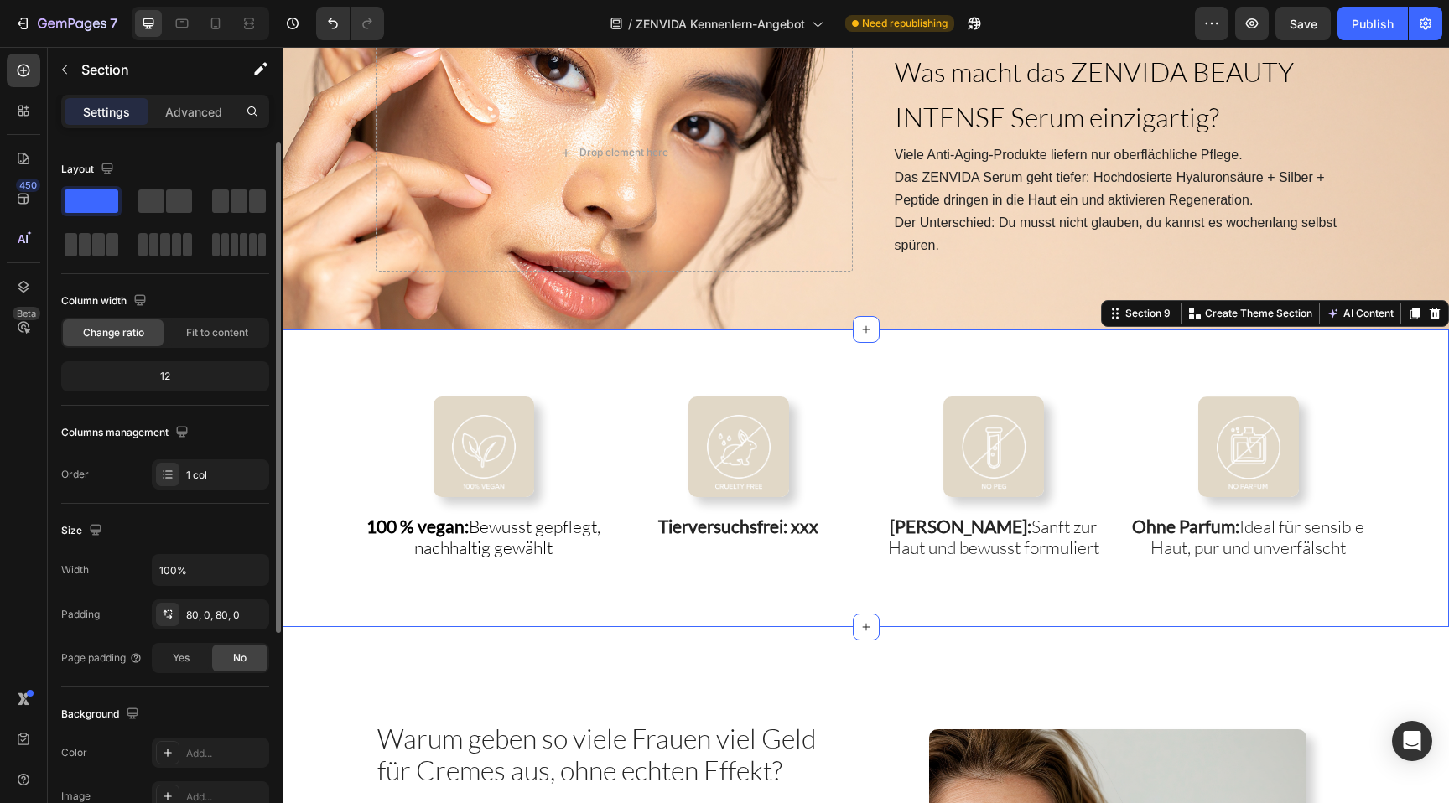
click at [466, 357] on div "Image 100 % vegan: Bewusst gepflegt, nachhaltig gewählt Heading Image ⁠⁠⁠⁠⁠⁠⁠ T…" at bounding box center [866, 479] width 1167 height 298
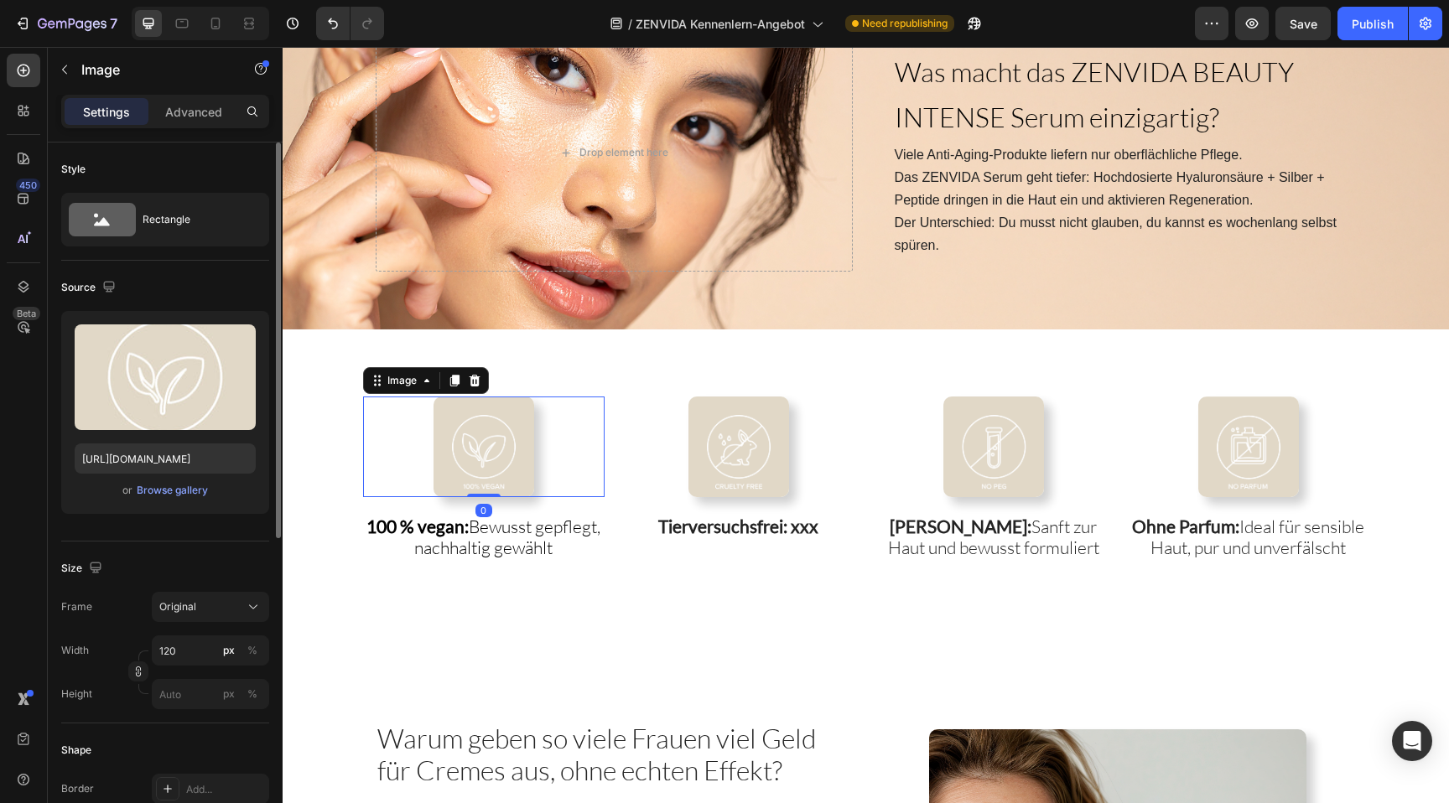
click at [464, 436] on img at bounding box center [484, 447] width 101 height 101
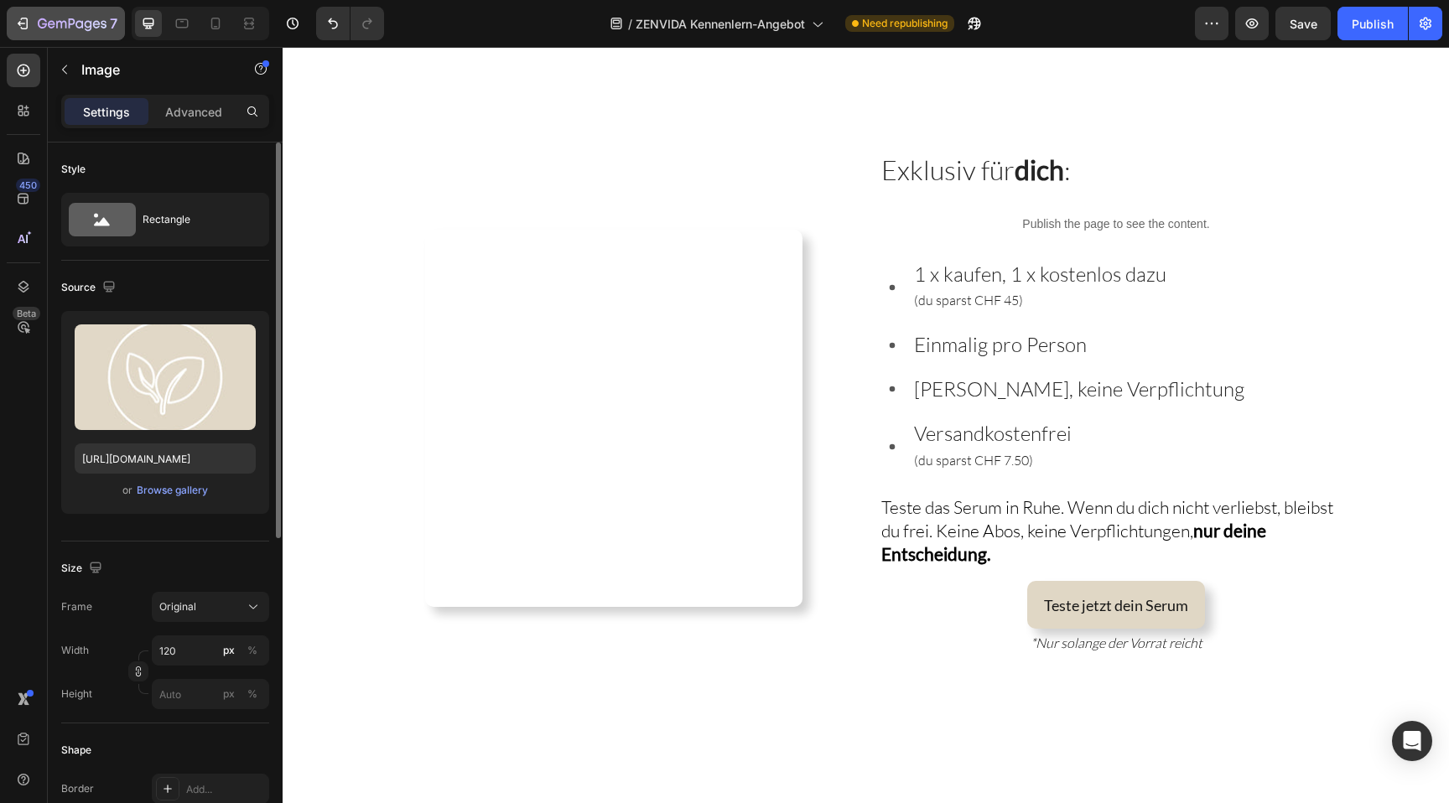
scroll to position [3572, 0]
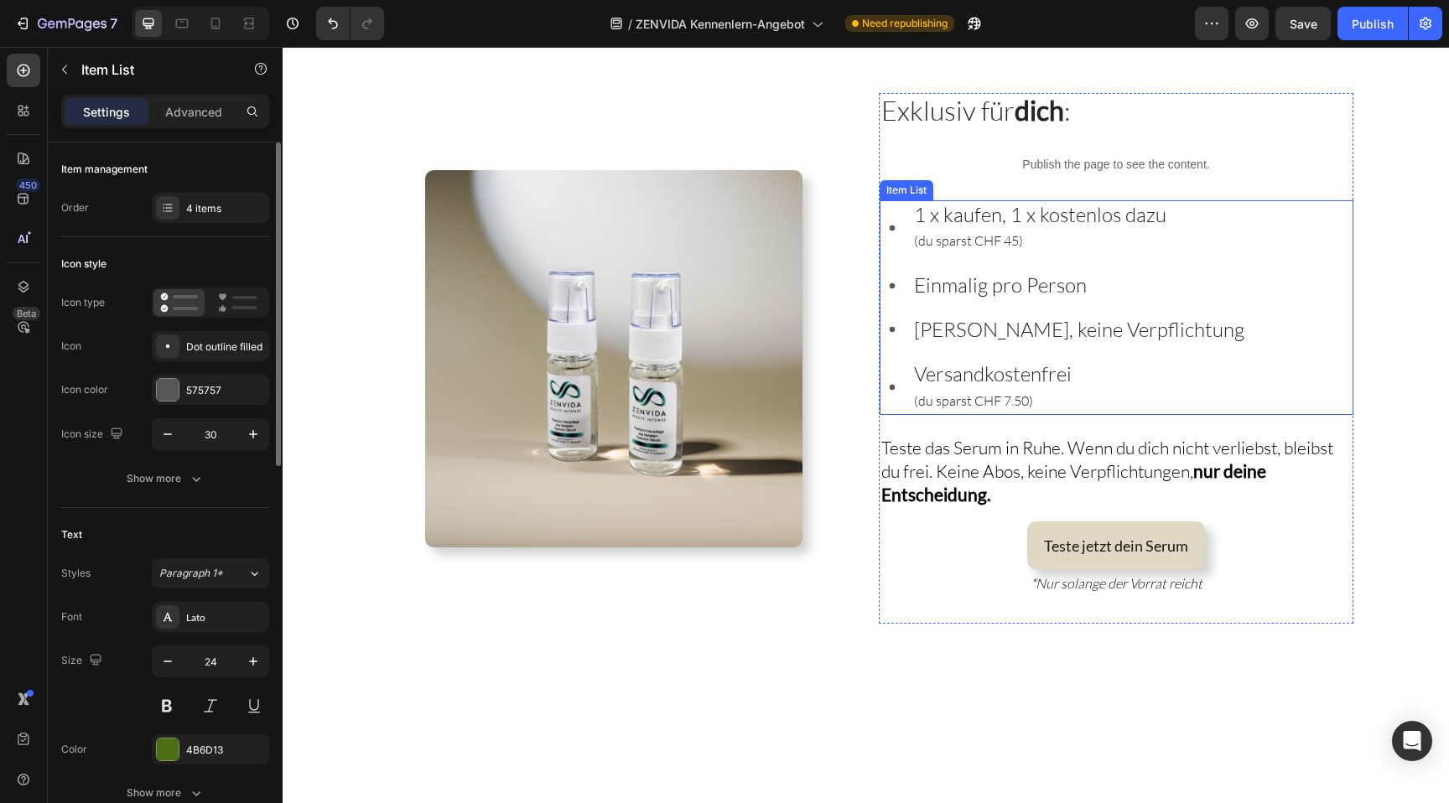
click at [998, 240] on span "(du sparst CHF 45)" at bounding box center [968, 240] width 109 height 17
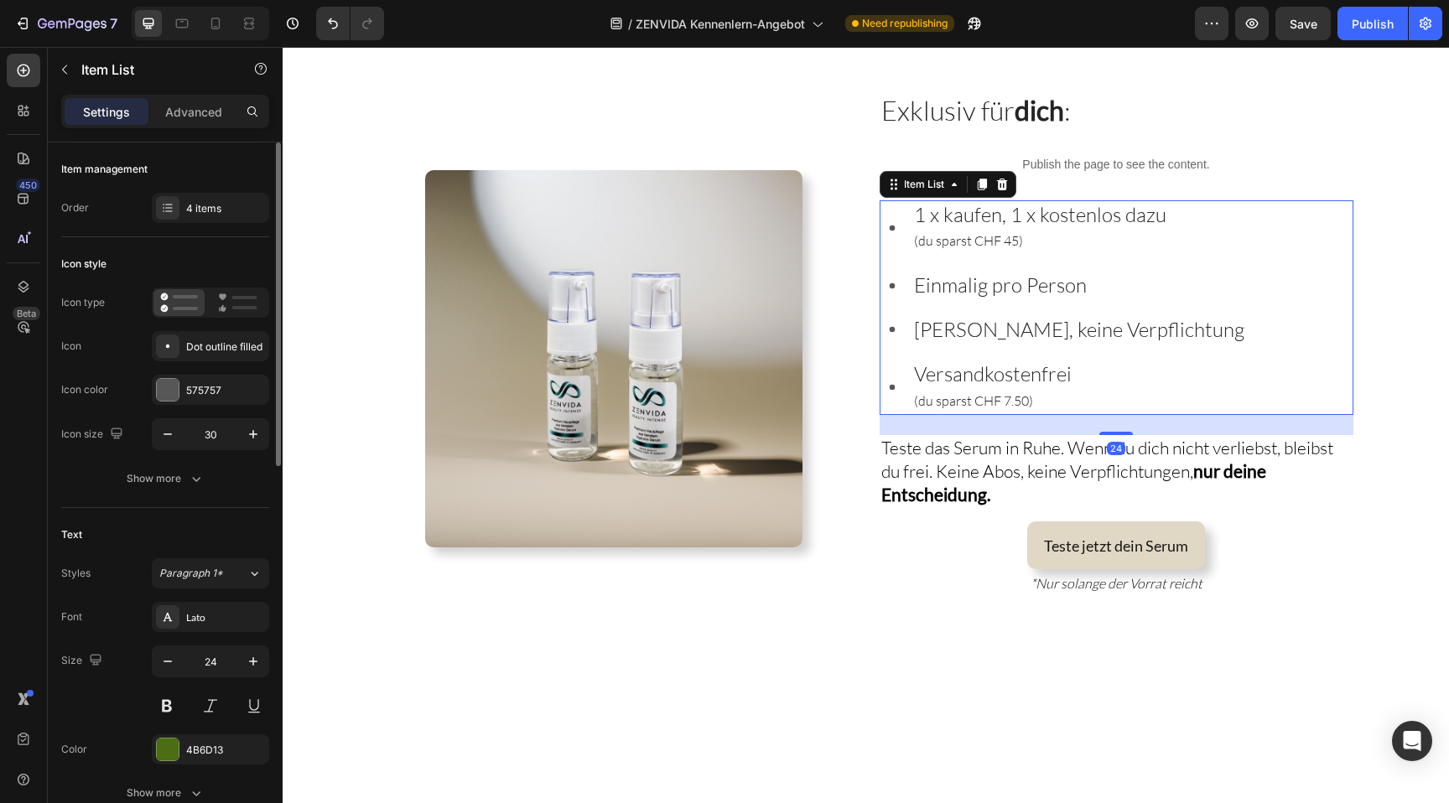
click at [998, 240] on span "(du sparst CHF 45)" at bounding box center [968, 240] width 109 height 17
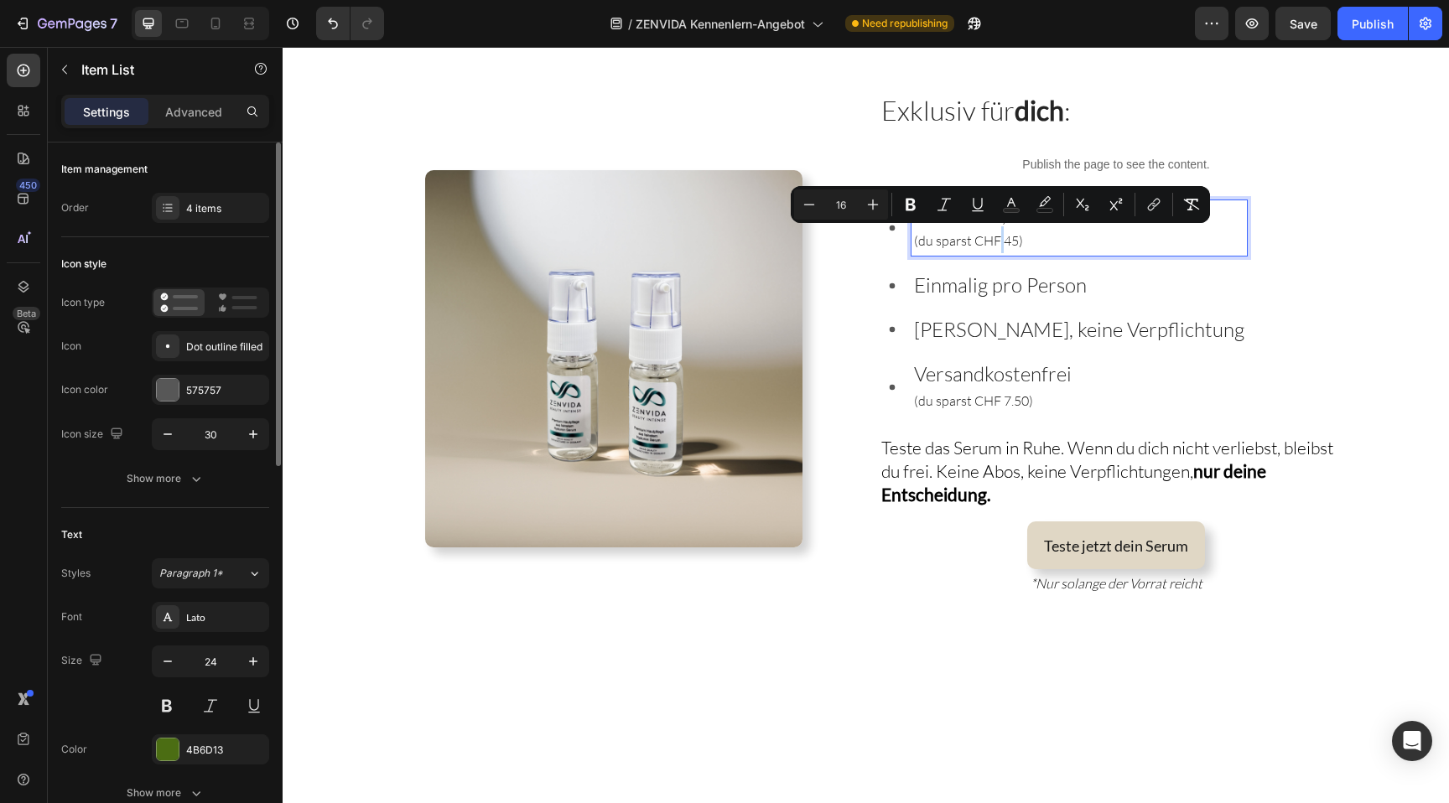
click at [1005, 240] on span "(du sparst CHF 45)" at bounding box center [968, 240] width 109 height 17
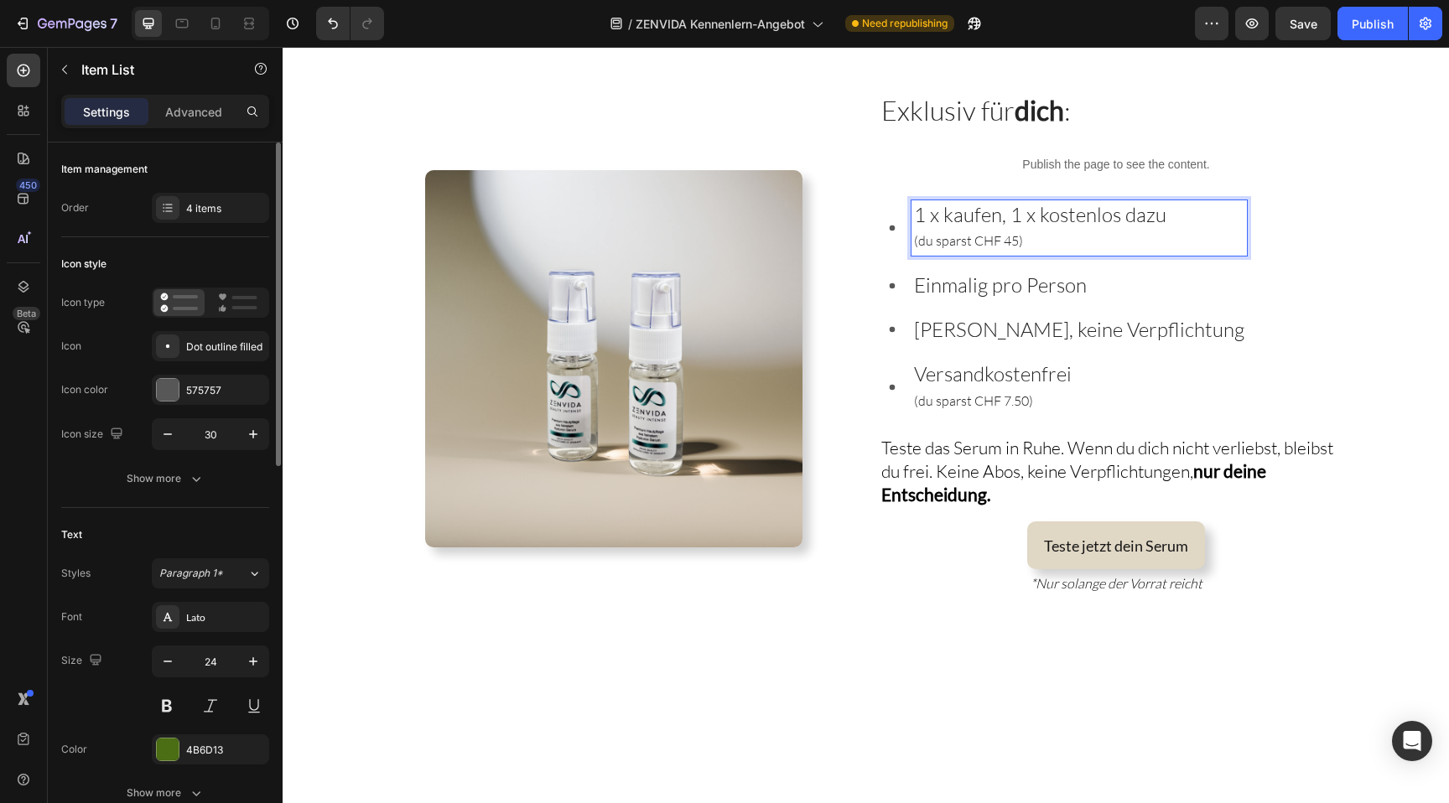
click at [985, 240] on span "(du sparst CHF 45)" at bounding box center [968, 240] width 109 height 17
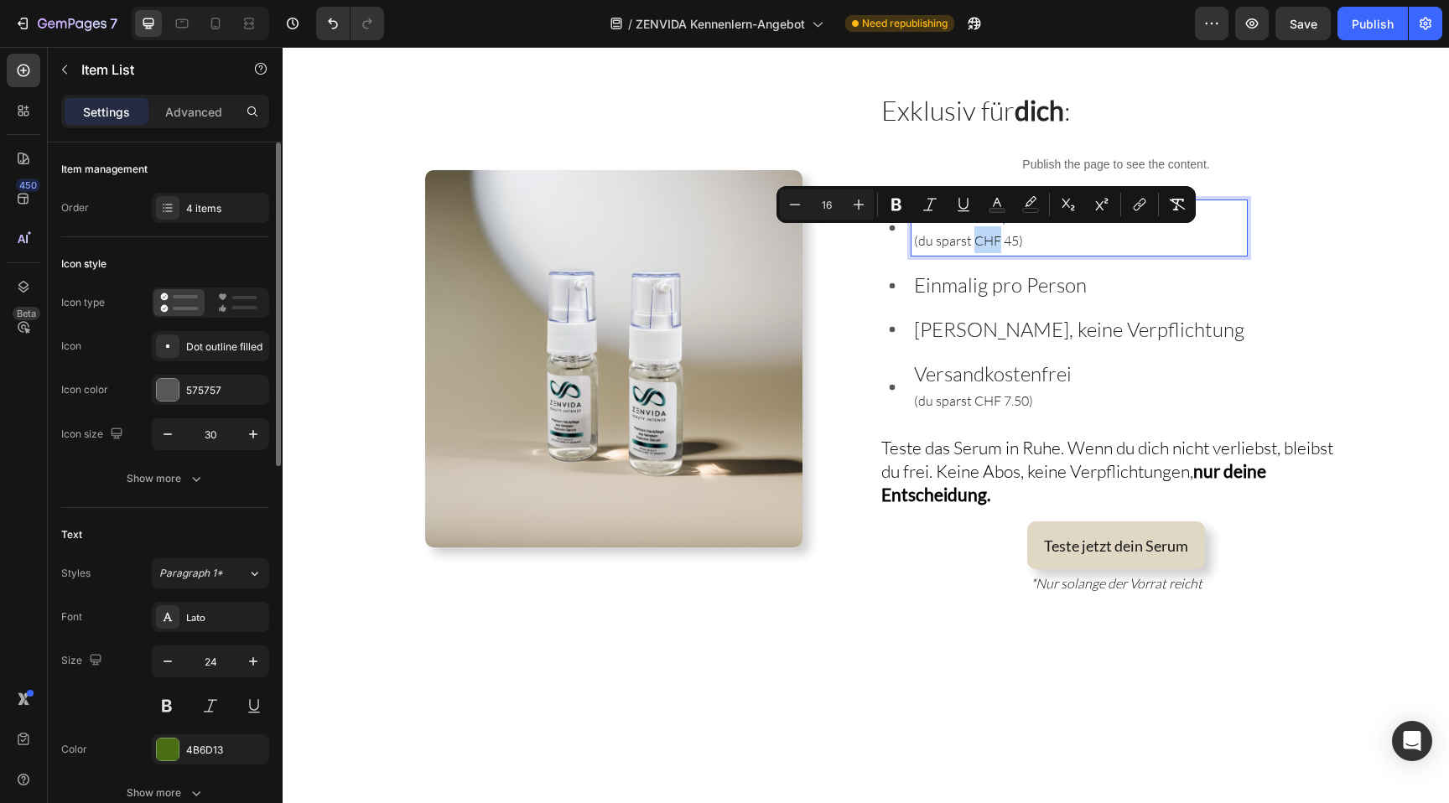
click at [994, 241] on span "(du sparst CHF 45)" at bounding box center [968, 240] width 109 height 17
click at [967, 242] on span "(du sparst CHF 45)" at bounding box center [968, 240] width 109 height 17
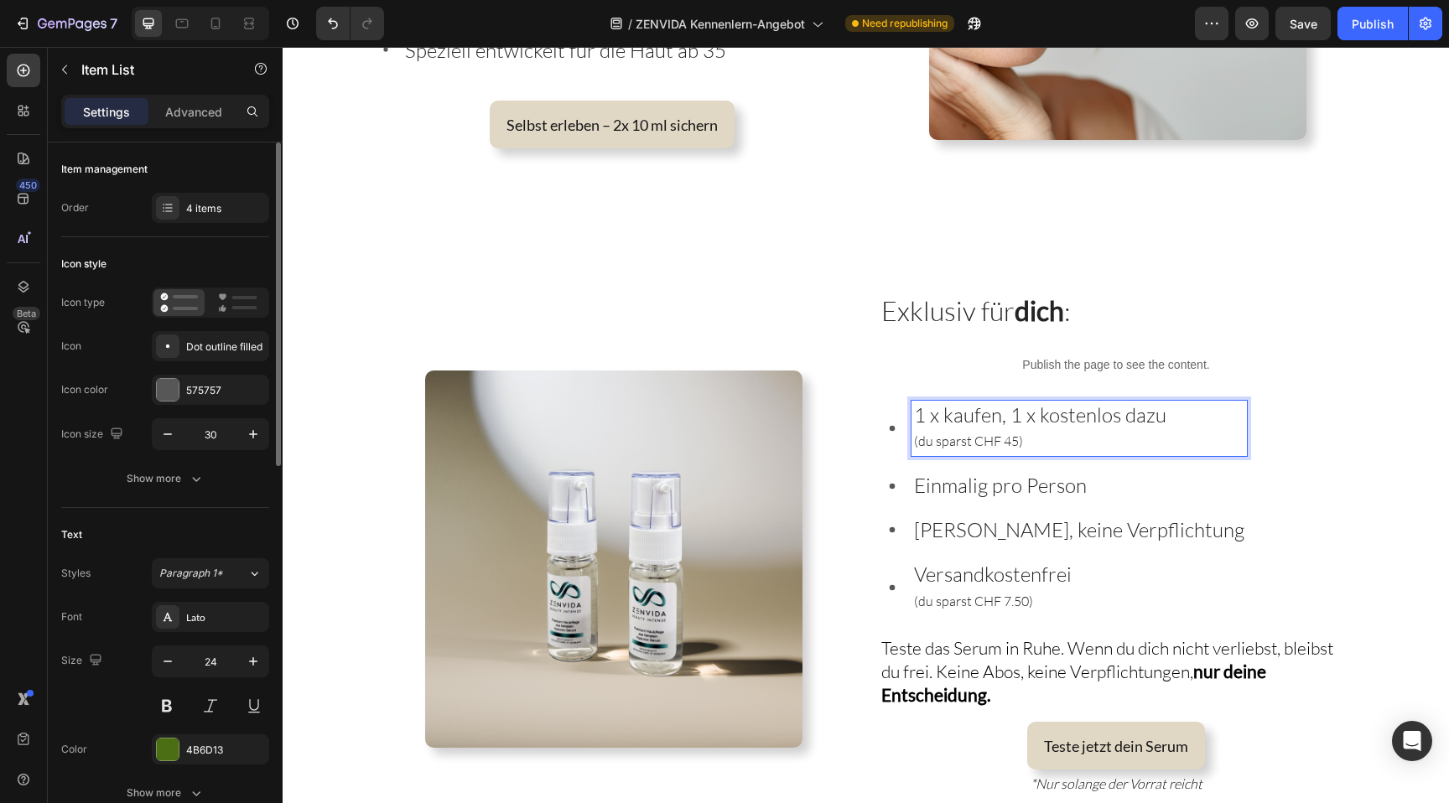
scroll to position [3399, 0]
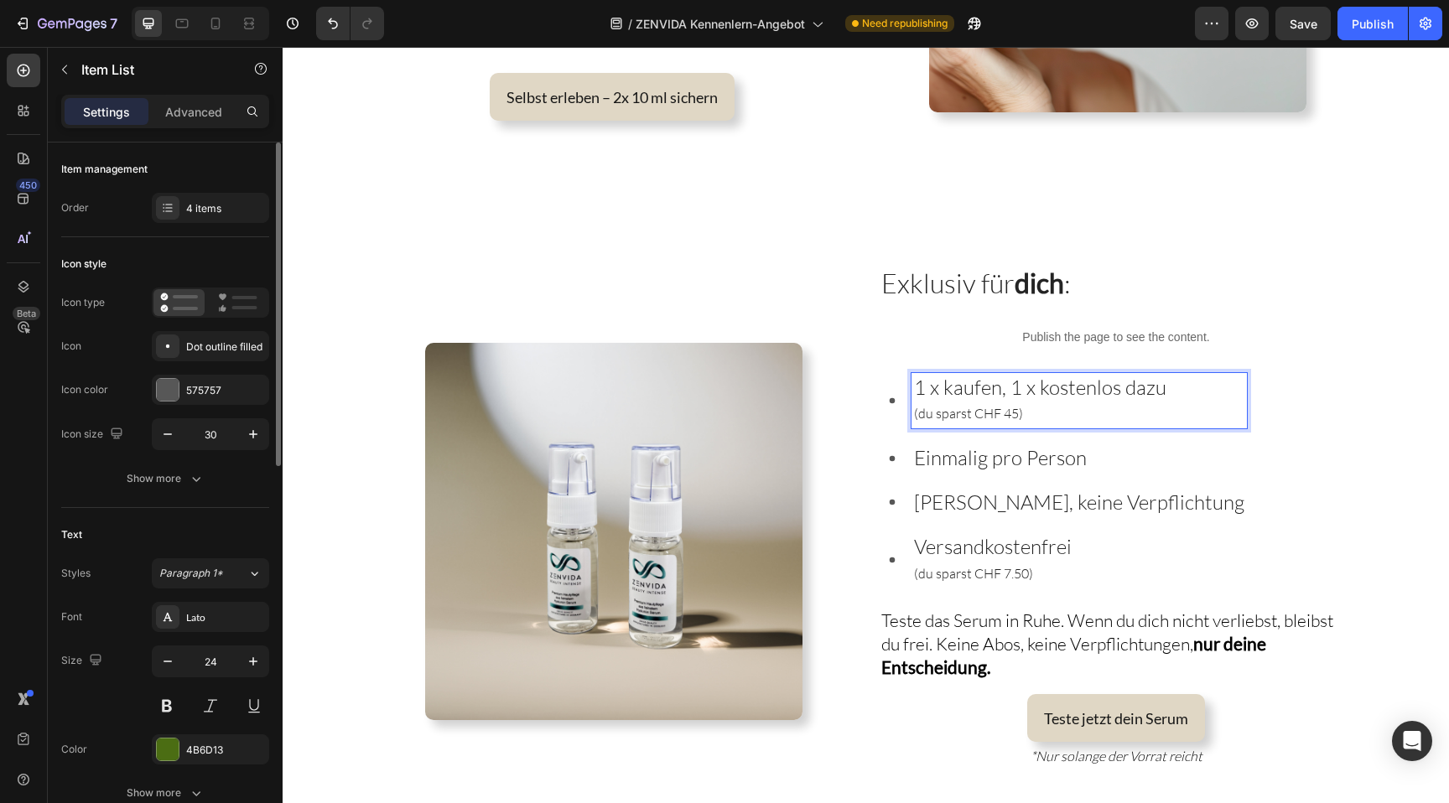
click at [969, 567] on span "(du sparst CHF 7.50)" at bounding box center [973, 573] width 119 height 17
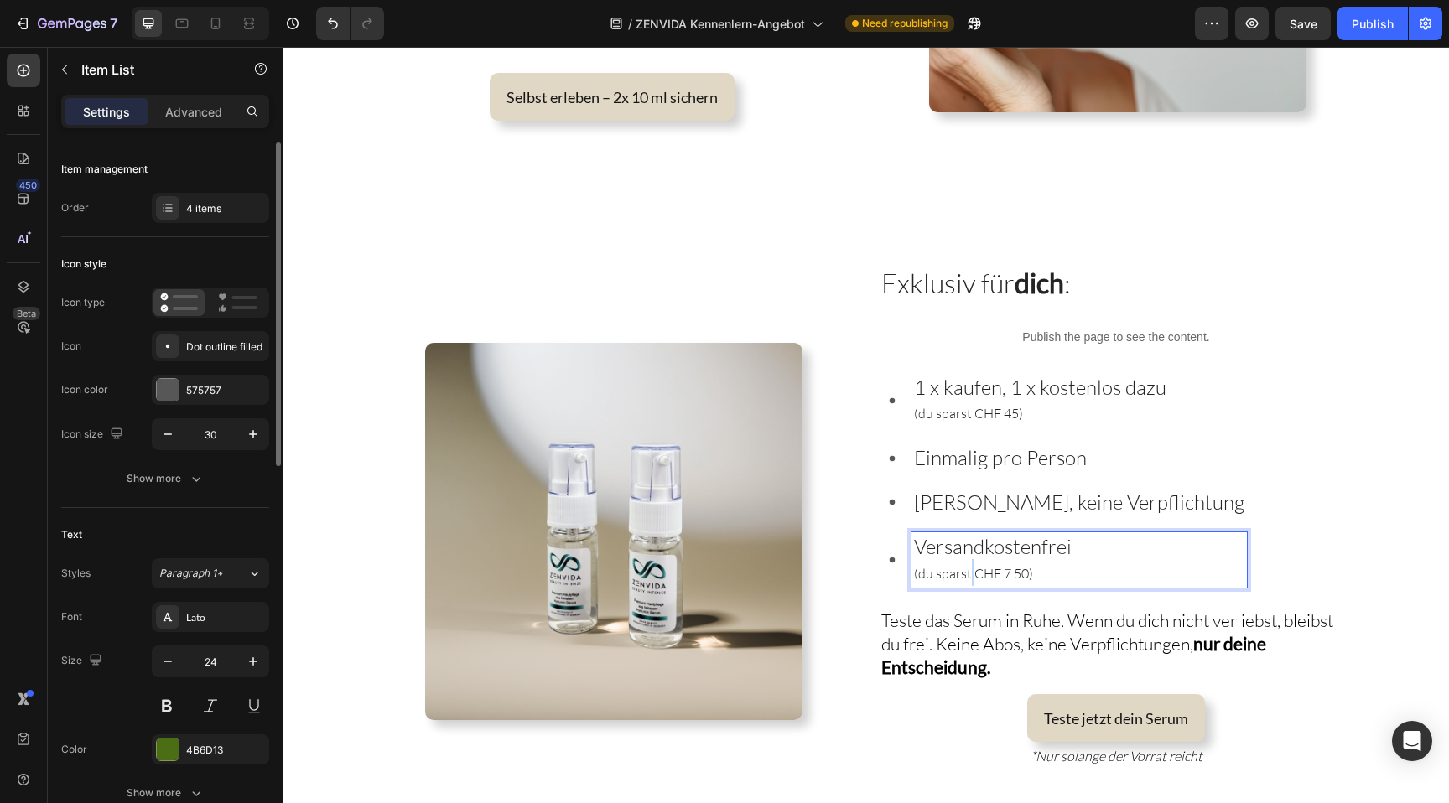
click at [969, 567] on span "(du sparst CHF 7.50)" at bounding box center [973, 573] width 119 height 17
click at [1042, 573] on p "Versandkostenfrei (du sparst CHF 7.50)" at bounding box center [1079, 560] width 330 height 51
drag, startPoint x: 1047, startPoint y: 573, endPoint x: 902, endPoint y: 574, distance: 145.9
click at [902, 574] on div "Versandkostenfrei (du sparst CHF 7.50)" at bounding box center [1063, 561] width 367 height 56
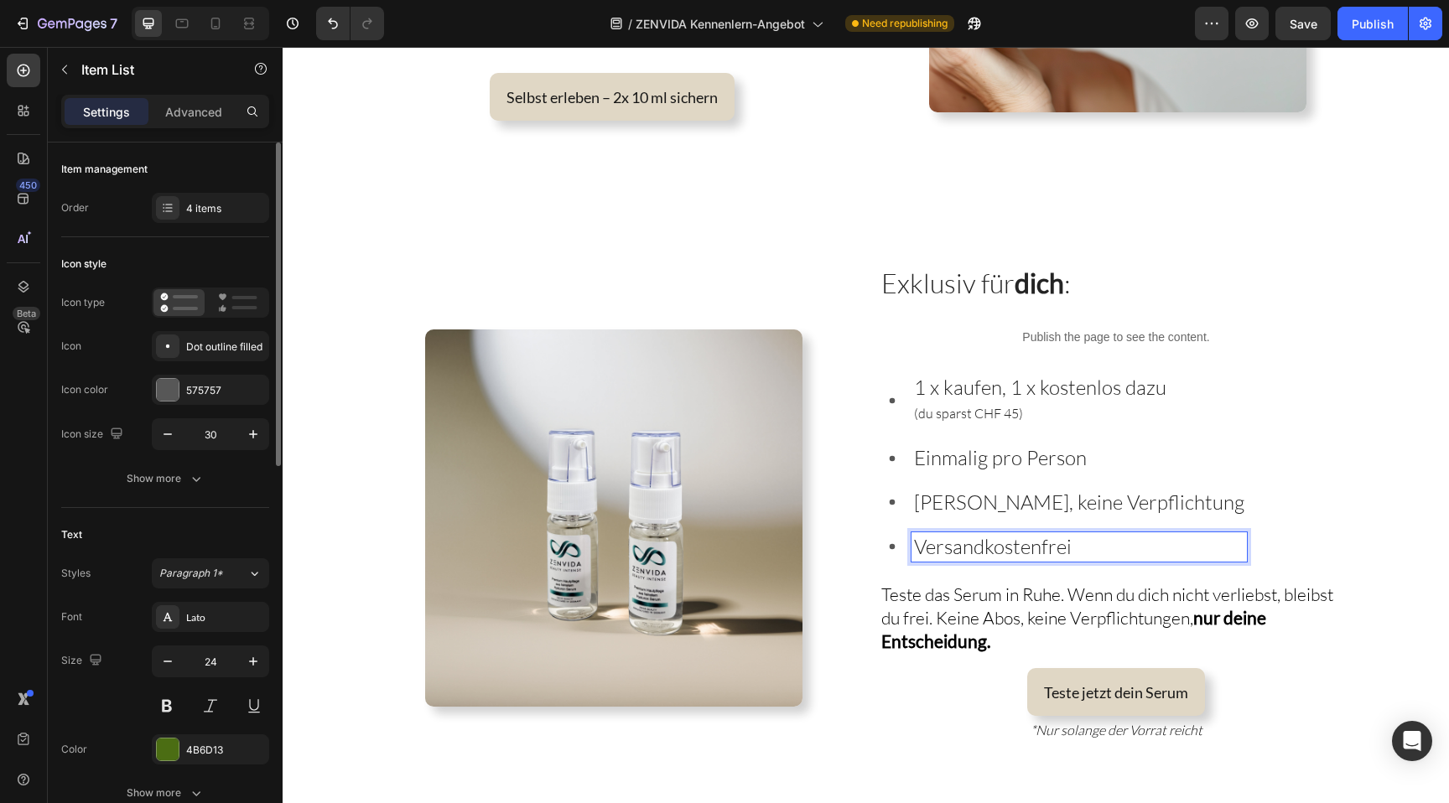
click at [979, 406] on span "(du sparst CHF 45)" at bounding box center [968, 413] width 109 height 17
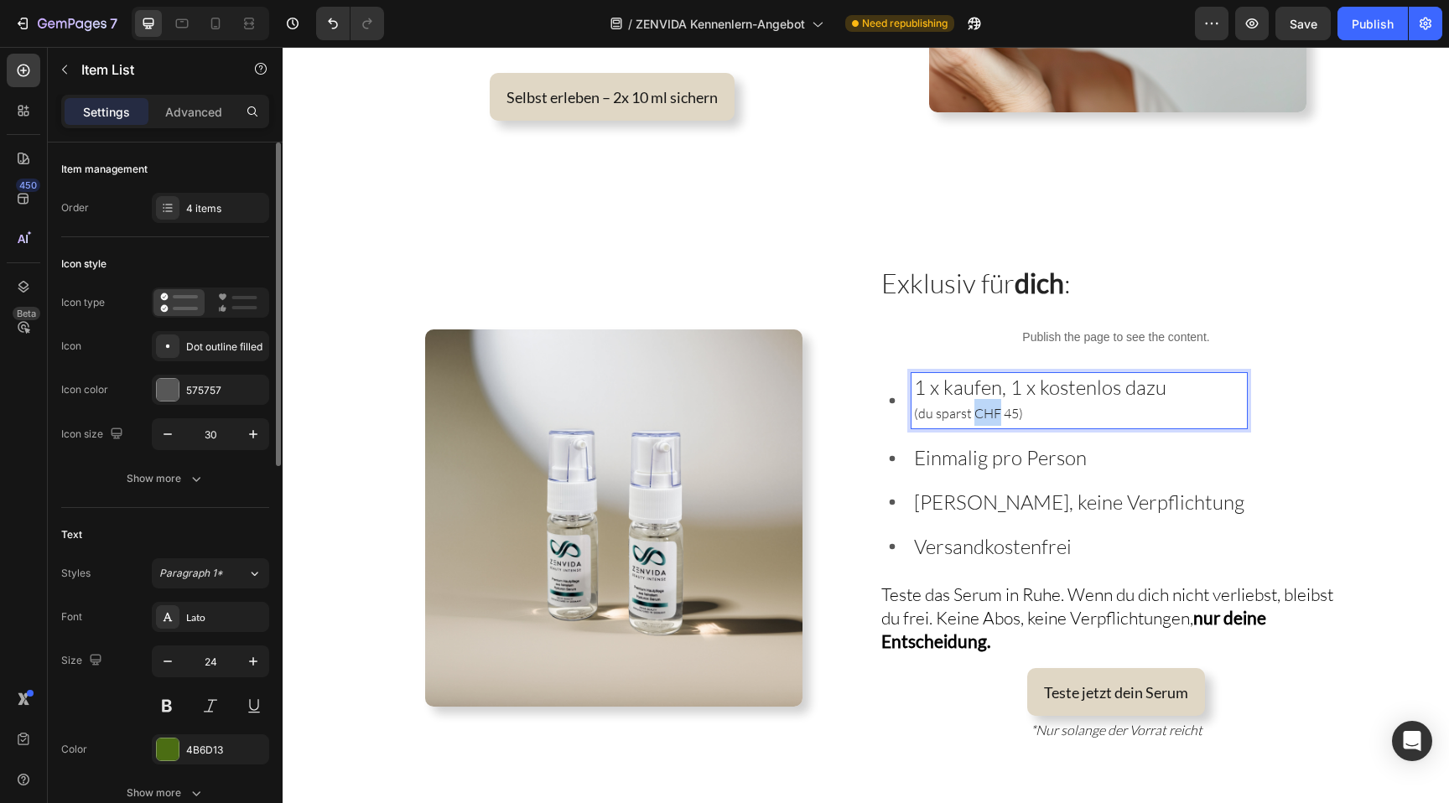
click at [979, 406] on span "(du sparst CHF 45)" at bounding box center [968, 413] width 109 height 17
click at [1022, 408] on p "1 x kaufen, 1 x kostenlos dazu (du sparst CHF 45)" at bounding box center [1079, 401] width 330 height 51
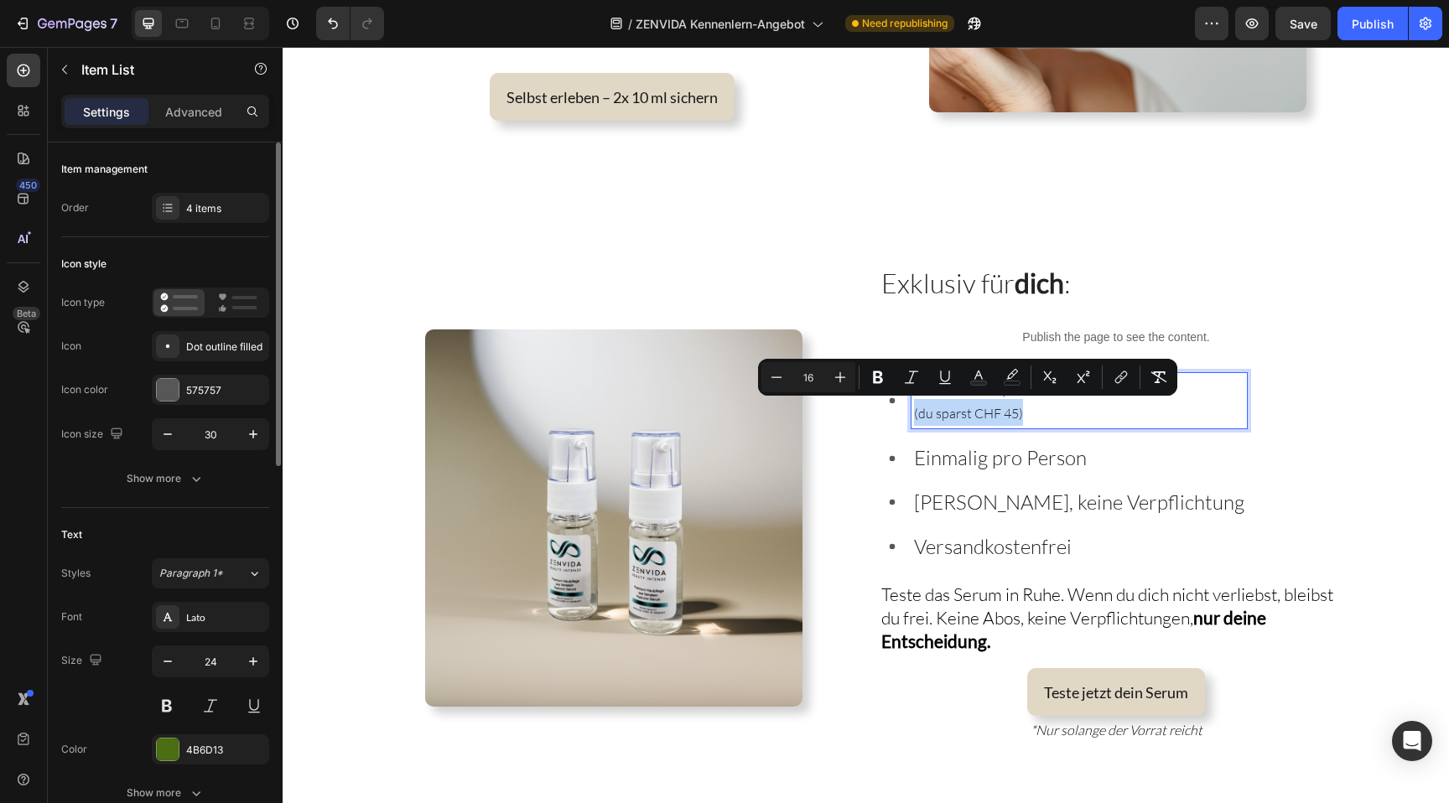
drag, startPoint x: 1032, startPoint y: 408, endPoint x: 881, endPoint y: 408, distance: 151.0
click at [881, 408] on div "1 x kaufen, 1 x kostenlos dazu (du sparst CHF 45)" at bounding box center [1063, 401] width 367 height 56
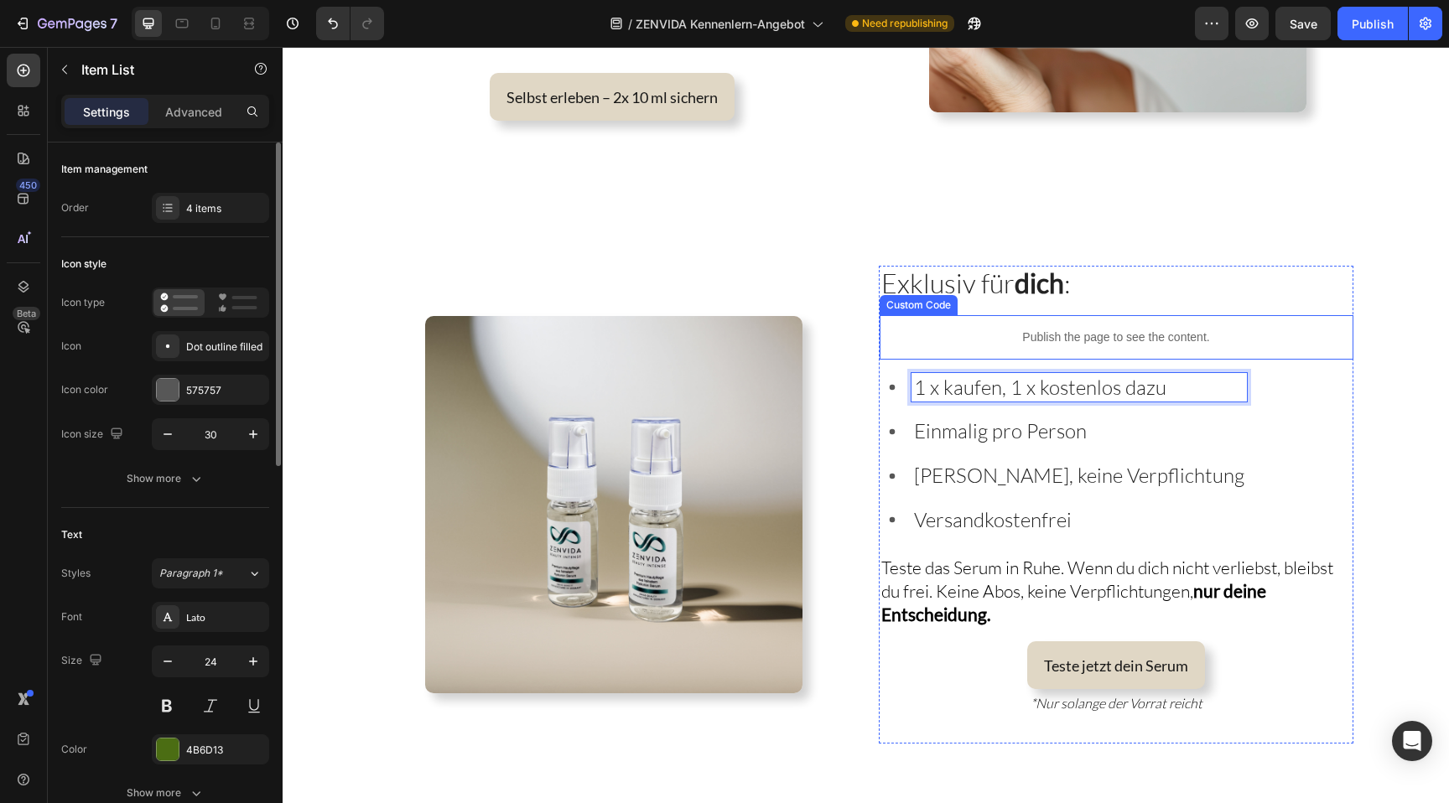
click at [1026, 335] on p "Publish the page to see the content." at bounding box center [1117, 338] width 474 height 18
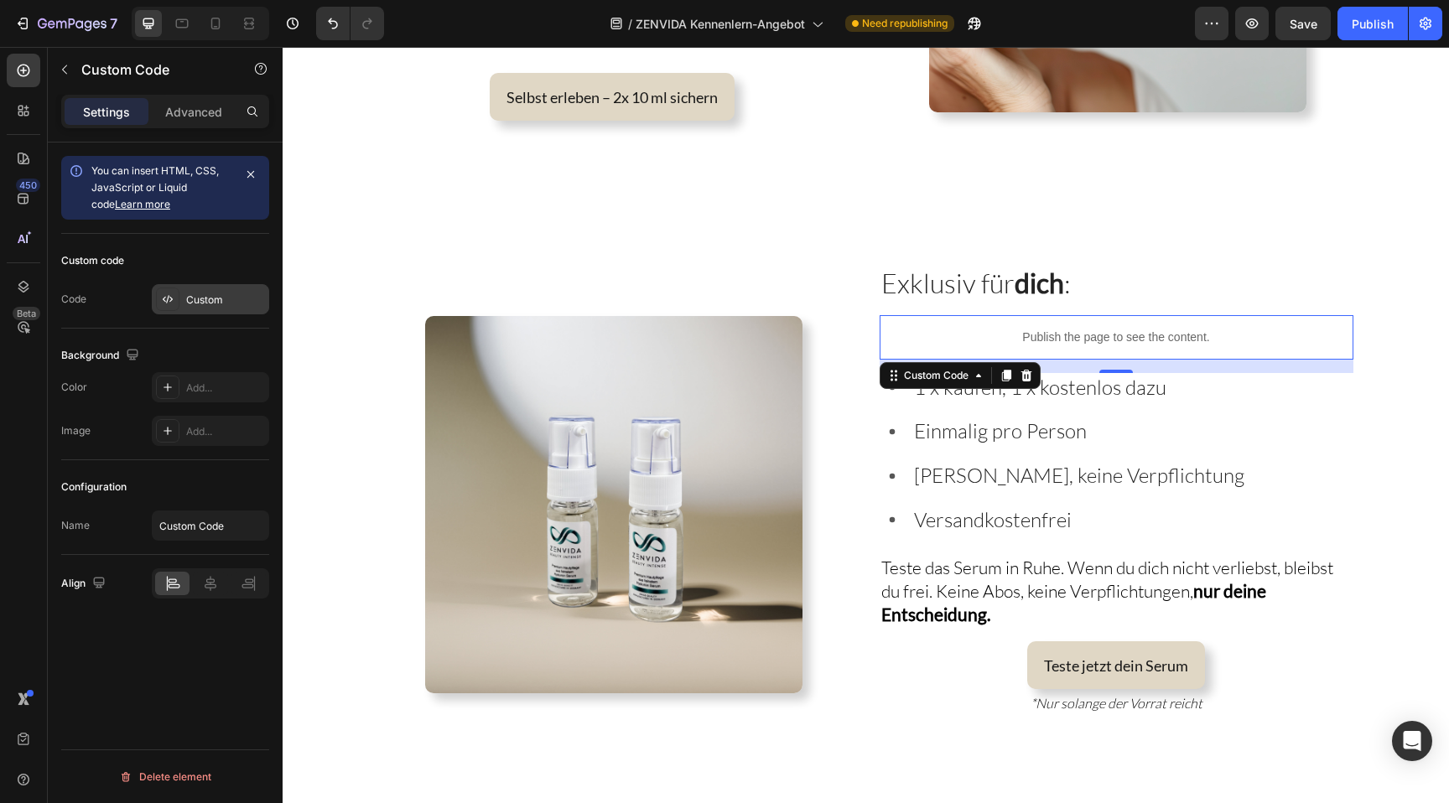
click at [219, 309] on div "Custom" at bounding box center [210, 299] width 117 height 30
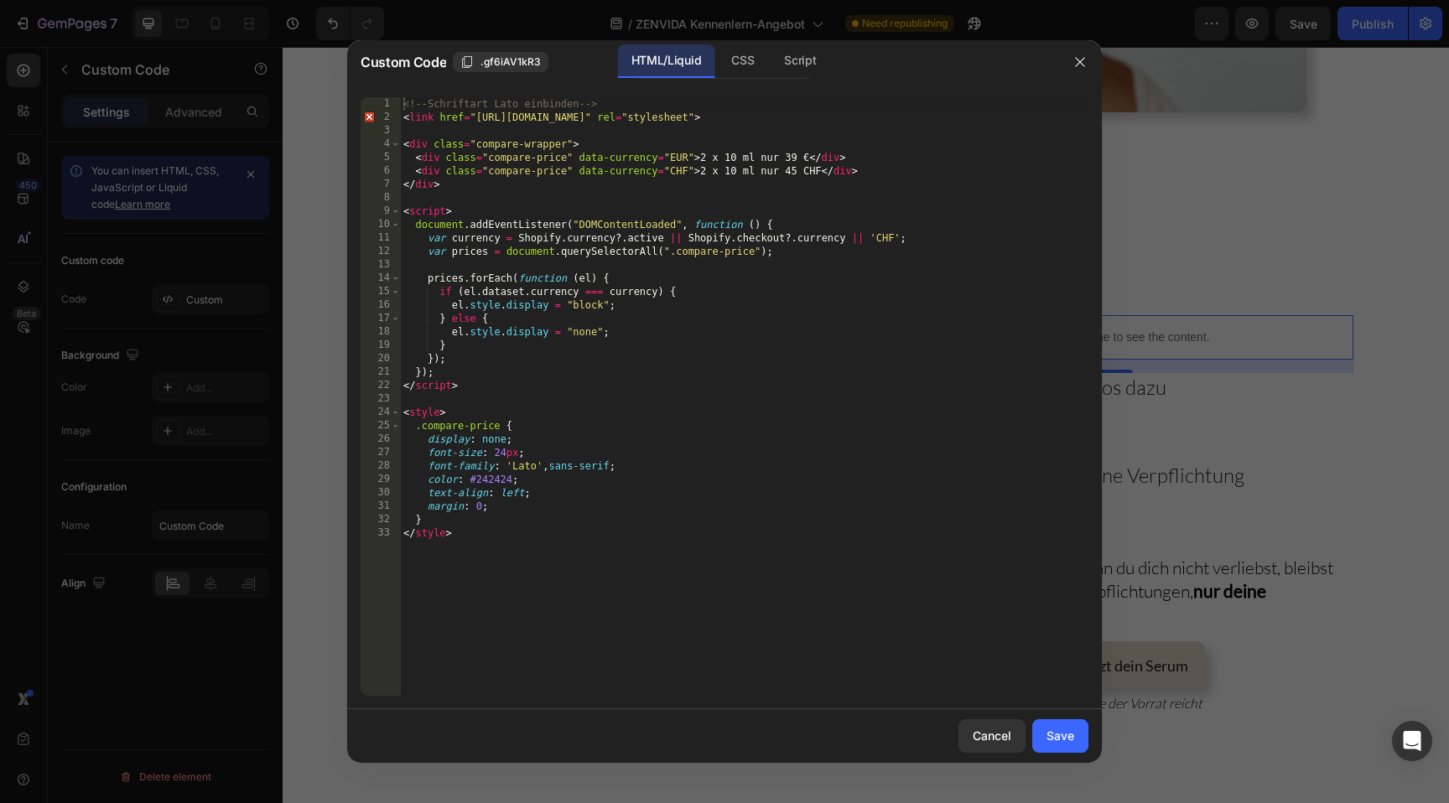
type textarea "font-size: 24px;"
click at [501, 455] on div "<!-- Schriftart Lato einbinden --> < link href = "[URL][DOMAIN_NAME]" rel = "st…" at bounding box center [744, 410] width 689 height 626
click at [1055, 725] on button "Save" at bounding box center [1060, 737] width 56 height 34
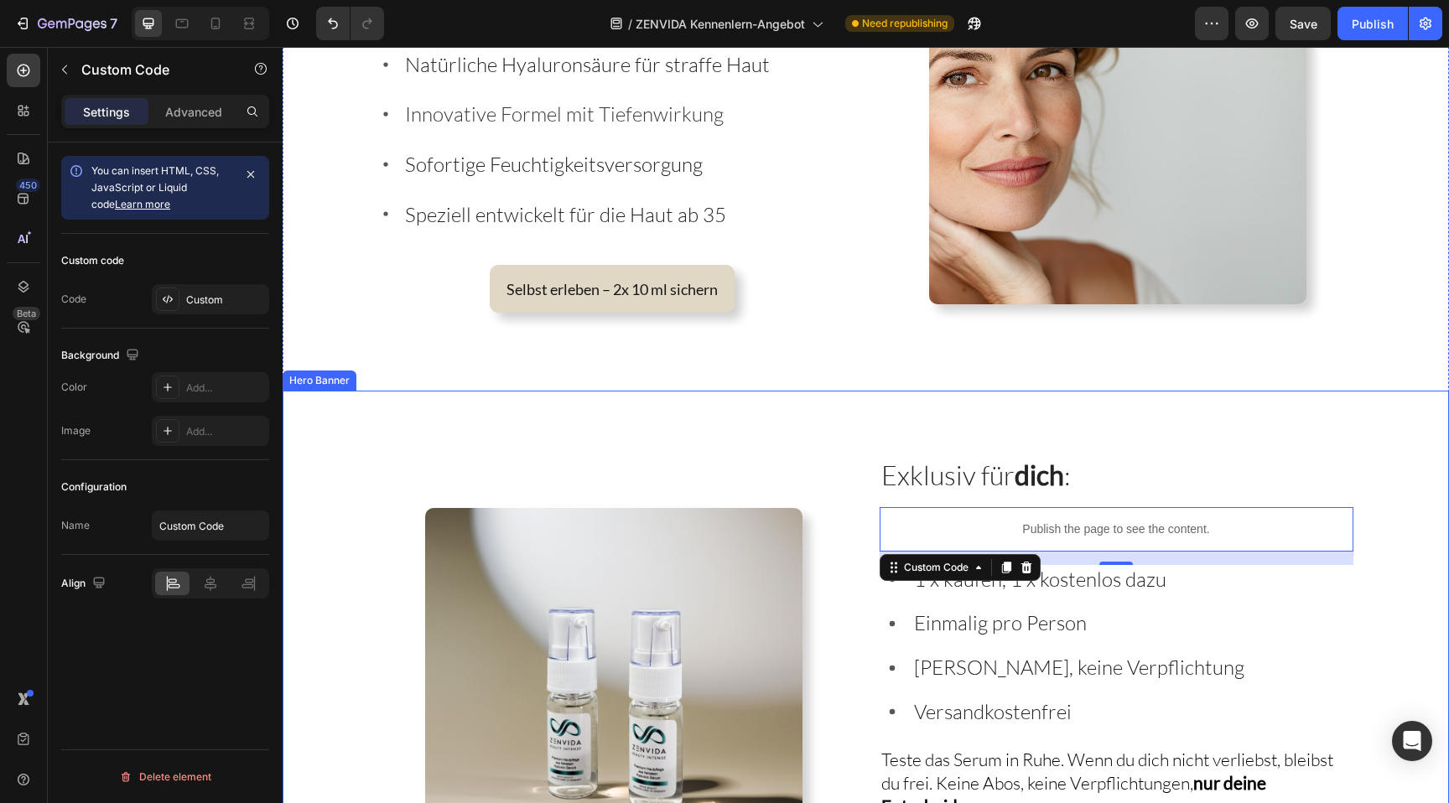
scroll to position [2717, 0]
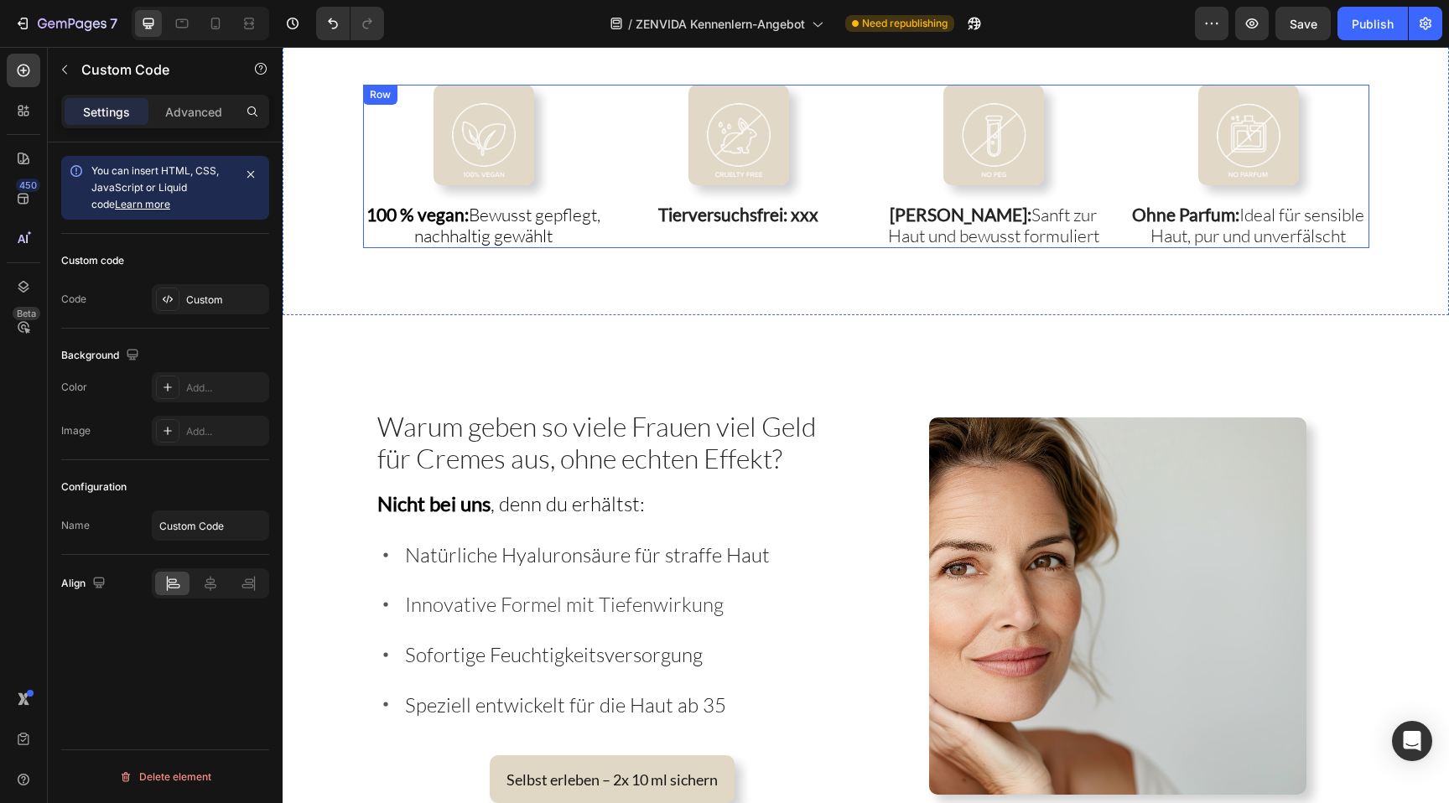
click at [744, 218] on strong "Tierversuchsfrei: xxx" at bounding box center [738, 214] width 160 height 21
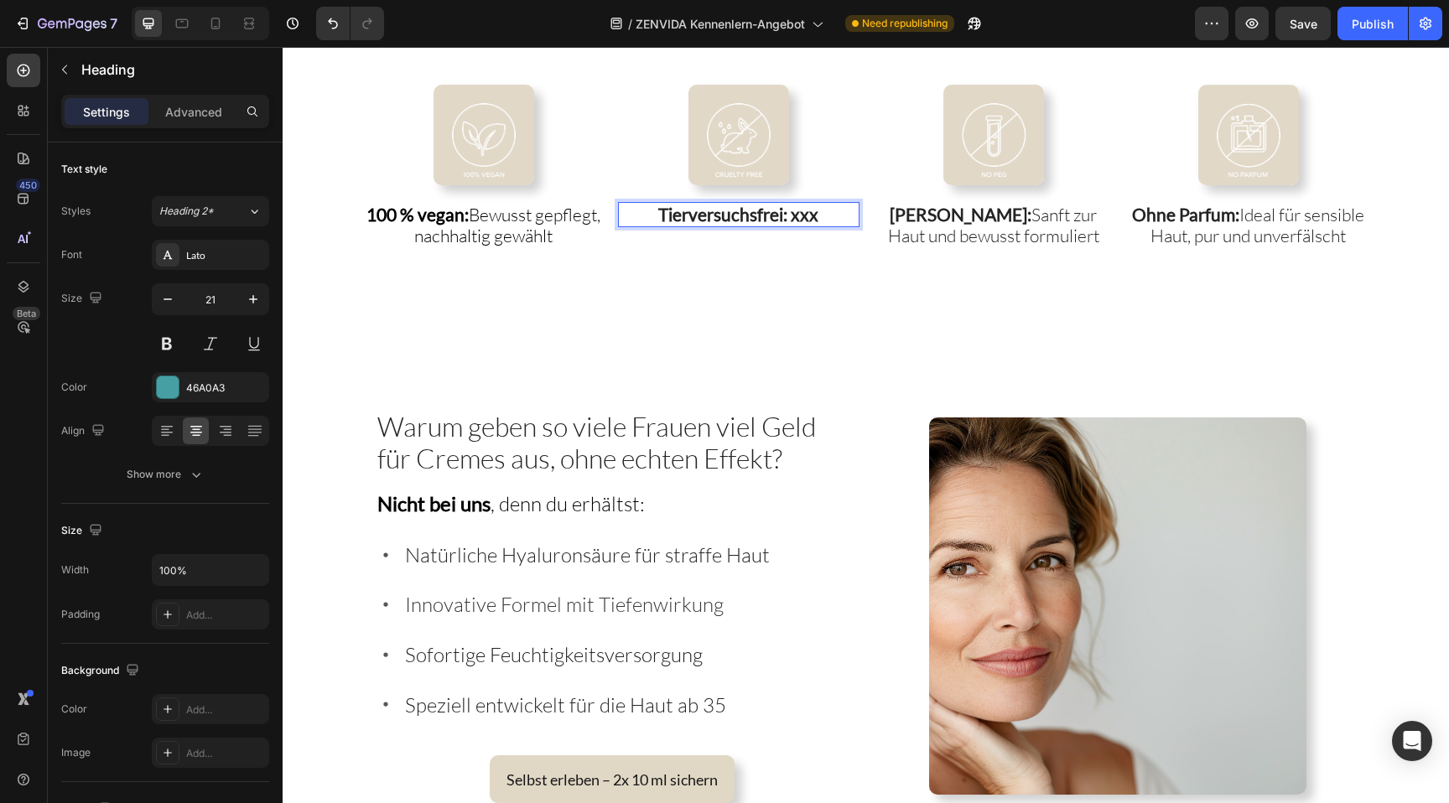
click at [744, 218] on strong "Tierversuchsfrei: xxx" at bounding box center [738, 214] width 160 height 21
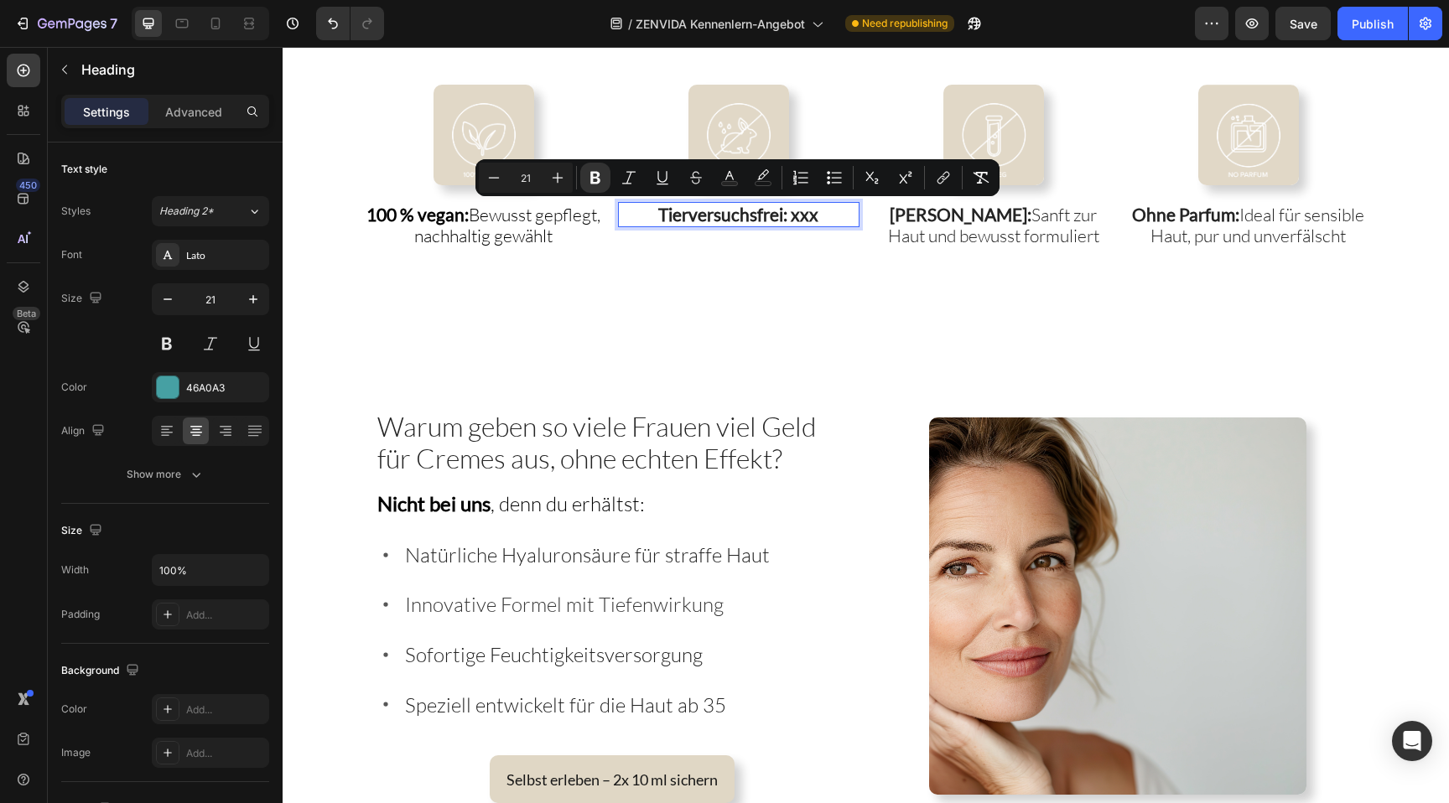
click at [789, 220] on strong "Tierversuchsfrei: xxx" at bounding box center [738, 214] width 160 height 21
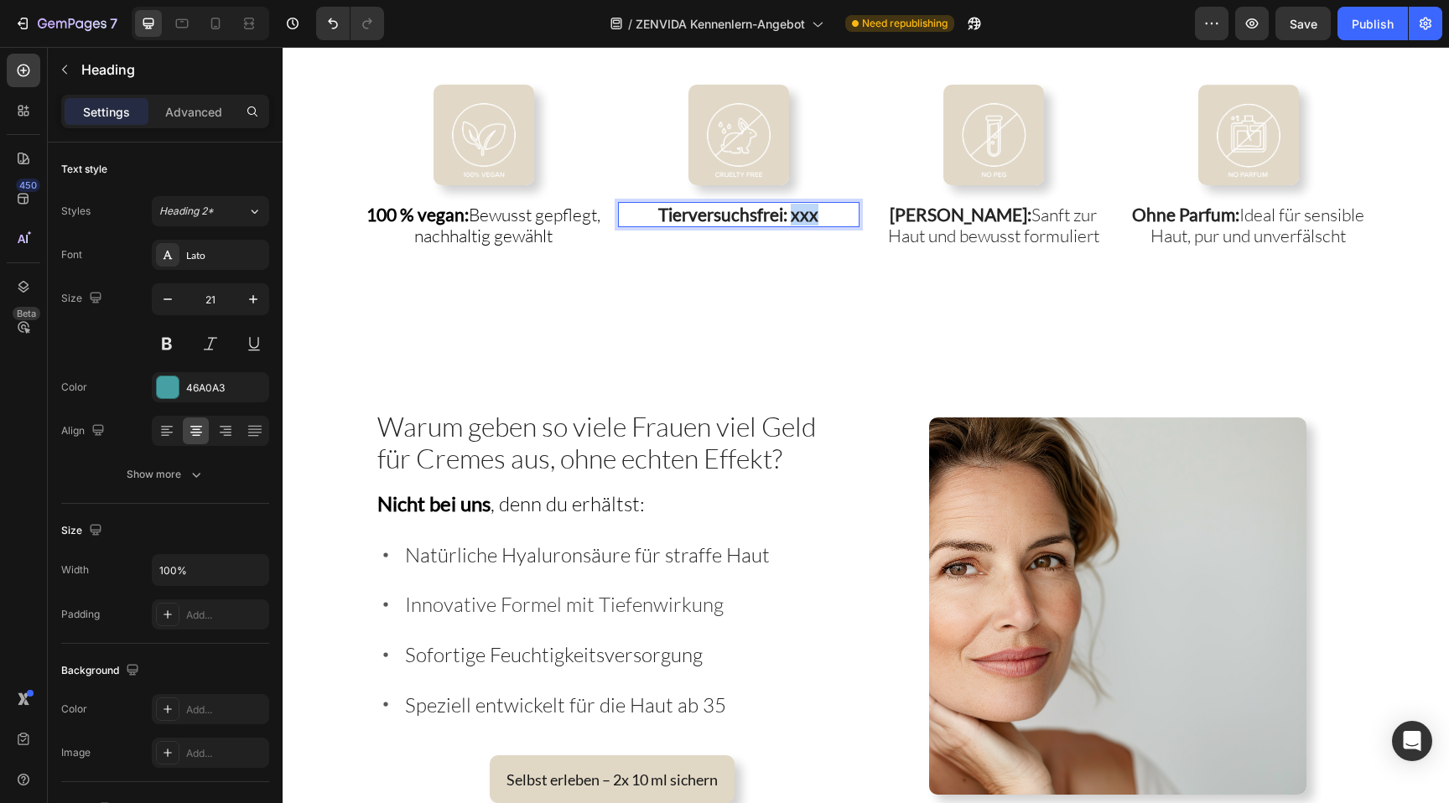
drag, startPoint x: 791, startPoint y: 220, endPoint x: 821, endPoint y: 220, distance: 30.2
click at [821, 220] on p "Tierversuchsfrei: xxx" at bounding box center [739, 215] width 238 height 22
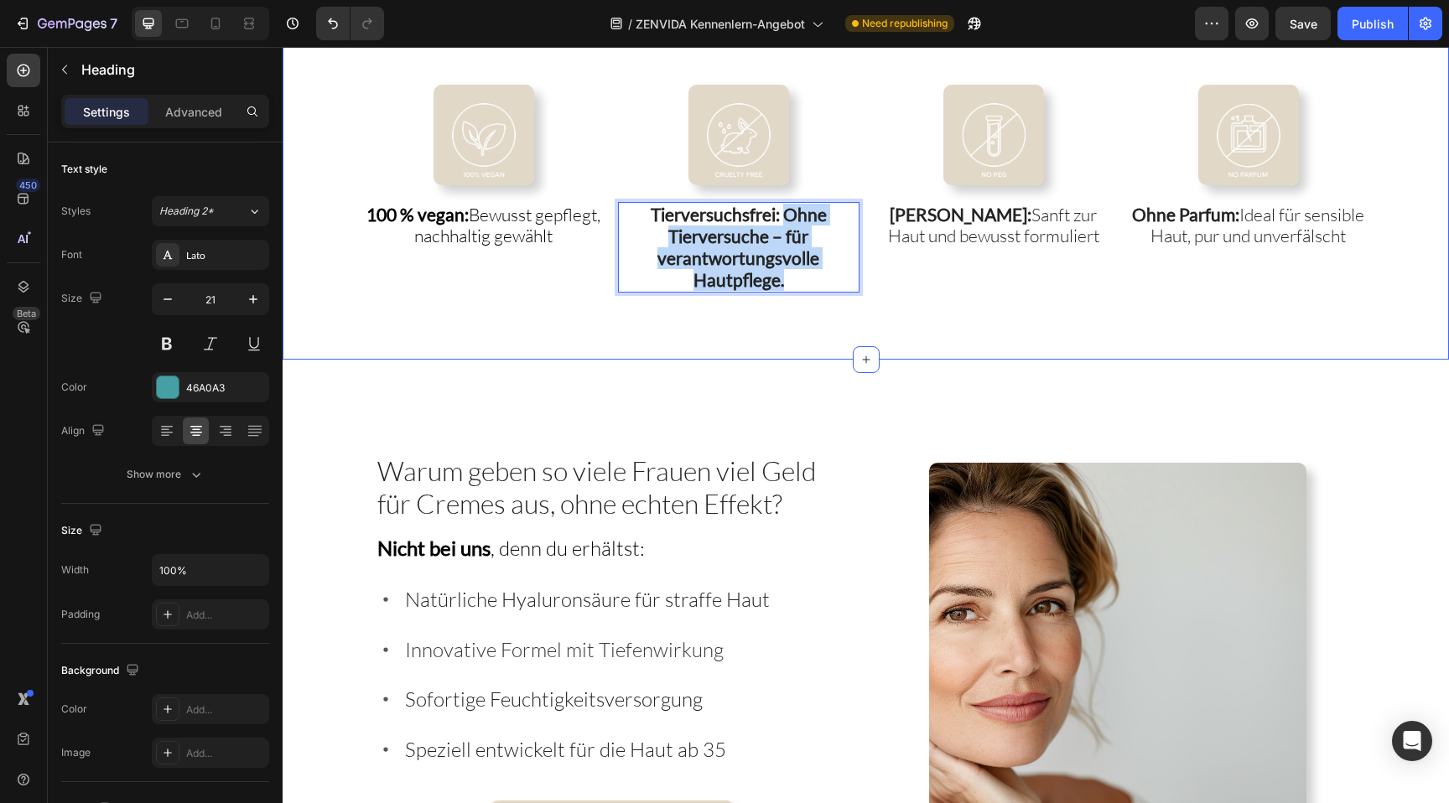
drag, startPoint x: 784, startPoint y: 220, endPoint x: 833, endPoint y: 305, distance: 98.4
click at [833, 305] on div "Image 100 % vegan: Bewusst gepflegt, nachhaltig gewählt Heading Image Tierversu…" at bounding box center [866, 189] width 1167 height 343
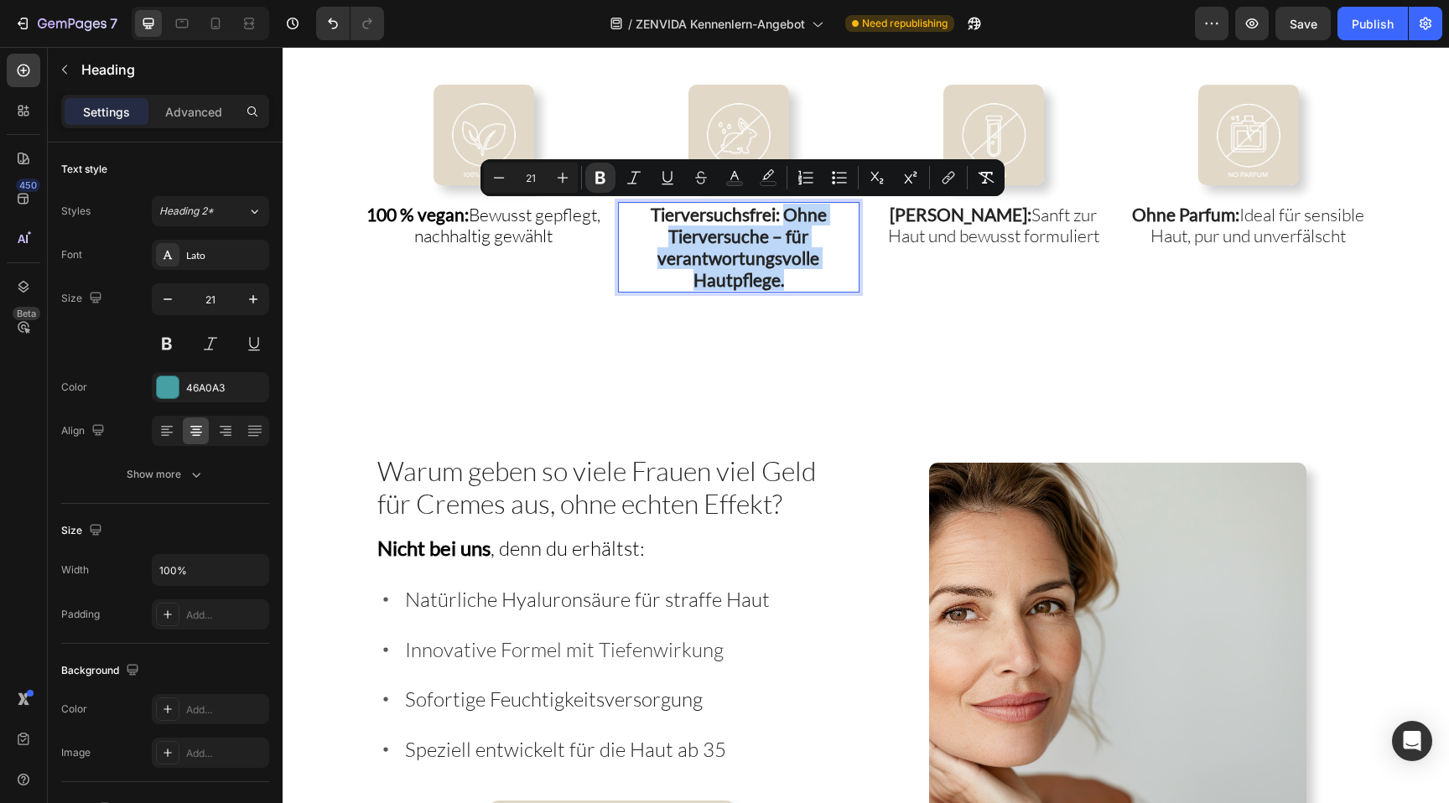
click at [793, 271] on p "Tierversuchsfrei: Ohne Tierversuche – für verantwortungsvolle Hautpflege." at bounding box center [739, 248] width 238 height 88
drag, startPoint x: 797, startPoint y: 280, endPoint x: 787, endPoint y: 210, distance: 70.3
click at [787, 210] on p "Tierversuchsfrei: Ohne Tierversuche – für verantwortungsvolle Hautpflege." at bounding box center [739, 248] width 238 height 88
click at [608, 181] on icon "Editor contextual toolbar" at bounding box center [600, 177] width 17 height 17
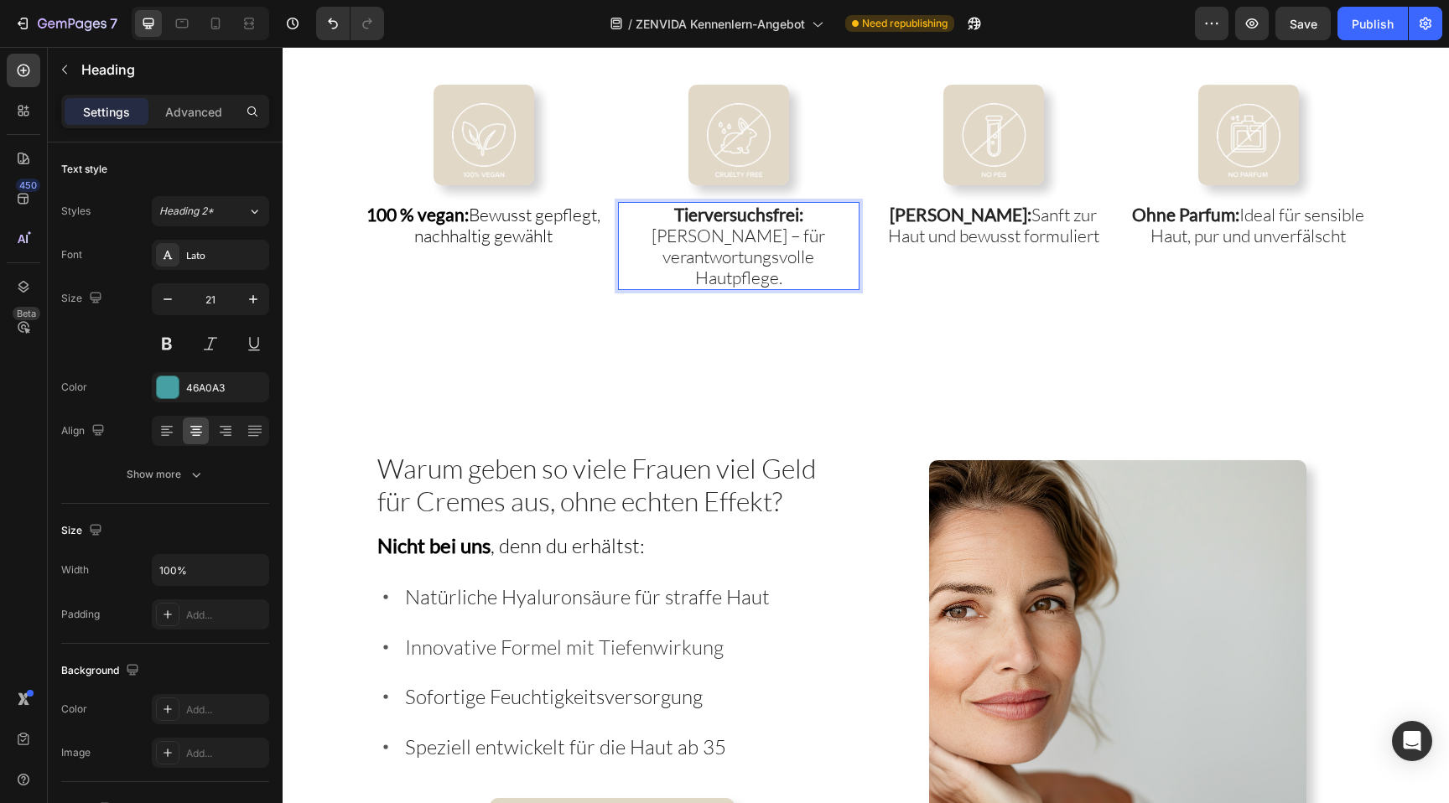
click at [678, 239] on span "Tierversuchsfrei: Ohne Tierversuche – für verantwortungsvolle Hautpflege." at bounding box center [739, 247] width 174 height 86
click at [736, 235] on span "Tierversuchsfrei: Ohne Tierversuche – für verantwortungsvolle Hautpflege." at bounding box center [739, 247] width 174 height 86
click at [781, 236] on span "Tierversuchsfrei: Ohne Tierversuche – für verantwortungsvolle Hautpflege." at bounding box center [739, 247] width 174 height 86
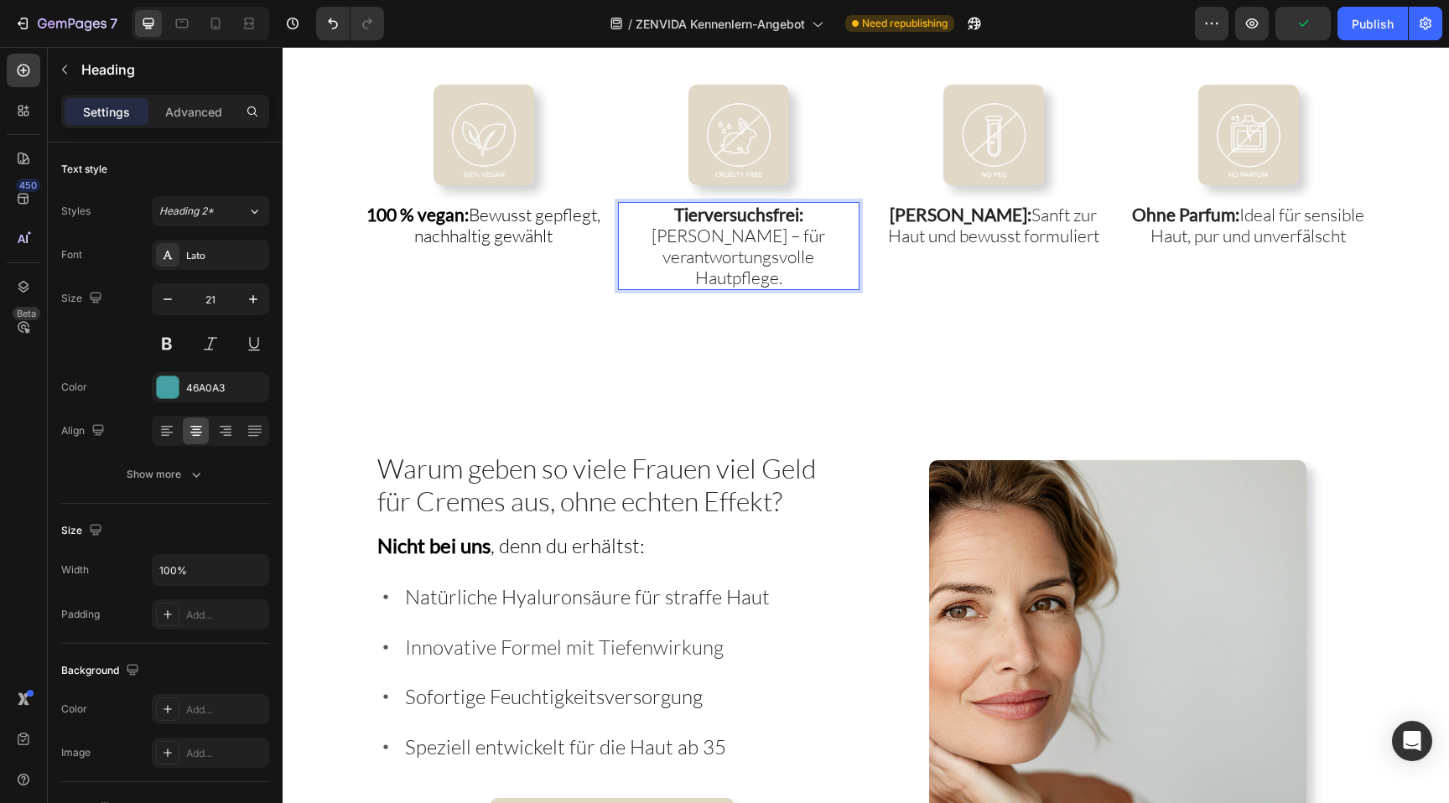
click at [783, 242] on span "Tierversuchsfrei: Ohne Tierversuche – für verantwortungsvolle Hautpflege." at bounding box center [739, 247] width 174 height 86
drag, startPoint x: 813, startPoint y: 226, endPoint x: 787, endPoint y: 210, distance: 30.5
click at [787, 210] on p "Tierversuchsfrei: Ohne Tierversuchefür verantwortungsvolle Hautpflege." at bounding box center [739, 247] width 238 height 86
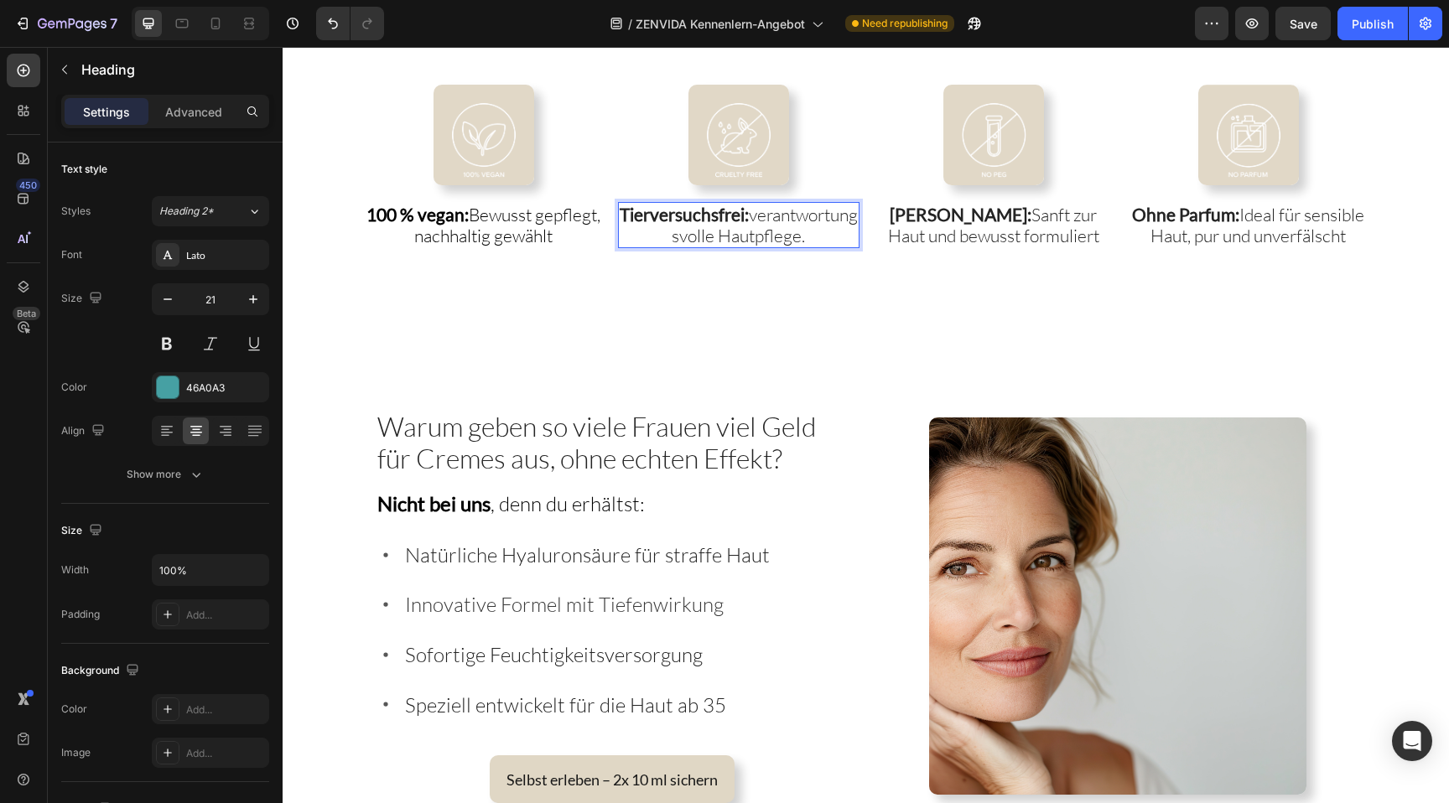
drag, startPoint x: 792, startPoint y: 249, endPoint x: 650, endPoint y: 232, distance: 142.7
click at [650, 232] on p "Tierversuchsfrei: verantwortungsvolle Hautpflege." at bounding box center [739, 225] width 238 height 43
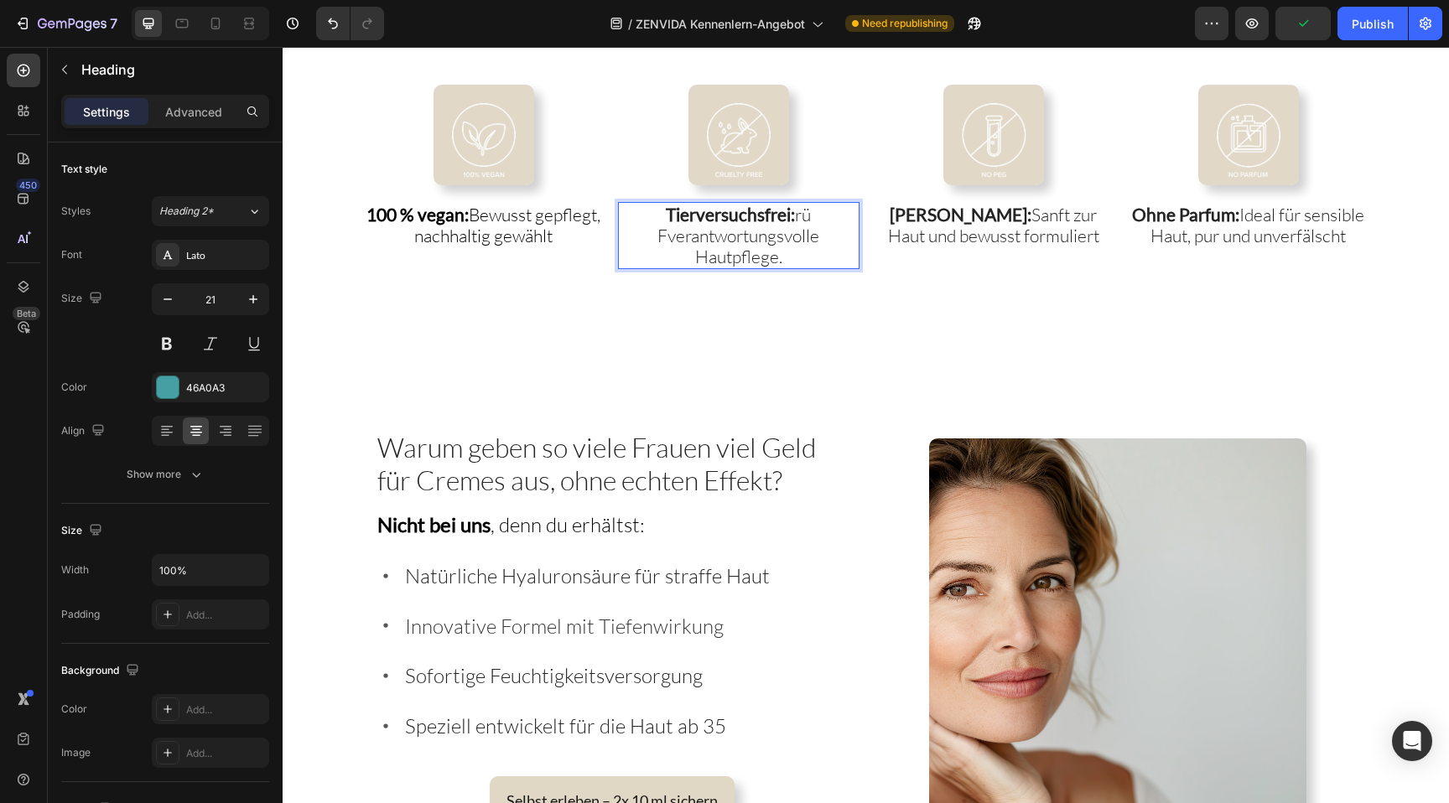
click at [799, 212] on span "Tierversuchsfrei: rü Fverantwortungsvolle Hautpflege." at bounding box center [738, 236] width 162 height 64
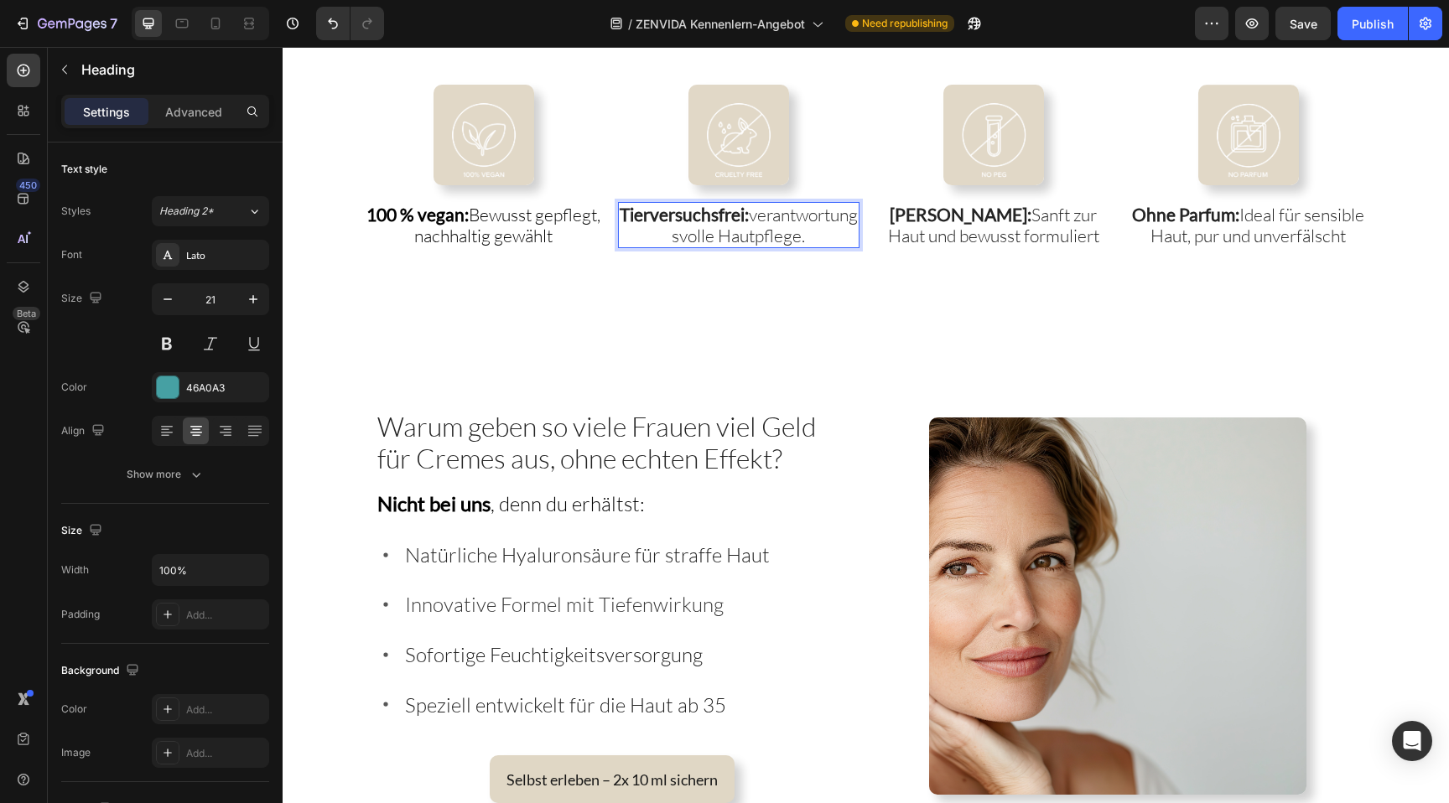
drag, startPoint x: 819, startPoint y: 258, endPoint x: 664, endPoint y: 234, distance: 157.0
click at [664, 234] on p "Tierversuchsfrei: verantwortungsvolle Hautpflege." at bounding box center [739, 225] width 238 height 43
copy span "verantwortungsvolle Hautpflege."
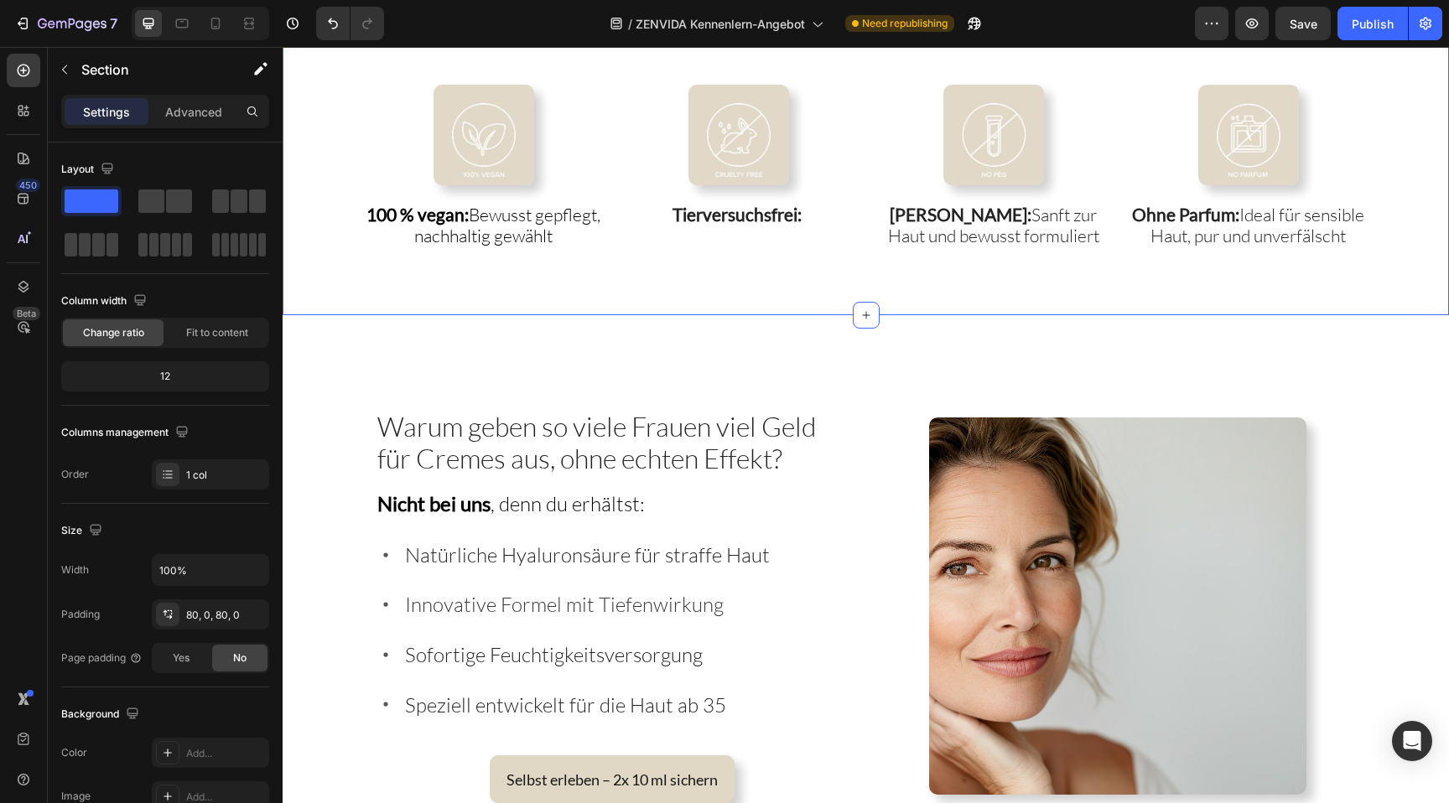
click at [724, 262] on div "Image 100 % vegan: Bewusst gepflegt, nachhaltig gewählt Heading Image ⁠⁠⁠⁠⁠⁠⁠ T…" at bounding box center [866, 167] width 1167 height 298
click at [783, 224] on strong "Tierversuchsfrei:" at bounding box center [737, 214] width 129 height 21
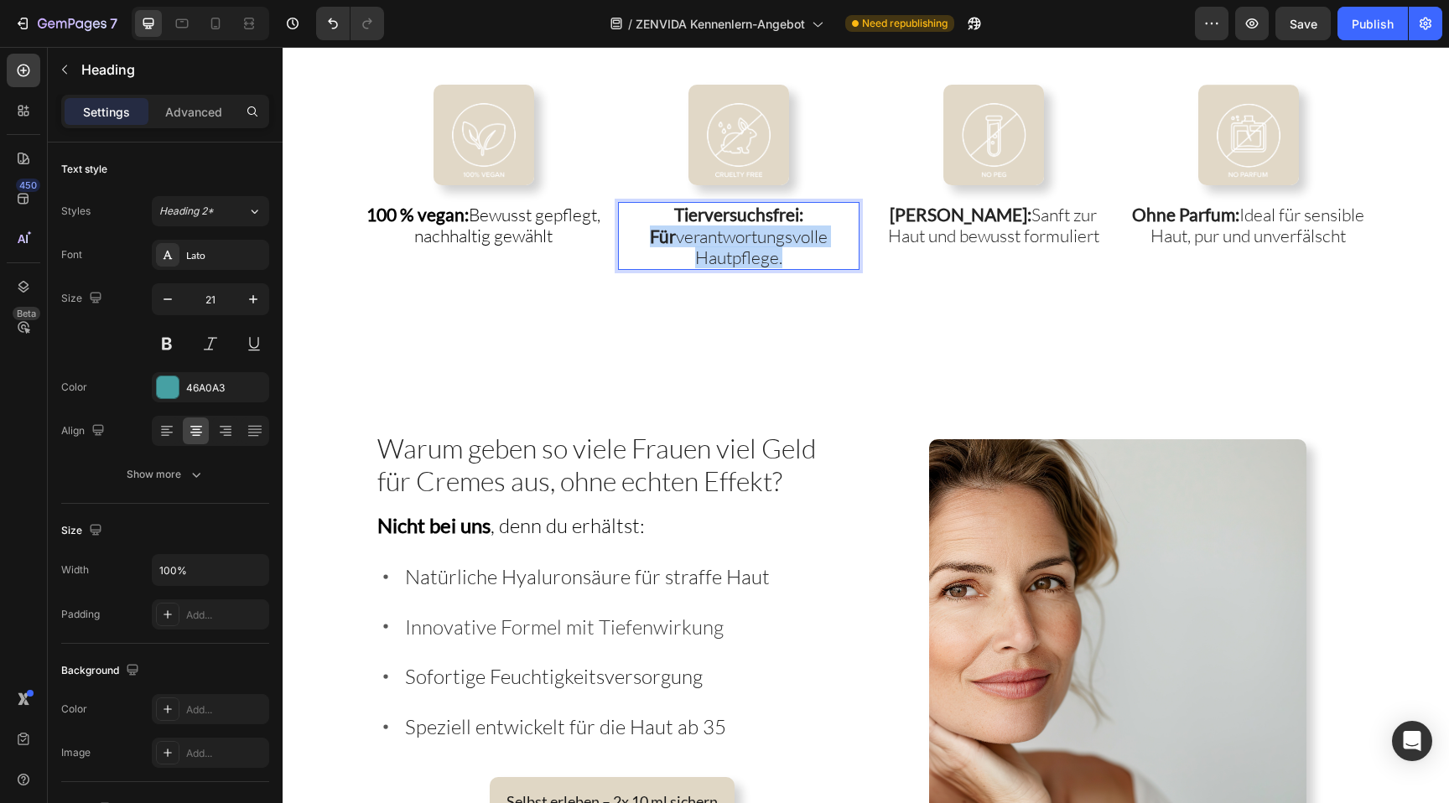
drag, startPoint x: 796, startPoint y: 215, endPoint x: 814, endPoint y: 257, distance: 46.6
click at [814, 257] on p "Tierversuchsfrei: Für verantwortungsvolle Hautpflege." at bounding box center [739, 236] width 238 height 65
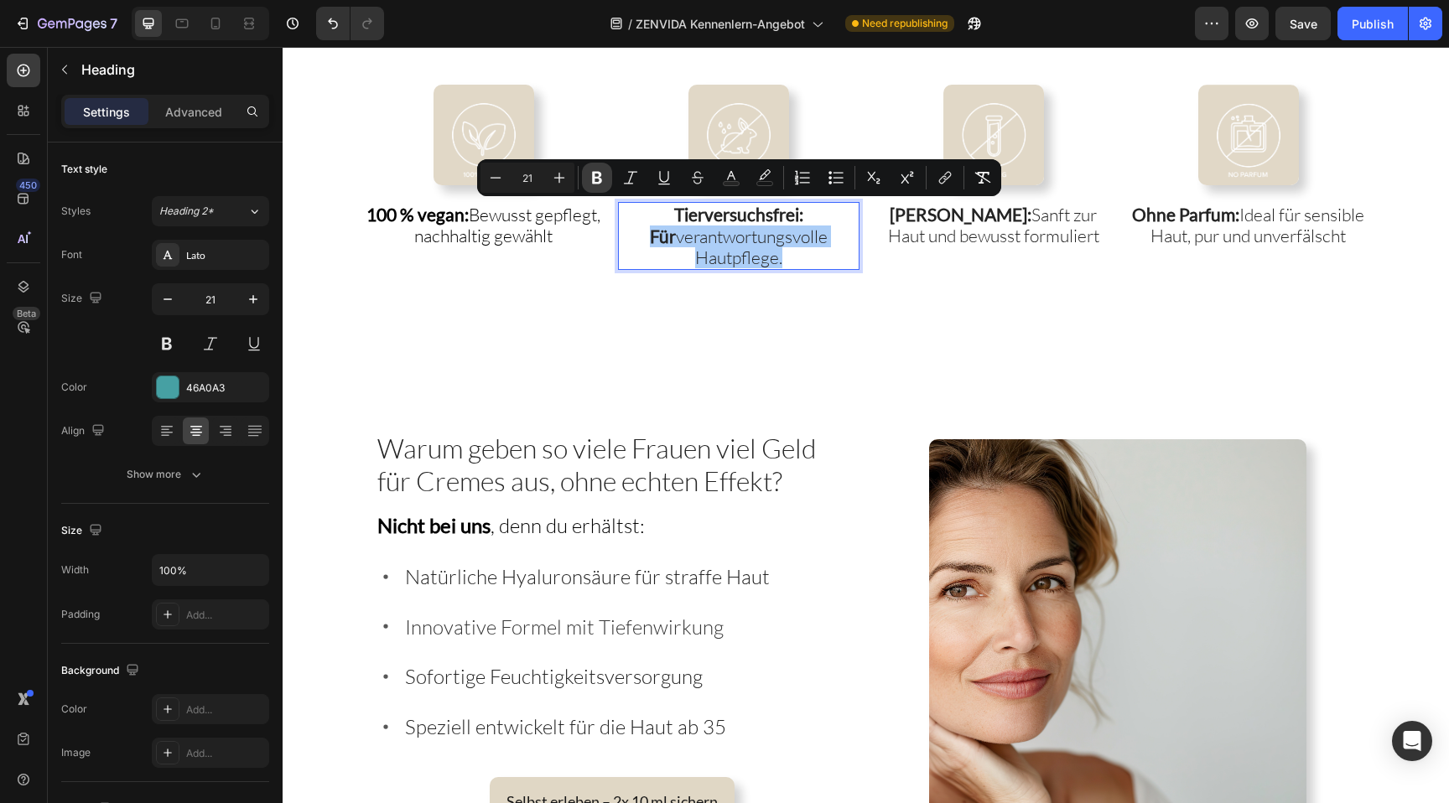
click at [605, 182] on button "Bold" at bounding box center [597, 178] width 30 height 30
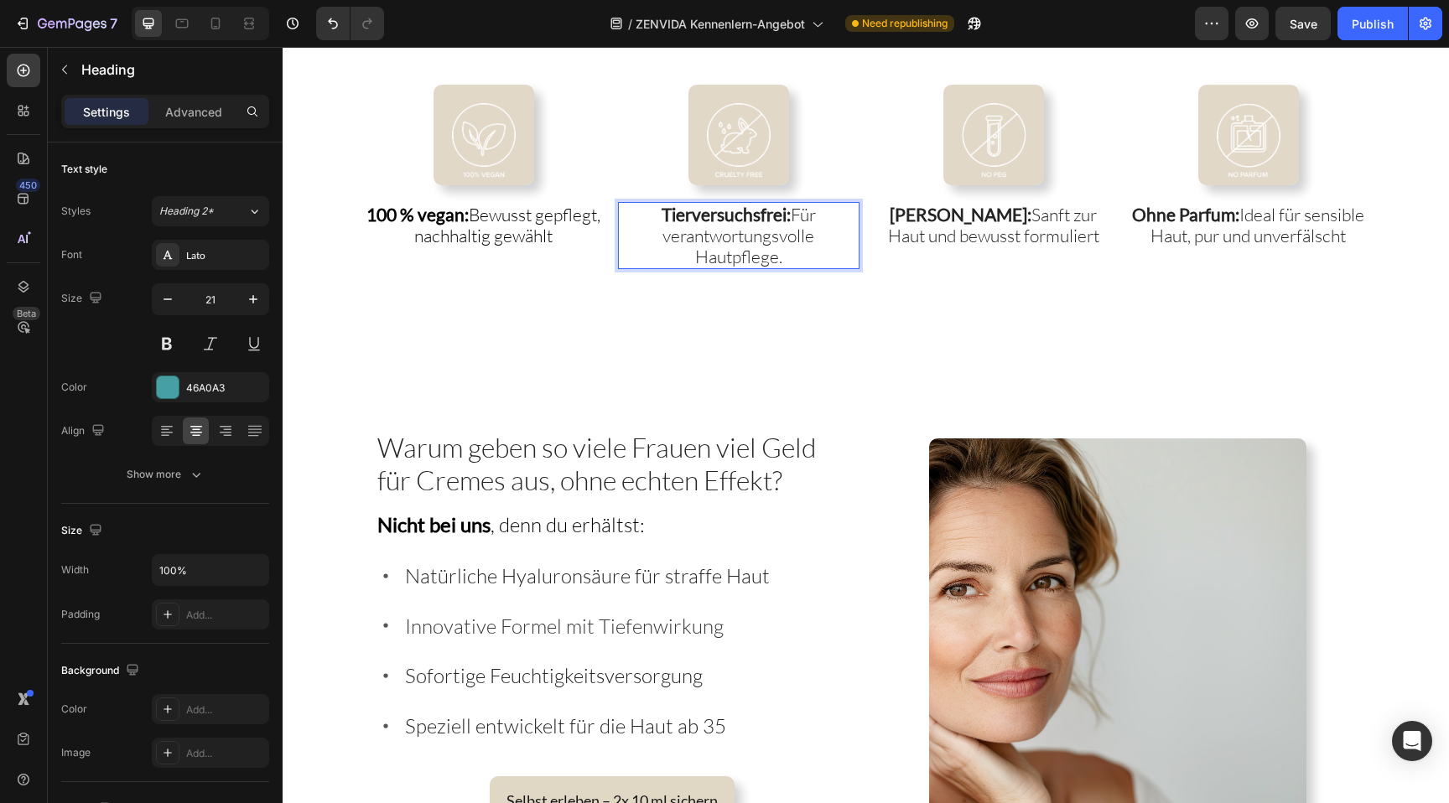
click at [671, 252] on p "Tierversuchsfrei: Für verantwortungsvolle Hautpflege." at bounding box center [739, 236] width 238 height 65
click at [748, 261] on span "Tierversuchsfrei: Für verantwortungsvolle Hautpflege." at bounding box center [739, 236] width 154 height 64
click at [797, 209] on span "Tierversuchsfrei: Für verantwortungsvolle Hautpflege." at bounding box center [739, 236] width 154 height 64
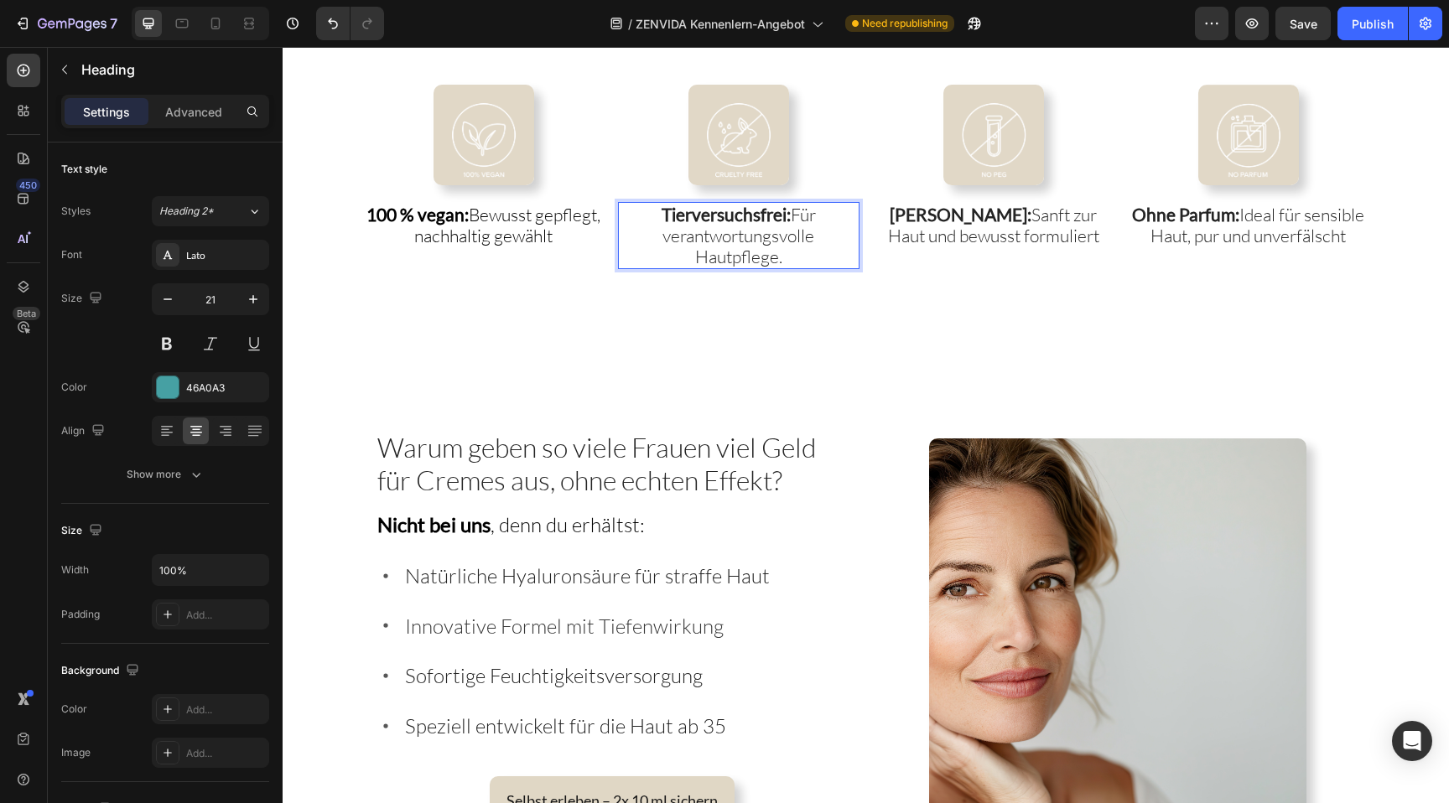
click at [659, 239] on p "Tierversuchsfrei: Für verantwortungsvolle Hautpflege." at bounding box center [739, 236] width 238 height 65
click at [777, 234] on span "Tierversuchsfrei: Für verantwortungsvolle Hautpflege." at bounding box center [739, 236] width 154 height 64
click at [782, 235] on span "Tierversuchsfrei: Für verantwortungs-volle Hautpflege." at bounding box center [739, 236] width 158 height 64
click at [791, 264] on p "Tierversuchsfrei: Für verantwortungsvolle Hautpflege." at bounding box center [739, 236] width 238 height 65
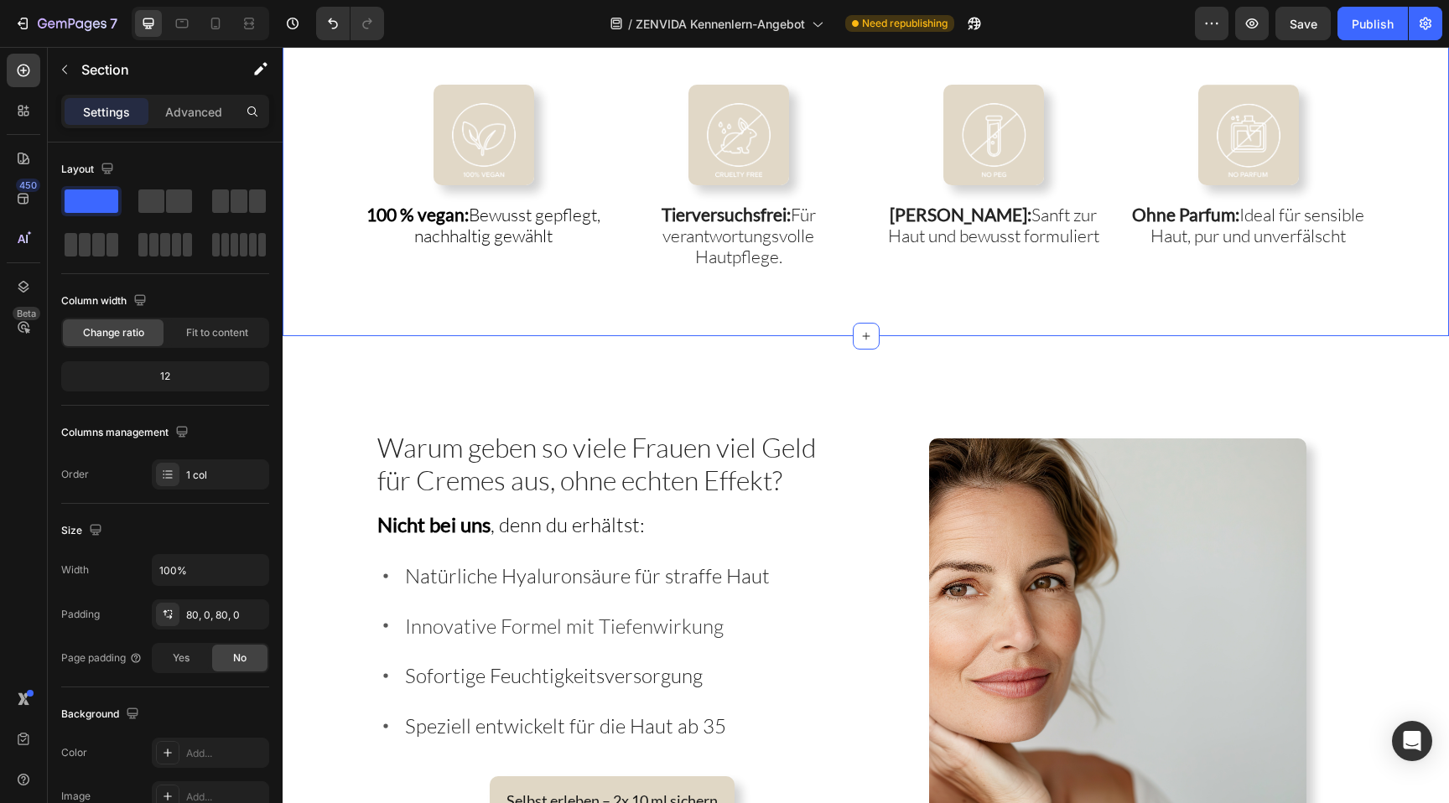
click at [797, 335] on div "Image 100 % vegan: Bewusst gepflegt, nachhaltig gewählt Heading Image ⁠⁠⁠⁠⁠⁠⁠ T…" at bounding box center [866, 178] width 1167 height 320
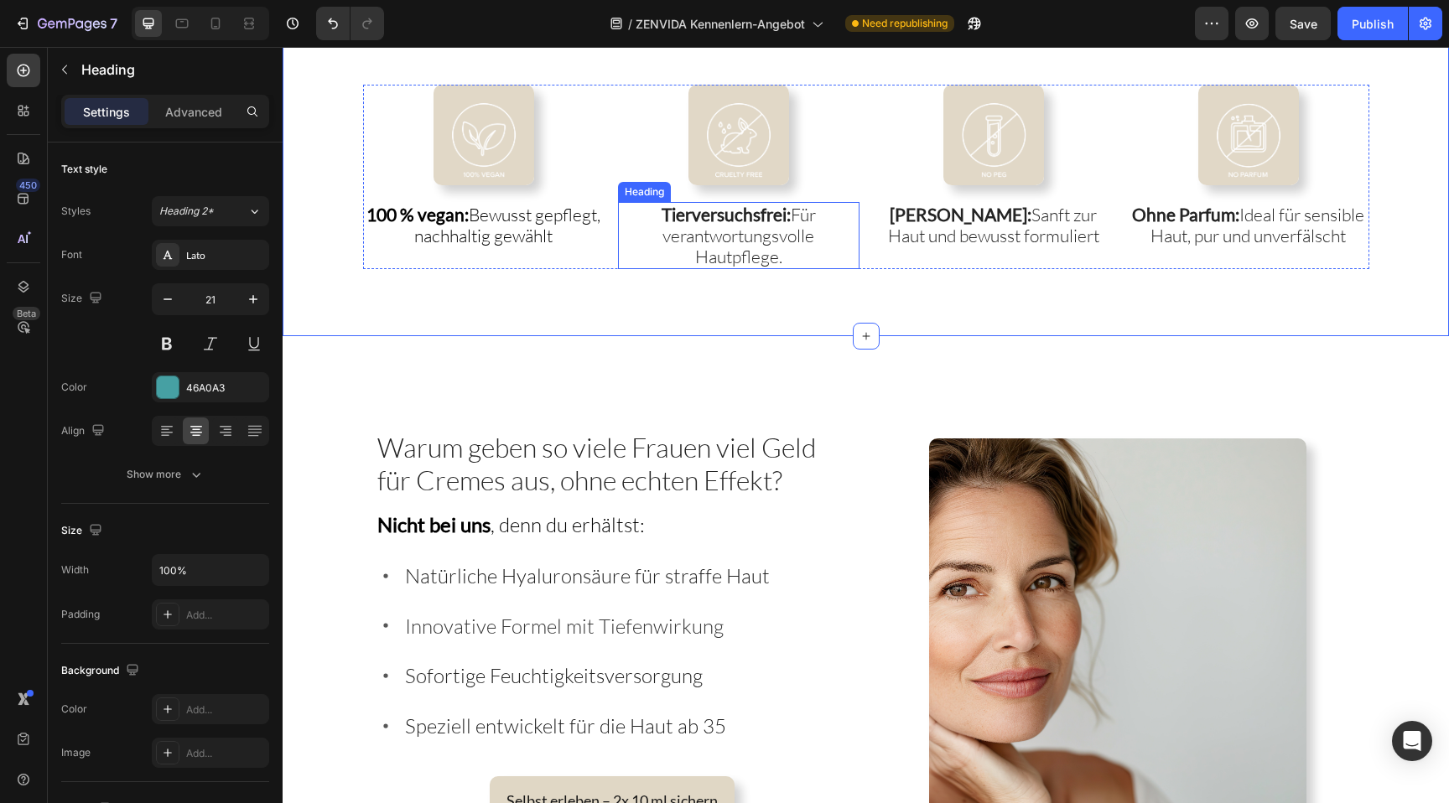
click at [791, 261] on p "⁠⁠⁠⁠⁠⁠⁠ Tierversuchsfrei: Für verantwortungsvolle Hautpflege." at bounding box center [739, 236] width 238 height 65
click at [793, 195] on div "Image ⁠⁠⁠⁠⁠⁠⁠ Tierversuchsfrei: Für verantwortungsvolle Hautpflege. Heading 0" at bounding box center [739, 177] width 242 height 185
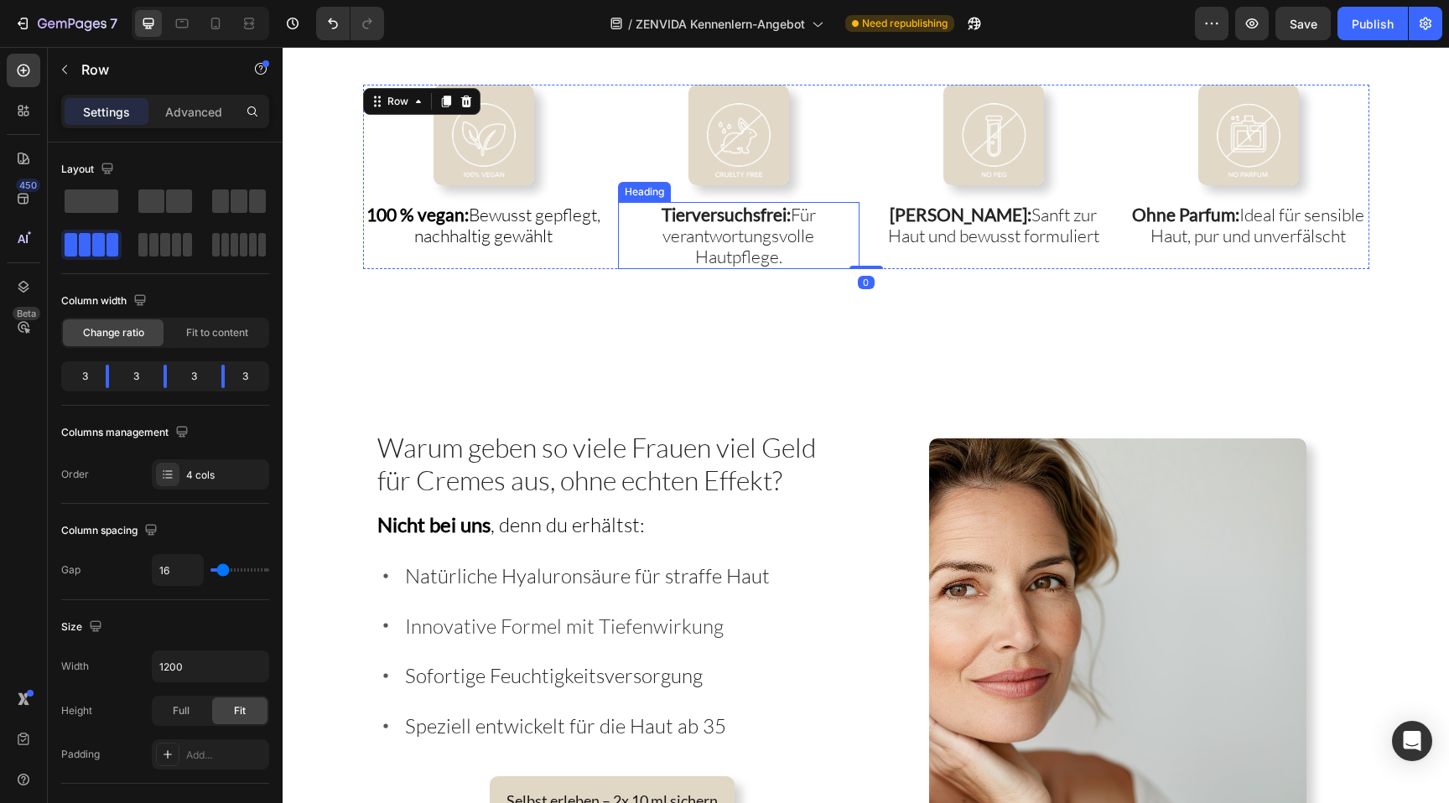
click at [793, 221] on span "Tierversuchsfrei: Für verantwortungsvolle Hautpflege." at bounding box center [739, 236] width 154 height 64
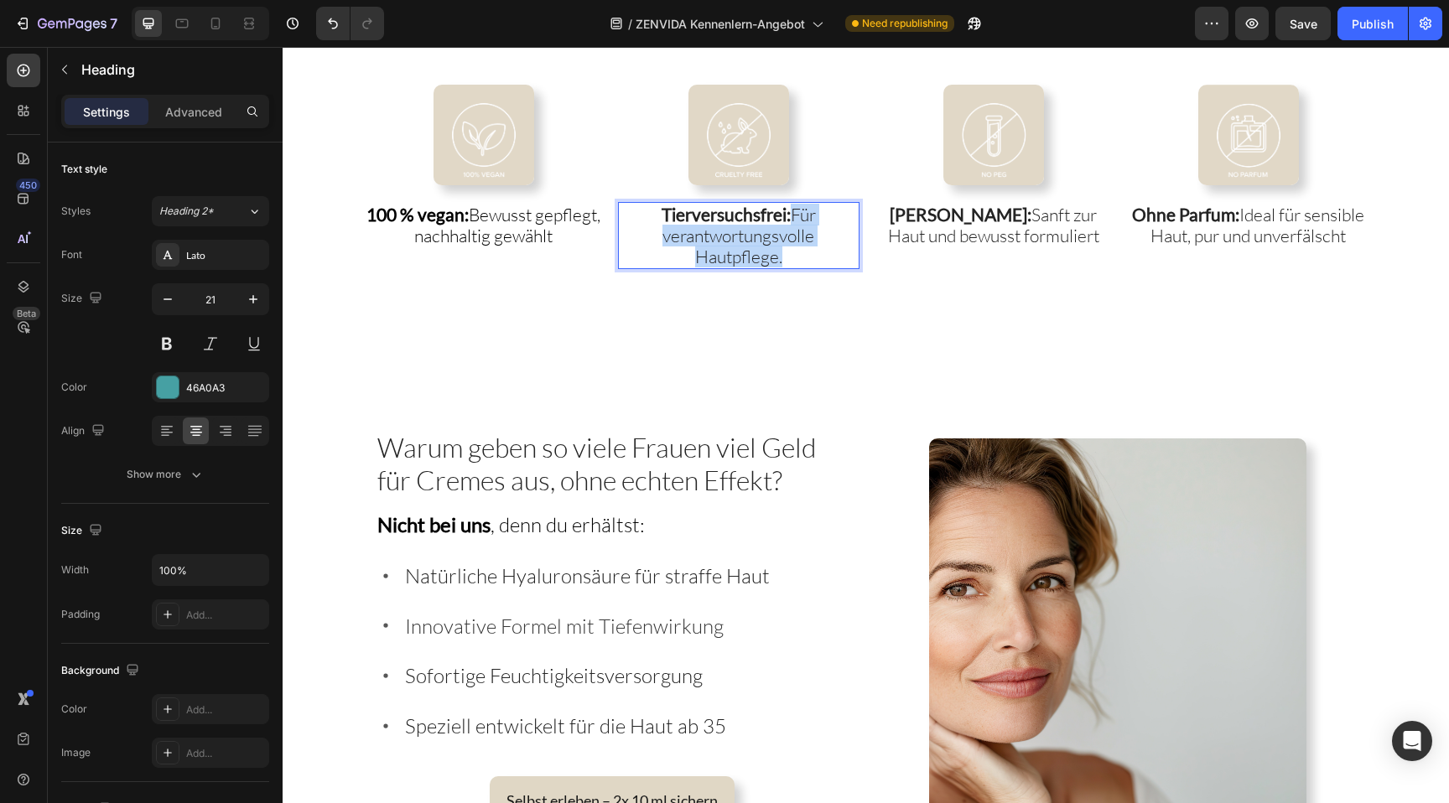
drag, startPoint x: 793, startPoint y: 213, endPoint x: 806, endPoint y: 252, distance: 40.8
click at [806, 252] on p "Tierversuchsfrei: Für verantwortungsvolle Hautpflege." at bounding box center [739, 236] width 238 height 65
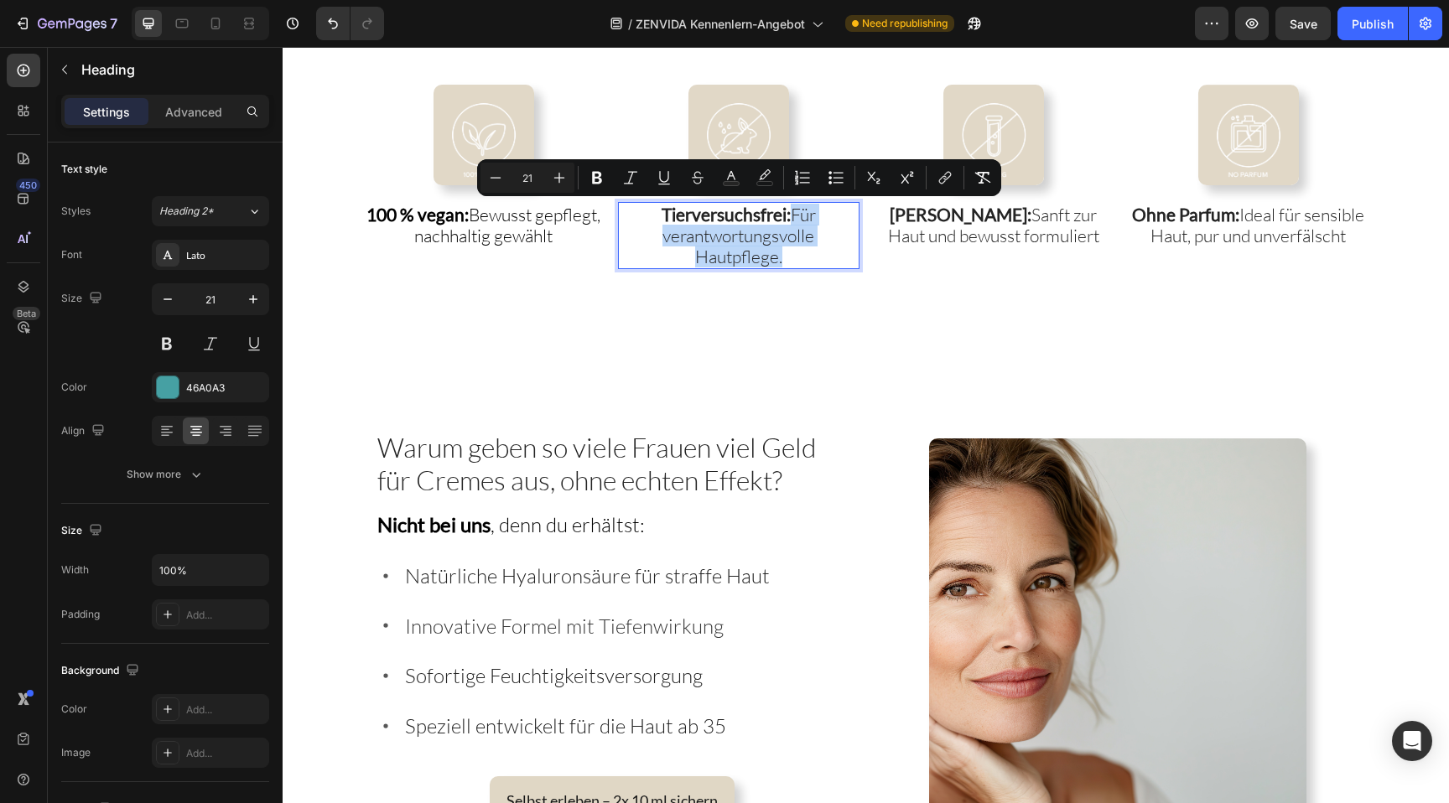
copy span "Für verantwortungsvolle Hautpflege."
click at [164, 429] on icon at bounding box center [165, 430] width 8 height 2
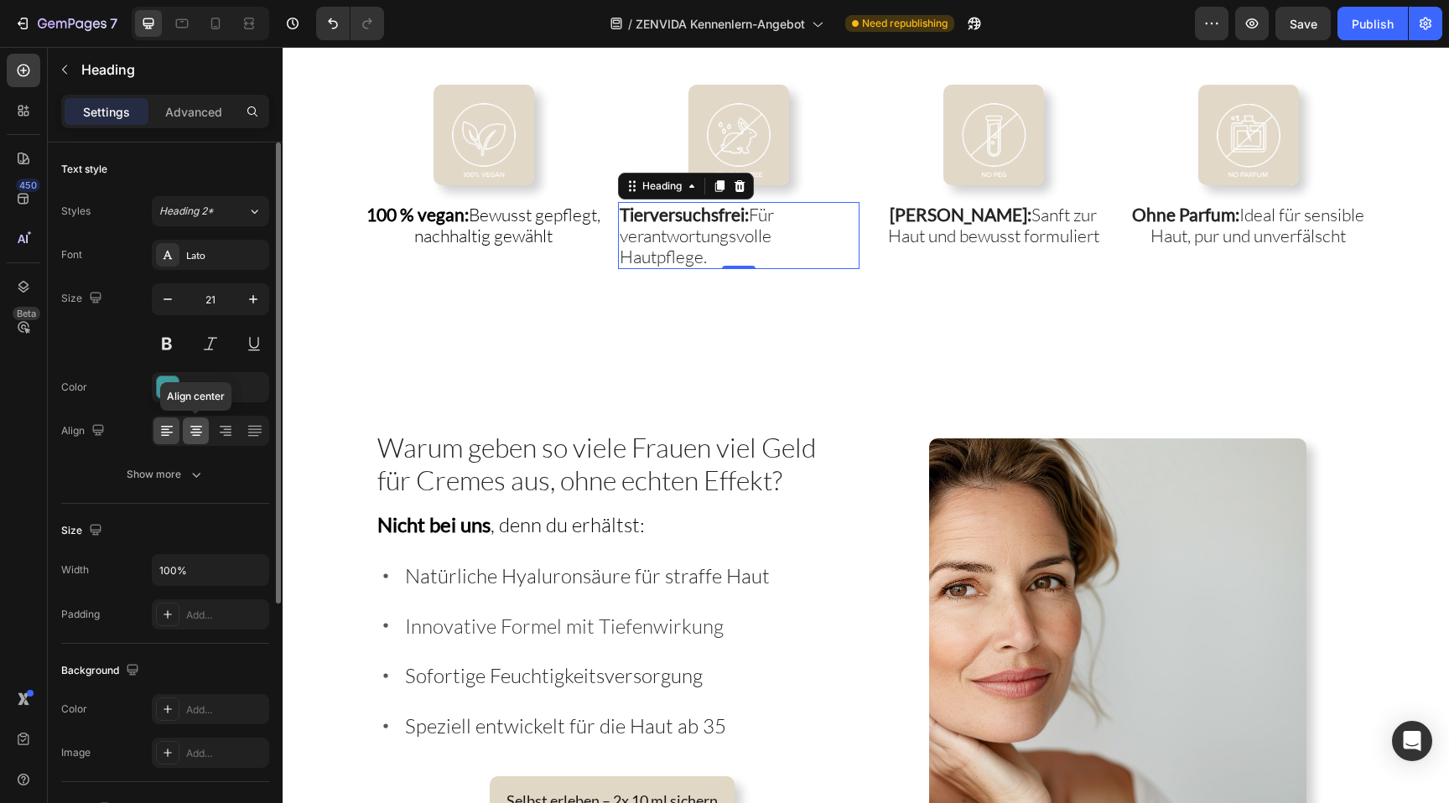
click at [193, 432] on icon at bounding box center [196, 433] width 12 height 2
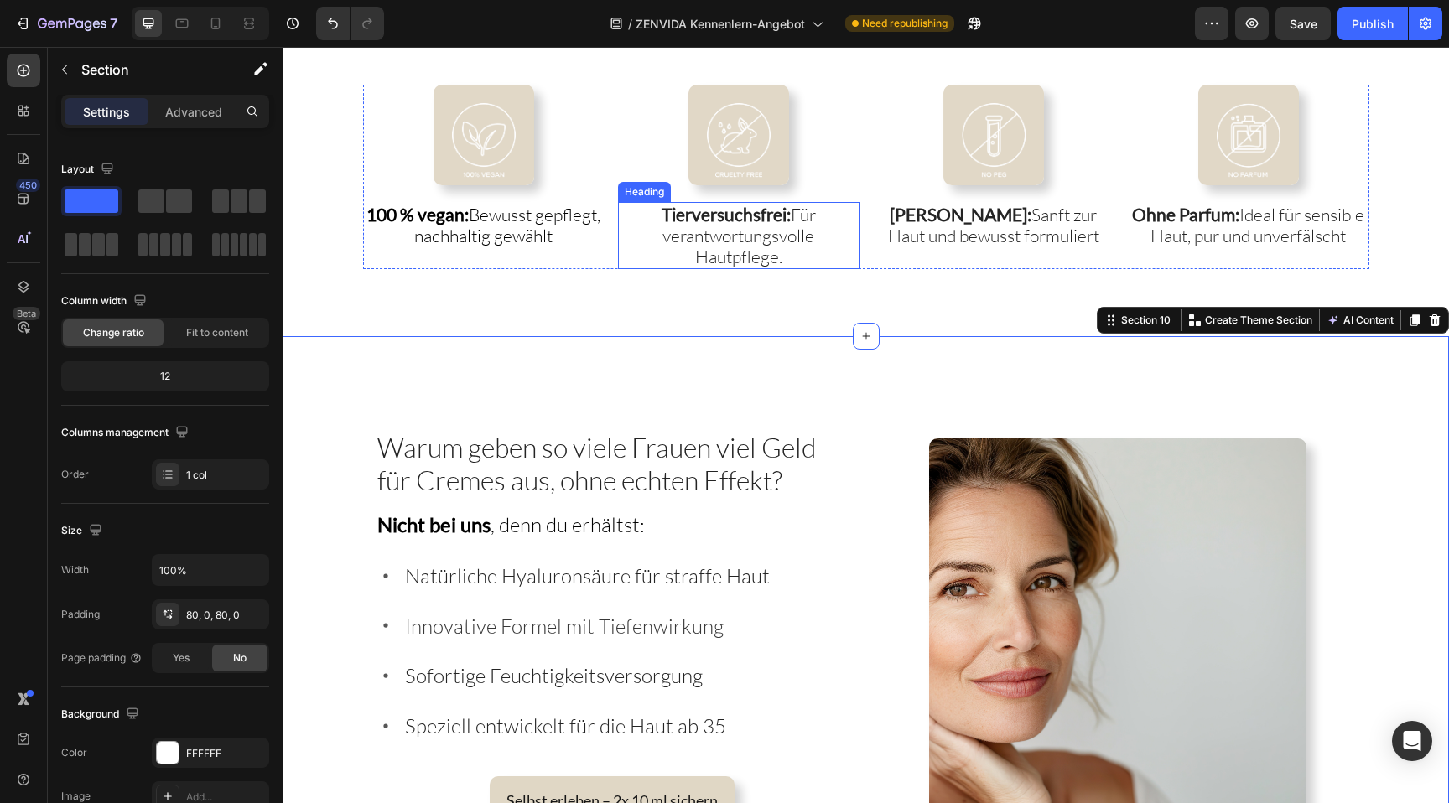
click at [735, 244] on span "Tierversuchsfrei: Für verantwortungsvolle Hautpflege." at bounding box center [739, 236] width 154 height 64
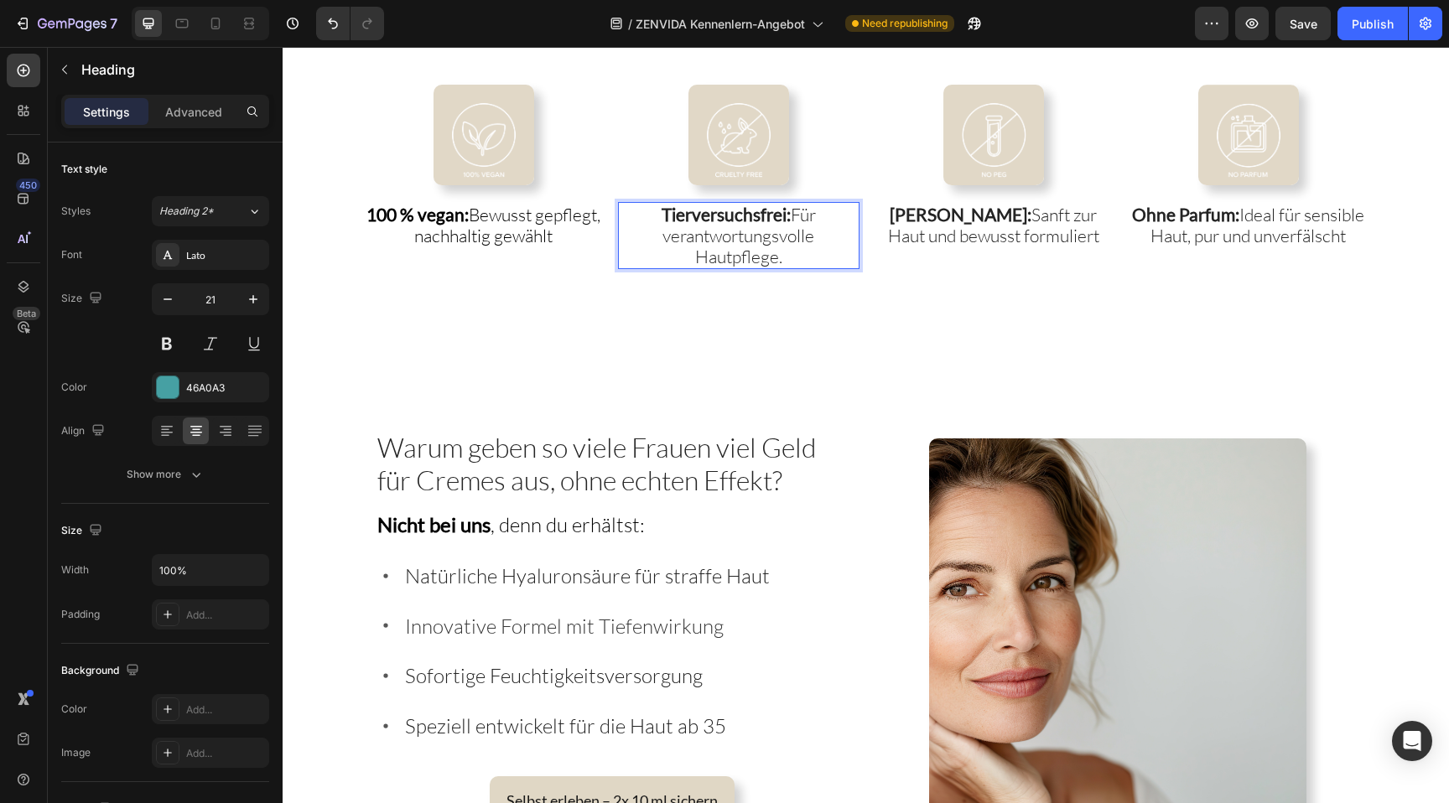
click at [739, 230] on span "Tierversuchsfrei: Für verantwortungsvolle Hautpflege." at bounding box center [739, 236] width 154 height 64
click at [800, 208] on span "Tierversuchsfrei: Für verantwortungs" at bounding box center [739, 225] width 154 height 43
click at [672, 240] on p "Tierversuchsfrei: verantwortungs volle Hautpflege." at bounding box center [739, 236] width 238 height 65
click at [803, 214] on strong "Tierversuchsfrei: Für" at bounding box center [736, 225] width 136 height 43
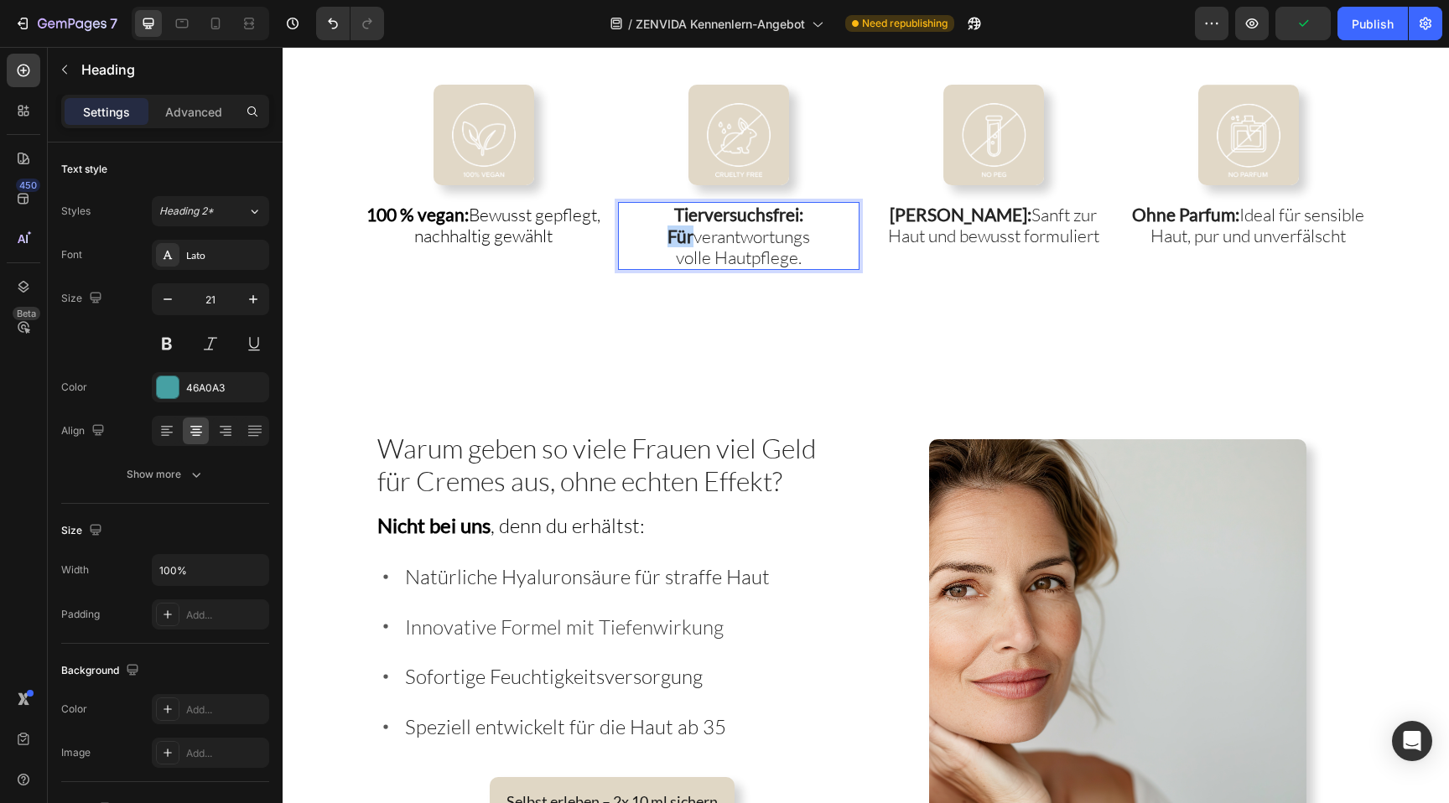
click at [803, 214] on strong "Tierversuchsfrei: Für" at bounding box center [736, 225] width 136 height 43
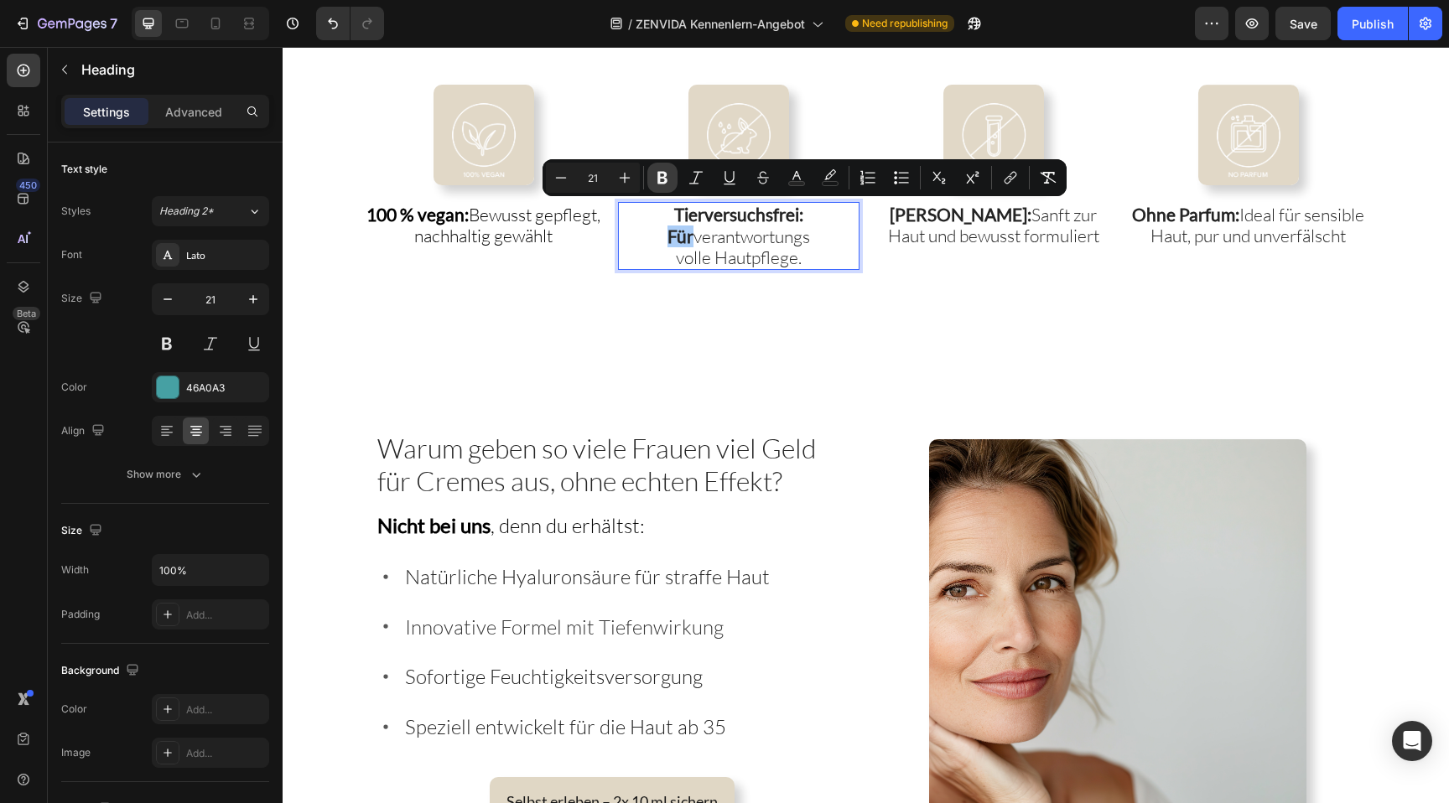
click at [659, 179] on icon "Editor contextual toolbar" at bounding box center [662, 178] width 10 height 13
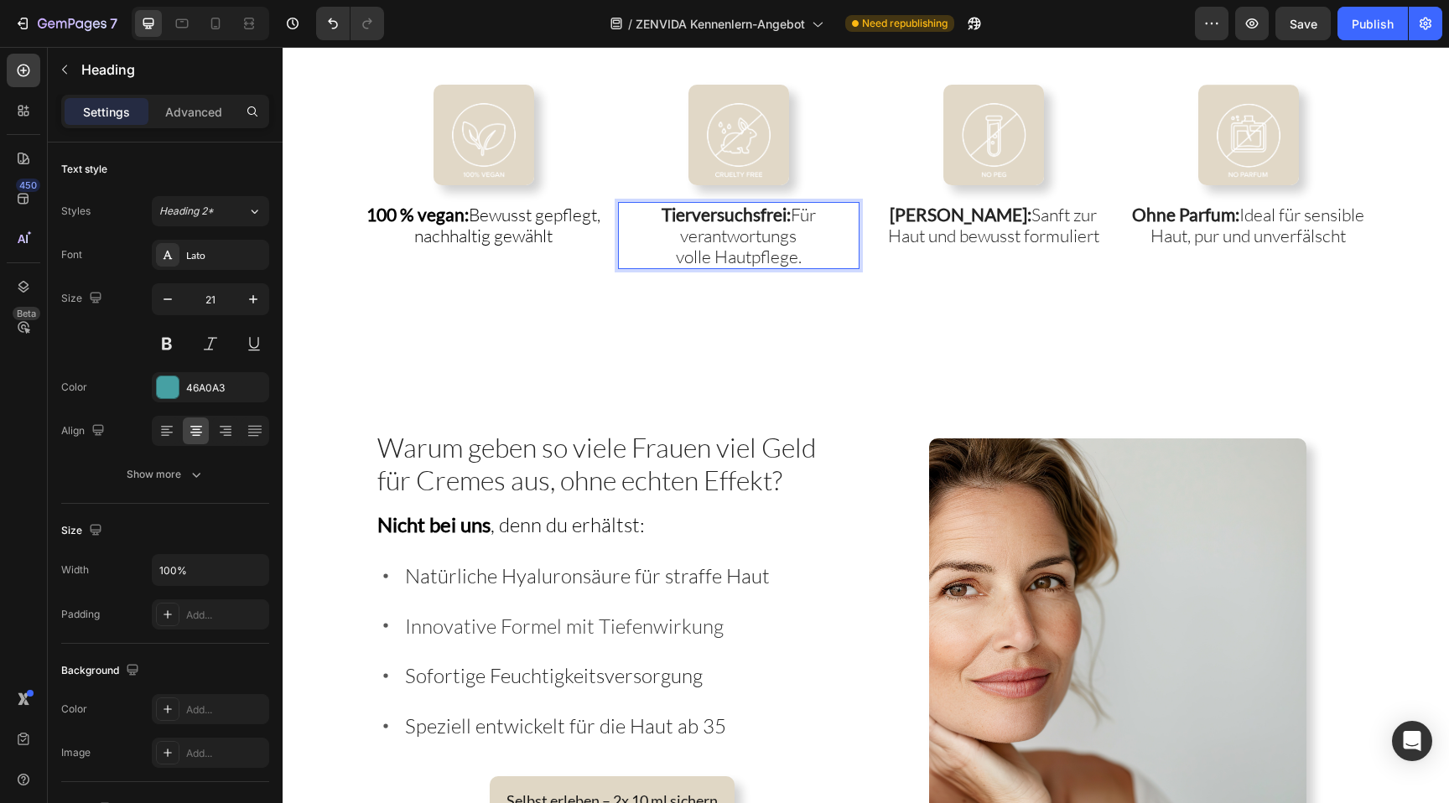
click at [683, 244] on span "Tierversuchsfrei: Für verantwortungs" at bounding box center [739, 225] width 154 height 43
drag, startPoint x: 793, startPoint y: 214, endPoint x: 819, endPoint y: 268, distance: 60.4
click at [819, 268] on div "Image 100 % vegan: Bewusst gepflegt, nachhaltig gewählt Heading Image Tierversu…" at bounding box center [866, 178] width 1167 height 320
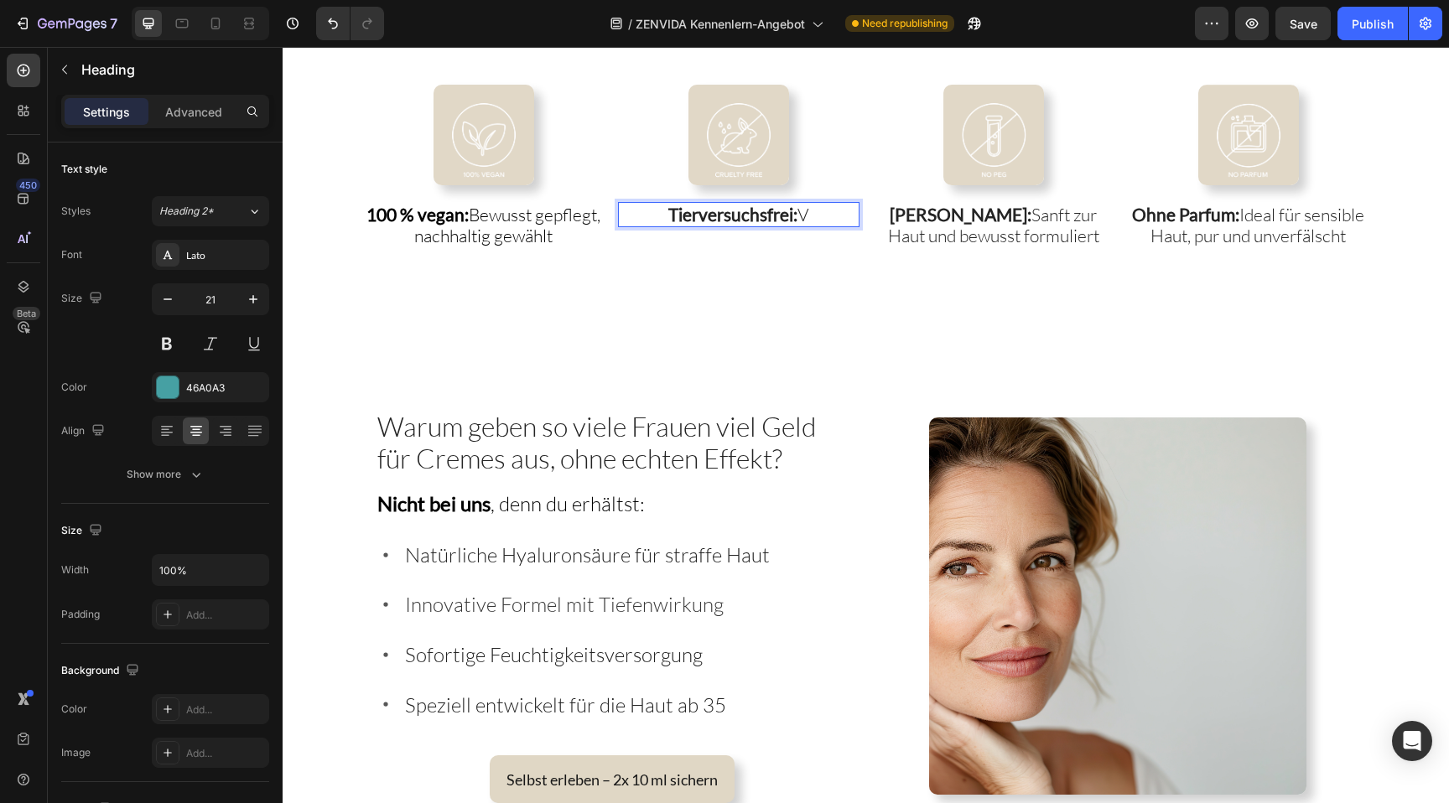
click at [779, 216] on strong "Tierversuchsfrei:" at bounding box center [732, 214] width 129 height 21
click at [813, 217] on p "Tierversuchsfrei: V" at bounding box center [739, 215] width 238 height 22
click at [813, 217] on p "Tierversuchsfrei:" at bounding box center [739, 215] width 238 height 22
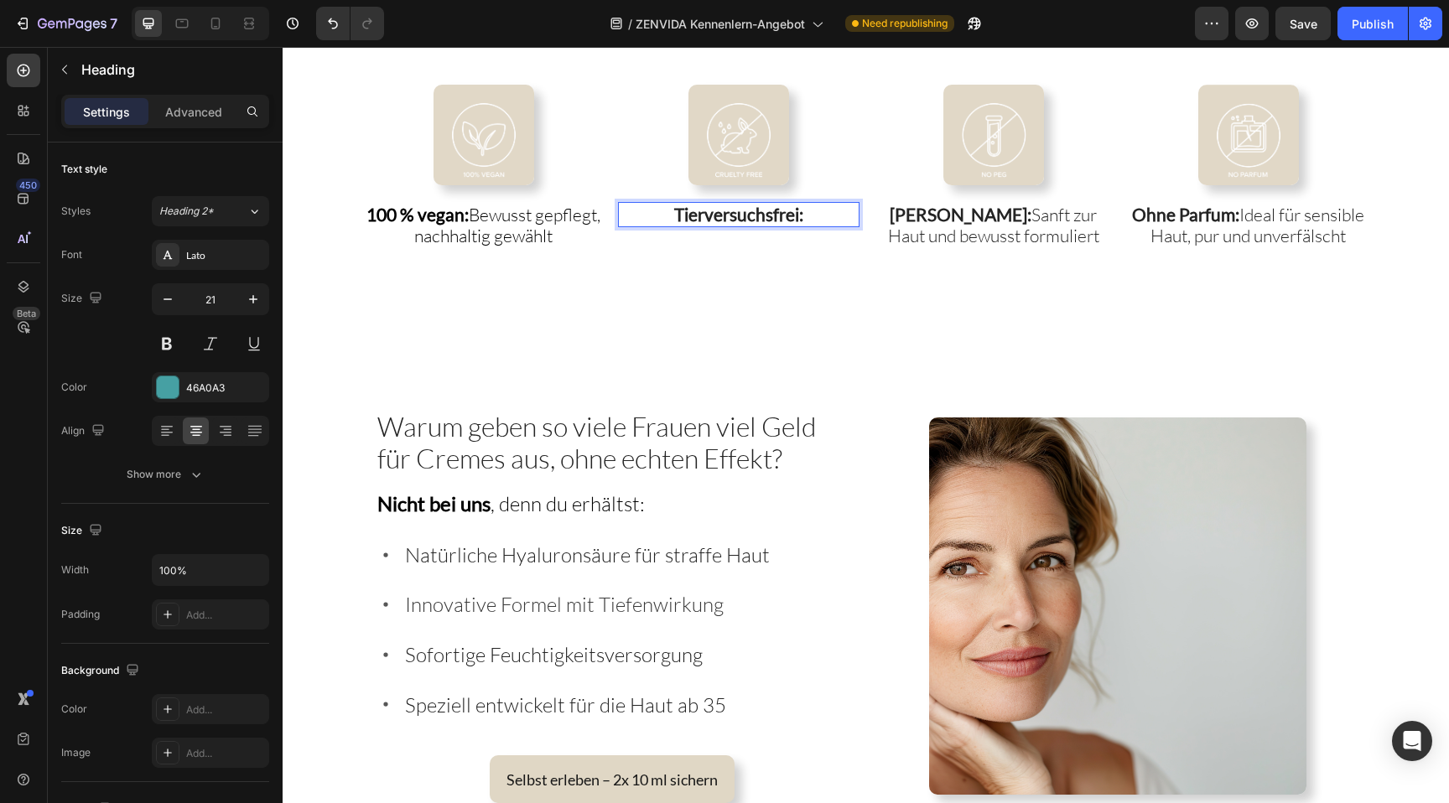
click at [813, 217] on p "Tierversuchsfrei:" at bounding box center [739, 215] width 238 height 22
click at [813, 217] on p "Tierversuchsfrei" at bounding box center [739, 215] width 238 height 22
click at [767, 226] on div "Image Tierversuchsfrei: Heading 0" at bounding box center [739, 167] width 242 height 164
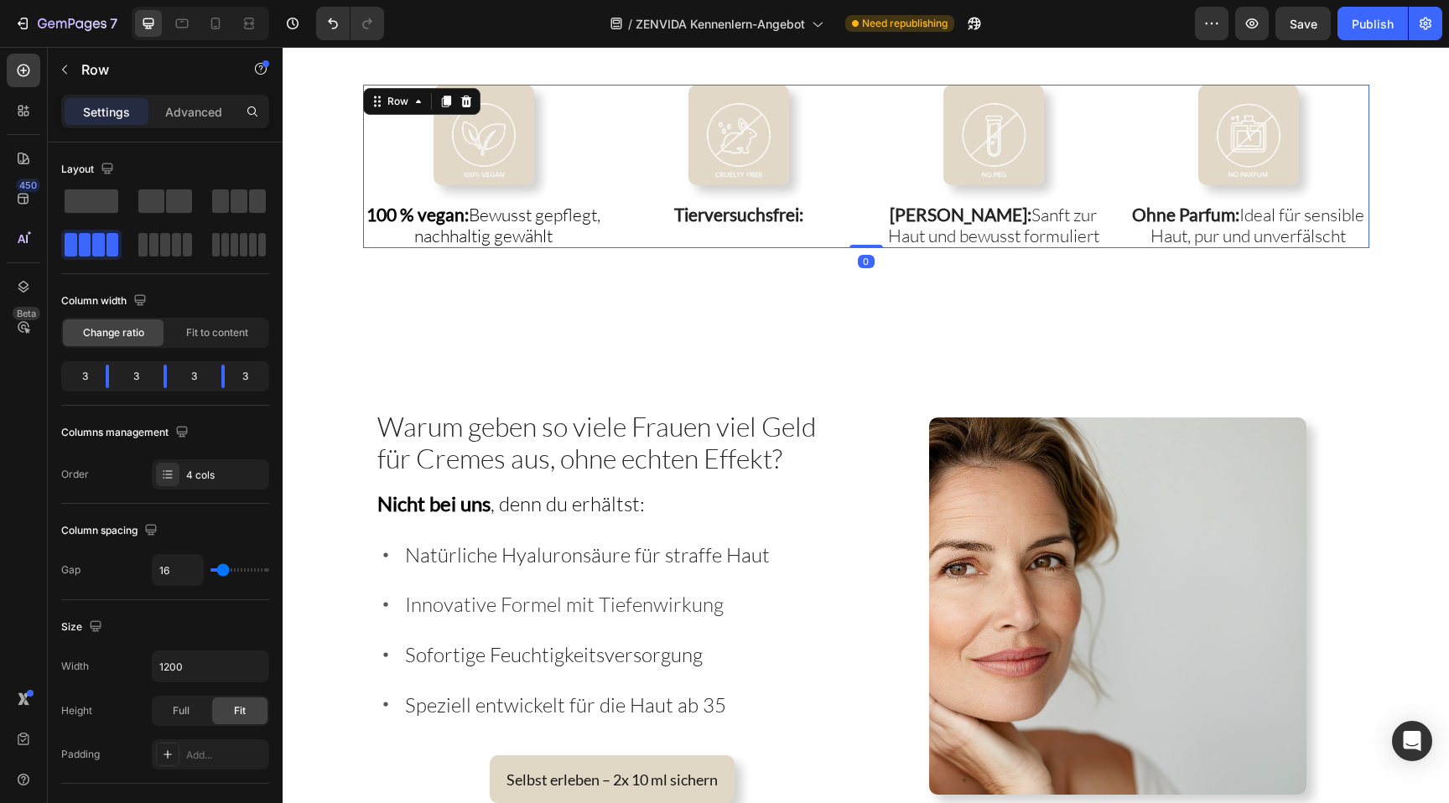
click at [767, 226] on div "Image ⁠⁠⁠⁠⁠⁠⁠ Tierversuchsfrei: Heading" at bounding box center [739, 167] width 242 height 164
click at [767, 212] on strong "Tierversuchsfrei:" at bounding box center [738, 214] width 129 height 21
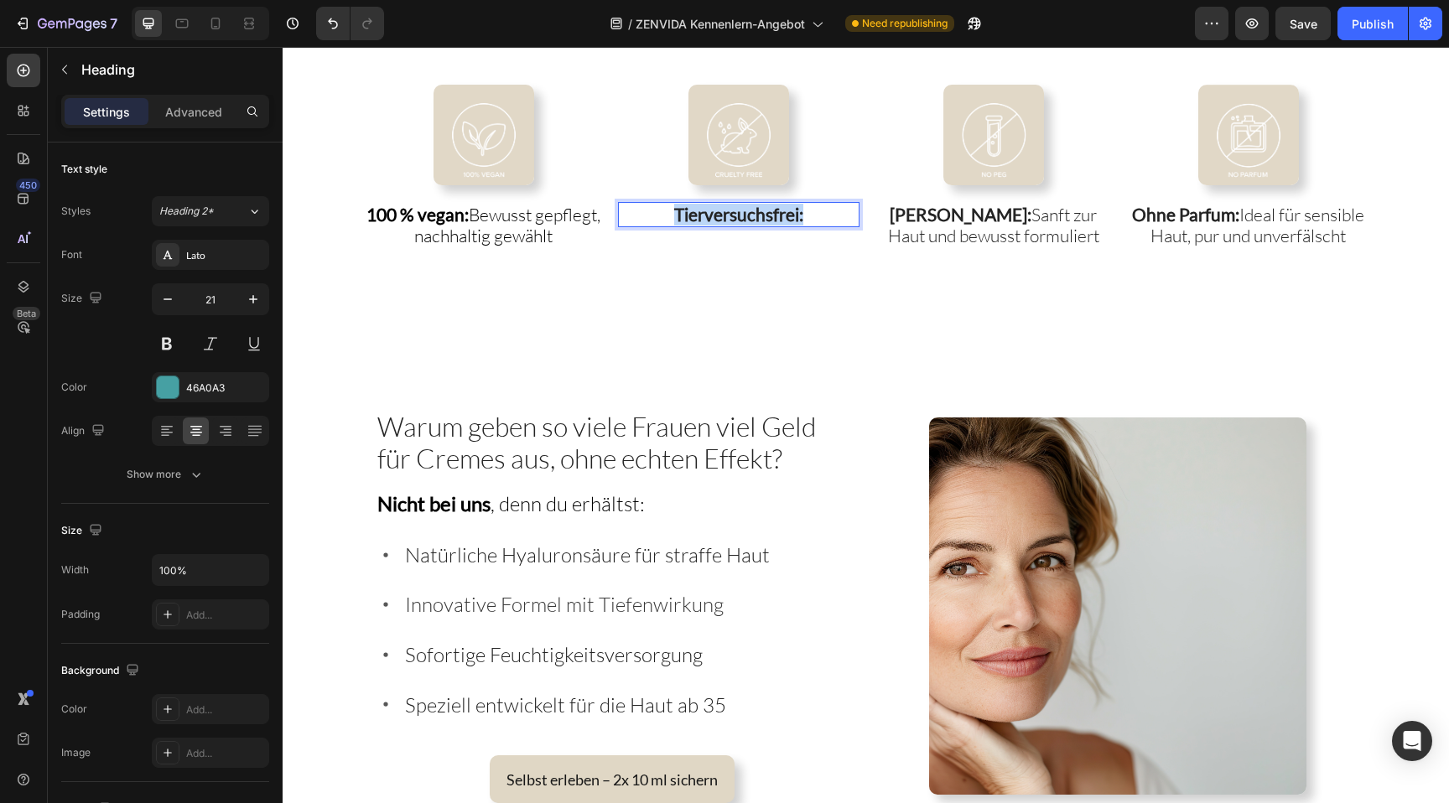
click at [767, 212] on strong "Tierversuchsfrei:" at bounding box center [738, 214] width 129 height 21
copy strong "Tierversuchsfrei:"
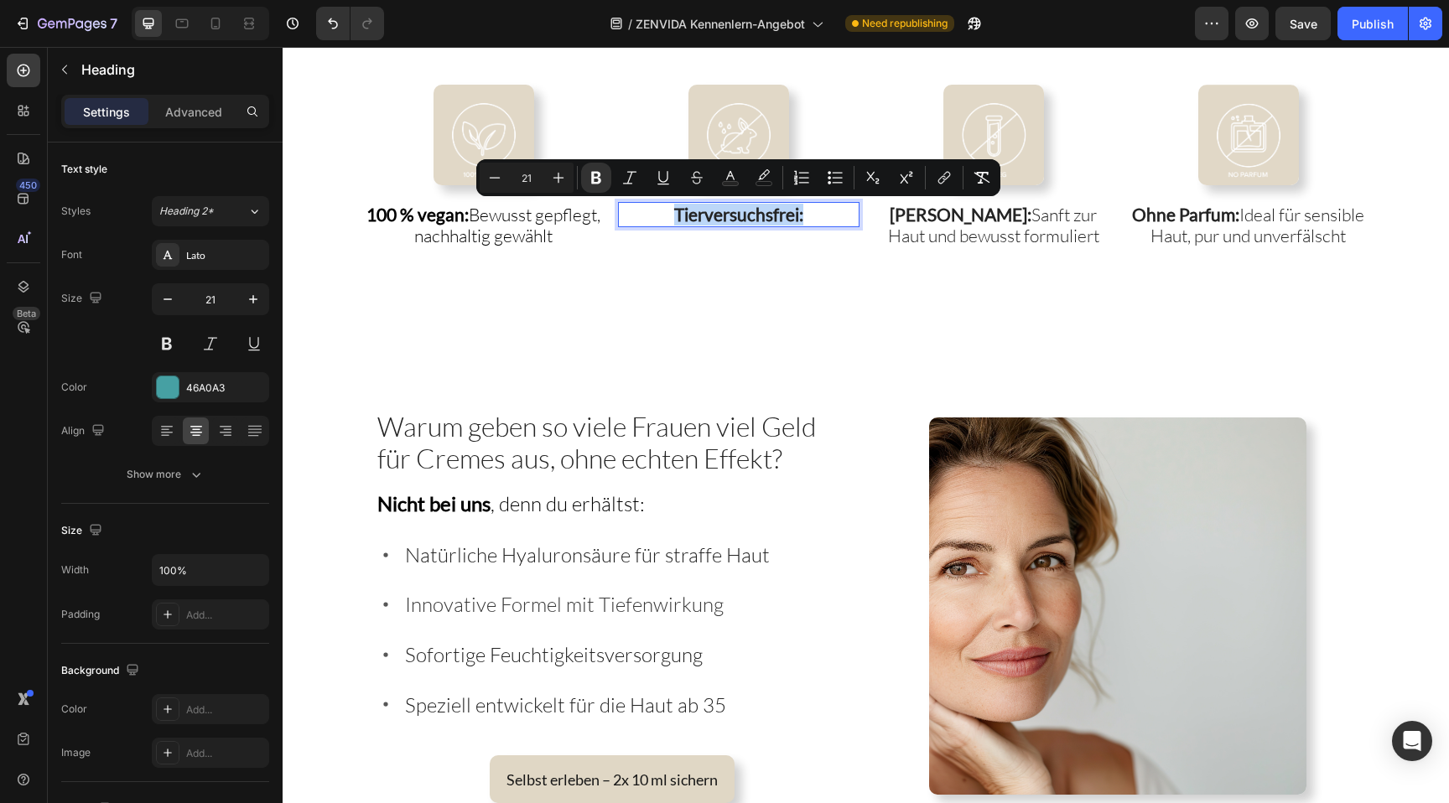
click at [814, 214] on p "Tierversuchsfrei:" at bounding box center [739, 215] width 238 height 22
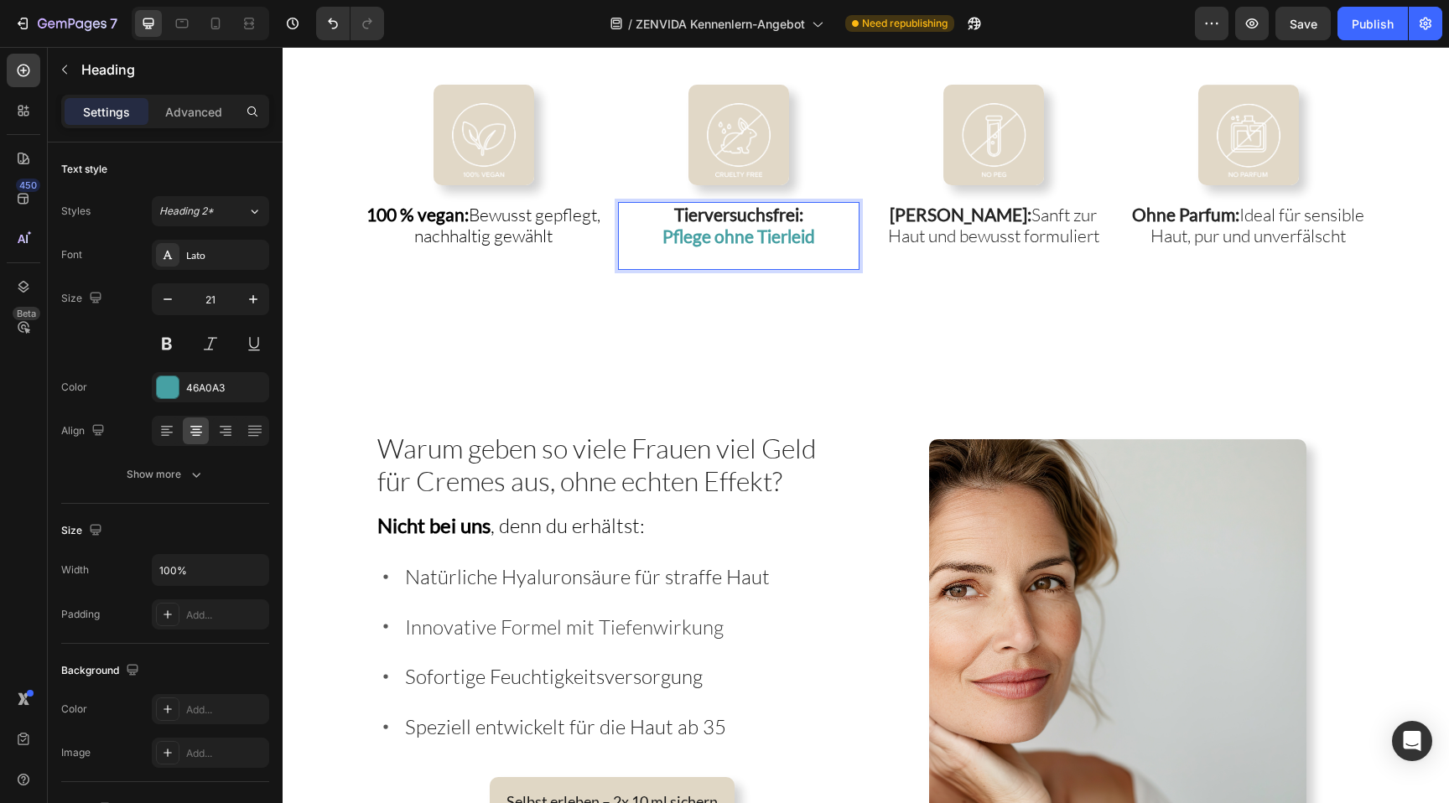
click at [767, 227] on strong "Pflege ohne Tierleid" at bounding box center [739, 236] width 153 height 21
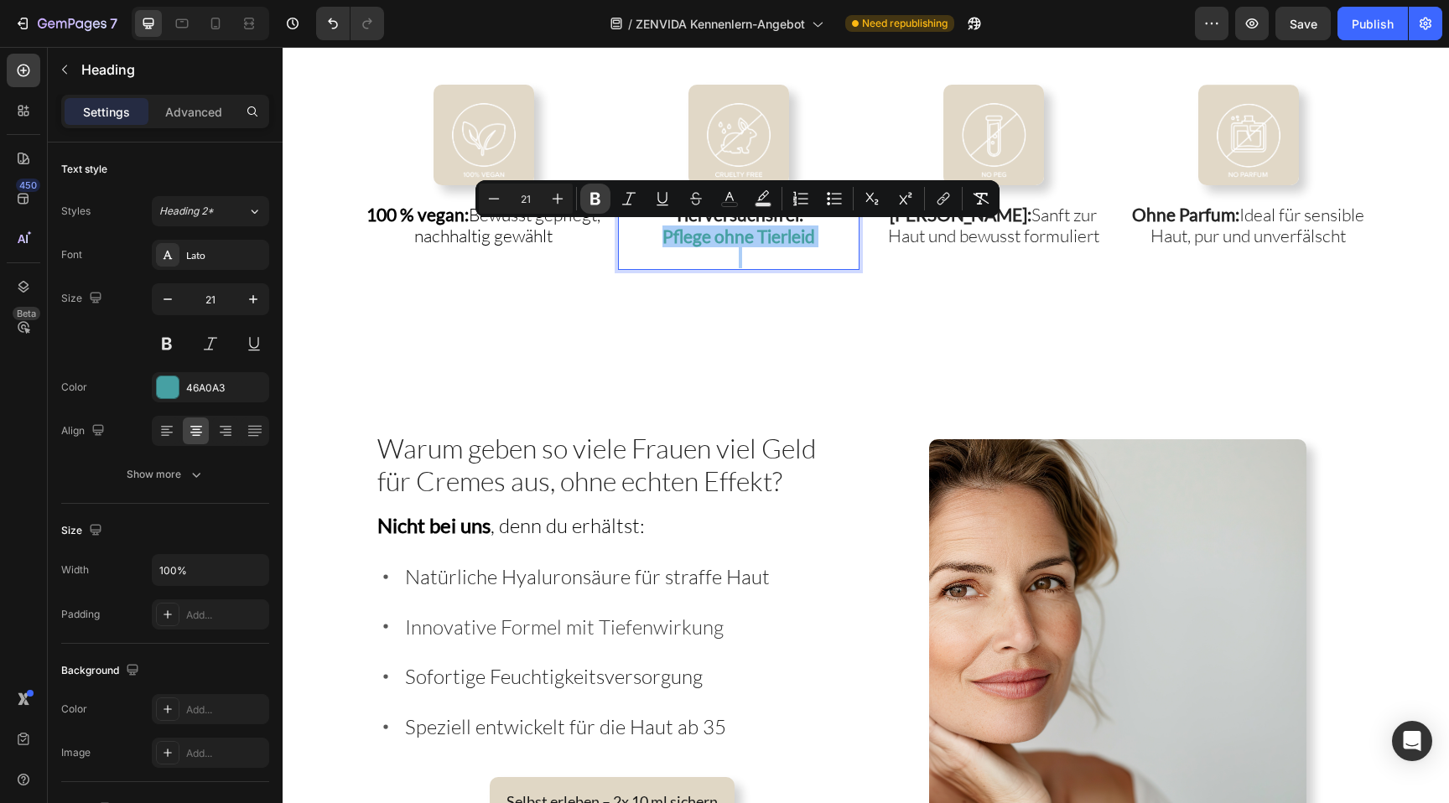
click at [603, 194] on icon "Editor contextual toolbar" at bounding box center [595, 198] width 17 height 17
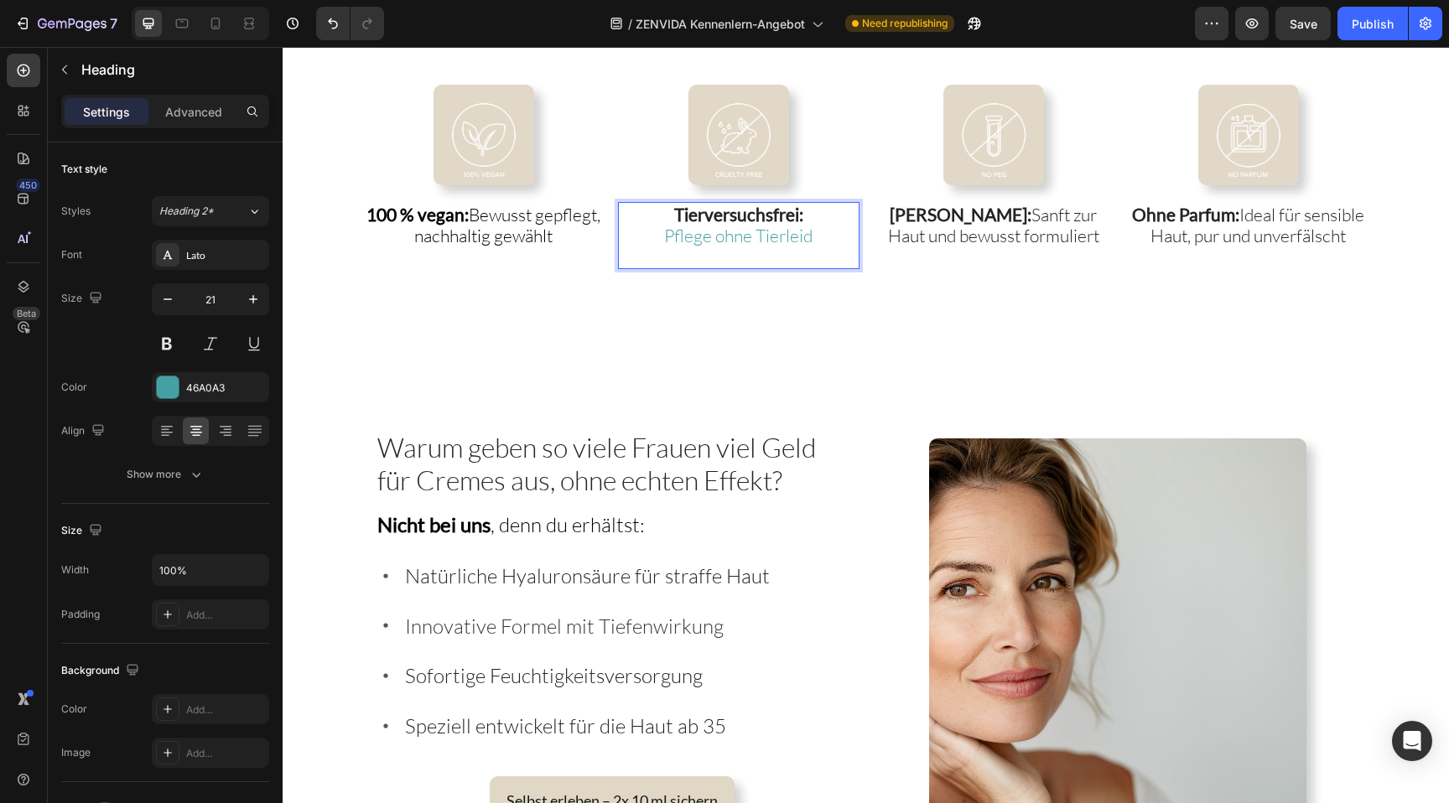
click at [675, 240] on p "Pflege ohne Tierleid" at bounding box center [739, 236] width 238 height 21
click at [727, 230] on p "Pflege ohne Tierleid" at bounding box center [739, 236] width 238 height 21
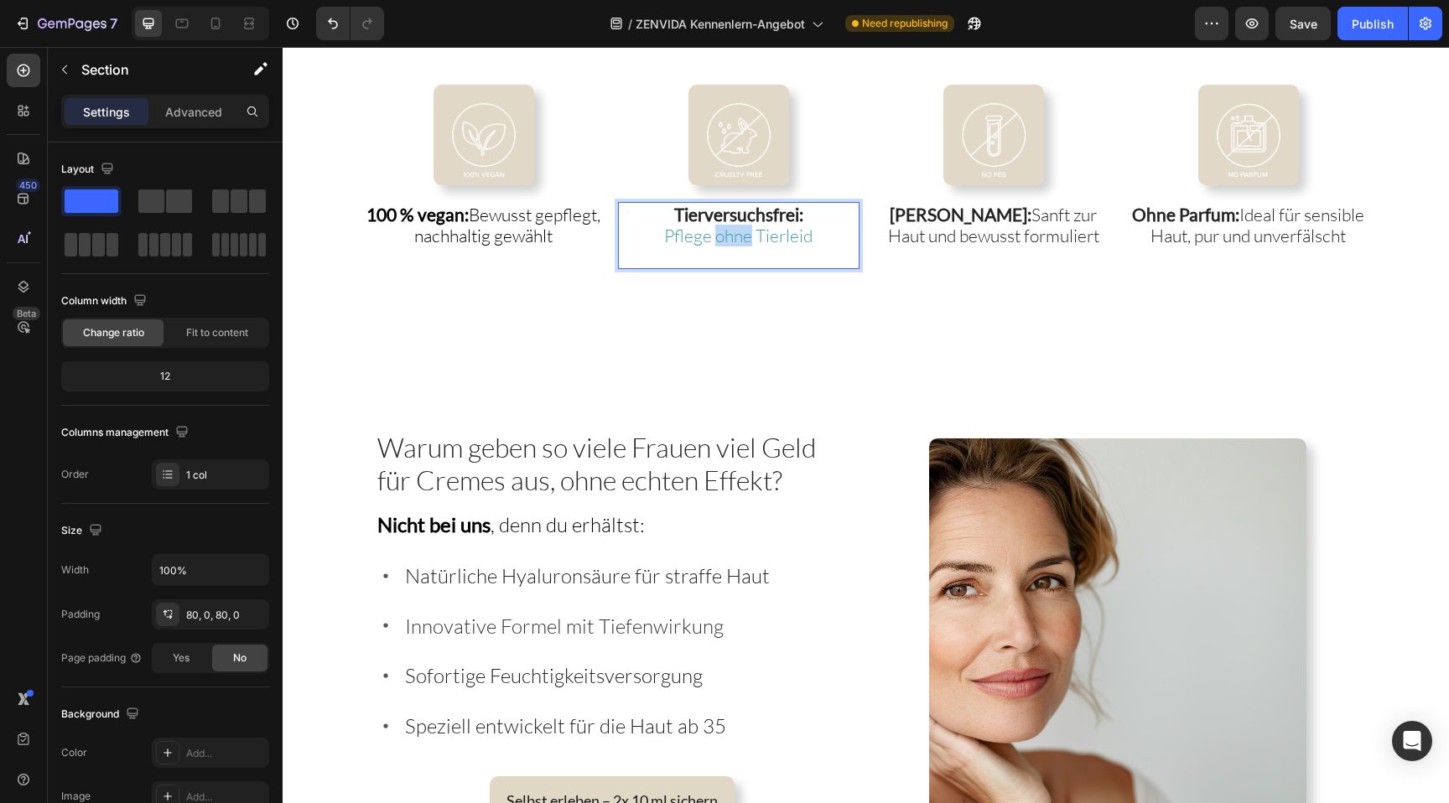
click at [740, 294] on div "Image 100 % vegan: Bewusst gepflegt, nachhaltig gewählt Heading Image Tierversu…" at bounding box center [866, 178] width 1167 height 320
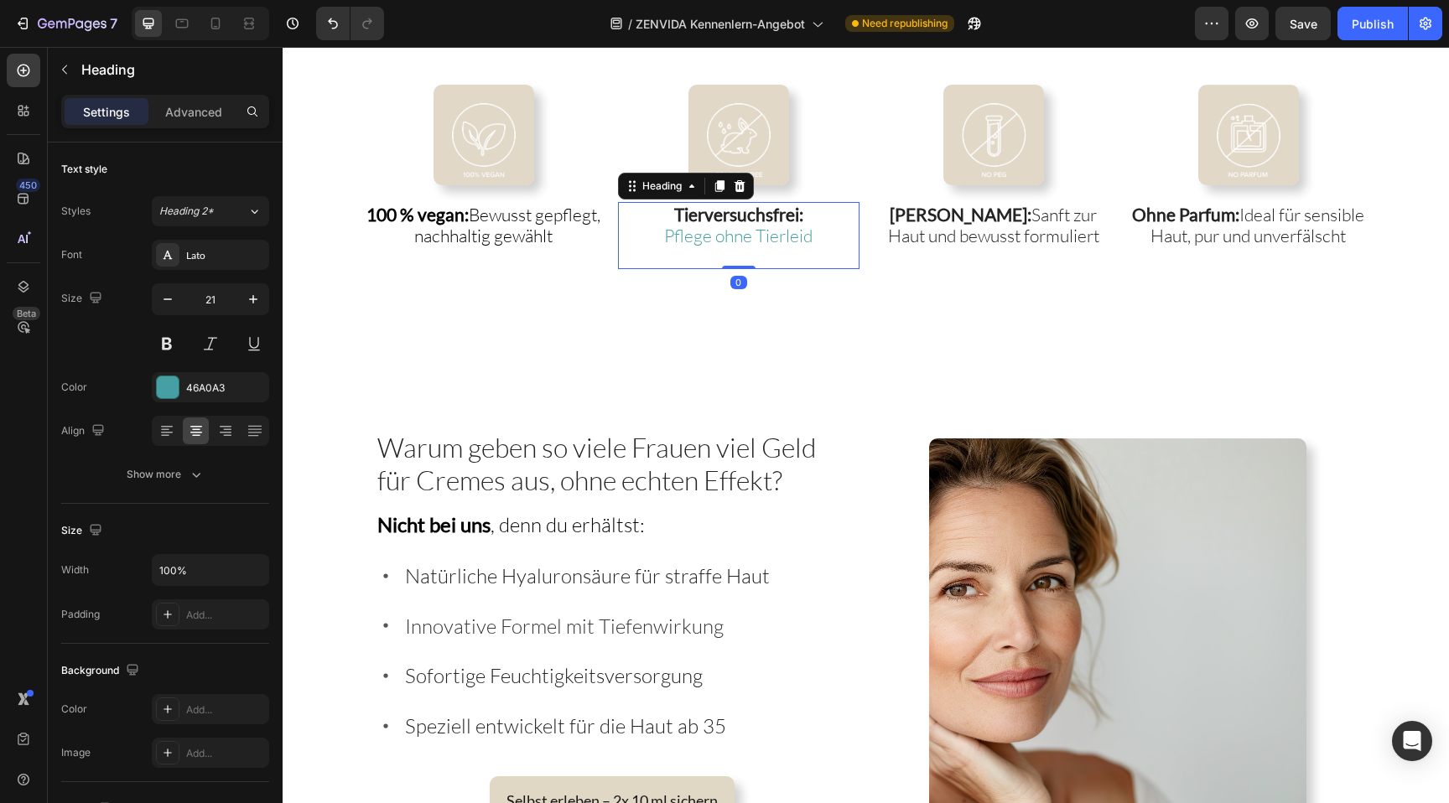
click at [741, 242] on p "⁠⁠⁠⁠⁠⁠⁠ Tierversuchsfrei: Pflege ohne Tierleid" at bounding box center [739, 236] width 238 height 65
click at [741, 242] on p "Tierversuchsfrei: Pflege ohne Tierleid" at bounding box center [739, 236] width 238 height 65
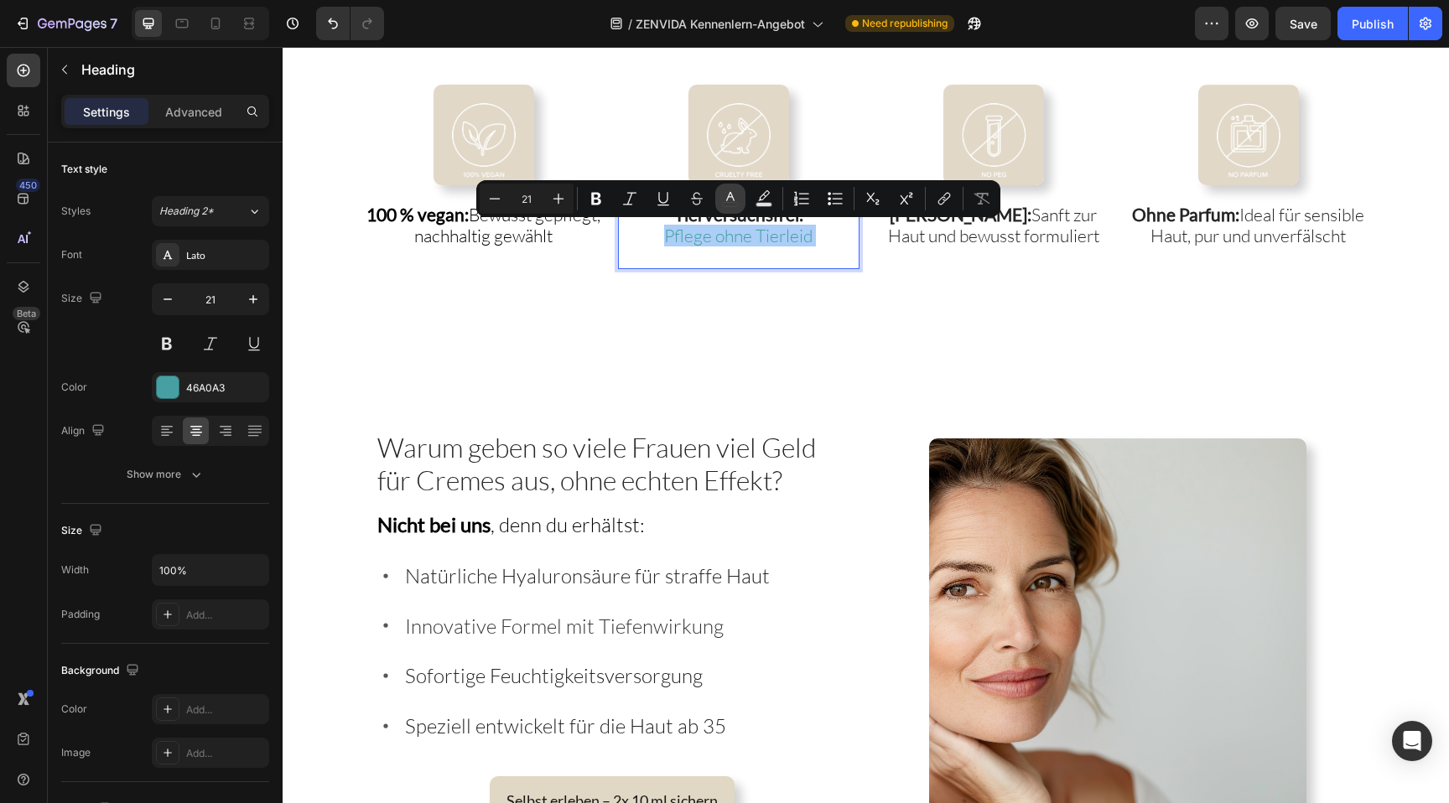
click at [729, 193] on icon "Editor contextual toolbar" at bounding box center [730, 198] width 17 height 17
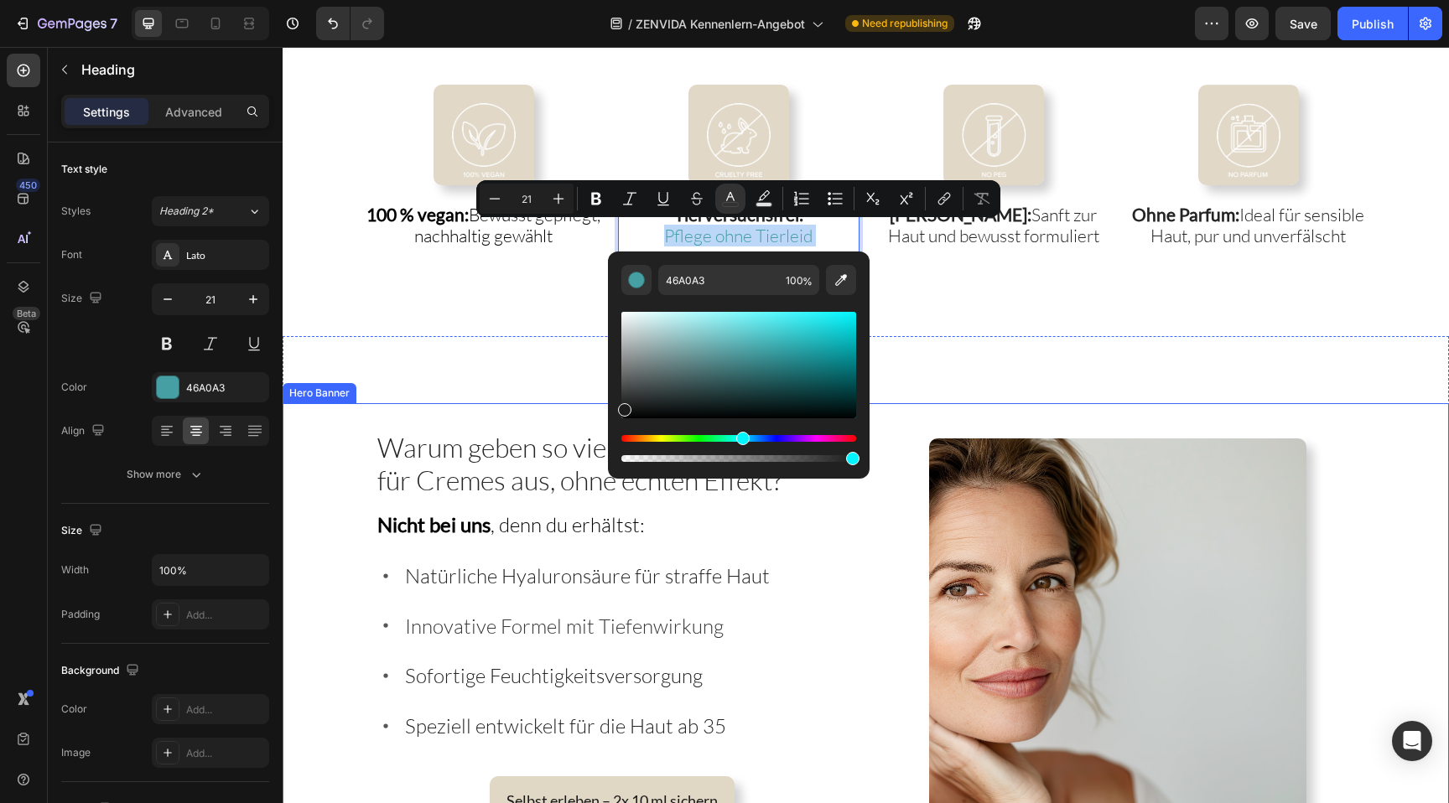
type input "141414"
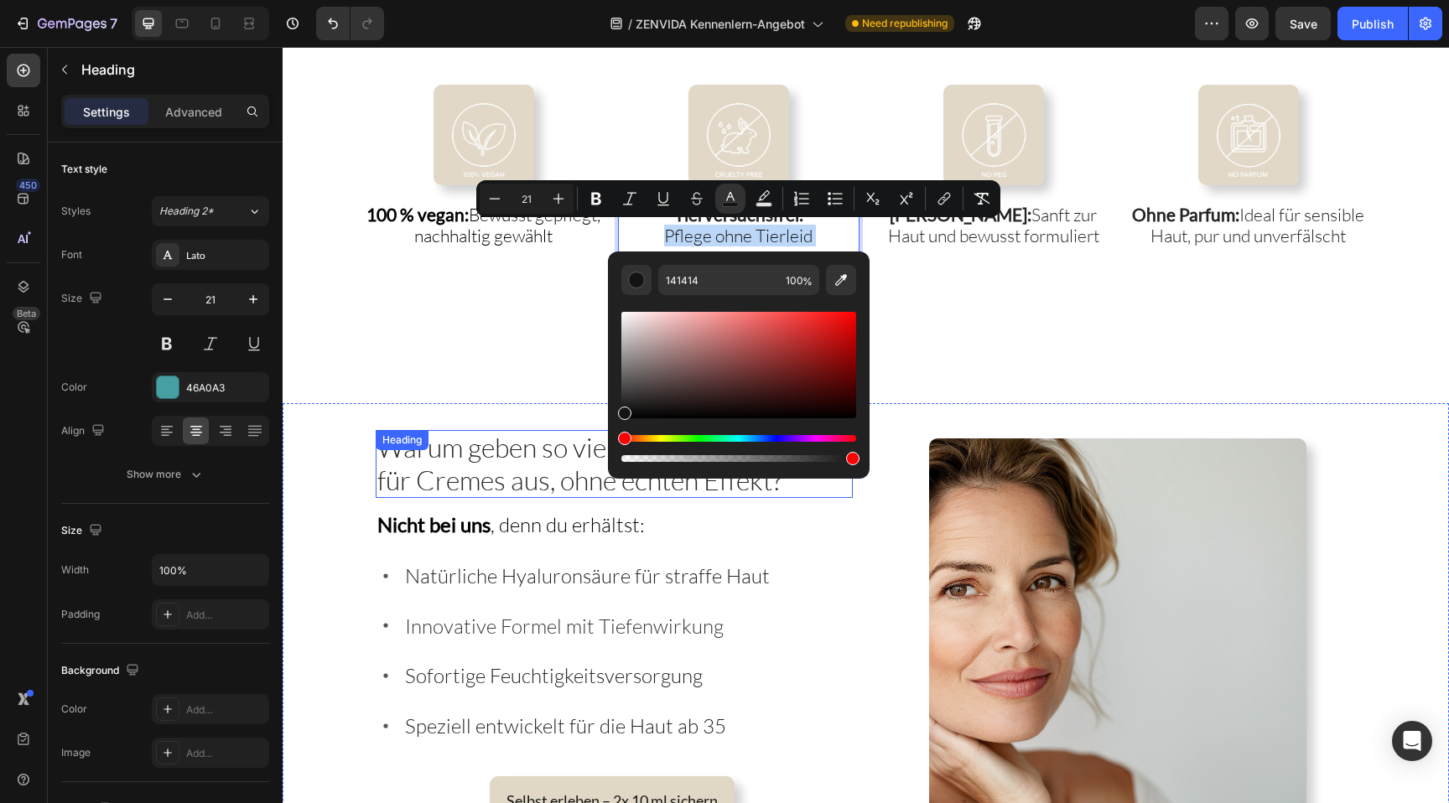
drag, startPoint x: 988, startPoint y: 383, endPoint x: 587, endPoint y: 436, distance: 404.3
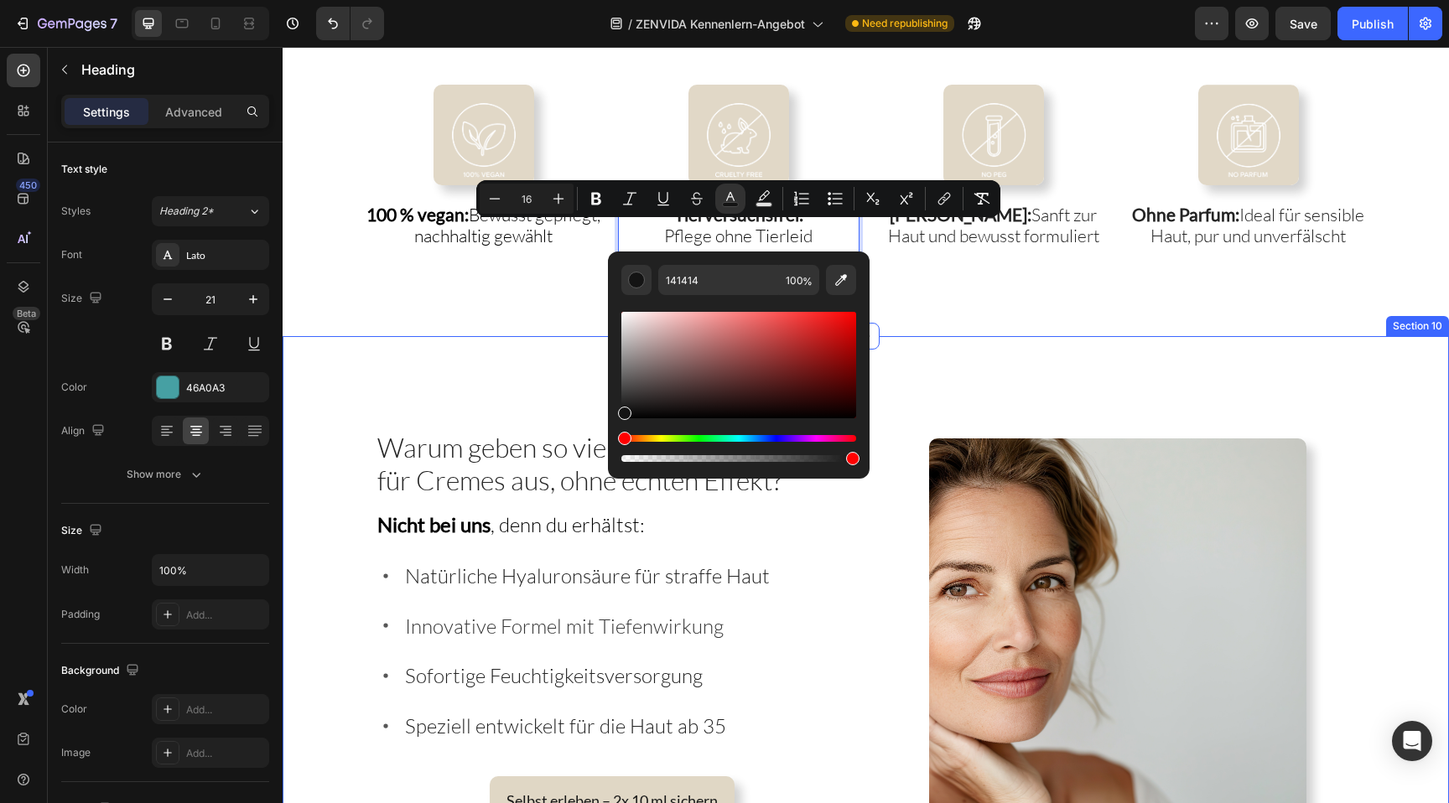
click at [540, 332] on div "Image 100 % vegan: Bewusst gepflegt, nachhaltig gewählt Heading Image Tierversu…" at bounding box center [866, 178] width 1167 height 320
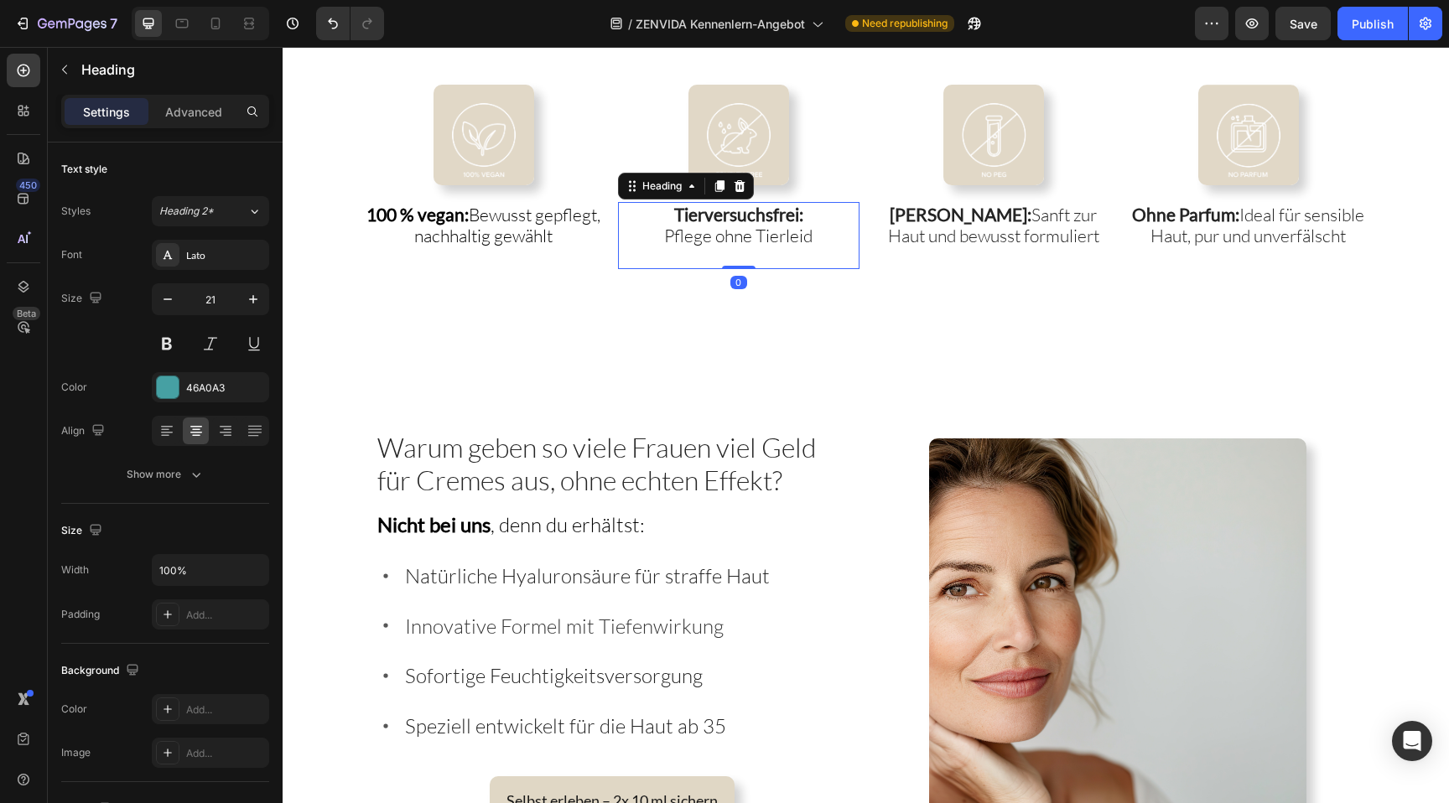
click at [688, 235] on span "Pflege ohne Tierleid" at bounding box center [738, 236] width 148 height 22
click at [709, 231] on strong "Sanft zu dir, fair zu Tieren." at bounding box center [738, 236] width 197 height 21
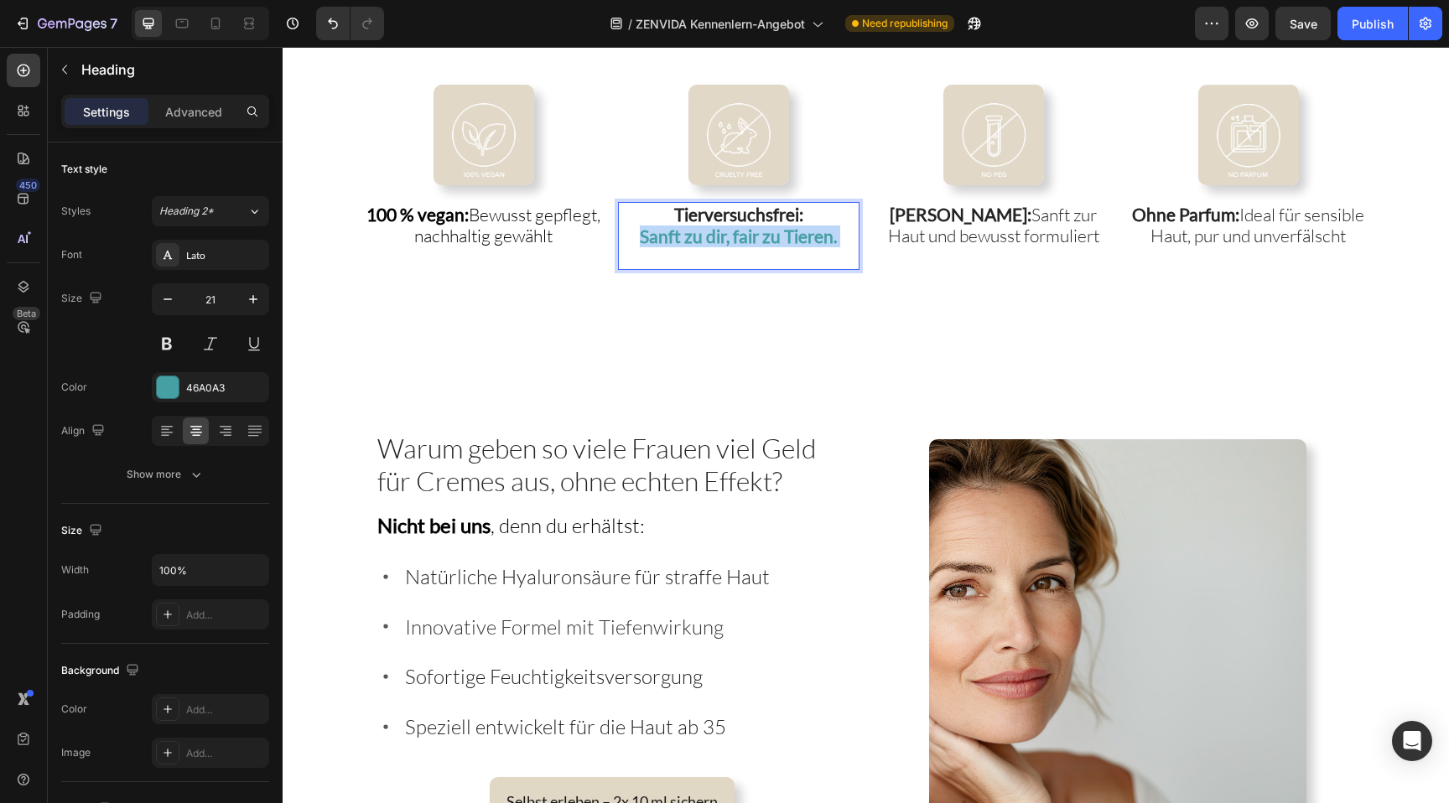
click at [709, 231] on strong "Sanft zu dir, fair zu Tieren." at bounding box center [738, 236] width 197 height 21
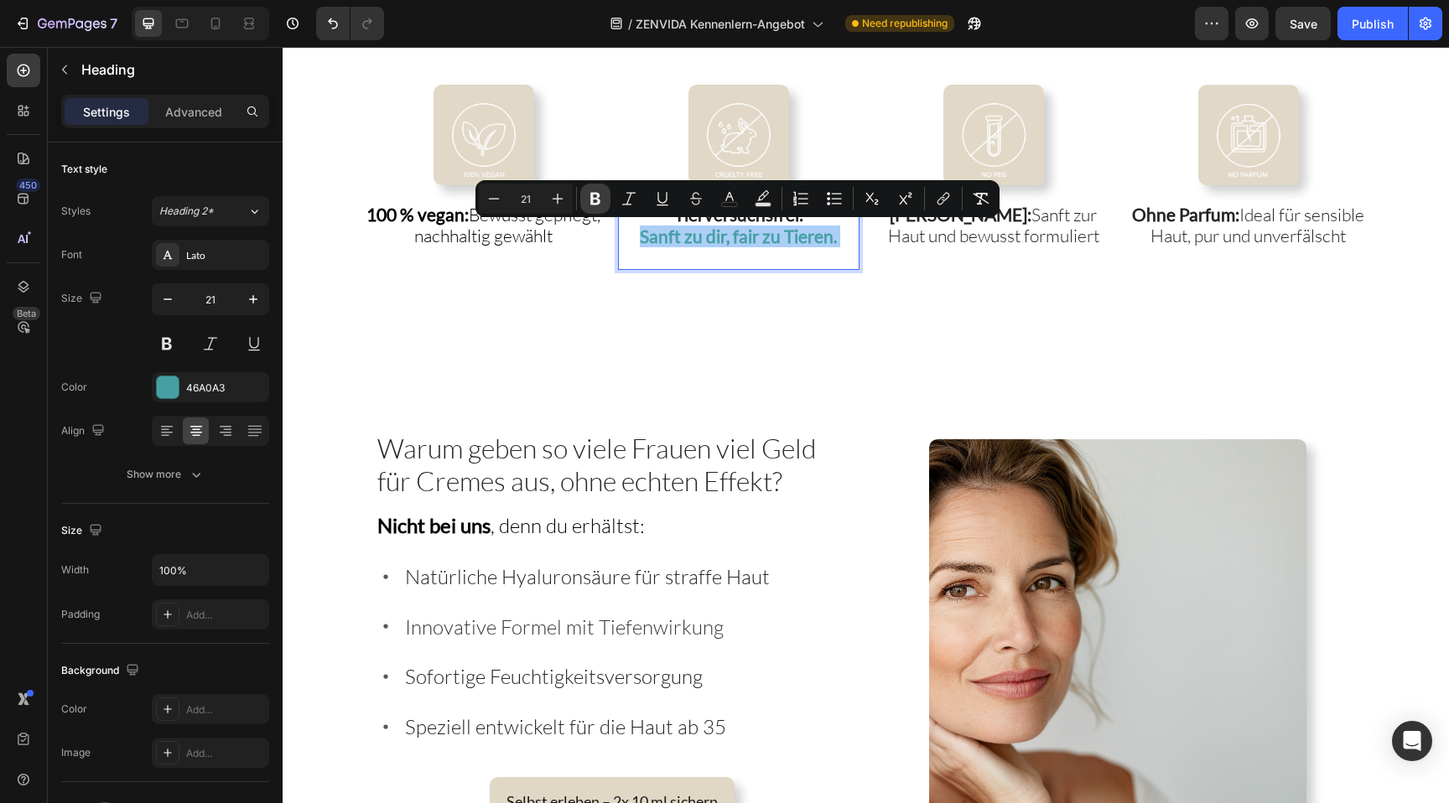
click at [595, 192] on icon "Editor contextual toolbar" at bounding box center [595, 198] width 17 height 17
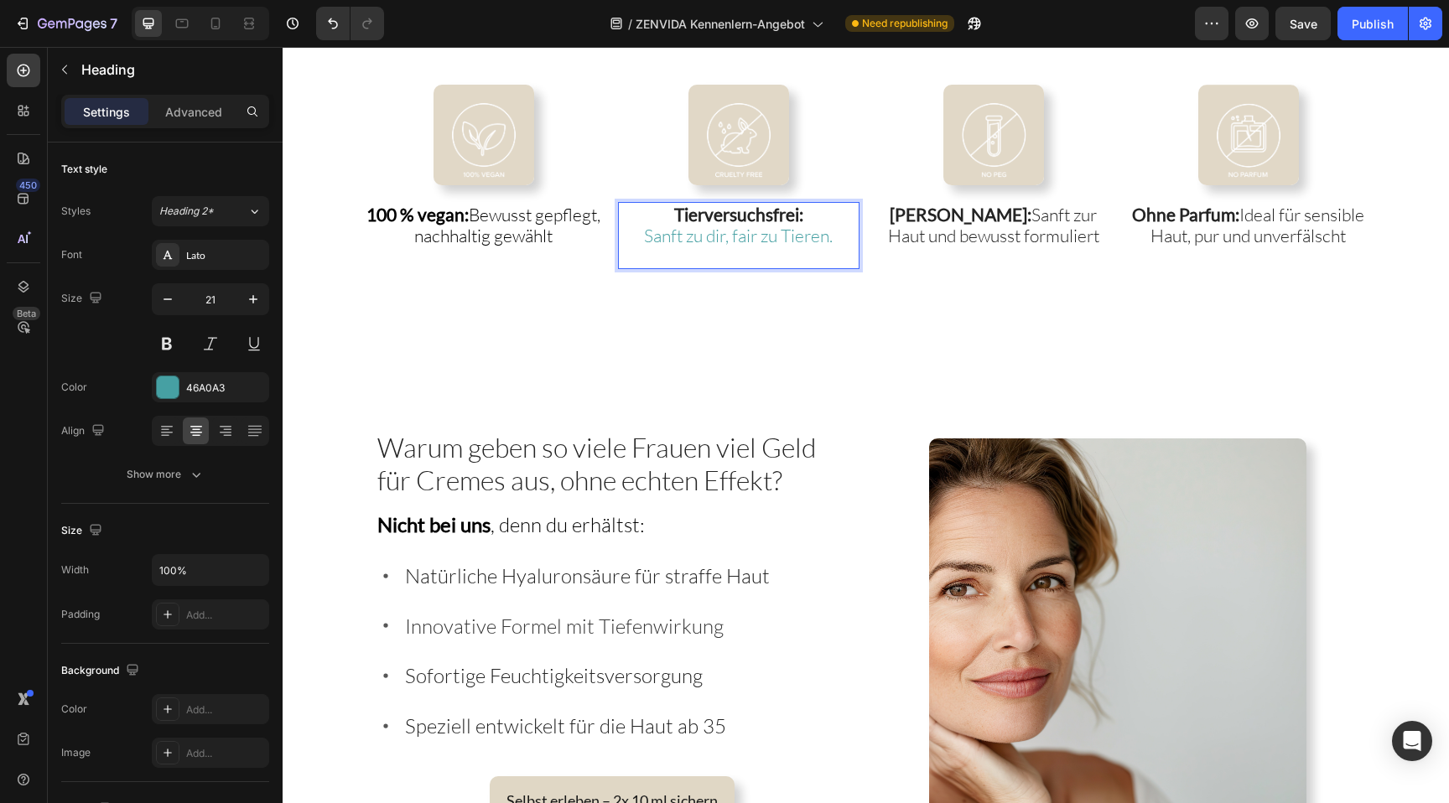
click at [697, 238] on p "Sanft zu dir, fair zu Tieren." at bounding box center [739, 236] width 238 height 21
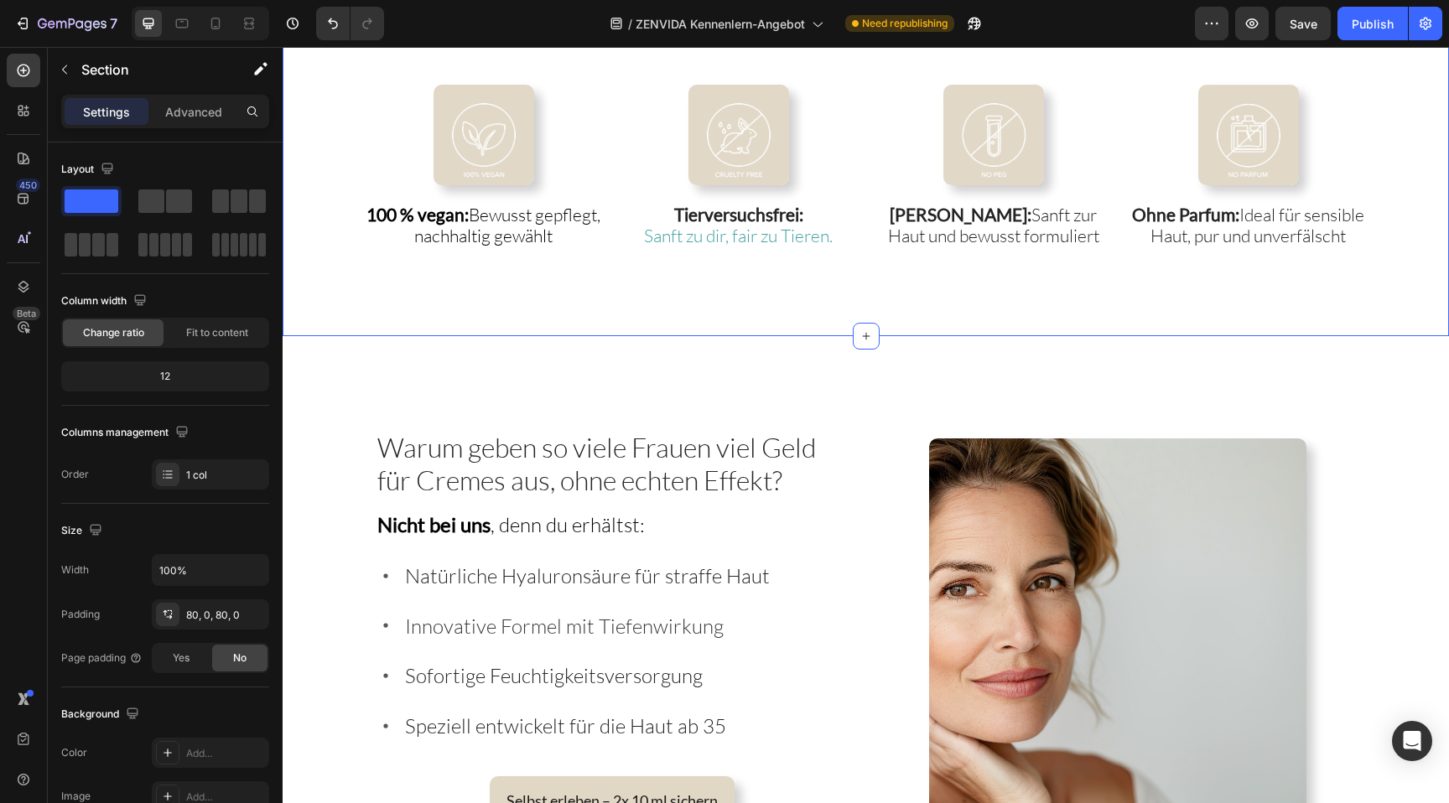
click at [715, 285] on div "Image 100 % vegan: Bewusst gepflegt, nachhaltig gewählt Heading Image ⁠⁠⁠⁠⁠⁠⁠ T…" at bounding box center [866, 178] width 1167 height 320
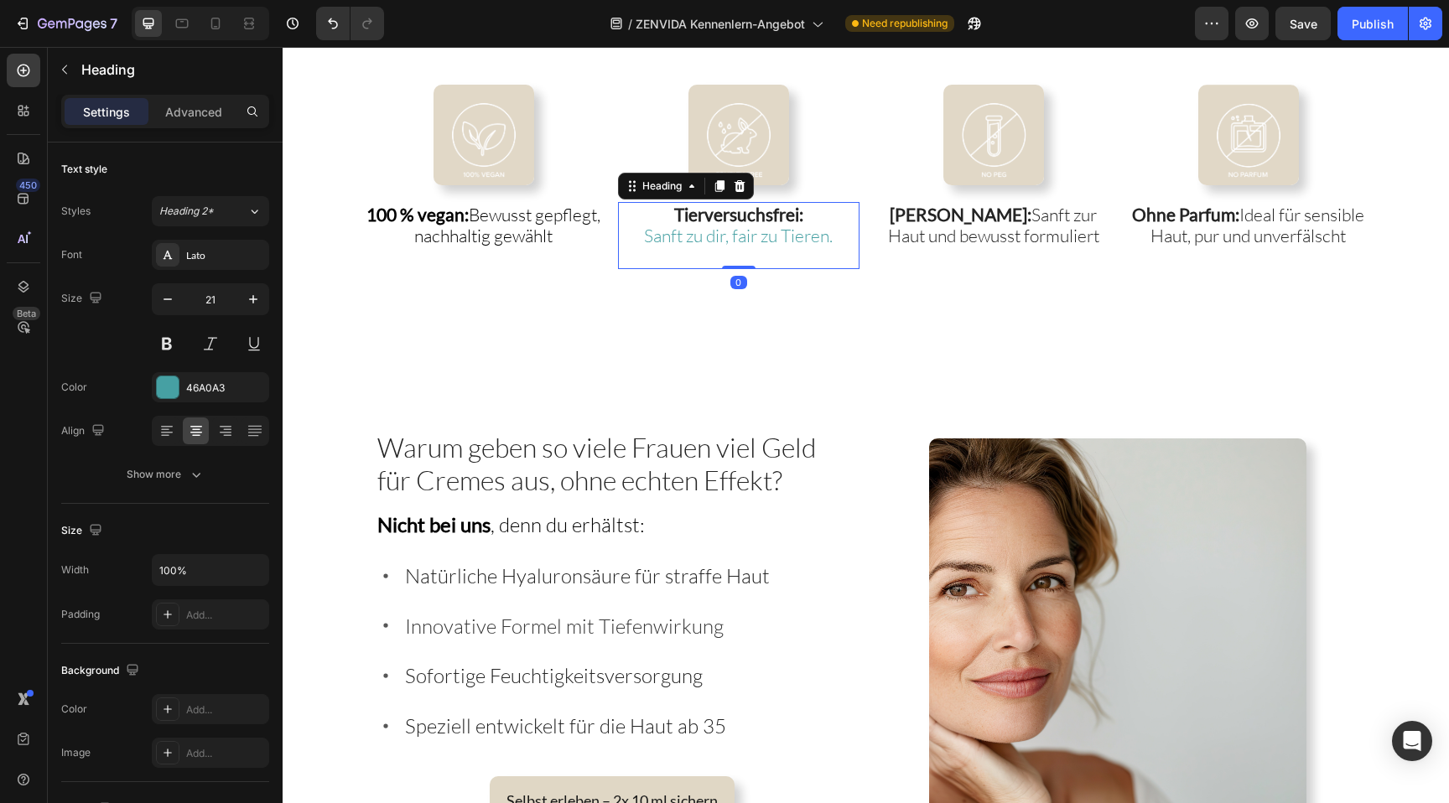
click at [715, 262] on p "⁠⁠⁠⁠⁠⁠⁠ Tierversuchsfrei: Sanft zu dir, fair zu Tieren." at bounding box center [739, 236] width 238 height 65
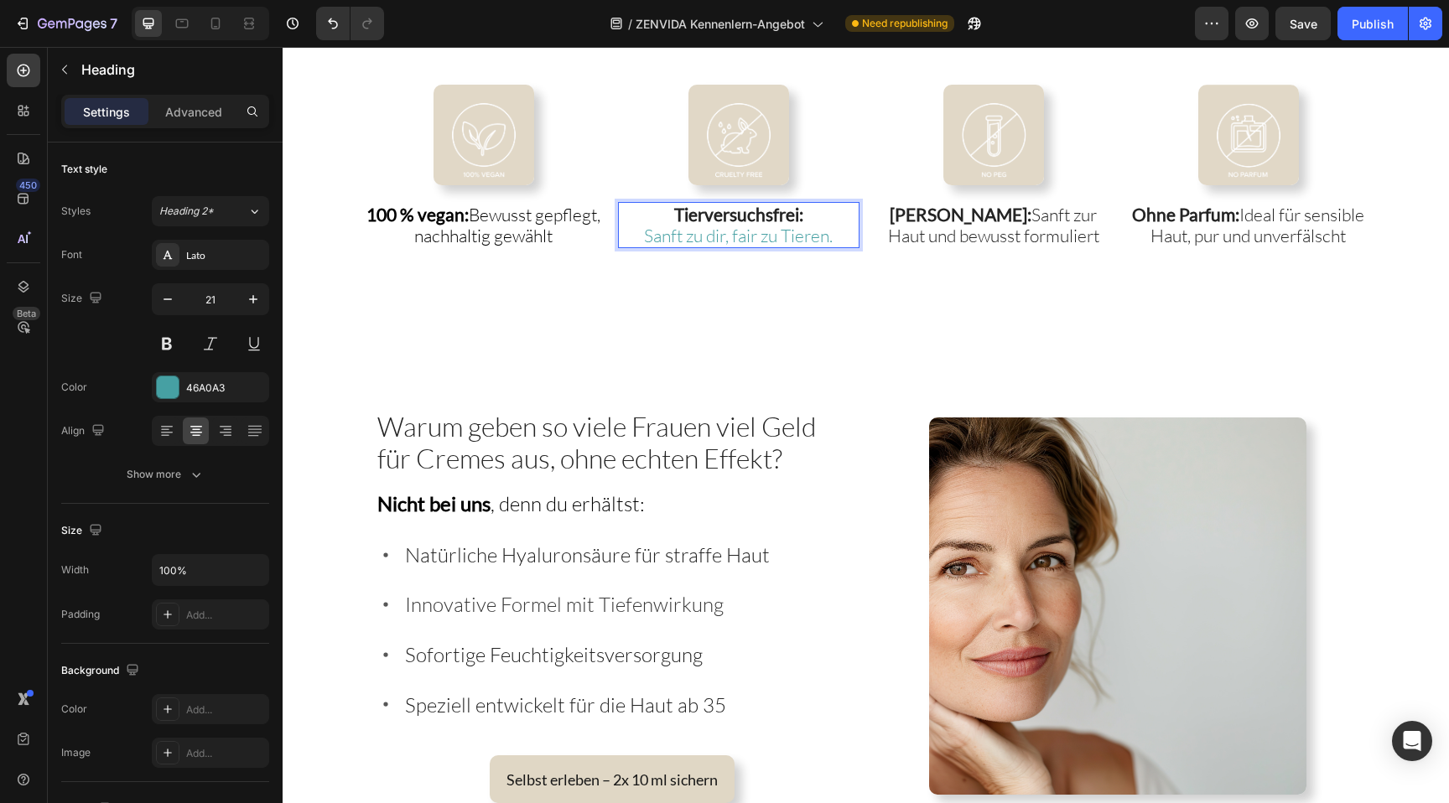
click at [729, 238] on p "Tierversuchsfrei: Sanft zu dir, fair zu Tieren." at bounding box center [739, 225] width 238 height 43
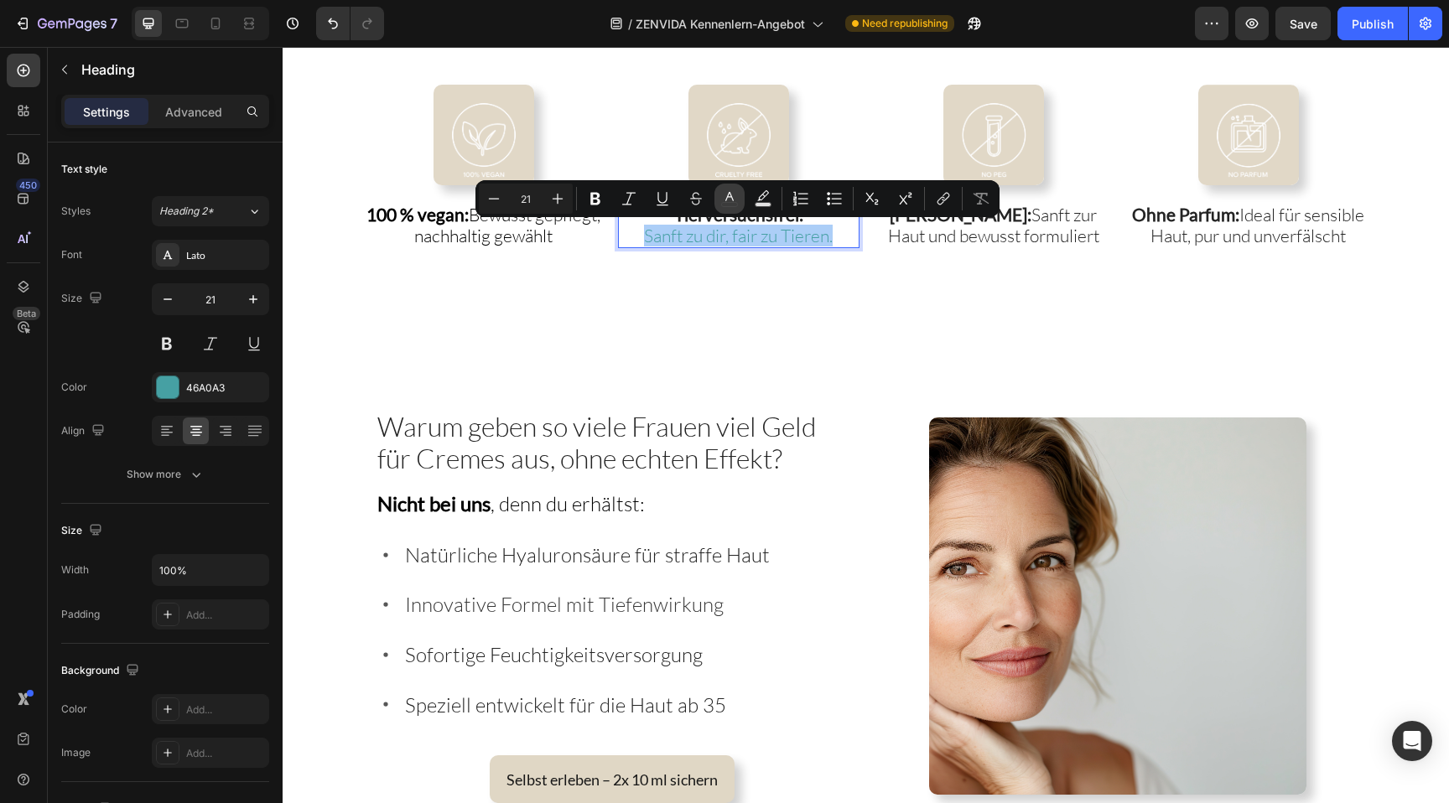
click at [725, 199] on icon "Editor contextual toolbar" at bounding box center [729, 198] width 17 height 17
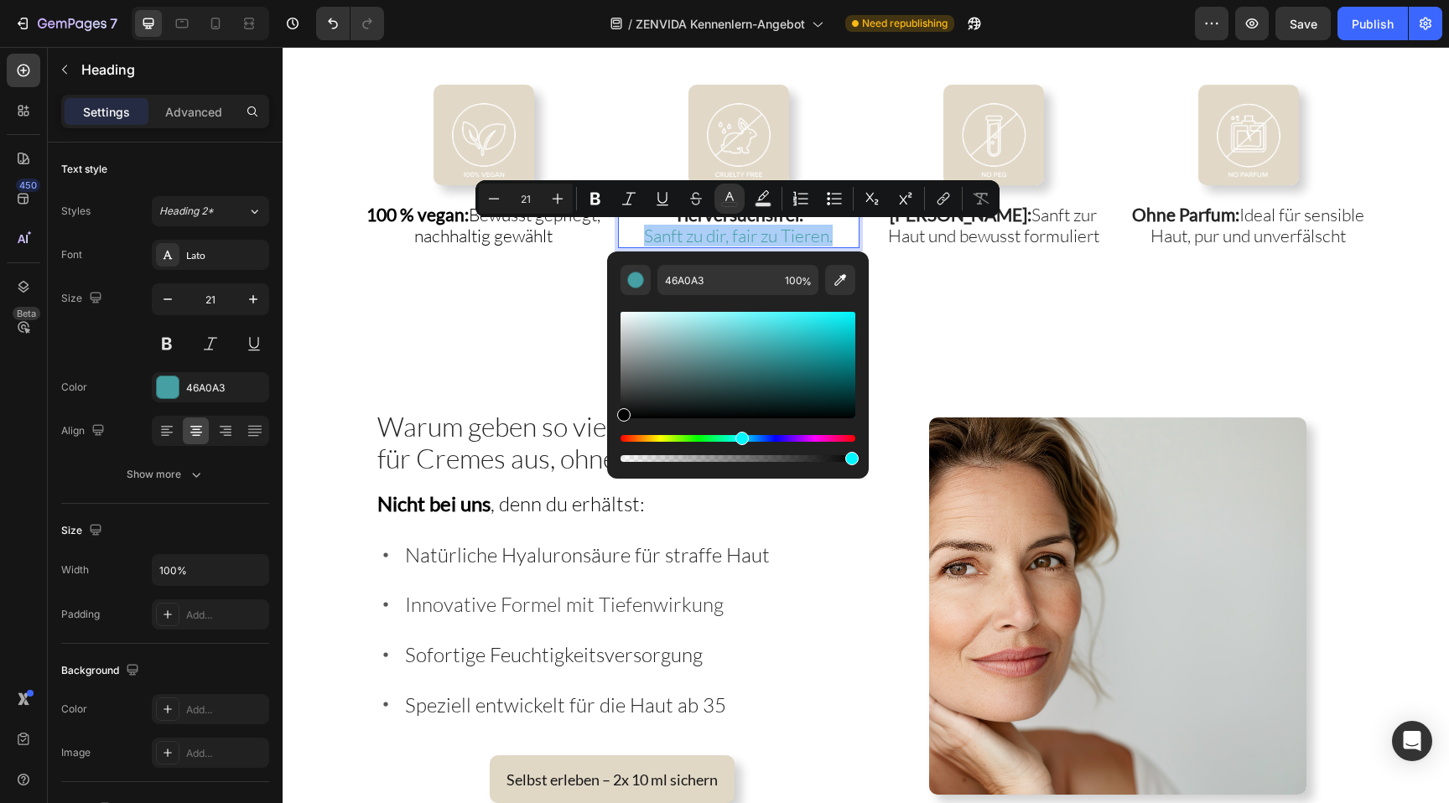
drag, startPoint x: 673, startPoint y: 392, endPoint x: 610, endPoint y: 420, distance: 69.5
click at [610, 420] on div "46A0A3 100 %" at bounding box center [738, 359] width 262 height 214
type input "000000"
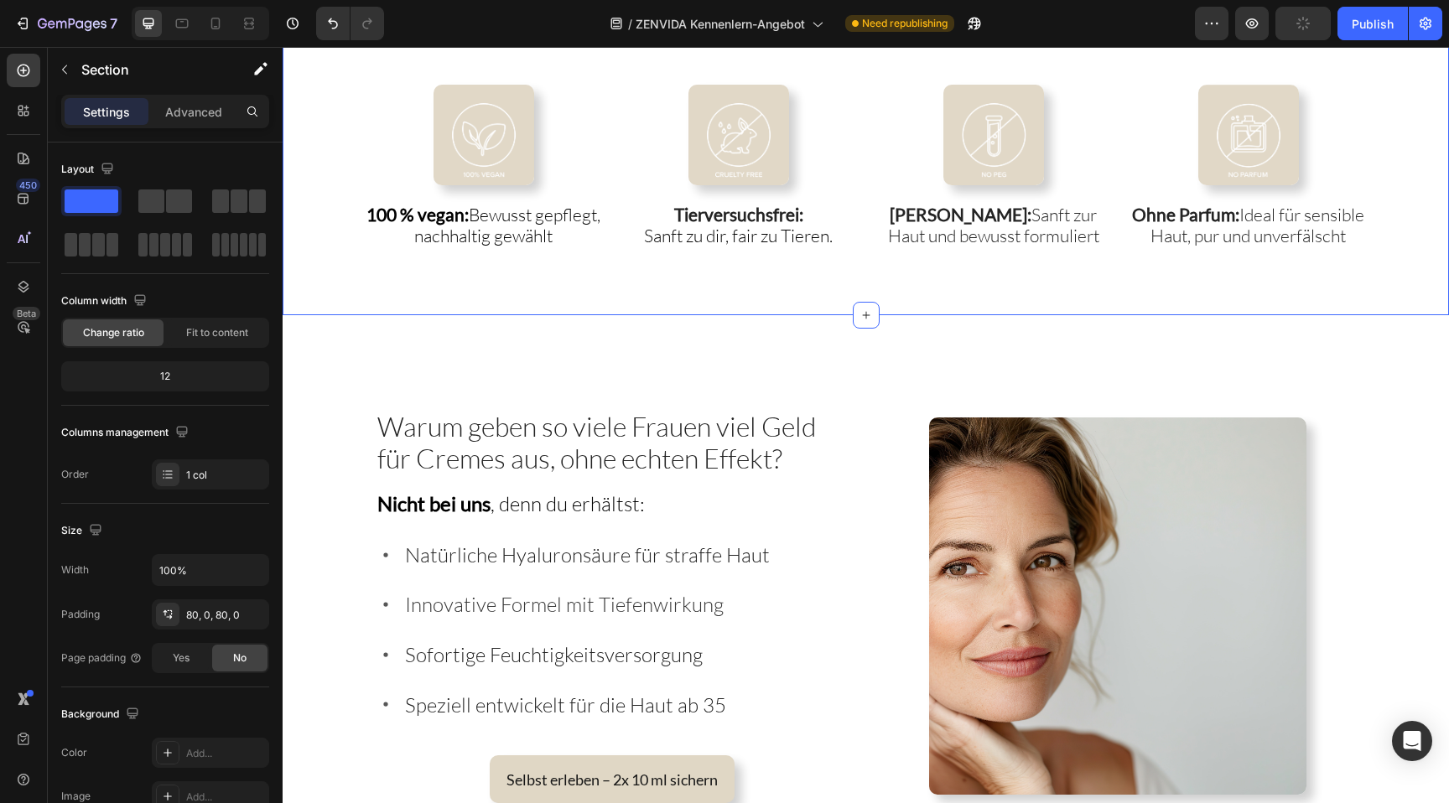
click at [520, 296] on div "Image 100 % vegan: Bewusst gepflegt, nachhaltig gewählt Heading Image ⁠⁠⁠⁠⁠⁠⁠ T…" at bounding box center [866, 167] width 1167 height 298
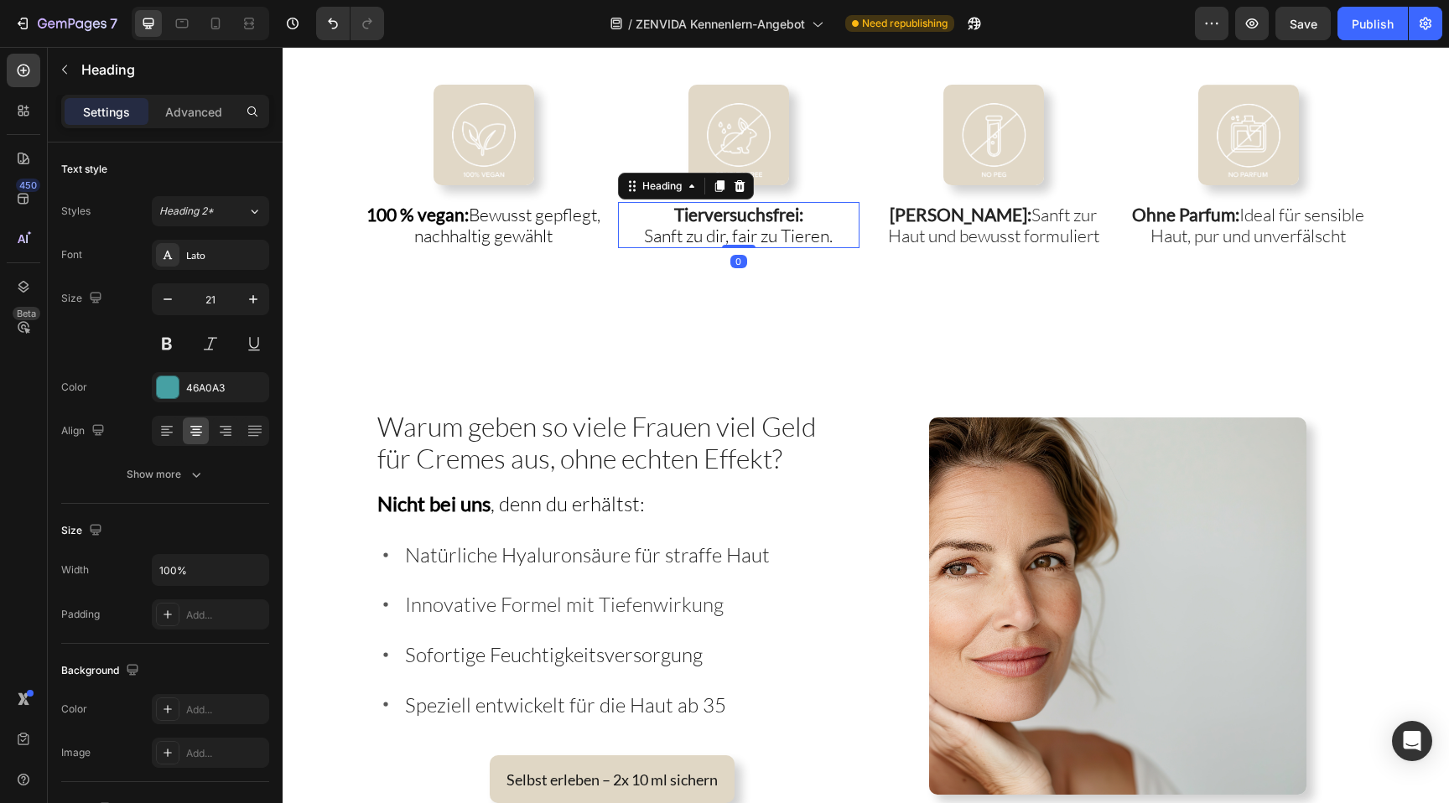
click at [834, 238] on p "⁠⁠⁠⁠⁠⁠⁠ Tierversuchsfrei: Sanft zu dir, fair zu Tieren." at bounding box center [739, 225] width 238 height 43
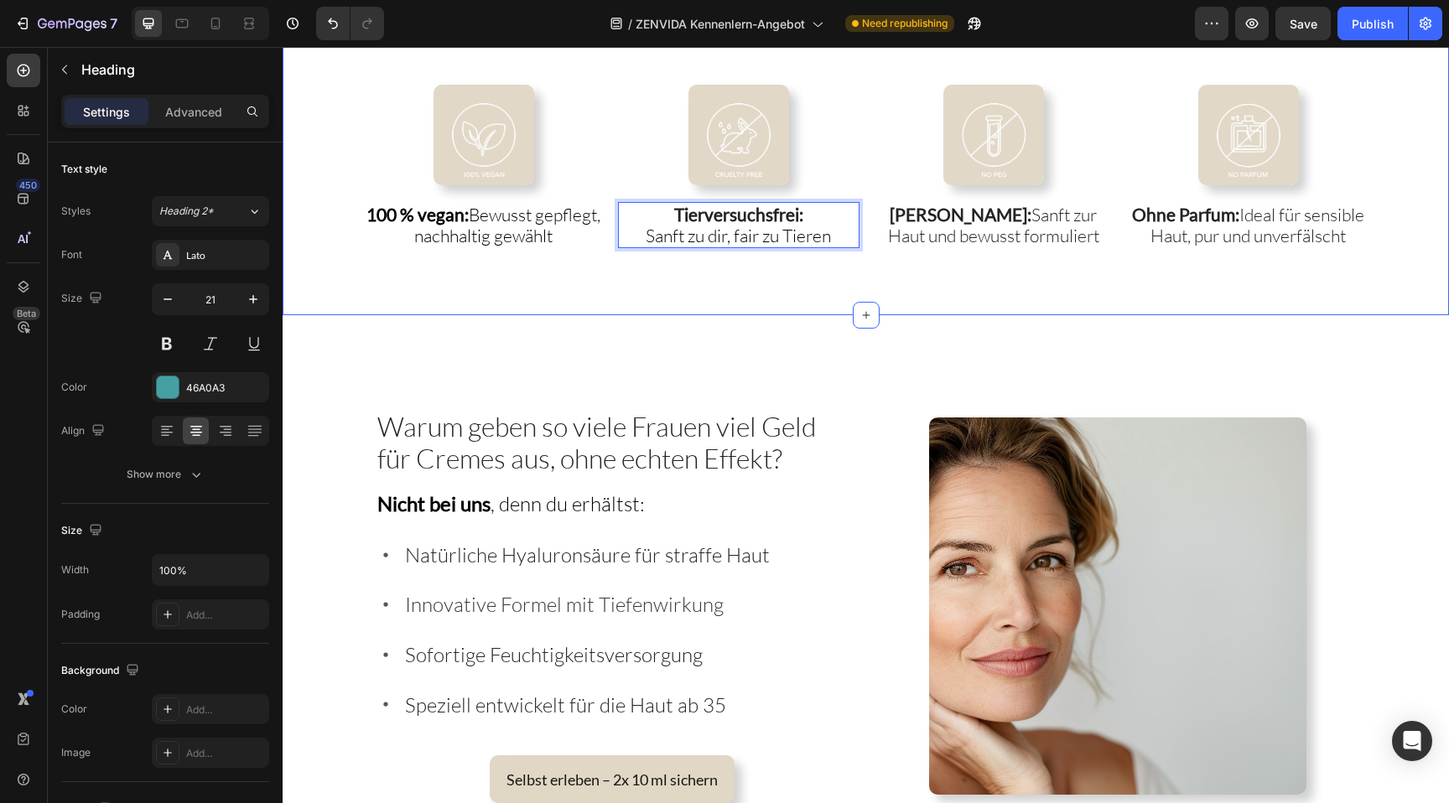
click at [842, 262] on div "Image 100 % vegan: Bewusst gepflegt, nachhaltig gewählt Heading Image Tierversu…" at bounding box center [866, 167] width 1167 height 298
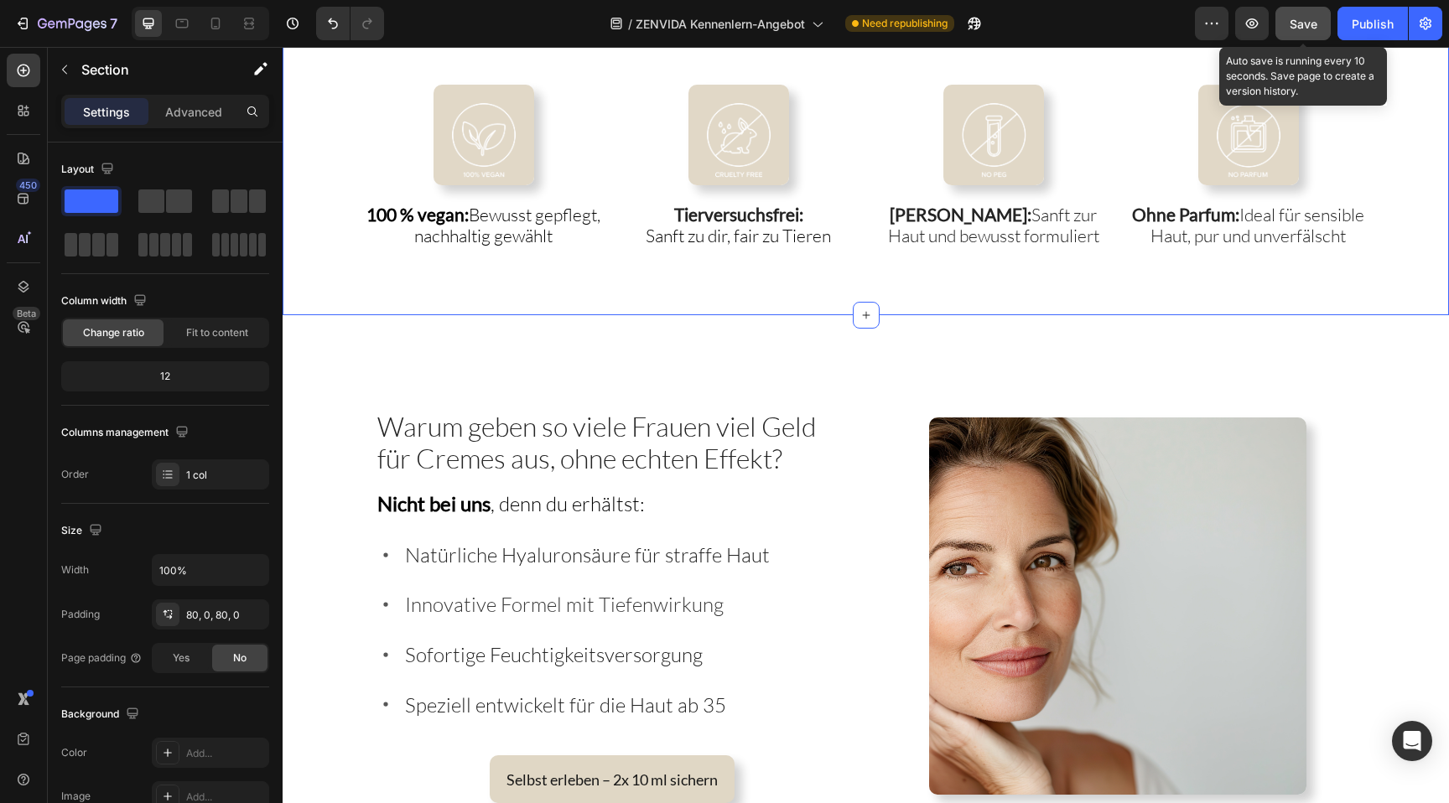
click at [1302, 21] on span "Save" at bounding box center [1304, 24] width 28 height 14
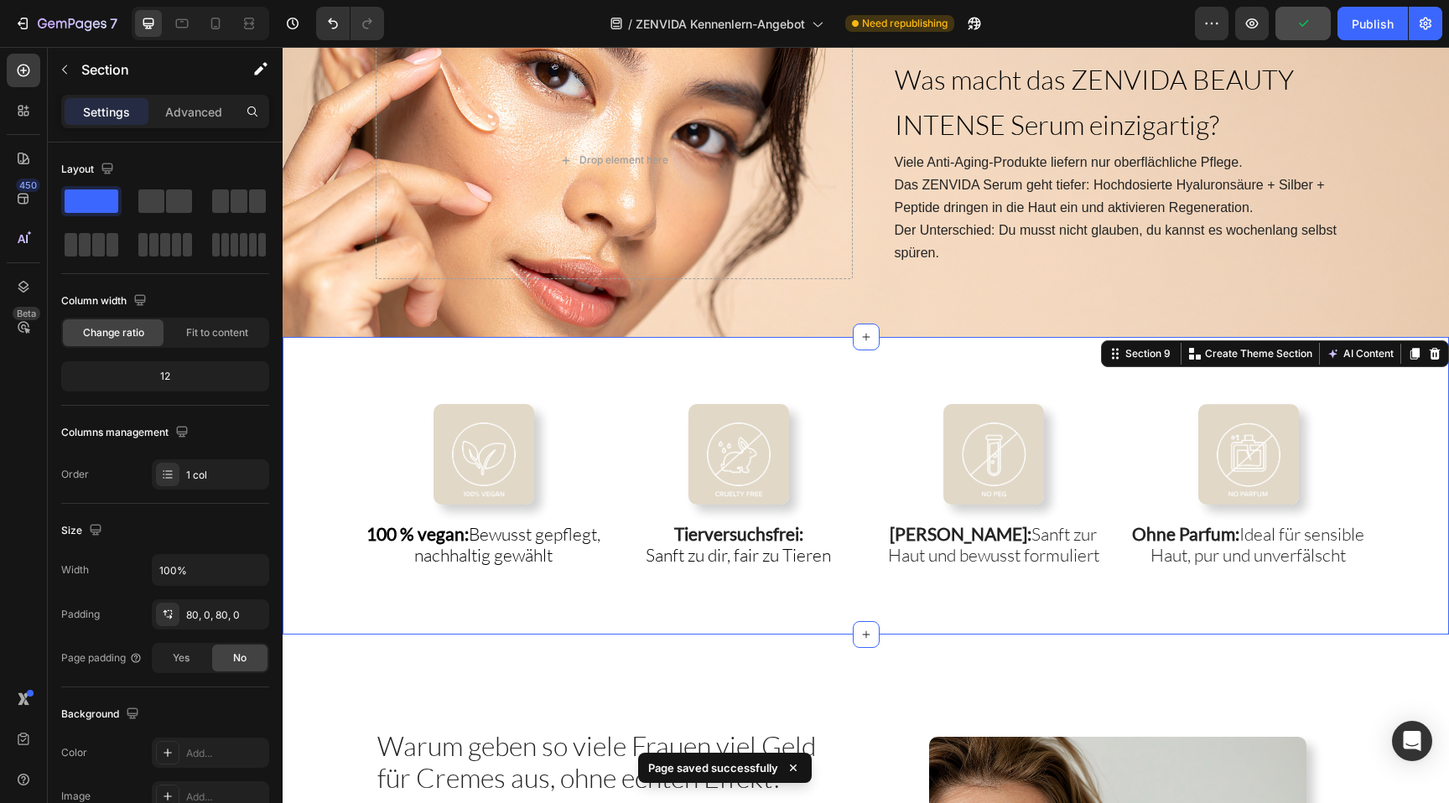
scroll to position [2087, 0]
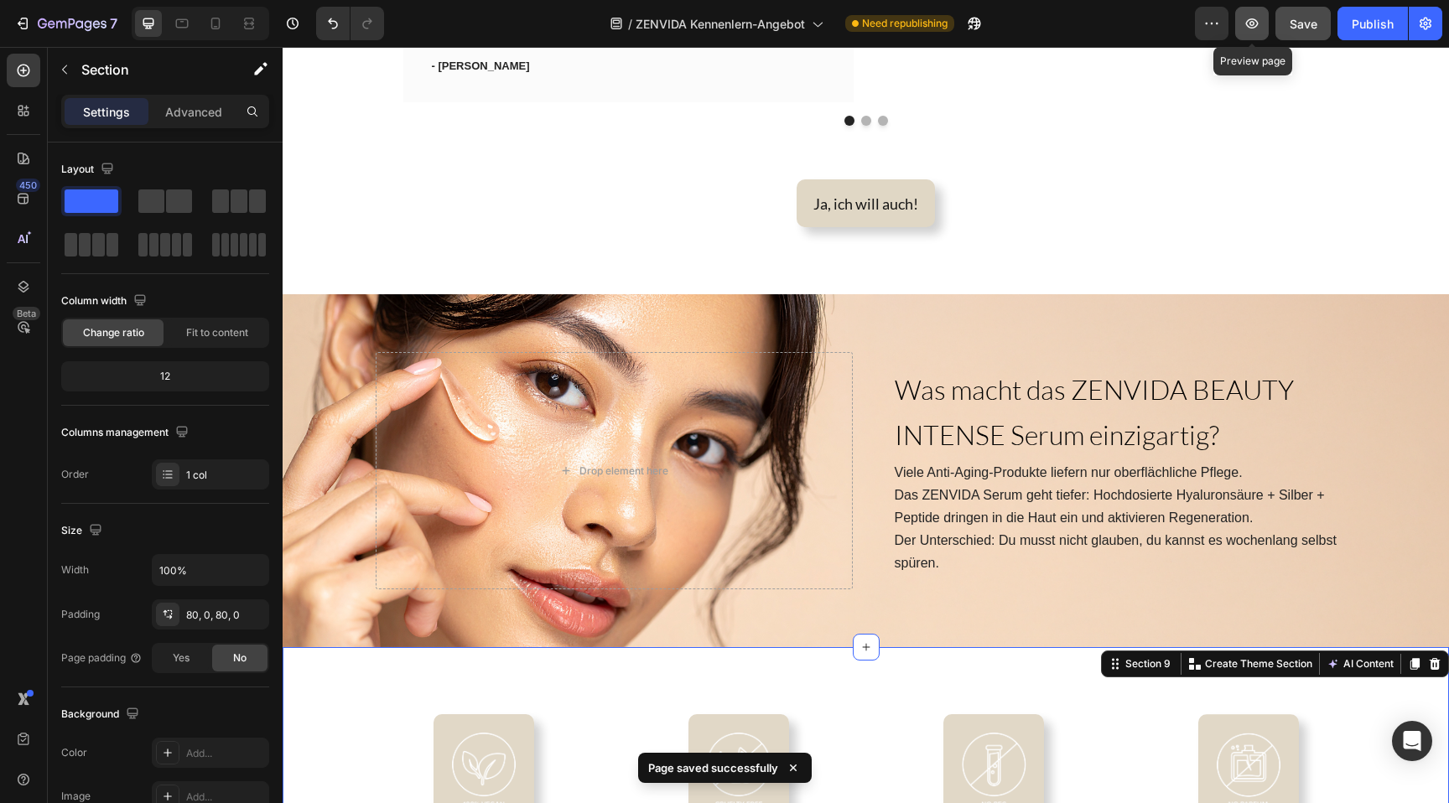
click at [1254, 31] on icon "button" at bounding box center [1252, 23] width 17 height 17
